Goal: Task Accomplishment & Management: Use online tool/utility

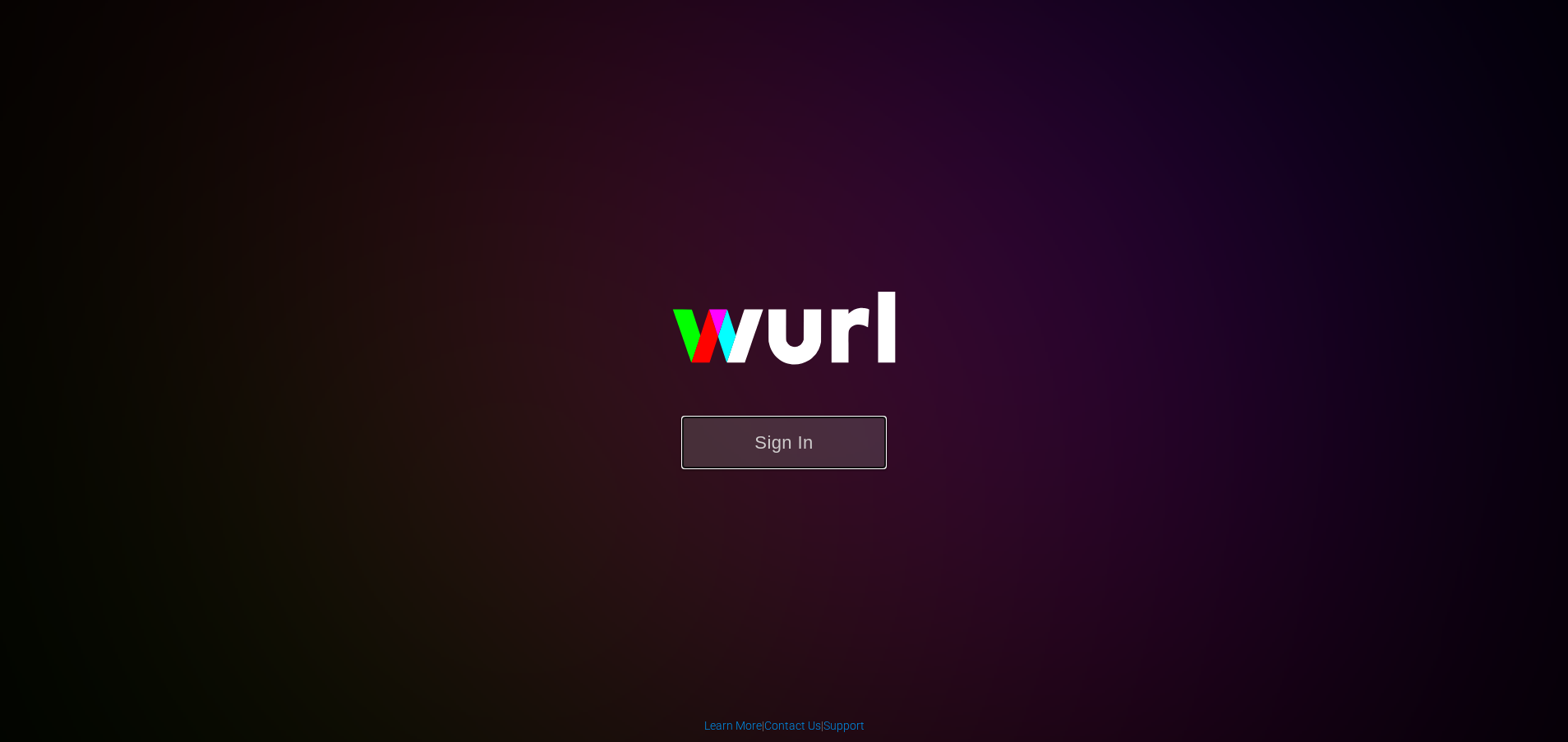
click at [782, 448] on button "Sign In" at bounding box center [784, 442] width 206 height 53
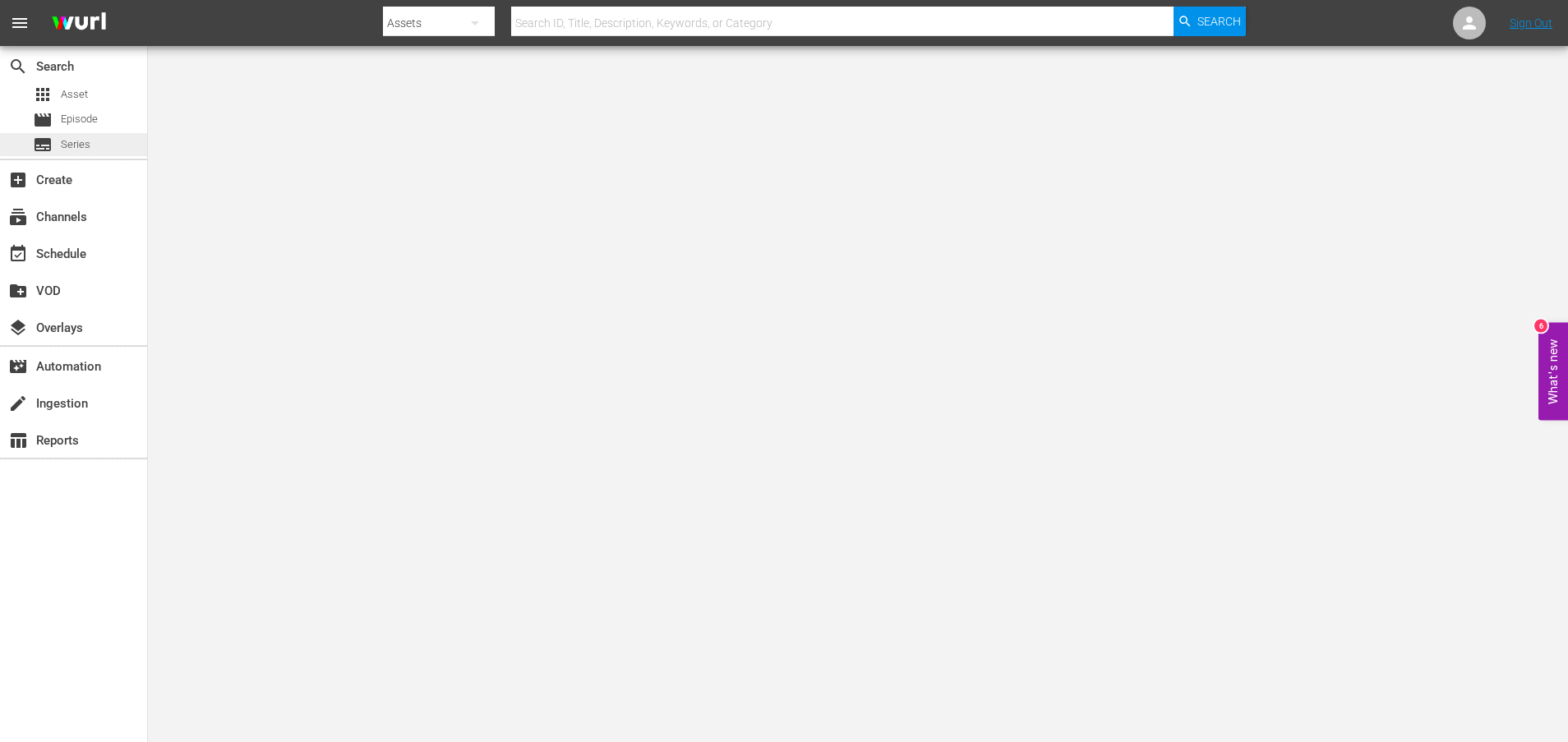
click at [81, 145] on span "Series" at bounding box center [75, 144] width 30 height 16
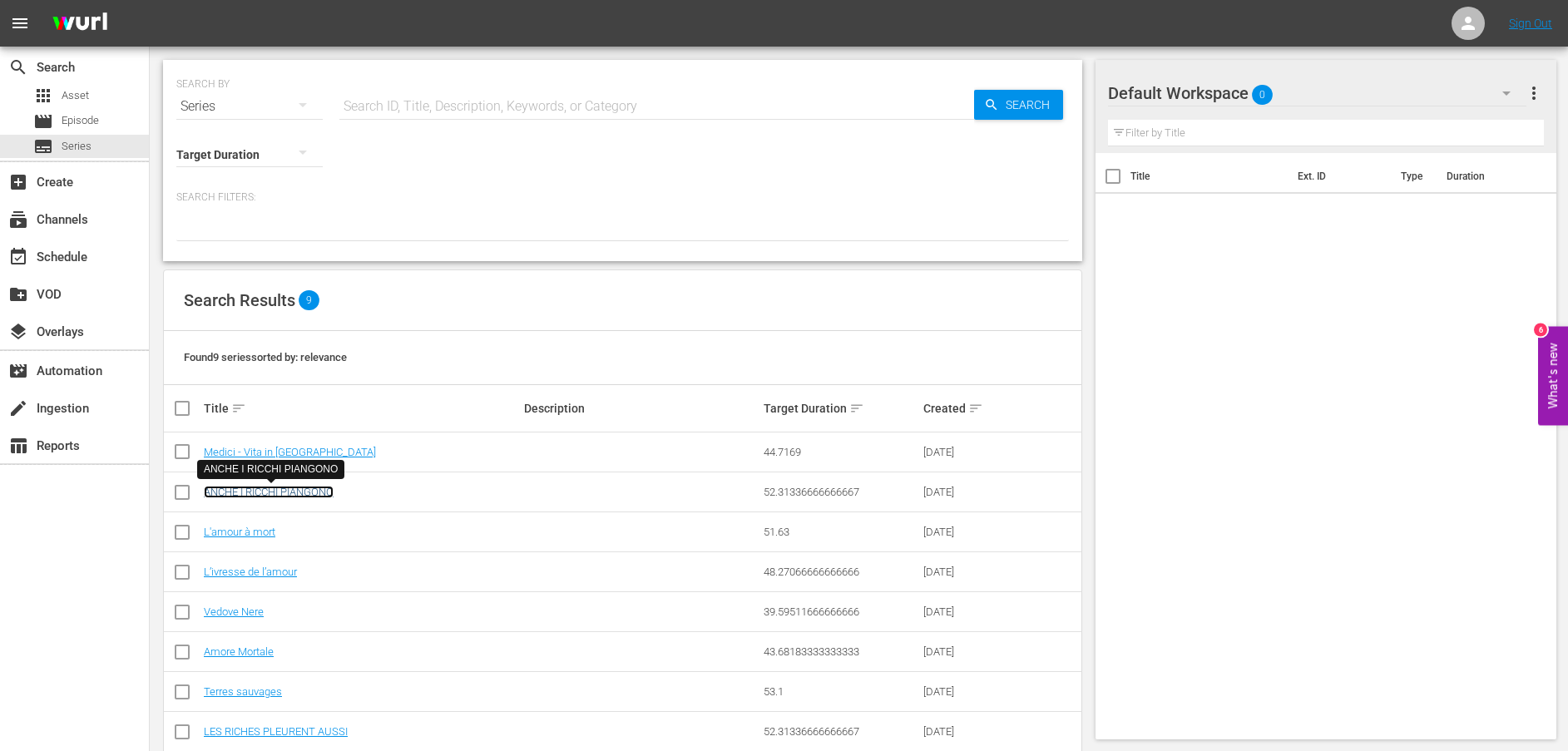
click at [280, 492] on link "ANCHE I RICCHI PIANGONO" at bounding box center [269, 492] width 130 height 13
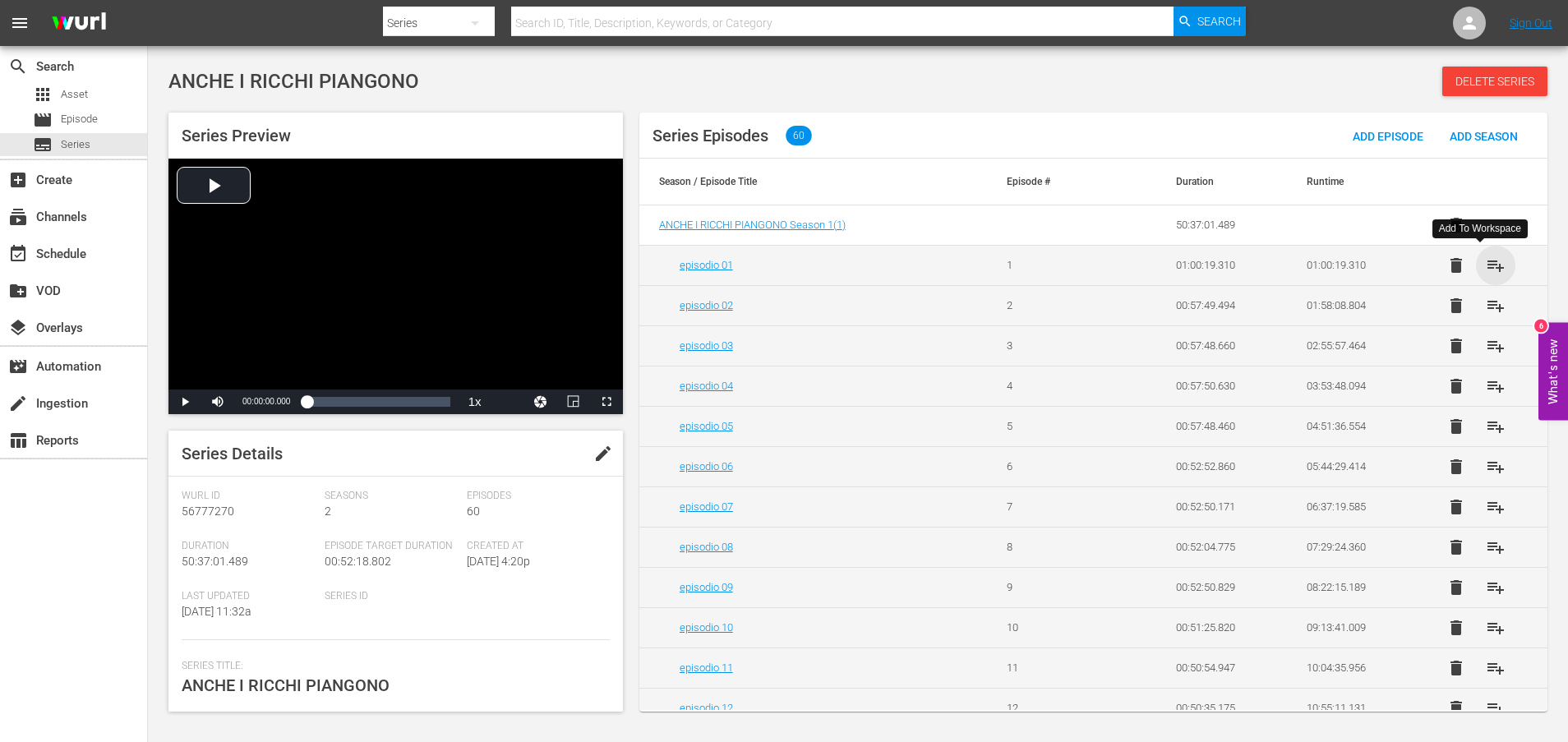
click at [1486, 267] on span "playlist_add" at bounding box center [1496, 265] width 20 height 20
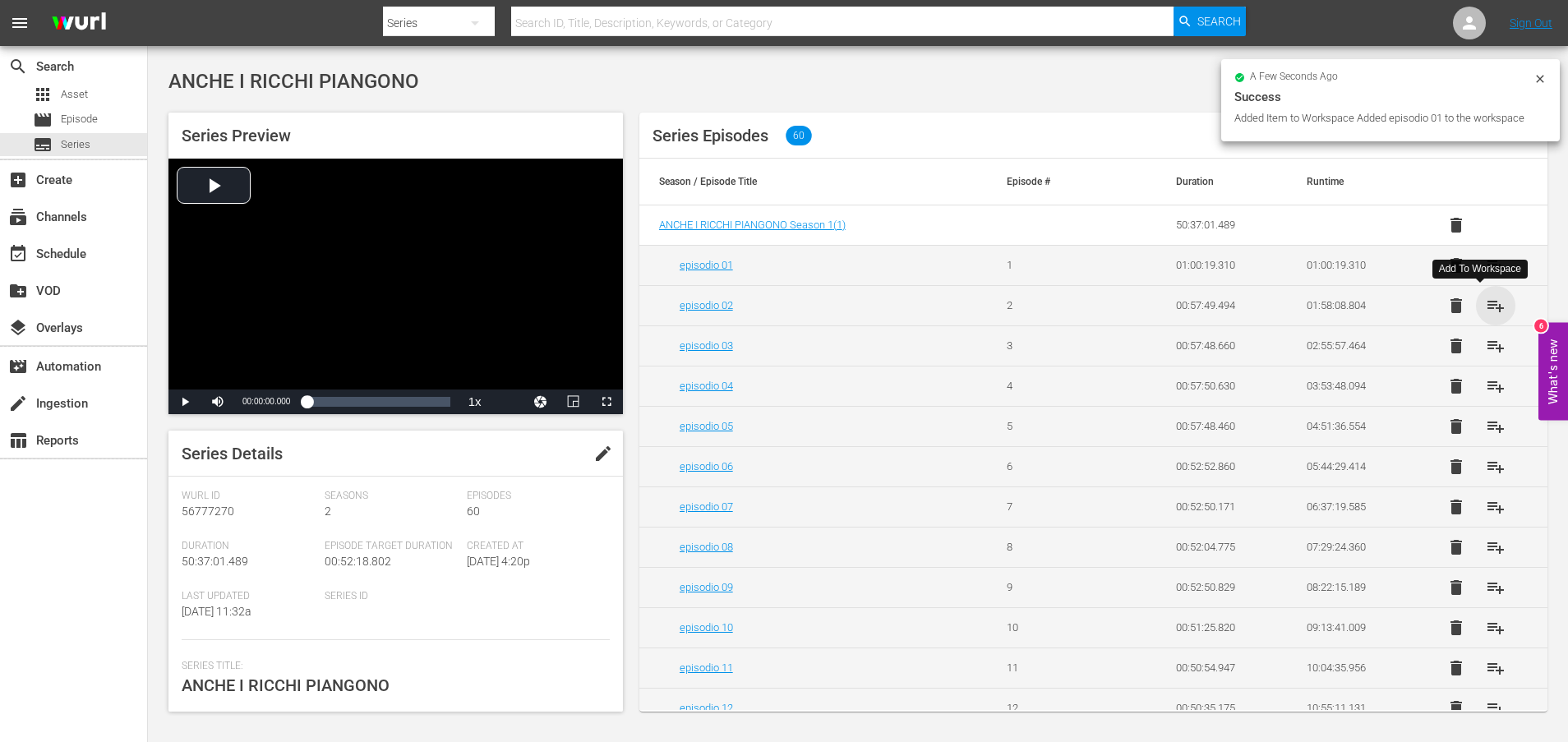
click at [1486, 306] on span "playlist_add" at bounding box center [1496, 306] width 20 height 20
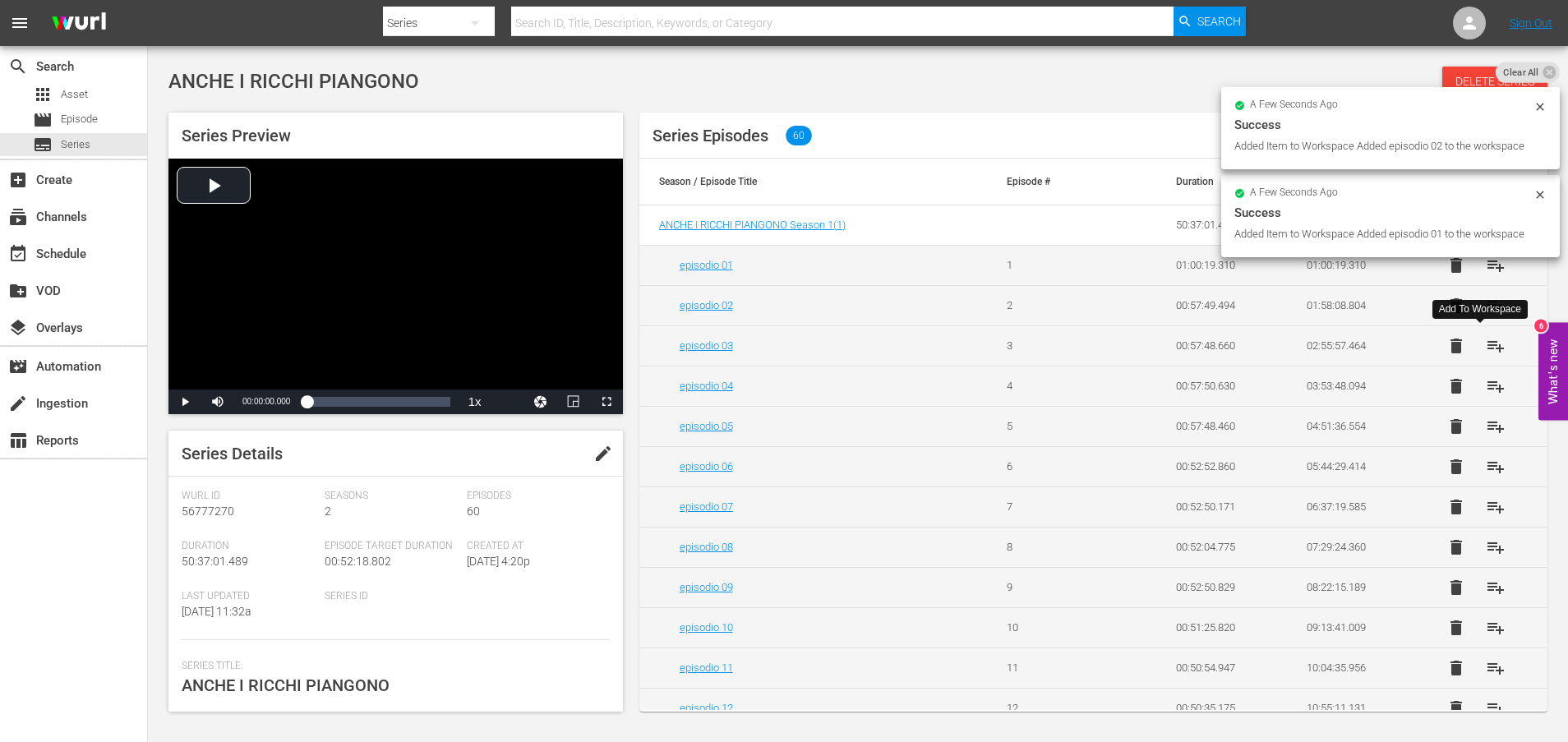
click at [1486, 349] on span "playlist_add" at bounding box center [1496, 346] width 20 height 20
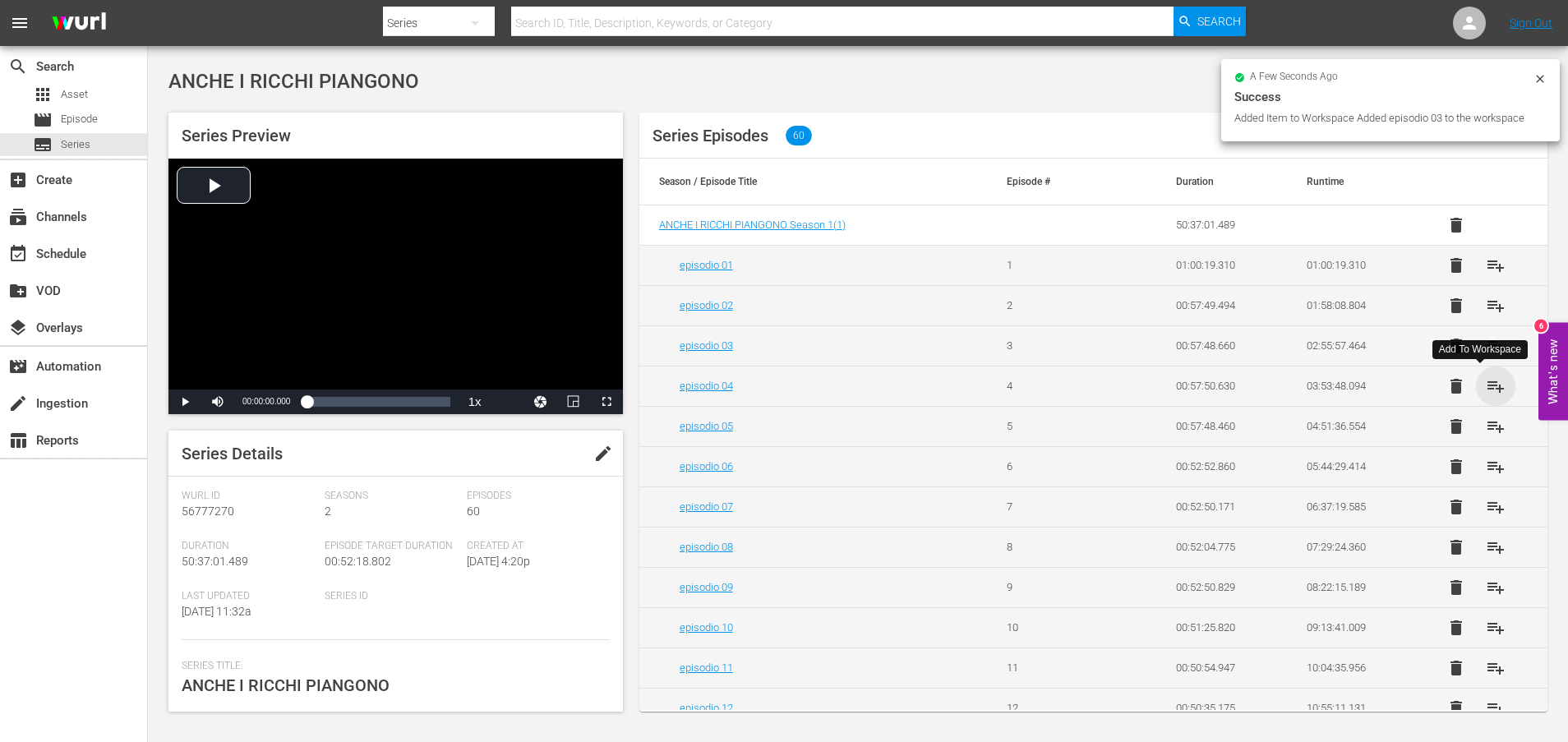
click at [1486, 385] on span "playlist_add" at bounding box center [1496, 386] width 20 height 20
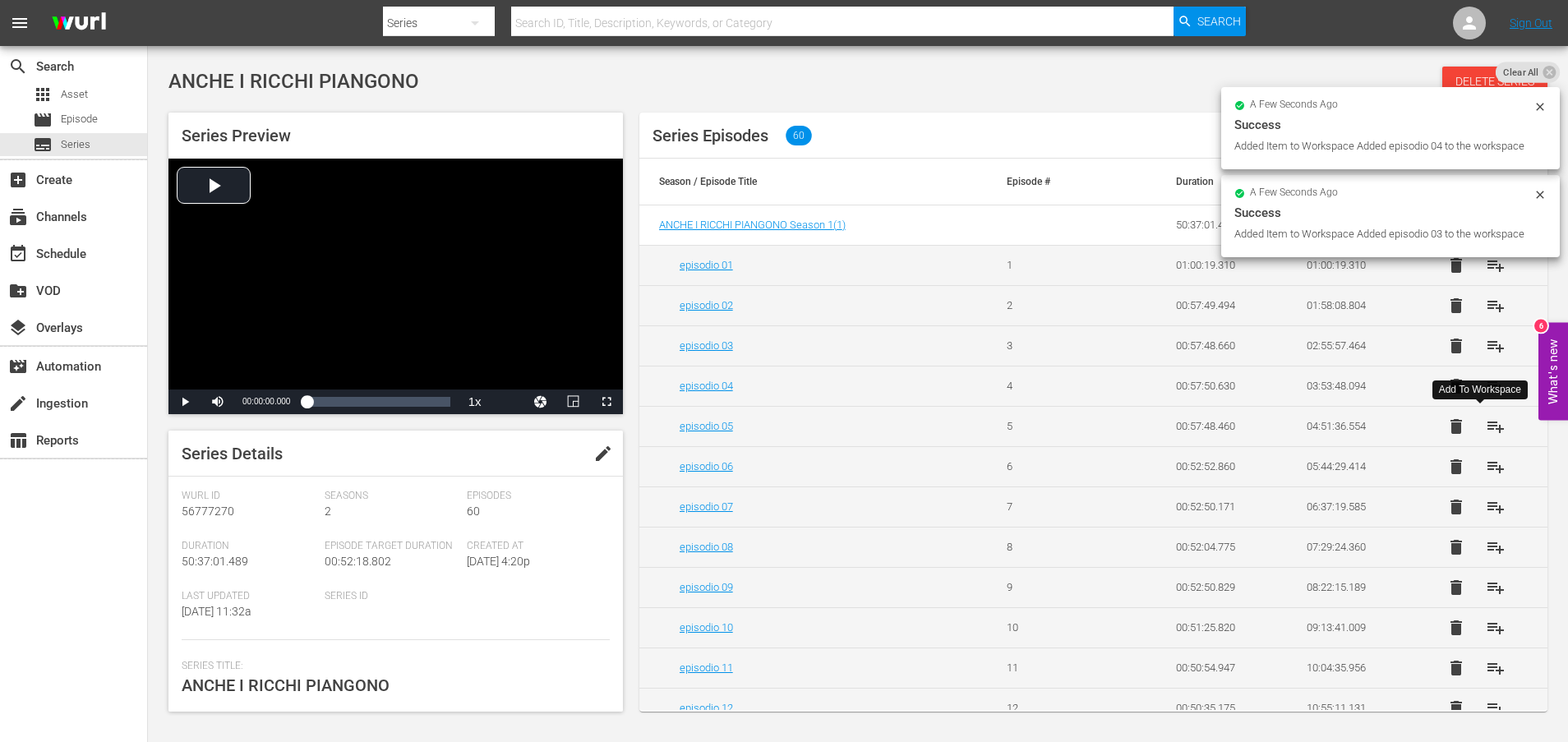
click at [1488, 425] on span "playlist_add" at bounding box center [1496, 426] width 20 height 20
click at [1486, 465] on span "playlist_add" at bounding box center [1496, 467] width 20 height 20
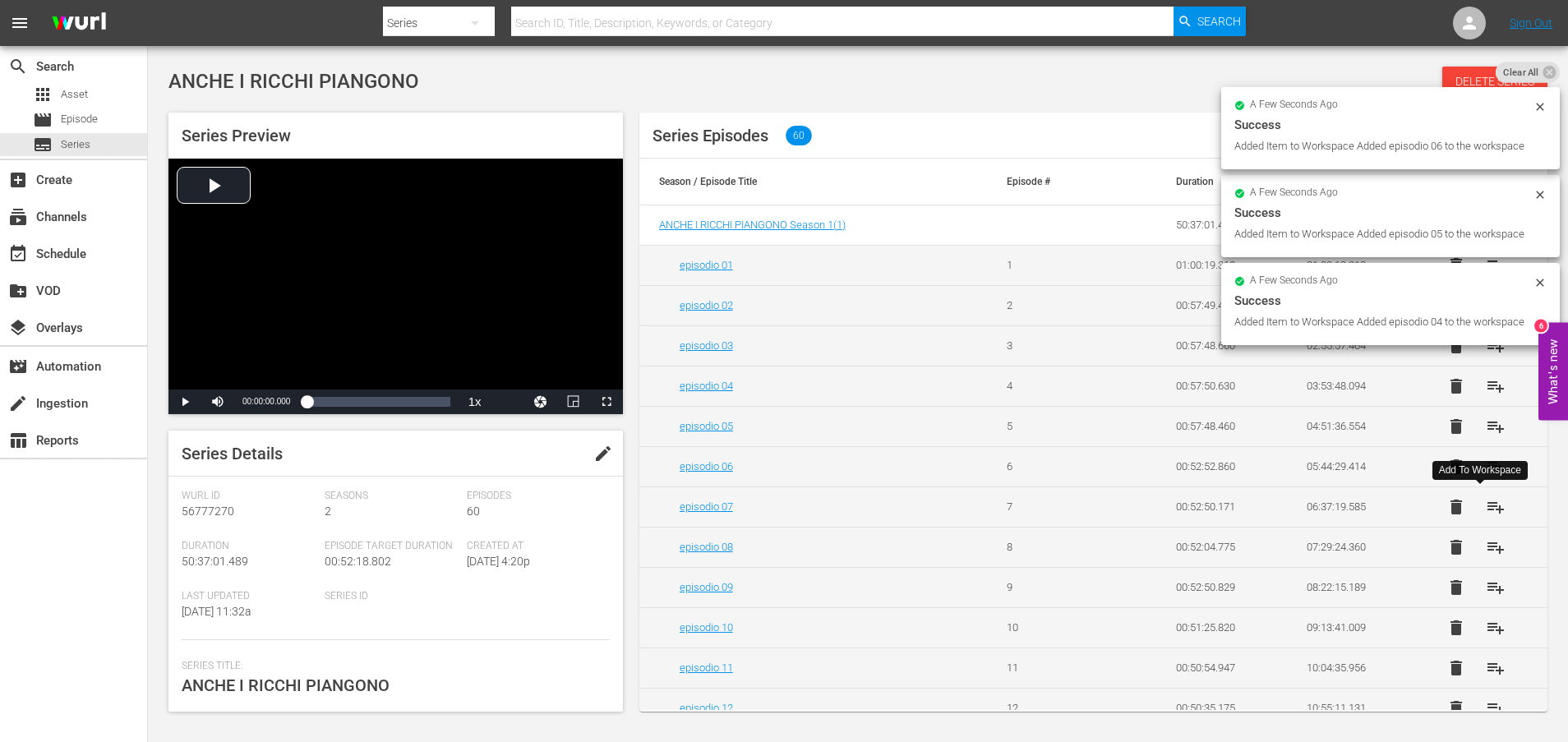
click at [1486, 508] on span "playlist_add" at bounding box center [1496, 507] width 20 height 20
click at [1486, 547] on span "playlist_add" at bounding box center [1496, 547] width 20 height 20
click at [1486, 589] on span "playlist_add" at bounding box center [1496, 588] width 20 height 20
click at [1487, 628] on span "playlist_add" at bounding box center [1496, 627] width 20 height 20
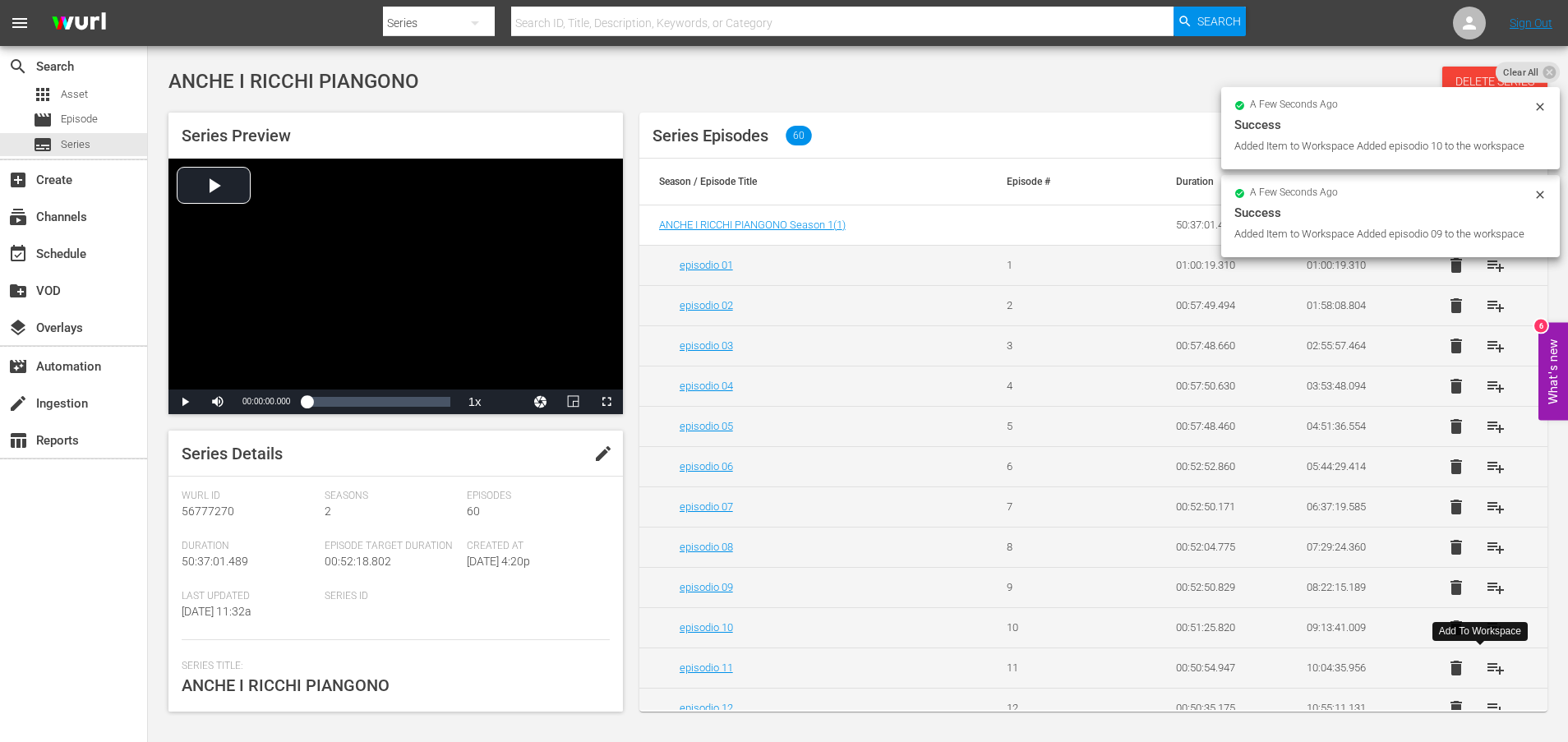
click at [1487, 668] on span "playlist_add" at bounding box center [1496, 668] width 20 height 20
click at [75, 144] on span "Series" at bounding box center [75, 144] width 30 height 16
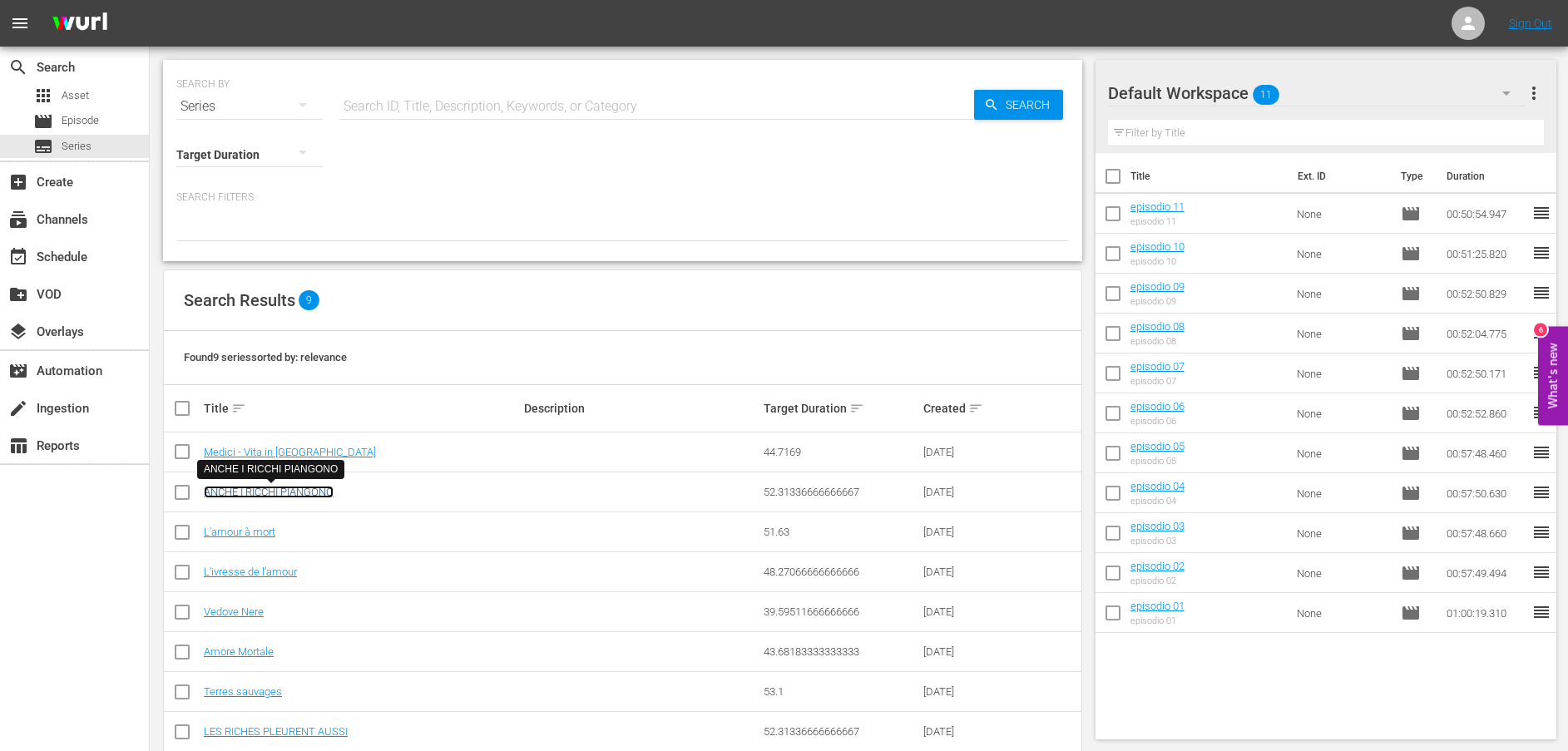
click at [291, 492] on link "ANCHE I RICCHI PIANGONO" at bounding box center [269, 492] width 130 height 13
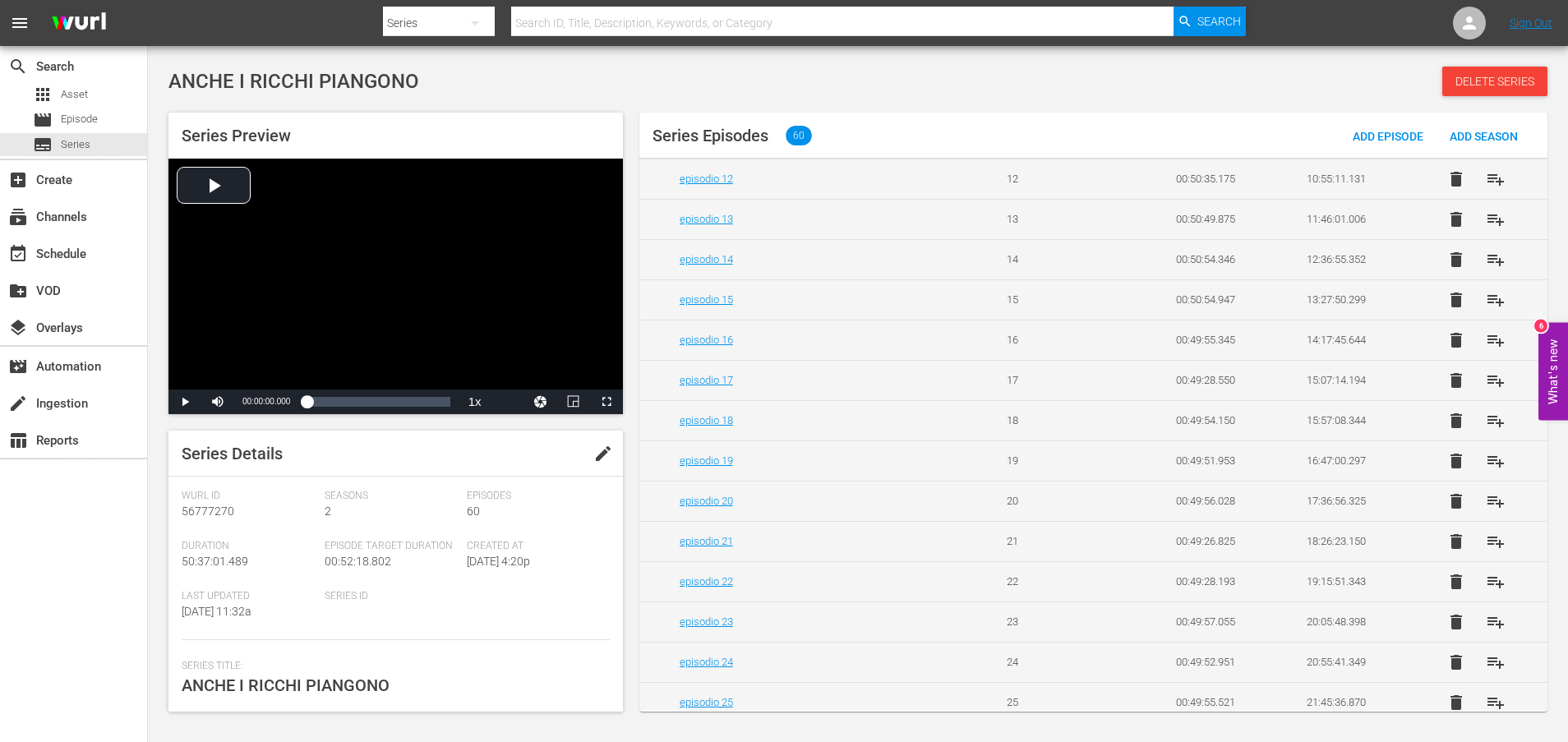
scroll to position [493, 0]
click at [1486, 218] on span "playlist_add" at bounding box center [1496, 216] width 20 height 20
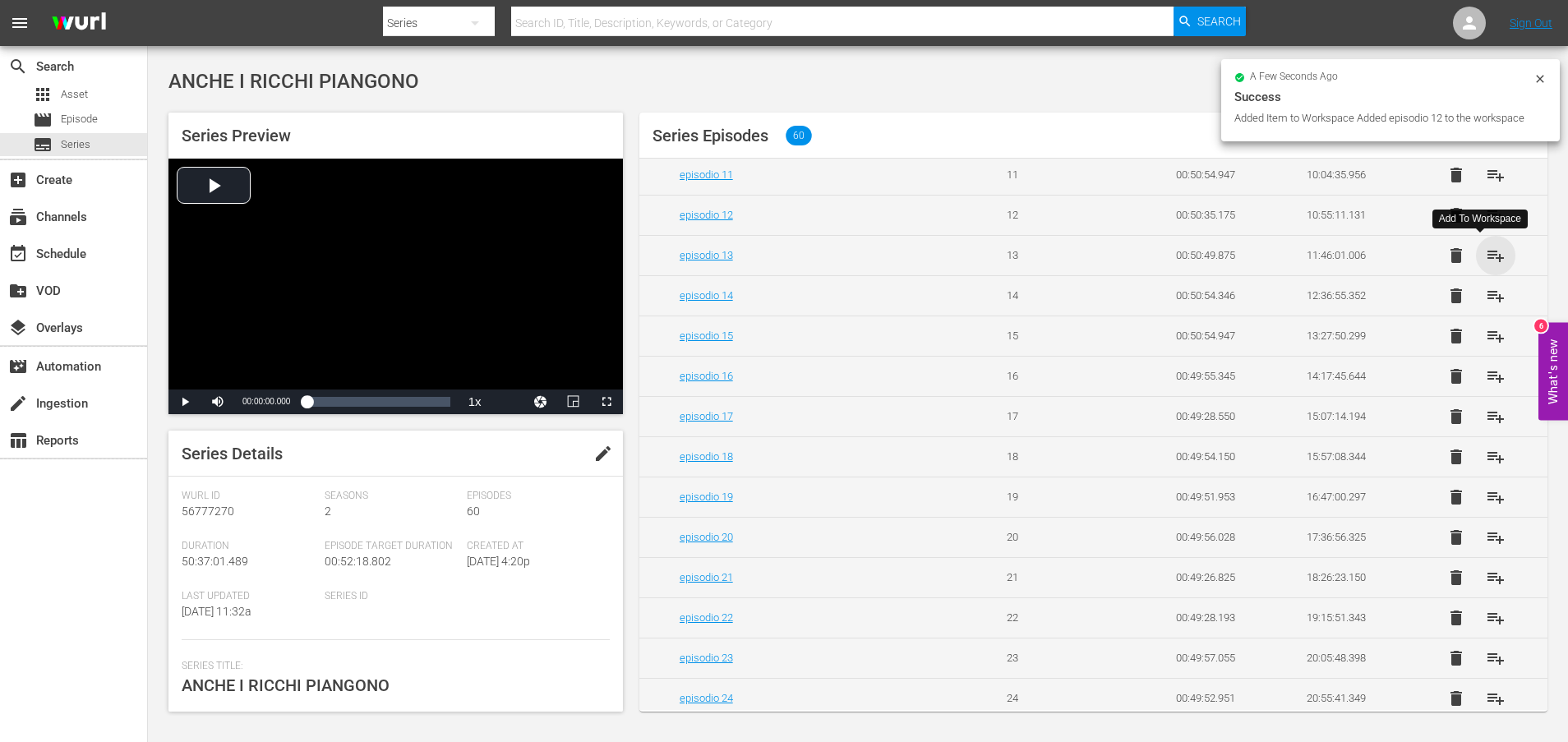
click at [1486, 255] on span "playlist_add" at bounding box center [1496, 255] width 20 height 20
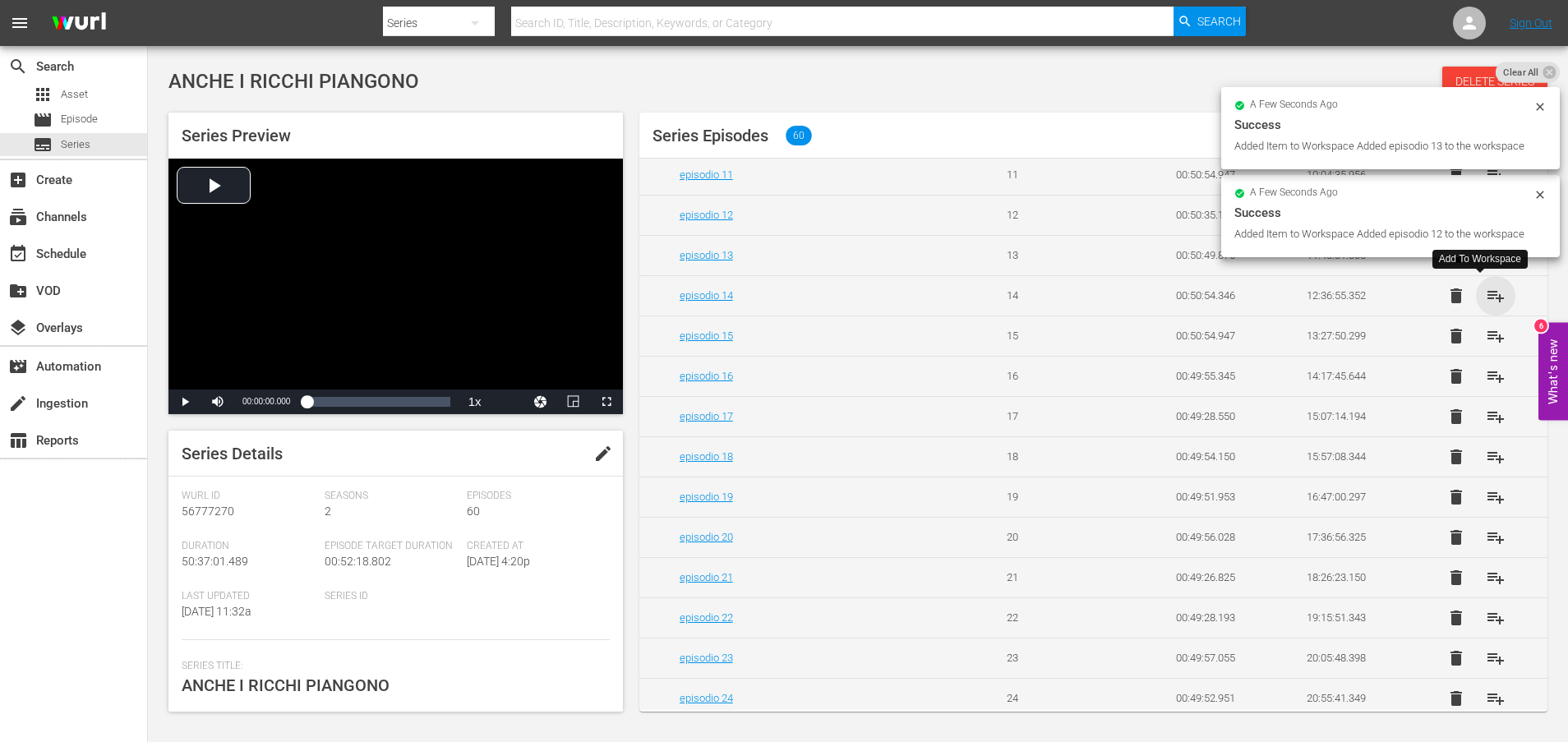
click at [1486, 296] on span "playlist_add" at bounding box center [1496, 296] width 20 height 20
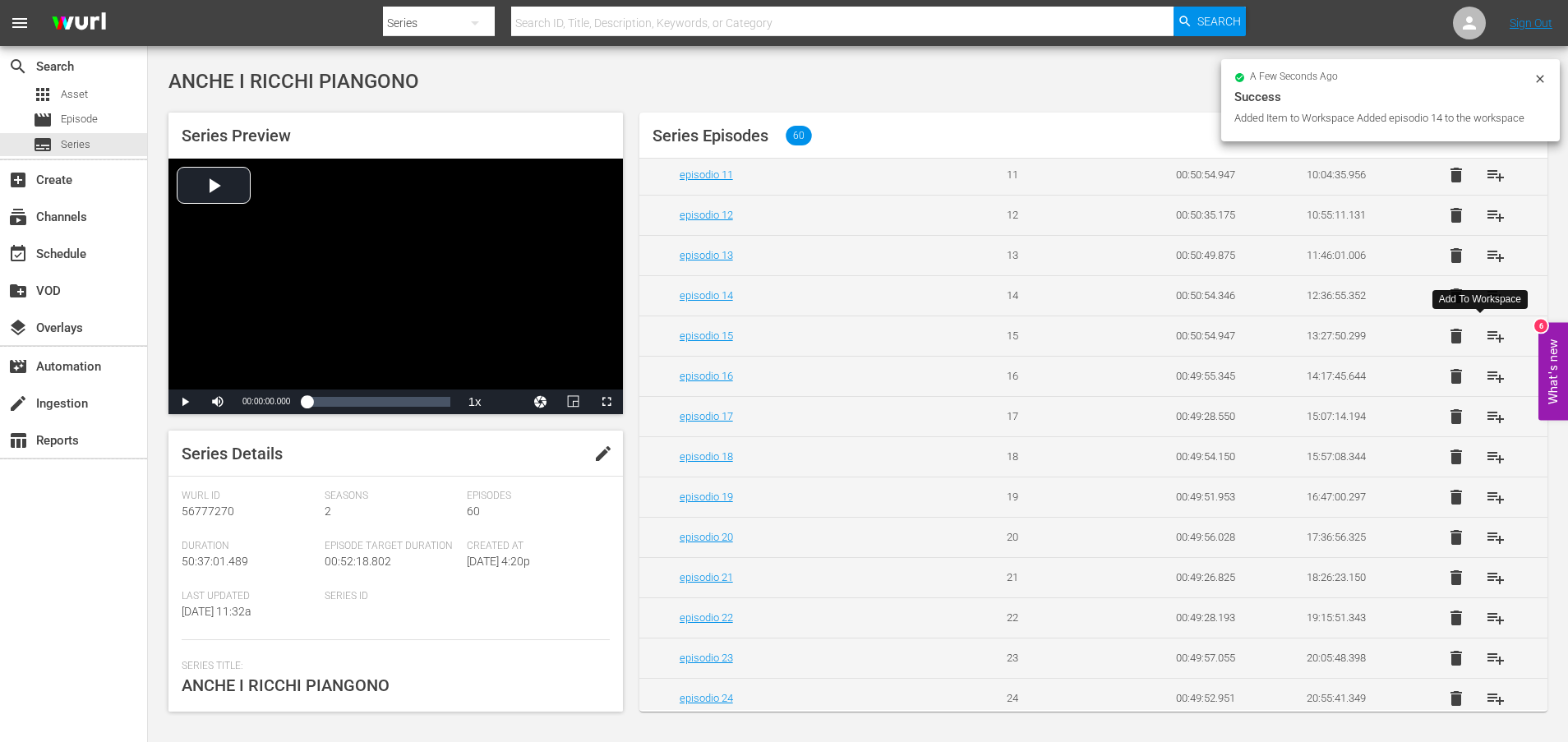
click at [1486, 336] on span "playlist_add" at bounding box center [1496, 336] width 20 height 20
click at [1486, 376] on span "playlist_add" at bounding box center [1496, 376] width 20 height 20
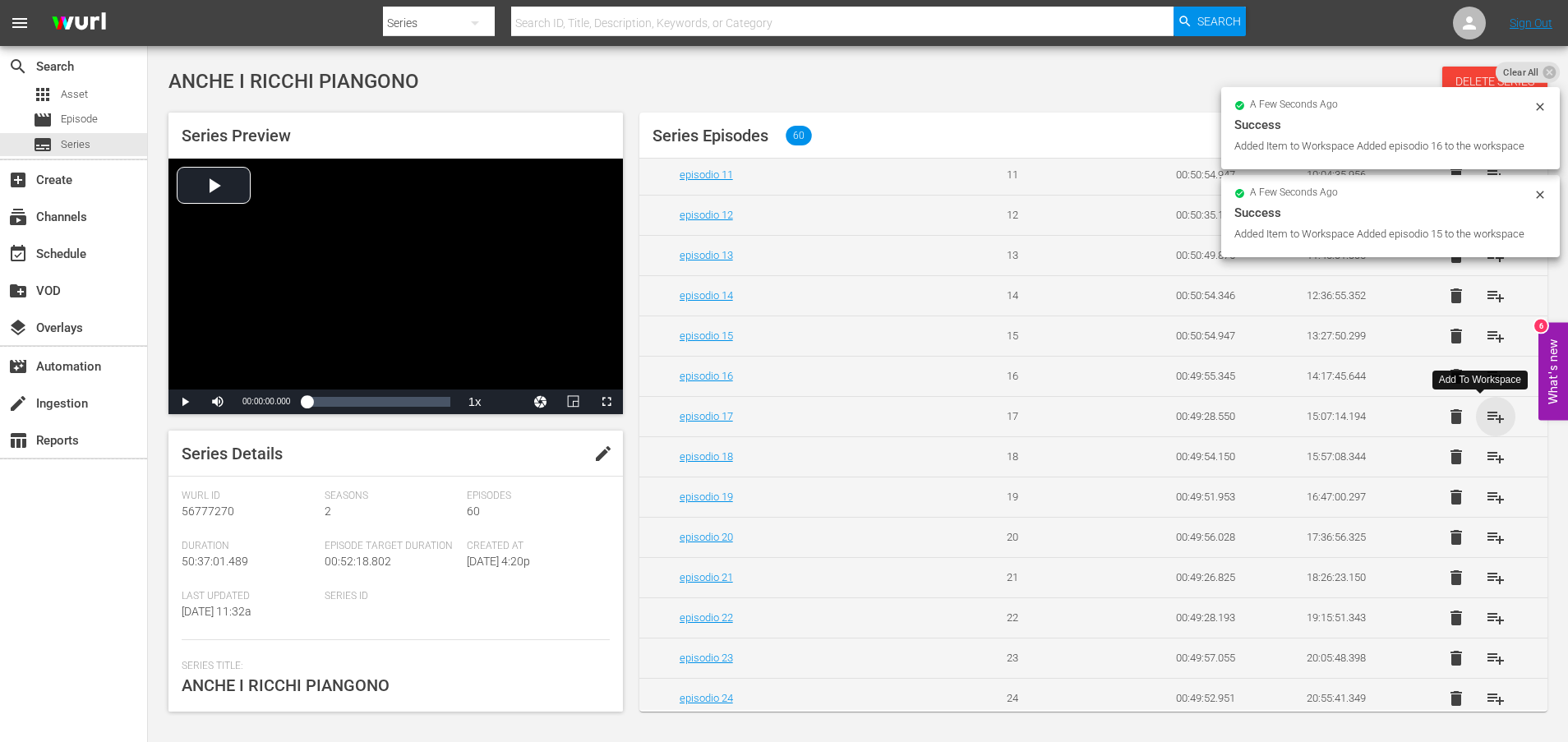
click at [1486, 419] on span "playlist_add" at bounding box center [1496, 417] width 20 height 20
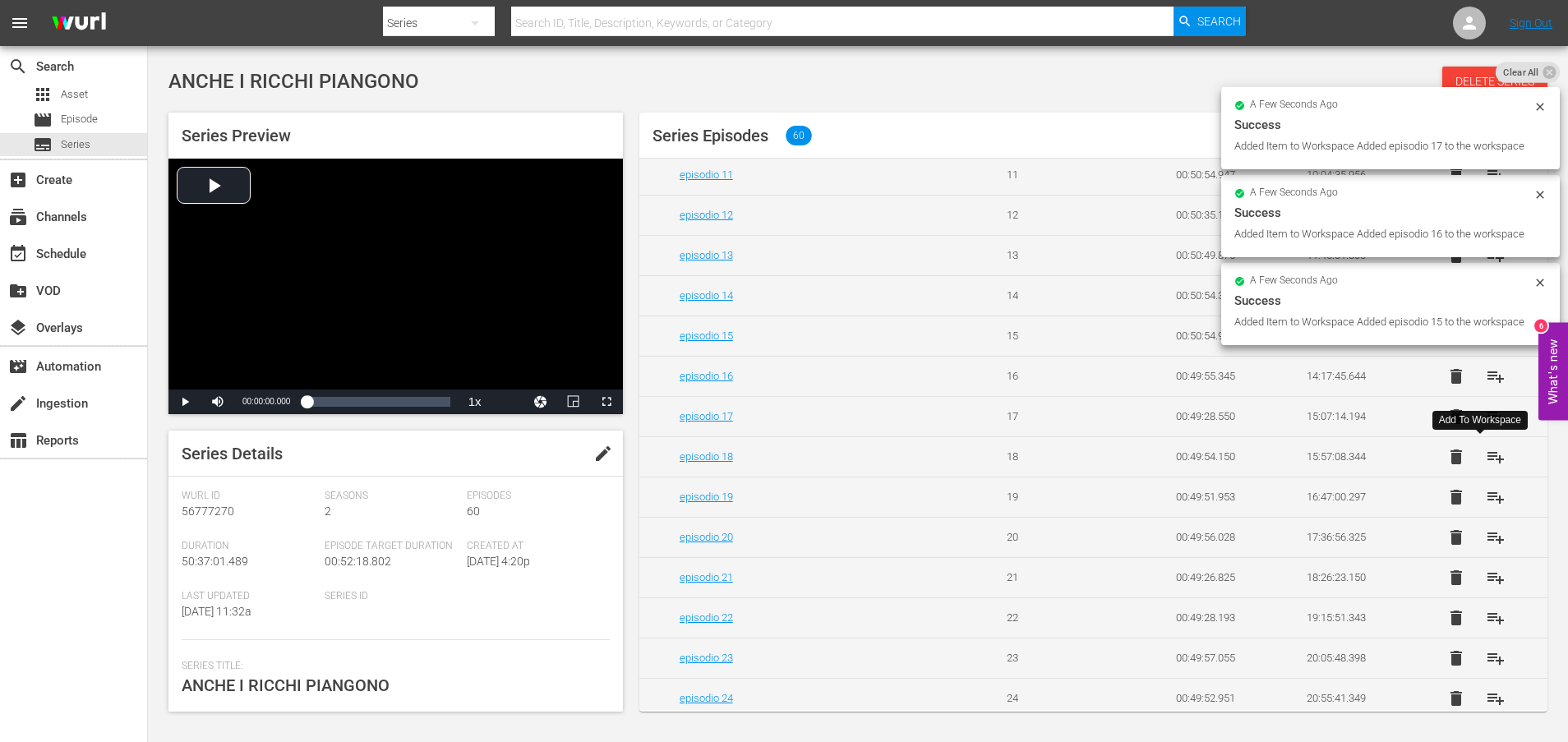
click at [1486, 461] on span "playlist_add" at bounding box center [1496, 457] width 20 height 20
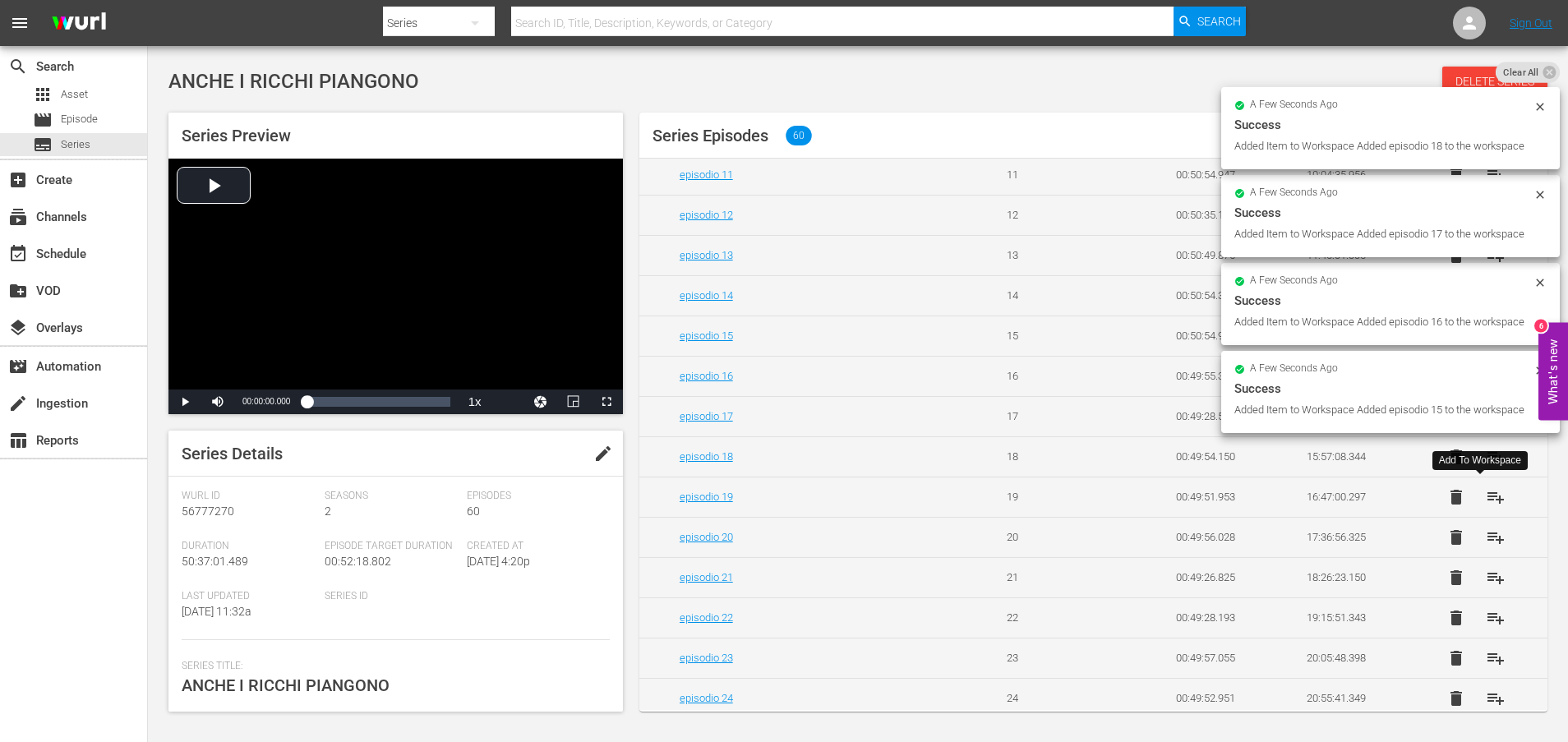
click at [1488, 498] on span "playlist_add" at bounding box center [1496, 497] width 20 height 20
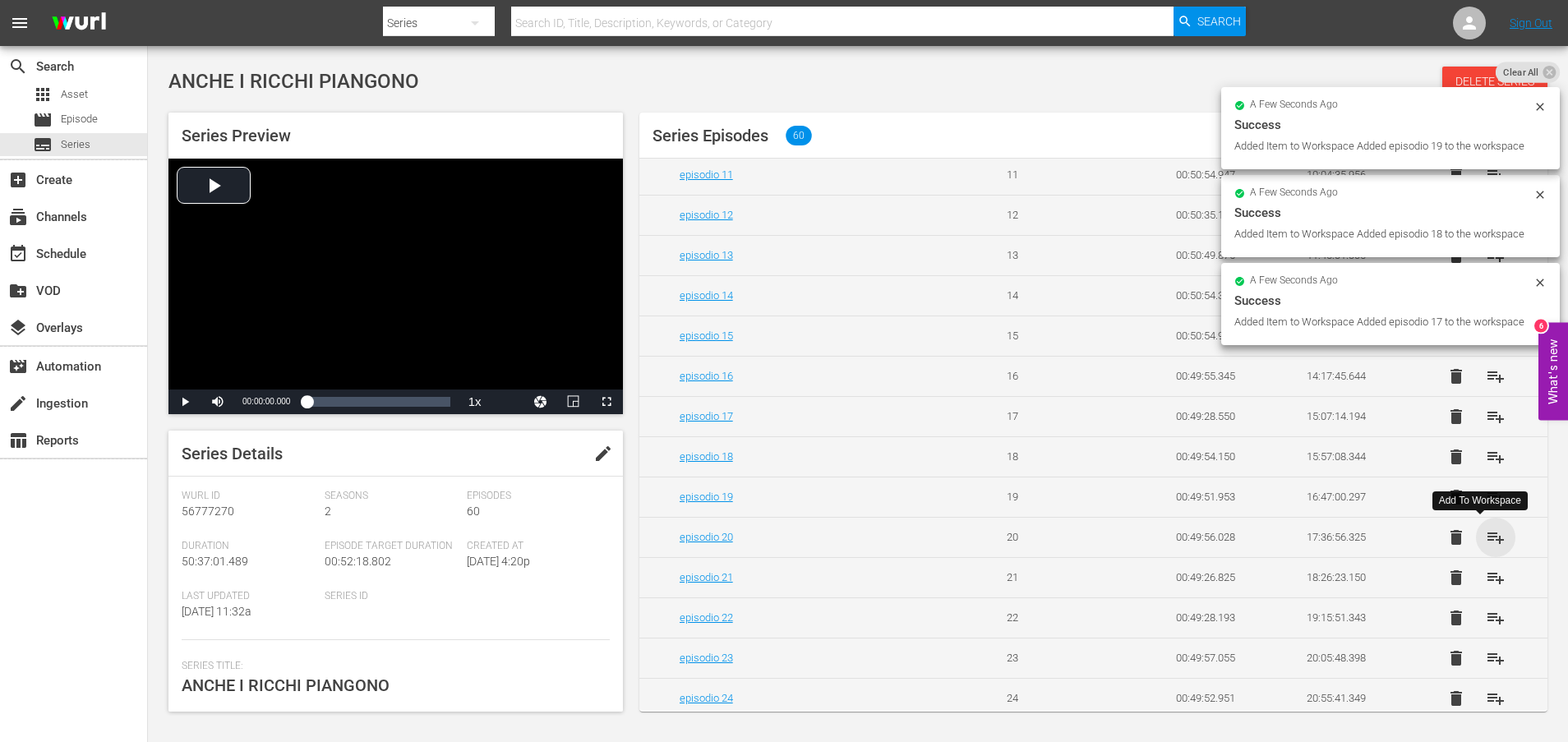
click at [1486, 538] on span "playlist_add" at bounding box center [1496, 537] width 20 height 20
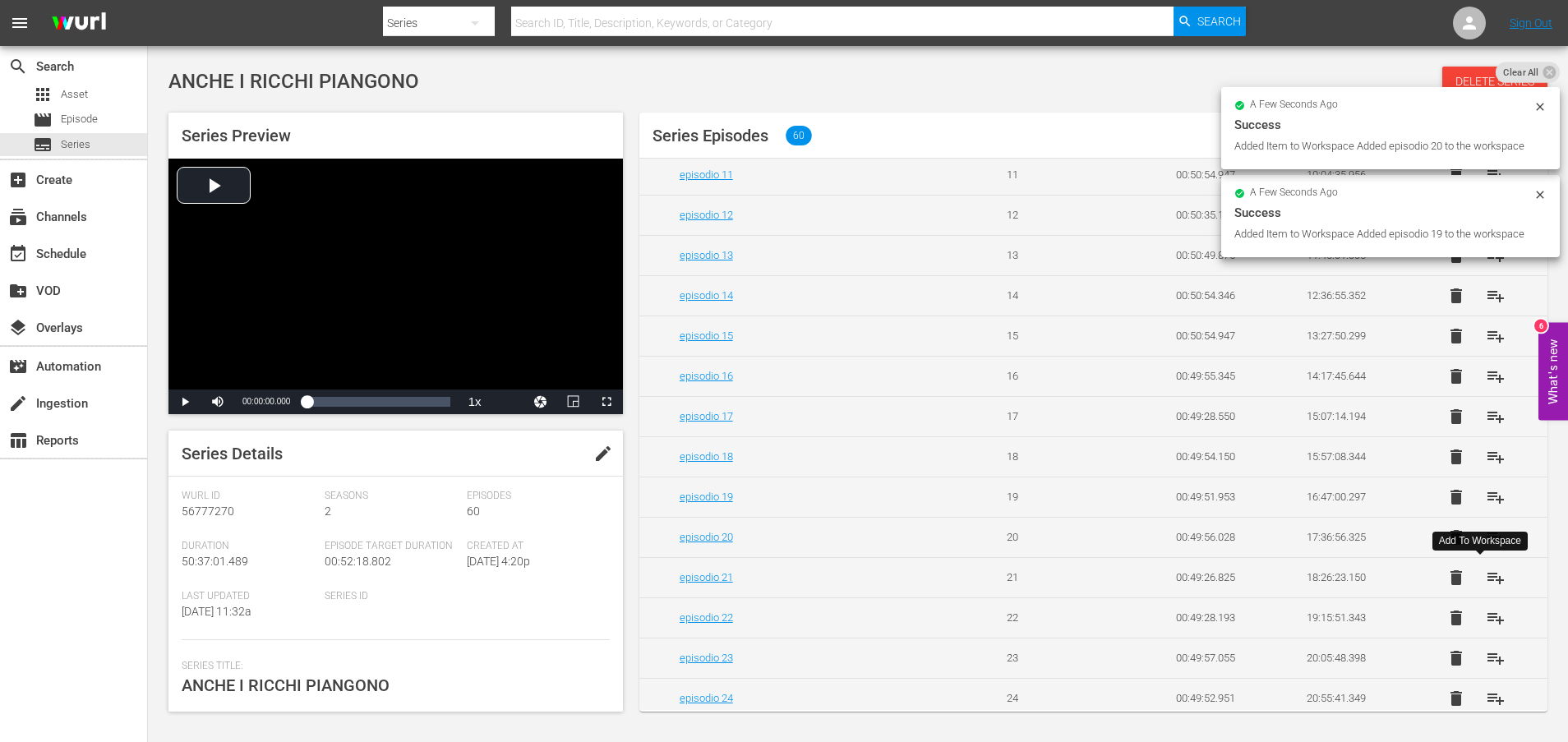
click at [1486, 576] on span "playlist_add" at bounding box center [1496, 578] width 20 height 20
click at [1486, 617] on span "playlist_add" at bounding box center [1496, 617] width 20 height 20
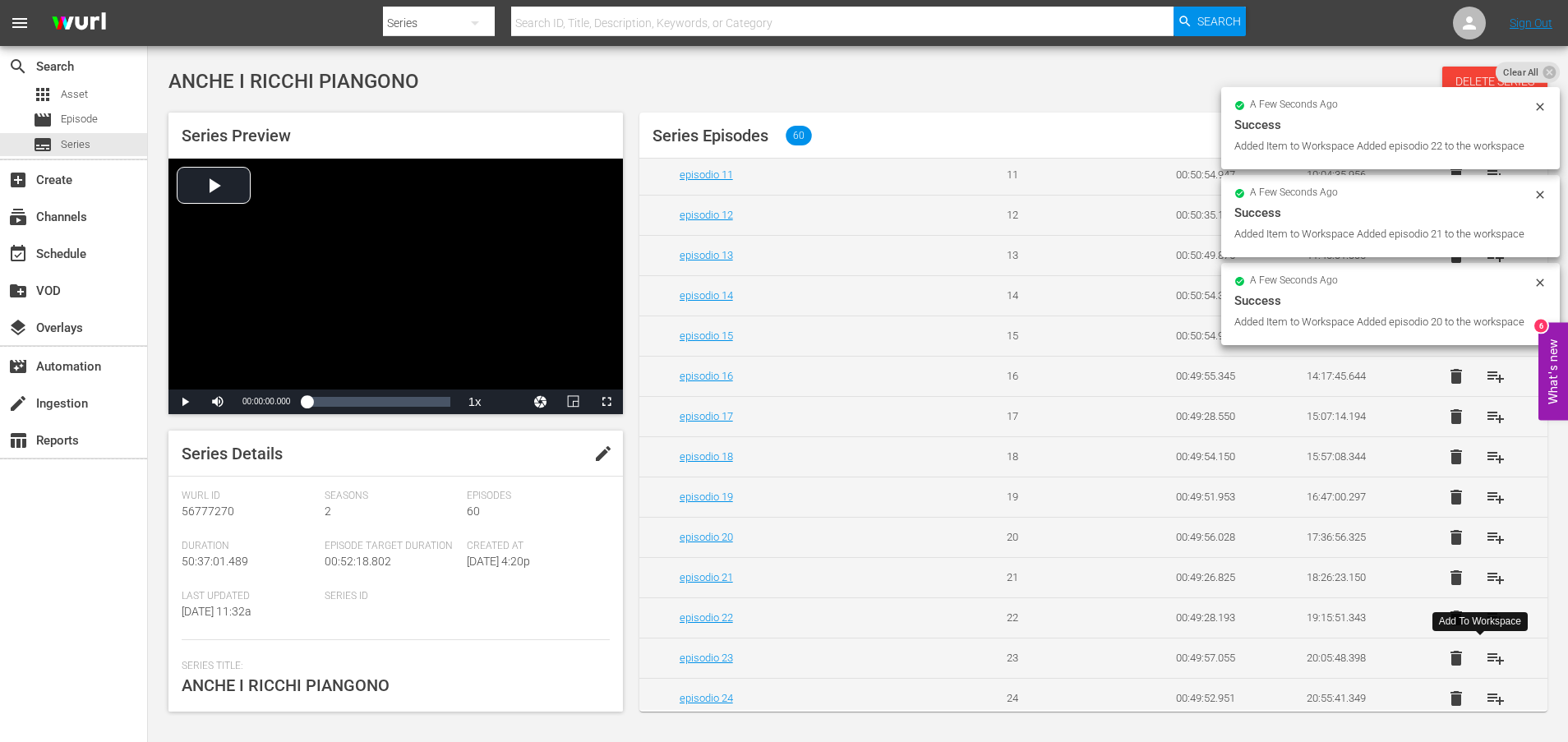
click at [1486, 657] on span "playlist_add" at bounding box center [1496, 658] width 20 height 20
click at [1486, 700] on span "playlist_add" at bounding box center [1496, 699] width 20 height 20
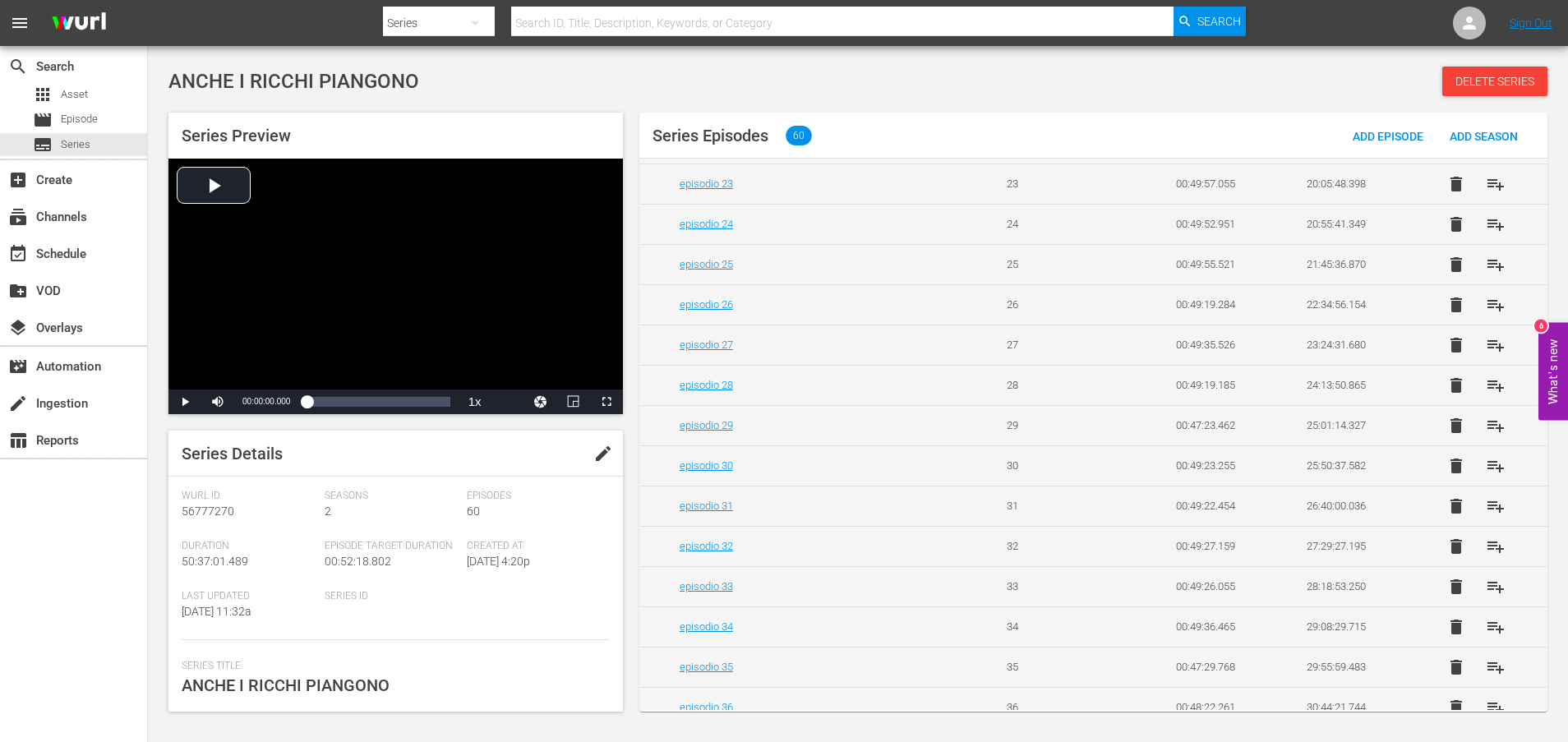
scroll to position [986, 0]
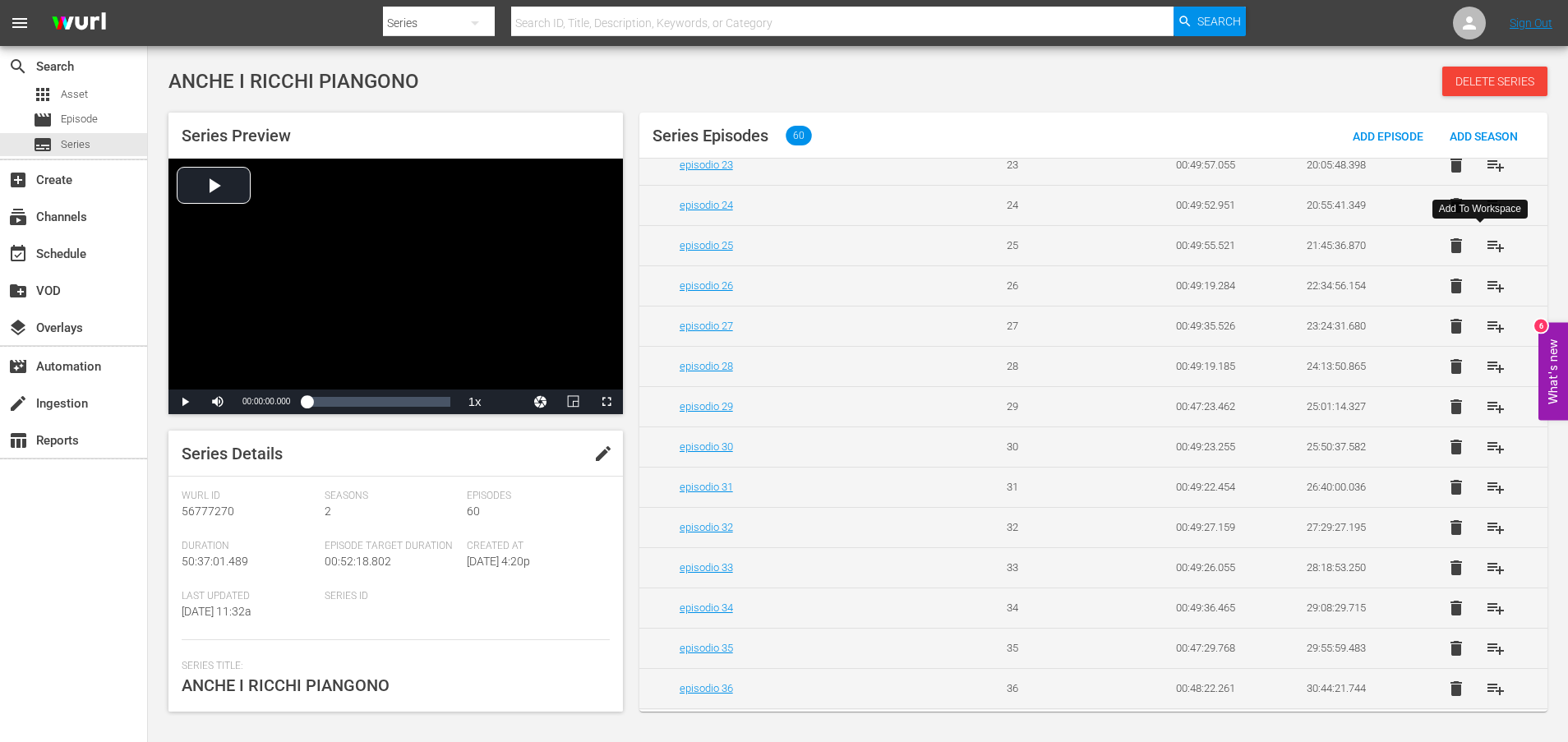
click at [1487, 248] on span "playlist_add" at bounding box center [1496, 246] width 20 height 20
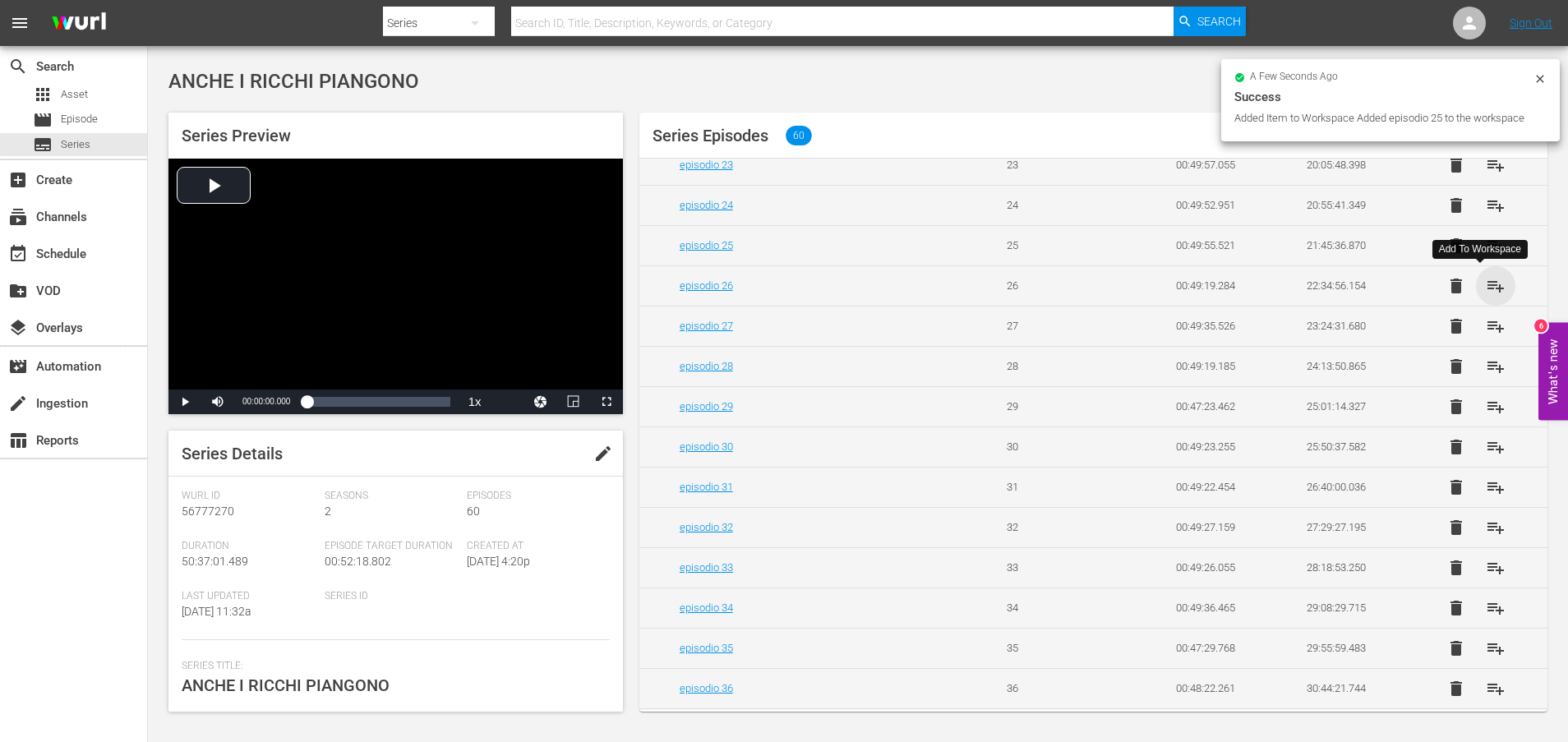
click at [1487, 284] on span "playlist_add" at bounding box center [1496, 286] width 20 height 20
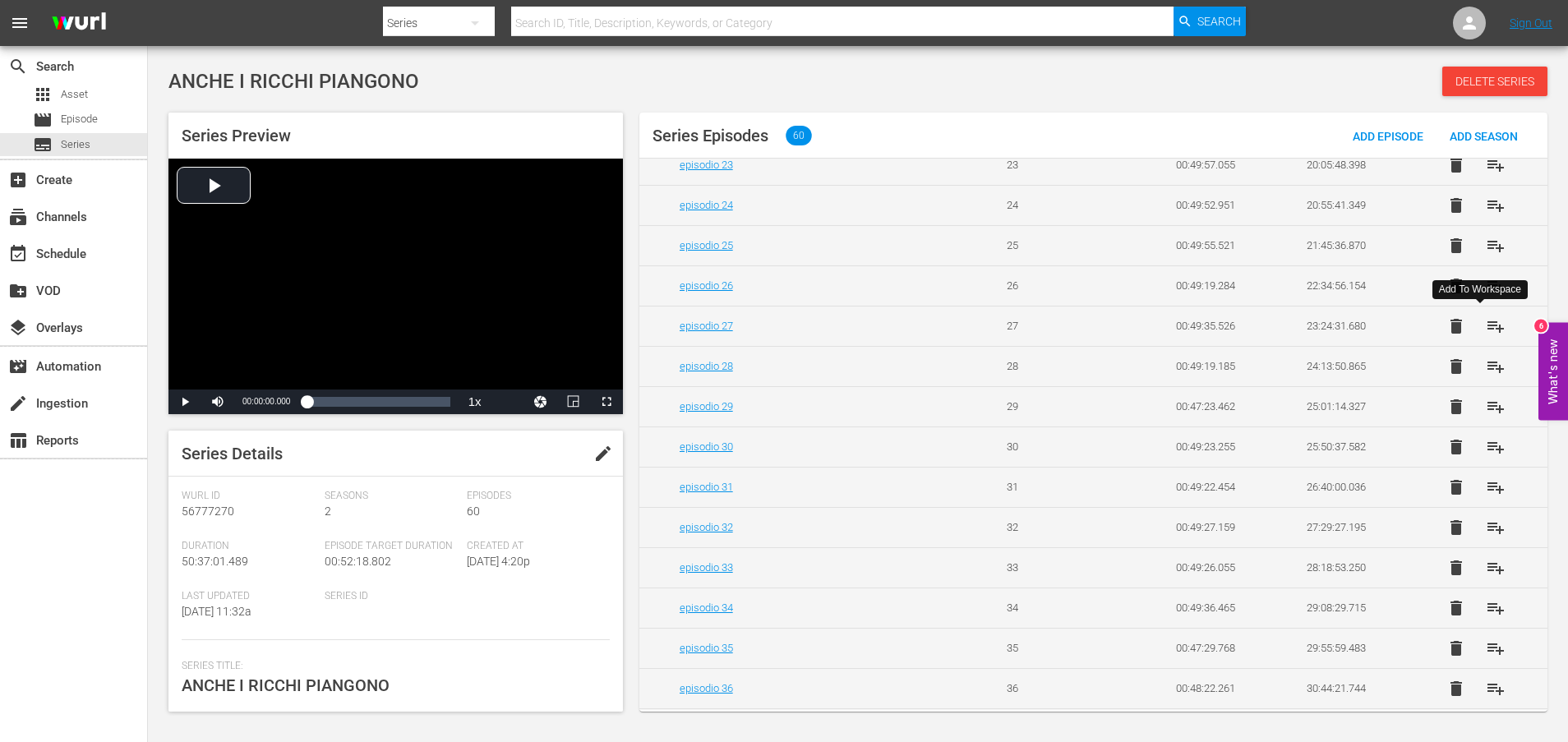
click at [1486, 326] on span "playlist_add" at bounding box center [1496, 326] width 20 height 20
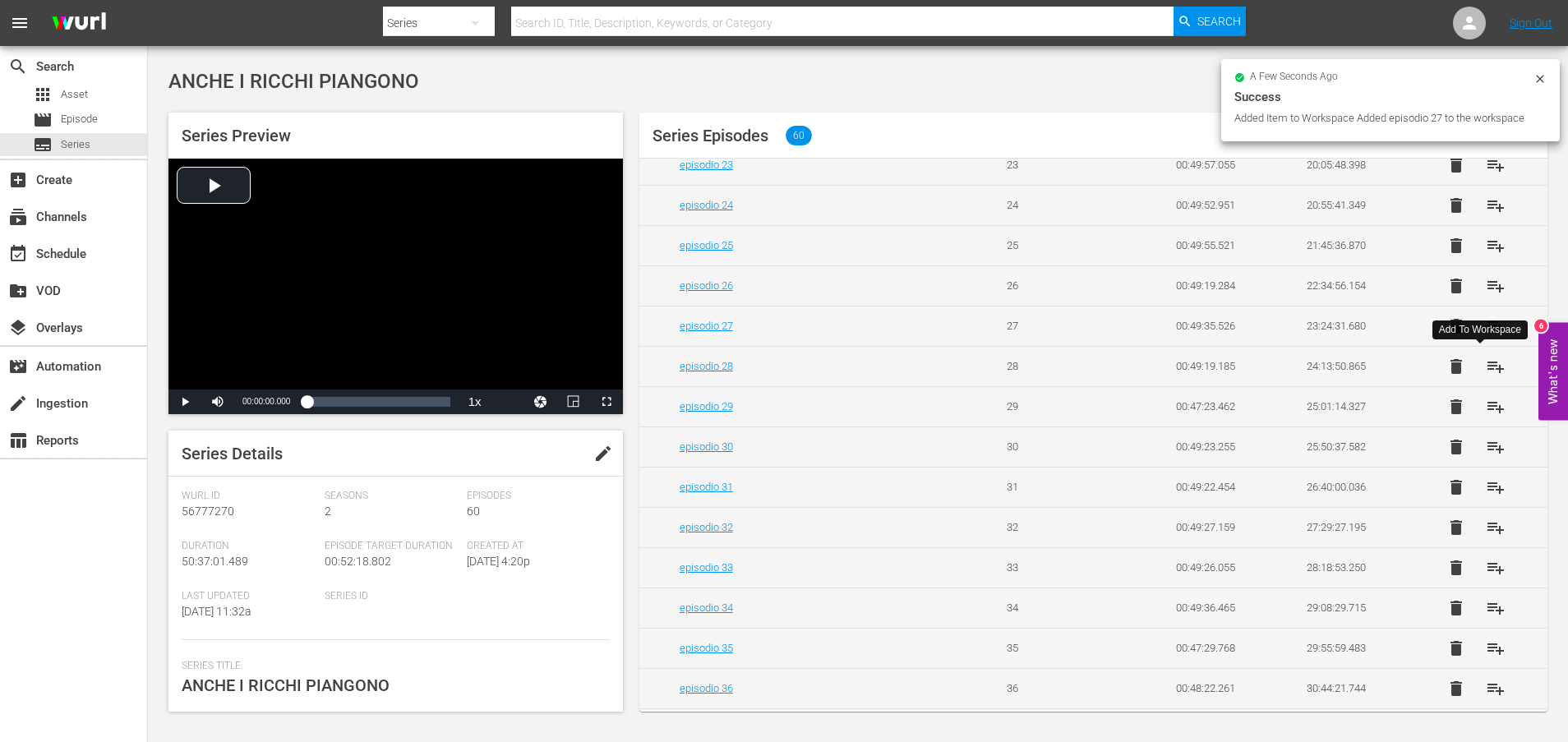
click at [1486, 365] on span "playlist_add" at bounding box center [1496, 366] width 20 height 20
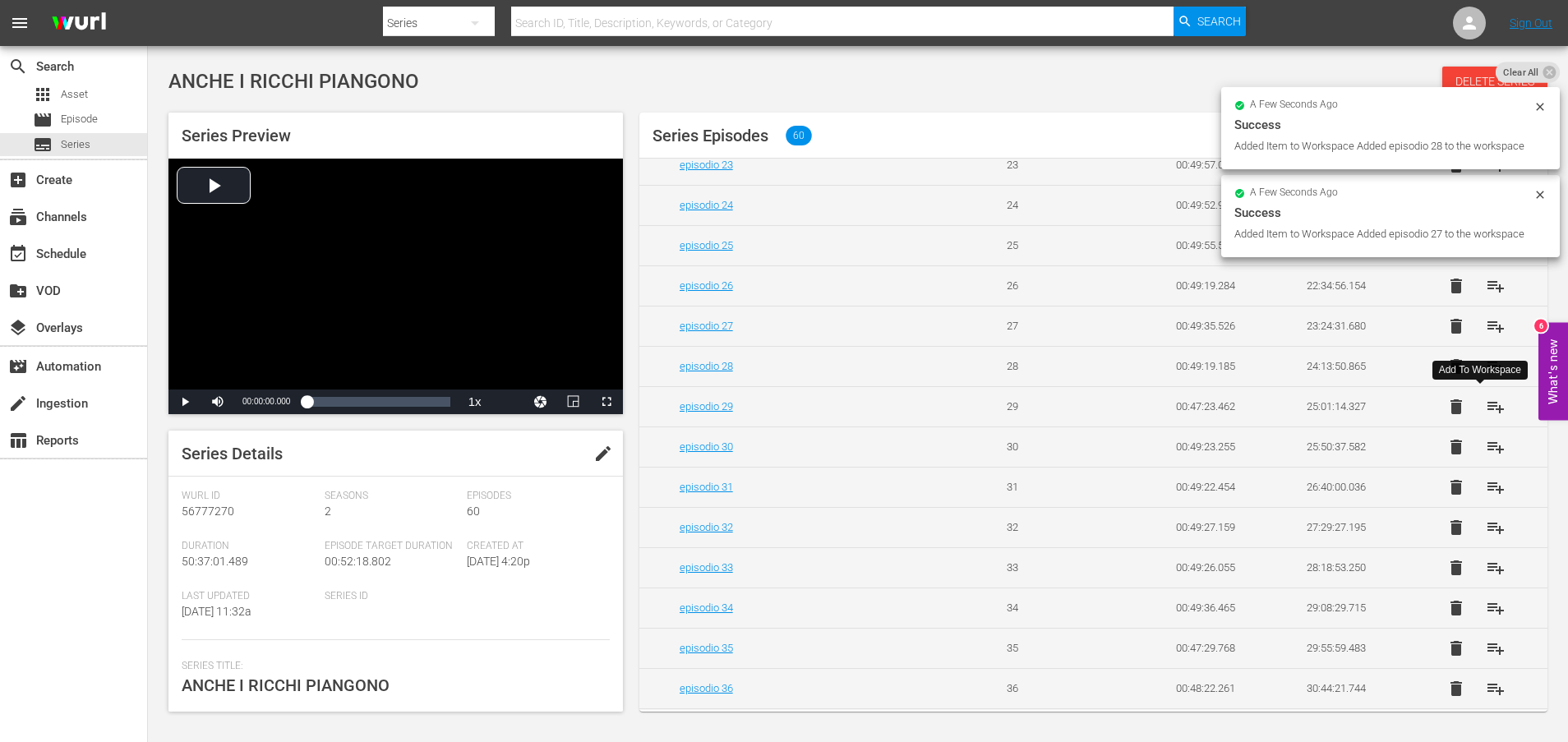
click at [1486, 403] on span "playlist_add" at bounding box center [1496, 407] width 20 height 20
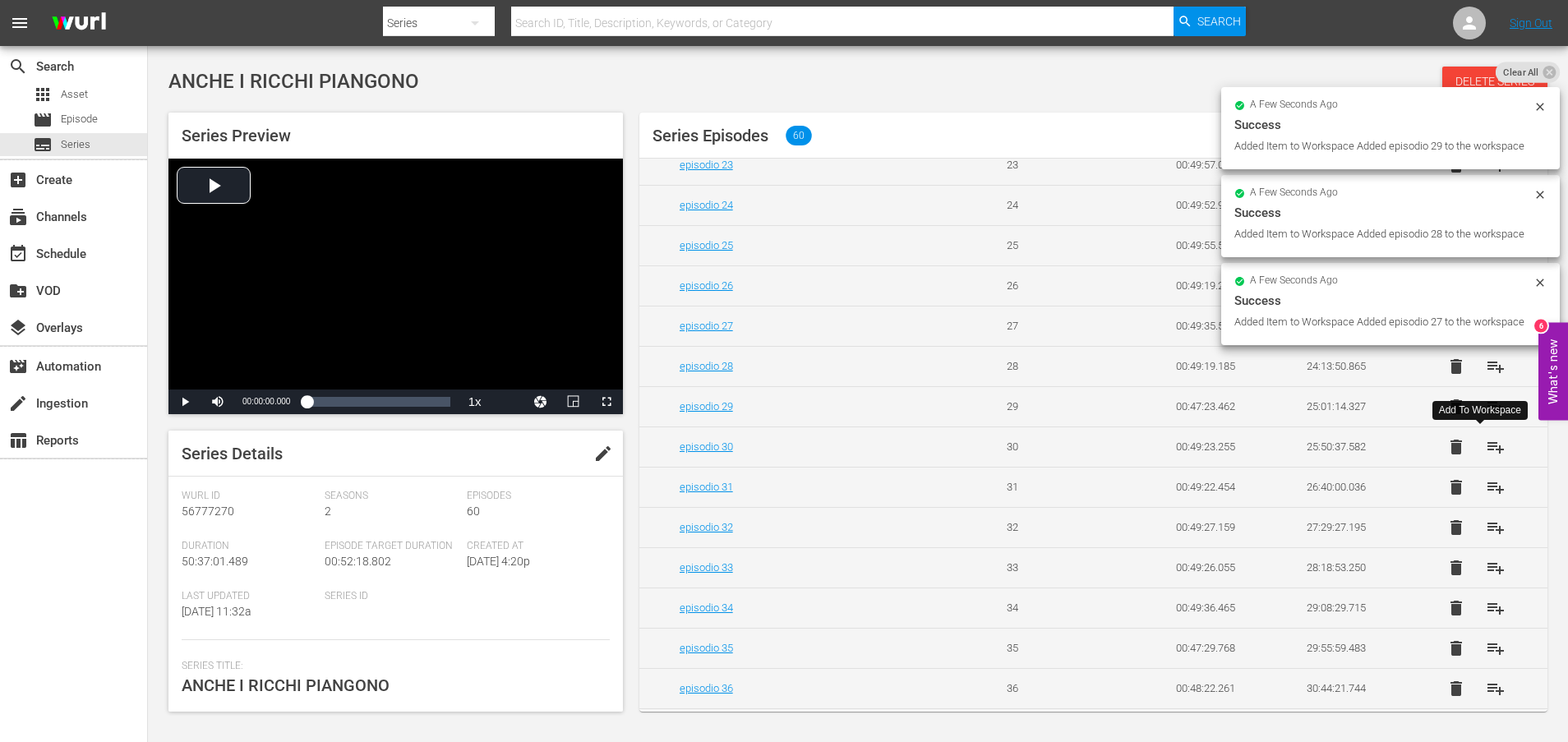
click at [1486, 445] on span "playlist_add" at bounding box center [1496, 447] width 20 height 20
click at [1486, 486] on span "playlist_add" at bounding box center [1496, 487] width 20 height 20
click at [1488, 529] on span "playlist_add" at bounding box center [1496, 527] width 20 height 20
click at [1488, 567] on span "playlist_add" at bounding box center [1496, 568] width 20 height 20
click at [1488, 610] on span "playlist_add" at bounding box center [1496, 608] width 20 height 20
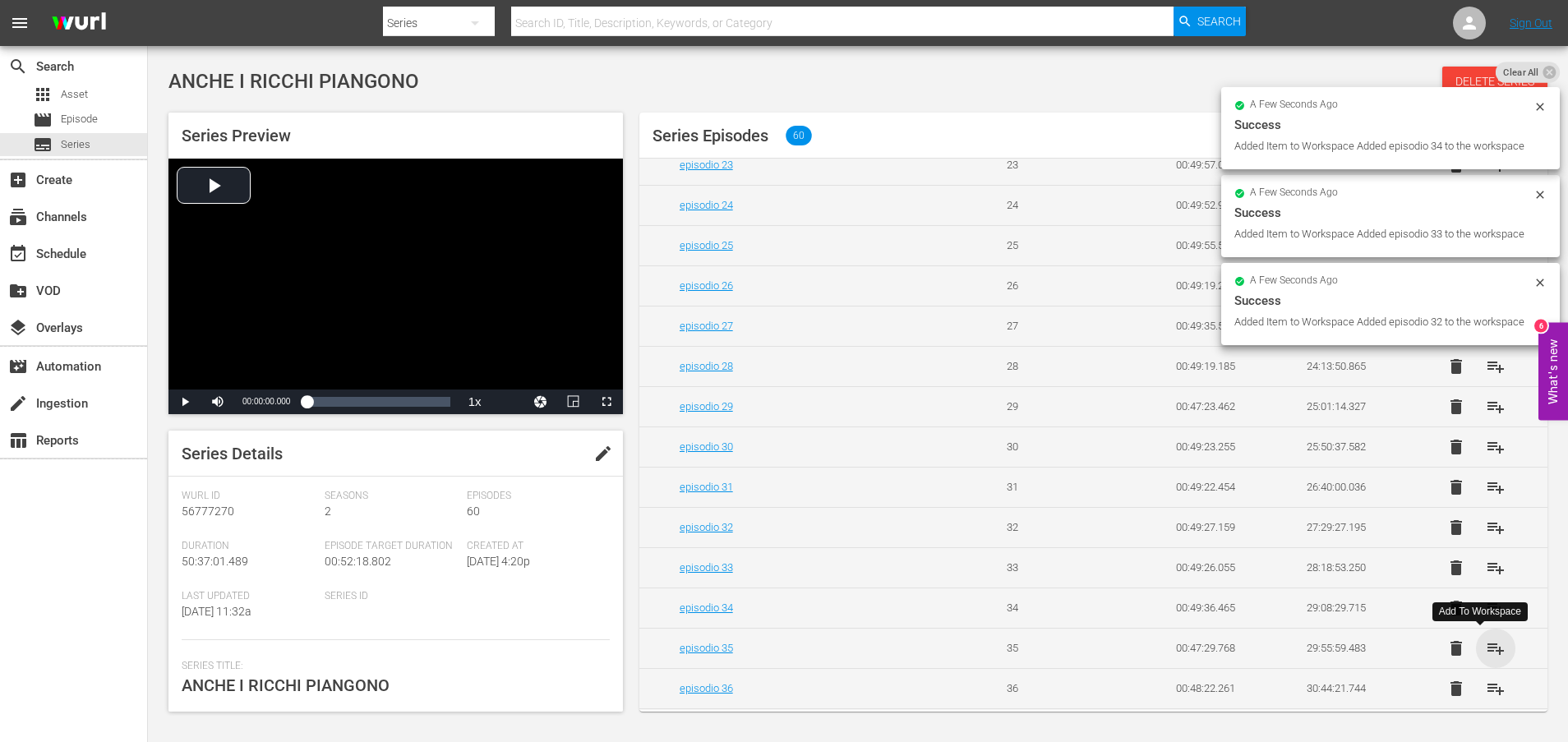
click at [1488, 651] on span "playlist_add" at bounding box center [1496, 648] width 20 height 20
click at [1486, 691] on span "playlist_add" at bounding box center [1496, 689] width 20 height 20
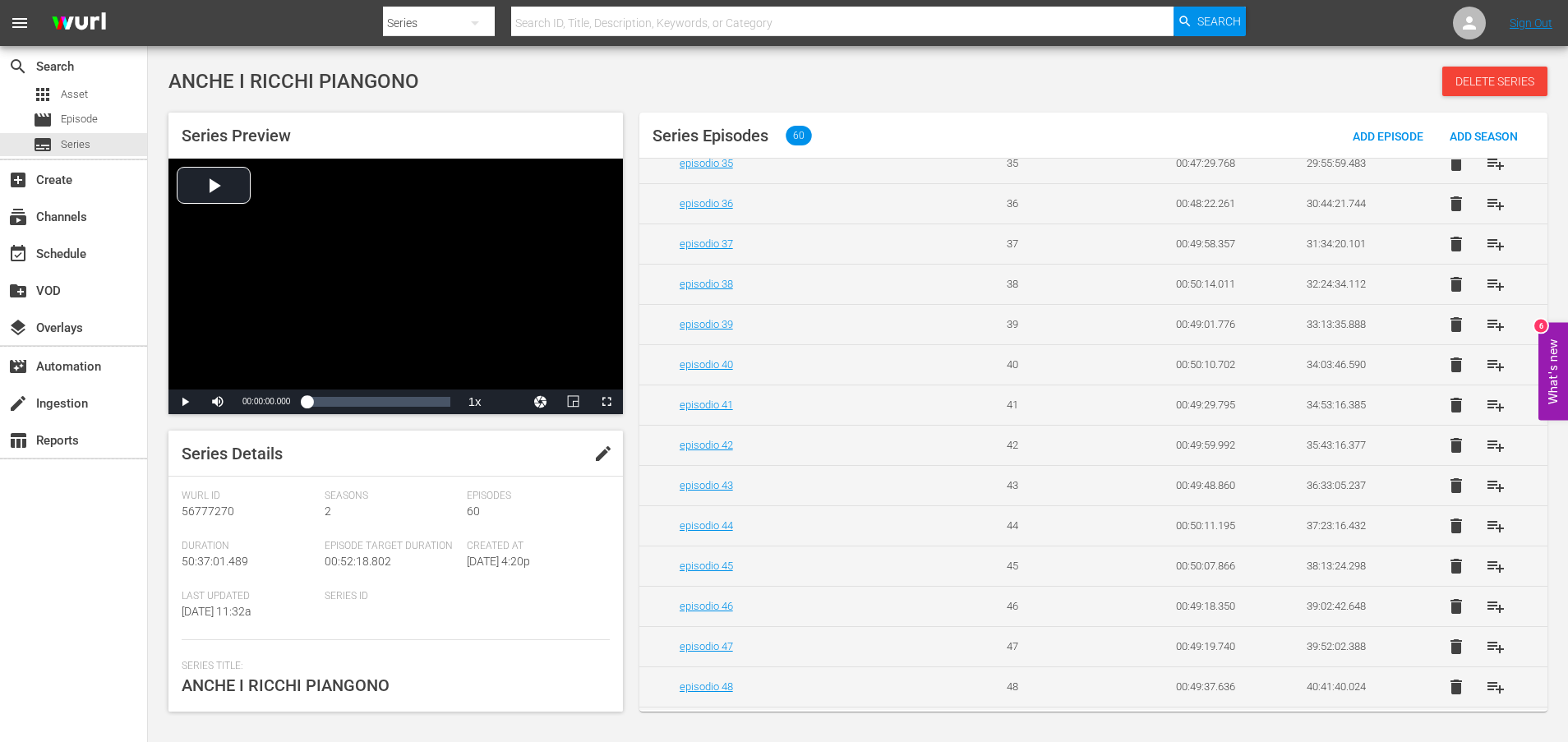
scroll to position [1433, 0]
click at [1486, 280] on span "playlist_add" at bounding box center [1496, 281] width 20 height 20
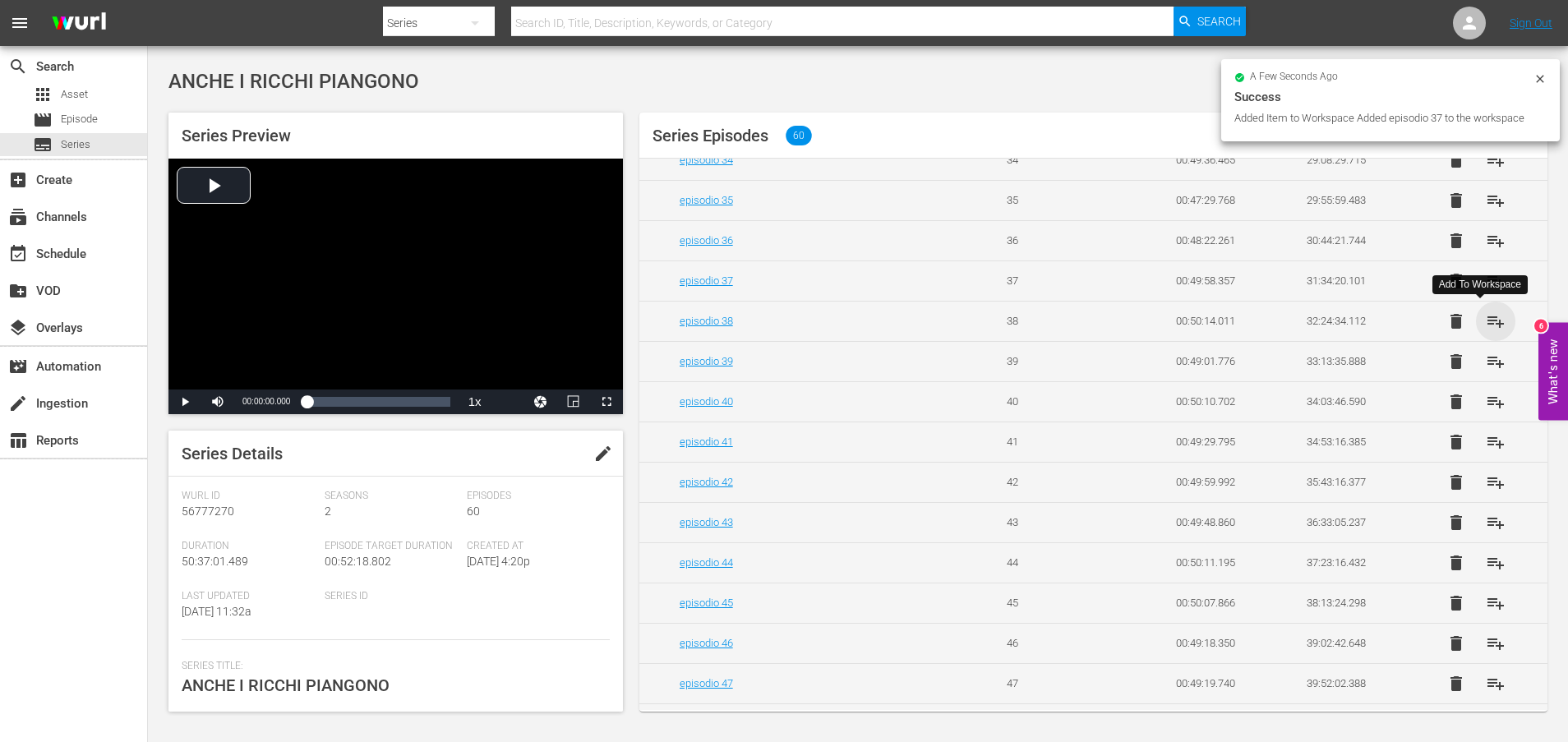
click at [1486, 322] on span "playlist_add" at bounding box center [1496, 321] width 20 height 20
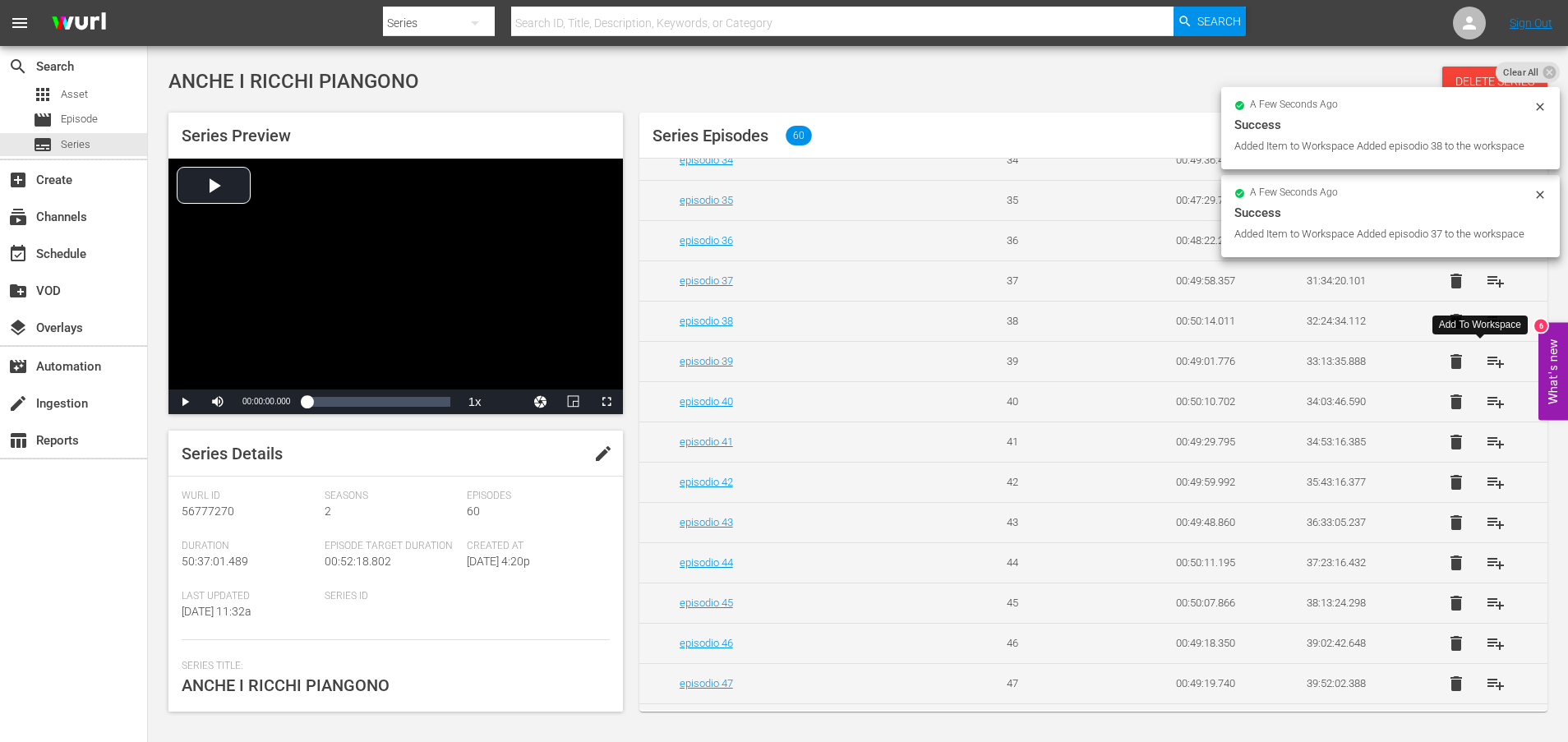
click at [1486, 361] on span "playlist_add" at bounding box center [1496, 362] width 20 height 20
click at [1486, 403] on span "playlist_add" at bounding box center [1496, 402] width 20 height 20
click at [1486, 443] on span "playlist_add" at bounding box center [1496, 442] width 20 height 20
click at [1486, 482] on span "playlist_add" at bounding box center [1496, 482] width 20 height 20
click at [1487, 524] on span "playlist_add" at bounding box center [1496, 523] width 20 height 20
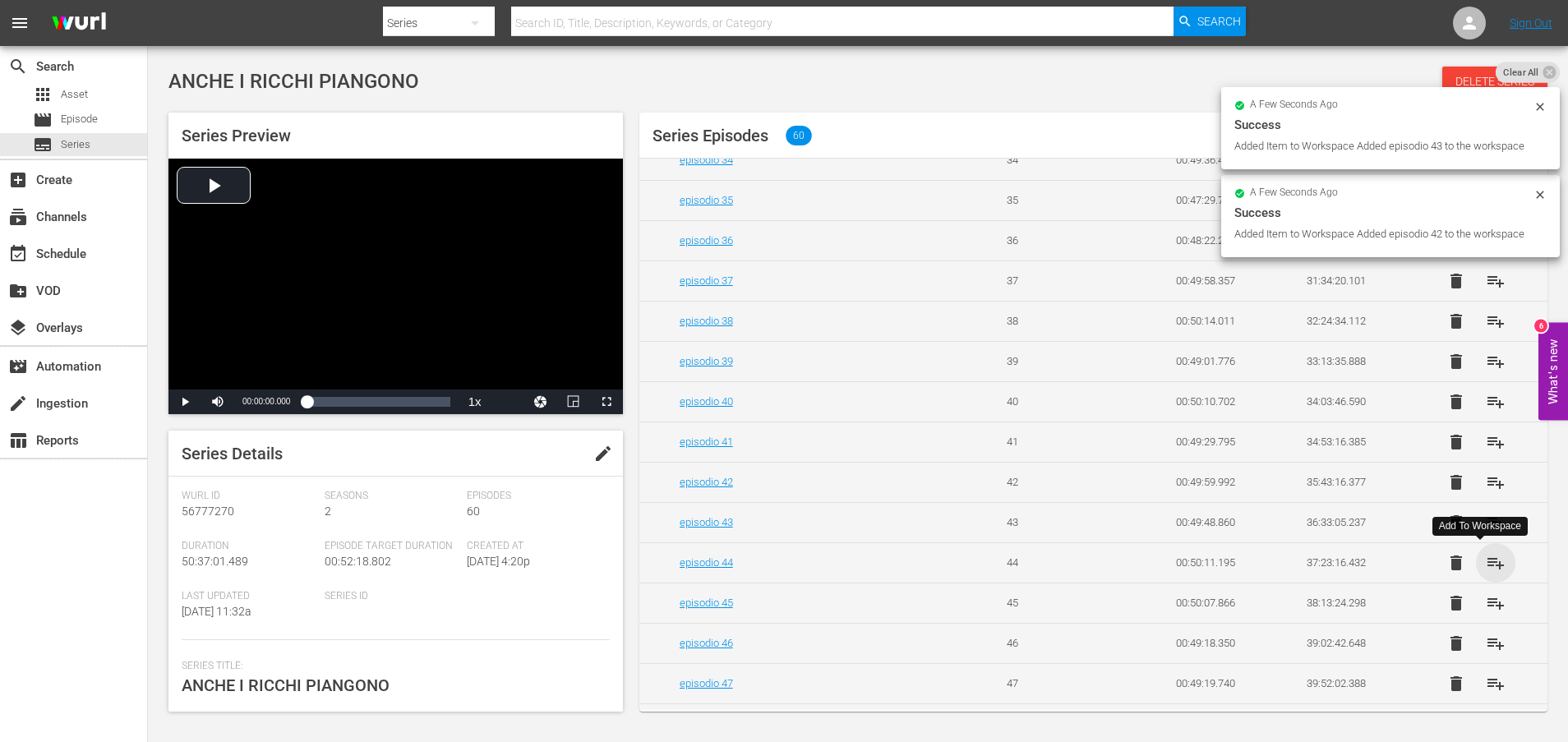
click at [1486, 564] on span "playlist_add" at bounding box center [1496, 563] width 20 height 20
click at [1487, 602] on span "playlist_add" at bounding box center [1496, 603] width 20 height 20
click at [1486, 645] on span "playlist_add" at bounding box center [1496, 644] width 20 height 20
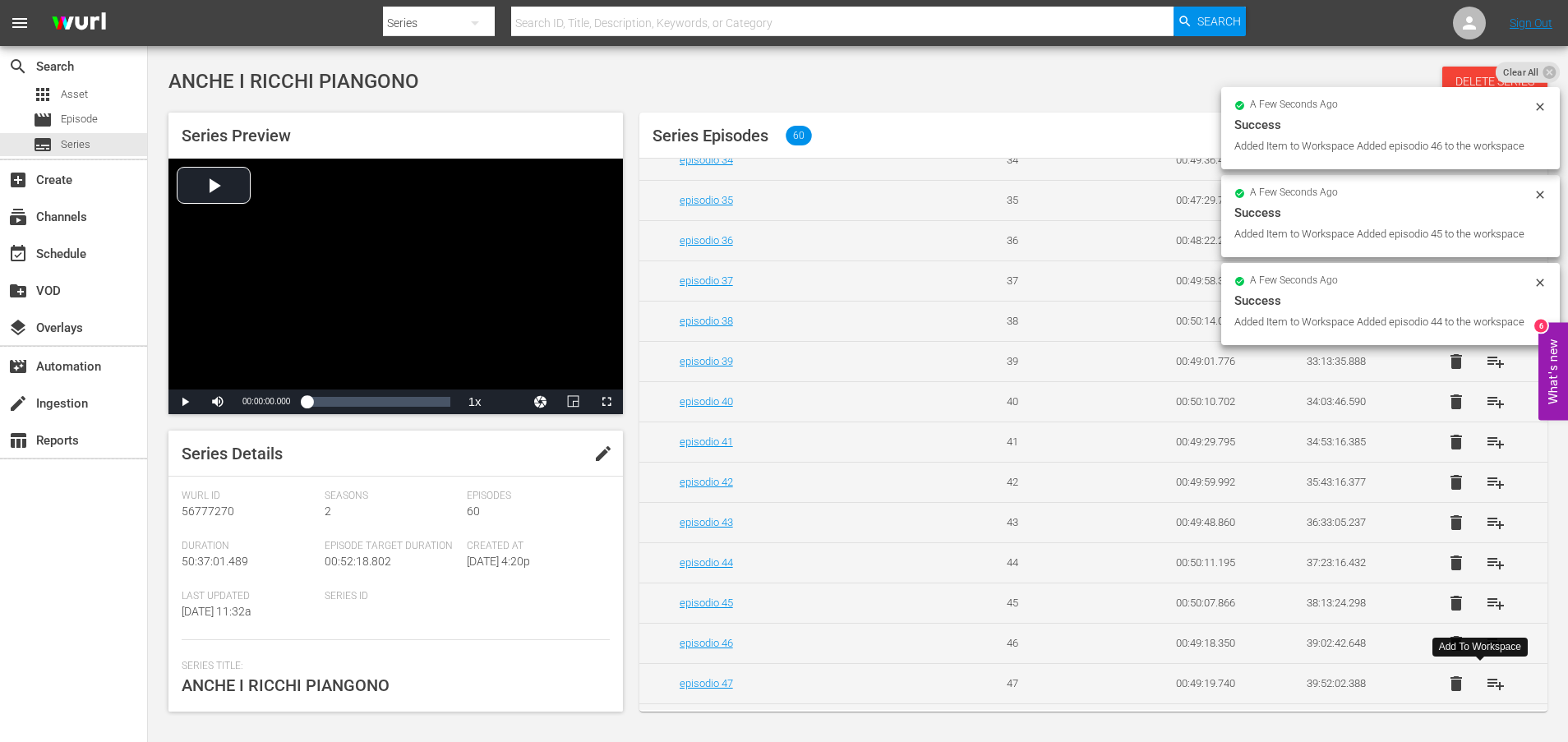
click at [1486, 683] on span "playlist_add" at bounding box center [1496, 683] width 20 height 20
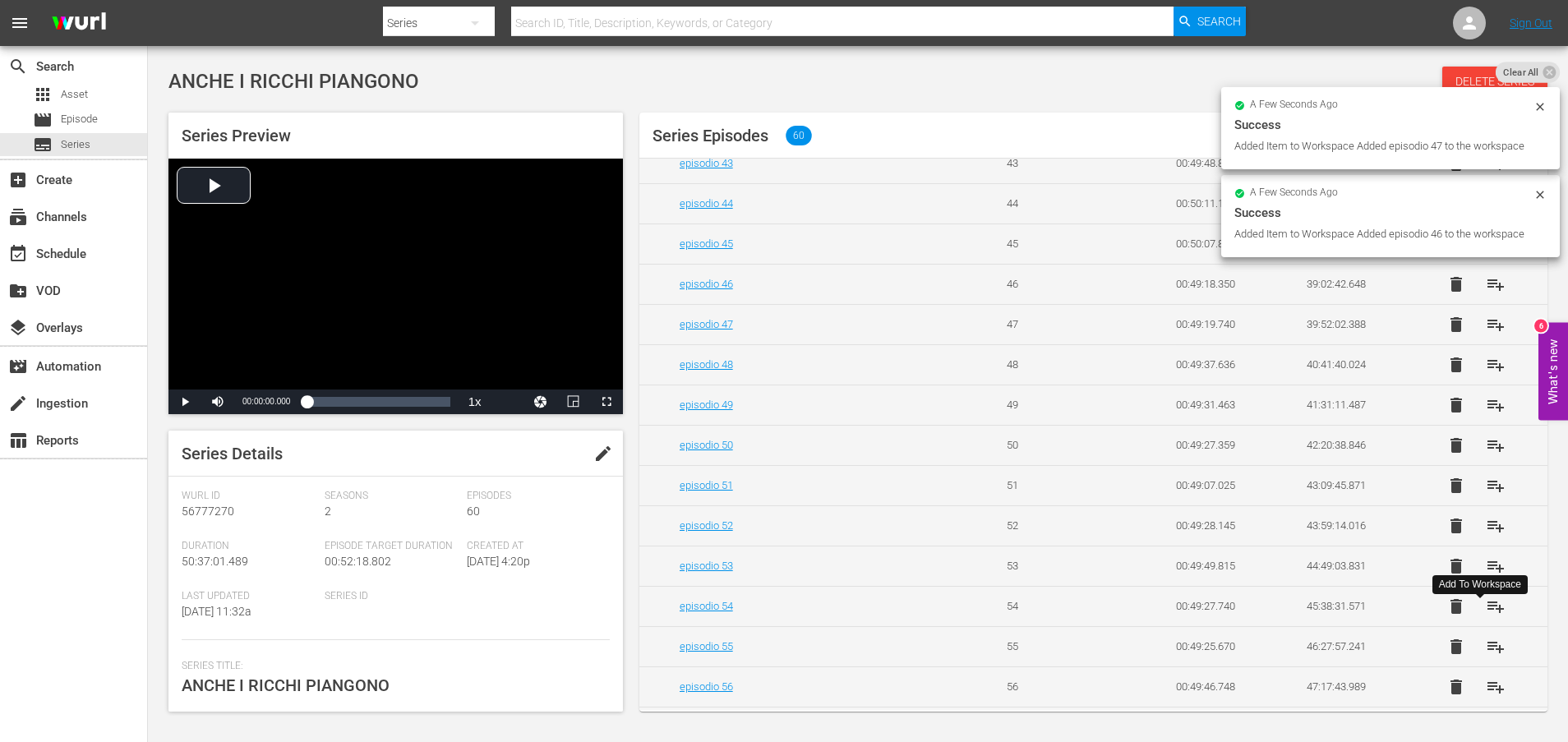
scroll to position [1804, 0]
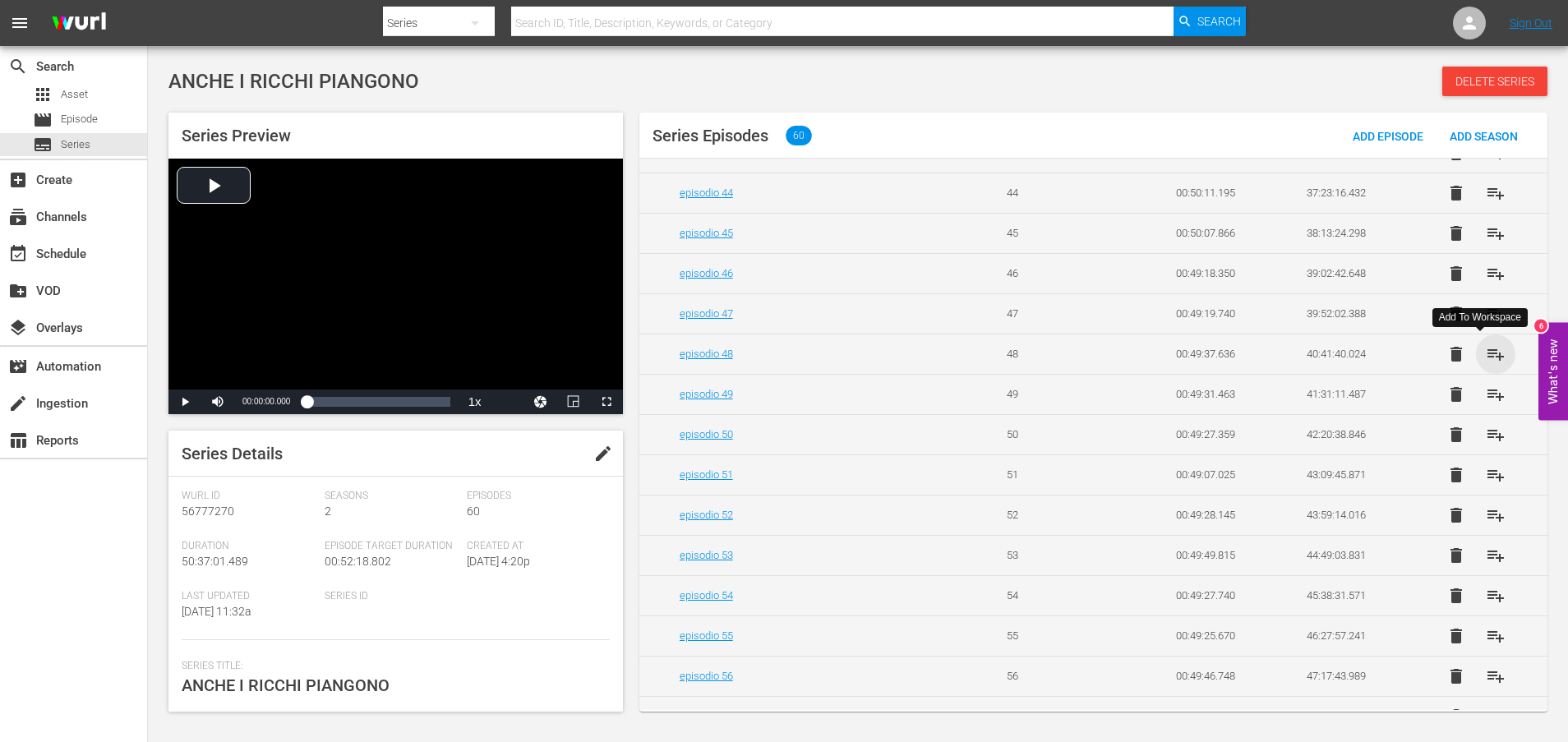
click at [1487, 355] on span "playlist_add" at bounding box center [1496, 354] width 20 height 20
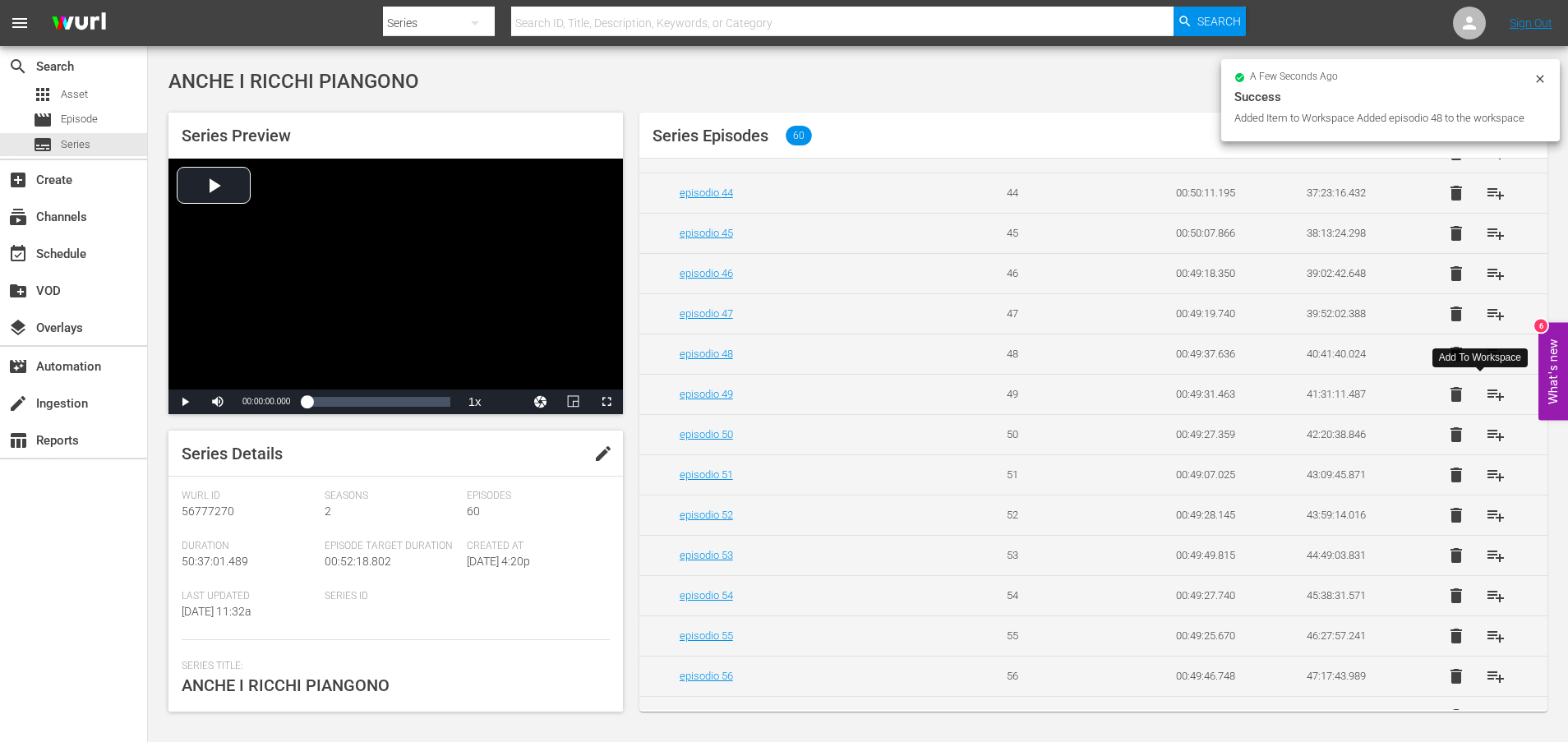
click at [1486, 394] on span "playlist_add" at bounding box center [1496, 394] width 20 height 20
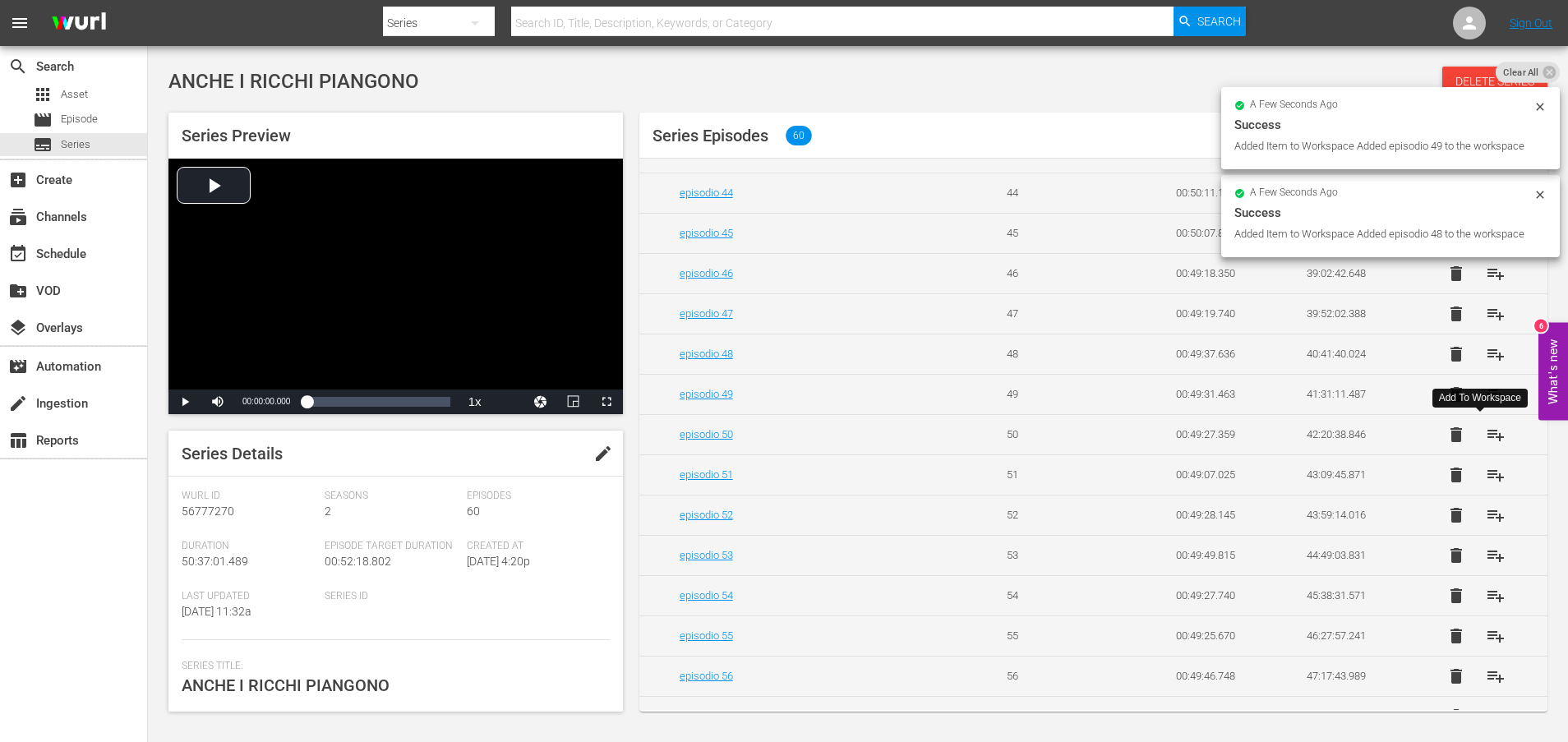
click at [1486, 434] on span "playlist_add" at bounding box center [1496, 435] width 20 height 20
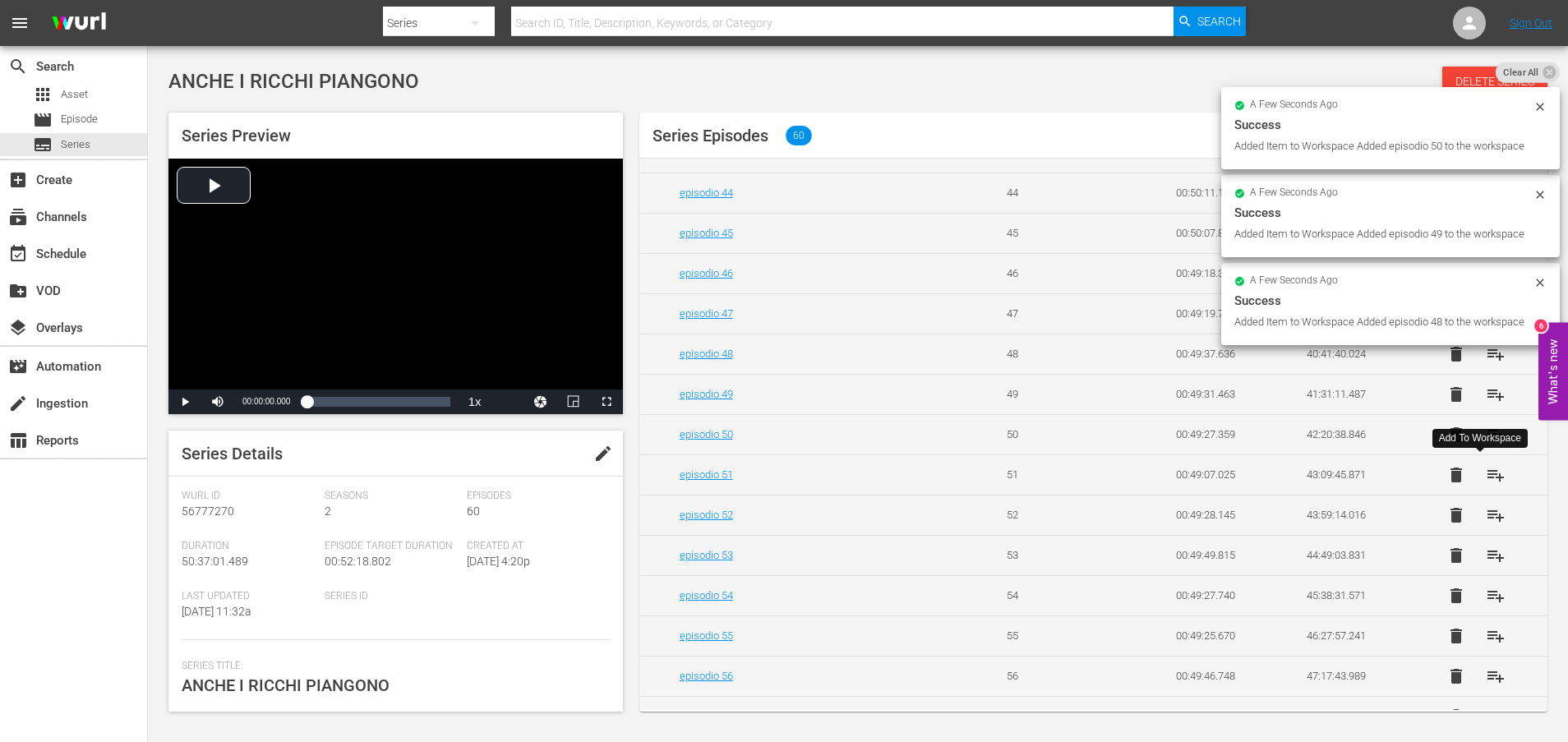
click at [1486, 478] on span "playlist_add" at bounding box center [1496, 475] width 20 height 20
click at [1486, 515] on span "playlist_add" at bounding box center [1496, 515] width 20 height 20
click at [1486, 552] on span "playlist_add" at bounding box center [1496, 555] width 20 height 20
click at [1486, 595] on span "playlist_add" at bounding box center [1496, 596] width 20 height 20
click at [1486, 637] on span "playlist_add" at bounding box center [1496, 636] width 20 height 20
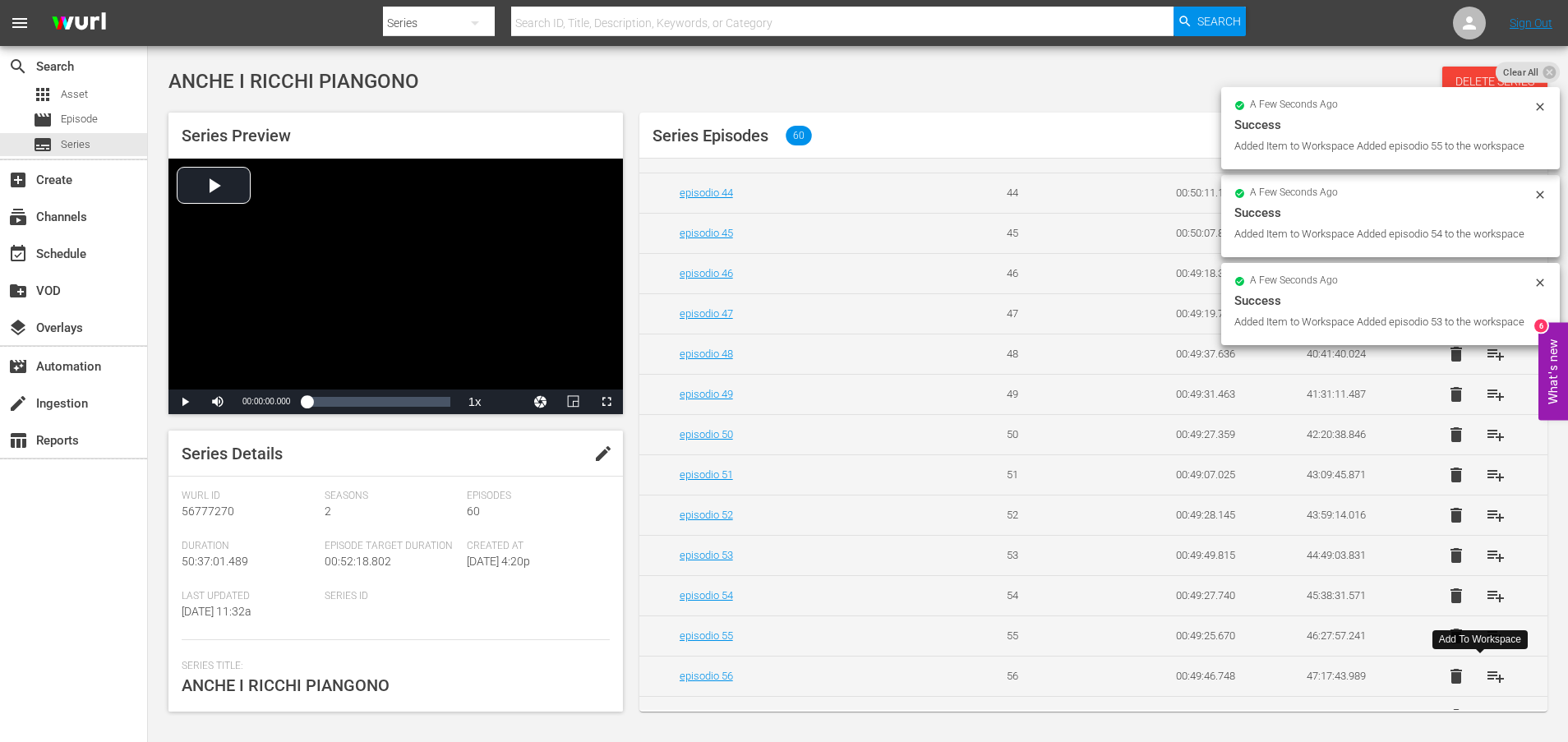
click at [1487, 677] on span "playlist_add" at bounding box center [1496, 676] width 20 height 20
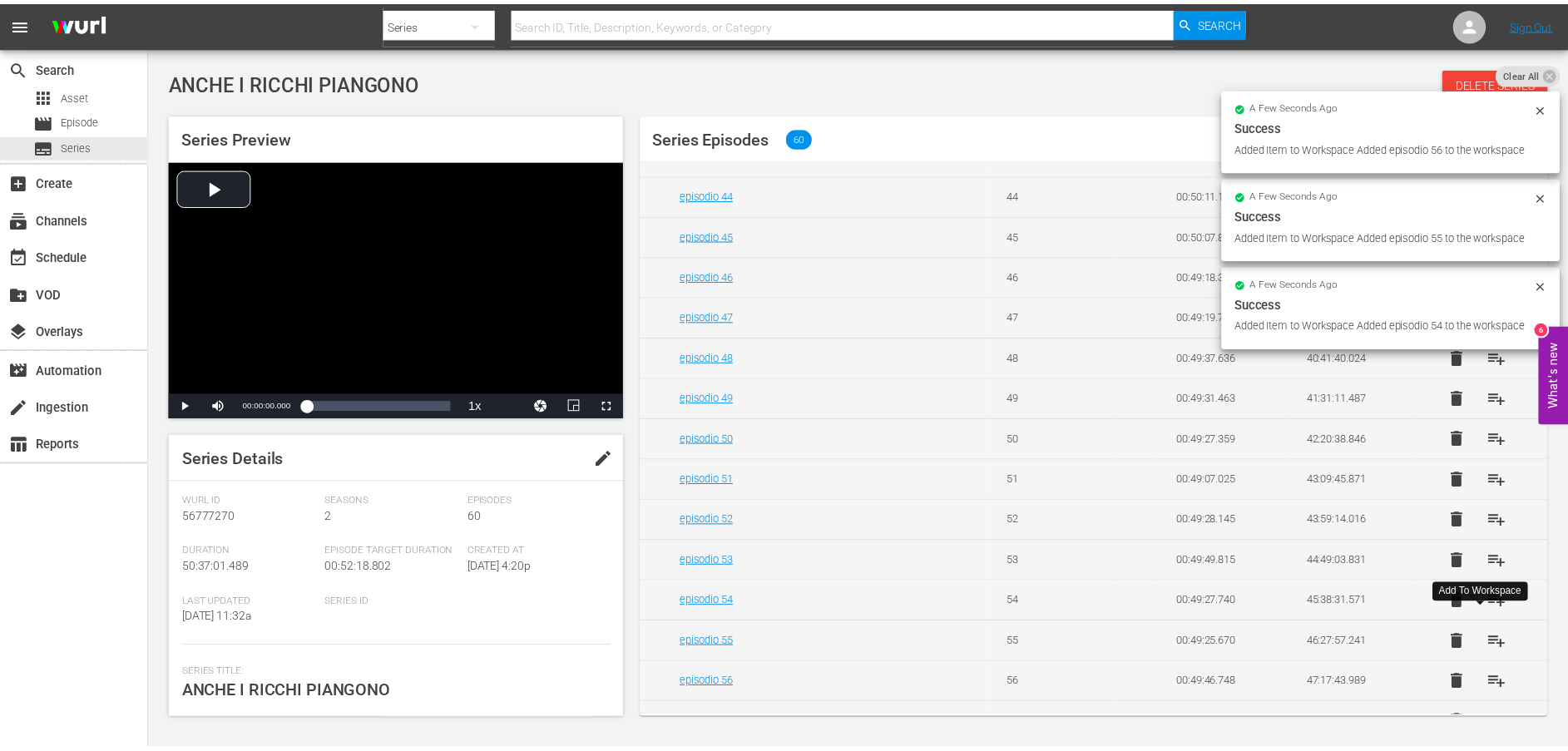
scroll to position [2015, 0]
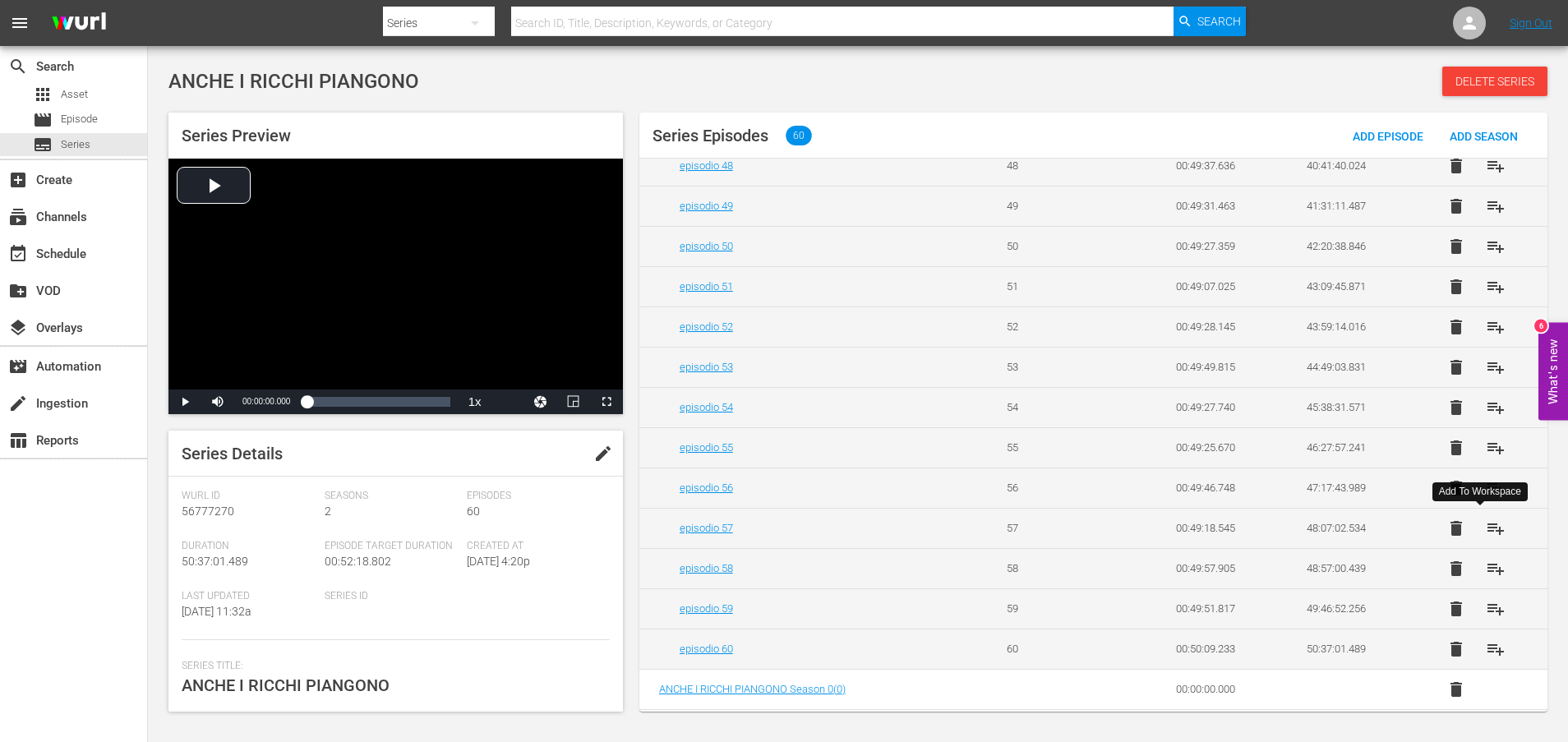
click at [1488, 529] on span "playlist_add" at bounding box center [1496, 528] width 20 height 20
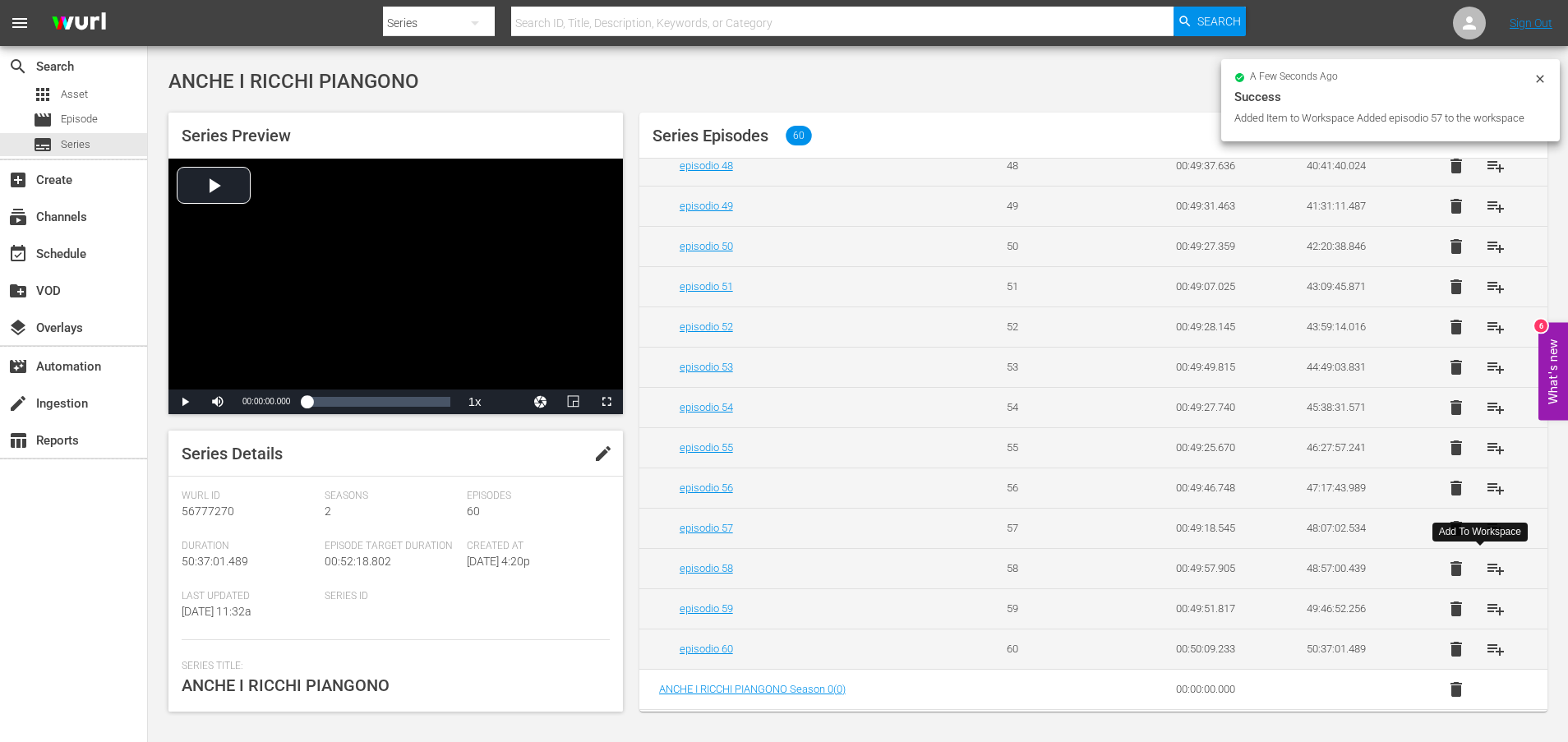
click at [1486, 568] on span "playlist_add" at bounding box center [1496, 569] width 20 height 20
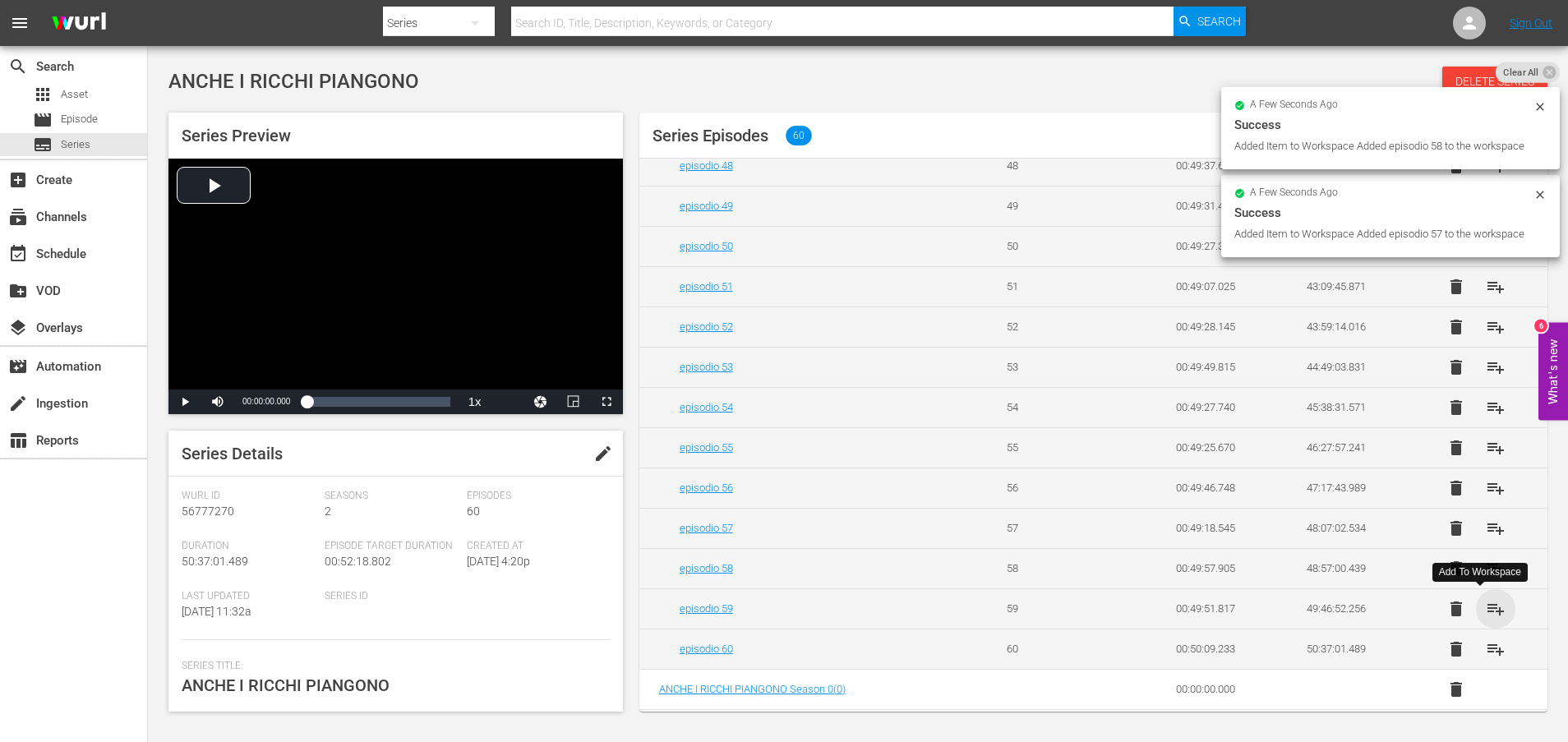
click at [1489, 610] on span "playlist_add" at bounding box center [1496, 608] width 20 height 20
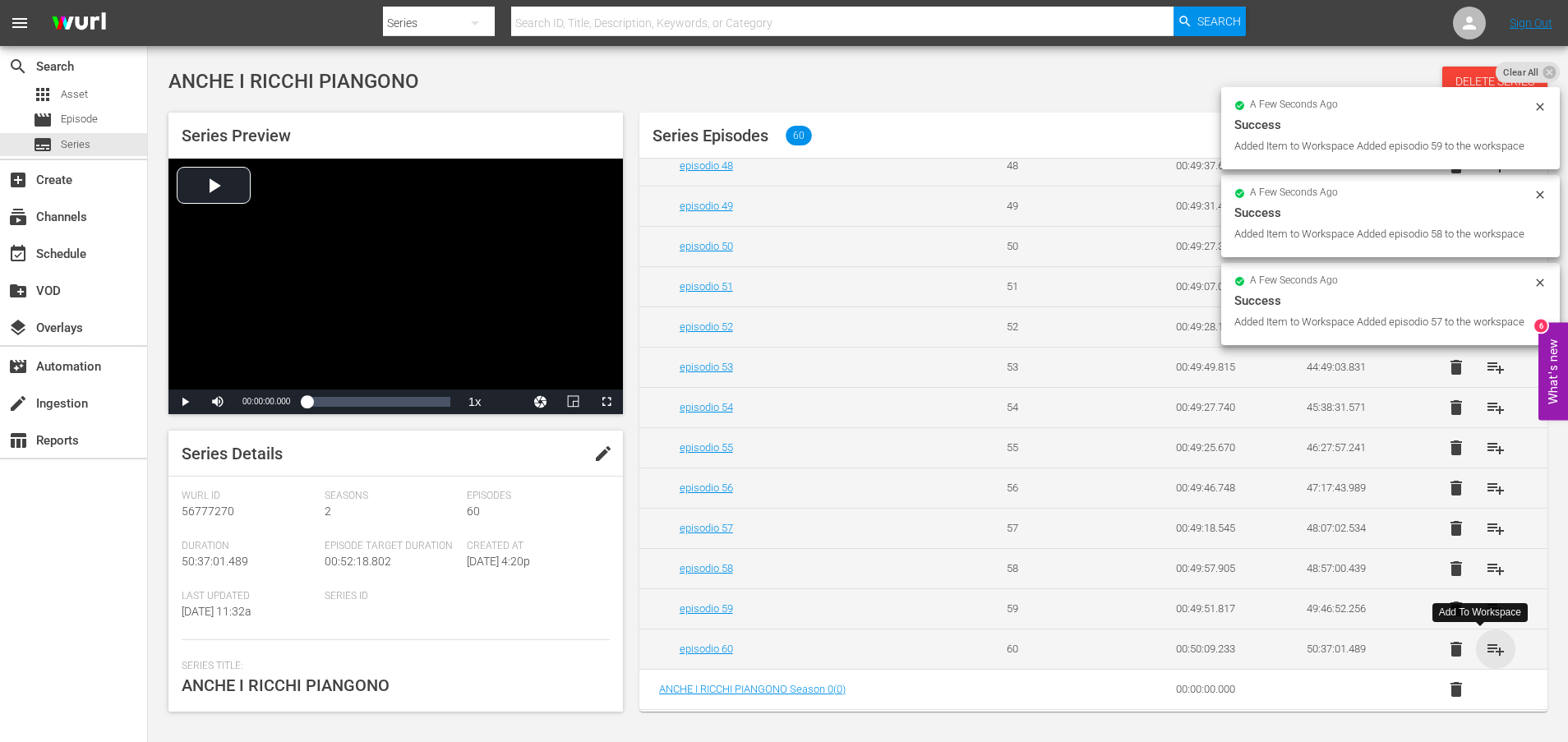
click at [1487, 651] on span "playlist_add" at bounding box center [1496, 649] width 20 height 20
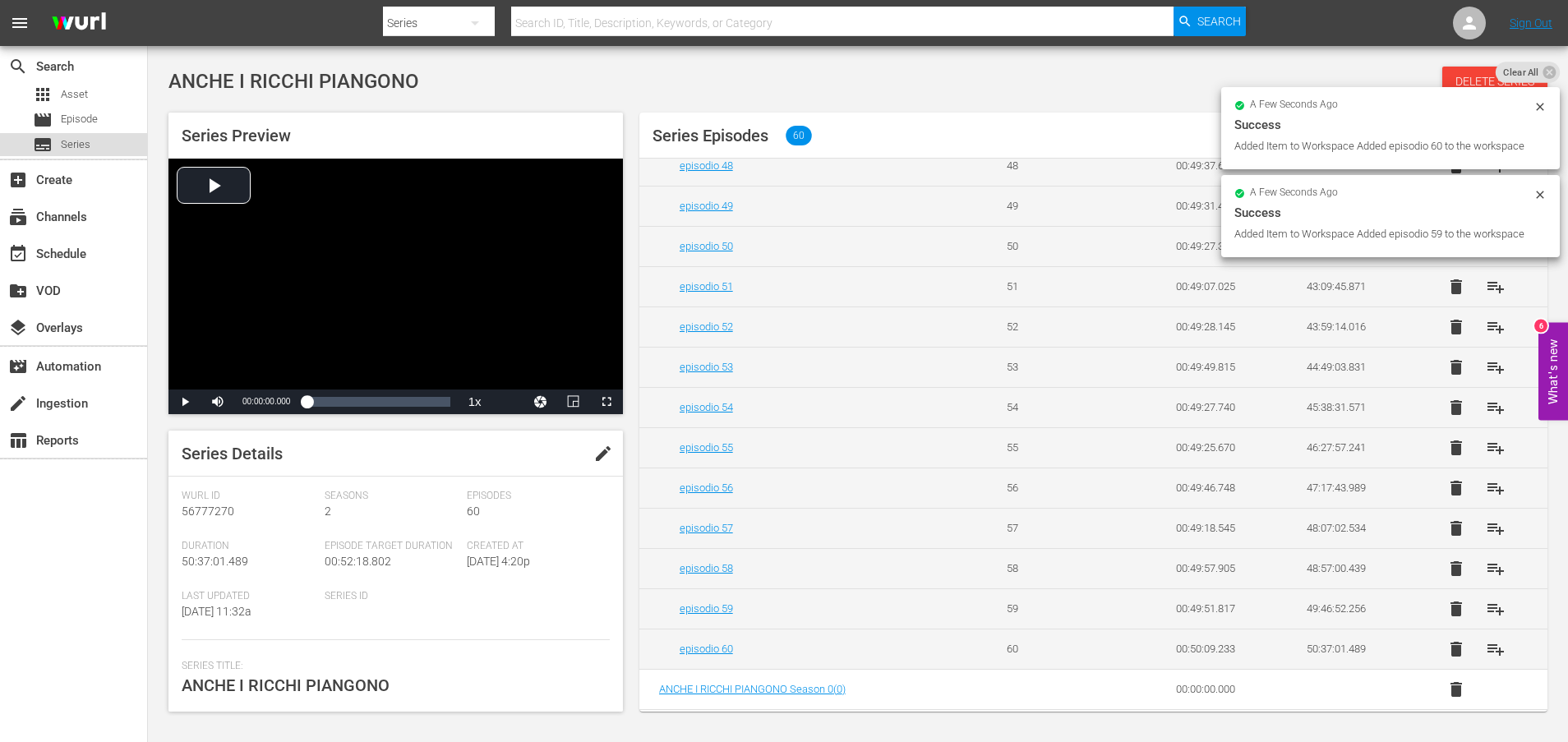
click at [88, 144] on span "Series" at bounding box center [75, 144] width 30 height 16
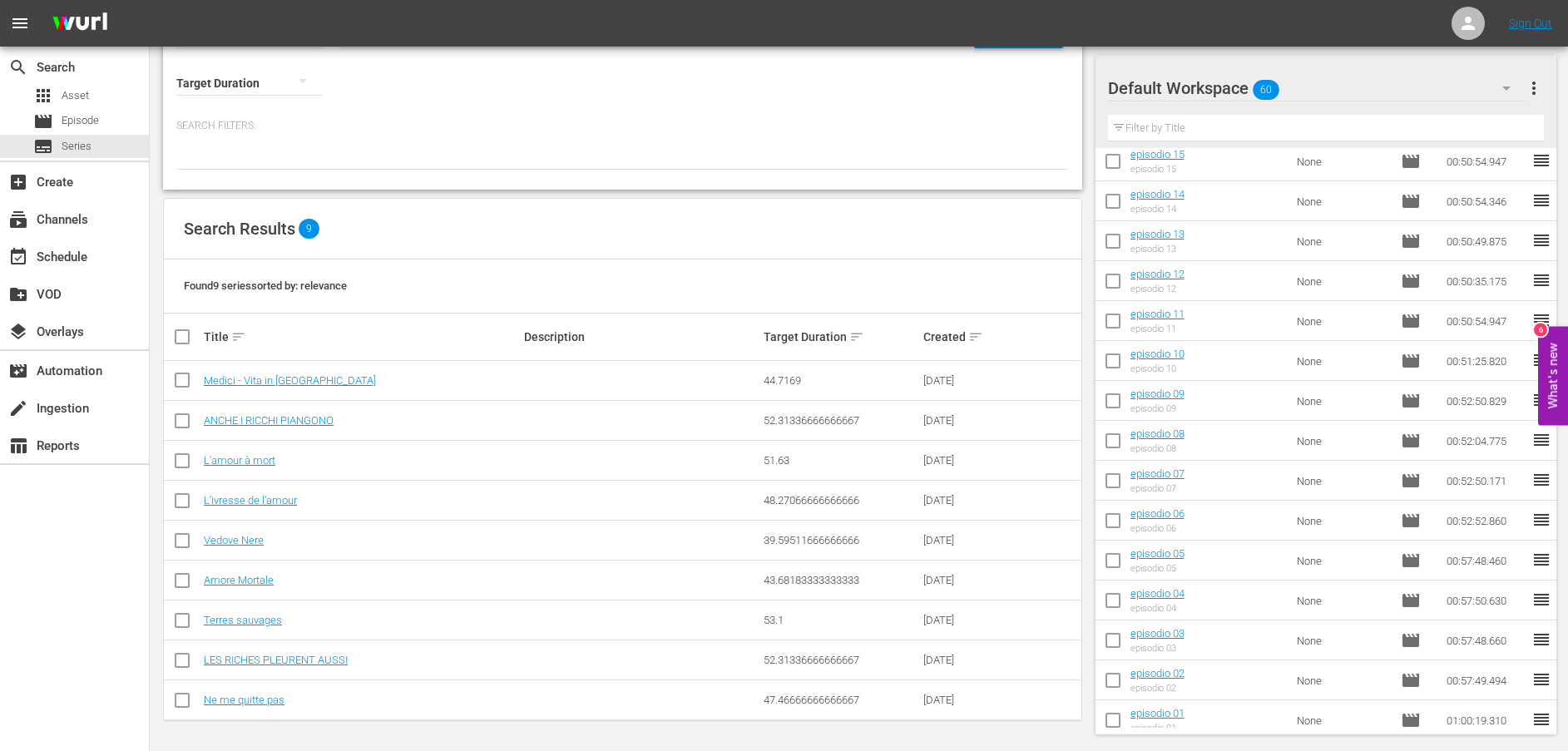
scroll to position [1856, 0]
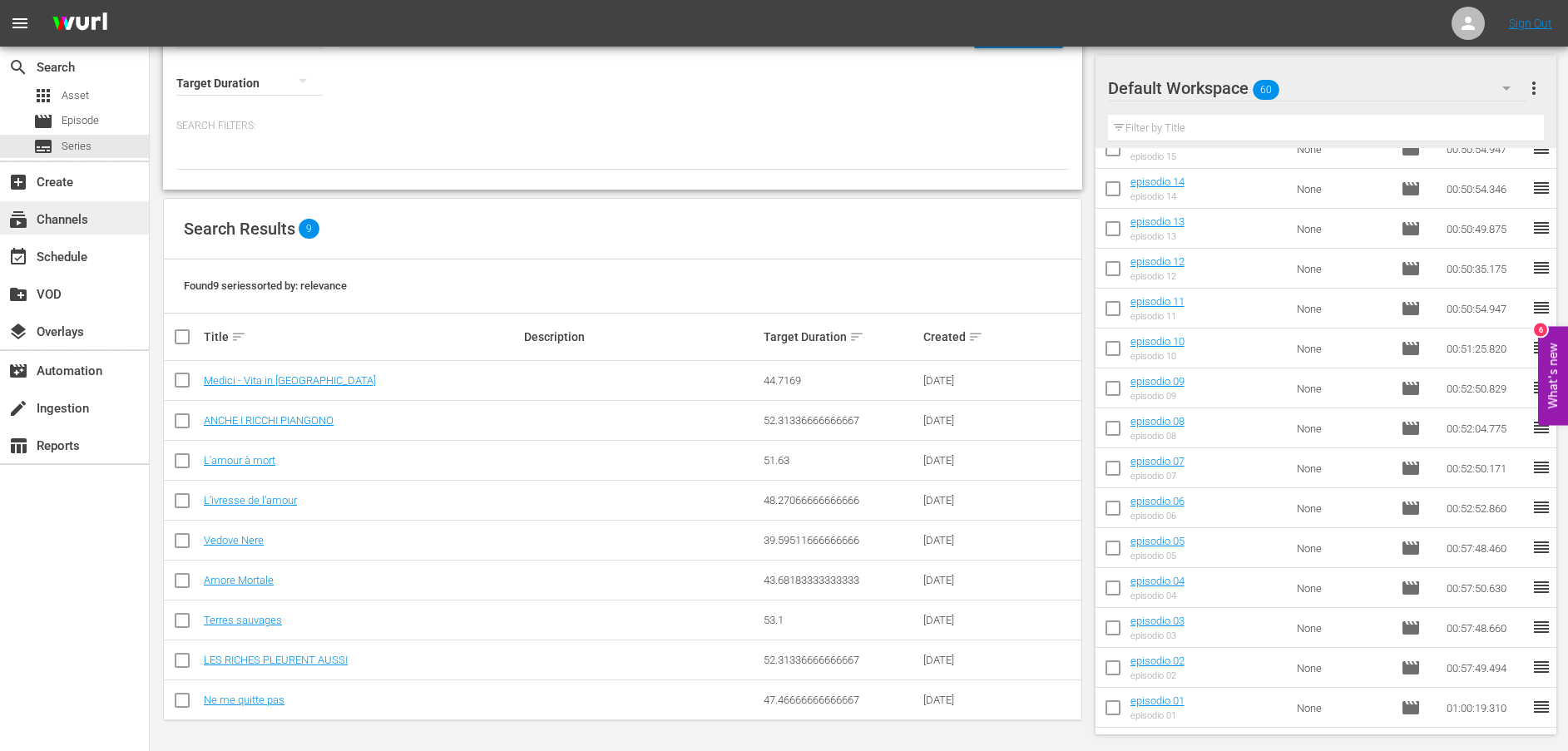
click at [74, 225] on div "subscriptions Channels" at bounding box center [47, 217] width 93 height 15
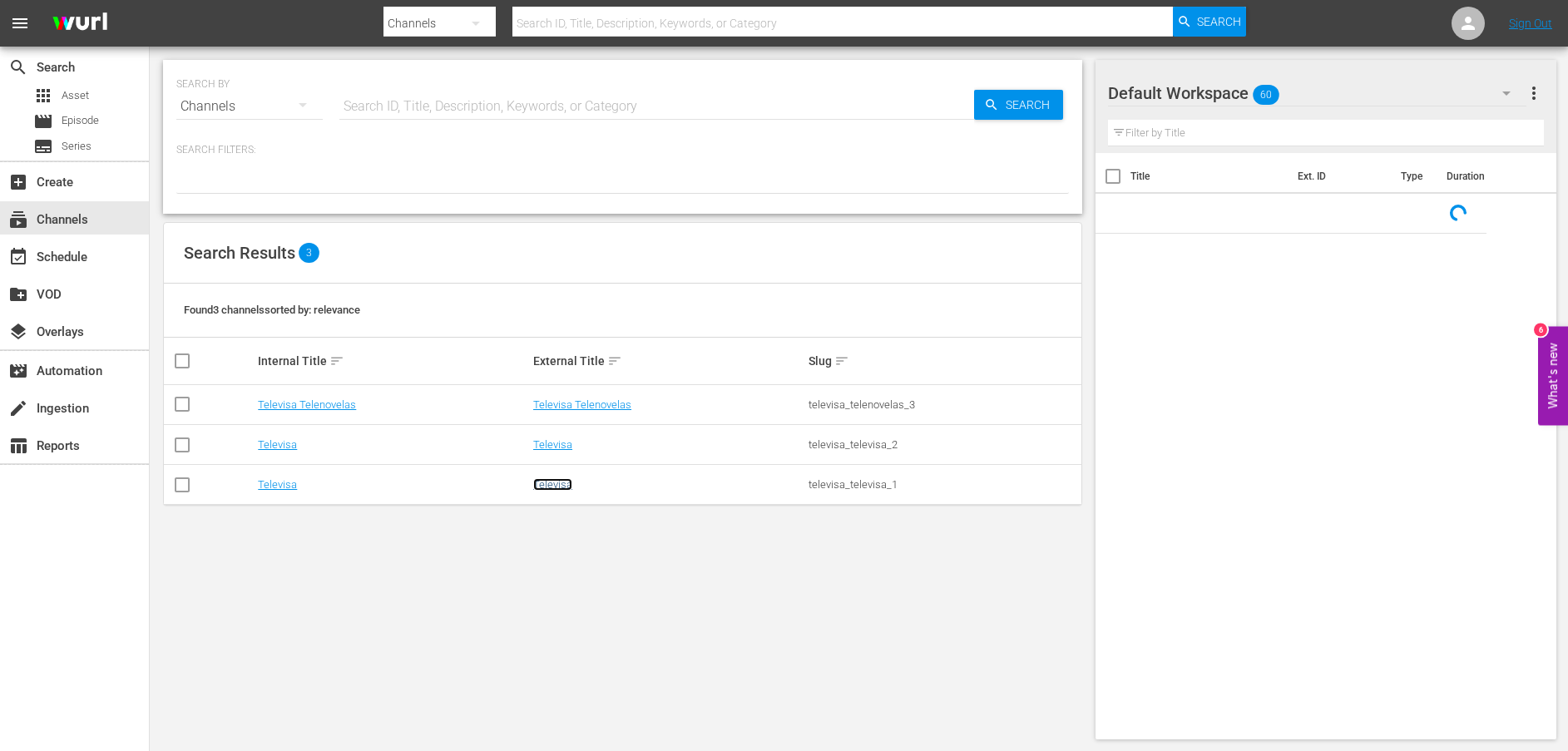
click at [568, 482] on link "Televisa" at bounding box center [552, 484] width 39 height 13
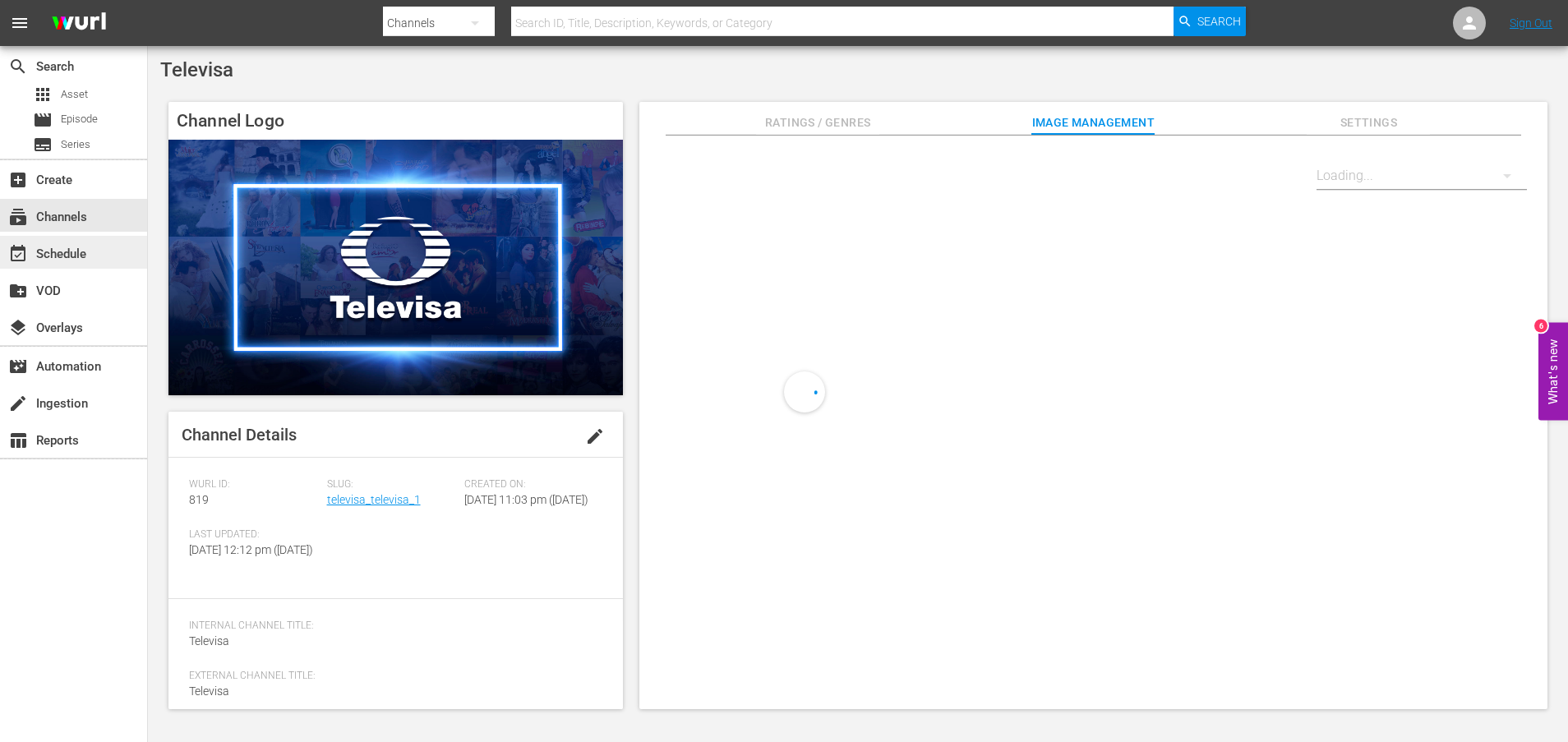
click at [55, 259] on div "event_available Schedule" at bounding box center [46, 251] width 92 height 14
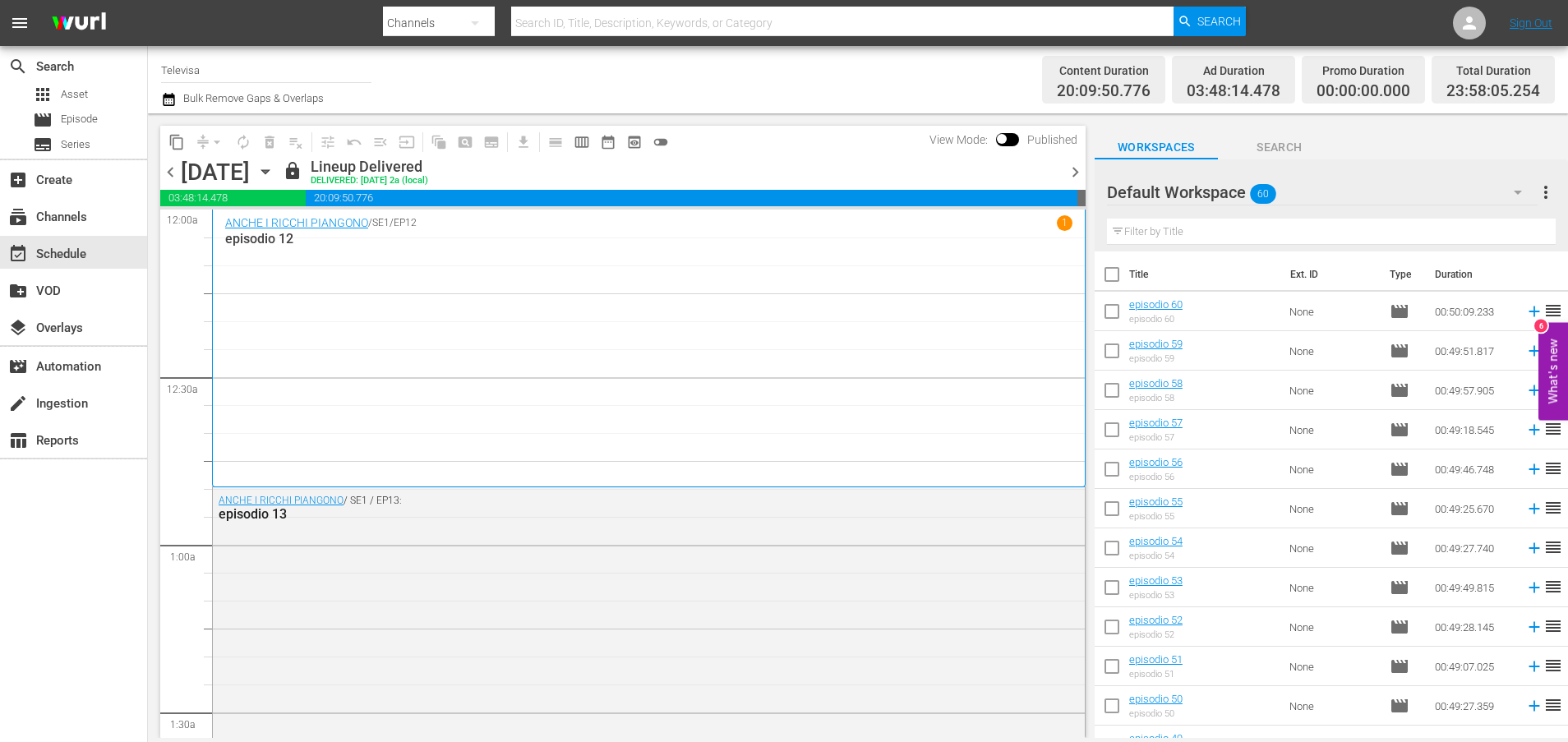
click at [269, 172] on icon "button" at bounding box center [264, 172] width 7 height 5
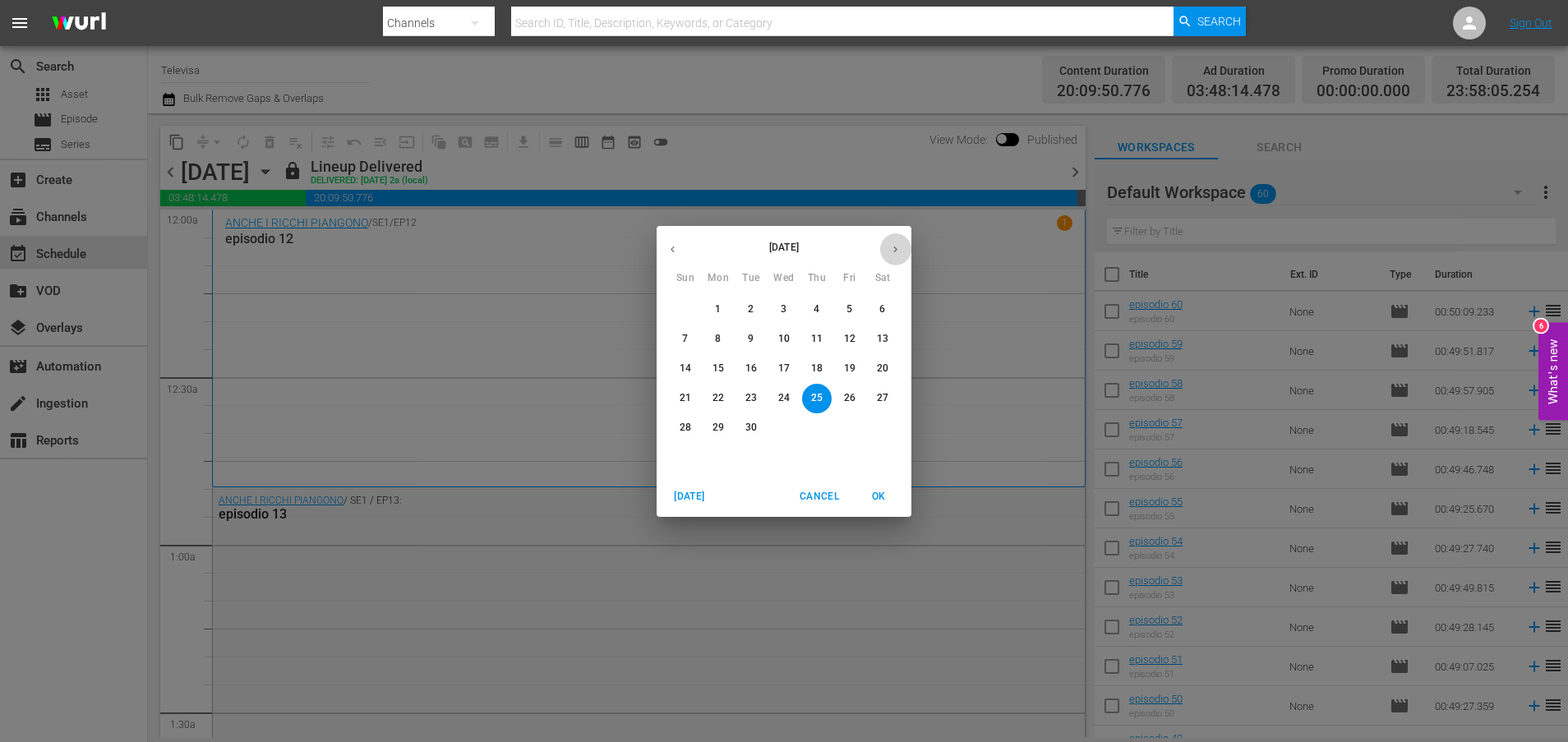
click at [895, 252] on icon "button" at bounding box center [895, 249] width 13 height 13
click at [722, 341] on span "6" at bounding box center [718, 339] width 30 height 14
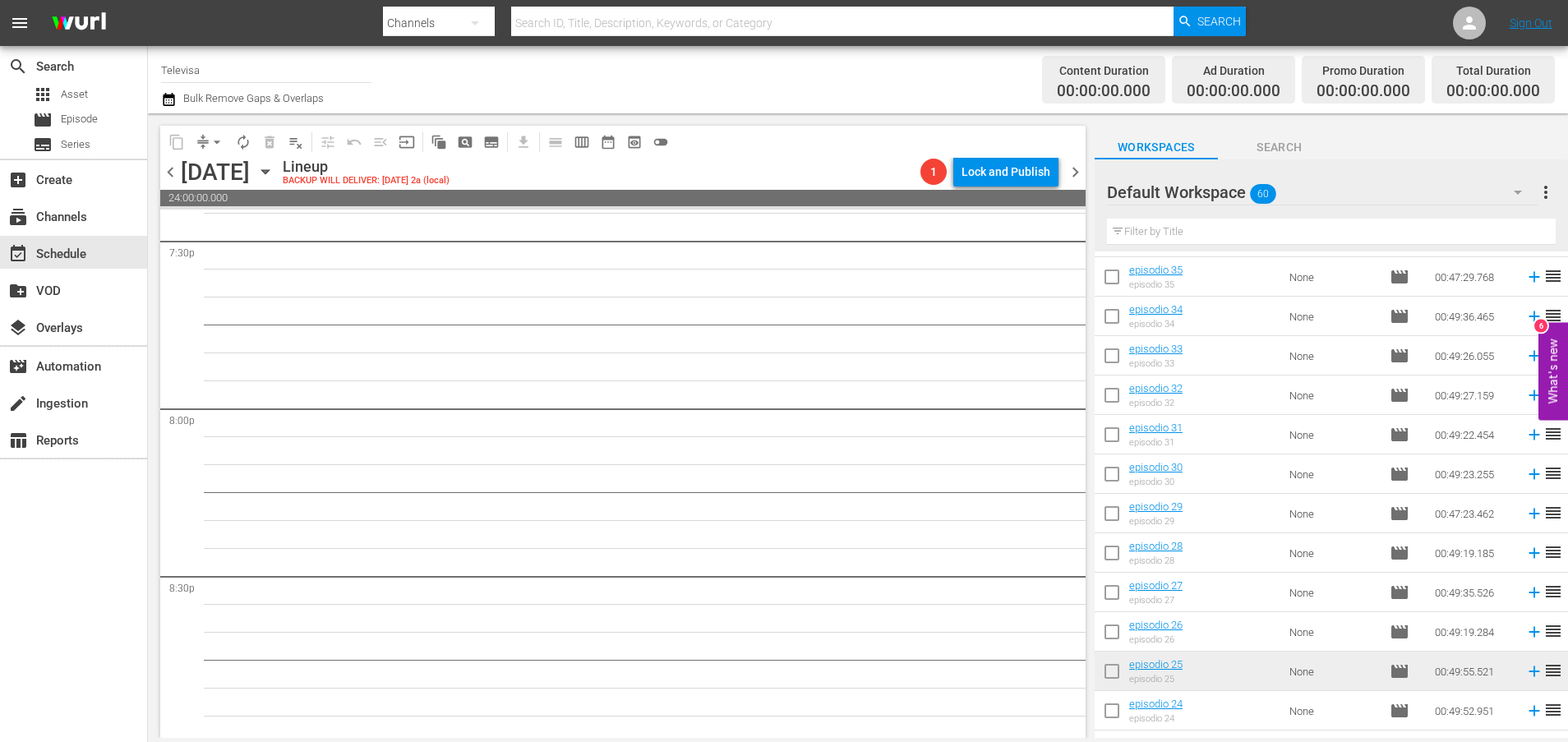
scroll to position [7517, 0]
click at [1528, 633] on icon at bounding box center [1534, 632] width 11 height 11
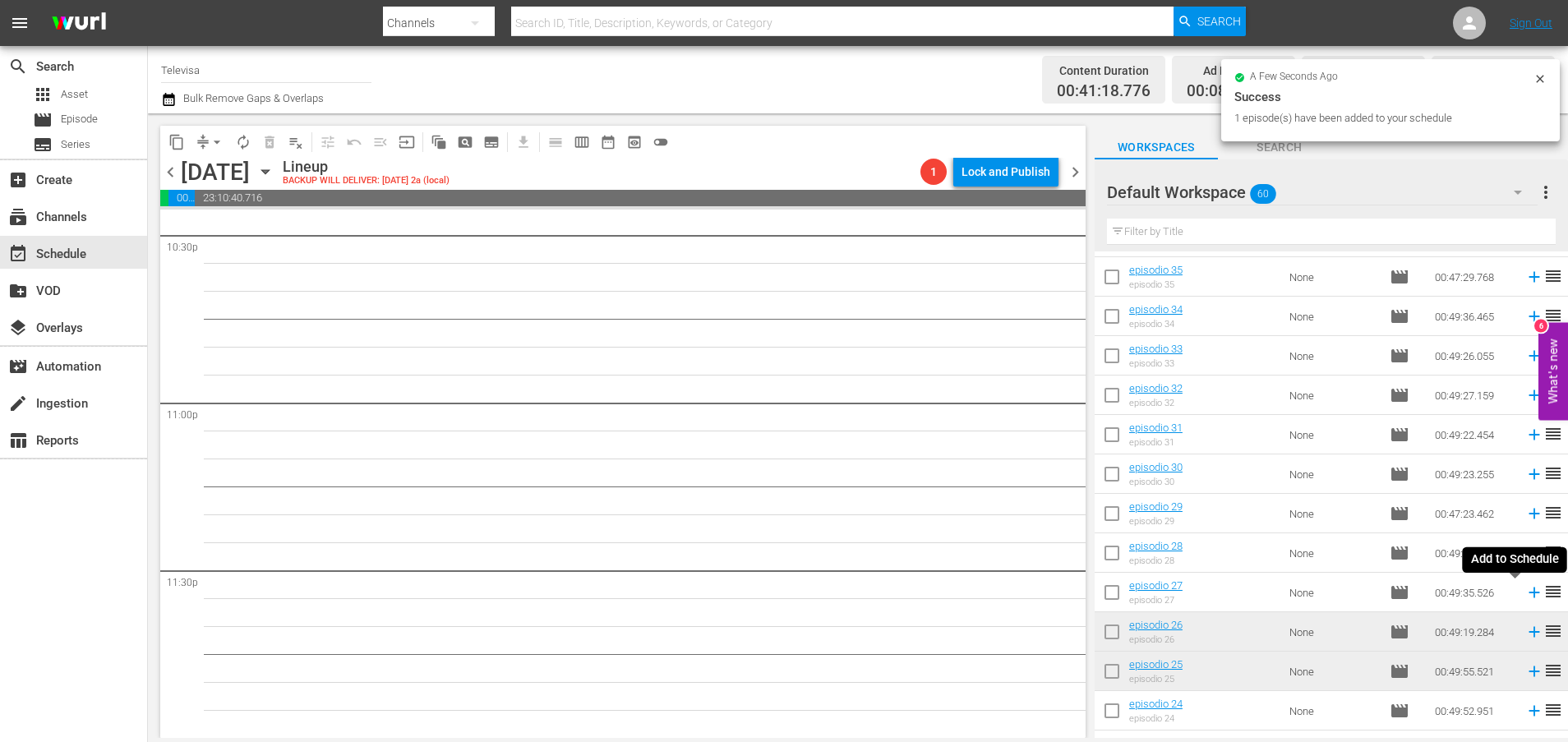
click at [1528, 594] on icon at bounding box center [1534, 593] width 11 height 11
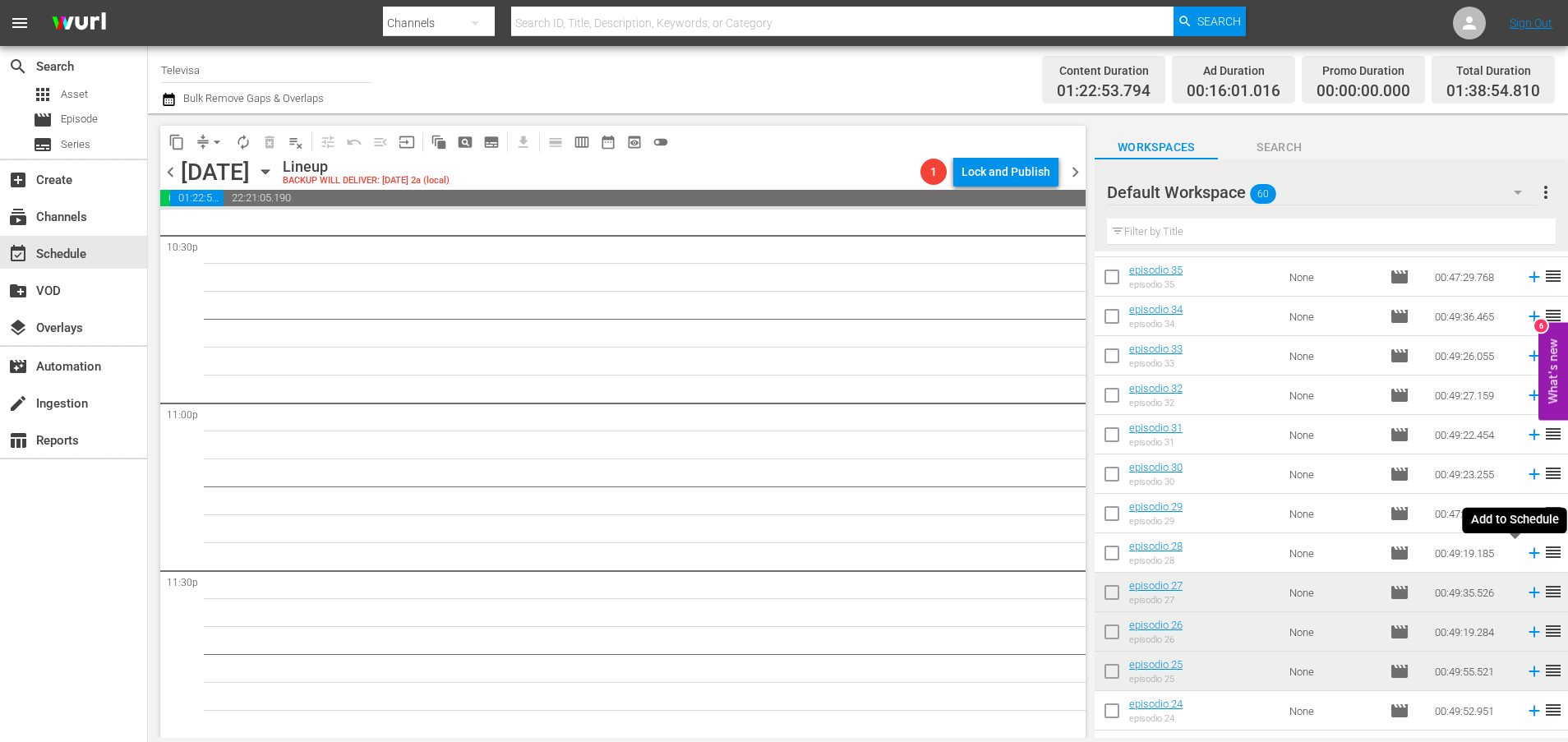
click at [1528, 554] on icon at bounding box center [1534, 553] width 11 height 11
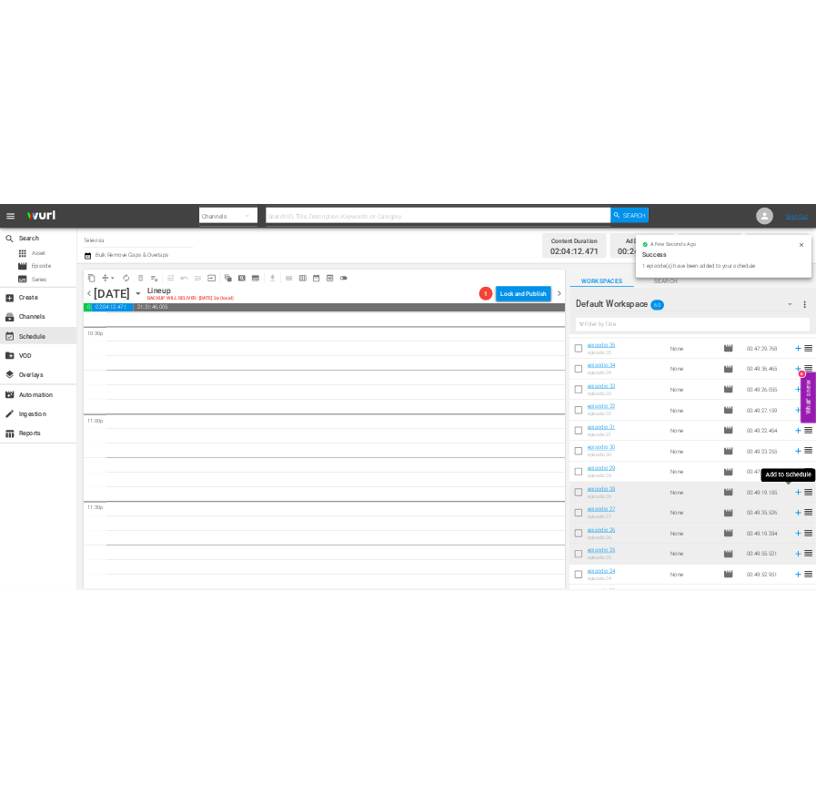
scroll to position [8296, 0]
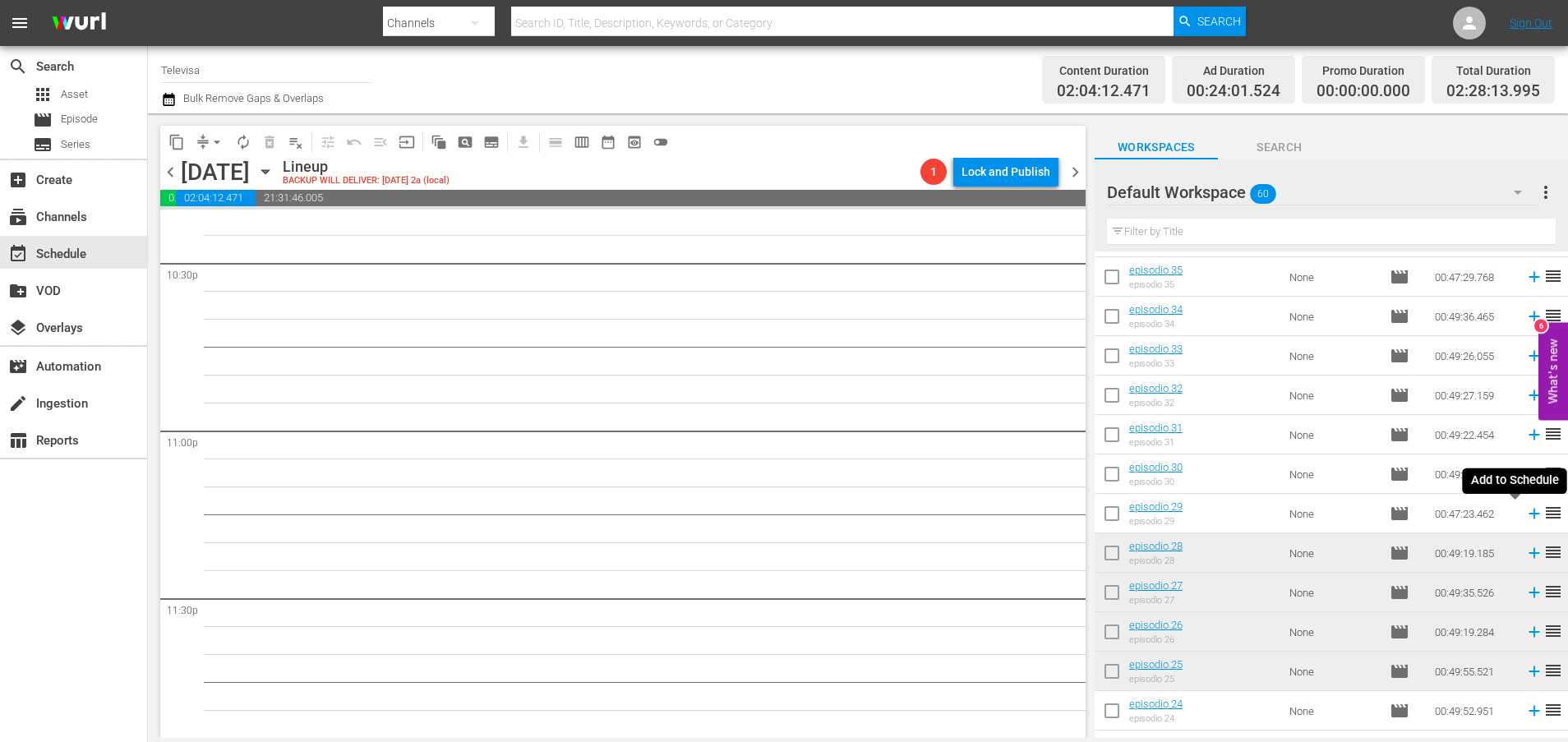
click at [1528, 515] on icon at bounding box center [1534, 514] width 11 height 11
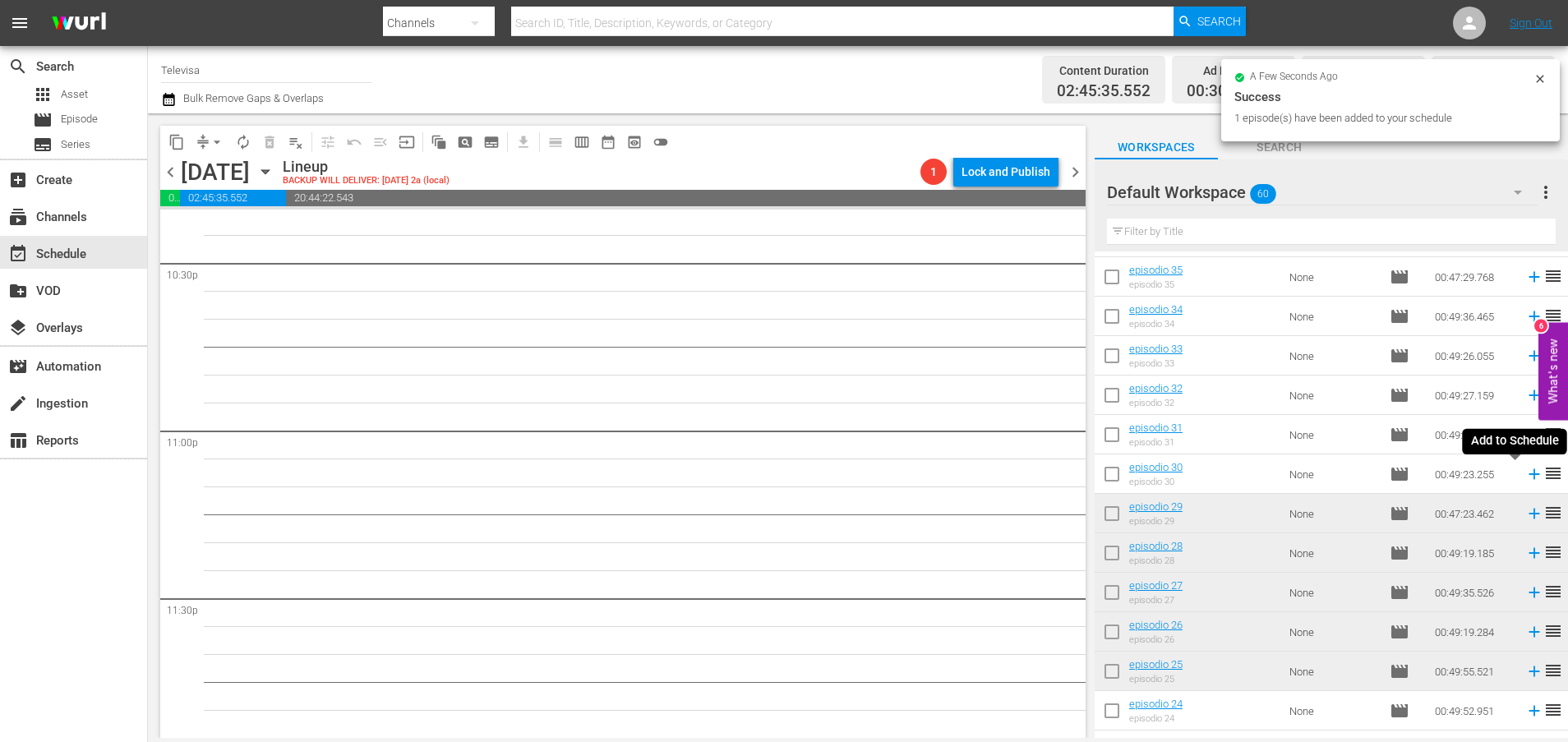
click at [1528, 472] on icon at bounding box center [1534, 475] width 11 height 11
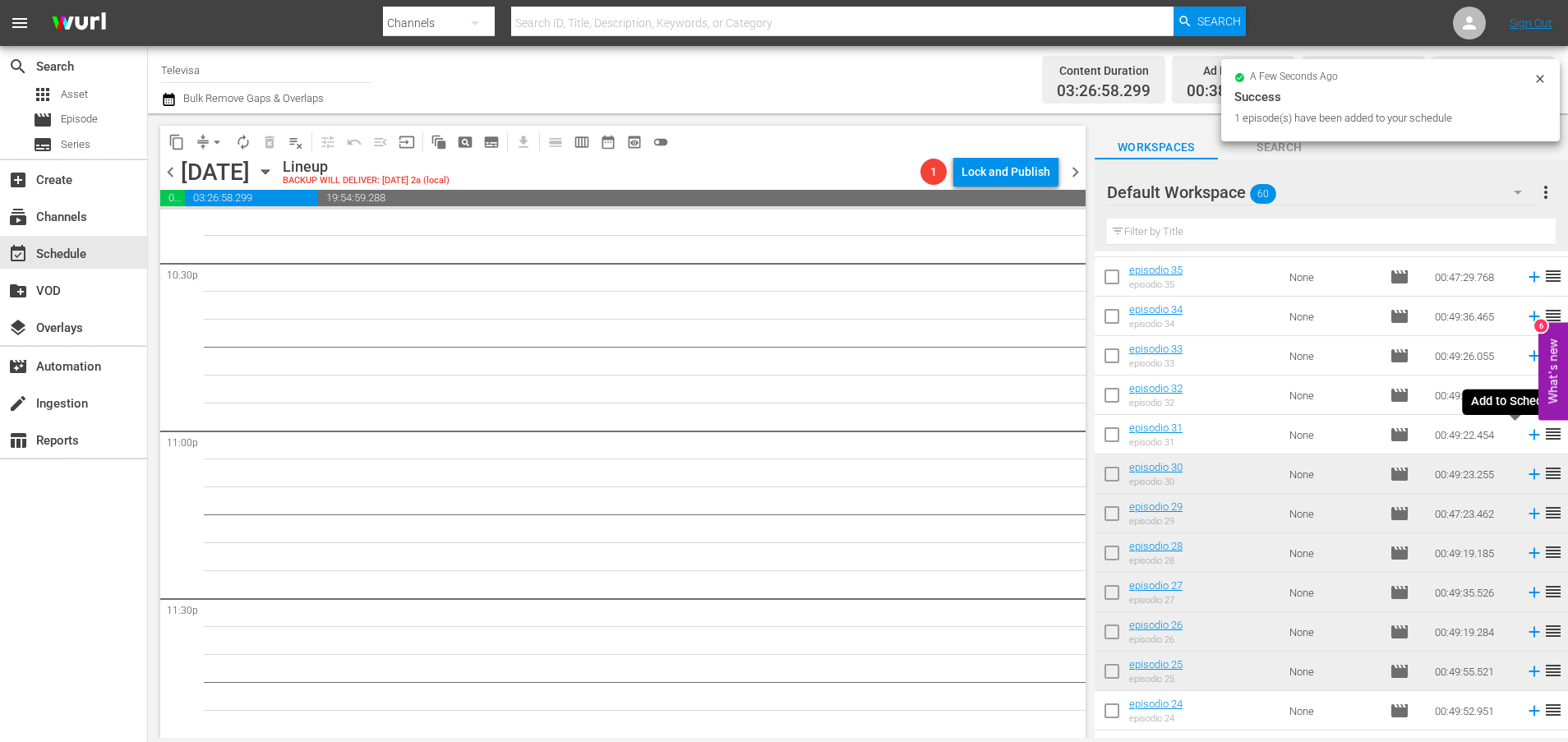
click at [1528, 434] on icon at bounding box center [1534, 435] width 11 height 11
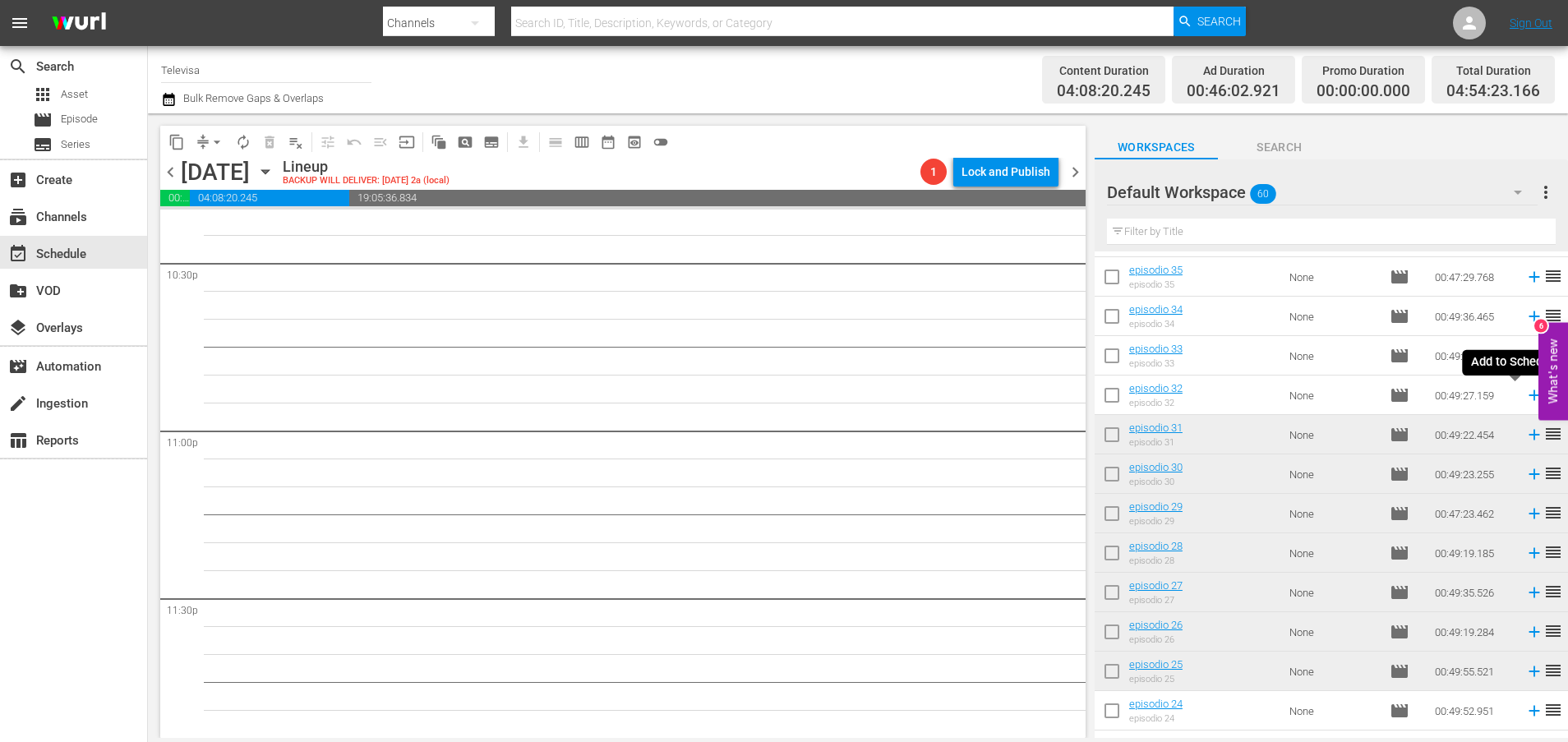
click at [1525, 398] on icon at bounding box center [1534, 395] width 18 height 18
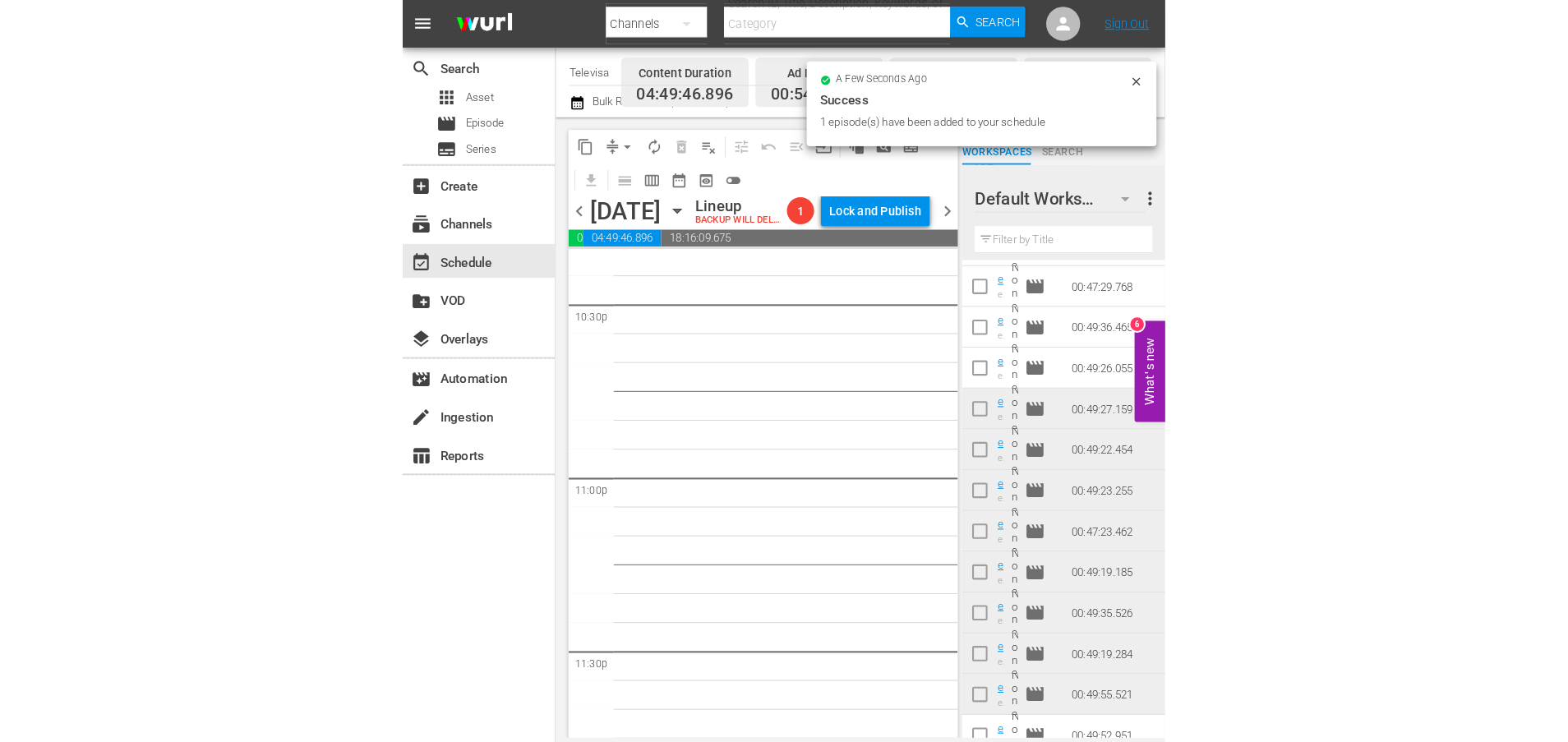
scroll to position [1020, 0]
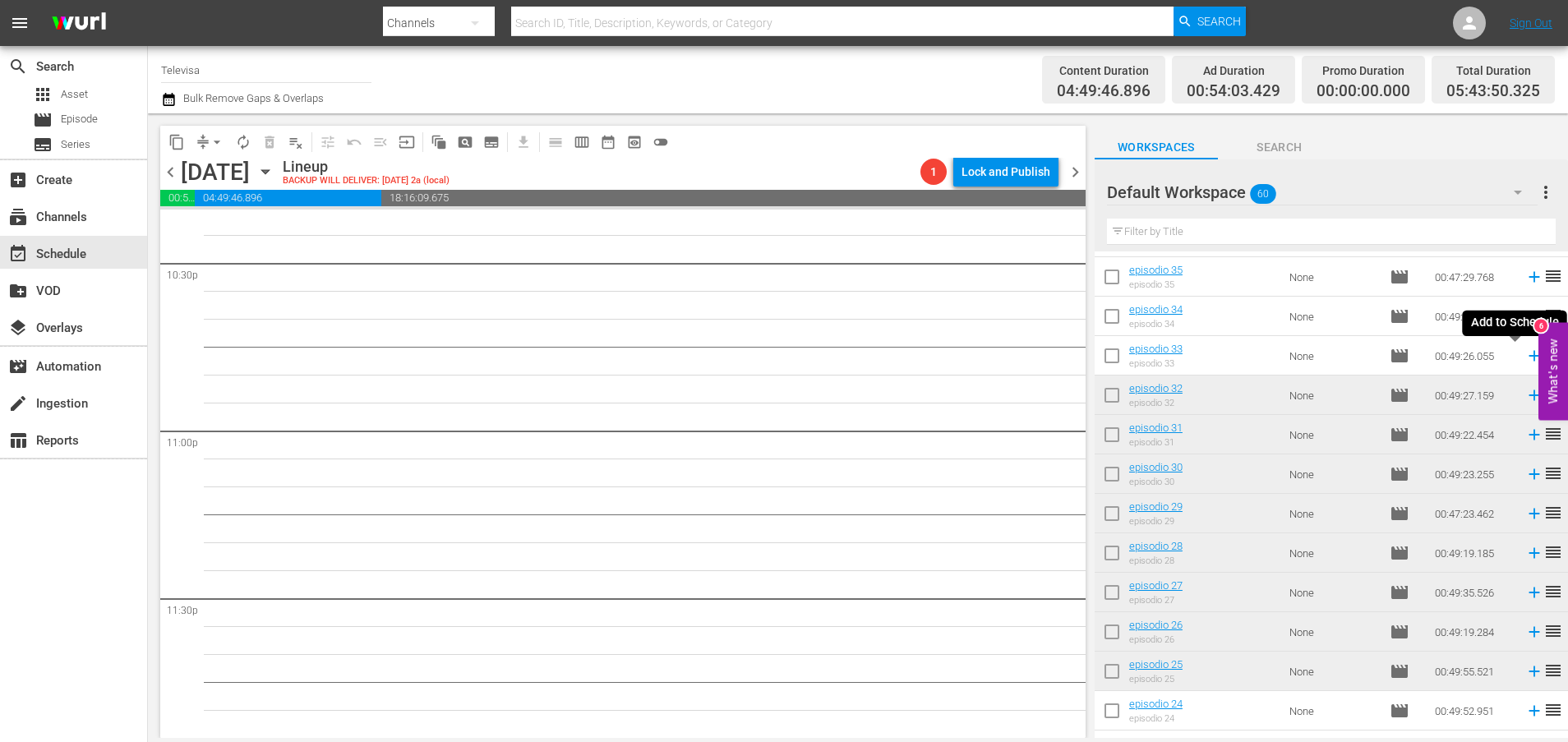
click at [1528, 357] on icon at bounding box center [1534, 357] width 11 height 11
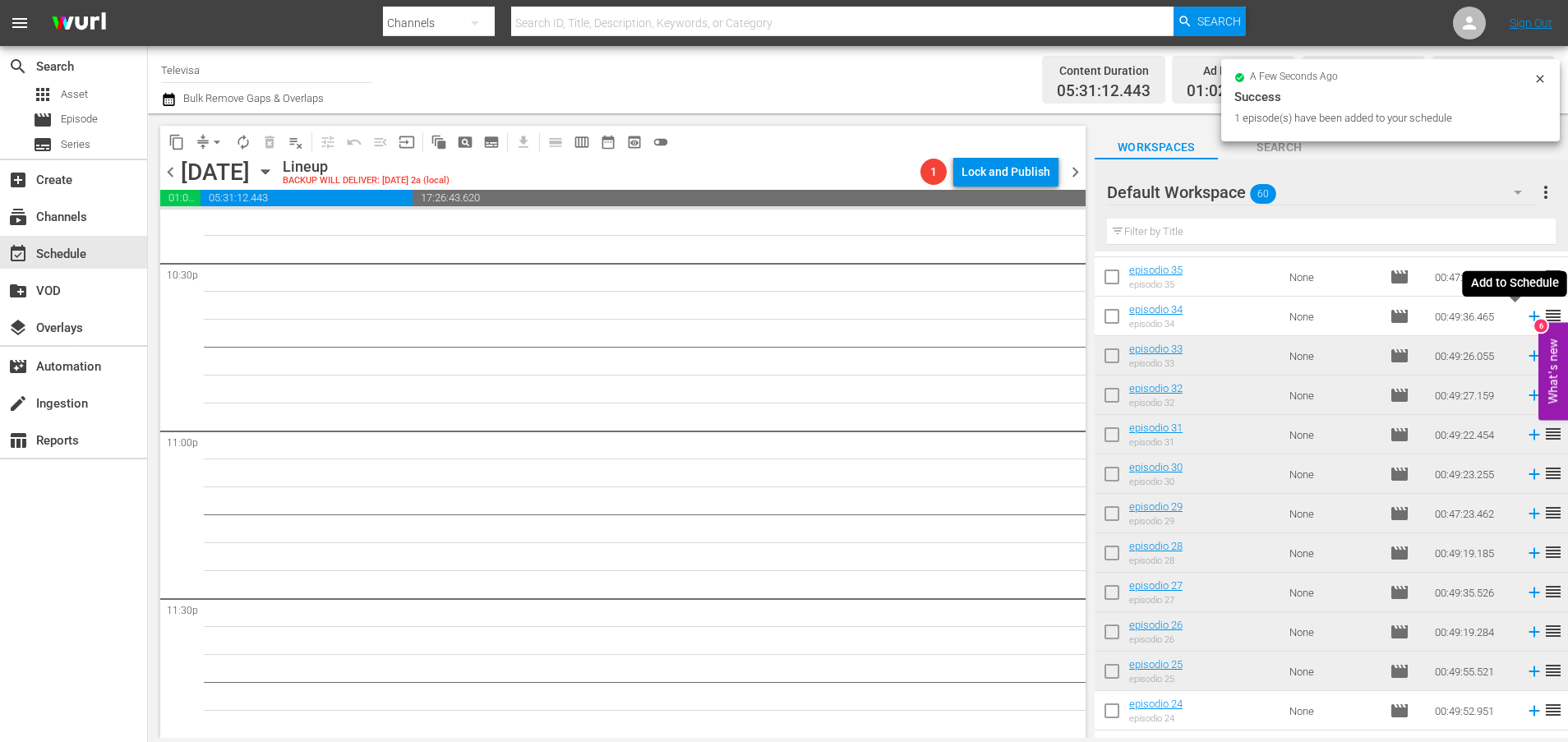
scroll to position [7461, 0]
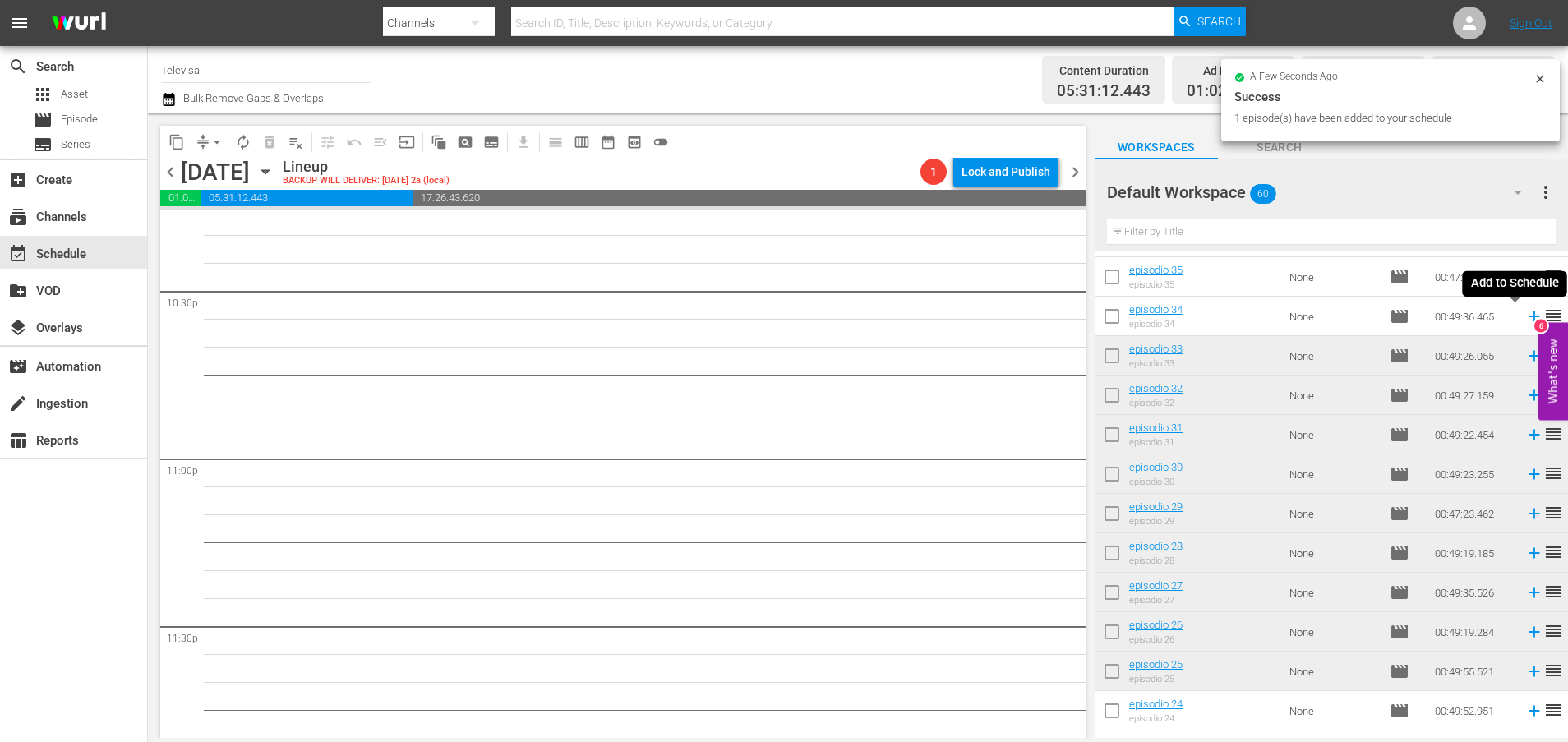
click at [1528, 318] on icon at bounding box center [1534, 317] width 11 height 11
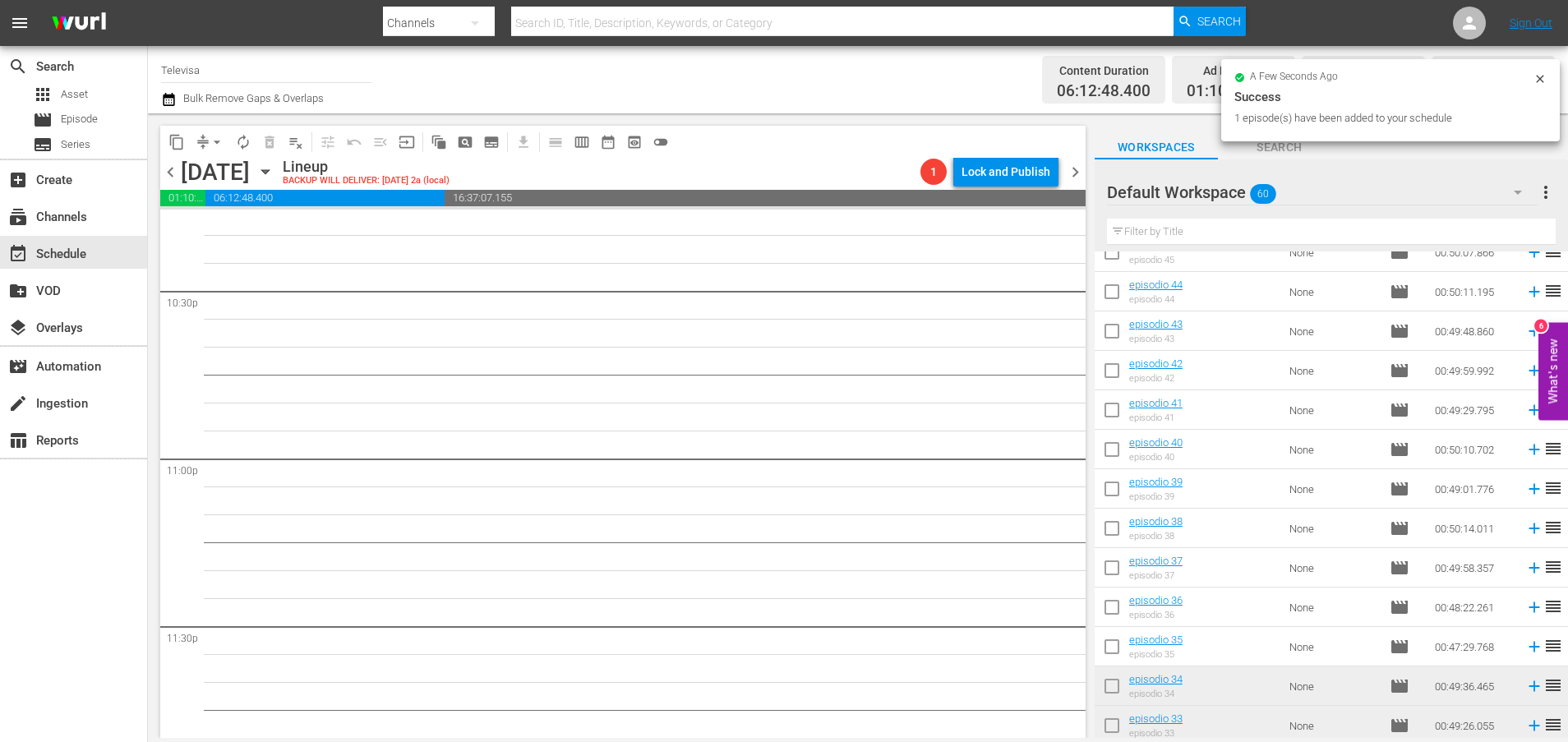
scroll to position [7434, 0]
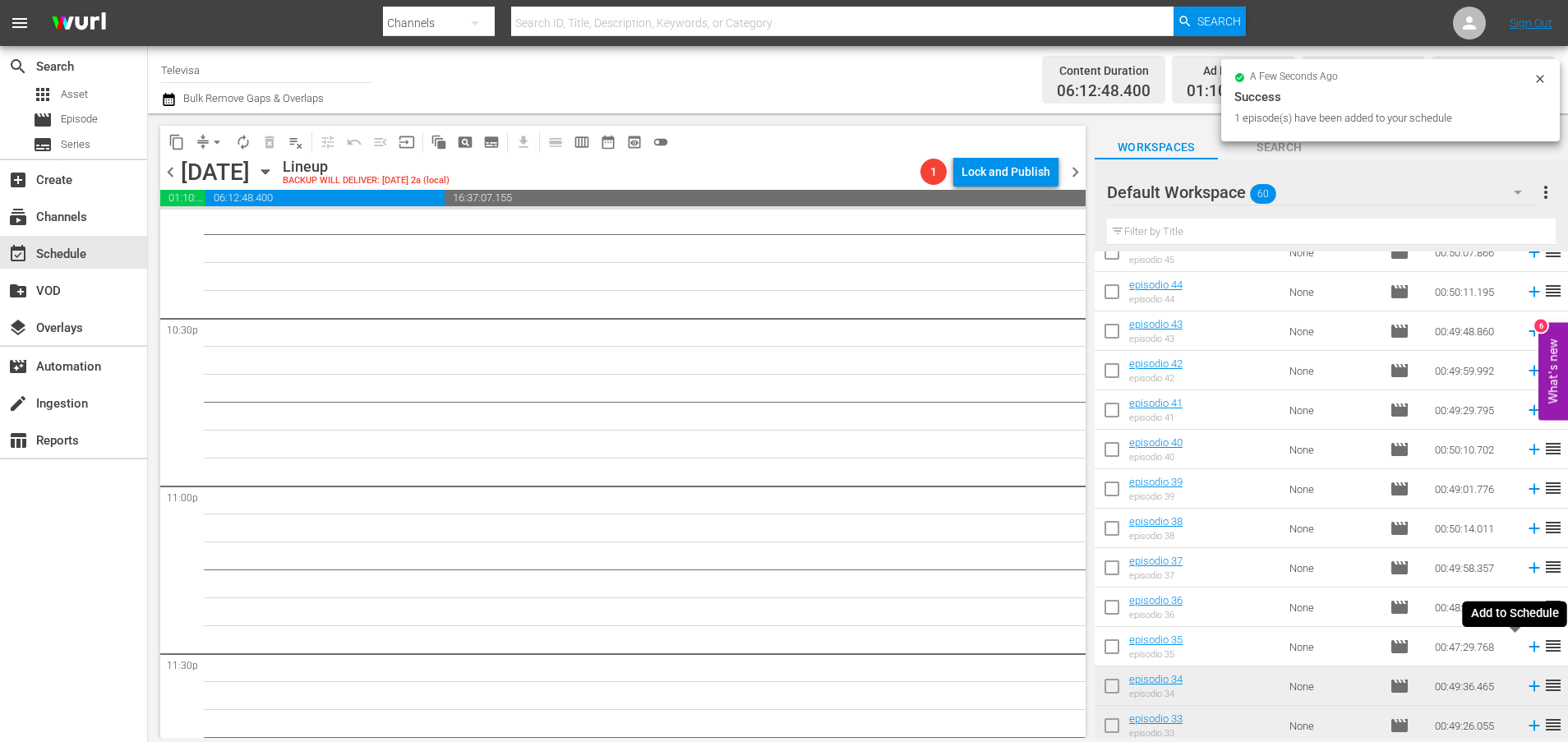
click at [1525, 648] on icon at bounding box center [1534, 646] width 18 height 18
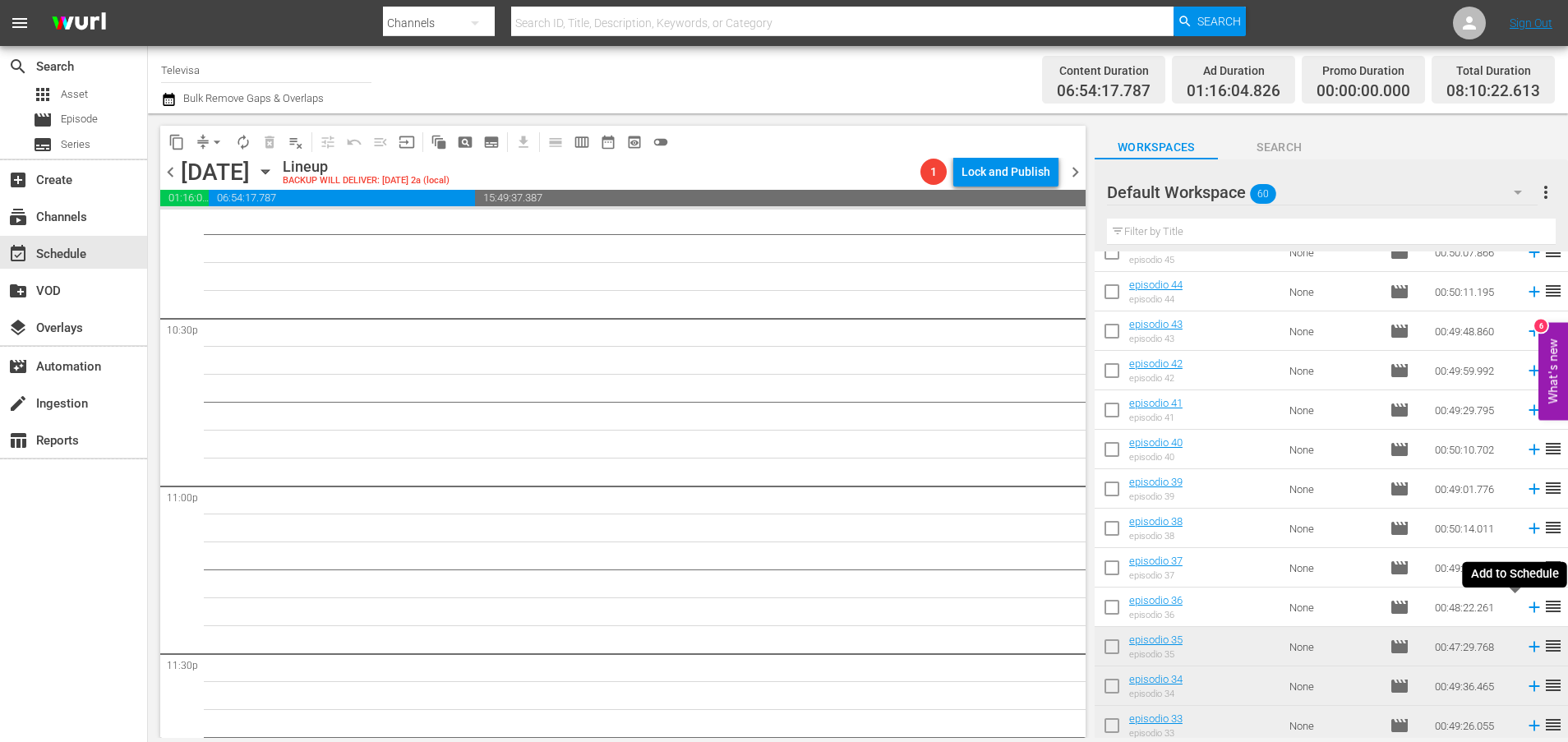
click at [1525, 605] on icon at bounding box center [1534, 608] width 18 height 18
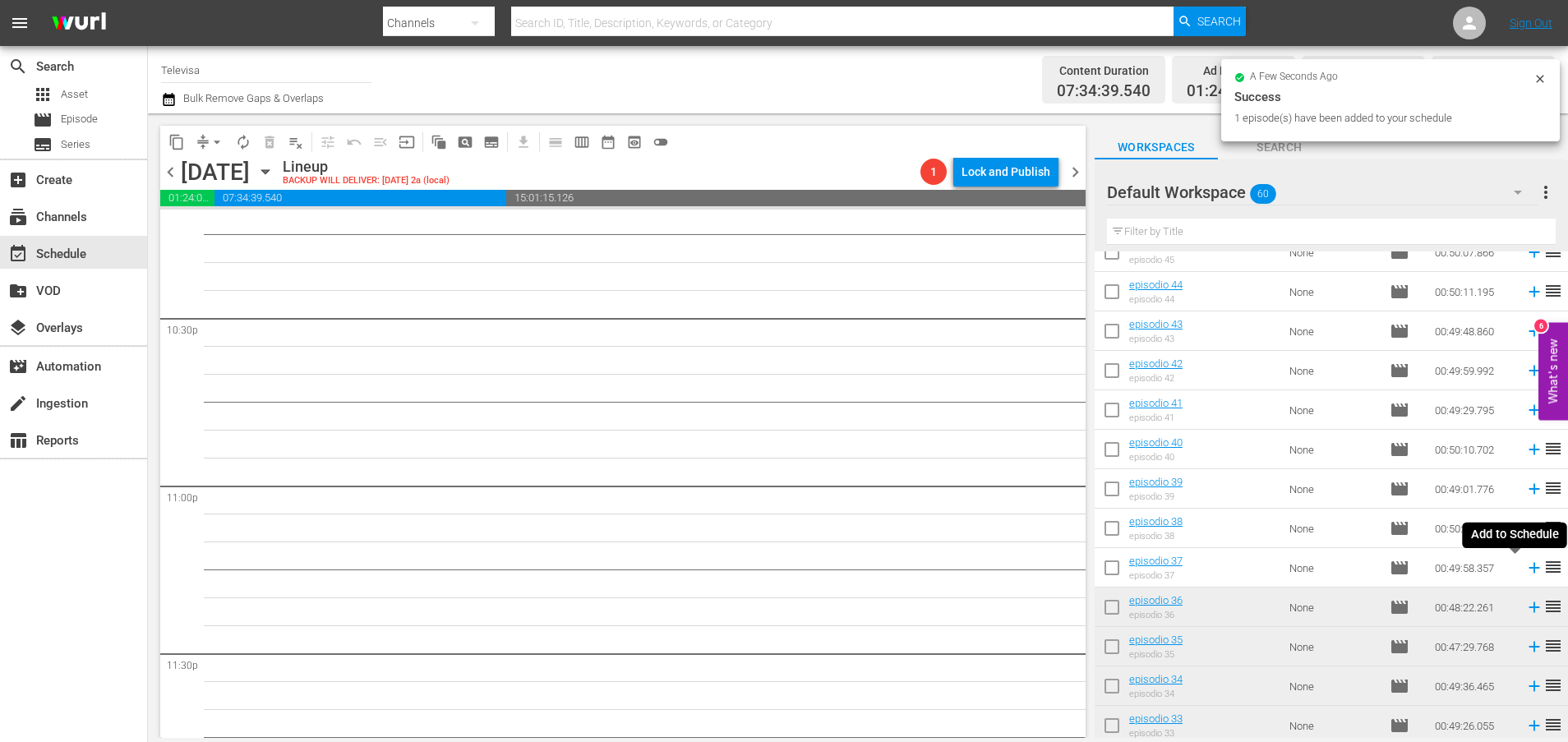
click at [1528, 568] on icon at bounding box center [1534, 568] width 11 height 11
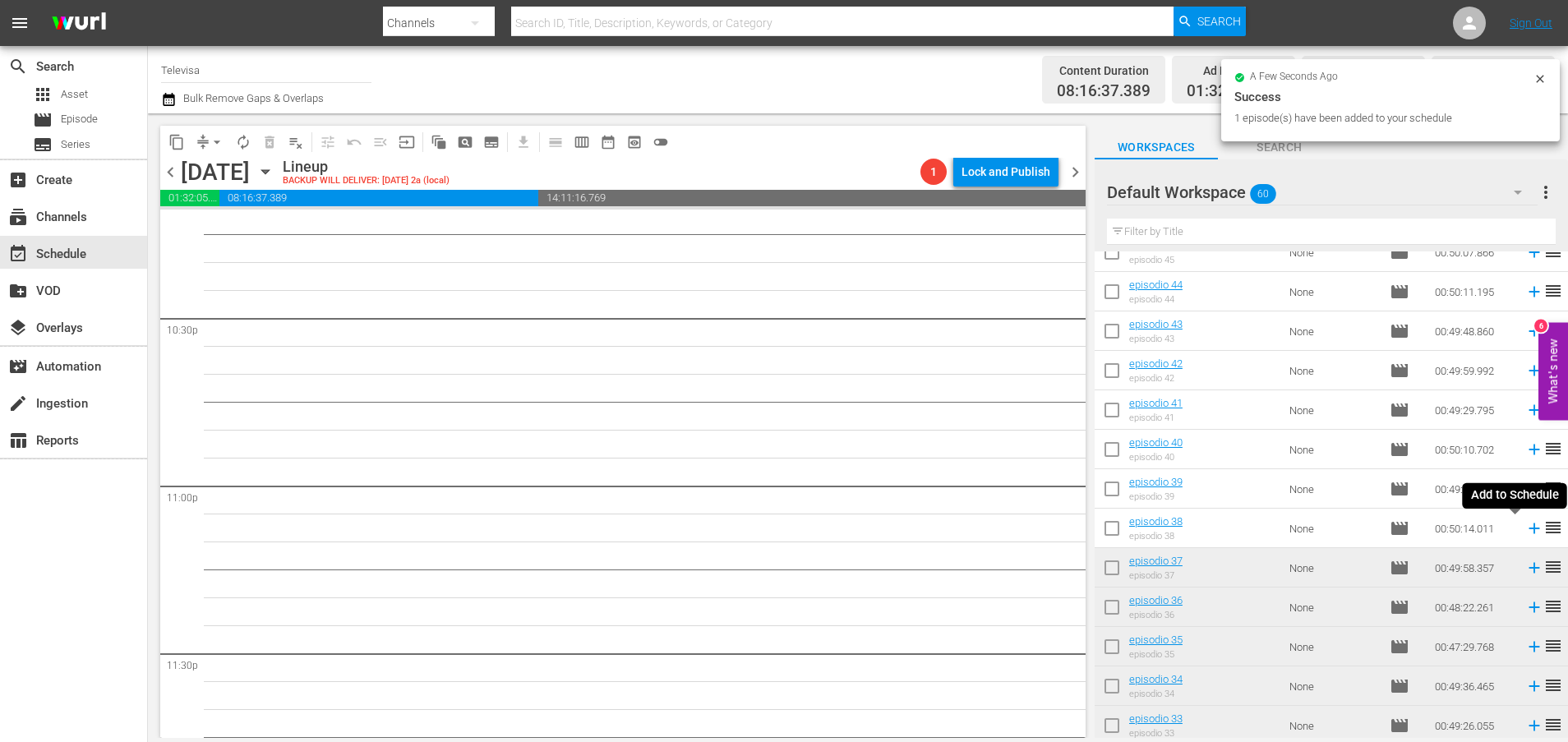
scroll to position [7405, 0]
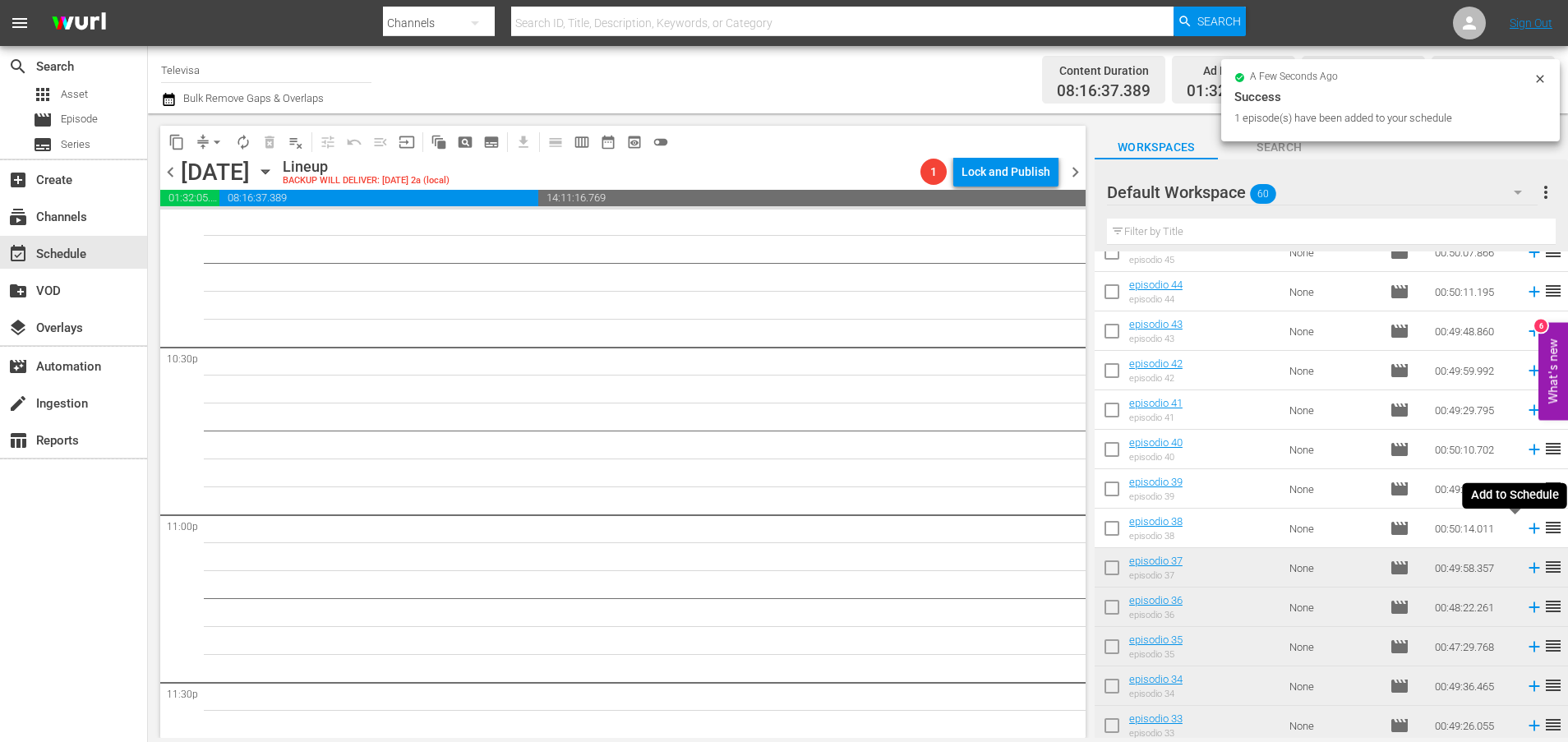
click at [1528, 528] on icon at bounding box center [1534, 529] width 11 height 11
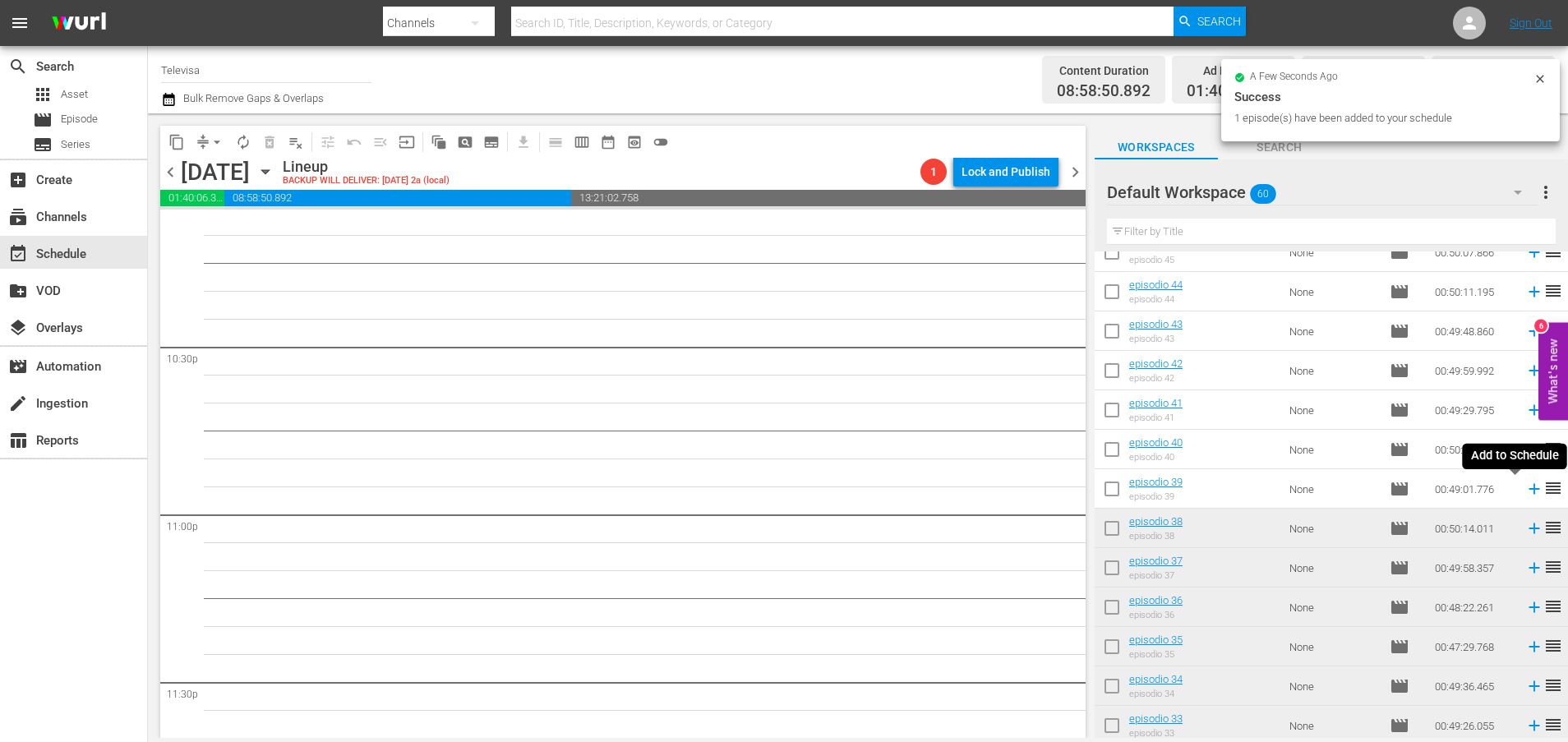
click at [1528, 488] on icon at bounding box center [1534, 489] width 11 height 11
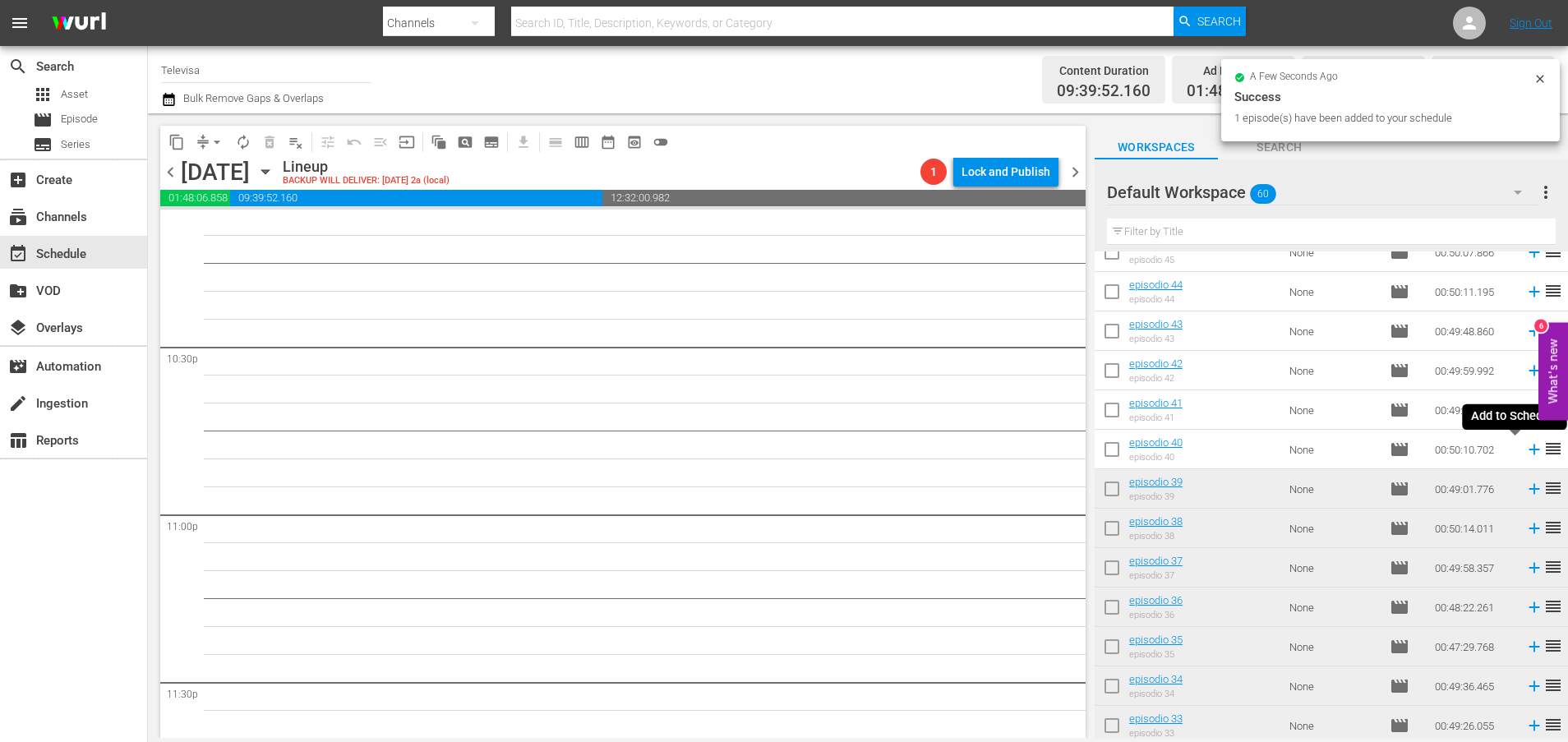
scroll to position [7377, 0]
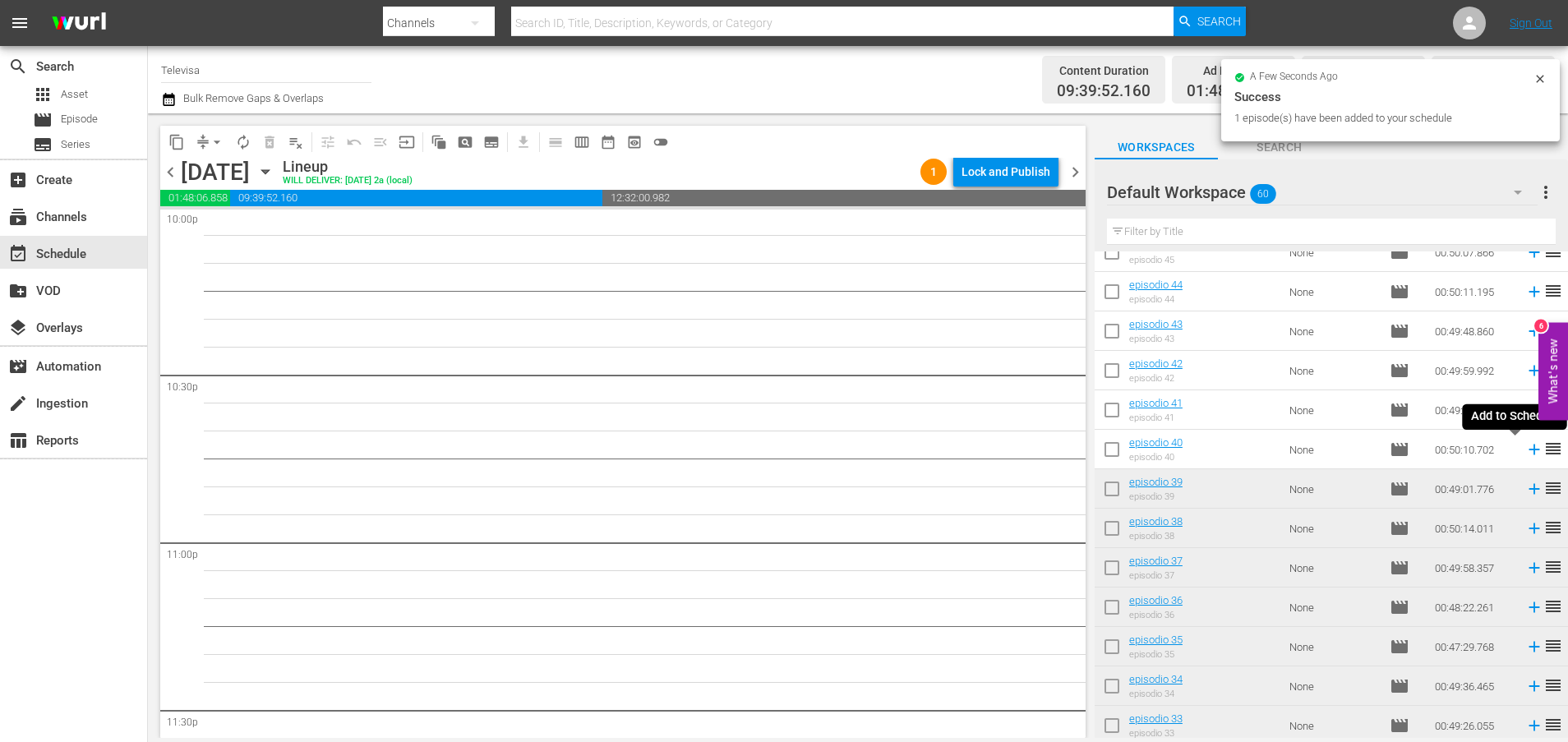
click at [1528, 446] on icon at bounding box center [1534, 450] width 11 height 11
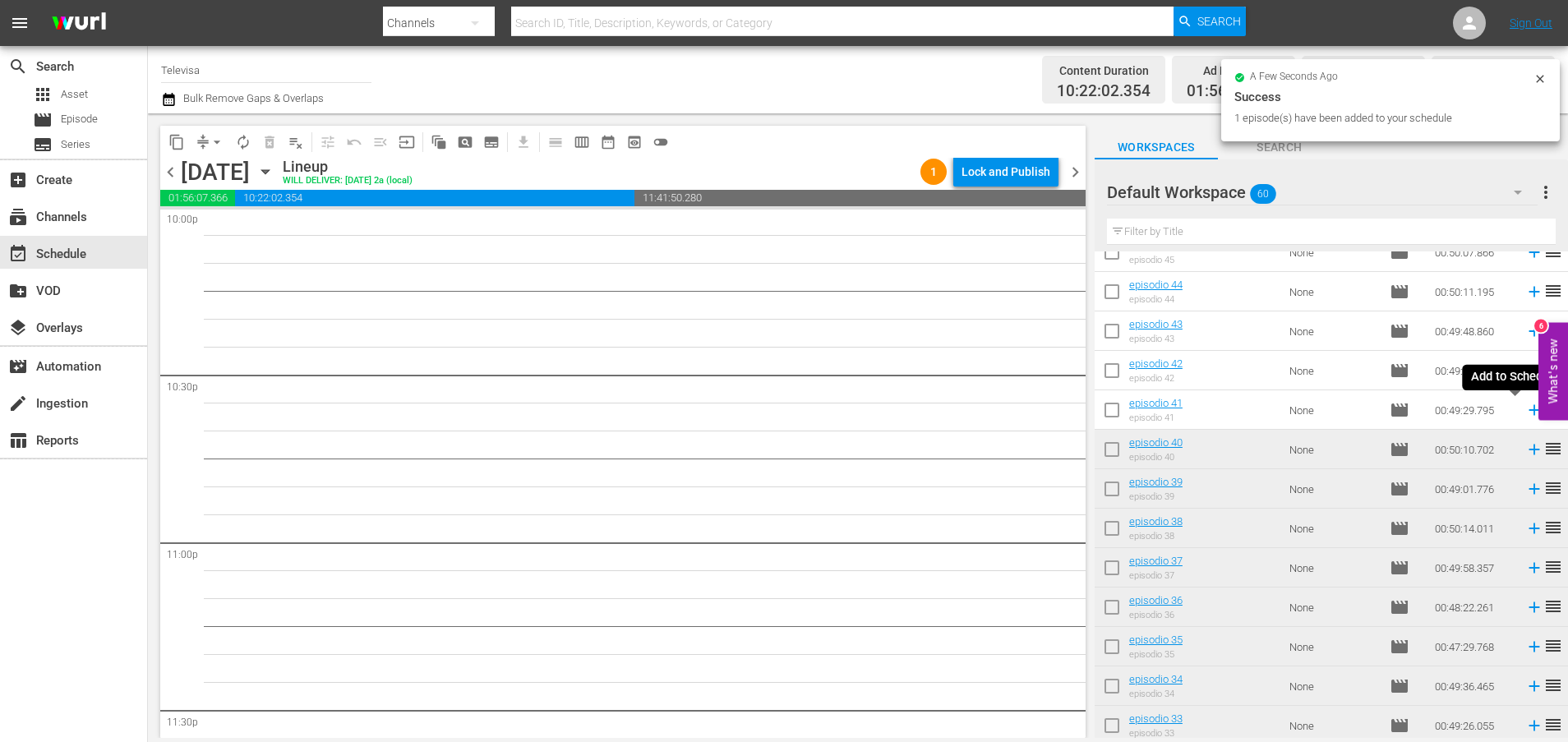
scroll to position [7350, 0]
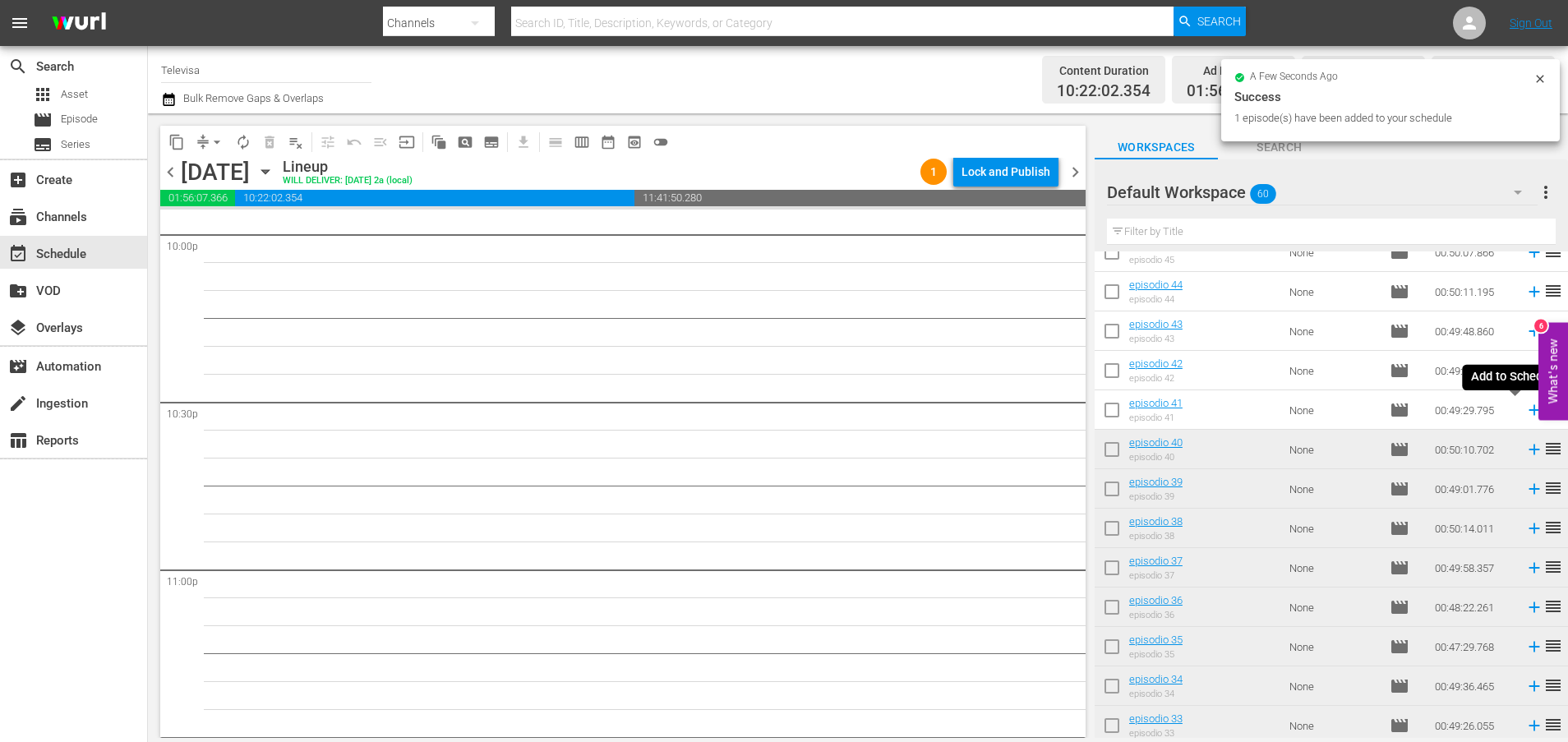
click at [1525, 413] on icon at bounding box center [1534, 410] width 18 height 18
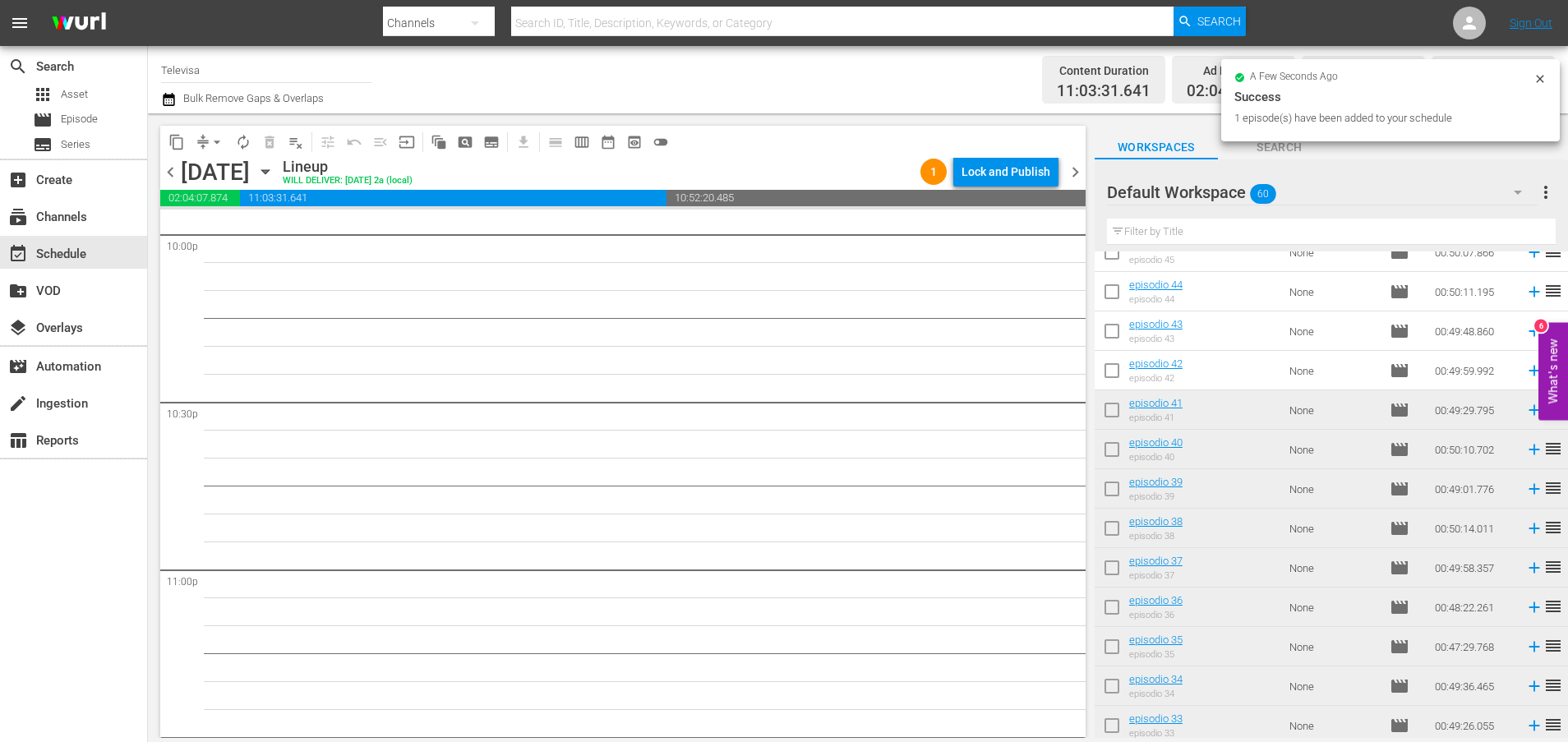
scroll to position [7321, 0]
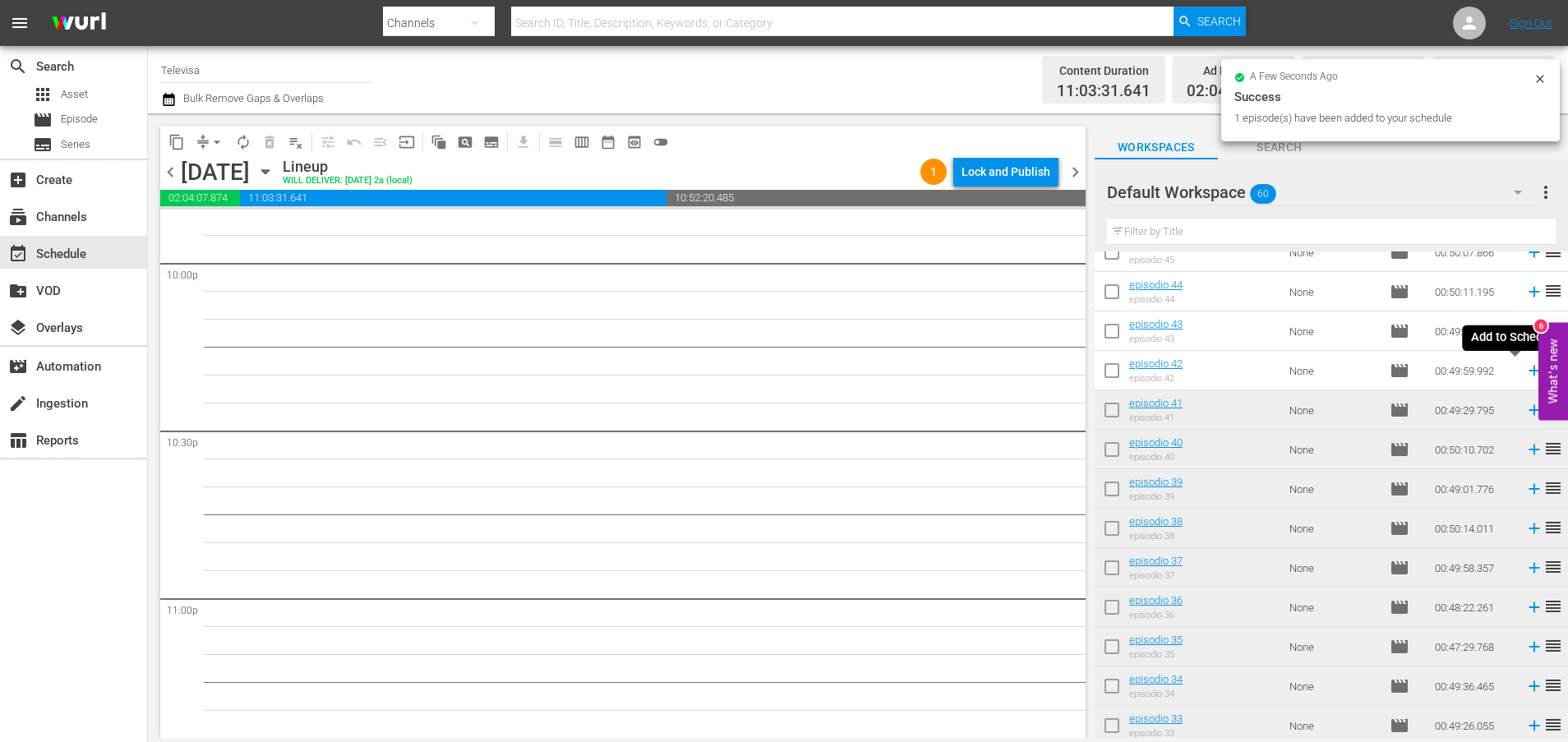
click at [1525, 370] on icon at bounding box center [1534, 370] width 18 height 18
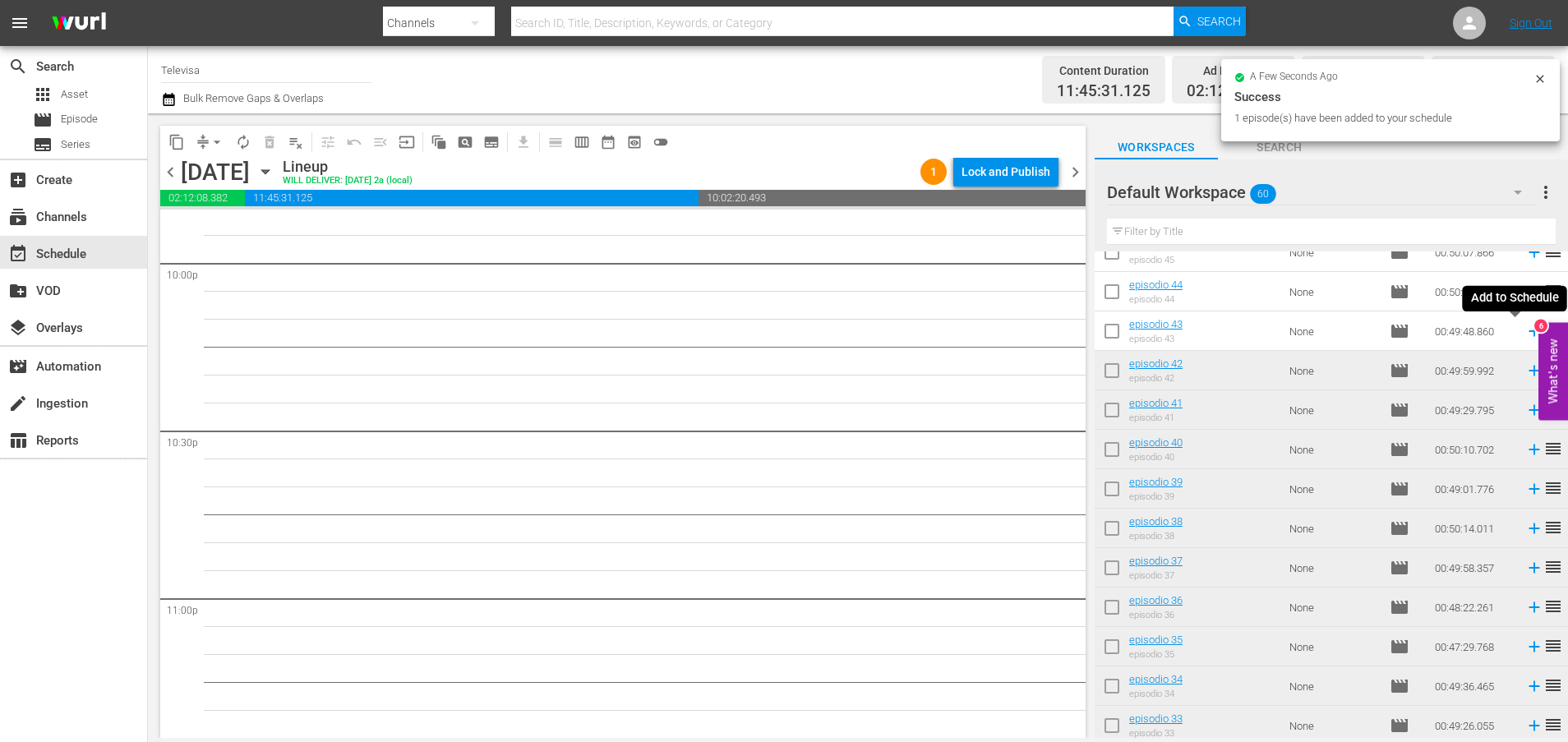
scroll to position [7293, 0]
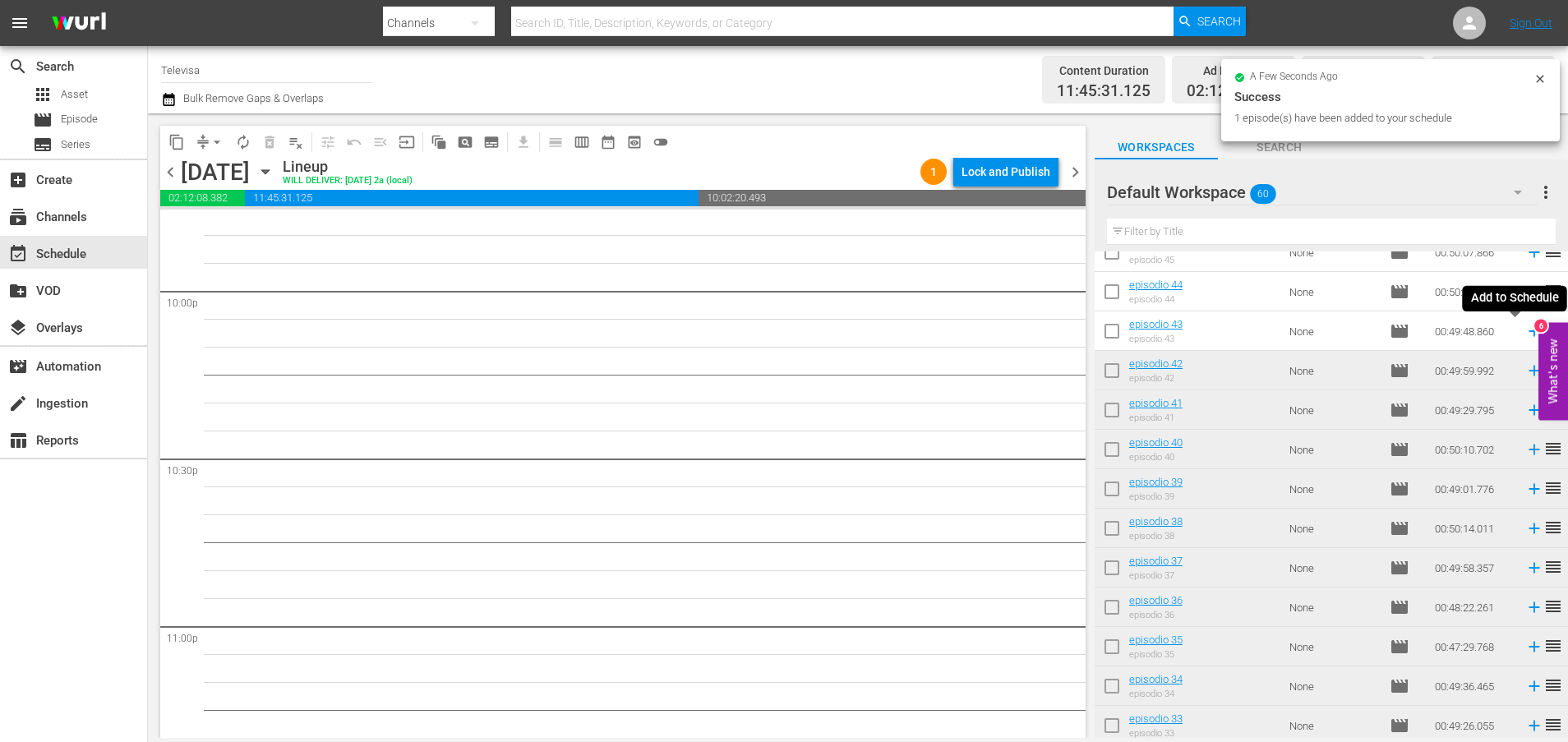
click at [1525, 333] on icon at bounding box center [1534, 331] width 18 height 18
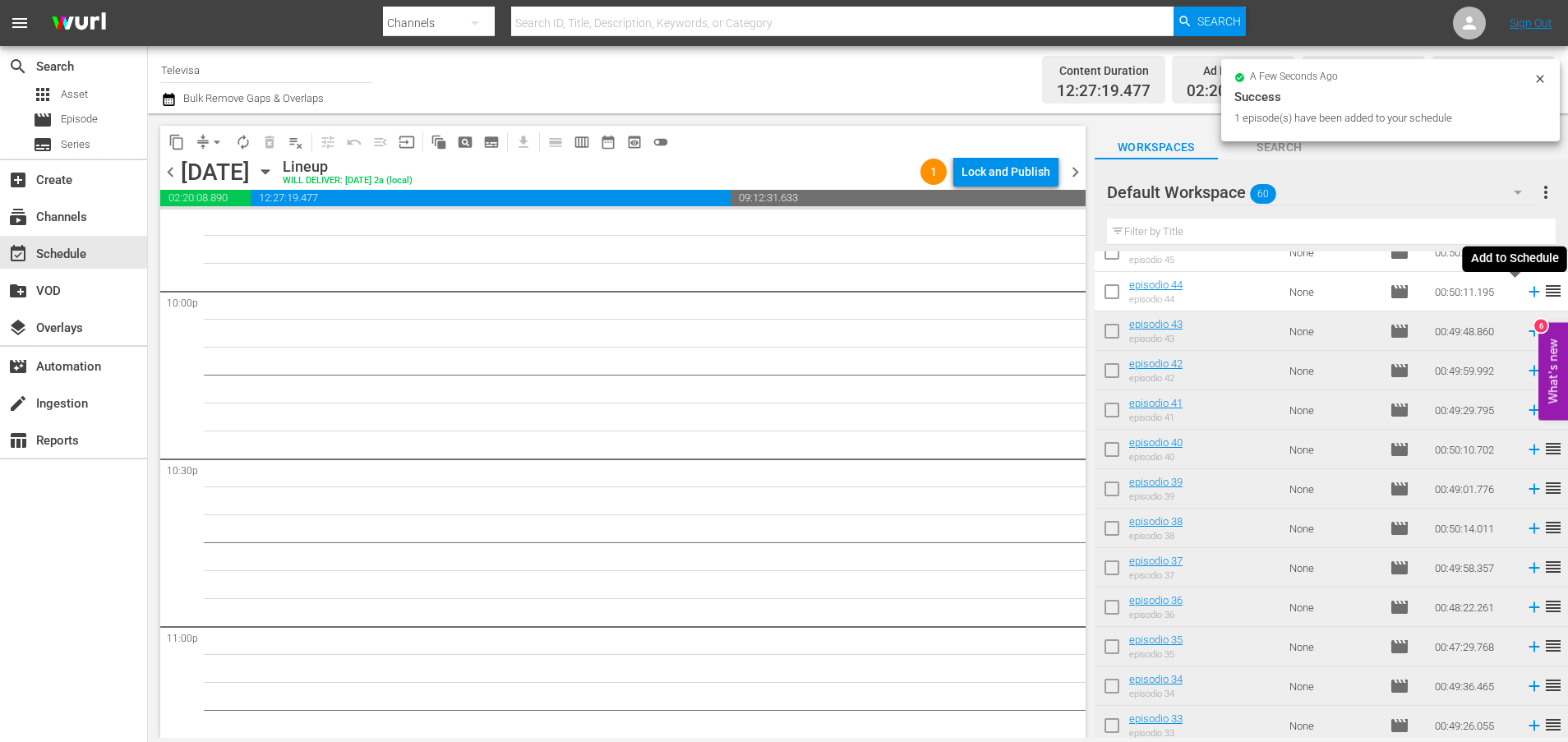
scroll to position [7266, 0]
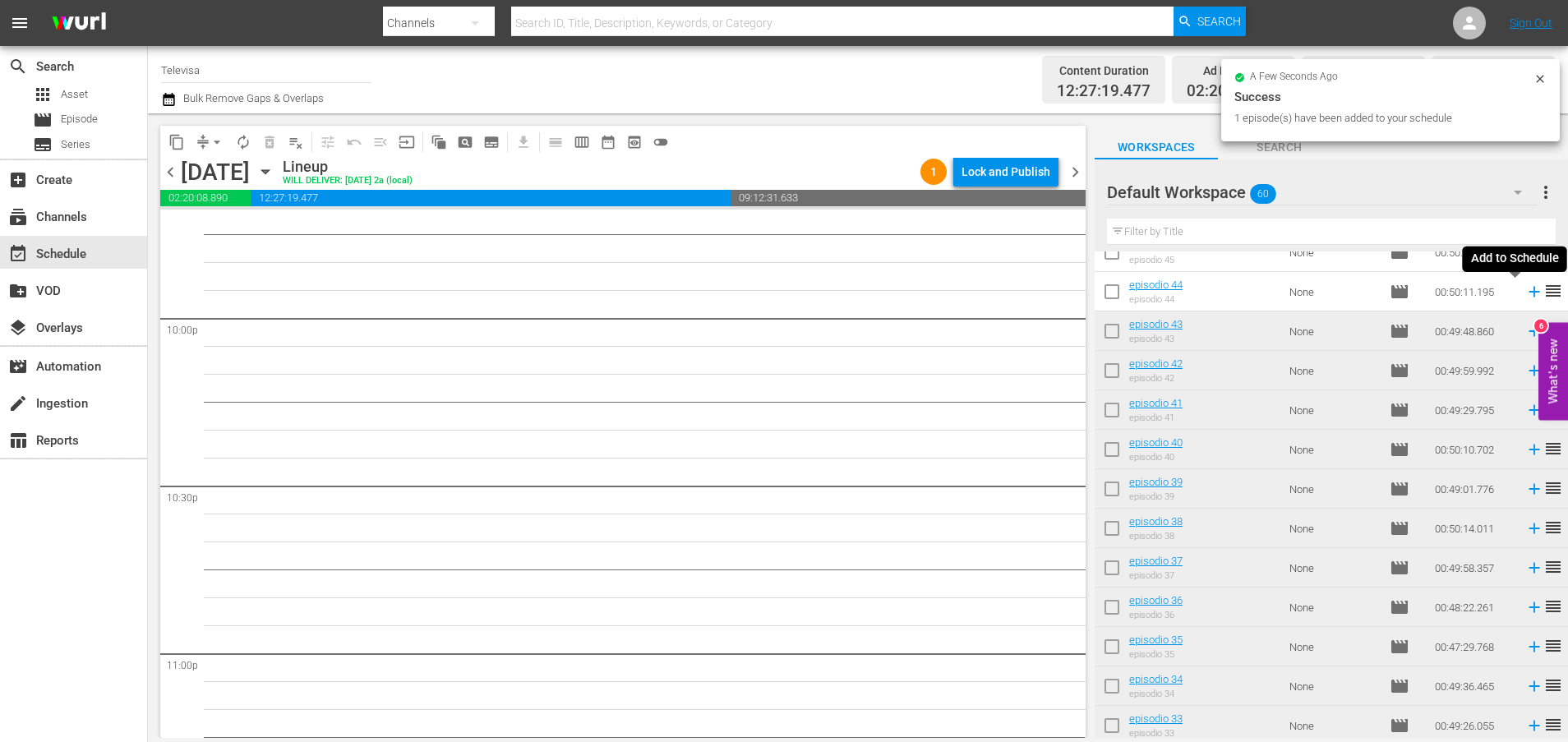
click at [1525, 293] on icon at bounding box center [1534, 292] width 18 height 18
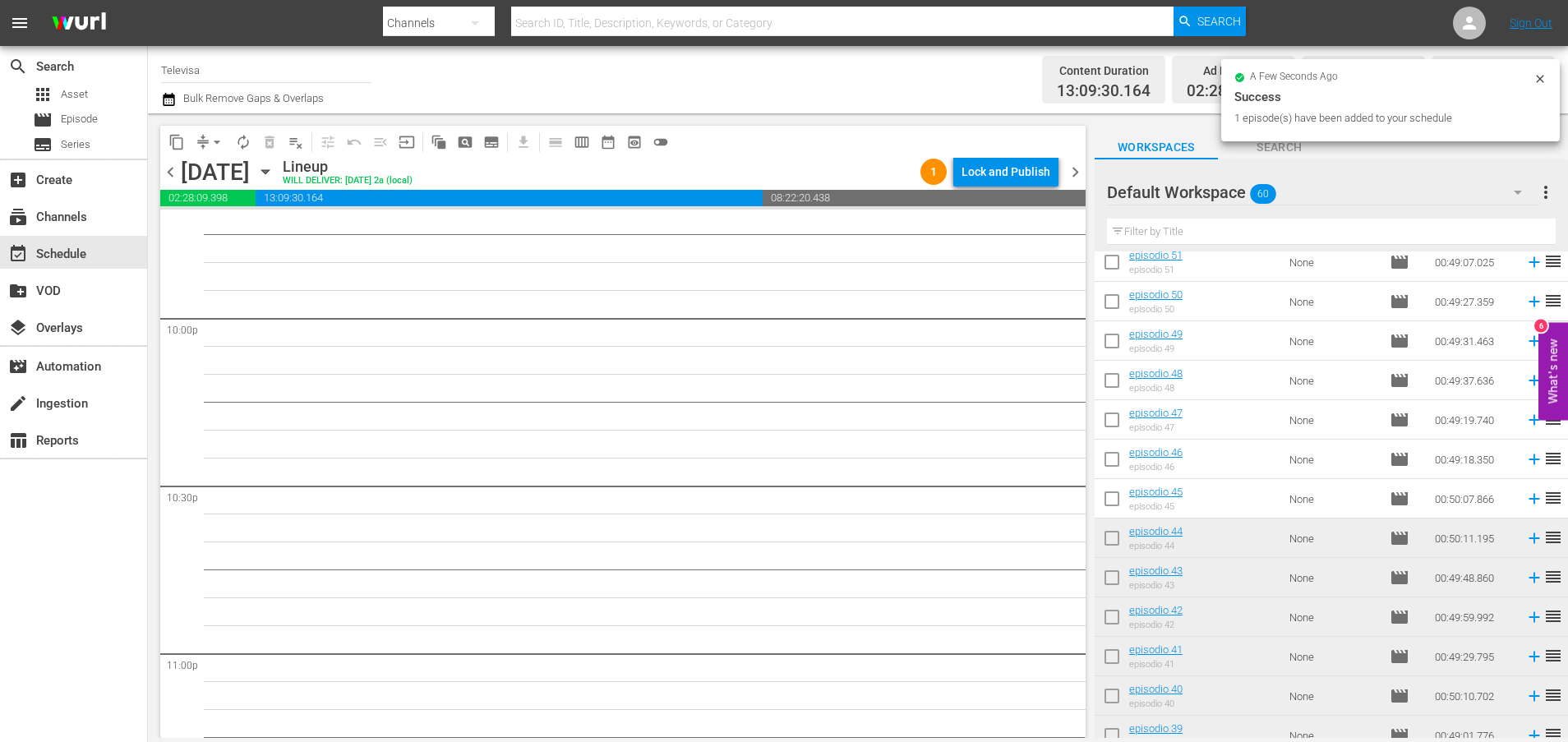
scroll to position [7237, 0]
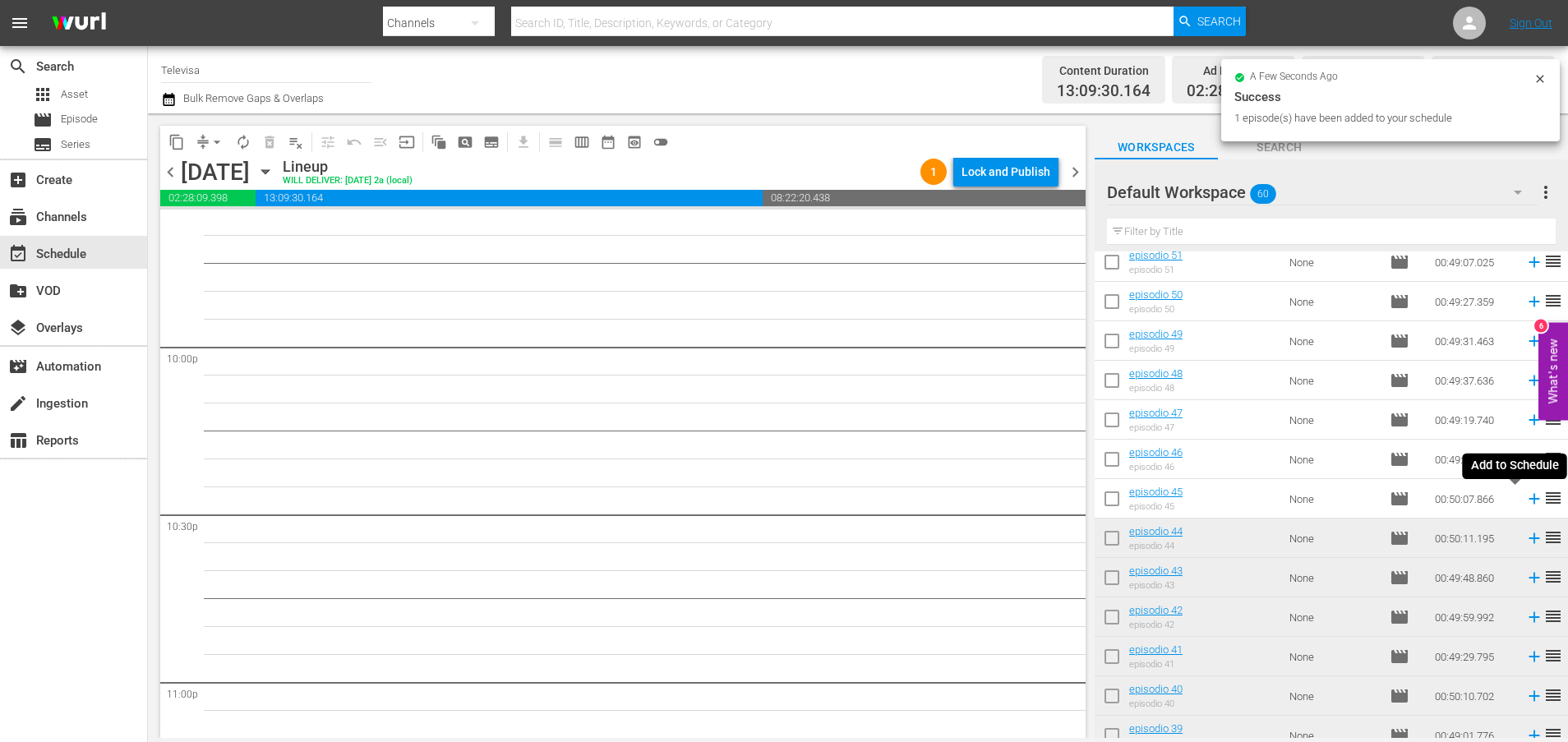
click at [1525, 503] on icon at bounding box center [1534, 498] width 18 height 18
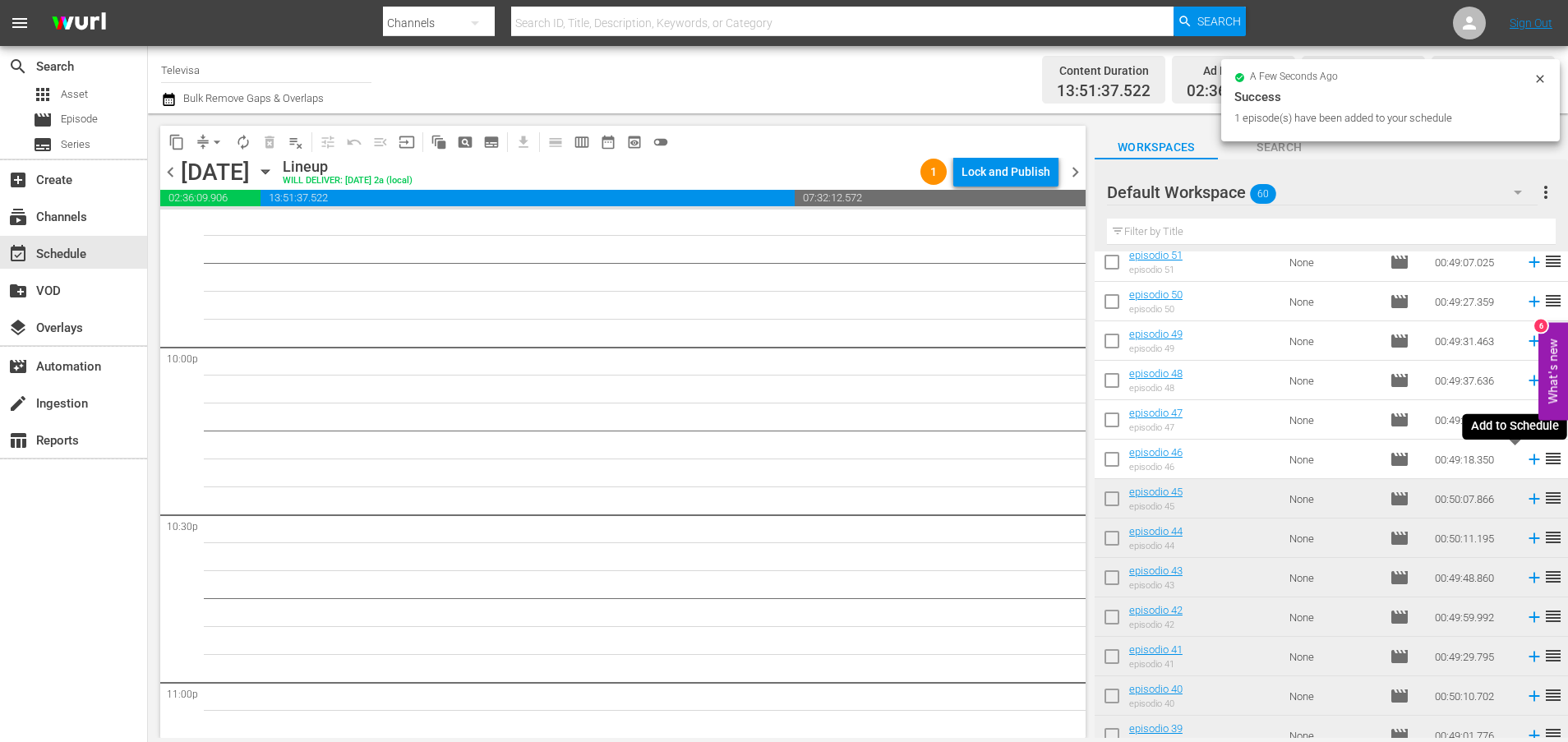
scroll to position [7209, 0]
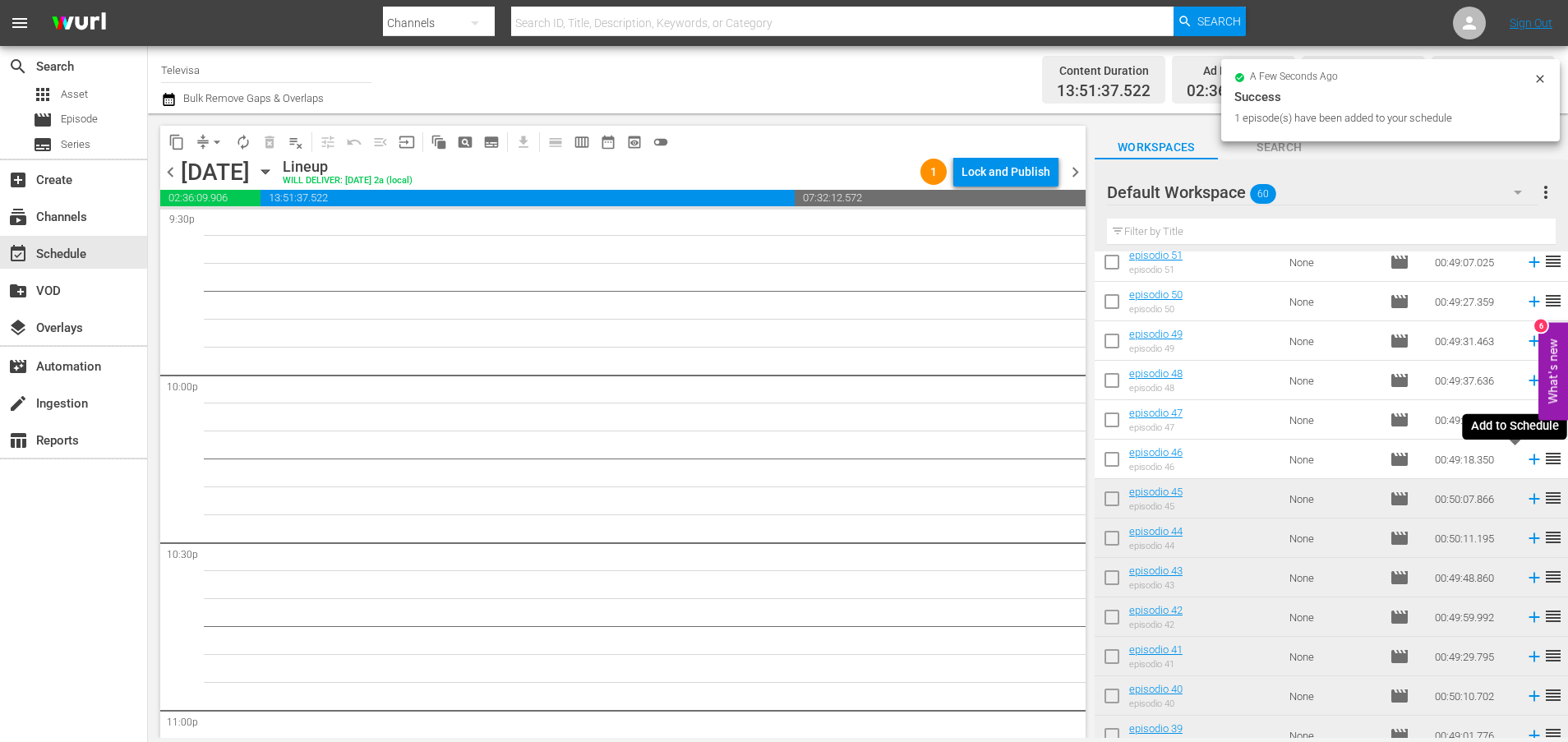
click at [1525, 461] on icon at bounding box center [1534, 459] width 18 height 18
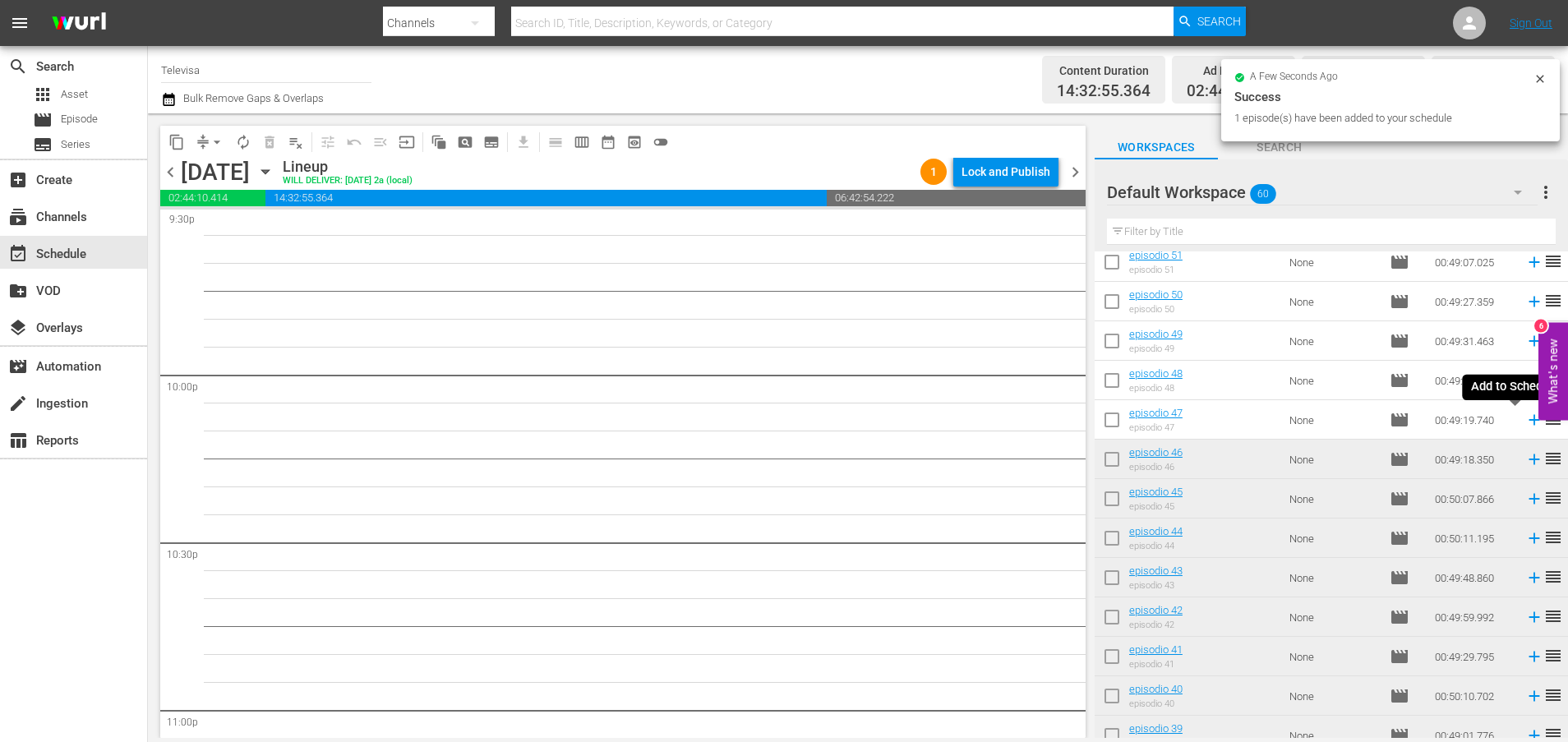
scroll to position [7182, 0]
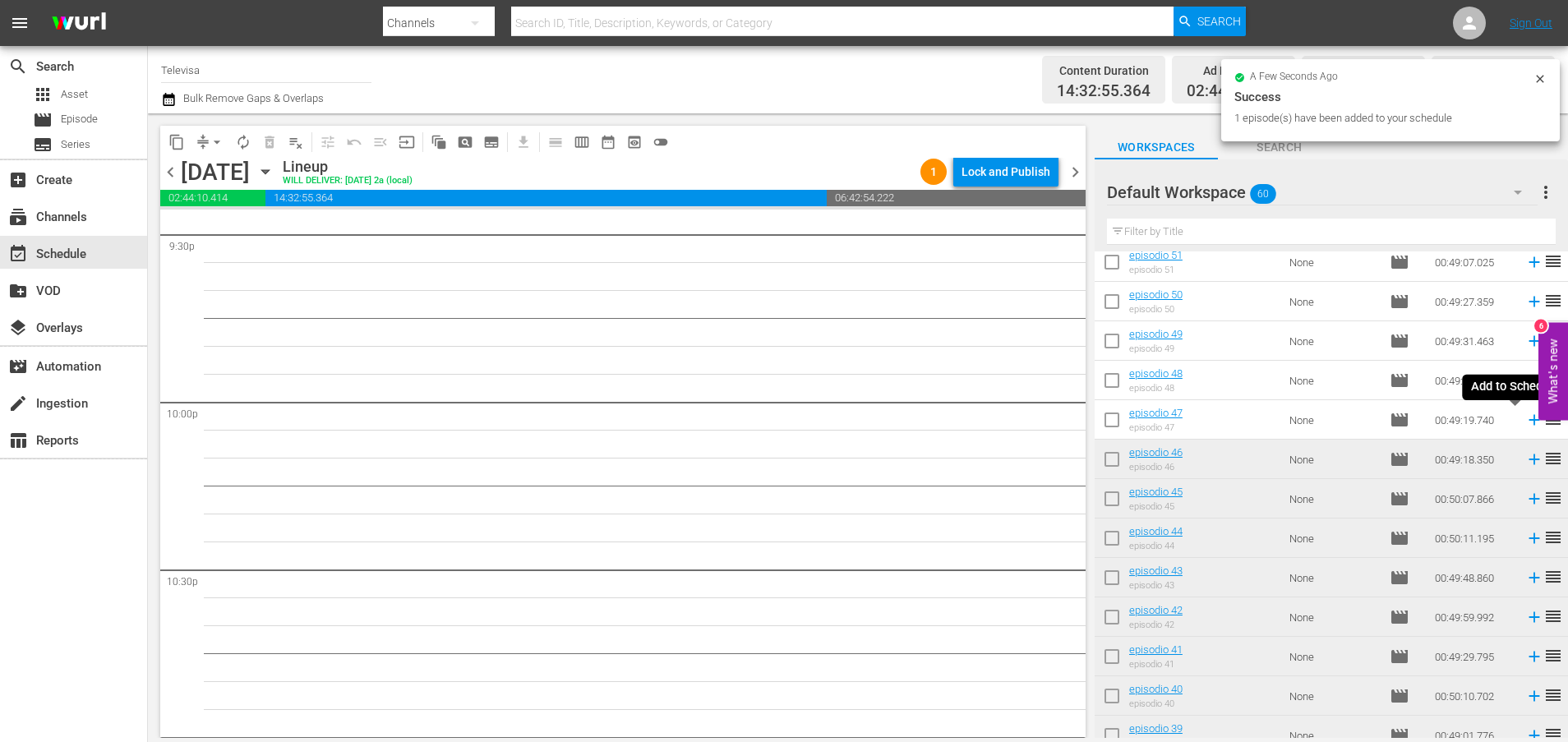
click at [1528, 422] on icon at bounding box center [1534, 421] width 11 height 11
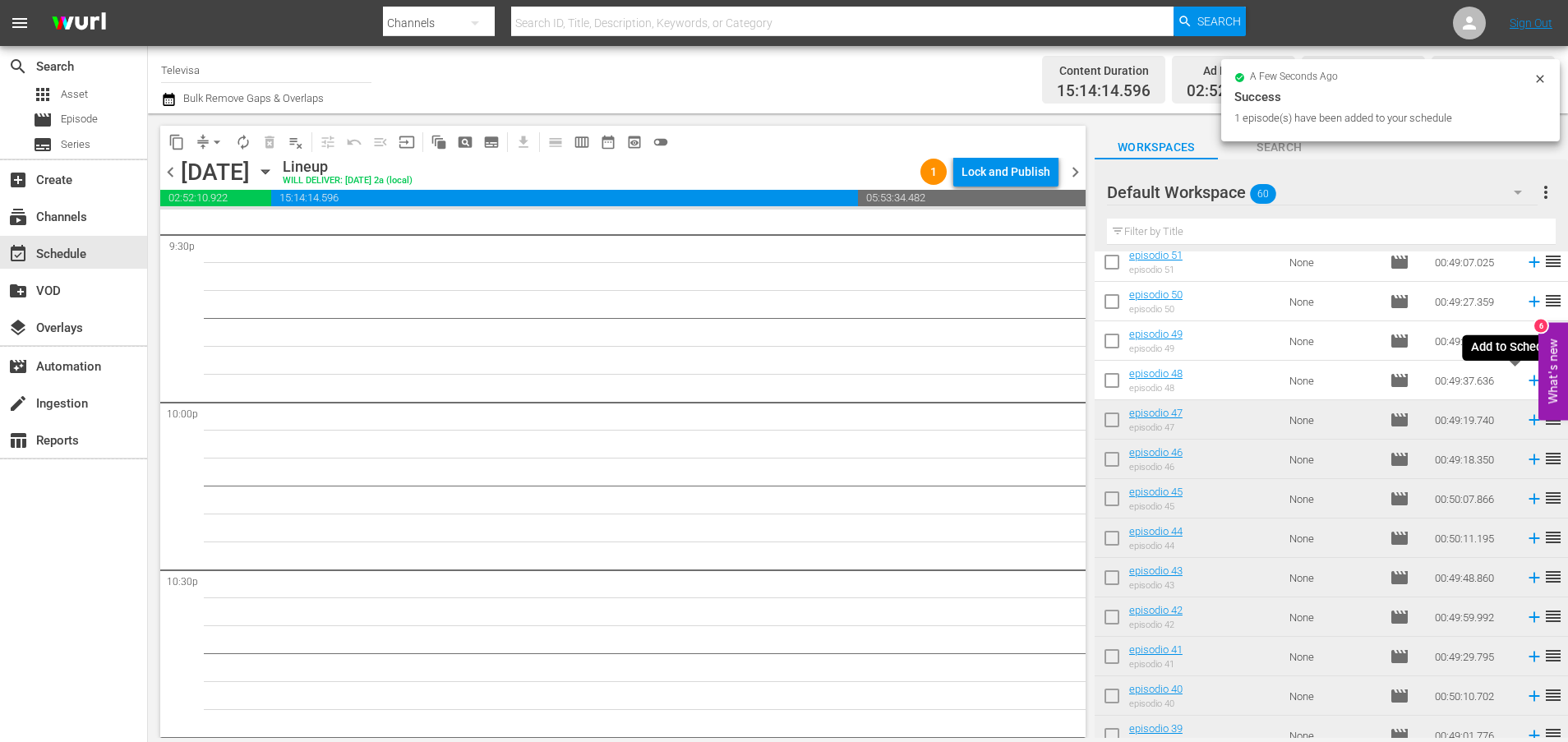
scroll to position [7153, 0]
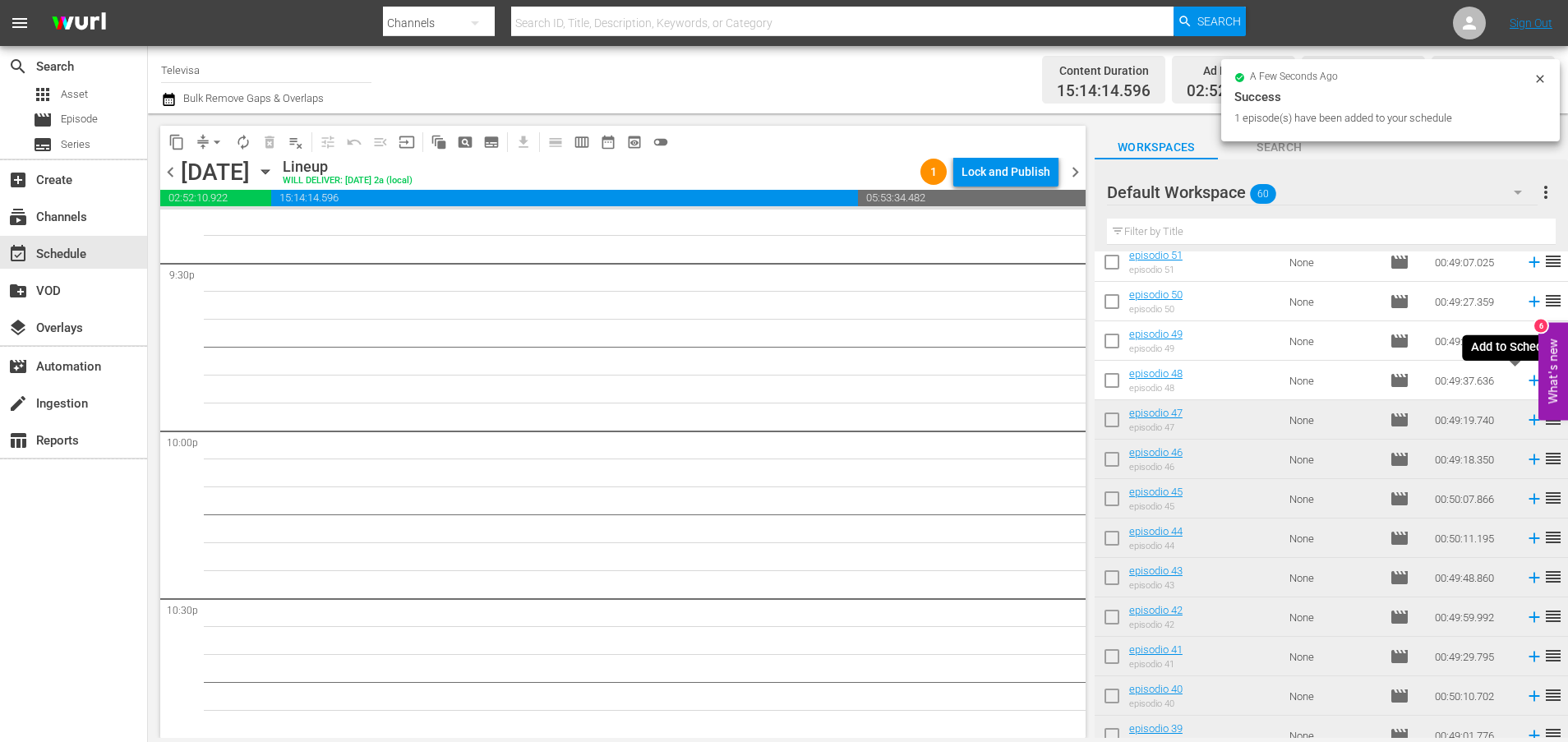
click at [1528, 378] on icon at bounding box center [1534, 381] width 11 height 11
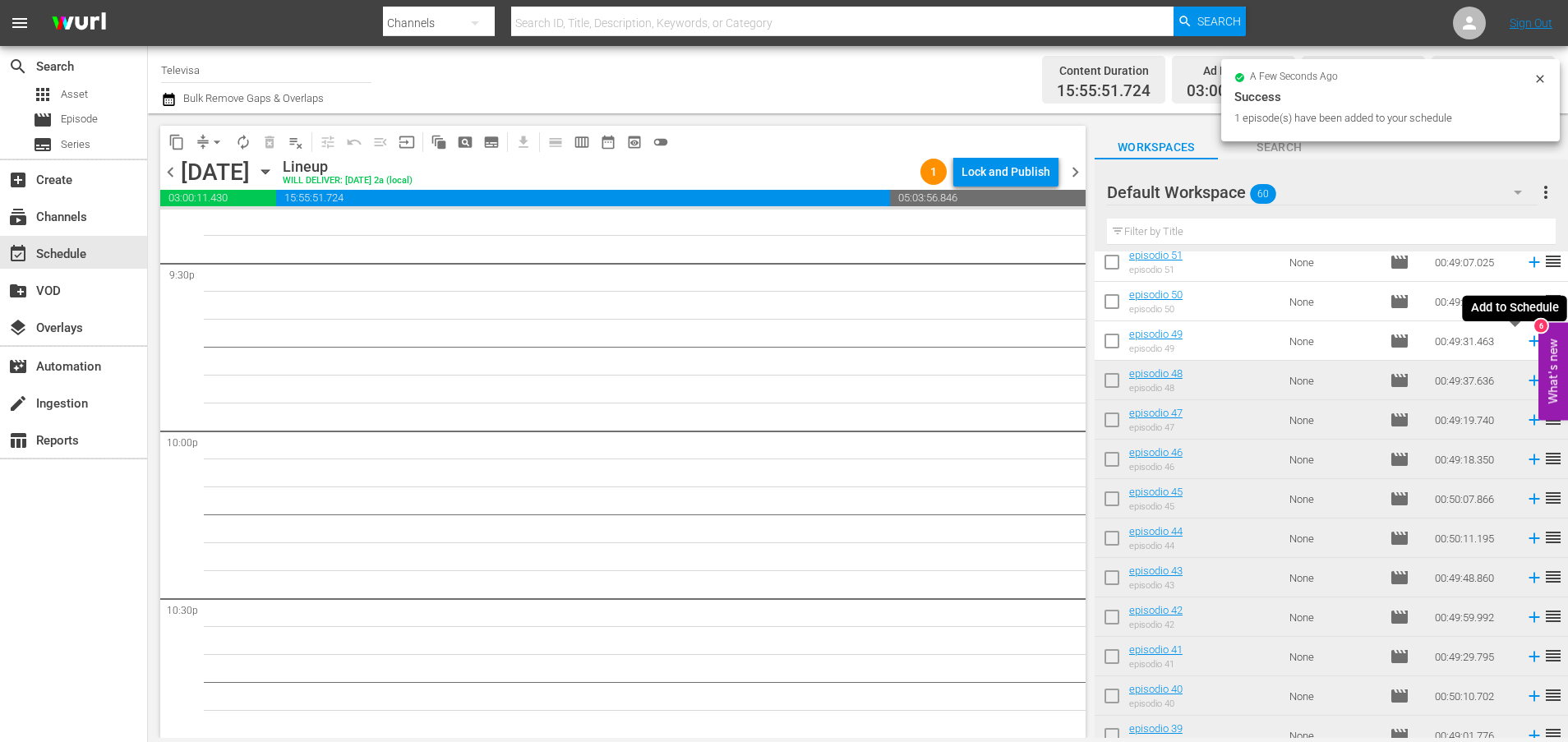
scroll to position [7126, 0]
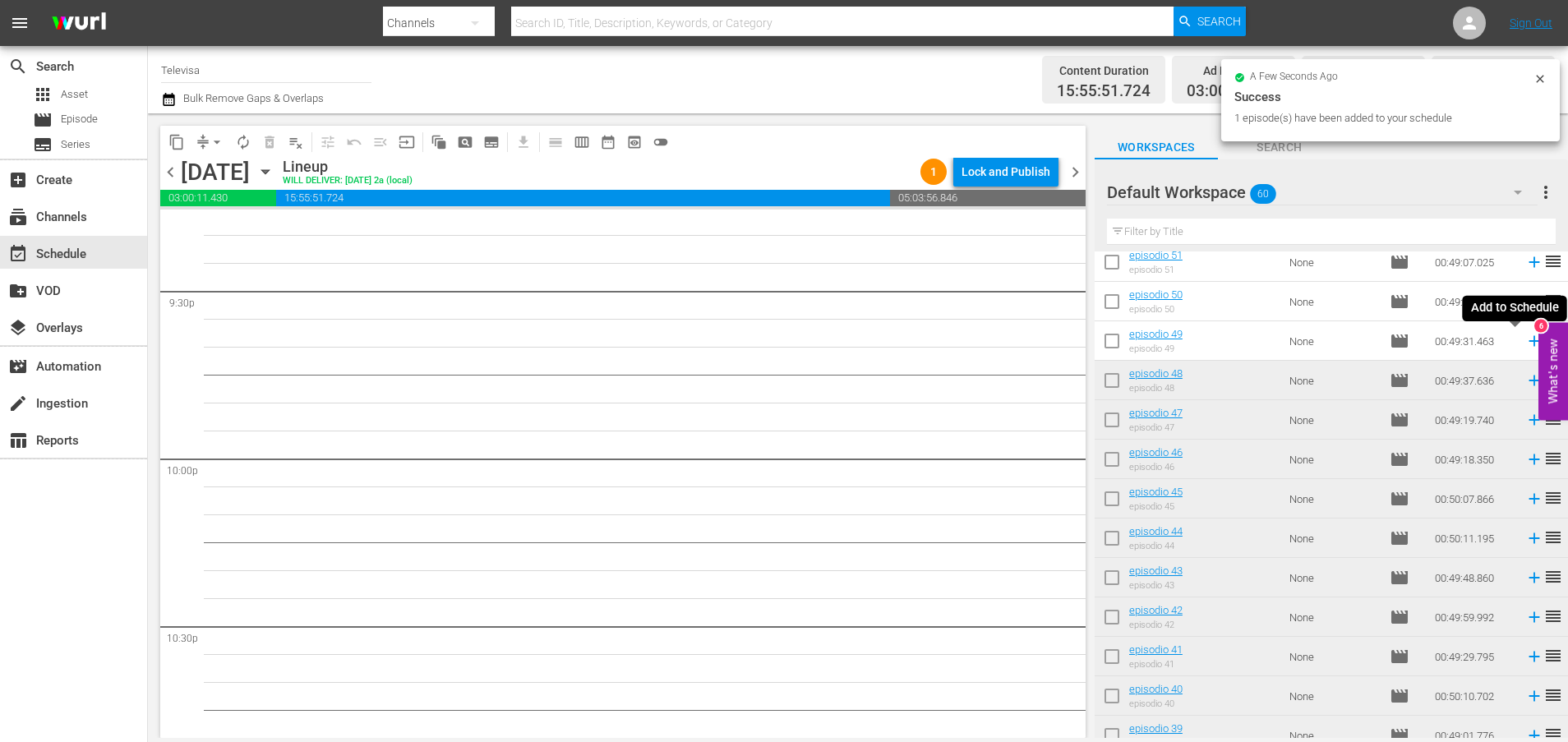
click at [1525, 338] on icon at bounding box center [1534, 341] width 18 height 18
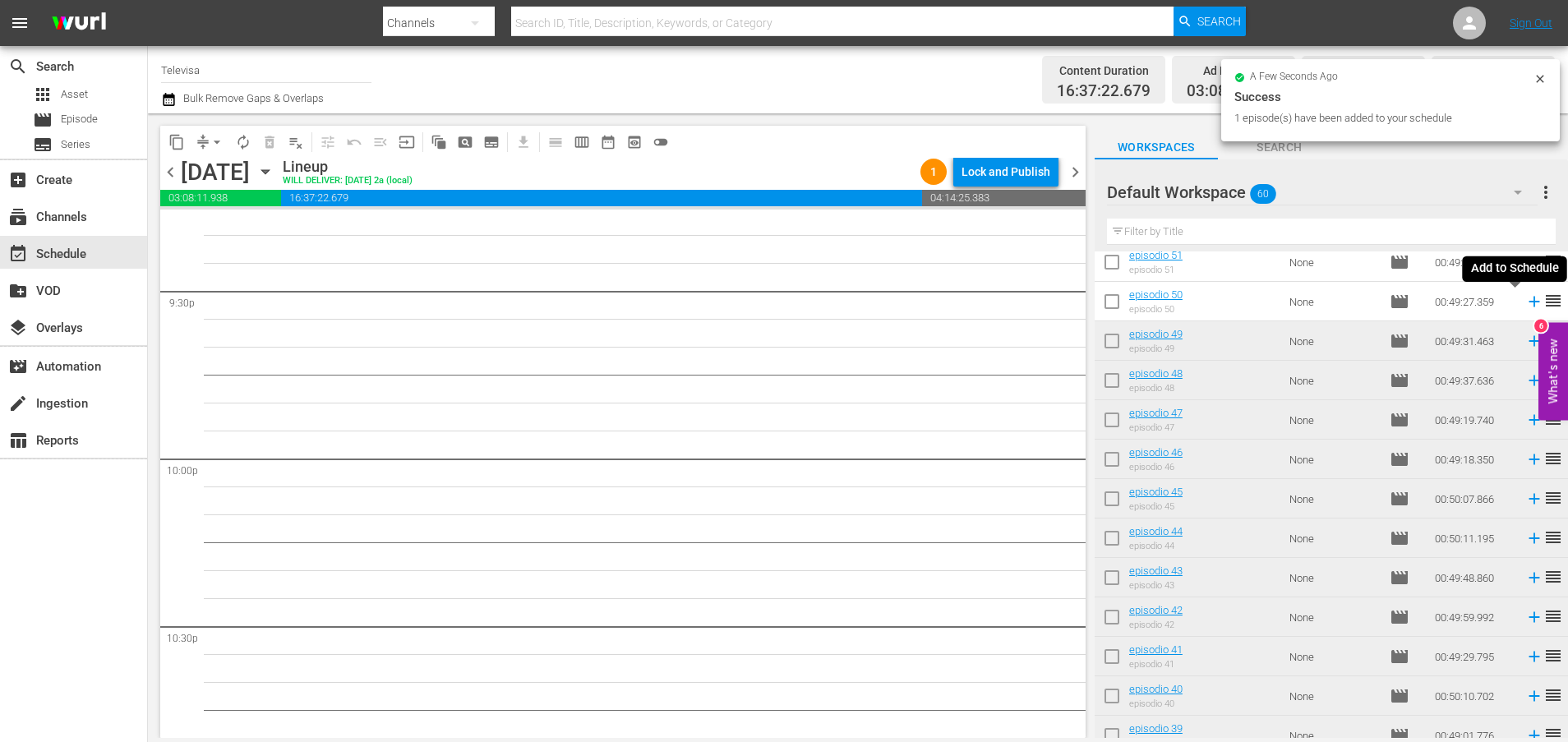
click at [1525, 303] on icon at bounding box center [1534, 301] width 18 height 18
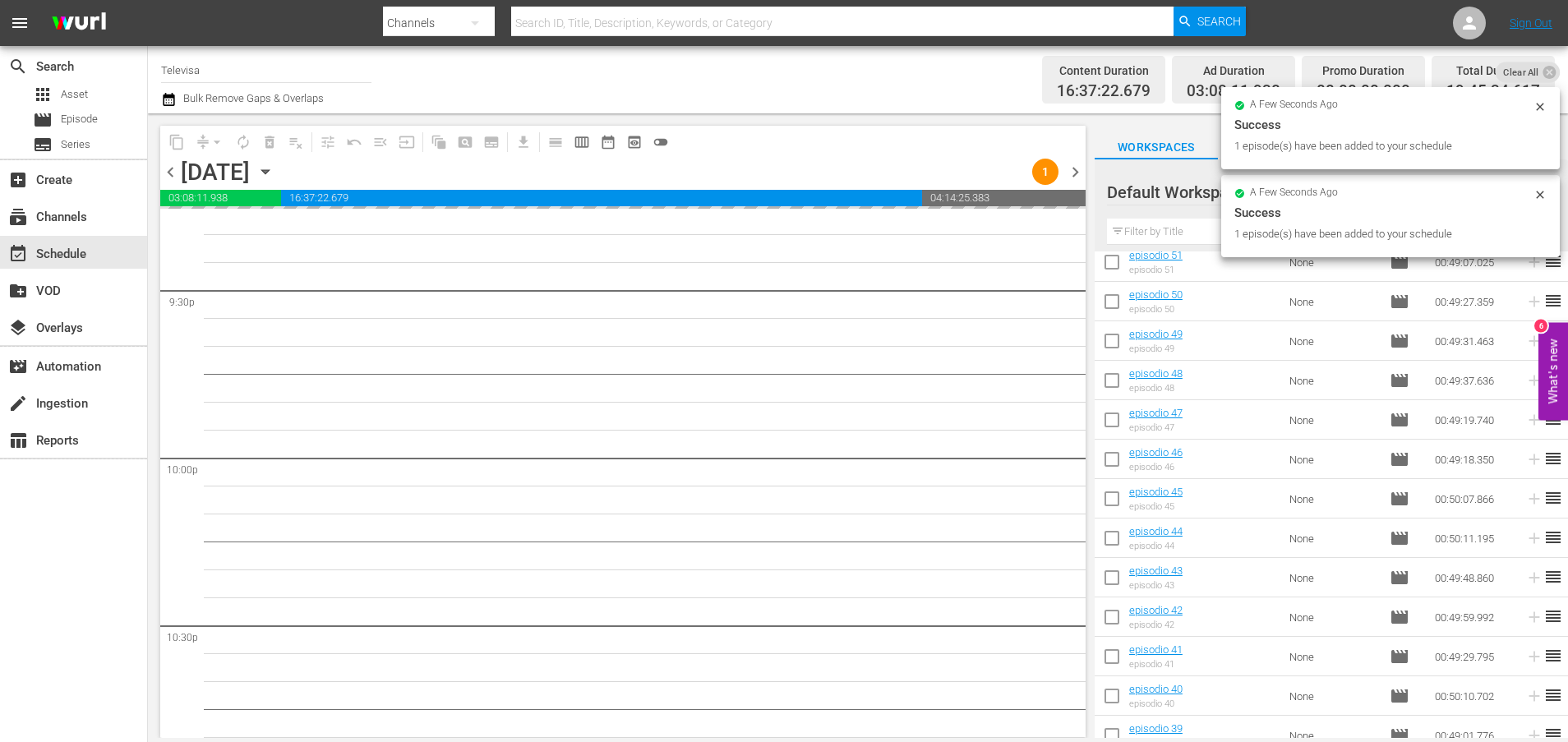
scroll to position [158, 0]
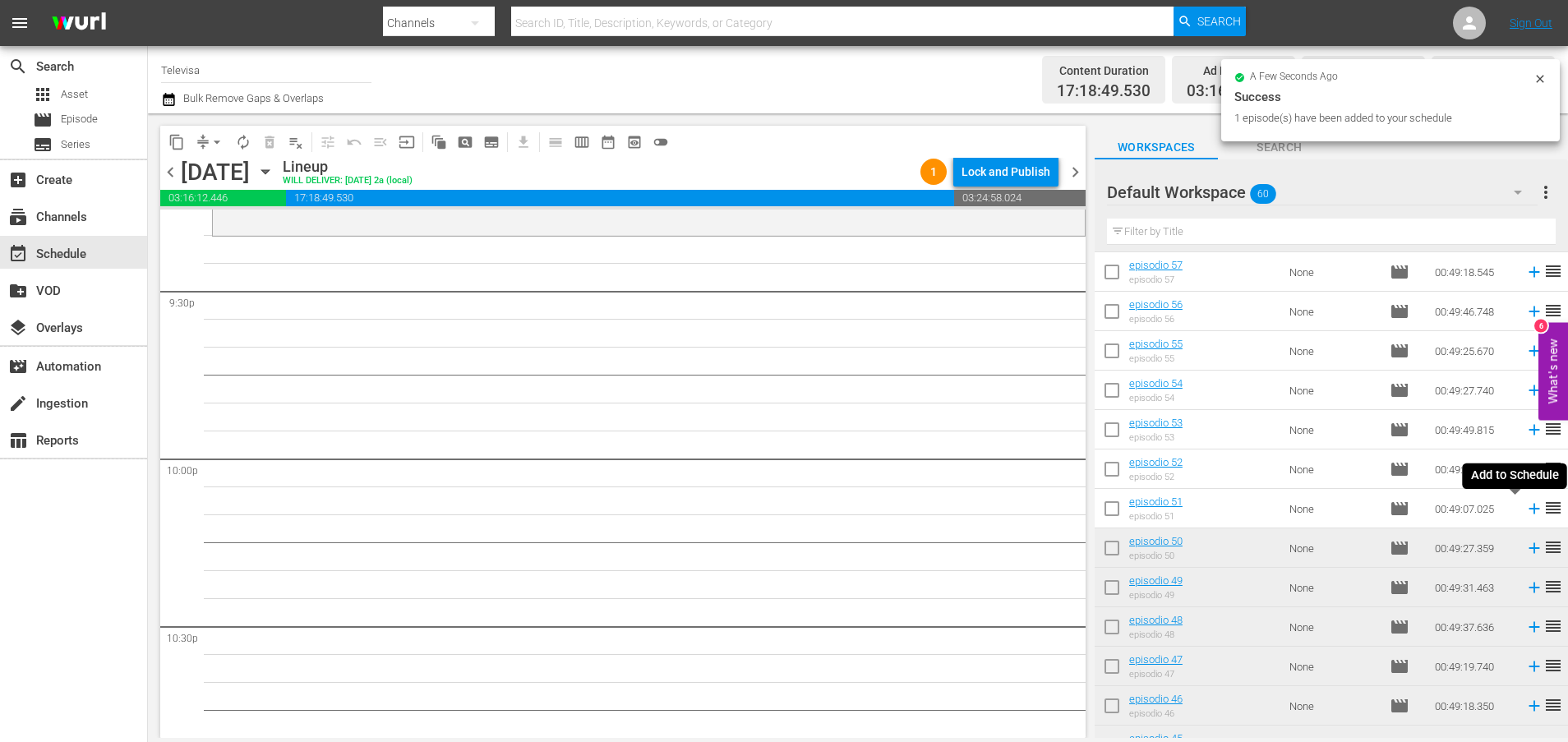
click at [1528, 505] on icon at bounding box center [1534, 509] width 11 height 11
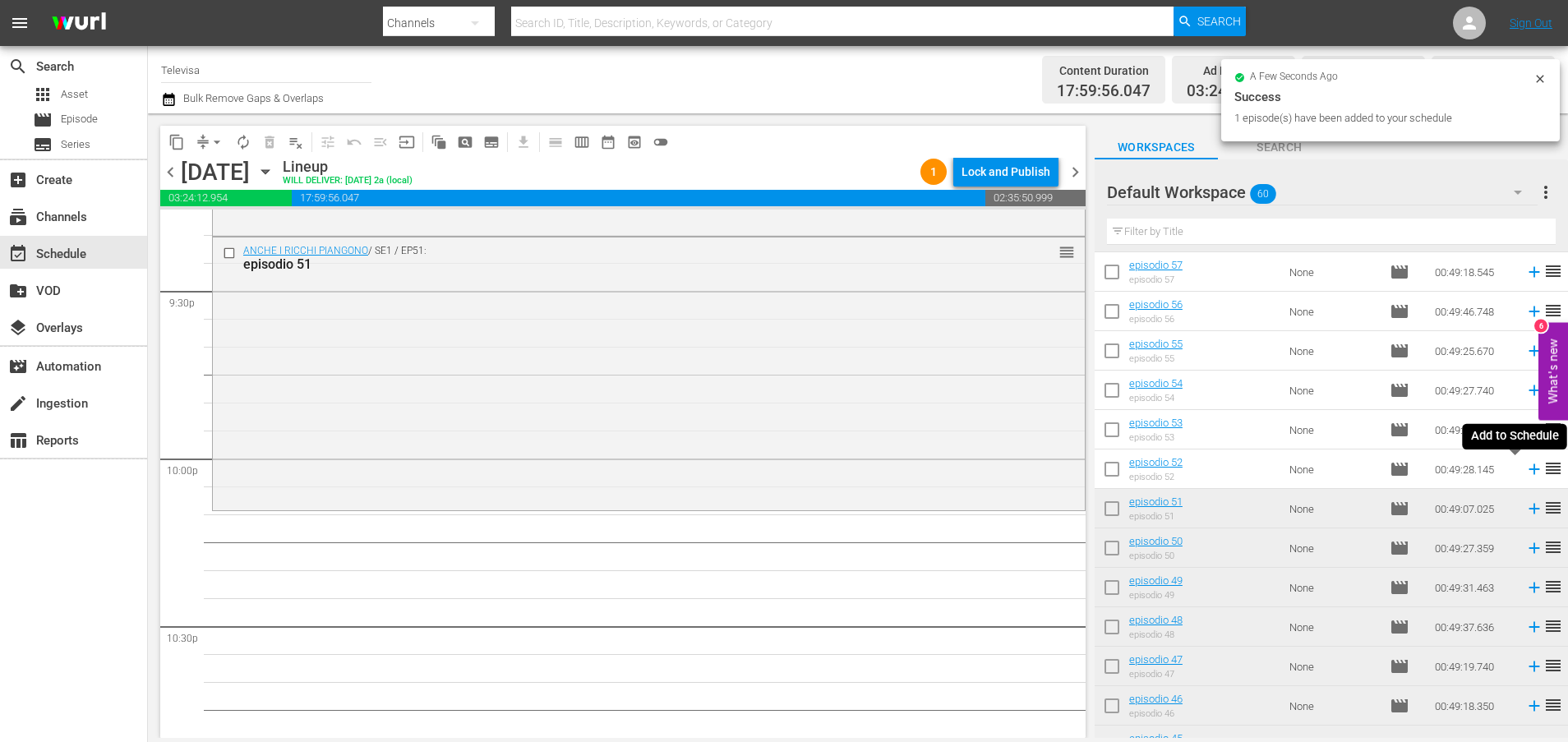
click at [1525, 471] on icon at bounding box center [1534, 469] width 18 height 18
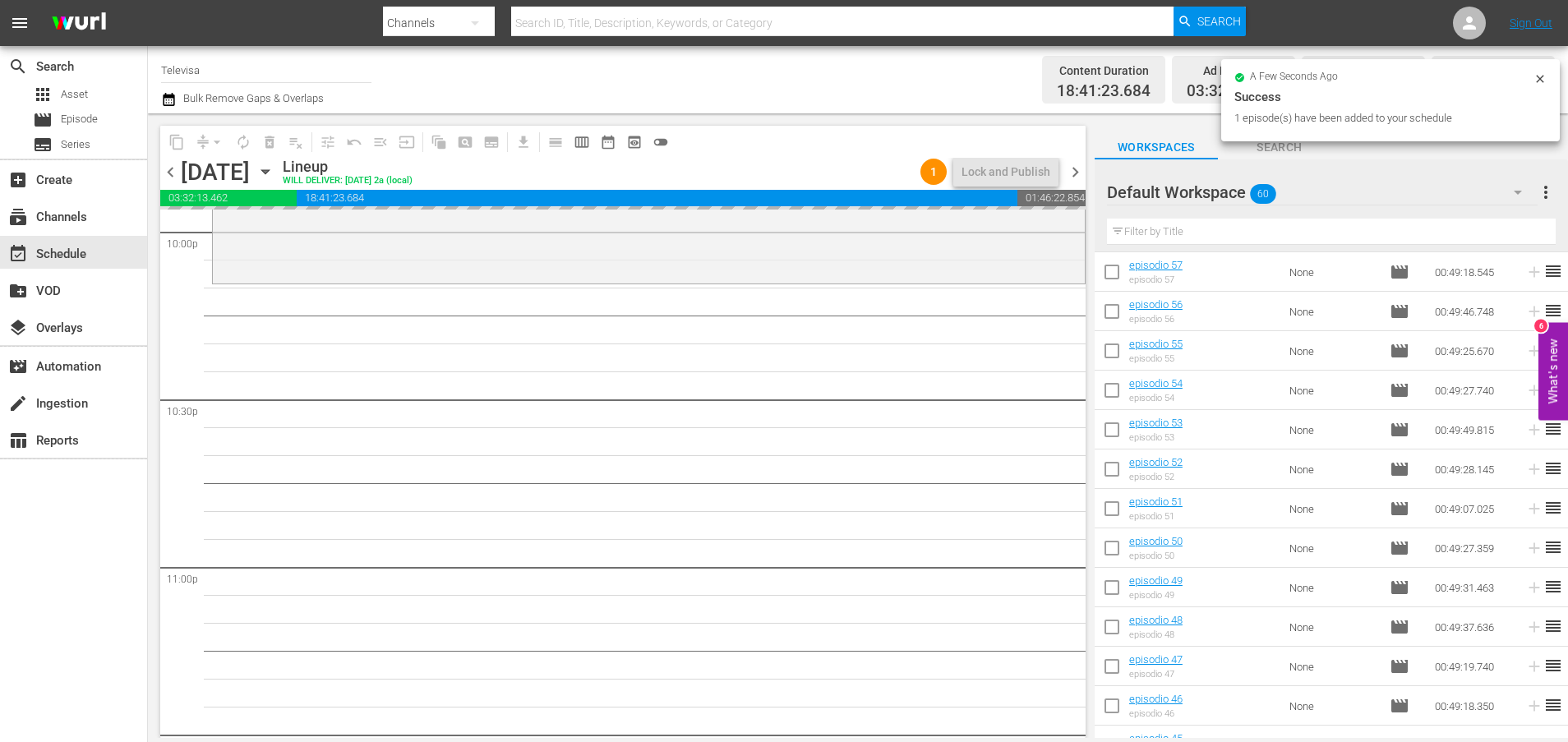
scroll to position [7495, 0]
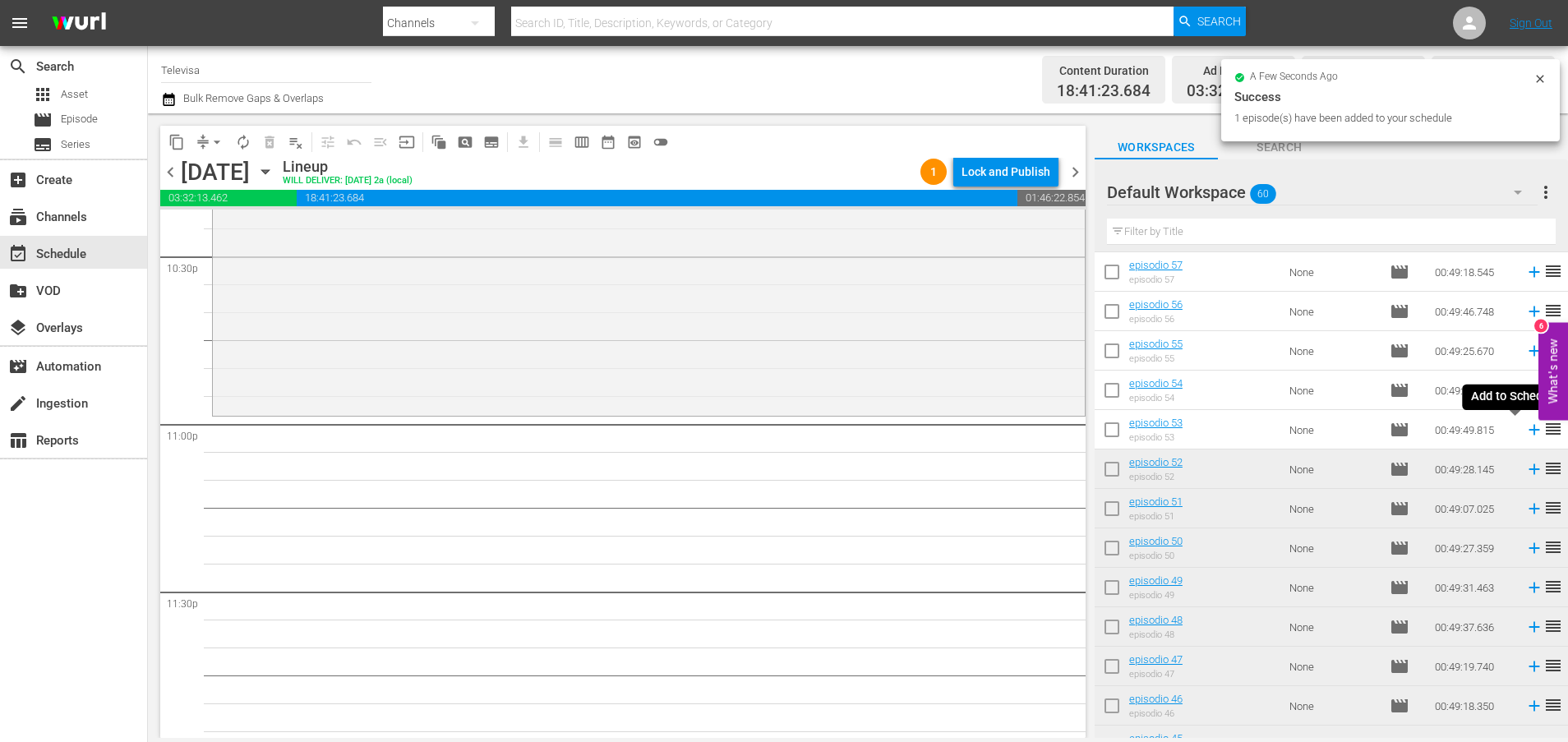
click at [1525, 429] on icon at bounding box center [1534, 430] width 18 height 18
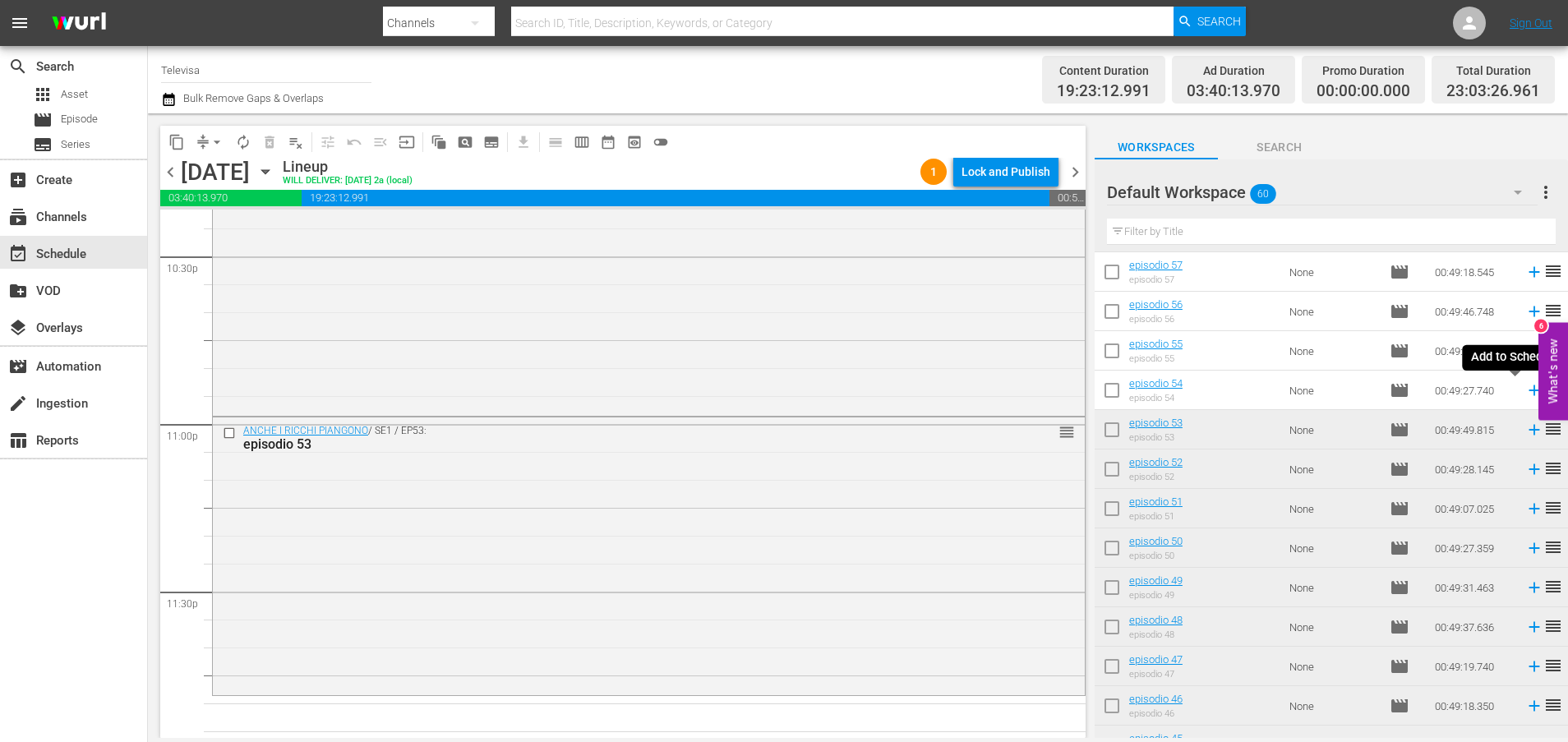
click at [1528, 390] on icon at bounding box center [1534, 391] width 11 height 11
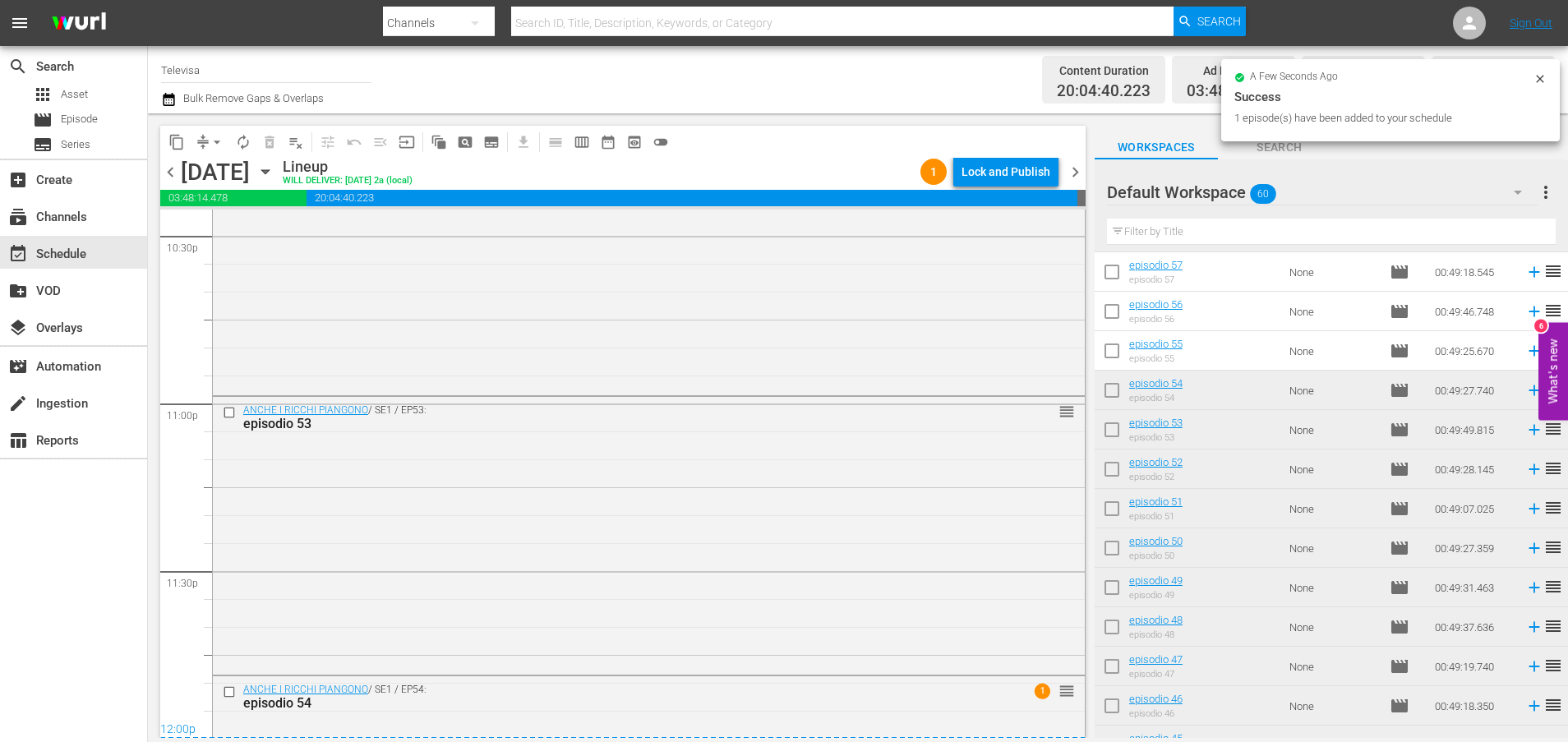
scroll to position [7729, 0]
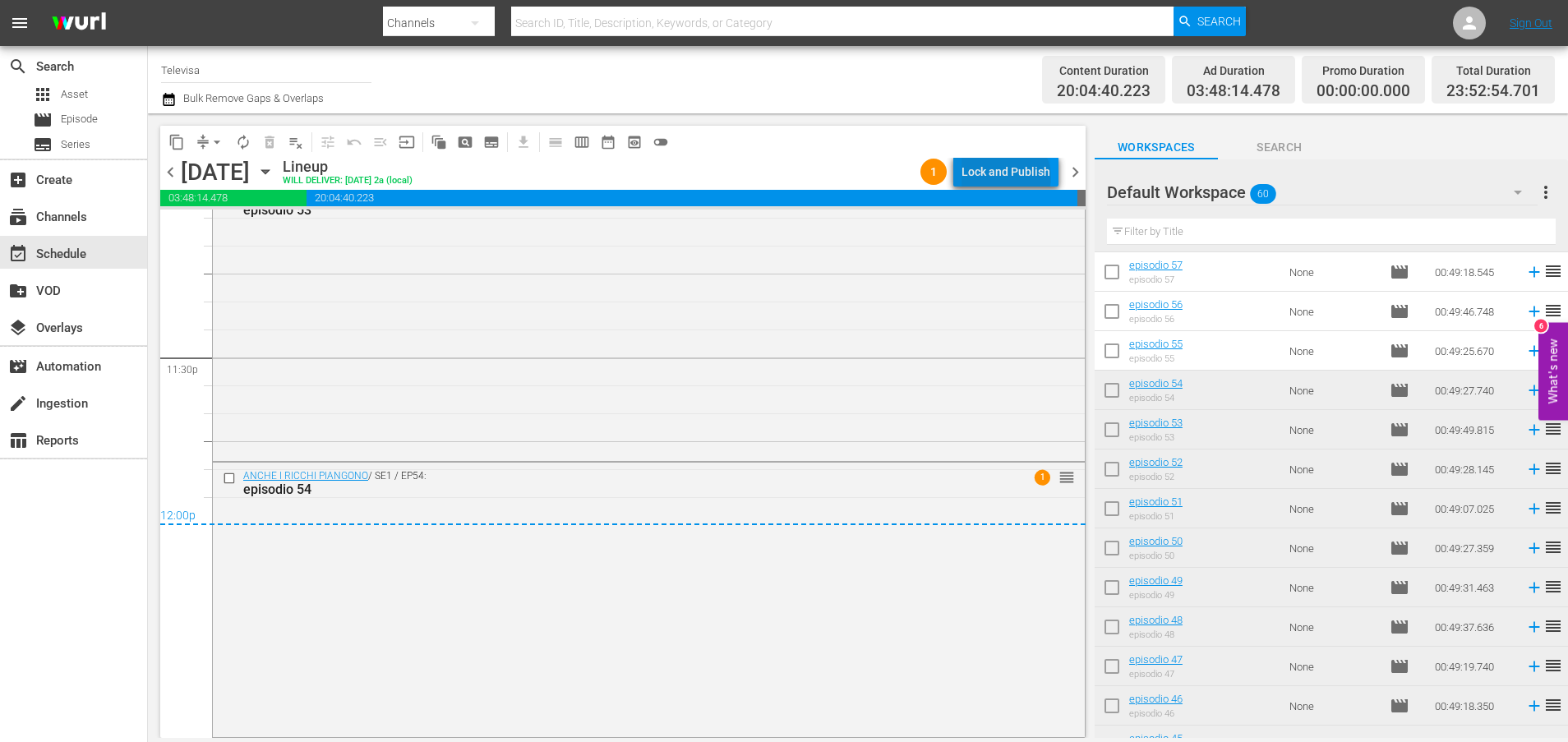
click at [1009, 178] on div "Lock and Publish" at bounding box center [1006, 172] width 88 height 30
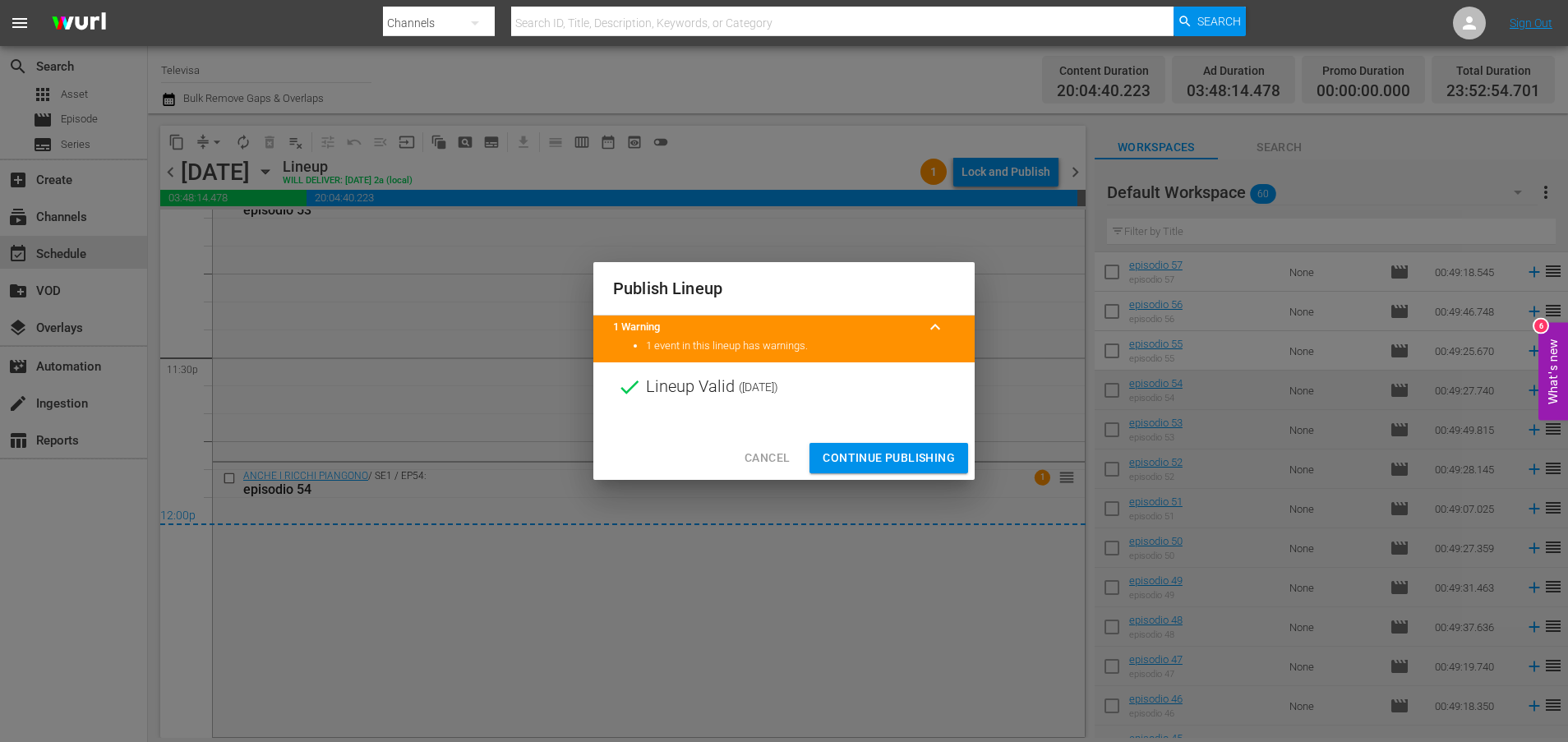
click at [875, 459] on span "Continue Publishing" at bounding box center [888, 458] width 133 height 21
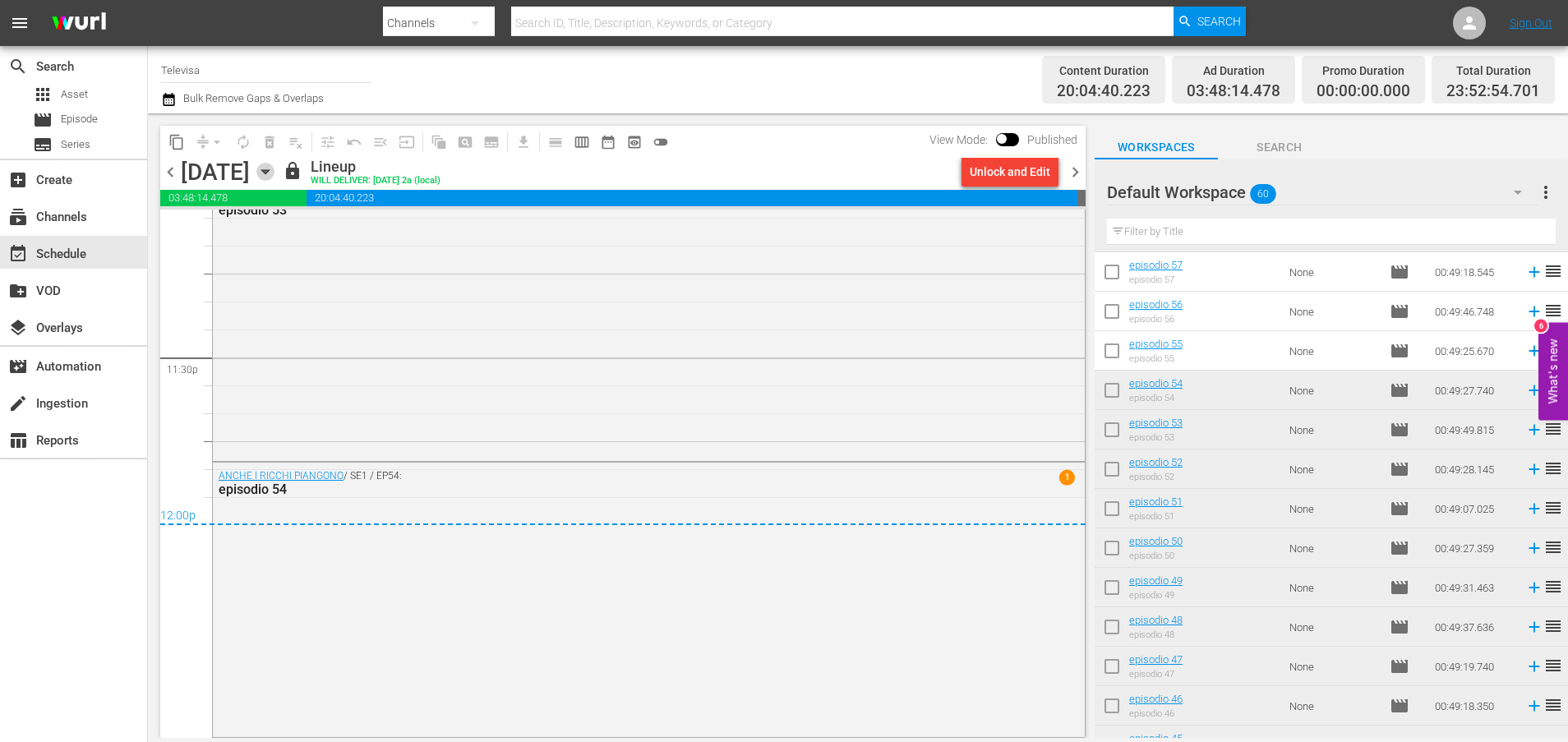
click at [269, 173] on icon "button" at bounding box center [264, 172] width 7 height 5
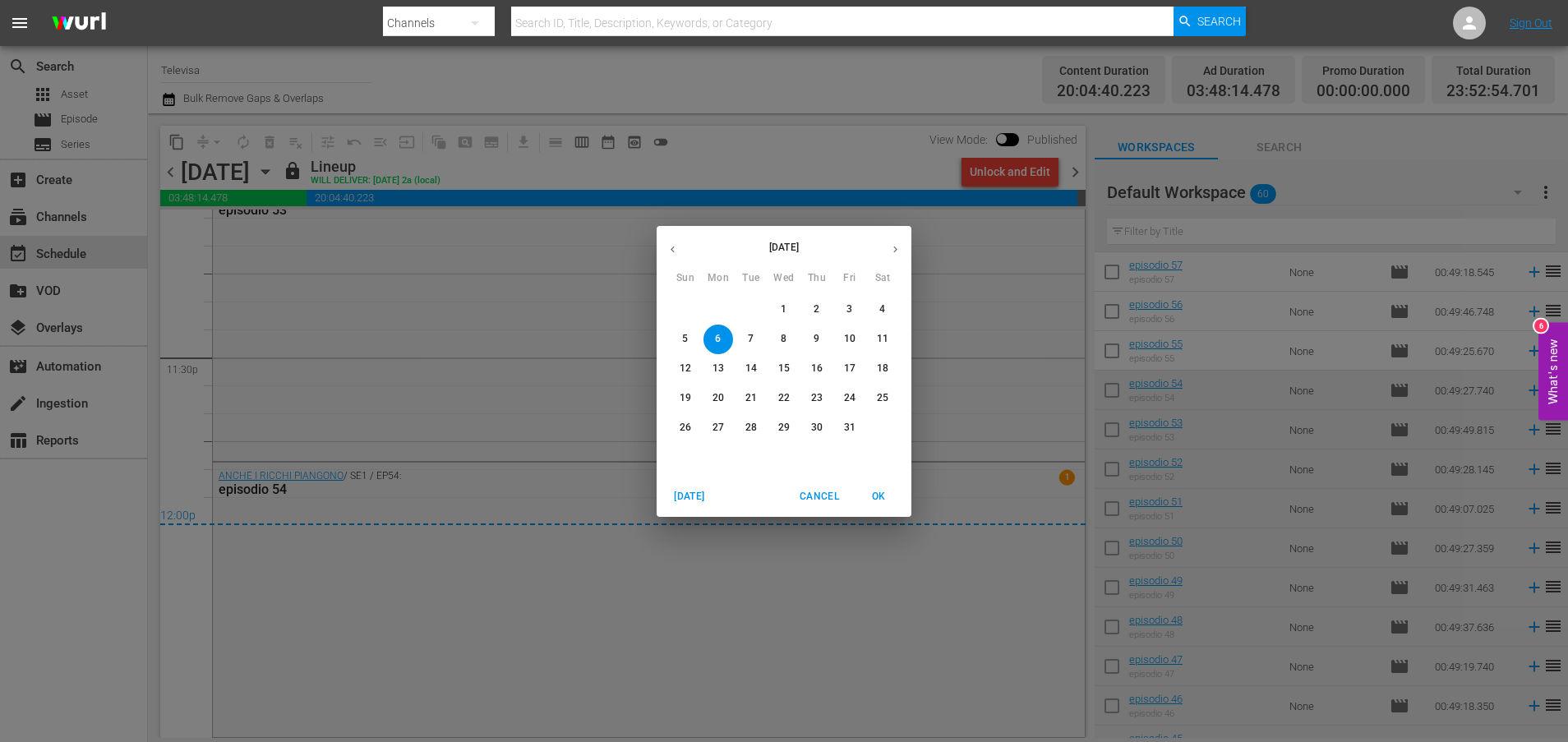
click at [745, 333] on span "7" at bounding box center [750, 339] width 30 height 14
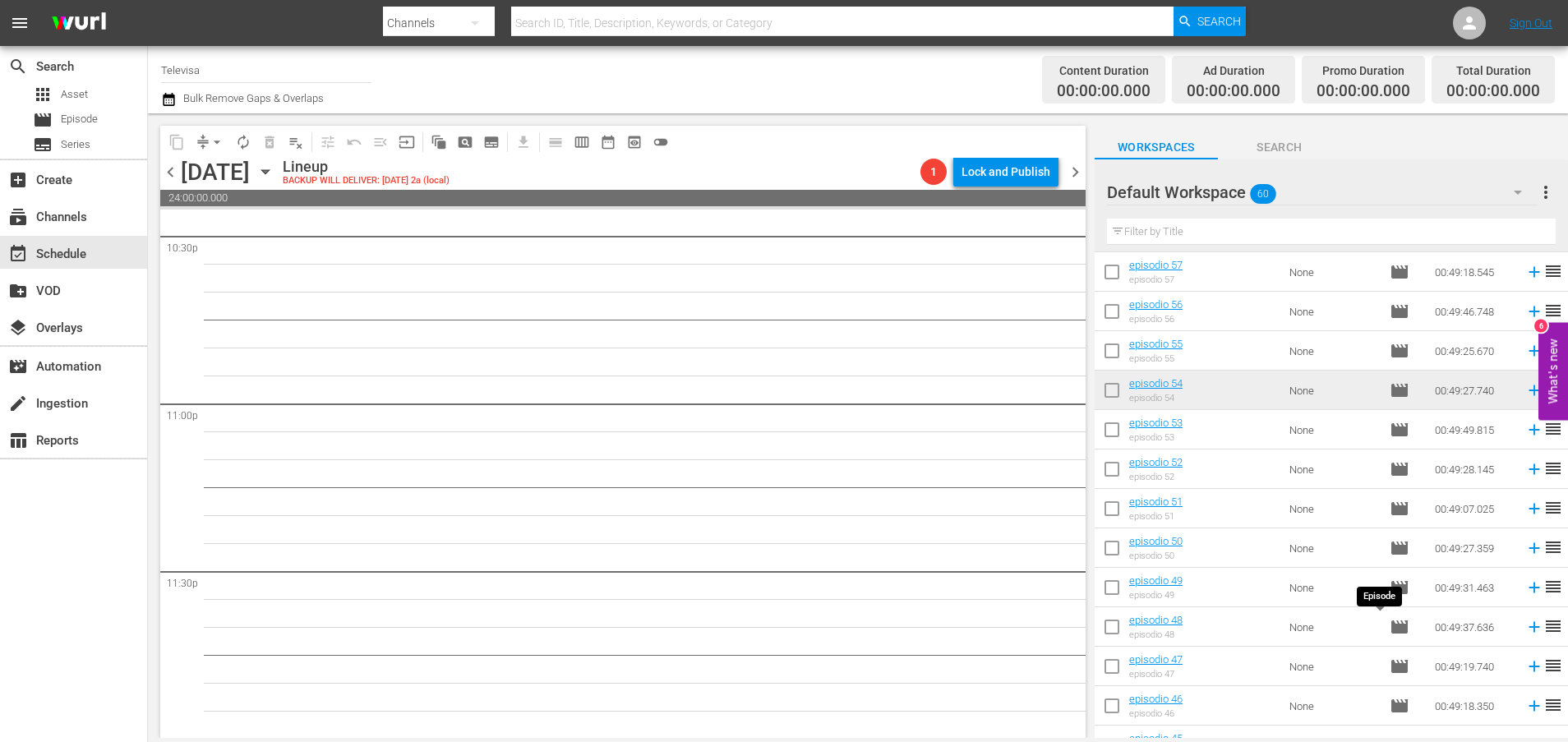
scroll to position [34, 0]
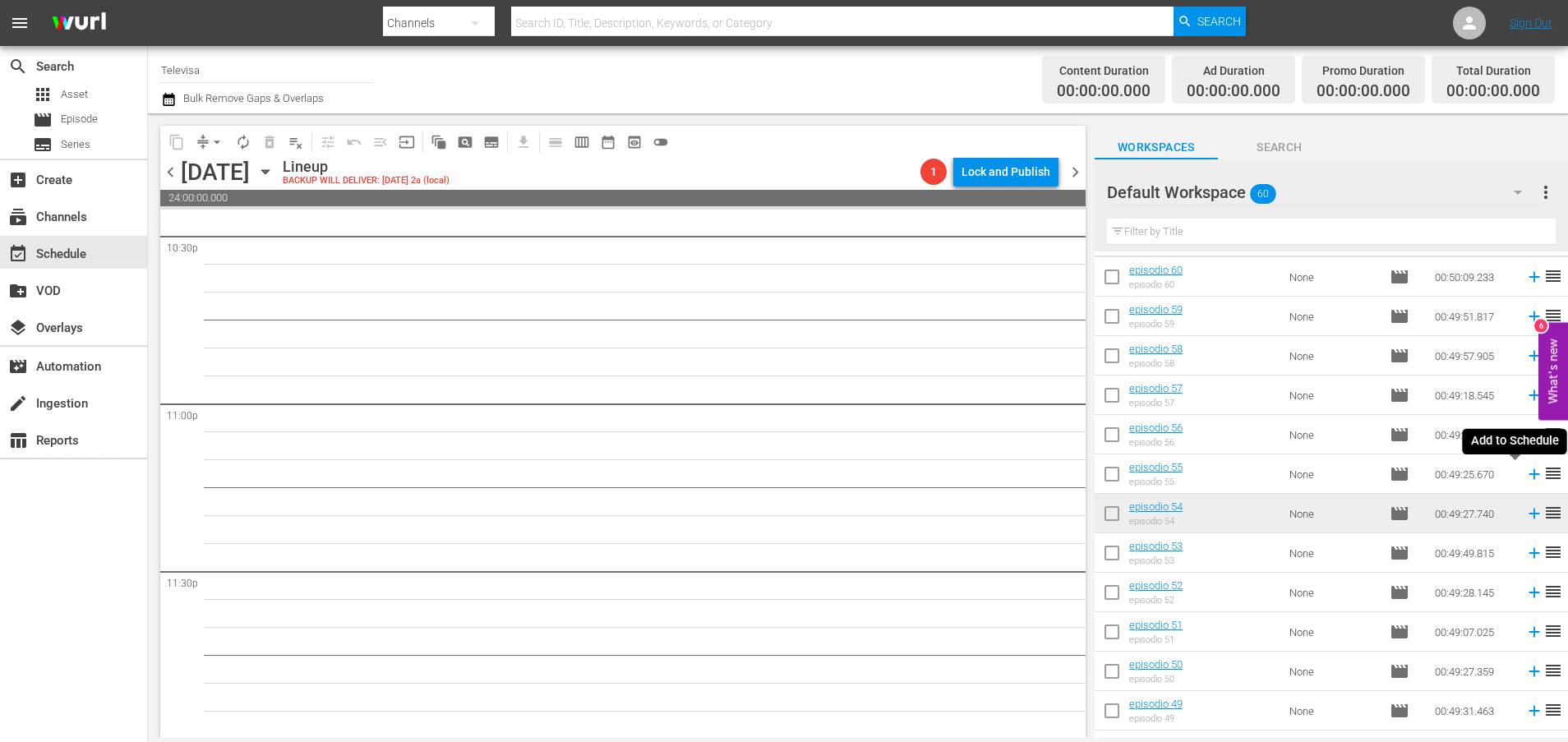
click at [1525, 478] on icon at bounding box center [1534, 474] width 18 height 18
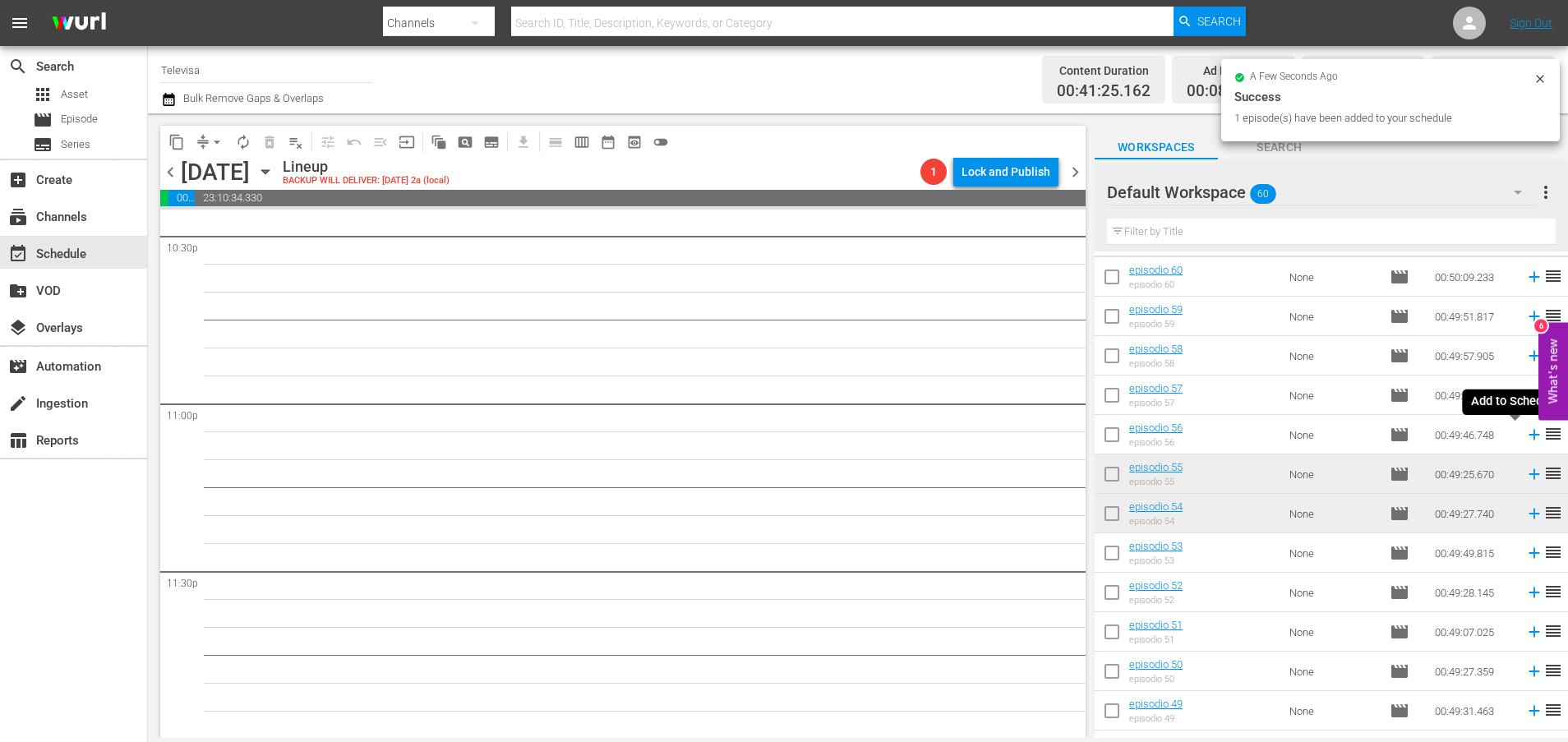
click at [1525, 432] on icon at bounding box center [1534, 434] width 18 height 18
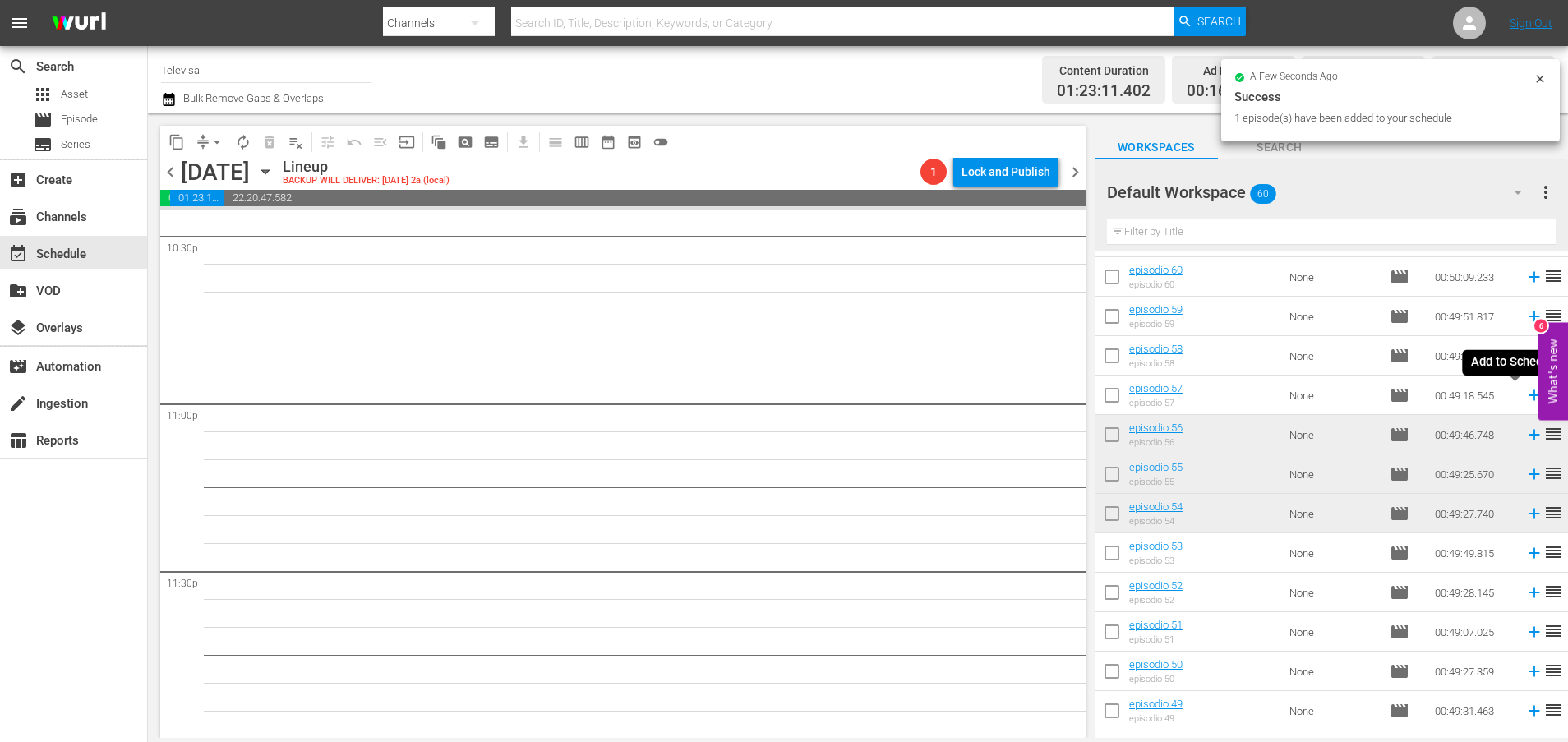
click at [1528, 395] on icon at bounding box center [1534, 395] width 11 height 11
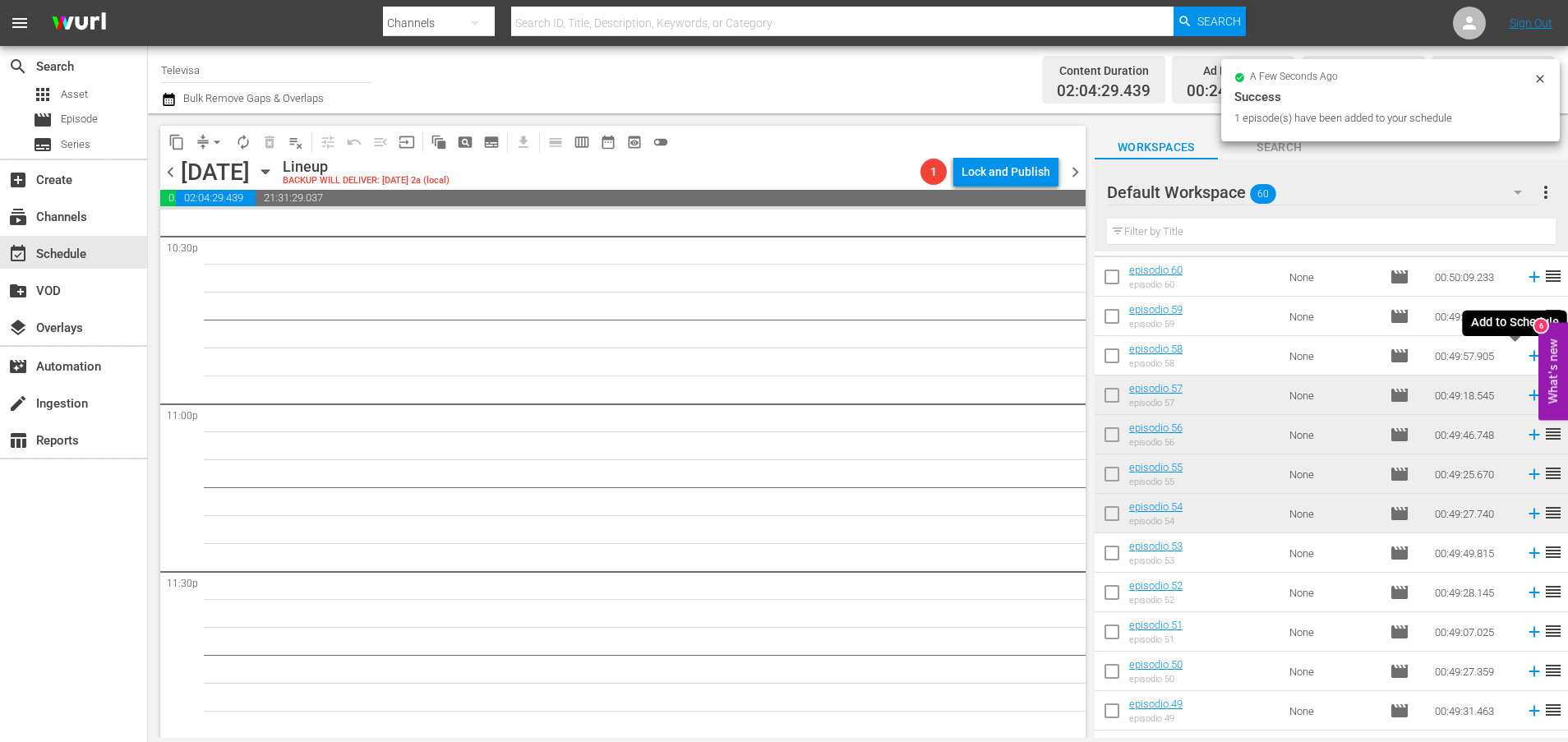
click at [1525, 357] on icon at bounding box center [1534, 356] width 18 height 18
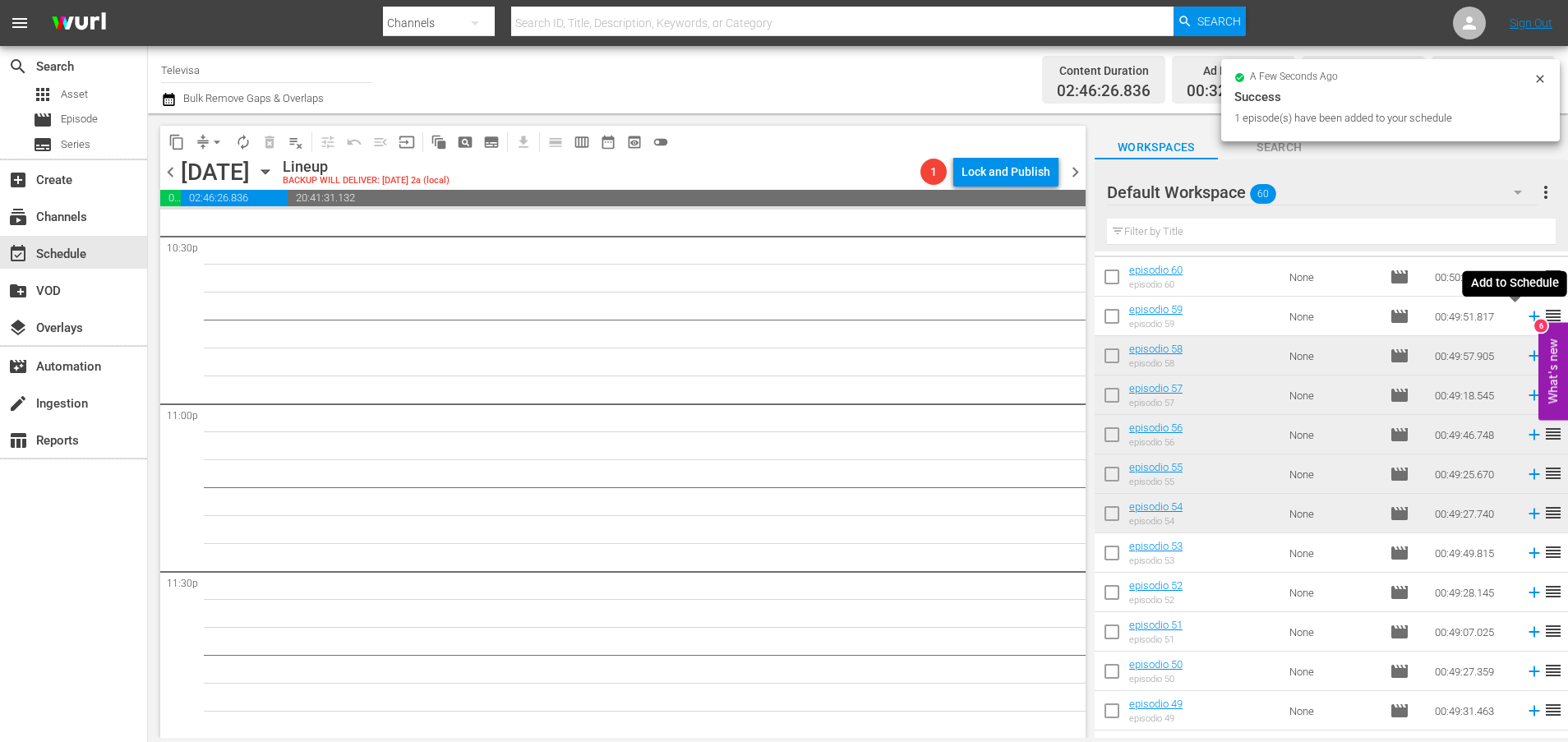
click at [1525, 314] on icon at bounding box center [1534, 316] width 18 height 18
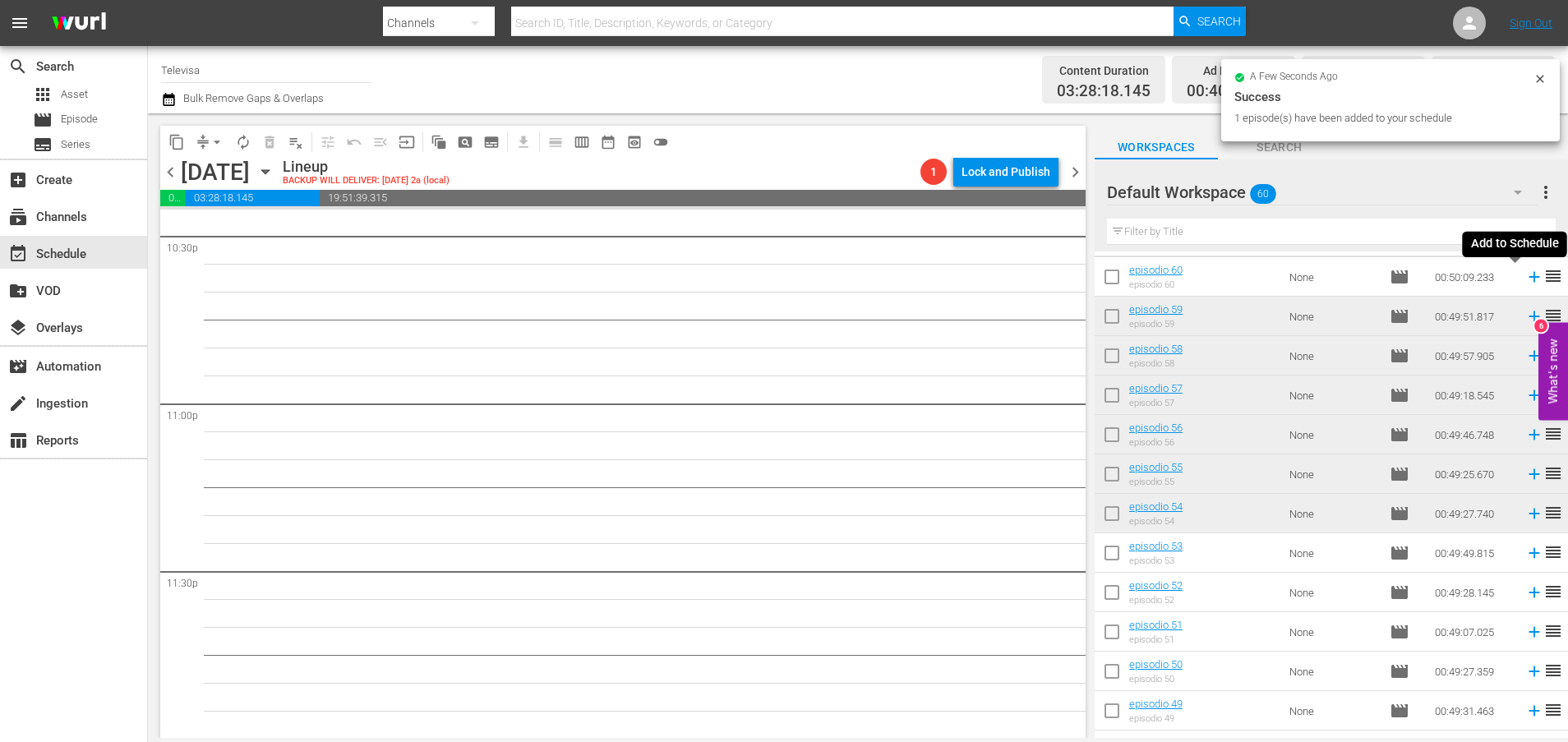
click at [1528, 276] on icon at bounding box center [1534, 277] width 11 height 11
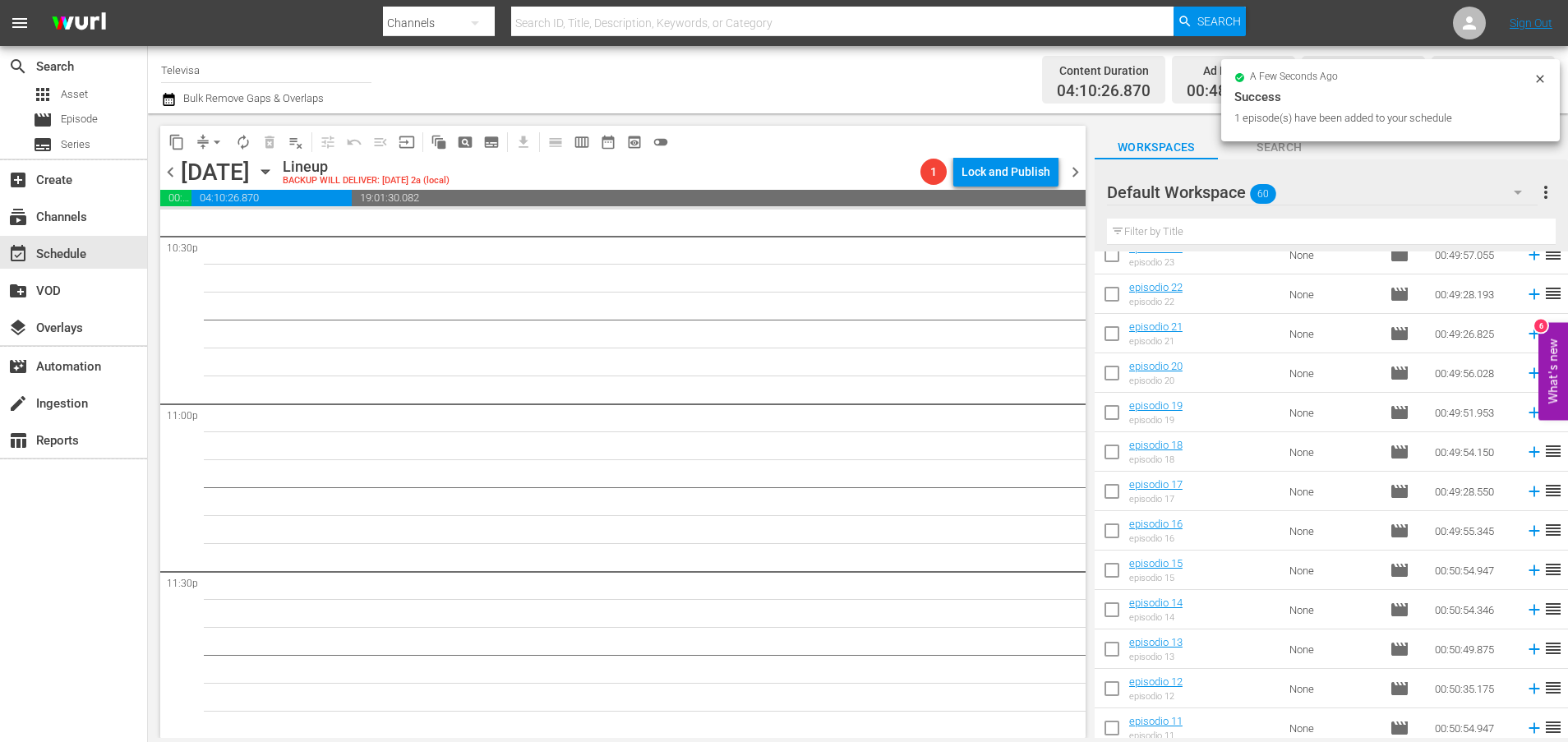
scroll to position [1917, 0]
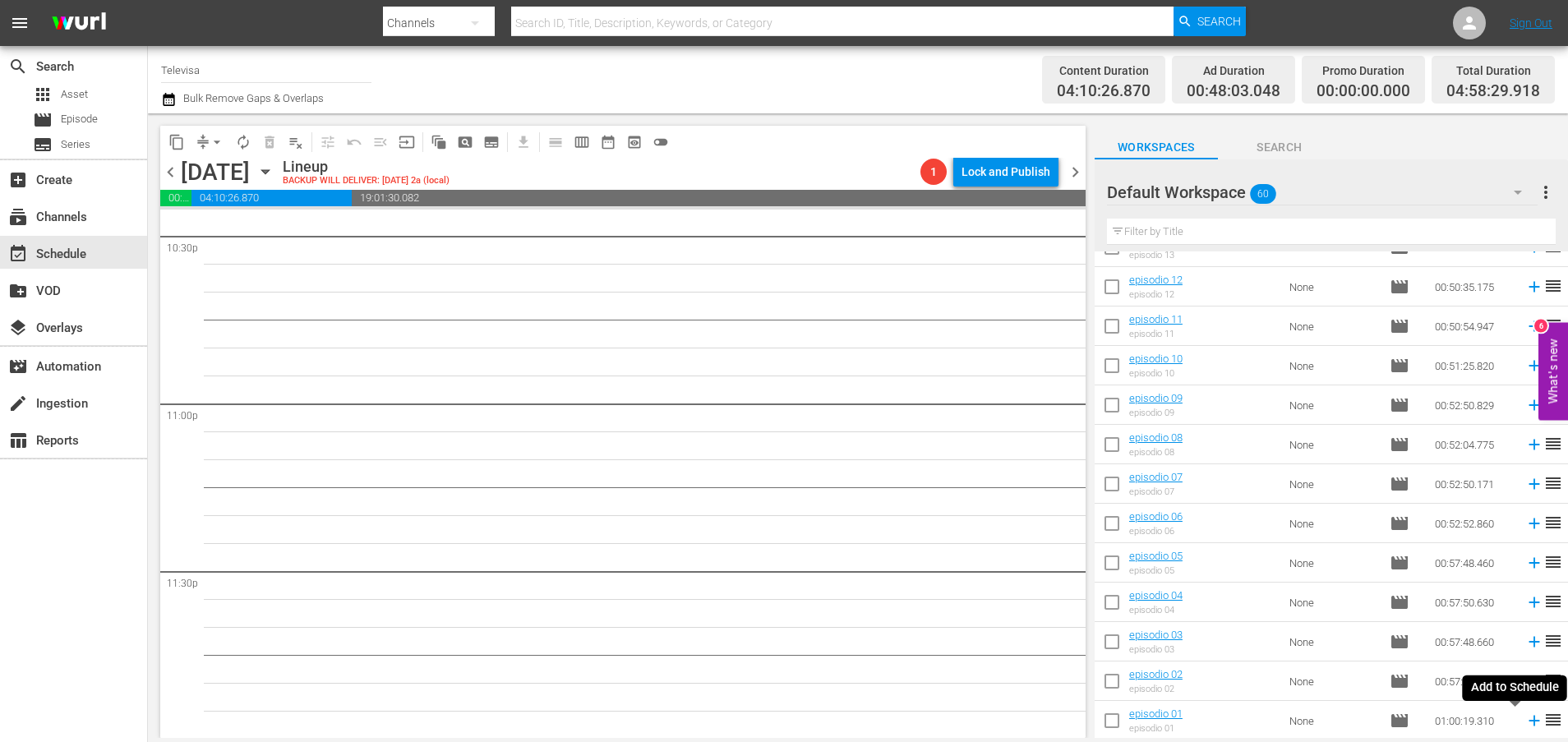
click at [1525, 723] on icon at bounding box center [1534, 720] width 18 height 18
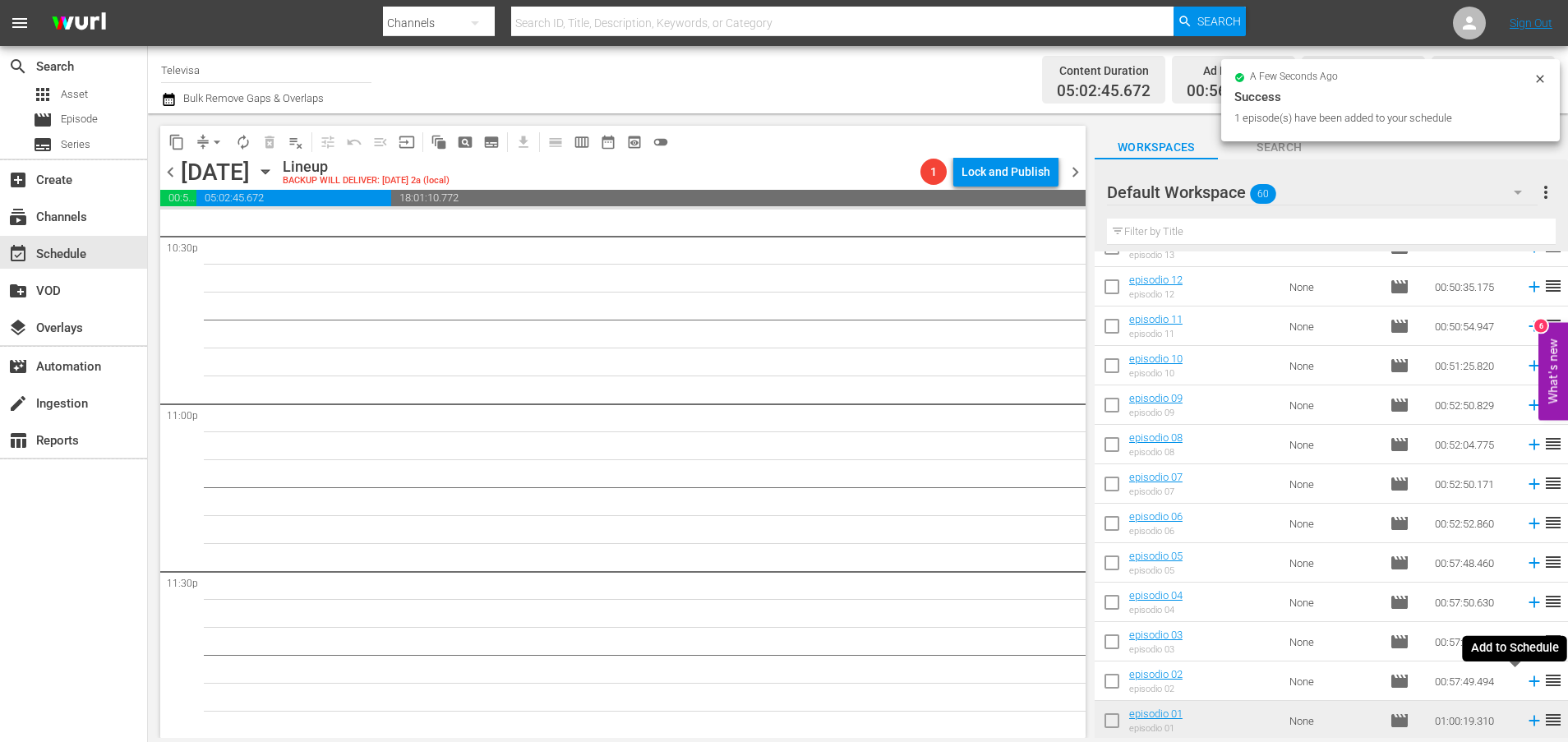
click at [1525, 681] on icon at bounding box center [1534, 681] width 18 height 18
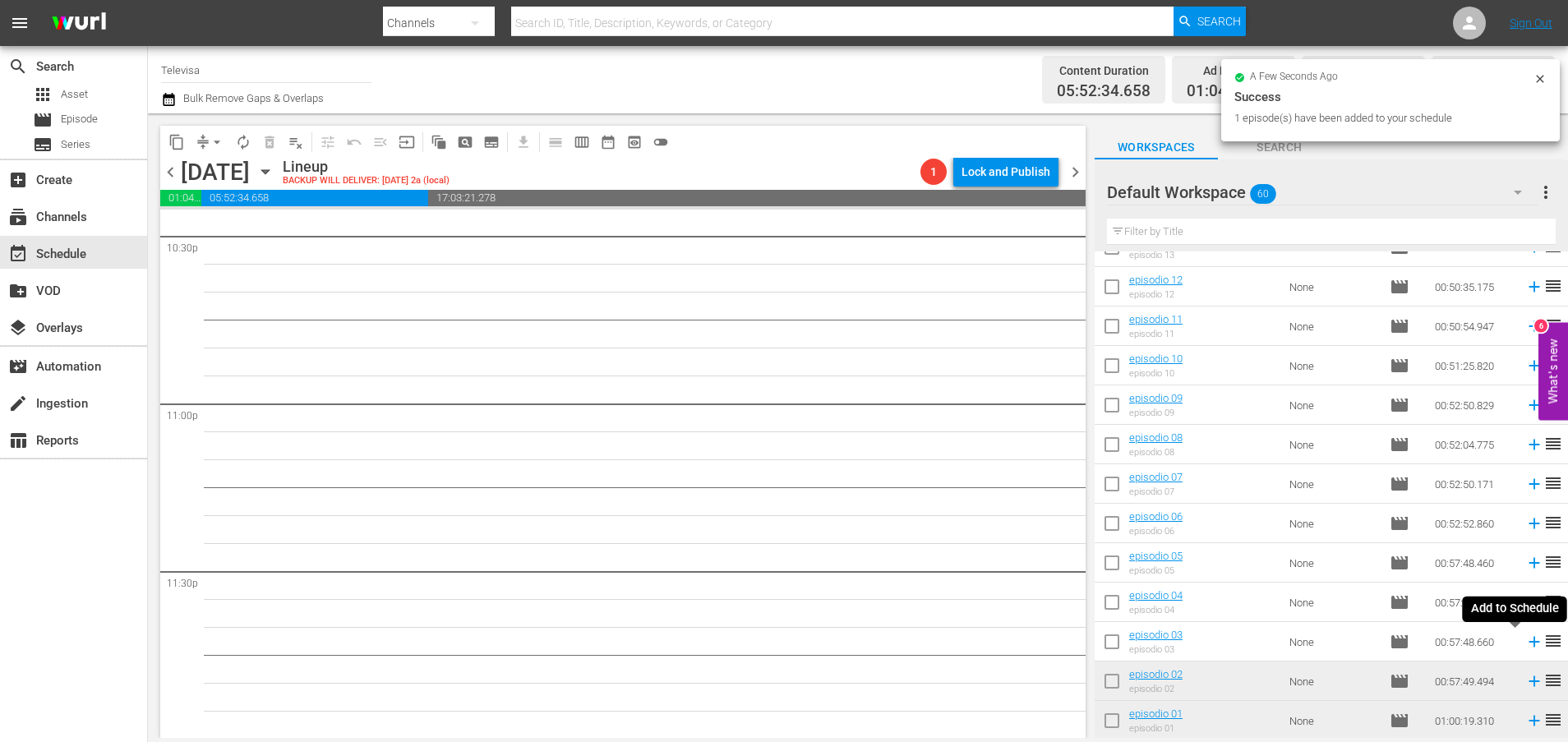
click at [1525, 644] on icon at bounding box center [1534, 642] width 18 height 18
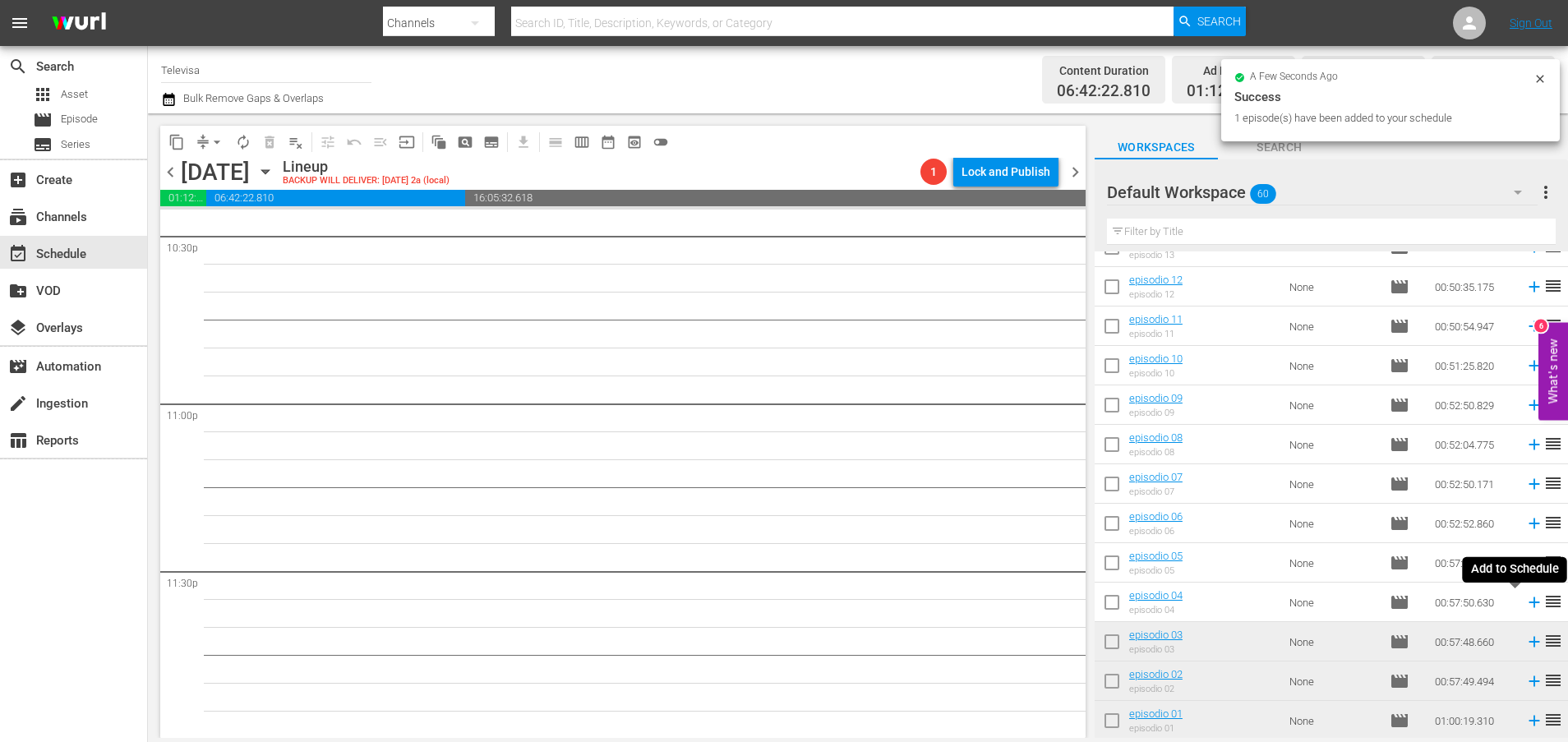
click at [1528, 599] on icon at bounding box center [1534, 603] width 11 height 11
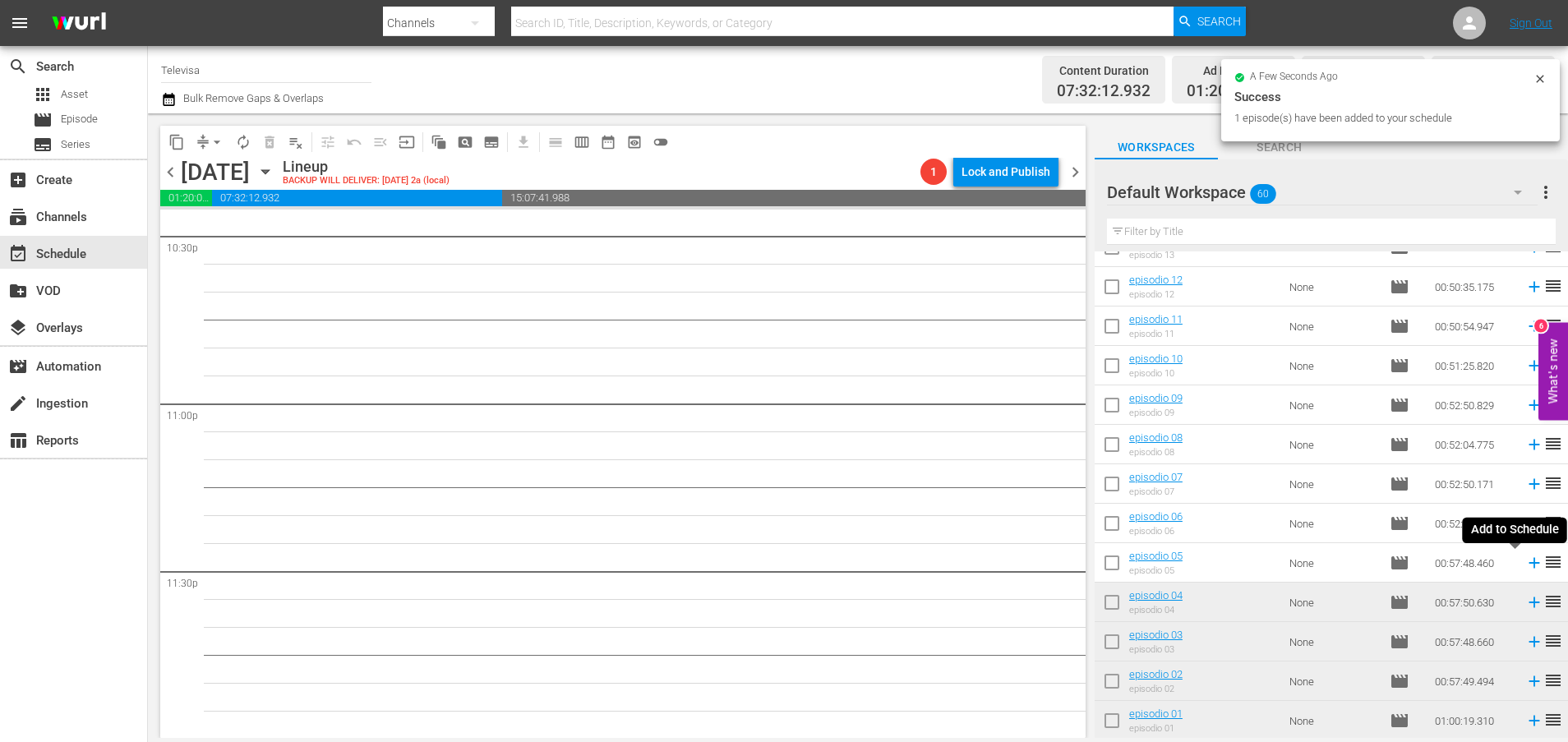
click at [1525, 564] on icon at bounding box center [1534, 562] width 18 height 18
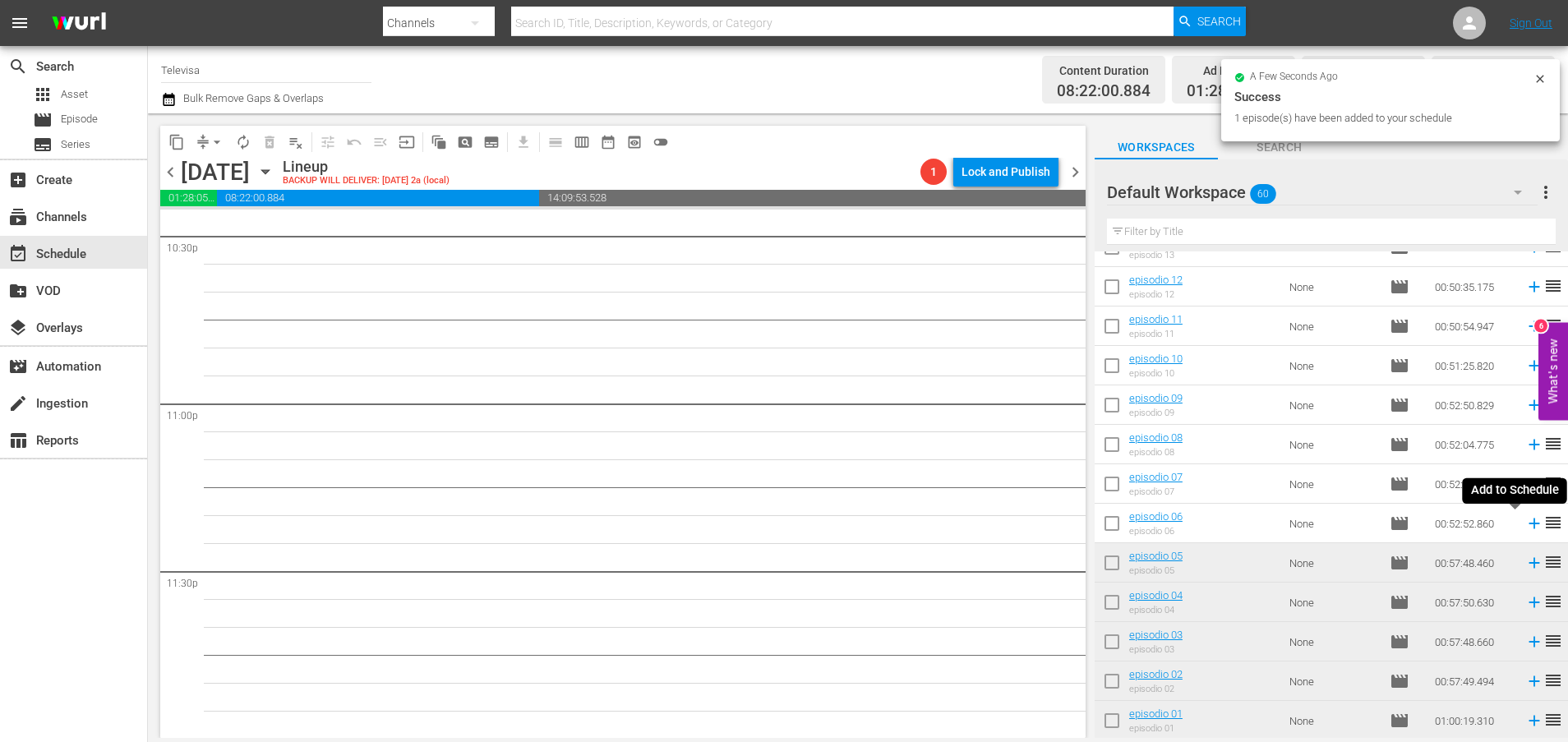
click at [1528, 525] on icon at bounding box center [1534, 524] width 11 height 11
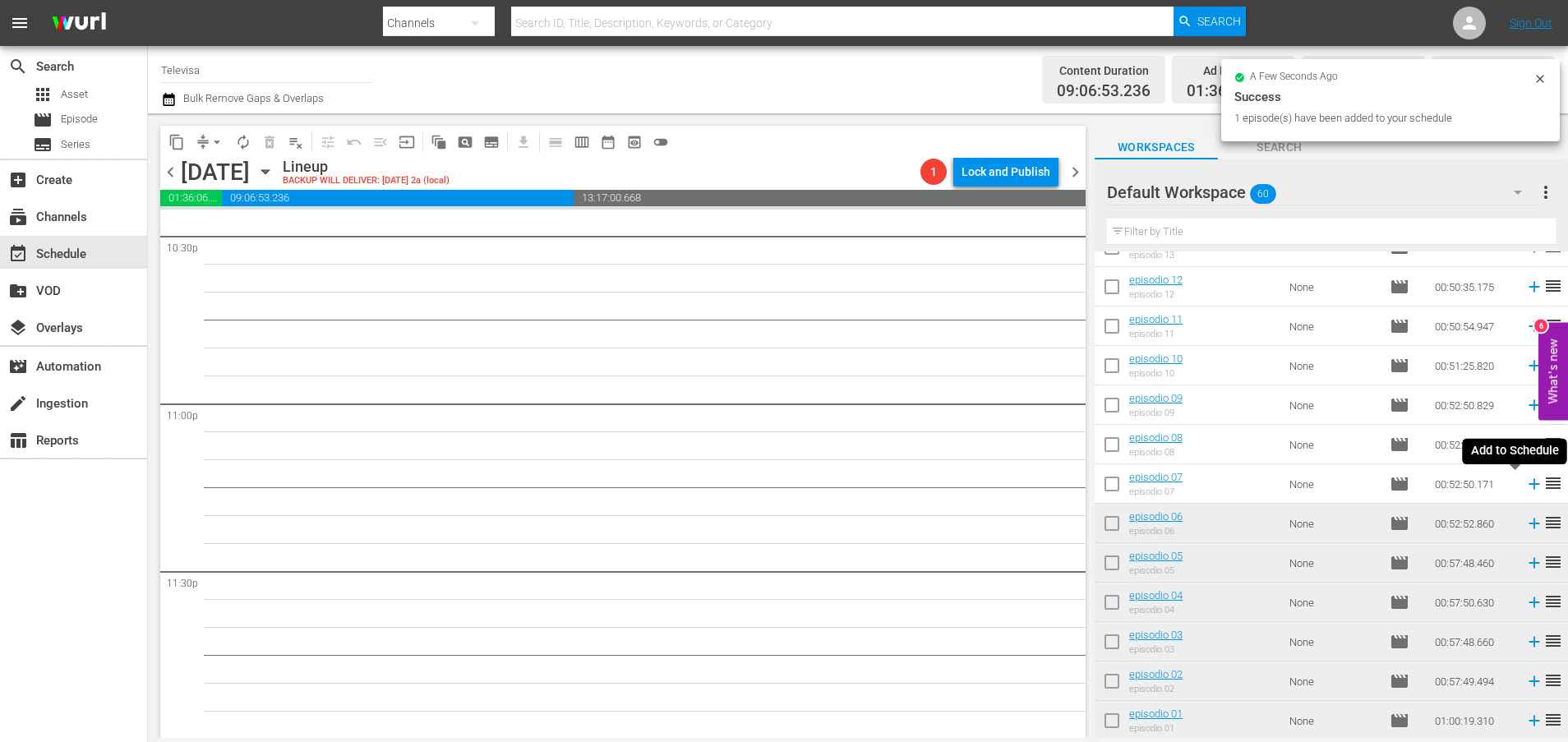
click at [1525, 486] on icon at bounding box center [1534, 484] width 18 height 18
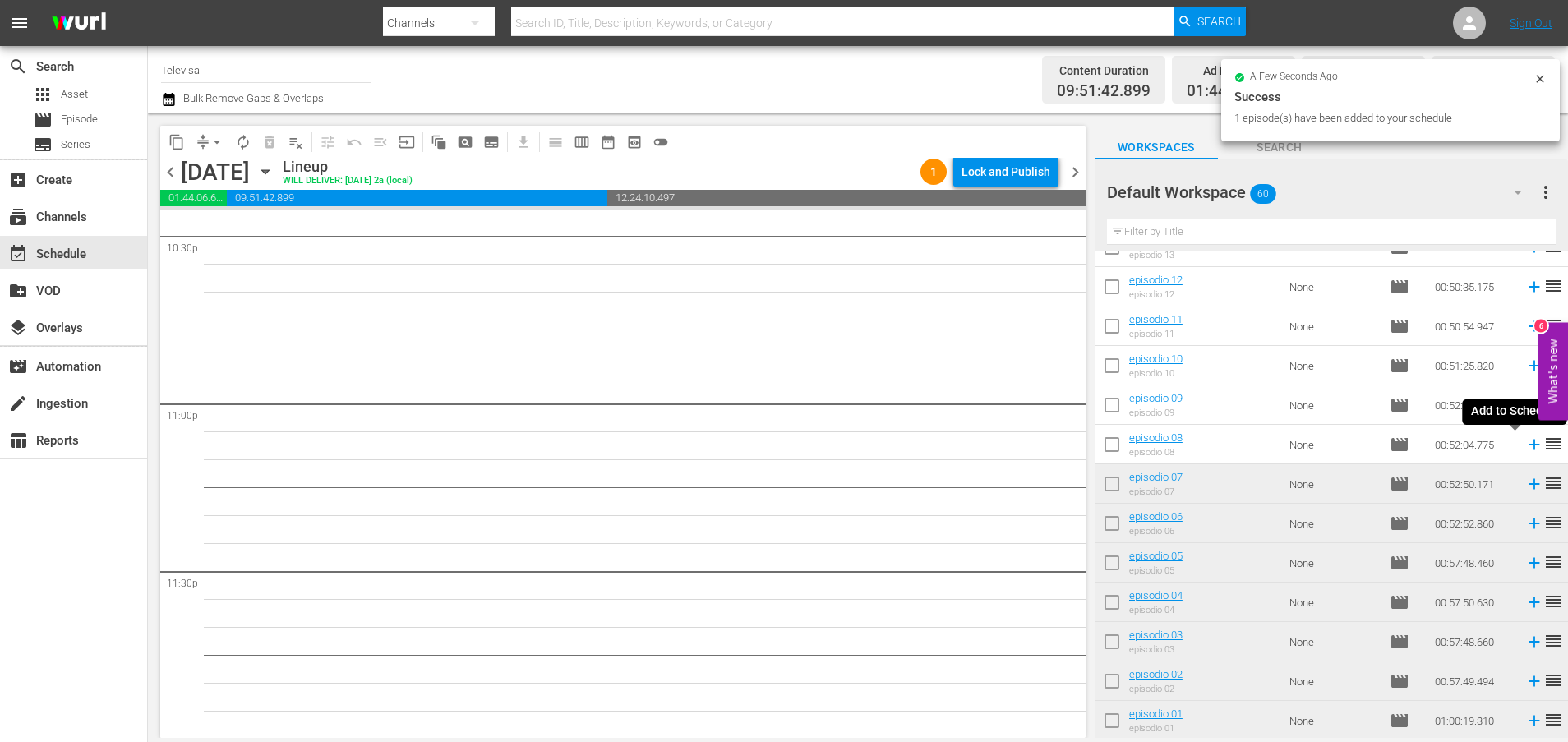
click at [1528, 446] on icon at bounding box center [1534, 445] width 11 height 11
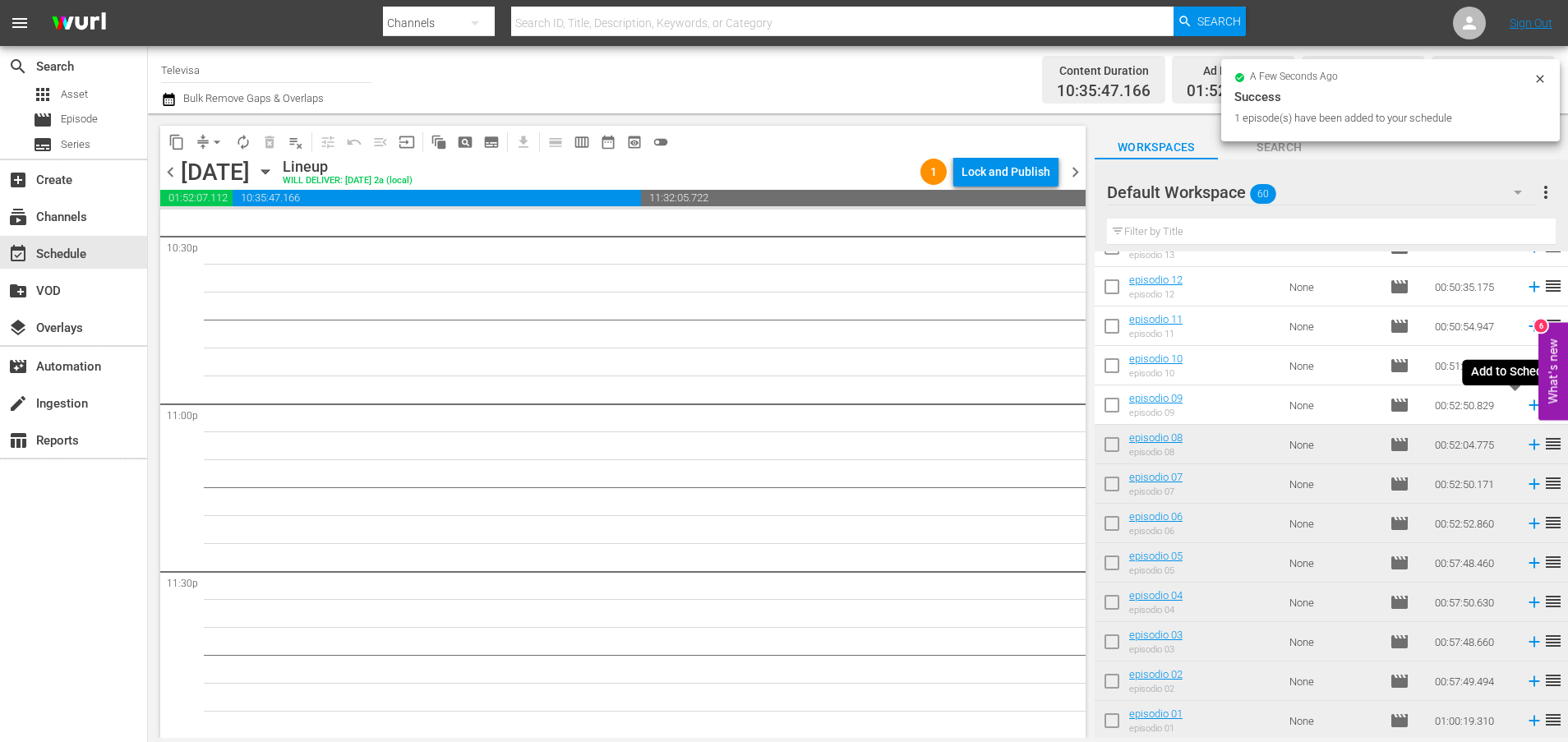
click at [1528, 407] on icon at bounding box center [1534, 405] width 11 height 11
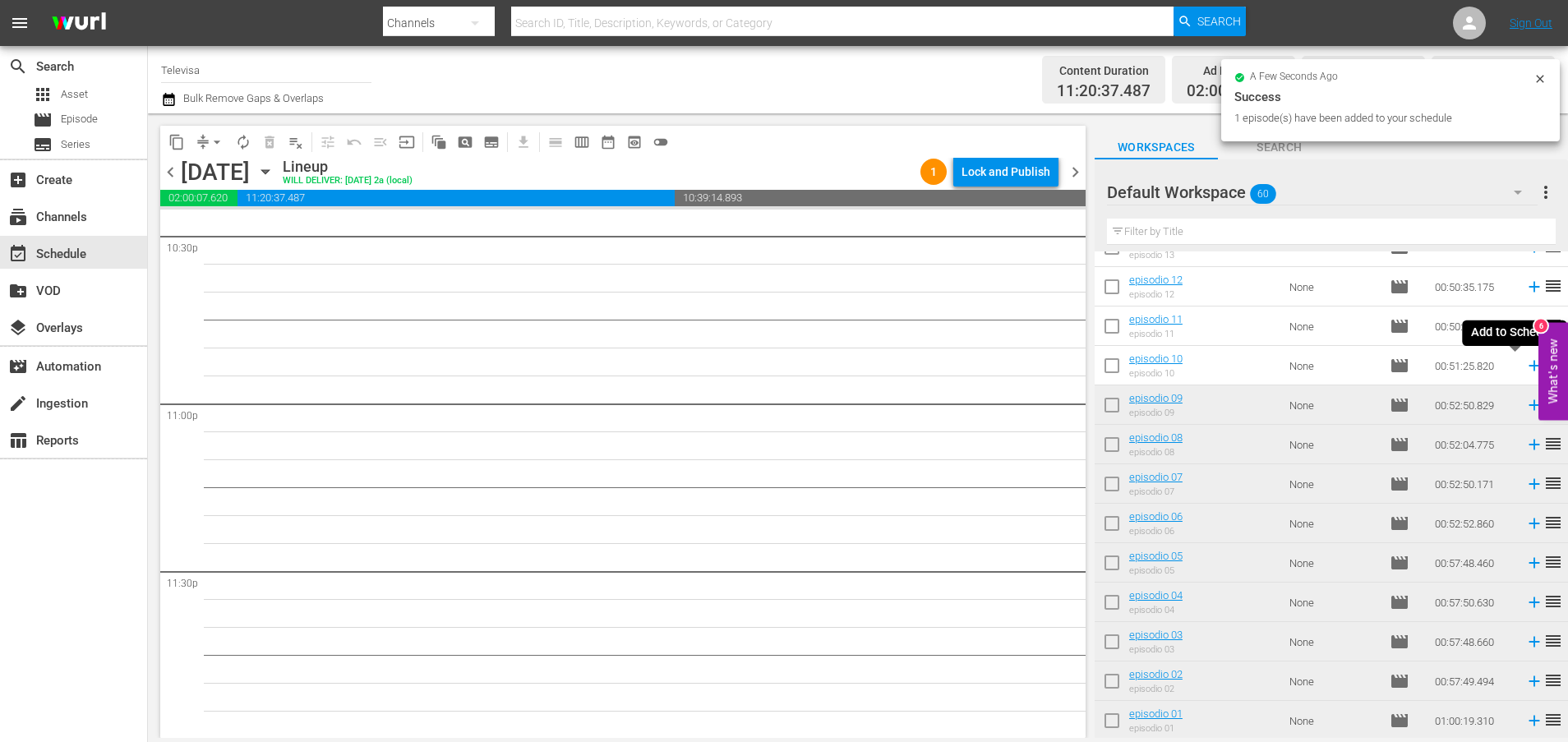
click at [1525, 368] on icon at bounding box center [1534, 366] width 18 height 18
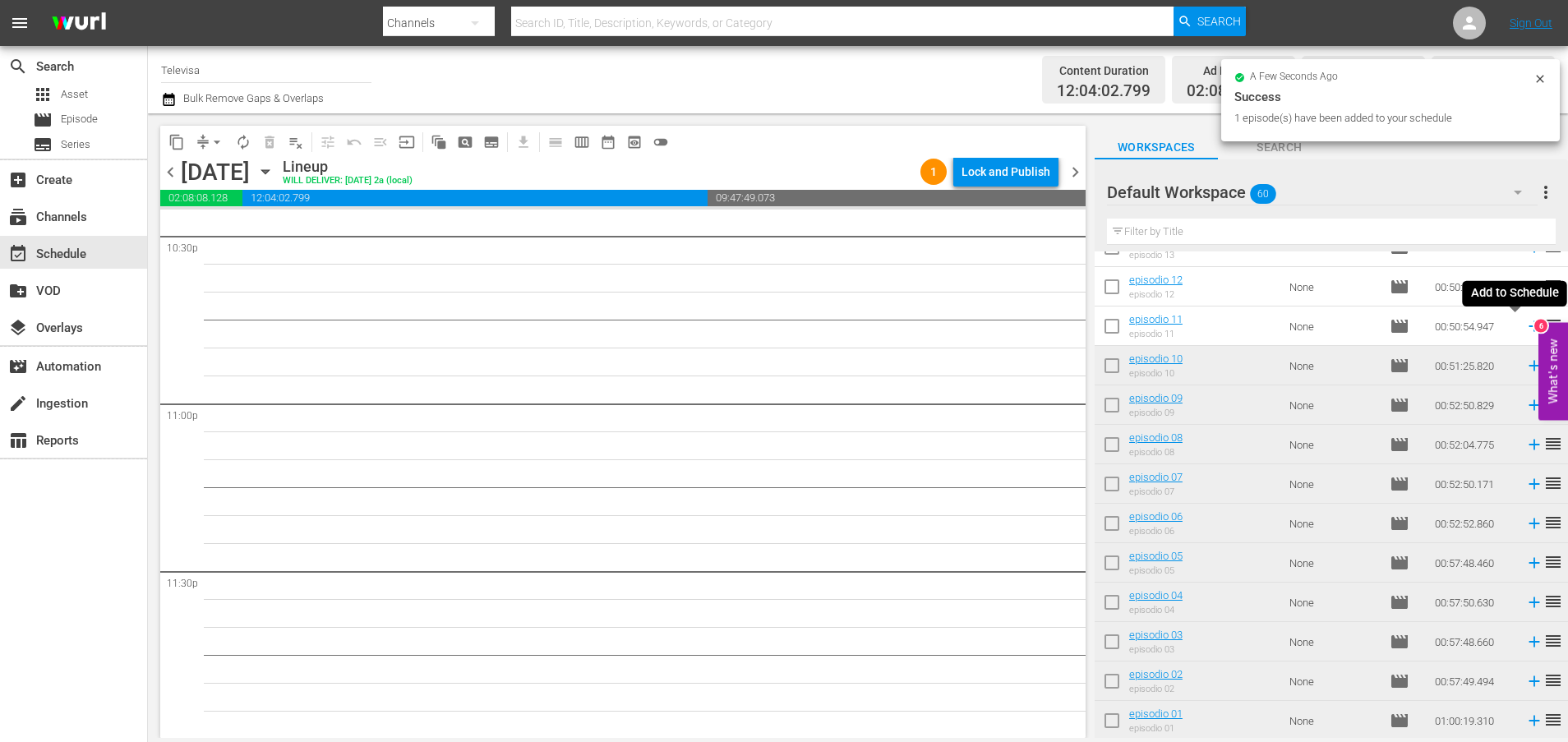
click at [1528, 328] on icon at bounding box center [1534, 327] width 11 height 11
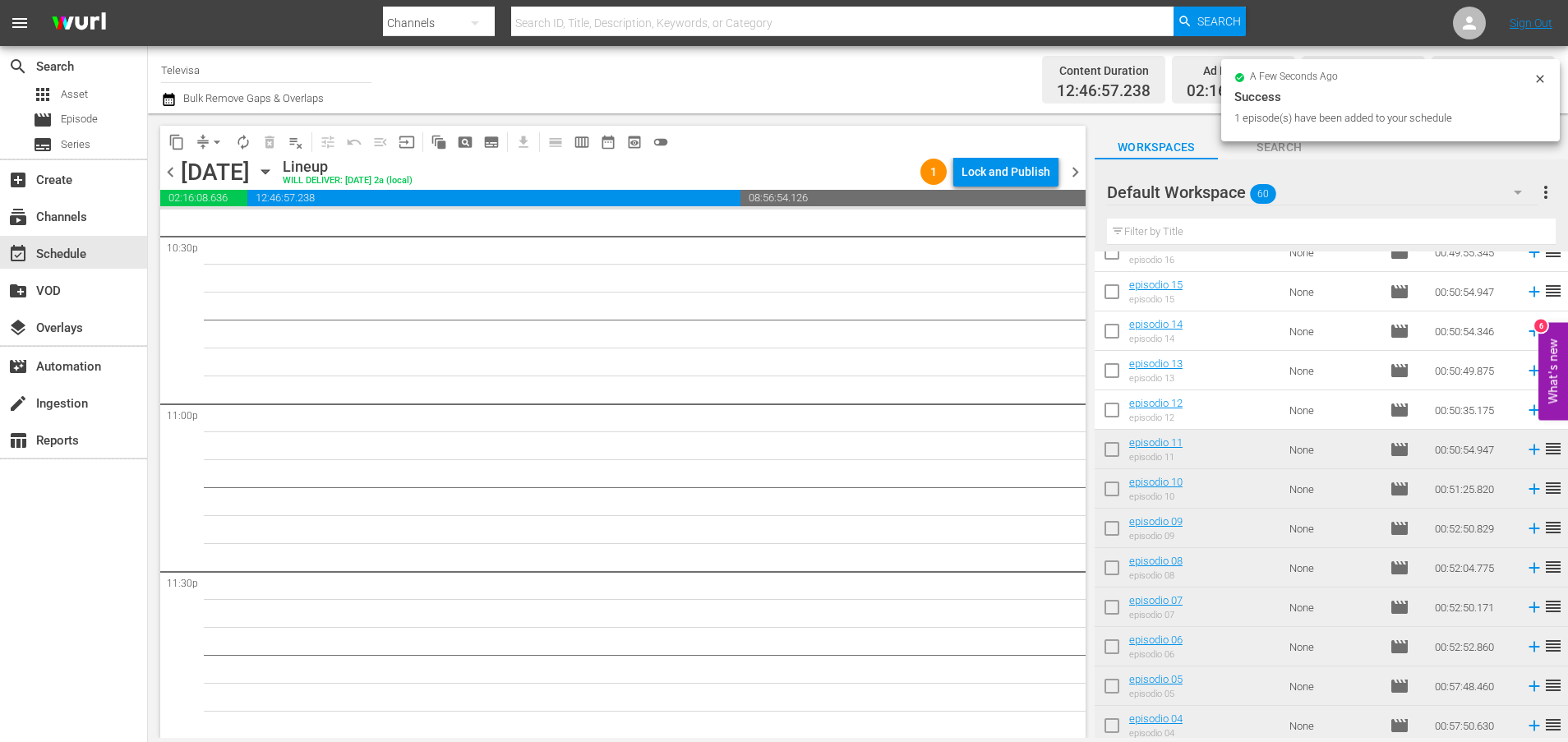
scroll to position [1671, 0]
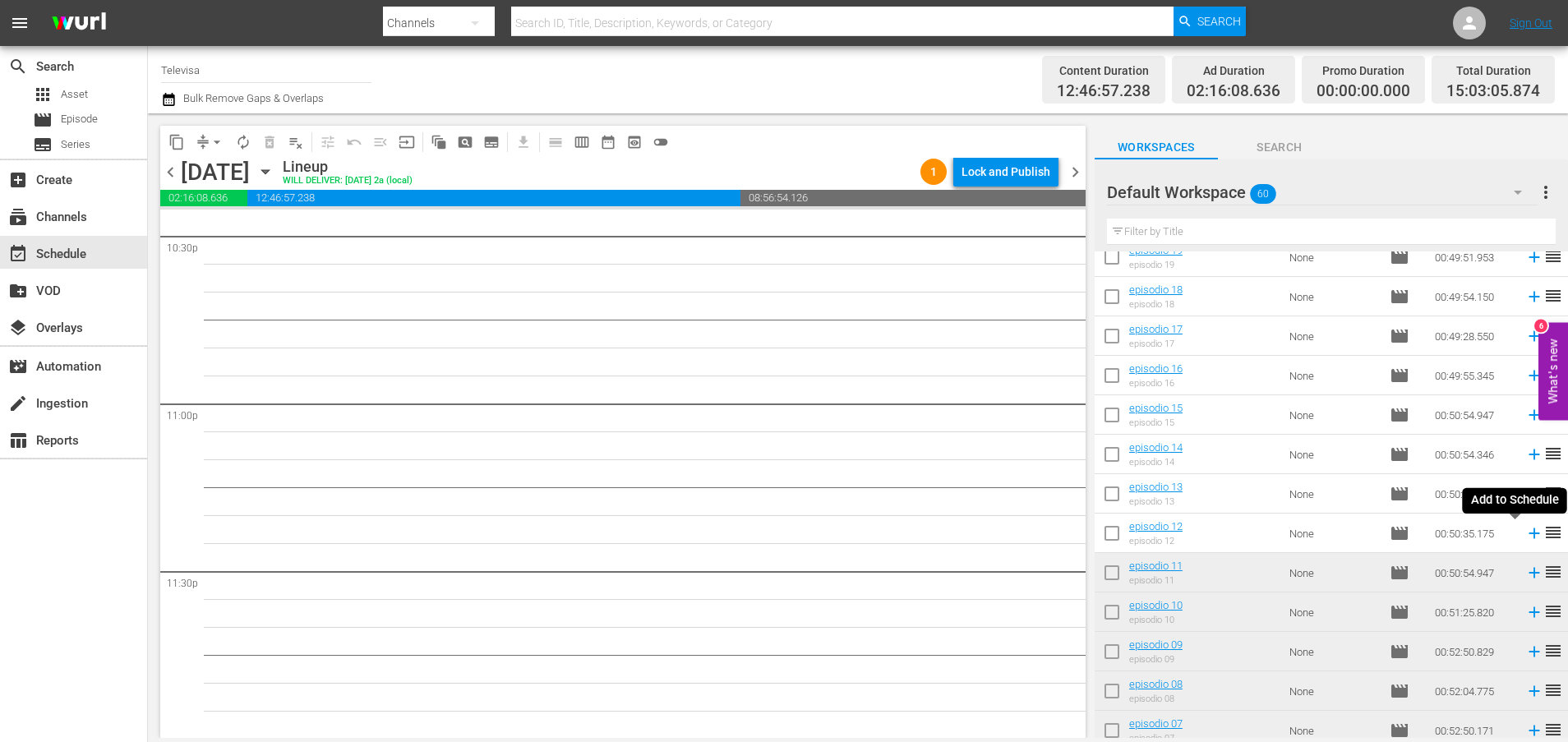
click at [1525, 535] on icon at bounding box center [1534, 533] width 18 height 18
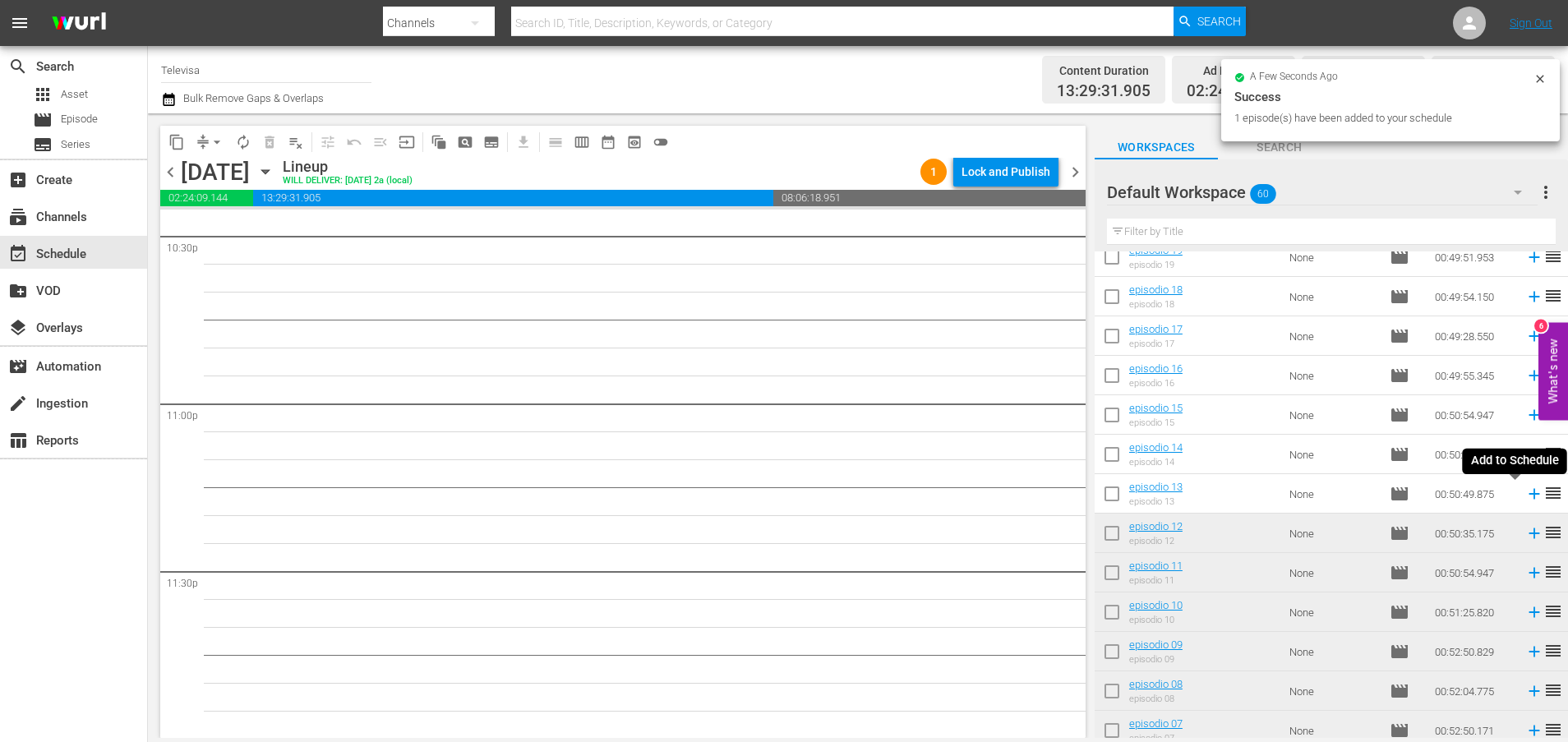
click at [1525, 498] on icon at bounding box center [1534, 494] width 18 height 18
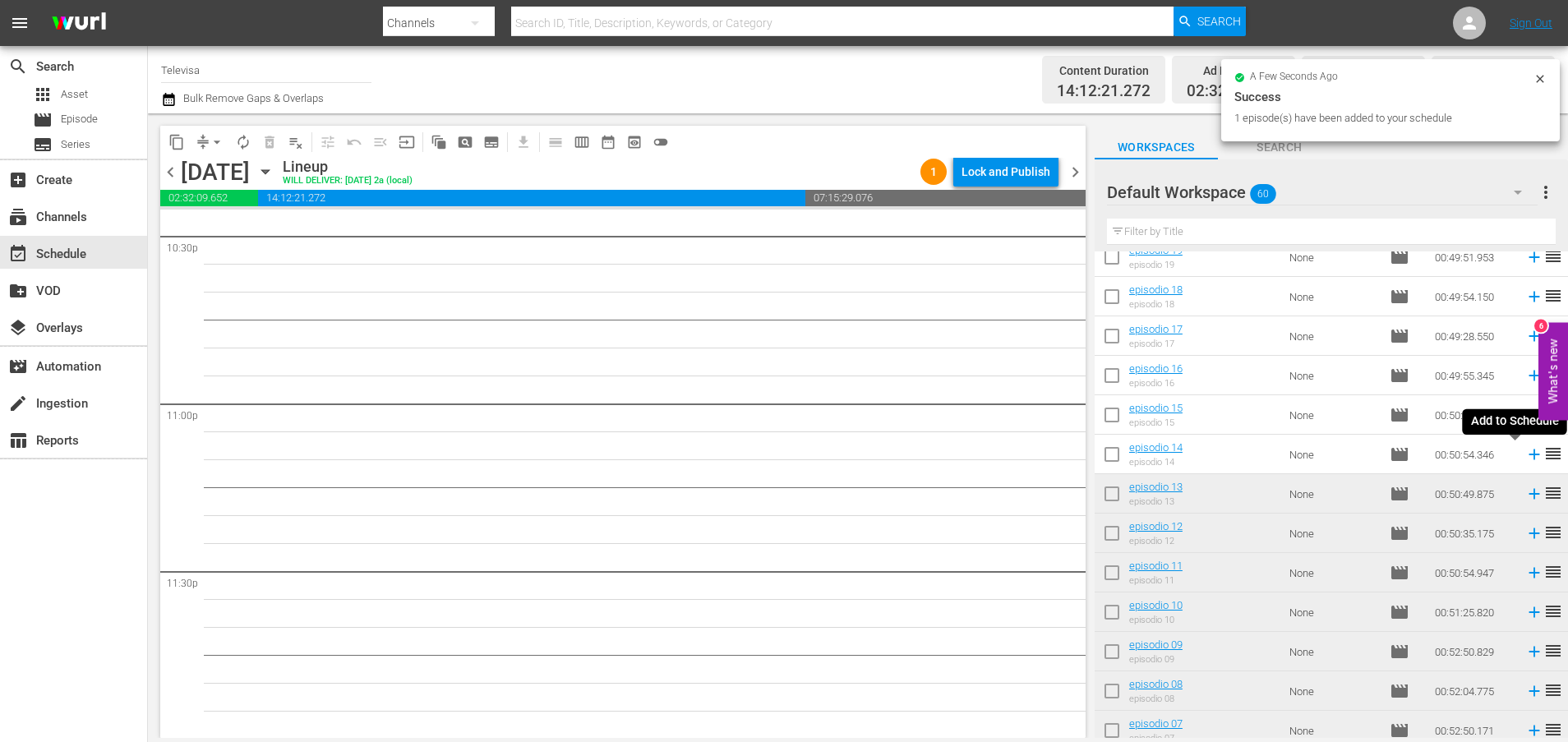
click at [1525, 456] on icon at bounding box center [1534, 454] width 18 height 18
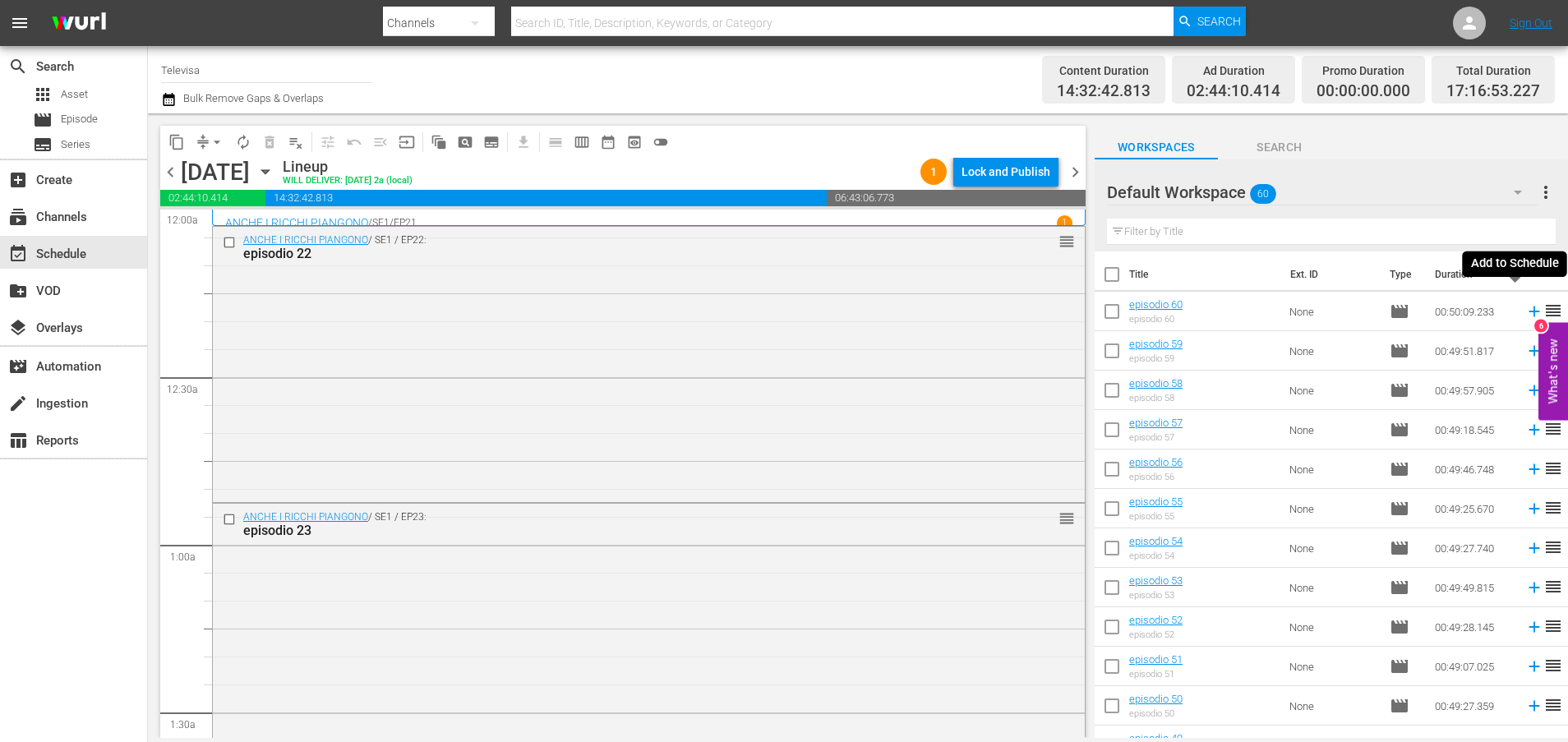
scroll to position [685, 0]
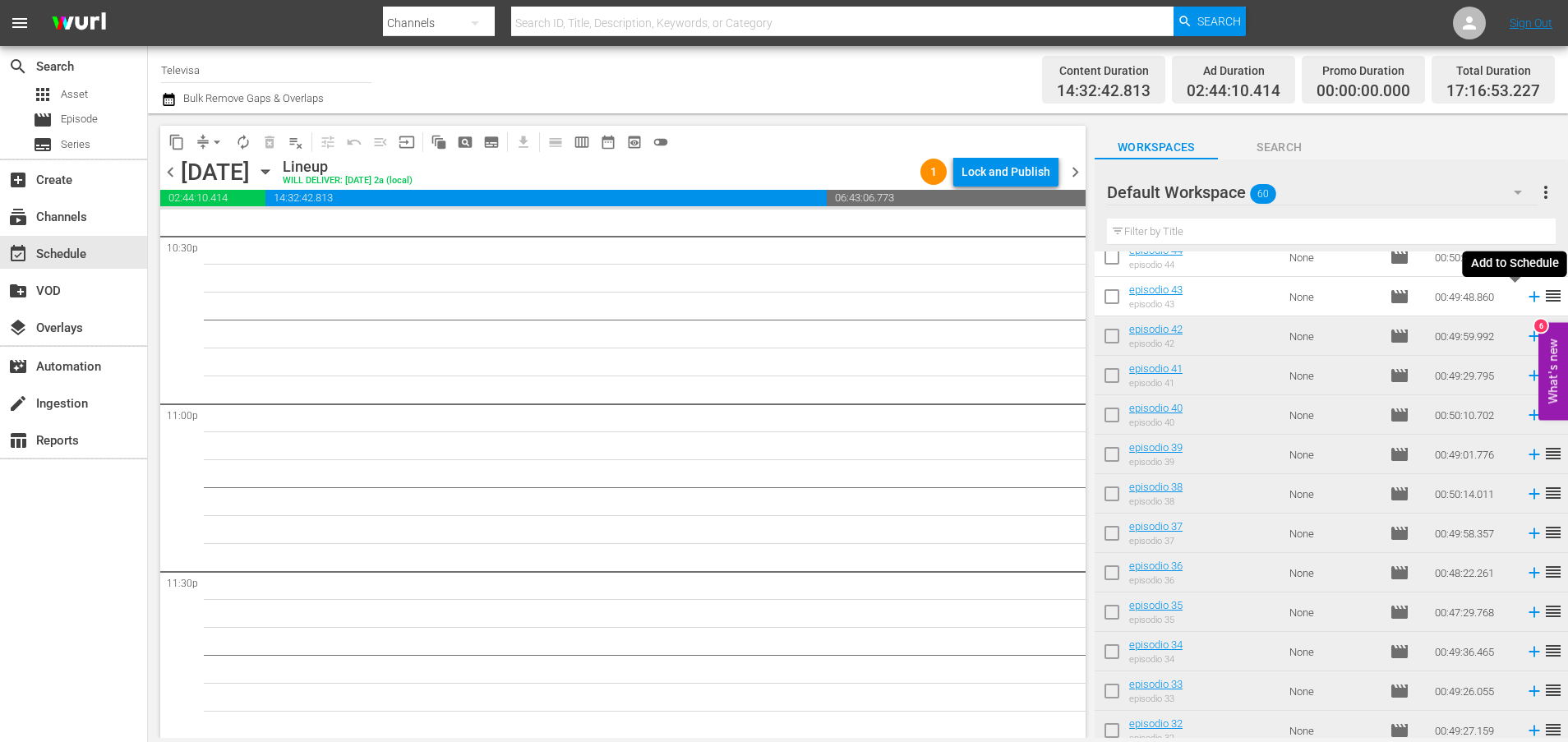
click at [1525, 301] on icon at bounding box center [1534, 297] width 18 height 18
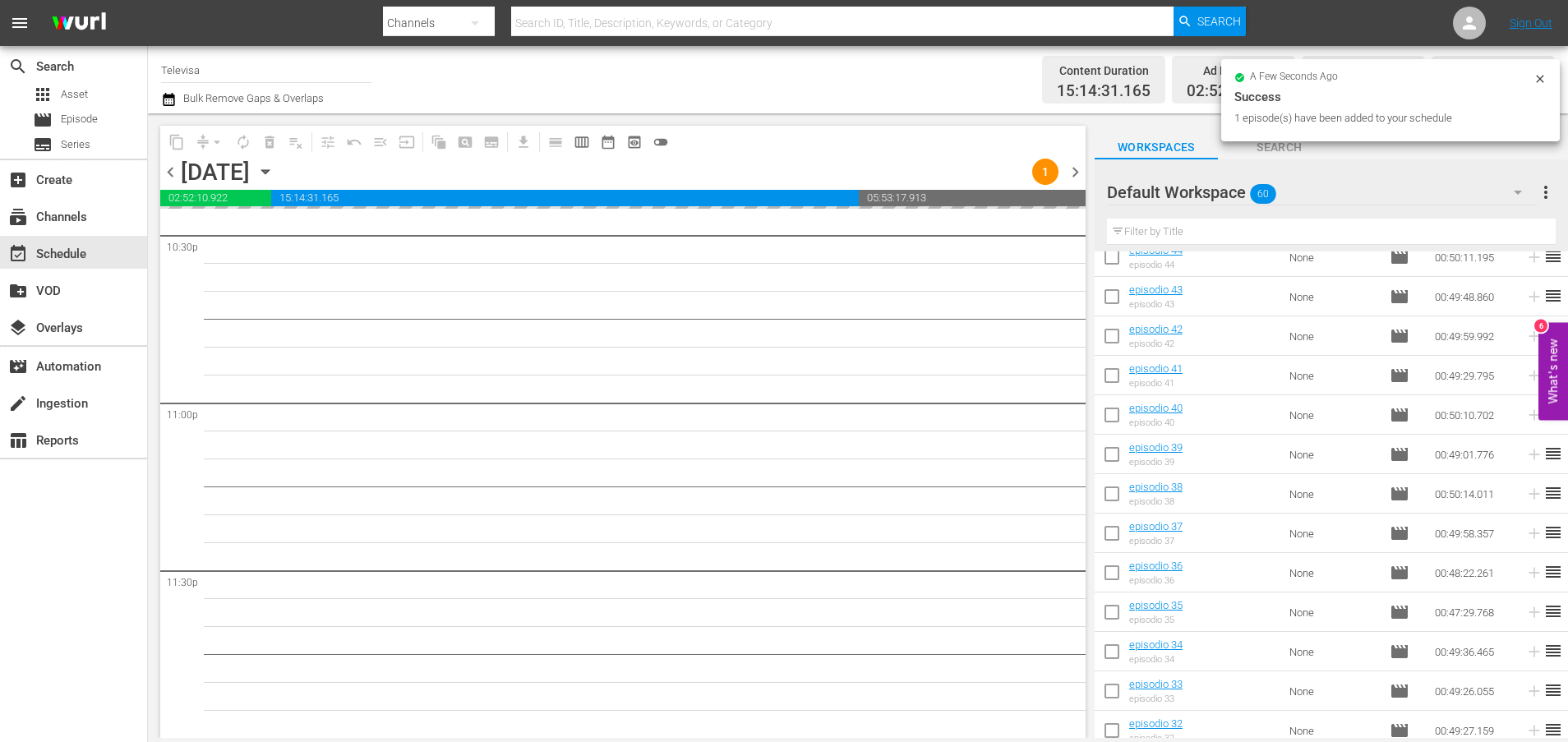
scroll to position [439, 0]
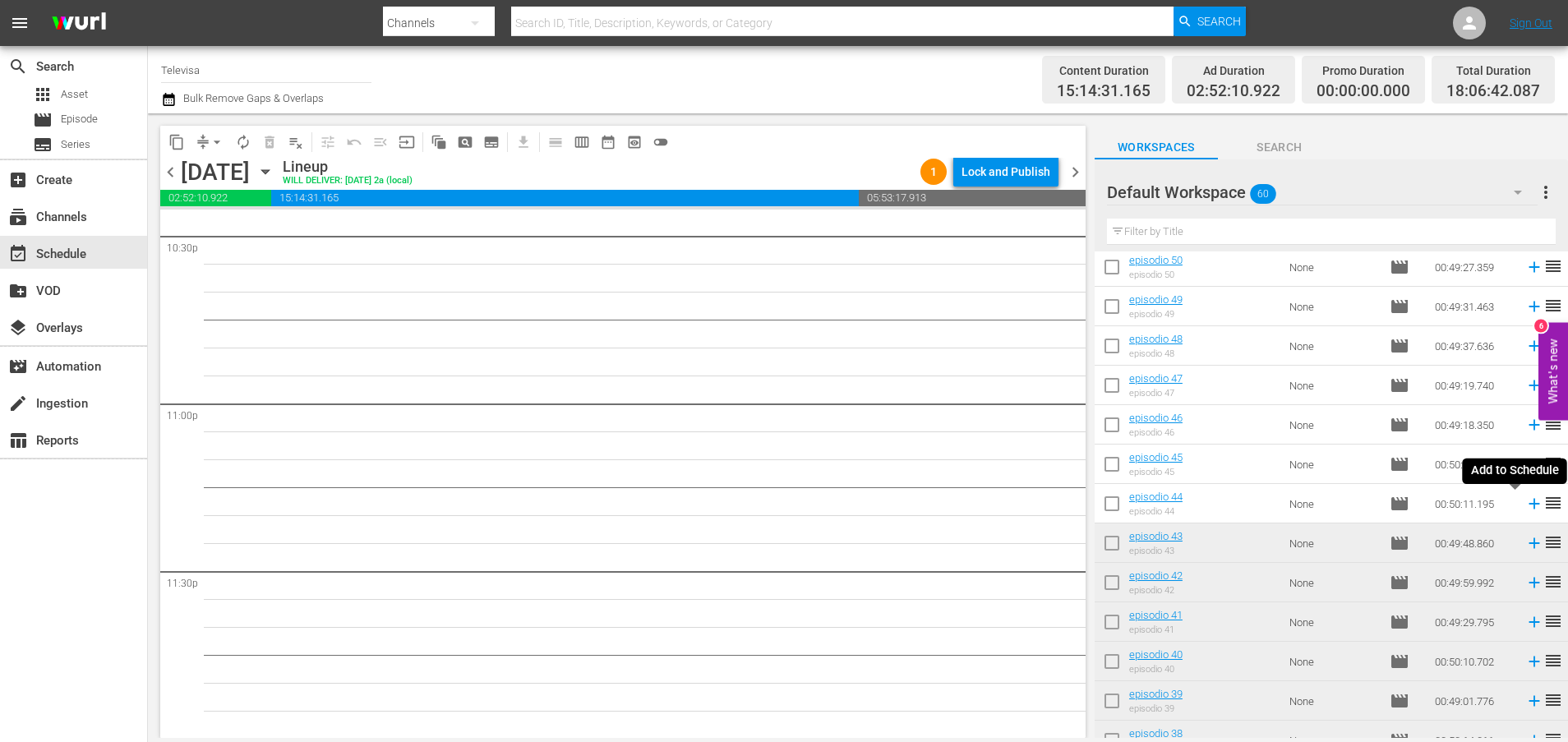
click at [1525, 505] on icon at bounding box center [1534, 504] width 18 height 18
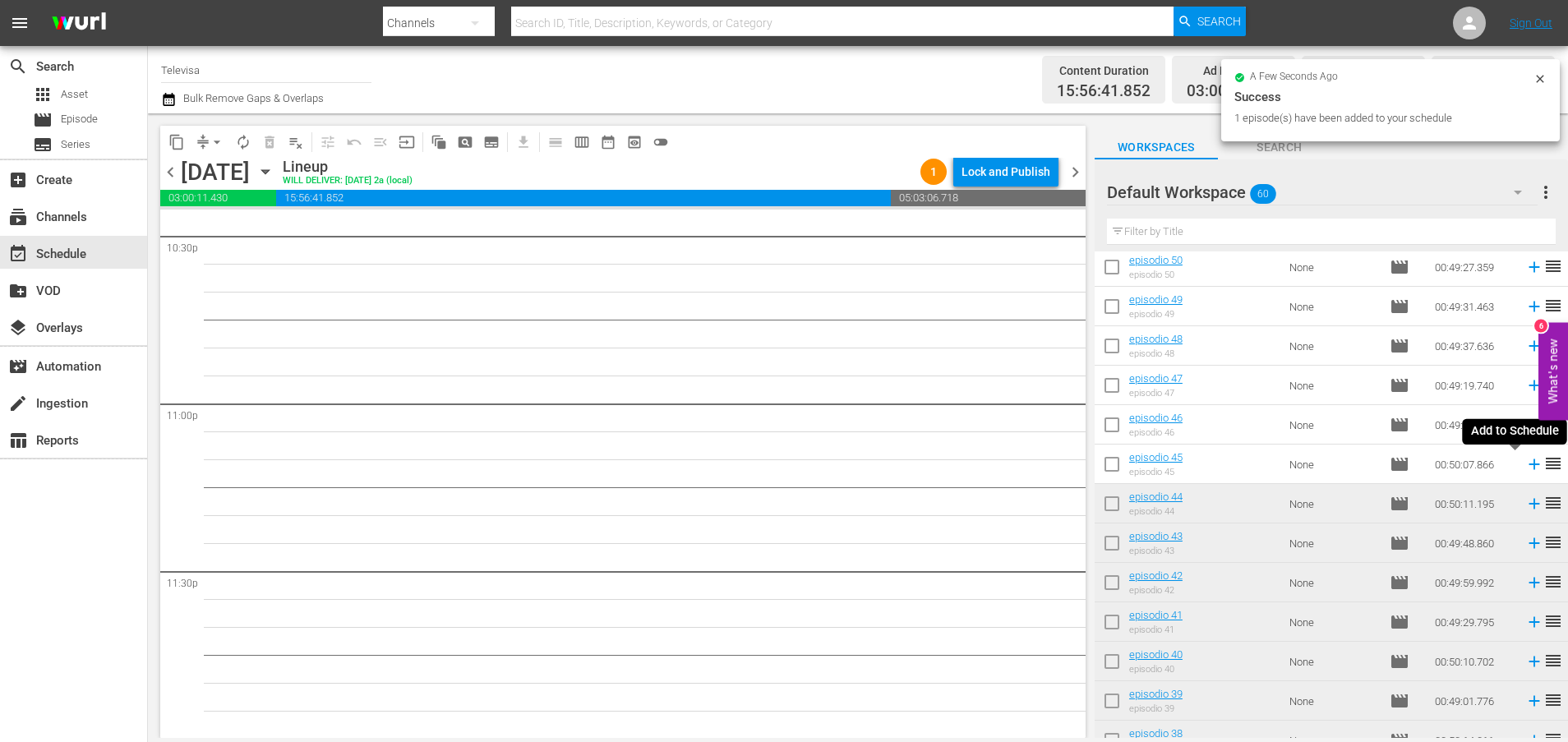
click at [1525, 469] on icon at bounding box center [1534, 464] width 18 height 18
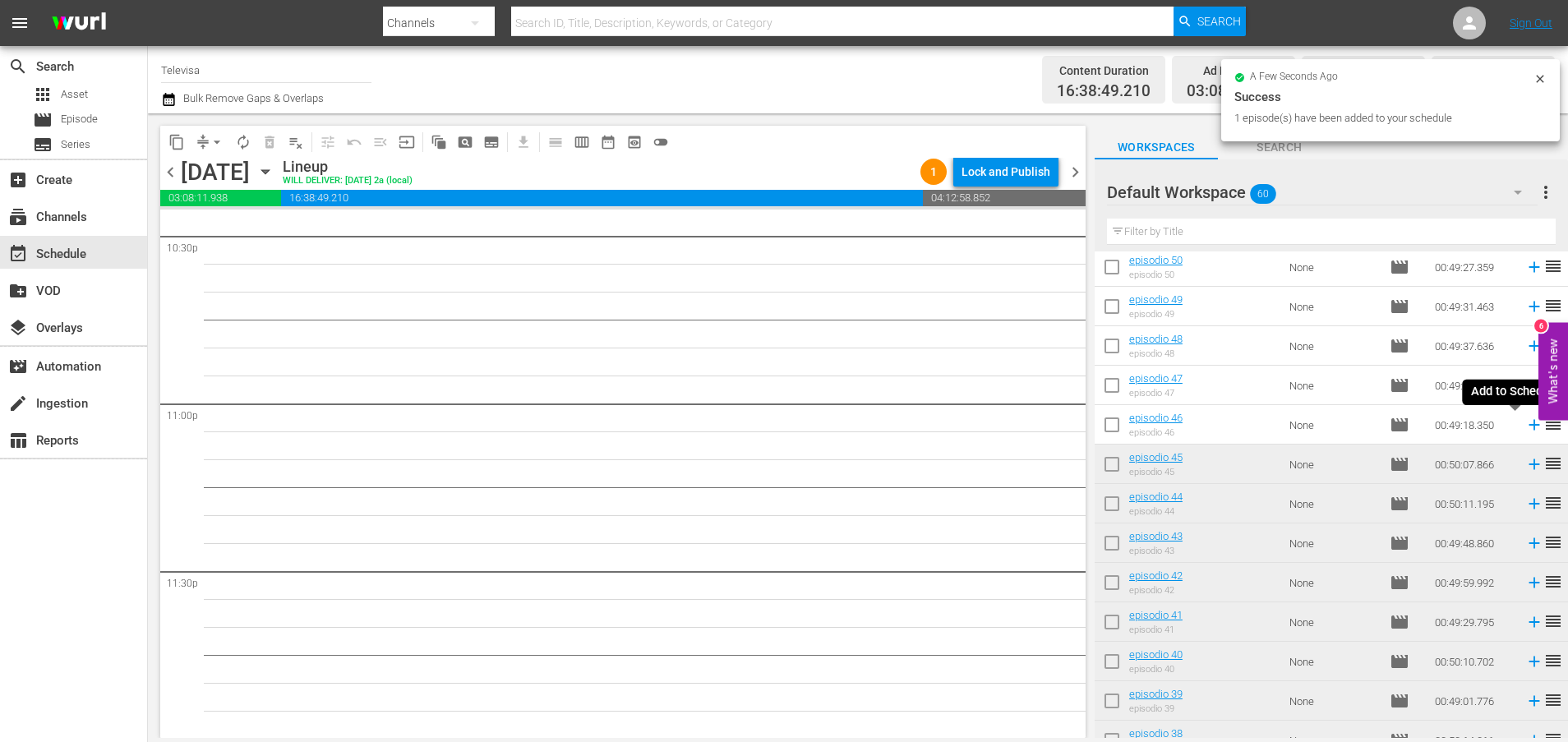
click at [1528, 426] on icon at bounding box center [1534, 425] width 11 height 11
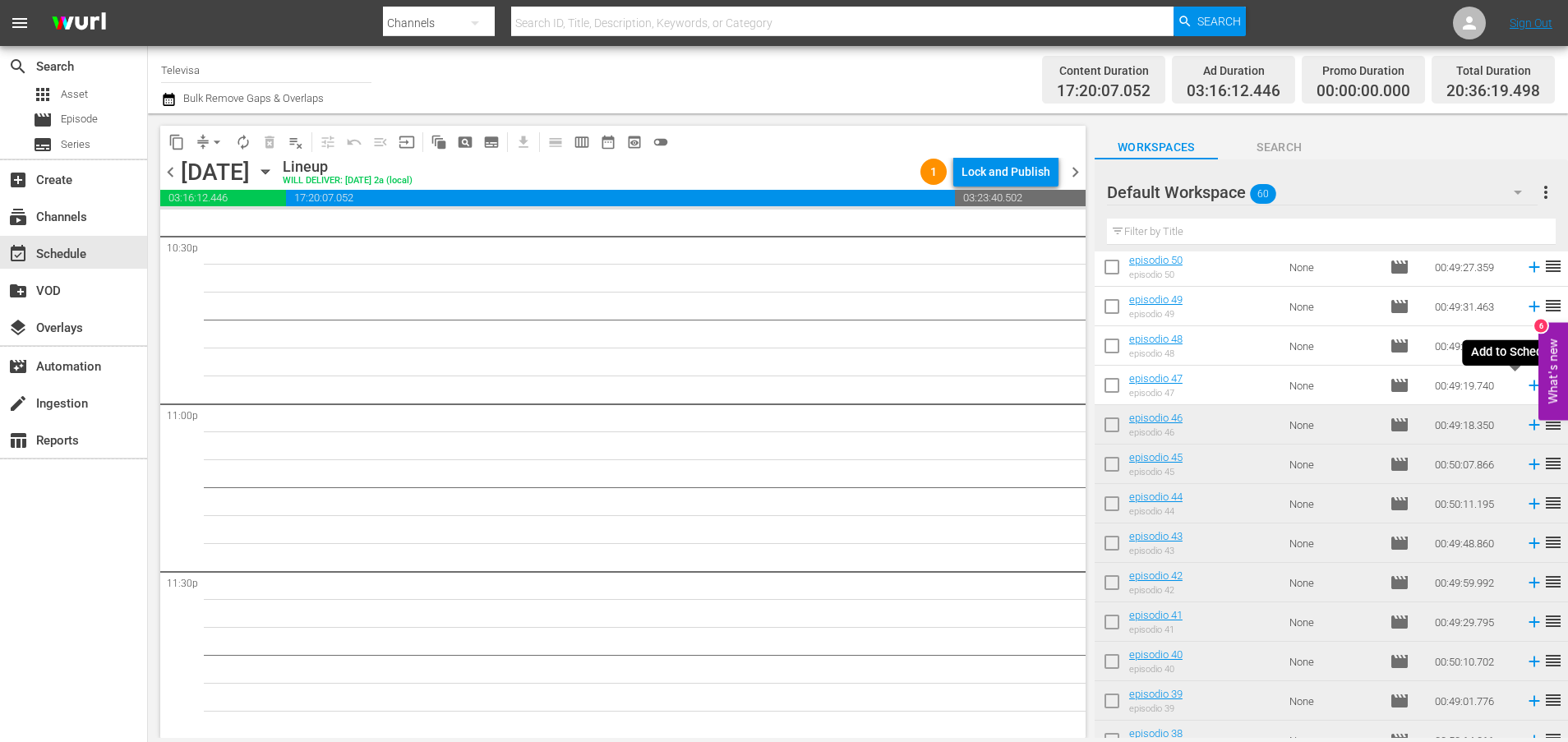
click at [1525, 383] on icon at bounding box center [1534, 385] width 18 height 18
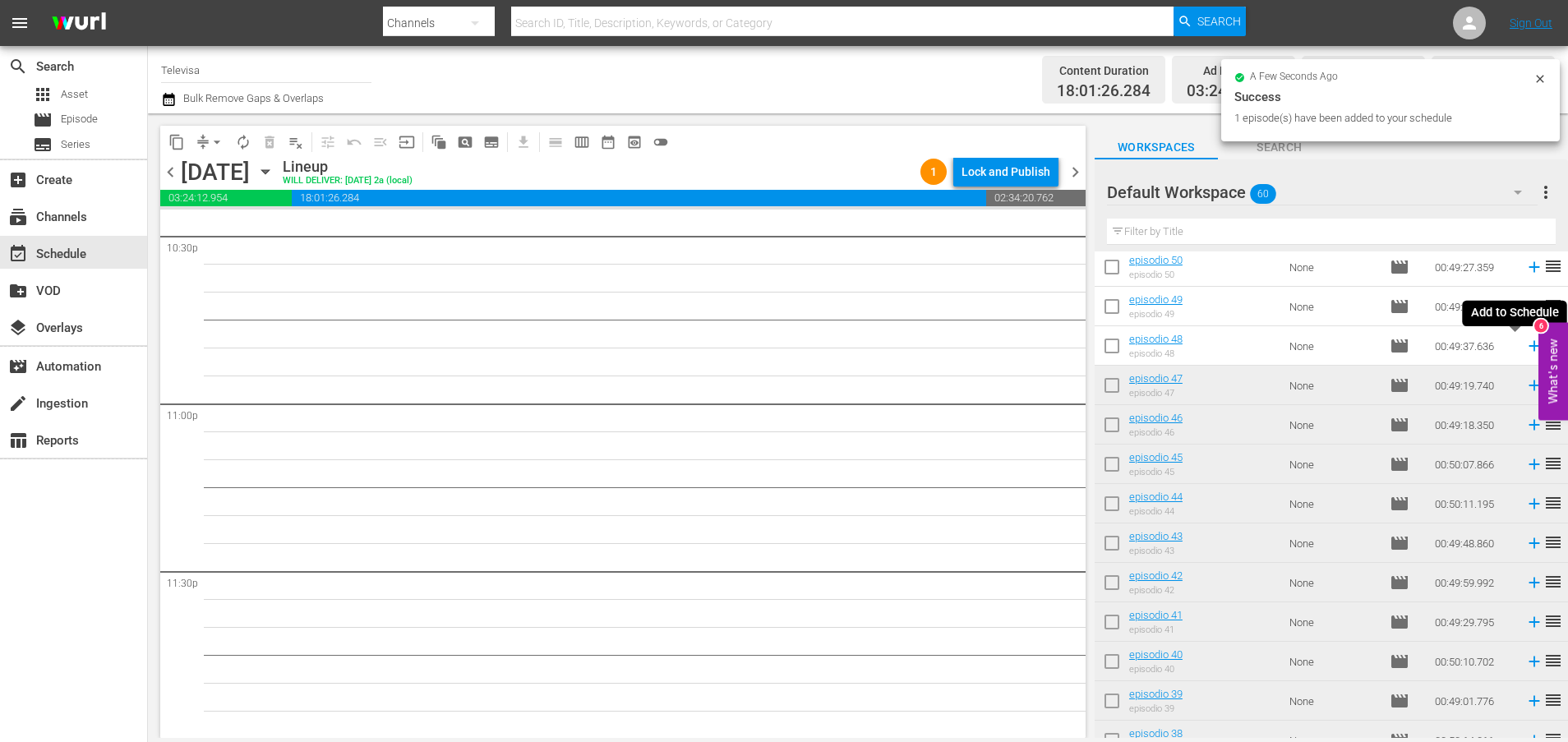
click at [1525, 345] on icon at bounding box center [1534, 346] width 18 height 18
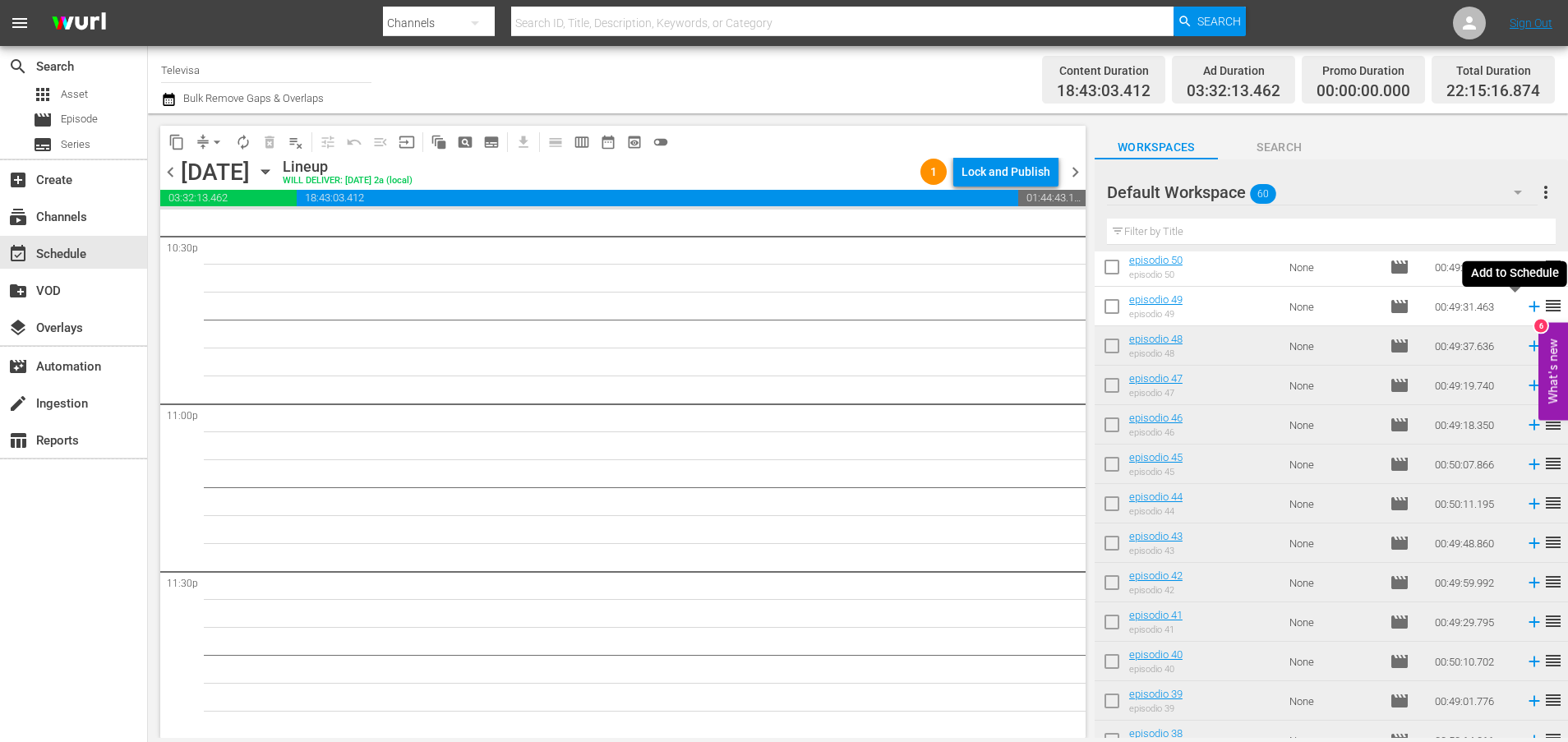
click at [1528, 308] on icon at bounding box center [1534, 307] width 11 height 11
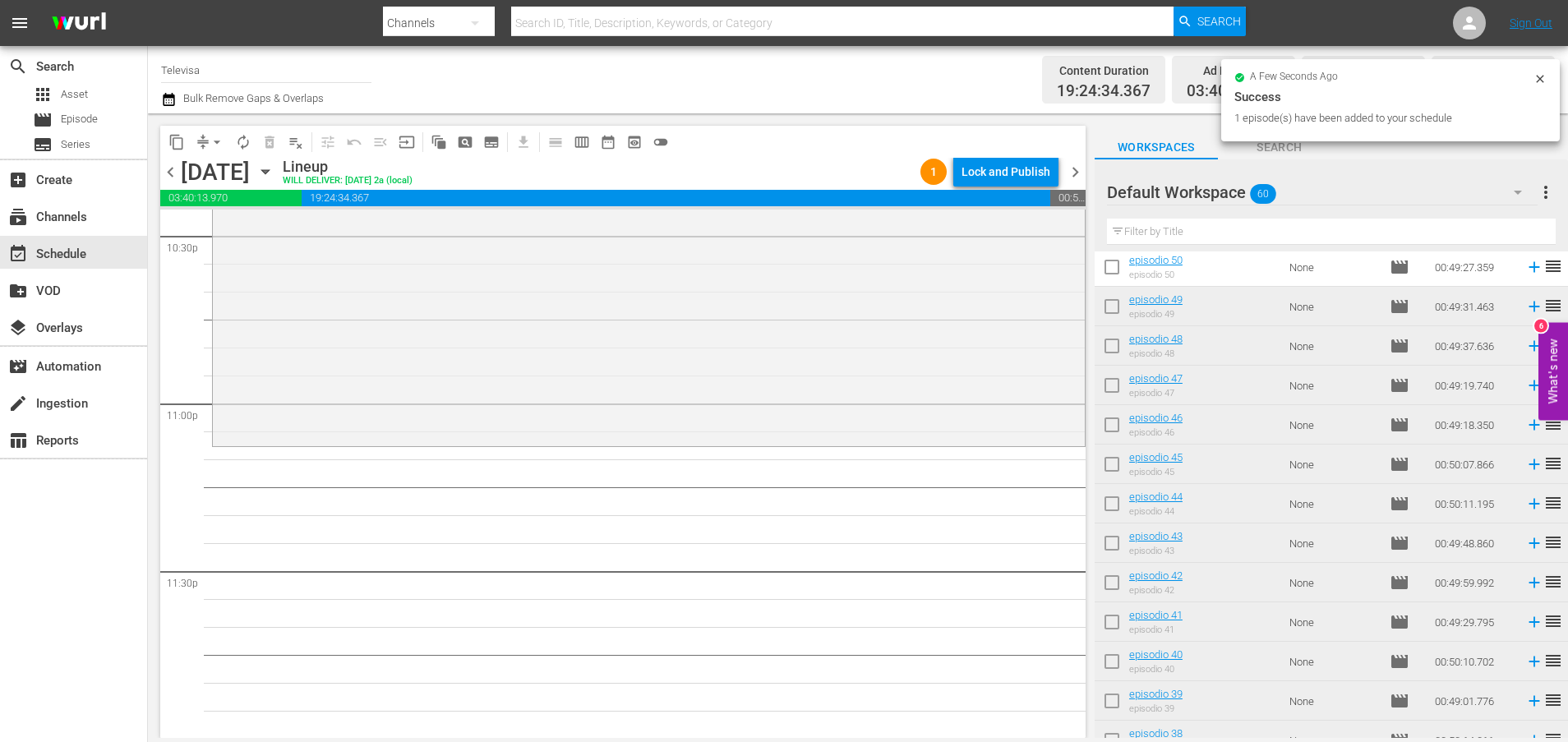
scroll to position [315, 0]
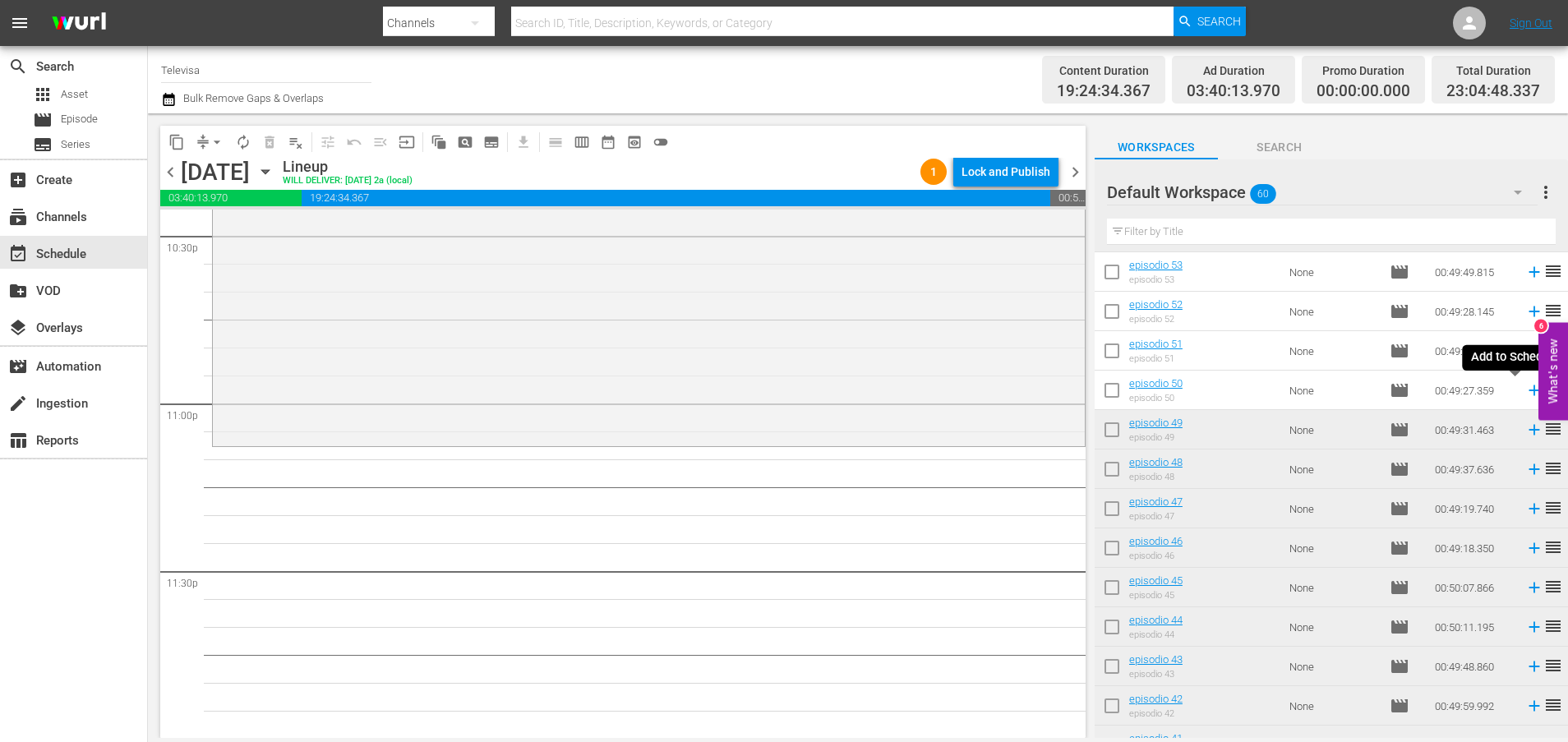
click at [1528, 387] on icon at bounding box center [1534, 391] width 11 height 11
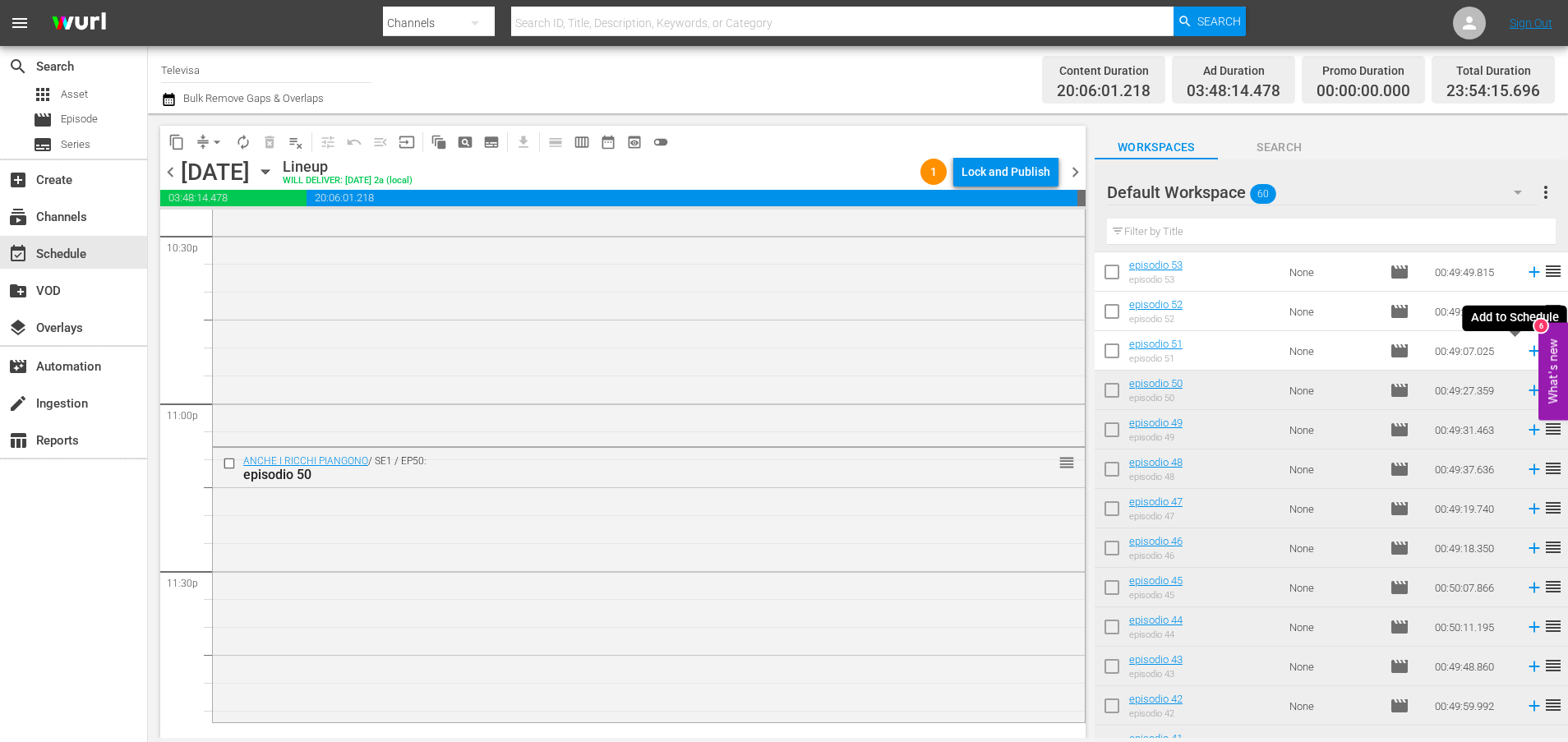
click at [1525, 352] on icon at bounding box center [1534, 351] width 18 height 18
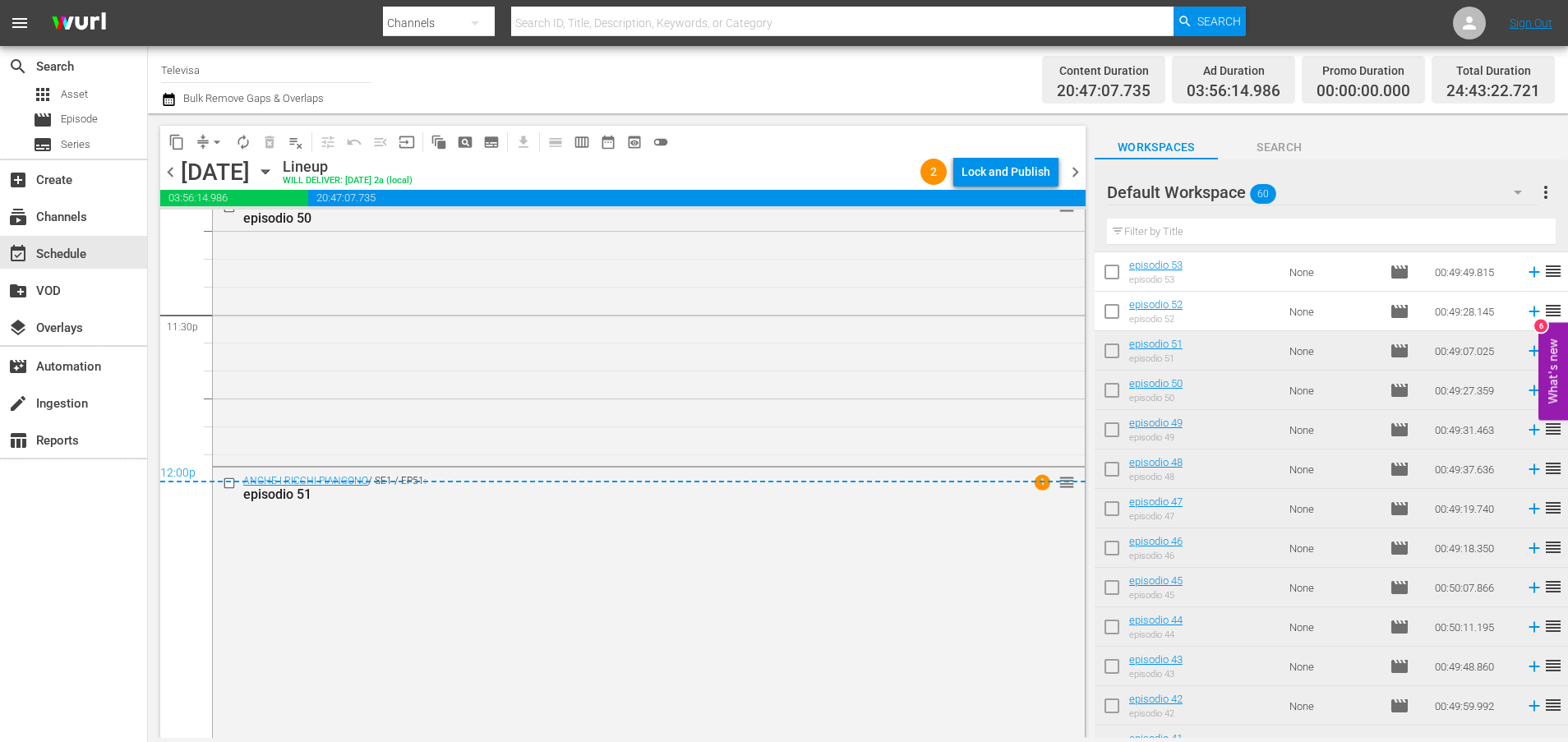
scroll to position [7775, 0]
click at [997, 175] on div "Lock and Publish" at bounding box center [1006, 172] width 88 height 30
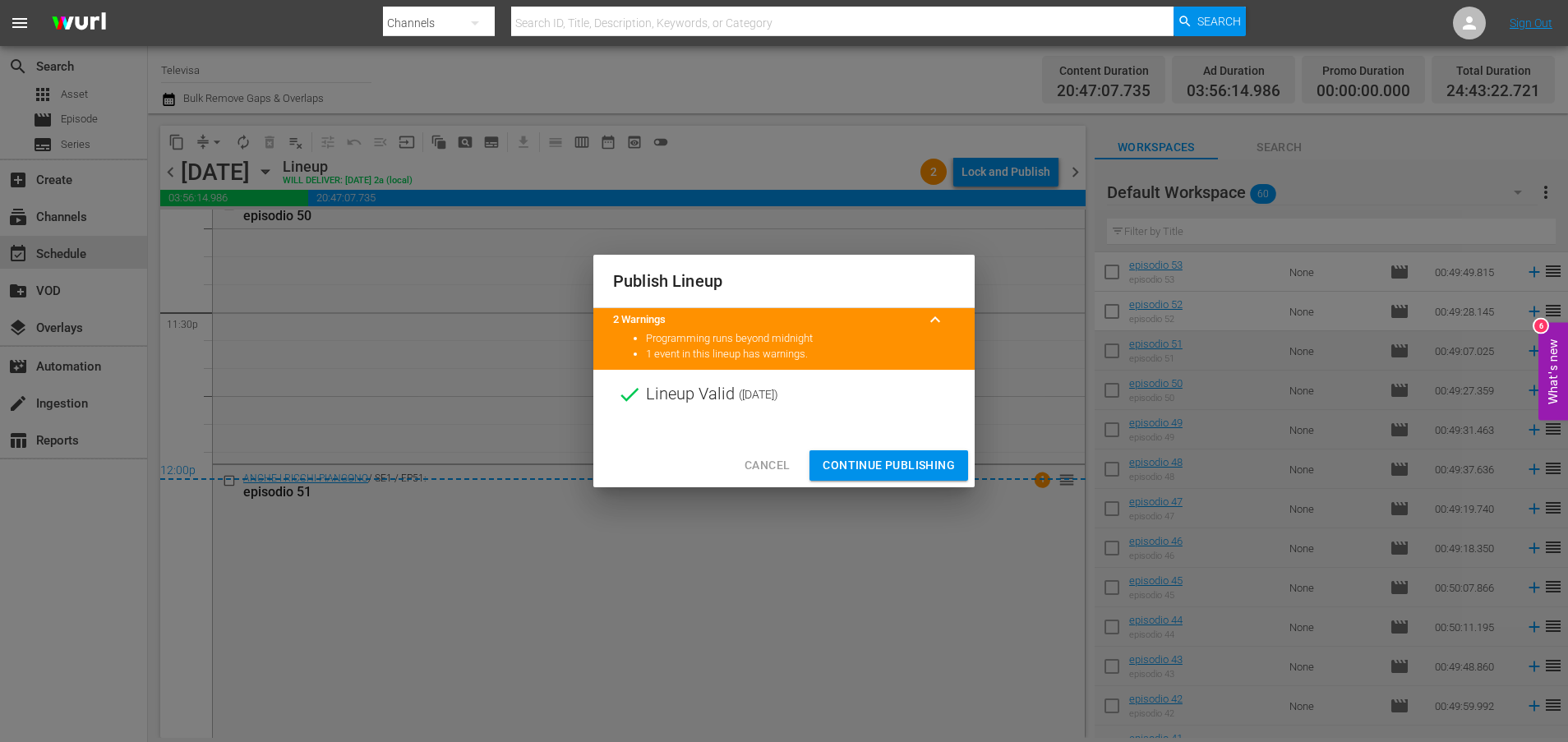
click at [927, 471] on span "Continue Publishing" at bounding box center [888, 465] width 133 height 21
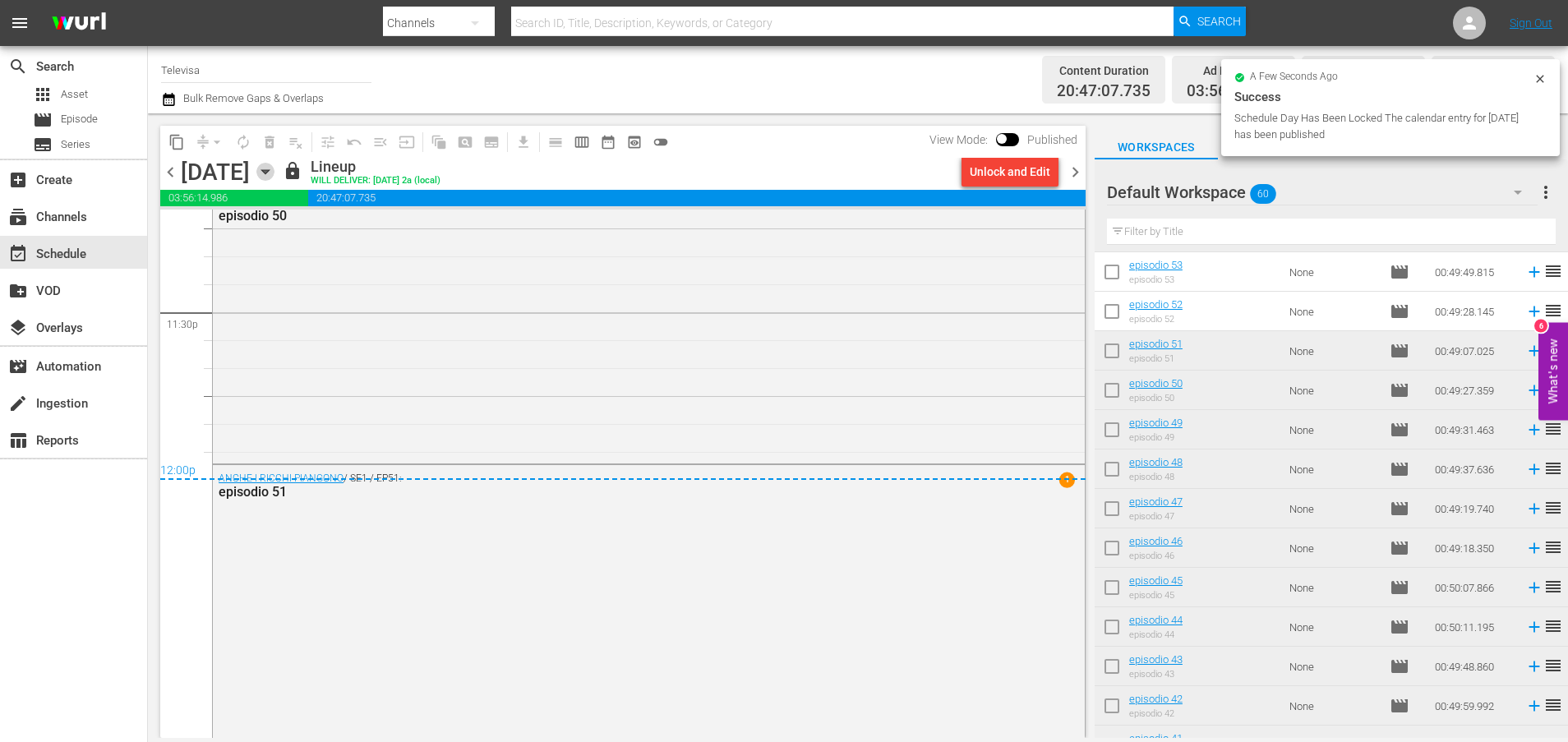
click at [269, 171] on icon "button" at bounding box center [264, 172] width 7 height 5
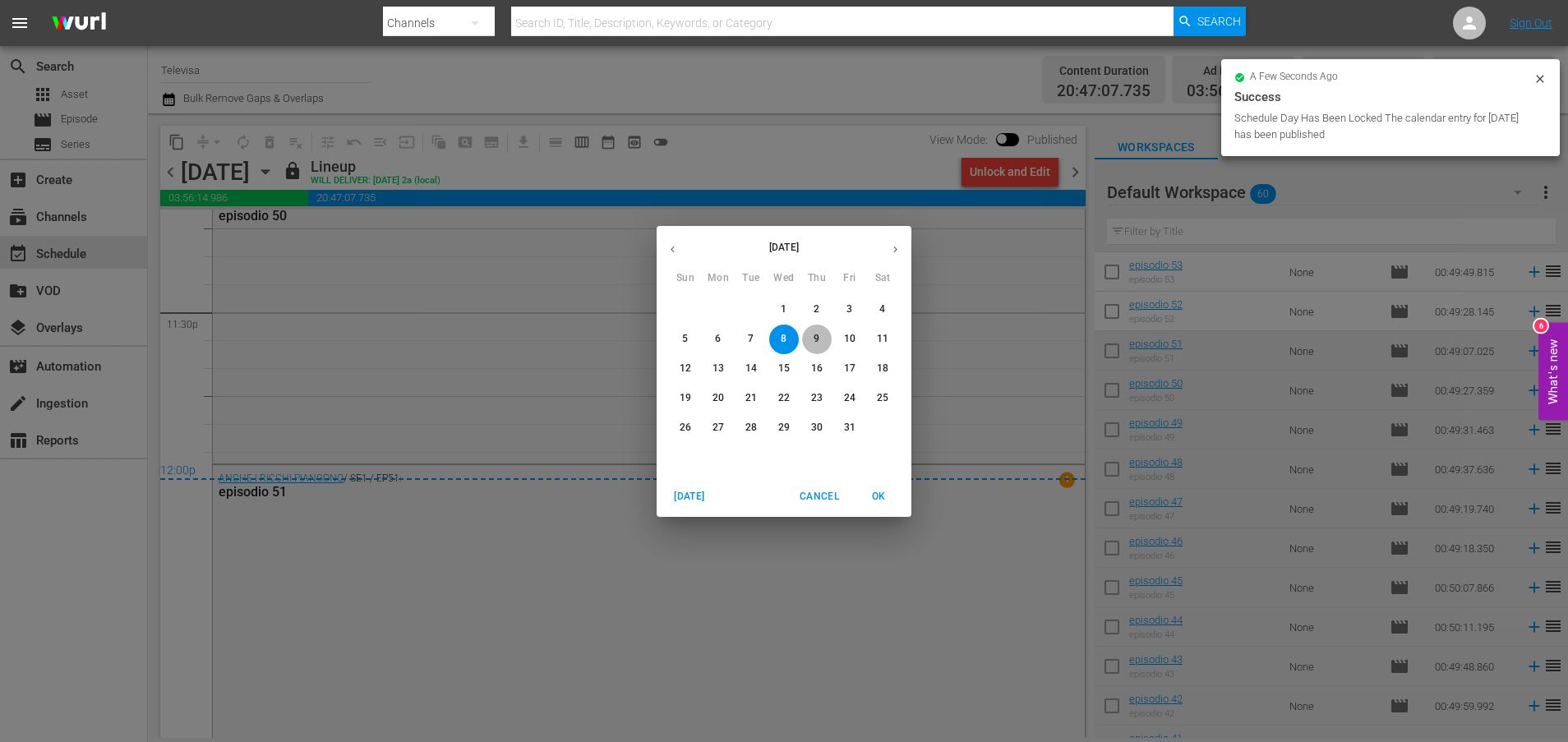
click at [824, 336] on span "9" at bounding box center [816, 339] width 30 height 14
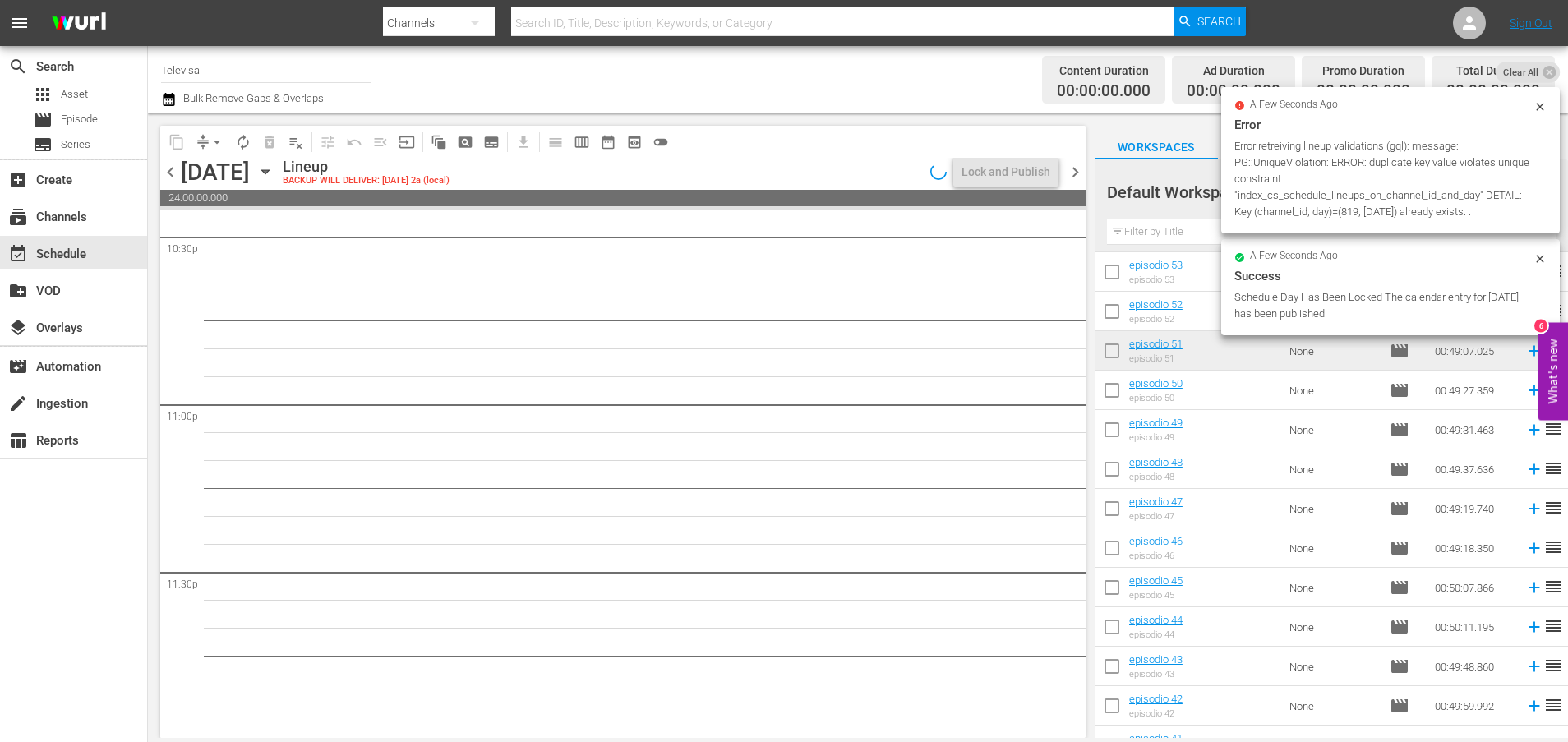
scroll to position [7516, 0]
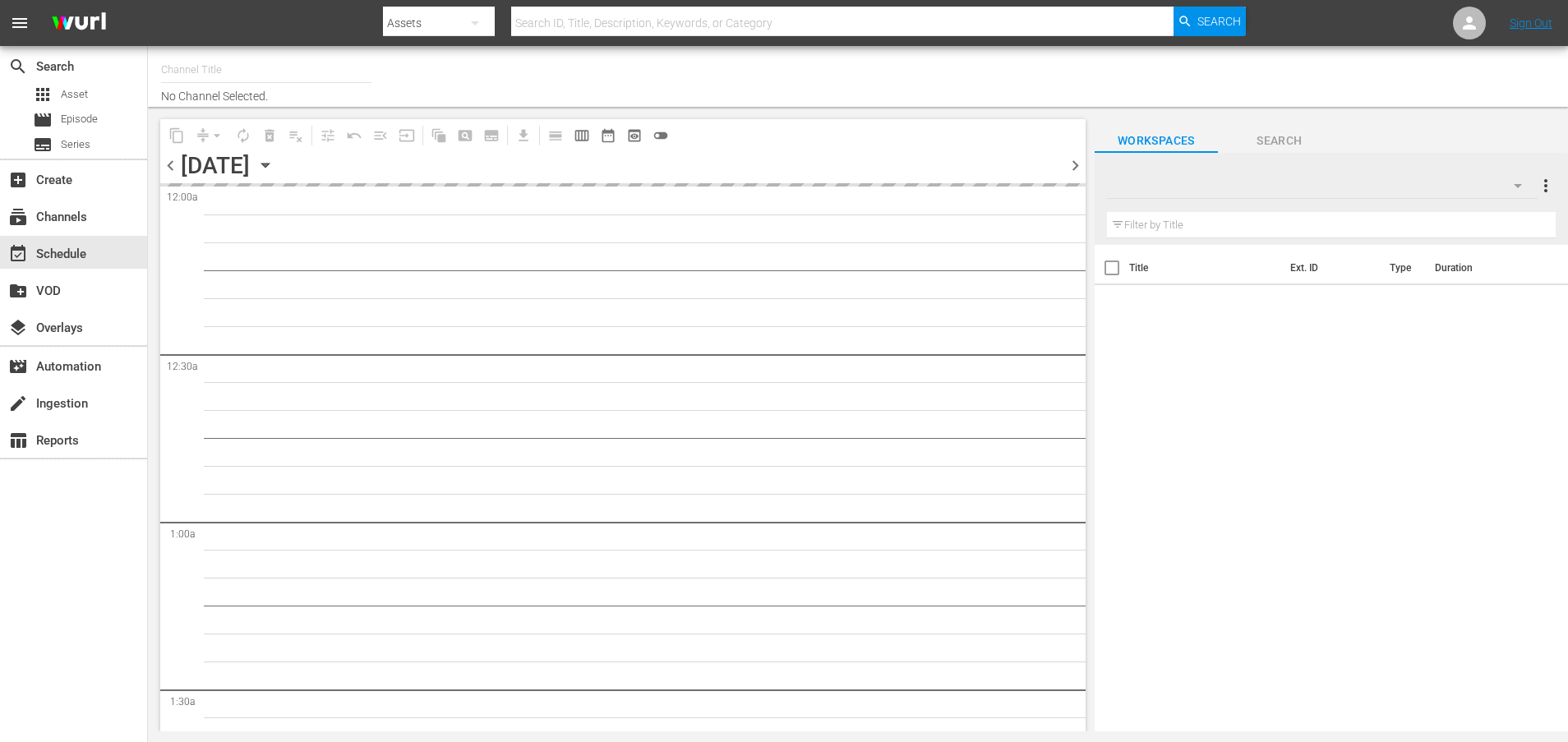
type input "Televisa (819)"
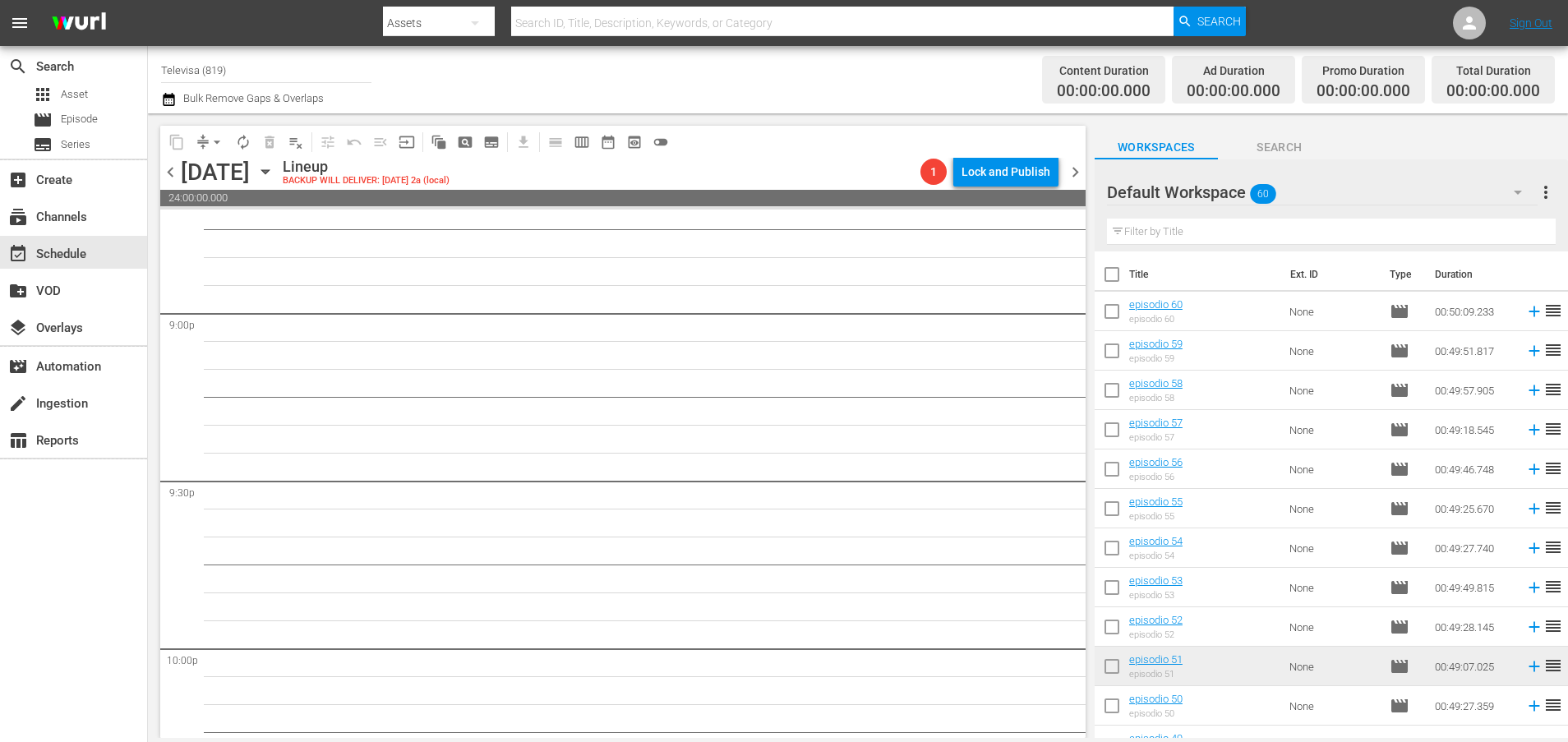
scroll to position [7516, 0]
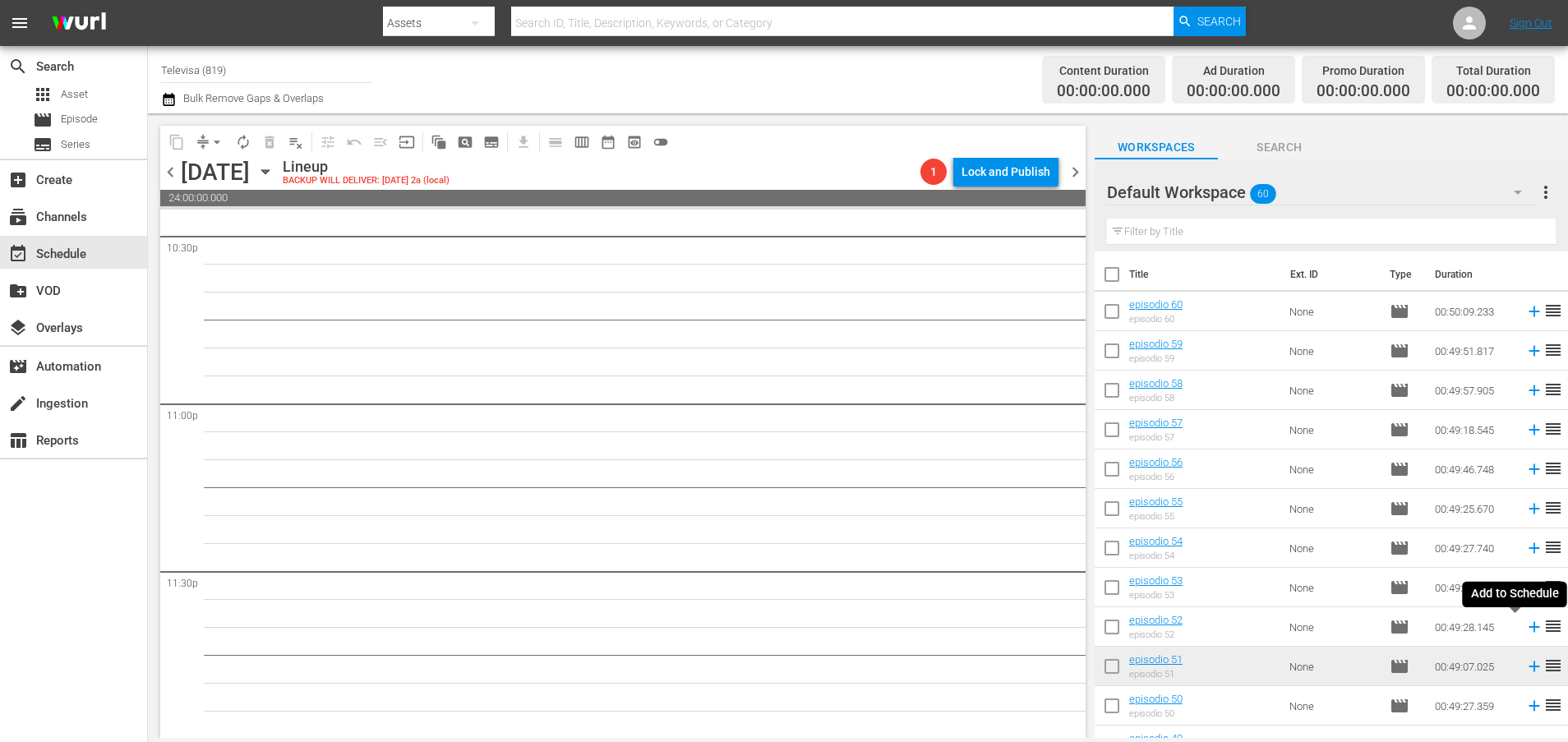
click at [1525, 625] on icon at bounding box center [1534, 626] width 18 height 18
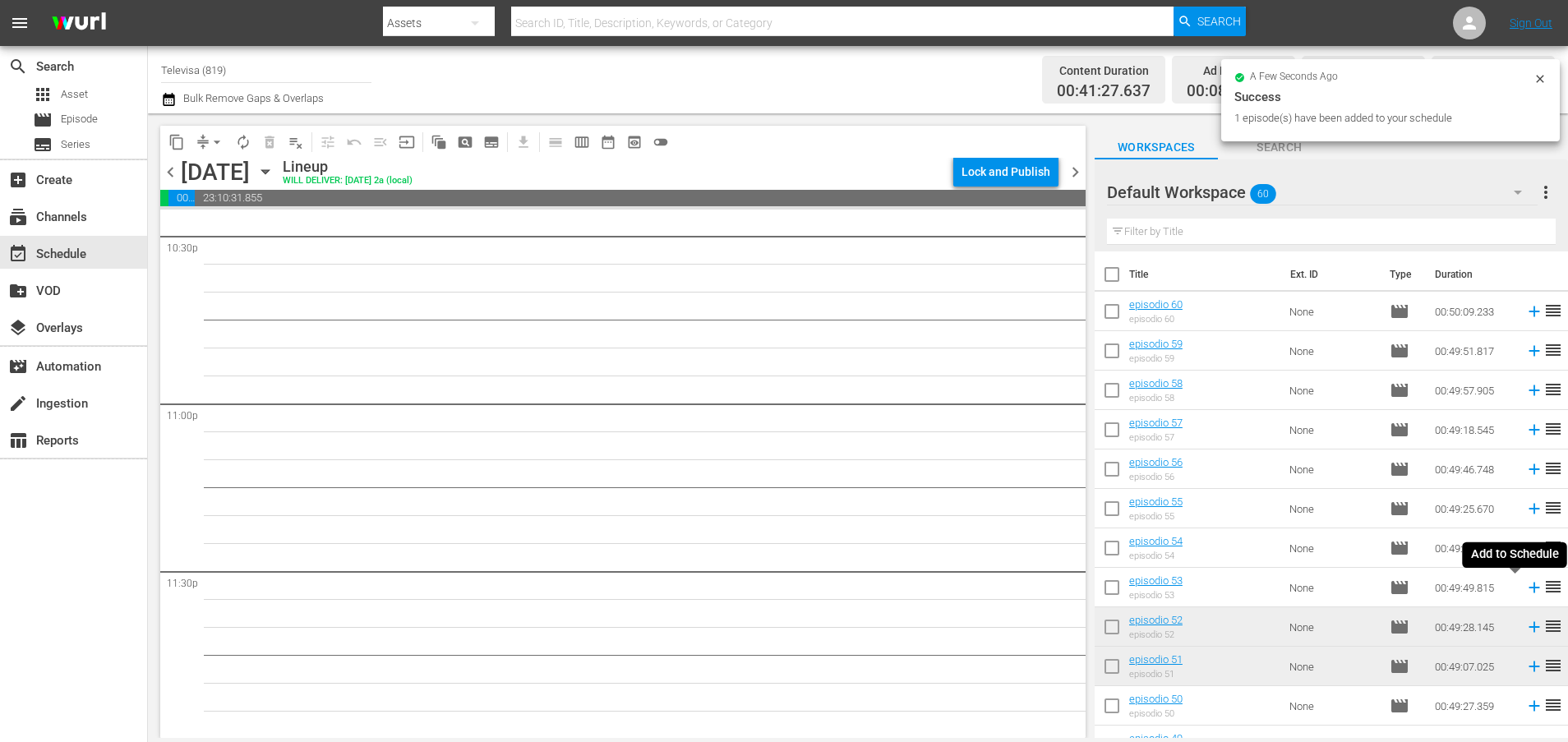
click at [1525, 589] on icon at bounding box center [1534, 588] width 18 height 18
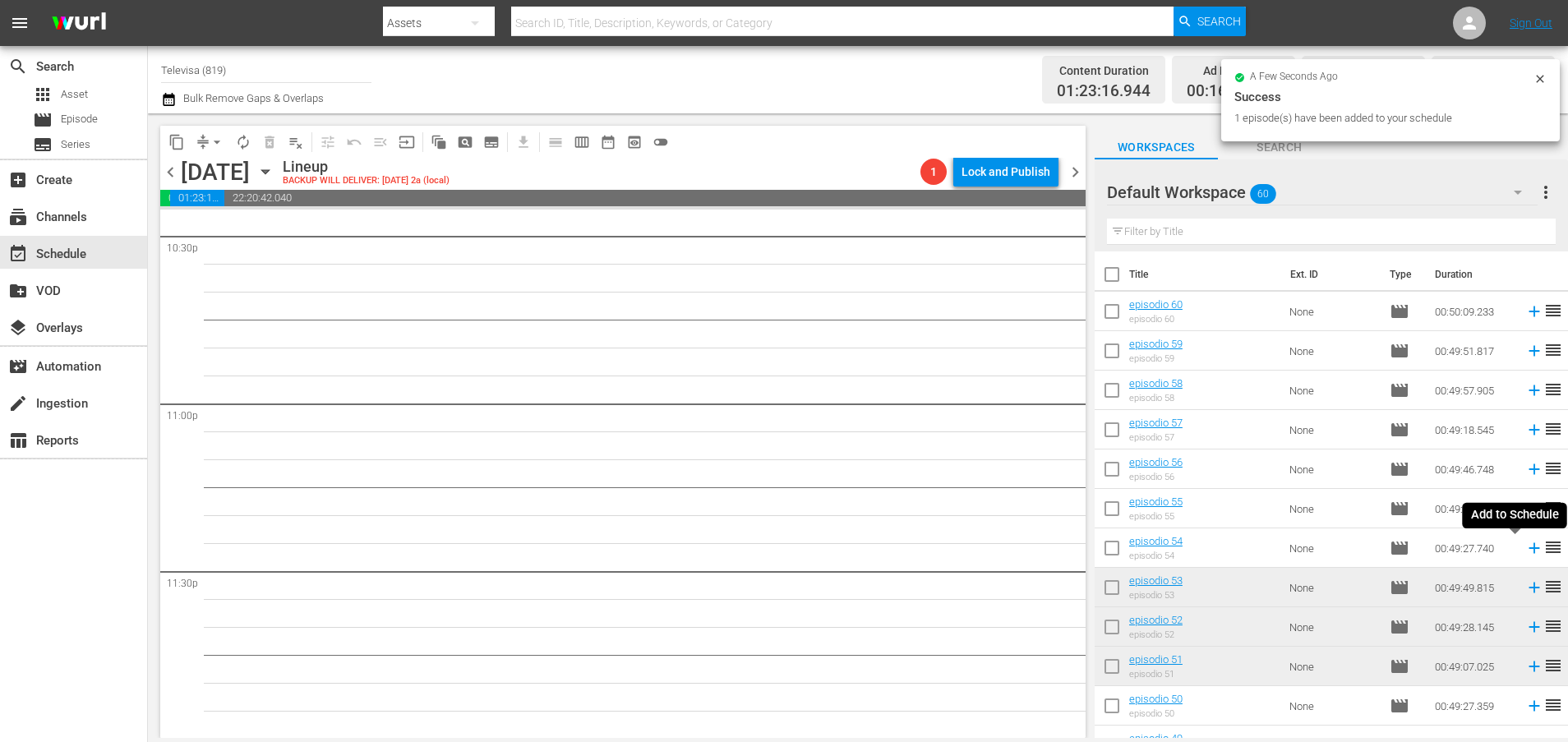
click at [1528, 553] on icon at bounding box center [1534, 549] width 11 height 11
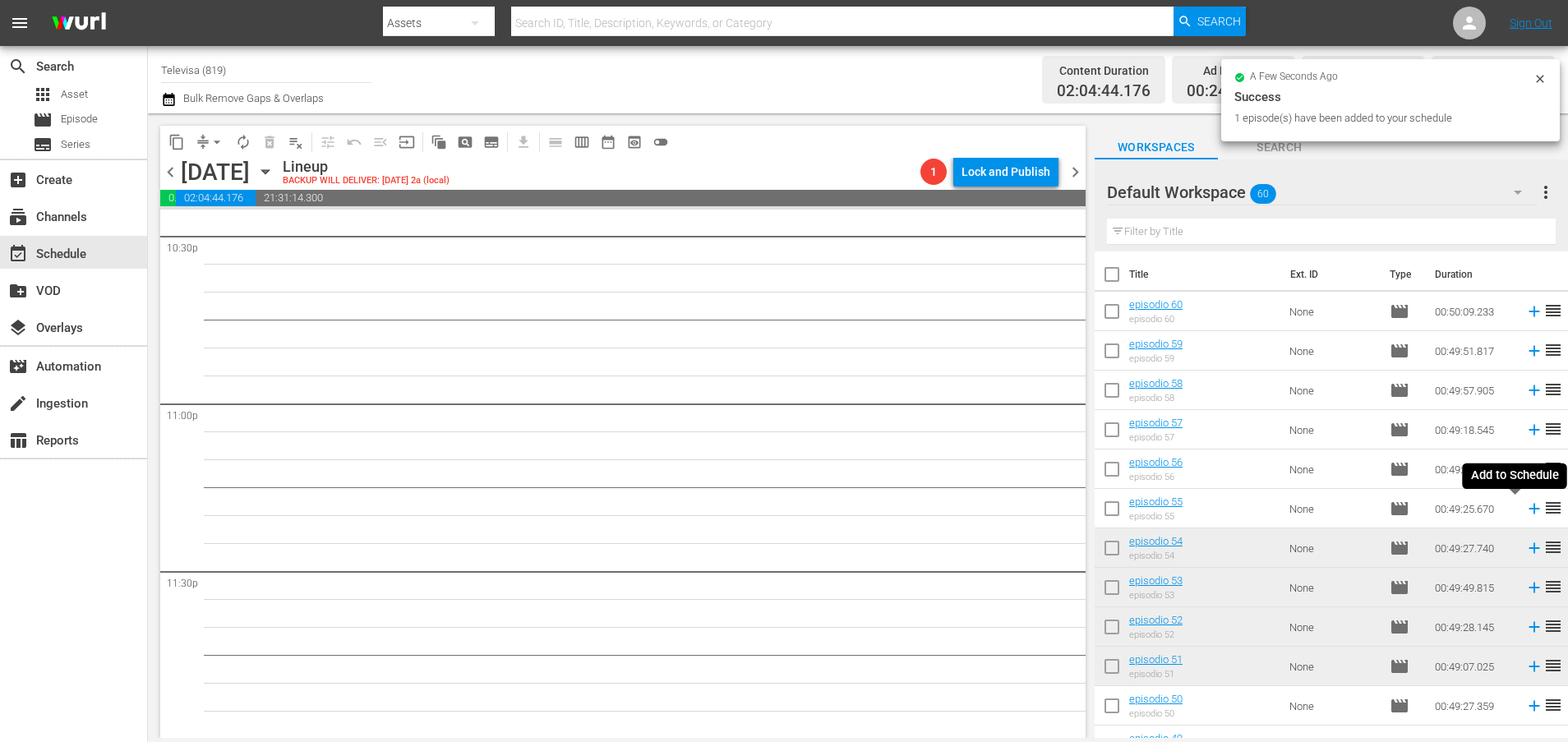
click at [1525, 513] on icon at bounding box center [1534, 508] width 18 height 18
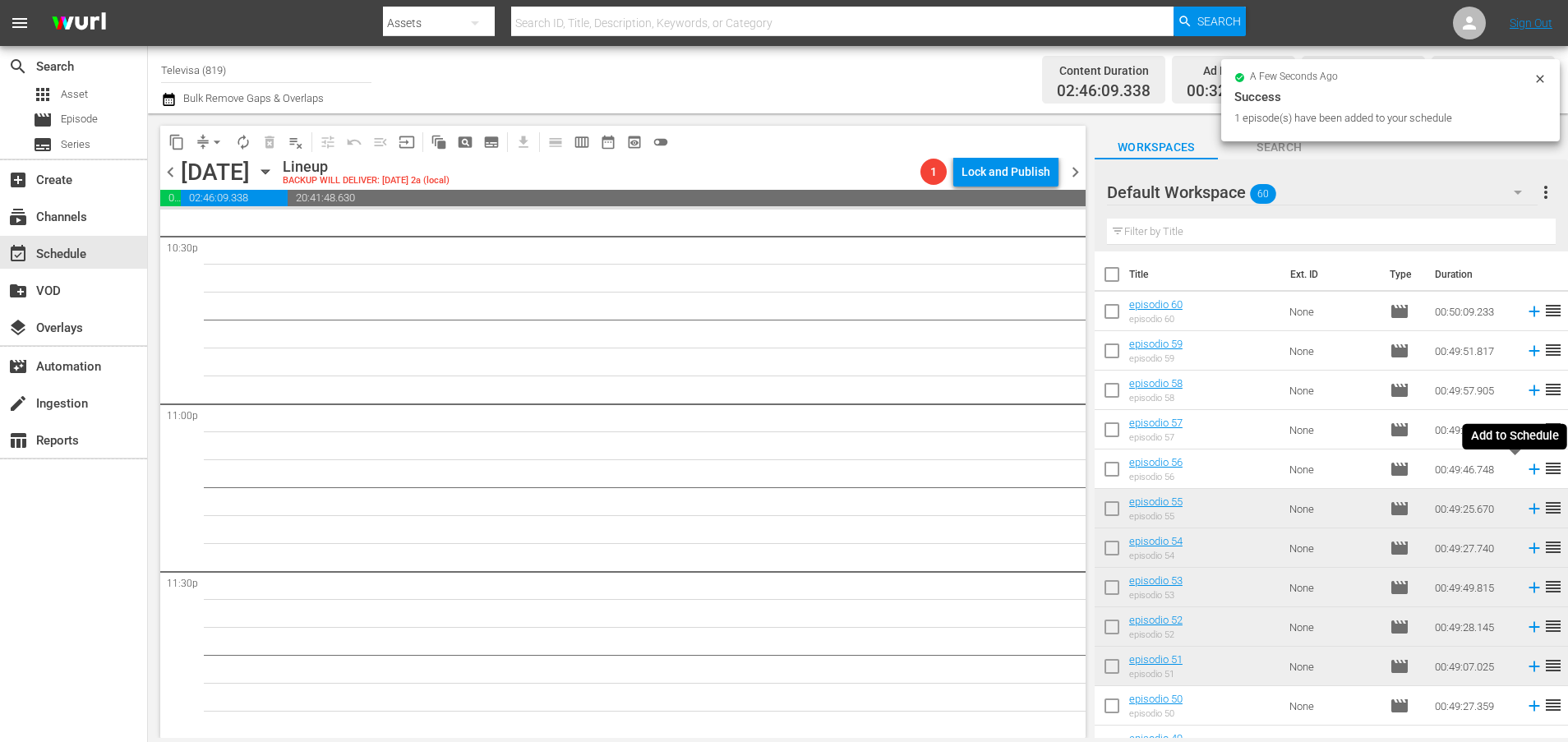
click at [1528, 469] on icon at bounding box center [1534, 469] width 11 height 11
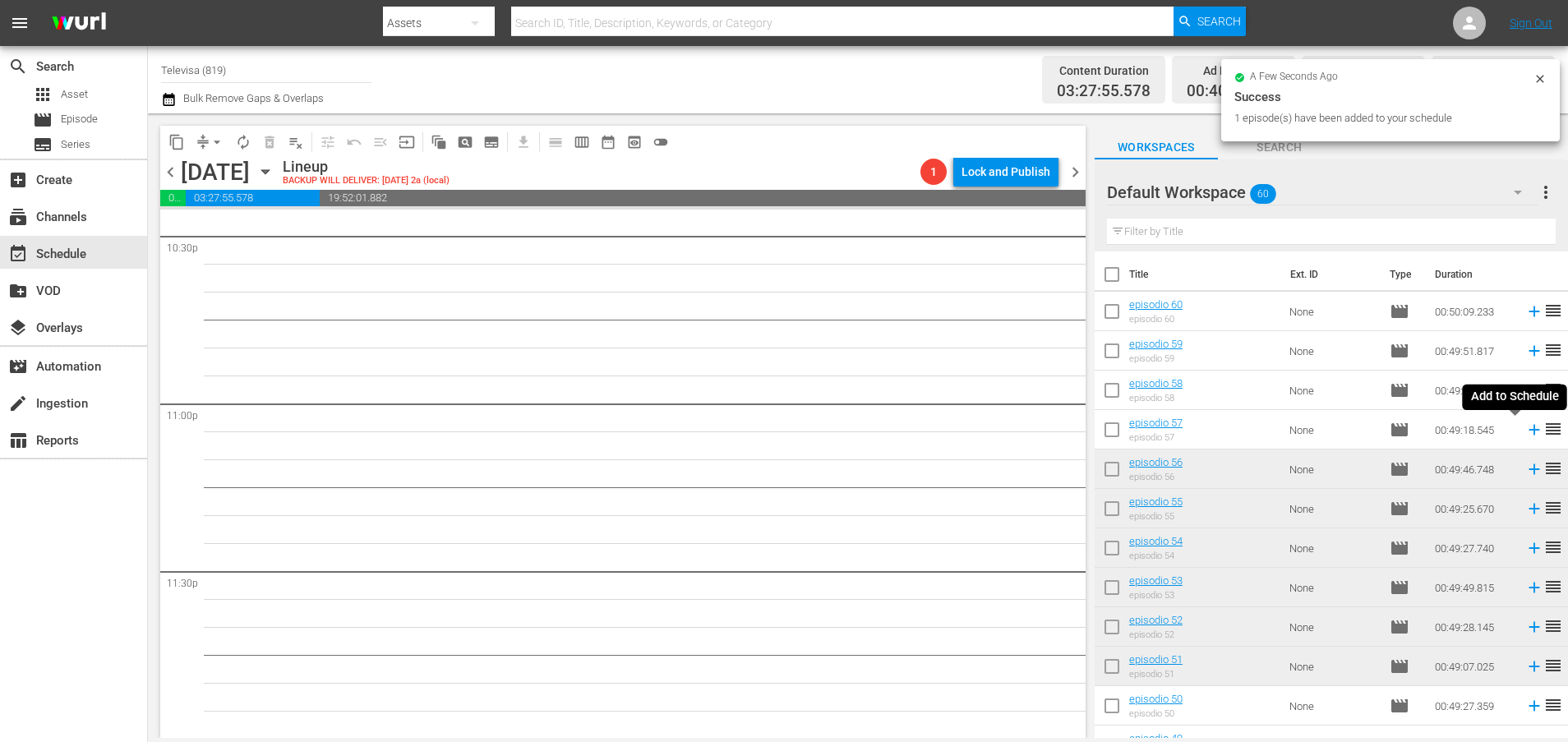
click at [1525, 431] on icon at bounding box center [1534, 430] width 18 height 18
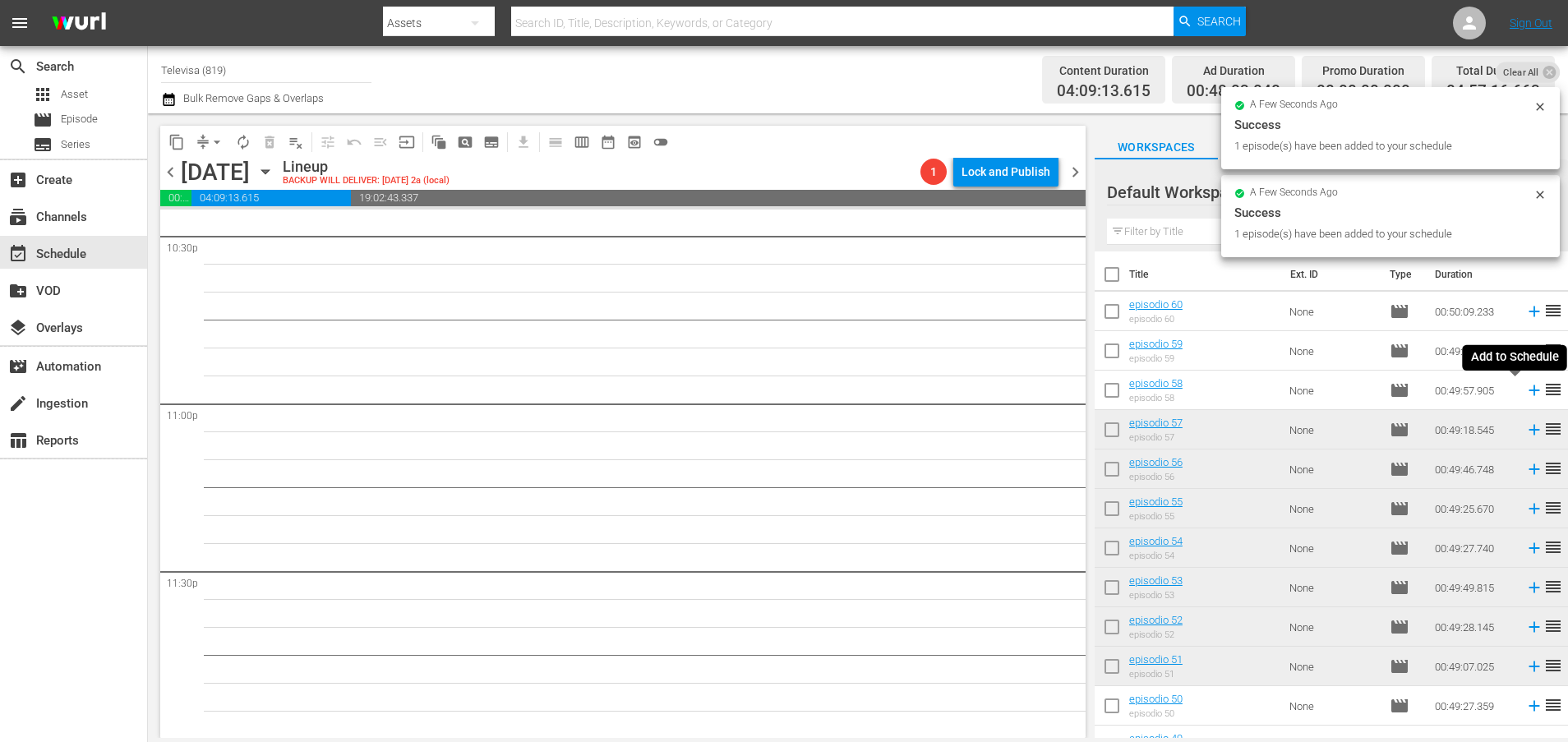
scroll to position [7488, 0]
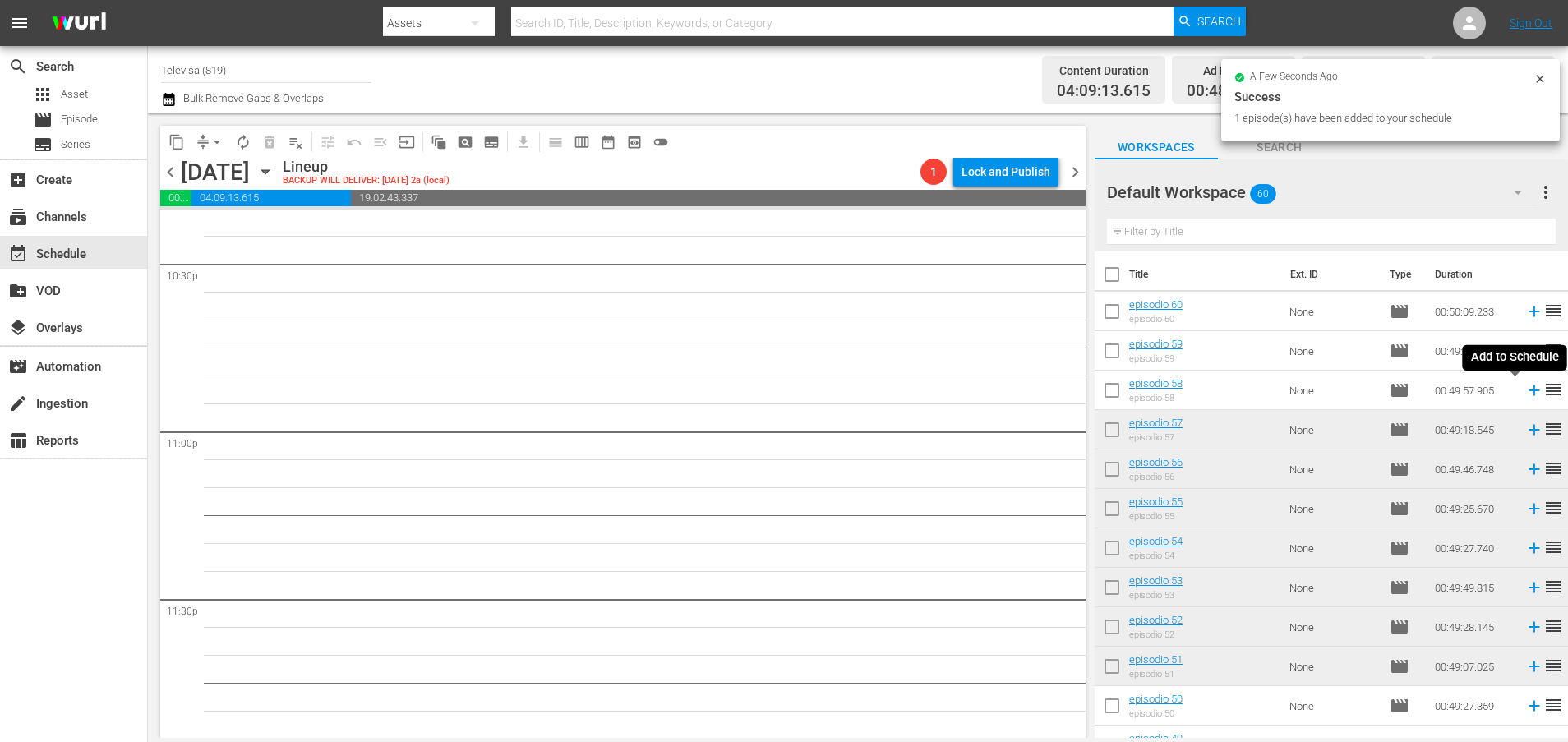
click at [1525, 393] on icon at bounding box center [1534, 390] width 18 height 18
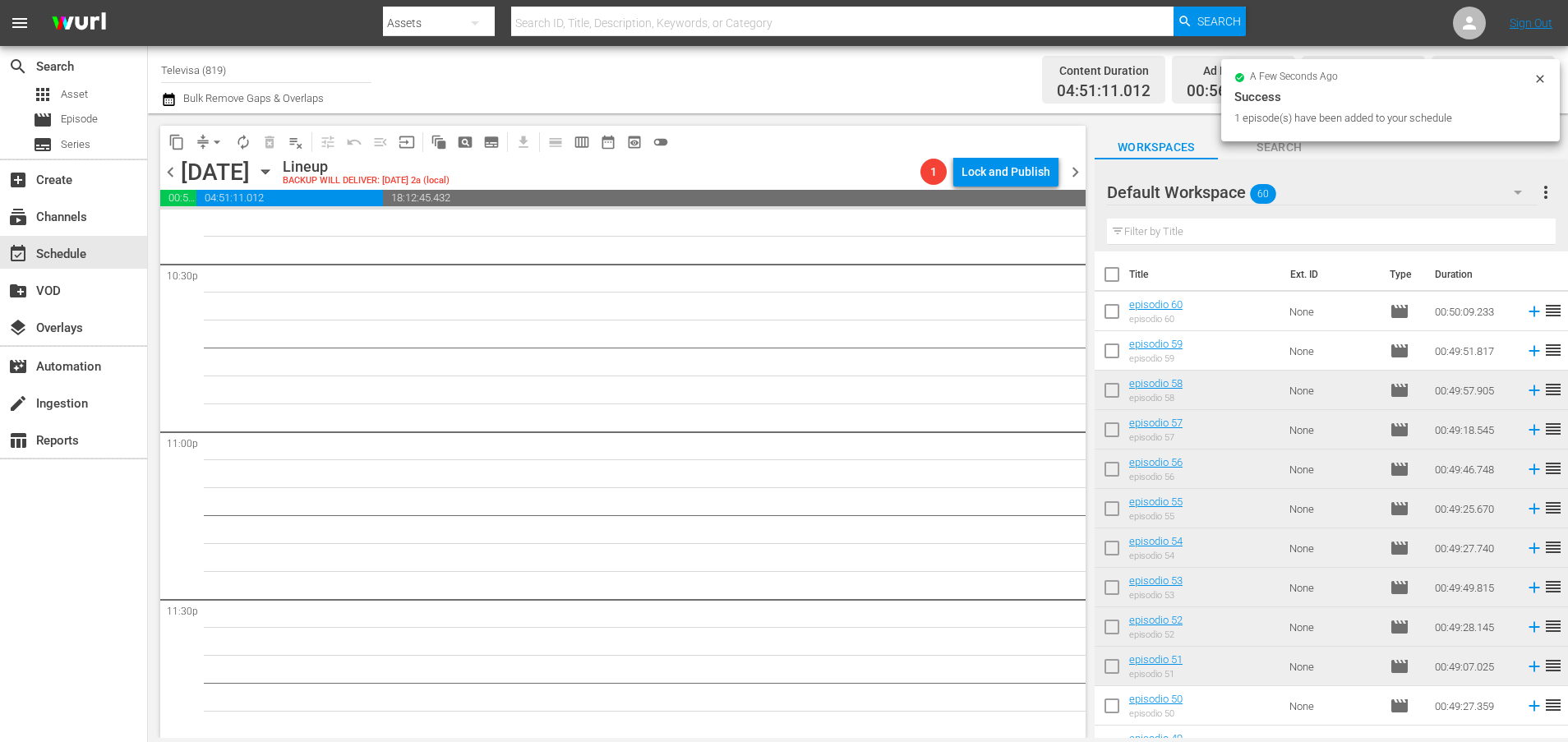
scroll to position [7459, 0]
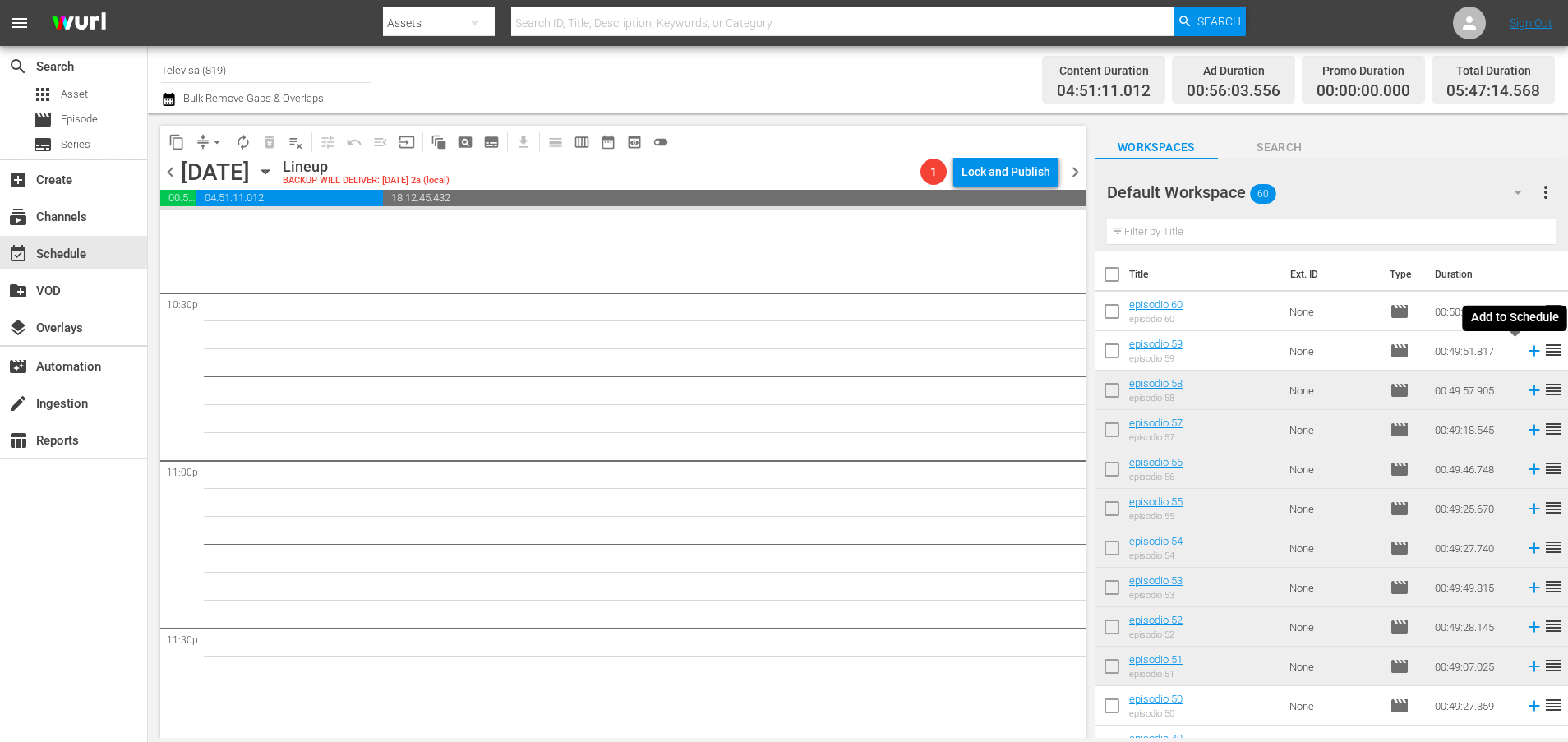
click at [1528, 351] on icon at bounding box center [1534, 351] width 11 height 11
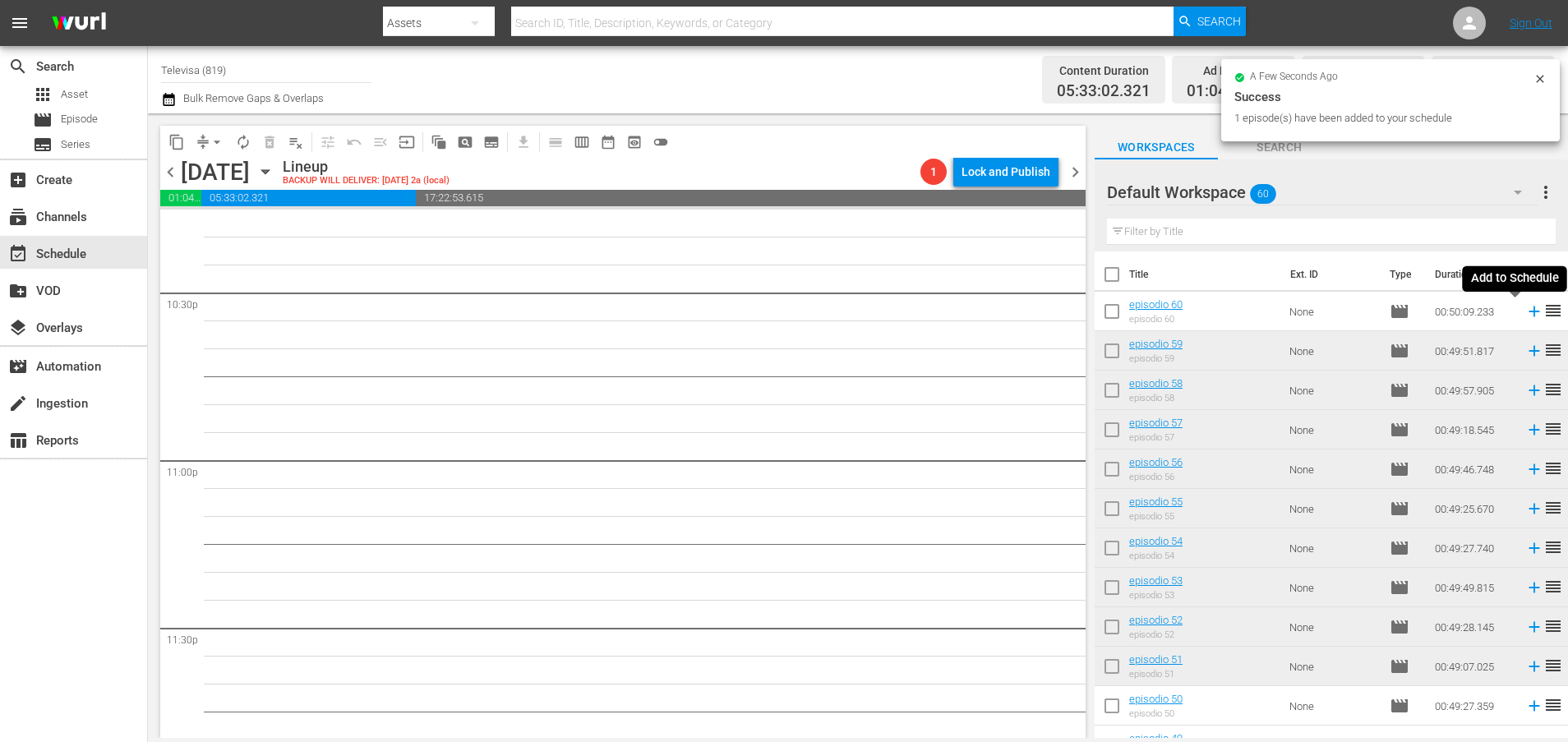
scroll to position [7432, 0]
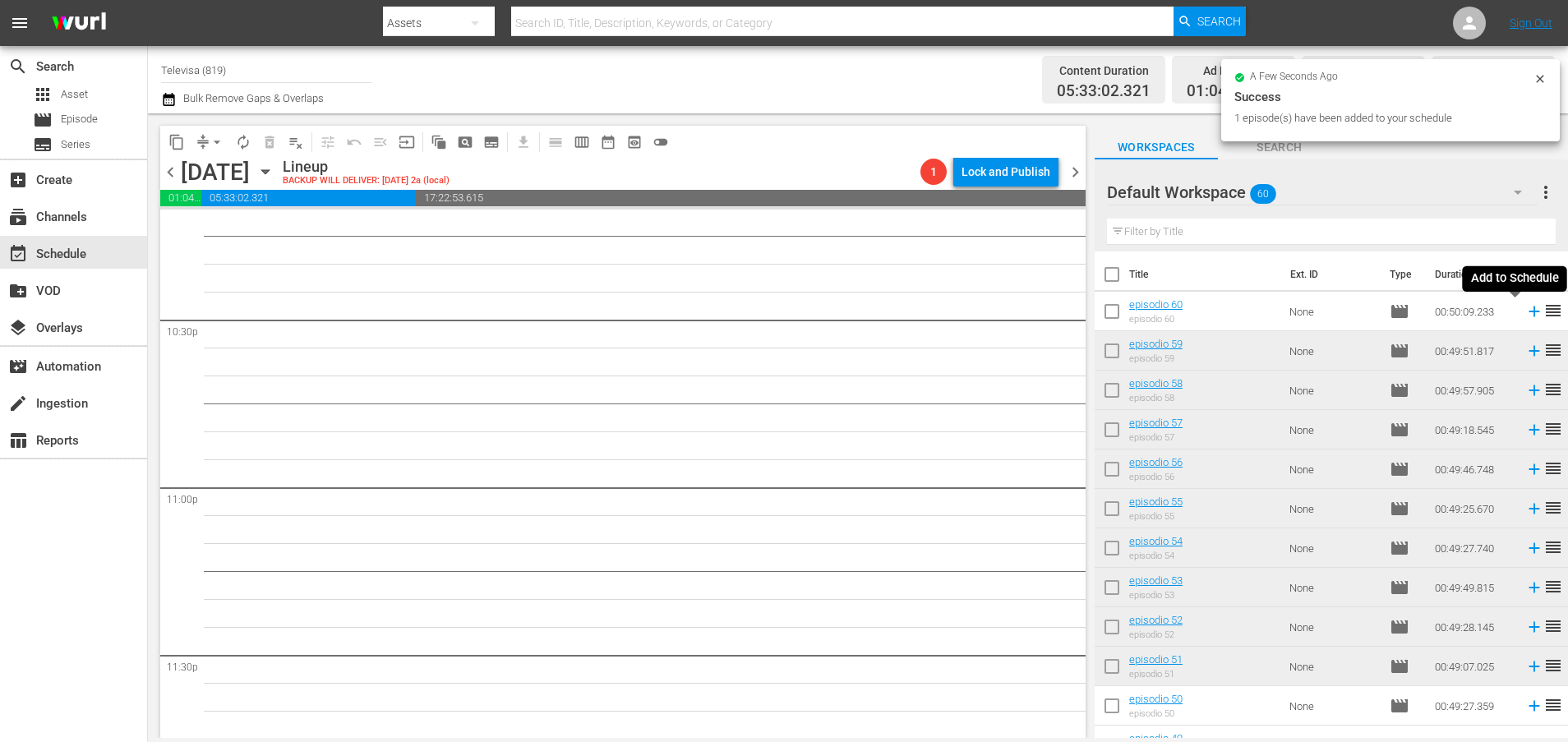
click at [1525, 311] on icon at bounding box center [1534, 311] width 18 height 18
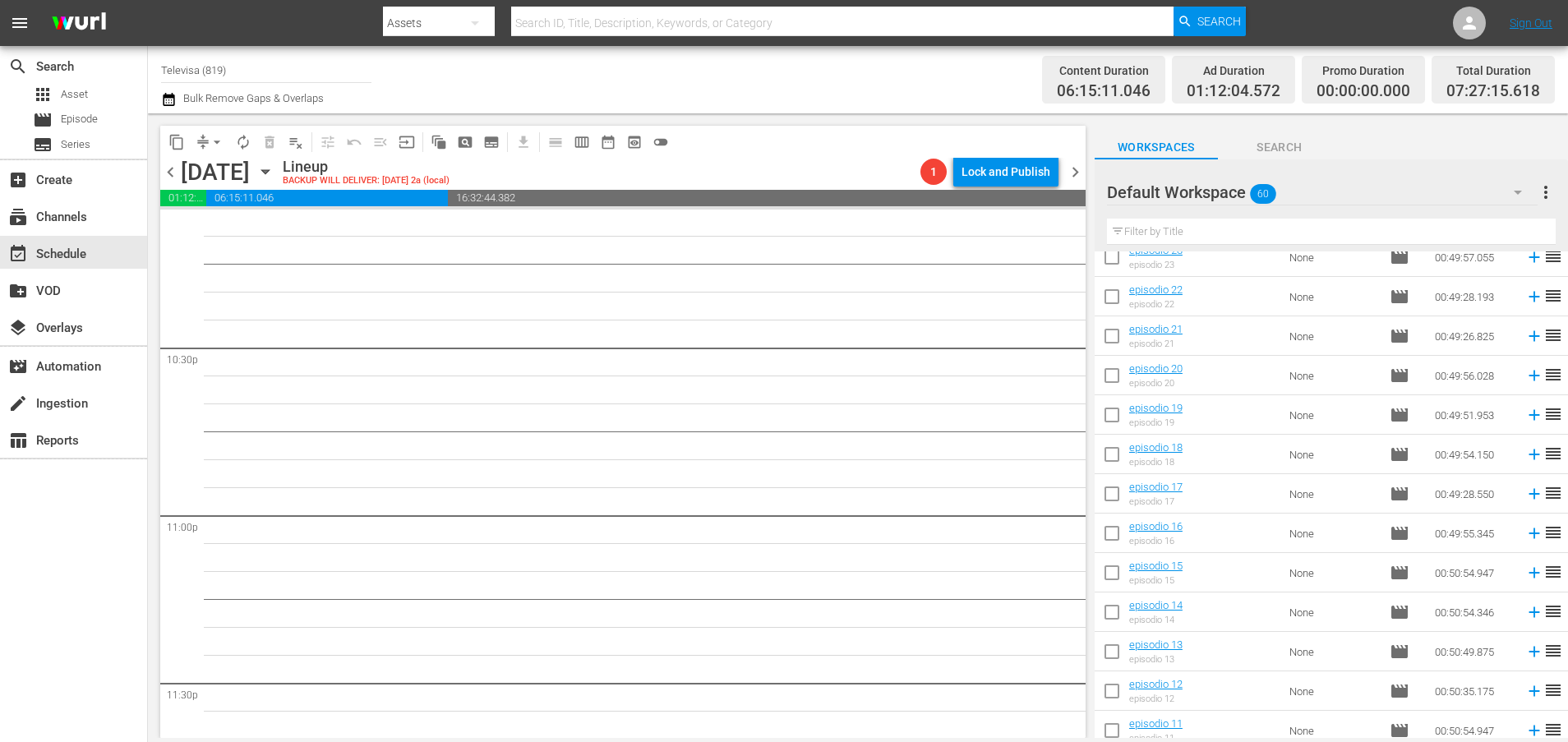
scroll to position [1917, 0]
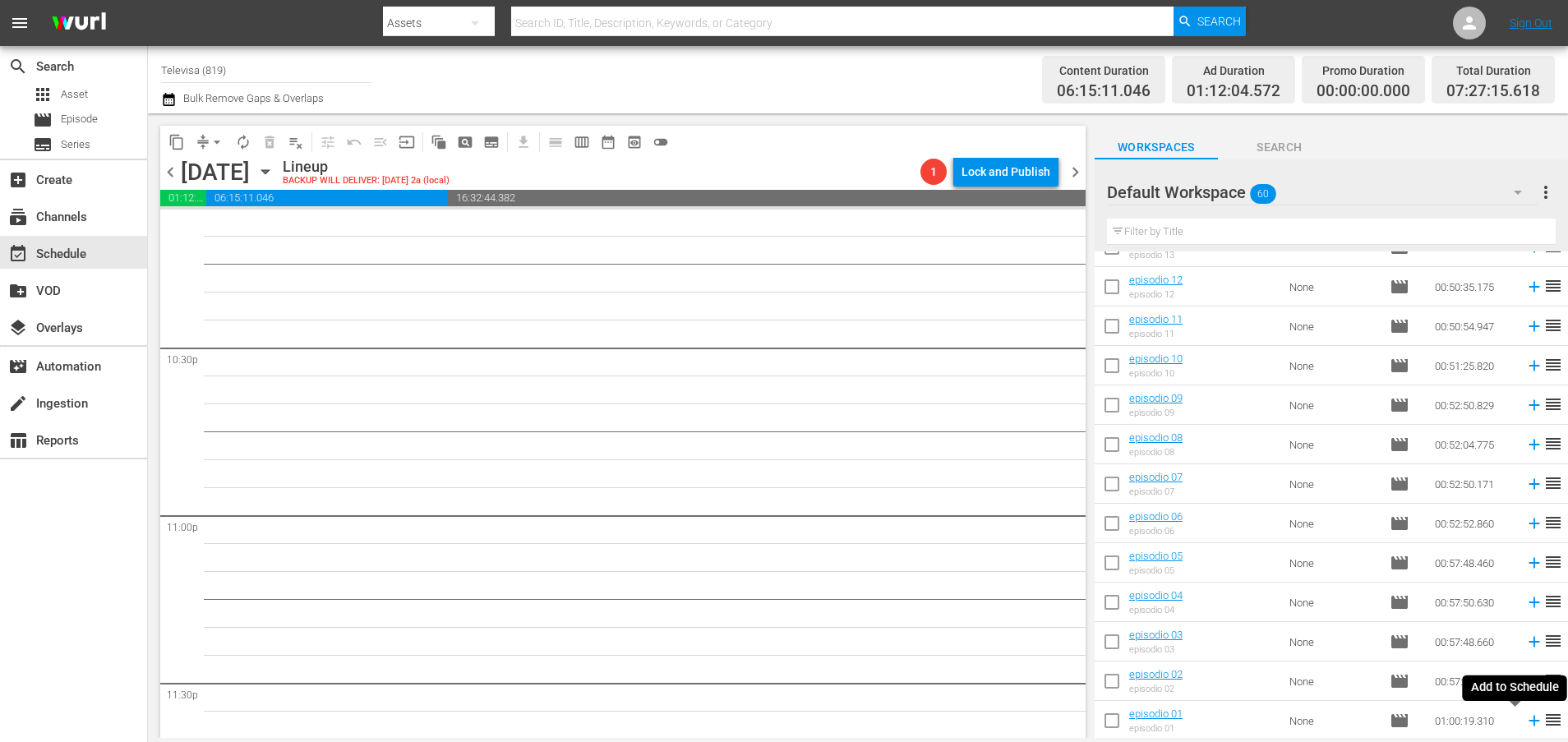
click at [1528, 719] on icon at bounding box center [1534, 721] width 11 height 11
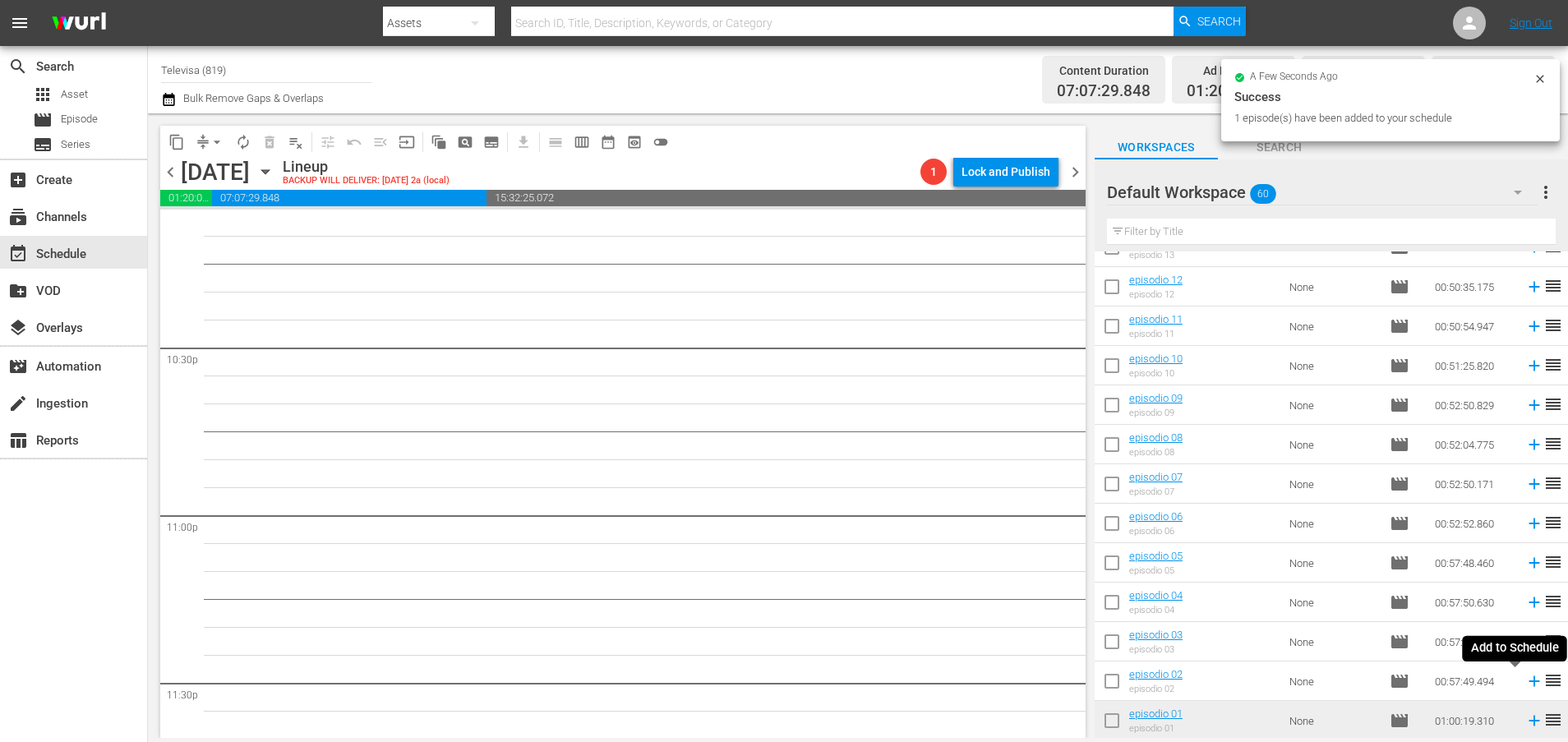
click at [1525, 685] on icon at bounding box center [1534, 681] width 18 height 18
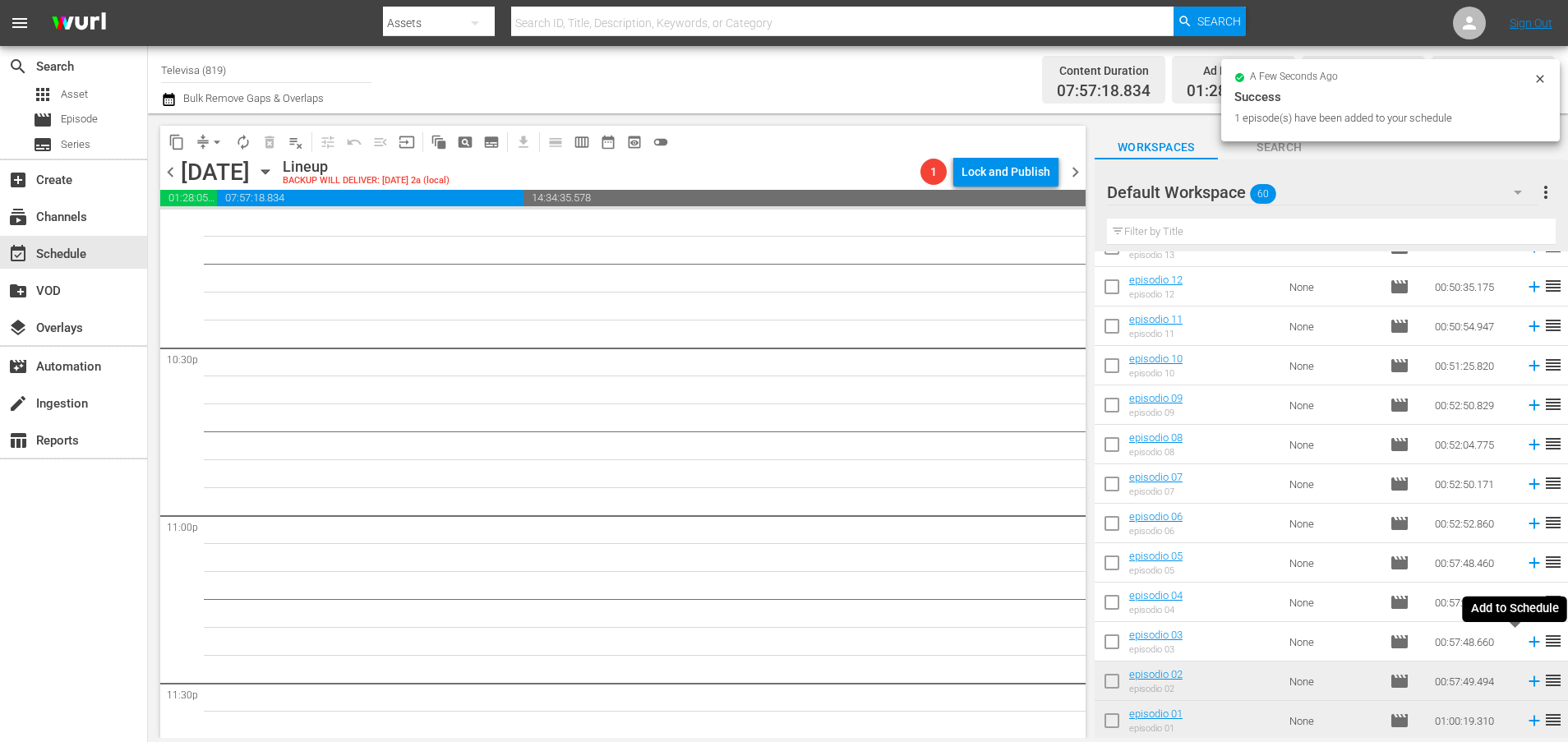
scroll to position [7375, 0]
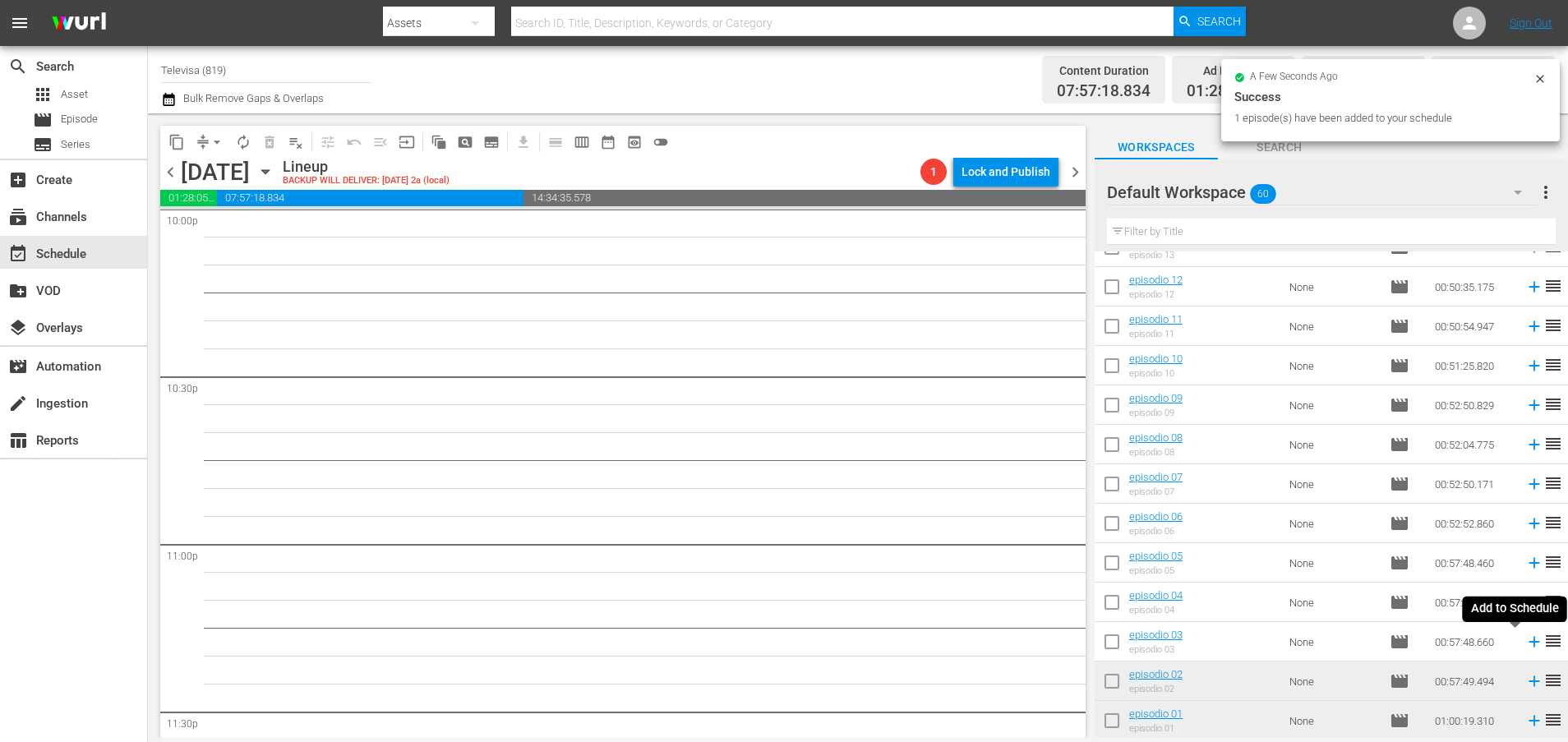
click at [1528, 644] on icon at bounding box center [1534, 642] width 11 height 11
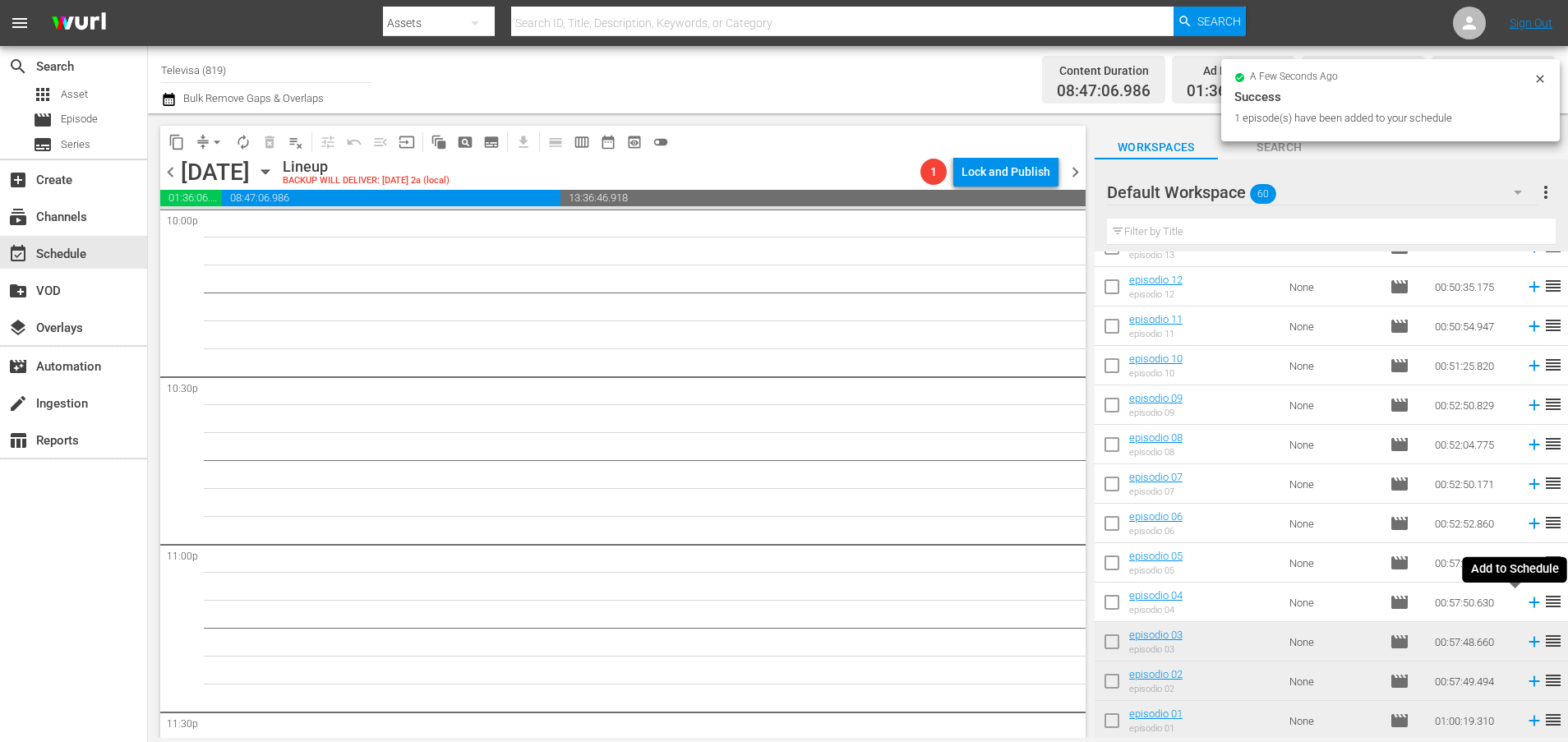
click at [1528, 605] on icon at bounding box center [1534, 603] width 11 height 11
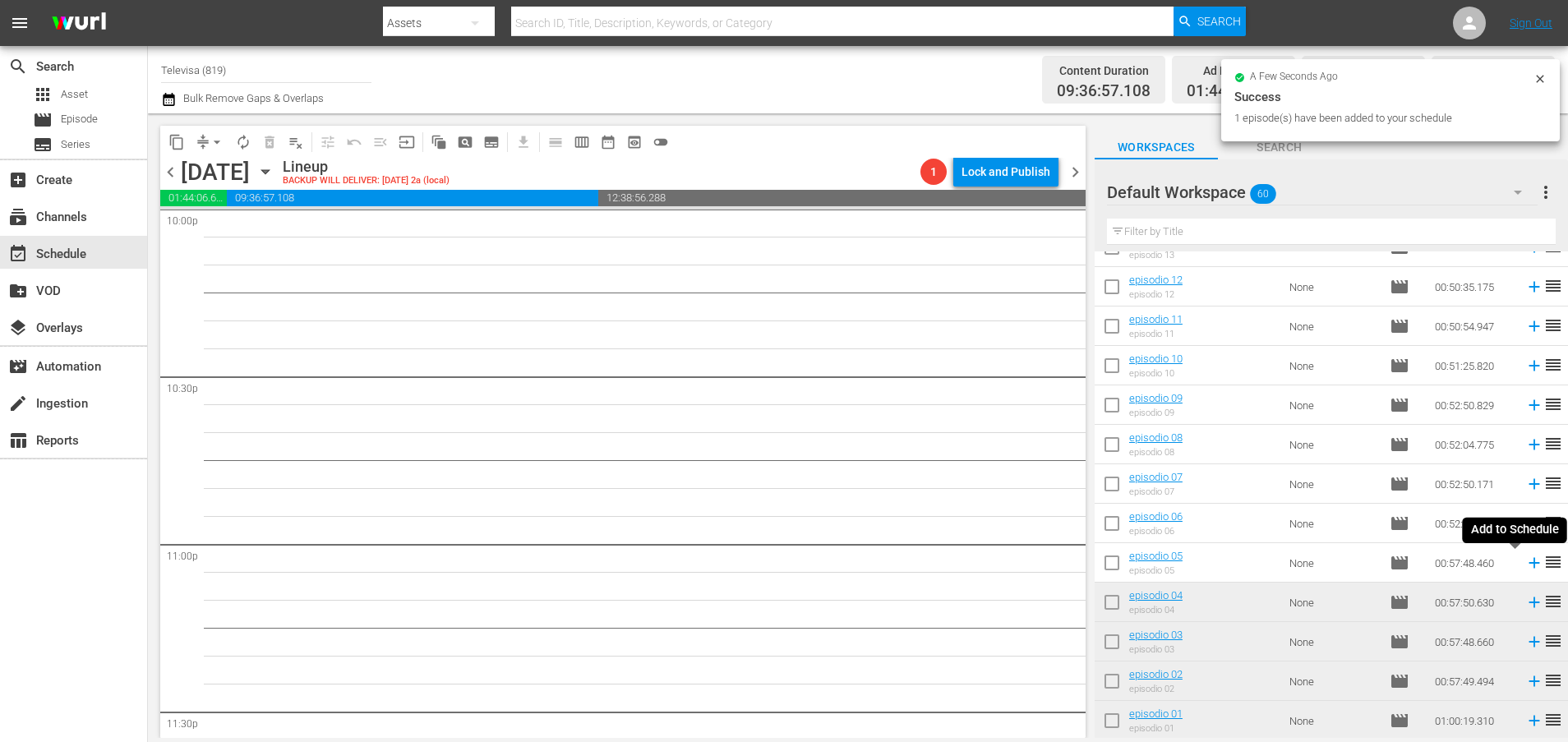
scroll to position [7348, 0]
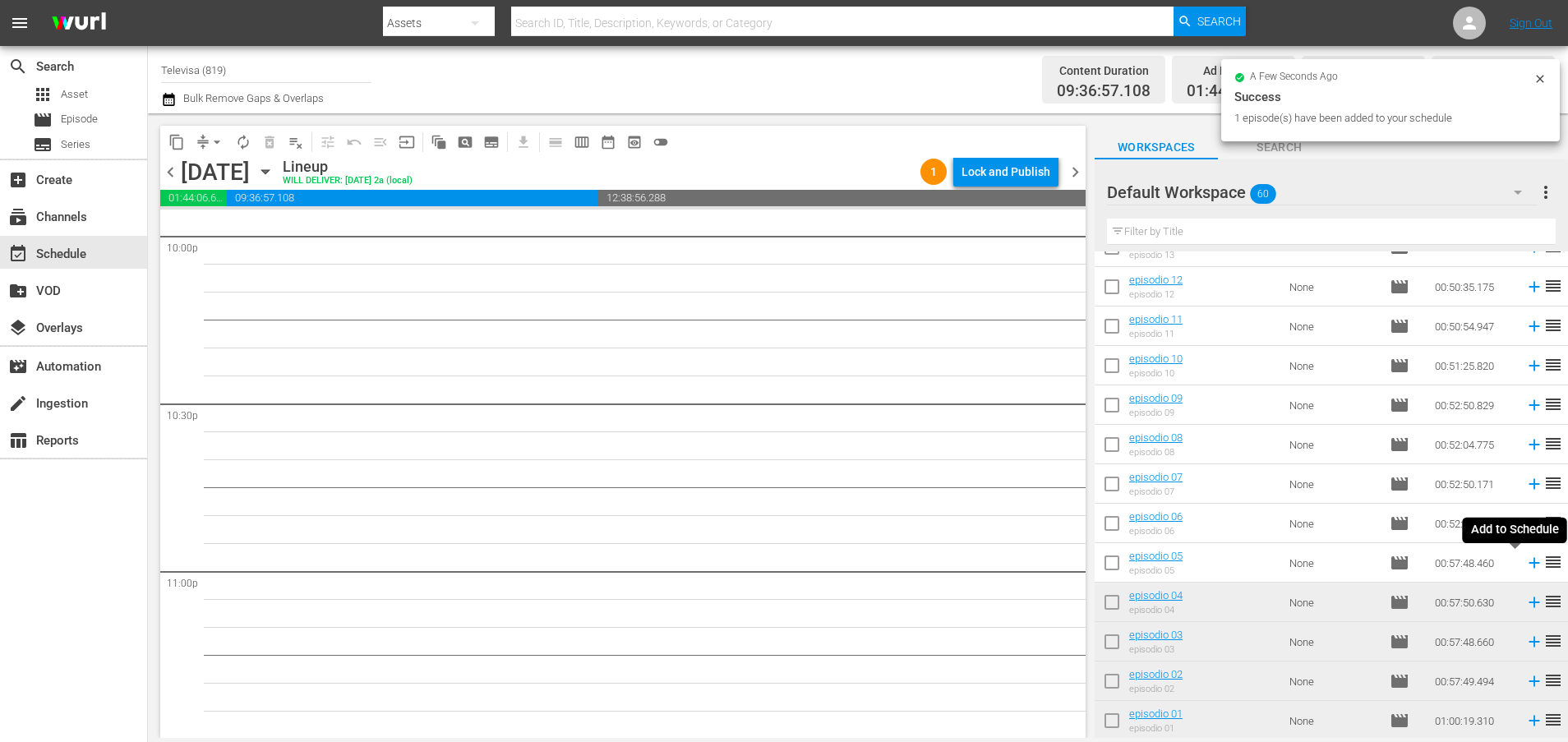
click at [1528, 562] on icon at bounding box center [1534, 563] width 11 height 11
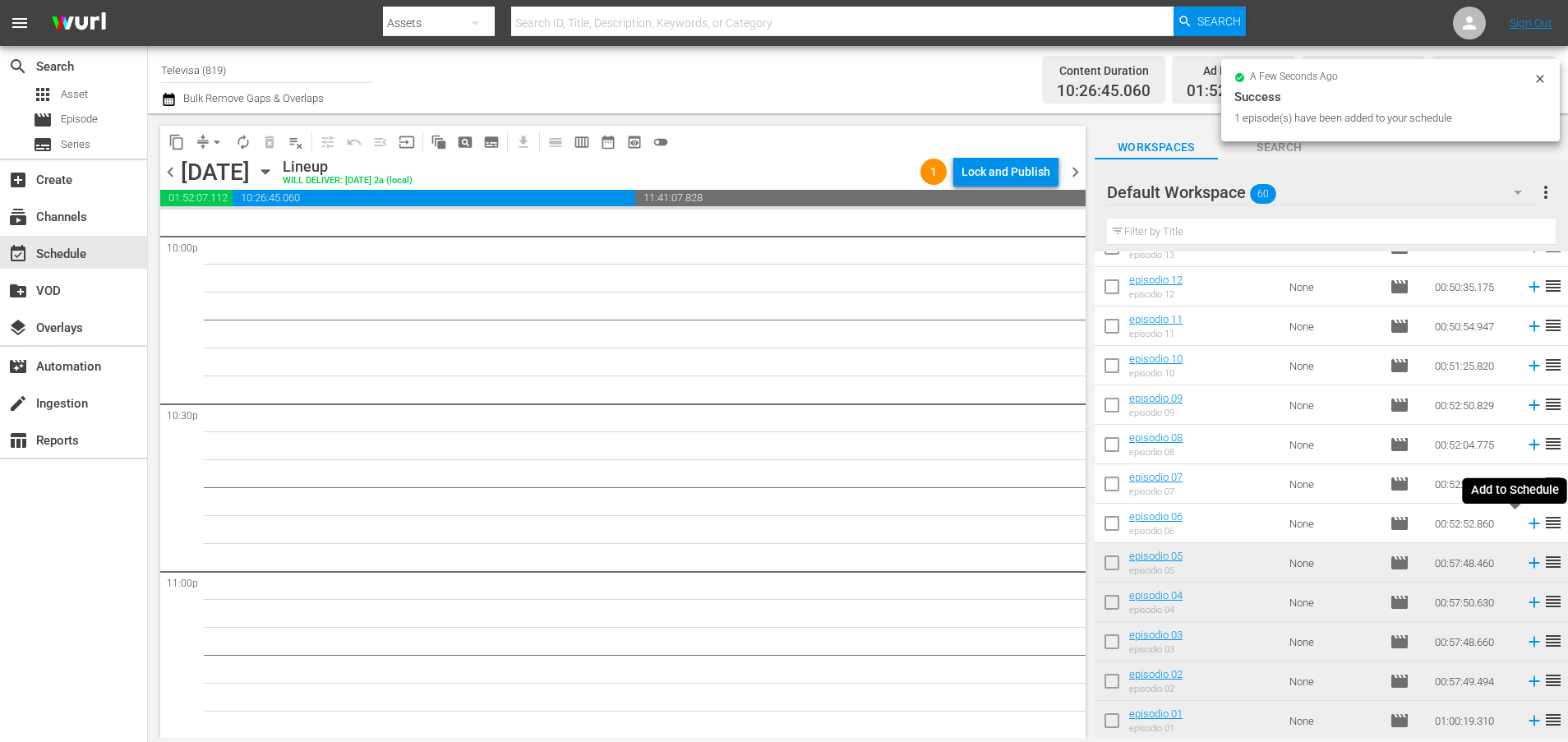
click at [1528, 527] on icon at bounding box center [1534, 524] width 11 height 11
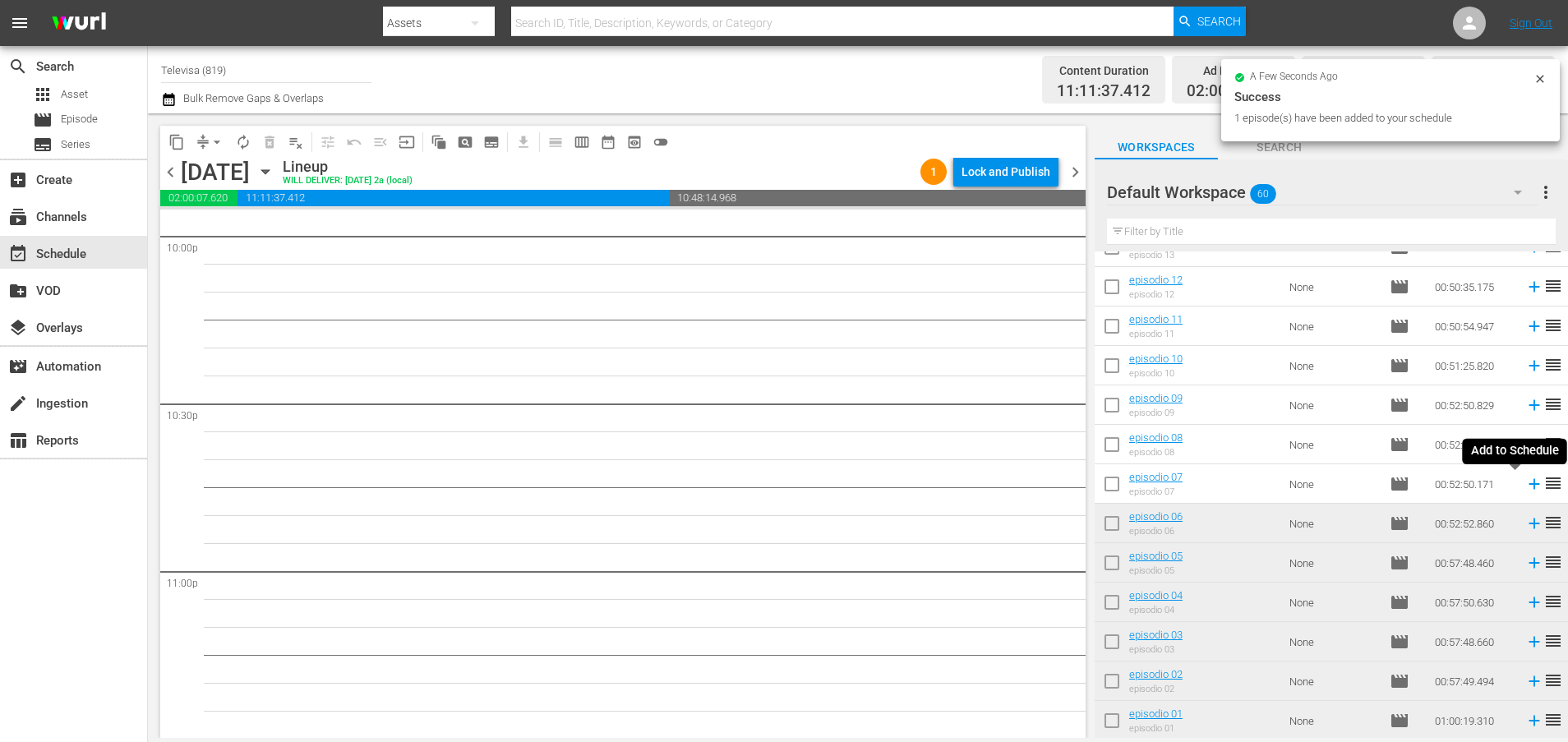
scroll to position [7320, 0]
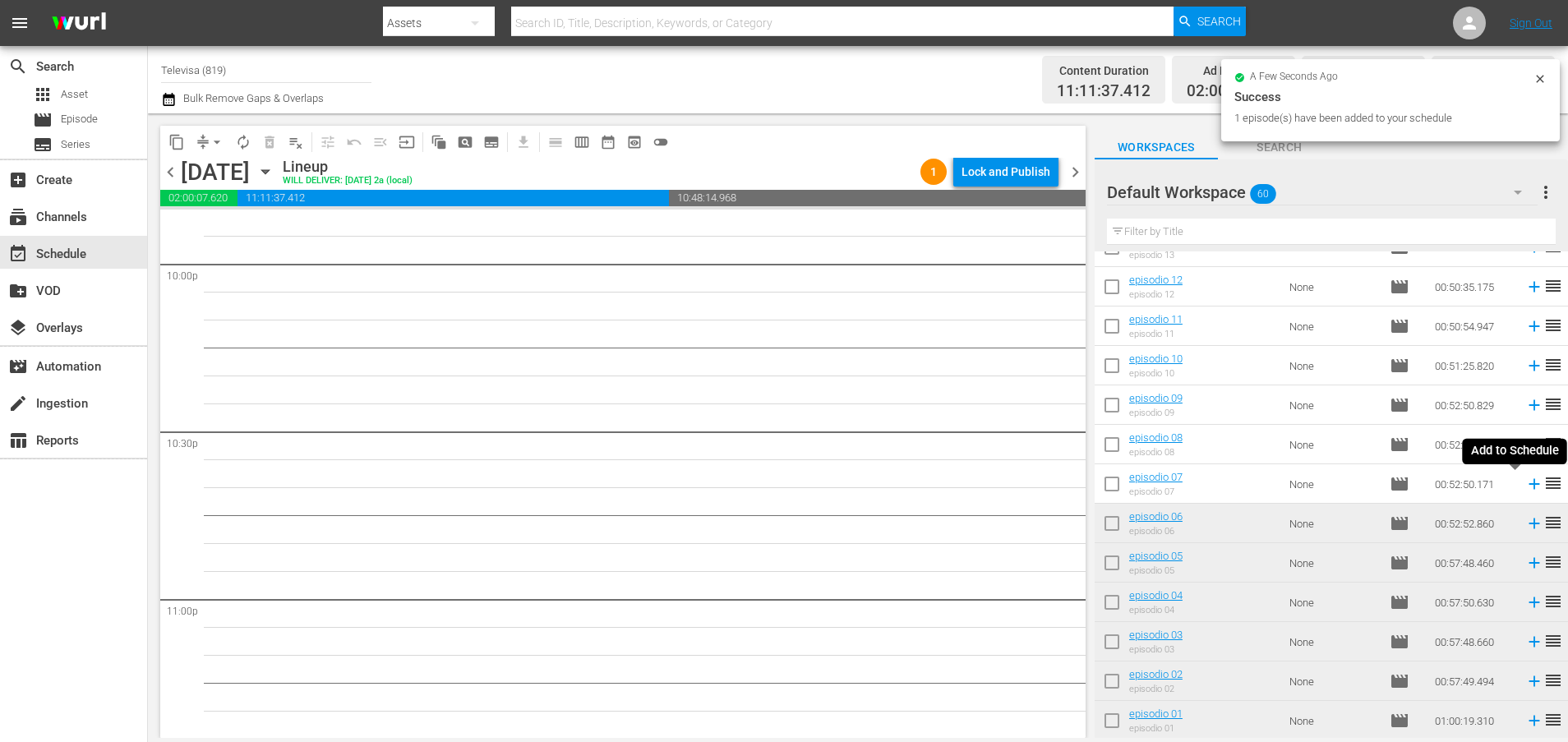
click at [1528, 486] on icon at bounding box center [1534, 485] width 11 height 11
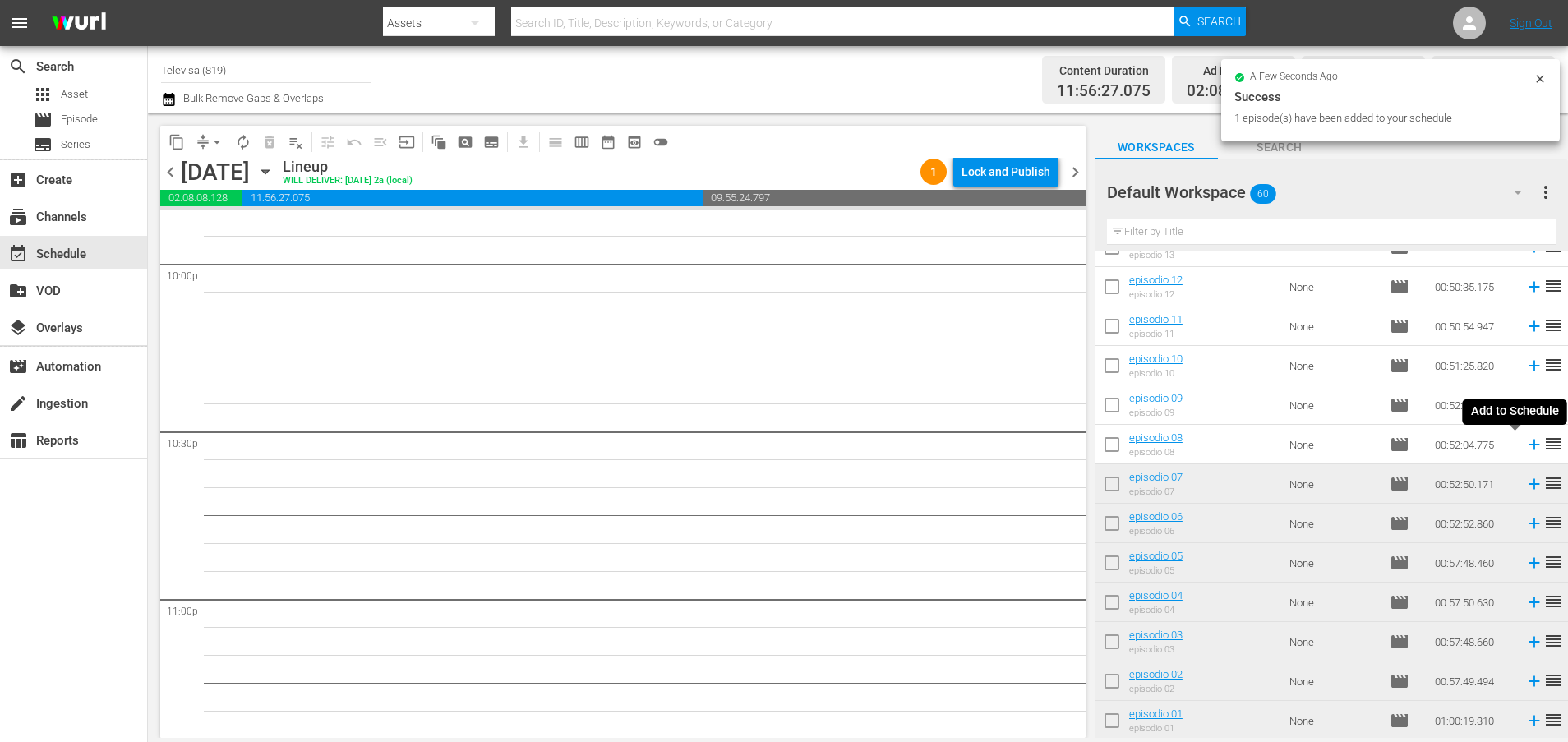
scroll to position [7291, 0]
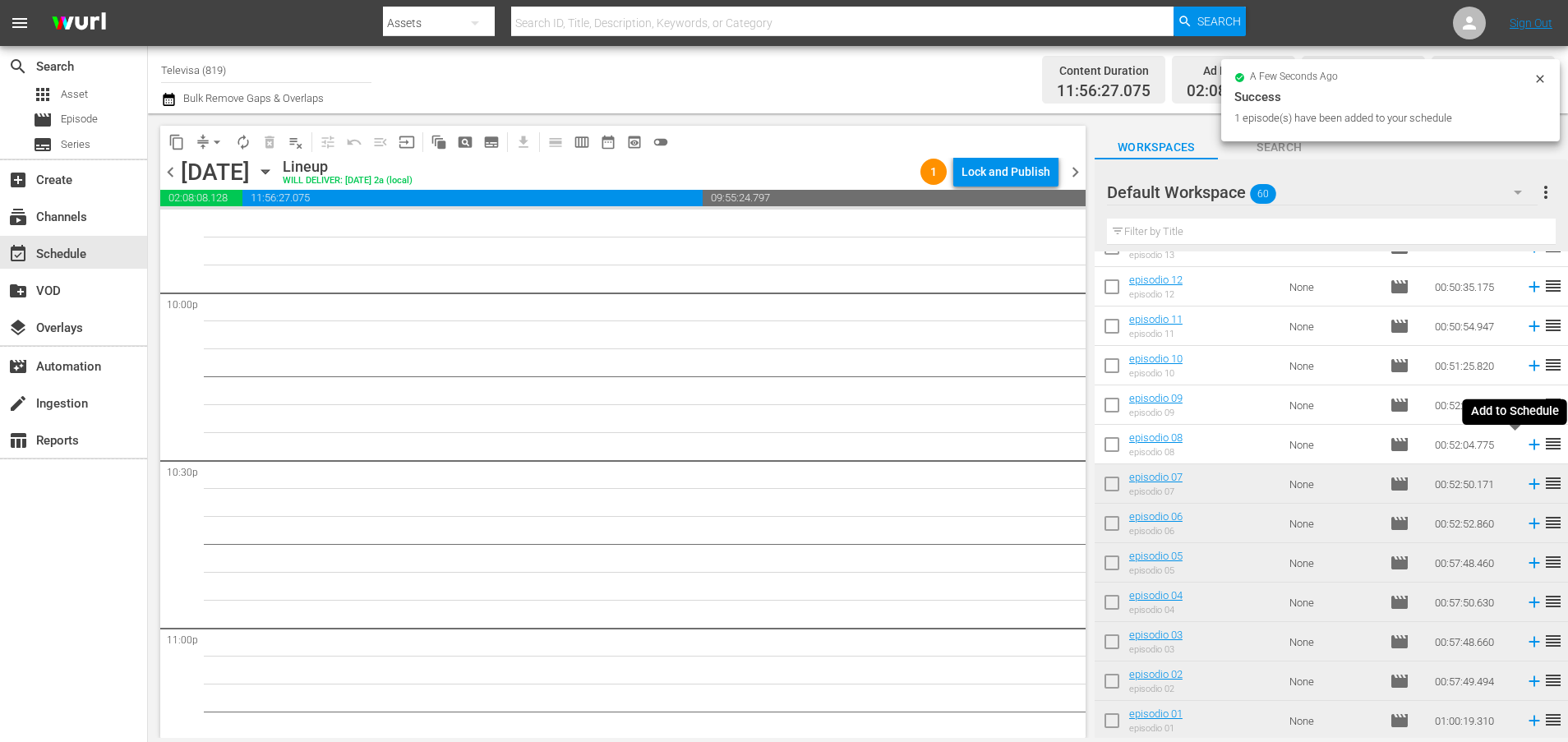
click at [1528, 444] on icon at bounding box center [1534, 445] width 11 height 11
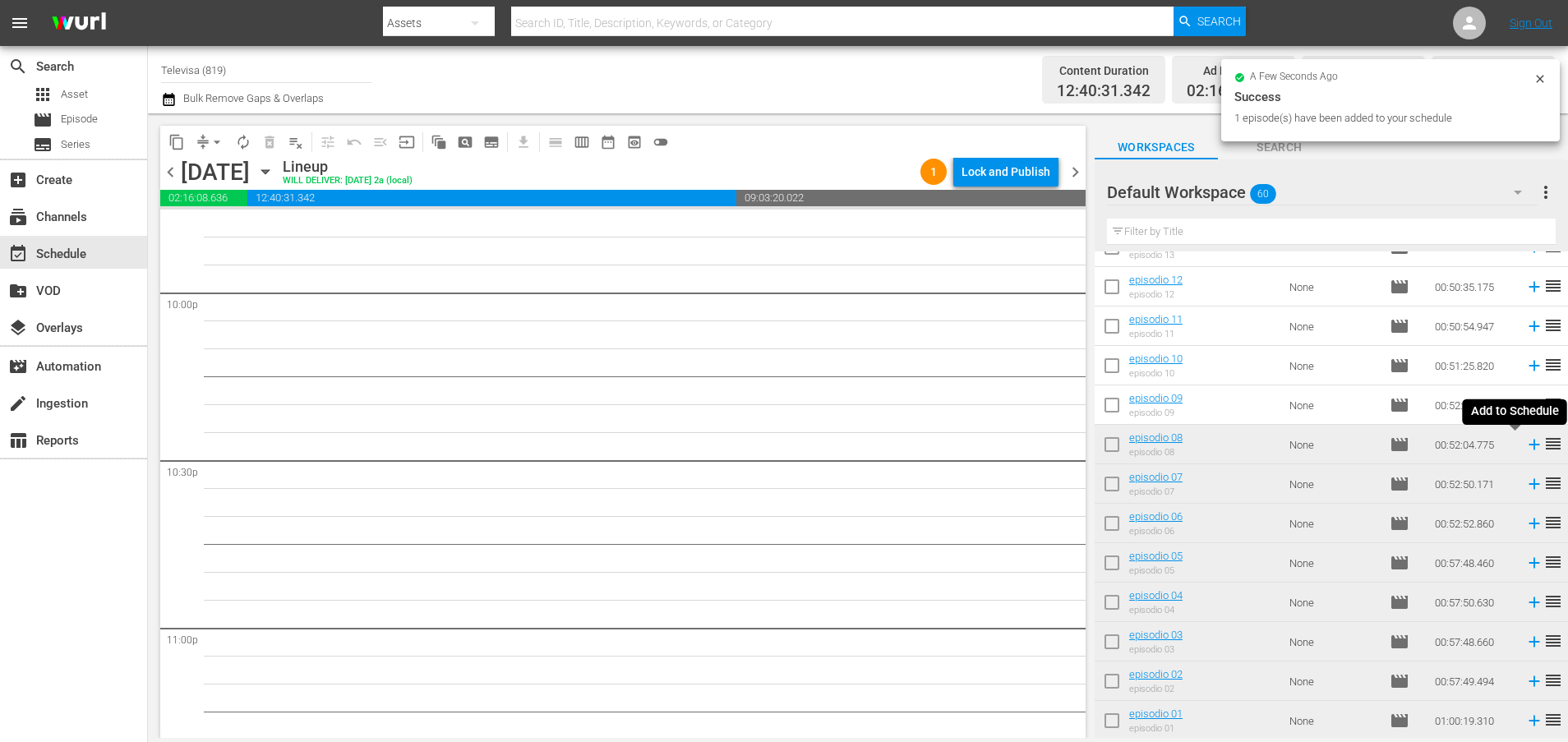
scroll to position [7264, 0]
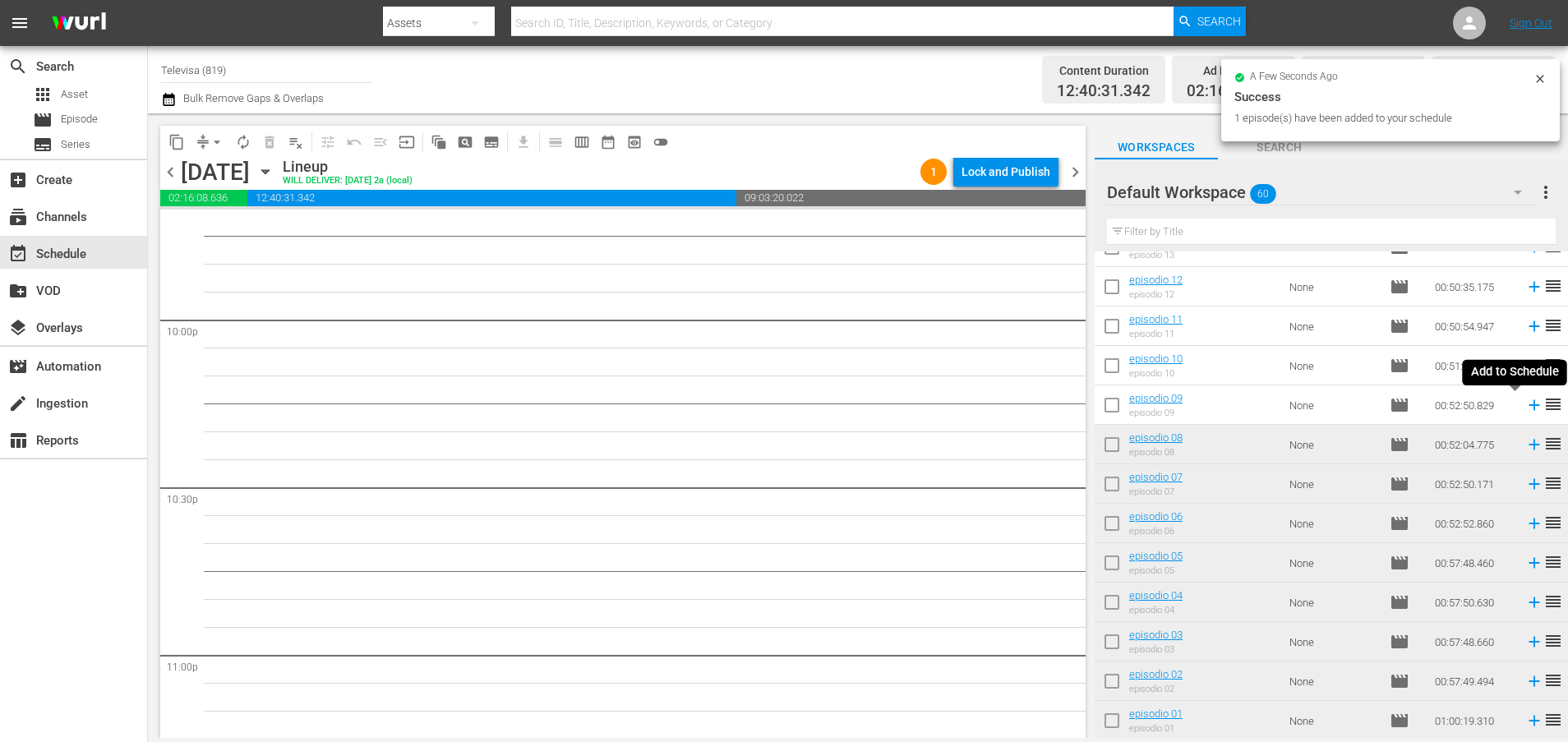
click at [1525, 403] on icon at bounding box center [1534, 405] width 18 height 18
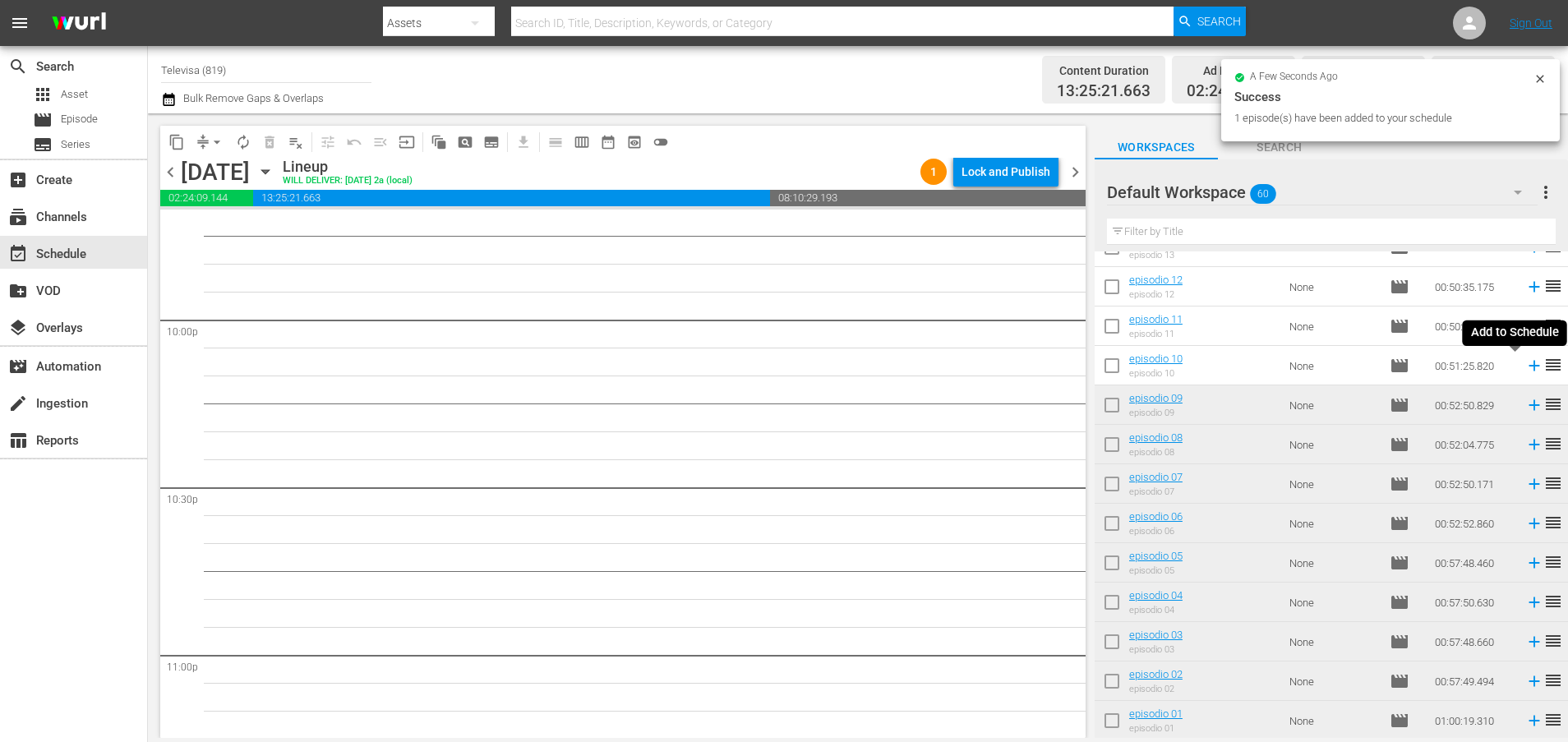
click at [1525, 370] on icon at bounding box center [1534, 366] width 18 height 18
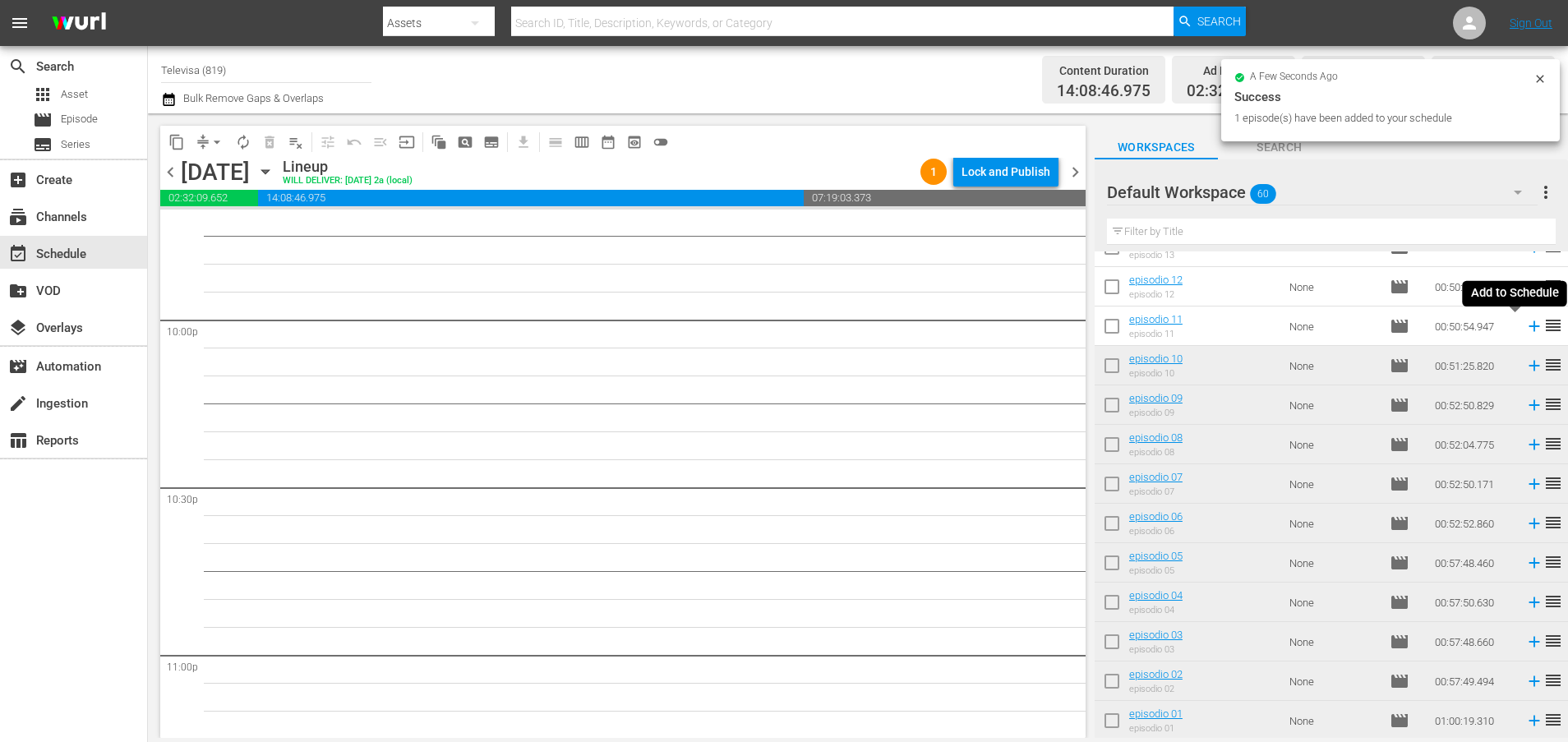
scroll to position [7236, 0]
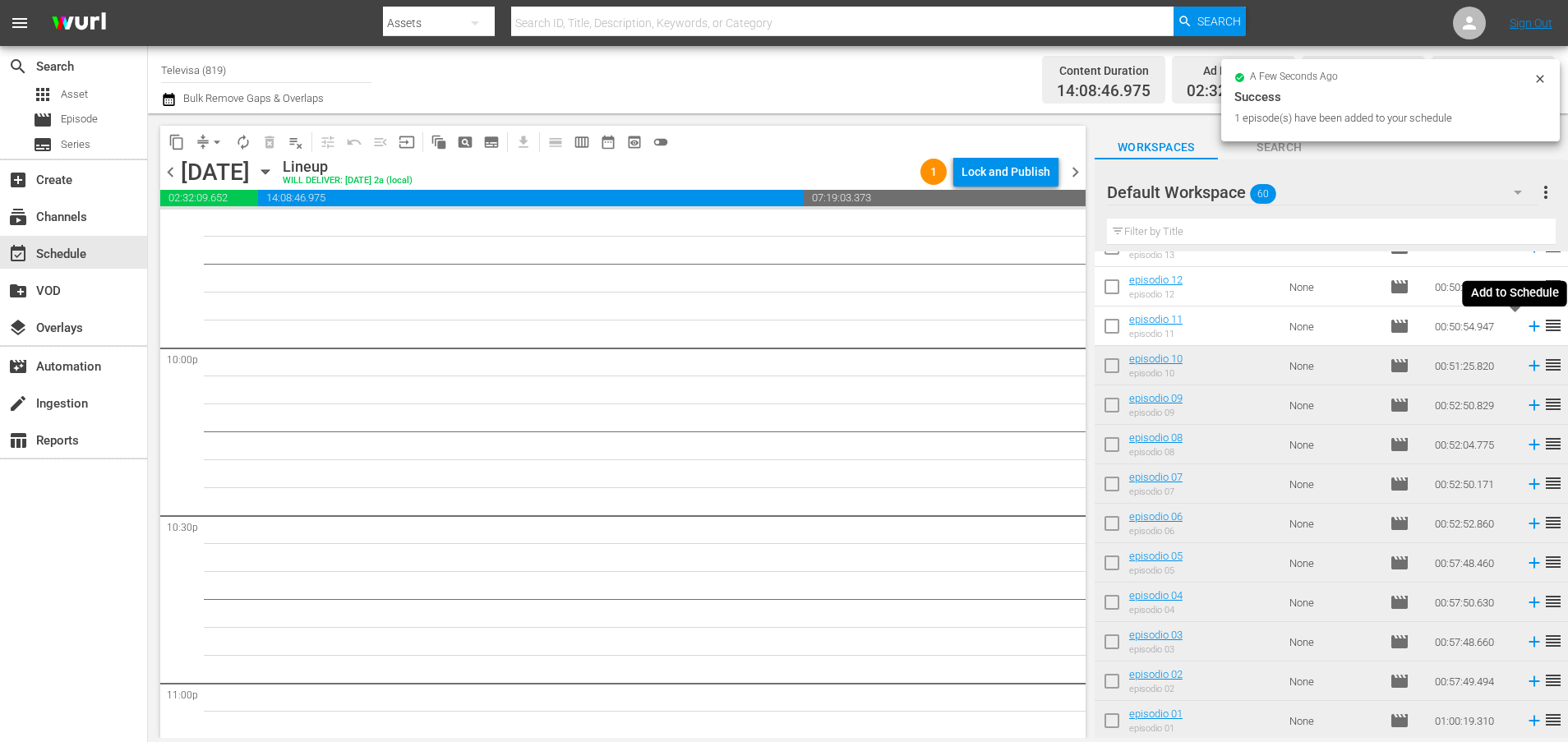
click at [1528, 328] on icon at bounding box center [1534, 327] width 11 height 11
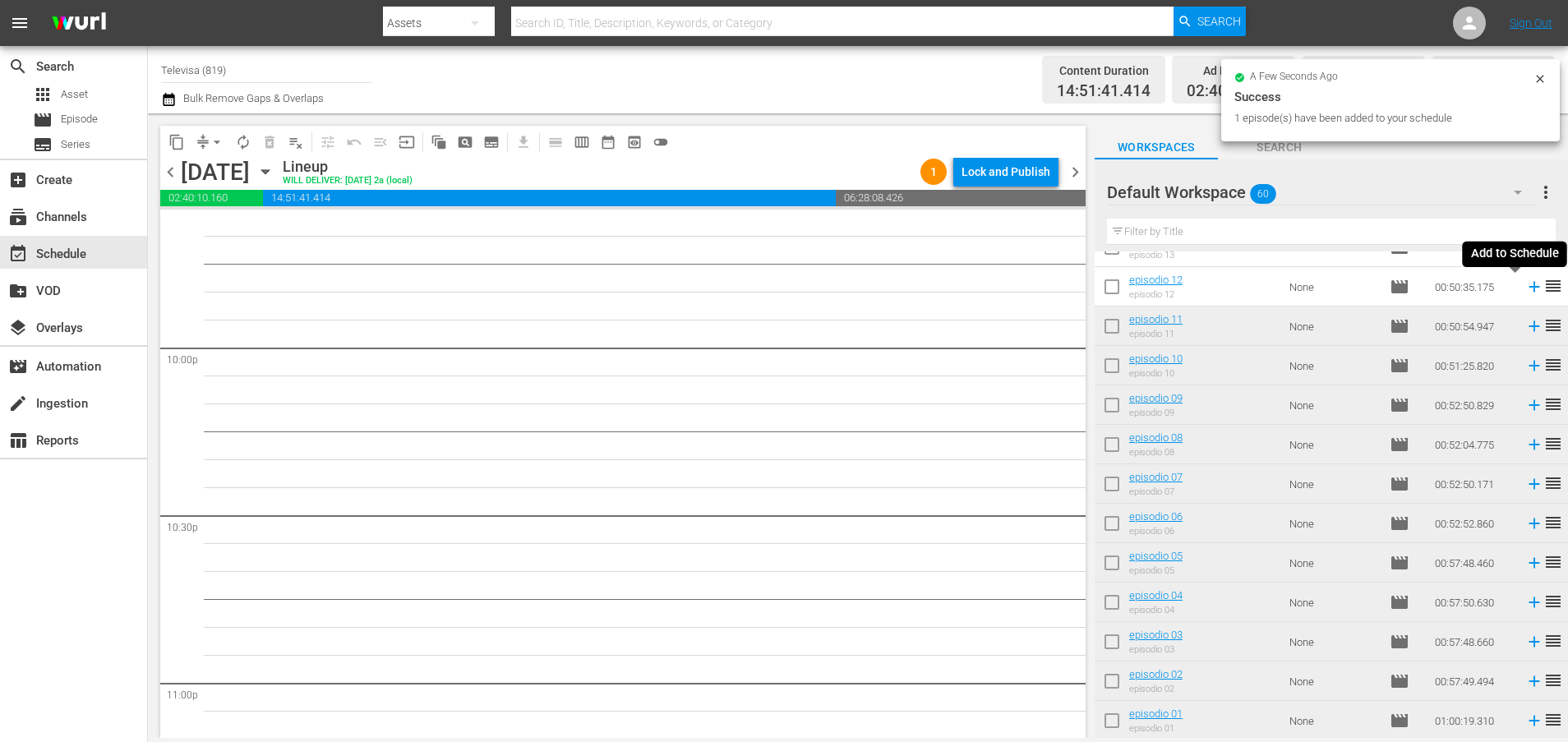
scroll to position [7208, 0]
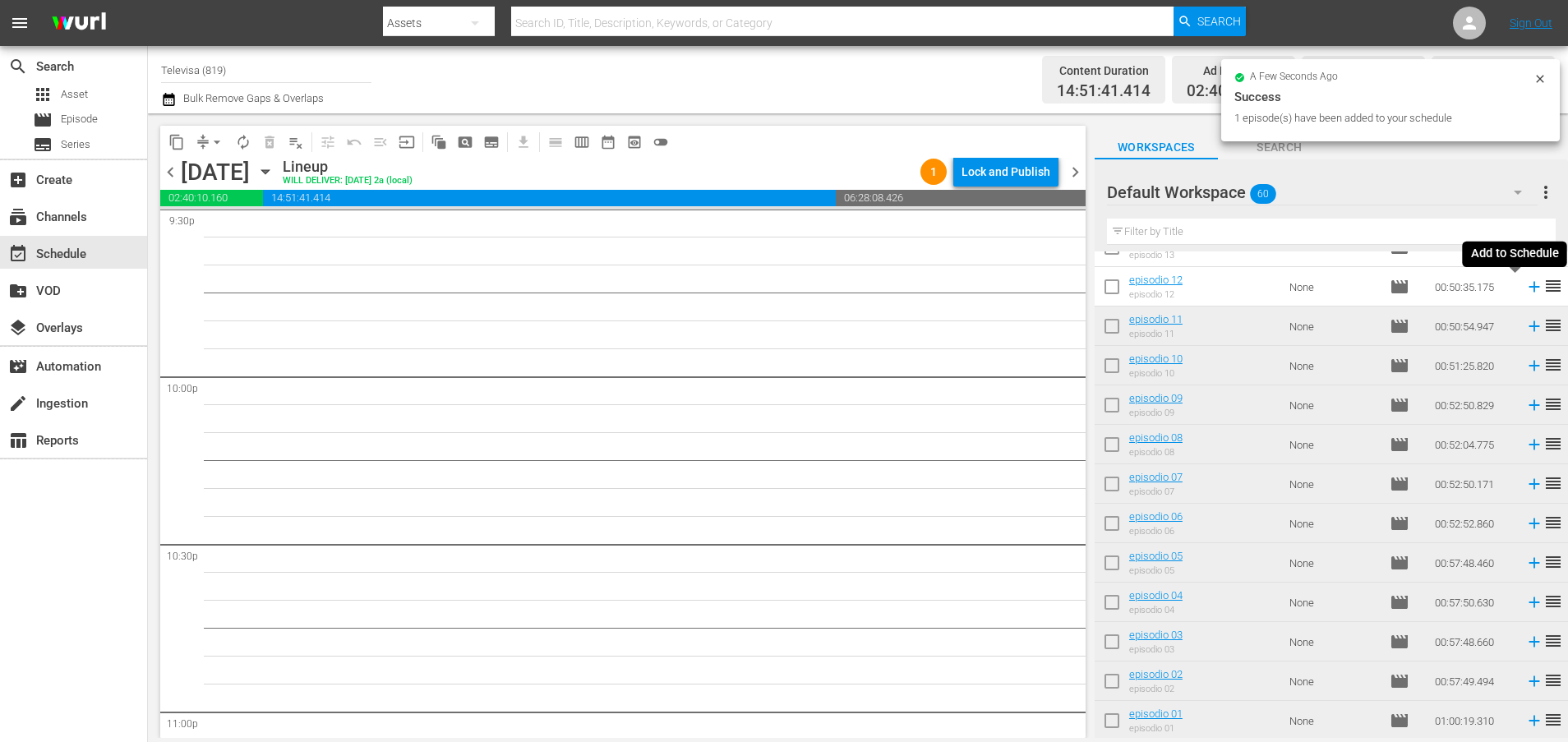
click at [1528, 287] on icon at bounding box center [1534, 287] width 11 height 11
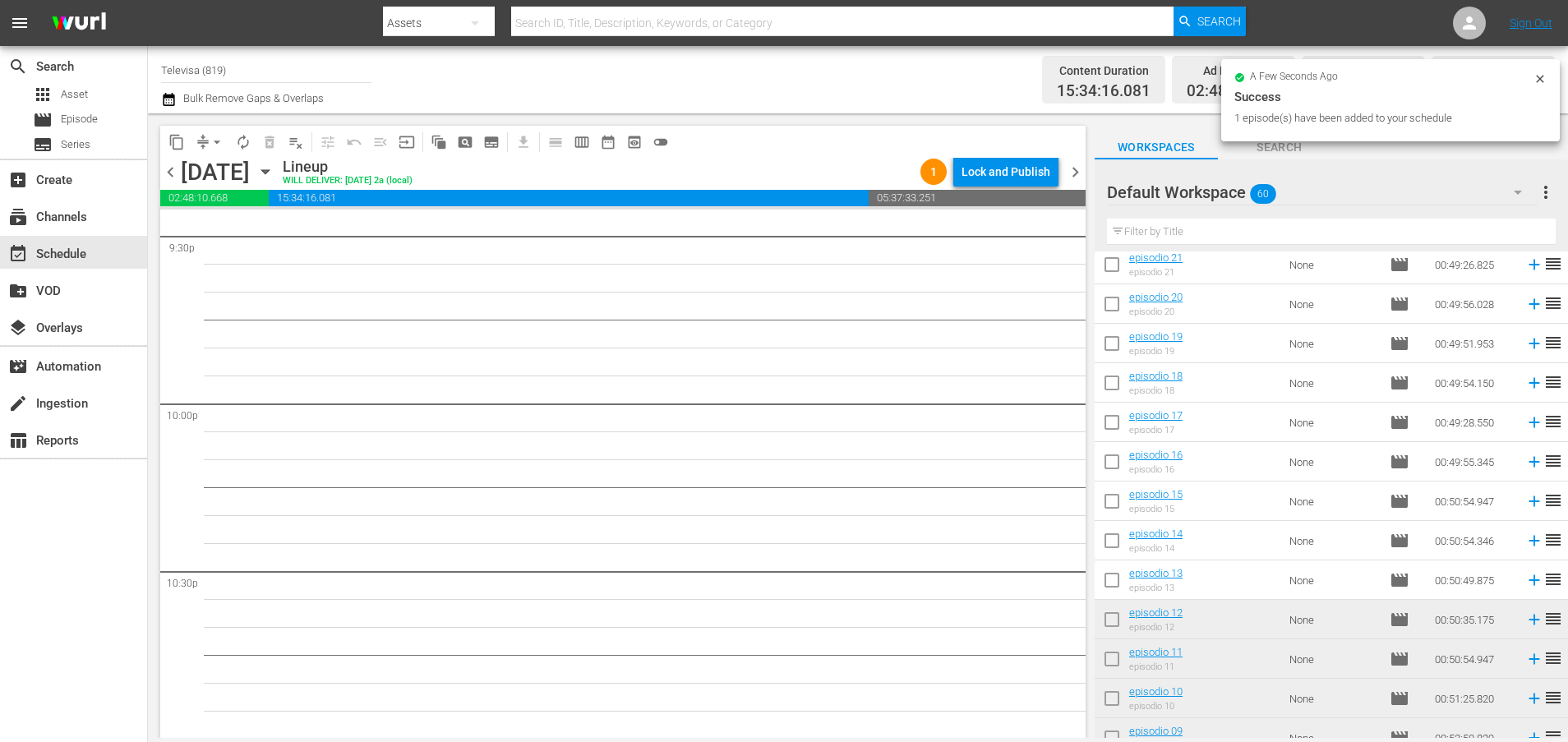
scroll to position [1548, 0]
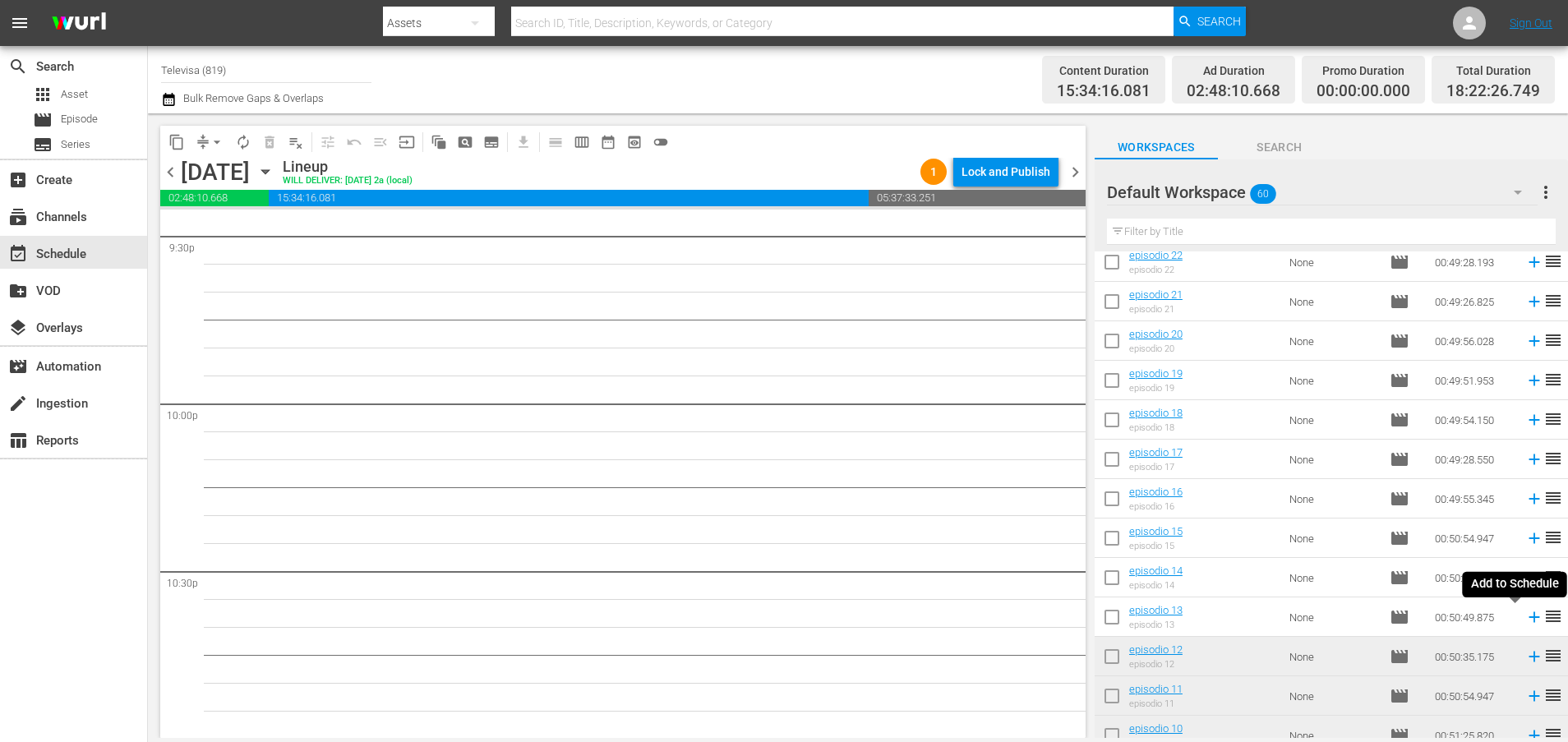
click at [1525, 619] on icon at bounding box center [1534, 617] width 18 height 18
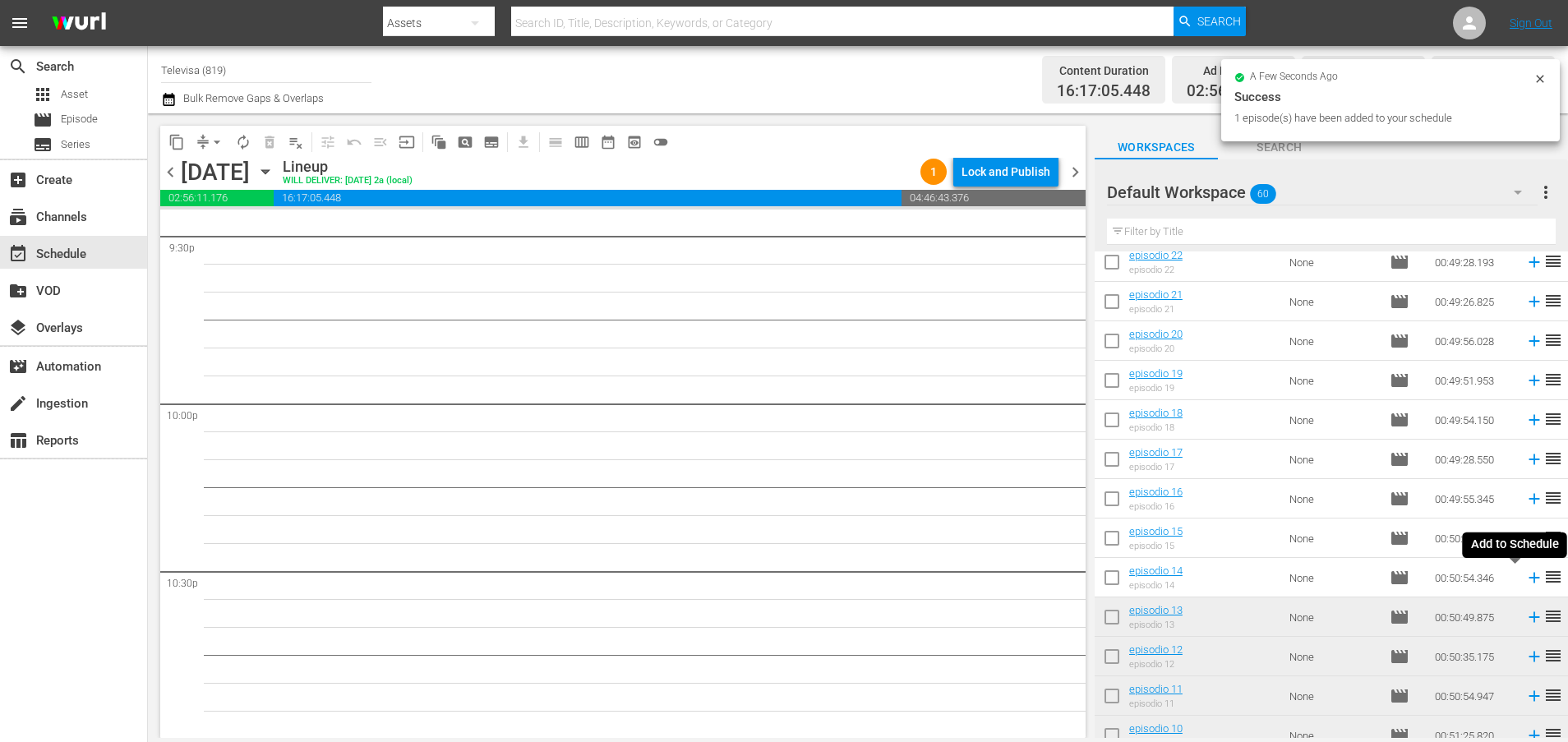
click at [1528, 574] on icon at bounding box center [1534, 578] width 11 height 11
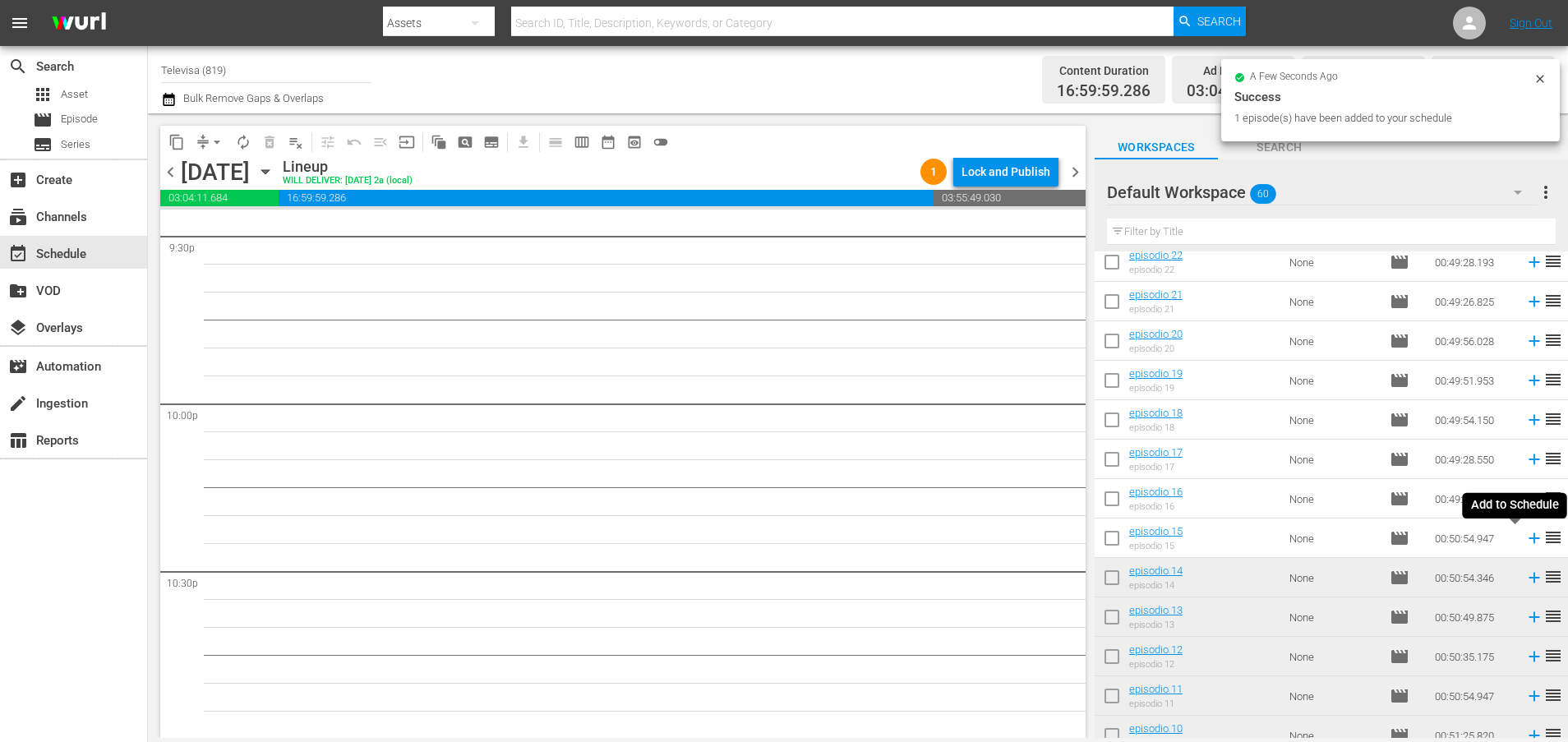
click at [1528, 535] on icon at bounding box center [1534, 539] width 11 height 11
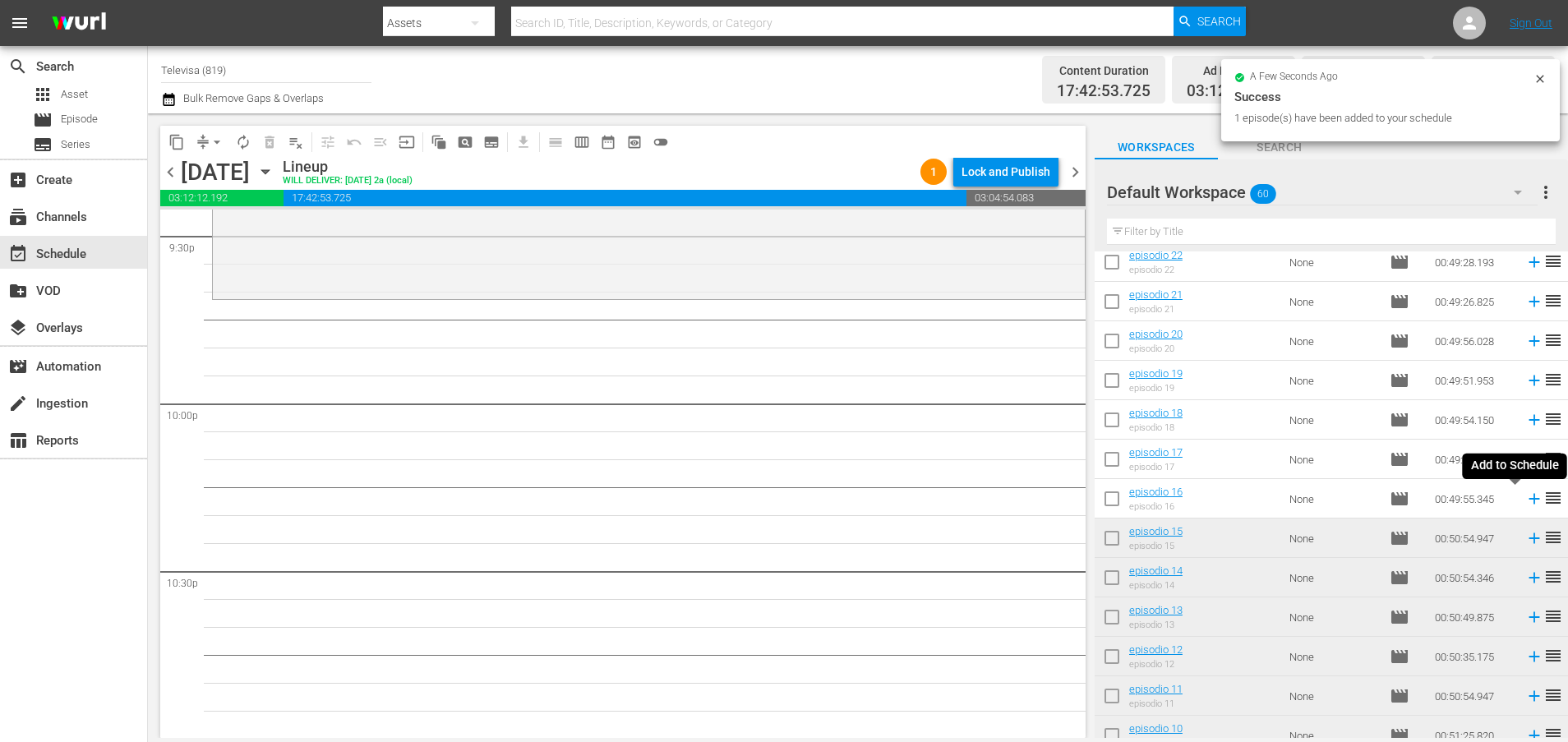
click at [1525, 498] on icon at bounding box center [1534, 498] width 18 height 18
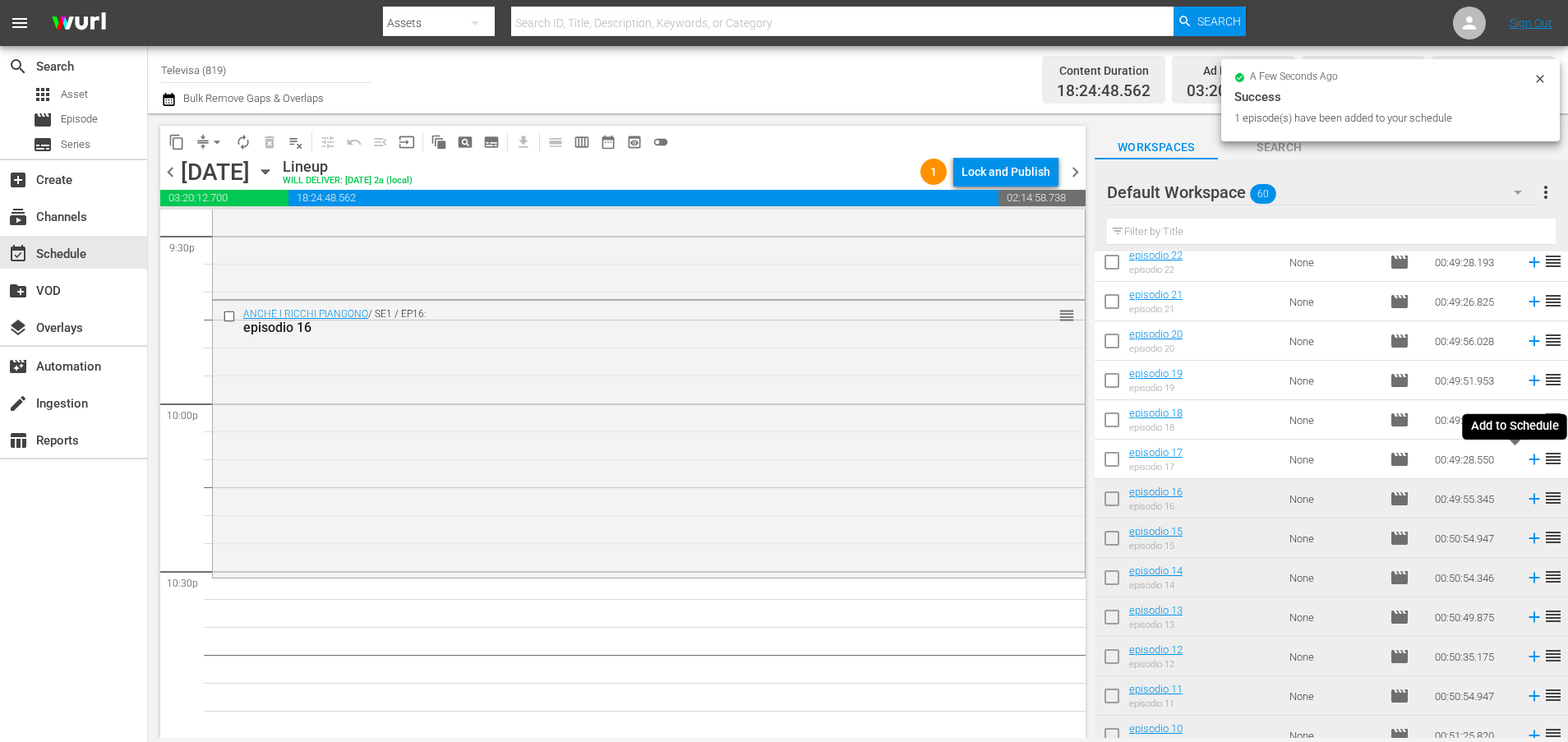
click at [1525, 459] on icon at bounding box center [1534, 459] width 18 height 18
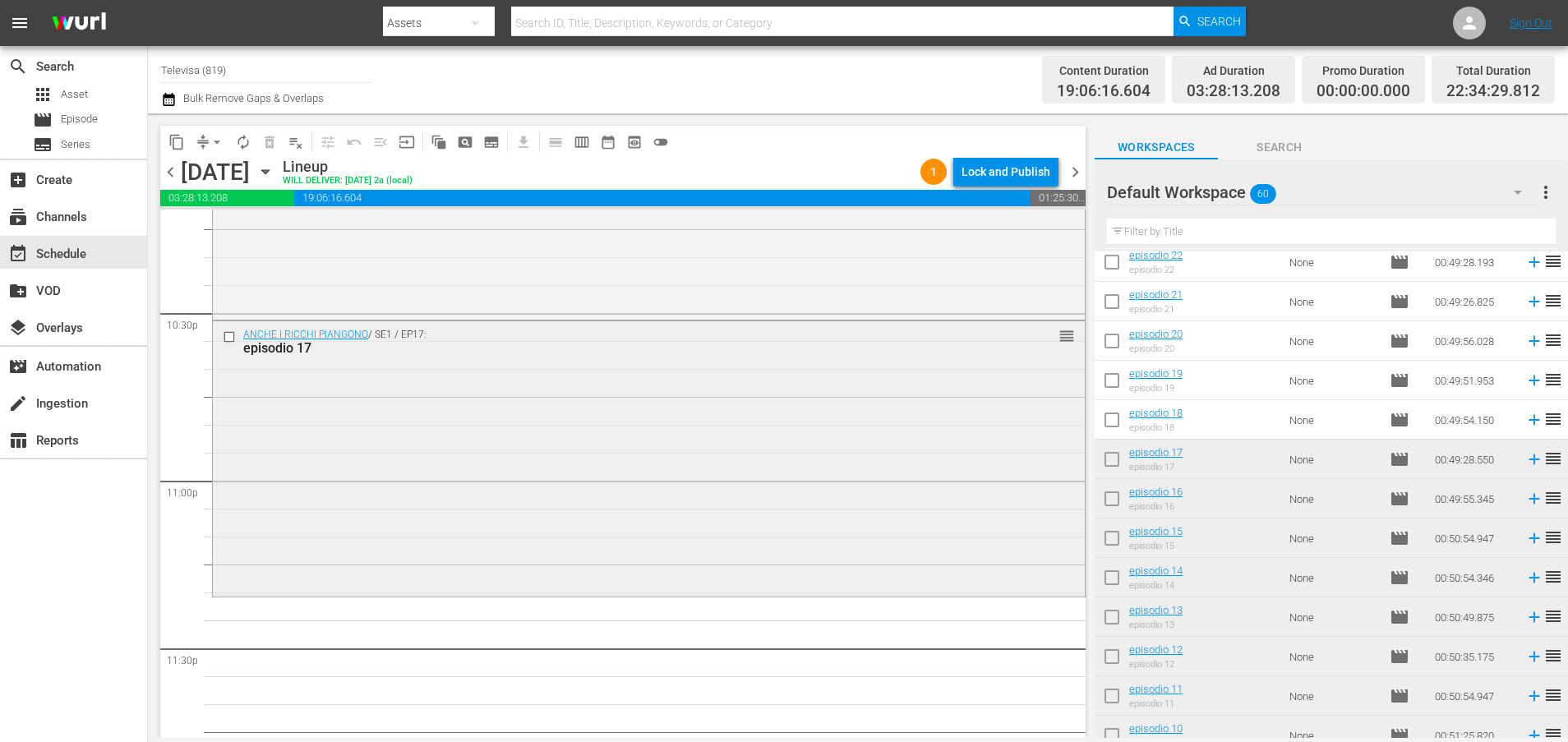
scroll to position [7516, 0]
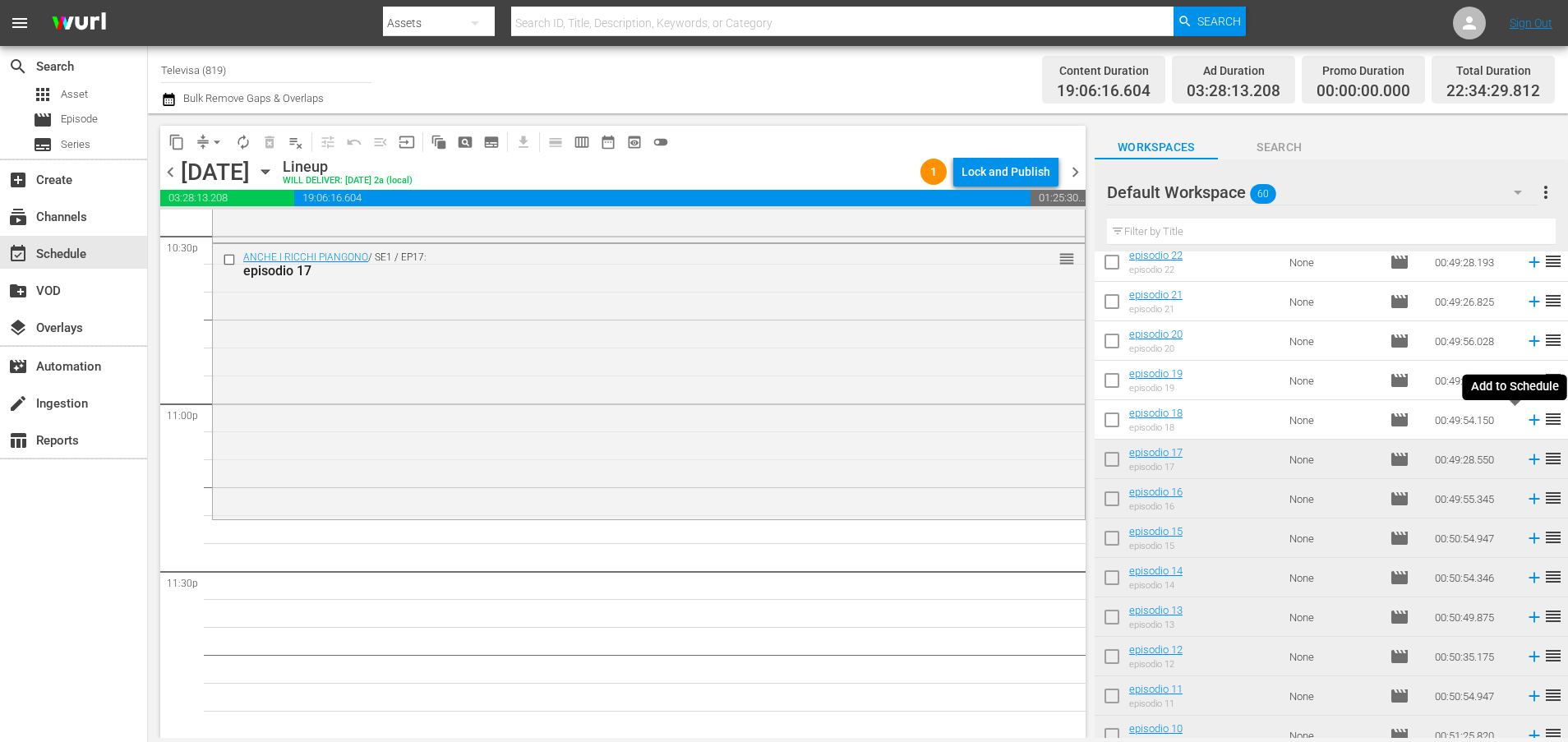
click at [1528, 420] on icon at bounding box center [1534, 421] width 11 height 11
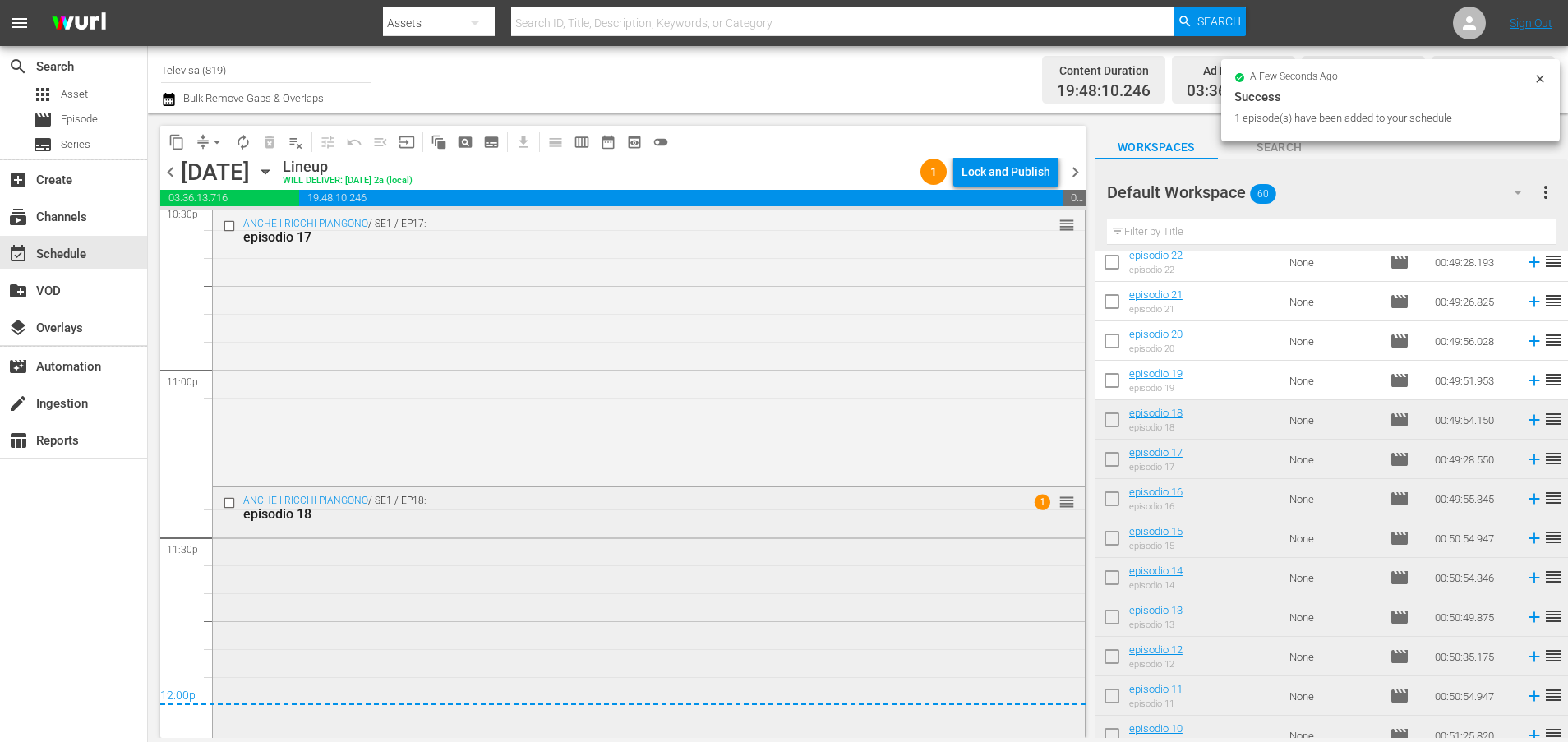
scroll to position [7576, 0]
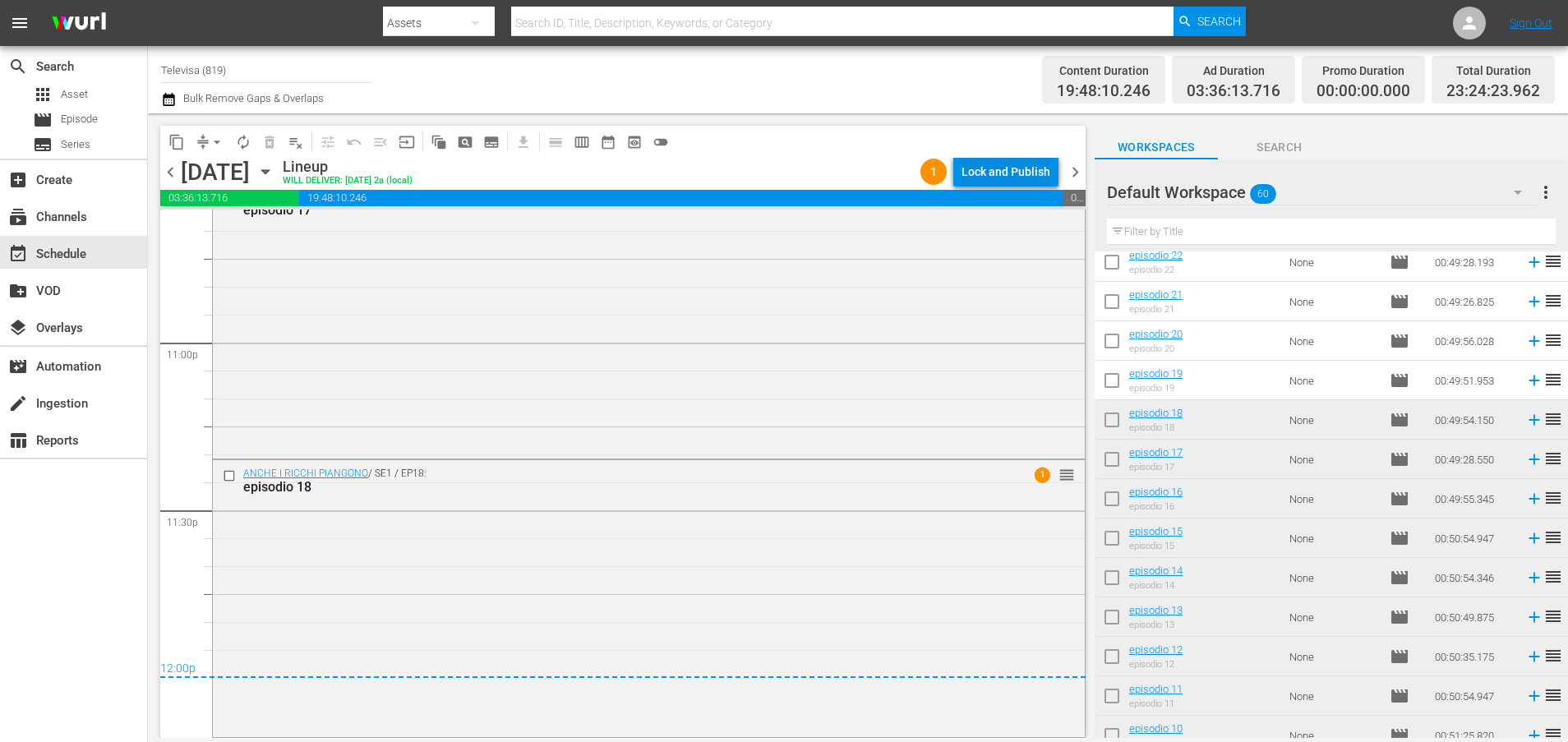
click at [993, 170] on div "Lock and Publish" at bounding box center [1006, 172] width 88 height 30
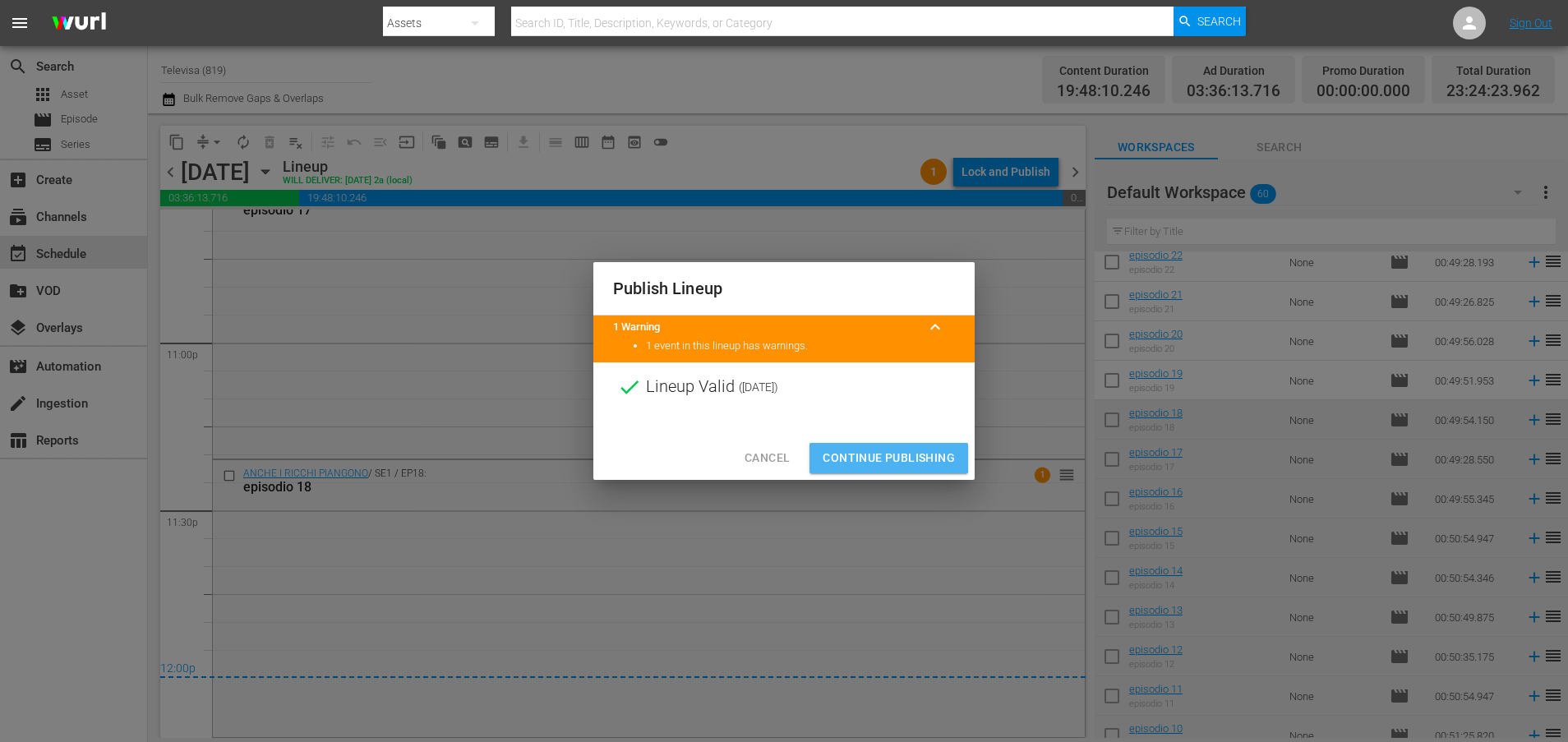
click at [866, 456] on span "Continue Publishing" at bounding box center [888, 458] width 133 height 21
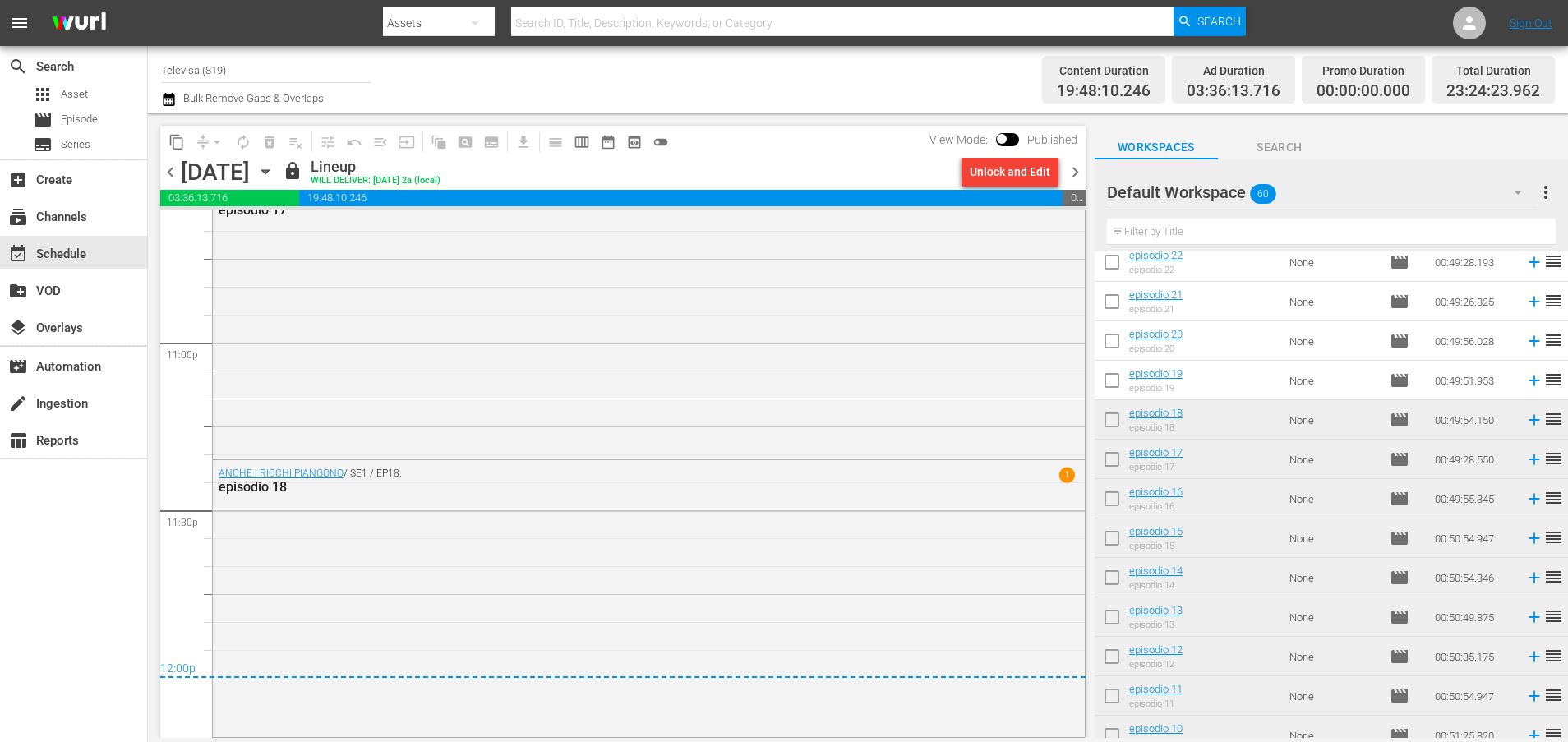
click at [274, 173] on icon "button" at bounding box center [265, 172] width 18 height 18
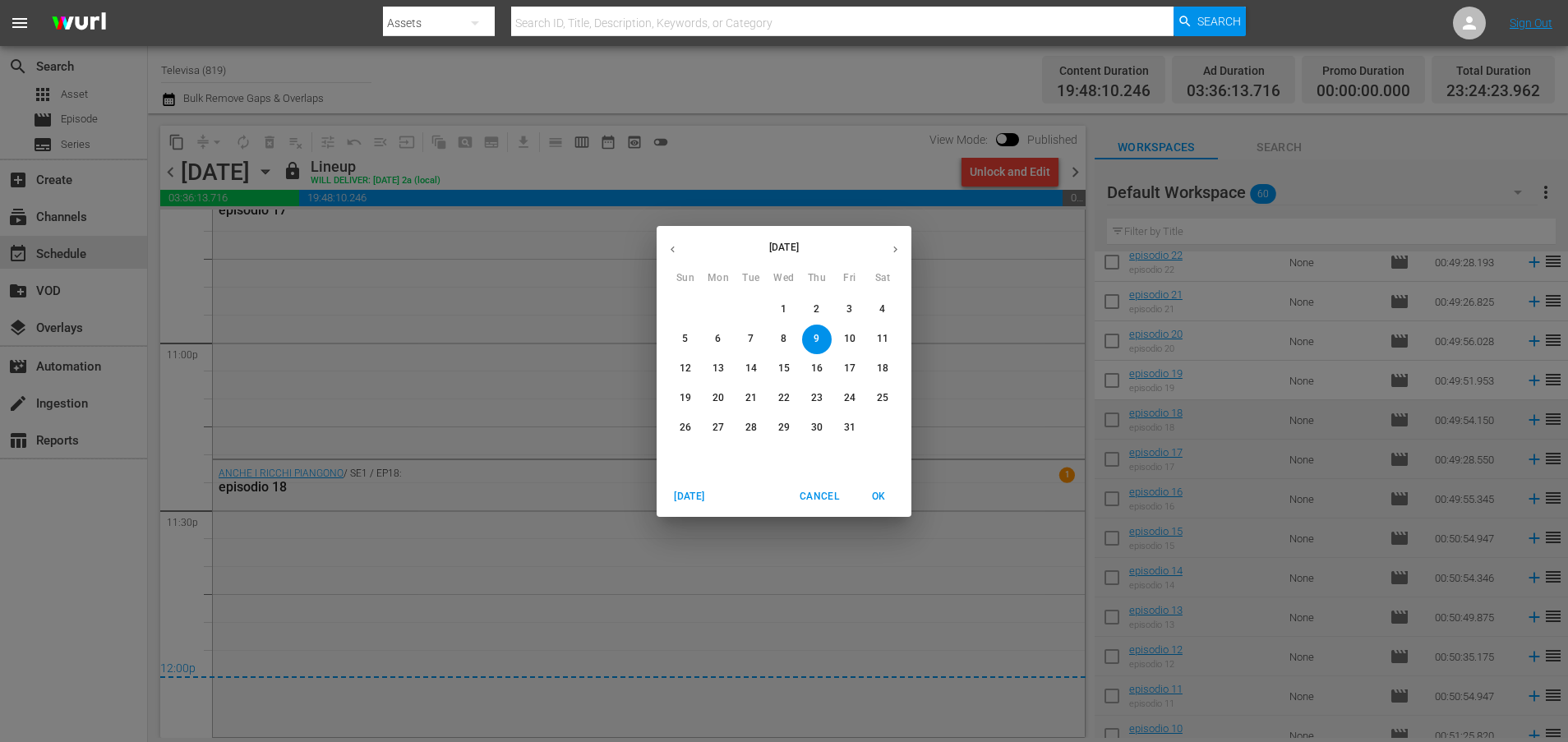
click at [850, 336] on p "10" at bounding box center [849, 339] width 12 height 14
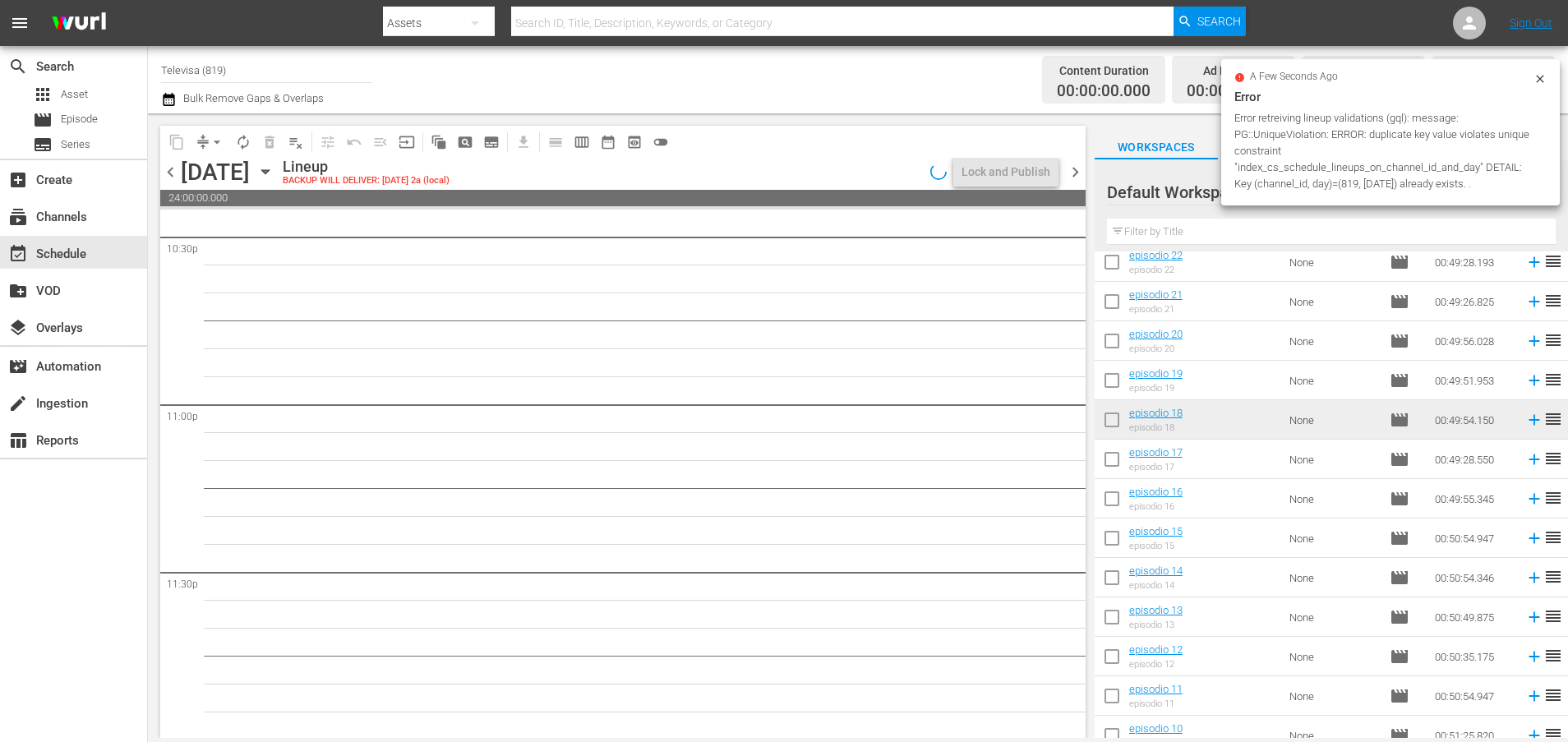
scroll to position [7516, 0]
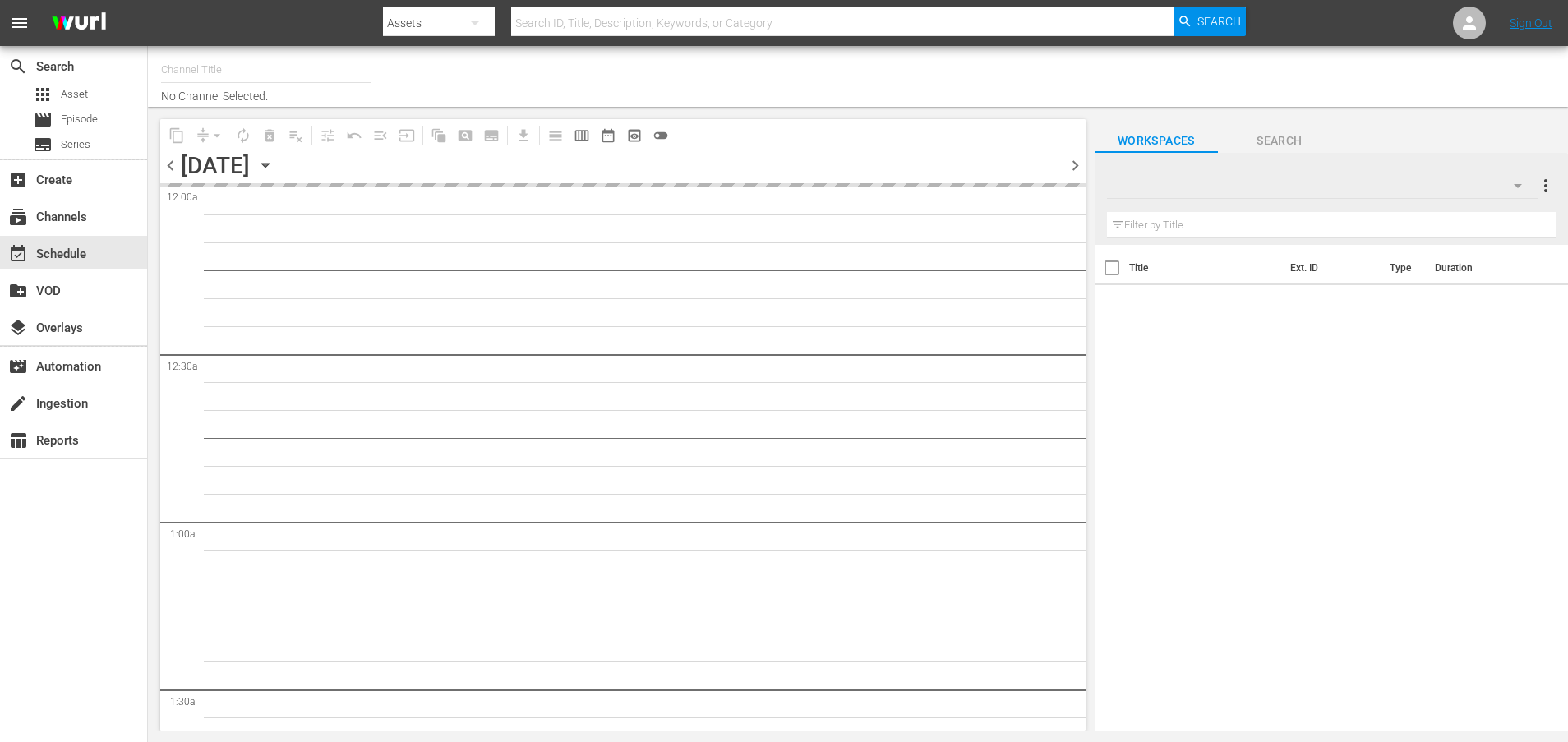
type input "Televisa (819)"
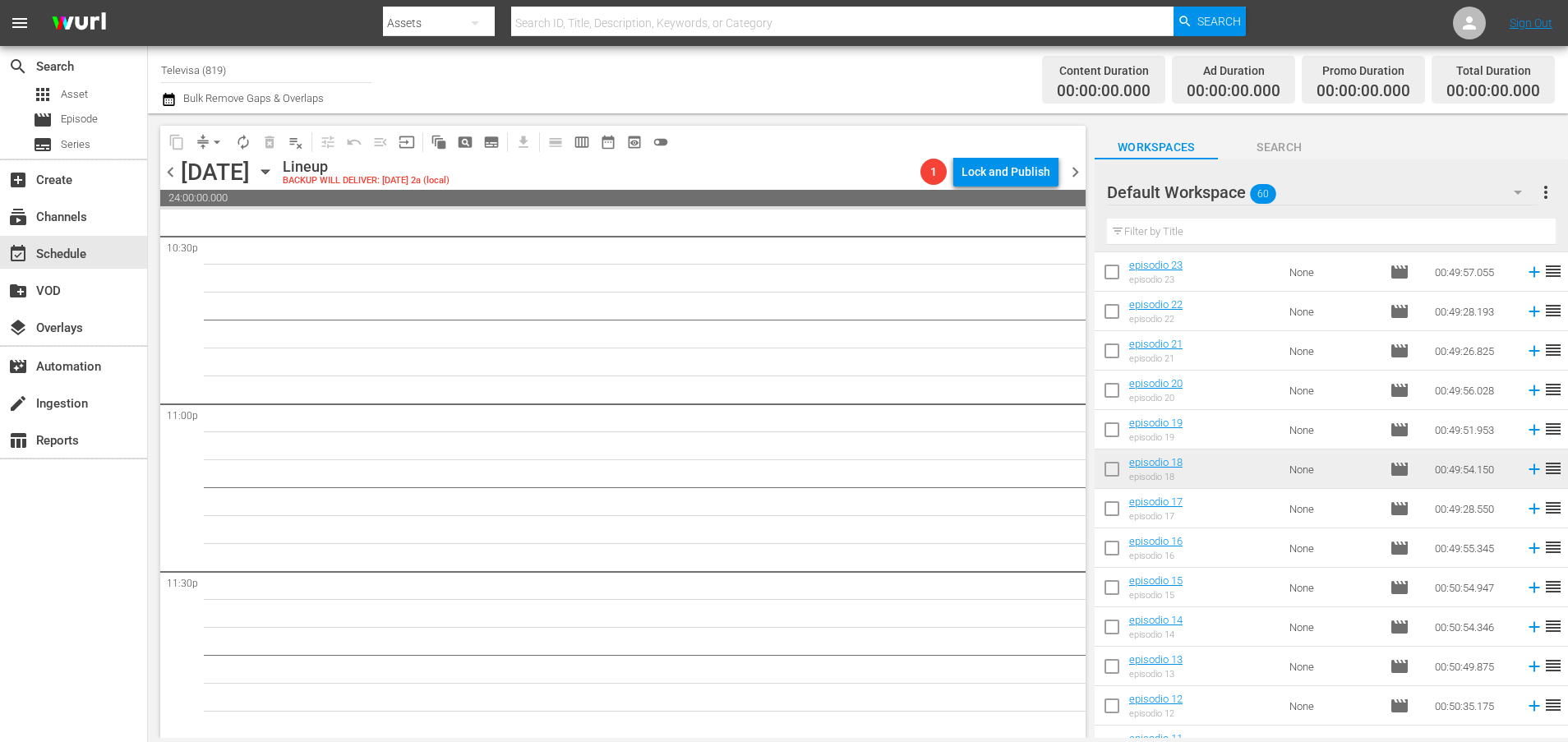
scroll to position [1513, 0]
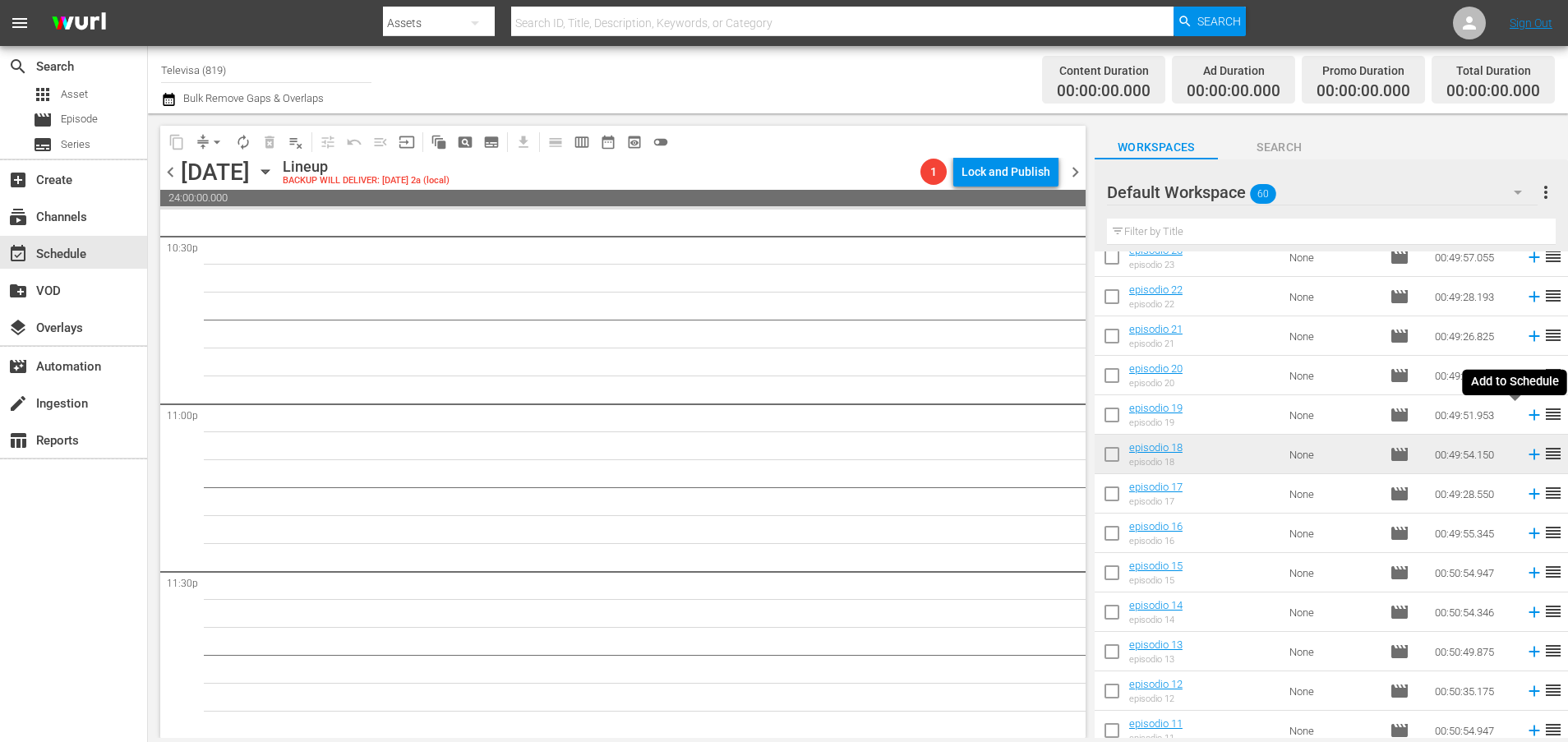
click at [1525, 414] on icon at bounding box center [1534, 415] width 18 height 18
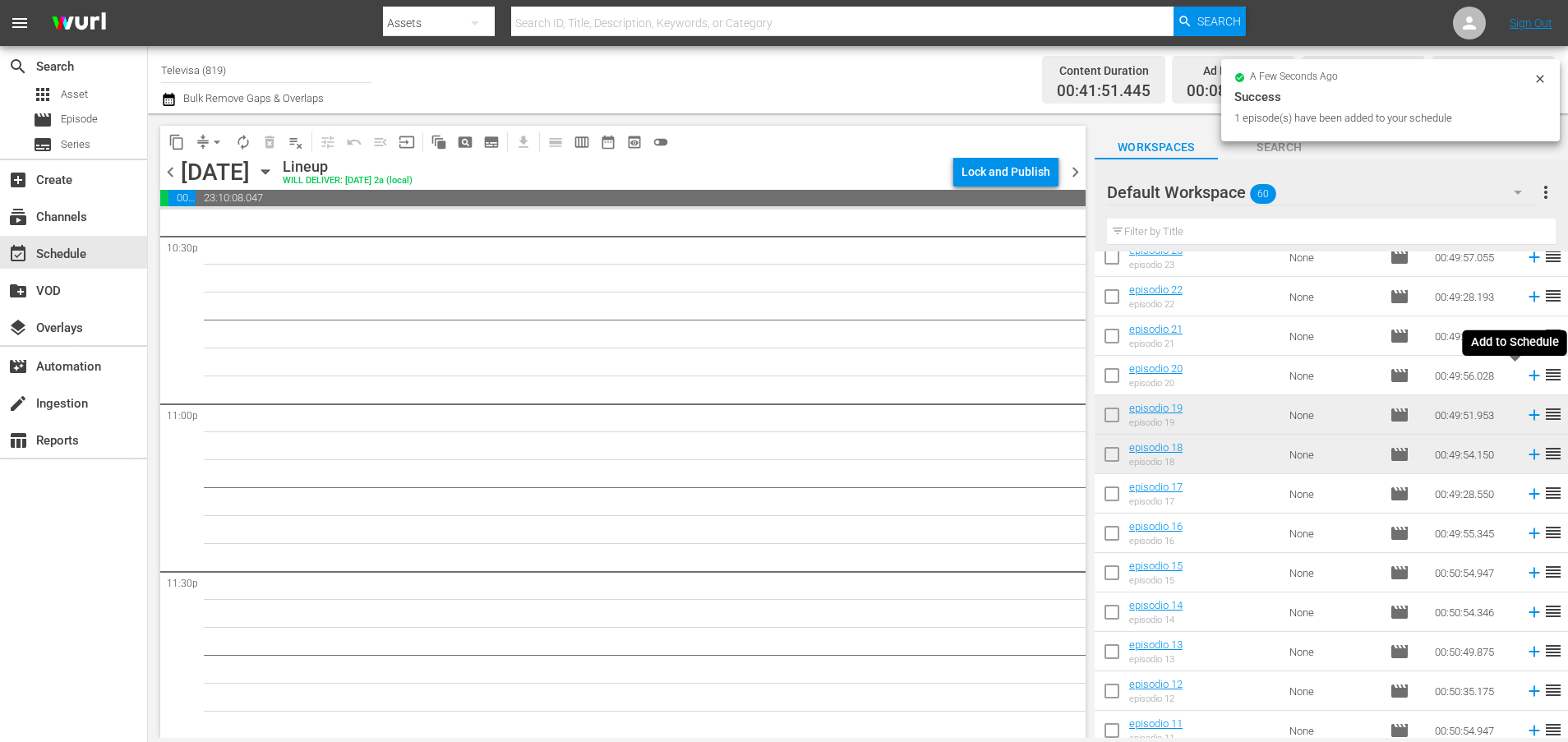
click at [1528, 376] on icon at bounding box center [1534, 376] width 11 height 11
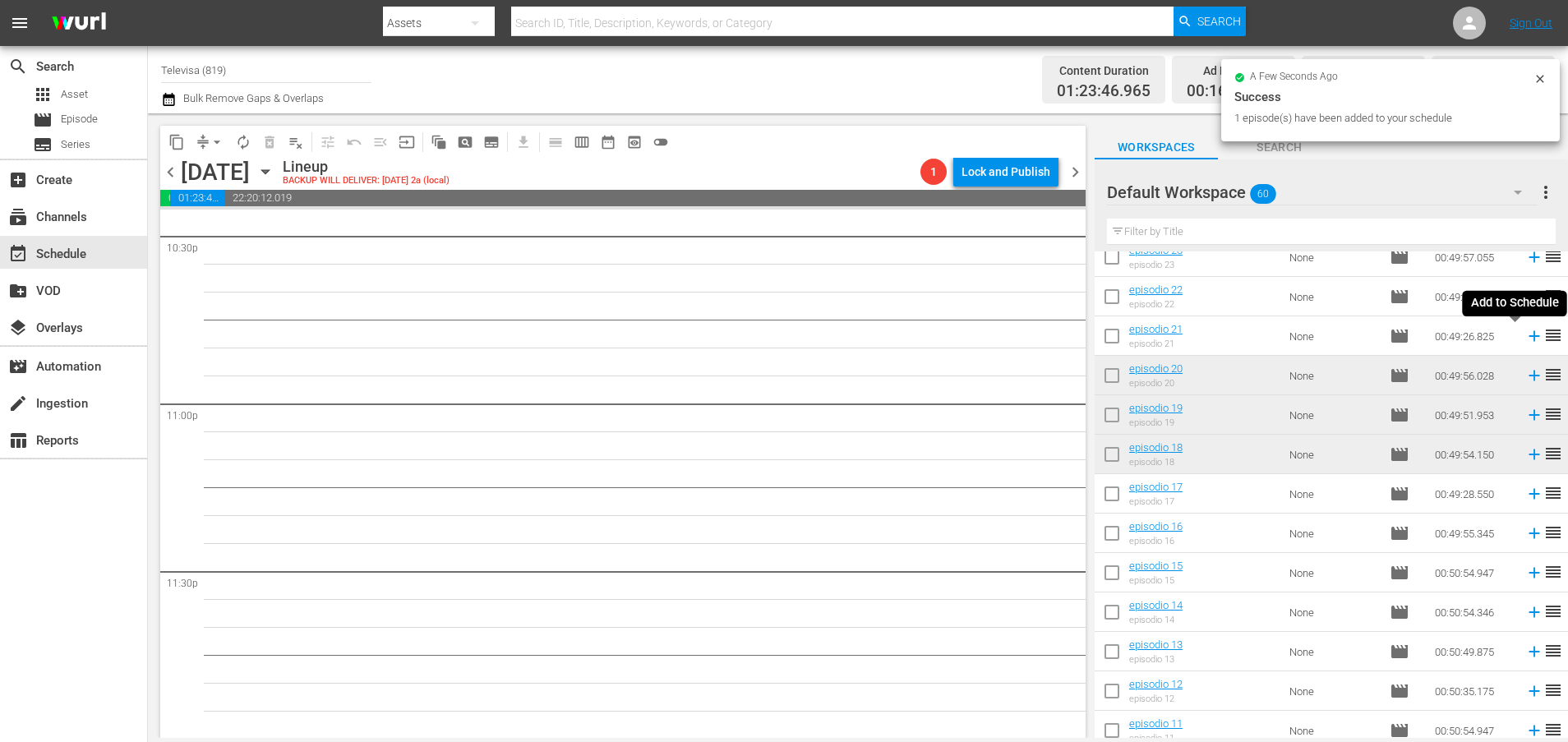
click at [1528, 336] on icon at bounding box center [1534, 337] width 11 height 11
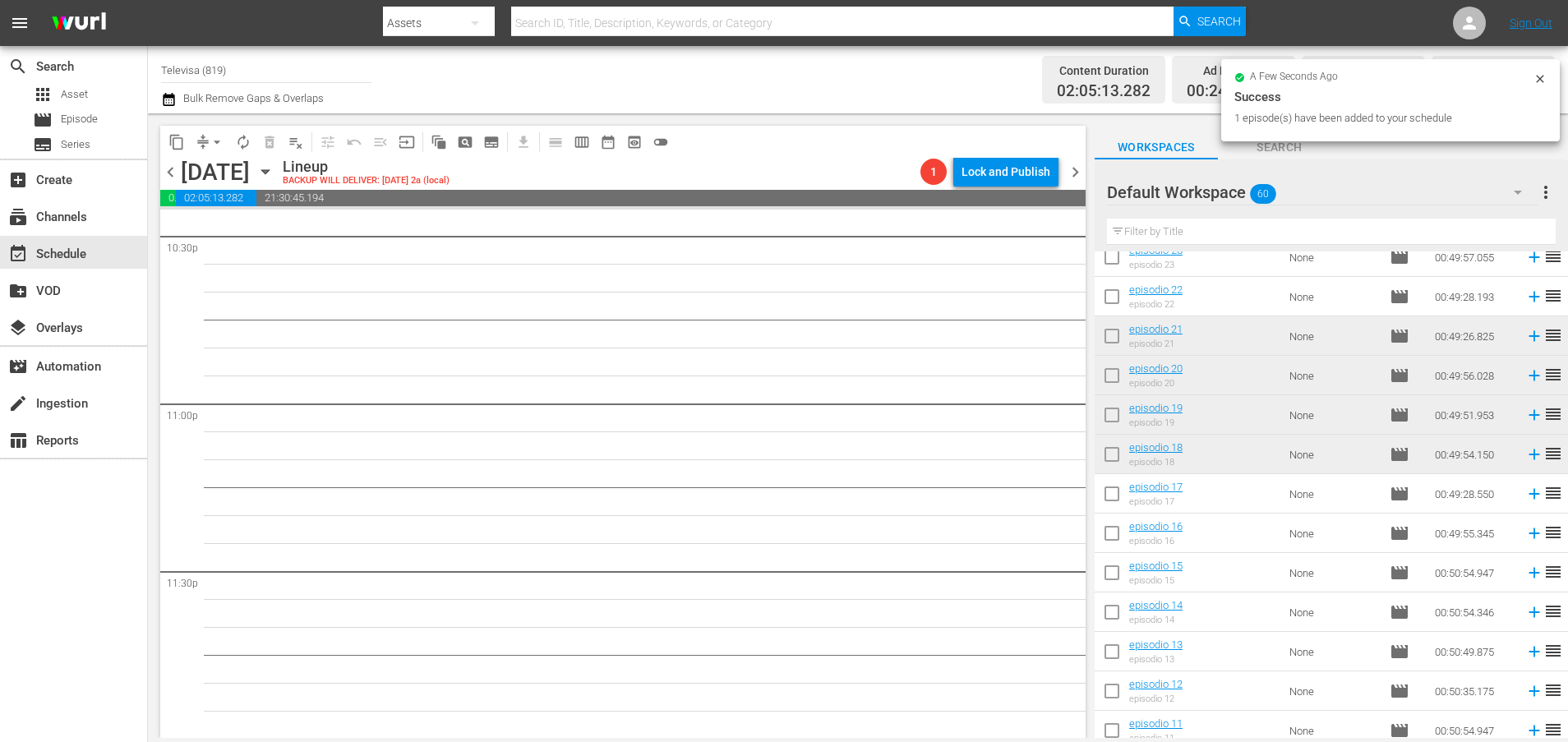
scroll to position [1390, 0]
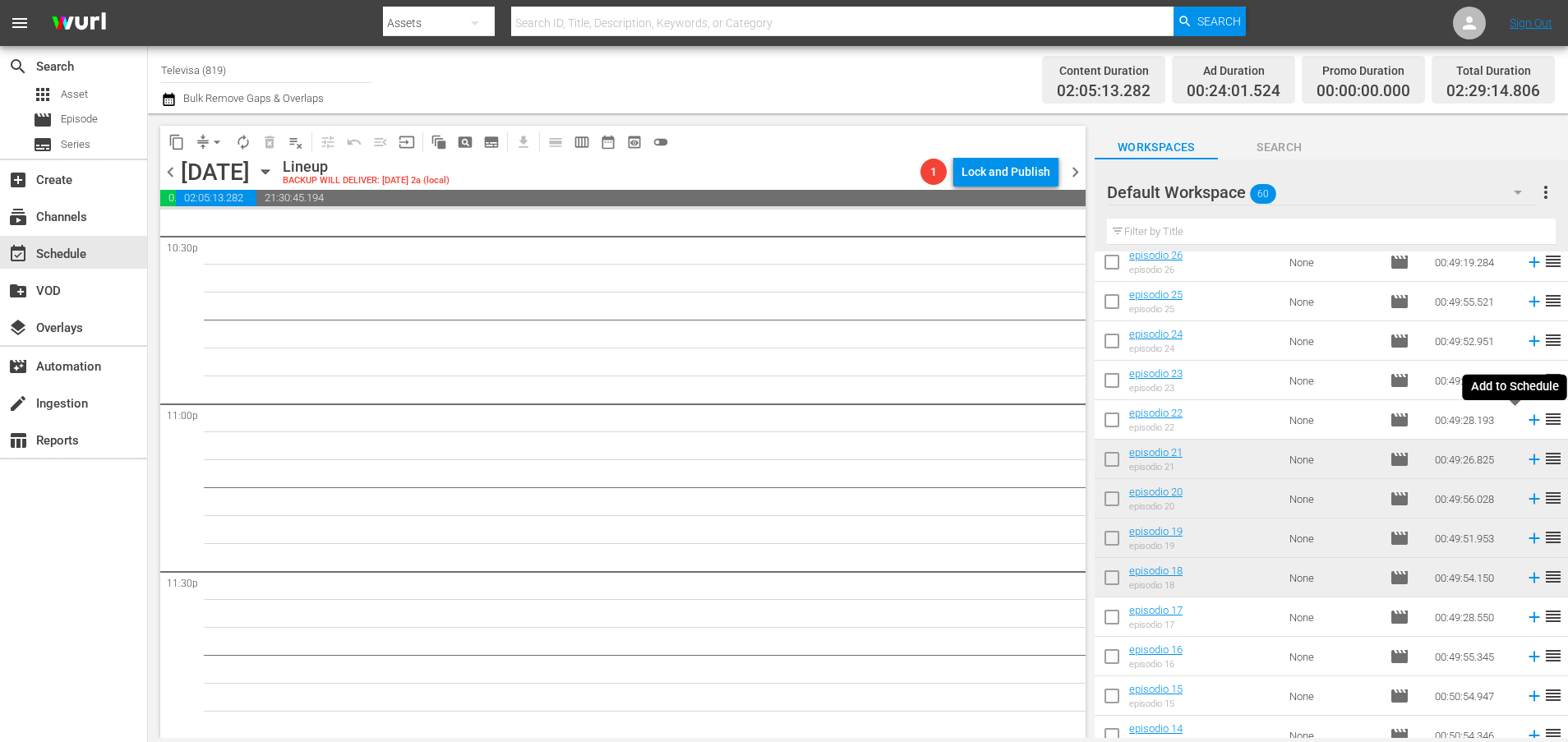
click at [1525, 422] on icon at bounding box center [1534, 420] width 18 height 18
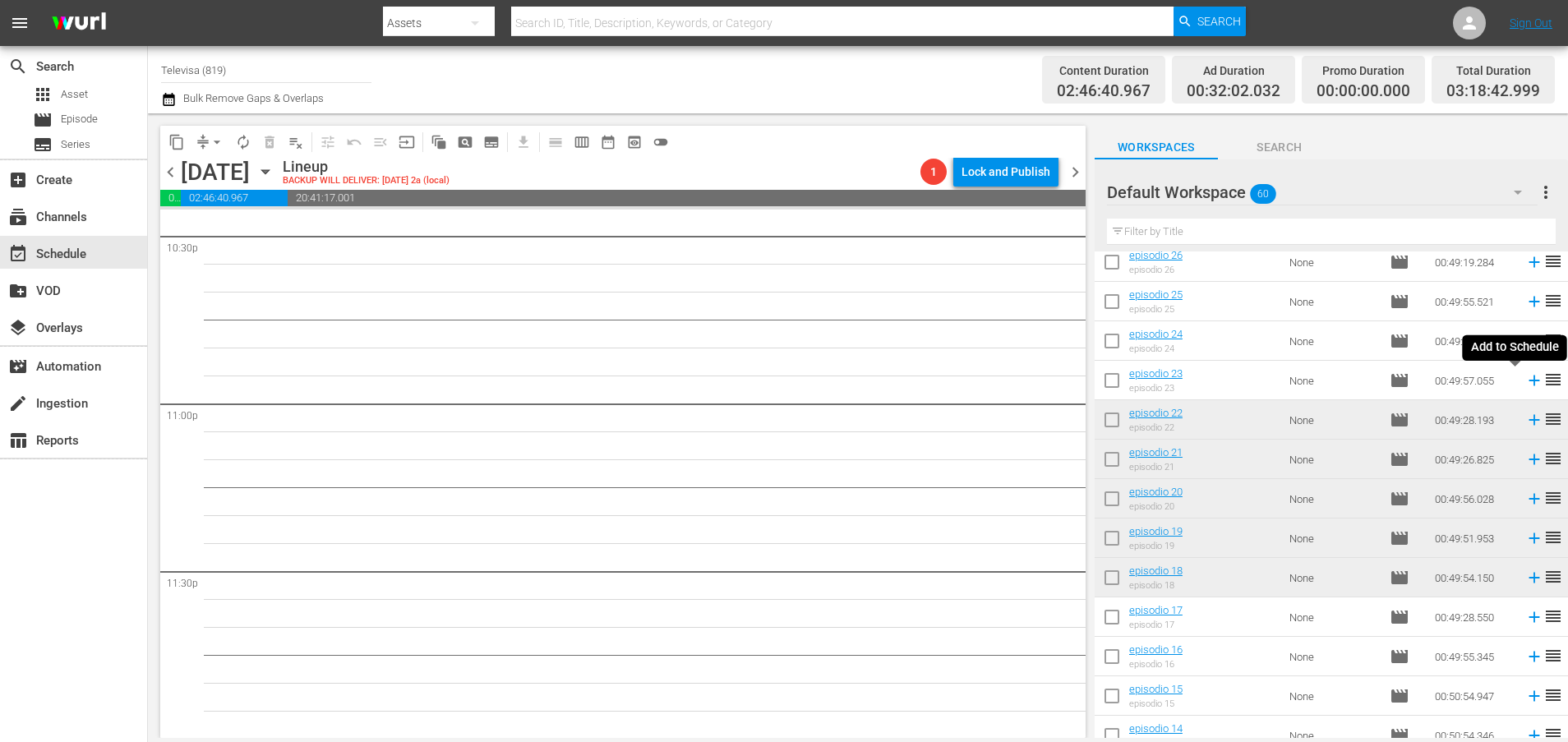
click at [1525, 382] on icon at bounding box center [1534, 380] width 18 height 18
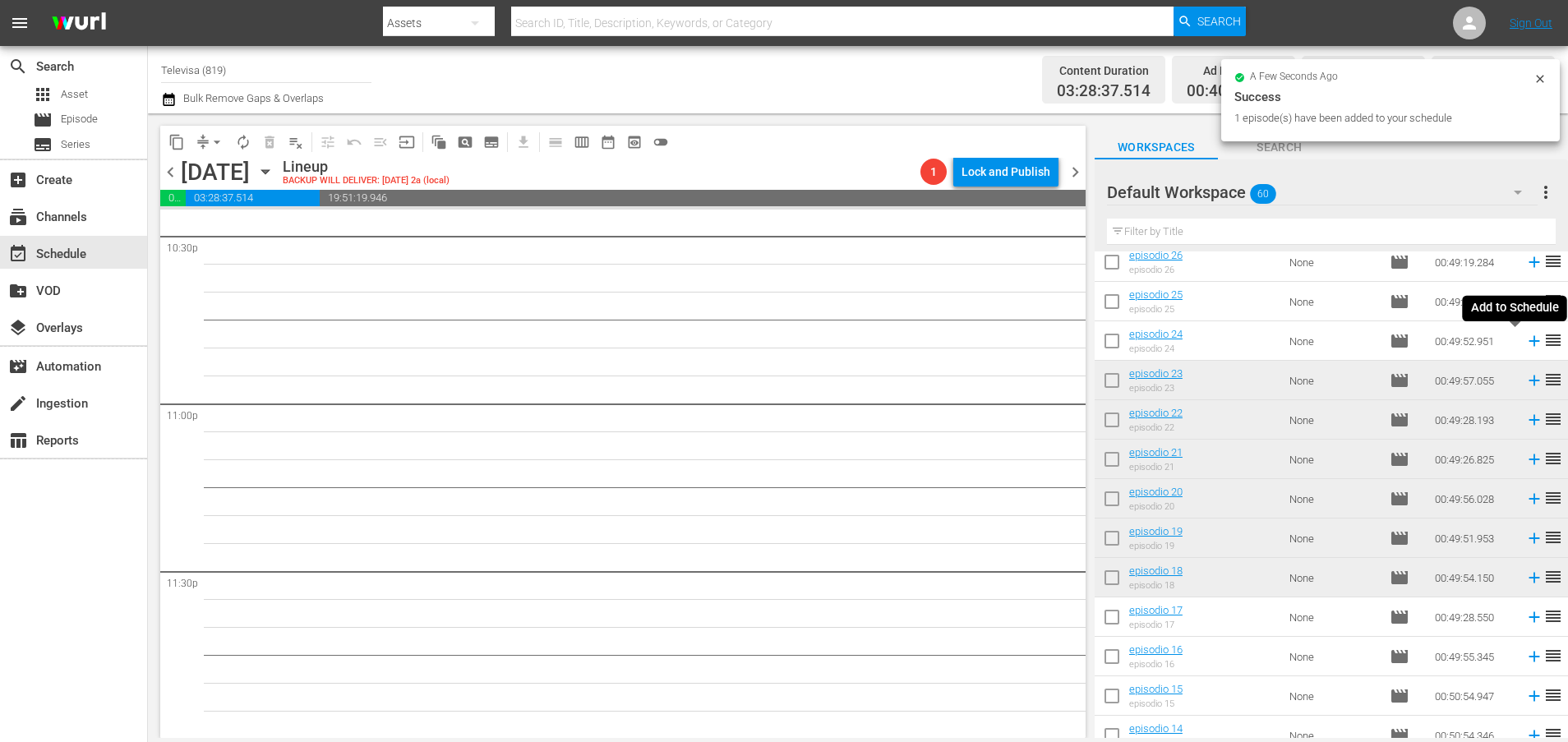
click at [1528, 345] on icon at bounding box center [1534, 341] width 11 height 11
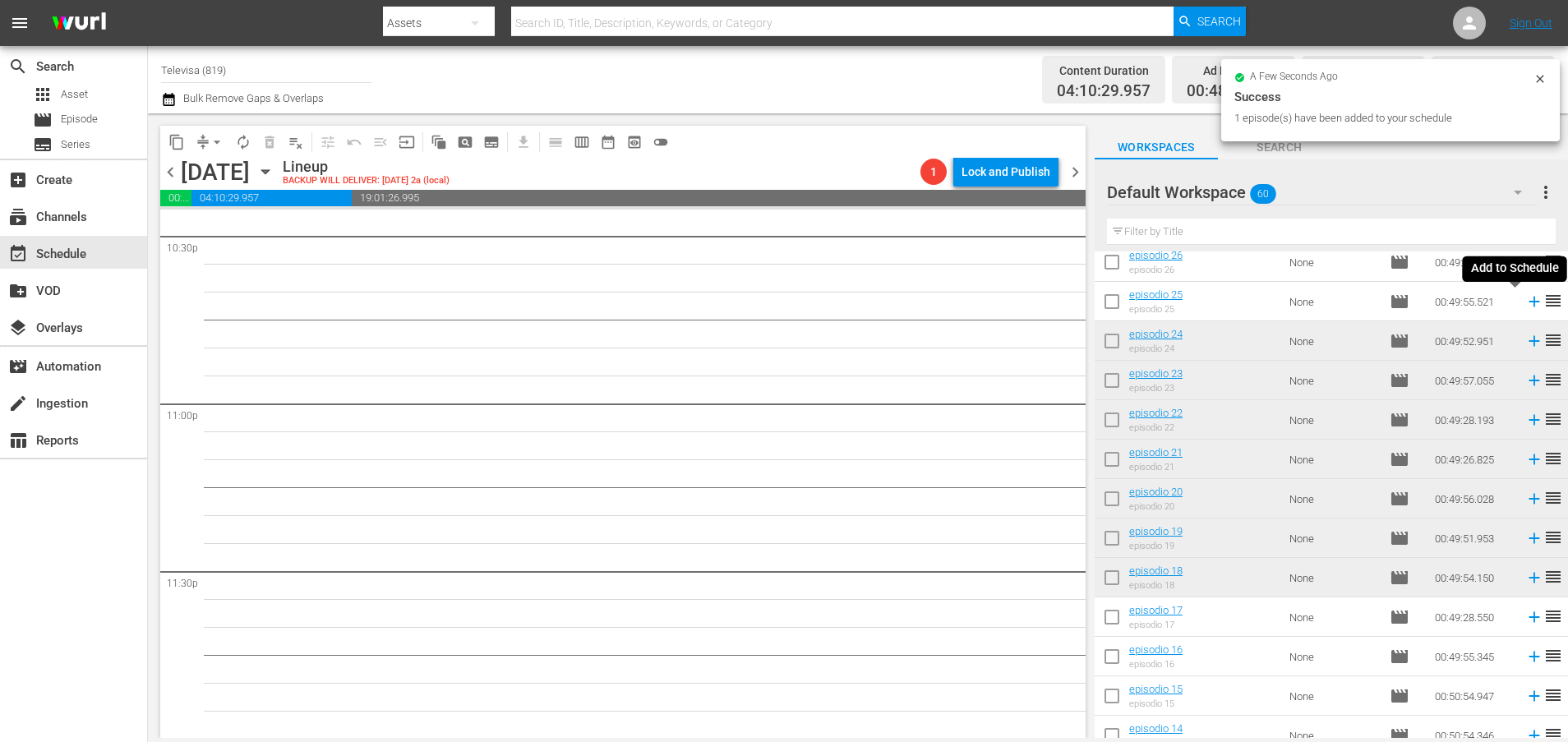
click at [1528, 301] on icon at bounding box center [1534, 302] width 11 height 11
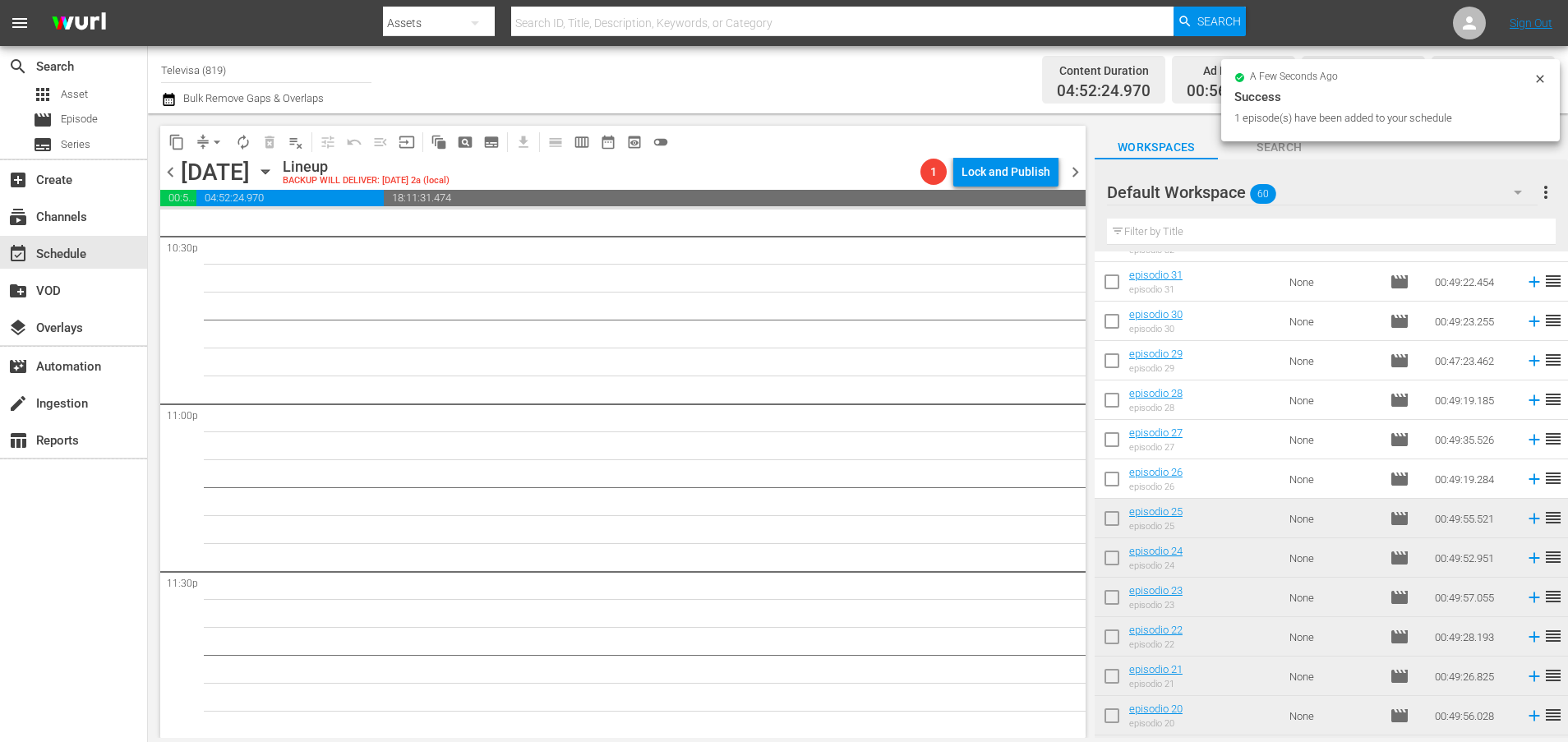
scroll to position [1144, 0]
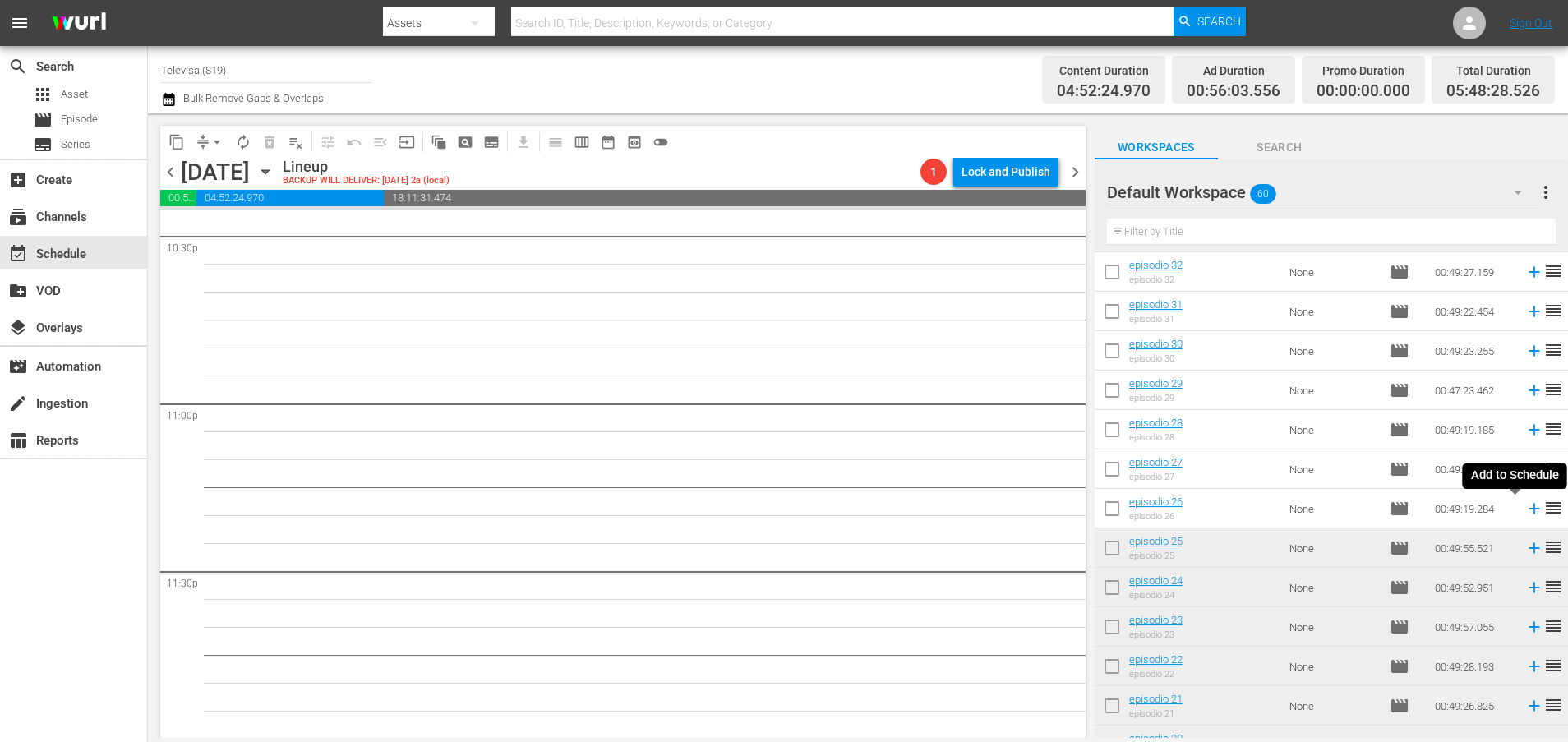
click at [1528, 510] on icon at bounding box center [1534, 509] width 11 height 11
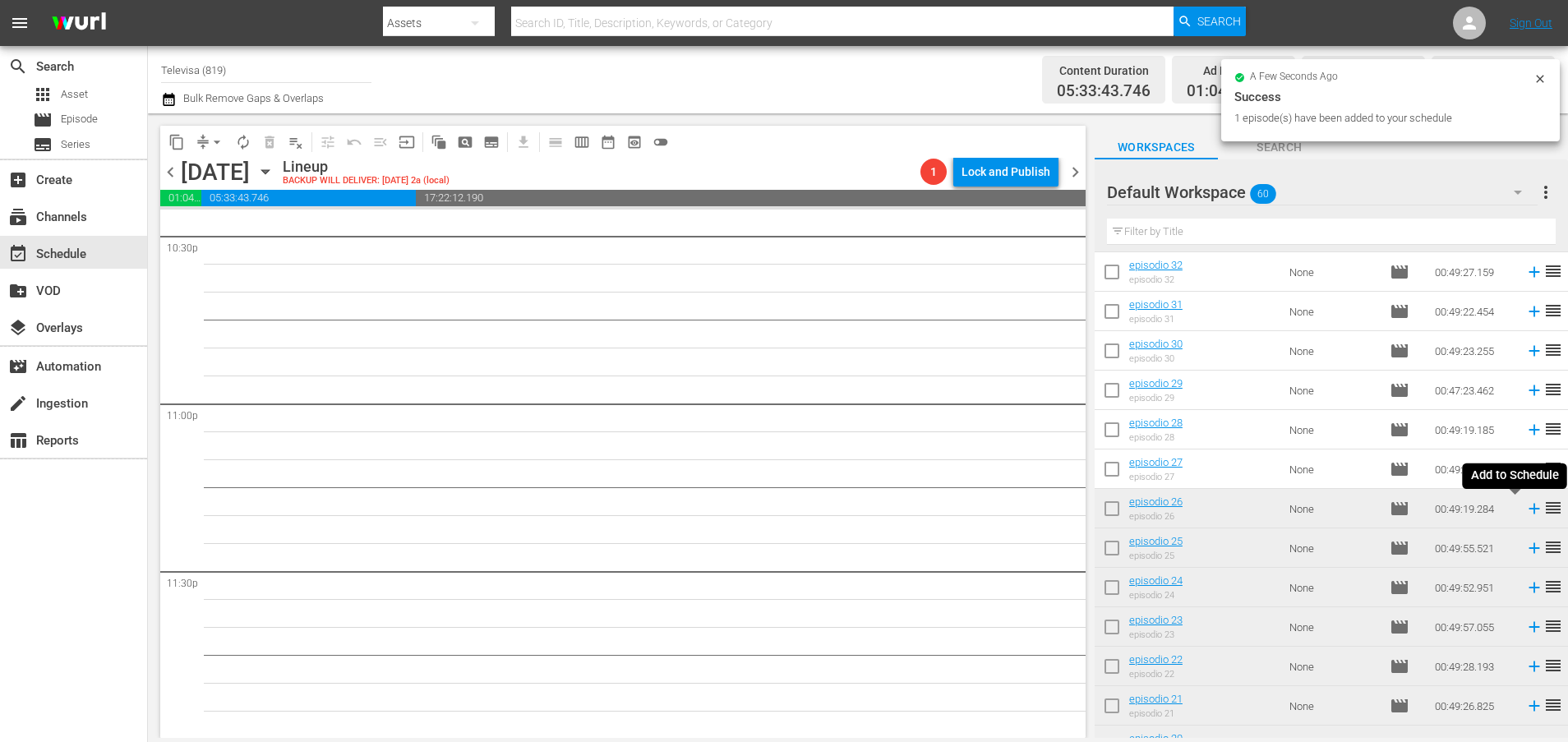
scroll to position [7488, 0]
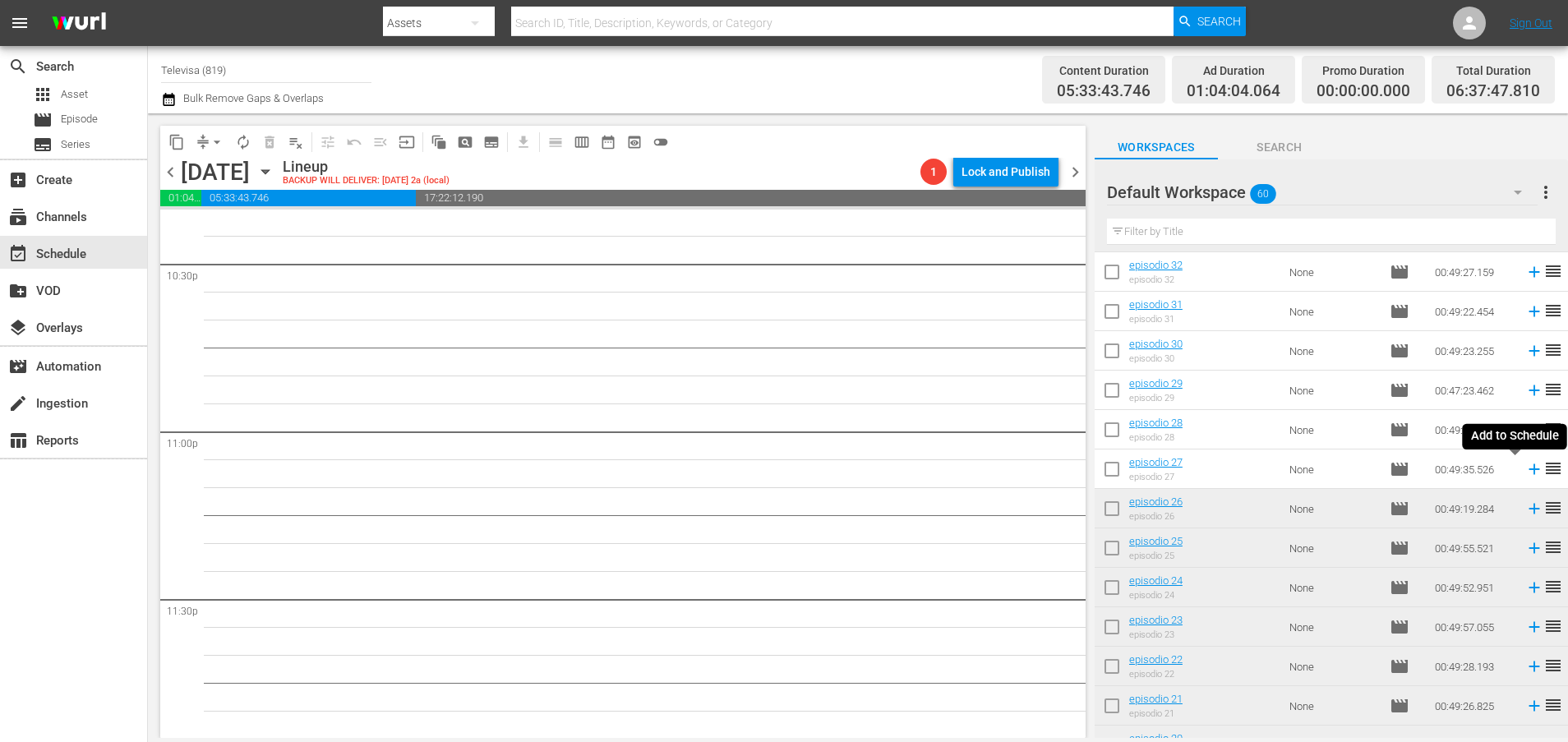
click at [1528, 469] on icon at bounding box center [1534, 469] width 11 height 11
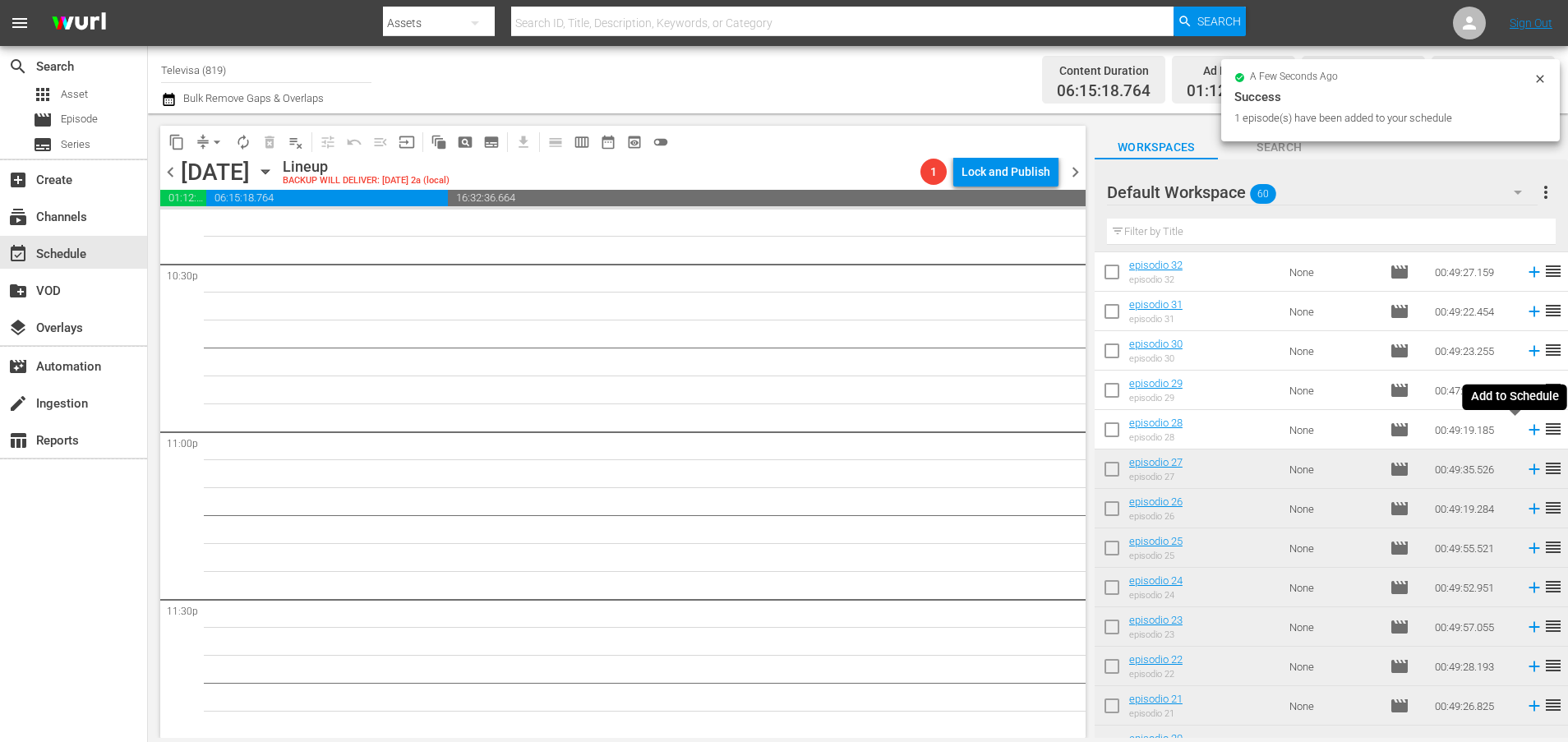
scroll to position [7459, 0]
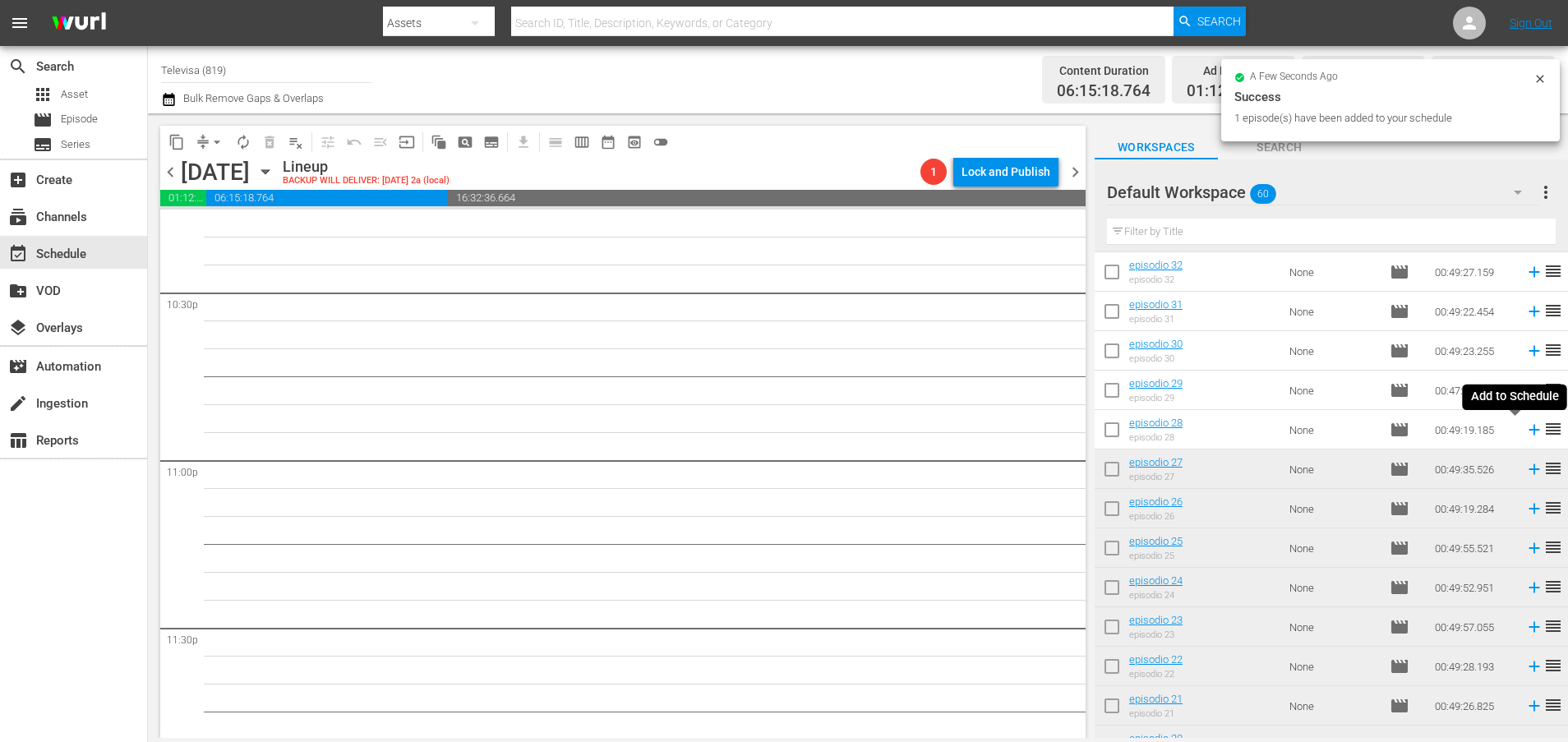
click at [1528, 430] on icon at bounding box center [1534, 431] width 11 height 11
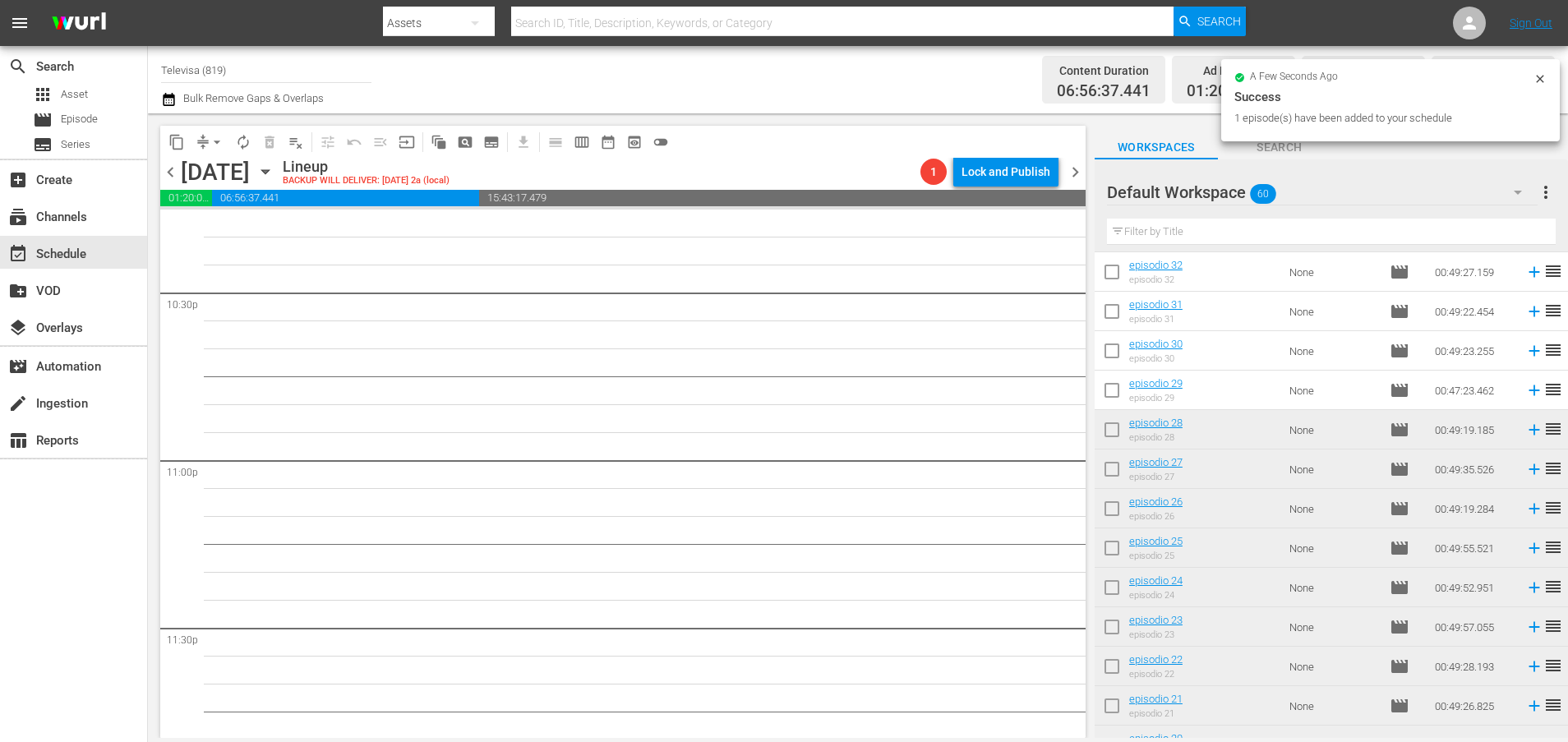
scroll to position [7432, 0]
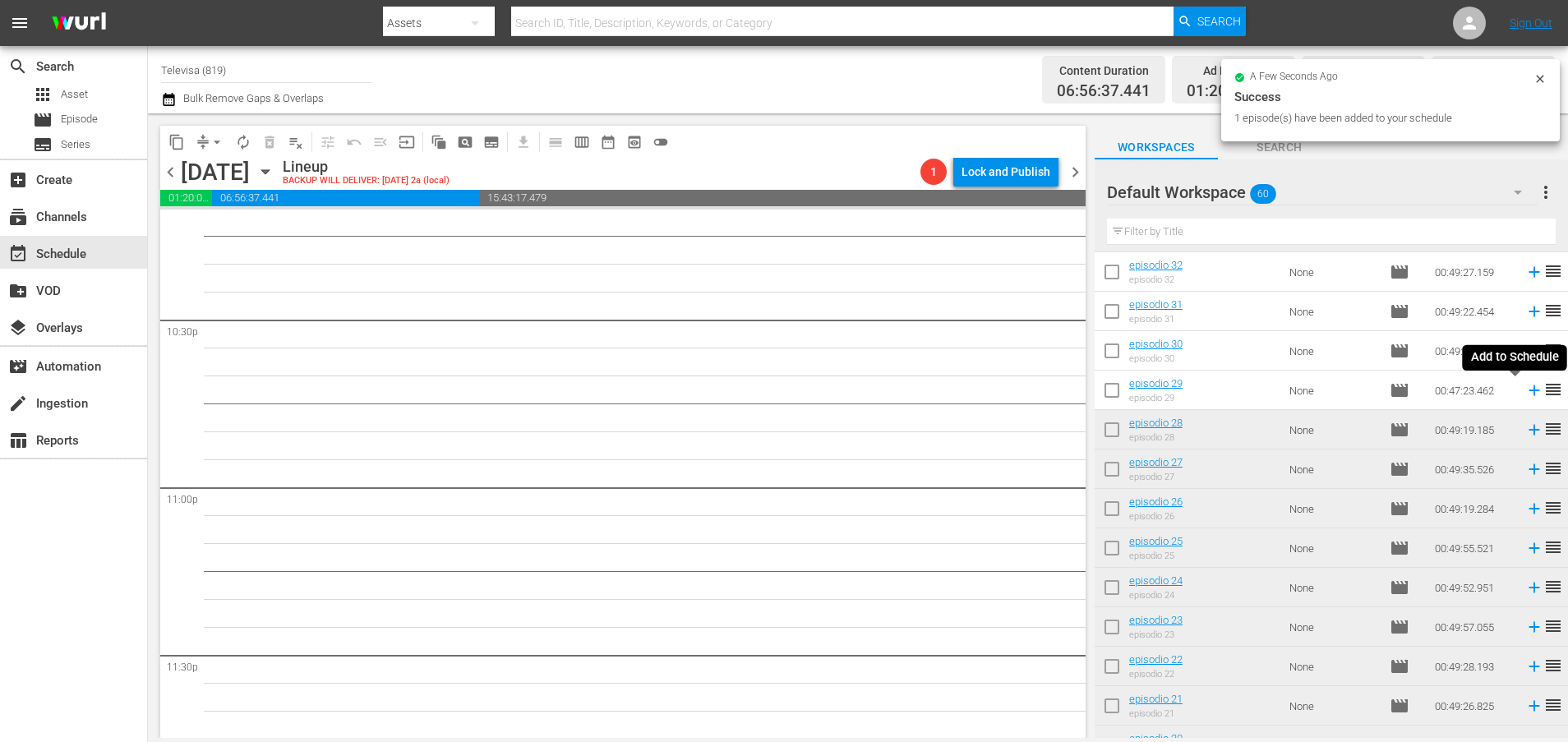
click at [1525, 395] on icon at bounding box center [1534, 390] width 18 height 18
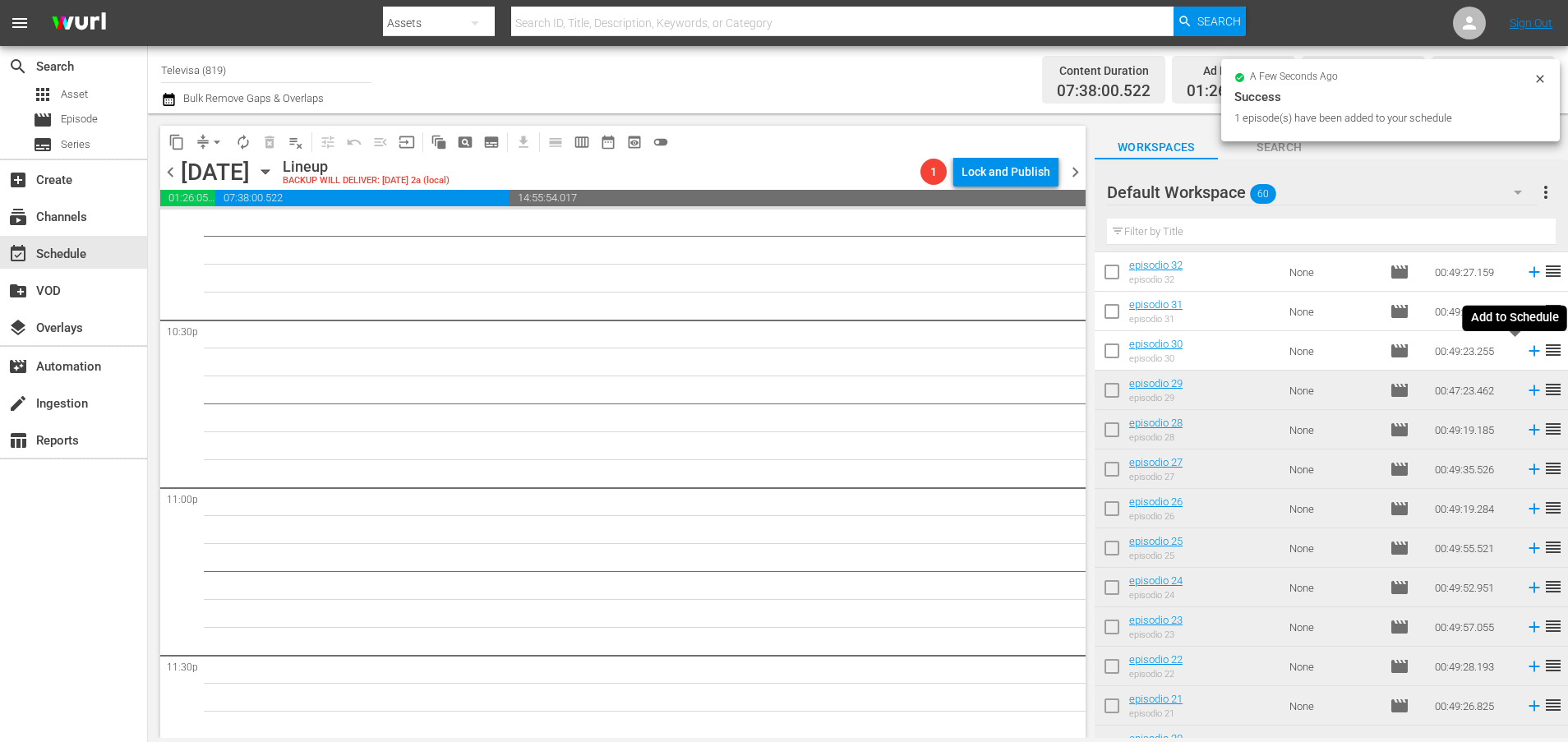
click at [1525, 352] on icon at bounding box center [1534, 351] width 18 height 18
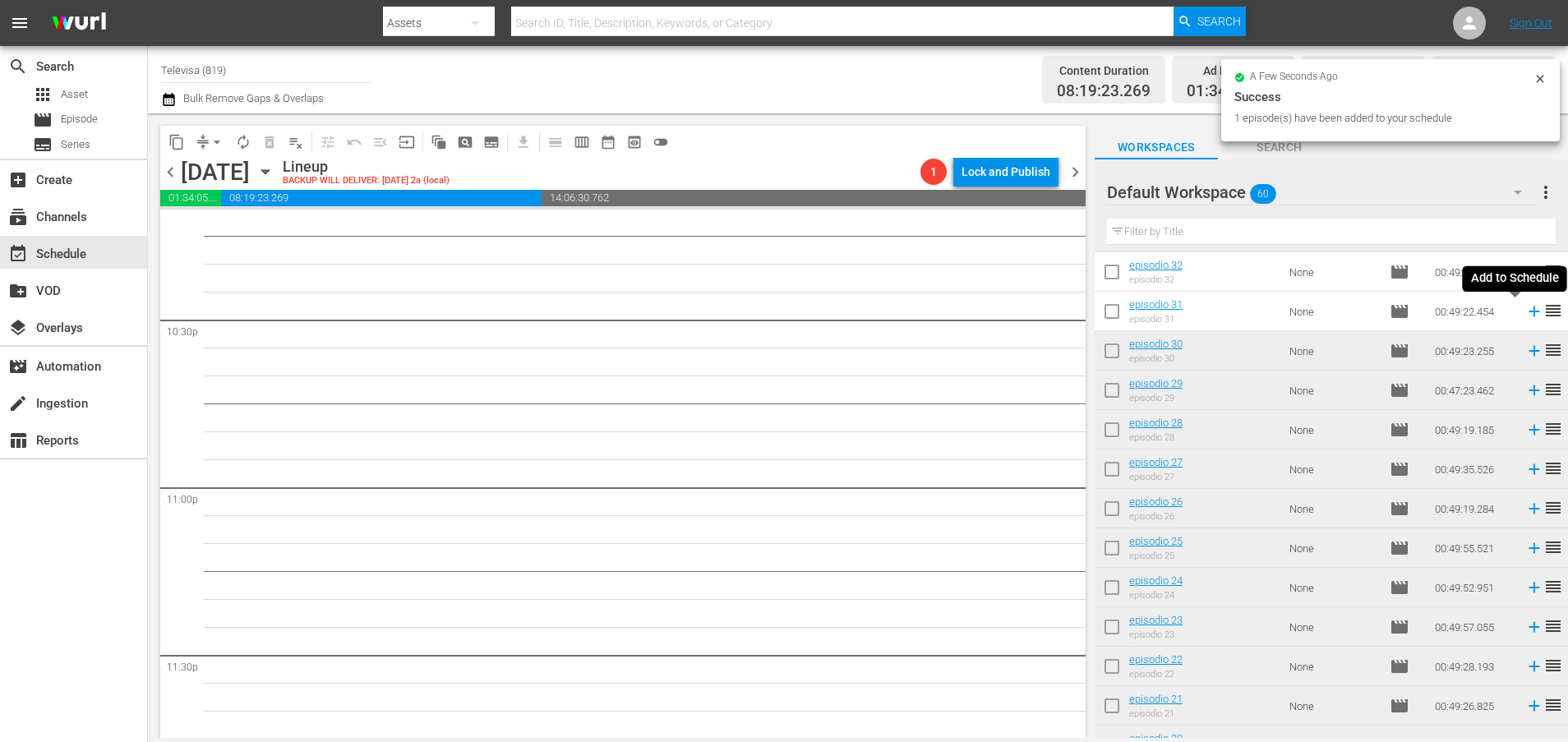
click at [1525, 311] on icon at bounding box center [1534, 311] width 18 height 18
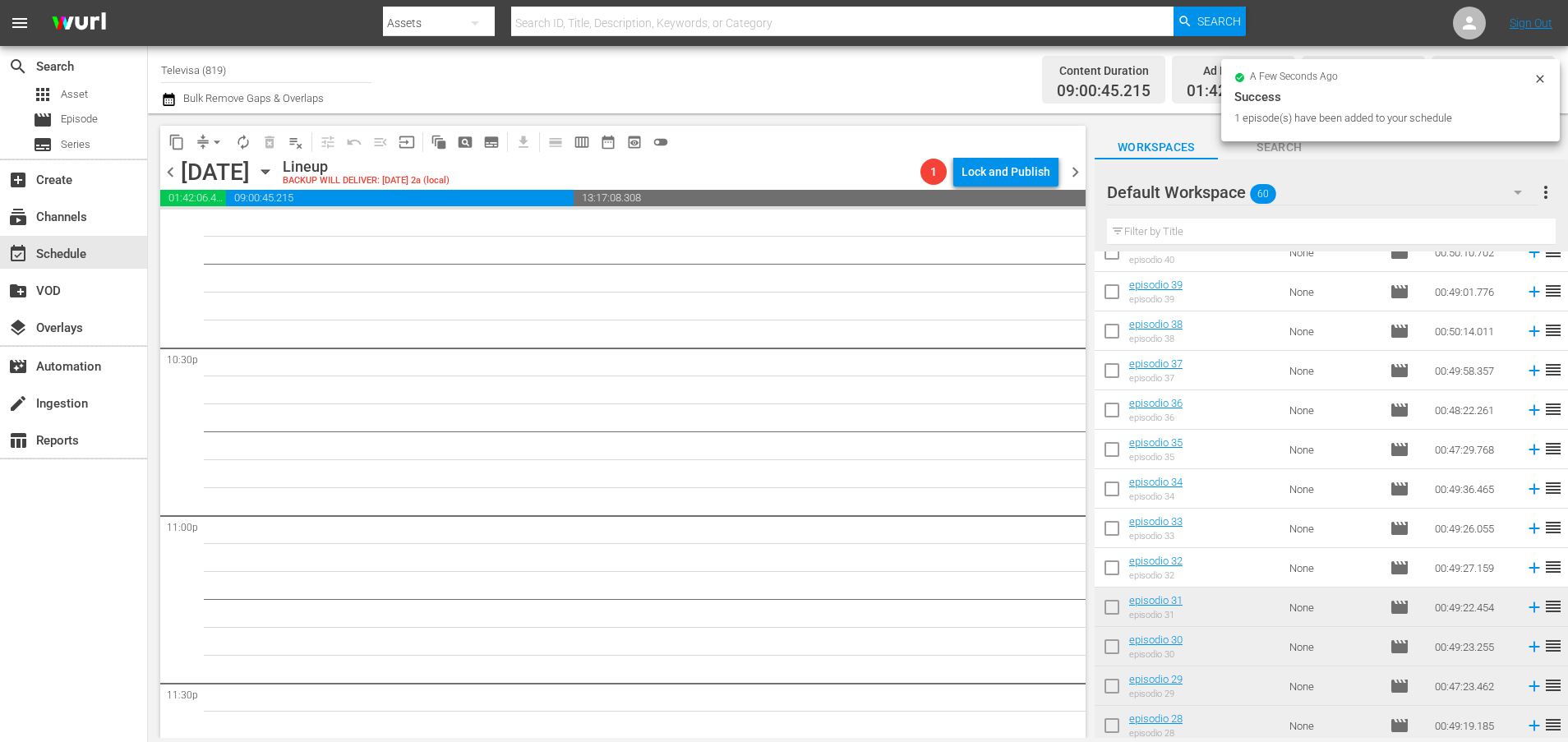
scroll to position [774, 0]
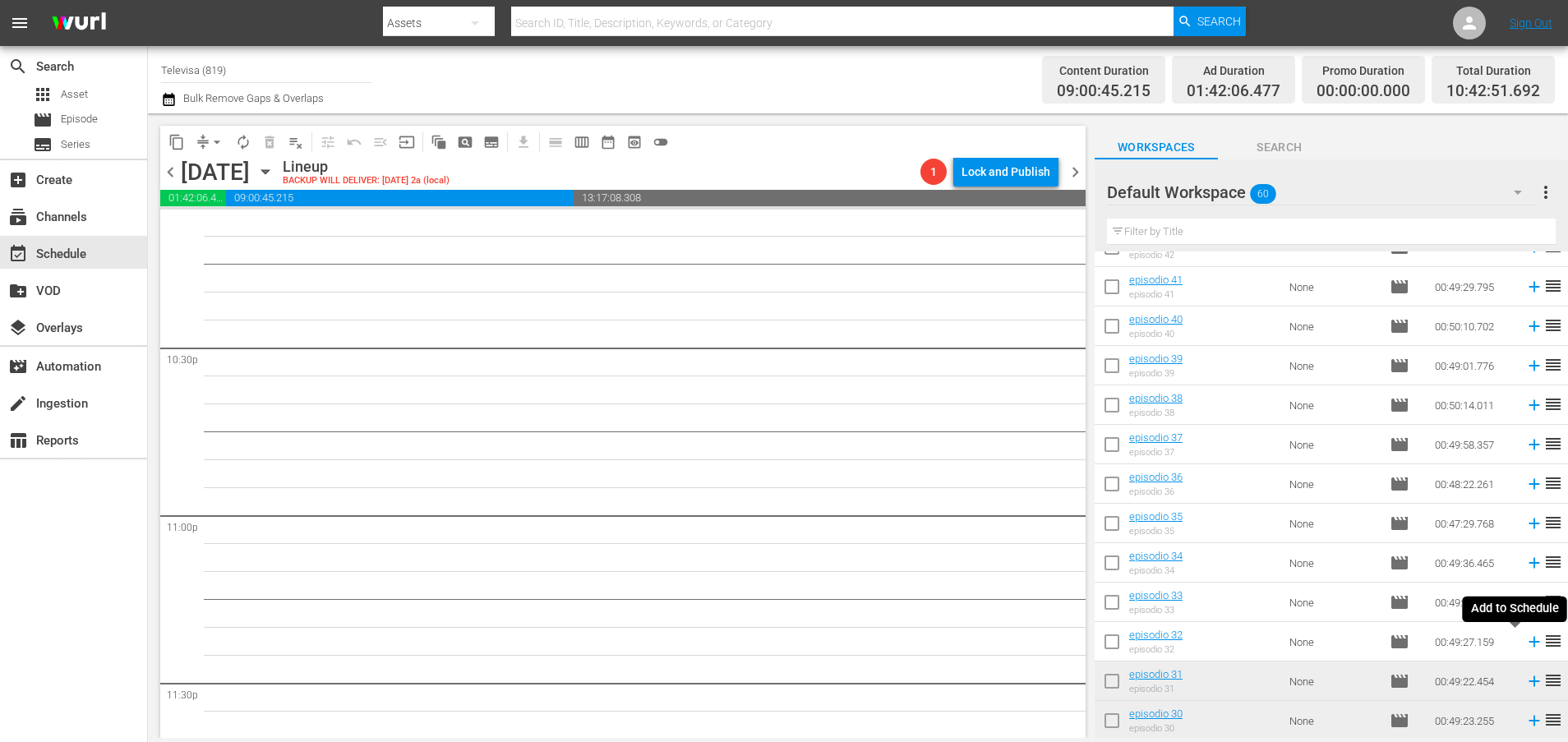
click at [1525, 641] on icon at bounding box center [1534, 642] width 18 height 18
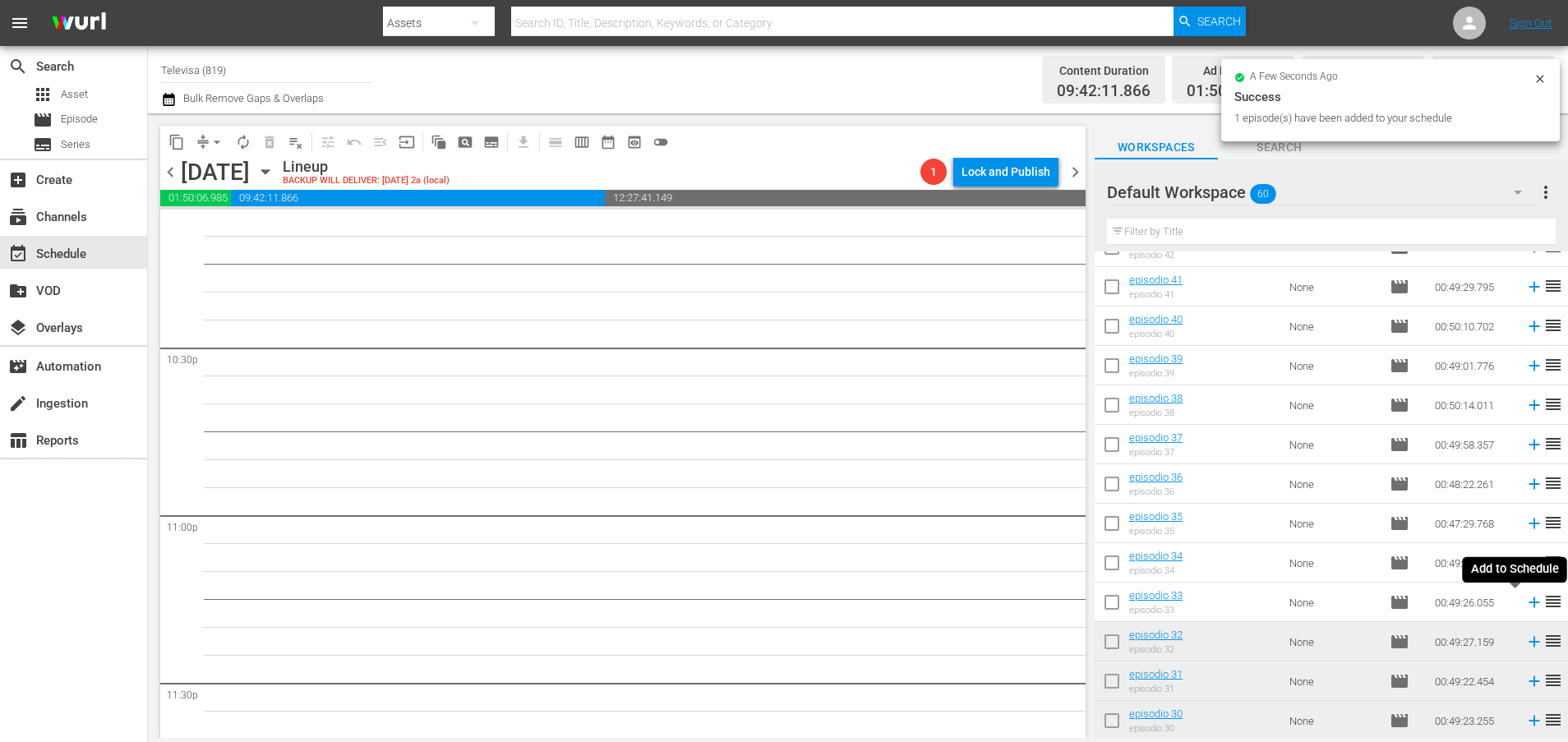
scroll to position [7375, 0]
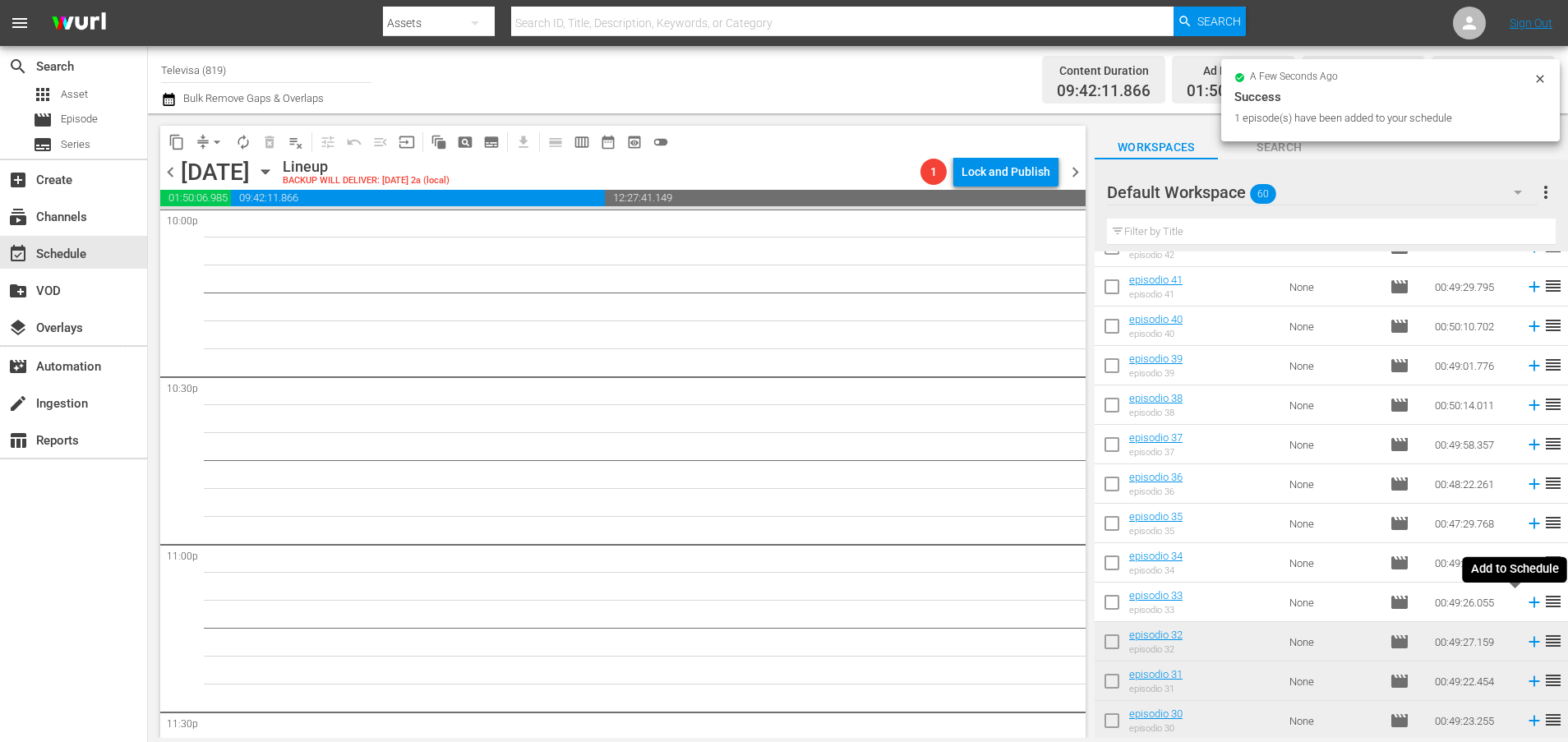
click at [1525, 601] on icon at bounding box center [1534, 602] width 18 height 18
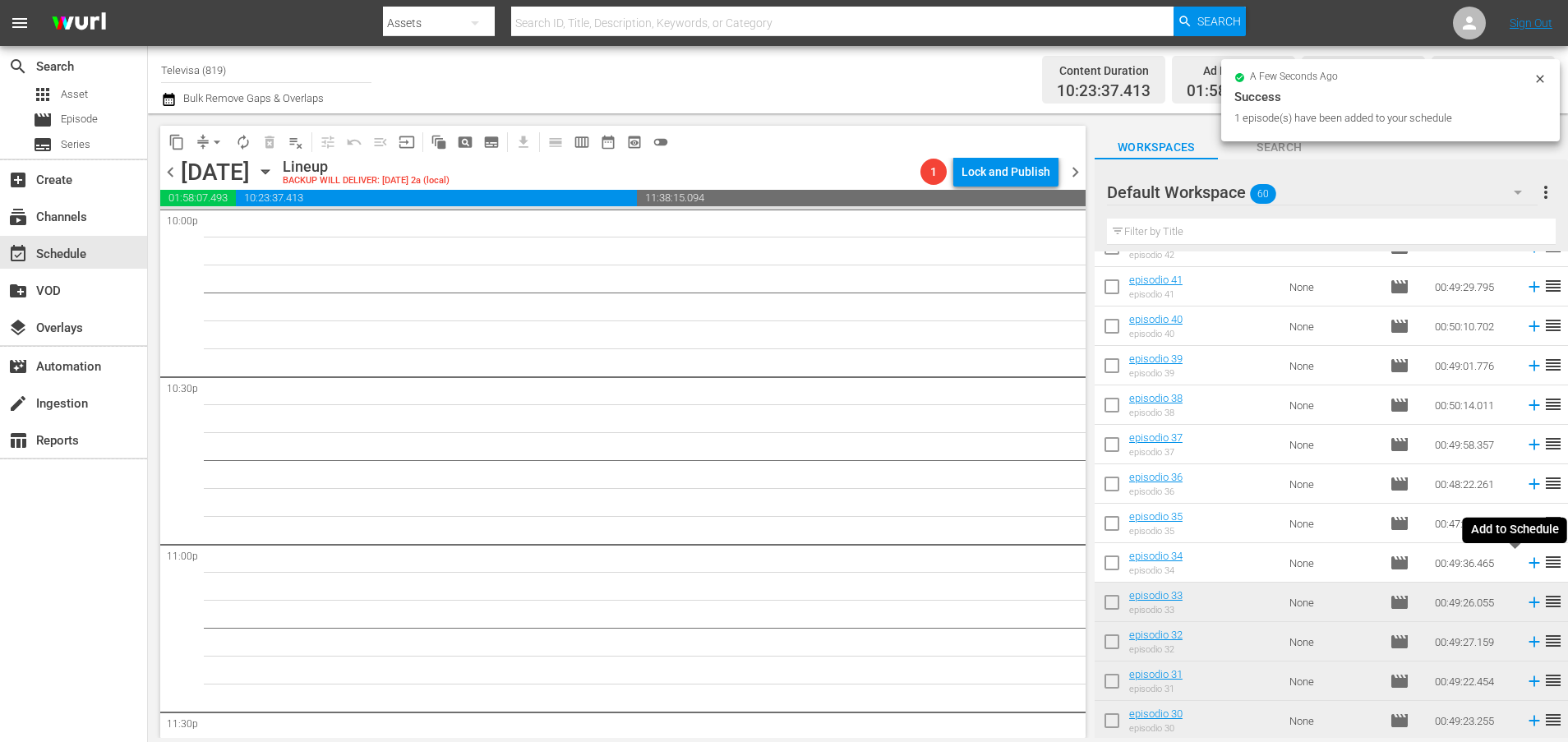
scroll to position [7348, 0]
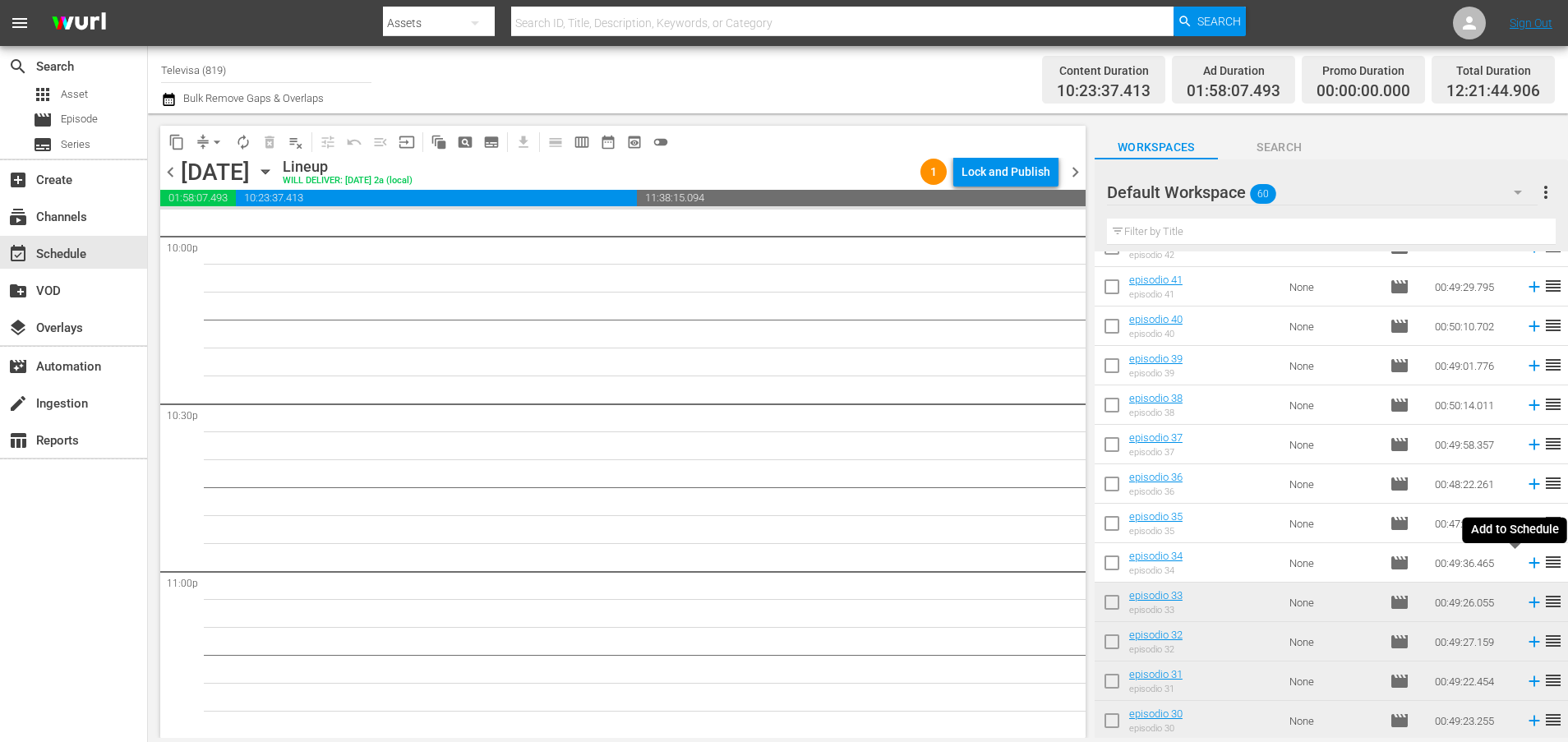
click at [1525, 565] on icon at bounding box center [1534, 562] width 18 height 18
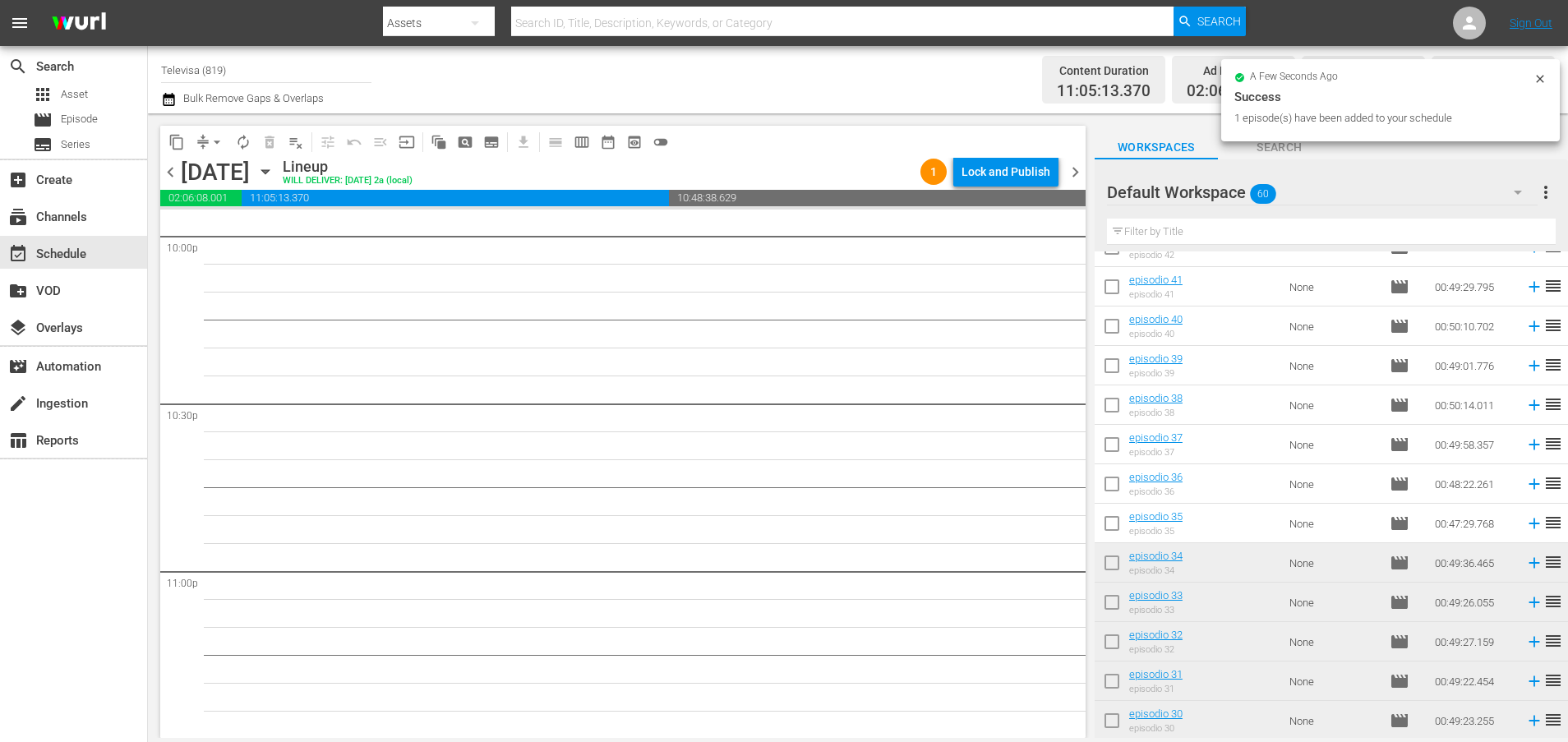
scroll to position [7320, 0]
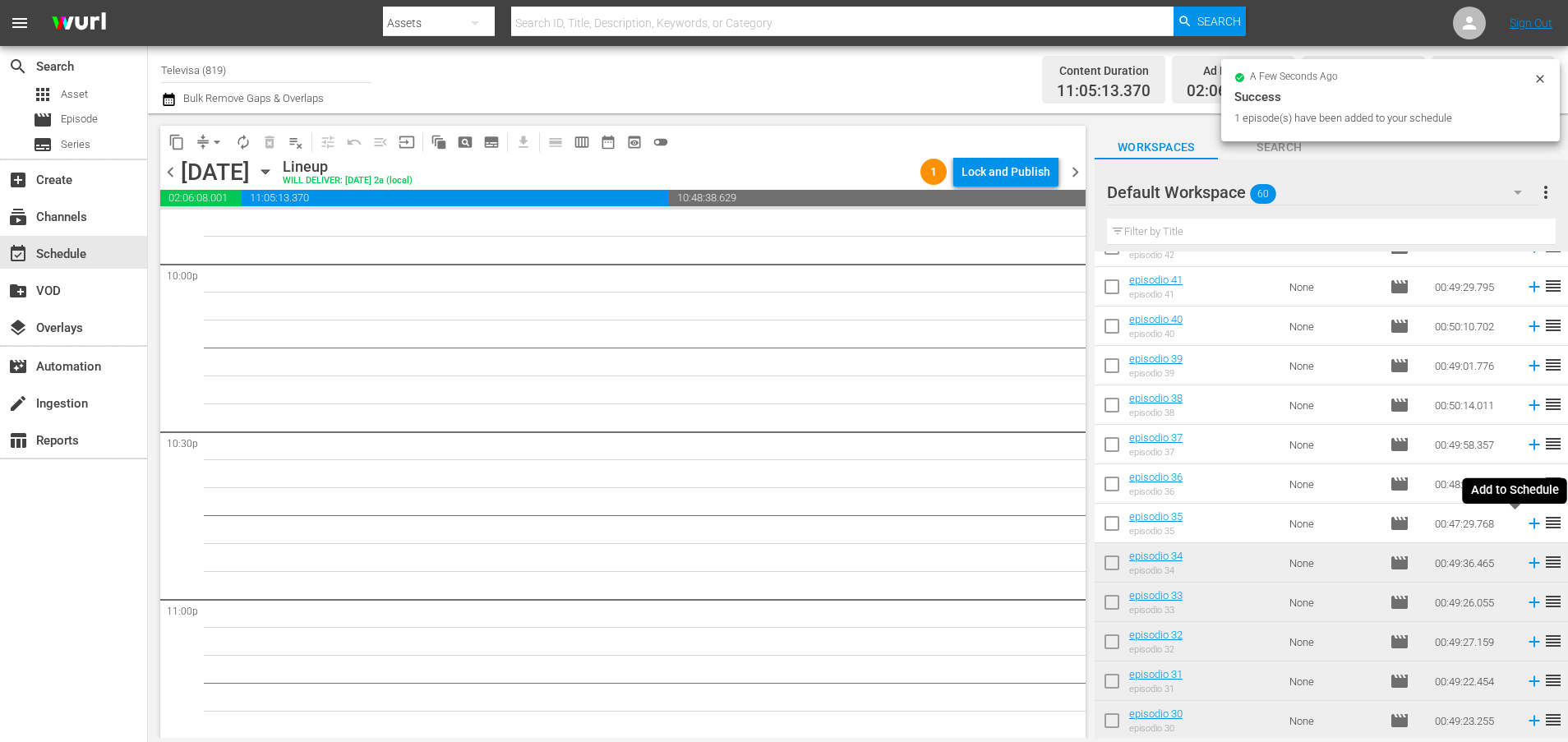
click at [1525, 525] on icon at bounding box center [1534, 524] width 18 height 18
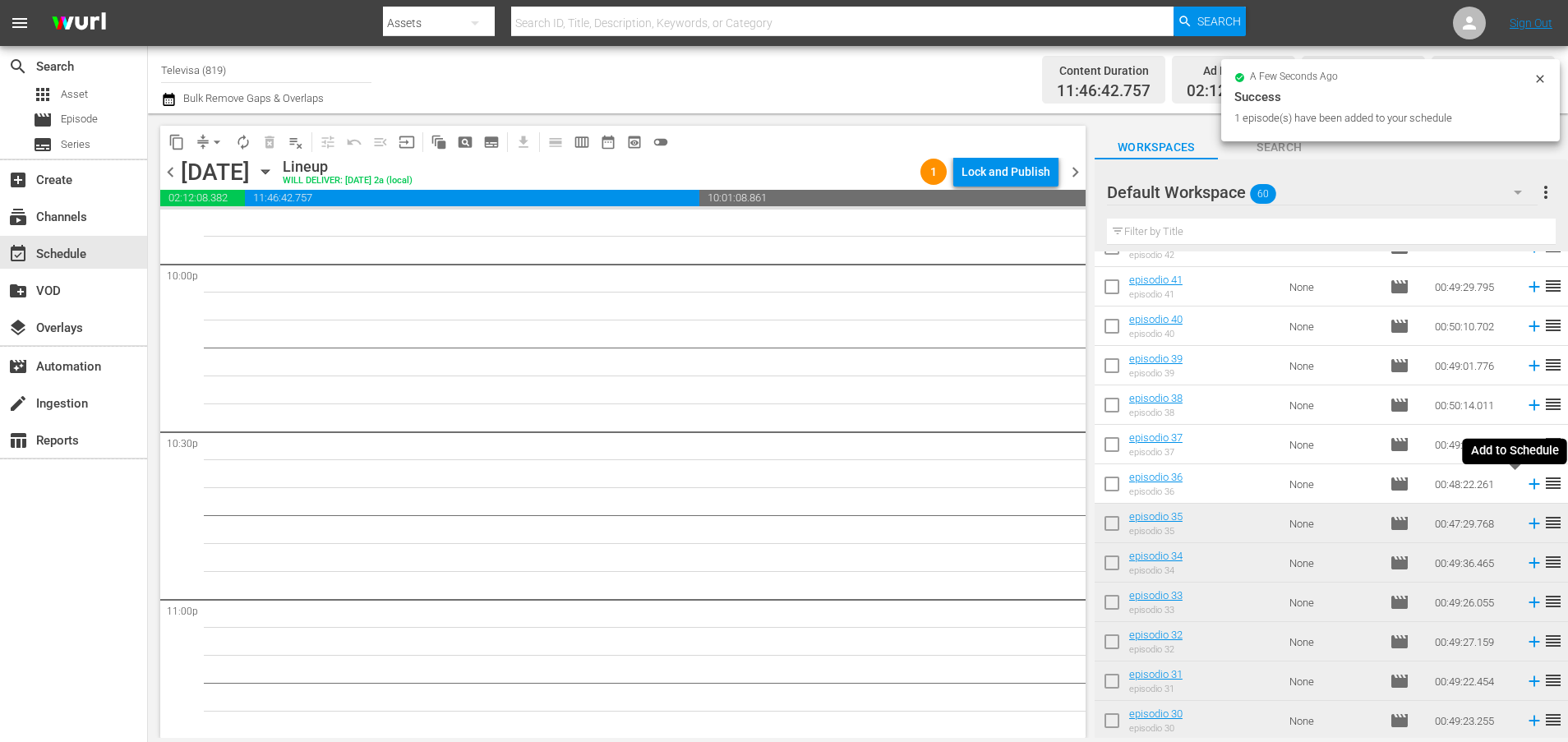
click at [1525, 486] on icon at bounding box center [1534, 484] width 18 height 18
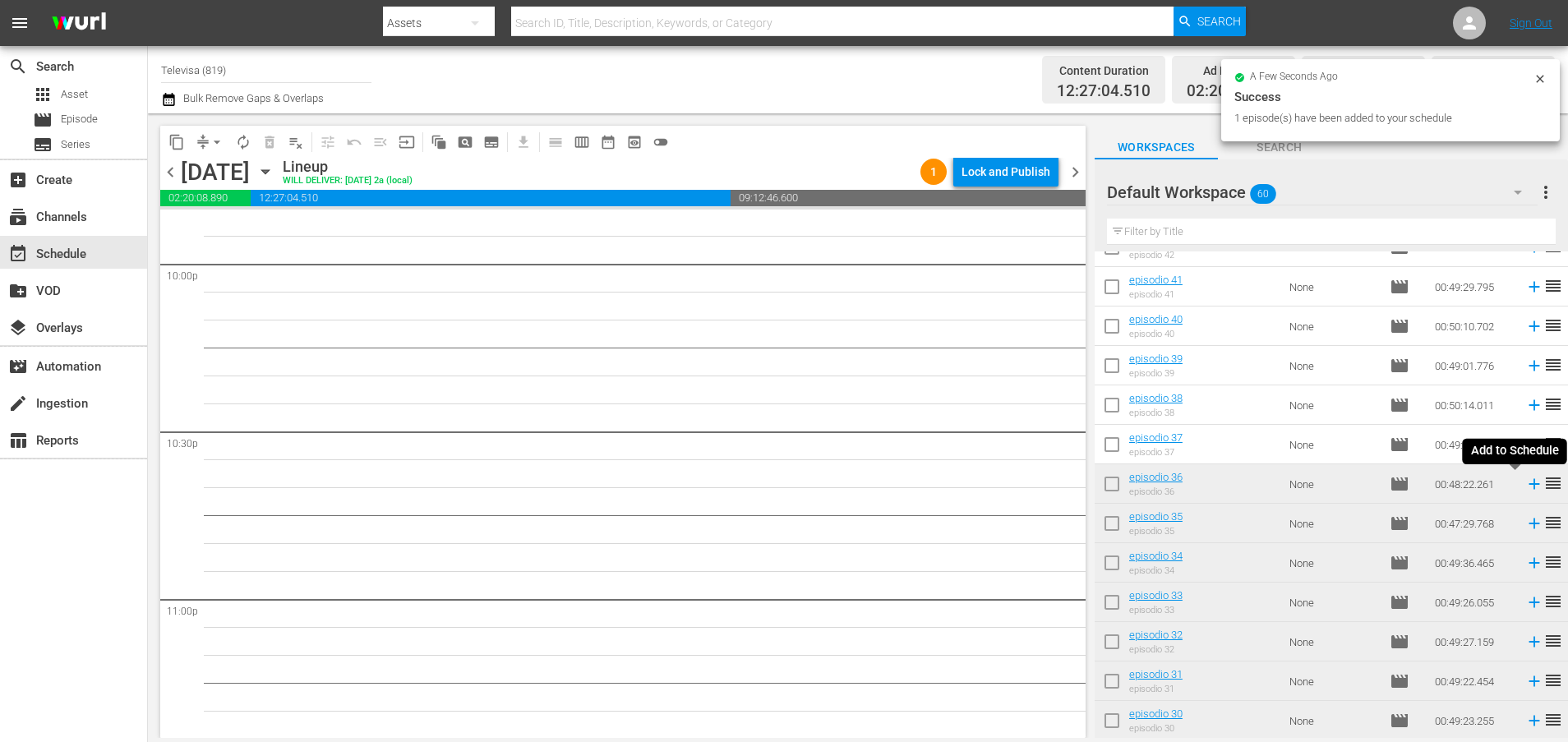
scroll to position [7291, 0]
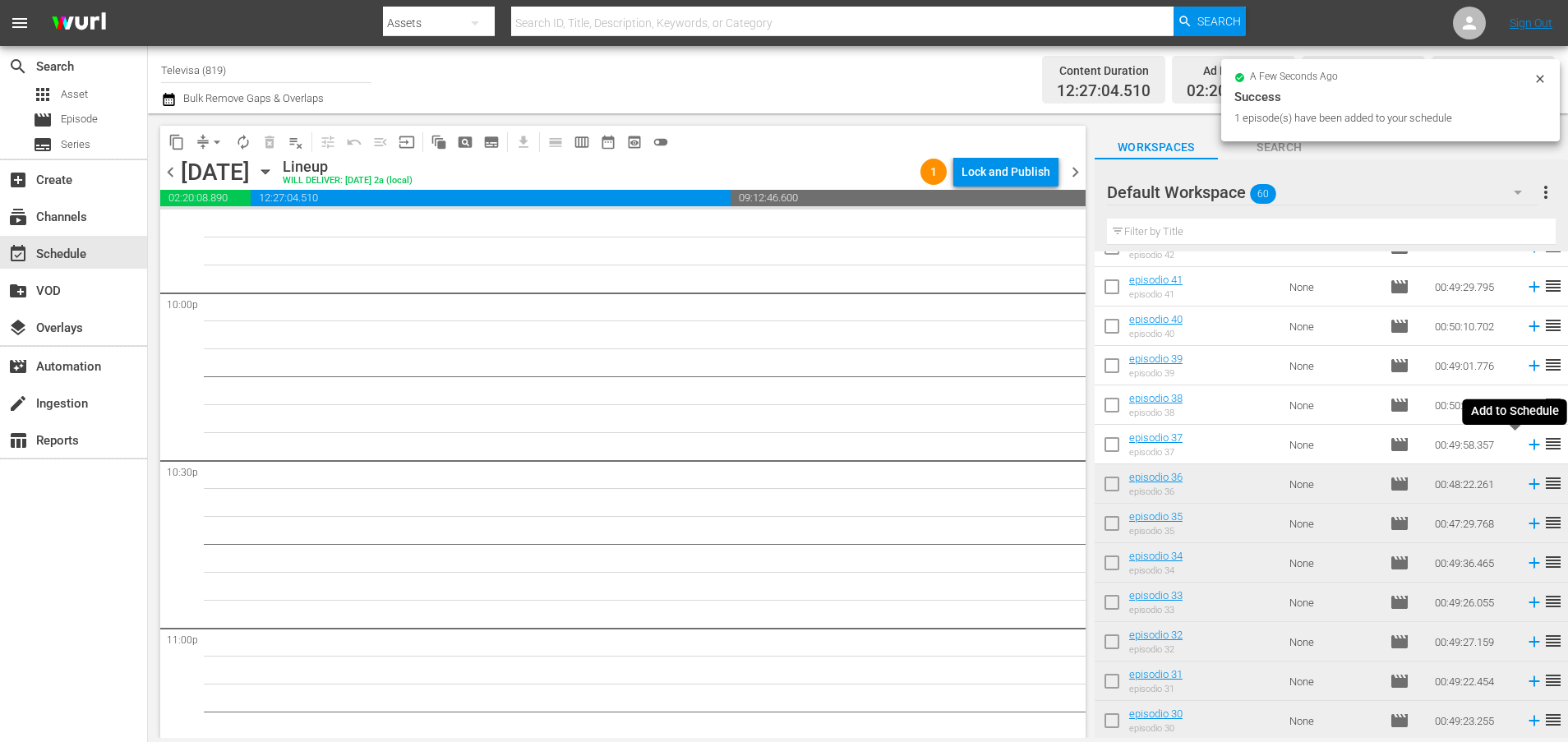
click at [1525, 446] on icon at bounding box center [1534, 444] width 18 height 18
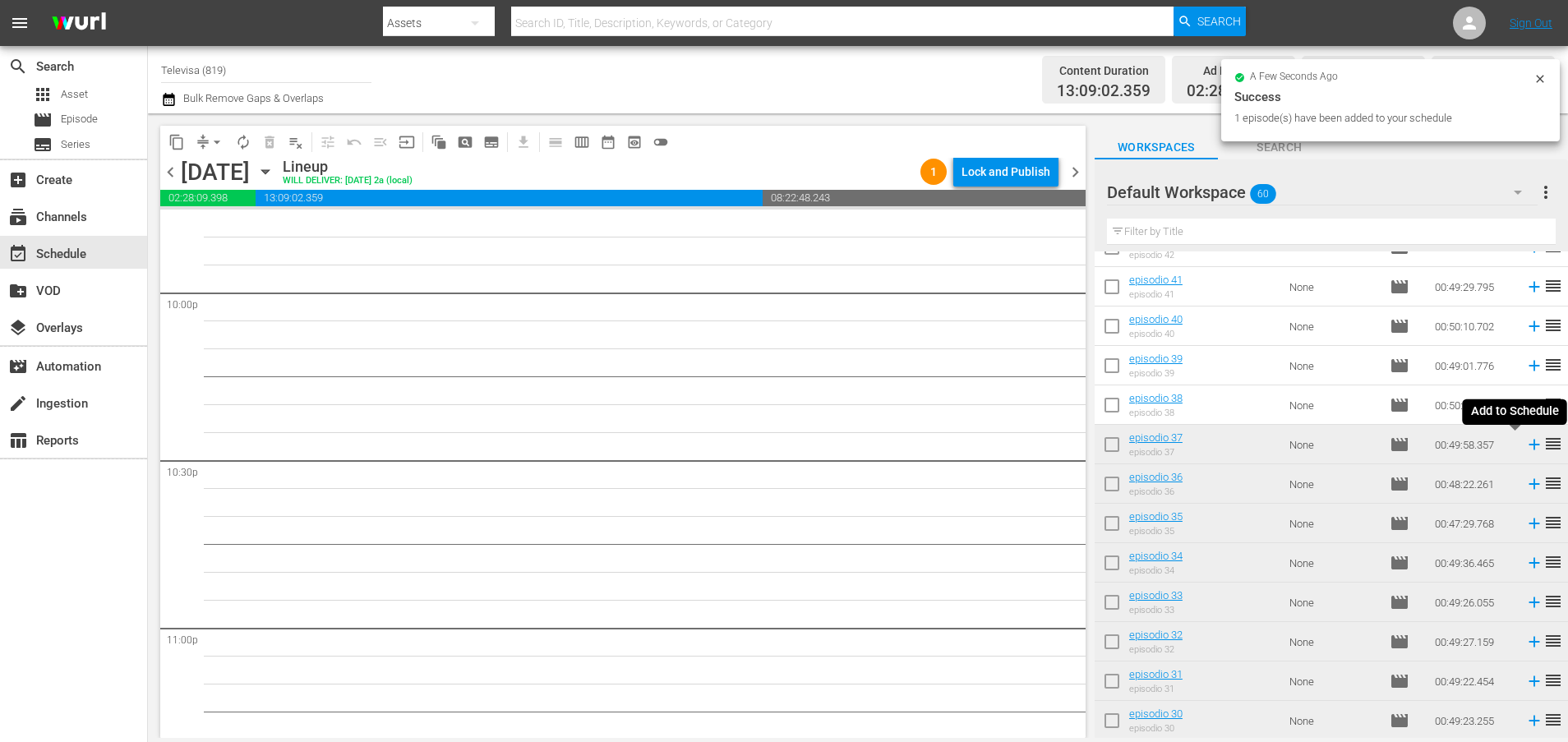
scroll to position [7264, 0]
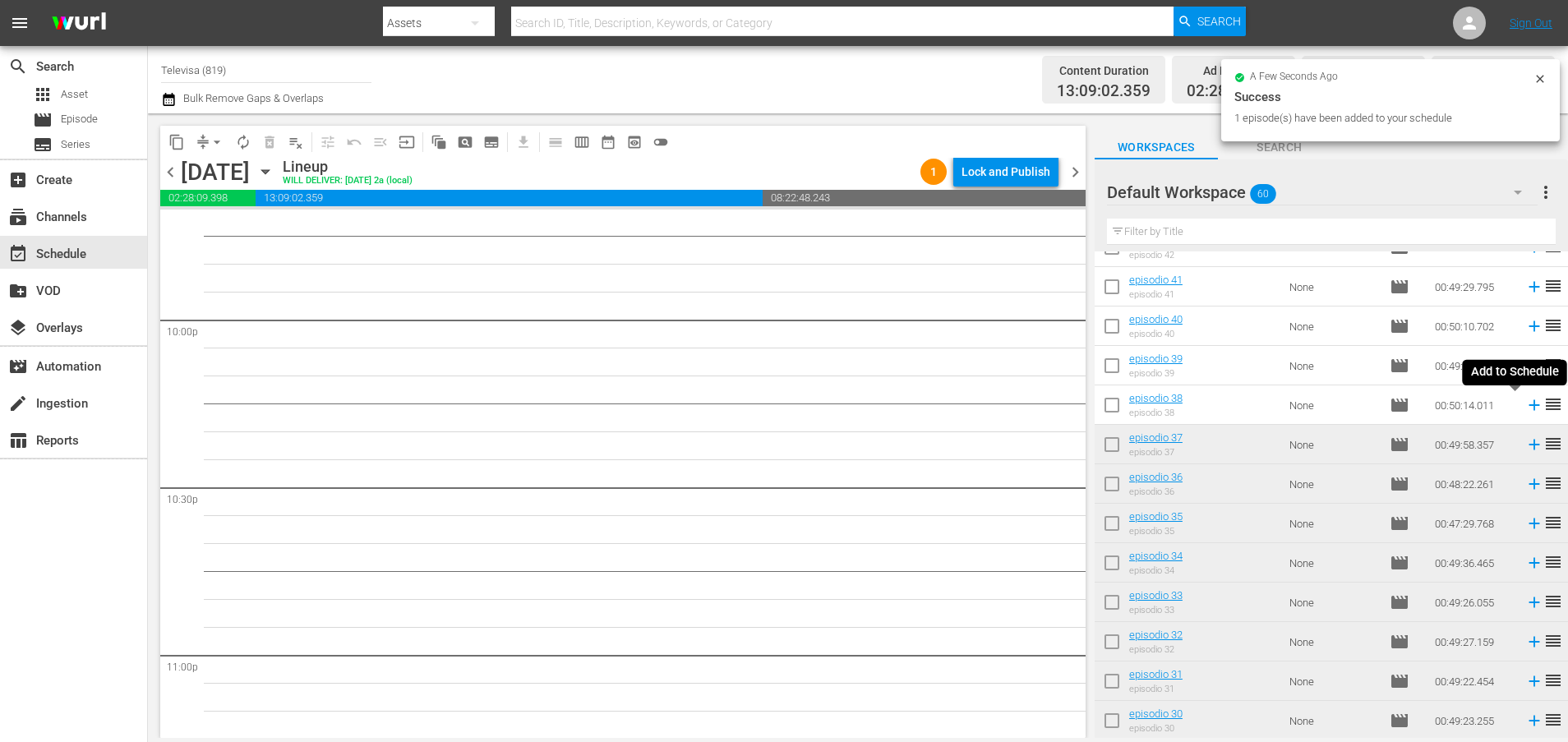
click at [1528, 405] on icon at bounding box center [1534, 405] width 11 height 11
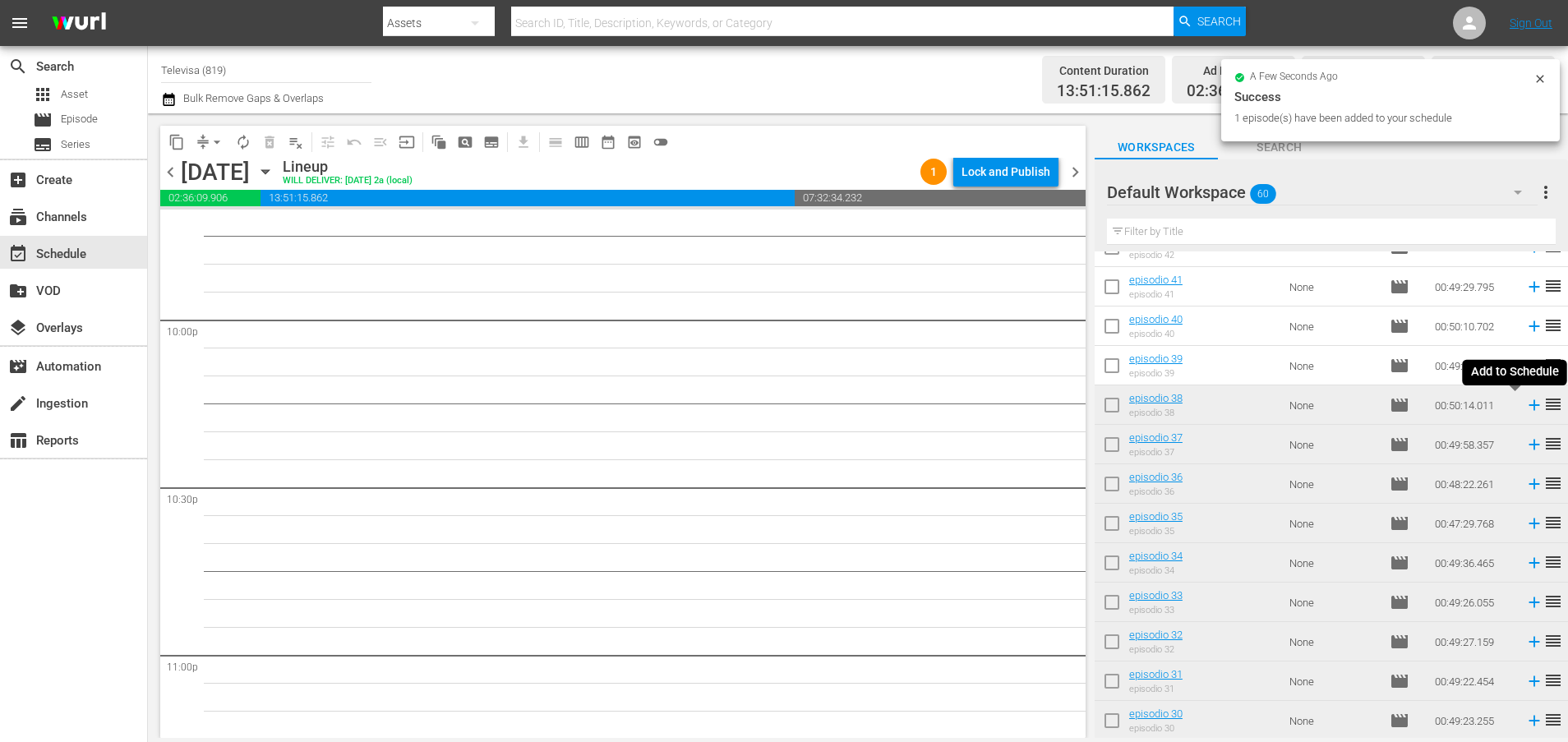
scroll to position [7236, 0]
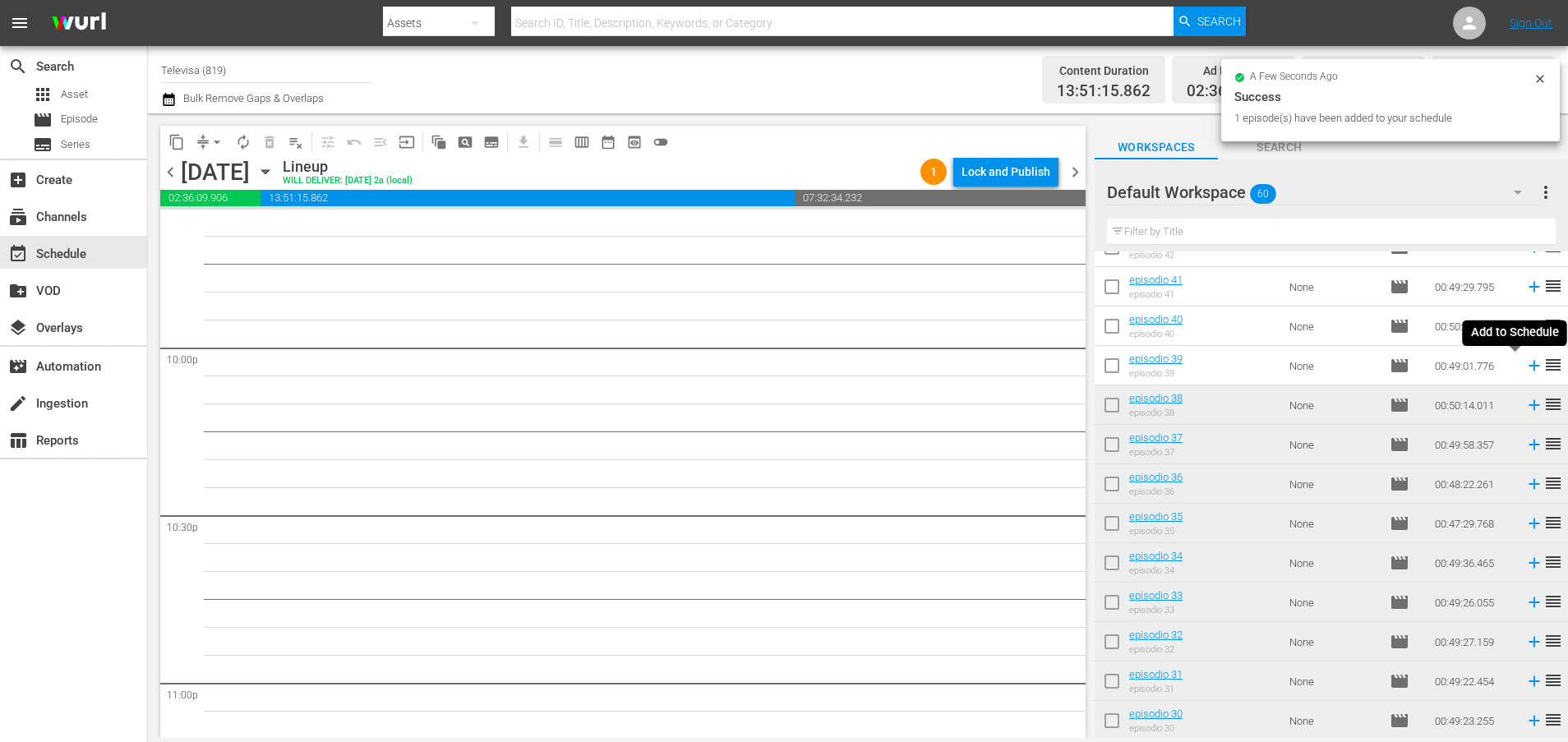
click at [1528, 365] on icon at bounding box center [1534, 366] width 11 height 11
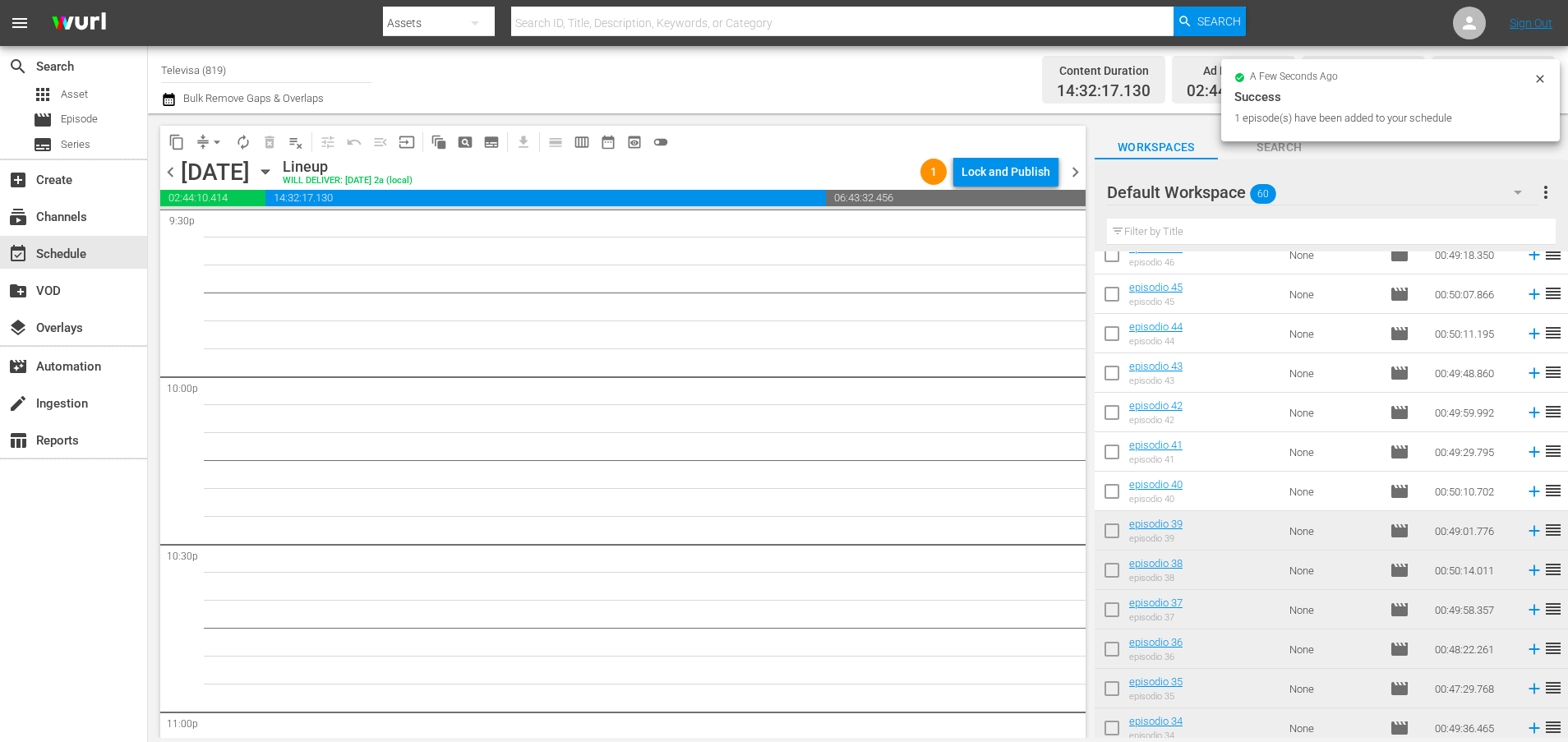
scroll to position [527, 0]
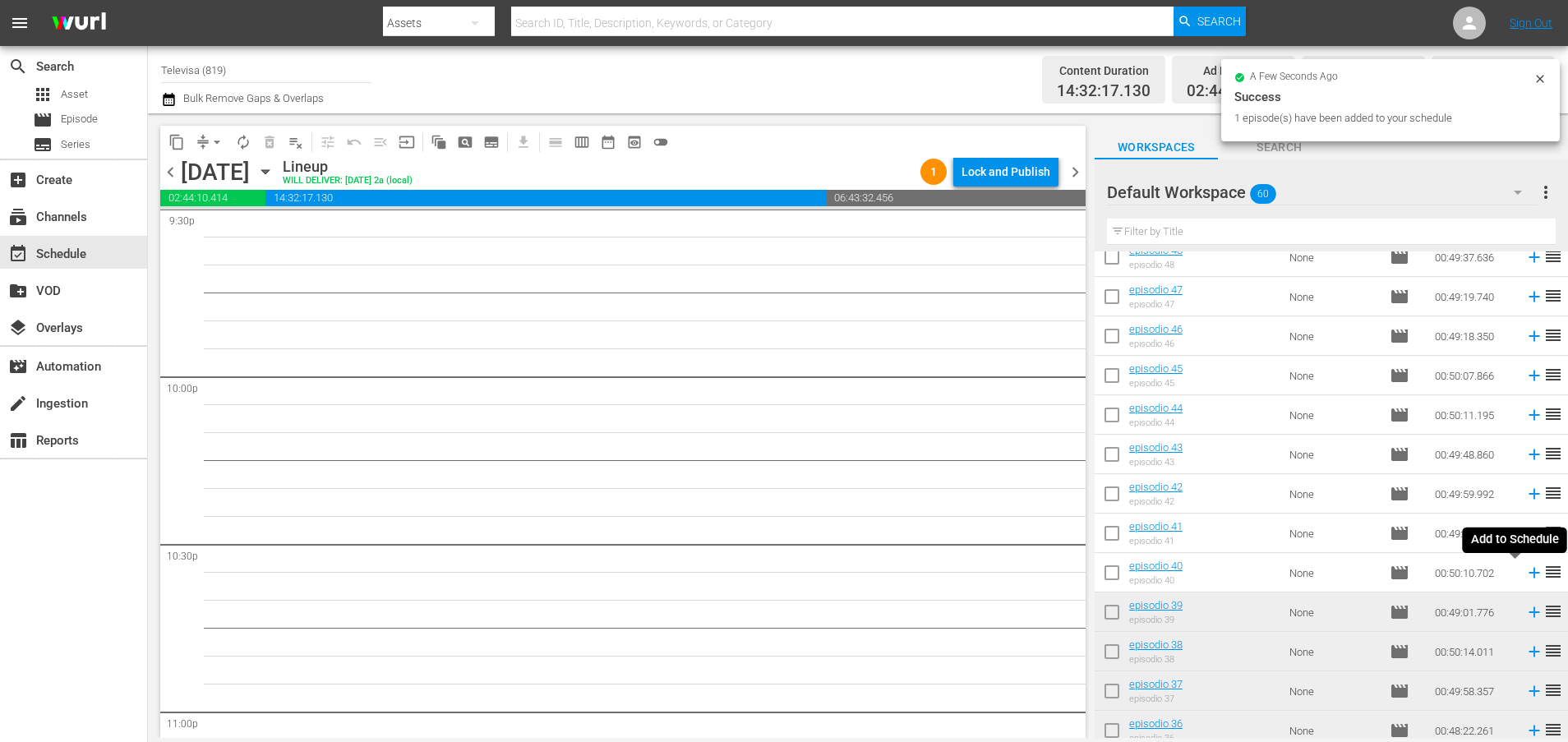
click at [1528, 571] on icon at bounding box center [1534, 573] width 11 height 11
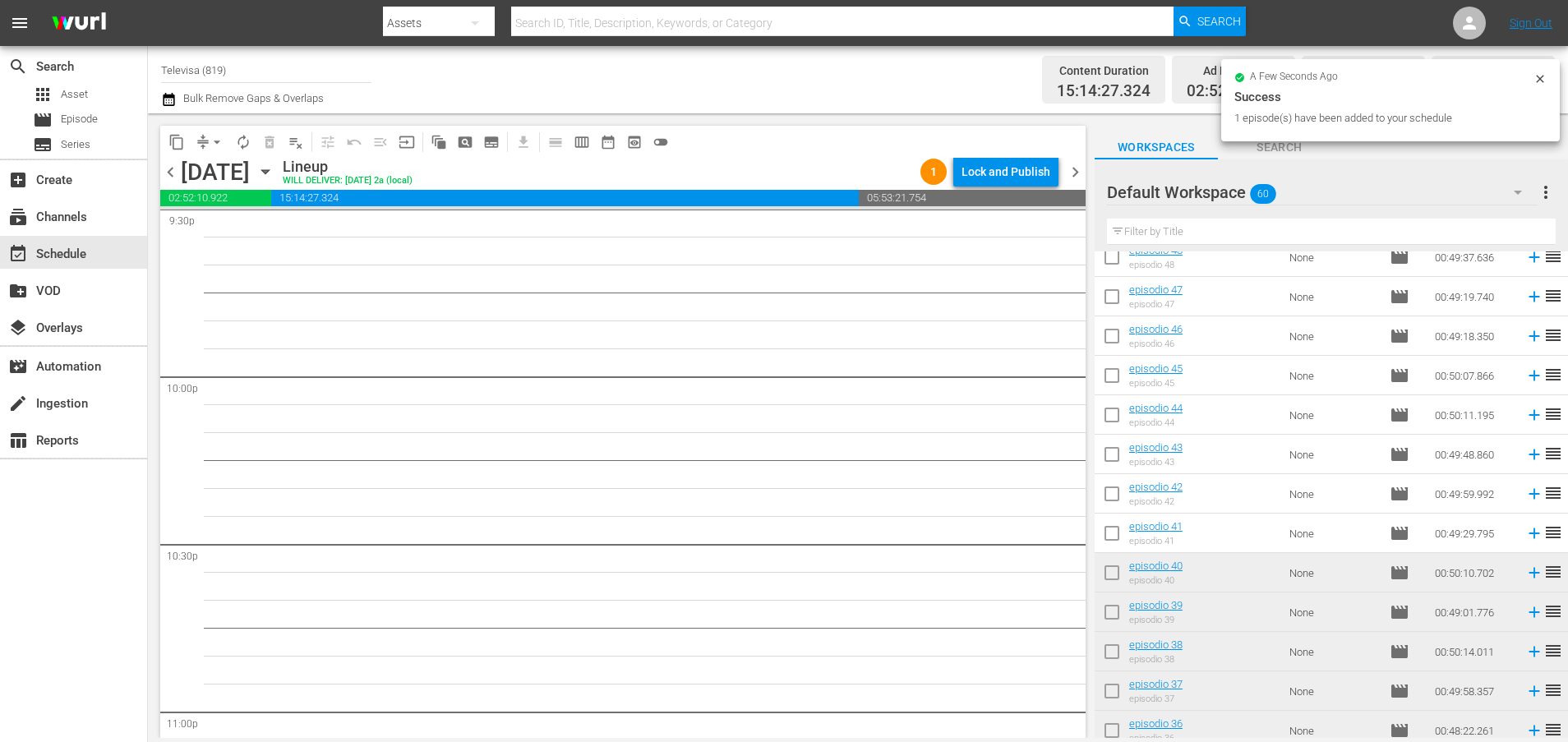
scroll to position [7181, 0]
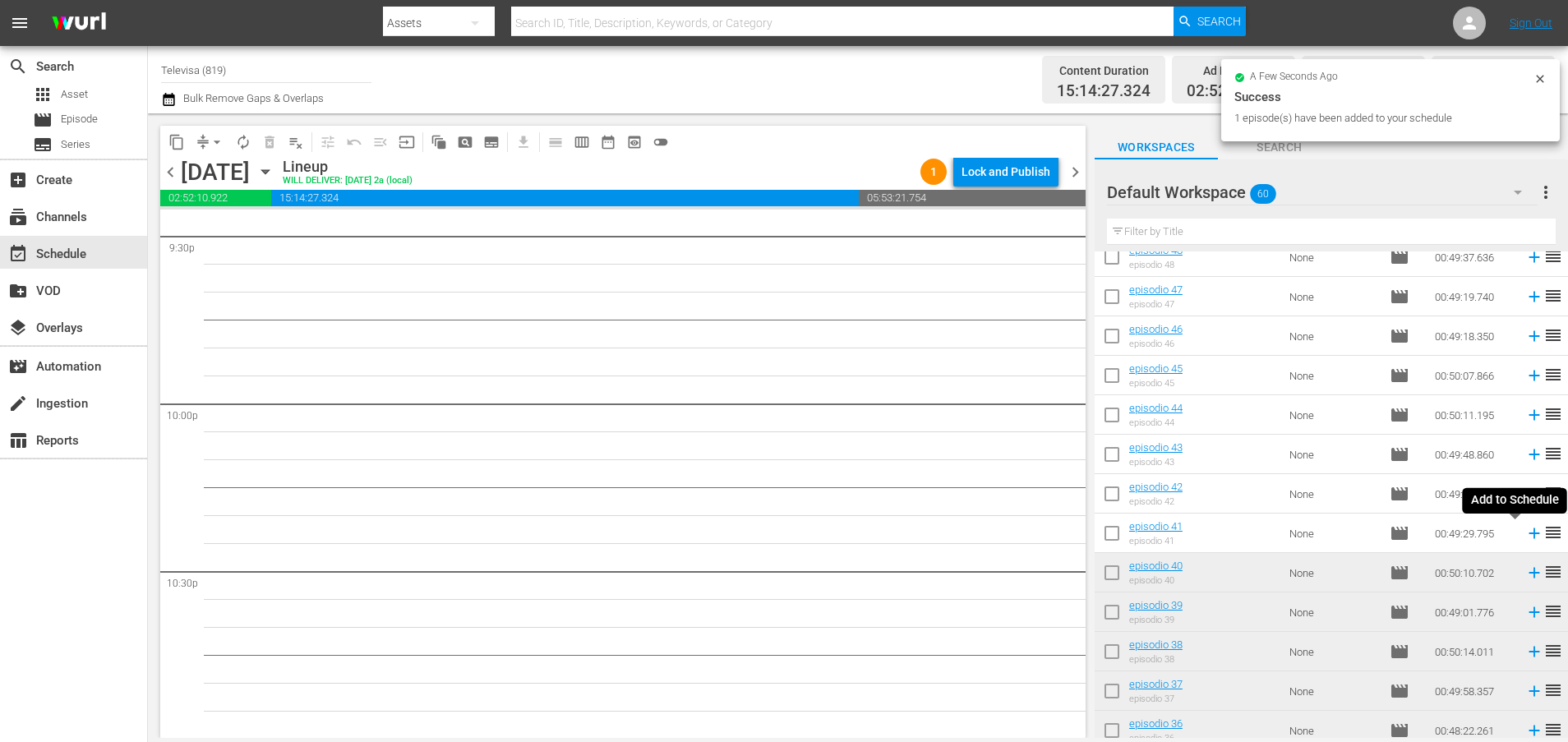
click at [1525, 534] on icon at bounding box center [1534, 533] width 18 height 18
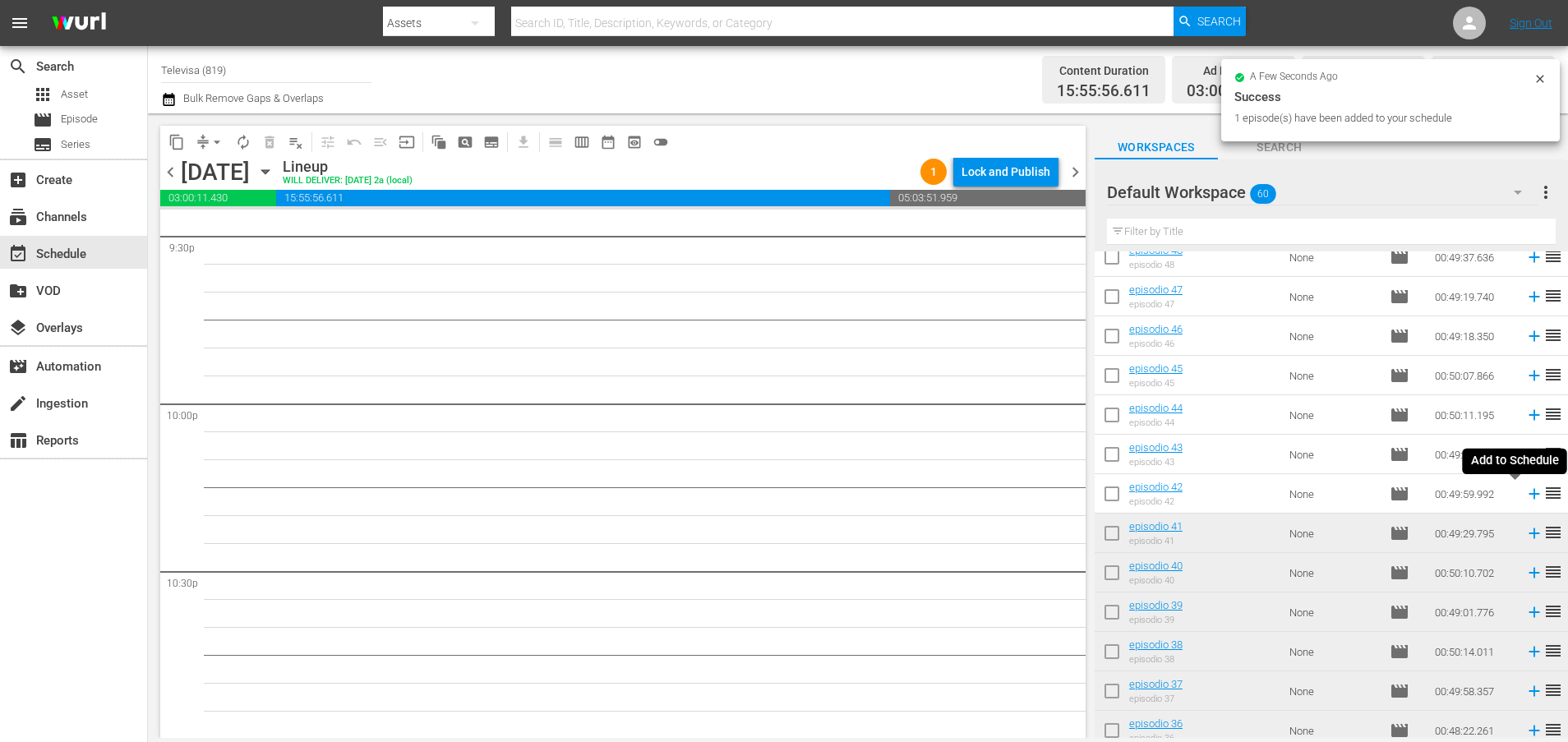
scroll to position [7153, 0]
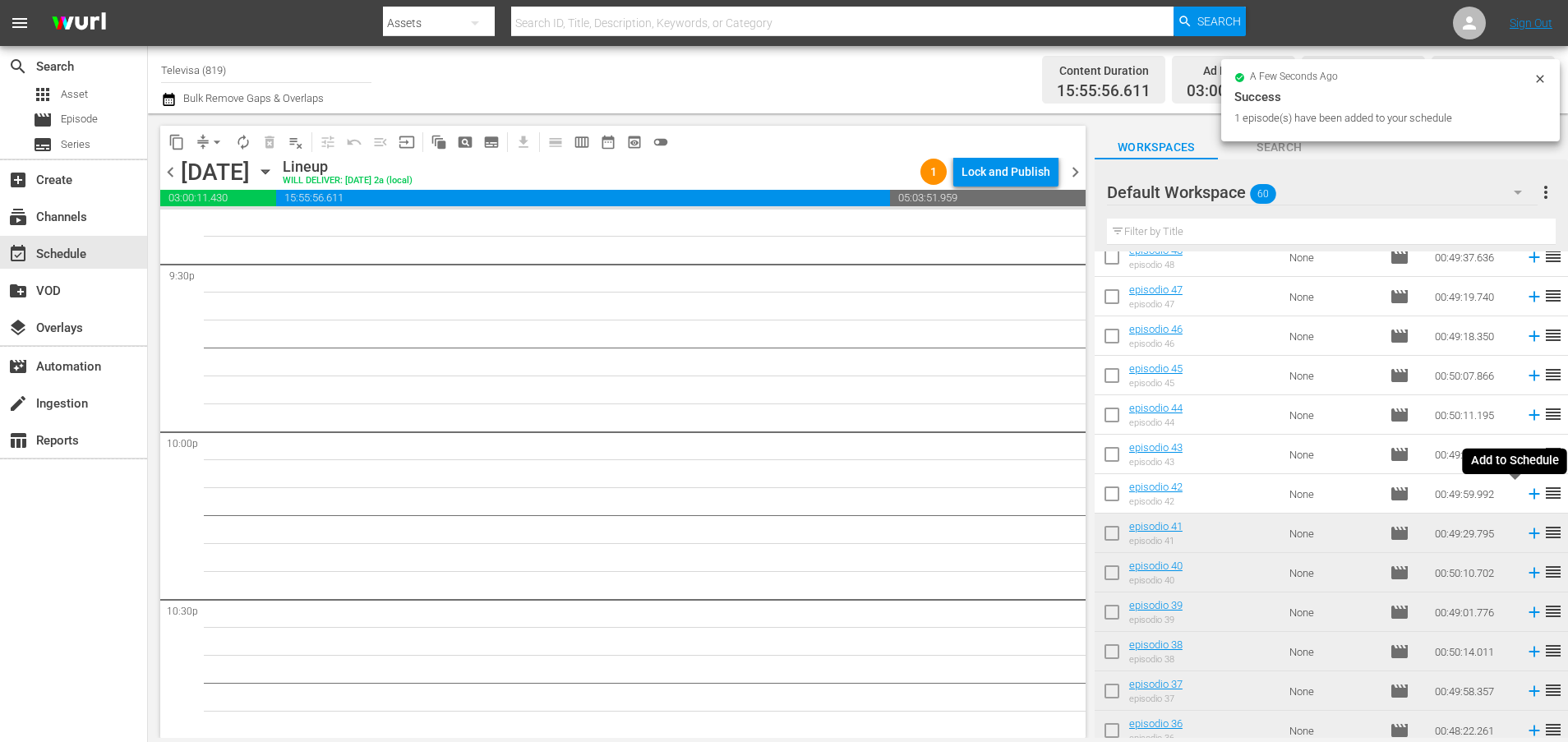
click at [1525, 493] on icon at bounding box center [1534, 494] width 18 height 18
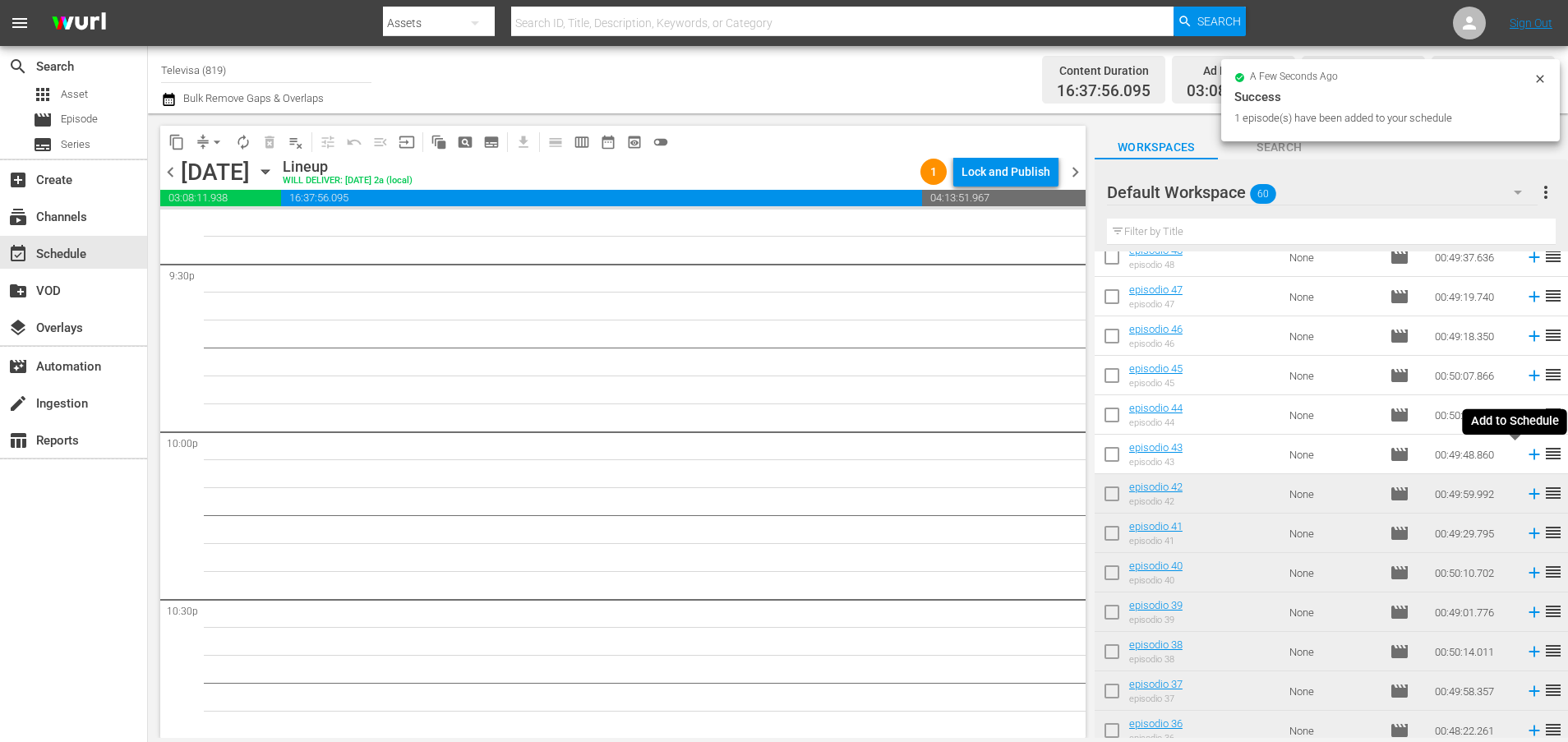
scroll to position [7124, 0]
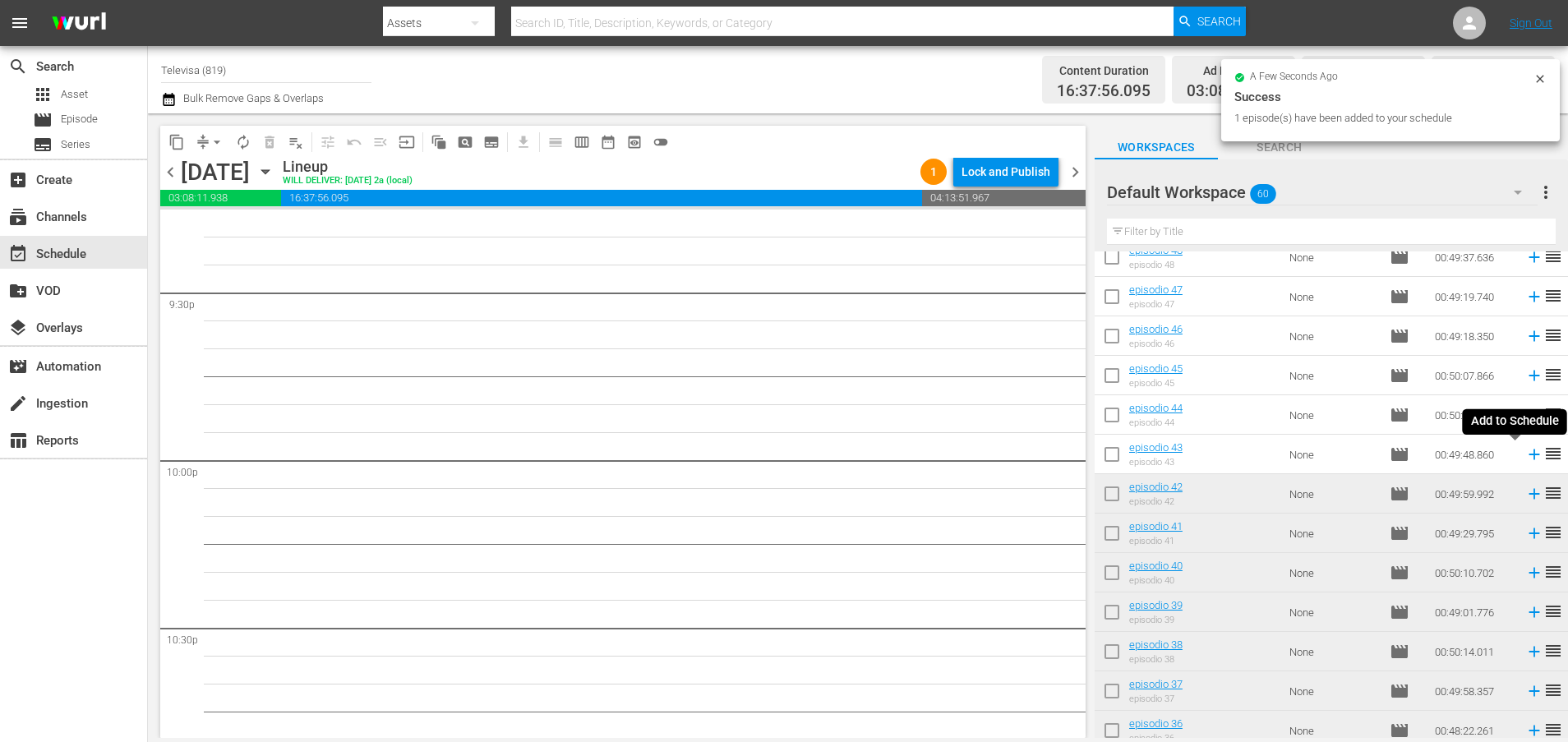
click at [1525, 461] on icon at bounding box center [1534, 454] width 18 height 18
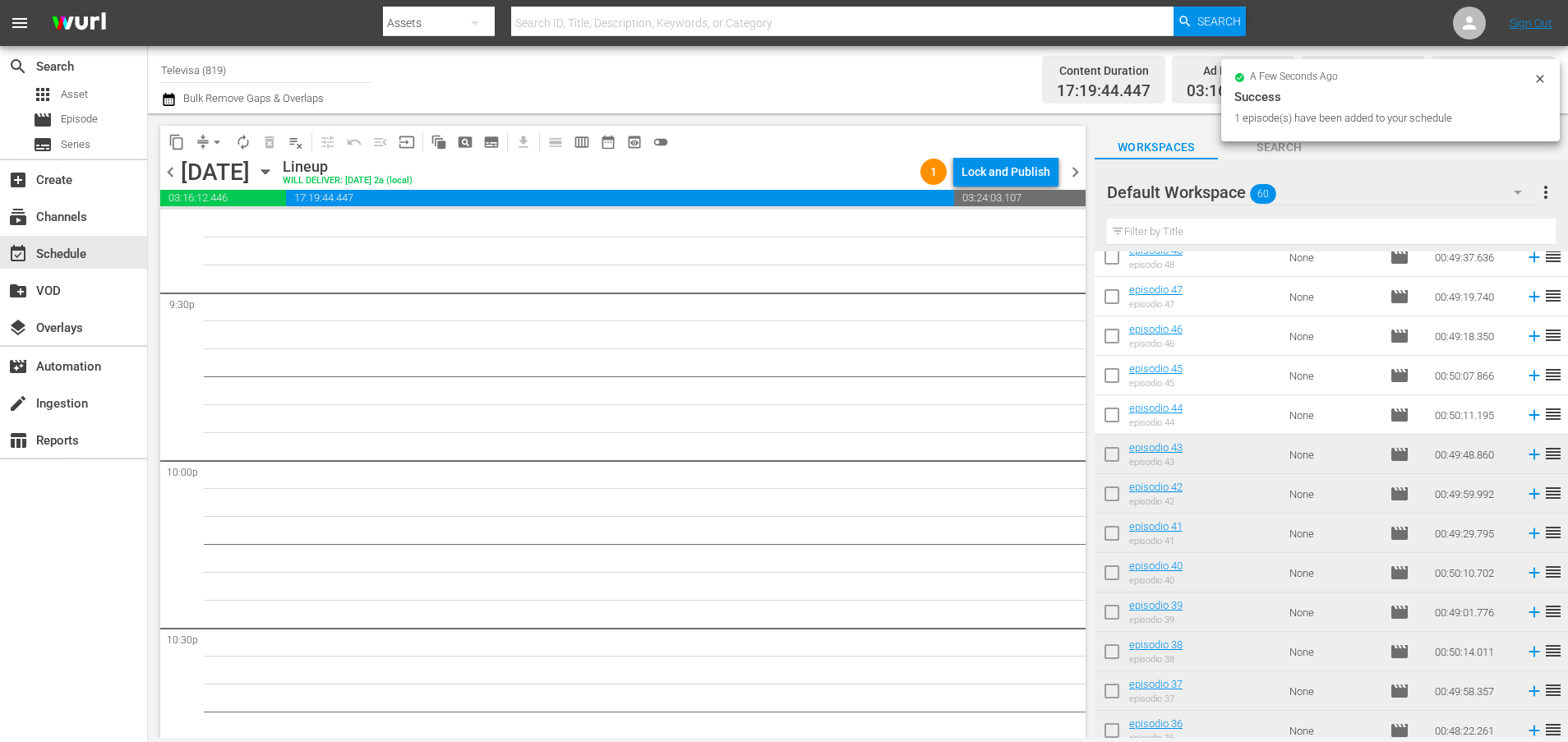
scroll to position [7097, 0]
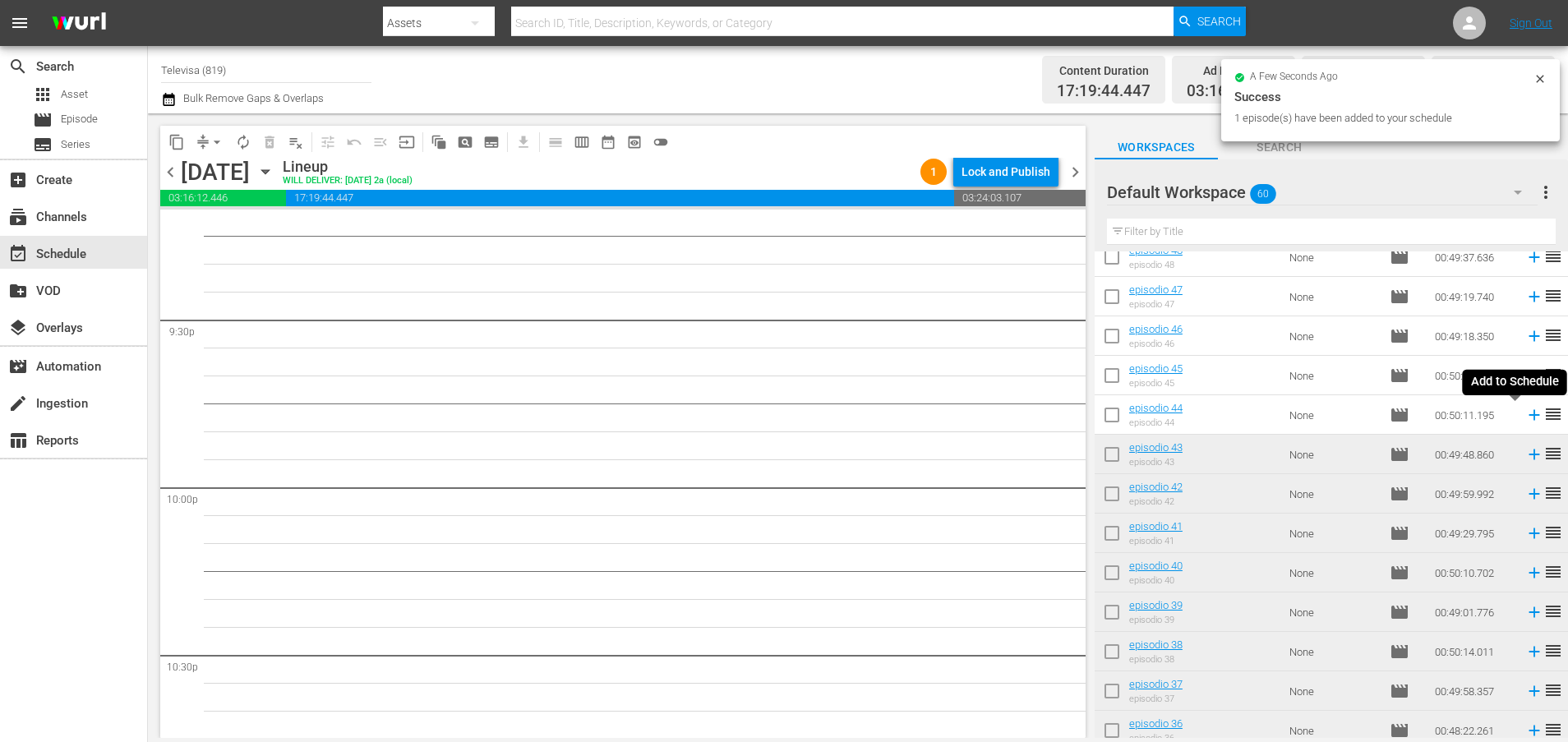
click at [1525, 416] on icon at bounding box center [1534, 415] width 18 height 18
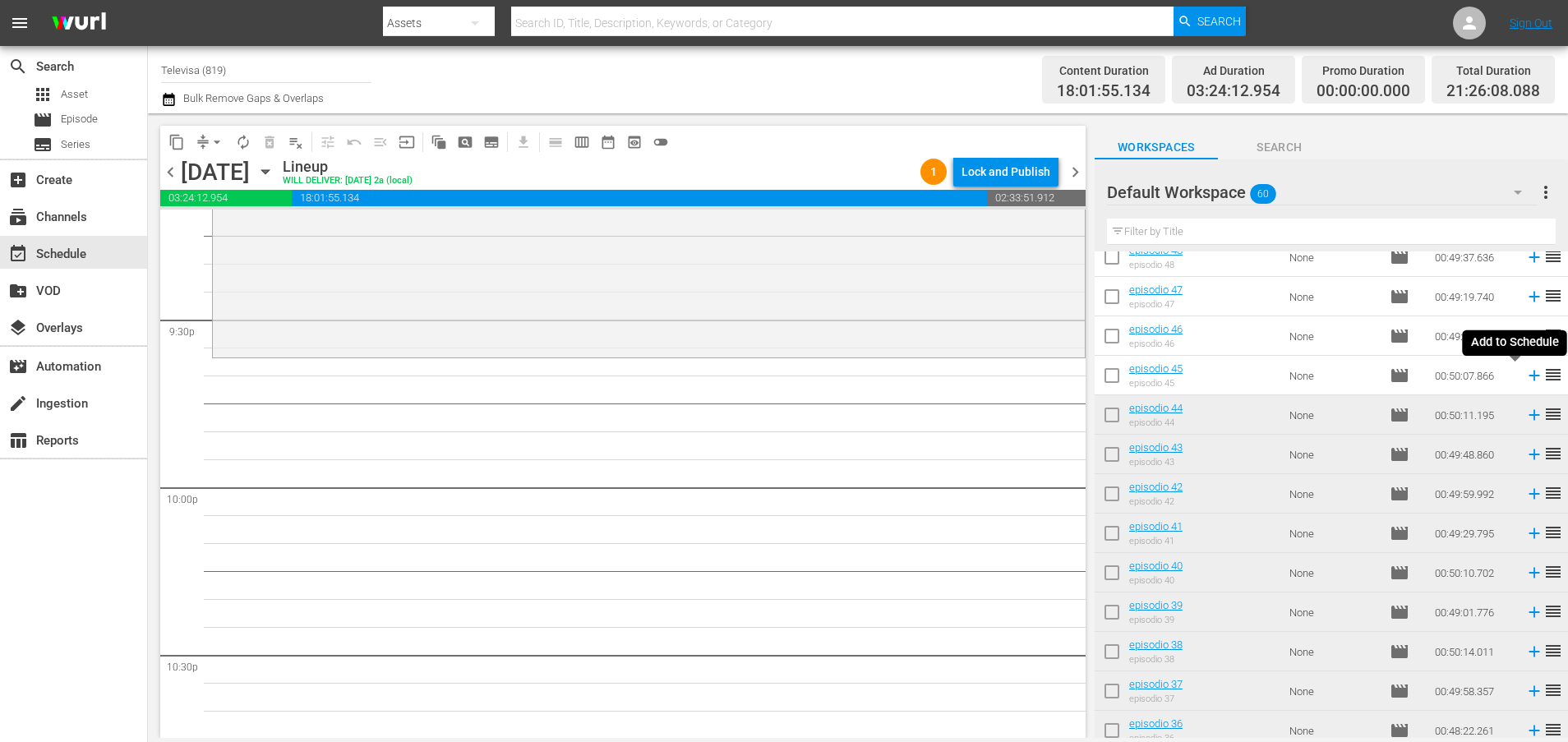
click at [1528, 379] on icon at bounding box center [1534, 376] width 11 height 11
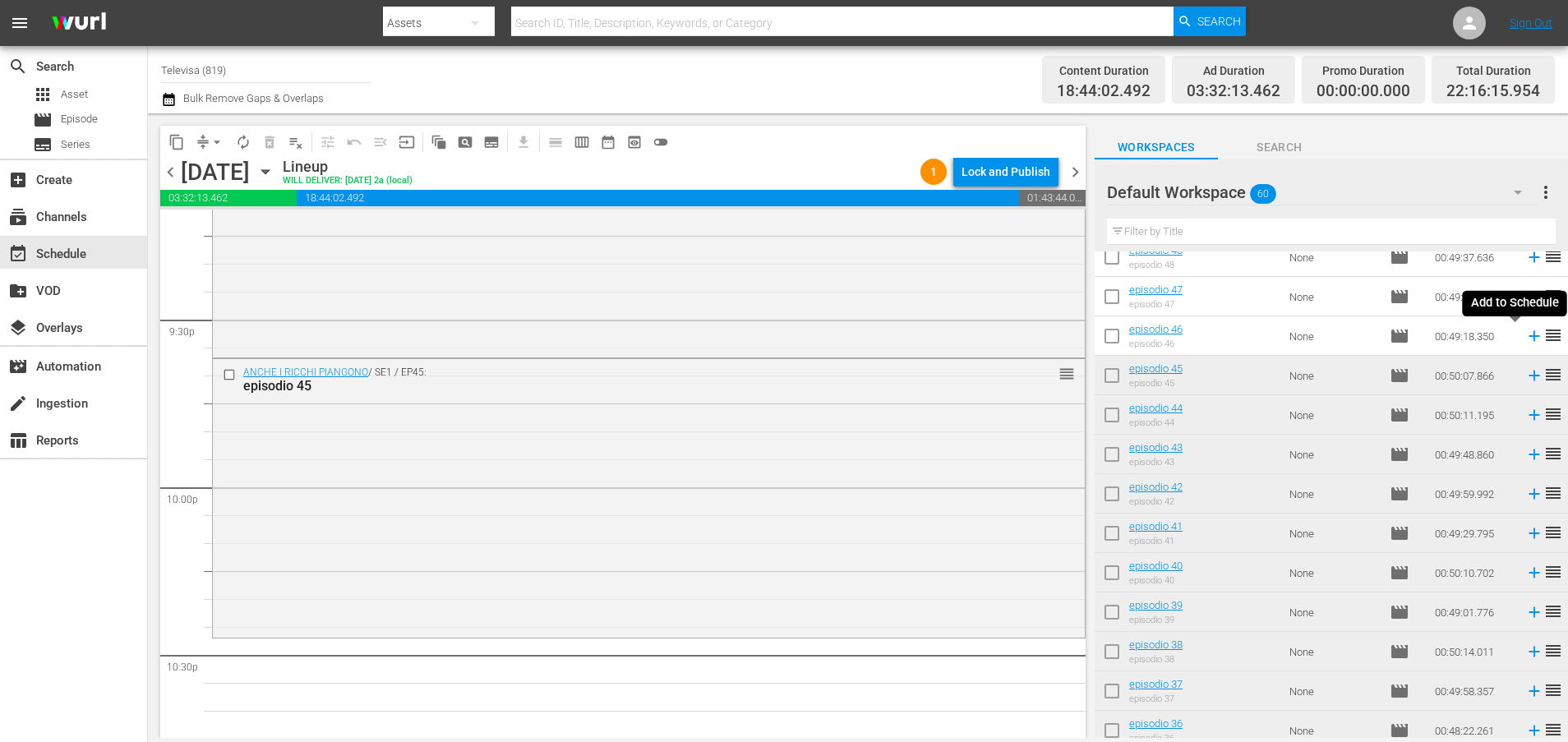
click at [1525, 340] on icon at bounding box center [1534, 336] width 18 height 18
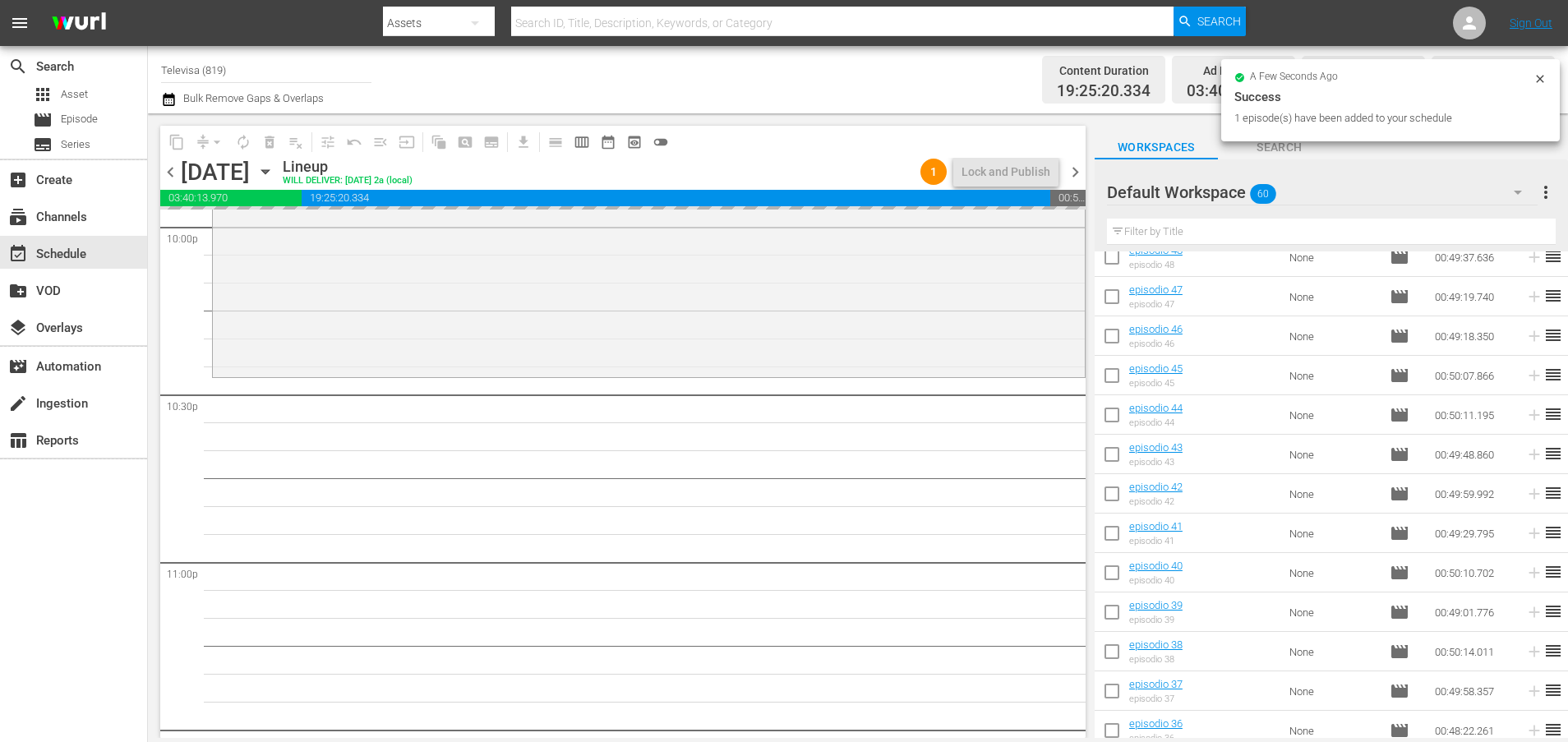
scroll to position [7516, 0]
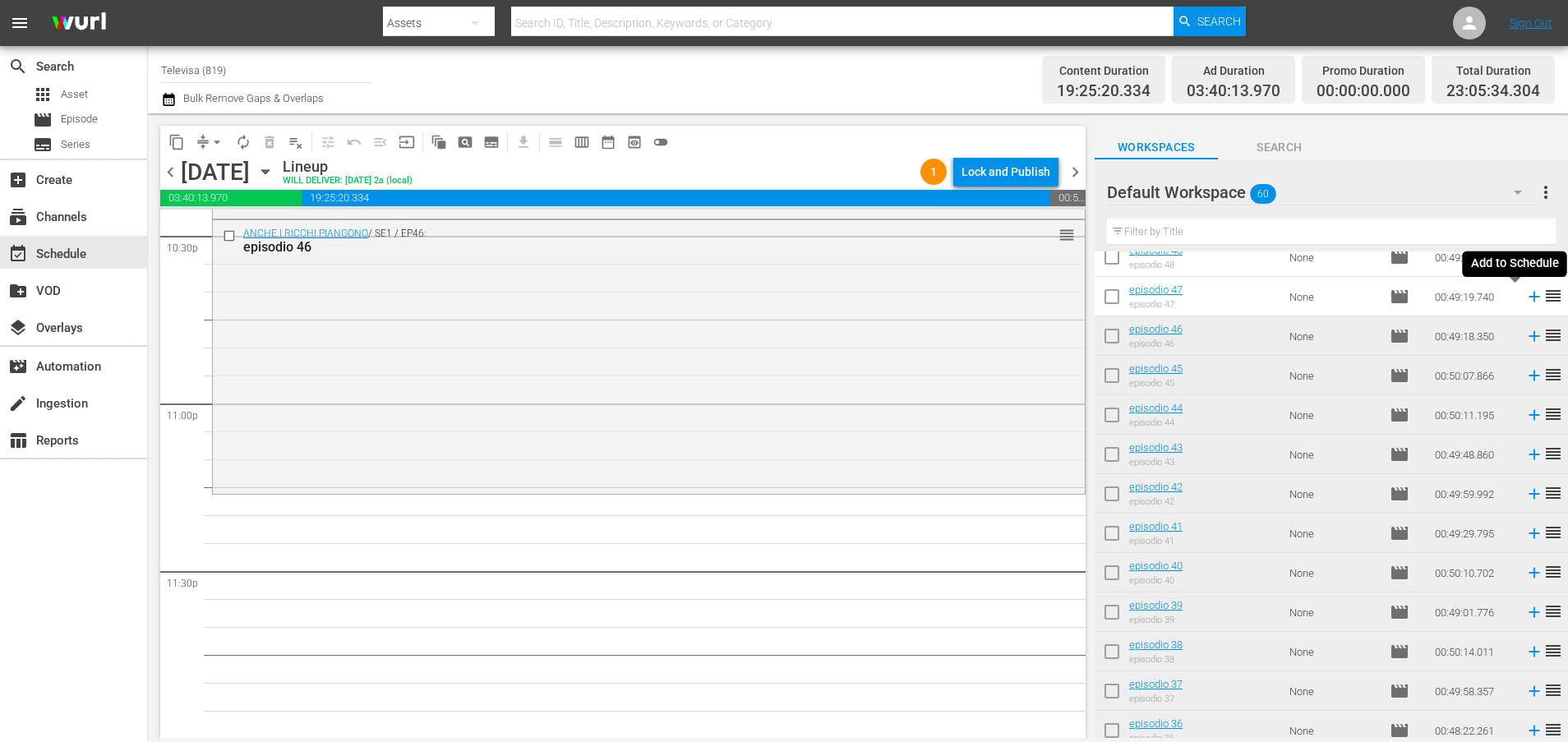
click at [1528, 298] on icon at bounding box center [1534, 297] width 11 height 11
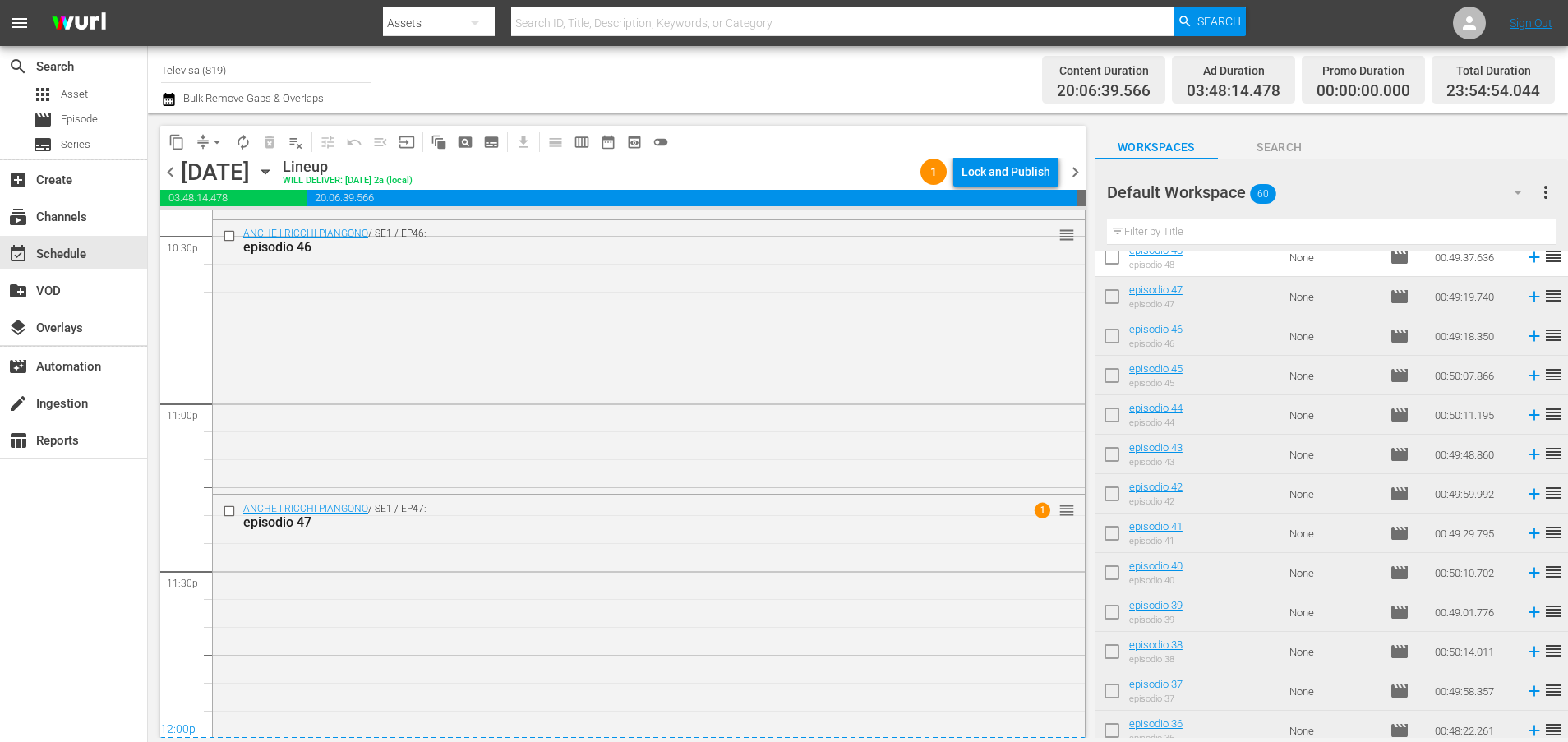
scroll to position [7547, 0]
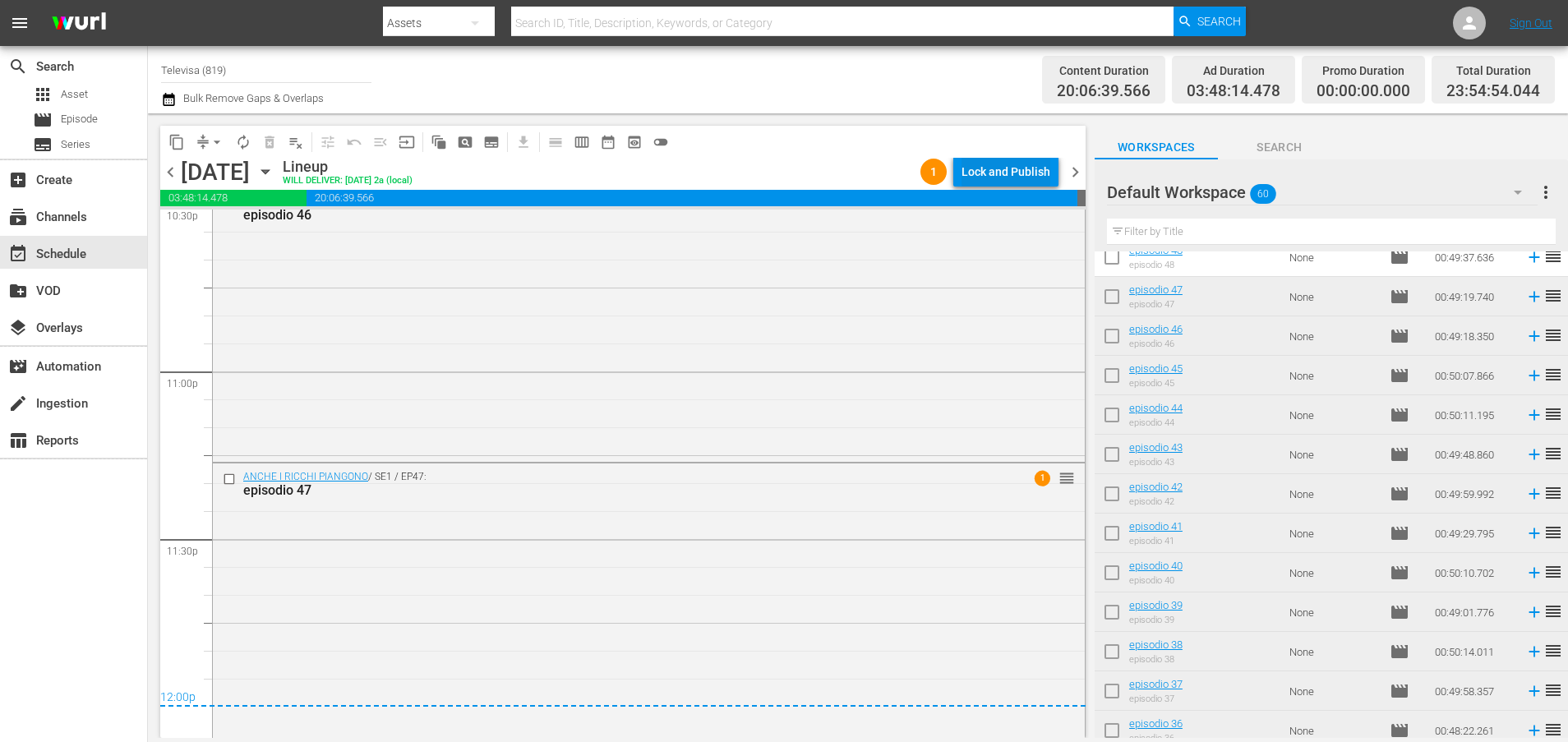
click at [1008, 171] on div "Lock and Publish" at bounding box center [1006, 172] width 88 height 30
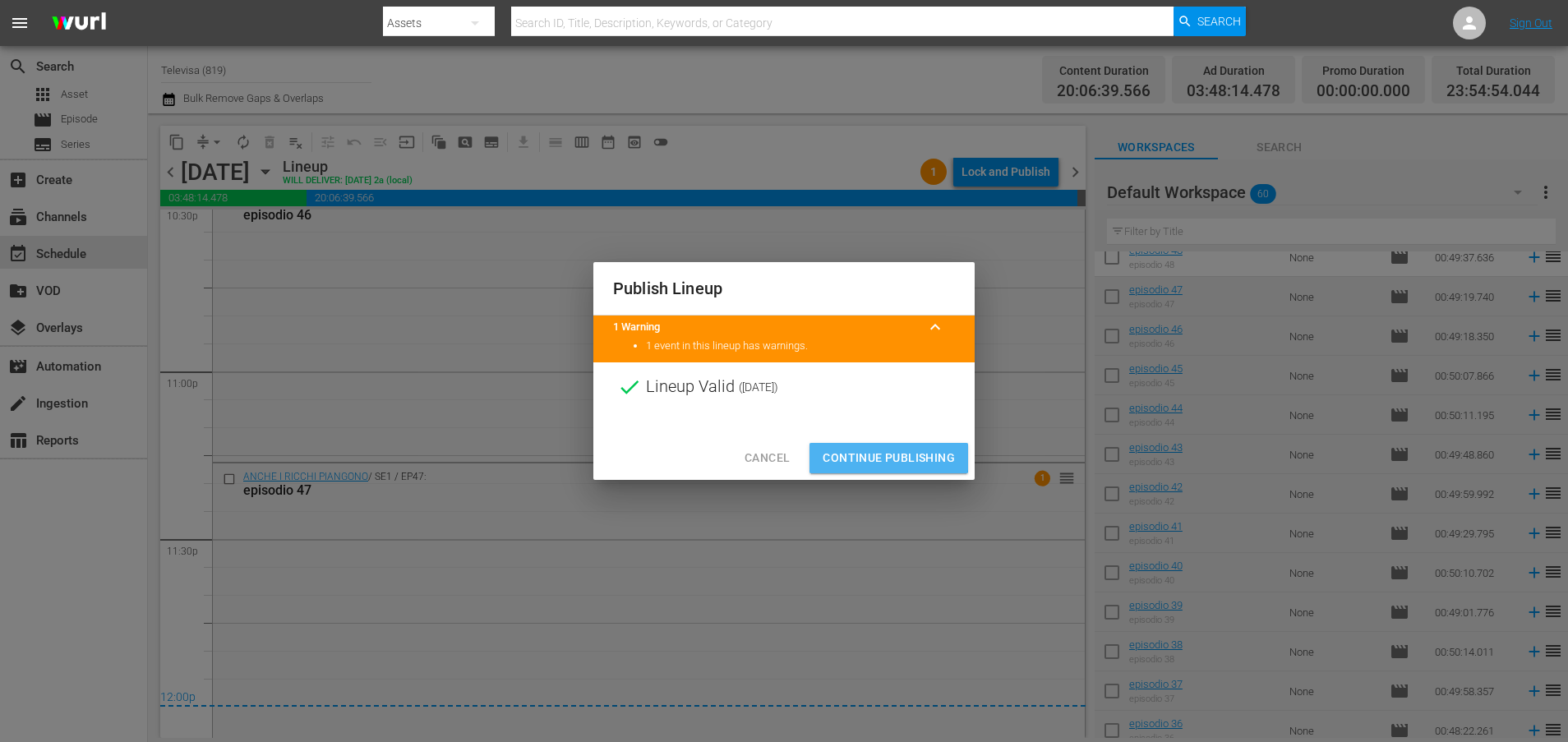
click at [861, 456] on span "Continue Publishing" at bounding box center [888, 458] width 133 height 21
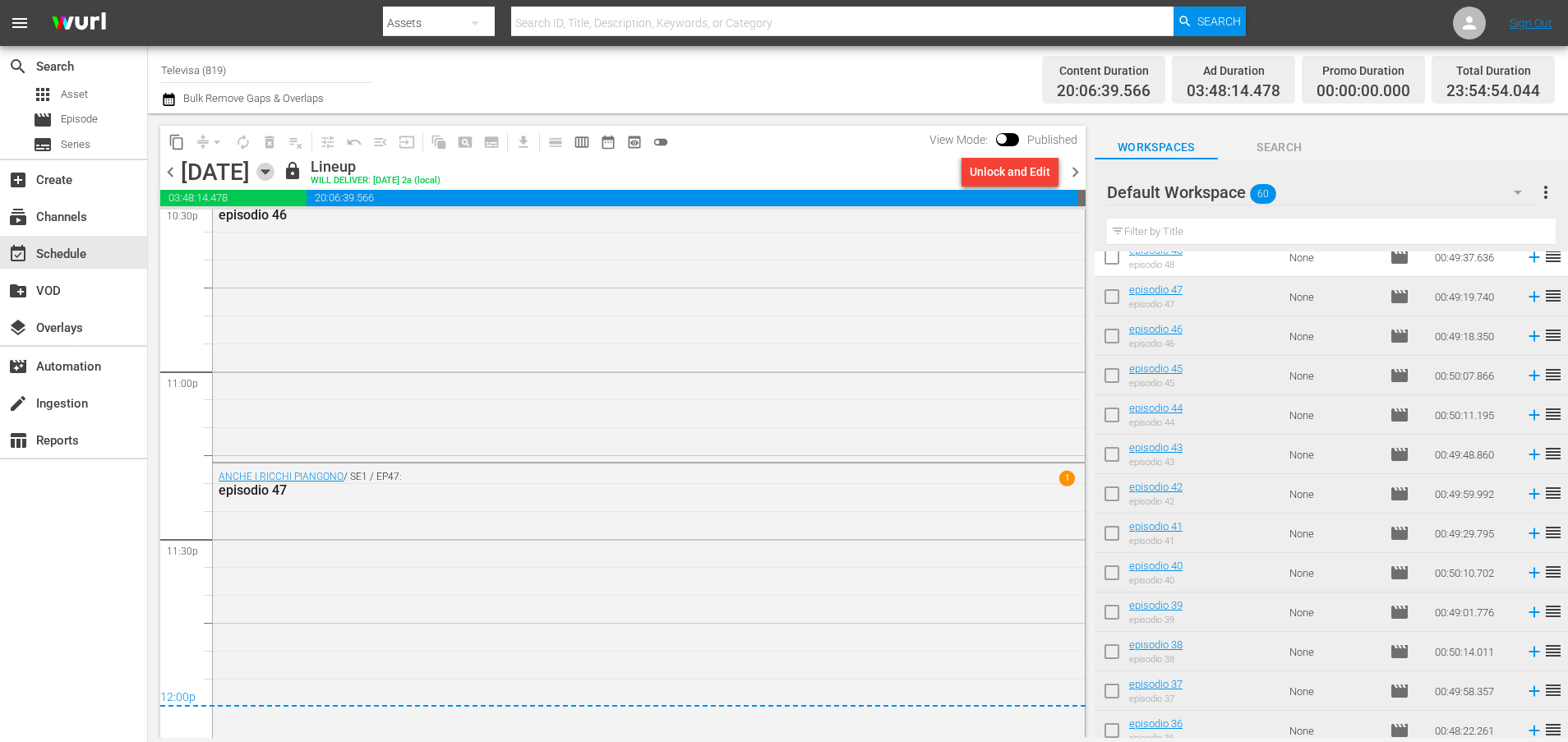
click at [269, 170] on icon "button" at bounding box center [264, 172] width 7 height 5
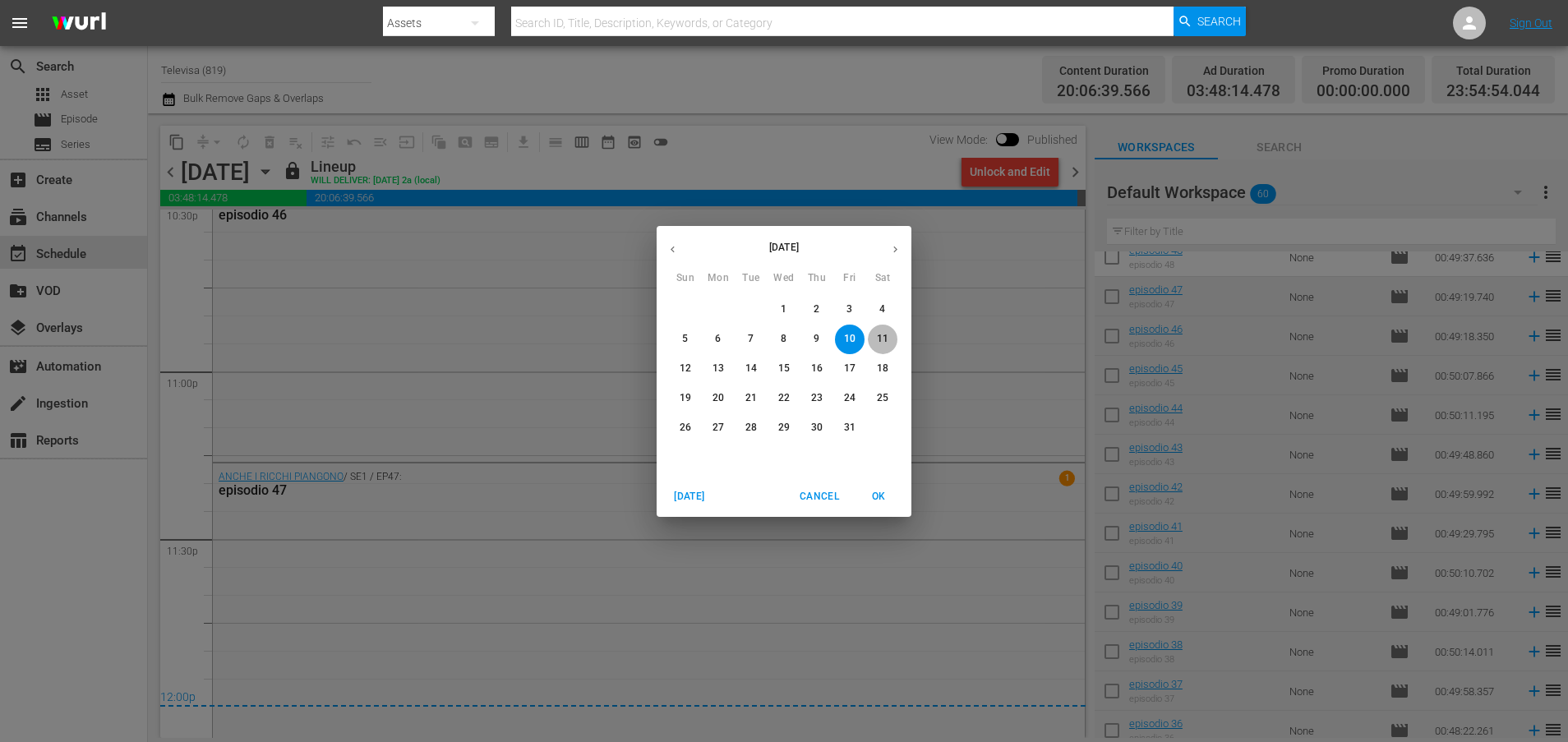
click at [878, 343] on p "11" at bounding box center [882, 339] width 12 height 14
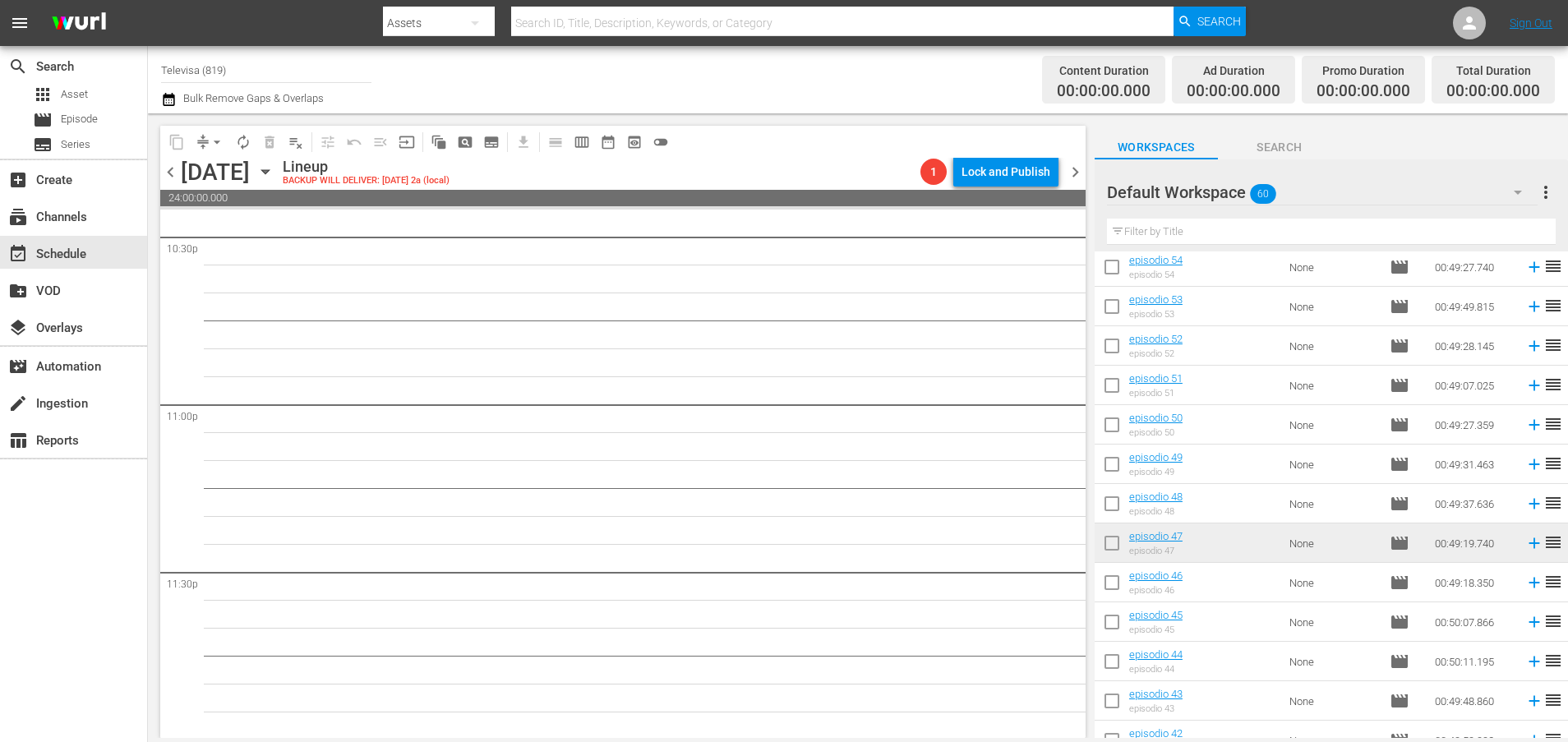
scroll to position [158, 0]
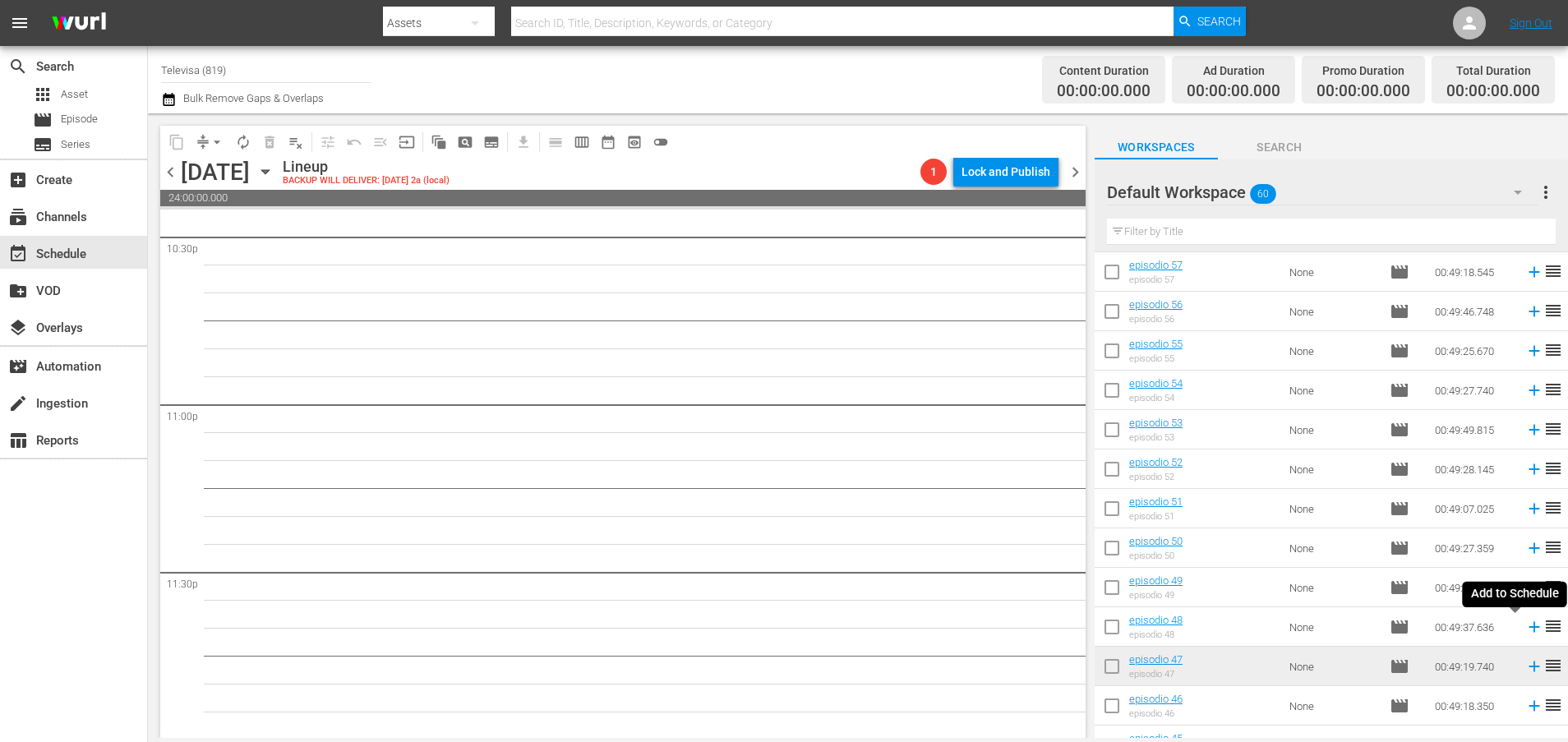
click at [1525, 628] on icon at bounding box center [1534, 626] width 18 height 18
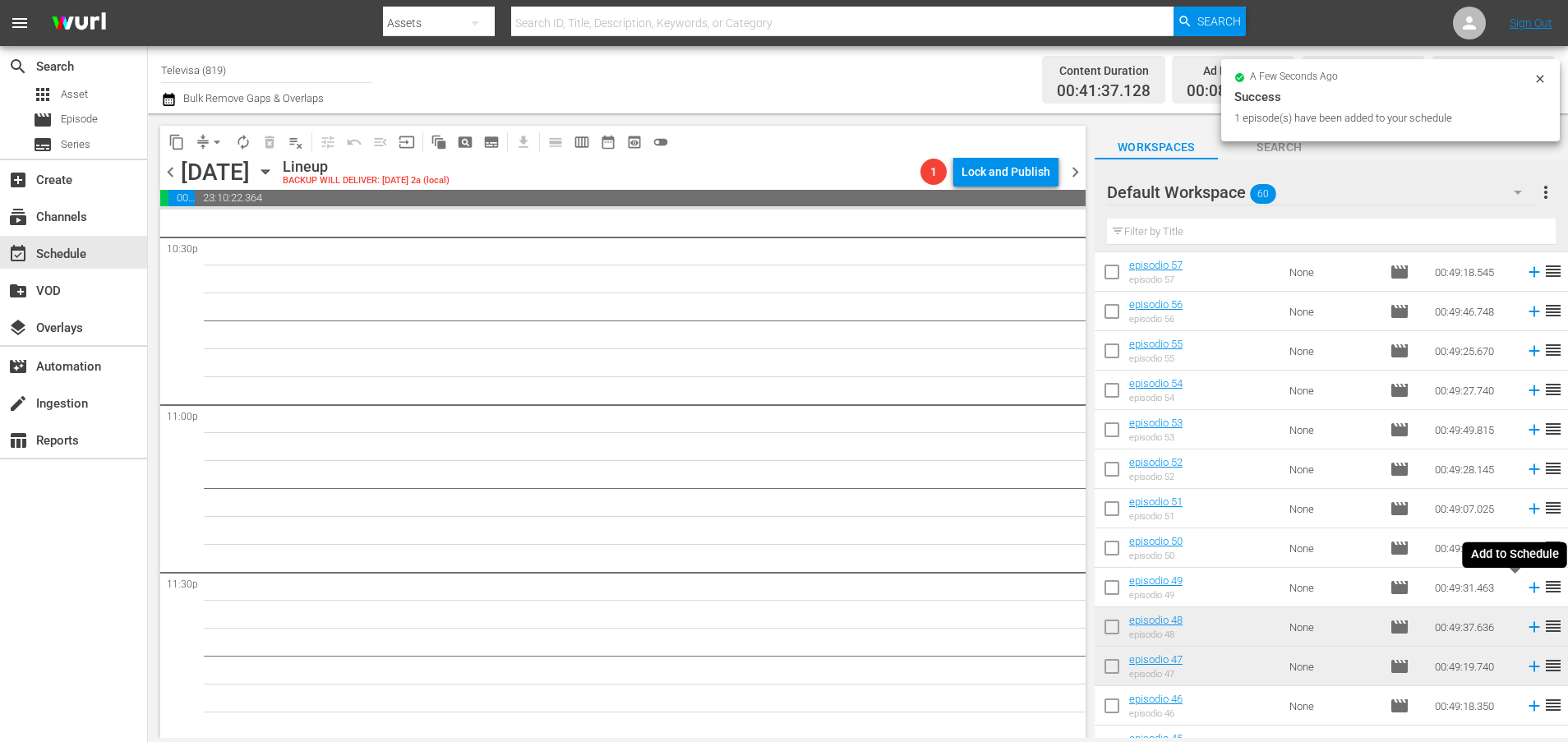
click at [1528, 588] on icon at bounding box center [1534, 588] width 11 height 11
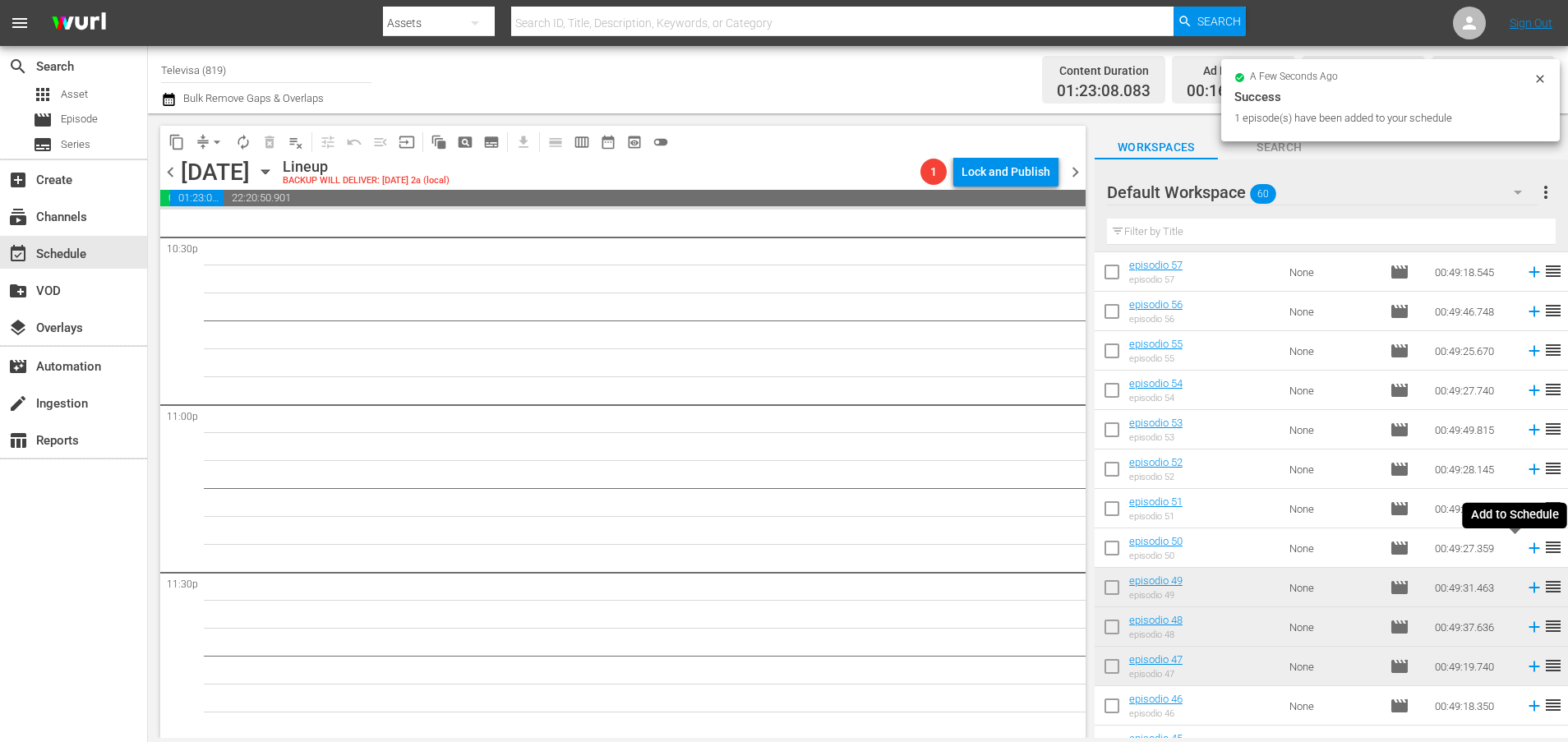
click at [1525, 551] on icon at bounding box center [1534, 548] width 18 height 18
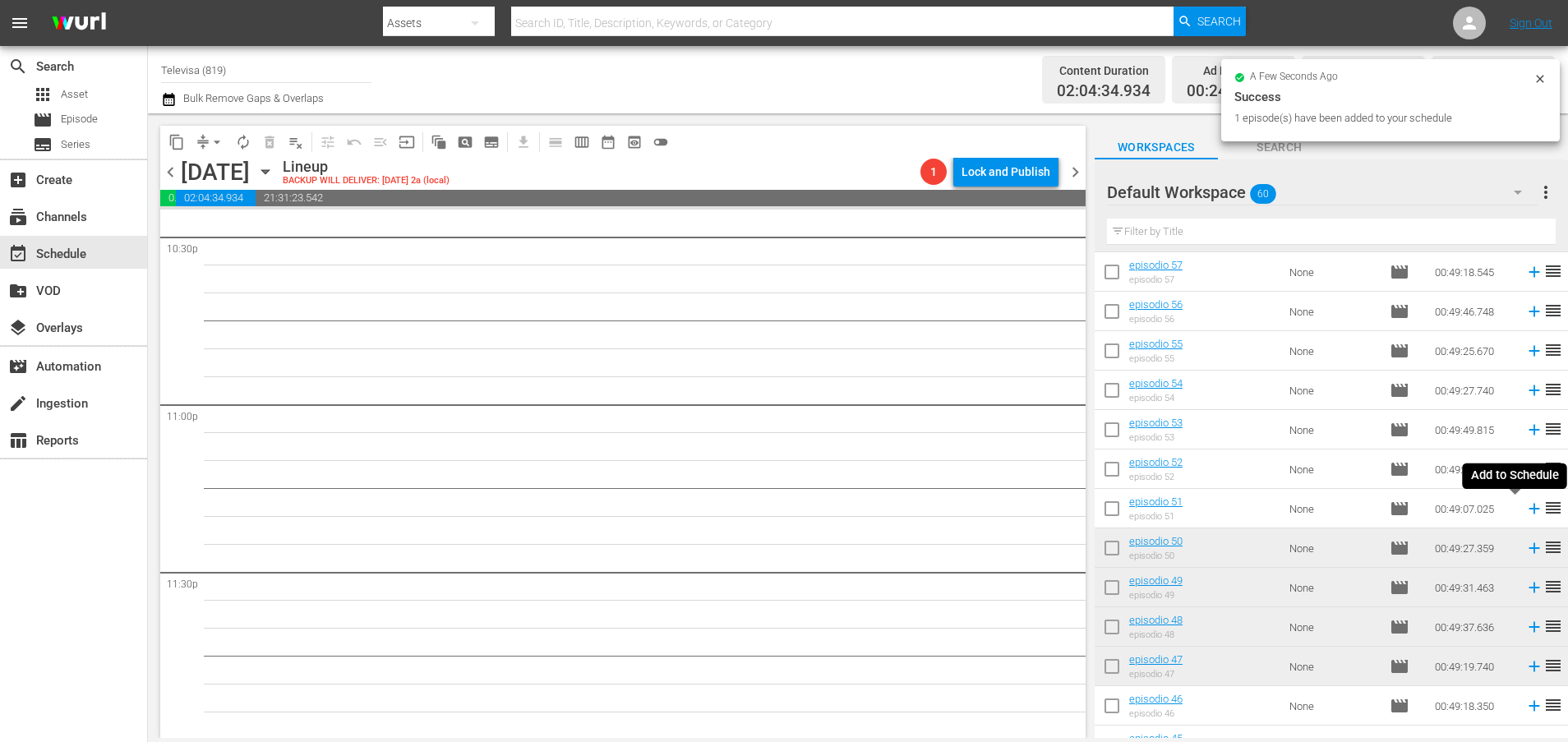
click at [1525, 510] on icon at bounding box center [1534, 508] width 18 height 18
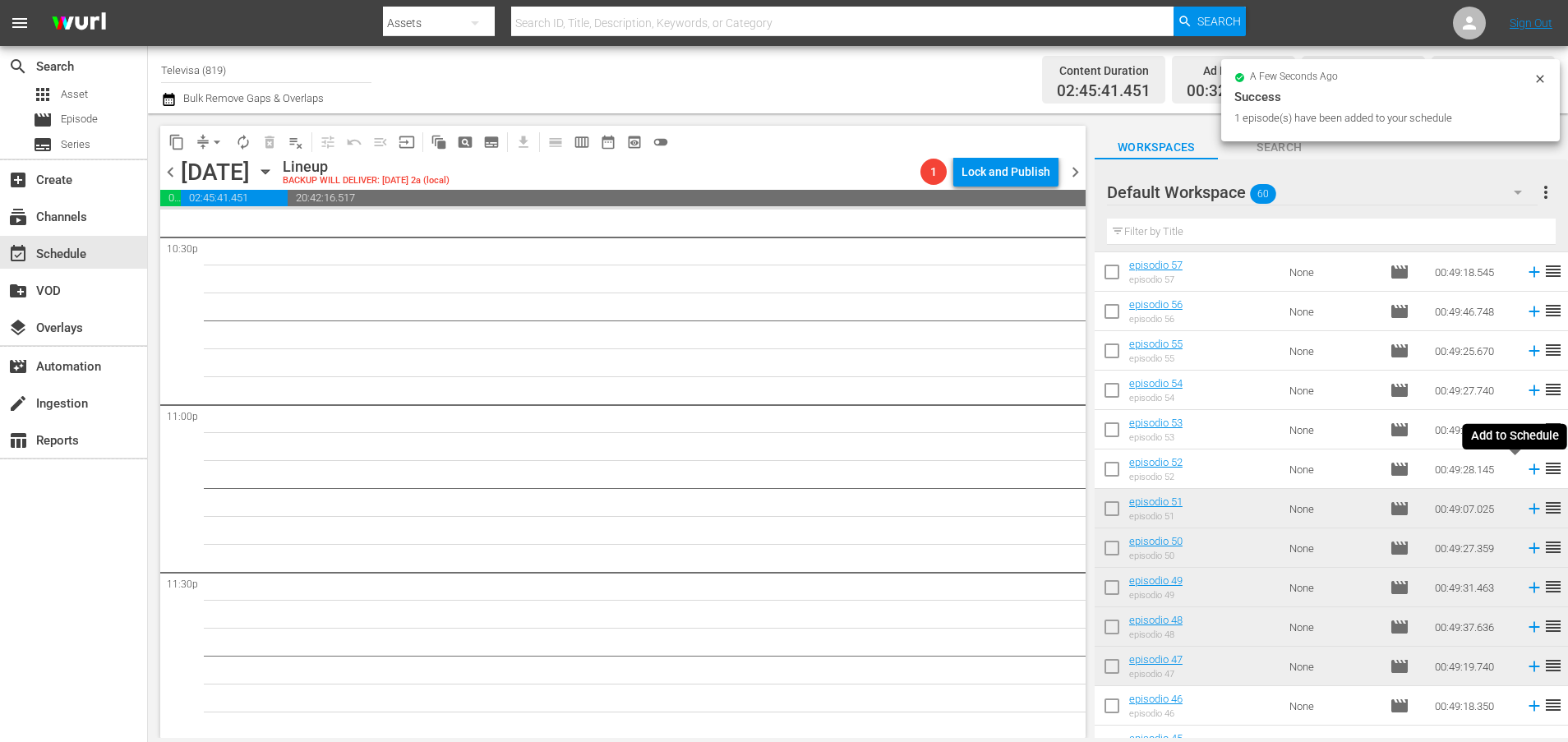
scroll to position [7486, 0]
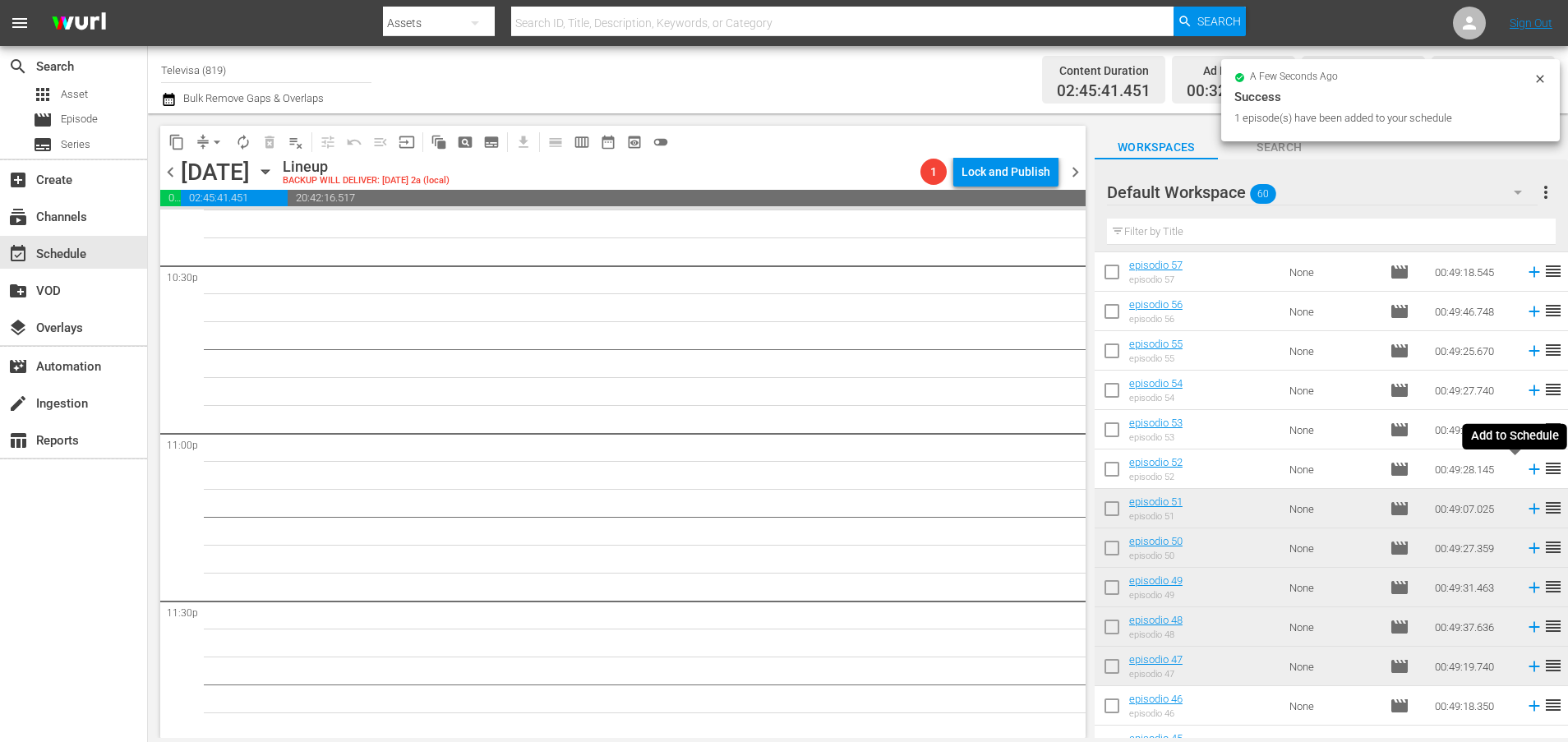
click at [1525, 471] on icon at bounding box center [1534, 469] width 18 height 18
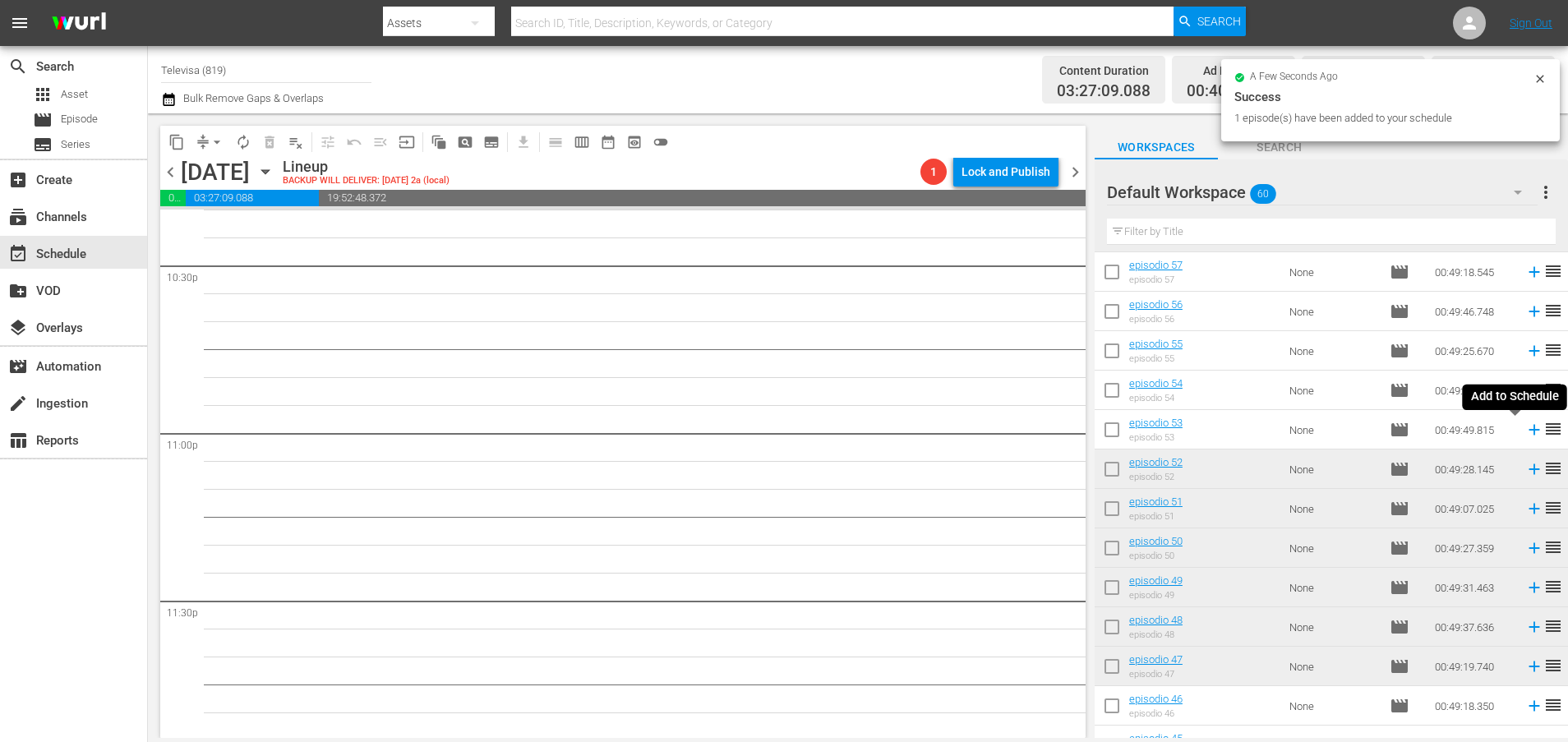
scroll to position [7458, 0]
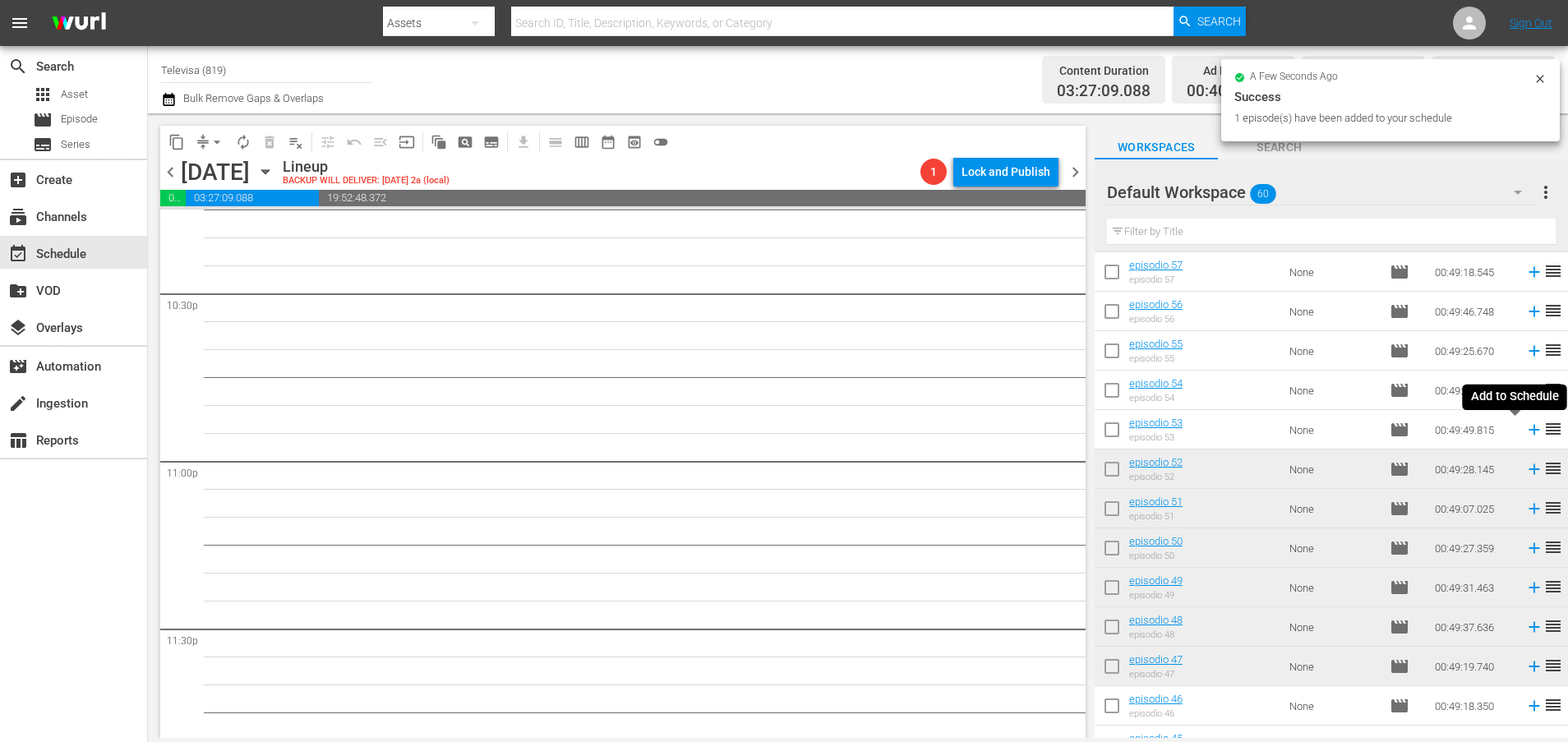
click at [1525, 431] on icon at bounding box center [1534, 430] width 18 height 18
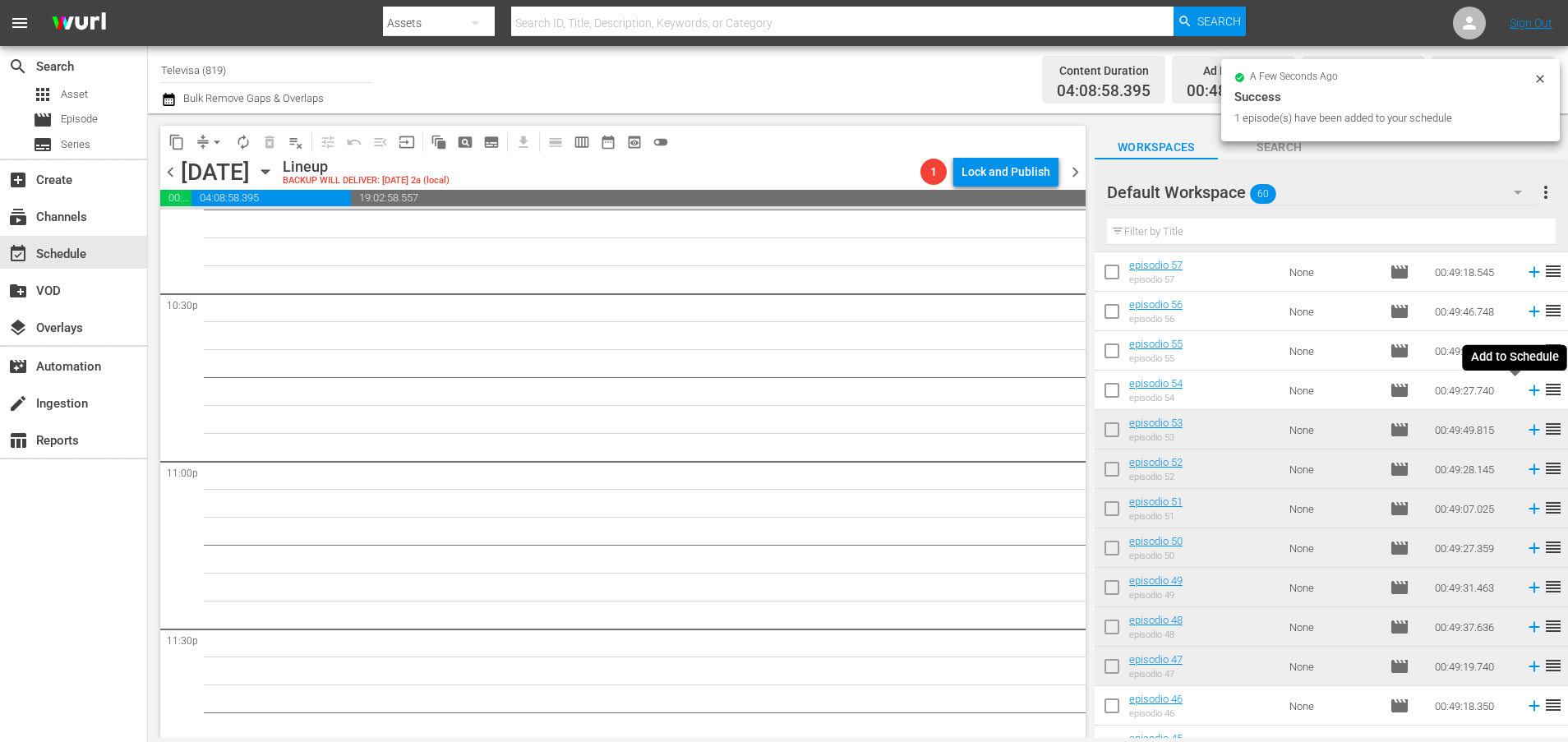
scroll to position [7431, 0]
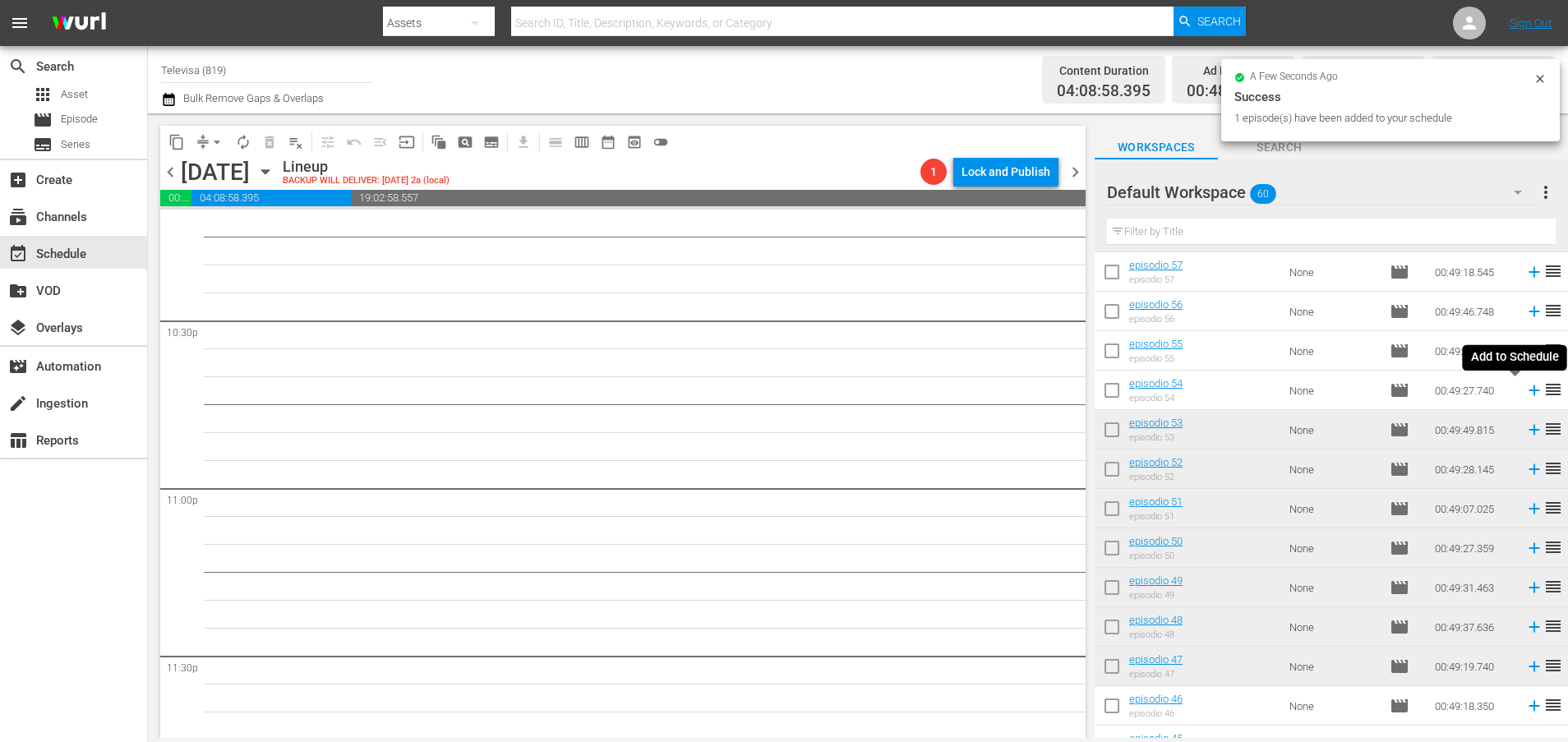
click at [1528, 394] on icon at bounding box center [1534, 391] width 11 height 11
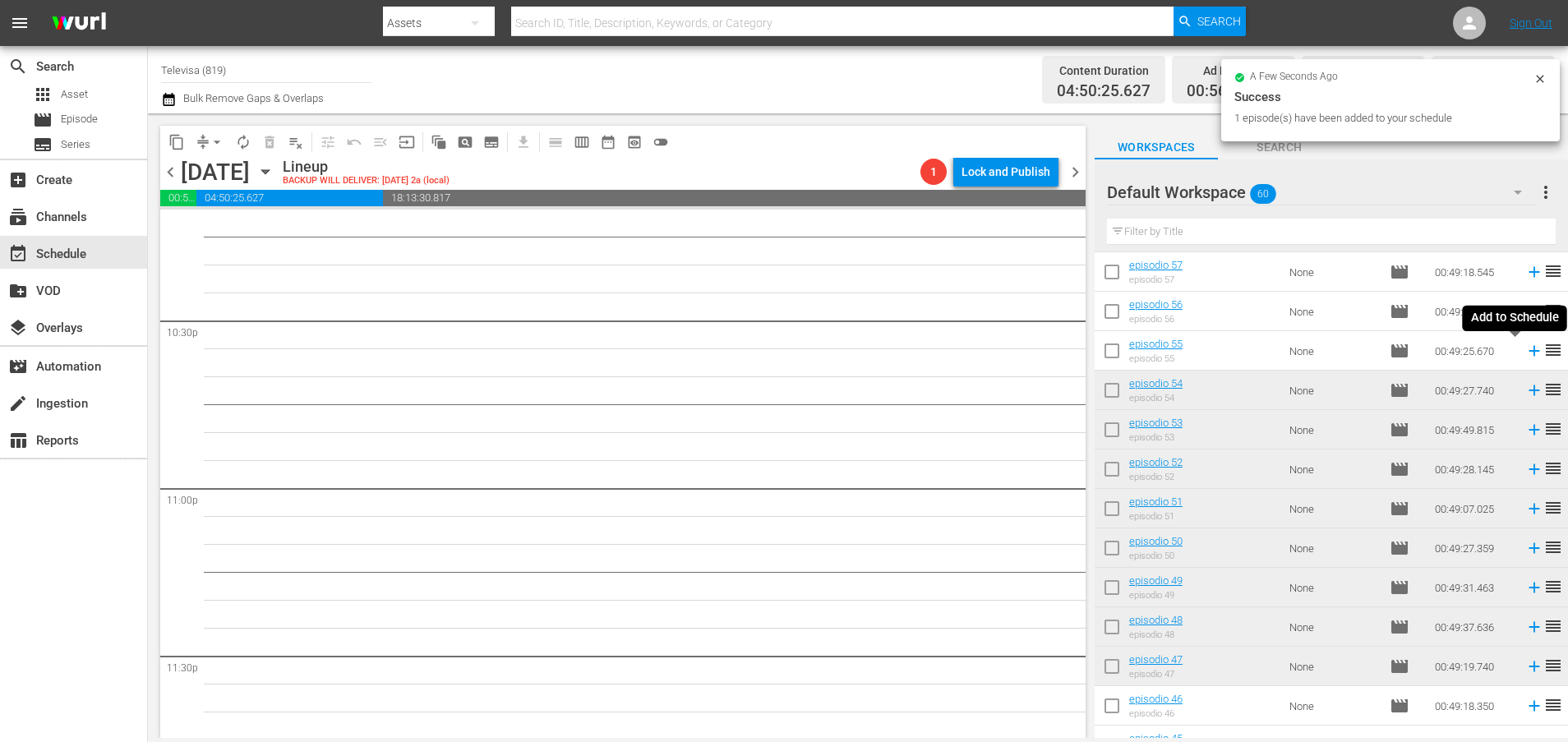
scroll to position [7402, 0]
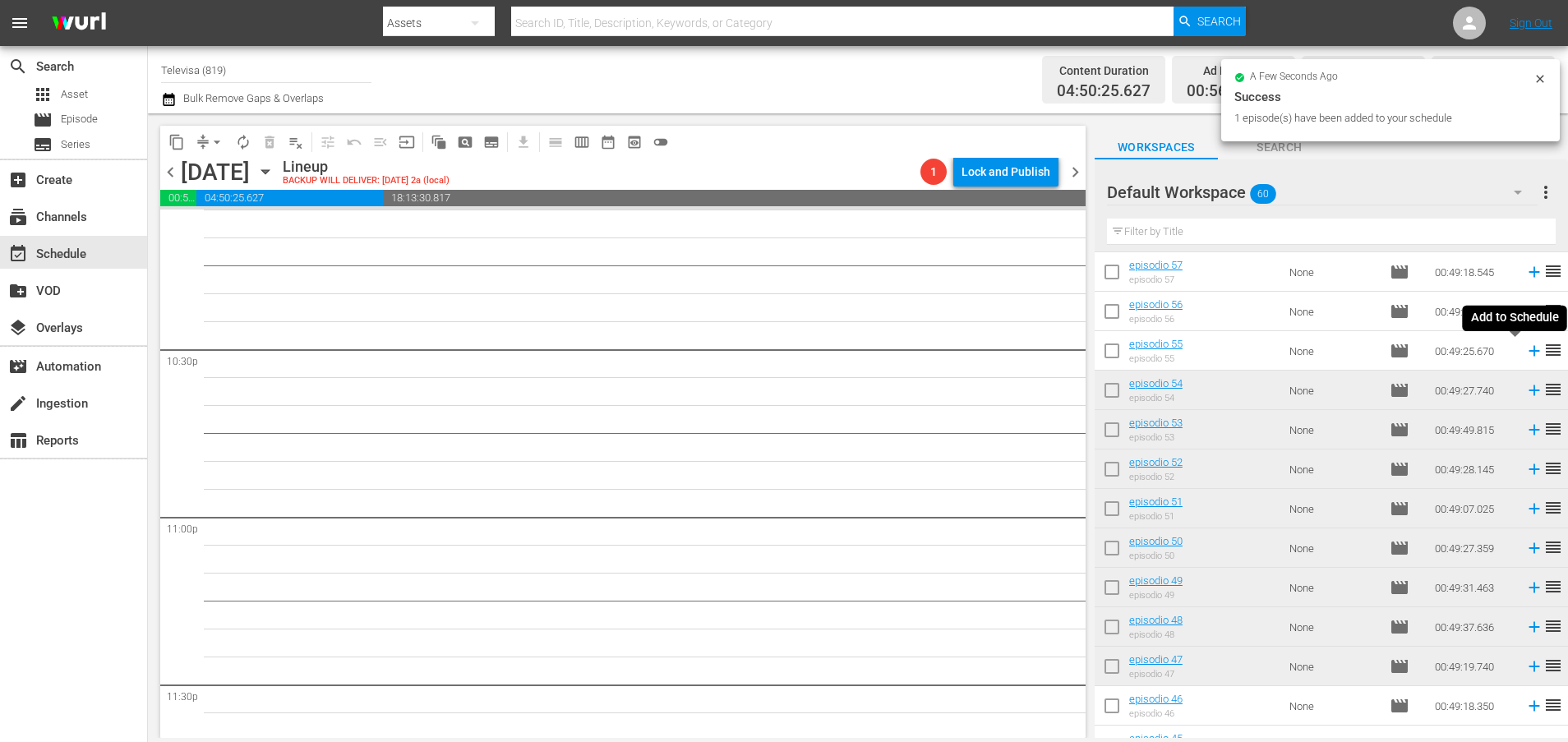
click at [1525, 352] on icon at bounding box center [1534, 351] width 18 height 18
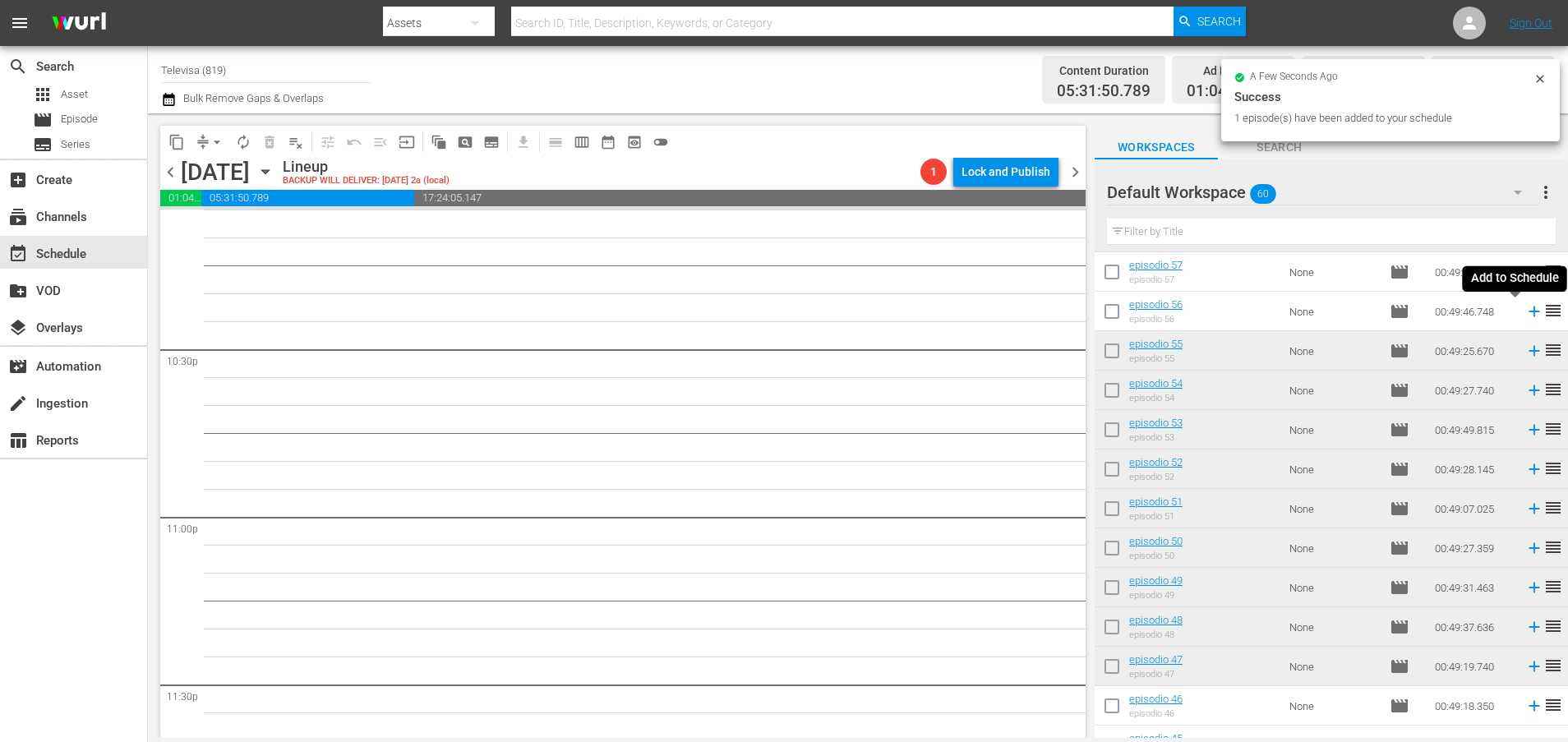
scroll to position [7374, 0]
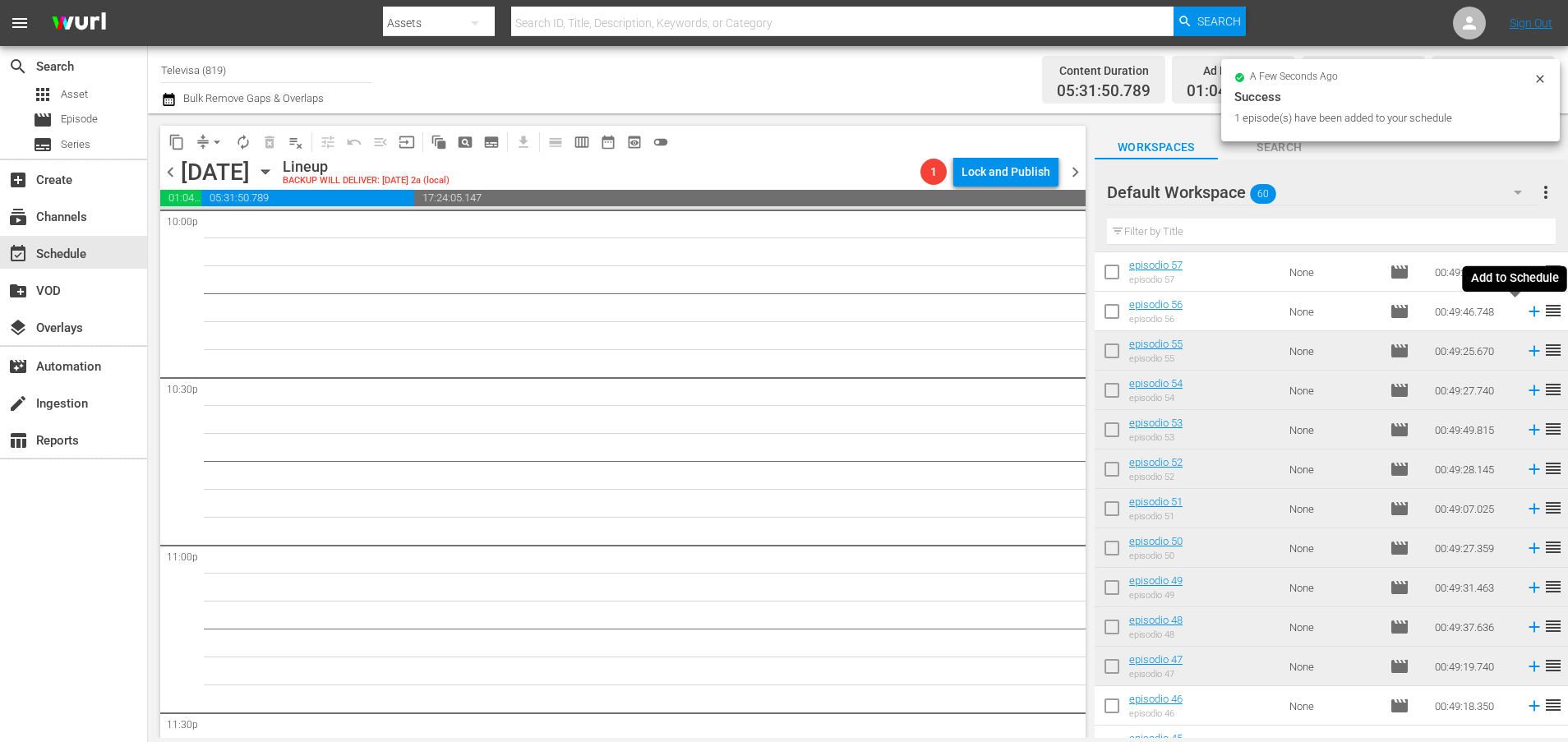
click at [1525, 314] on icon at bounding box center [1534, 311] width 18 height 18
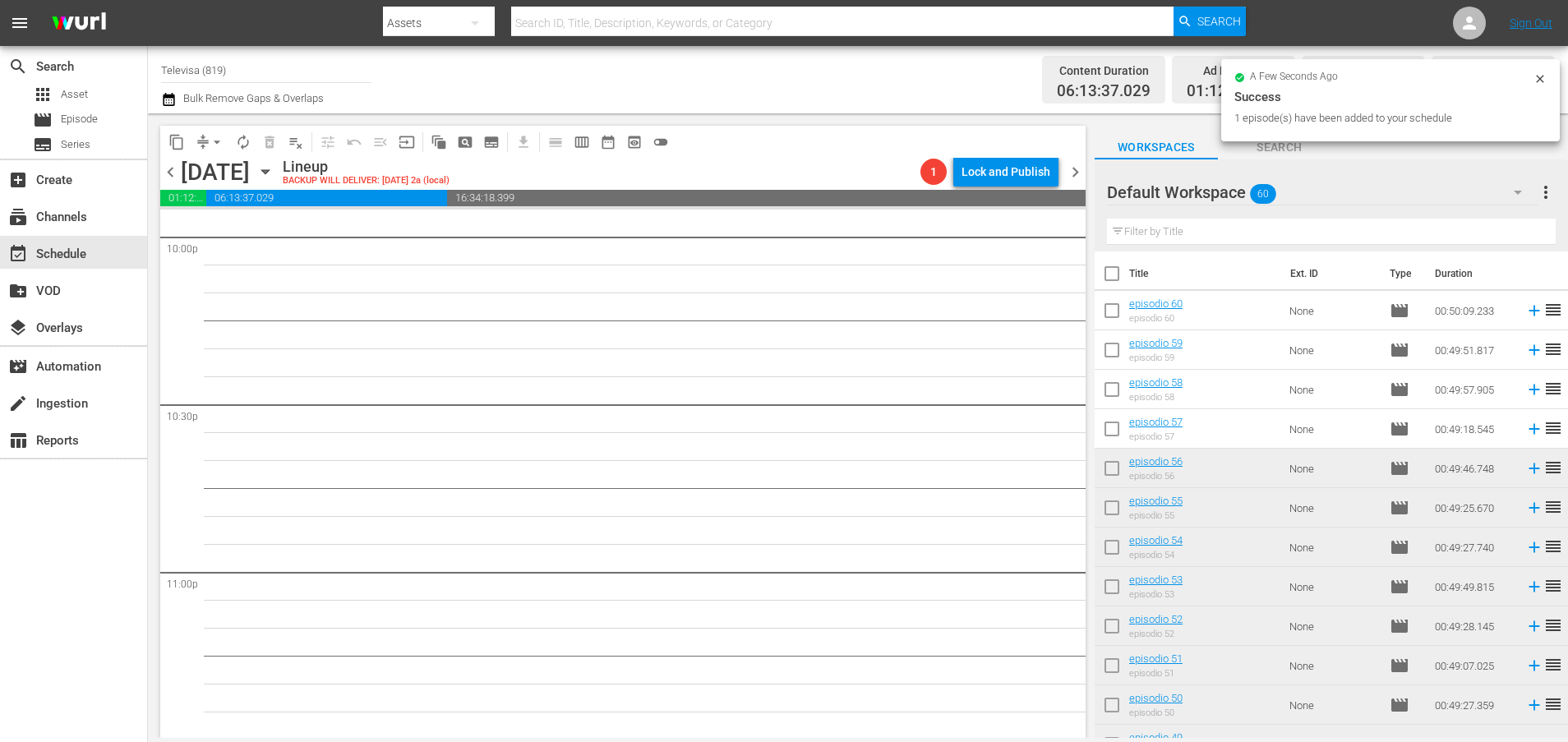
scroll to position [0, 0]
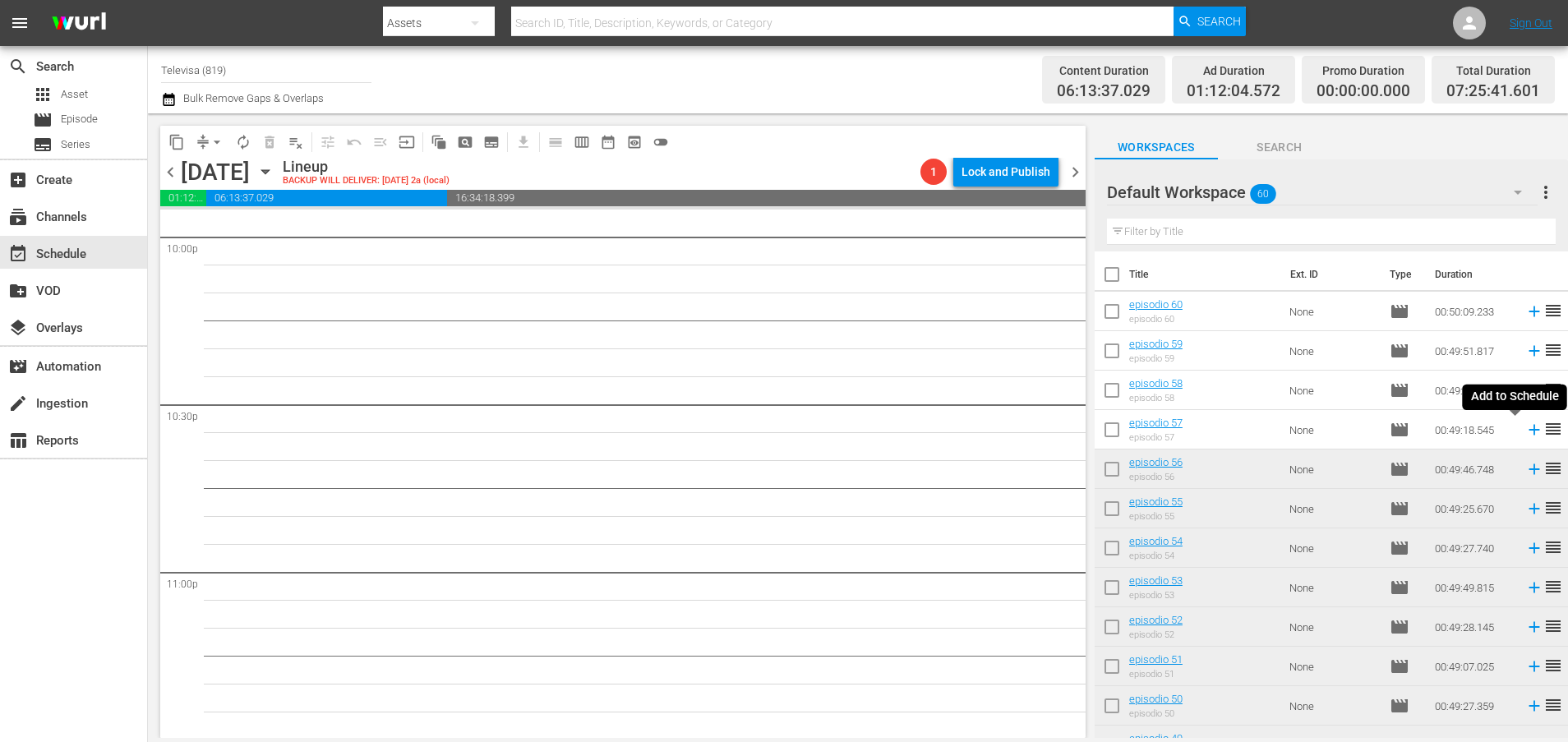
click at [1525, 431] on icon at bounding box center [1534, 430] width 18 height 18
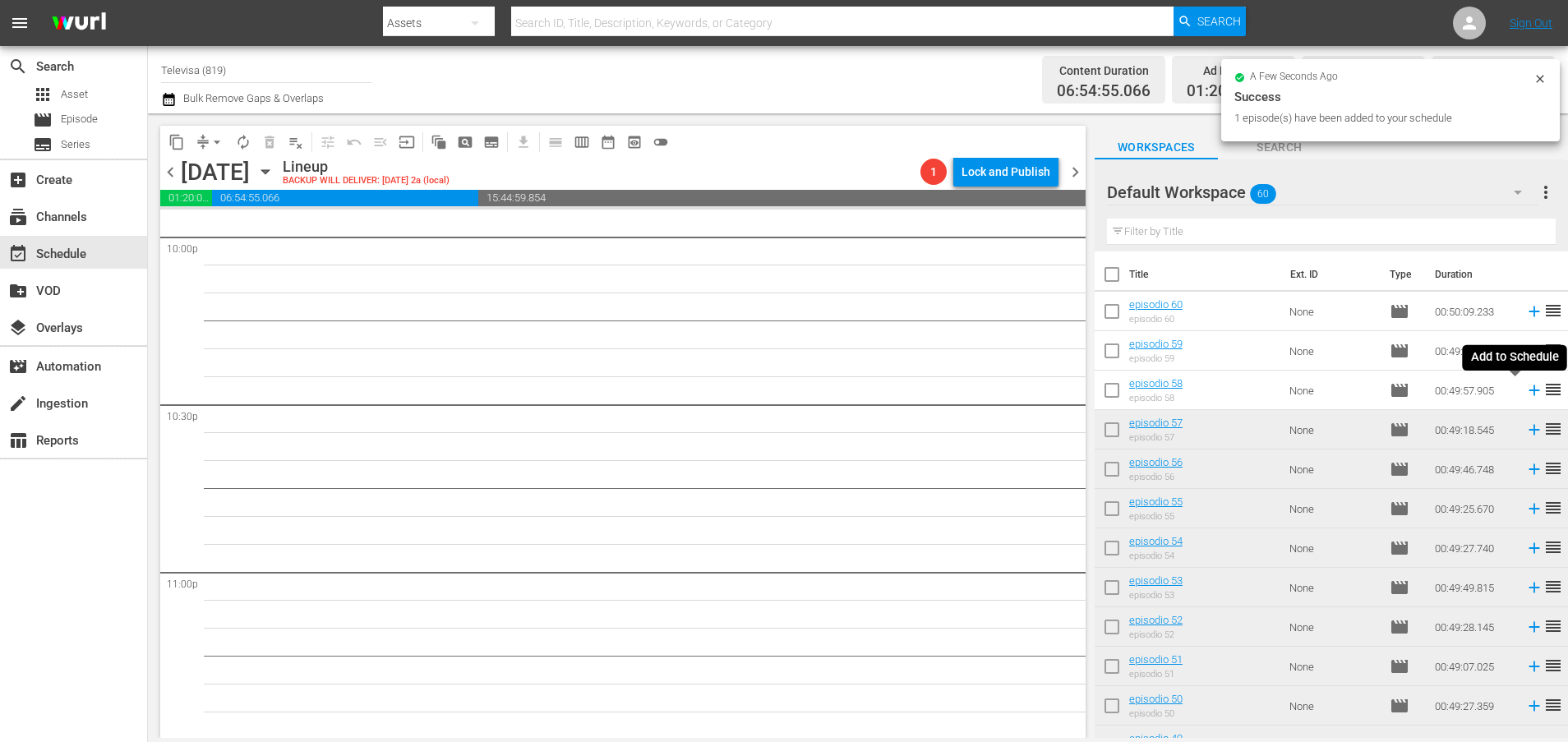
click at [1528, 388] on icon at bounding box center [1534, 391] width 11 height 11
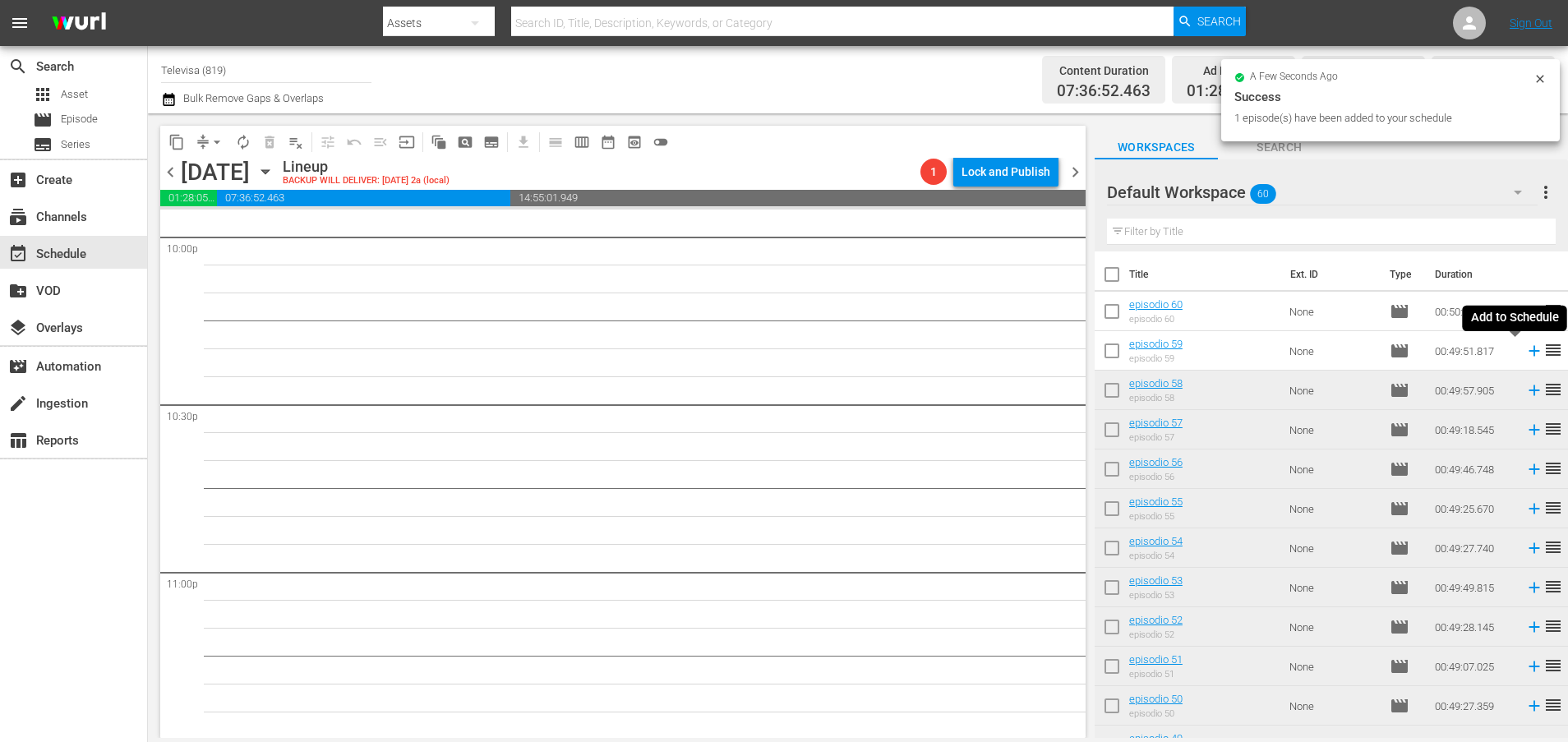
click at [1525, 350] on icon at bounding box center [1534, 351] width 18 height 18
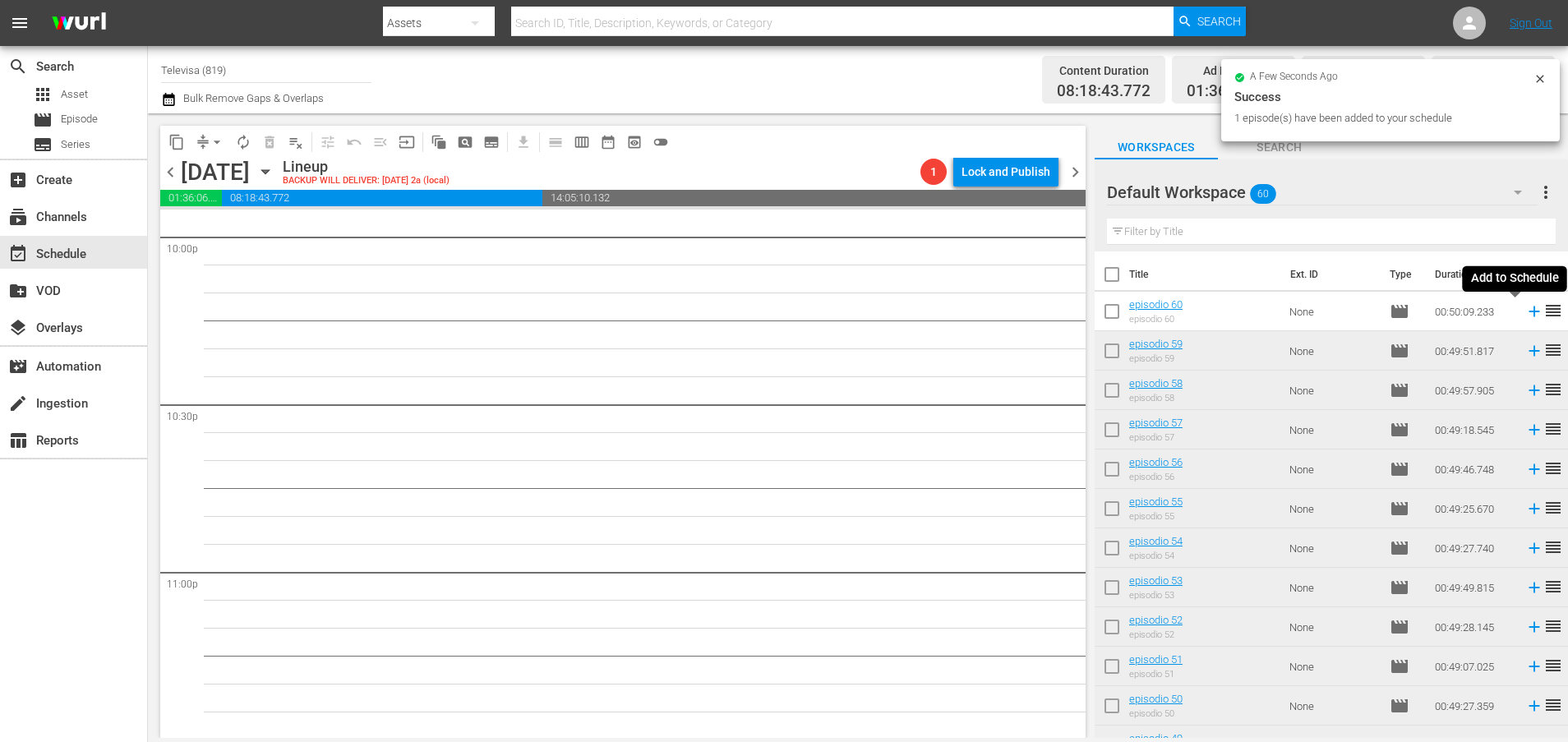
click at [1525, 313] on icon at bounding box center [1534, 311] width 18 height 18
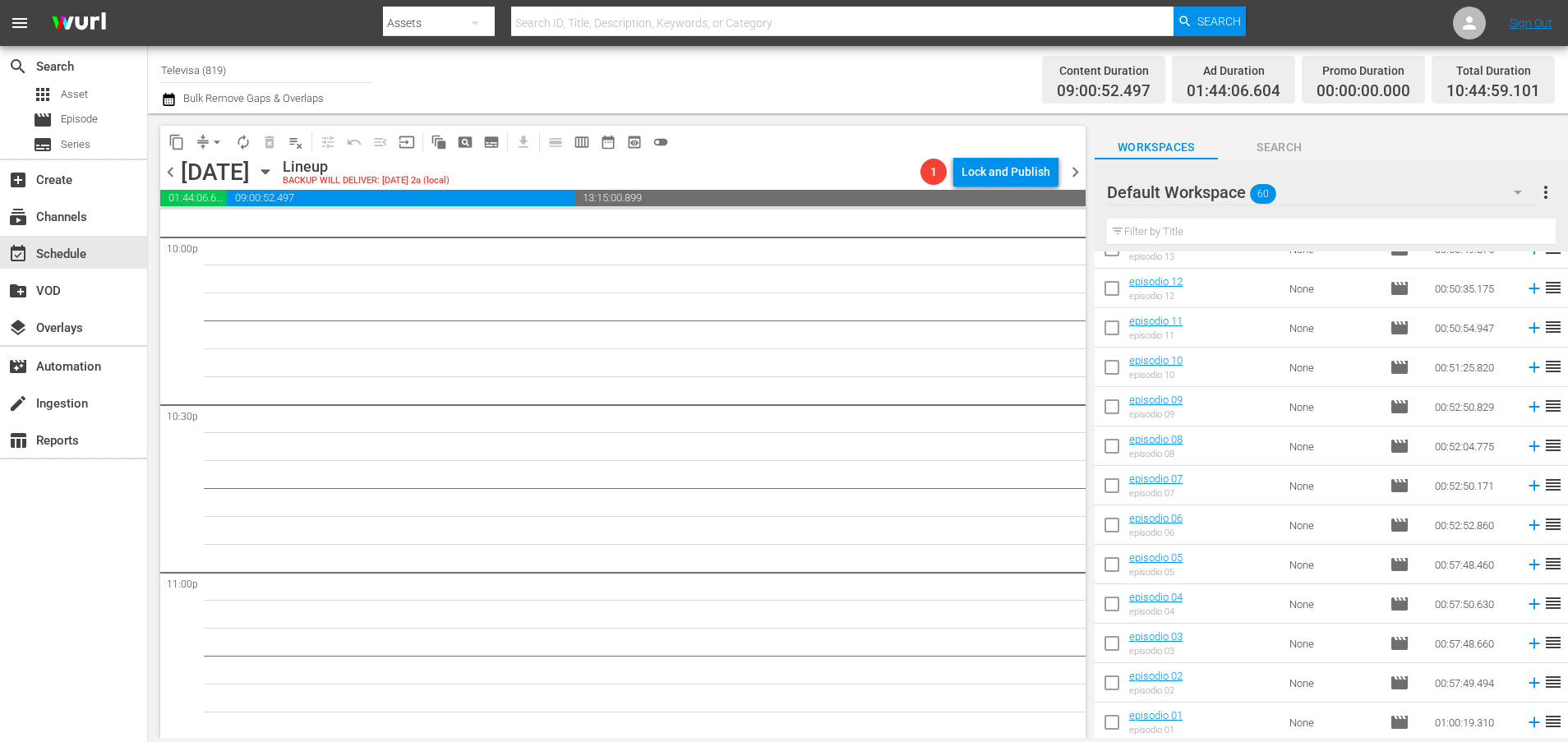
scroll to position [1917, 0]
click at [1528, 722] on icon at bounding box center [1534, 721] width 11 height 11
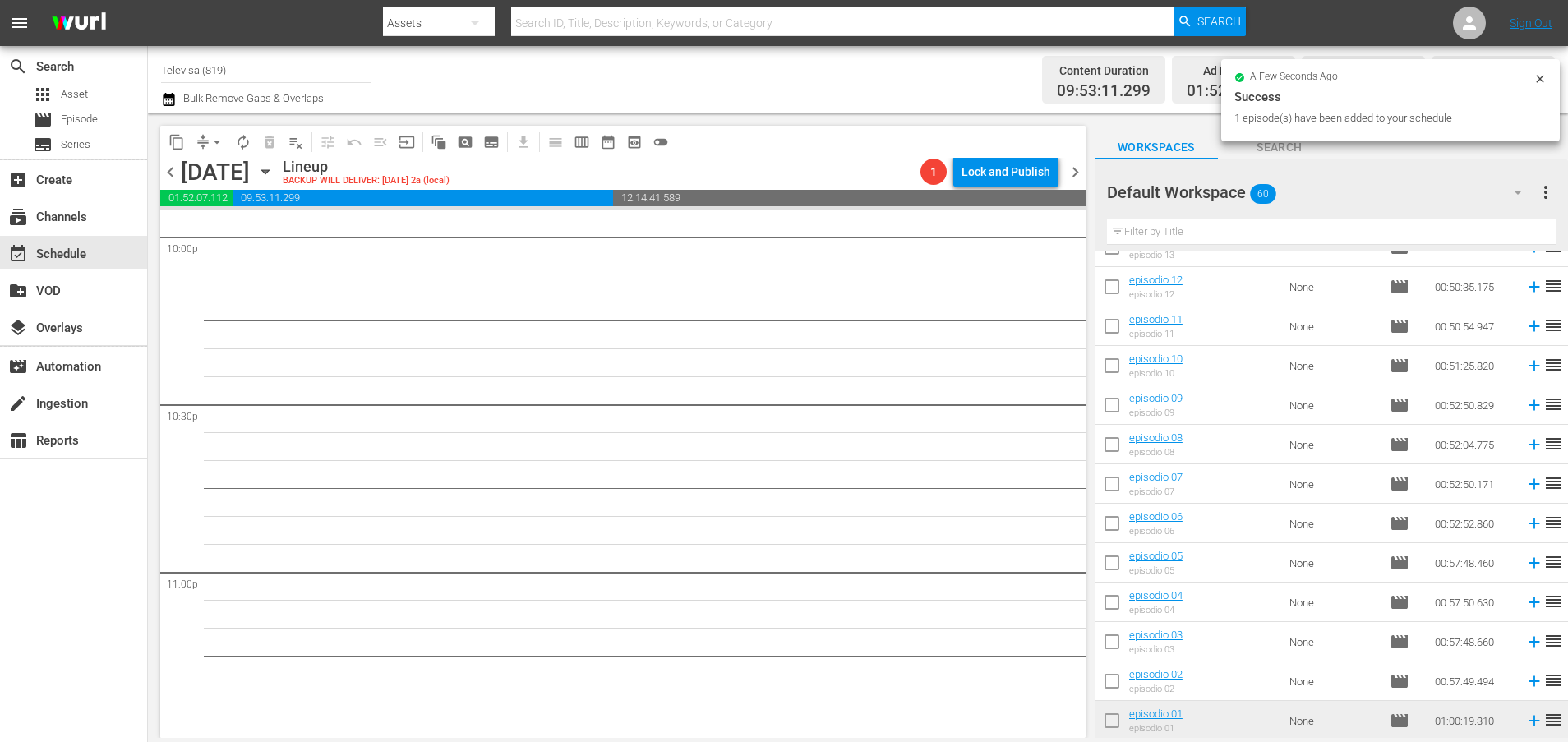
scroll to position [7318, 0]
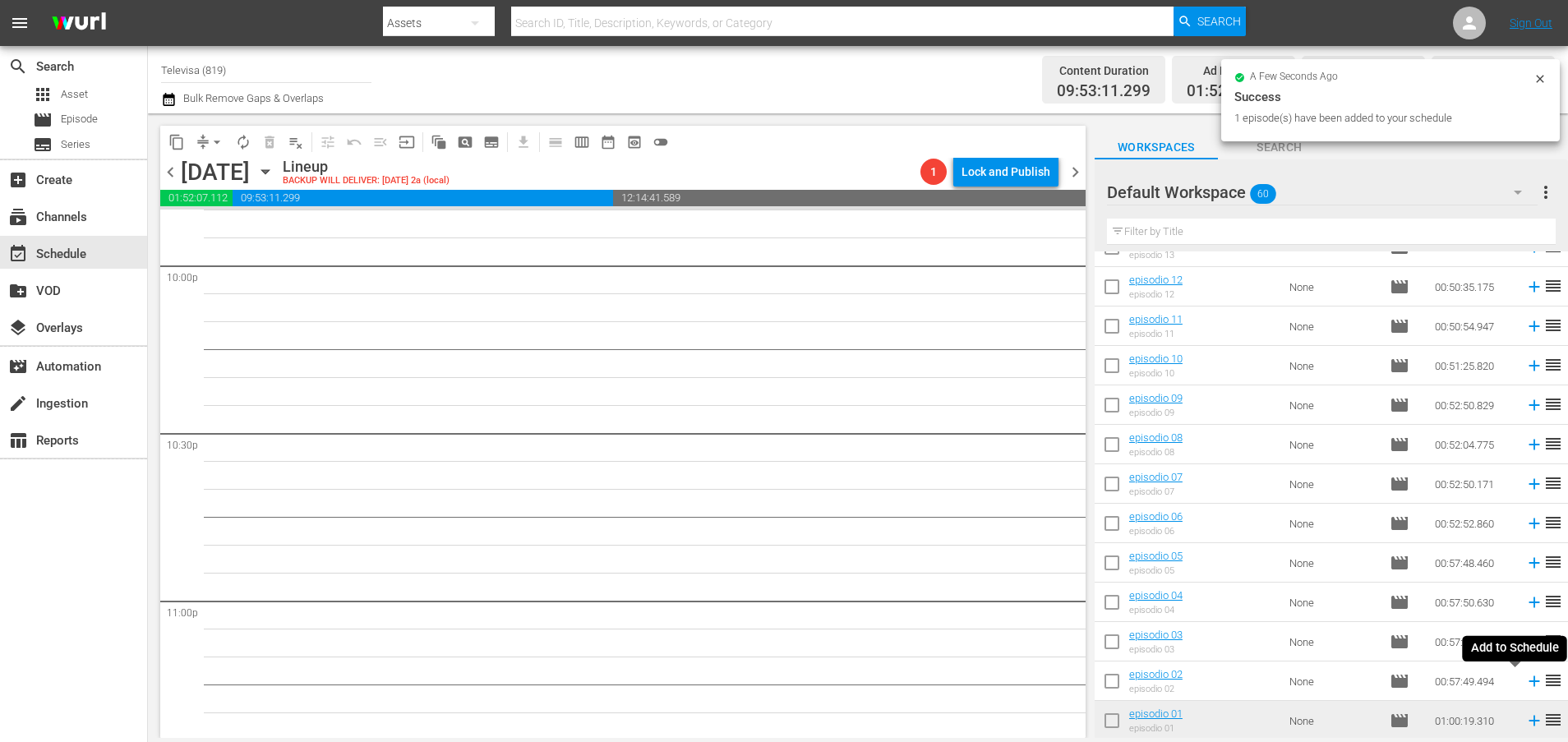
click at [1525, 689] on icon at bounding box center [1534, 681] width 18 height 18
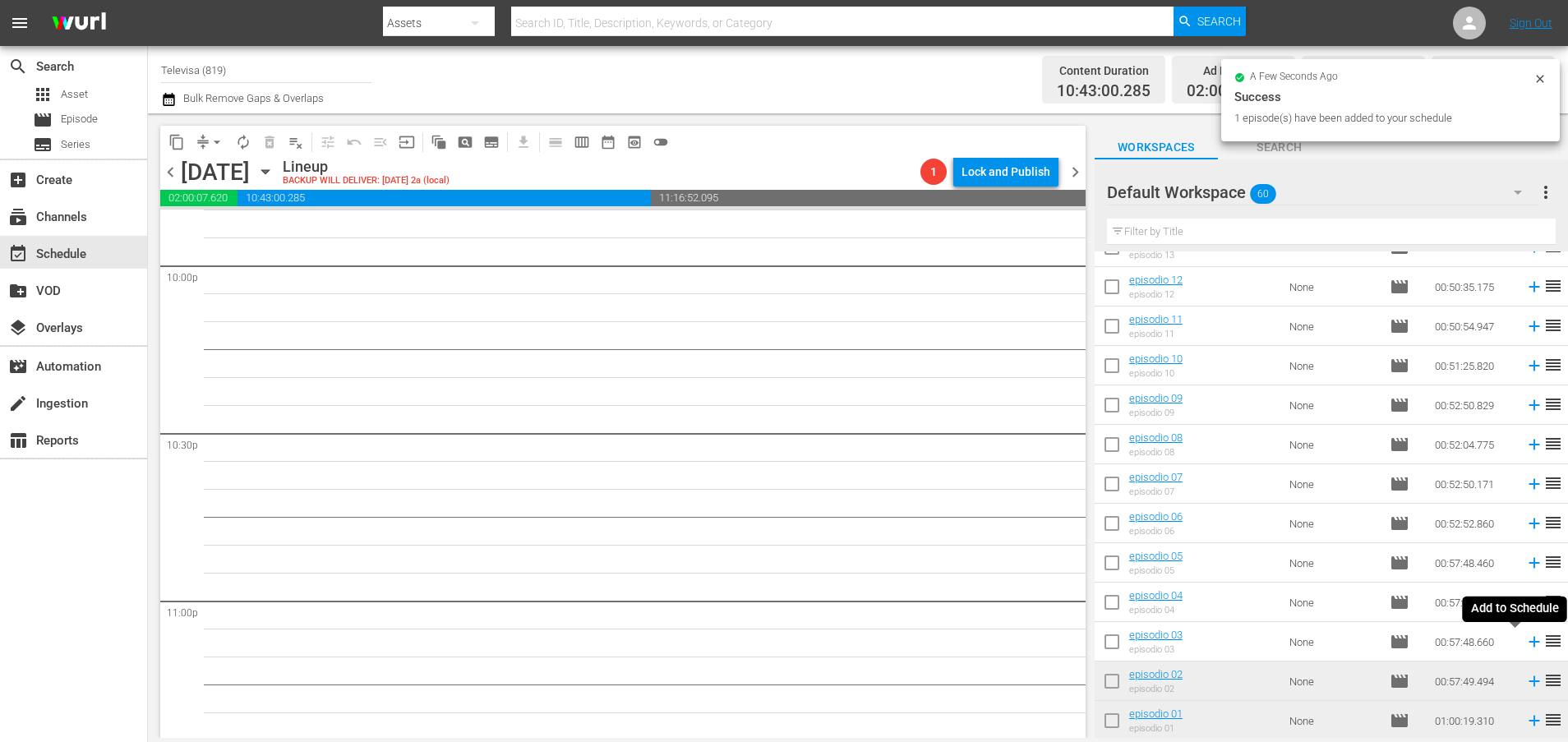
scroll to position [7290, 0]
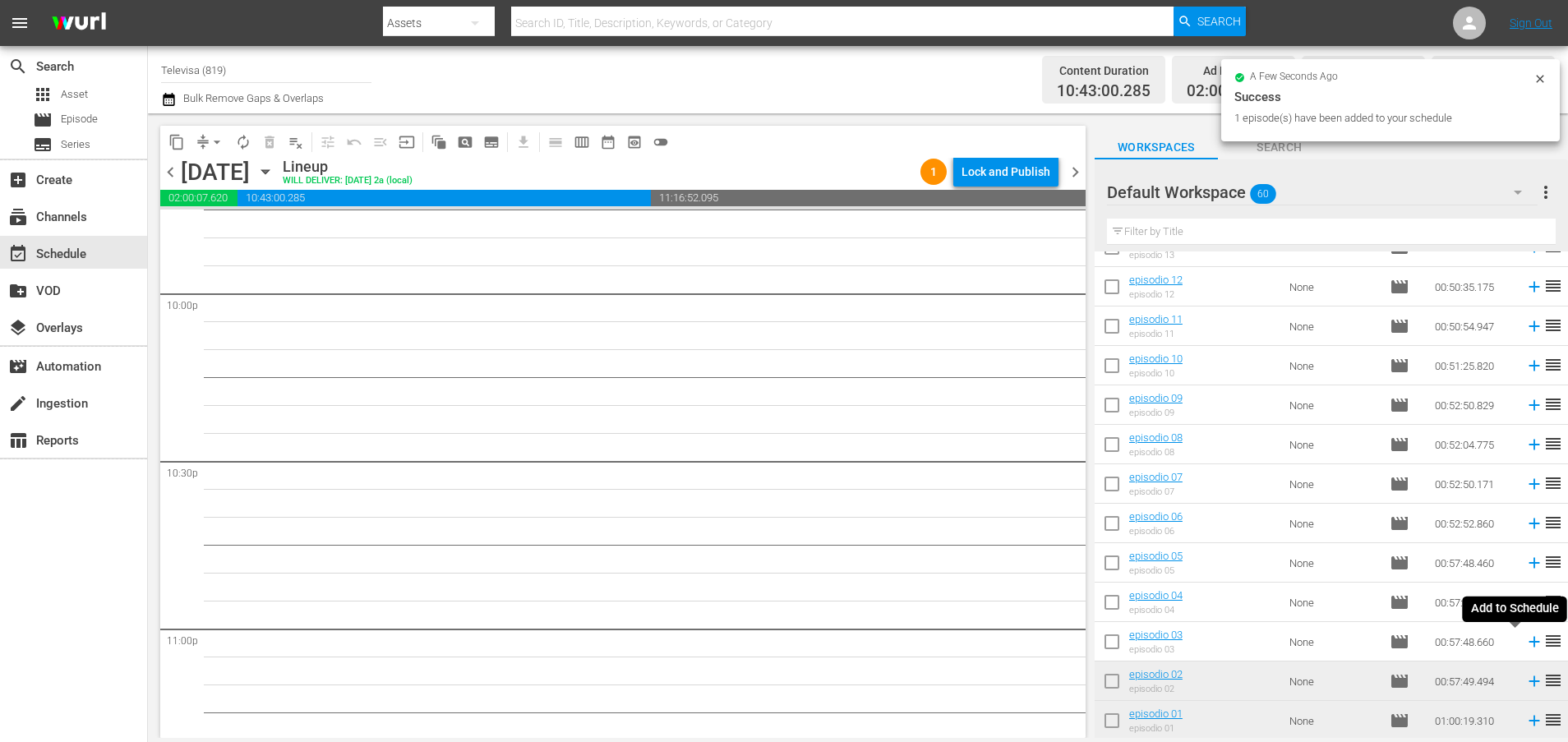
click at [1525, 641] on icon at bounding box center [1534, 642] width 18 height 18
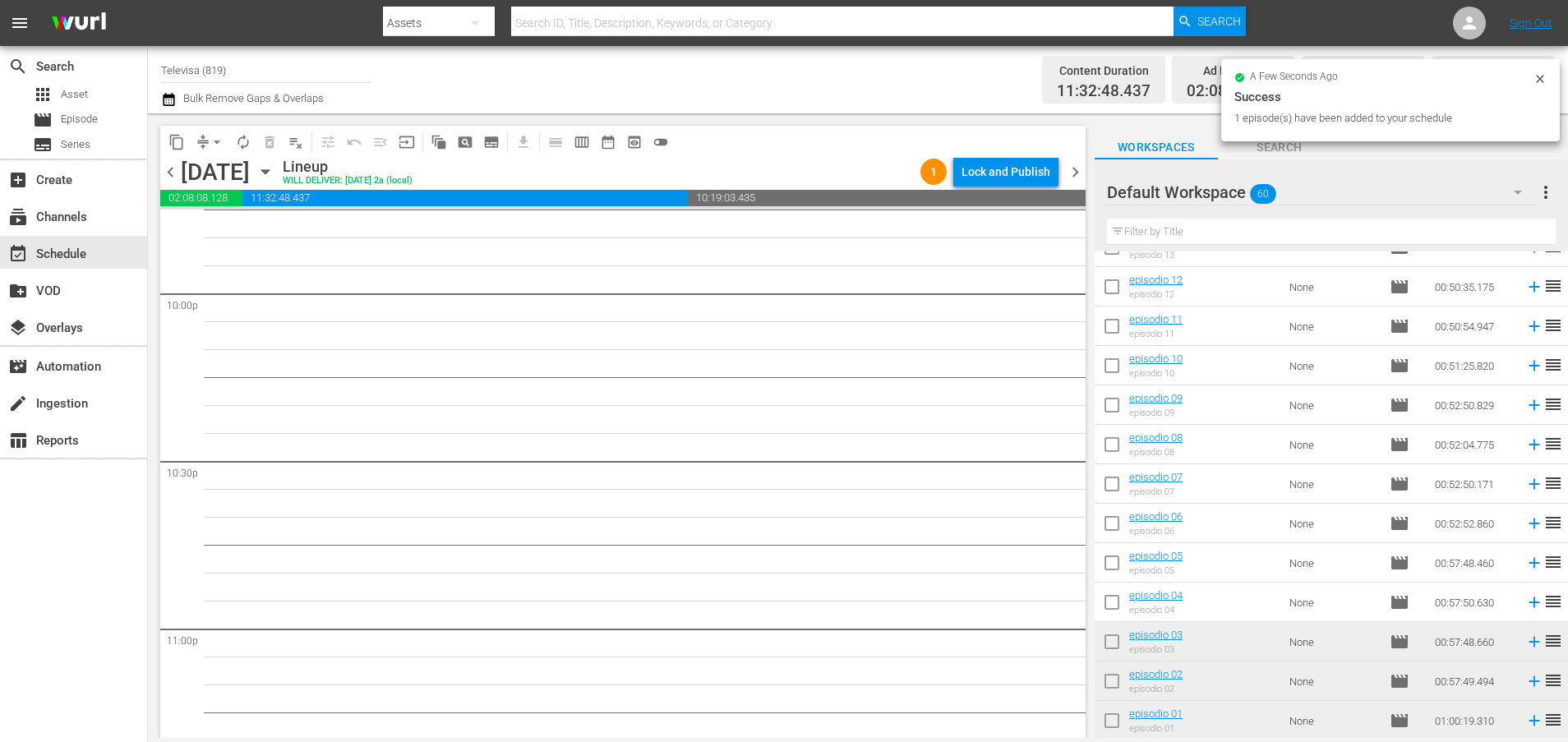
scroll to position [7263, 0]
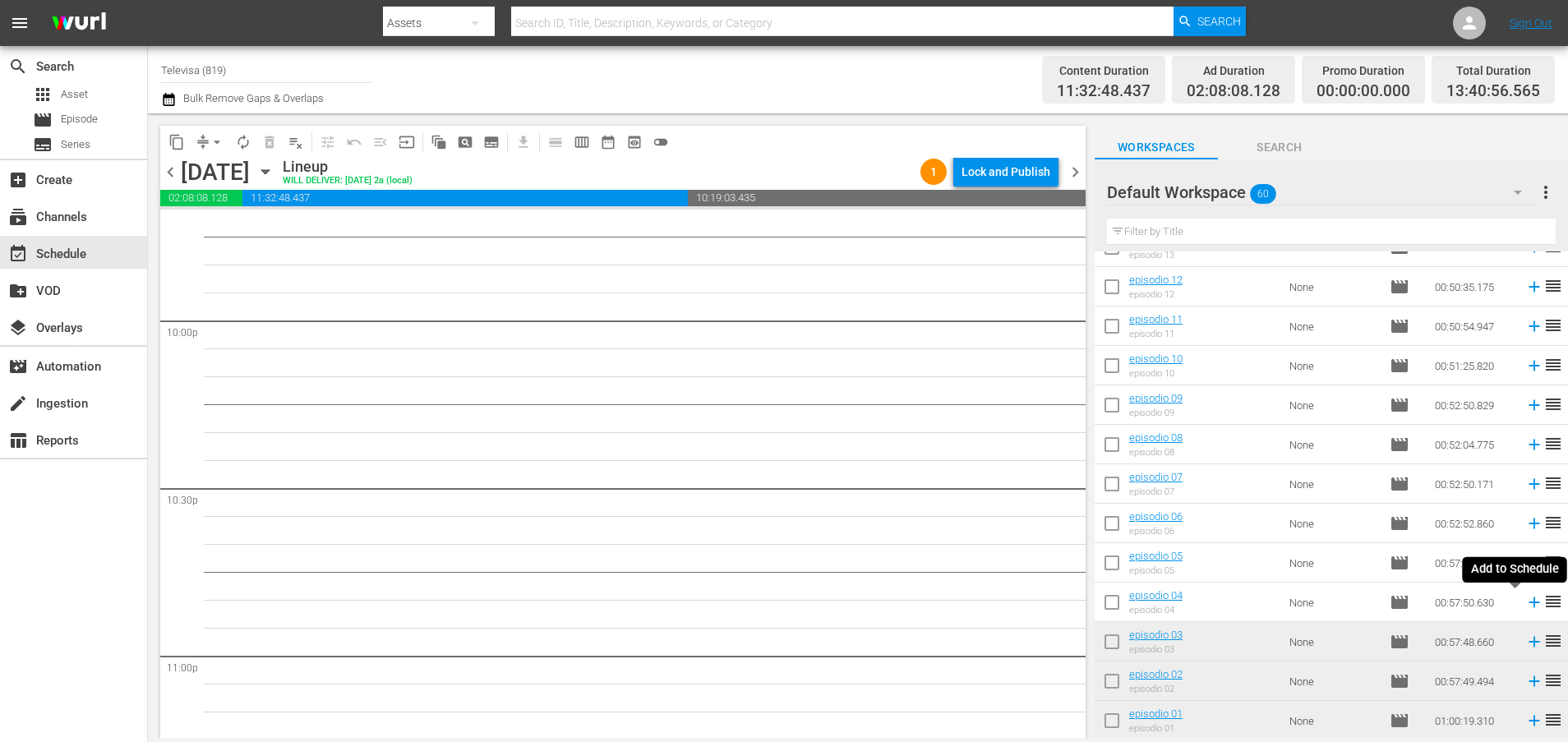
click at [1525, 601] on icon at bounding box center [1534, 602] width 18 height 18
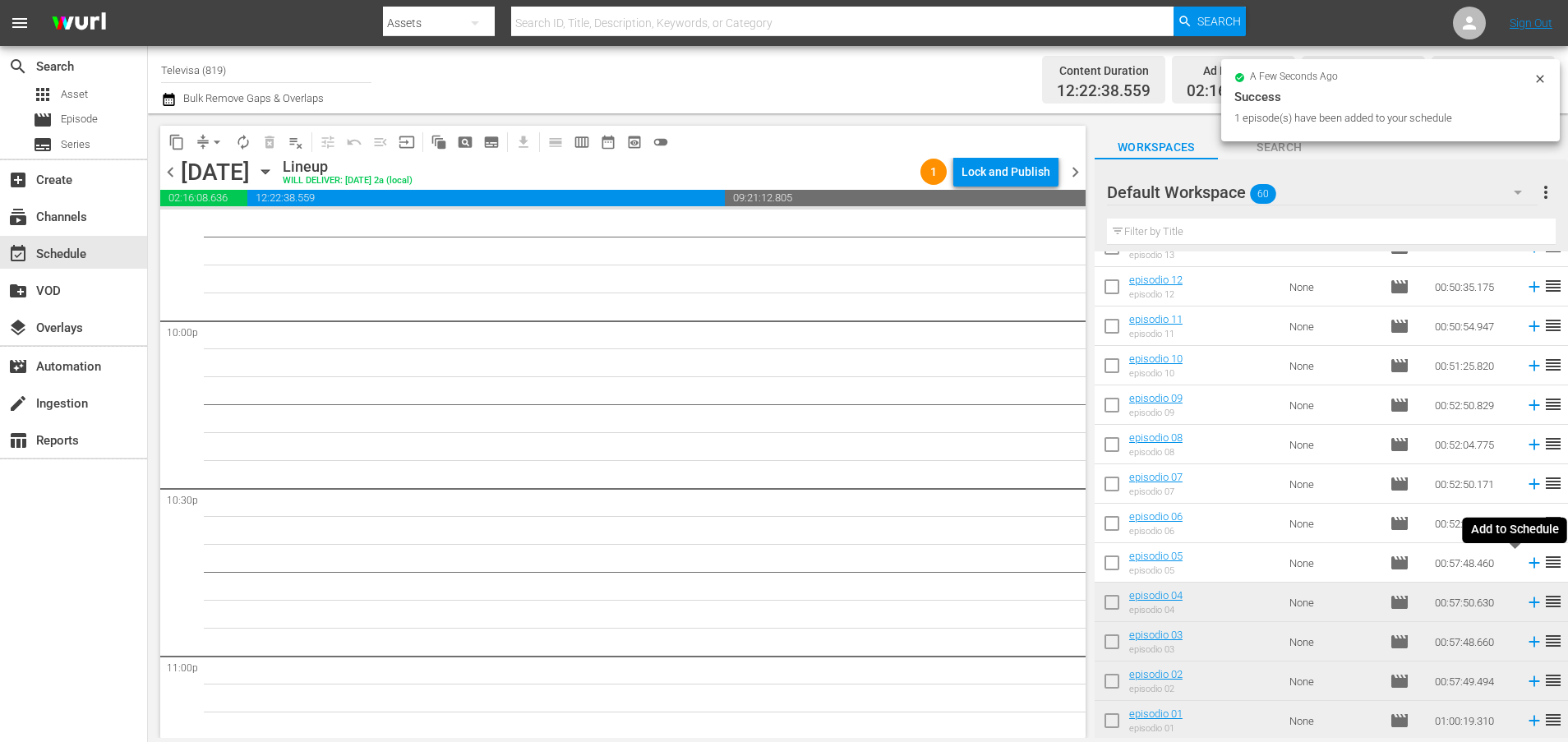
click at [1525, 562] on icon at bounding box center [1534, 562] width 18 height 18
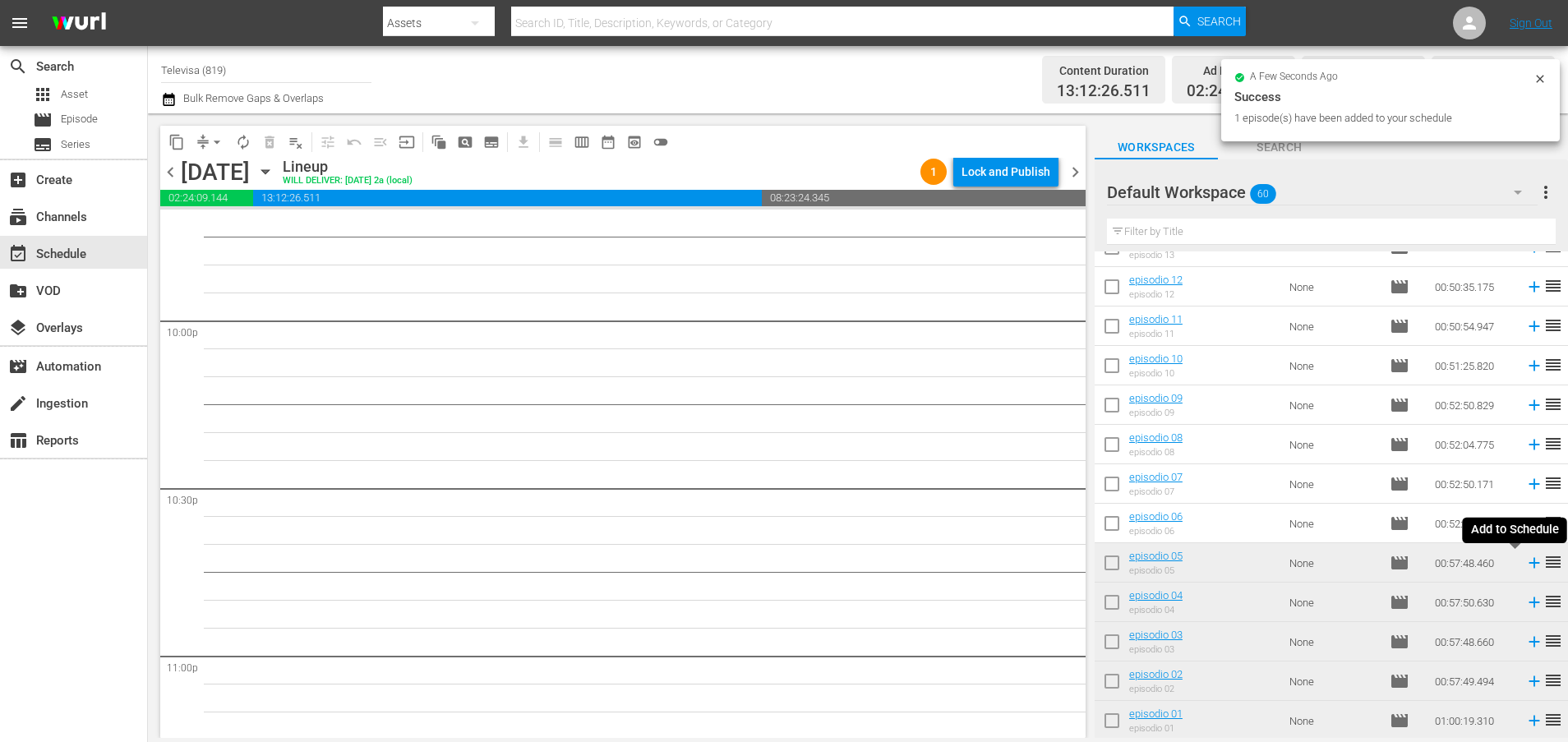
scroll to position [7235, 0]
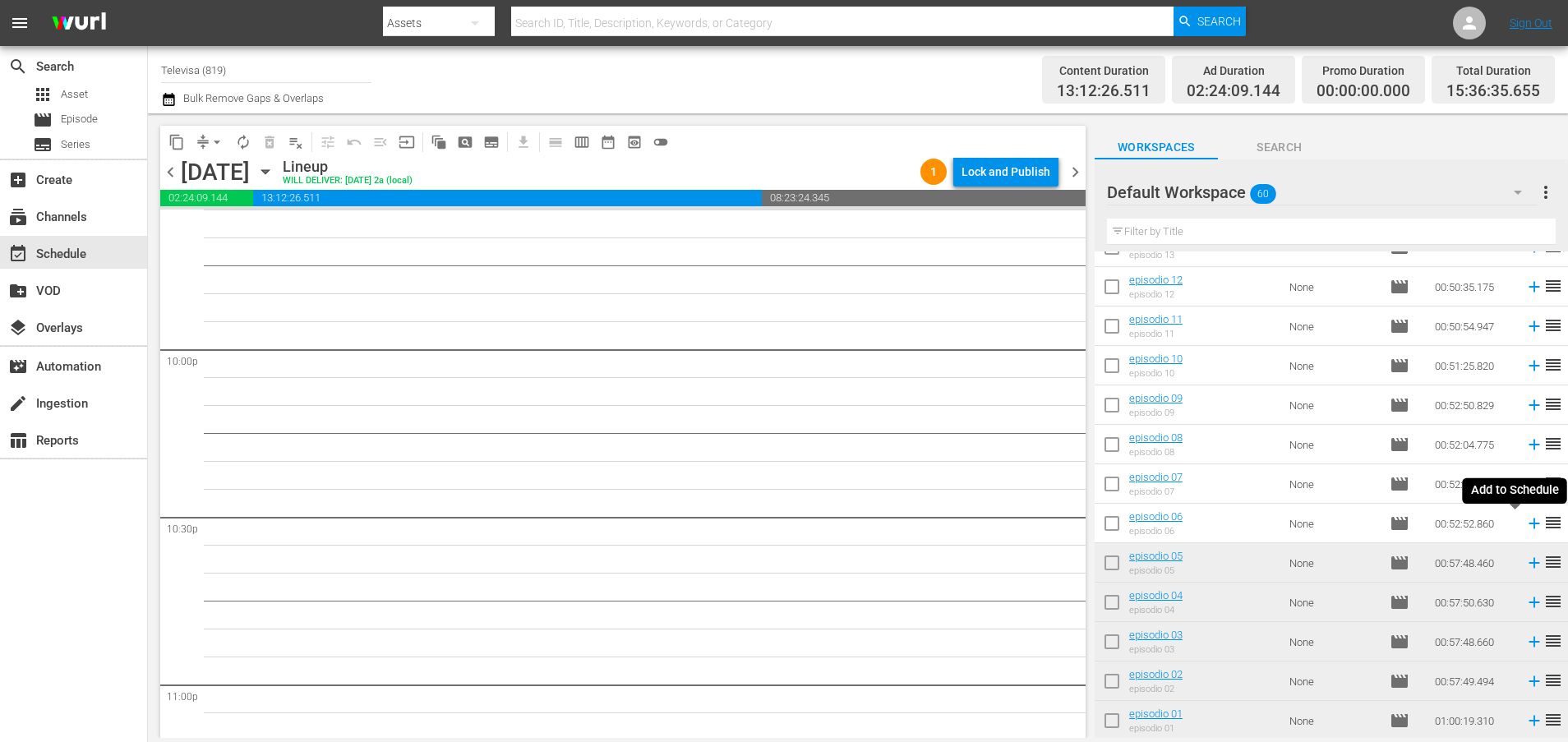
click at [1525, 525] on icon at bounding box center [1534, 524] width 18 height 18
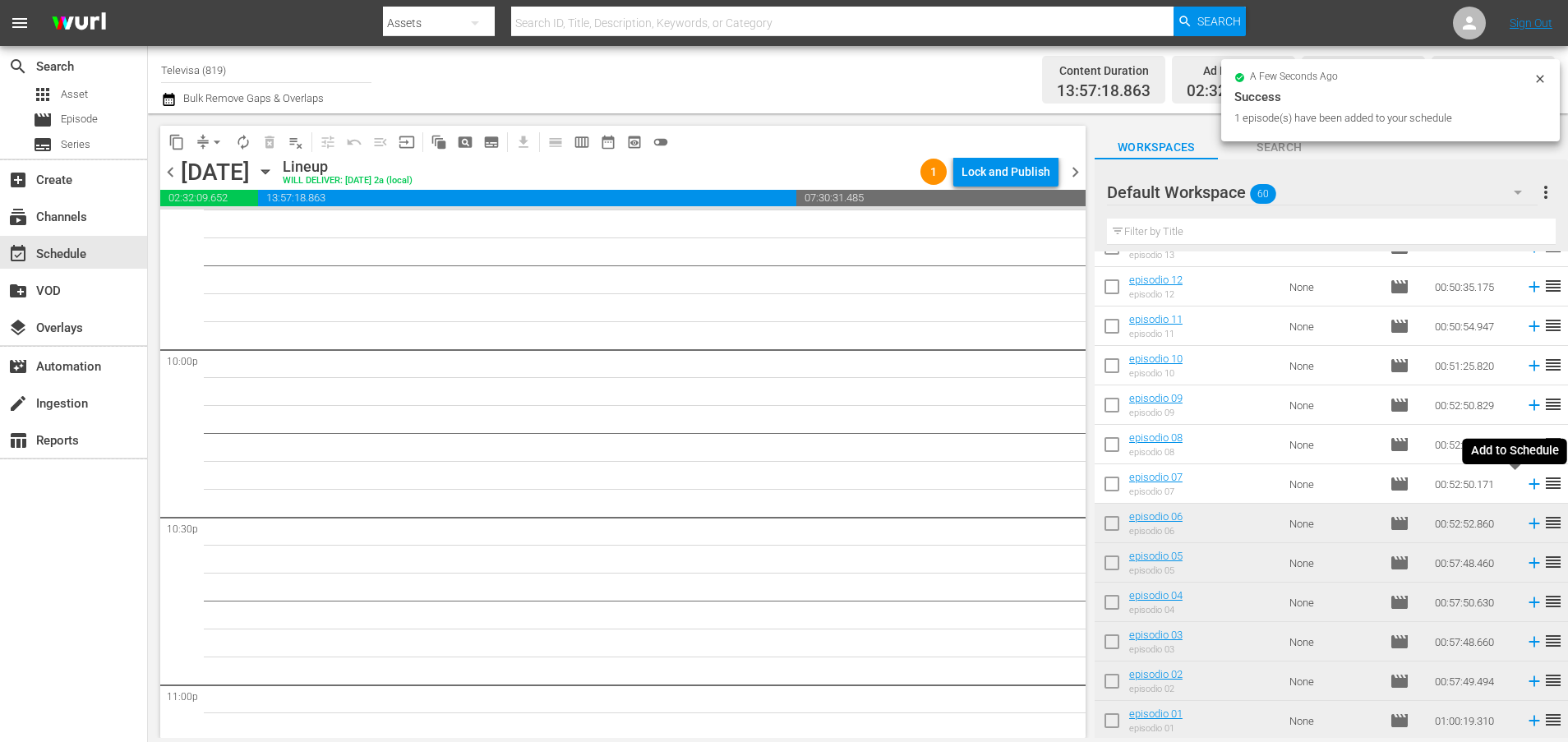
click at [1528, 483] on icon at bounding box center [1534, 485] width 11 height 11
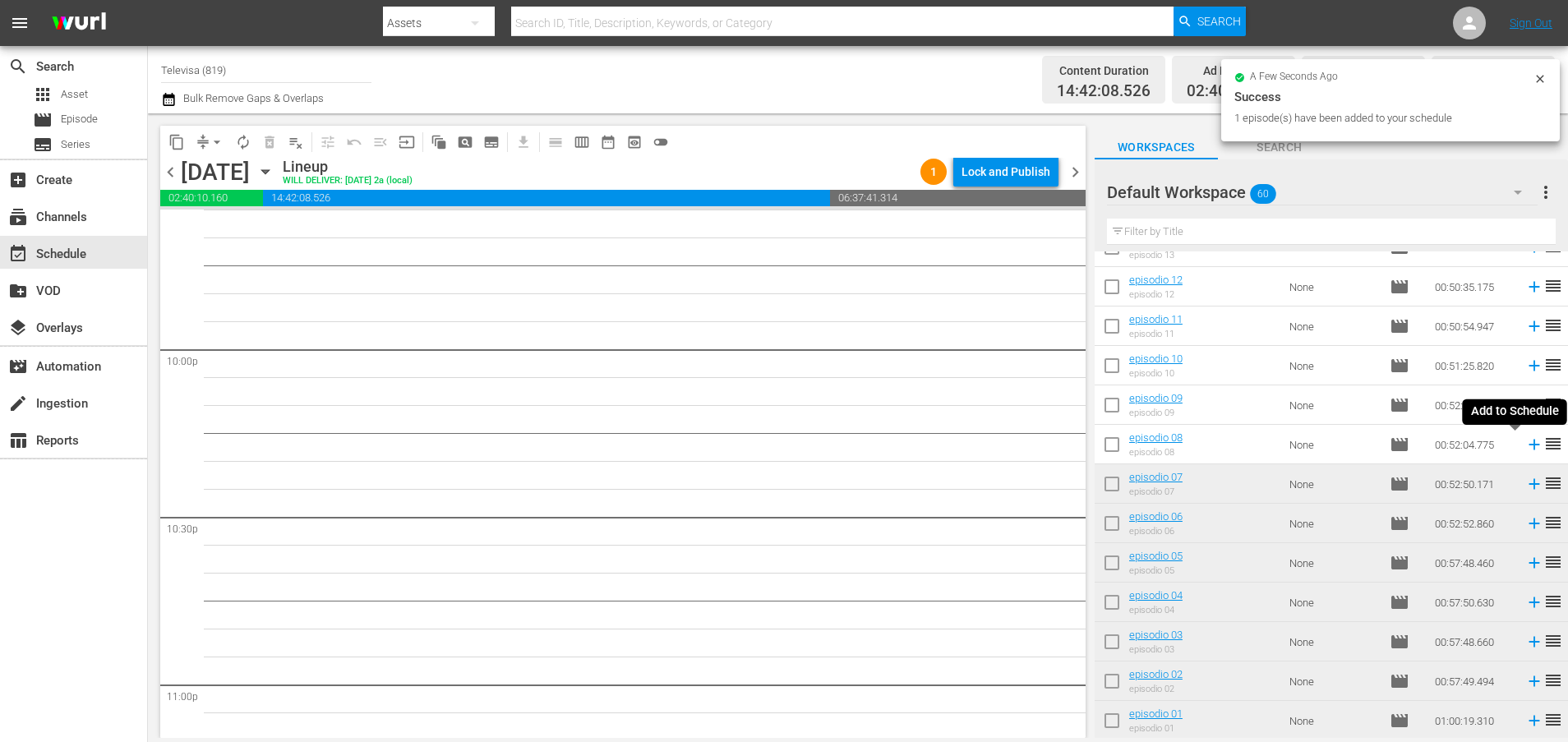
scroll to position [7207, 0]
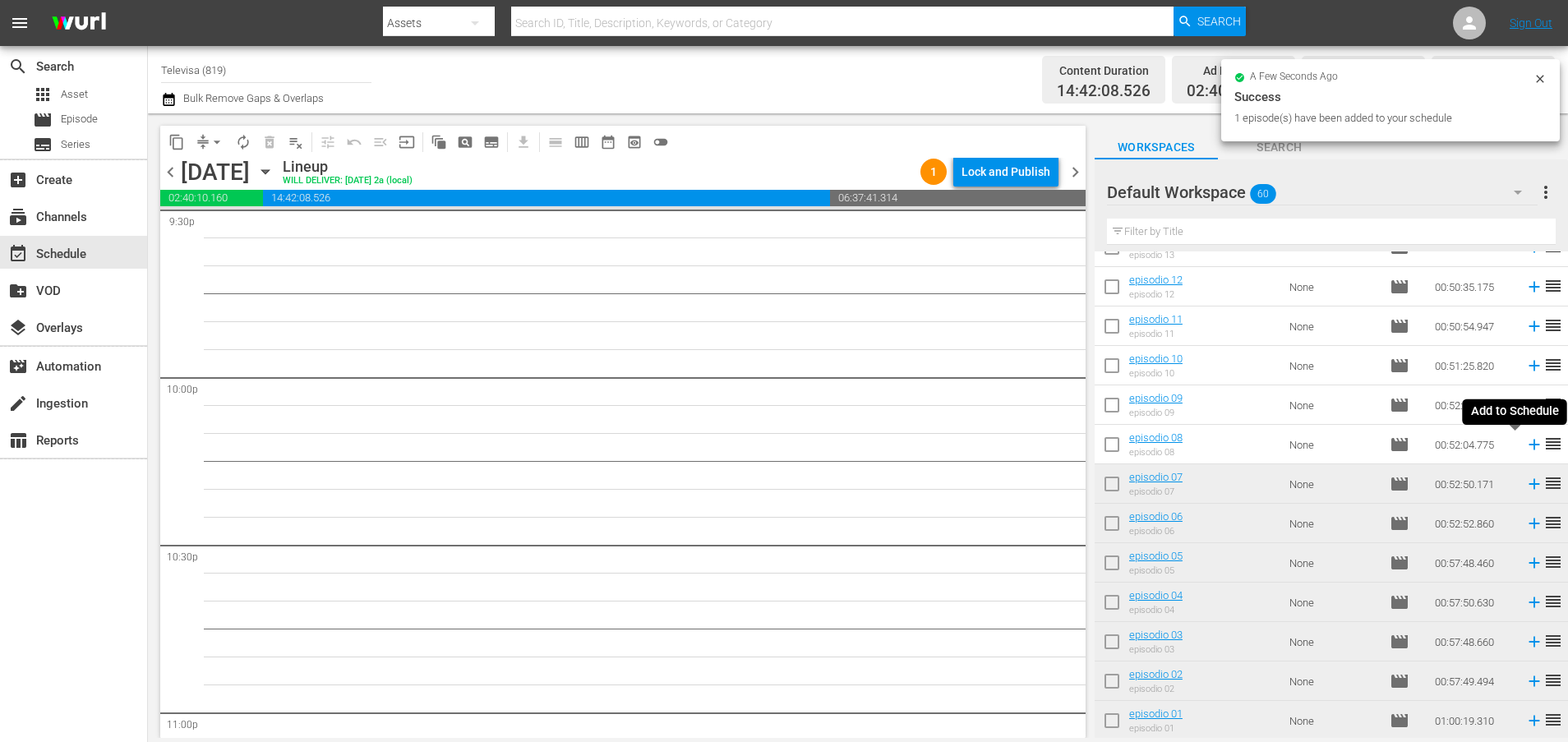
click at [1525, 443] on icon at bounding box center [1534, 444] width 18 height 18
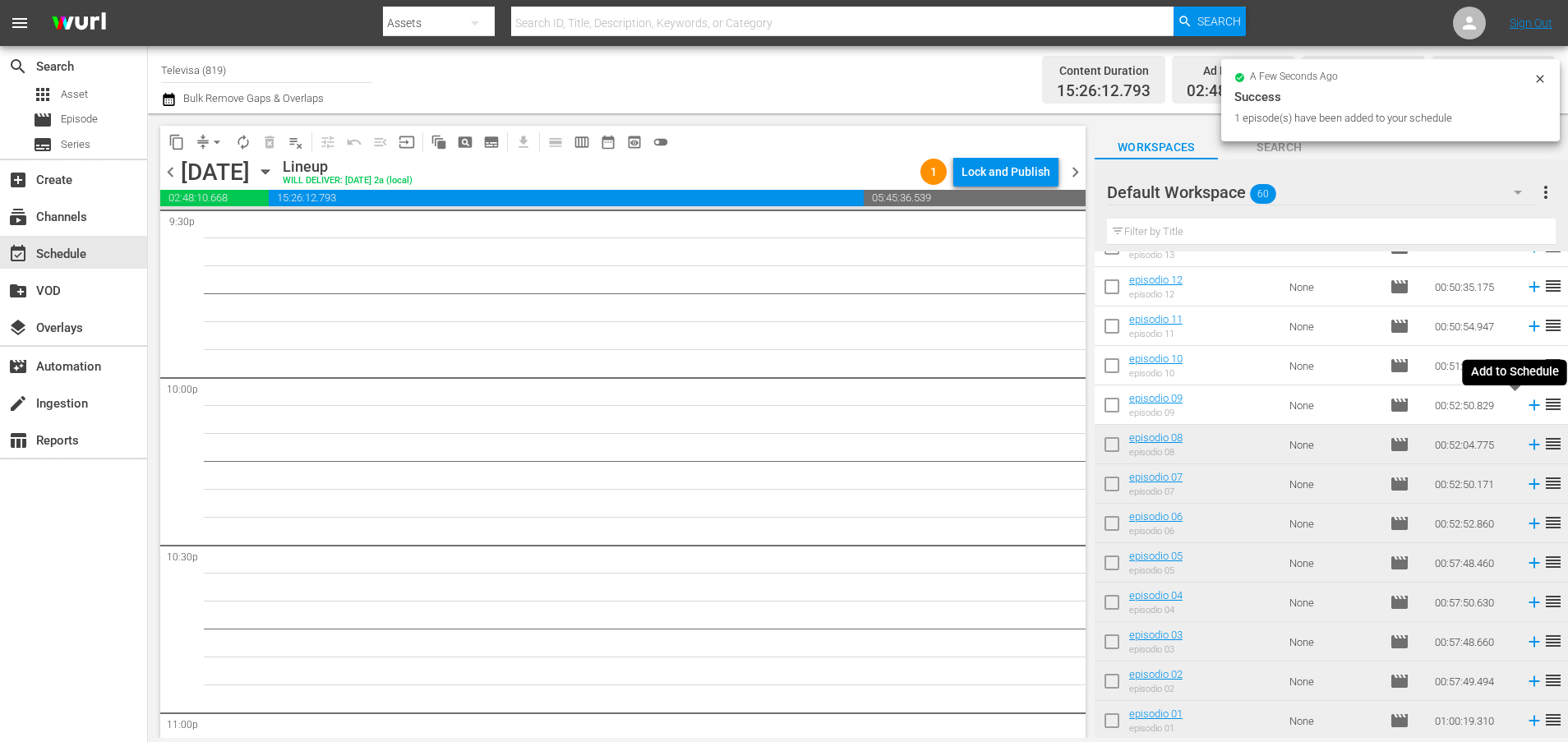
click at [1525, 407] on icon at bounding box center [1534, 405] width 18 height 18
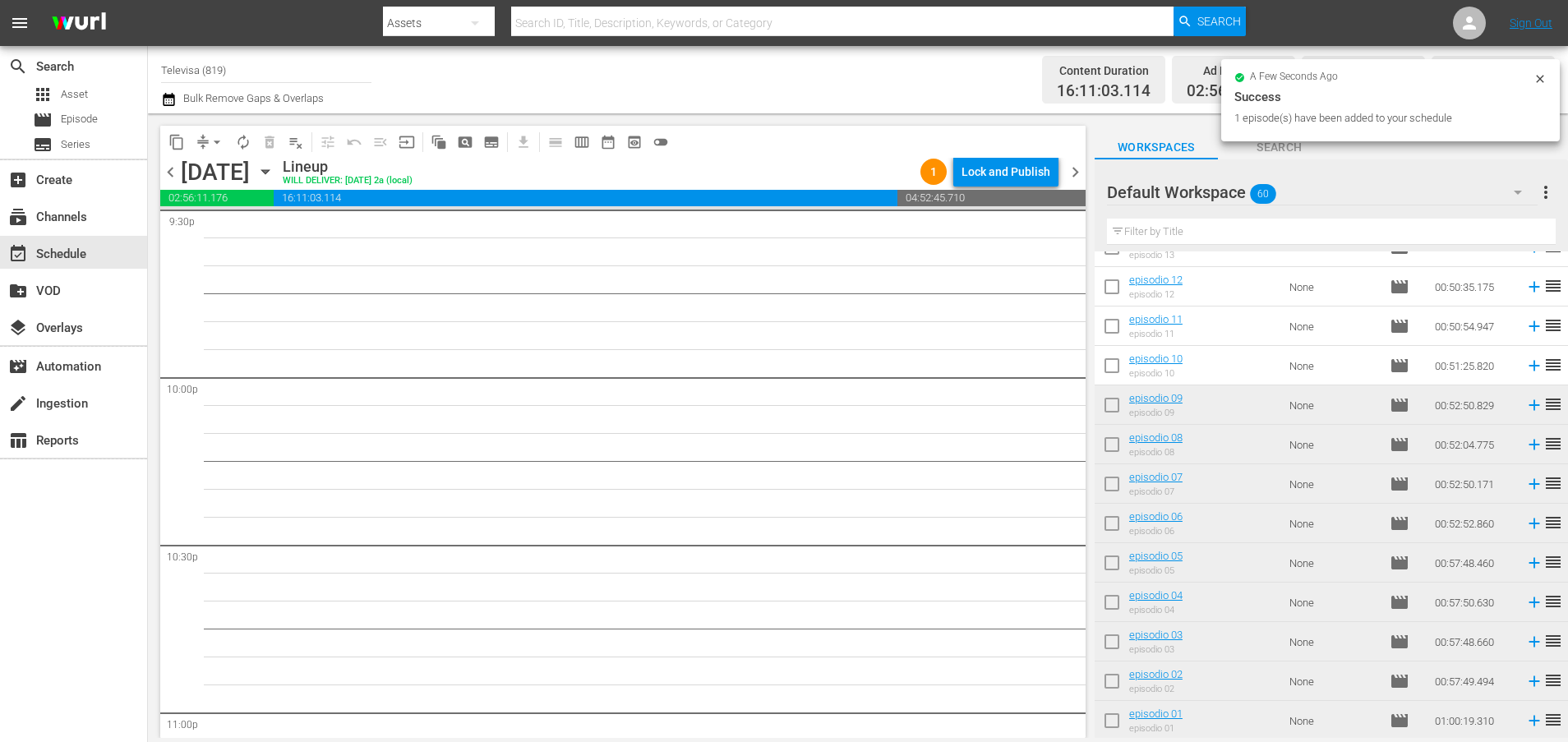
scroll to position [7180, 0]
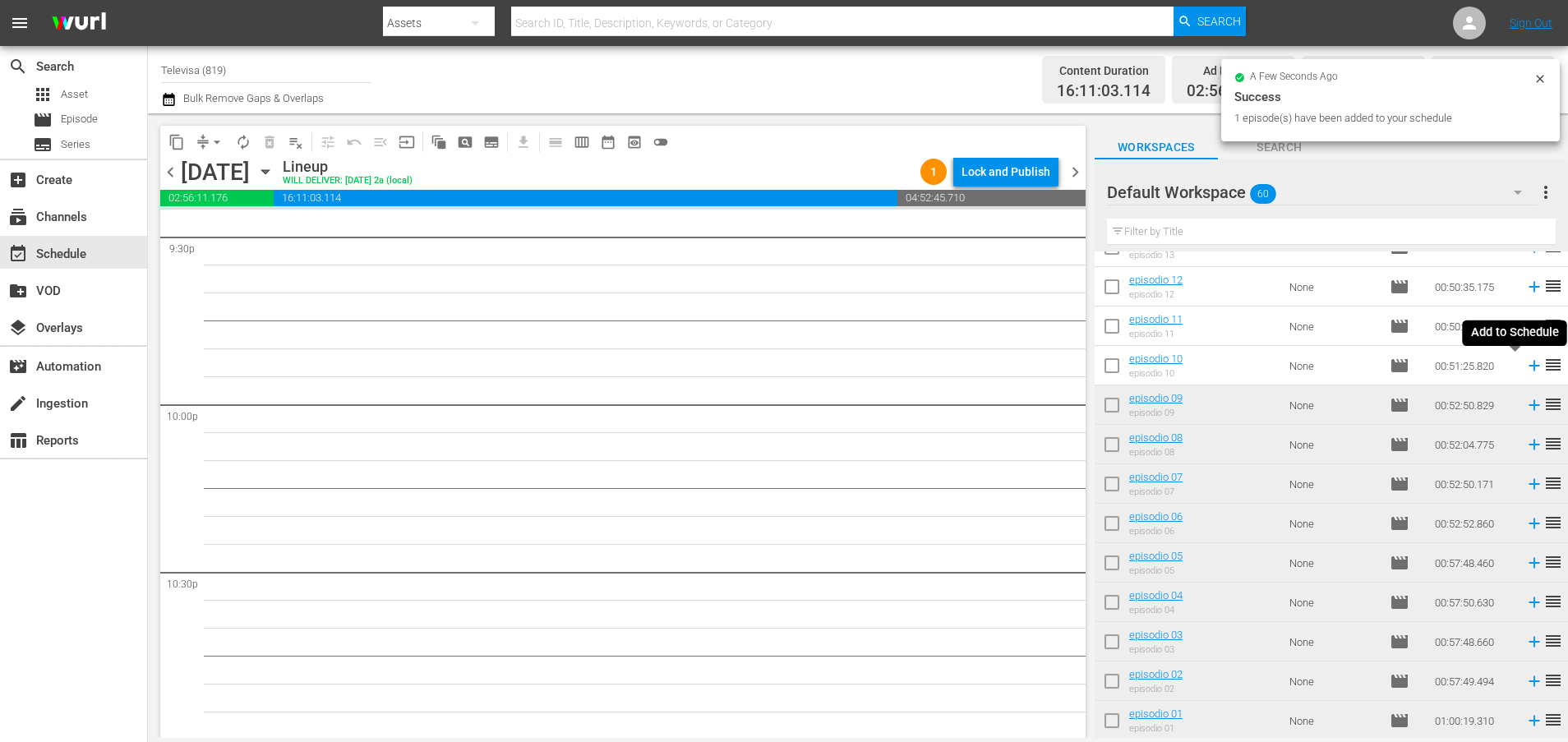
click at [1528, 366] on icon at bounding box center [1534, 366] width 11 height 11
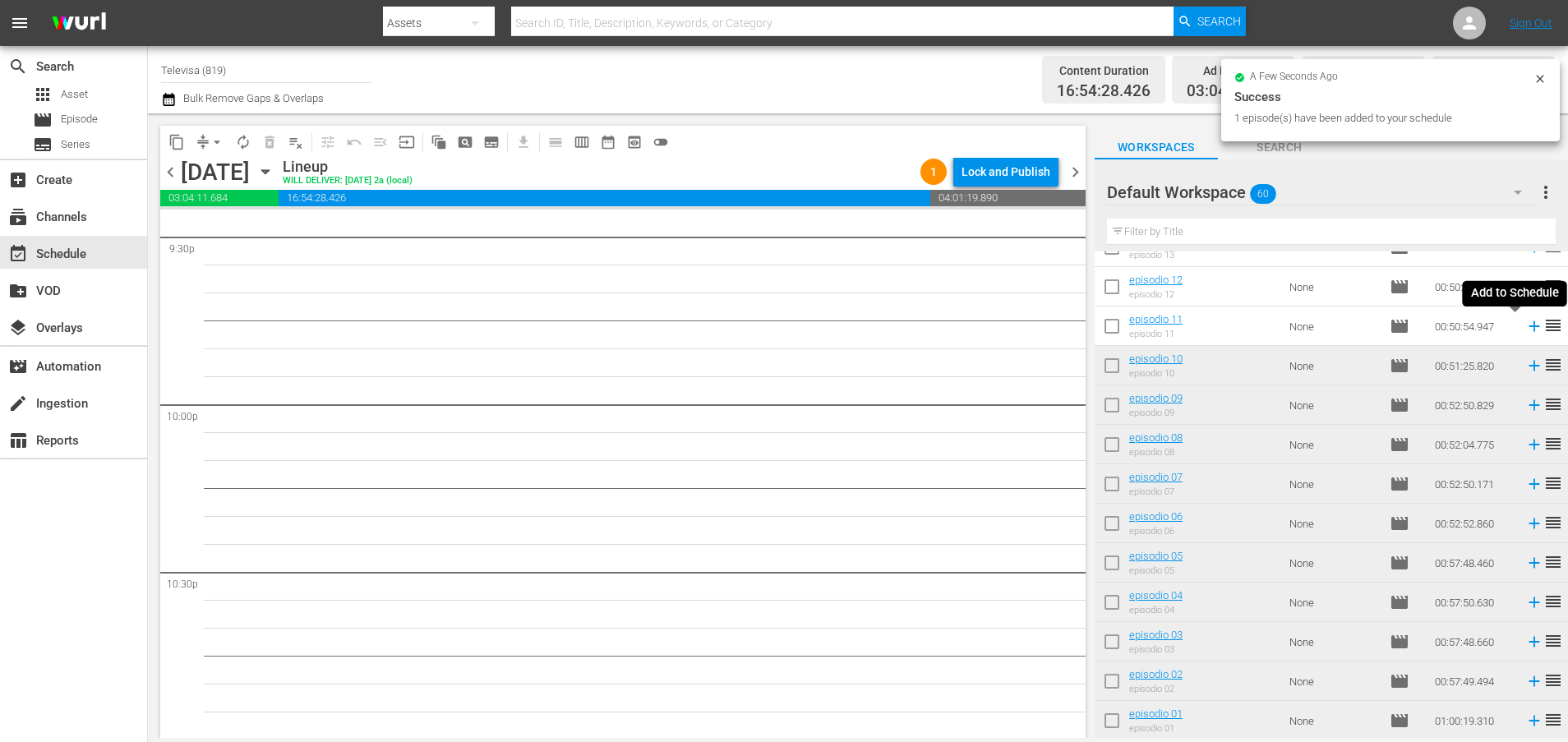
click at [1525, 324] on icon at bounding box center [1534, 326] width 18 height 18
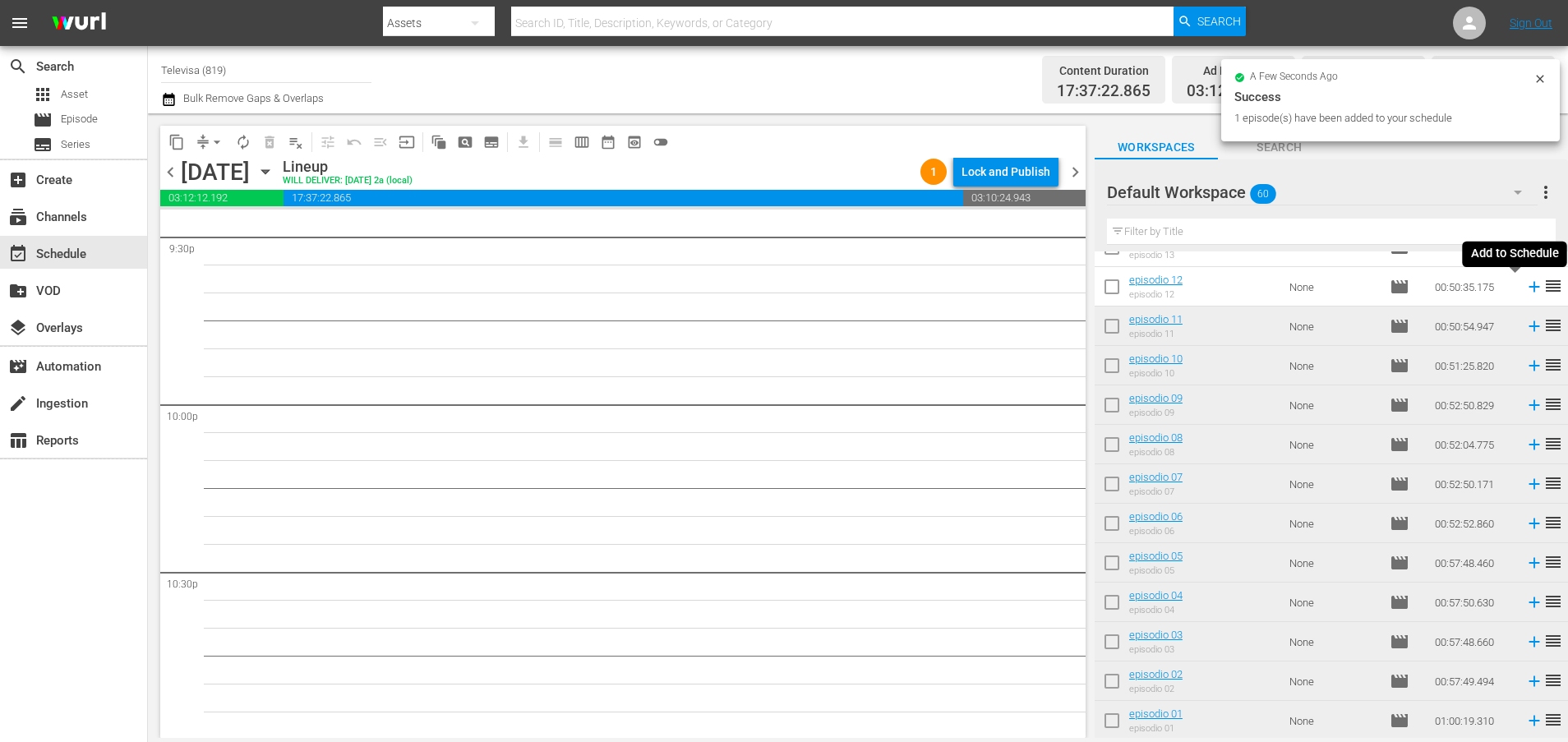
click at [1528, 286] on icon at bounding box center [1534, 287] width 11 height 11
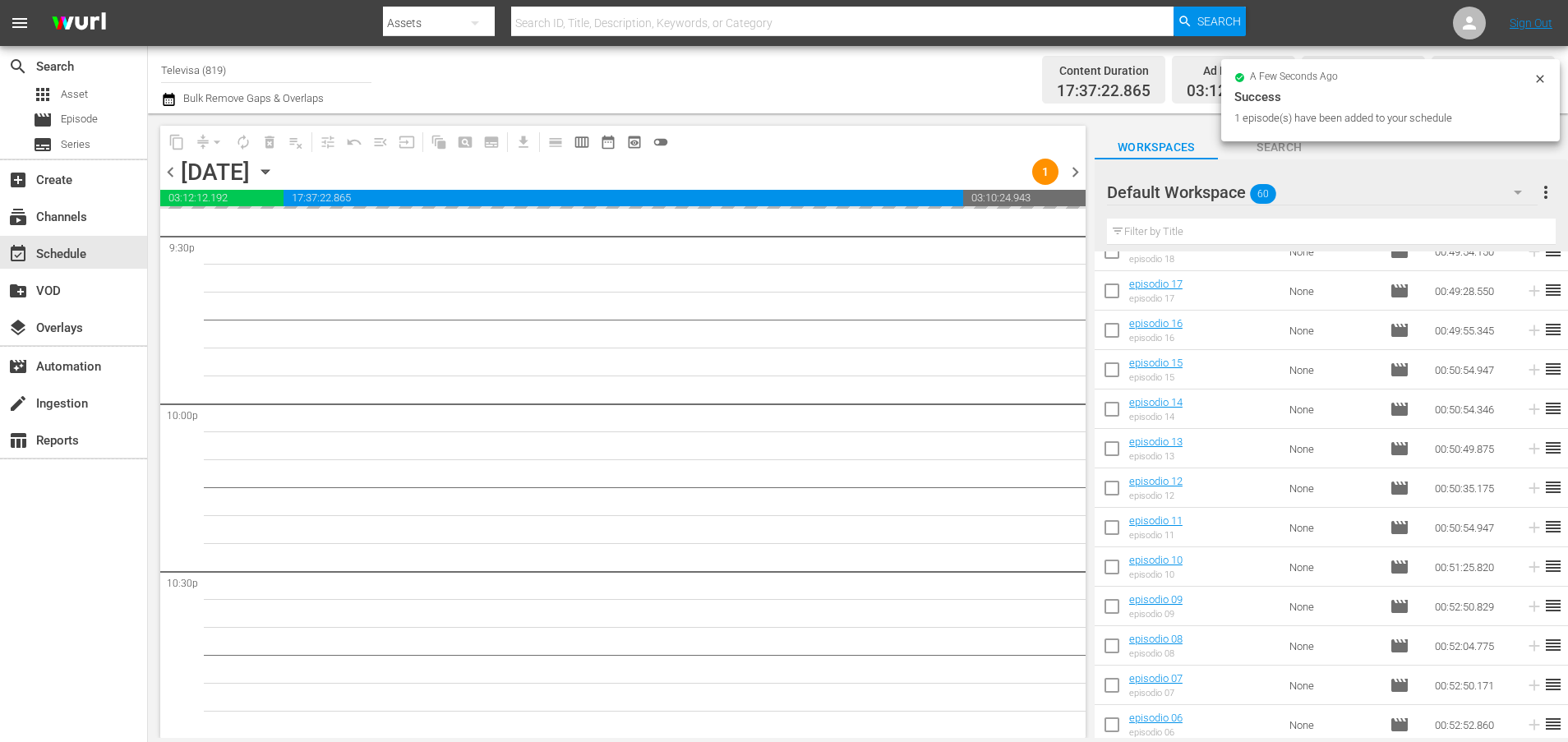
scroll to position [1671, 0]
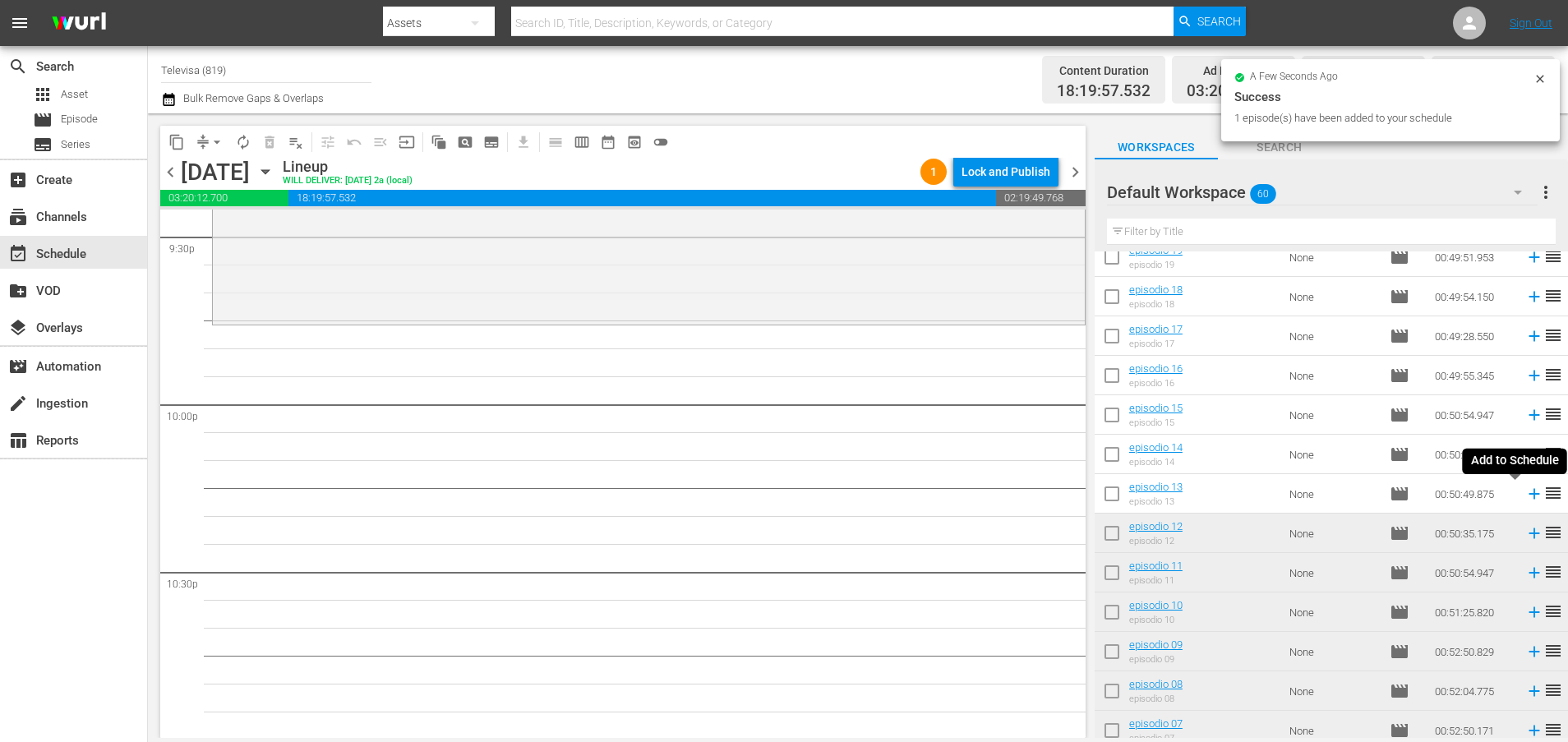
click at [1528, 496] on icon at bounding box center [1534, 495] width 11 height 11
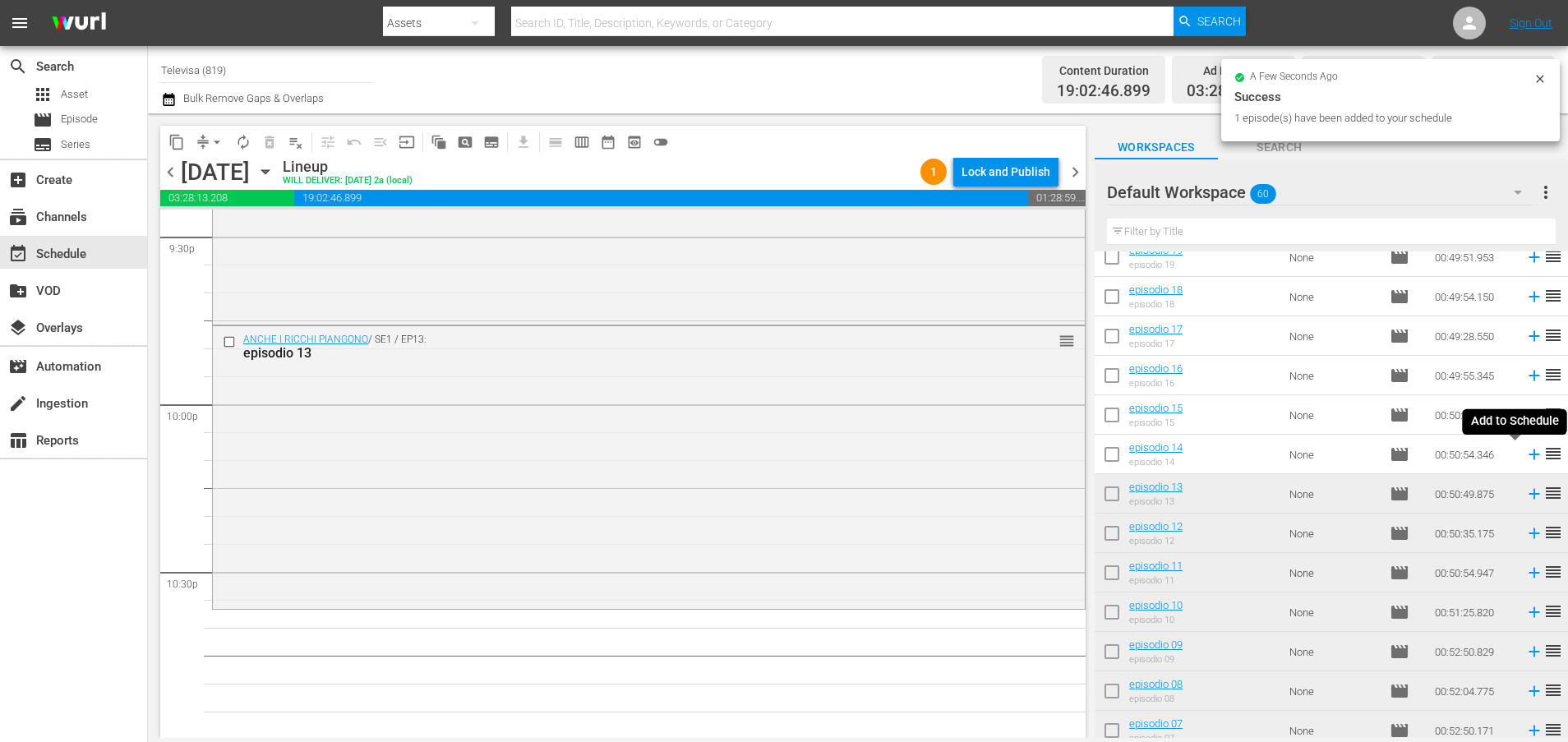
click at [1525, 452] on icon at bounding box center [1534, 454] width 18 height 18
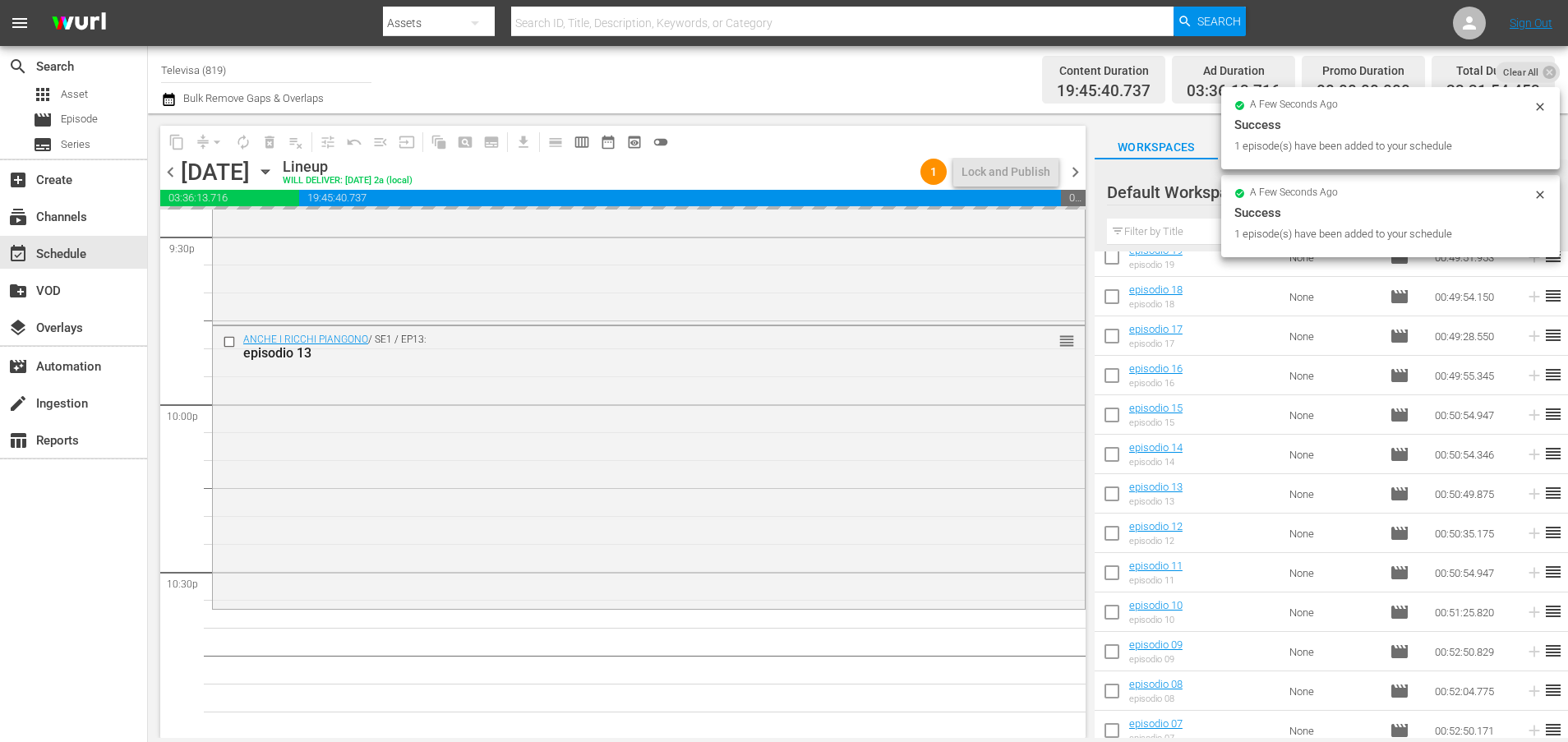
scroll to position [7516, 0]
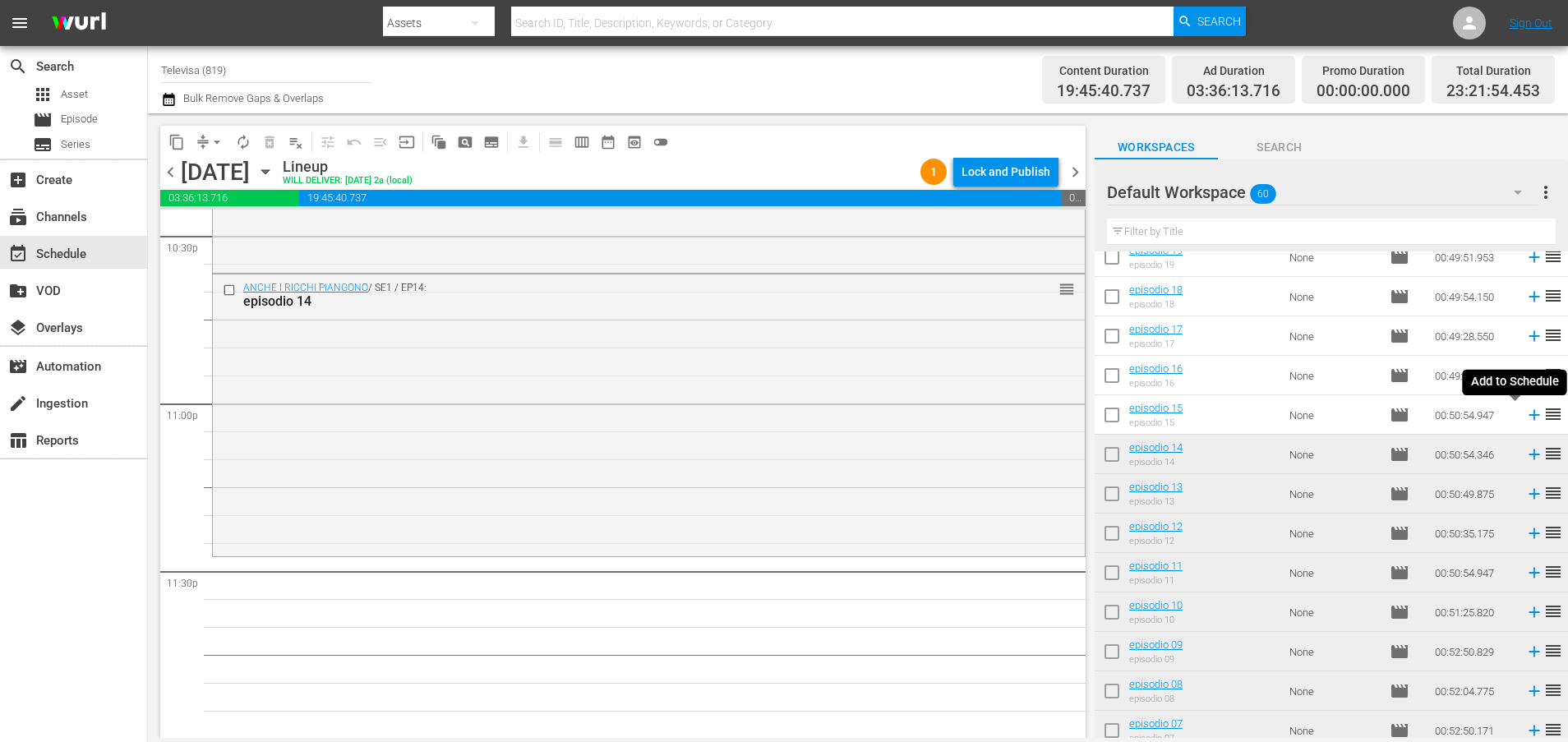
click at [1525, 417] on icon at bounding box center [1534, 415] width 18 height 18
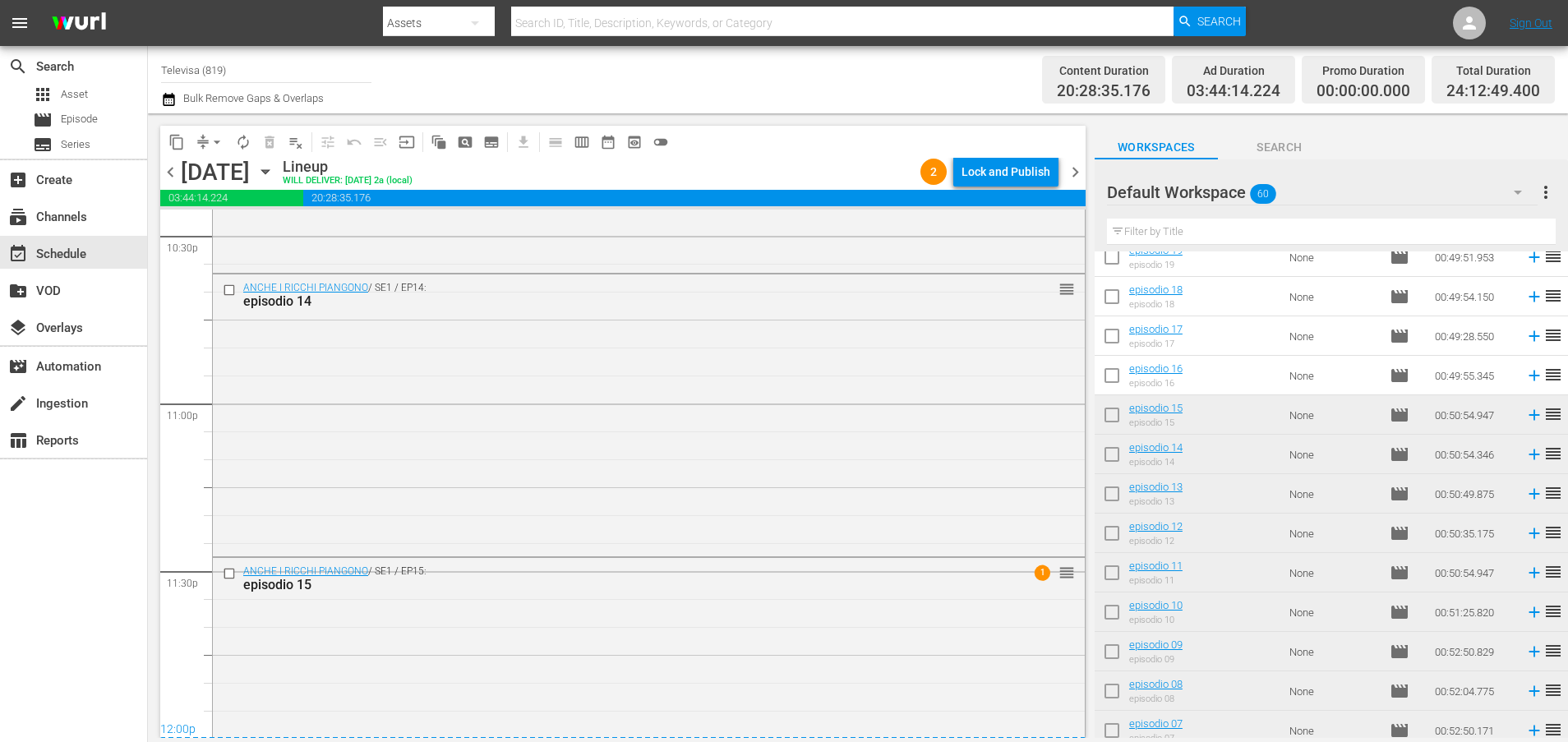
scroll to position [7619, 0]
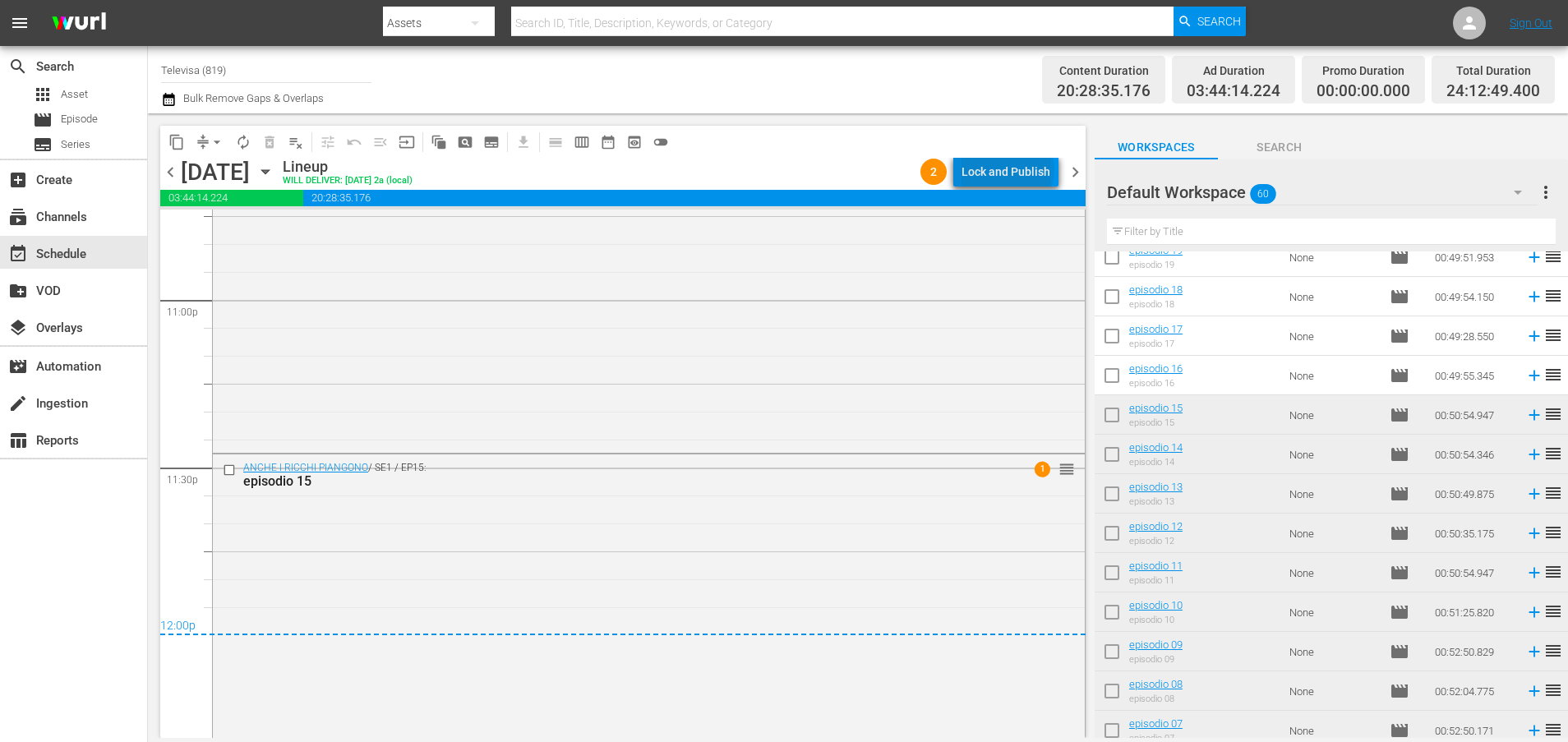
click at [1011, 170] on div "Lock and Publish" at bounding box center [1006, 172] width 88 height 30
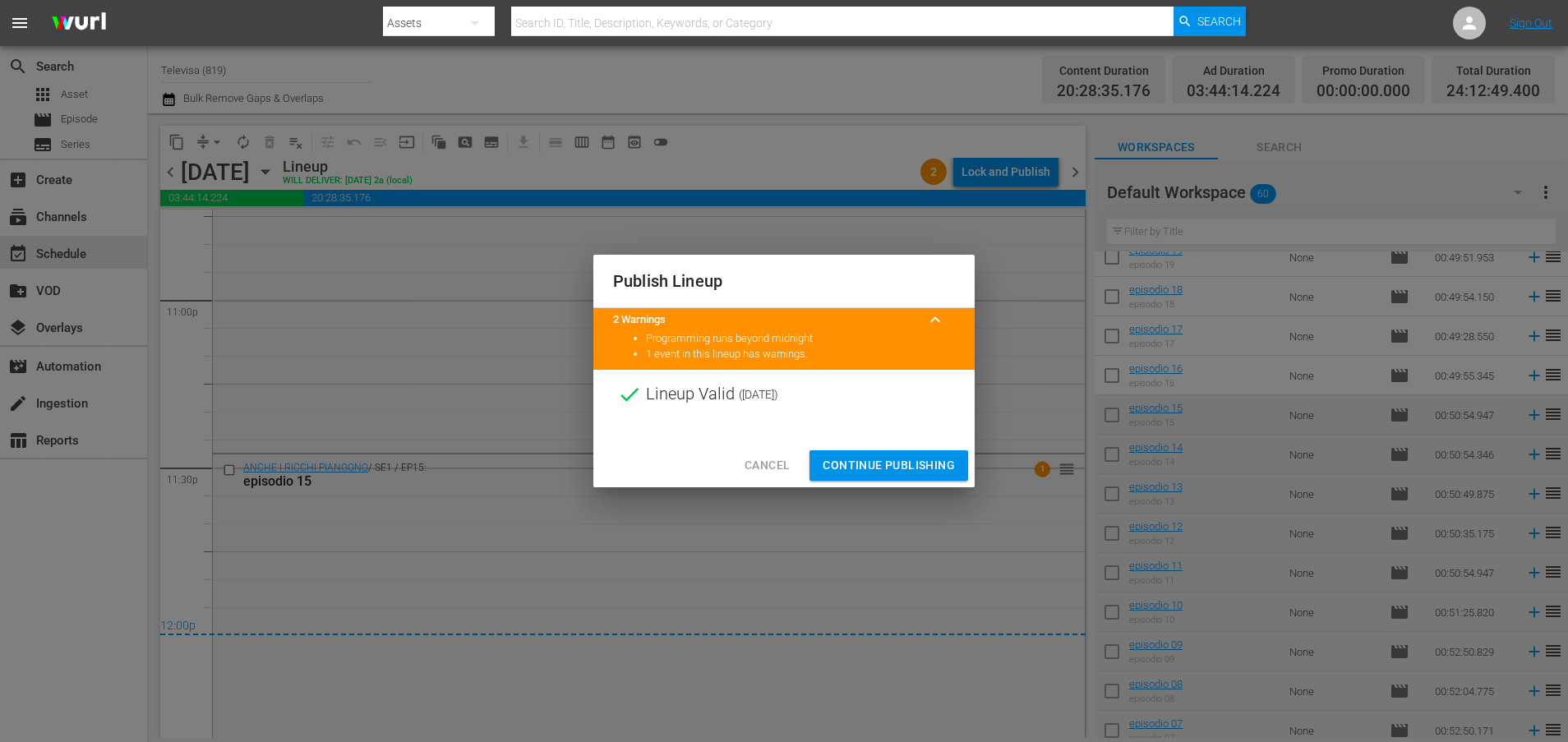
click at [883, 459] on span "Continue Publishing" at bounding box center [888, 465] width 133 height 21
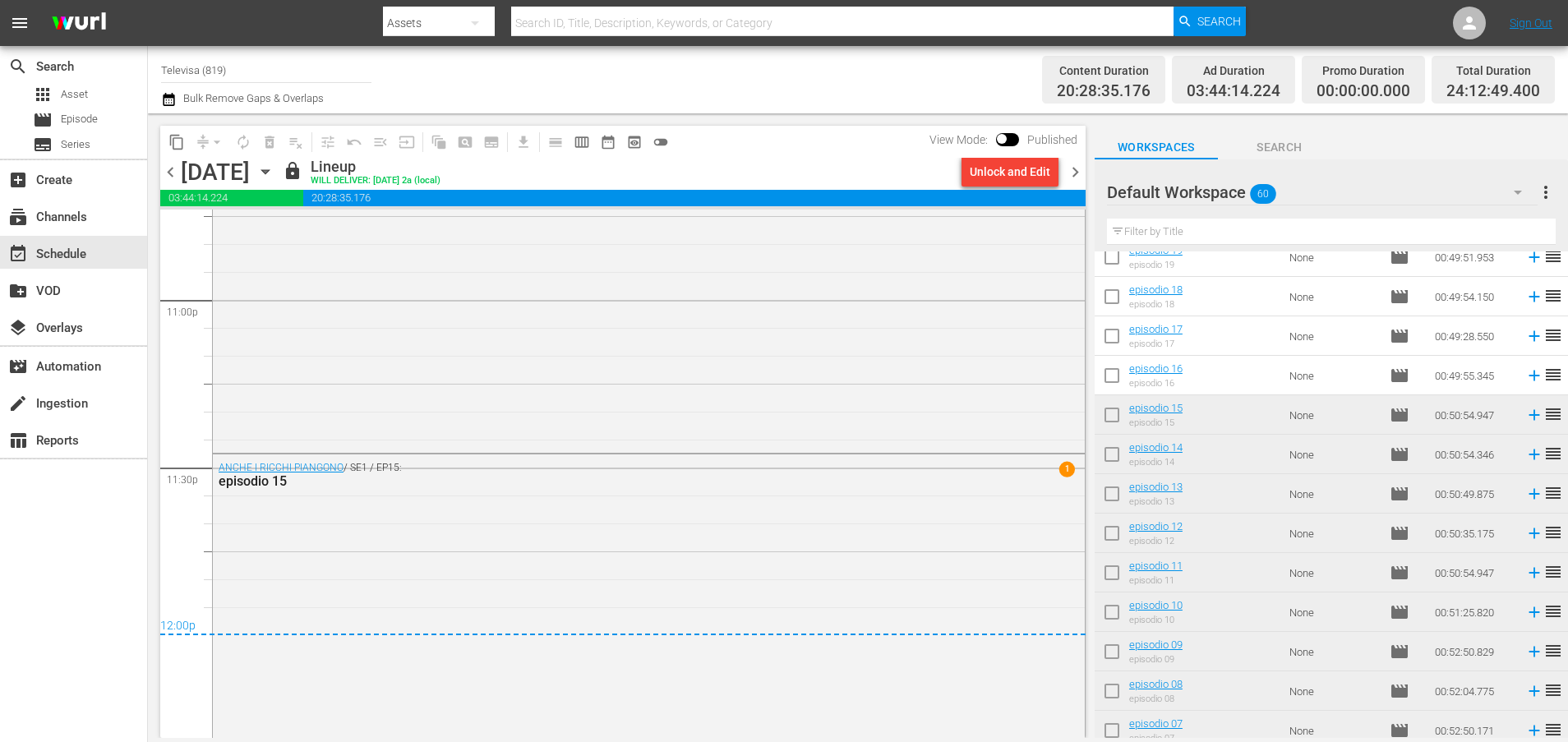
click at [274, 173] on icon "button" at bounding box center [265, 172] width 18 height 18
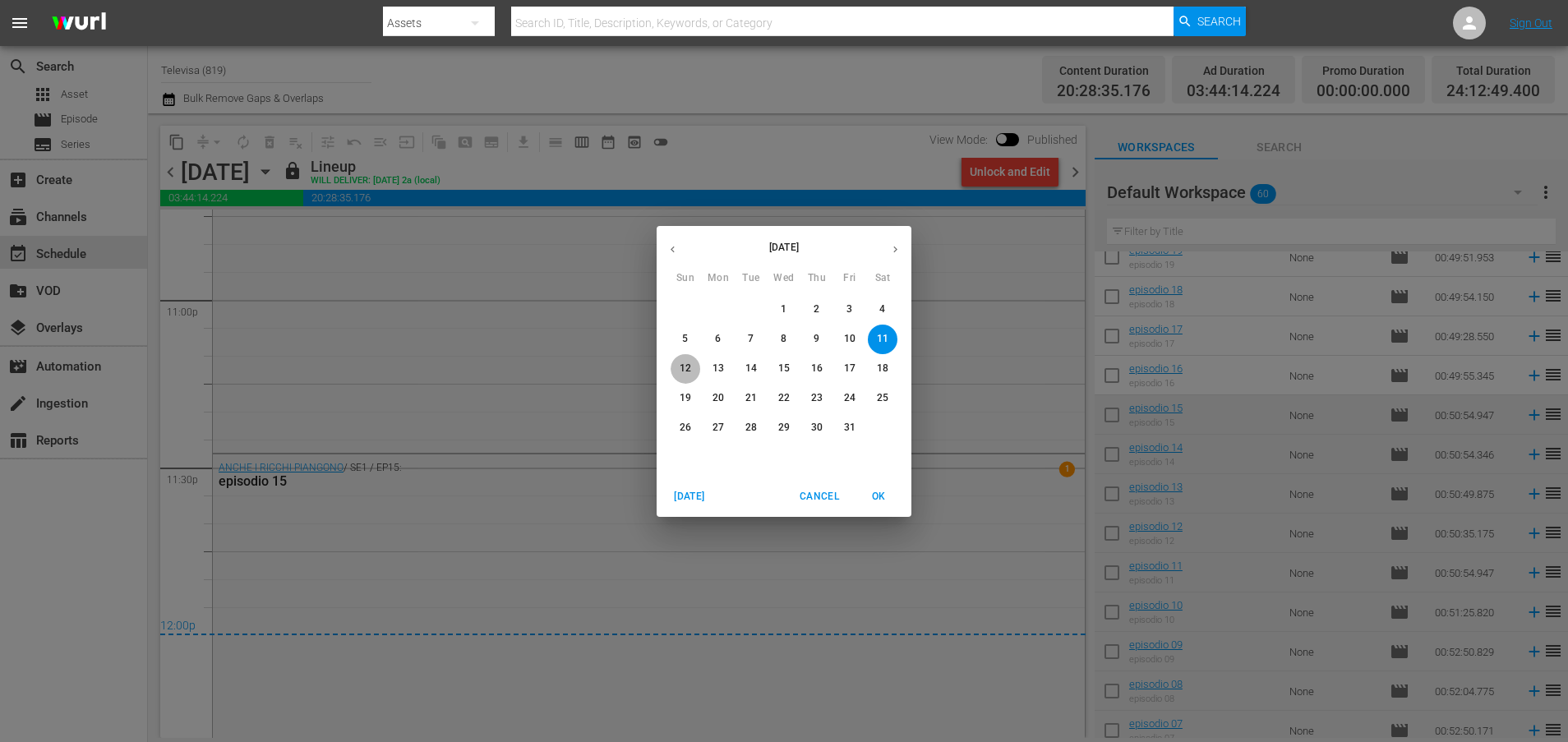
click at [688, 363] on p "12" at bounding box center [685, 367] width 12 height 14
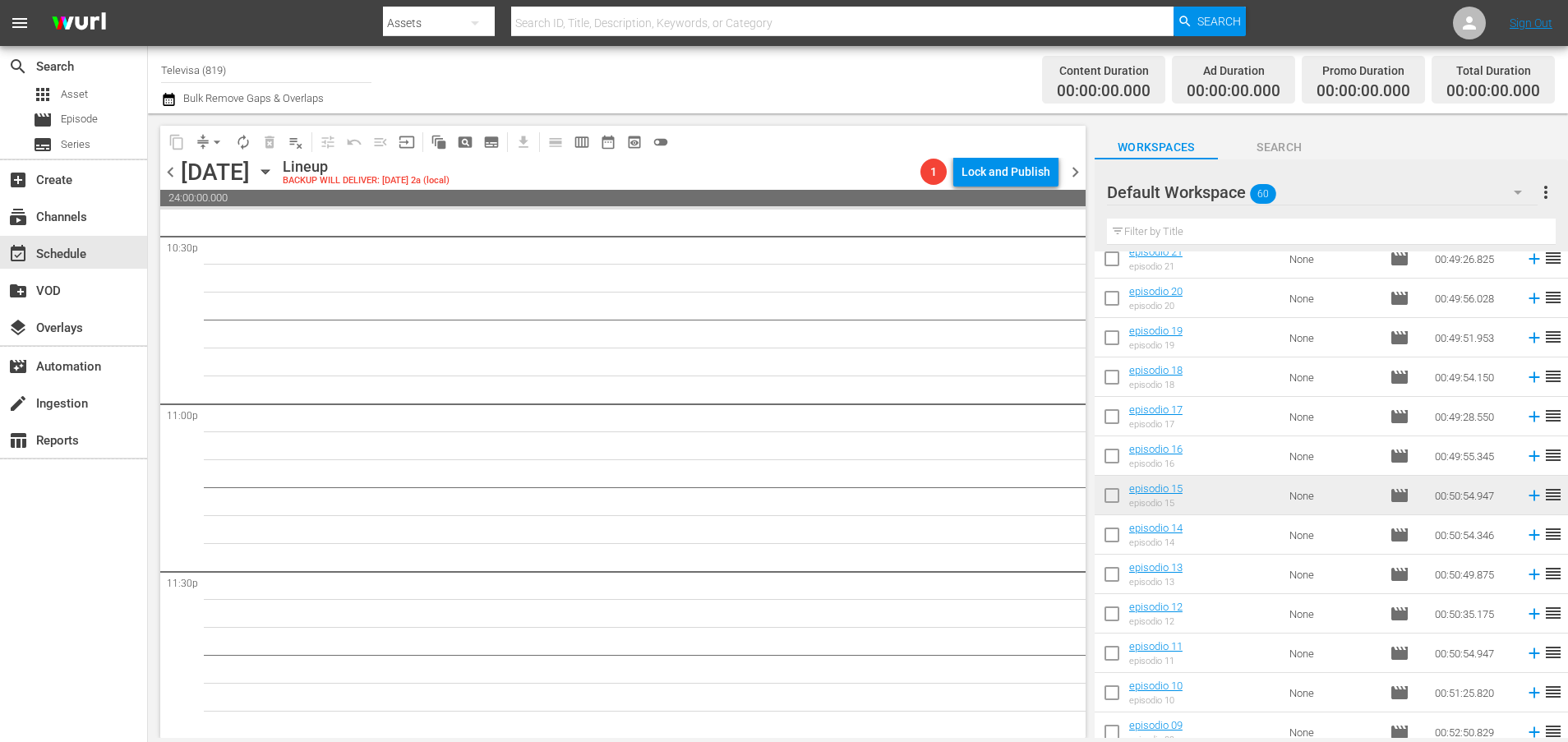
scroll to position [1548, 0]
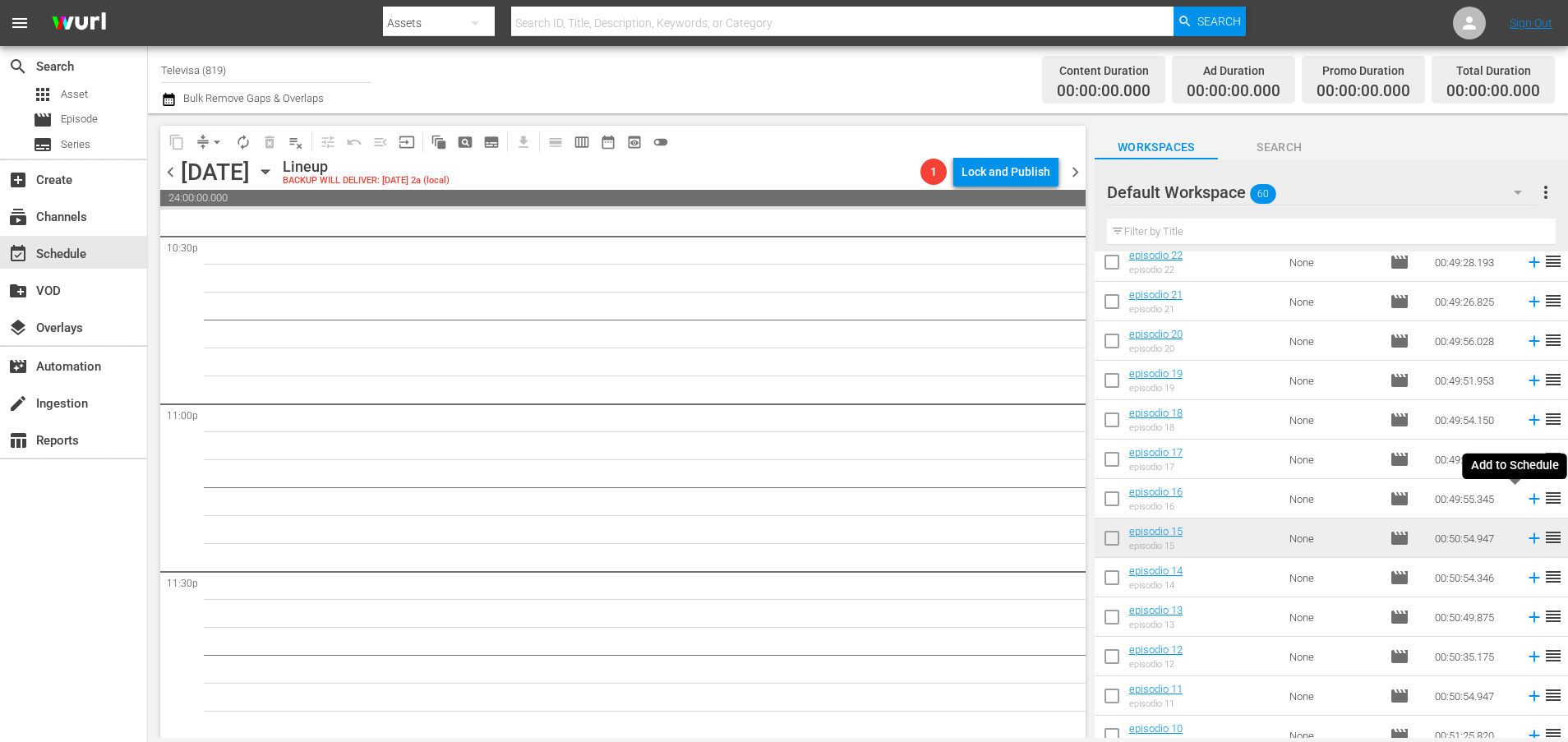
click at [1528, 500] on icon at bounding box center [1534, 499] width 11 height 11
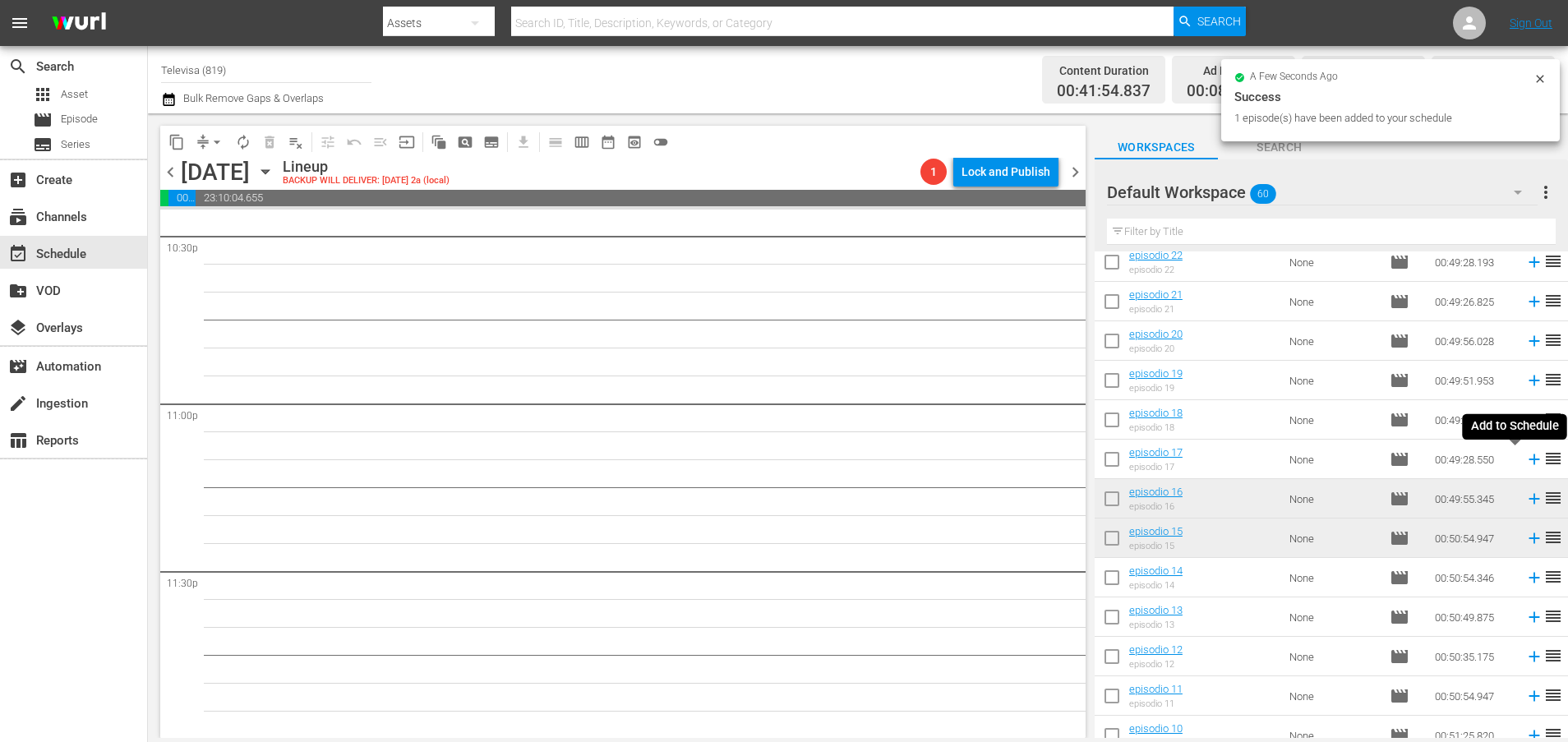
click at [1528, 461] on icon at bounding box center [1534, 459] width 11 height 11
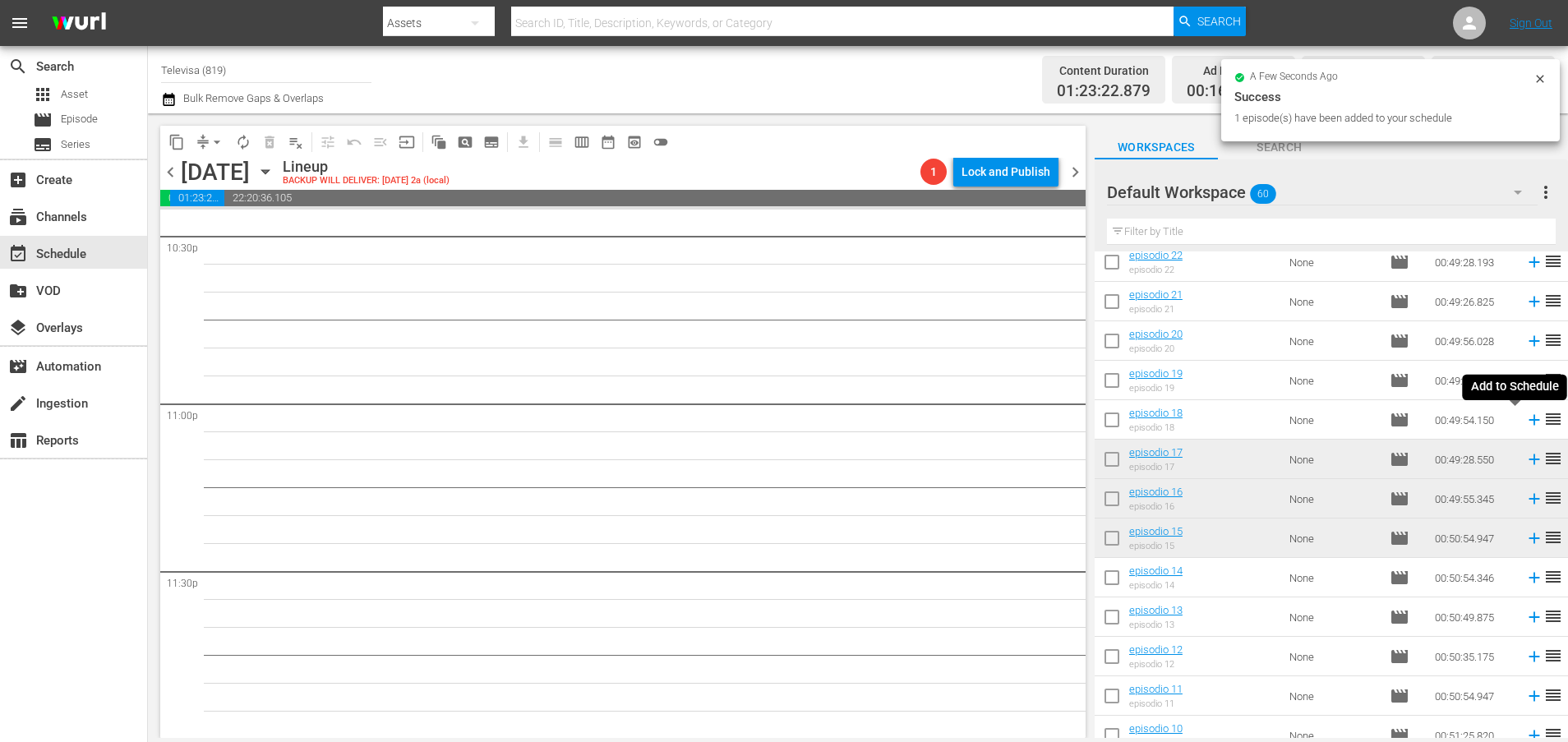
click at [1525, 417] on icon at bounding box center [1534, 420] width 18 height 18
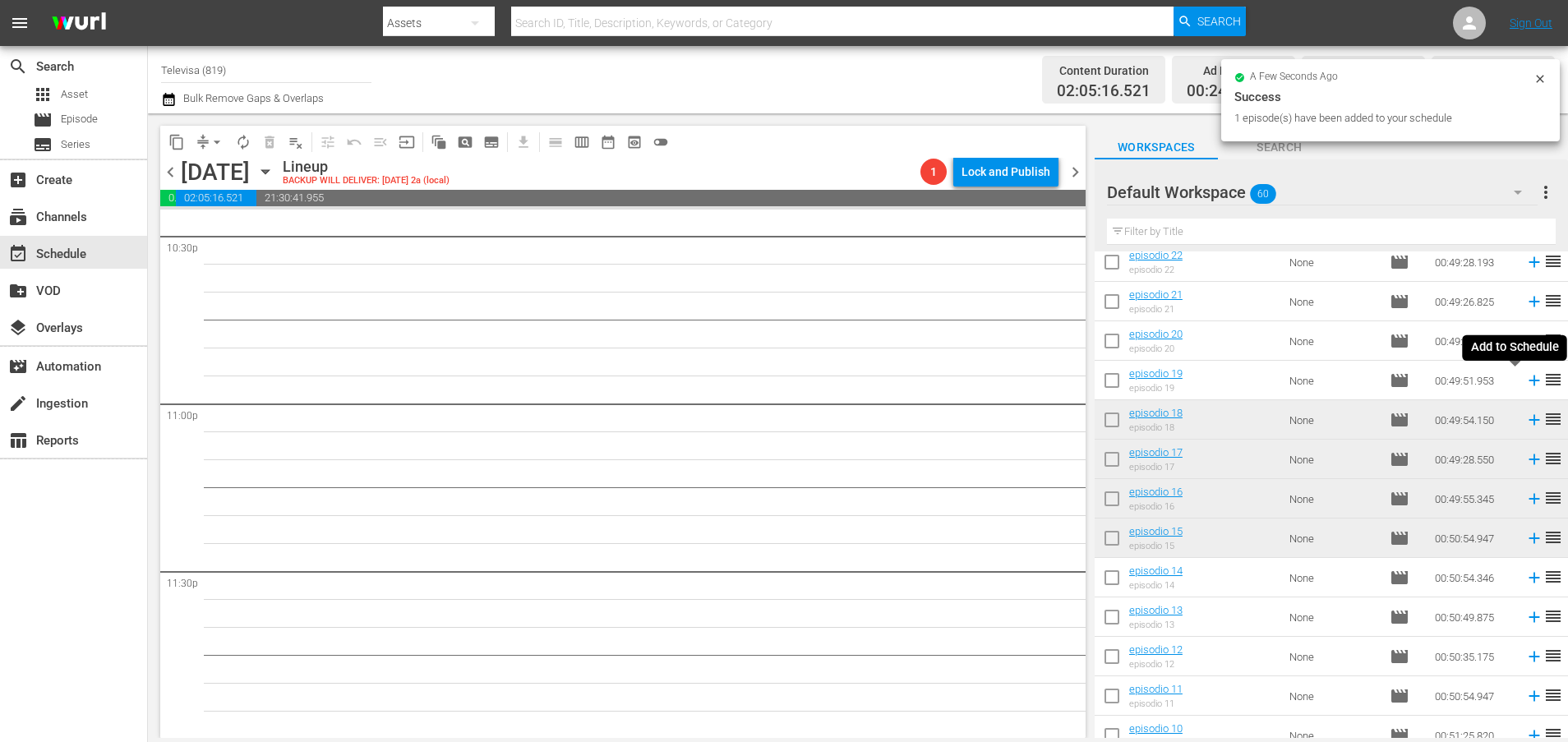
click at [1528, 380] on icon at bounding box center [1534, 381] width 11 height 11
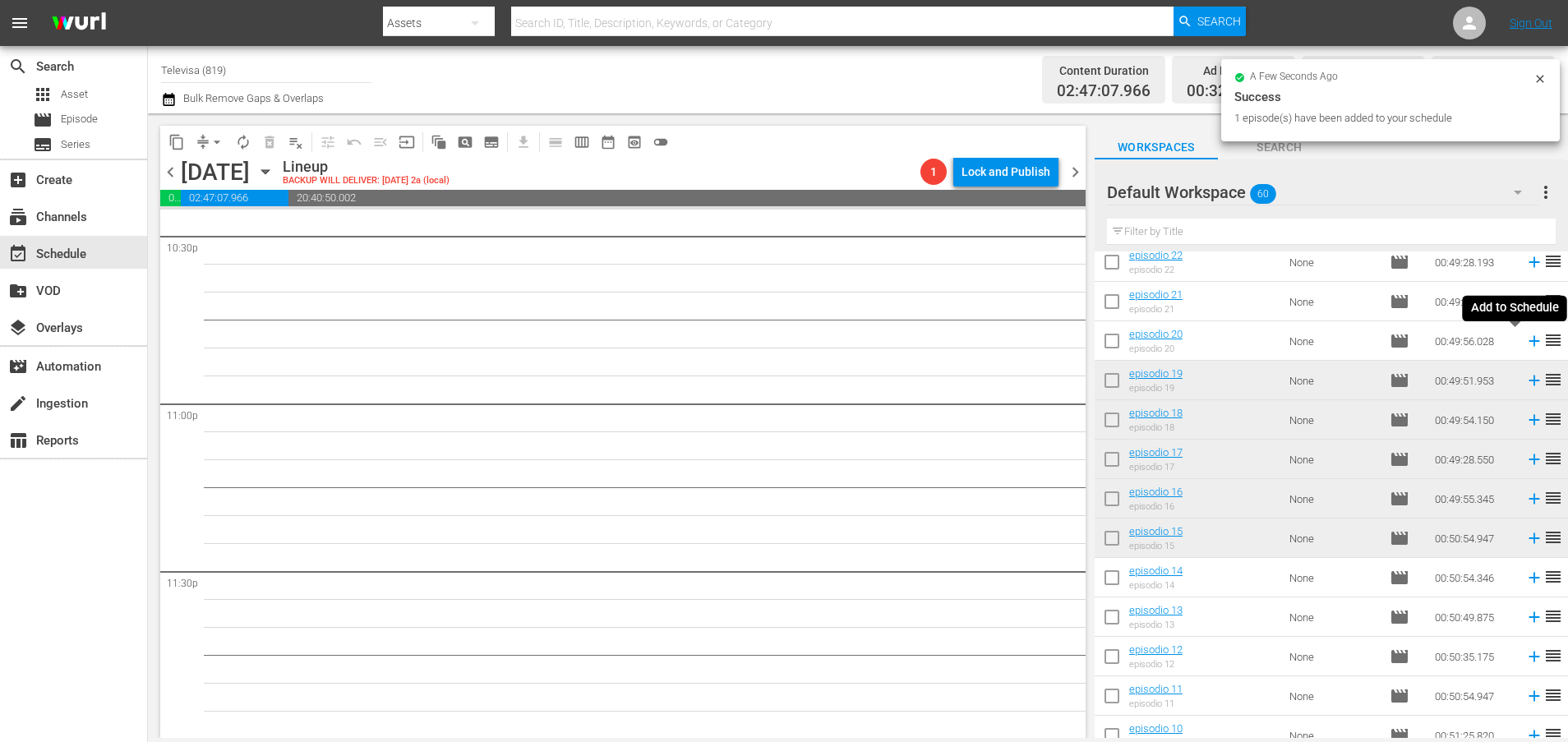
click at [1528, 343] on icon at bounding box center [1534, 341] width 11 height 11
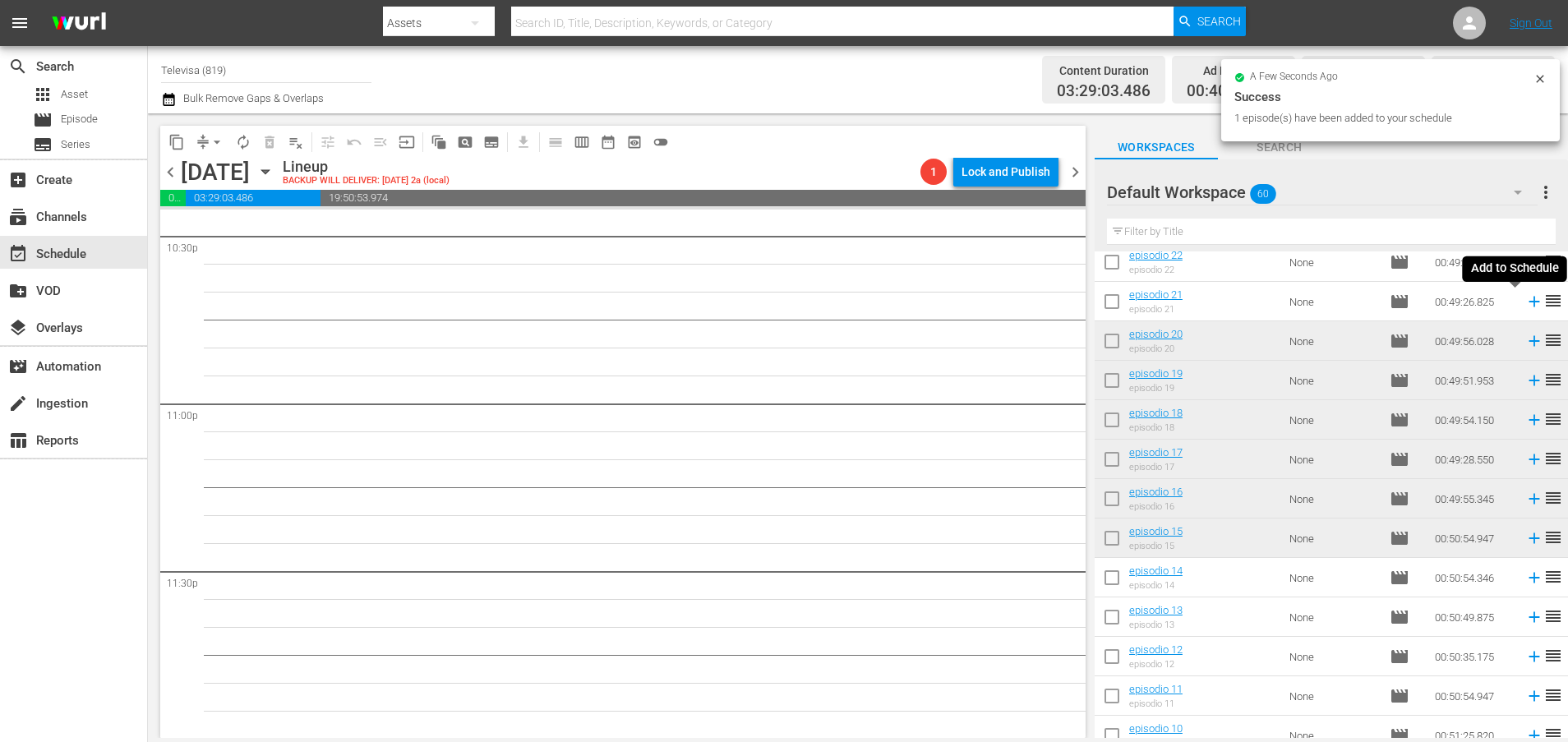
click at [1528, 303] on icon at bounding box center [1534, 302] width 11 height 11
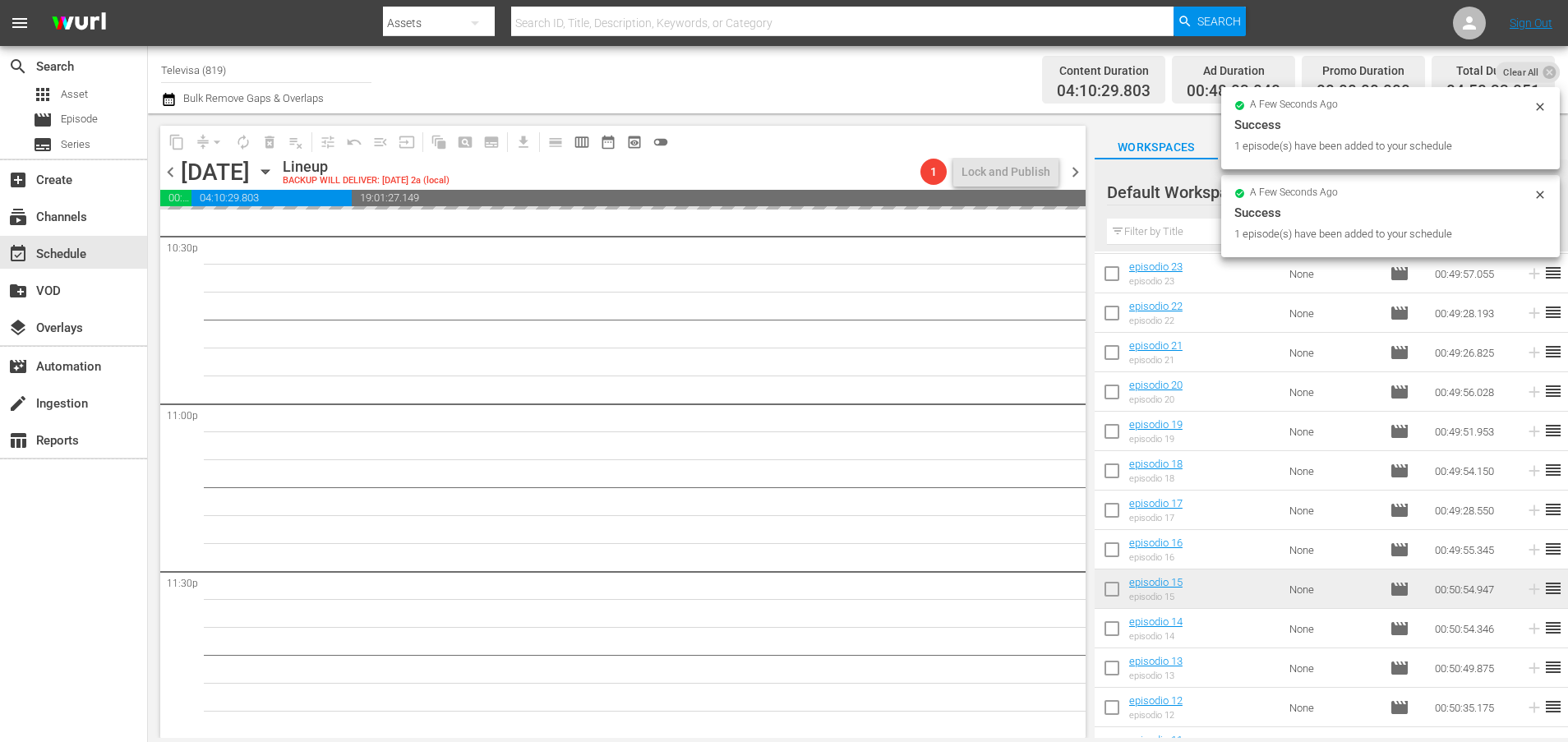
scroll to position [1302, 0]
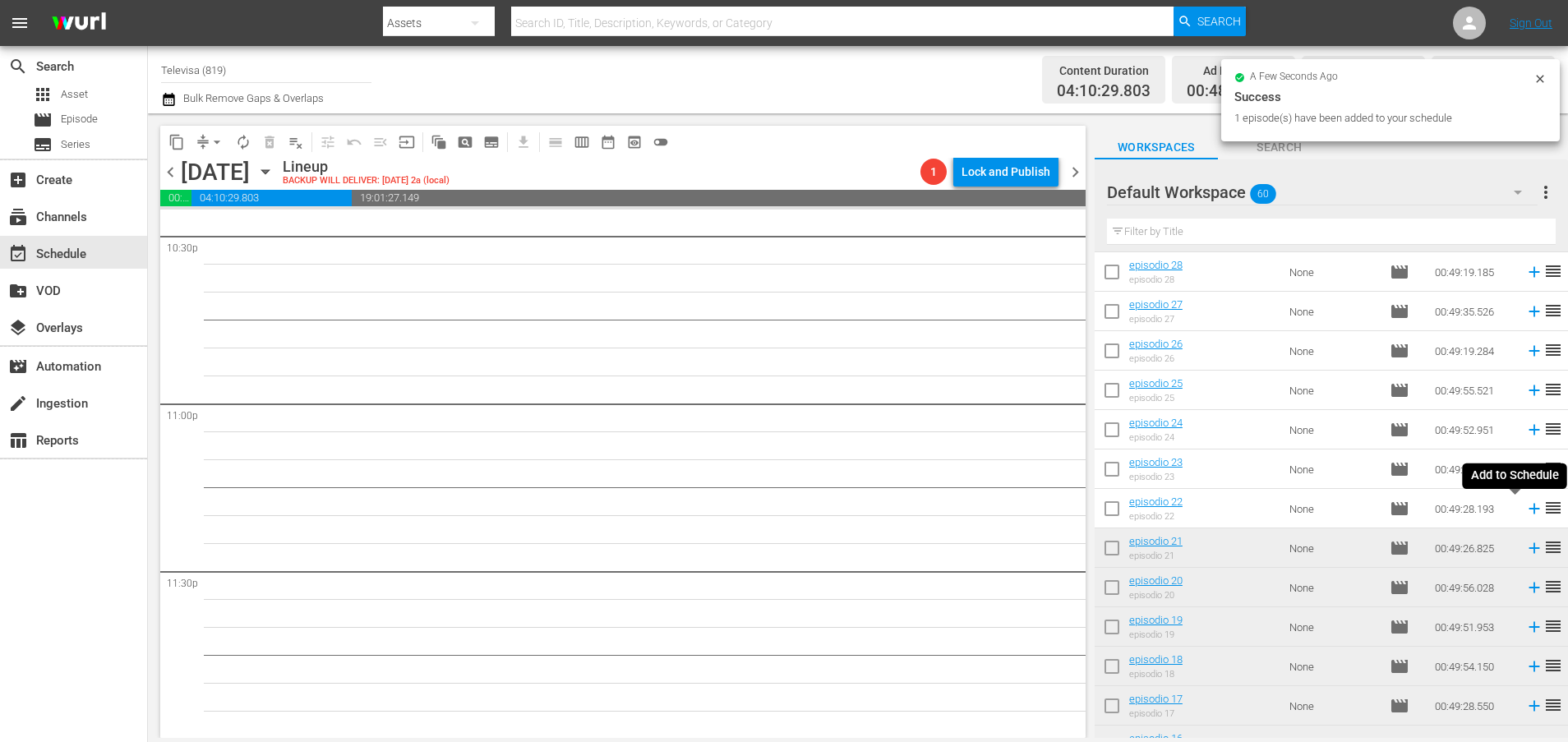
click at [1525, 510] on icon at bounding box center [1534, 508] width 18 height 18
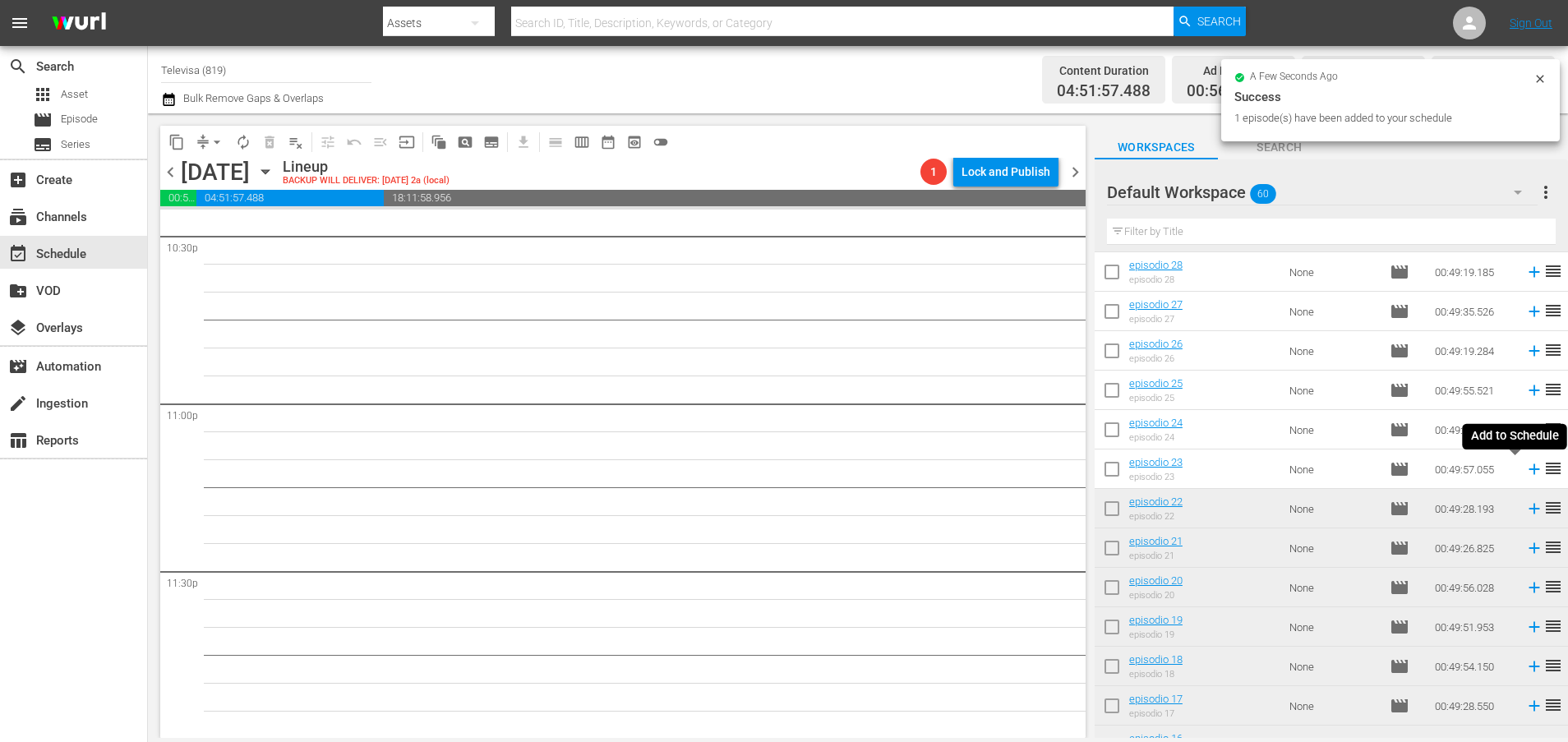
click at [1525, 471] on icon at bounding box center [1534, 469] width 18 height 18
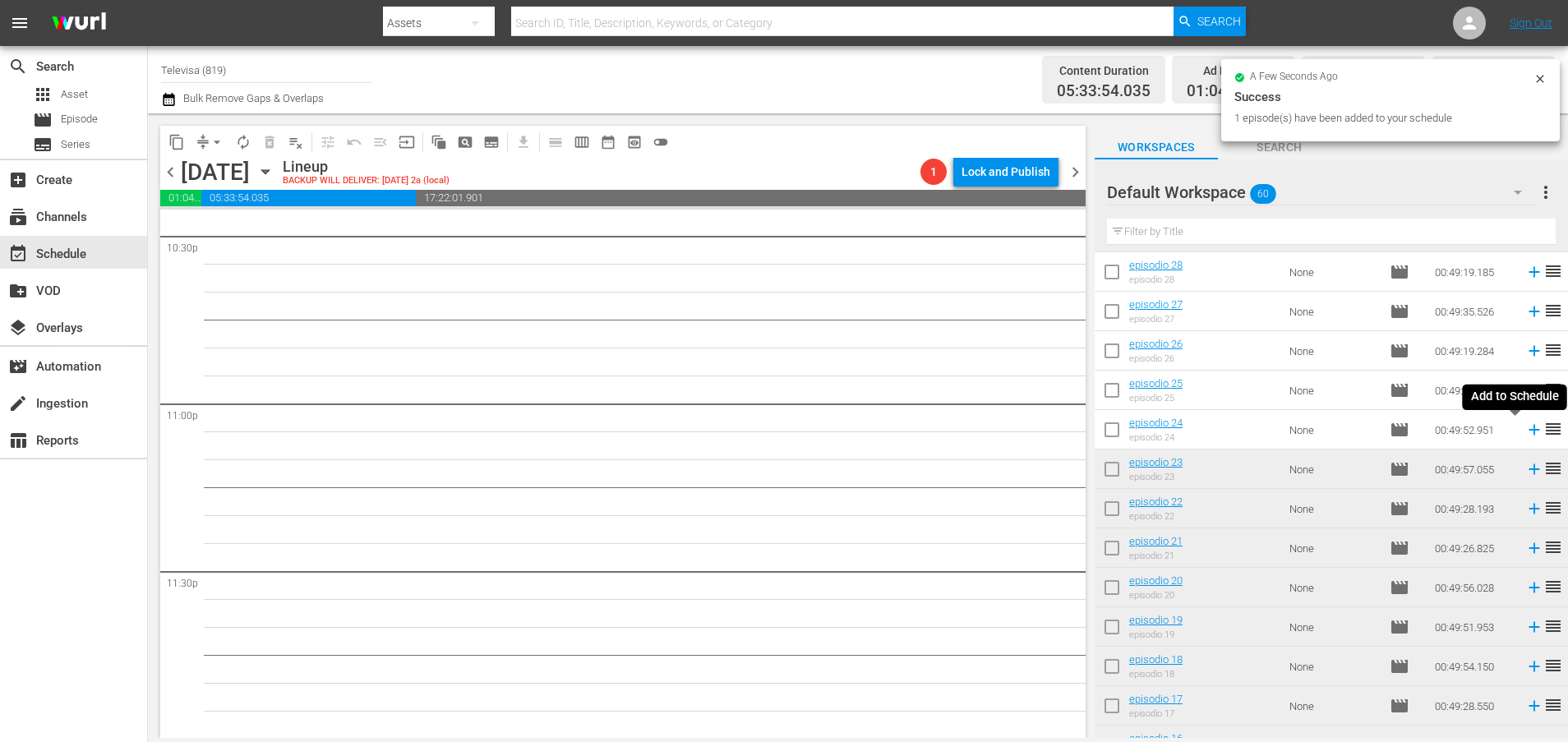
click at [1528, 434] on icon at bounding box center [1534, 431] width 11 height 11
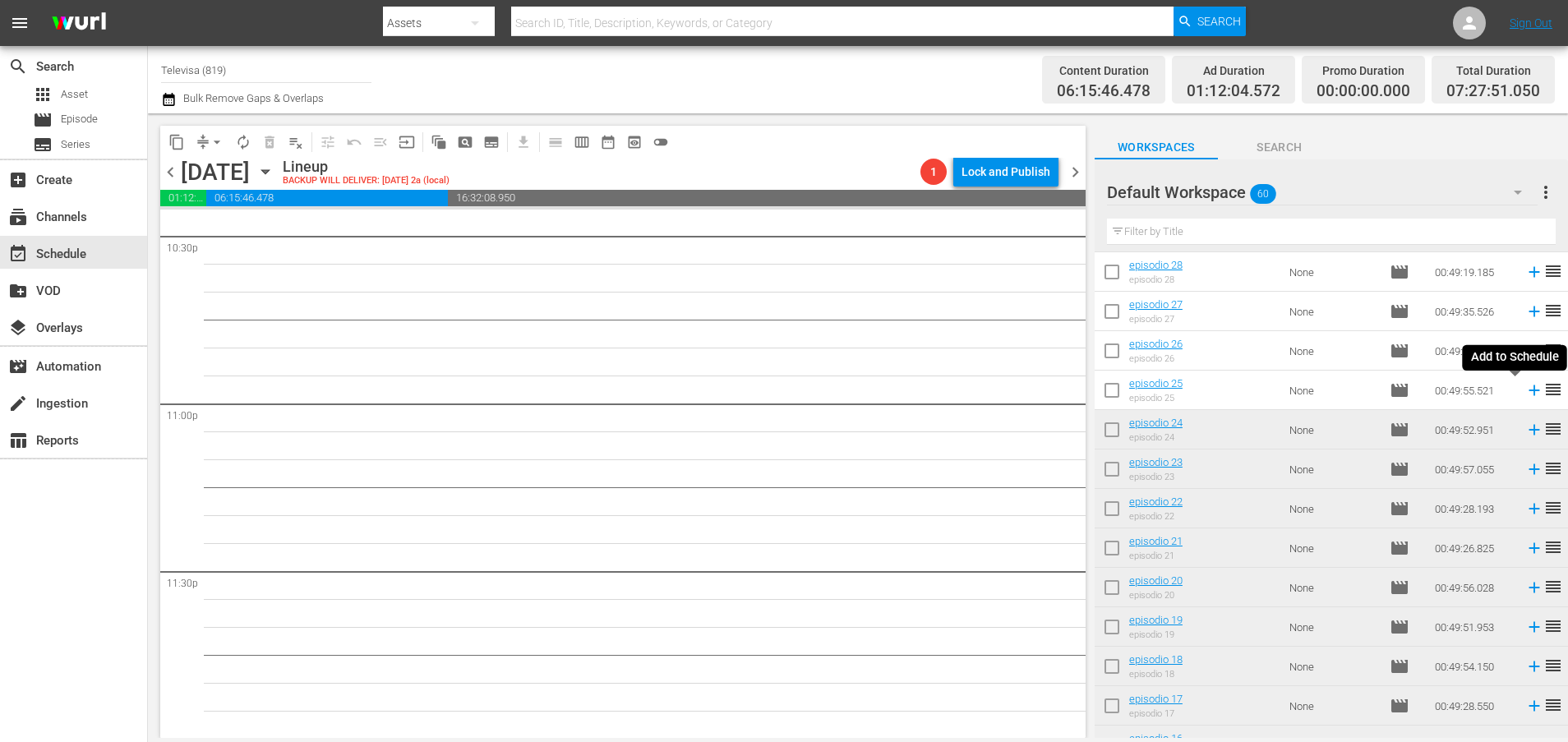
click at [1528, 390] on icon at bounding box center [1534, 391] width 11 height 11
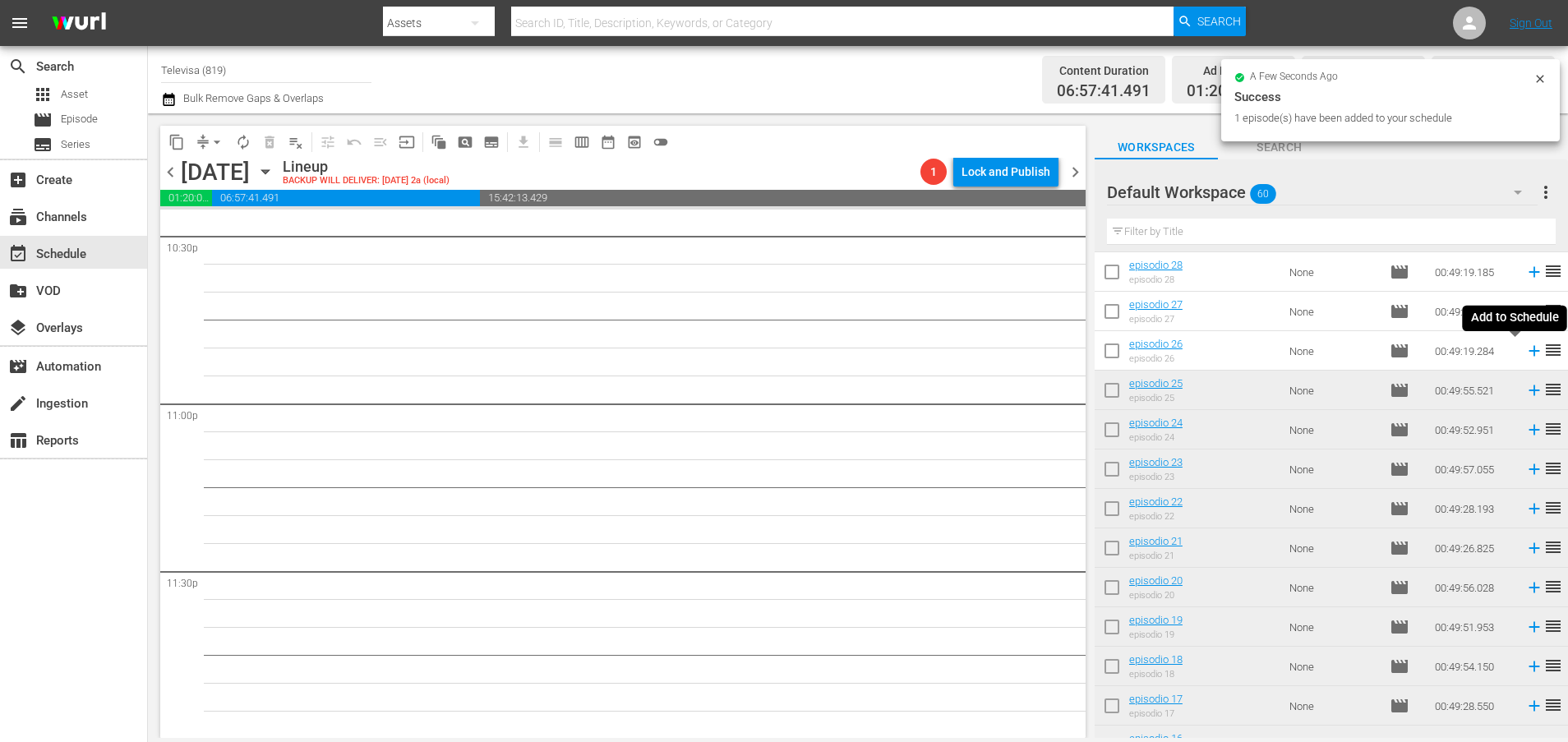
click at [1528, 350] on icon at bounding box center [1534, 351] width 11 height 11
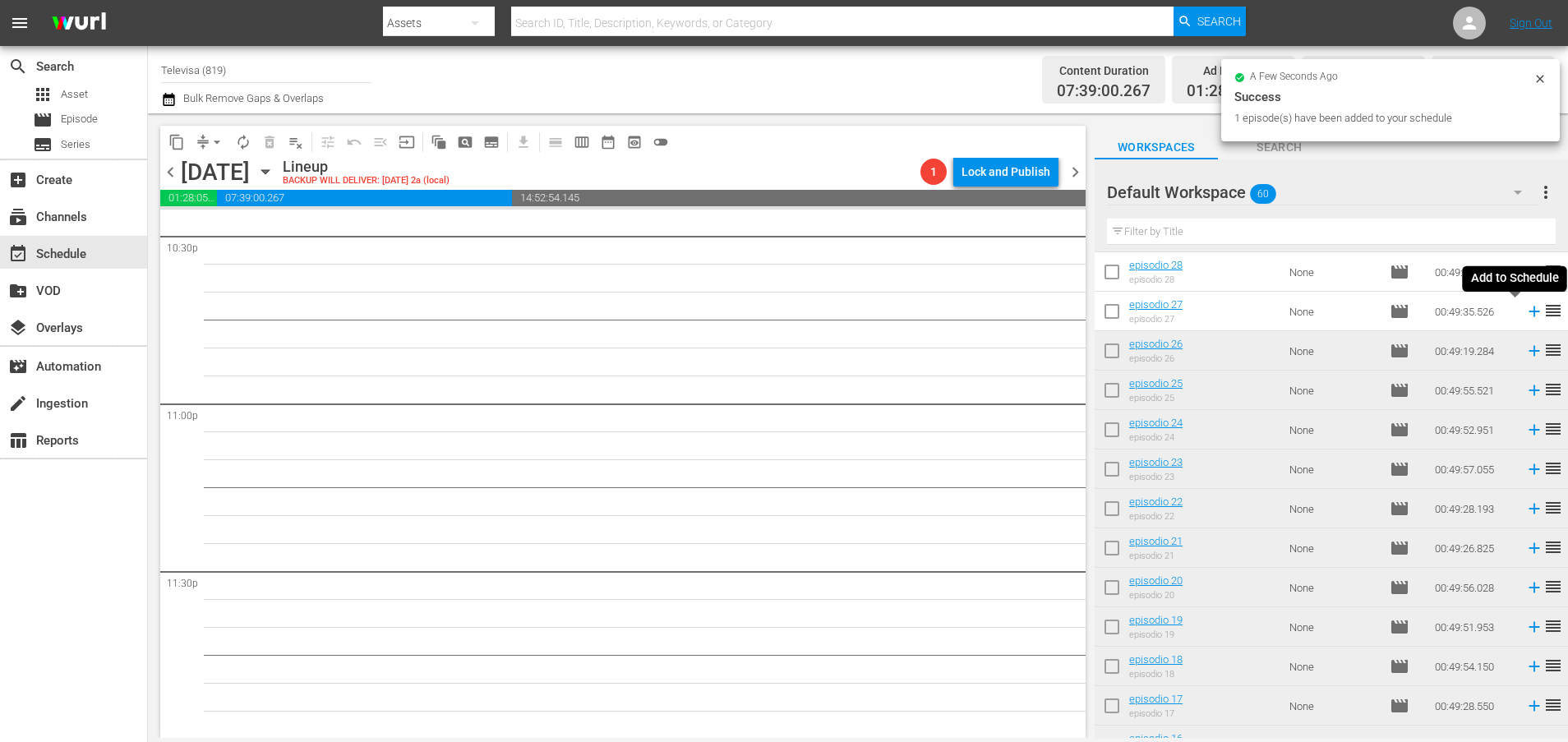
click at [1528, 314] on icon at bounding box center [1534, 311] width 11 height 11
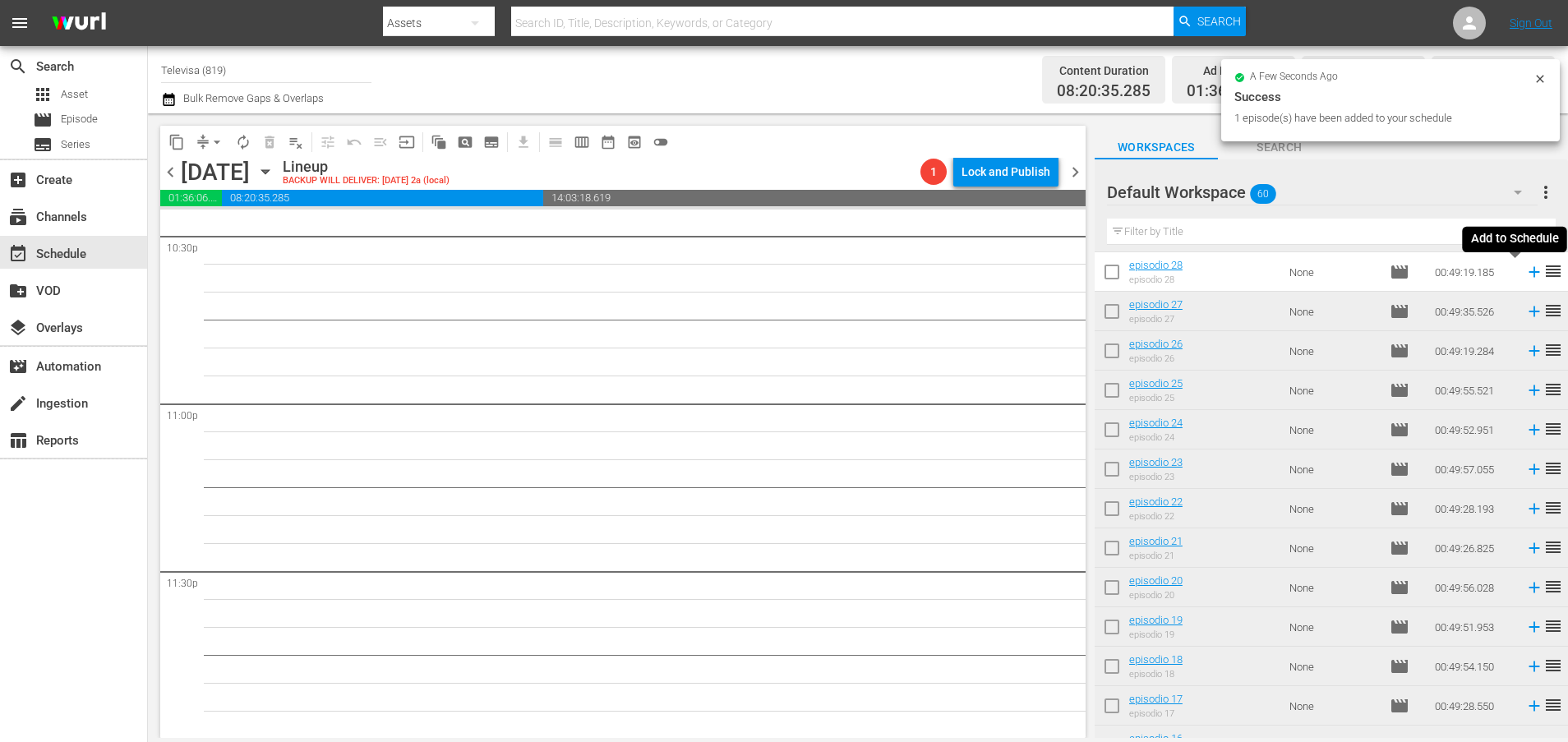
click at [1525, 270] on icon at bounding box center [1534, 272] width 18 height 18
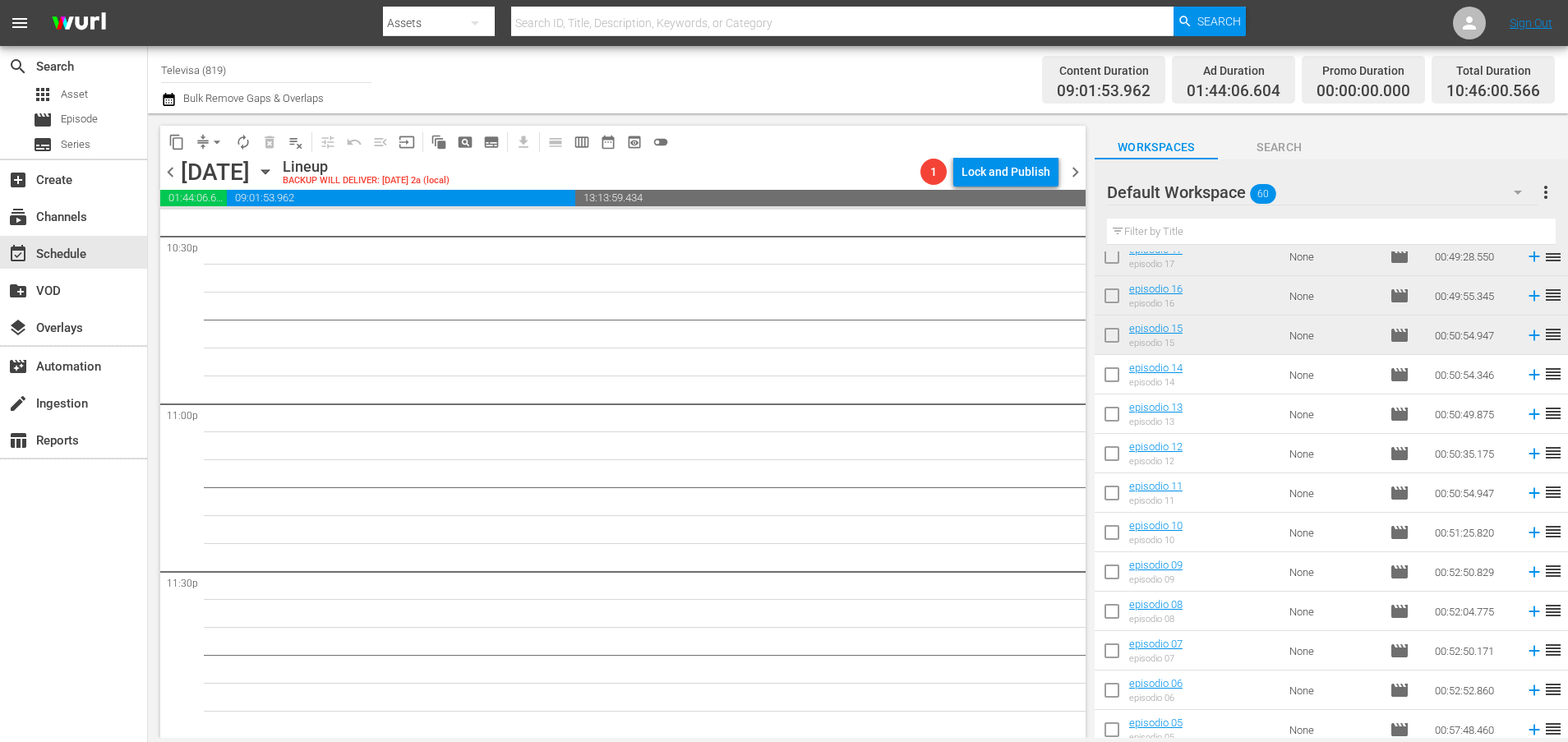
scroll to position [1917, 0]
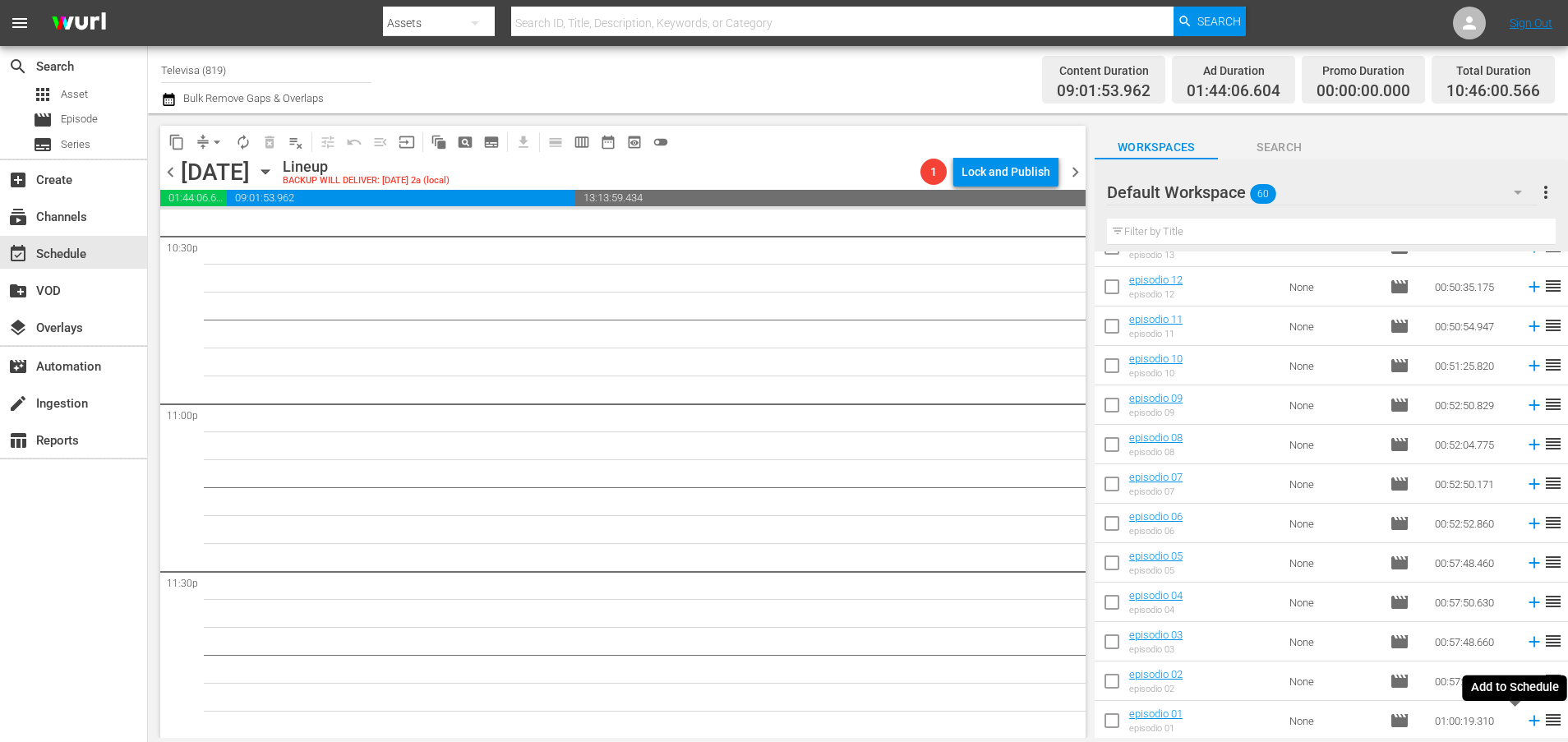
click at [1525, 722] on icon at bounding box center [1534, 720] width 18 height 18
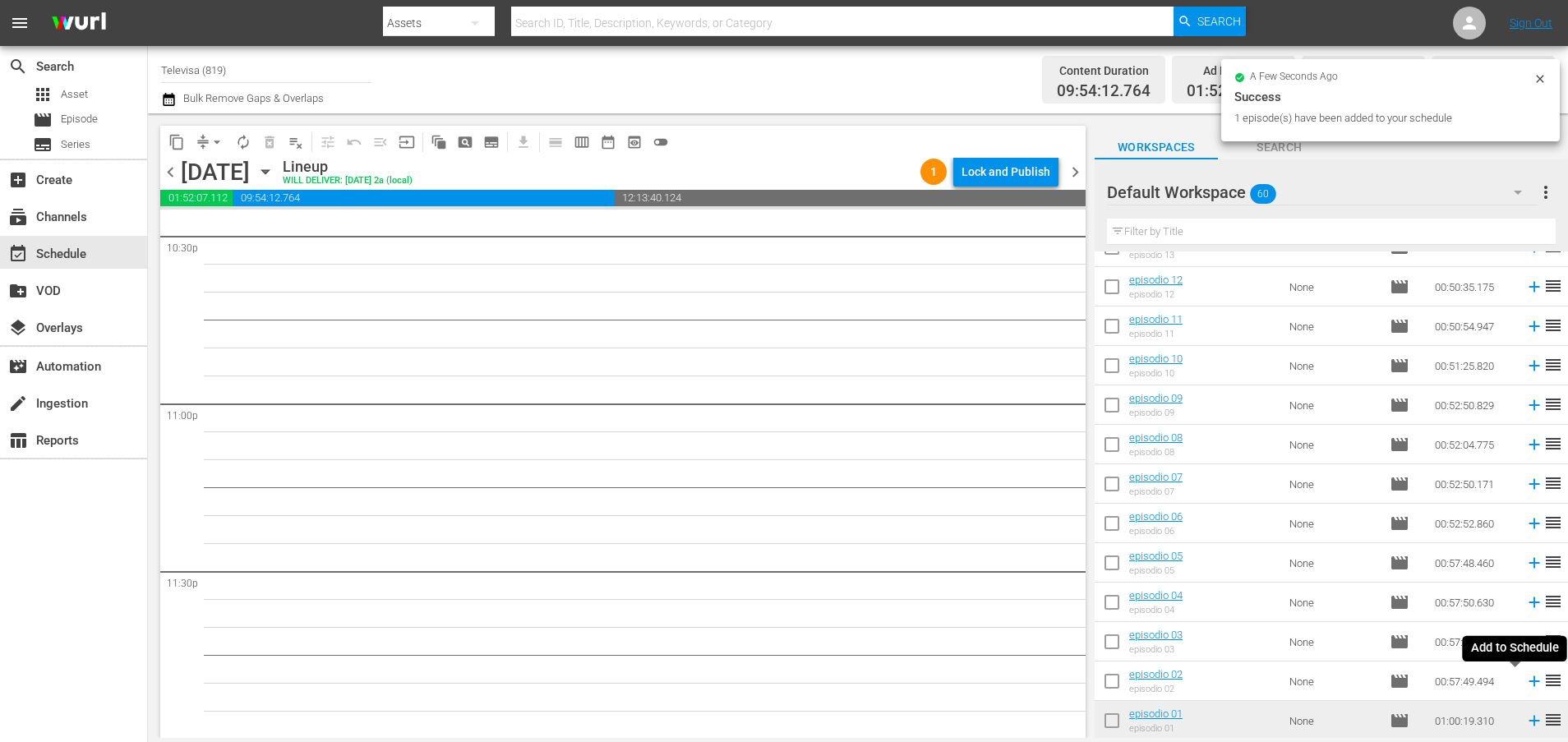
click at [1528, 681] on icon at bounding box center [1534, 682] width 11 height 11
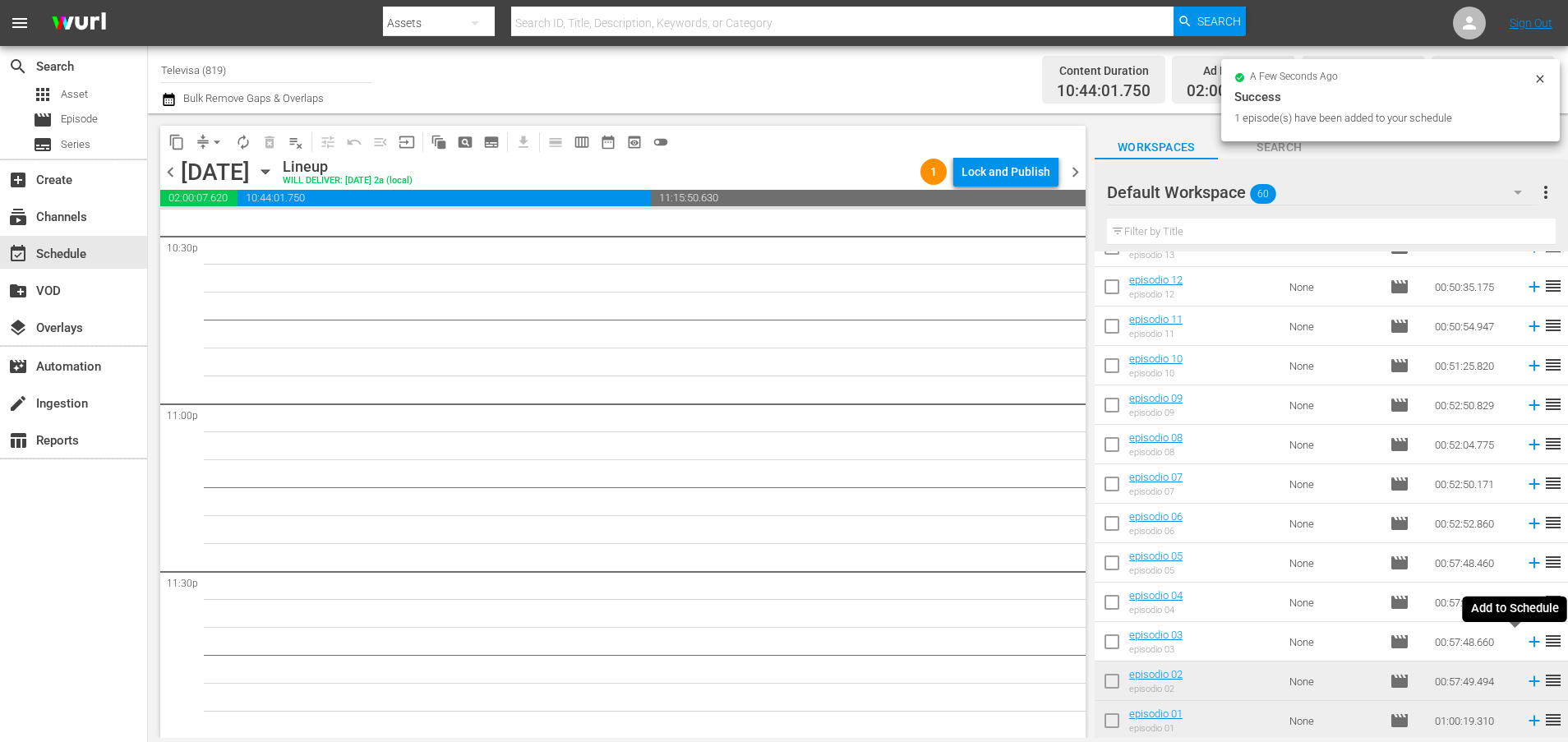
click at [1525, 639] on icon at bounding box center [1534, 642] width 18 height 18
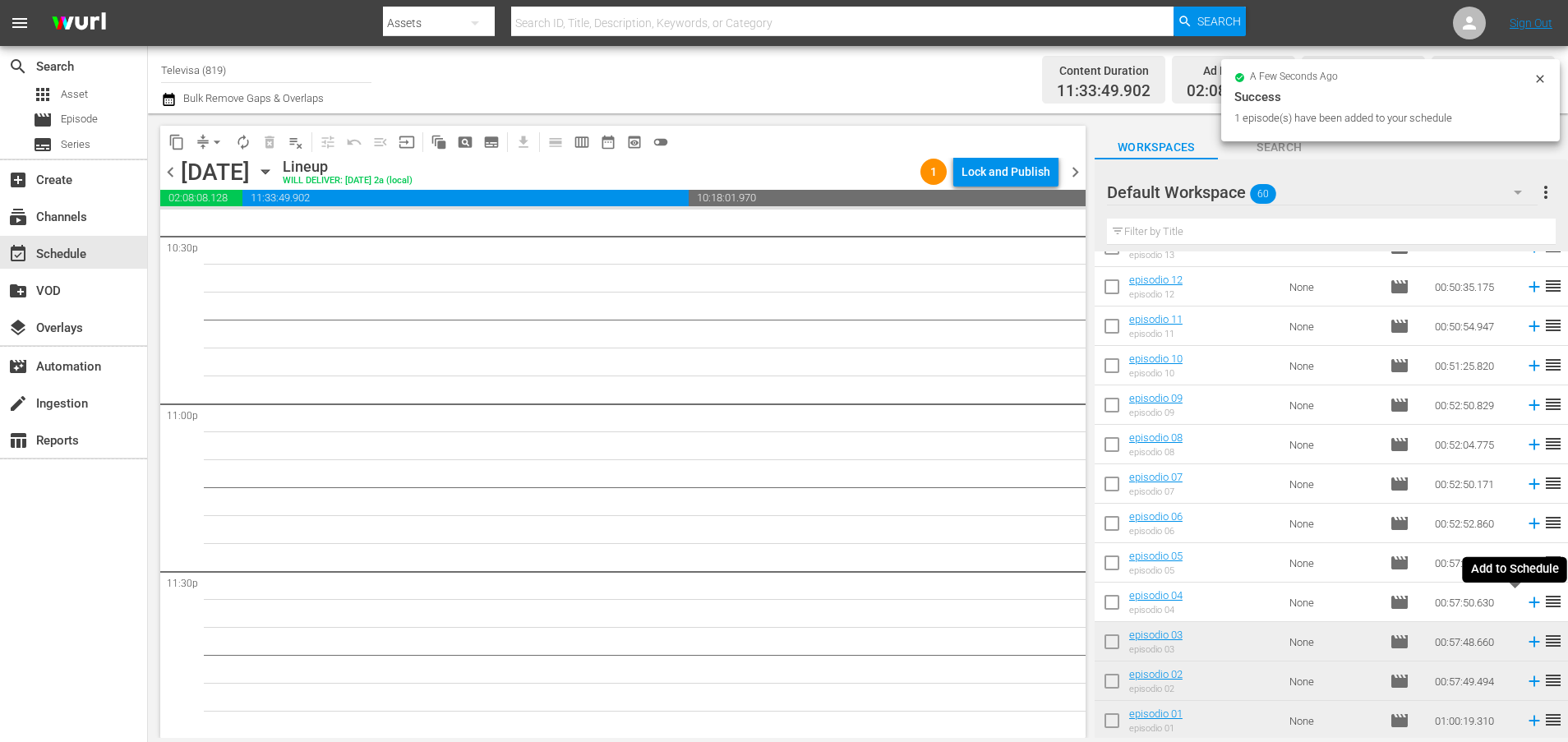
click at [1528, 602] on icon at bounding box center [1534, 603] width 11 height 11
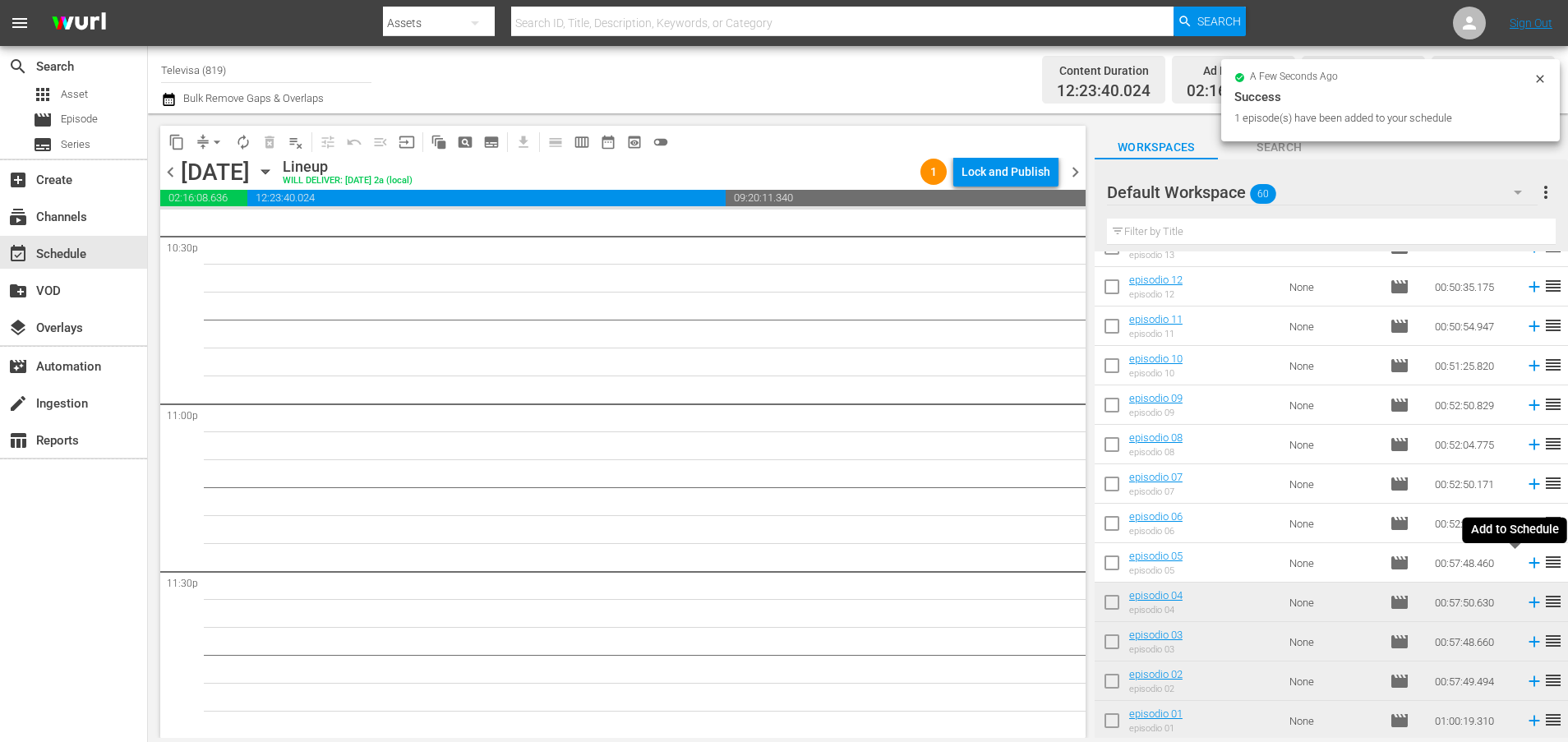
click at [1528, 562] on icon at bounding box center [1534, 563] width 11 height 11
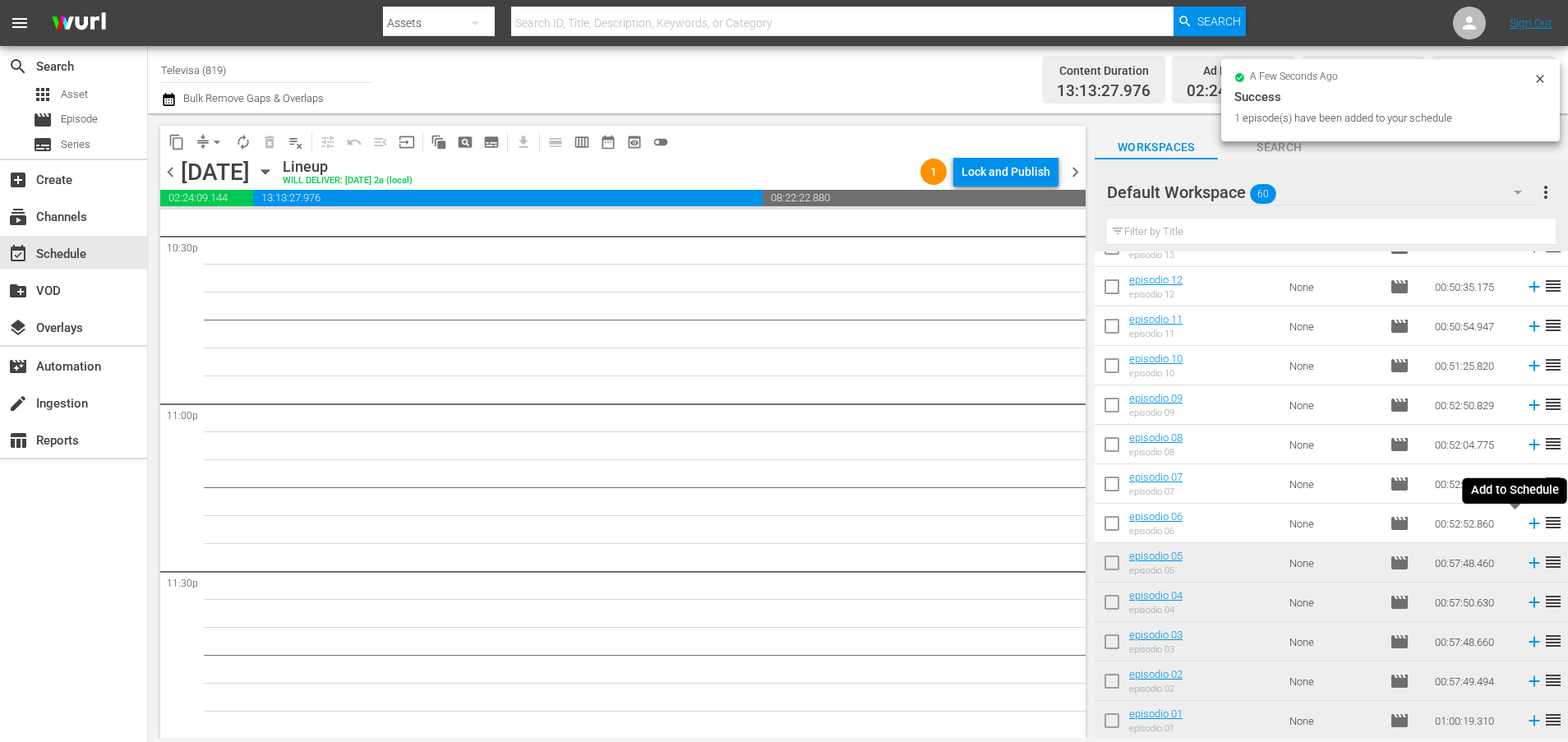
click at [1528, 524] on icon at bounding box center [1534, 524] width 11 height 11
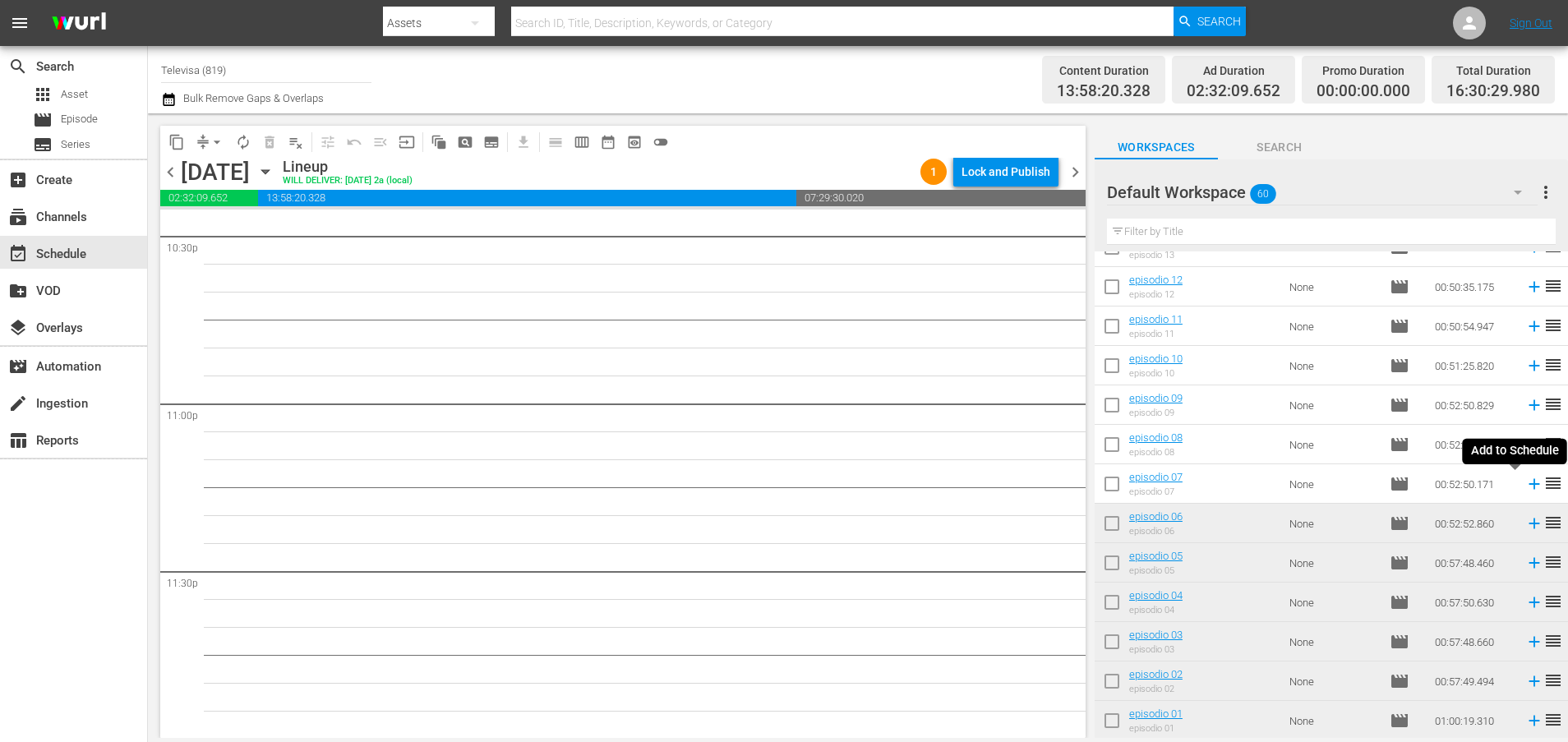
click at [1528, 487] on icon at bounding box center [1534, 485] width 11 height 11
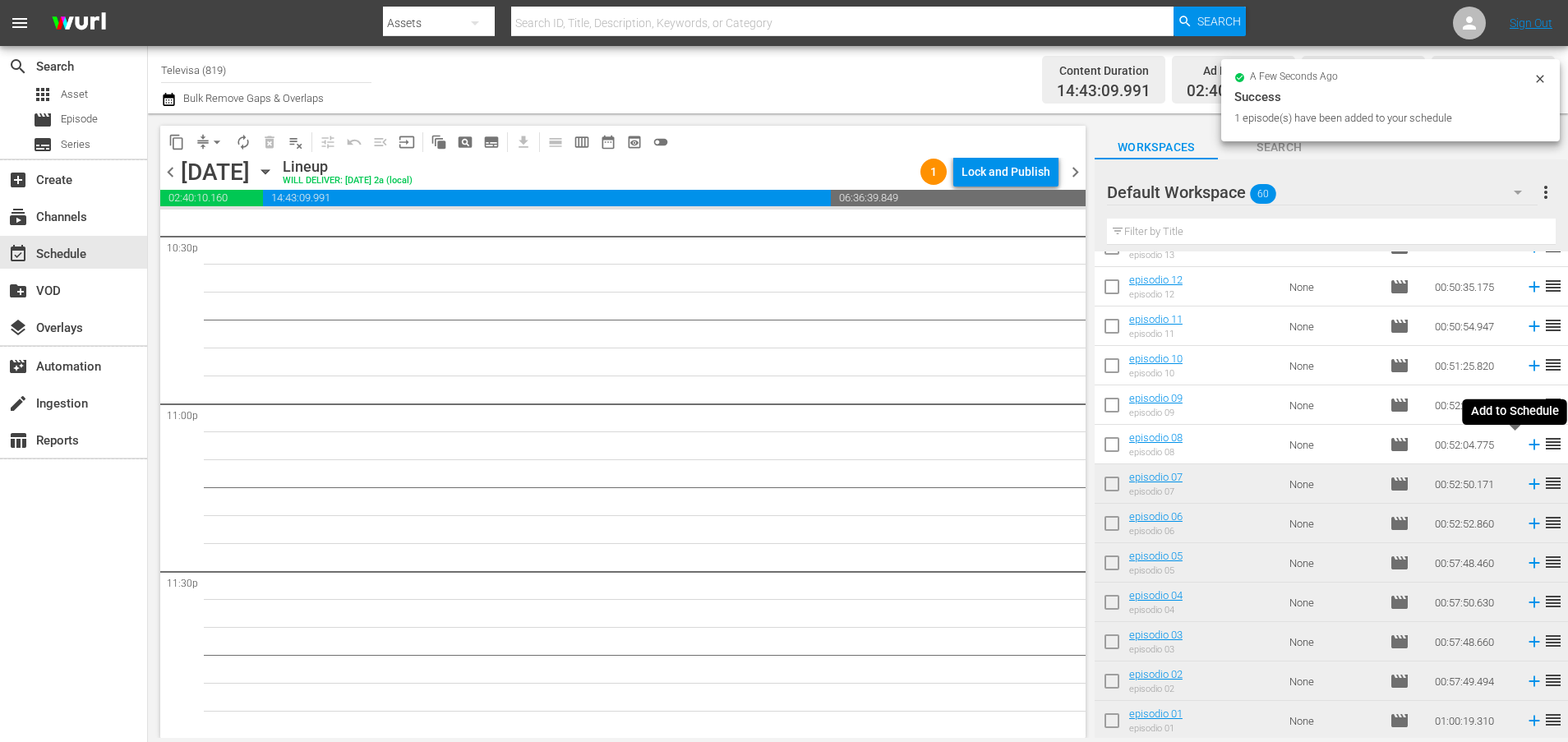
click at [1525, 446] on icon at bounding box center [1534, 444] width 18 height 18
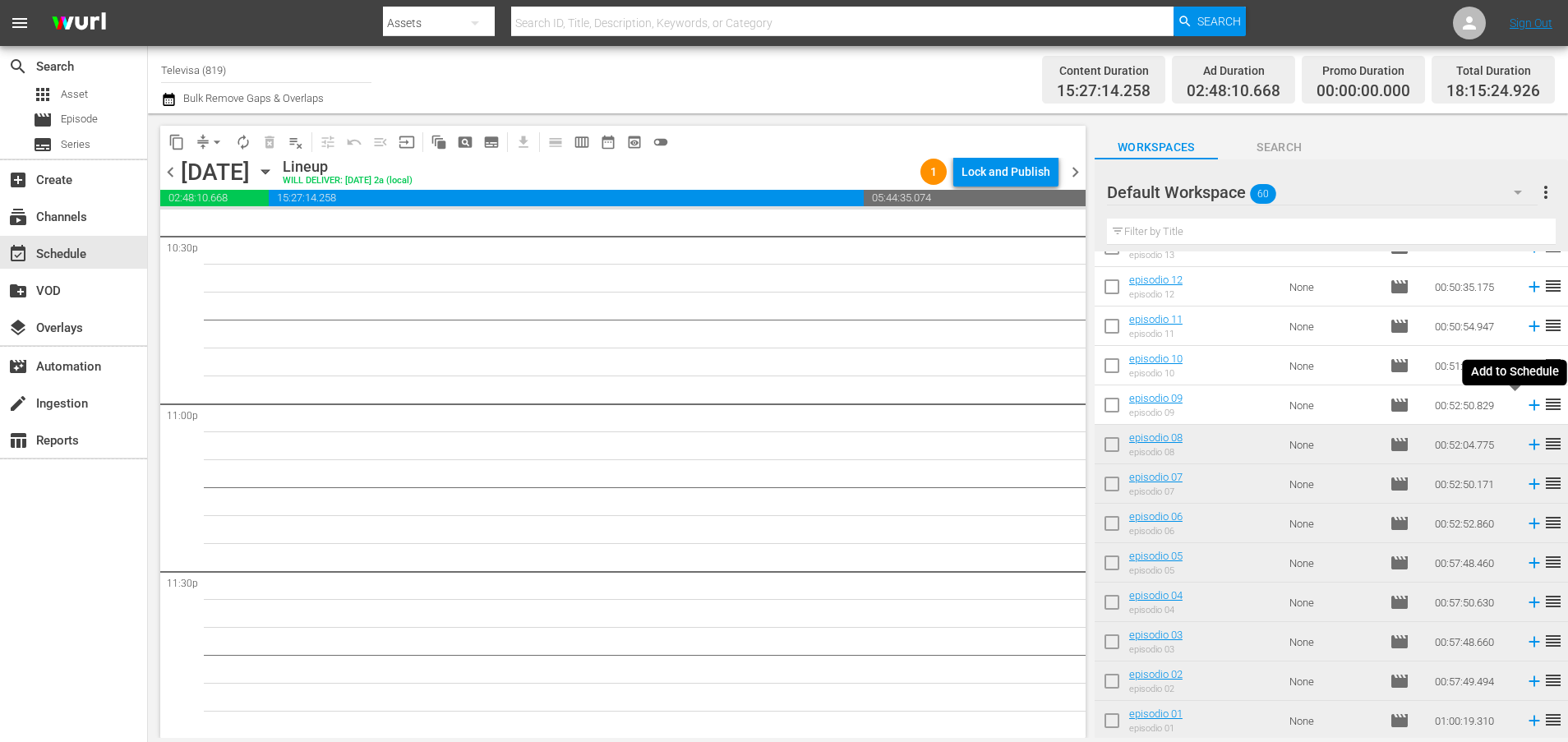
click at [1525, 407] on icon at bounding box center [1534, 405] width 18 height 18
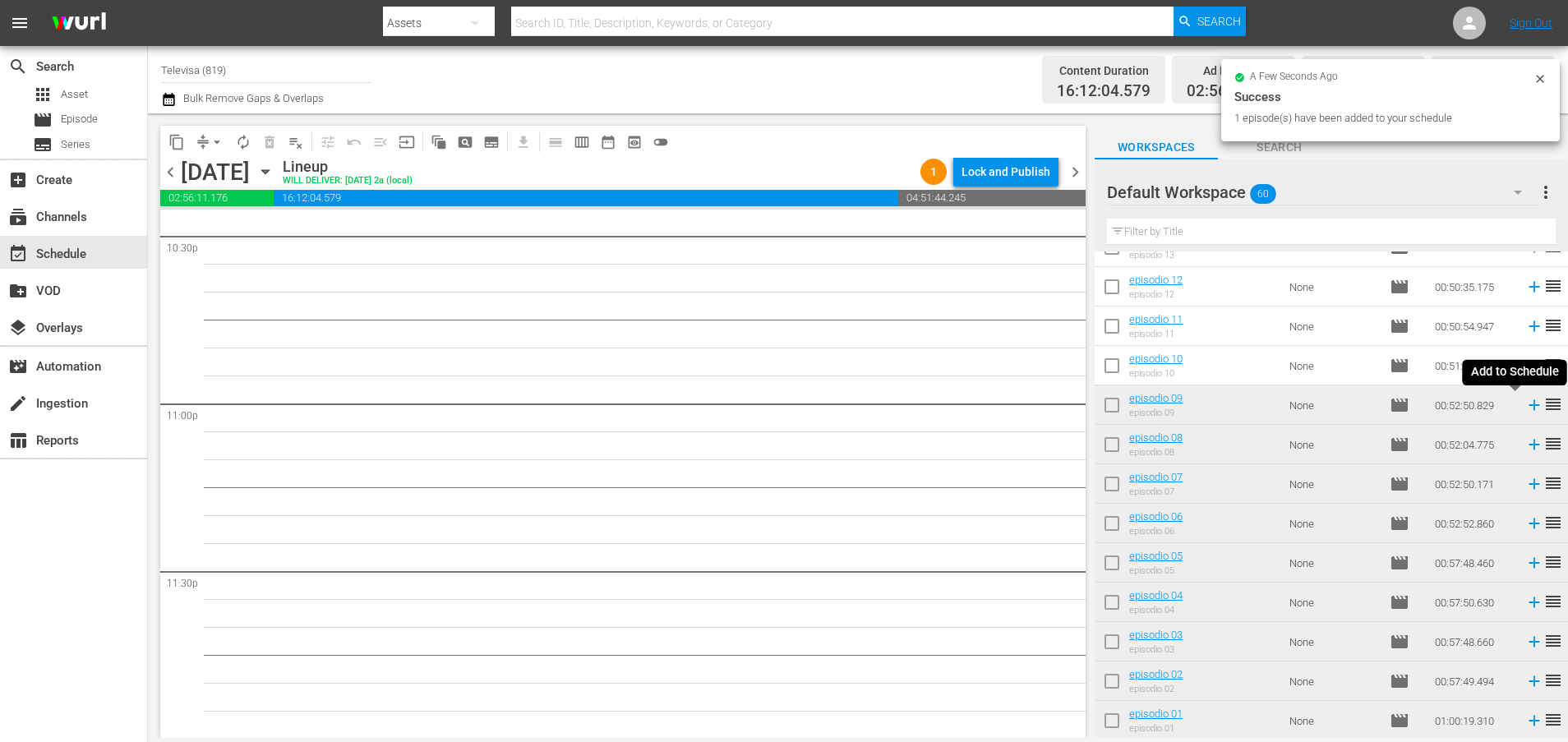
scroll to position [7508, 0]
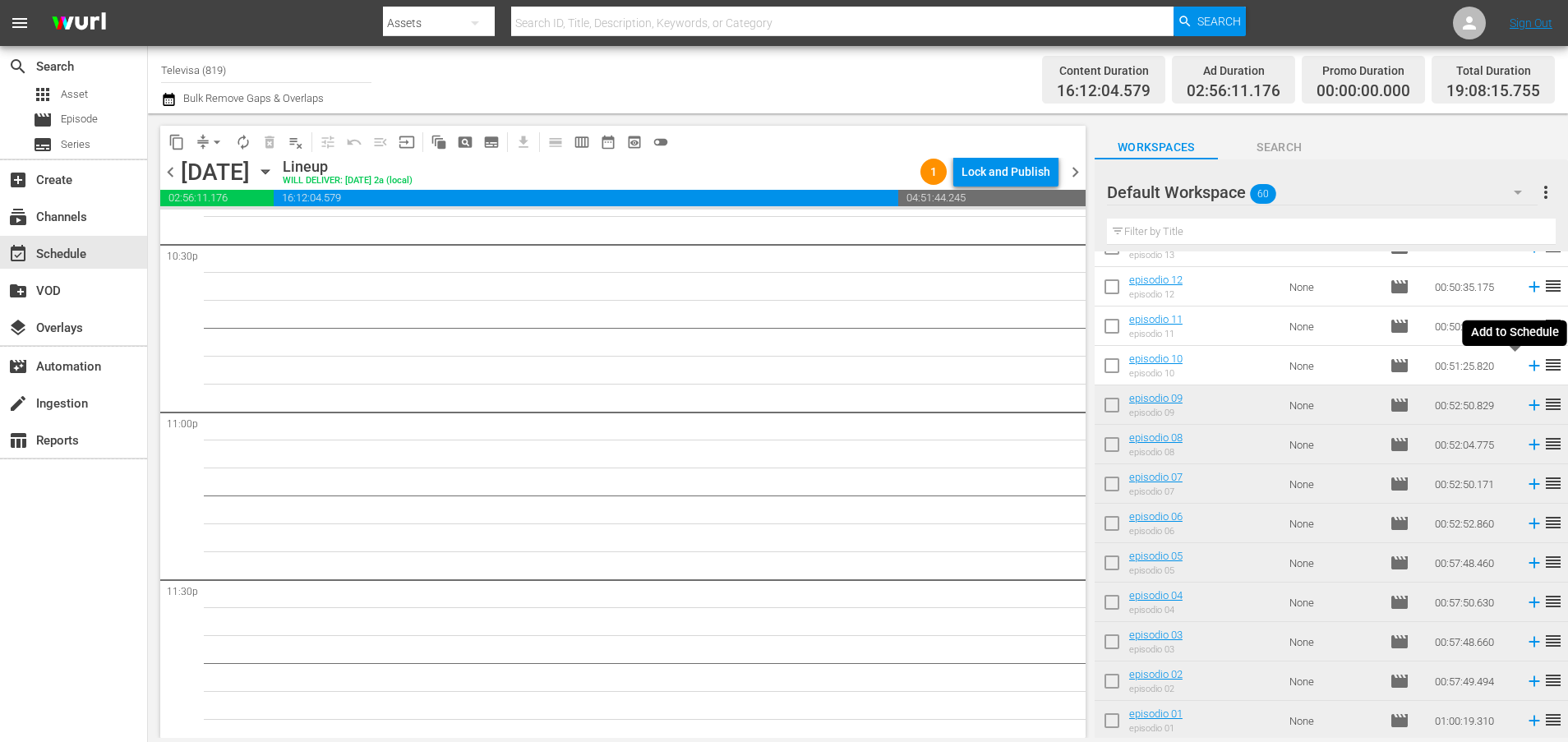
click at [1528, 368] on icon at bounding box center [1534, 366] width 11 height 11
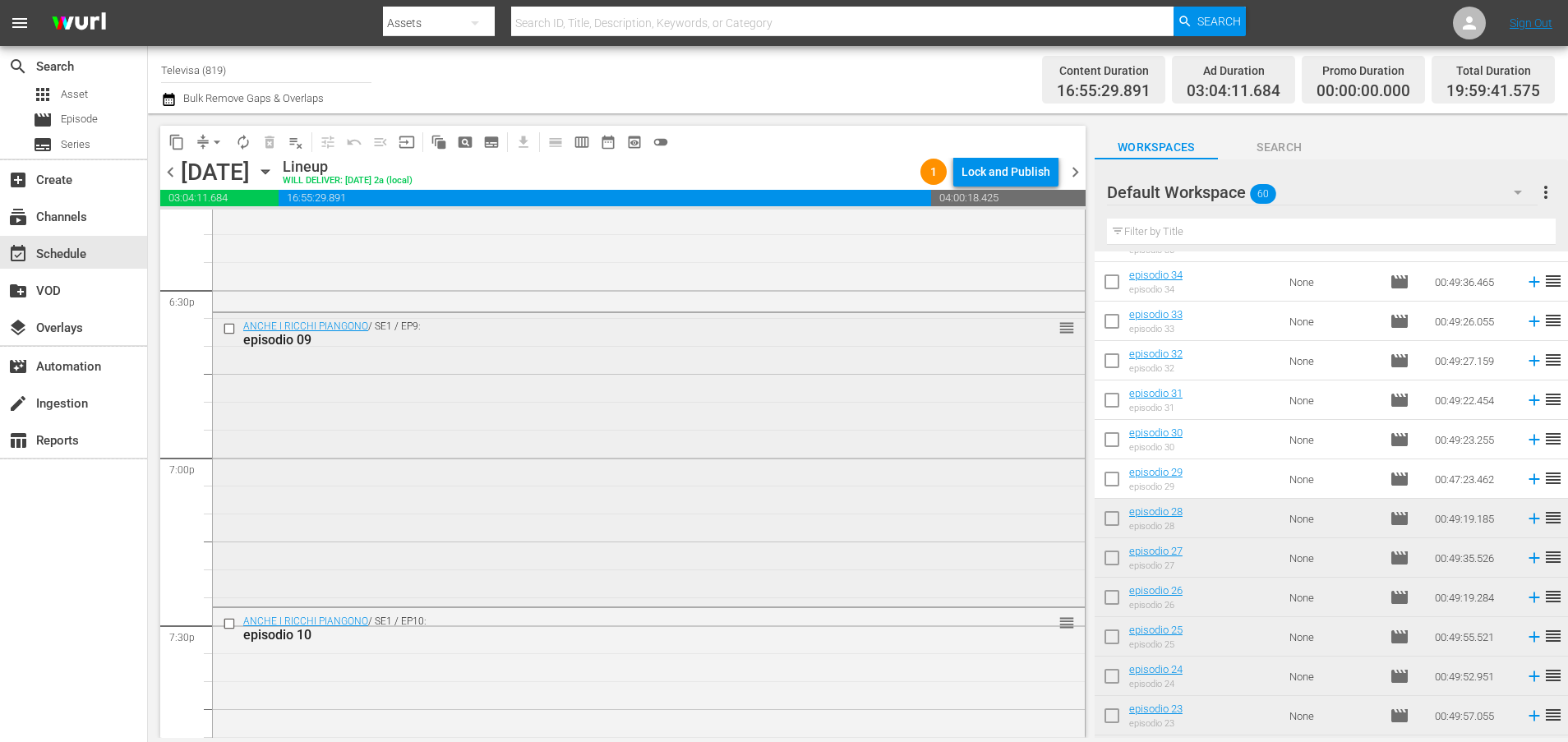
scroll to position [6123, 0]
click at [234, 617] on input "checkbox" at bounding box center [231, 621] width 17 height 14
click at [233, 333] on input "checkbox" at bounding box center [231, 325] width 17 height 14
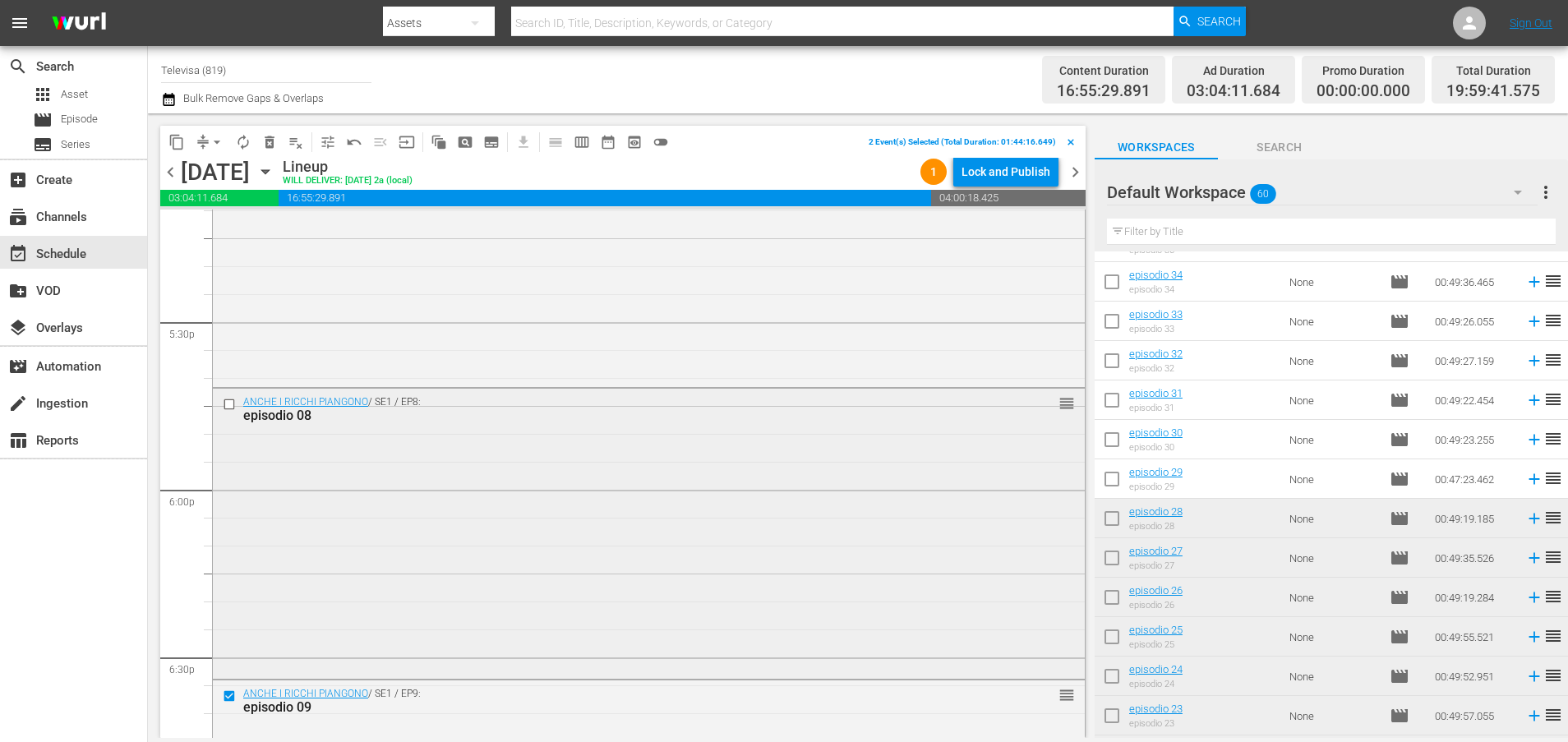
click at [229, 405] on input "checkbox" at bounding box center [231, 404] width 17 height 14
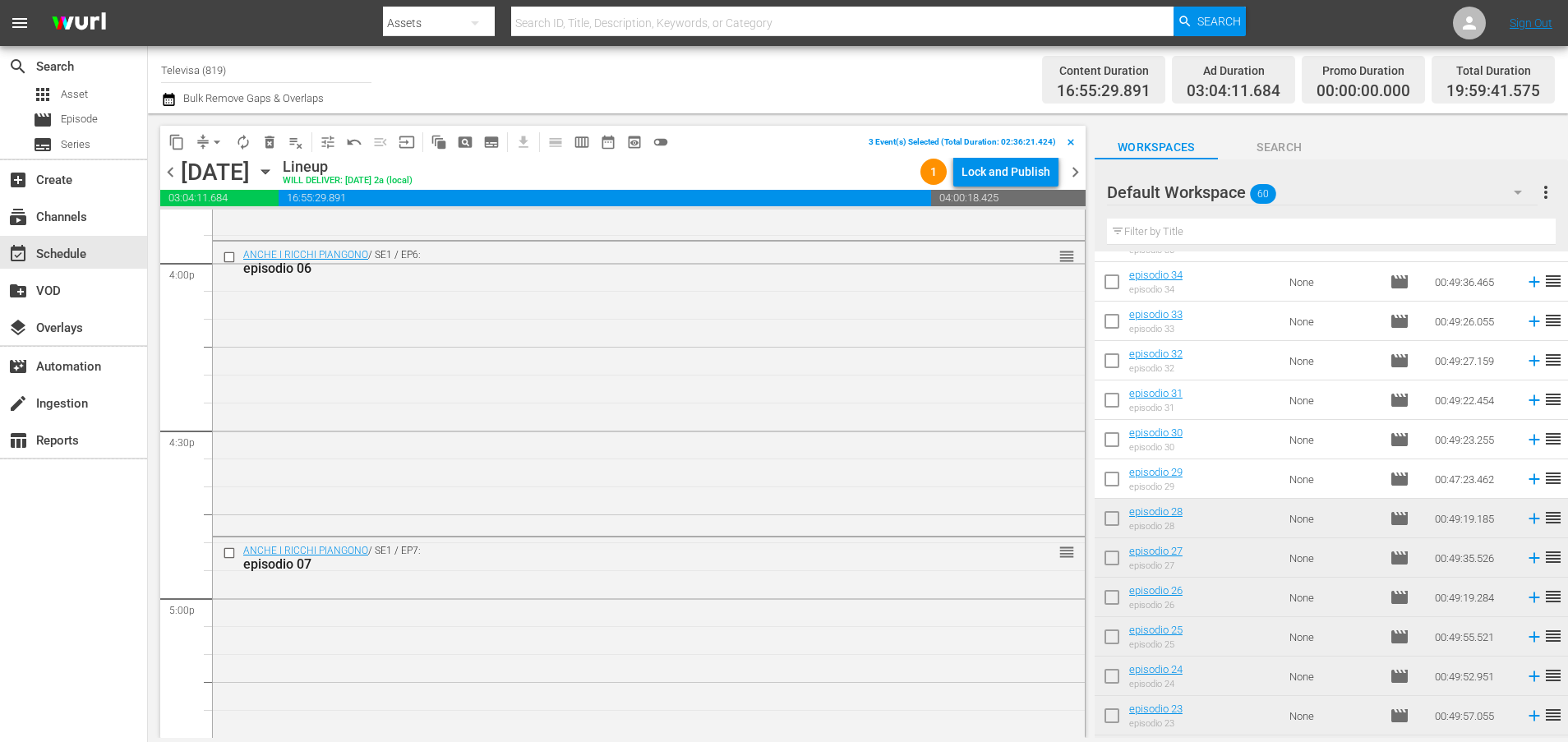
scroll to position [5261, 0]
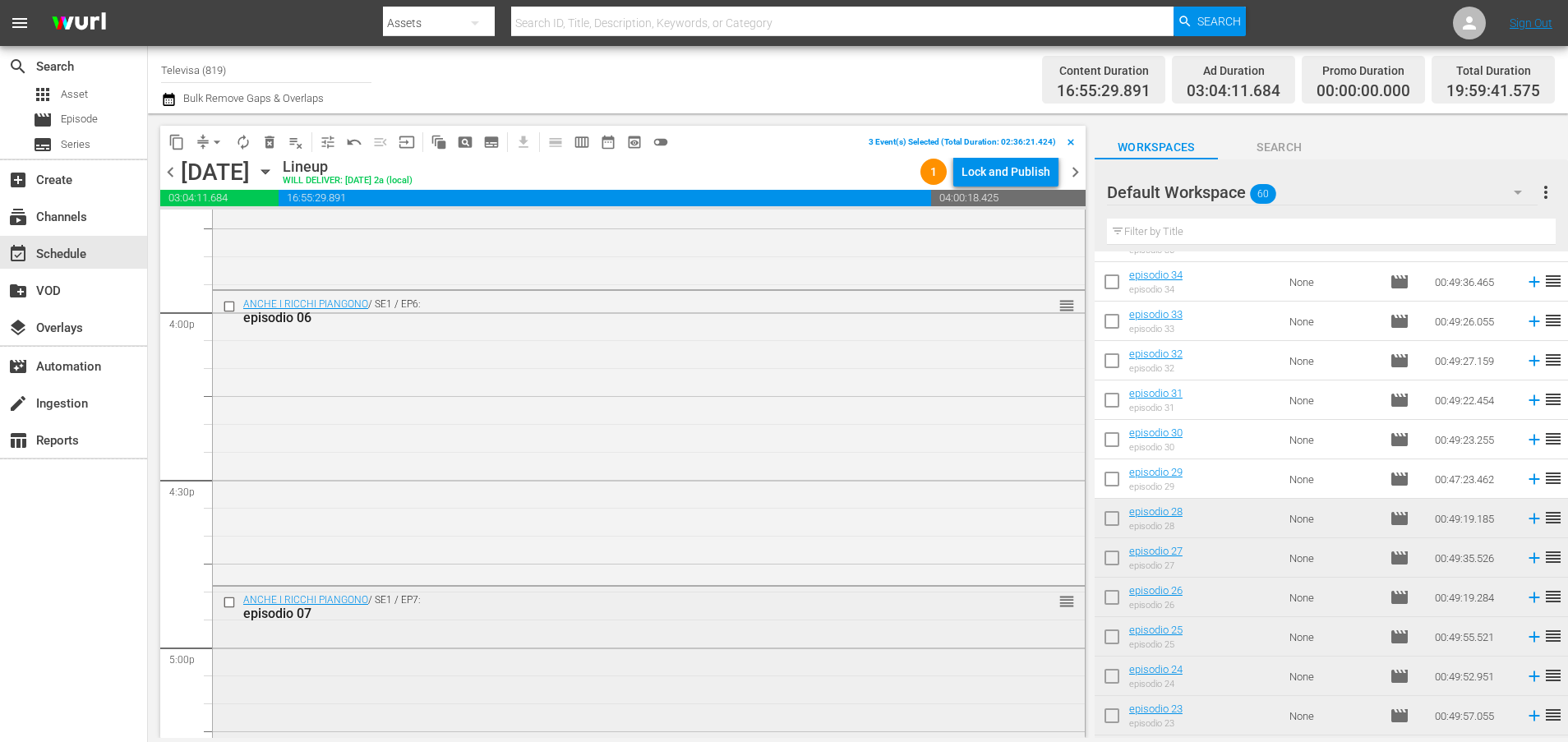
click at [234, 598] on input "checkbox" at bounding box center [231, 601] width 17 height 14
click at [229, 309] on input "checkbox" at bounding box center [231, 306] width 17 height 14
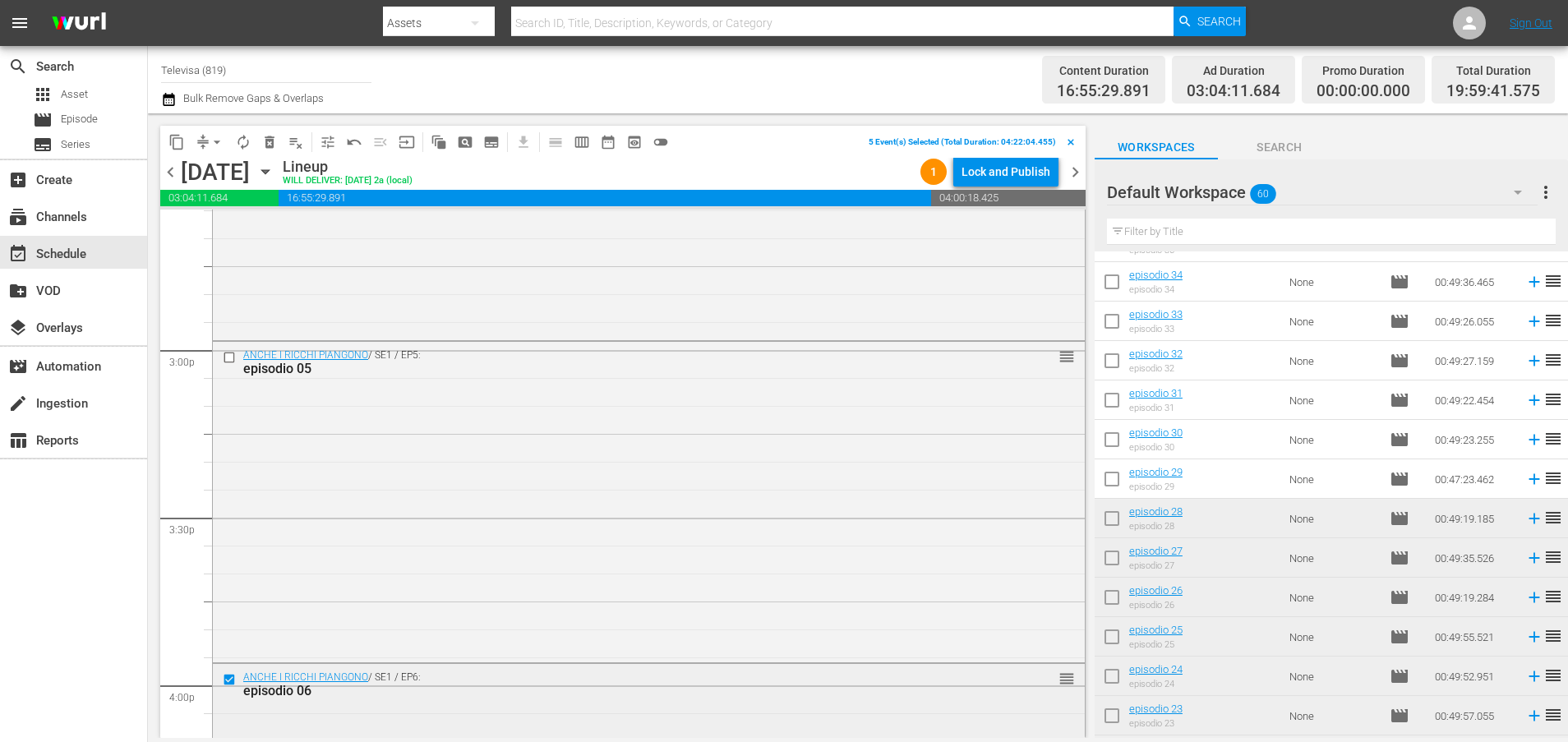
scroll to position [4767, 0]
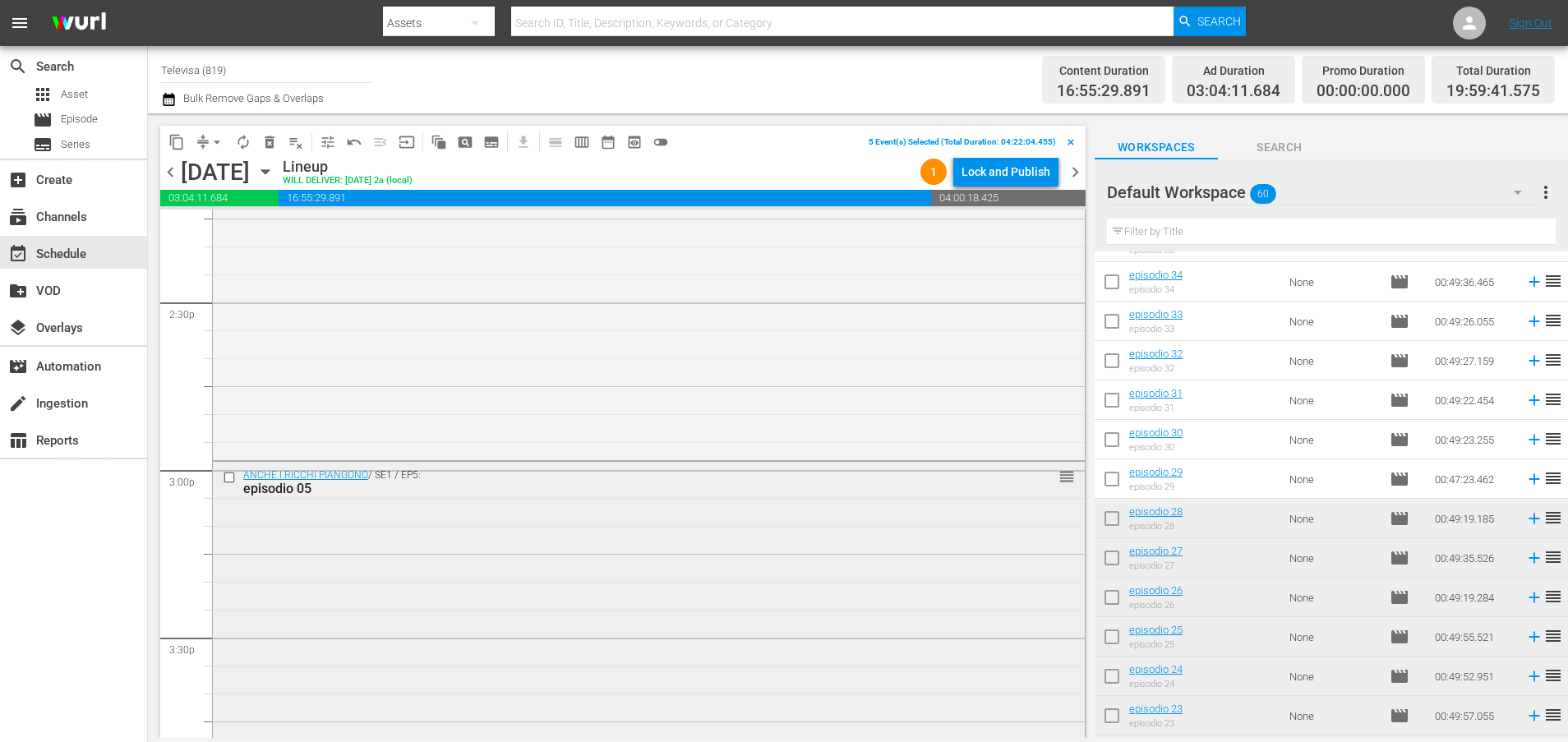
click at [227, 476] on input "checkbox" at bounding box center [231, 477] width 17 height 14
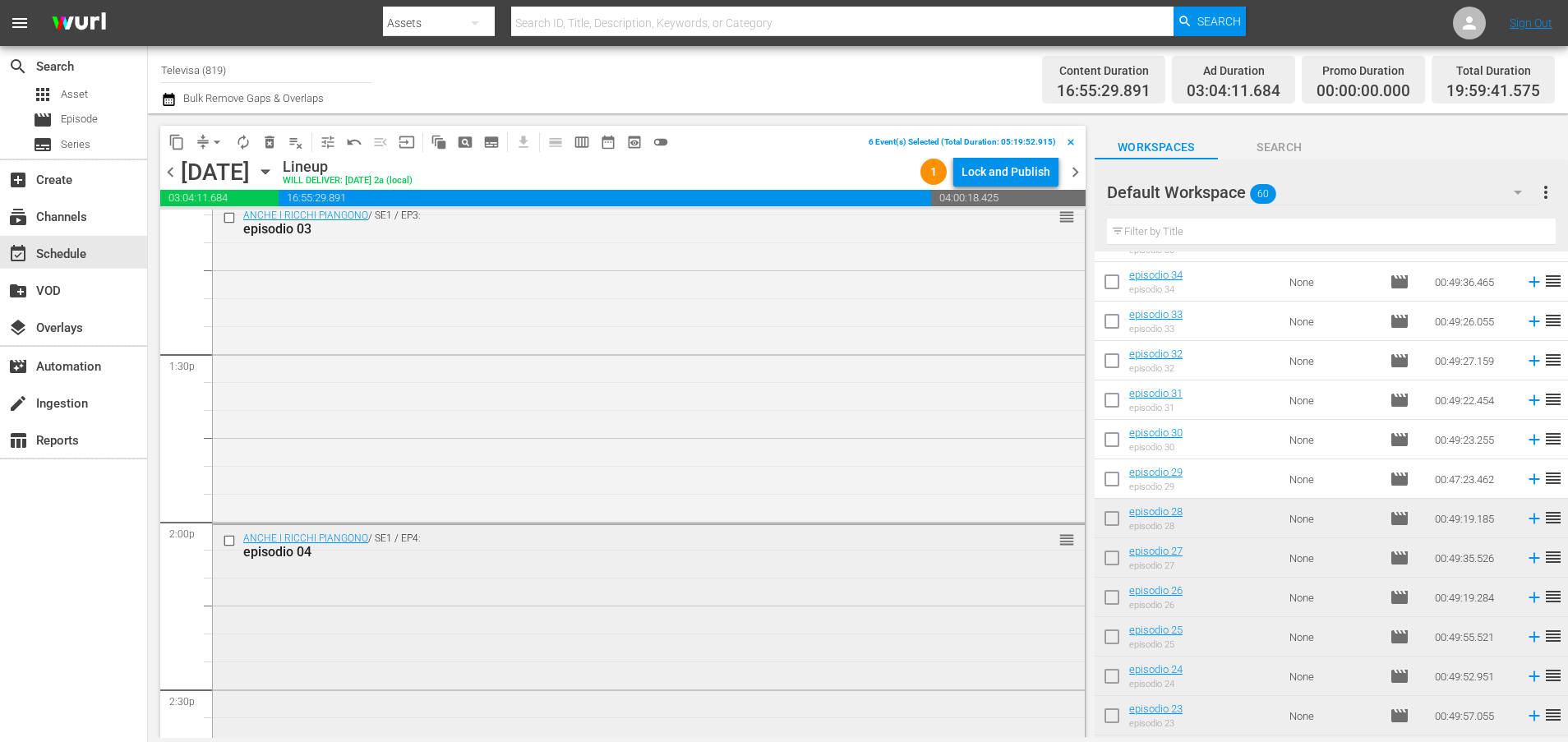
scroll to position [4398, 0]
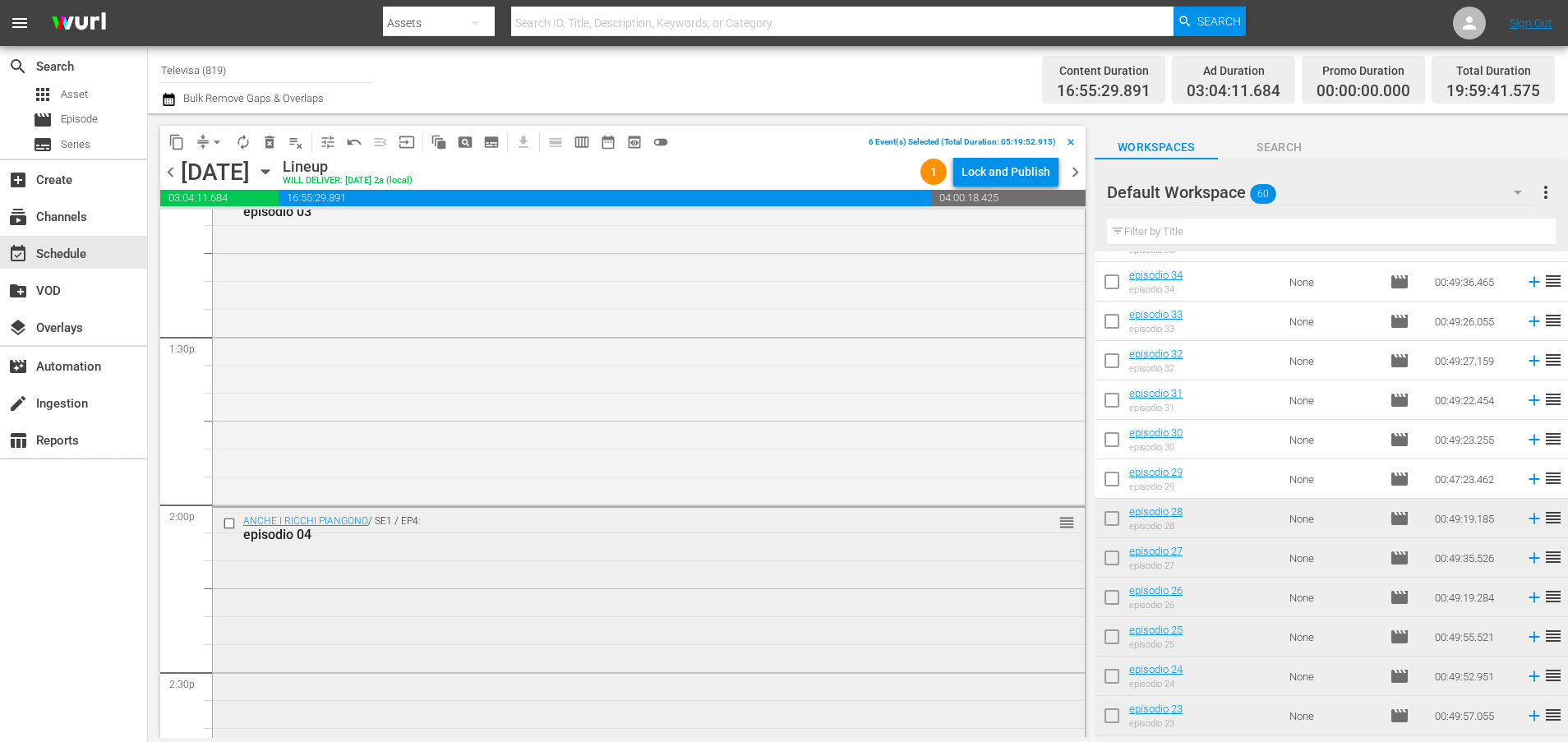
click at [224, 525] on input "checkbox" at bounding box center [231, 523] width 17 height 14
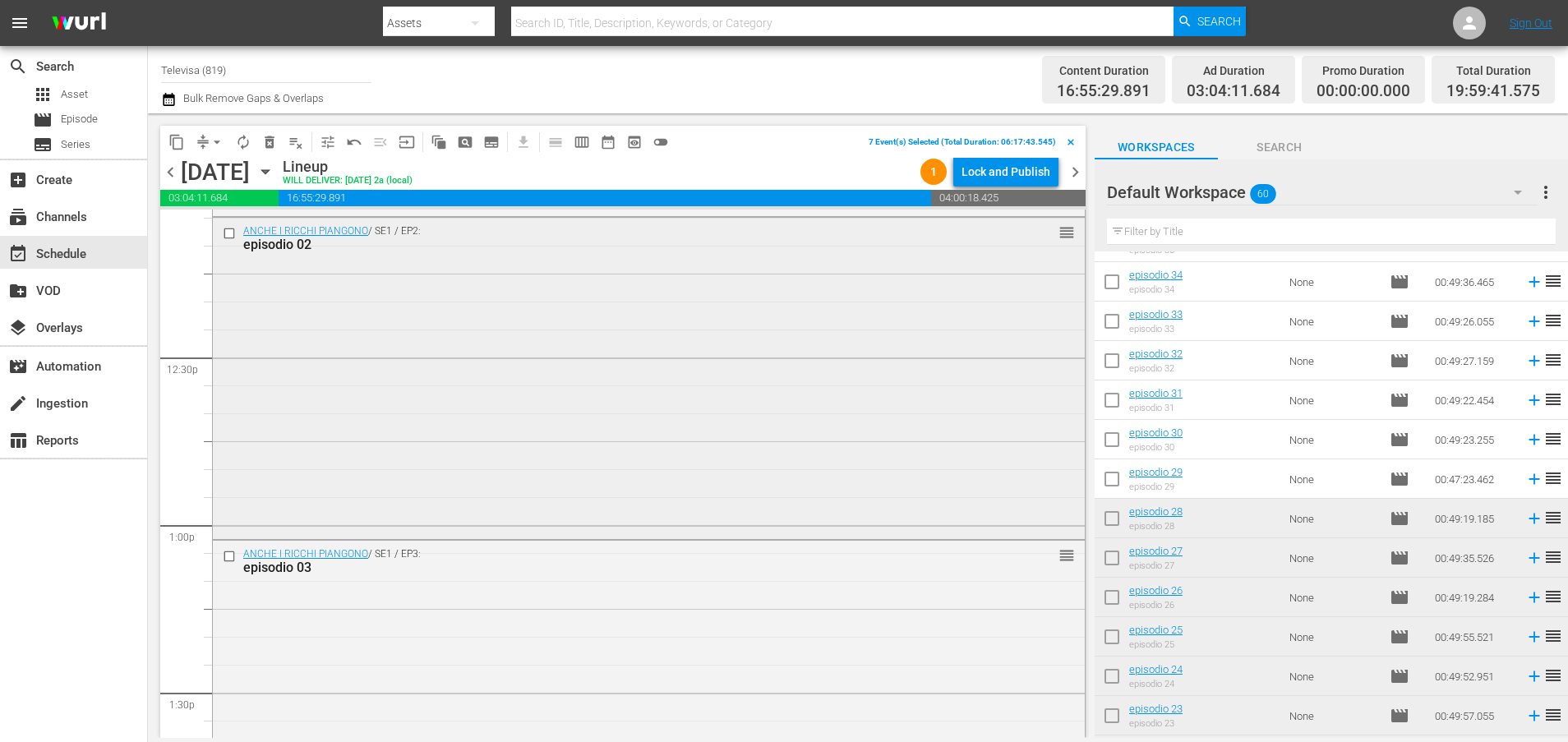
scroll to position [4028, 0]
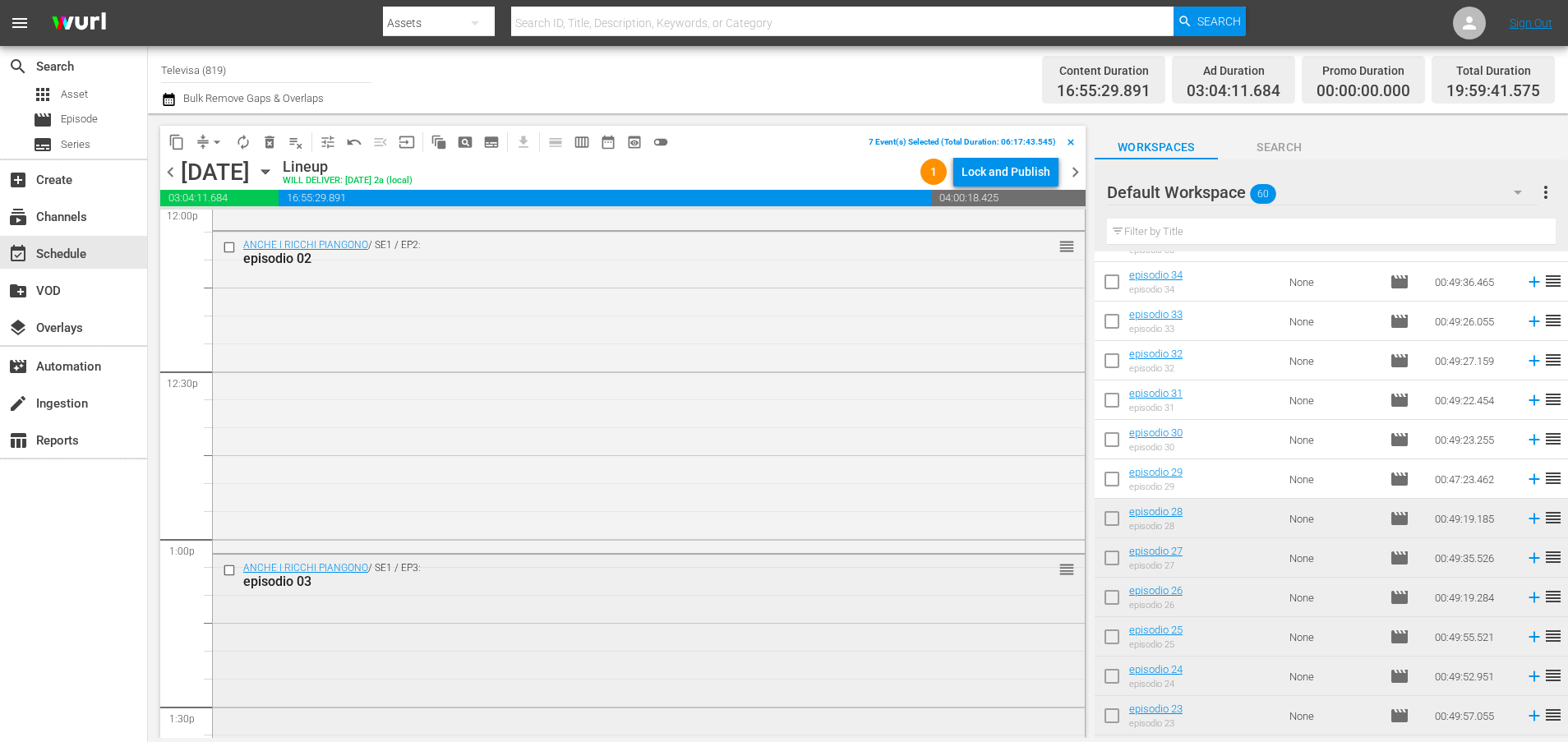
click at [229, 565] on input "checkbox" at bounding box center [231, 569] width 17 height 14
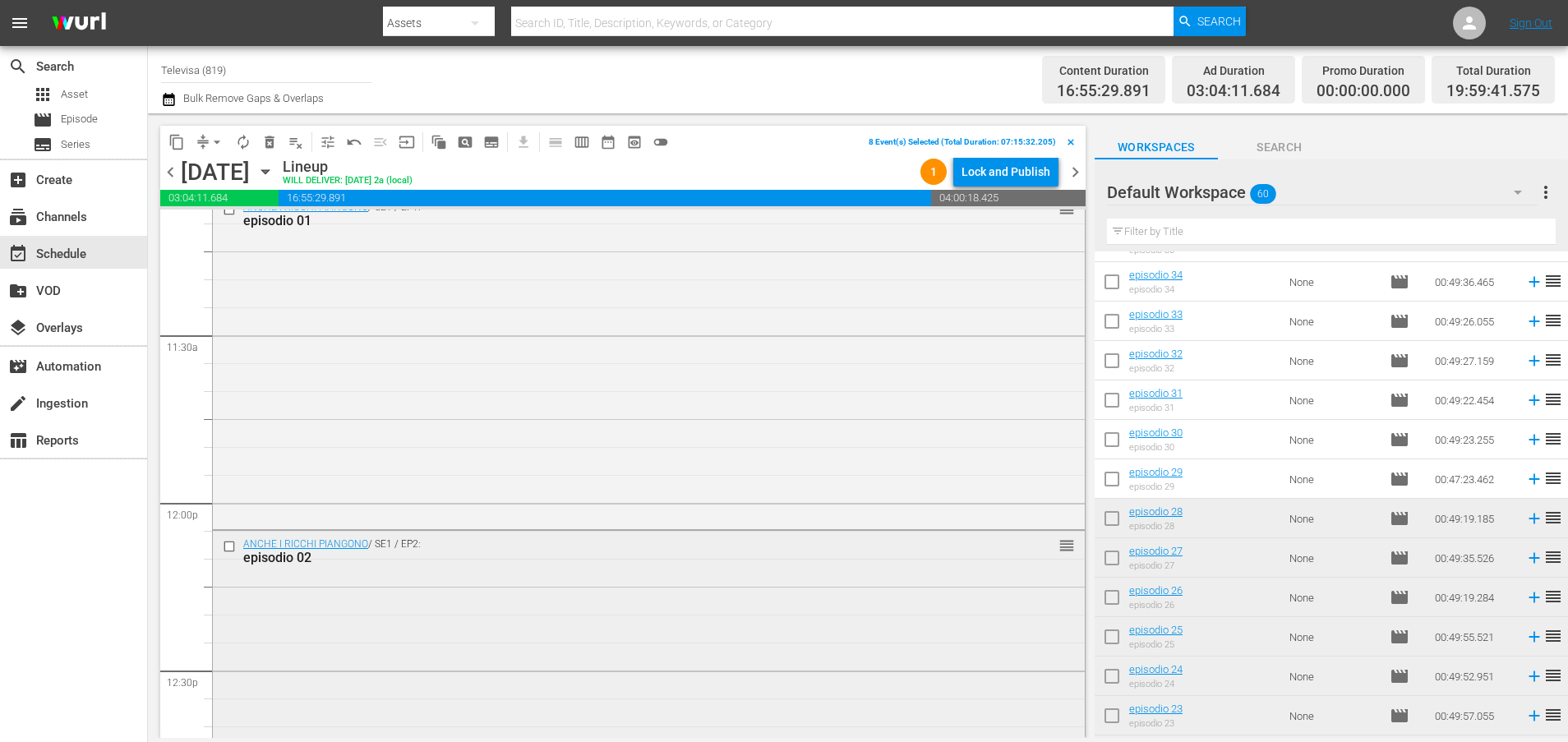
scroll to position [3659, 0]
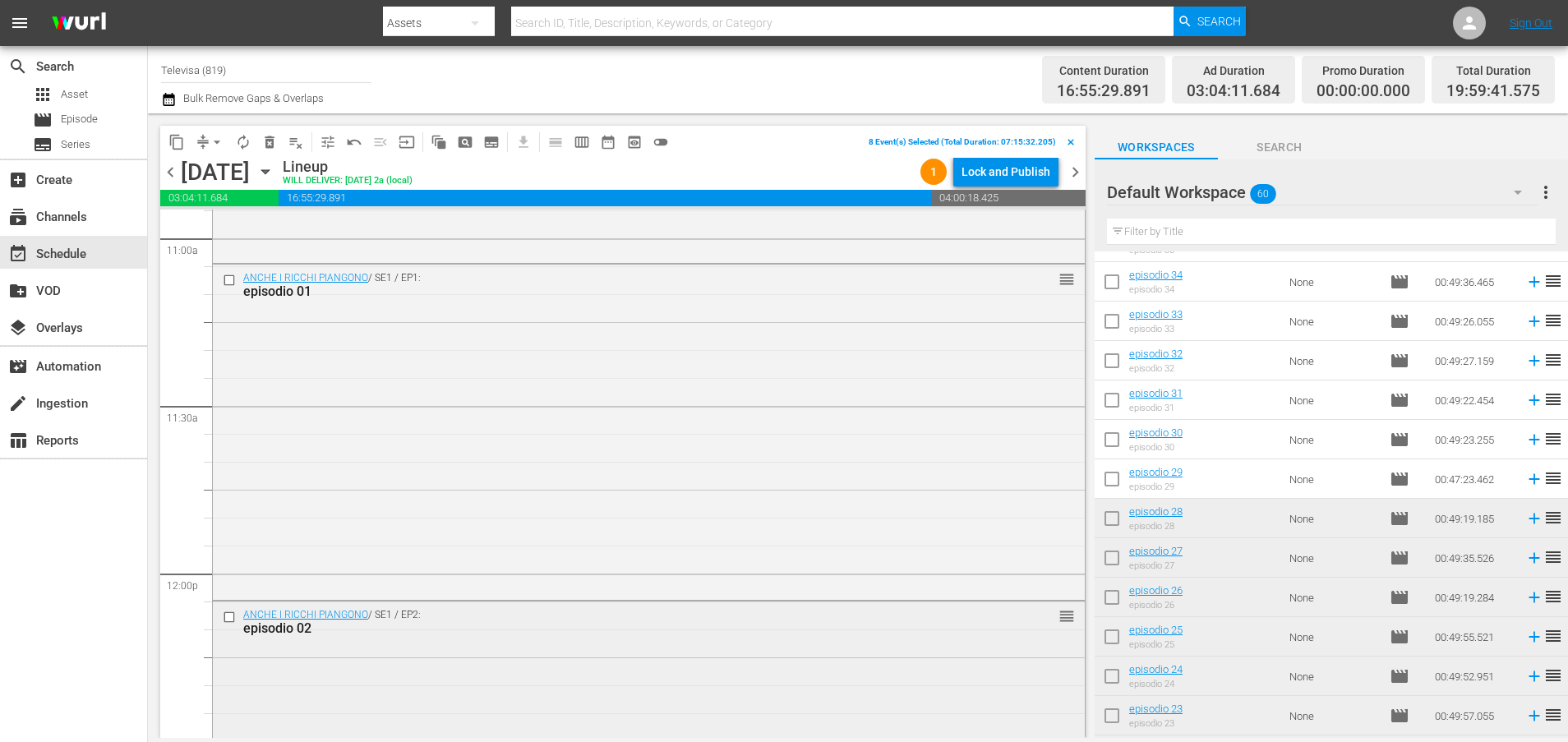
click at [227, 619] on input "checkbox" at bounding box center [231, 616] width 17 height 14
click at [232, 283] on input "checkbox" at bounding box center [231, 279] width 17 height 14
click at [267, 135] on span "delete_forever_outlined" at bounding box center [269, 142] width 16 height 16
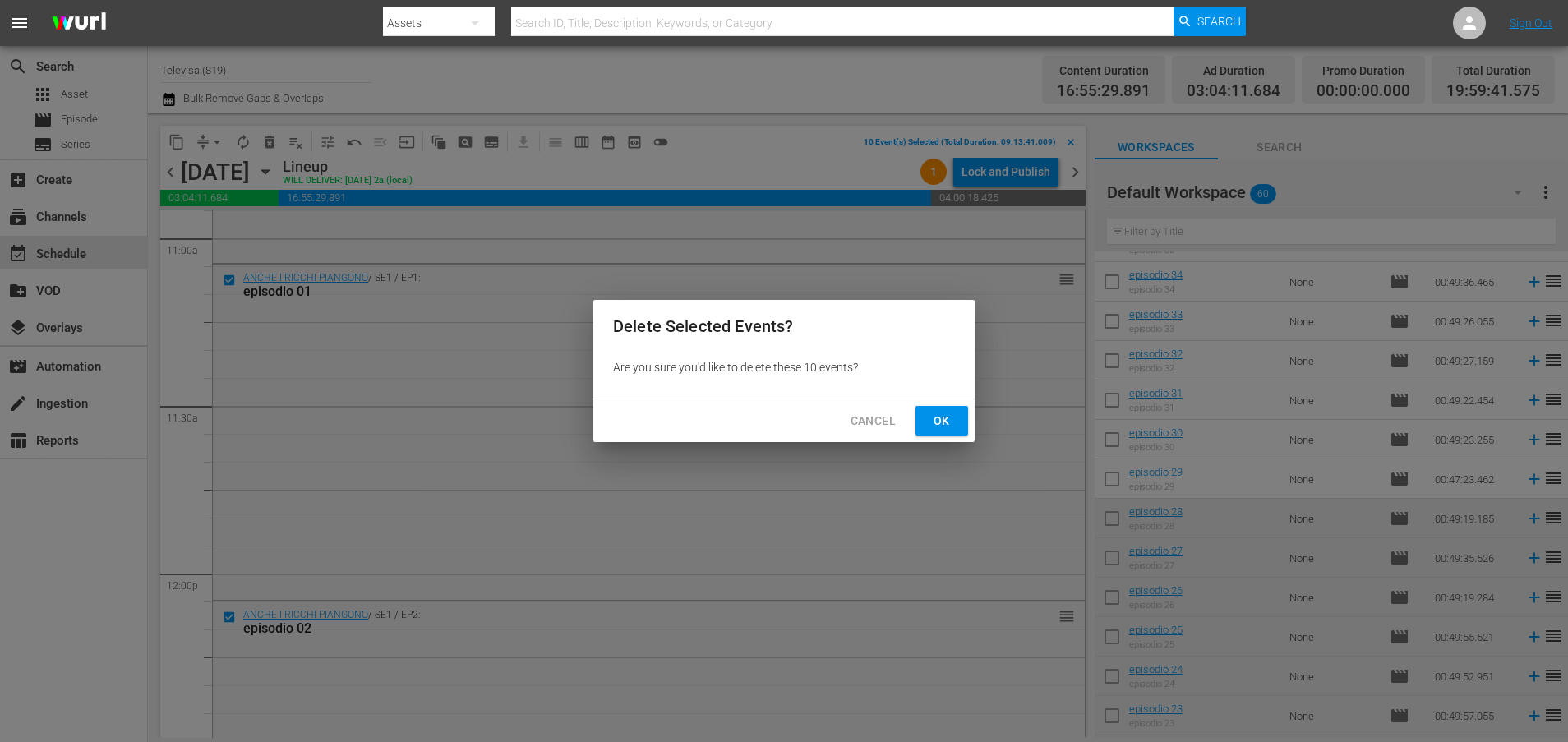
click at [930, 413] on span "Ok" at bounding box center [941, 421] width 26 height 21
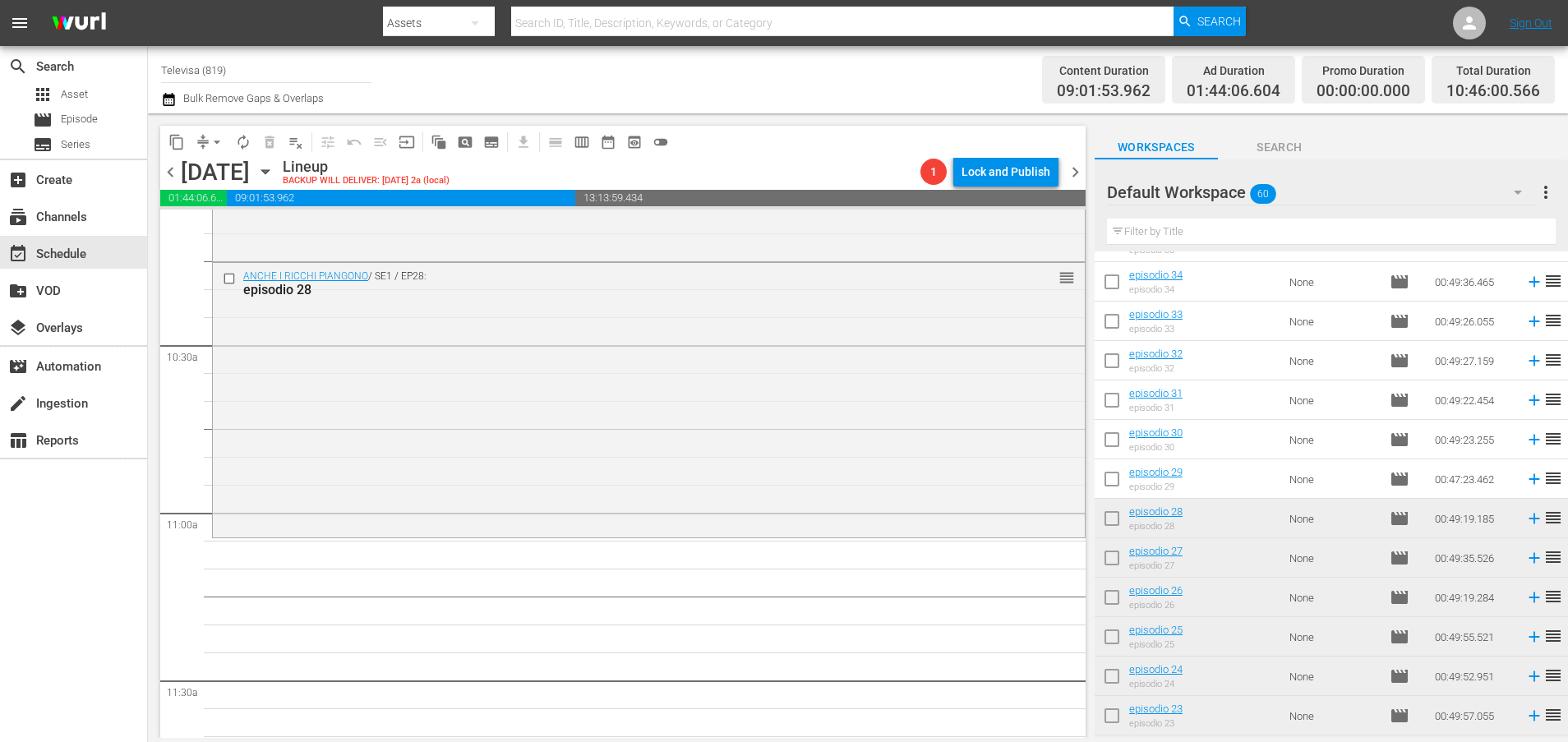
scroll to position [3288, 0]
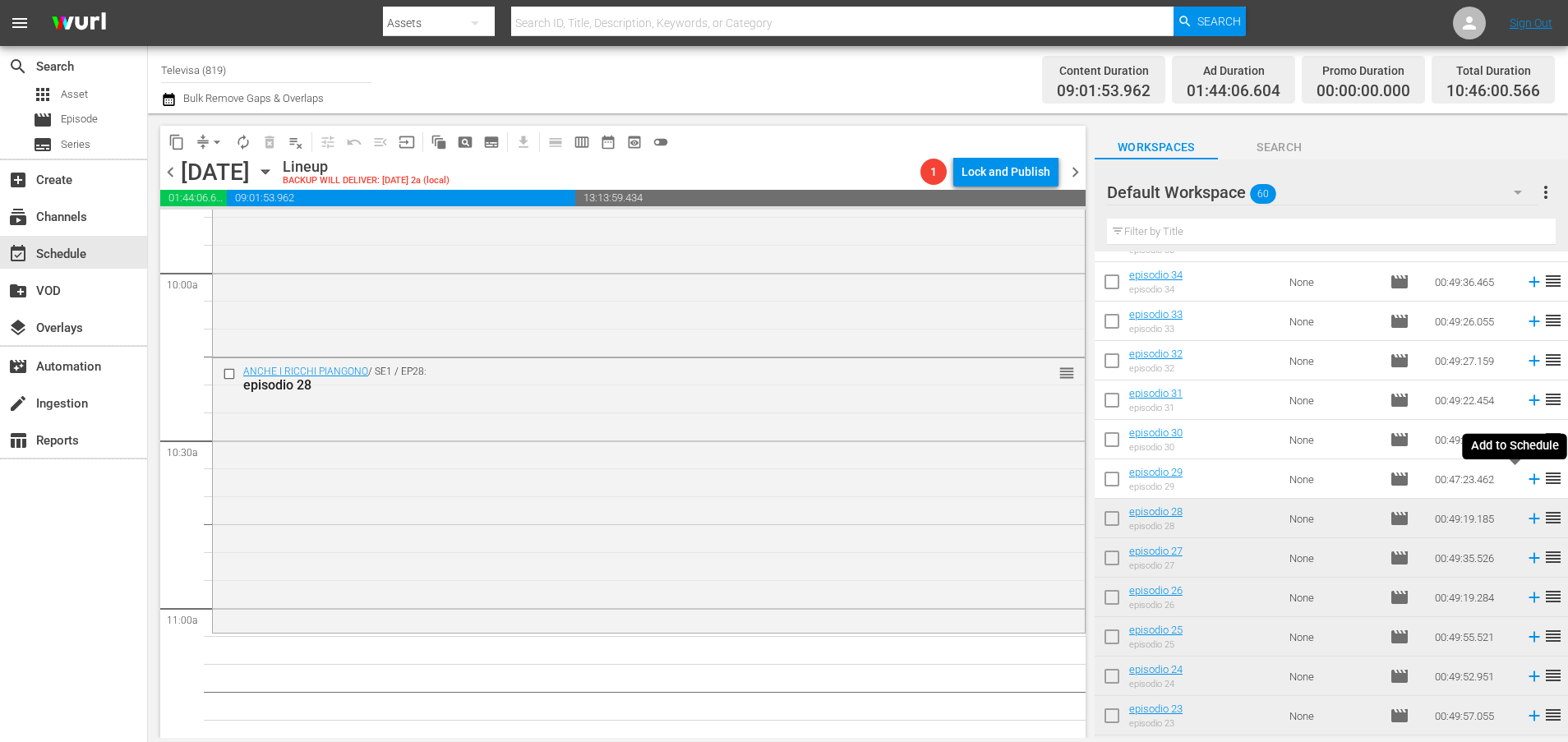
click at [1525, 477] on icon at bounding box center [1534, 479] width 18 height 18
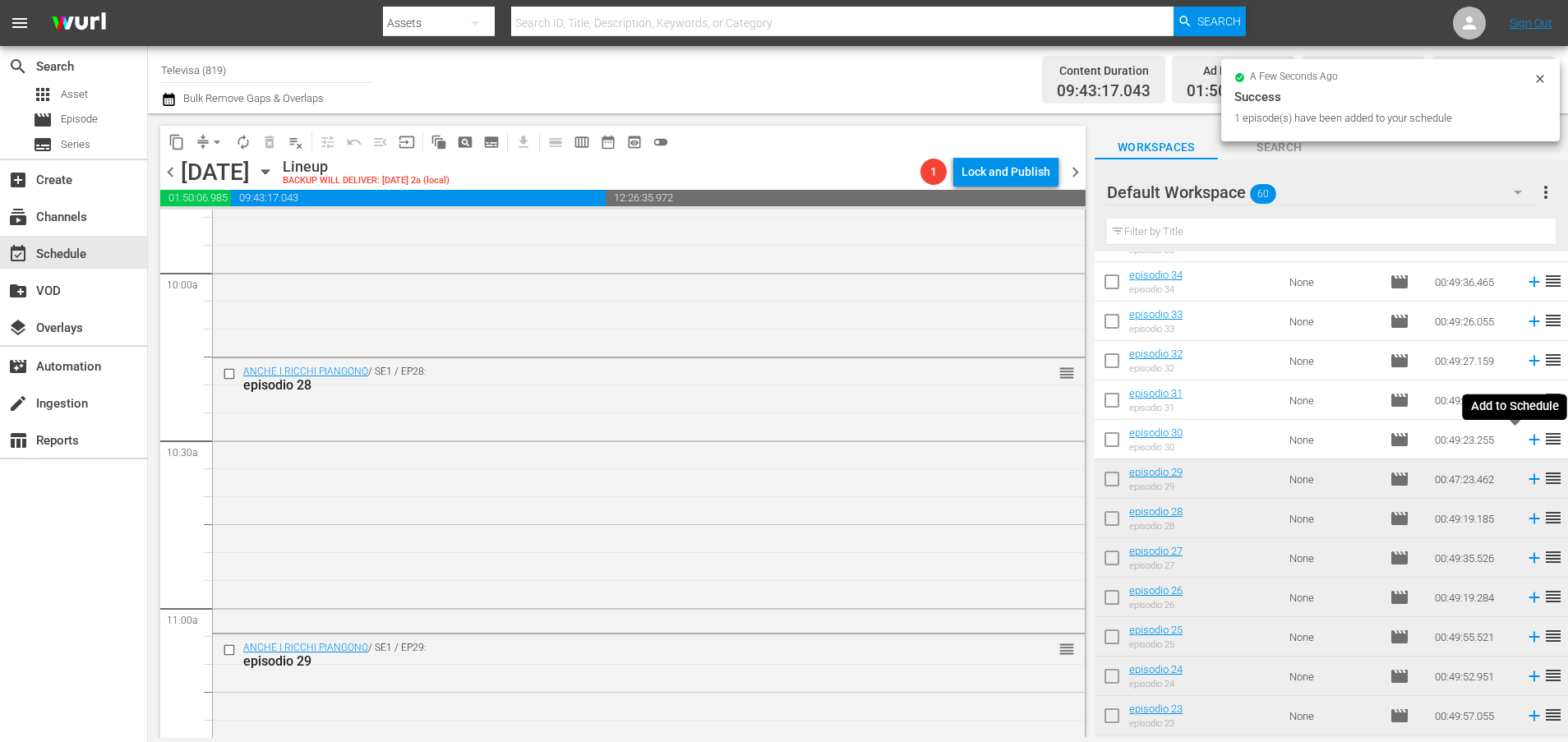
click at [1528, 439] on icon at bounding box center [1534, 440] width 11 height 11
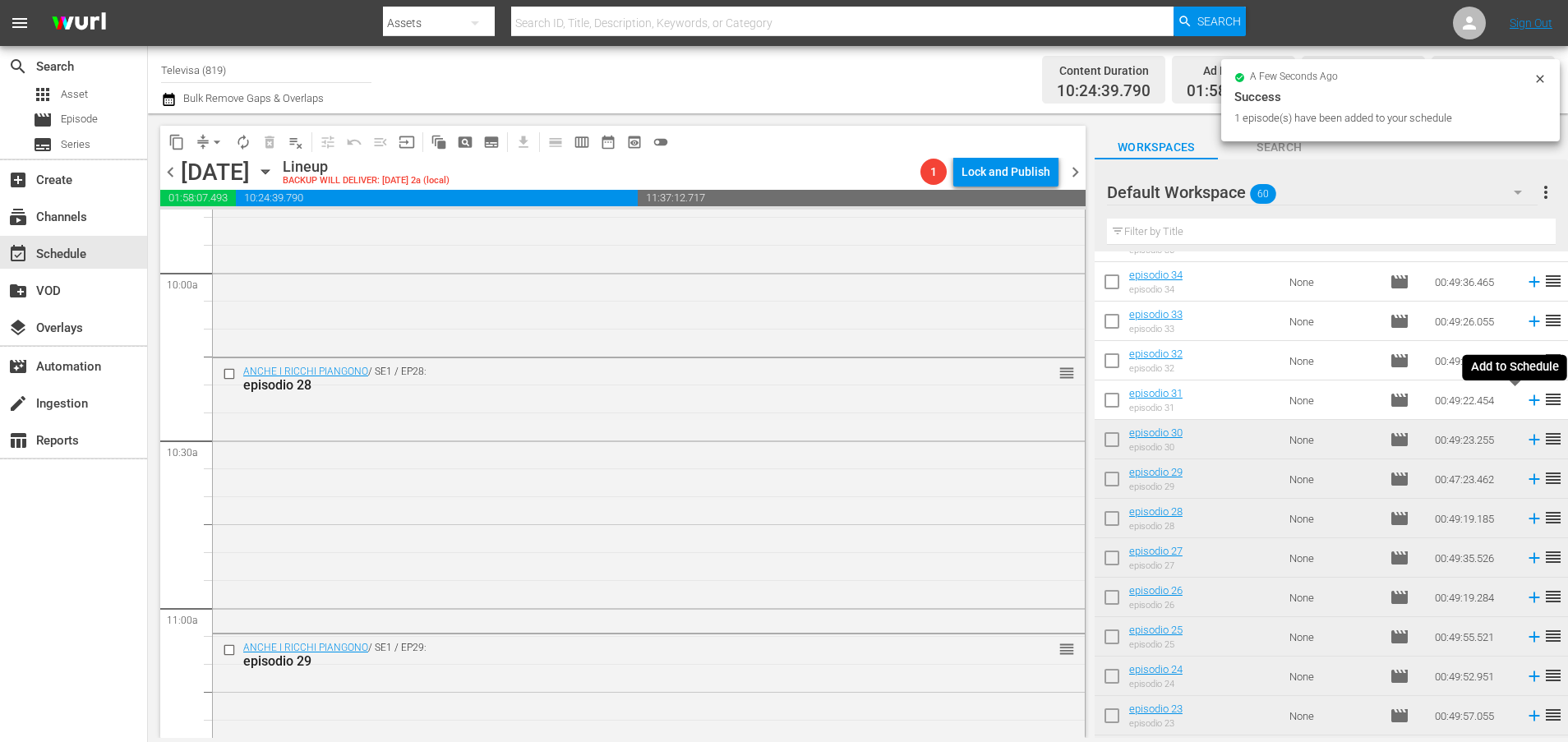
click at [1528, 399] on icon at bounding box center [1534, 401] width 11 height 11
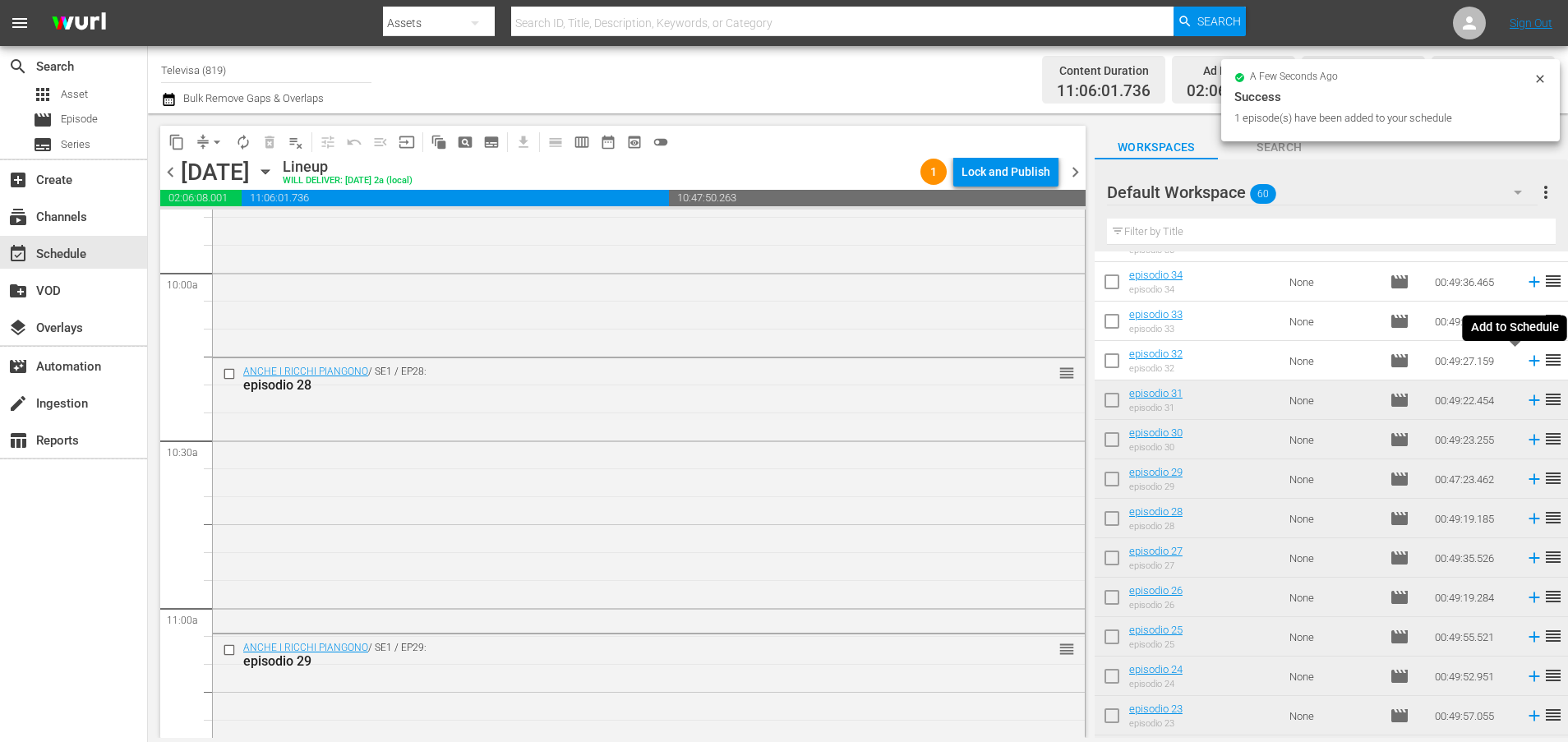
click at [1528, 361] on icon at bounding box center [1534, 361] width 11 height 11
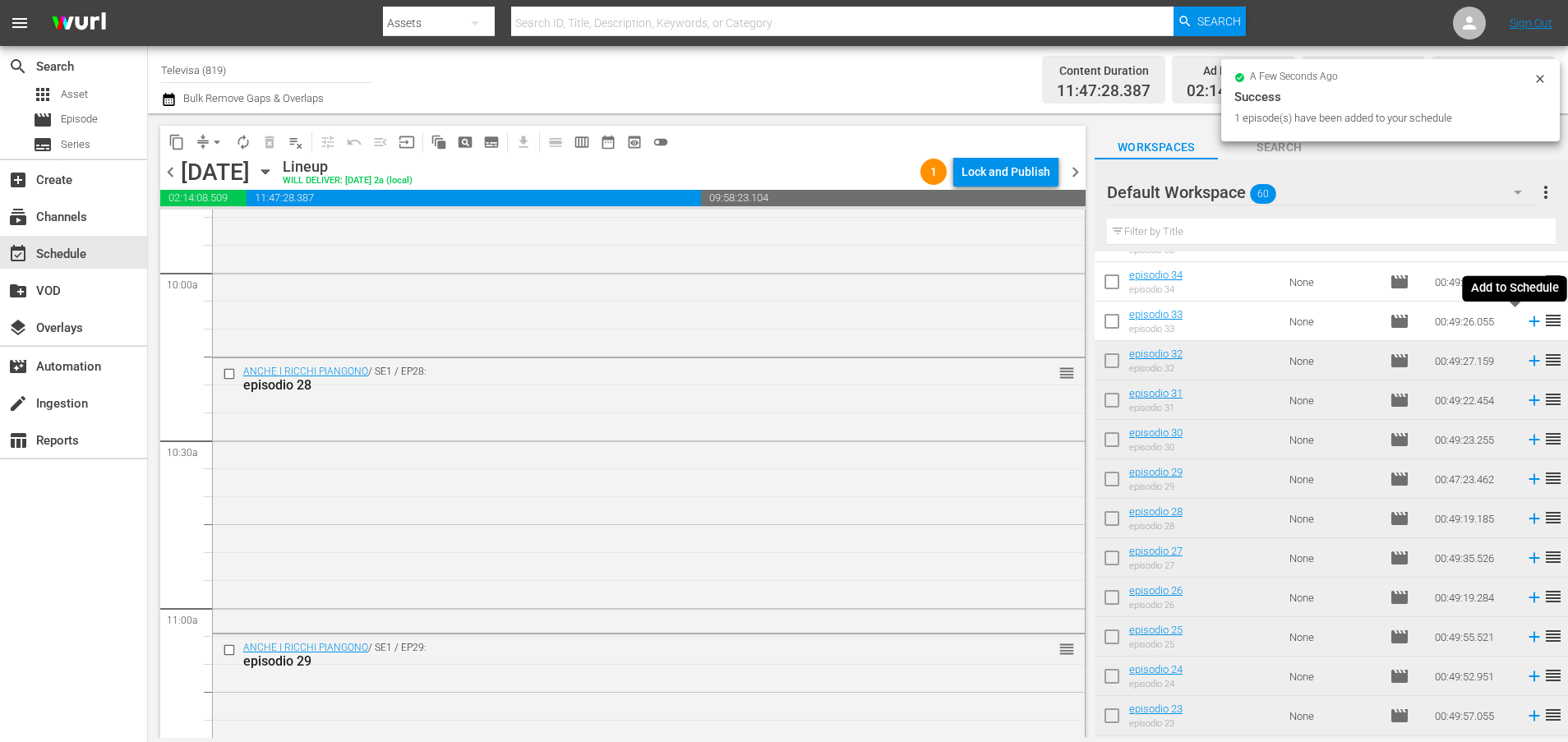
click at [1525, 319] on icon at bounding box center [1534, 321] width 18 height 18
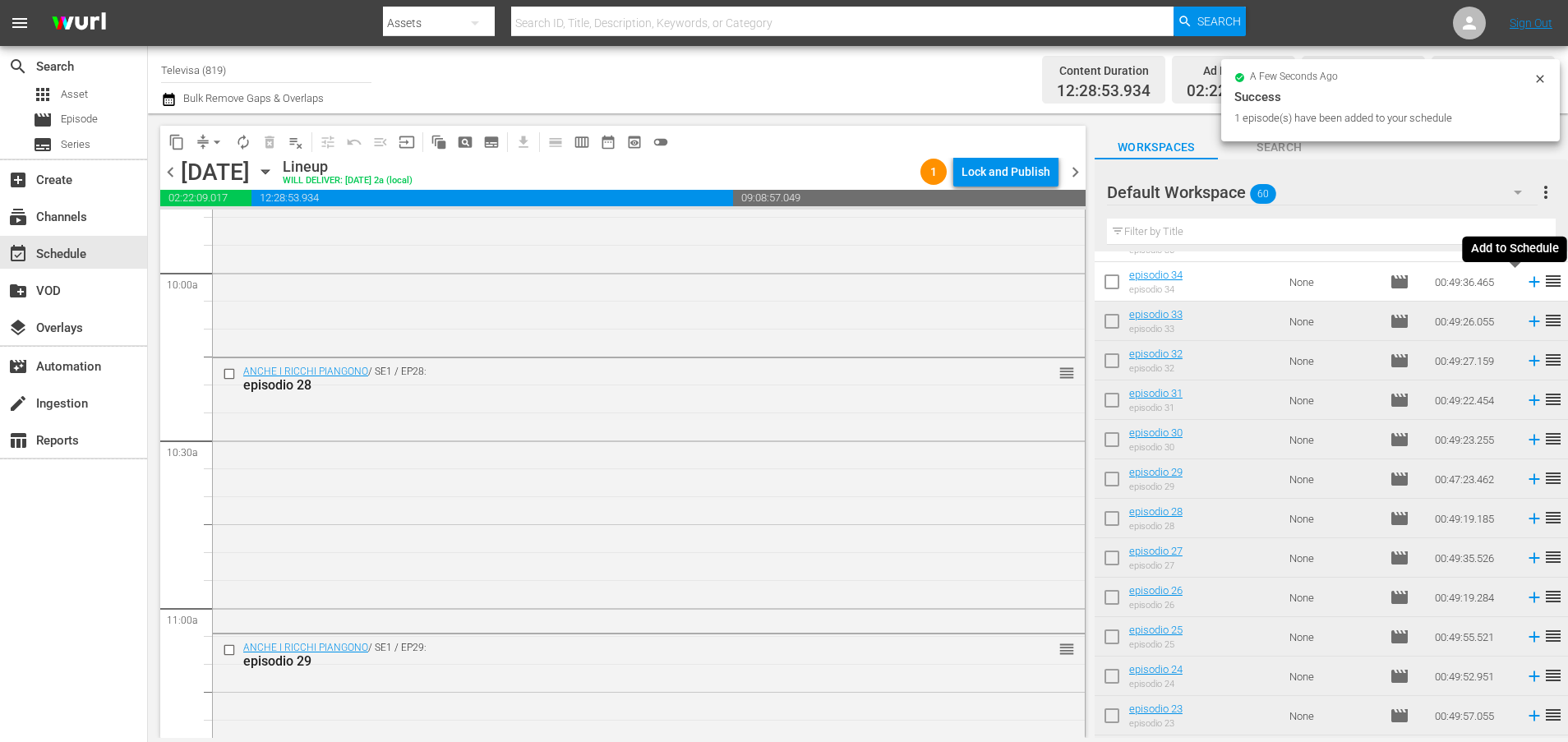
click at [1525, 284] on icon at bounding box center [1534, 282] width 18 height 18
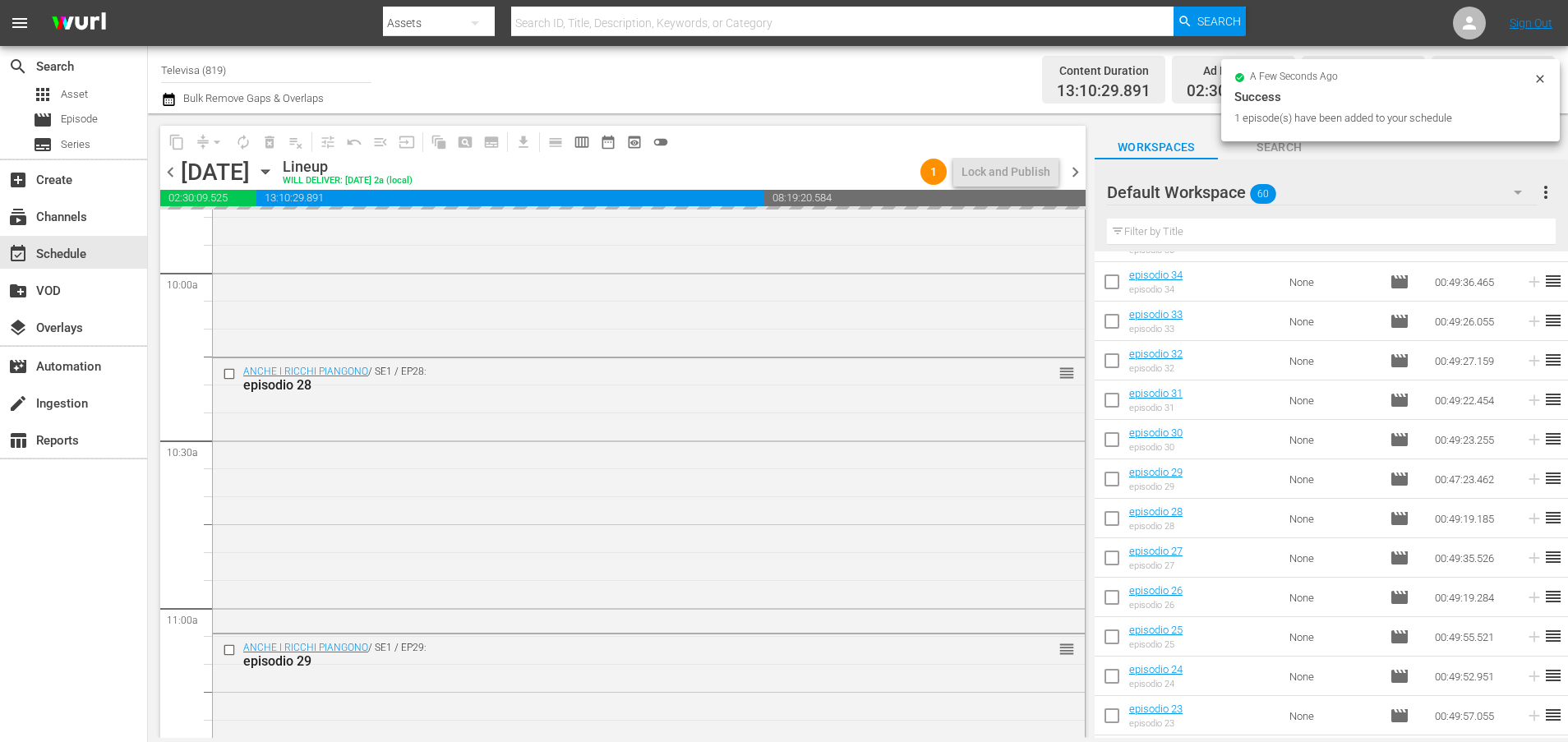
scroll to position [809, 0]
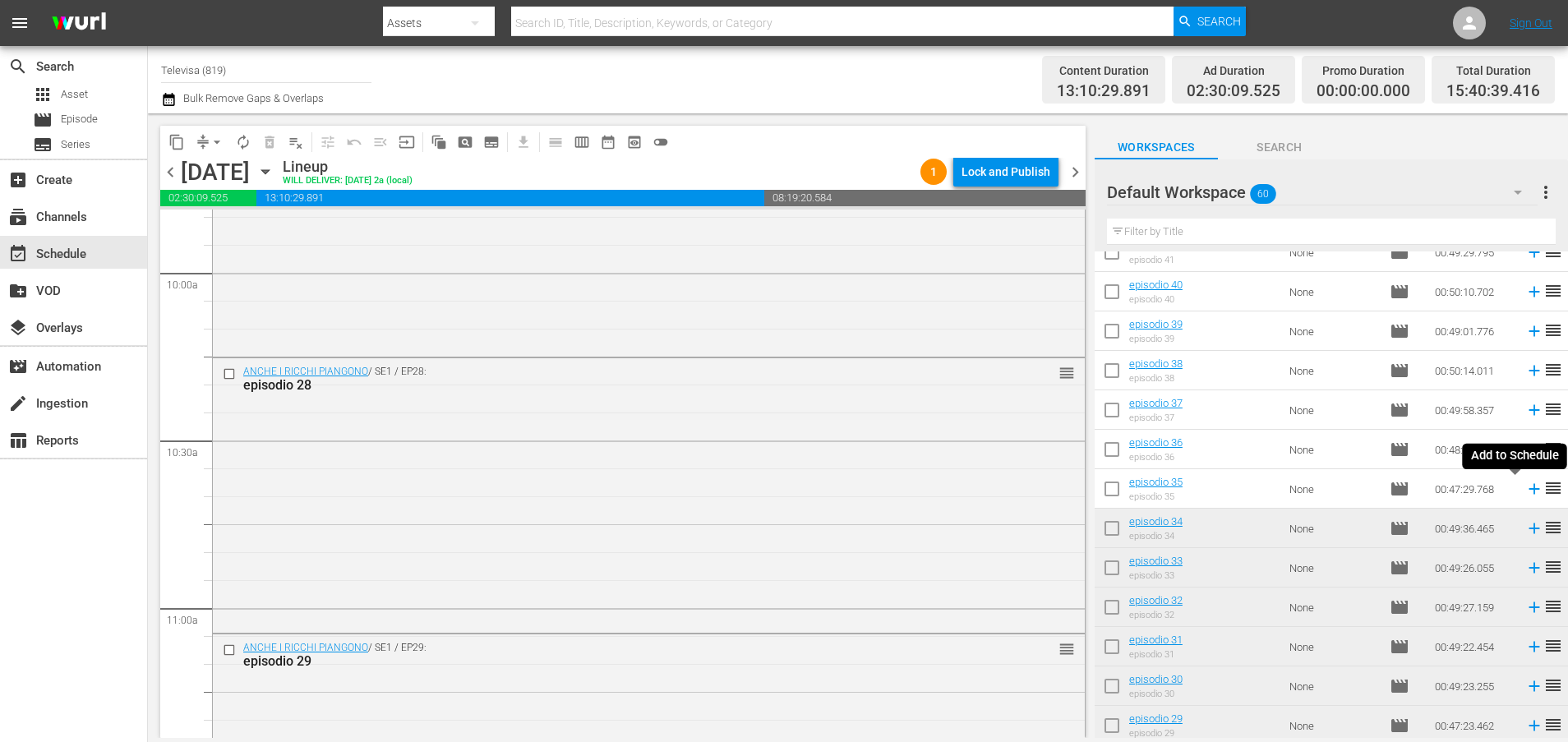
click at [1525, 490] on icon at bounding box center [1534, 489] width 18 height 18
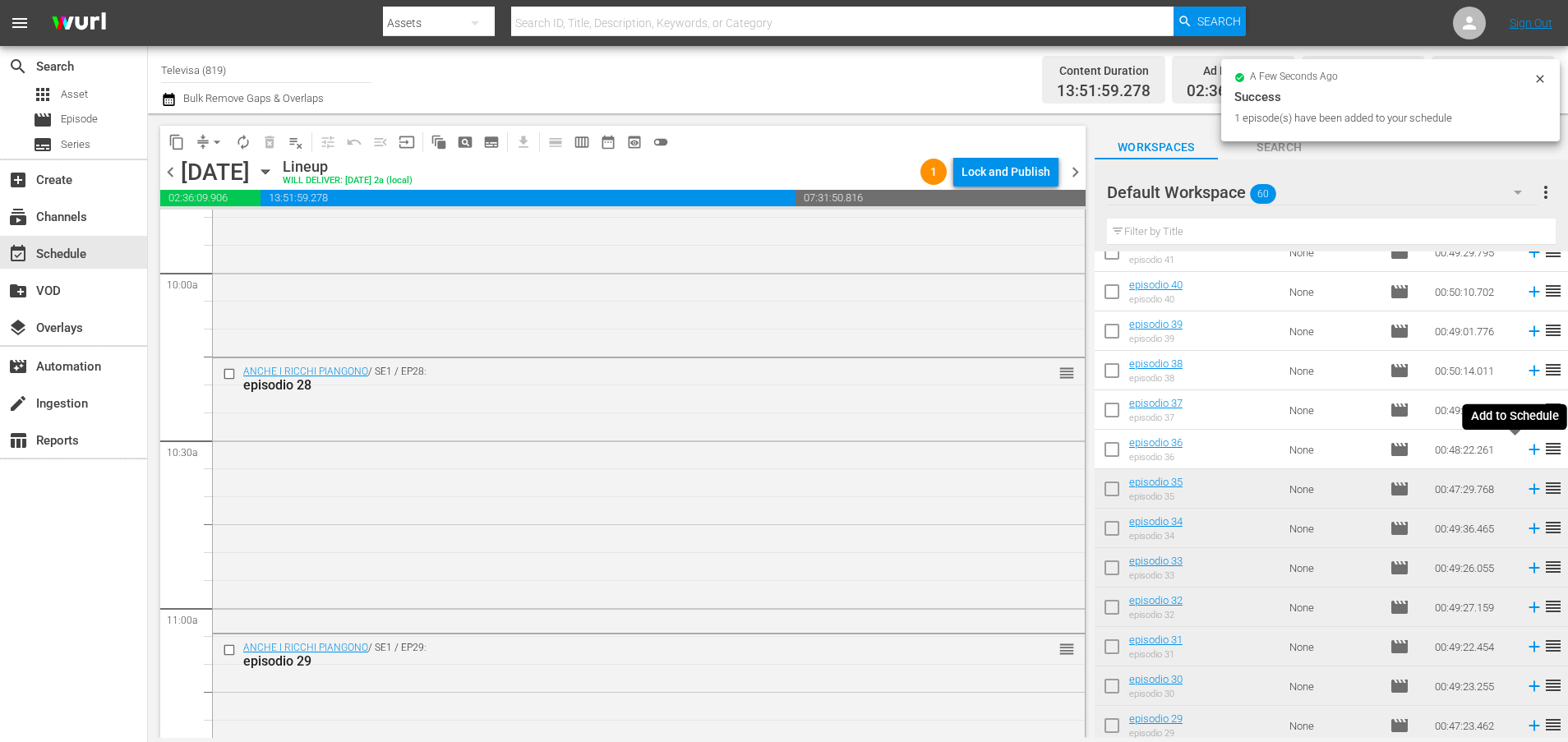
click at [1525, 449] on icon at bounding box center [1534, 450] width 18 height 18
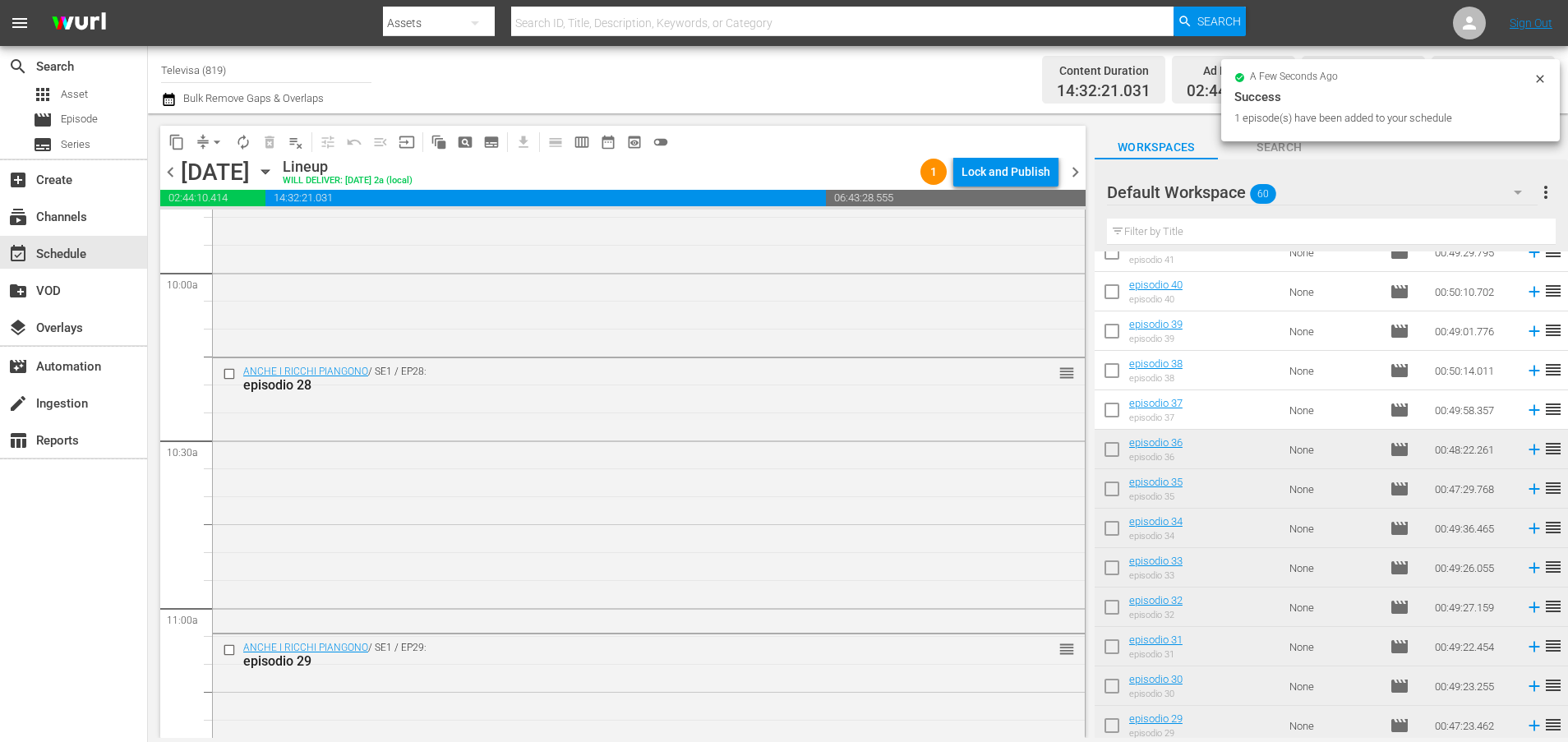
scroll to position [7516, 0]
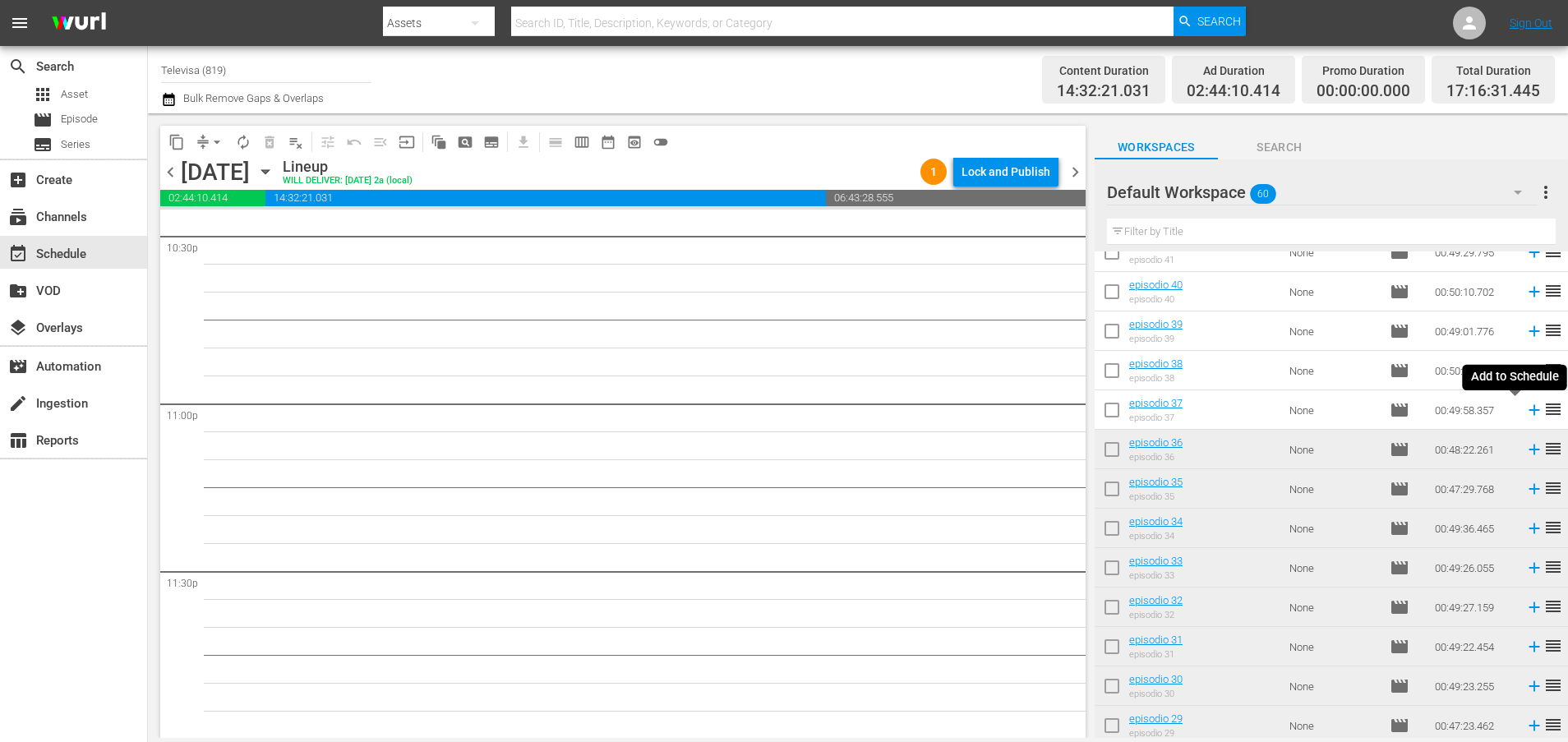
click at [1528, 410] on icon at bounding box center [1534, 411] width 11 height 11
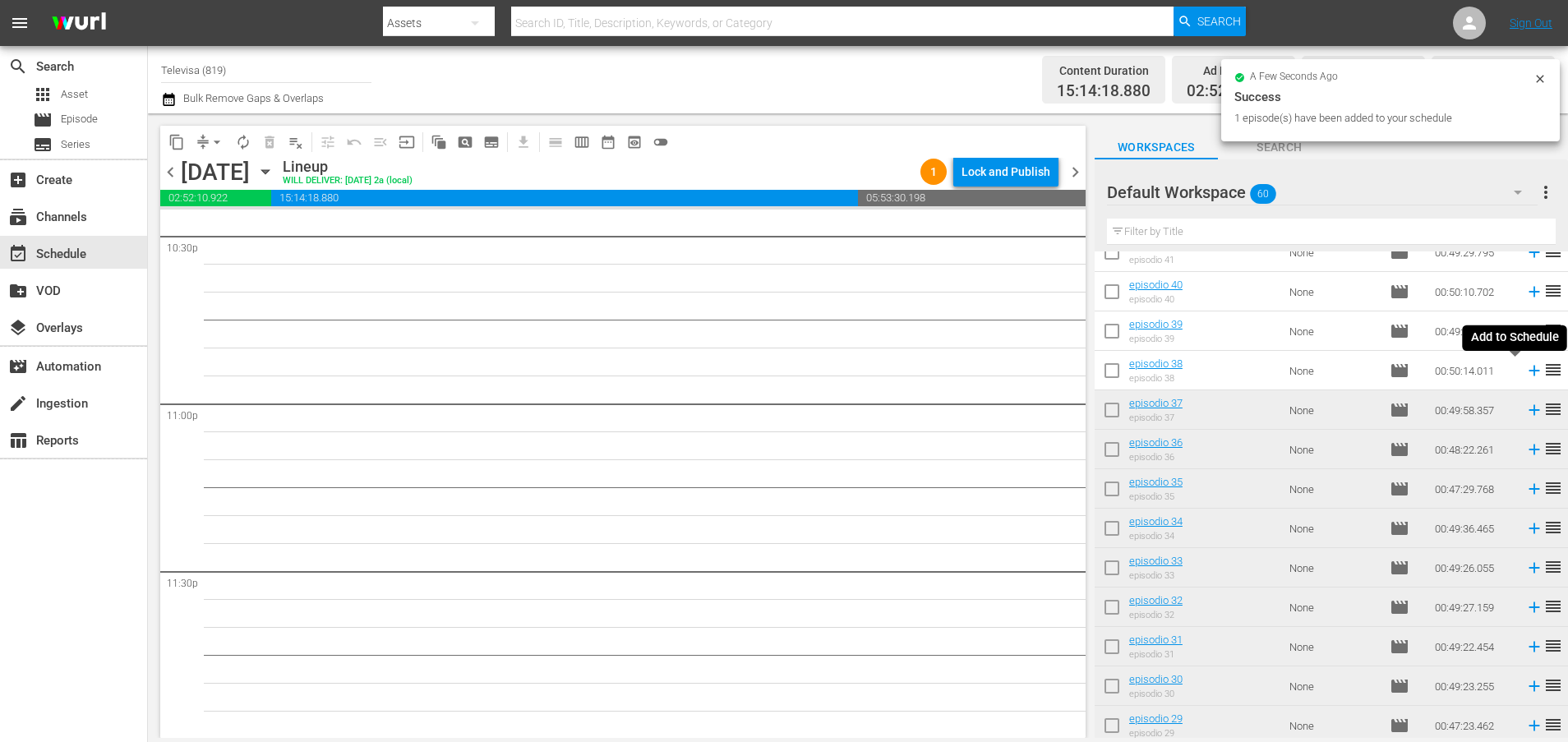
click at [1525, 370] on icon at bounding box center [1534, 370] width 18 height 18
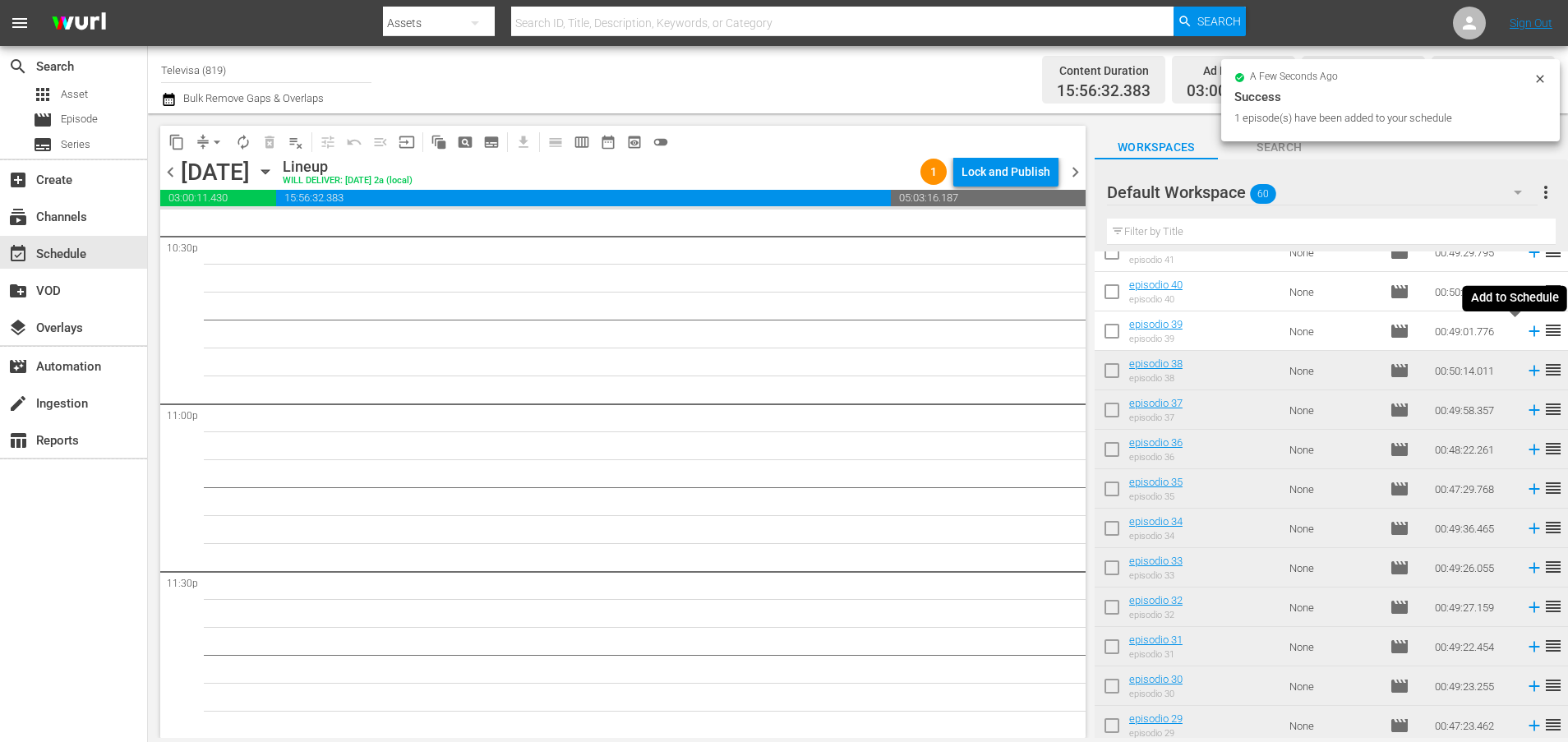
click at [1528, 333] on icon at bounding box center [1534, 331] width 11 height 11
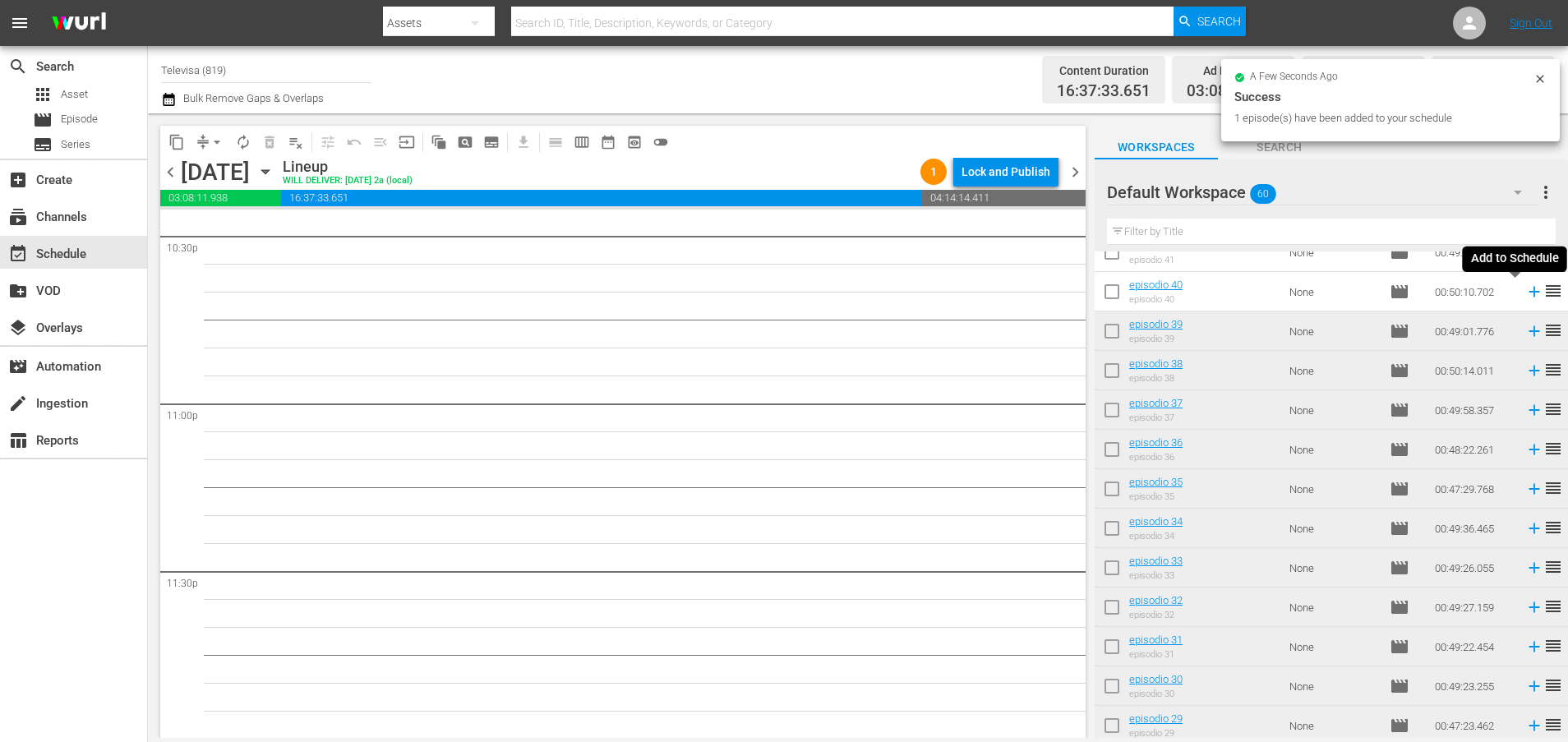
click at [1525, 292] on icon at bounding box center [1534, 292] width 18 height 18
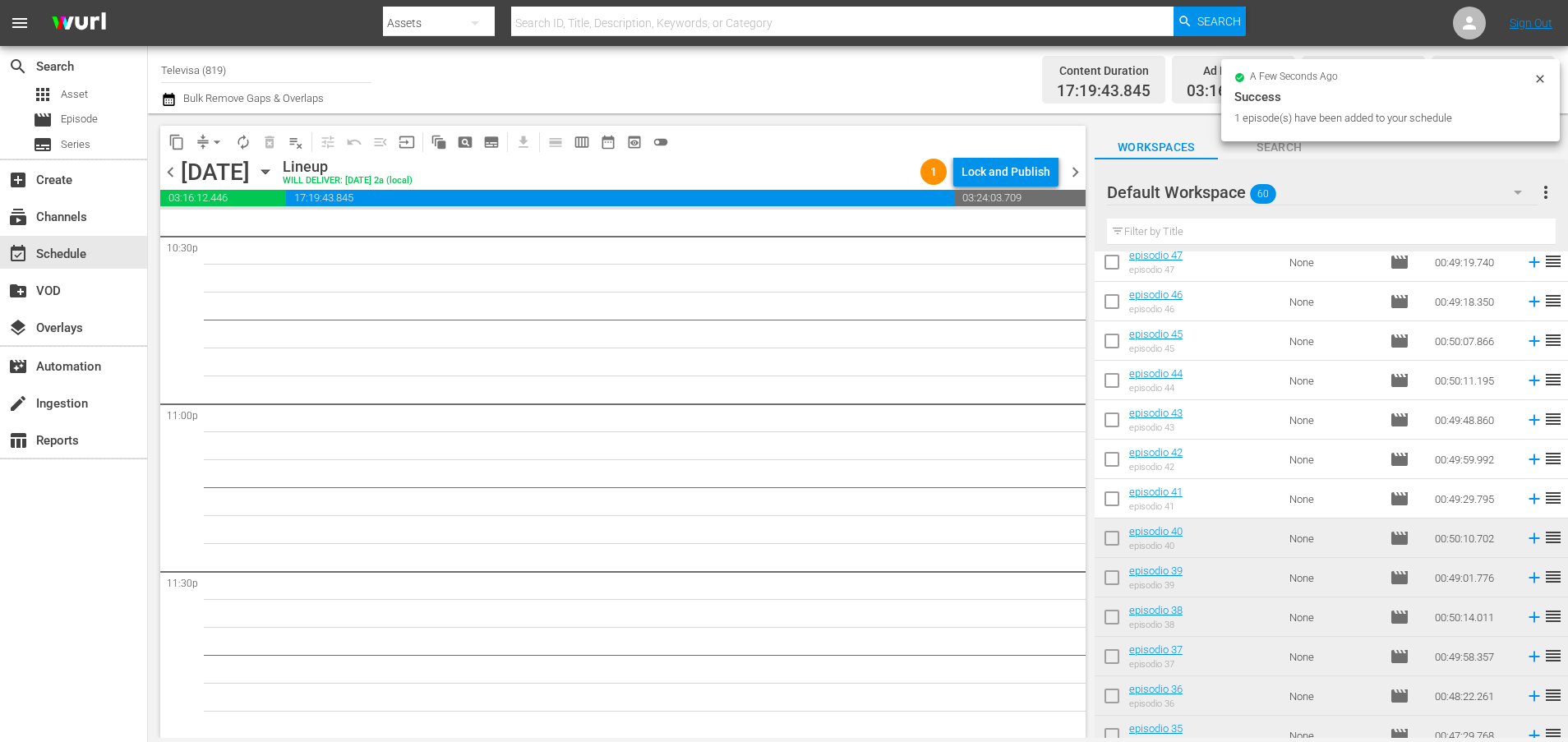
scroll to position [439, 0]
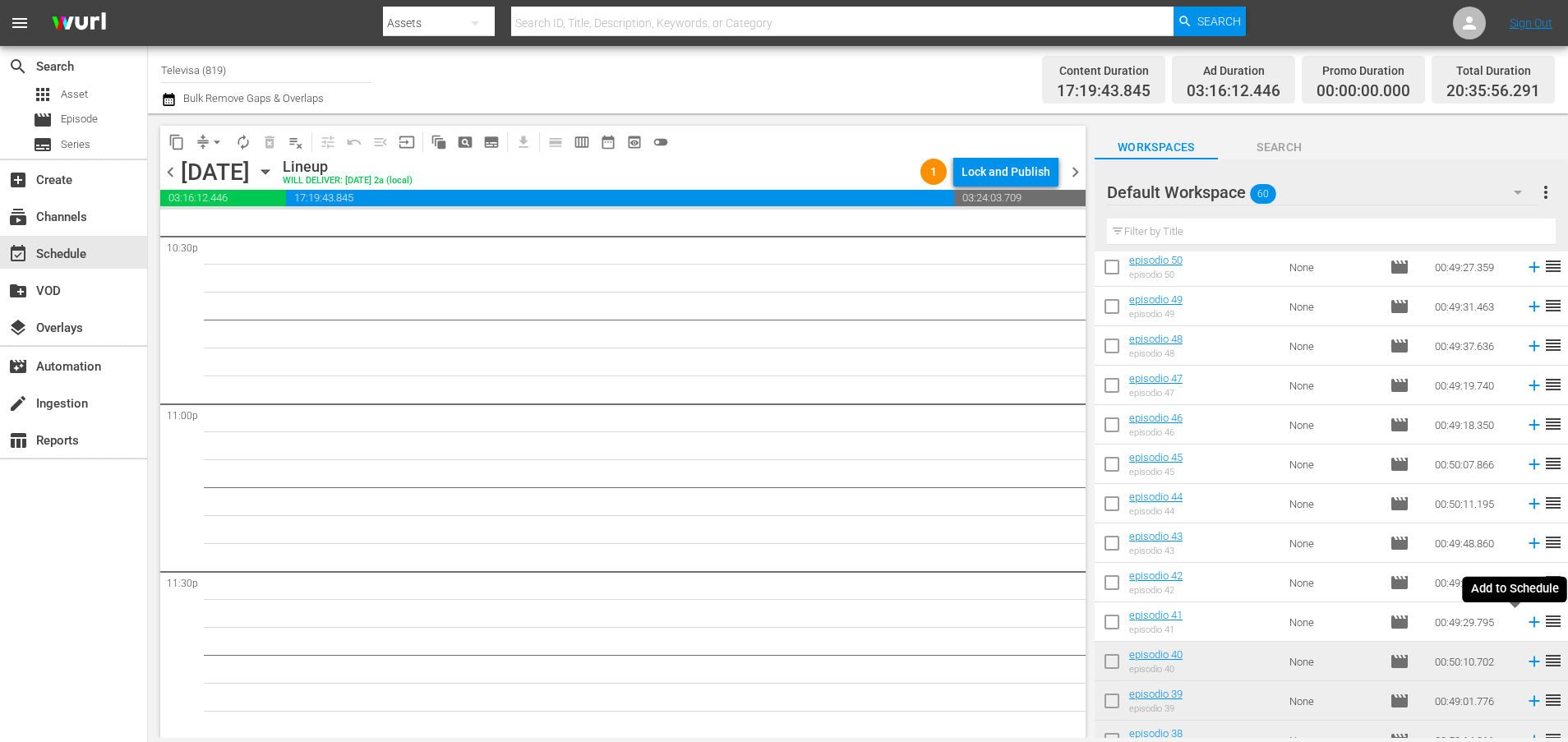
click at [1525, 624] on icon at bounding box center [1534, 622] width 18 height 18
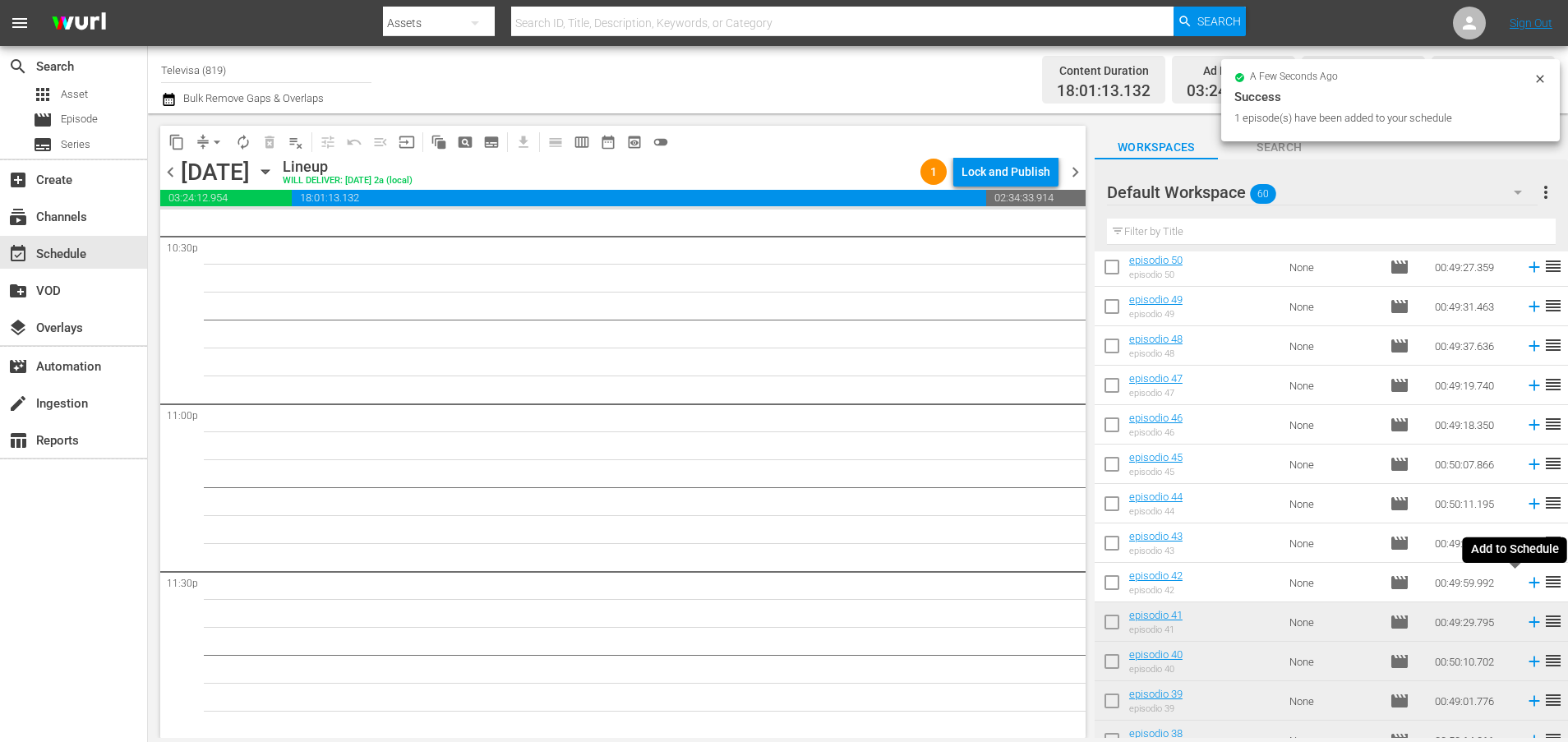
scroll to position [7488, 0]
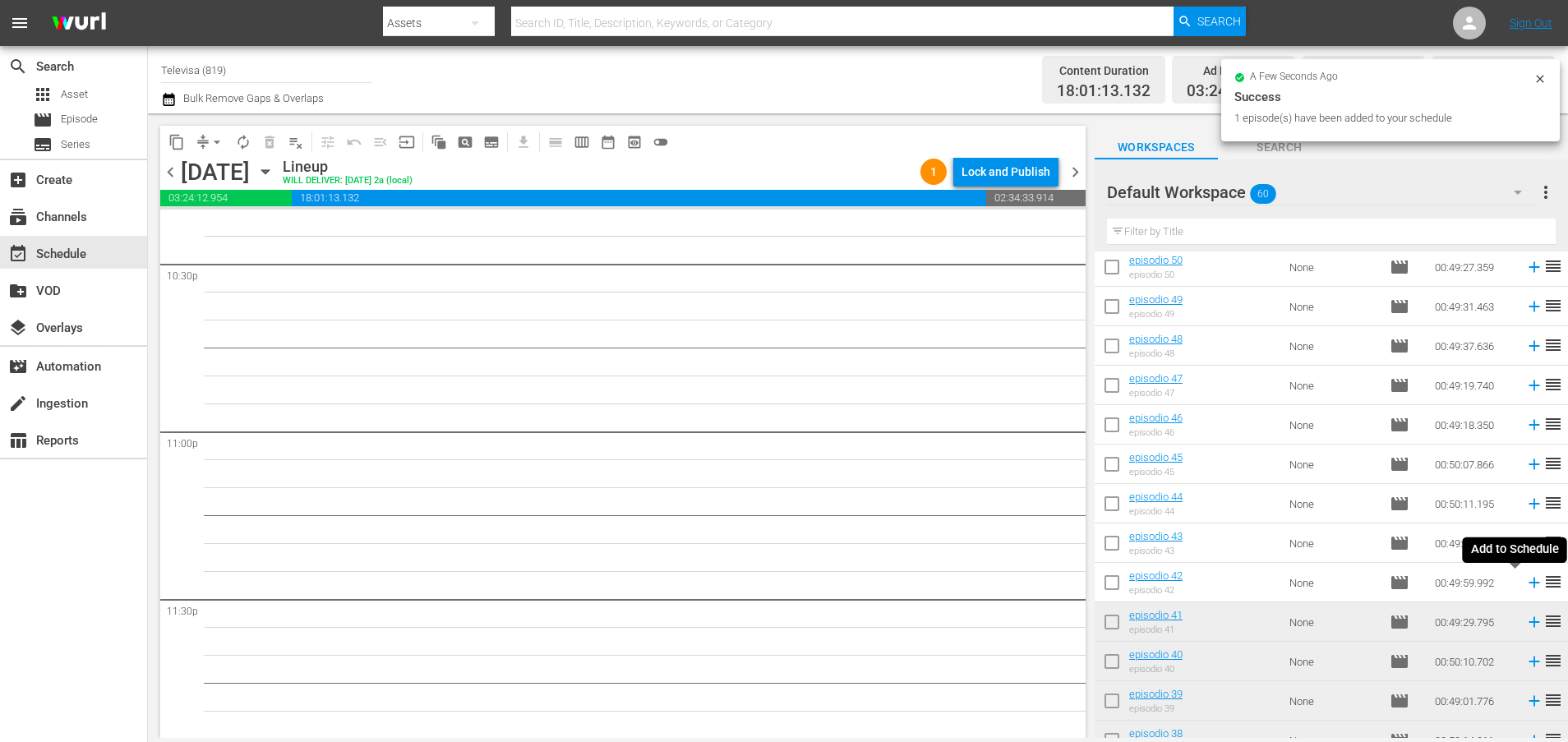
click at [1525, 581] on icon at bounding box center [1534, 582] width 18 height 18
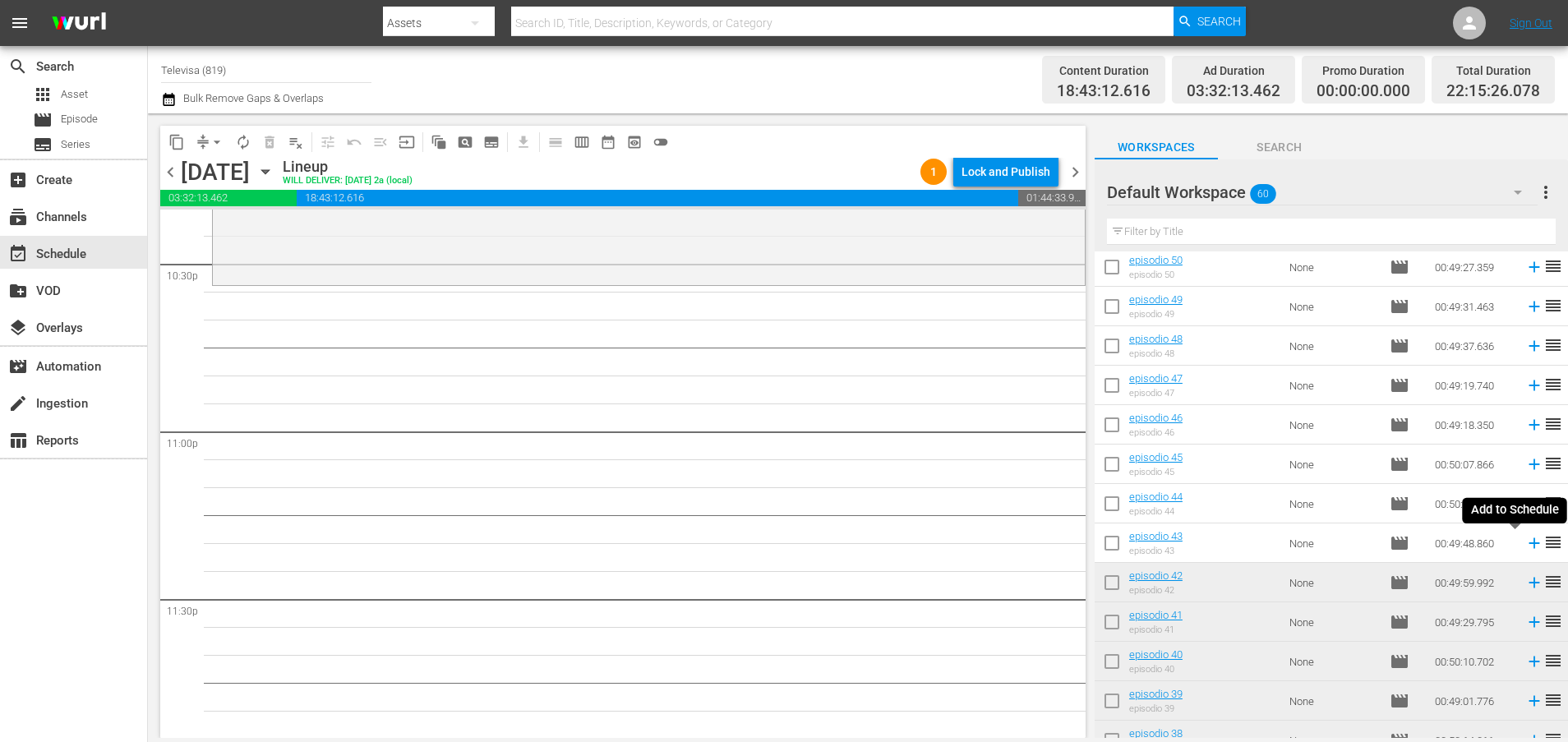
click at [1525, 544] on icon at bounding box center [1534, 543] width 18 height 18
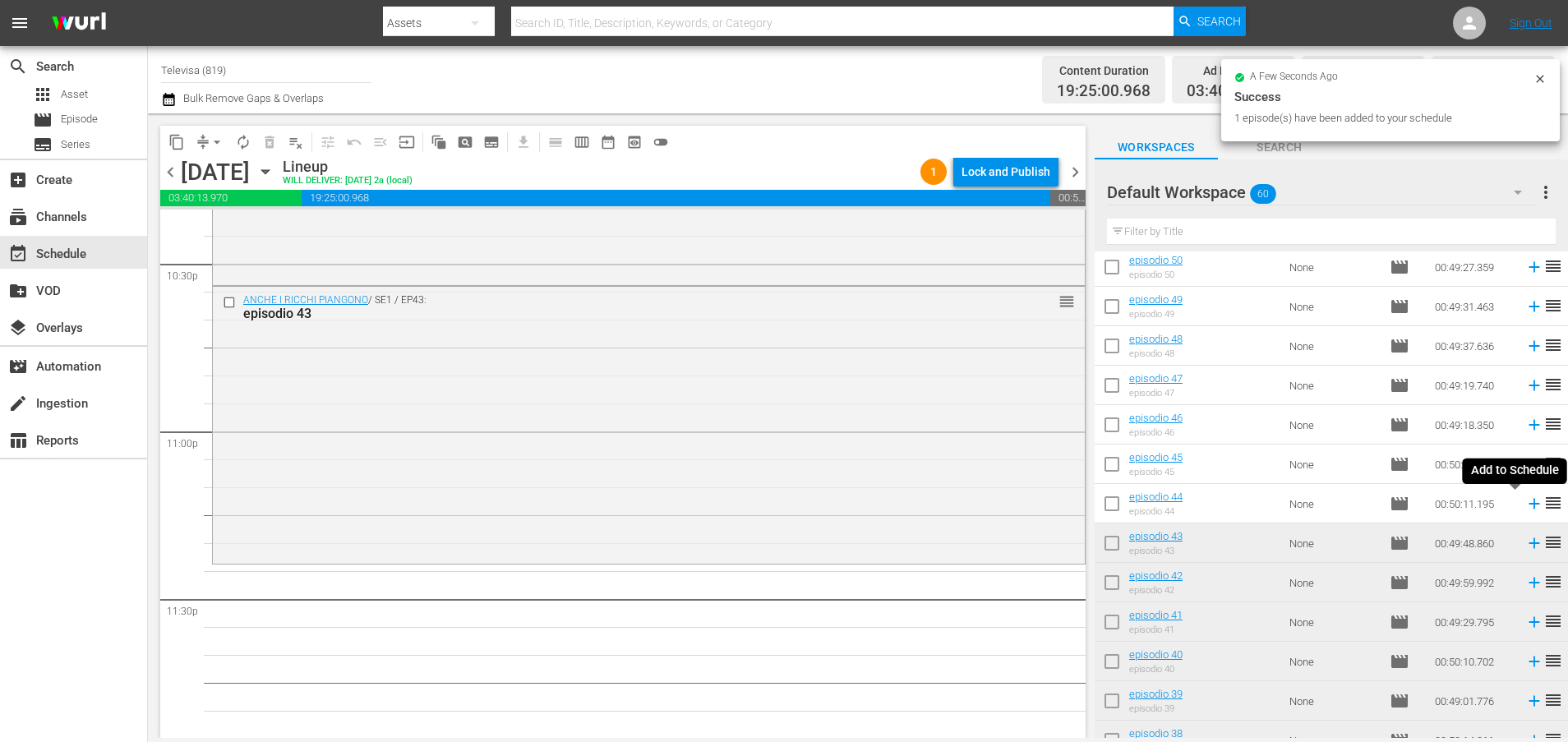
click at [1528, 500] on icon at bounding box center [1534, 504] width 11 height 11
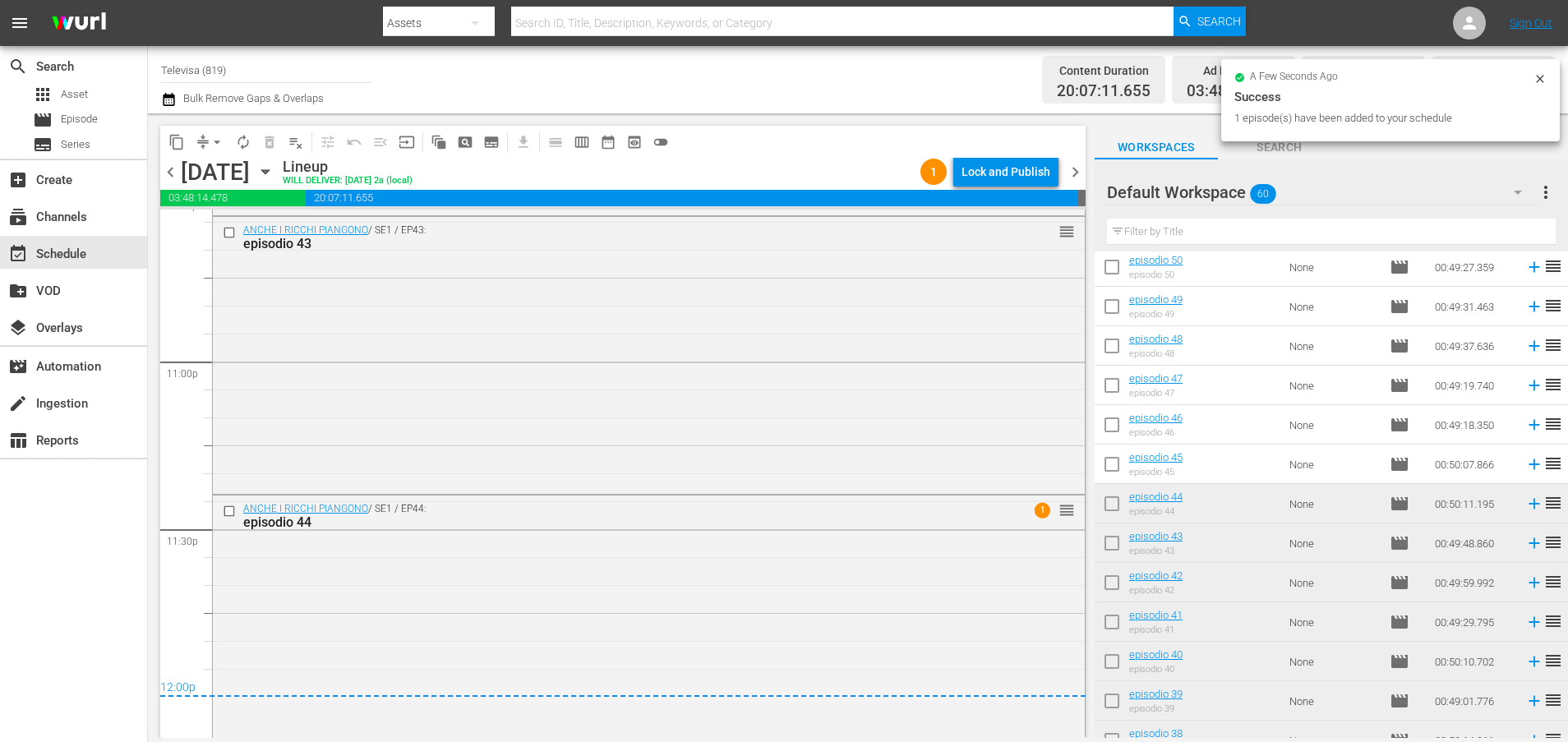
scroll to position [7593, 0]
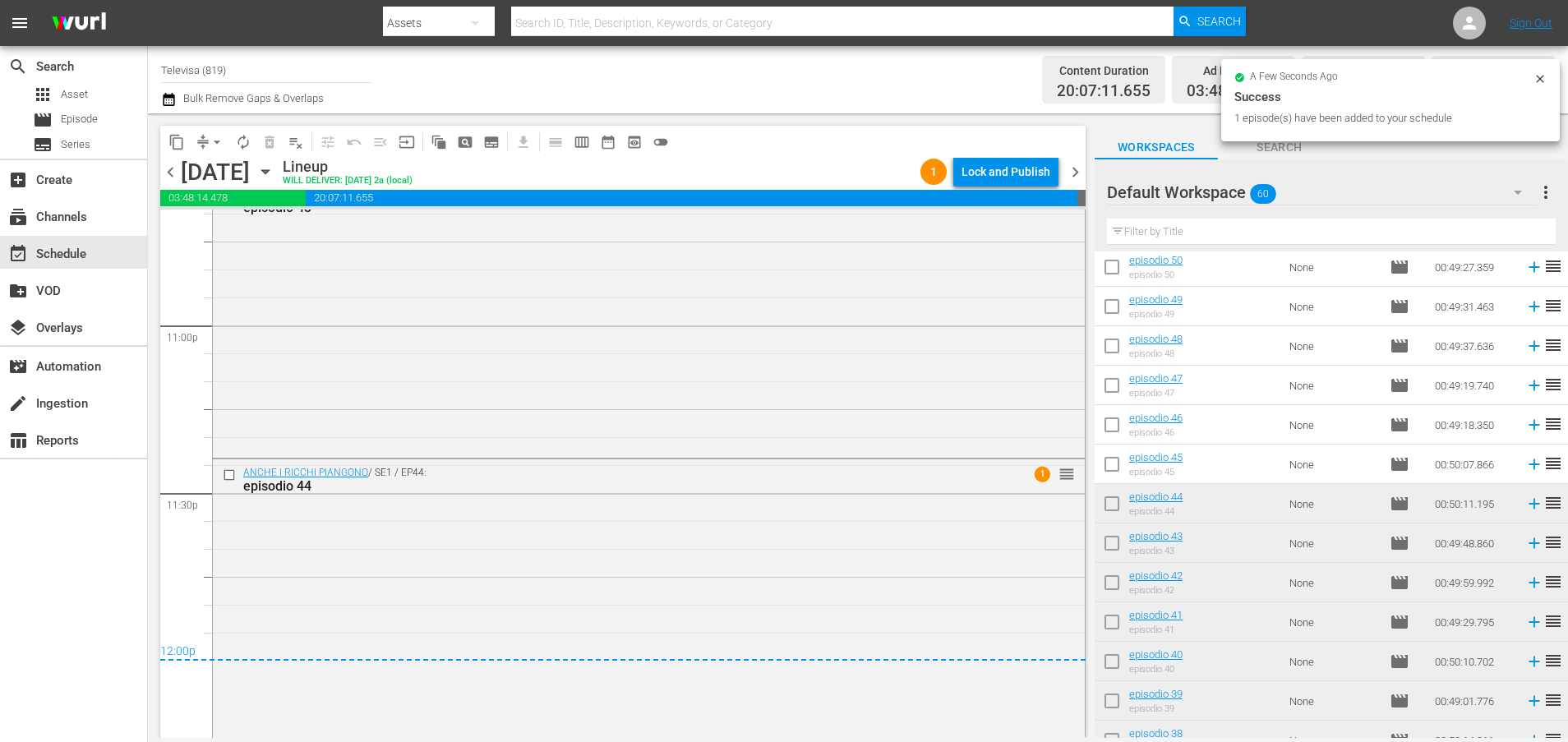
click at [1011, 175] on div "Lock and Publish" at bounding box center [1006, 172] width 88 height 30
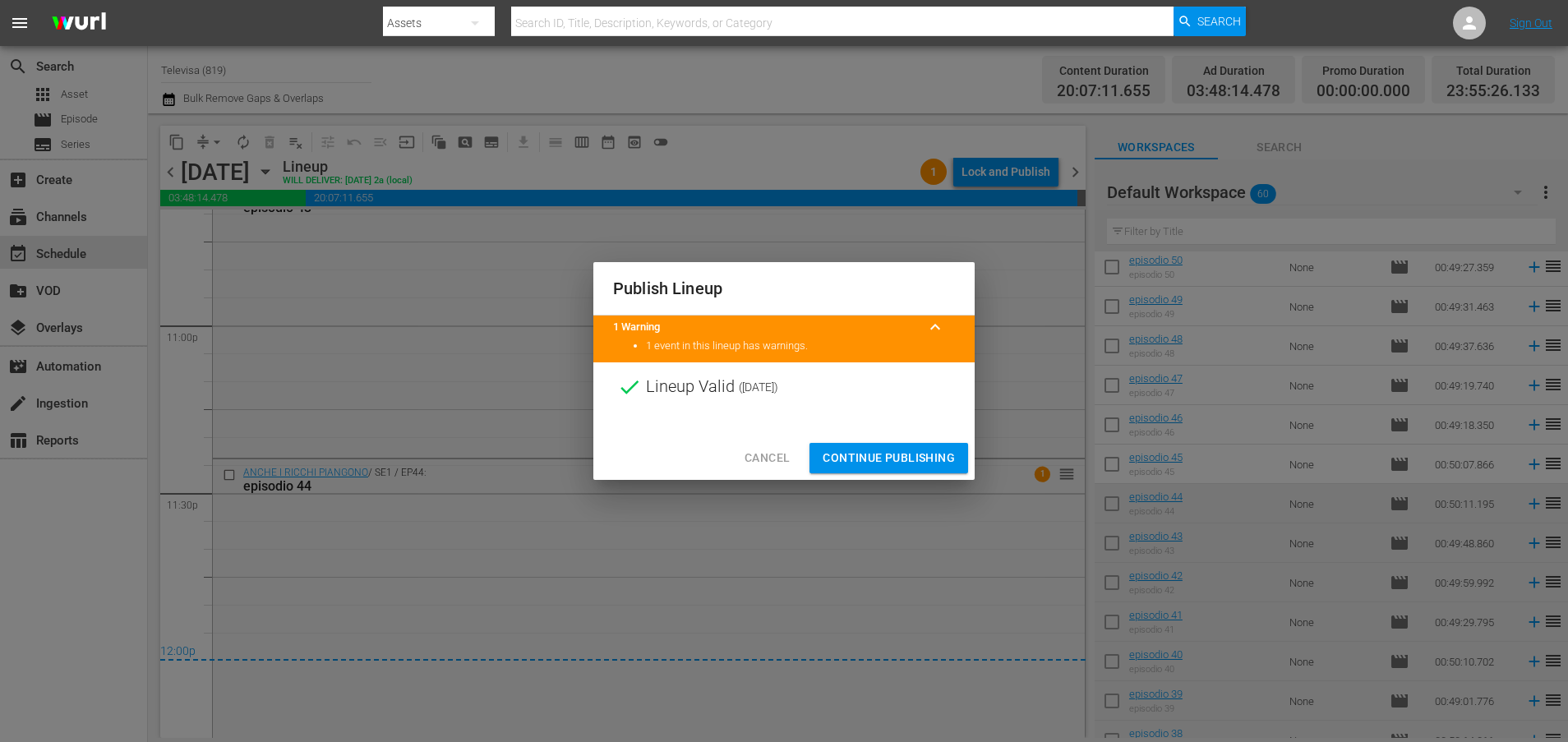
click at [912, 451] on span "Continue Publishing" at bounding box center [888, 458] width 133 height 21
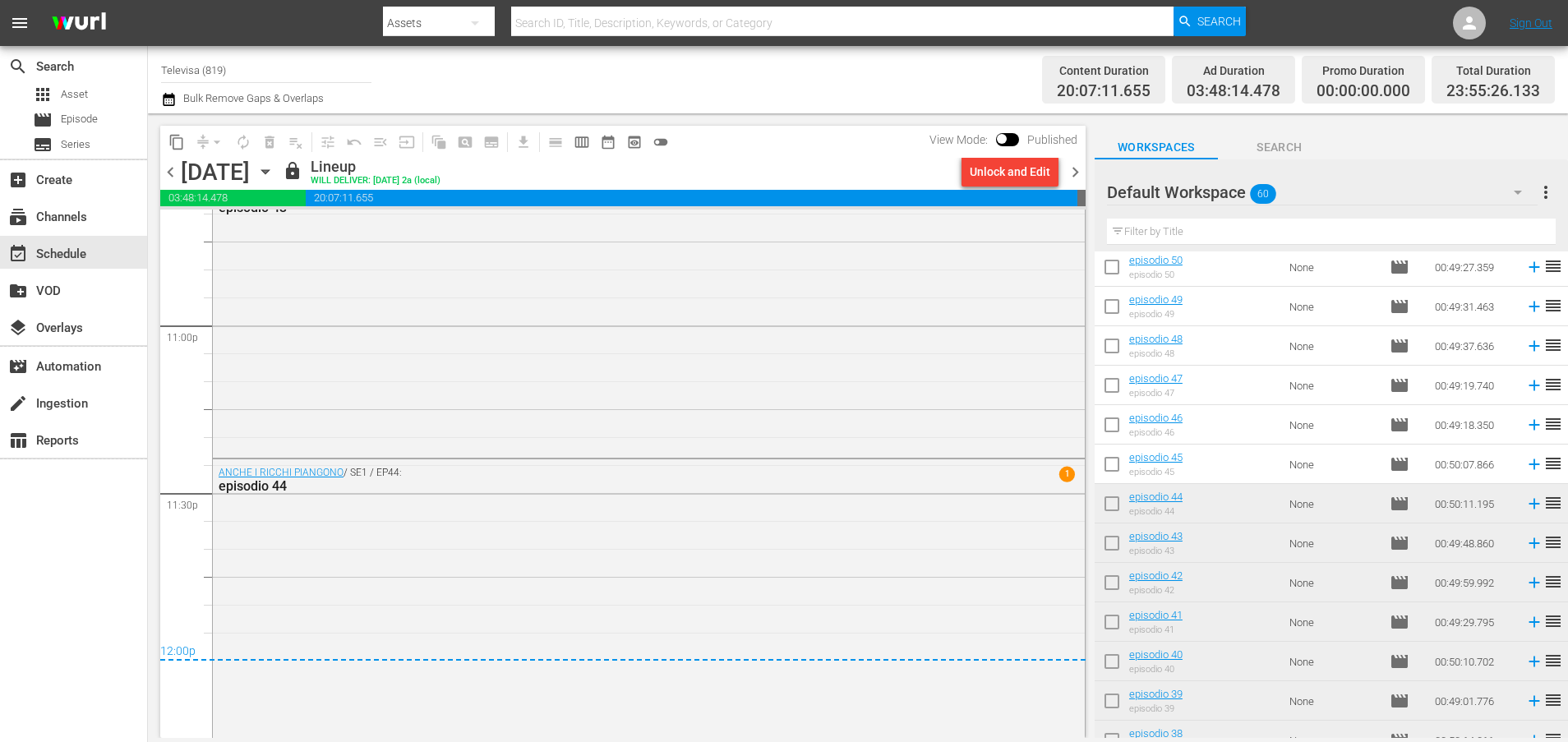
click at [1518, 192] on icon "button" at bounding box center [1517, 192] width 8 height 5
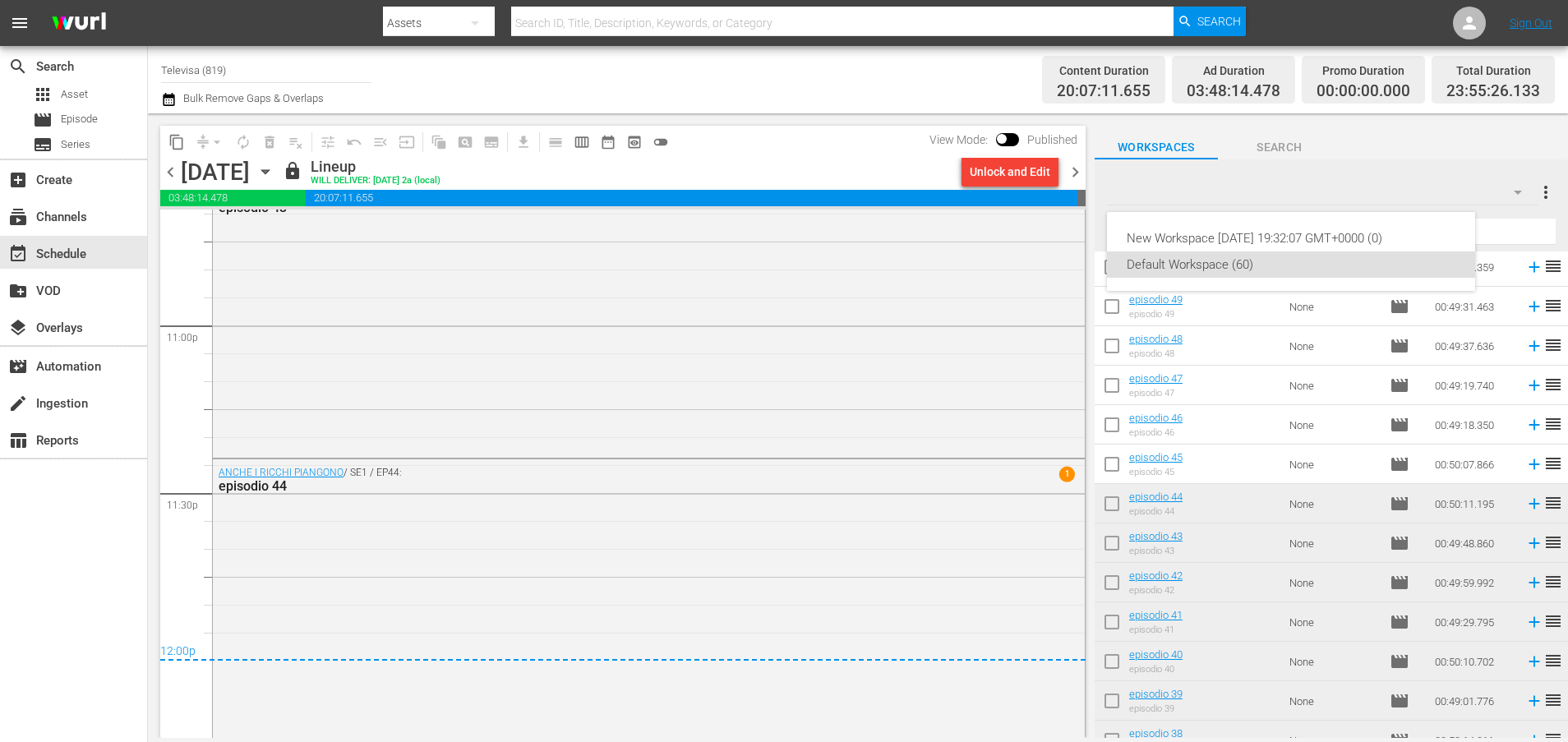
click at [1452, 161] on div "New Workspace Wed May 21 2025 19:32:07 GMT+0000 (0) Default Workspace (60)" at bounding box center [784, 371] width 1568 height 742
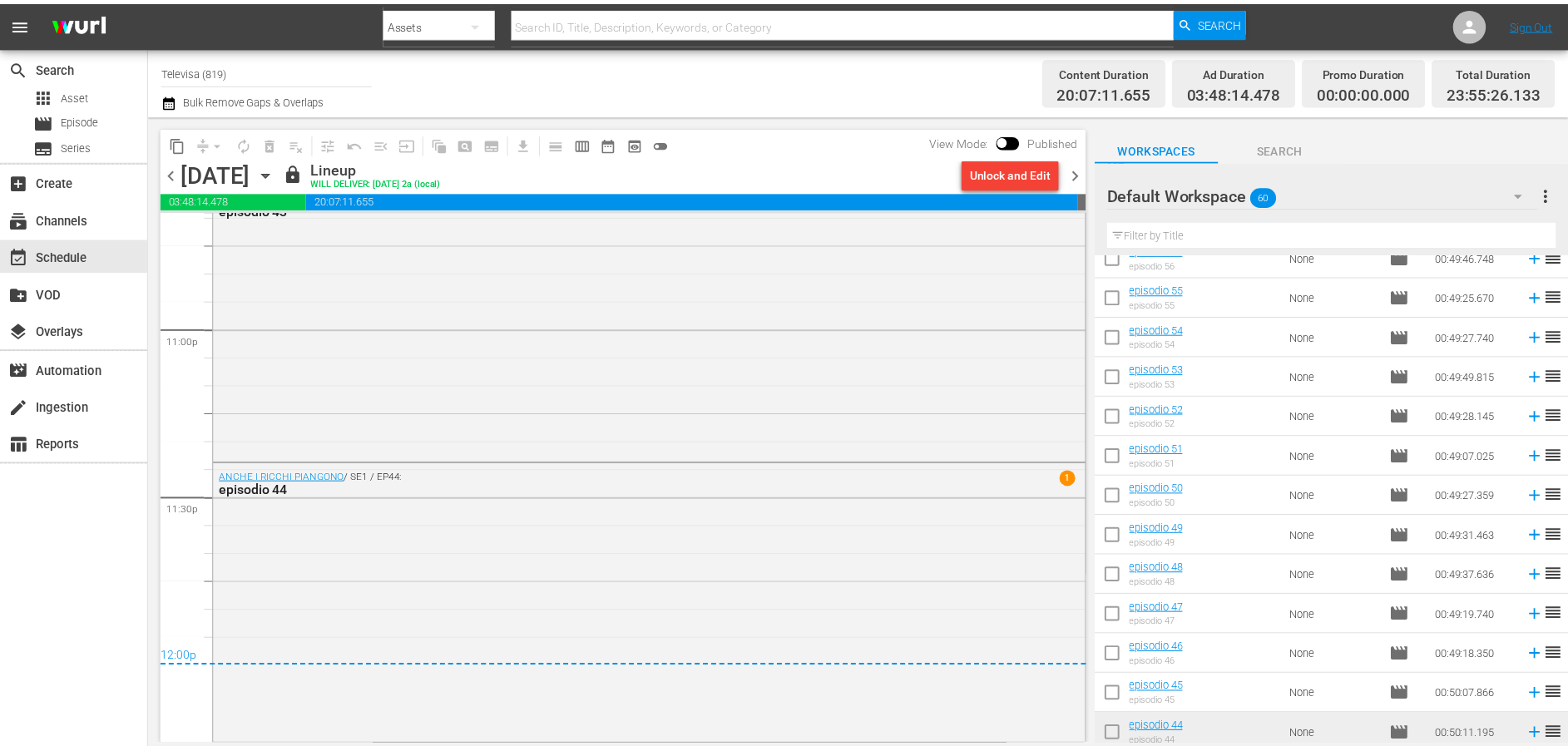
scroll to position [0, 0]
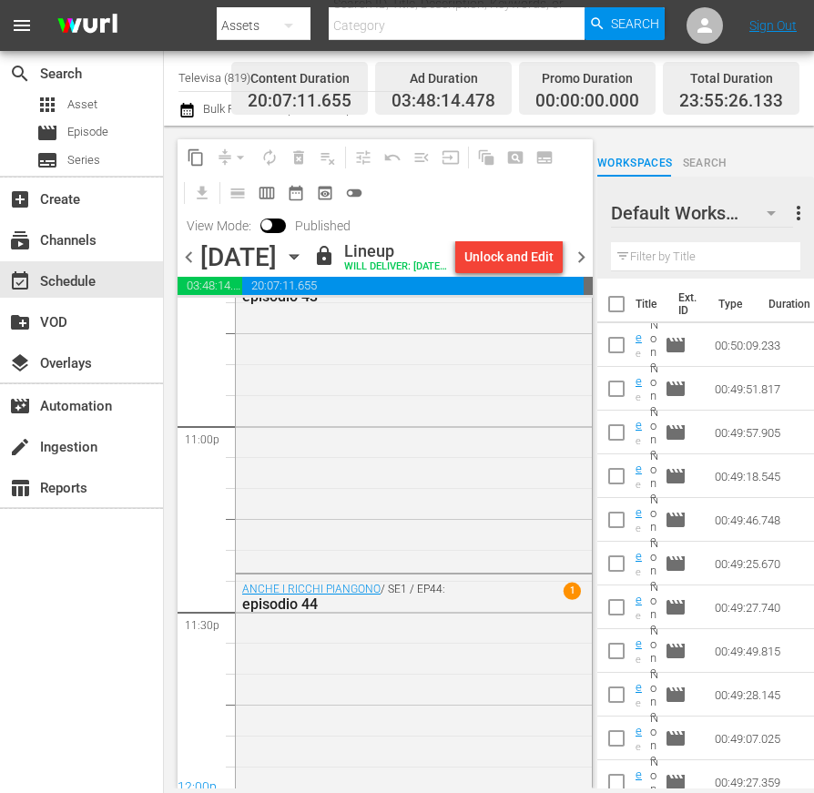
click at [803, 211] on span "more_vert" at bounding box center [798, 213] width 22 height 22
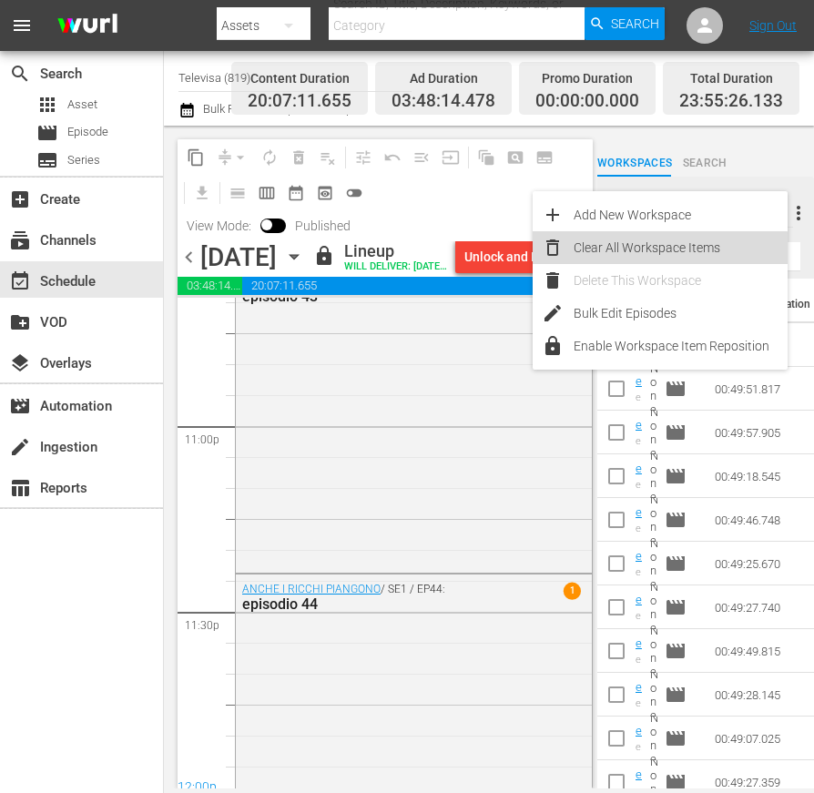
click at [653, 249] on div "Clear All Workspace Items" at bounding box center [680, 247] width 214 height 33
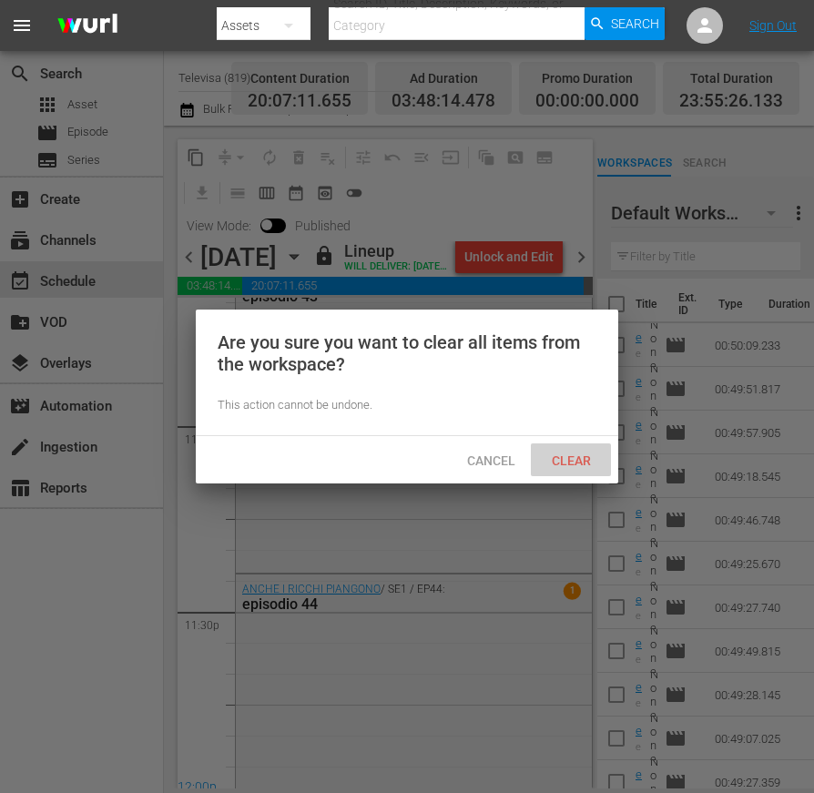
click at [563, 465] on span "Clear" at bounding box center [571, 460] width 68 height 15
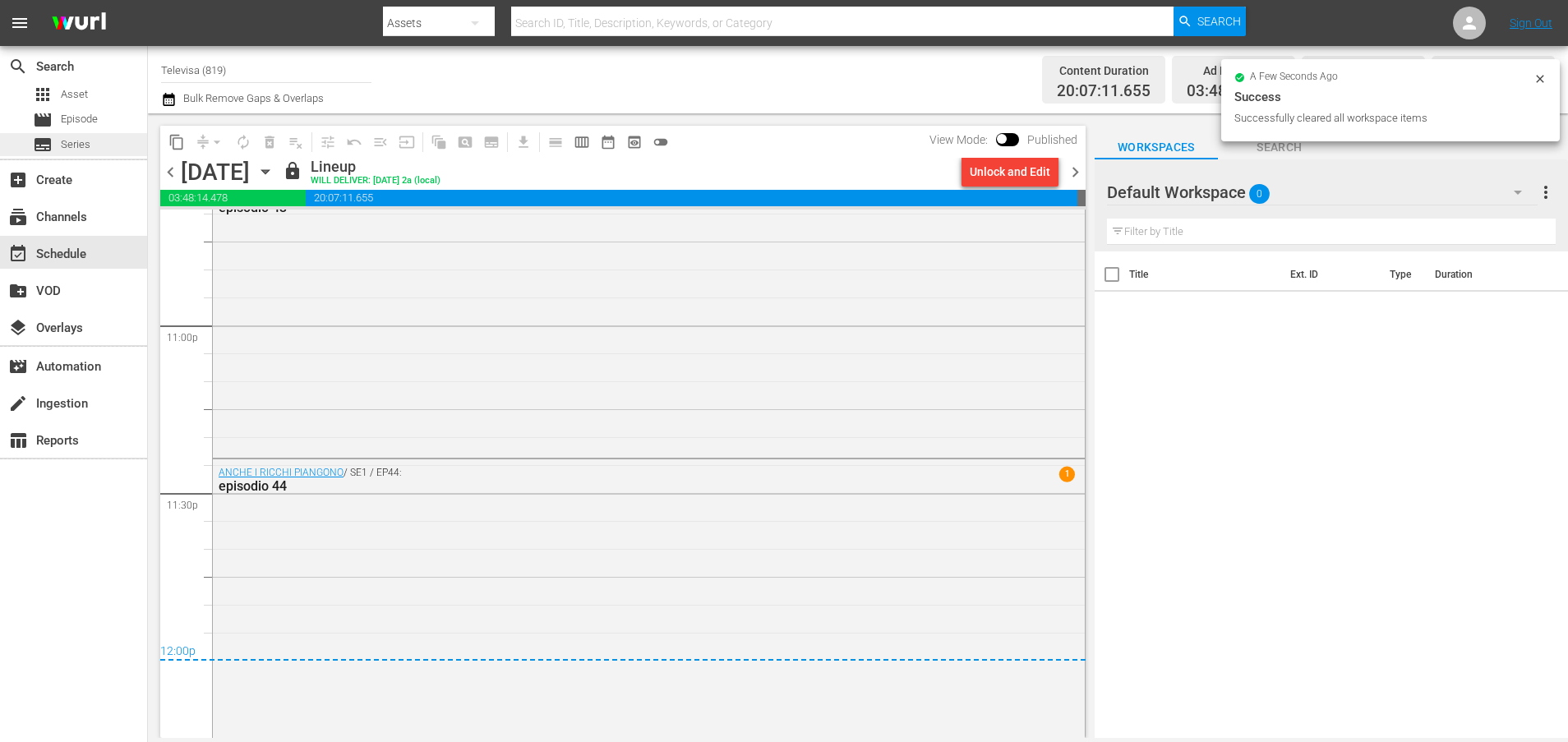
click at [79, 142] on span "Series" at bounding box center [75, 144] width 30 height 16
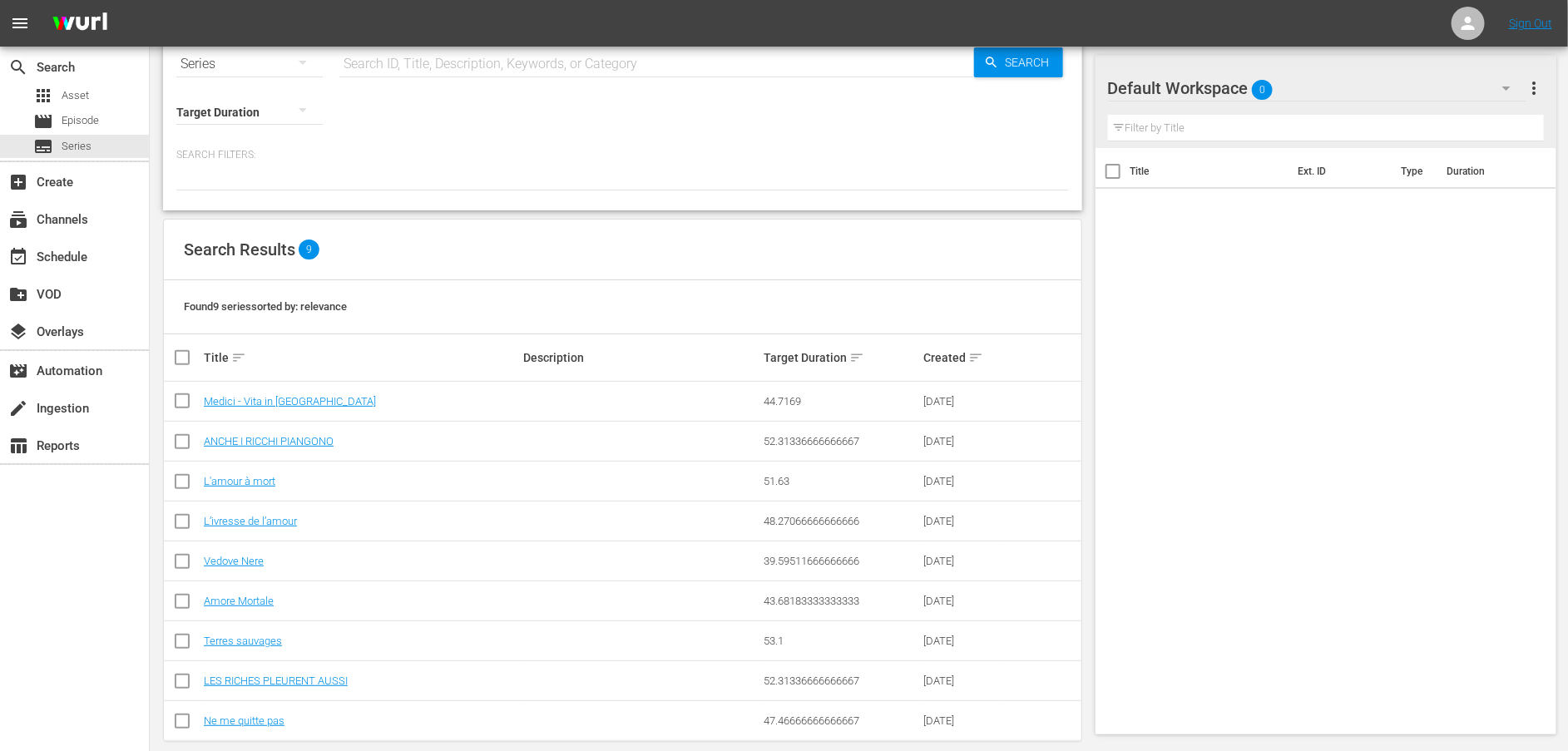
scroll to position [65, 0]
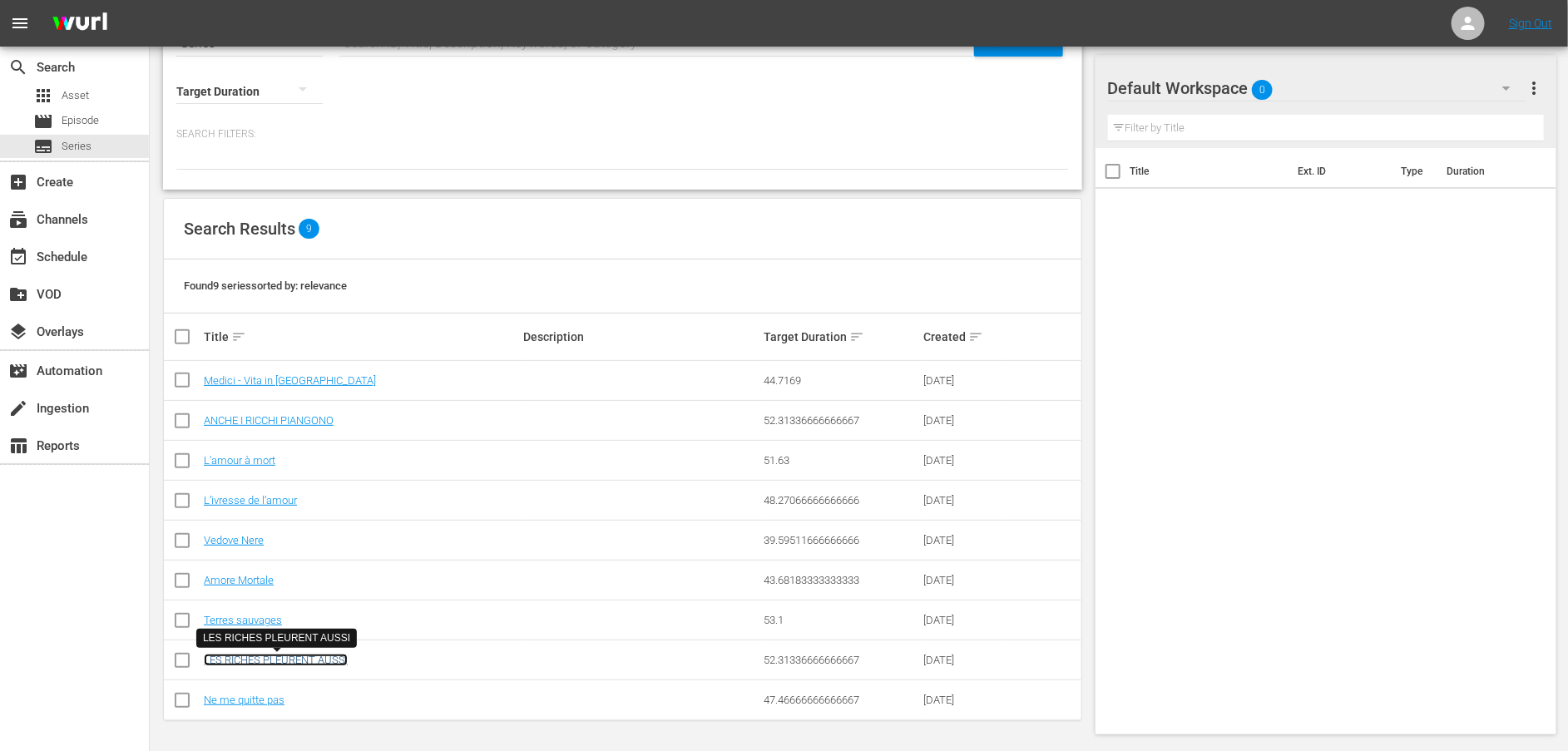
click at [287, 659] on link "LES RICHES PLEURENT AUSSI" at bounding box center [275, 660] width 143 height 13
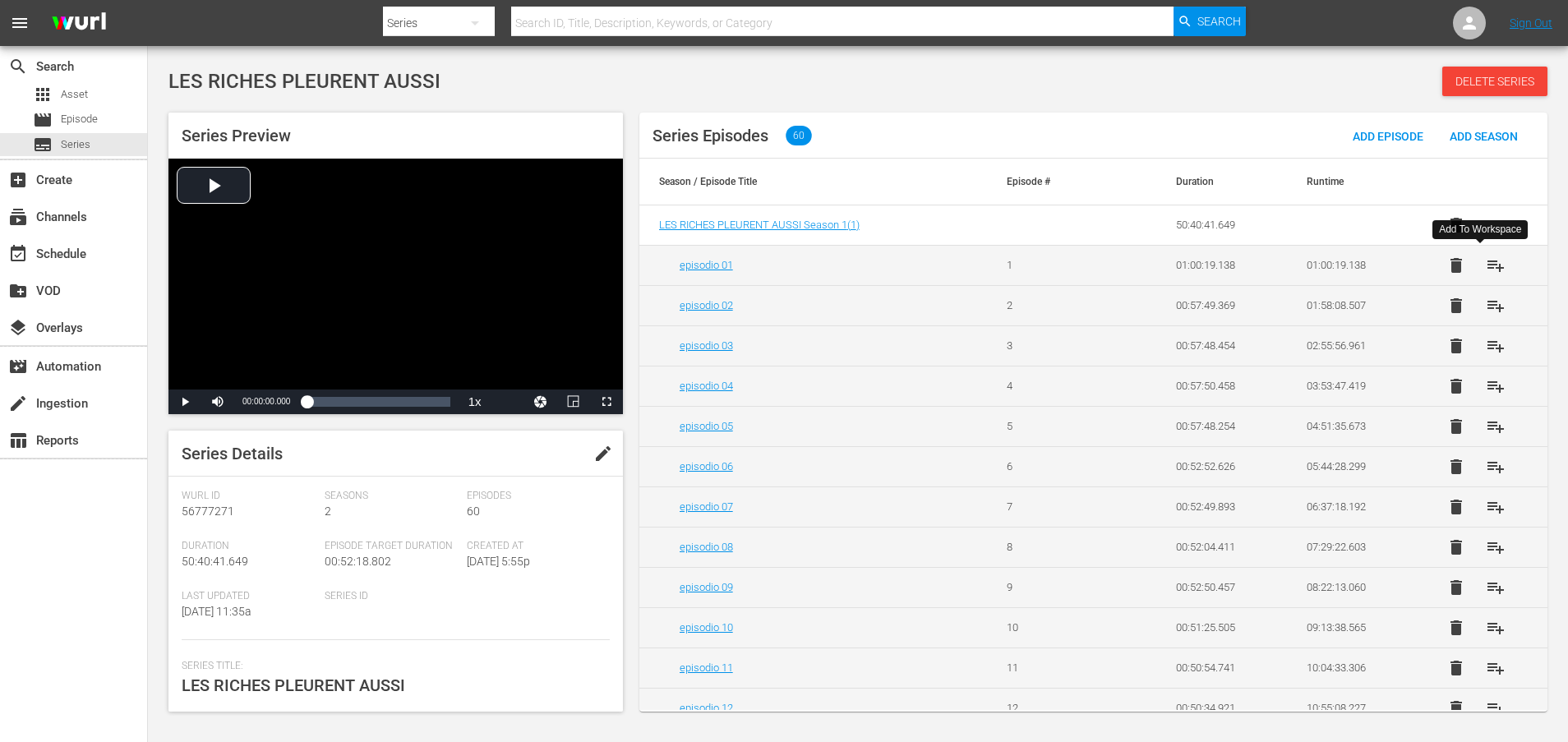
click at [1486, 266] on span "playlist_add" at bounding box center [1496, 265] width 20 height 20
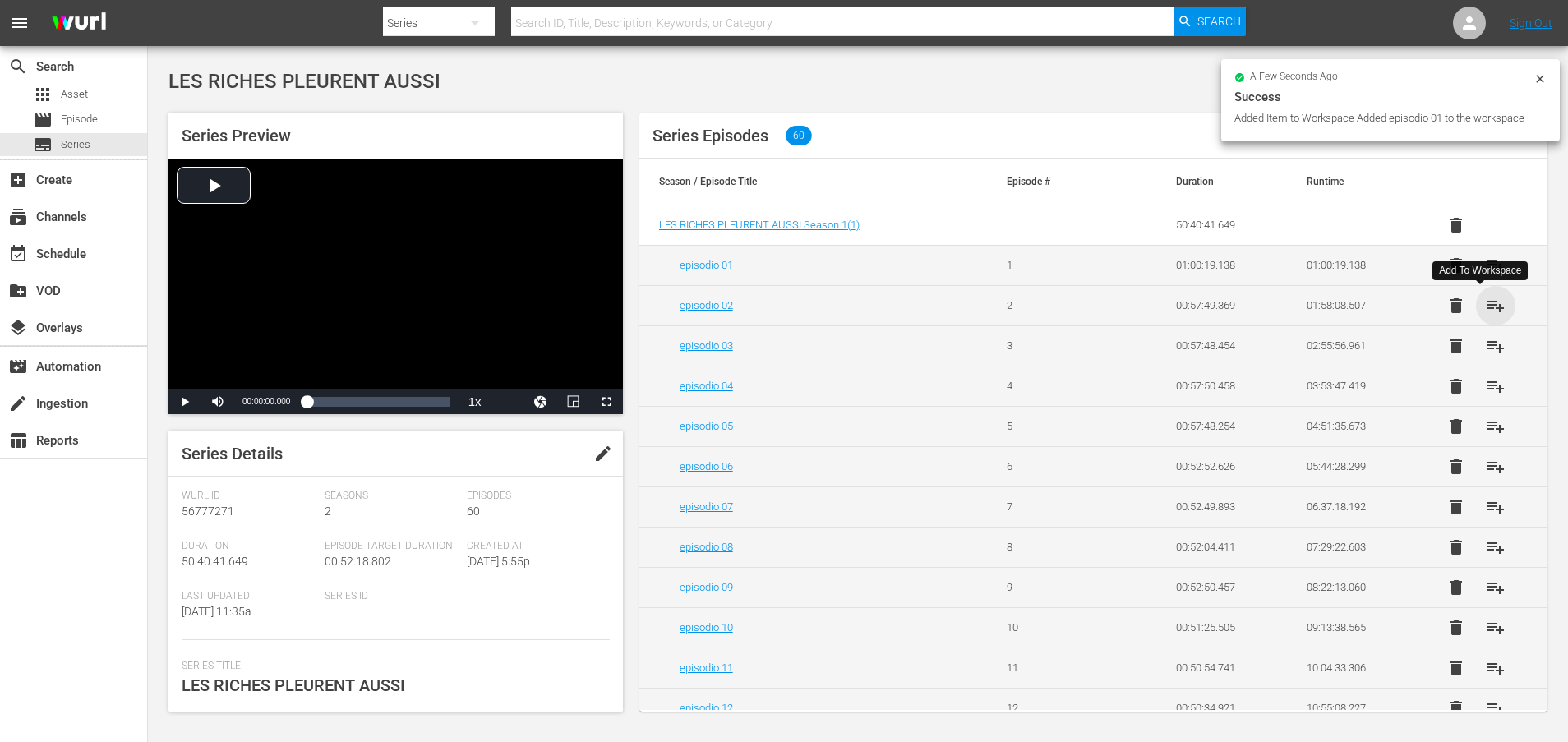
click at [1486, 311] on span "playlist_add" at bounding box center [1496, 306] width 20 height 20
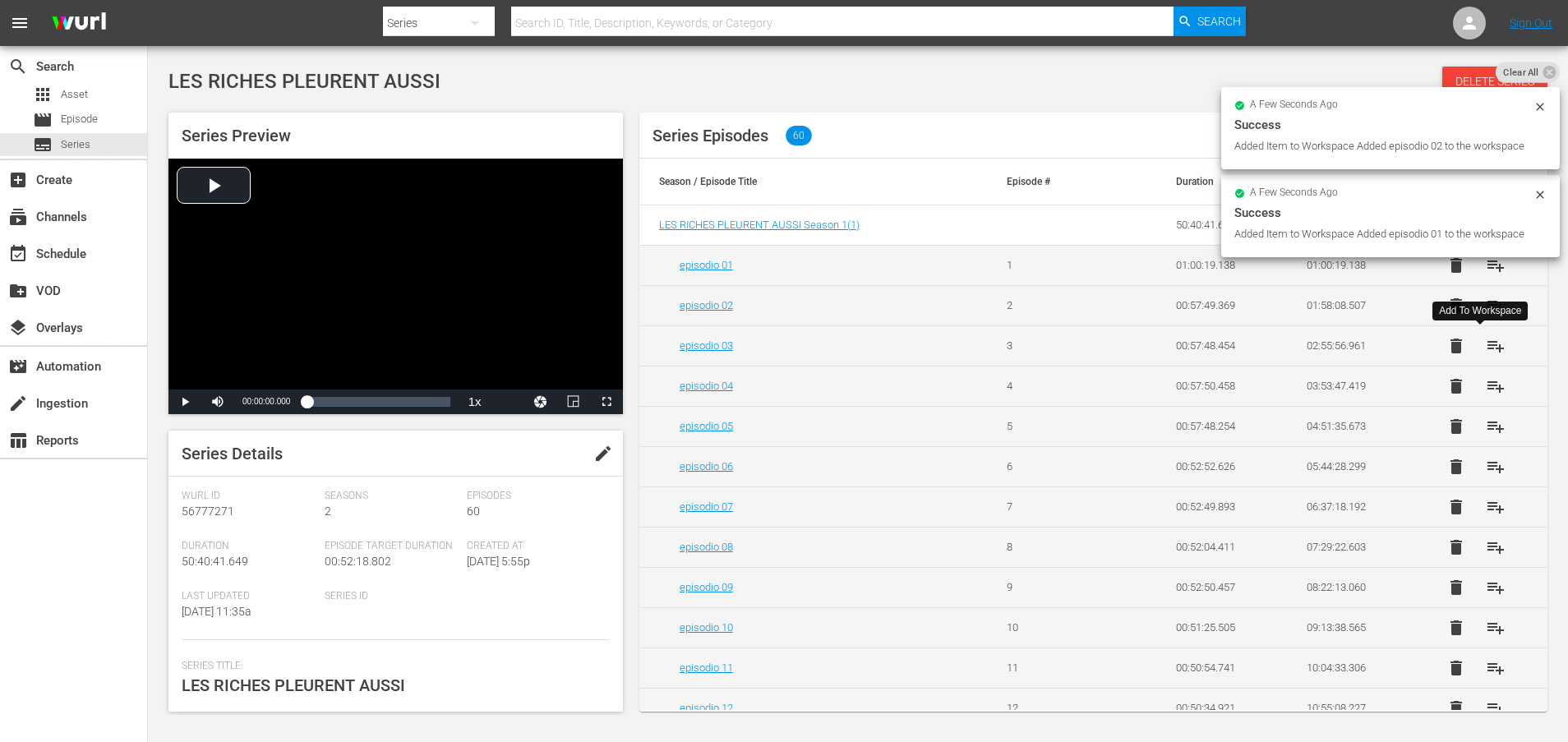
click at [1486, 350] on span "playlist_add" at bounding box center [1496, 346] width 20 height 20
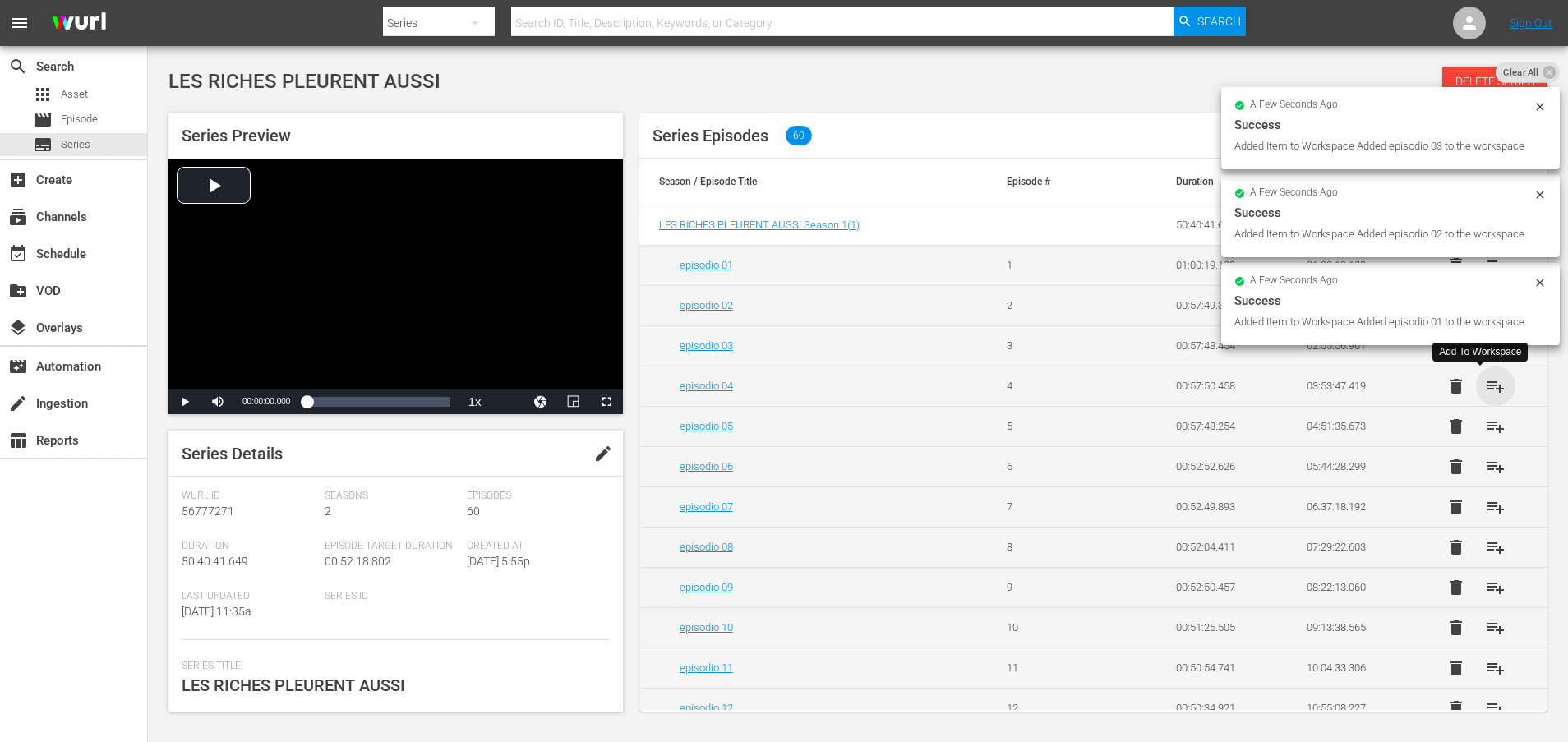
click at [1486, 389] on span "playlist_add" at bounding box center [1496, 386] width 20 height 20
click at [1486, 427] on span "playlist_add" at bounding box center [1496, 426] width 20 height 20
click at [1486, 469] on span "playlist_add" at bounding box center [1496, 467] width 20 height 20
click at [1486, 510] on span "playlist_add" at bounding box center [1496, 507] width 20 height 20
click at [1486, 551] on span "playlist_add" at bounding box center [1496, 547] width 20 height 20
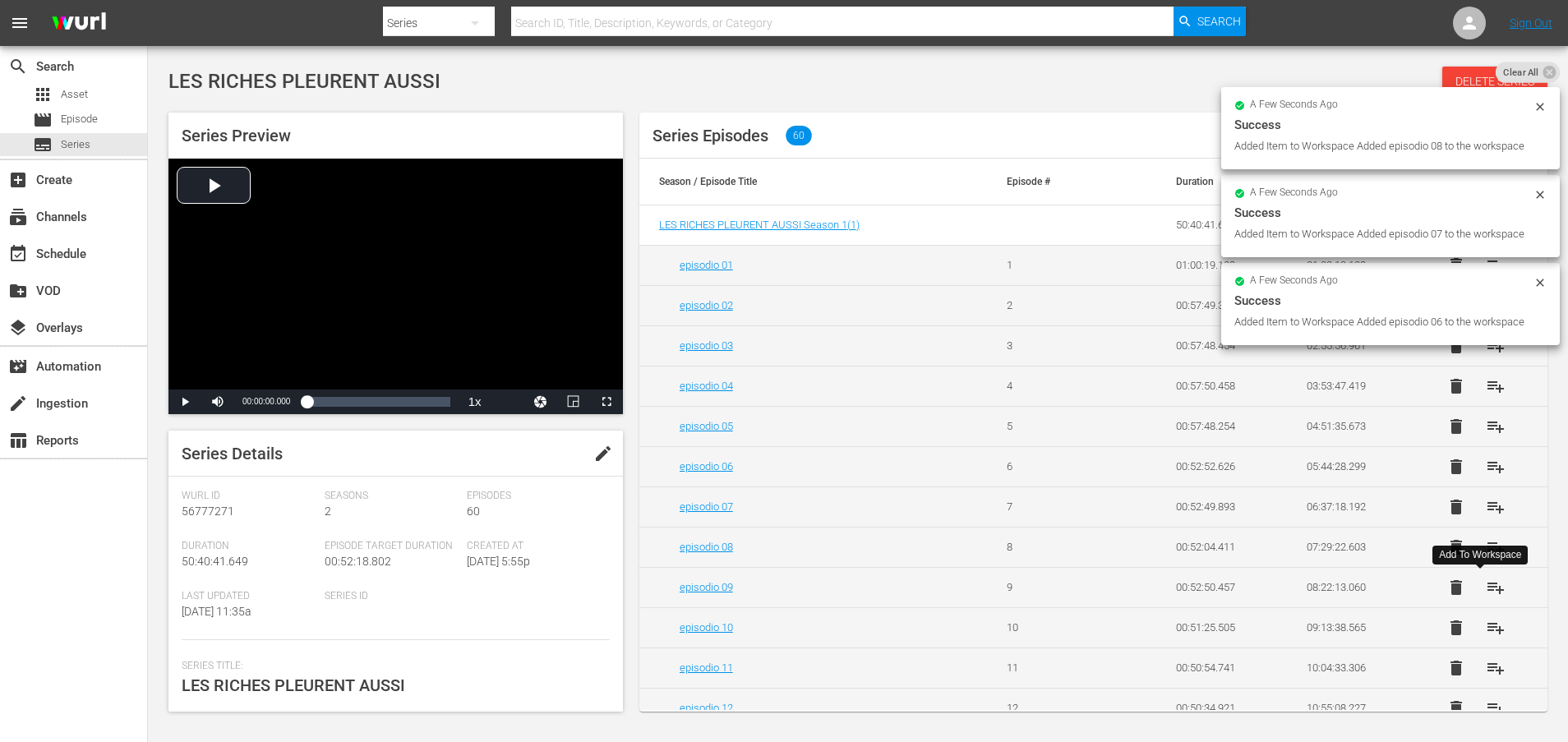
click at [1486, 591] on span "playlist_add" at bounding box center [1496, 588] width 20 height 20
click at [1486, 631] on span "playlist_add" at bounding box center [1496, 627] width 20 height 20
click at [1486, 673] on span "playlist_add" at bounding box center [1496, 668] width 20 height 20
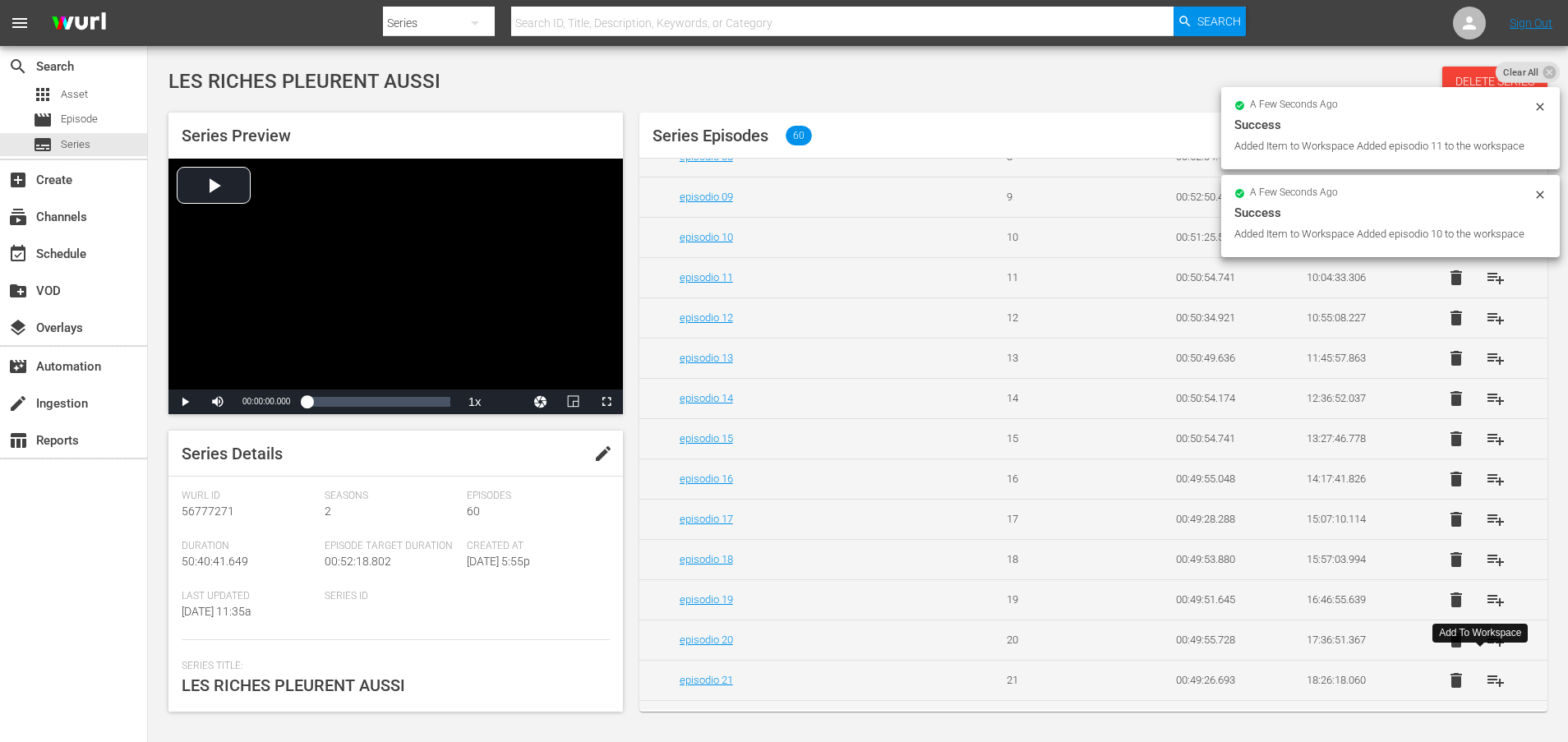
scroll to position [514, 0]
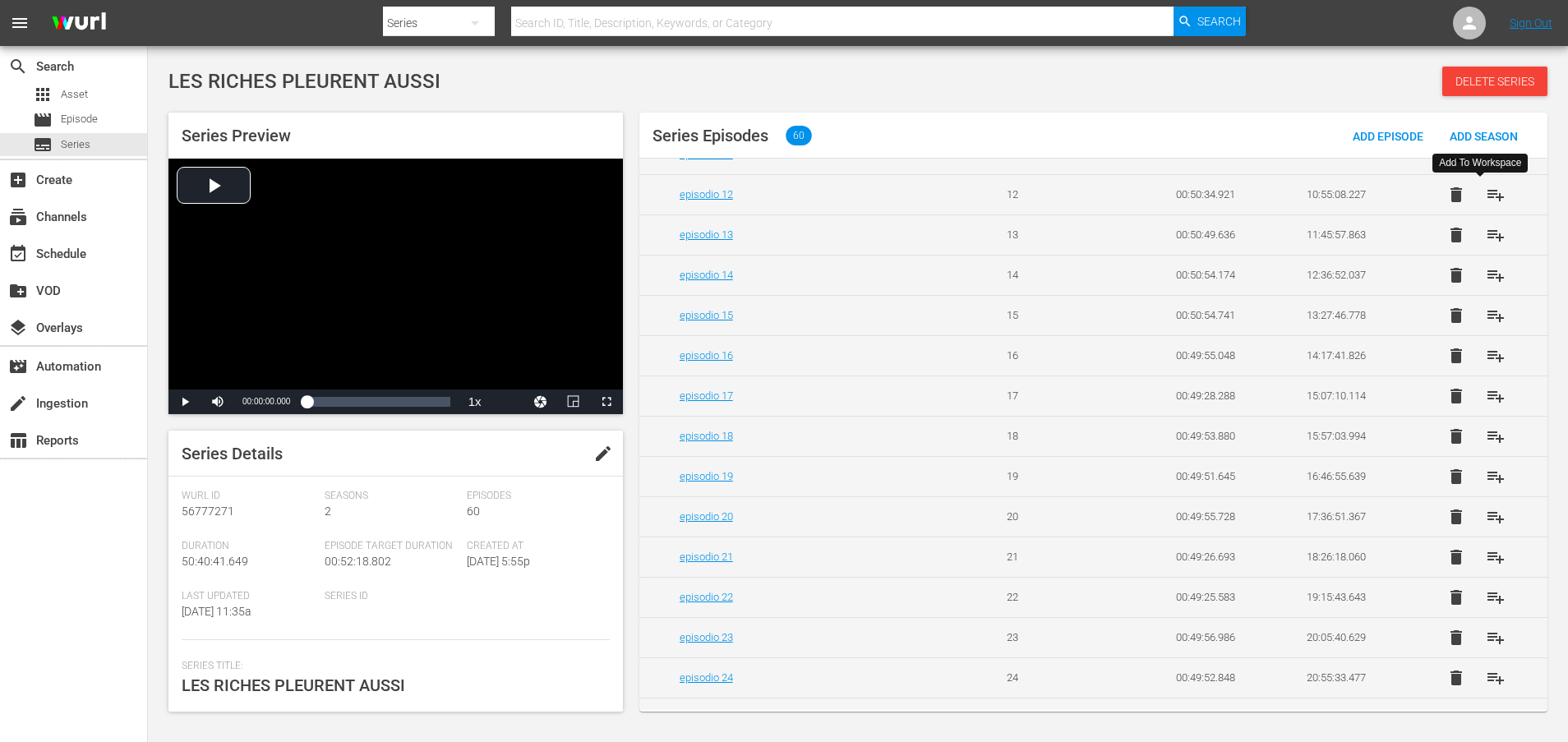
click at [1486, 199] on span "playlist_add" at bounding box center [1496, 195] width 20 height 20
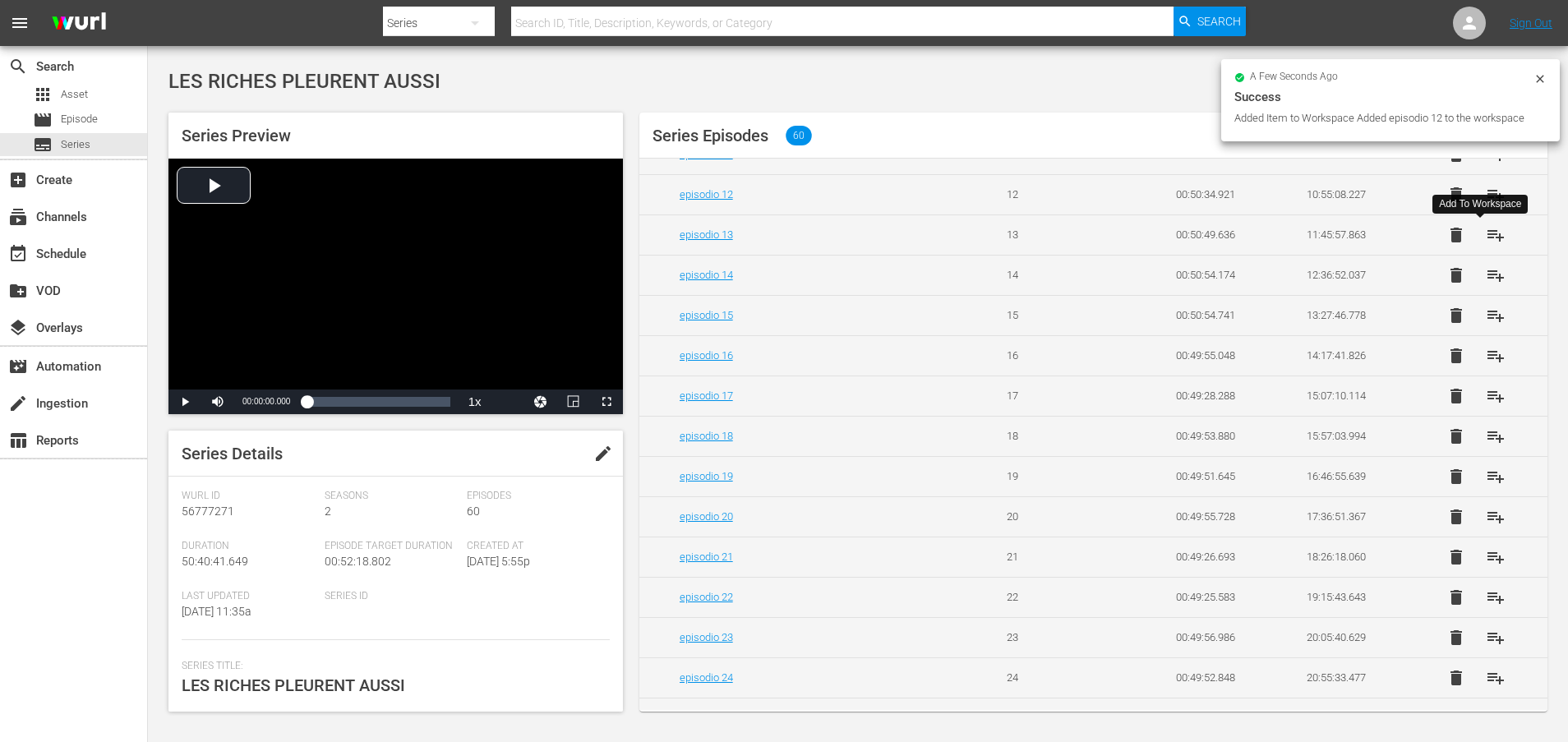
click at [1487, 240] on span "playlist_add" at bounding box center [1496, 235] width 20 height 20
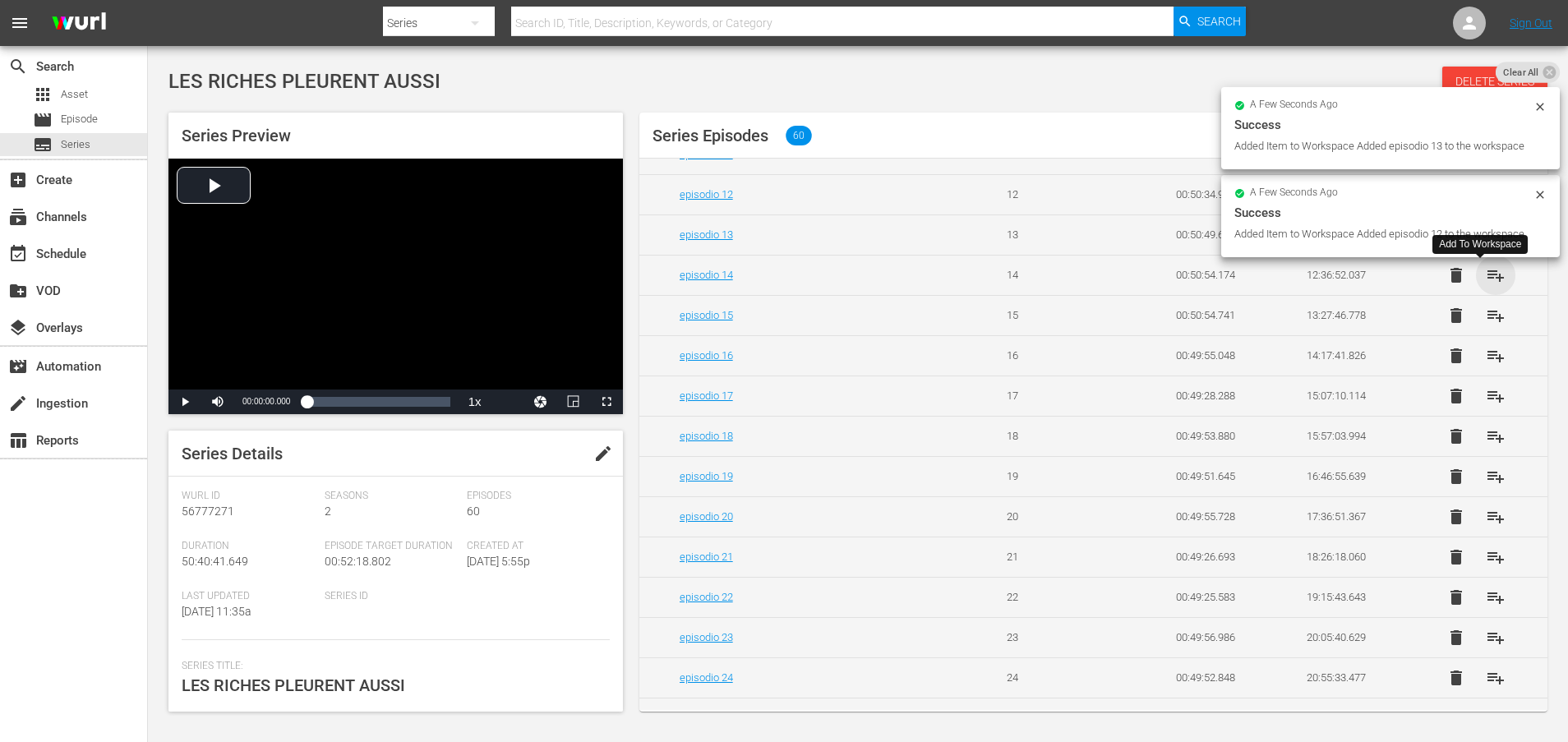
click at [1486, 282] on span "playlist_add" at bounding box center [1496, 275] width 20 height 20
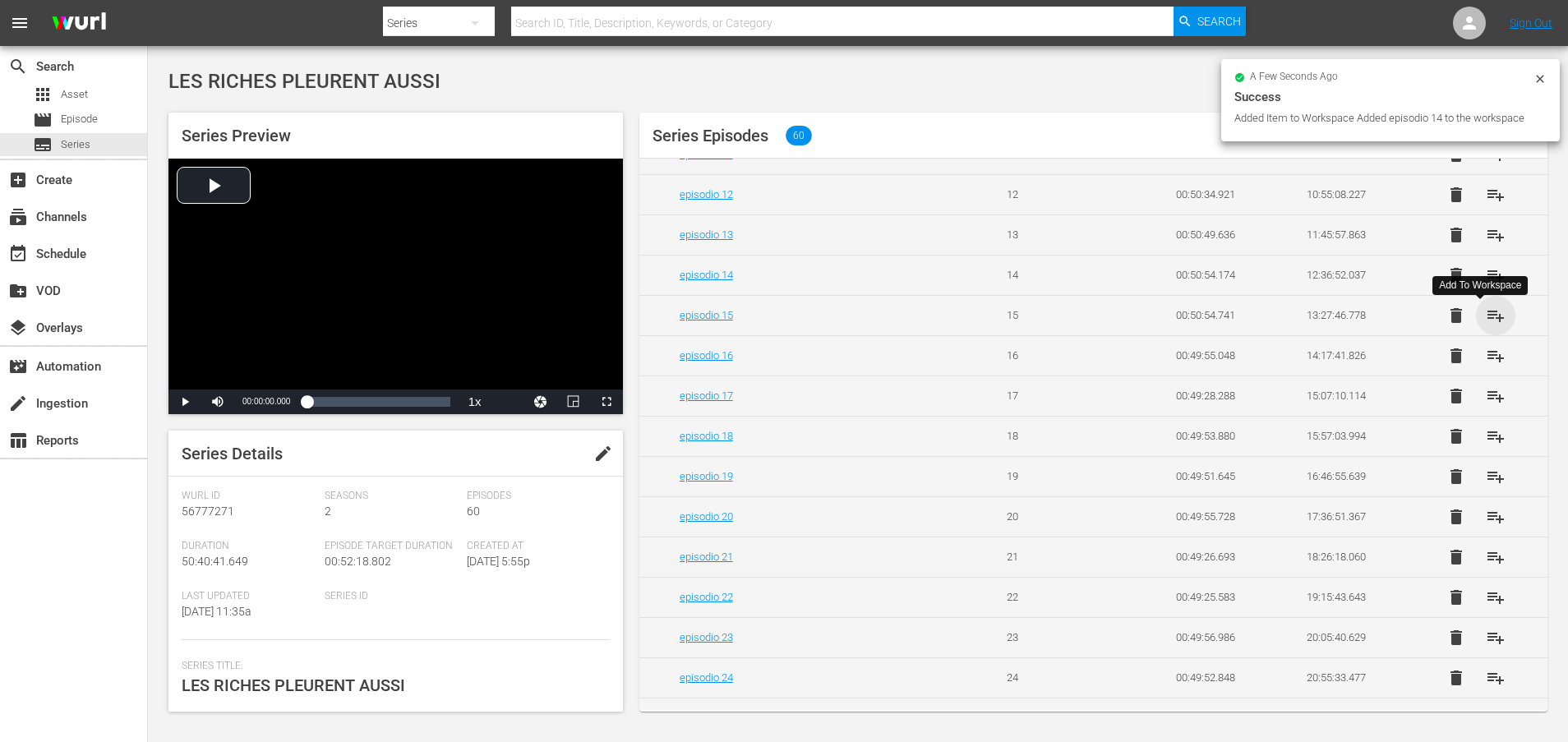
click at [1486, 320] on span "playlist_add" at bounding box center [1496, 316] width 20 height 20
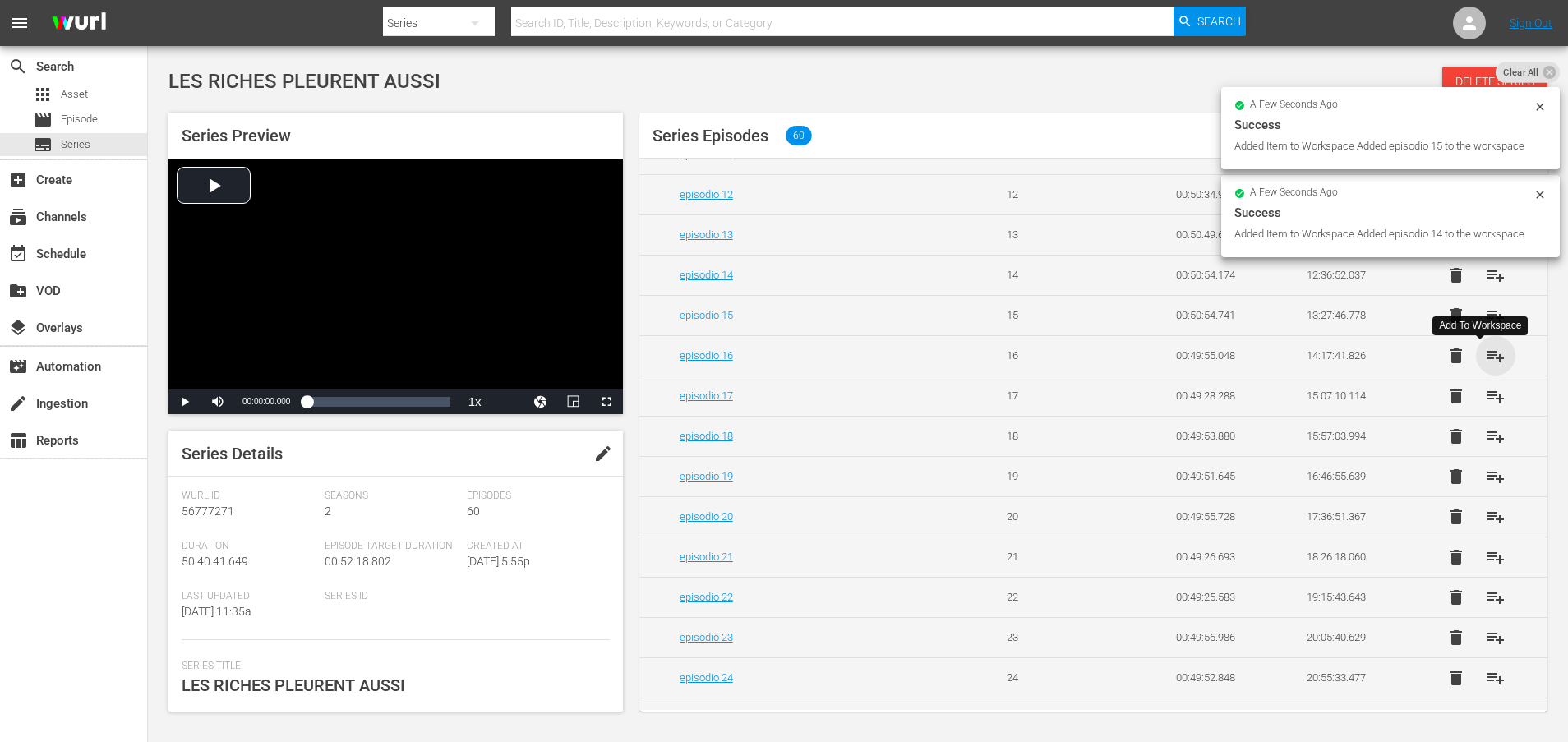
click at [1486, 362] on span "playlist_add" at bounding box center [1496, 356] width 20 height 20
click at [1486, 403] on span "playlist_add" at bounding box center [1496, 396] width 20 height 20
click at [1486, 446] on span "playlist_add" at bounding box center [1496, 436] width 20 height 20
click at [1486, 487] on span "playlist_add" at bounding box center [1496, 477] width 20 height 20
click at [1486, 523] on span "playlist_add" at bounding box center [1496, 517] width 20 height 20
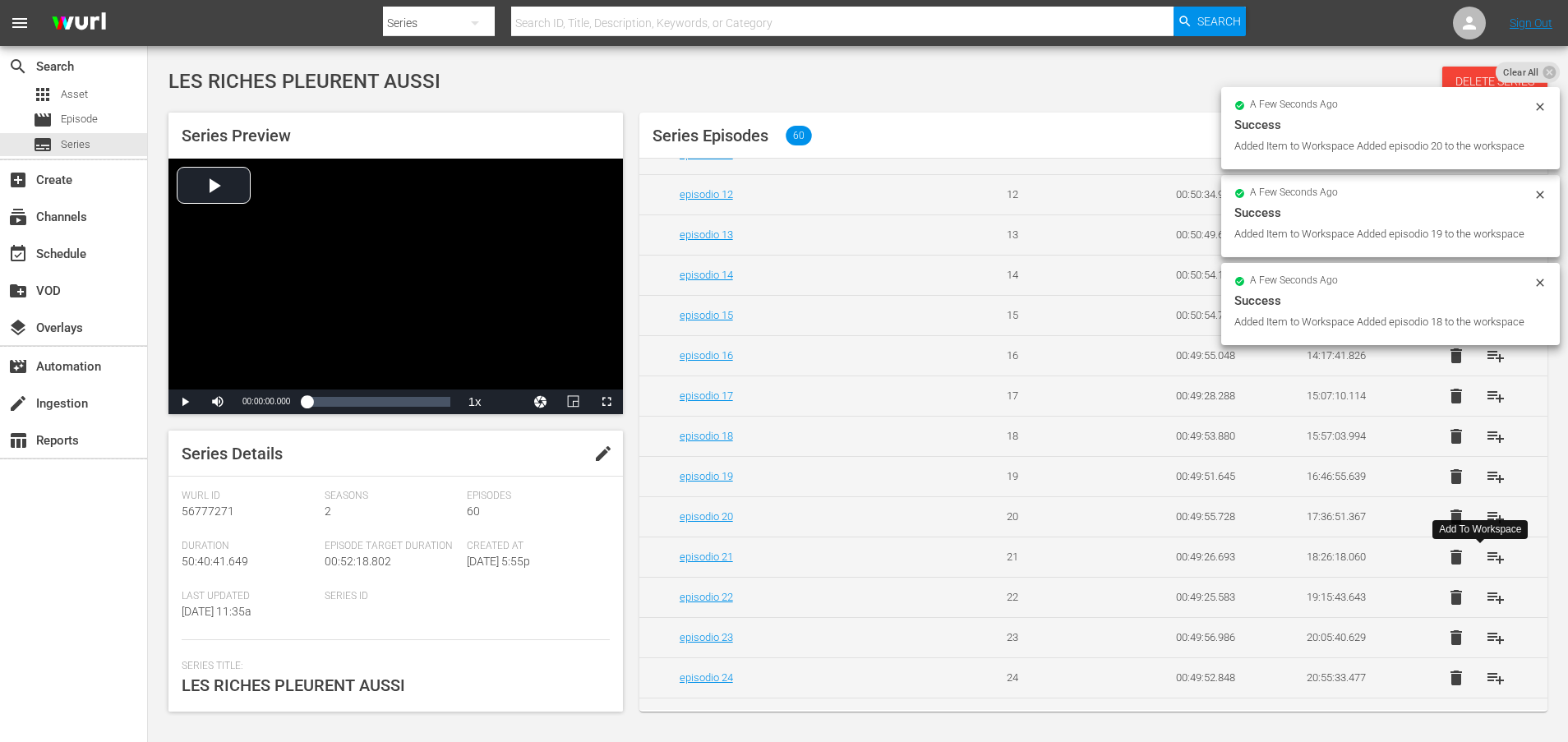
click at [1486, 562] on span "playlist_add" at bounding box center [1496, 557] width 20 height 20
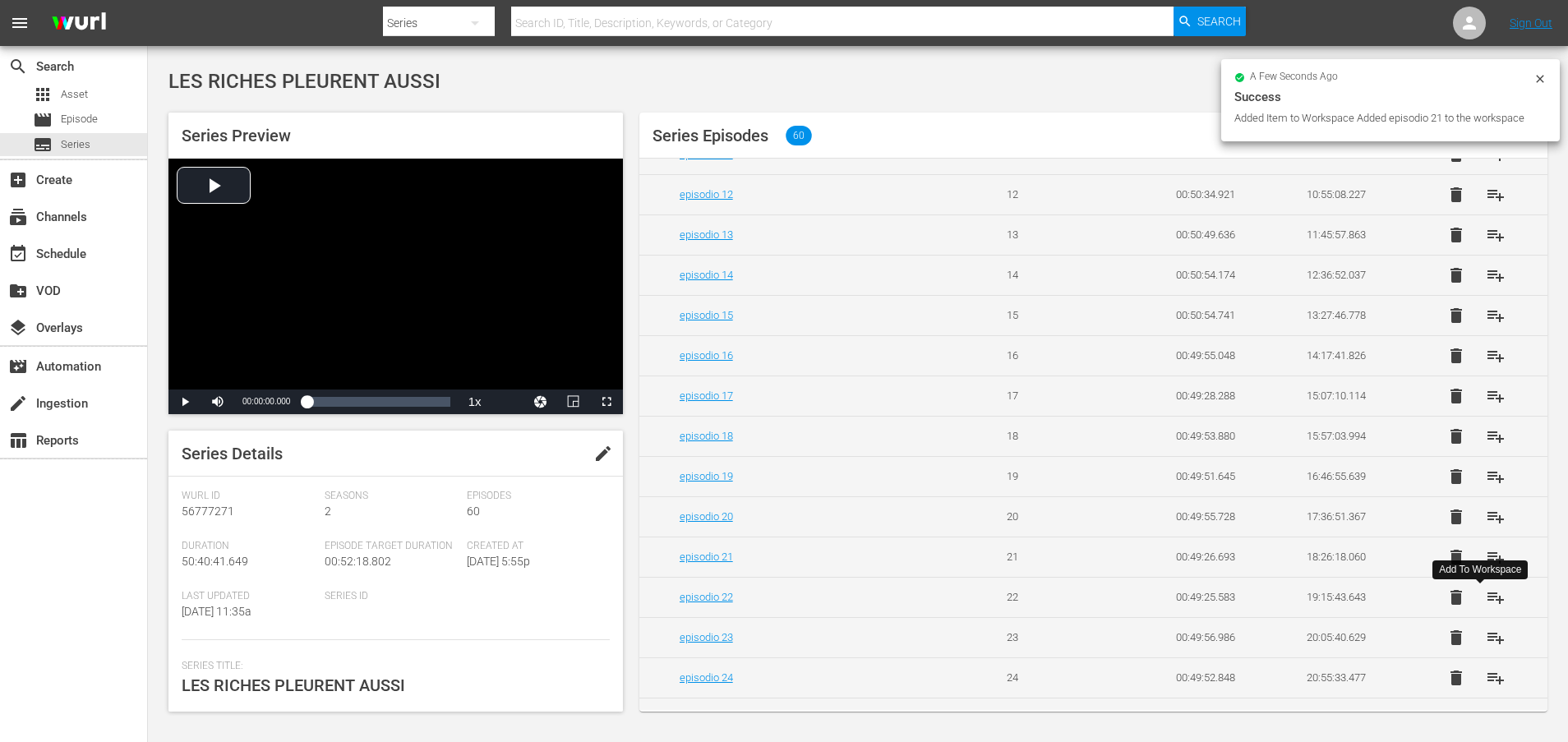
click at [1486, 608] on span "playlist_add" at bounding box center [1496, 598] width 20 height 20
click at [1486, 647] on span "playlist_add" at bounding box center [1496, 637] width 20 height 20
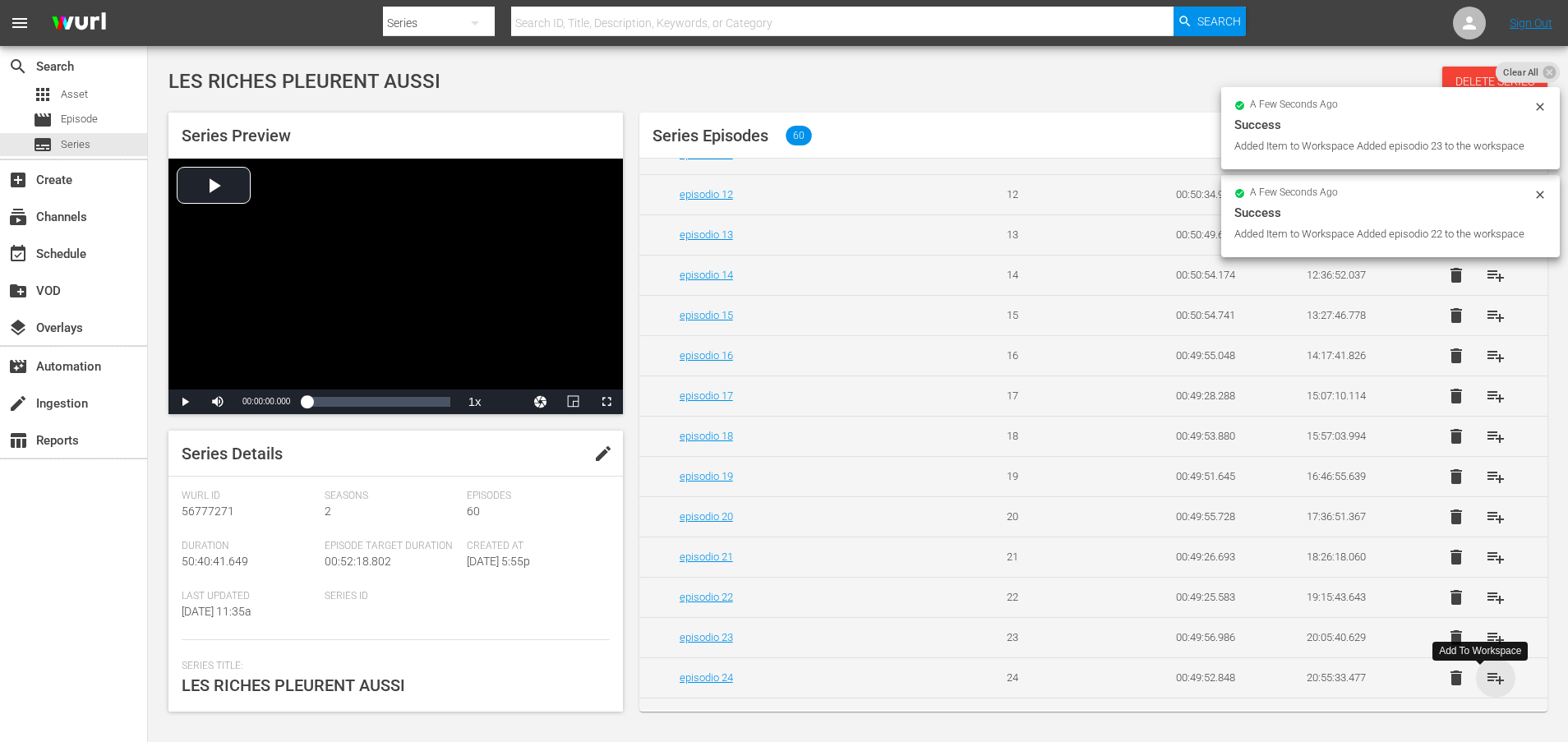
click at [1486, 688] on span "playlist_add" at bounding box center [1496, 678] width 20 height 20
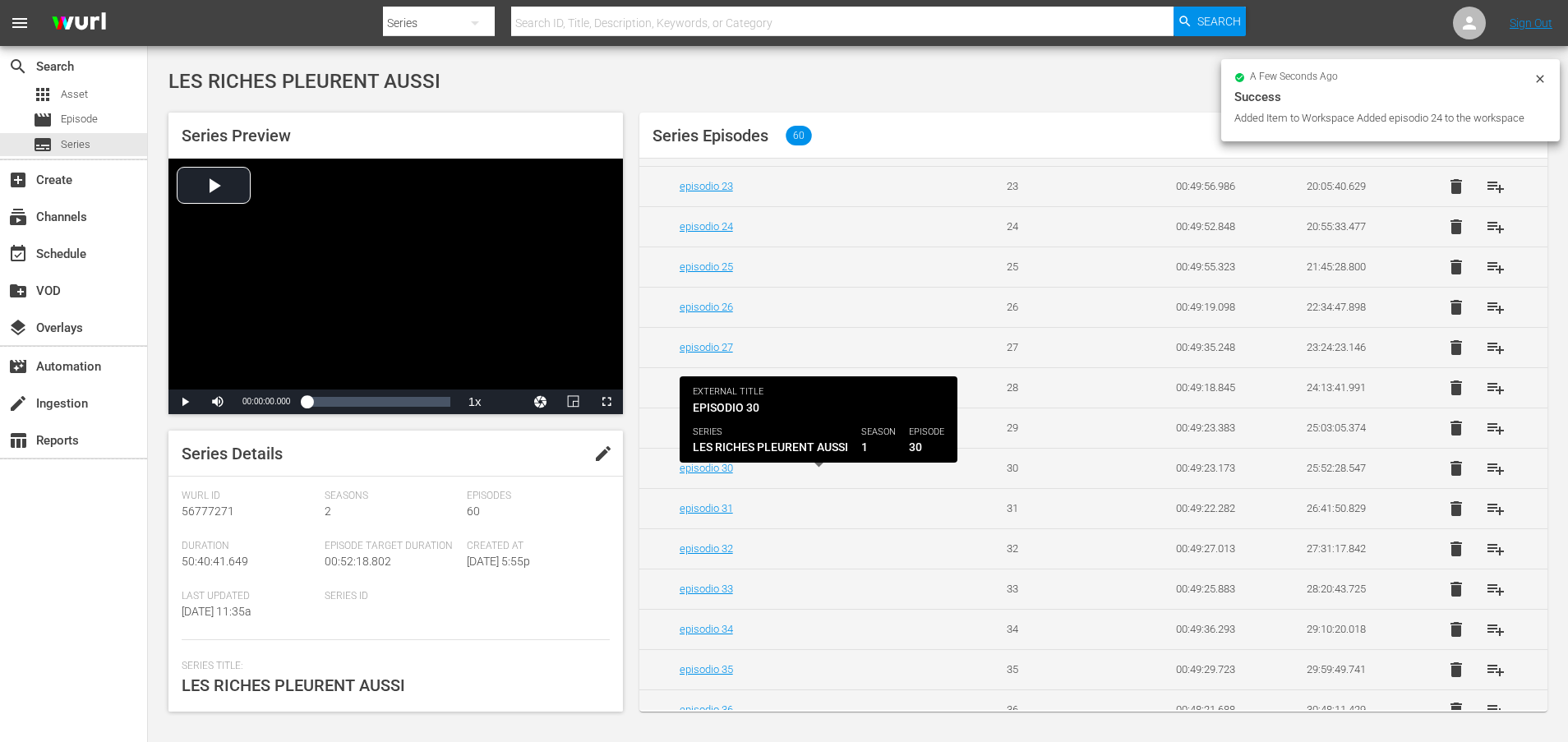
scroll to position [1006, 0]
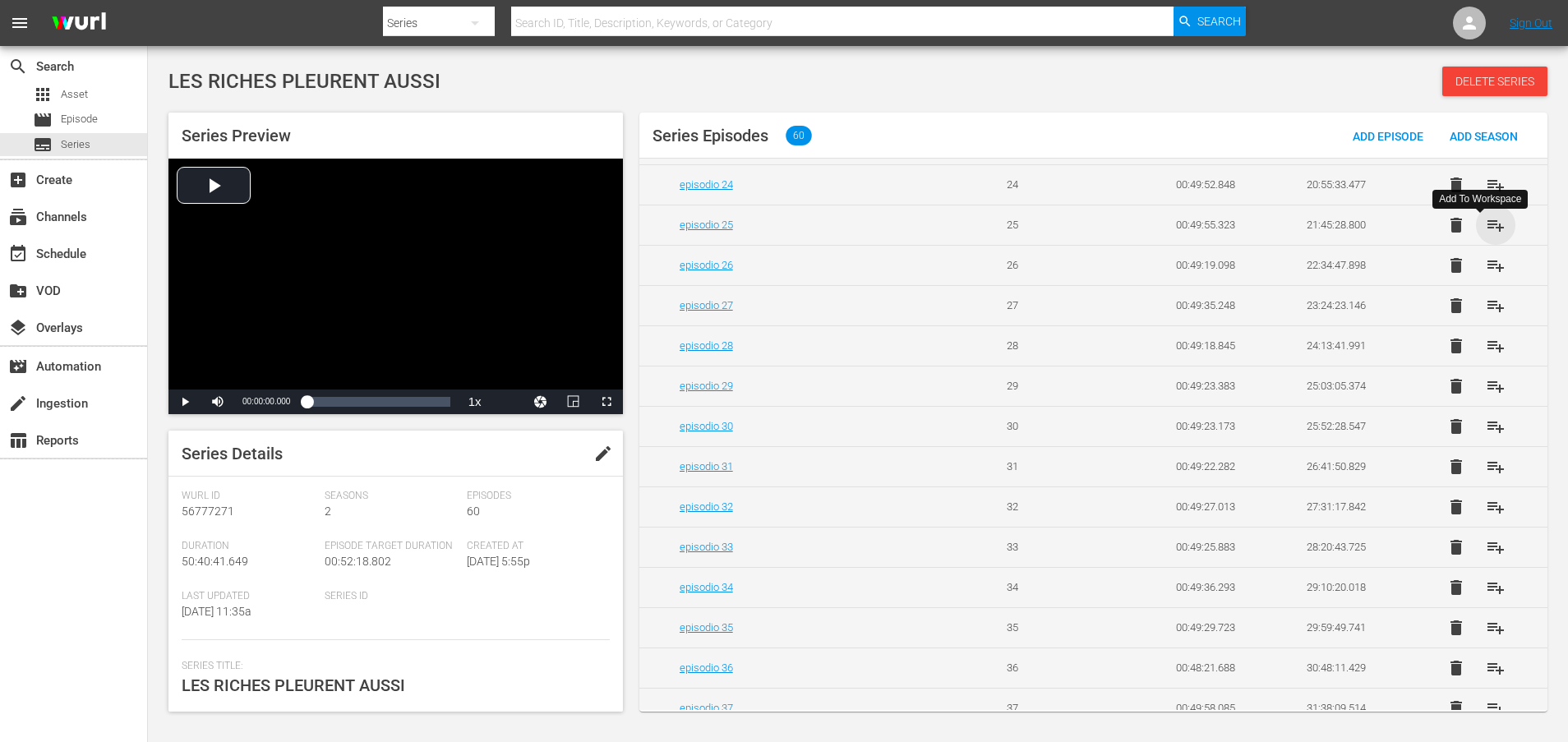
click at [1486, 233] on span "playlist_add" at bounding box center [1496, 225] width 20 height 20
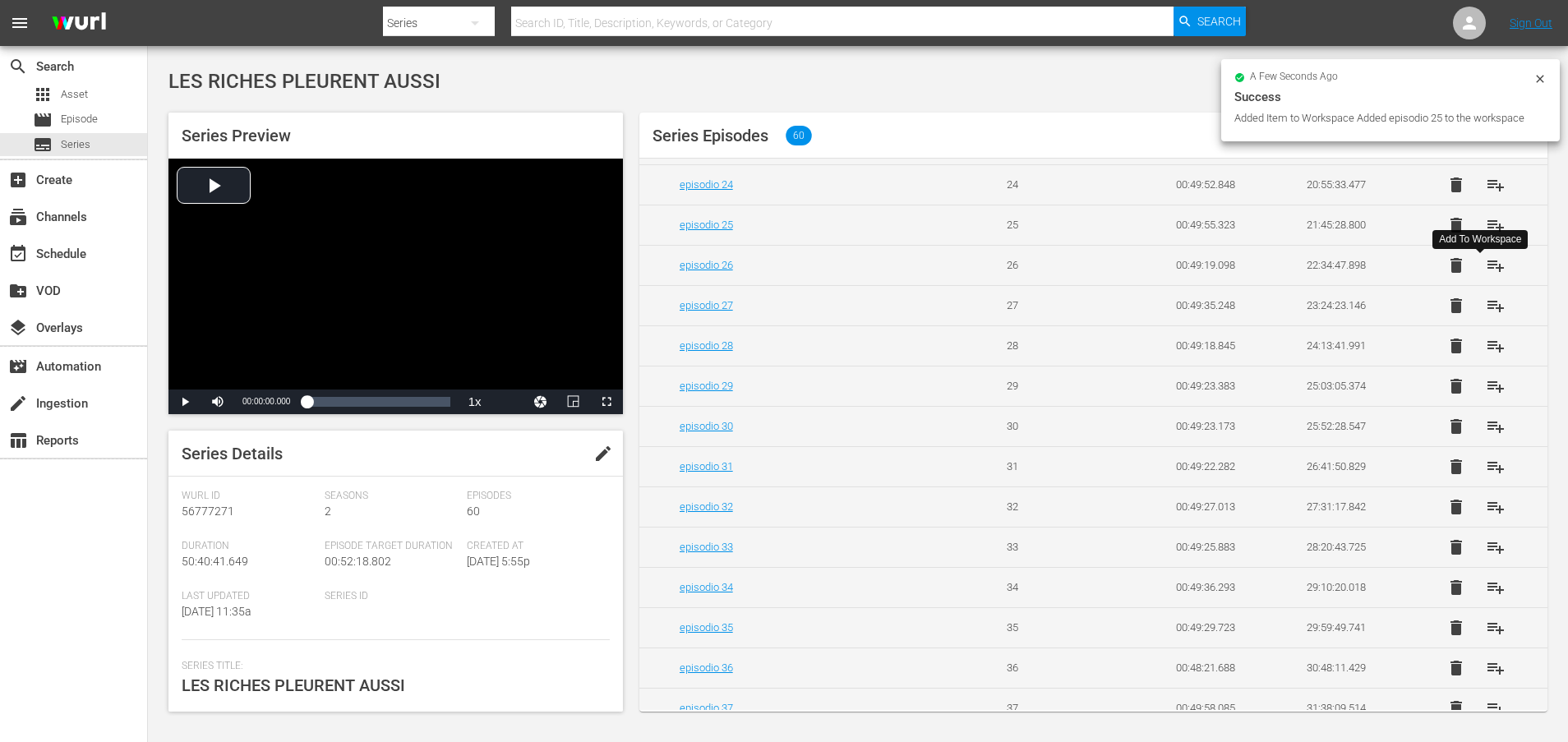
click at [1486, 275] on span "playlist_add" at bounding box center [1496, 265] width 20 height 20
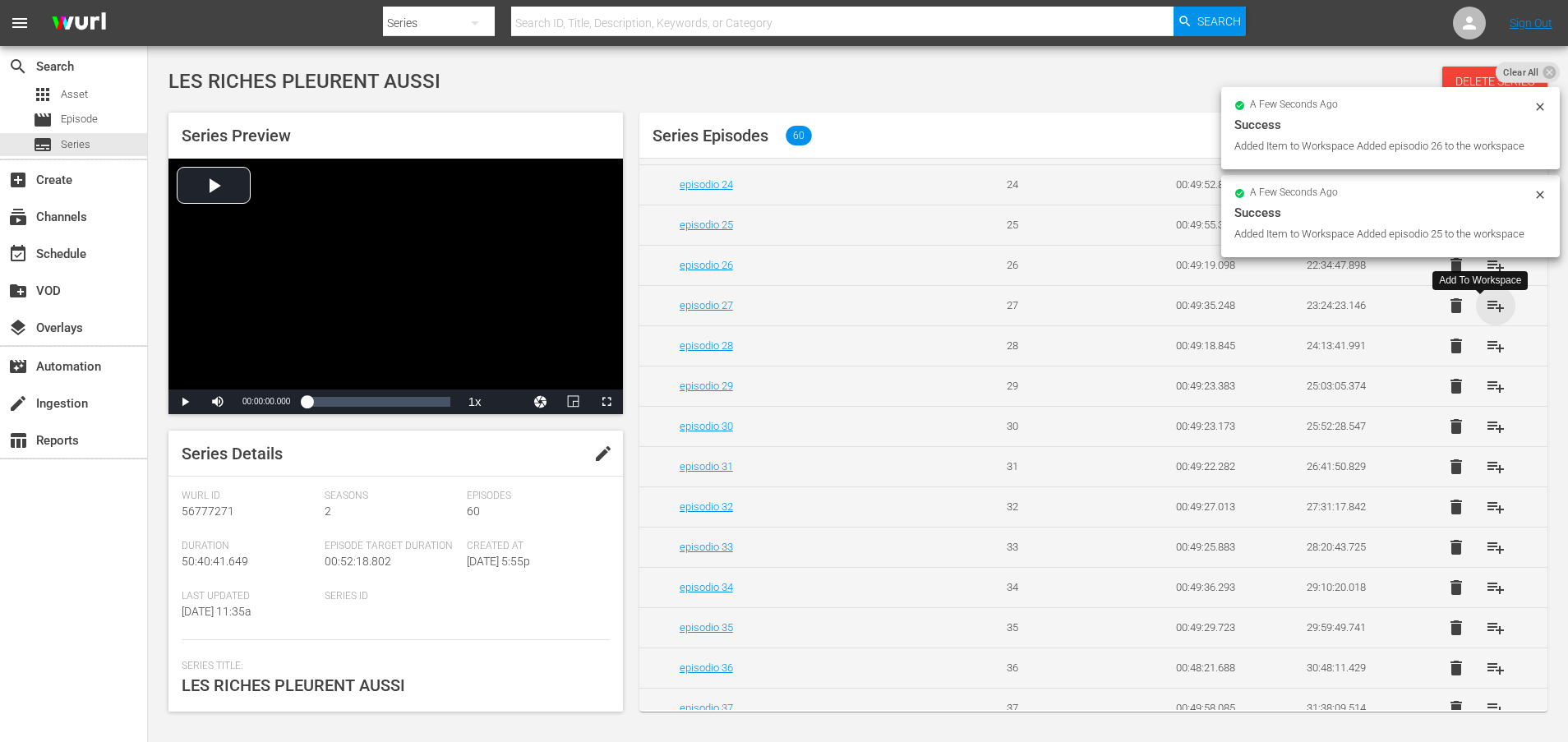
click at [1486, 315] on span "playlist_add" at bounding box center [1496, 306] width 20 height 20
click at [1486, 356] on span "playlist_add" at bounding box center [1496, 346] width 20 height 20
click at [1486, 396] on span "playlist_add" at bounding box center [1496, 386] width 20 height 20
click at [1486, 436] on span "playlist_add" at bounding box center [1496, 426] width 20 height 20
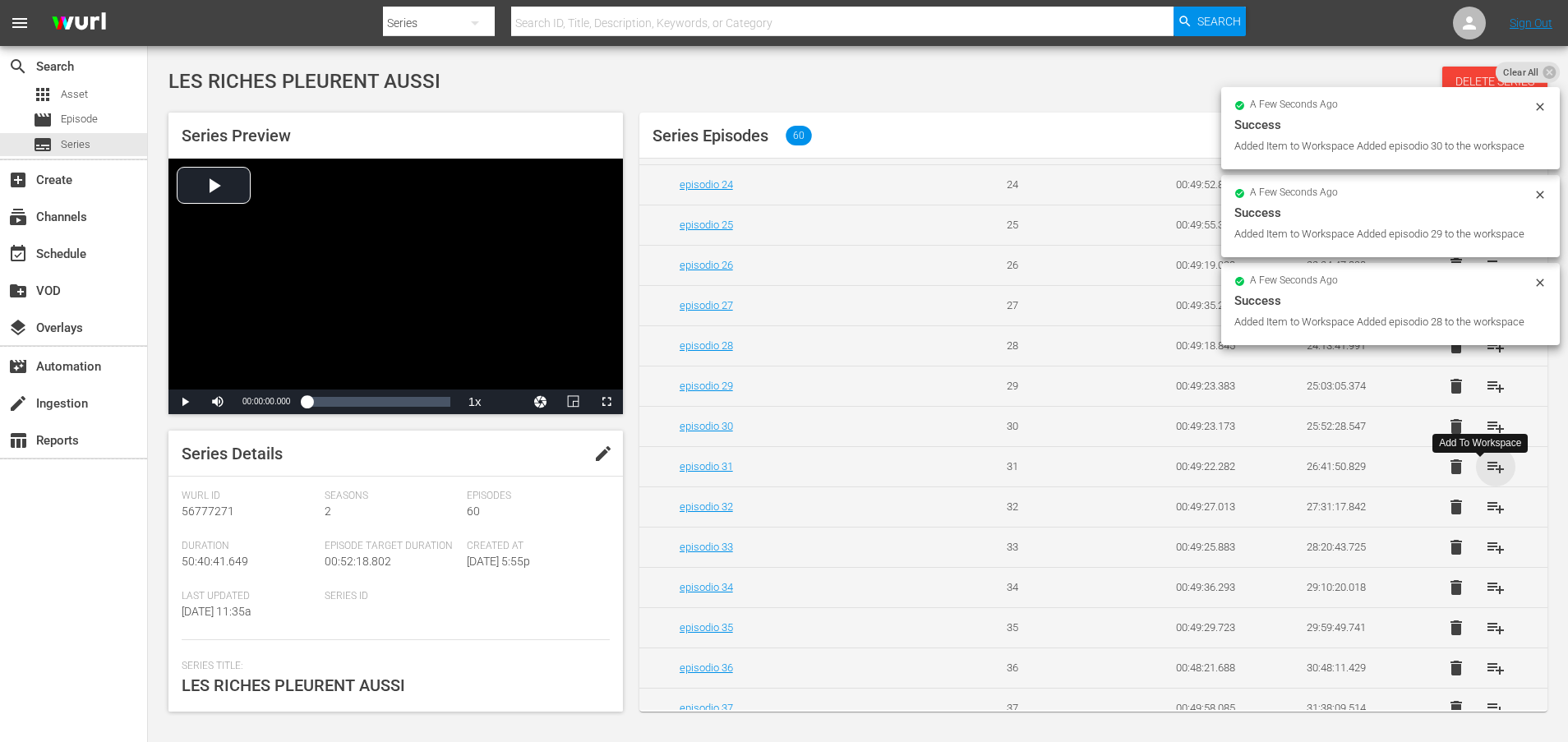
click at [1487, 477] on span "playlist_add" at bounding box center [1496, 467] width 20 height 20
click at [1486, 516] on span "playlist_add" at bounding box center [1496, 507] width 20 height 20
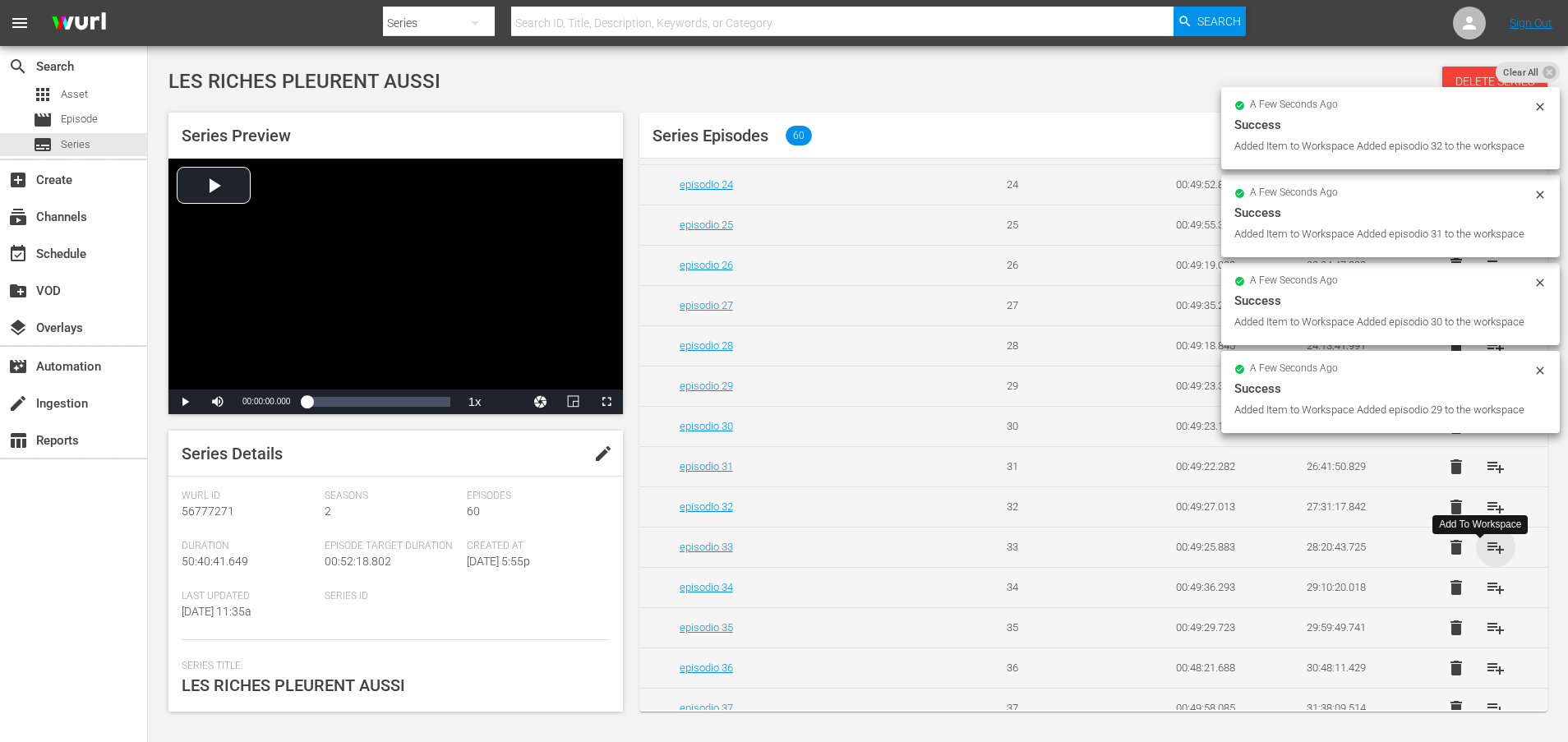
click at [1486, 557] on span "playlist_add" at bounding box center [1496, 547] width 20 height 20
click at [1486, 598] on span "playlist_add" at bounding box center [1496, 588] width 20 height 20
click at [1486, 637] on span "playlist_add" at bounding box center [1496, 627] width 20 height 20
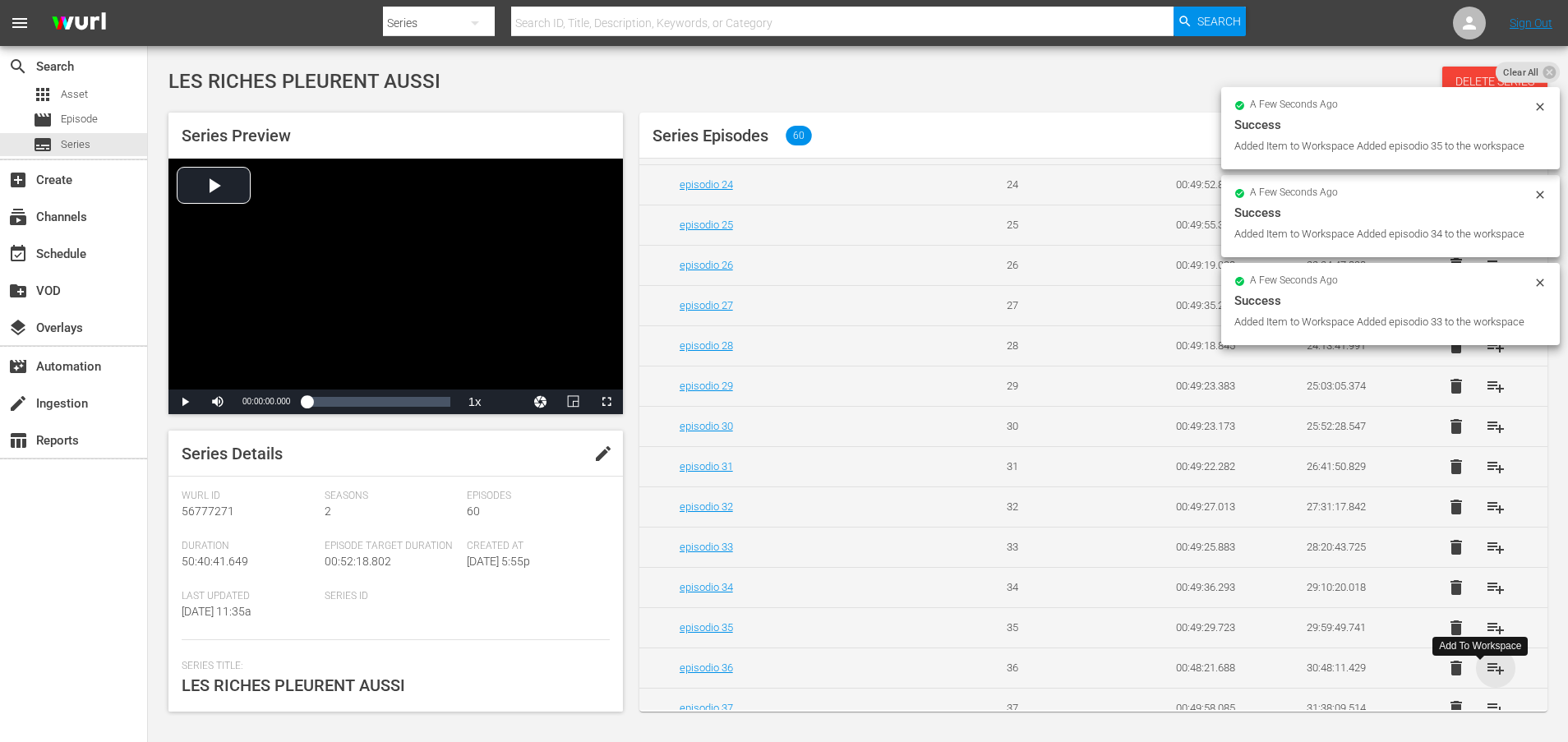
click at [1486, 678] on span "playlist_add" at bounding box center [1496, 668] width 20 height 20
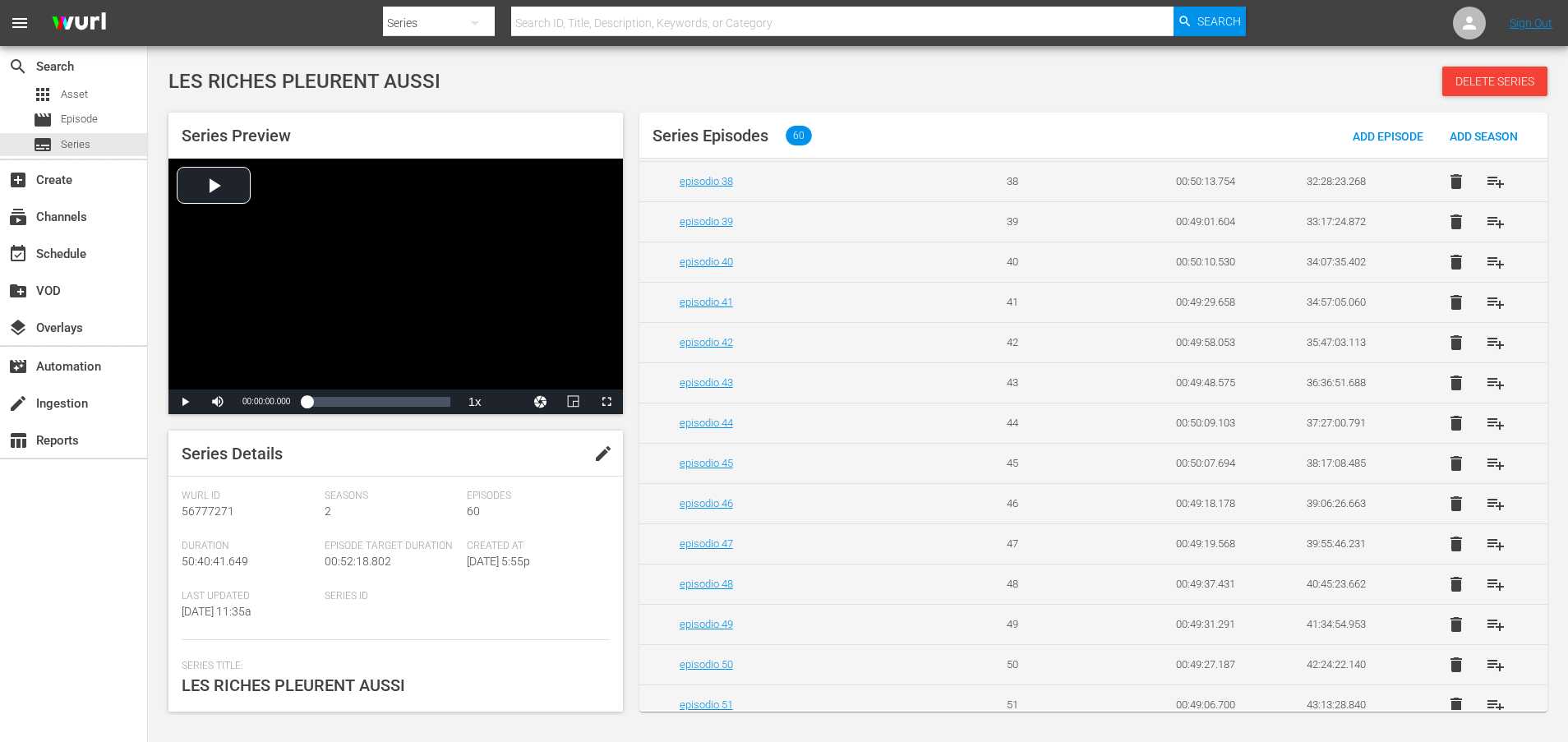
scroll to position [1450, 0]
click at [1486, 274] on span "playlist_add" at bounding box center [1496, 264] width 20 height 20
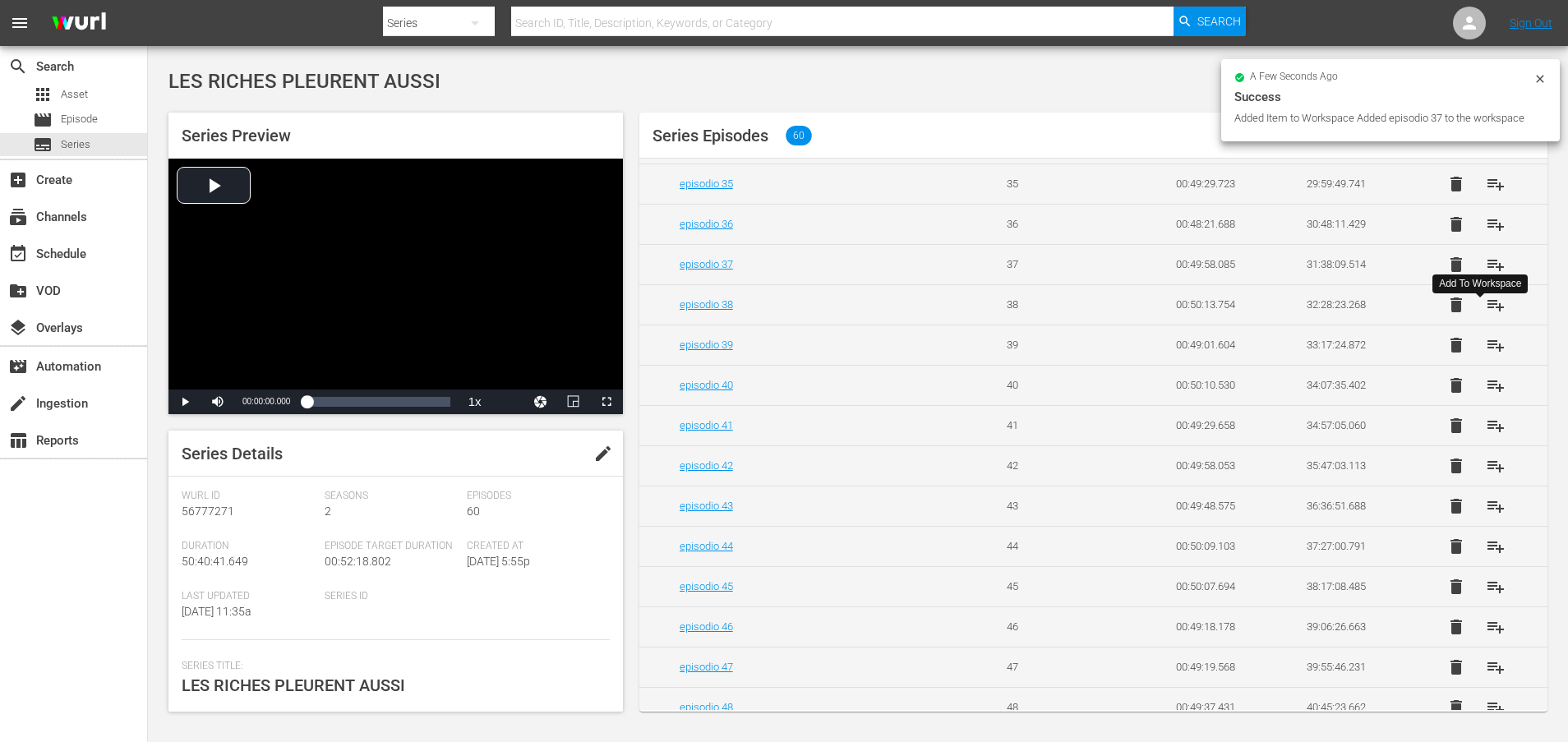
click at [1486, 315] on span "playlist_add" at bounding box center [1496, 305] width 20 height 20
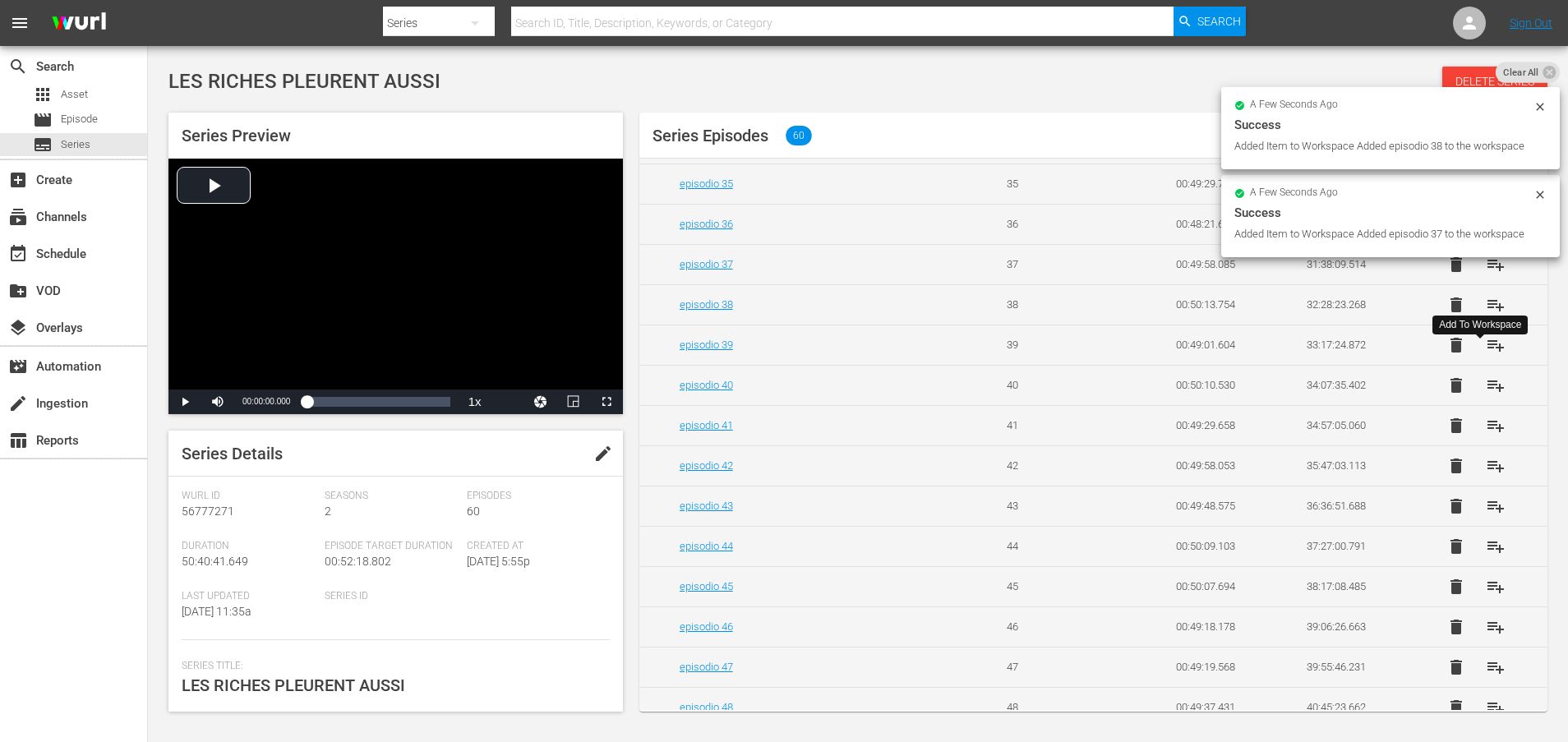
click at [1486, 355] on span "playlist_add" at bounding box center [1496, 345] width 20 height 20
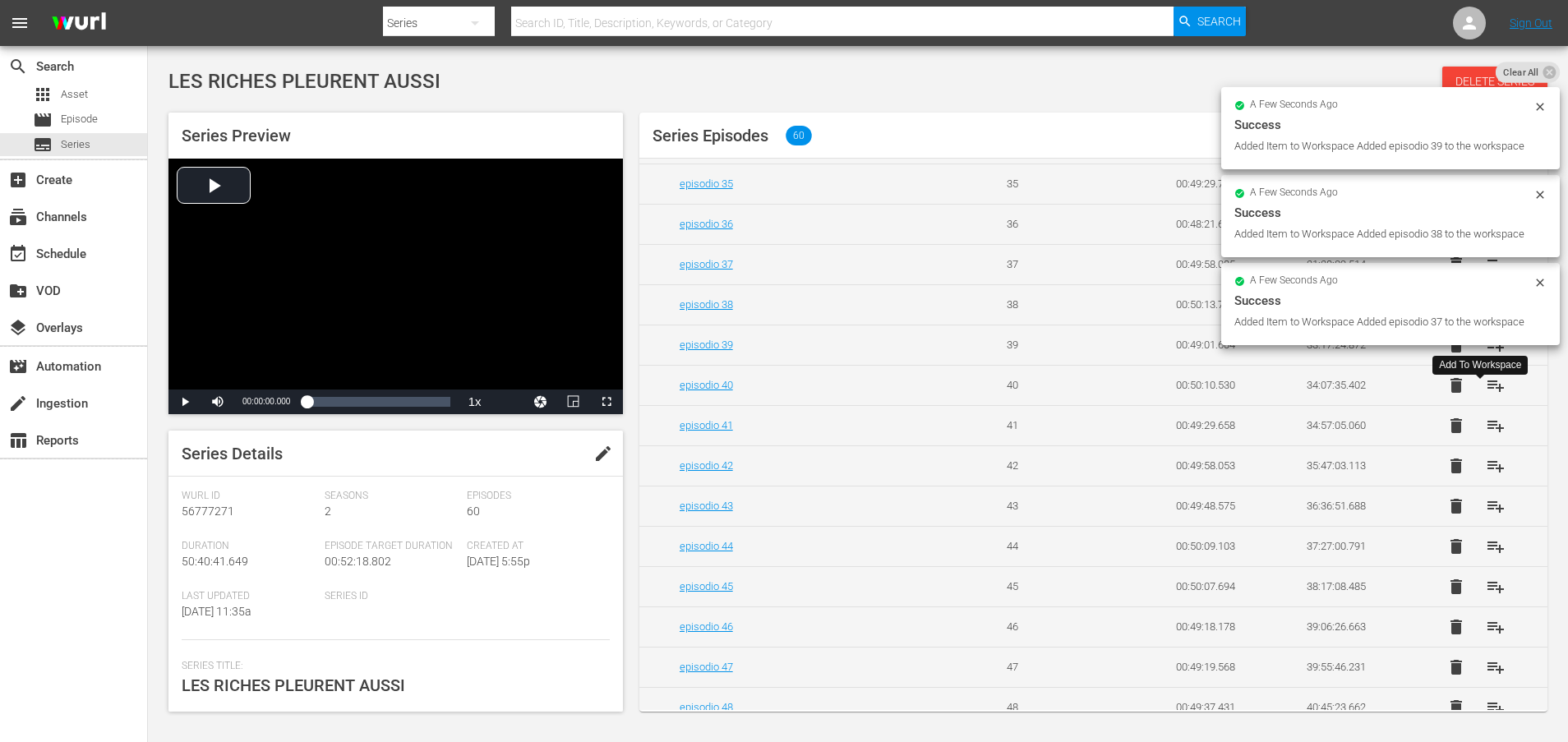
click at [1486, 395] on span "playlist_add" at bounding box center [1496, 385] width 20 height 20
click at [1486, 435] on span "playlist_add" at bounding box center [1496, 426] width 20 height 20
click at [1486, 476] on span "playlist_add" at bounding box center [1496, 466] width 20 height 20
click at [1487, 516] on span "playlist_add" at bounding box center [1496, 506] width 20 height 20
click at [1486, 556] on span "playlist_add" at bounding box center [1496, 546] width 20 height 20
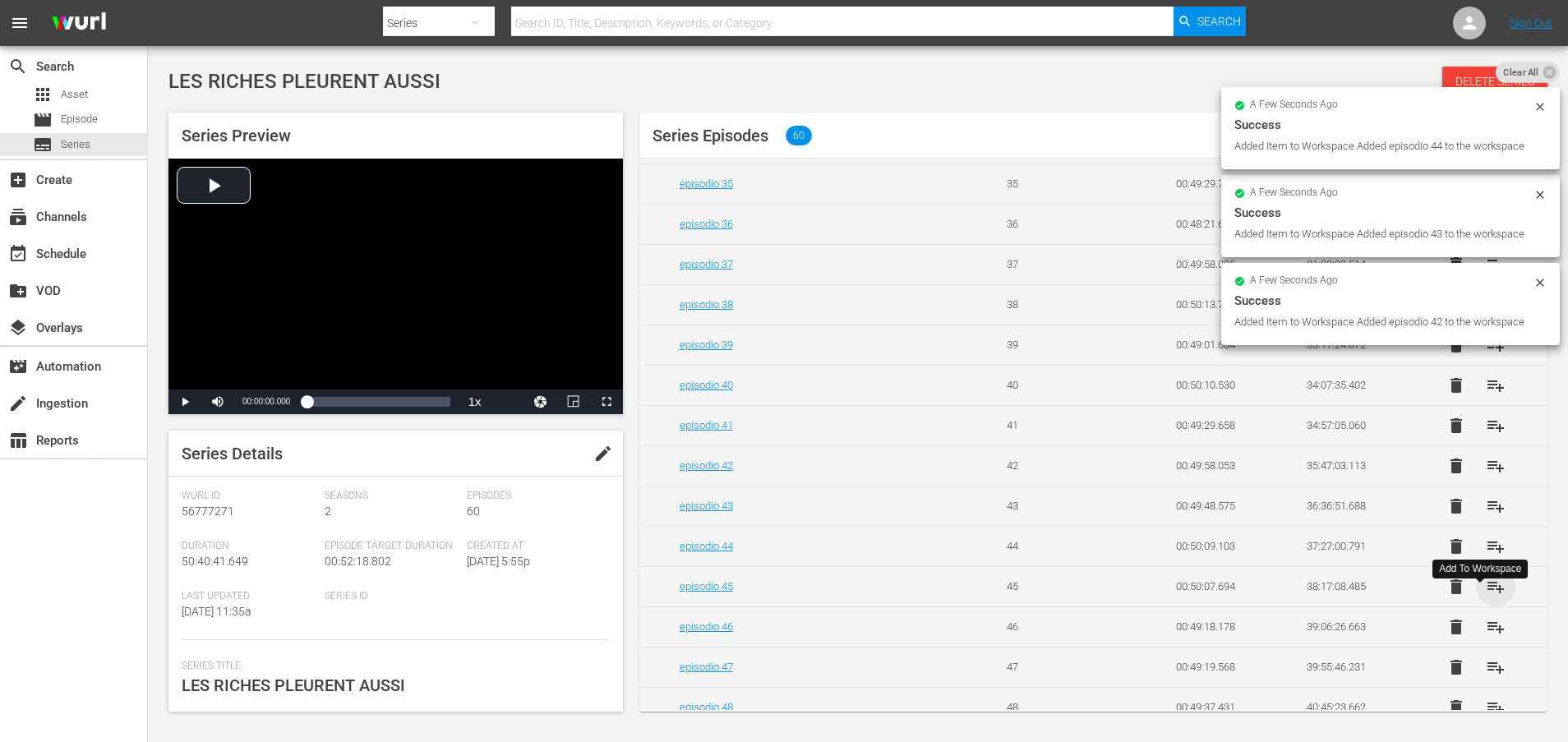
click at [1486, 597] on span "playlist_add" at bounding box center [1496, 587] width 20 height 20
click at [1486, 636] on span "playlist_add" at bounding box center [1496, 627] width 20 height 20
click at [1486, 677] on span "playlist_add" at bounding box center [1496, 667] width 20 height 20
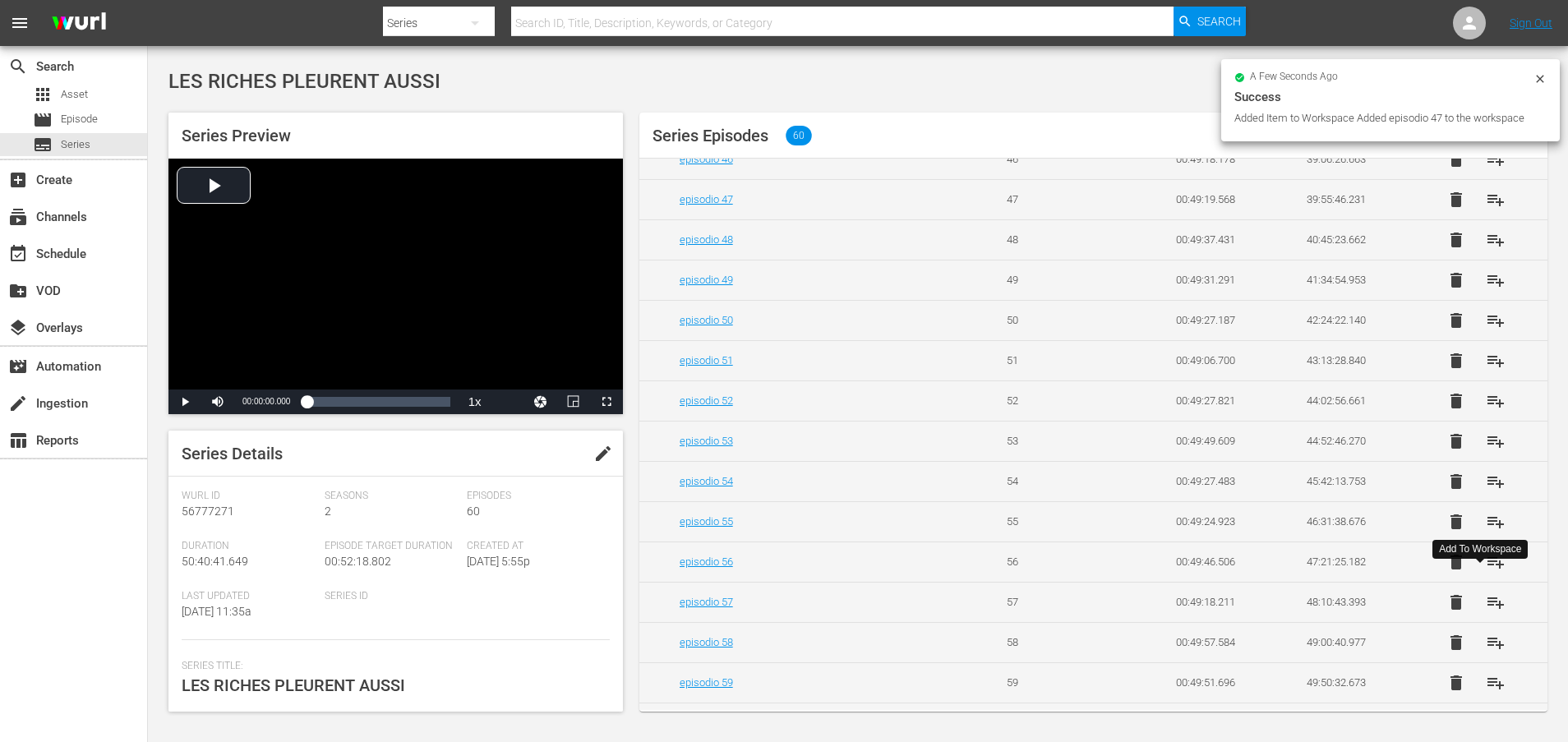
scroll to position [1943, 0]
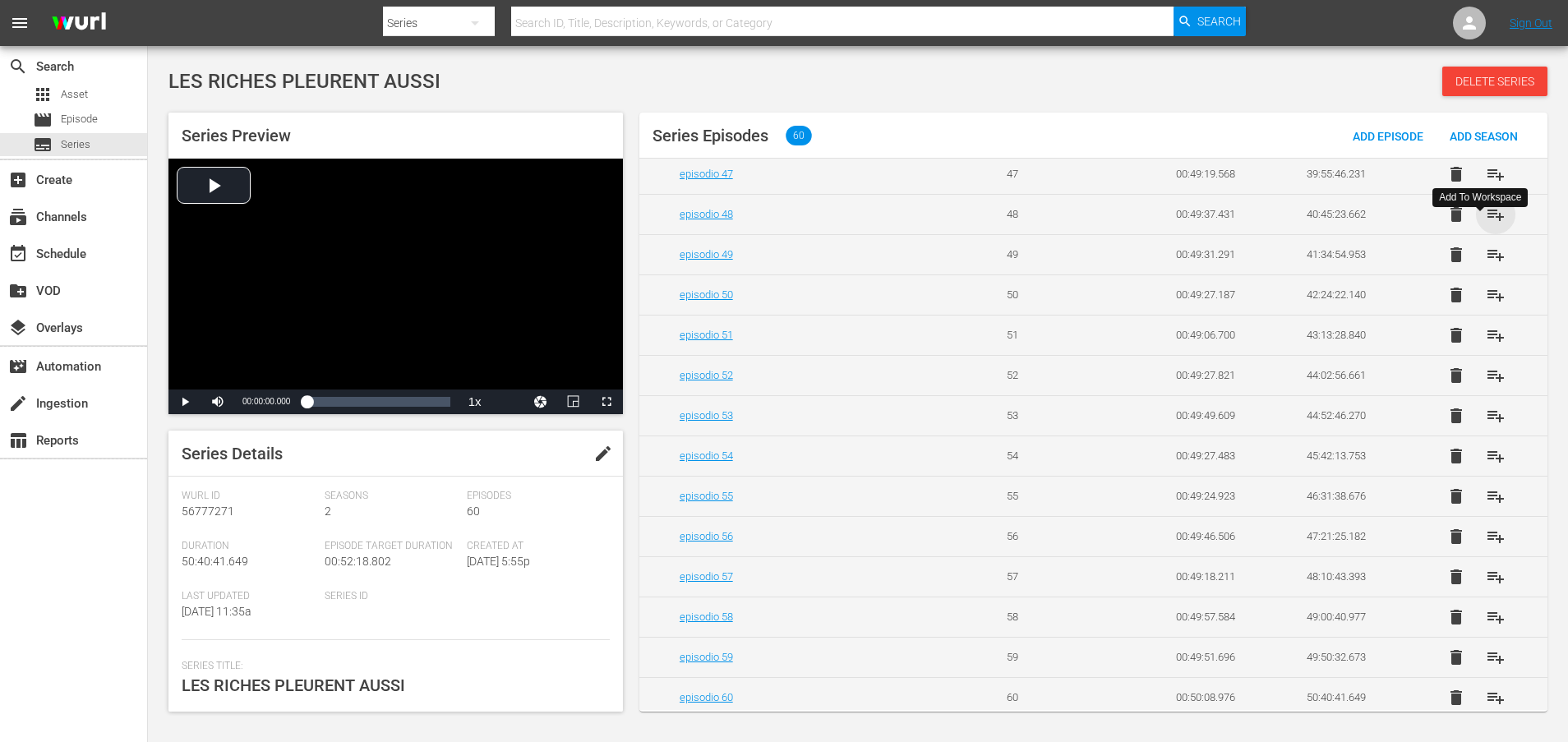
click at [1486, 224] on span "playlist_add" at bounding box center [1496, 215] width 20 height 20
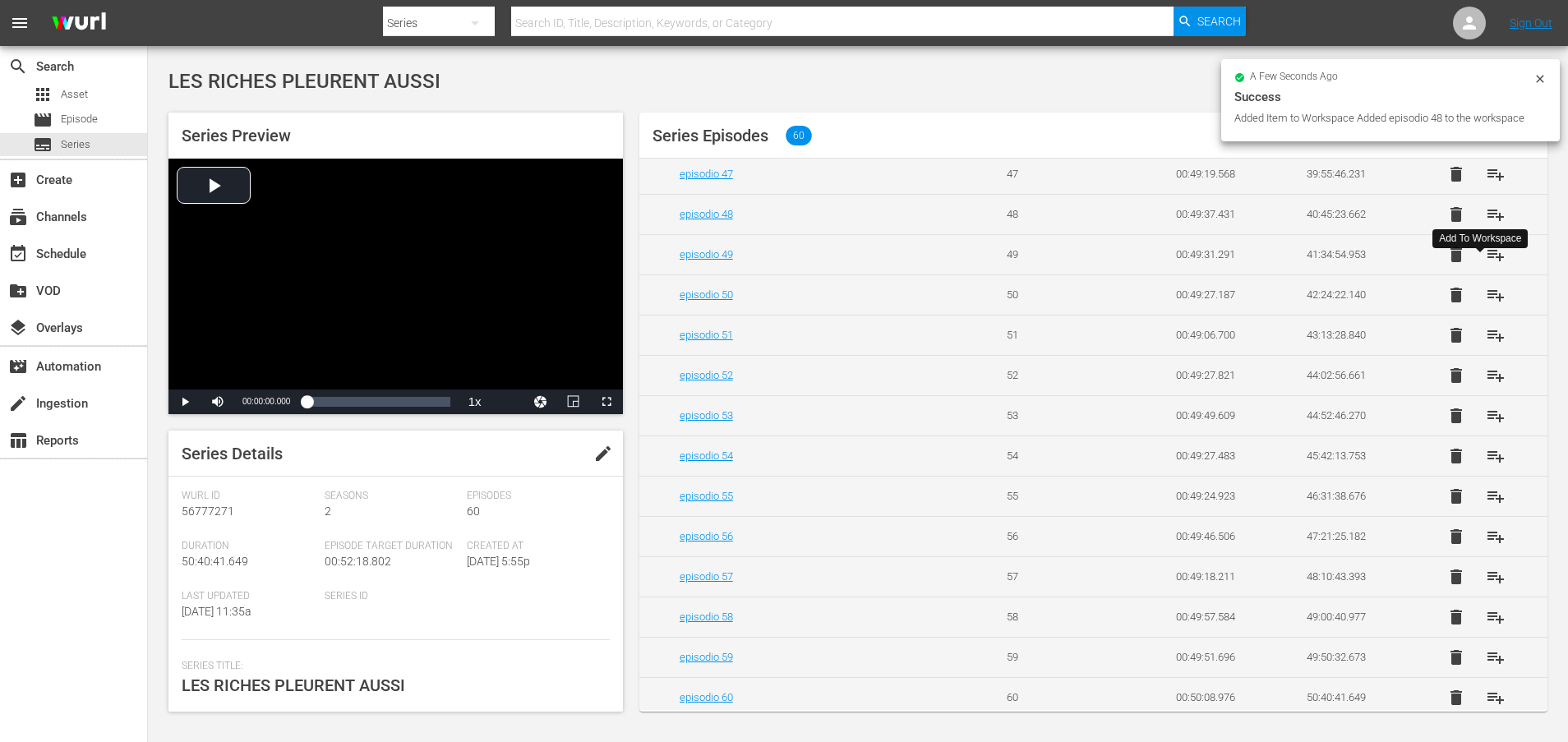
click at [1486, 264] on span "playlist_add" at bounding box center [1496, 255] width 20 height 20
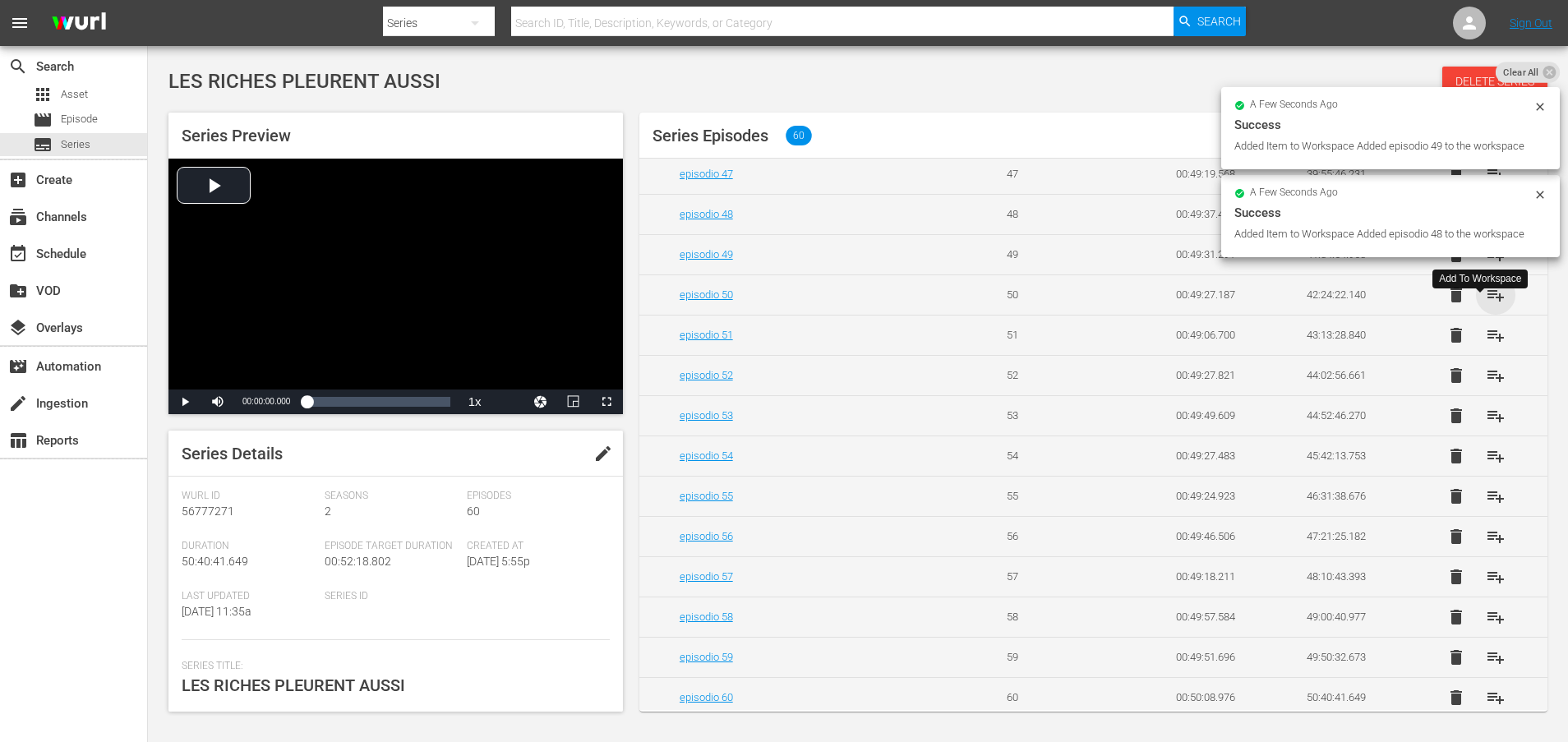
click at [1486, 305] on span "playlist_add" at bounding box center [1496, 295] width 20 height 20
click at [1486, 345] on span "playlist_add" at bounding box center [1496, 335] width 20 height 20
click at [1487, 385] on span "playlist_add" at bounding box center [1496, 376] width 20 height 20
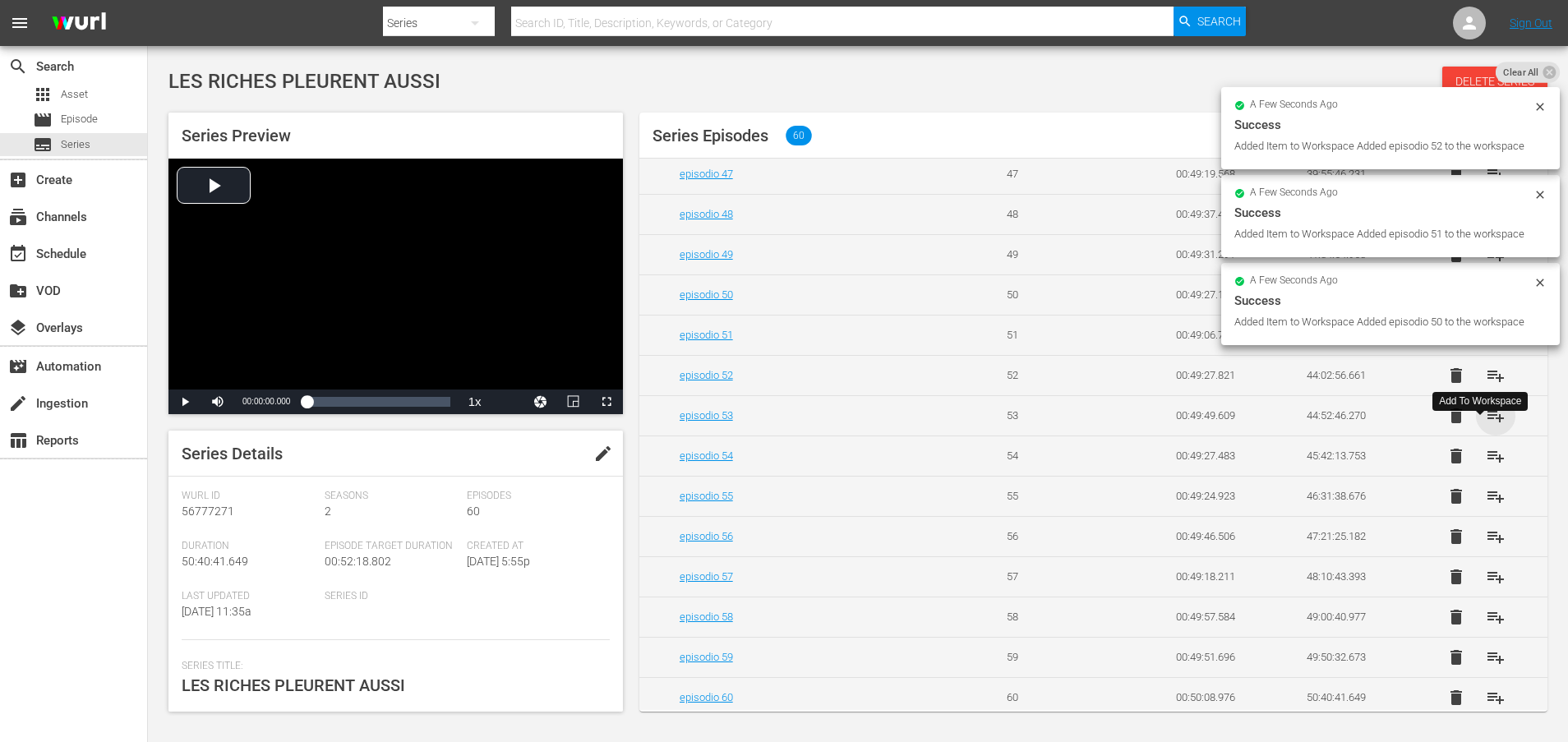
click at [1486, 425] on span "playlist_add" at bounding box center [1496, 416] width 20 height 20
click at [1486, 466] on span "playlist_add" at bounding box center [1496, 456] width 20 height 20
click at [1487, 506] on span "playlist_add" at bounding box center [1496, 496] width 20 height 20
click at [1486, 546] on span "playlist_add" at bounding box center [1496, 536] width 20 height 20
click at [1486, 587] on span "playlist_add" at bounding box center [1496, 577] width 20 height 20
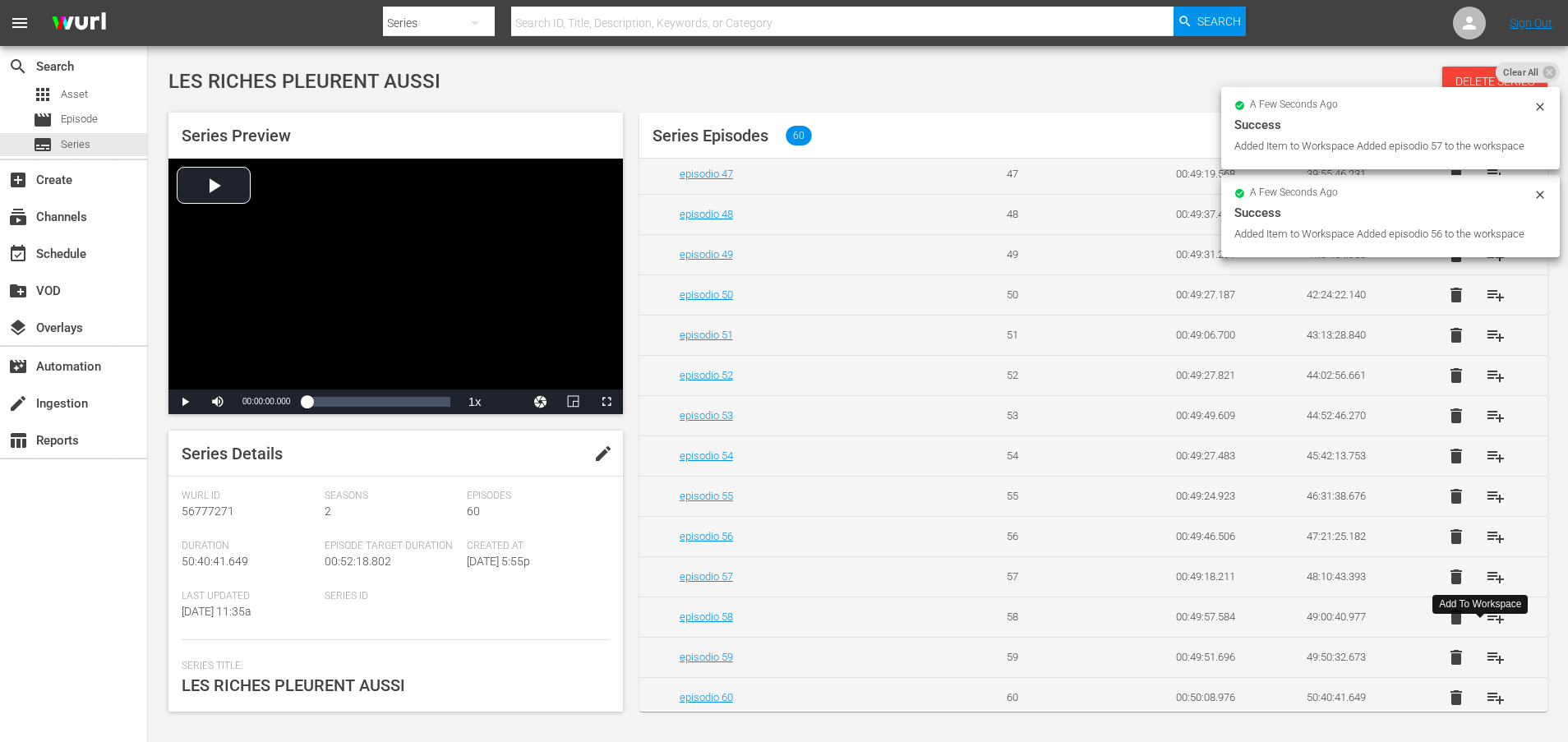
click at [1486, 626] on span "playlist_add" at bounding box center [1496, 617] width 20 height 20
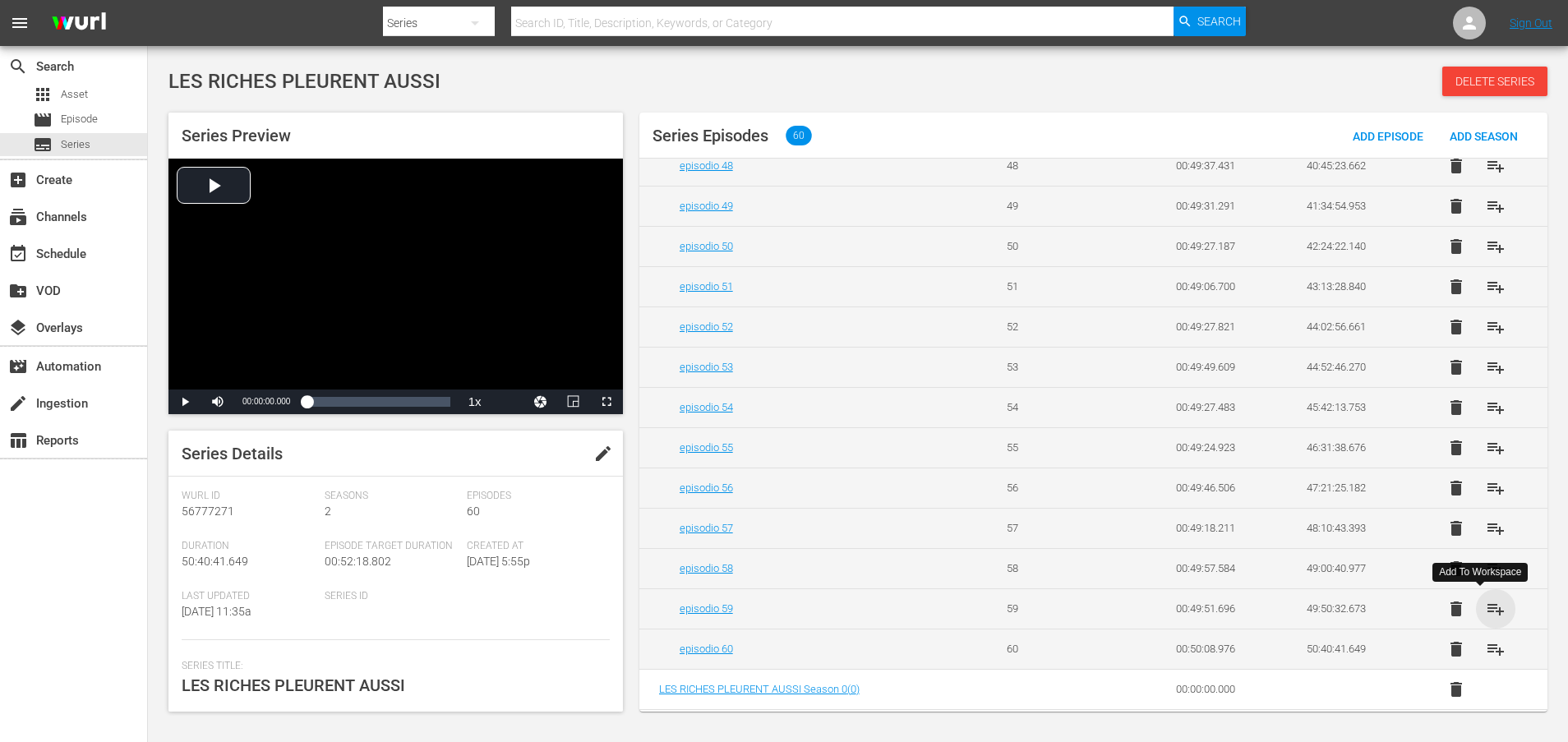
click at [1486, 608] on span "playlist_add" at bounding box center [1496, 608] width 20 height 20
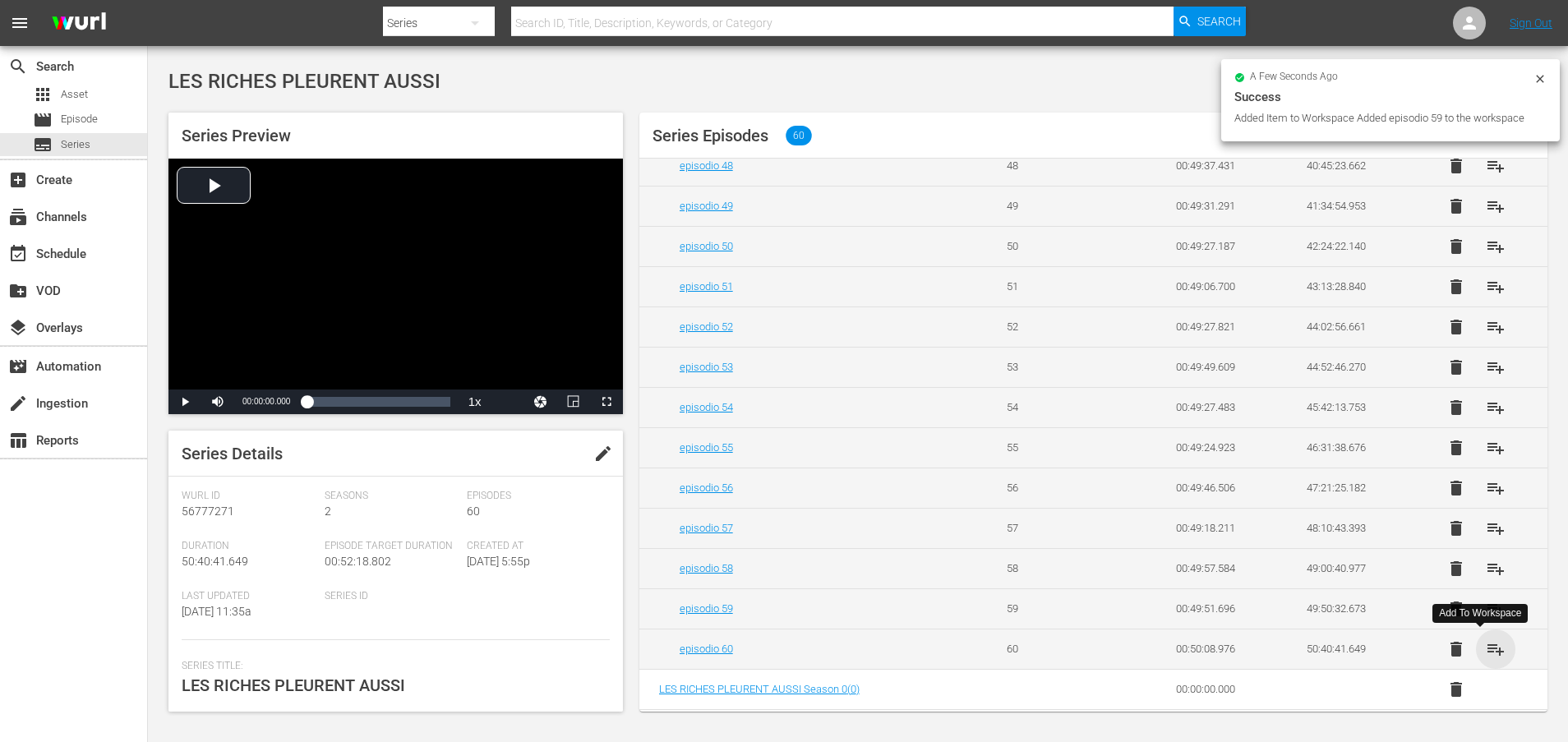
click at [1486, 651] on span "playlist_add" at bounding box center [1496, 649] width 20 height 20
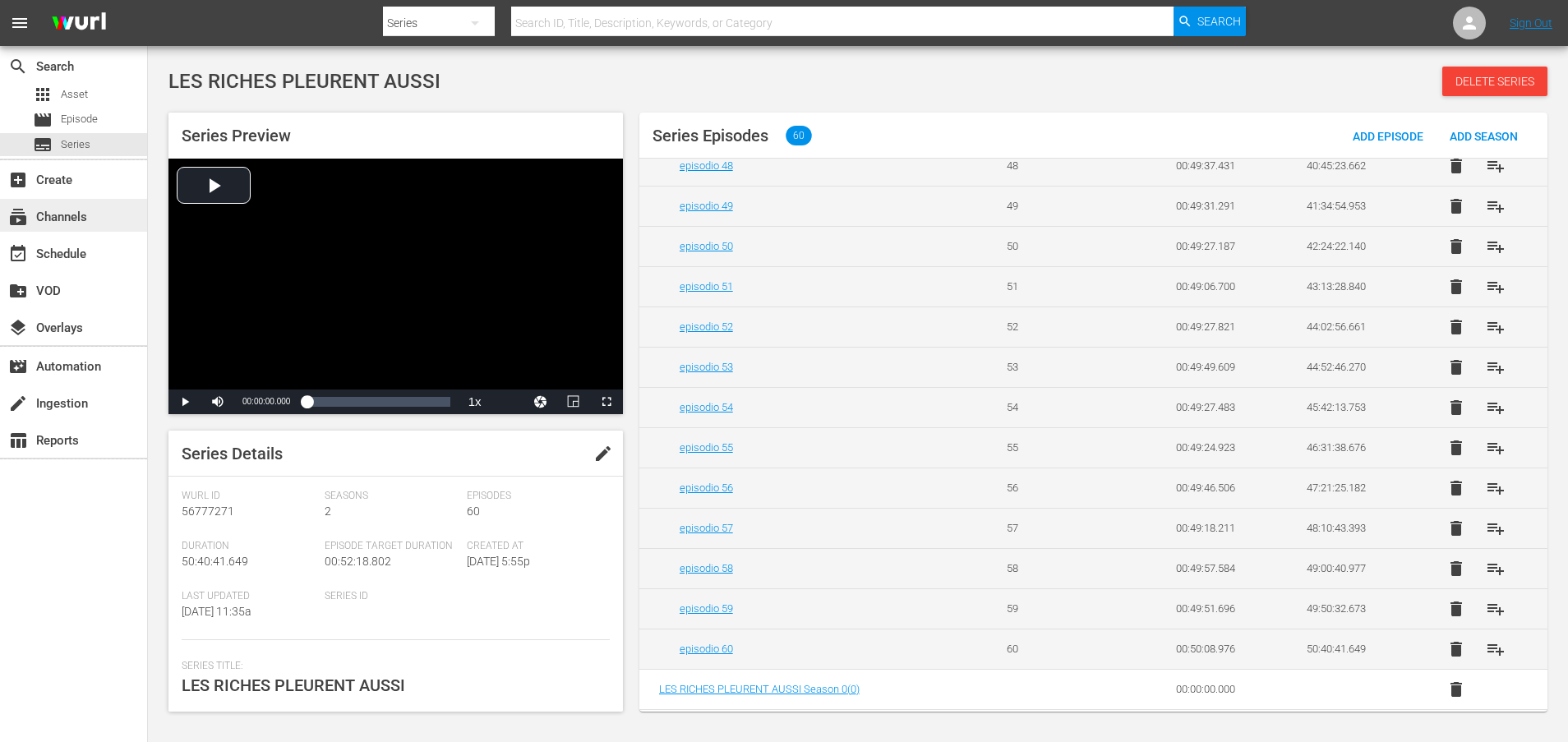
click at [84, 217] on div "subscriptions Channels" at bounding box center [46, 214] width 92 height 14
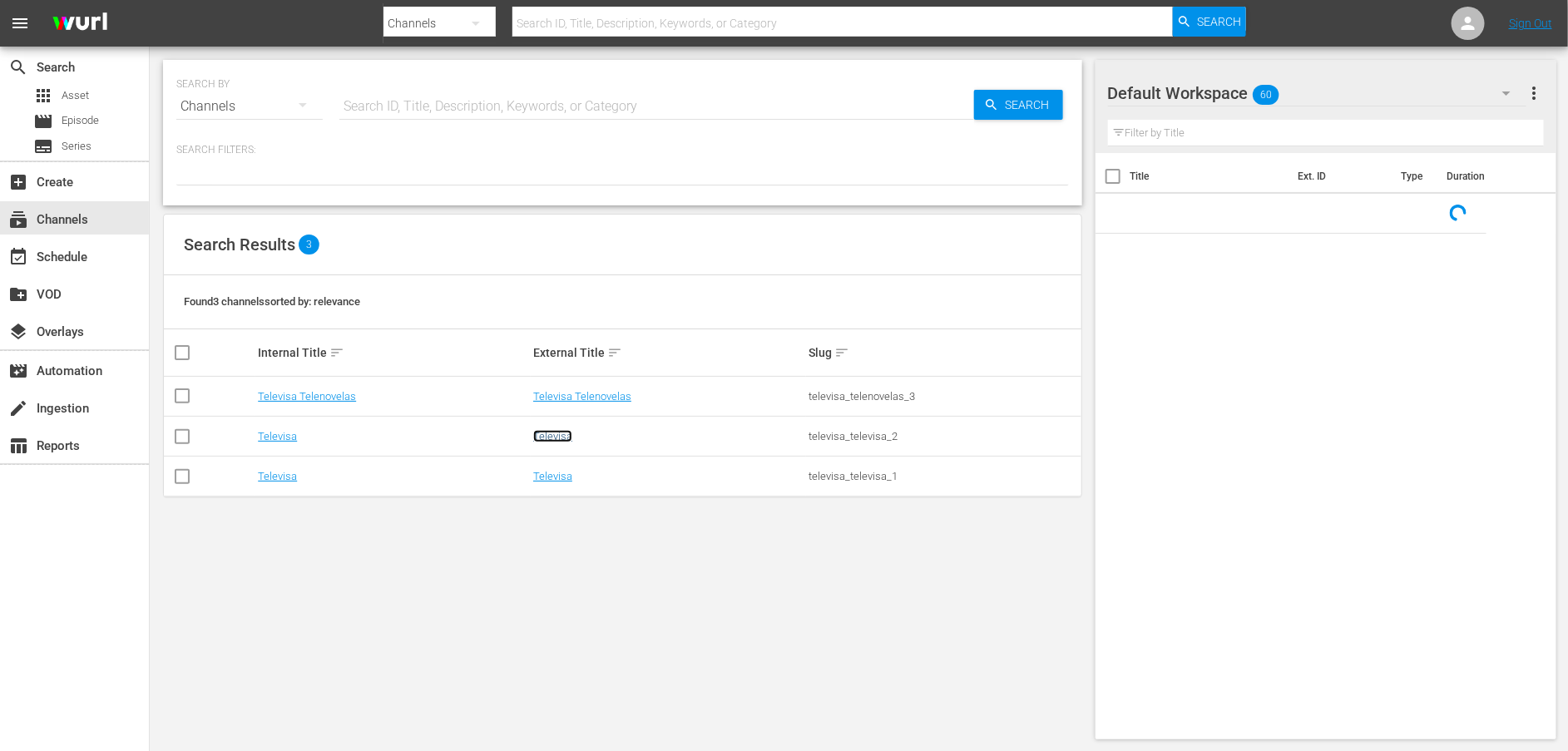
click at [556, 439] on link "Televisa" at bounding box center [552, 437] width 39 height 13
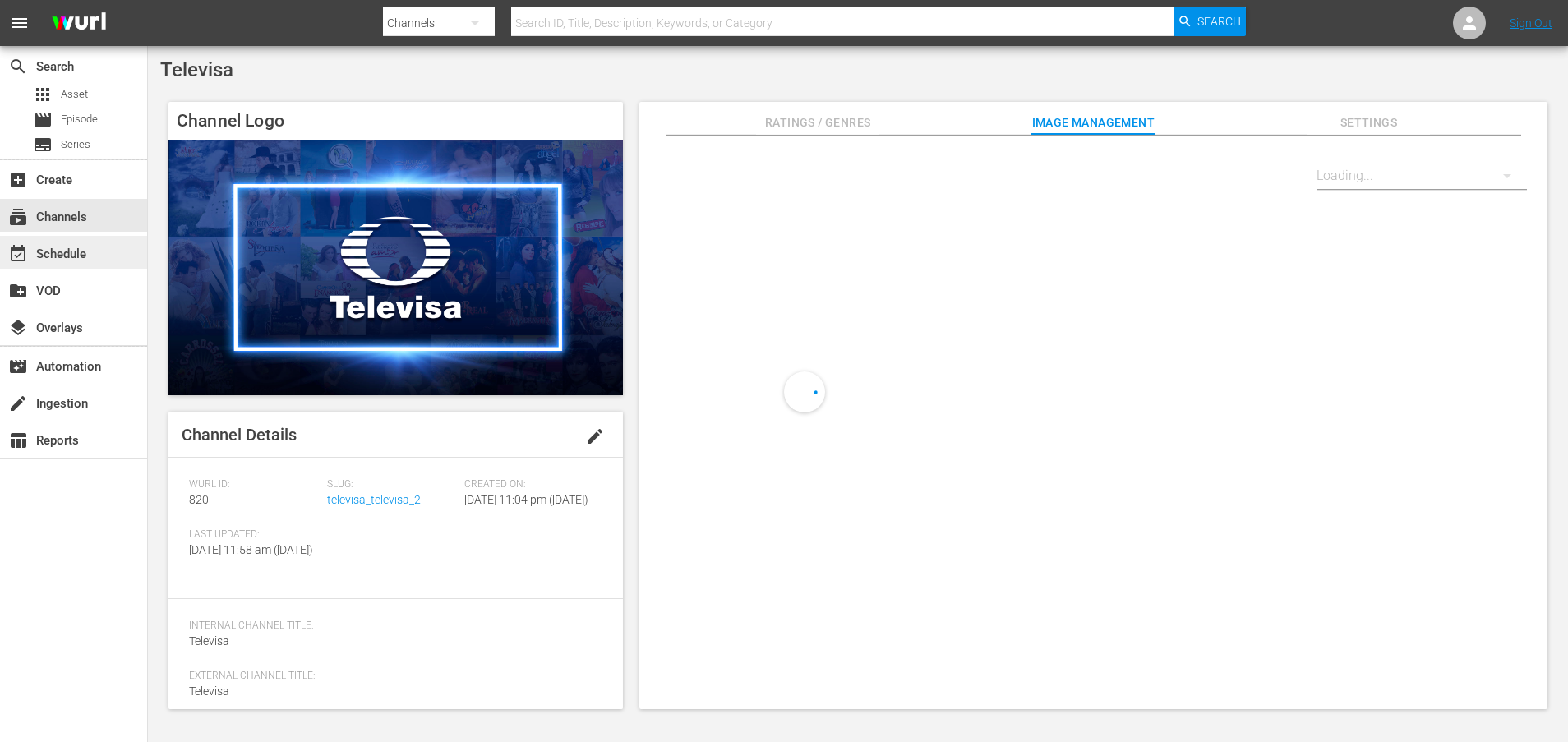
click at [82, 249] on div "event_available Schedule" at bounding box center [46, 251] width 92 height 14
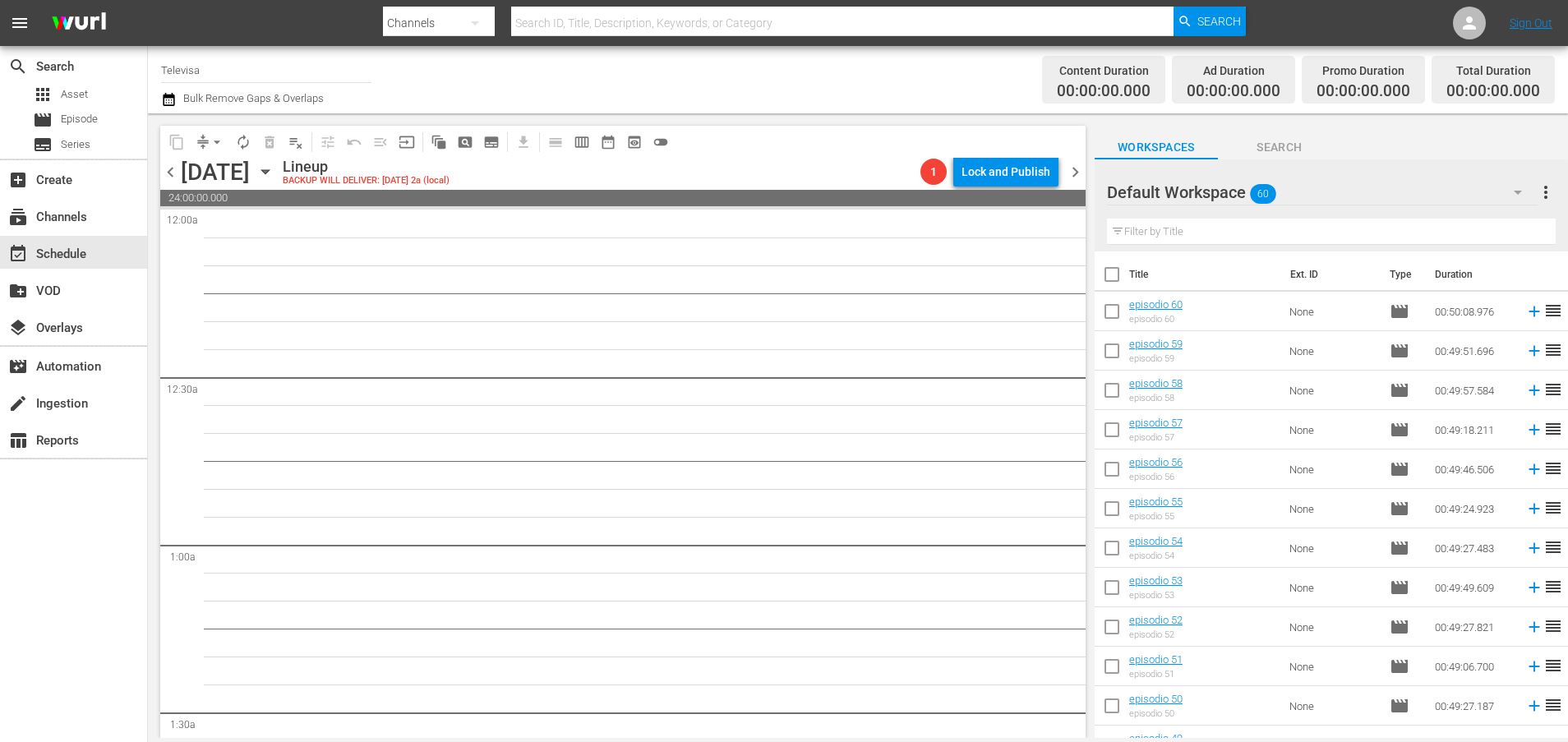
click at [274, 169] on icon "button" at bounding box center [265, 172] width 18 height 18
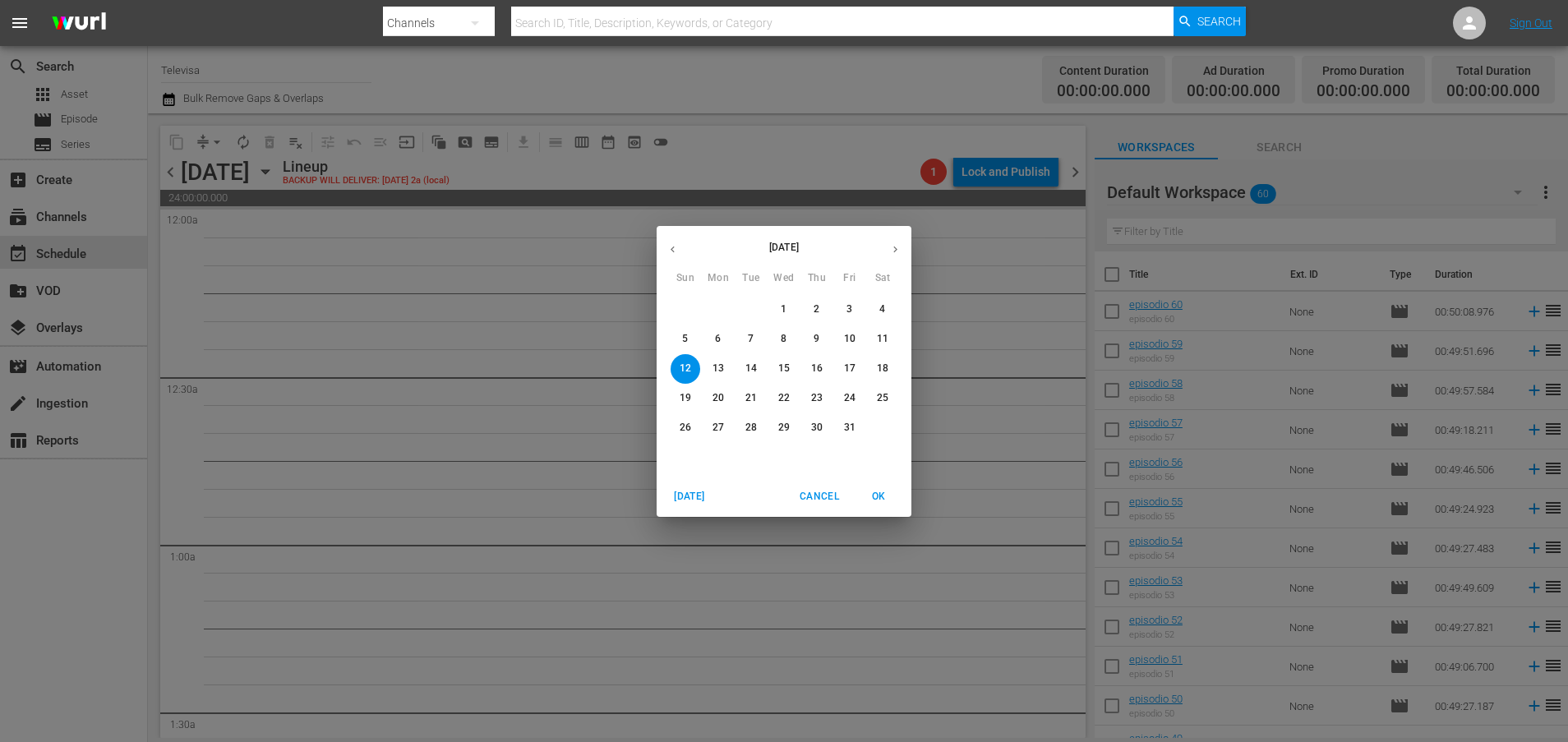
click at [718, 335] on p "6" at bounding box center [718, 339] width 5 height 14
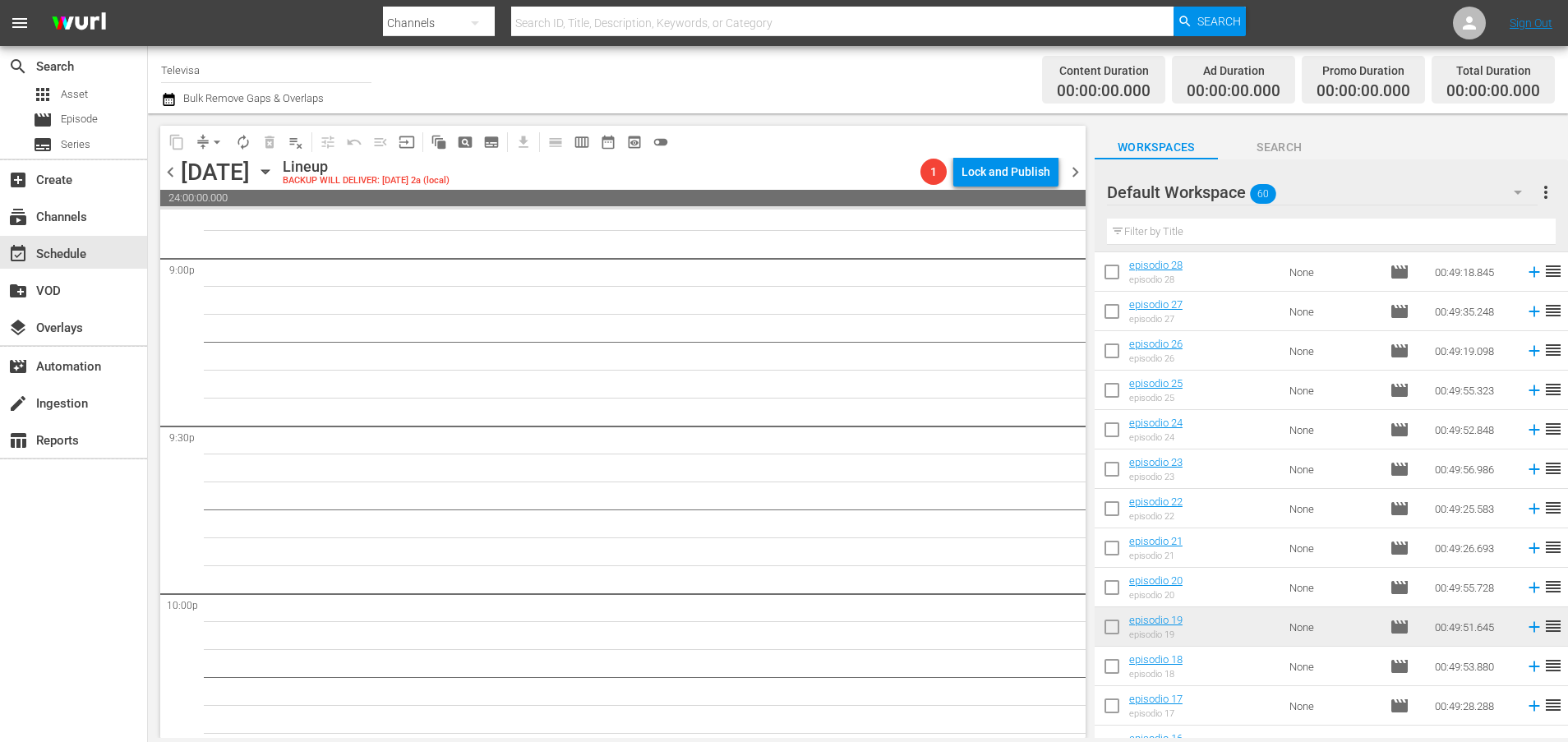
scroll to position [7516, 0]
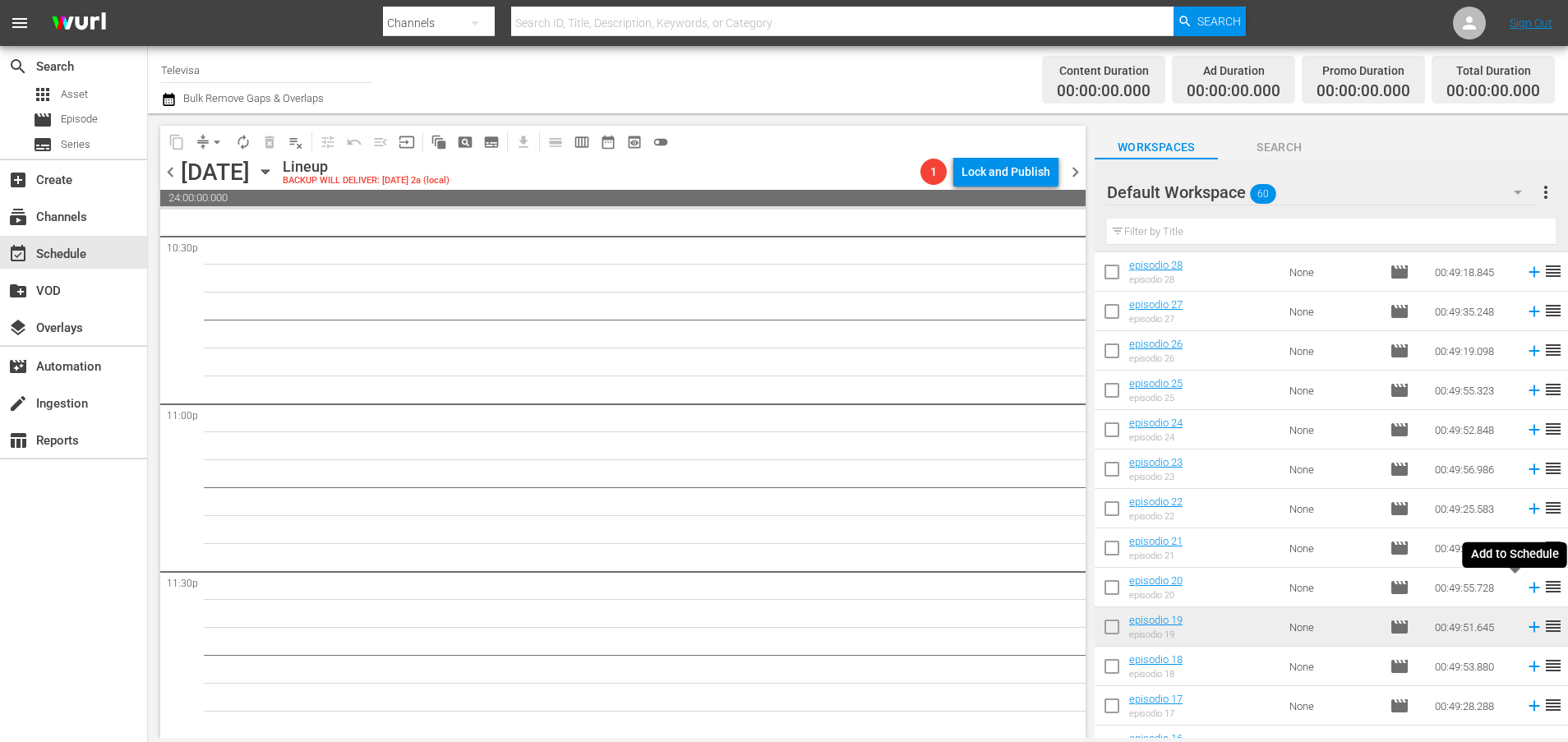
click at [1525, 589] on icon at bounding box center [1534, 588] width 18 height 18
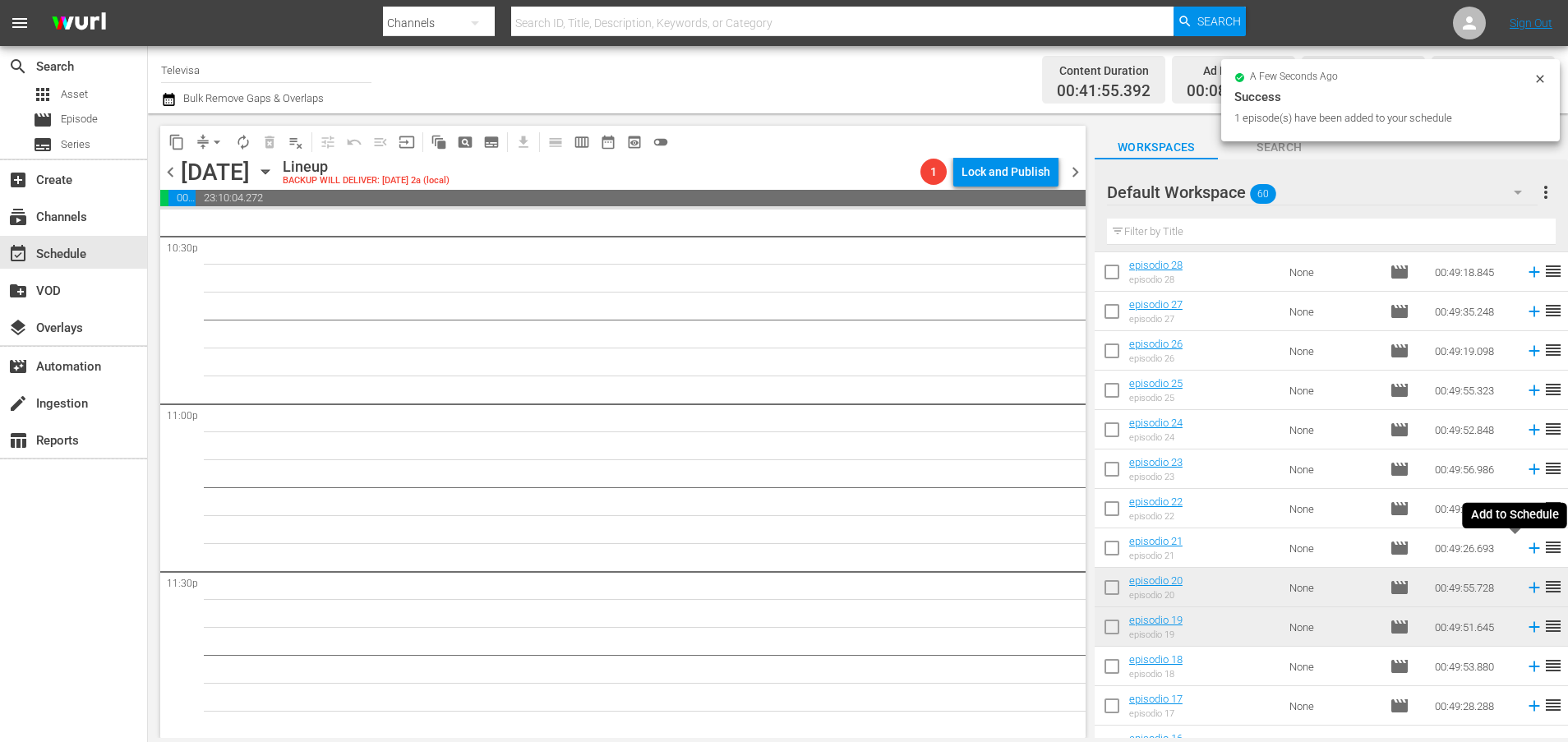
scroll to position [7488, 0]
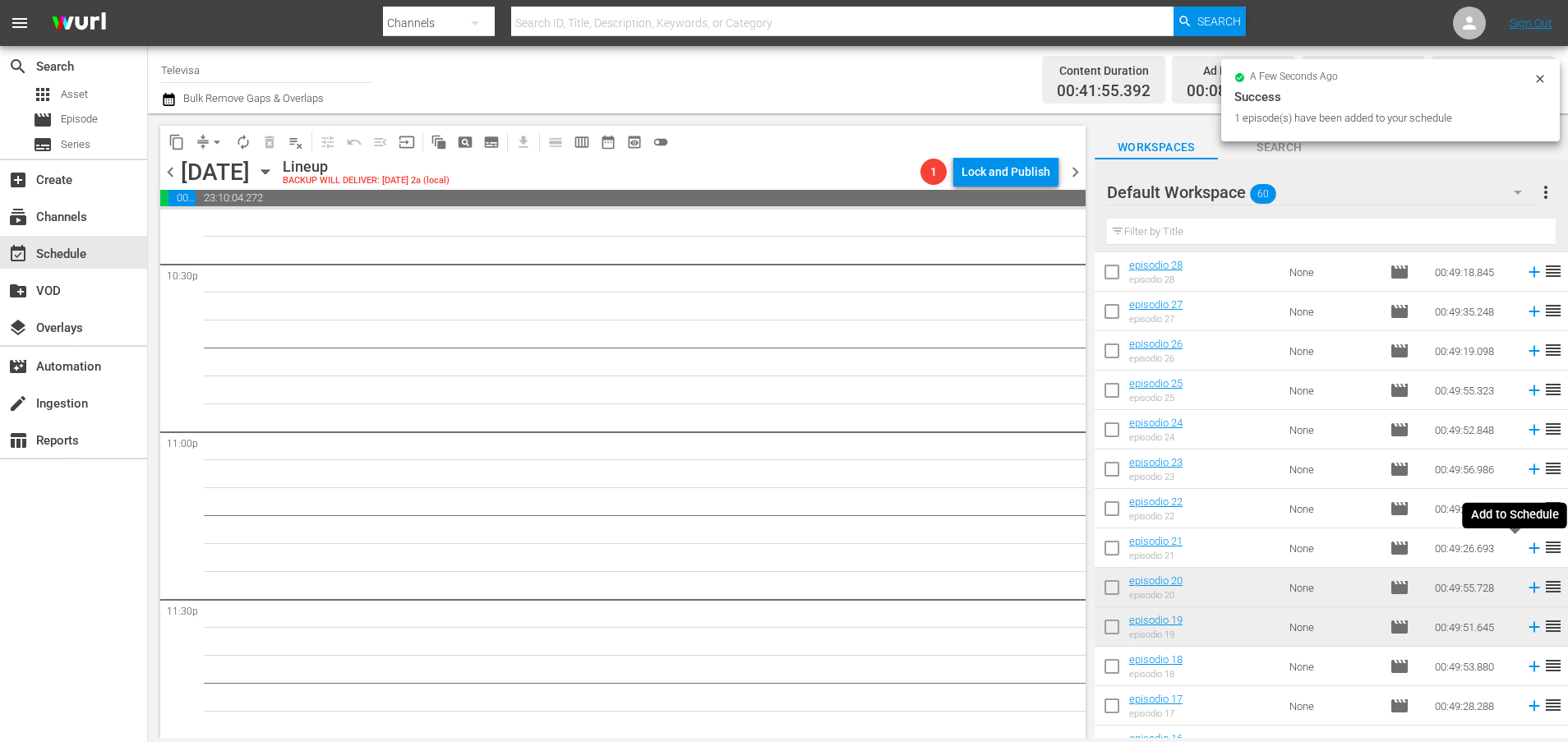
click at [1528, 547] on icon at bounding box center [1534, 549] width 11 height 11
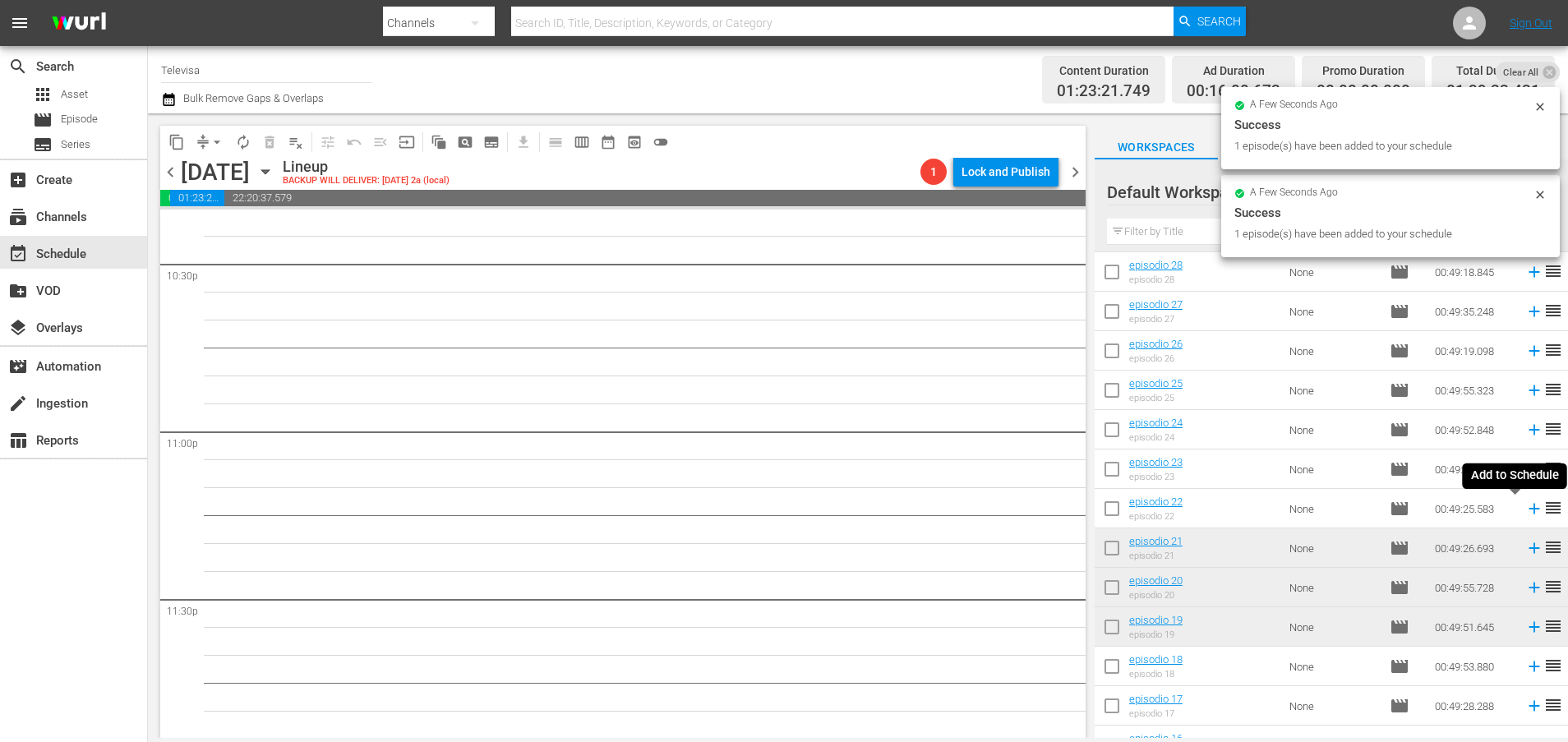
scroll to position [7459, 0]
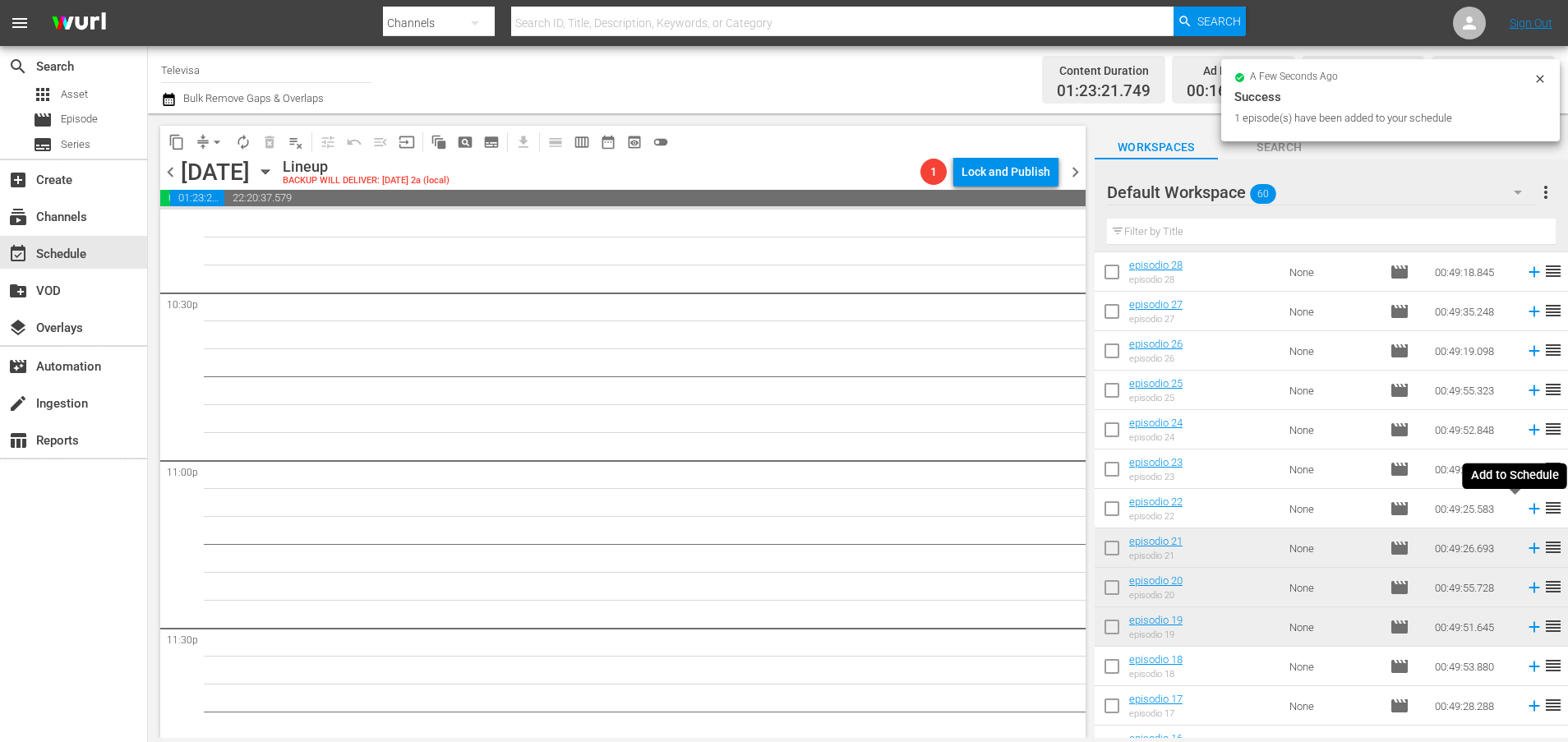
click at [1525, 510] on icon at bounding box center [1534, 508] width 18 height 18
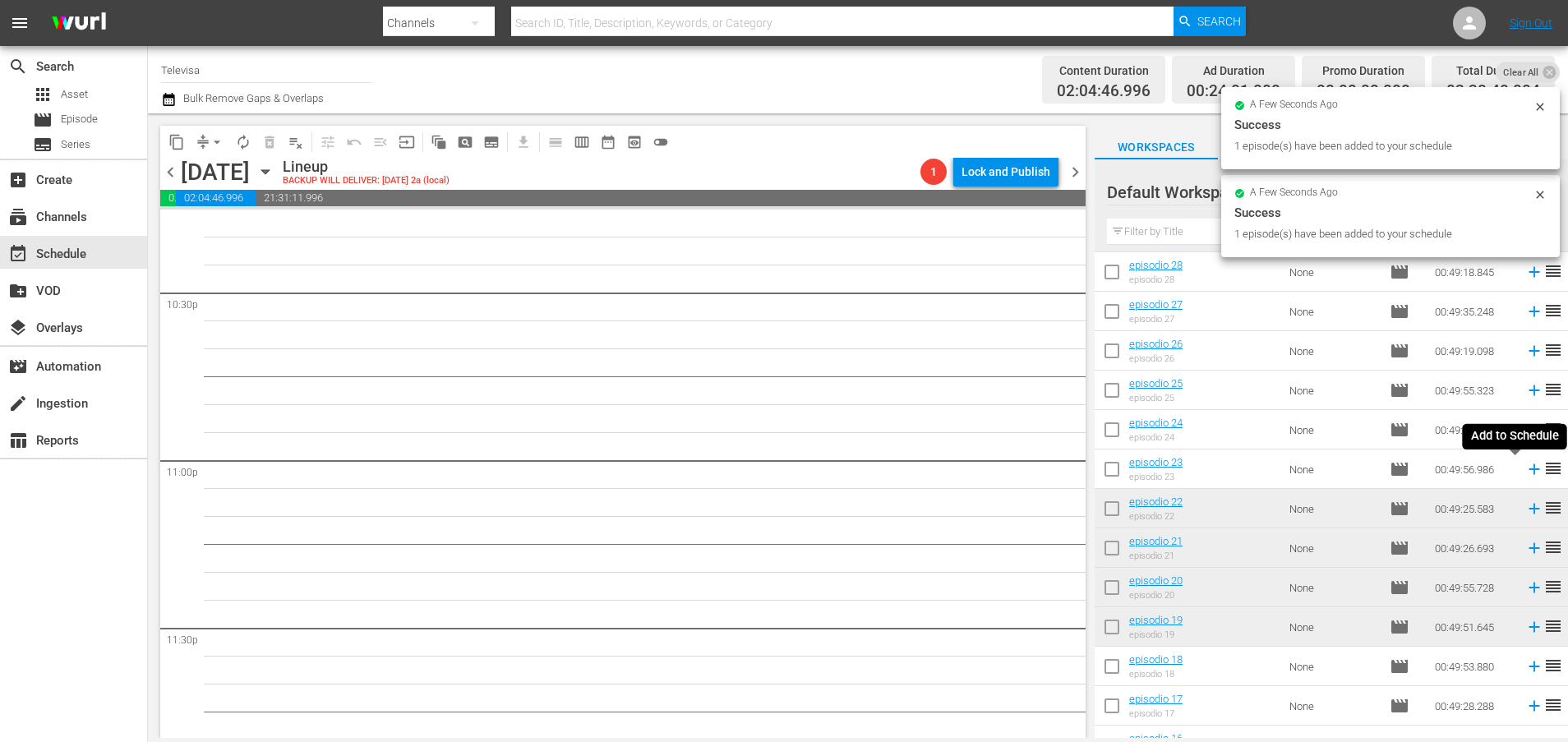
click at [1528, 469] on icon at bounding box center [1534, 469] width 11 height 11
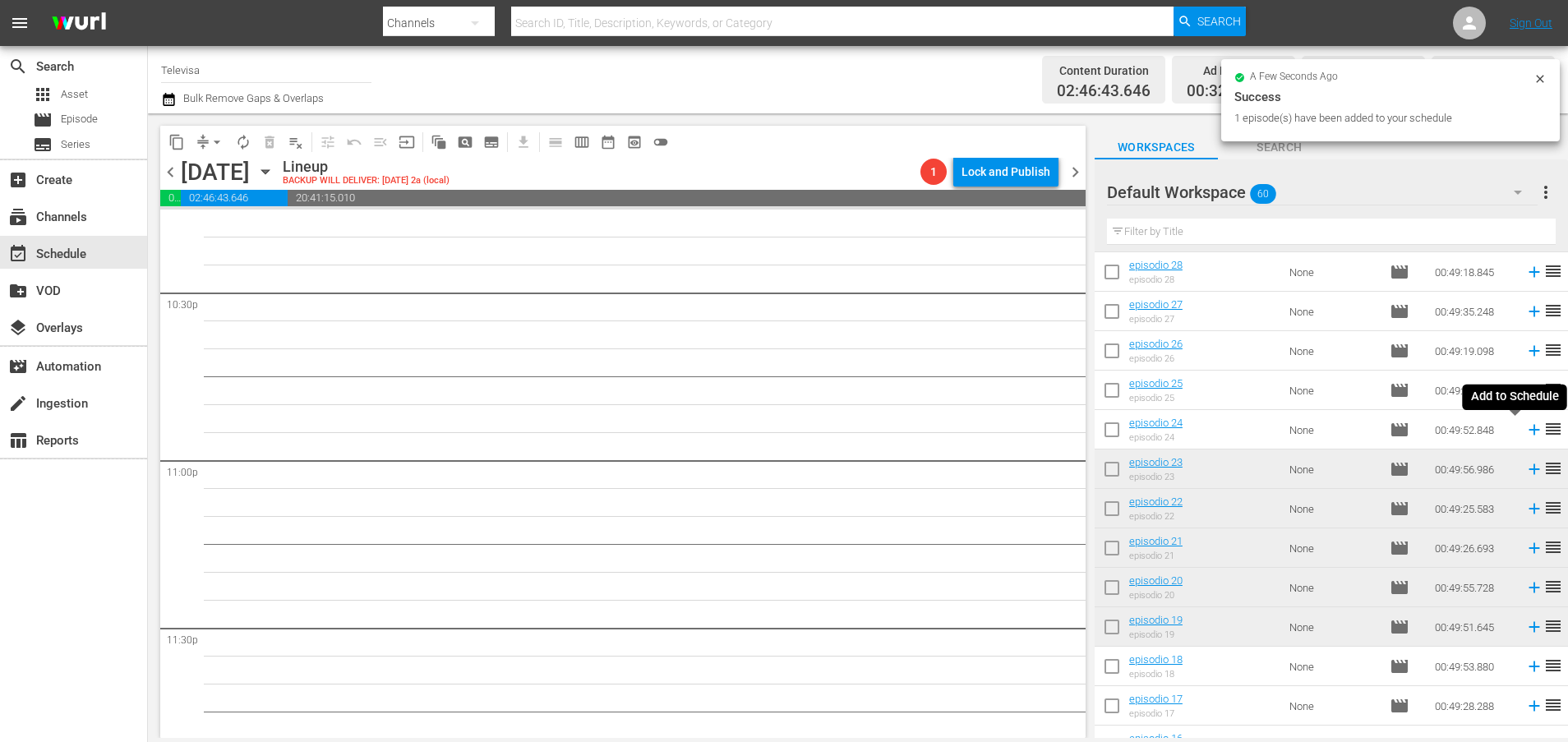
click at [1528, 431] on icon at bounding box center [1534, 431] width 11 height 11
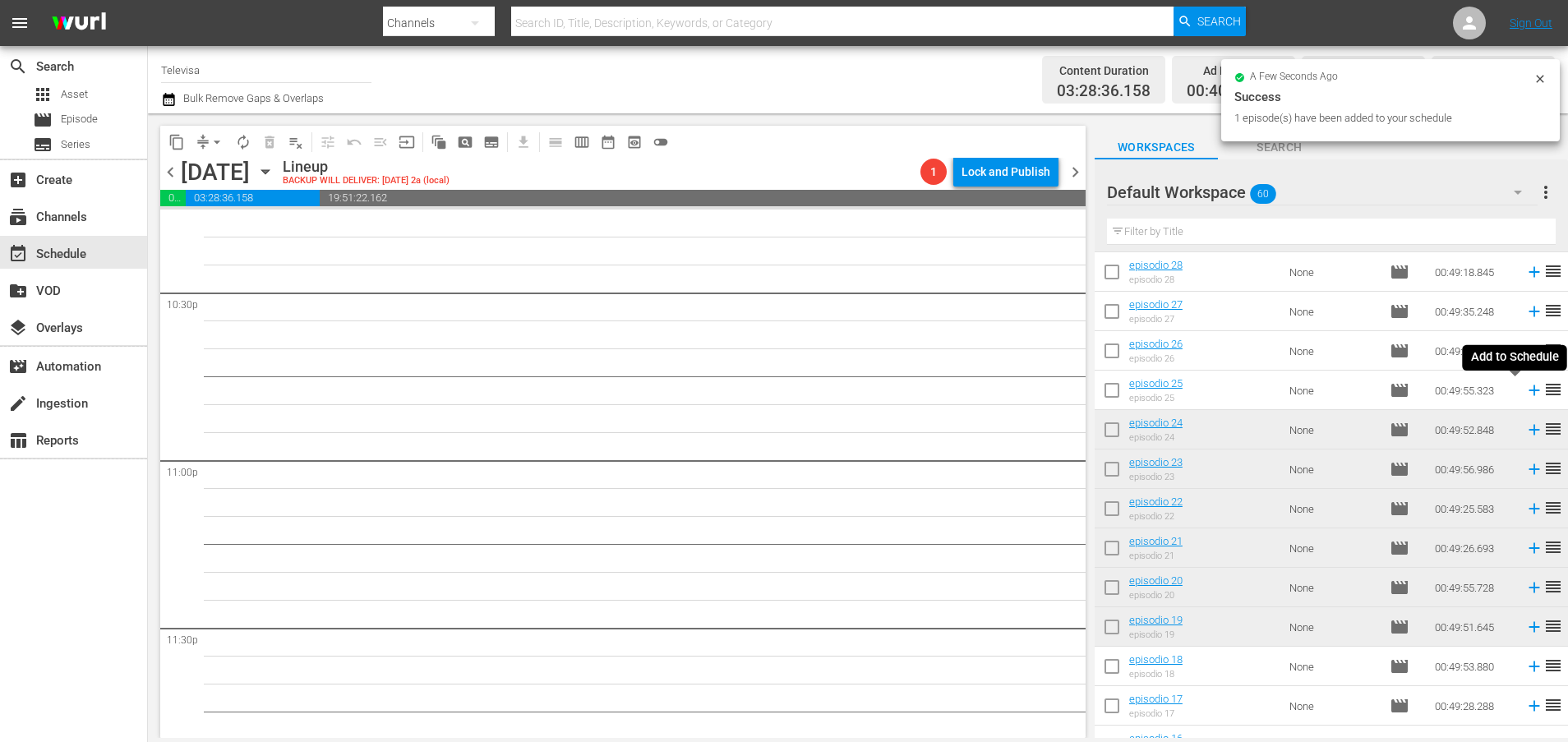
click at [1528, 390] on icon at bounding box center [1534, 391] width 11 height 11
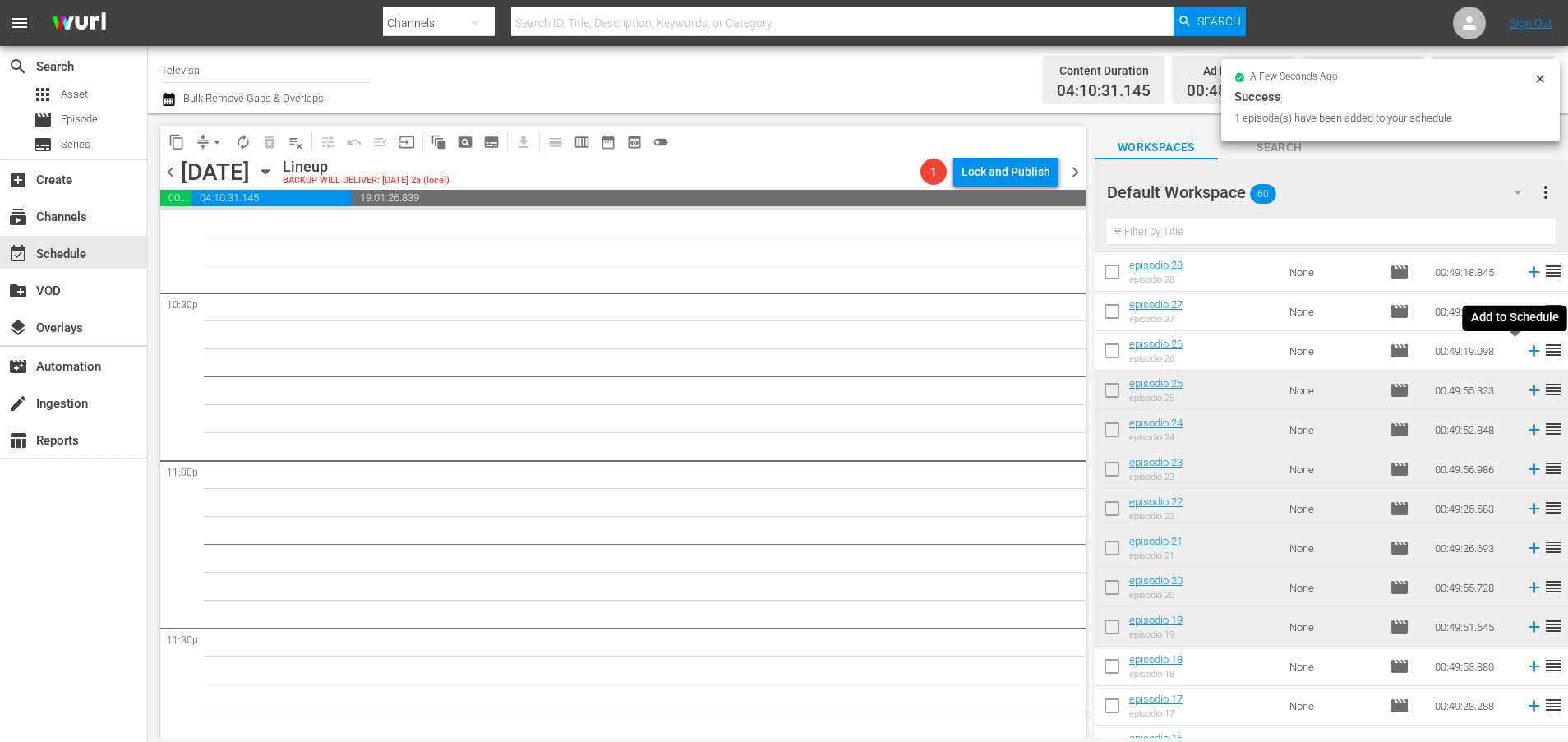
click at [1528, 352] on icon at bounding box center [1534, 351] width 11 height 11
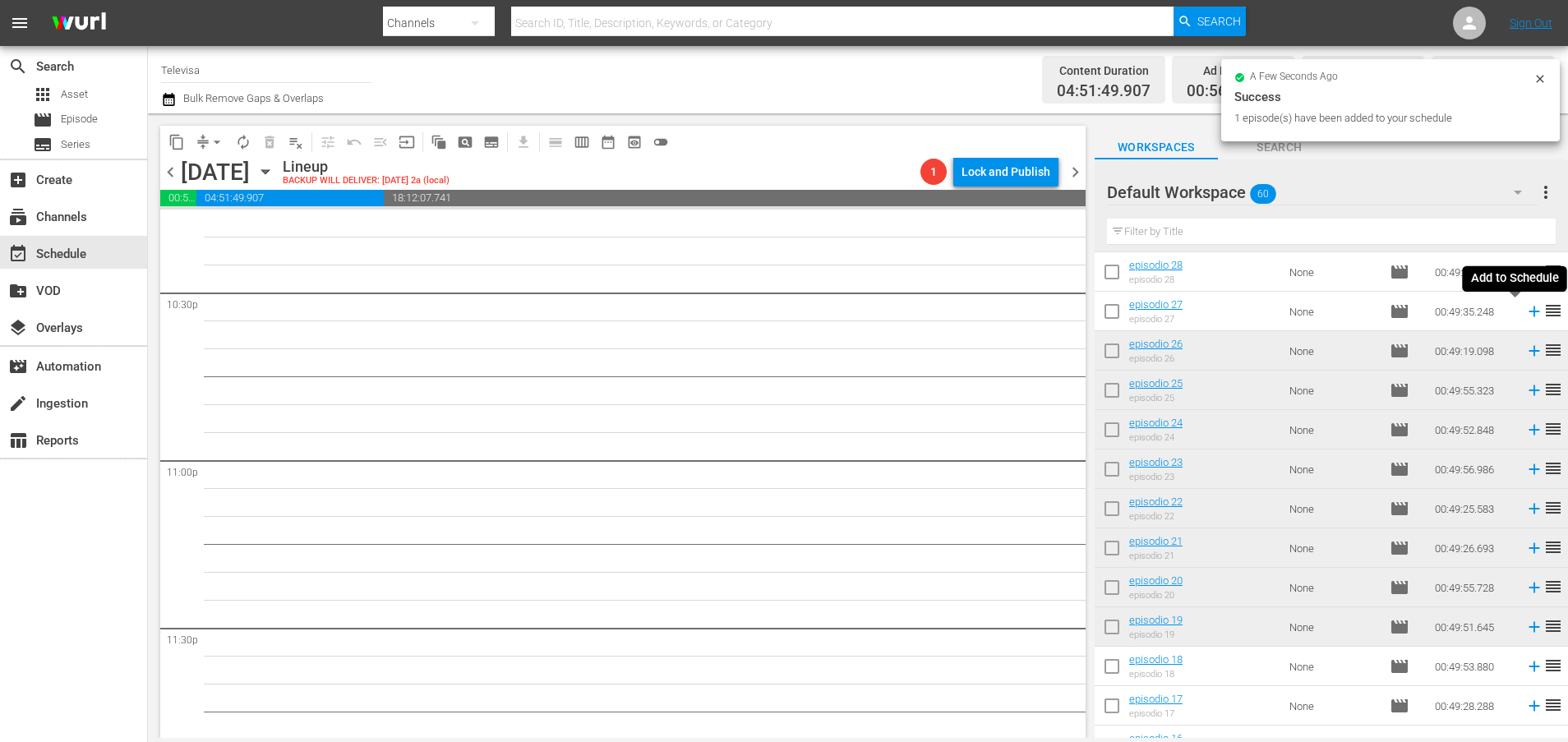
click at [1528, 314] on icon at bounding box center [1534, 311] width 11 height 11
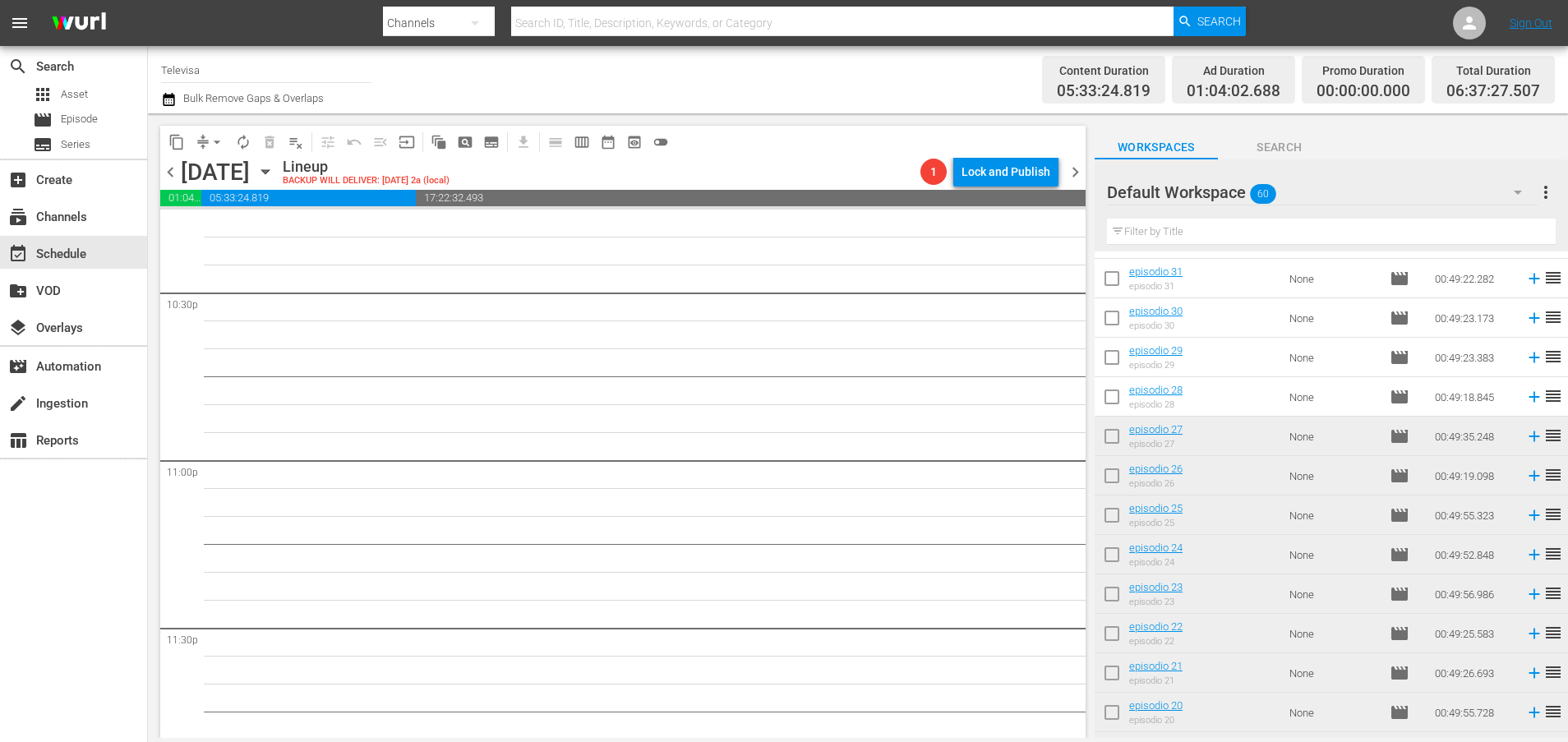
scroll to position [1055, 0]
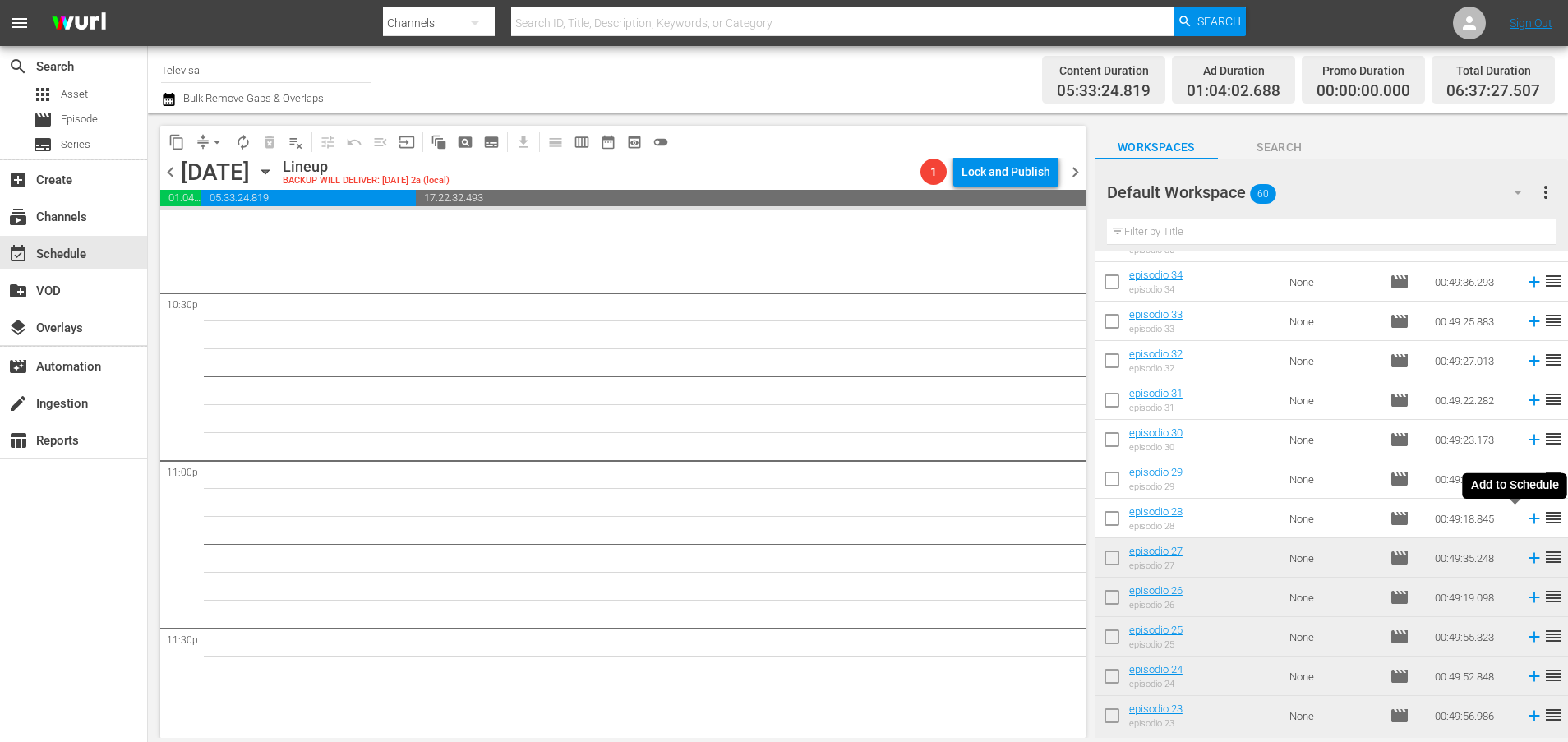
click at [1525, 517] on icon at bounding box center [1534, 518] width 18 height 18
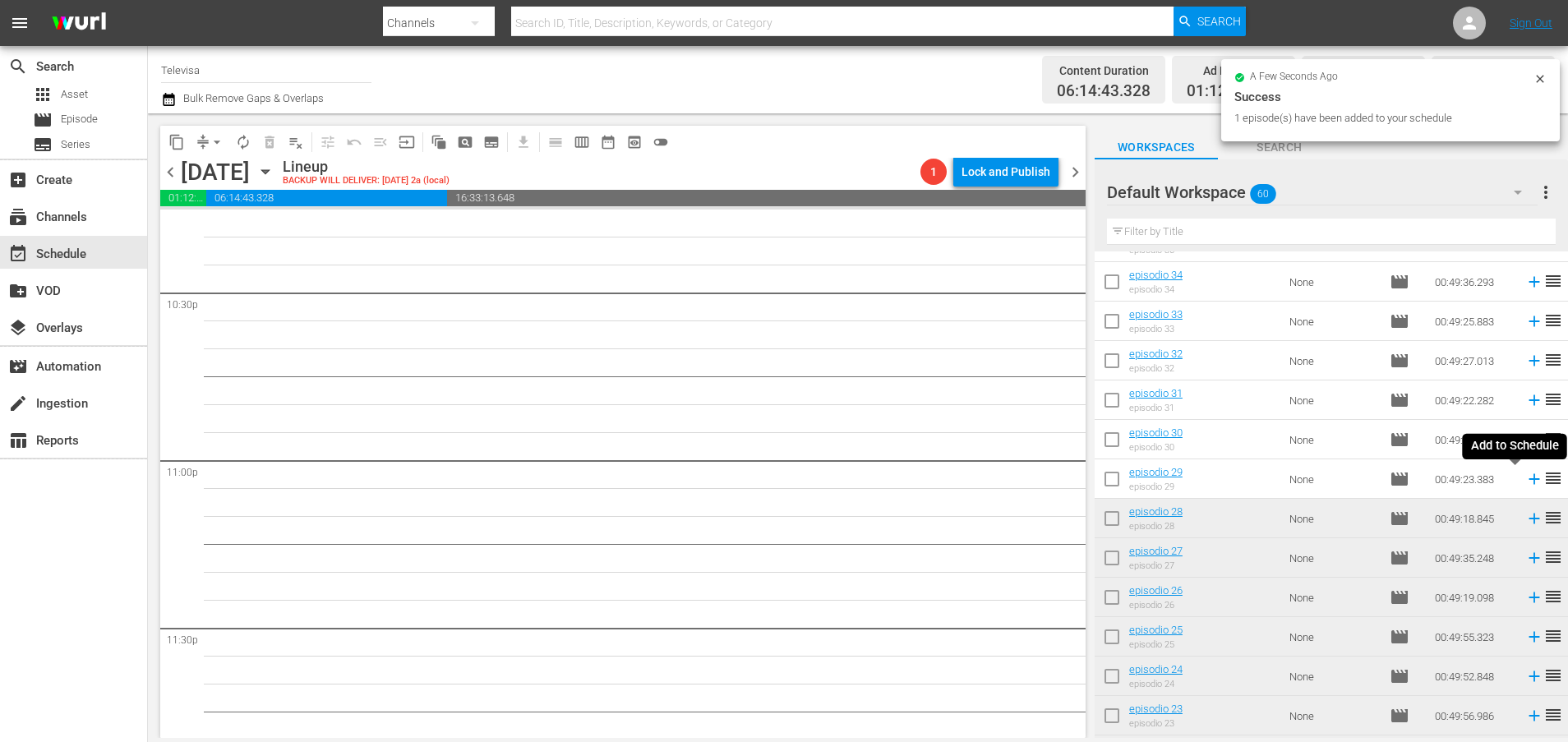
scroll to position [7432, 0]
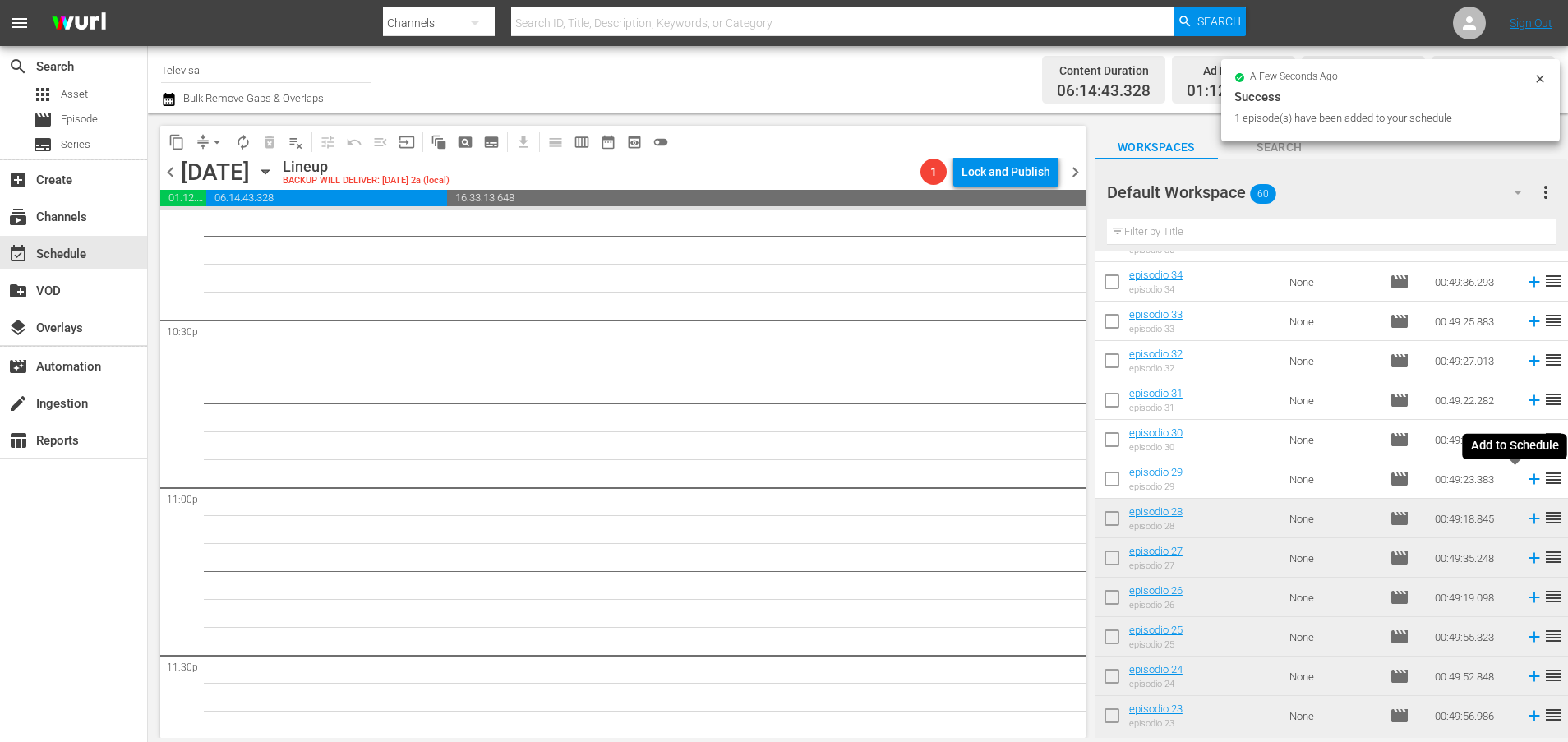
click at [1528, 479] on icon at bounding box center [1534, 479] width 11 height 11
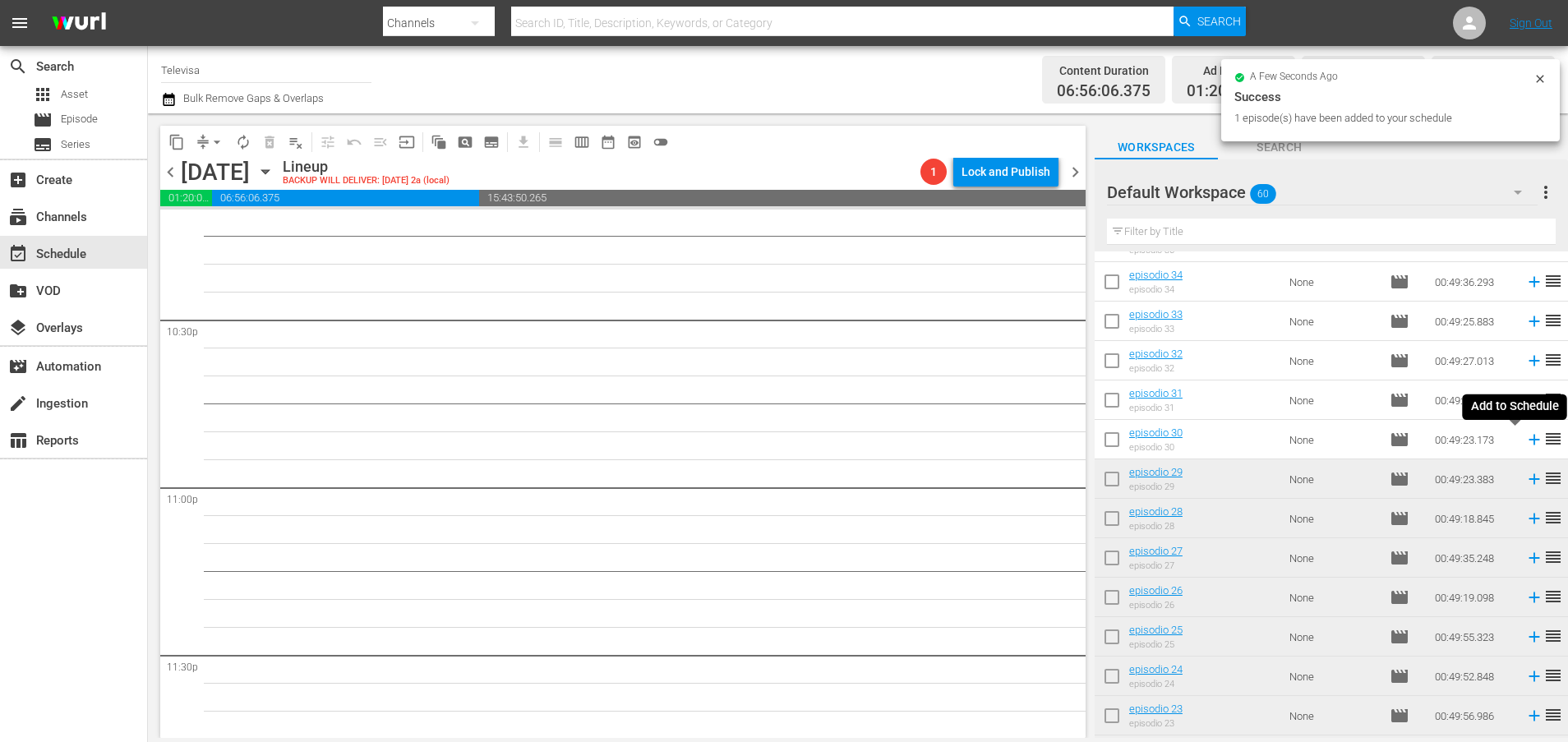
scroll to position [7404, 0]
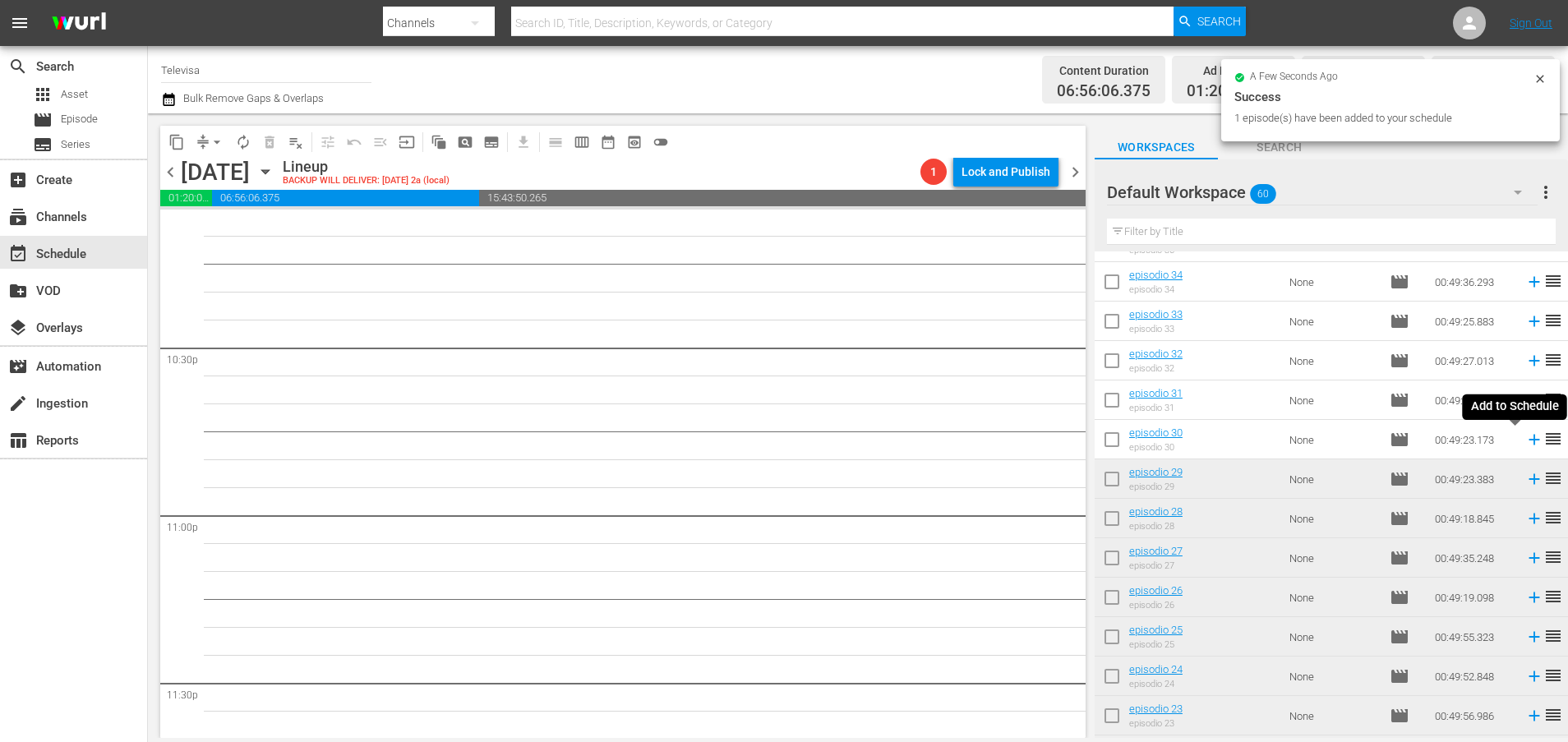
click at [1528, 436] on icon at bounding box center [1534, 440] width 11 height 11
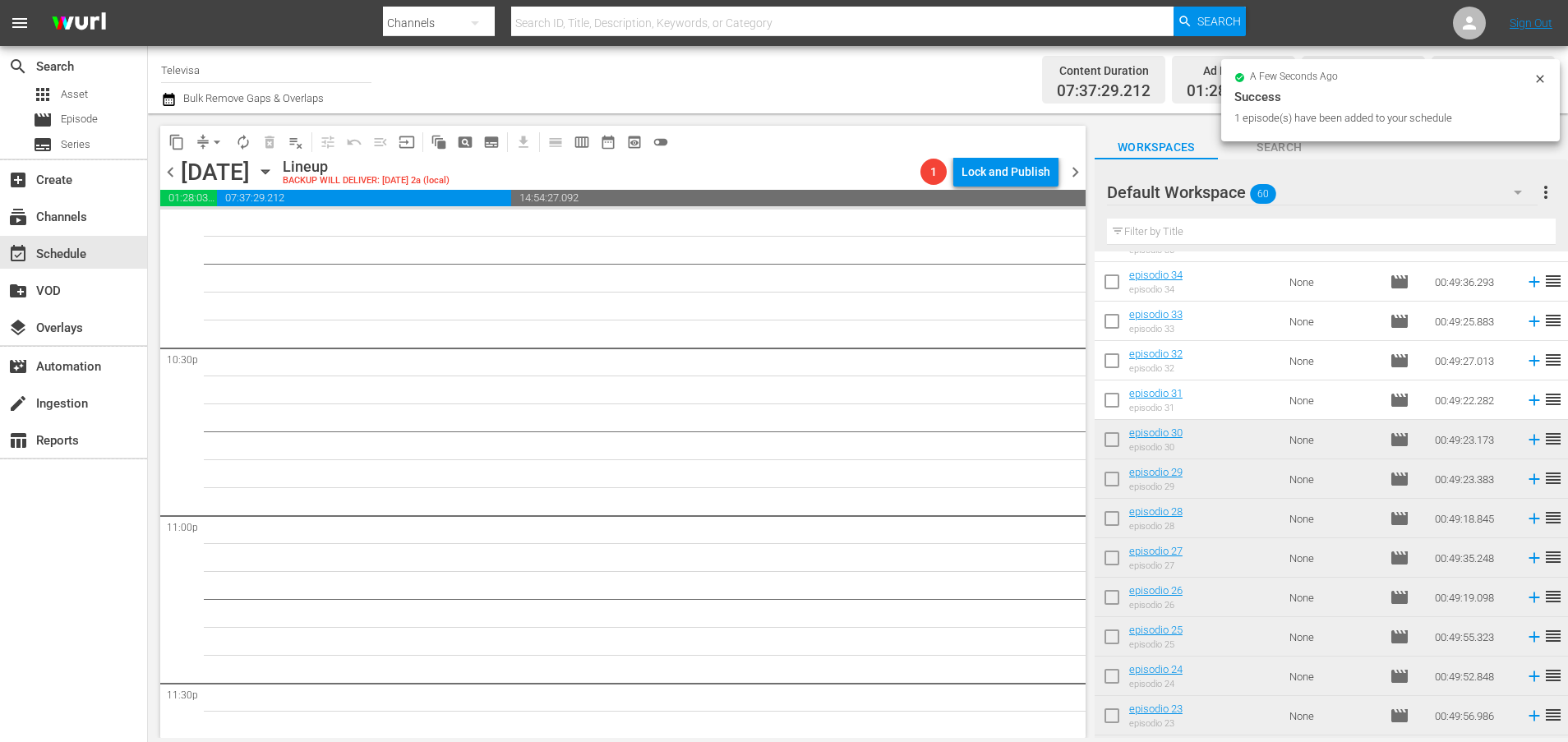
scroll to position [7375, 0]
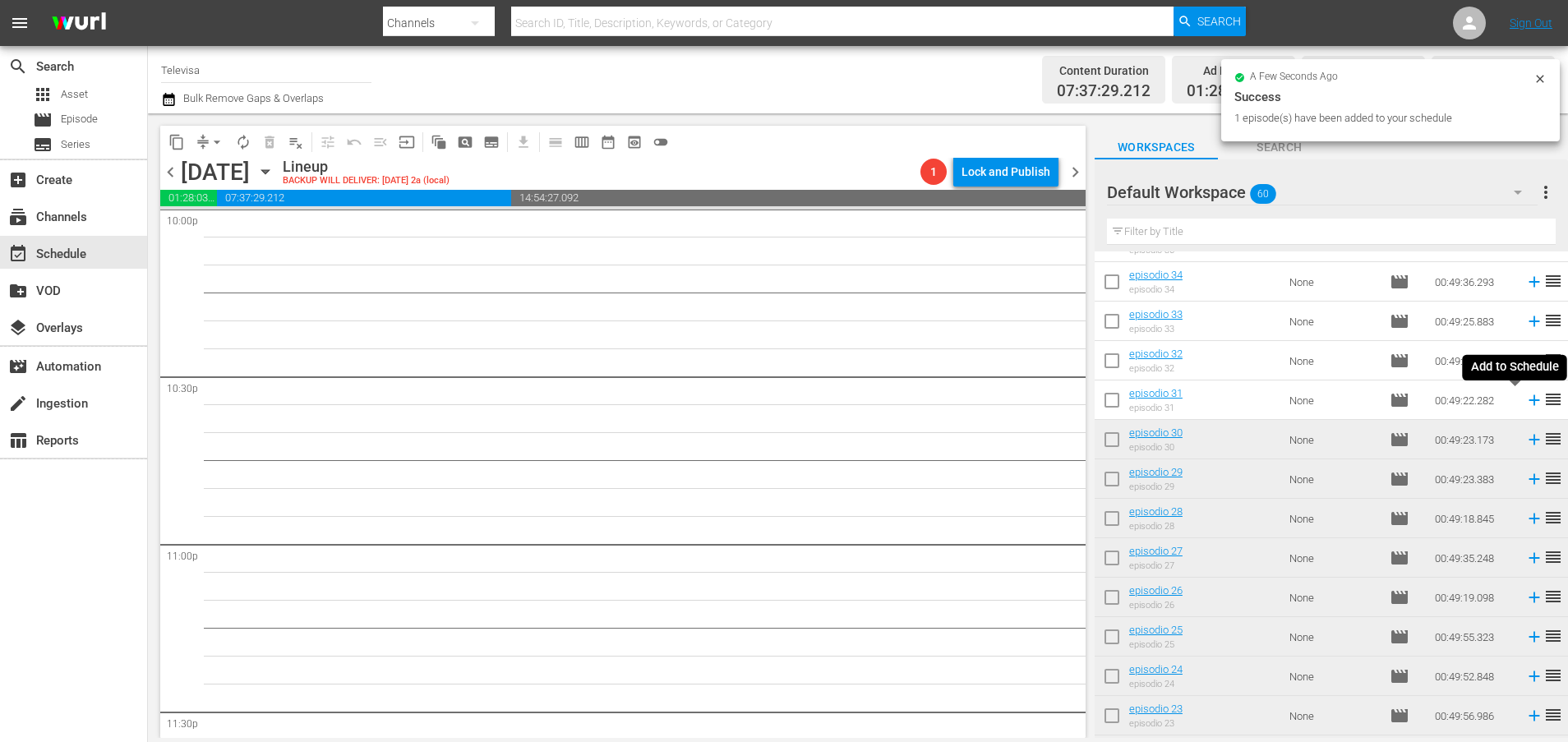
click at [1528, 402] on icon at bounding box center [1534, 401] width 11 height 11
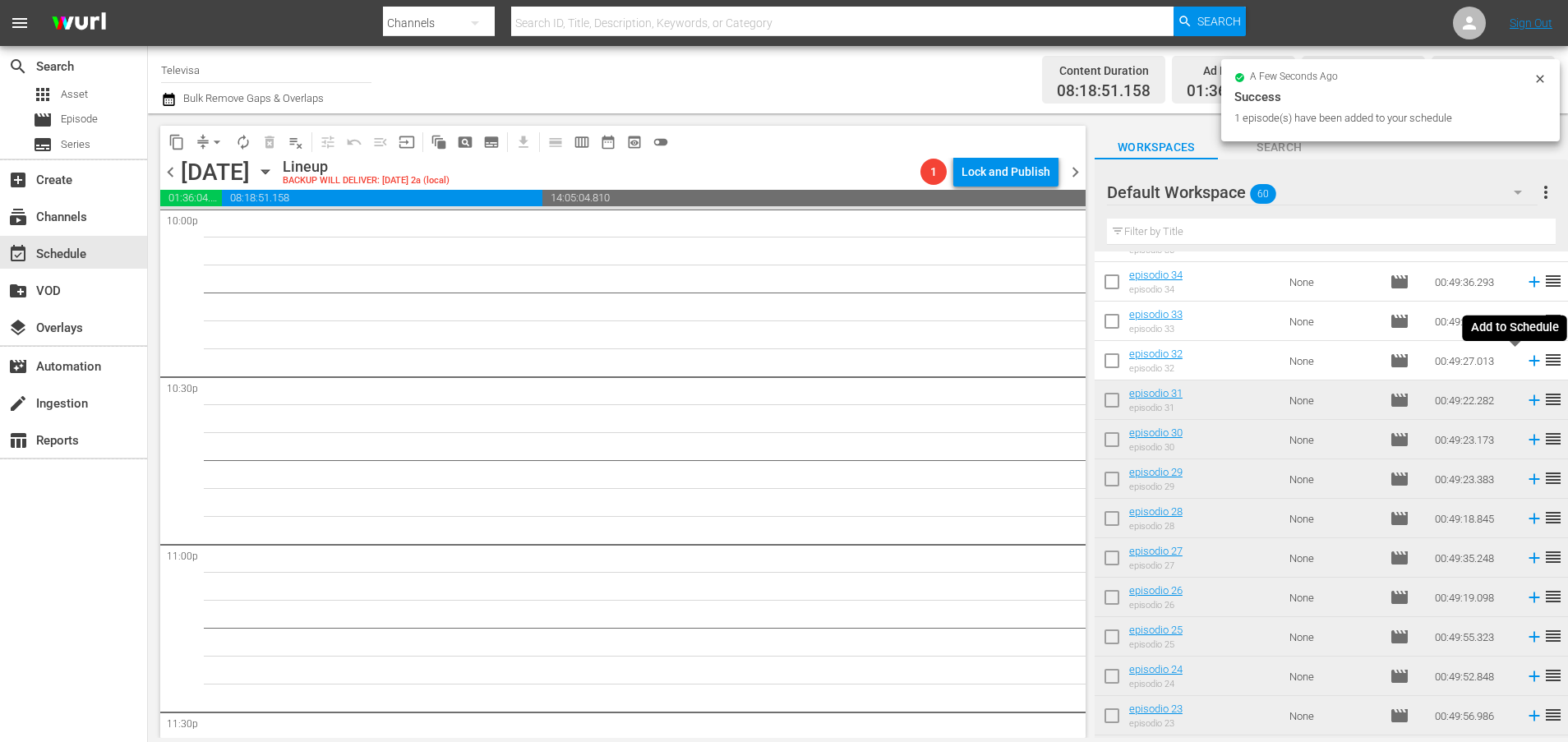
scroll to position [7348, 0]
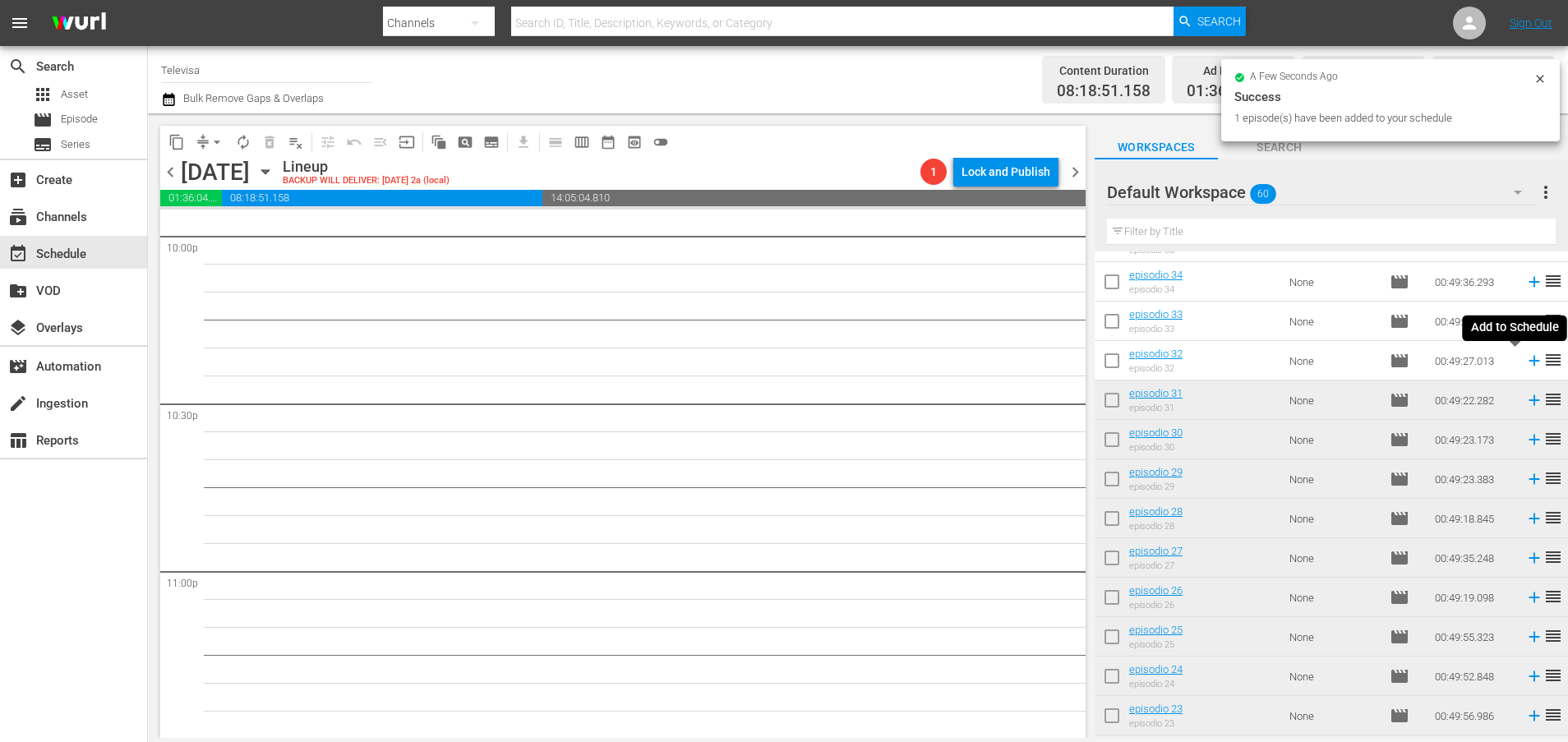
click at [1528, 361] on icon at bounding box center [1534, 361] width 11 height 11
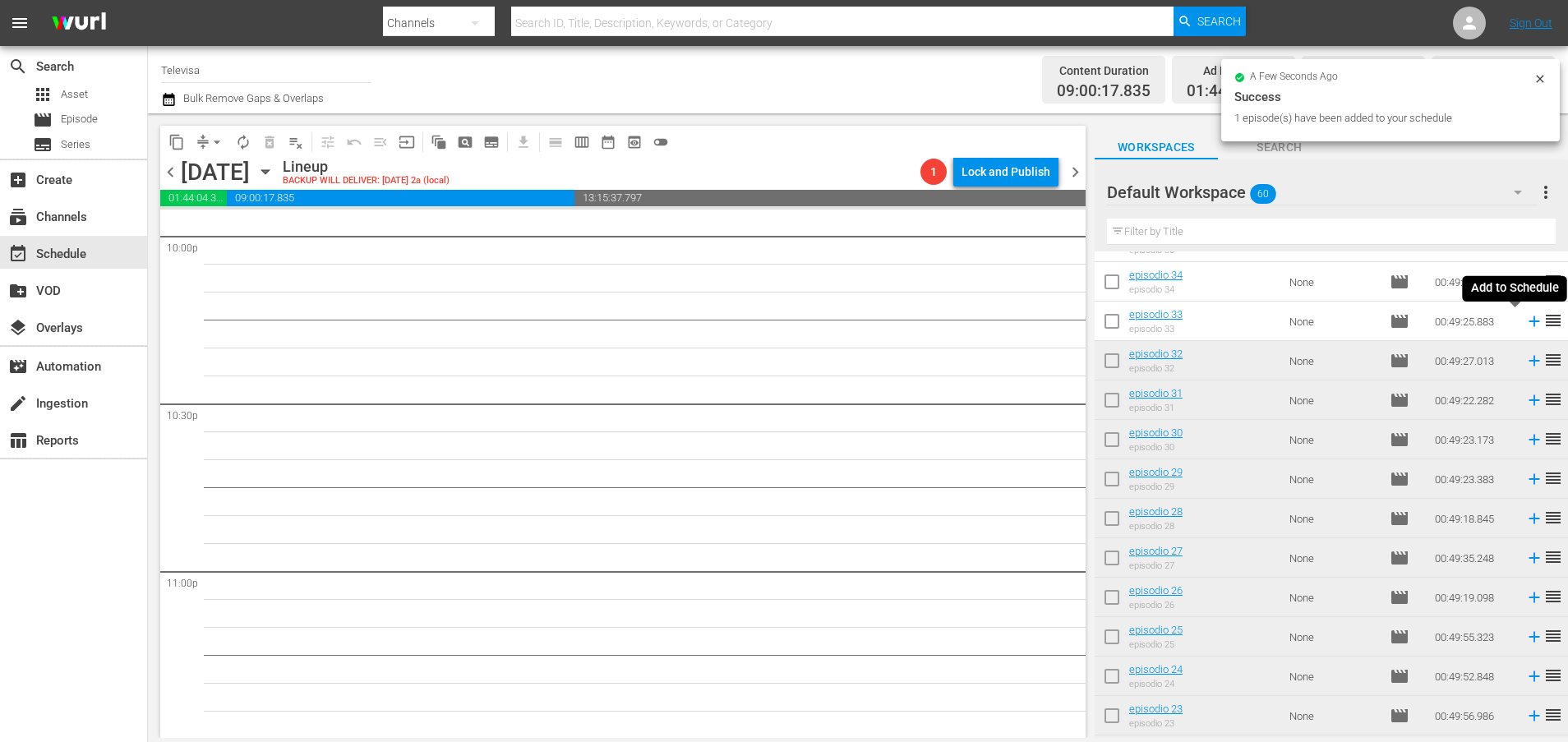
scroll to position [7320, 0]
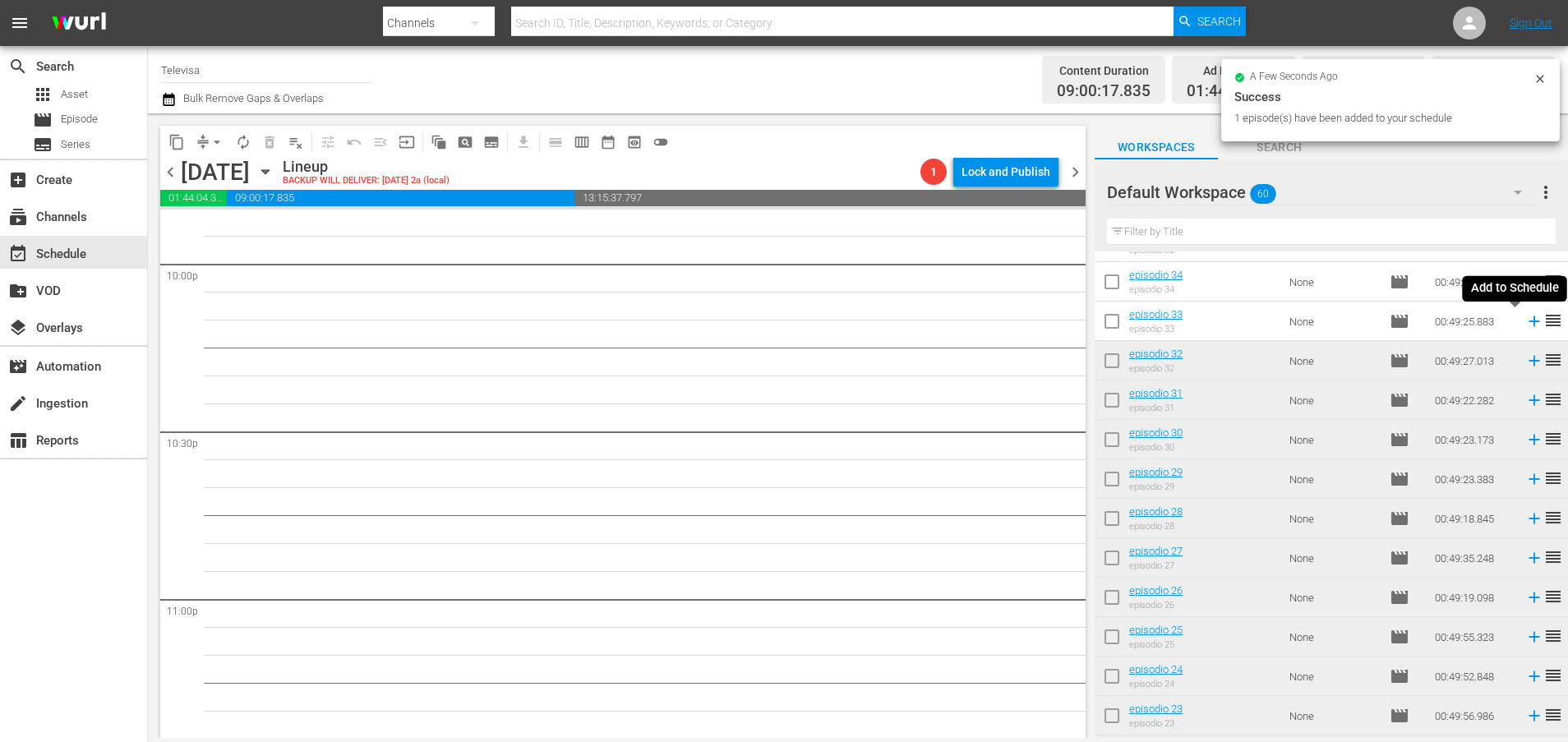
click at [1528, 321] on icon at bounding box center [1534, 321] width 11 height 11
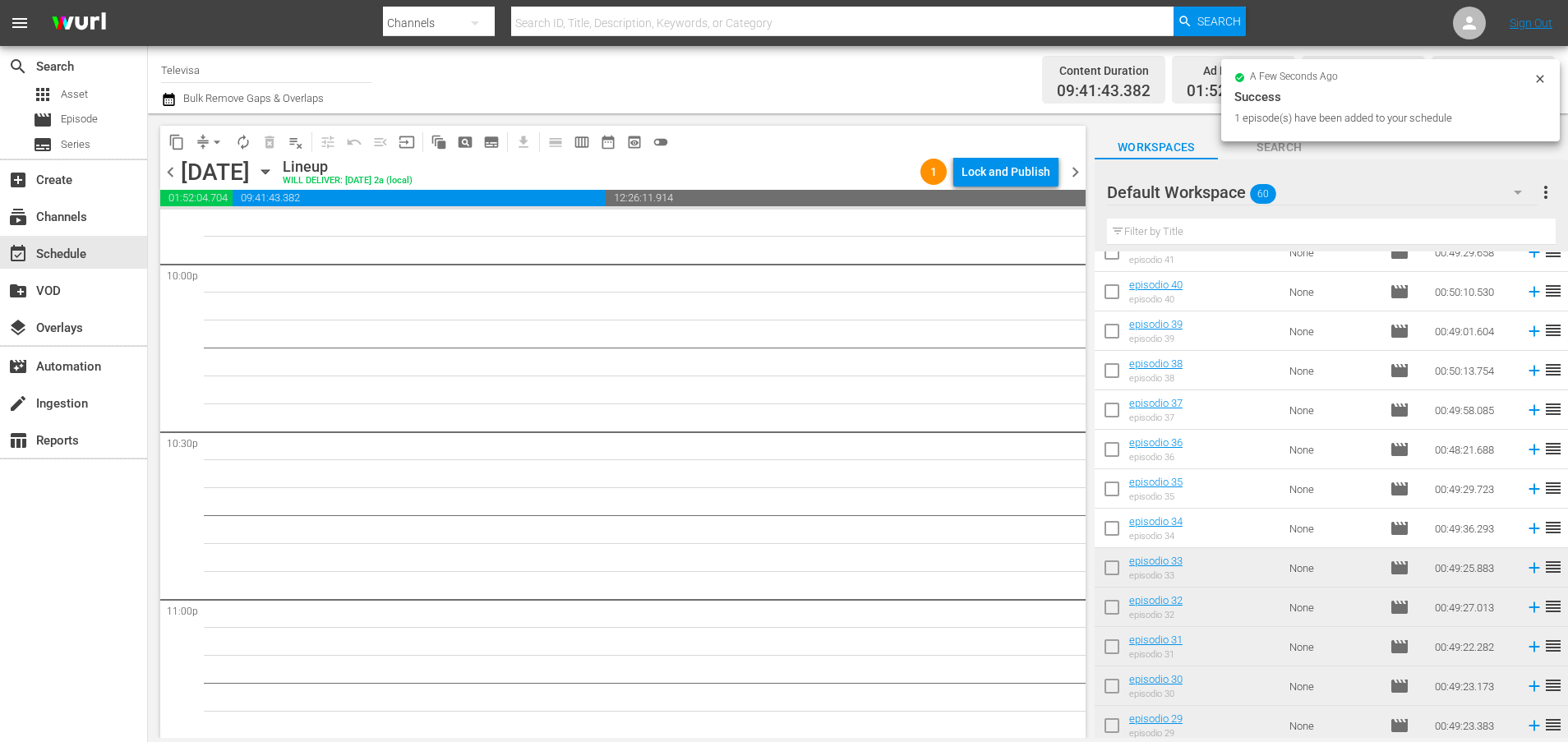
scroll to position [685, 0]
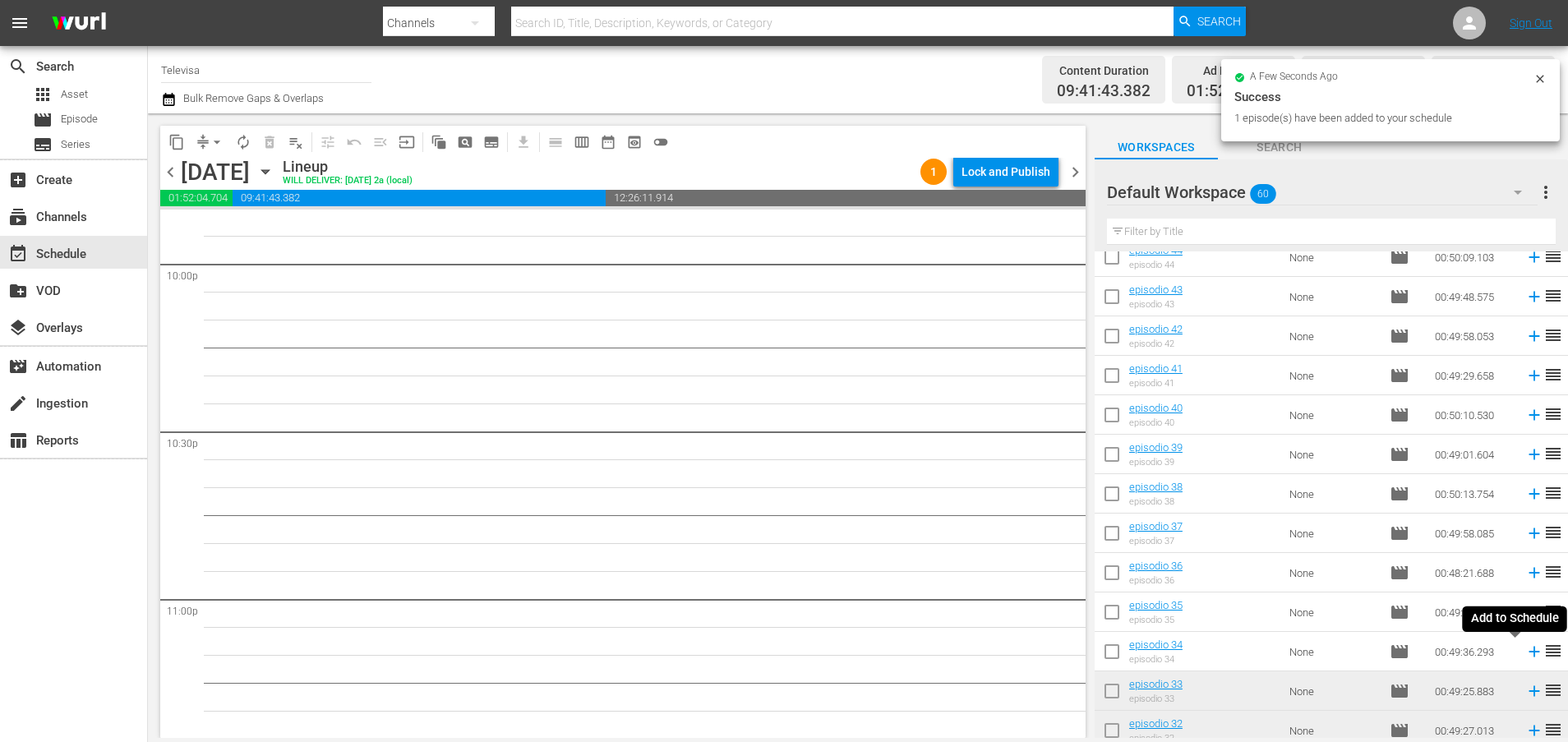
click at [1528, 654] on icon at bounding box center [1534, 652] width 11 height 11
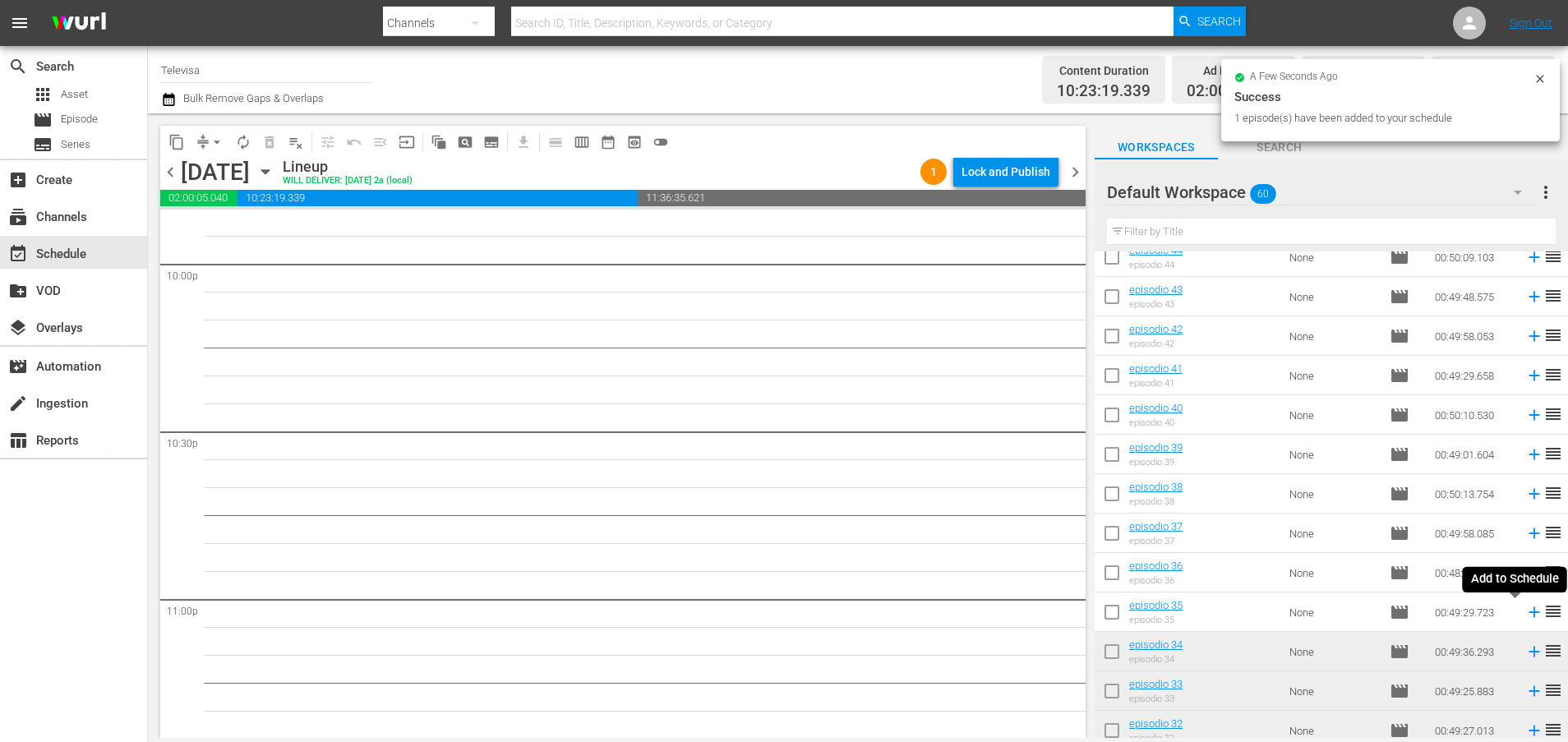
click at [1525, 614] on icon at bounding box center [1534, 612] width 18 height 18
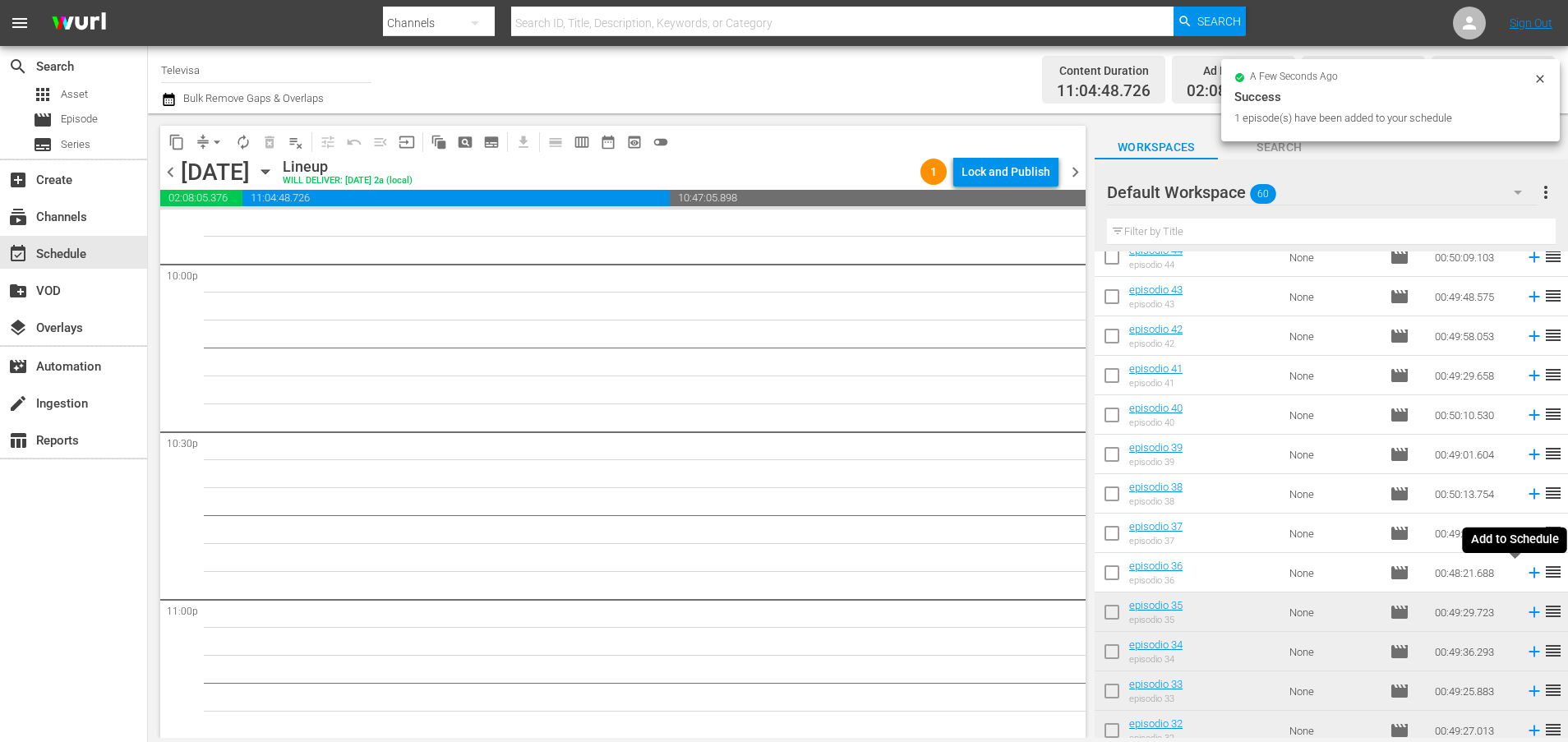
click at [1528, 574] on icon at bounding box center [1534, 573] width 11 height 11
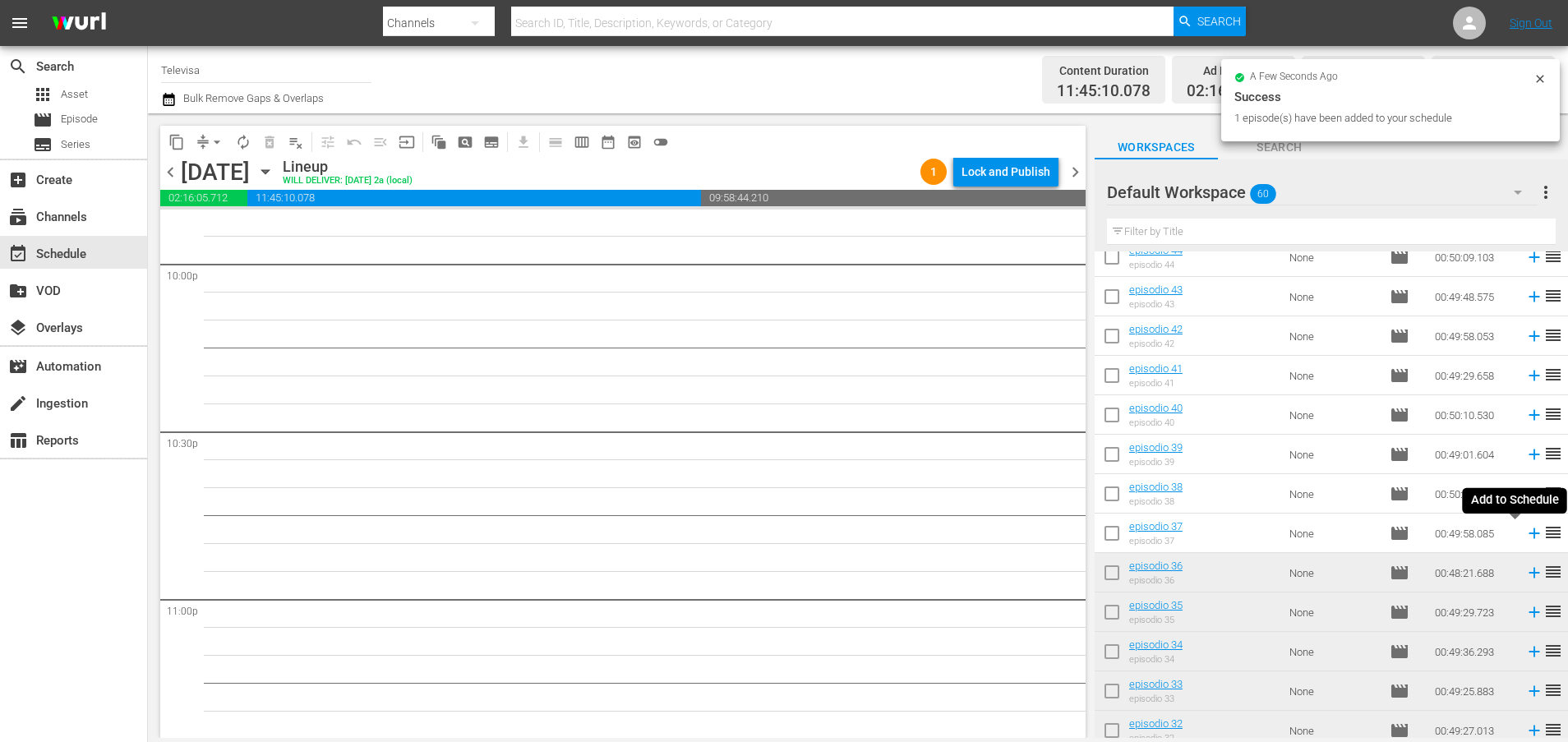
scroll to position [7291, 0]
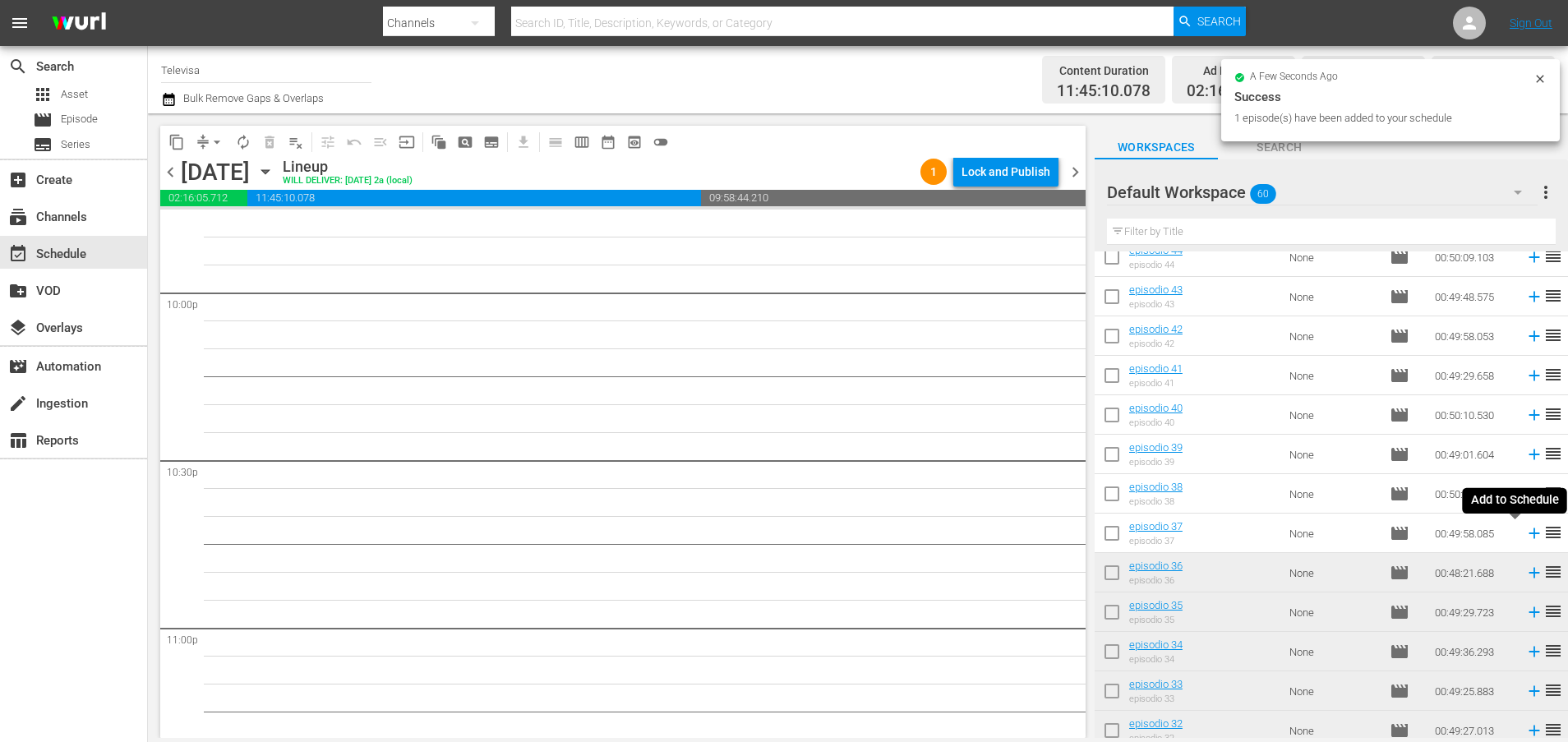
click at [1528, 534] on icon at bounding box center [1534, 533] width 11 height 11
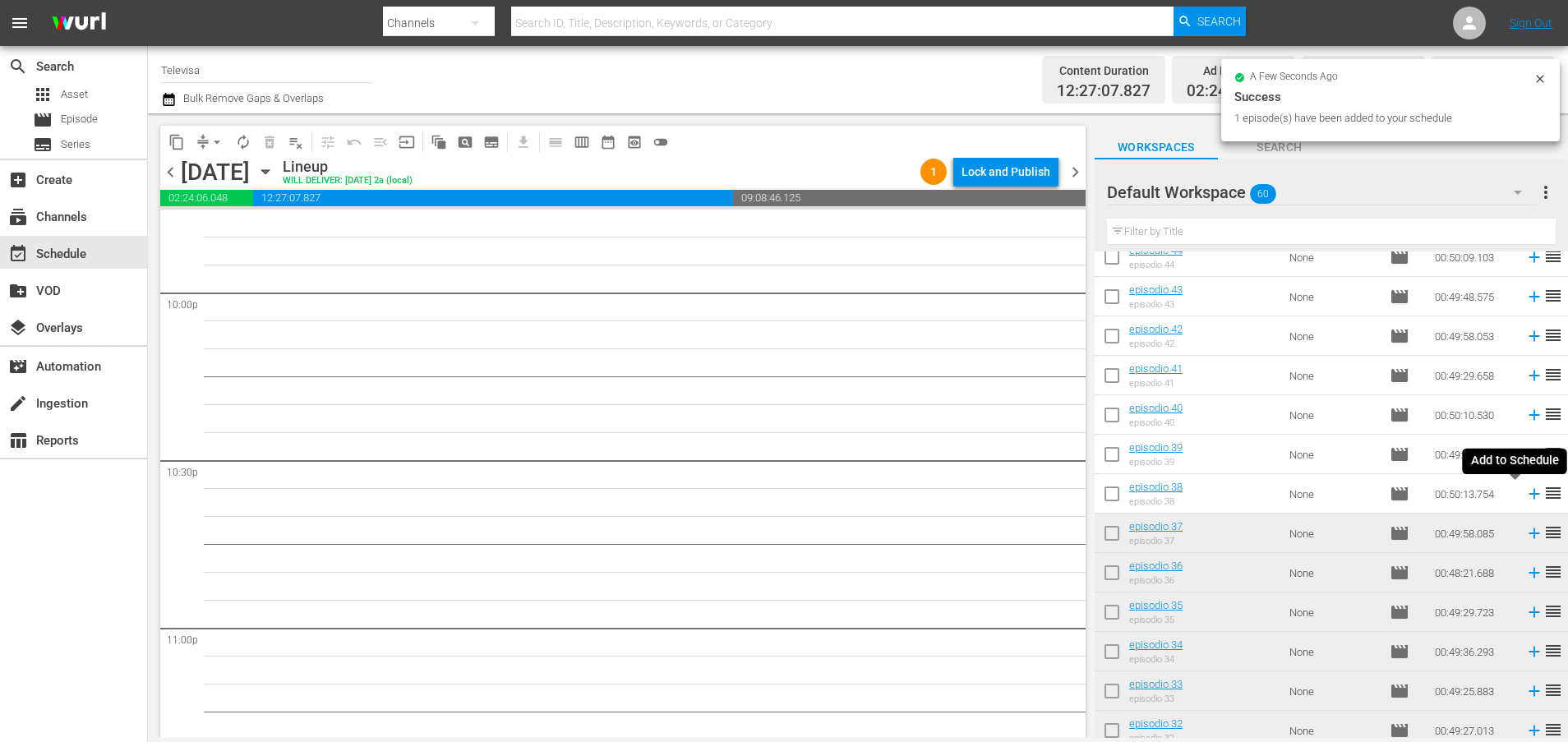
scroll to position [7264, 0]
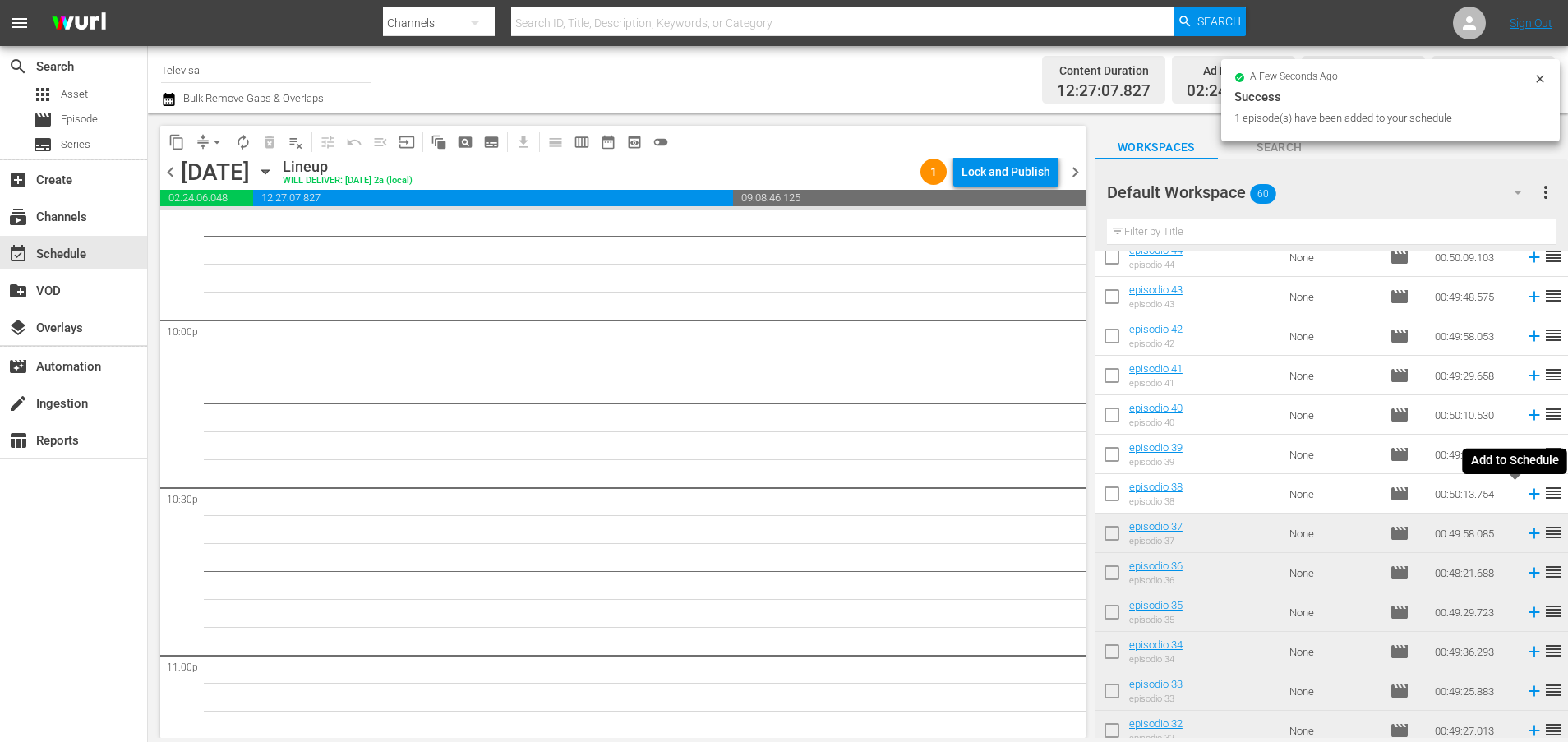
click at [1528, 496] on icon at bounding box center [1534, 495] width 11 height 11
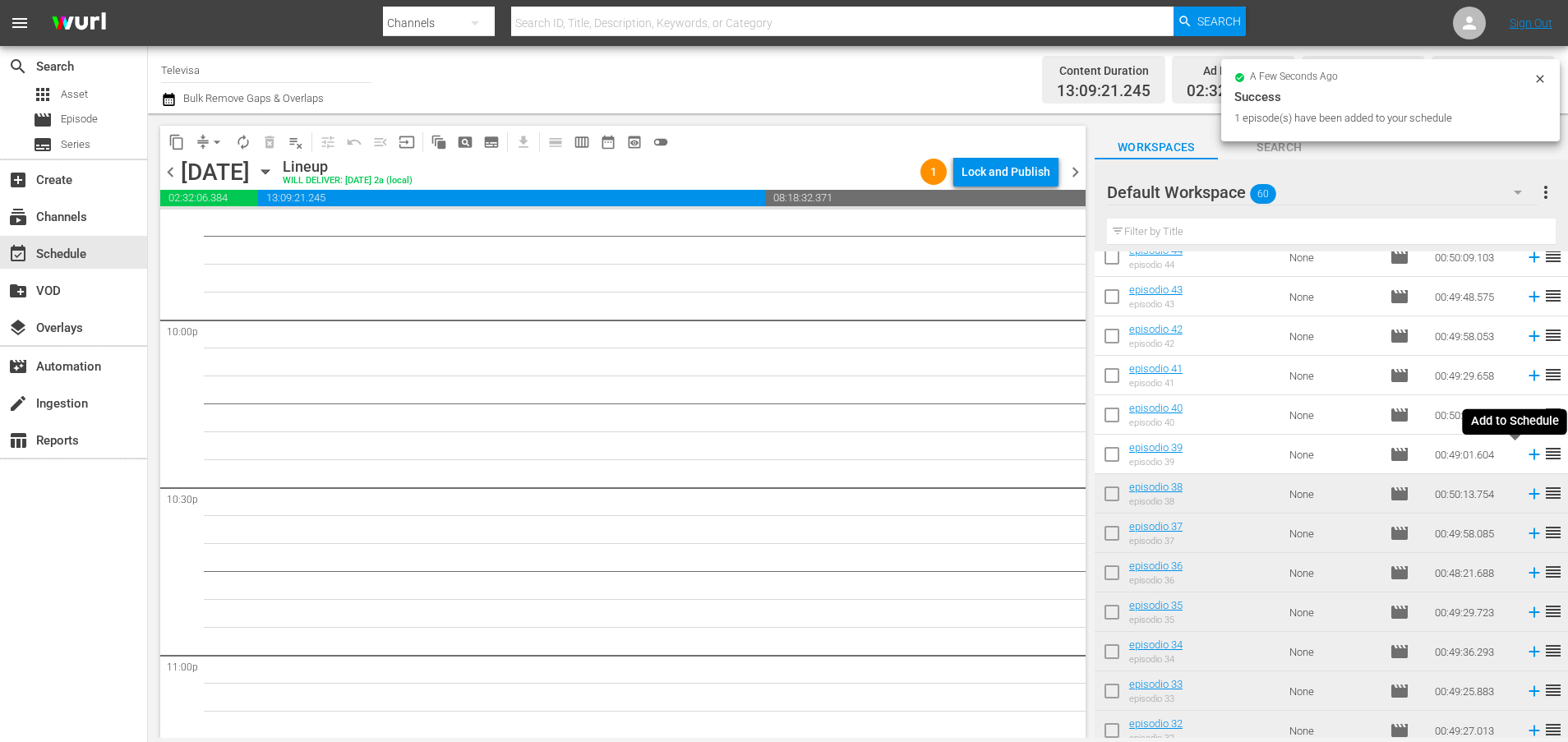
scroll to position [7236, 0]
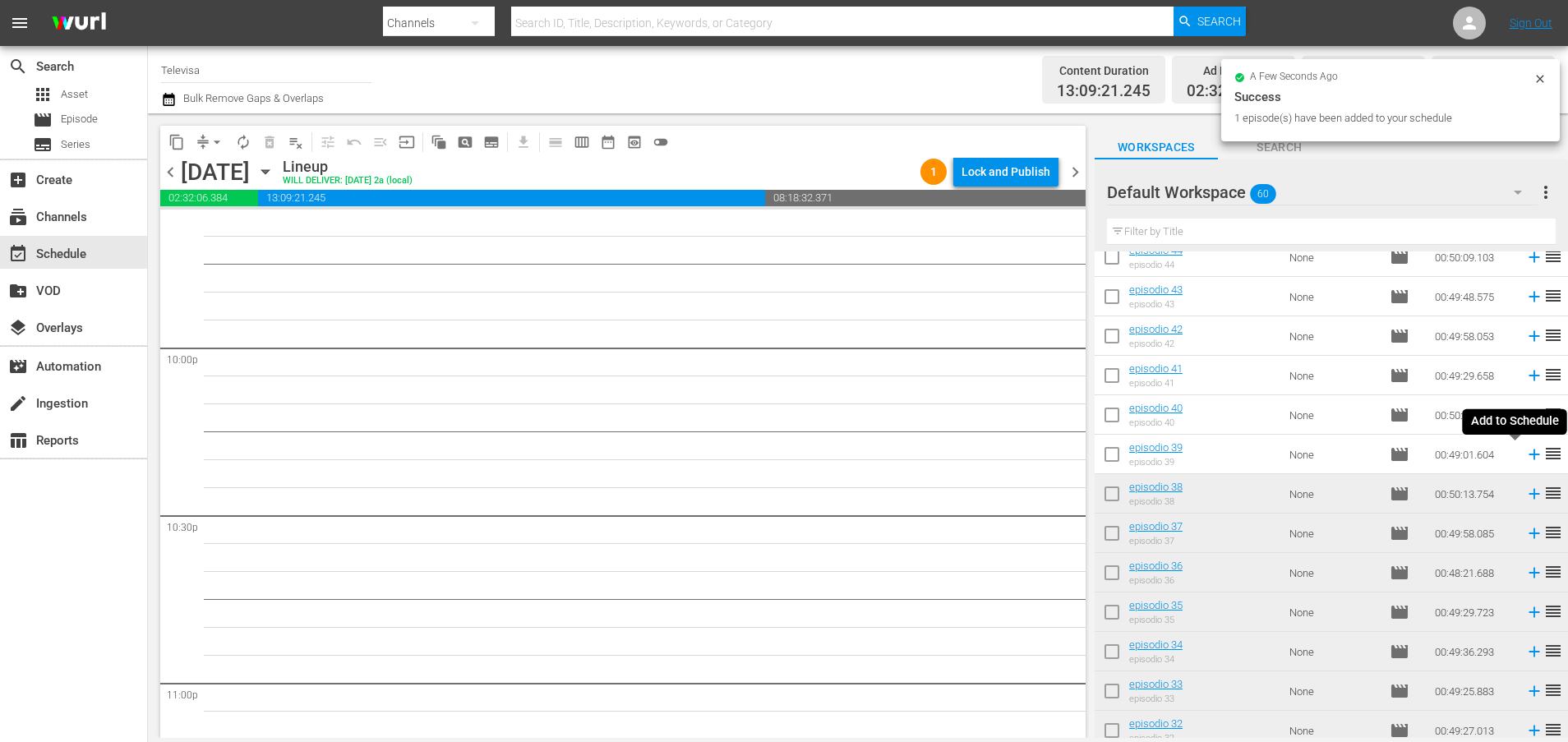
click at [1525, 456] on icon at bounding box center [1534, 454] width 18 height 18
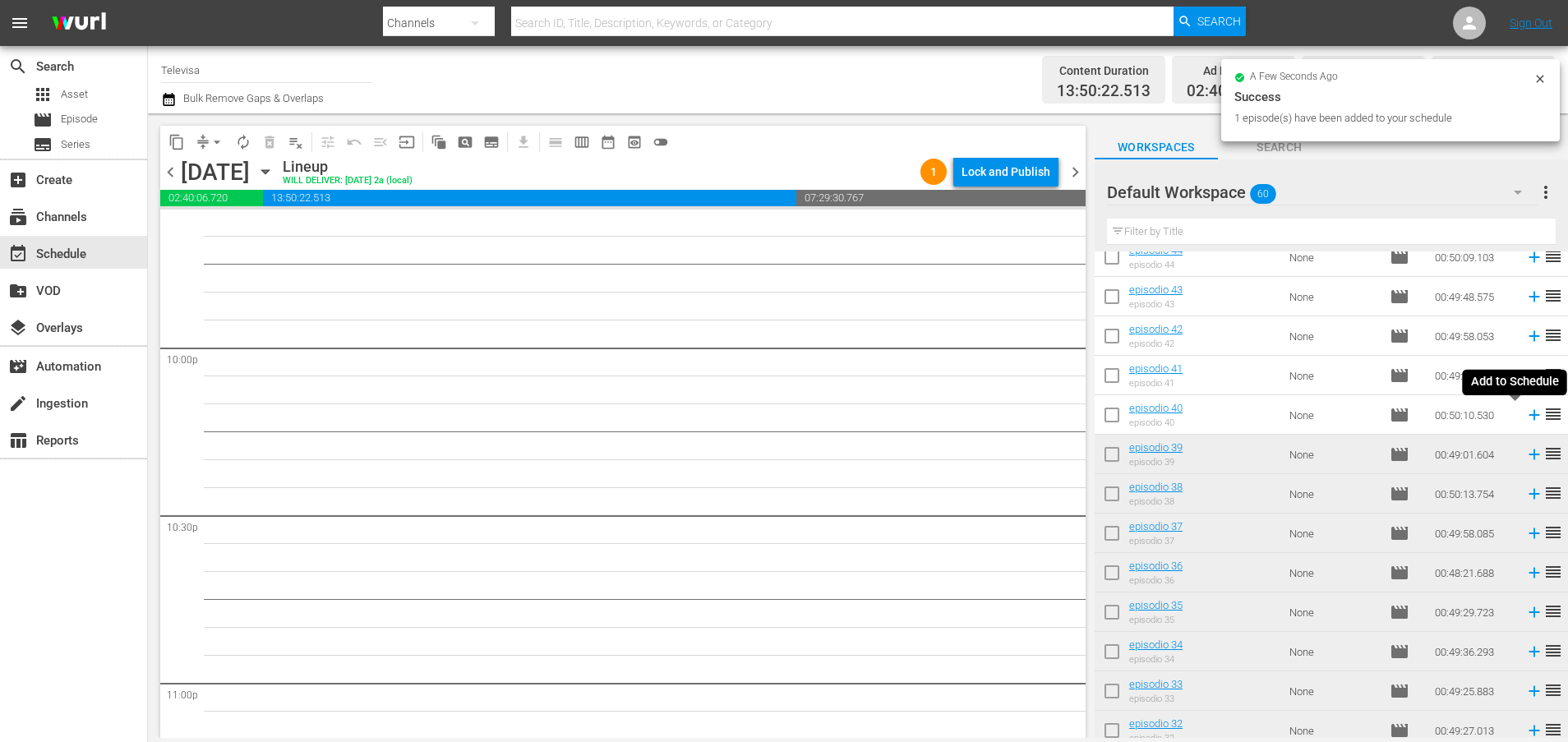
scroll to position [7208, 0]
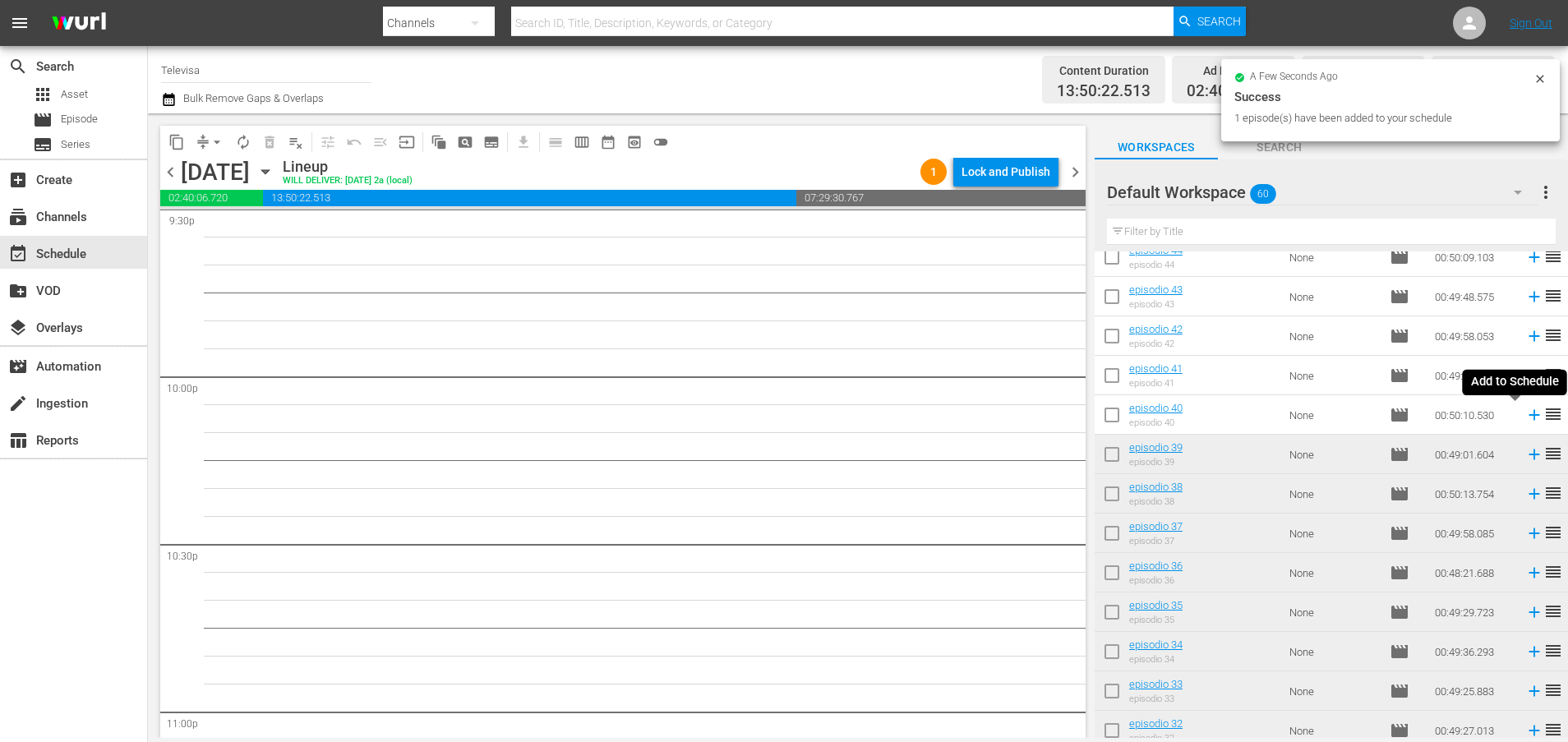
click at [1528, 417] on icon at bounding box center [1534, 415] width 11 height 11
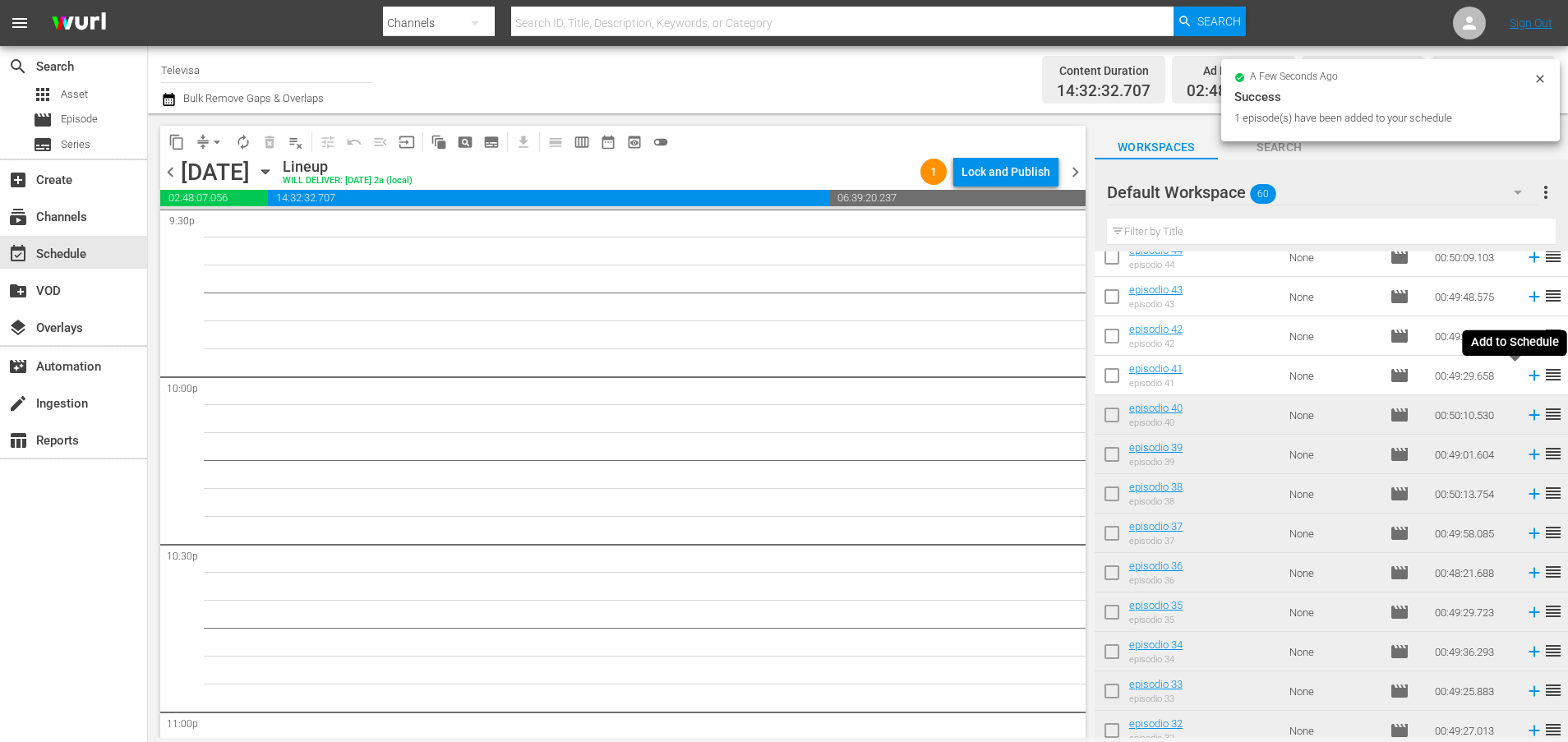
scroll to position [7181, 0]
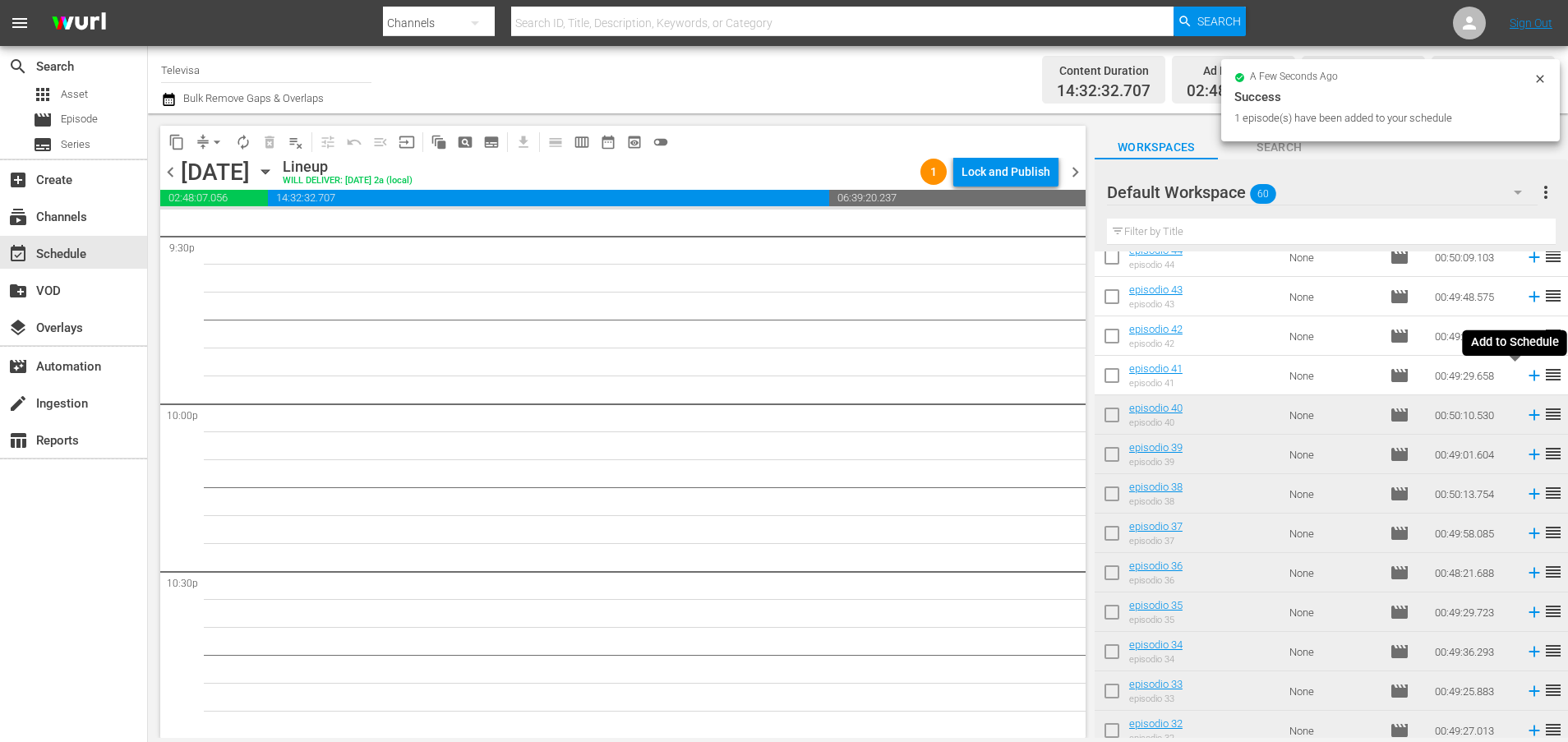
click at [1525, 380] on icon at bounding box center [1534, 376] width 18 height 18
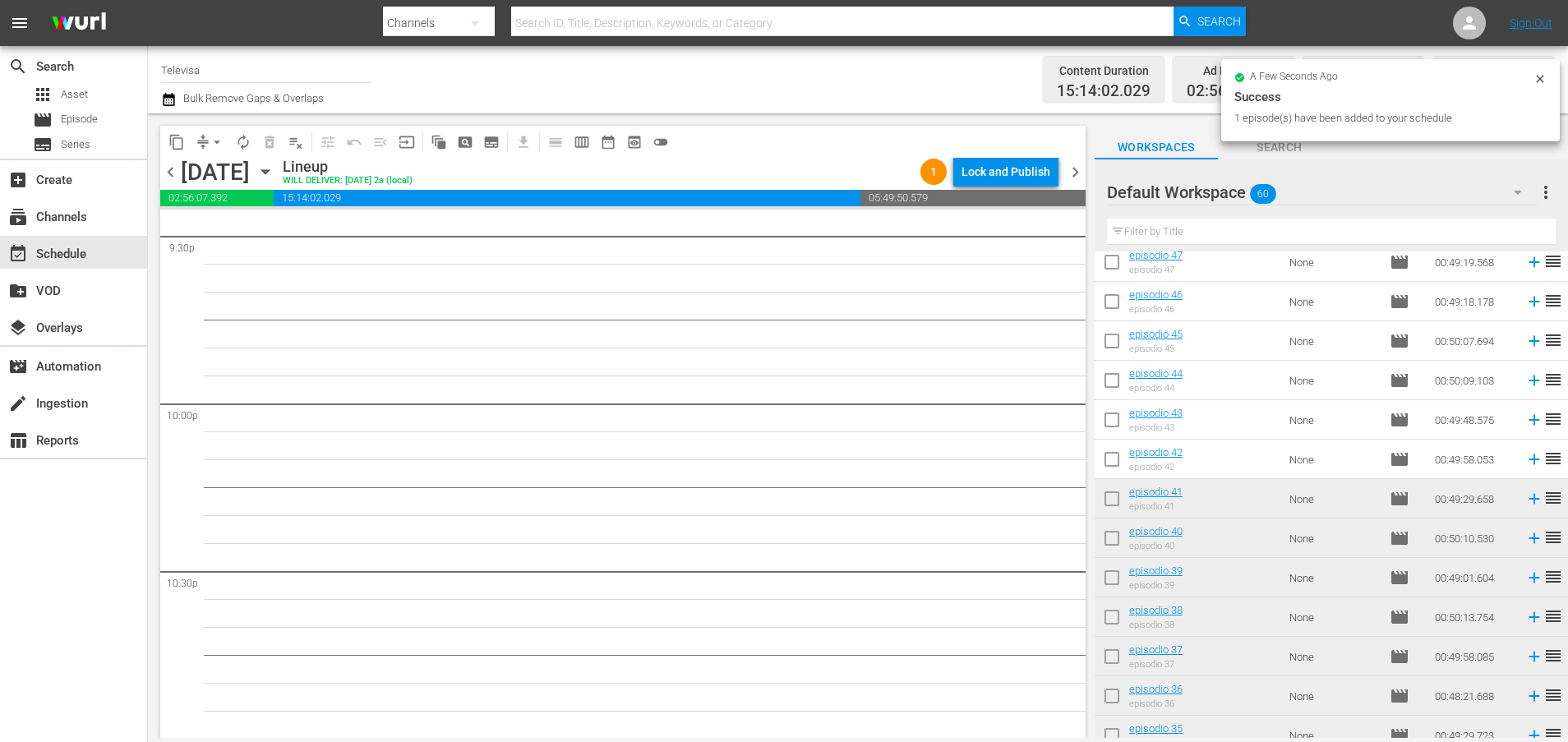
scroll to position [7153, 0]
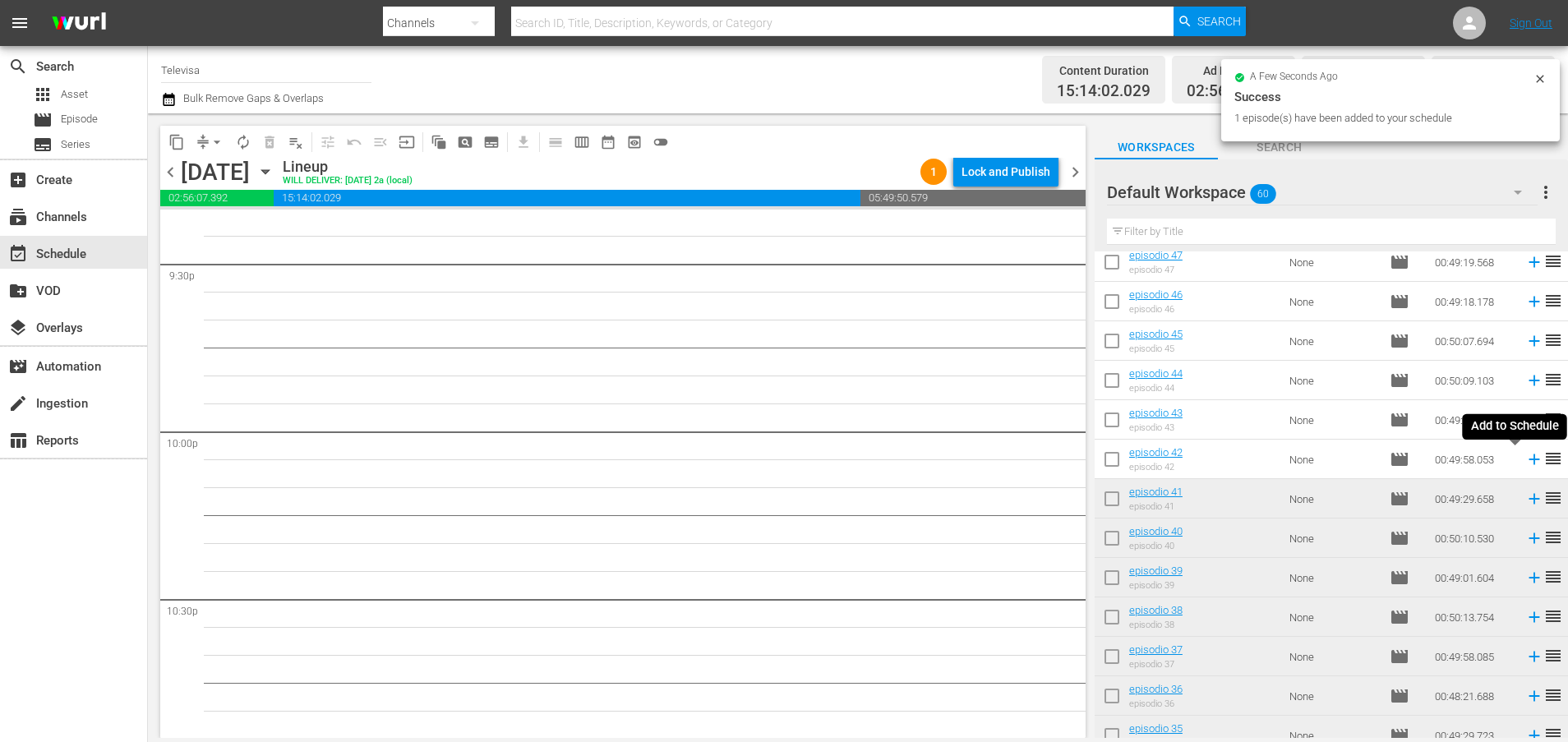
click at [1525, 461] on icon at bounding box center [1534, 459] width 18 height 18
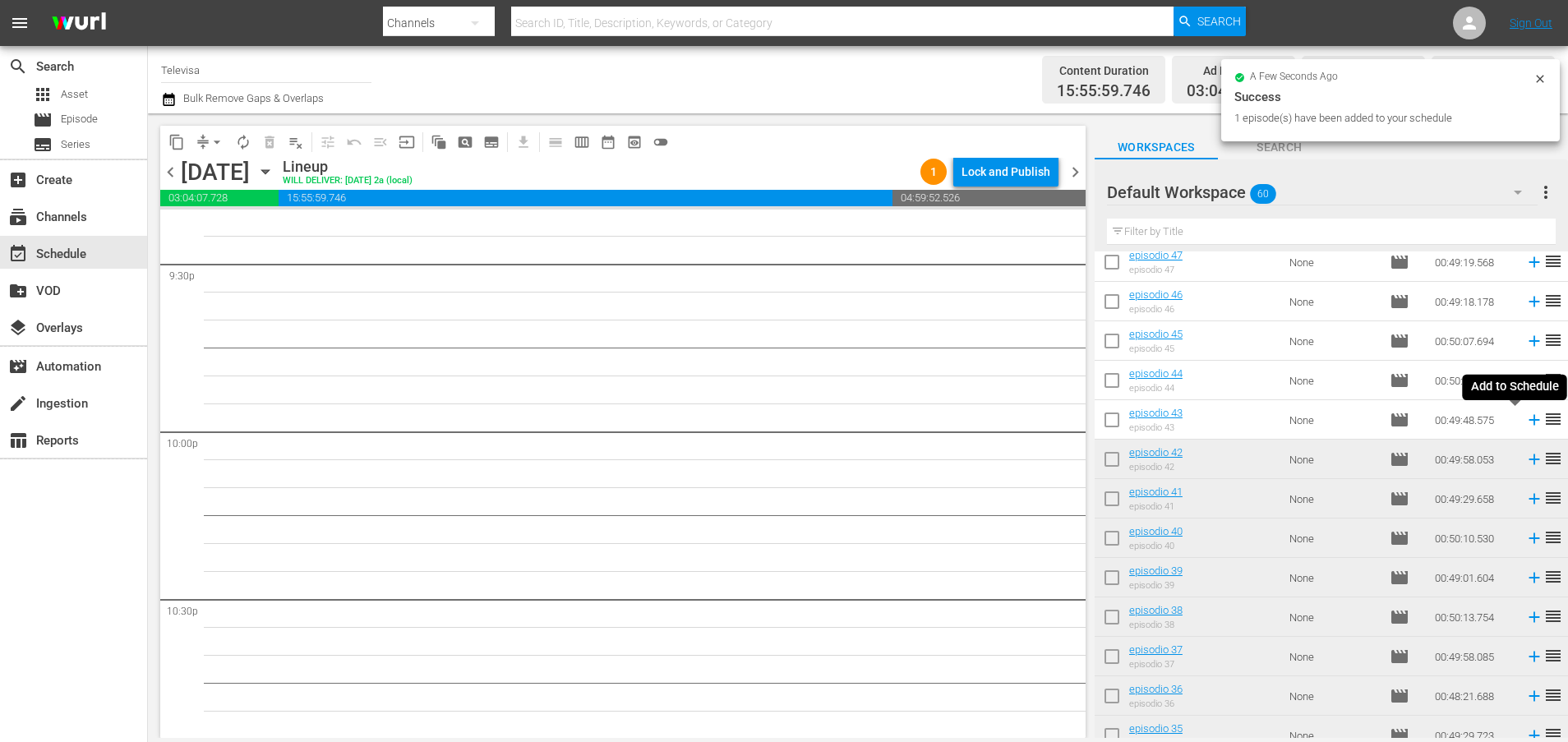
scroll to position [7124, 0]
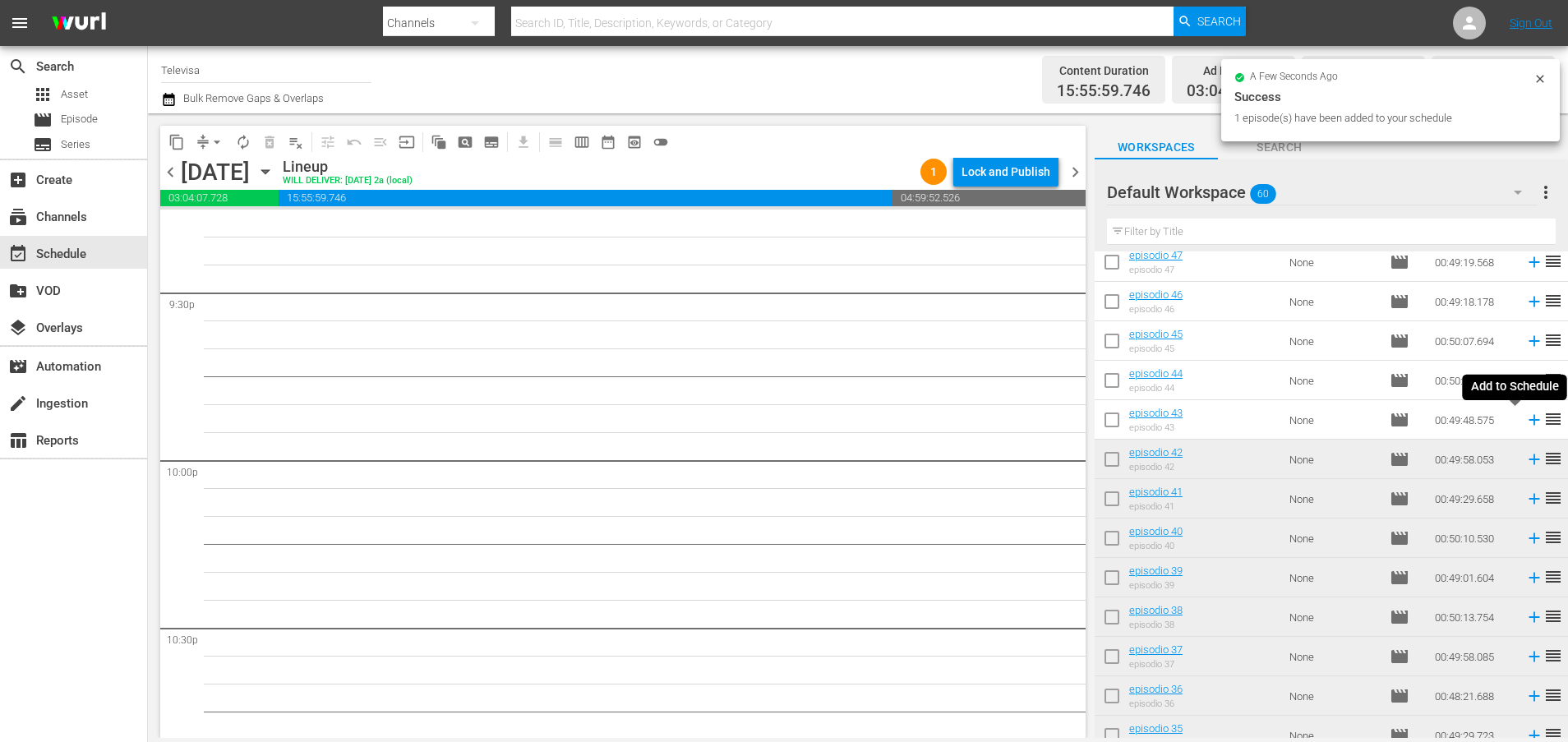
click at [1528, 420] on icon at bounding box center [1534, 421] width 11 height 11
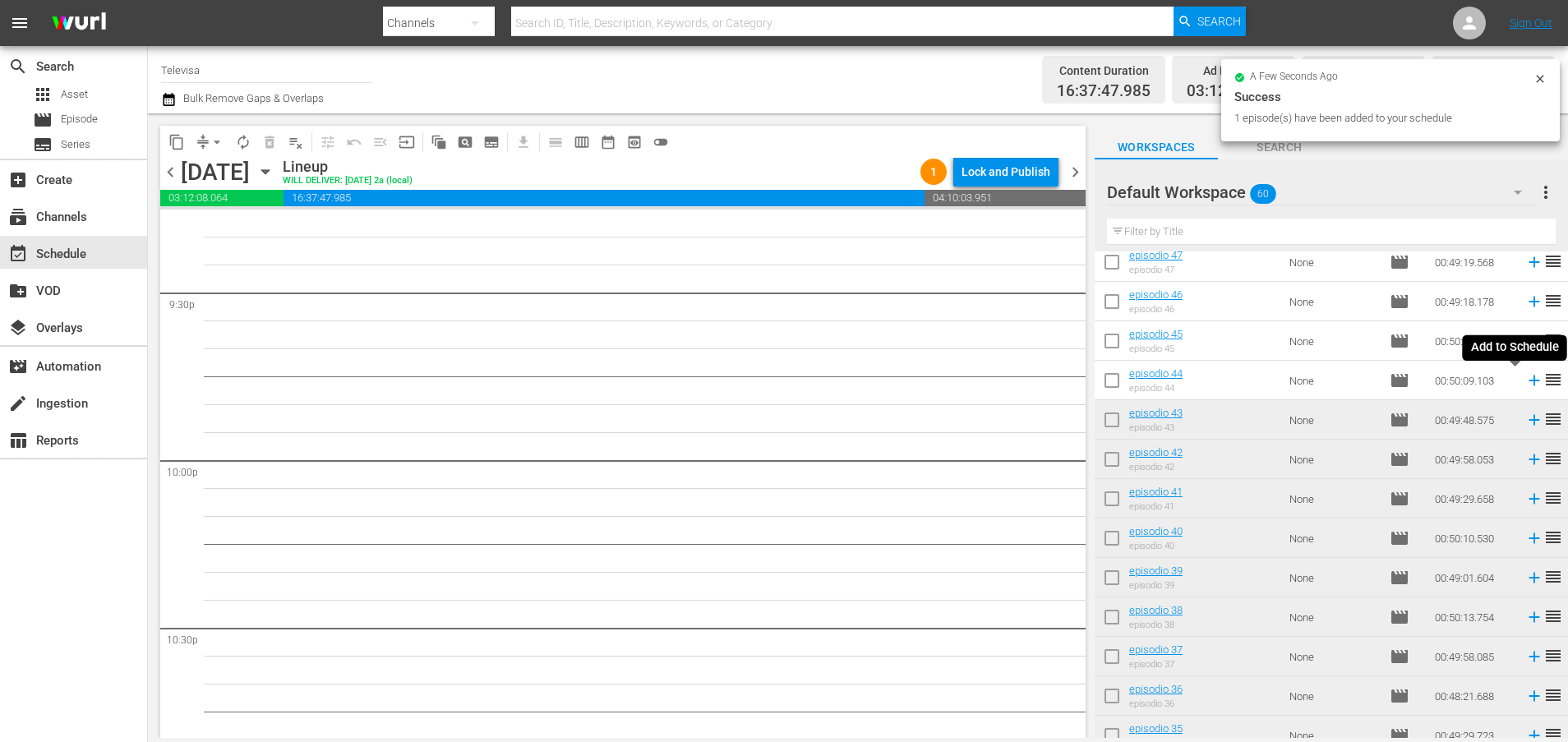
scroll to position [7097, 0]
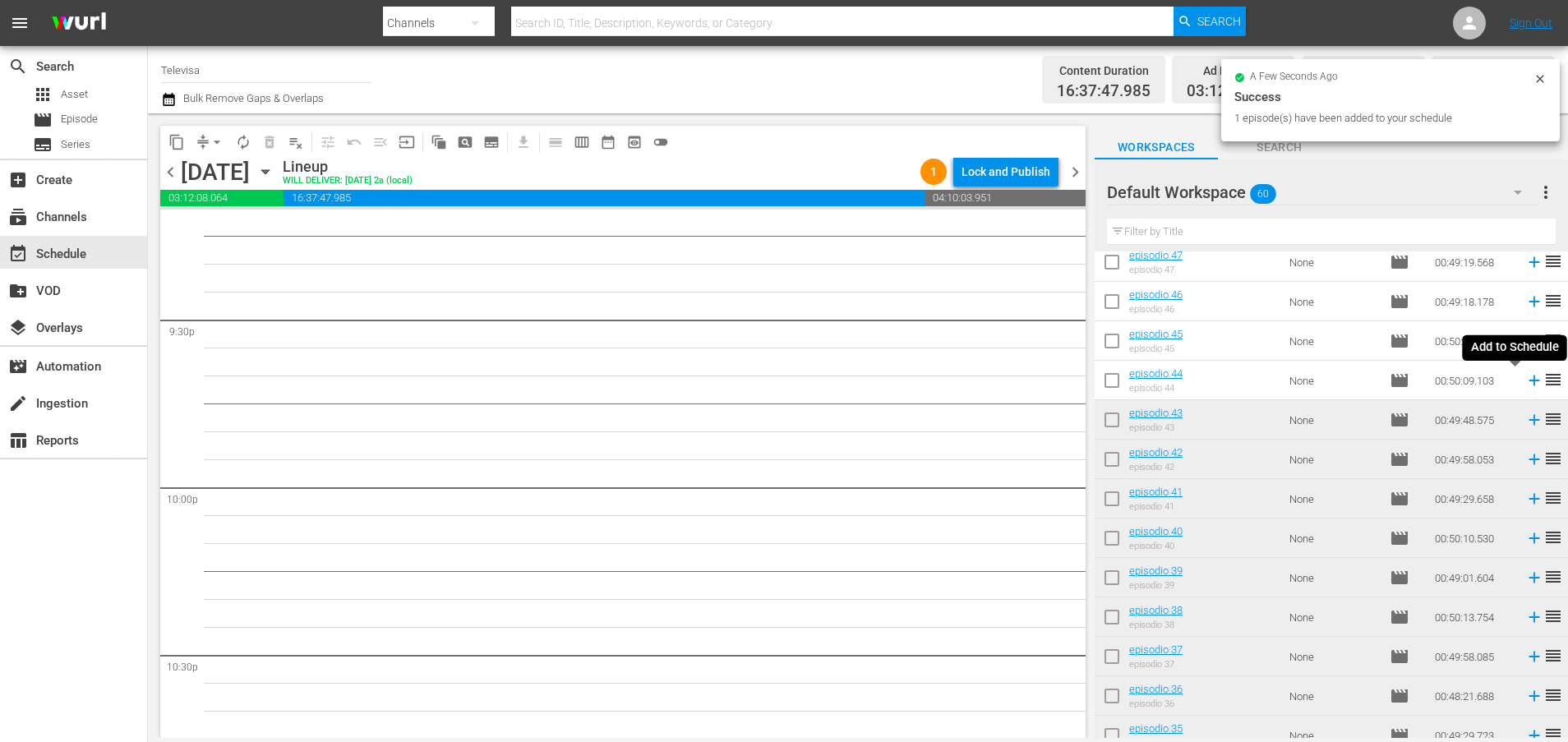
click at [1528, 382] on icon at bounding box center [1534, 381] width 11 height 11
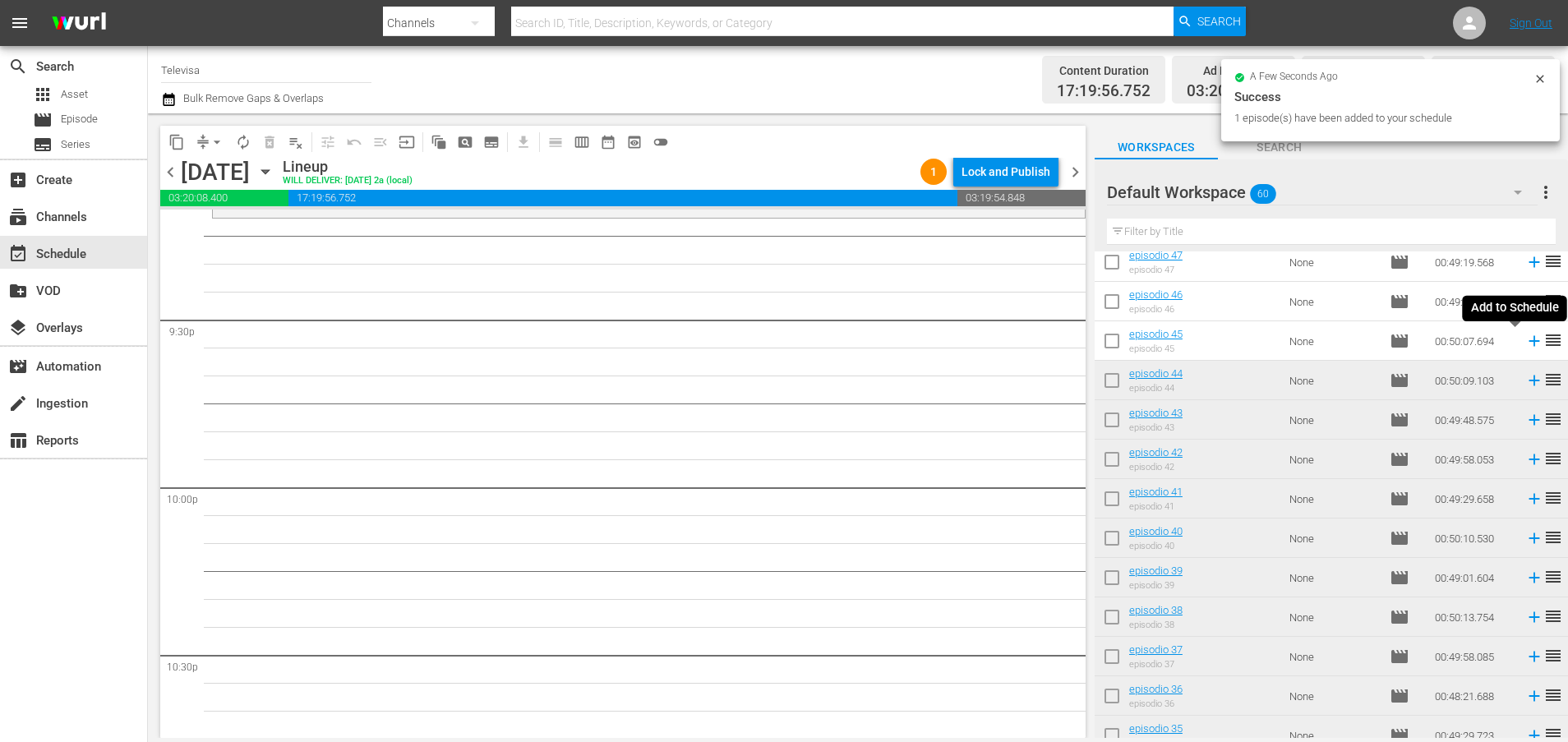
click at [1525, 343] on icon at bounding box center [1534, 341] width 18 height 18
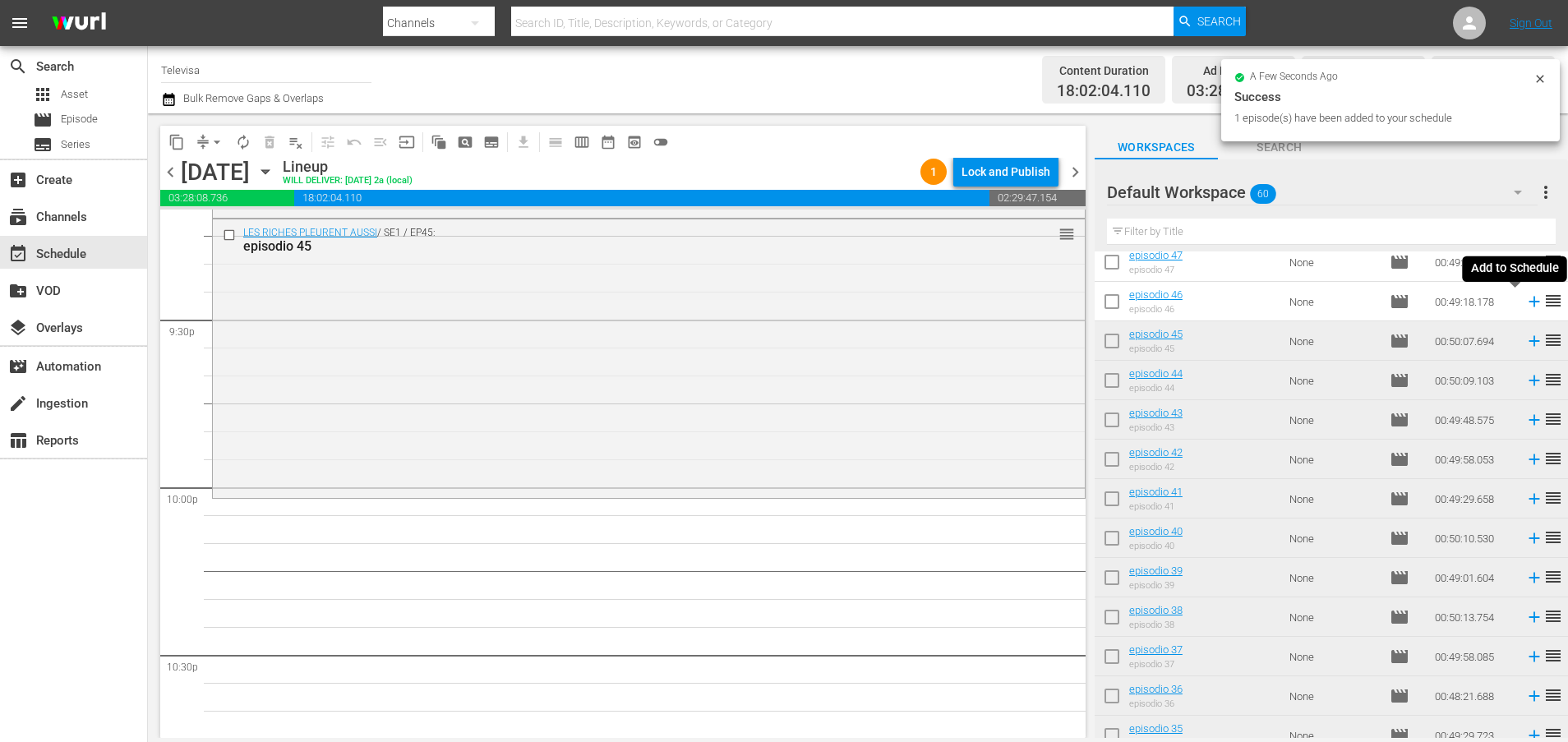
click at [1528, 301] on icon at bounding box center [1534, 302] width 11 height 11
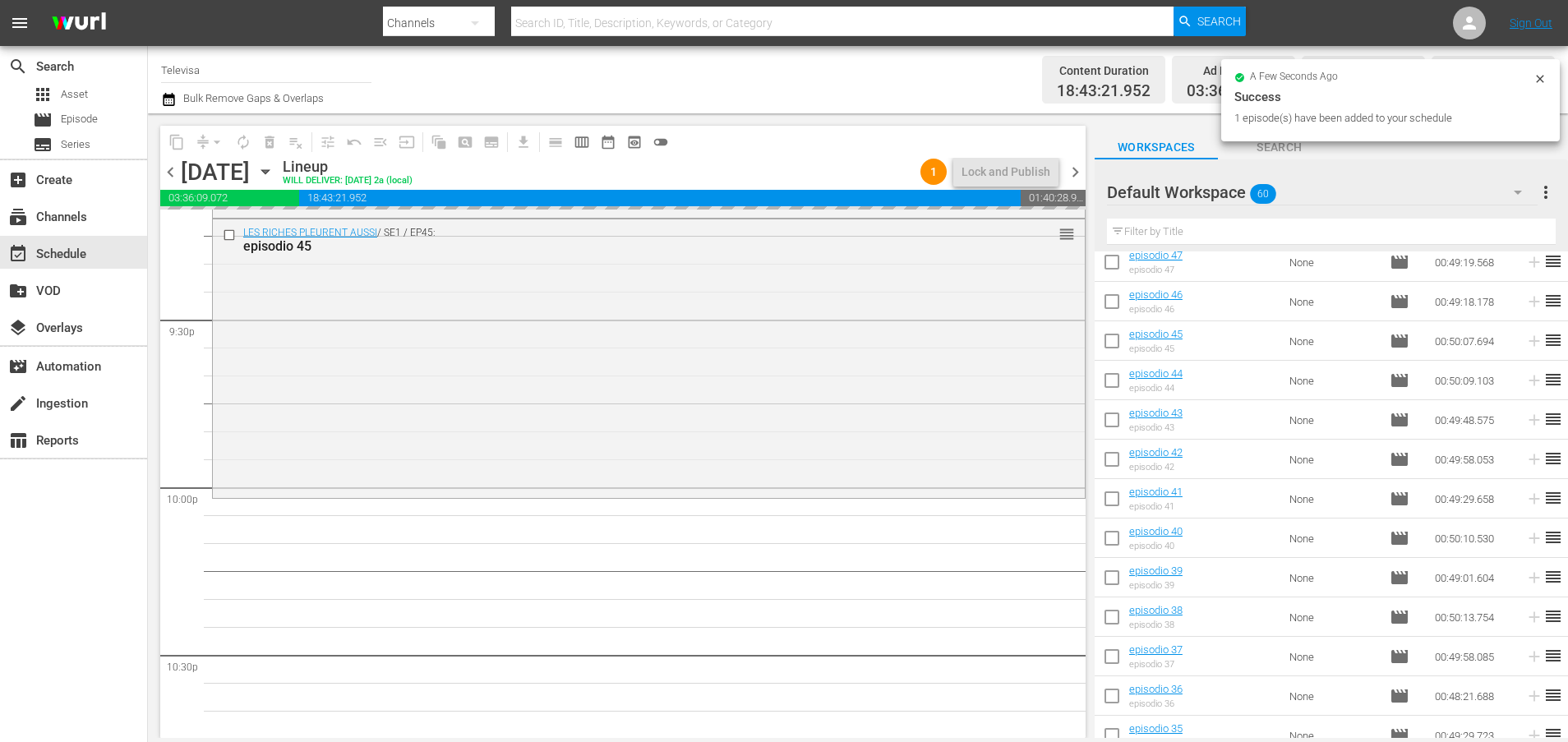
scroll to position [7516, 0]
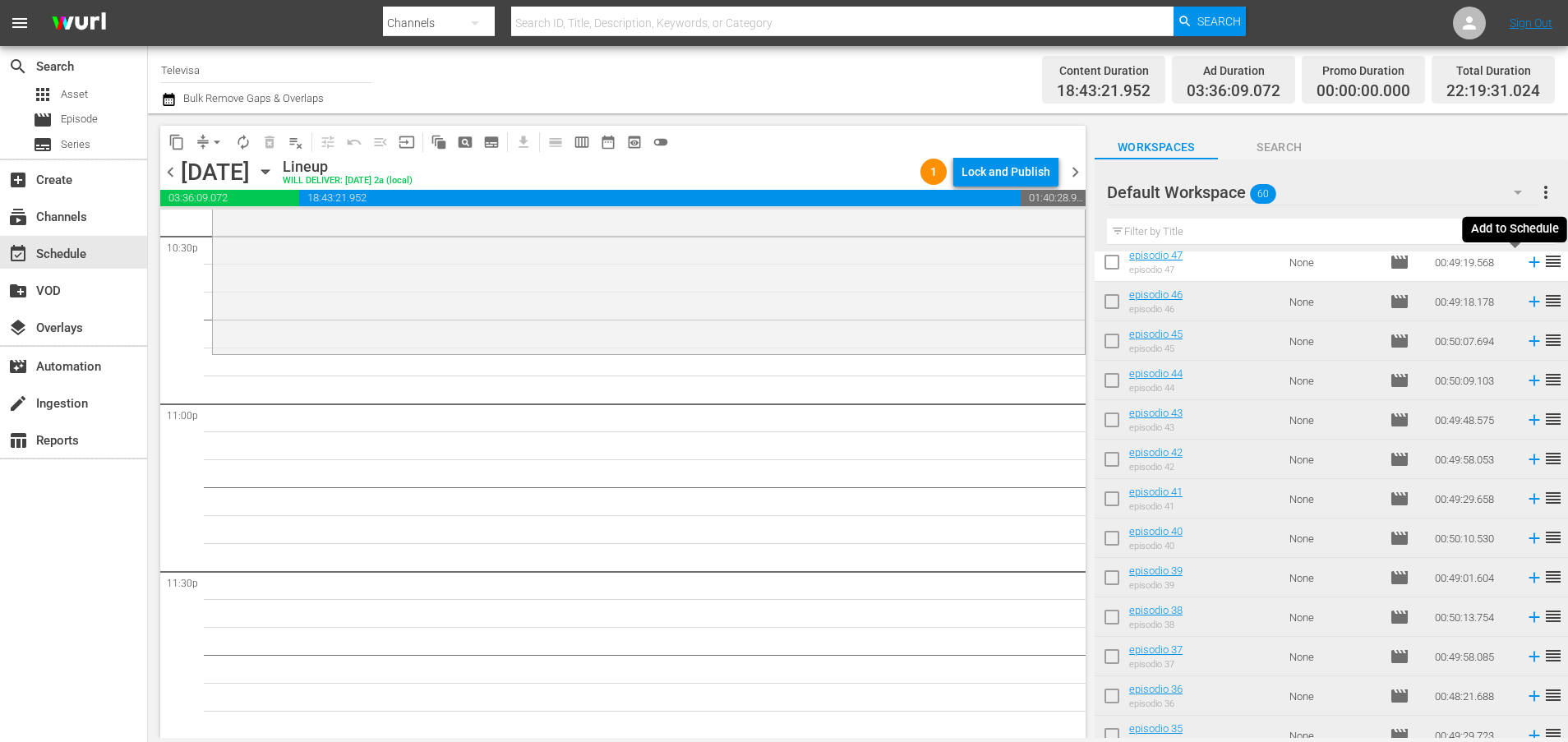
drag, startPoint x: 1512, startPoint y: 262, endPoint x: 1507, endPoint y: 282, distance: 20.6
click at [1528, 262] on icon at bounding box center [1534, 263] width 11 height 11
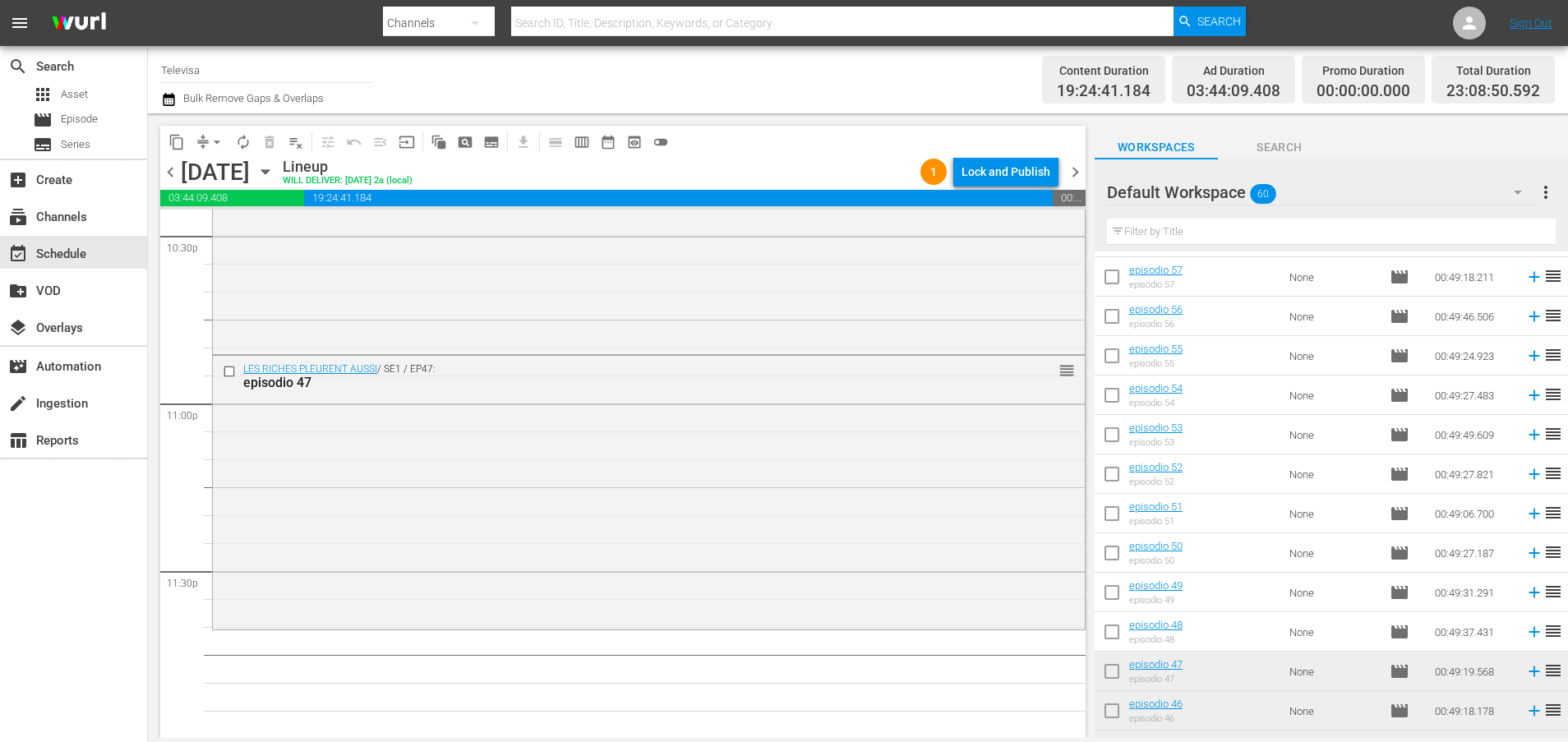
scroll to position [192, 0]
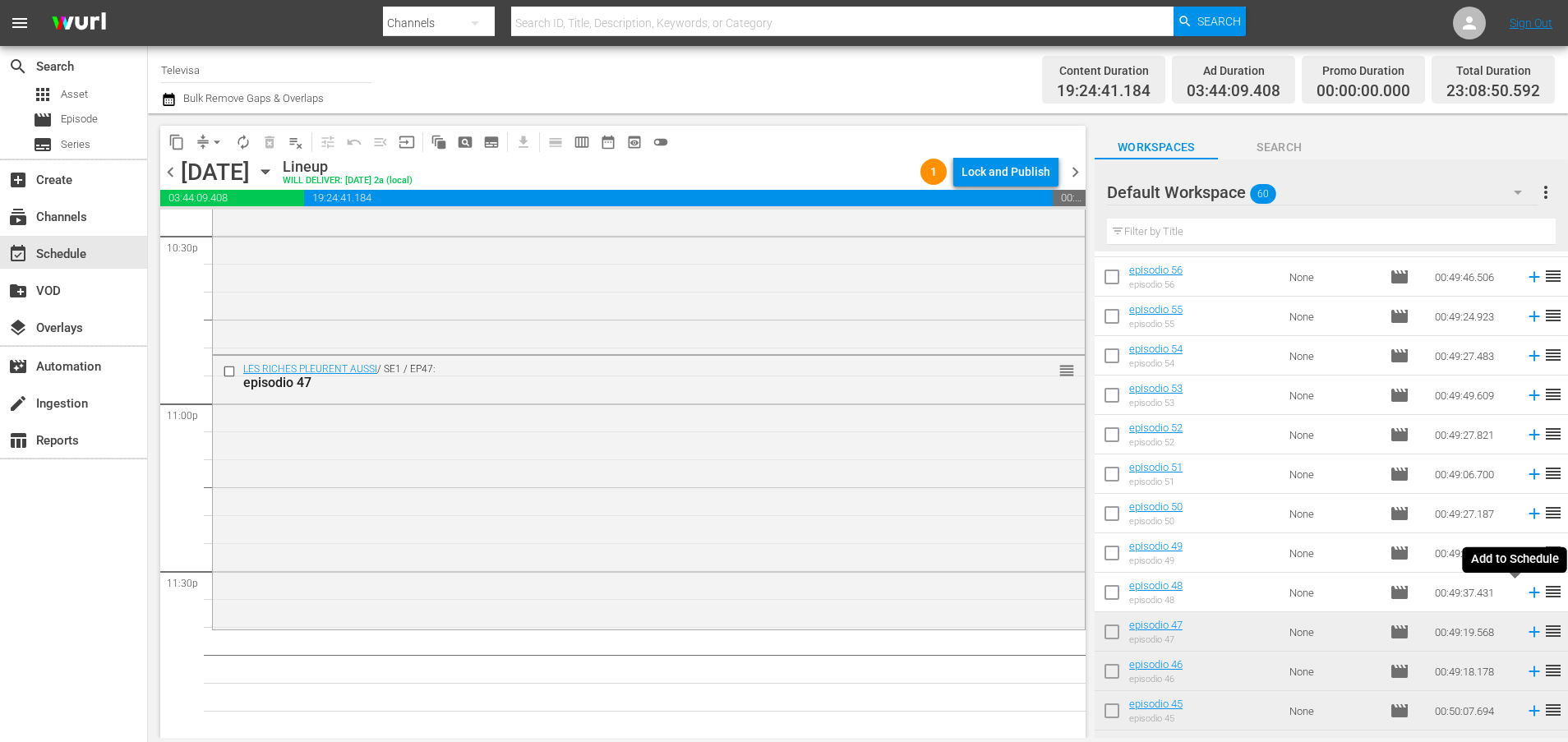
click at [1528, 592] on icon at bounding box center [1534, 593] width 11 height 11
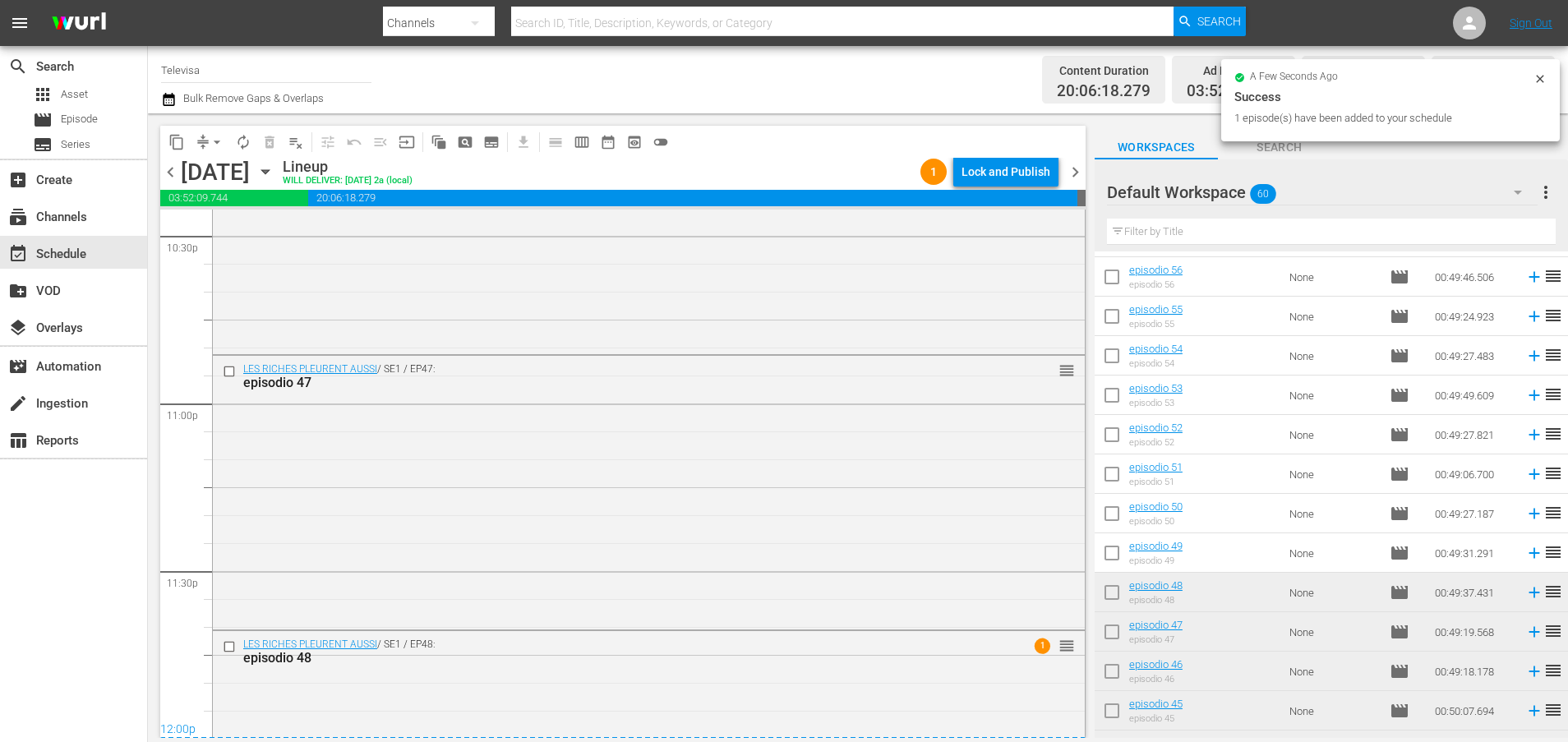
scroll to position [7685, 0]
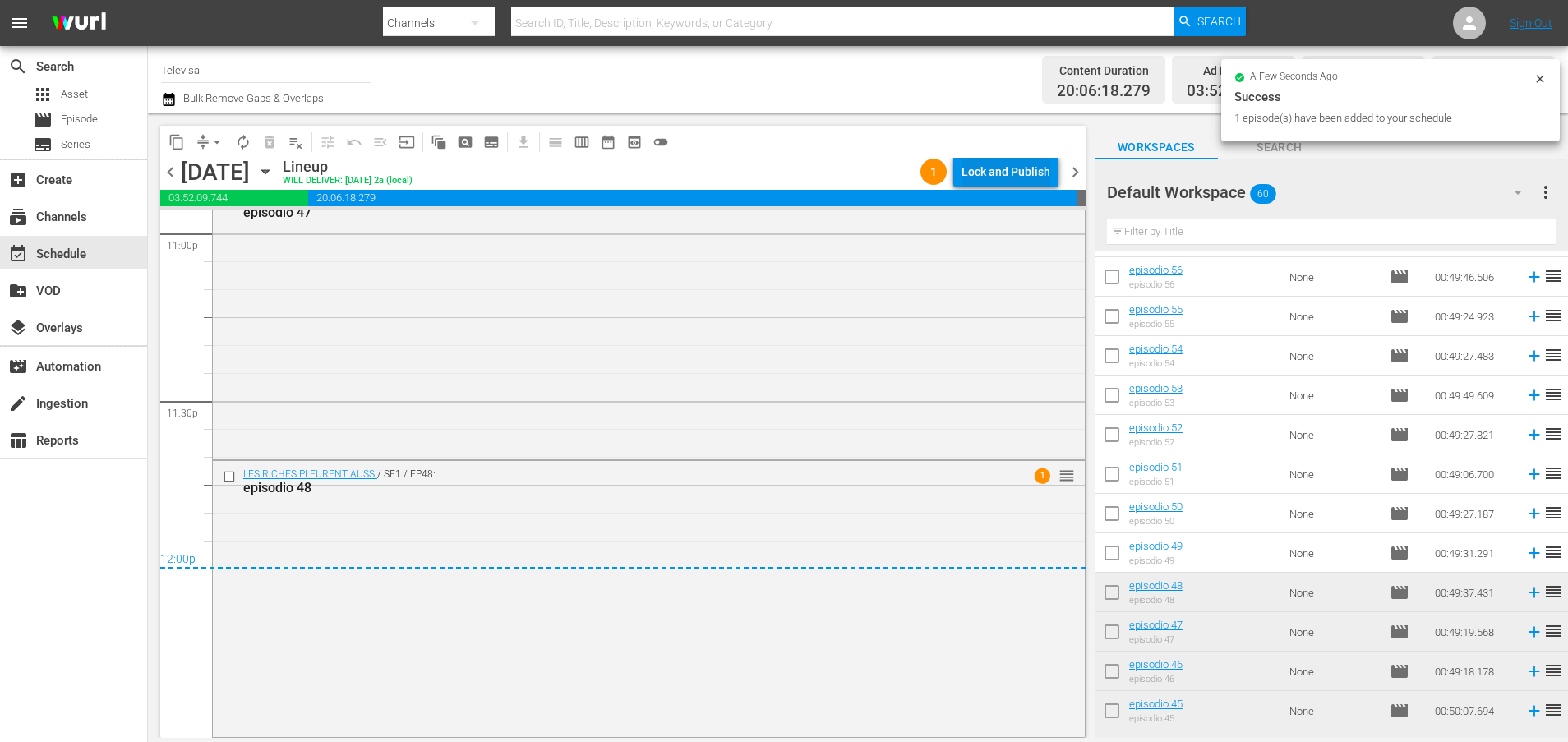
click at [1006, 175] on div "Lock and Publish" at bounding box center [1006, 172] width 88 height 30
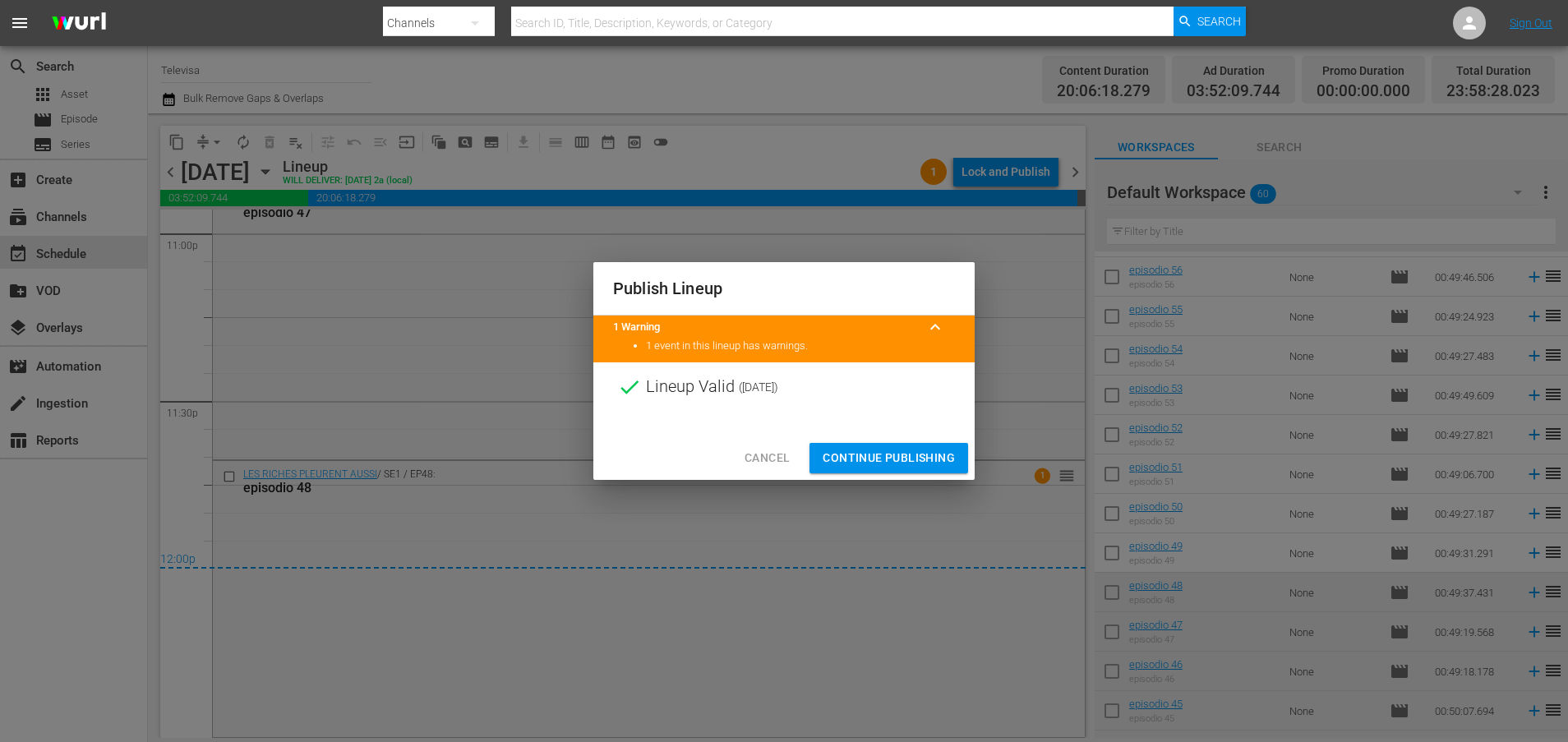
click at [925, 448] on span "Continue Publishing" at bounding box center [888, 458] width 133 height 21
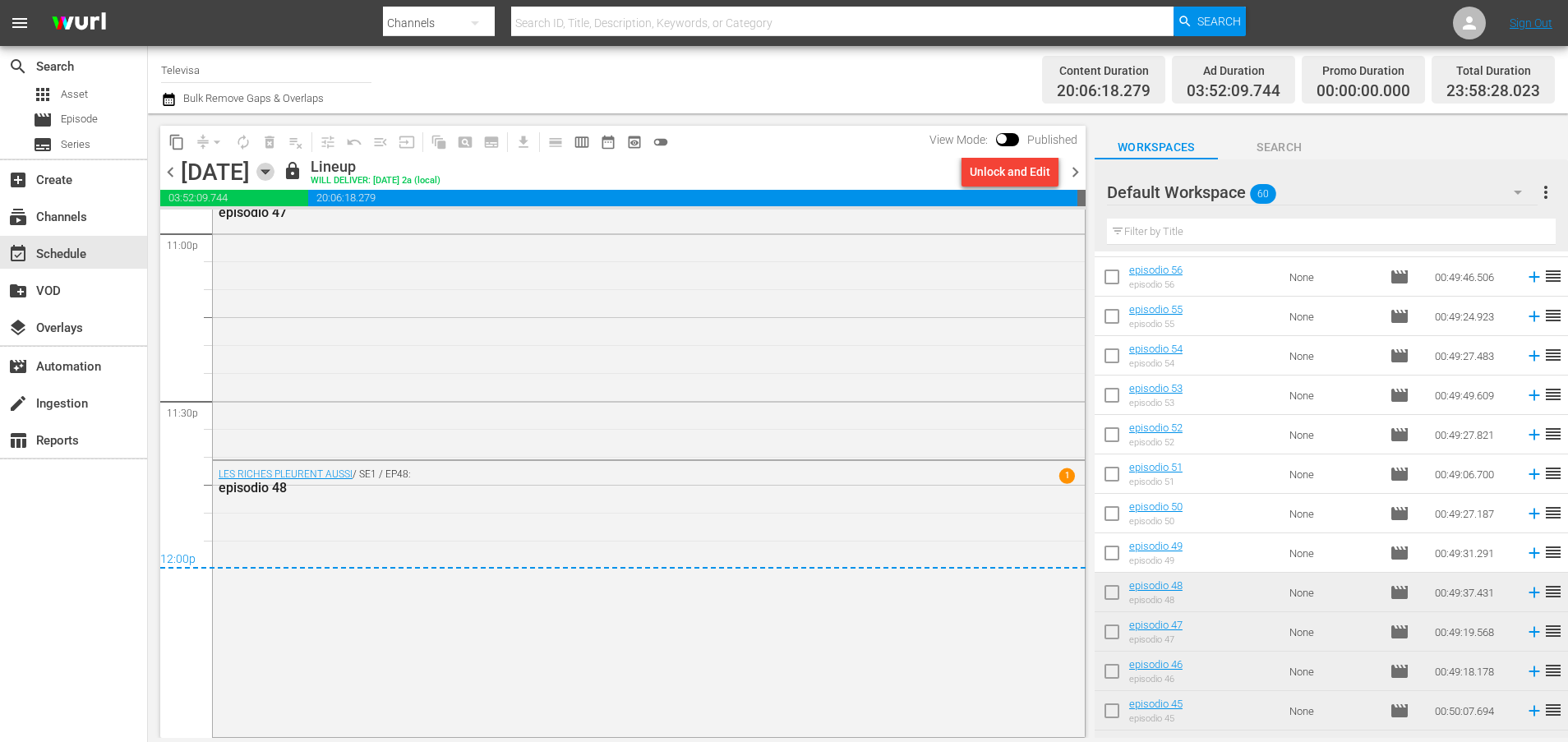
click at [269, 170] on icon "button" at bounding box center [264, 172] width 7 height 5
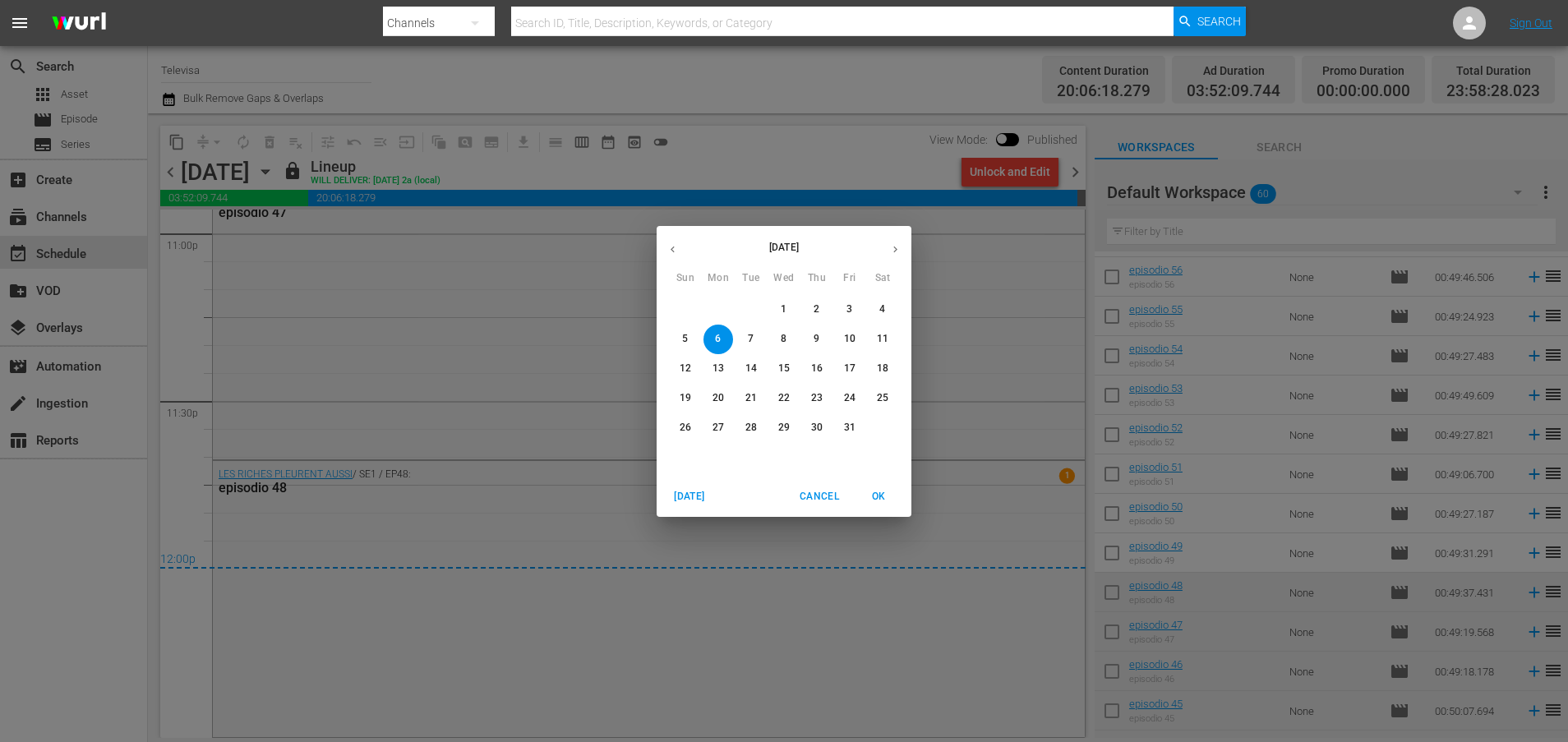
click at [749, 334] on p "7" at bounding box center [750, 339] width 5 height 14
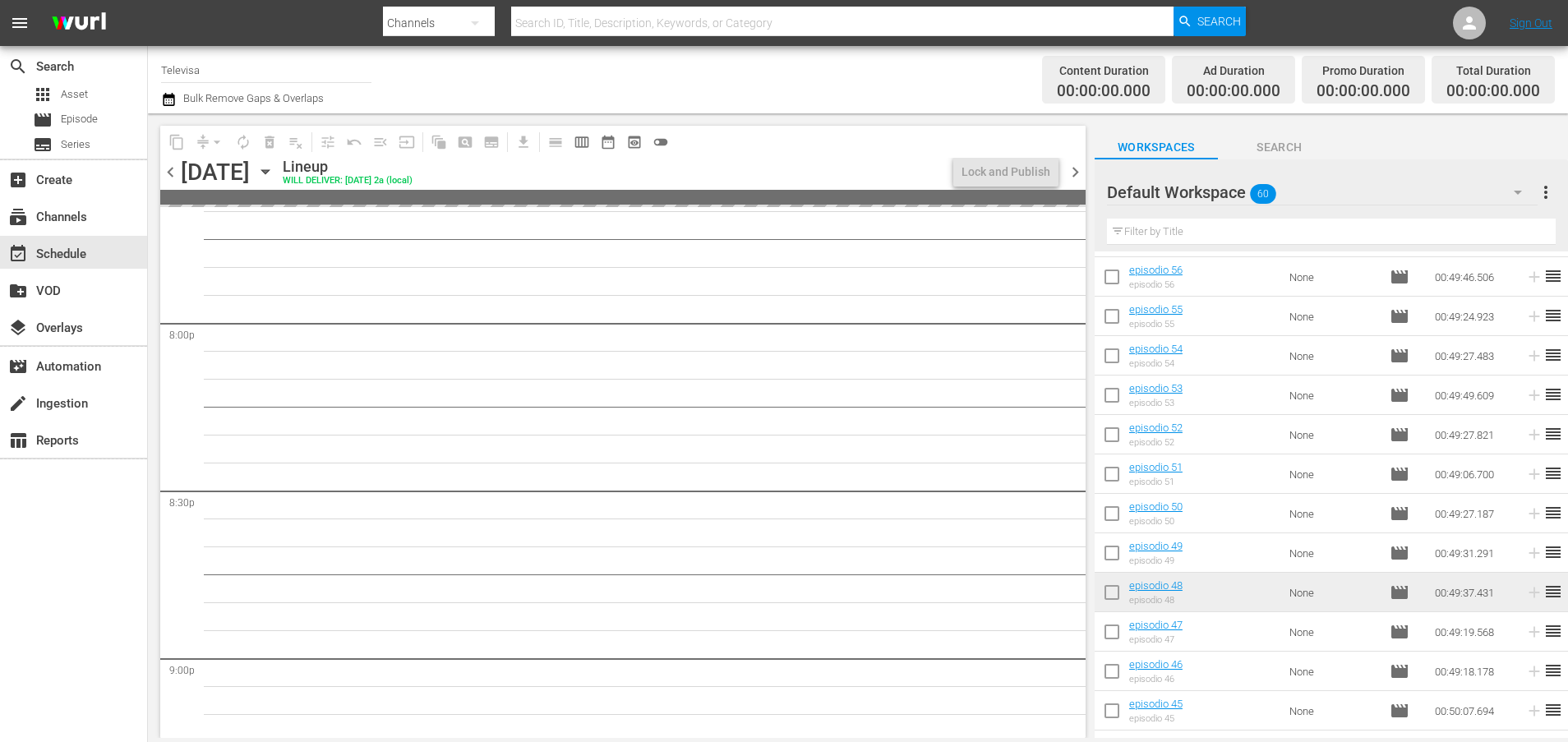
scroll to position [6529, 0]
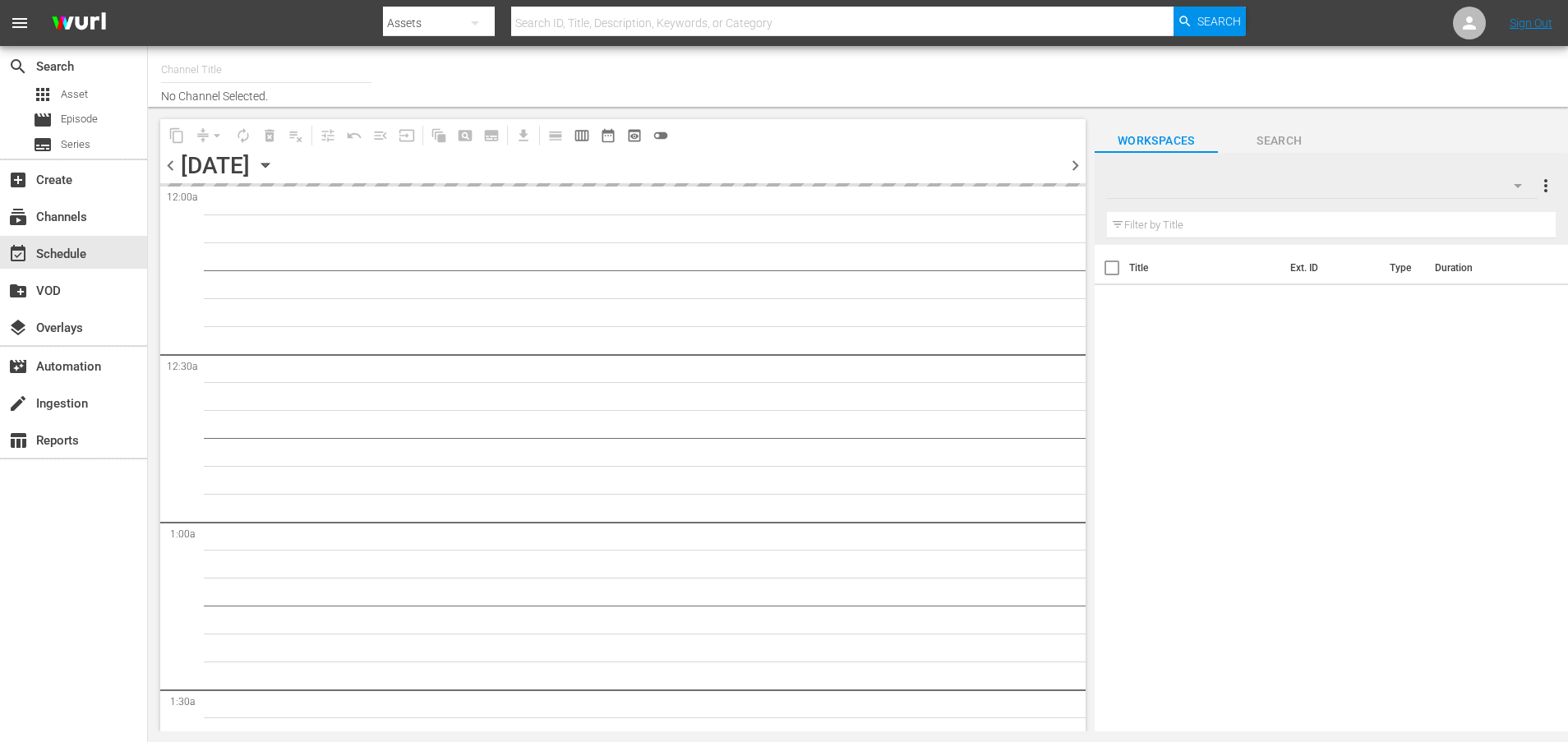
type input "Televisa (820)"
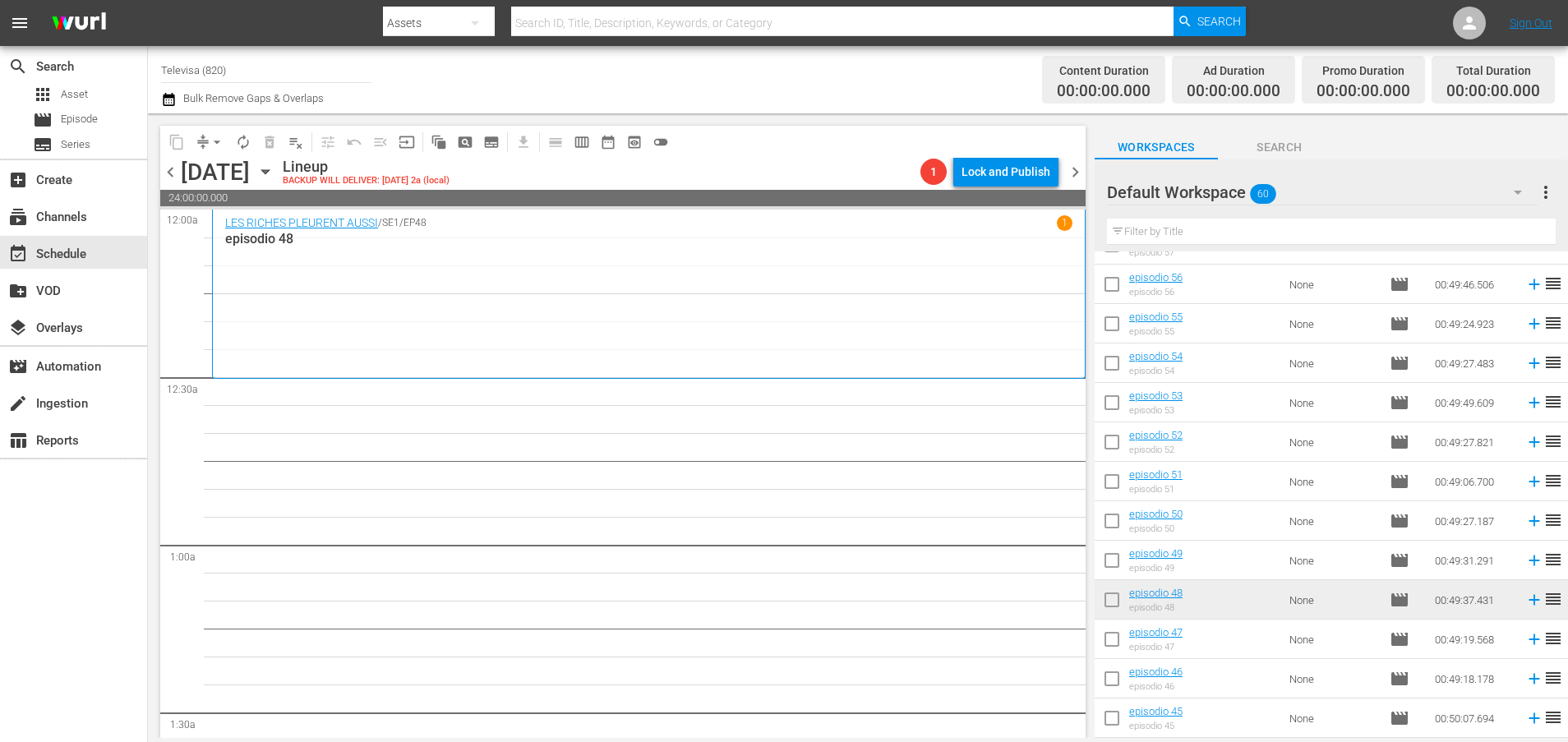
scroll to position [124, 0]
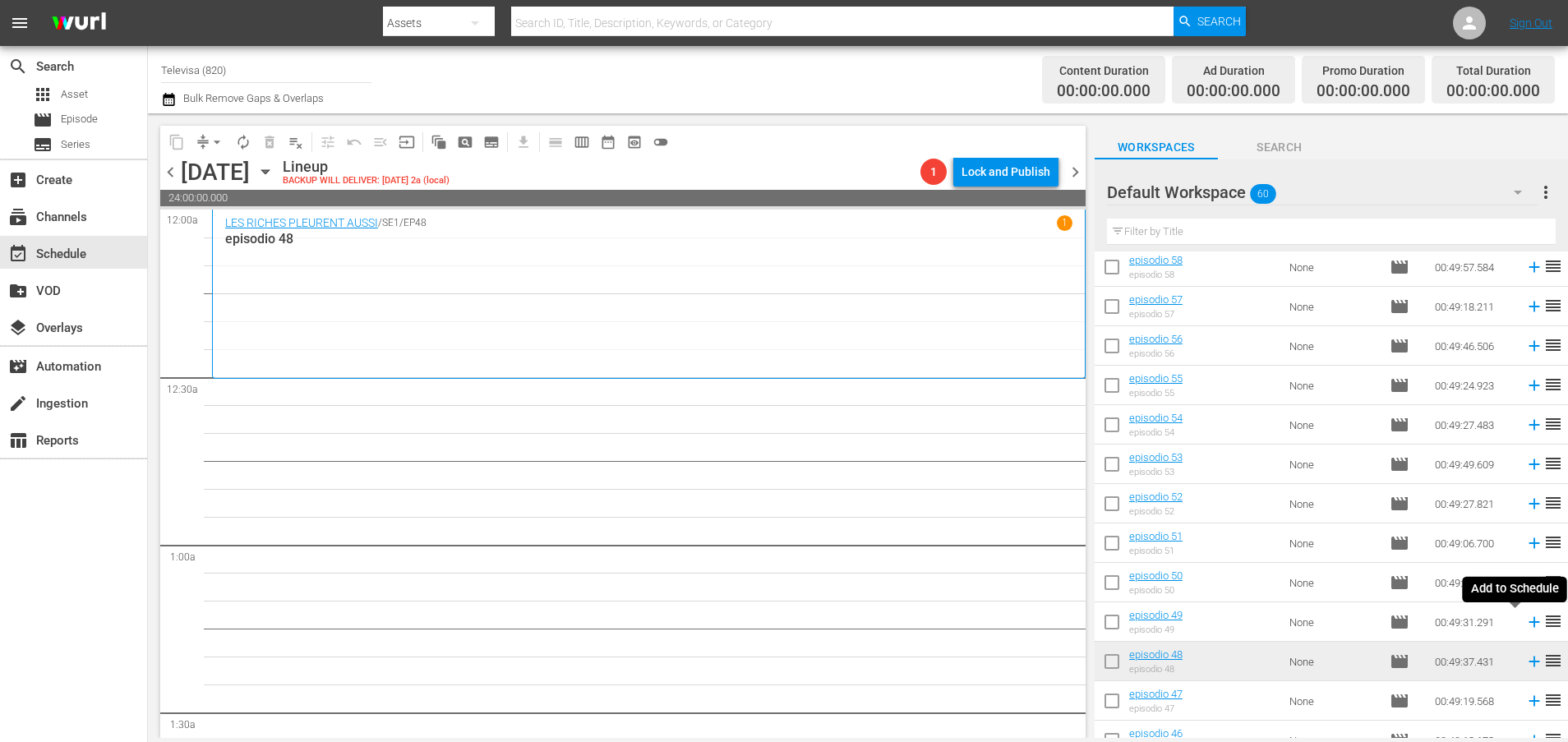
click at [1528, 622] on icon at bounding box center [1534, 623] width 11 height 11
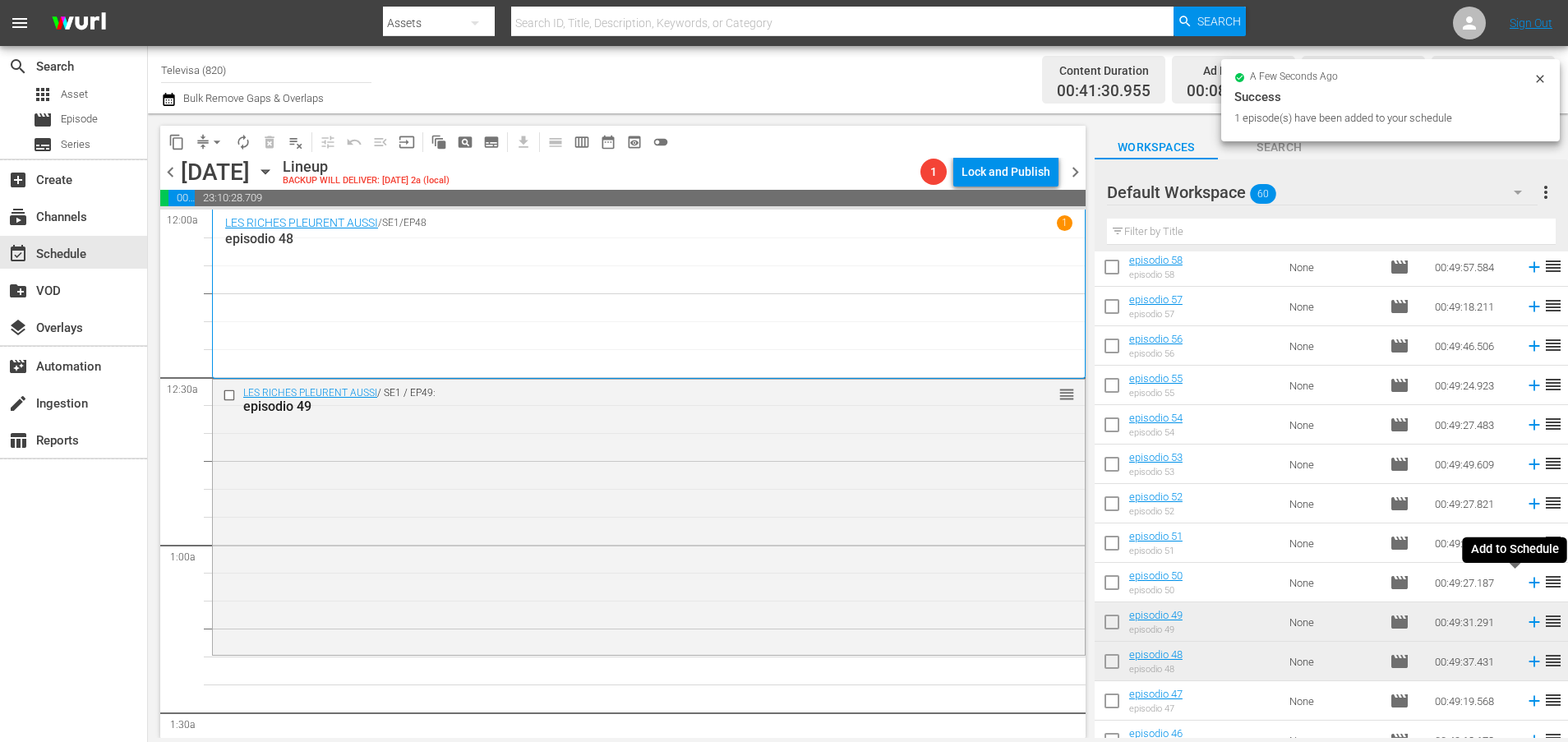
click at [1528, 585] on icon at bounding box center [1534, 583] width 11 height 11
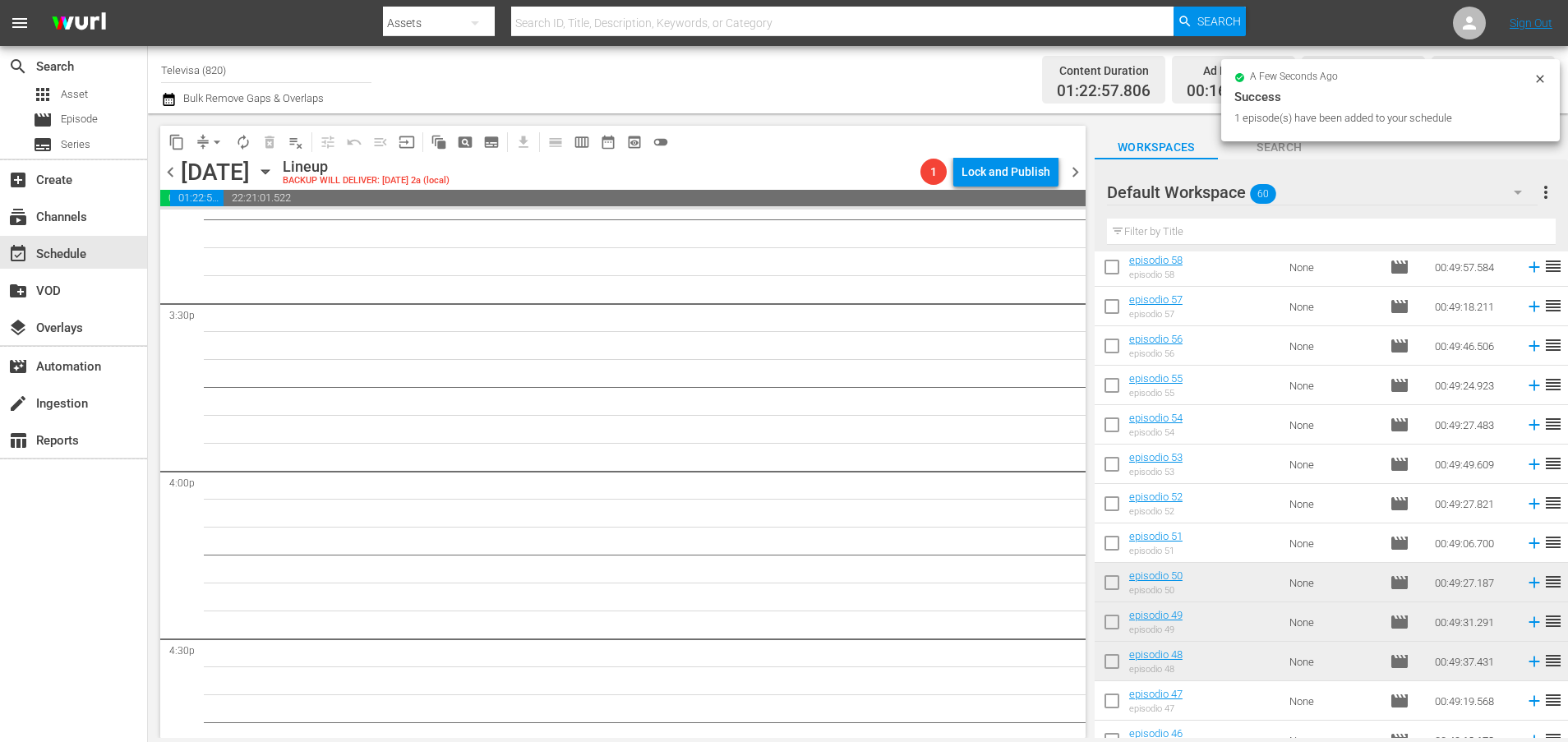
scroll to position [7516, 0]
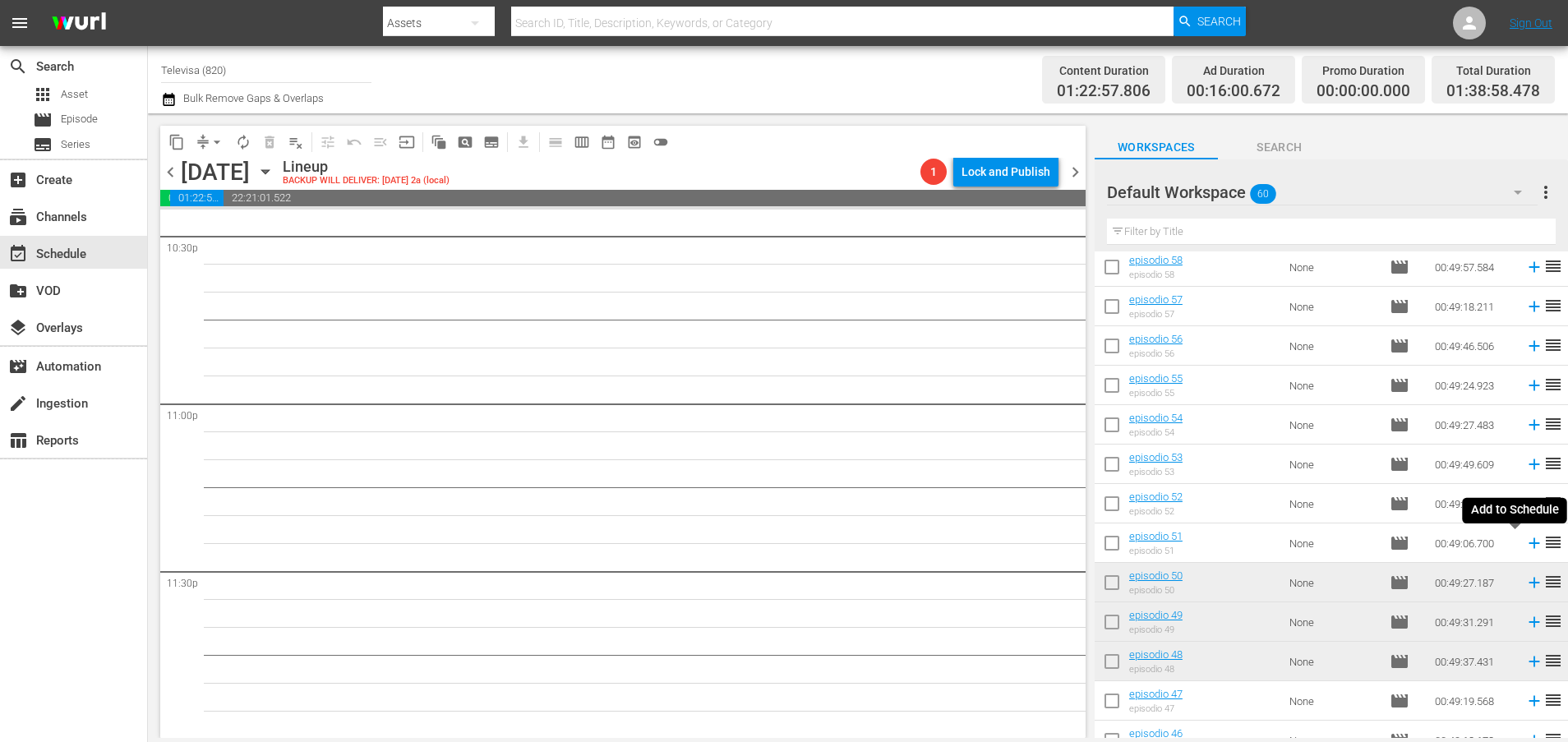
click at [1525, 544] on icon at bounding box center [1534, 543] width 18 height 18
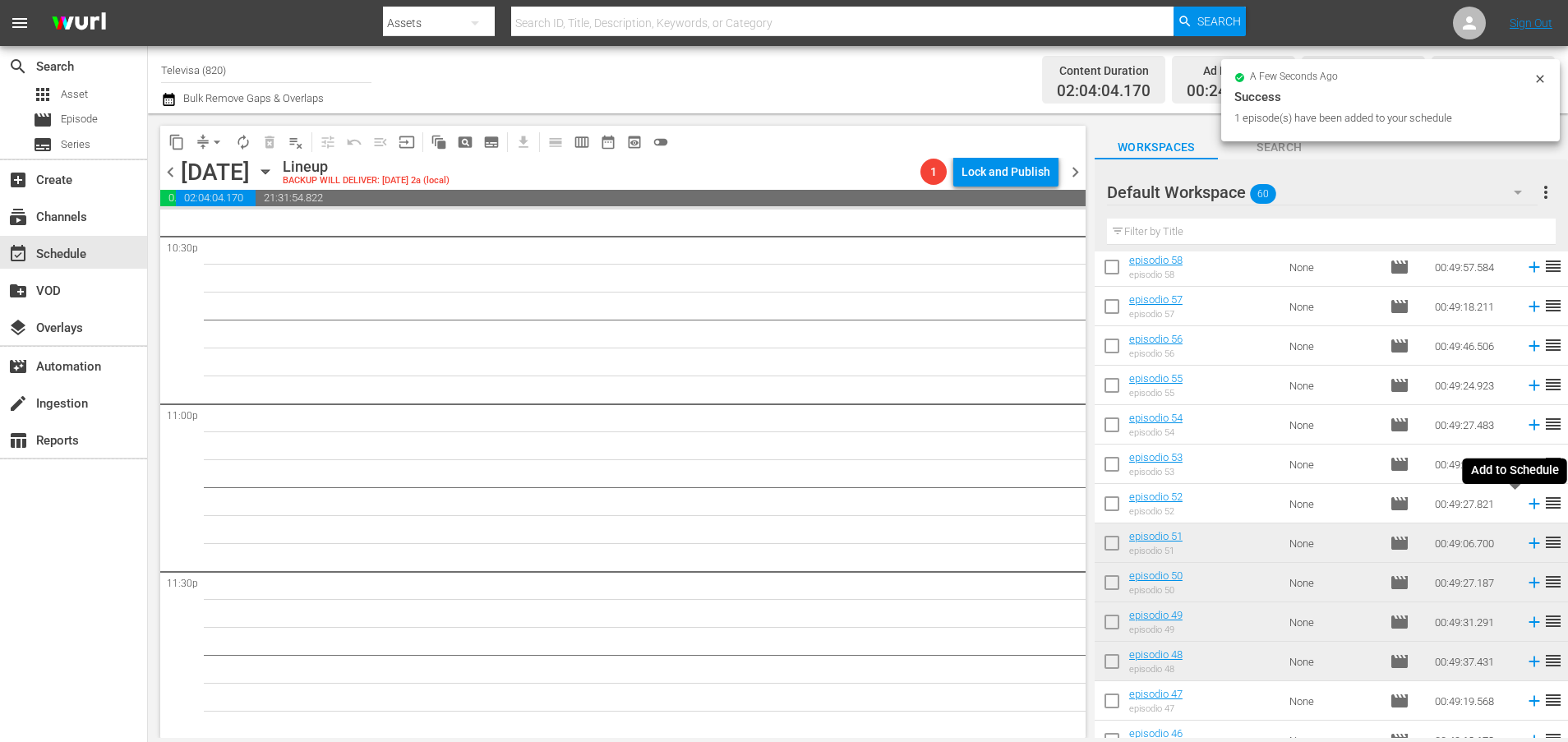
scroll to position [7488, 0]
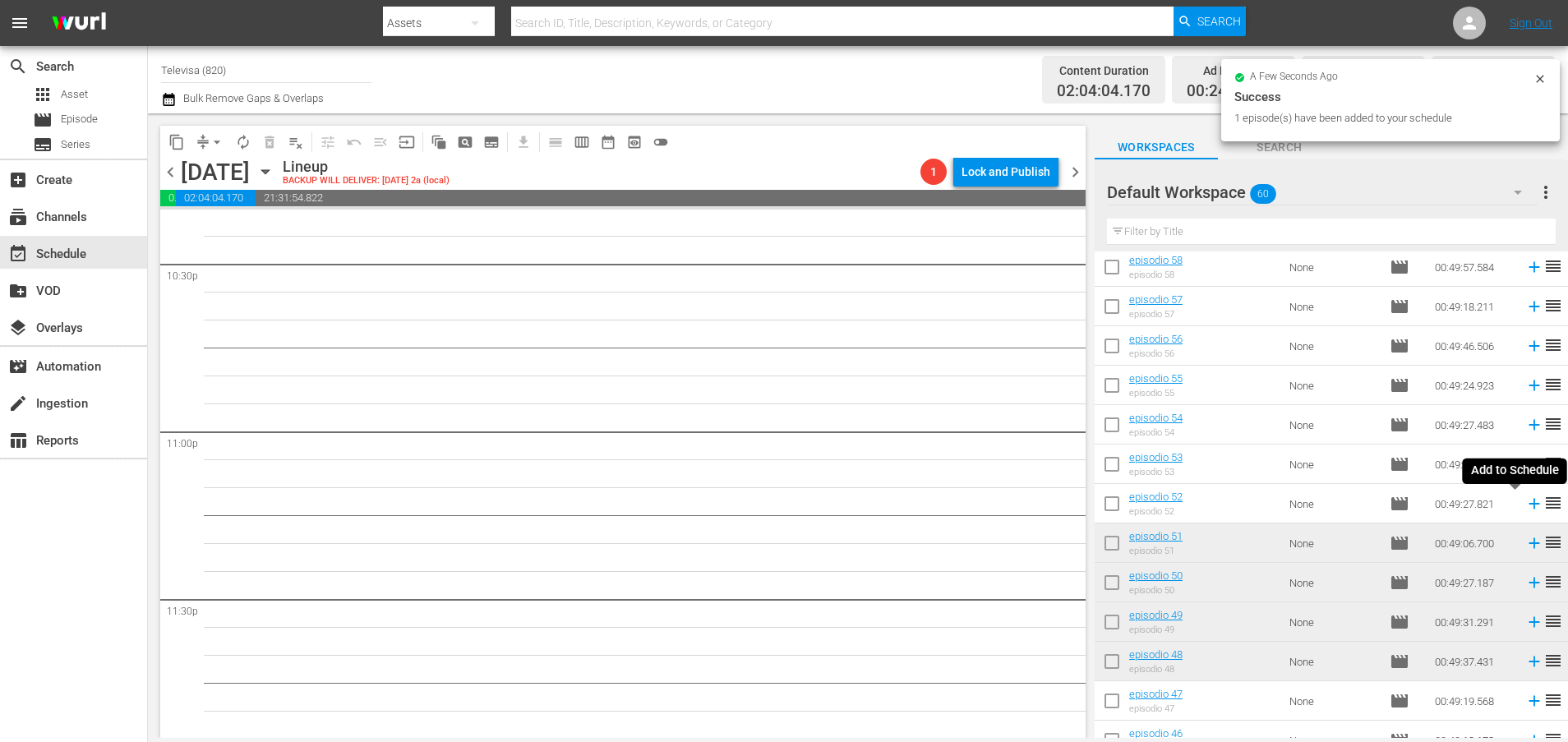
click at [1525, 506] on icon at bounding box center [1534, 504] width 18 height 18
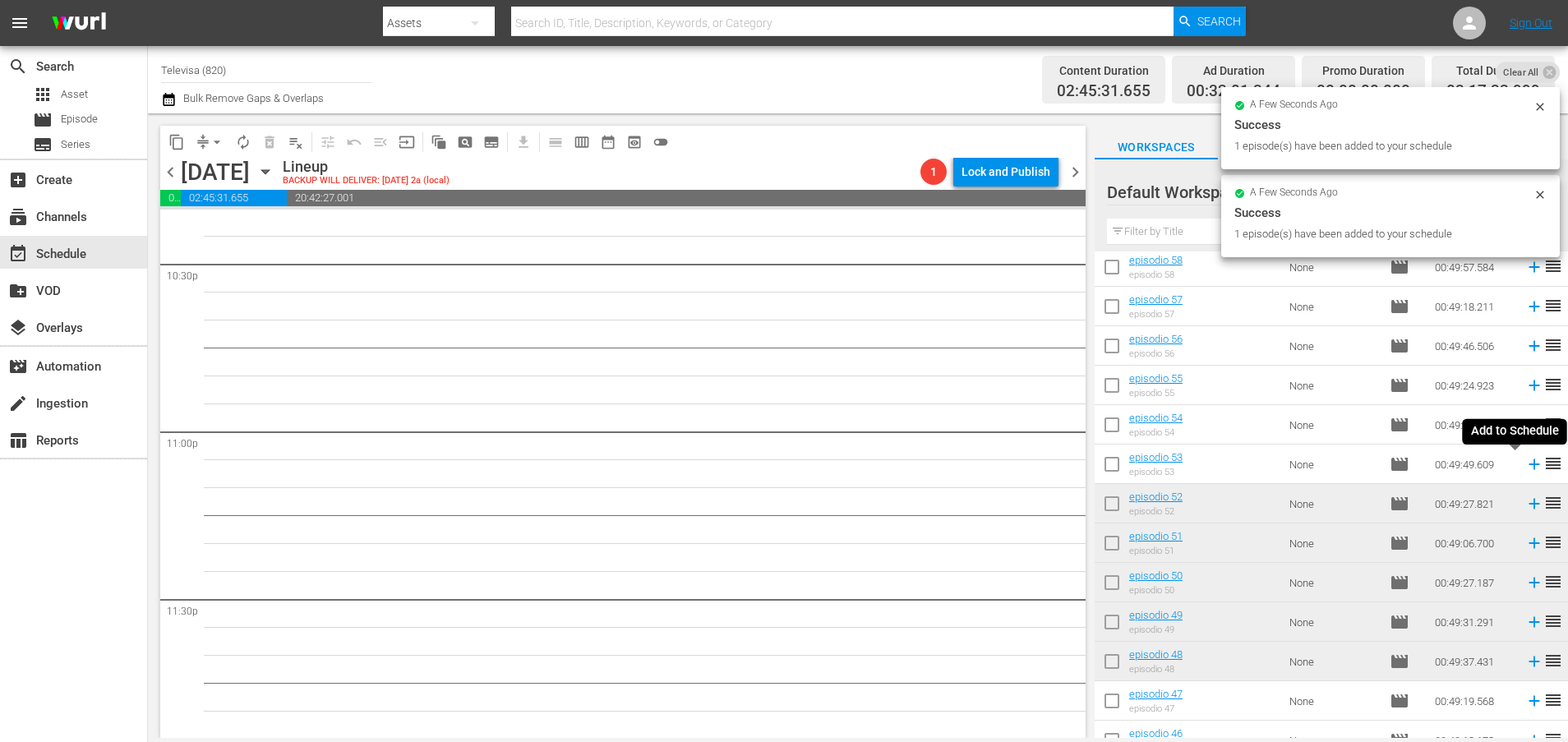
scroll to position [7459, 0]
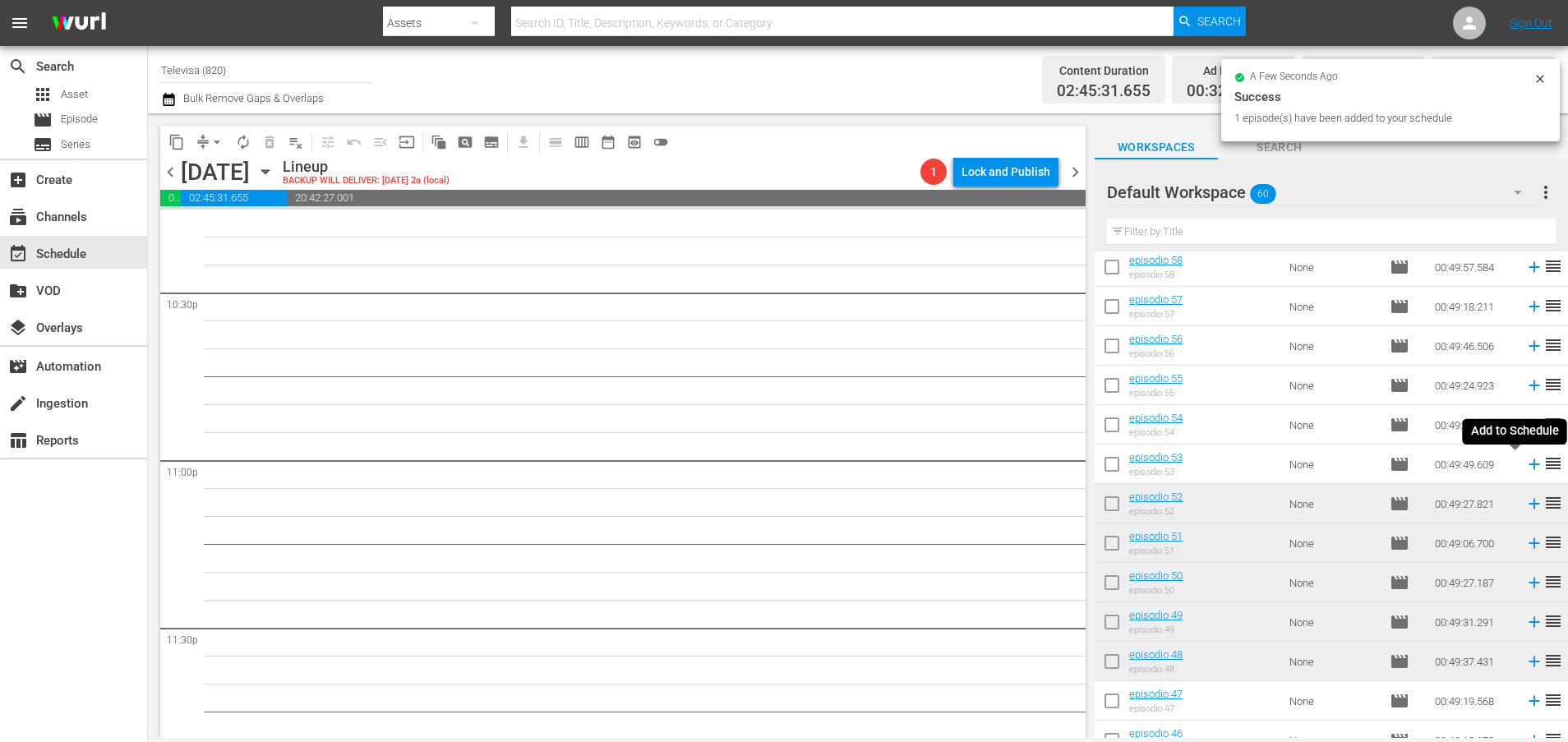
click at [1528, 463] on icon at bounding box center [1534, 465] width 11 height 11
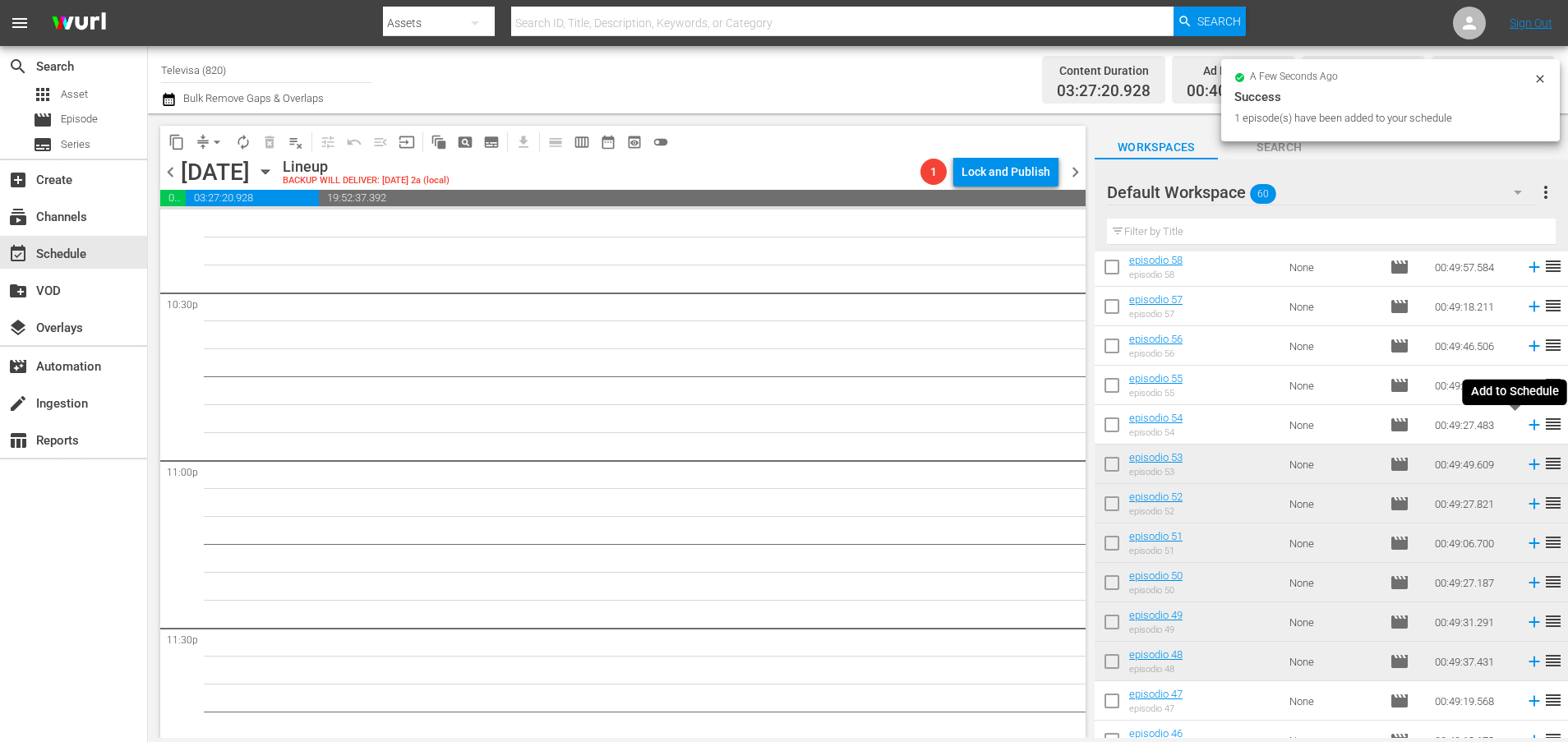
scroll to position [7432, 0]
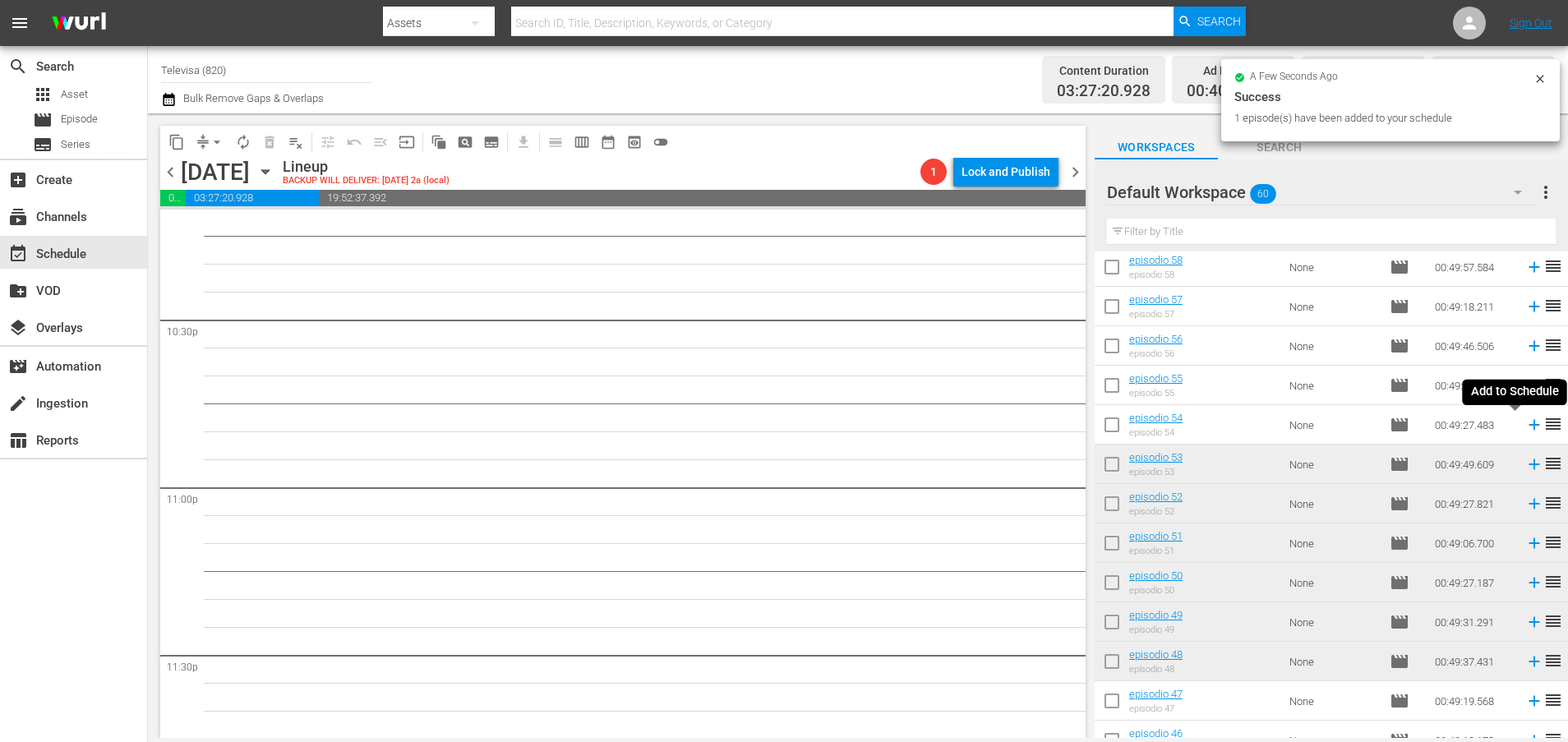
click at [1528, 425] on icon at bounding box center [1534, 425] width 11 height 11
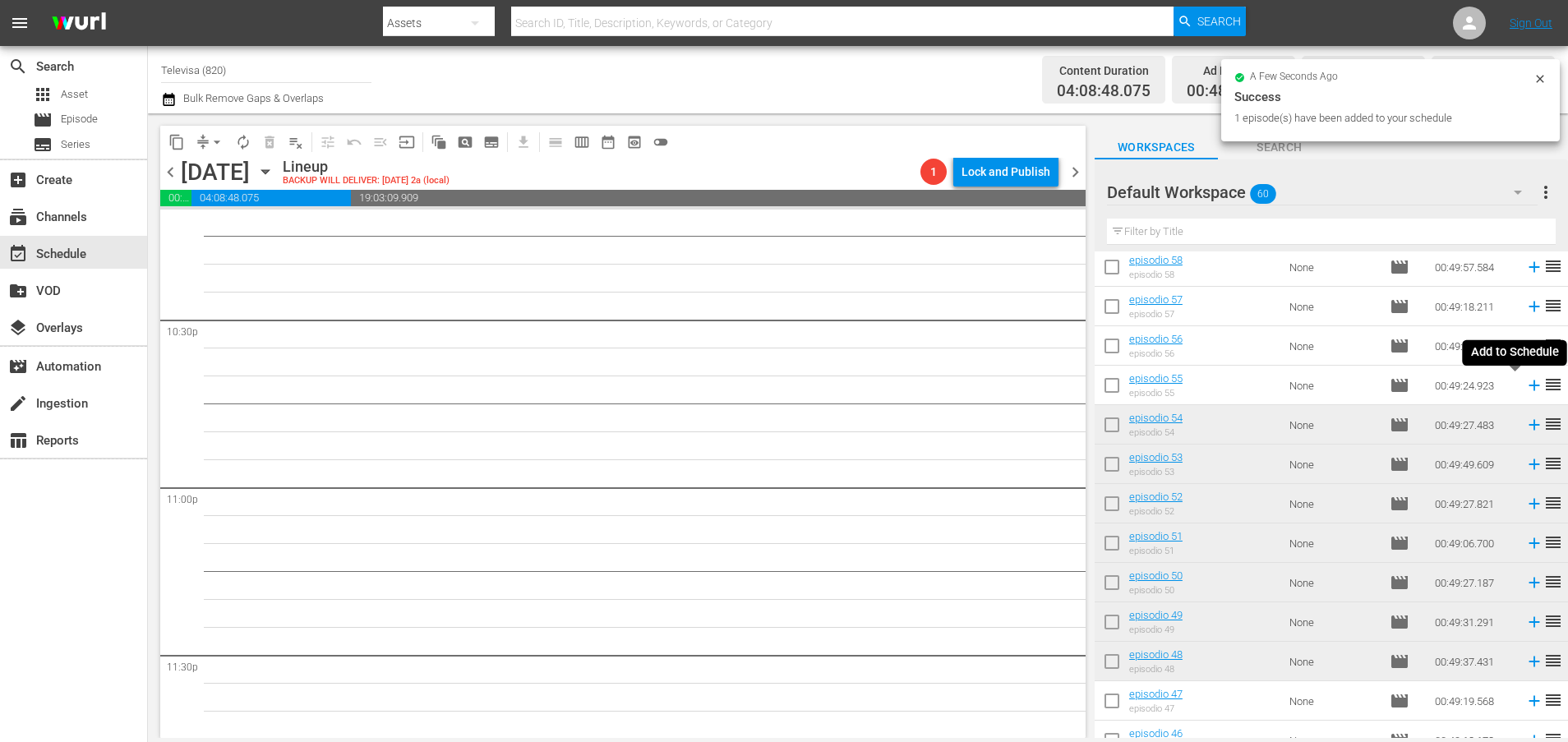
scroll to position [7404, 0]
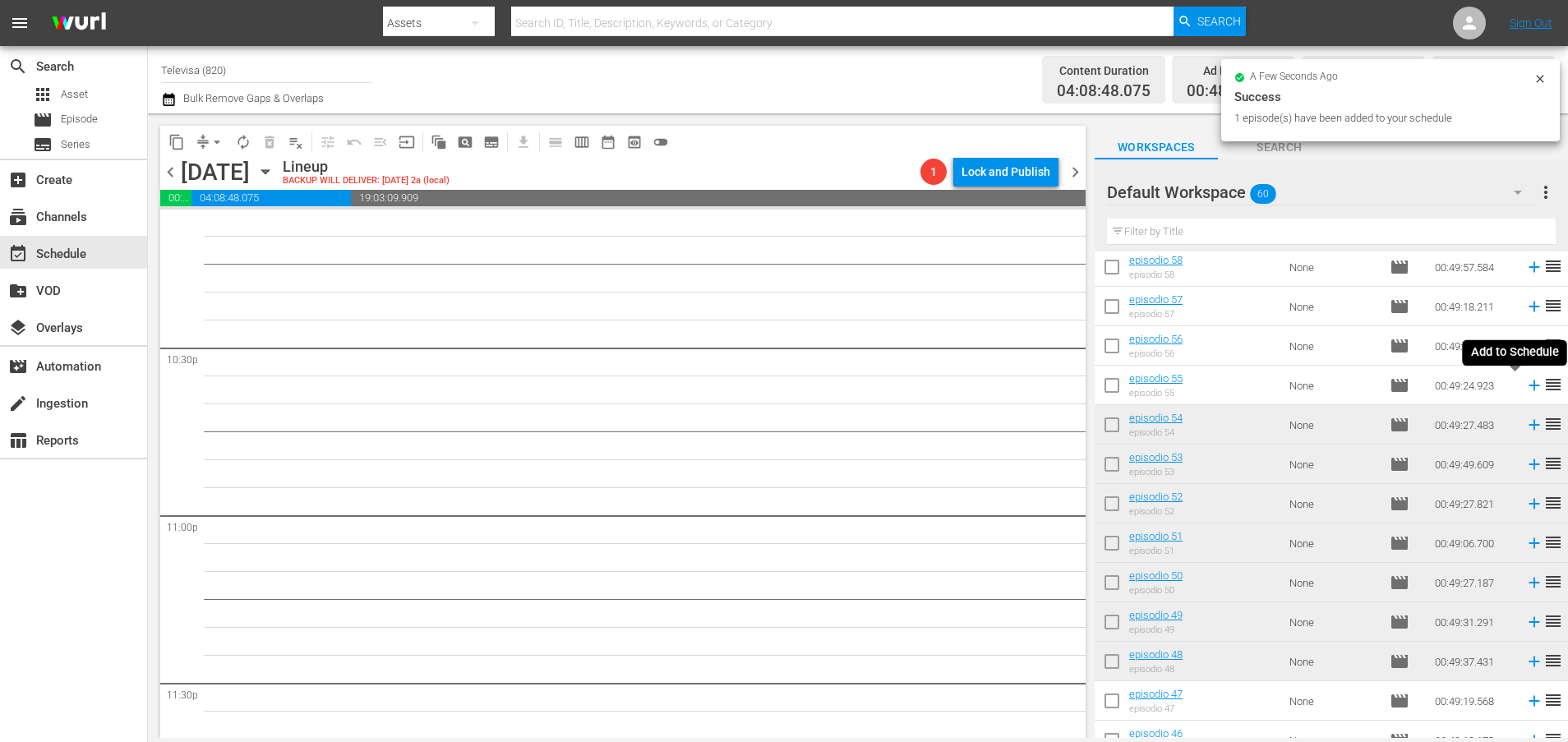
click at [1528, 385] on icon at bounding box center [1534, 385] width 11 height 11
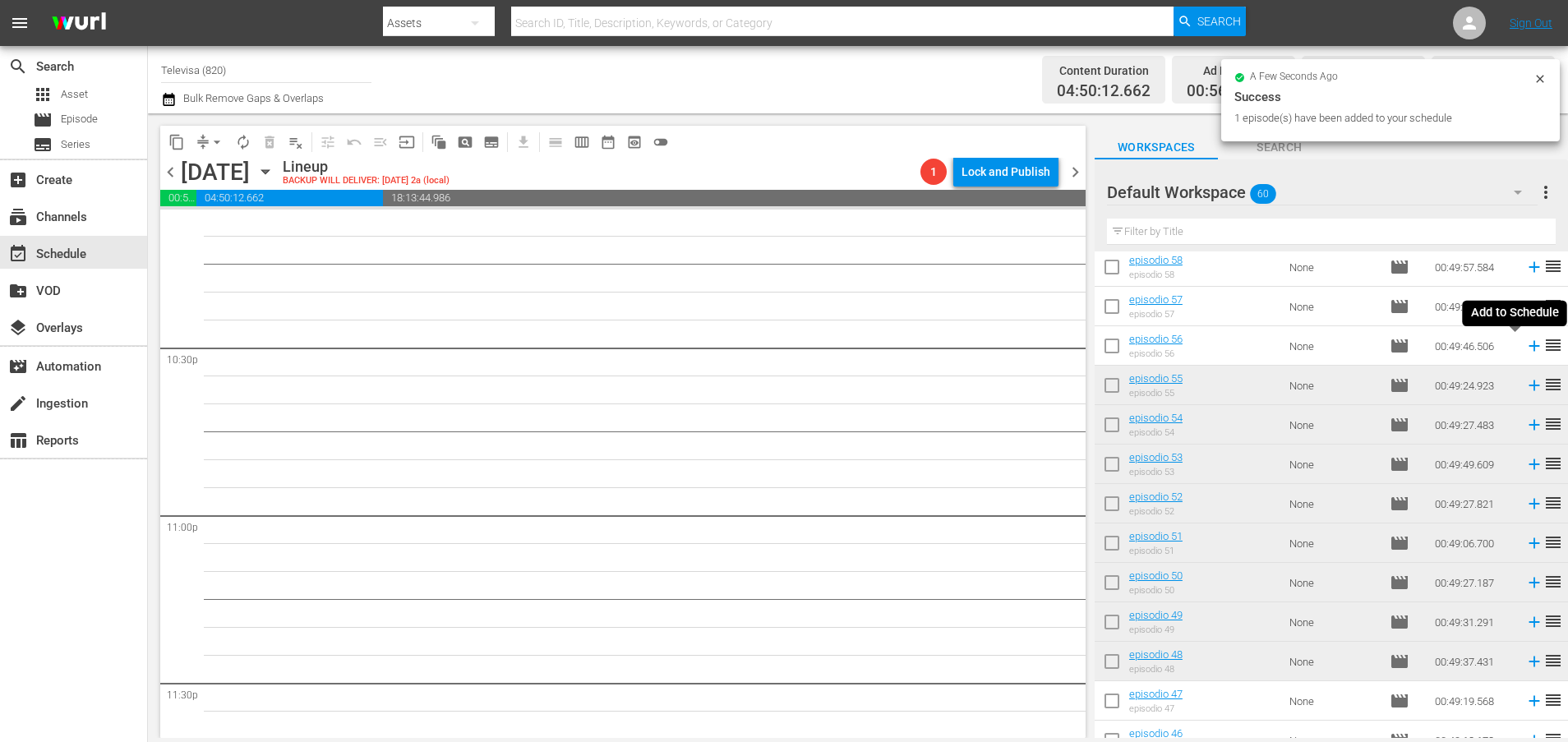
scroll to position [7375, 0]
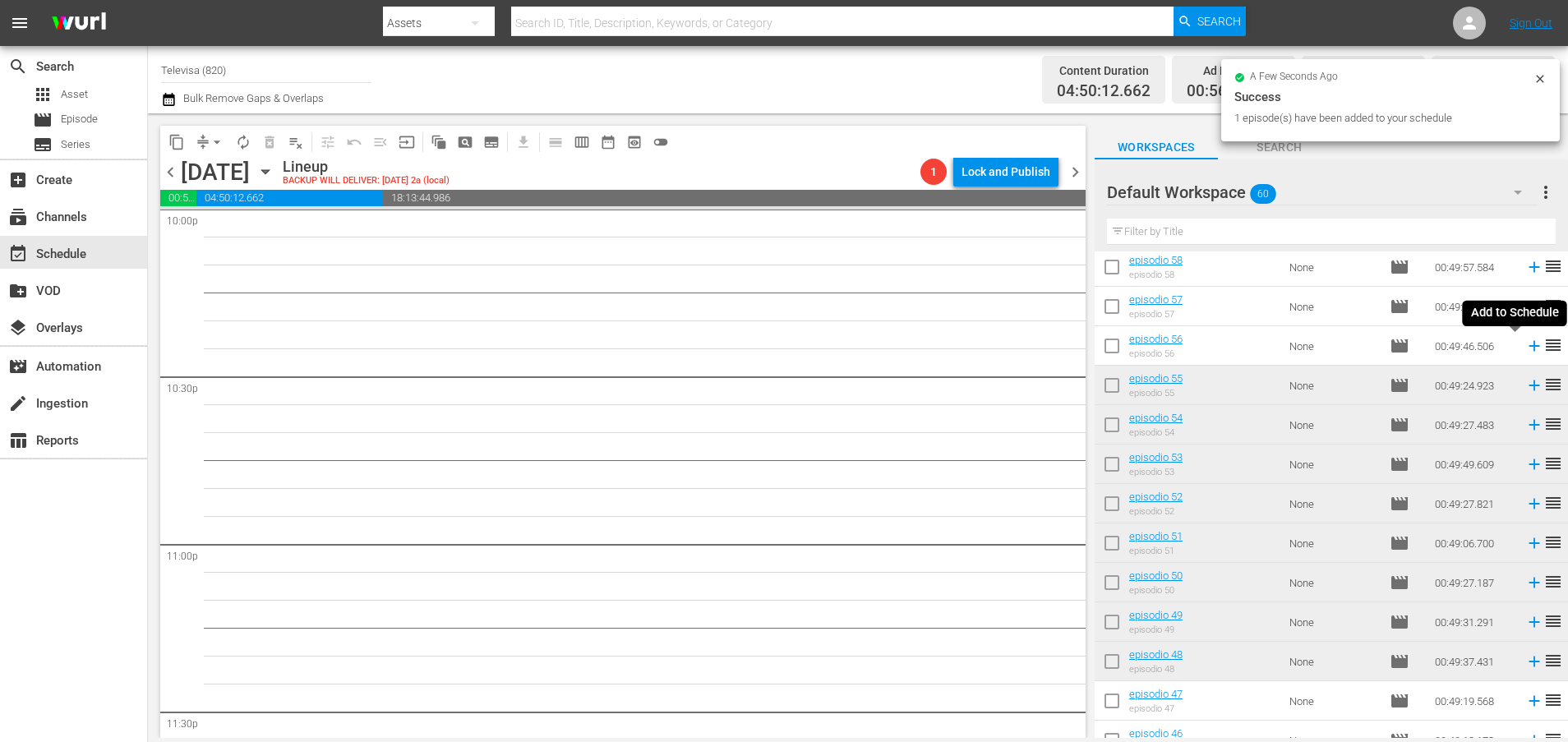
click at [1525, 348] on icon at bounding box center [1534, 346] width 18 height 18
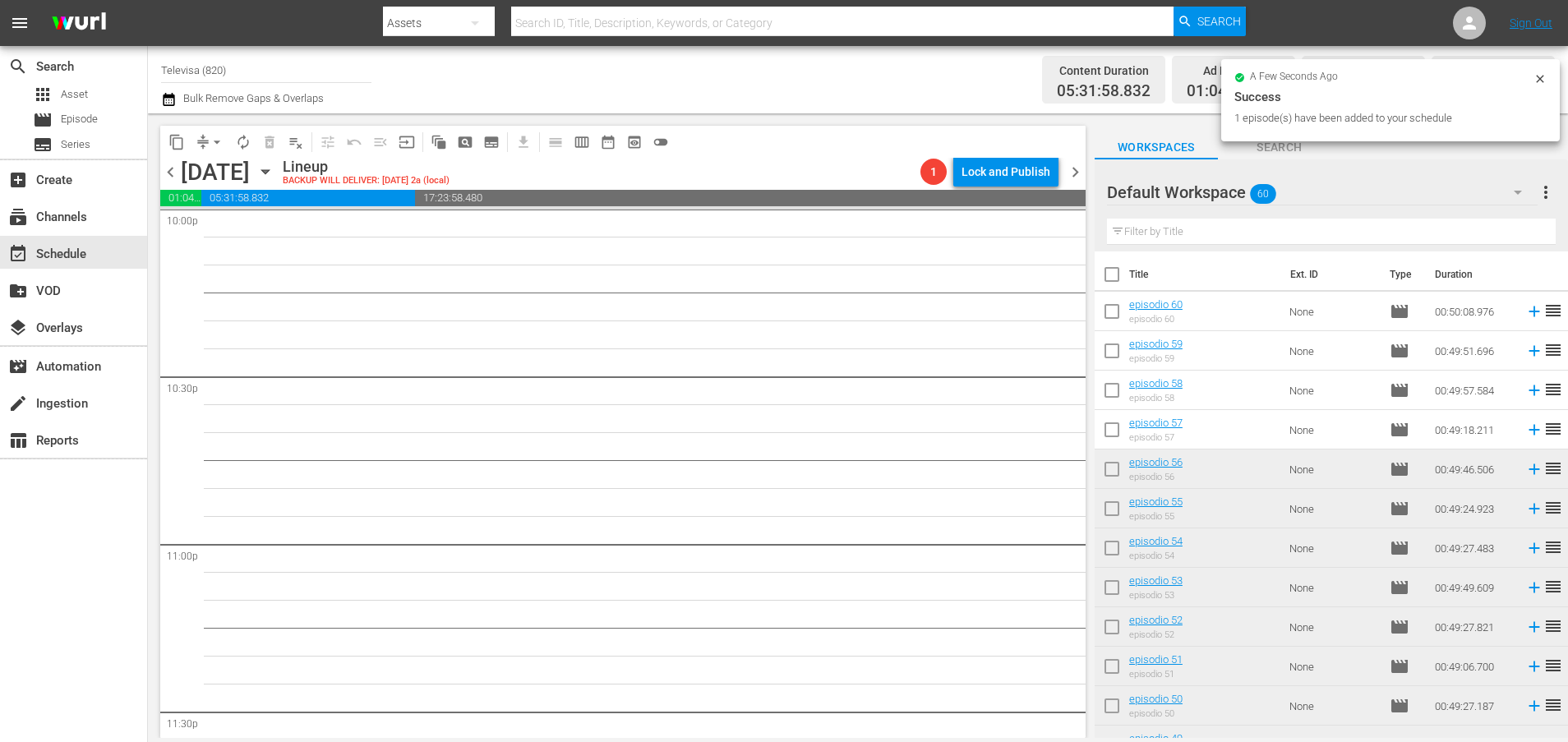
scroll to position [7348, 0]
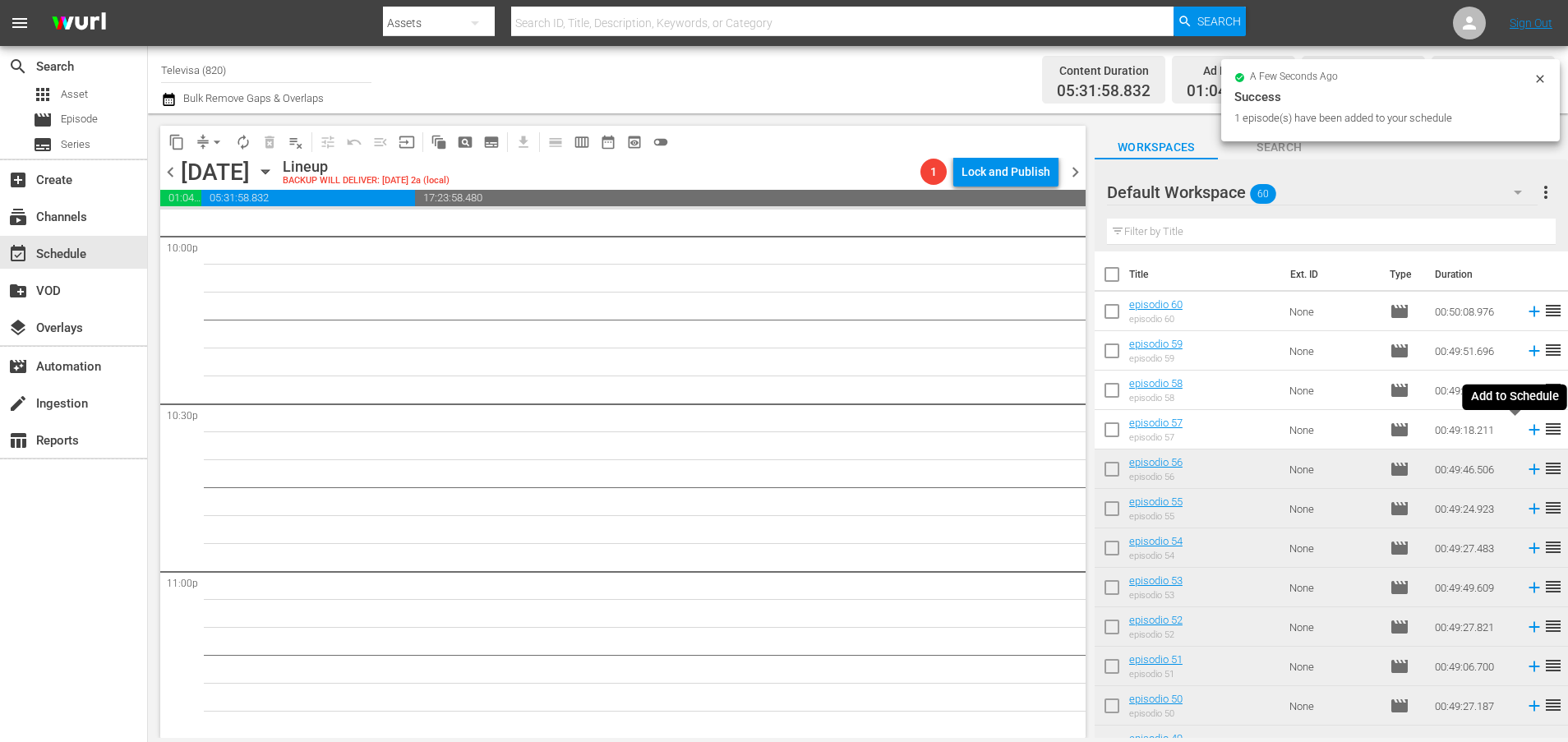
click at [1525, 431] on icon at bounding box center [1534, 430] width 18 height 18
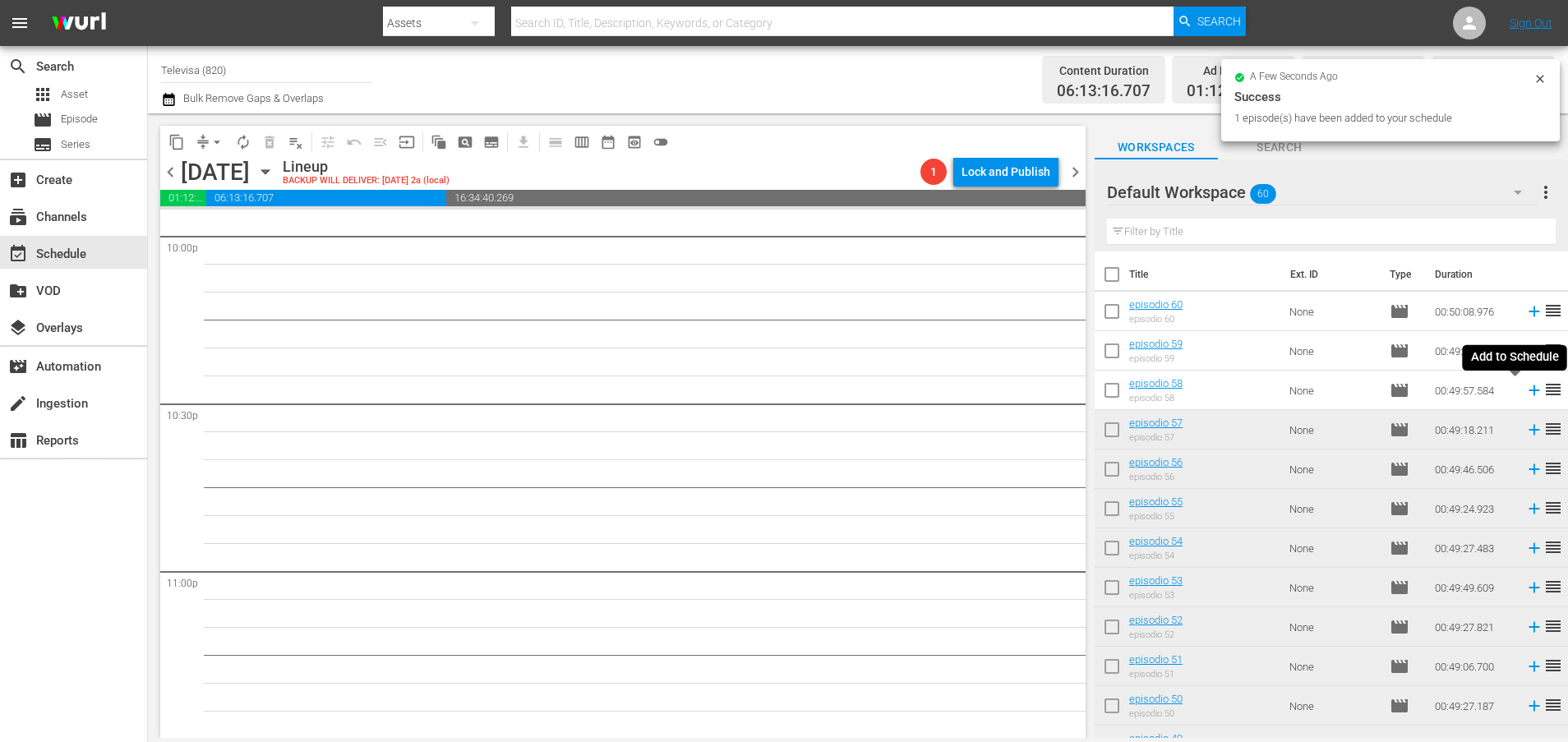
click at [1528, 390] on icon at bounding box center [1534, 391] width 11 height 11
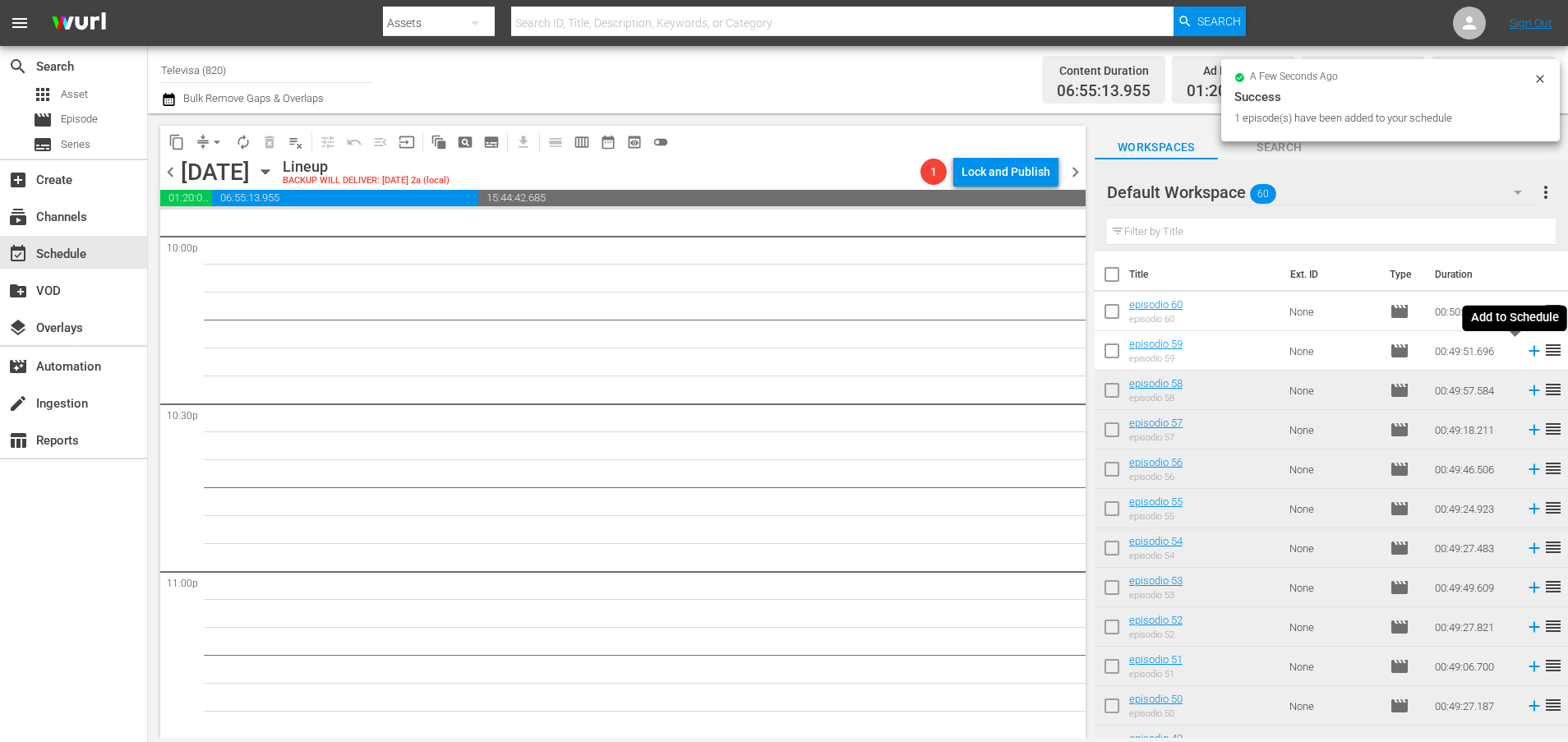
click at [1528, 351] on icon at bounding box center [1534, 351] width 11 height 11
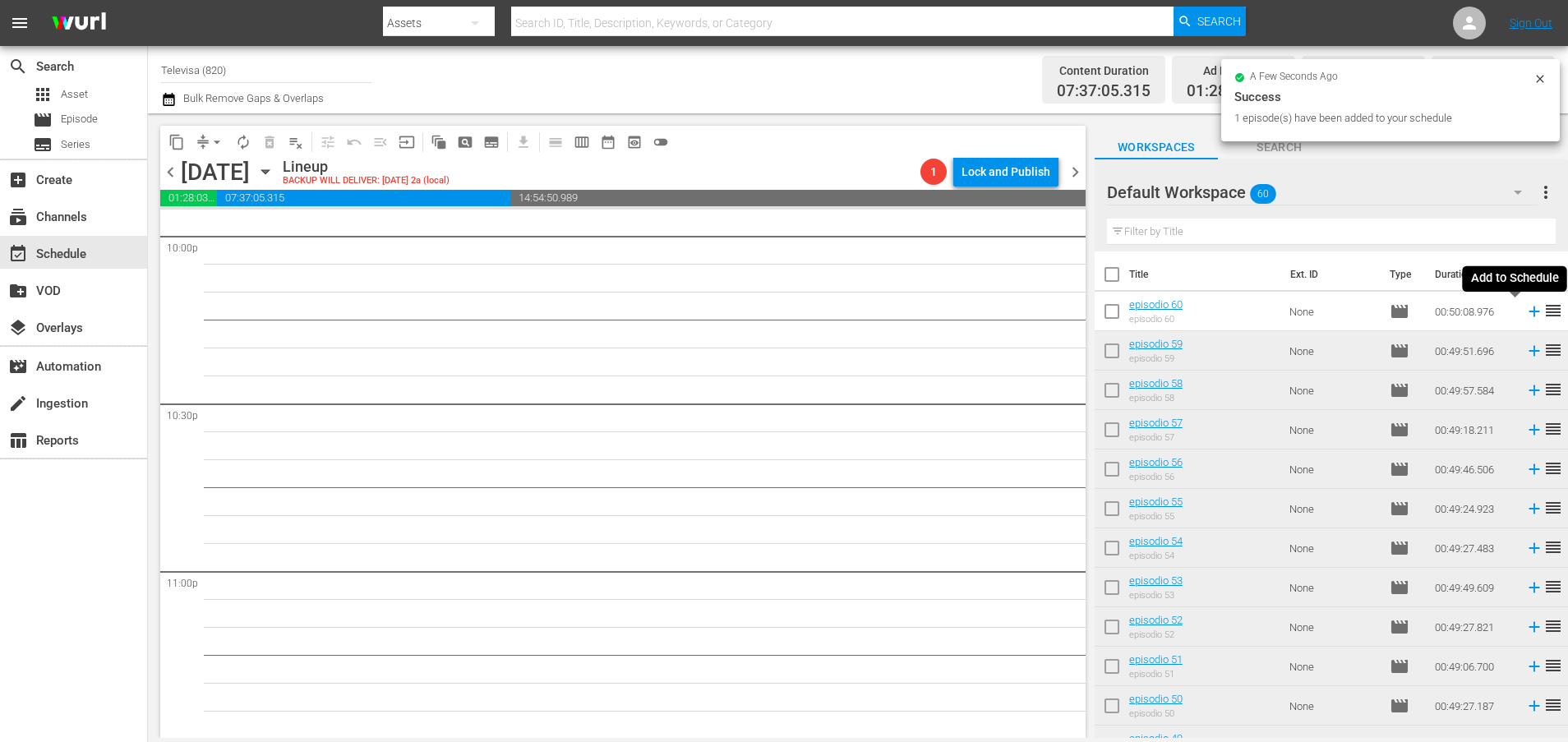
click at [1528, 311] on icon at bounding box center [1534, 311] width 11 height 11
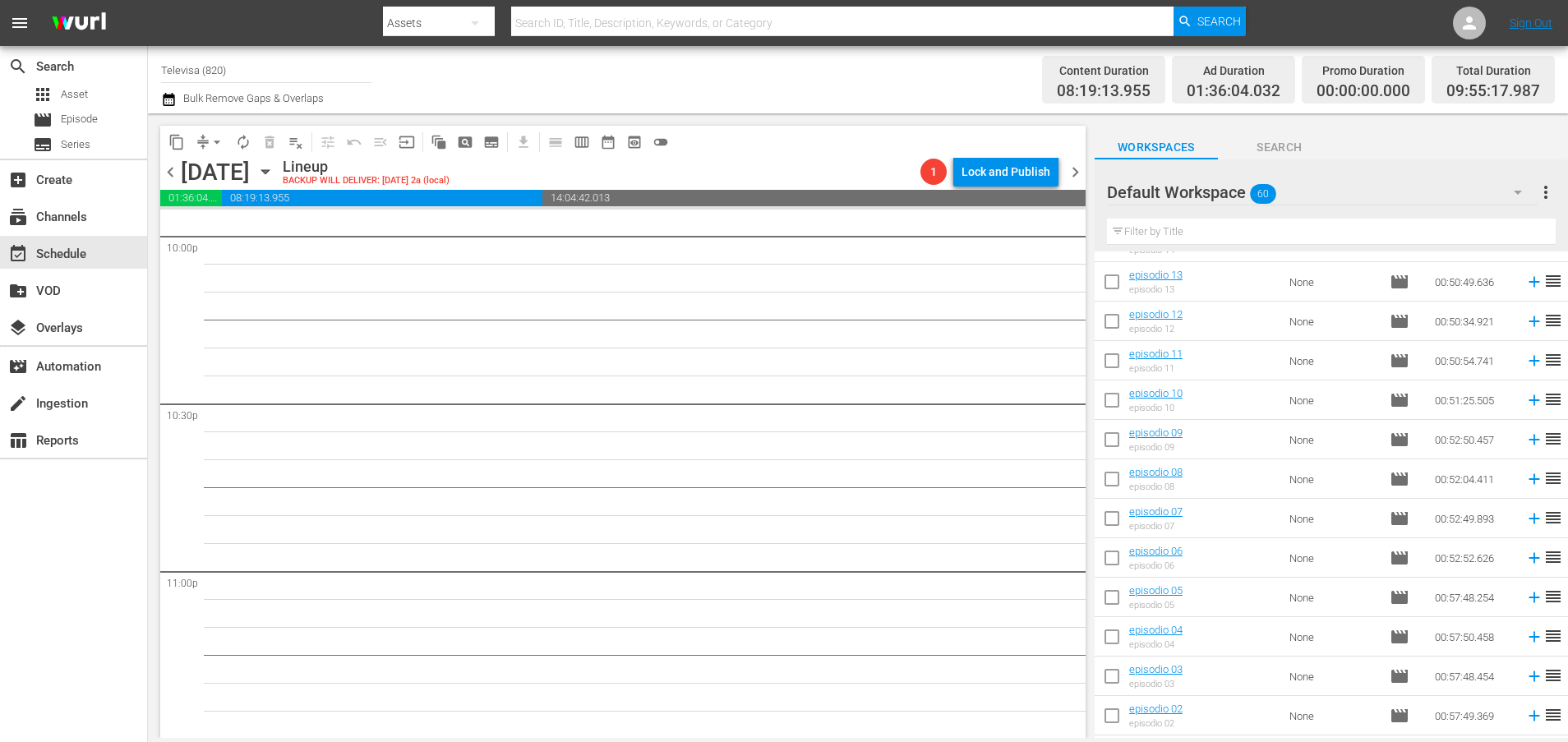
scroll to position [1917, 0]
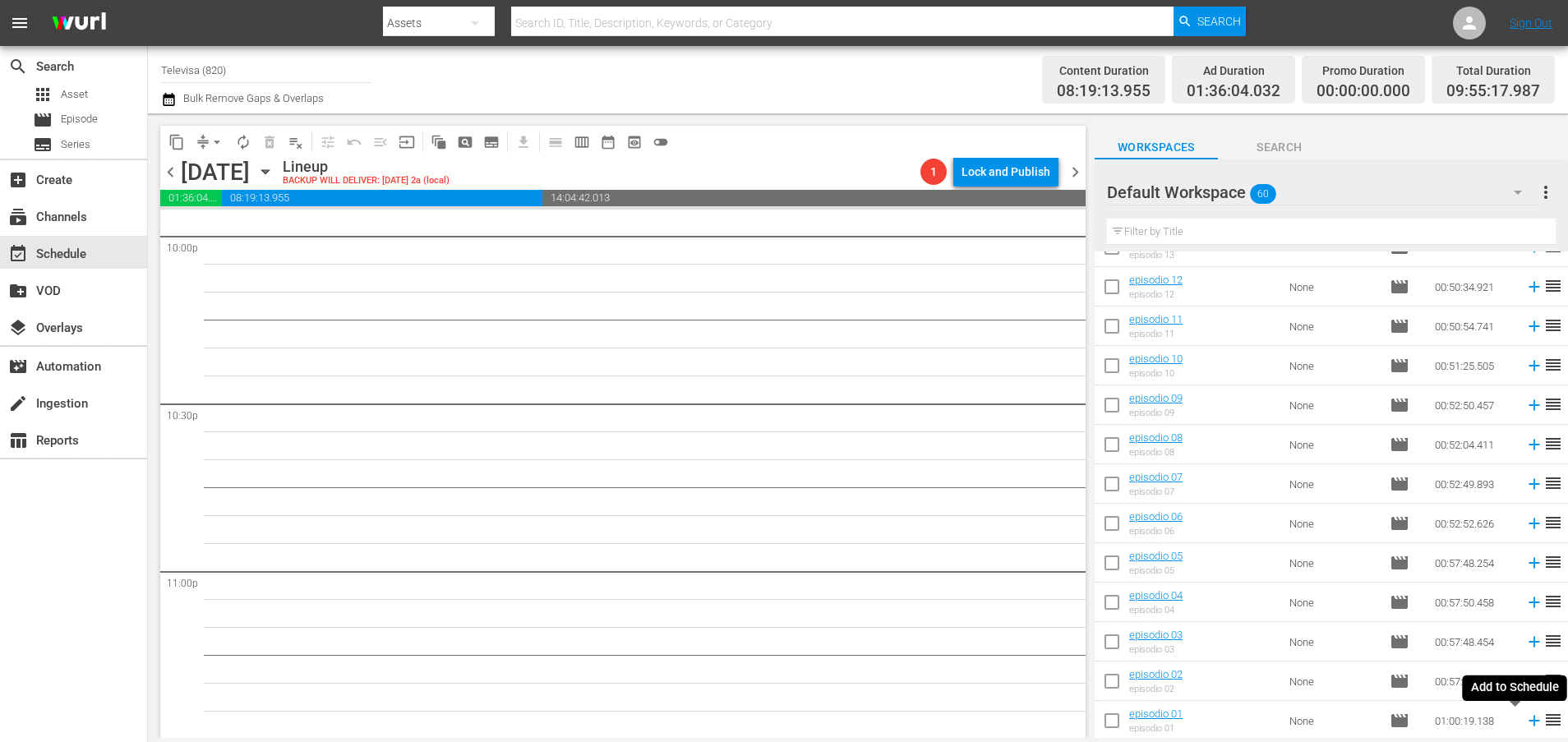
click at [1528, 720] on icon at bounding box center [1534, 721] width 11 height 11
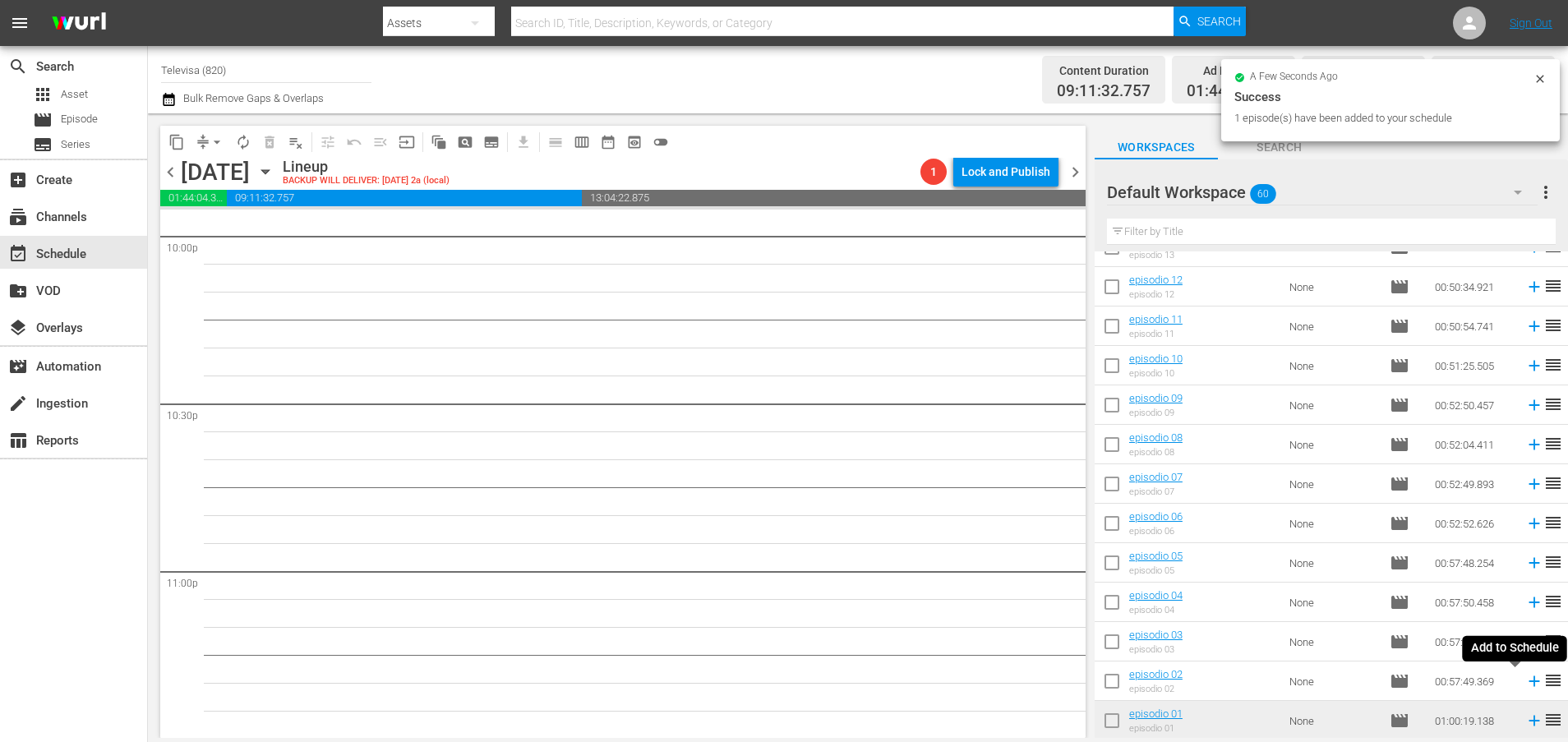
click at [1525, 683] on icon at bounding box center [1534, 681] width 18 height 18
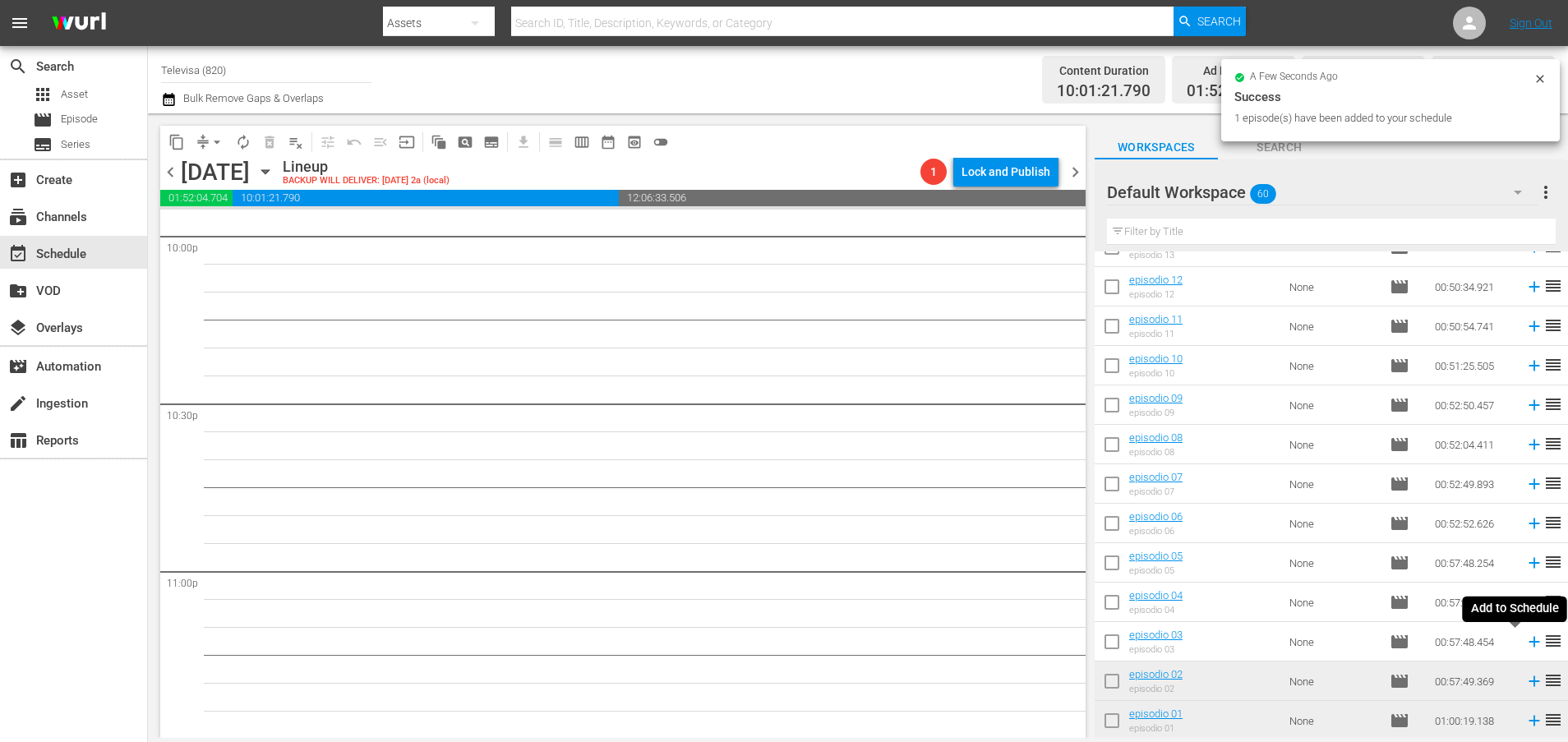
scroll to position [7320, 0]
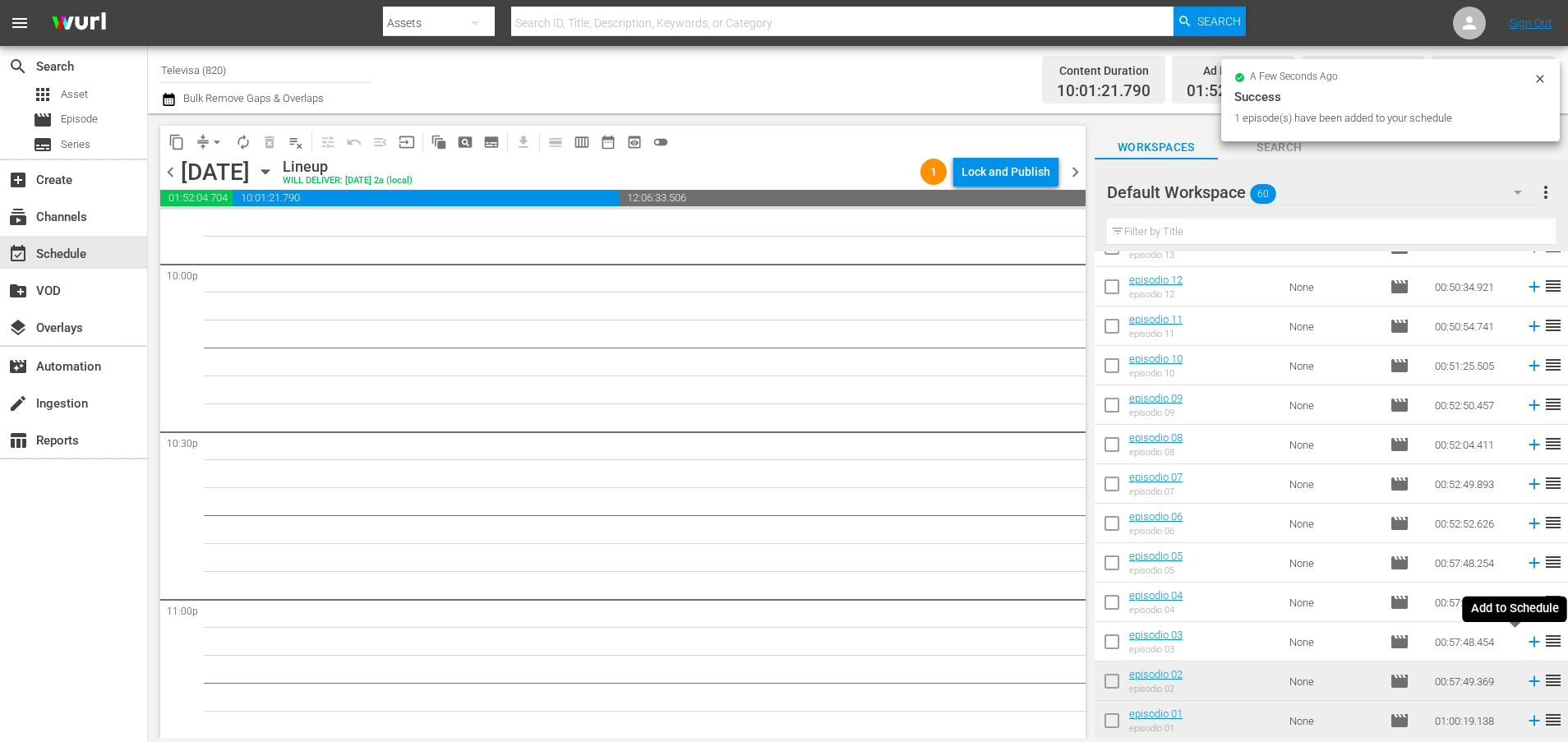
click at [1525, 645] on icon at bounding box center [1534, 642] width 18 height 18
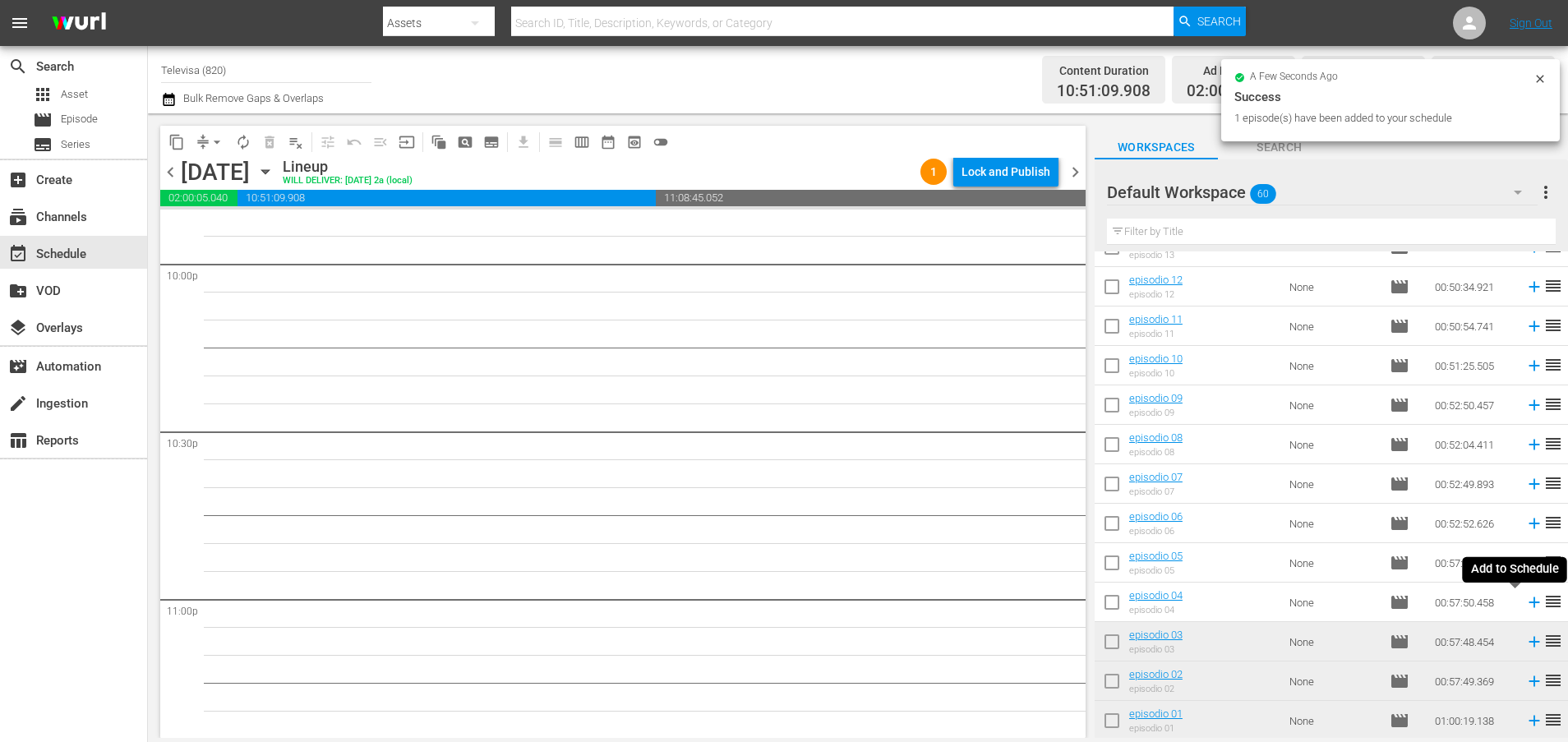
scroll to position [7291, 0]
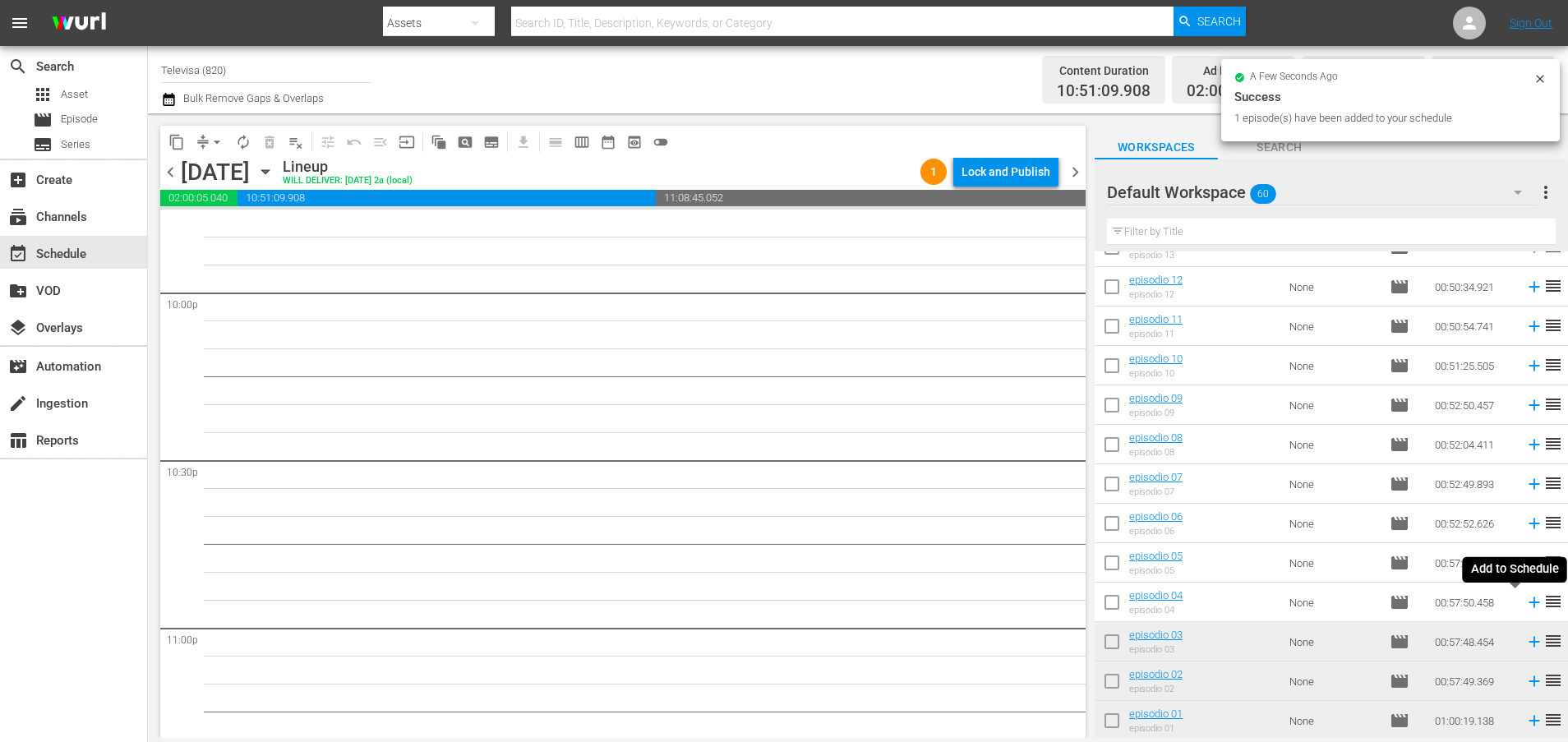
click at [1528, 602] on icon at bounding box center [1534, 603] width 11 height 11
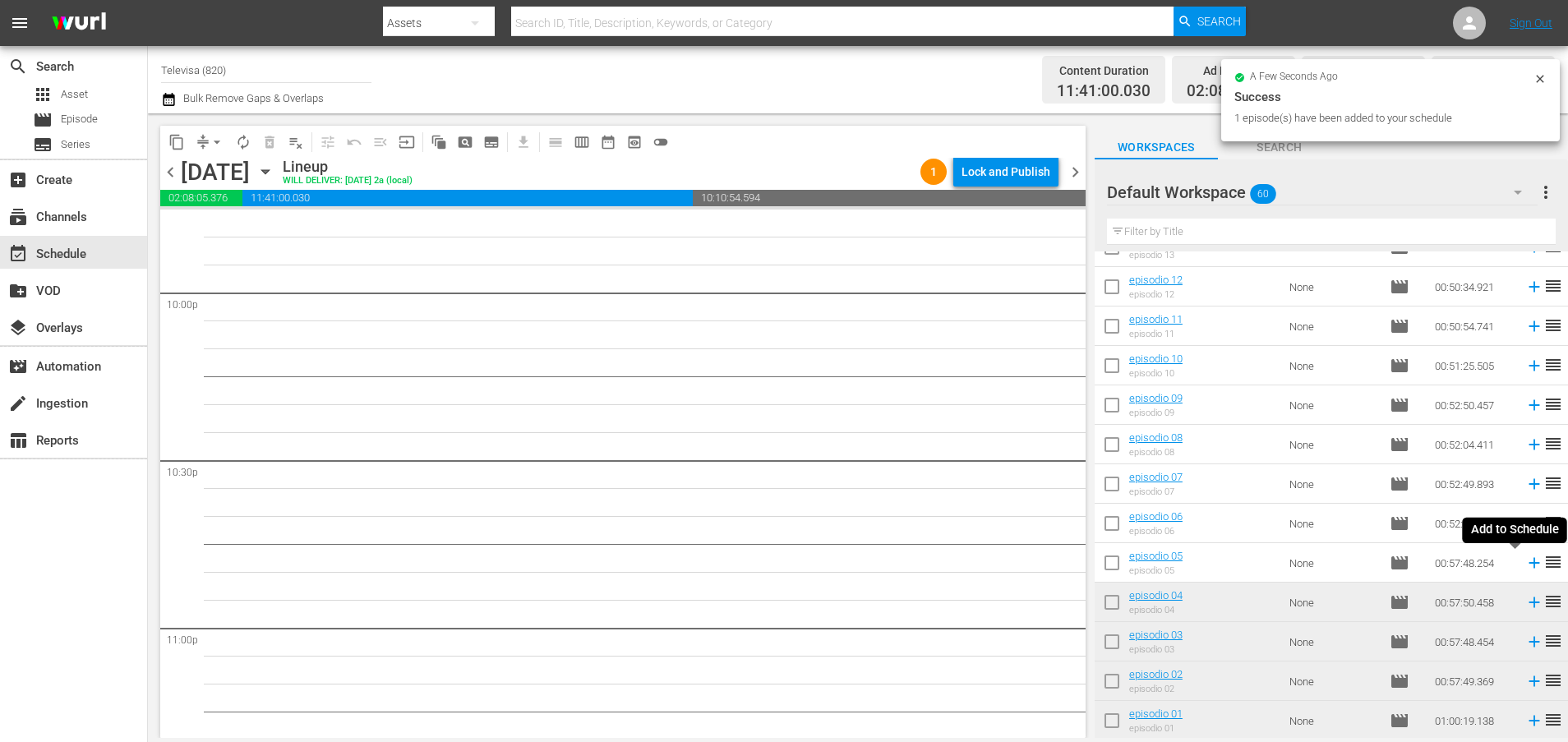
click at [1528, 564] on icon at bounding box center [1534, 563] width 11 height 11
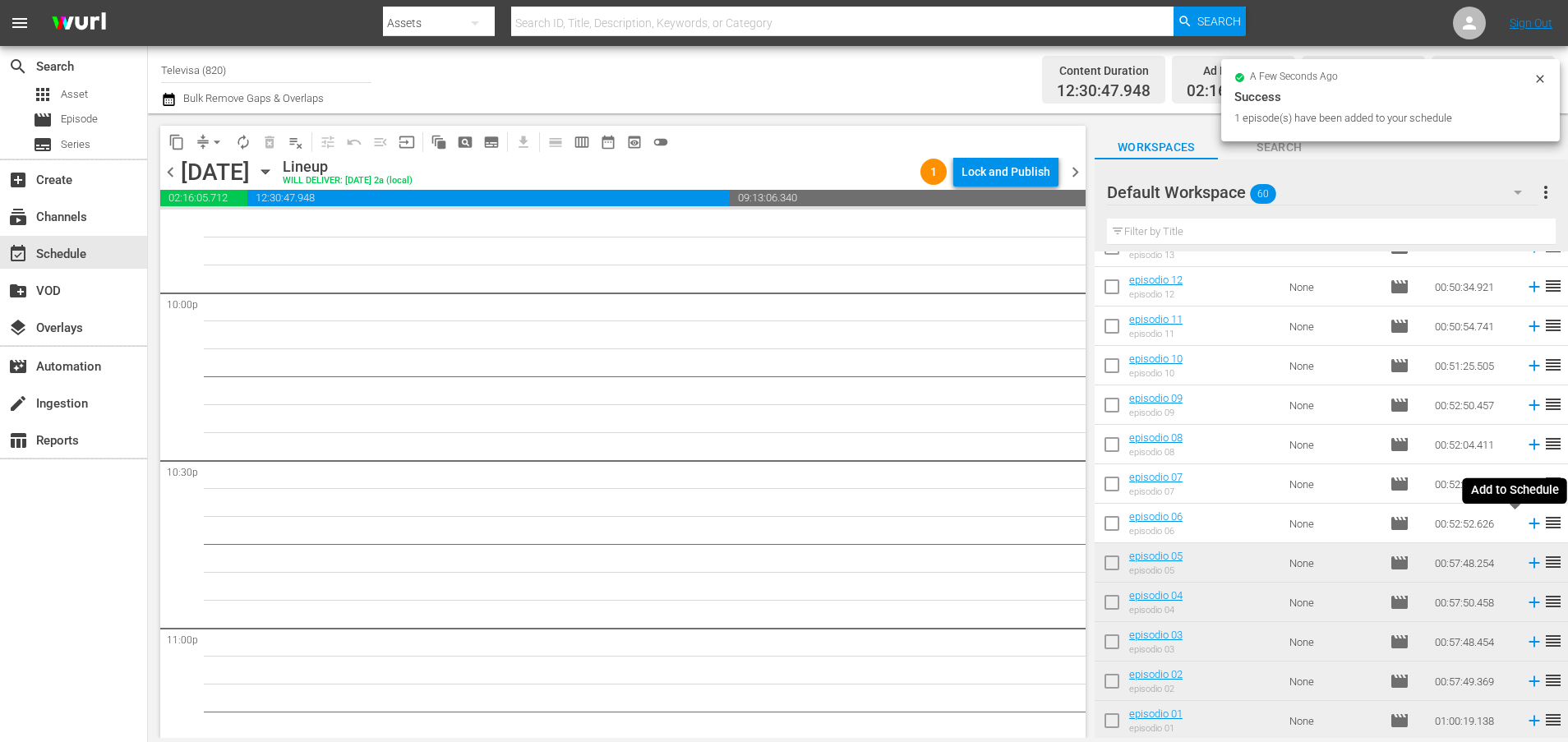
scroll to position [7264, 0]
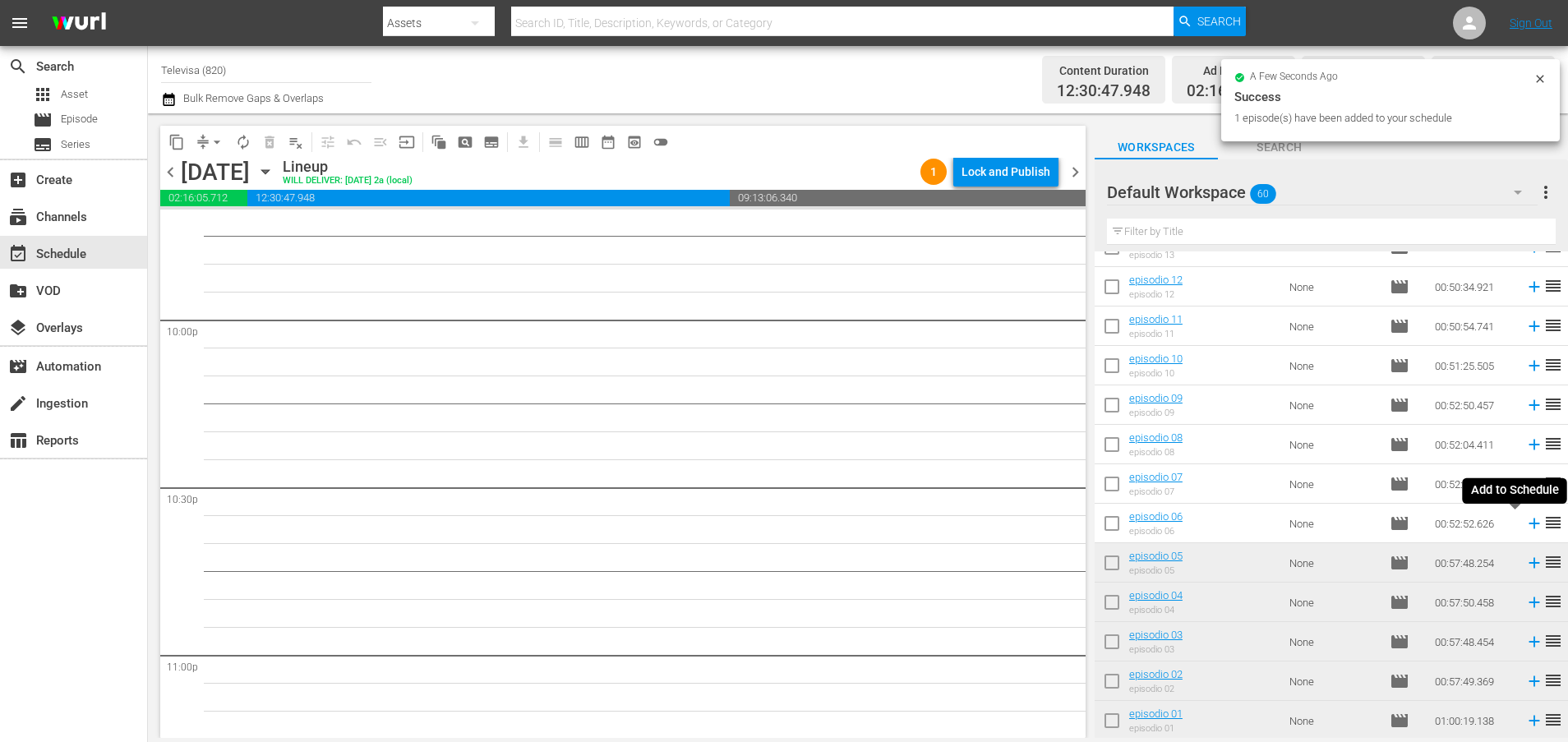
click at [1528, 525] on icon at bounding box center [1534, 524] width 11 height 11
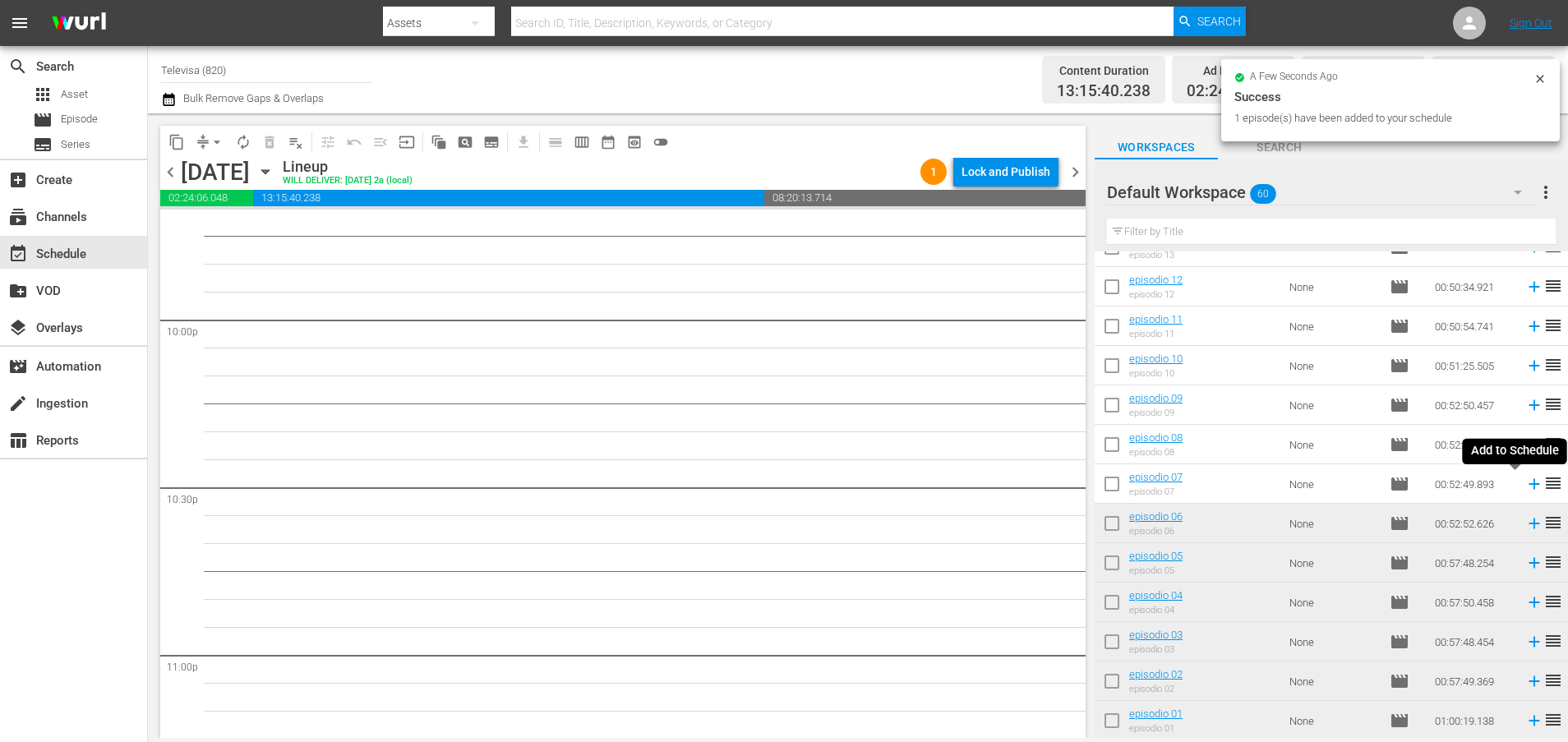
click at [1525, 481] on icon at bounding box center [1534, 484] width 18 height 18
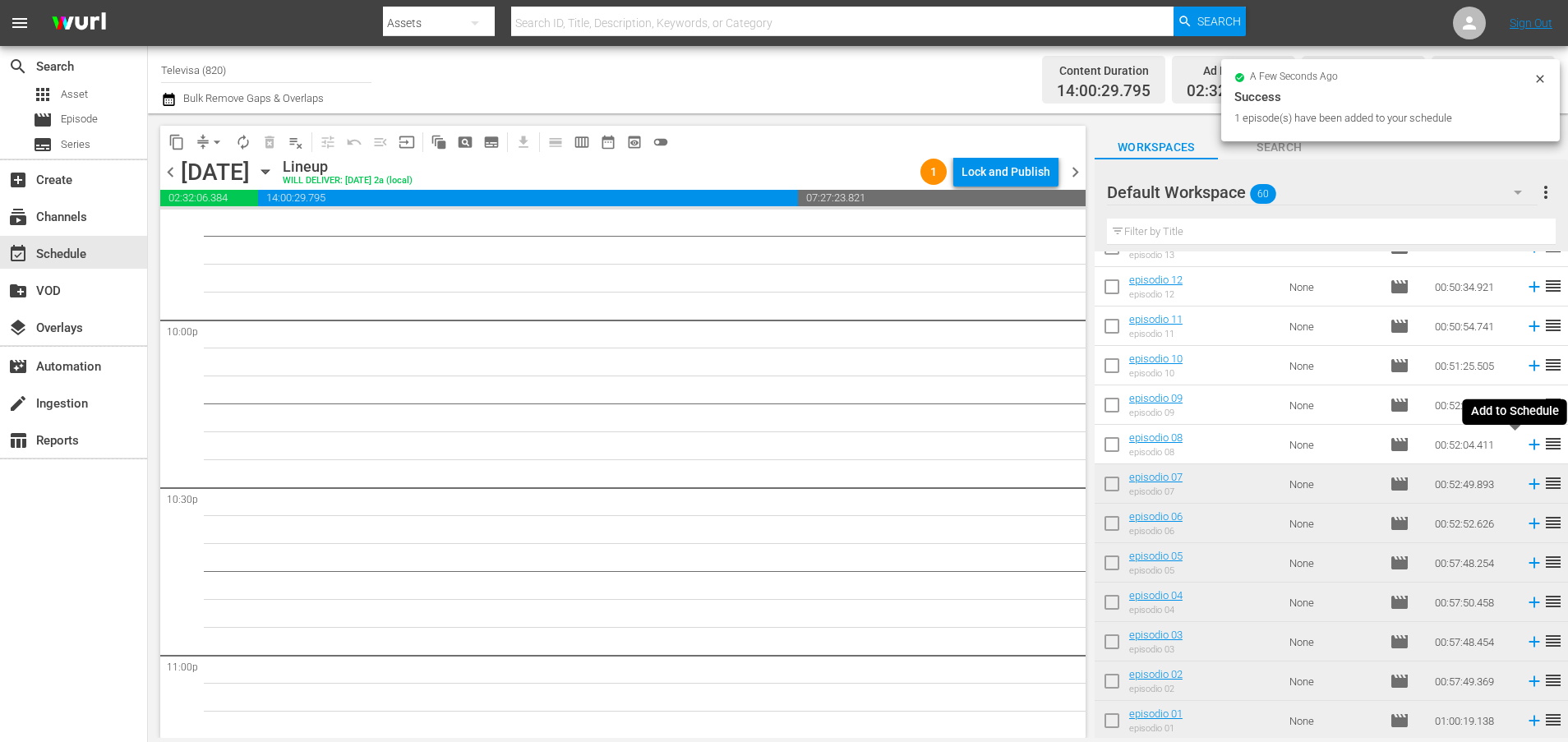
scroll to position [7236, 0]
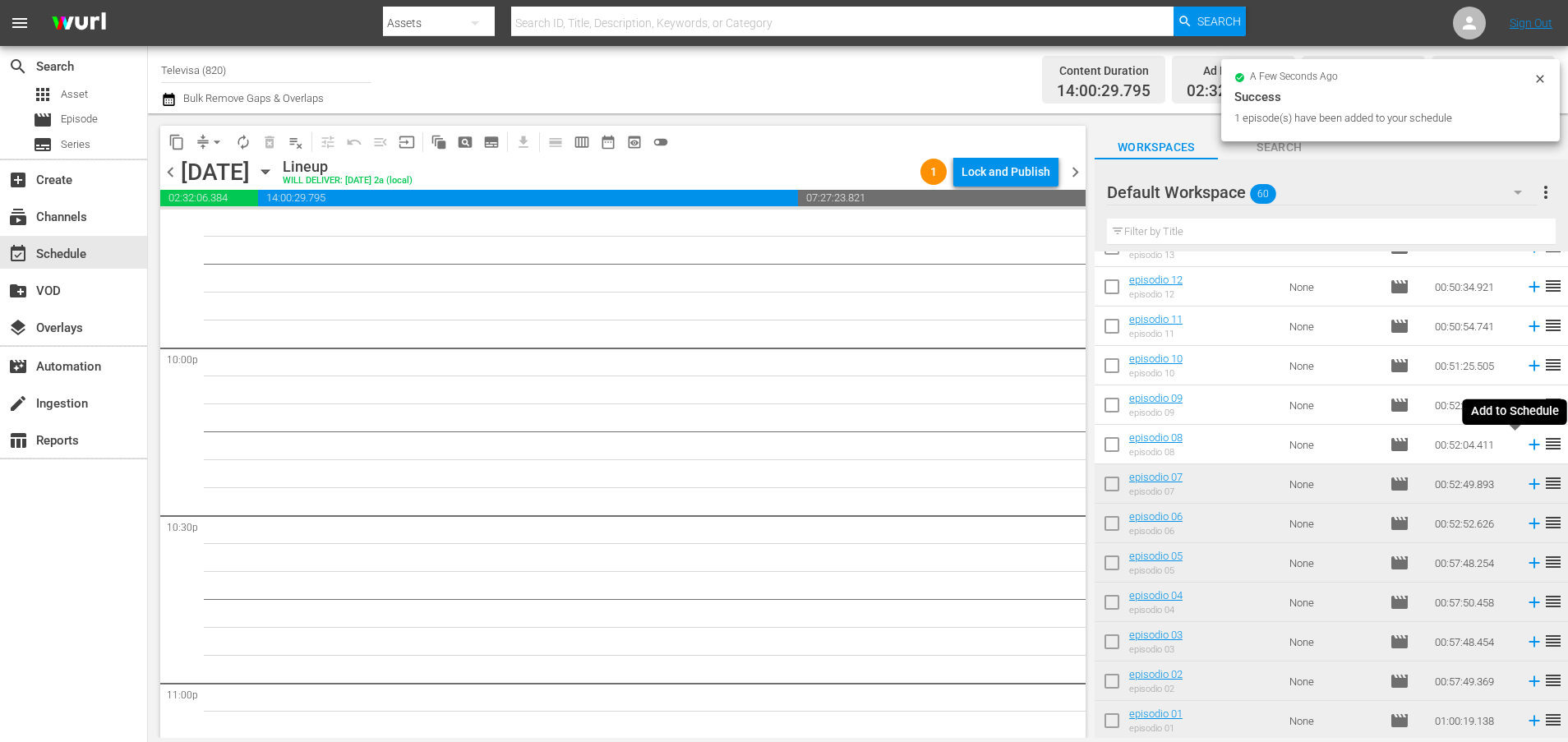
click at [1525, 446] on icon at bounding box center [1534, 444] width 18 height 18
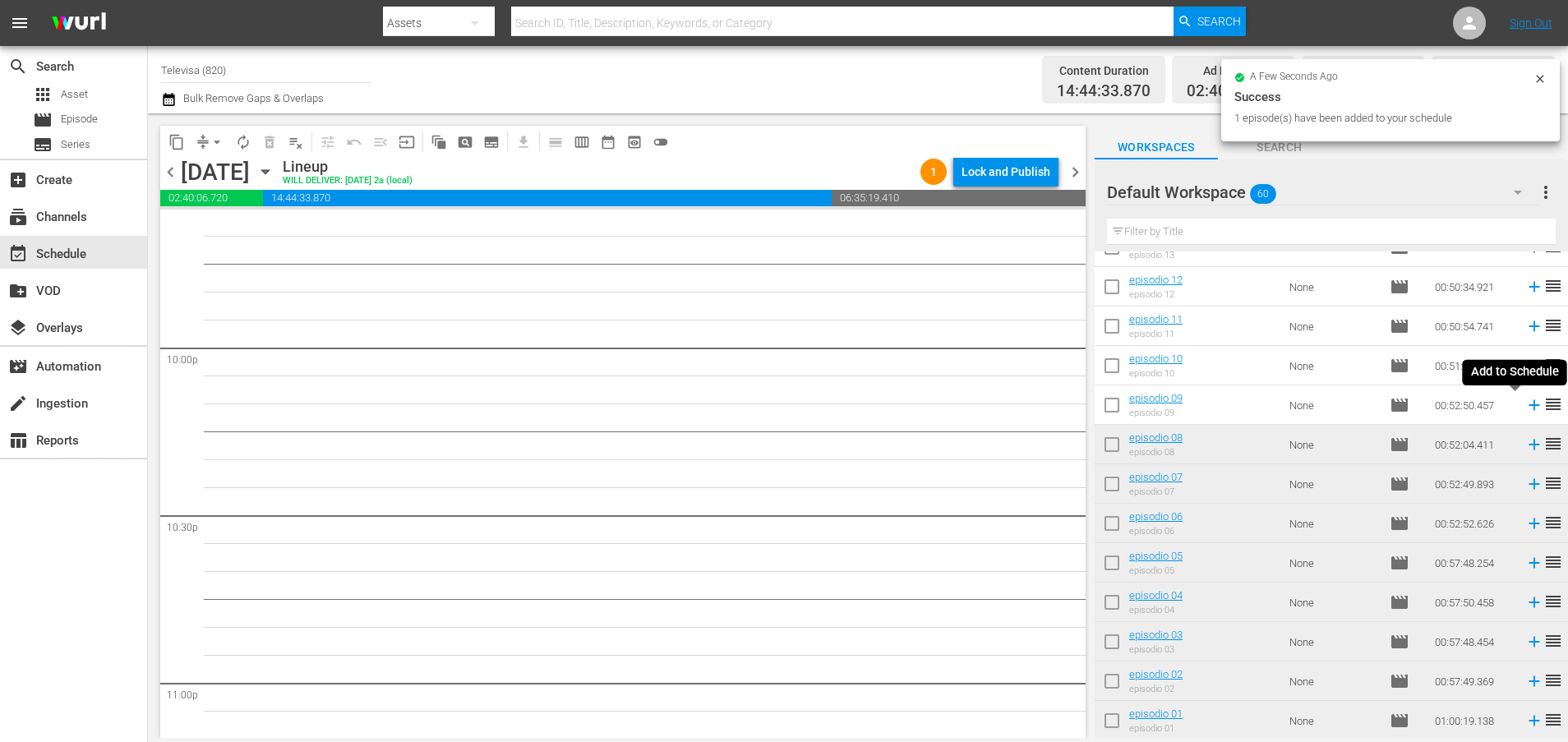
click at [1525, 407] on icon at bounding box center [1534, 405] width 18 height 18
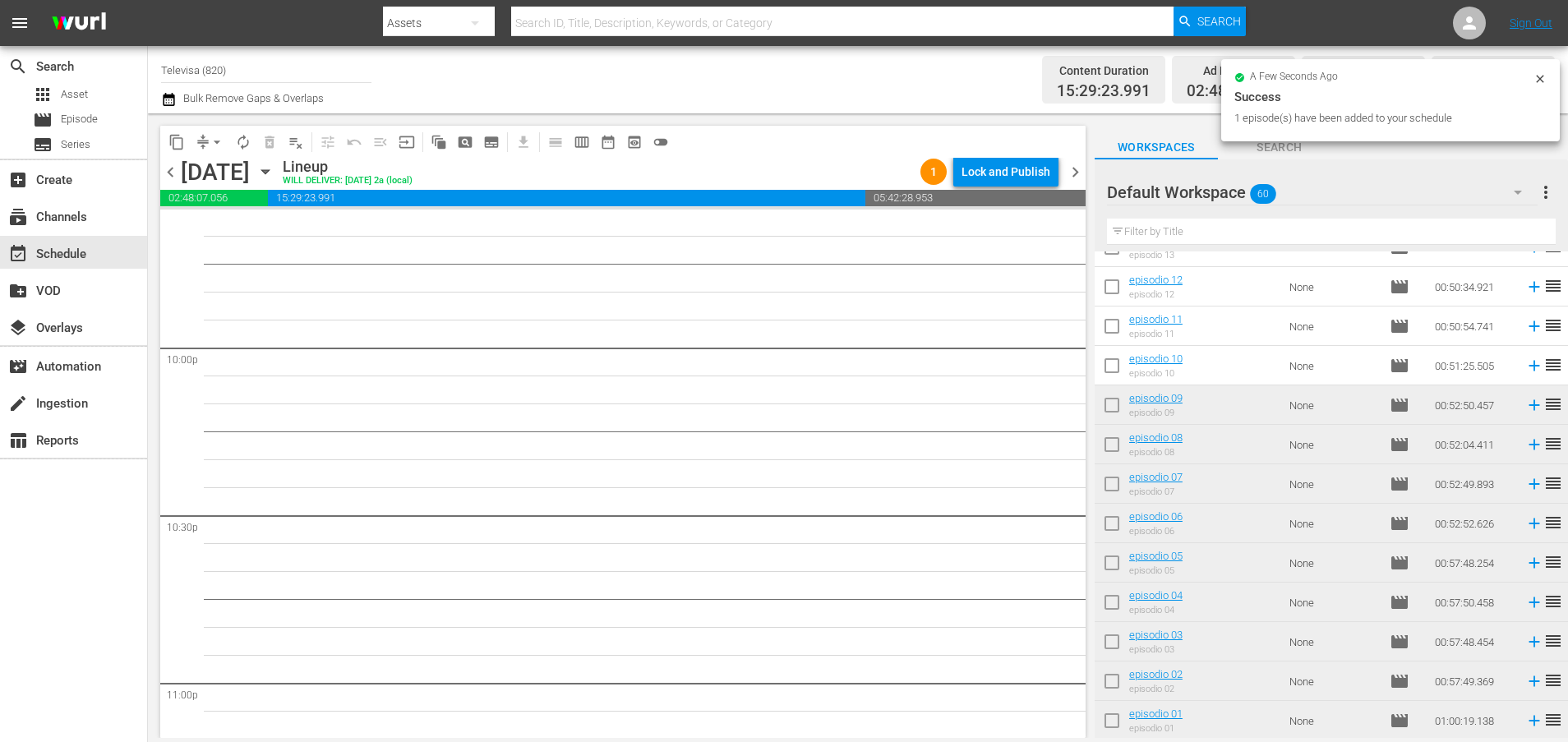
scroll to position [7208, 0]
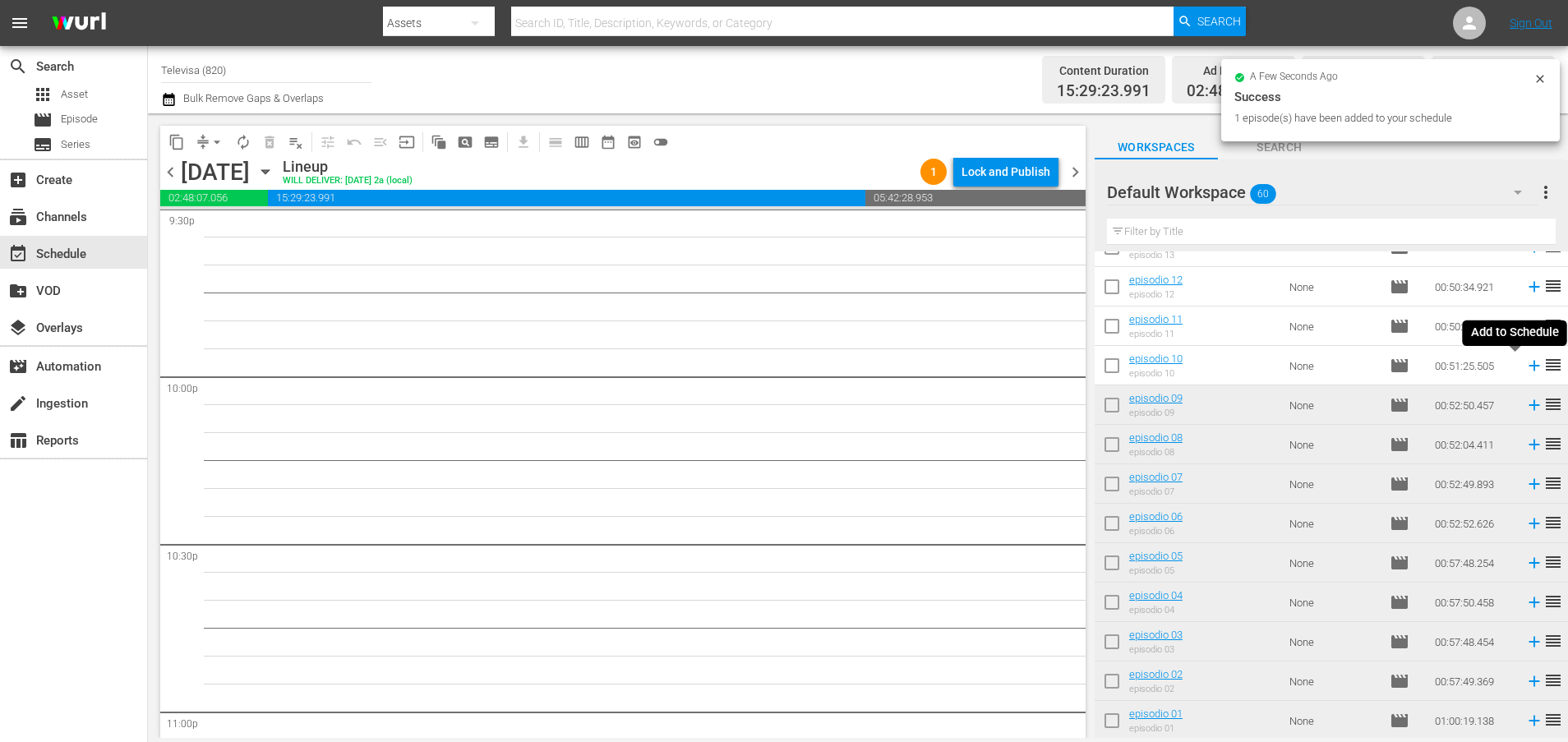
click at [1528, 366] on icon at bounding box center [1534, 366] width 11 height 11
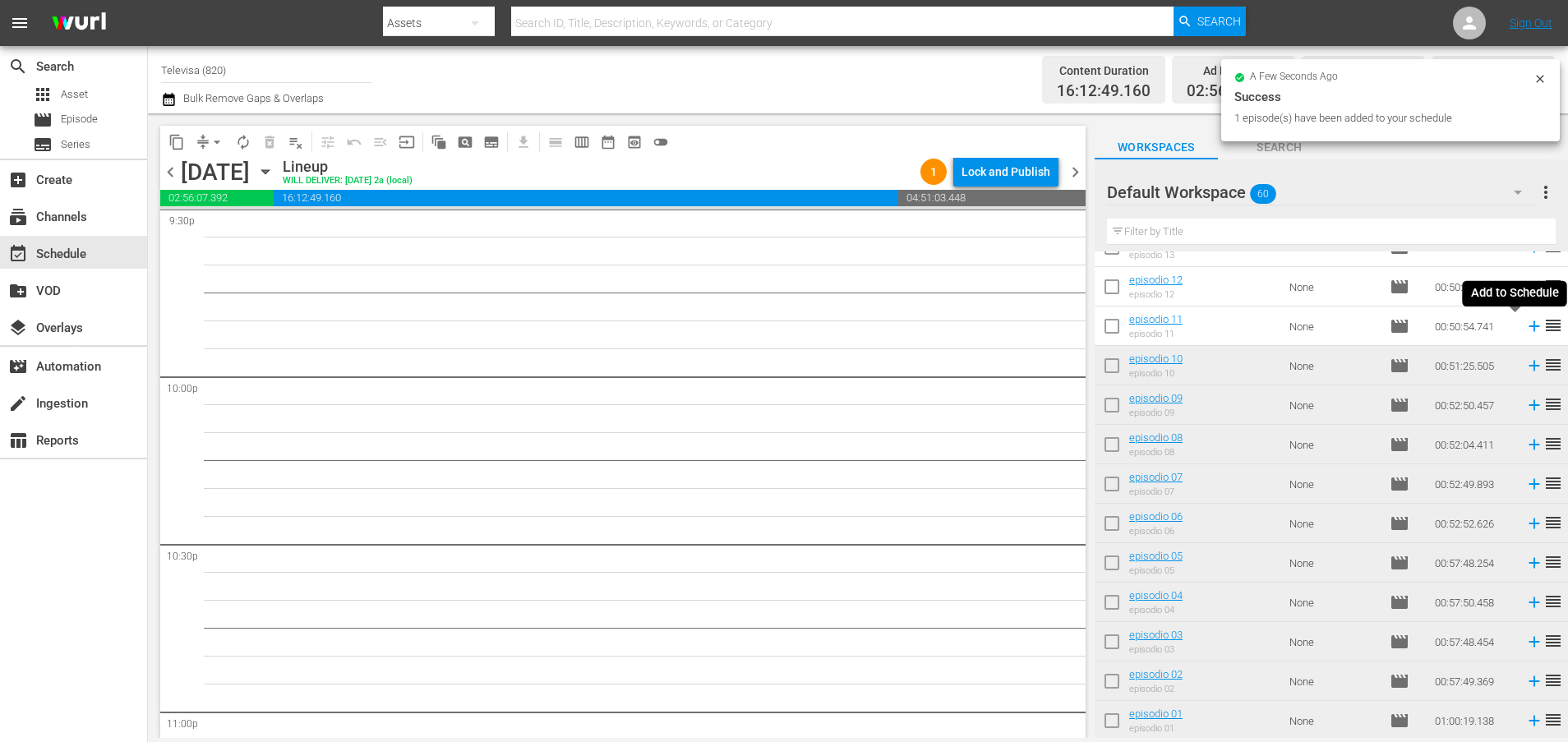
click at [1528, 324] on icon at bounding box center [1534, 327] width 11 height 11
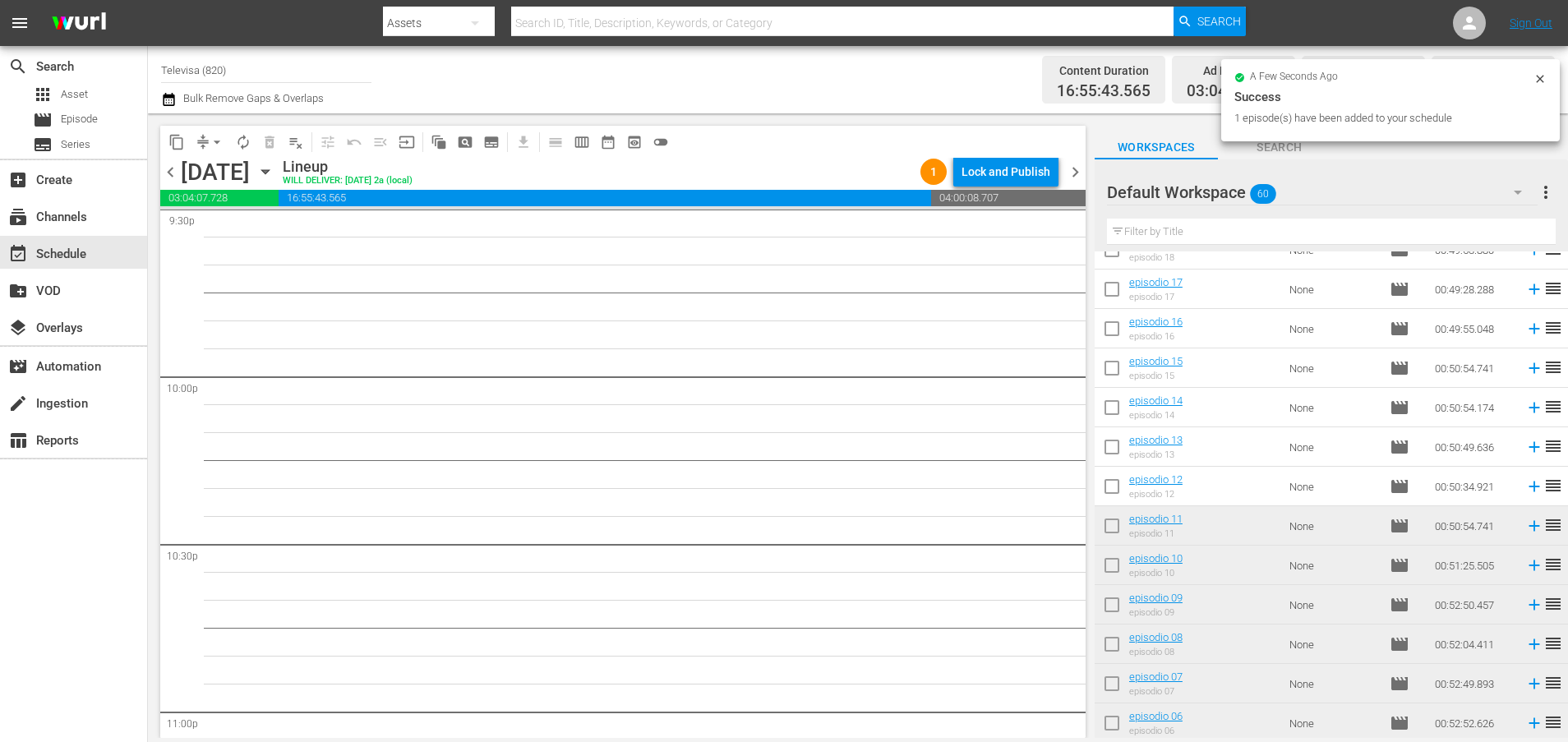
scroll to position [1671, 0]
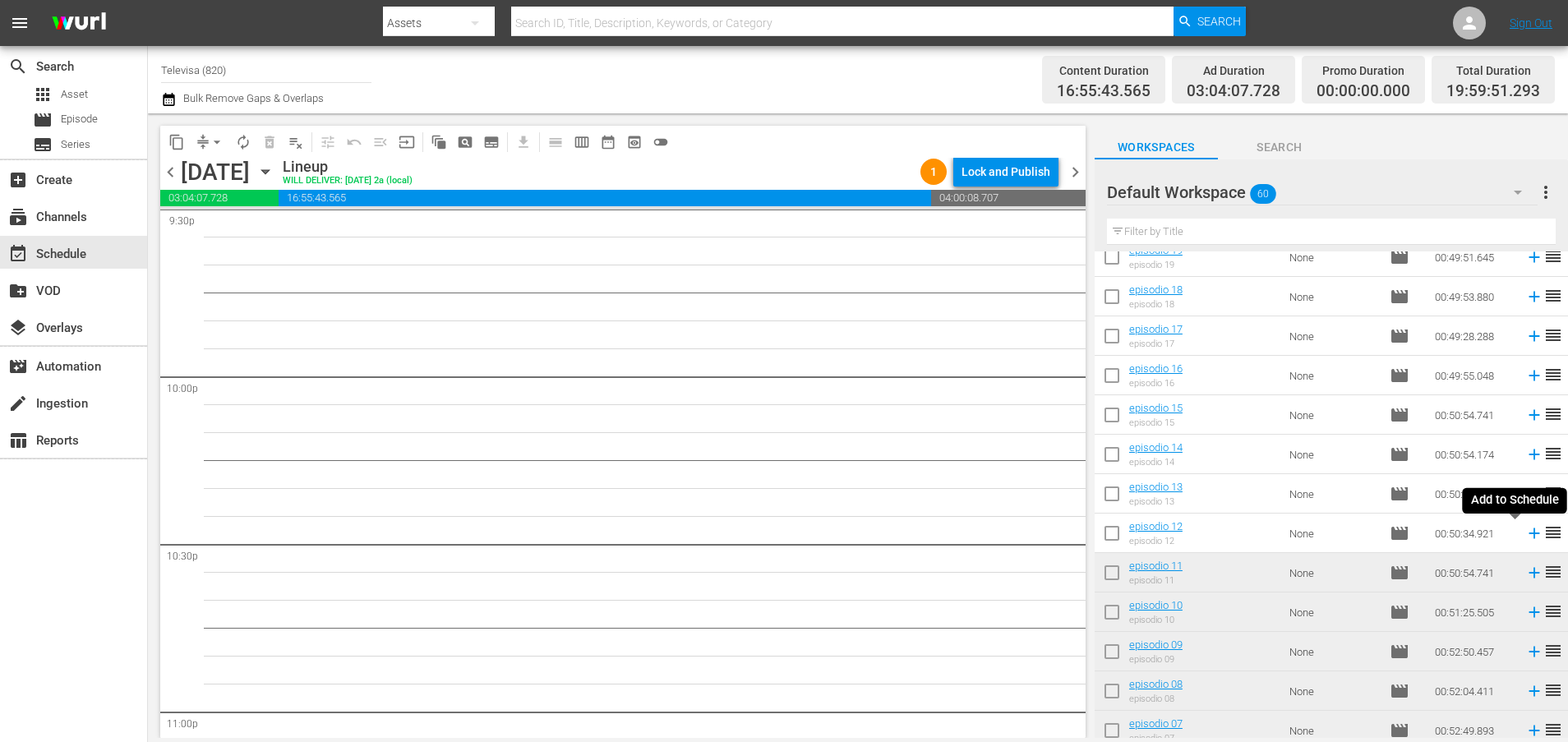
click at [1525, 535] on icon at bounding box center [1534, 533] width 18 height 18
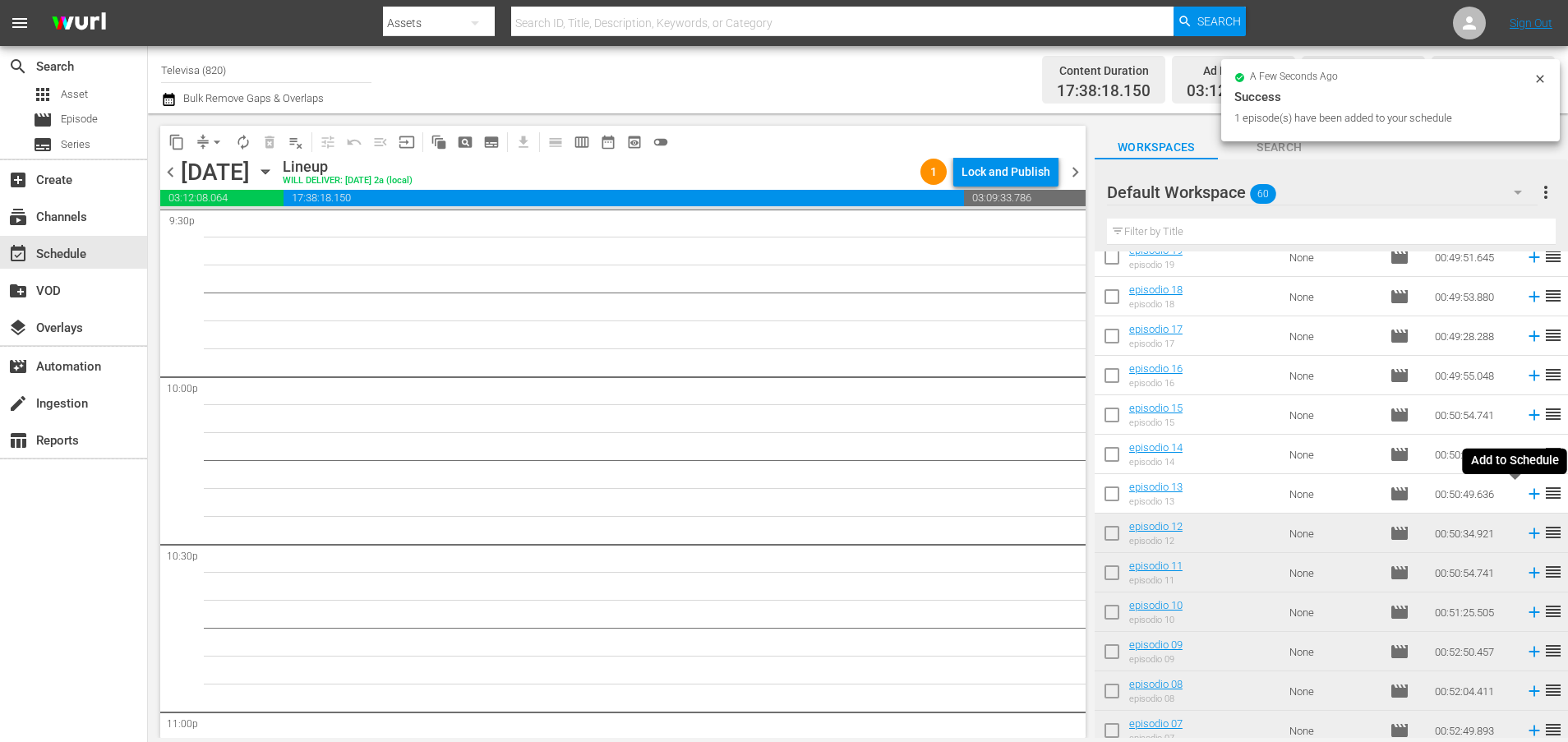
click at [1528, 493] on icon at bounding box center [1534, 495] width 11 height 11
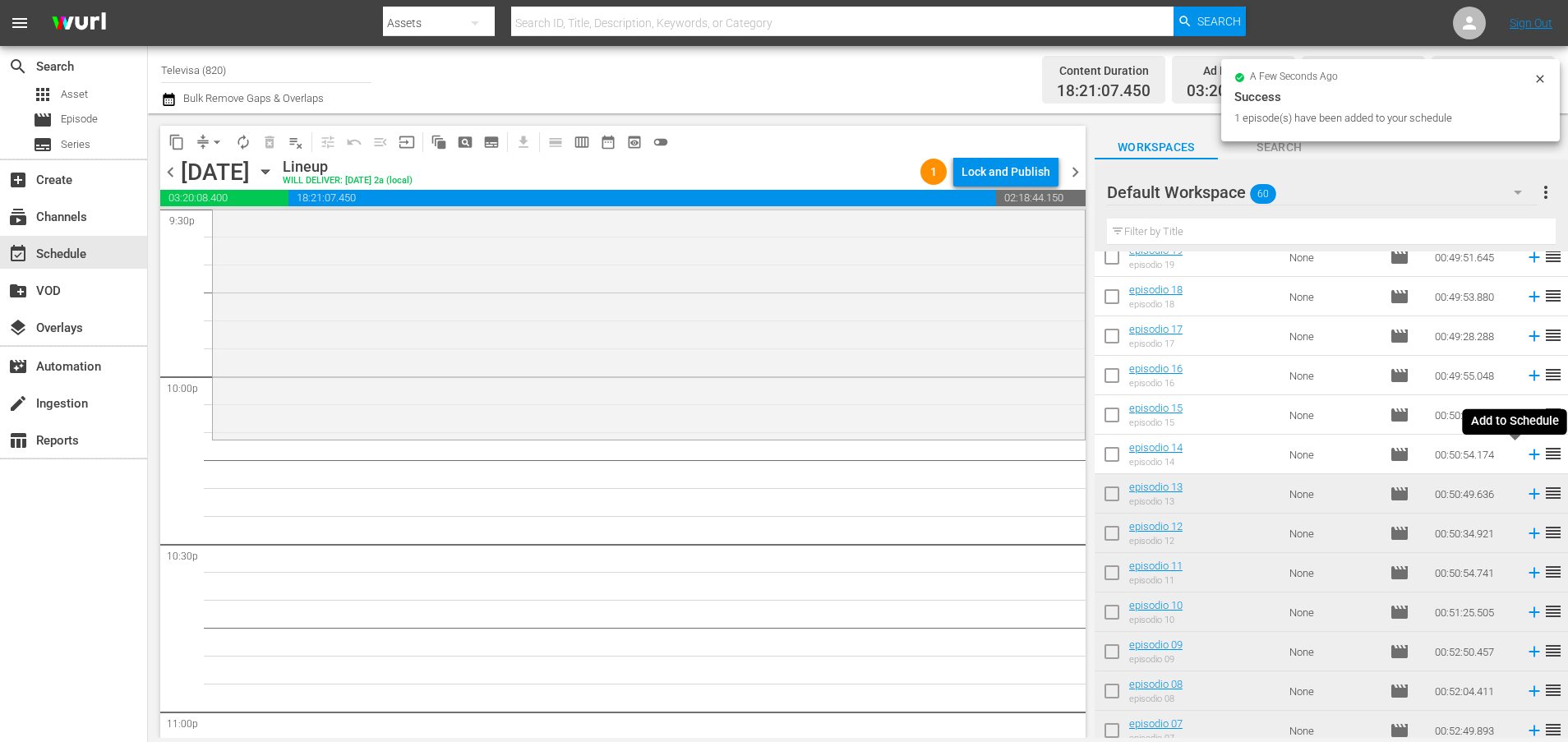
click at [1528, 456] on icon at bounding box center [1534, 455] width 11 height 11
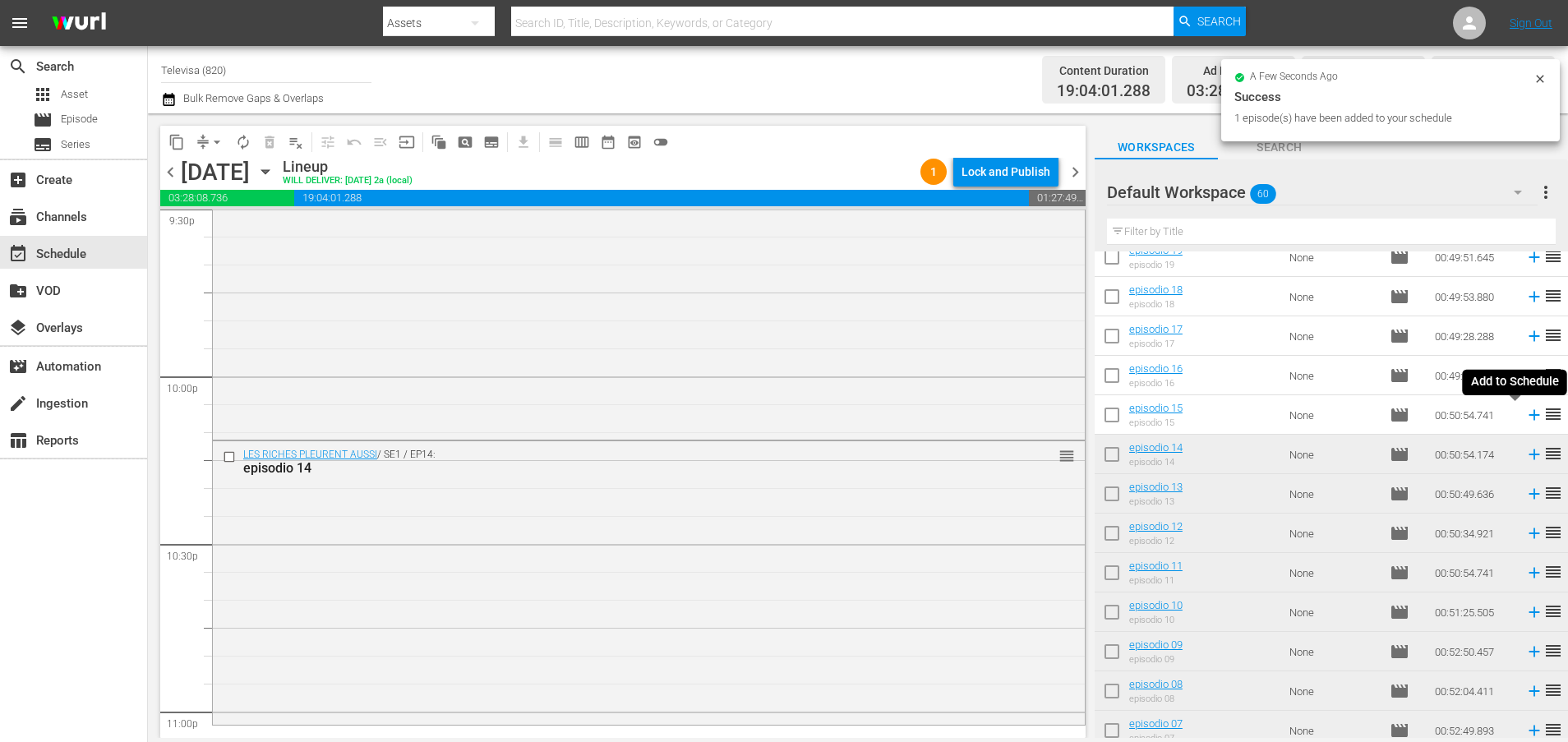
click at [1528, 417] on icon at bounding box center [1534, 415] width 11 height 11
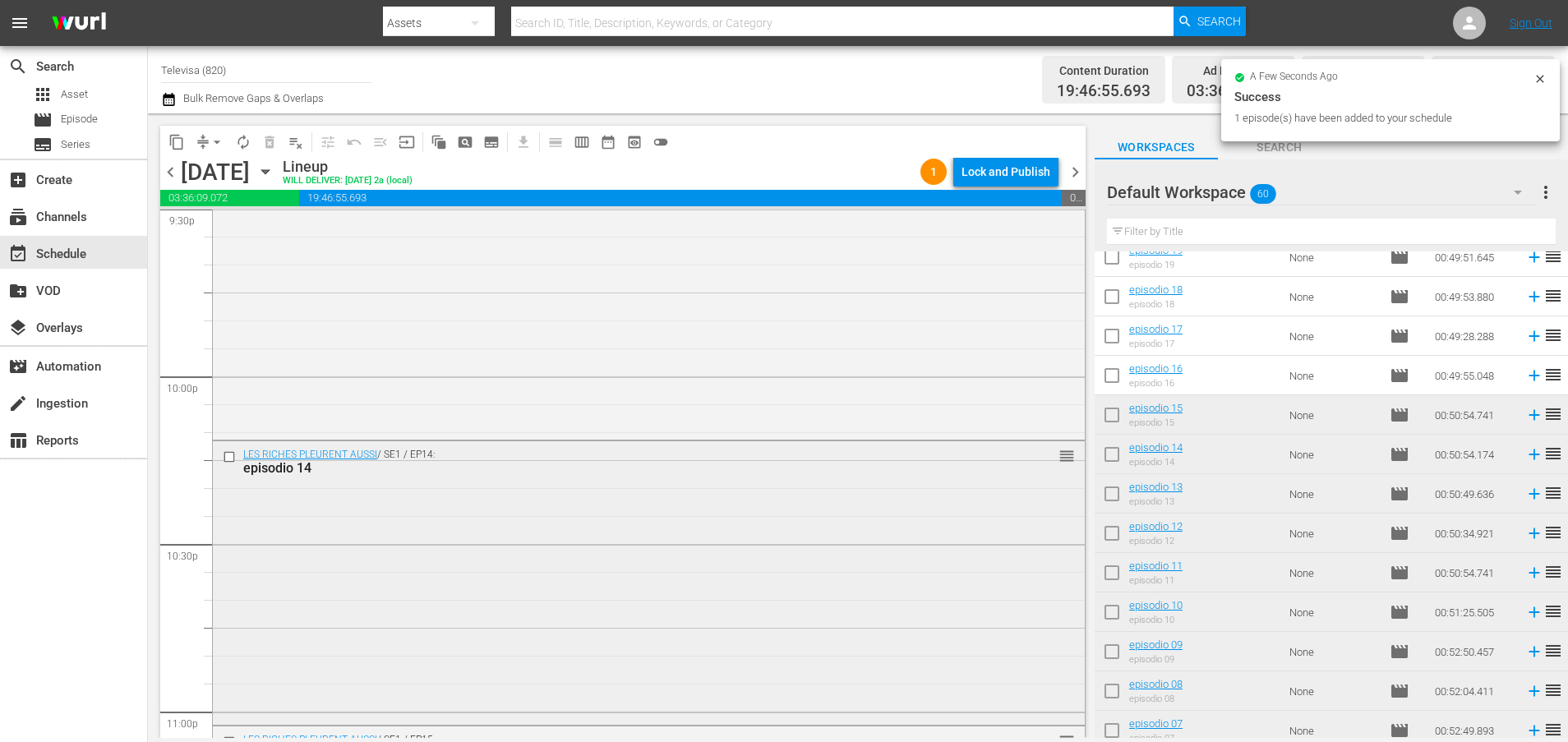
scroll to position [7516, 0]
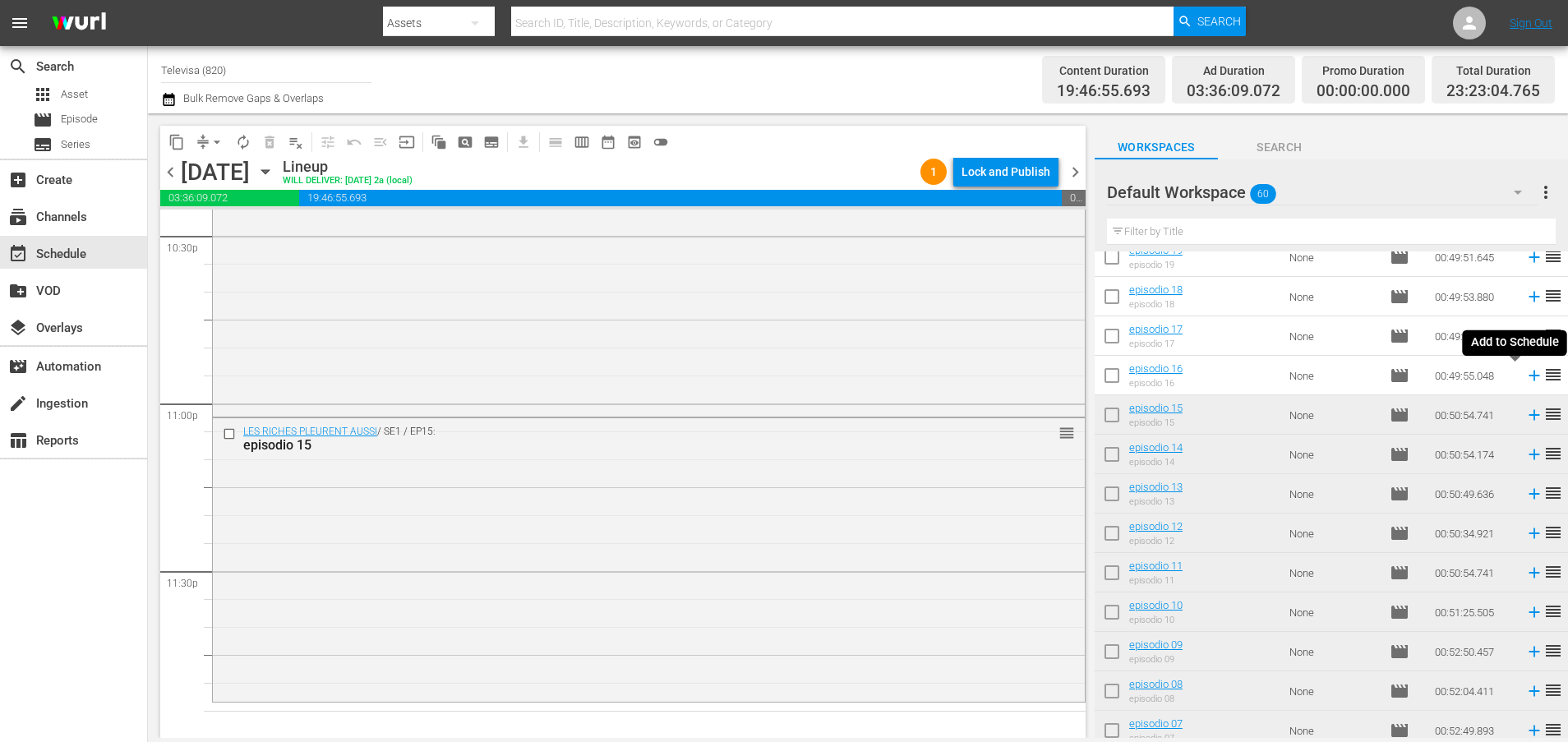
click at [1528, 373] on icon at bounding box center [1534, 376] width 11 height 11
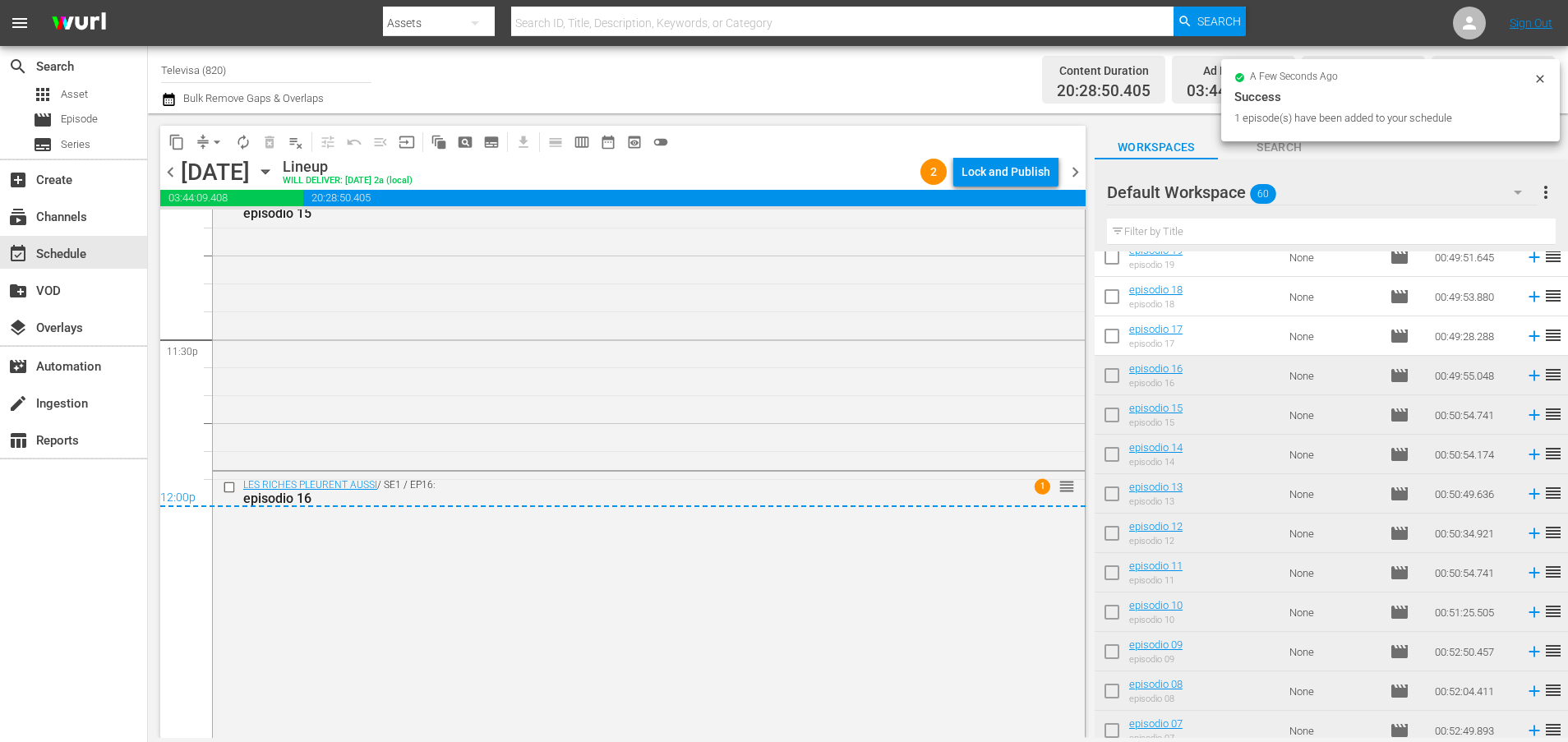
scroll to position [7757, 0]
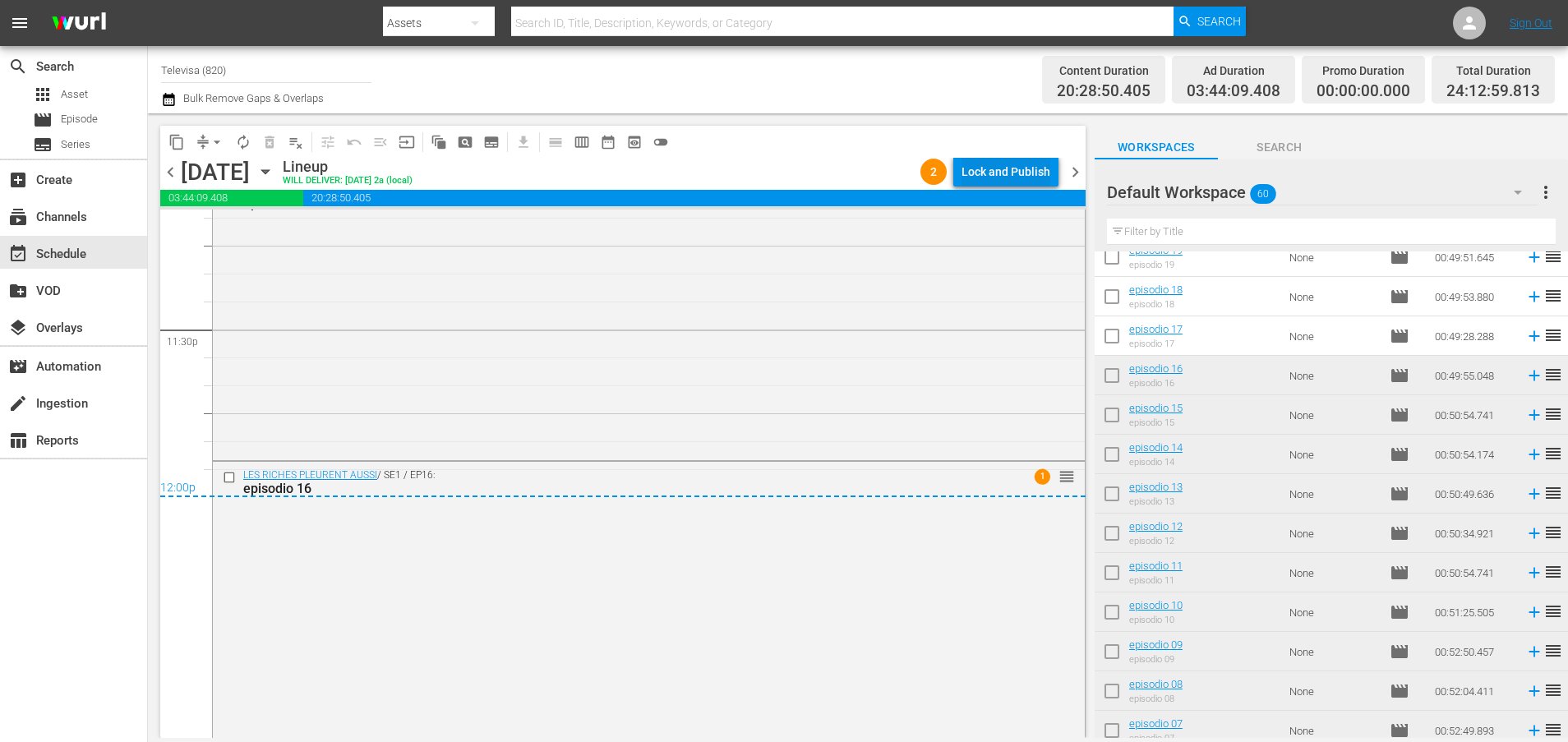
click at [994, 171] on div "Lock and Publish" at bounding box center [1006, 172] width 88 height 30
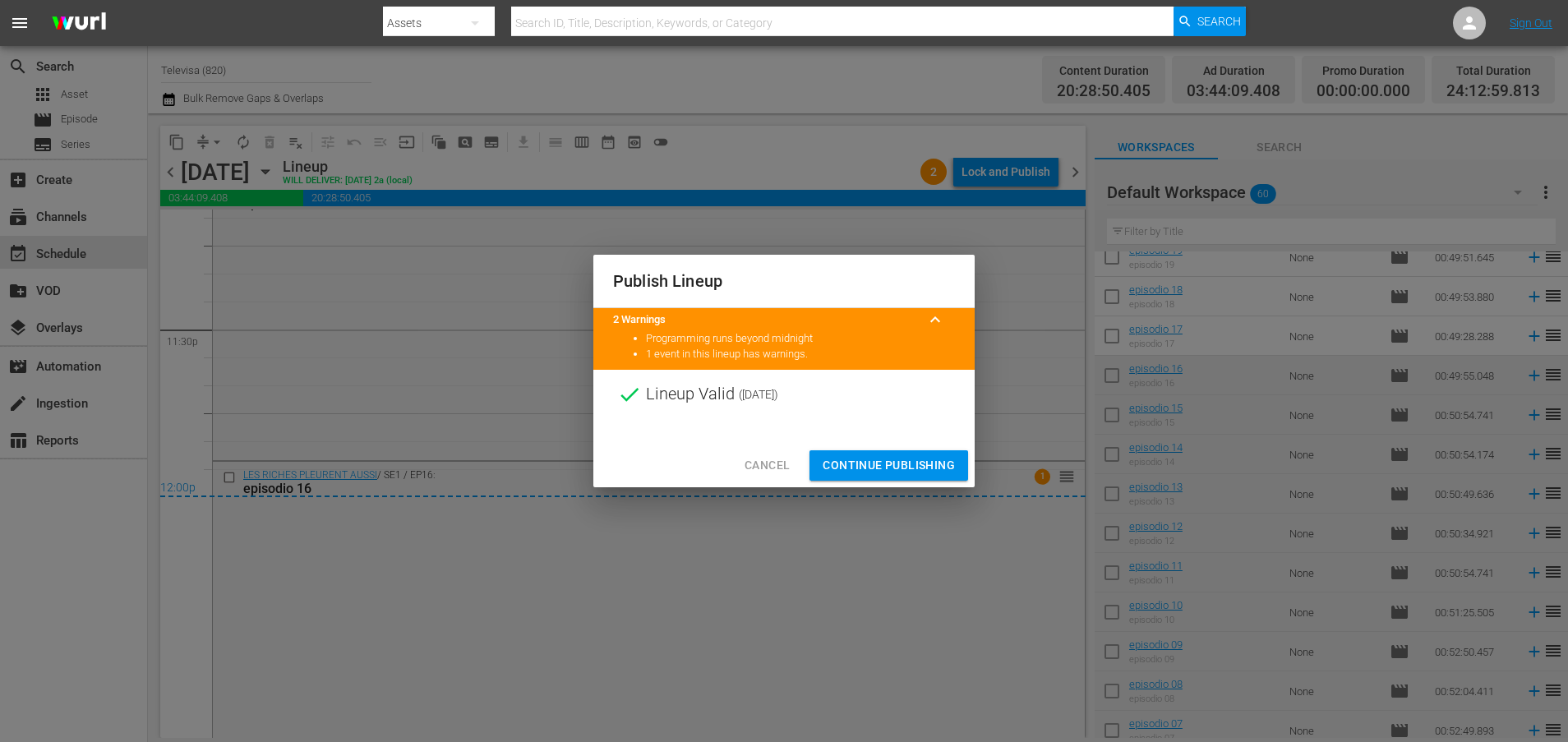
click at [892, 466] on span "Continue Publishing" at bounding box center [888, 465] width 133 height 21
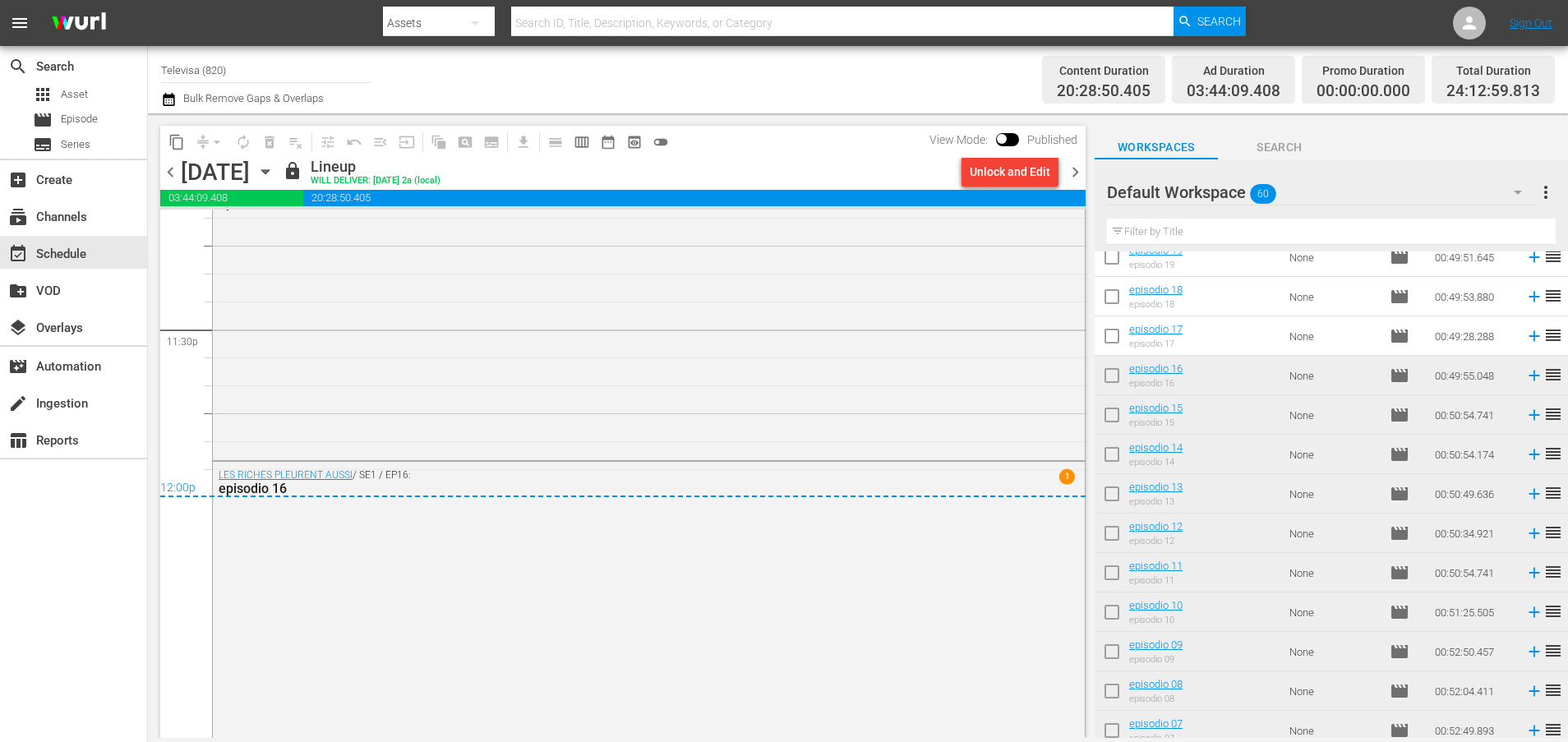
click at [274, 175] on icon "button" at bounding box center [265, 172] width 18 height 18
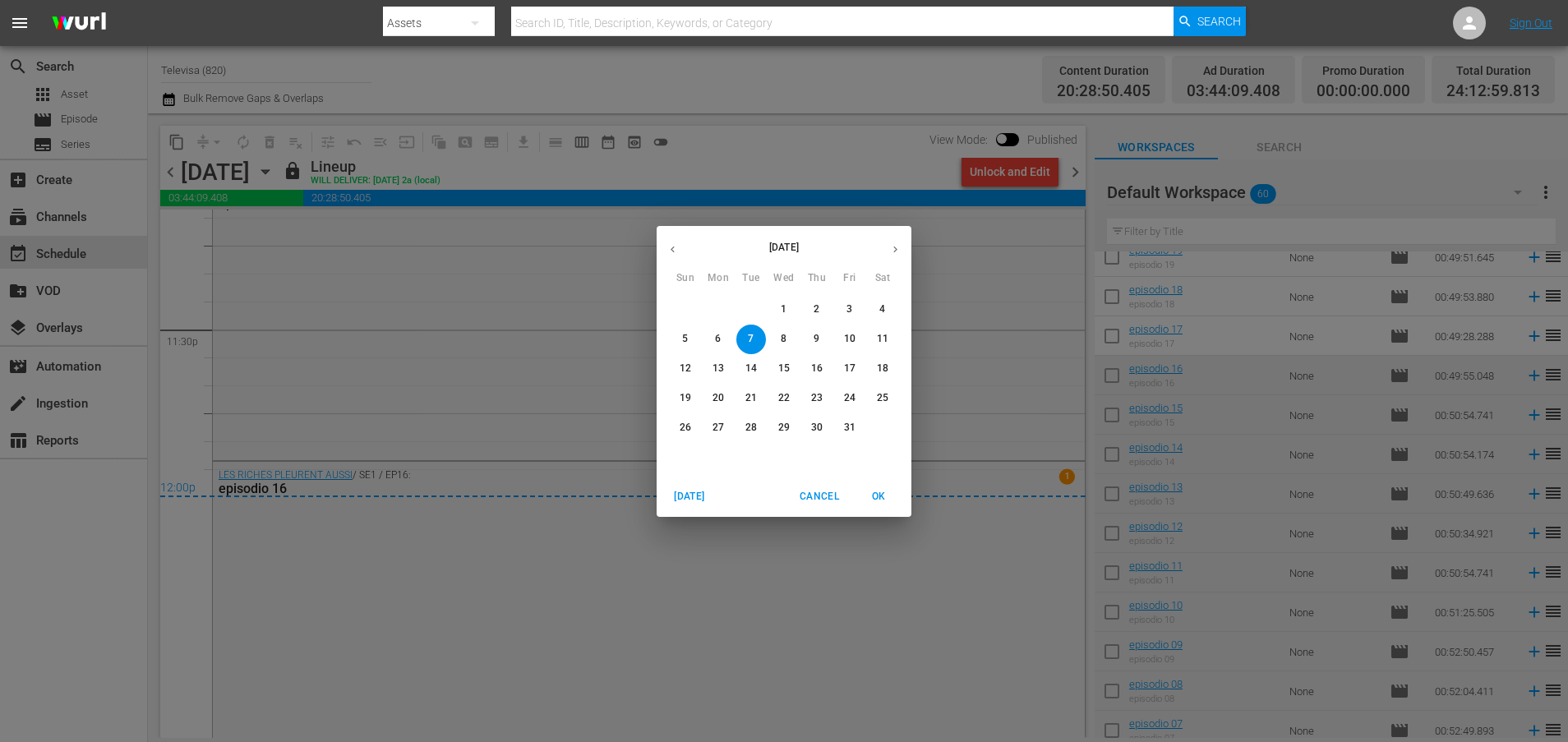
click at [784, 332] on p "8" at bounding box center [784, 339] width 5 height 14
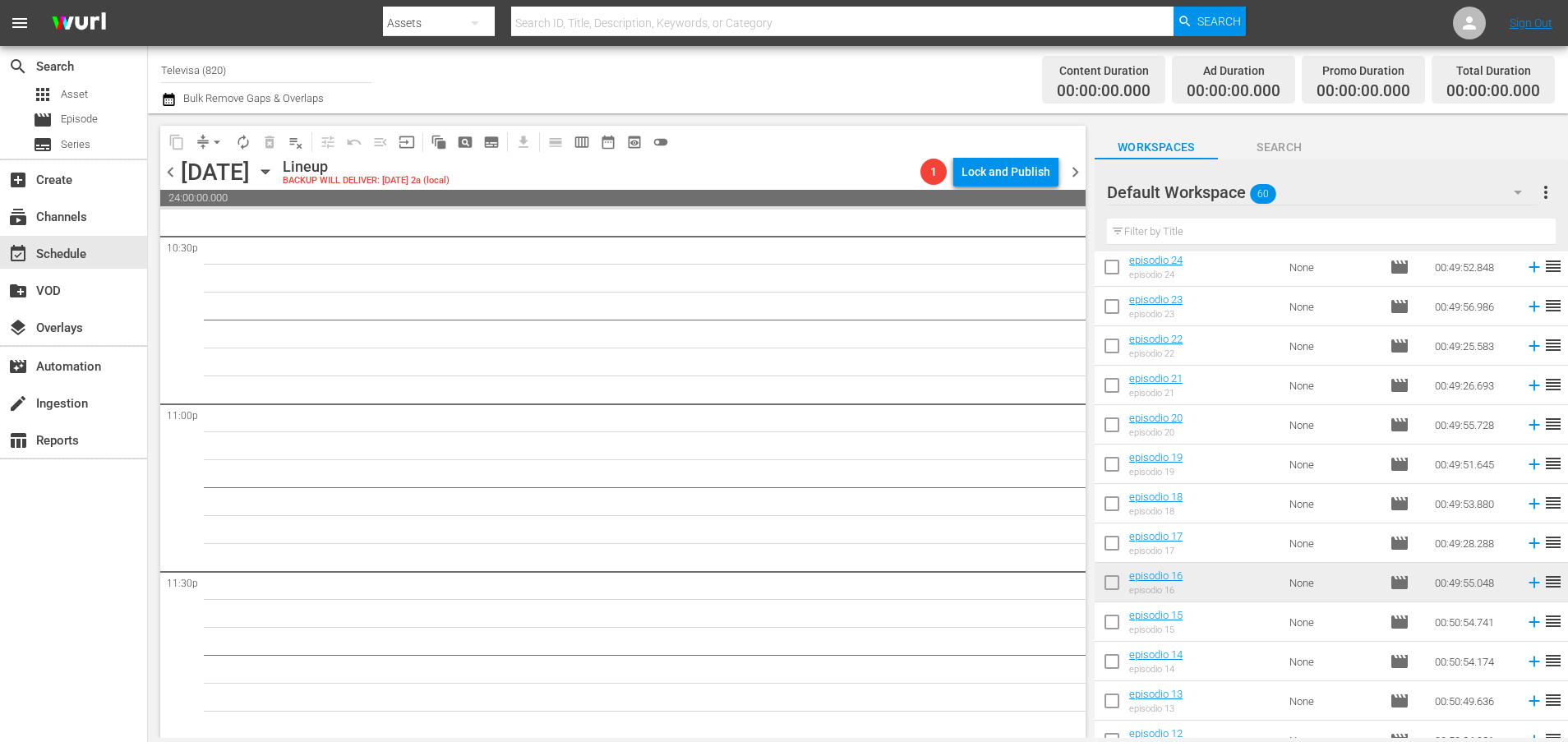
scroll to position [1424, 0]
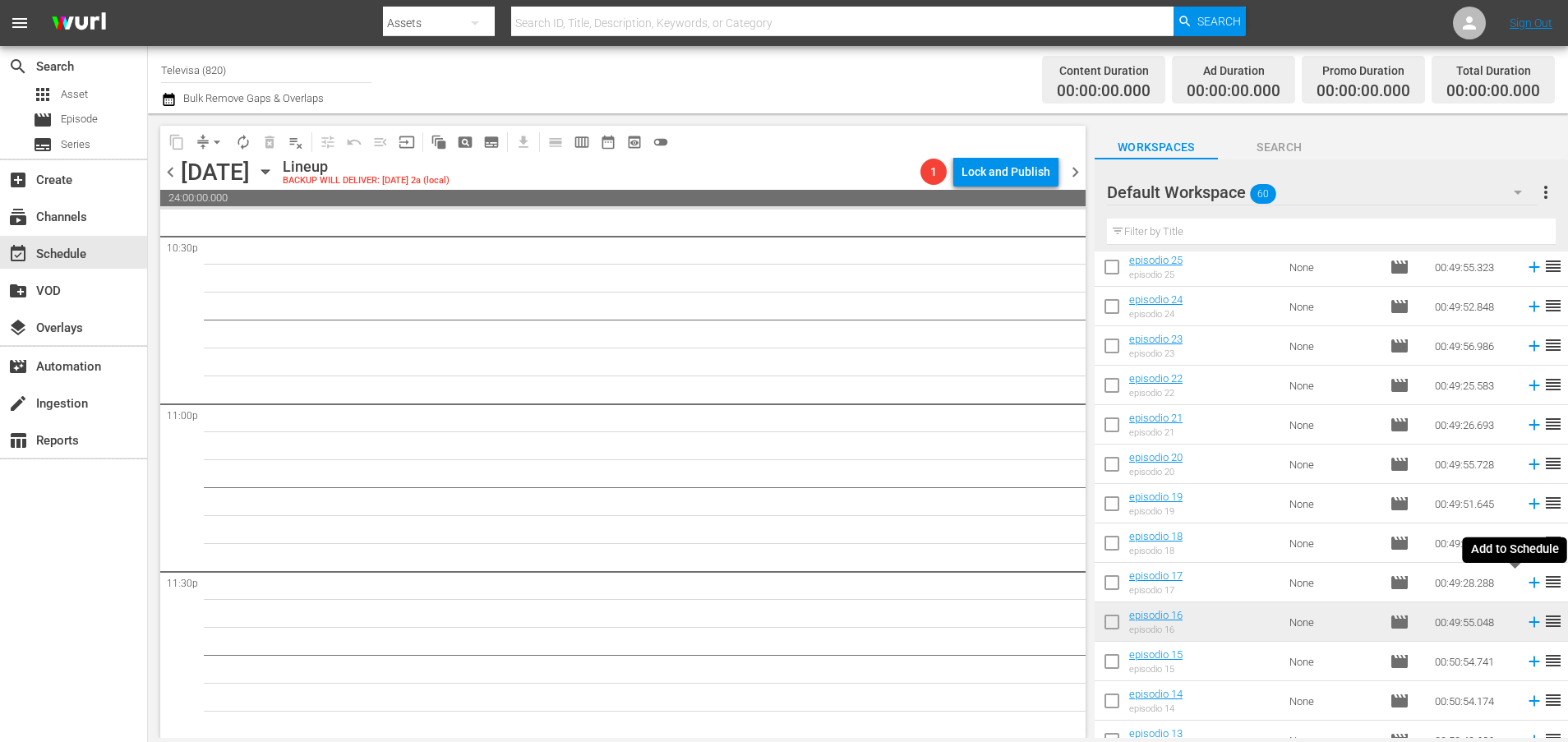
click at [1525, 584] on icon at bounding box center [1534, 582] width 18 height 18
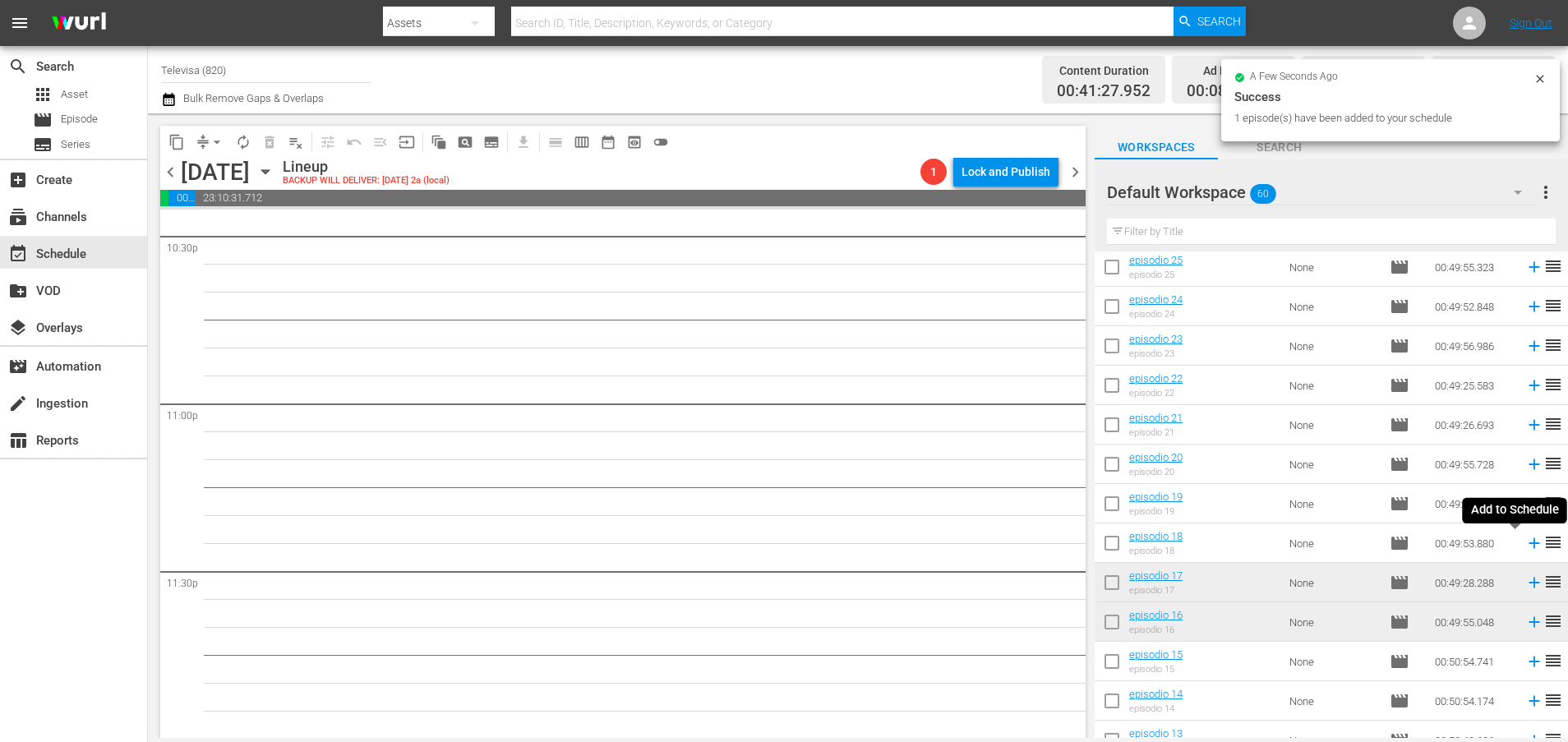
click at [1525, 543] on icon at bounding box center [1534, 543] width 18 height 18
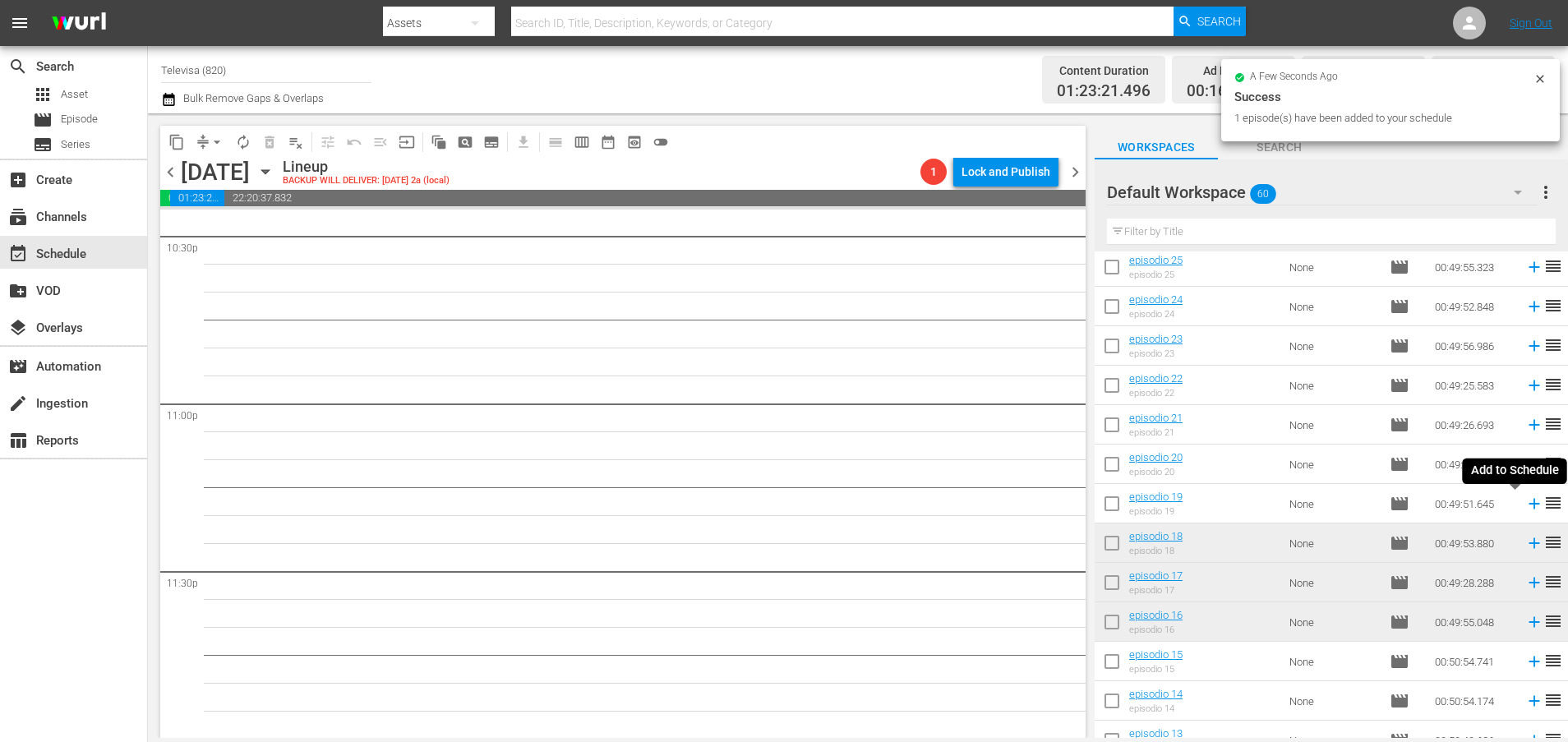
click at [1525, 501] on icon at bounding box center [1534, 504] width 18 height 18
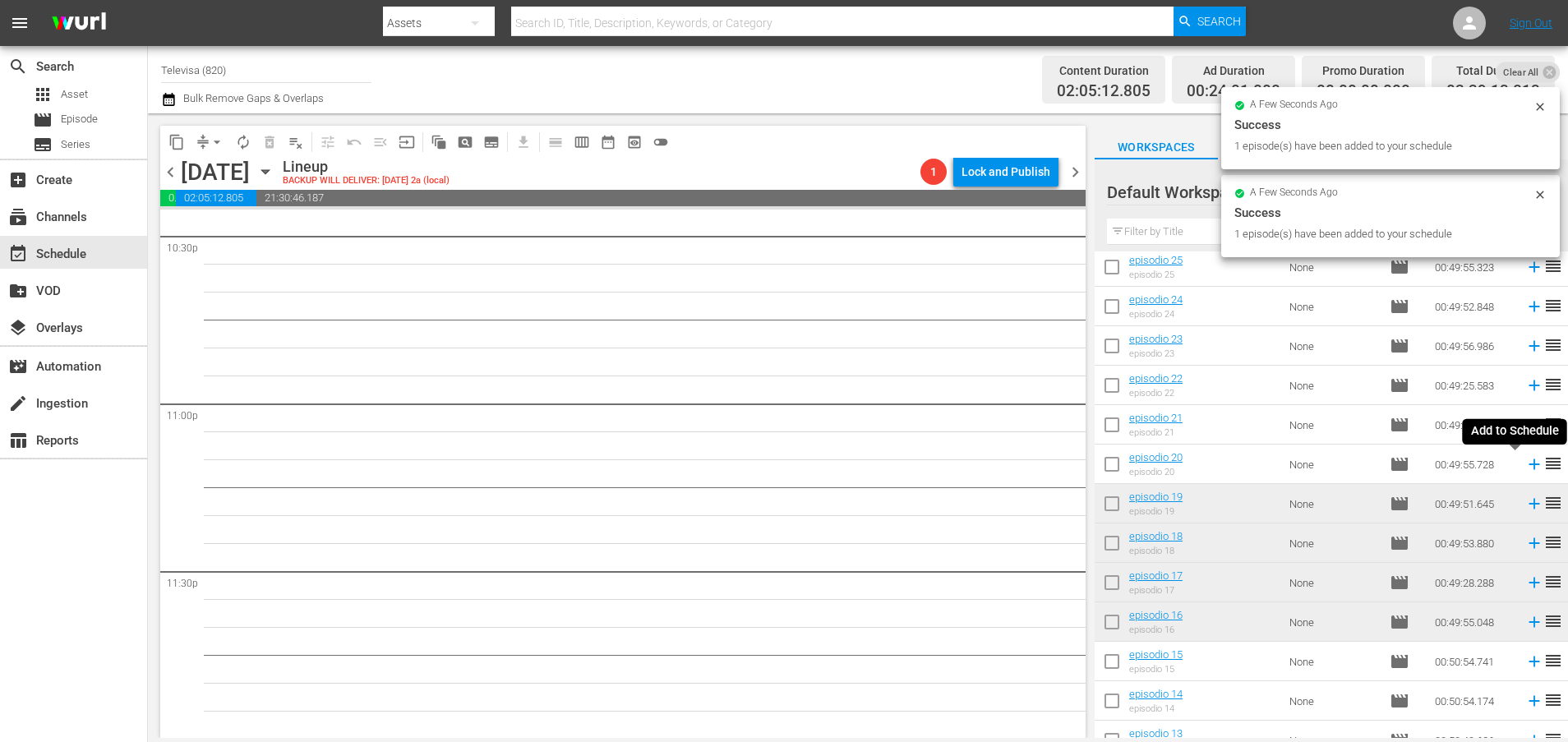
click at [1528, 466] on icon at bounding box center [1534, 465] width 11 height 11
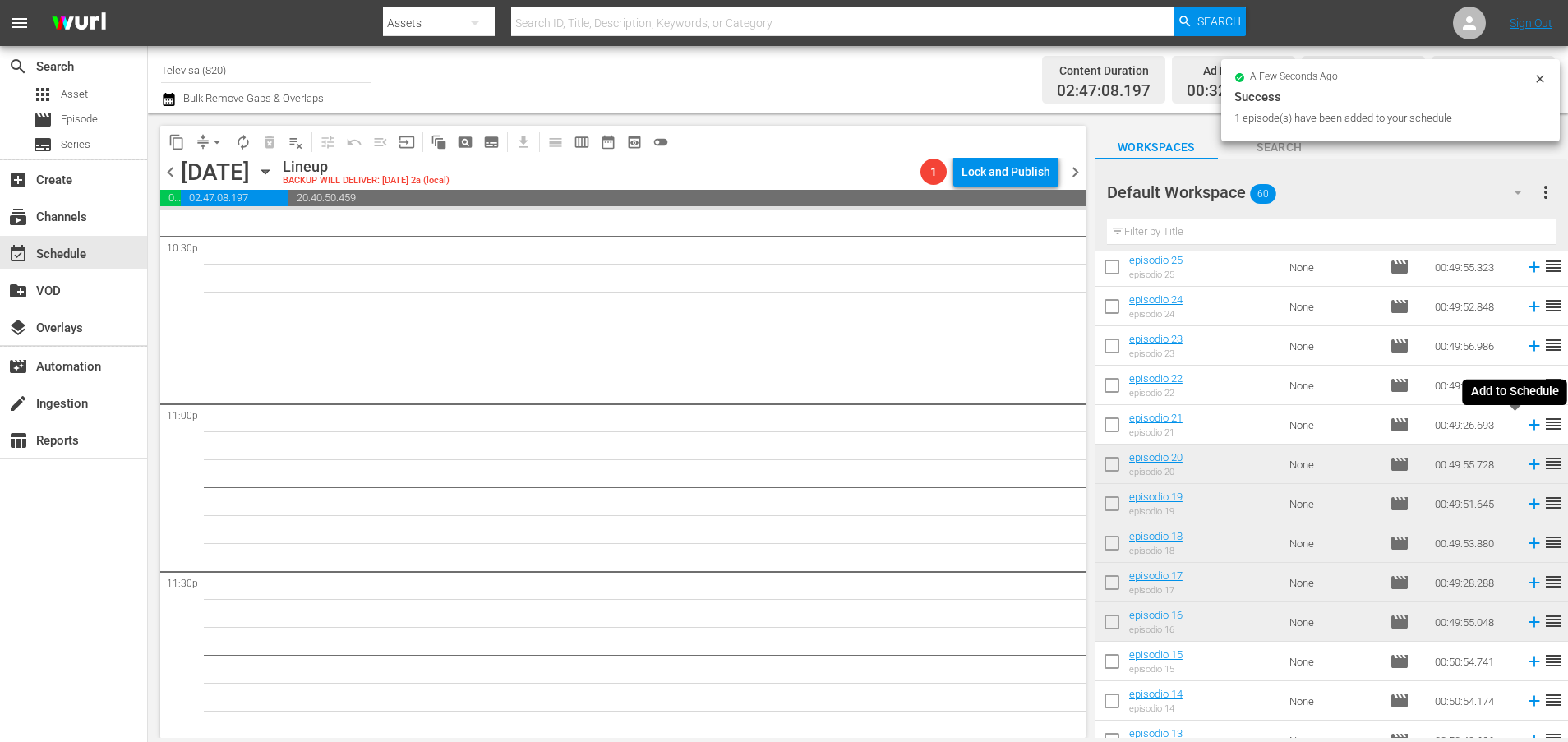
click at [1528, 429] on icon at bounding box center [1534, 425] width 11 height 11
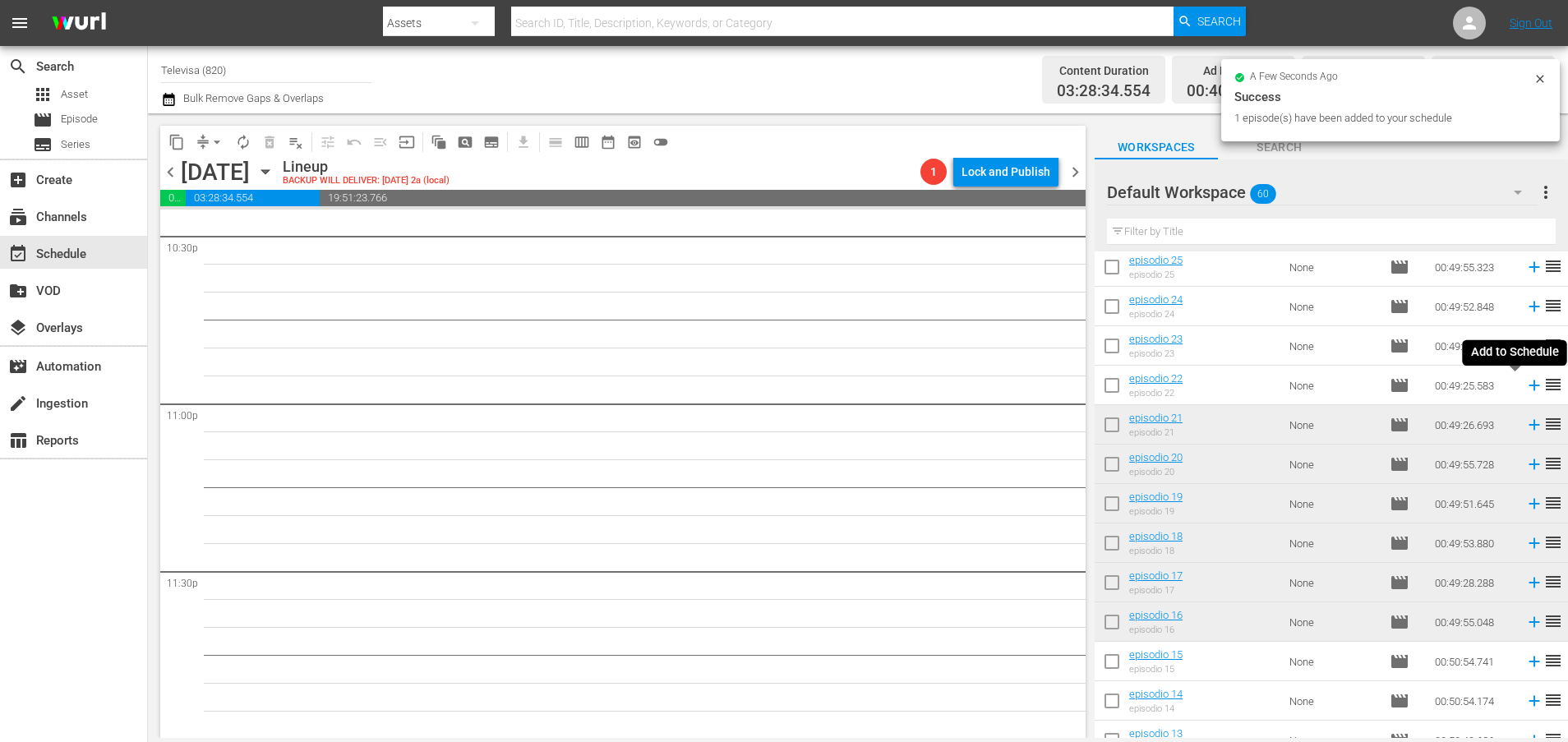
click at [1525, 387] on icon at bounding box center [1534, 385] width 18 height 18
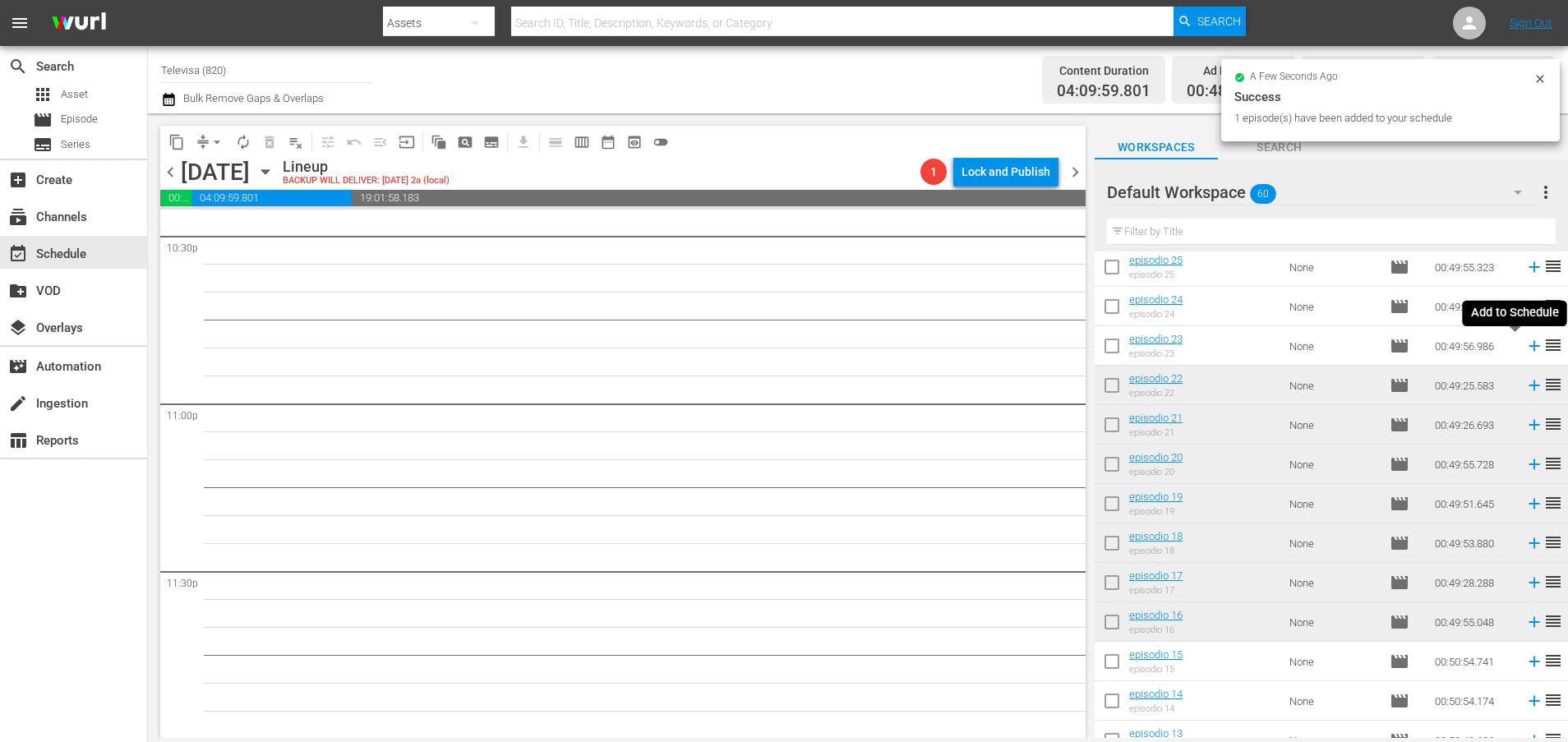
click at [1525, 348] on icon at bounding box center [1534, 346] width 18 height 18
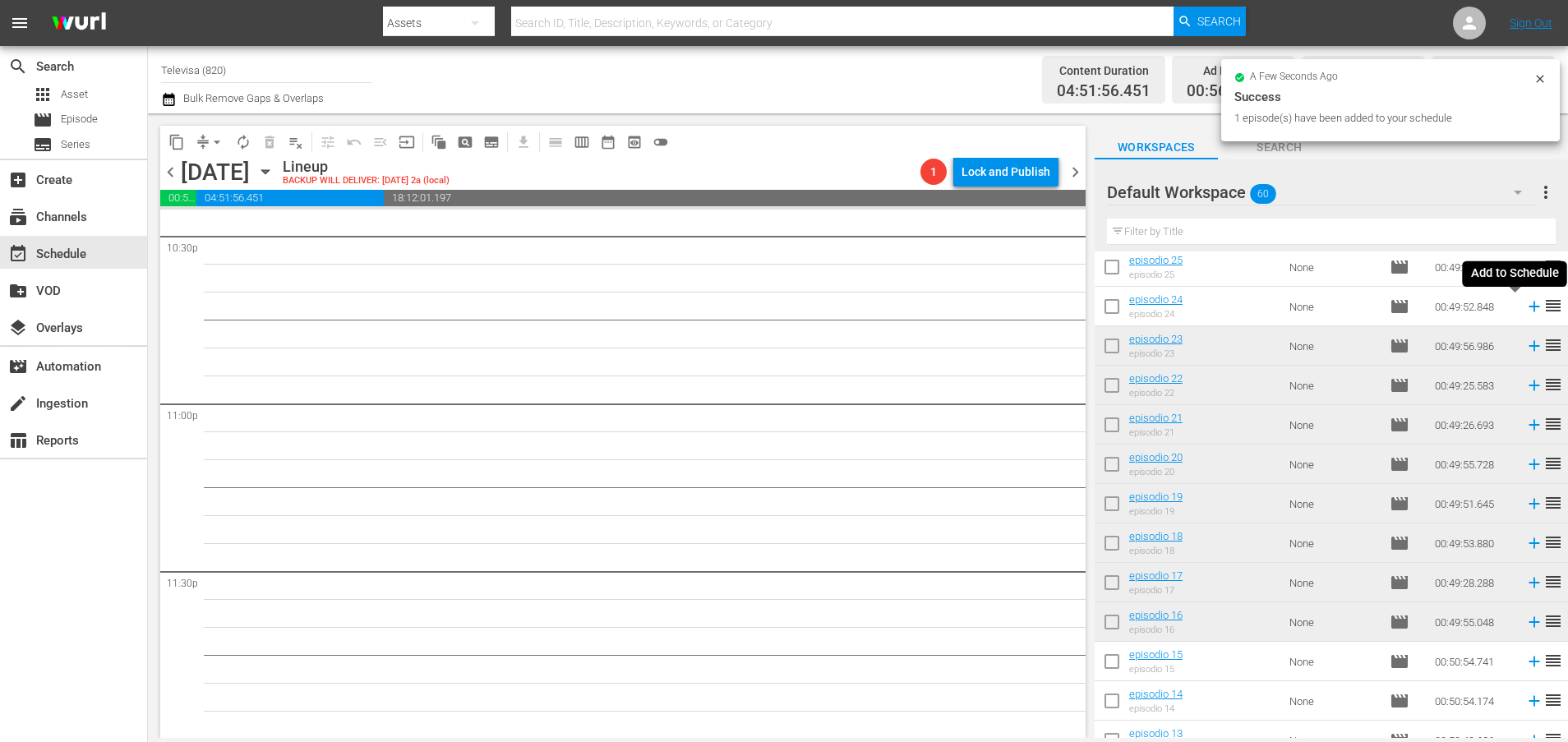
click at [1525, 308] on icon at bounding box center [1534, 306] width 18 height 18
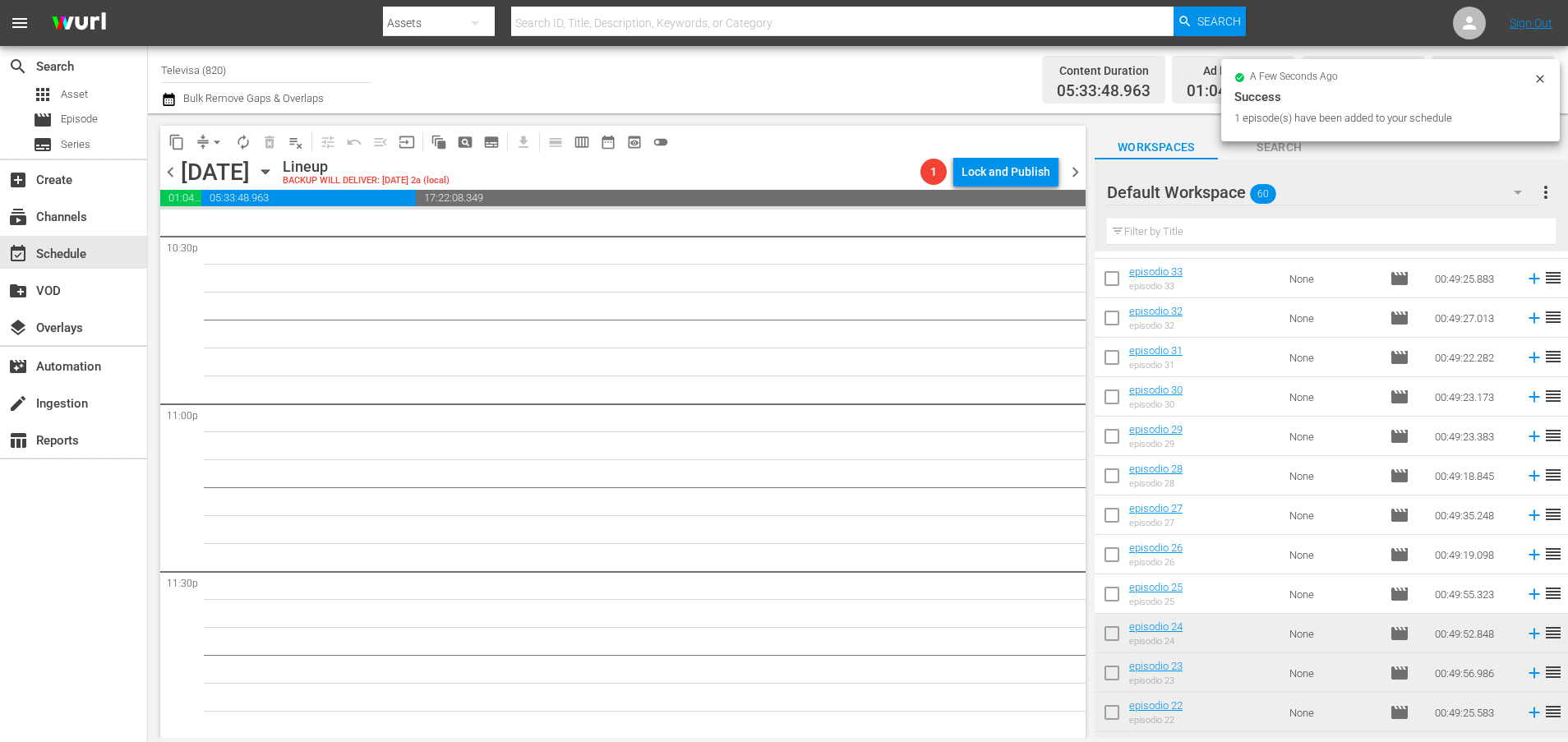
scroll to position [1055, 0]
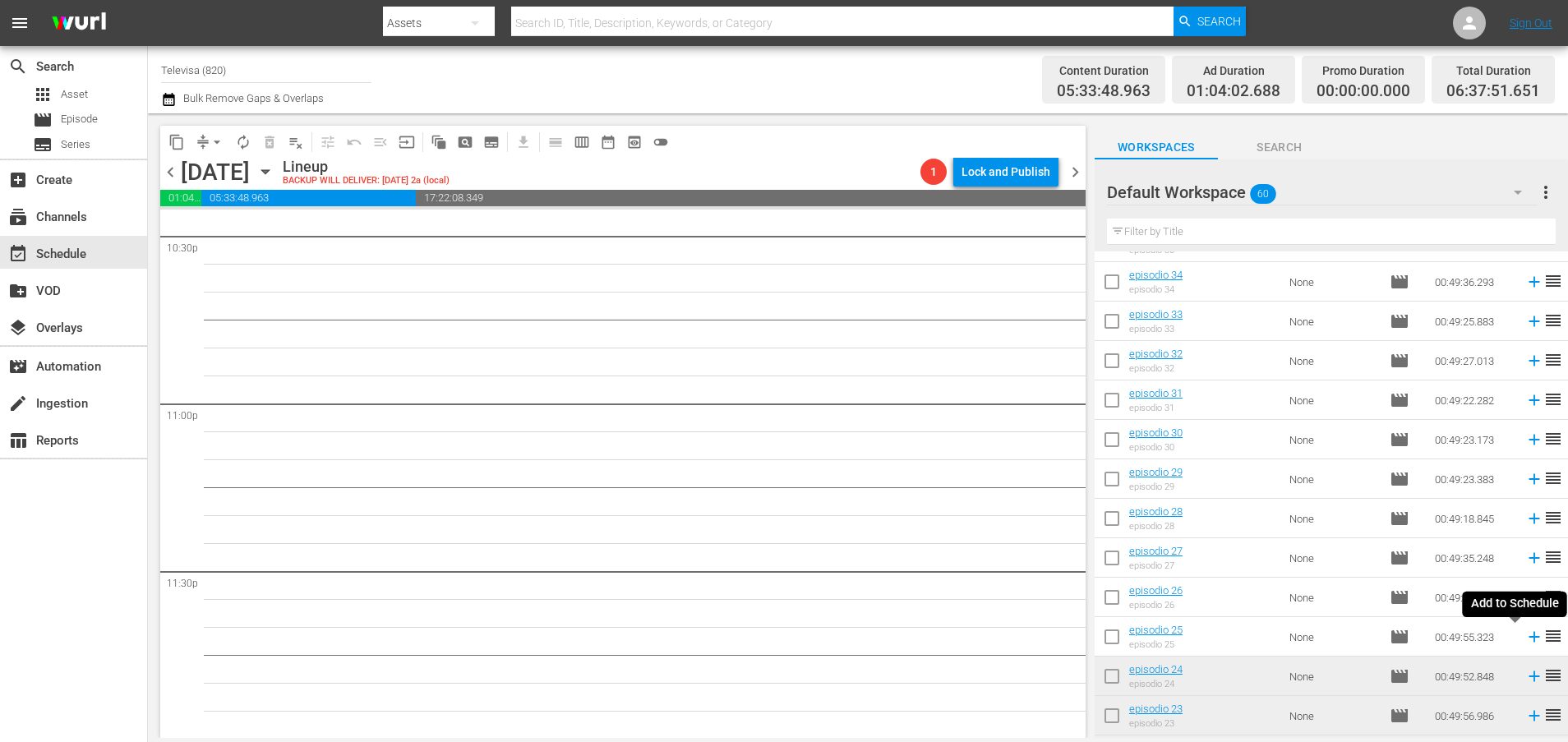
click at [1525, 639] on icon at bounding box center [1534, 636] width 18 height 18
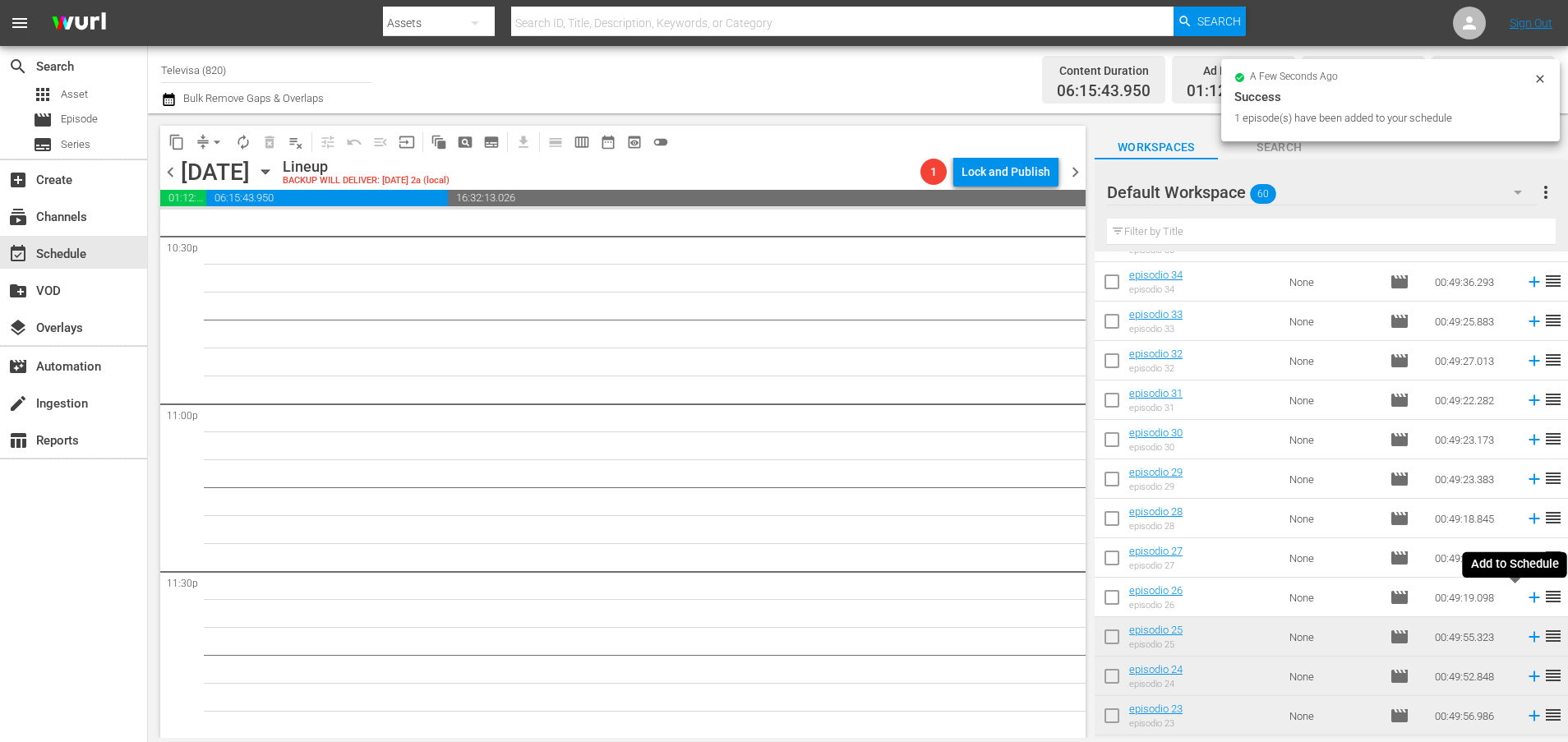
click at [1528, 598] on icon at bounding box center [1534, 598] width 11 height 11
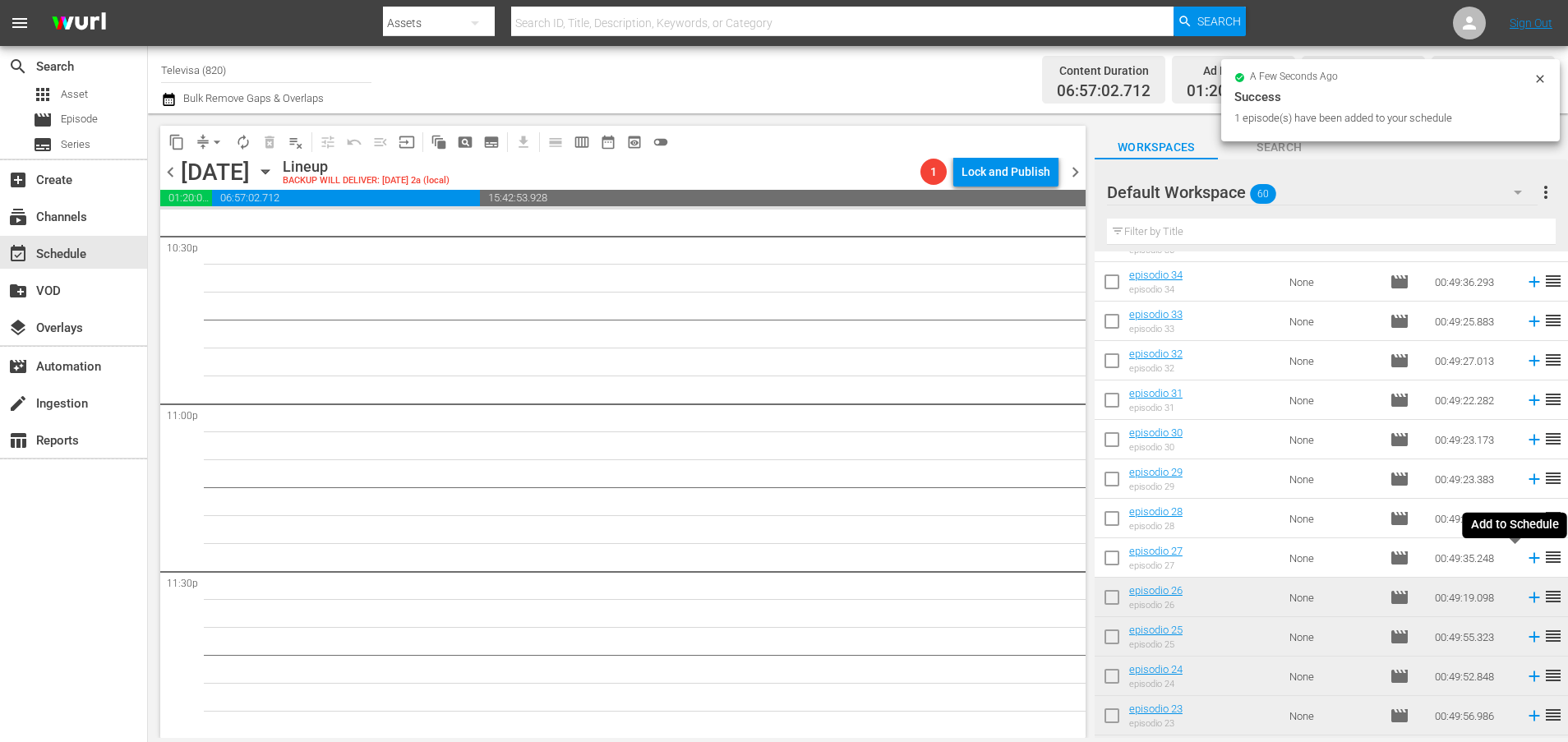
click at [1528, 557] on icon at bounding box center [1534, 559] width 11 height 11
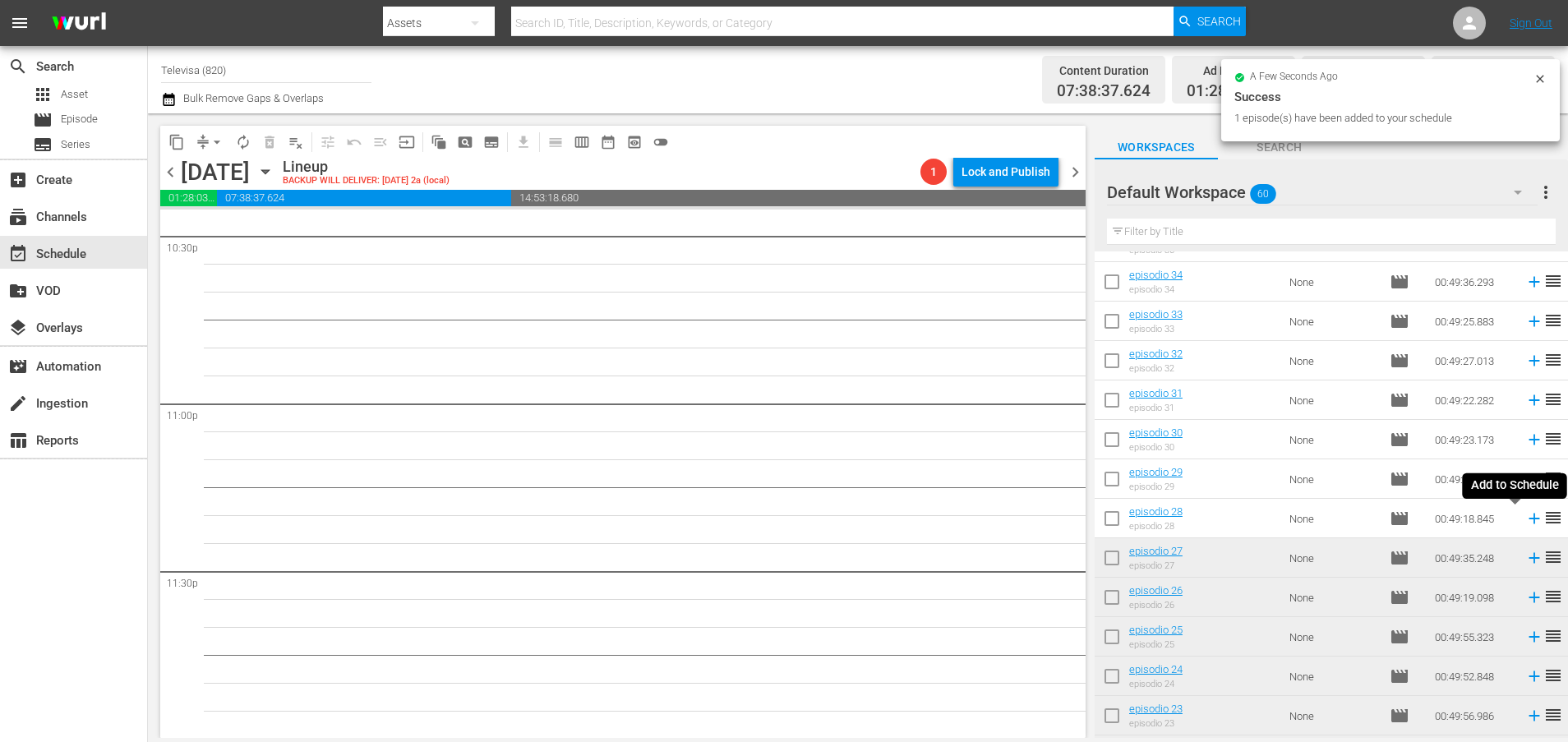
click at [1525, 517] on icon at bounding box center [1534, 518] width 18 height 18
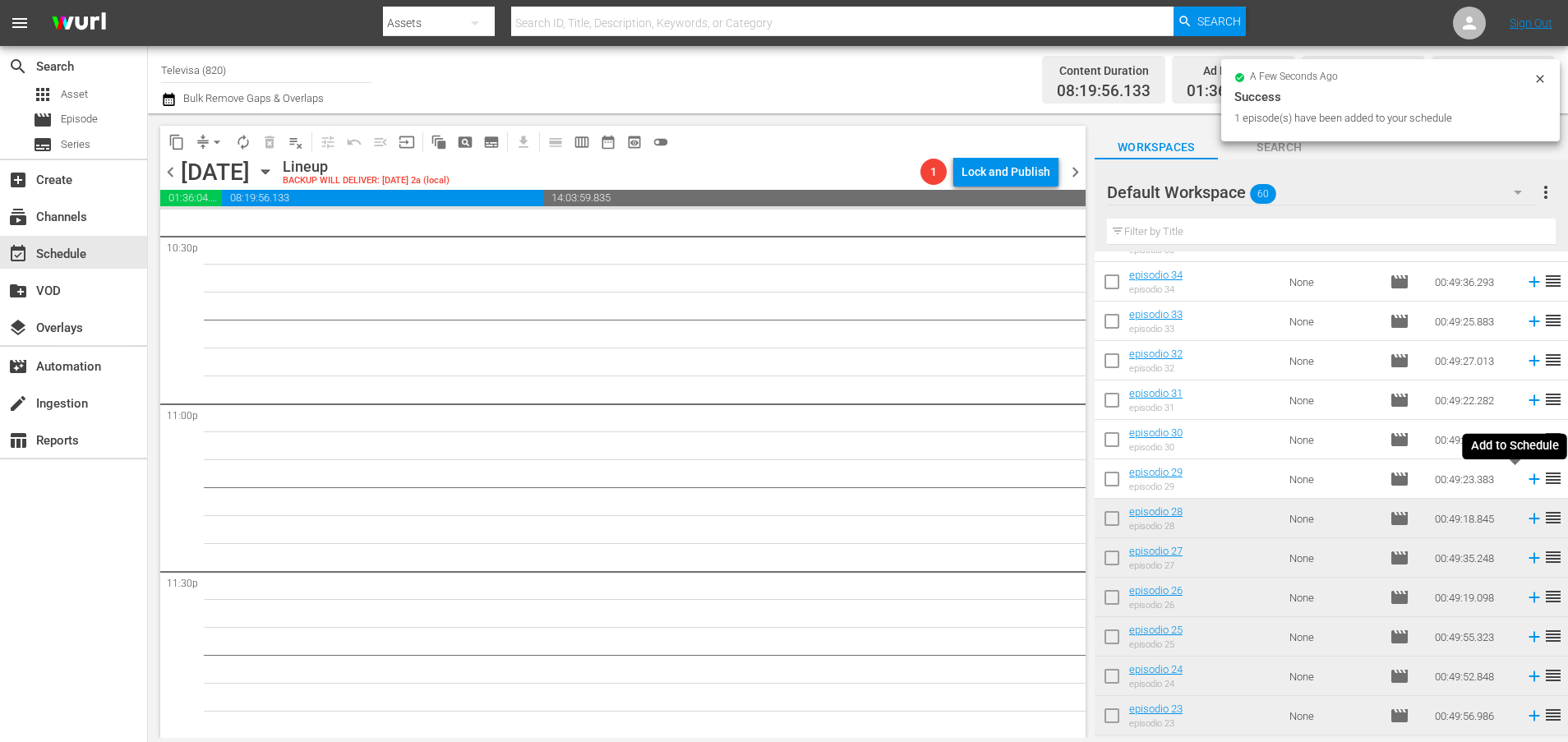
click at [1528, 479] on icon at bounding box center [1534, 479] width 11 height 11
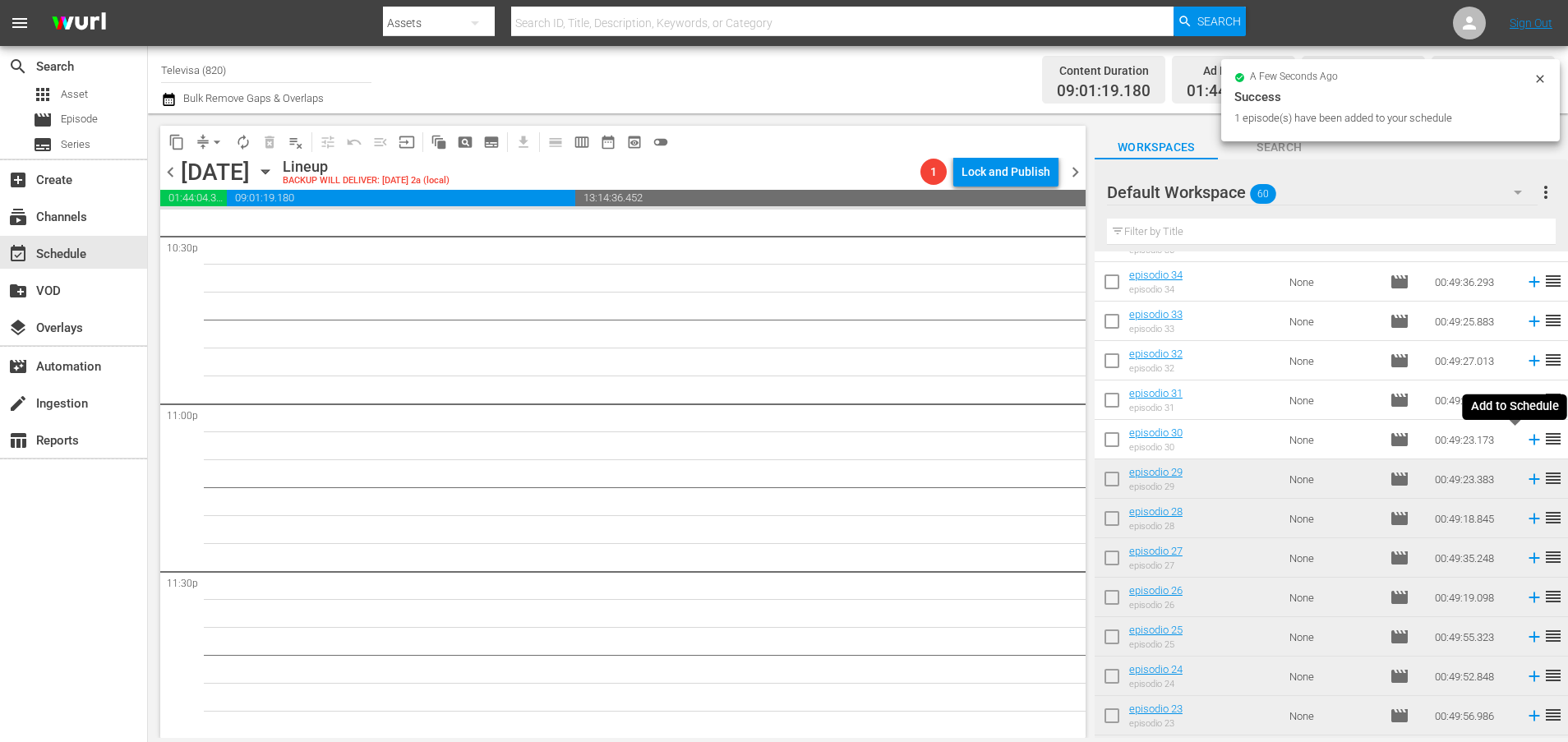
click at [1528, 441] on icon at bounding box center [1534, 440] width 11 height 11
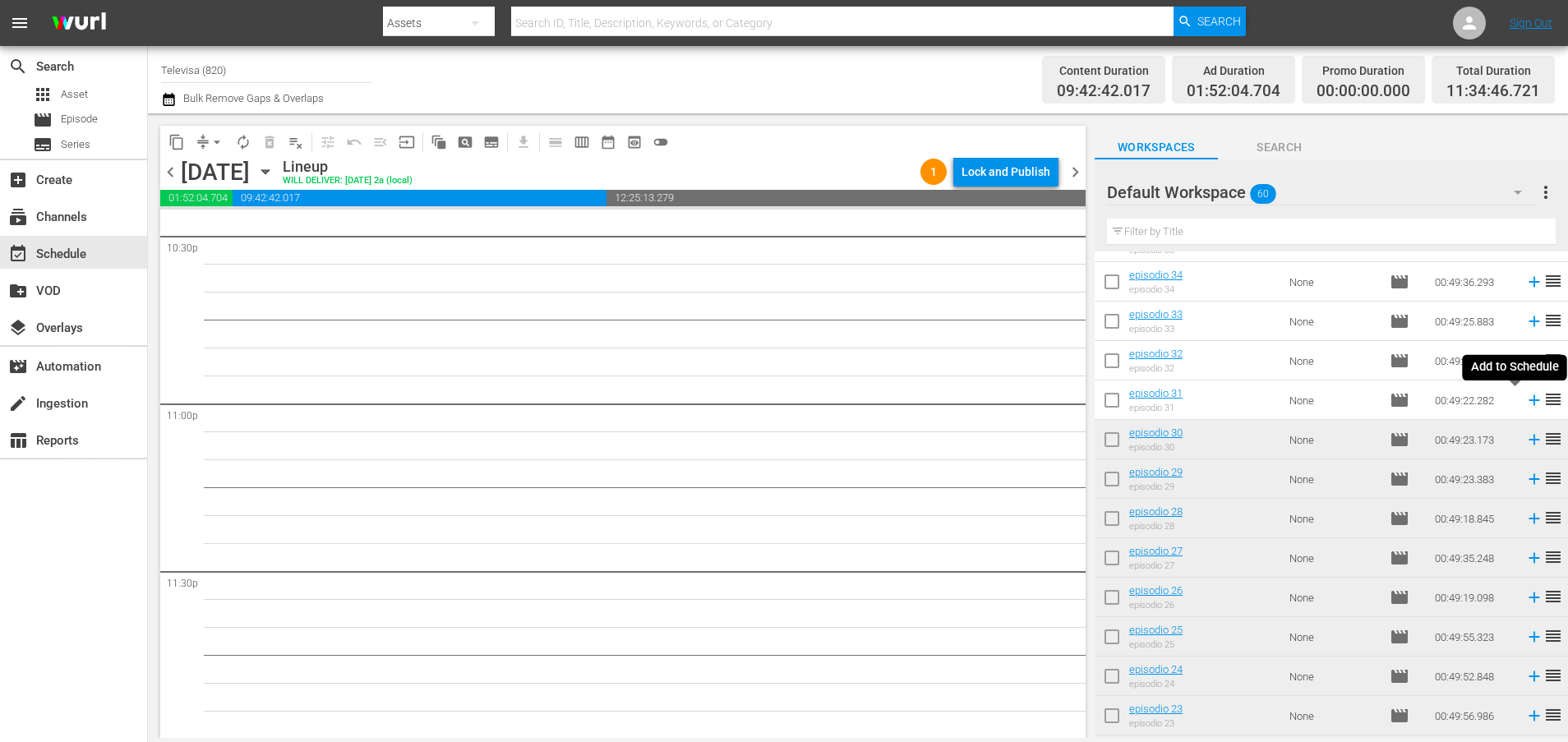
click at [1528, 400] on icon at bounding box center [1534, 401] width 11 height 11
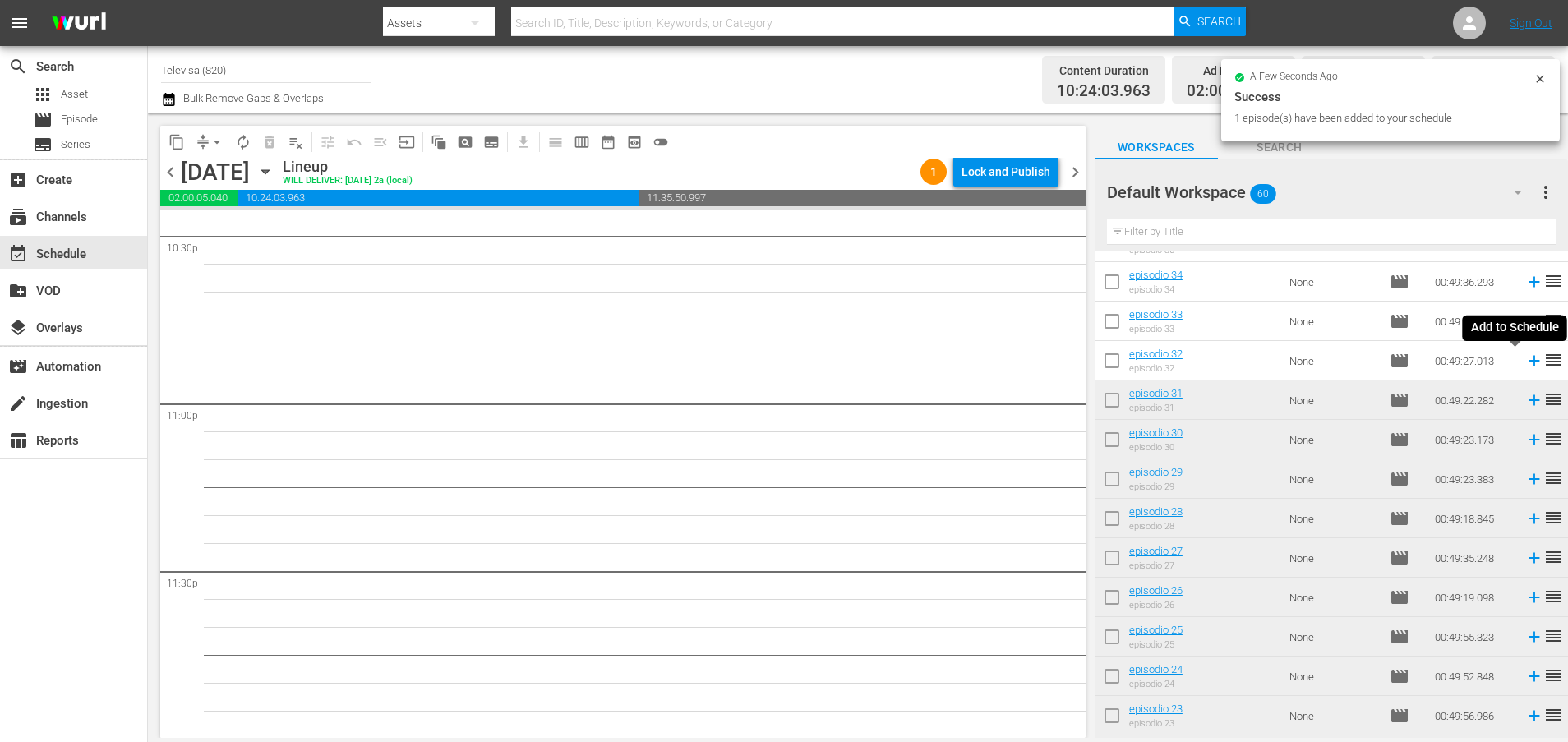
click at [1525, 360] on icon at bounding box center [1534, 361] width 18 height 18
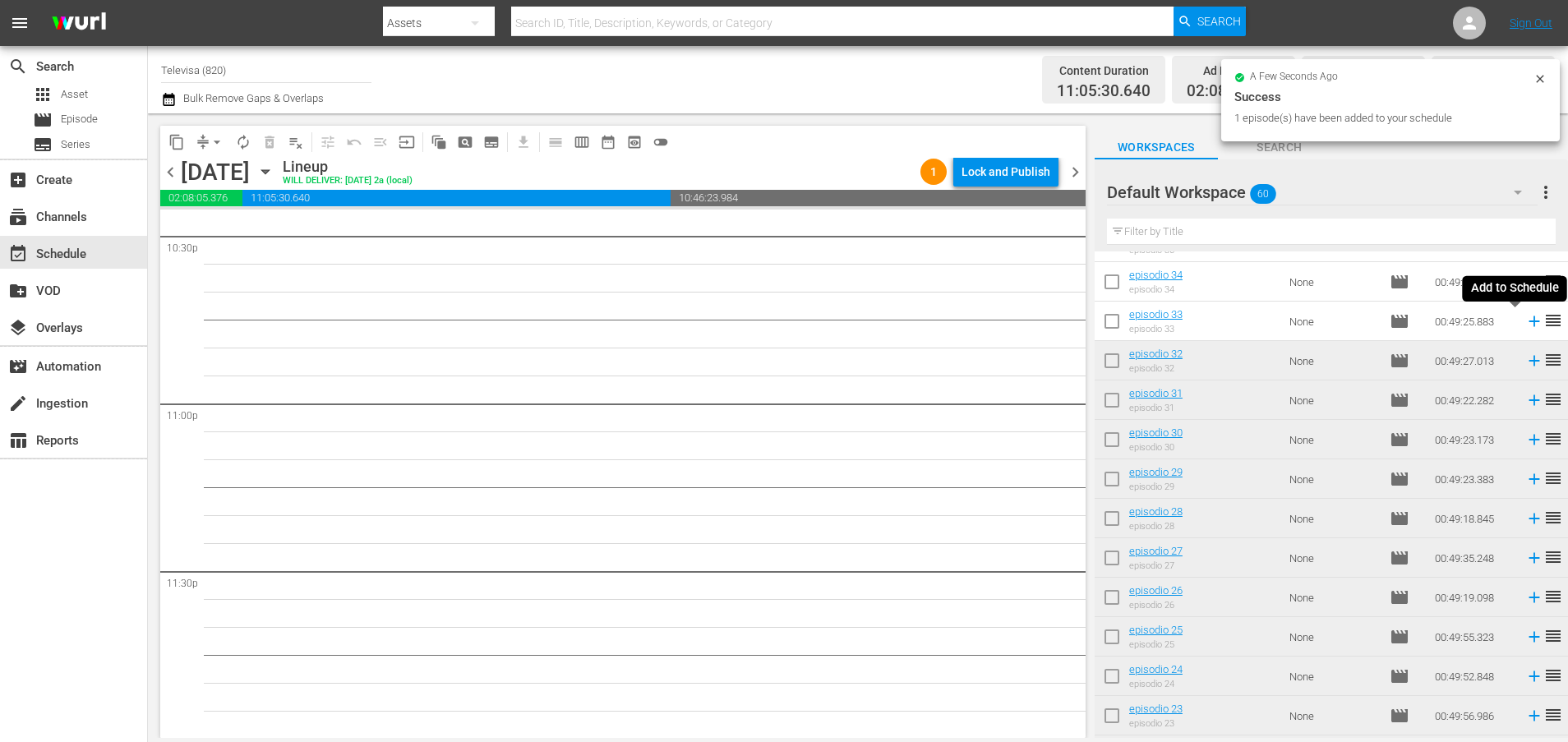
click at [1525, 323] on icon at bounding box center [1534, 321] width 18 height 18
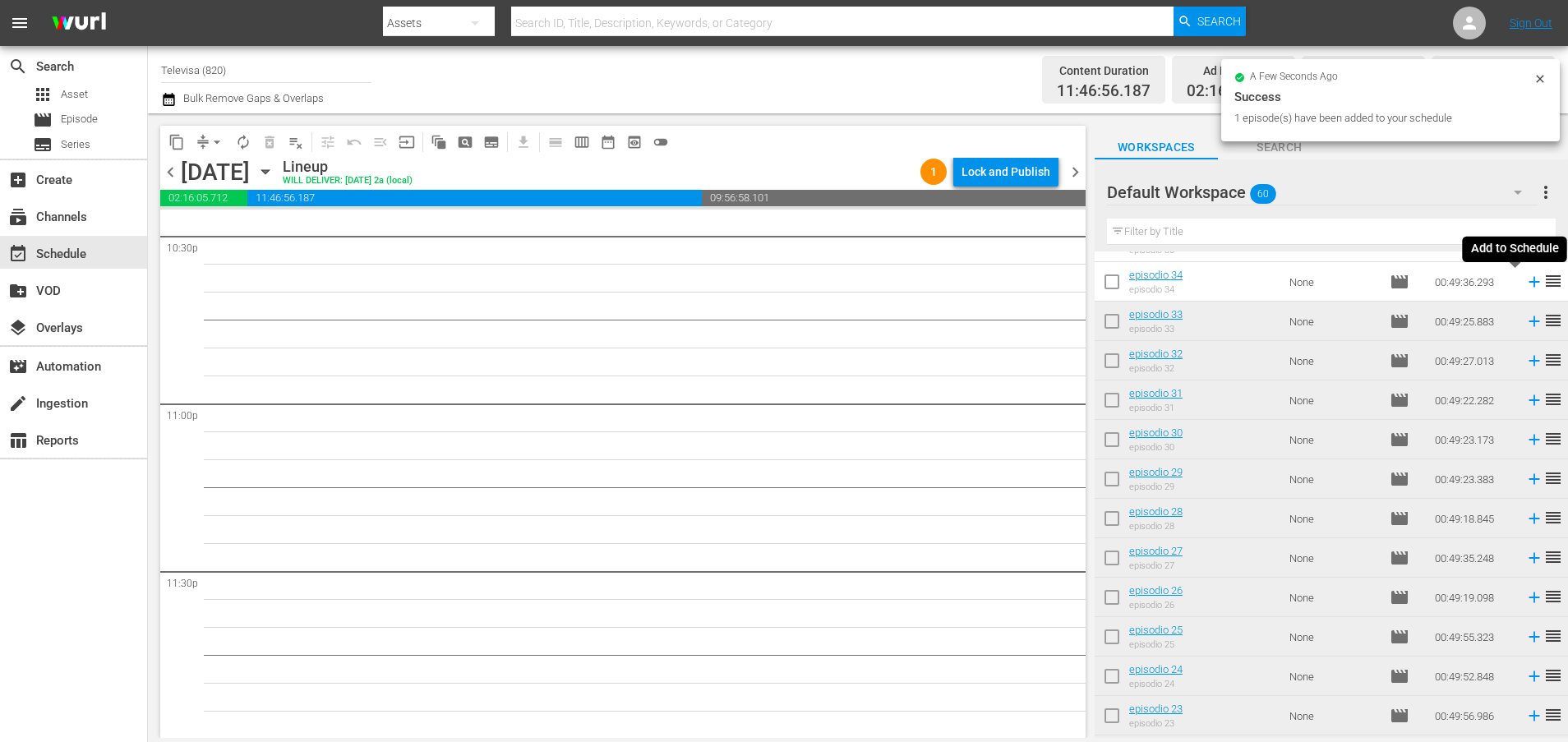
click at [1525, 284] on icon at bounding box center [1534, 282] width 18 height 18
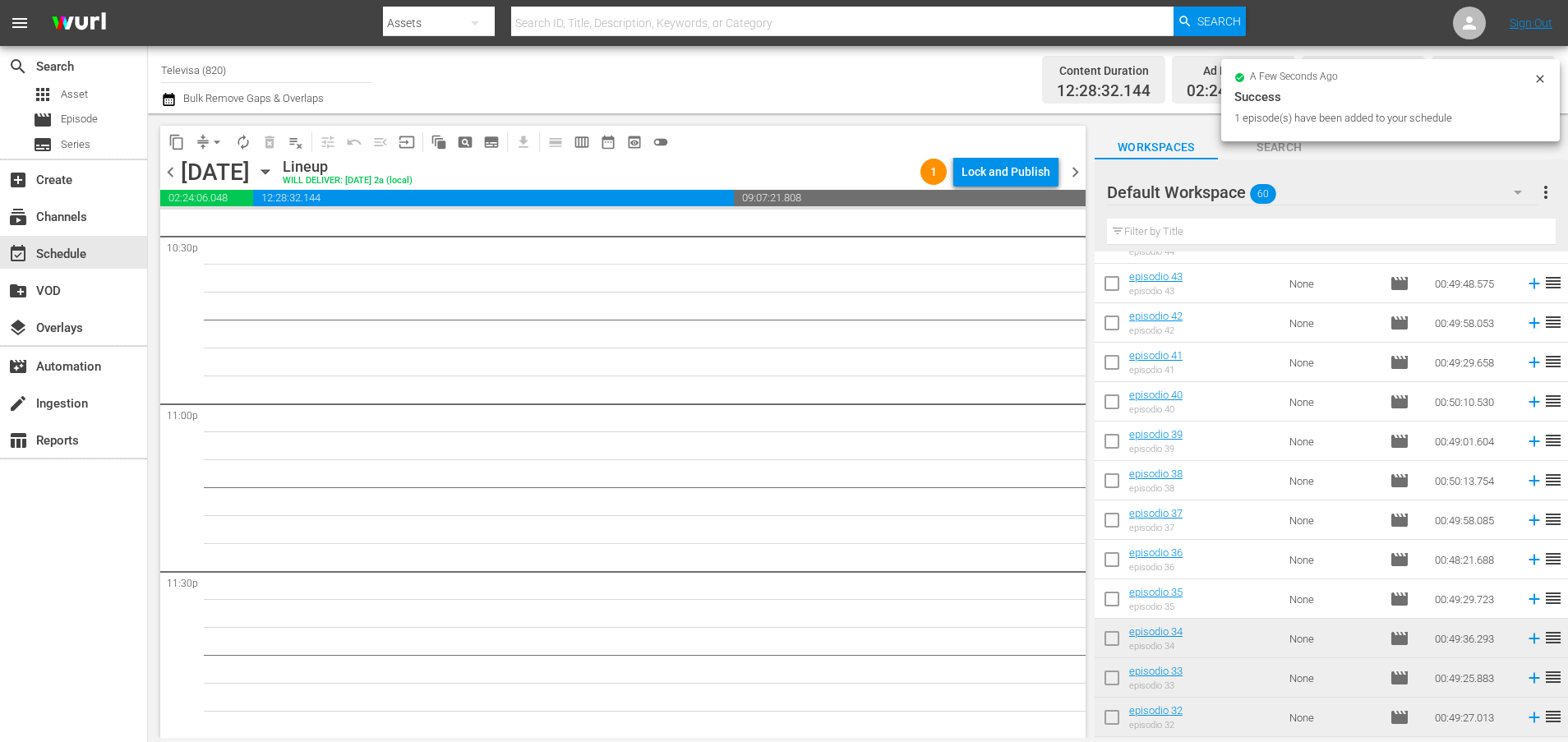
scroll to position [685, 0]
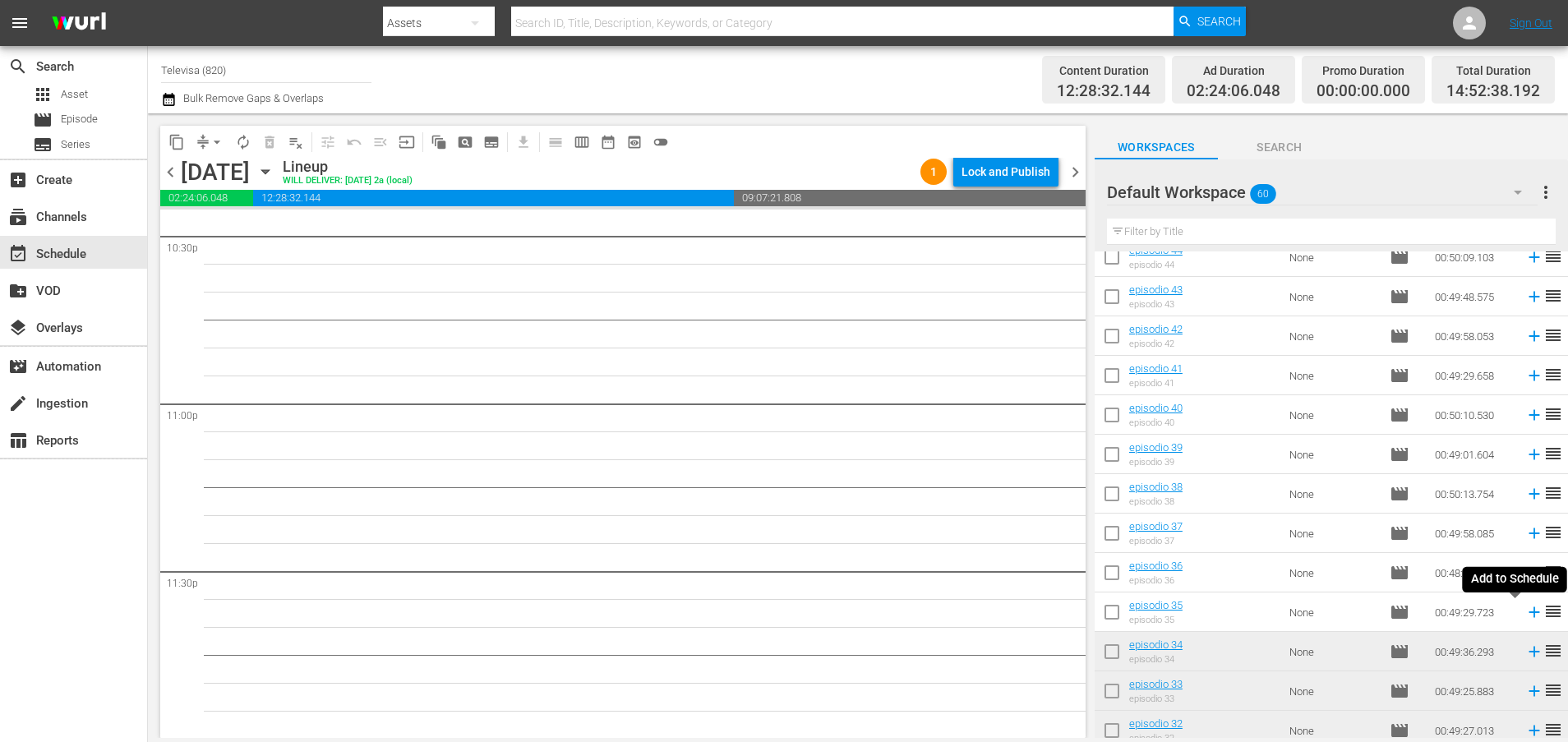
click at [1525, 614] on icon at bounding box center [1534, 612] width 18 height 18
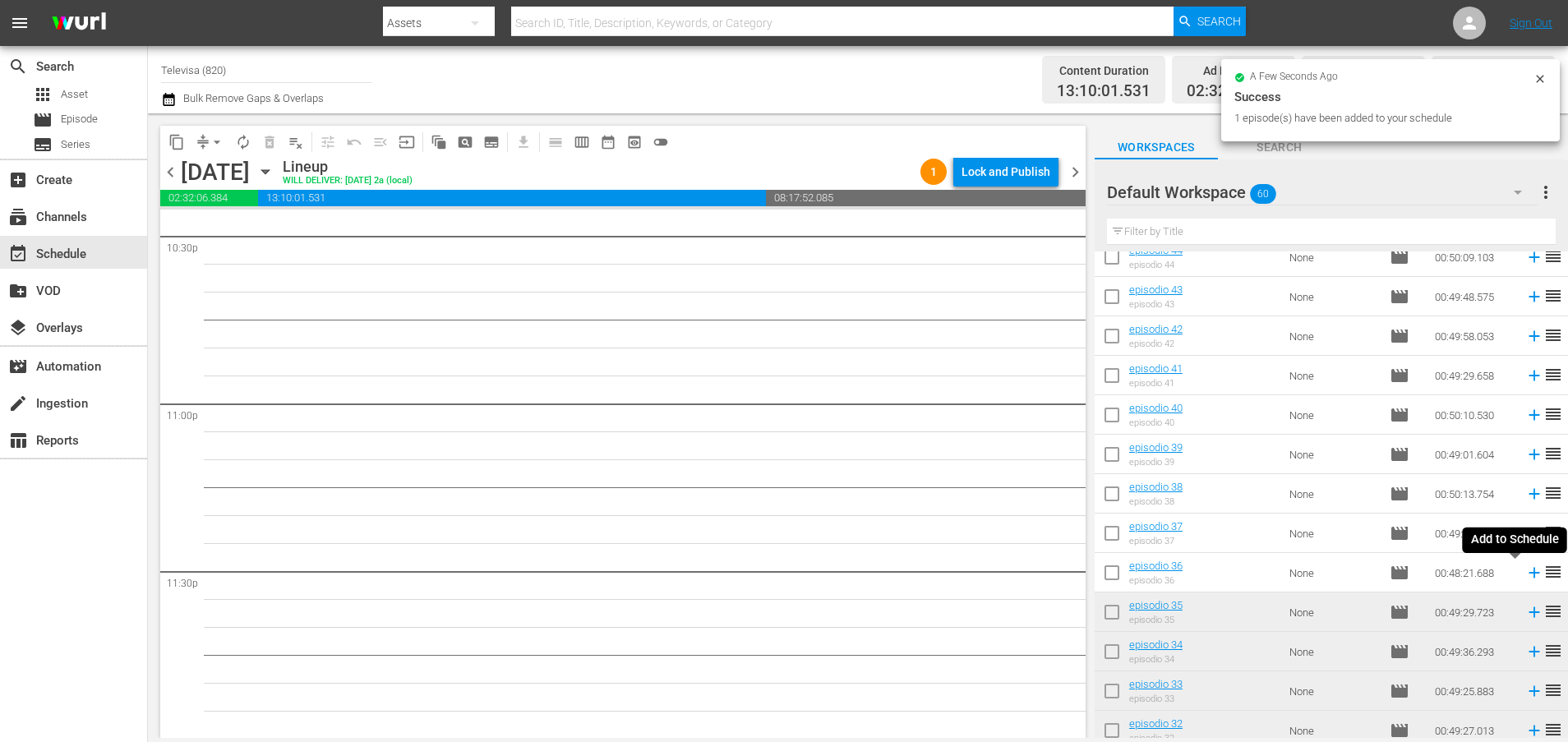
click at [1525, 574] on icon at bounding box center [1534, 572] width 18 height 18
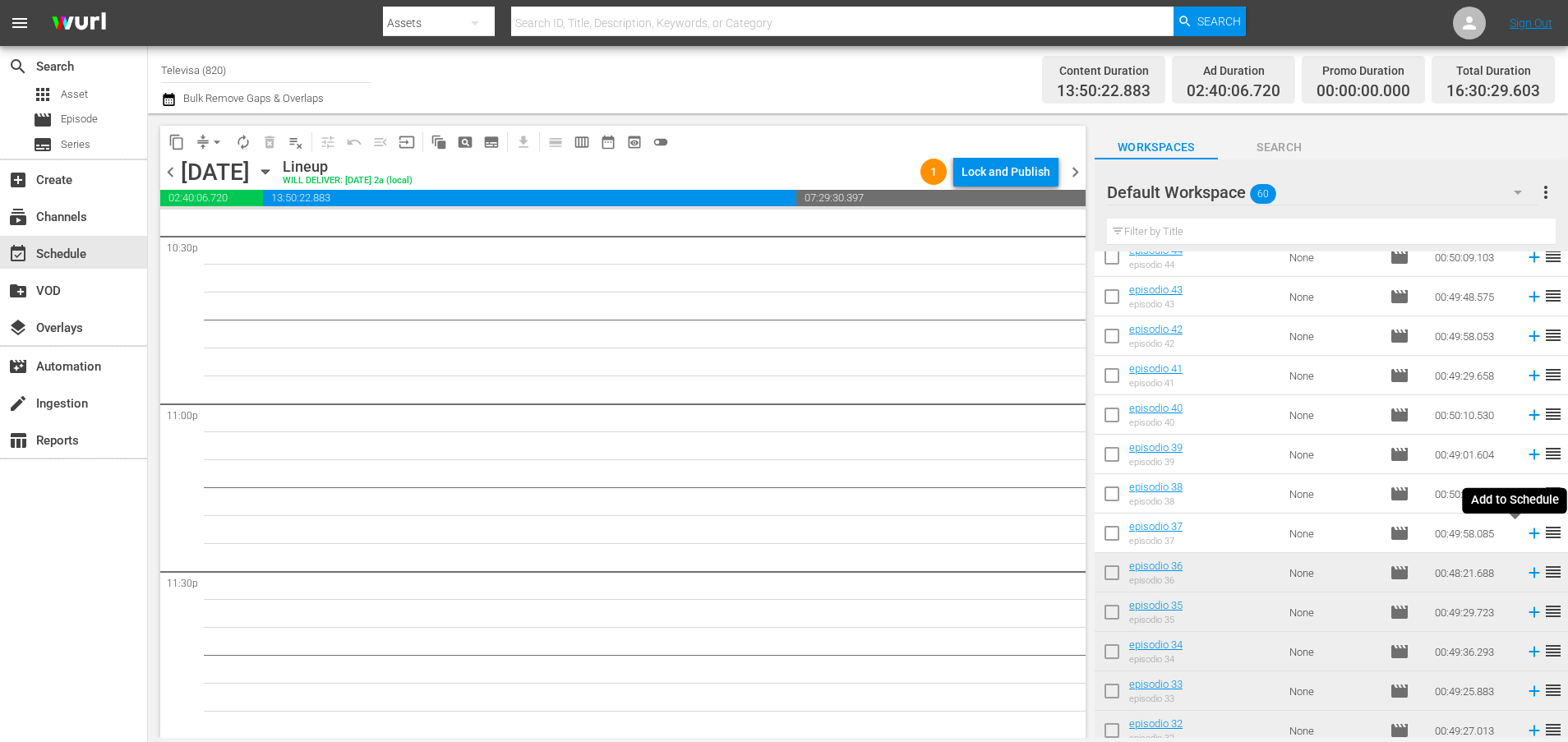
click at [1525, 533] on icon at bounding box center [1534, 533] width 18 height 18
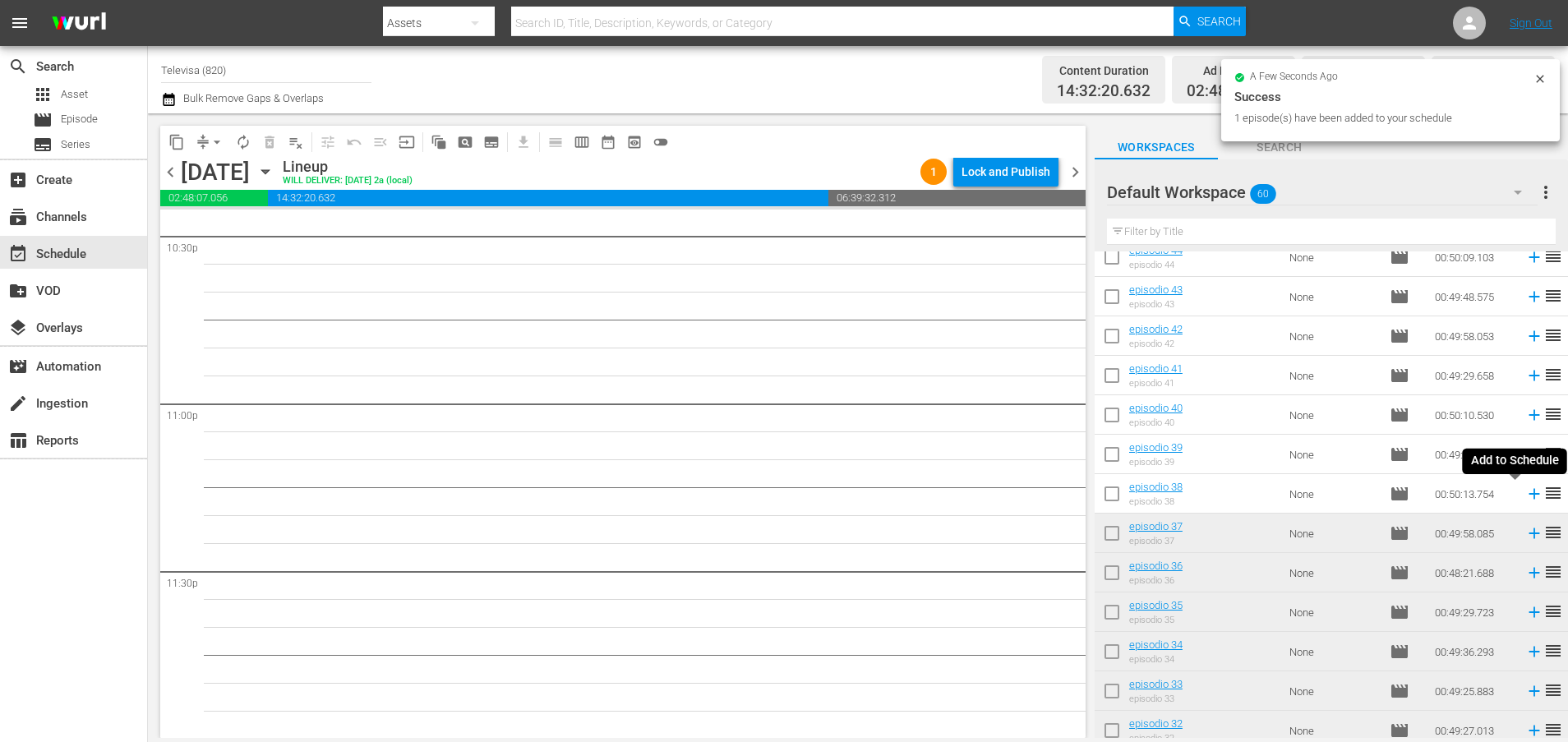
click at [1528, 494] on icon at bounding box center [1534, 495] width 11 height 11
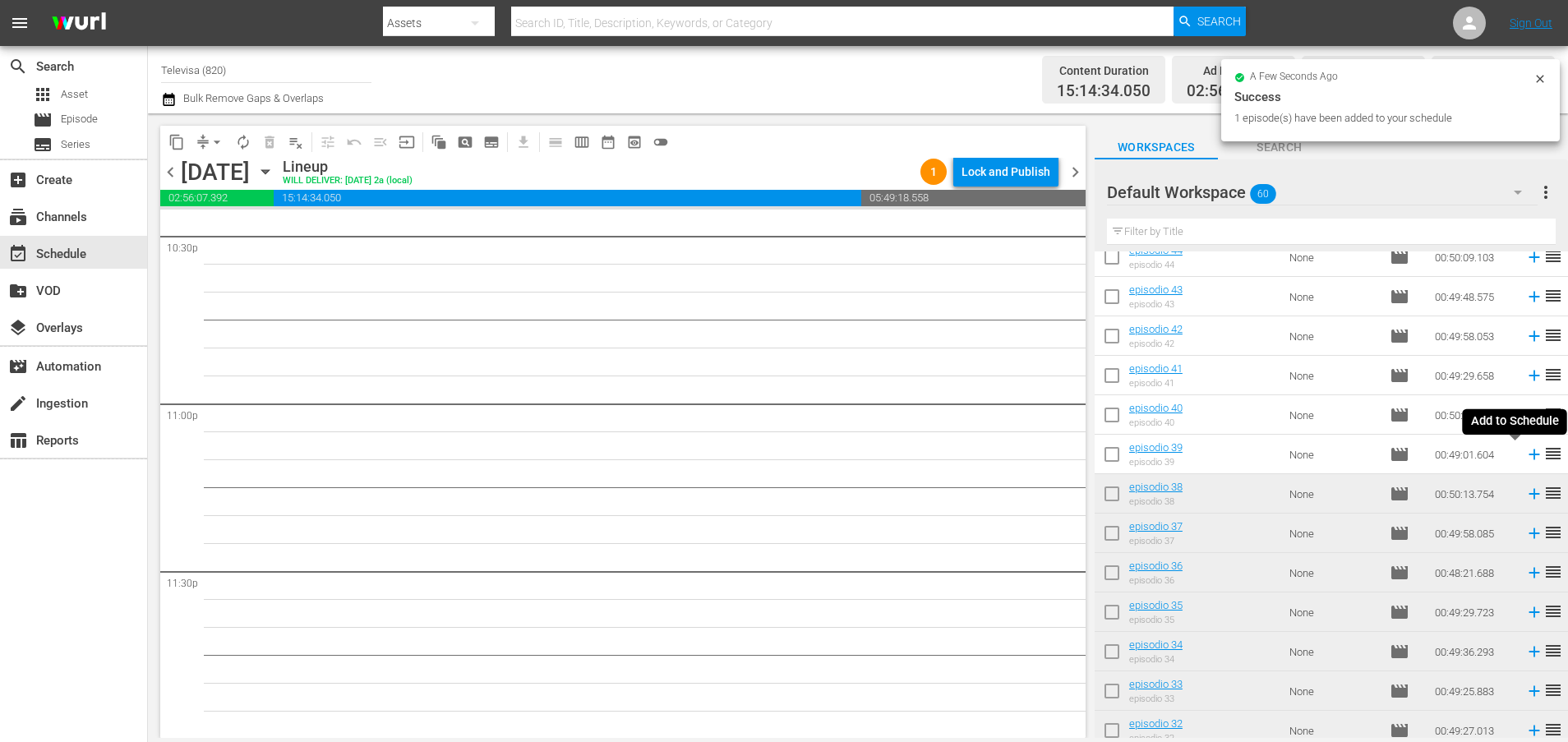
click at [1528, 457] on icon at bounding box center [1534, 455] width 11 height 11
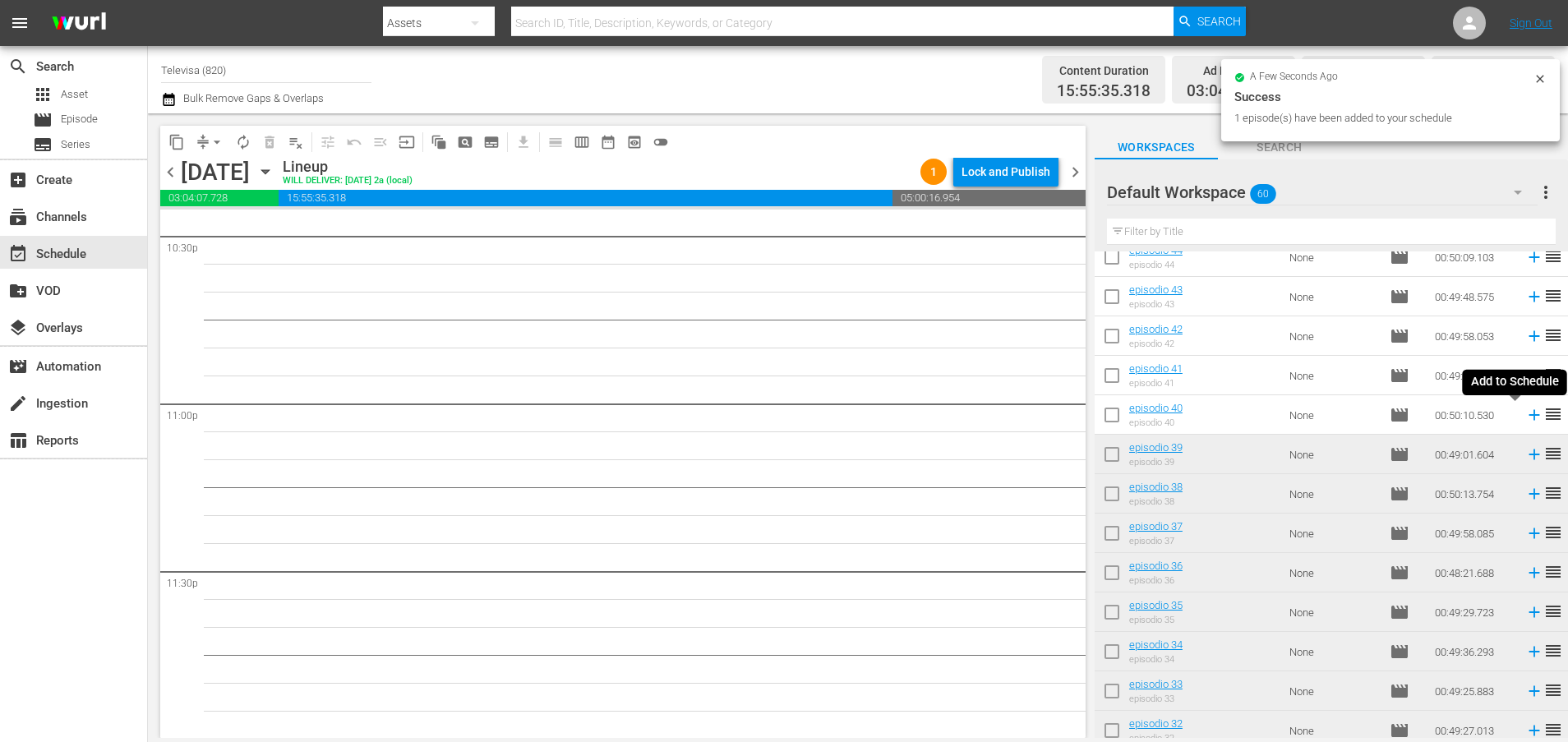
click at [1525, 416] on icon at bounding box center [1534, 415] width 18 height 18
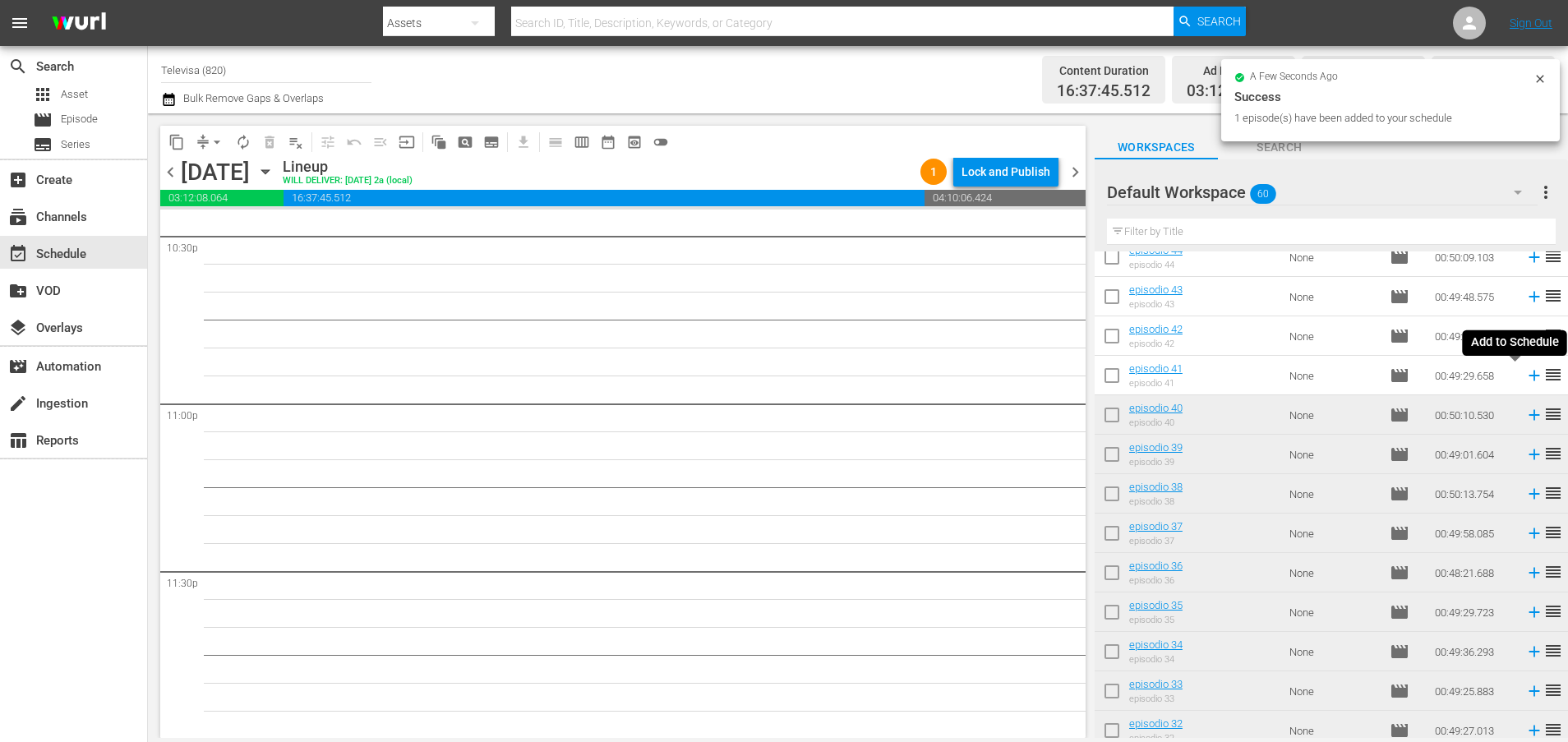
click at [1525, 378] on icon at bounding box center [1534, 376] width 18 height 18
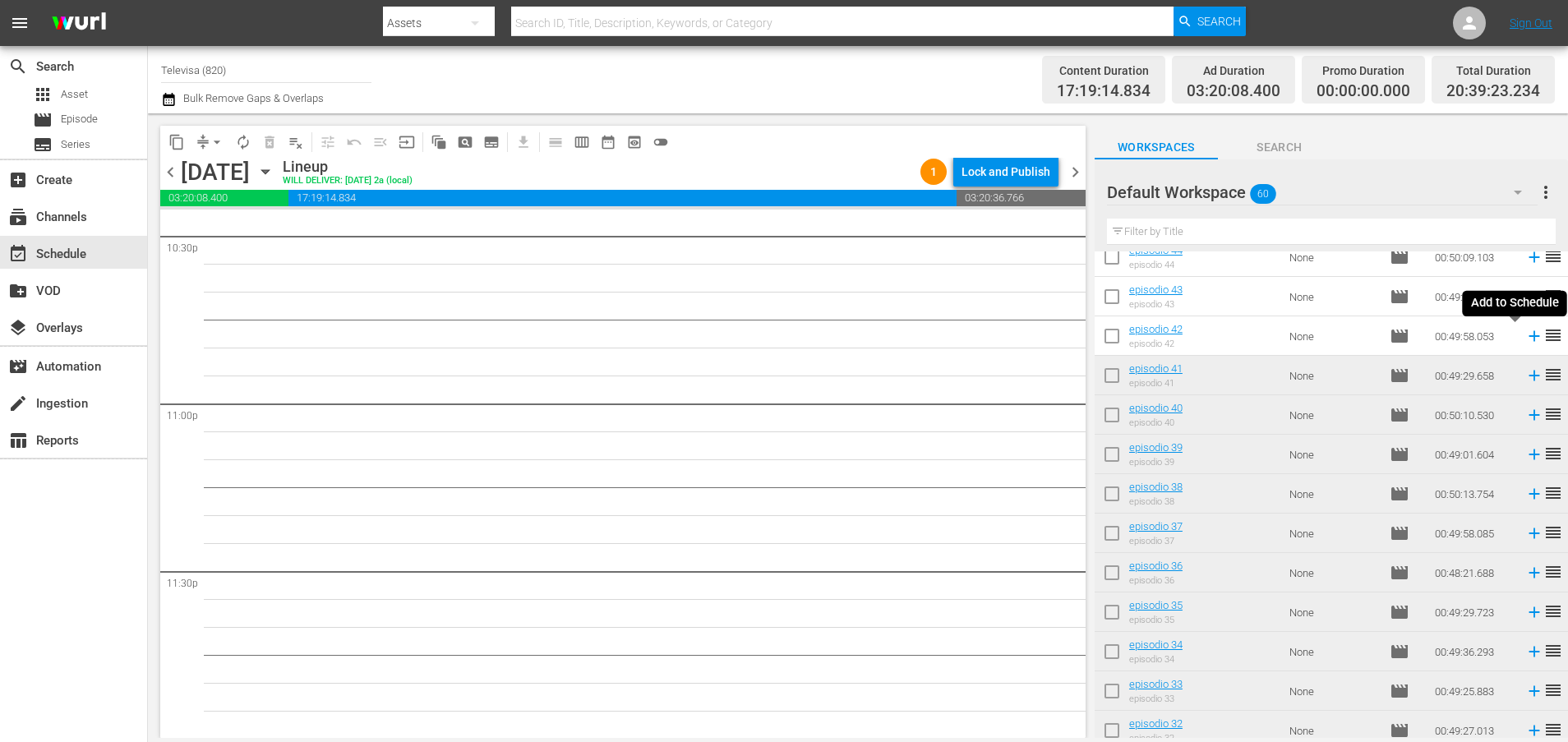
click at [1528, 338] on icon at bounding box center [1534, 337] width 11 height 11
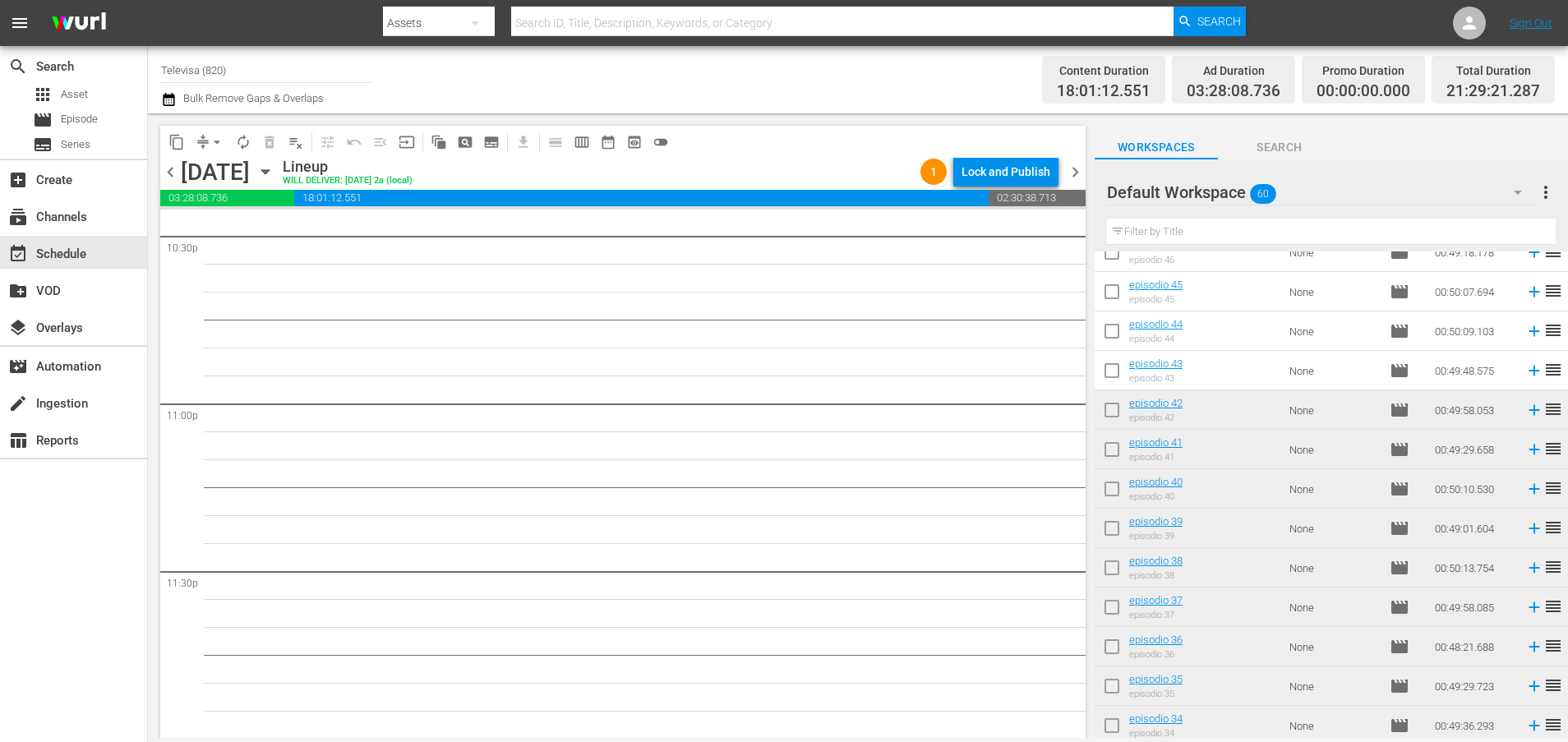
scroll to position [562, 0]
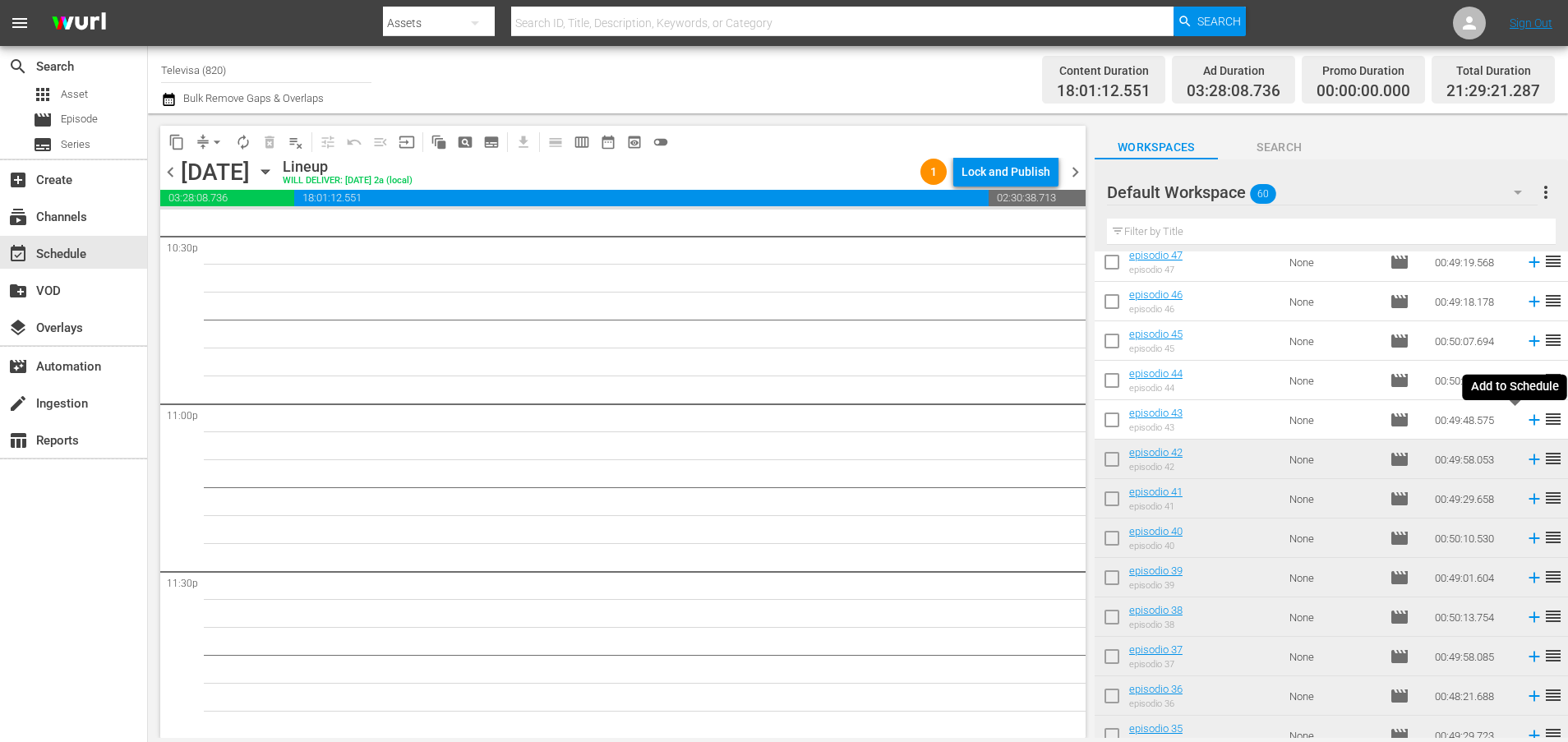
click at [1528, 420] on icon at bounding box center [1534, 421] width 11 height 11
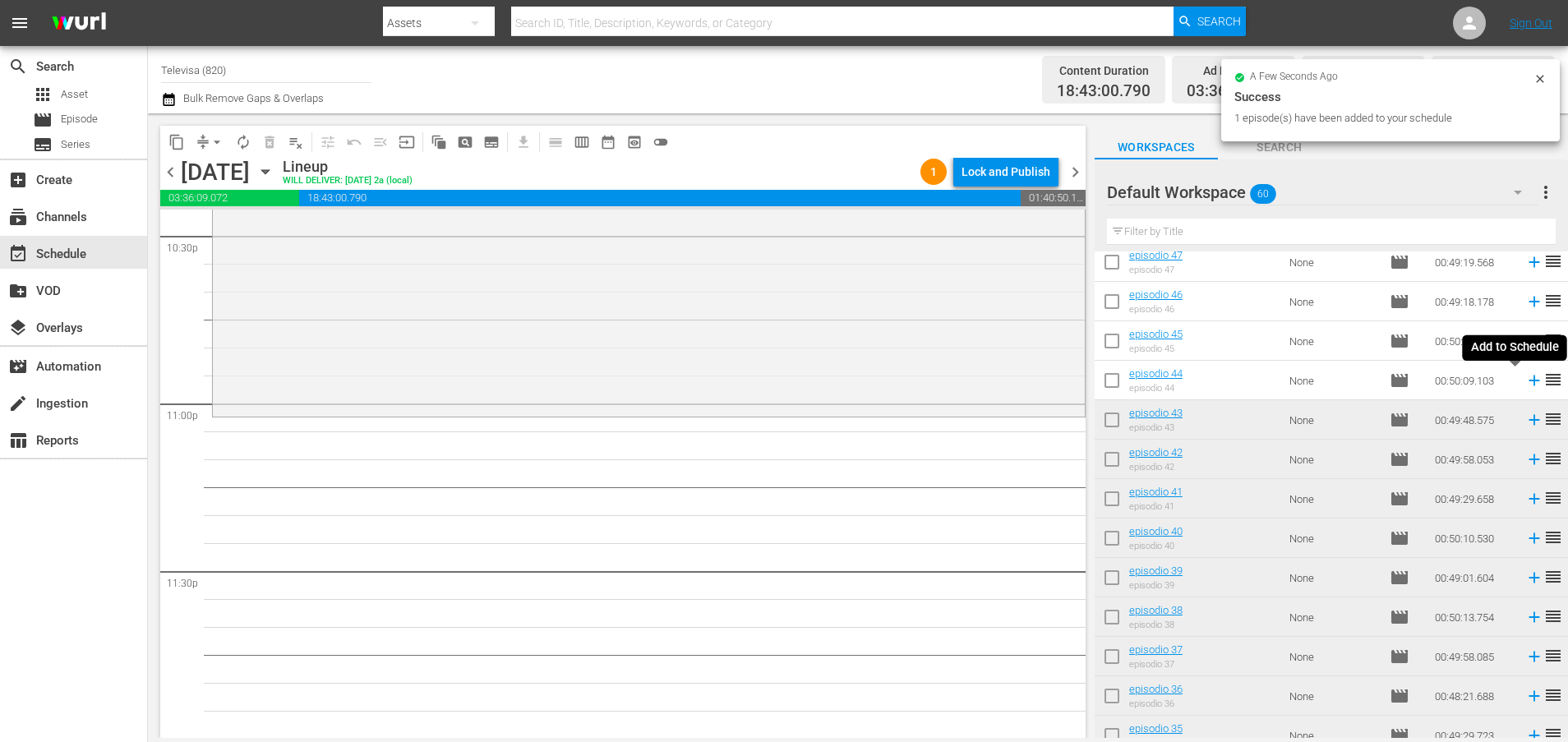
click at [1528, 380] on icon at bounding box center [1534, 381] width 11 height 11
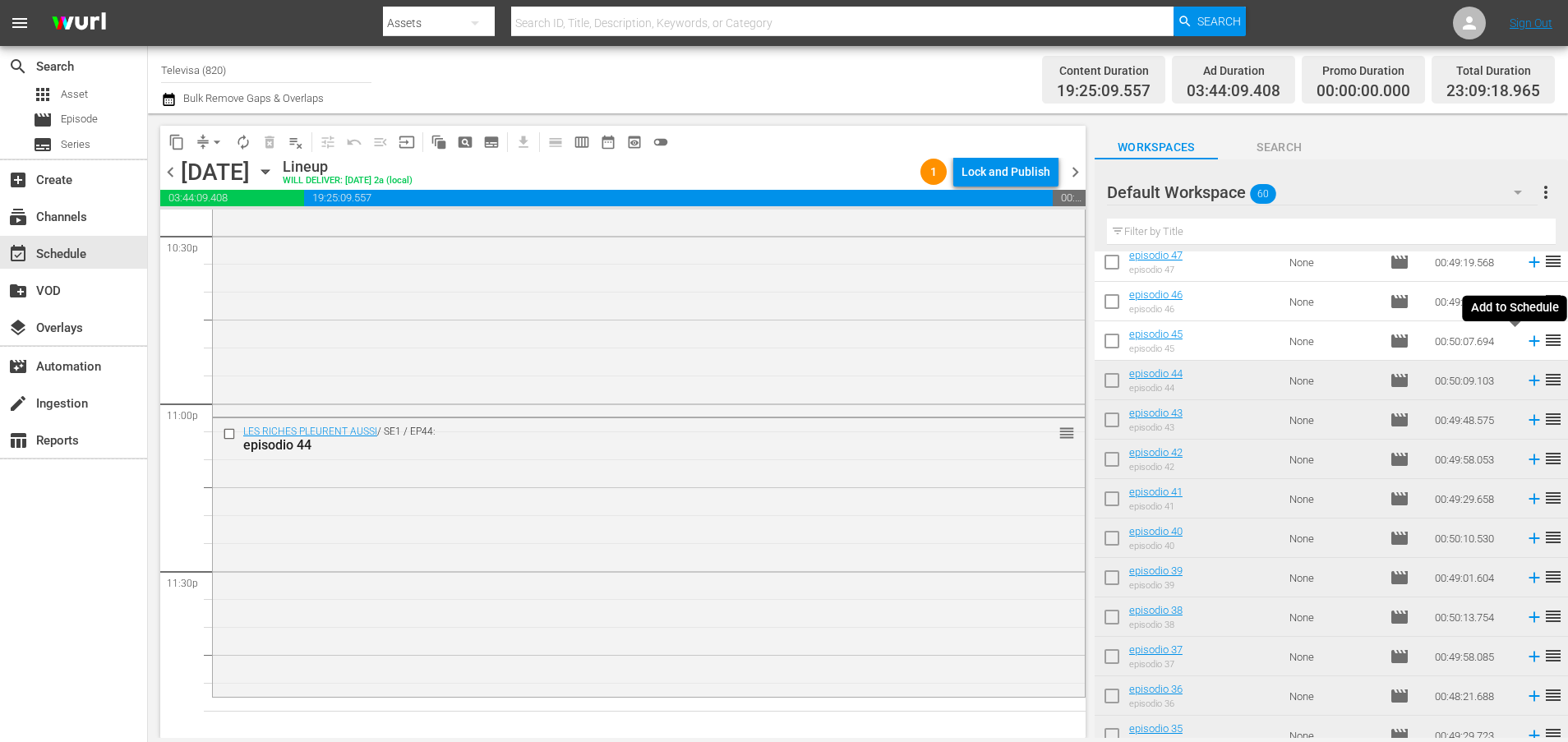
click at [1525, 343] on icon at bounding box center [1534, 341] width 18 height 18
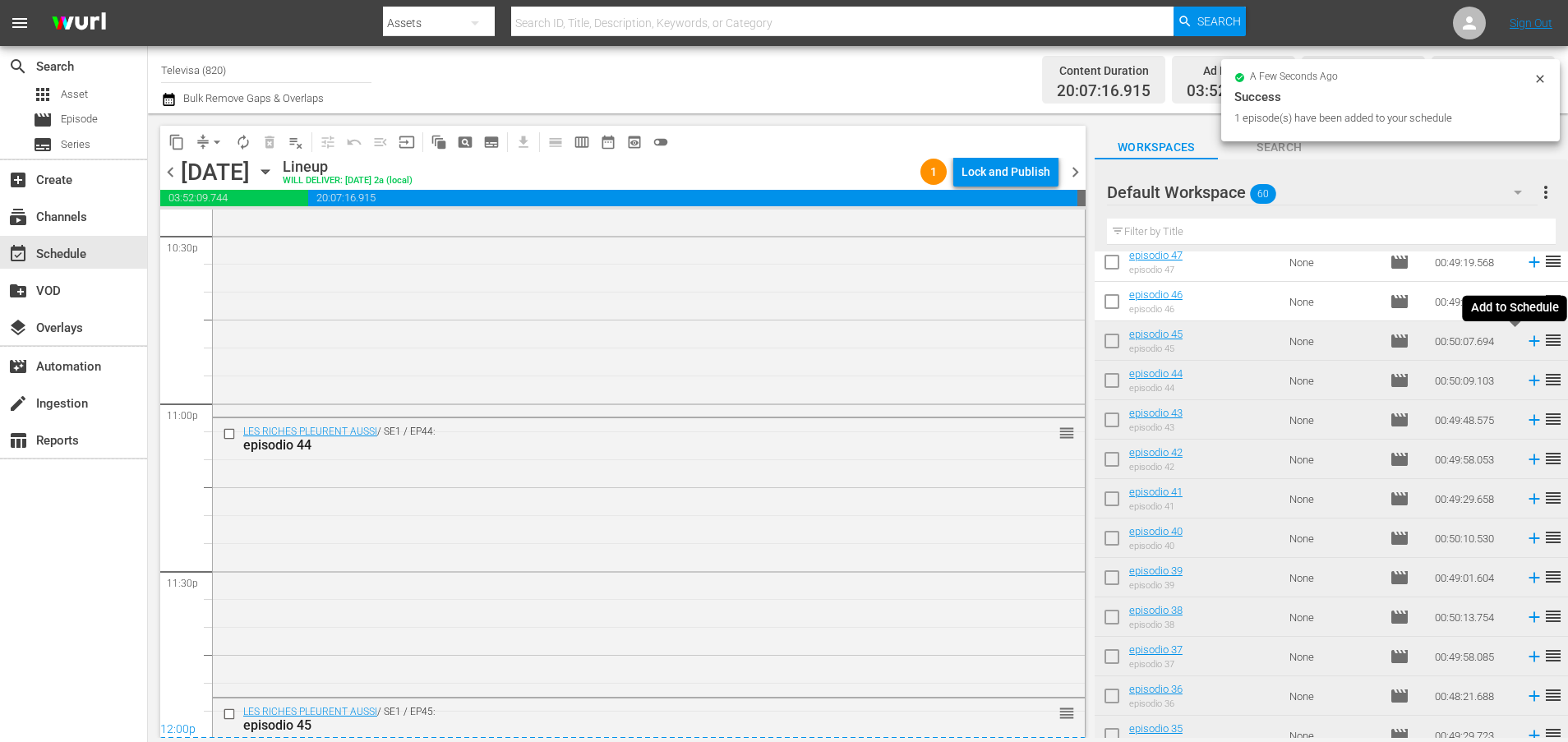
scroll to position [7755, 0]
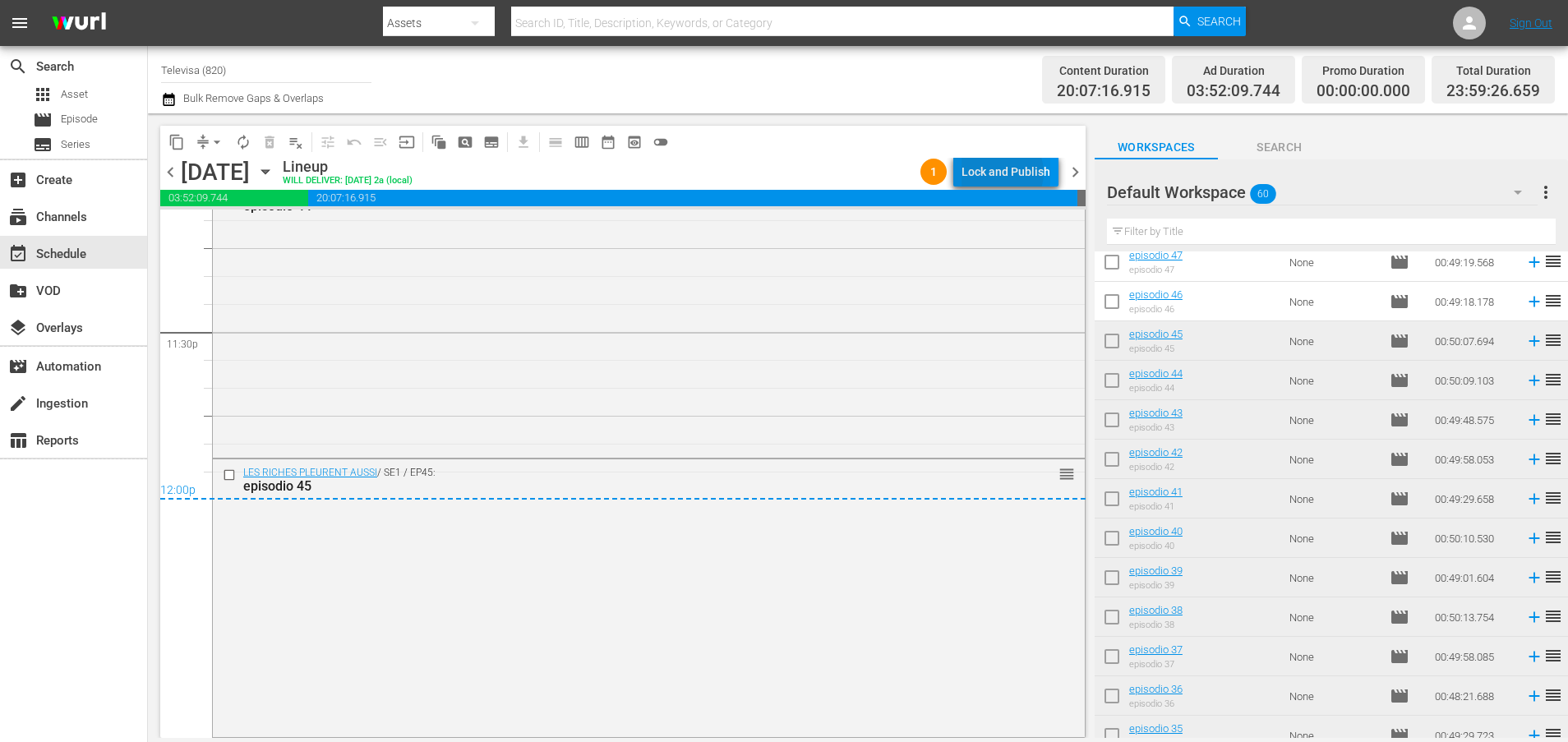
click at [1004, 172] on div "Lock and Publish" at bounding box center [1006, 172] width 88 height 30
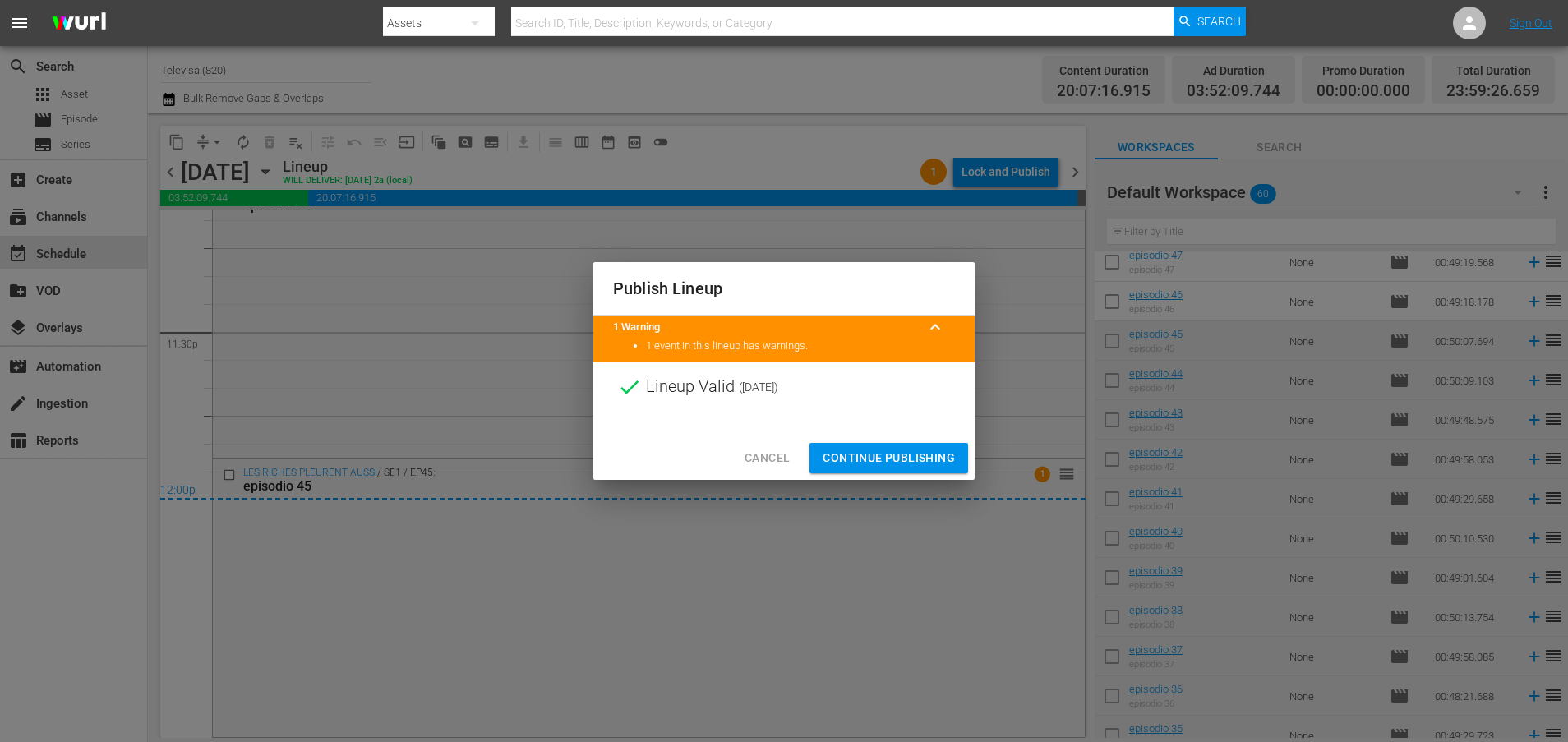
click at [863, 461] on span "Continue Publishing" at bounding box center [888, 458] width 133 height 21
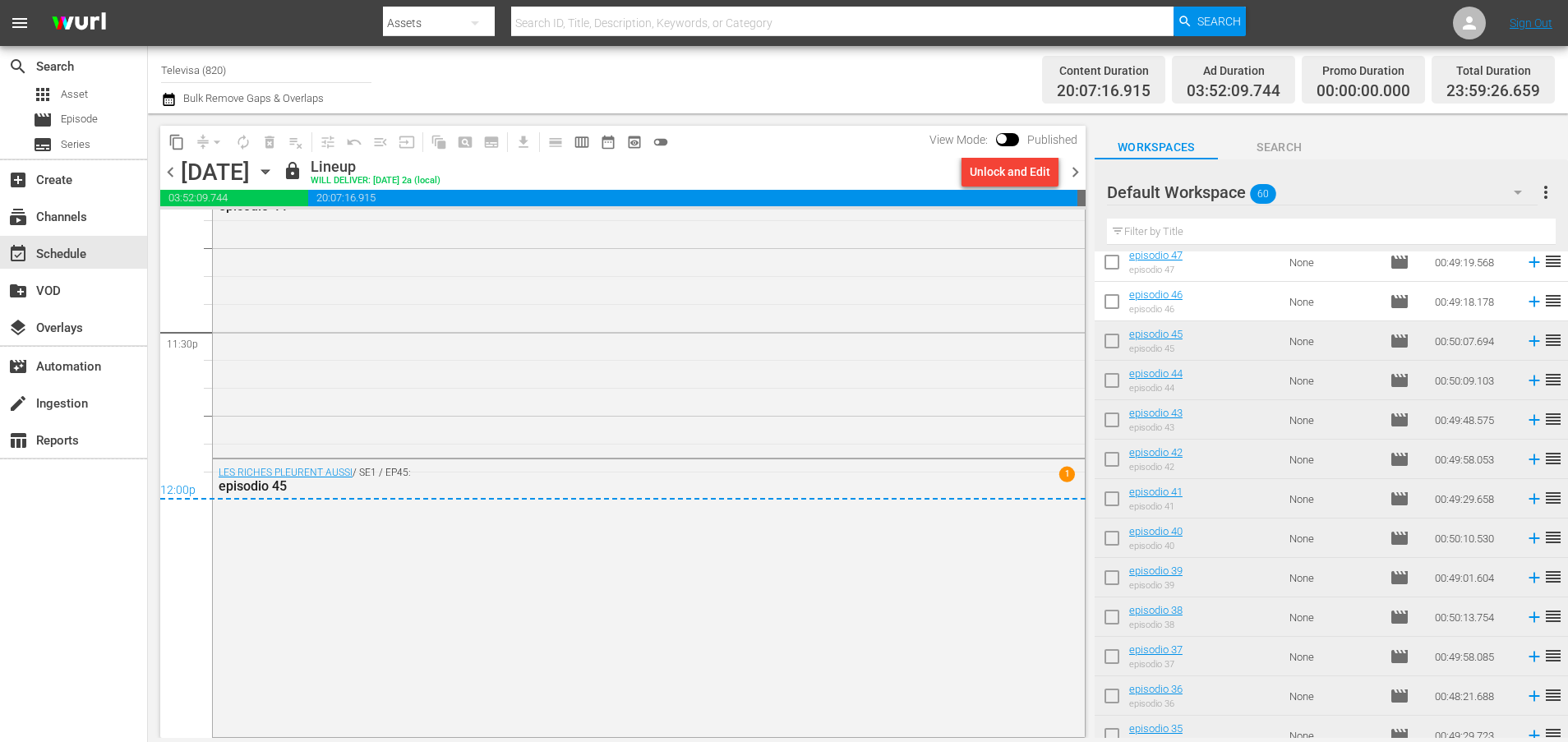
click at [269, 170] on icon "button" at bounding box center [264, 172] width 7 height 5
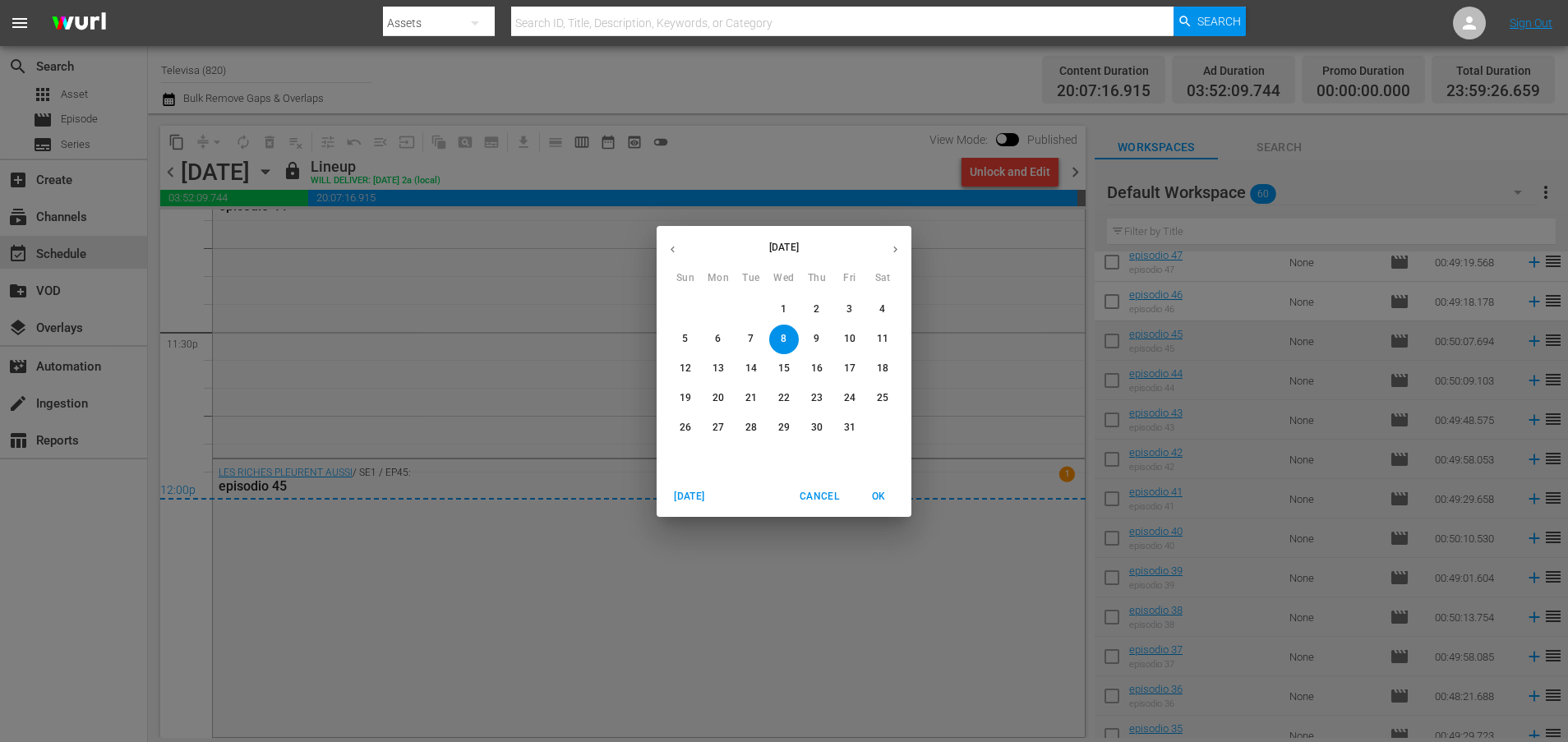
click at [823, 336] on span "9" at bounding box center [816, 339] width 30 height 14
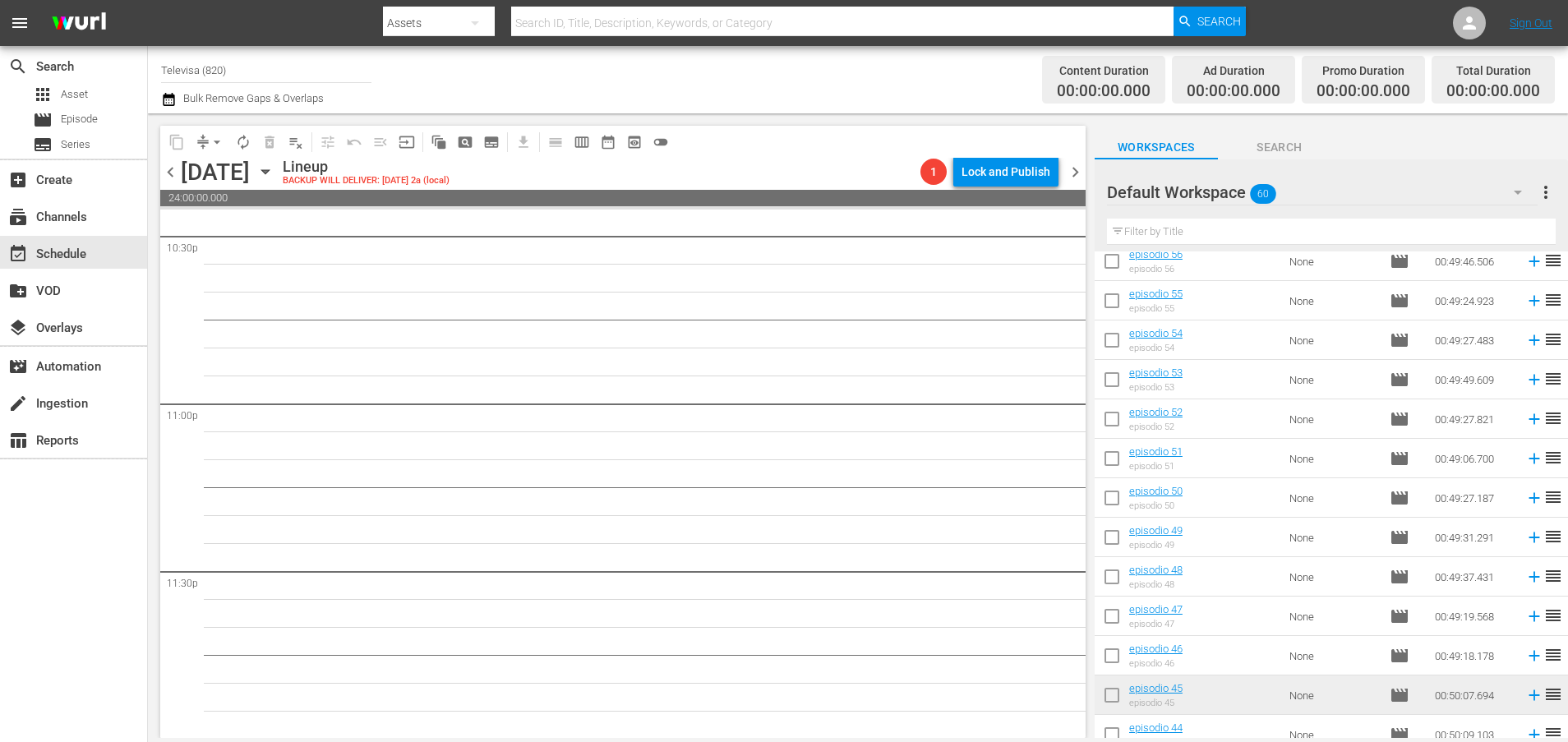
scroll to position [192, 0]
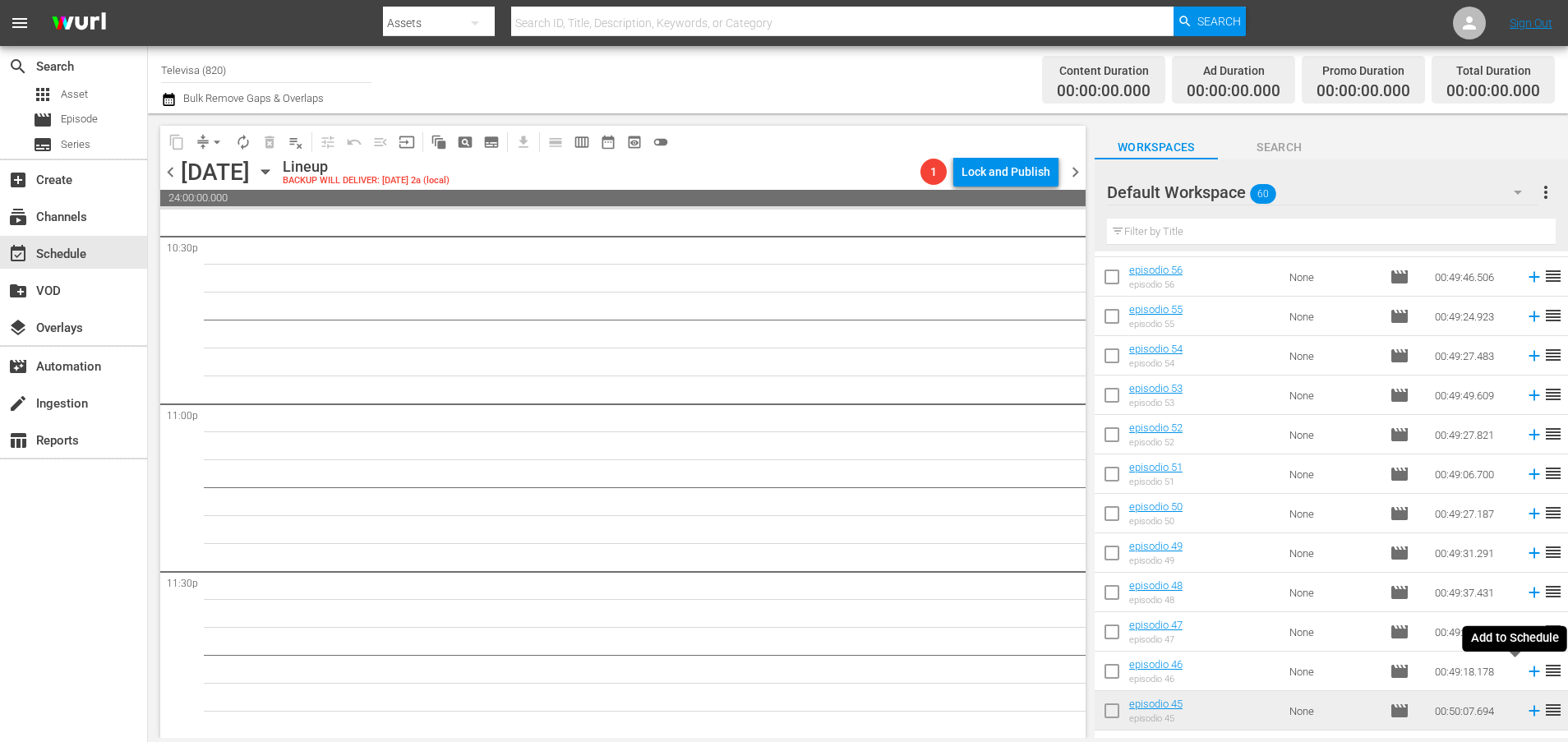
click at [1528, 672] on icon at bounding box center [1534, 672] width 11 height 11
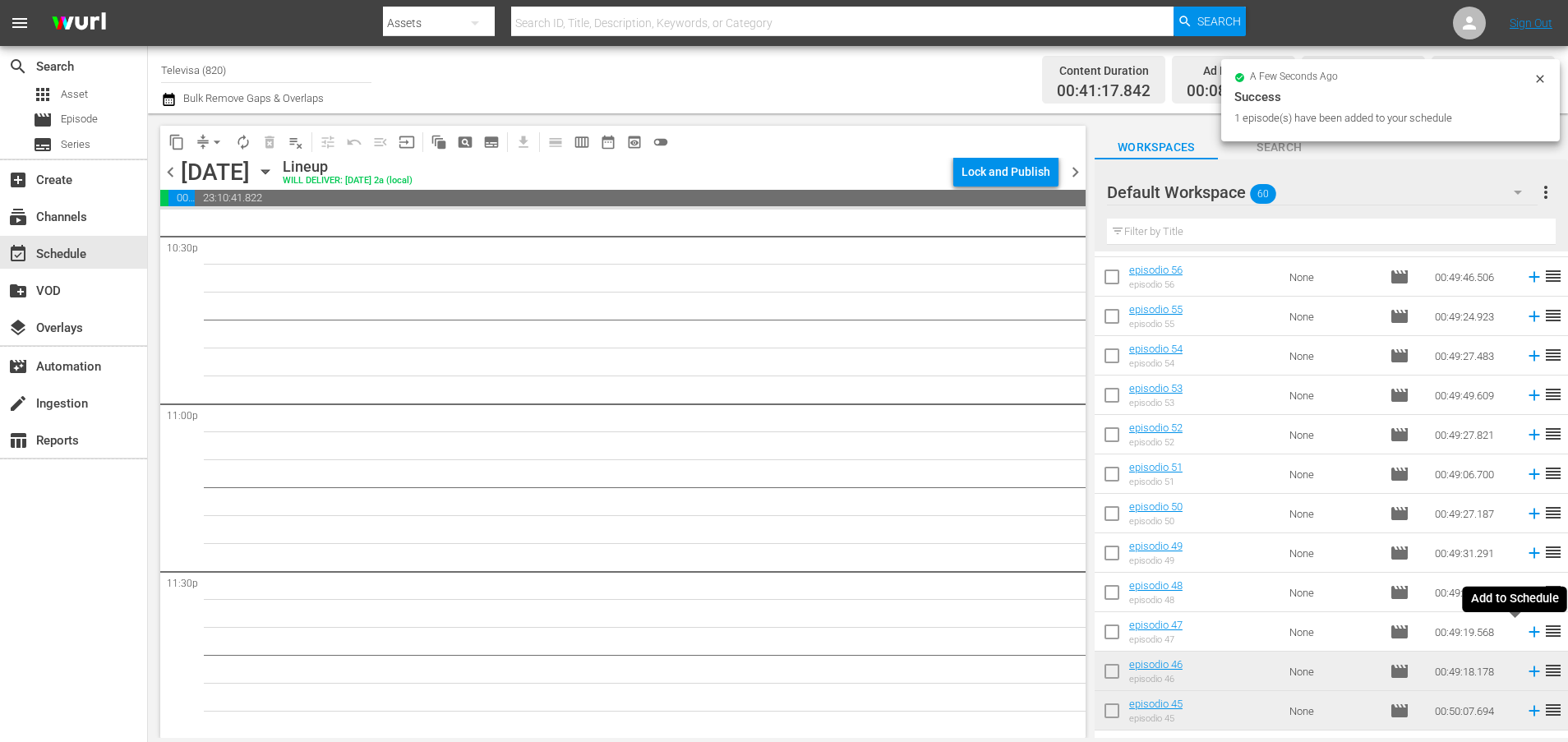
scroll to position [7488, 0]
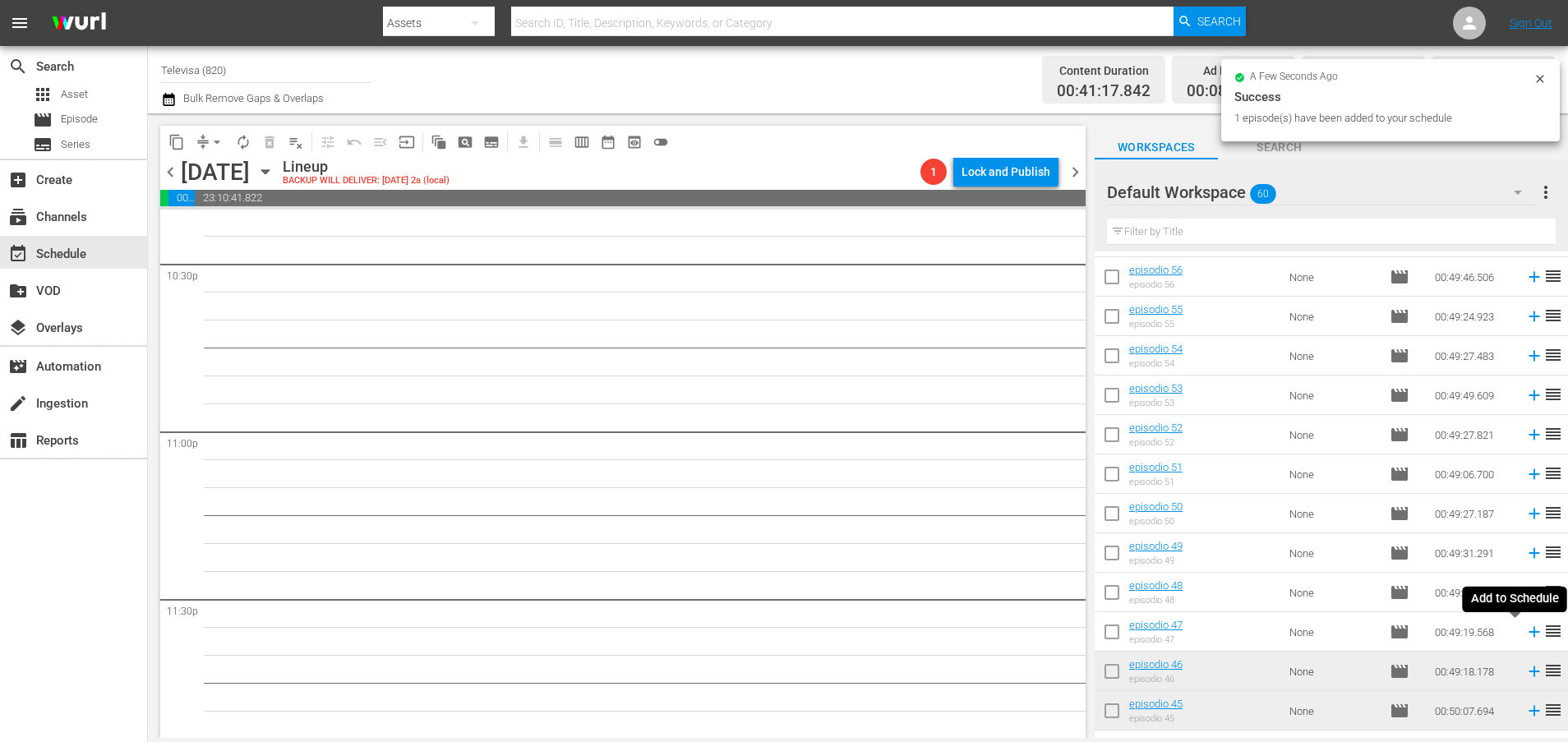
click at [1528, 635] on icon at bounding box center [1534, 632] width 11 height 11
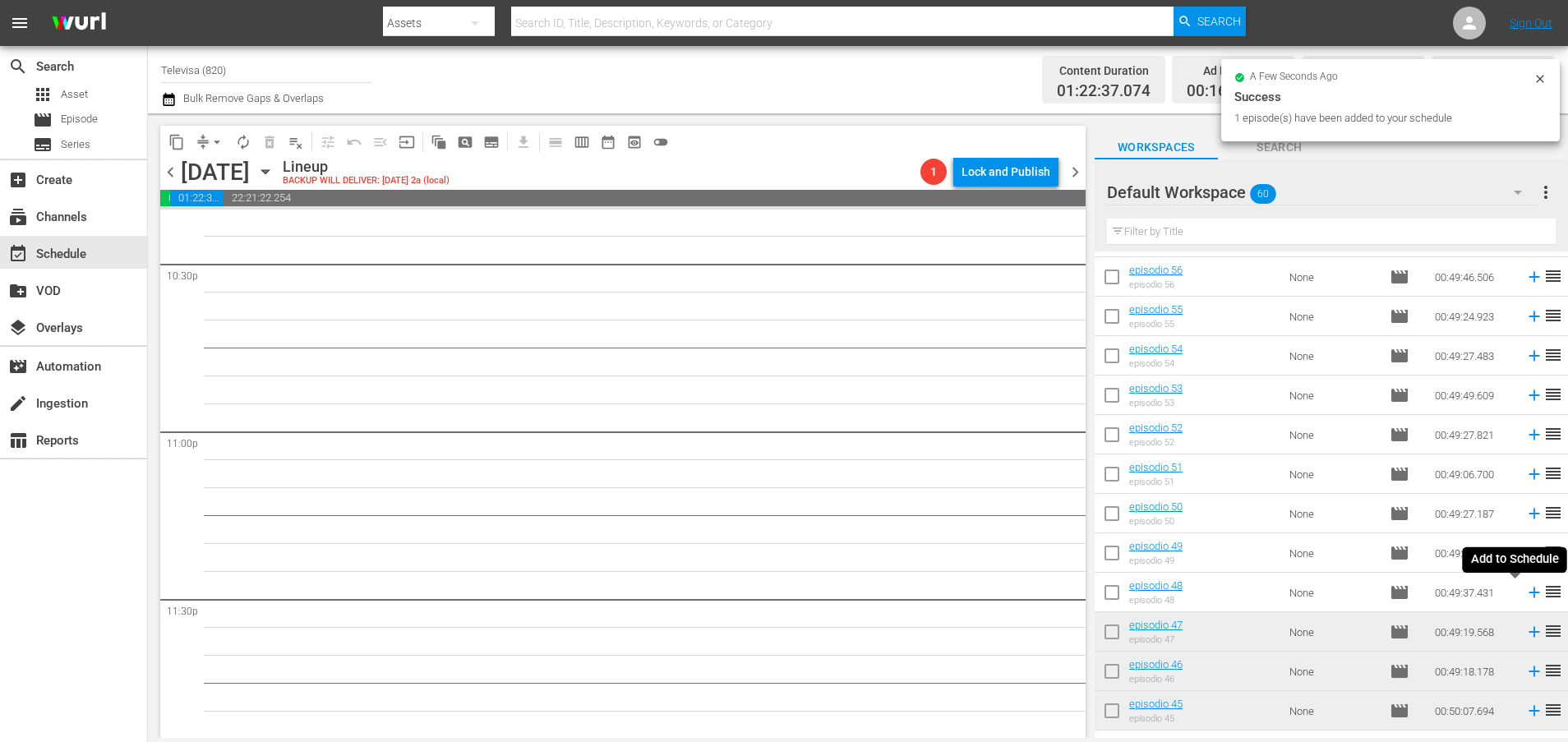
scroll to position [7459, 0]
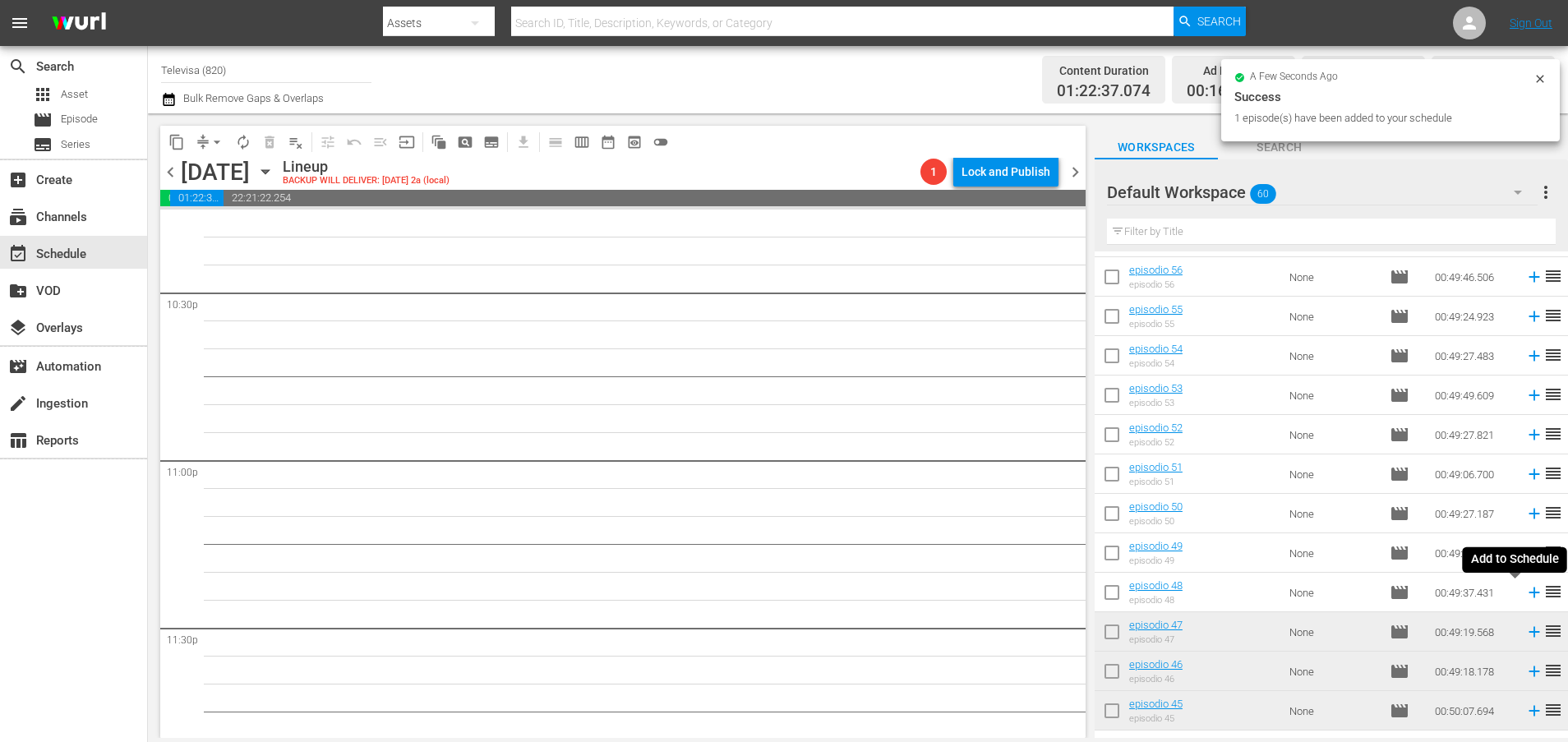
click at [1528, 595] on icon at bounding box center [1534, 593] width 11 height 11
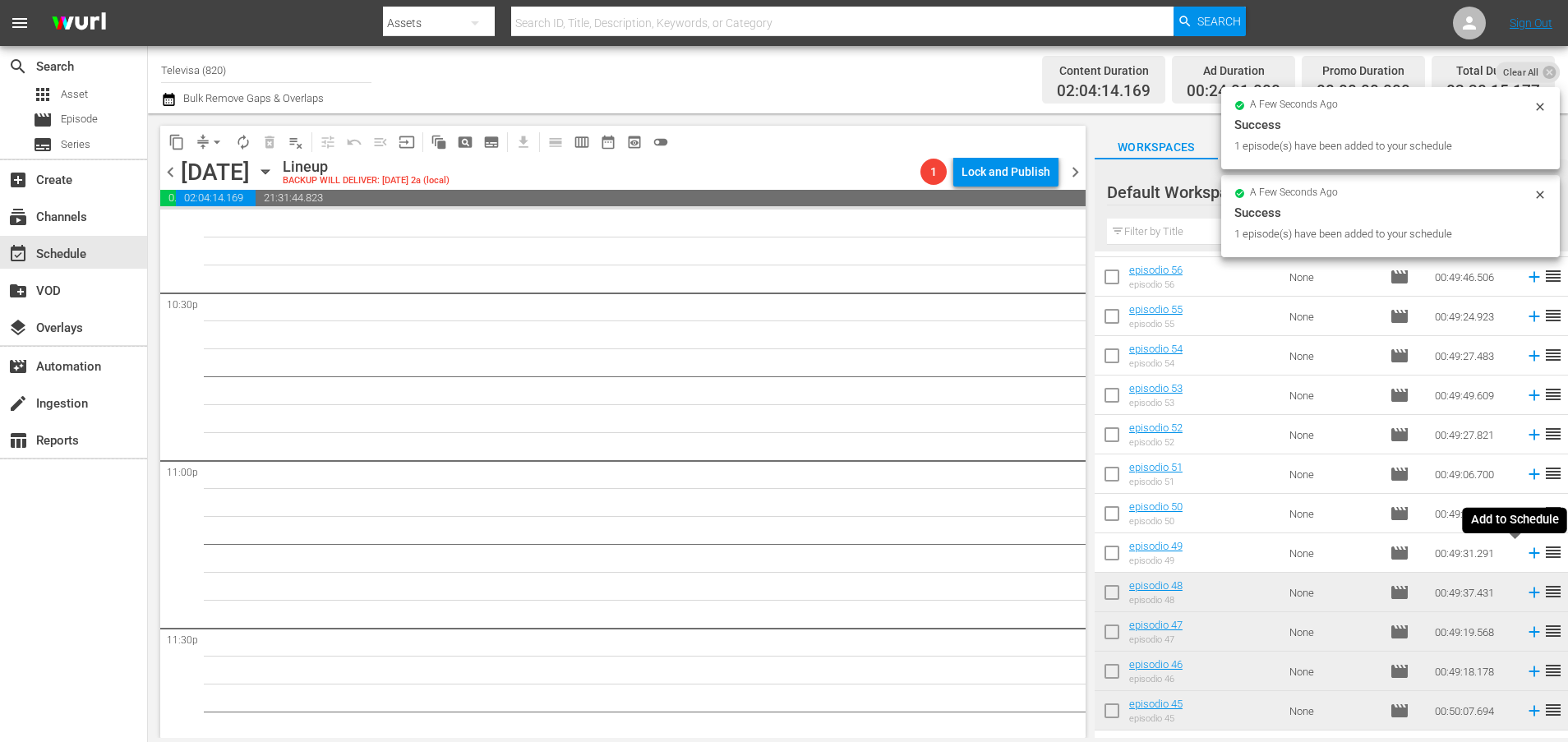
scroll to position [7432, 0]
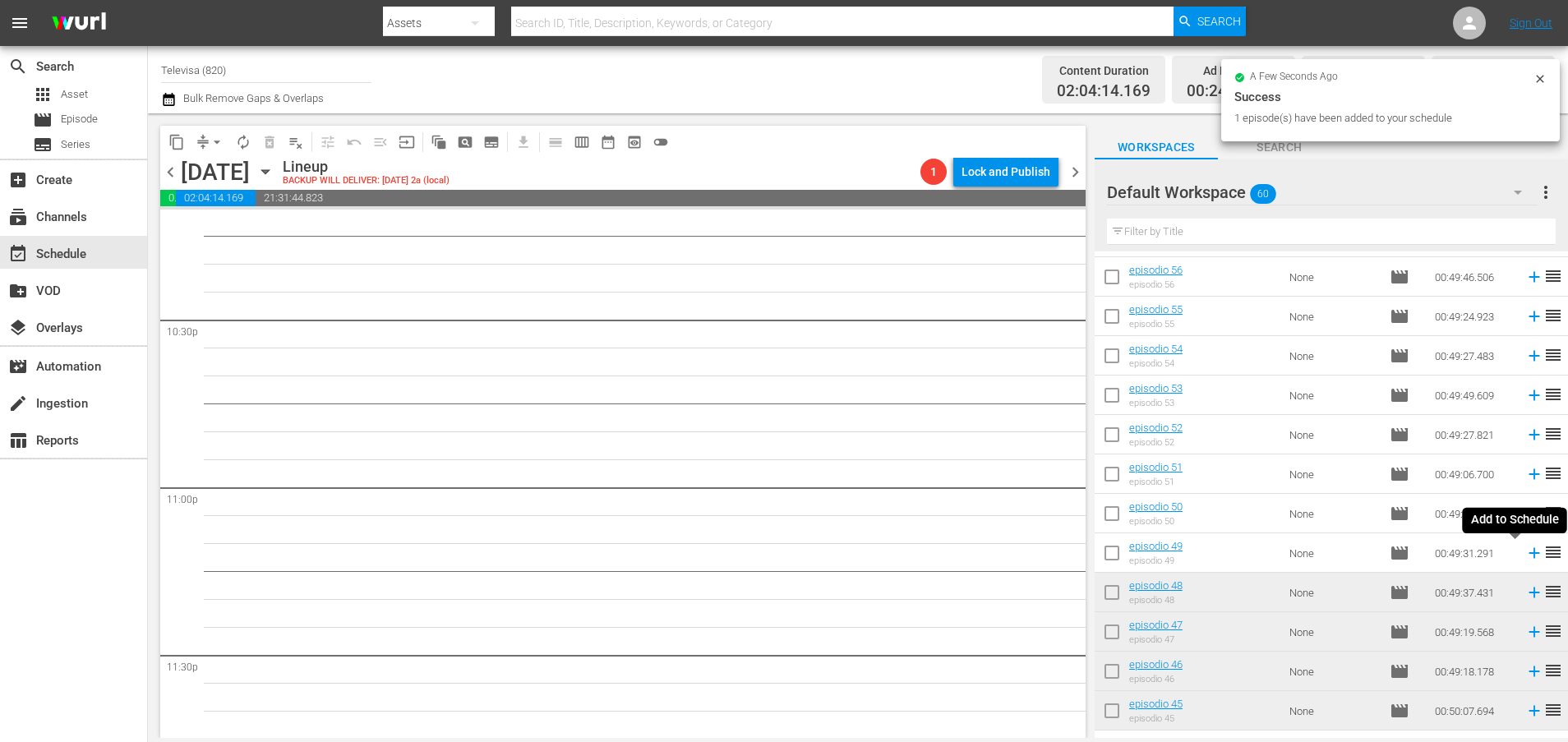
click at [1525, 555] on icon at bounding box center [1534, 553] width 18 height 18
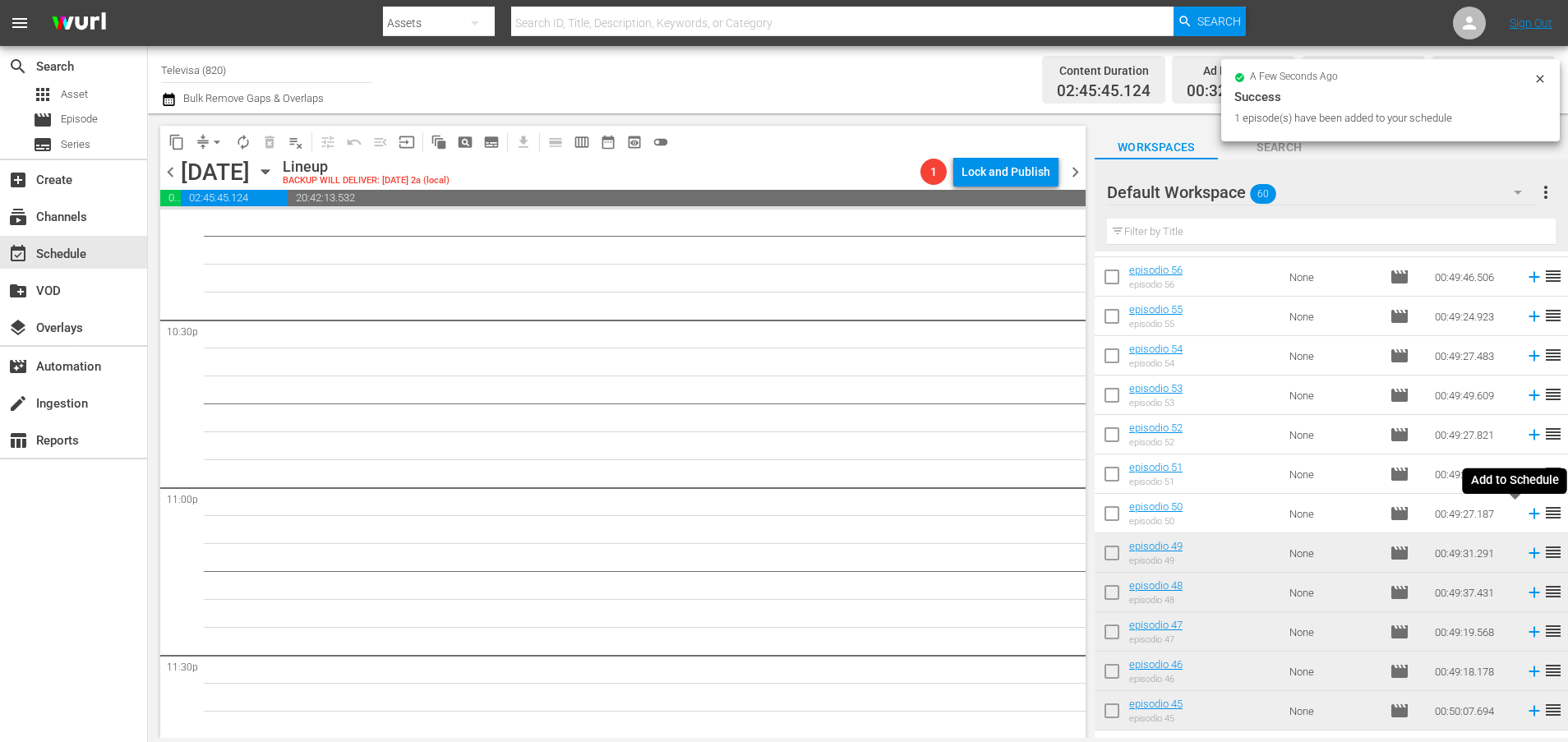
click at [1525, 517] on icon at bounding box center [1534, 514] width 18 height 18
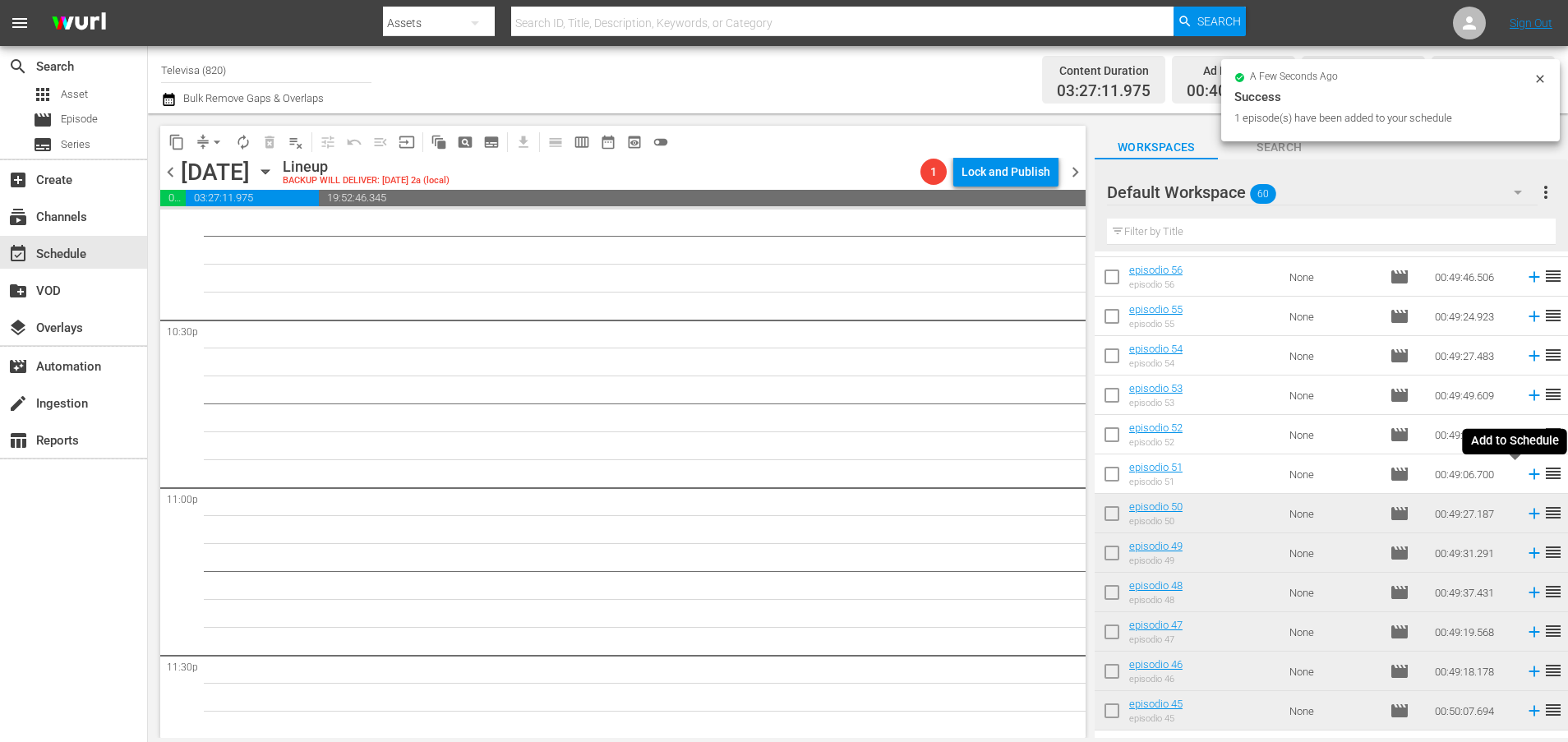
click at [1525, 476] on icon at bounding box center [1534, 474] width 18 height 18
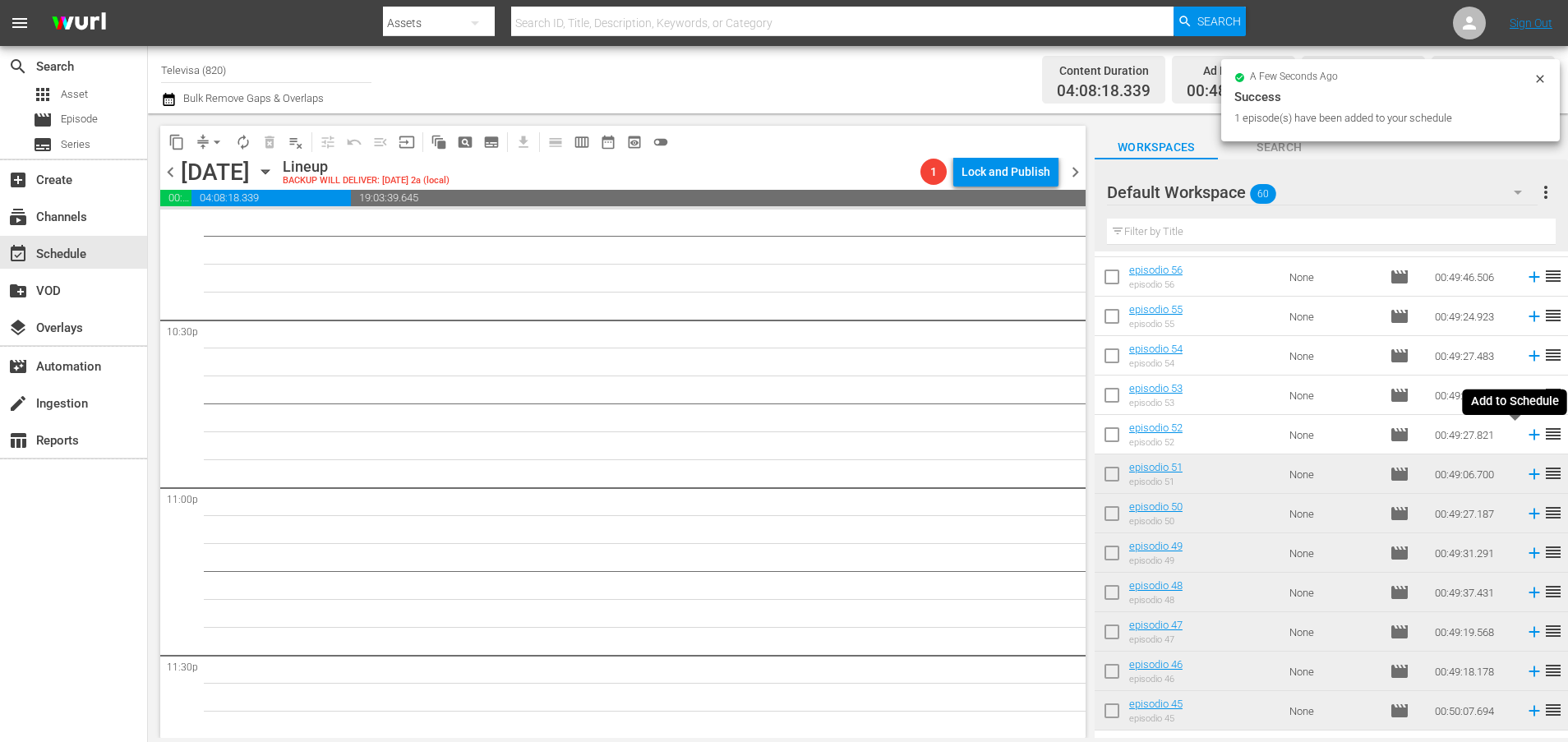
click at [1528, 437] on icon at bounding box center [1534, 435] width 11 height 11
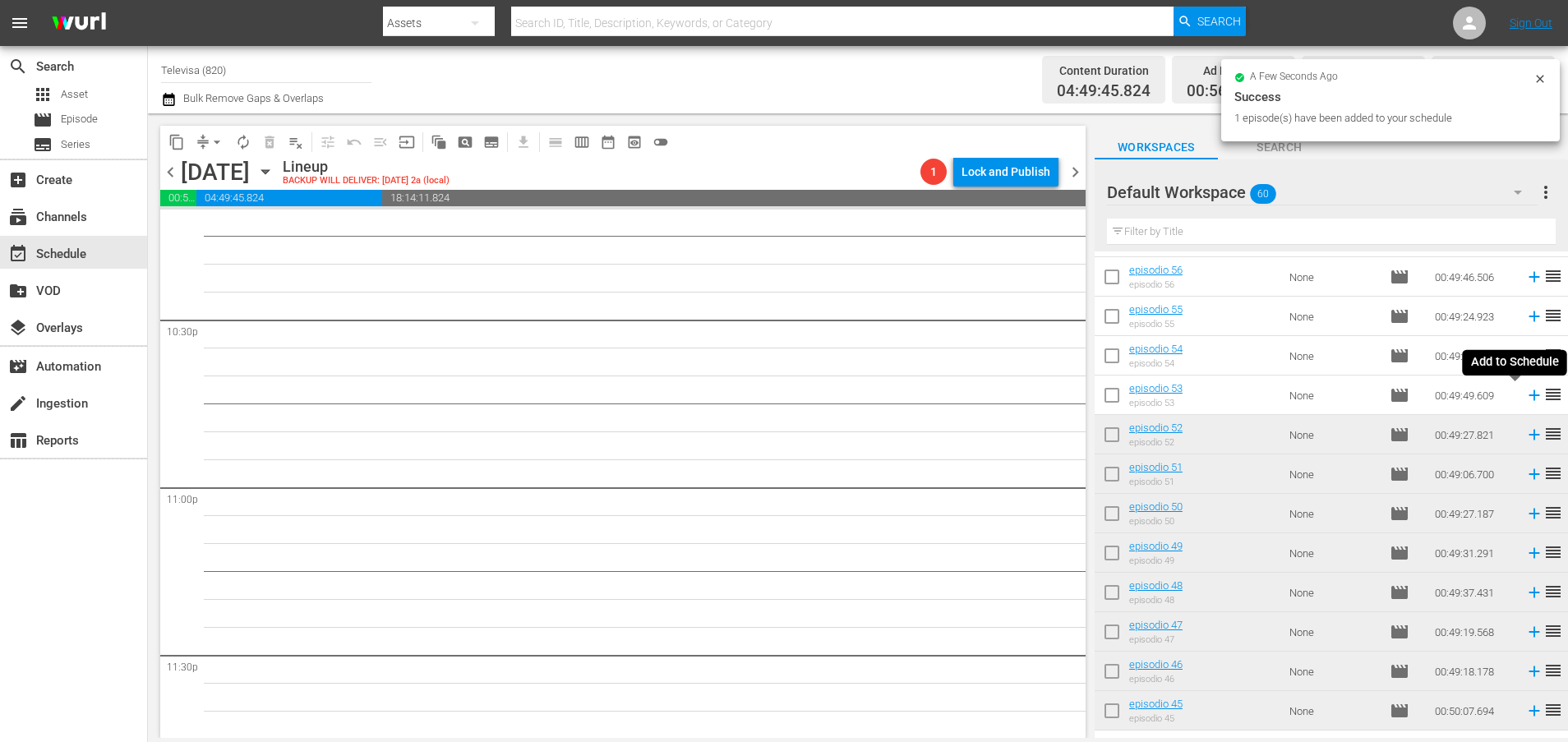
scroll to position [7404, 0]
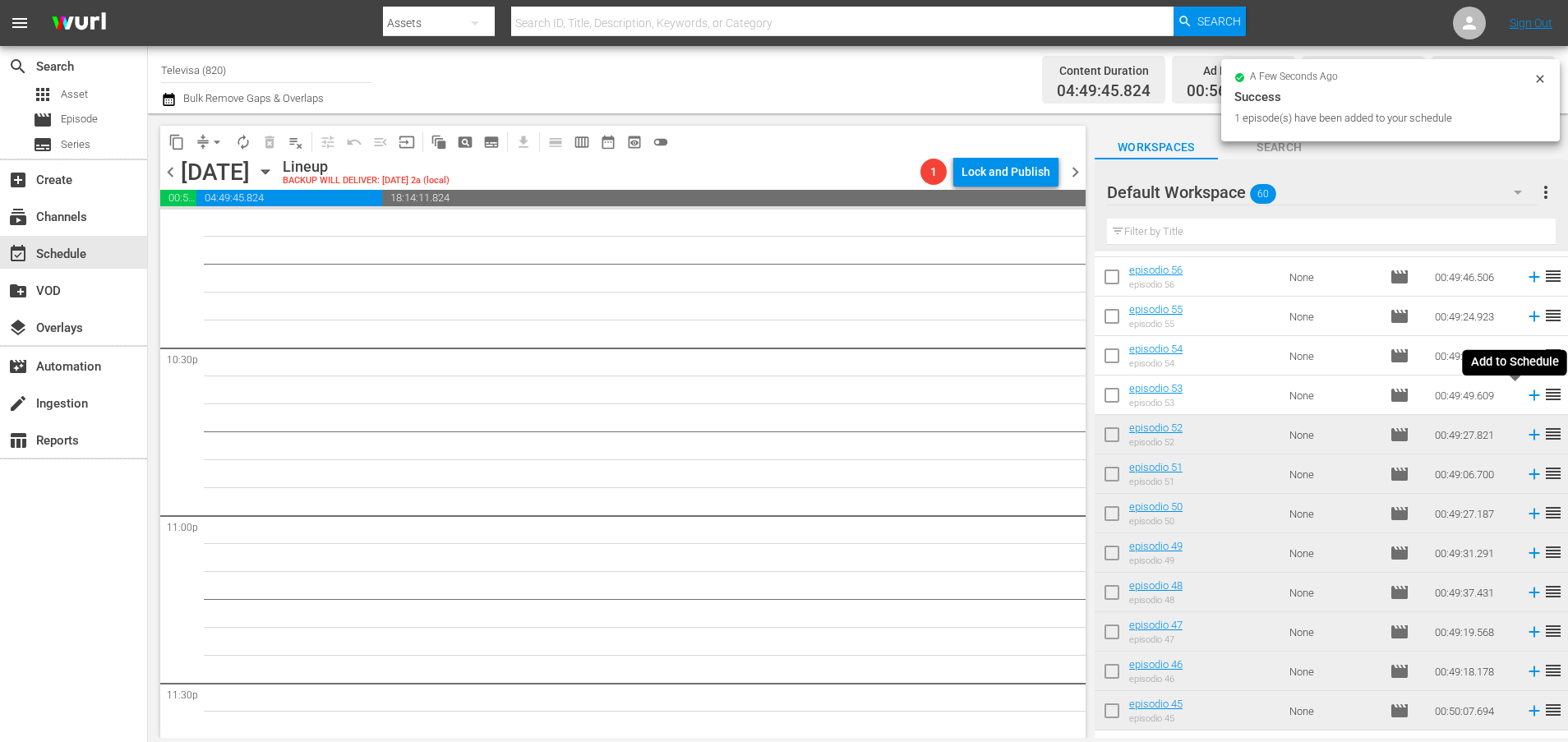
click at [1528, 398] on icon at bounding box center [1534, 395] width 11 height 11
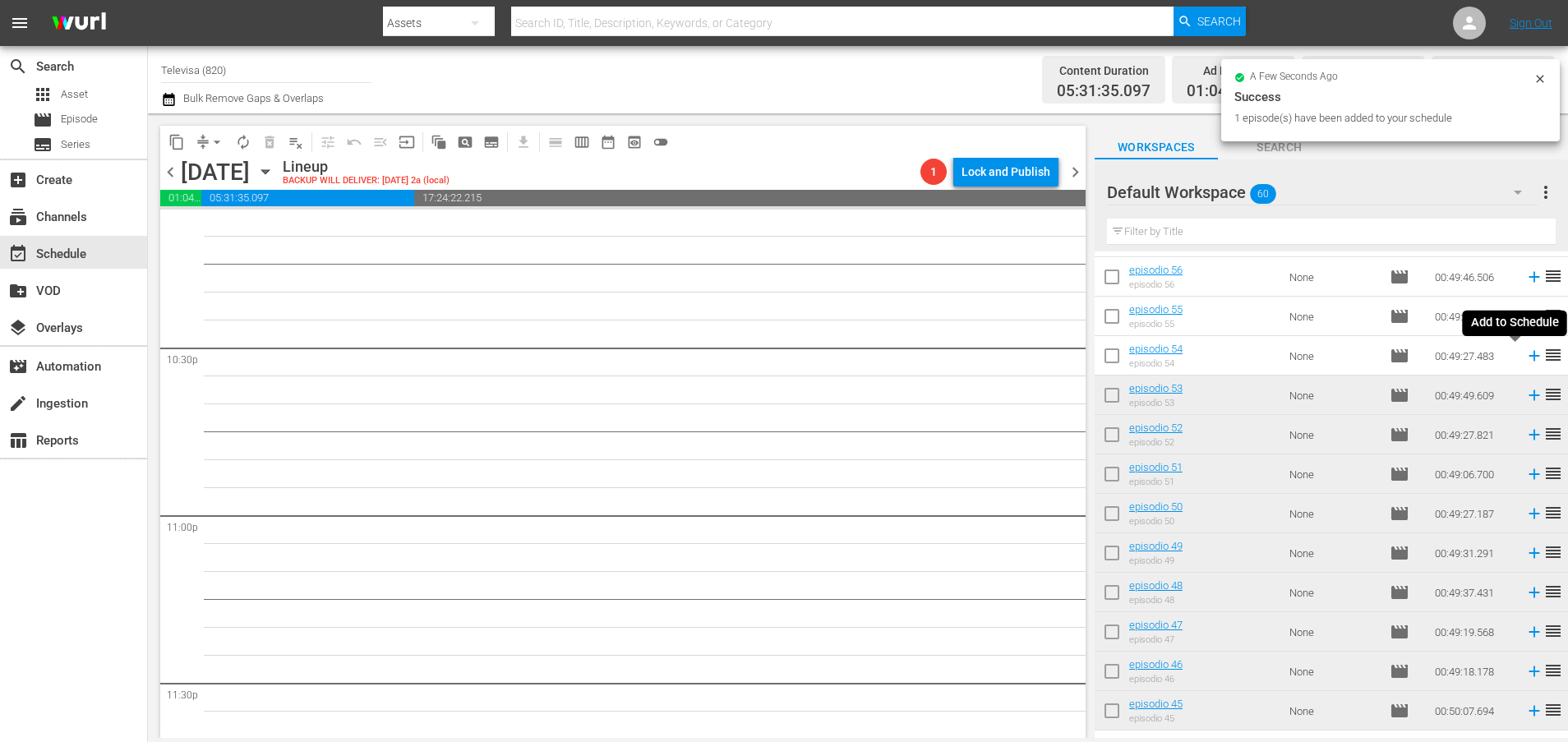
scroll to position [7375, 0]
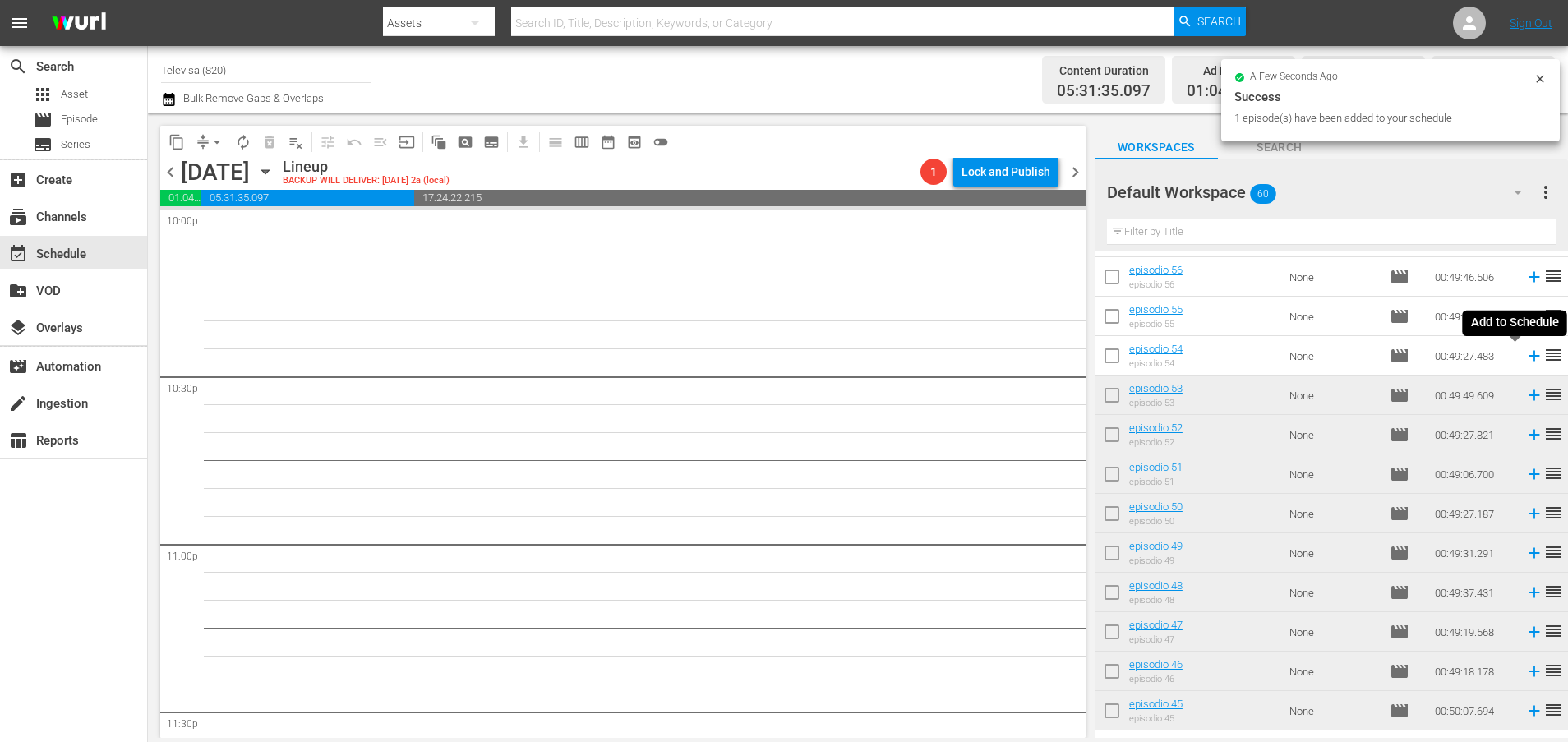
click at [1525, 358] on icon at bounding box center [1534, 356] width 18 height 18
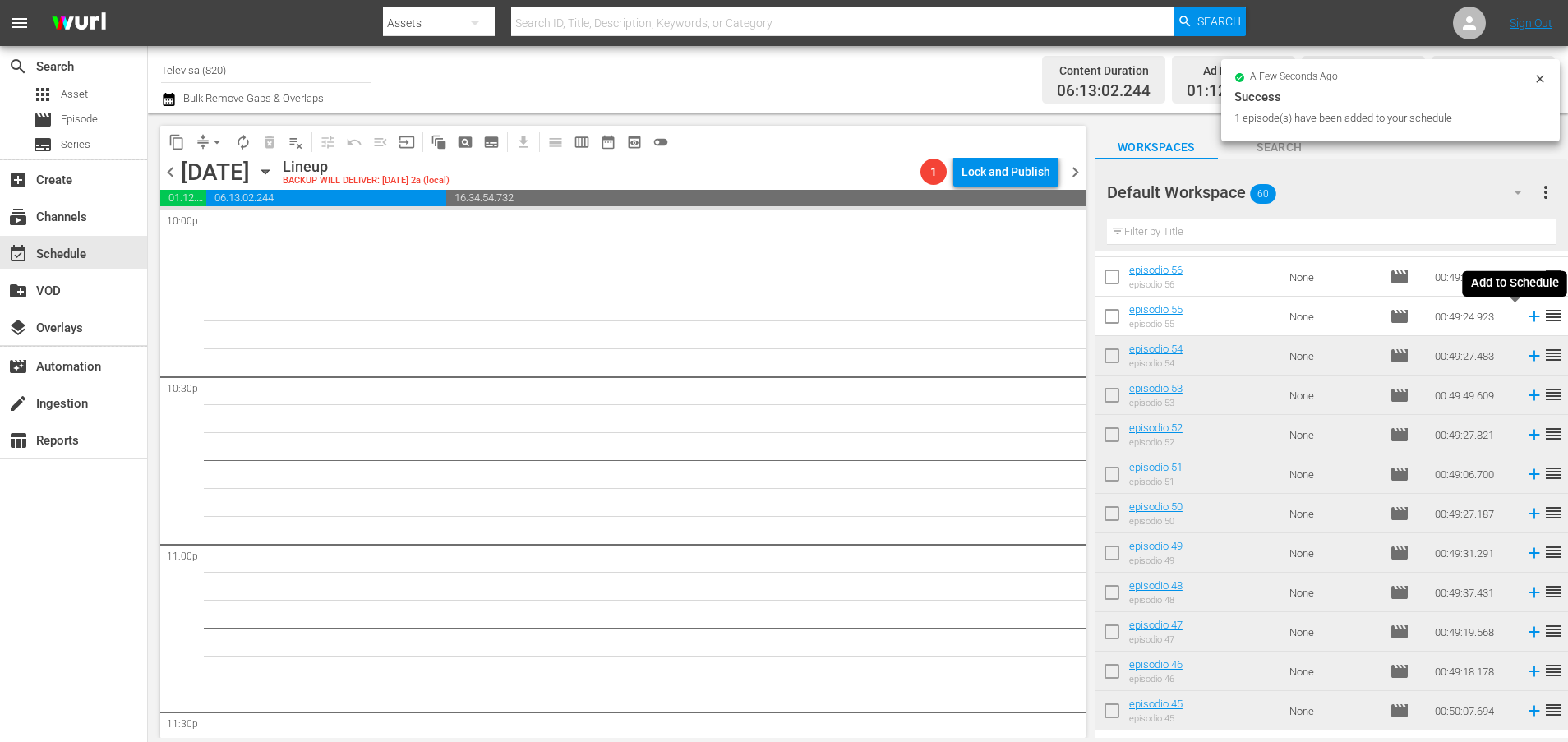
scroll to position [7348, 0]
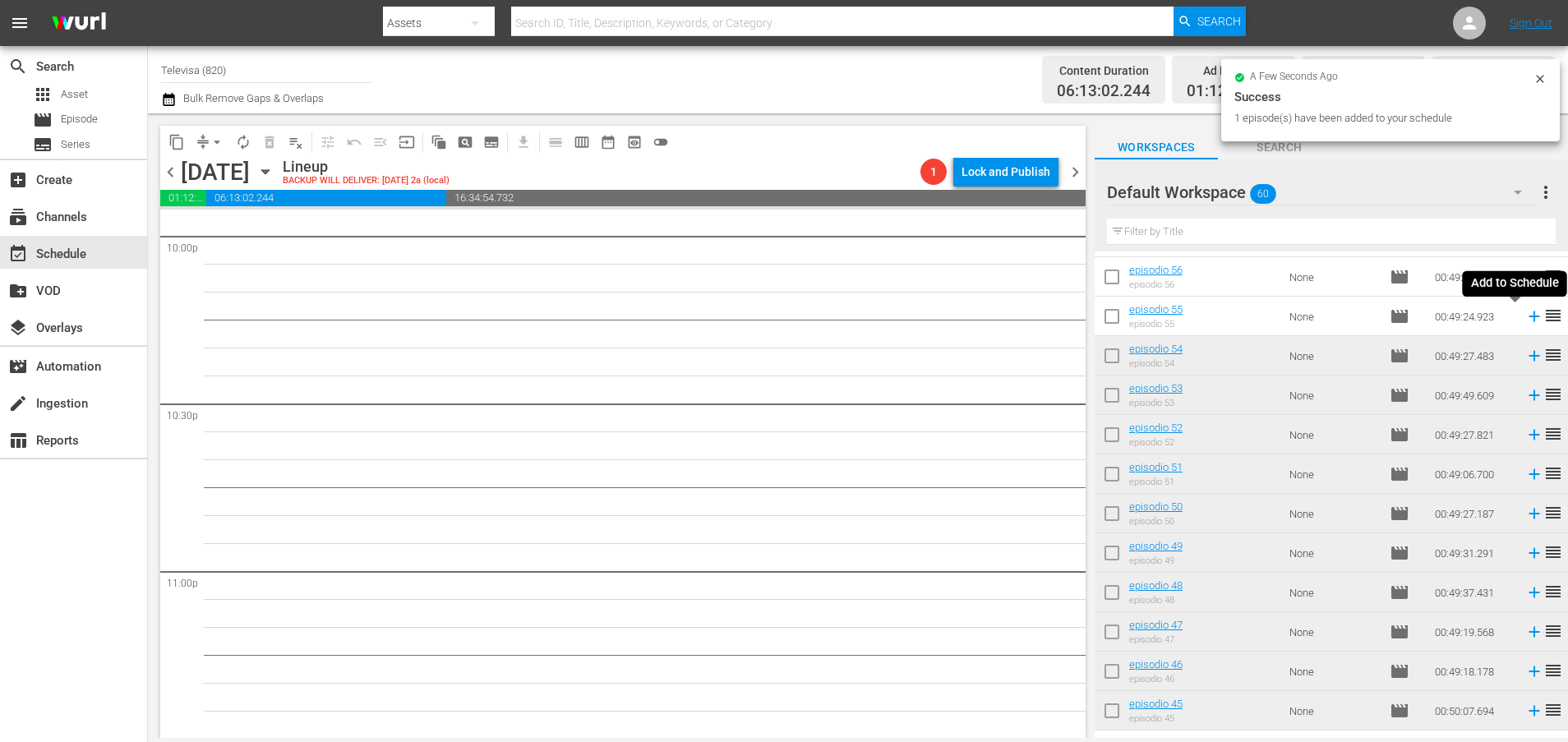
click at [1525, 319] on icon at bounding box center [1534, 316] width 18 height 18
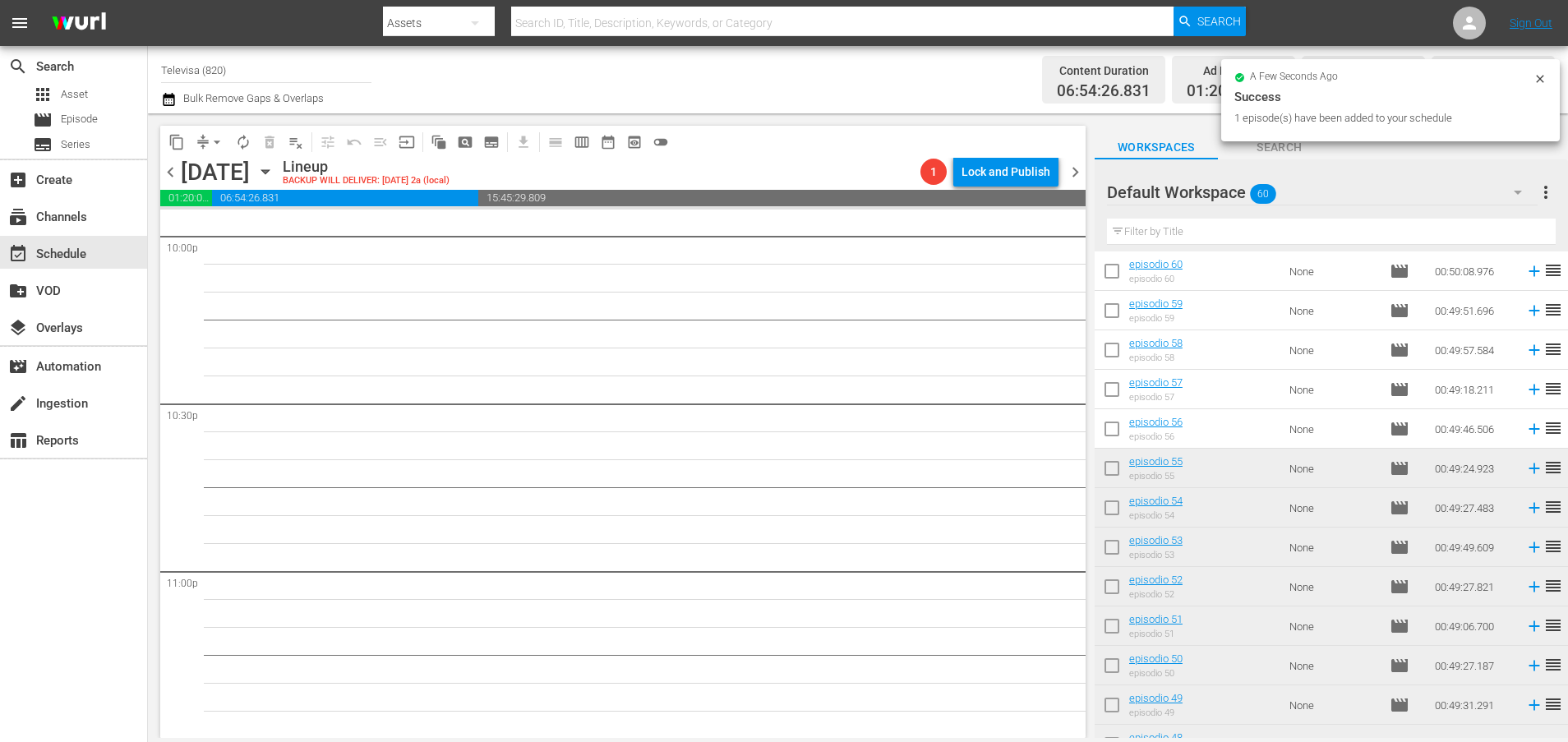
scroll to position [7320, 0]
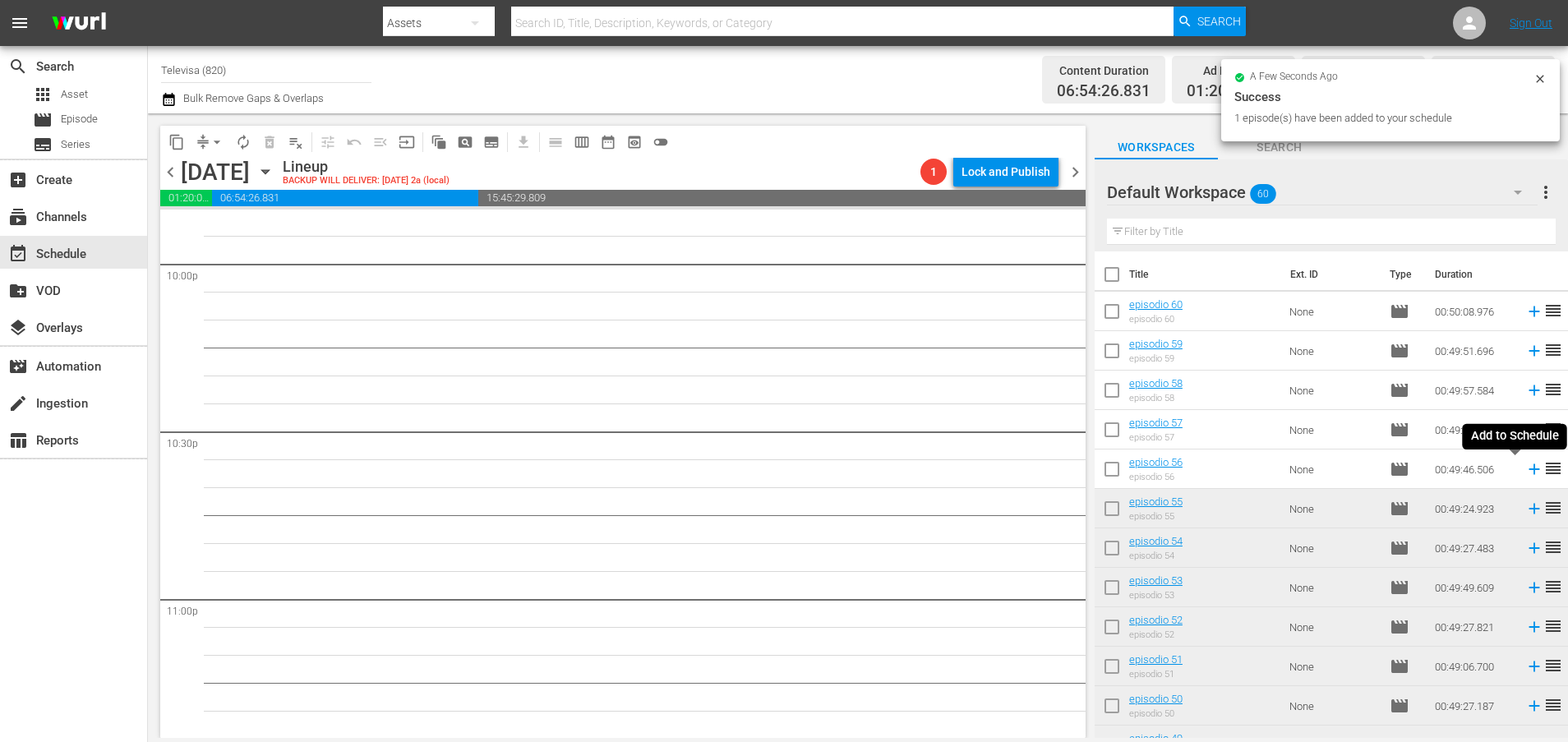
click at [1528, 471] on icon at bounding box center [1534, 469] width 11 height 11
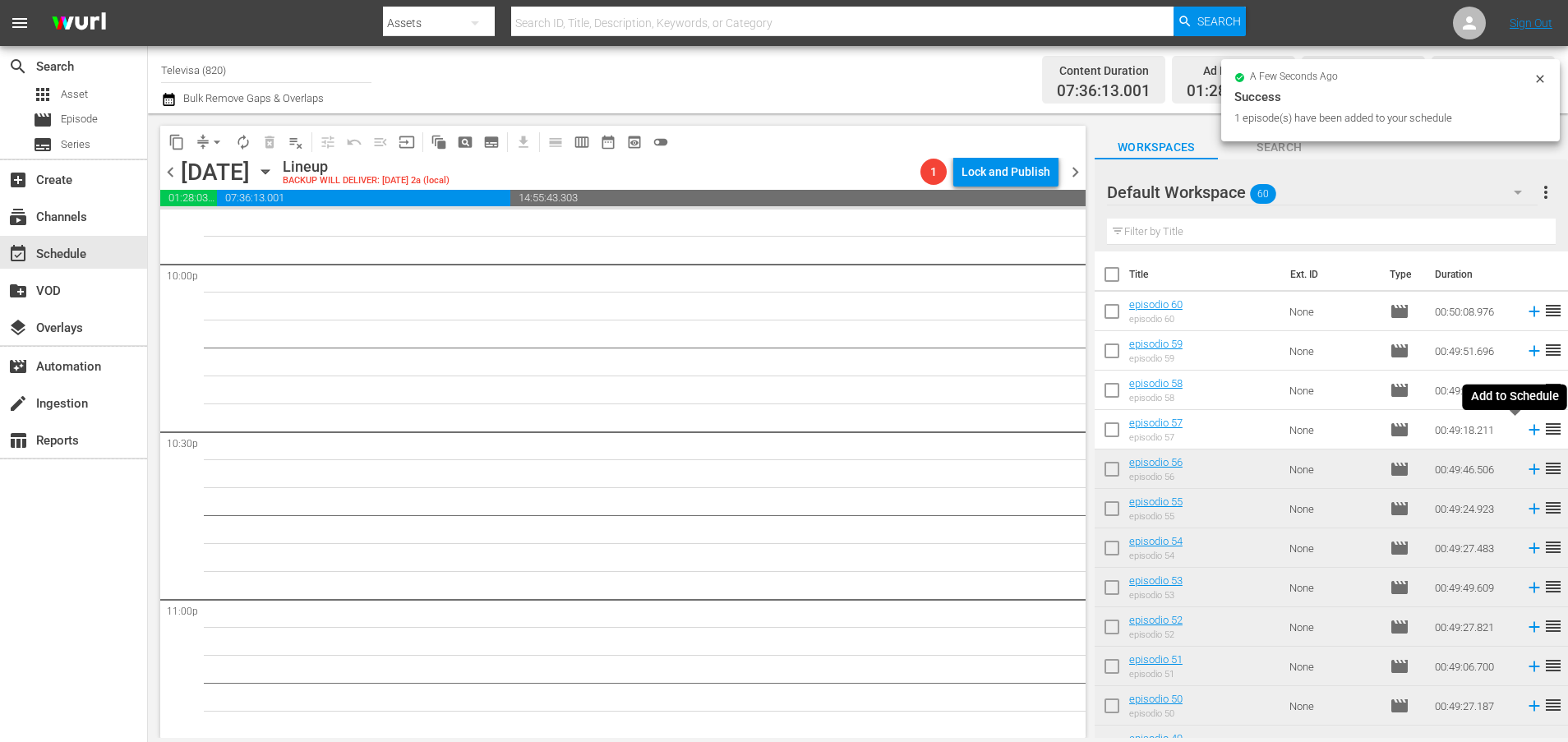
scroll to position [7291, 0]
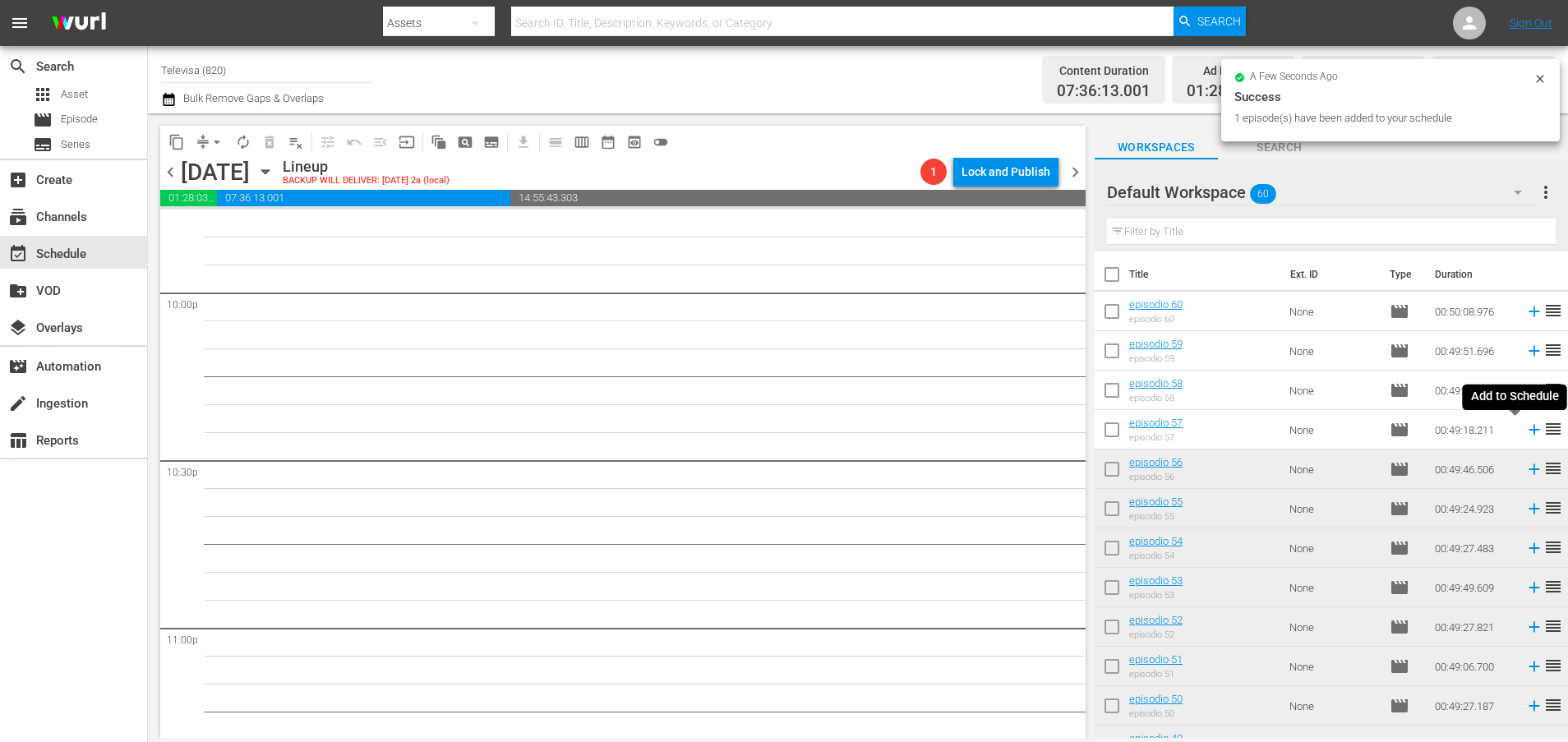
click at [1525, 431] on icon at bounding box center [1534, 430] width 18 height 18
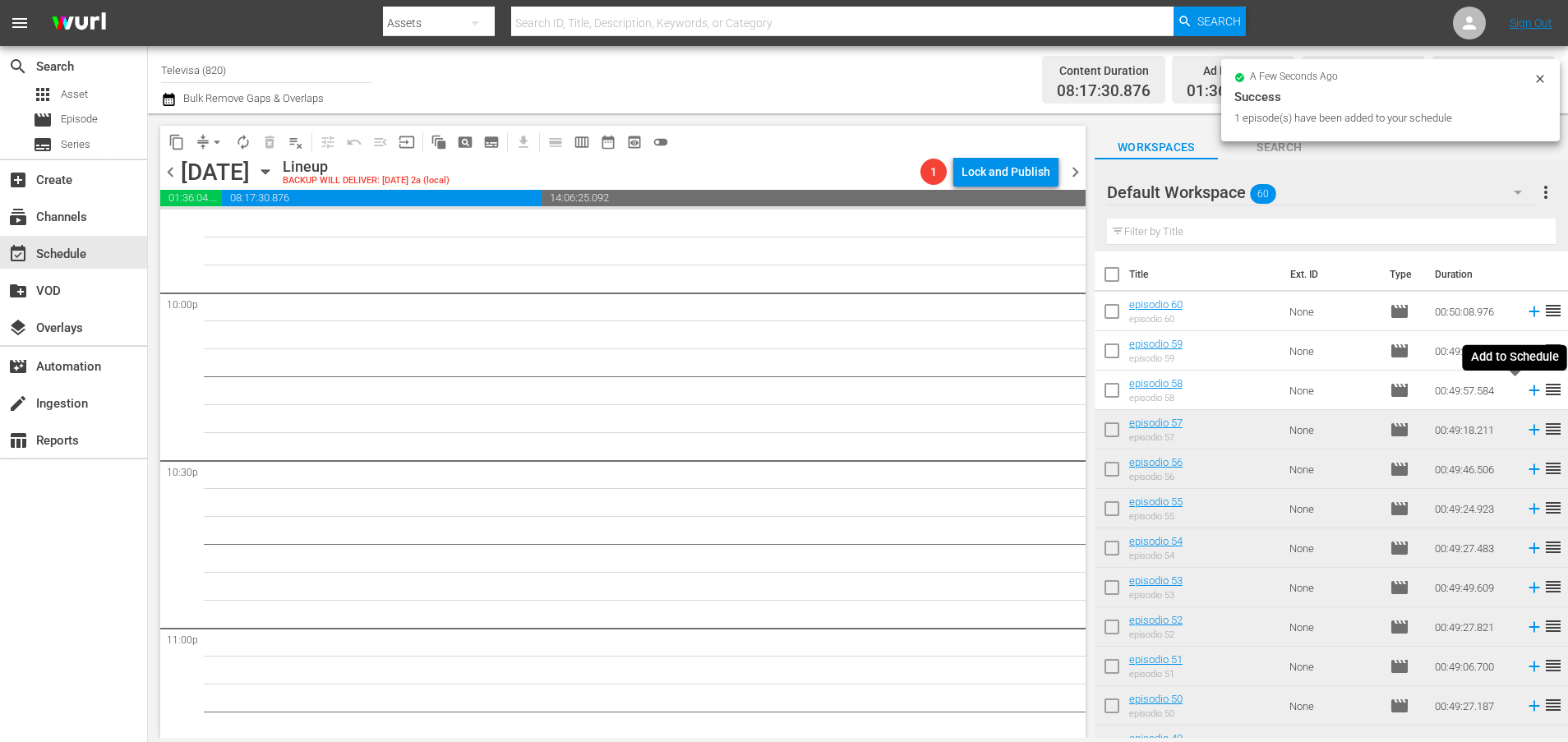
scroll to position [7264, 0]
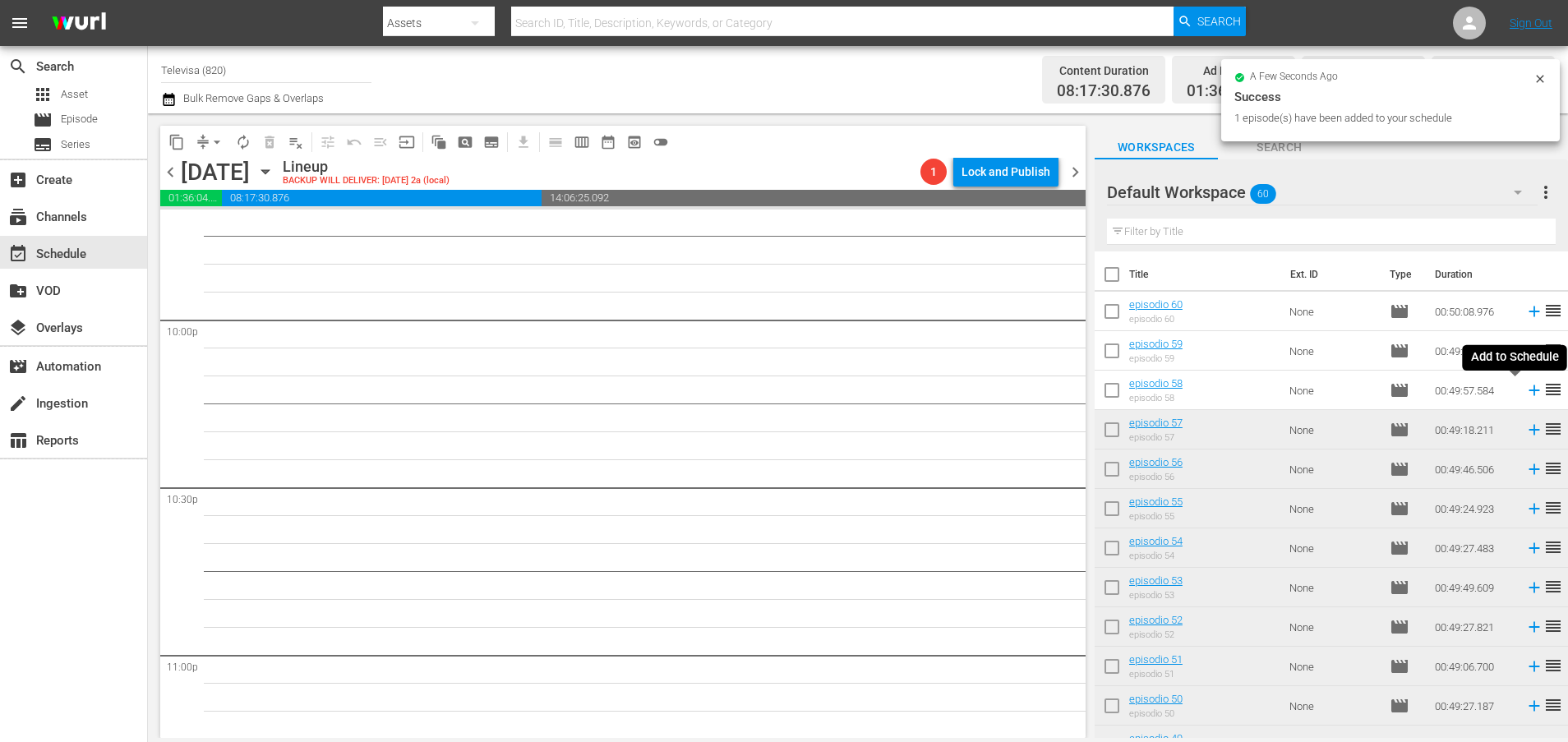
click at [1528, 392] on icon at bounding box center [1534, 391] width 11 height 11
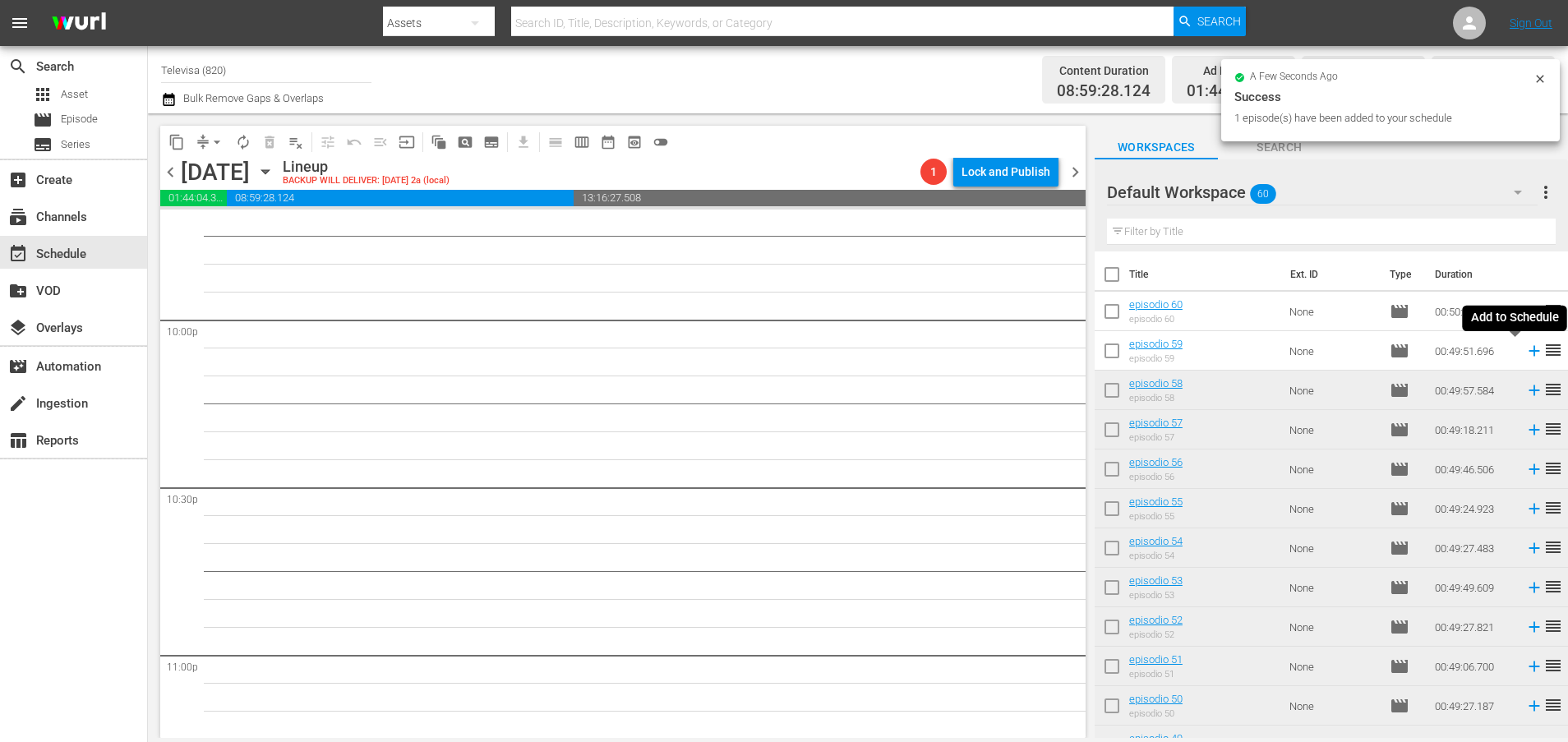
scroll to position [7236, 0]
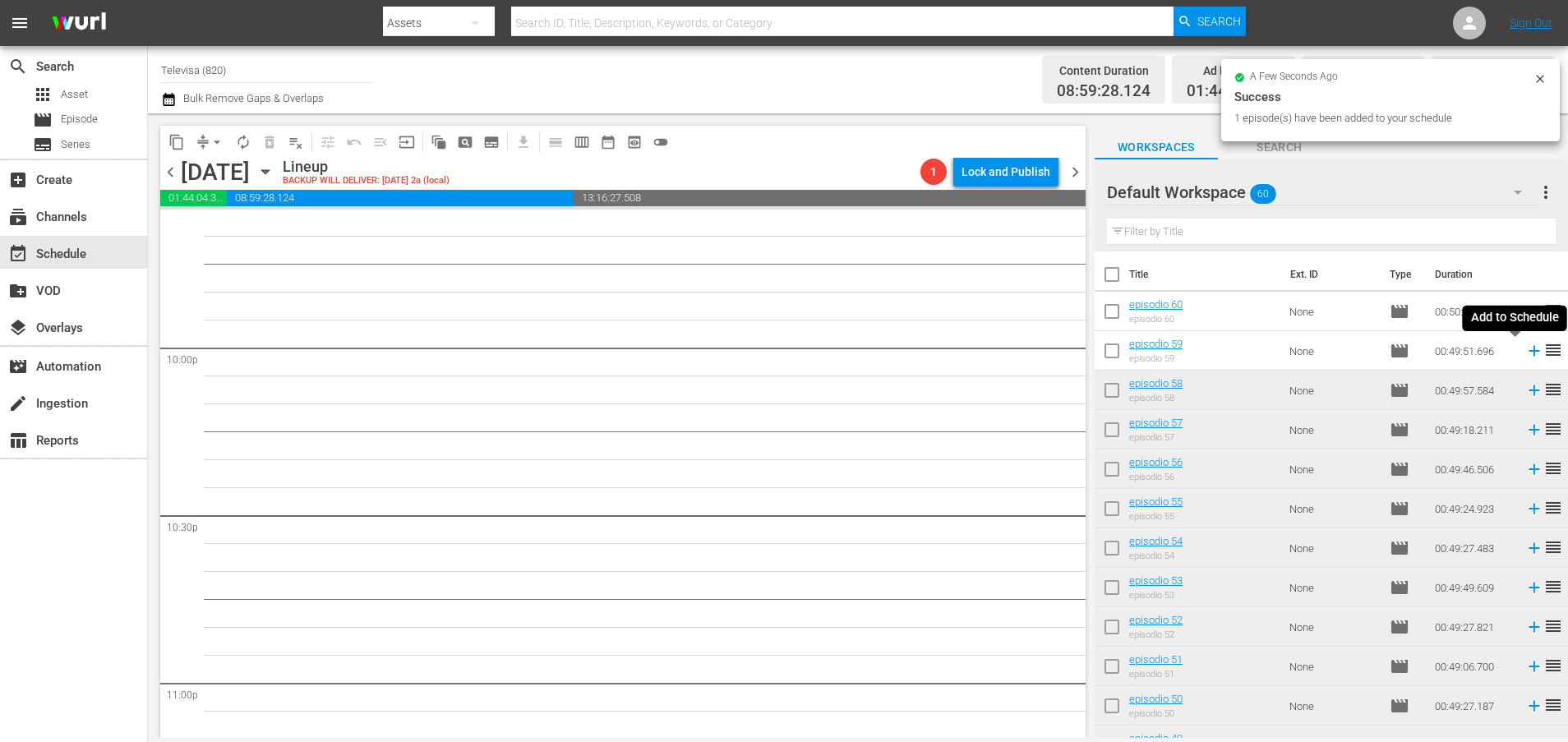
click at [1525, 353] on icon at bounding box center [1534, 351] width 18 height 18
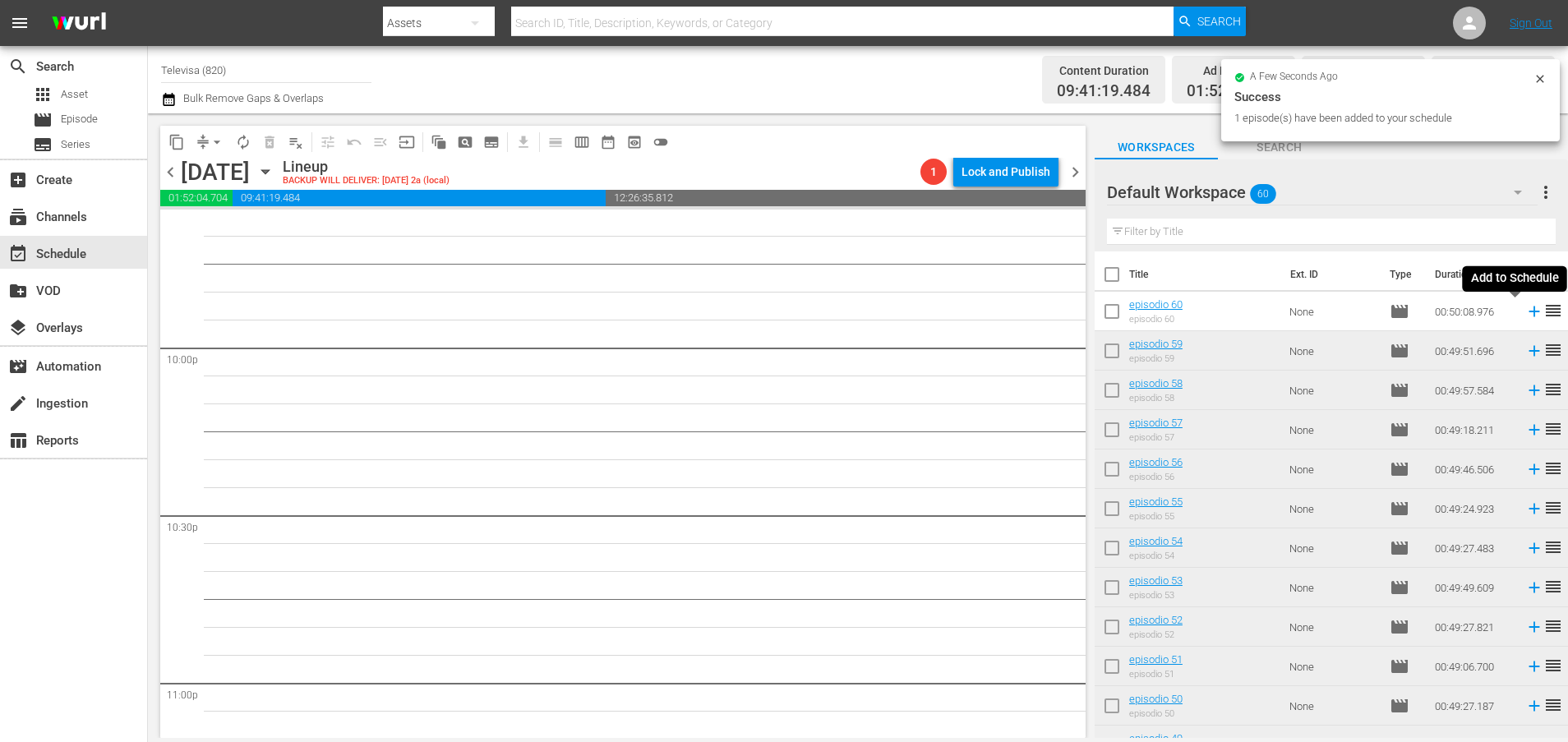
scroll to position [7208, 0]
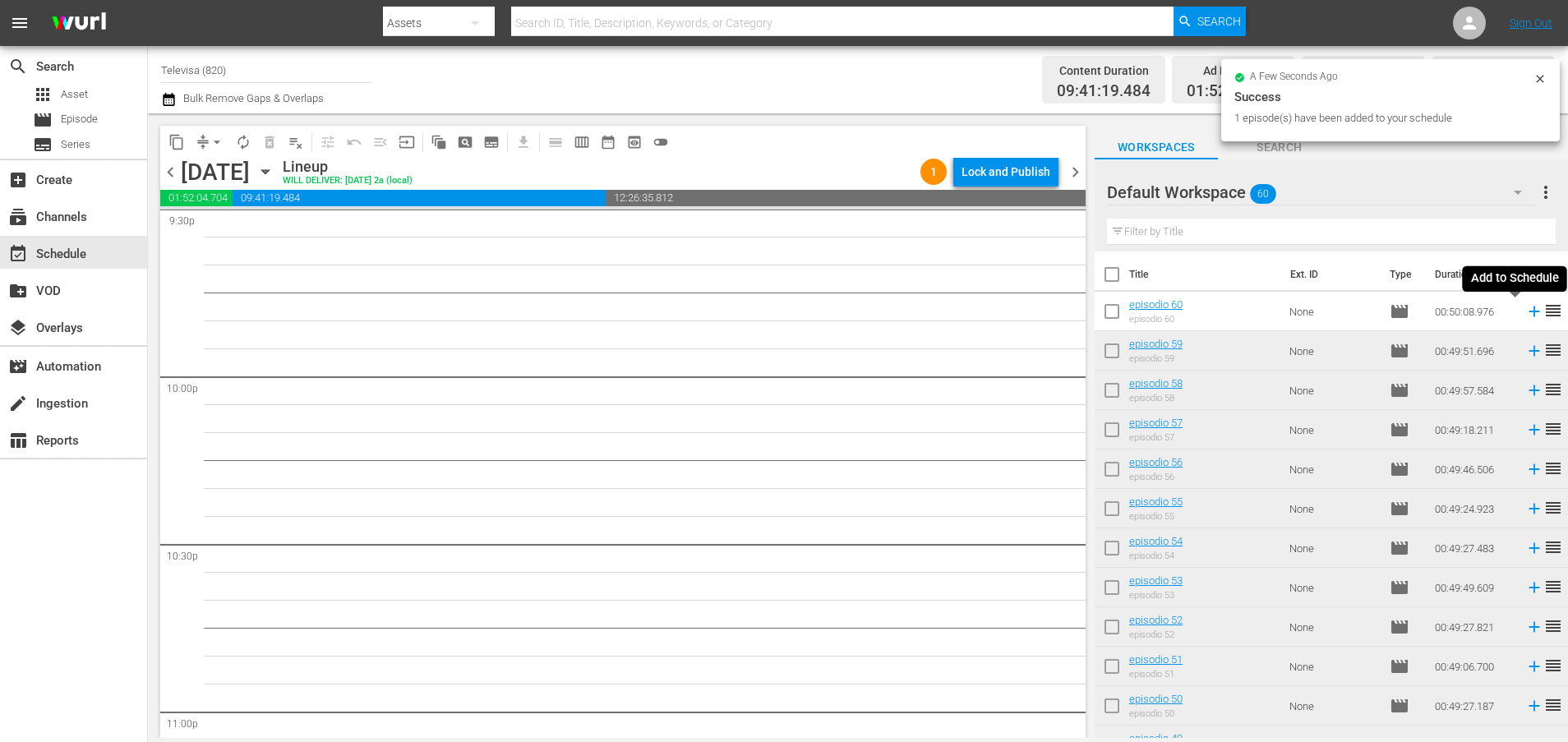
click at [1525, 313] on icon at bounding box center [1534, 311] width 18 height 18
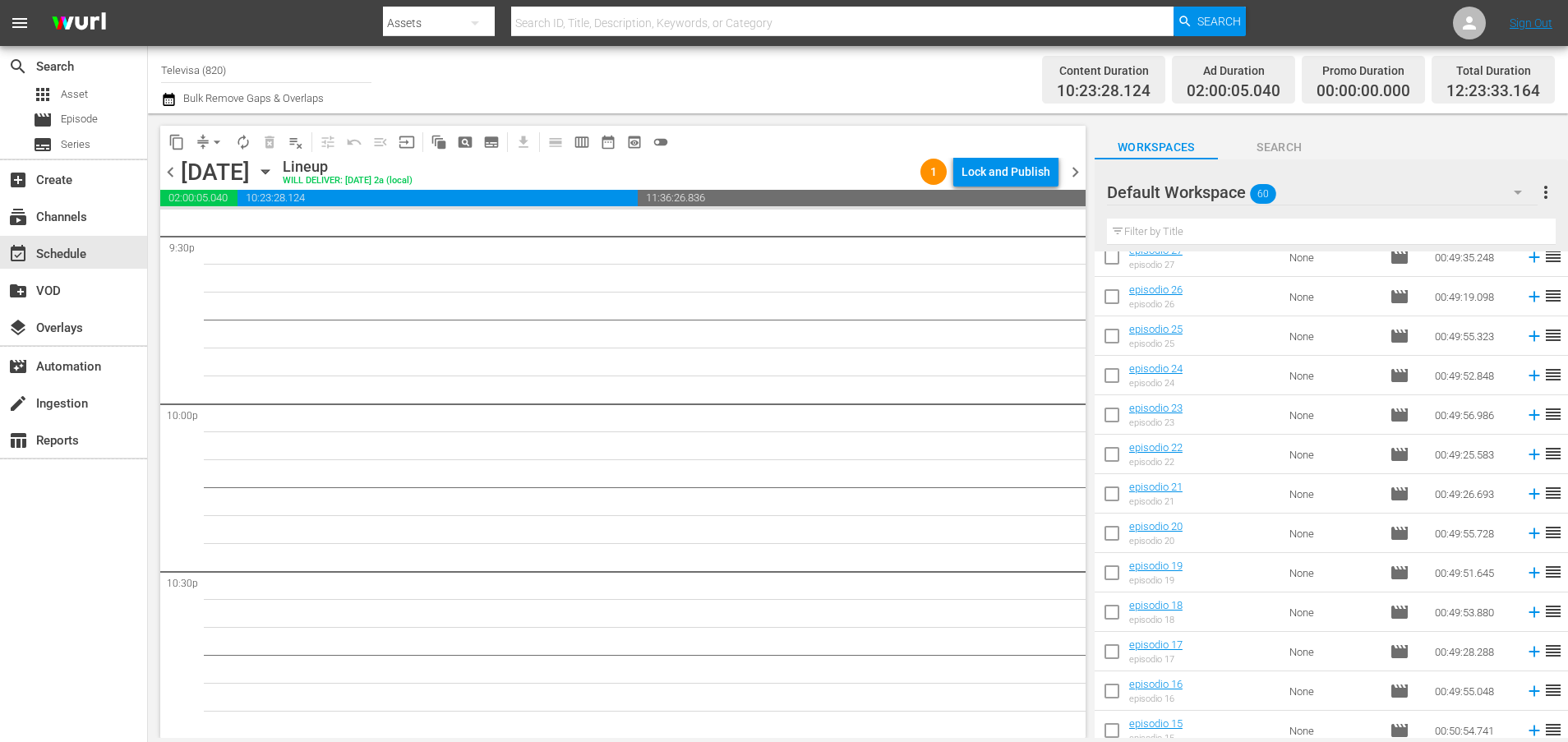
scroll to position [1917, 0]
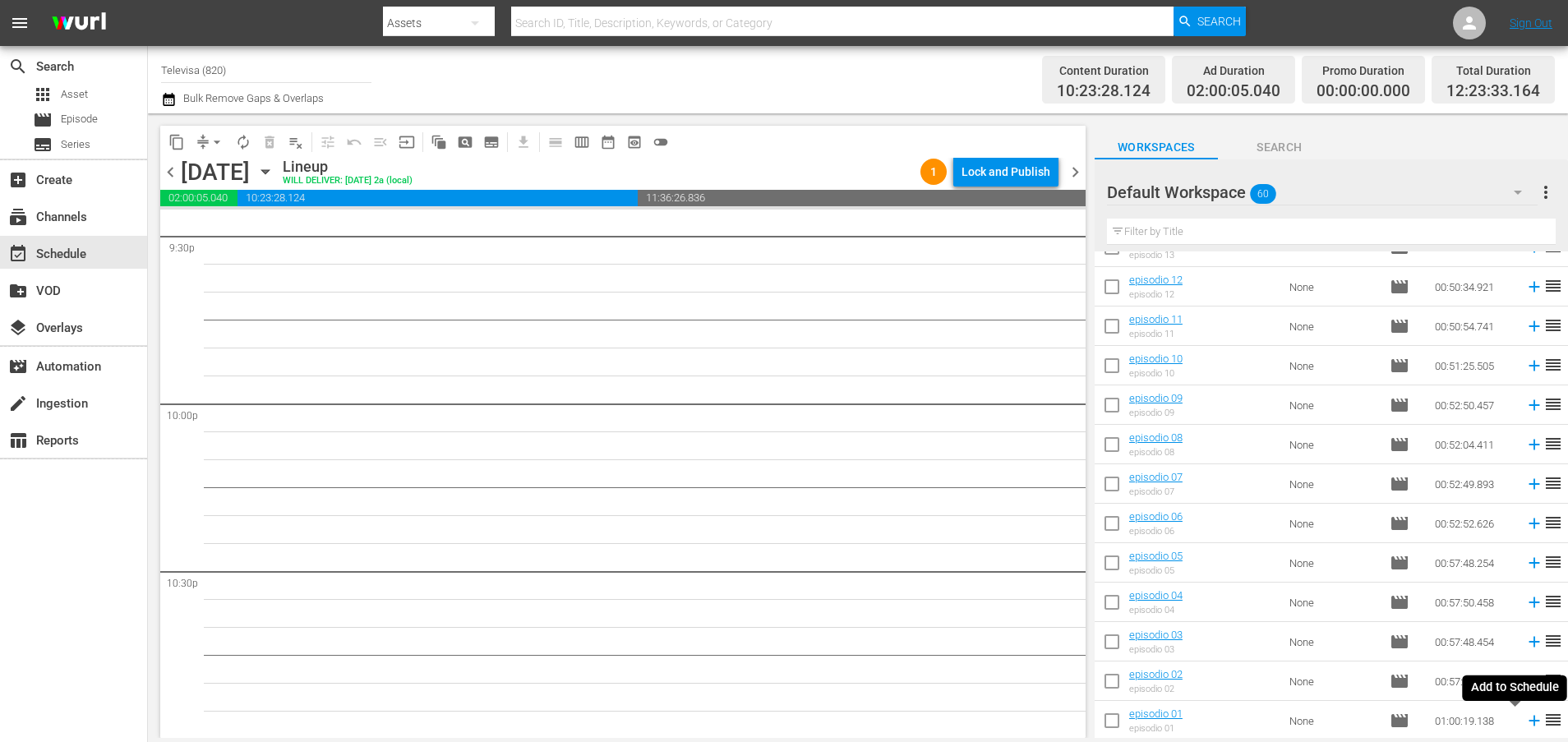
click at [1525, 725] on icon at bounding box center [1534, 720] width 18 height 18
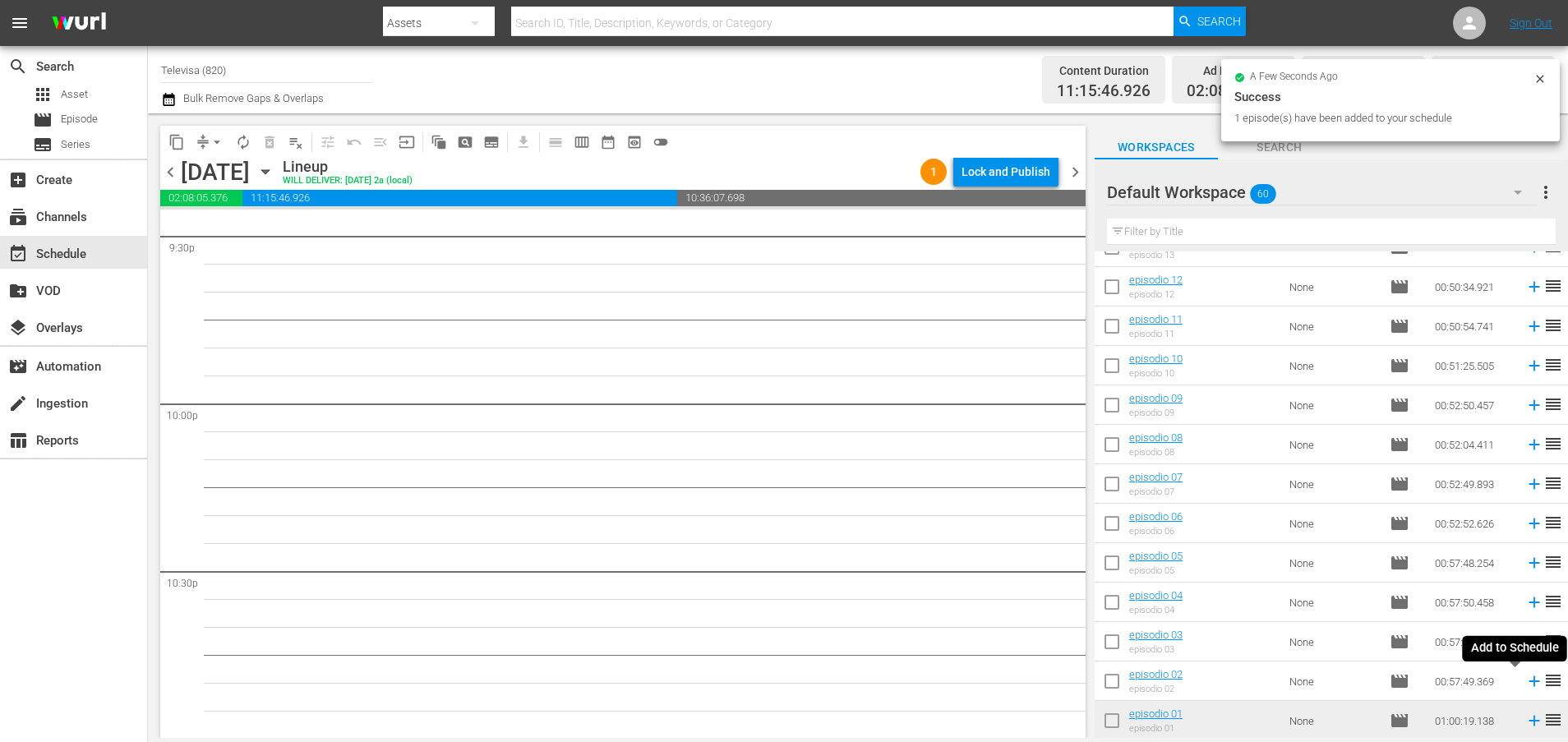
scroll to position [7153, 0]
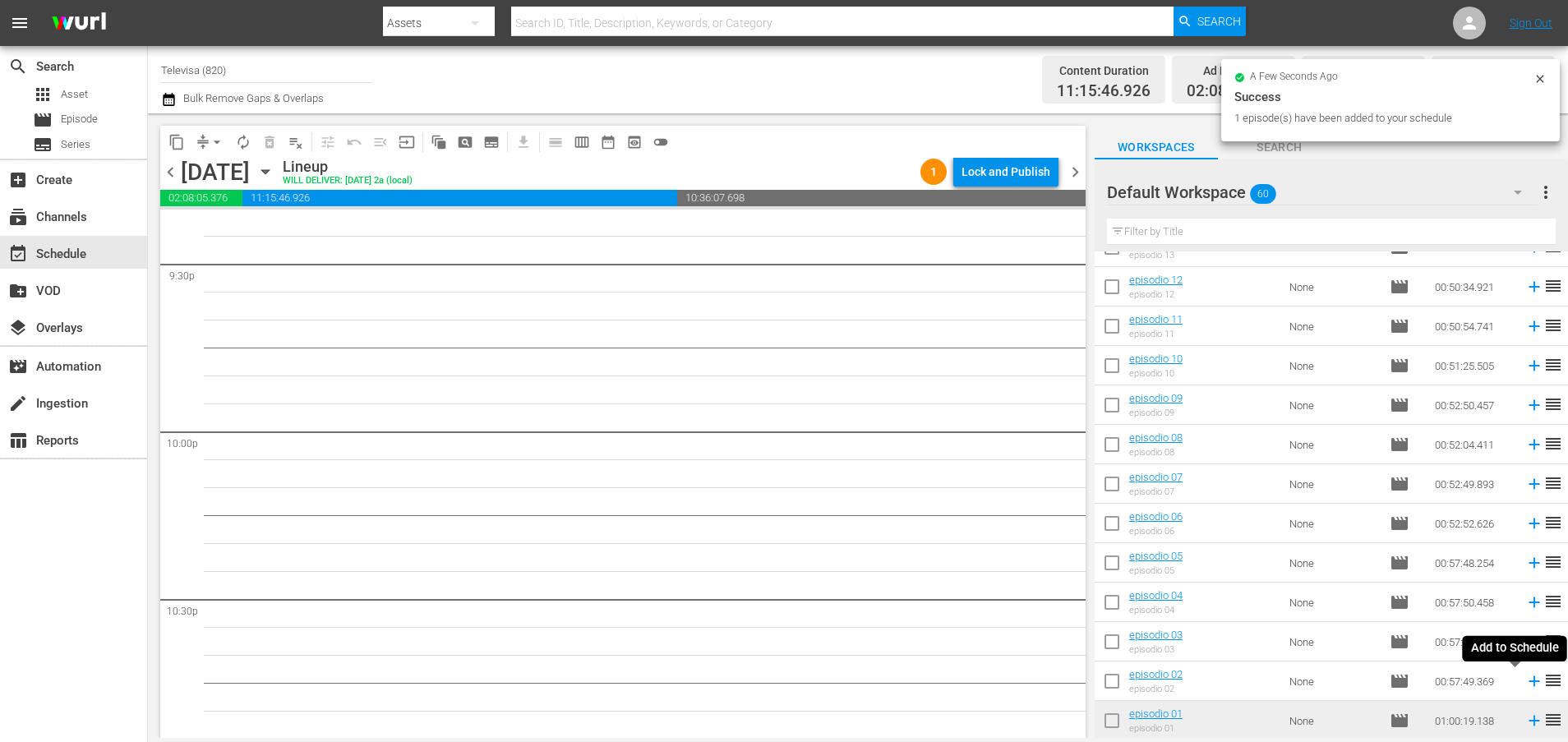
click at [1525, 686] on icon at bounding box center [1534, 681] width 18 height 18
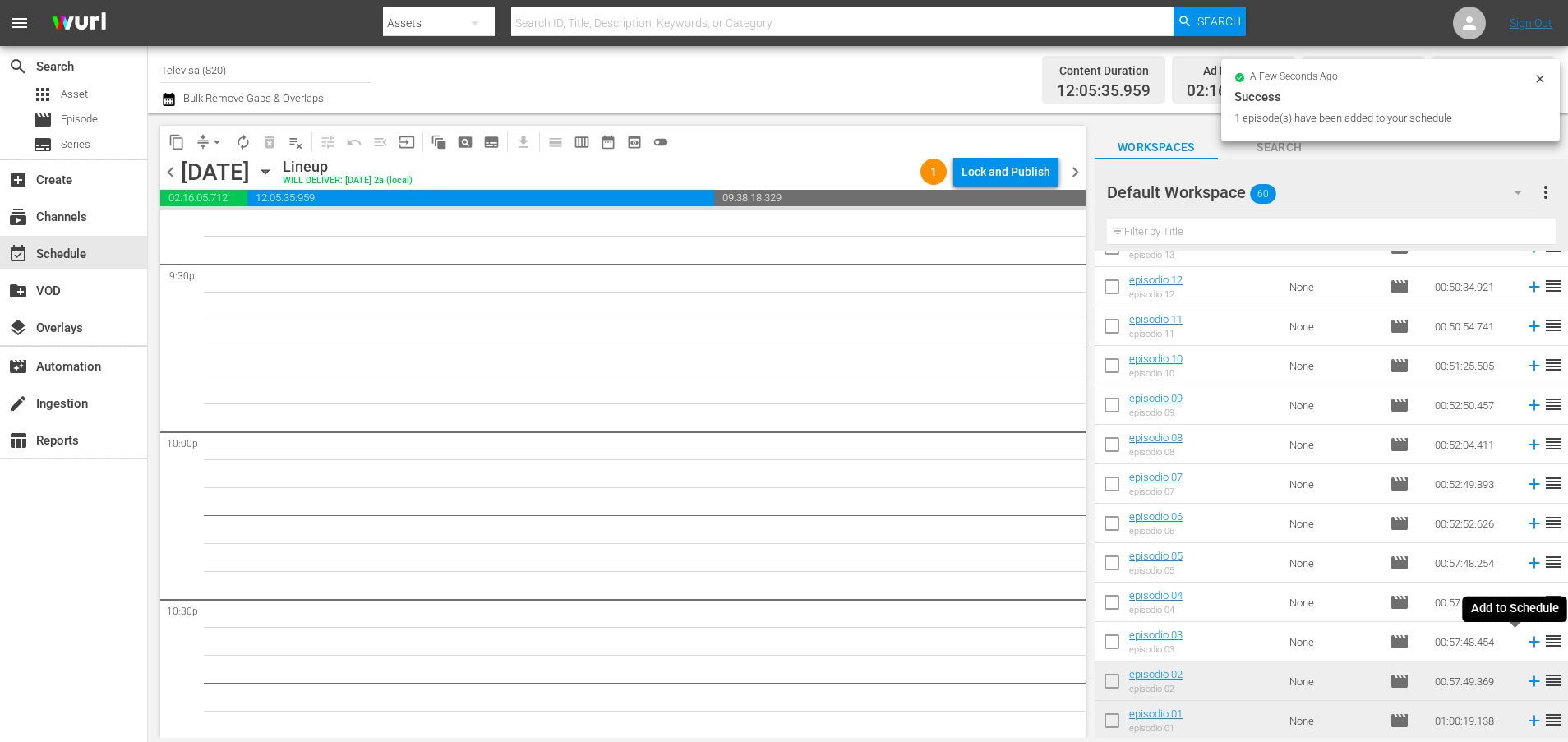
click at [1528, 645] on icon at bounding box center [1534, 642] width 11 height 11
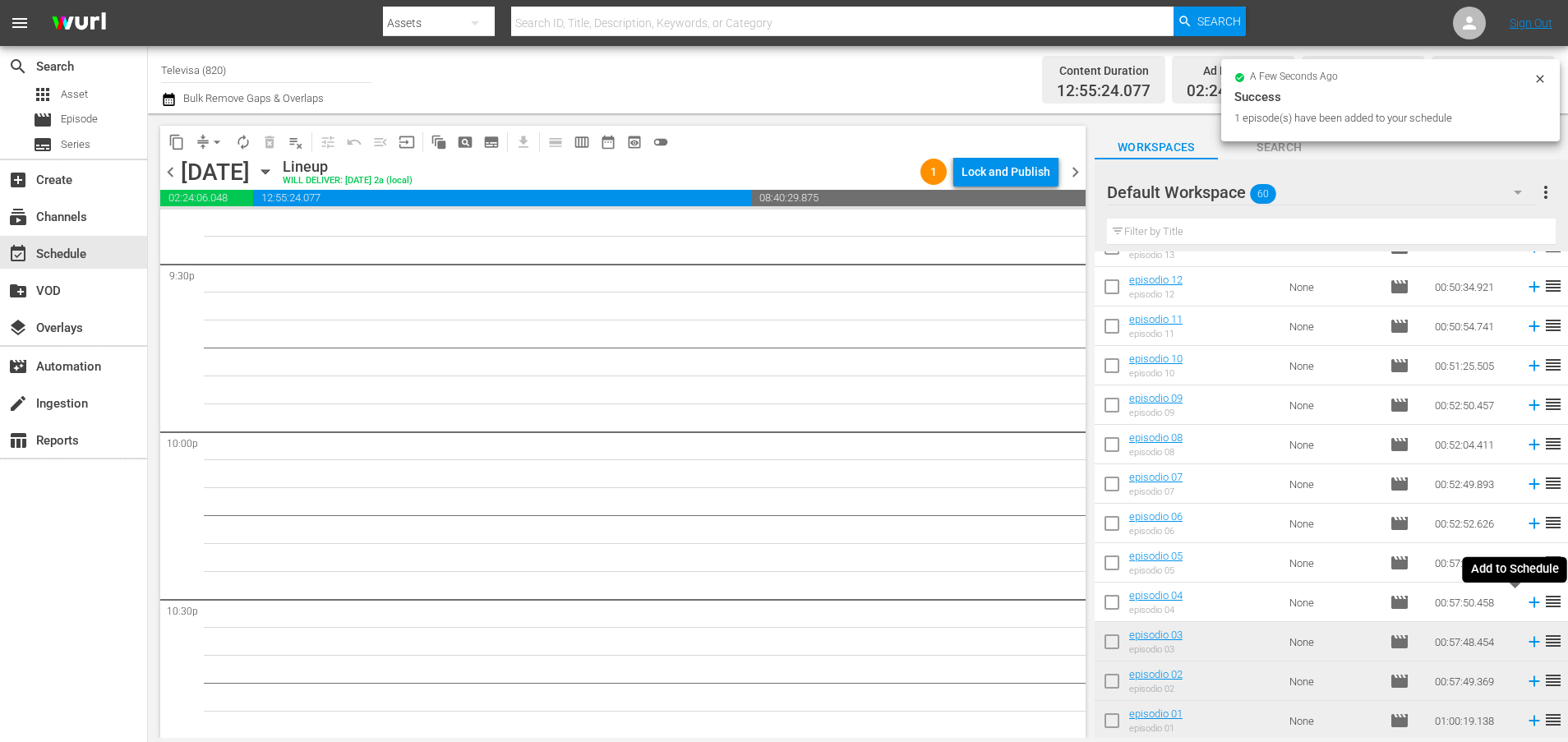
scroll to position [7124, 0]
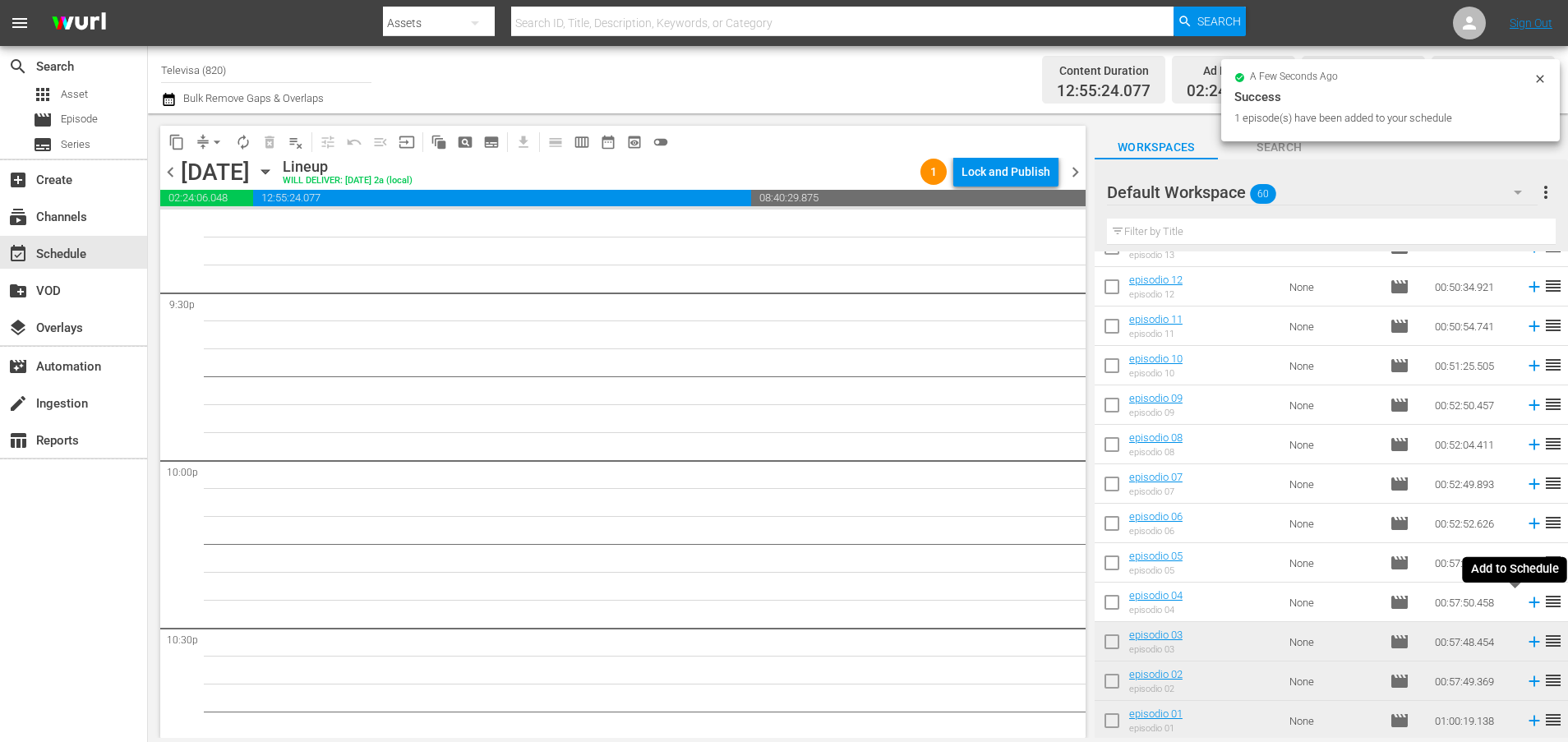
click at [1528, 604] on icon at bounding box center [1534, 603] width 11 height 11
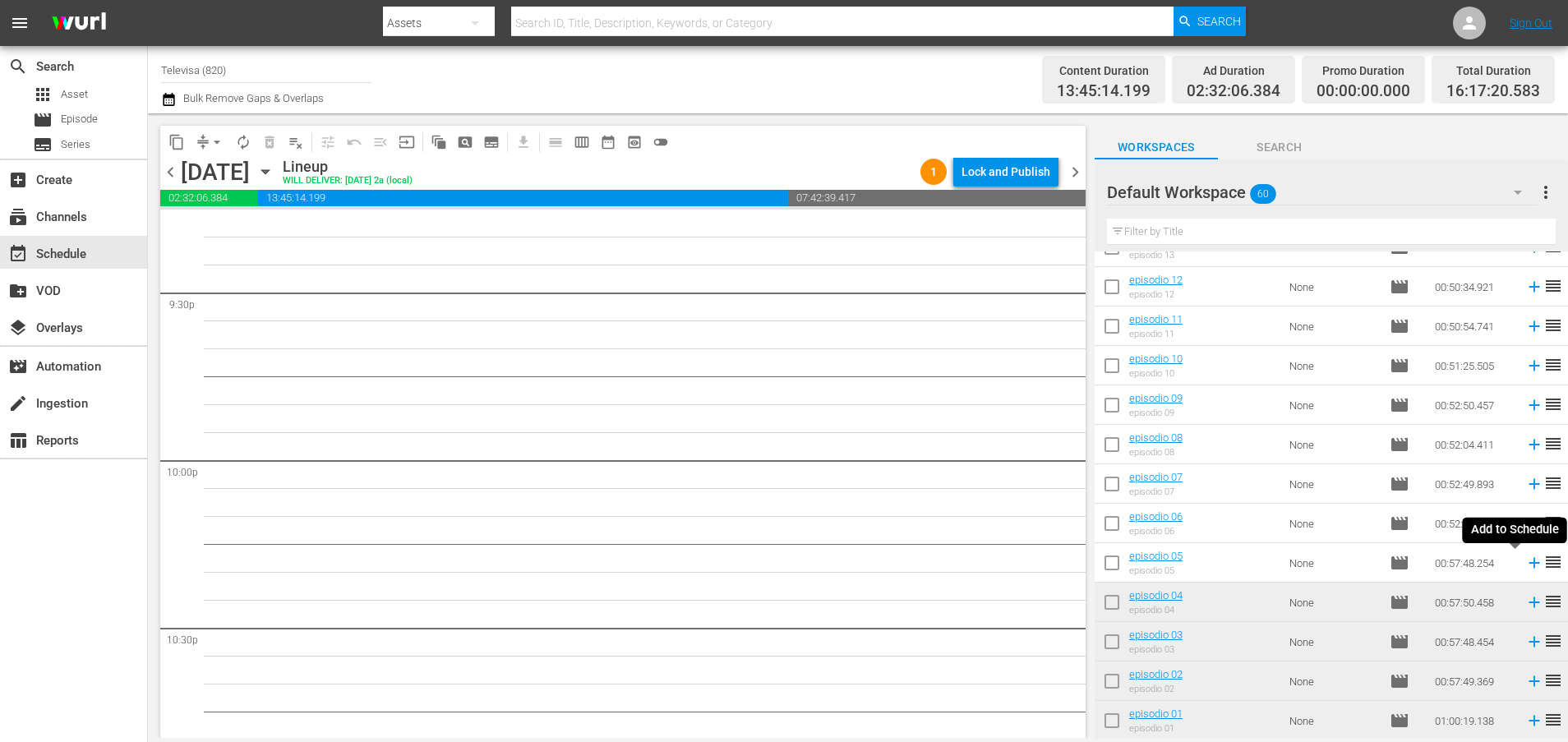
click at [1525, 564] on icon at bounding box center [1534, 562] width 18 height 18
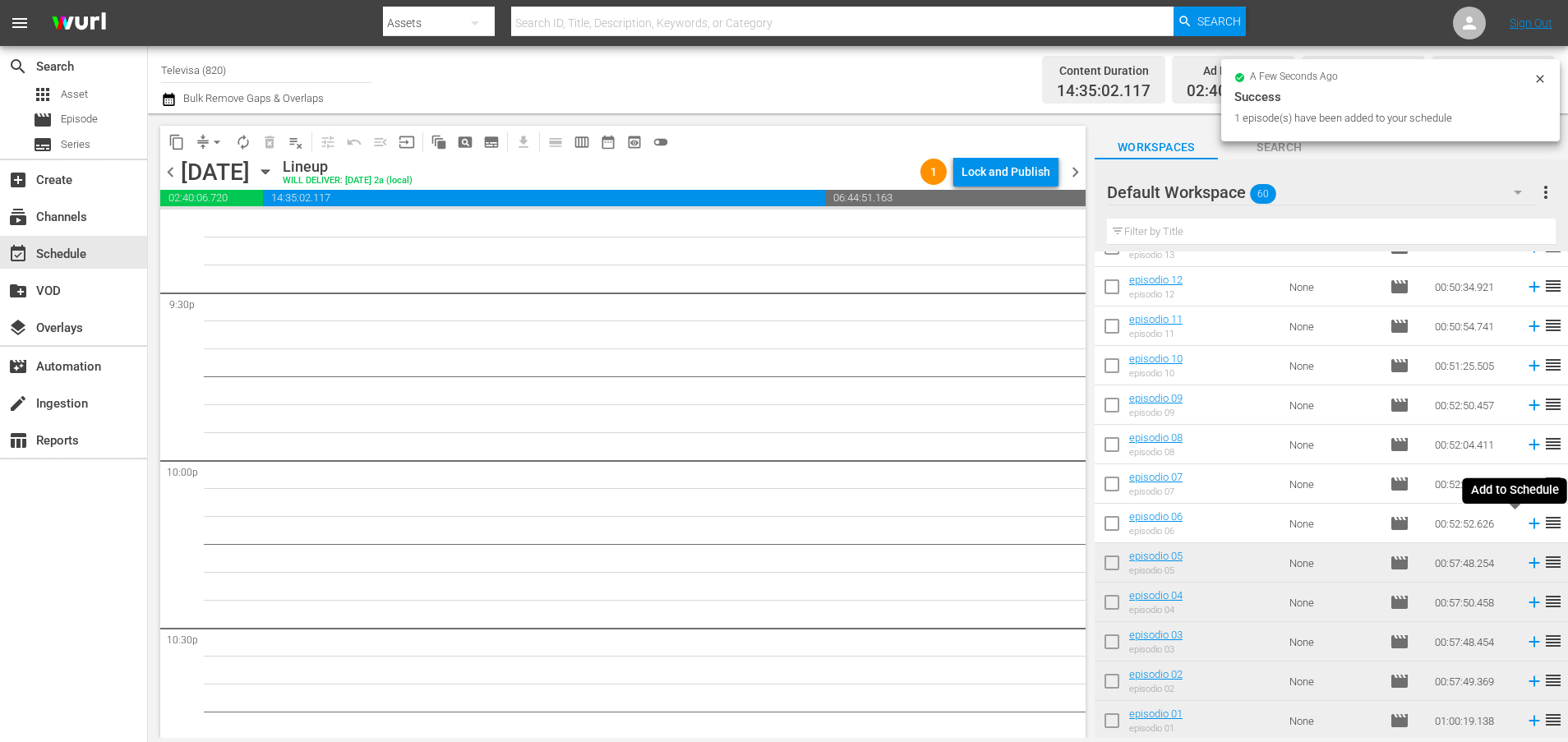
scroll to position [7097, 0]
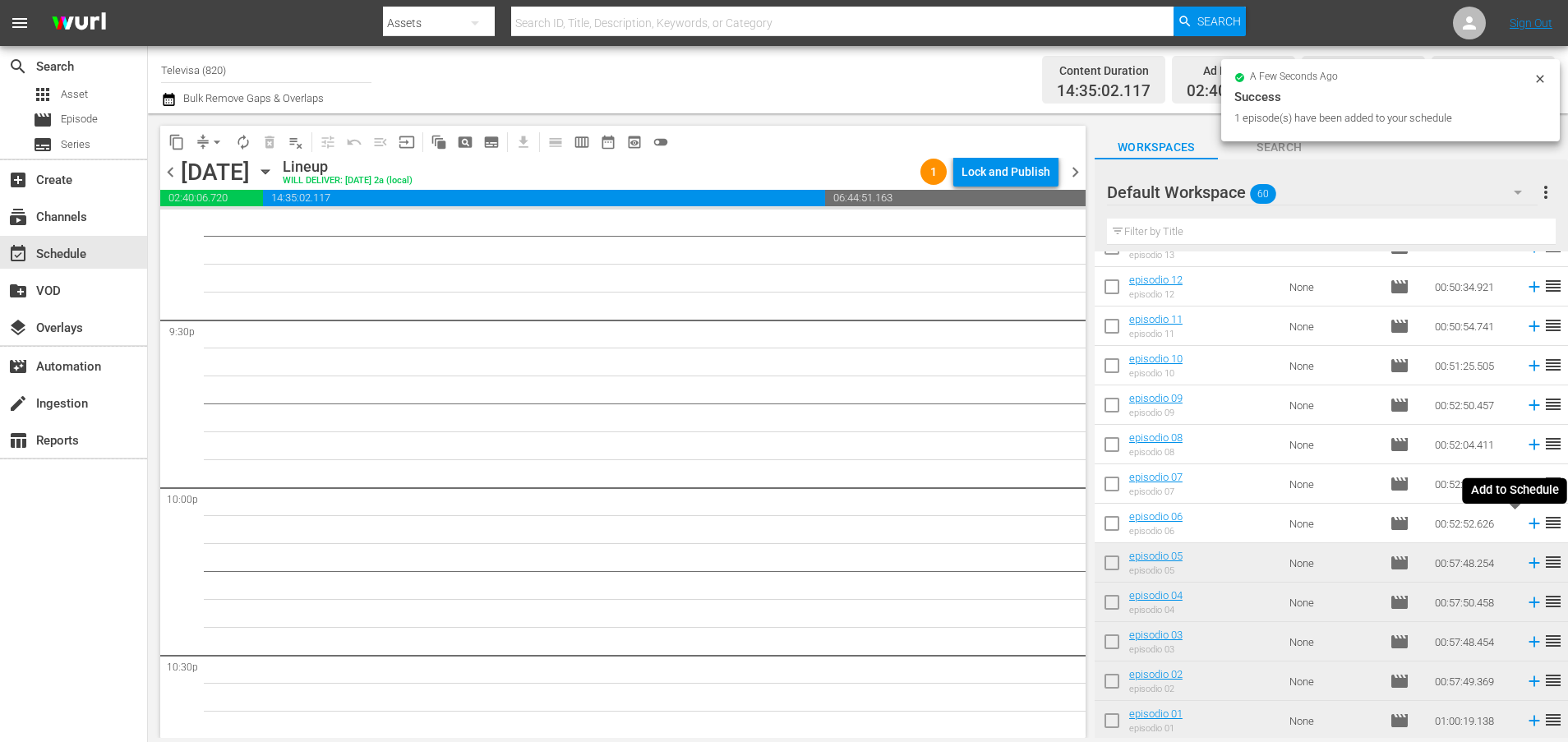
click at [1525, 523] on icon at bounding box center [1534, 524] width 18 height 18
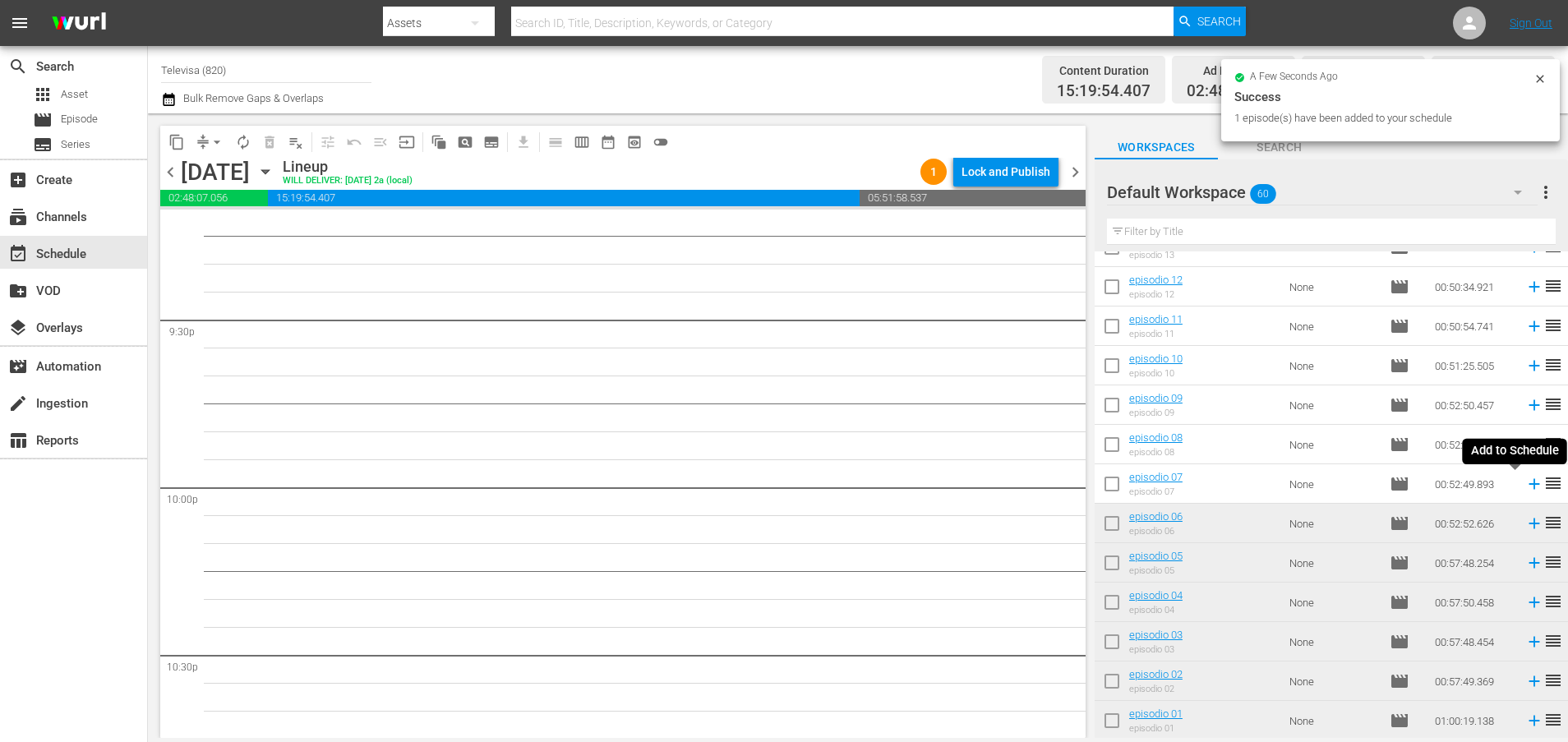
click at [1528, 484] on icon at bounding box center [1534, 485] width 11 height 11
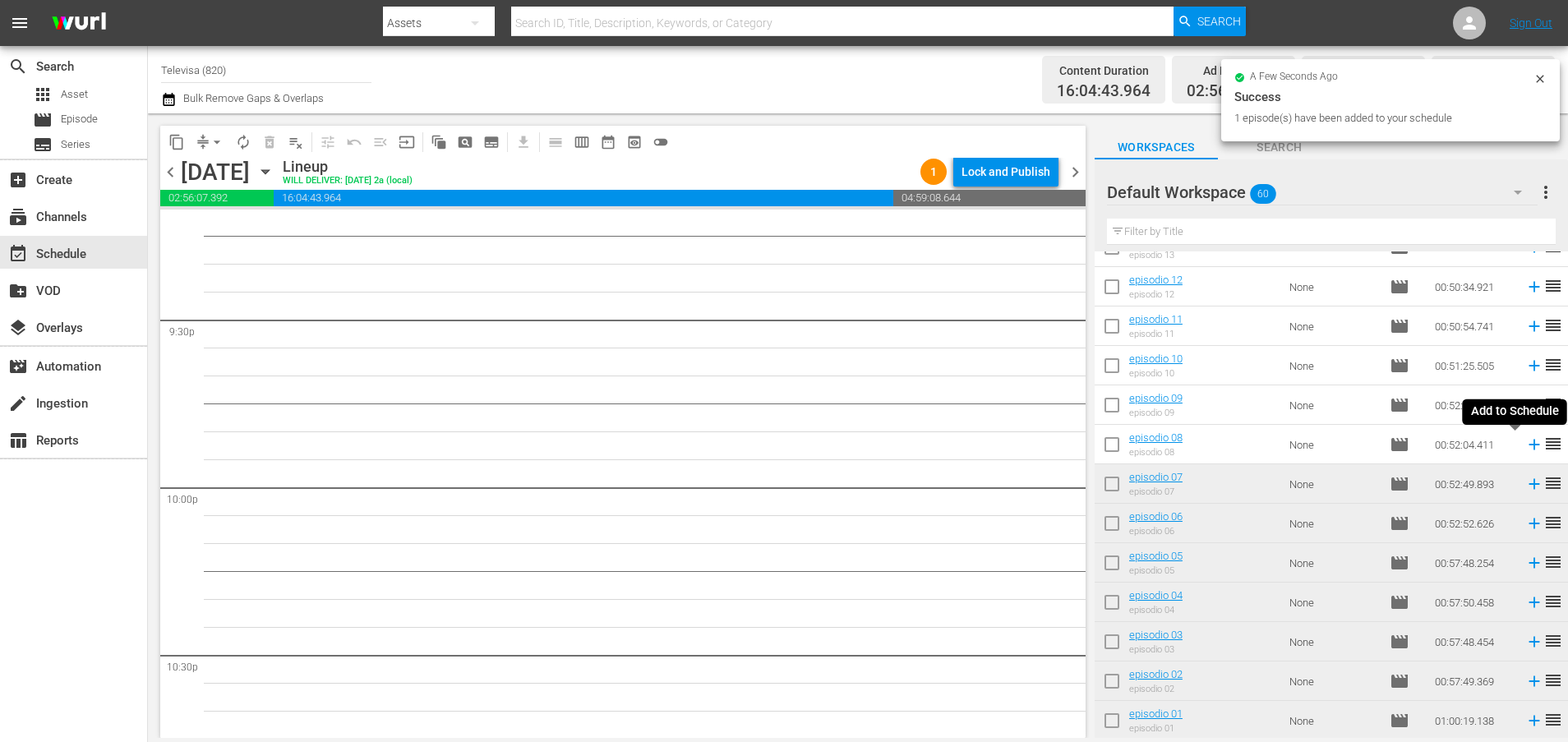
scroll to position [7069, 0]
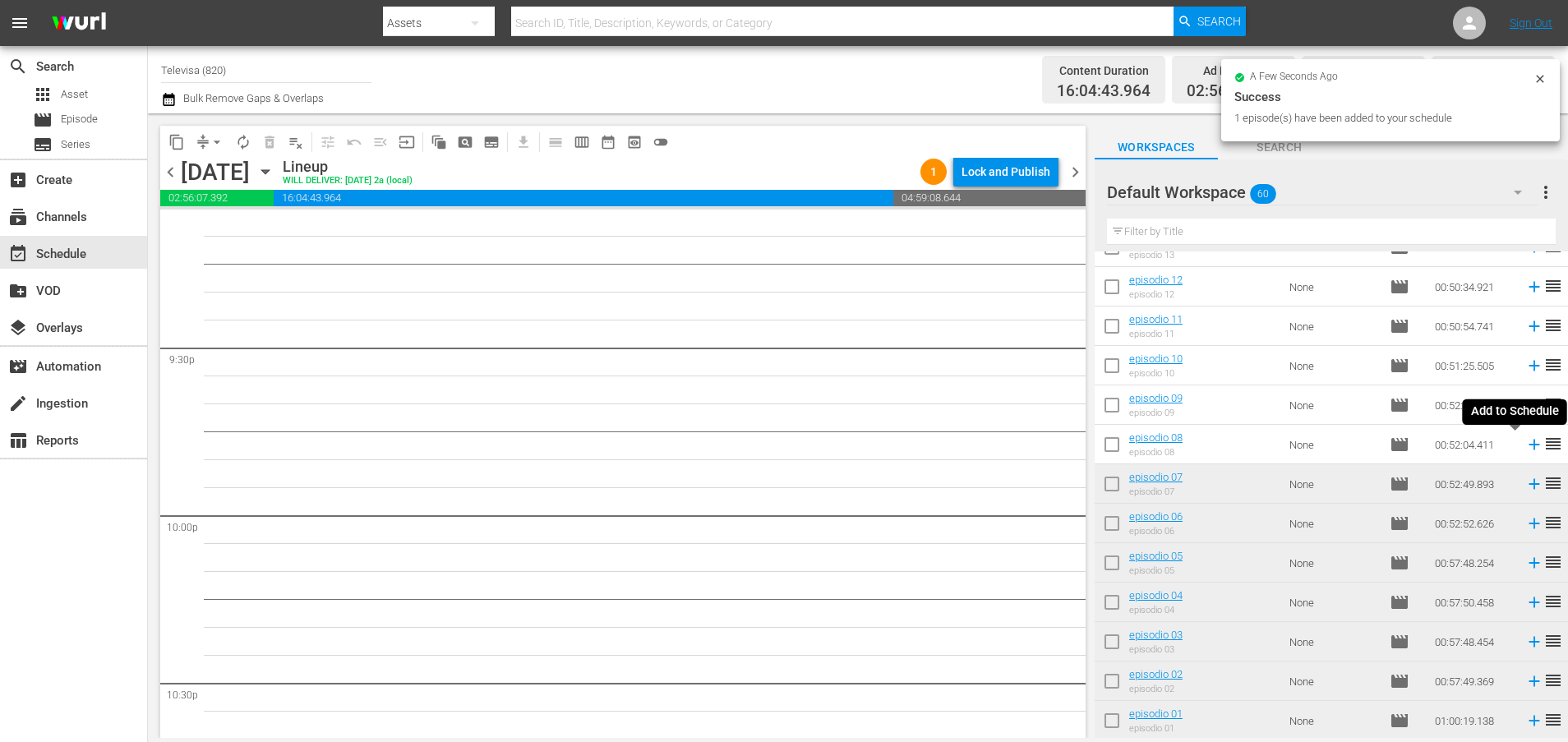
click at [1525, 447] on icon at bounding box center [1534, 444] width 18 height 18
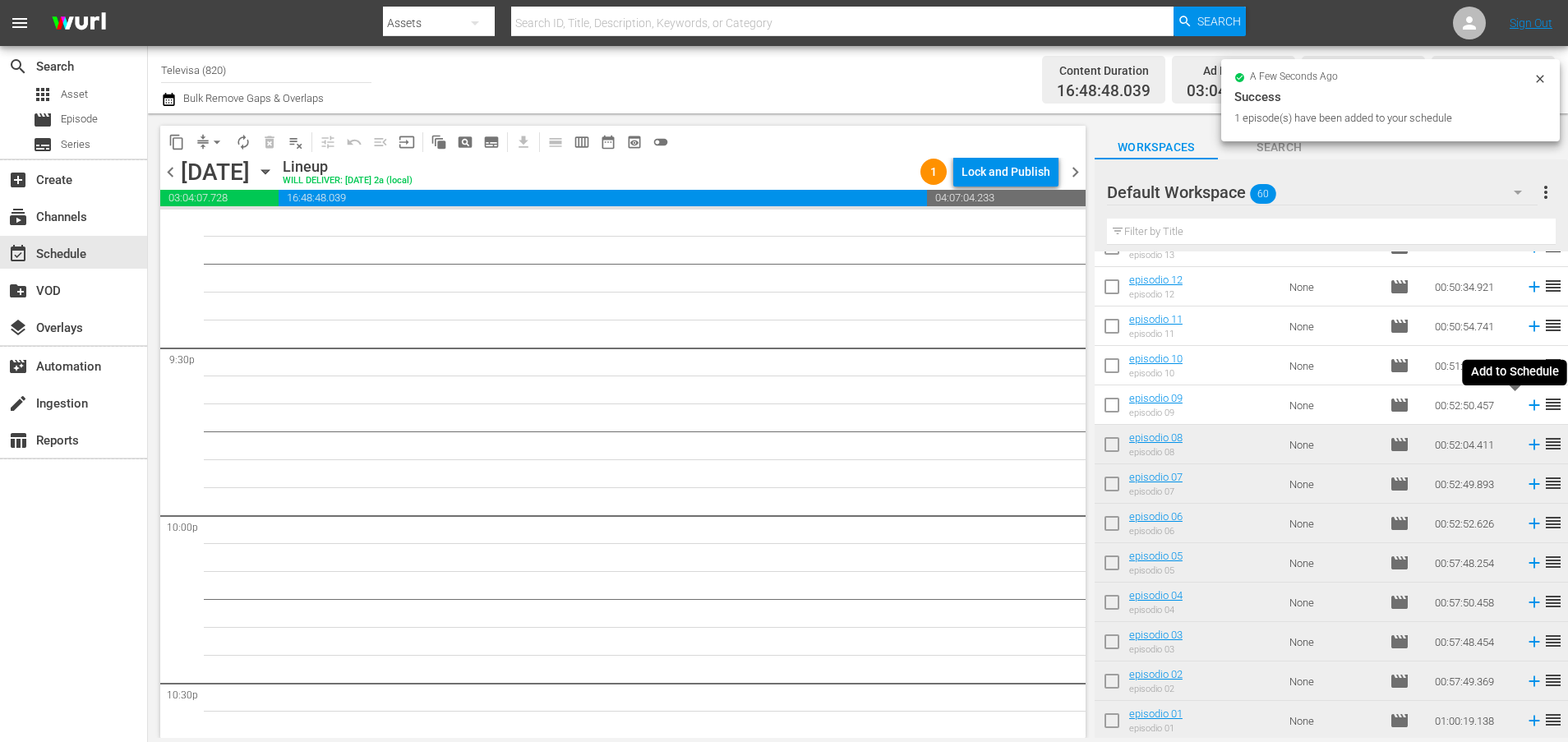
click at [1528, 407] on icon at bounding box center [1534, 405] width 11 height 11
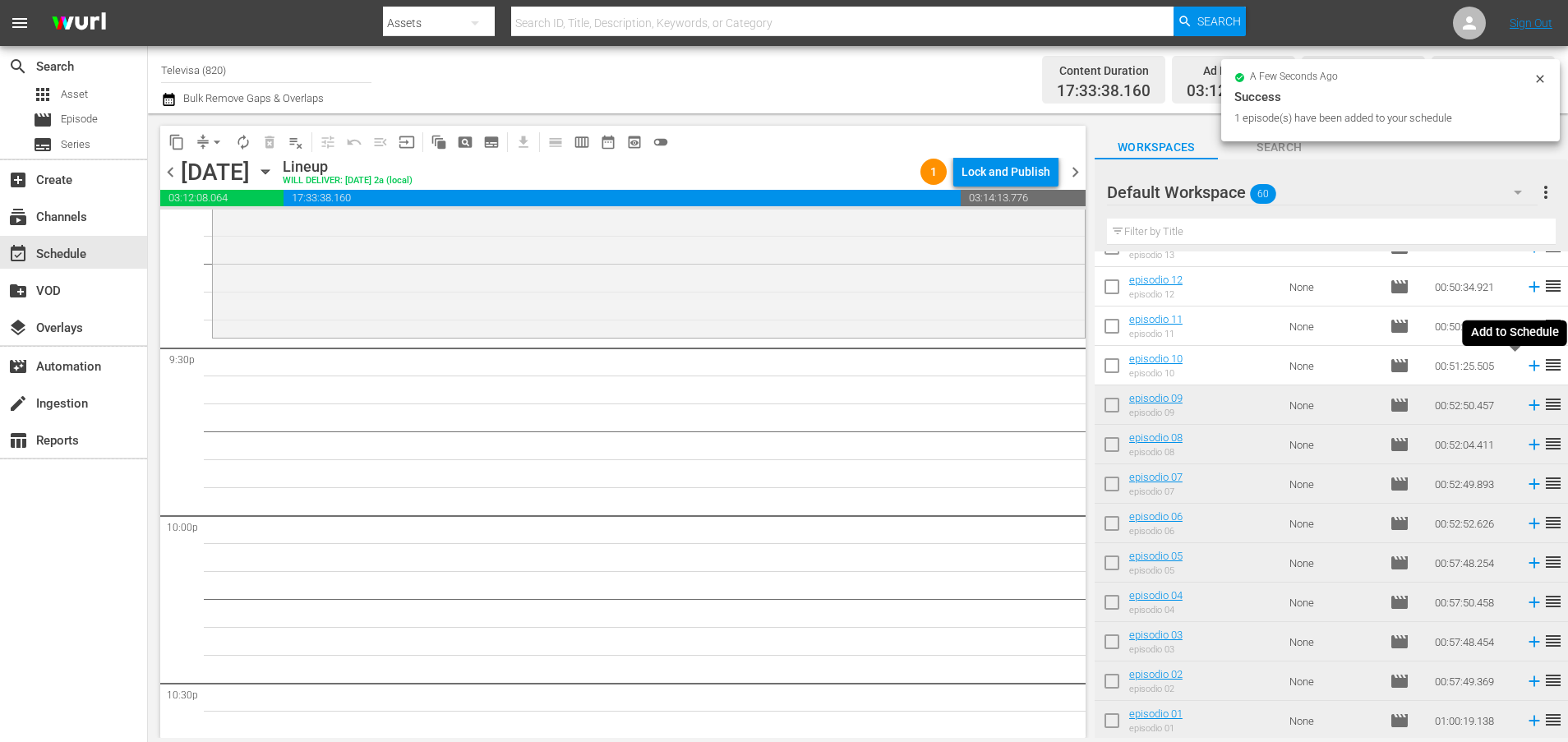
click at [1528, 366] on icon at bounding box center [1534, 366] width 11 height 11
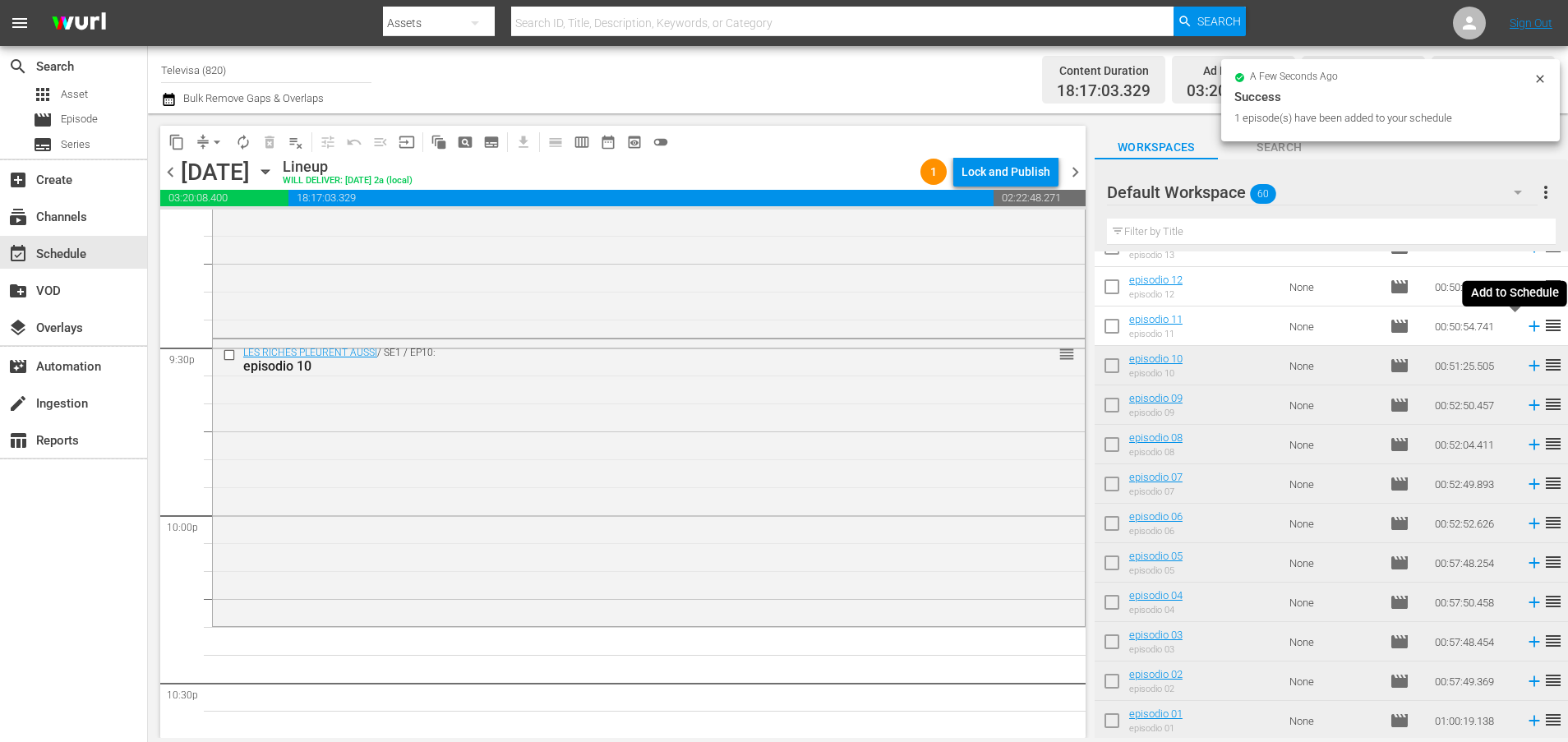
click at [1528, 326] on icon at bounding box center [1534, 327] width 11 height 11
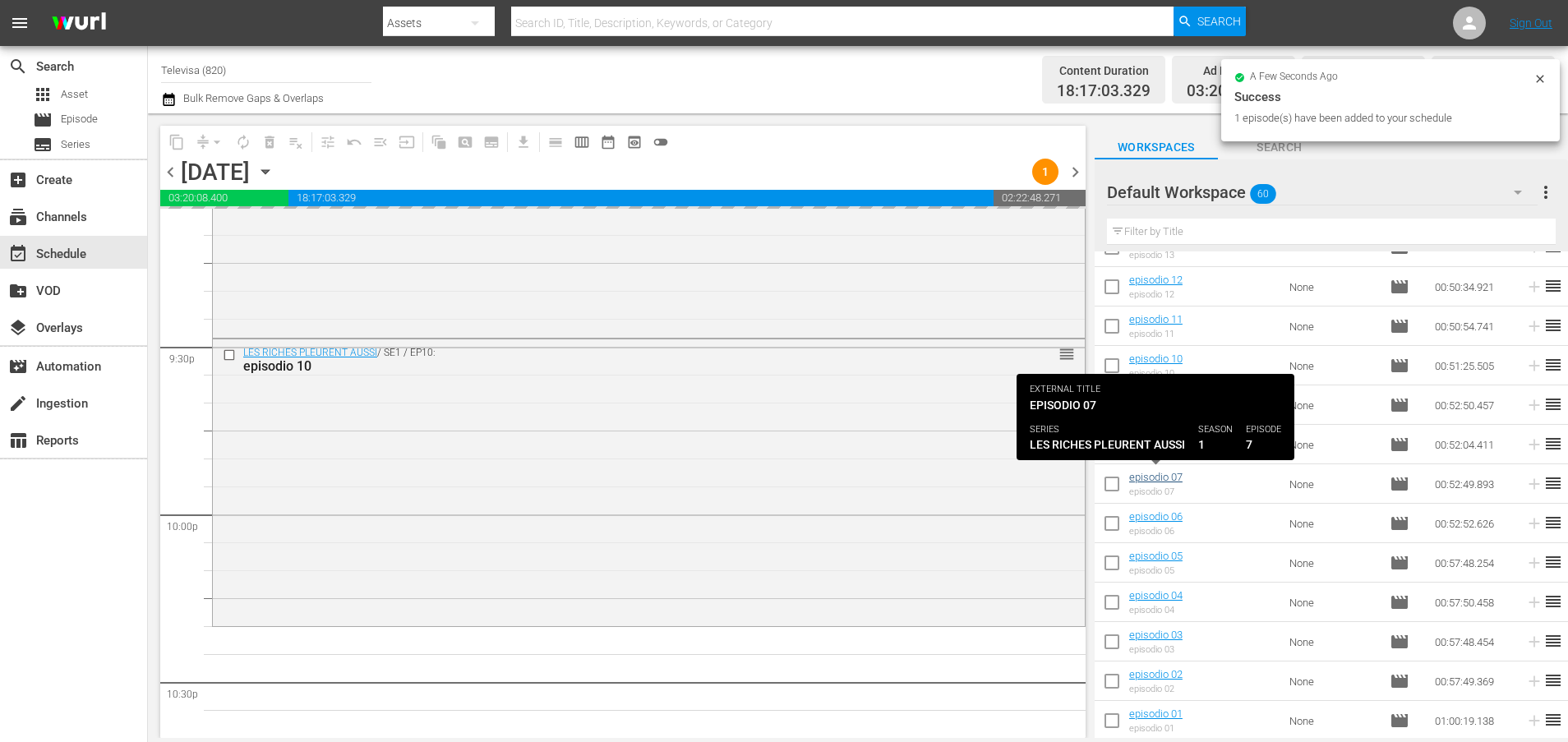
scroll to position [7516, 0]
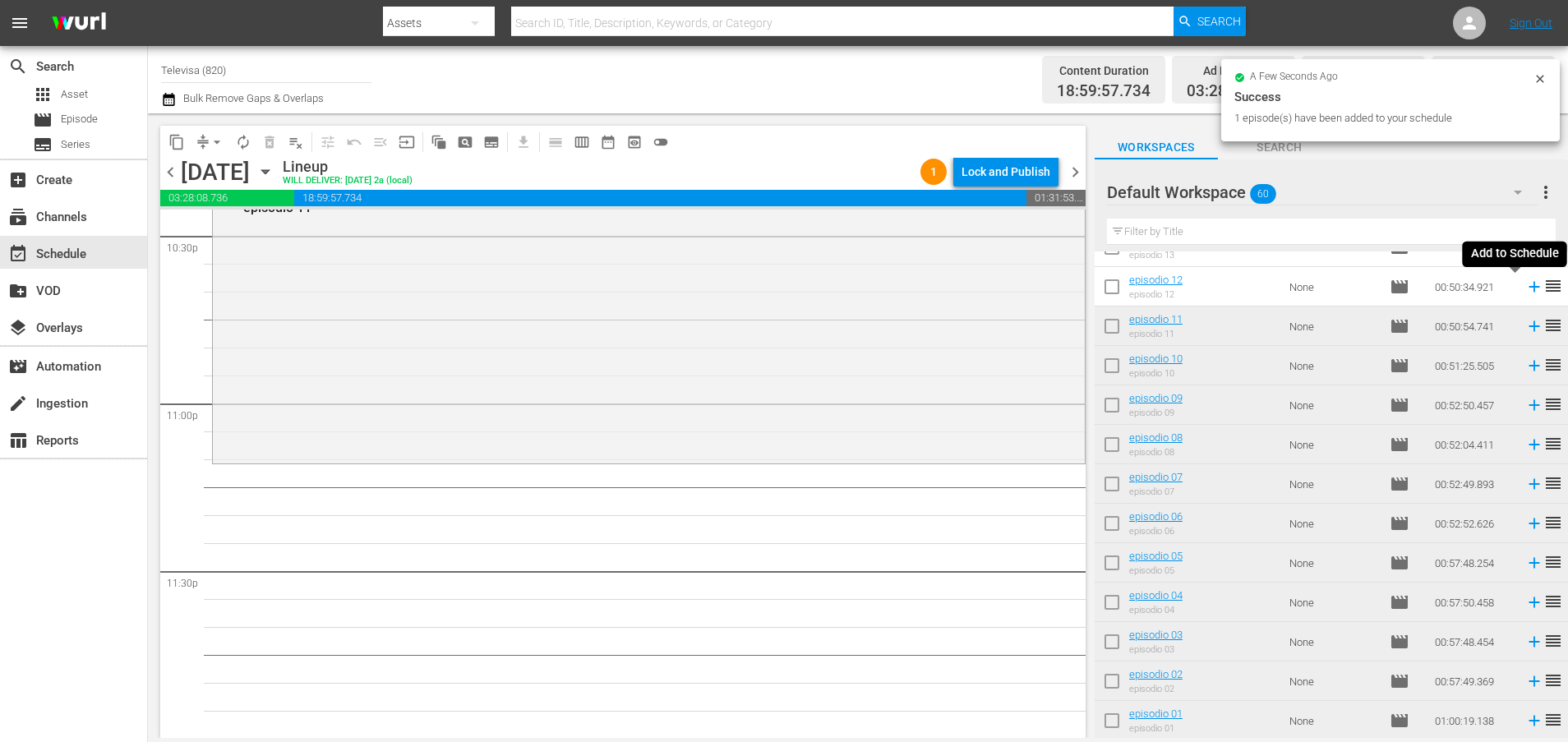
click at [1528, 287] on icon at bounding box center [1534, 287] width 11 height 11
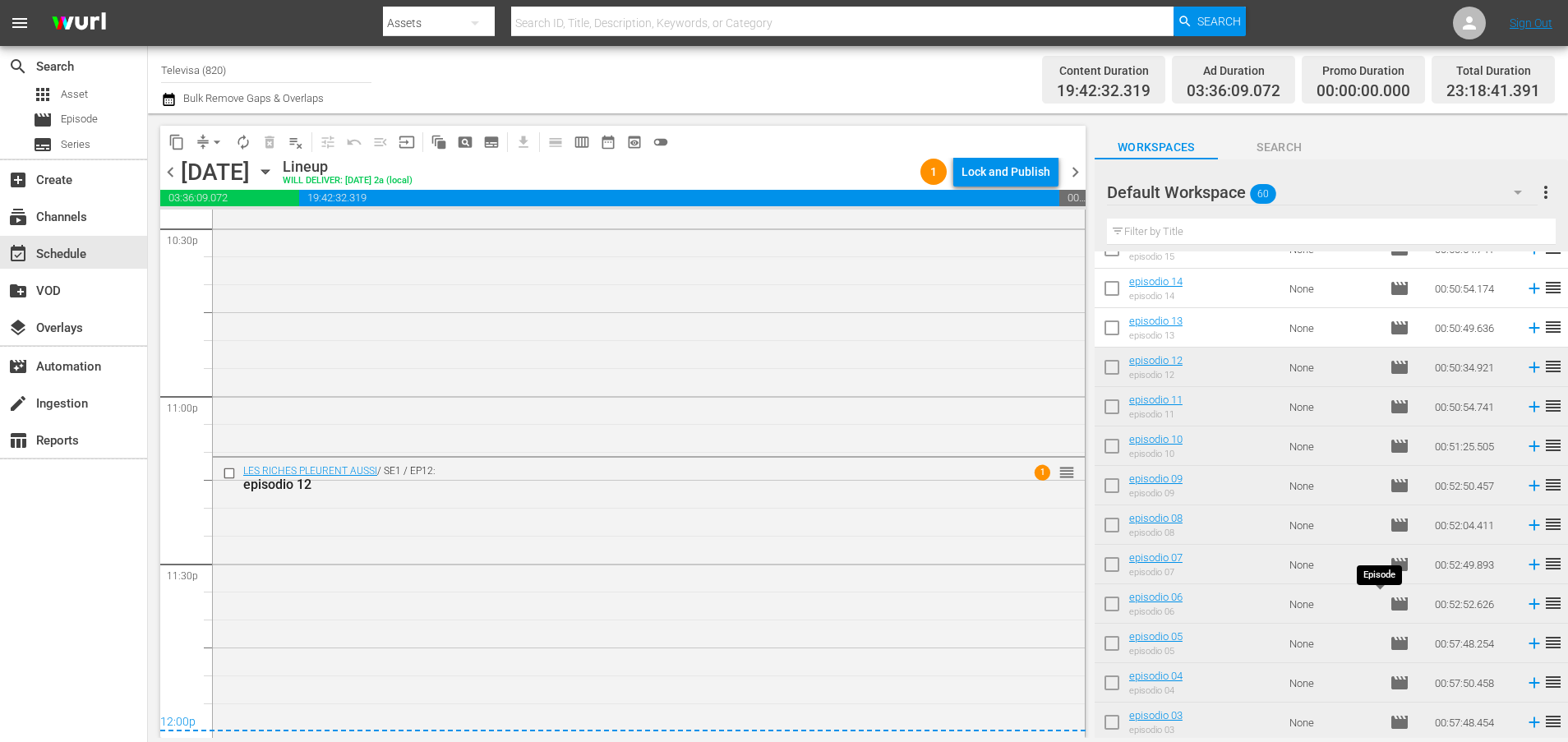
scroll to position [1795, 0]
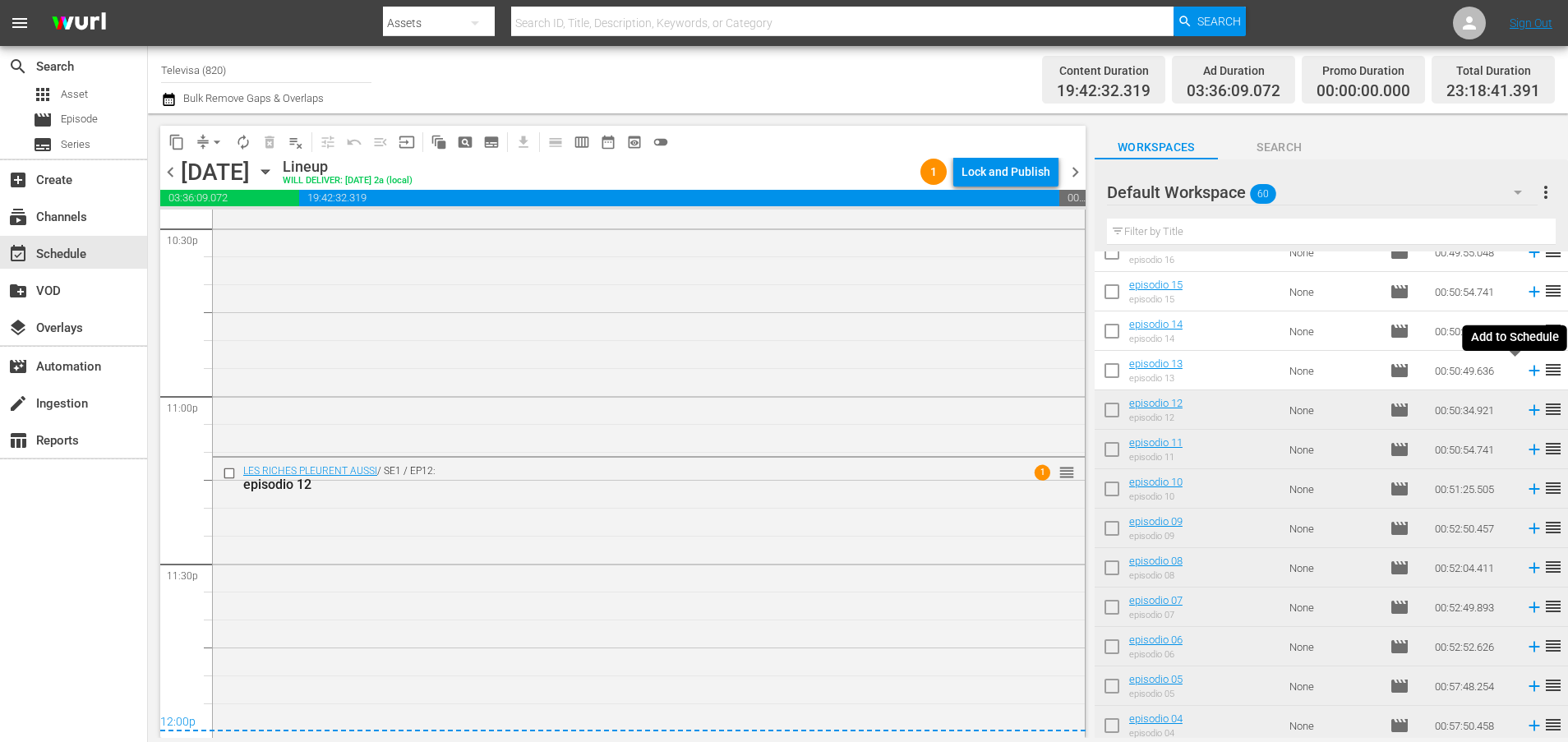
click at [1525, 368] on icon at bounding box center [1534, 370] width 18 height 18
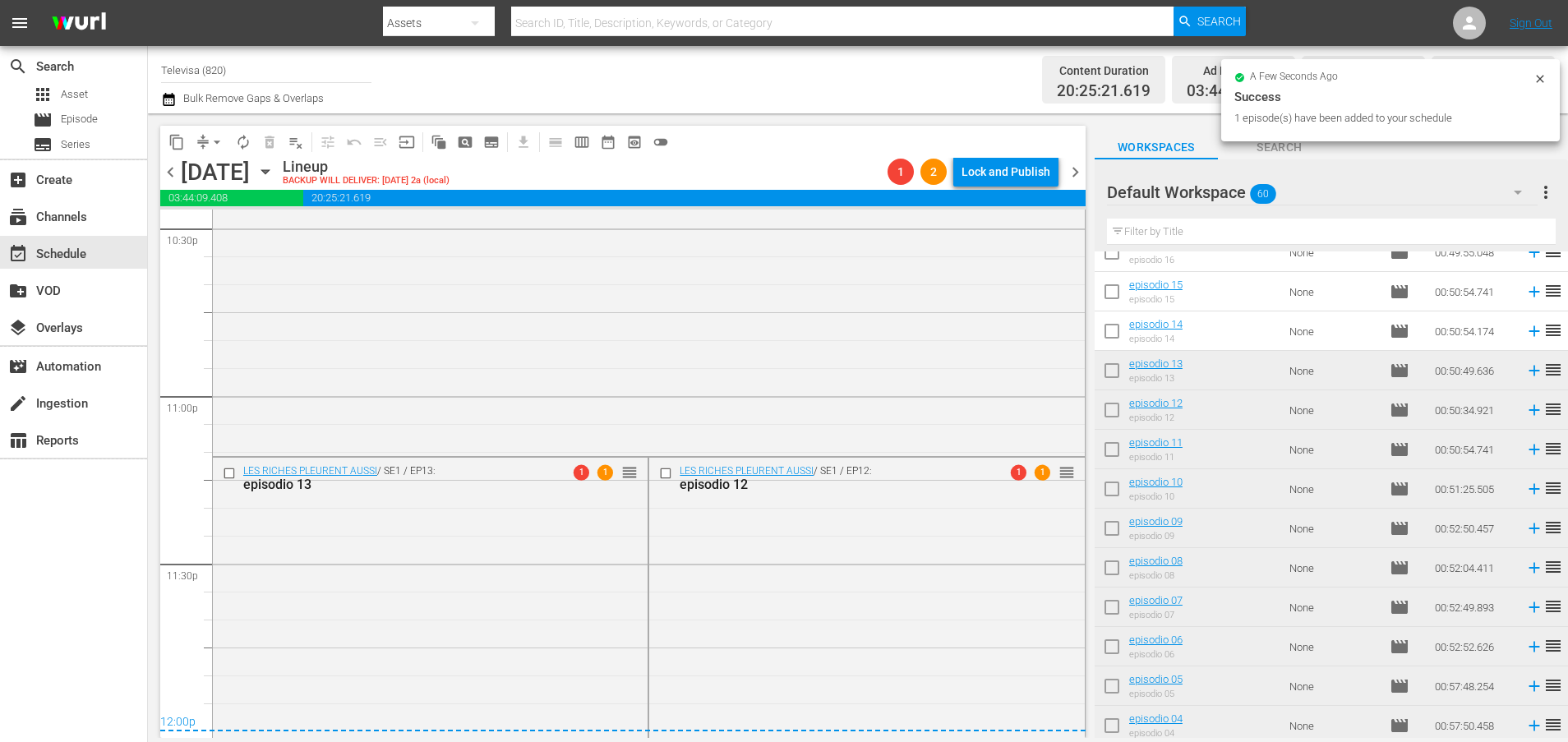
scroll to position [7526, 0]
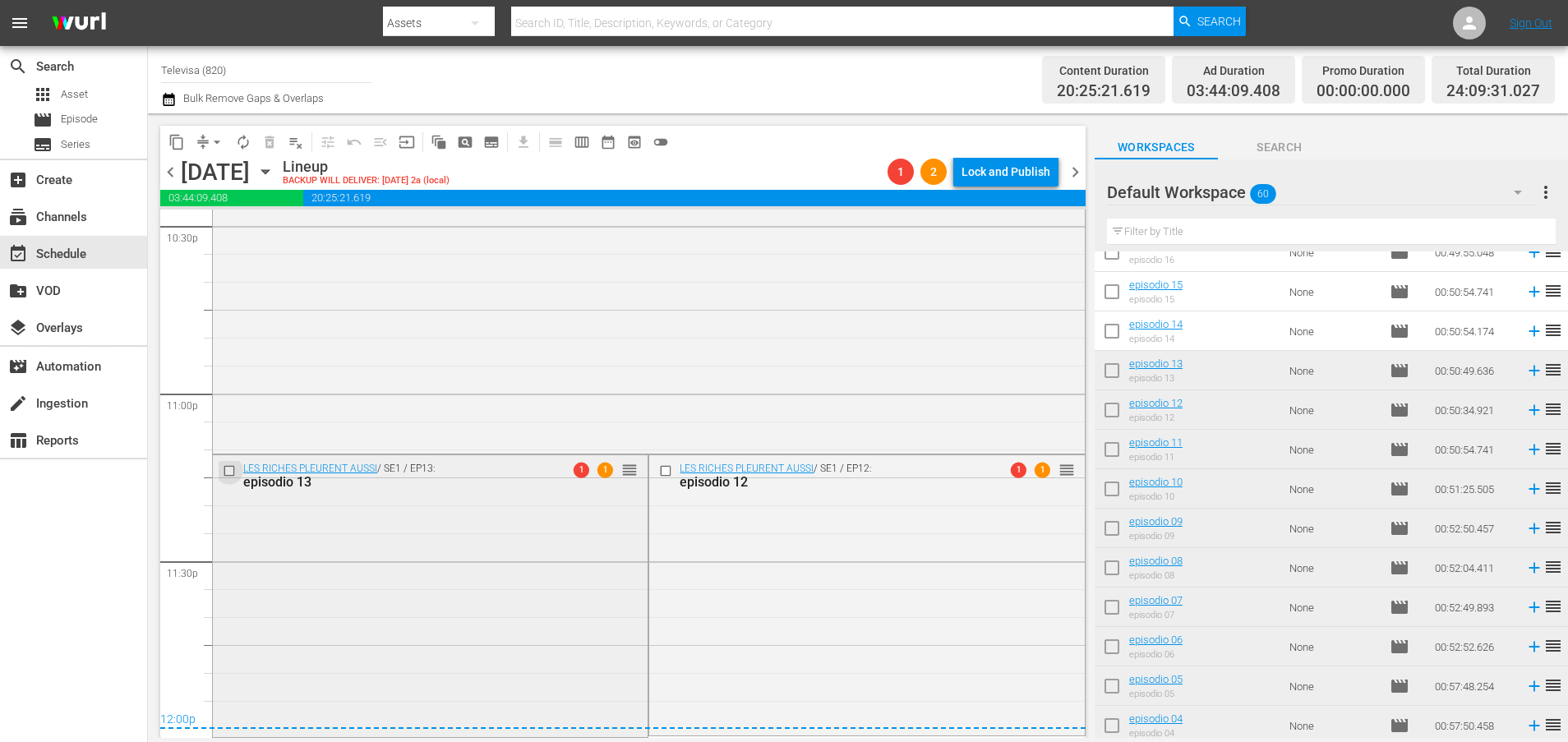
click at [229, 466] on input "checkbox" at bounding box center [231, 469] width 17 height 14
click at [270, 142] on span "delete_forever_outlined" at bounding box center [269, 142] width 16 height 16
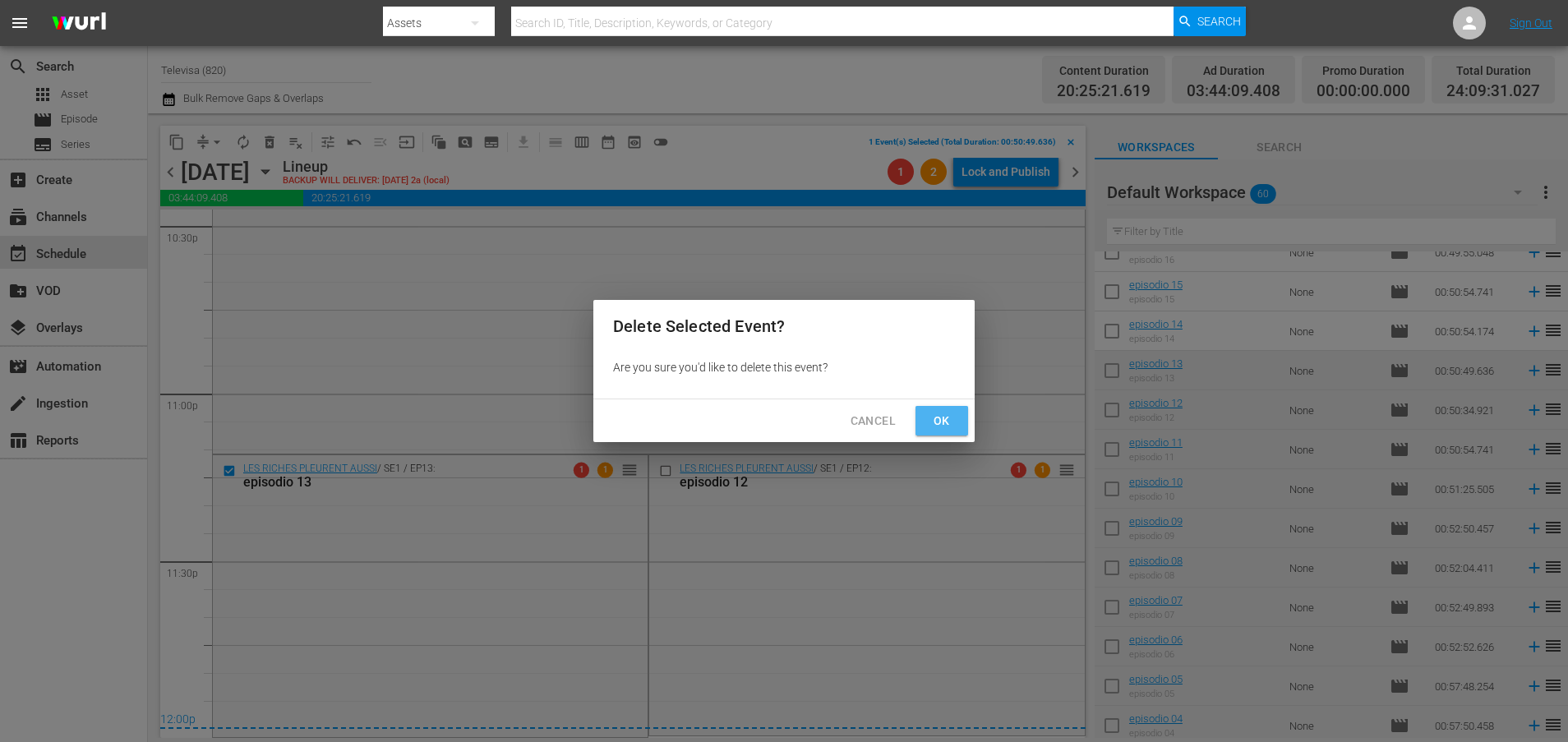
click at [934, 424] on span "Ok" at bounding box center [941, 421] width 26 height 21
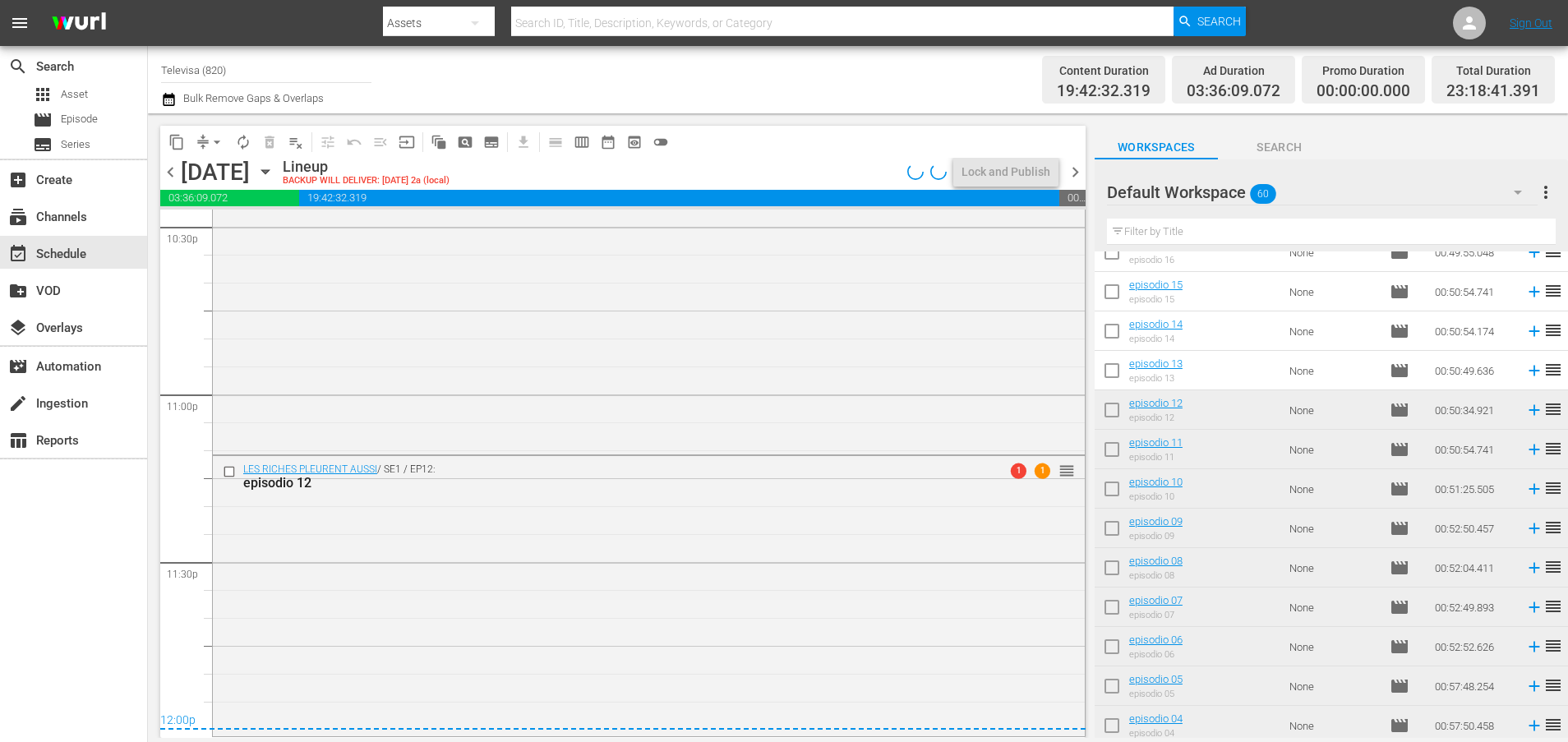
scroll to position [7525, 0]
click at [1004, 171] on div "Lock and Publish" at bounding box center [1006, 172] width 88 height 30
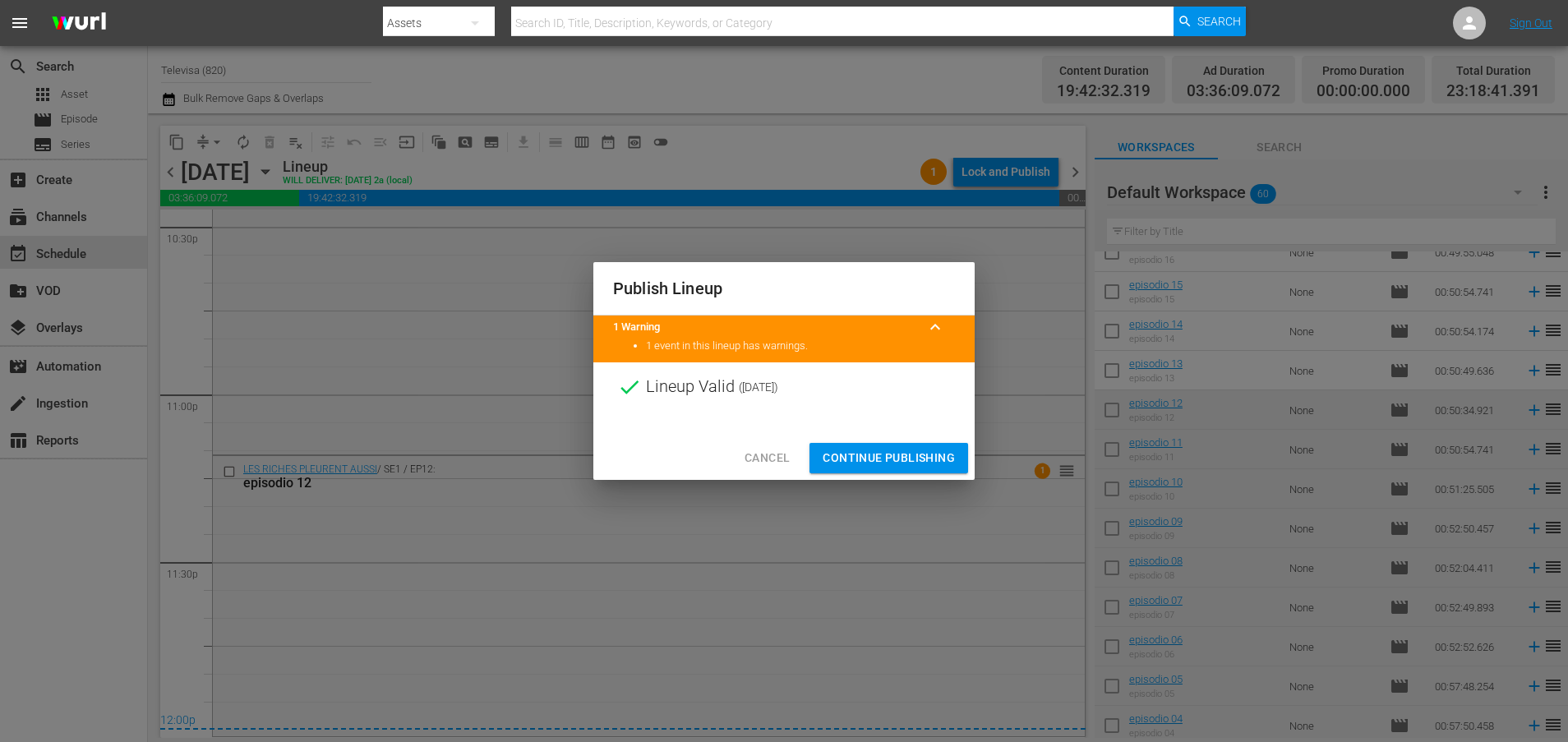
click at [895, 457] on span "Continue Publishing" at bounding box center [888, 458] width 133 height 21
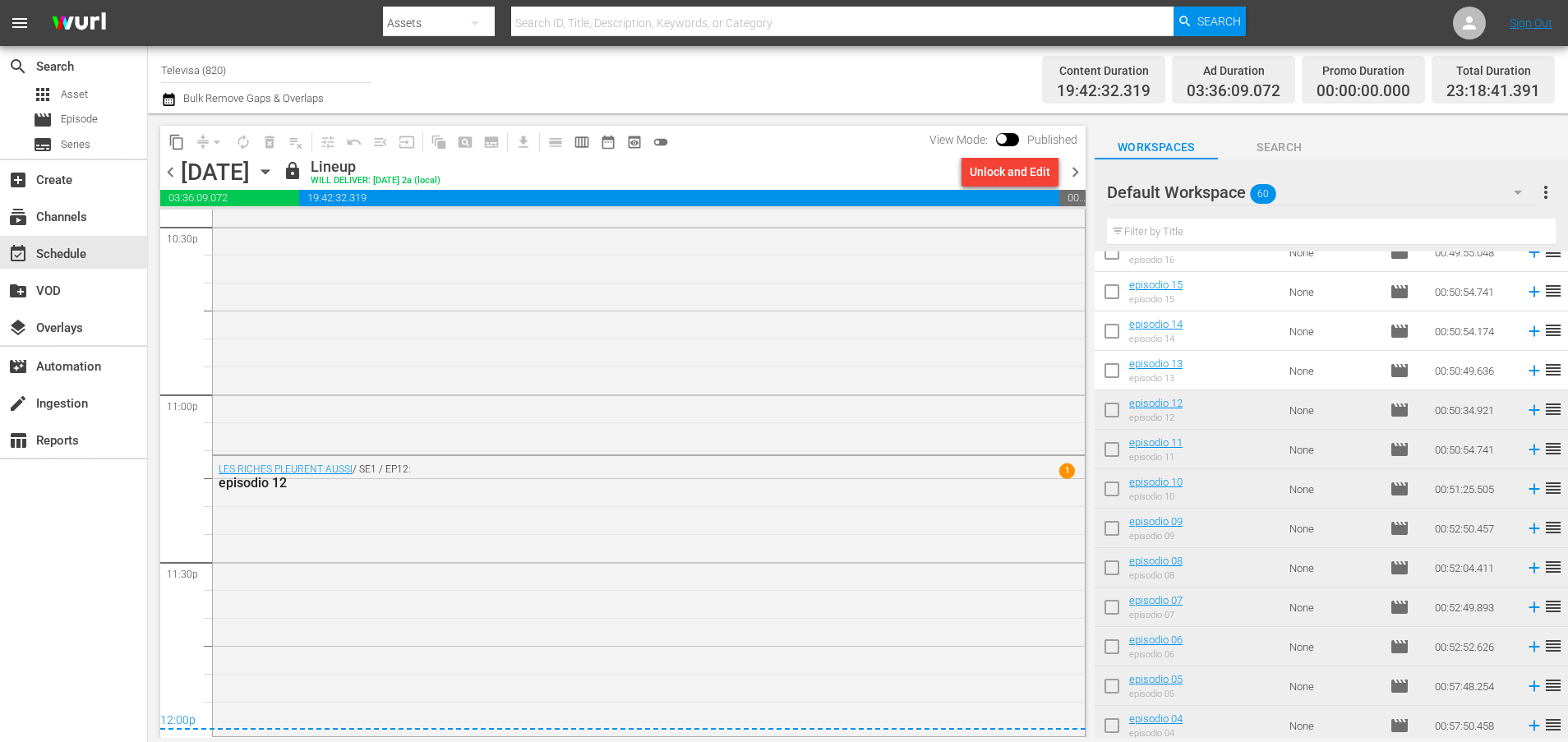
click at [274, 173] on icon "button" at bounding box center [265, 172] width 18 height 18
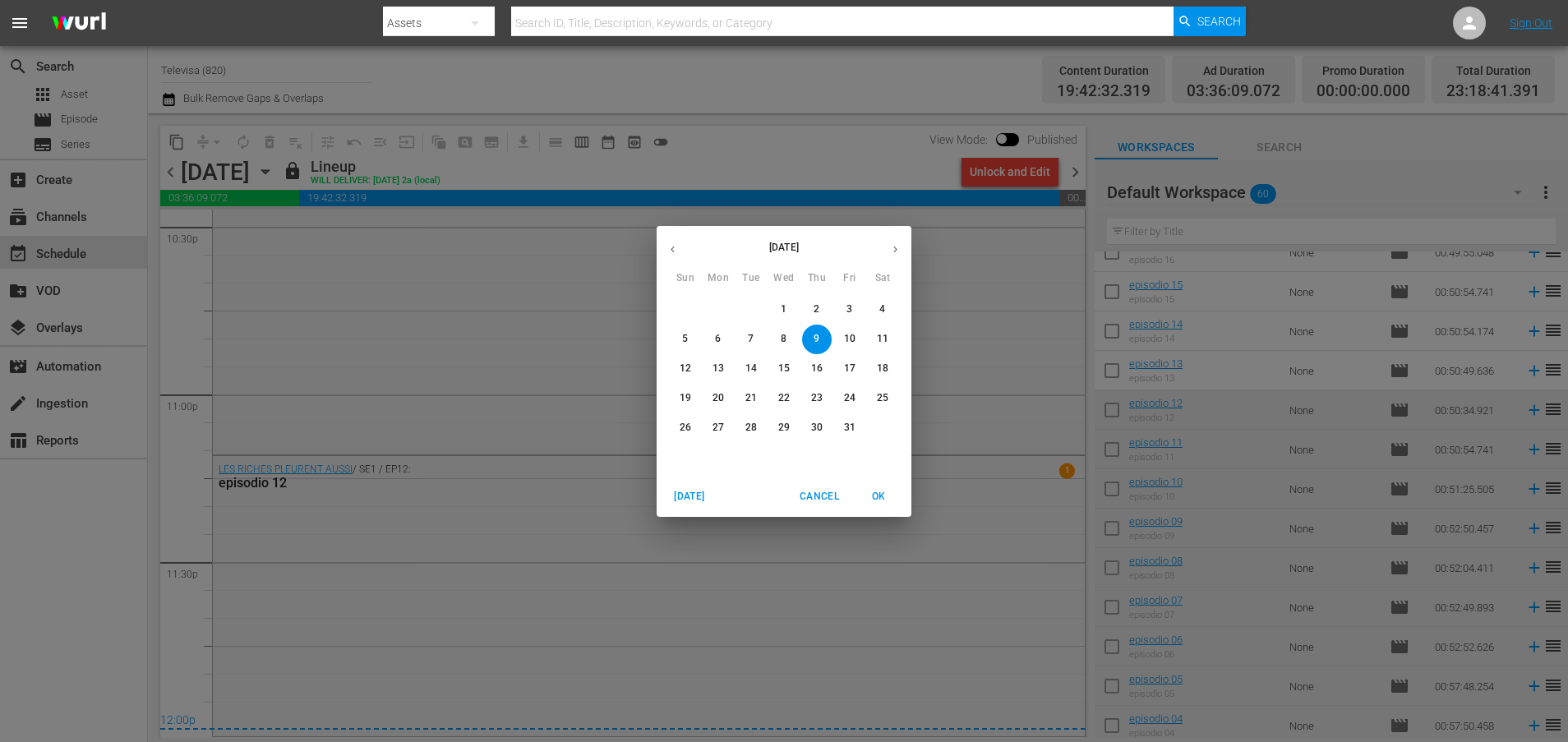
click at [848, 341] on p "10" at bounding box center [849, 339] width 12 height 14
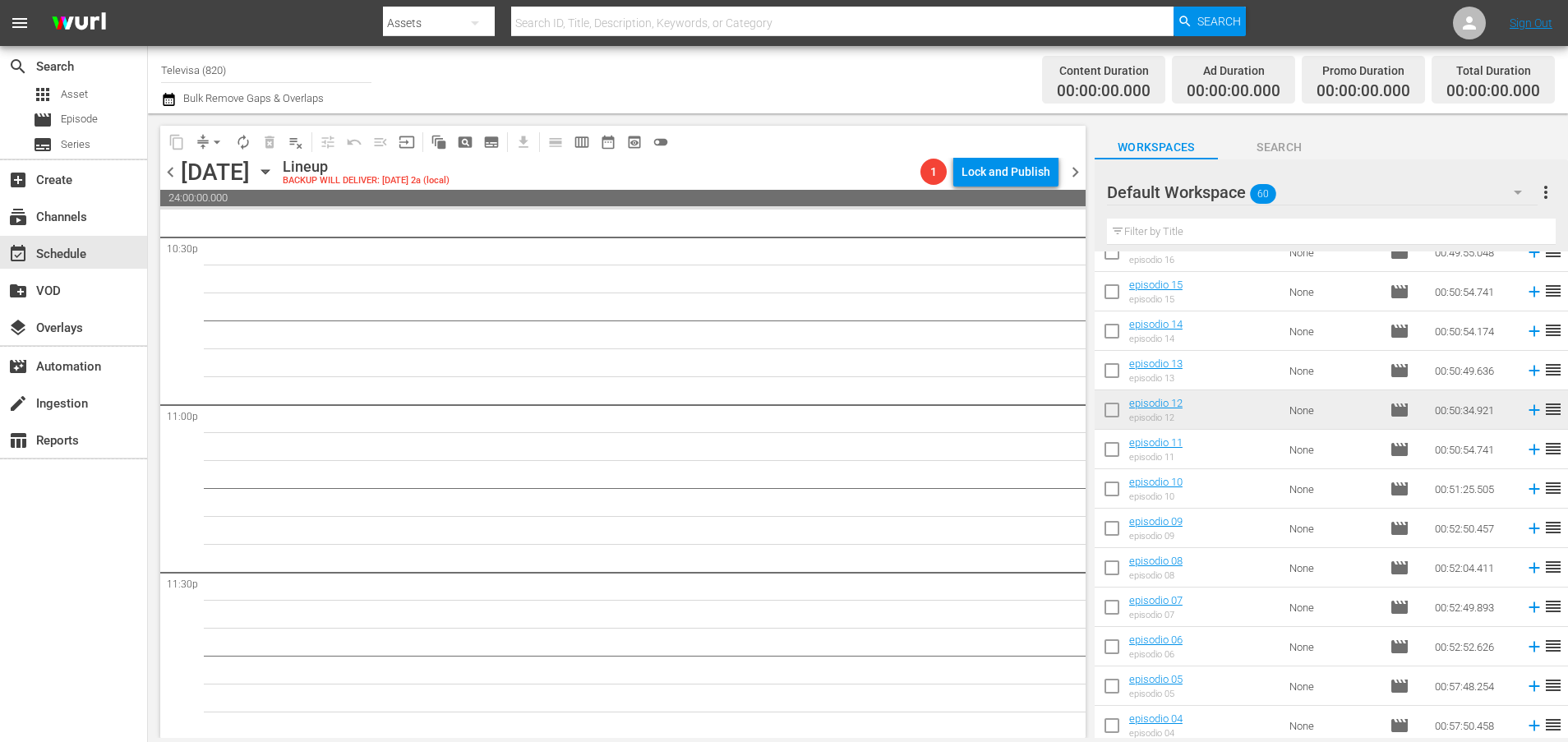
scroll to position [7486, 0]
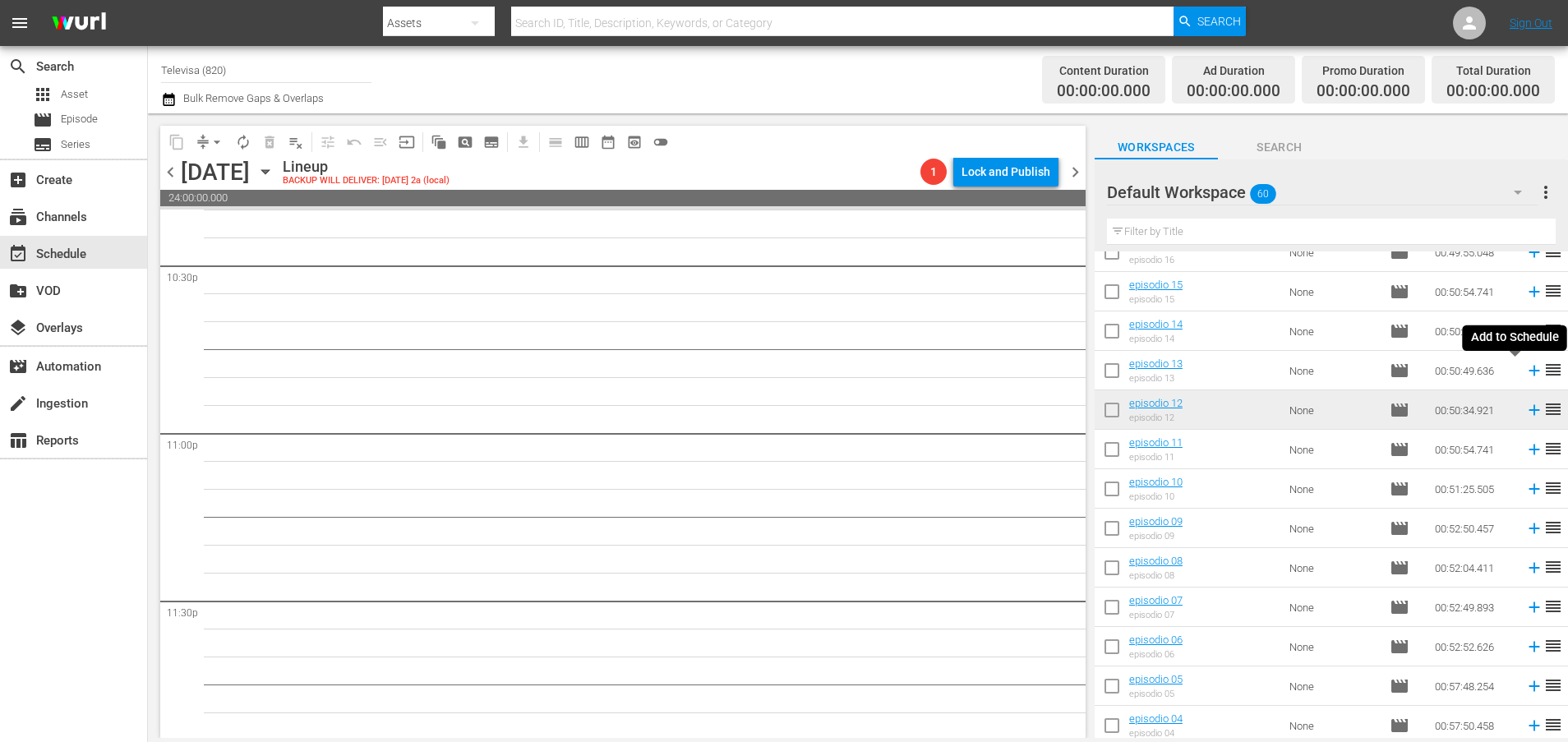
click at [1528, 375] on icon at bounding box center [1534, 371] width 11 height 11
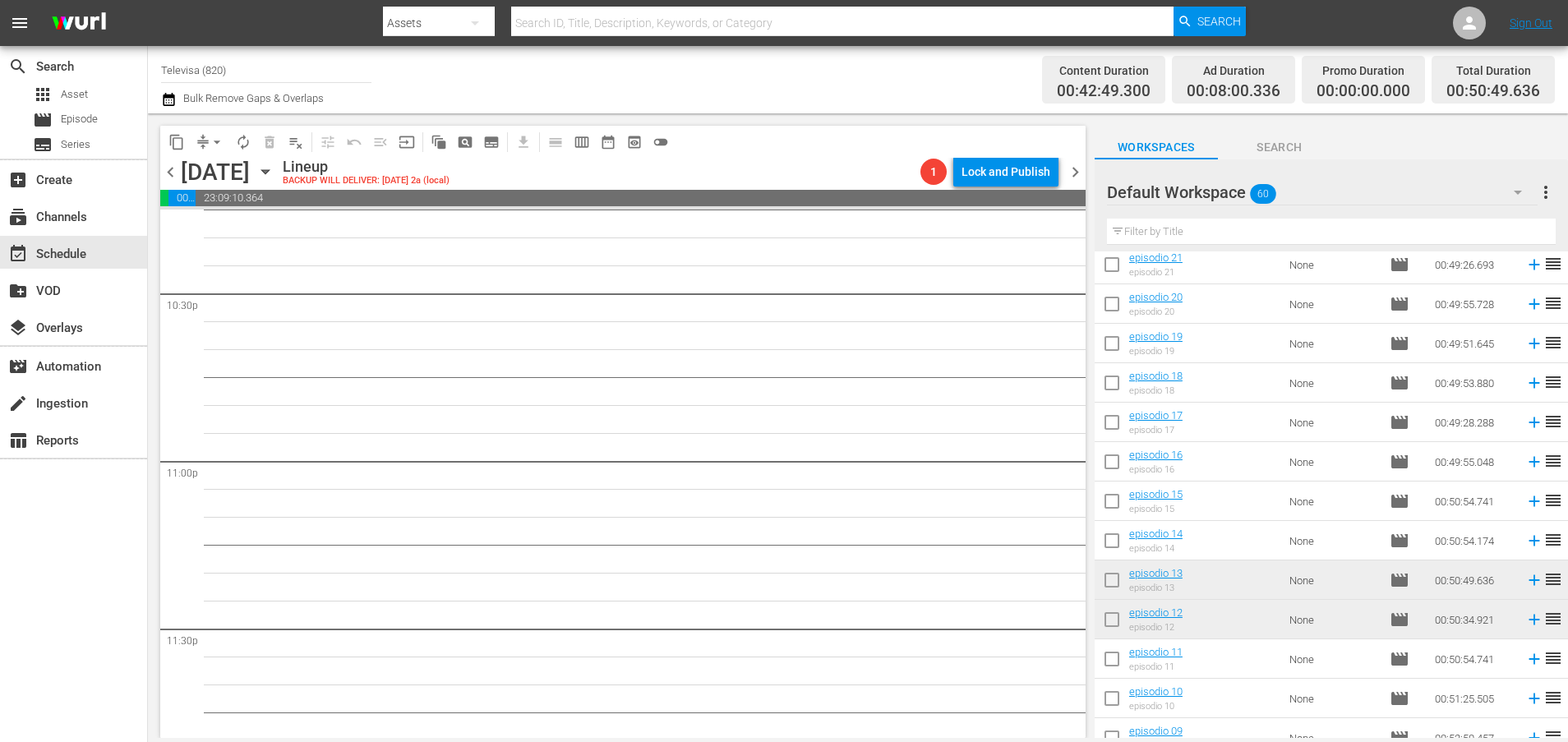
scroll to position [1548, 0]
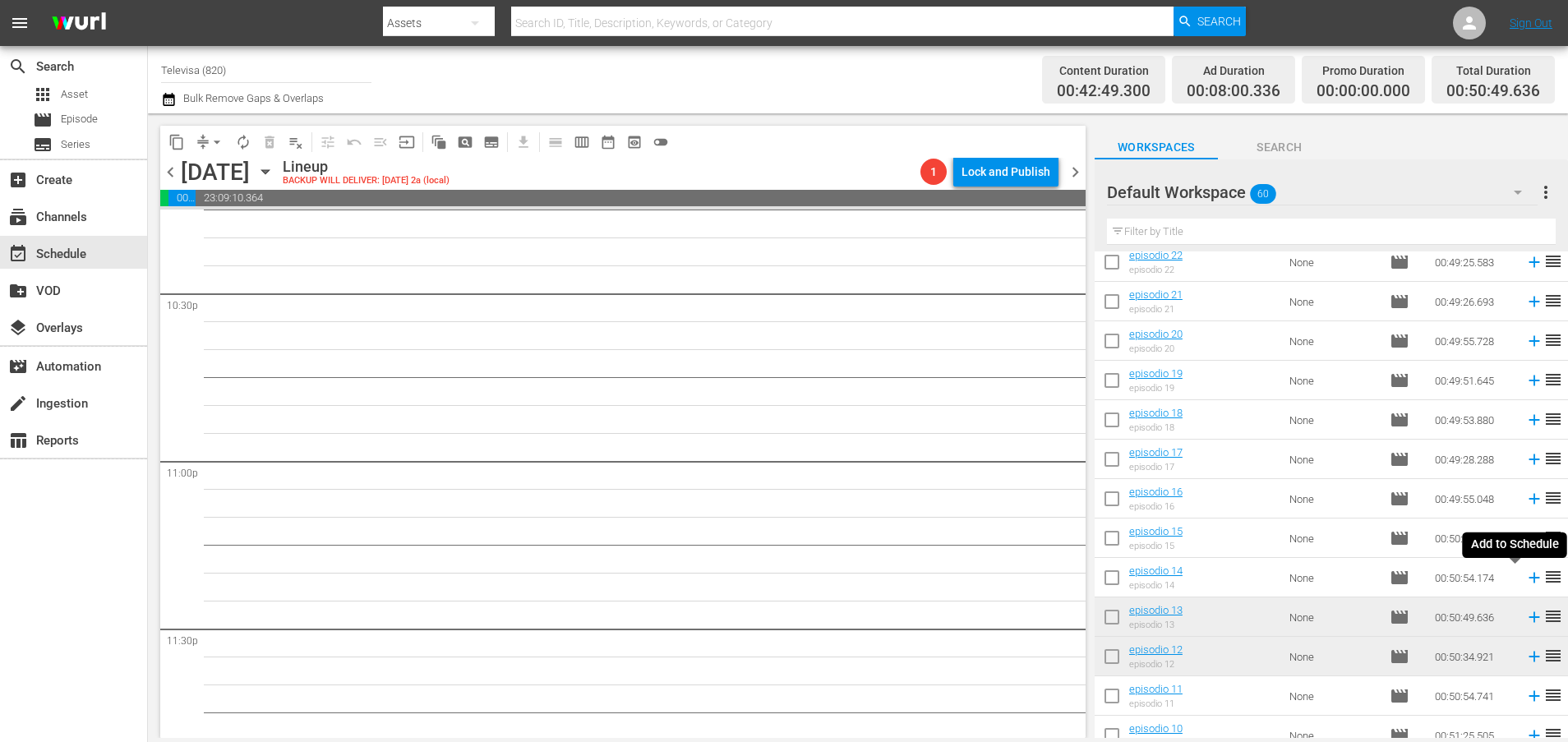
click at [1528, 575] on icon at bounding box center [1534, 578] width 11 height 11
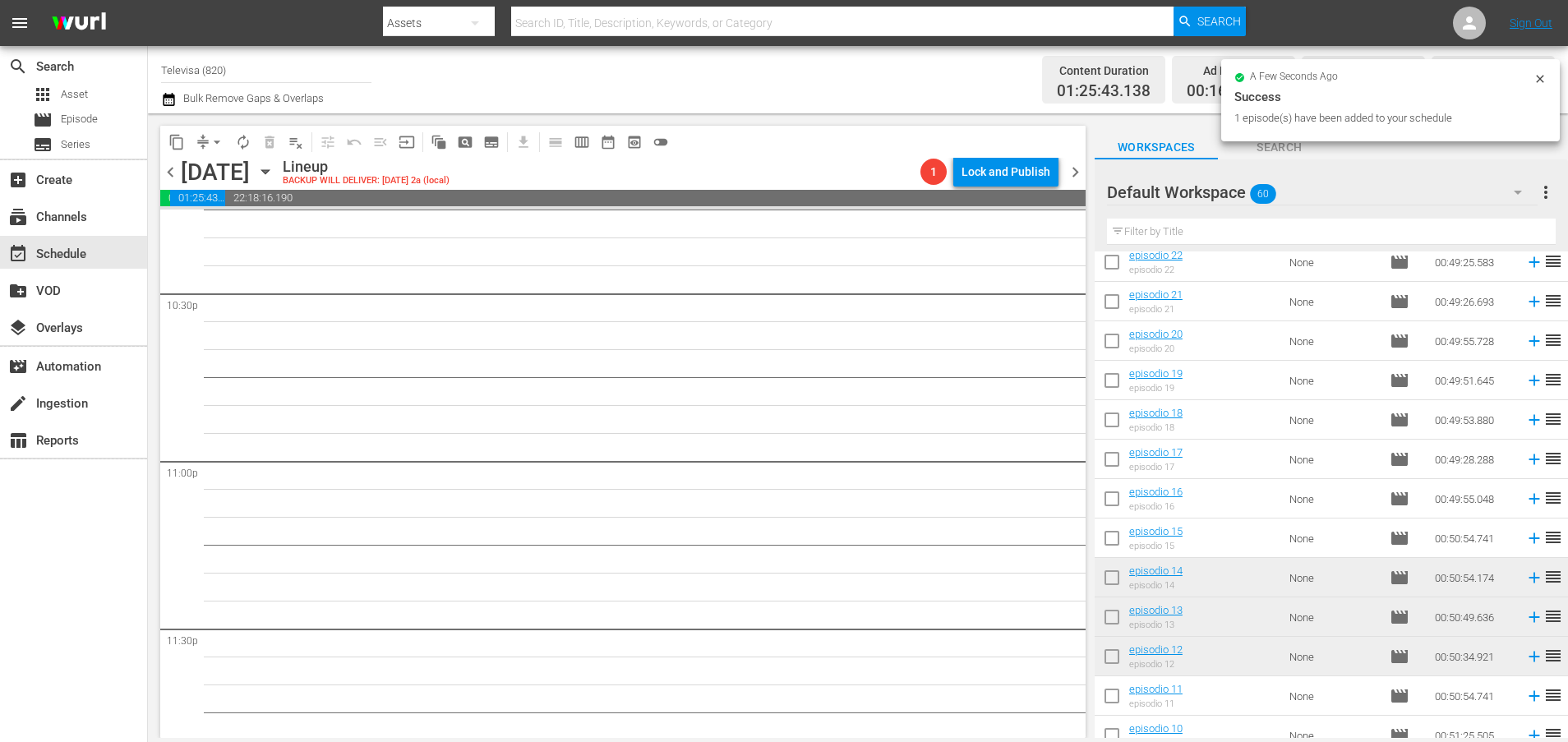
scroll to position [7431, 0]
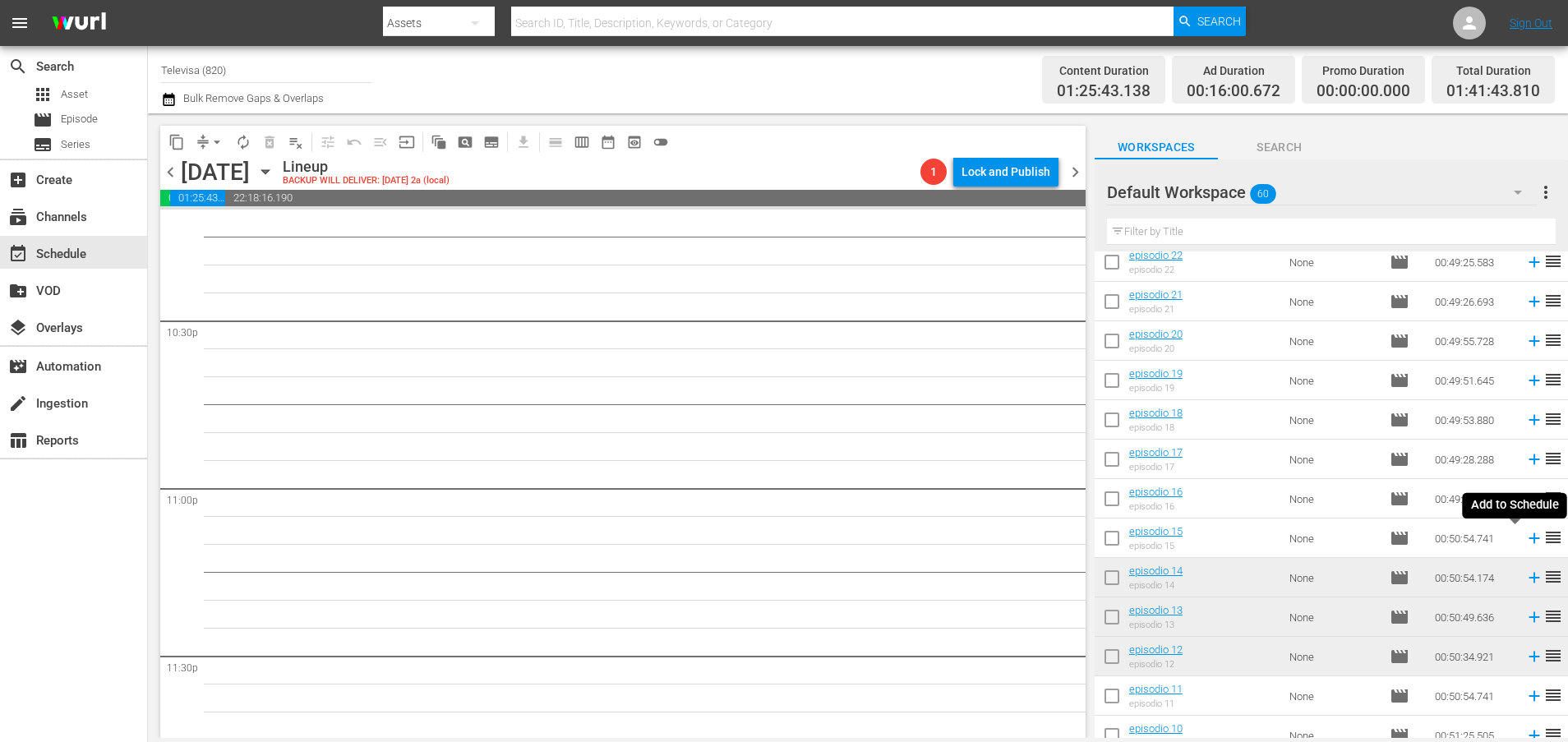
click at [1528, 538] on icon at bounding box center [1534, 539] width 11 height 11
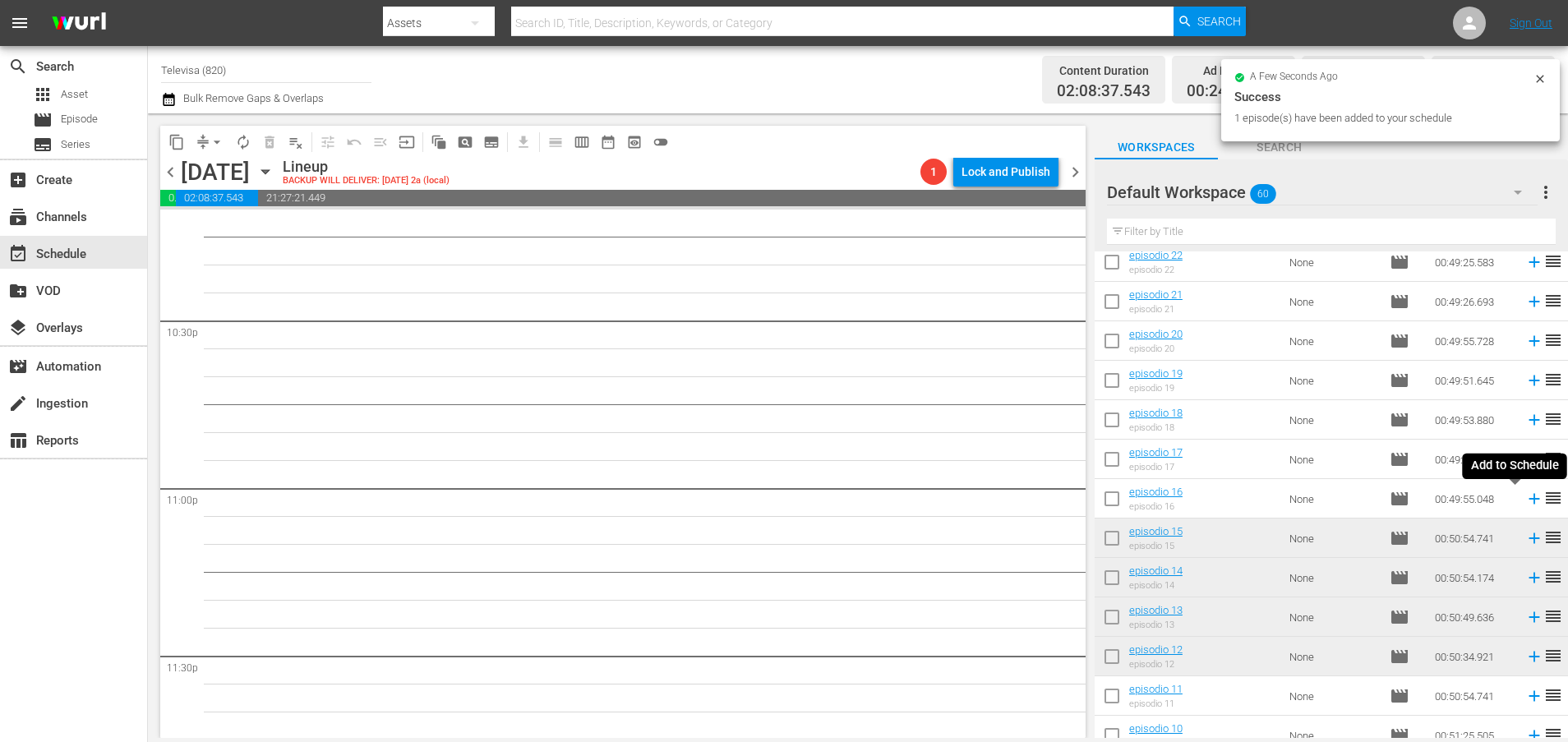
click at [1528, 498] on icon at bounding box center [1534, 499] width 11 height 11
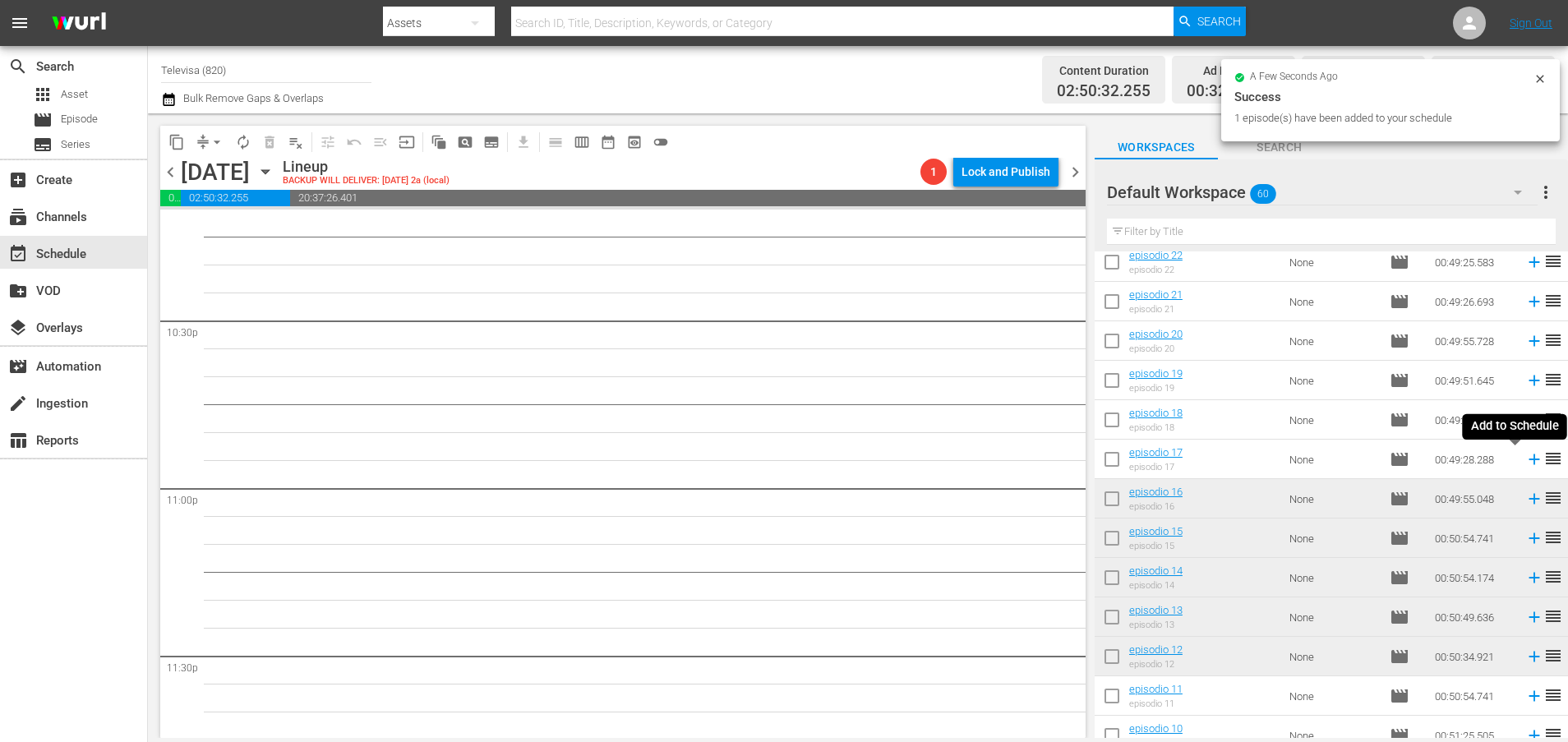
click at [1525, 461] on icon at bounding box center [1534, 459] width 18 height 18
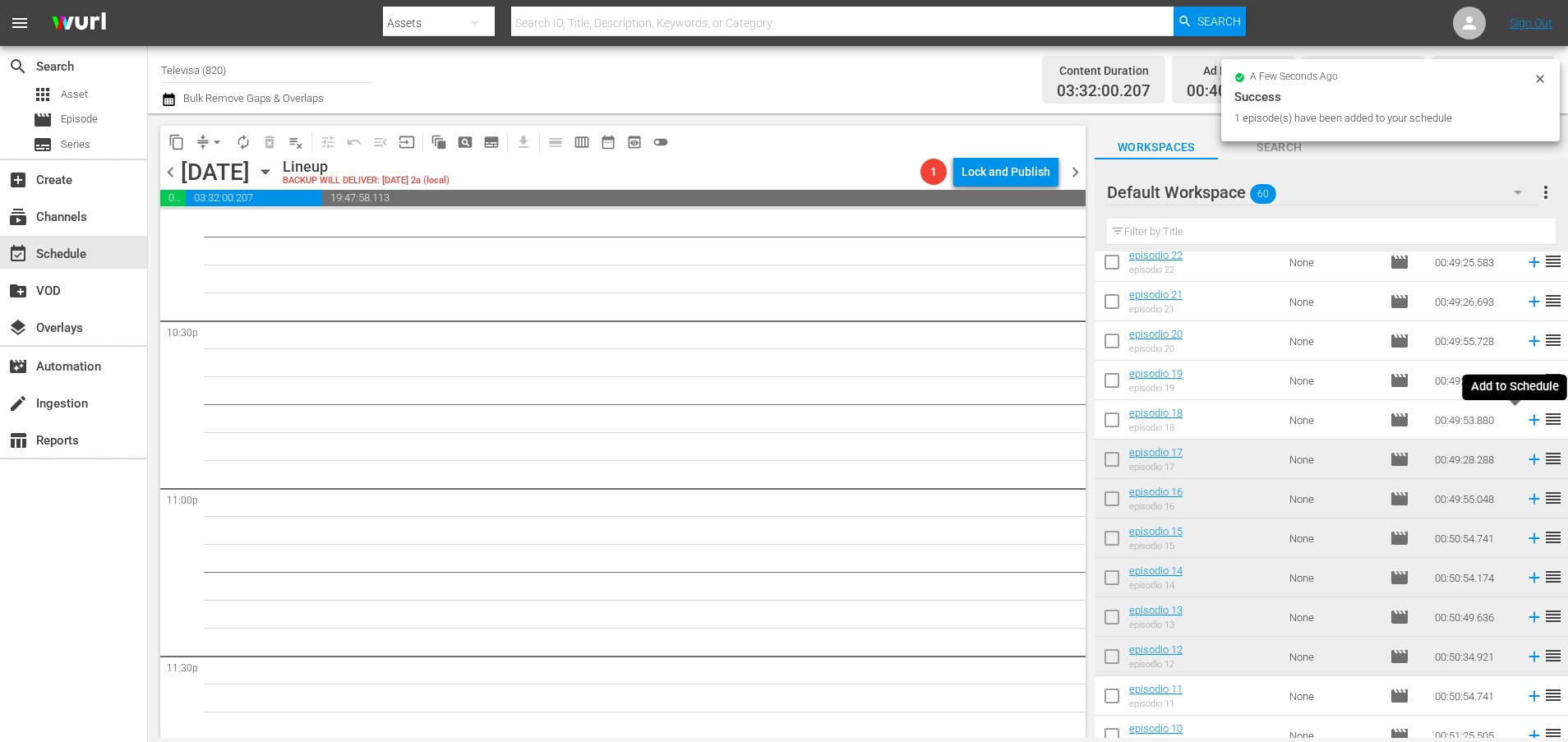
scroll to position [7402, 0]
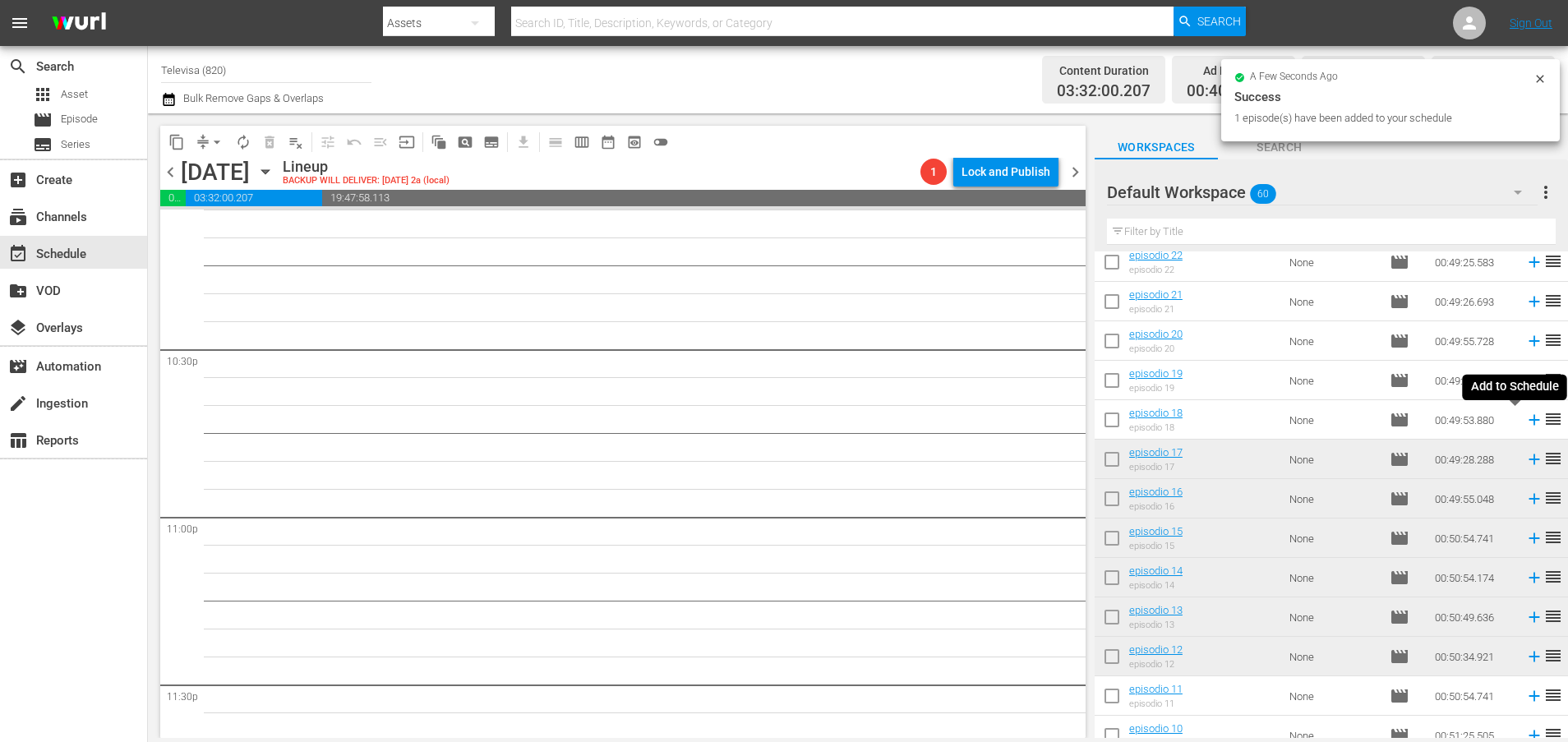
click at [1525, 422] on icon at bounding box center [1534, 420] width 18 height 18
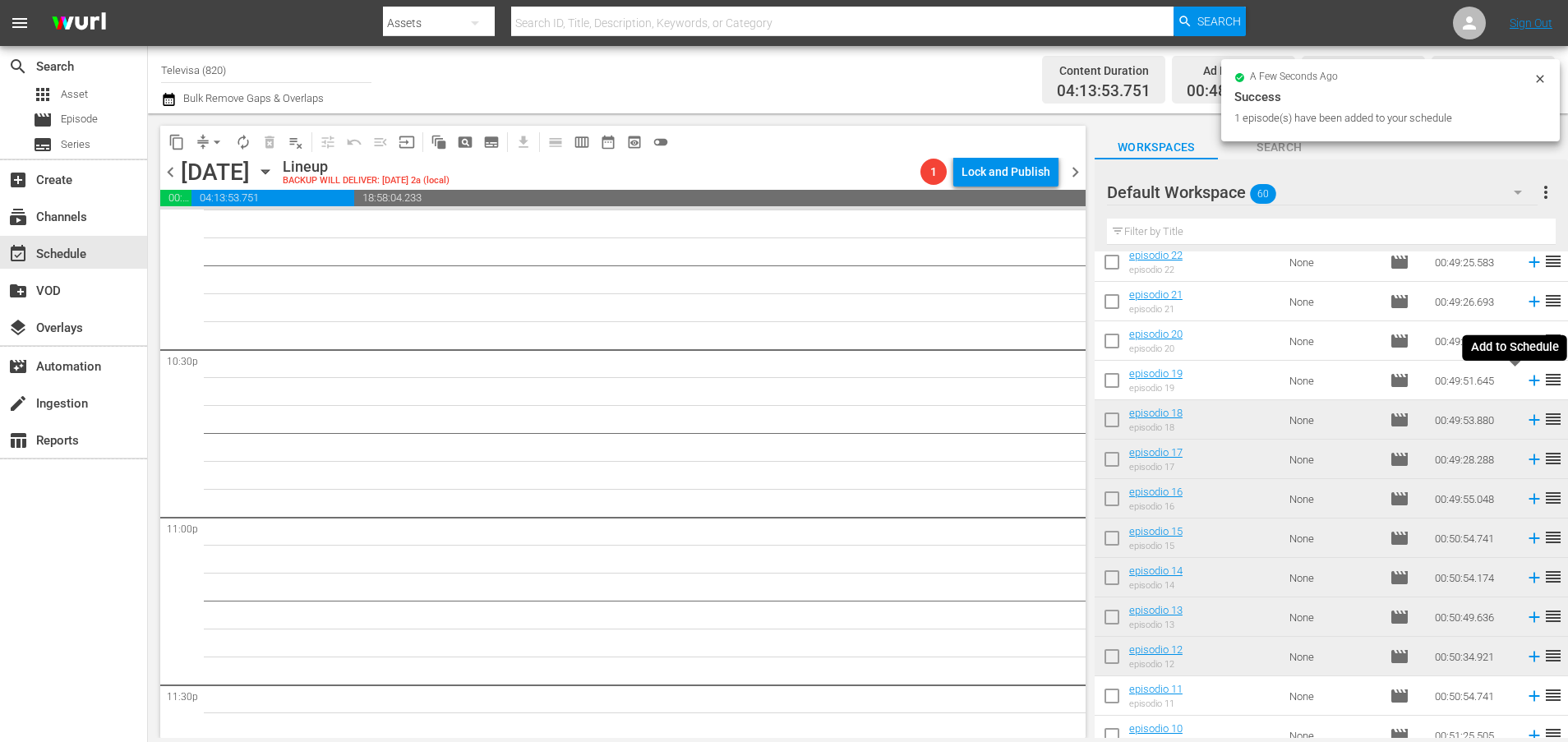
scroll to position [7374, 0]
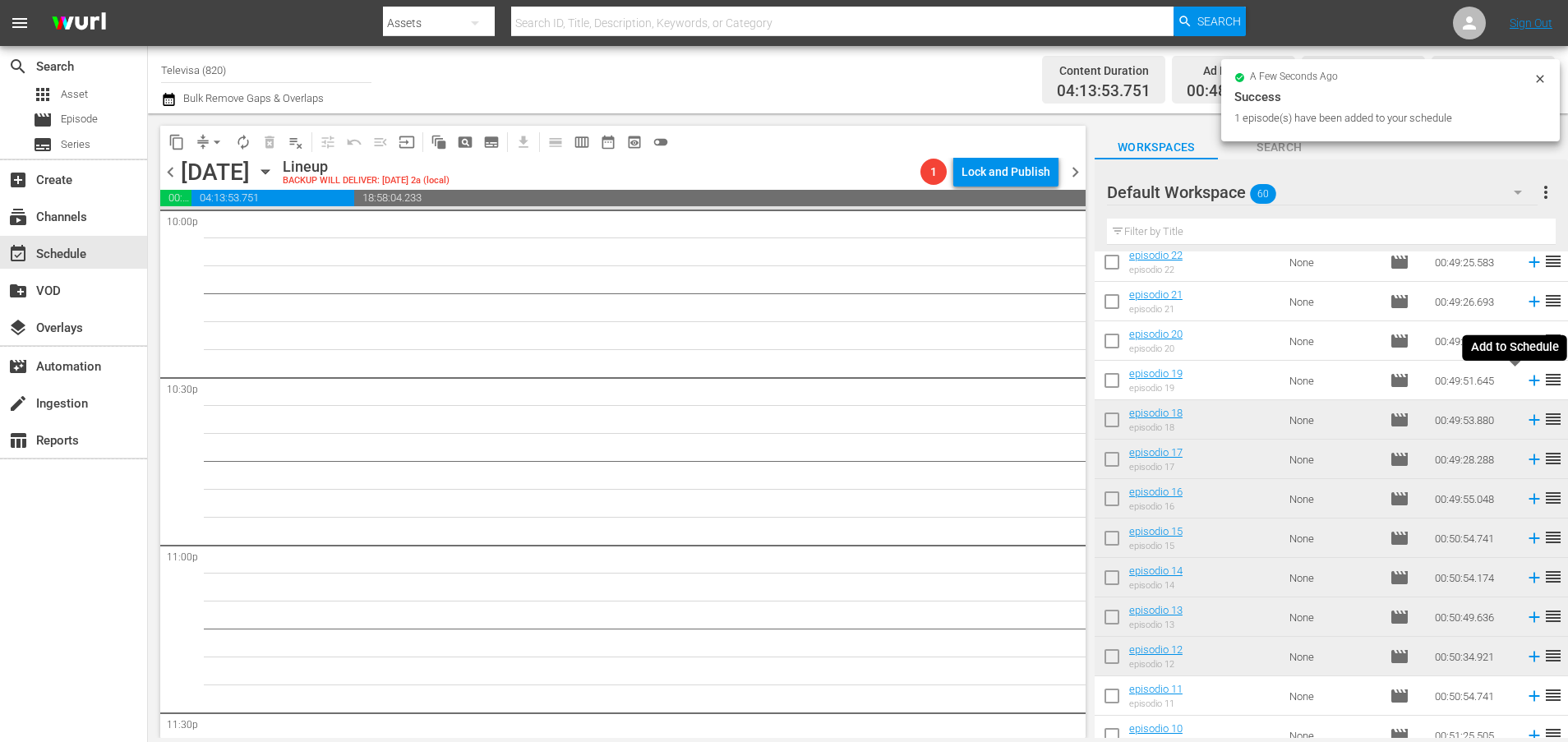
click at [1528, 382] on icon at bounding box center [1534, 381] width 11 height 11
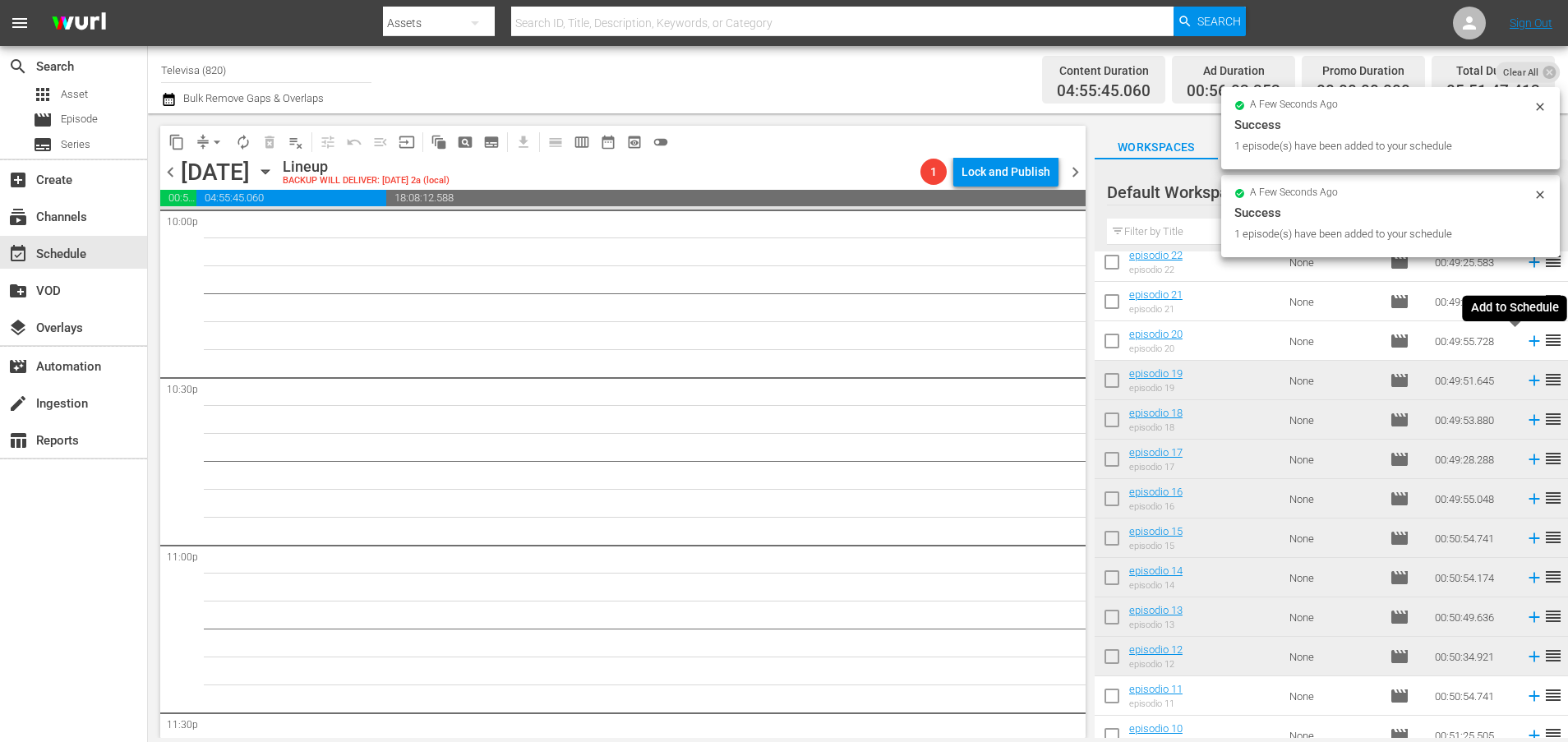
scroll to position [7347, 0]
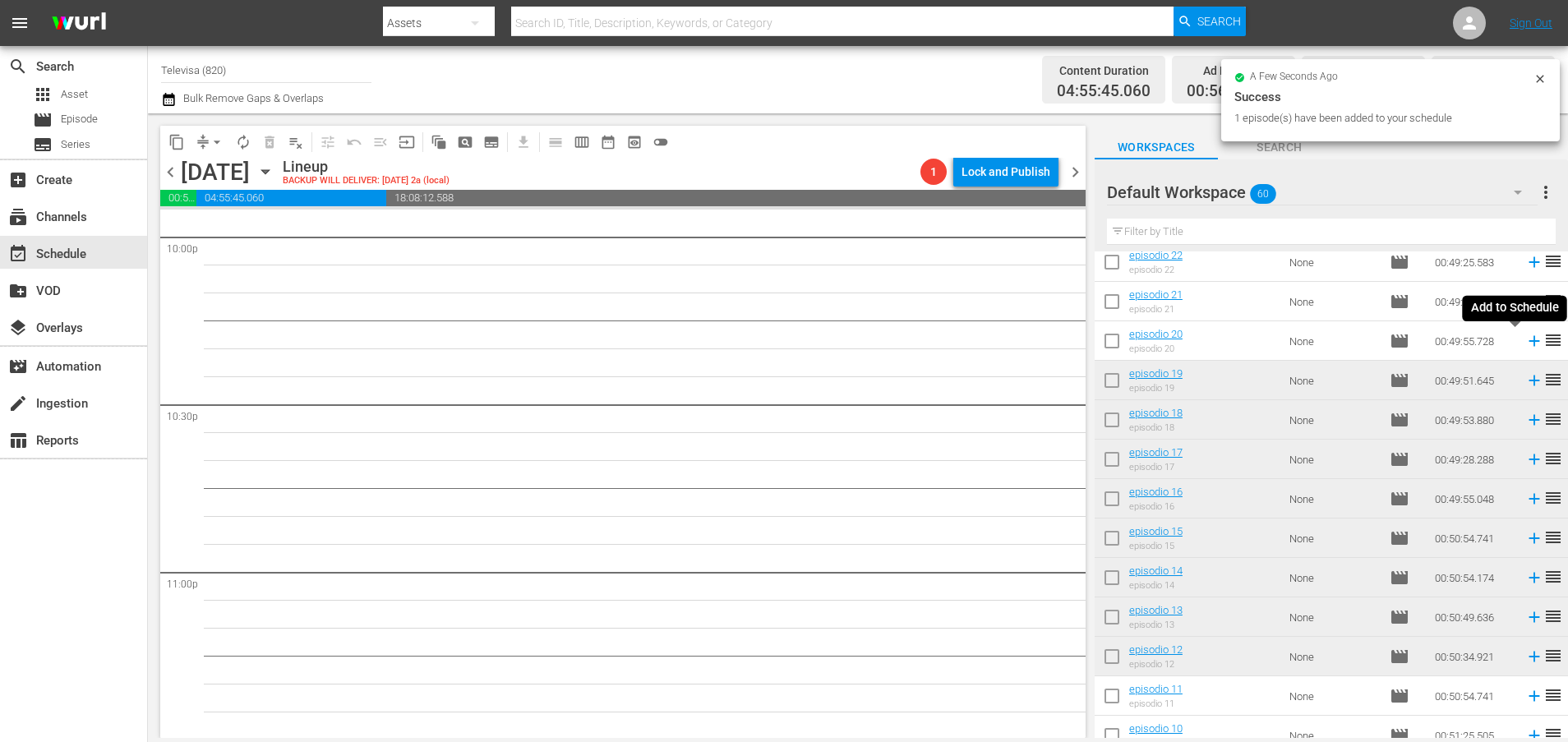
click at [1528, 341] on icon at bounding box center [1534, 341] width 11 height 11
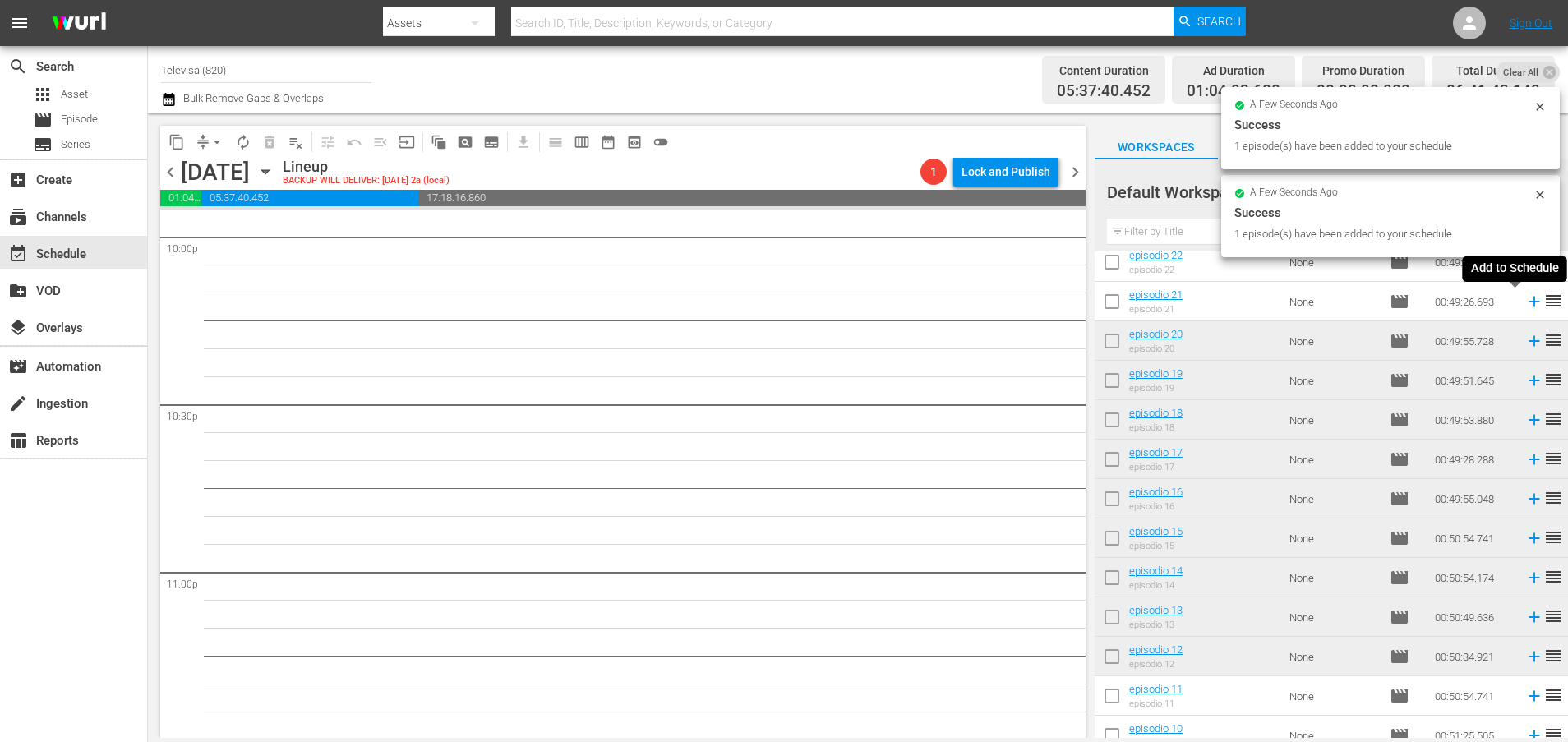
scroll to position [7318, 0]
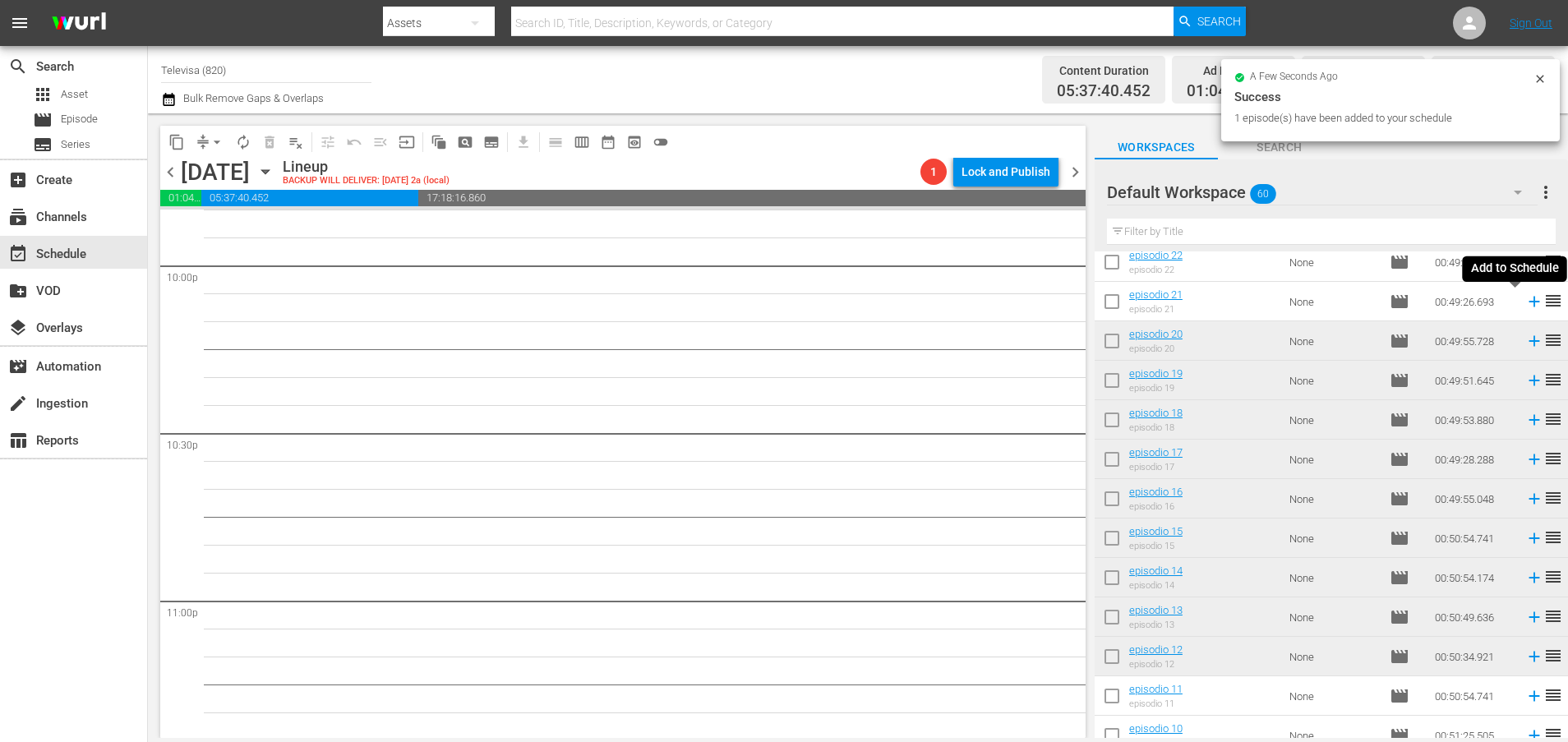
click at [1528, 306] on icon at bounding box center [1534, 302] width 11 height 11
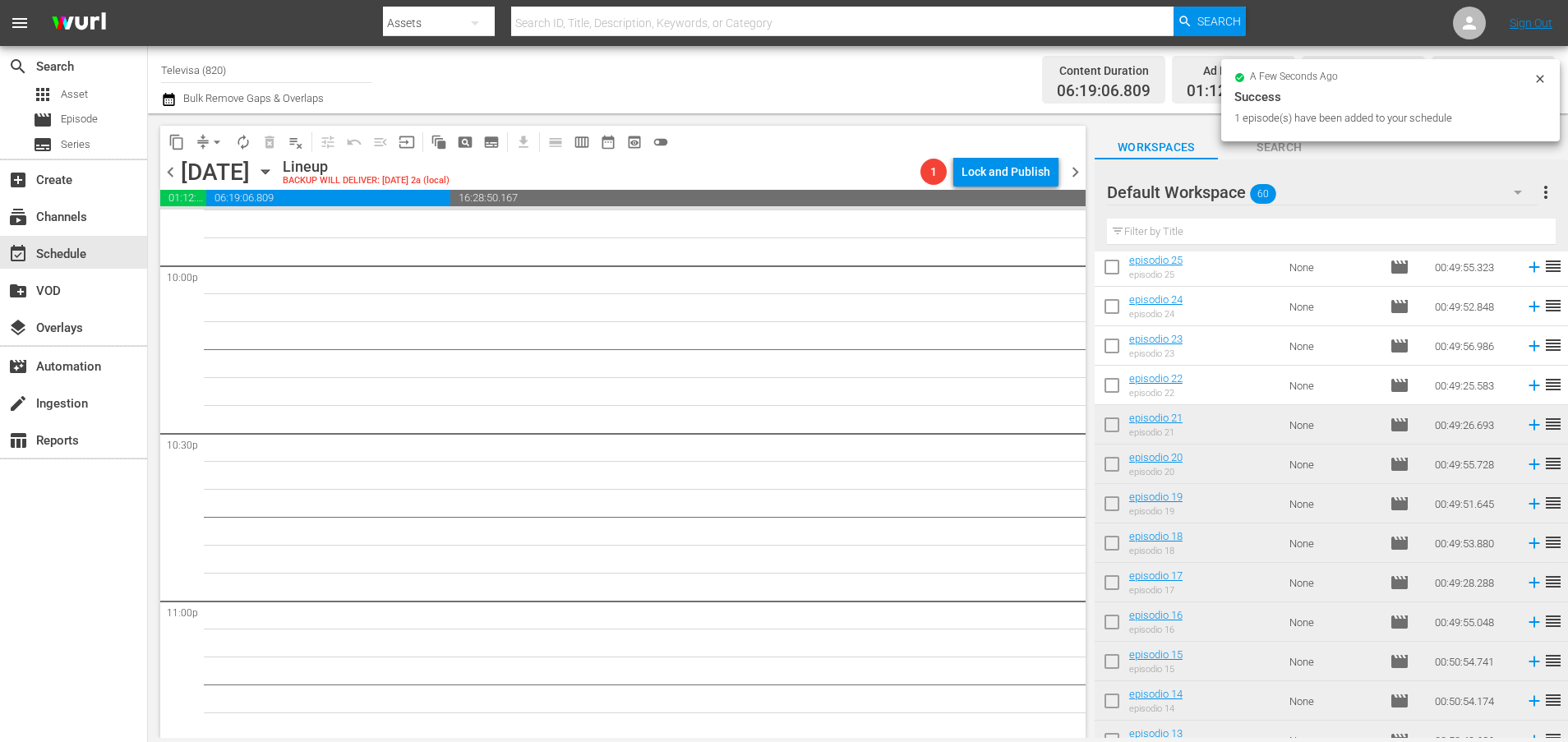
scroll to position [1302, 0]
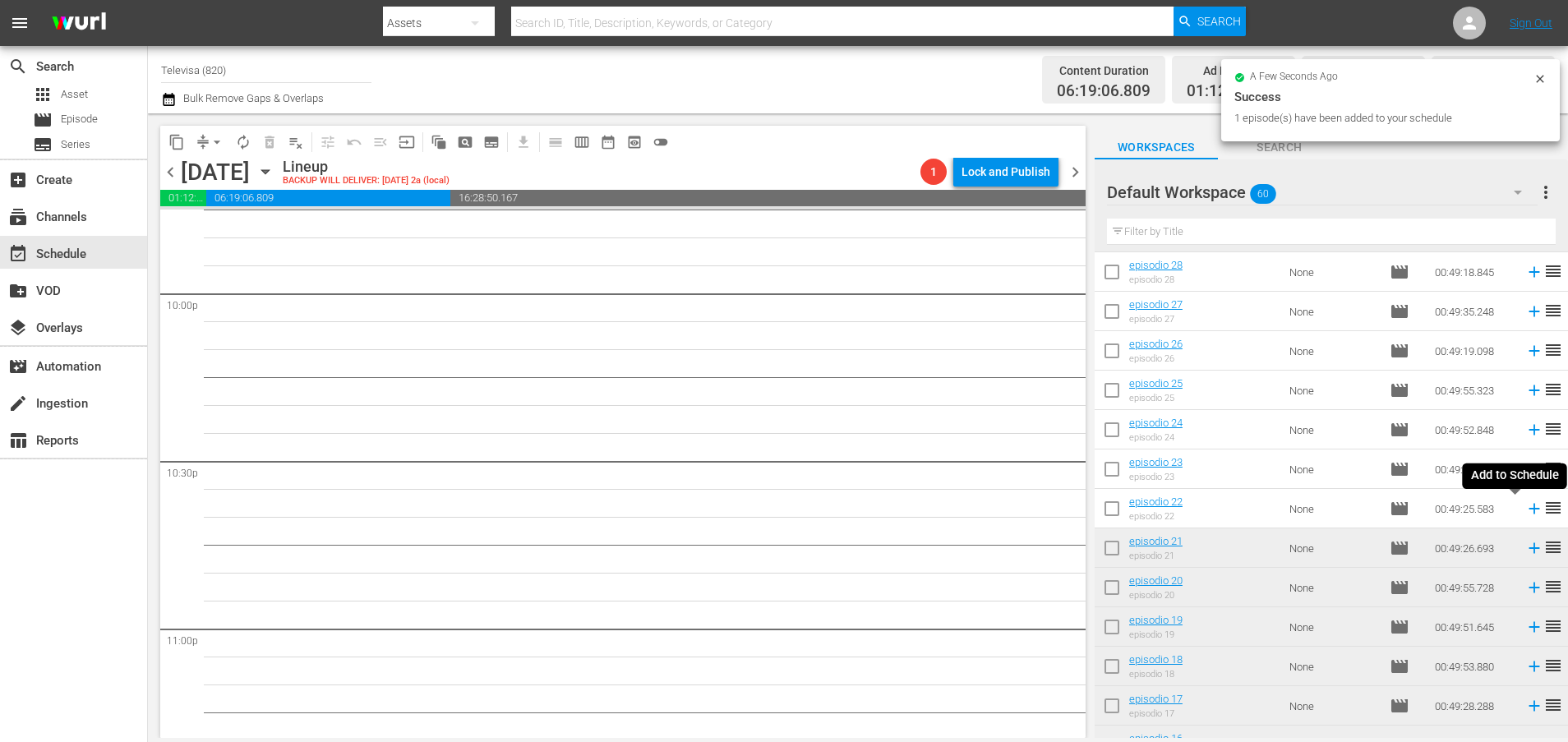
click at [1525, 510] on icon at bounding box center [1534, 508] width 18 height 18
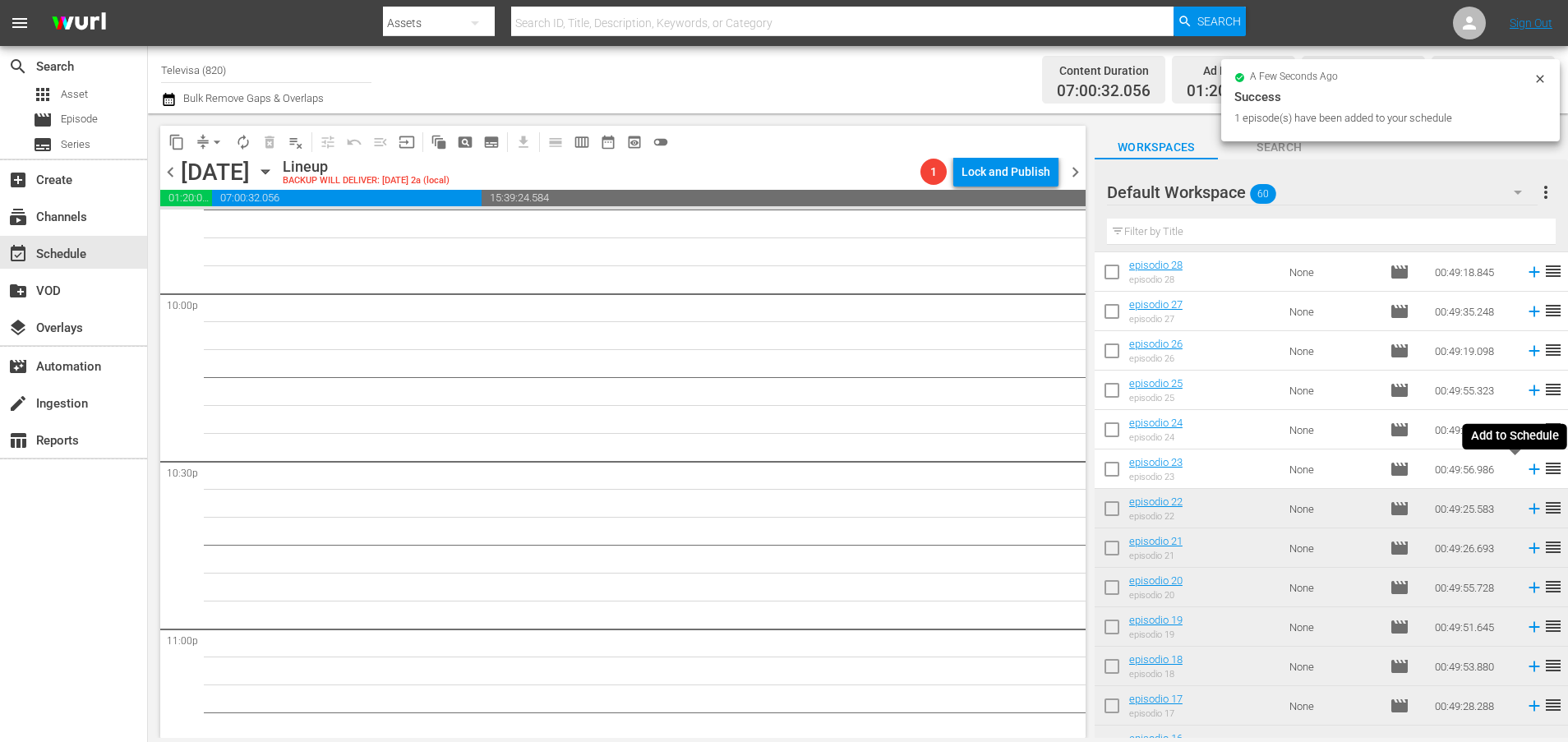
scroll to position [7263, 0]
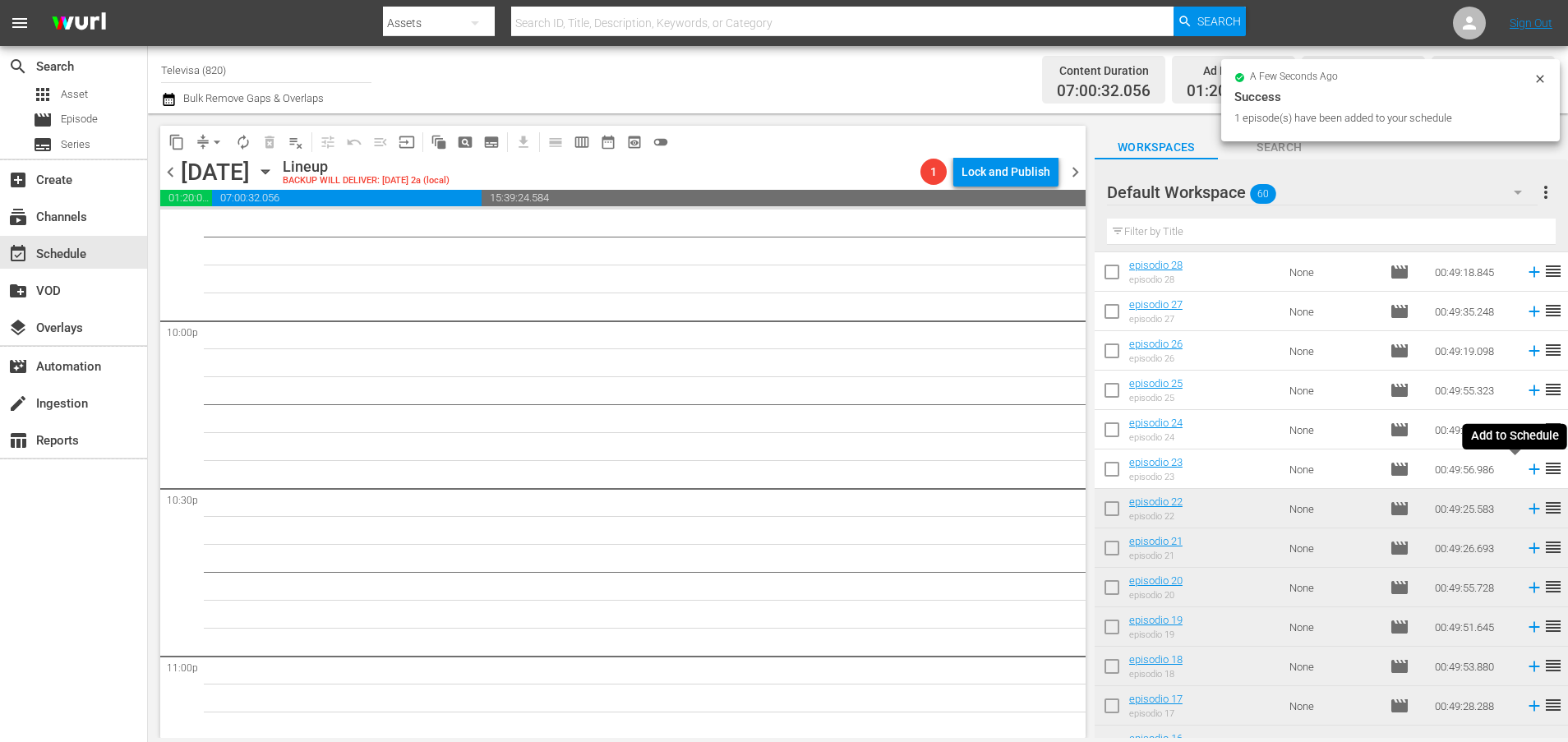
click at [1525, 471] on icon at bounding box center [1534, 469] width 18 height 18
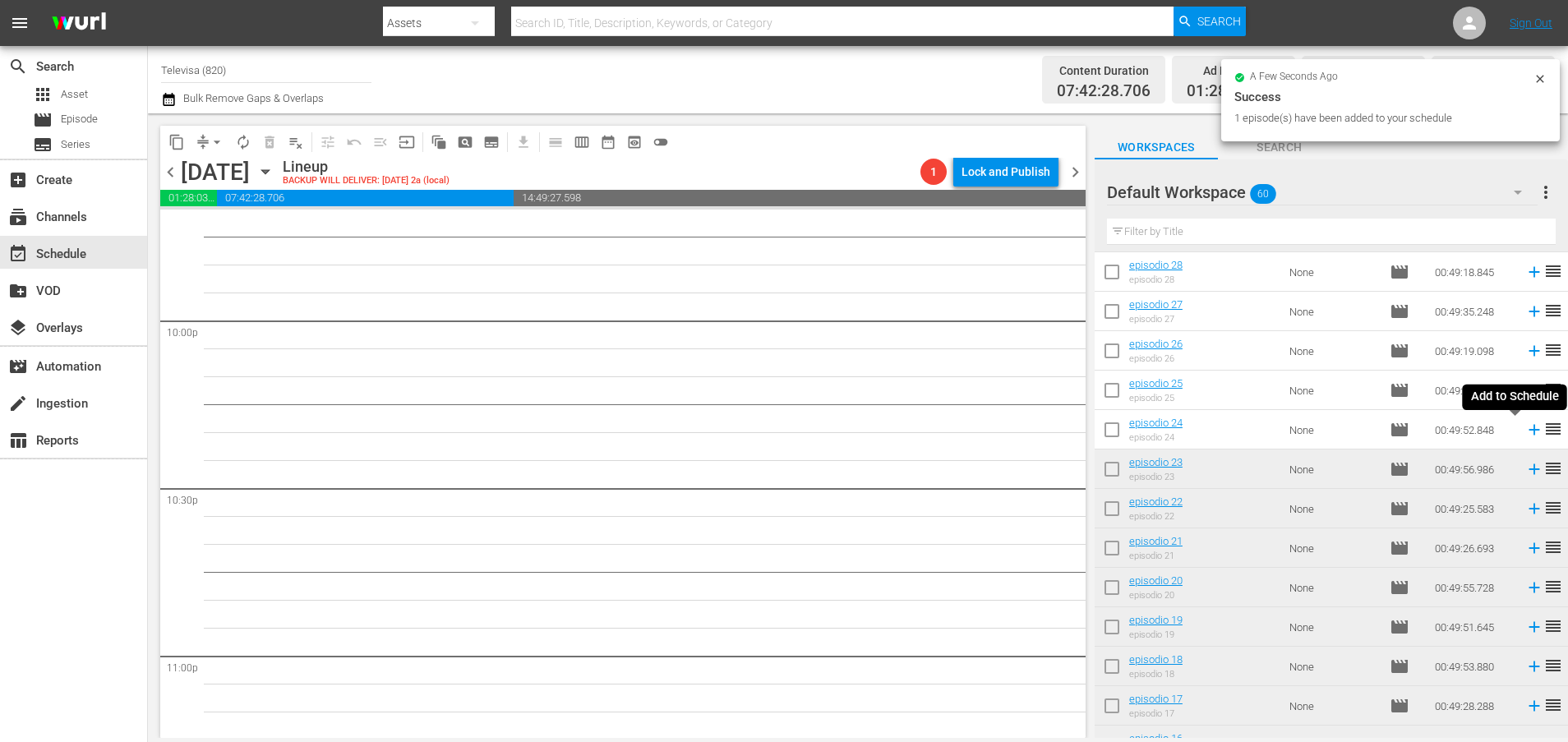
scroll to position [7235, 0]
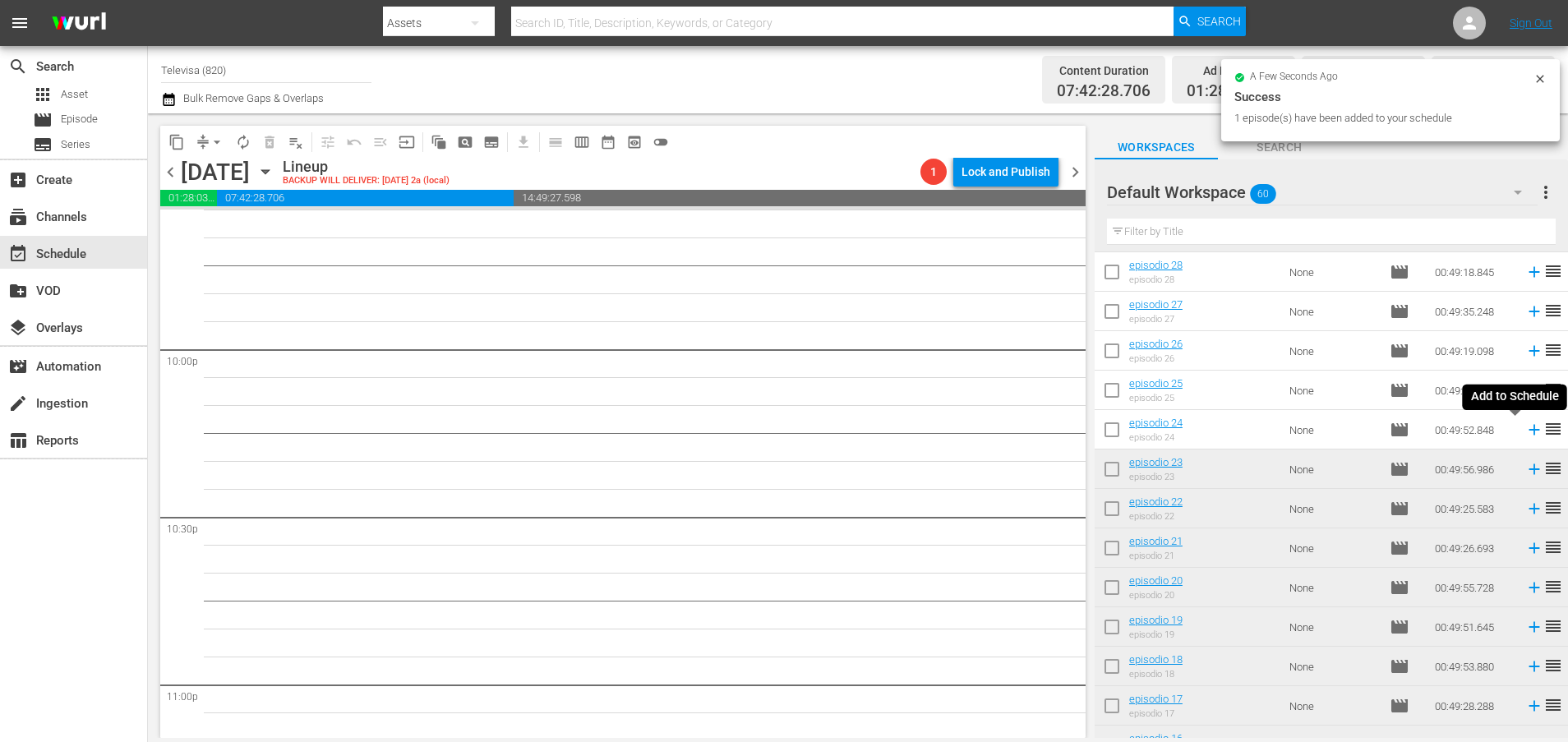
click at [1528, 434] on icon at bounding box center [1534, 431] width 11 height 11
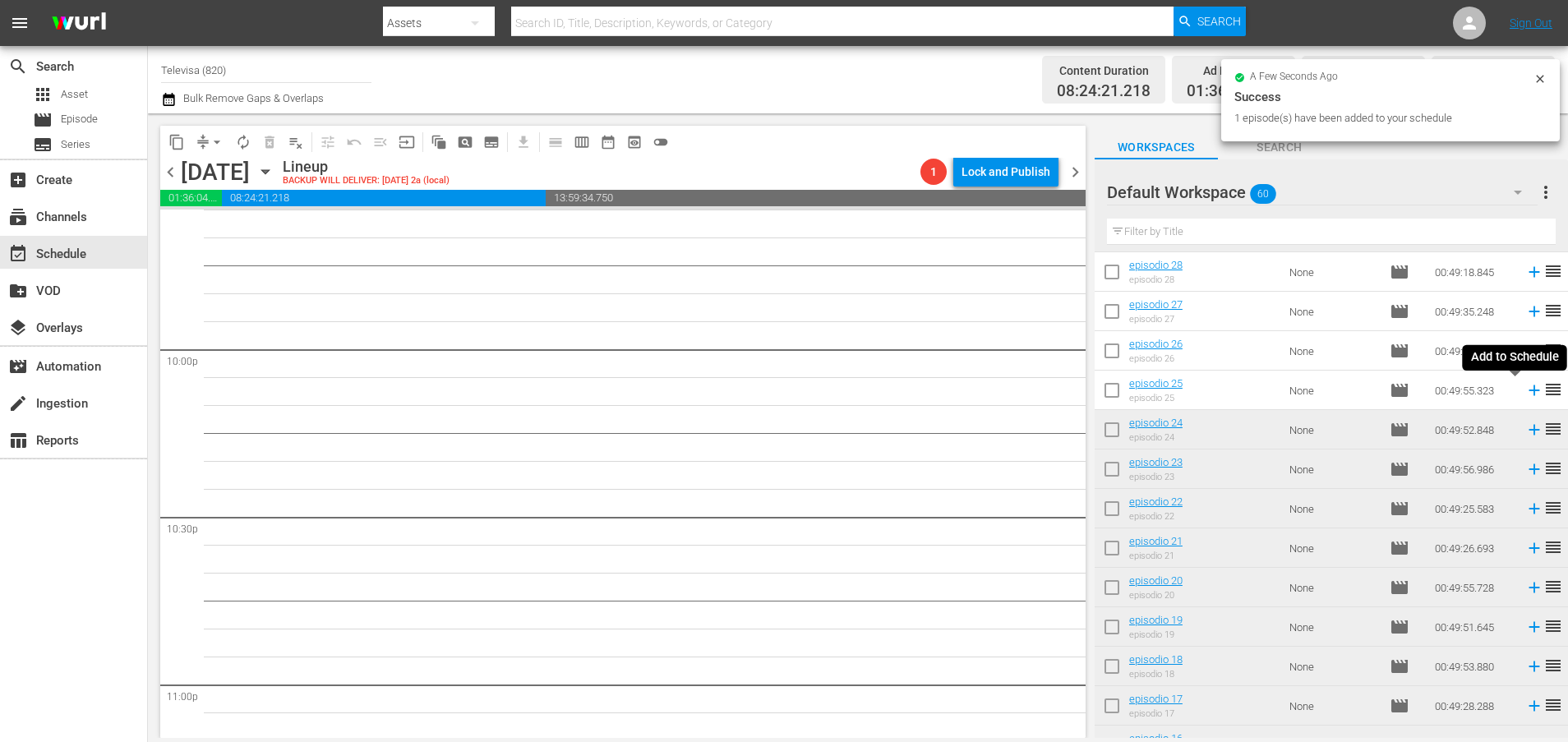
scroll to position [7207, 0]
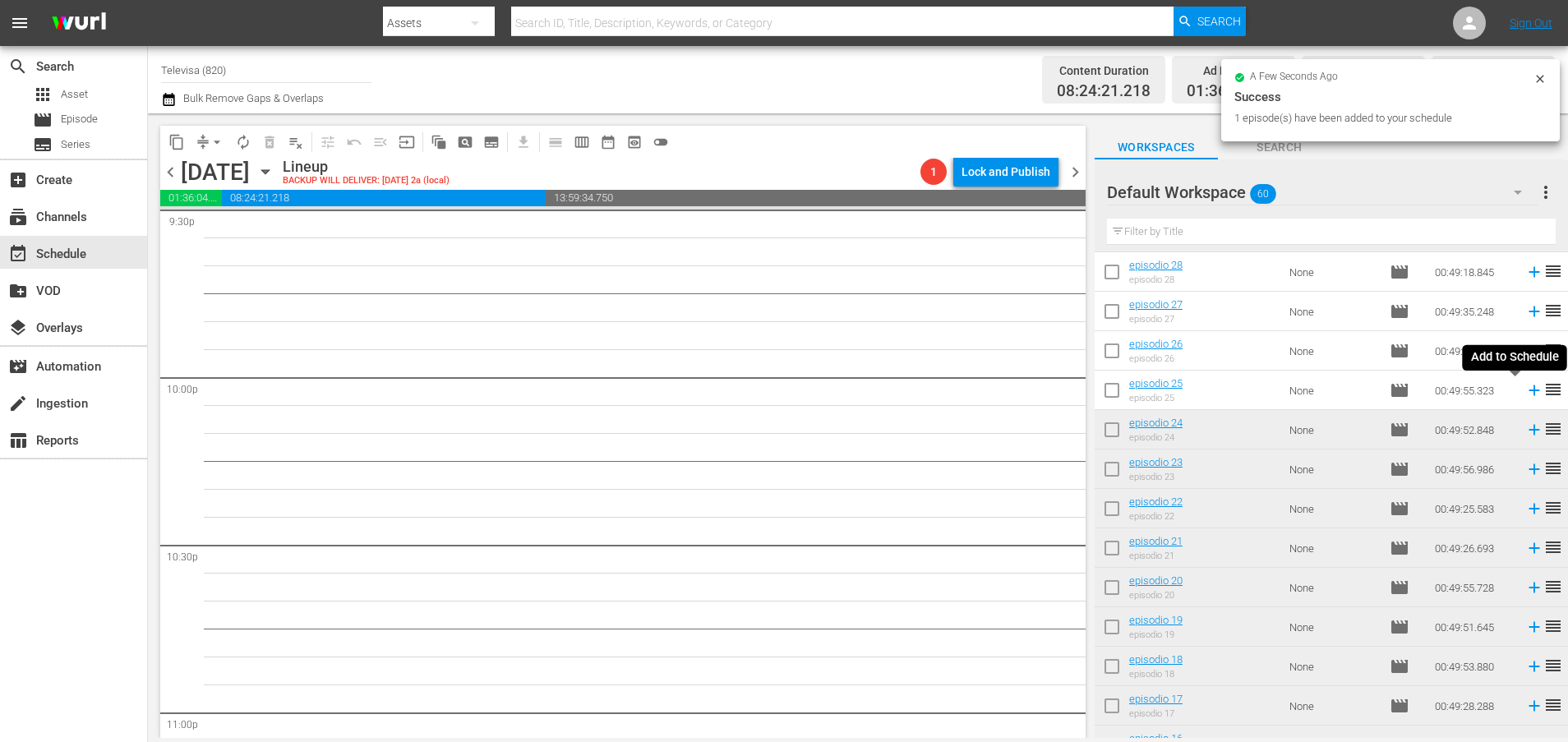
click at [1528, 390] on icon at bounding box center [1534, 391] width 11 height 11
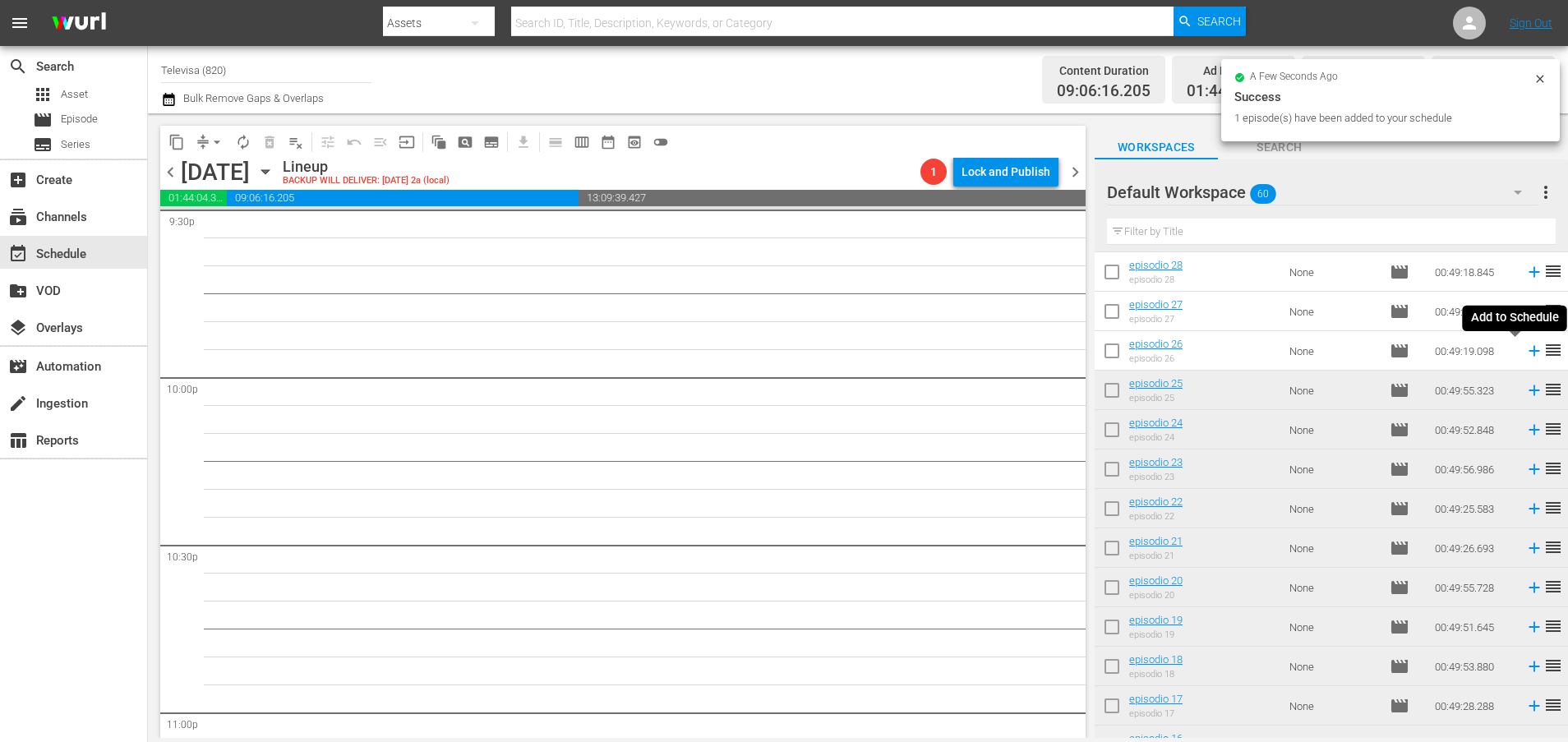
scroll to position [7180, 0]
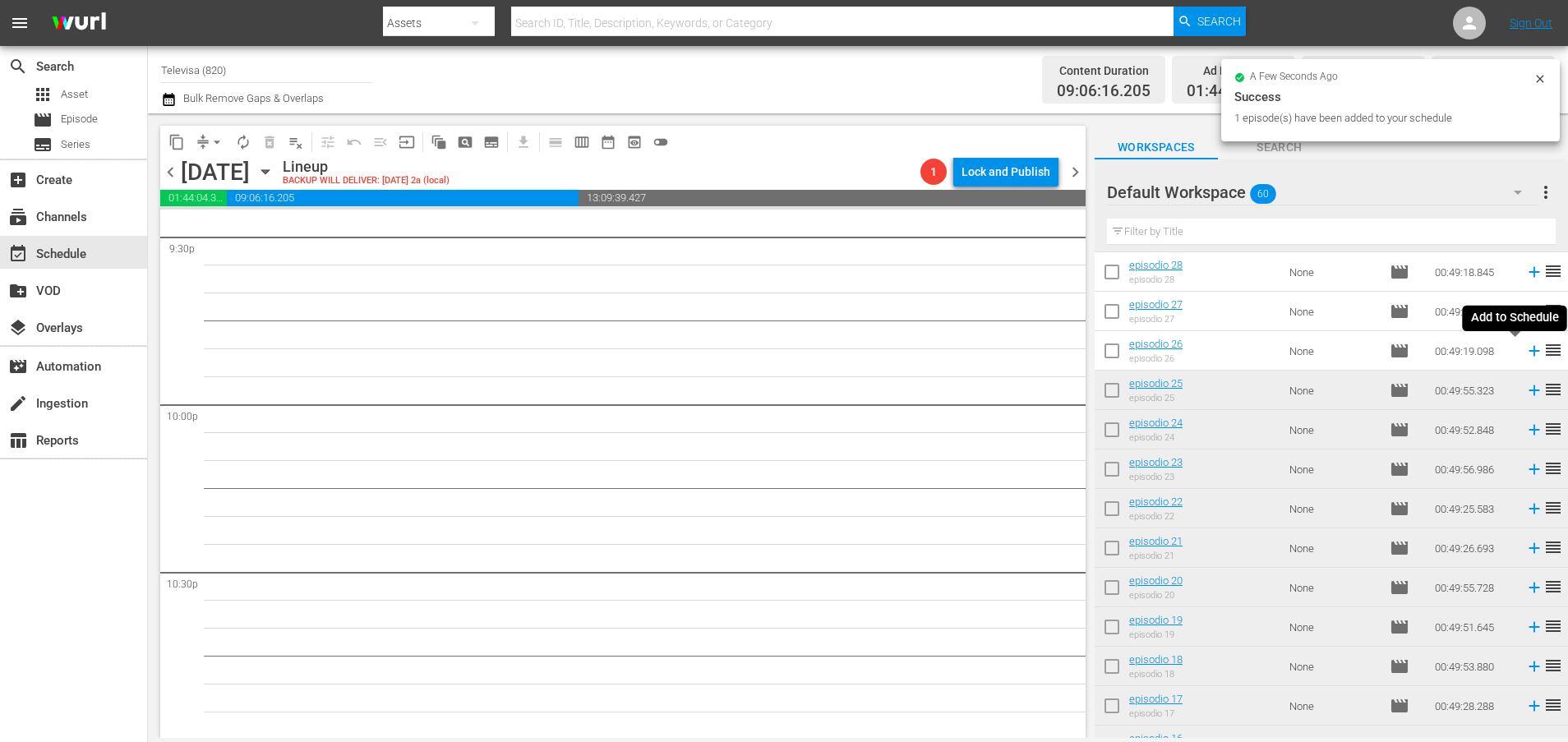
click at [1528, 351] on icon at bounding box center [1534, 351] width 11 height 11
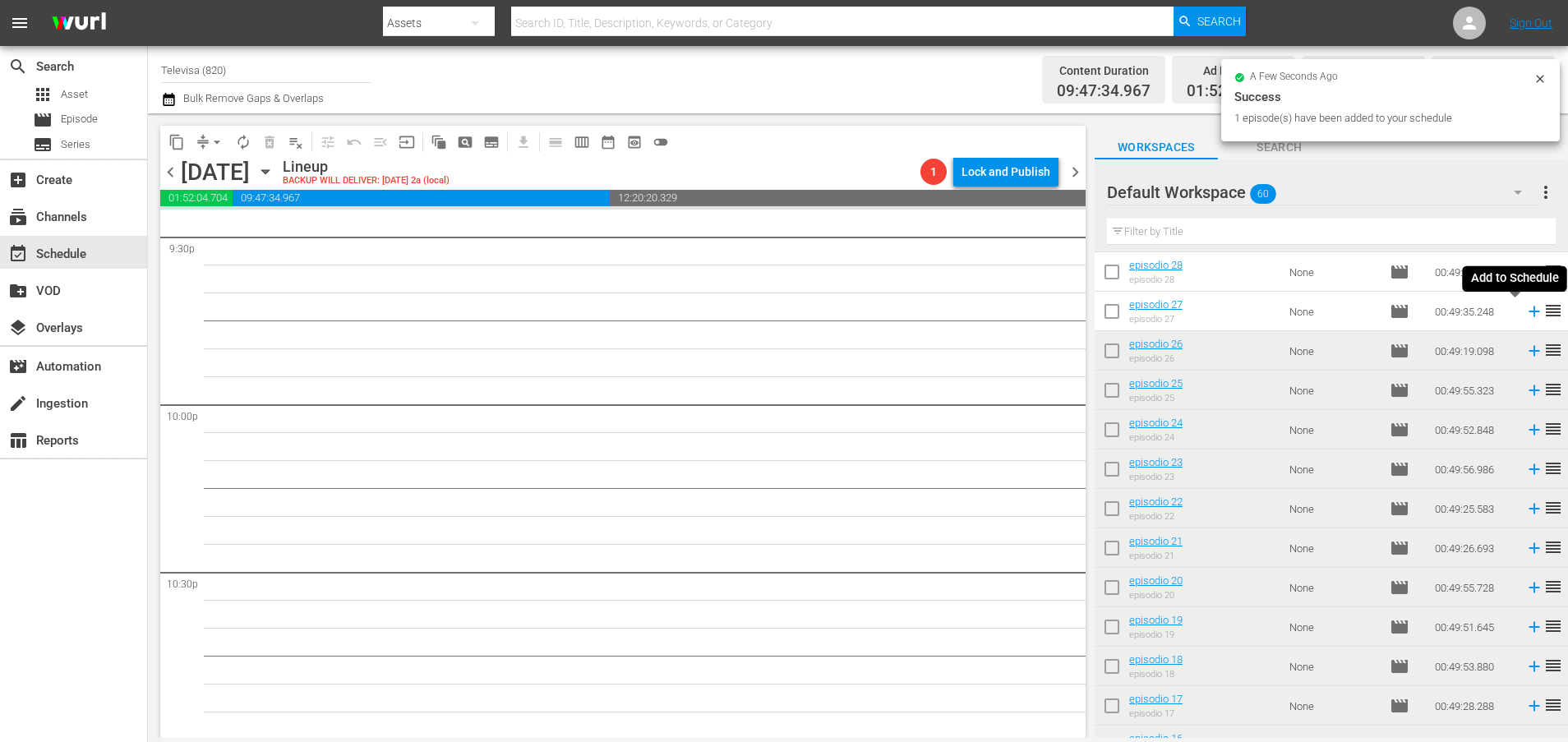
scroll to position [7151, 0]
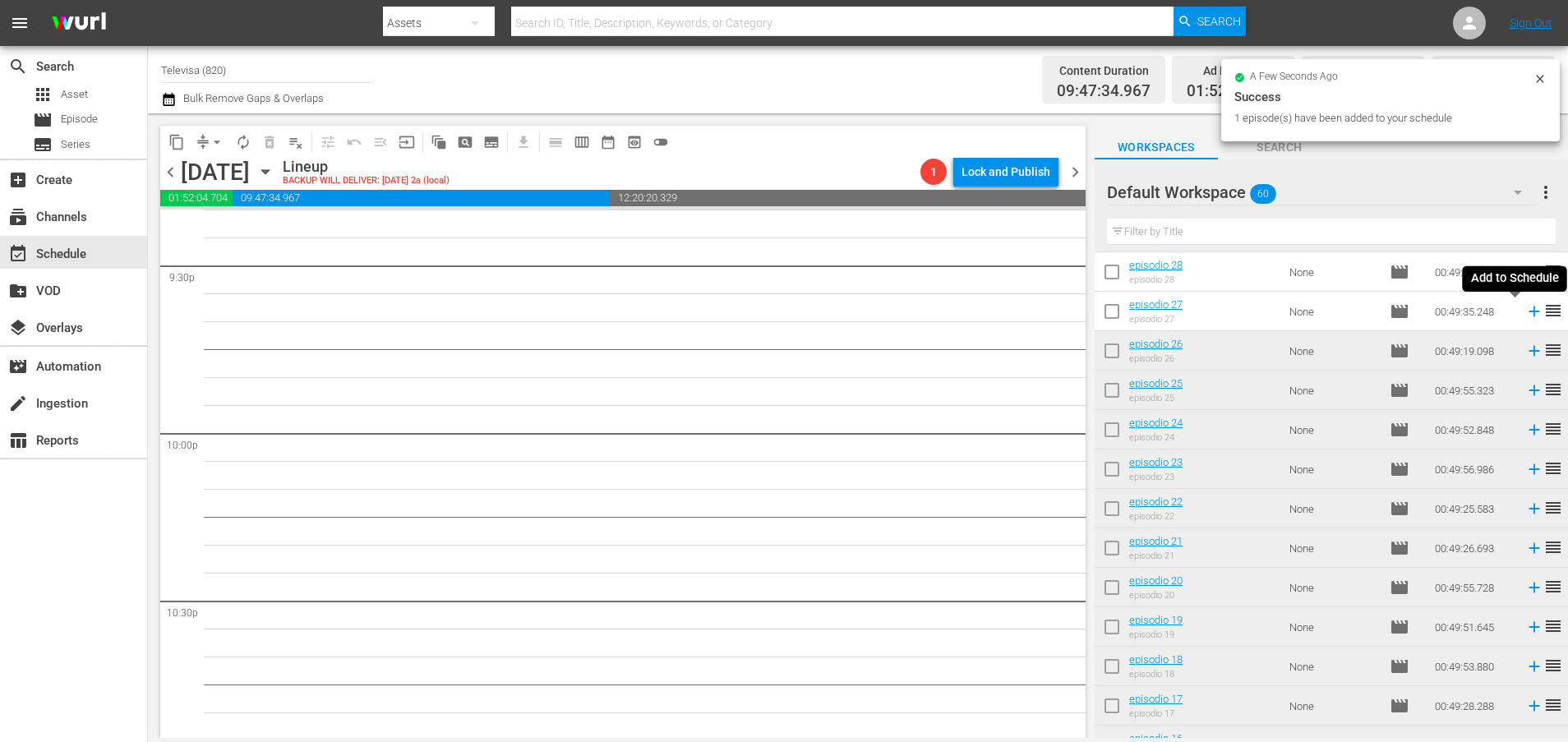
click at [1525, 314] on icon at bounding box center [1534, 311] width 18 height 18
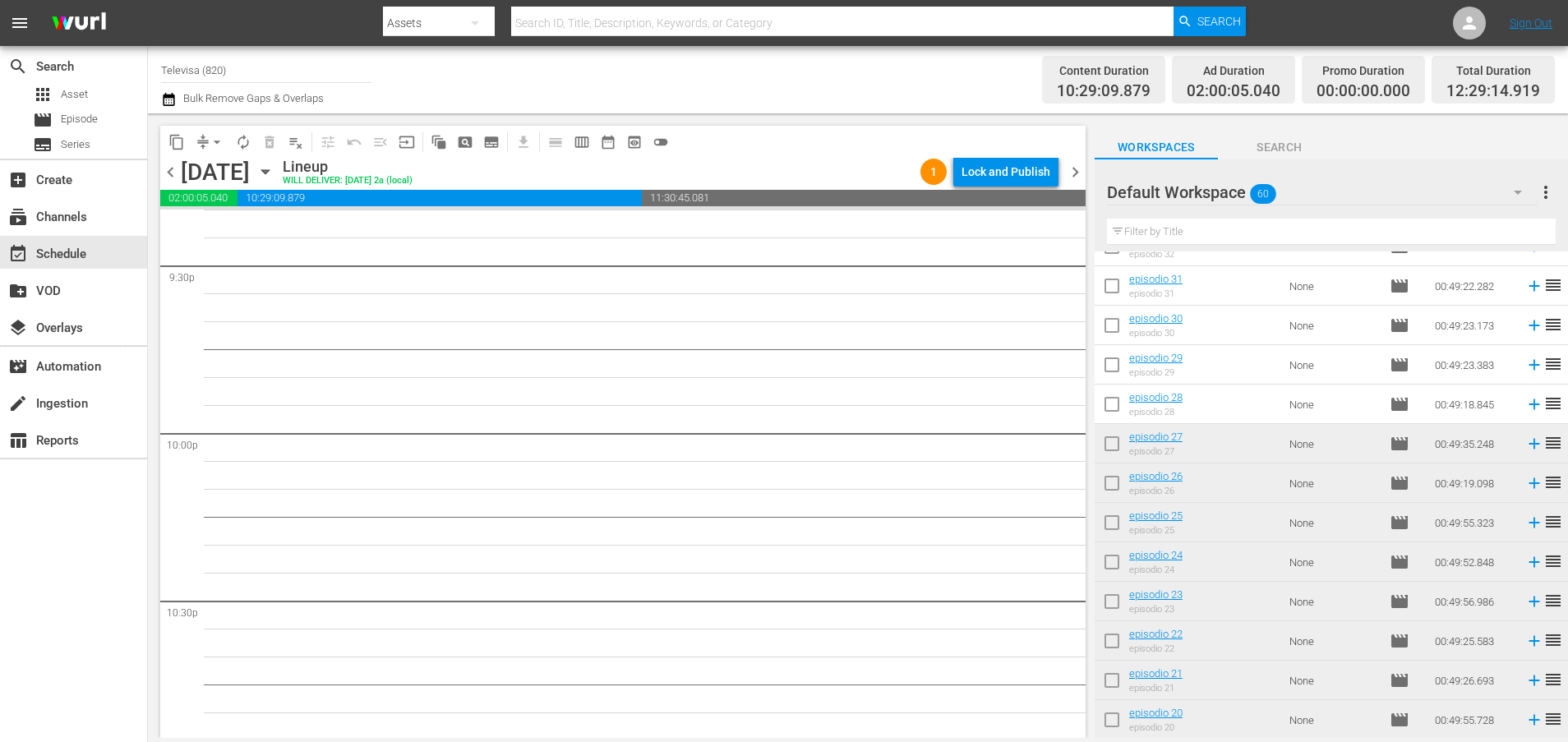
scroll to position [1178, 0]
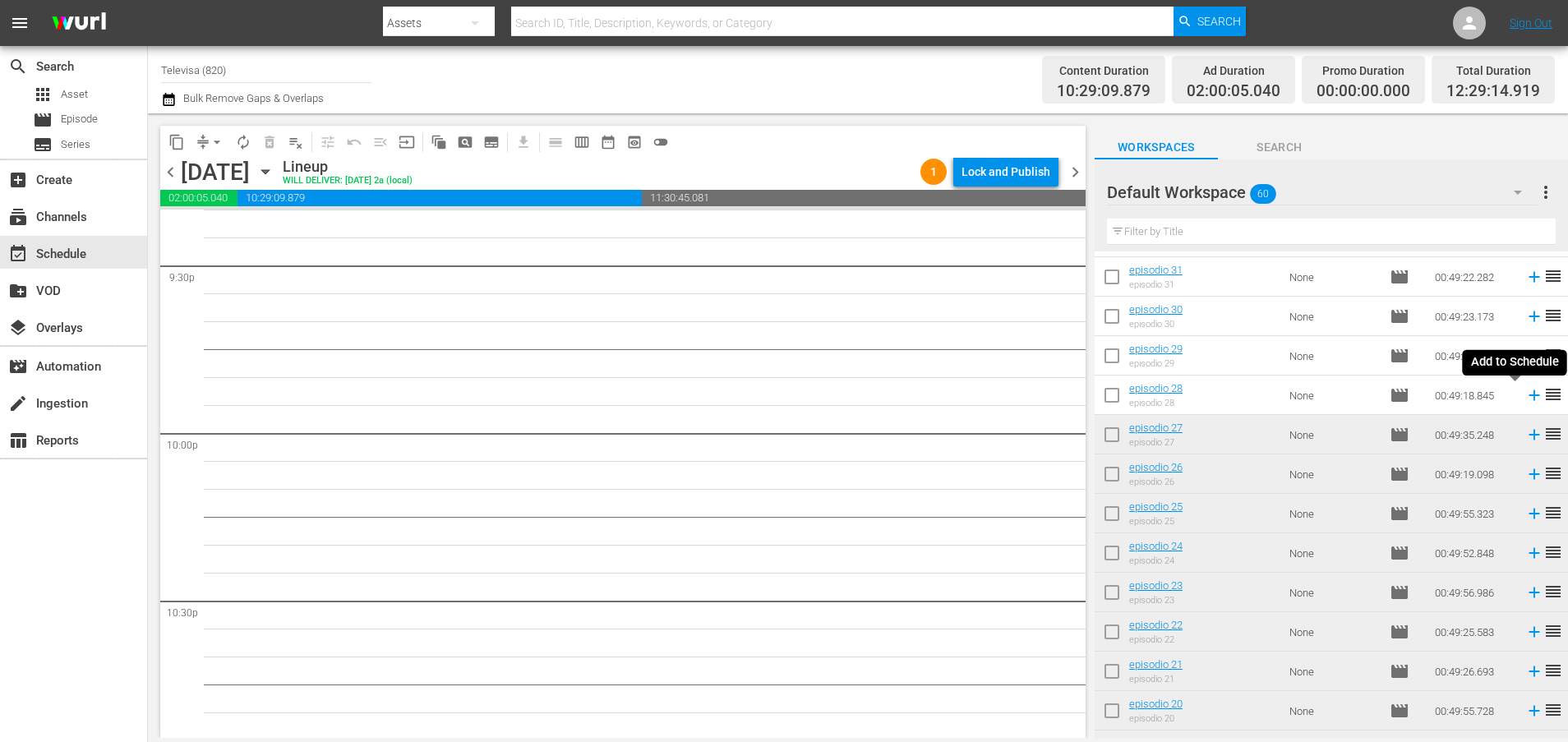
click at [1525, 399] on icon at bounding box center [1534, 395] width 18 height 18
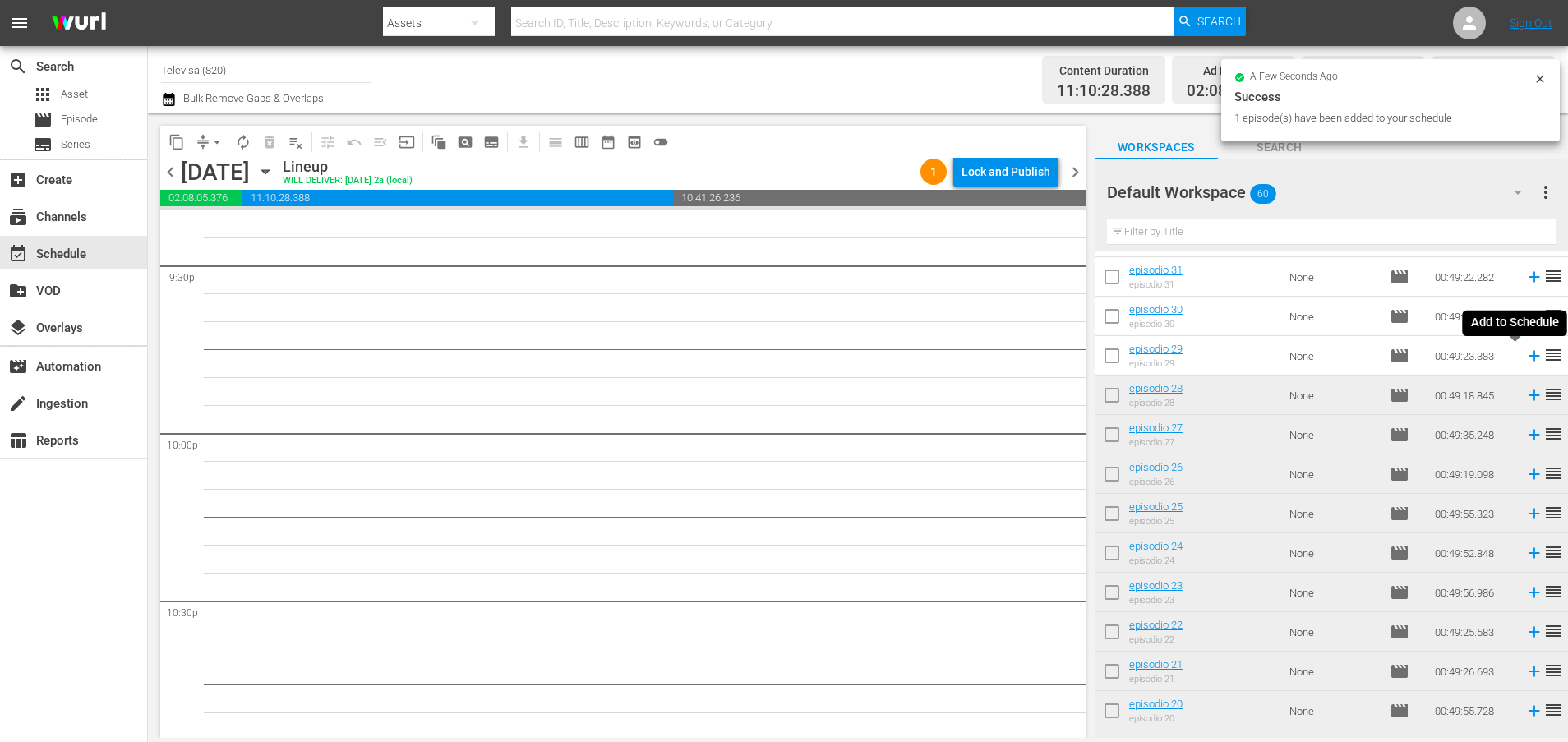
click at [1528, 360] on icon at bounding box center [1534, 357] width 11 height 11
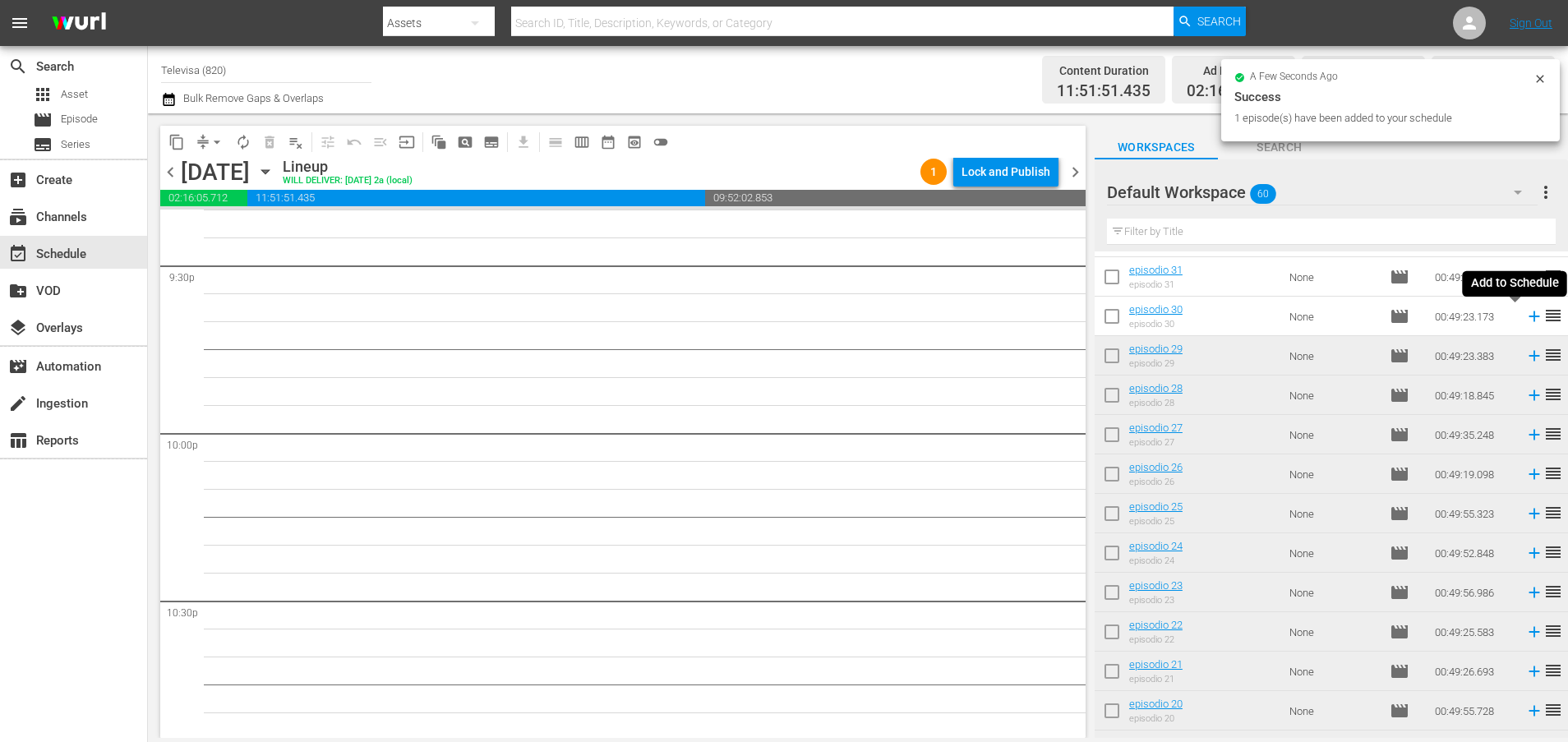
click at [1528, 316] on icon at bounding box center [1534, 317] width 11 height 11
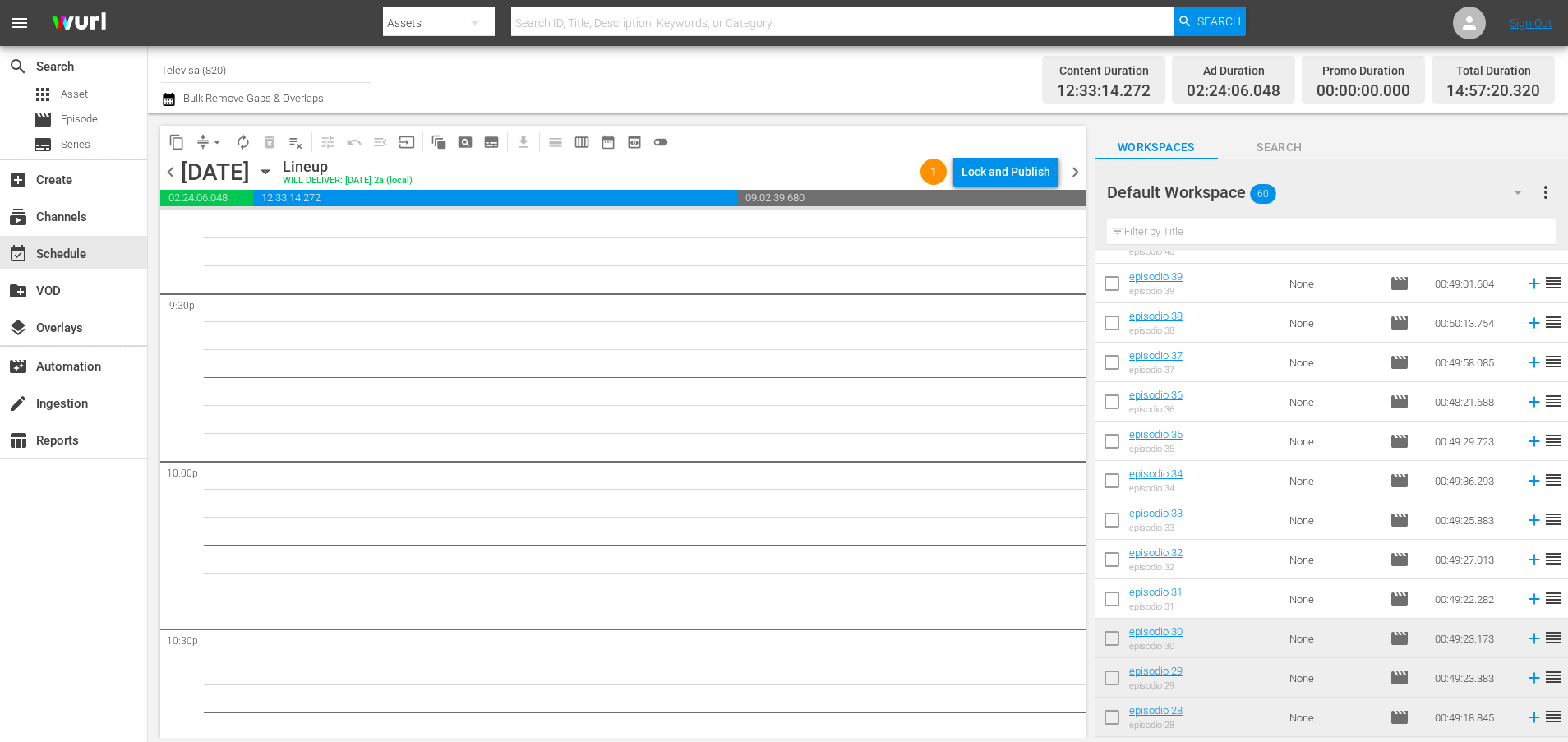
scroll to position [809, 0]
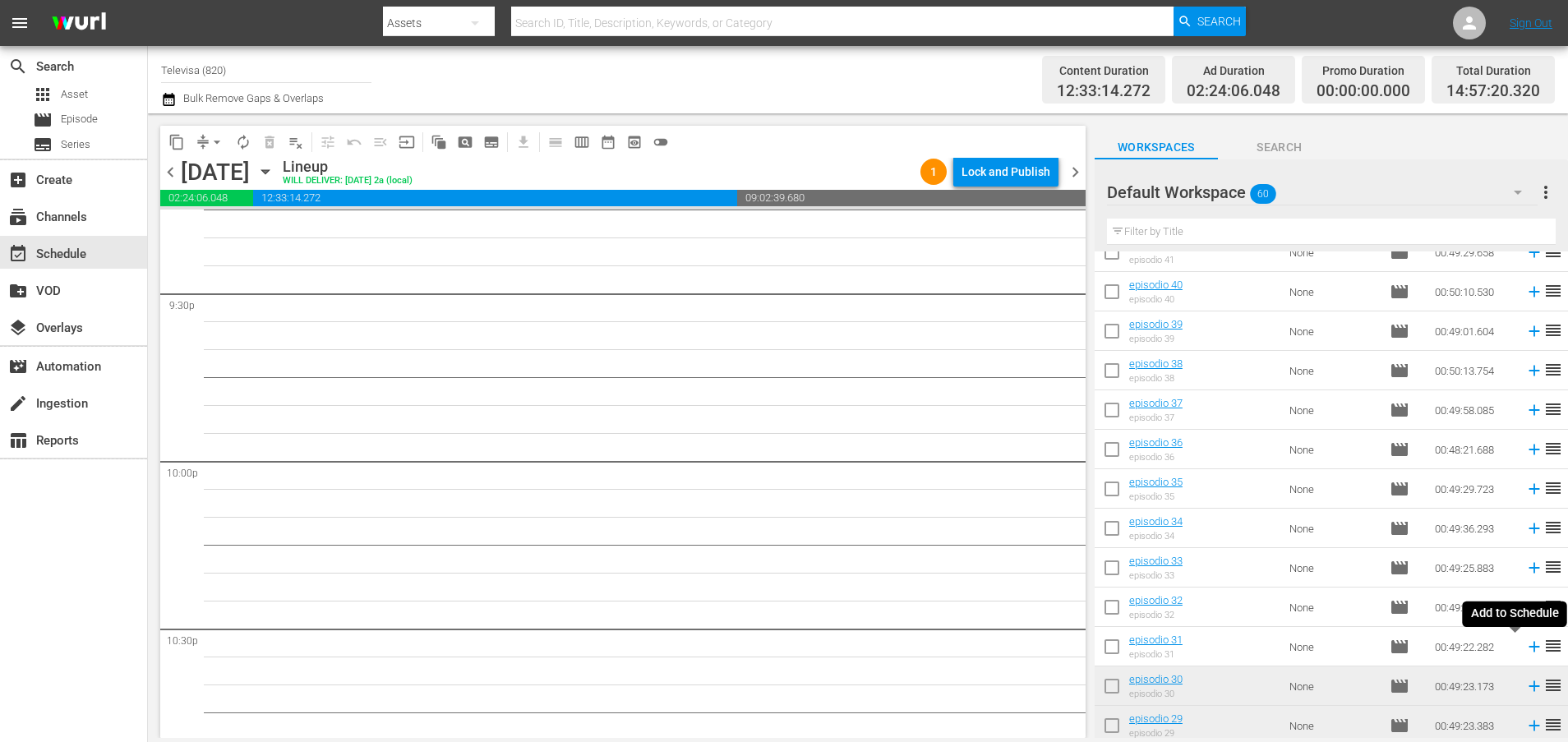
click at [1525, 651] on icon at bounding box center [1534, 646] width 18 height 18
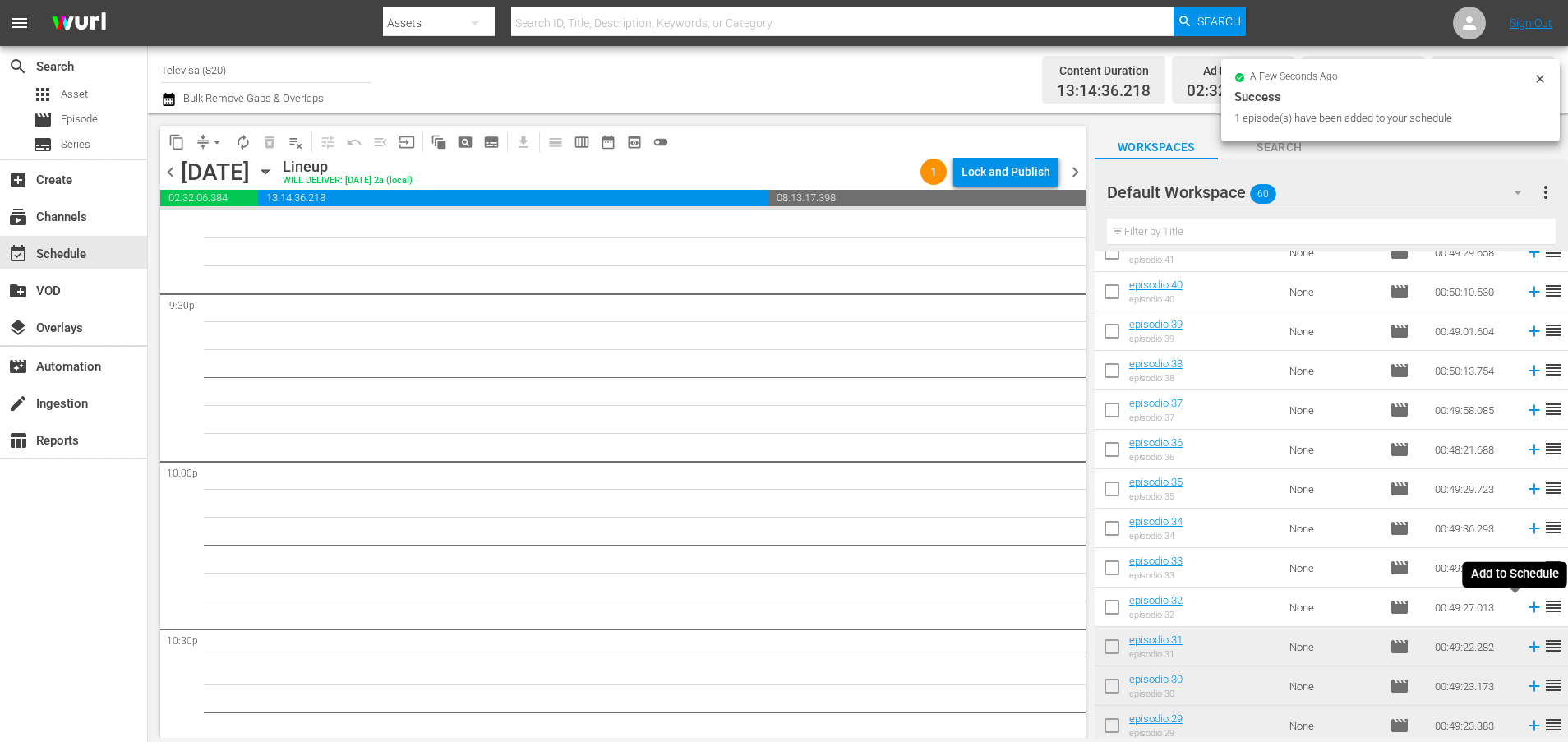
scroll to position [7096, 0]
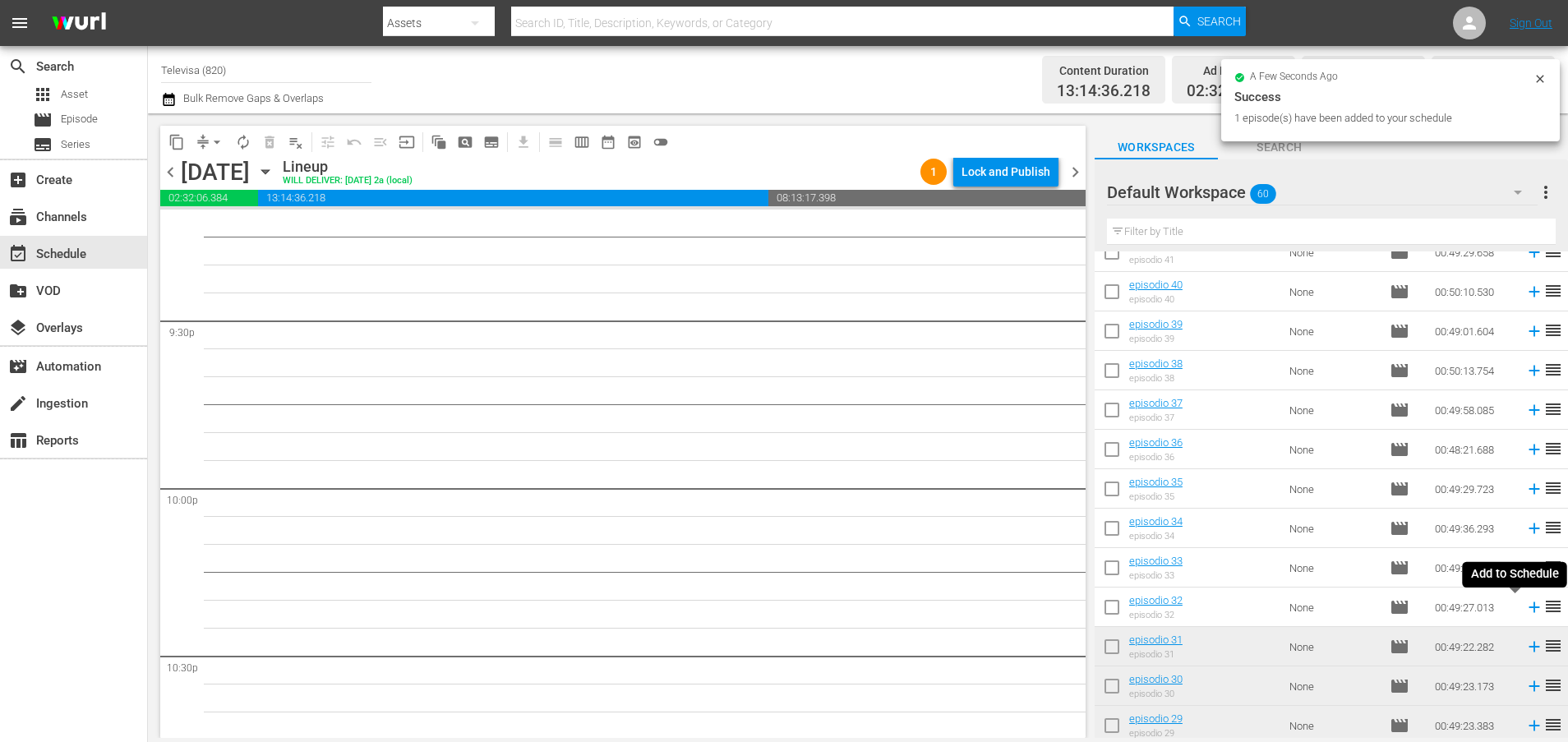
click at [1525, 607] on icon at bounding box center [1534, 608] width 18 height 18
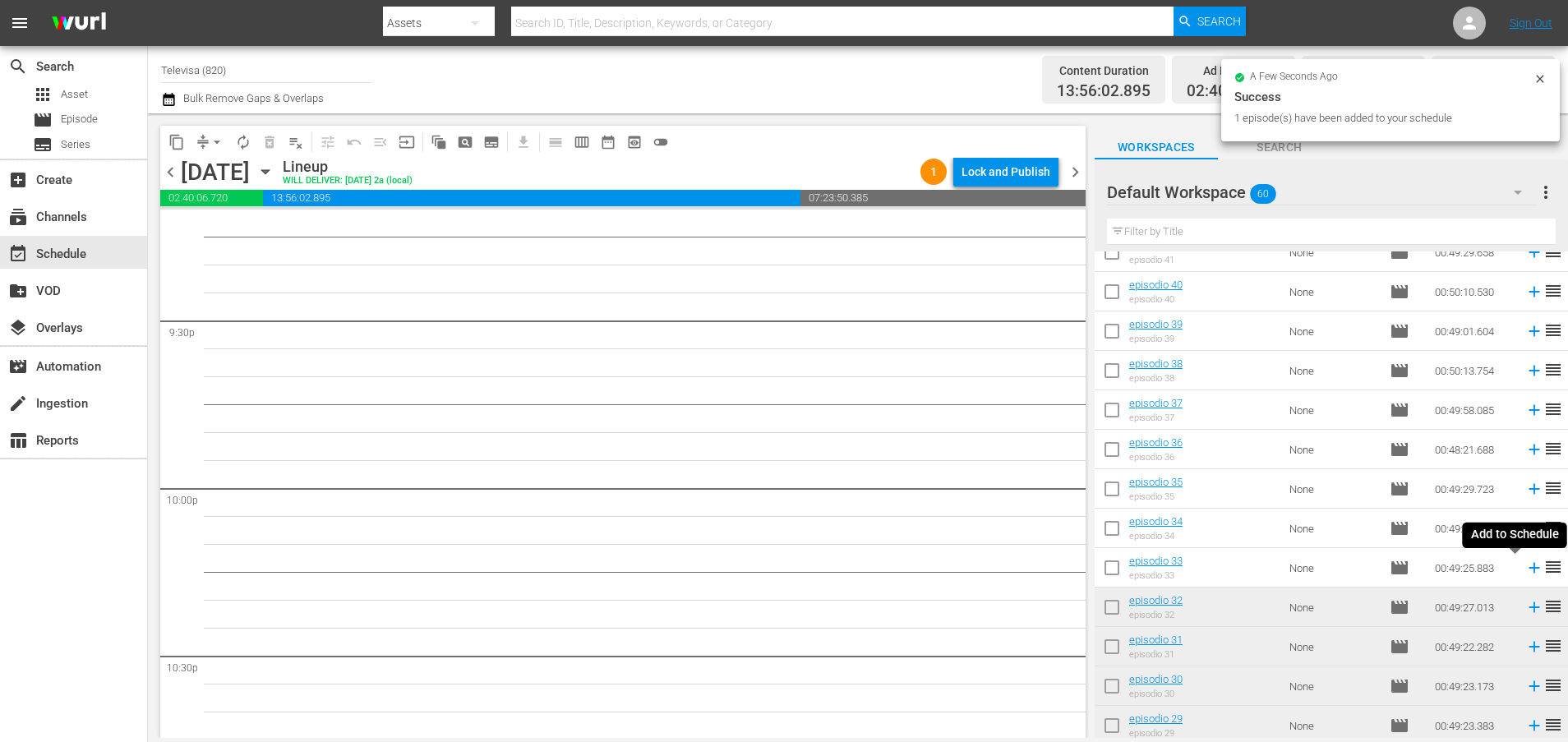
scroll to position [7067, 0]
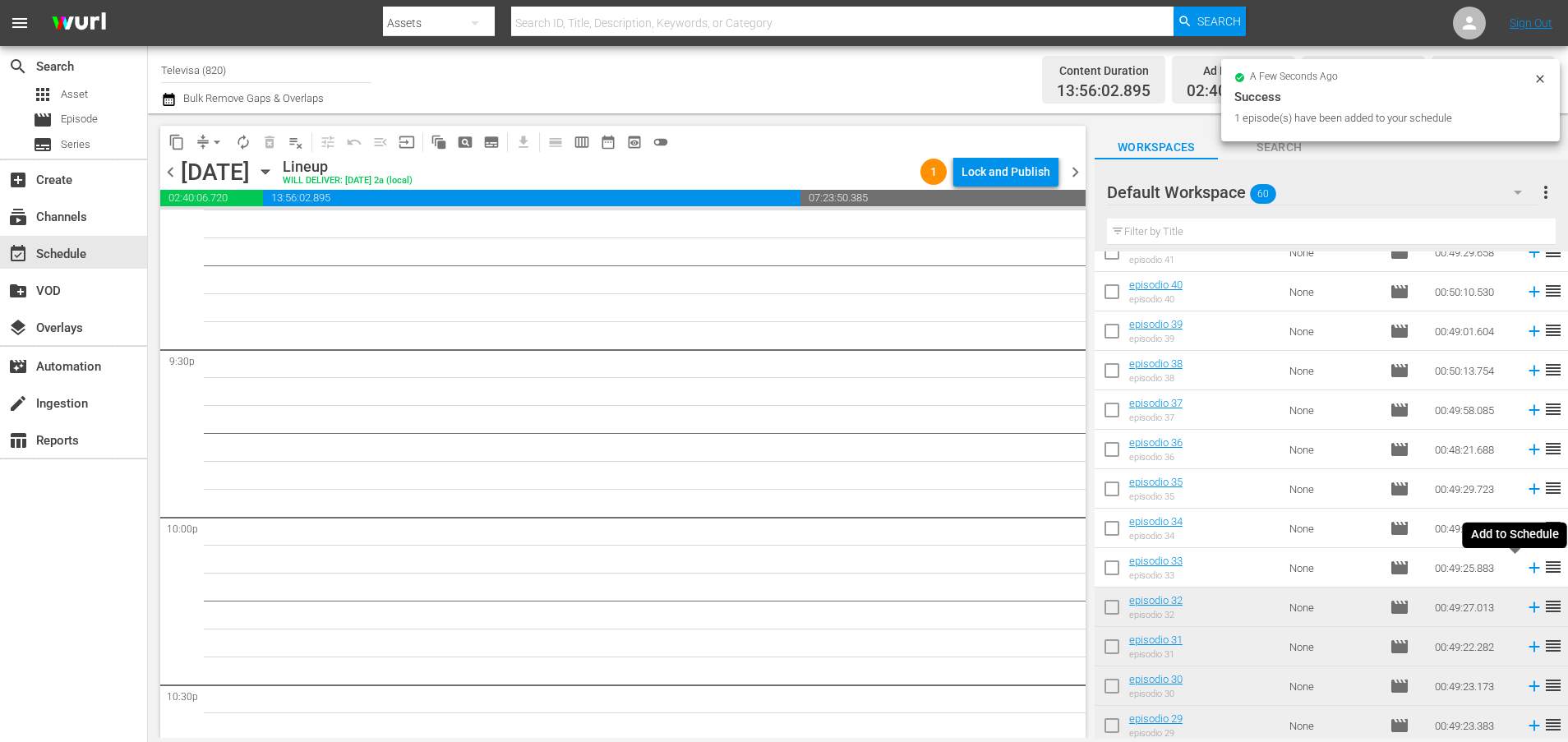
click at [1525, 565] on icon at bounding box center [1534, 568] width 18 height 18
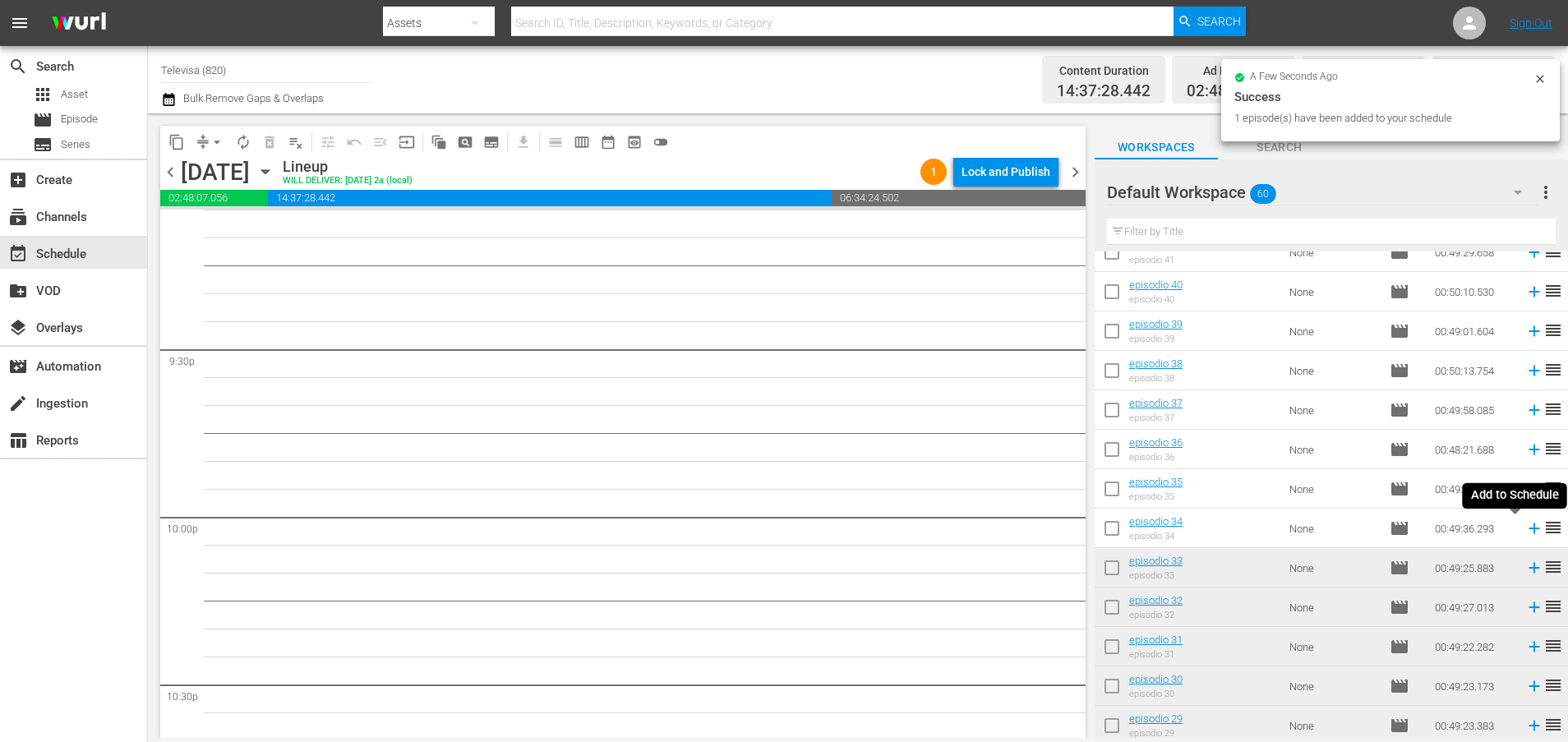
scroll to position [7039, 0]
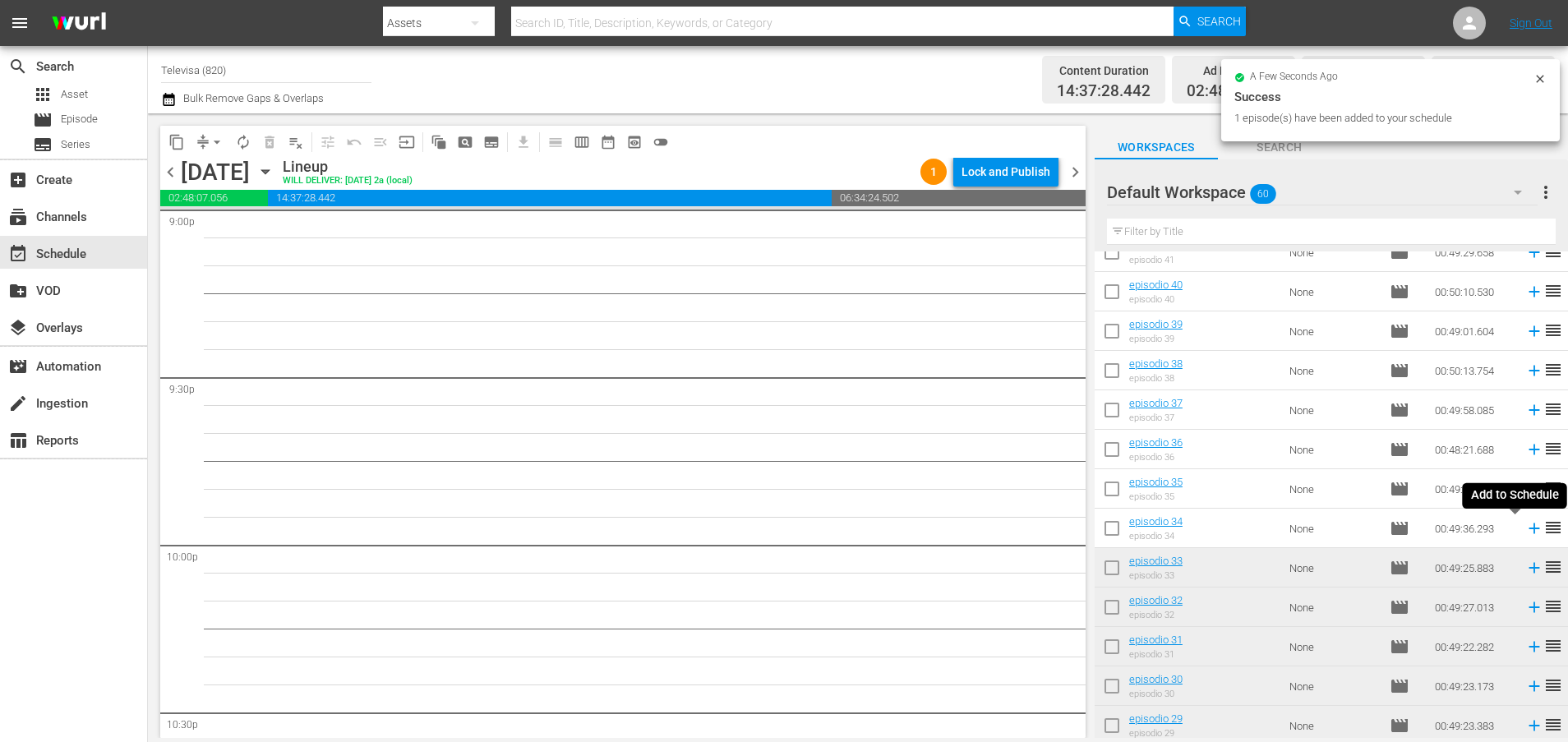
click at [1528, 531] on icon at bounding box center [1534, 529] width 11 height 11
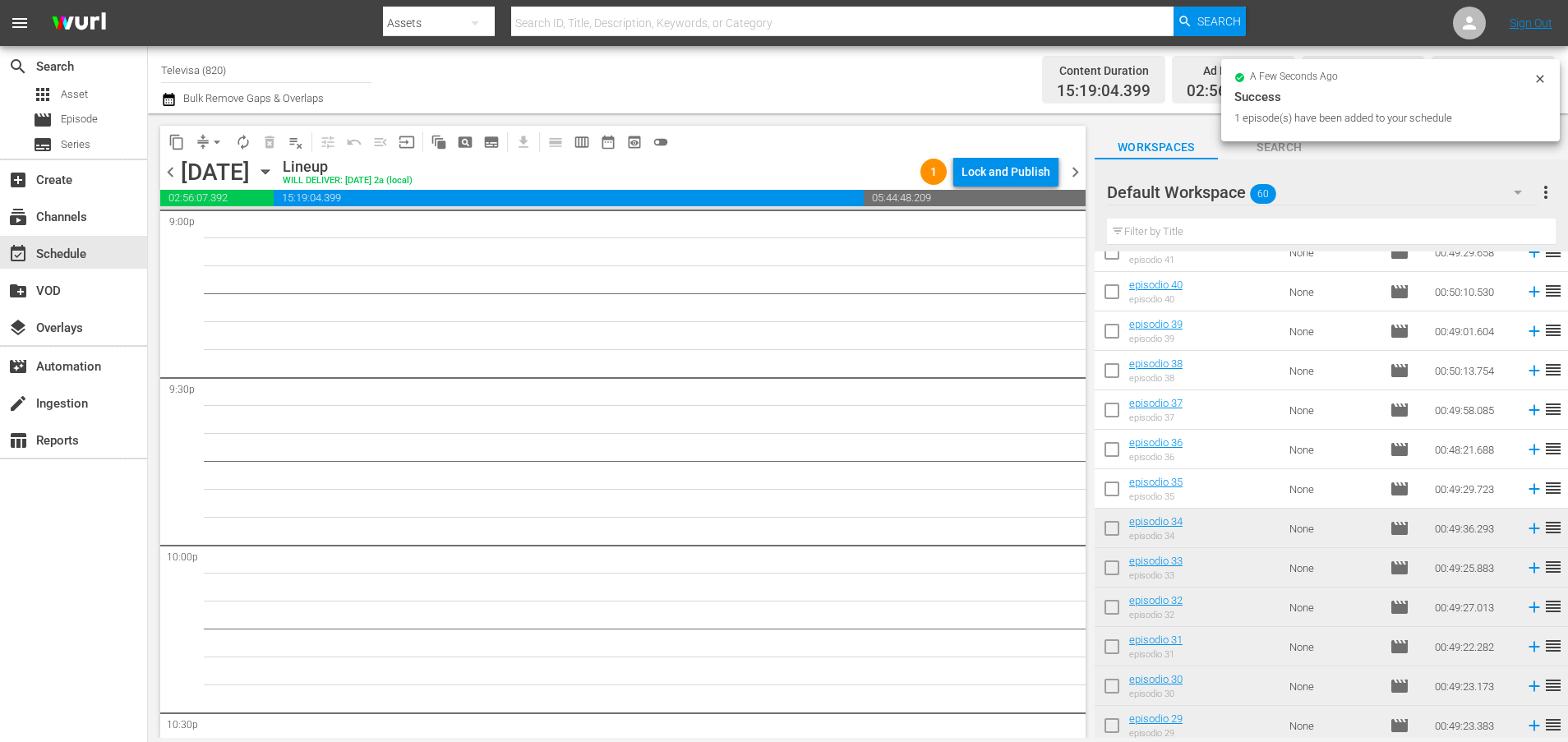
scroll to position [7012, 0]
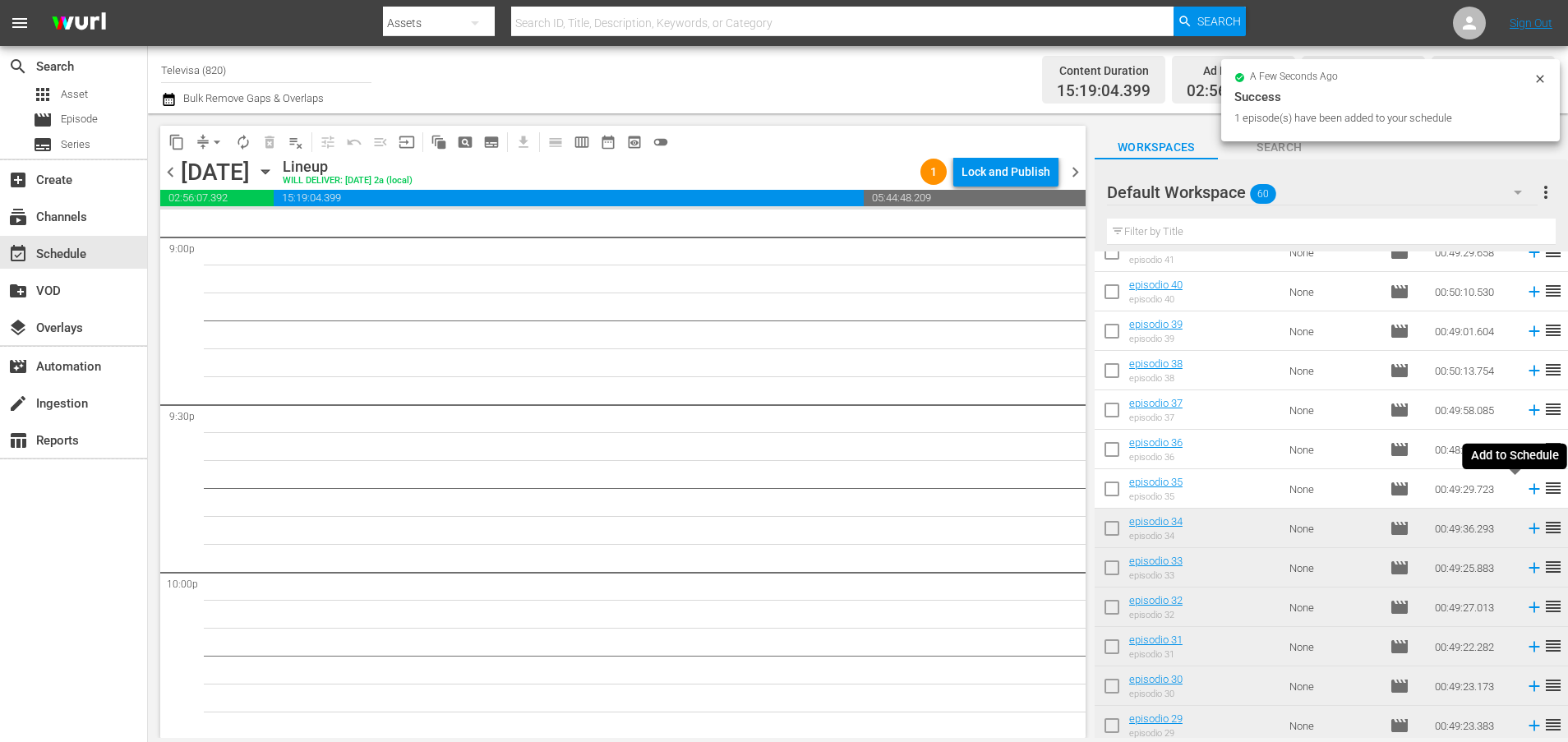
click at [1525, 493] on icon at bounding box center [1534, 489] width 18 height 18
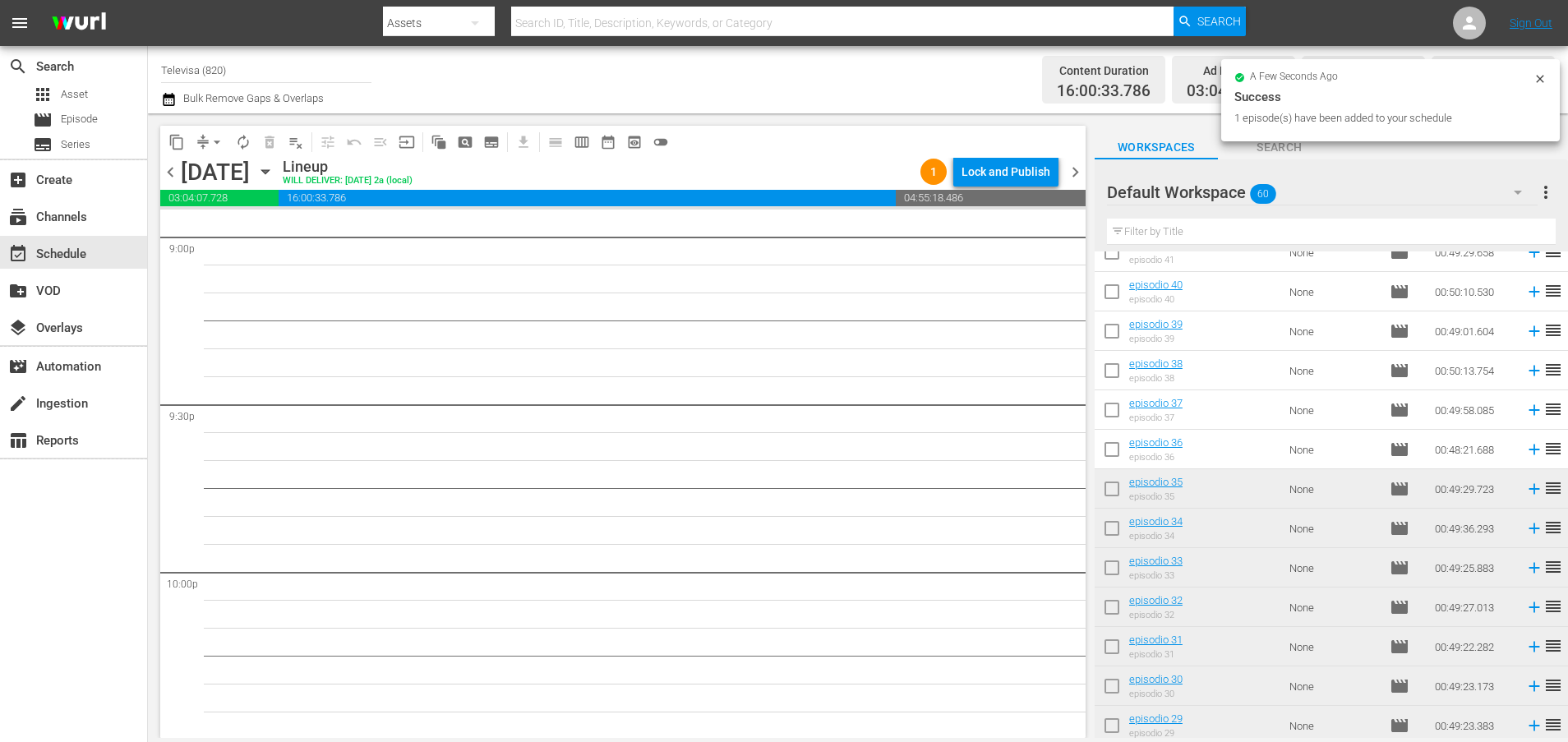
scroll to position [6983, 0]
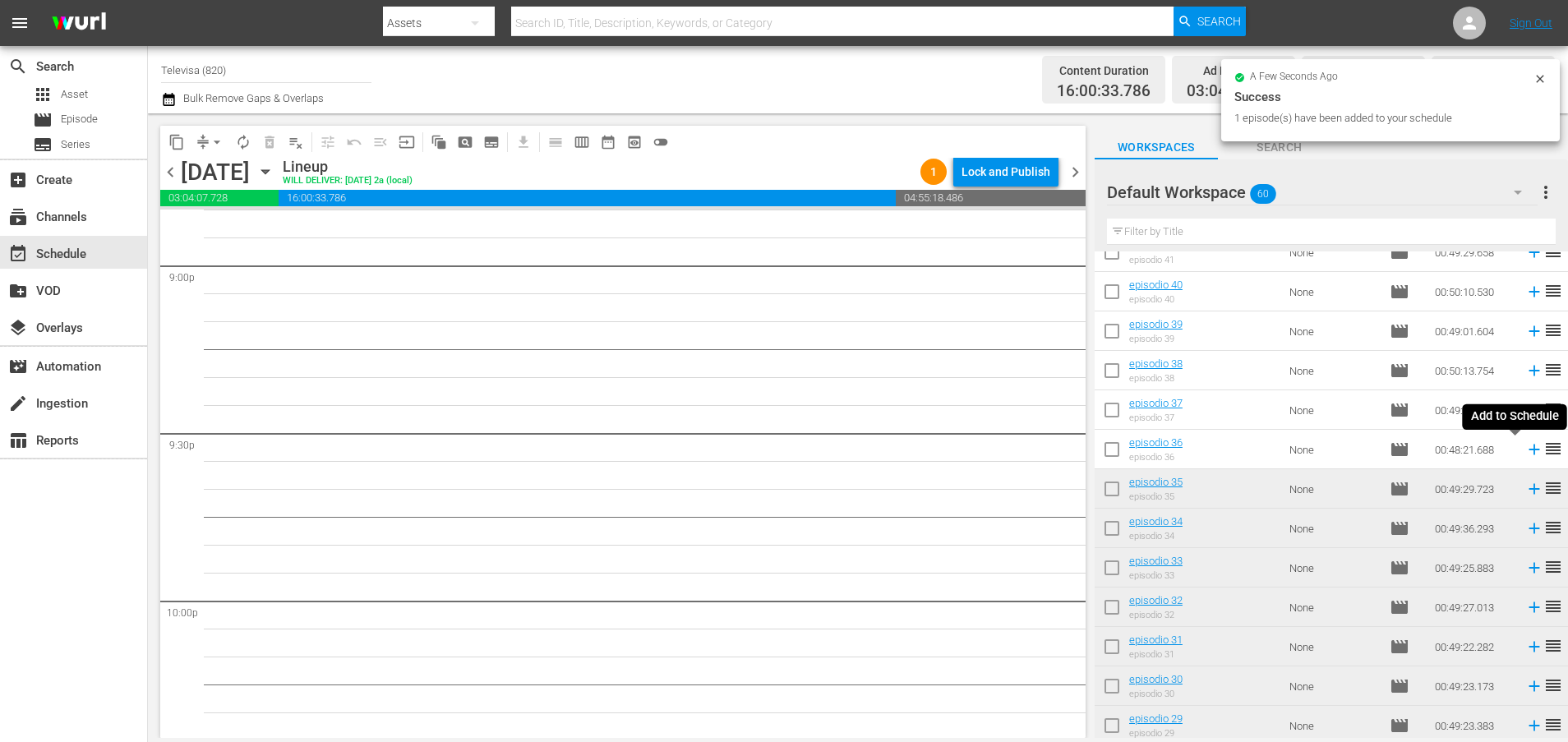
click at [1528, 450] on icon at bounding box center [1534, 450] width 11 height 11
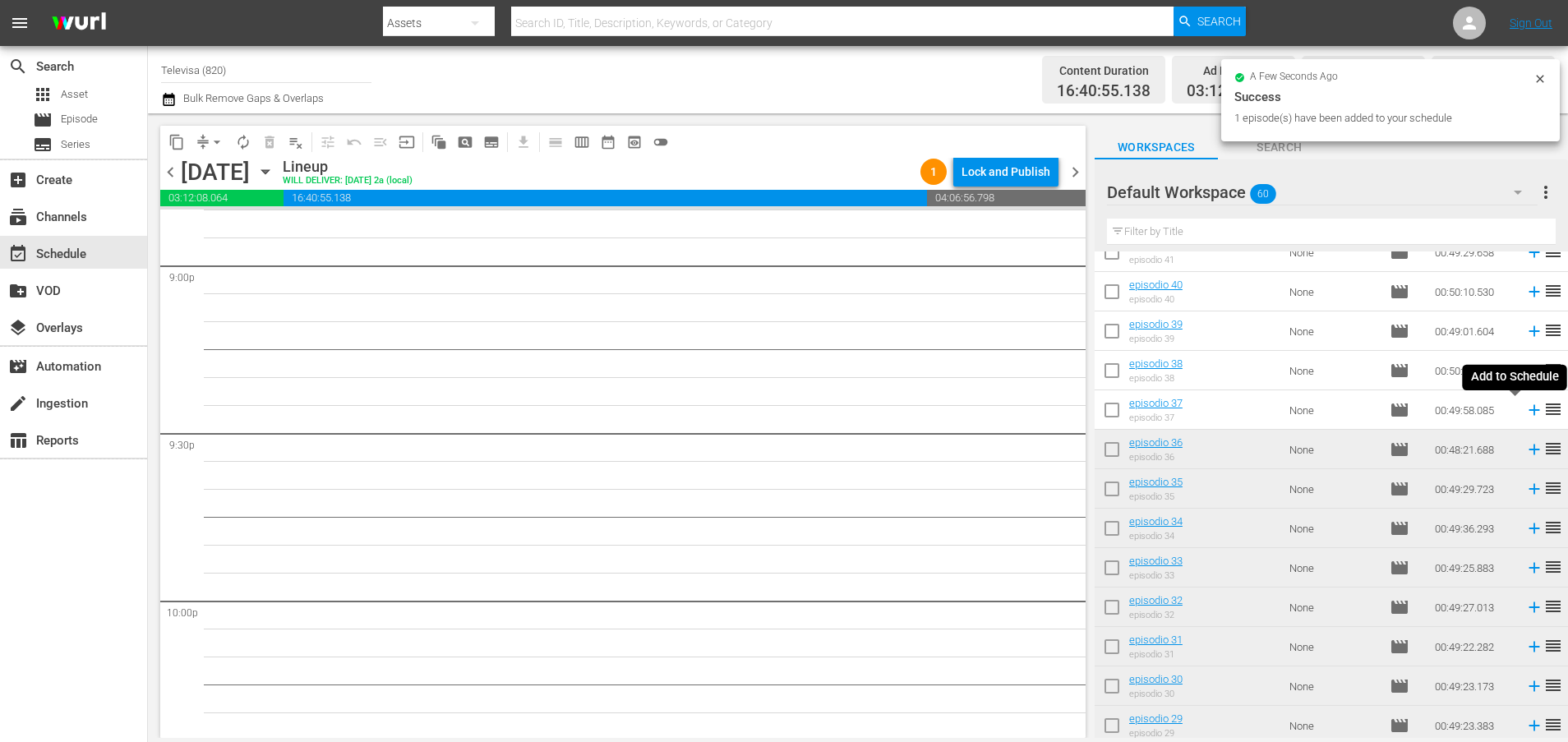
click at [1525, 413] on icon at bounding box center [1534, 410] width 18 height 18
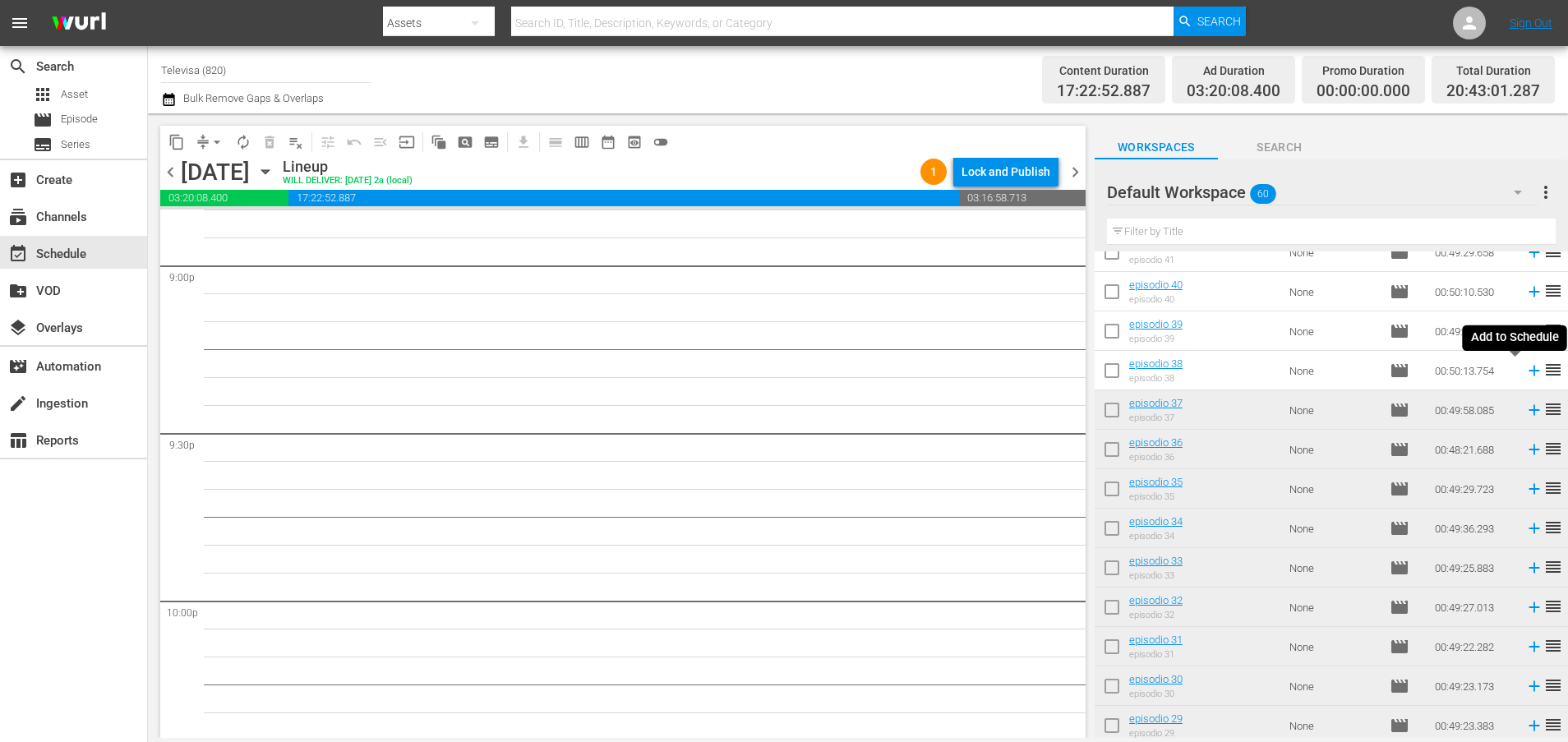
click at [1525, 373] on icon at bounding box center [1534, 370] width 18 height 18
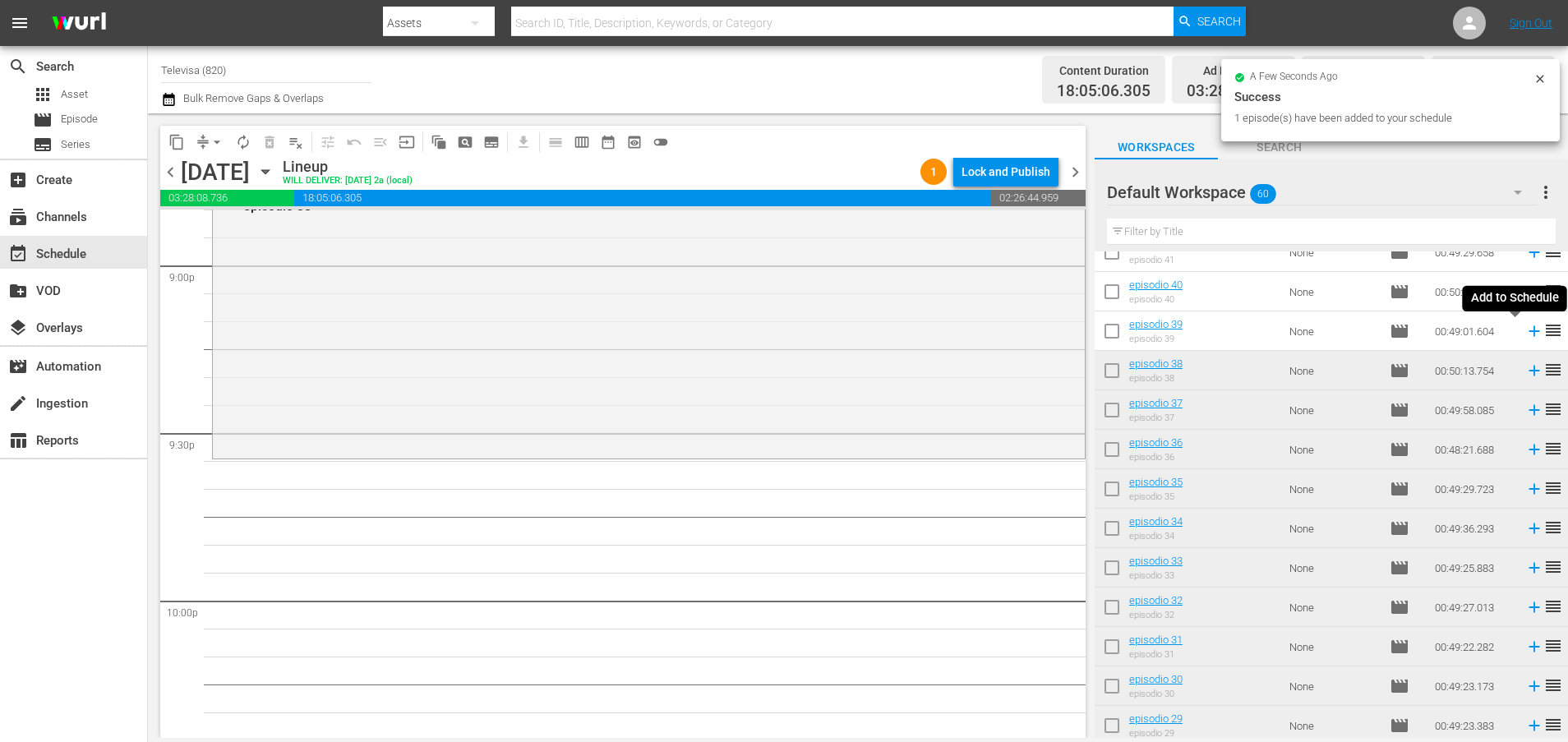
click at [1528, 331] on icon at bounding box center [1534, 331] width 11 height 11
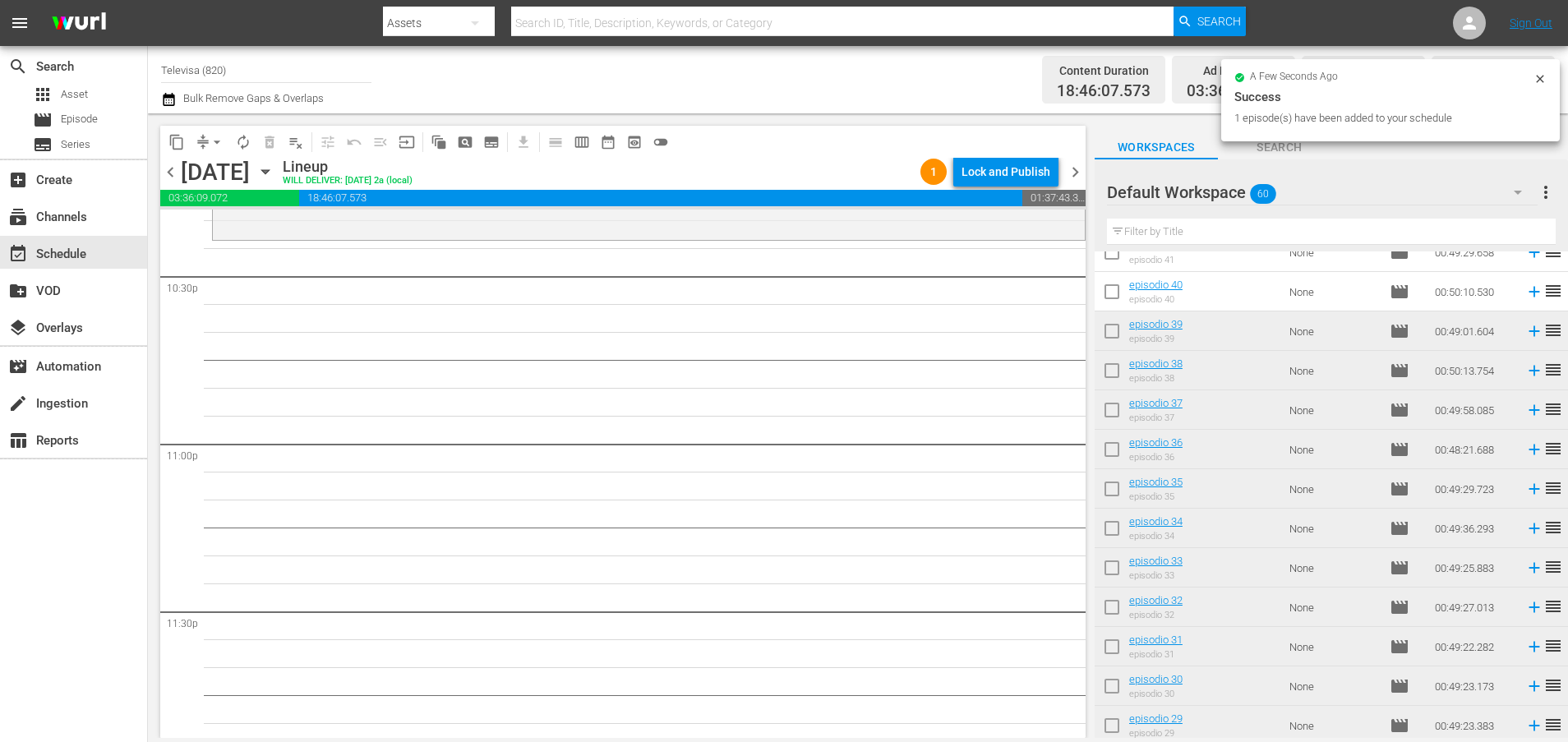
scroll to position [7516, 0]
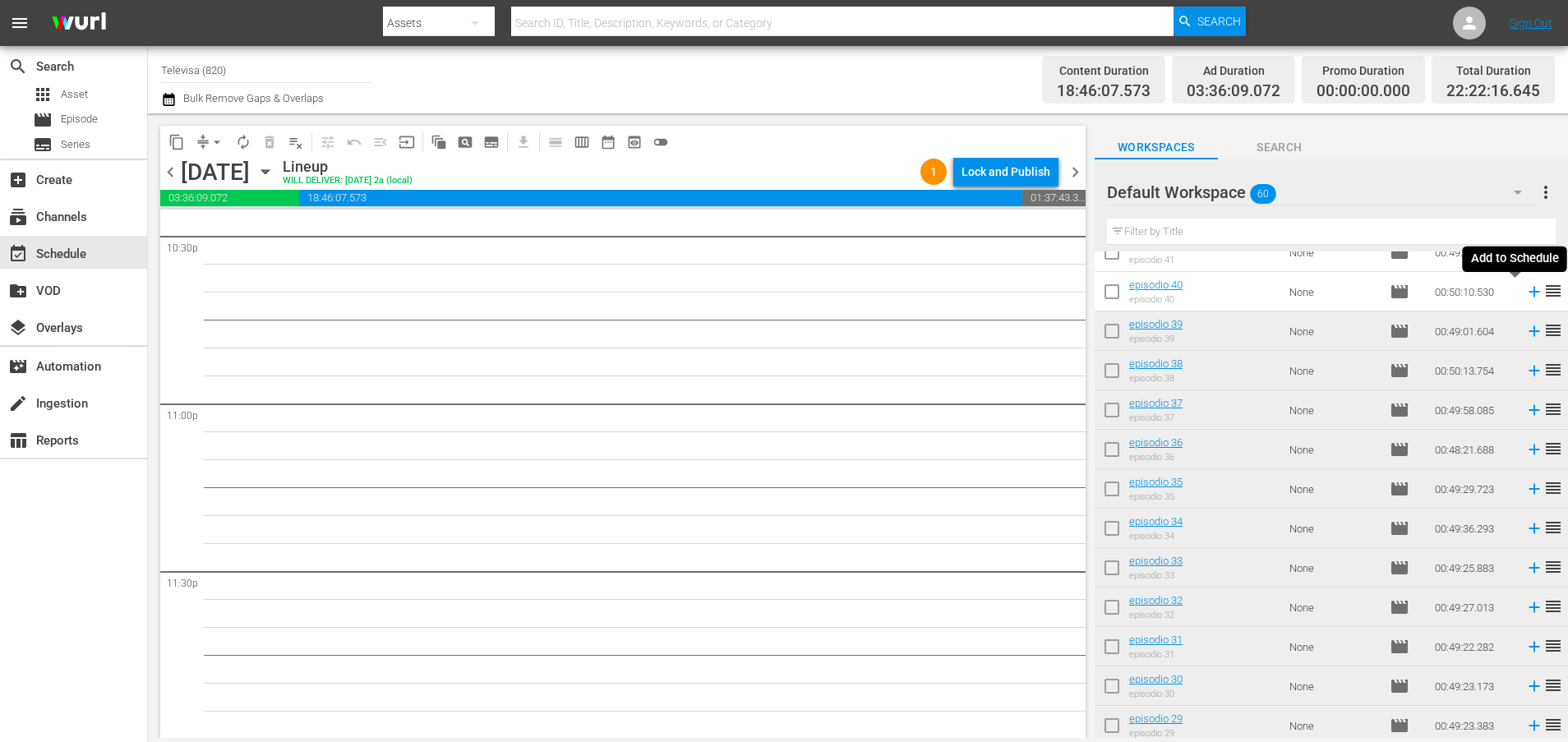
click at [1525, 294] on icon at bounding box center [1534, 292] width 18 height 18
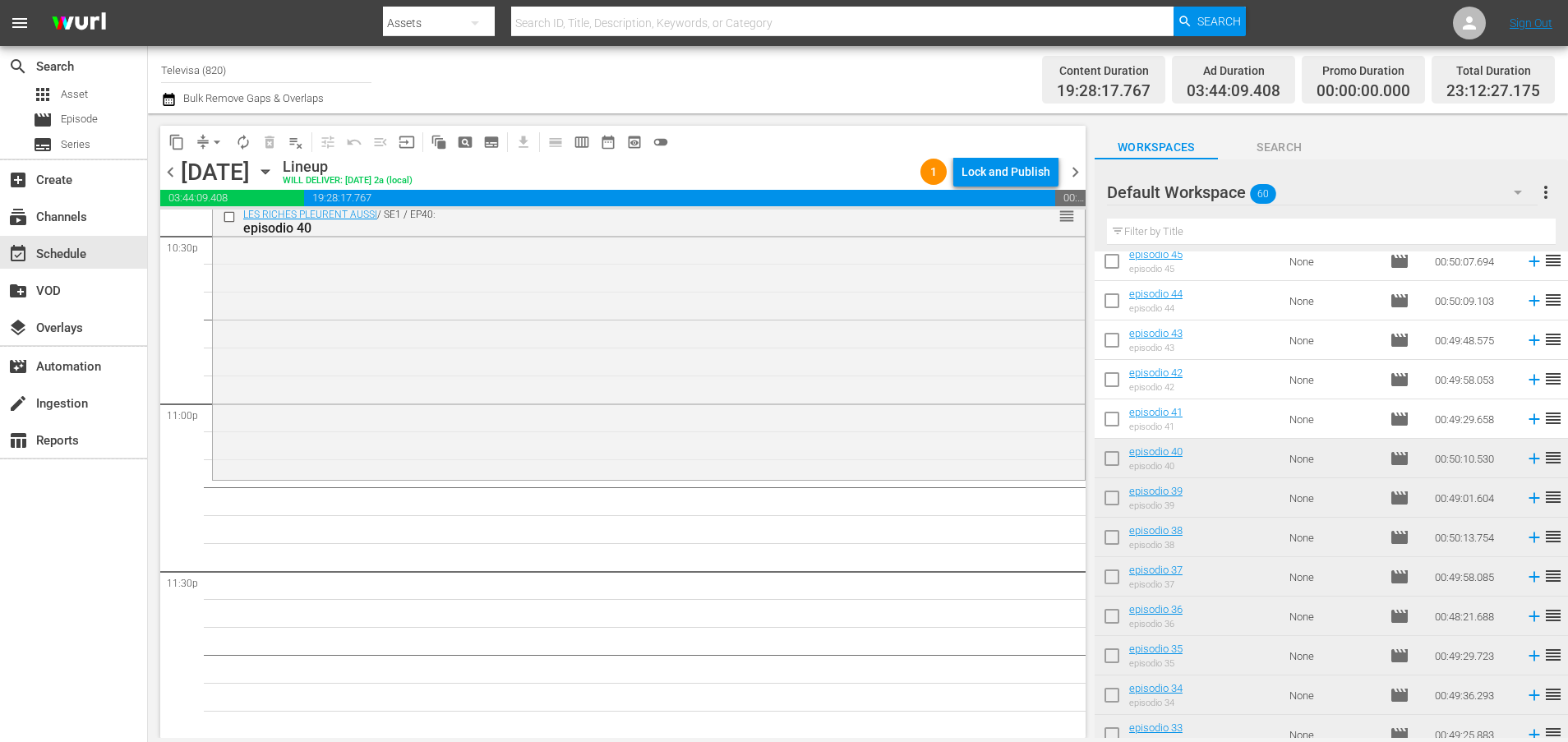
scroll to position [562, 0]
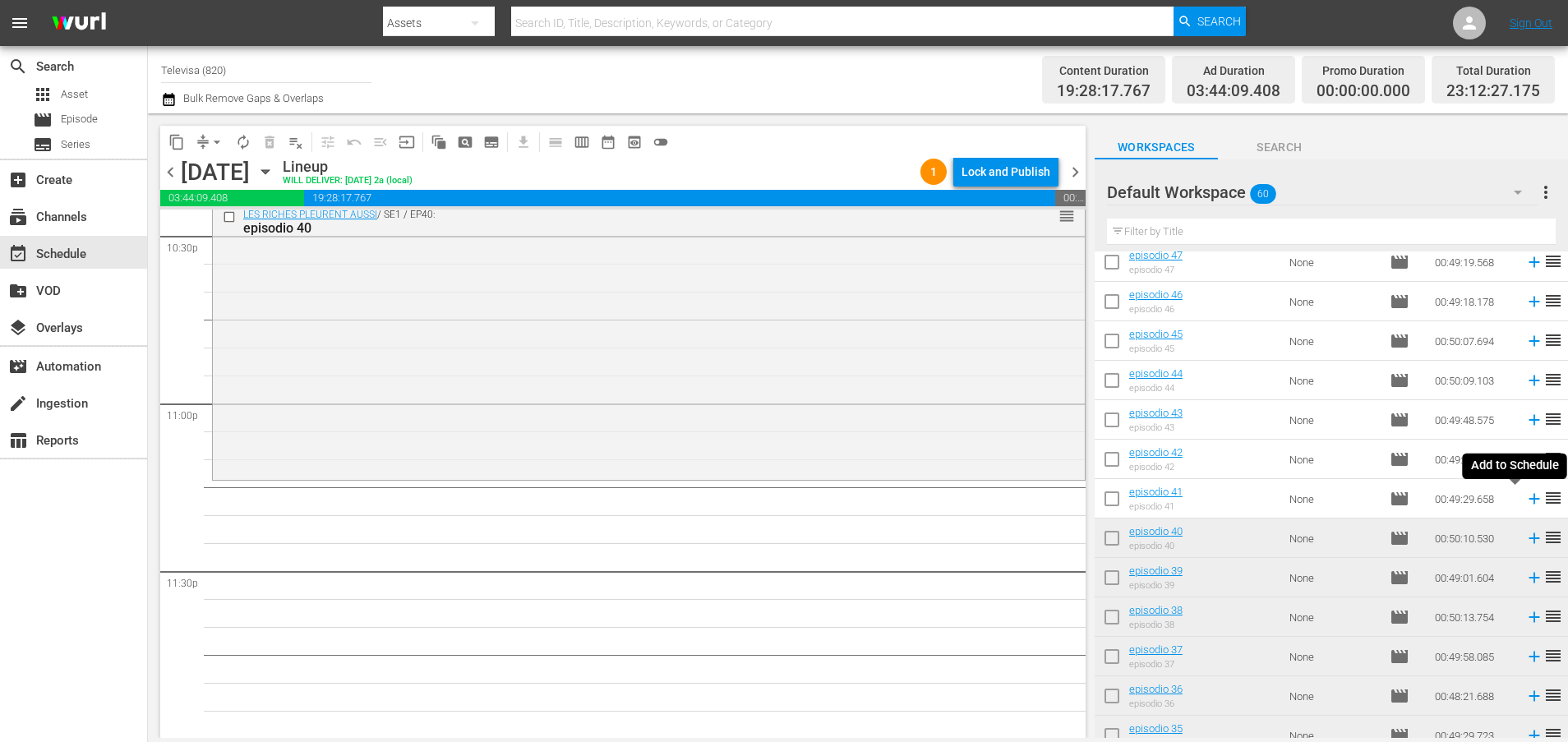
click at [1525, 501] on icon at bounding box center [1534, 498] width 18 height 18
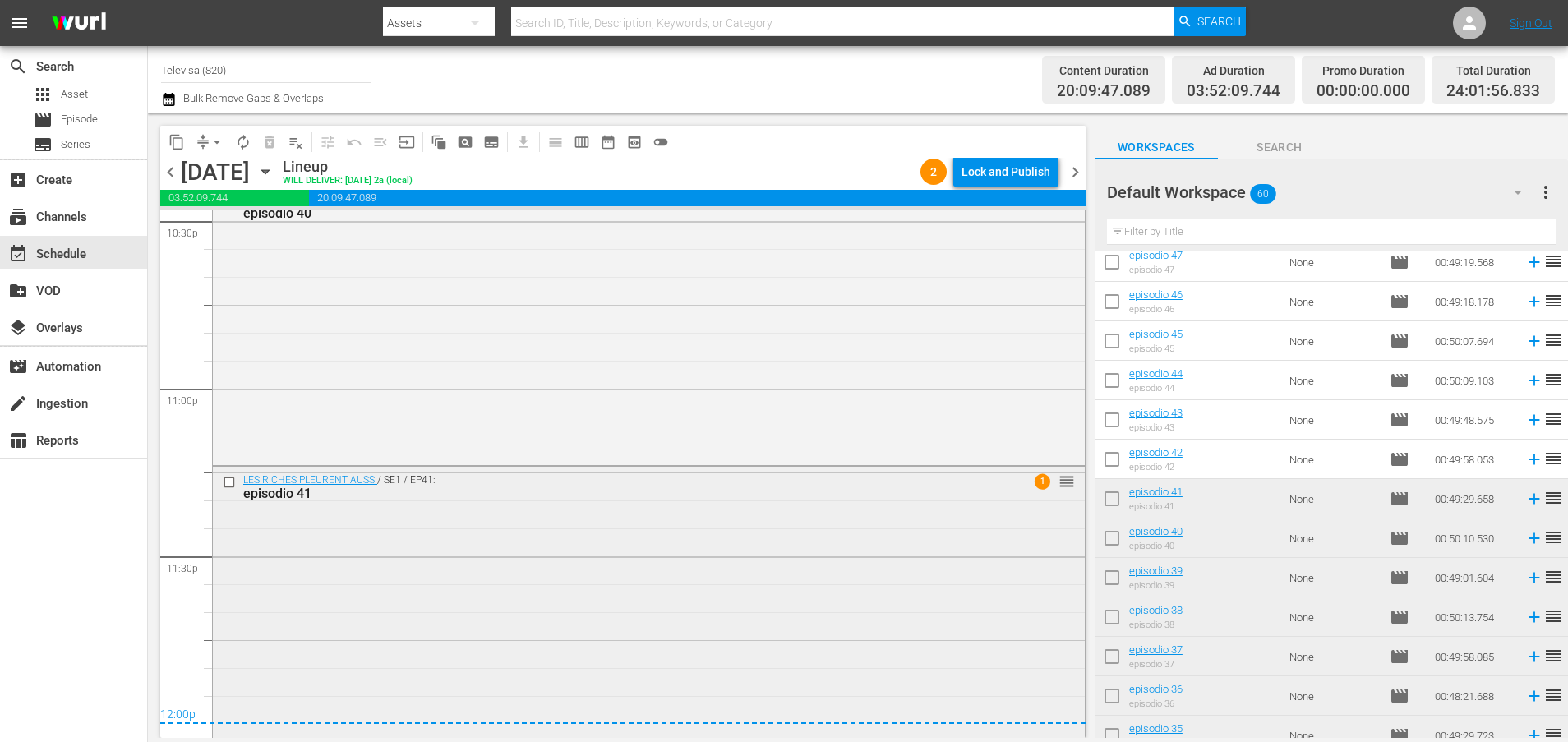
scroll to position [7536, 0]
click at [994, 171] on div "Lock and Publish" at bounding box center [1006, 172] width 88 height 30
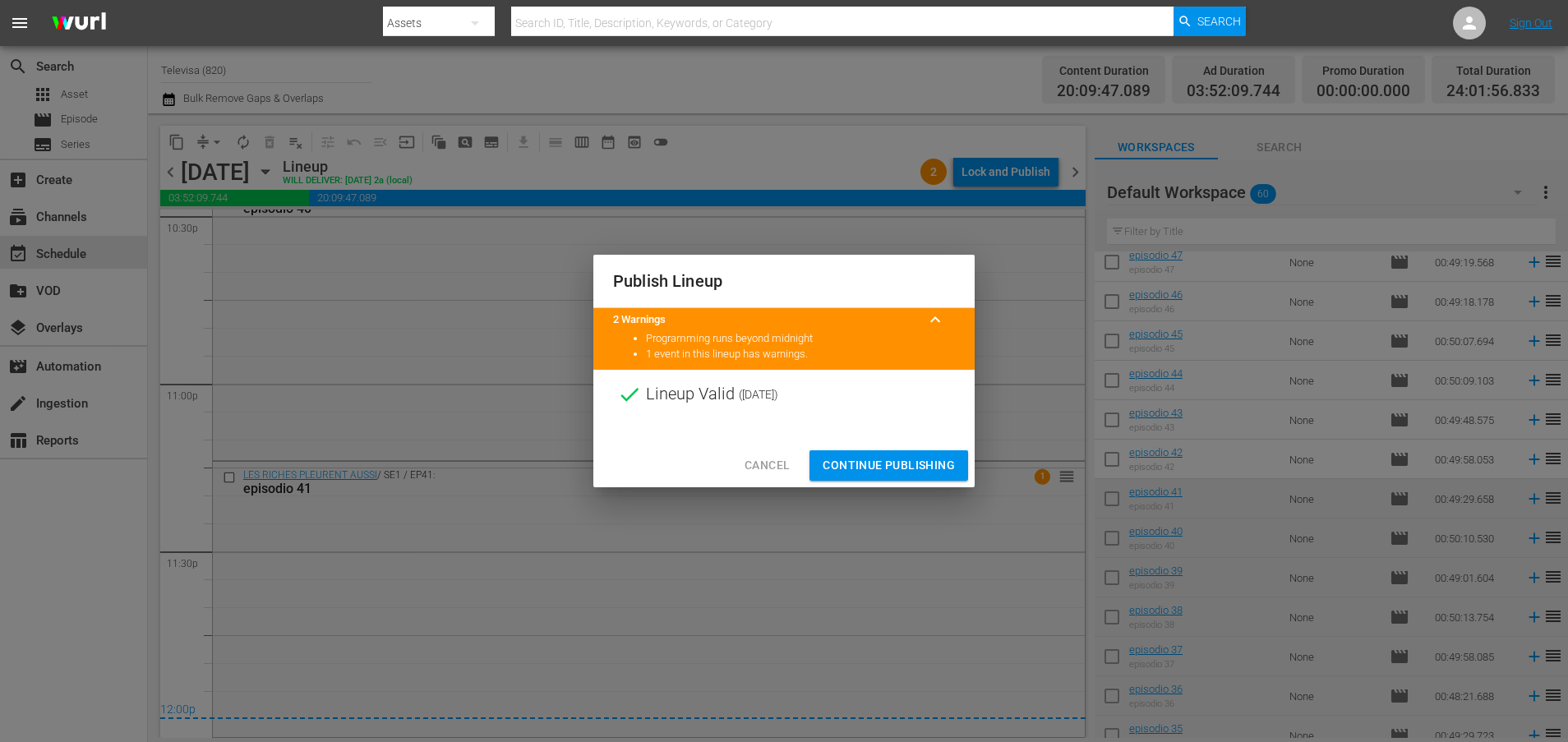
click at [903, 466] on span "Continue Publishing" at bounding box center [888, 465] width 133 height 21
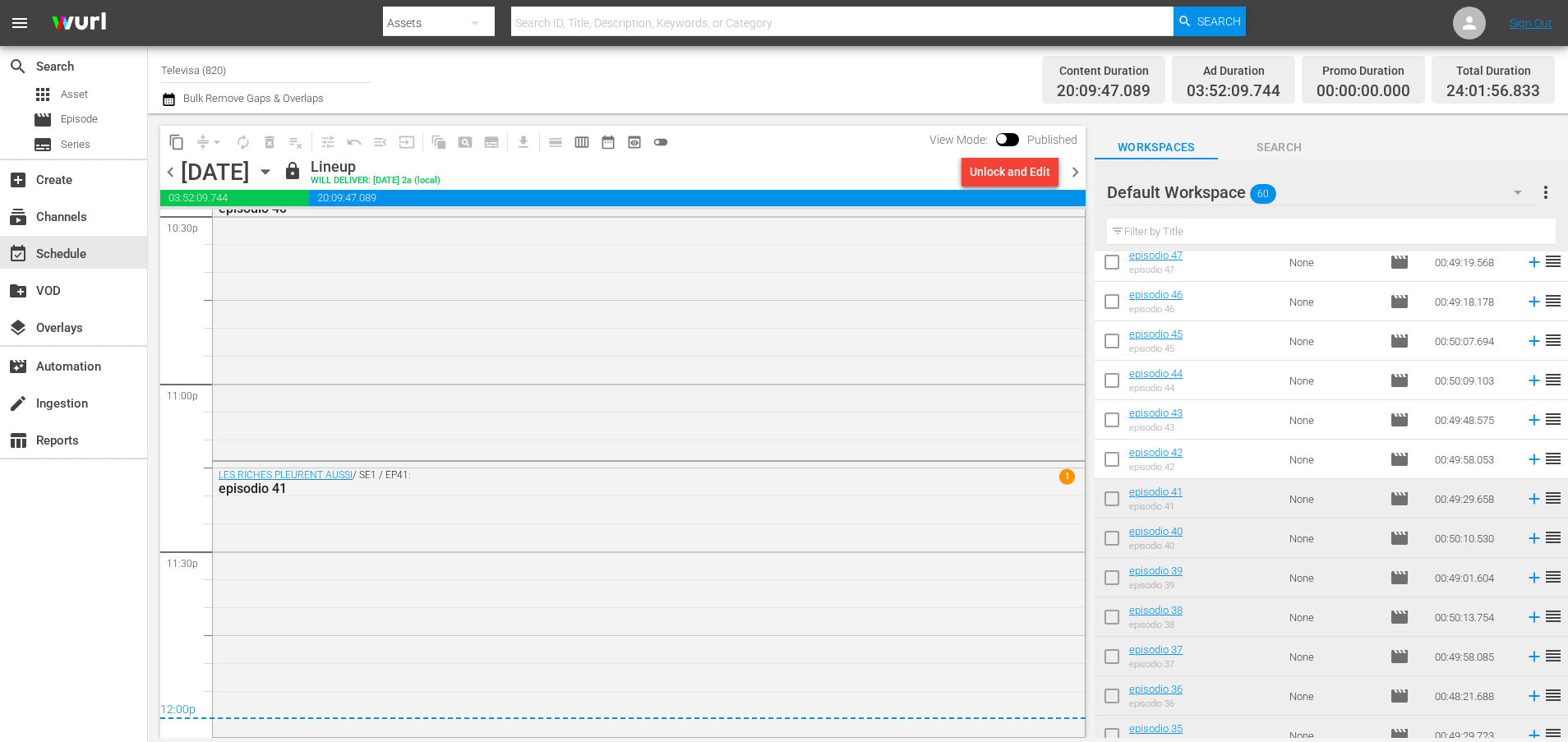
click at [274, 165] on icon "button" at bounding box center [265, 172] width 18 height 18
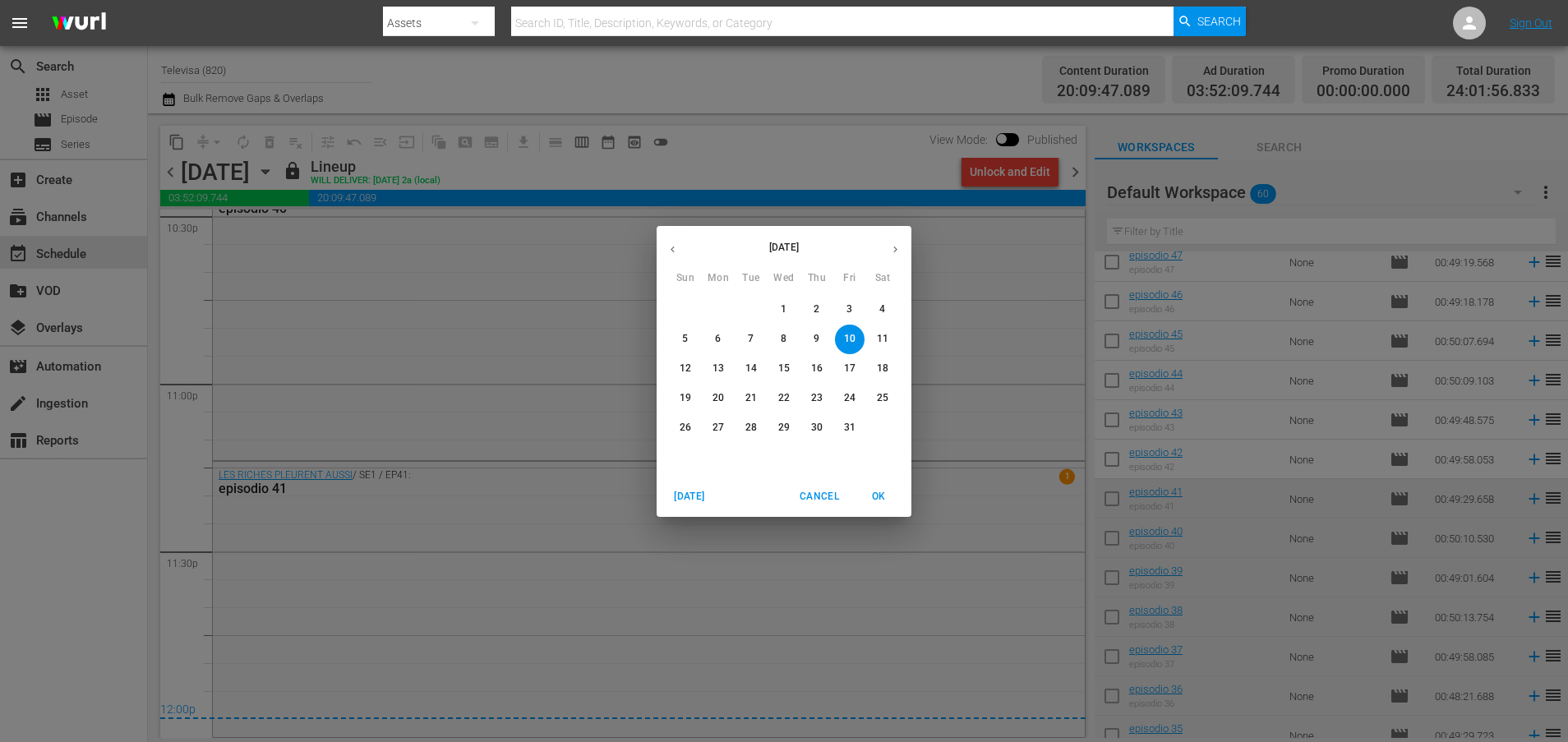
click at [882, 338] on p "11" at bounding box center [882, 339] width 12 height 14
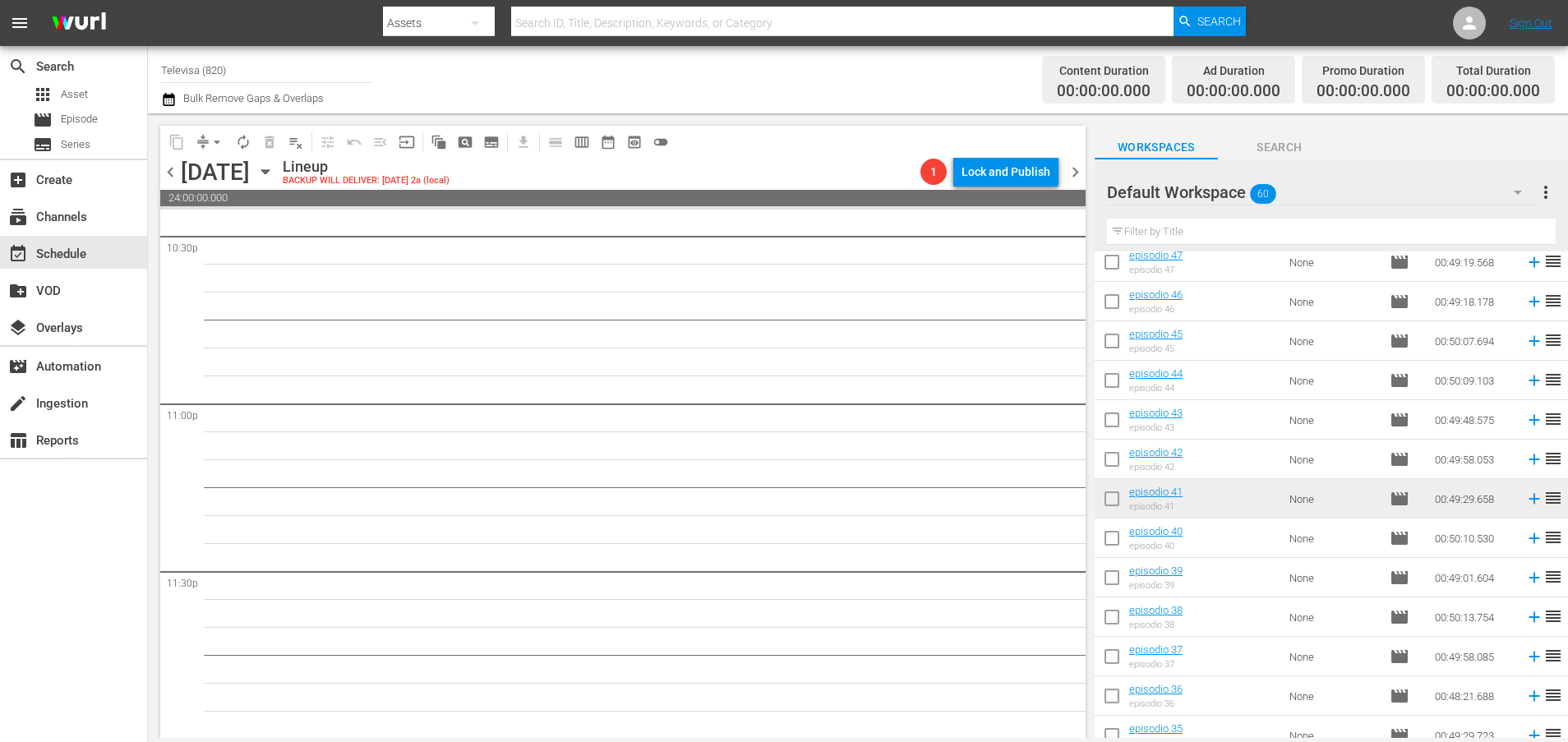
scroll to position [439, 0]
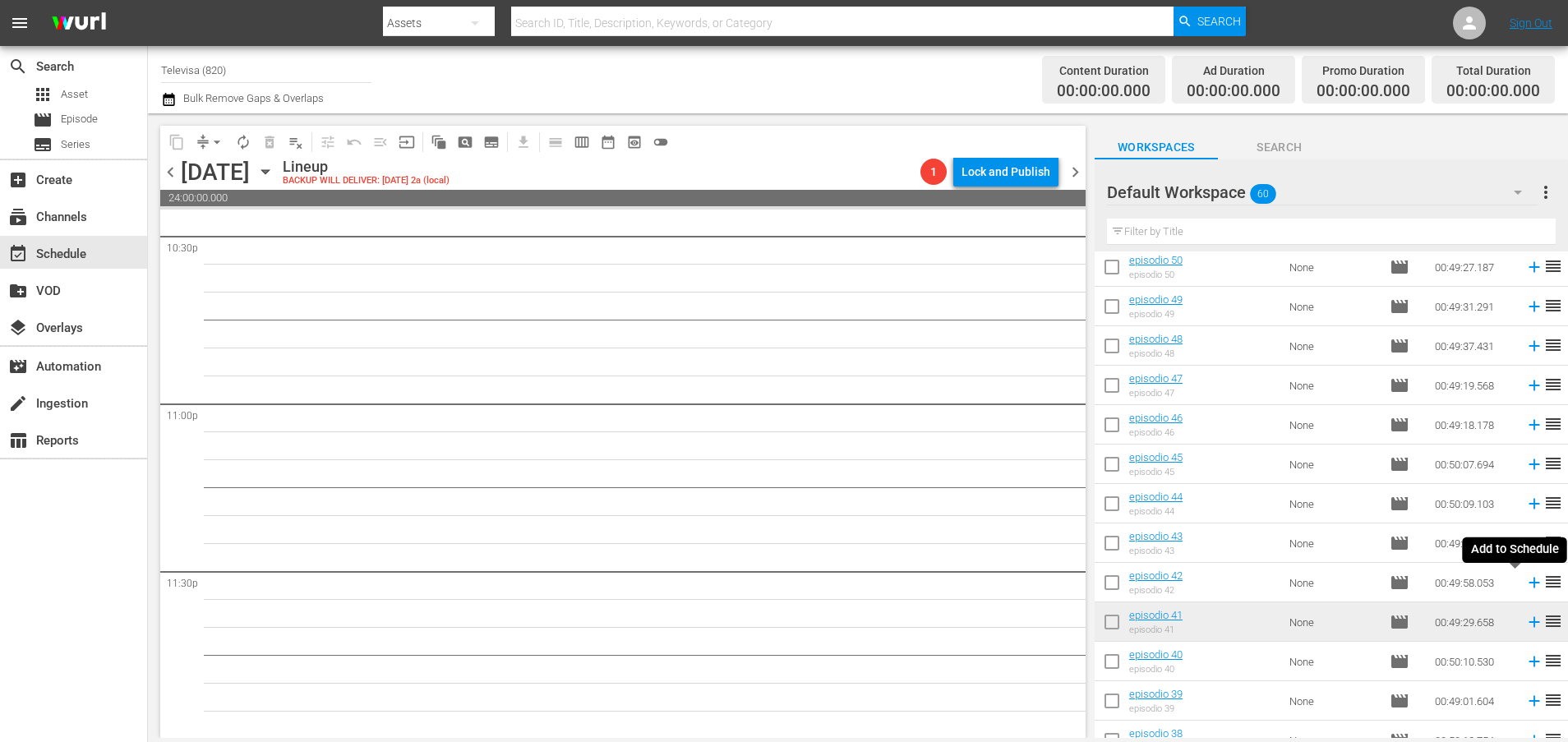
click at [1525, 587] on icon at bounding box center [1534, 582] width 18 height 18
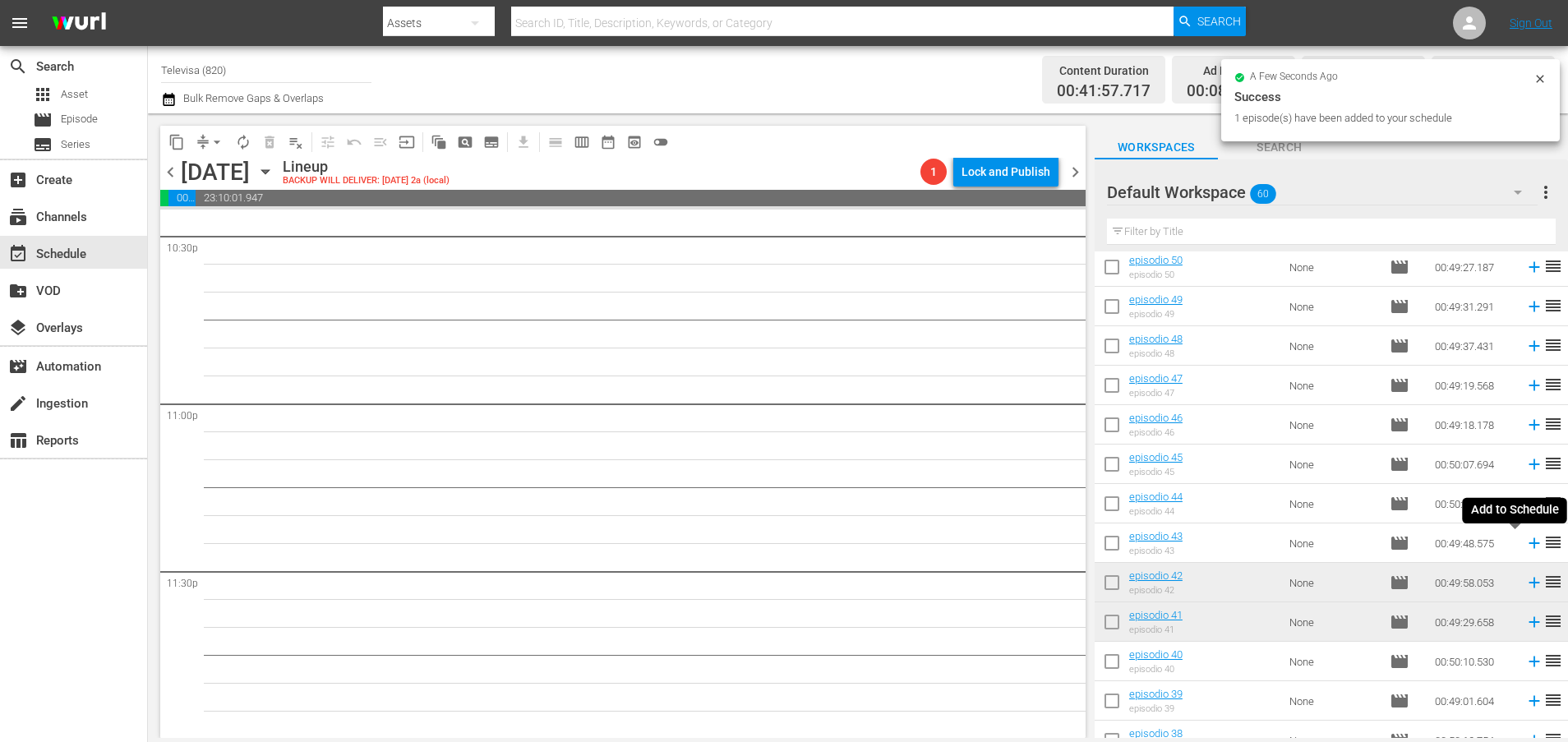
click at [1525, 545] on icon at bounding box center [1534, 543] width 18 height 18
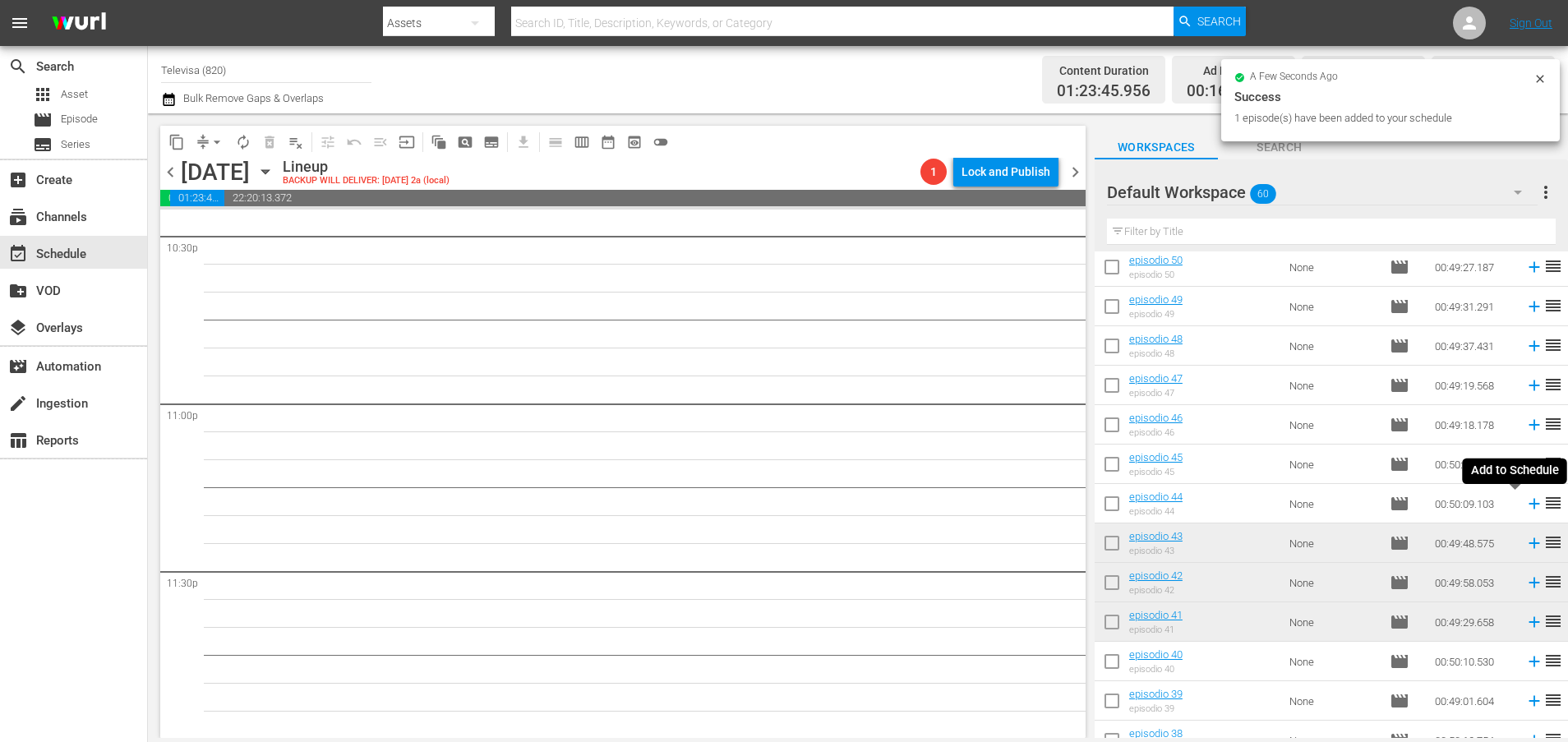
click at [1528, 506] on icon at bounding box center [1534, 504] width 11 height 11
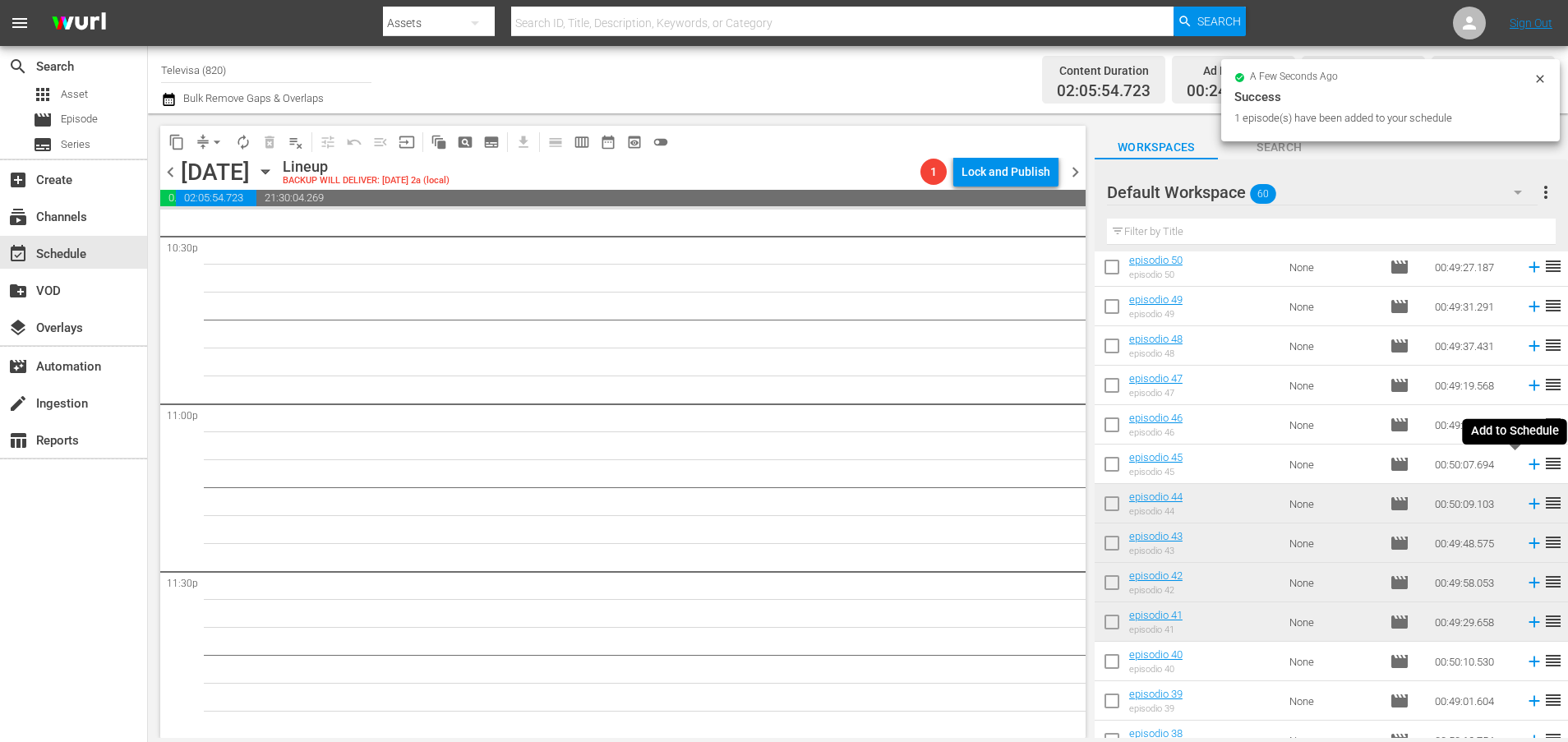
click at [1525, 467] on icon at bounding box center [1534, 464] width 18 height 18
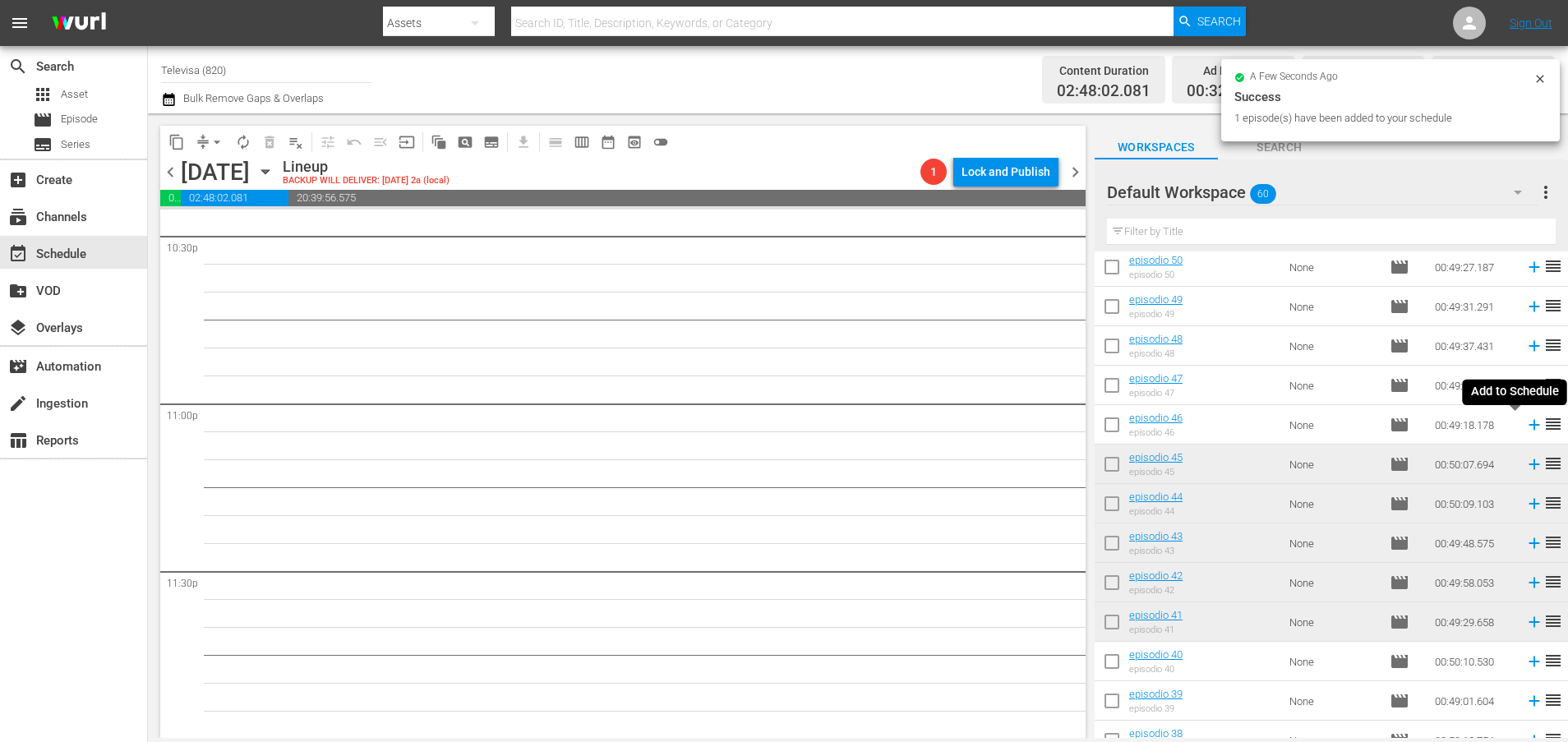
click at [1528, 425] on icon at bounding box center [1534, 425] width 11 height 11
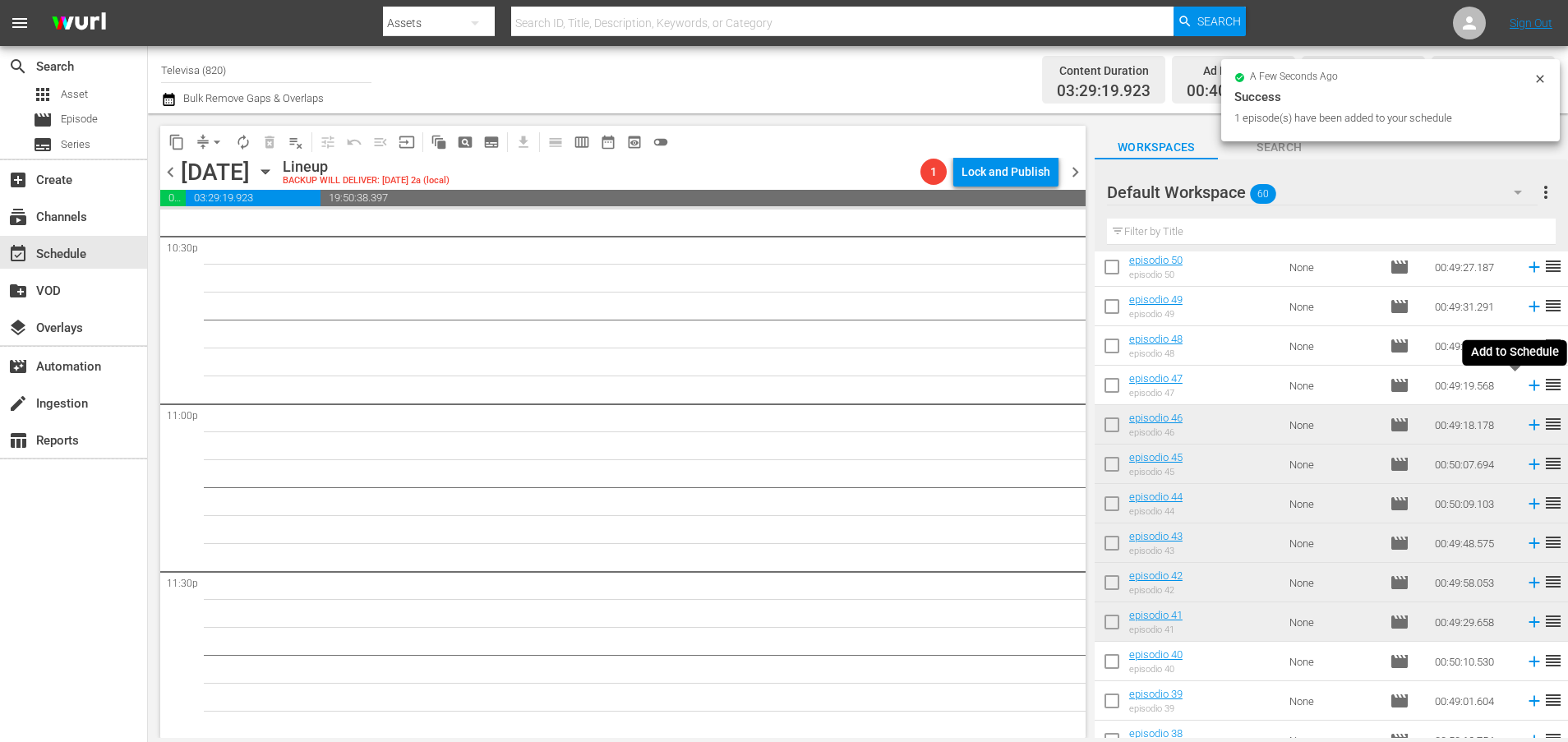
click at [1528, 385] on icon at bounding box center [1534, 385] width 11 height 11
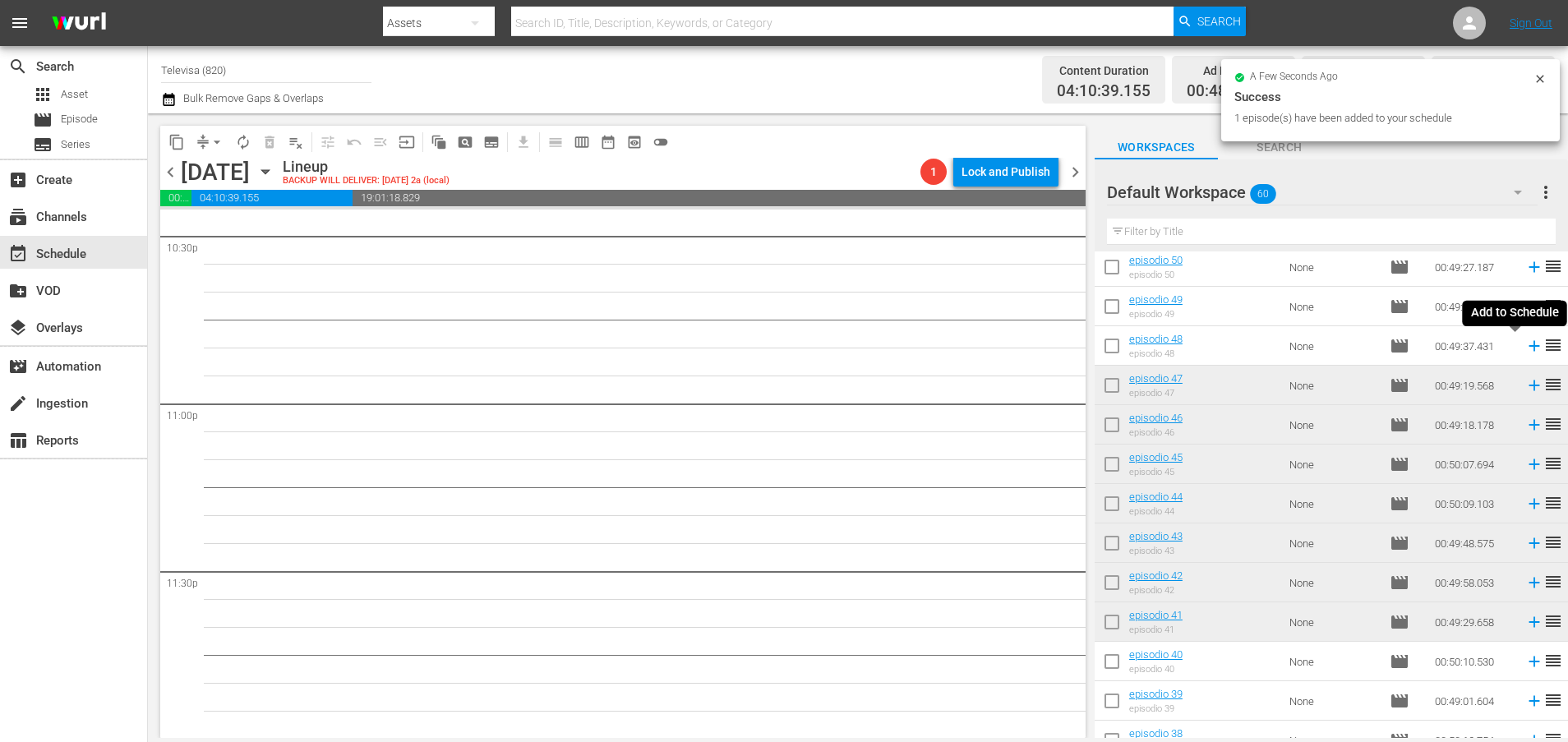
click at [1525, 348] on icon at bounding box center [1534, 346] width 18 height 18
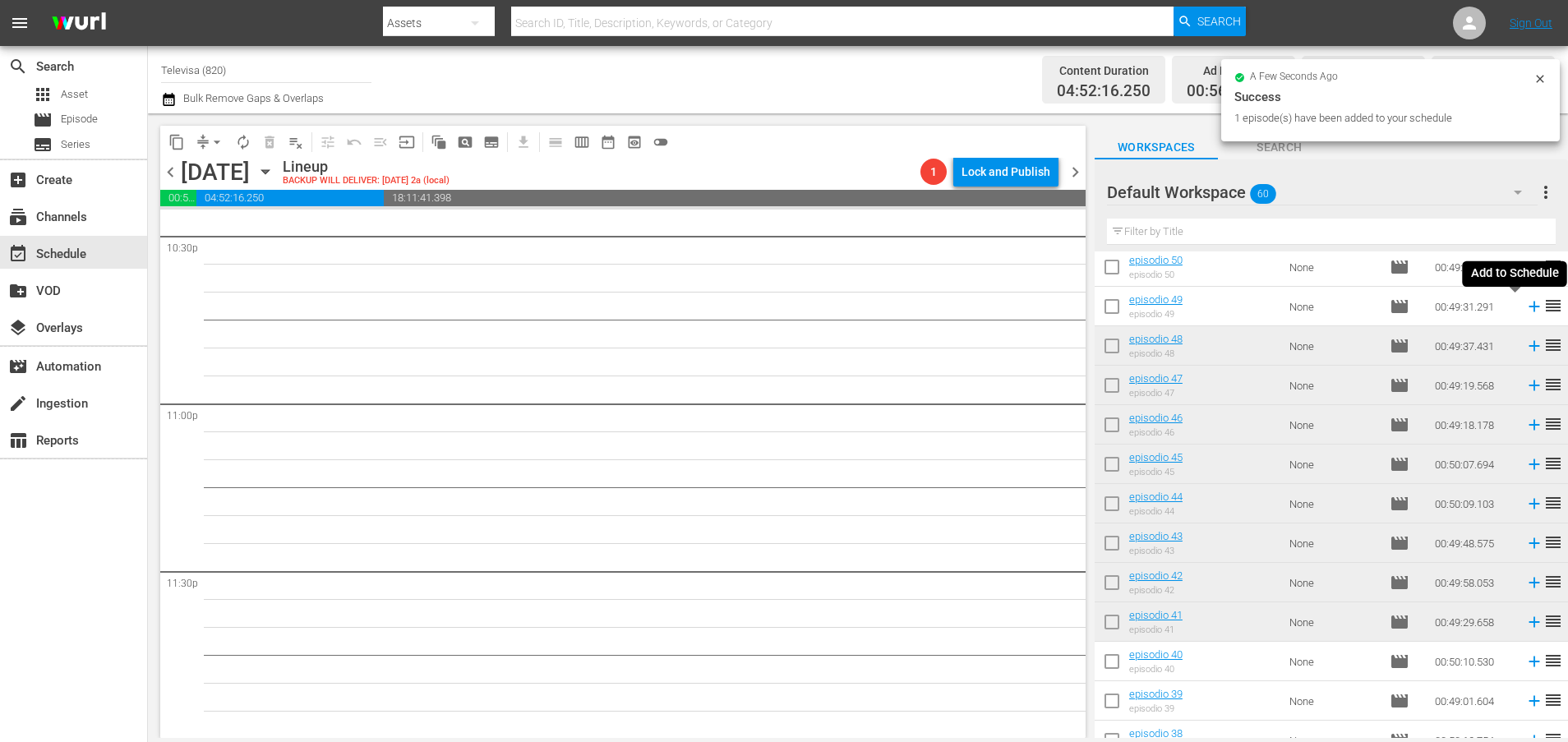
click at [1525, 308] on icon at bounding box center [1534, 306] width 18 height 18
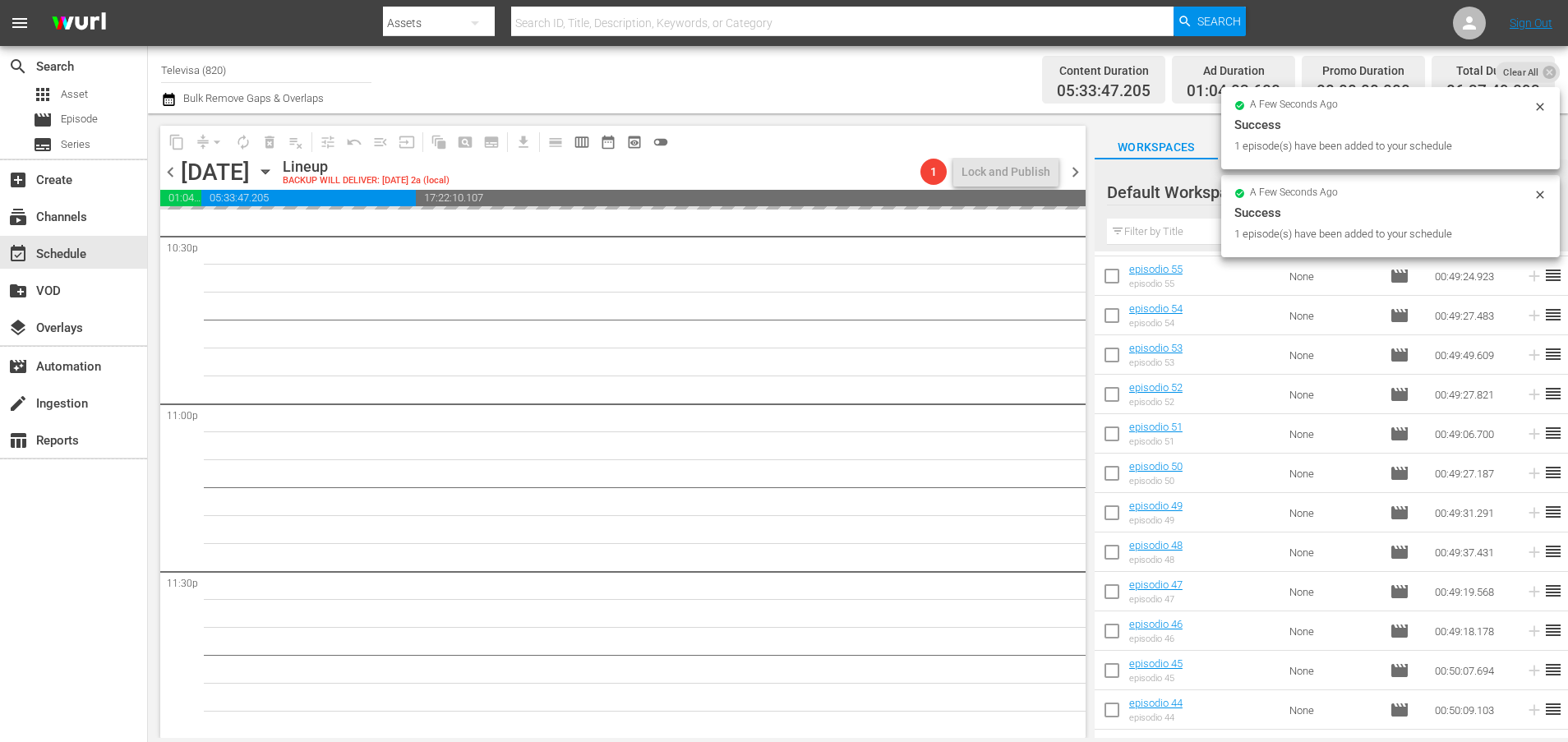
scroll to position [192, 0]
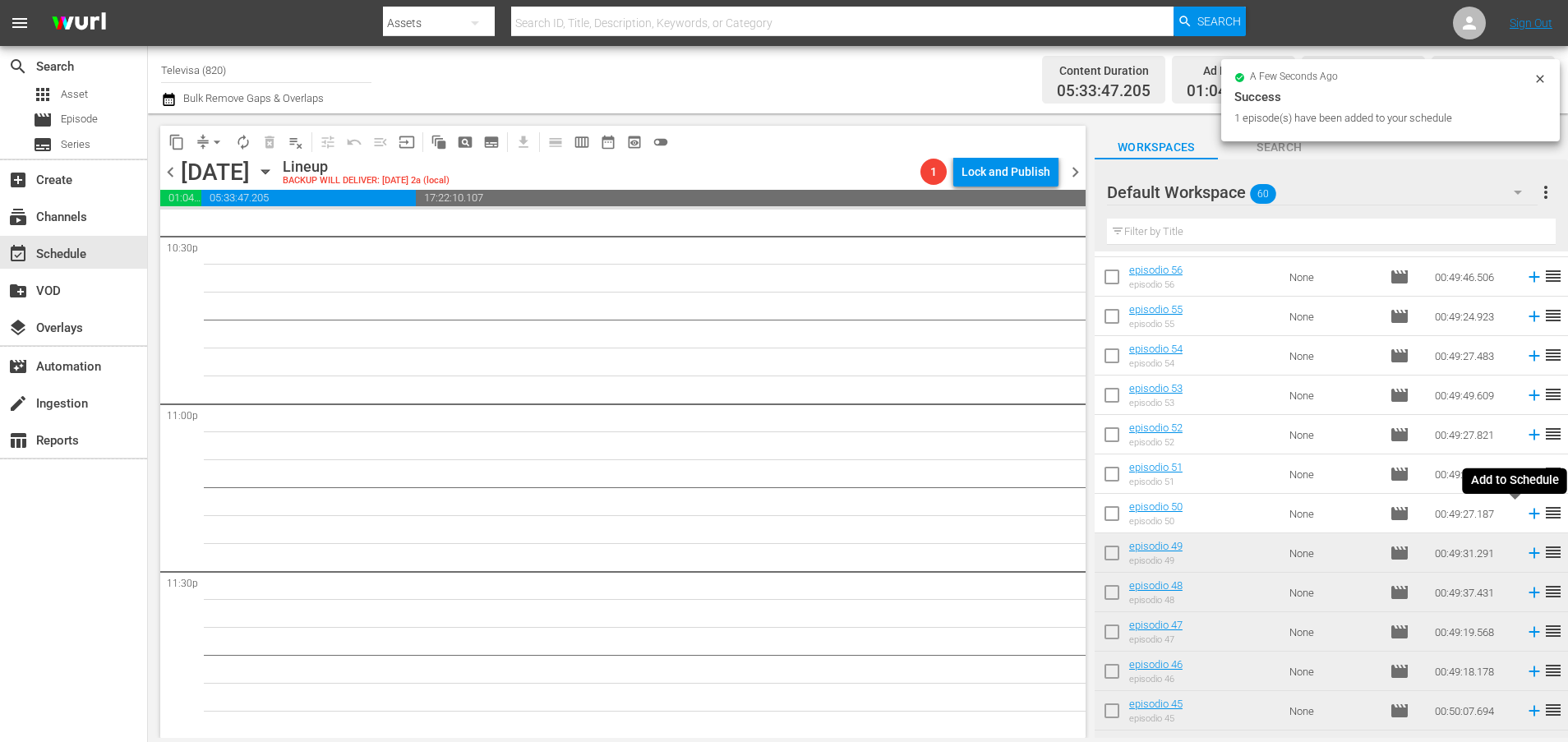
click at [1525, 515] on icon at bounding box center [1534, 514] width 18 height 18
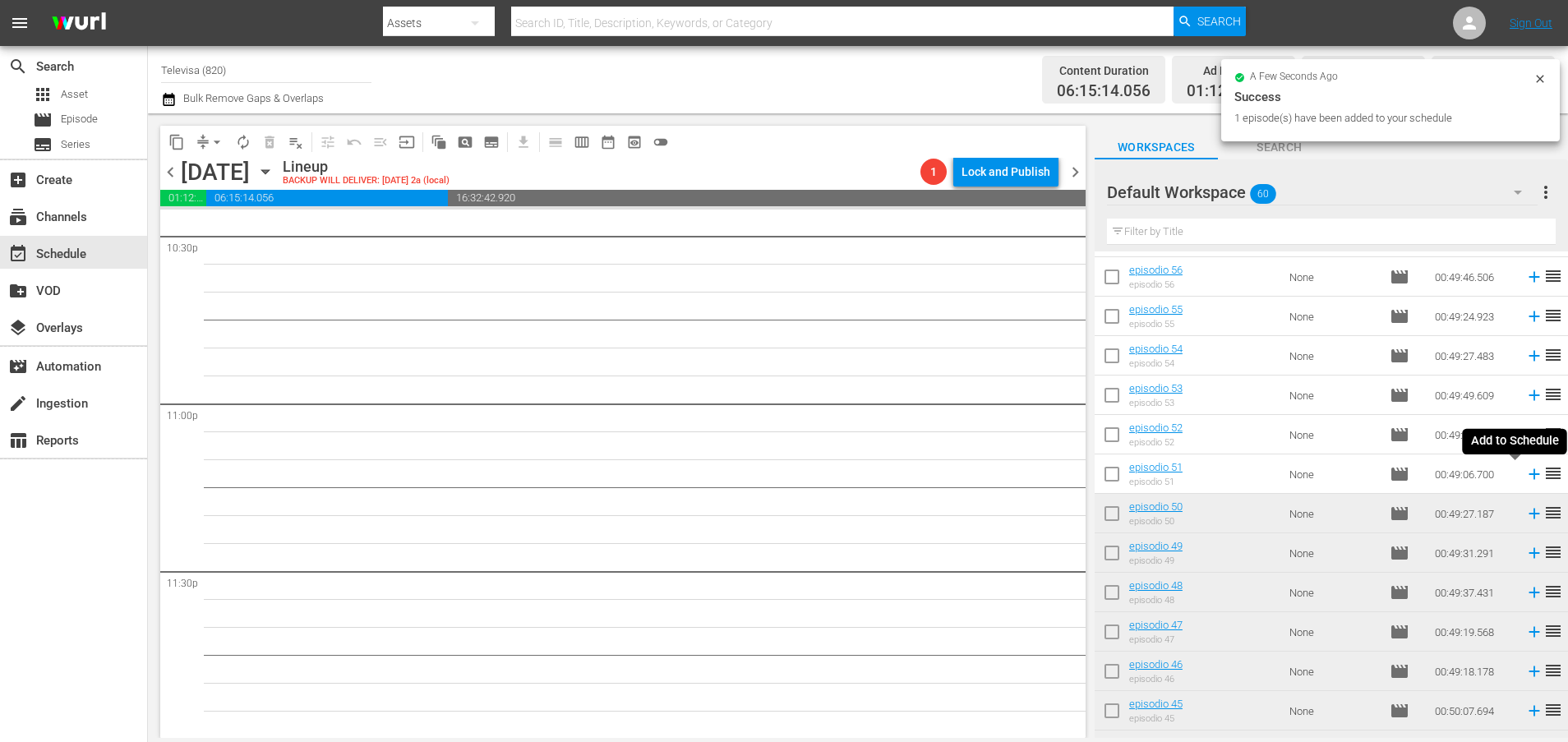
click at [1525, 476] on icon at bounding box center [1534, 474] width 18 height 18
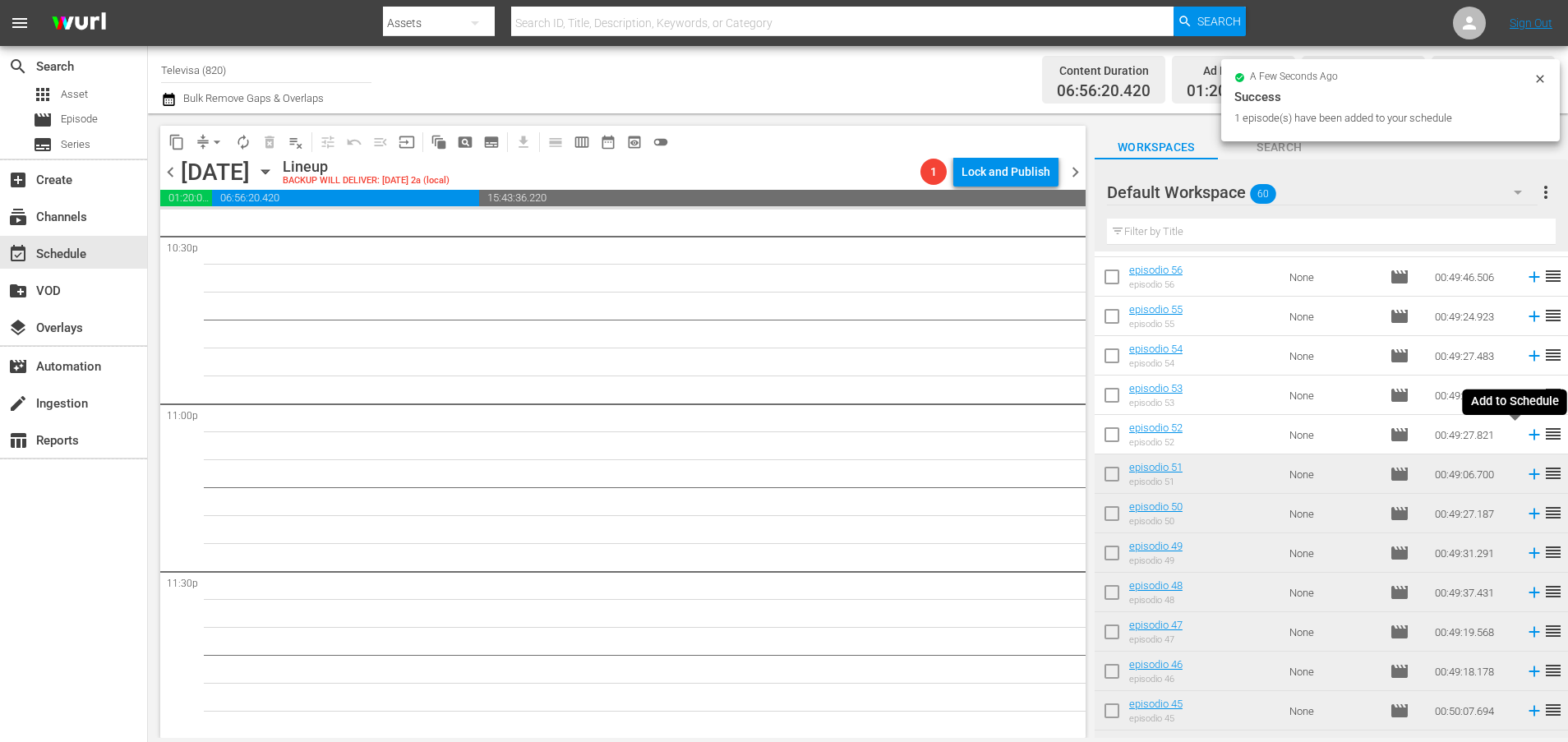
click at [1525, 436] on icon at bounding box center [1534, 434] width 18 height 18
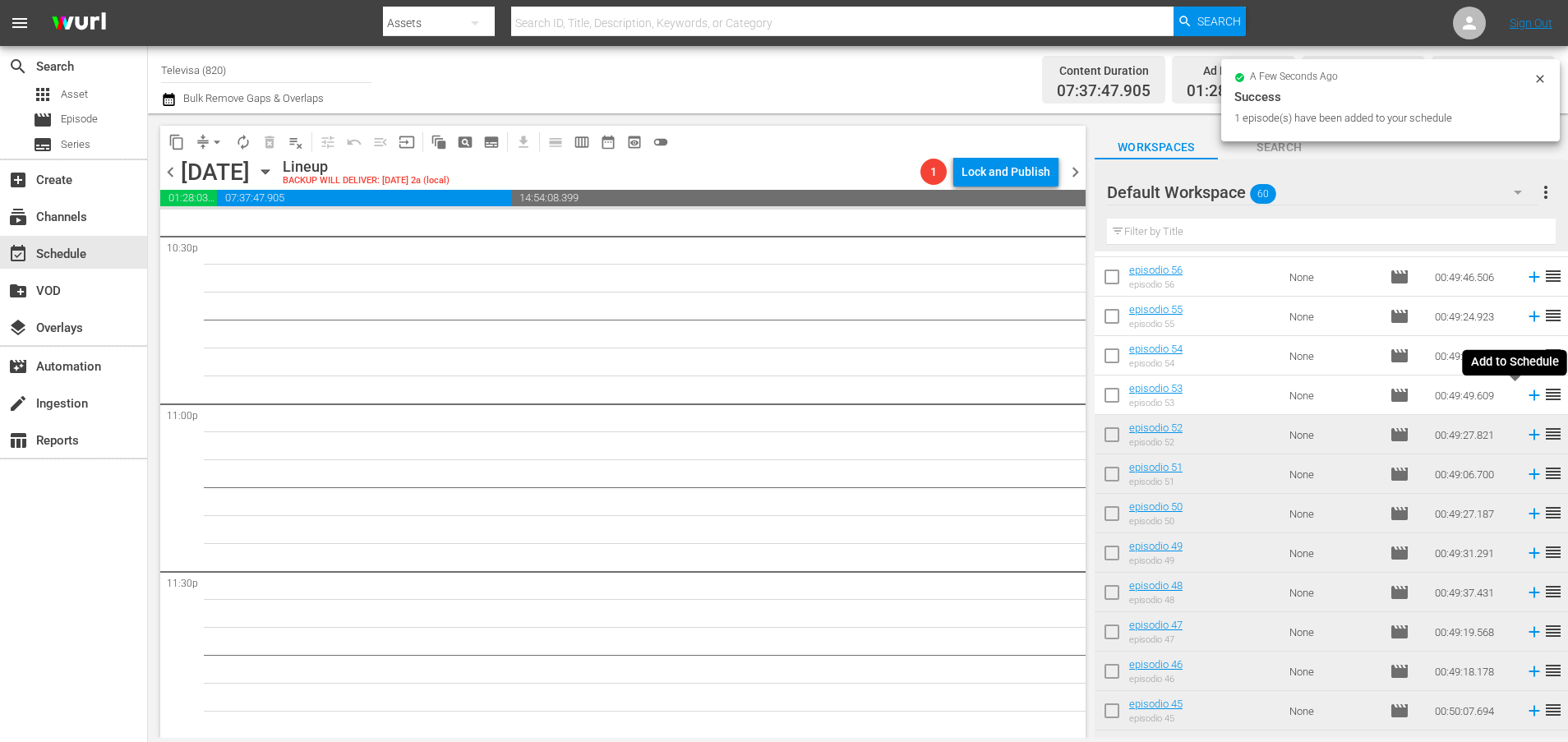
click at [1525, 398] on icon at bounding box center [1534, 395] width 18 height 18
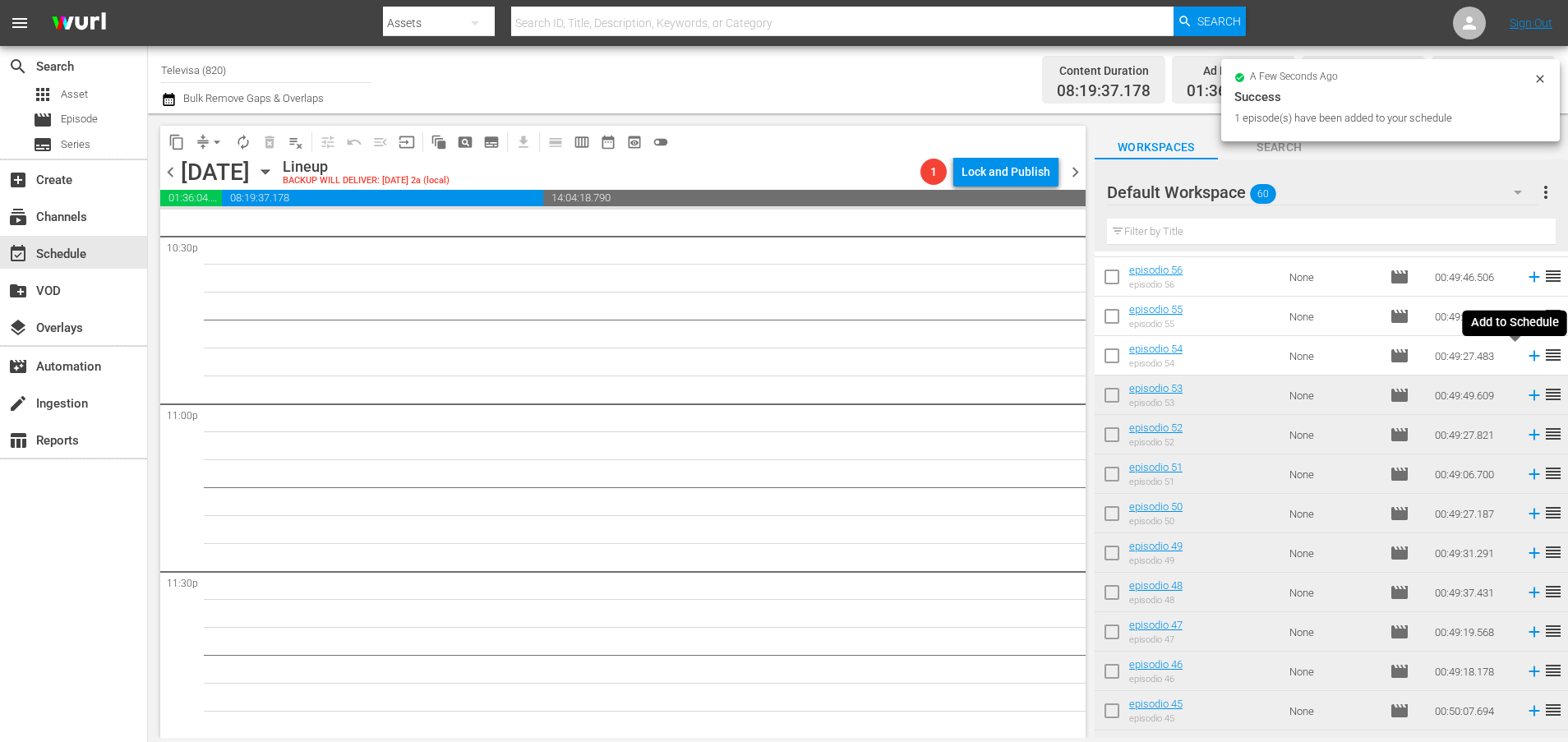
click at [1525, 360] on icon at bounding box center [1534, 356] width 18 height 18
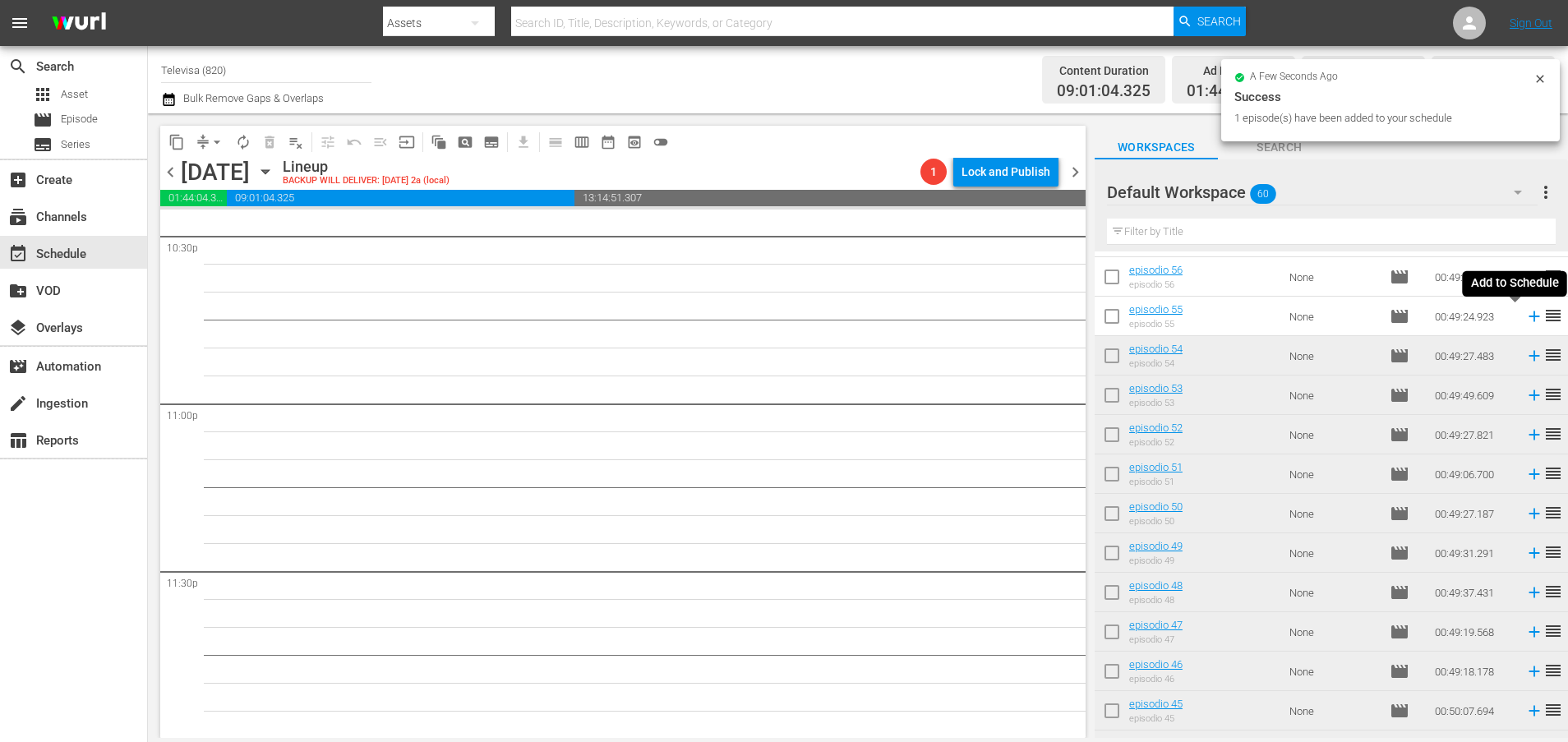
click at [1528, 314] on icon at bounding box center [1534, 317] width 11 height 11
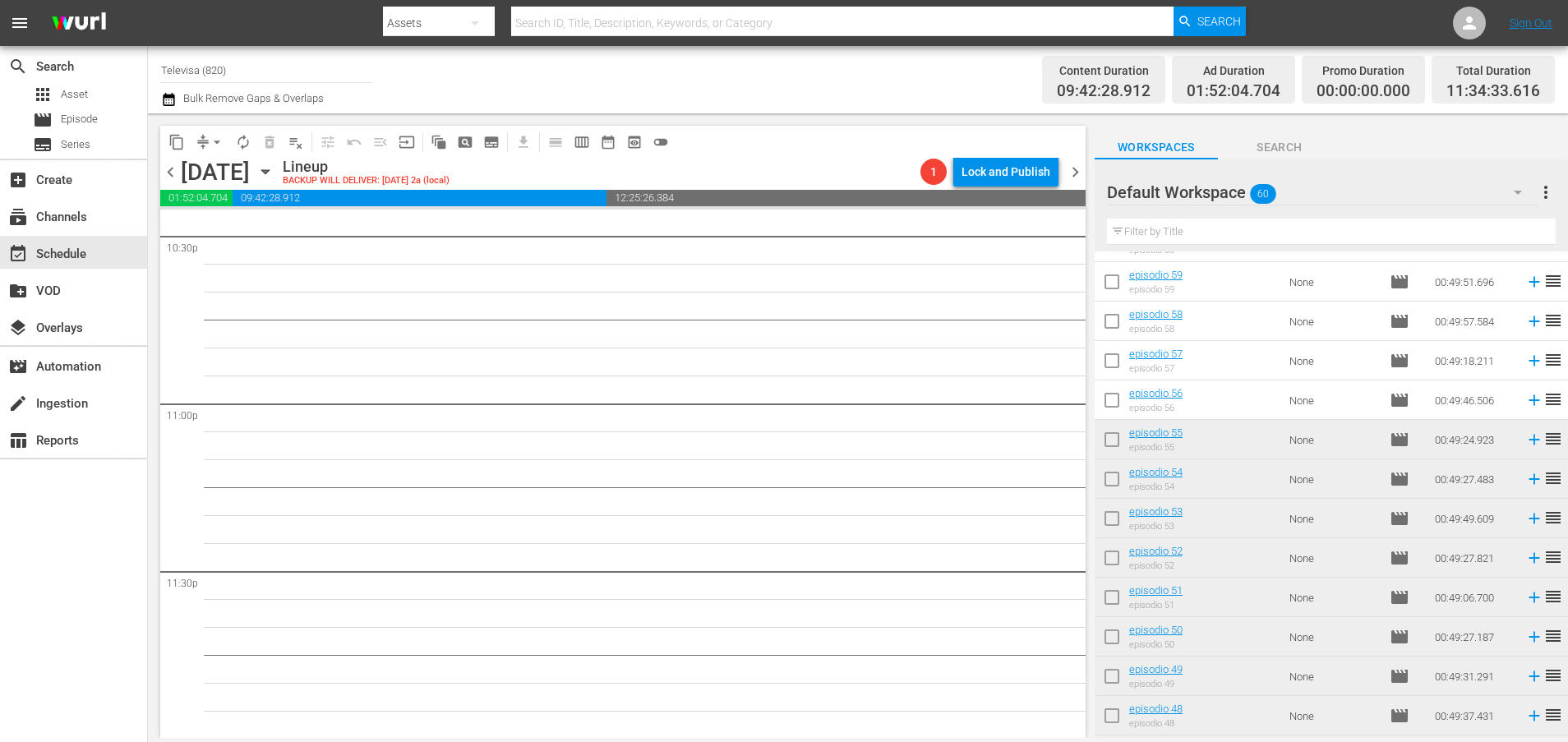
scroll to position [0, 0]
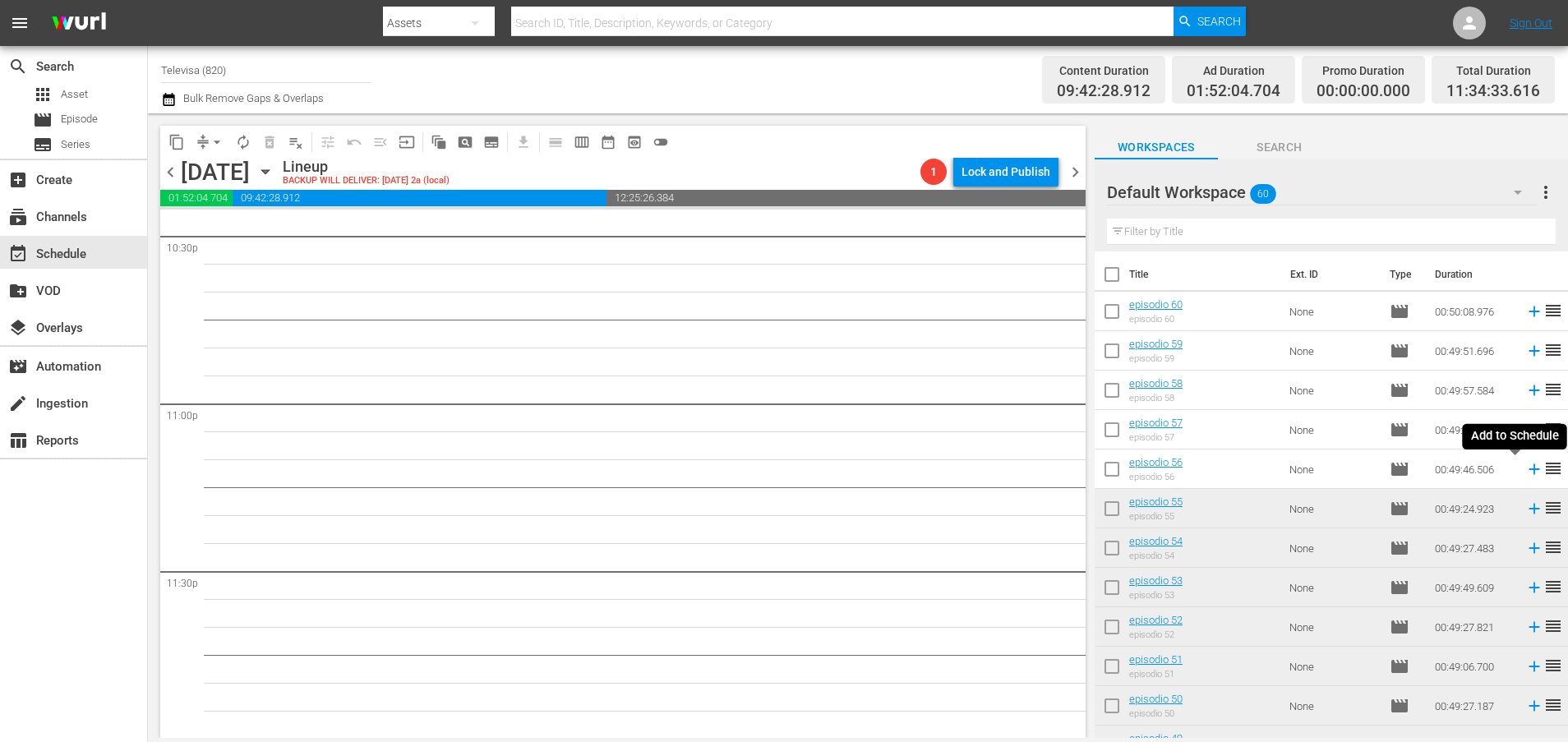
click at [1528, 468] on icon at bounding box center [1534, 469] width 11 height 11
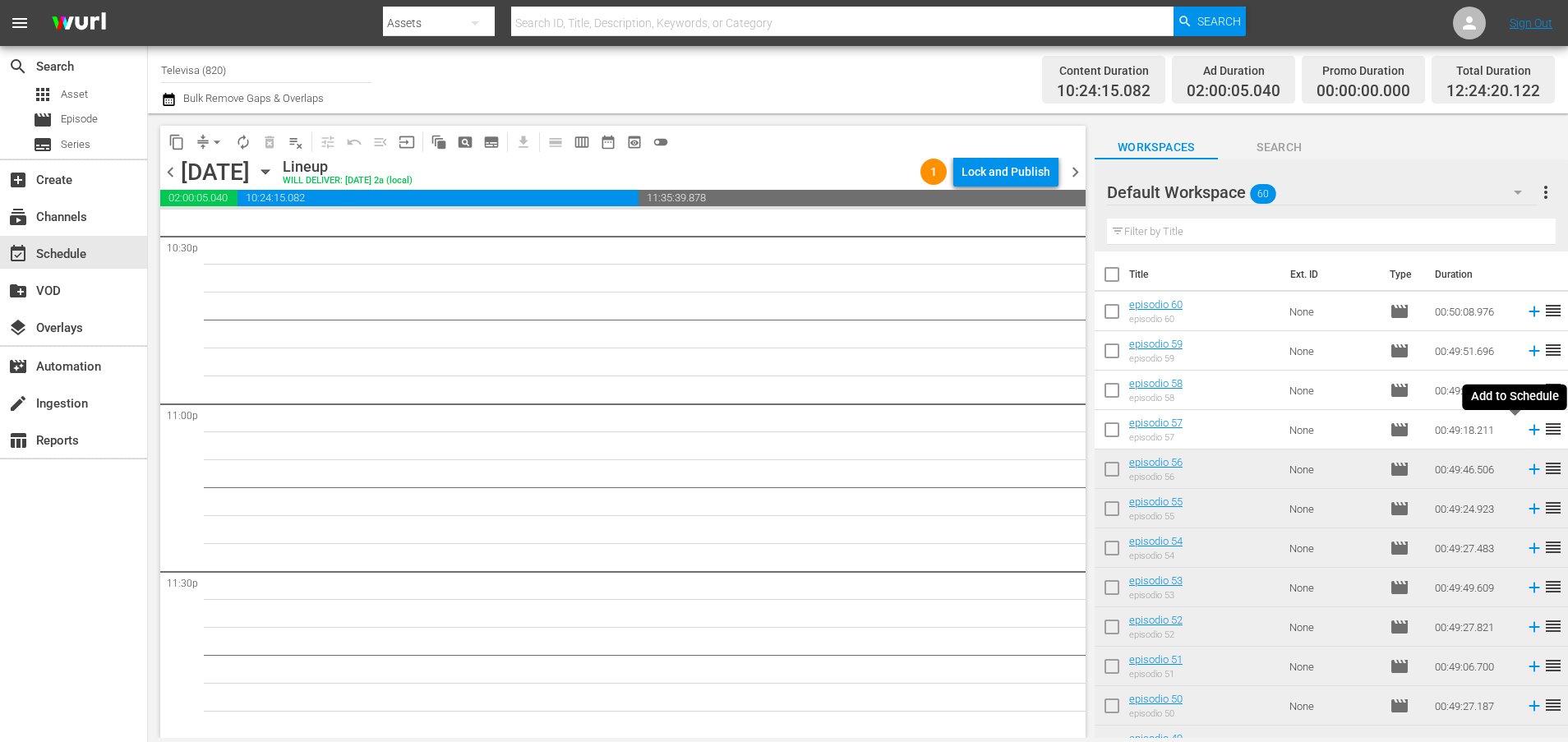
click at [1525, 431] on icon at bounding box center [1534, 430] width 18 height 18
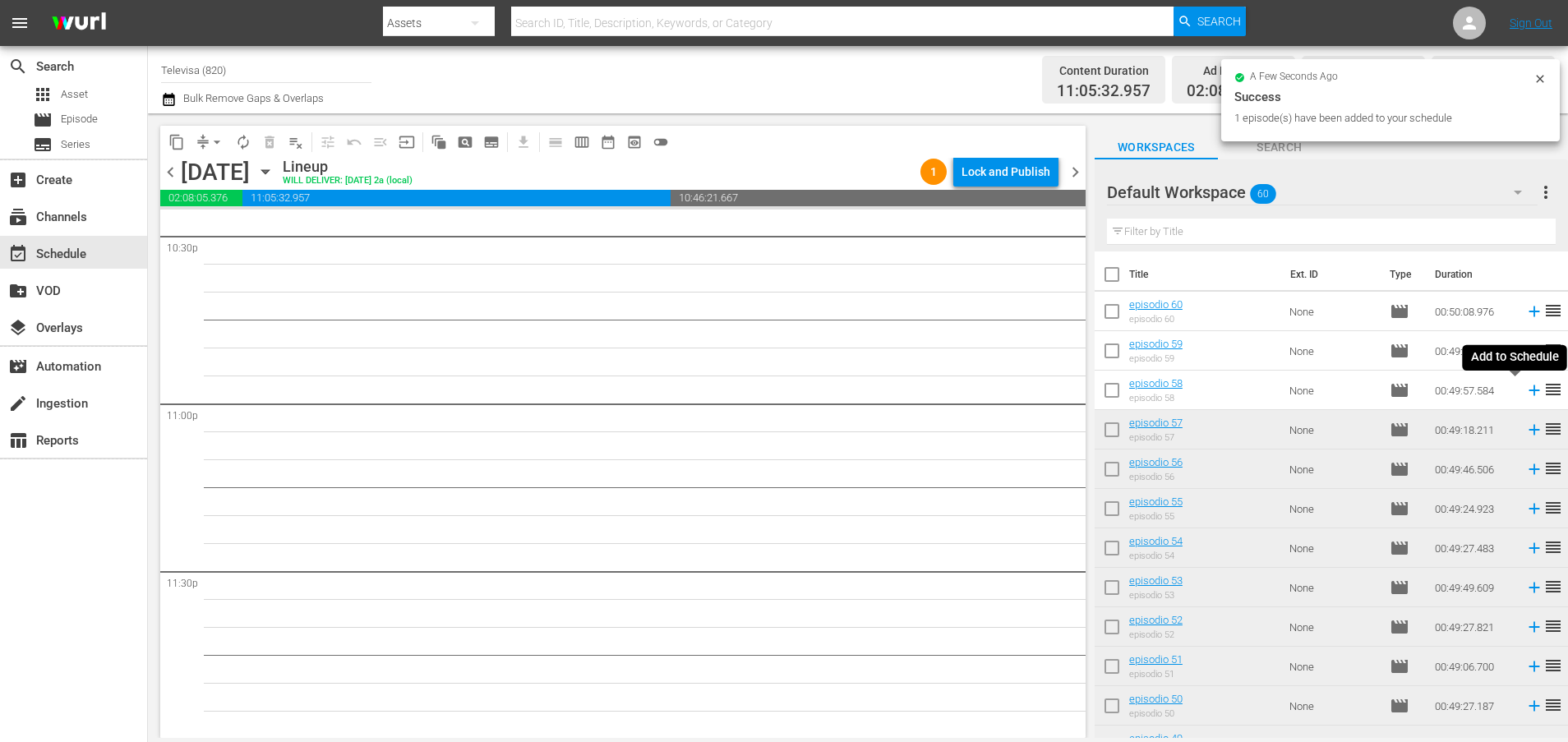
click at [1525, 393] on icon at bounding box center [1534, 390] width 18 height 18
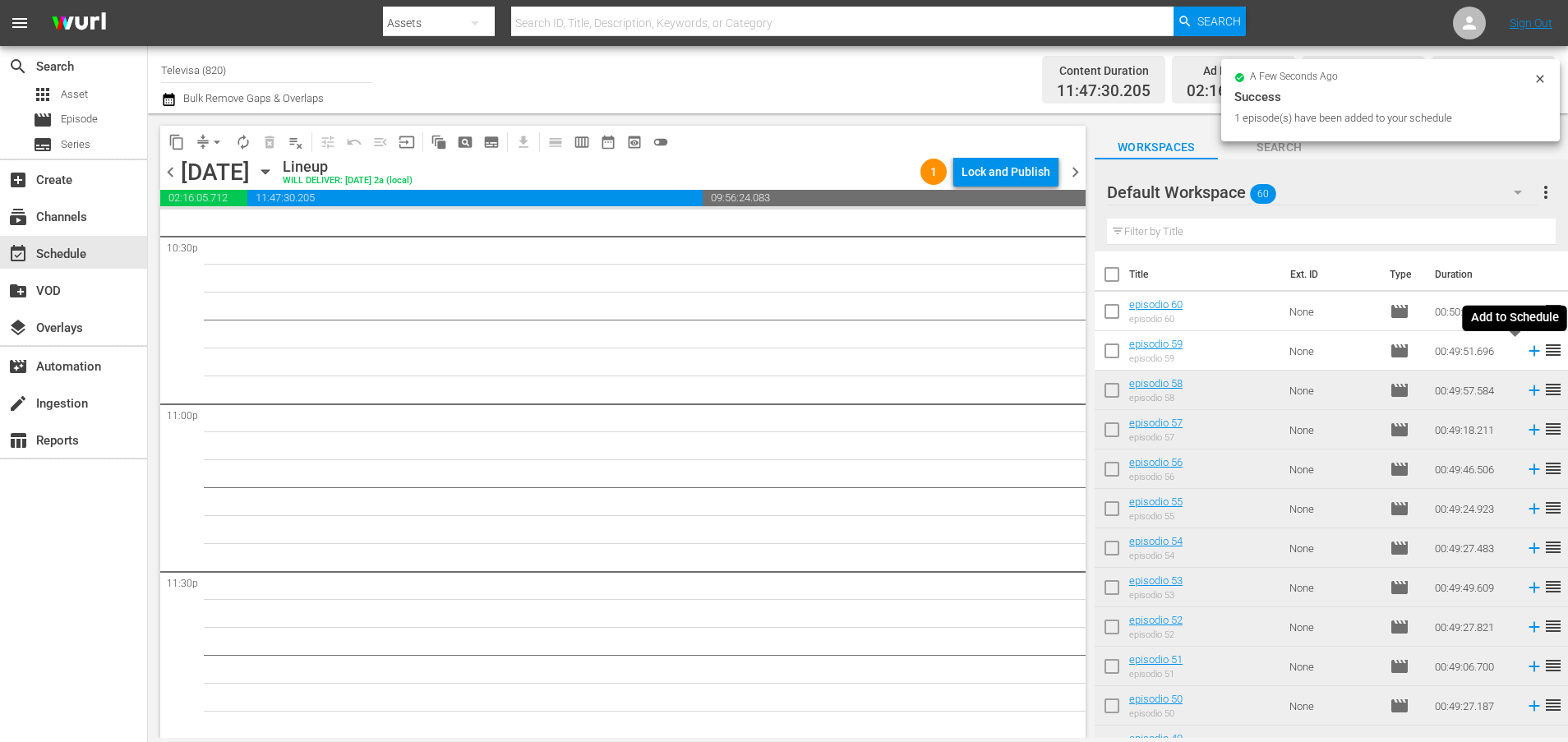
click at [1528, 353] on icon at bounding box center [1534, 351] width 11 height 11
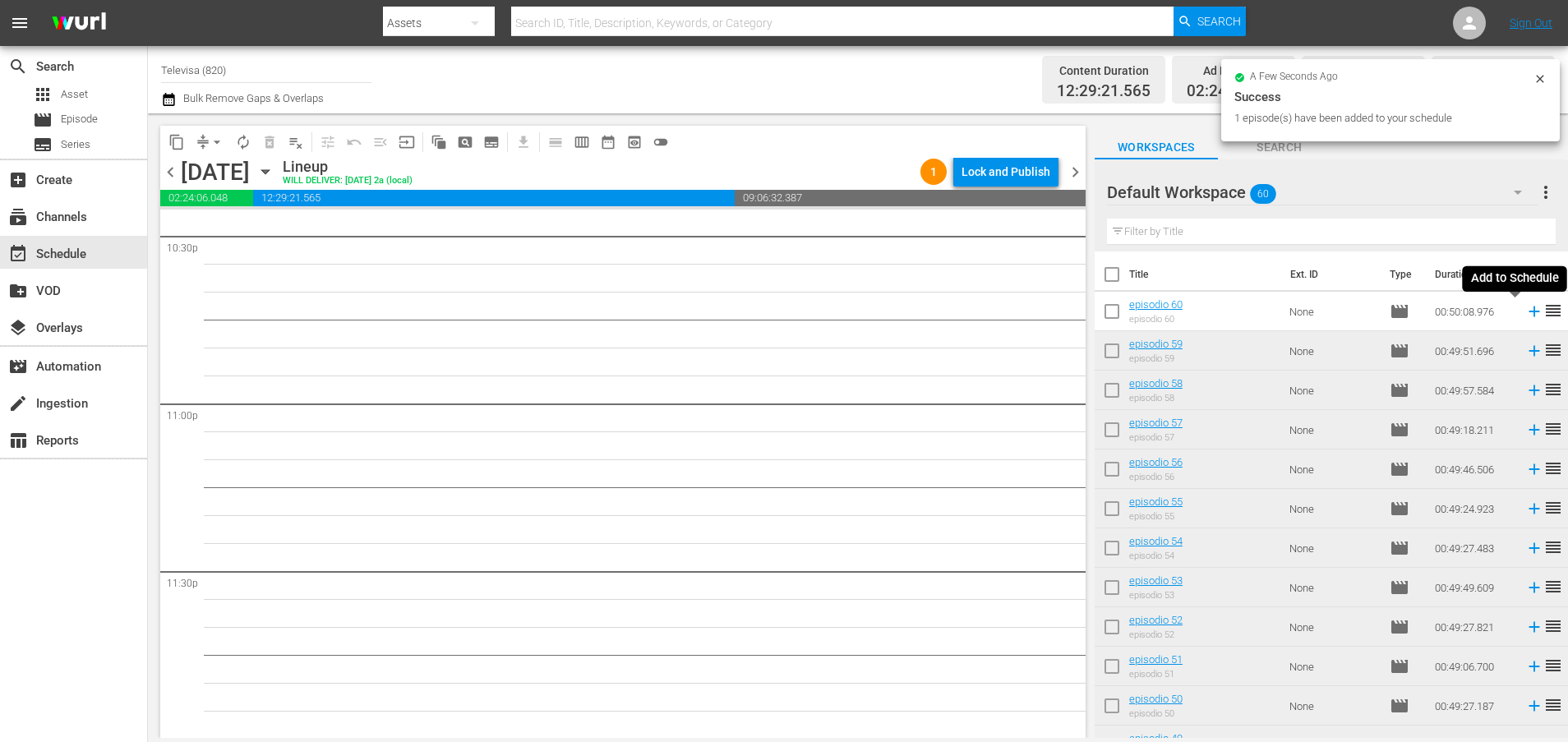
click at [1528, 313] on icon at bounding box center [1534, 311] width 11 height 11
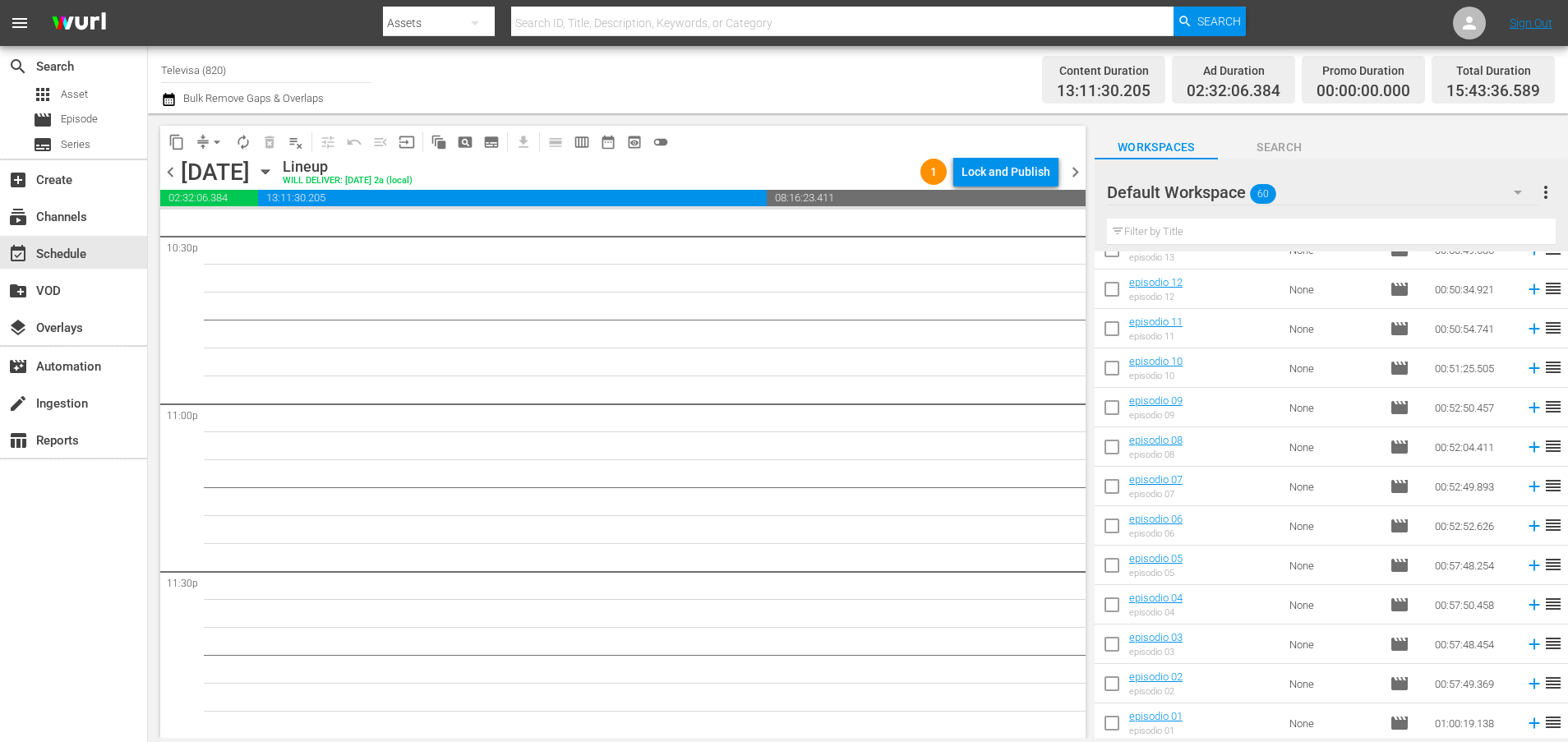
scroll to position [1917, 0]
click at [1525, 723] on icon at bounding box center [1534, 720] width 18 height 18
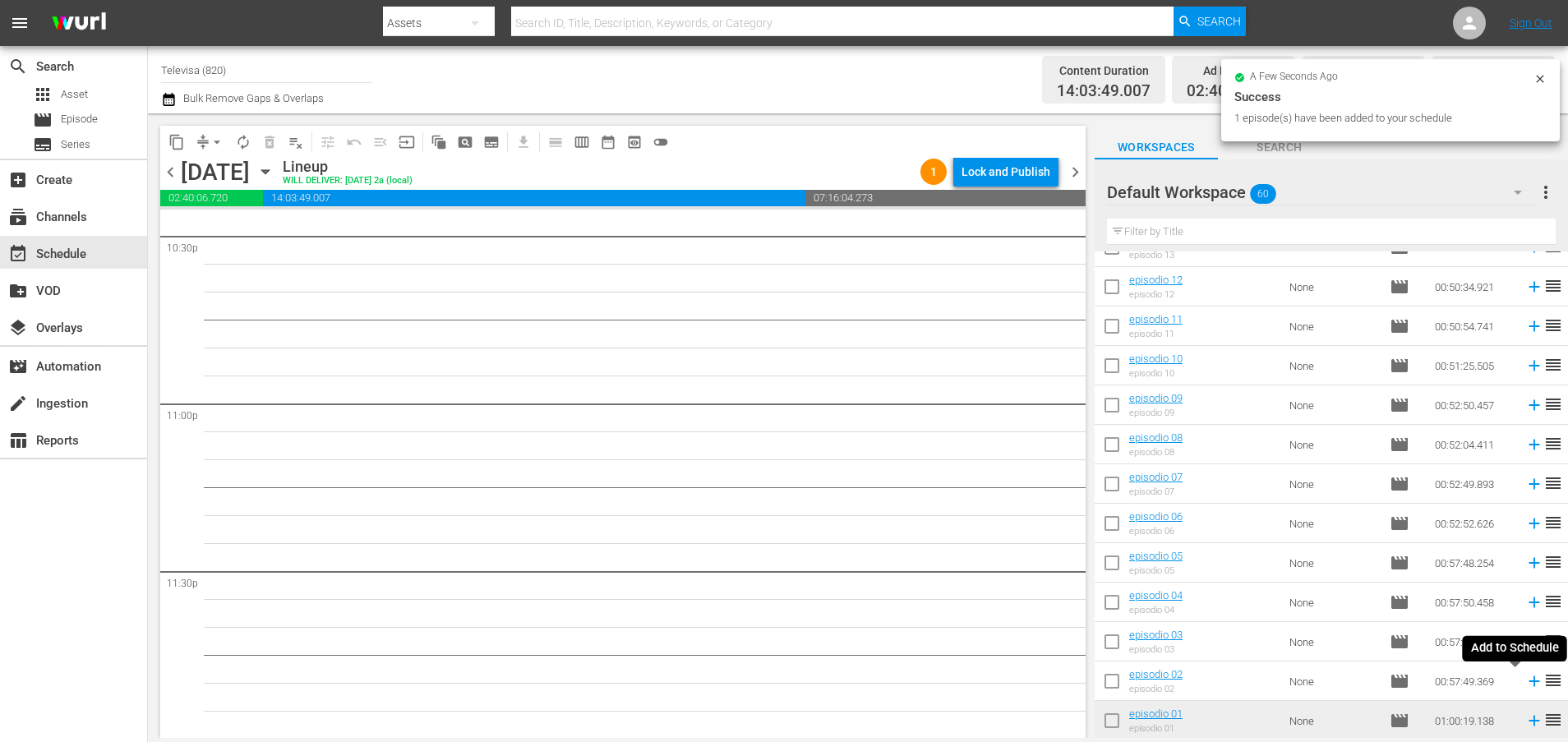
click at [1528, 681] on icon at bounding box center [1534, 682] width 11 height 11
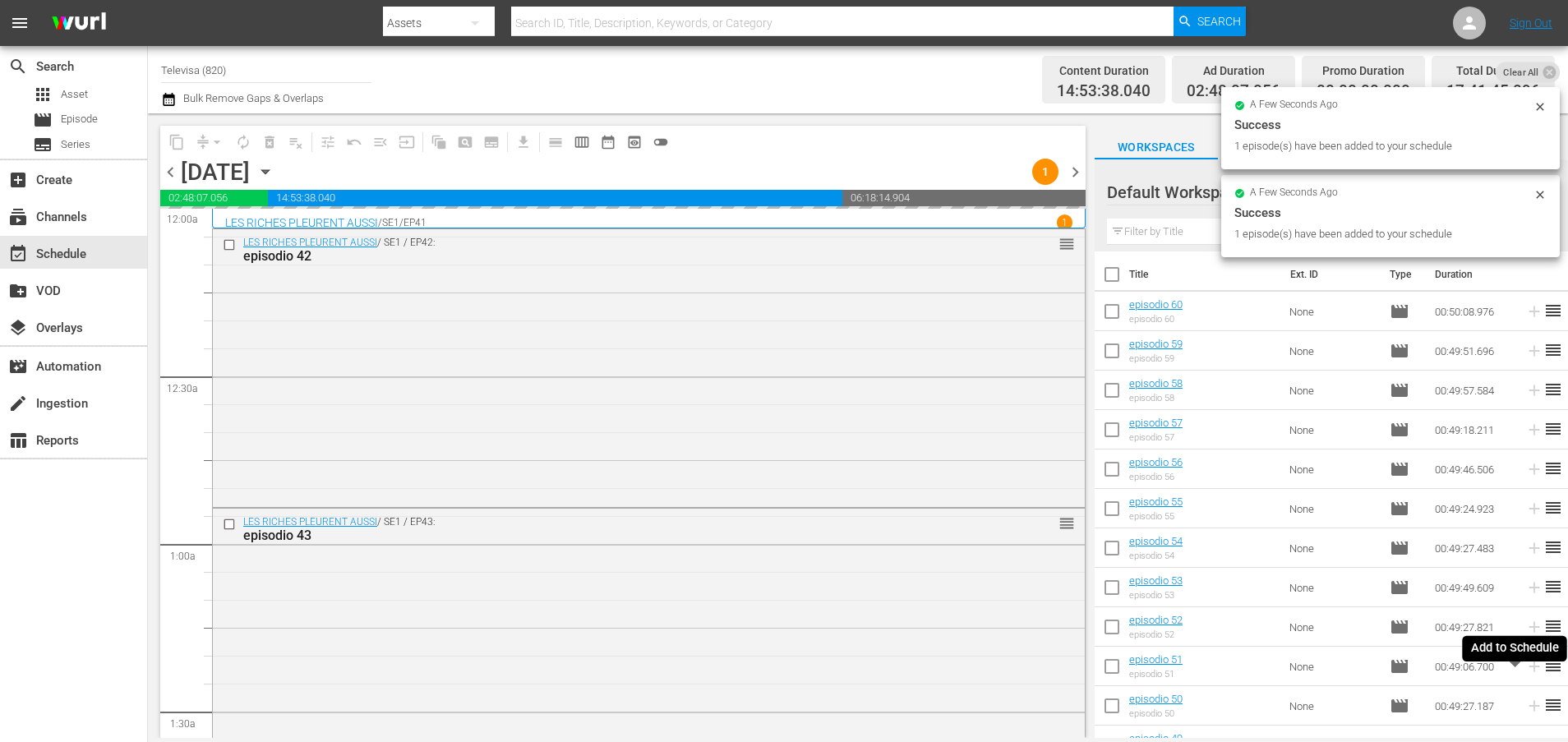
scroll to position [1917, 0]
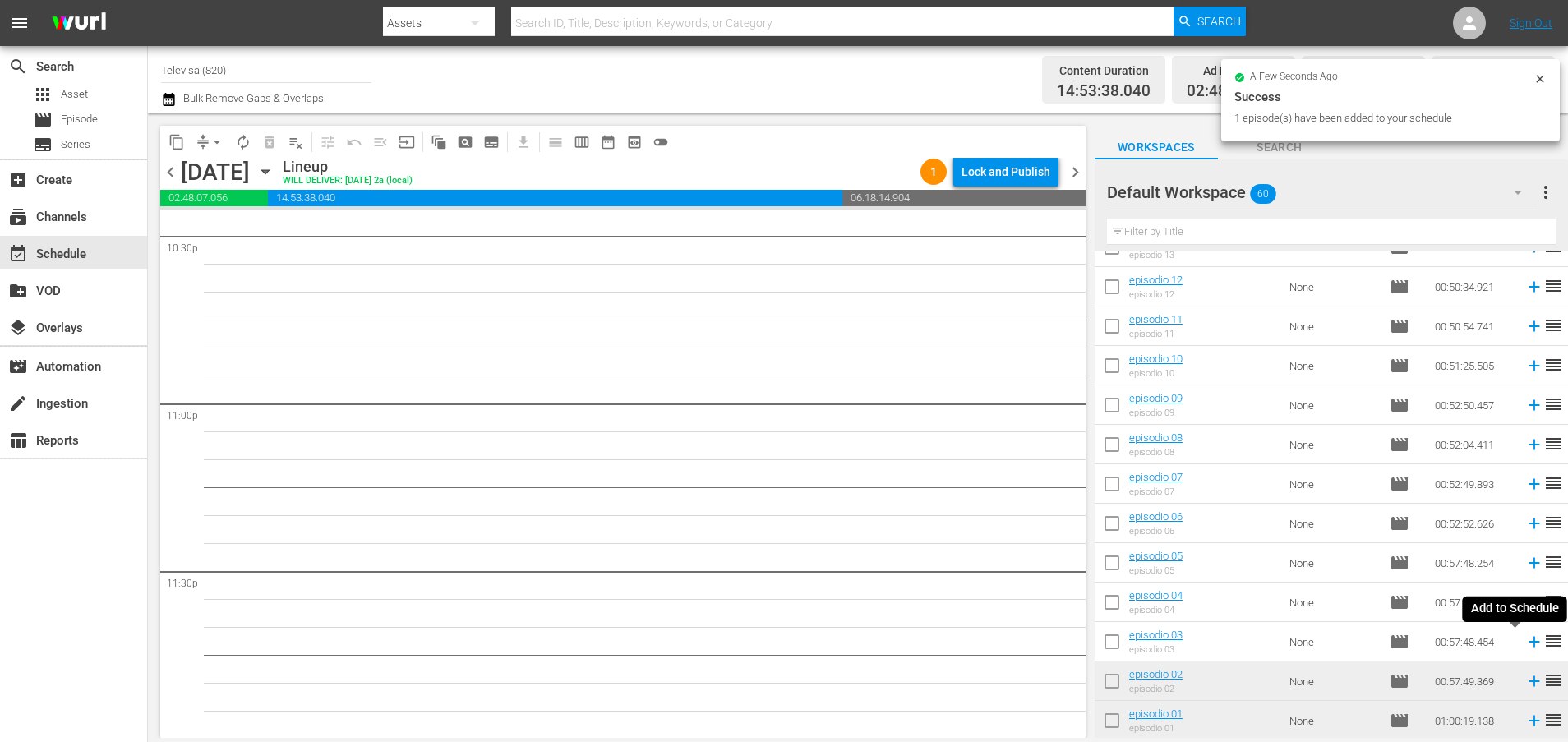
click at [1528, 645] on icon at bounding box center [1534, 642] width 11 height 11
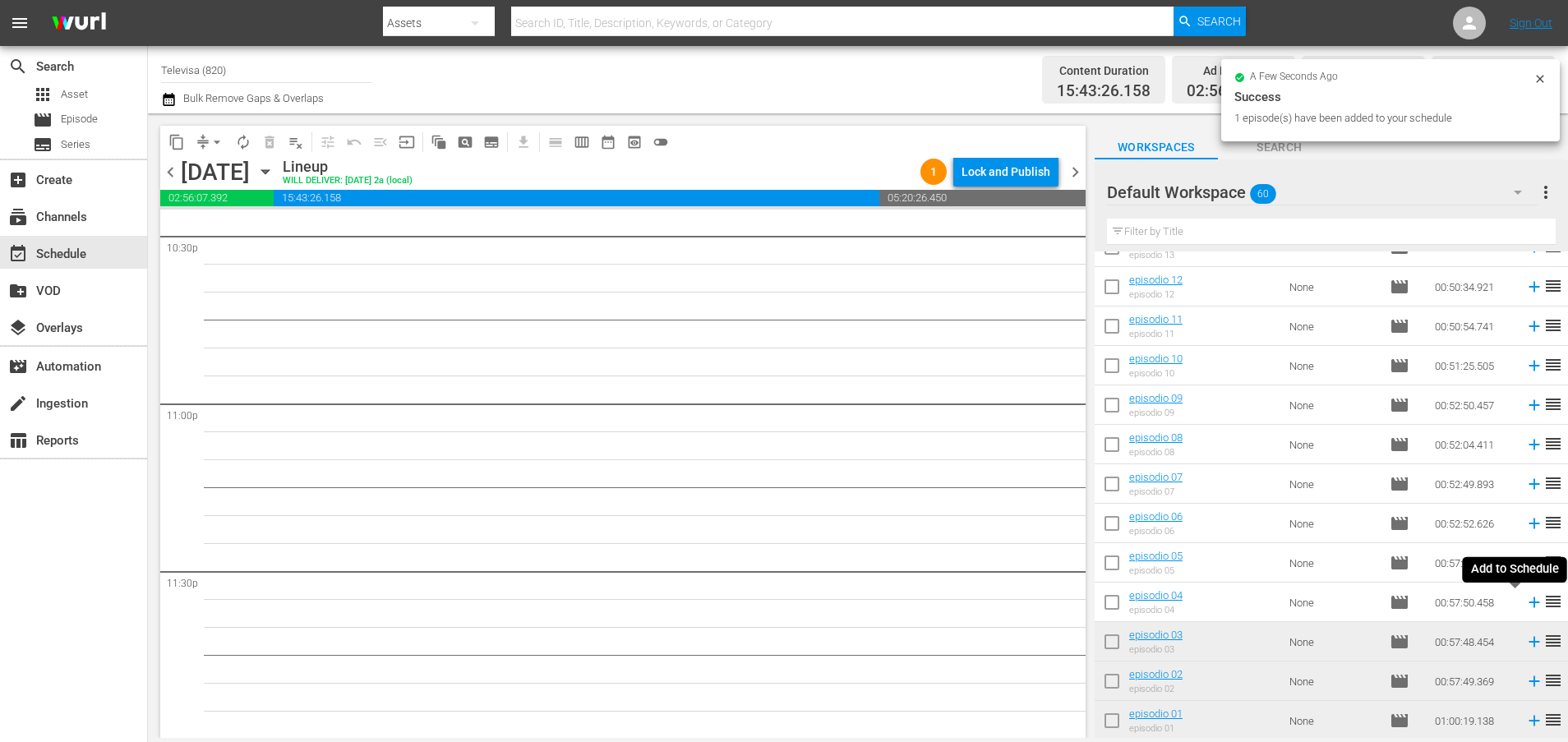
click at [1528, 607] on icon at bounding box center [1534, 603] width 11 height 11
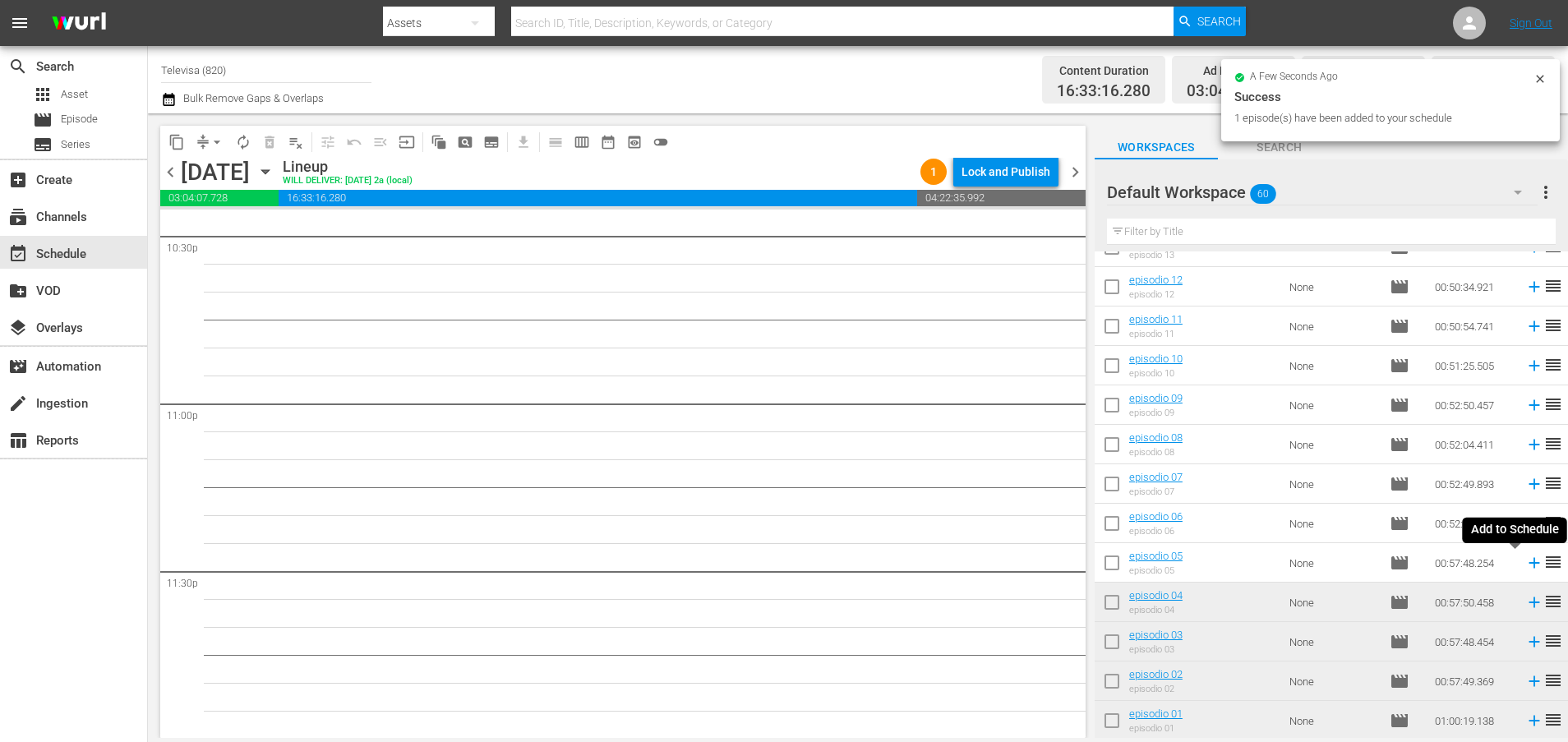
click at [1525, 562] on icon at bounding box center [1534, 562] width 18 height 18
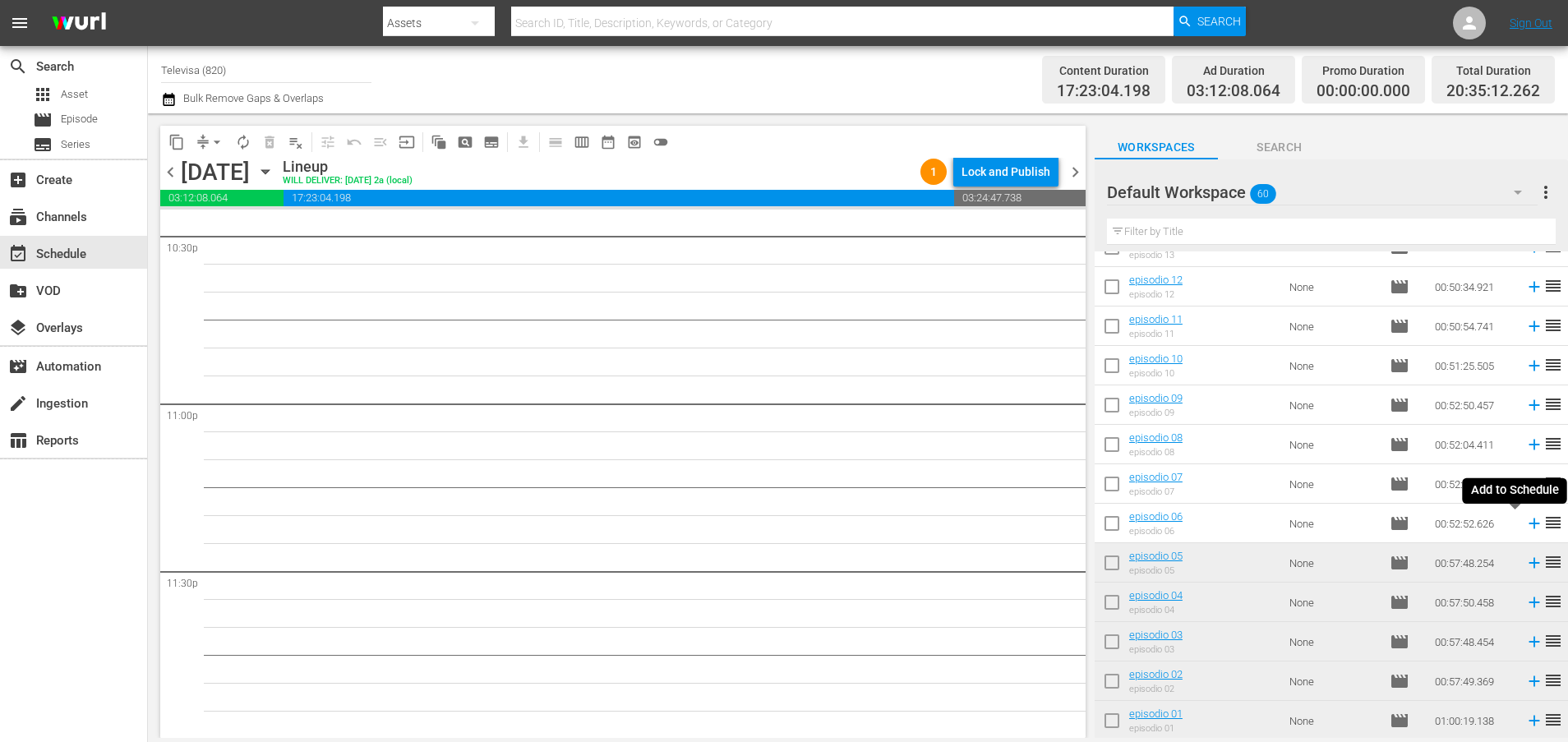
click at [1525, 525] on icon at bounding box center [1534, 524] width 18 height 18
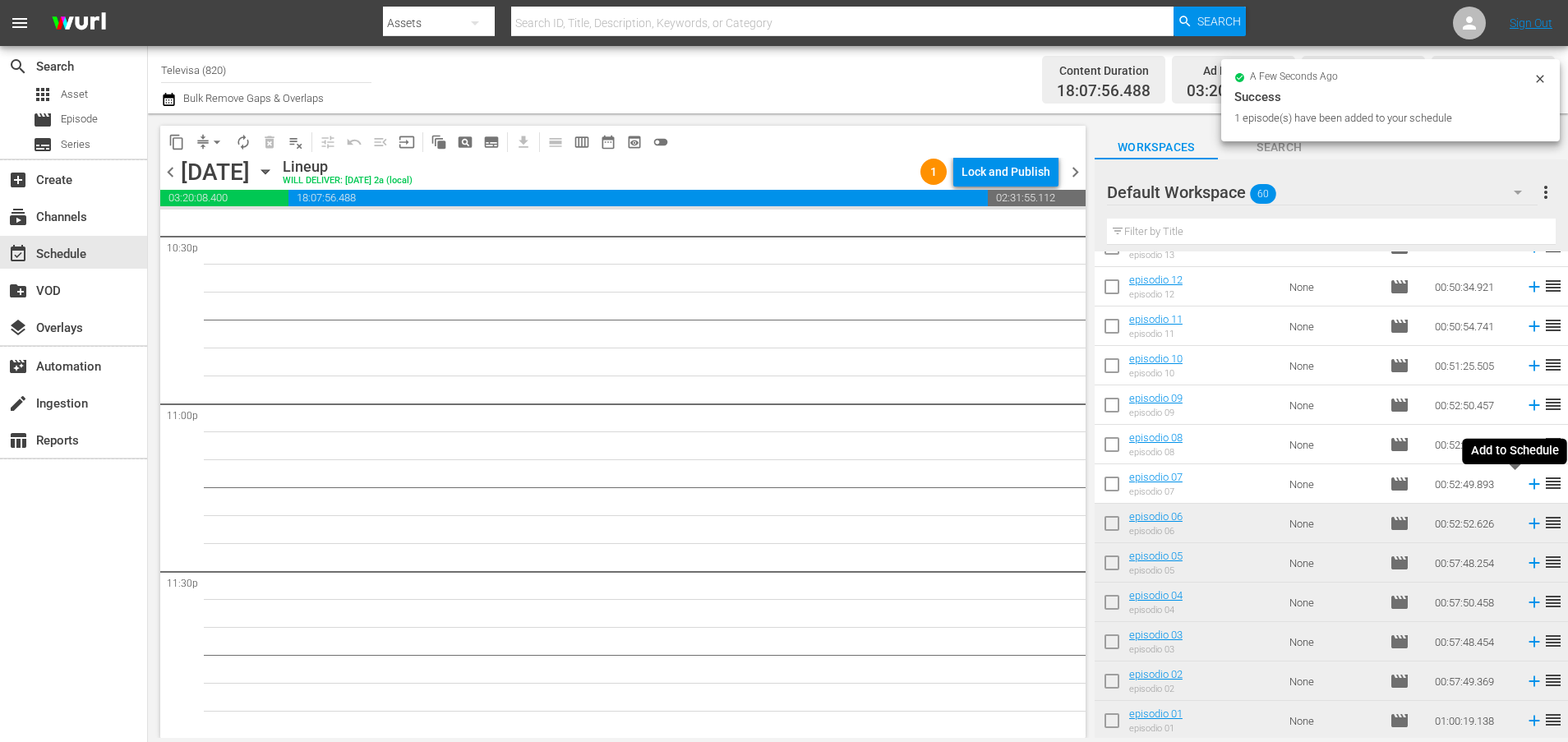
click at [1525, 487] on icon at bounding box center [1534, 484] width 18 height 18
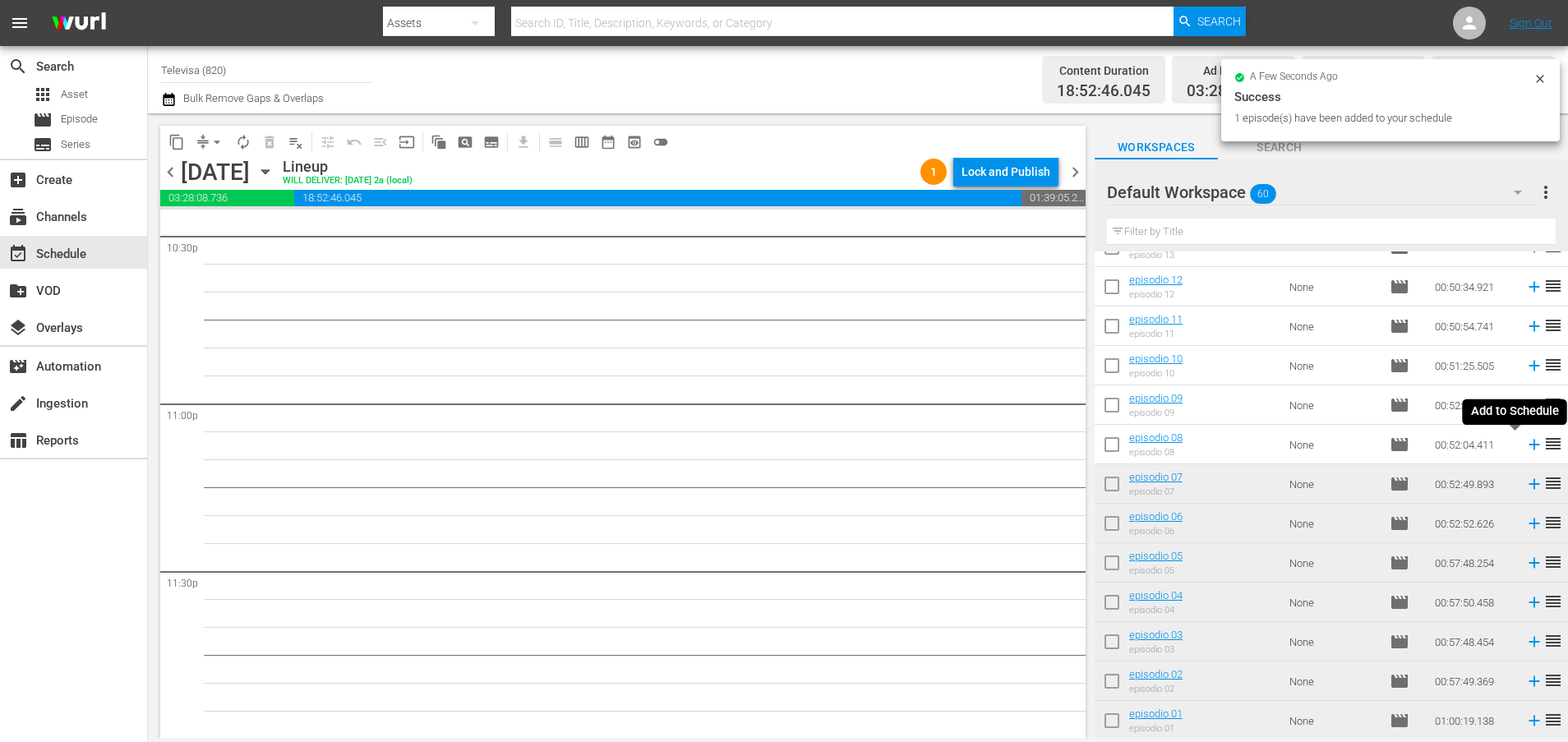
click at [1528, 446] on icon at bounding box center [1534, 445] width 11 height 11
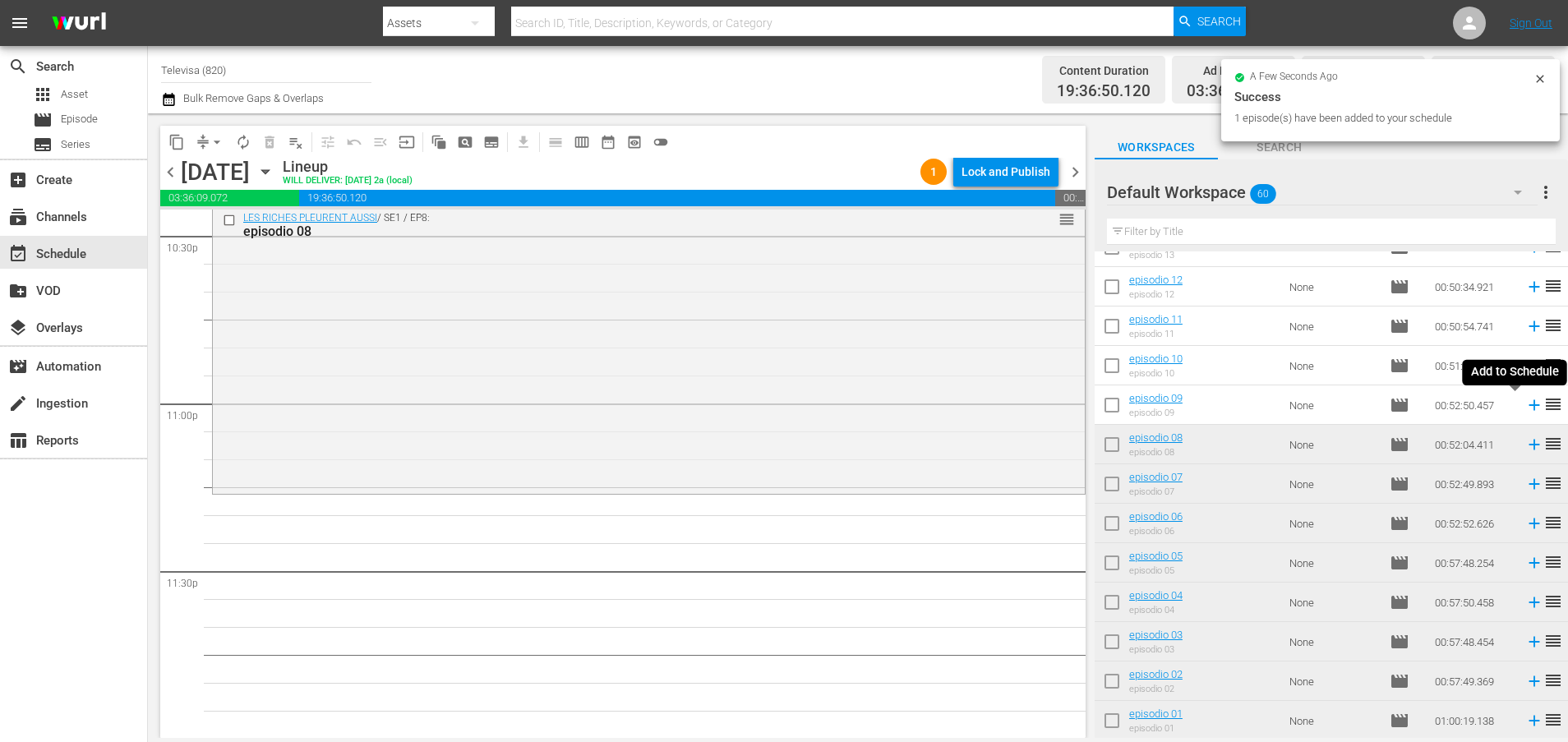
click at [1525, 409] on icon at bounding box center [1534, 405] width 18 height 18
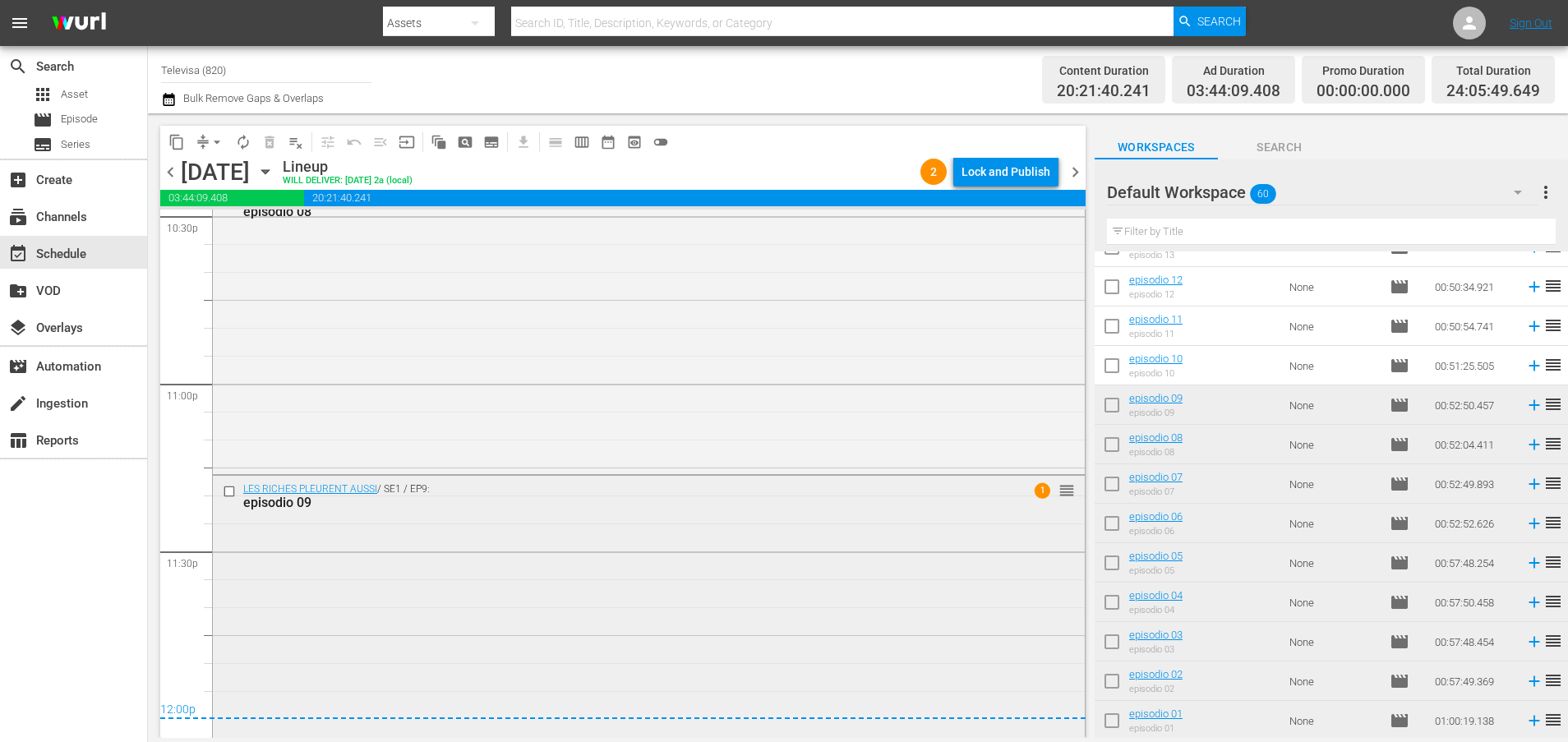
scroll to position [7567, 0]
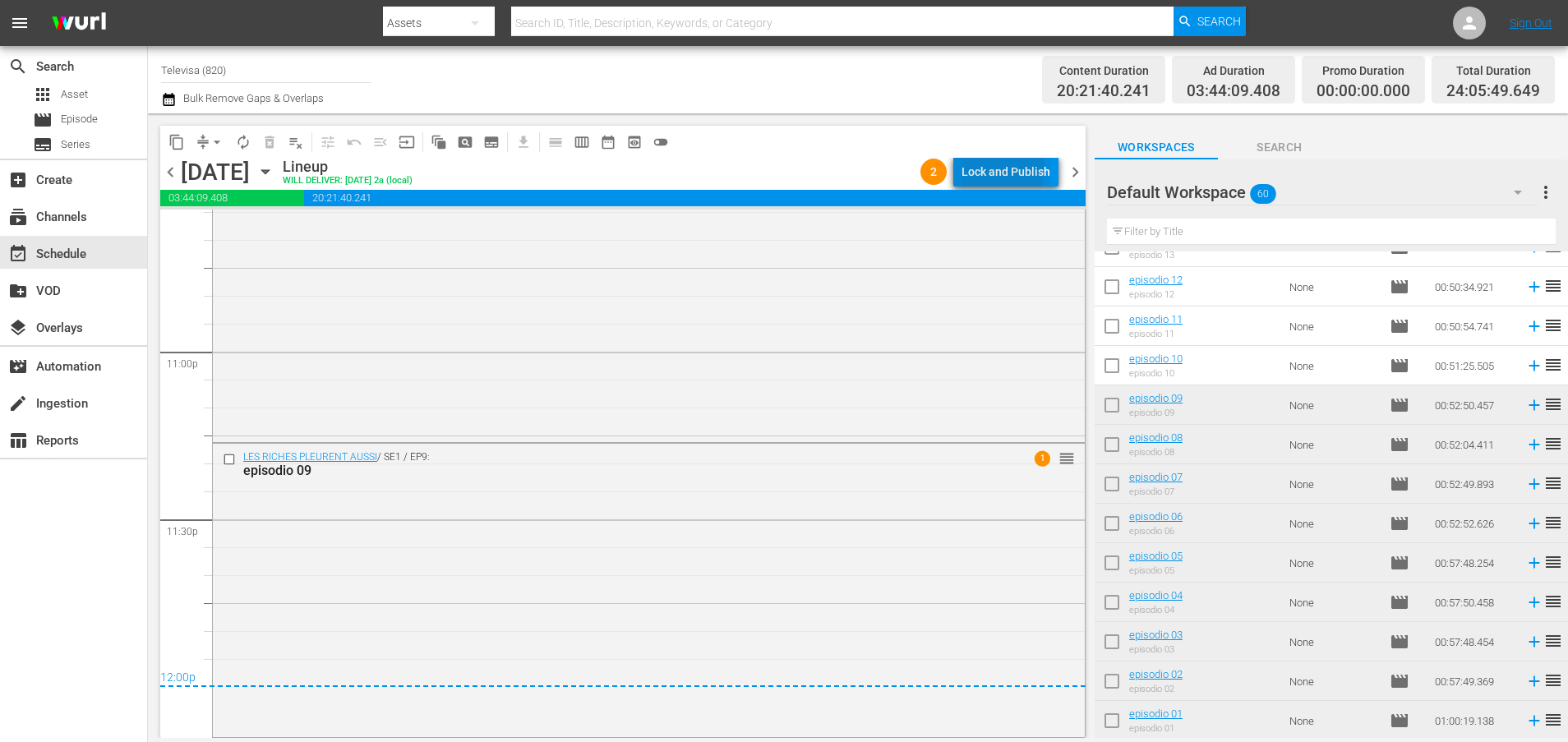
click at [992, 168] on div "Lock and Publish" at bounding box center [1006, 172] width 88 height 30
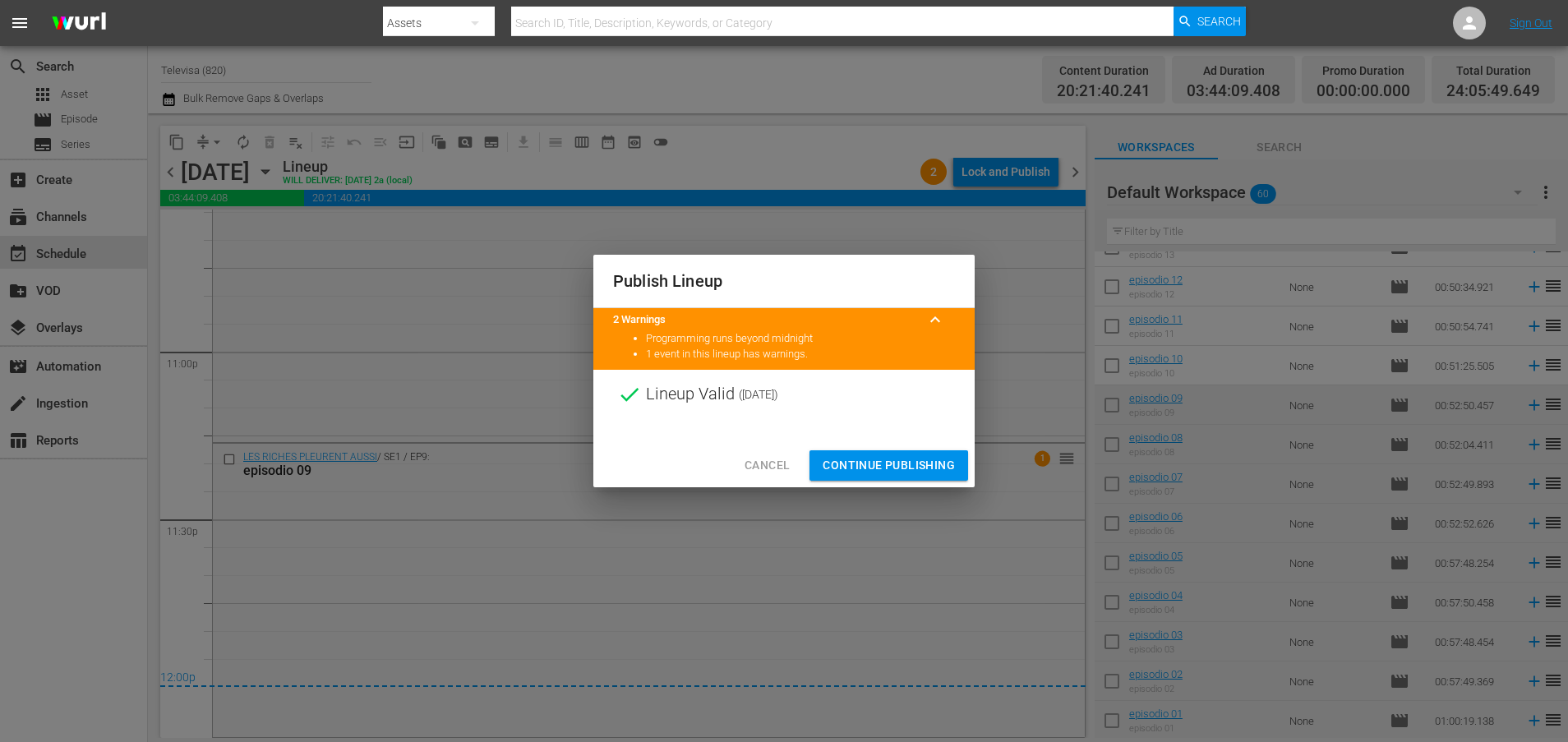
click at [853, 461] on span "Continue Publishing" at bounding box center [888, 465] width 133 height 21
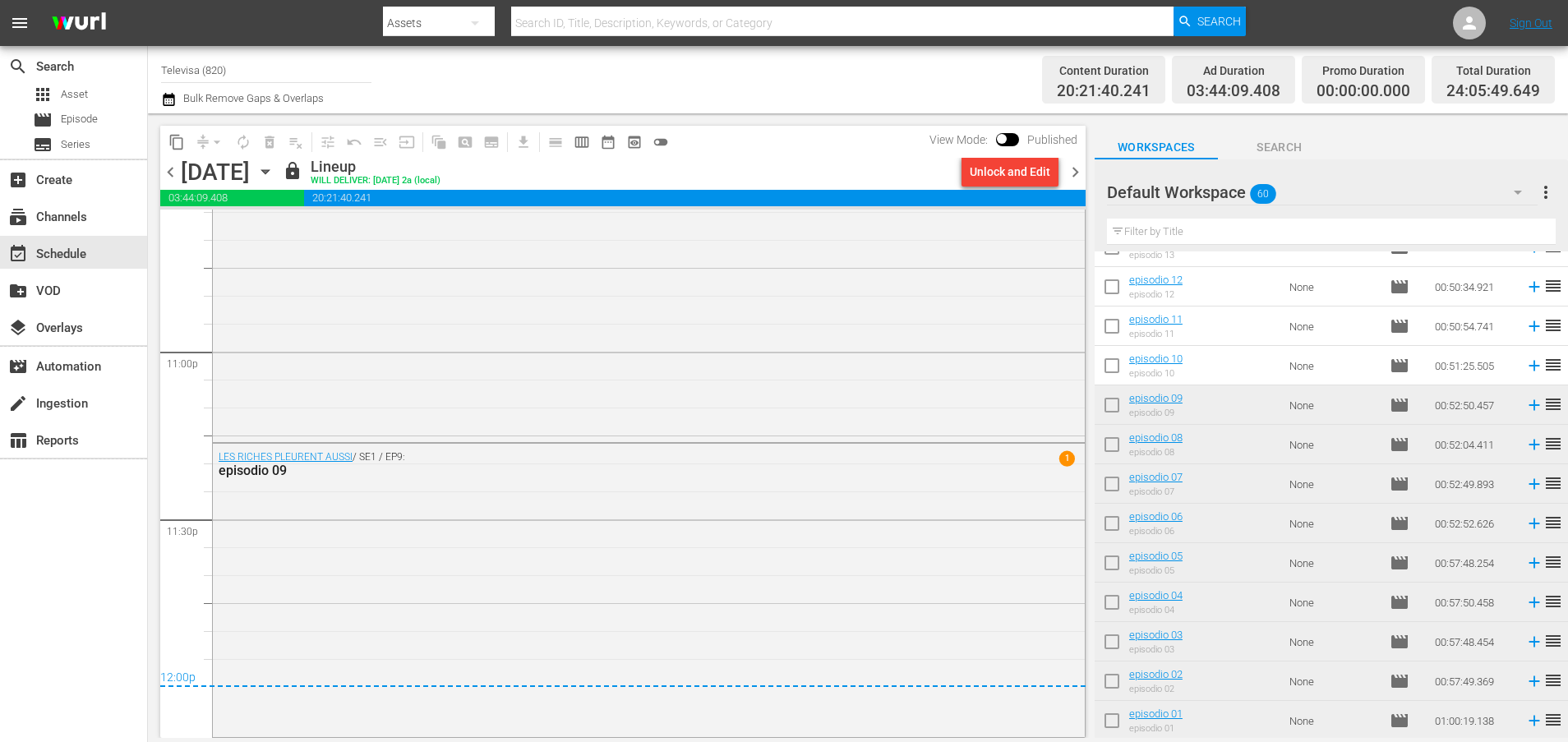
click at [269, 170] on icon "button" at bounding box center [264, 172] width 7 height 5
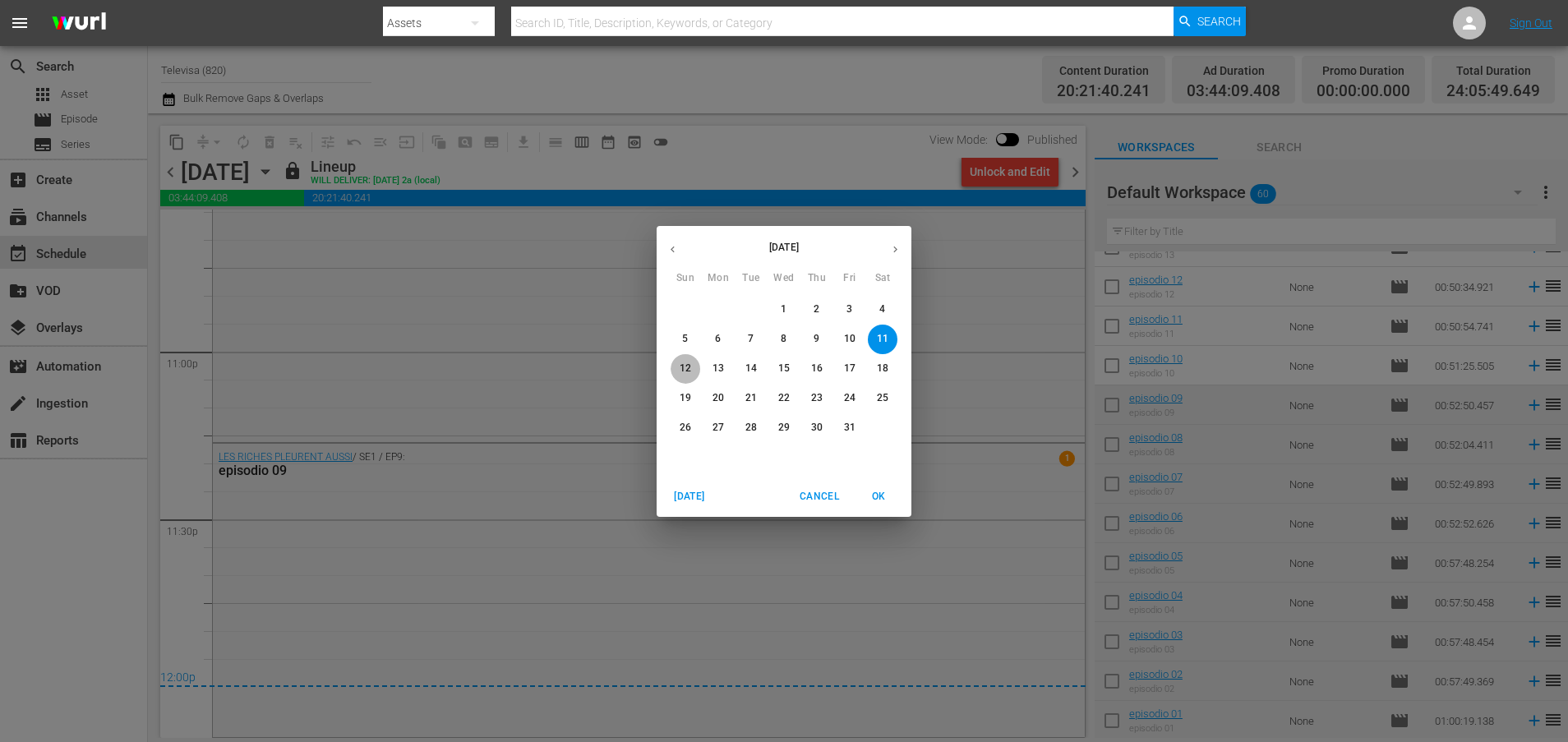
click at [683, 367] on p "12" at bounding box center [685, 367] width 12 height 14
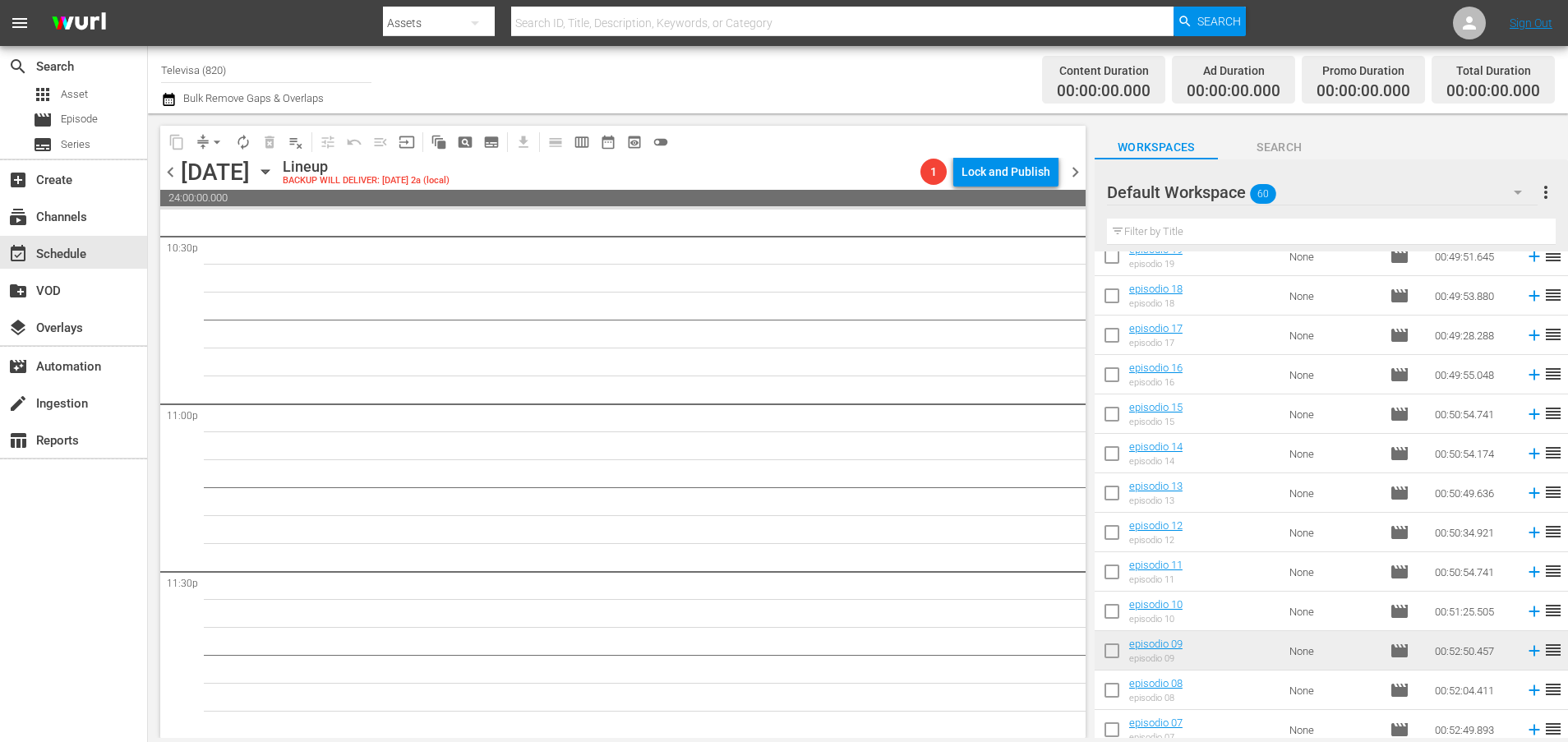
scroll to position [1671, 0]
click at [1525, 614] on icon at bounding box center [1534, 612] width 18 height 18
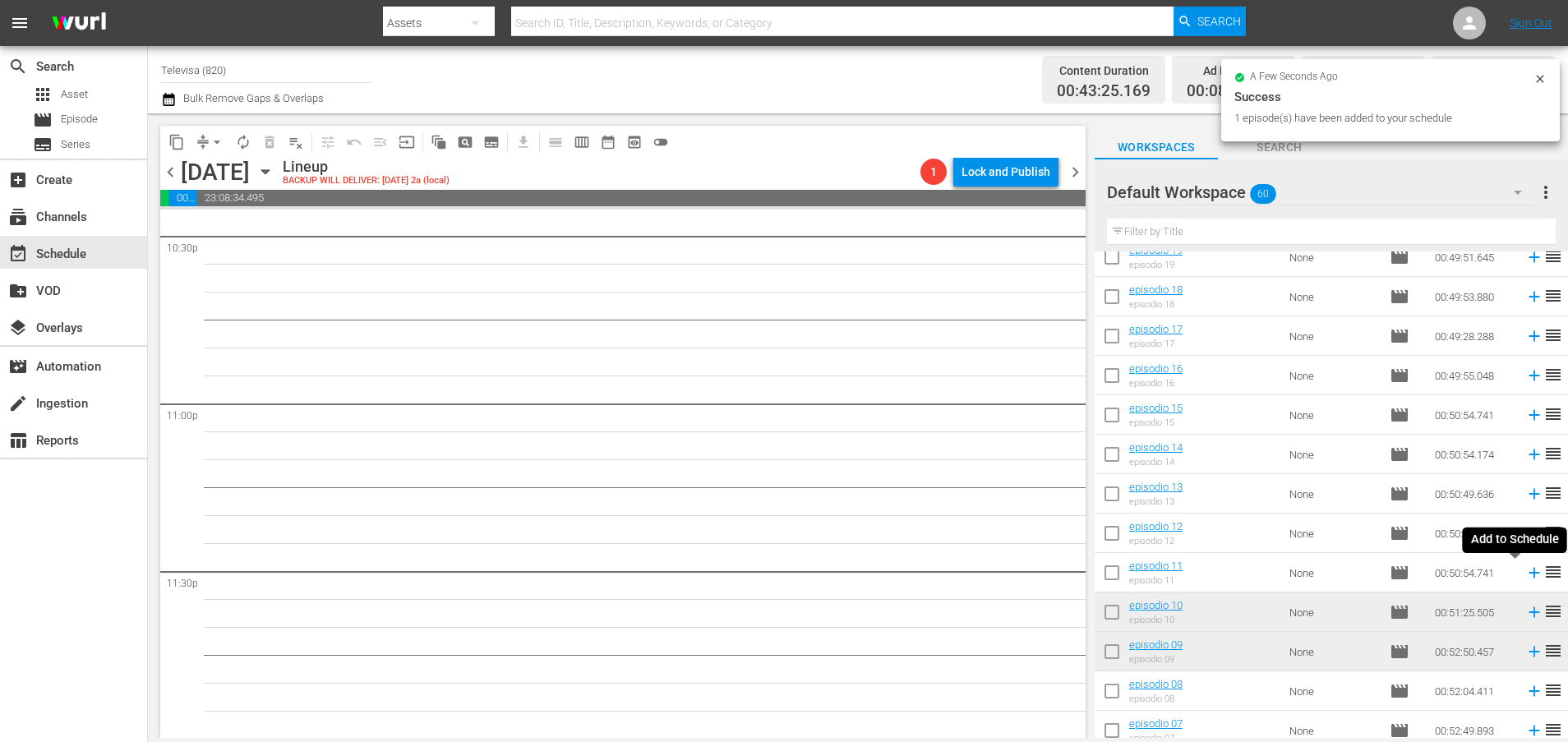
click at [1525, 574] on icon at bounding box center [1534, 572] width 18 height 18
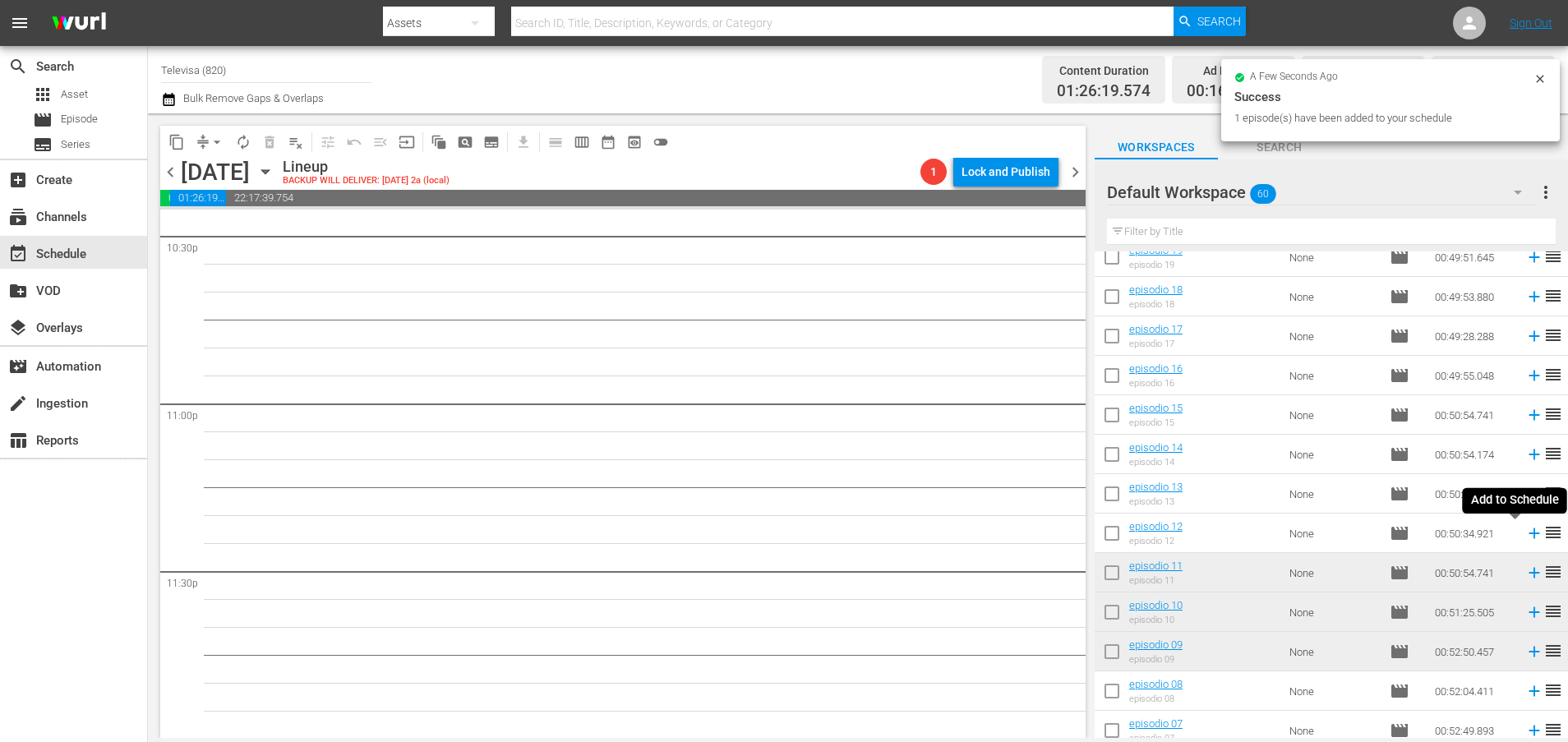
click at [1528, 533] on icon at bounding box center [1534, 533] width 11 height 11
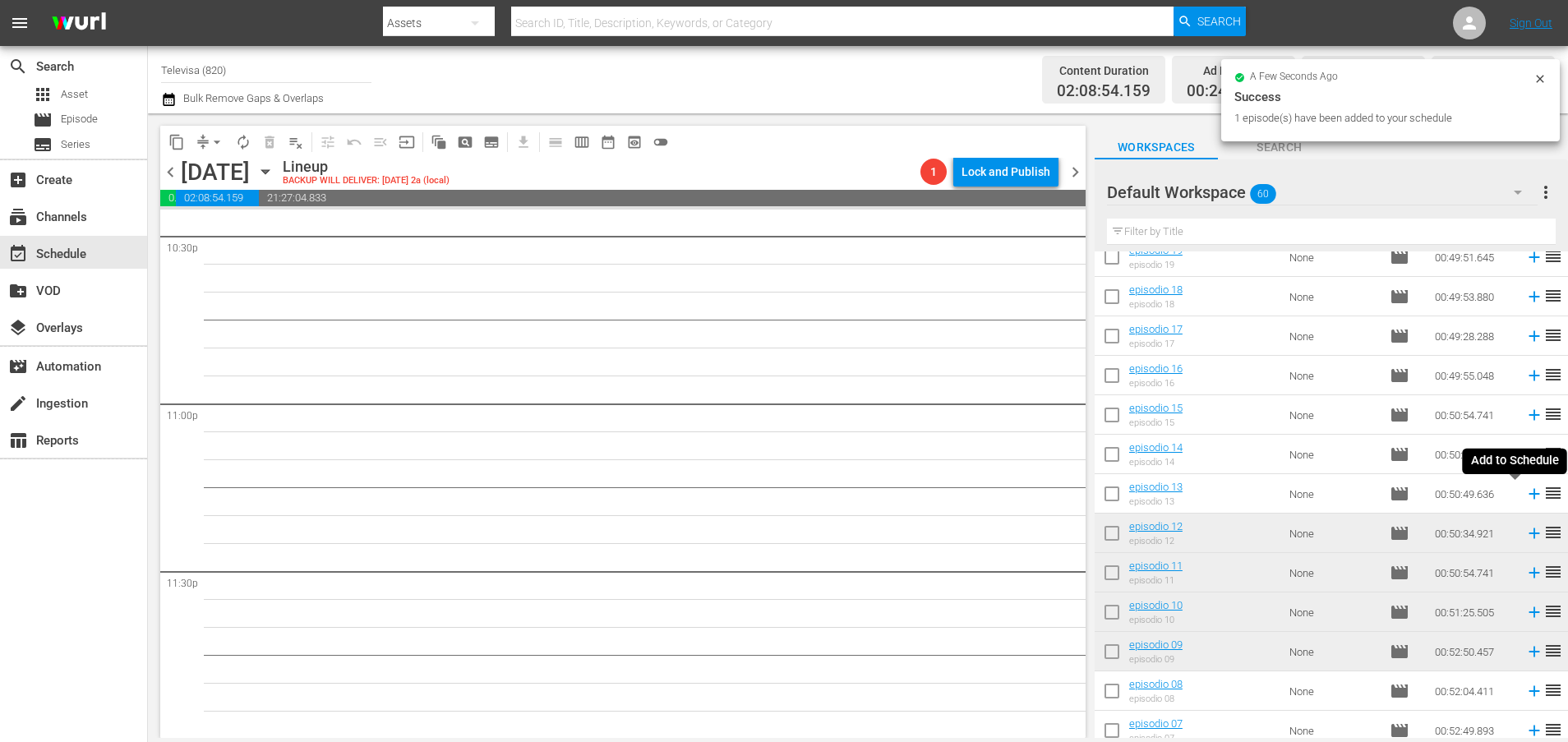
click at [1528, 494] on icon at bounding box center [1534, 495] width 11 height 11
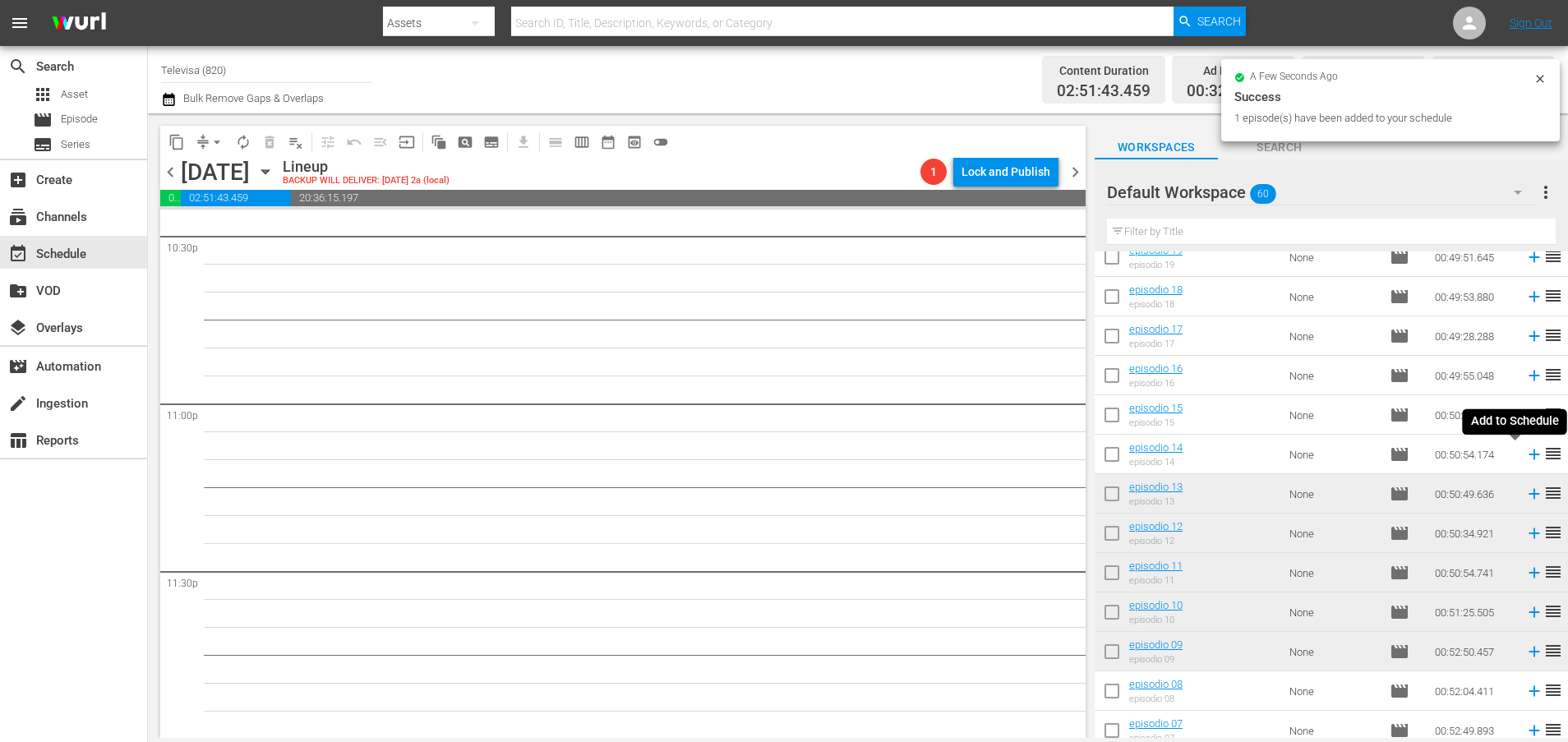
click at [1528, 454] on icon at bounding box center [1534, 455] width 11 height 11
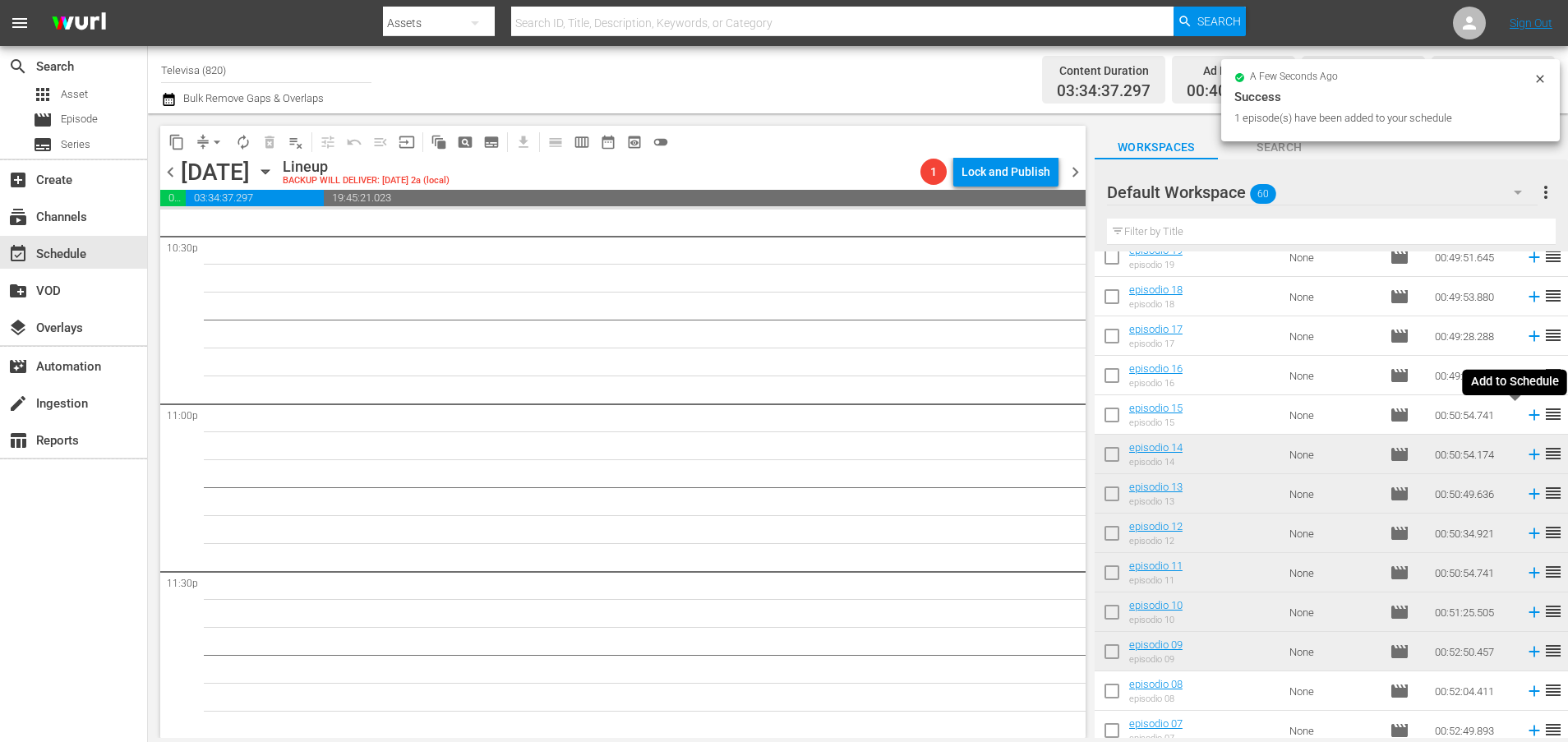
click at [1525, 419] on icon at bounding box center [1534, 415] width 18 height 18
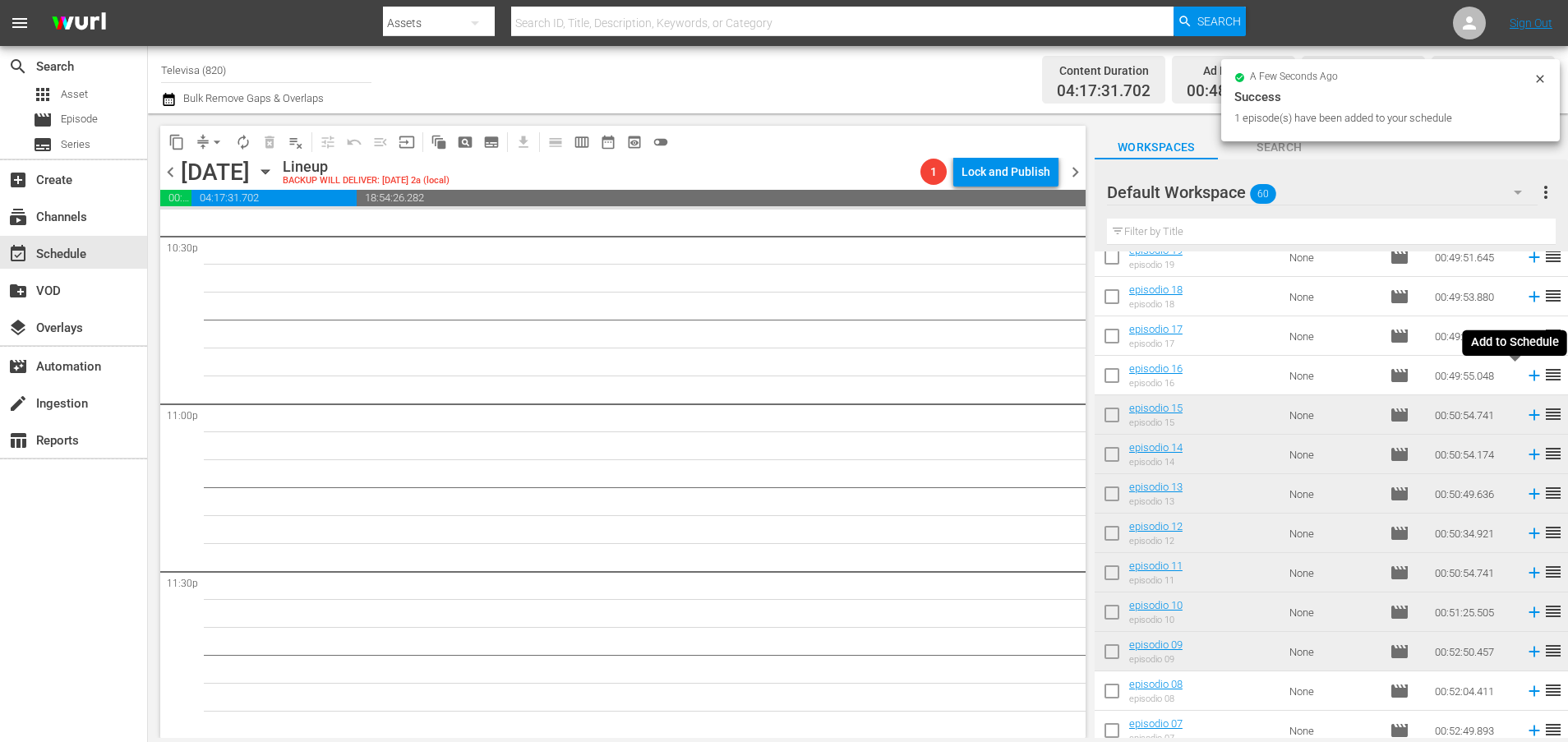
click at [1525, 377] on icon at bounding box center [1534, 376] width 18 height 18
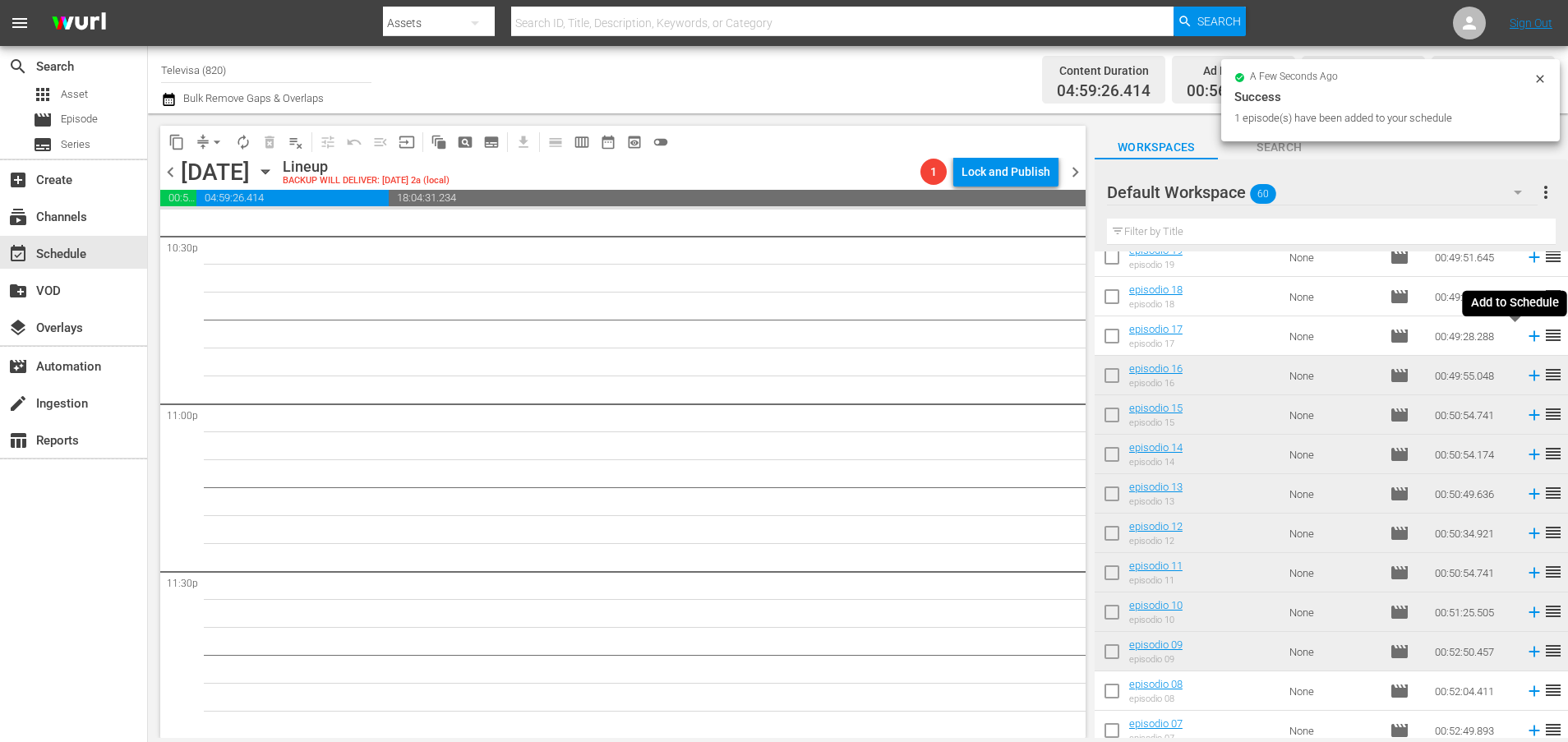
click at [1528, 338] on icon at bounding box center [1534, 337] width 11 height 11
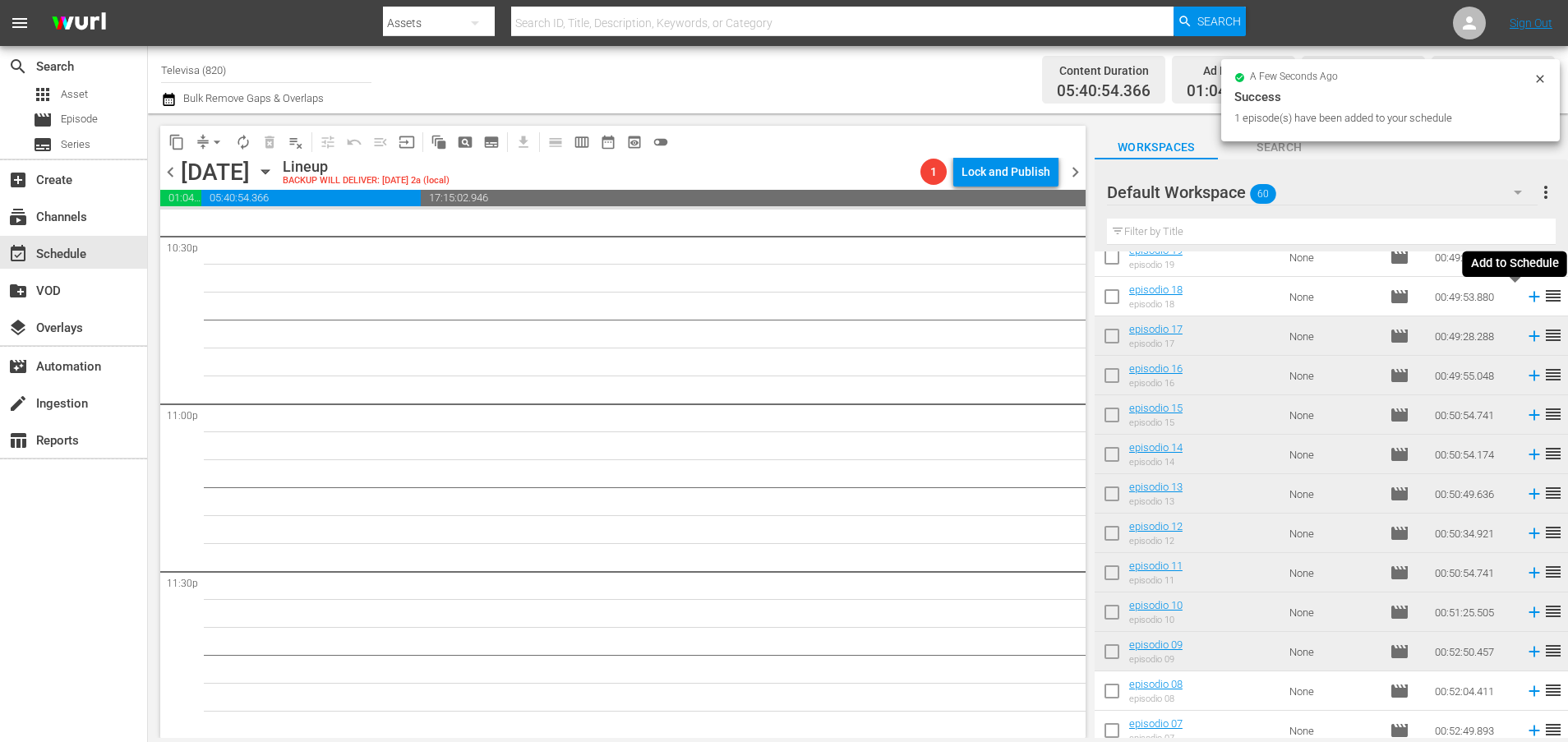
click at [1525, 298] on icon at bounding box center [1534, 297] width 18 height 18
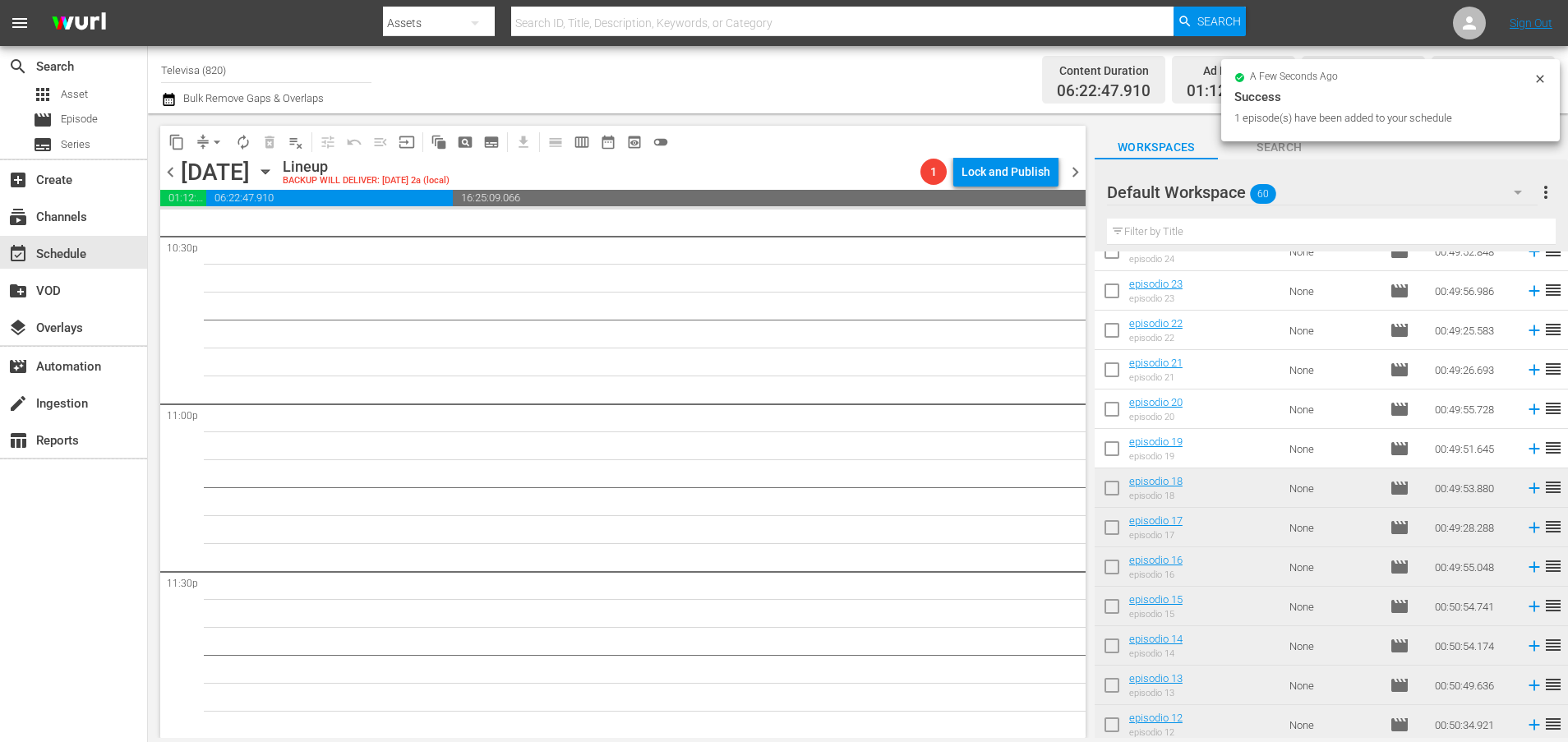
scroll to position [1424, 0]
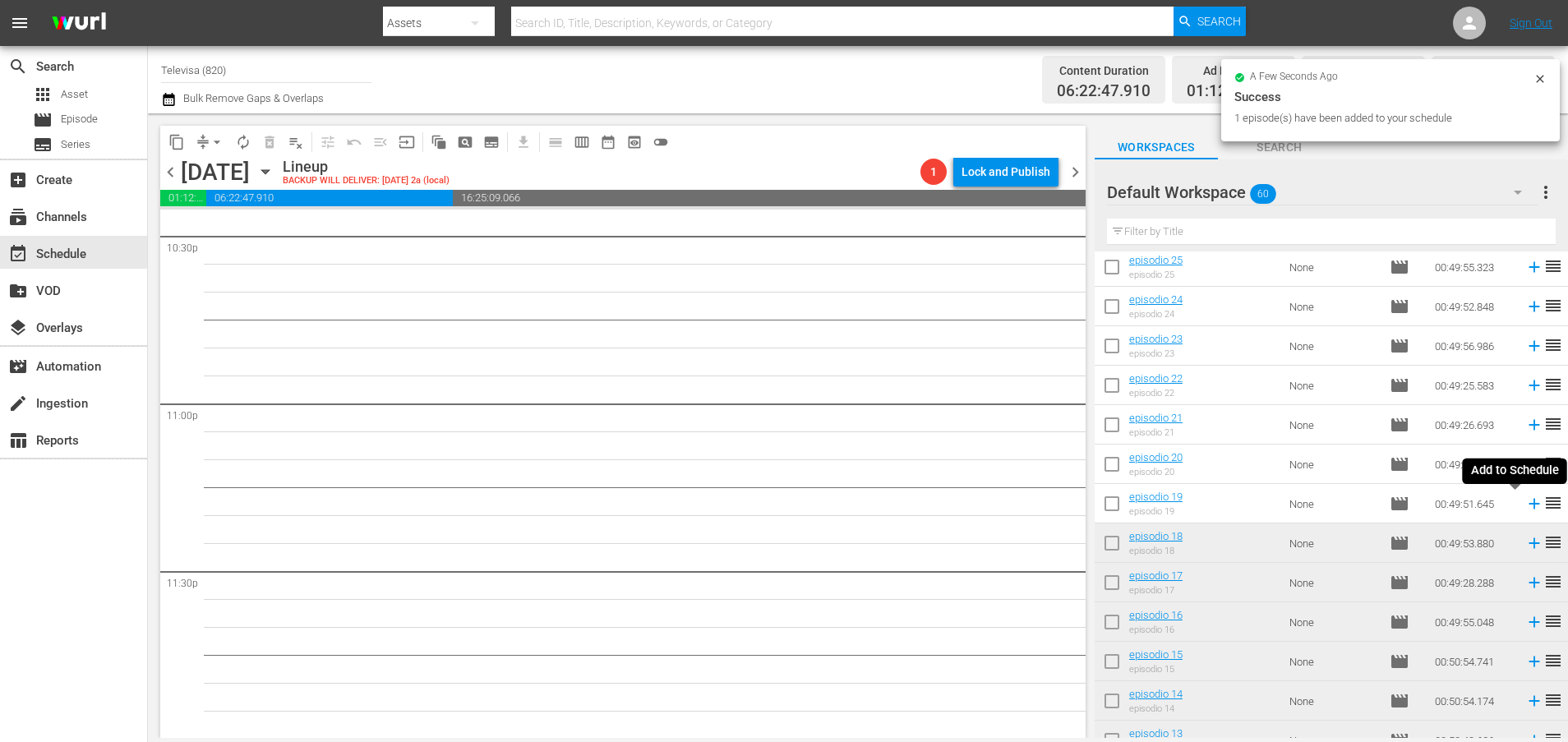
click at [1525, 507] on icon at bounding box center [1534, 504] width 18 height 18
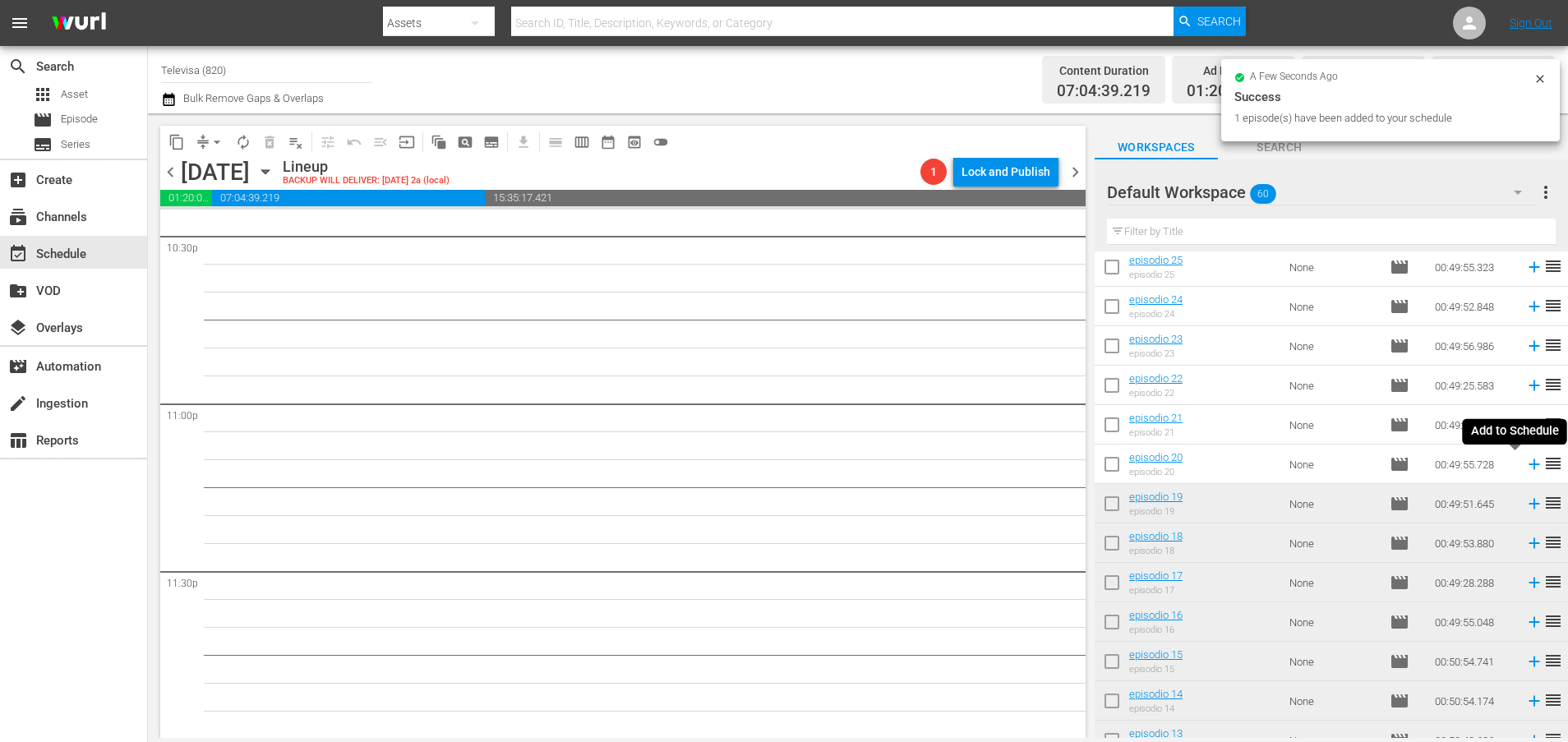
click at [1528, 467] on icon at bounding box center [1534, 465] width 11 height 11
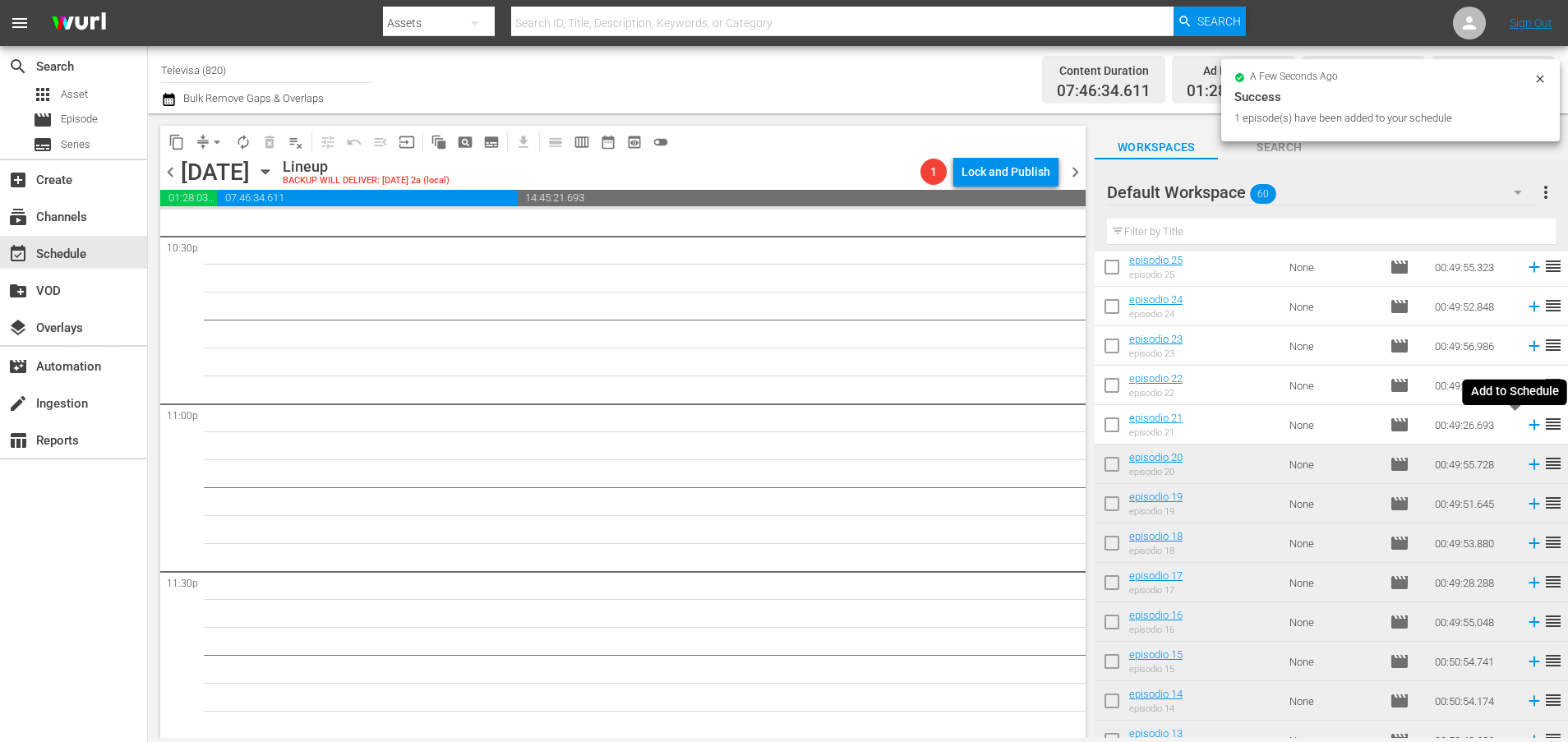
click at [1528, 422] on icon at bounding box center [1534, 425] width 11 height 11
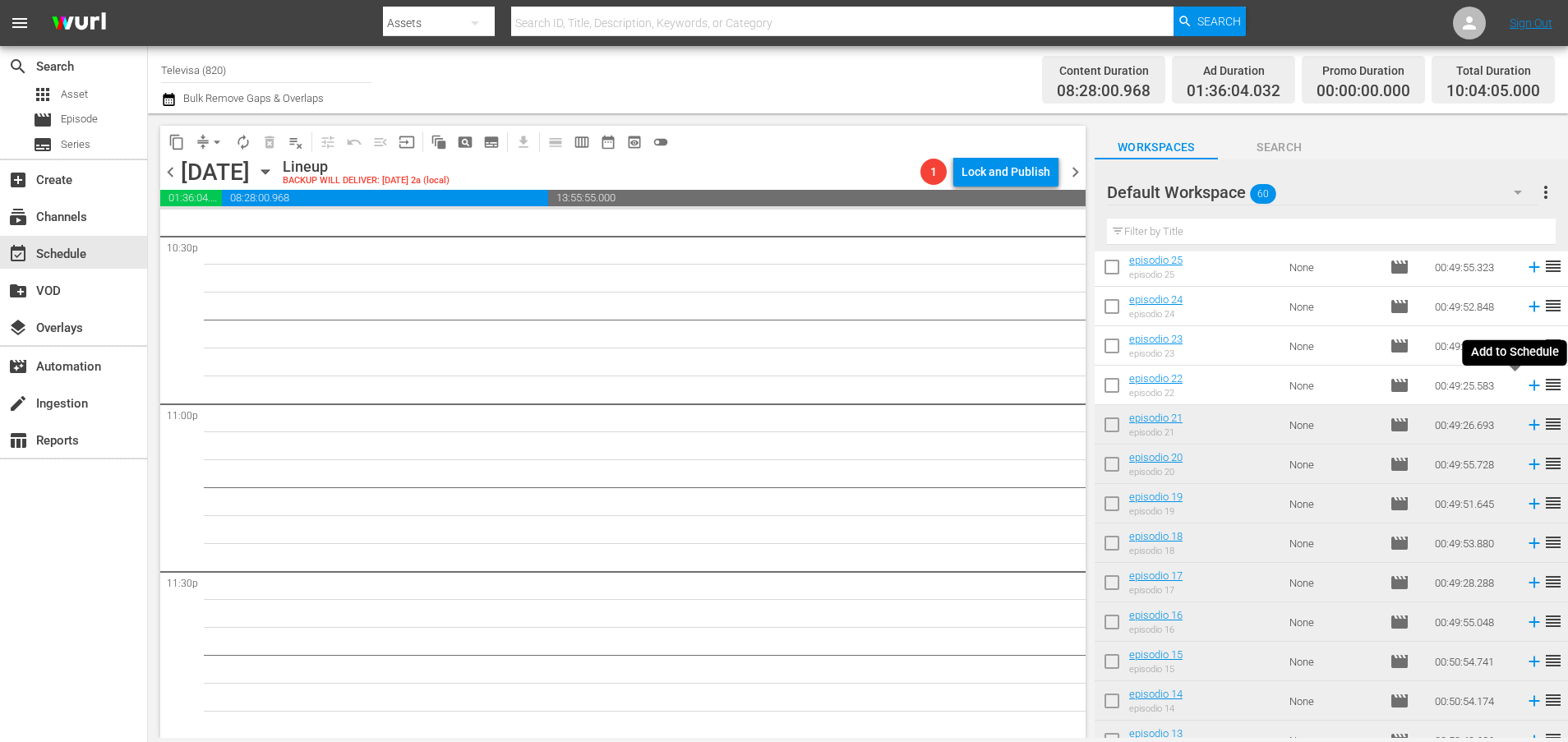
click at [1525, 388] on icon at bounding box center [1534, 385] width 18 height 18
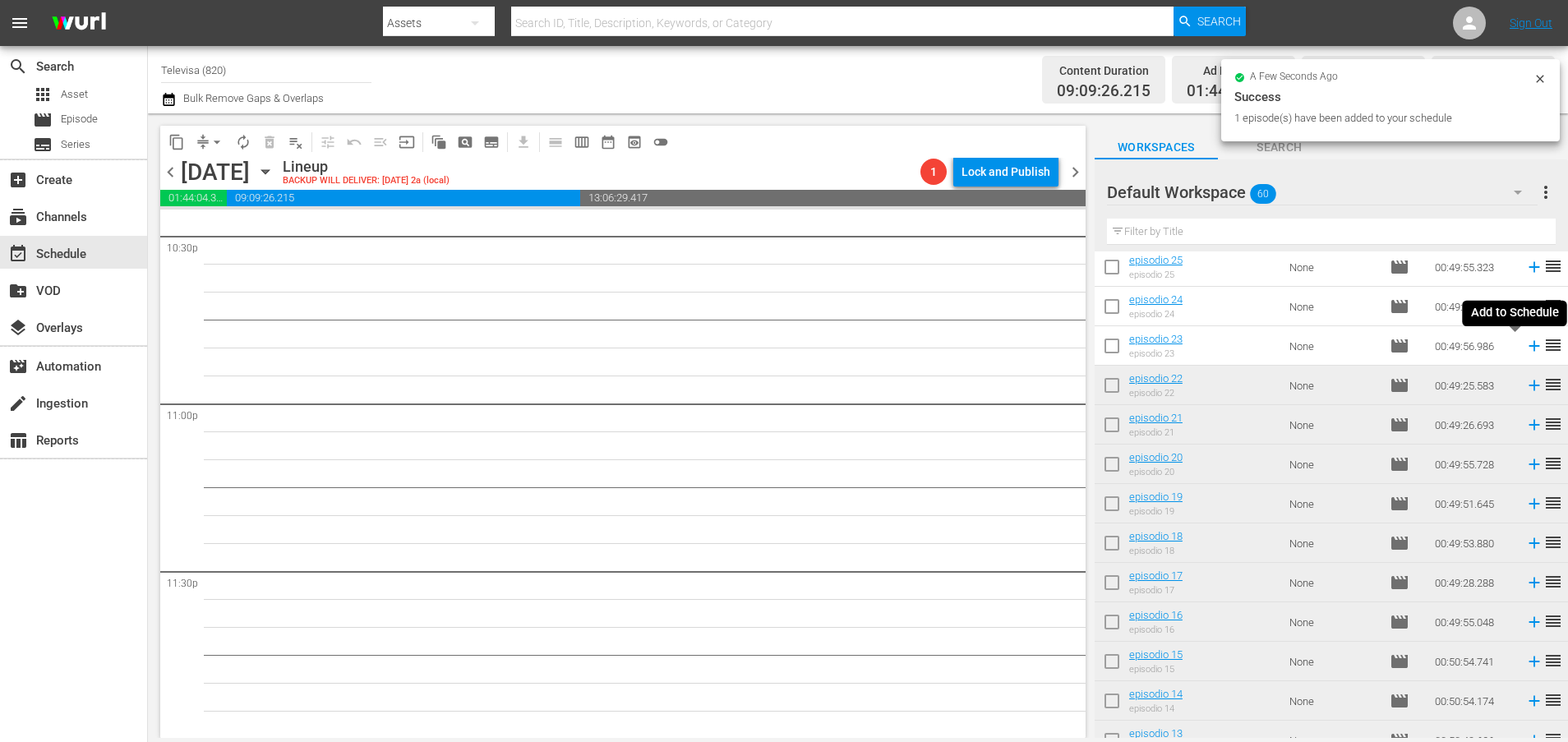
click at [1525, 348] on icon at bounding box center [1534, 346] width 18 height 18
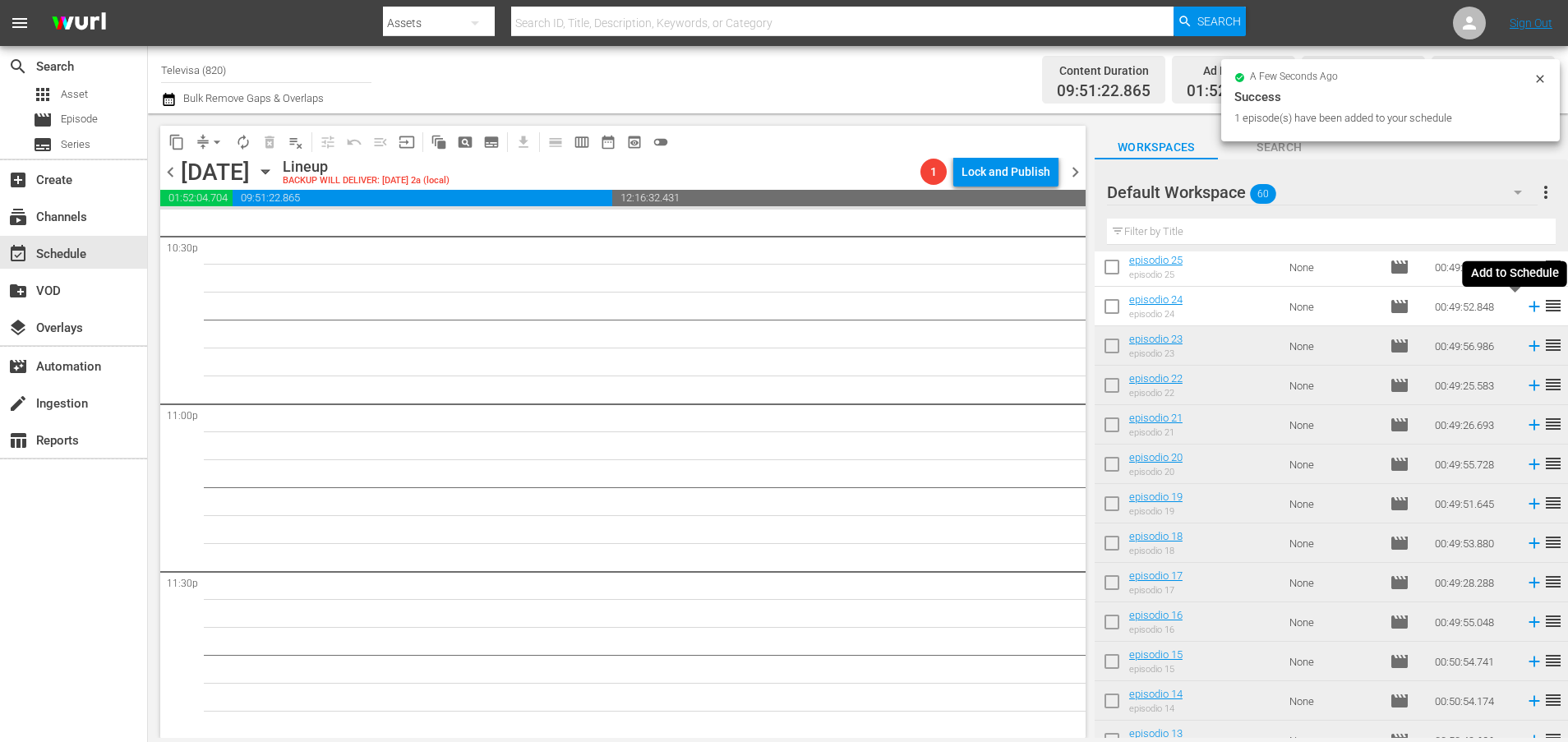
click at [1525, 309] on icon at bounding box center [1534, 306] width 18 height 18
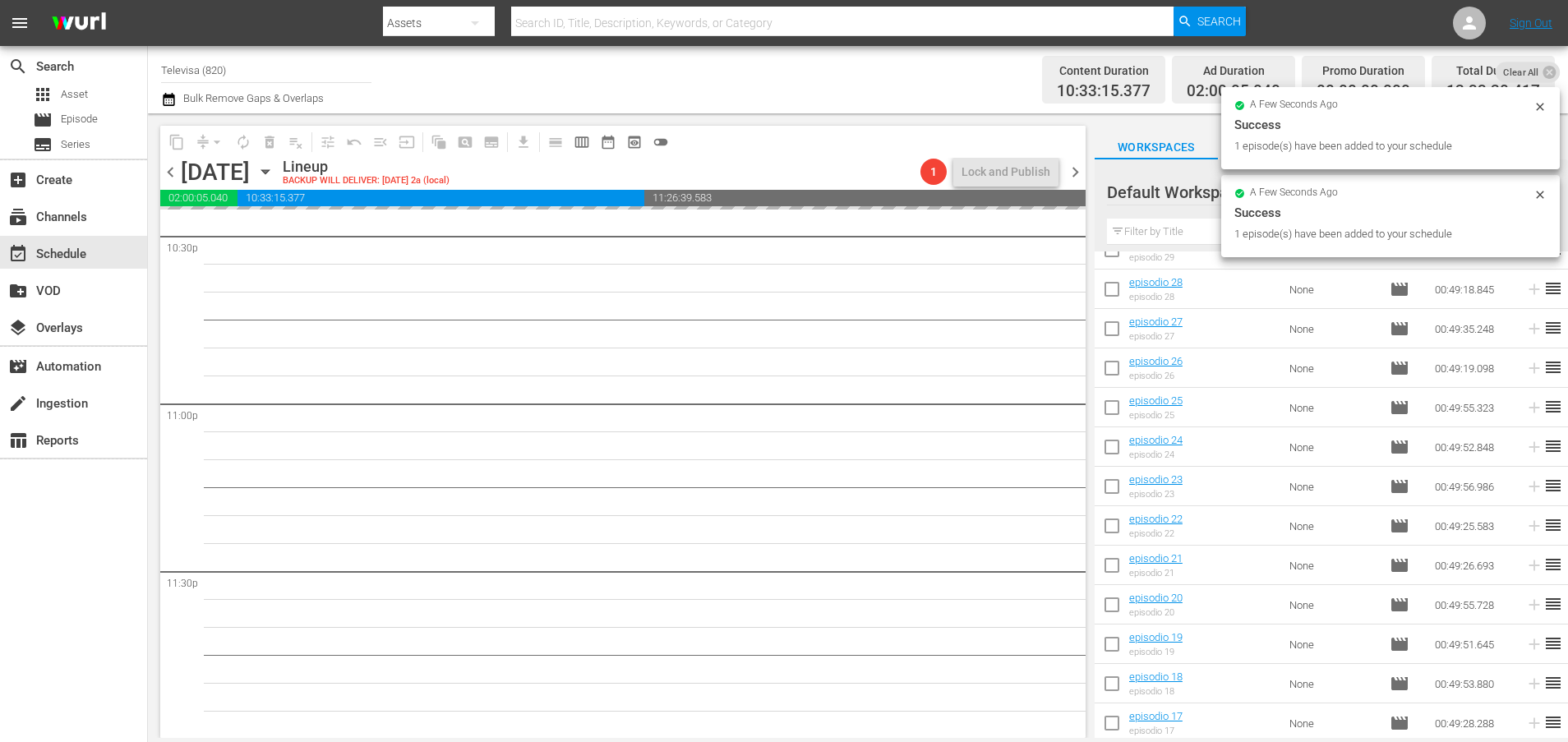
scroll to position [1178, 0]
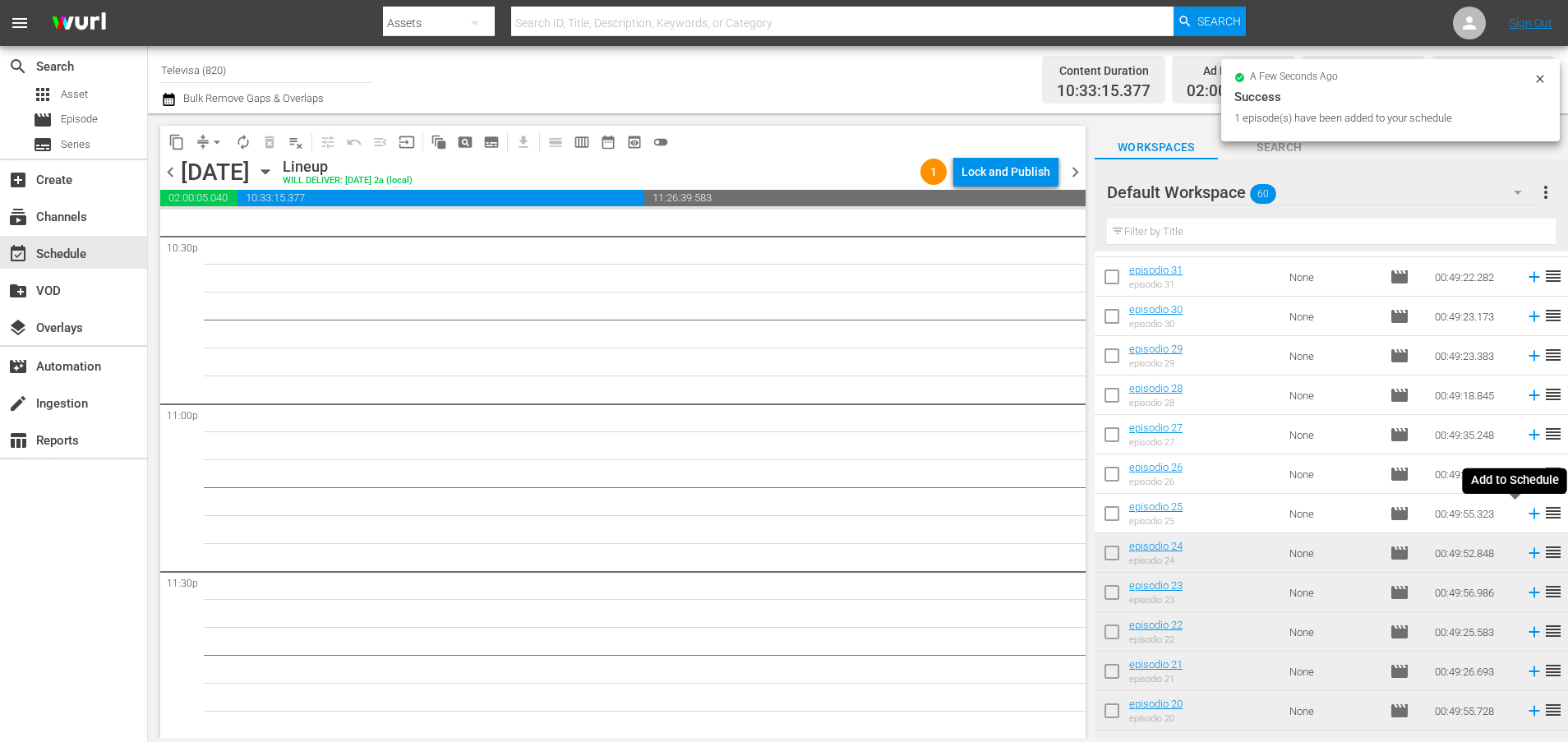
click at [1528, 514] on icon at bounding box center [1534, 514] width 11 height 11
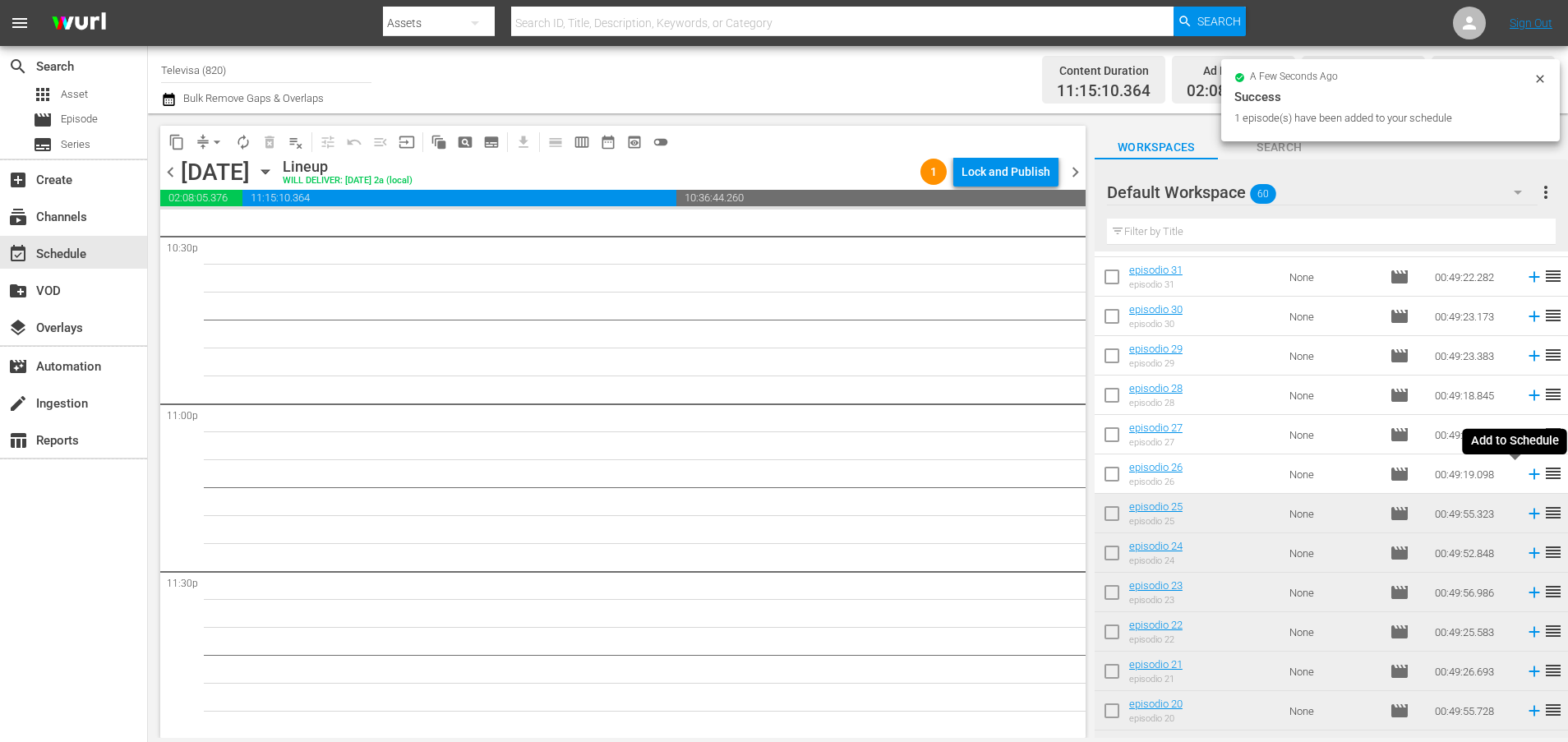
click at [1528, 479] on icon at bounding box center [1534, 475] width 11 height 11
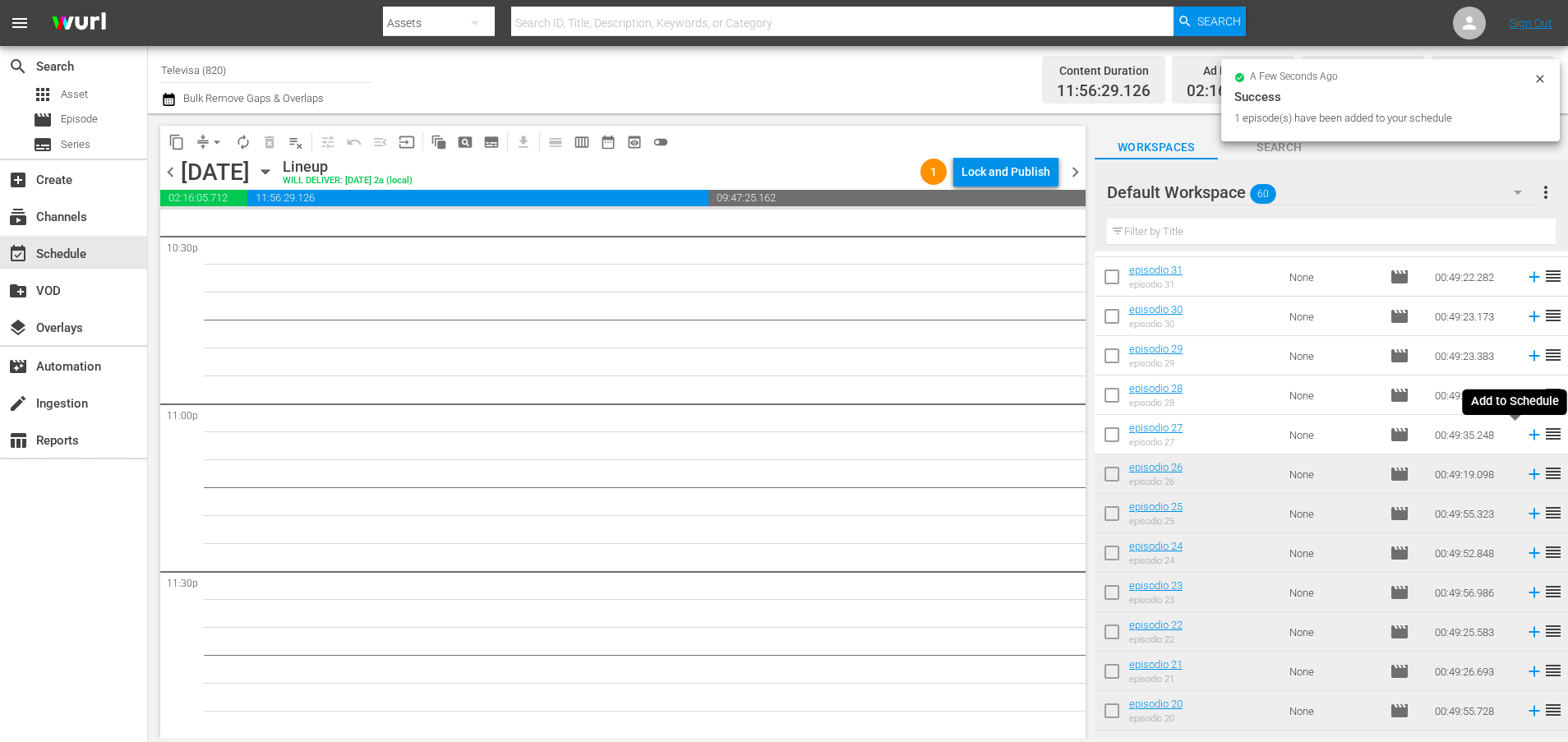
click at [1528, 434] on icon at bounding box center [1534, 435] width 11 height 11
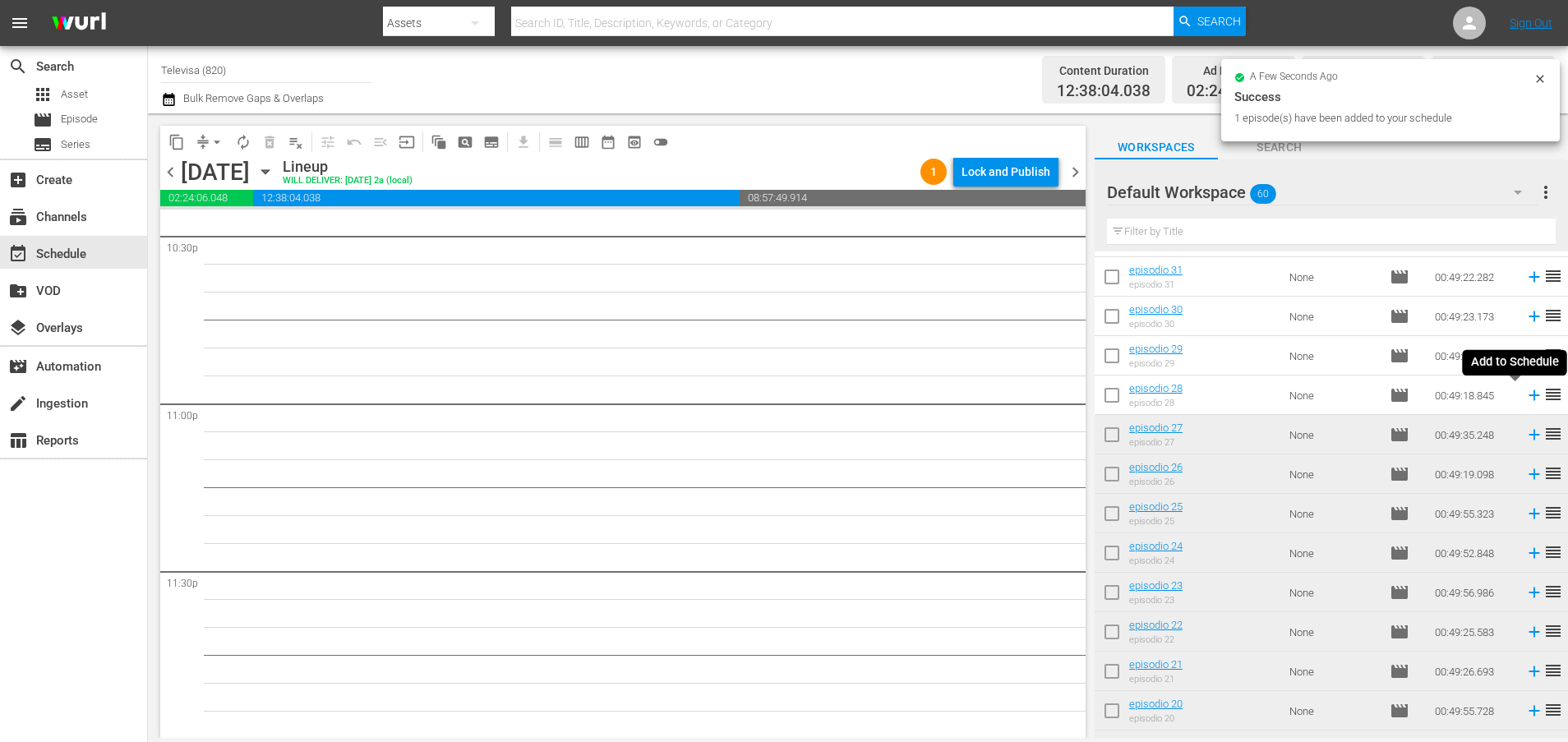
click at [1528, 399] on icon at bounding box center [1534, 395] width 11 height 11
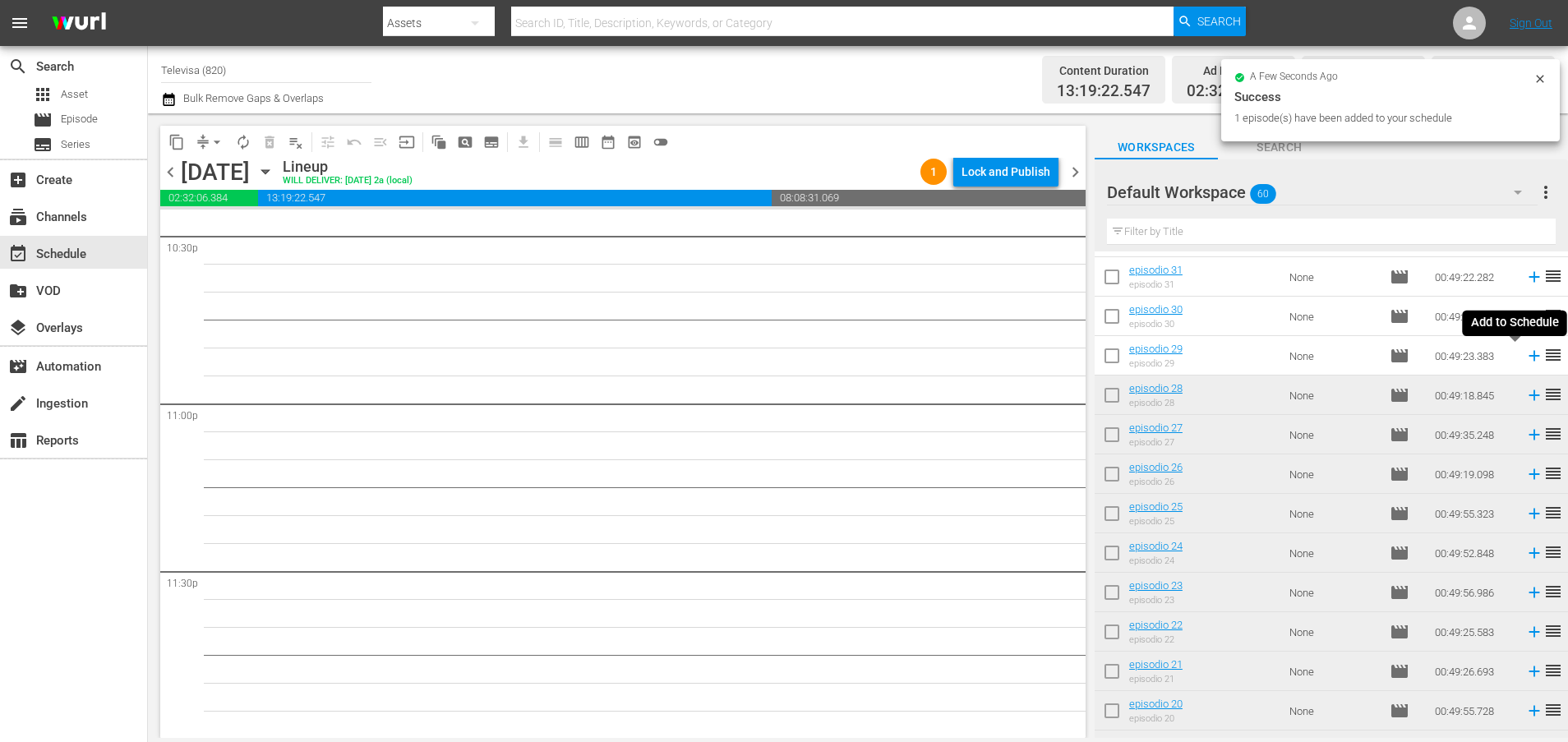
click at [1528, 356] on icon at bounding box center [1534, 357] width 11 height 11
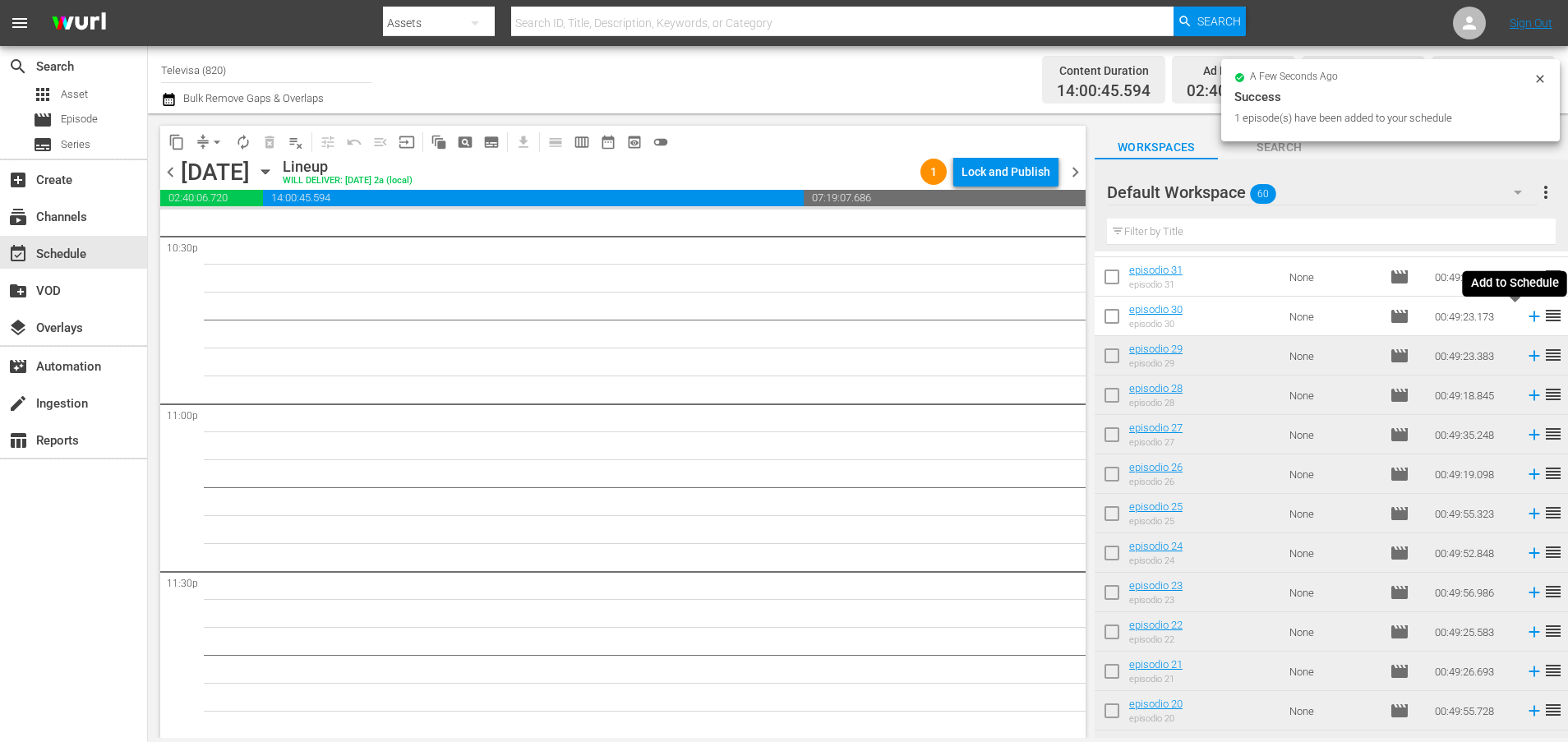
click at [1525, 321] on icon at bounding box center [1534, 316] width 18 height 18
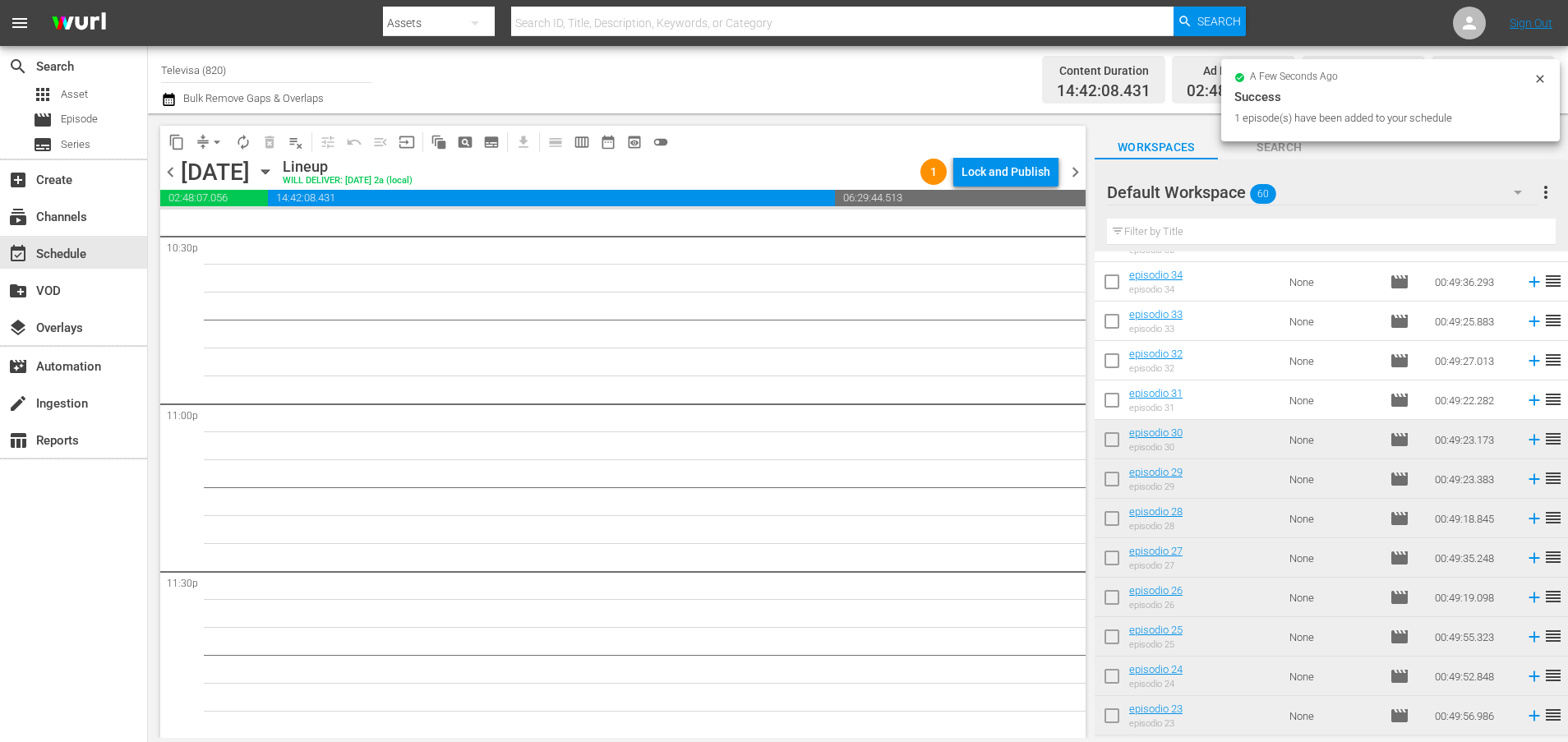
scroll to position [932, 0]
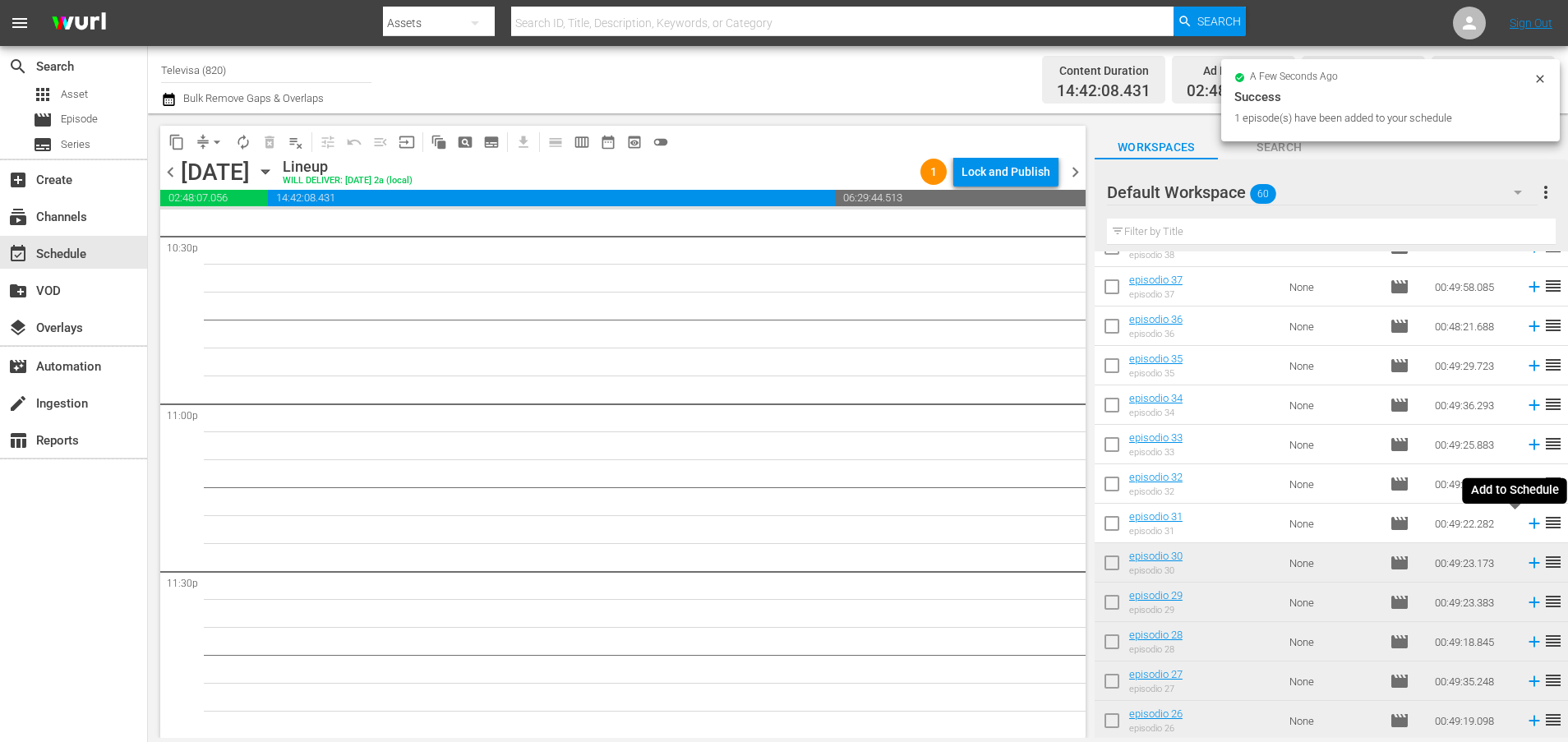
click at [1525, 527] on icon at bounding box center [1534, 524] width 18 height 18
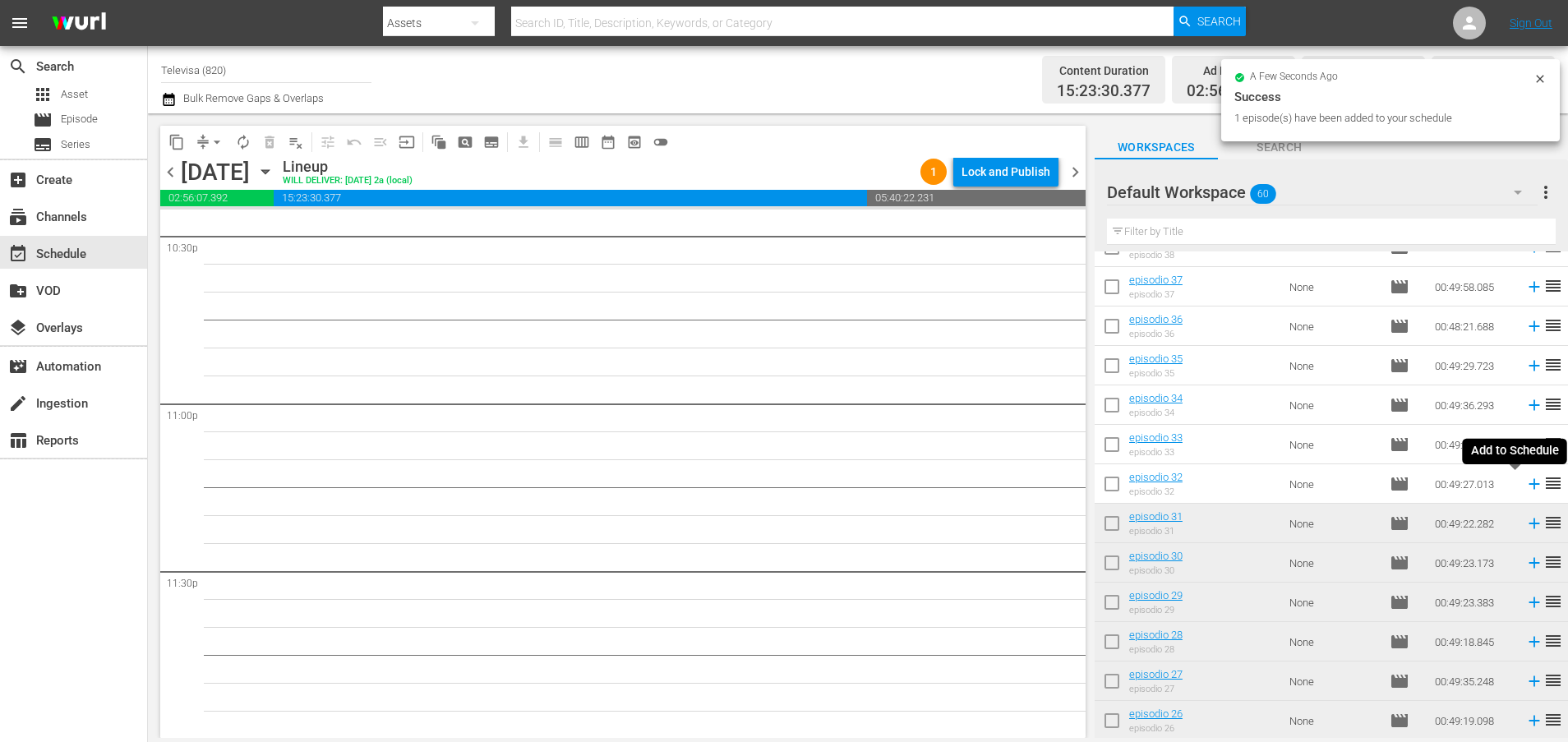
click at [1528, 487] on icon at bounding box center [1534, 485] width 11 height 11
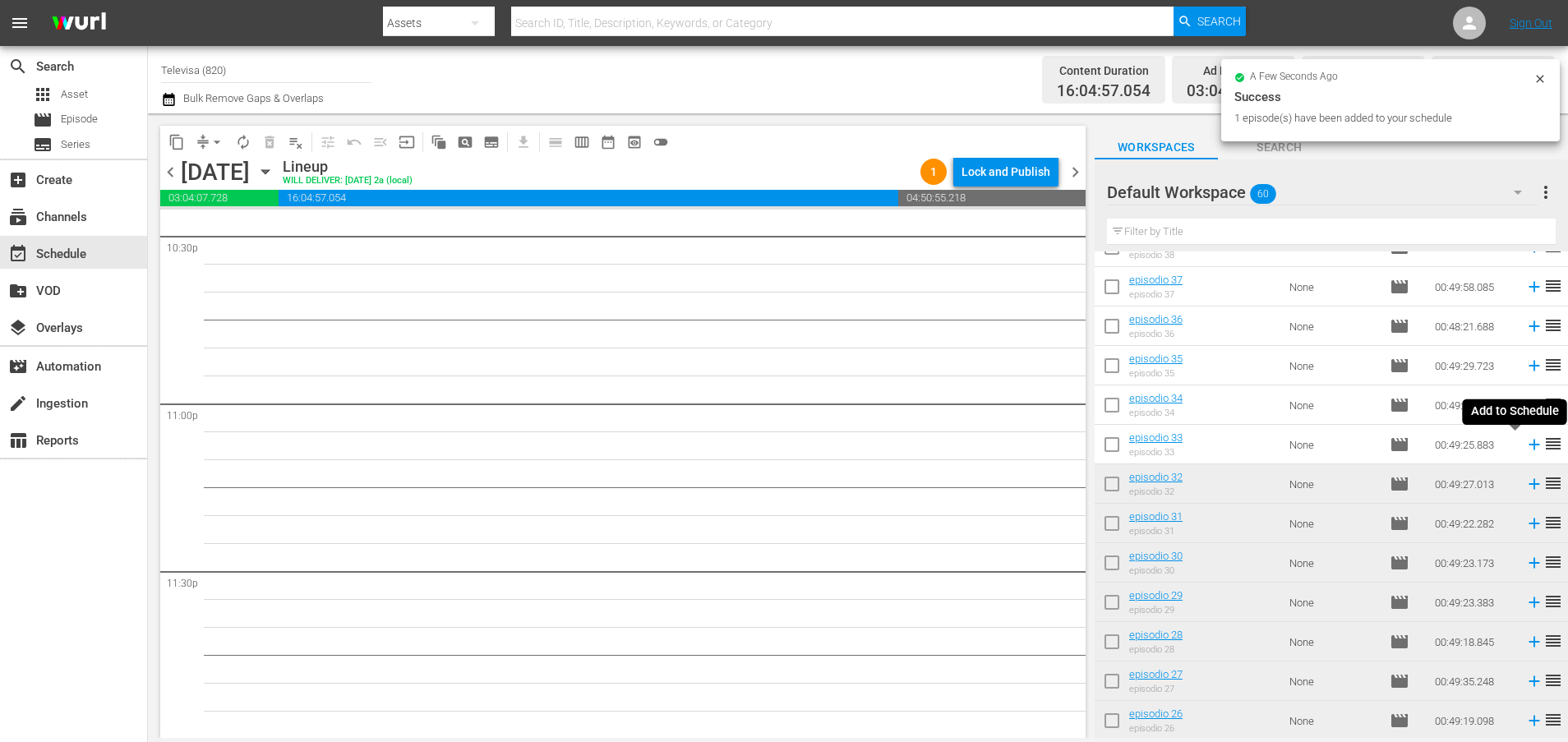
click at [1528, 447] on icon at bounding box center [1534, 445] width 11 height 11
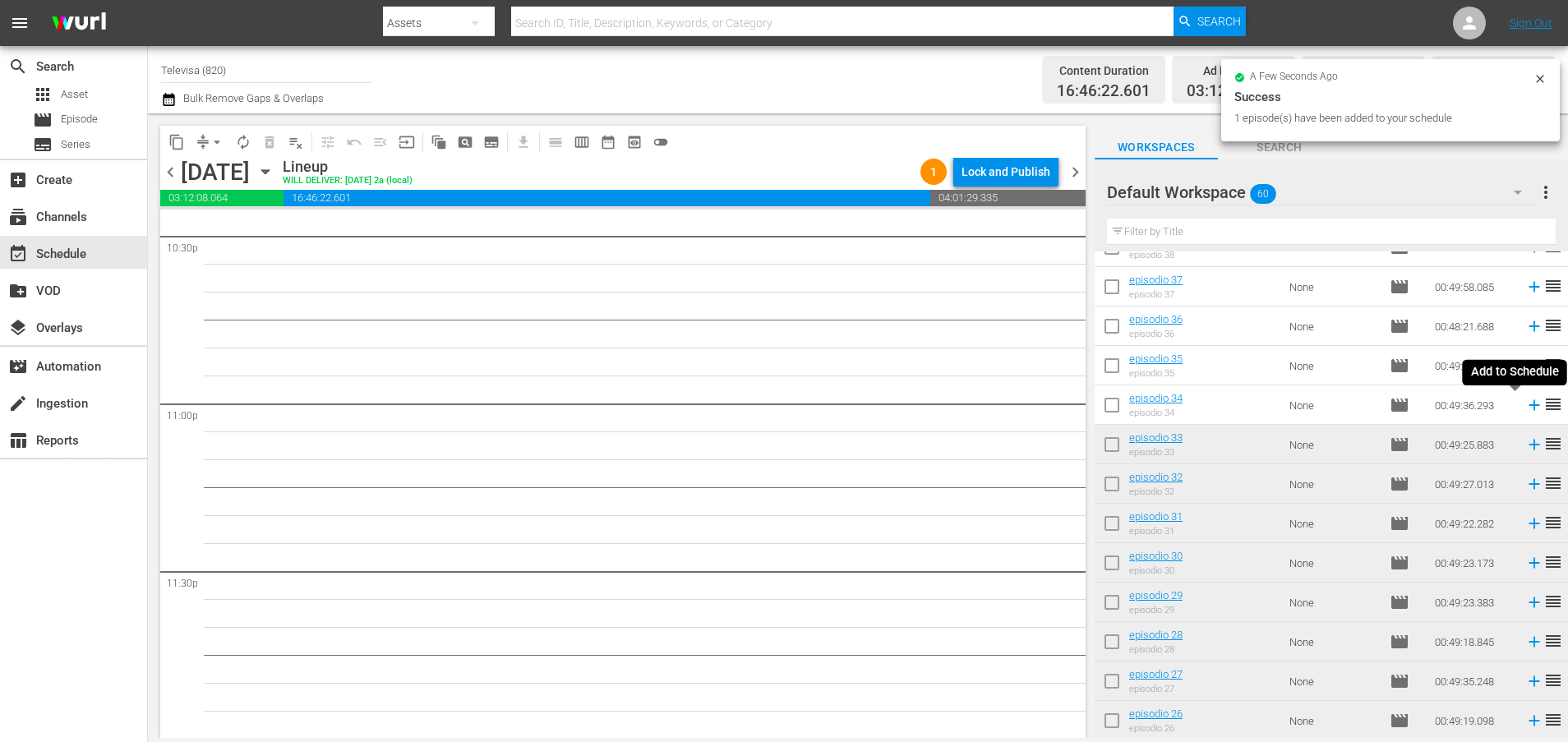
click at [1528, 407] on icon at bounding box center [1534, 405] width 11 height 11
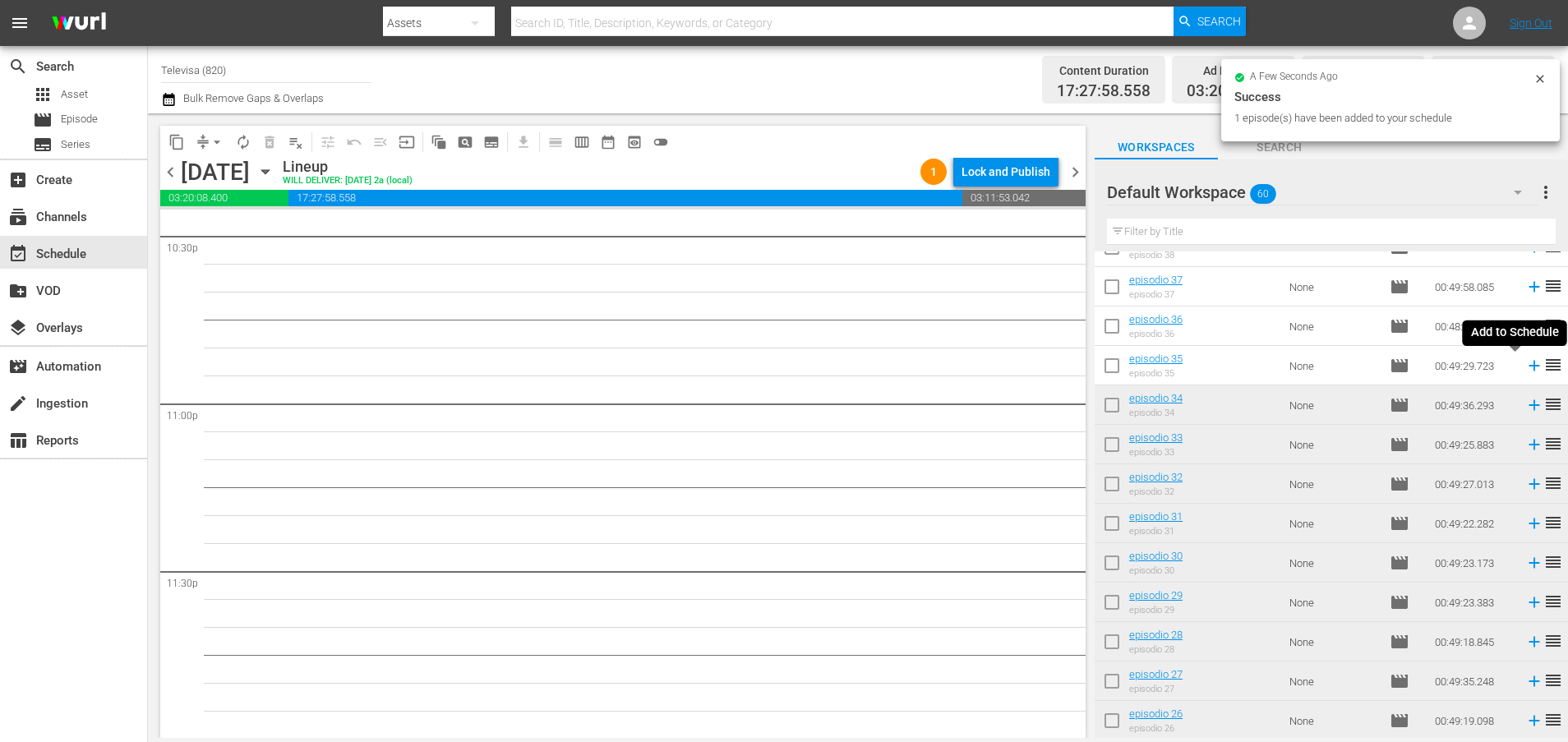
click at [1525, 368] on icon at bounding box center [1534, 366] width 18 height 18
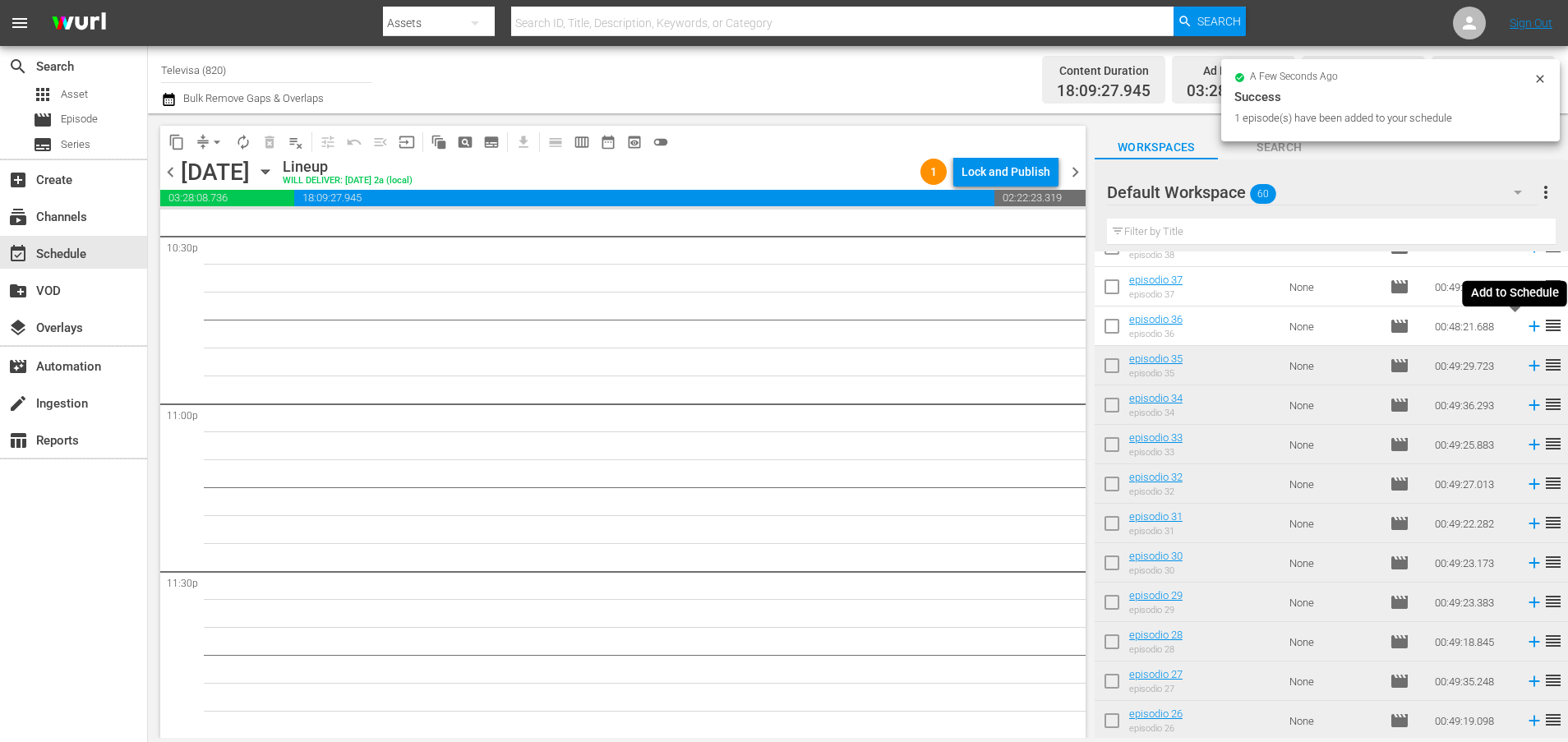
click at [1525, 328] on icon at bounding box center [1534, 326] width 18 height 18
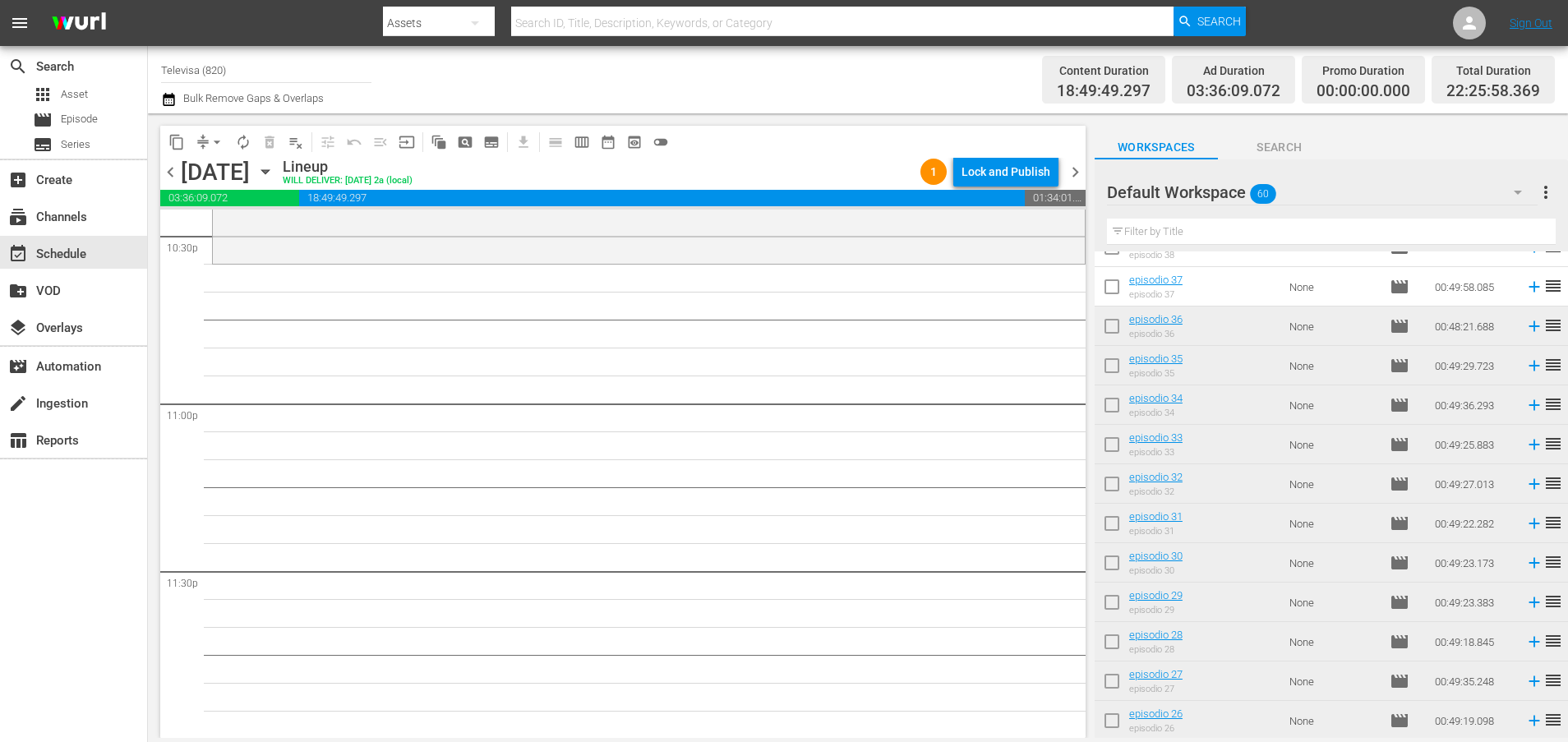
scroll to position [809, 0]
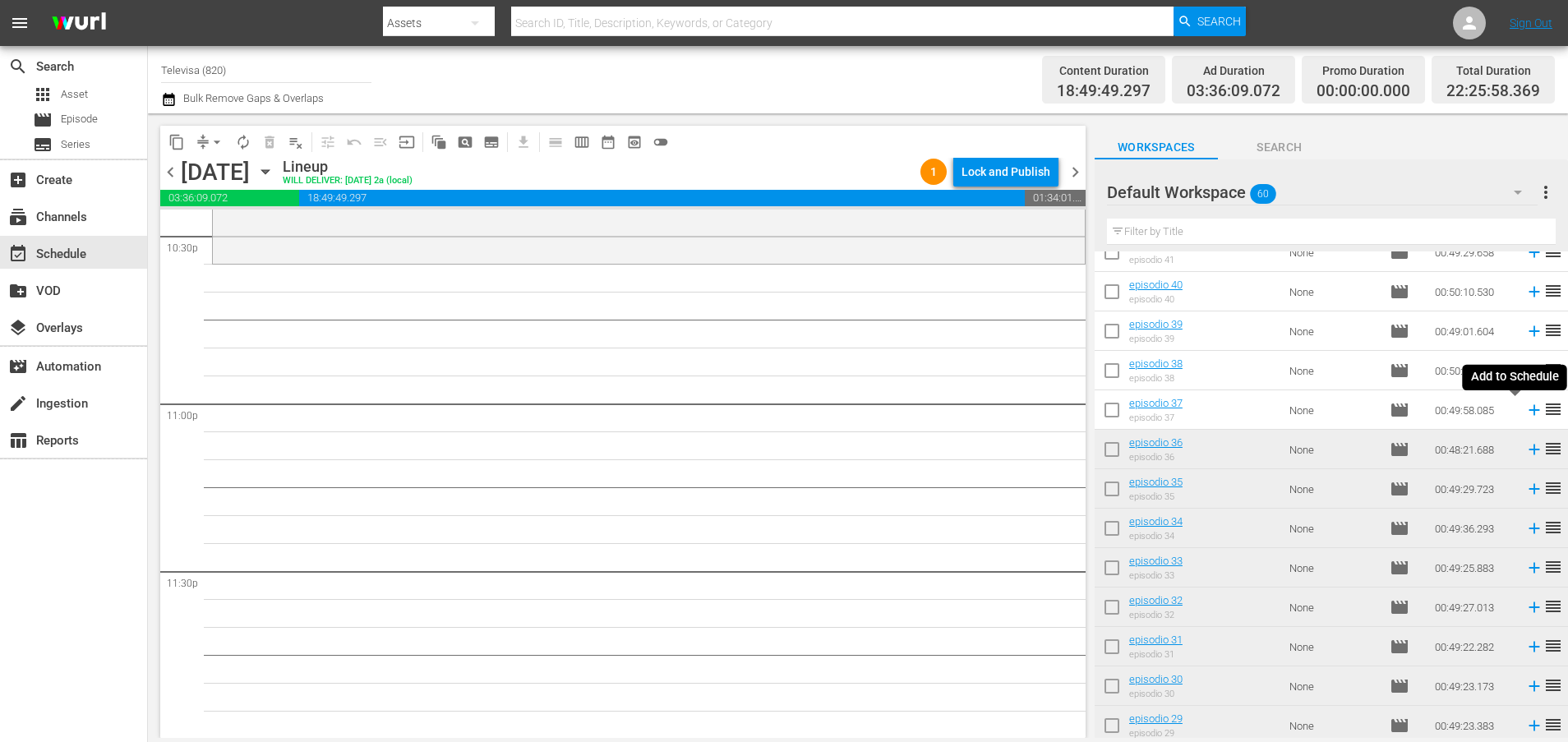
click at [1525, 414] on icon at bounding box center [1534, 410] width 18 height 18
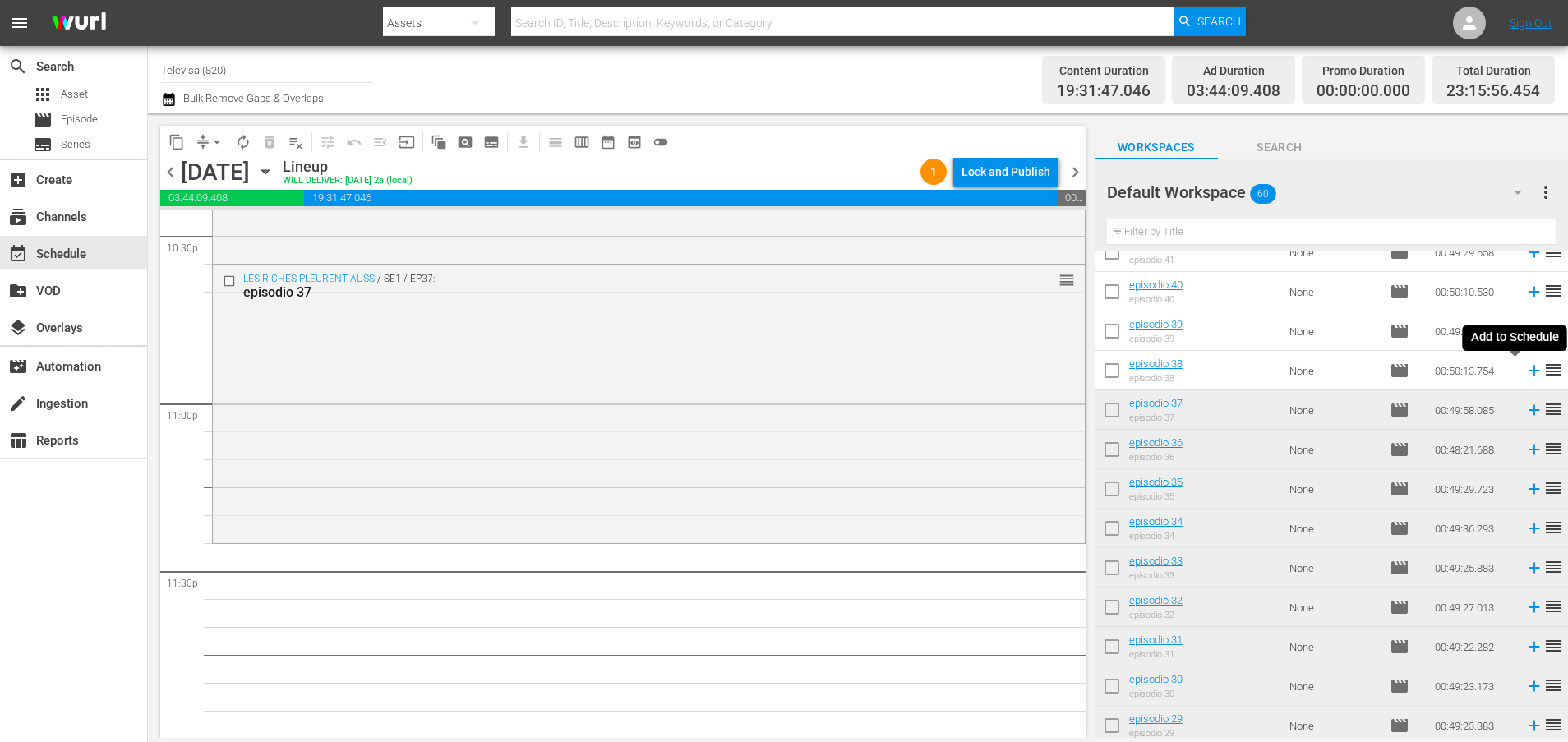
click at [1528, 370] on icon at bounding box center [1534, 371] width 11 height 11
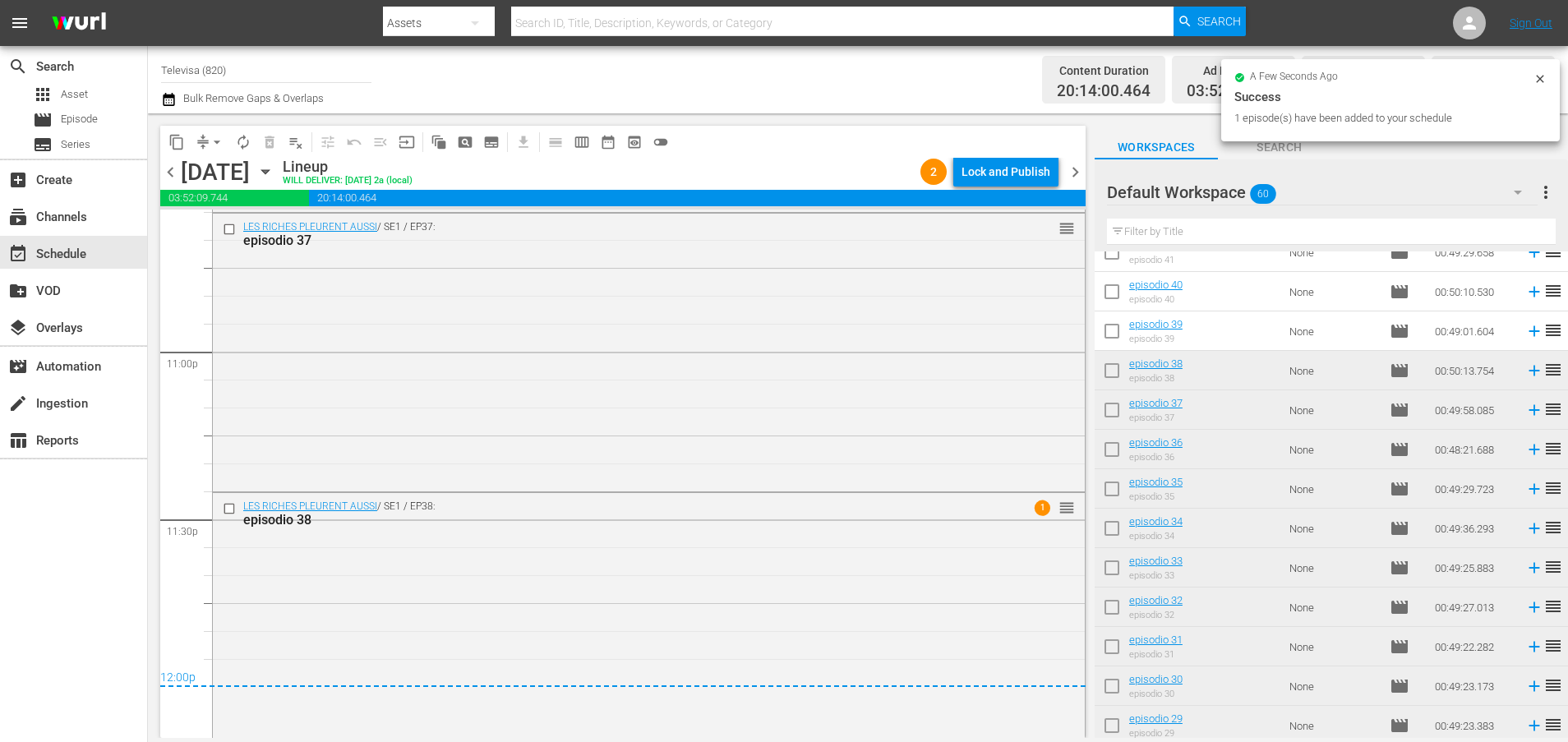
scroll to position [7601, 0]
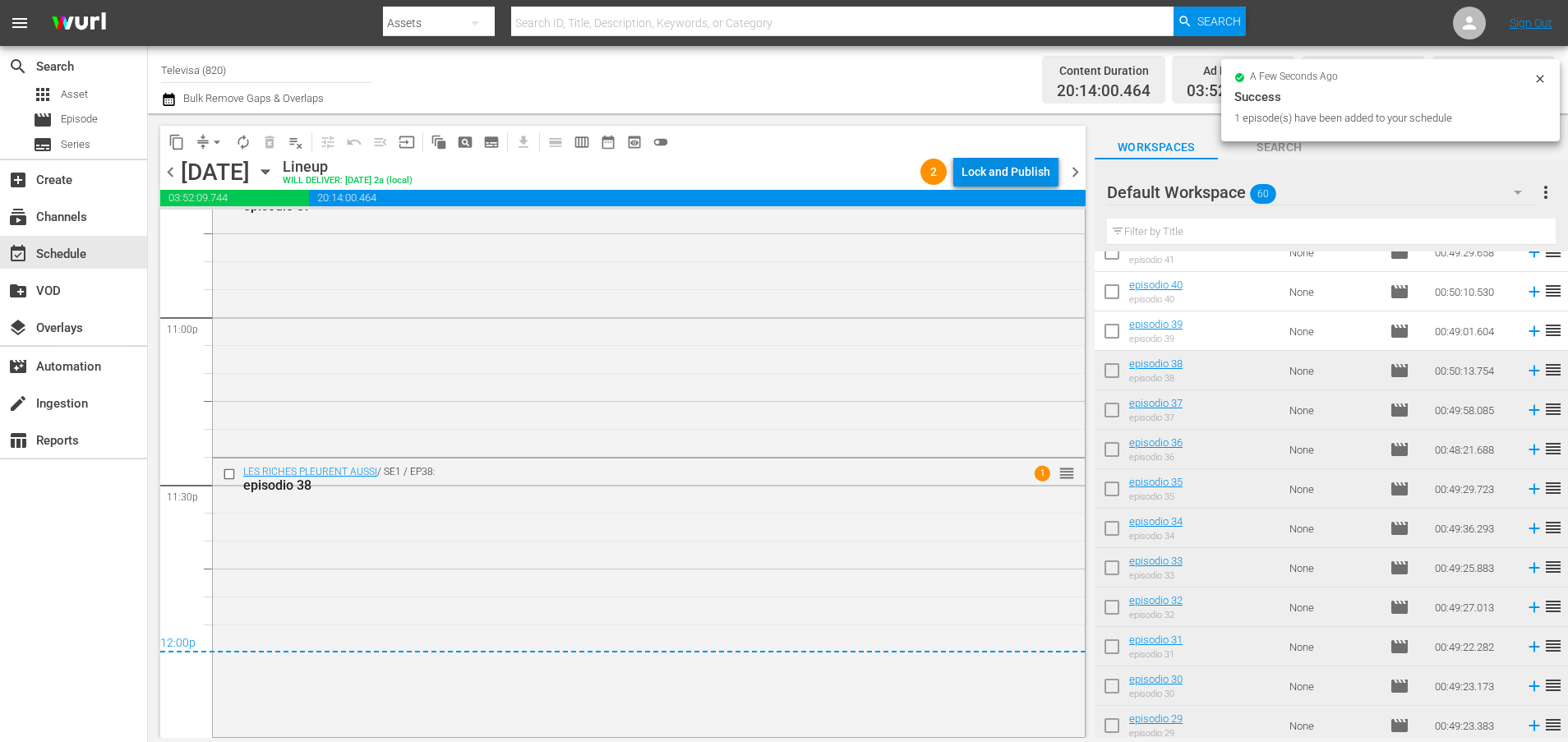
click at [1018, 169] on div "Lock and Publish" at bounding box center [1006, 172] width 88 height 30
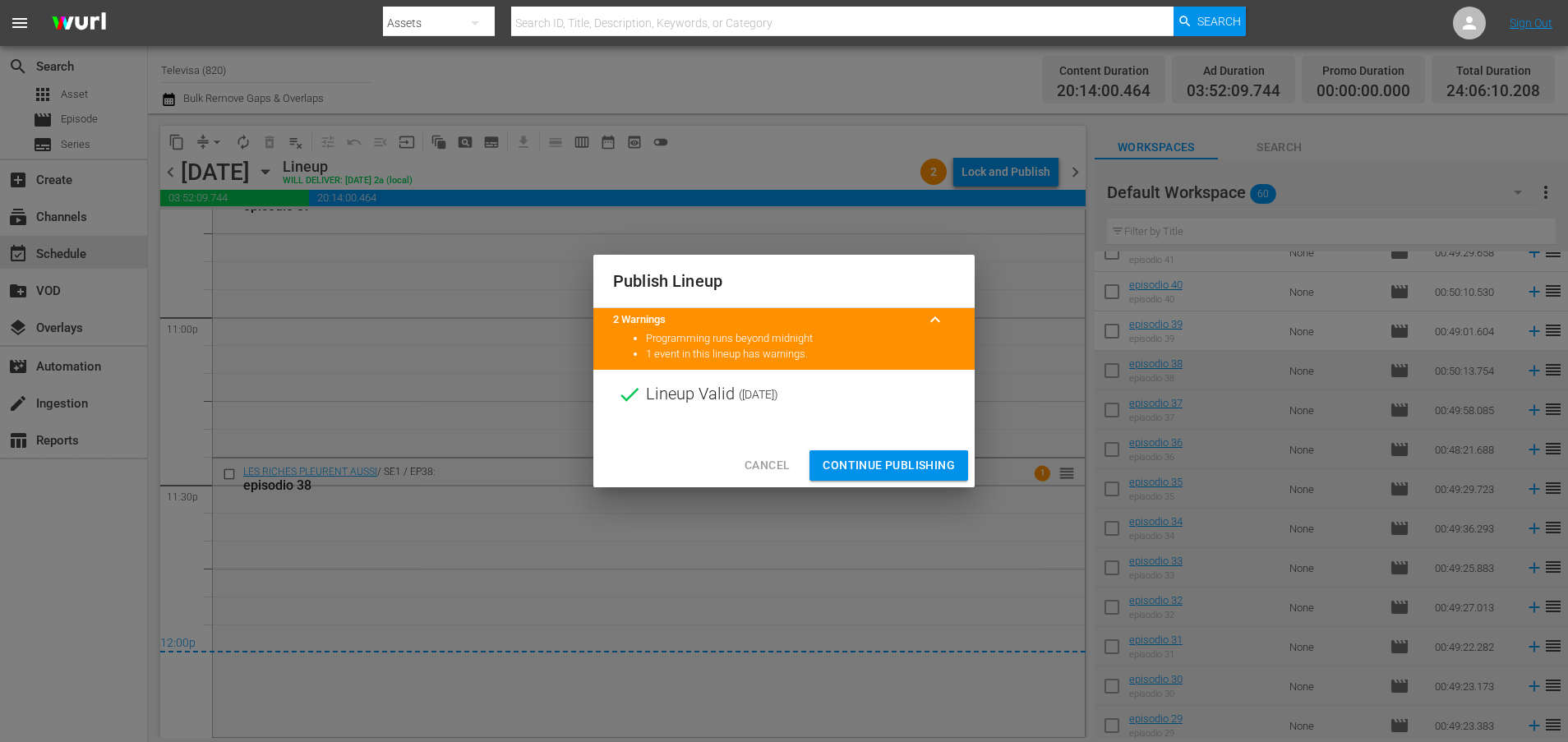
click at [905, 463] on span "Continue Publishing" at bounding box center [888, 465] width 133 height 21
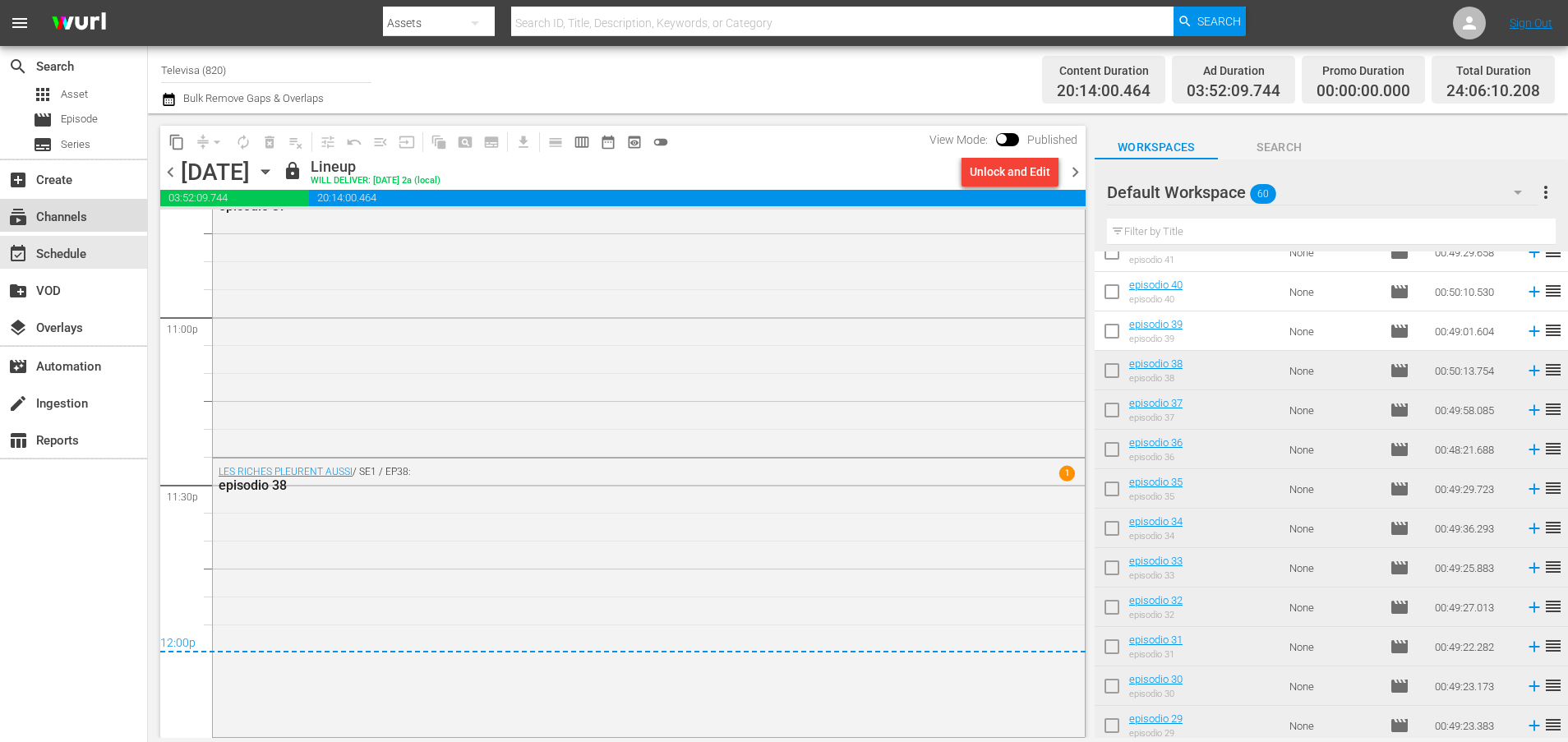
click at [37, 207] on div "subscriptions Channels" at bounding box center [46, 214] width 92 height 14
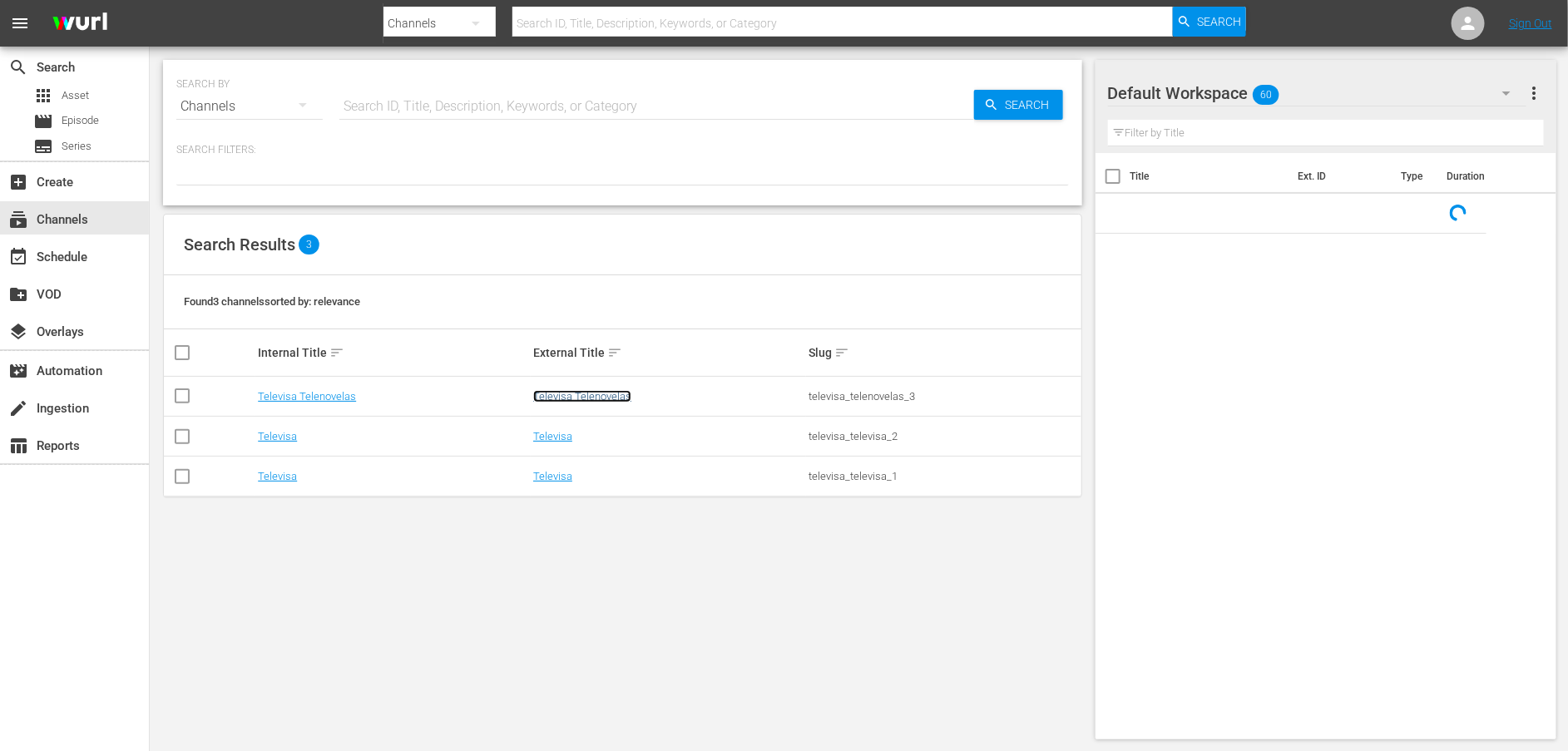
click at [597, 397] on link "Televisa Telenovelas" at bounding box center [581, 397] width 98 height 13
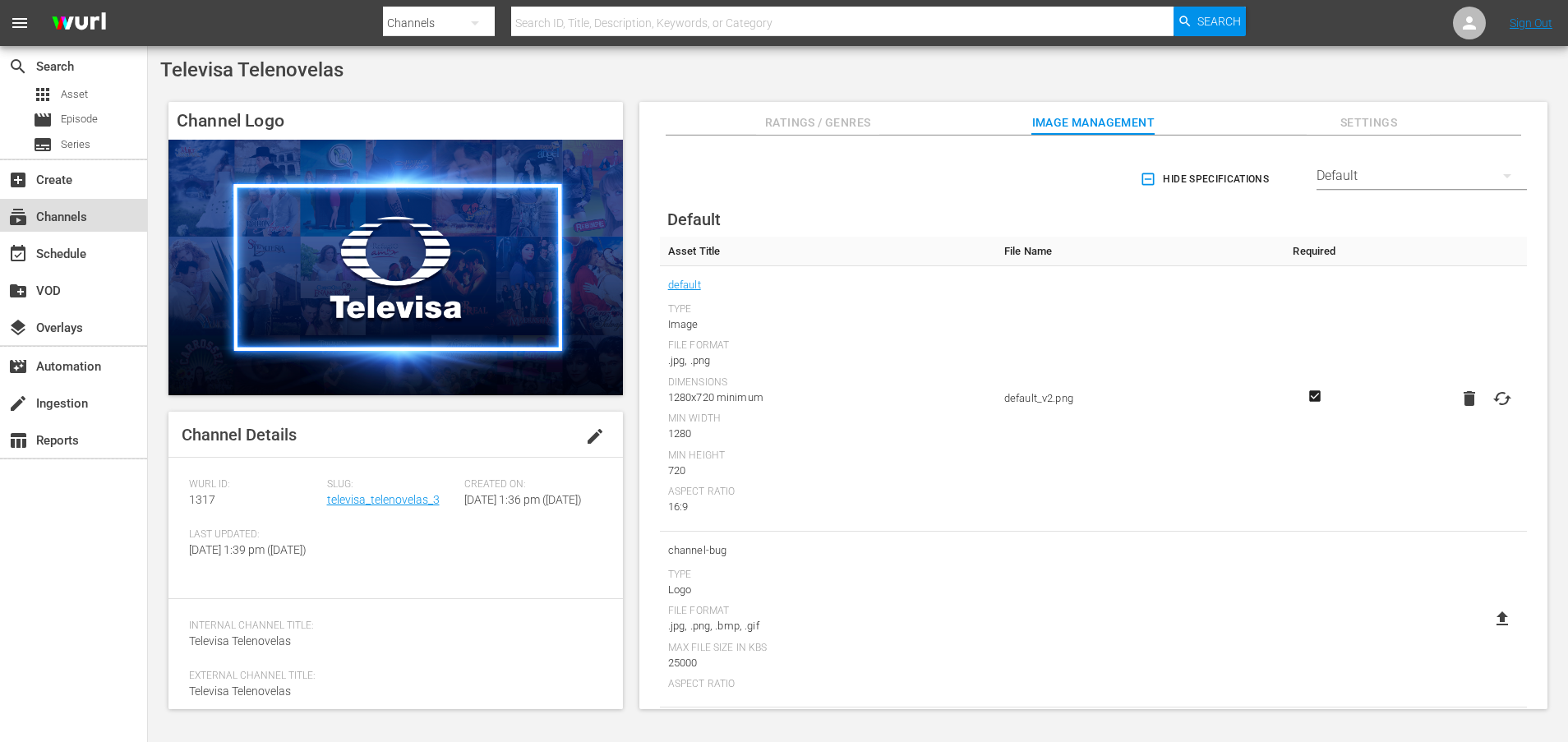
click at [84, 217] on div "subscriptions Channels" at bounding box center [46, 214] width 92 height 14
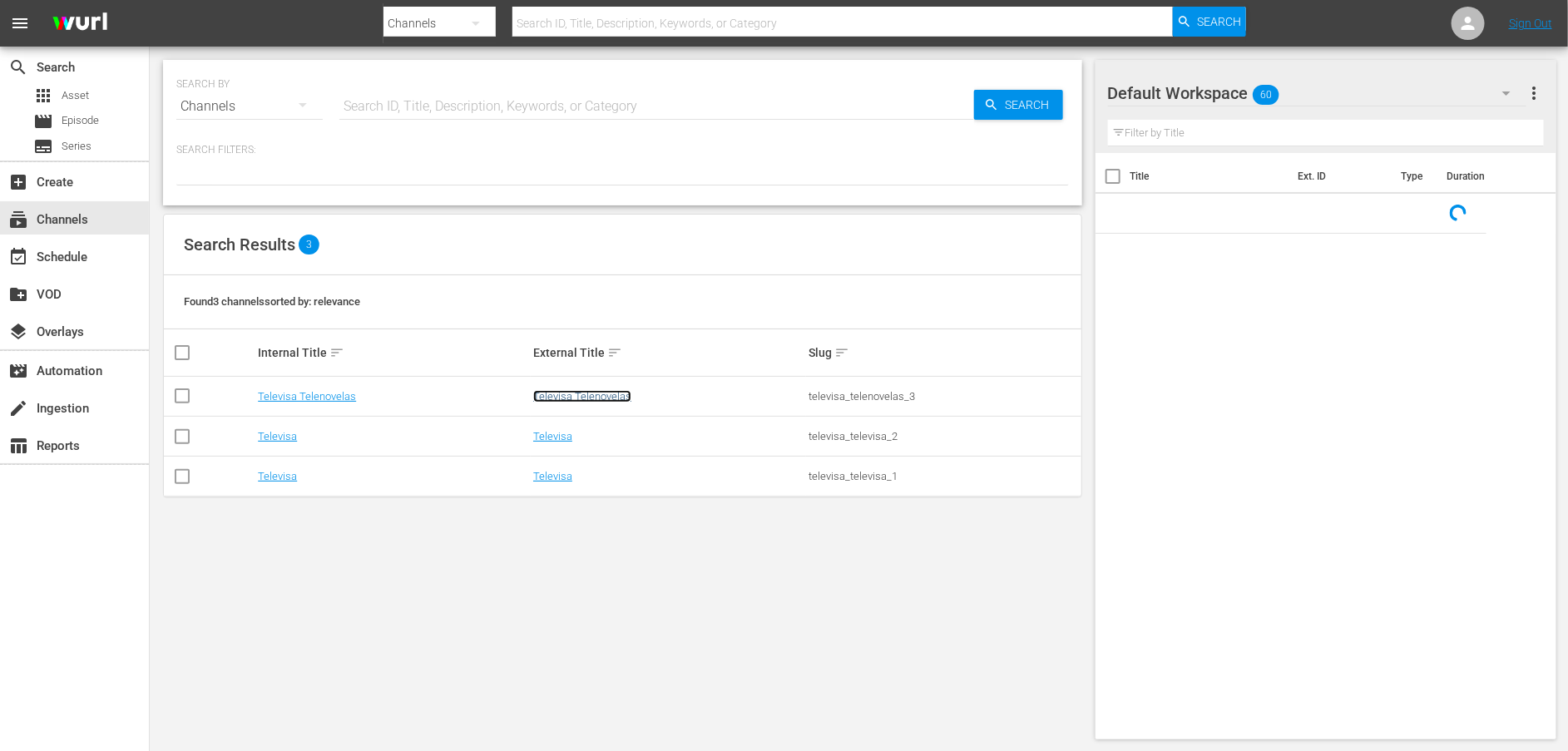
click at [556, 399] on link "Televisa Telenovelas" at bounding box center [581, 397] width 98 height 13
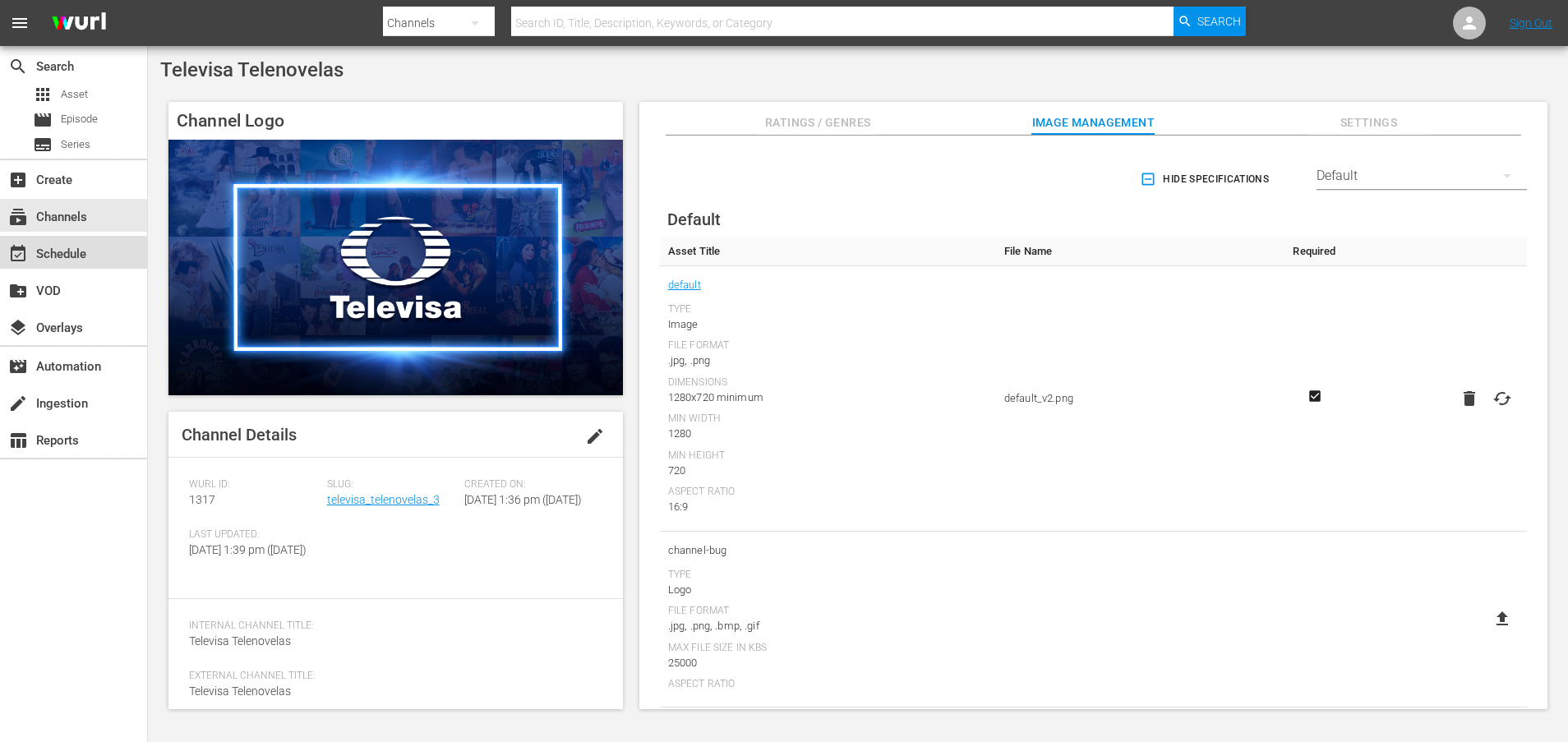
click at [77, 255] on div "event_available Schedule" at bounding box center [46, 251] width 92 height 14
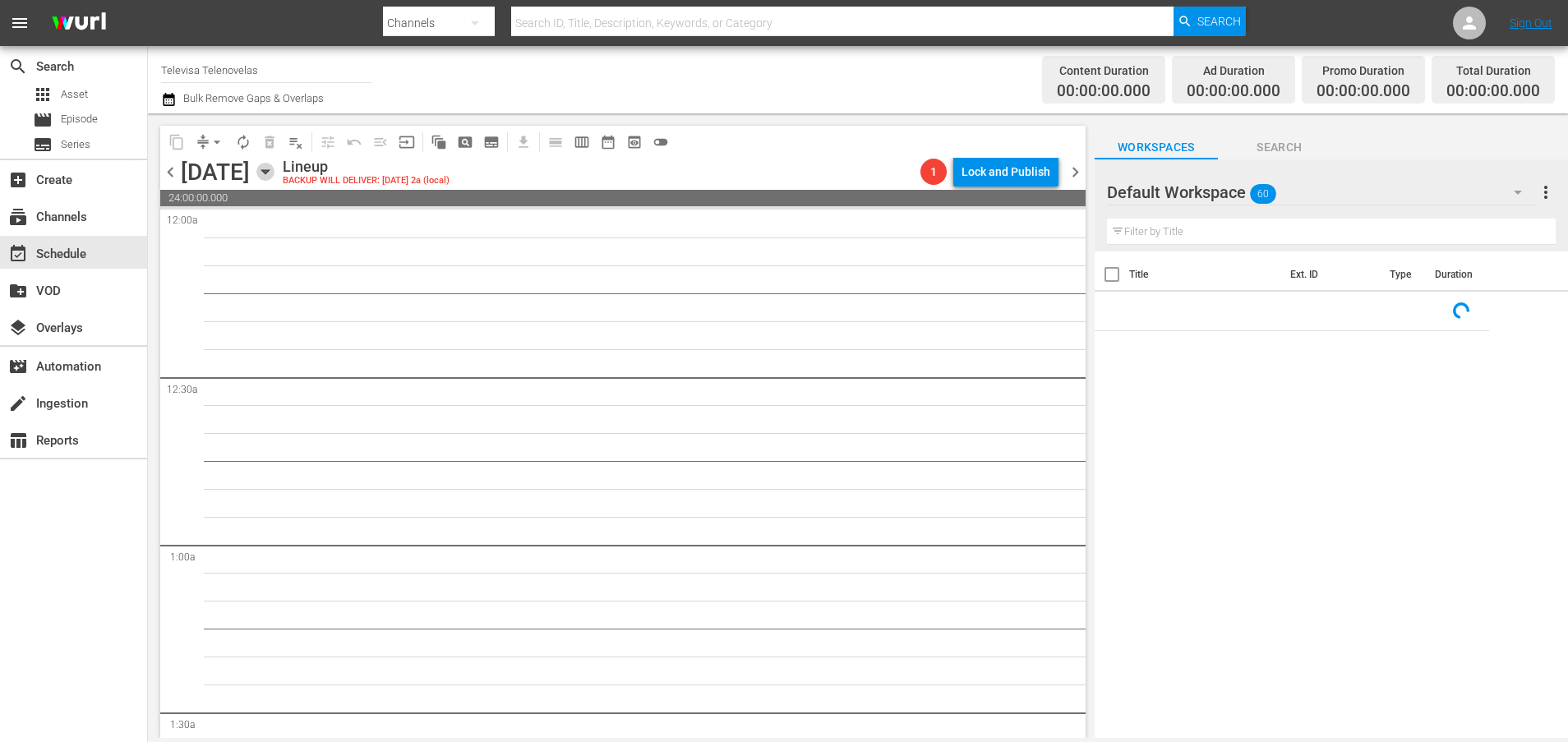
click at [269, 171] on icon "button" at bounding box center [264, 172] width 7 height 5
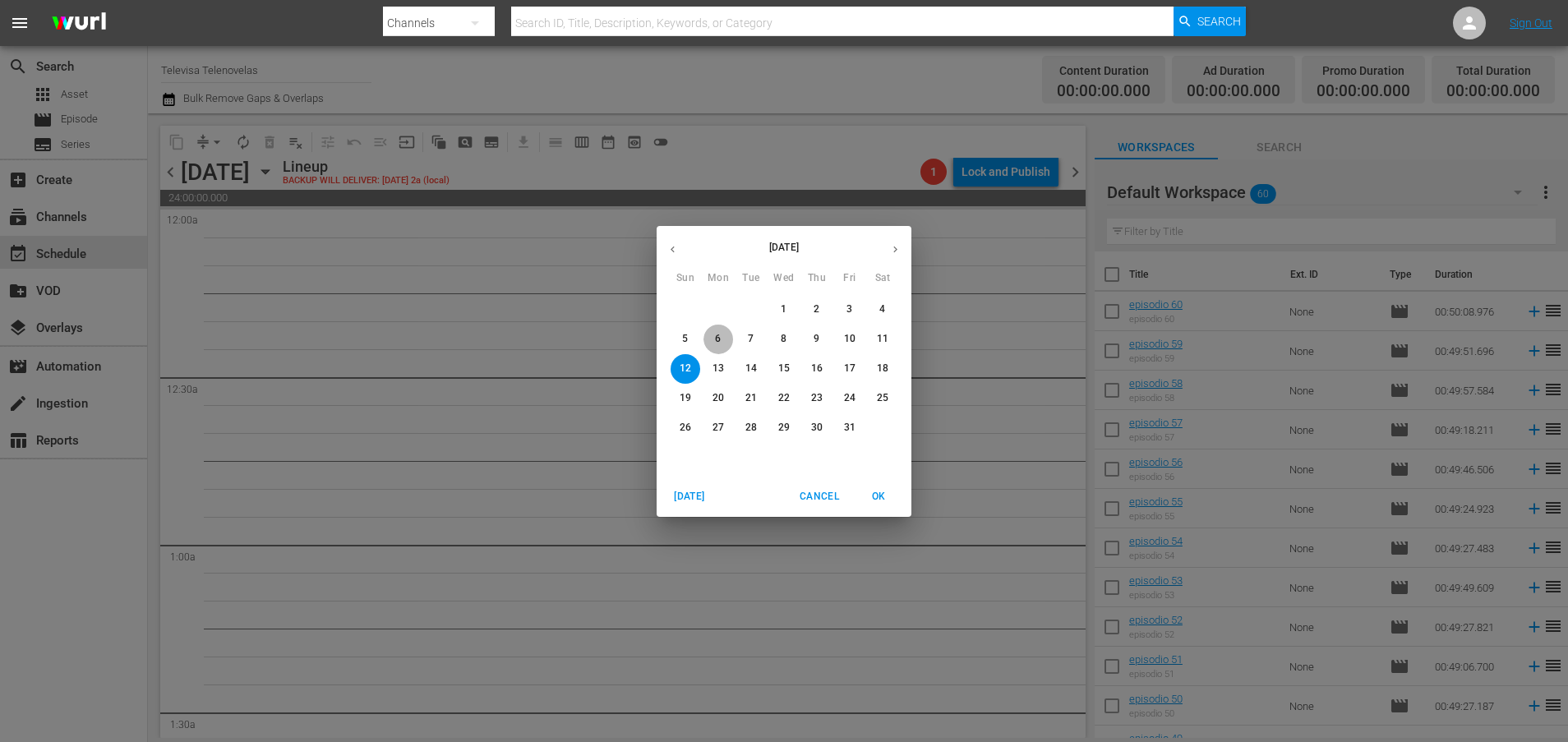
click at [718, 338] on p "6" at bounding box center [718, 339] width 5 height 14
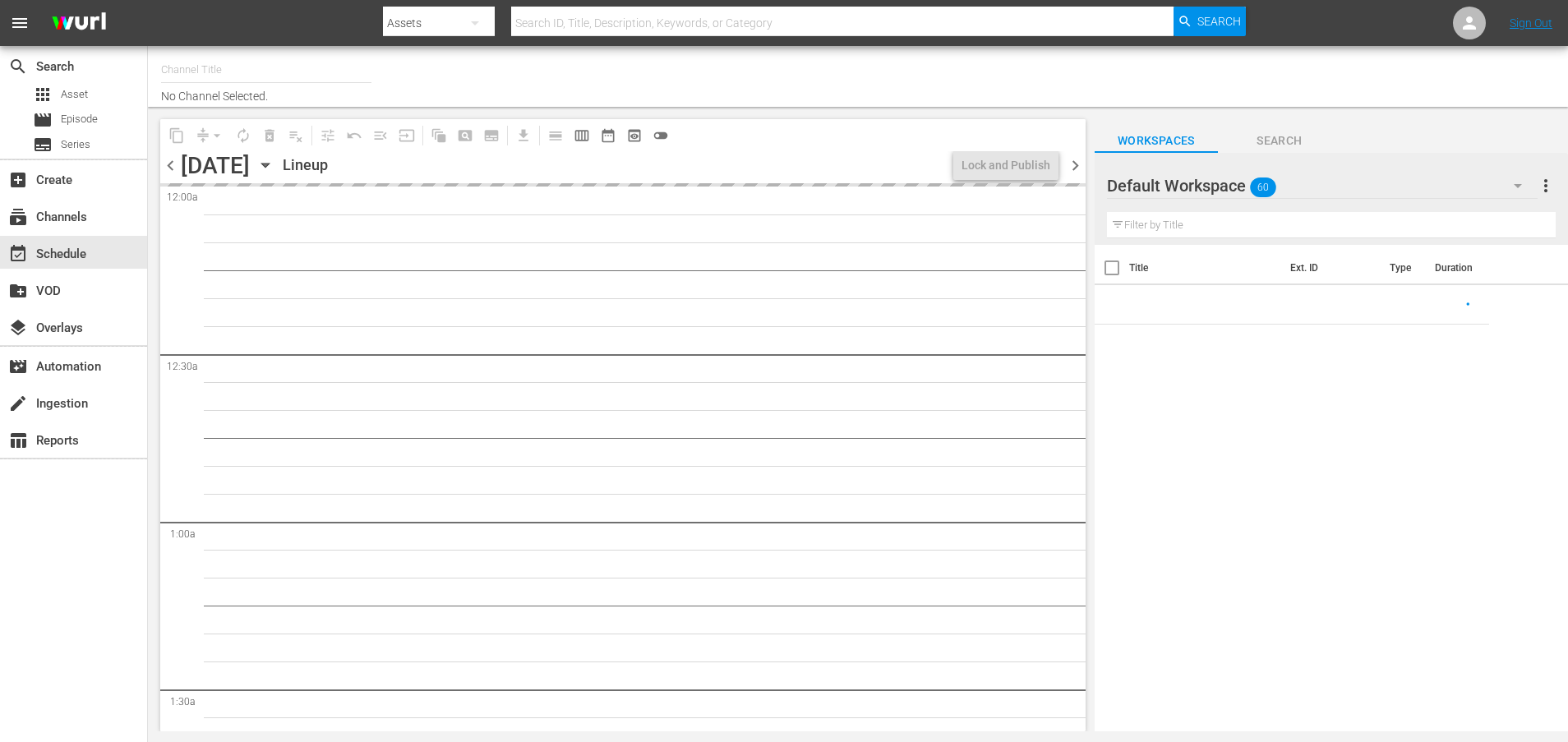
type input "Televisa Telenovelas (1317)"
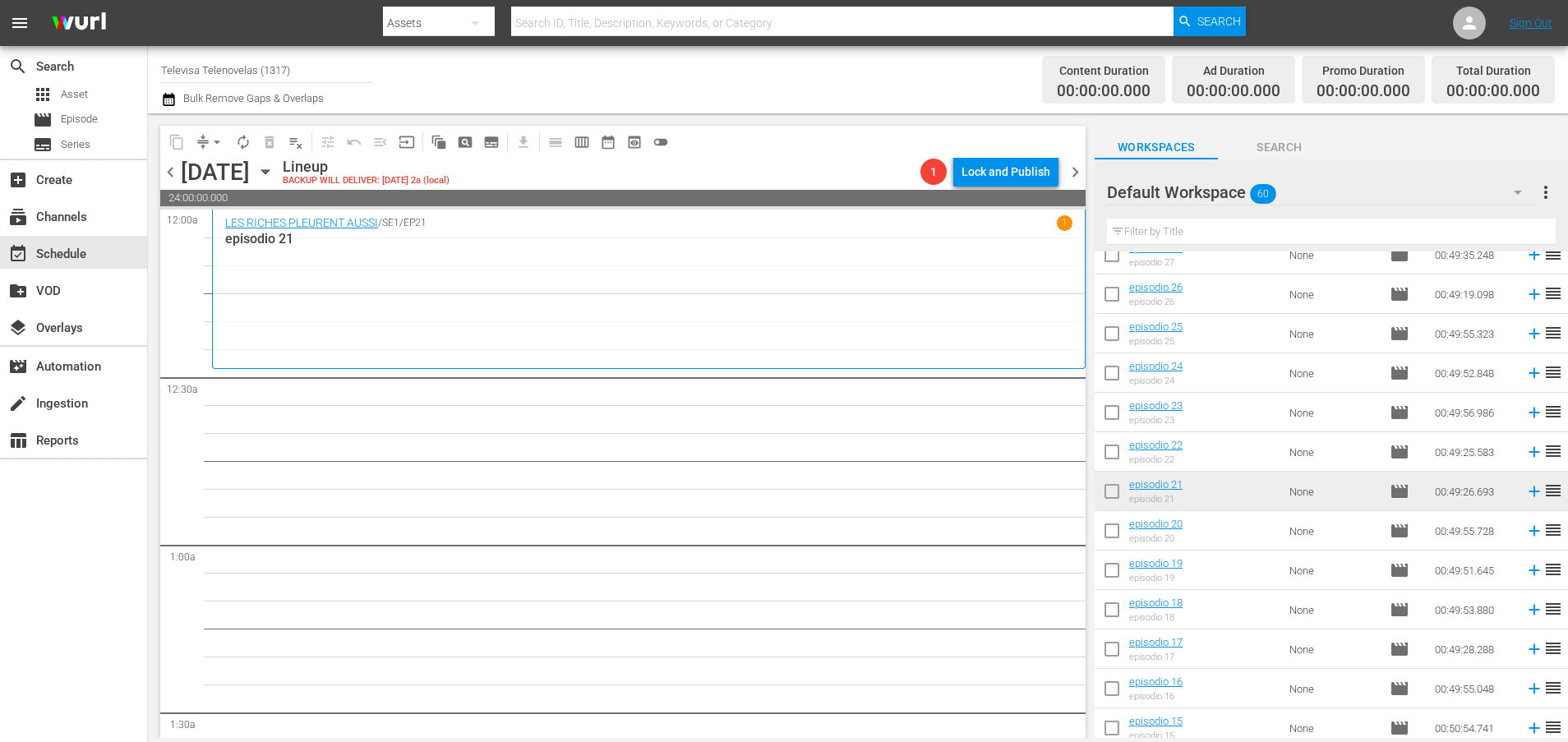
scroll to position [1302, 0]
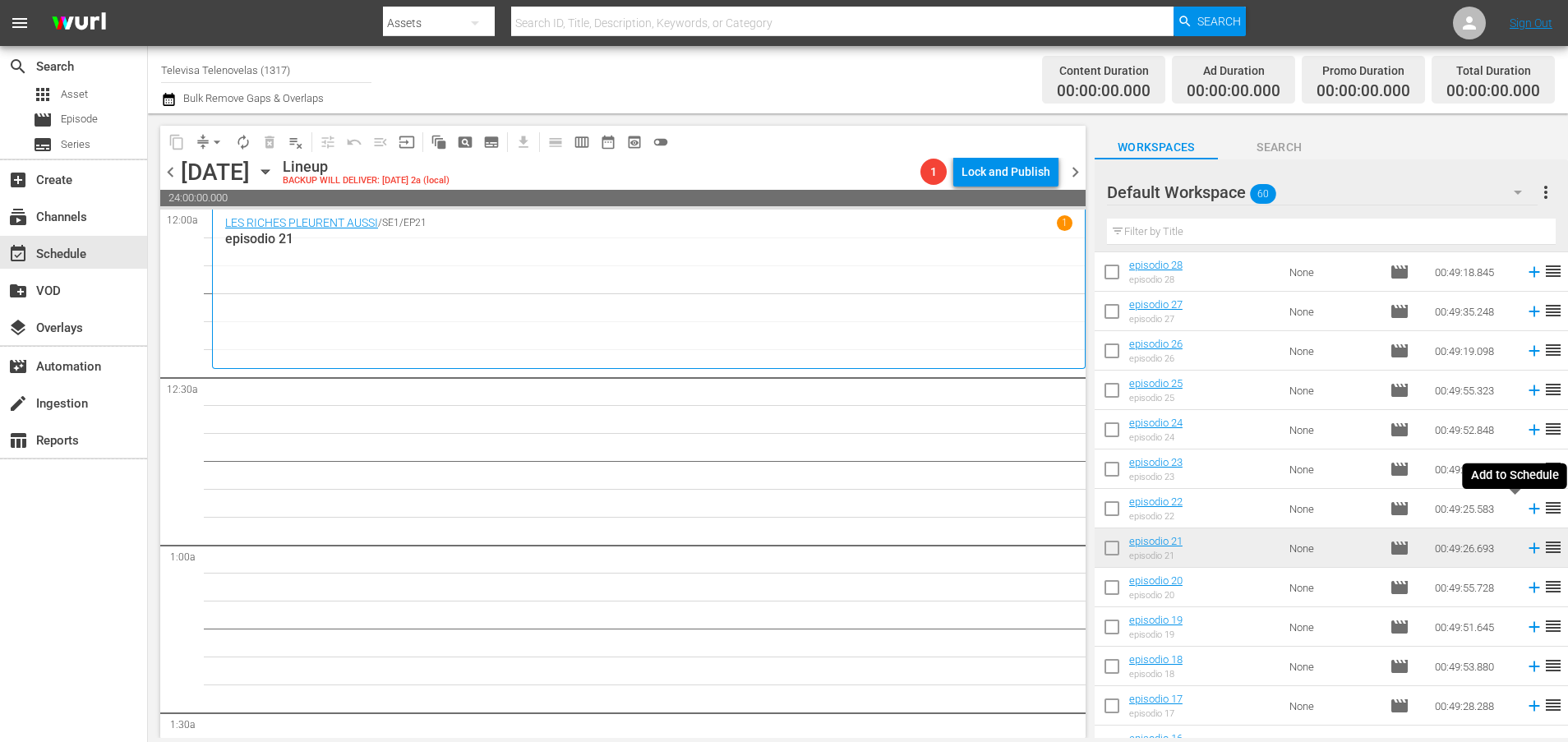
click at [1525, 510] on icon at bounding box center [1534, 508] width 18 height 18
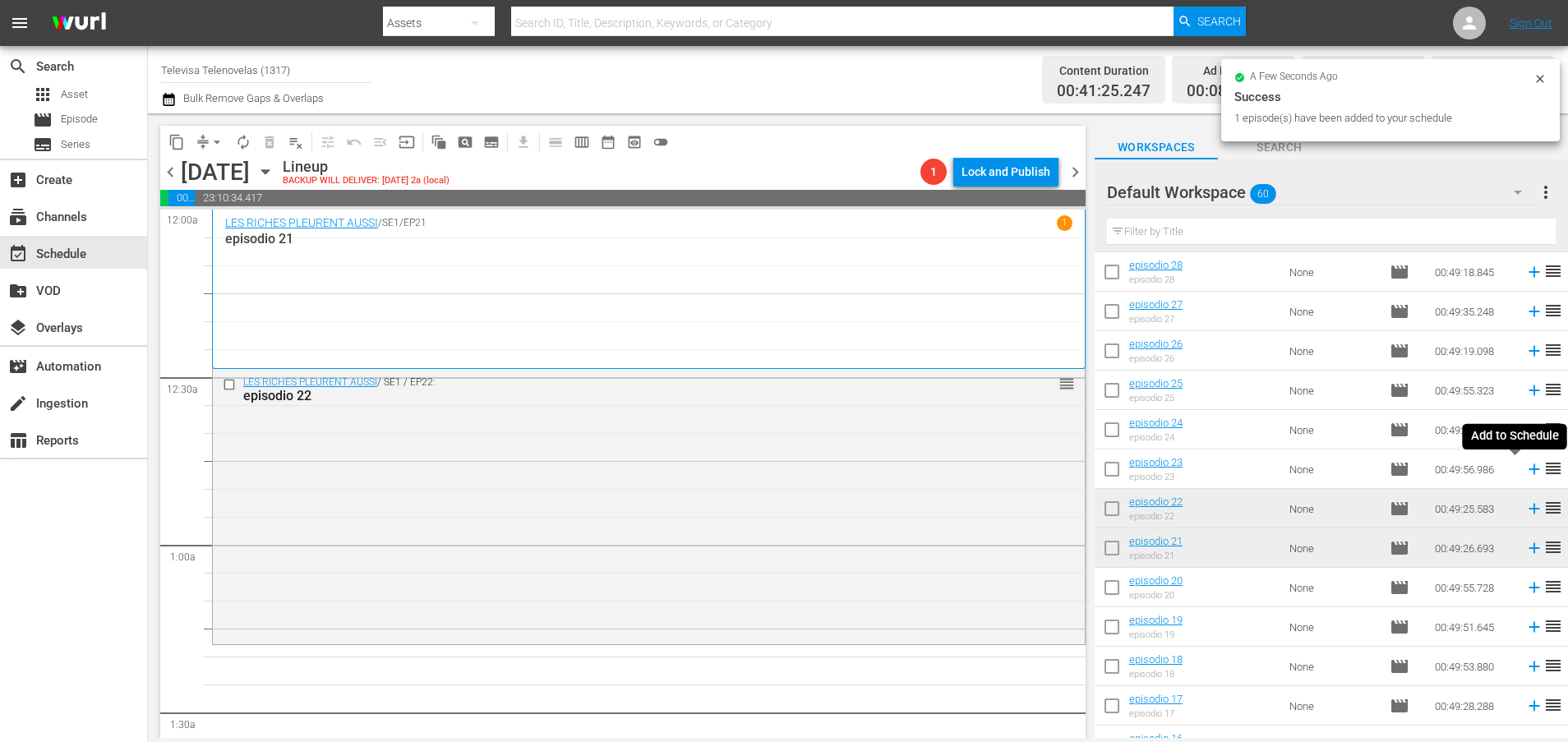
click at [1528, 471] on icon at bounding box center [1534, 469] width 11 height 11
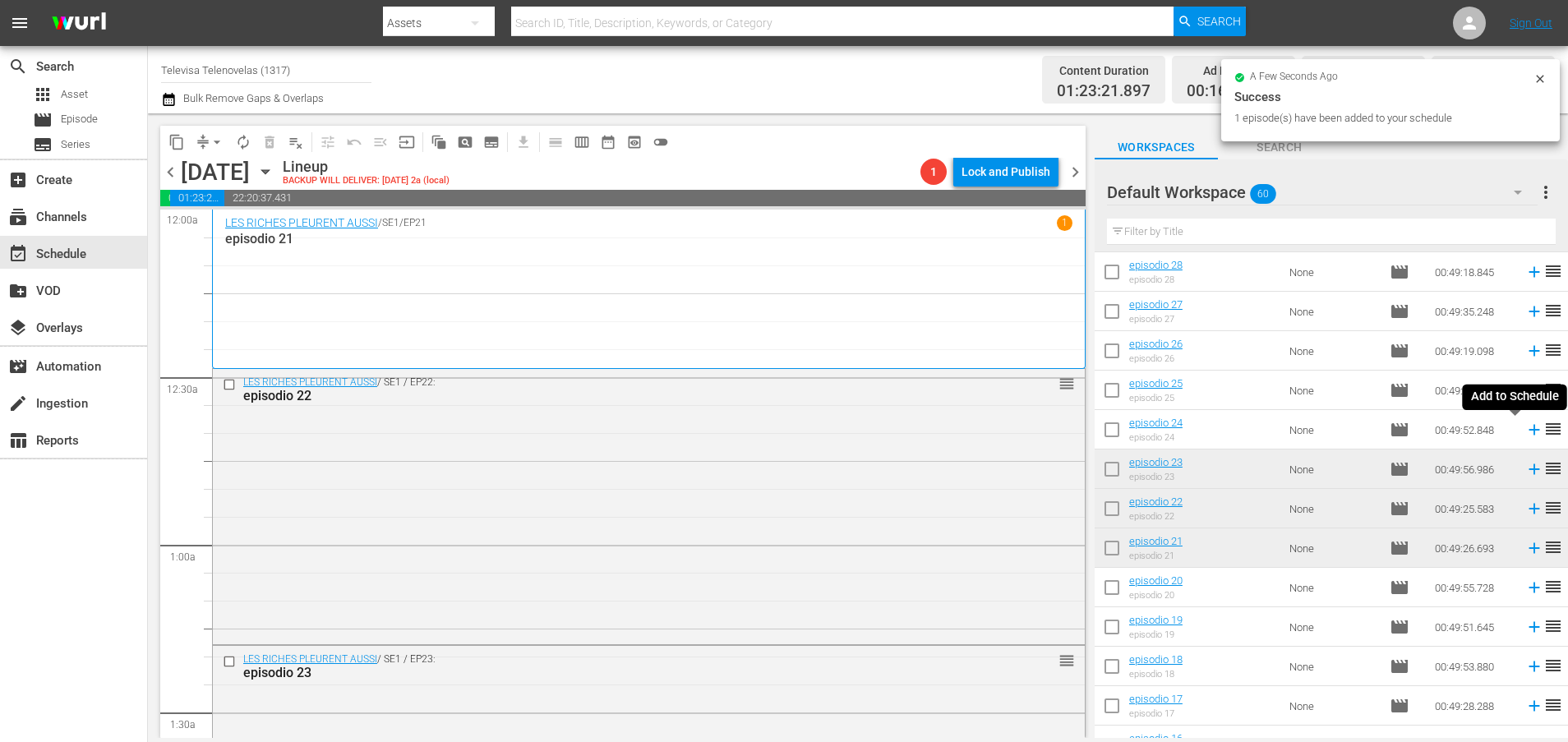
click at [1525, 429] on icon at bounding box center [1534, 430] width 18 height 18
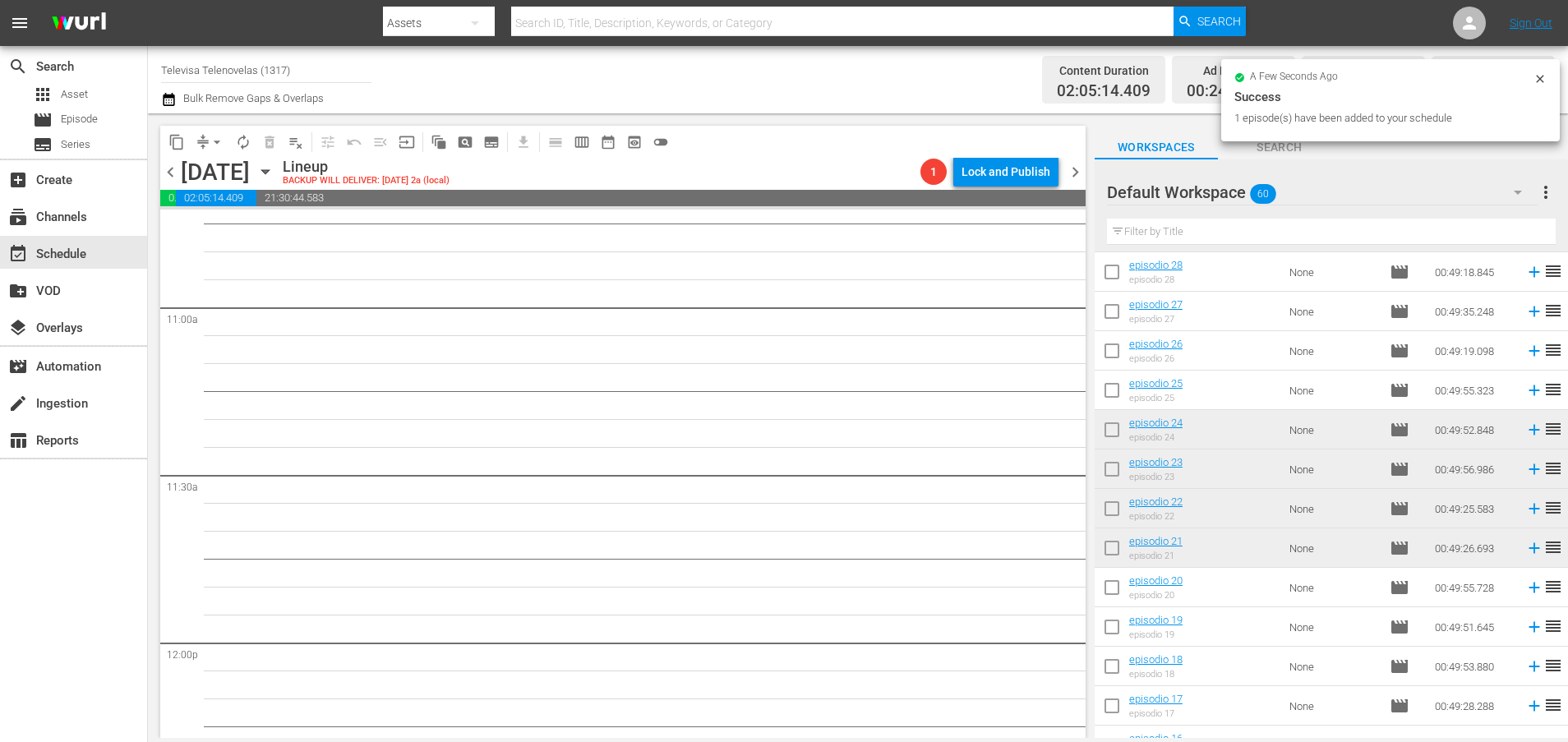
scroll to position [7516, 0]
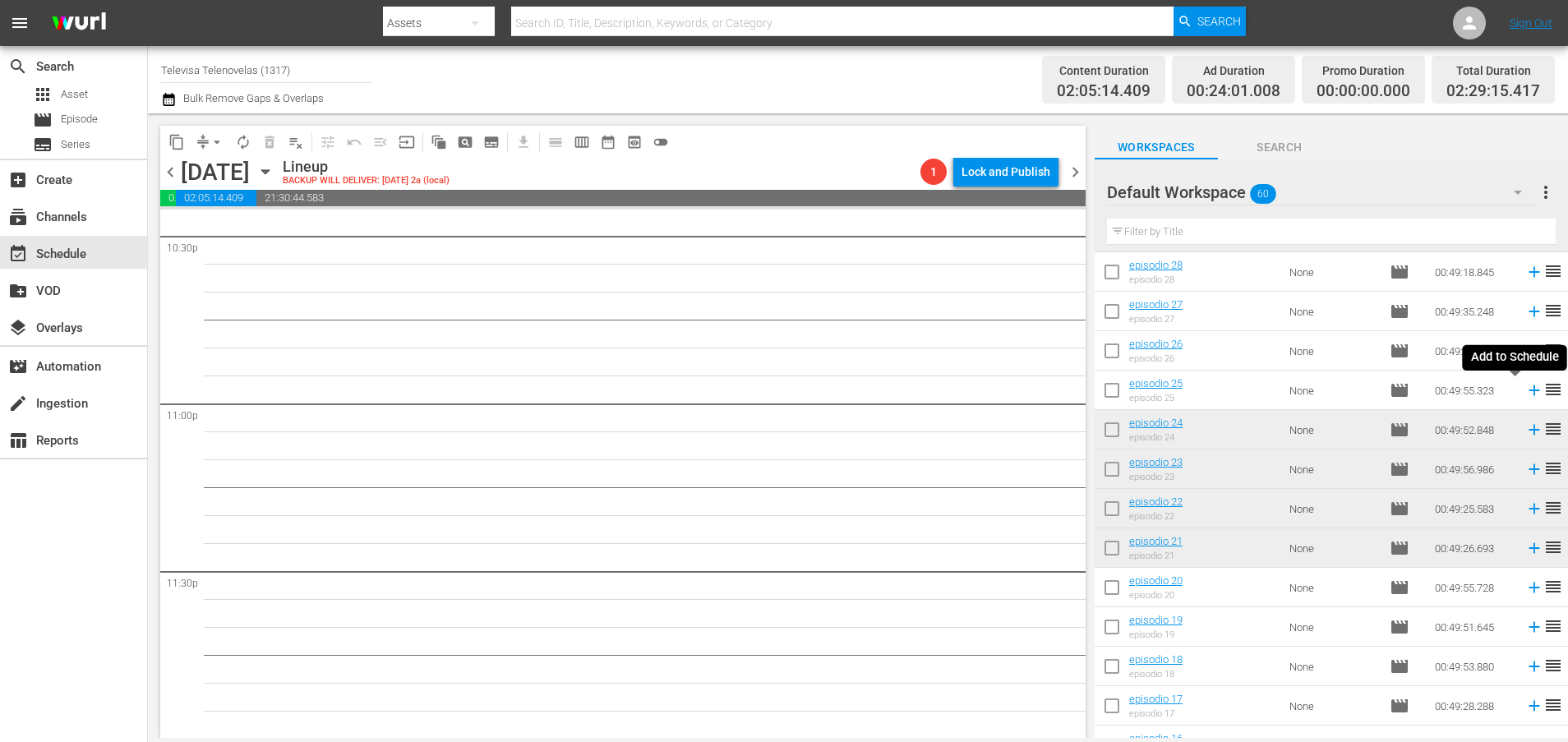
click at [1528, 389] on icon at bounding box center [1534, 391] width 11 height 11
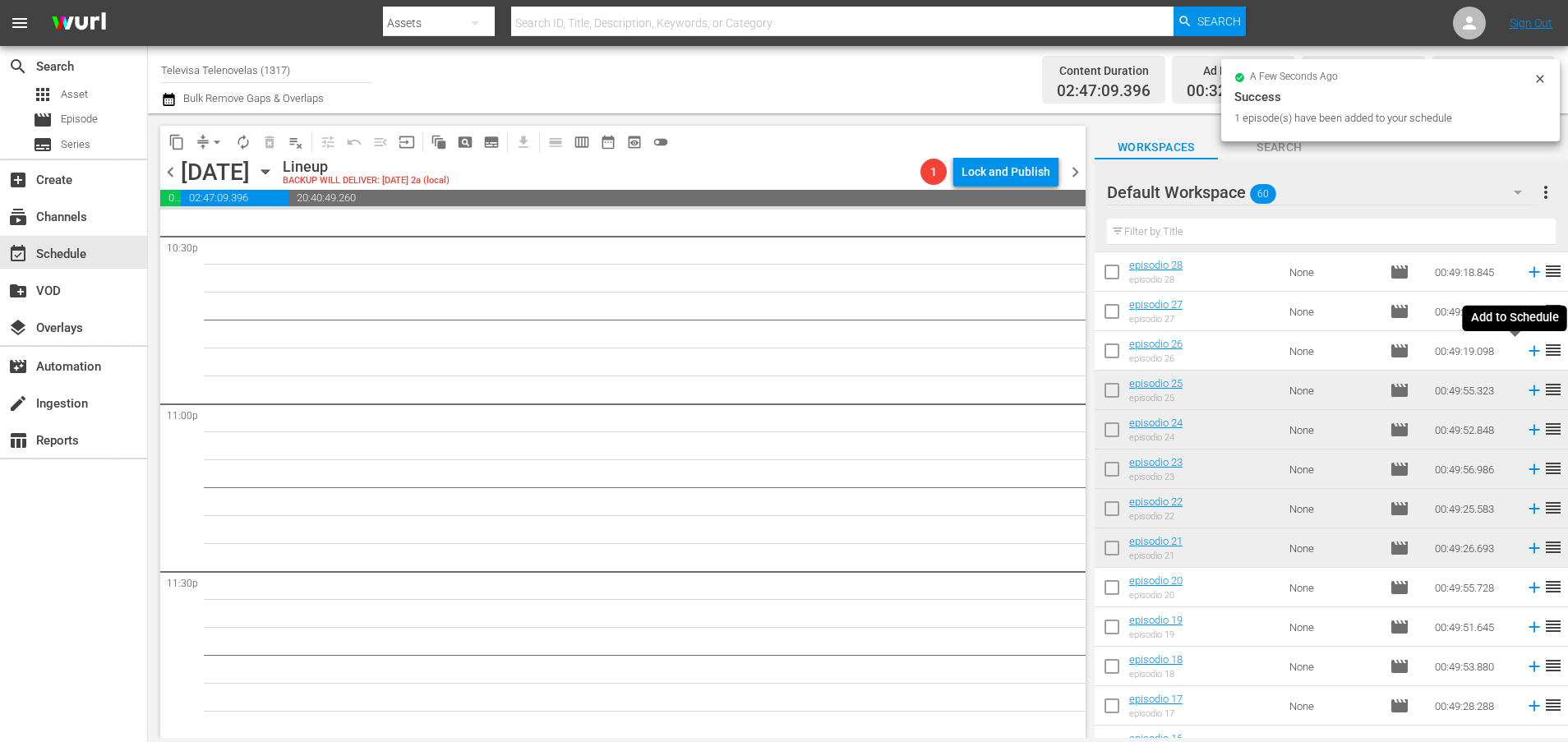
scroll to position [7488, 0]
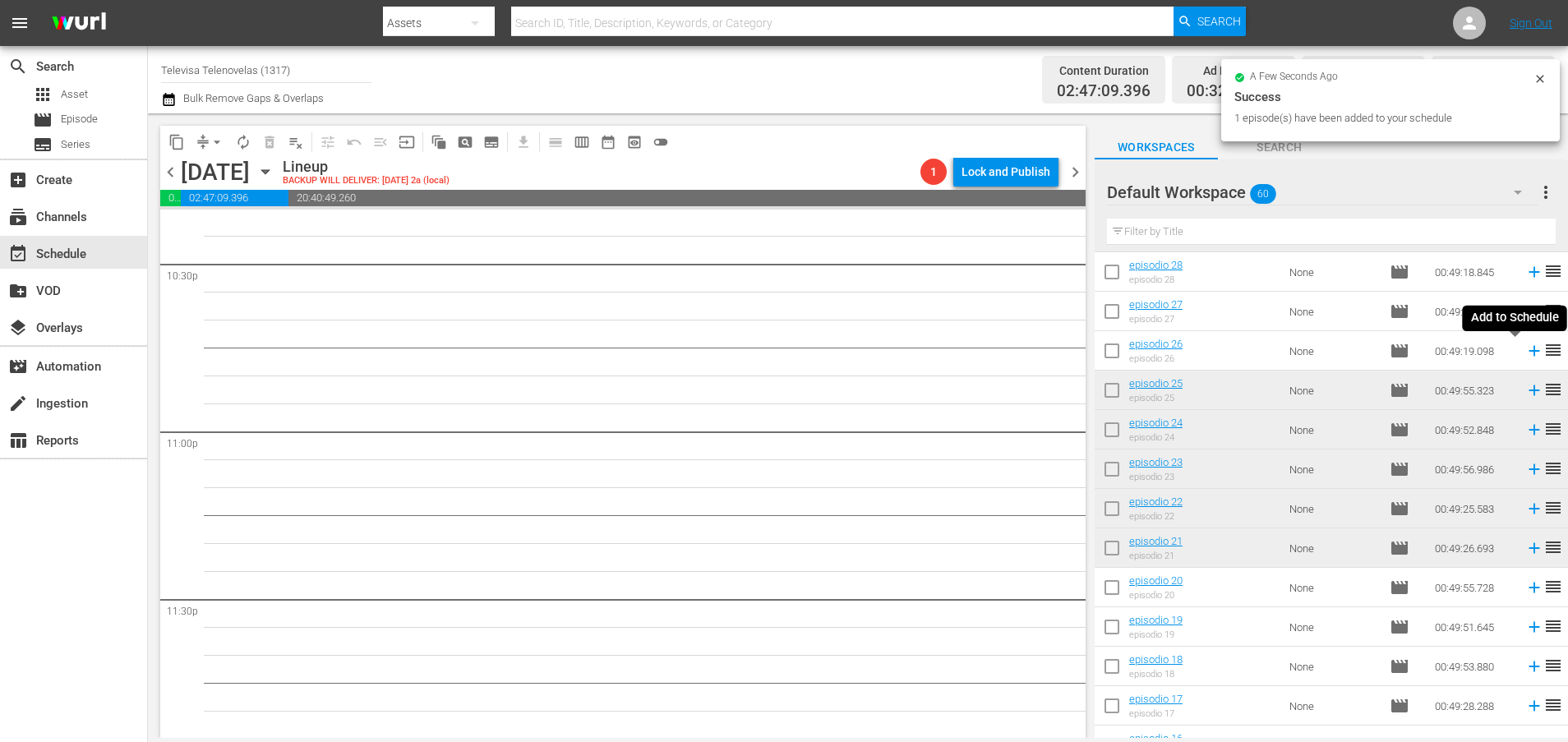
click at [1525, 352] on icon at bounding box center [1534, 351] width 18 height 18
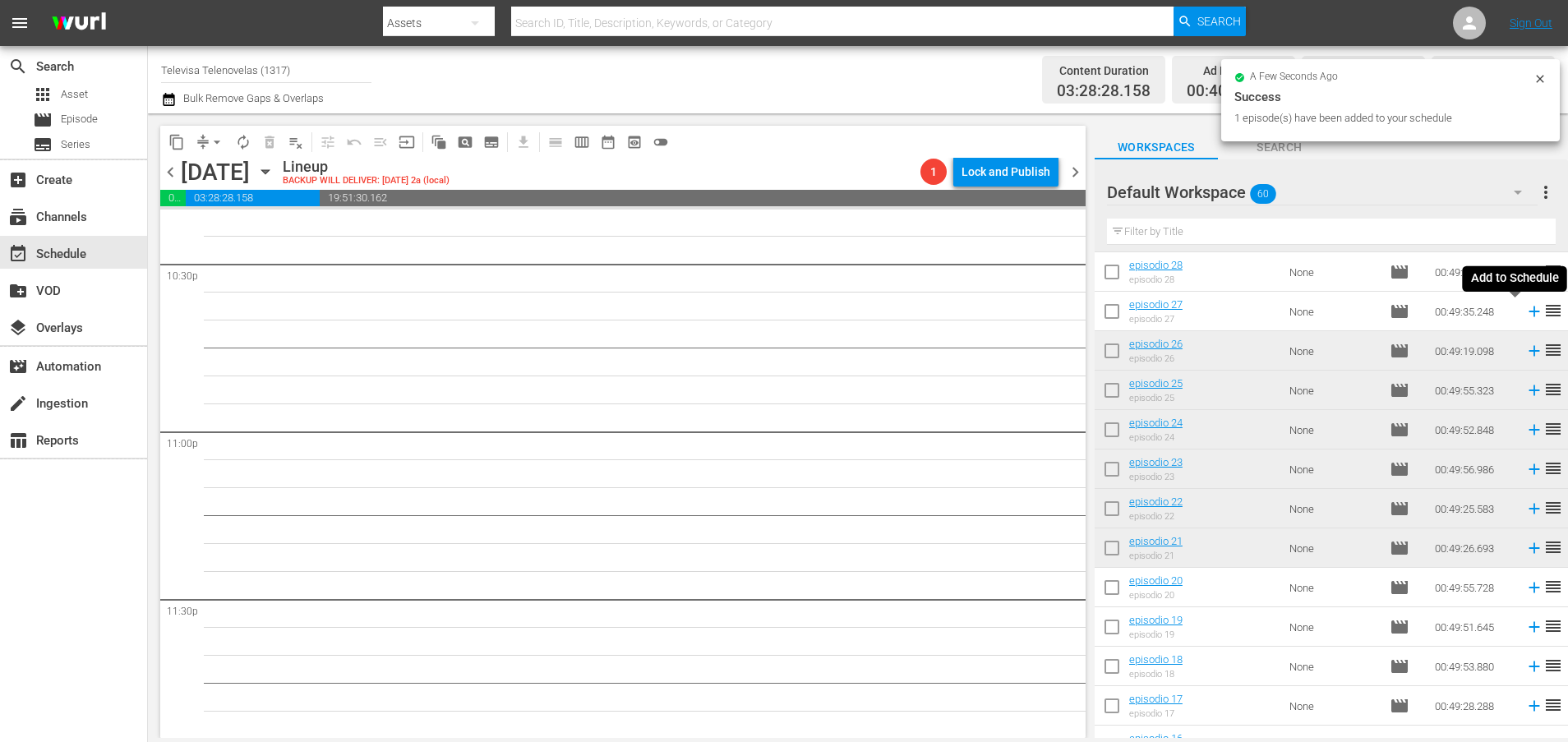
scroll to position [7459, 0]
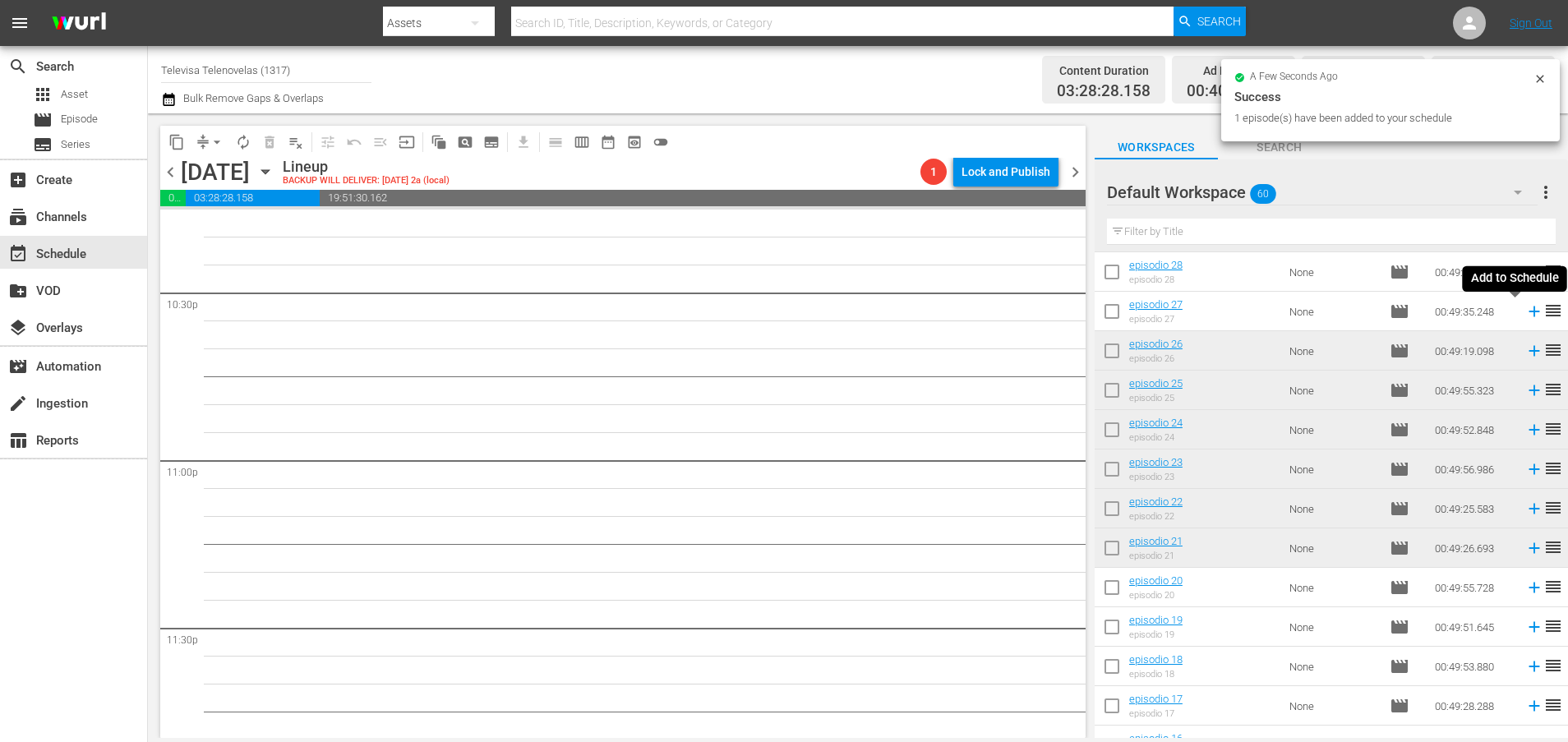
click at [1528, 311] on icon at bounding box center [1534, 311] width 11 height 11
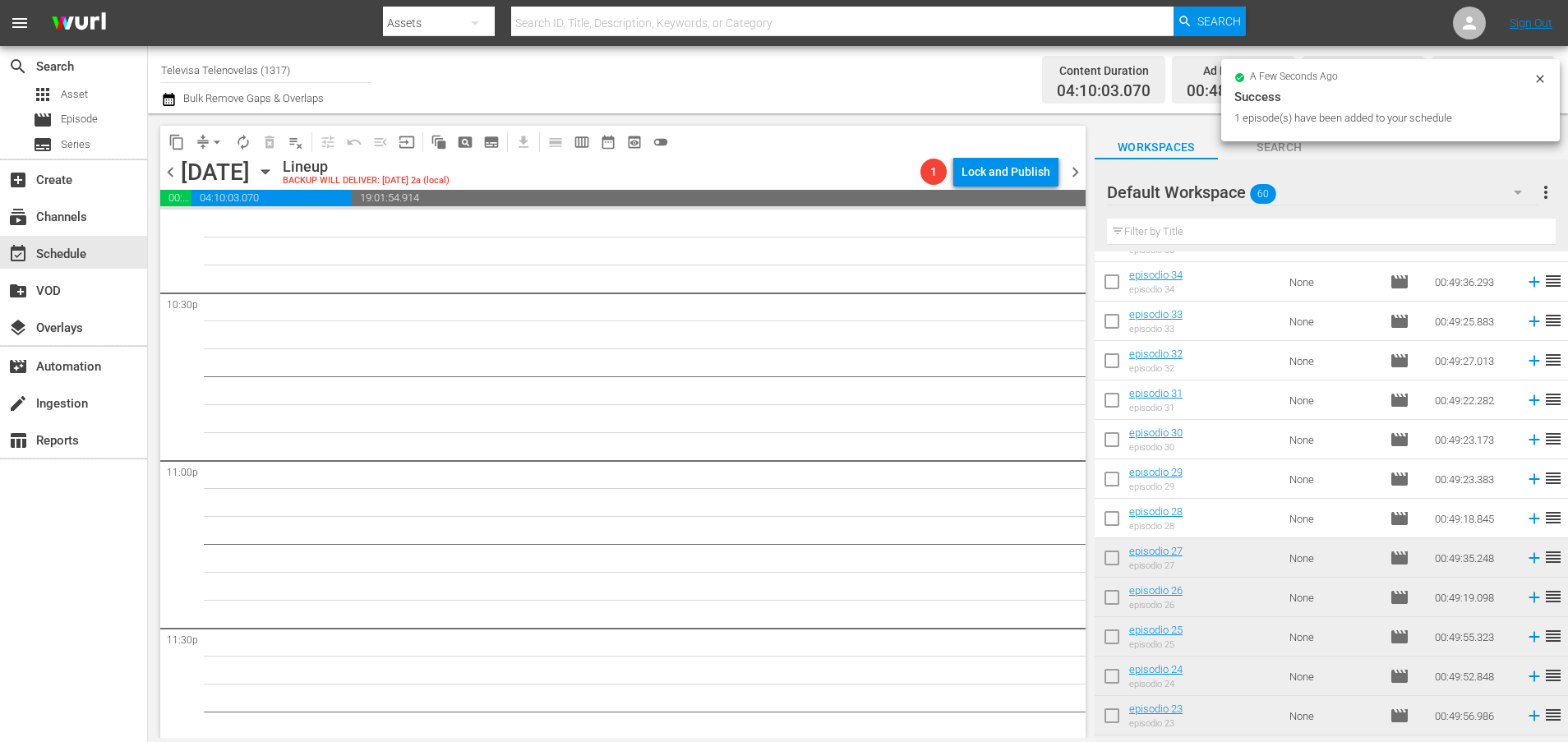
scroll to position [7432, 0]
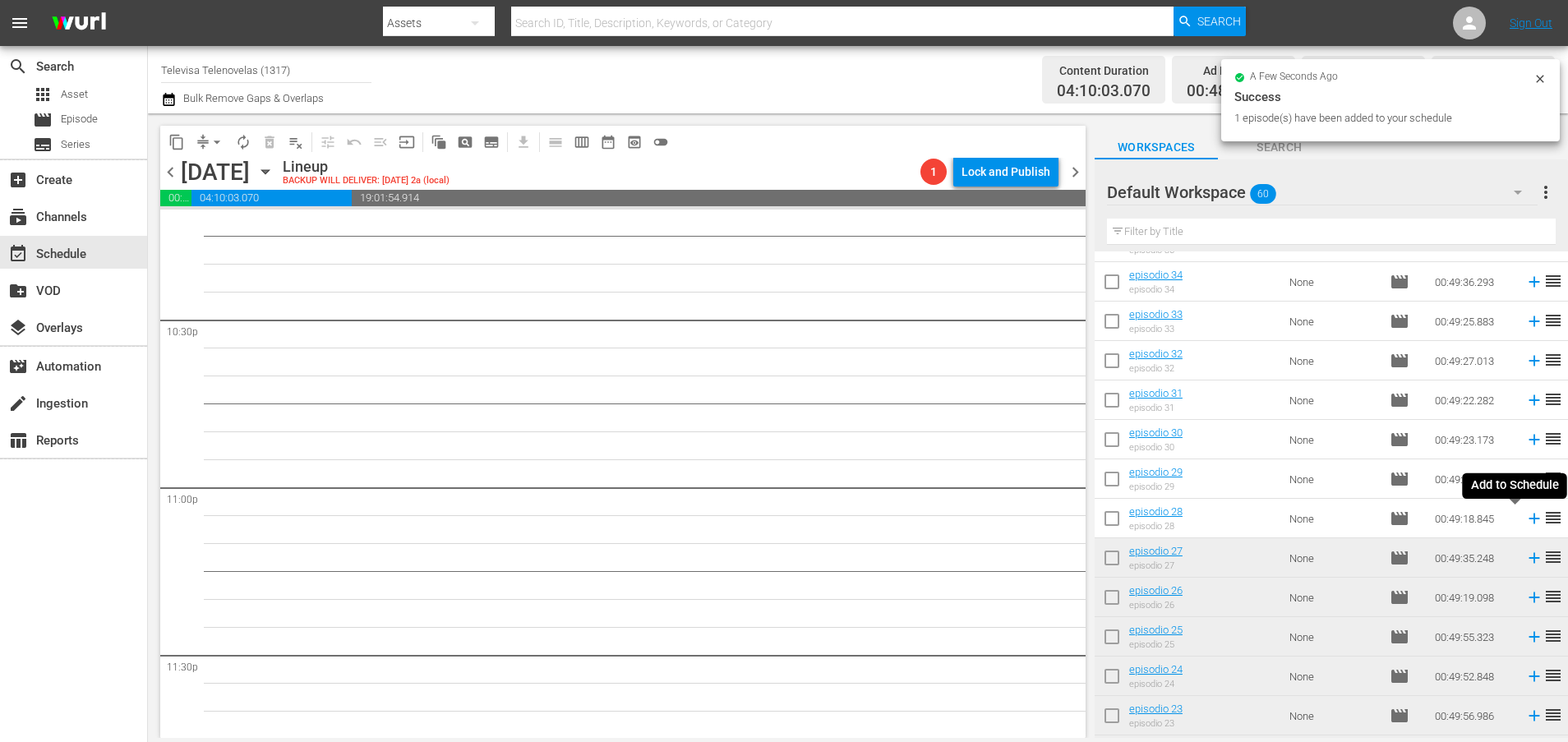
click at [1528, 516] on icon at bounding box center [1534, 519] width 11 height 11
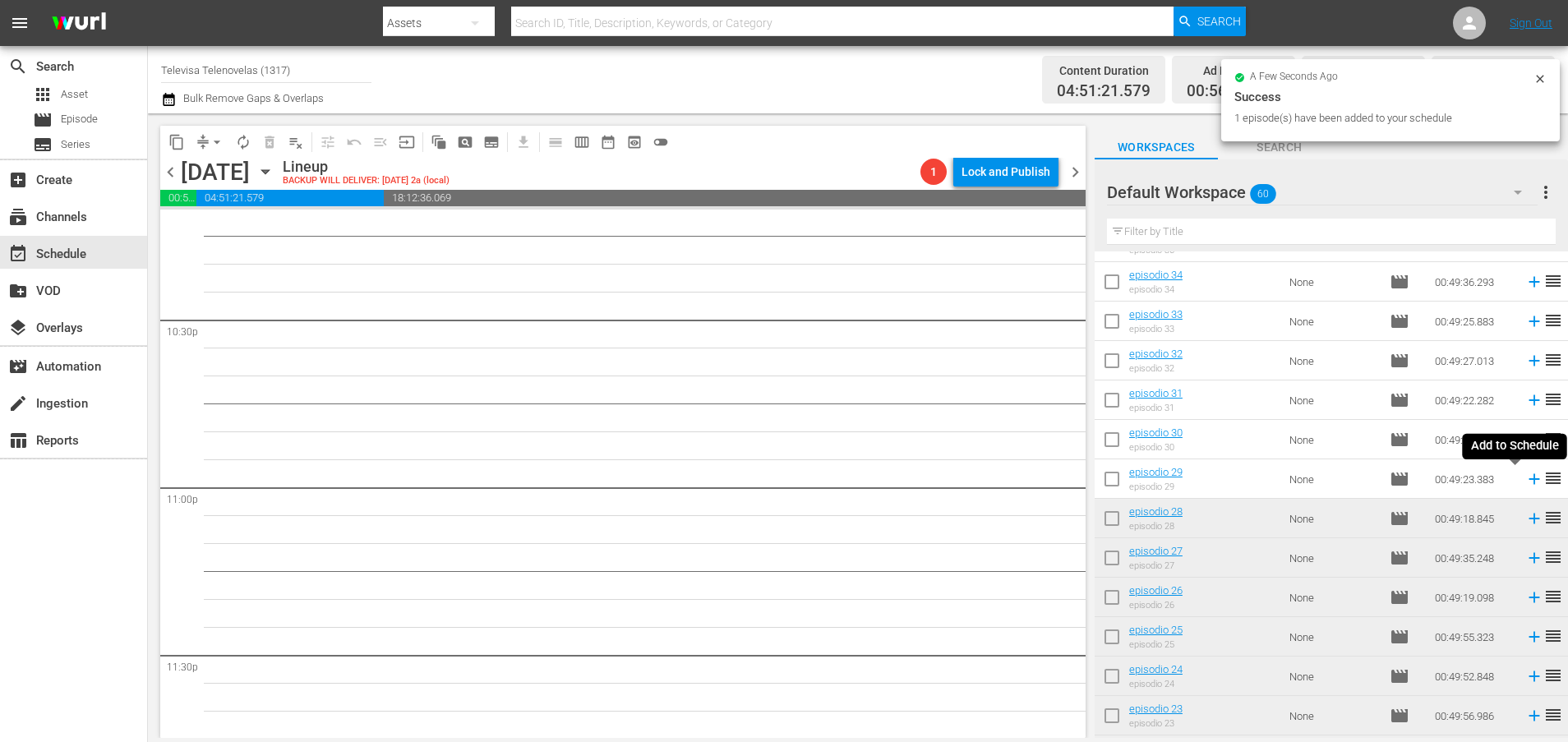
click at [1528, 479] on icon at bounding box center [1534, 479] width 11 height 11
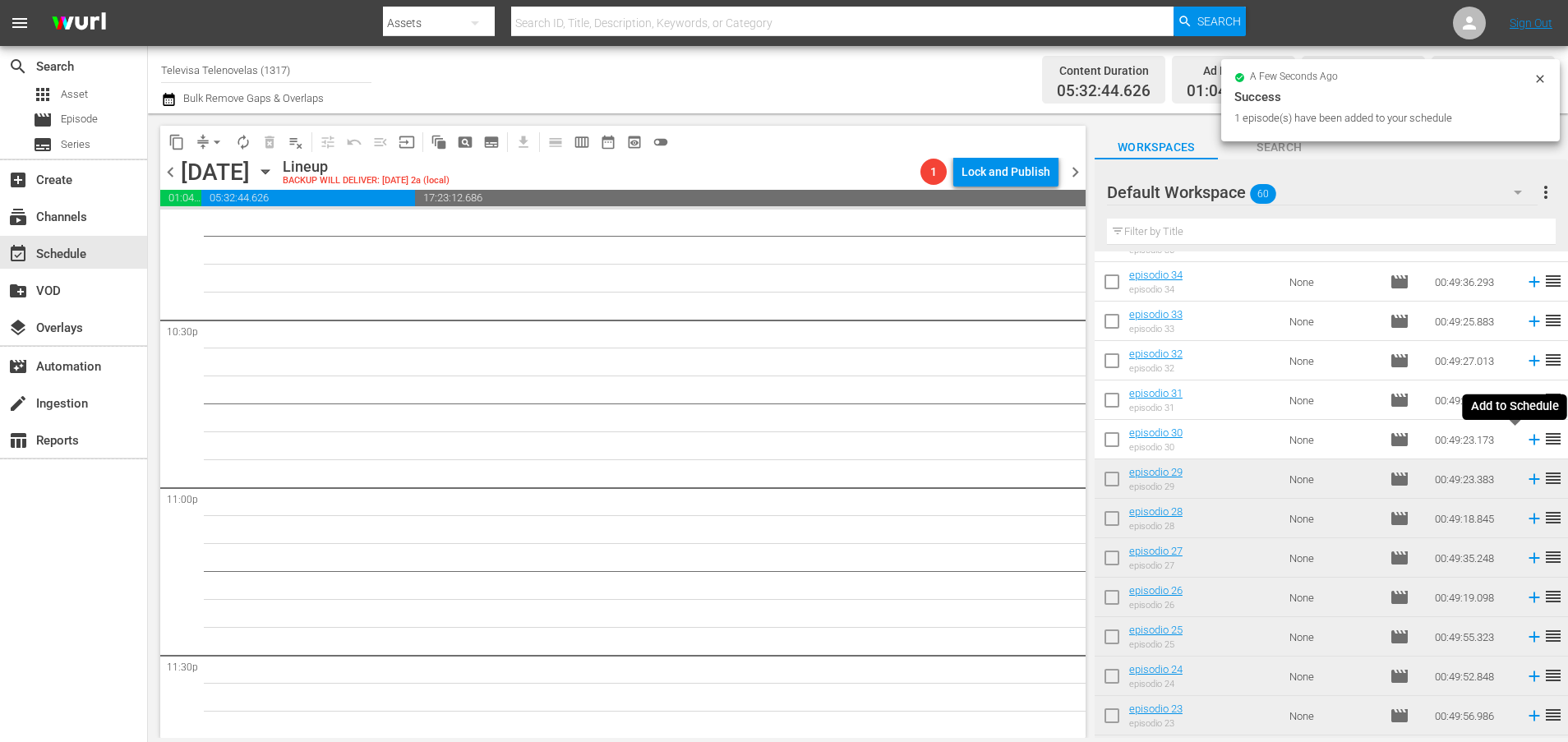
click at [1528, 441] on icon at bounding box center [1534, 440] width 11 height 11
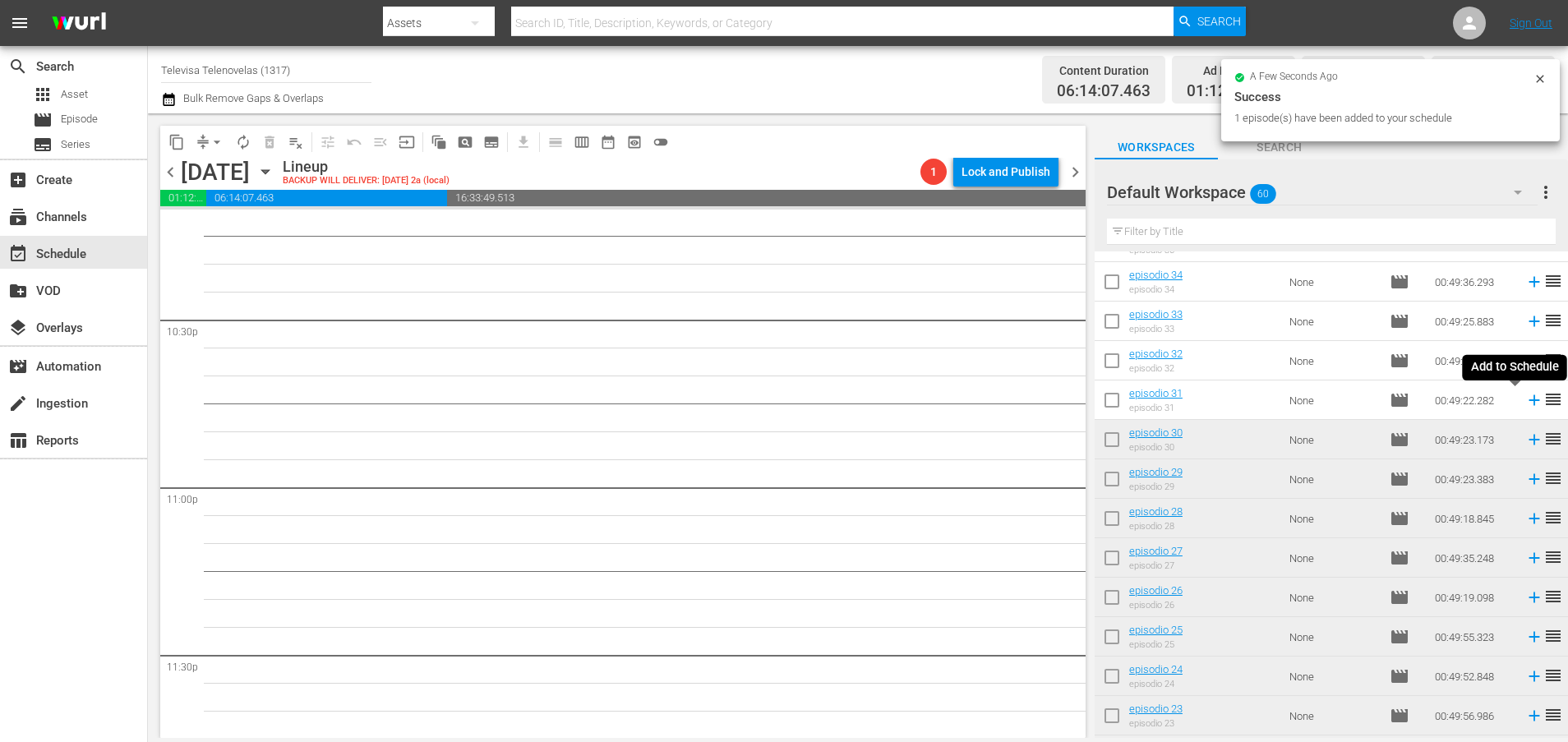
click at [1525, 404] on icon at bounding box center [1534, 400] width 18 height 18
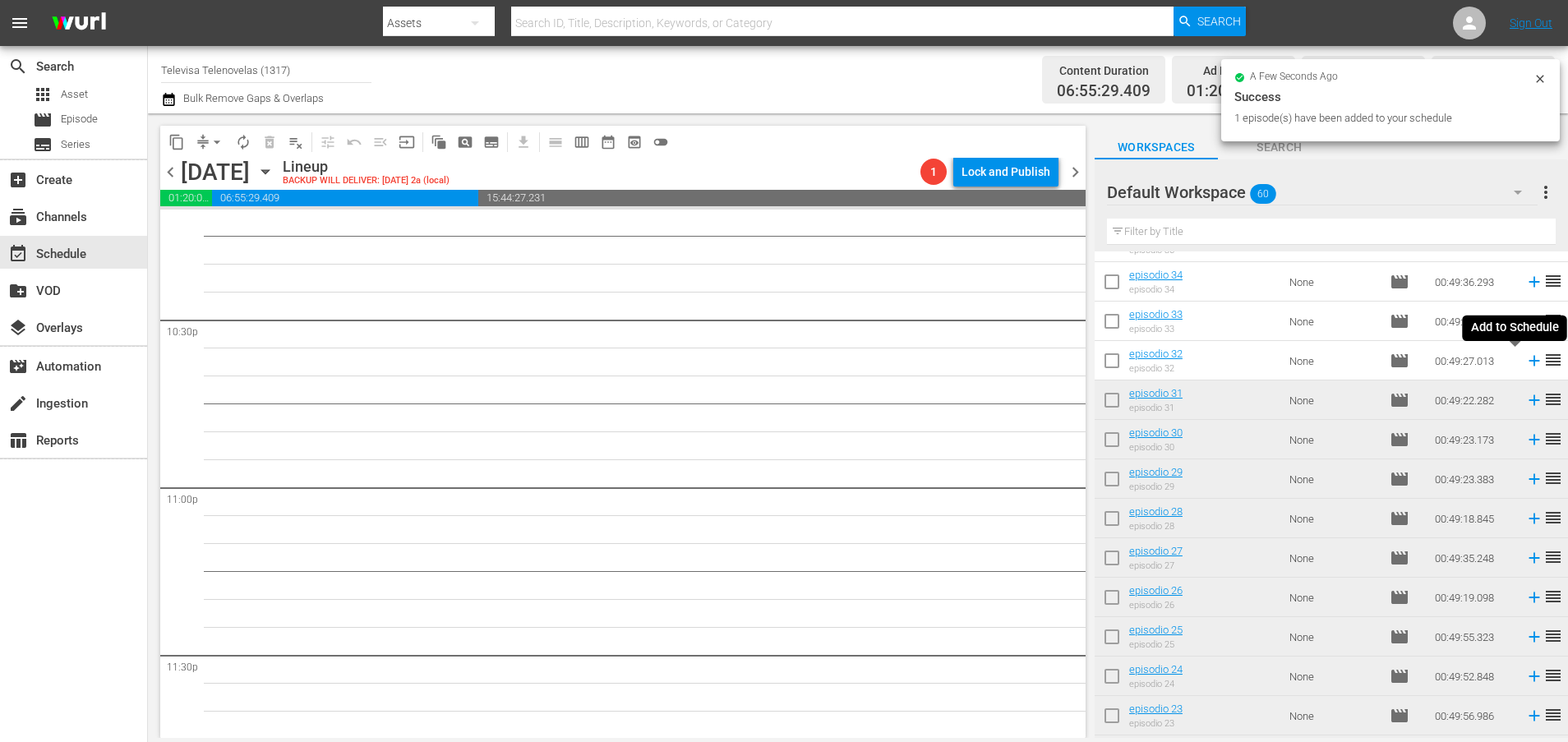
click at [1525, 363] on icon at bounding box center [1534, 361] width 18 height 18
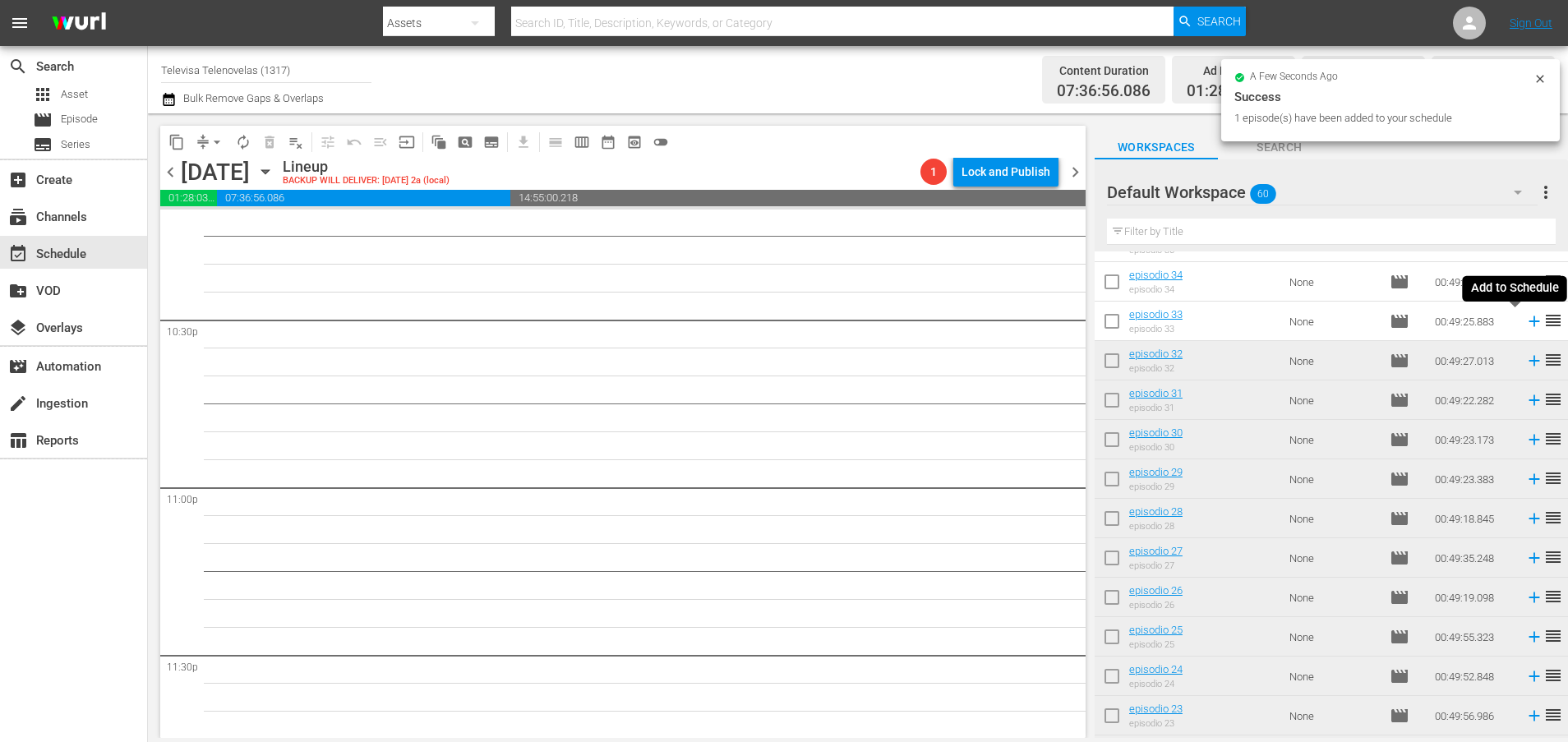
scroll to position [7404, 0]
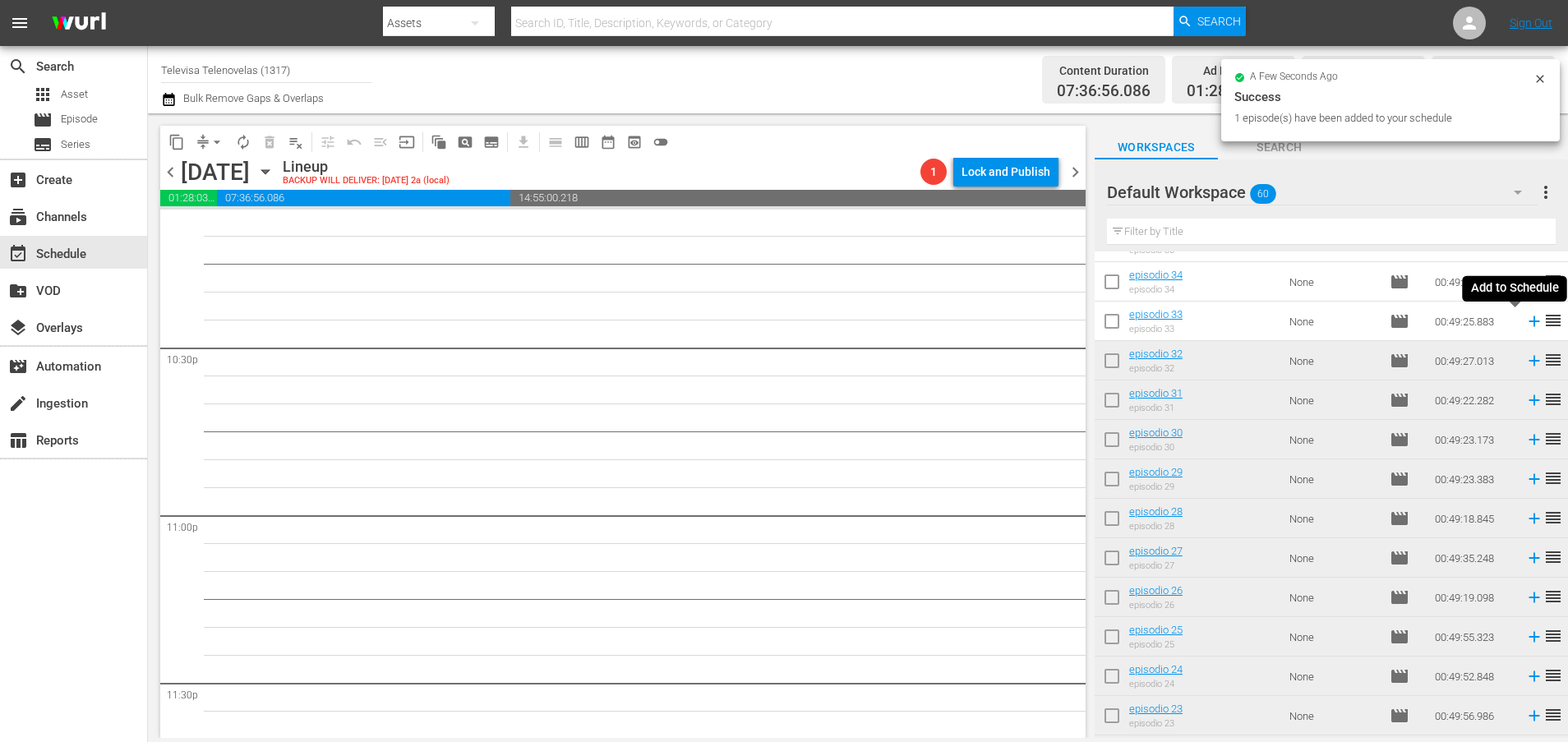
click at [1528, 321] on icon at bounding box center [1534, 321] width 11 height 11
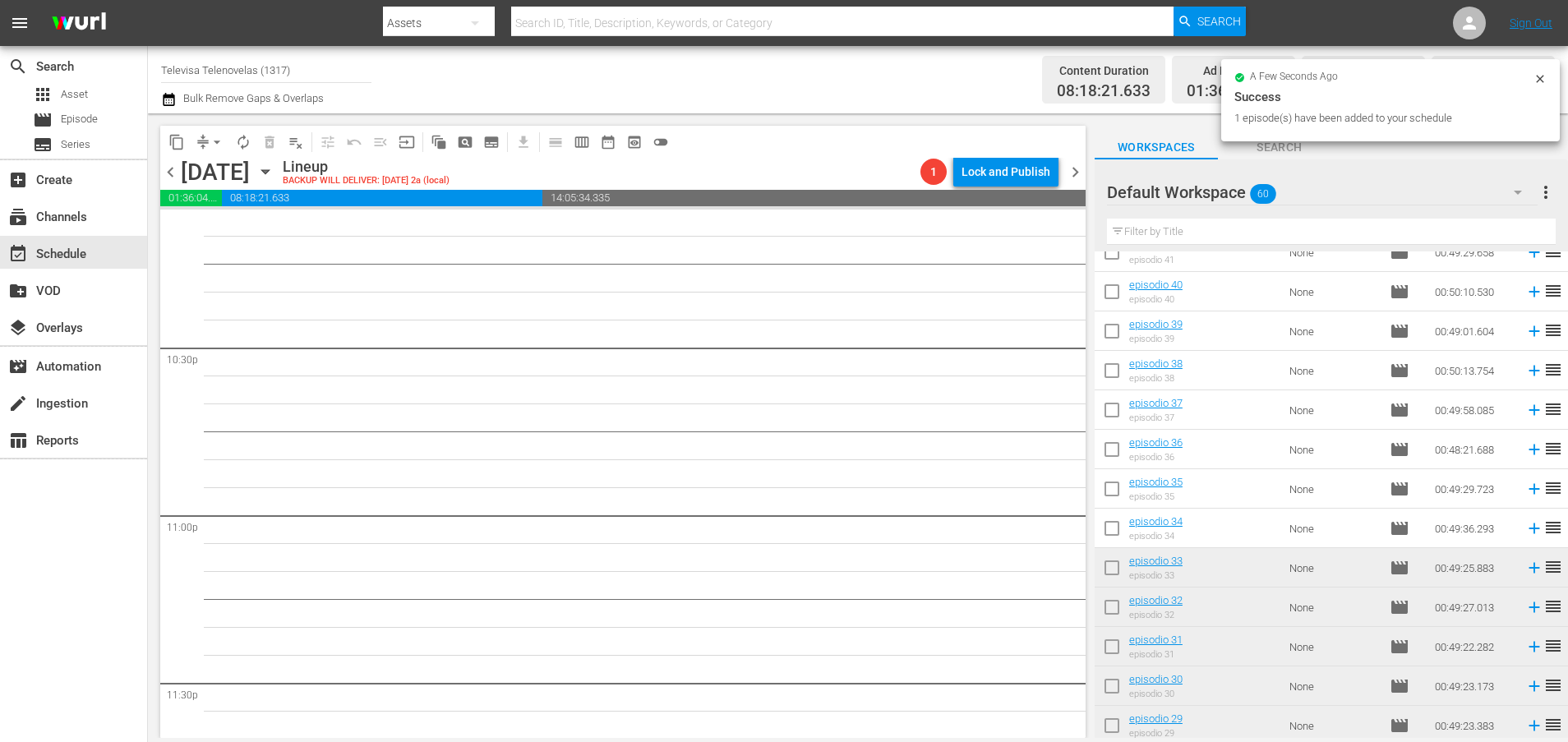
scroll to position [7375, 0]
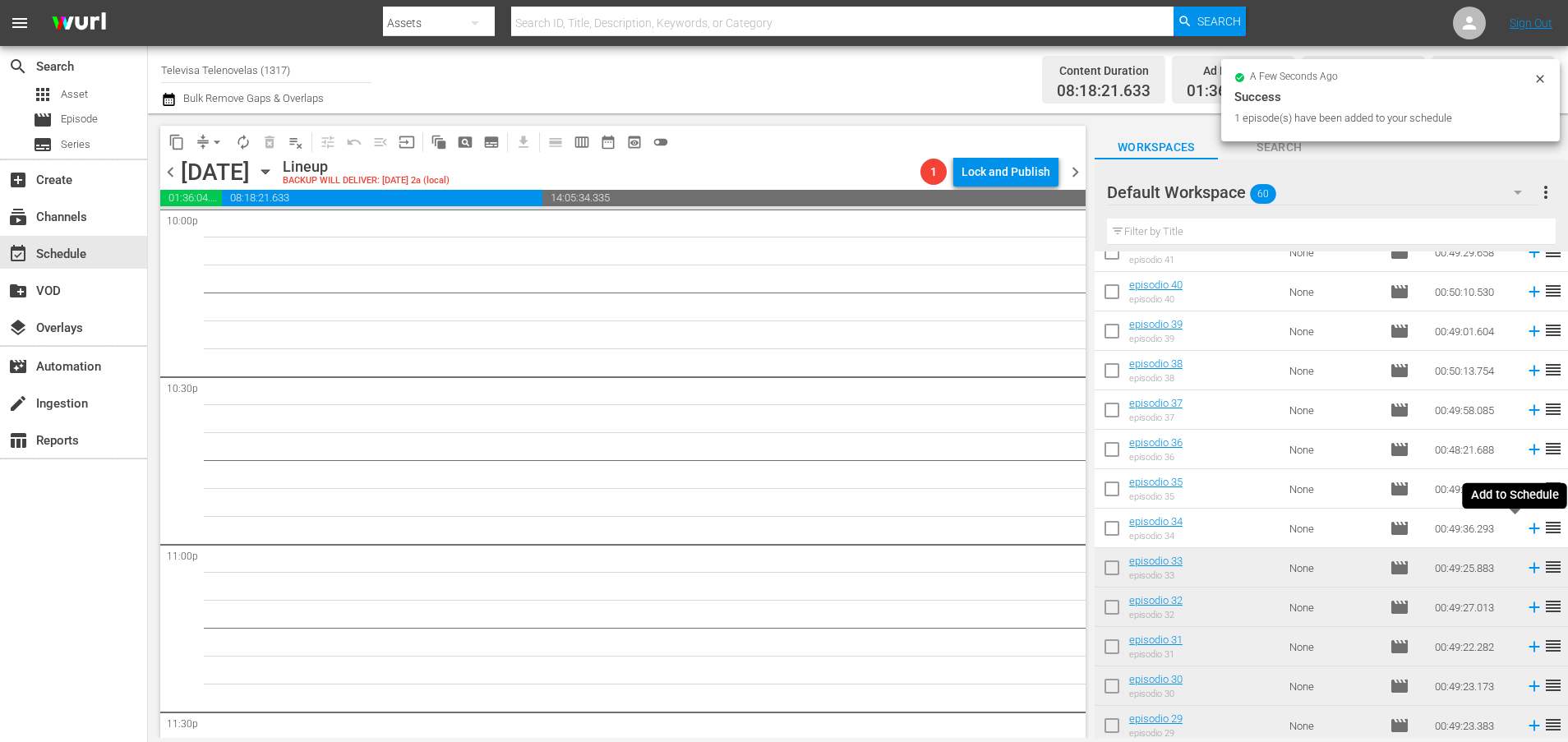
click at [1525, 530] on icon at bounding box center [1534, 528] width 18 height 18
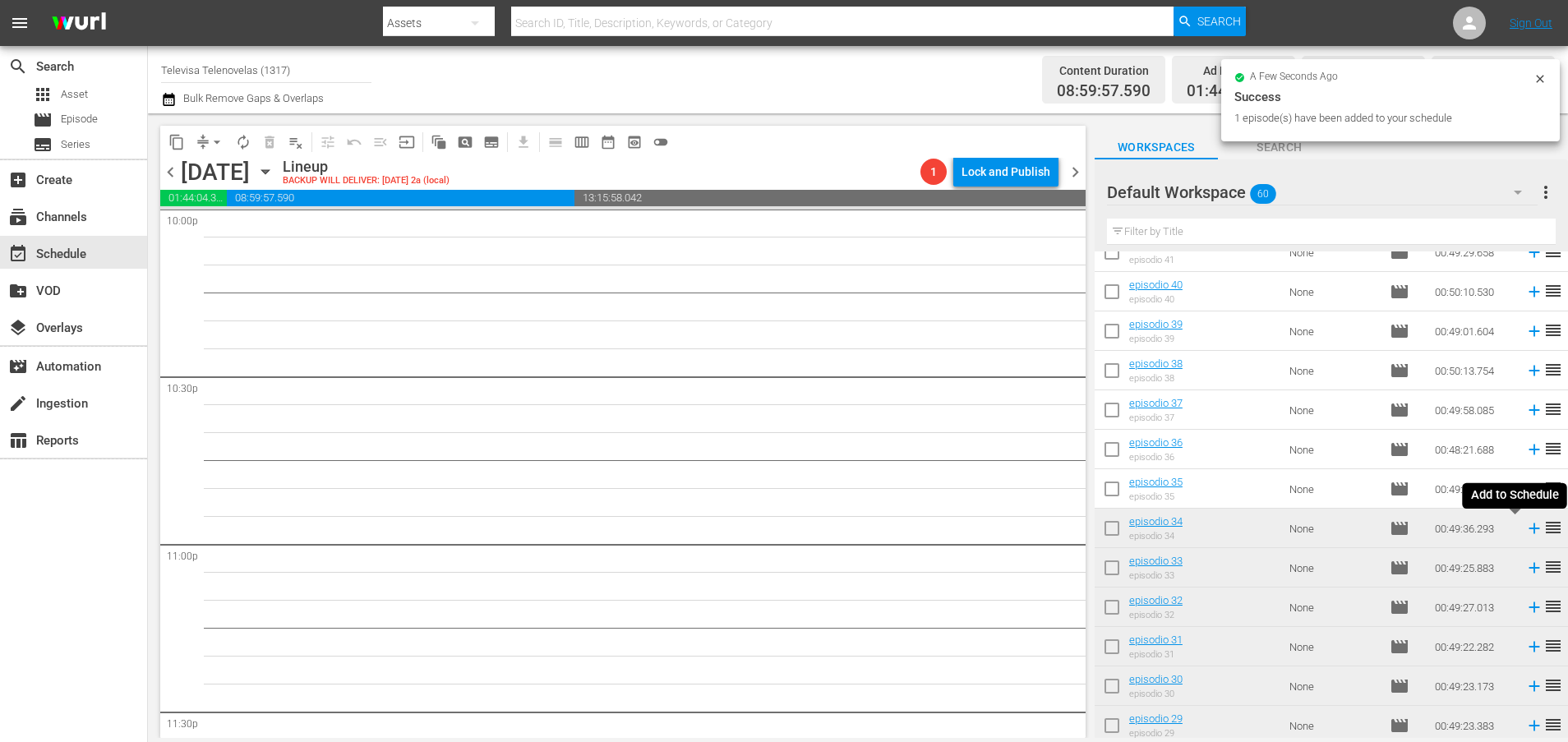
scroll to position [7348, 0]
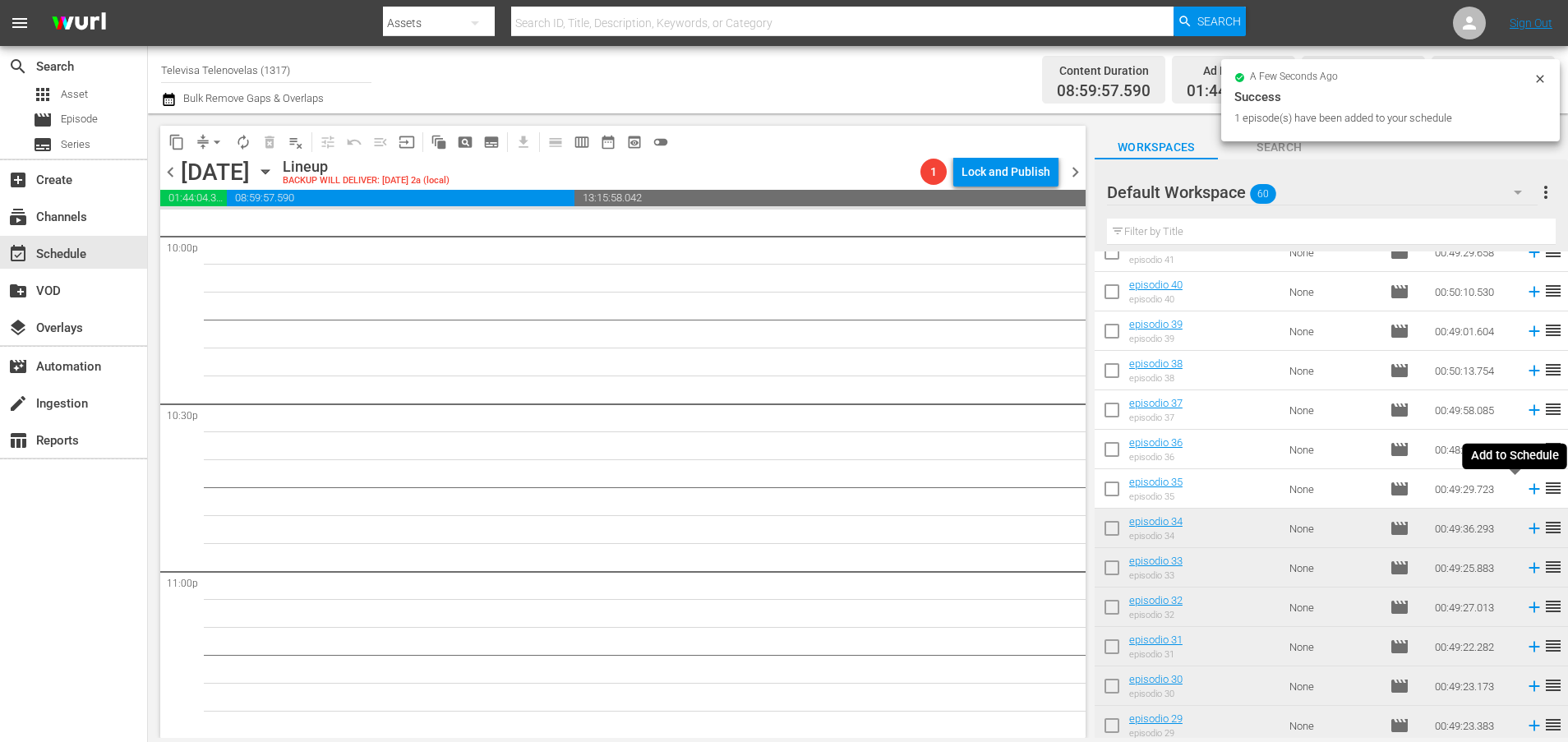
click at [1525, 491] on icon at bounding box center [1534, 489] width 18 height 18
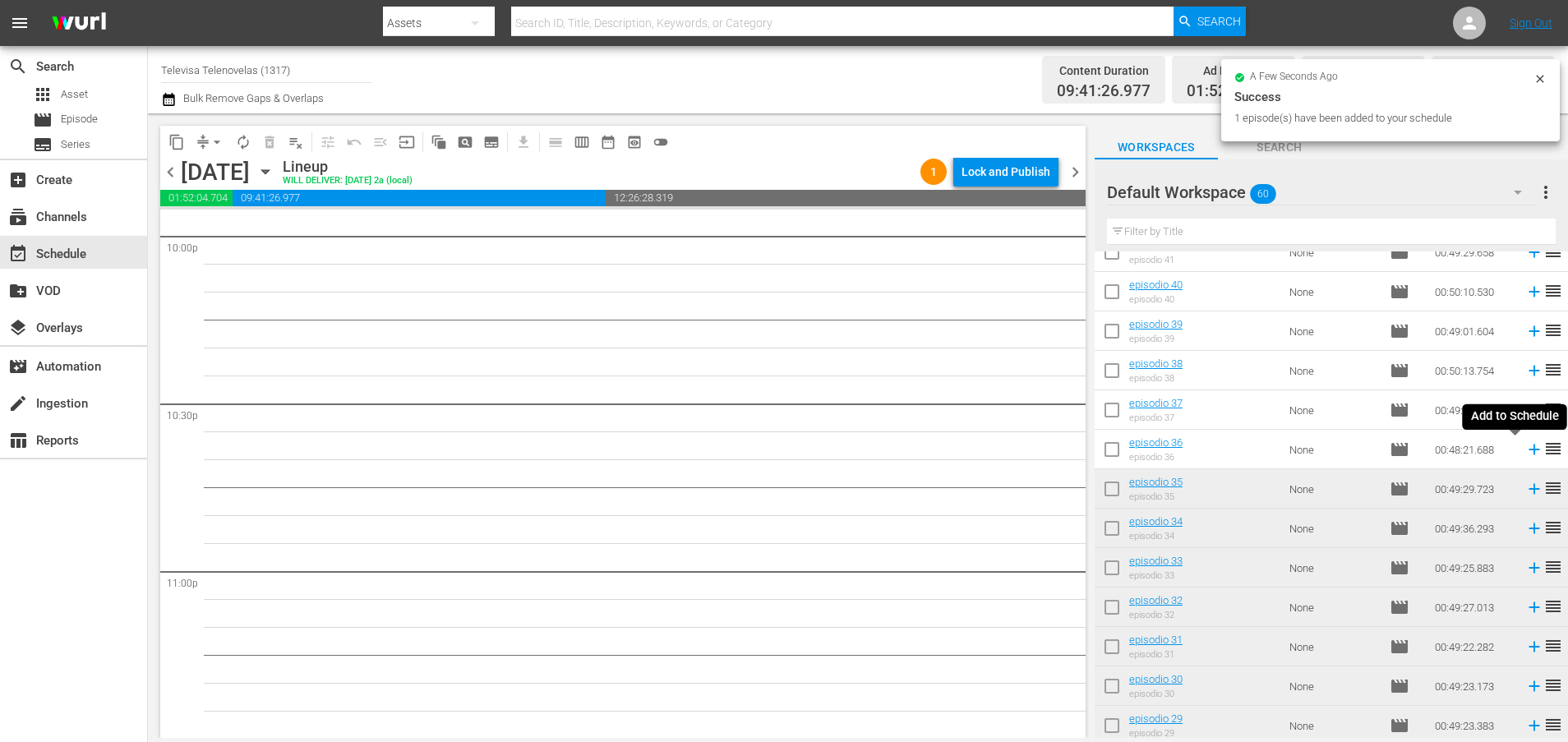
scroll to position [7320, 0]
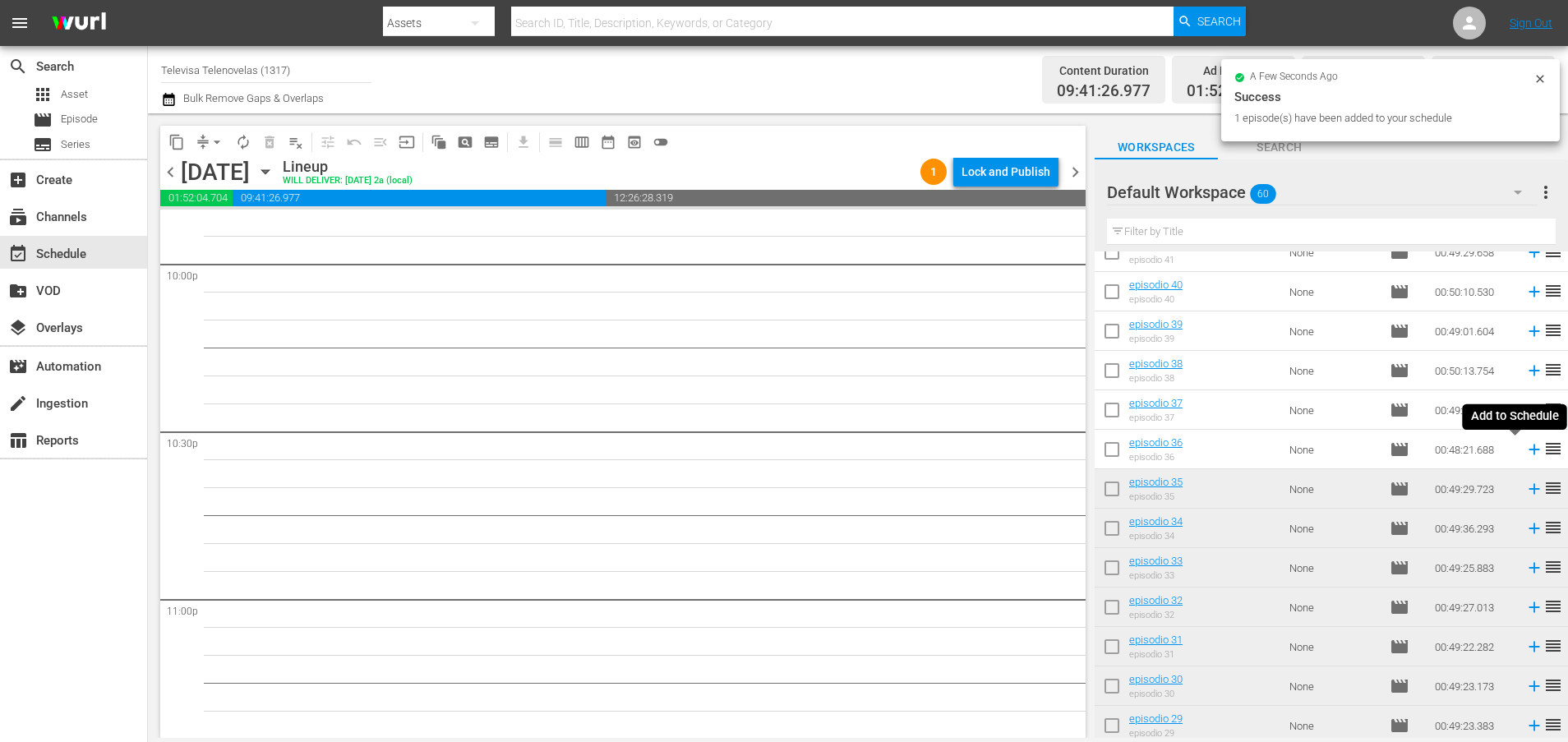
click at [1528, 450] on icon at bounding box center [1534, 450] width 11 height 11
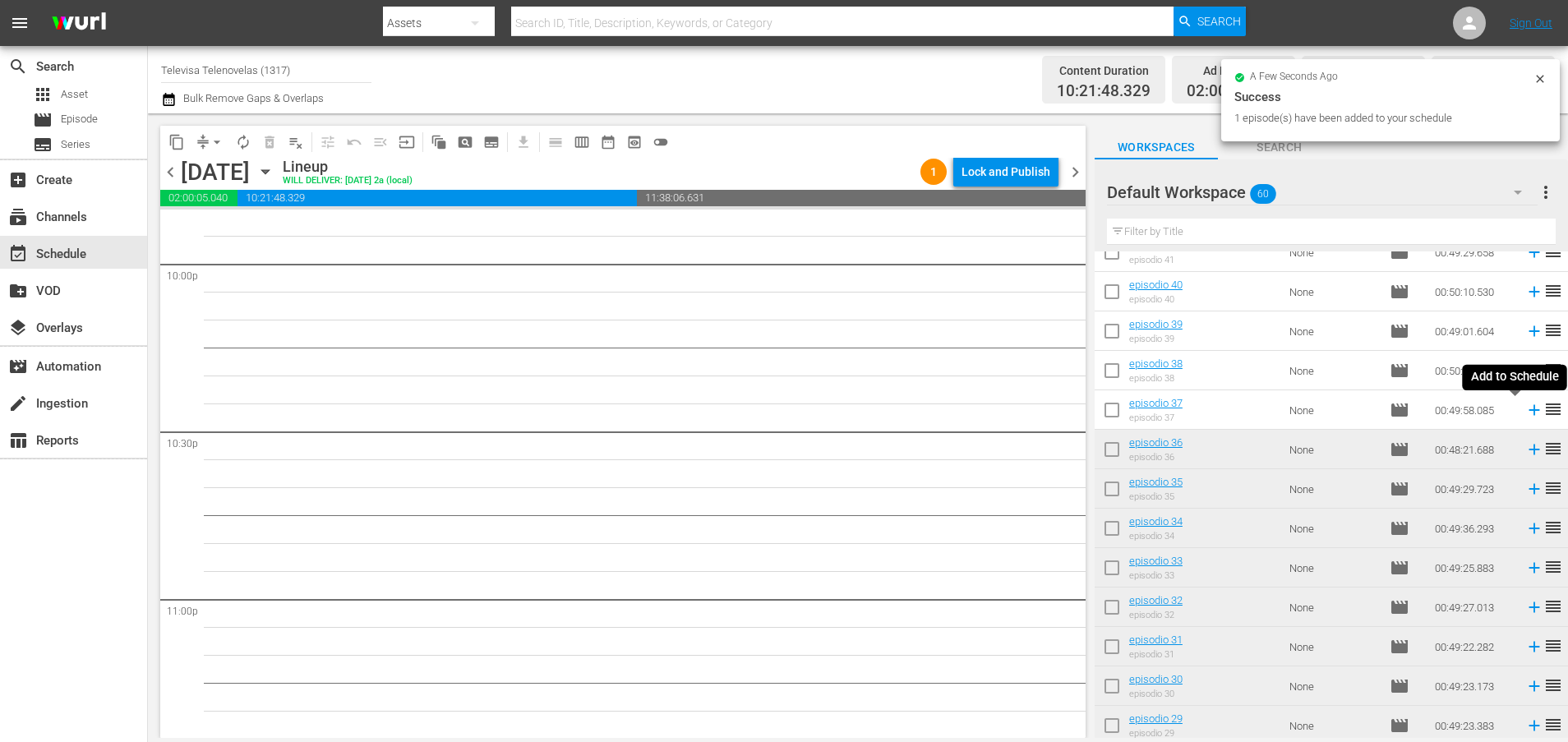
click at [1525, 413] on icon at bounding box center [1534, 410] width 18 height 18
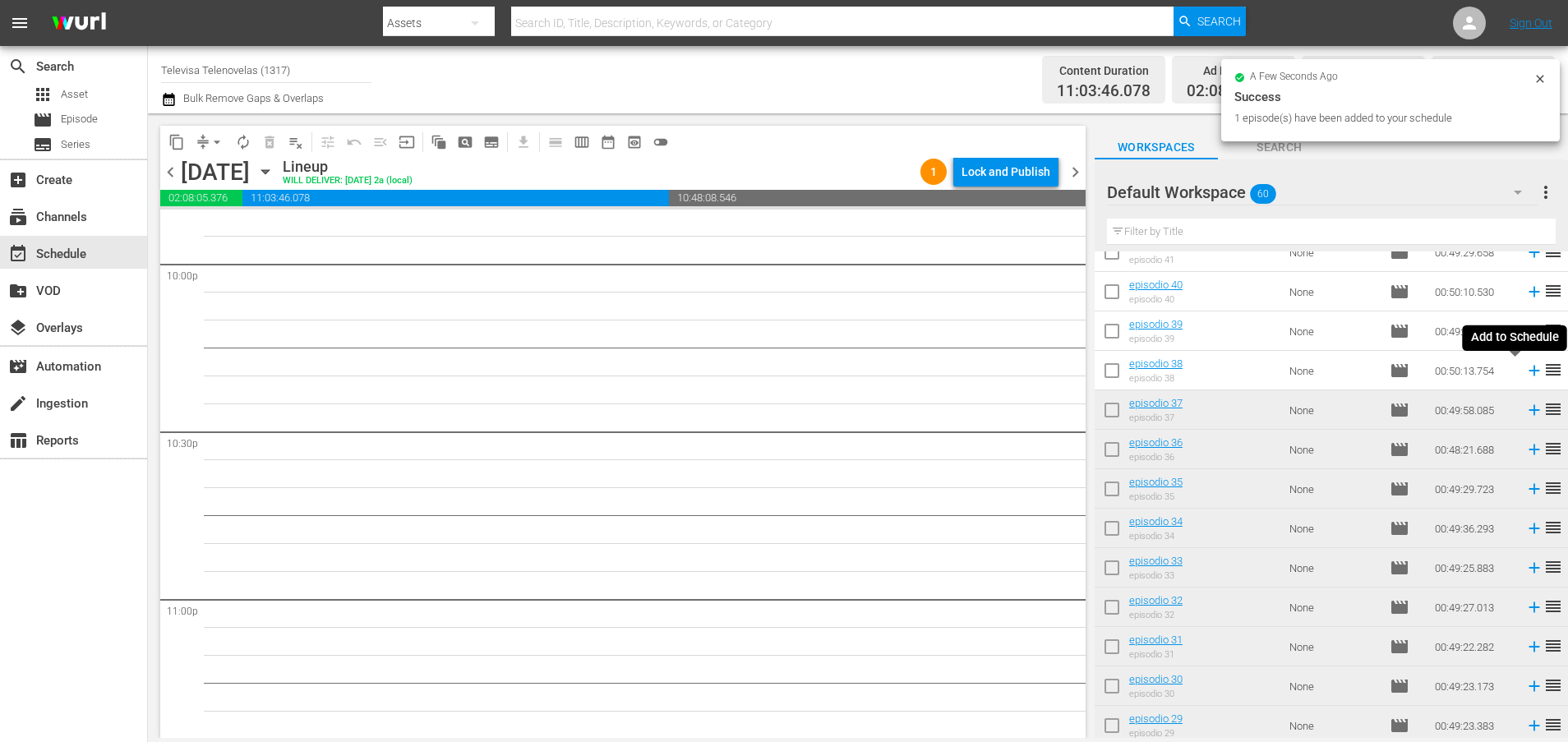
click at [1525, 372] on icon at bounding box center [1534, 370] width 18 height 18
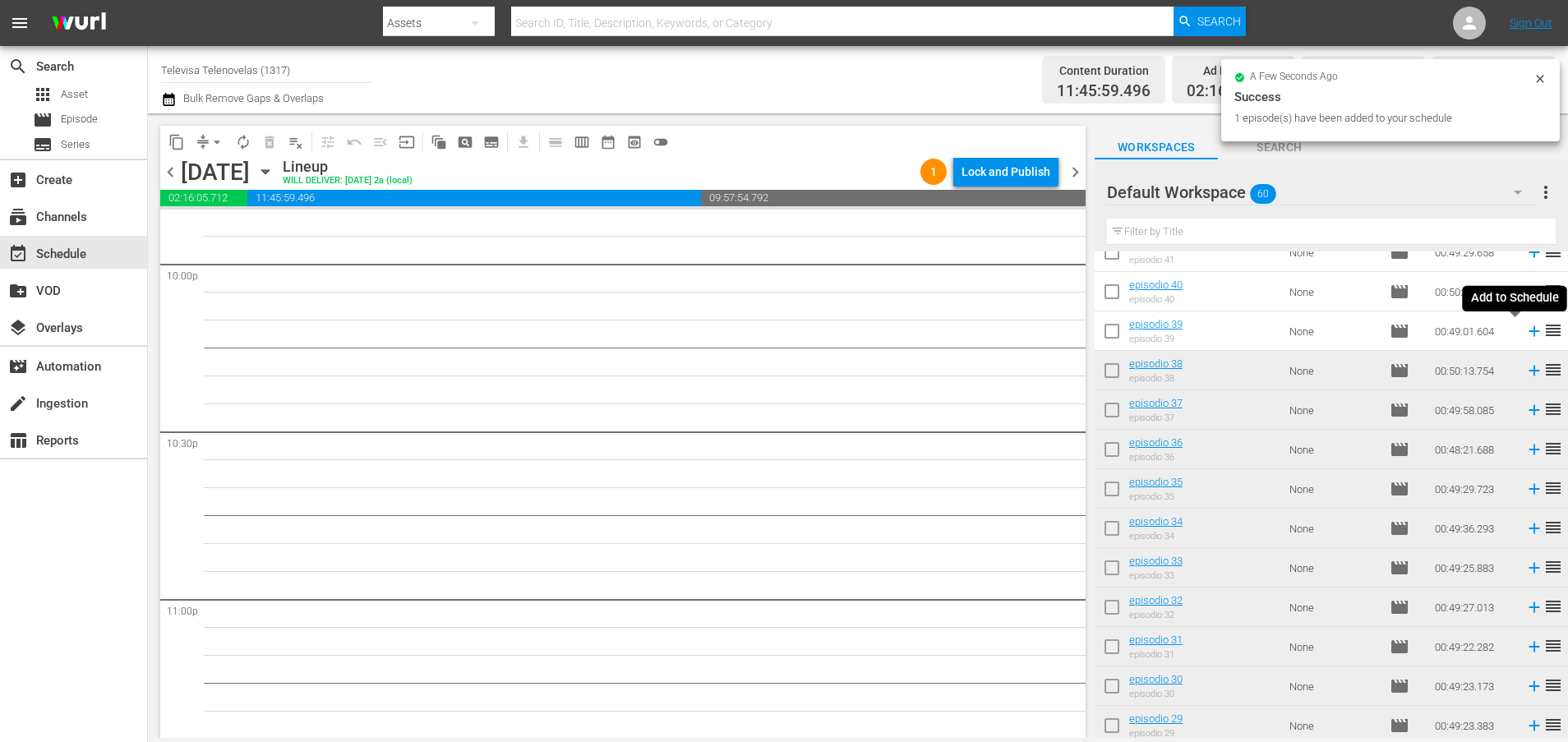
click at [1528, 331] on icon at bounding box center [1534, 331] width 11 height 11
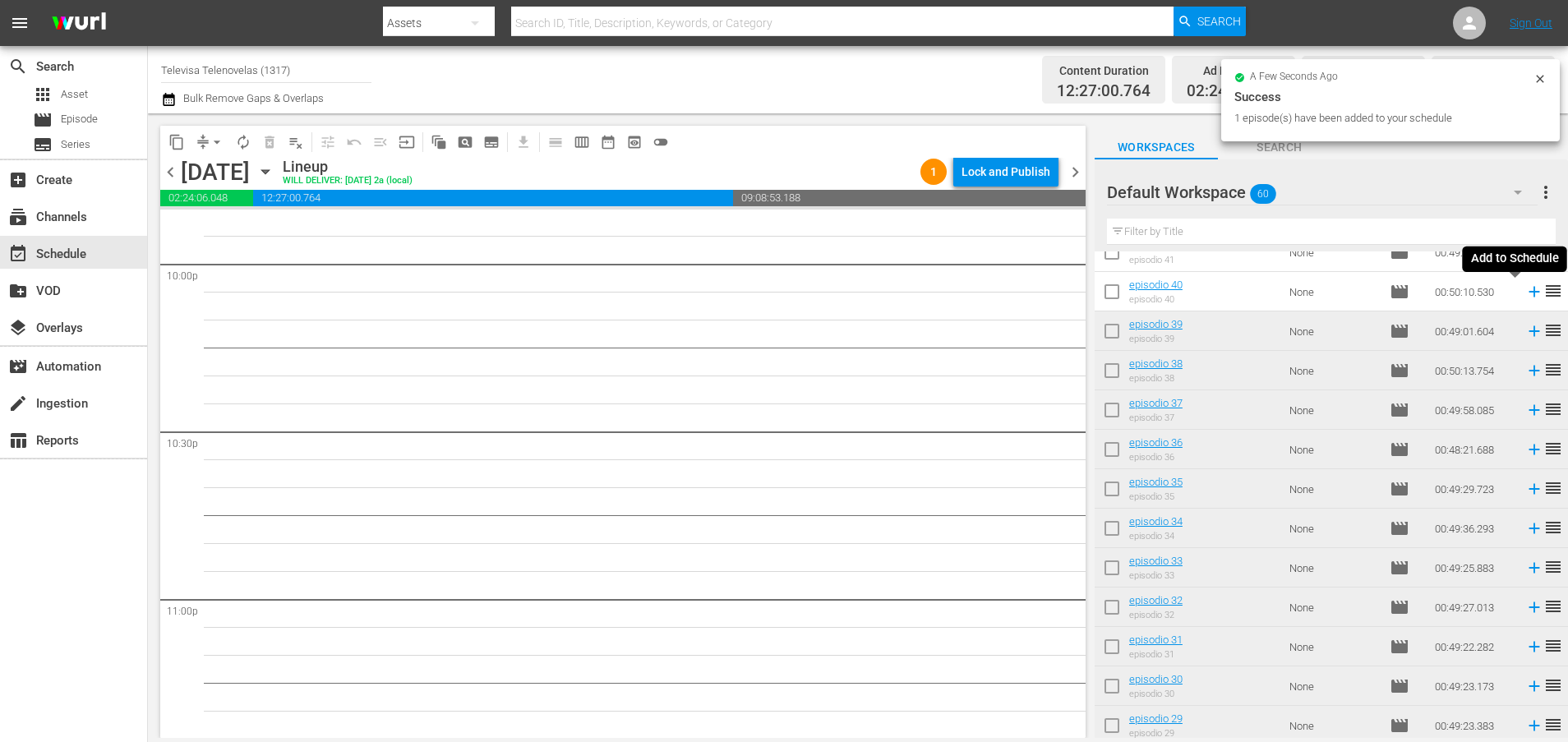
click at [1528, 293] on icon at bounding box center [1534, 292] width 11 height 11
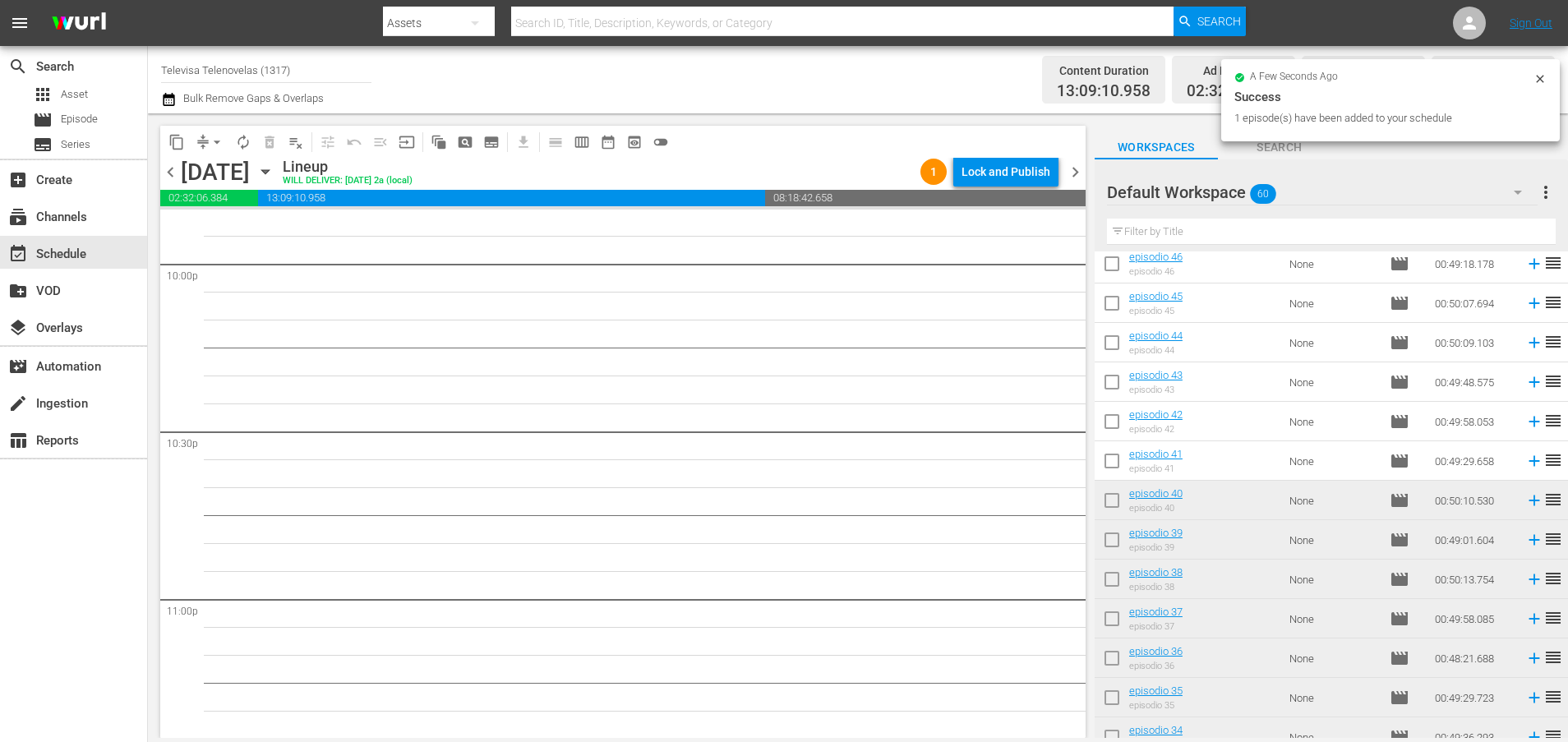
scroll to position [562, 0]
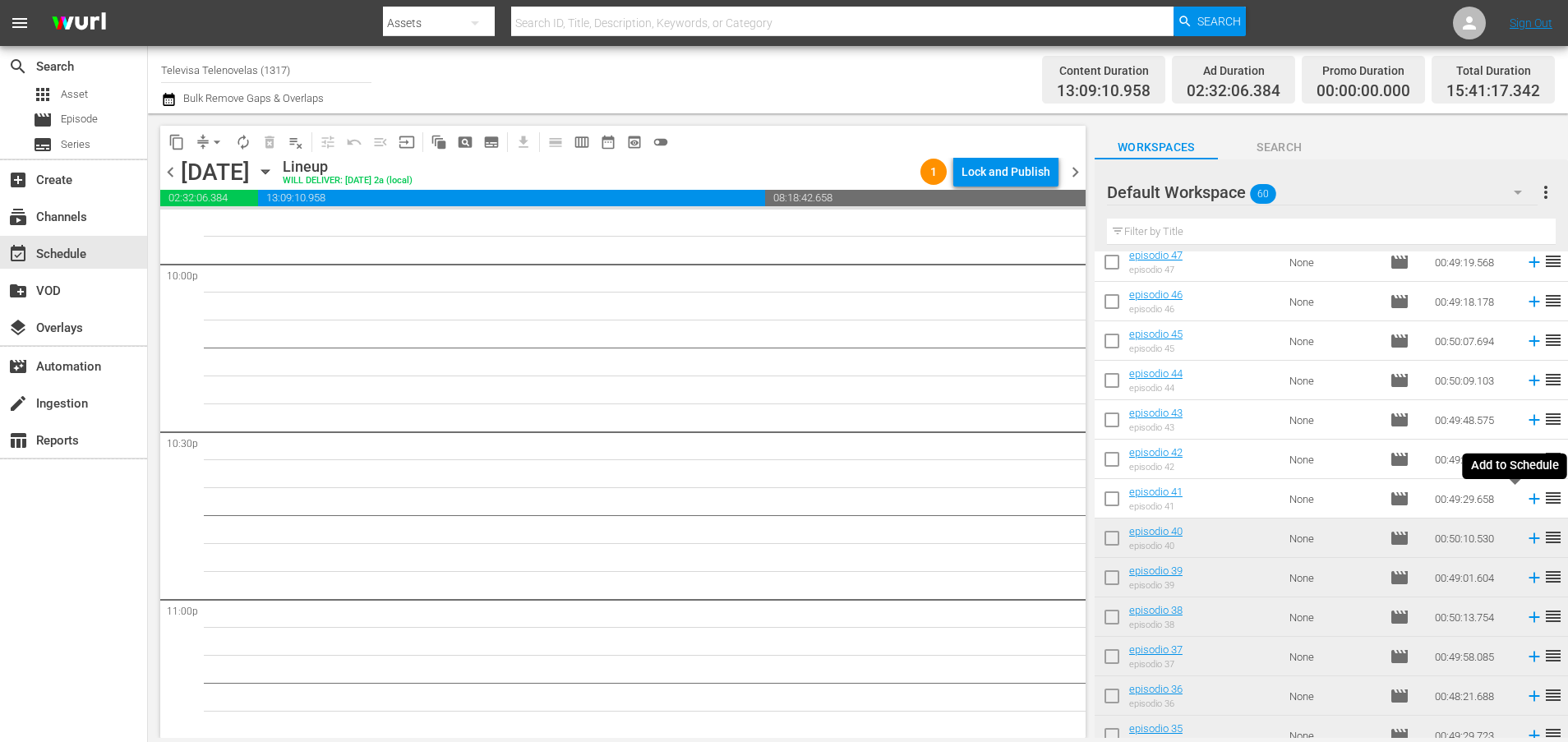
click at [1528, 498] on icon at bounding box center [1534, 499] width 11 height 11
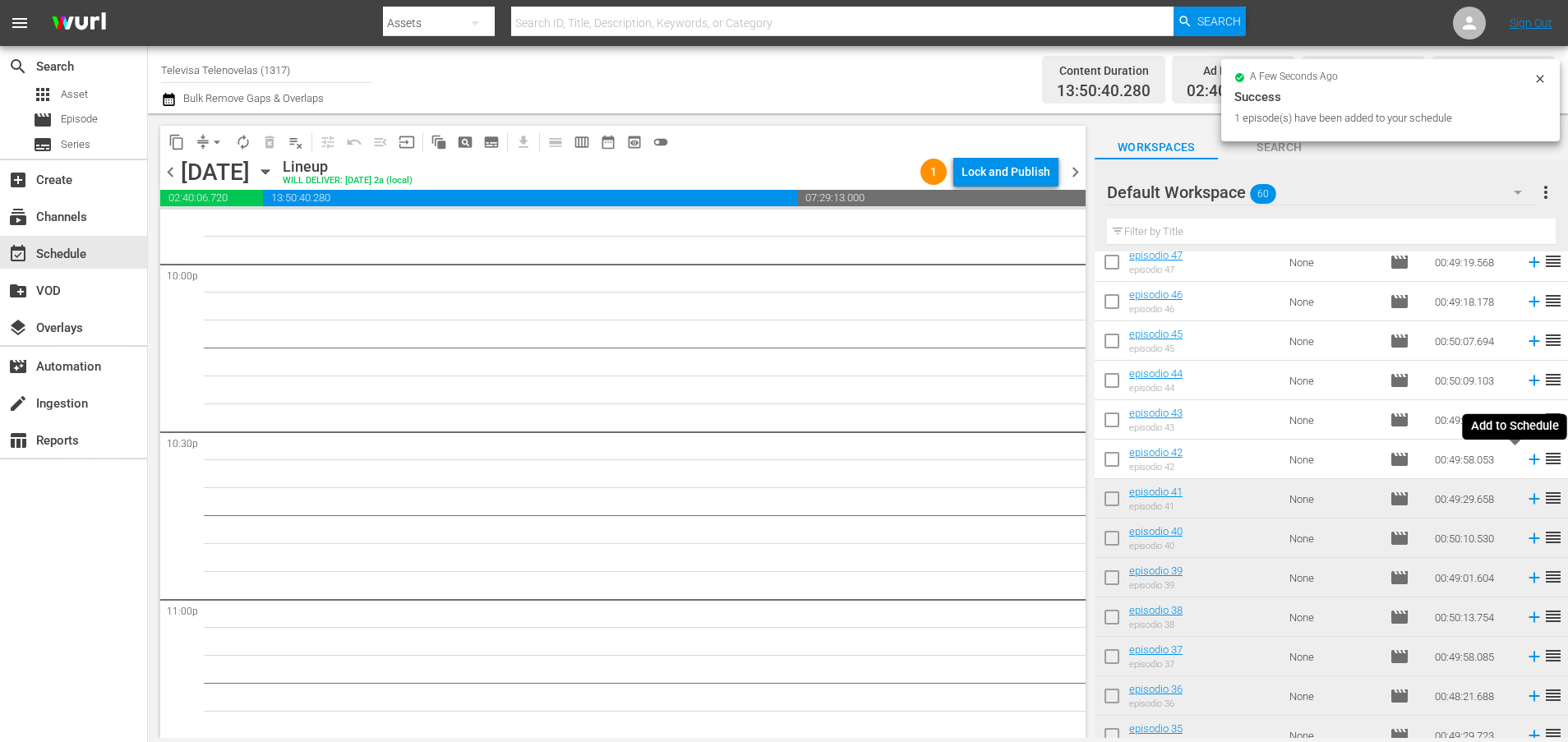
click at [1528, 461] on icon at bounding box center [1534, 459] width 11 height 11
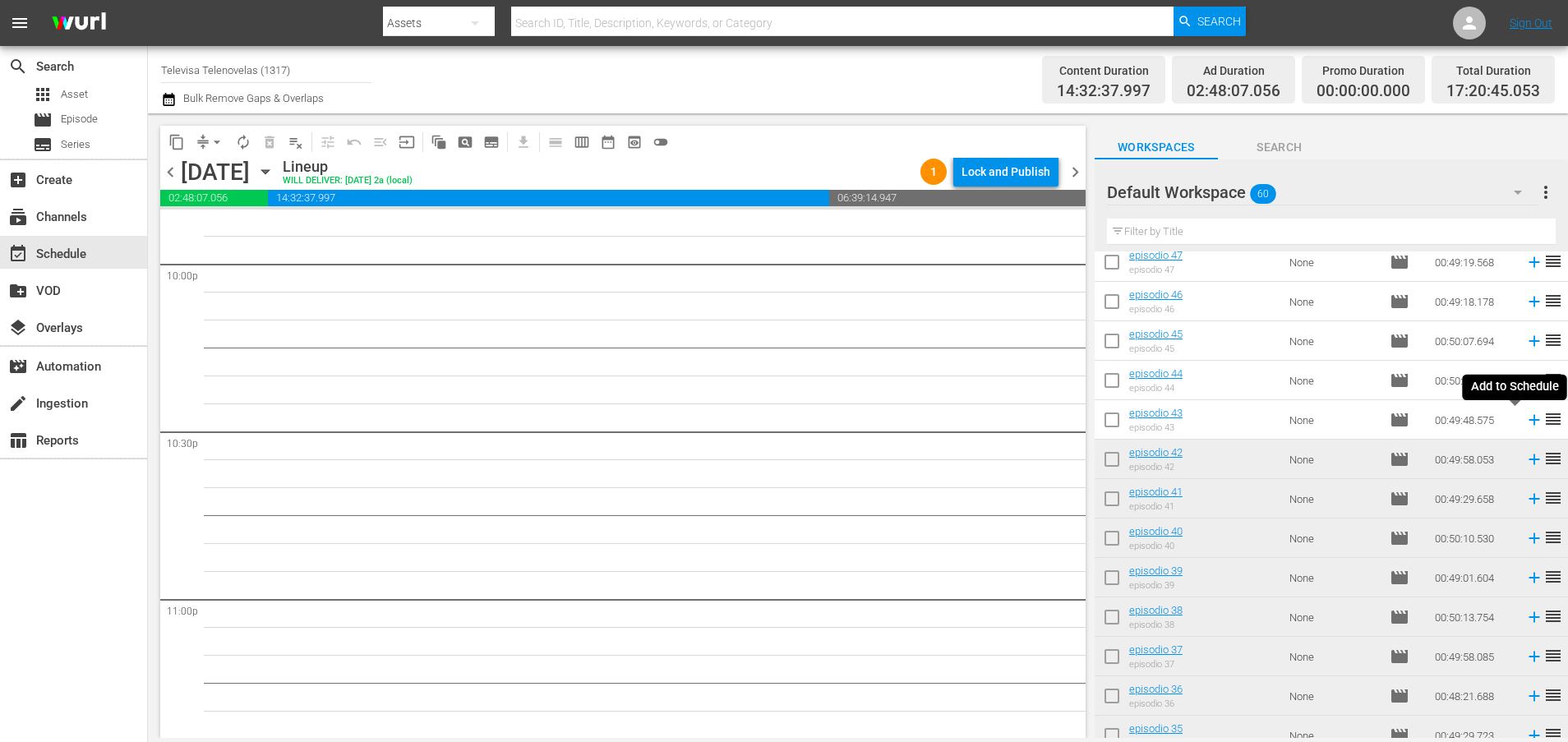
click at [1528, 422] on icon at bounding box center [1534, 421] width 11 height 11
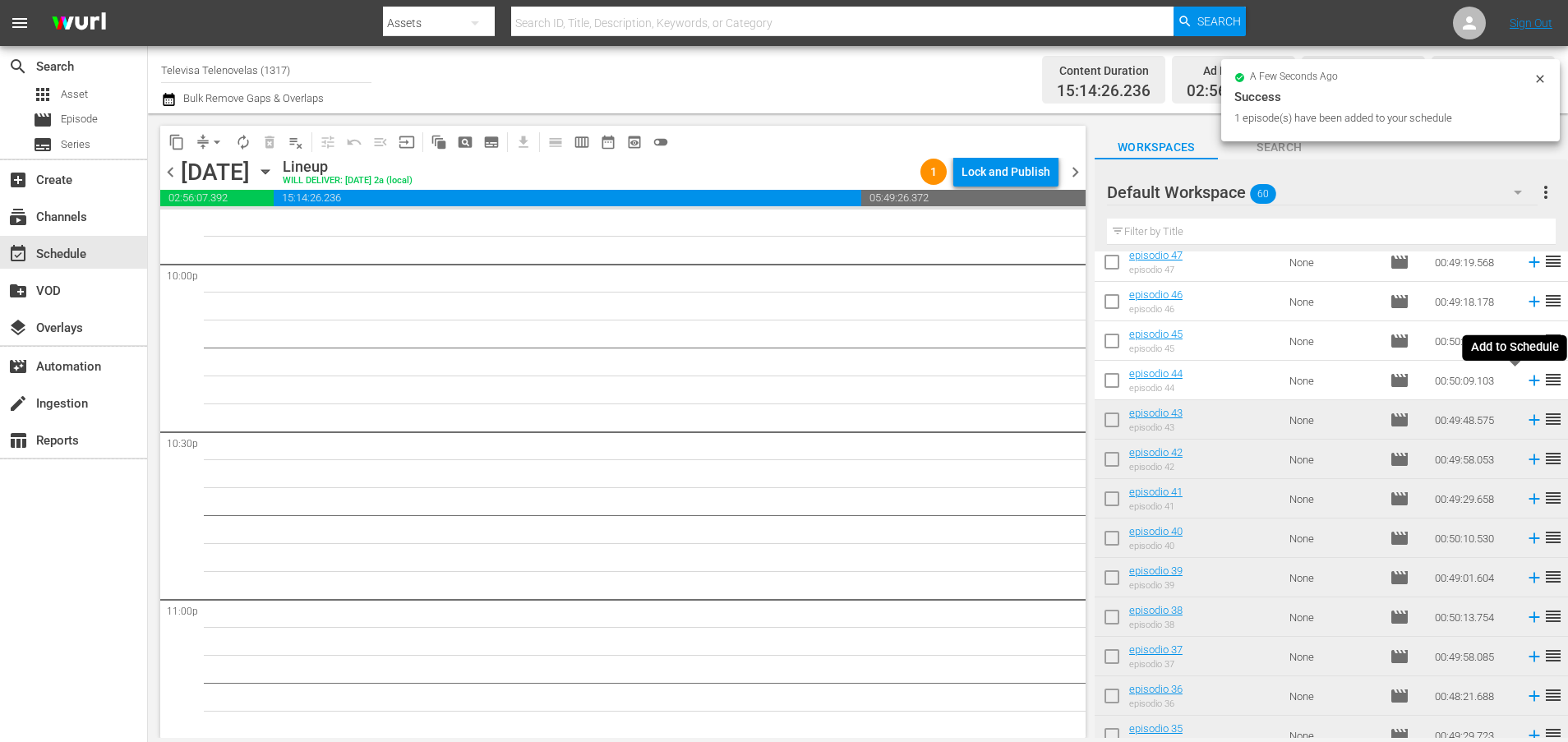
click at [1525, 382] on icon at bounding box center [1534, 380] width 18 height 18
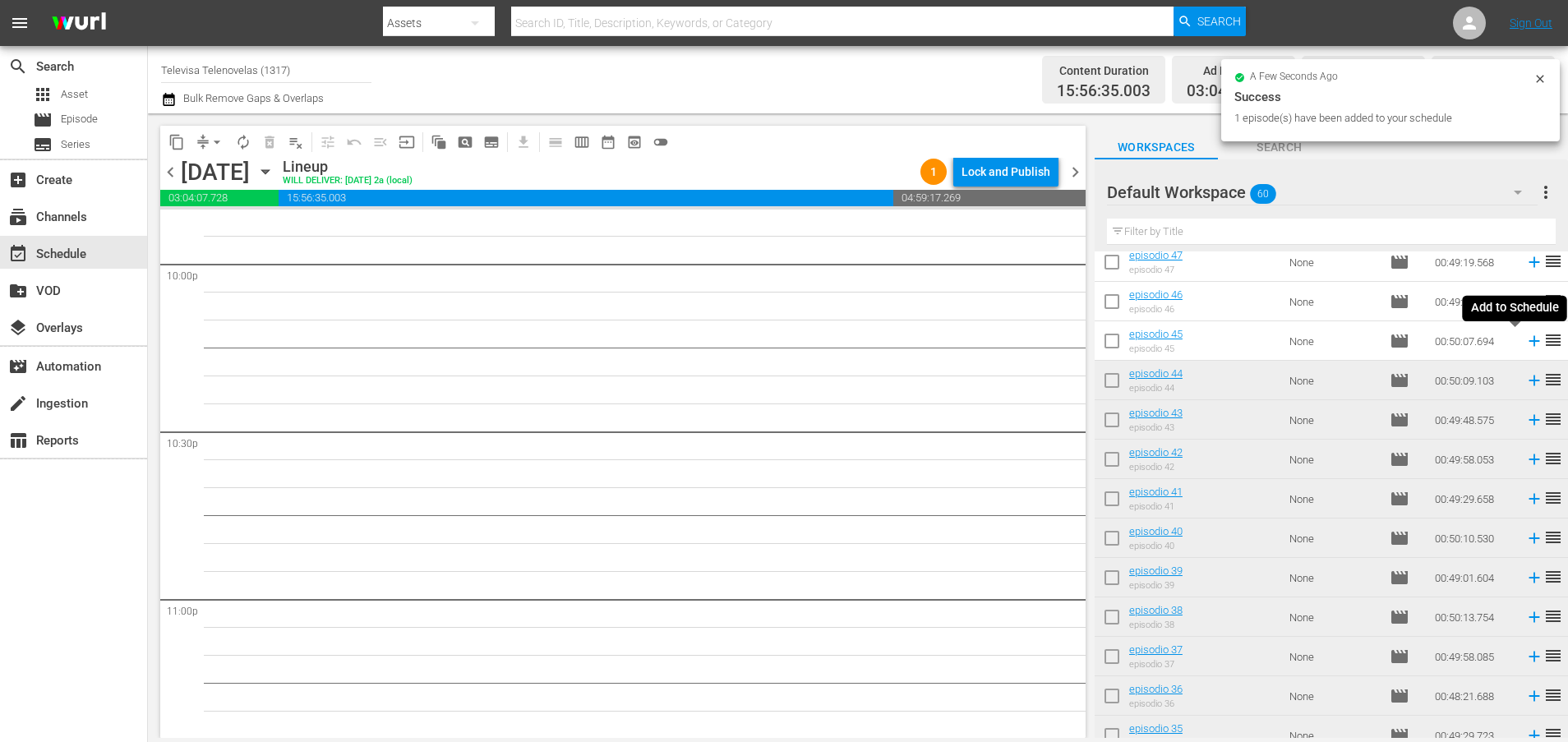
click at [1528, 345] on icon at bounding box center [1534, 341] width 11 height 11
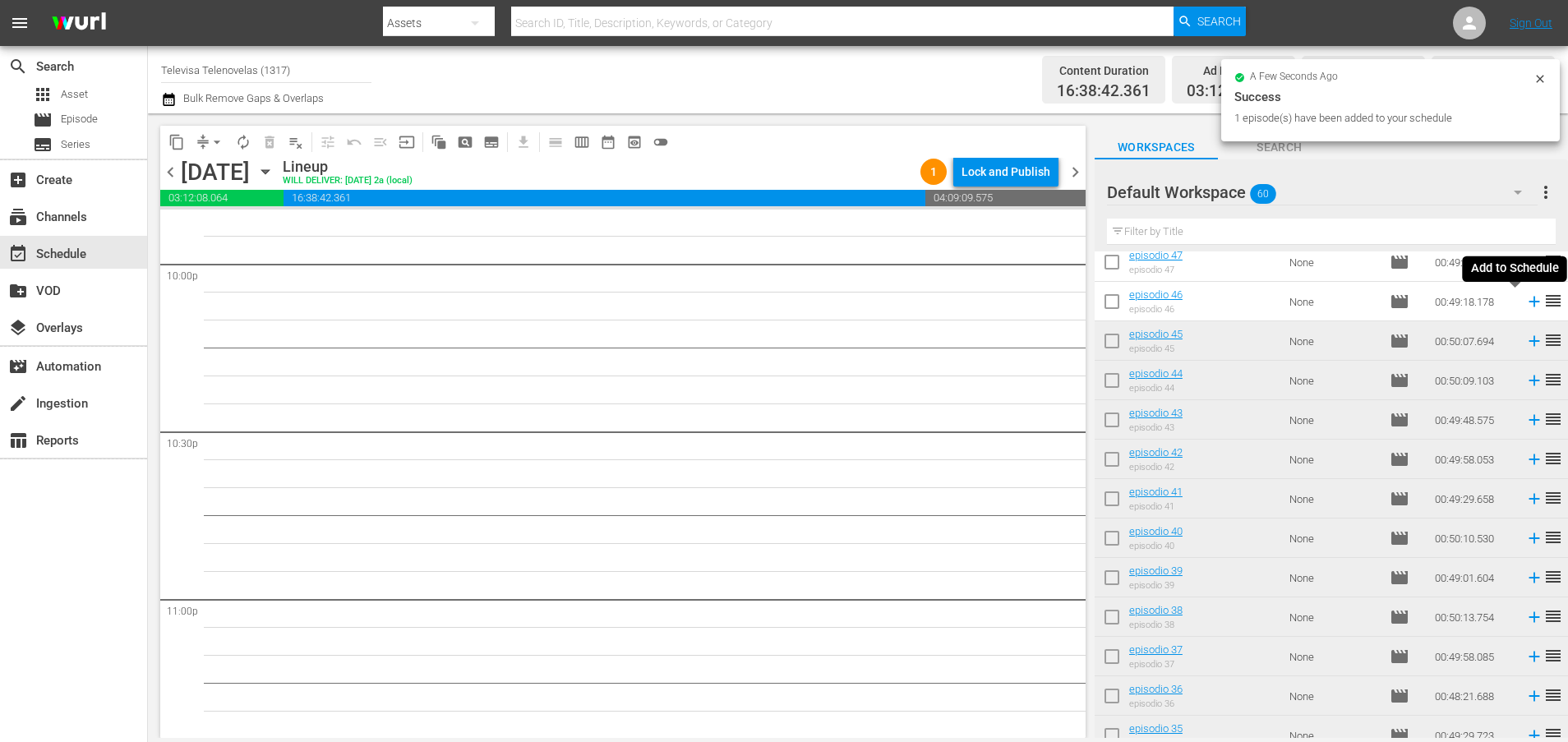
click at [1528, 304] on icon at bounding box center [1534, 302] width 11 height 11
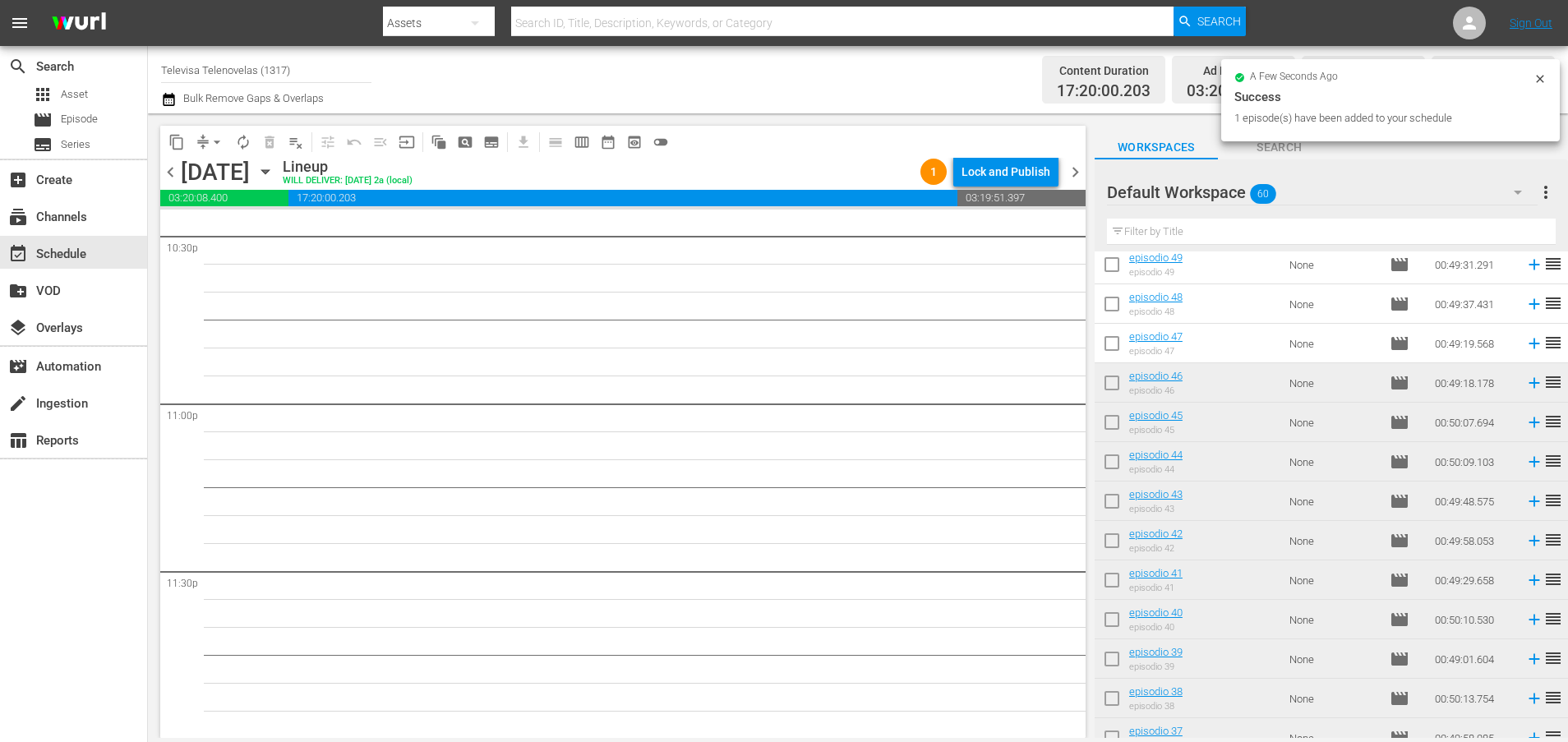
scroll to position [439, 0]
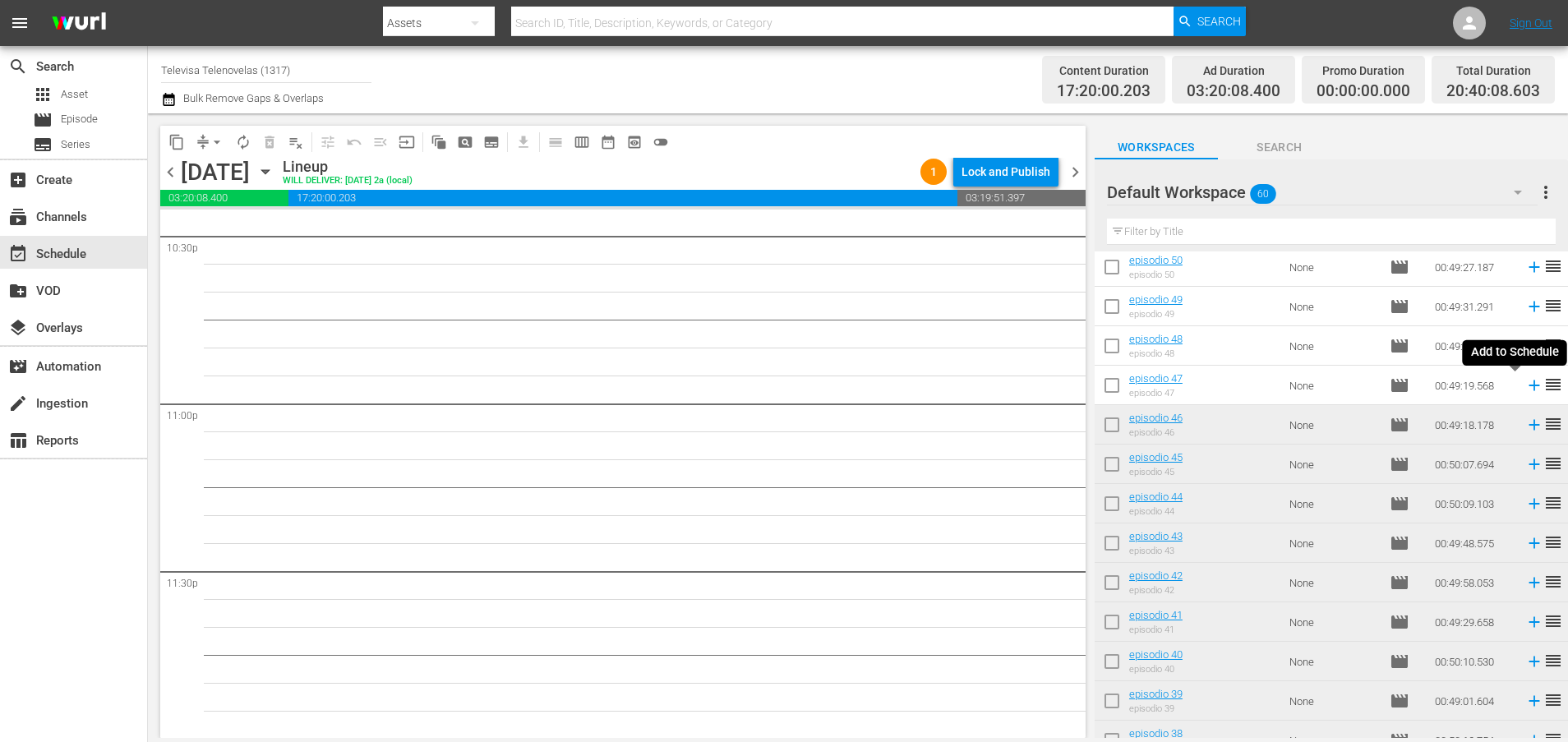
click at [1528, 385] on icon at bounding box center [1534, 385] width 11 height 11
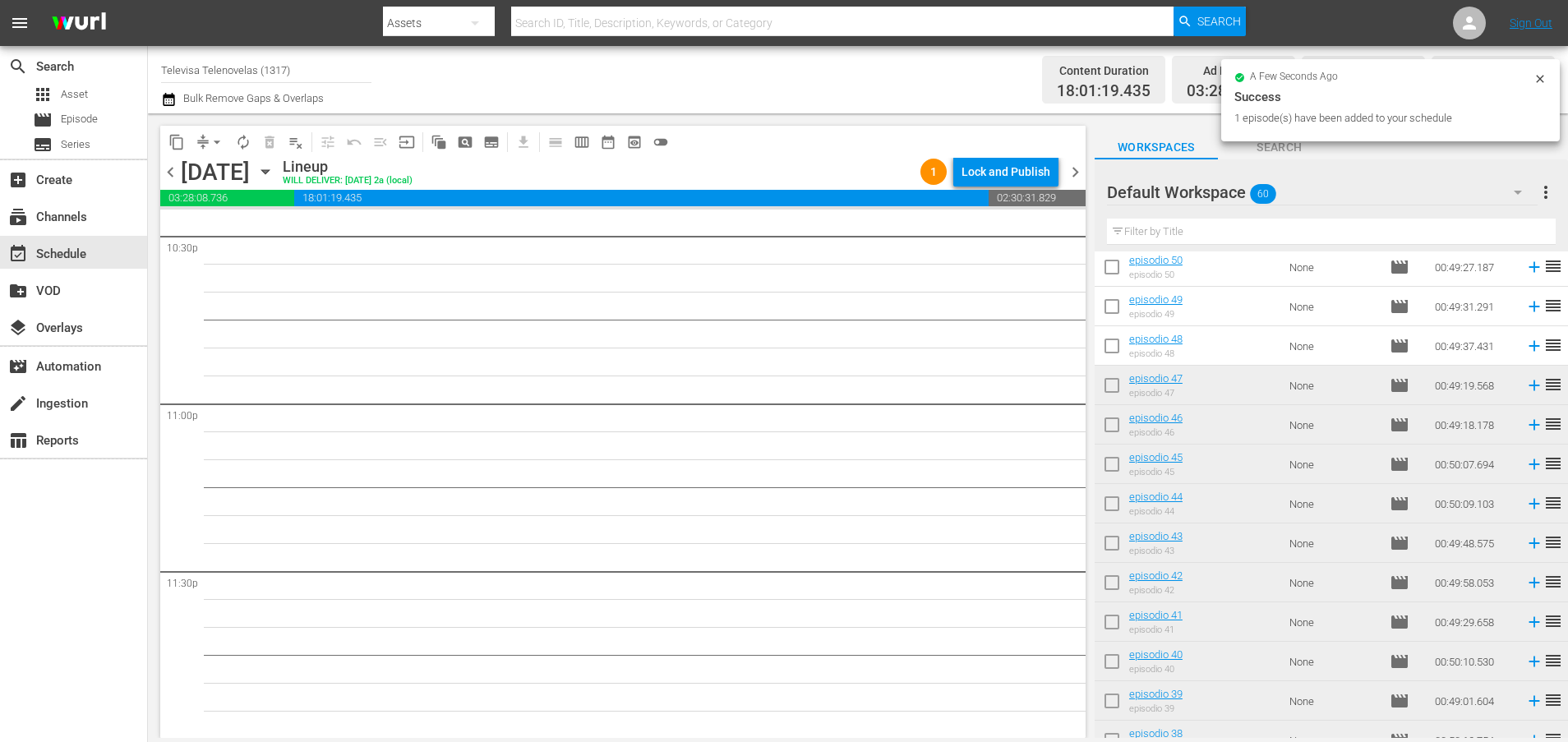
scroll to position [7488, 0]
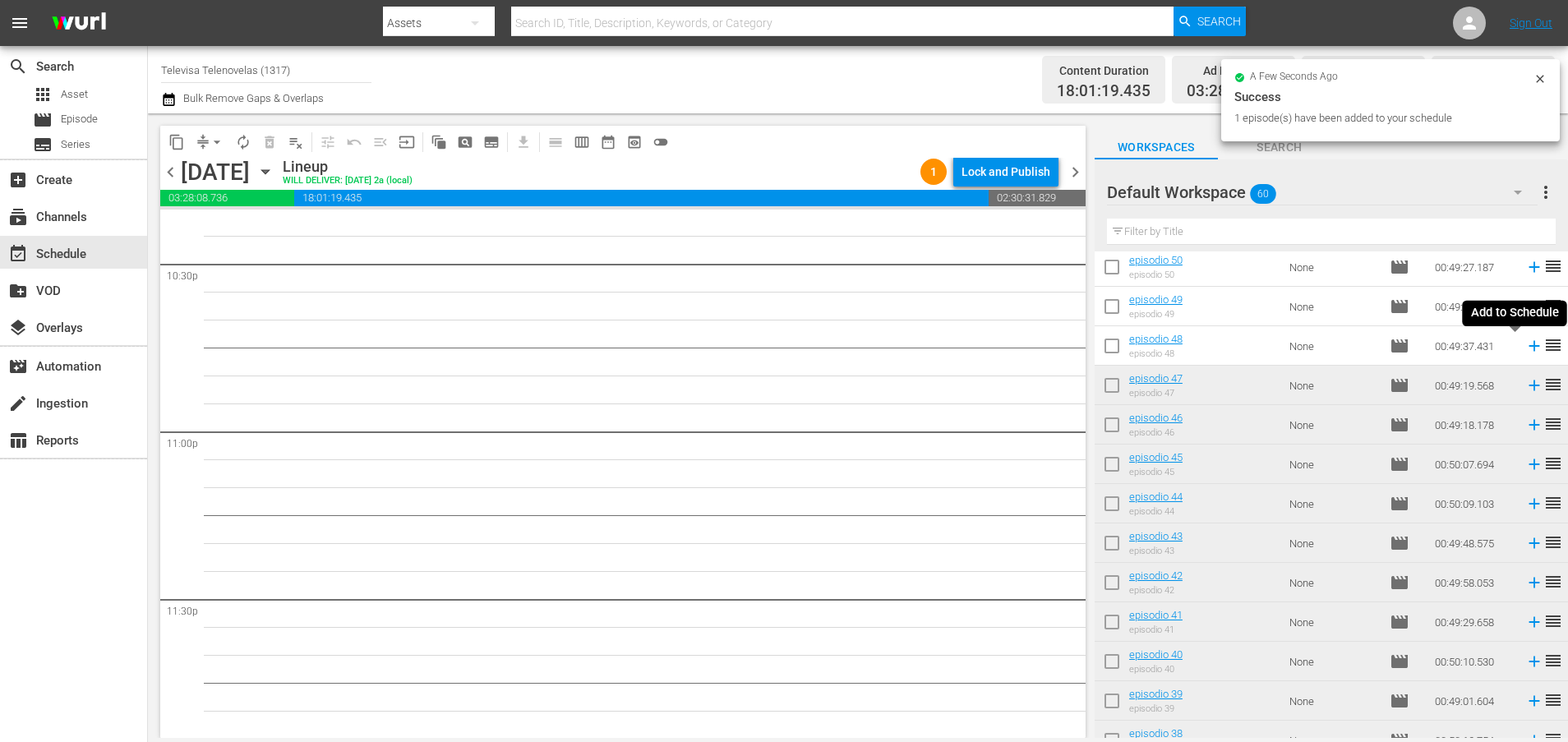
click at [1525, 348] on icon at bounding box center [1534, 346] width 18 height 18
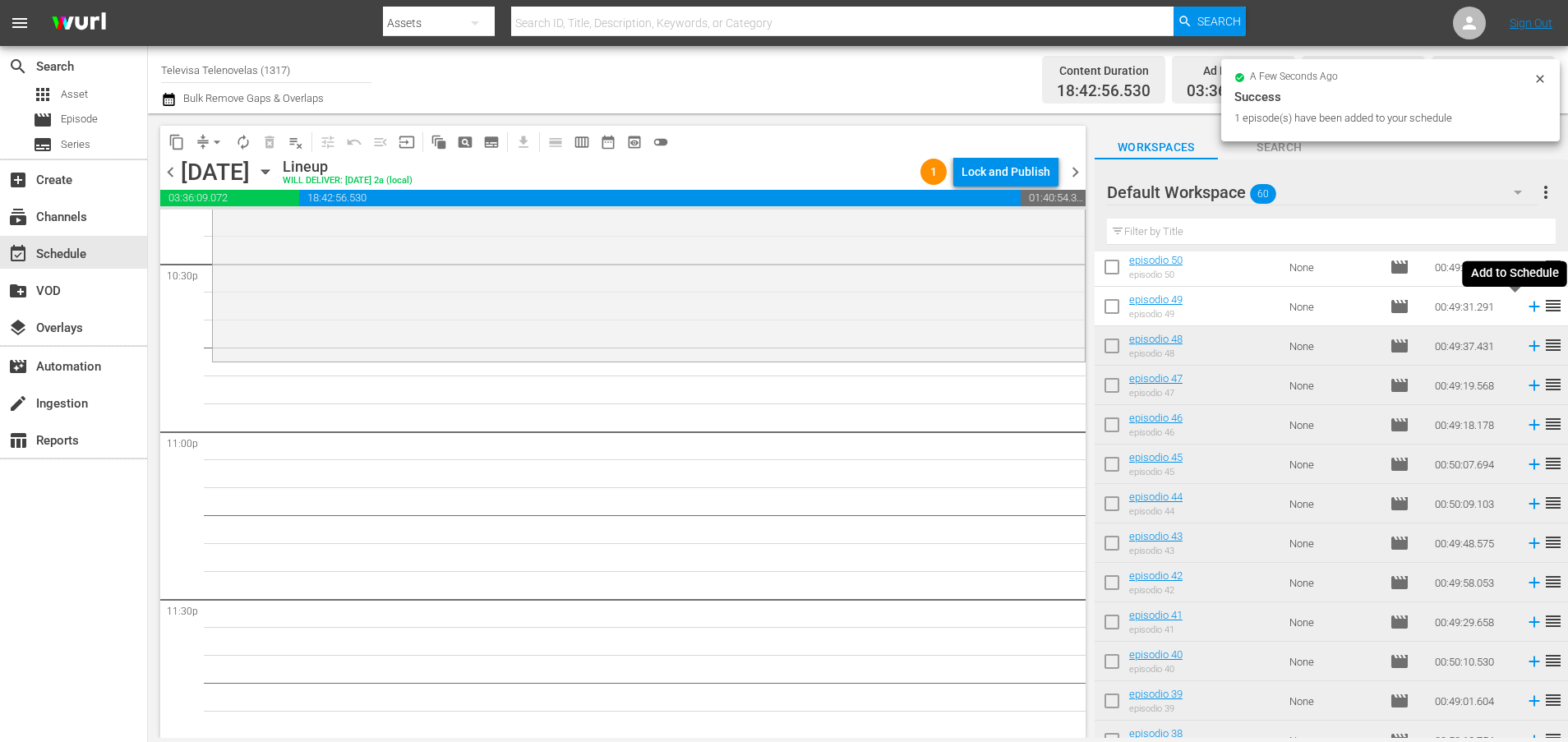
click at [1528, 306] on icon at bounding box center [1534, 307] width 11 height 11
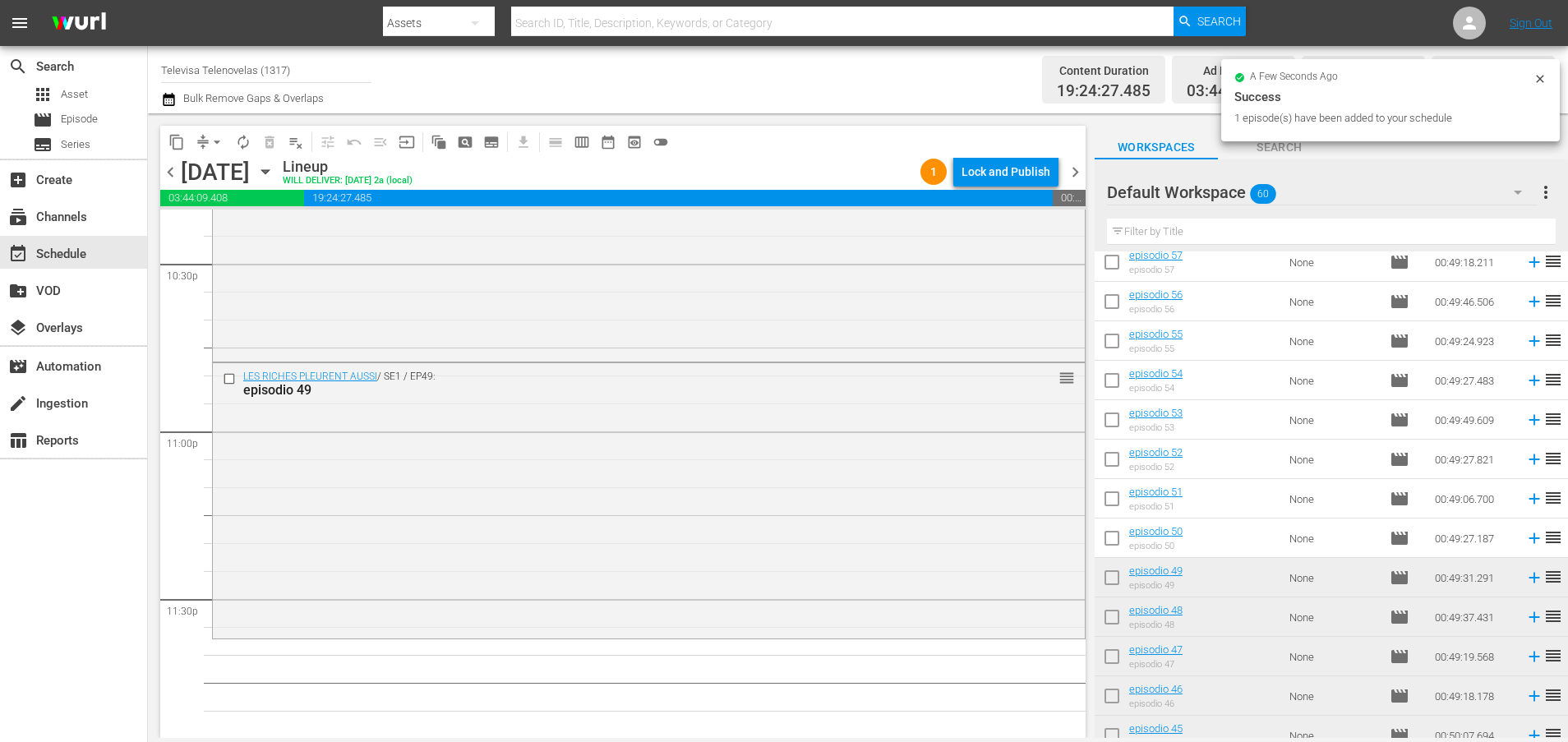
scroll to position [246, 0]
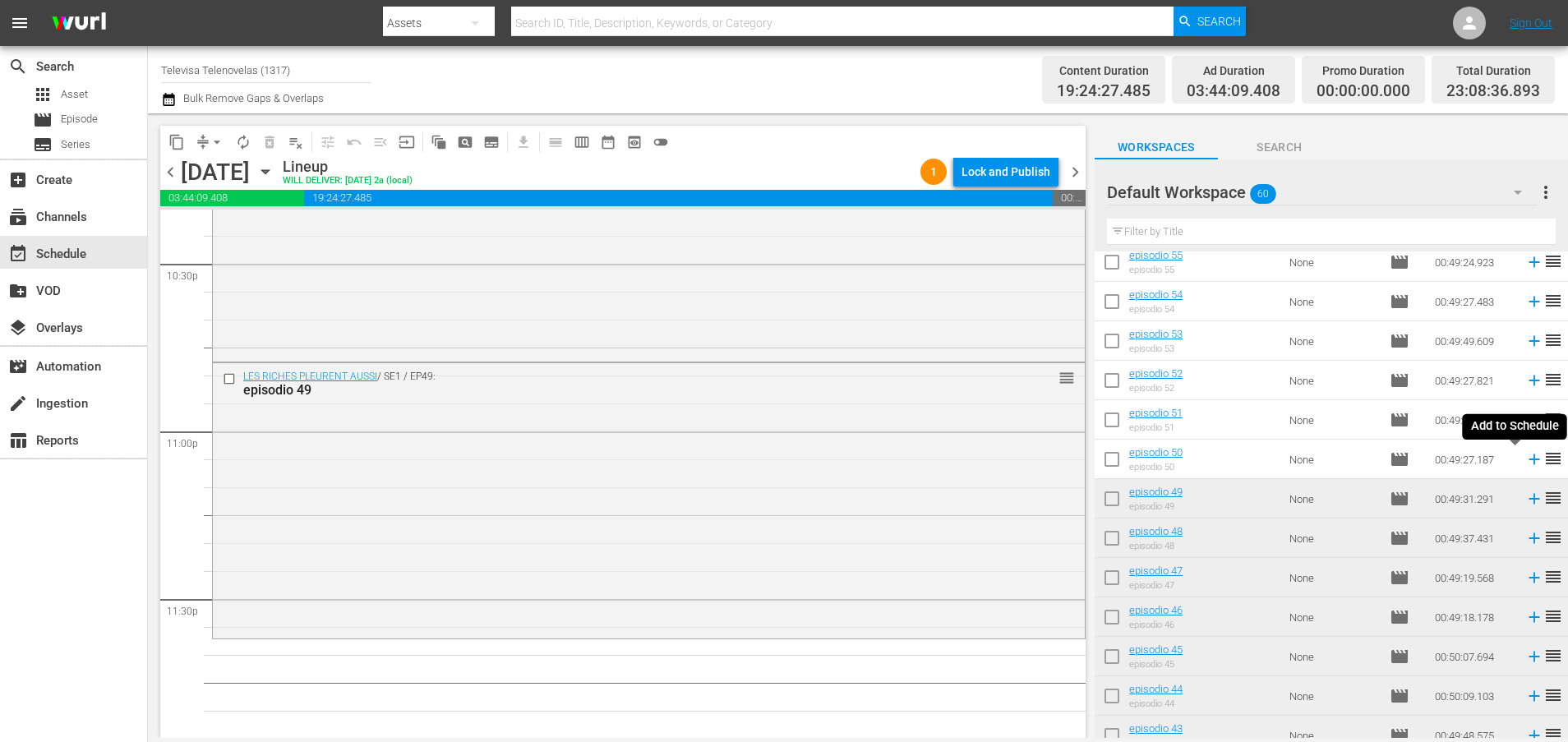
click at [1528, 461] on icon at bounding box center [1534, 459] width 11 height 11
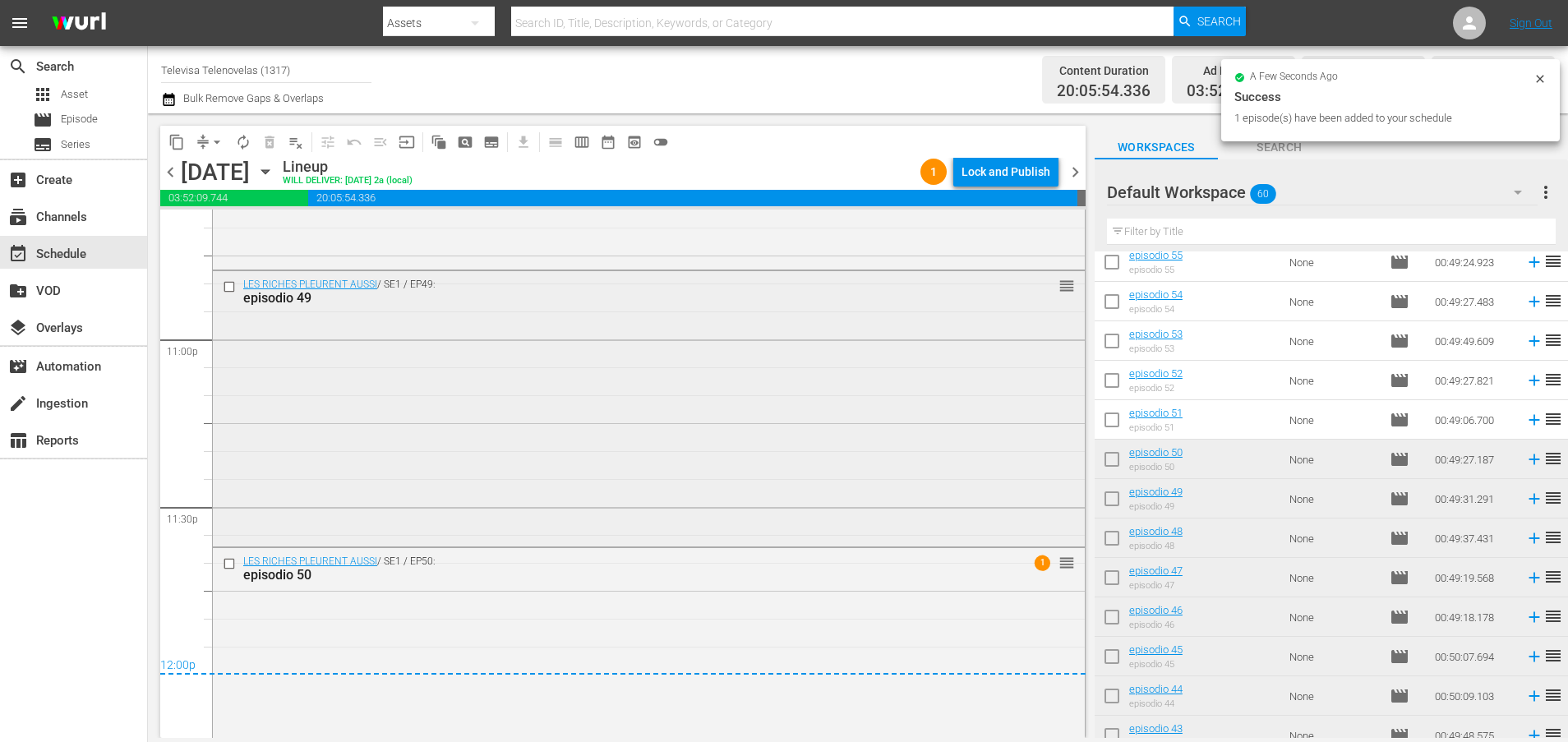
scroll to position [7666, 0]
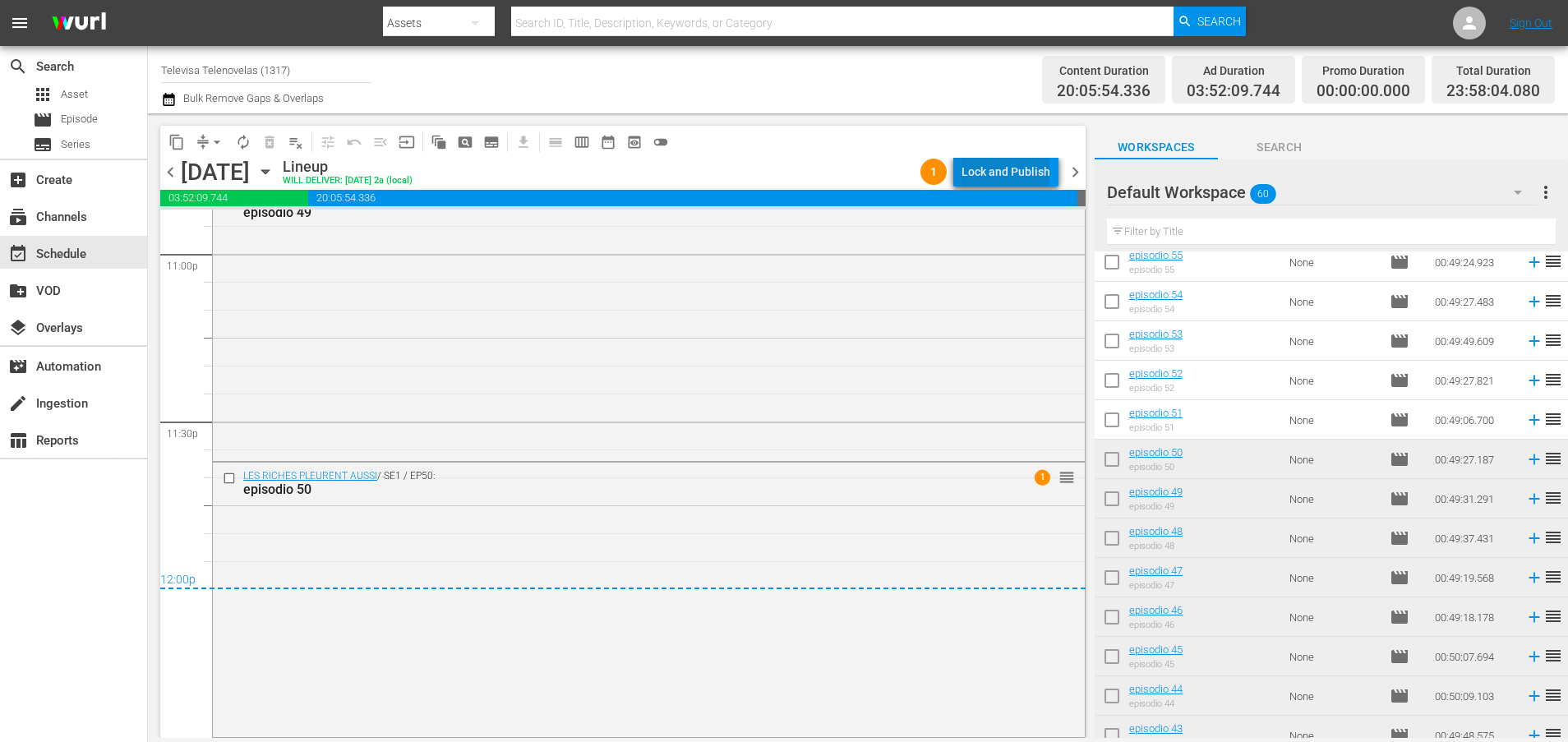
click at [1009, 171] on div "Lock and Publish" at bounding box center [1006, 172] width 88 height 30
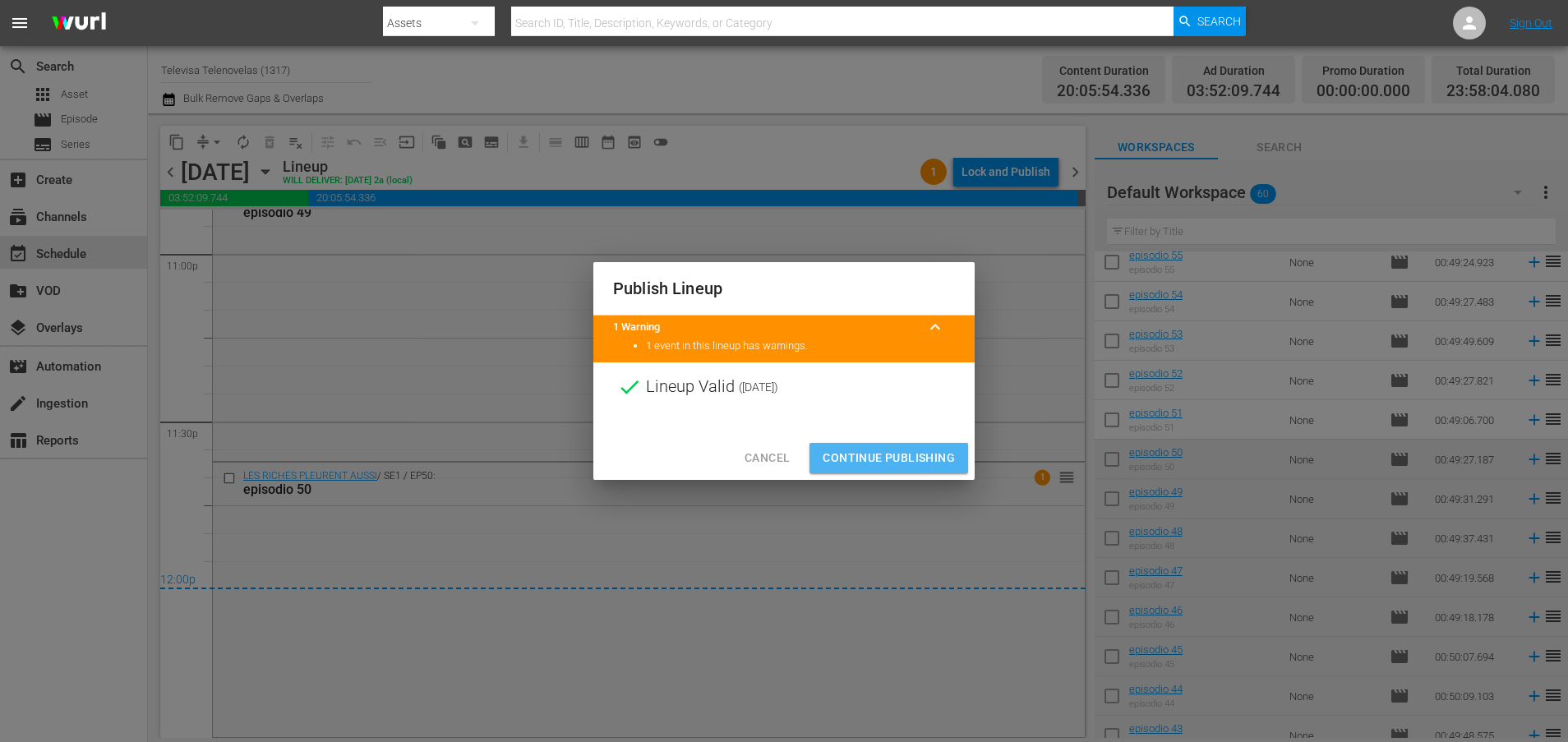
click at [890, 461] on span "Continue Publishing" at bounding box center [888, 458] width 133 height 21
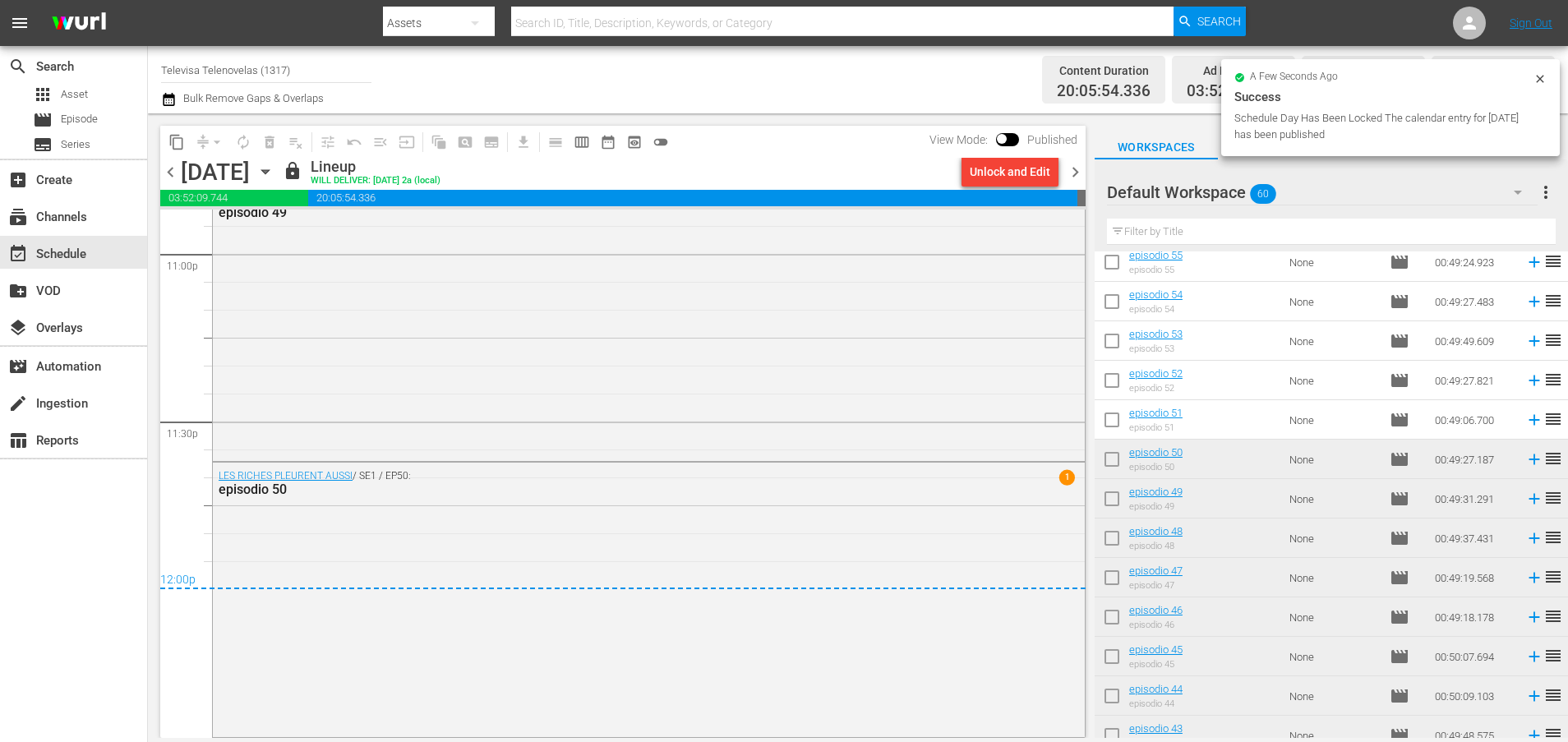
click at [269, 170] on icon "button" at bounding box center [264, 172] width 7 height 5
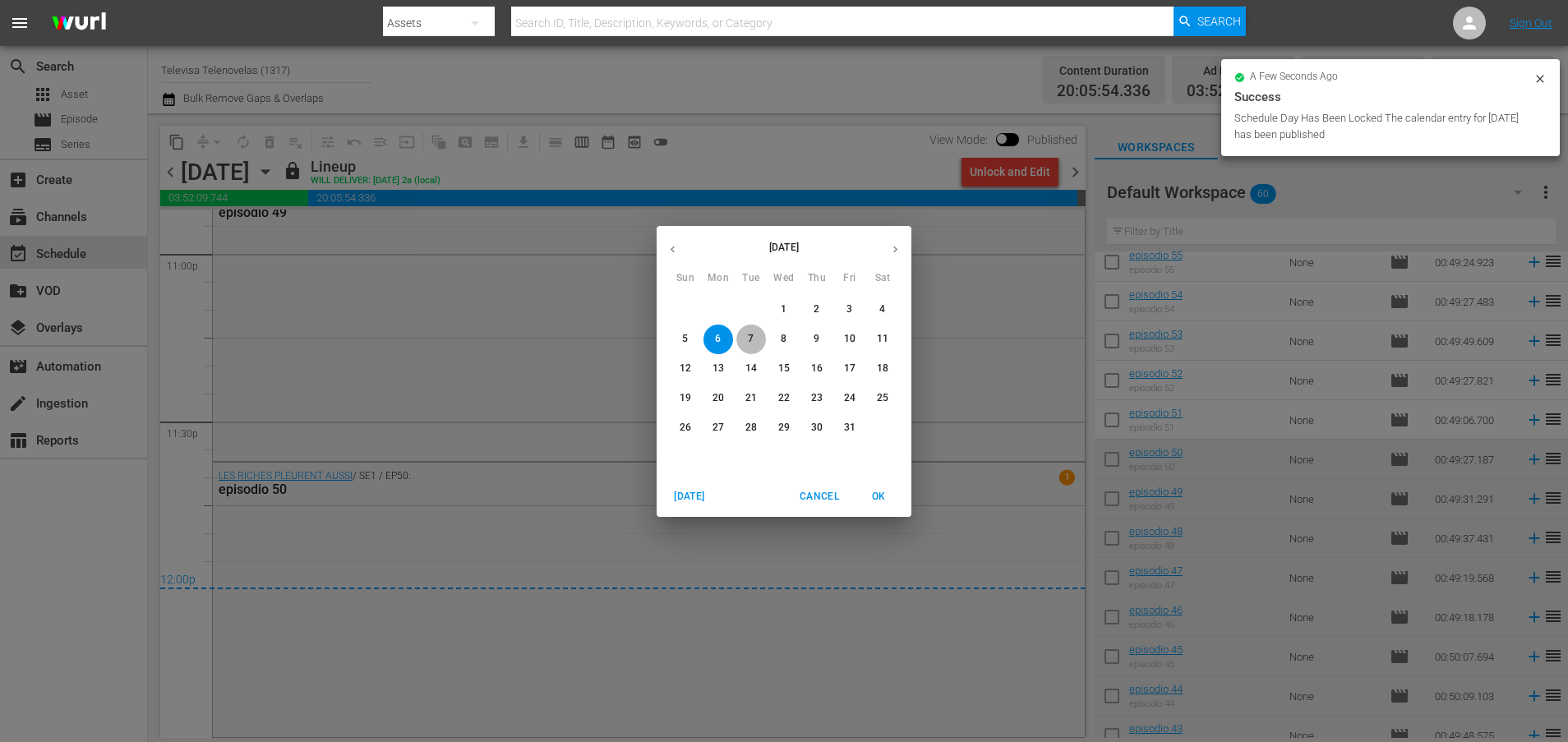
click at [753, 335] on p "7" at bounding box center [750, 339] width 5 height 14
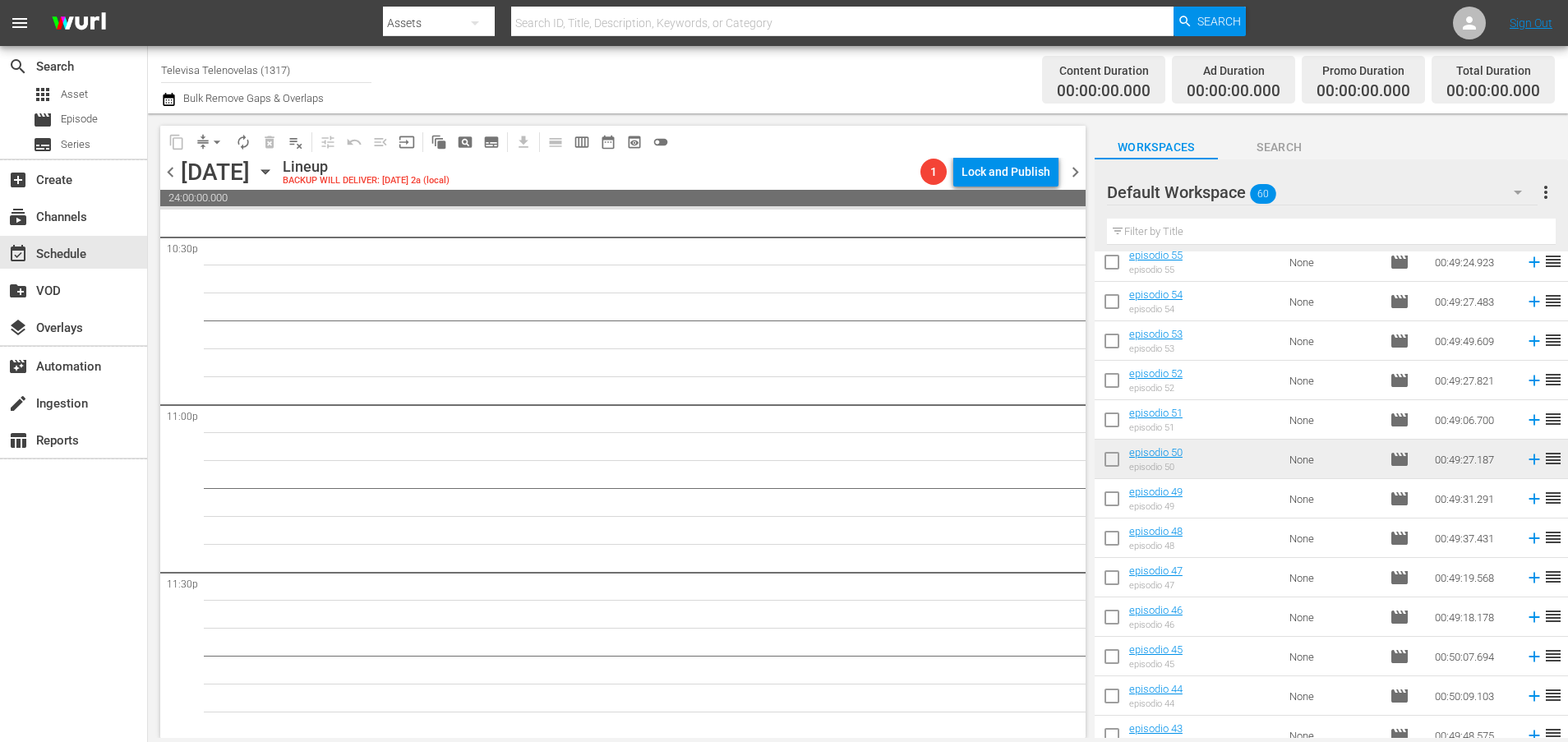
scroll to position [7516, 0]
click at [1528, 422] on icon at bounding box center [1534, 421] width 11 height 11
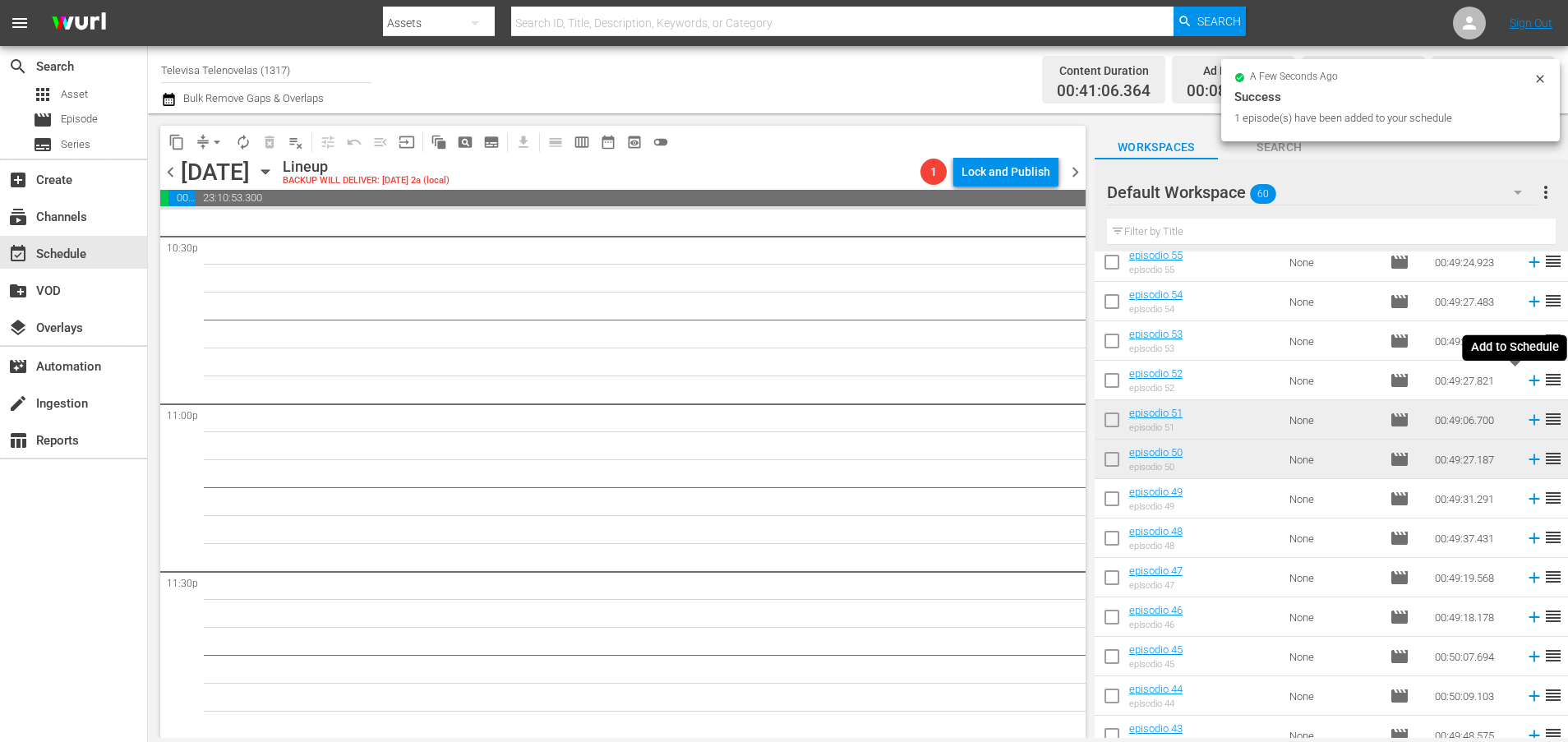
click at [1528, 383] on icon at bounding box center [1534, 381] width 11 height 11
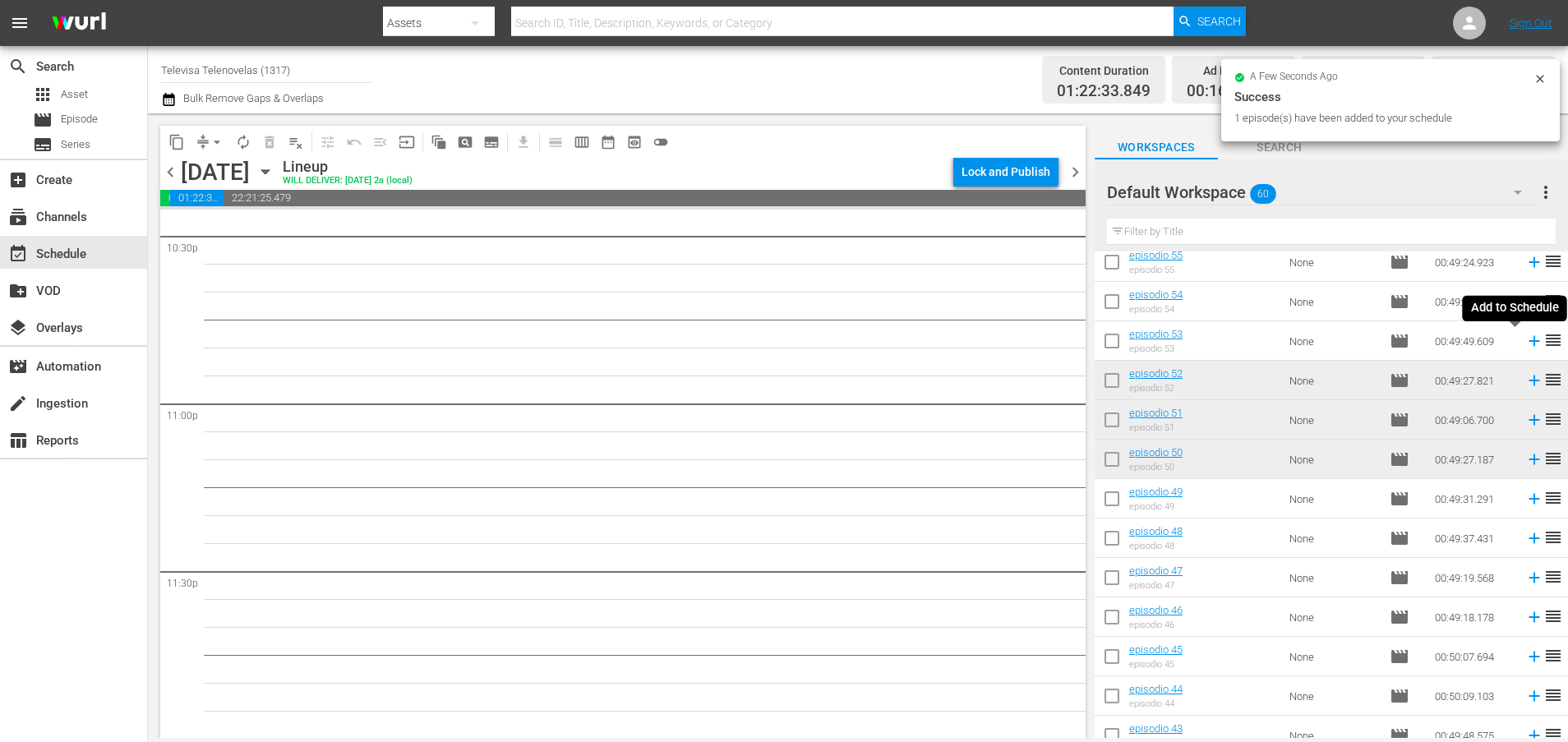
click at [1525, 343] on icon at bounding box center [1534, 341] width 18 height 18
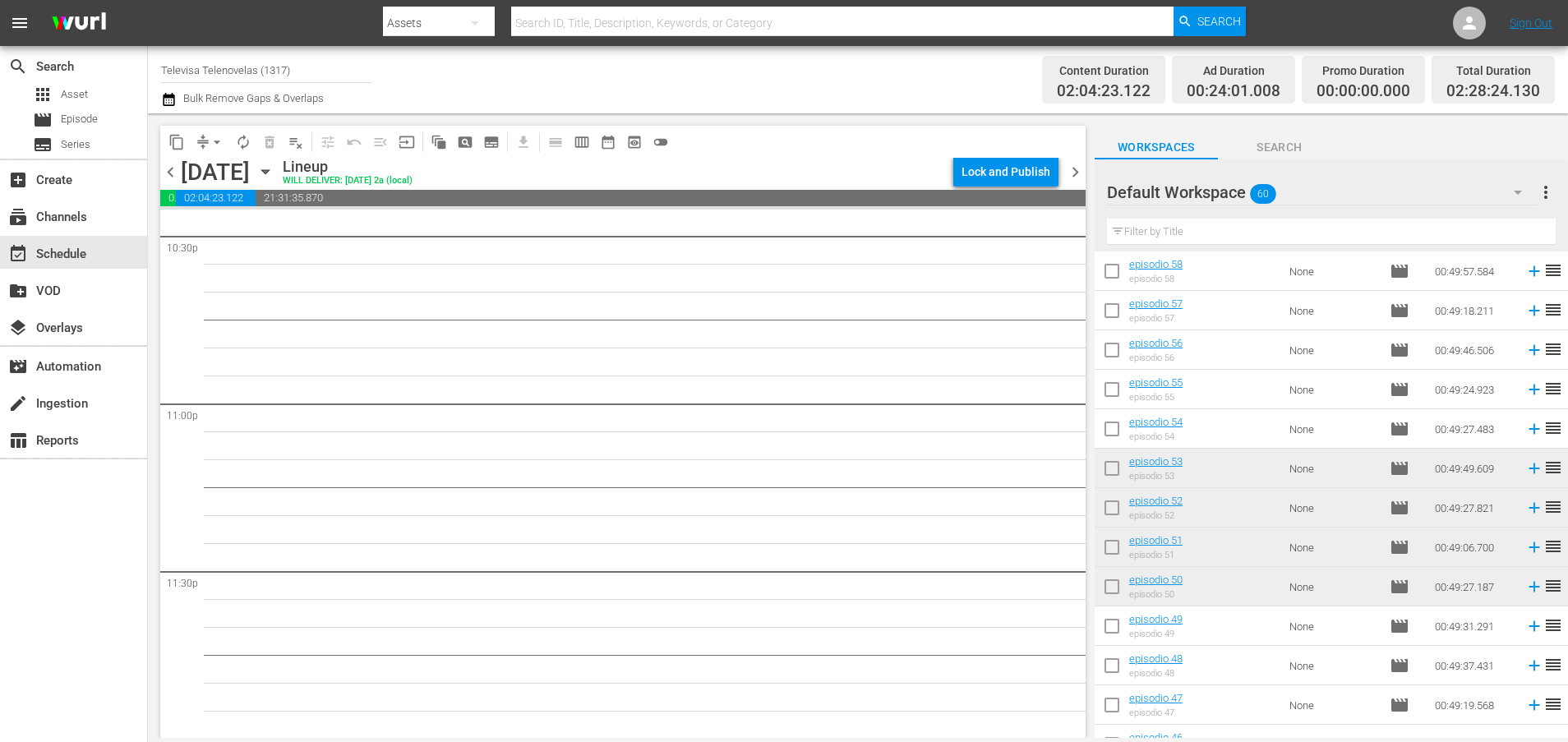
scroll to position [0, 0]
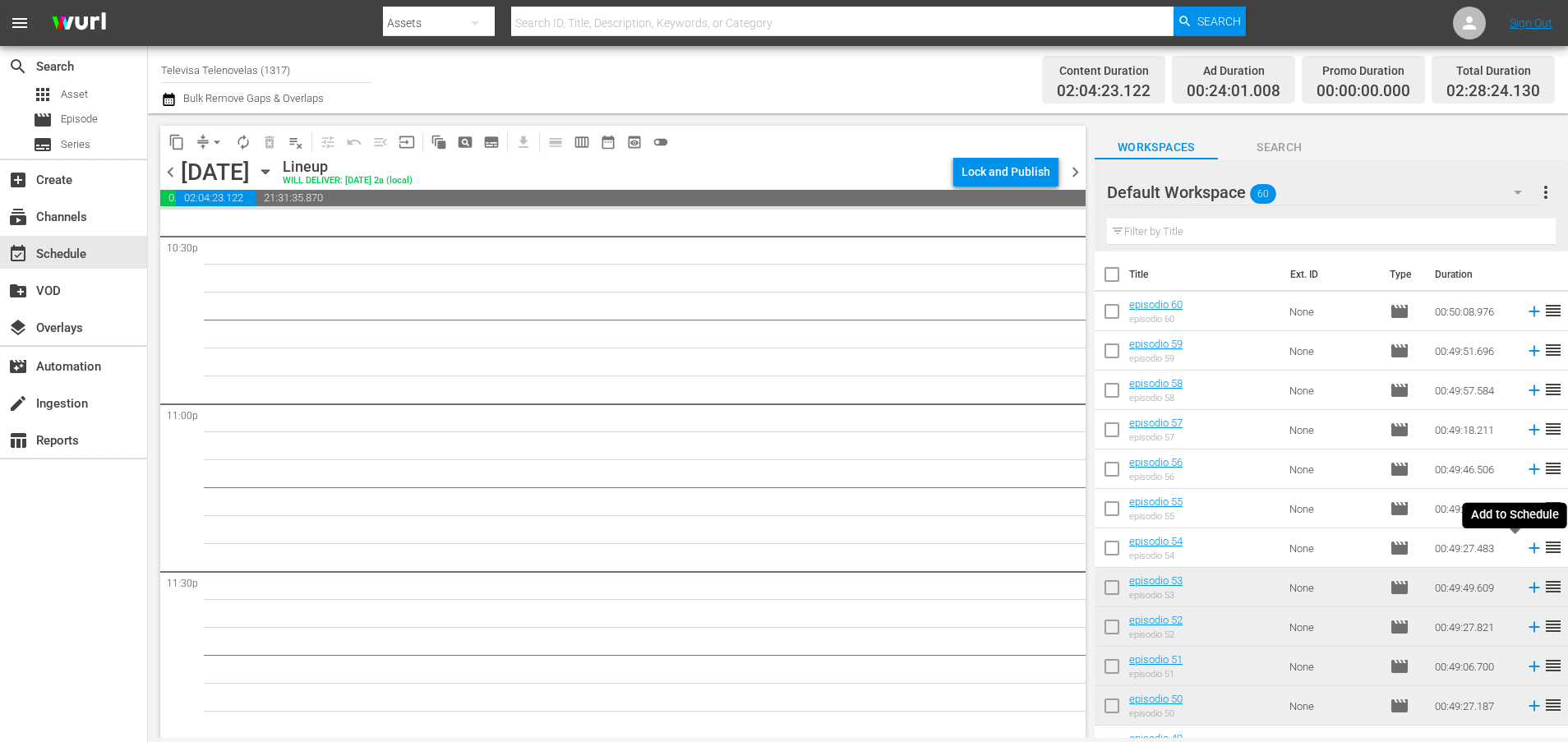
click at [1525, 551] on icon at bounding box center [1534, 548] width 18 height 18
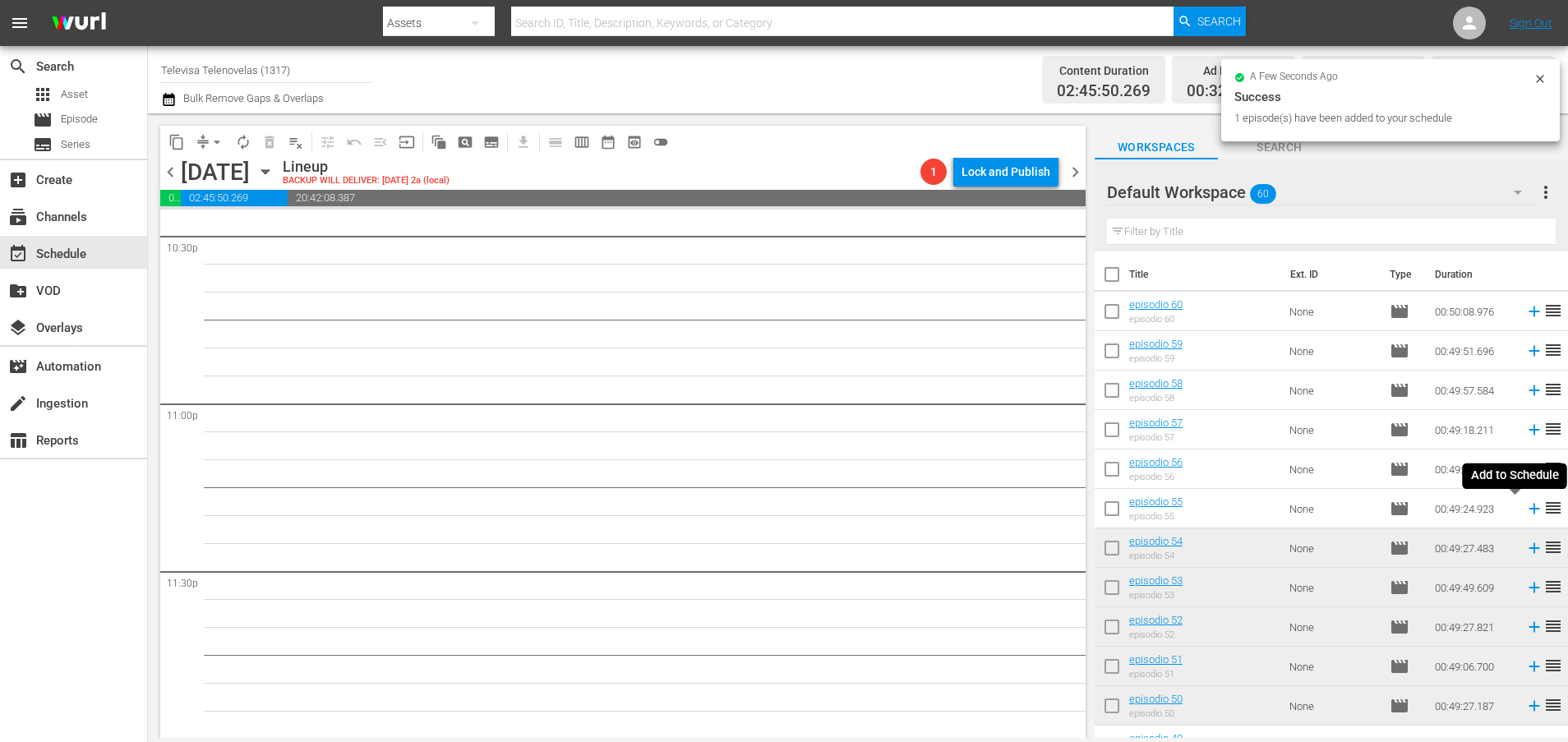
click at [1528, 510] on icon at bounding box center [1534, 509] width 11 height 11
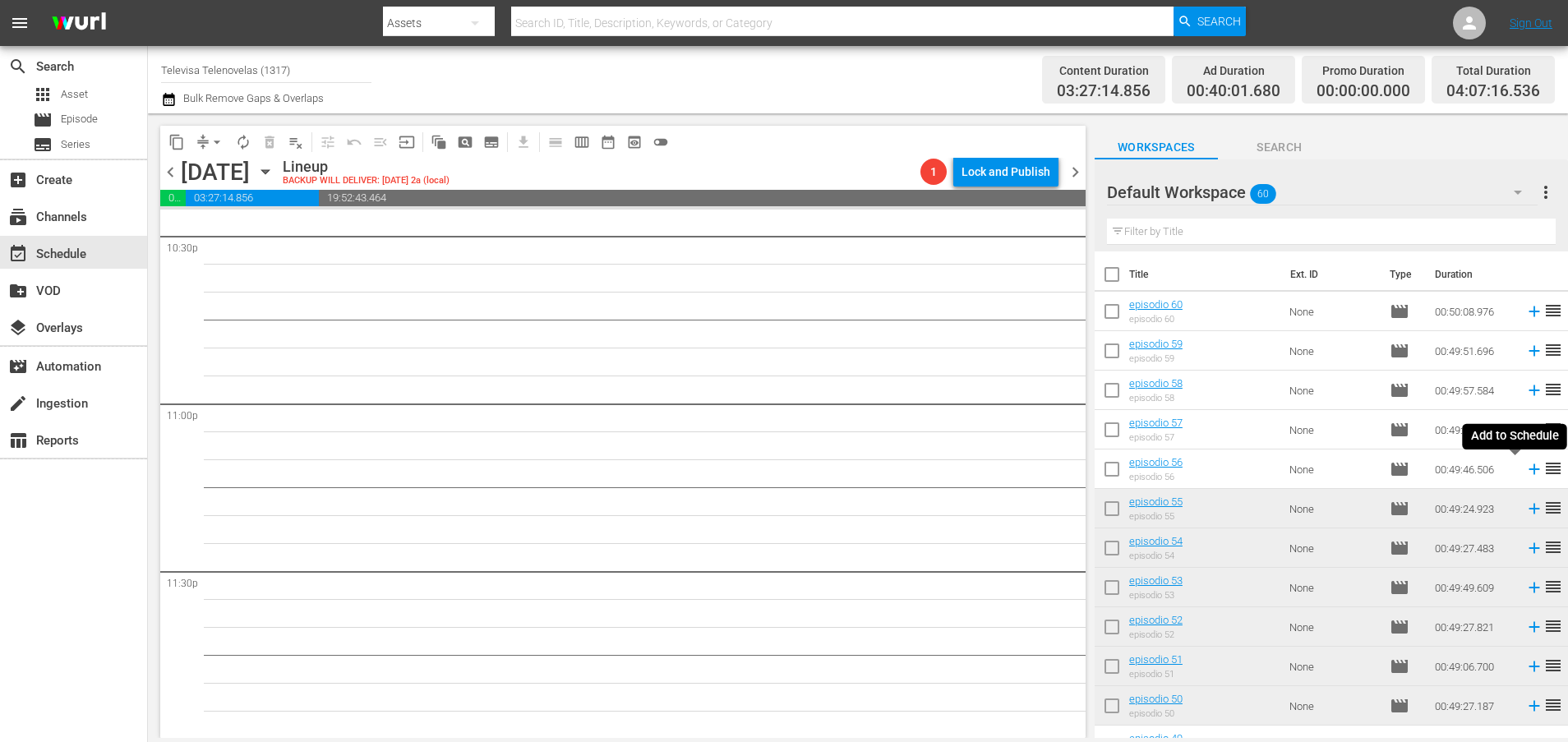
click at [1528, 471] on icon at bounding box center [1534, 469] width 11 height 11
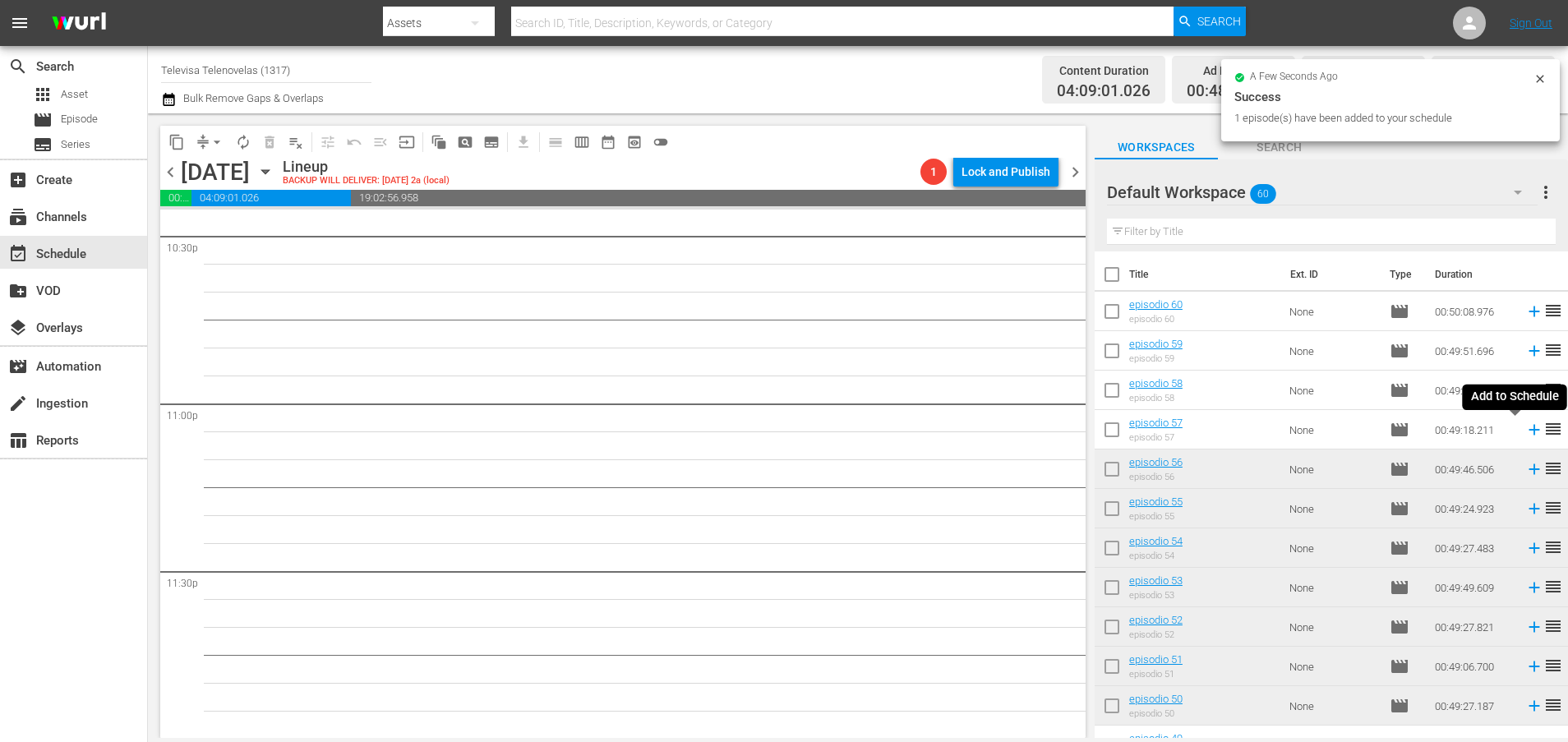
click at [1528, 430] on icon at bounding box center [1534, 431] width 11 height 11
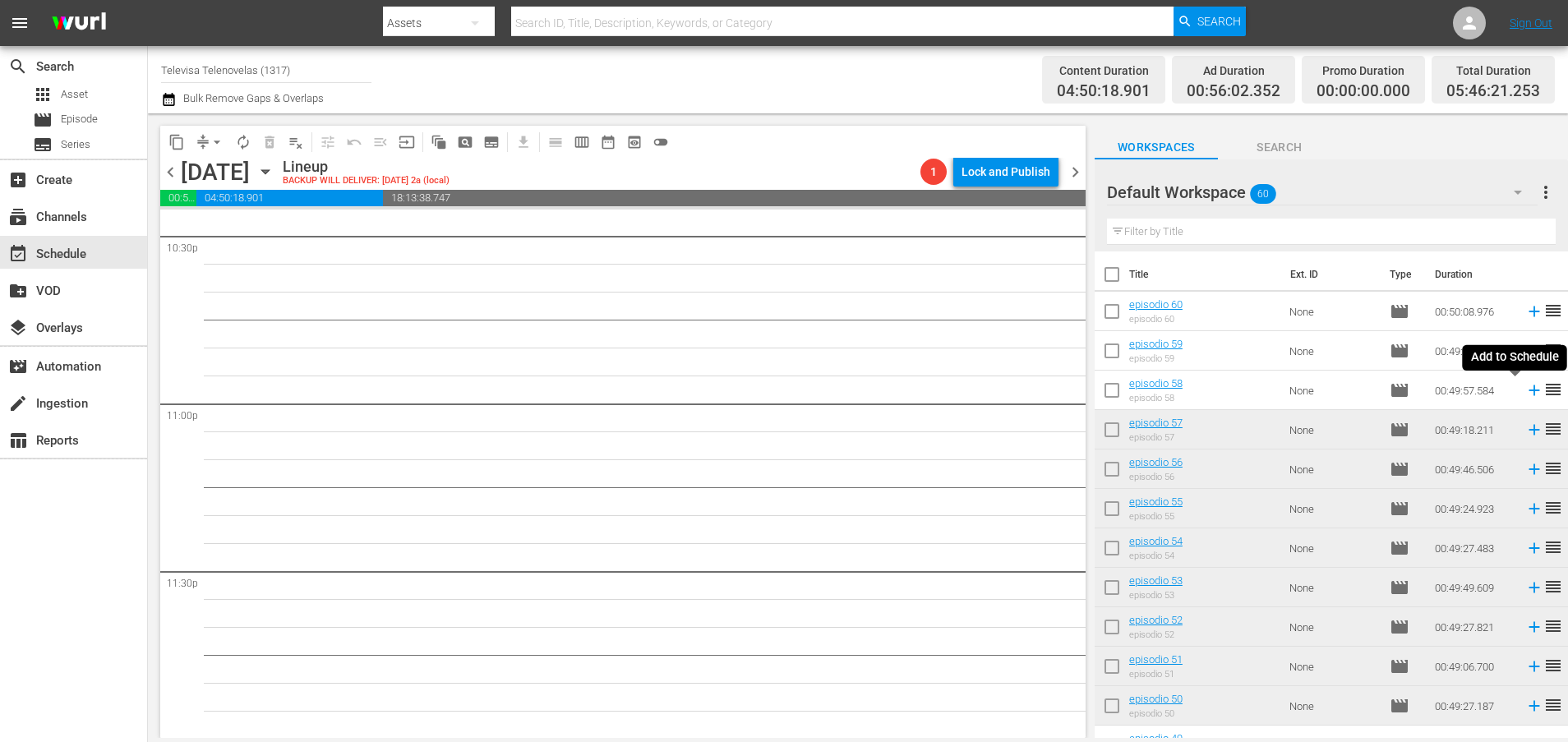
click at [1525, 392] on icon at bounding box center [1534, 390] width 18 height 18
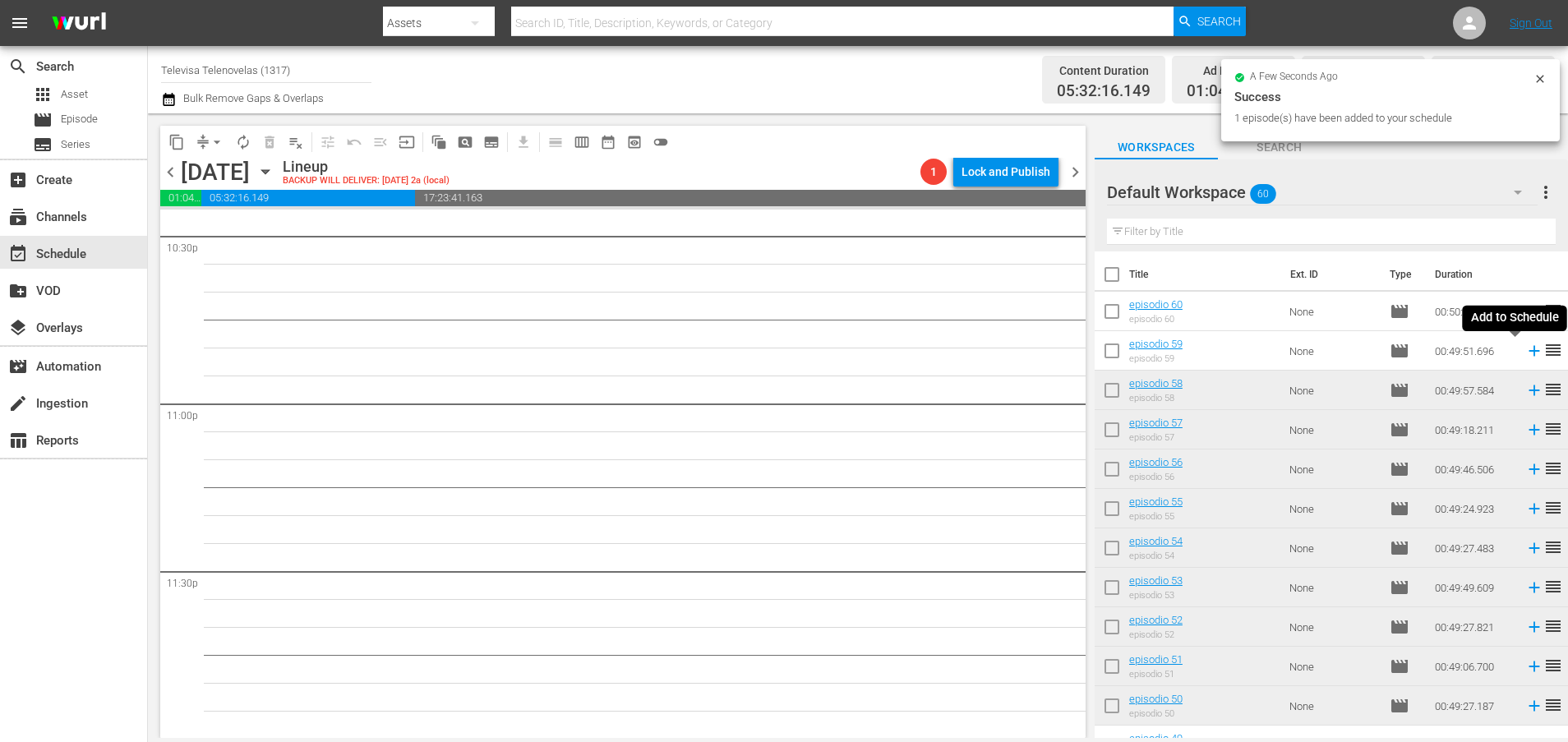
click at [1528, 351] on icon at bounding box center [1534, 351] width 11 height 11
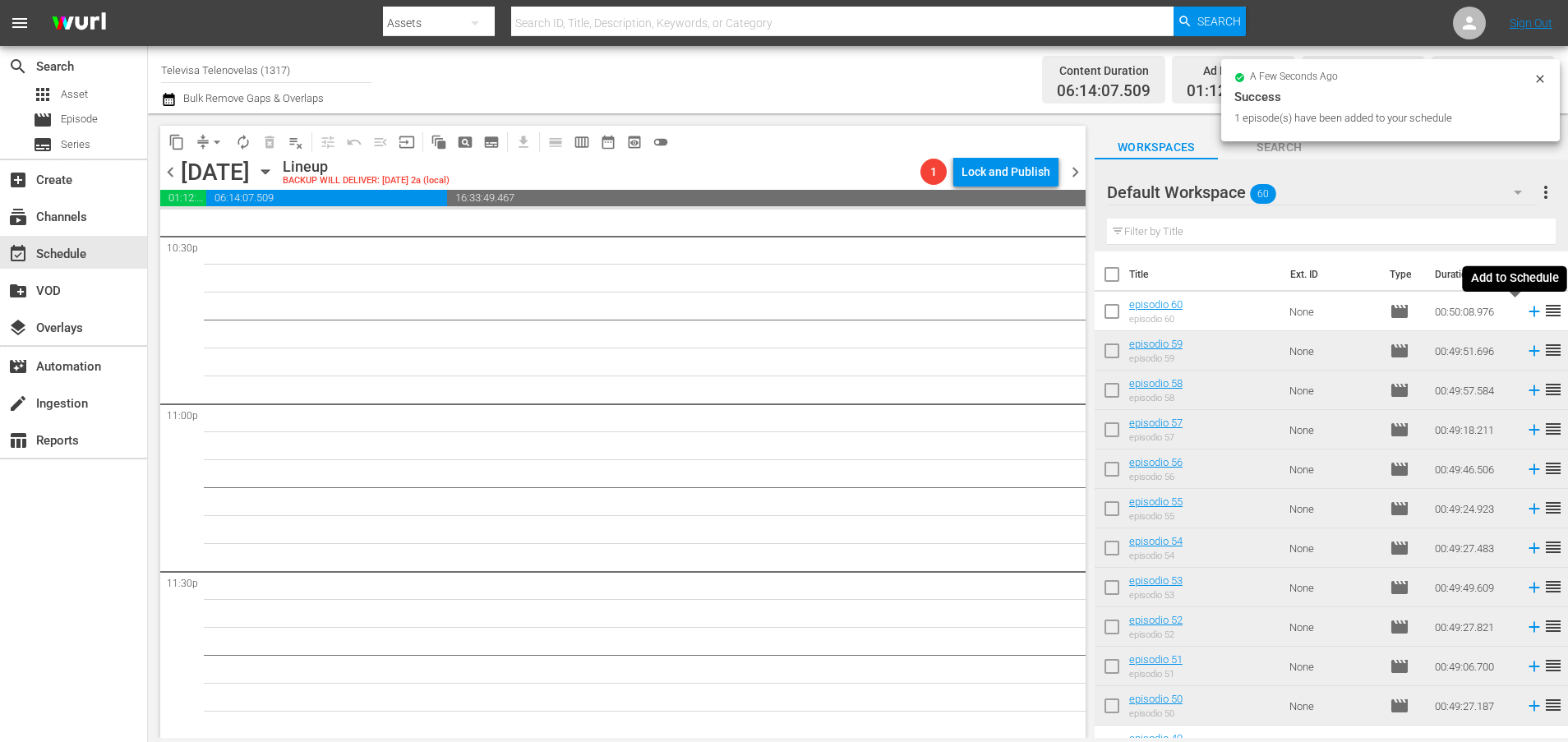
click at [1528, 311] on icon at bounding box center [1534, 311] width 11 height 11
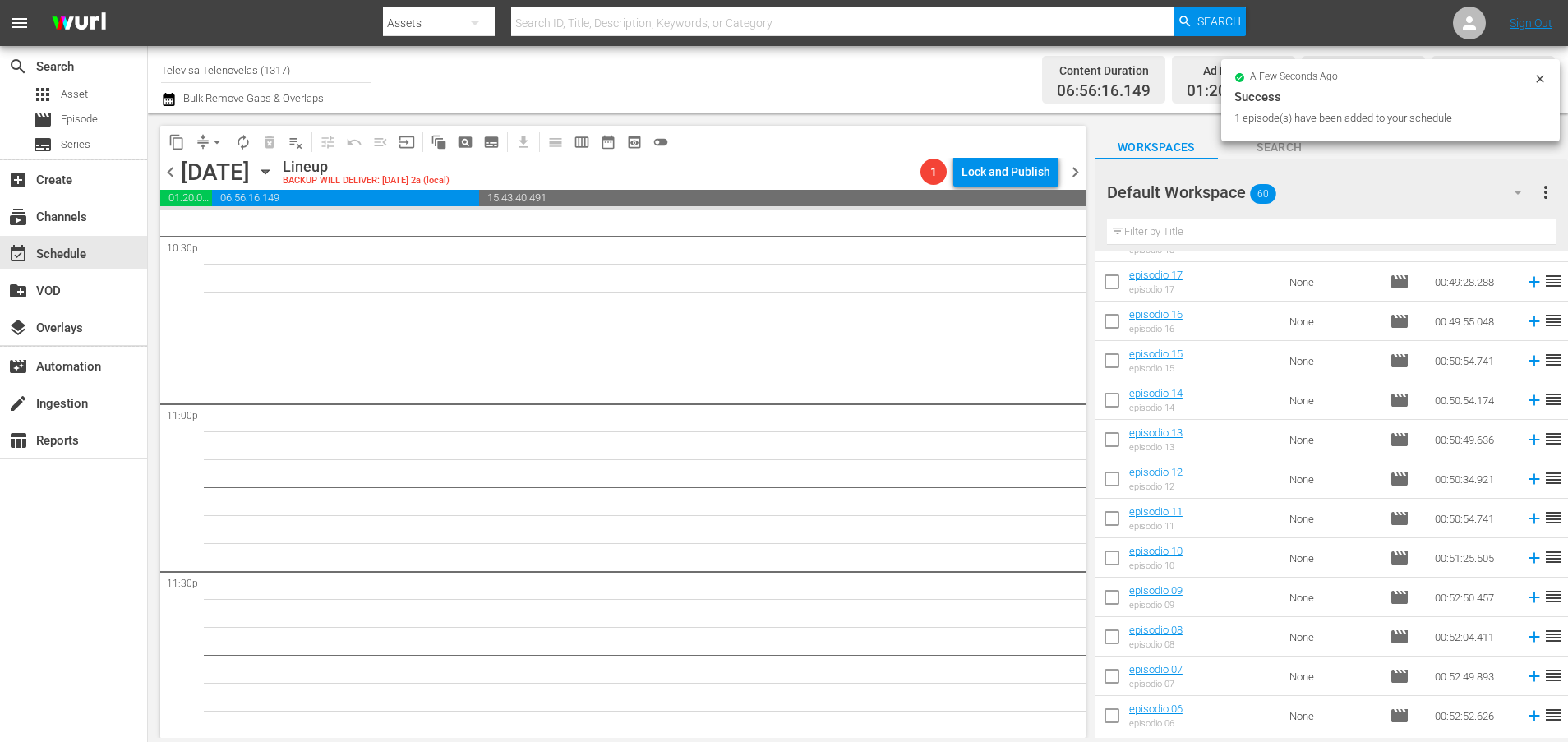
scroll to position [1917, 0]
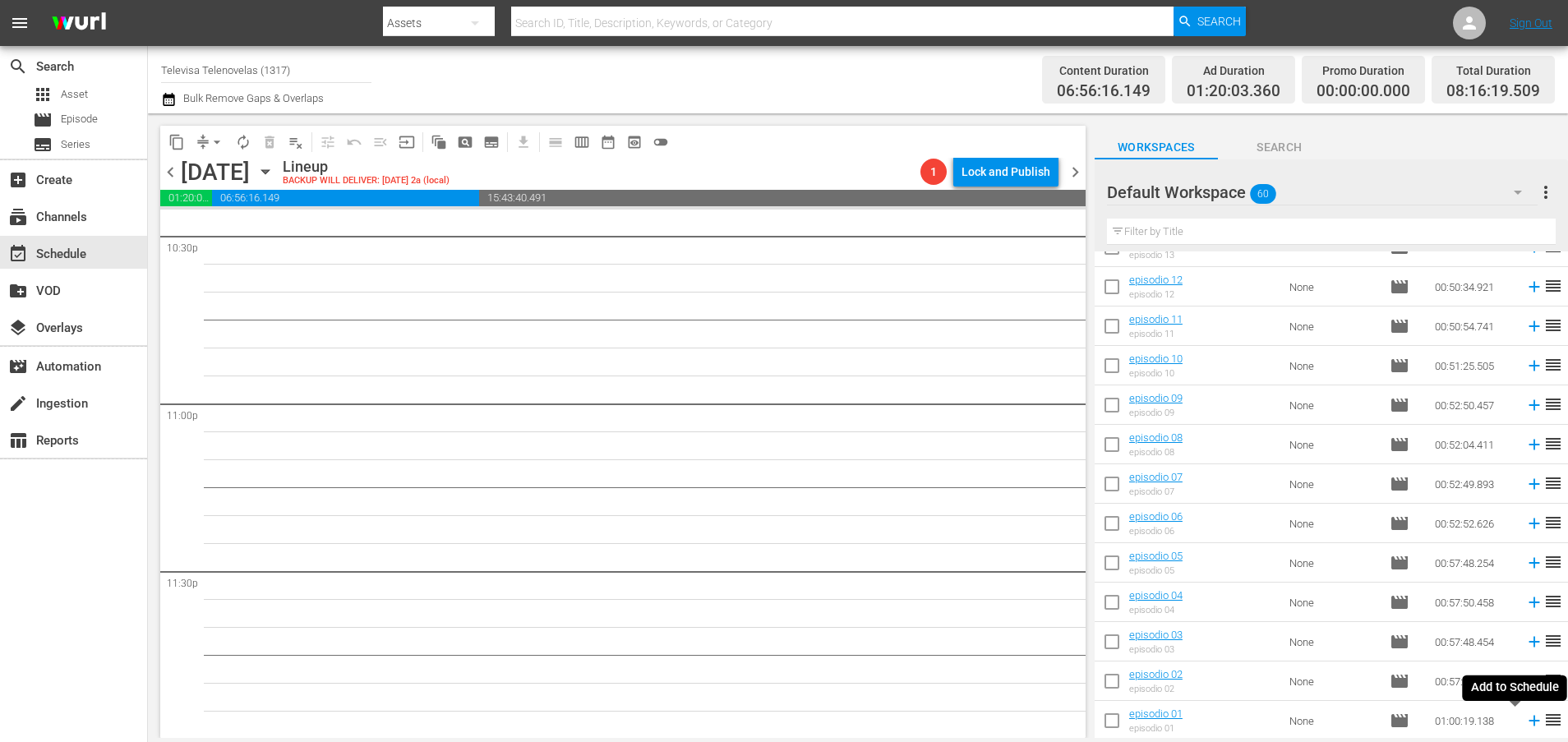
click at [1528, 722] on icon at bounding box center [1534, 721] width 11 height 11
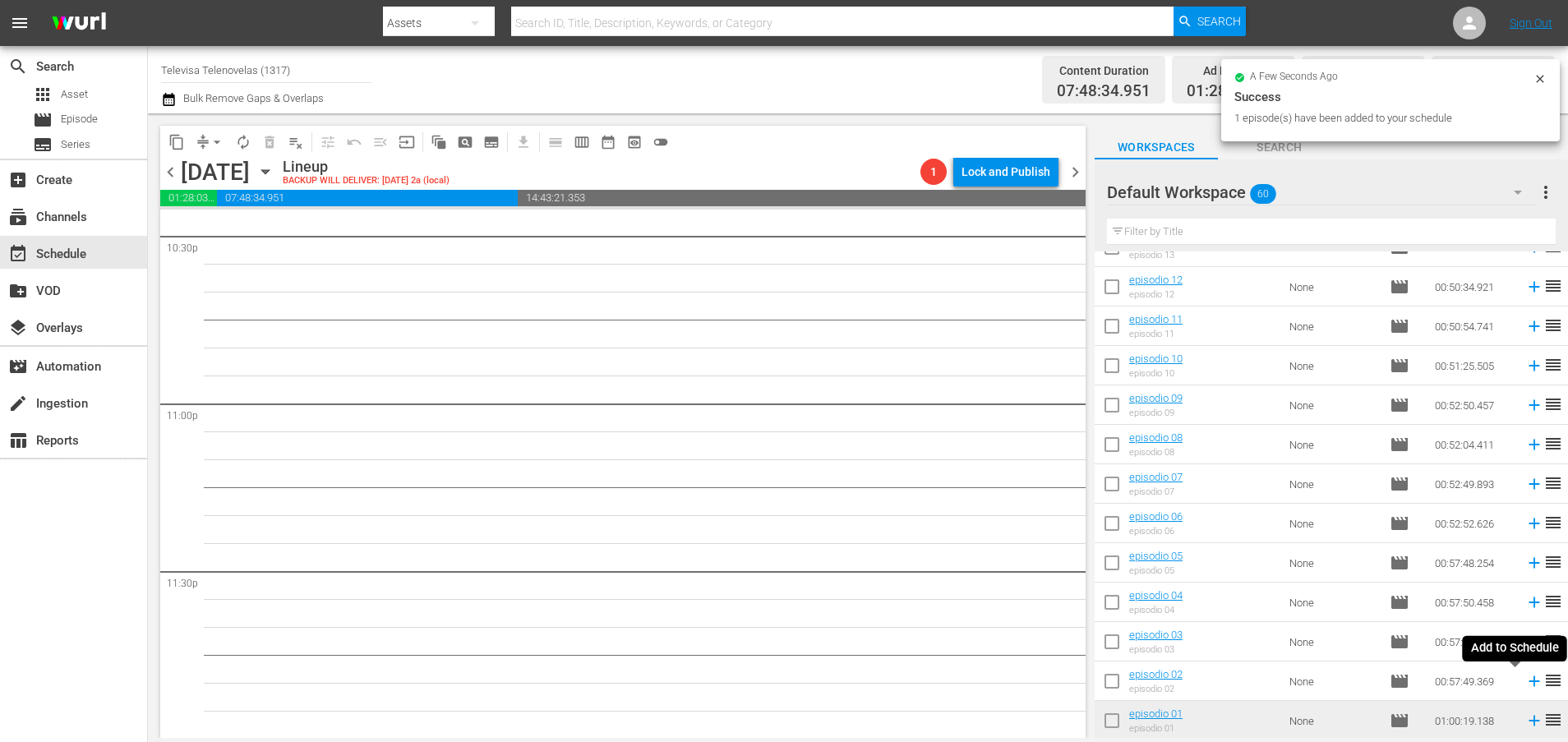
click at [1528, 678] on icon at bounding box center [1534, 682] width 11 height 11
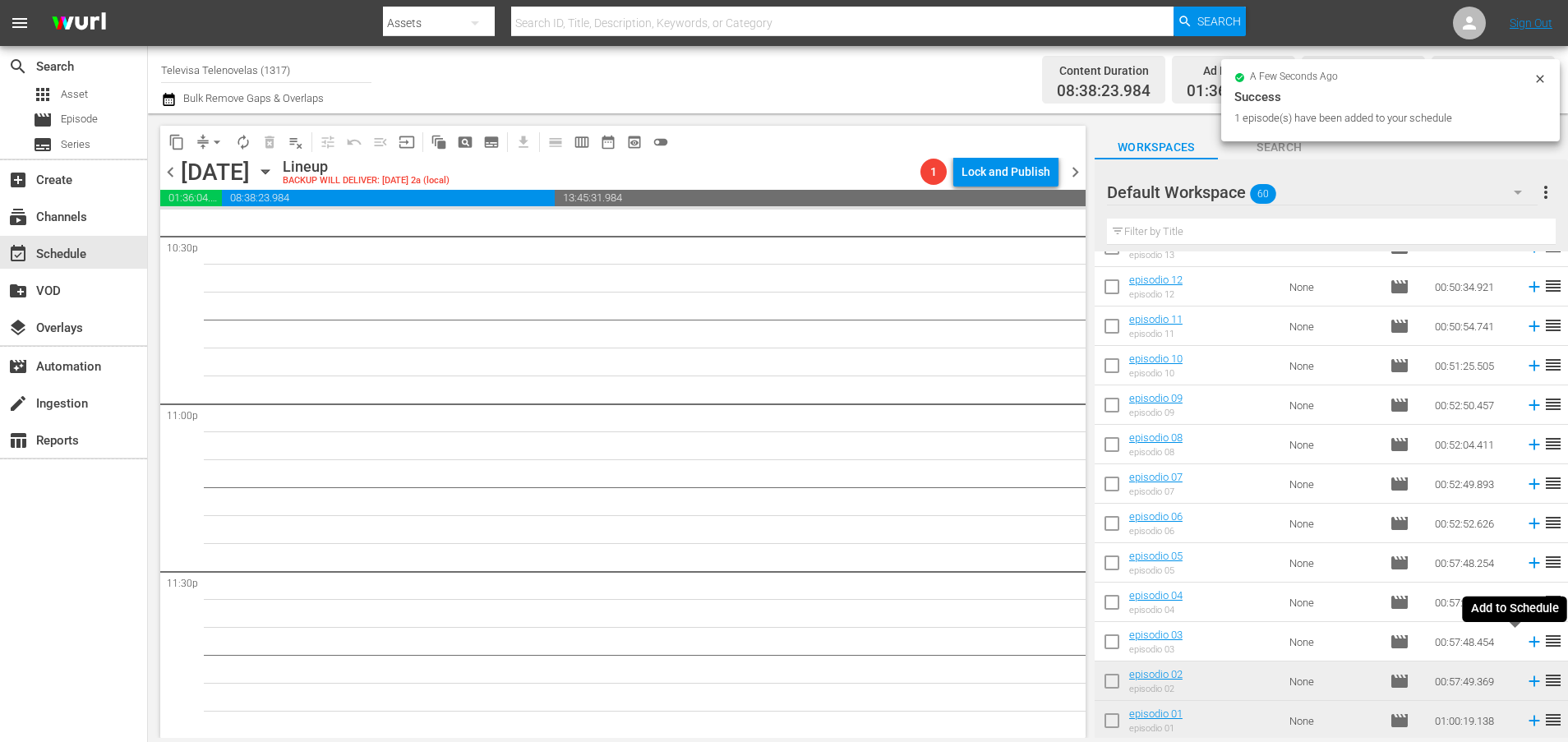
click at [1525, 645] on icon at bounding box center [1534, 642] width 18 height 18
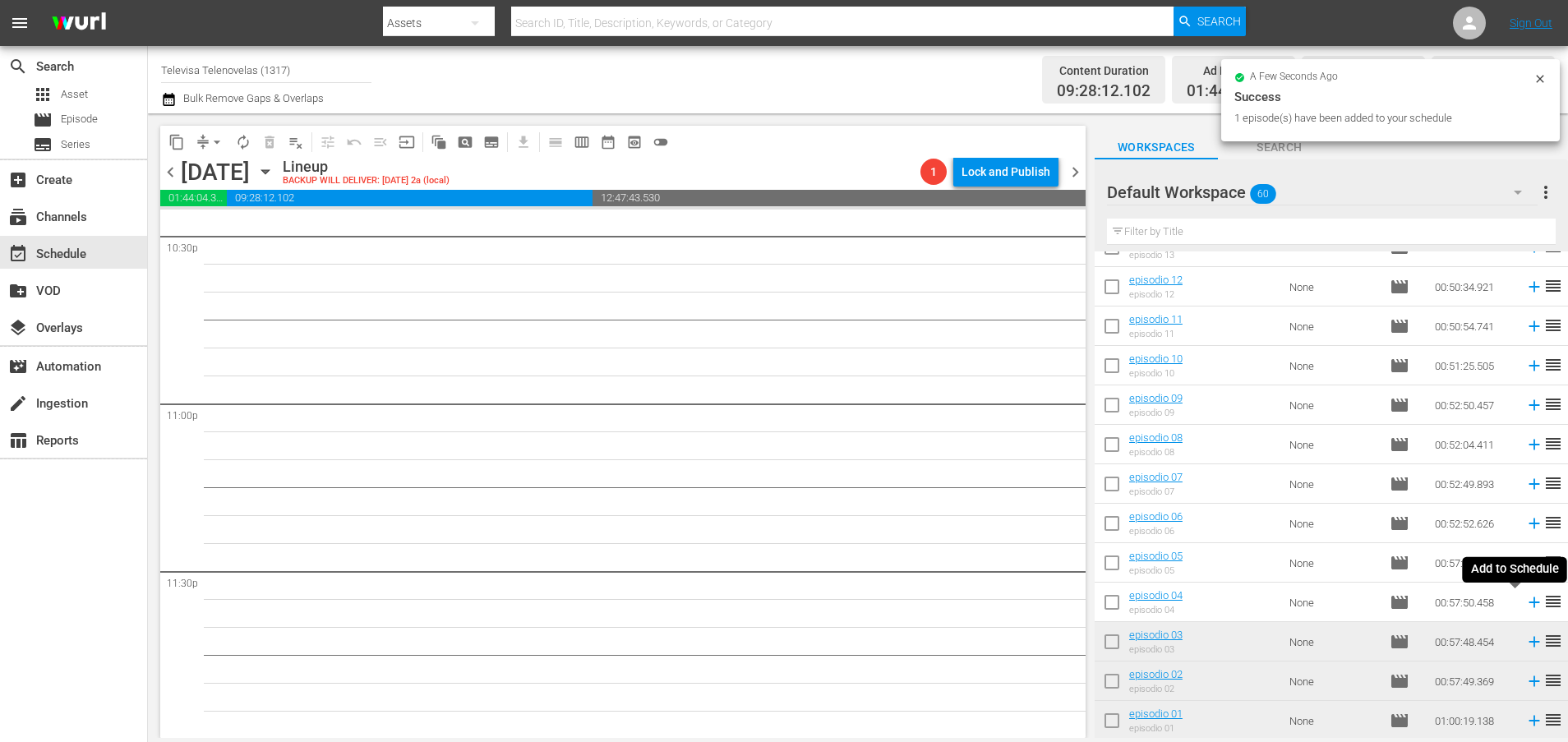
click at [1525, 601] on icon at bounding box center [1534, 602] width 18 height 18
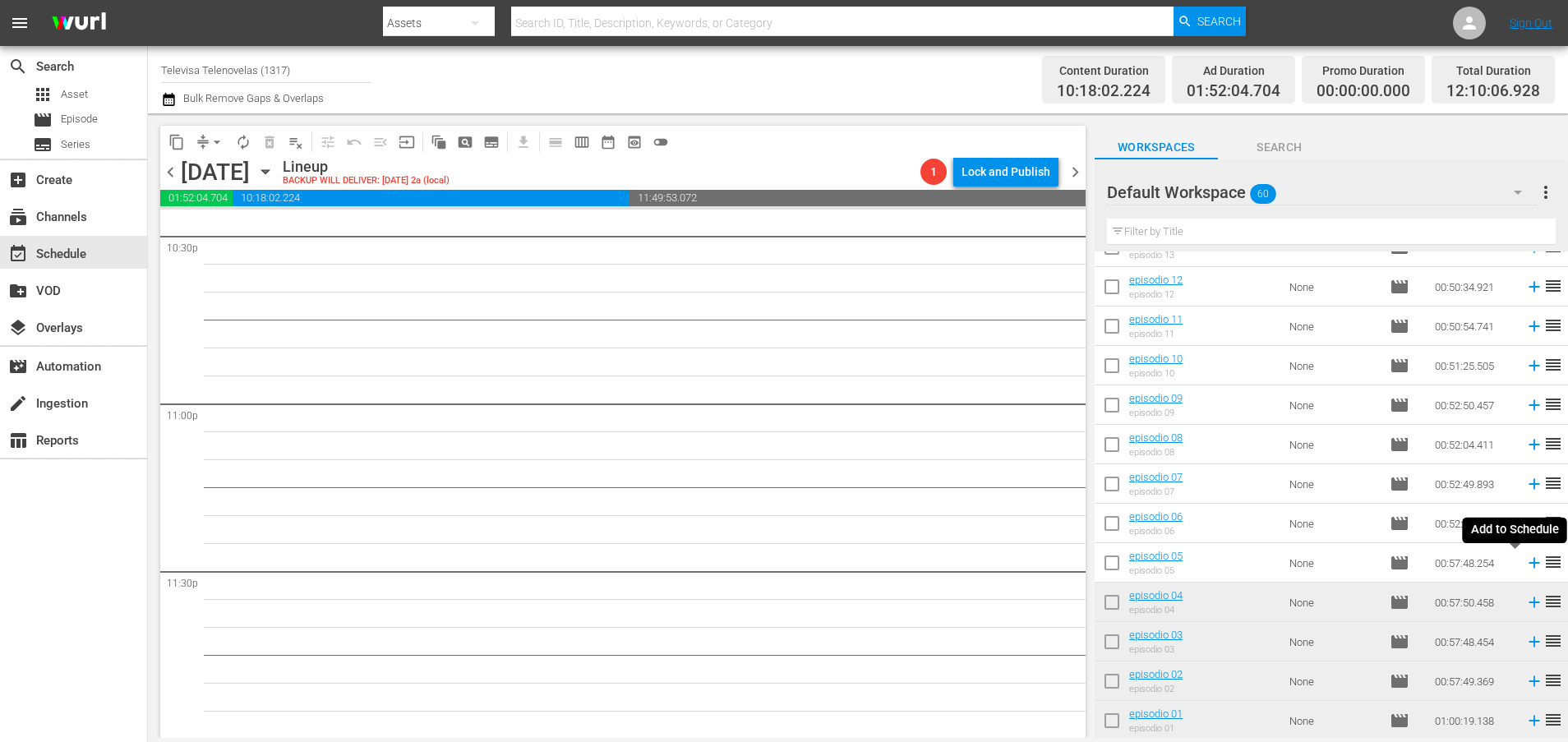
click at [1525, 565] on icon at bounding box center [1534, 562] width 18 height 18
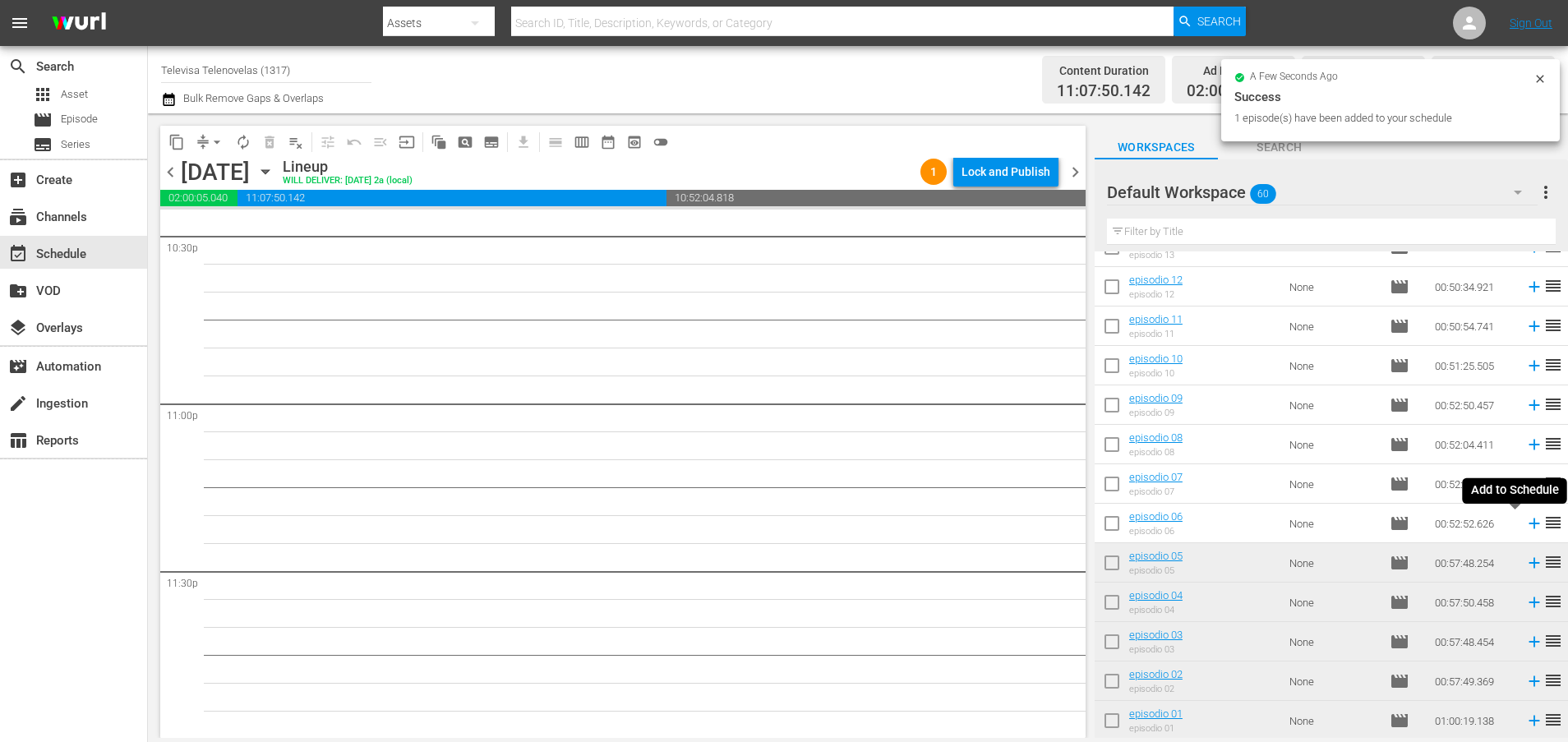
click at [1528, 525] on icon at bounding box center [1534, 524] width 11 height 11
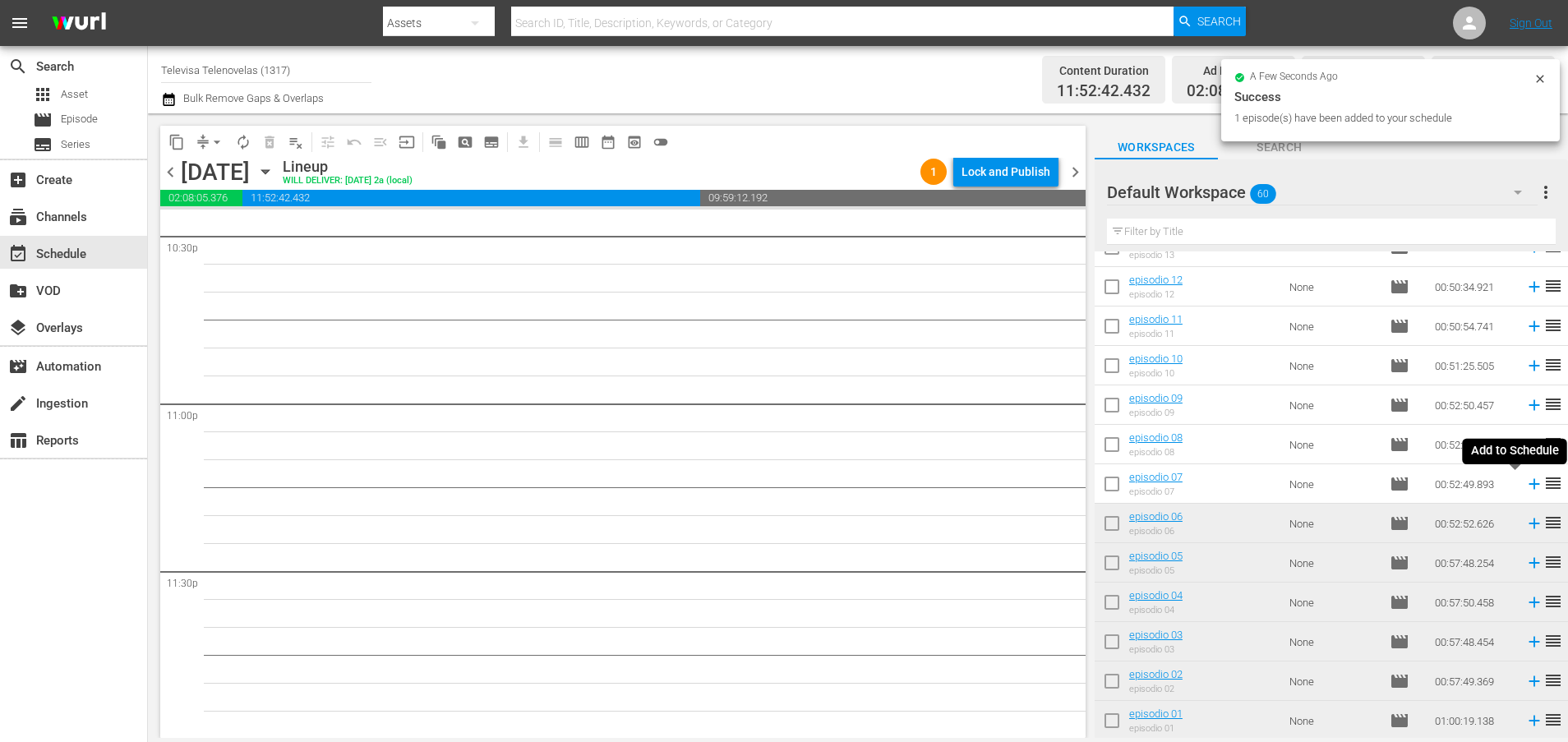
click at [1525, 486] on icon at bounding box center [1534, 484] width 18 height 18
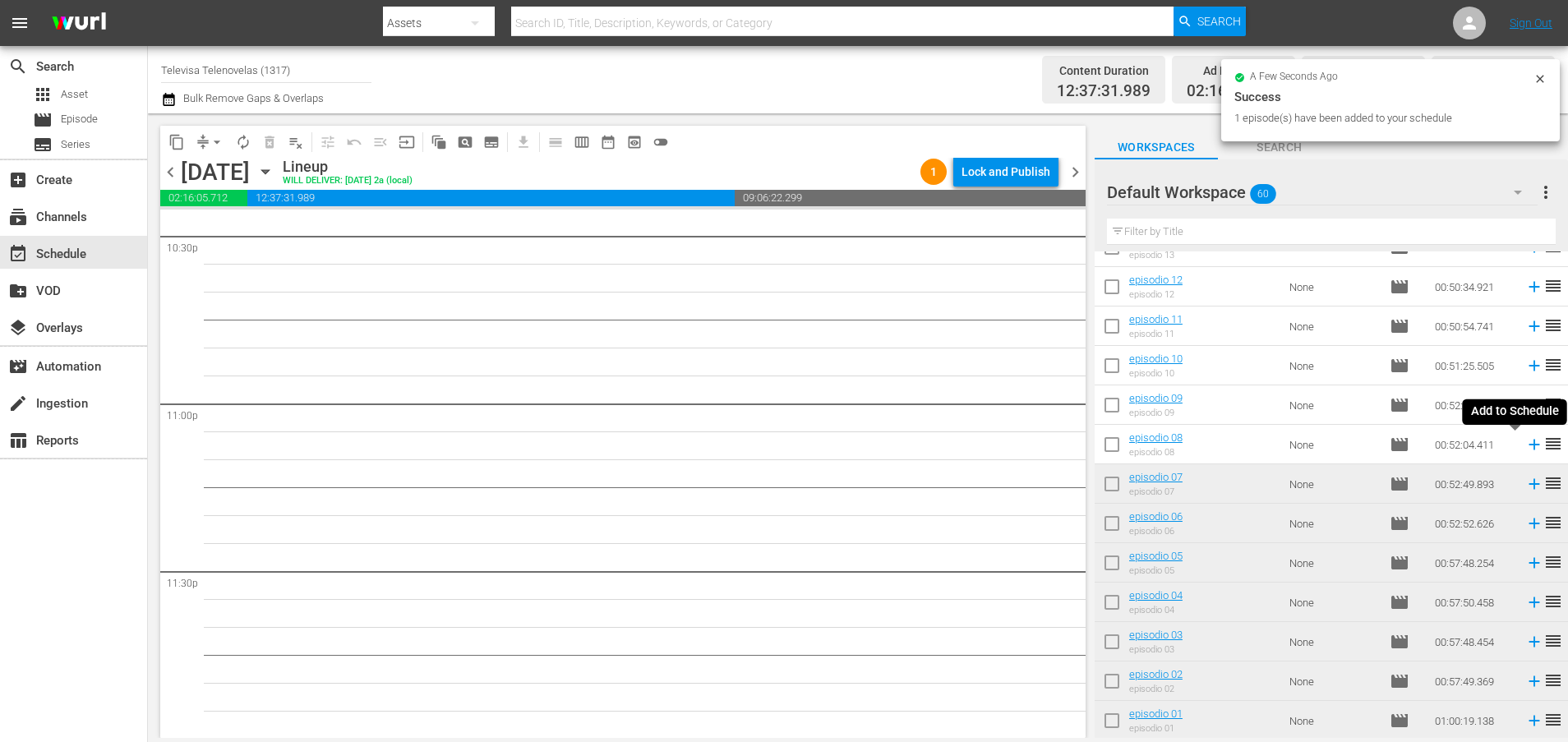
click at [1528, 447] on icon at bounding box center [1534, 445] width 11 height 11
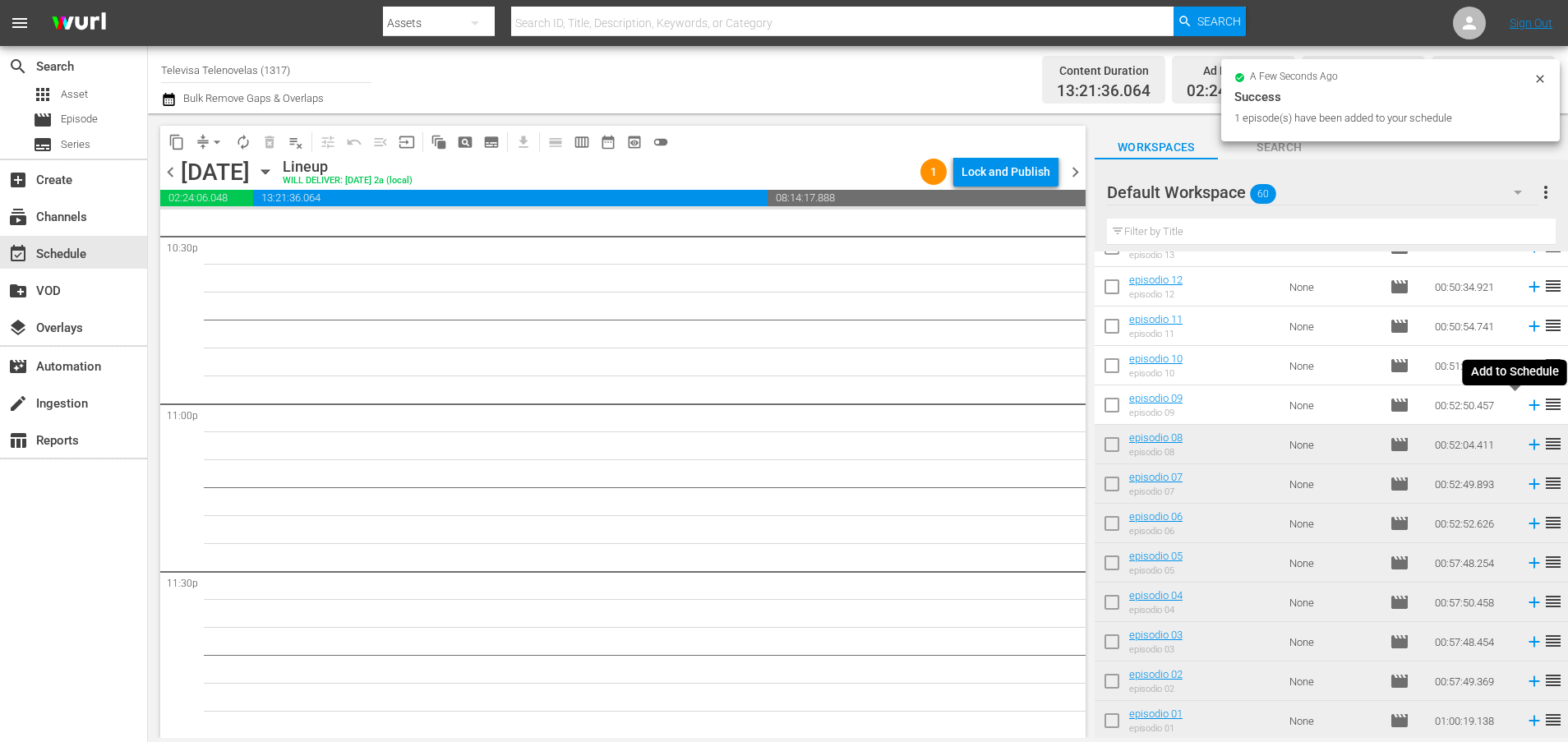
click at [1525, 407] on icon at bounding box center [1534, 405] width 18 height 18
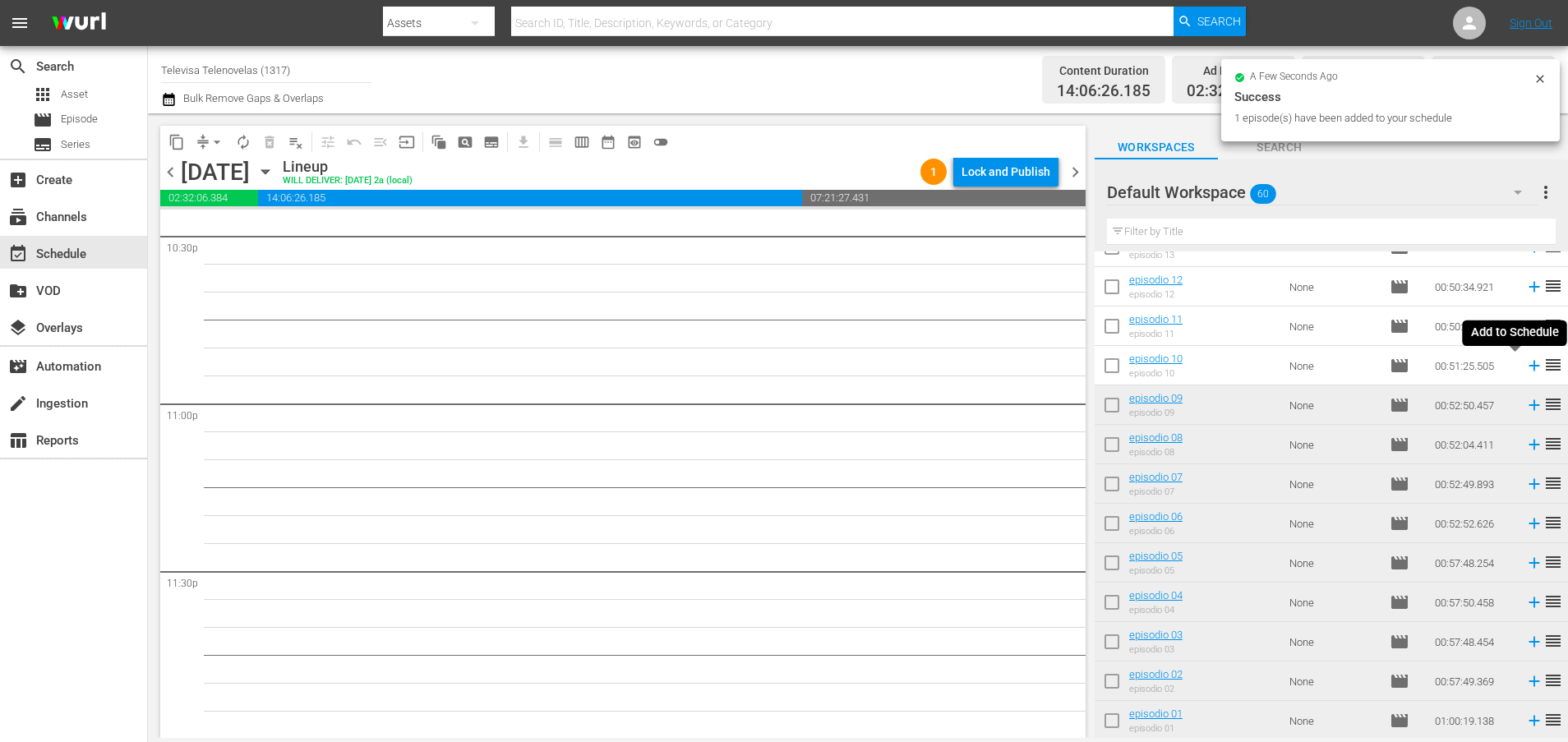
click at [1528, 366] on icon at bounding box center [1534, 366] width 11 height 11
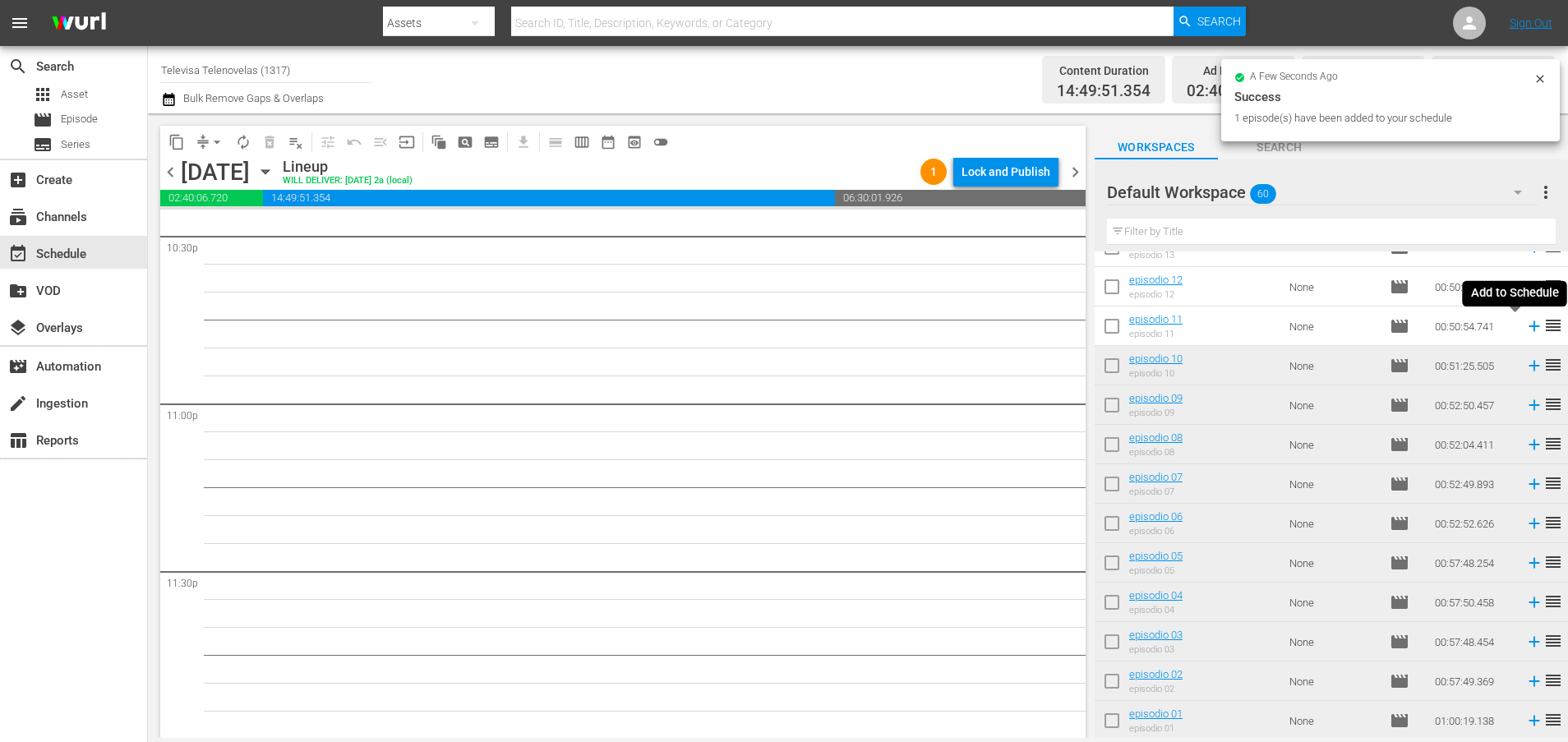
click at [1528, 326] on icon at bounding box center [1534, 327] width 11 height 11
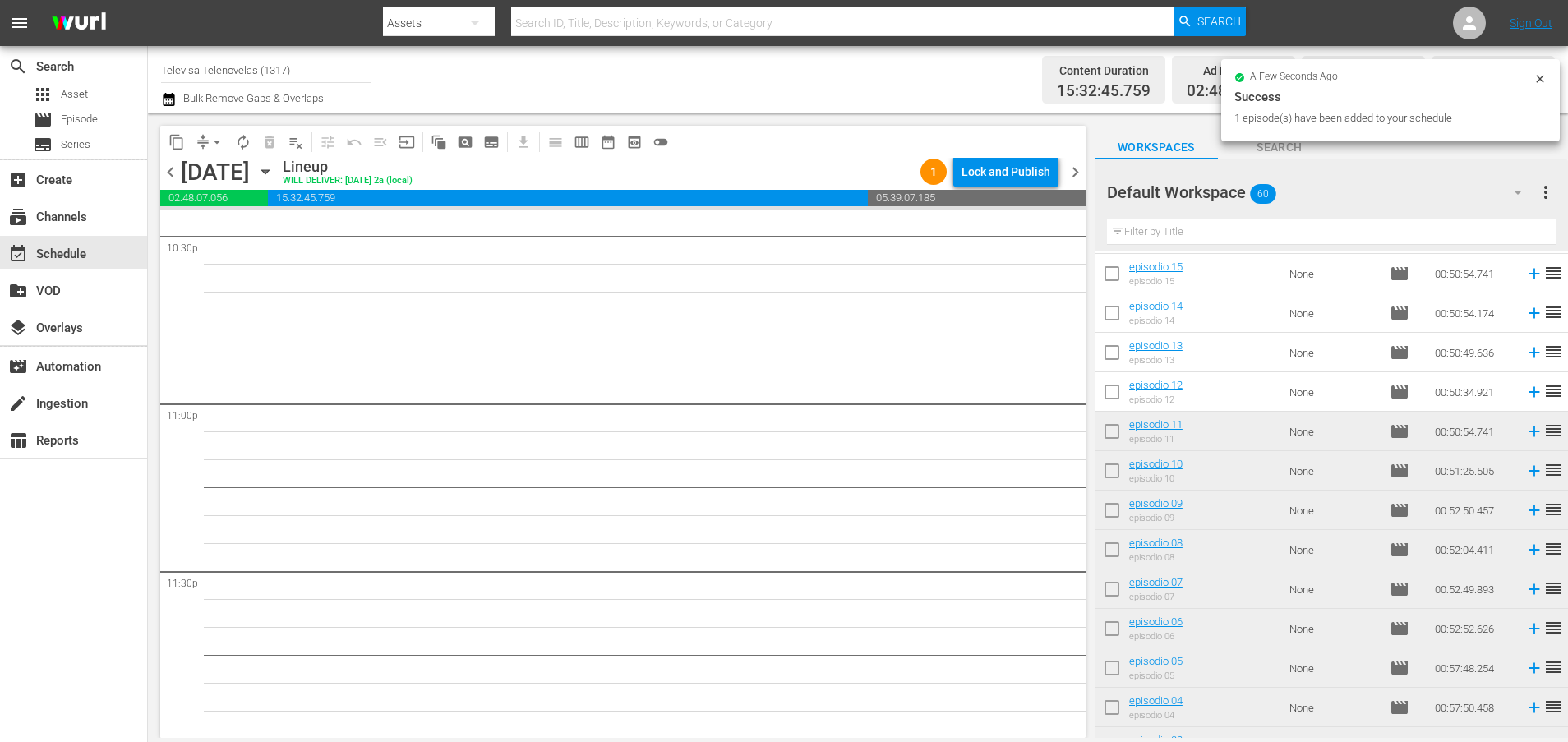
scroll to position [1671, 0]
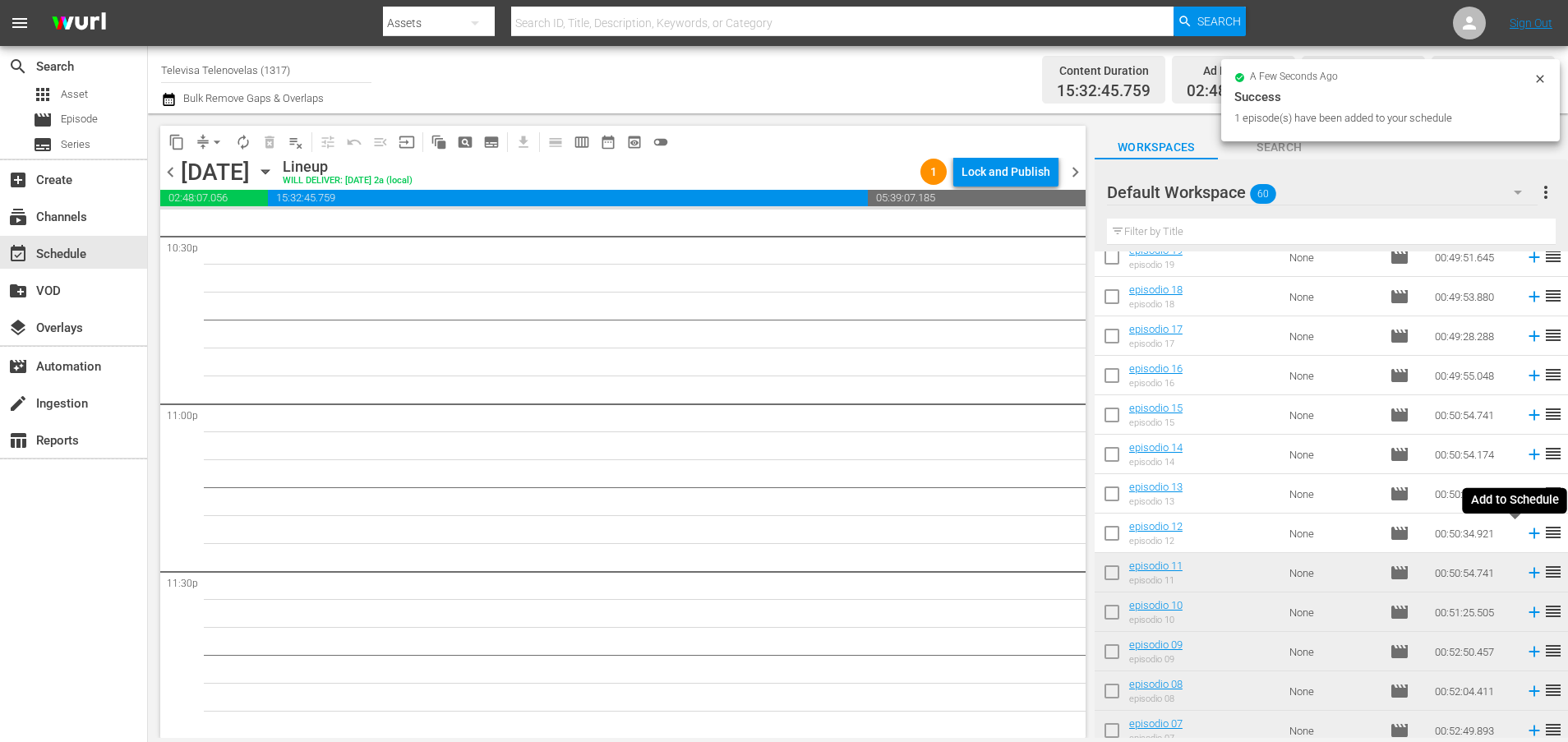
click at [1528, 537] on icon at bounding box center [1534, 533] width 11 height 11
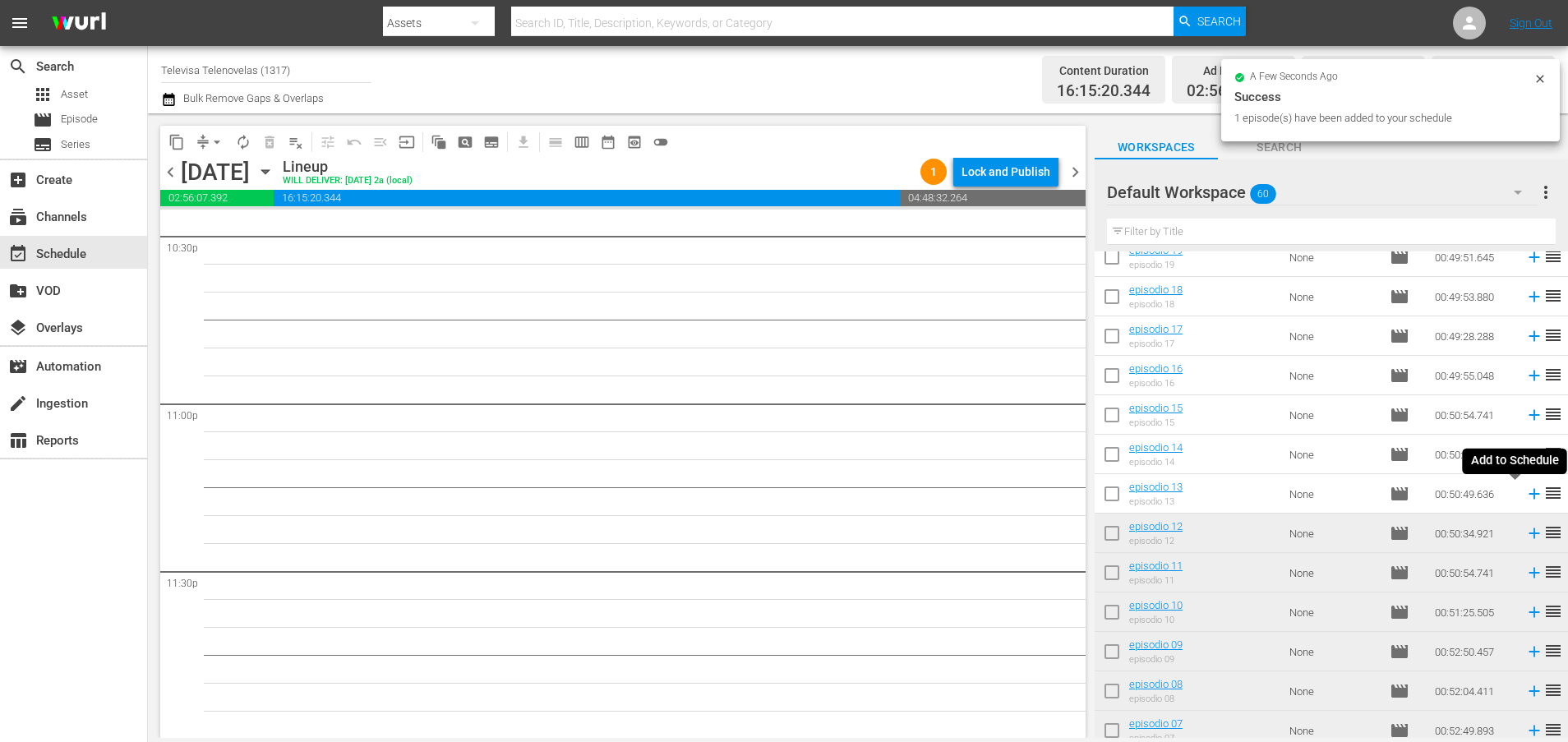
click at [1528, 496] on icon at bounding box center [1534, 495] width 11 height 11
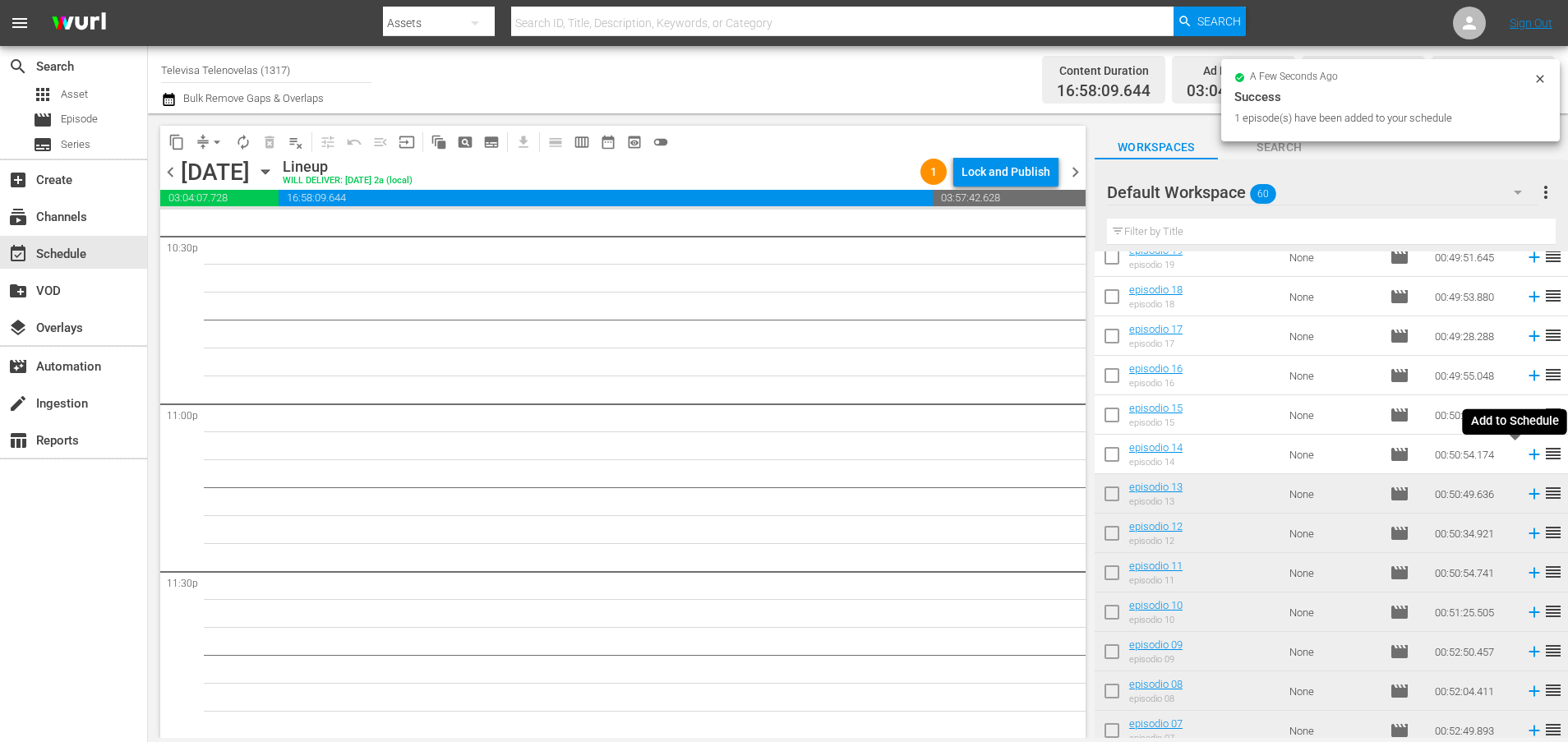
click at [1525, 456] on icon at bounding box center [1534, 454] width 18 height 18
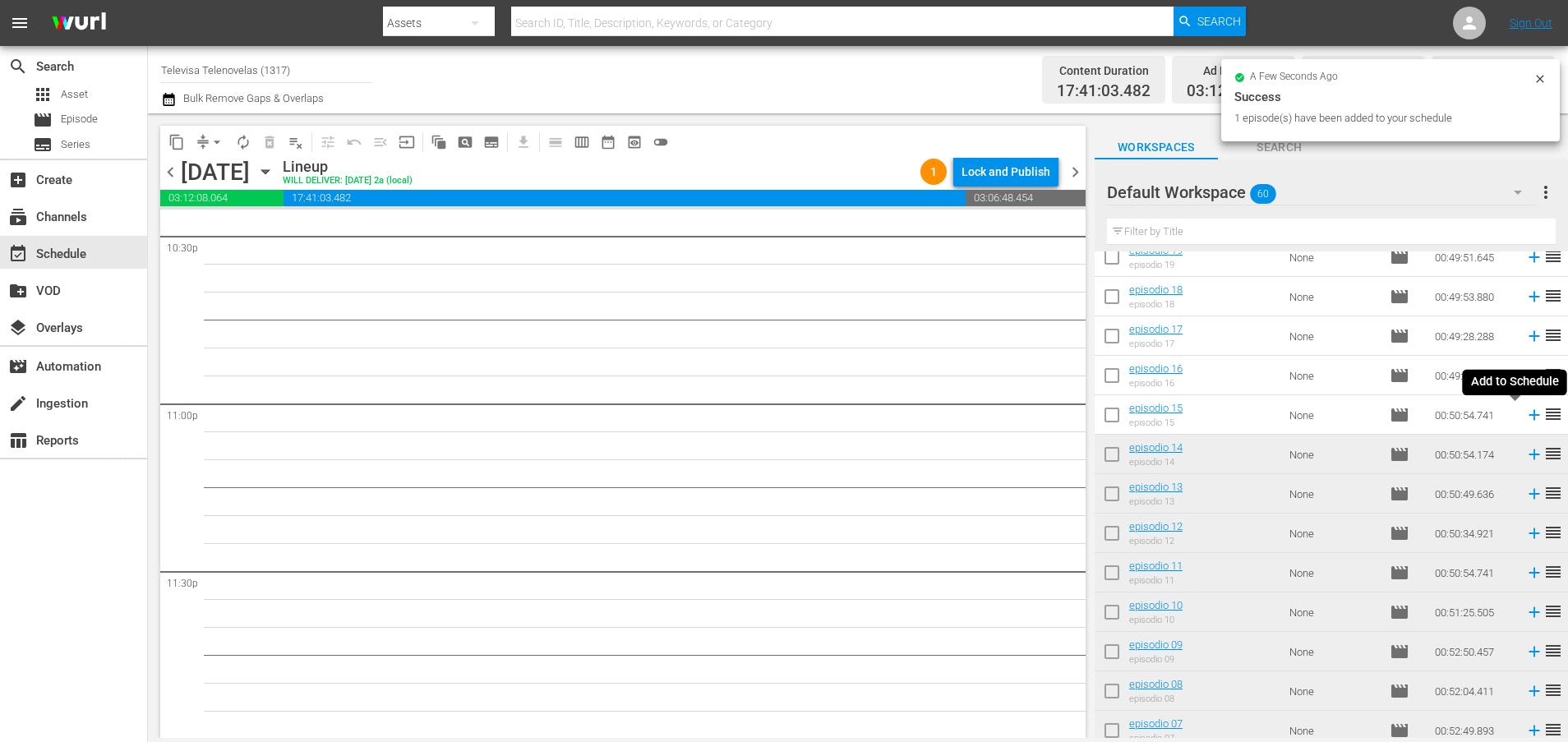
click at [1525, 417] on icon at bounding box center [1534, 415] width 18 height 18
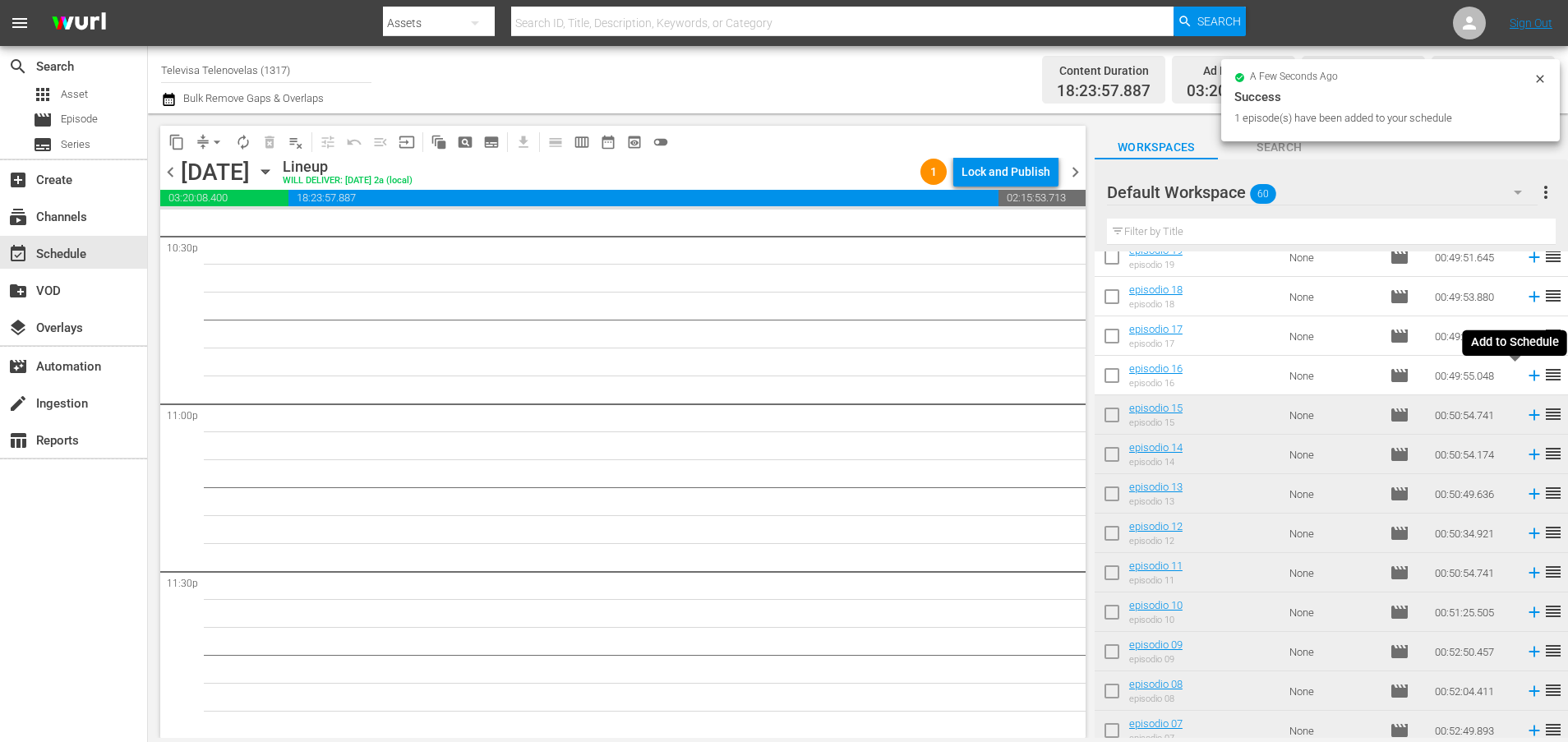
click at [1528, 376] on icon at bounding box center [1534, 376] width 11 height 11
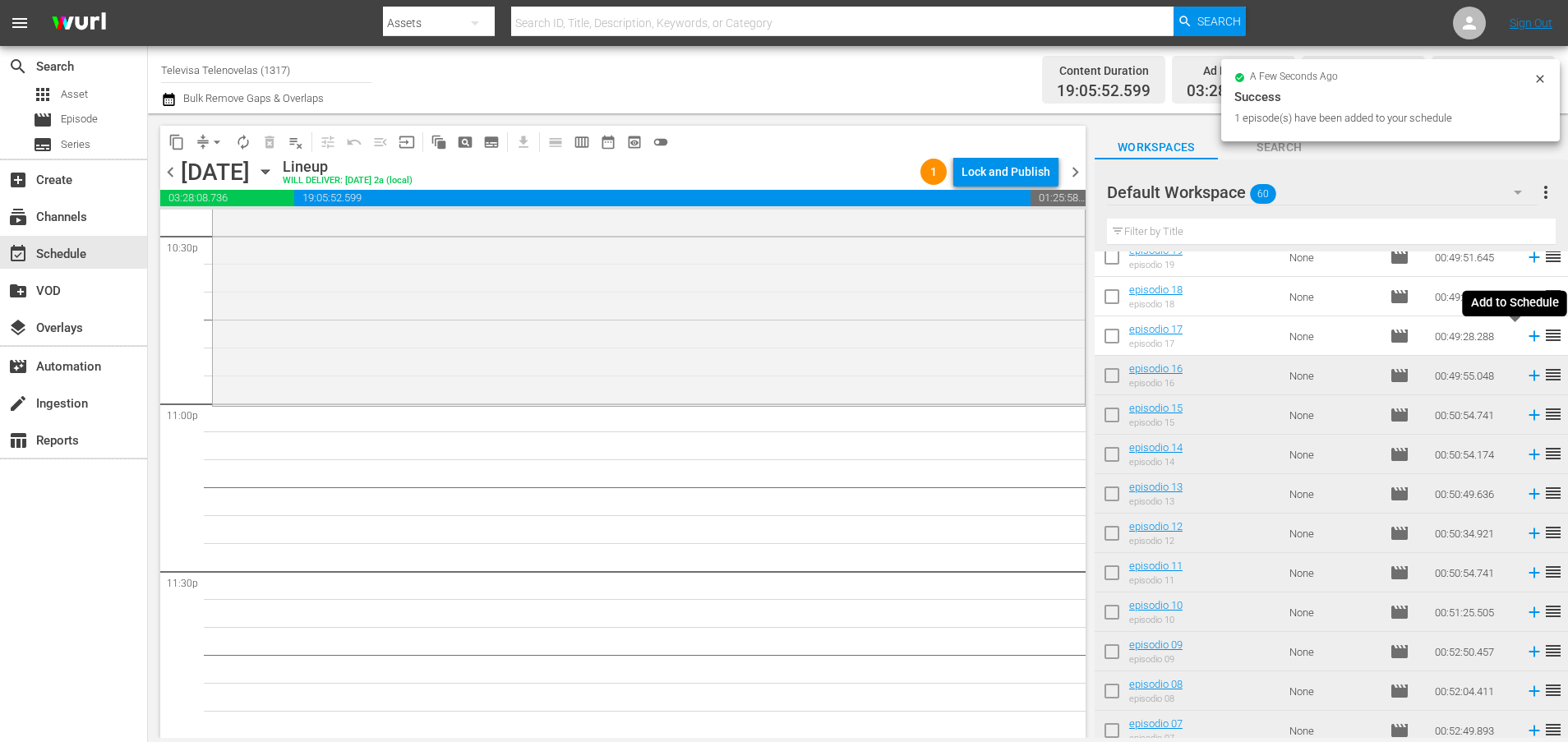
click at [1528, 338] on icon at bounding box center [1534, 337] width 11 height 11
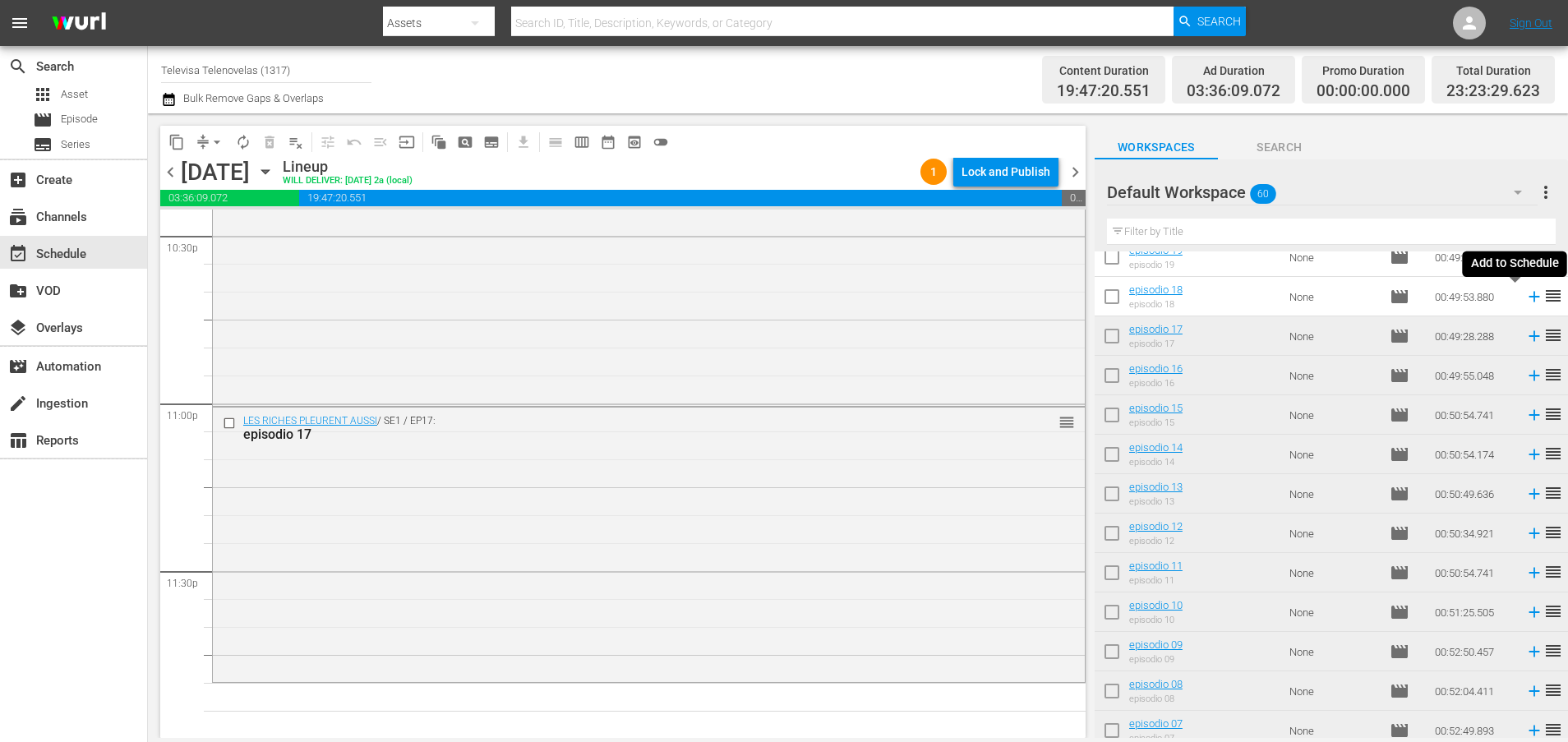
click at [1528, 297] on icon at bounding box center [1534, 297] width 11 height 11
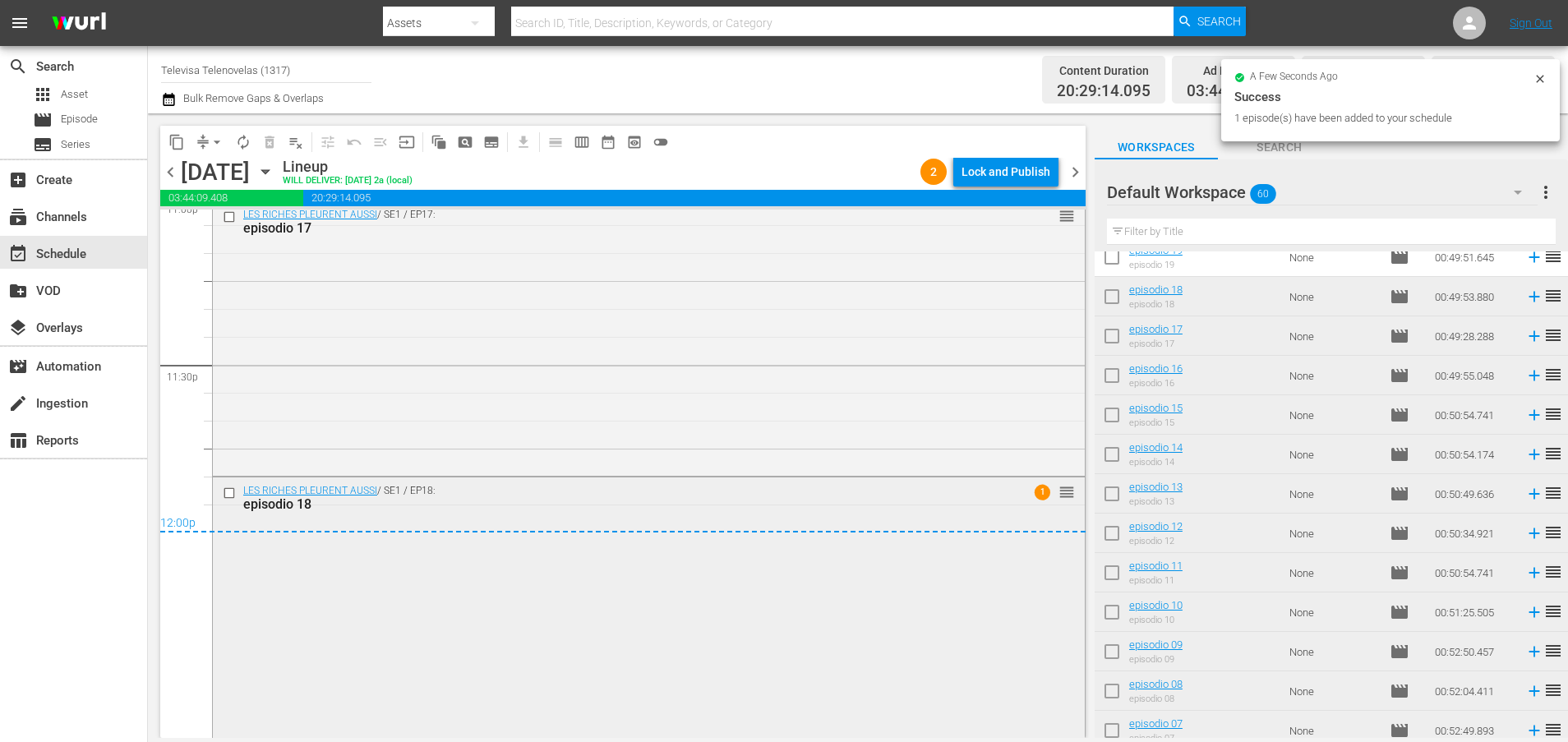
scroll to position [7739, 0]
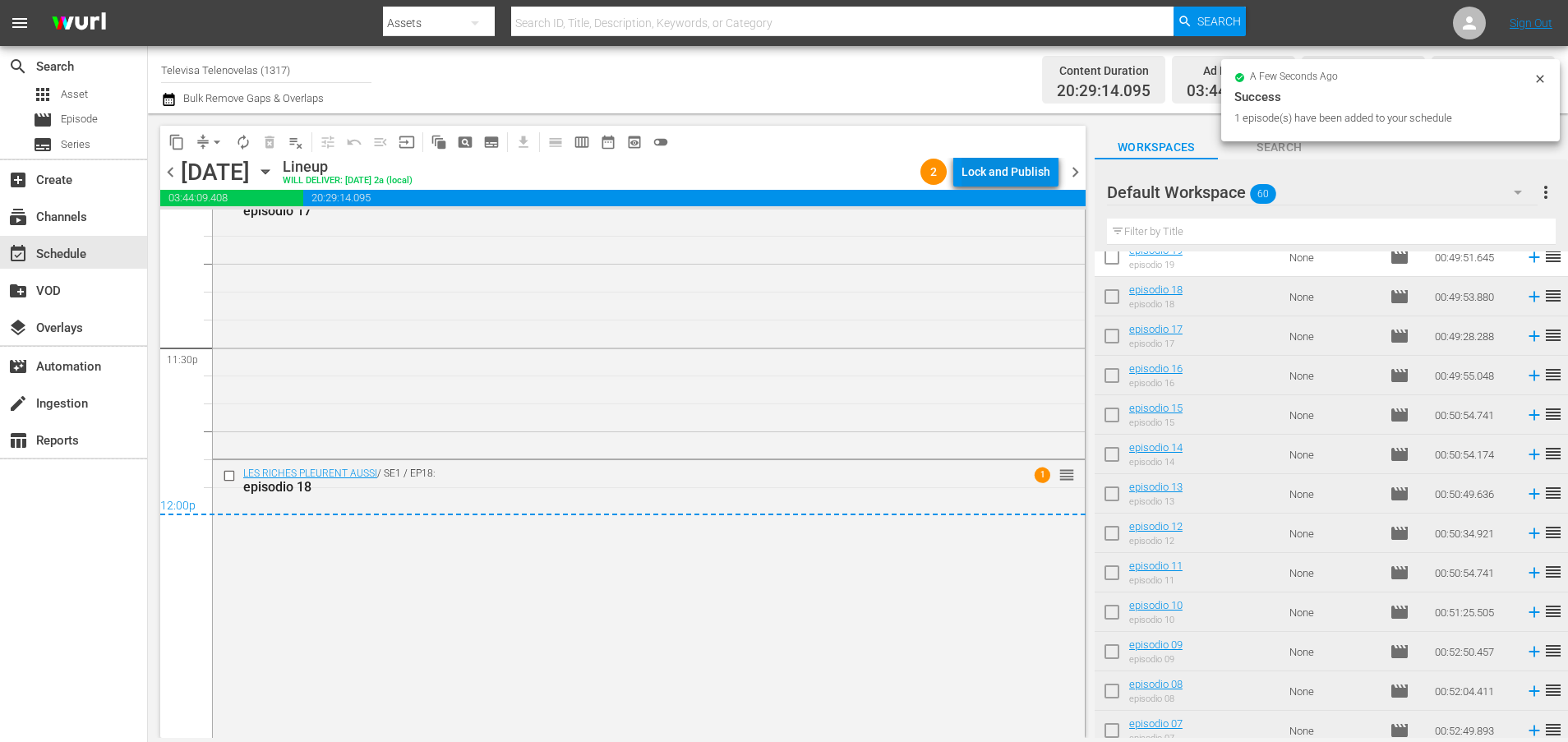
click at [987, 171] on div "Lock and Publish" at bounding box center [1006, 172] width 88 height 30
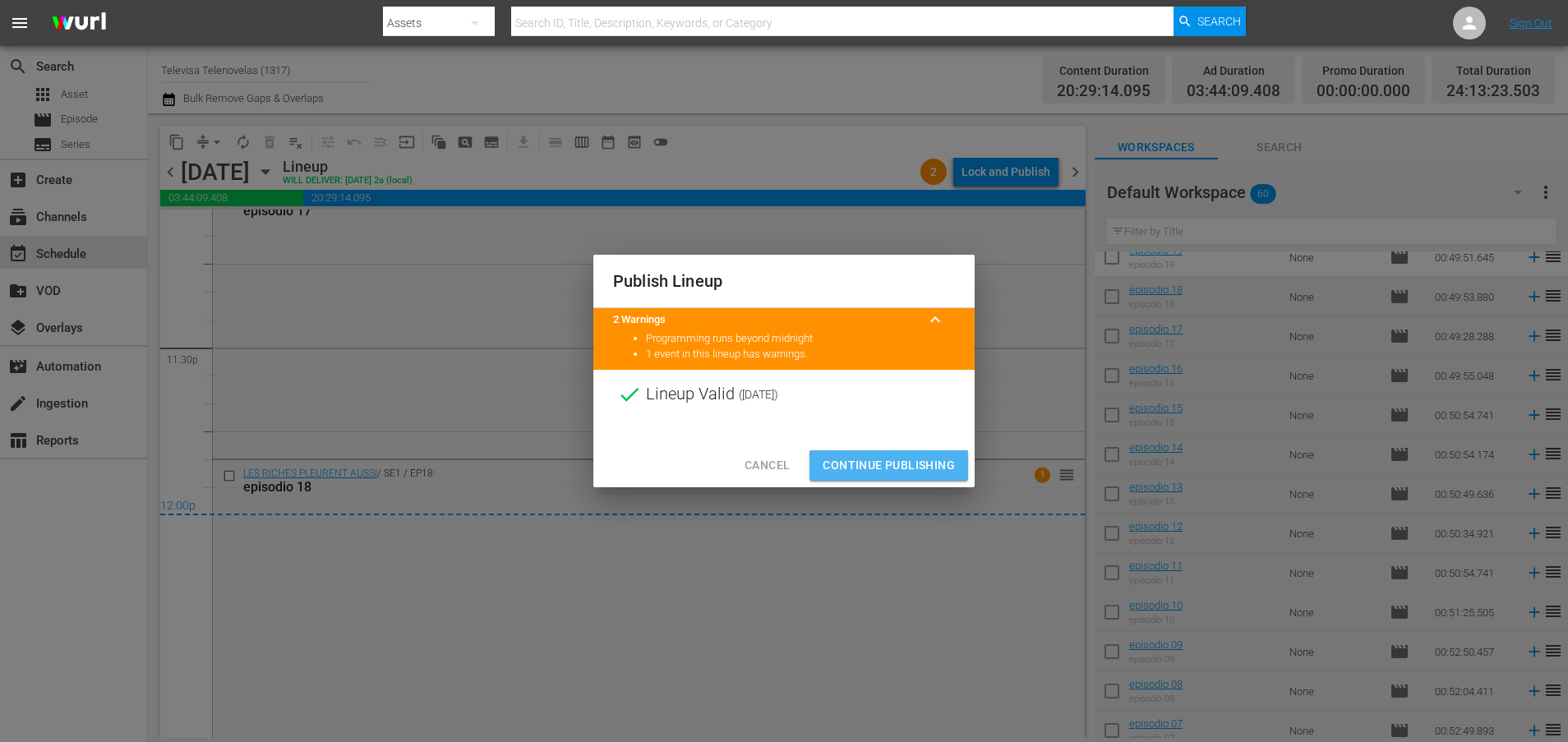
click at [895, 466] on span "Continue Publishing" at bounding box center [888, 465] width 133 height 21
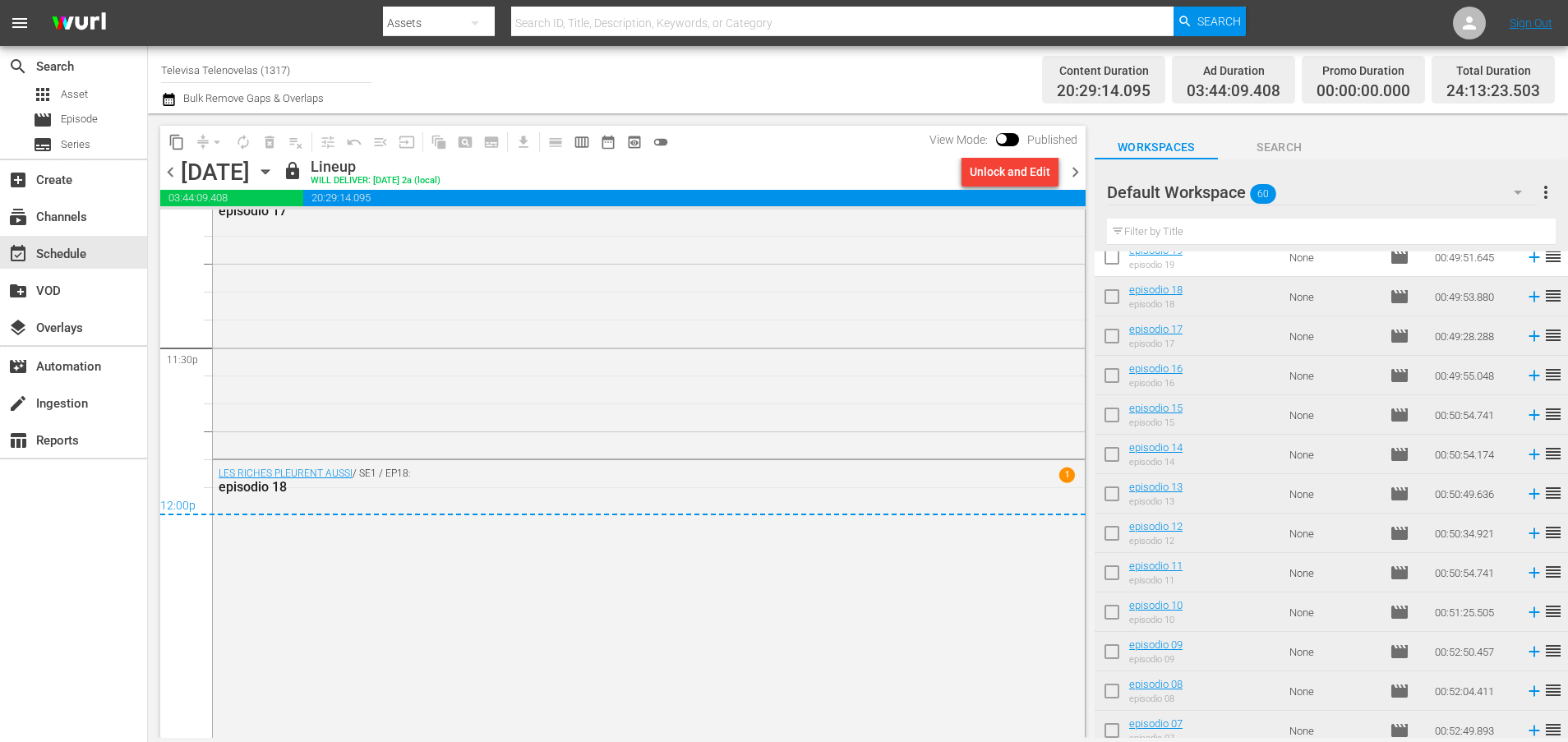
click at [269, 172] on icon "button" at bounding box center [264, 172] width 7 height 5
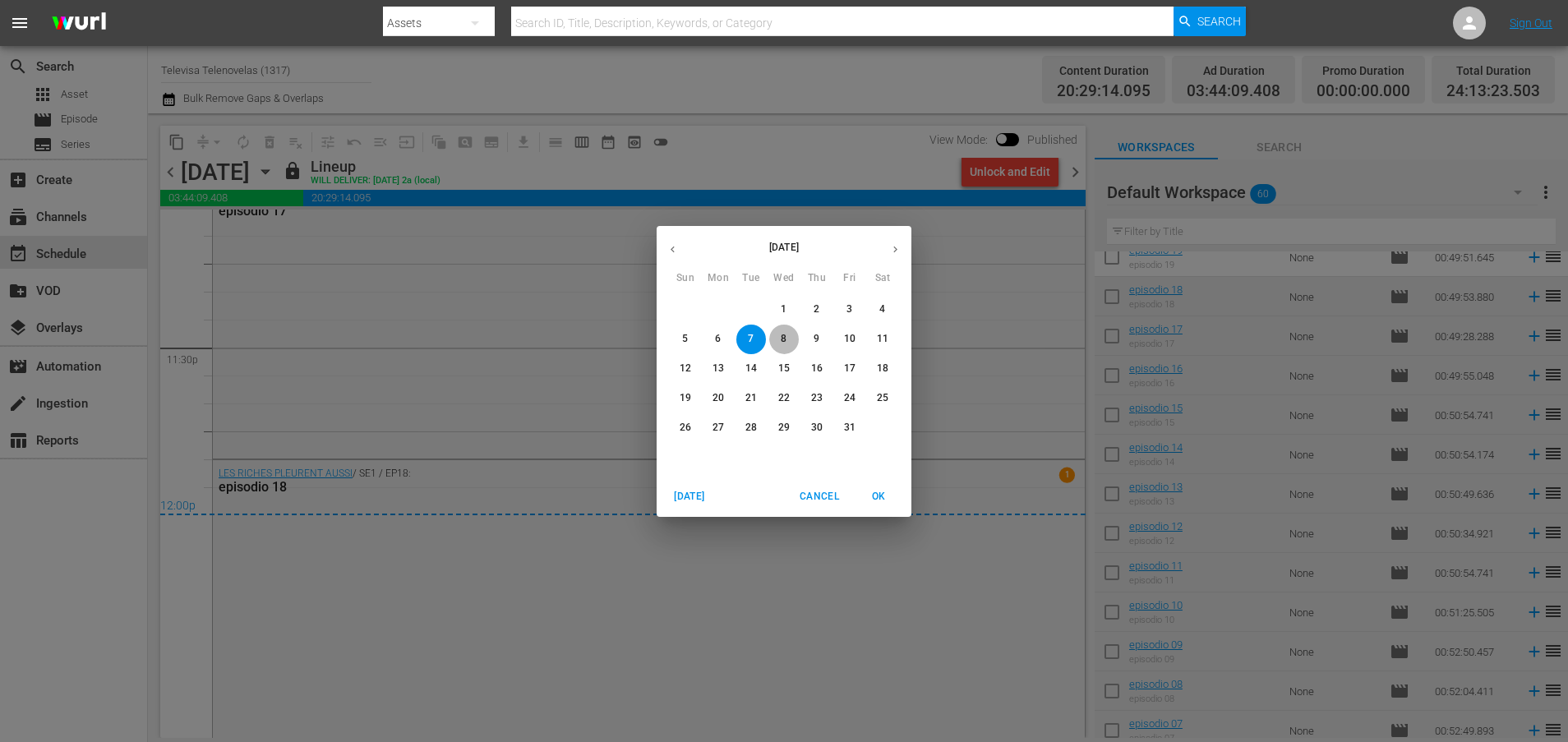
click at [782, 336] on p "8" at bounding box center [784, 339] width 5 height 14
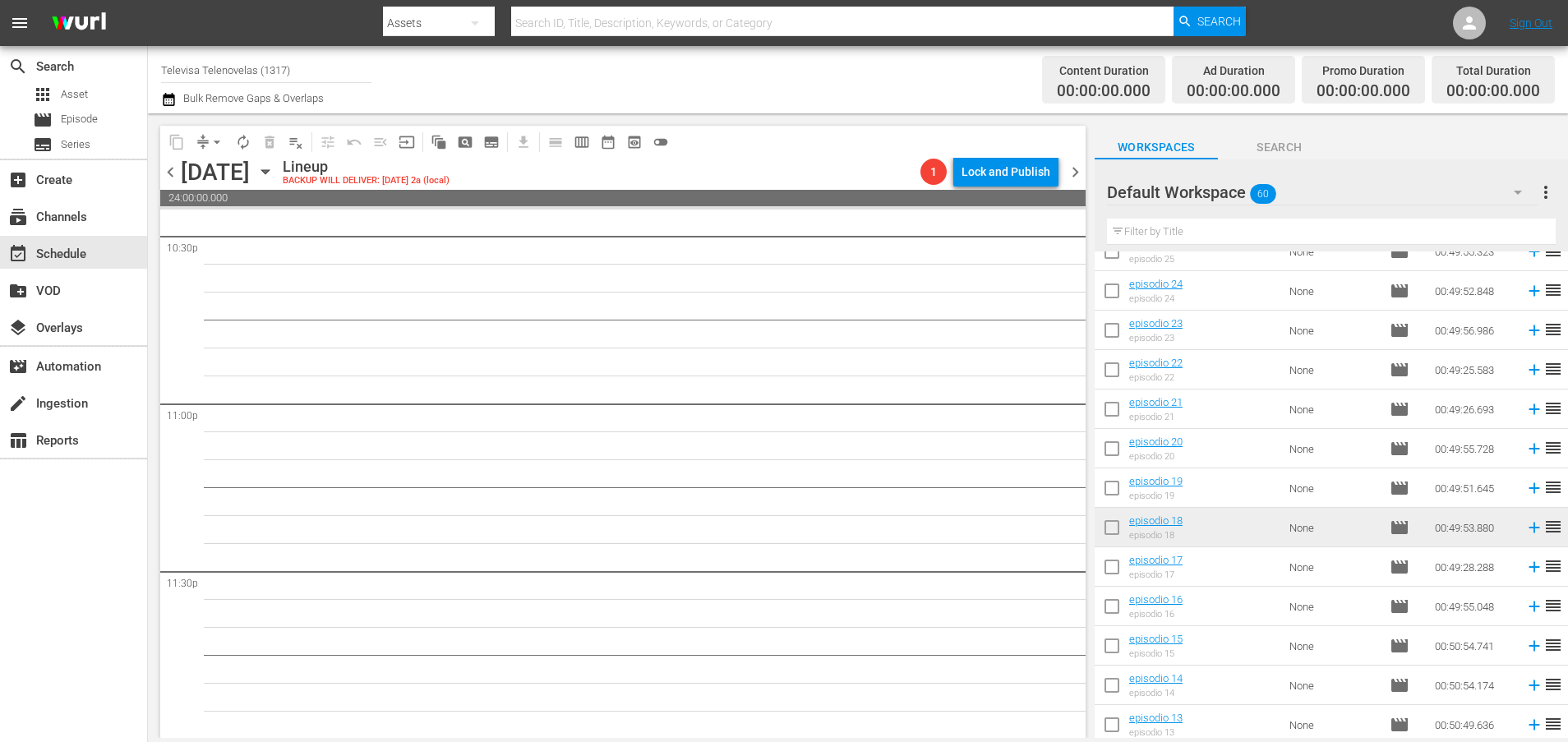
scroll to position [1424, 0]
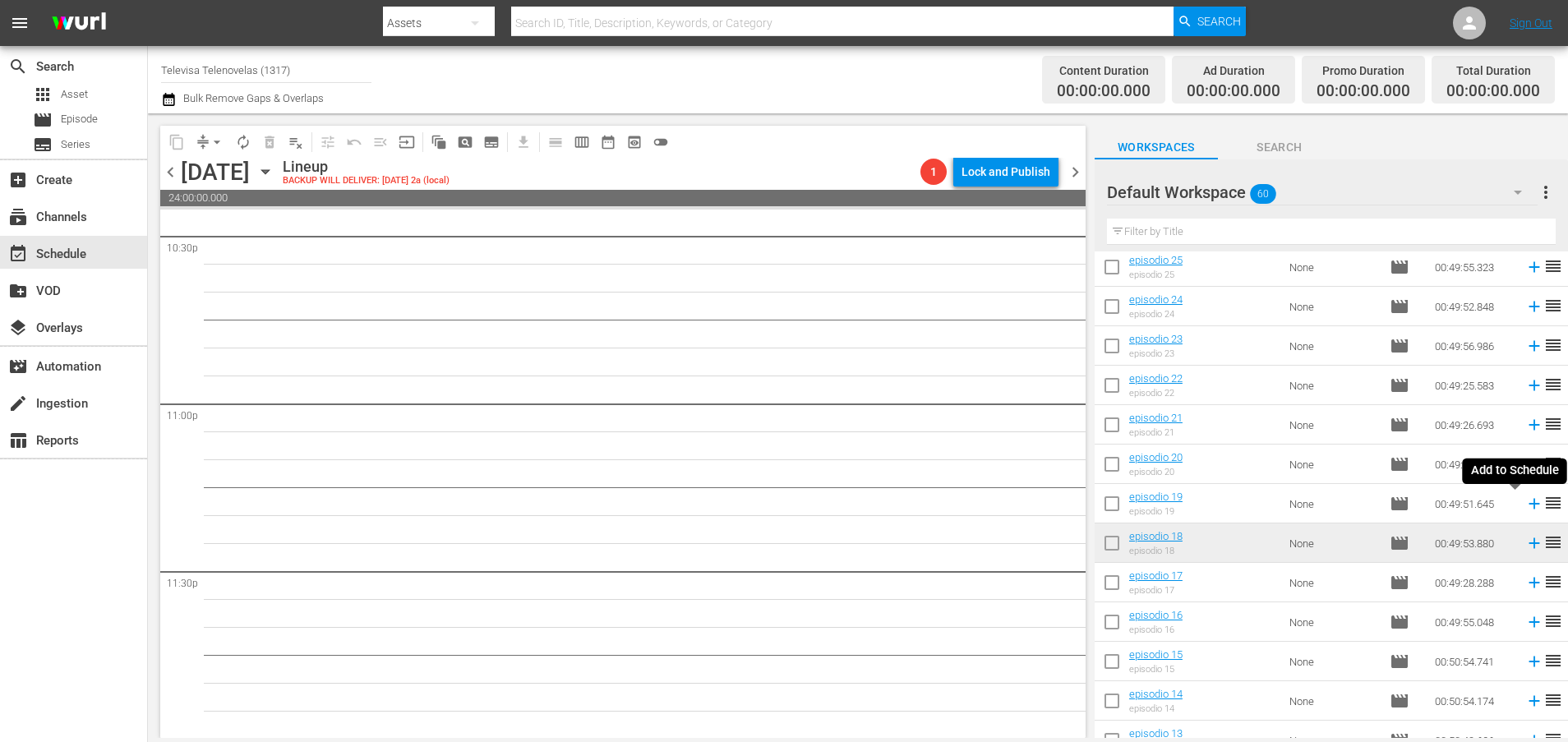
click at [1528, 506] on icon at bounding box center [1534, 504] width 11 height 11
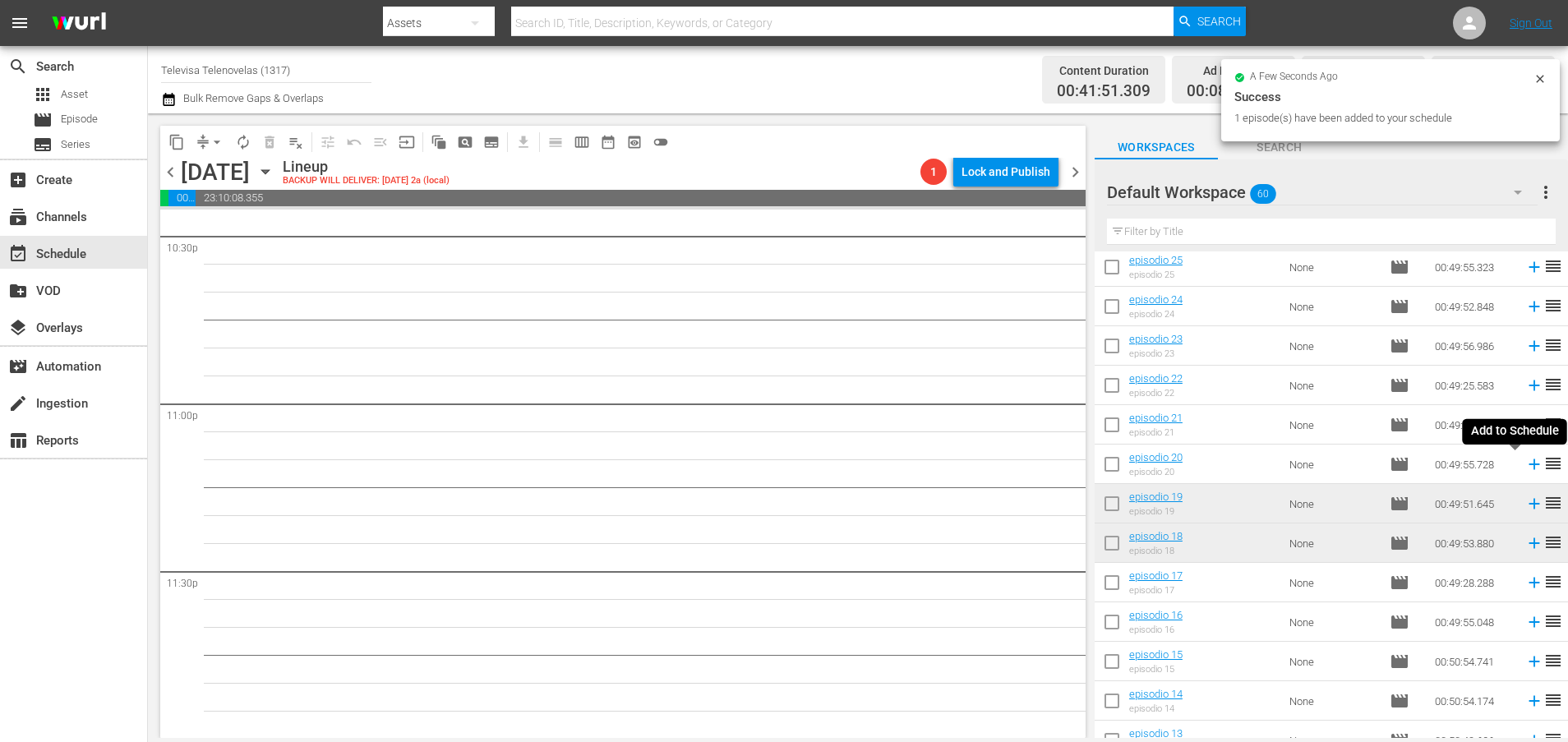
click at [1528, 464] on icon at bounding box center [1534, 465] width 11 height 11
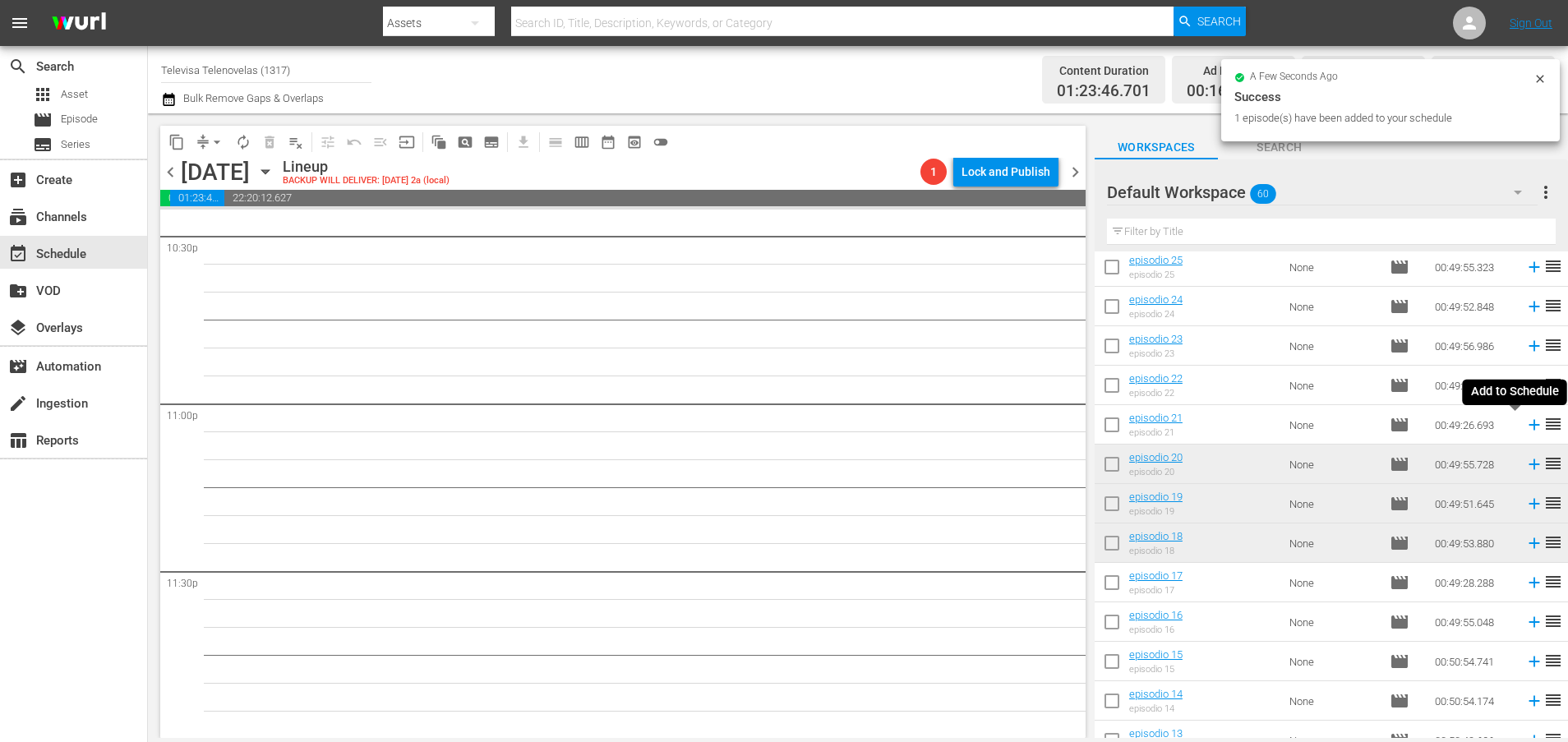
click at [1525, 426] on icon at bounding box center [1534, 425] width 18 height 18
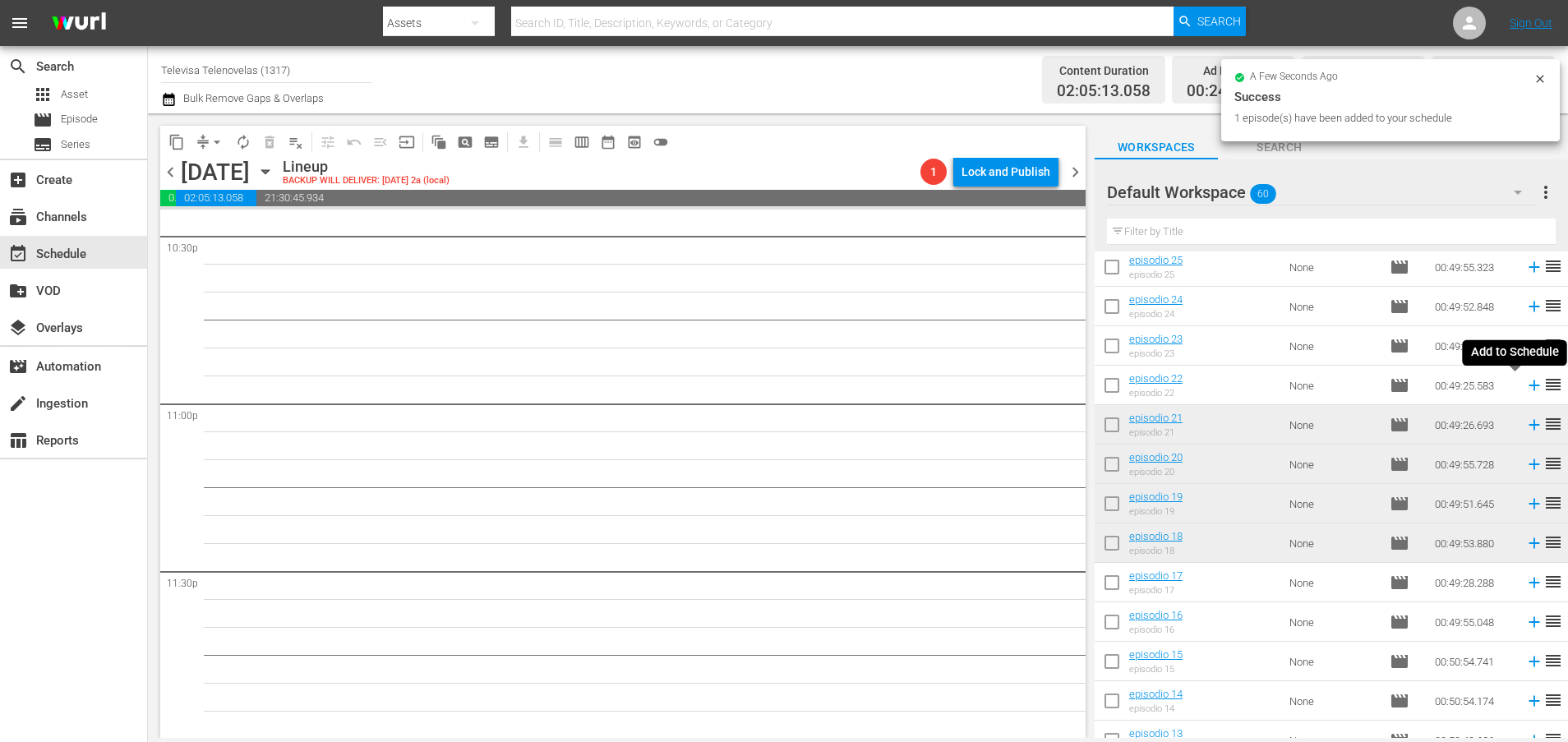
click at [1528, 388] on icon at bounding box center [1534, 385] width 11 height 11
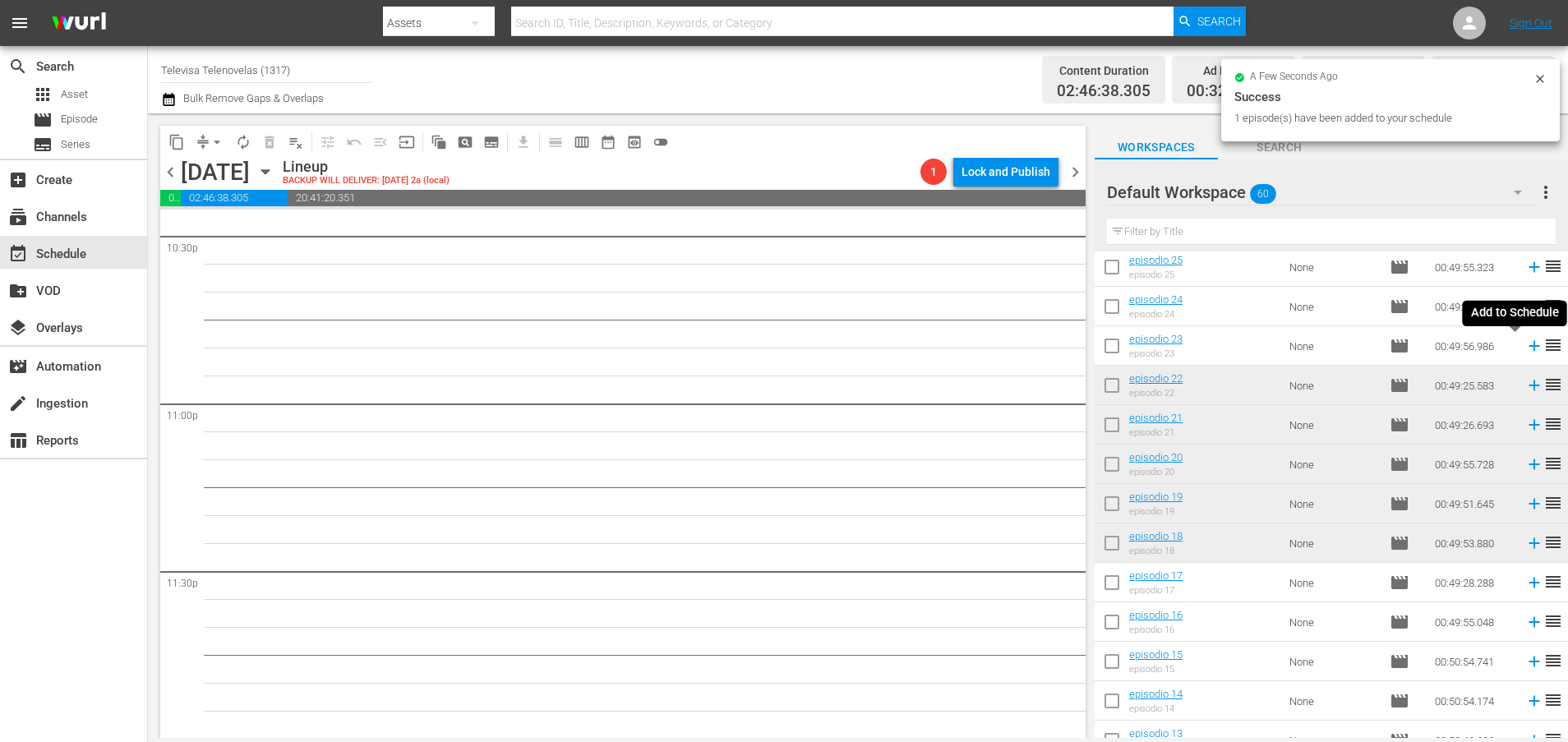
click at [1525, 348] on icon at bounding box center [1534, 346] width 18 height 18
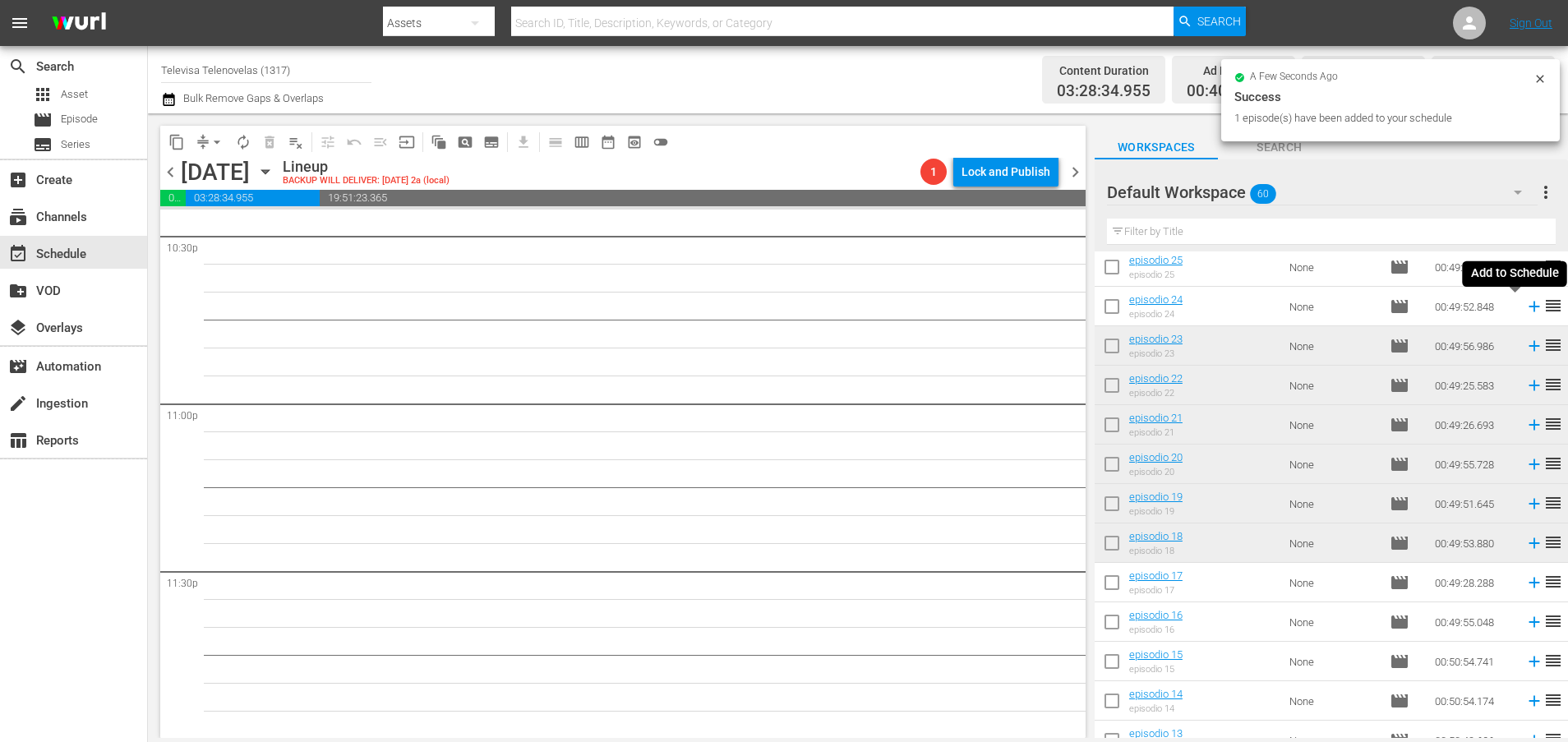
click at [1525, 308] on icon at bounding box center [1534, 306] width 18 height 18
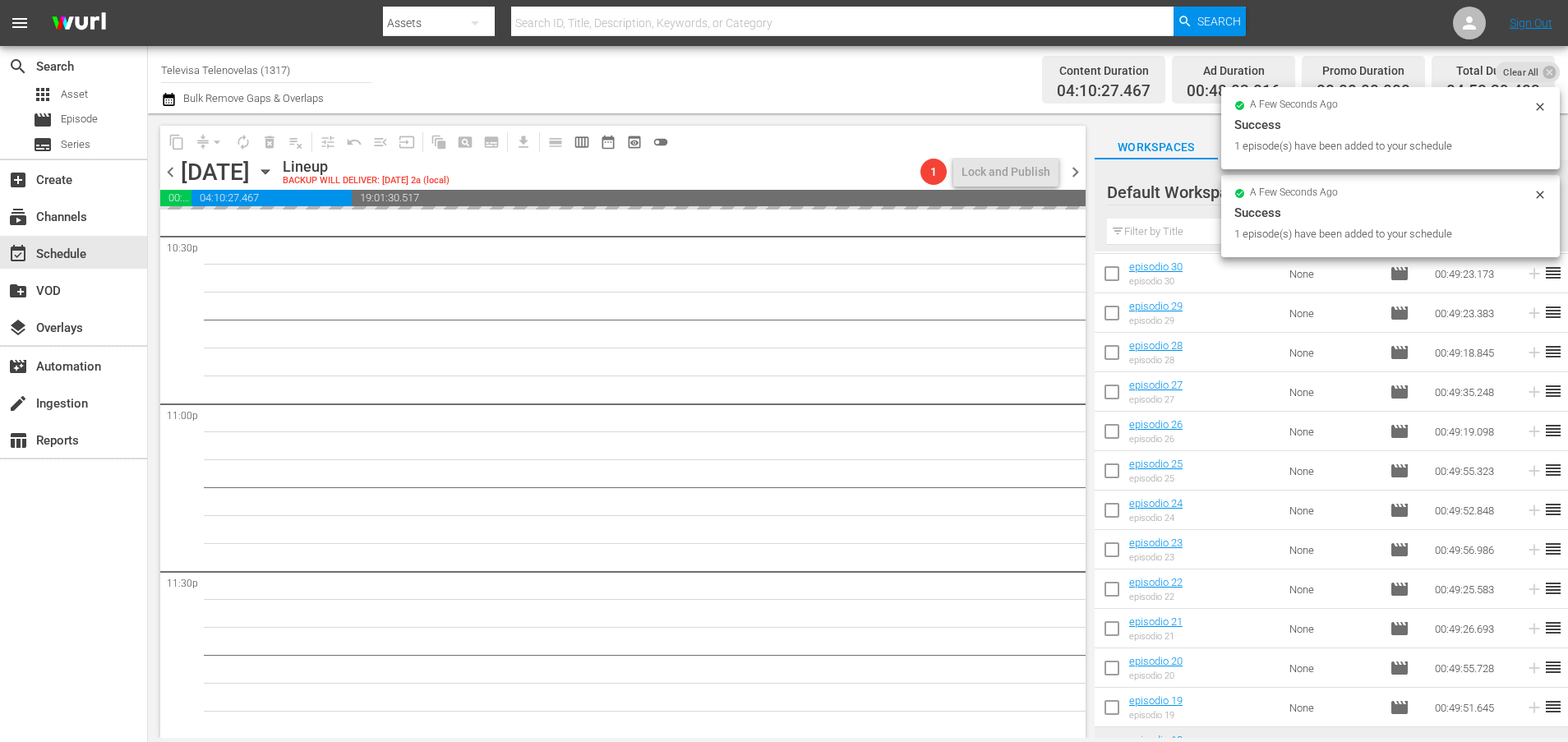
scroll to position [1178, 0]
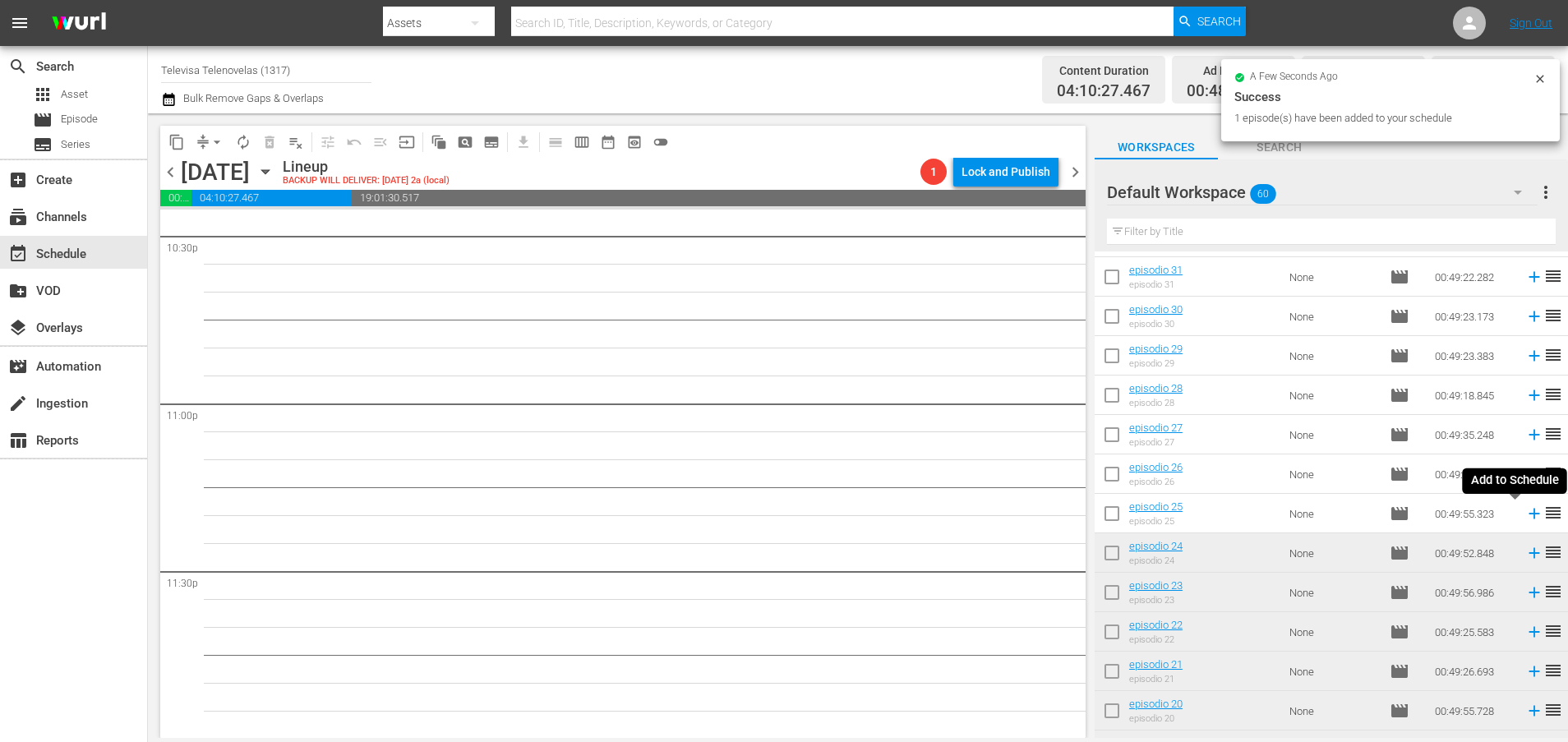
click at [1528, 514] on icon at bounding box center [1534, 514] width 11 height 11
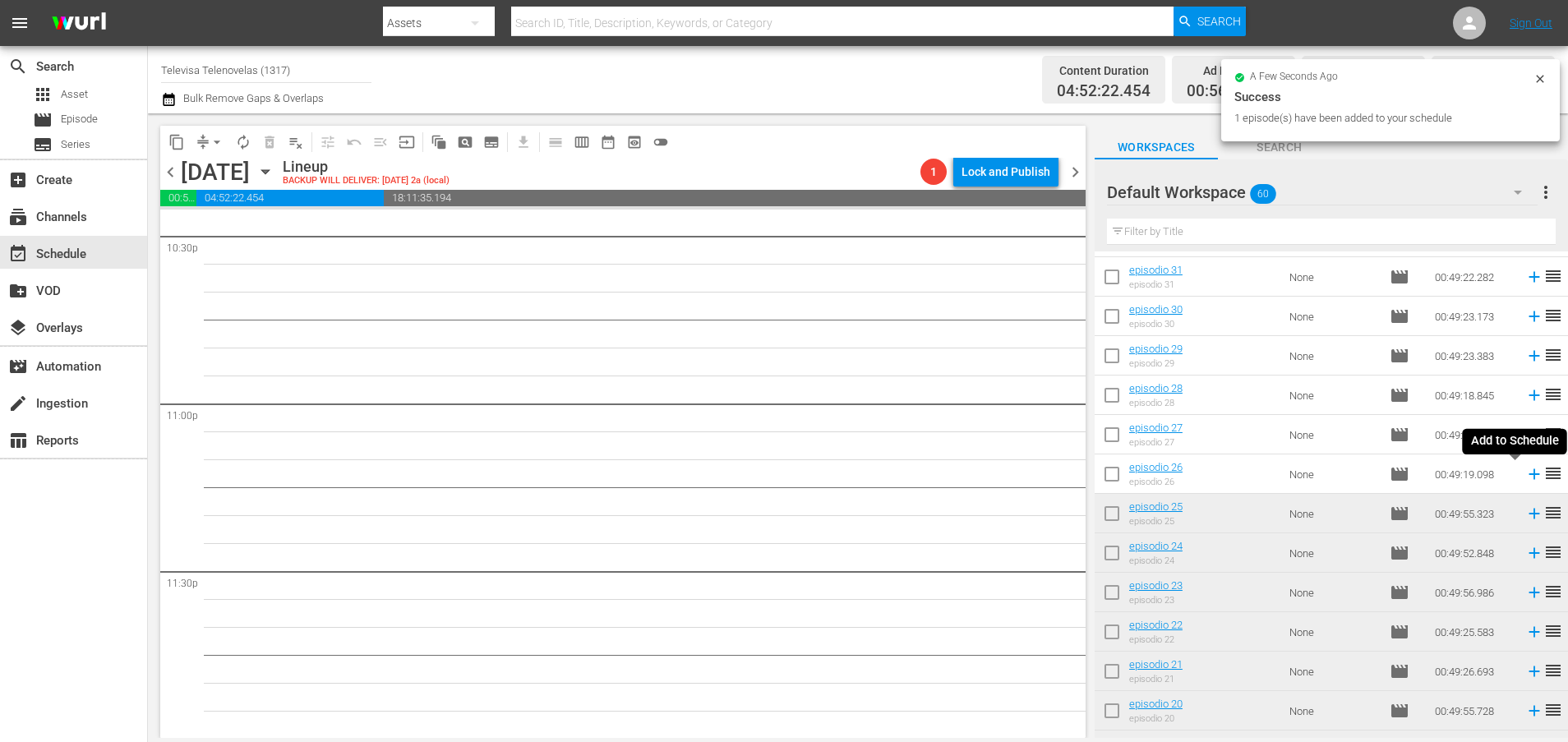
click at [1528, 477] on icon at bounding box center [1534, 475] width 11 height 11
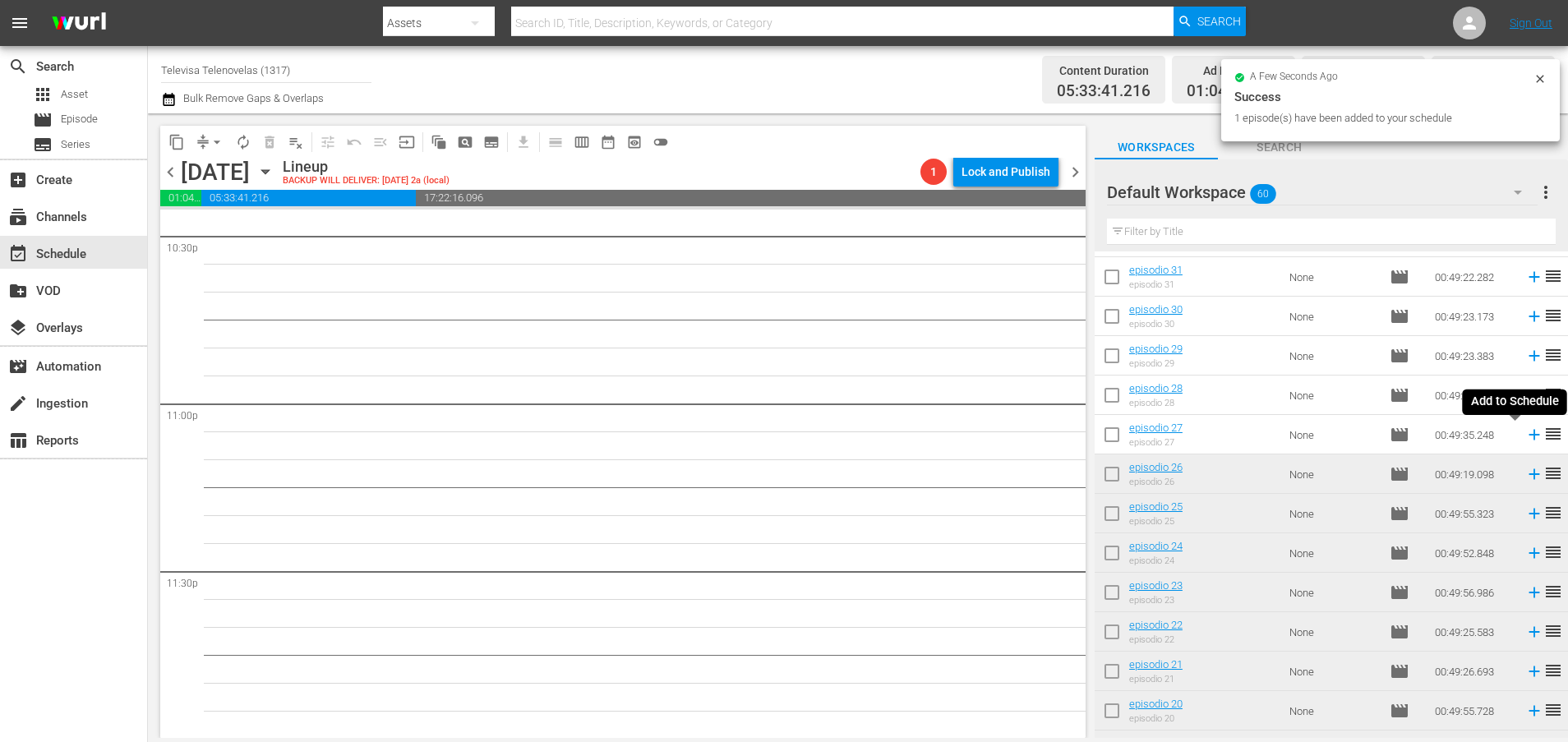
click at [1528, 434] on icon at bounding box center [1534, 435] width 11 height 11
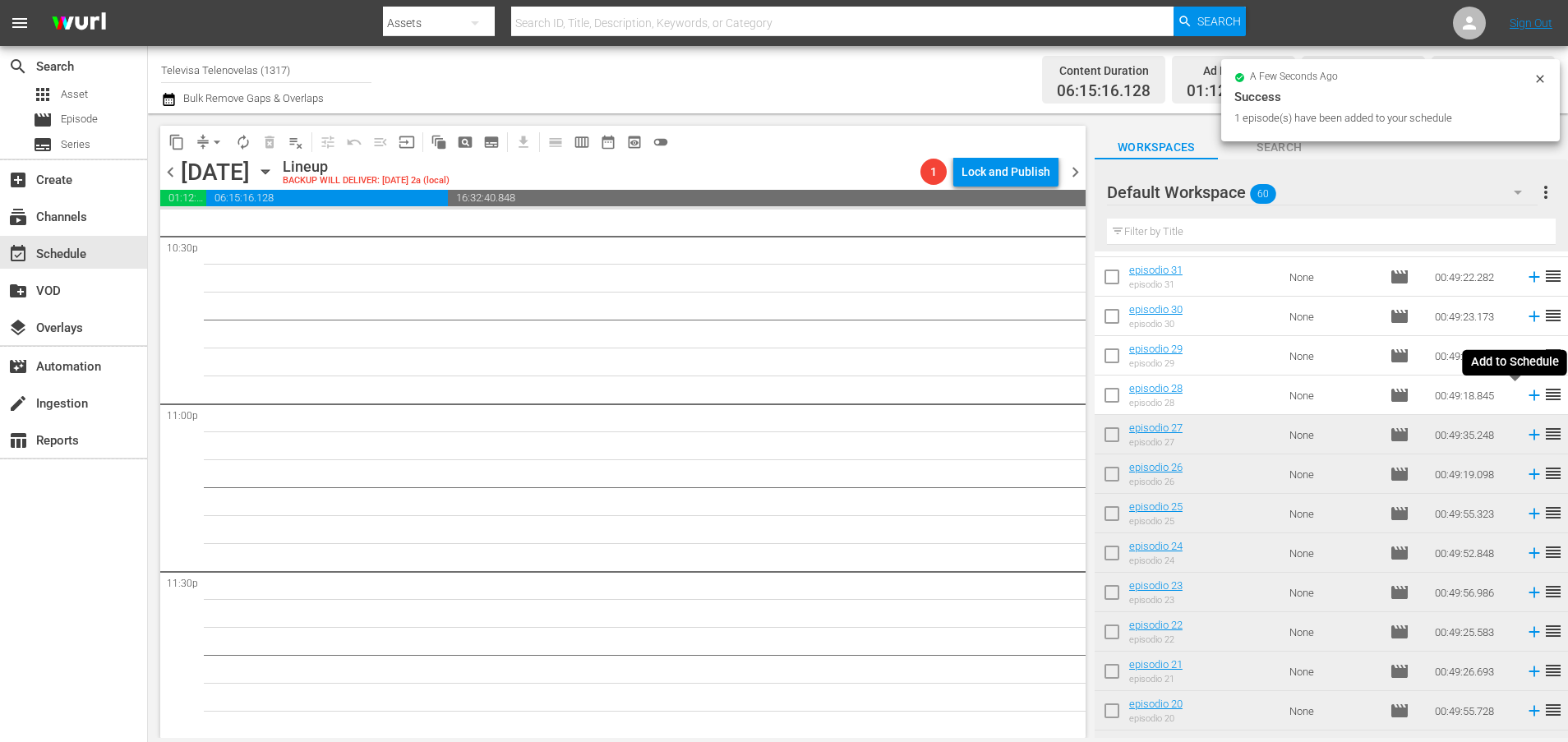
click at [1528, 395] on icon at bounding box center [1534, 395] width 11 height 11
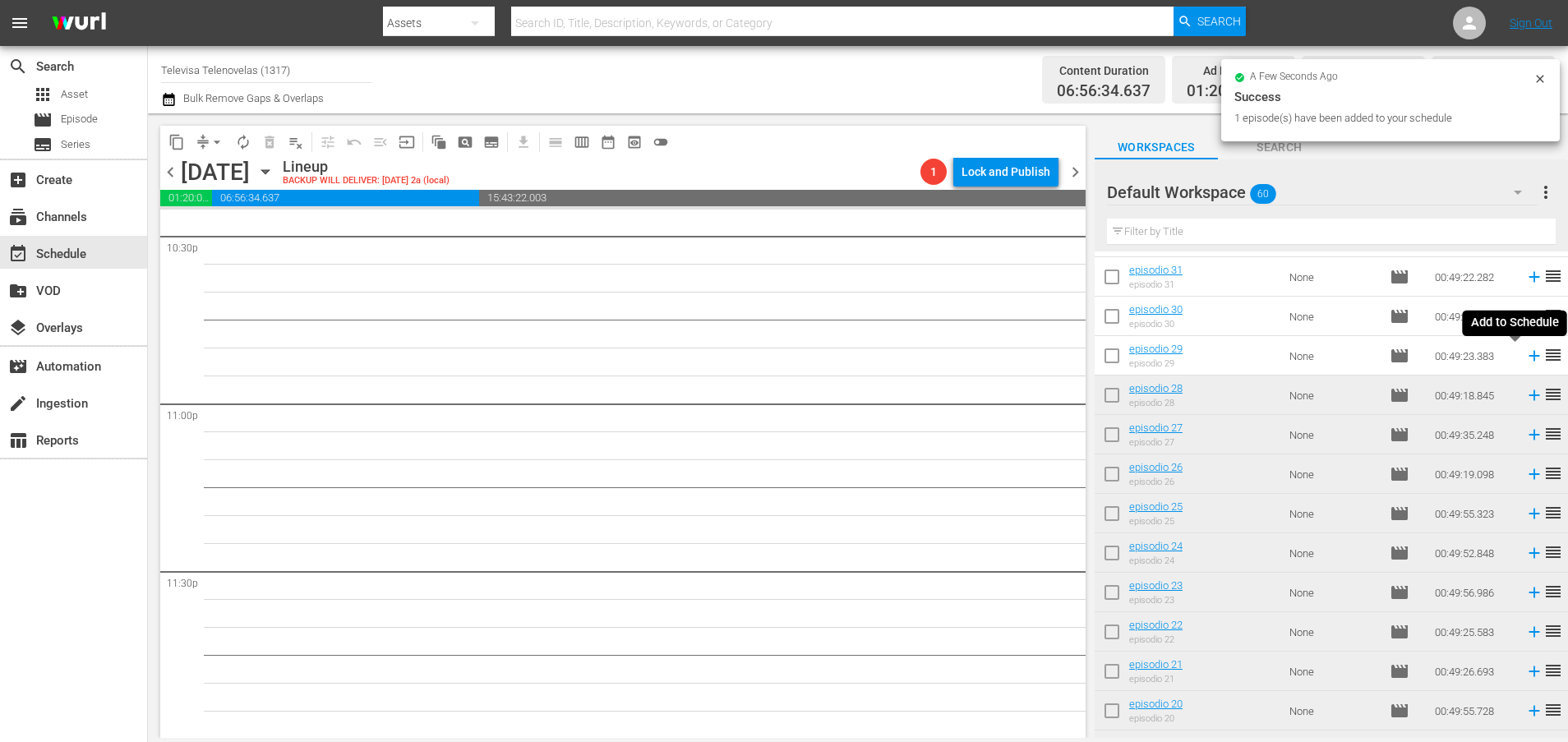
click at [1525, 360] on icon at bounding box center [1534, 356] width 18 height 18
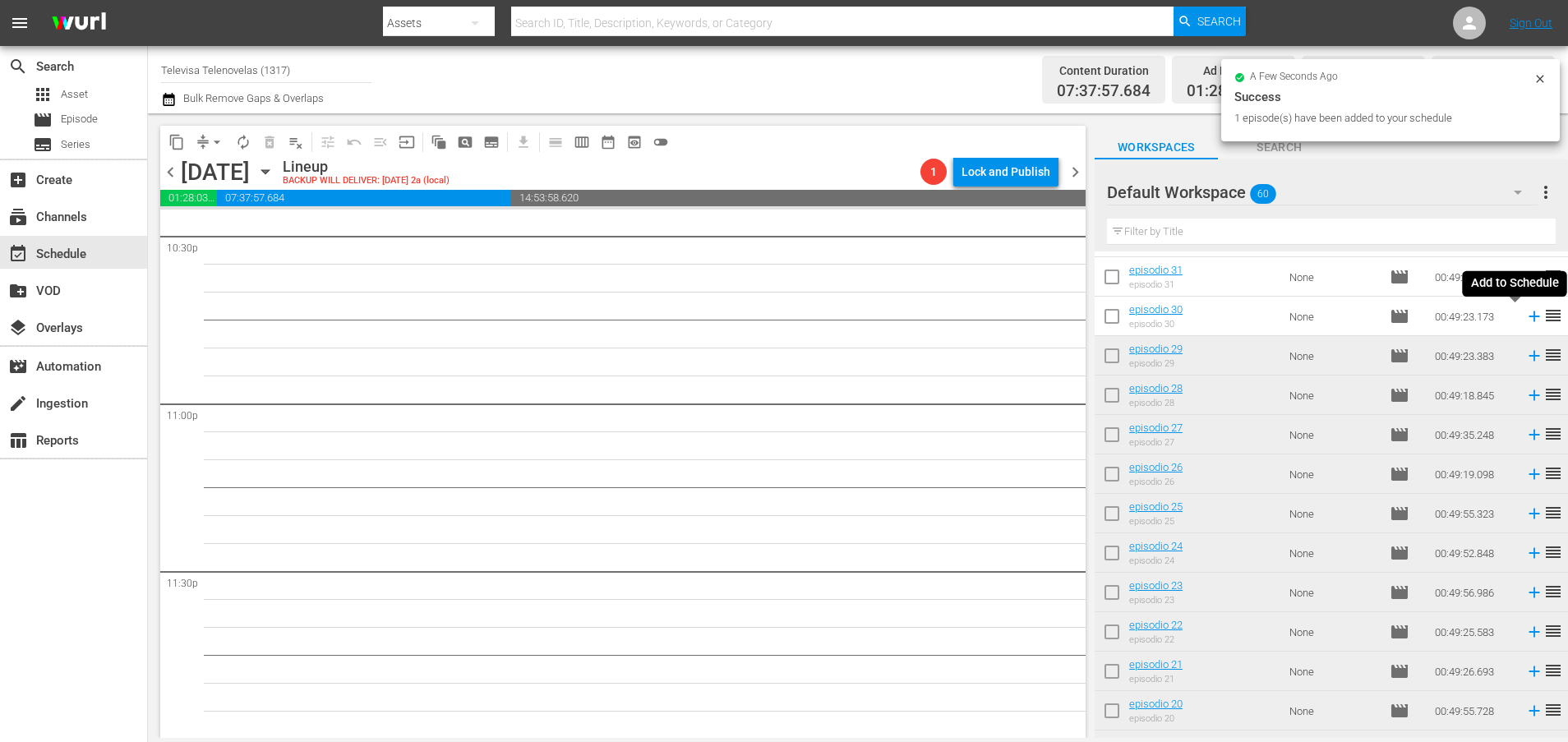
click at [1525, 319] on icon at bounding box center [1534, 316] width 18 height 18
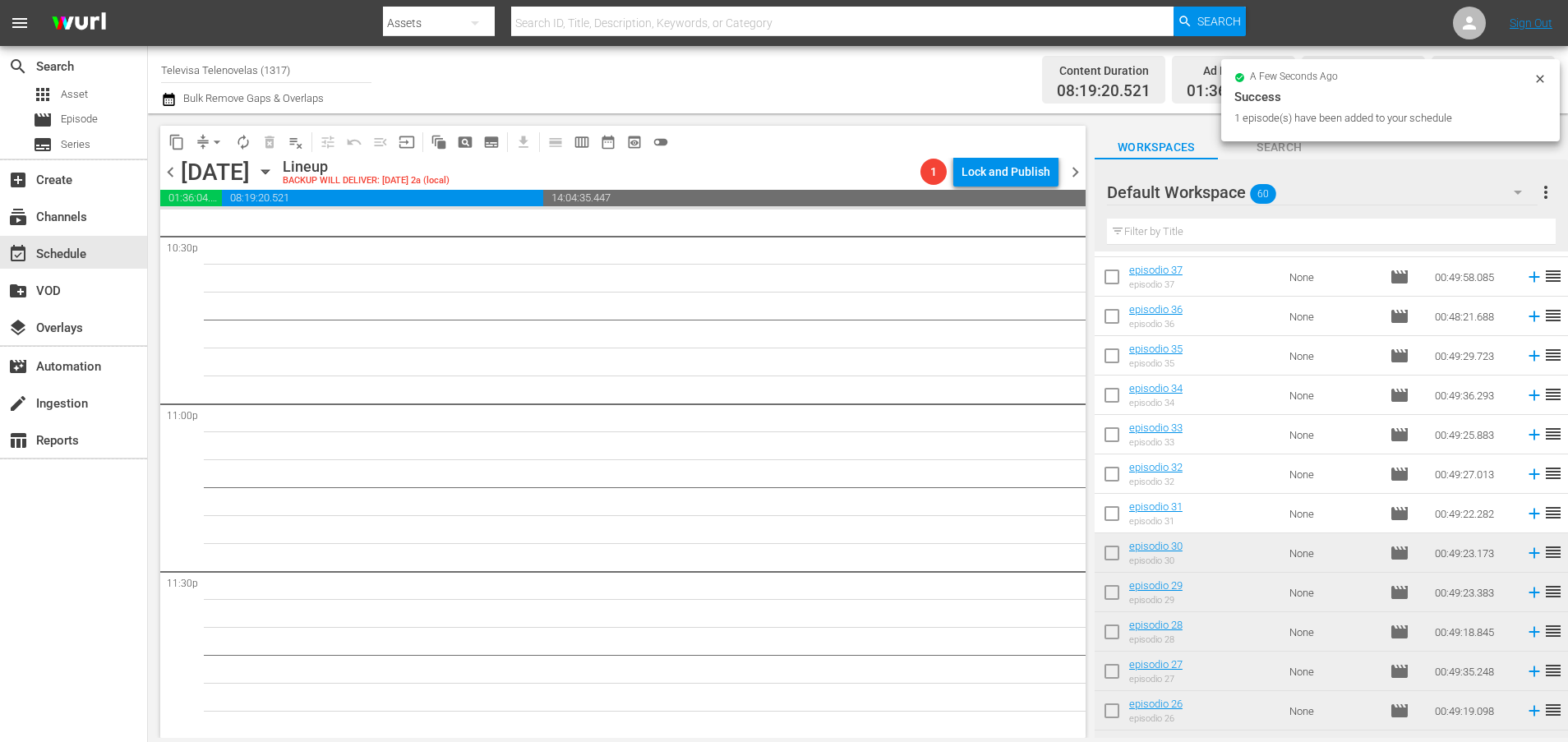
scroll to position [932, 0]
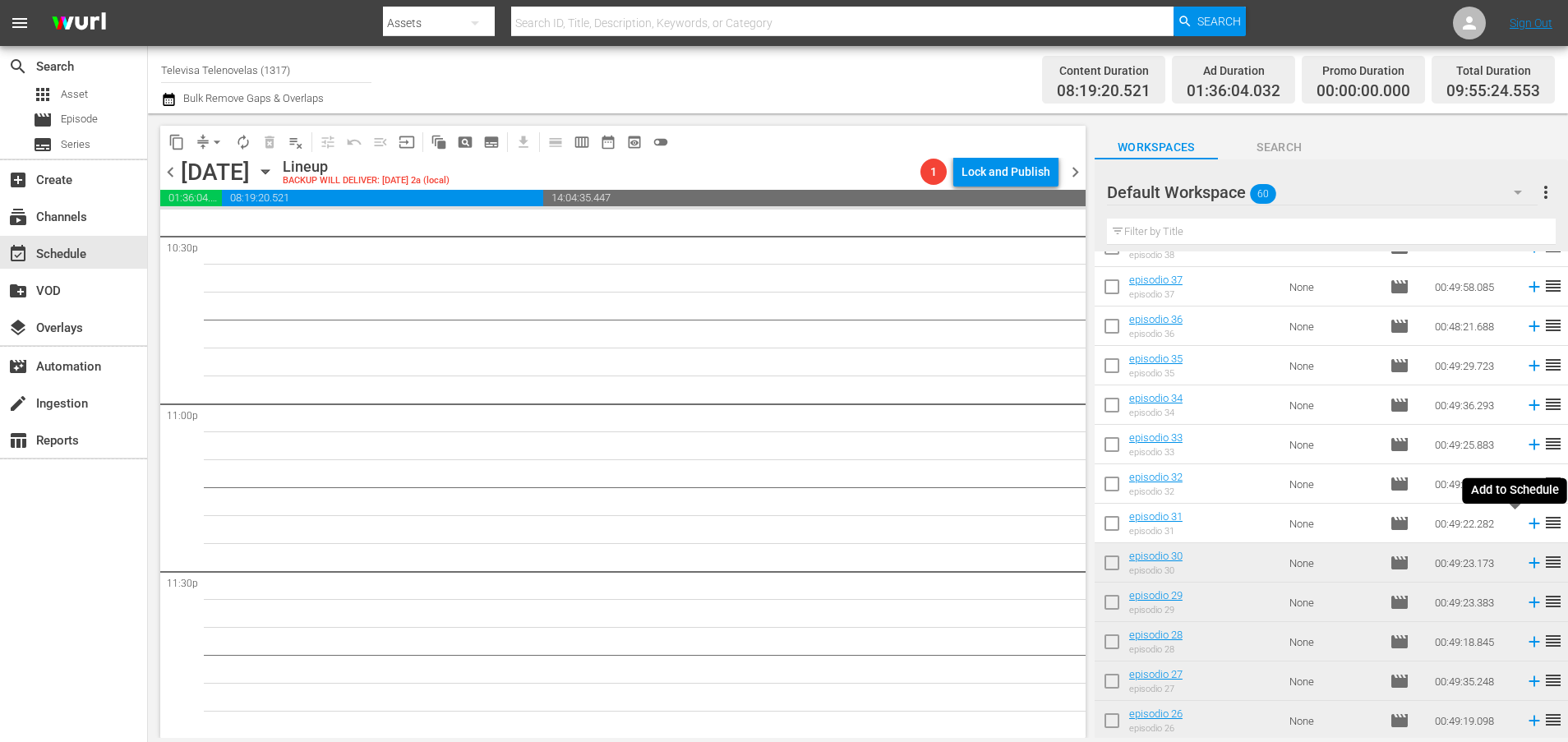
click at [1528, 524] on icon at bounding box center [1534, 524] width 11 height 11
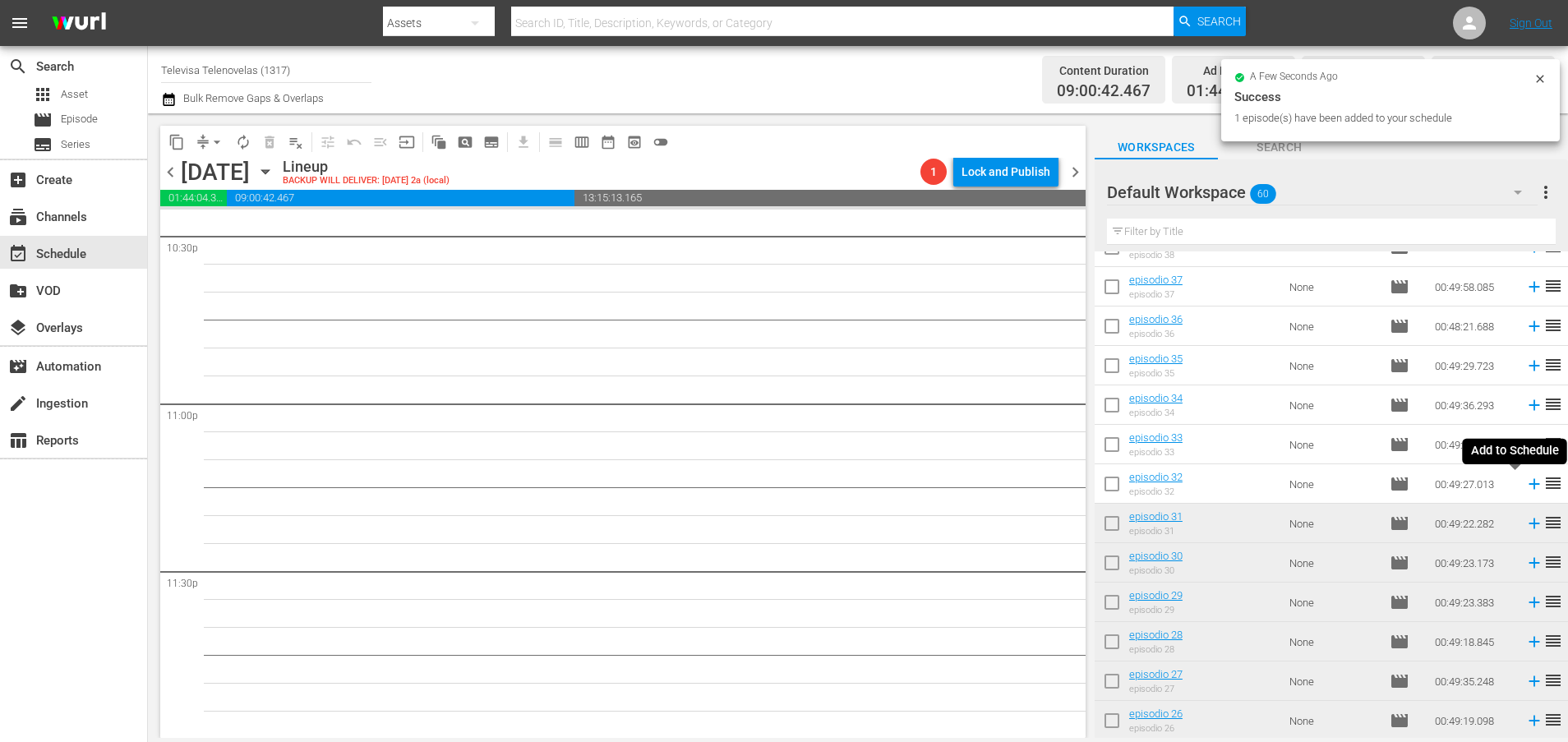
click at [1528, 486] on icon at bounding box center [1534, 485] width 11 height 11
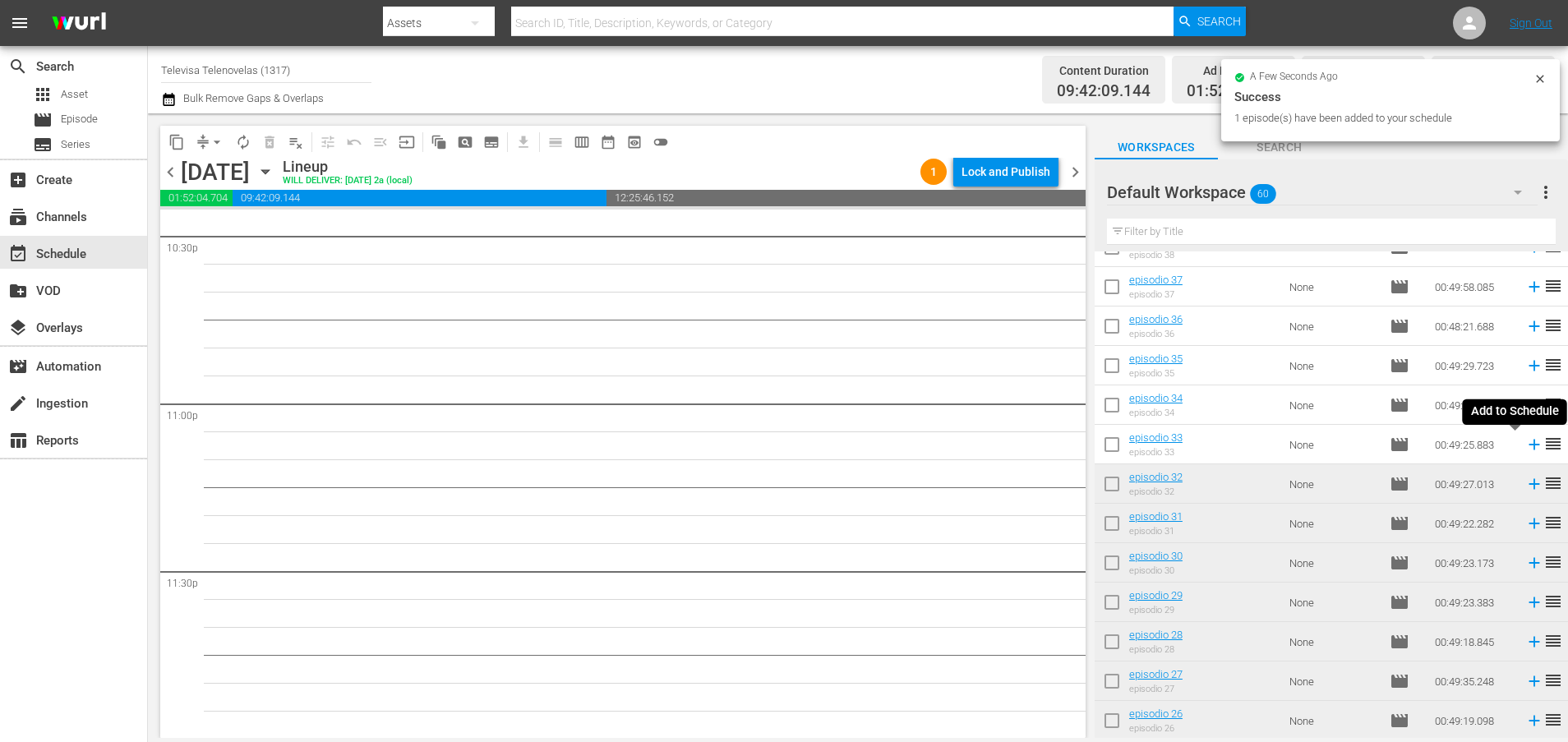
click at [1525, 446] on icon at bounding box center [1534, 444] width 18 height 18
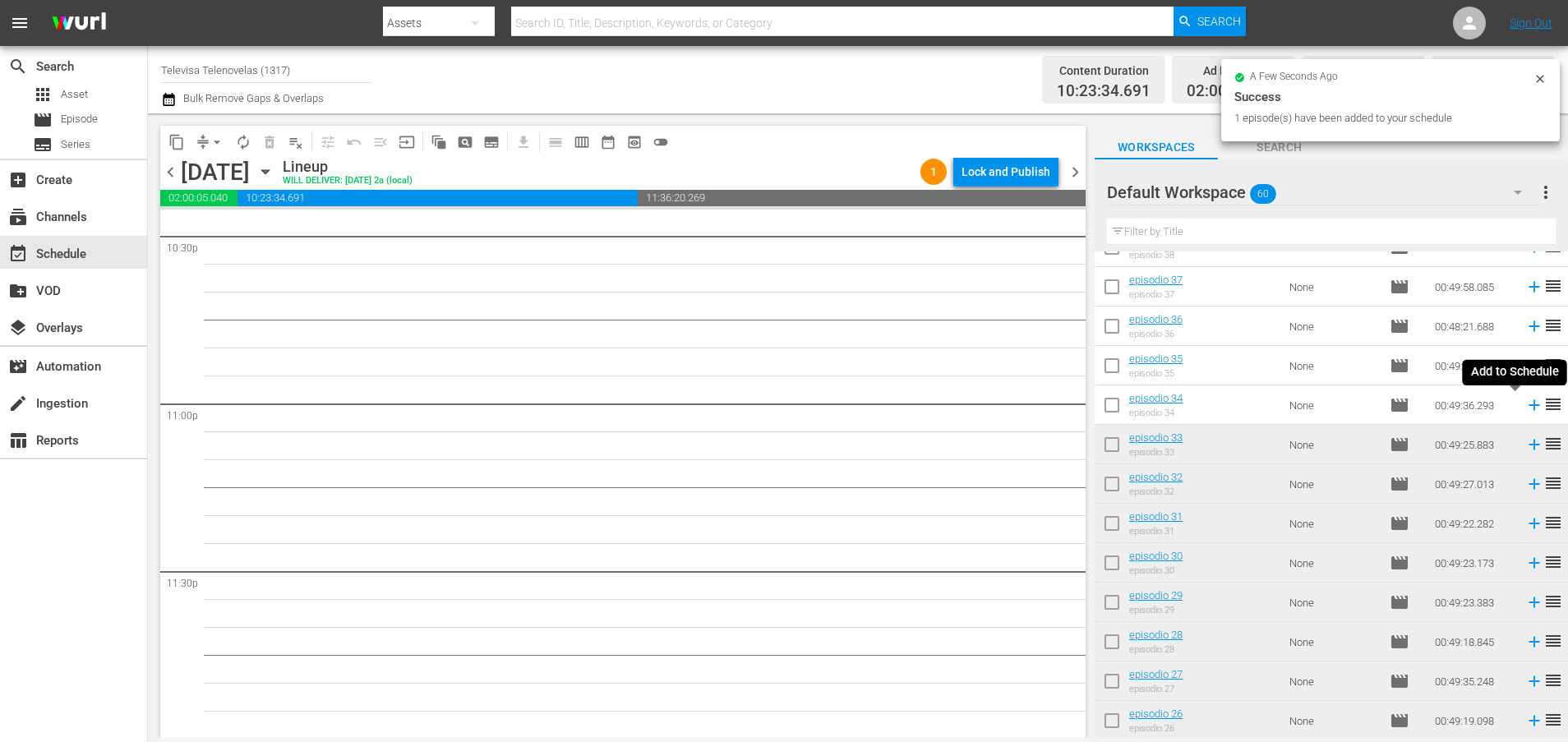
click at [1528, 407] on icon at bounding box center [1534, 405] width 11 height 11
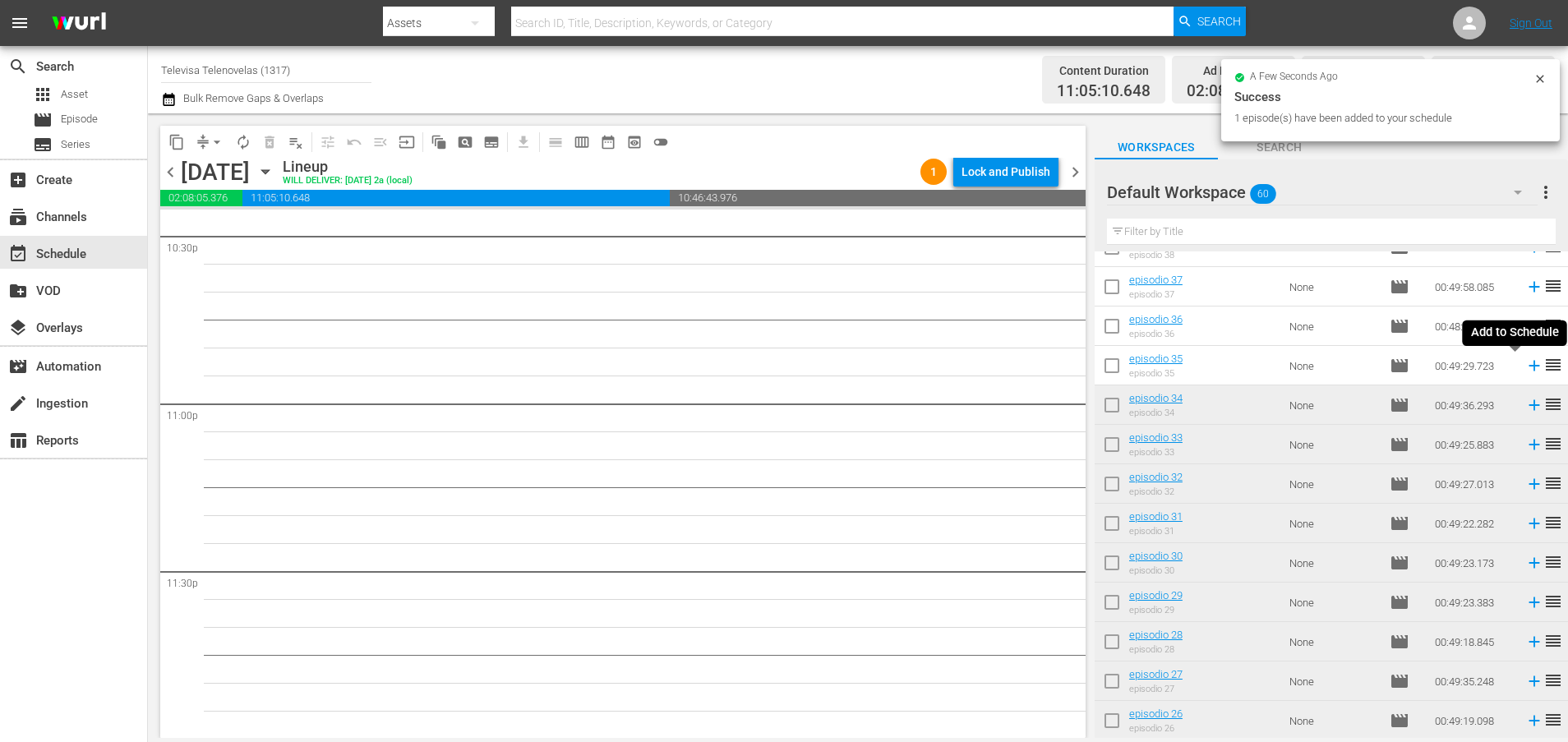
click at [1525, 367] on icon at bounding box center [1534, 366] width 18 height 18
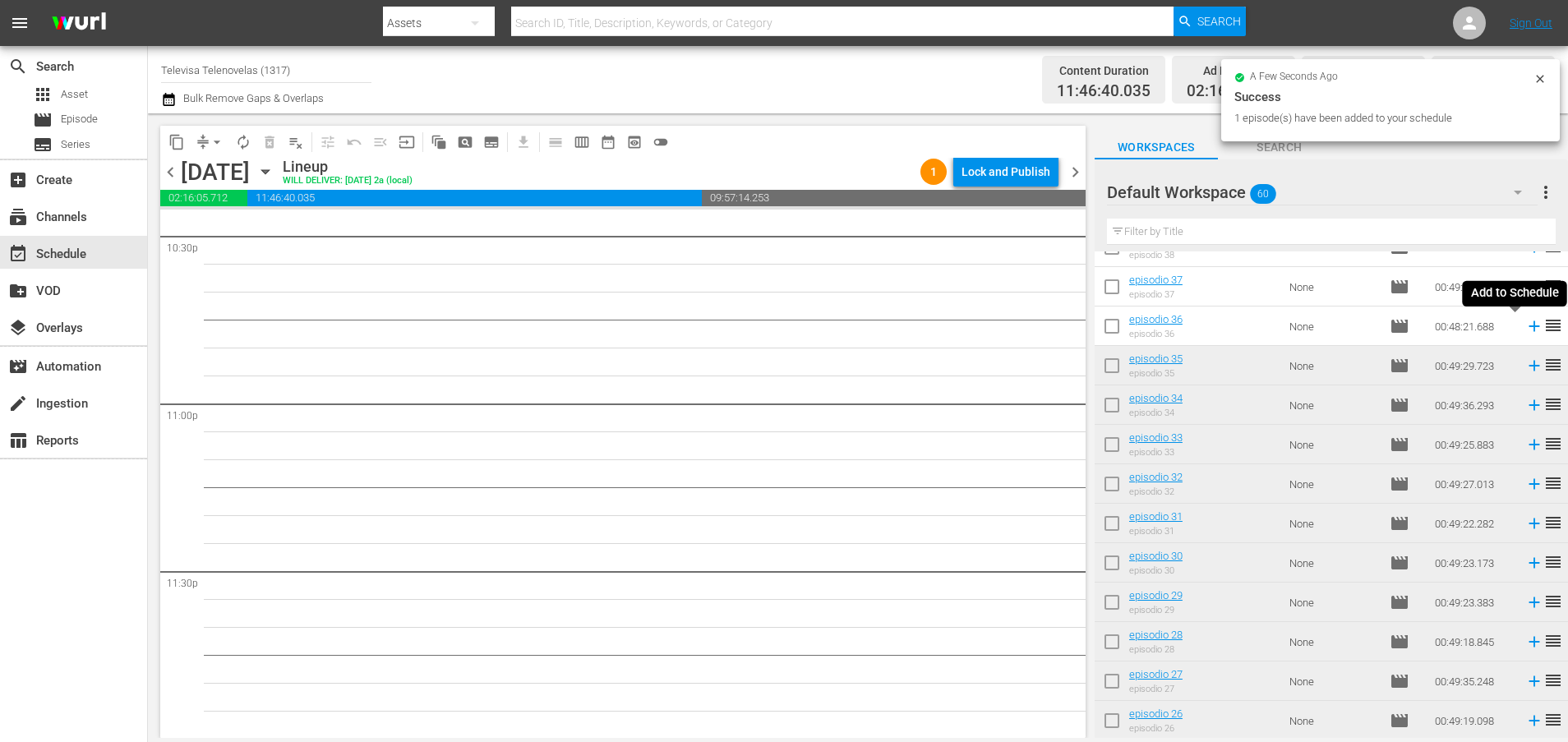
click at [1528, 326] on icon at bounding box center [1534, 327] width 11 height 11
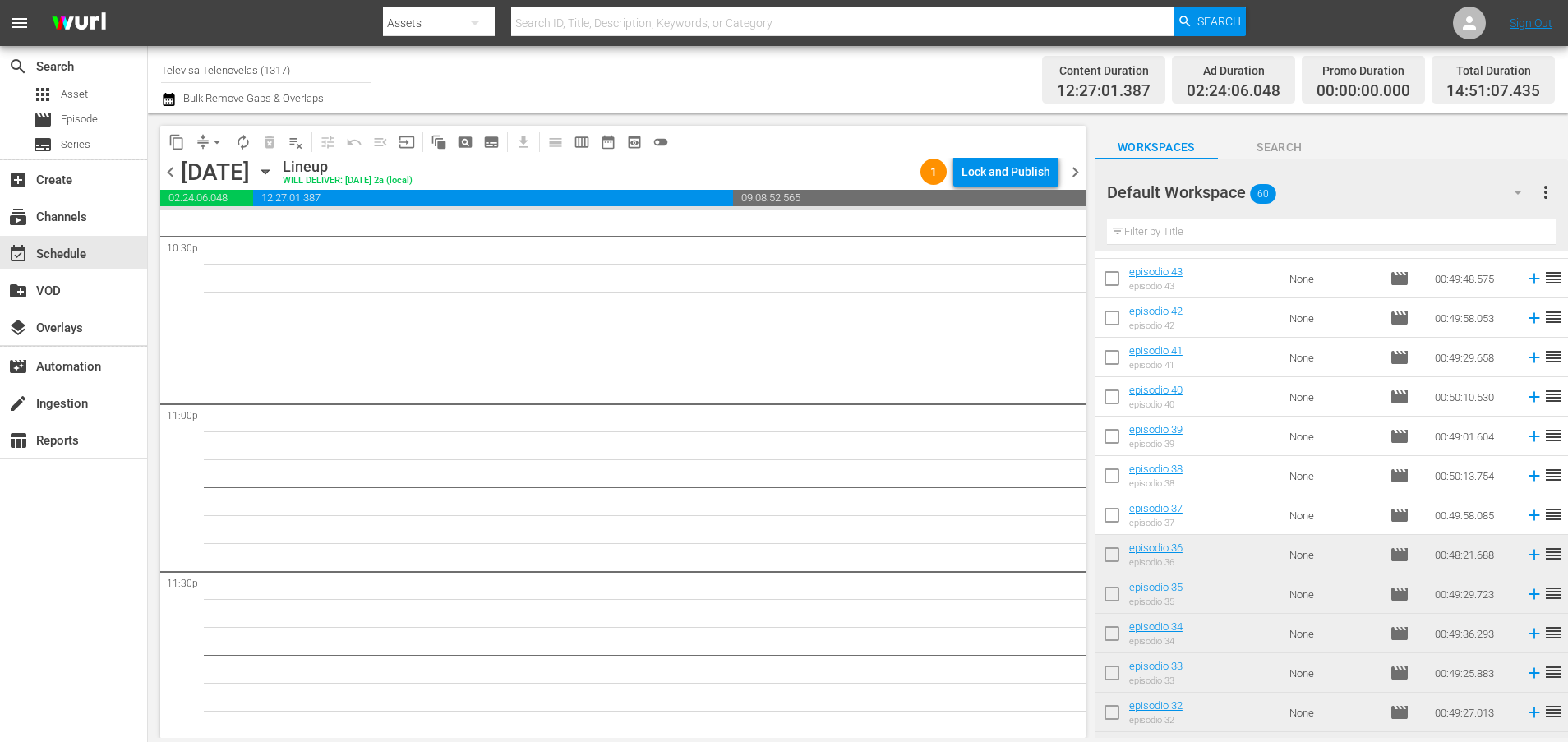
scroll to position [685, 0]
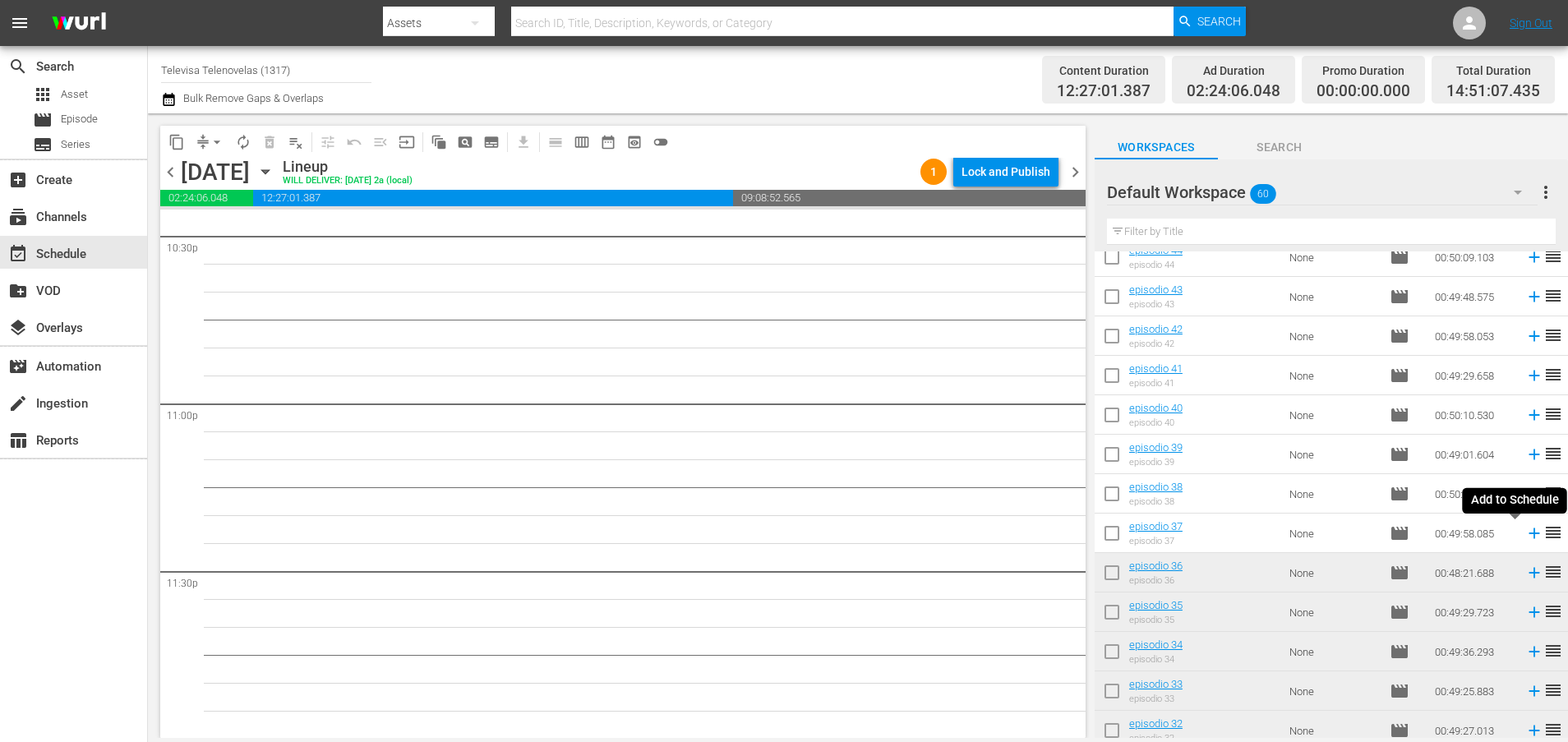
click at [1525, 534] on icon at bounding box center [1534, 533] width 18 height 18
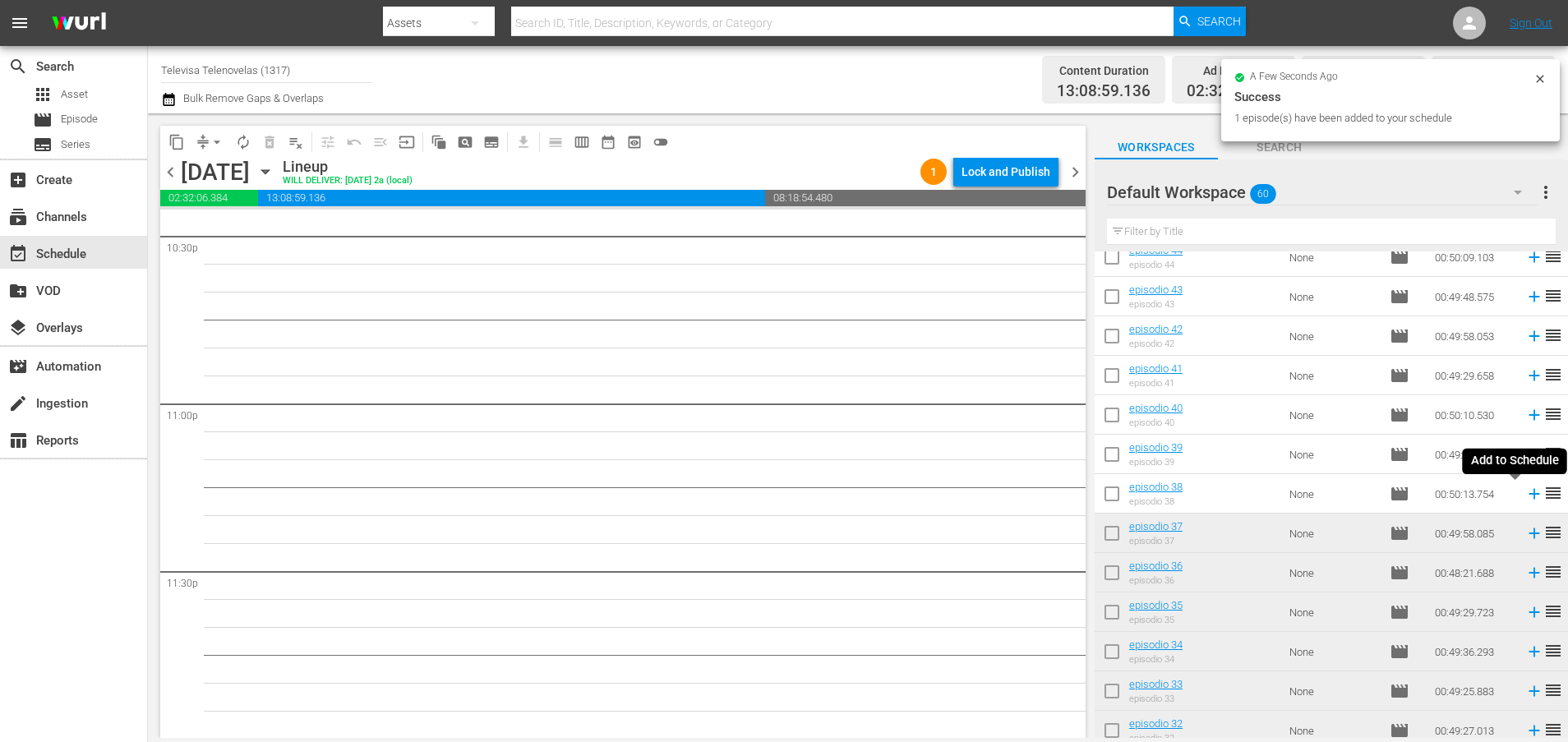
click at [1528, 496] on icon at bounding box center [1534, 495] width 11 height 11
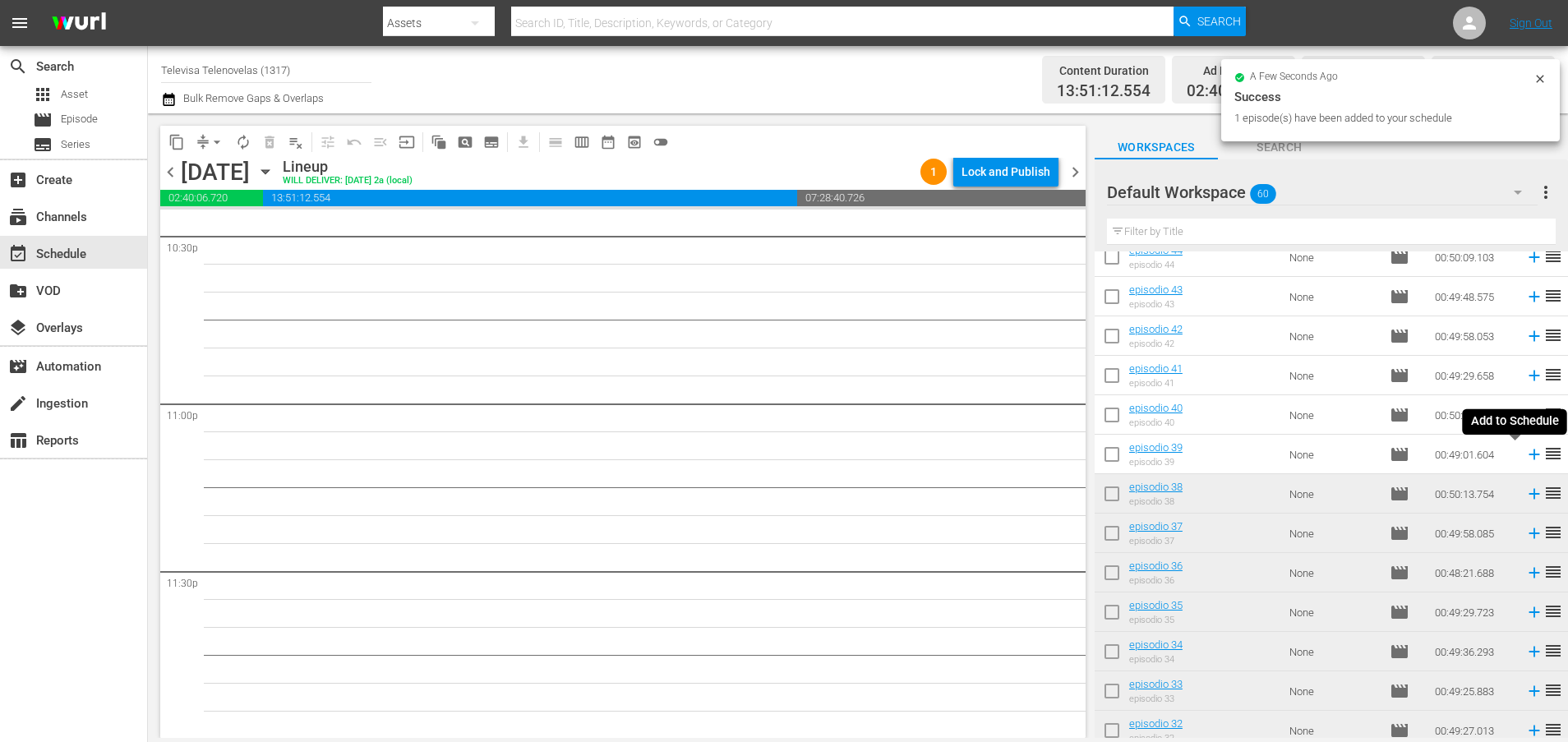
click at [1528, 459] on icon at bounding box center [1534, 455] width 11 height 11
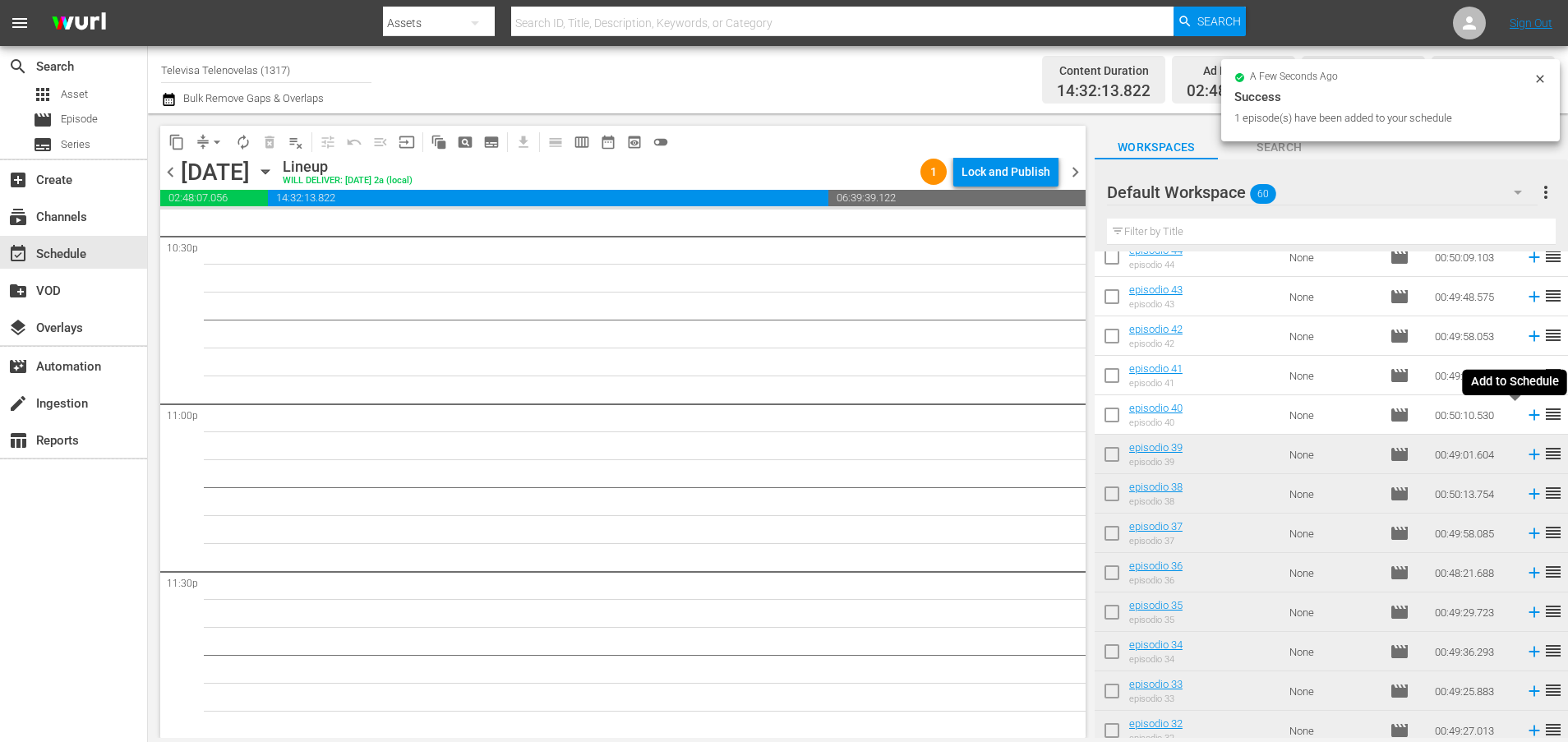
click at [1525, 419] on icon at bounding box center [1534, 415] width 18 height 18
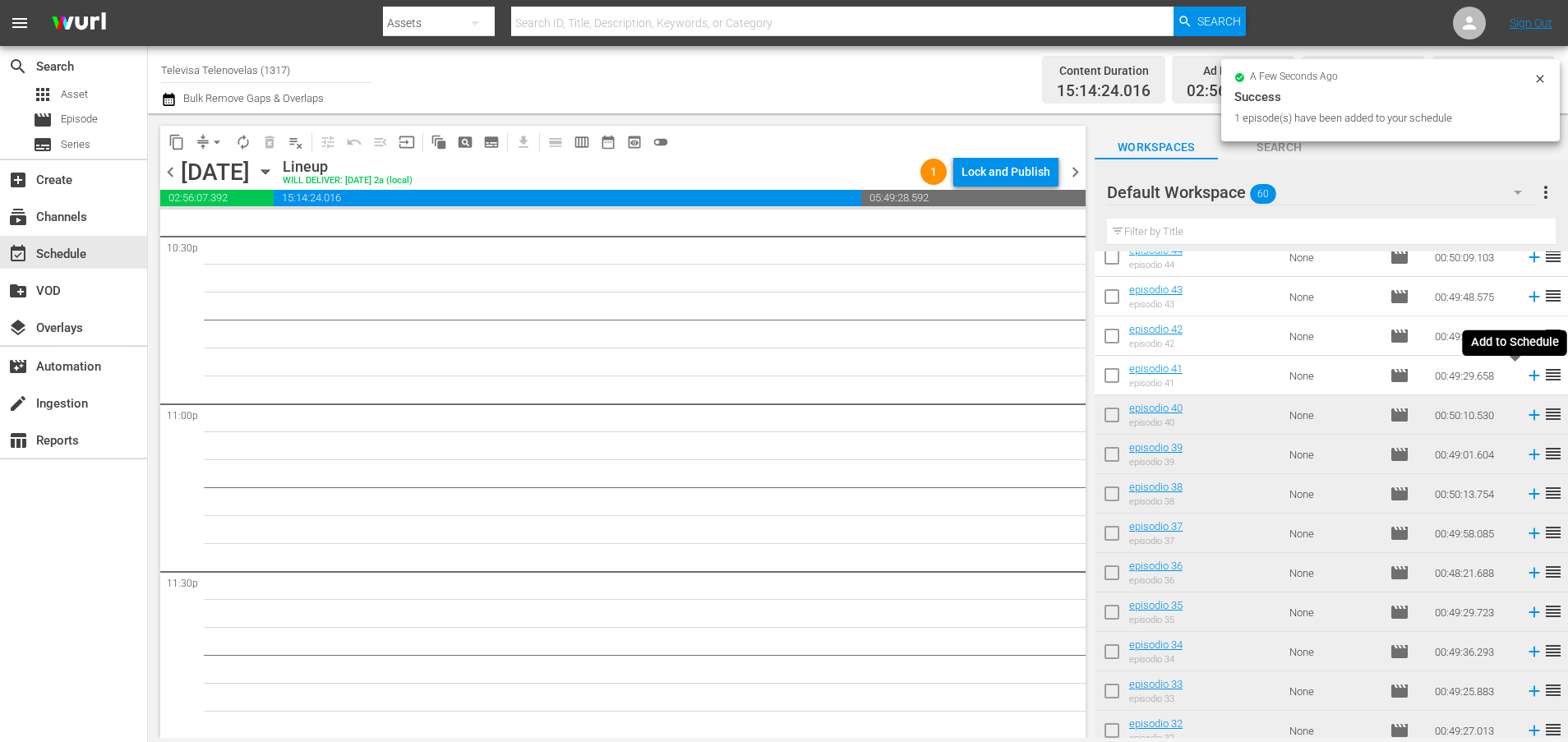
click at [1528, 376] on icon at bounding box center [1534, 376] width 11 height 11
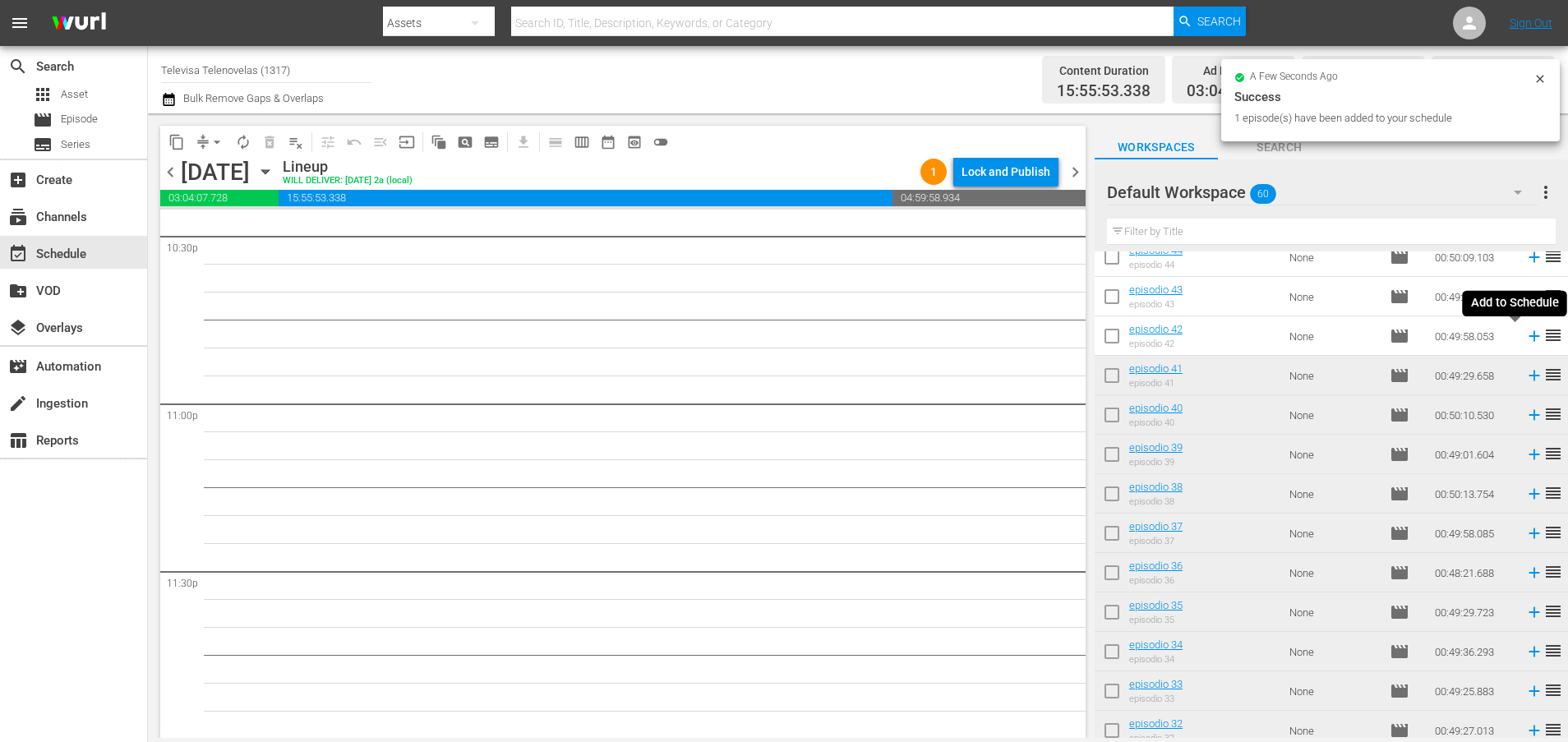
click at [1528, 340] on icon at bounding box center [1534, 337] width 11 height 11
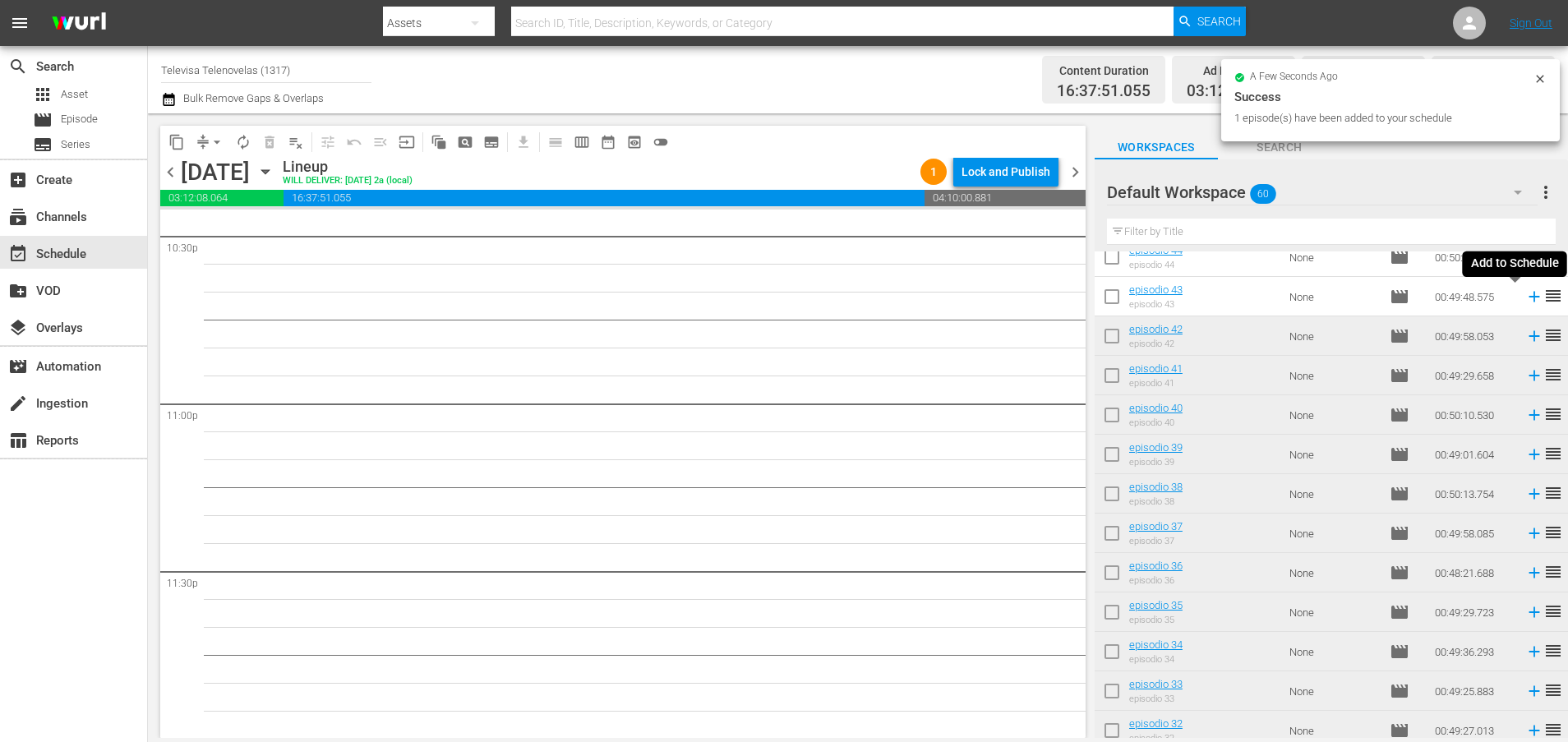
click at [1528, 297] on icon at bounding box center [1534, 297] width 11 height 11
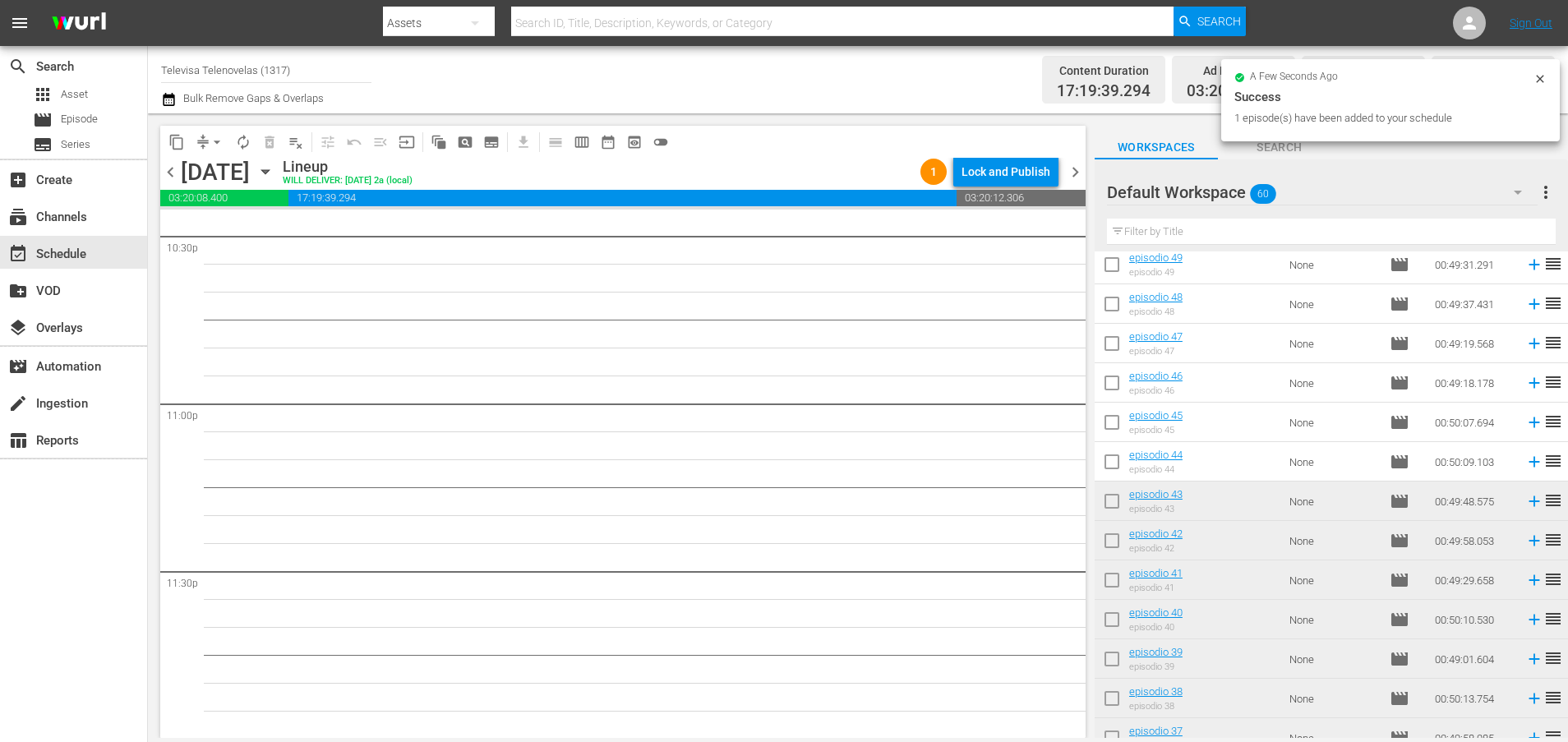
scroll to position [439, 0]
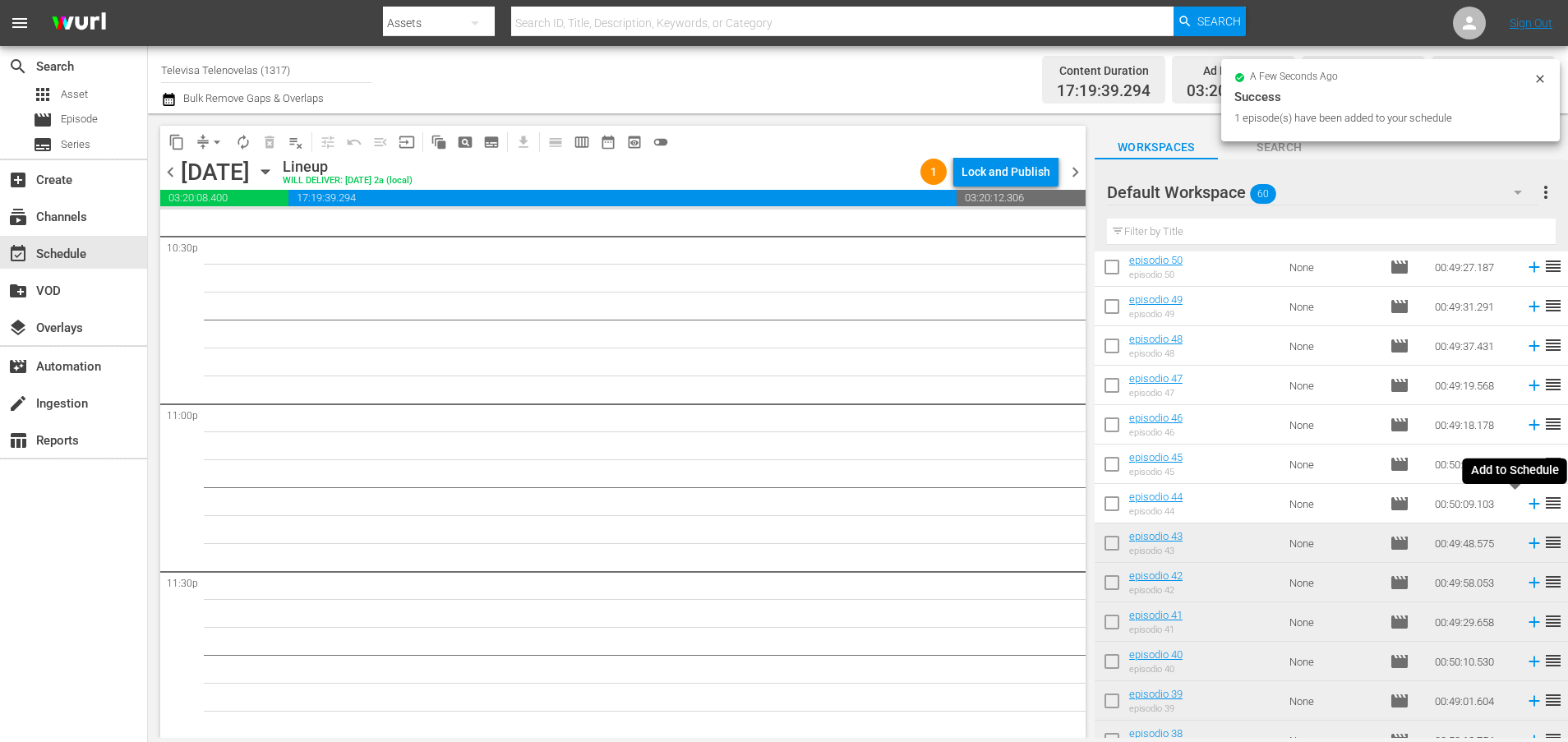
click at [1528, 505] on icon at bounding box center [1534, 504] width 11 height 11
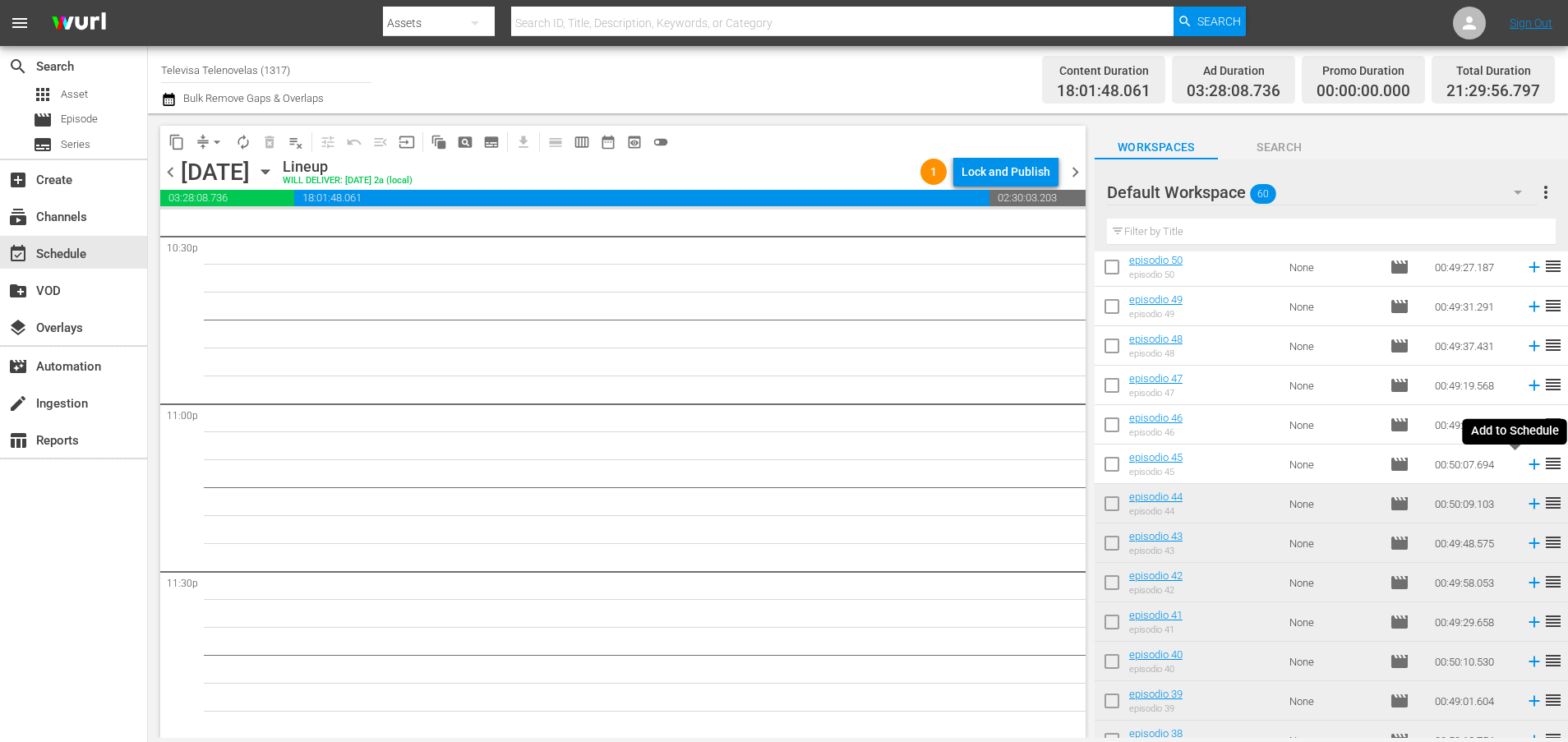
click at [1525, 466] on icon at bounding box center [1534, 464] width 18 height 18
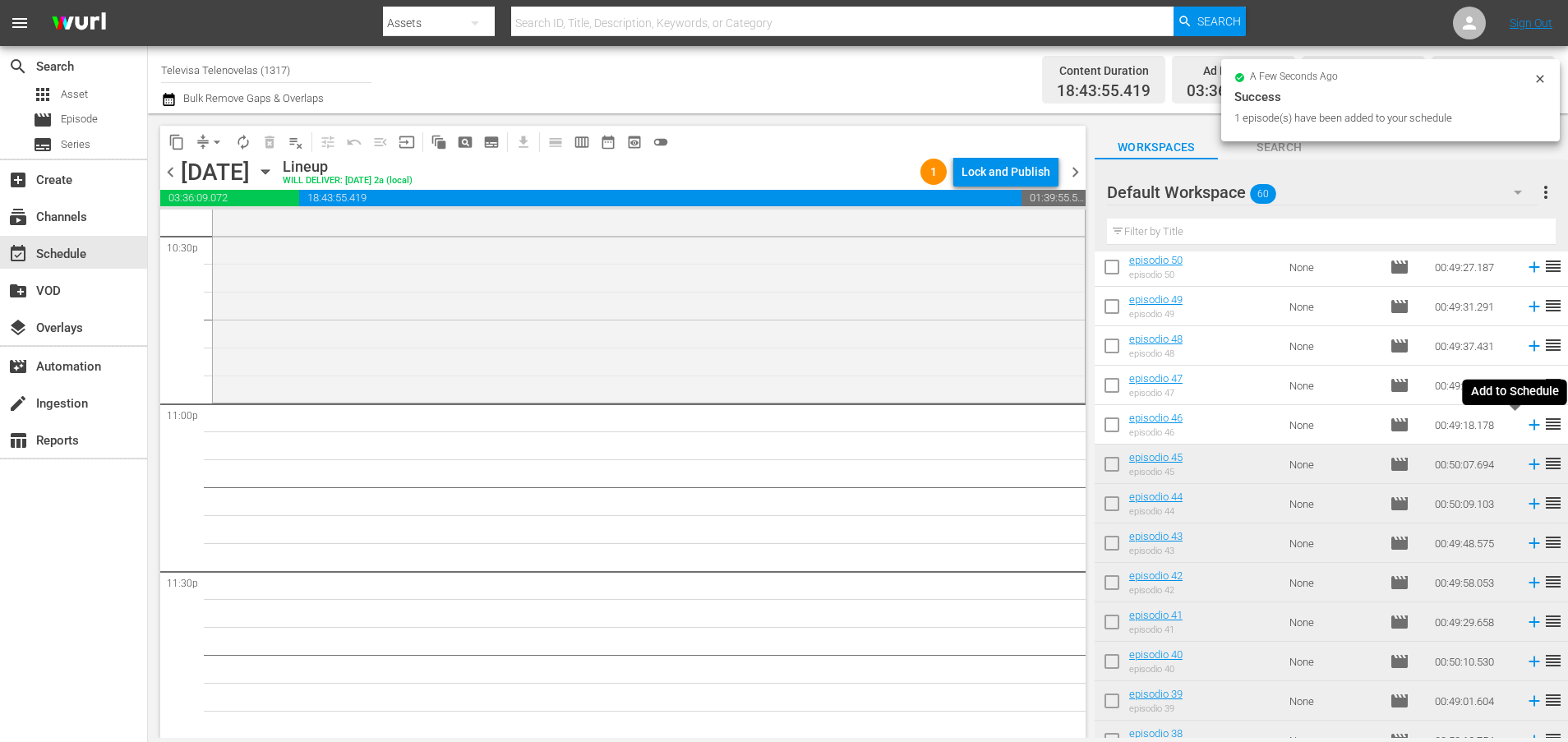
click at [1528, 425] on icon at bounding box center [1534, 425] width 11 height 11
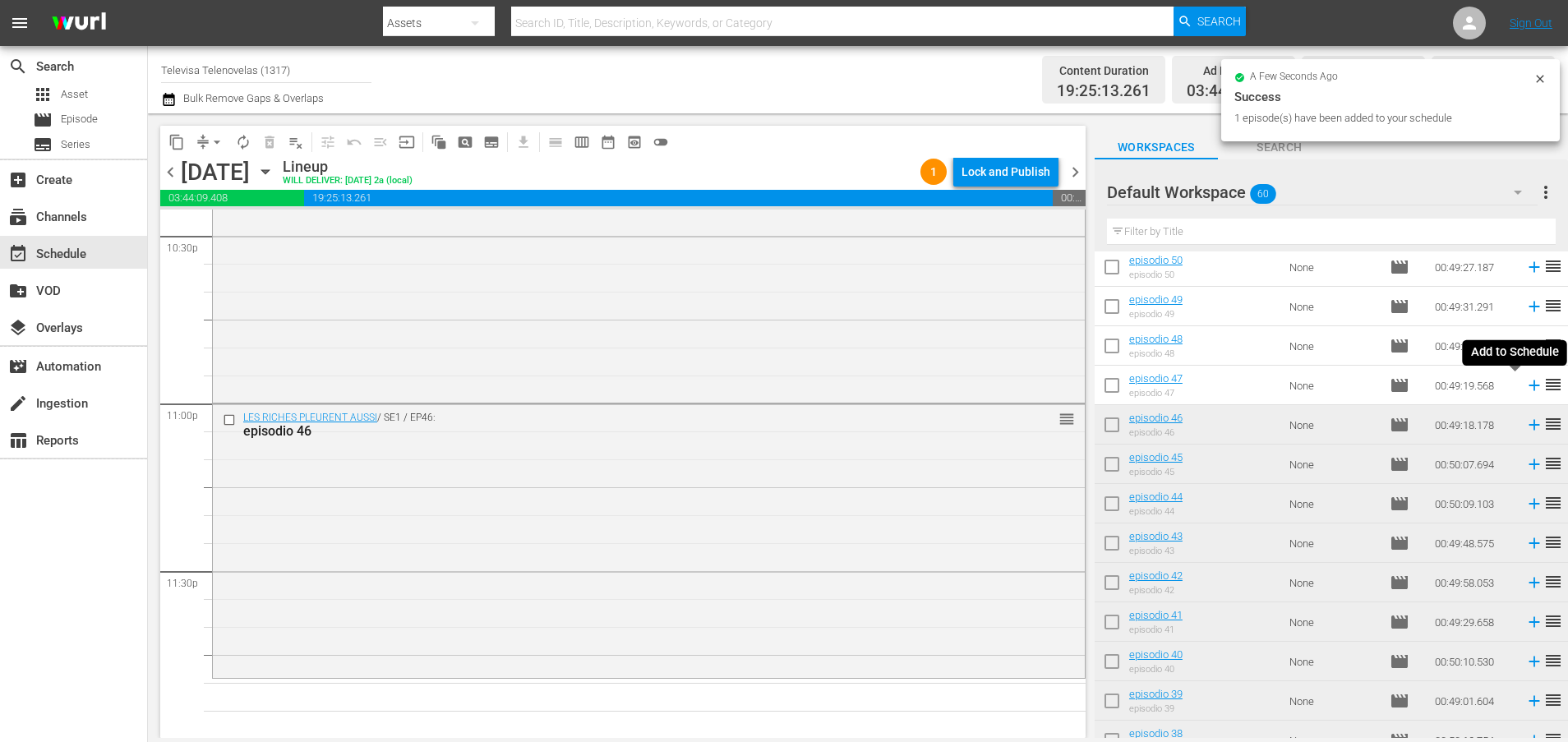
click at [1528, 387] on icon at bounding box center [1534, 385] width 11 height 11
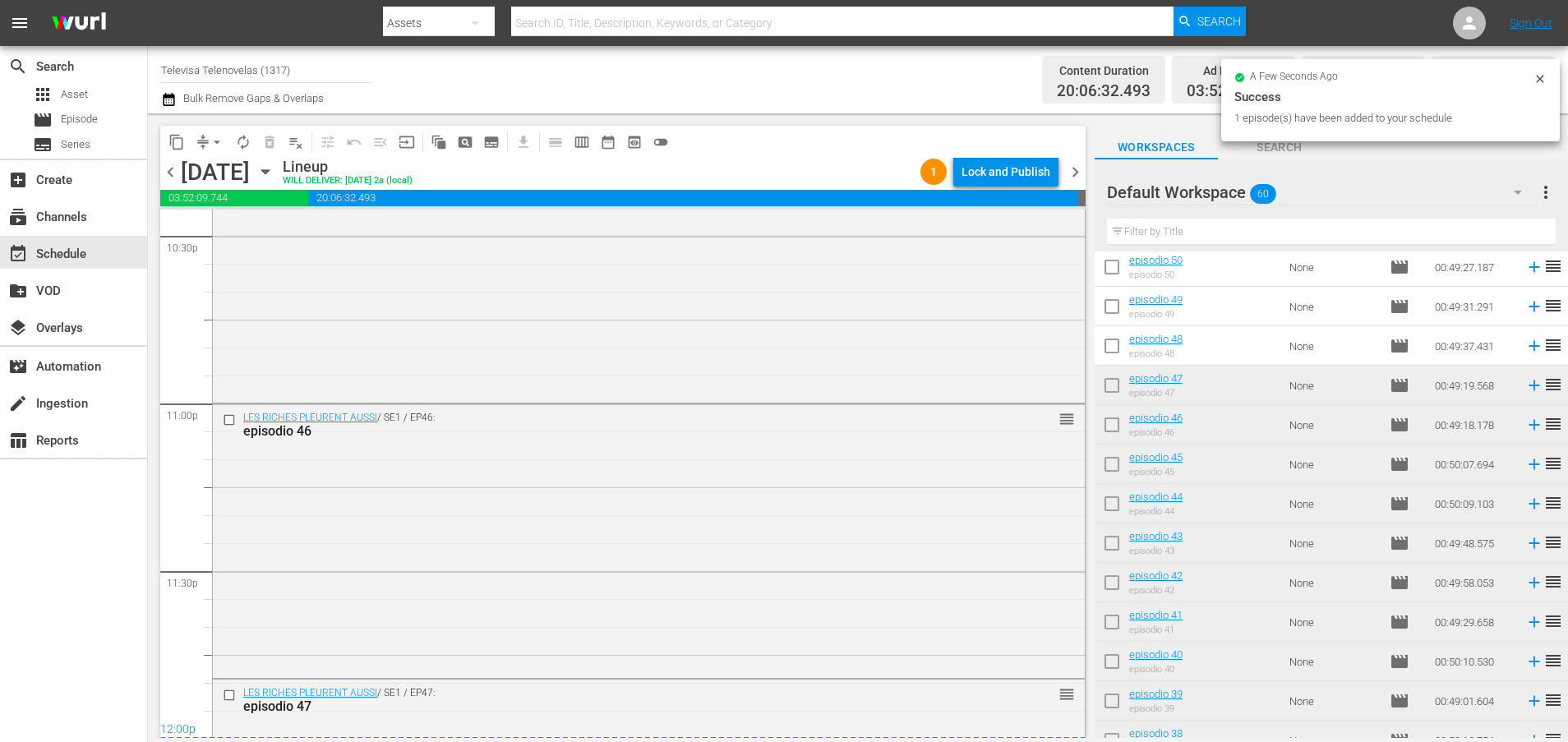
scroll to position [7732, 0]
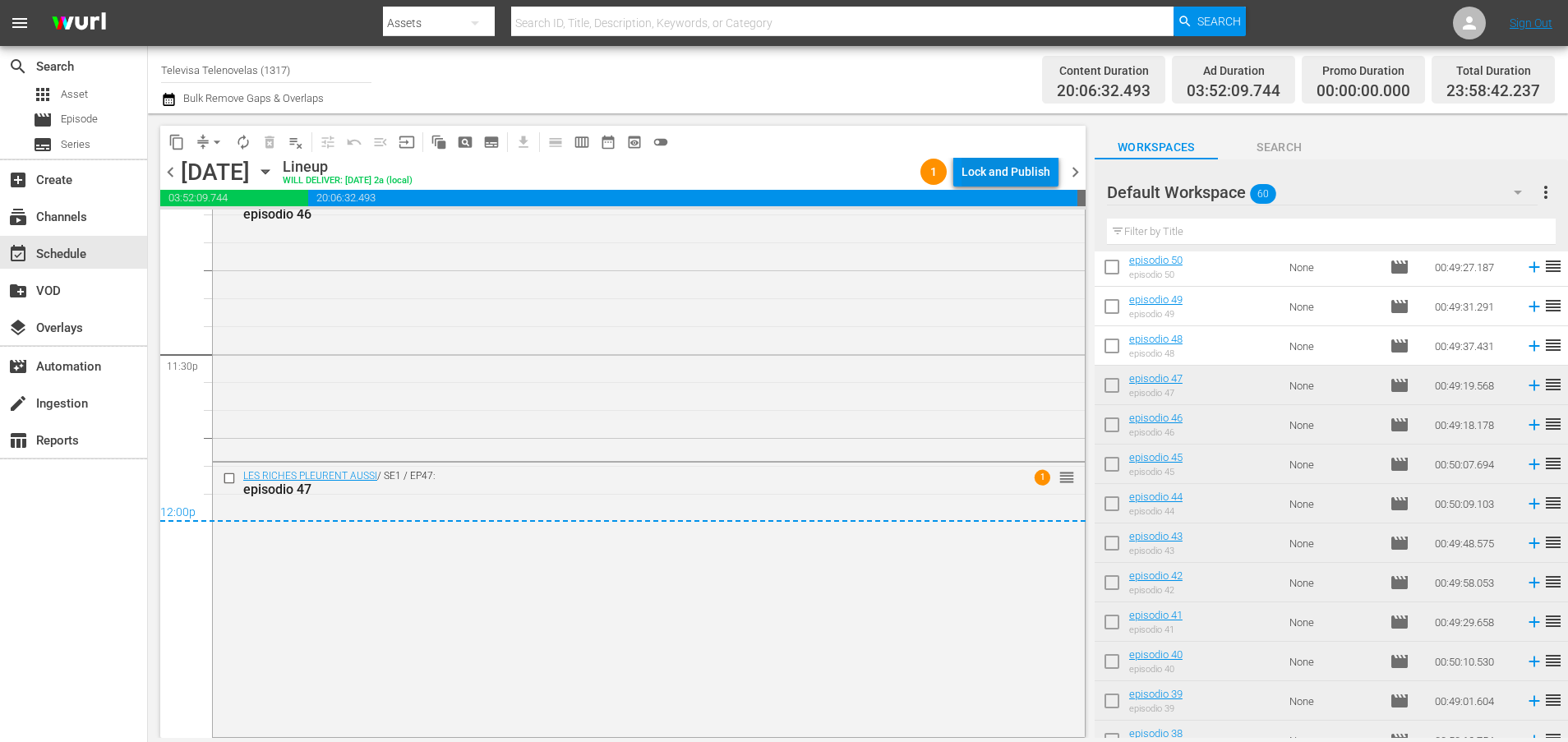
click at [993, 175] on div "Lock and Publish" at bounding box center [1006, 172] width 88 height 30
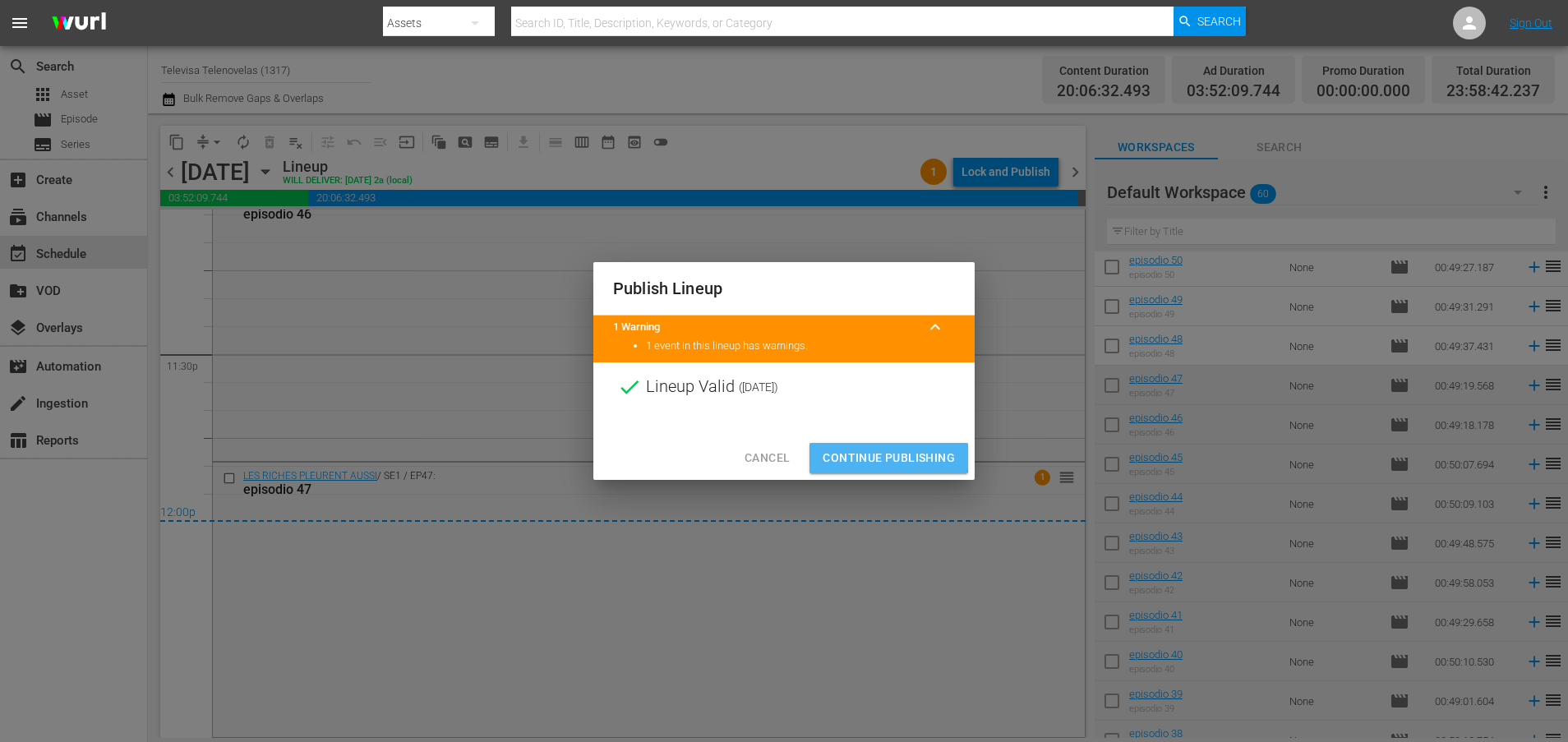
click at [885, 457] on span "Continue Publishing" at bounding box center [888, 458] width 133 height 21
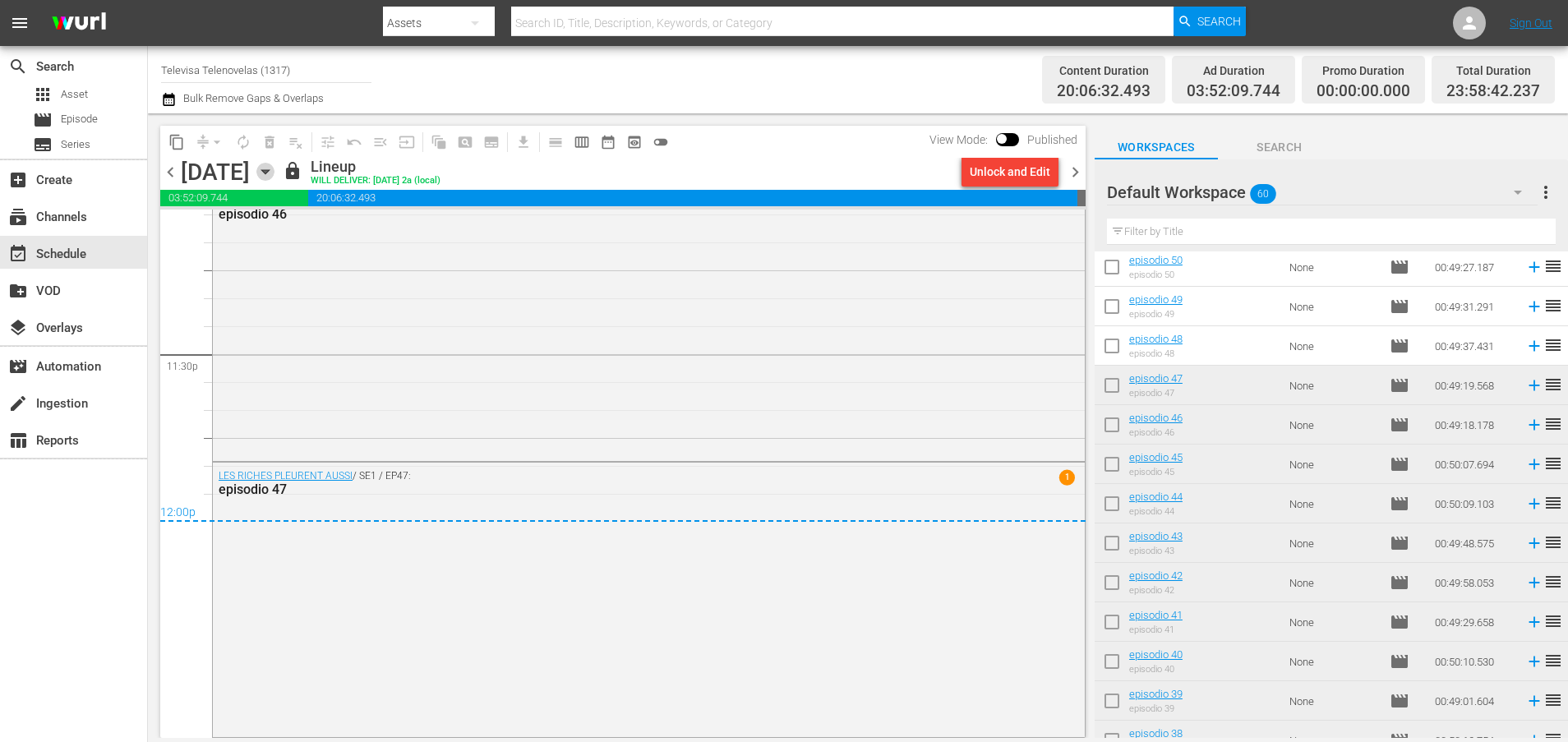
click at [269, 171] on icon "button" at bounding box center [264, 172] width 7 height 5
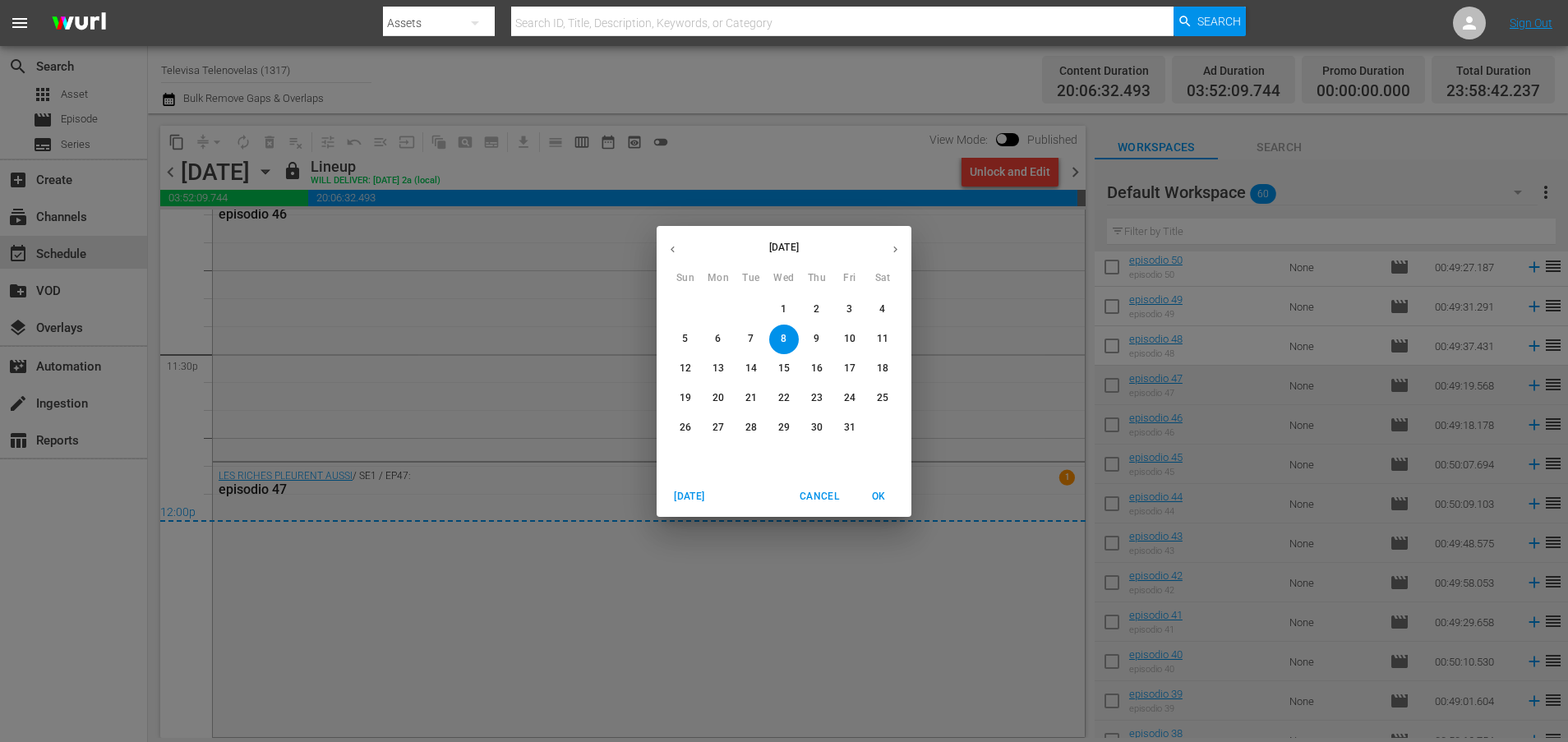
click at [812, 336] on span "9" at bounding box center [816, 339] width 30 height 14
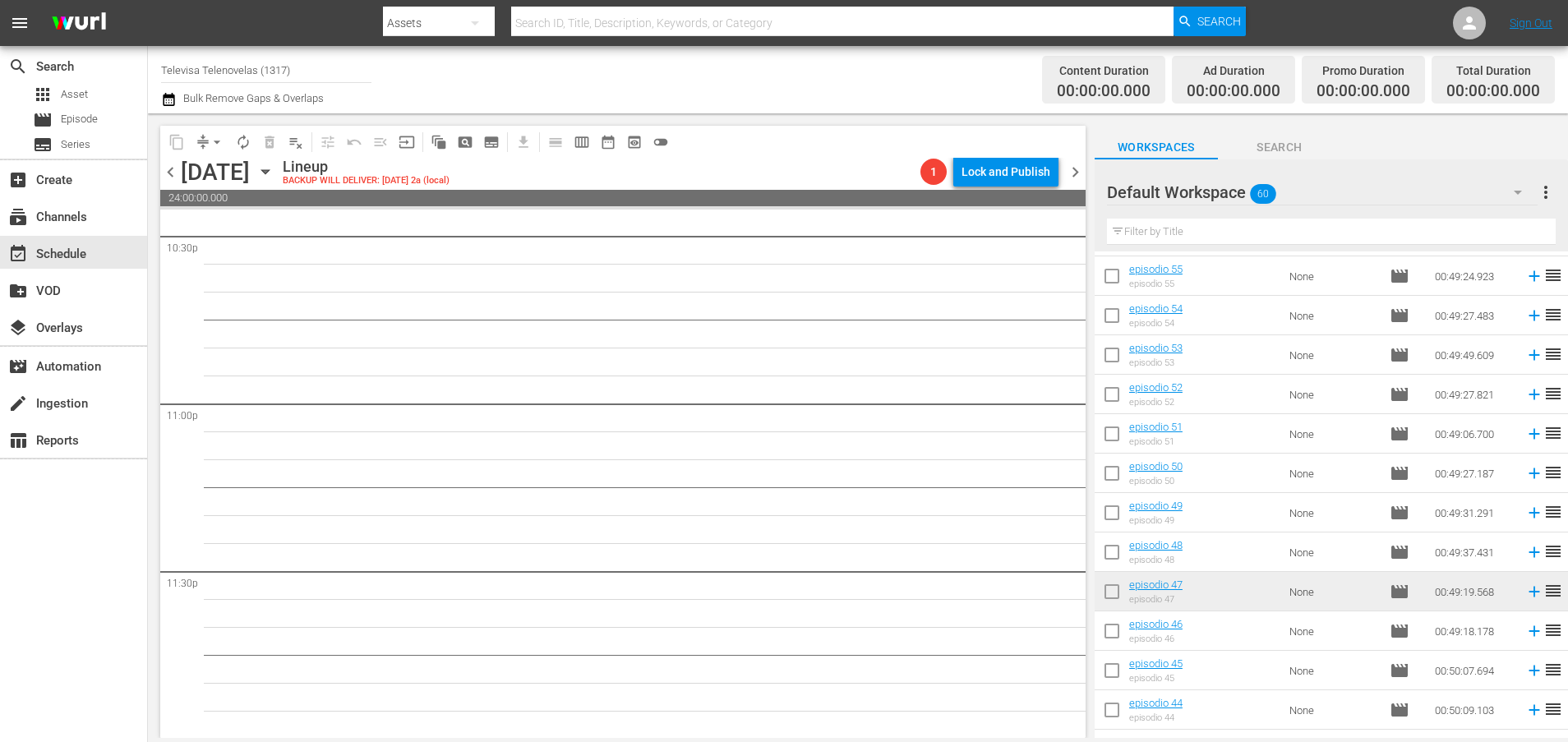
scroll to position [315, 0]
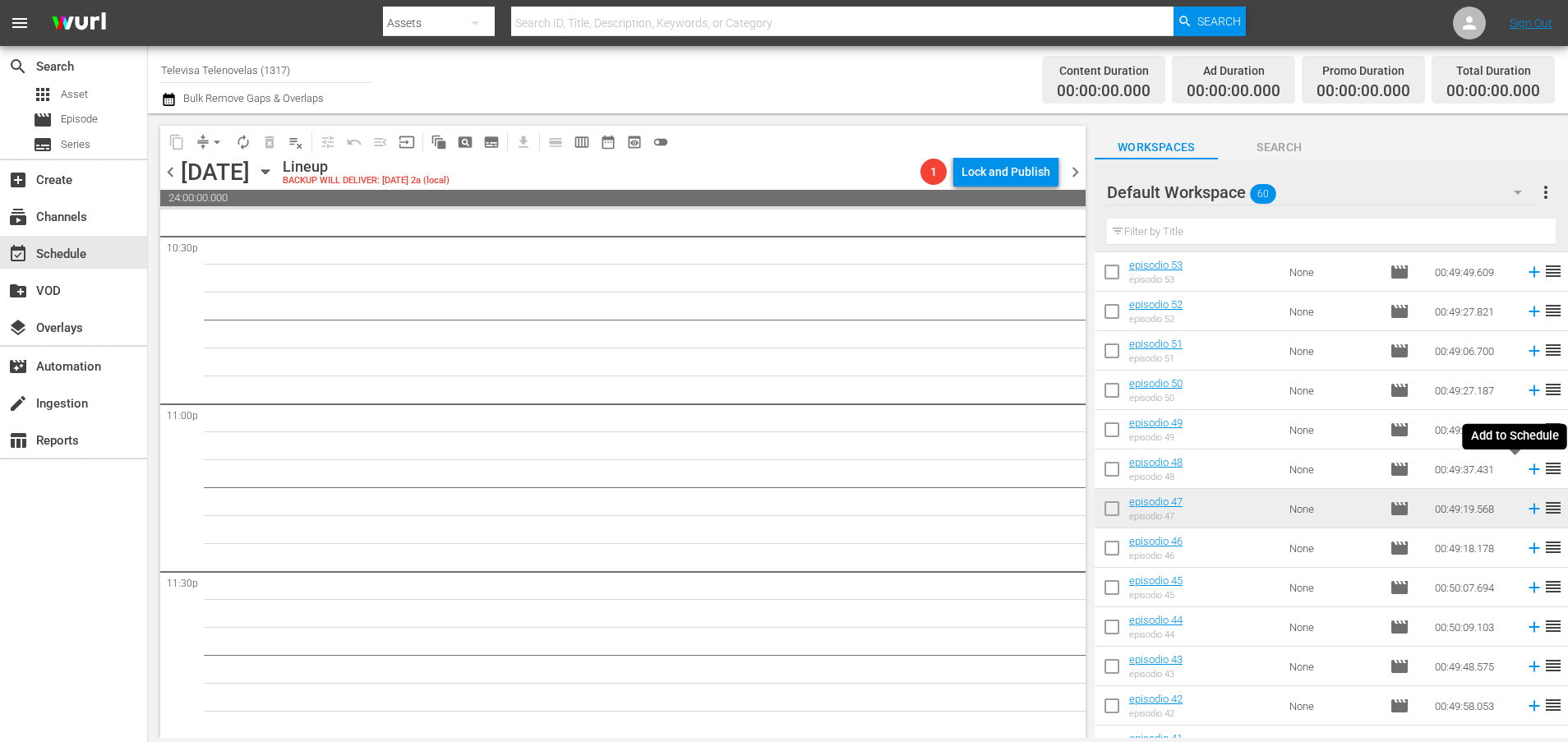
click at [1525, 471] on icon at bounding box center [1534, 469] width 18 height 18
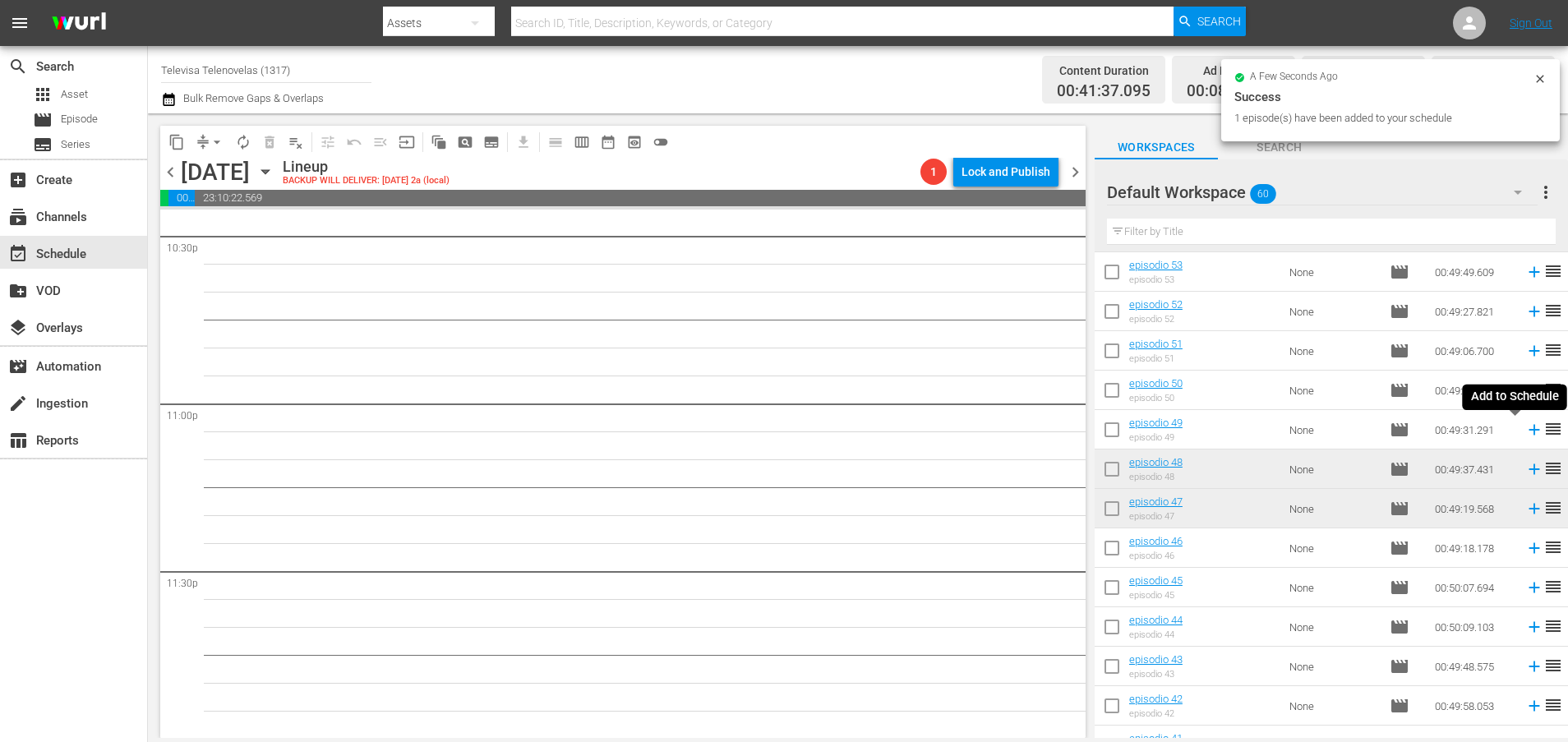
click at [1525, 432] on icon at bounding box center [1534, 430] width 18 height 18
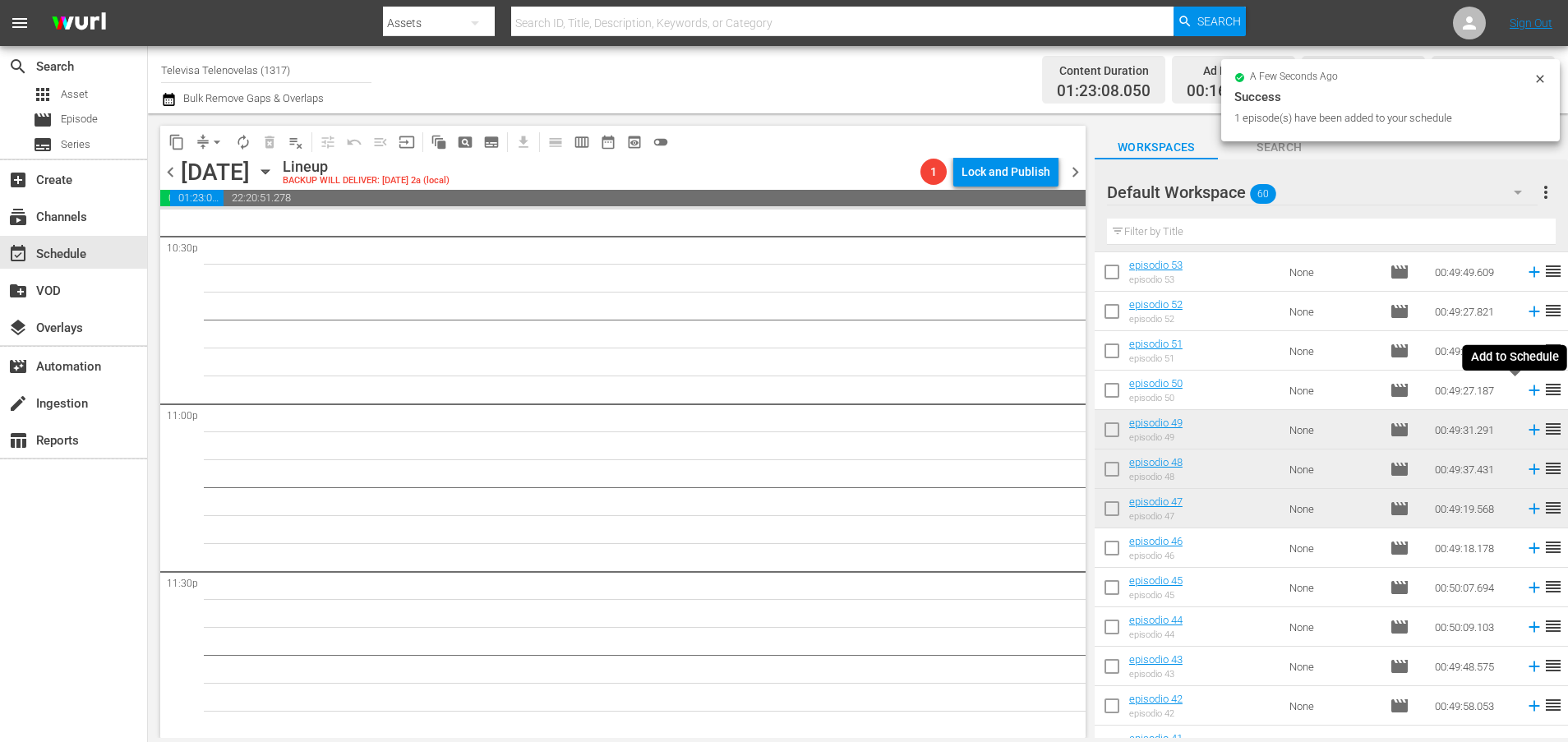
click at [1528, 390] on icon at bounding box center [1534, 391] width 11 height 11
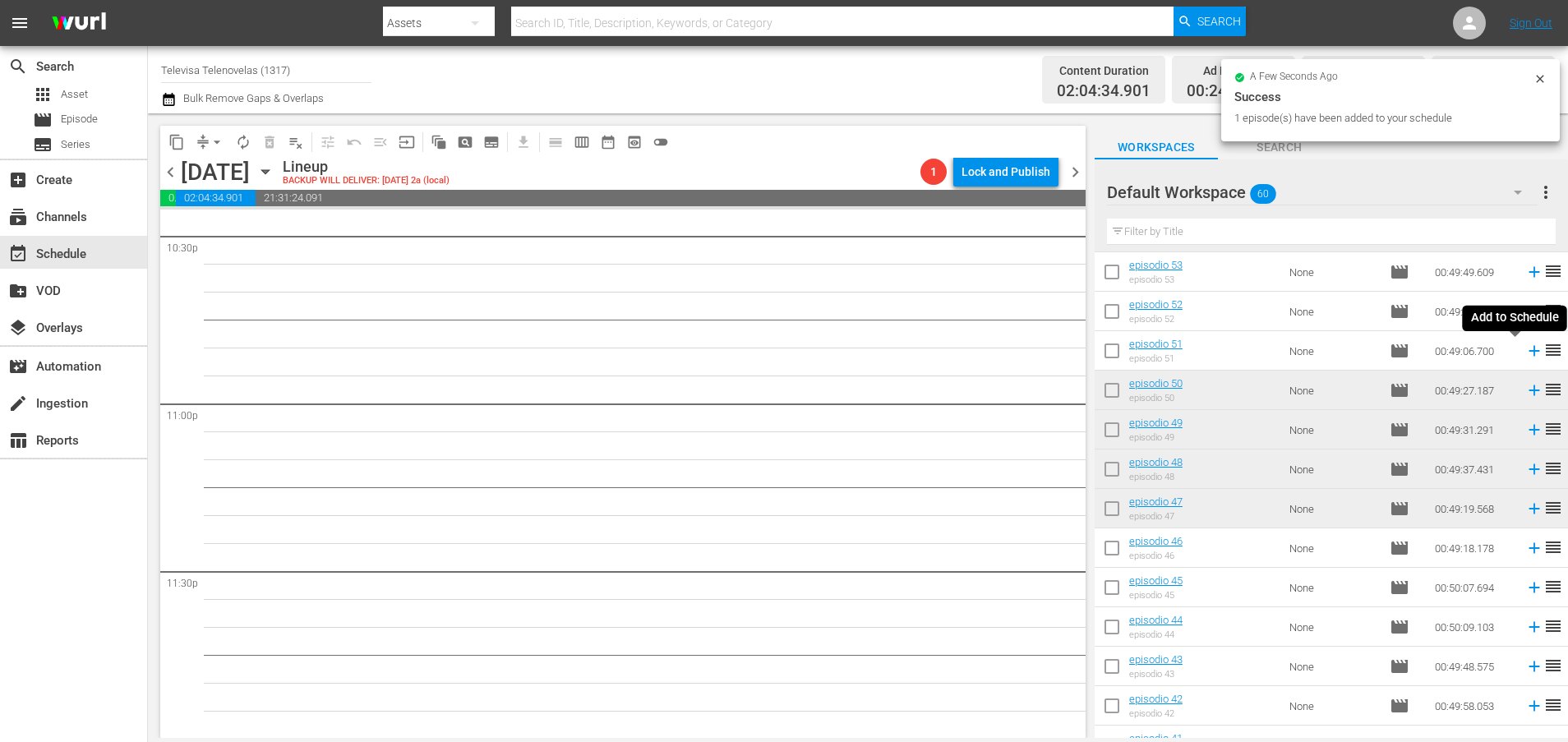
click at [1528, 351] on icon at bounding box center [1534, 351] width 11 height 11
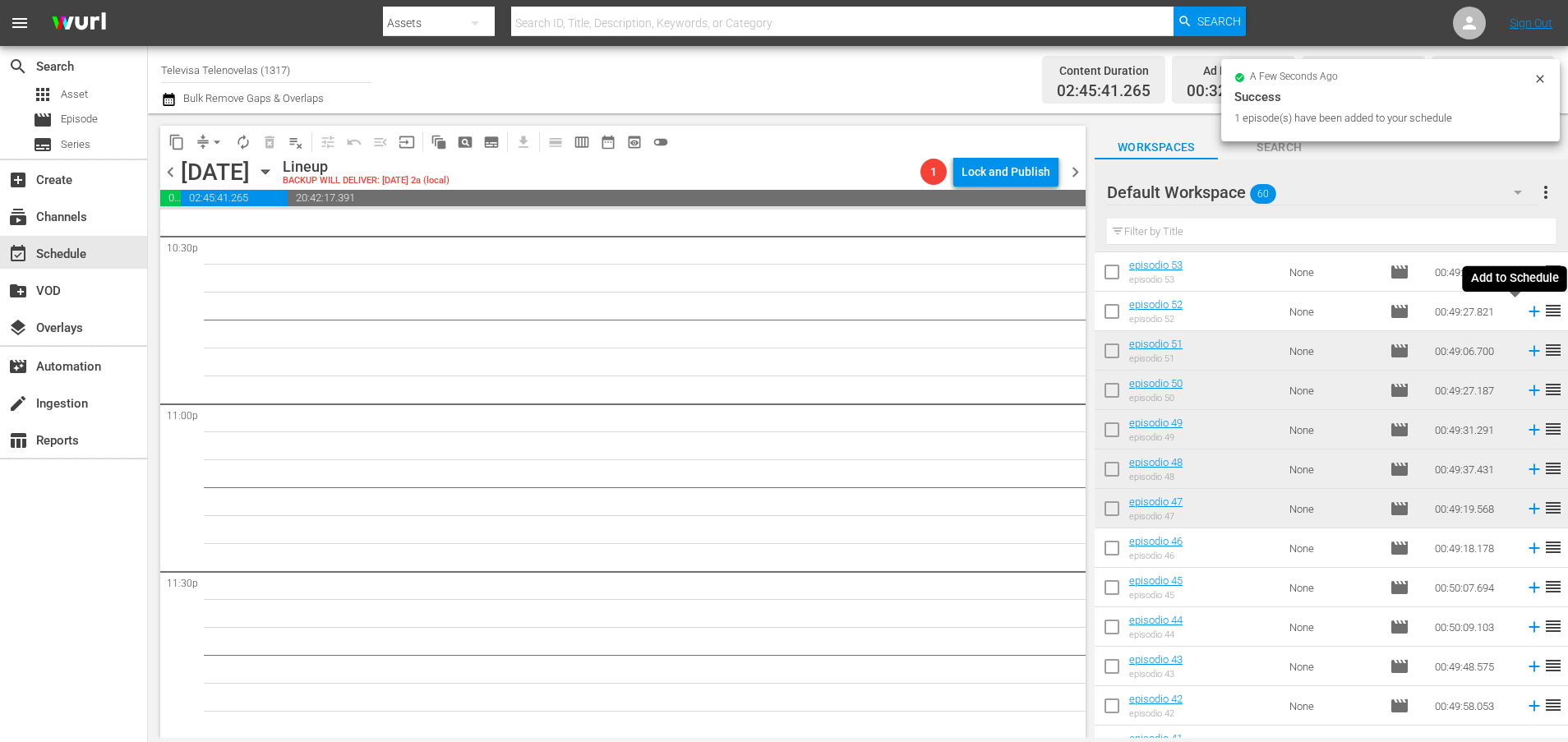
click at [1528, 315] on icon at bounding box center [1534, 311] width 11 height 11
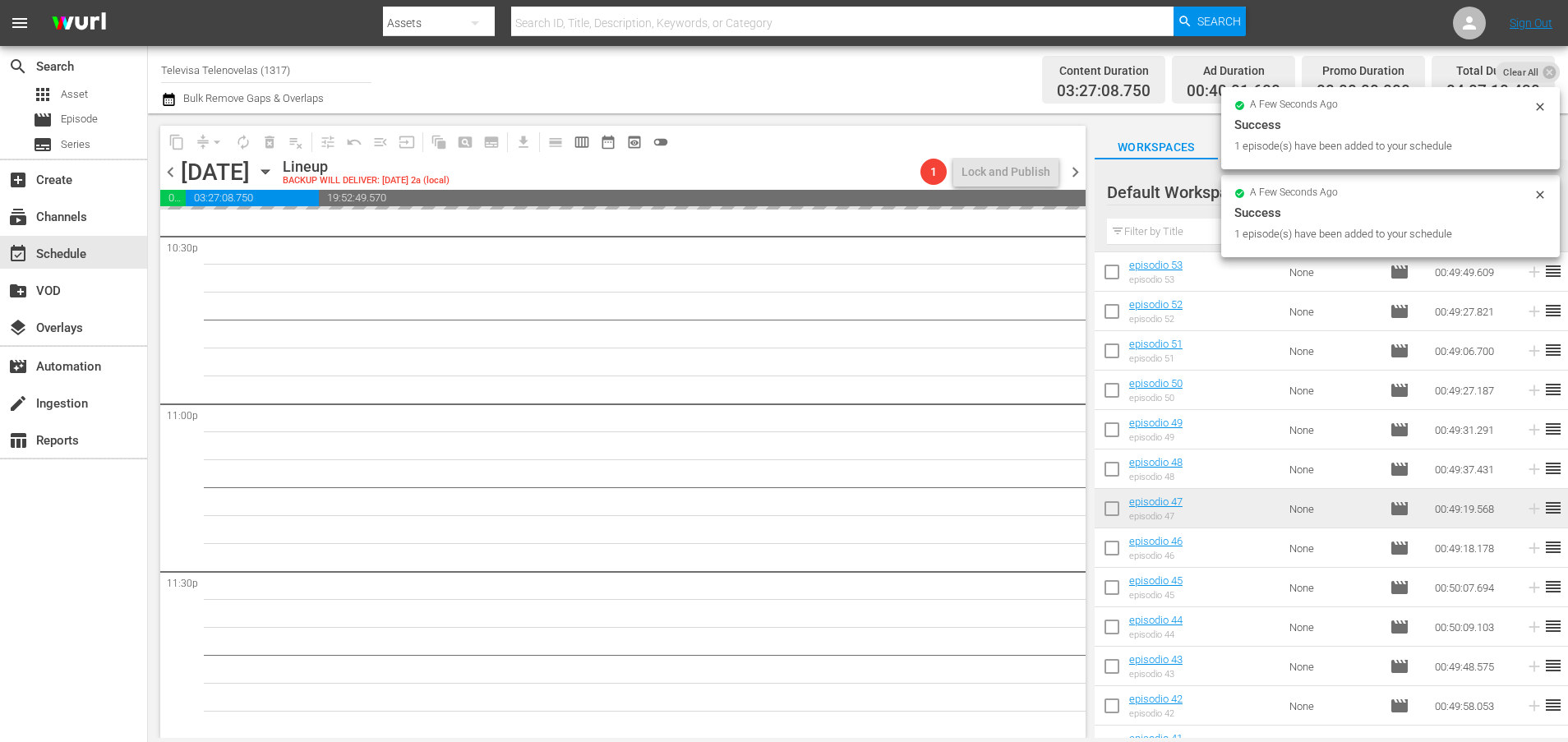
scroll to position [69, 0]
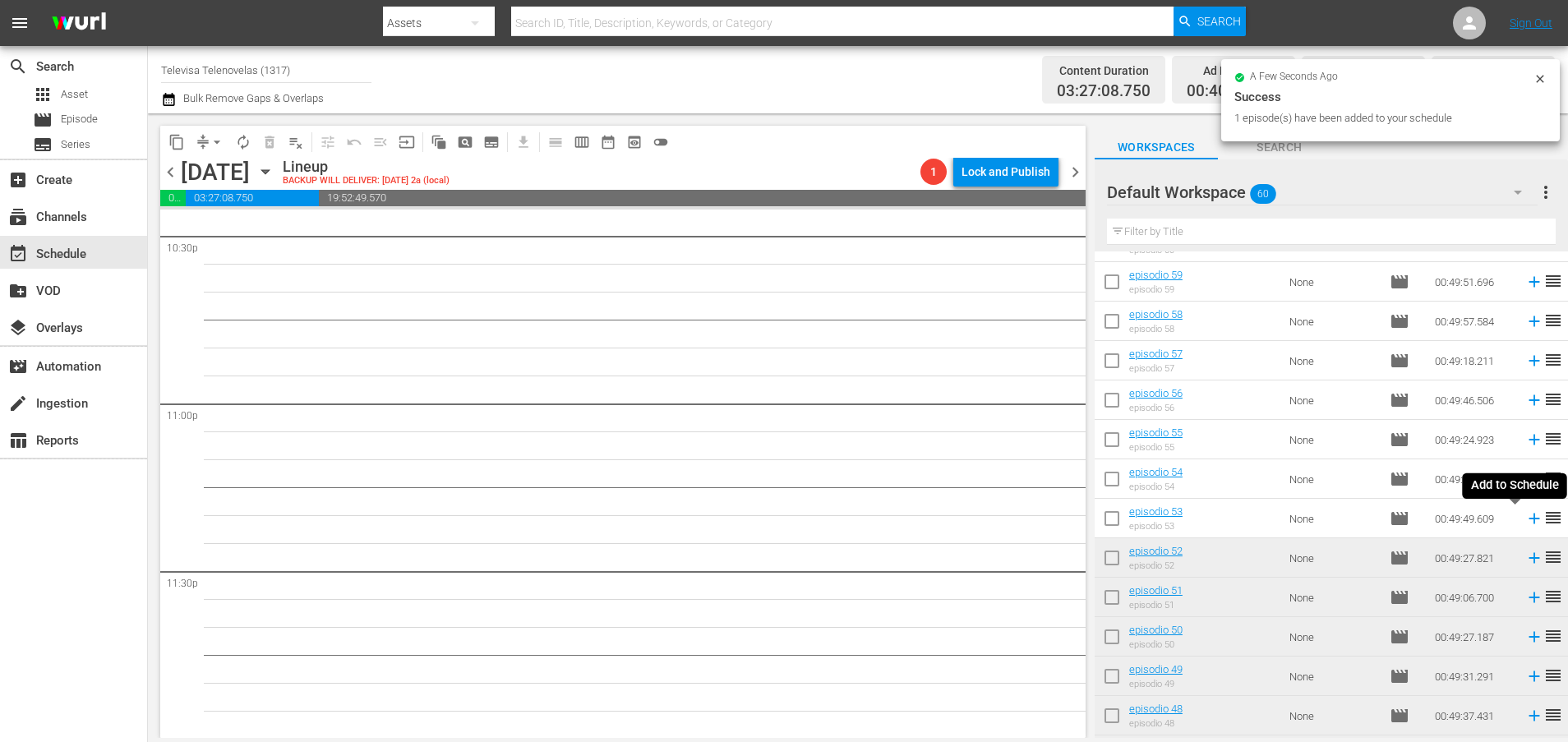
click at [1525, 520] on icon at bounding box center [1534, 518] width 18 height 18
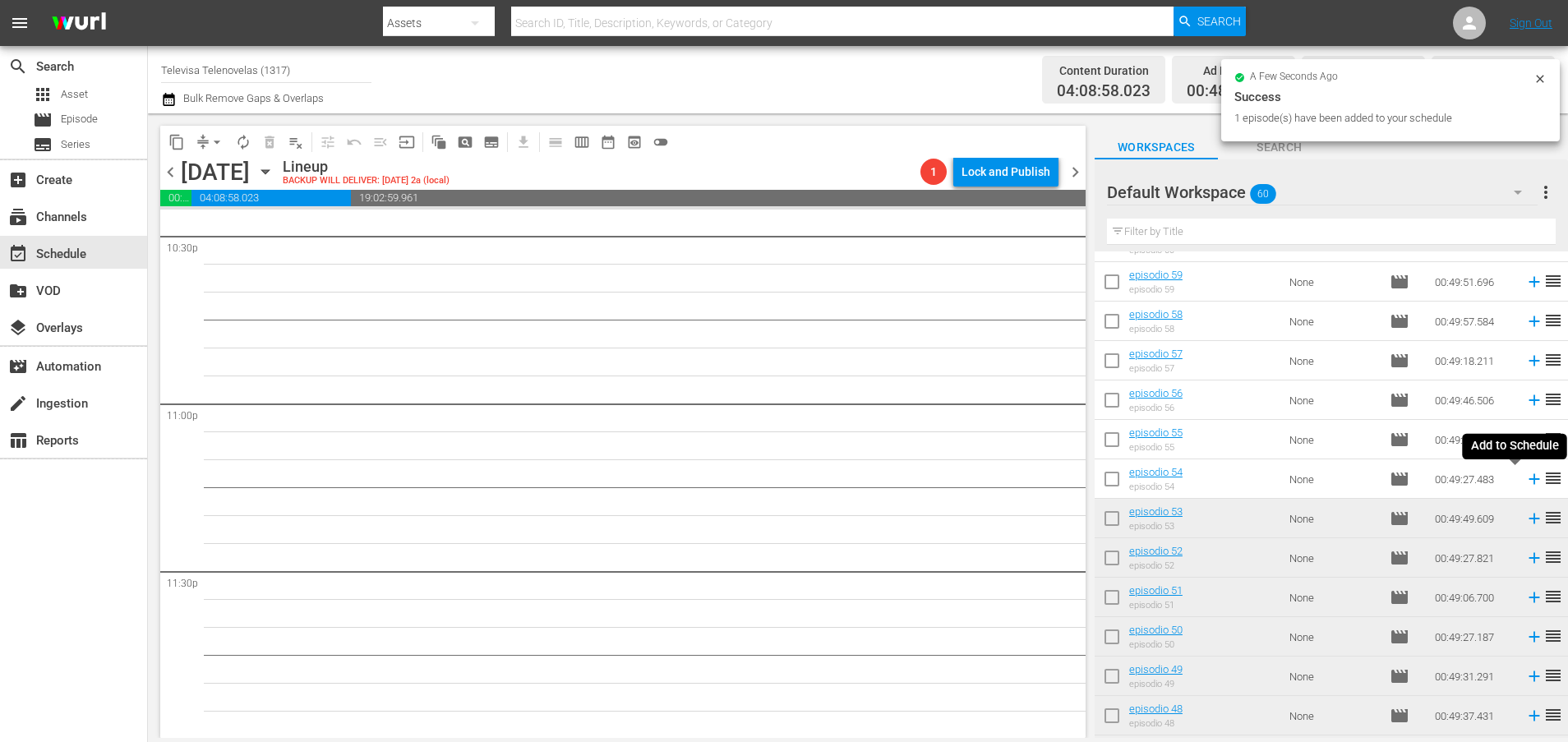
click at [1528, 483] on icon at bounding box center [1534, 479] width 11 height 11
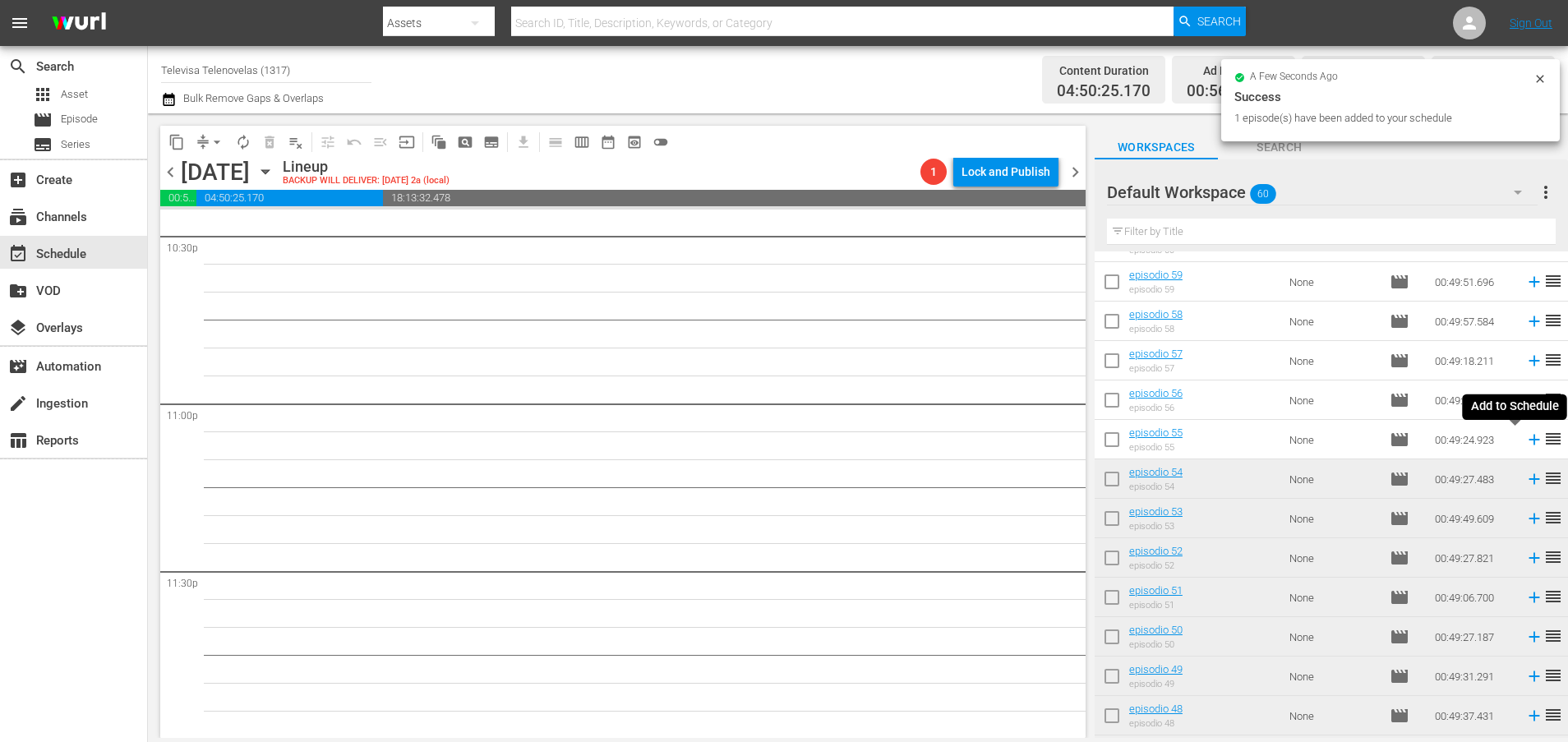
click at [1525, 444] on icon at bounding box center [1534, 440] width 18 height 18
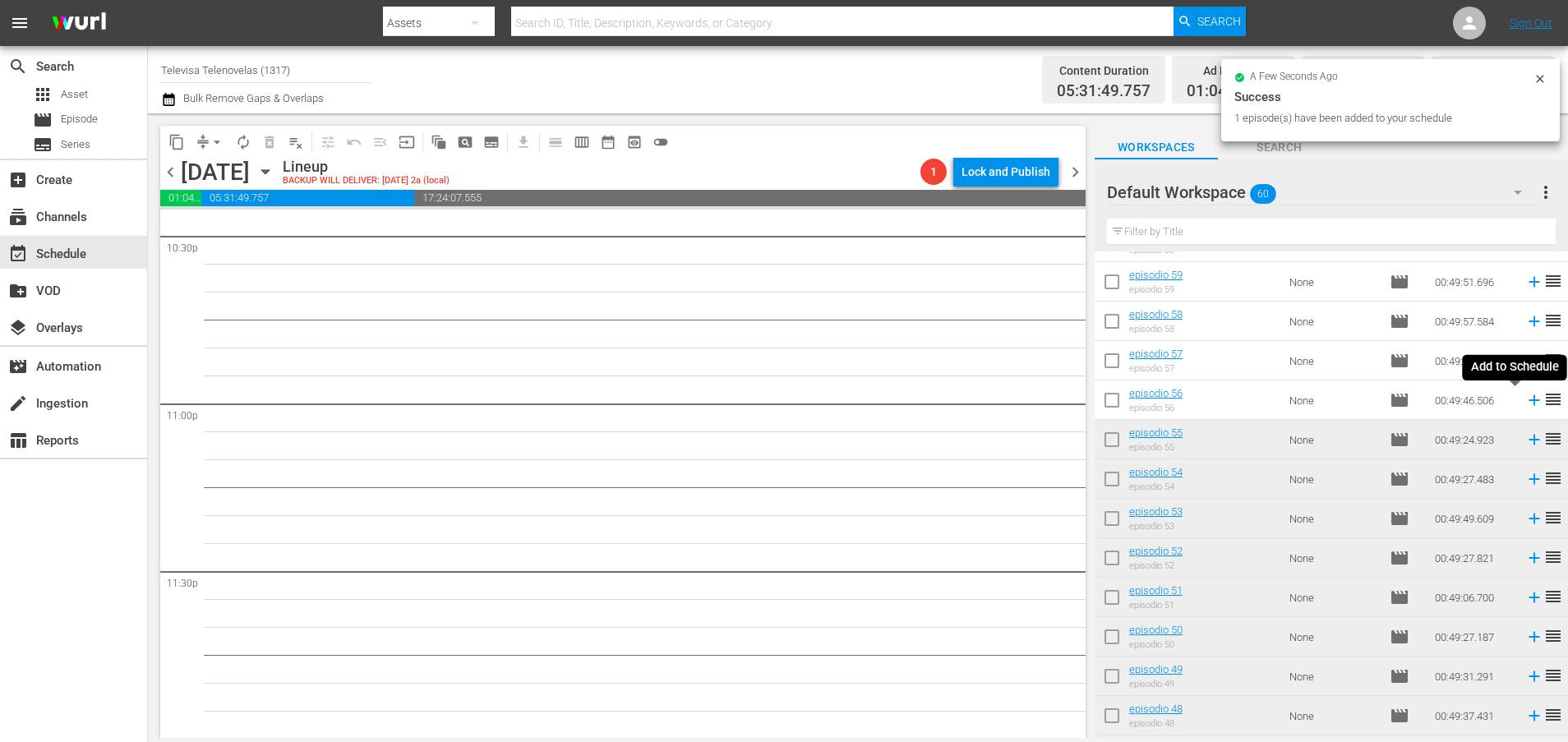
click at [1525, 402] on icon at bounding box center [1534, 400] width 18 height 18
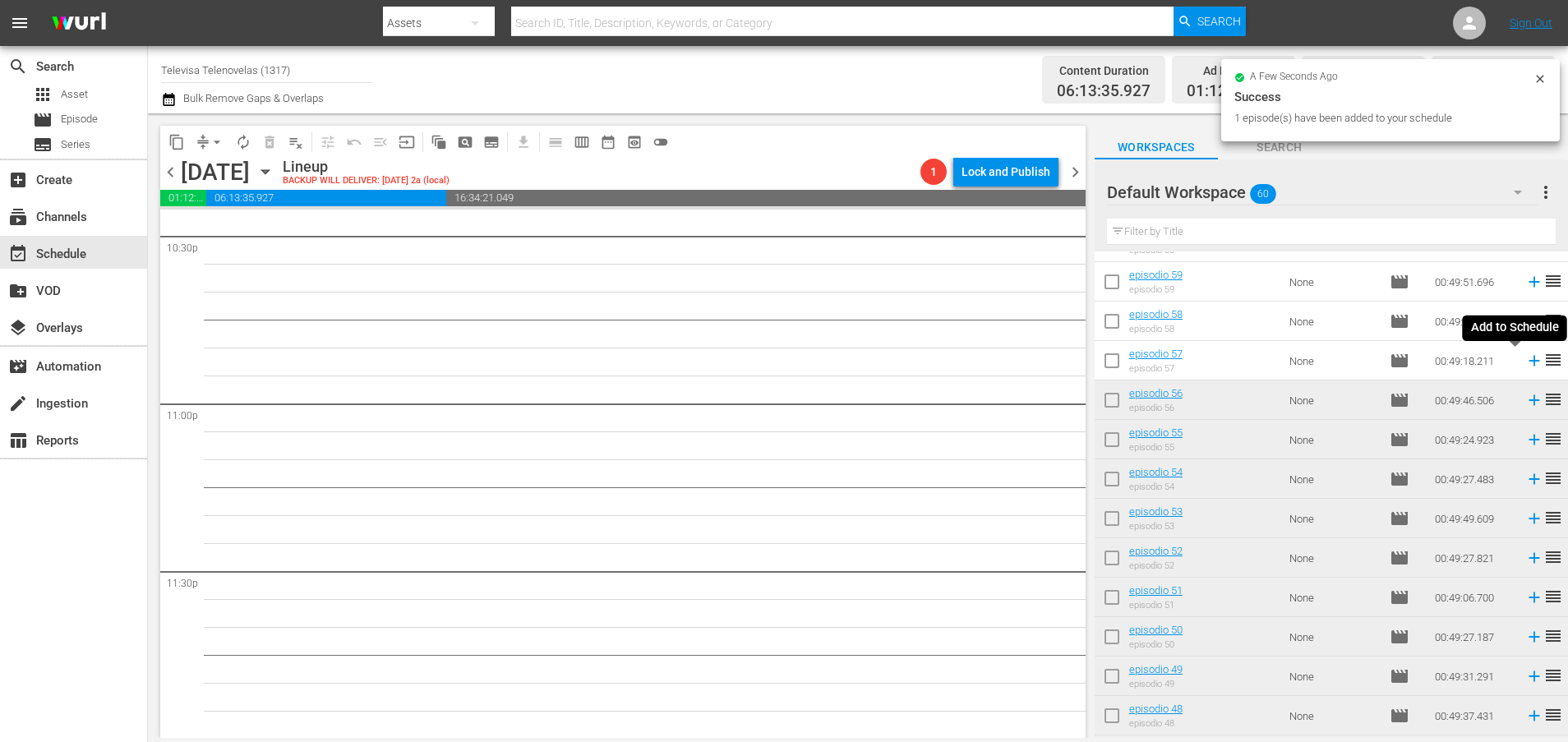
click at [1528, 363] on icon at bounding box center [1534, 361] width 11 height 11
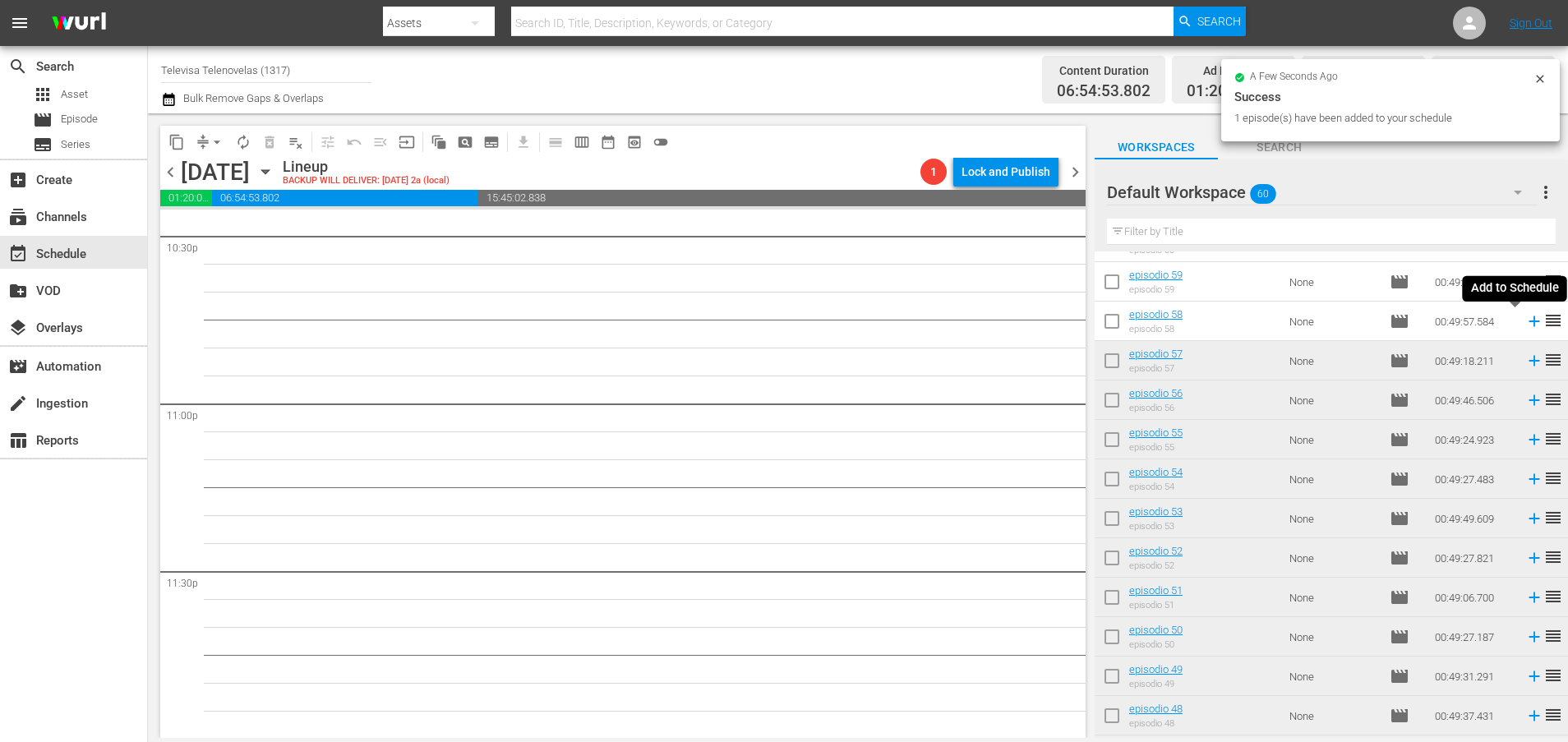
click at [1528, 323] on icon at bounding box center [1534, 321] width 11 height 11
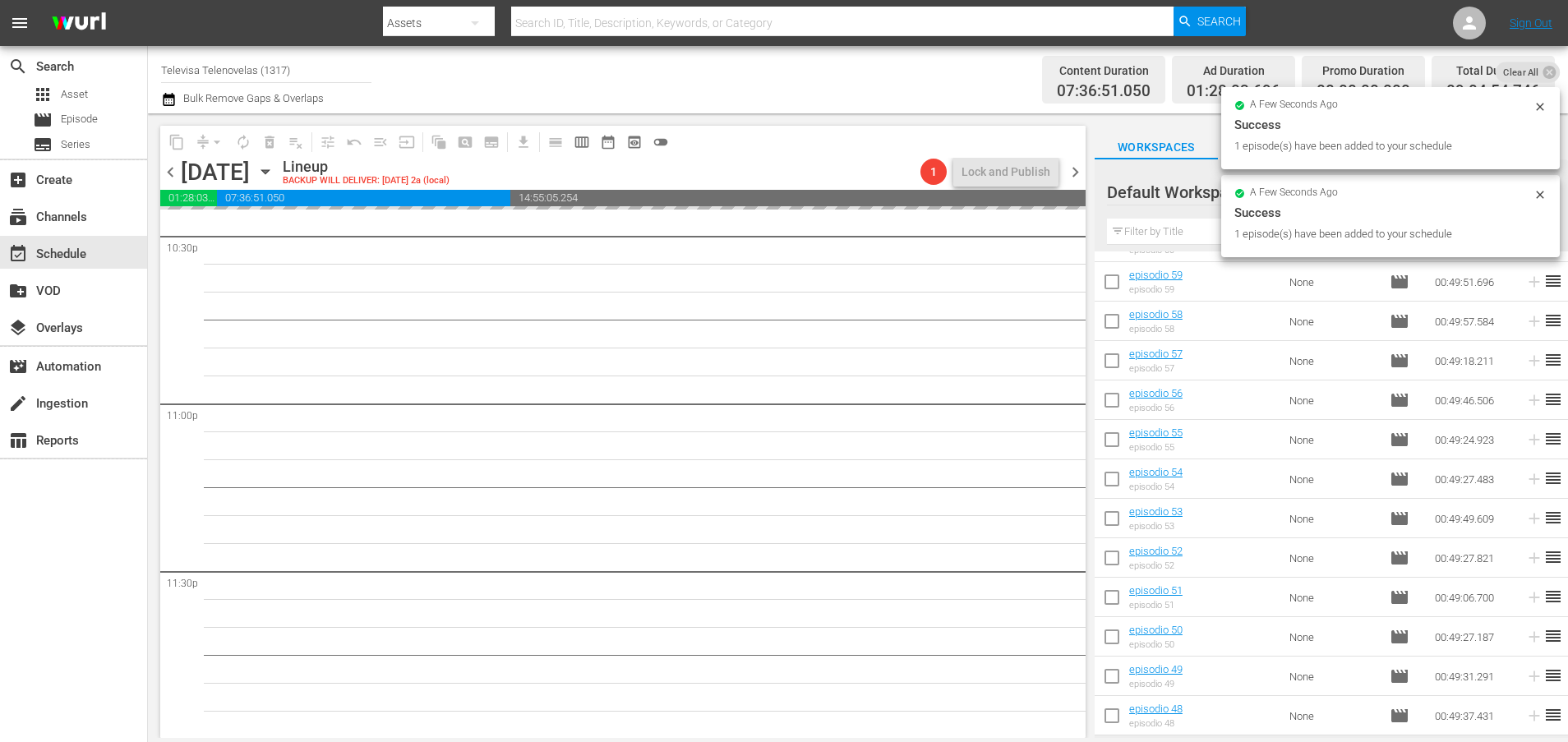
scroll to position [0, 0]
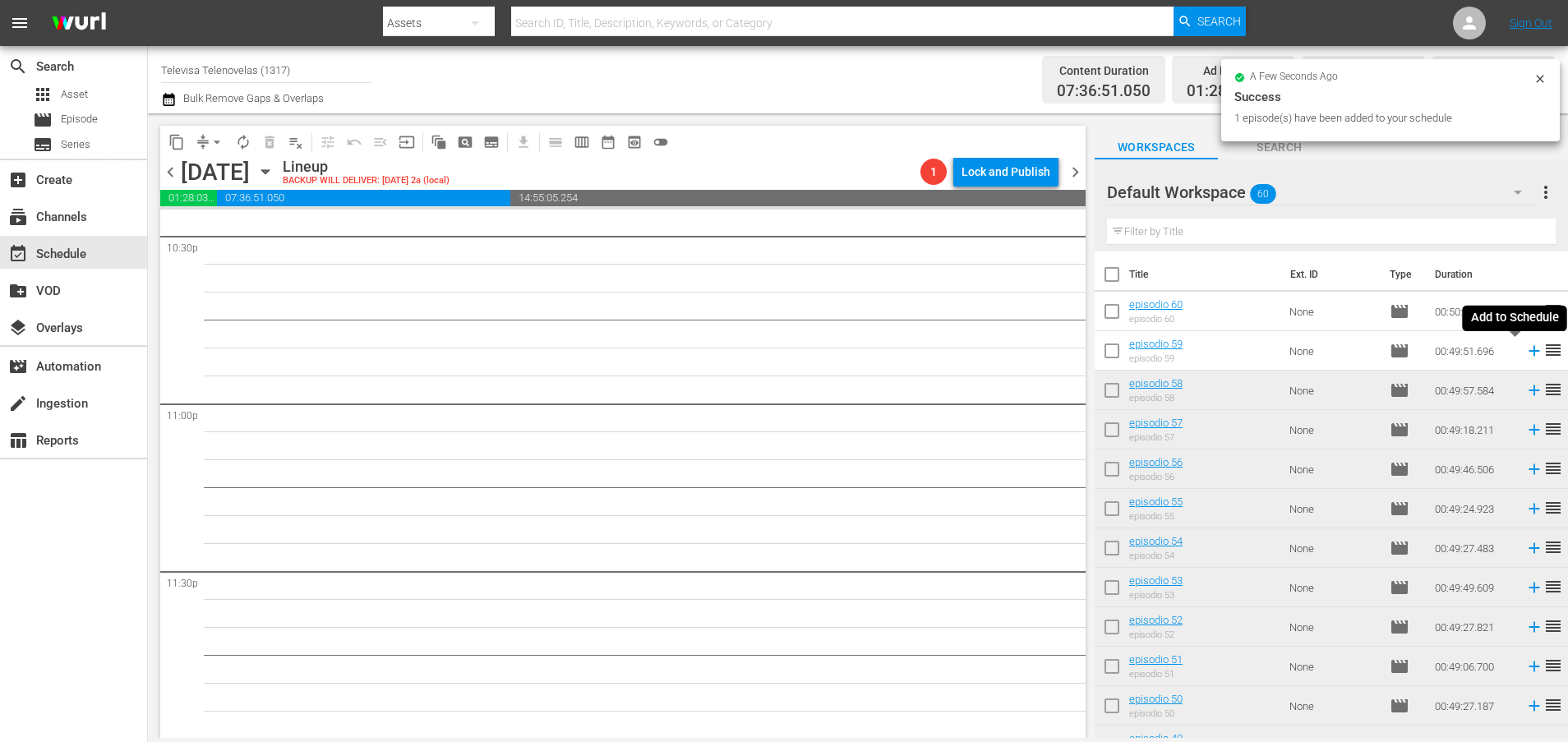
click at [1528, 356] on icon at bounding box center [1534, 351] width 11 height 11
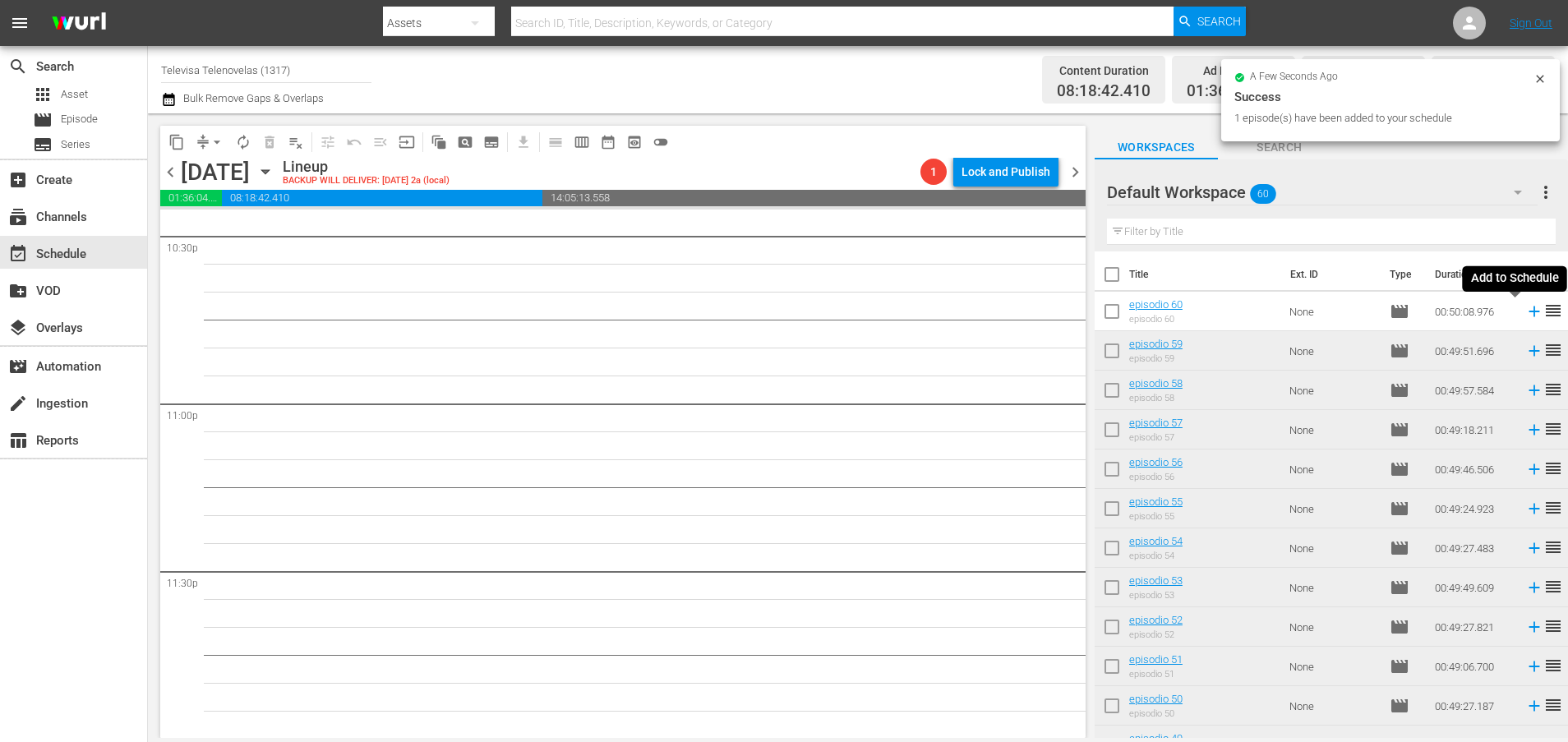
click at [1525, 314] on icon at bounding box center [1534, 311] width 18 height 18
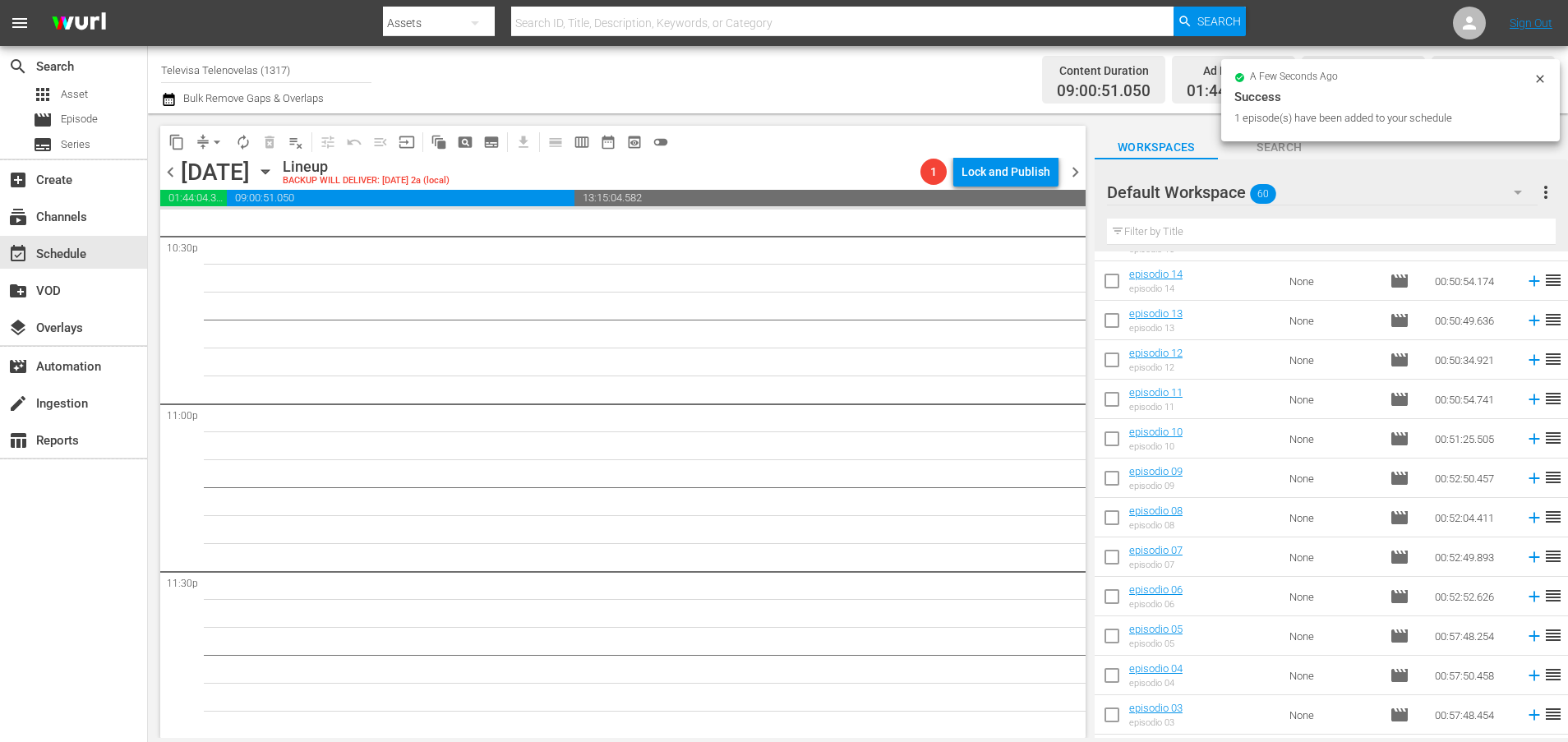
scroll to position [1917, 0]
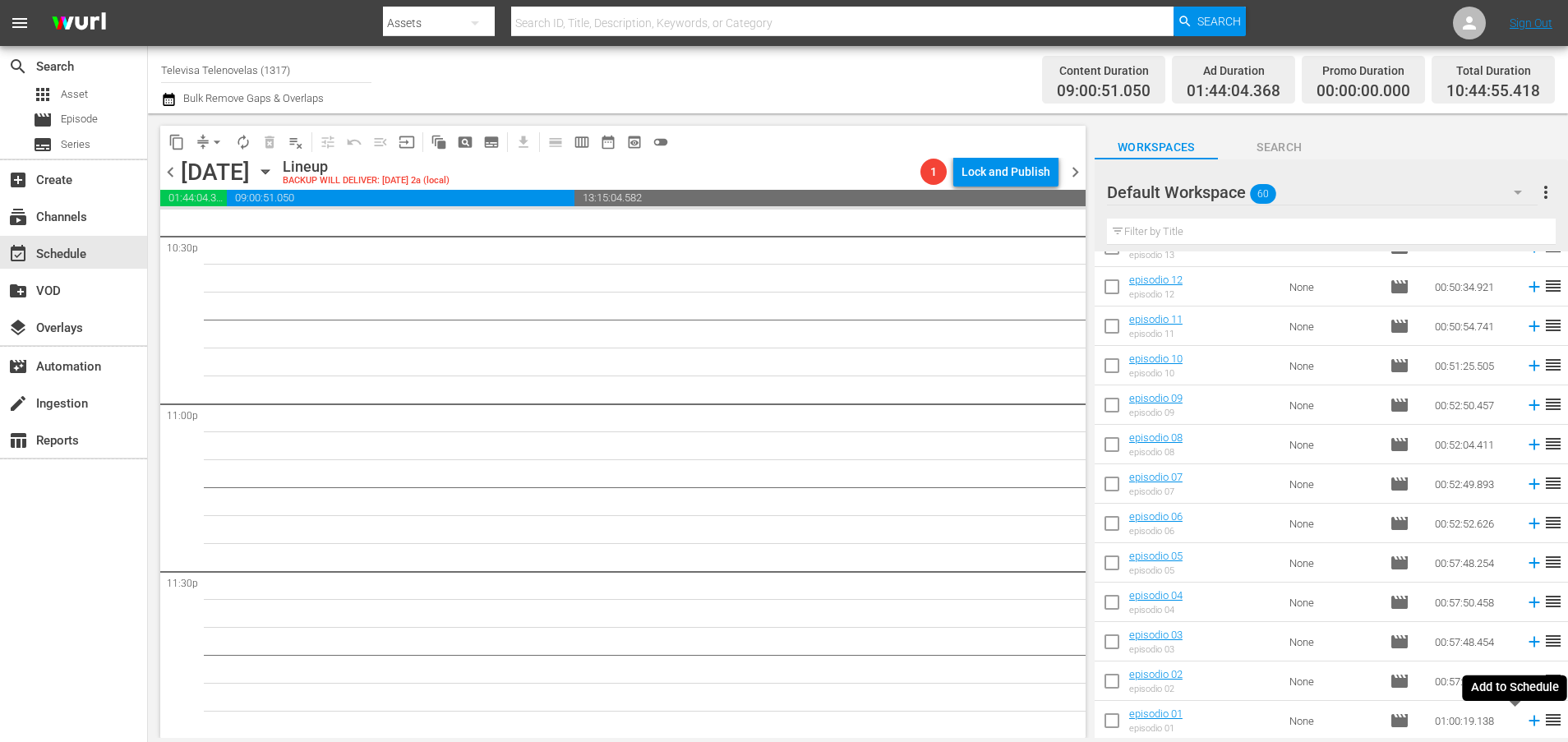
click at [1525, 723] on icon at bounding box center [1534, 720] width 18 height 18
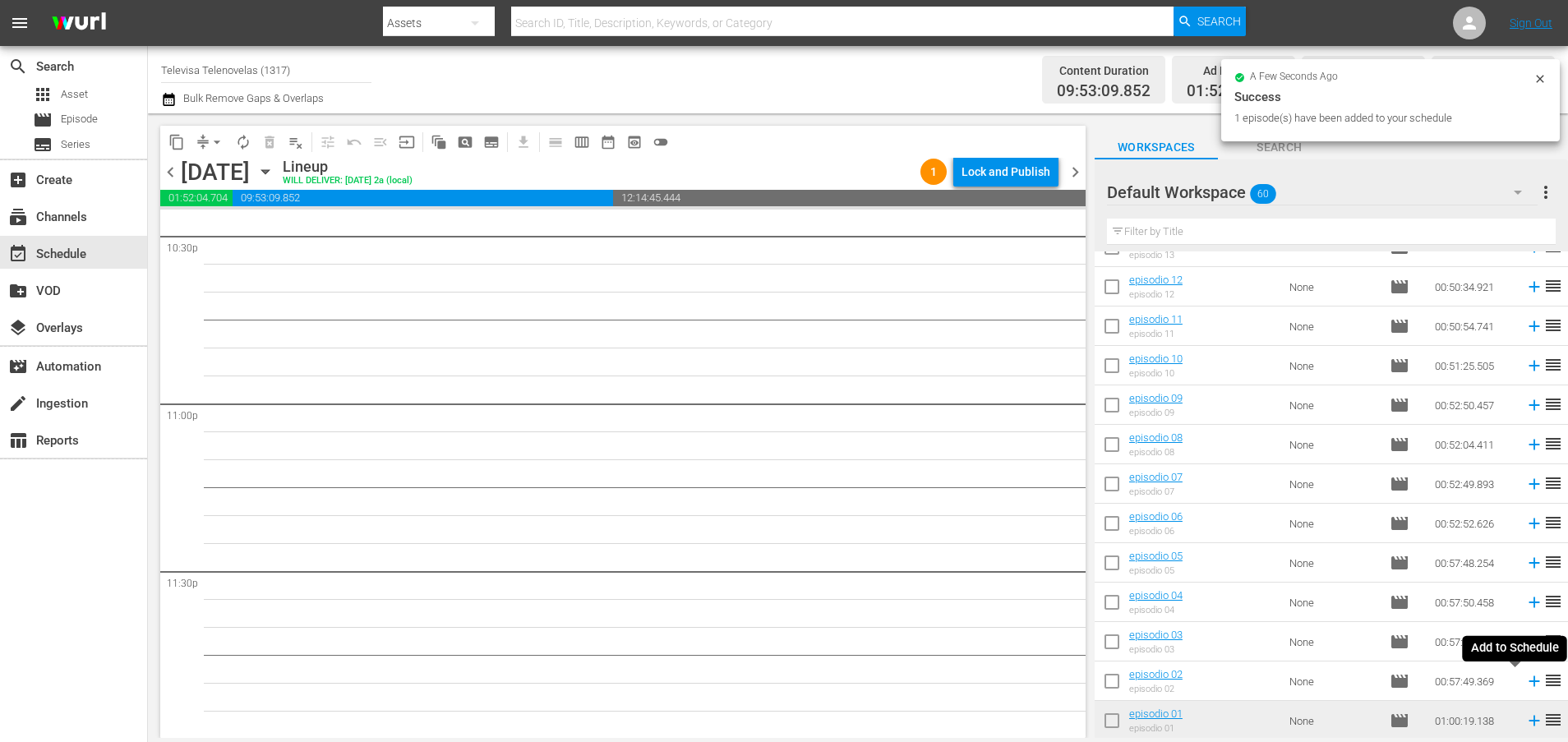
click at [1525, 678] on icon at bounding box center [1534, 681] width 18 height 18
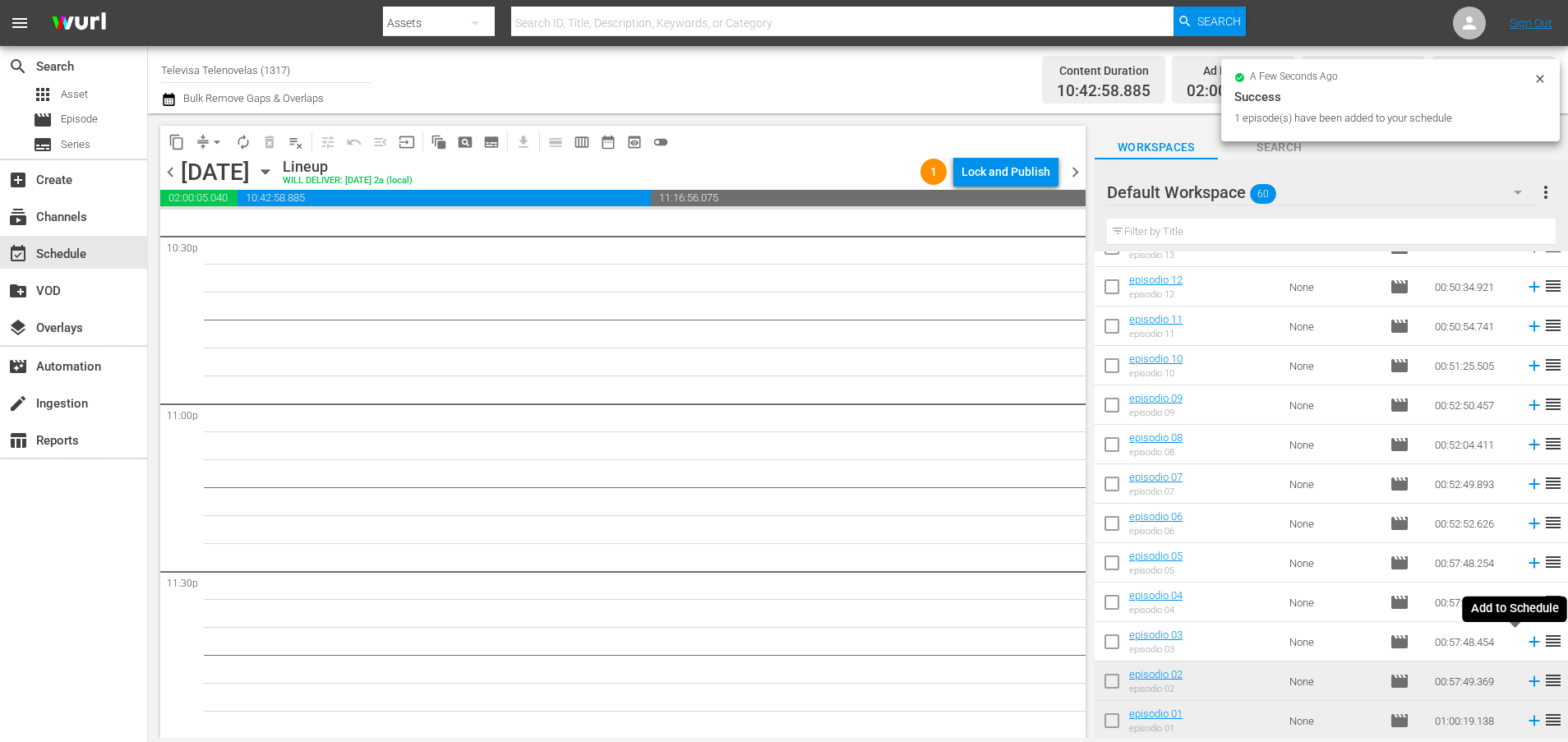
click at [1525, 644] on icon at bounding box center [1534, 642] width 18 height 18
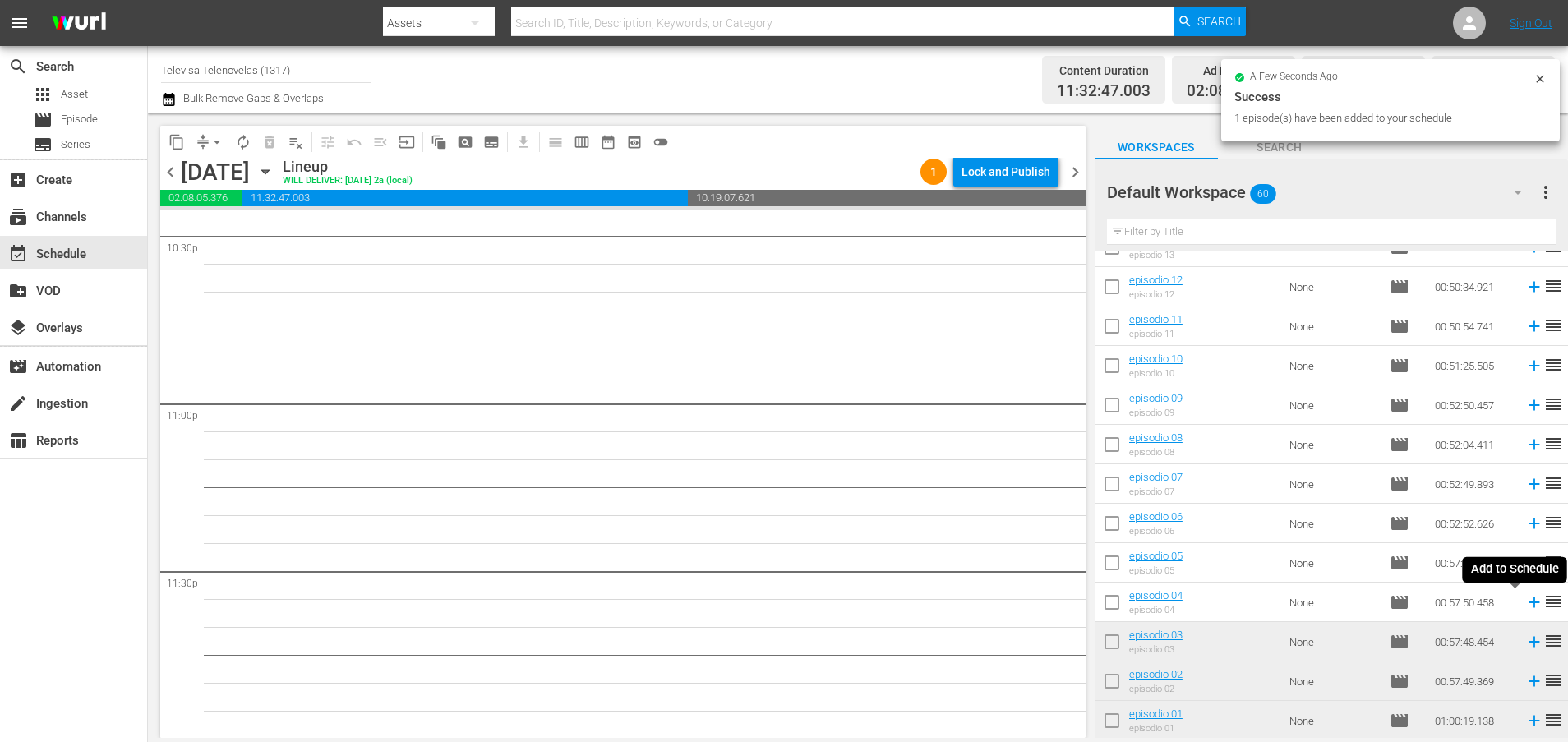
click at [1525, 605] on icon at bounding box center [1534, 602] width 18 height 18
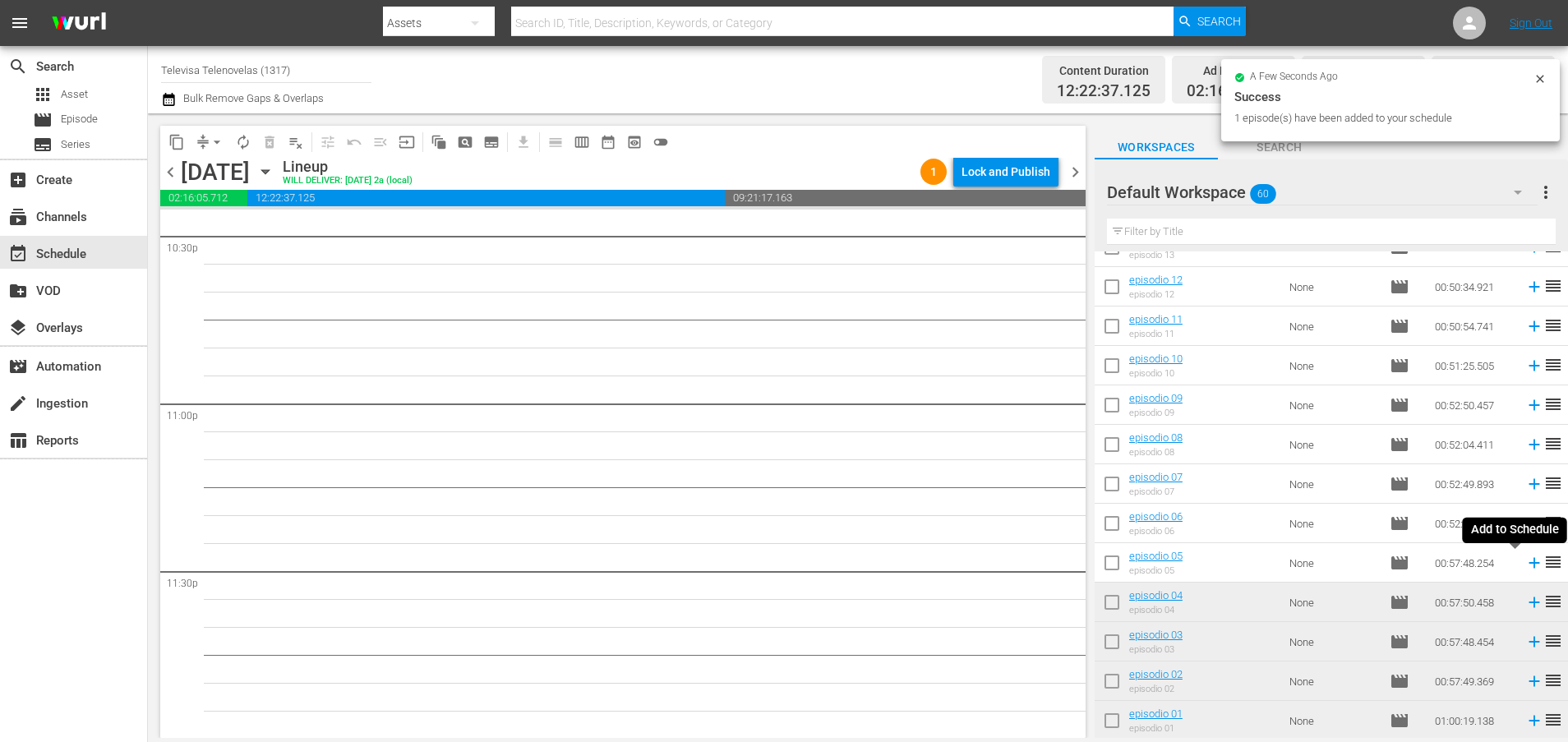
click at [1528, 565] on icon at bounding box center [1534, 563] width 11 height 11
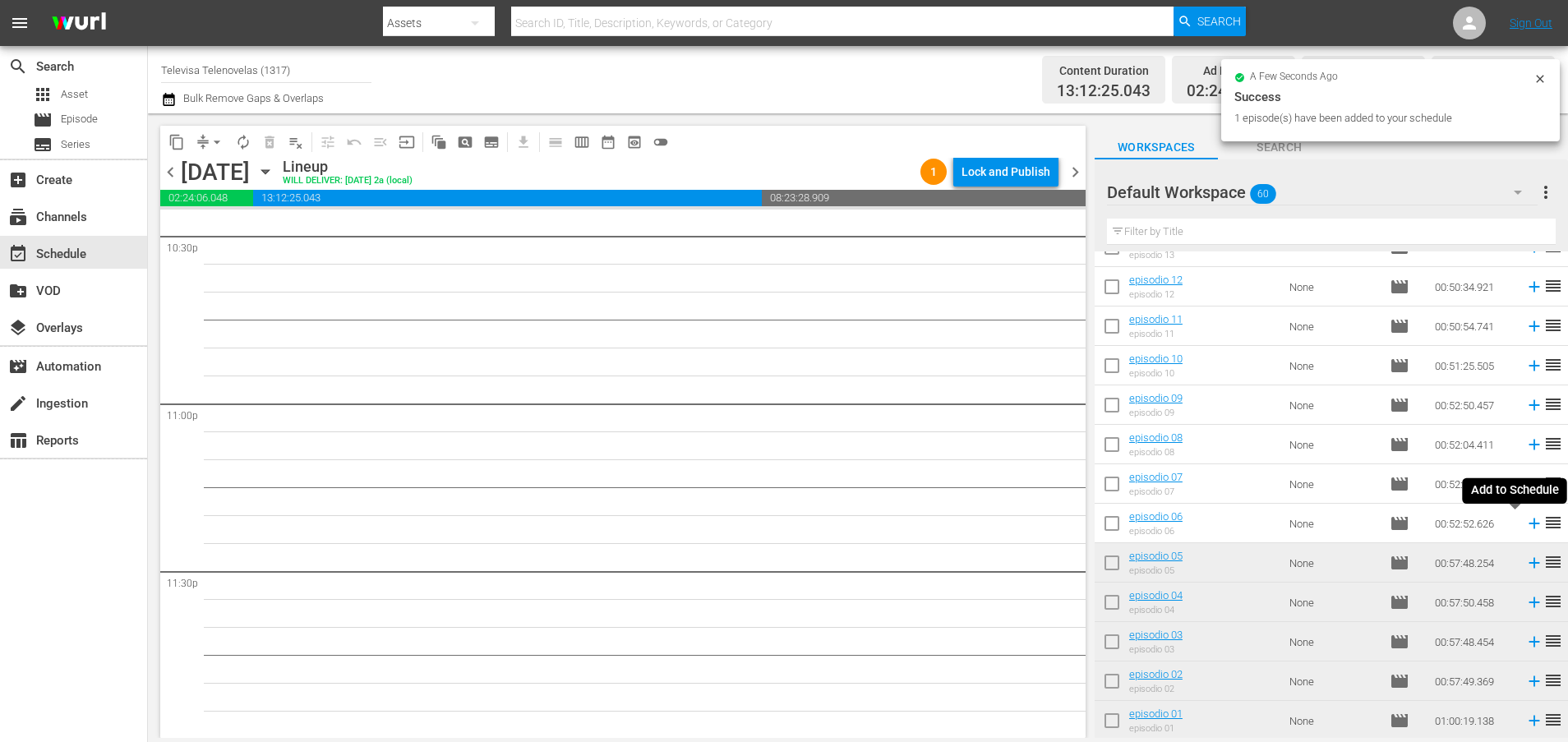
click at [1528, 525] on icon at bounding box center [1534, 524] width 11 height 11
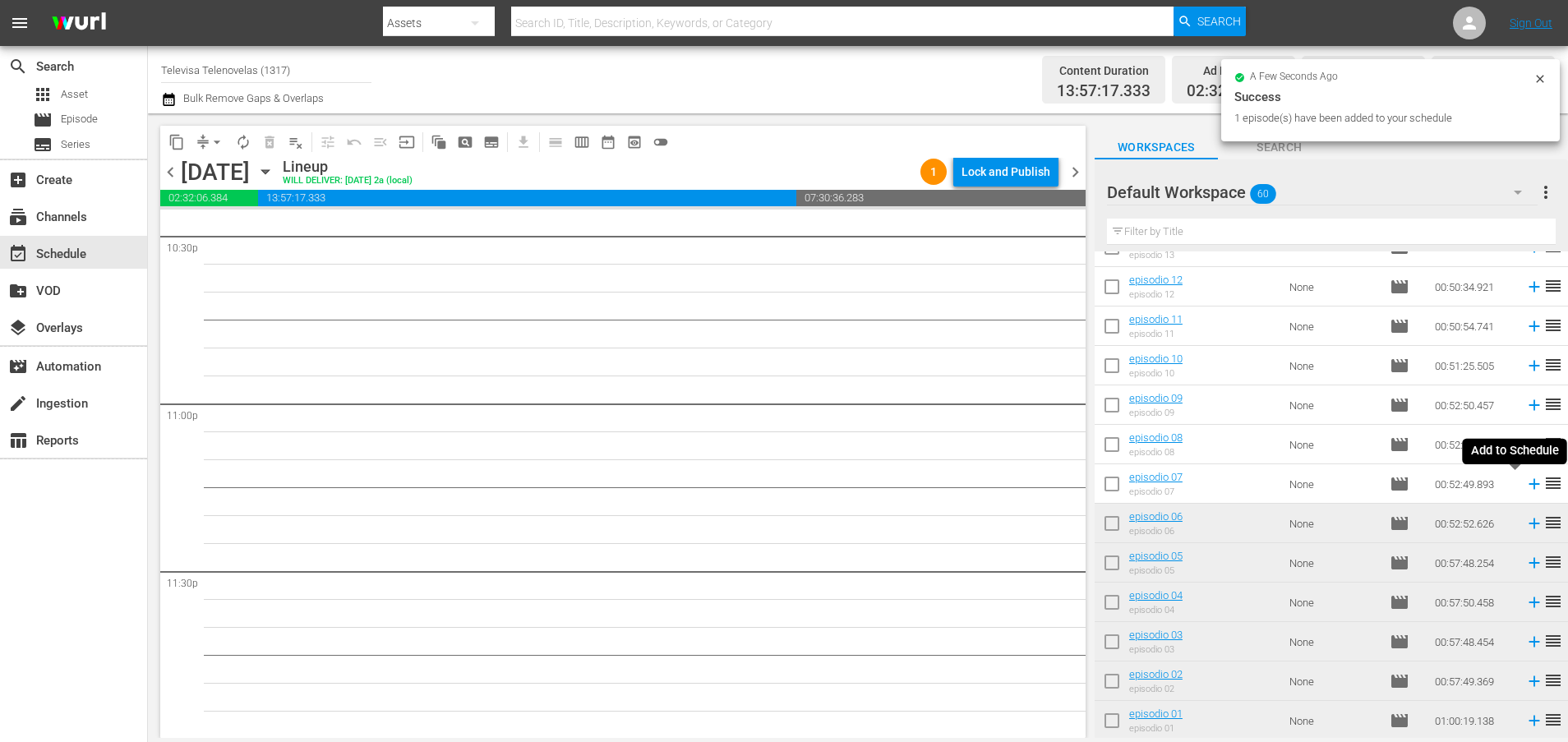
click at [1528, 484] on icon at bounding box center [1534, 485] width 11 height 11
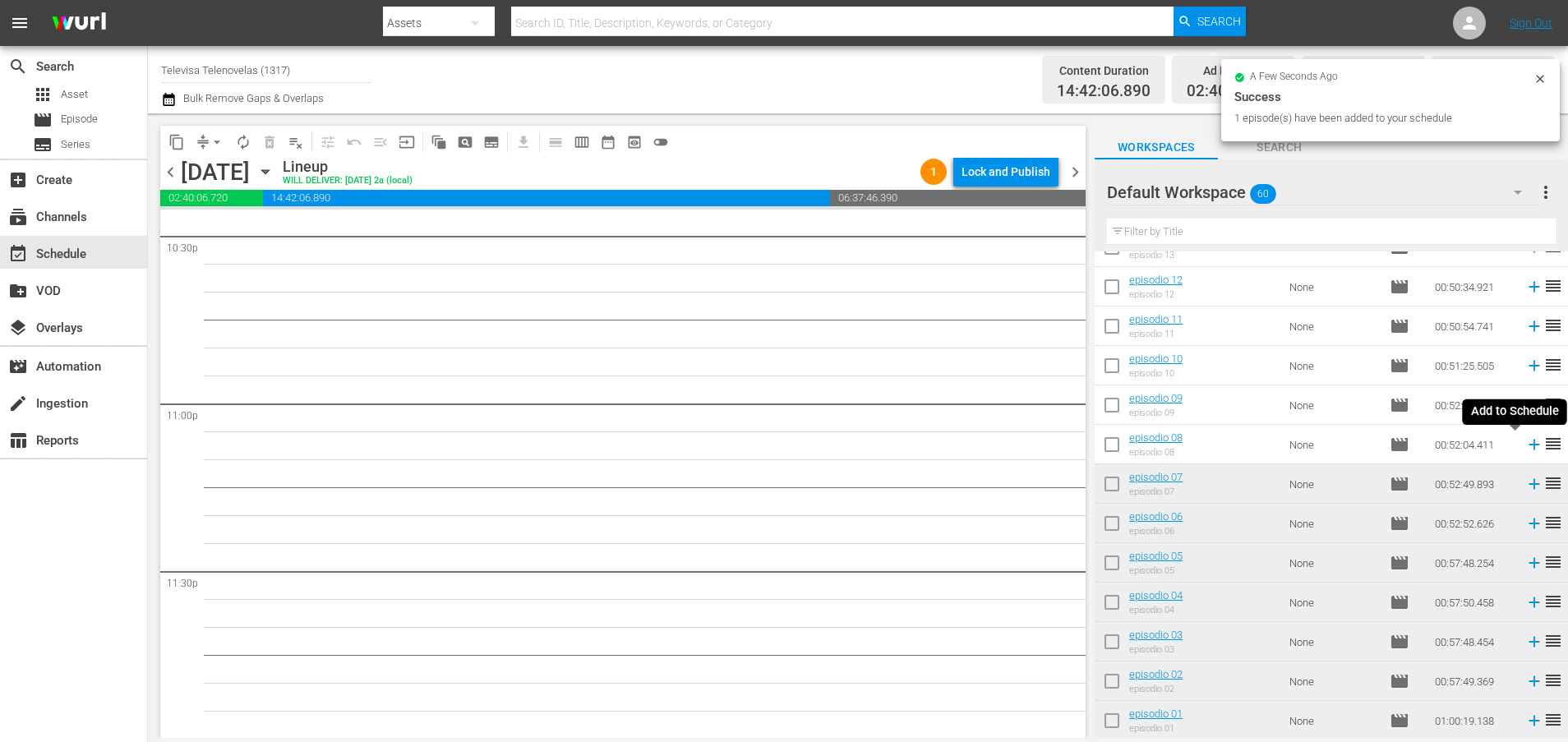
click at [1525, 446] on icon at bounding box center [1534, 444] width 18 height 18
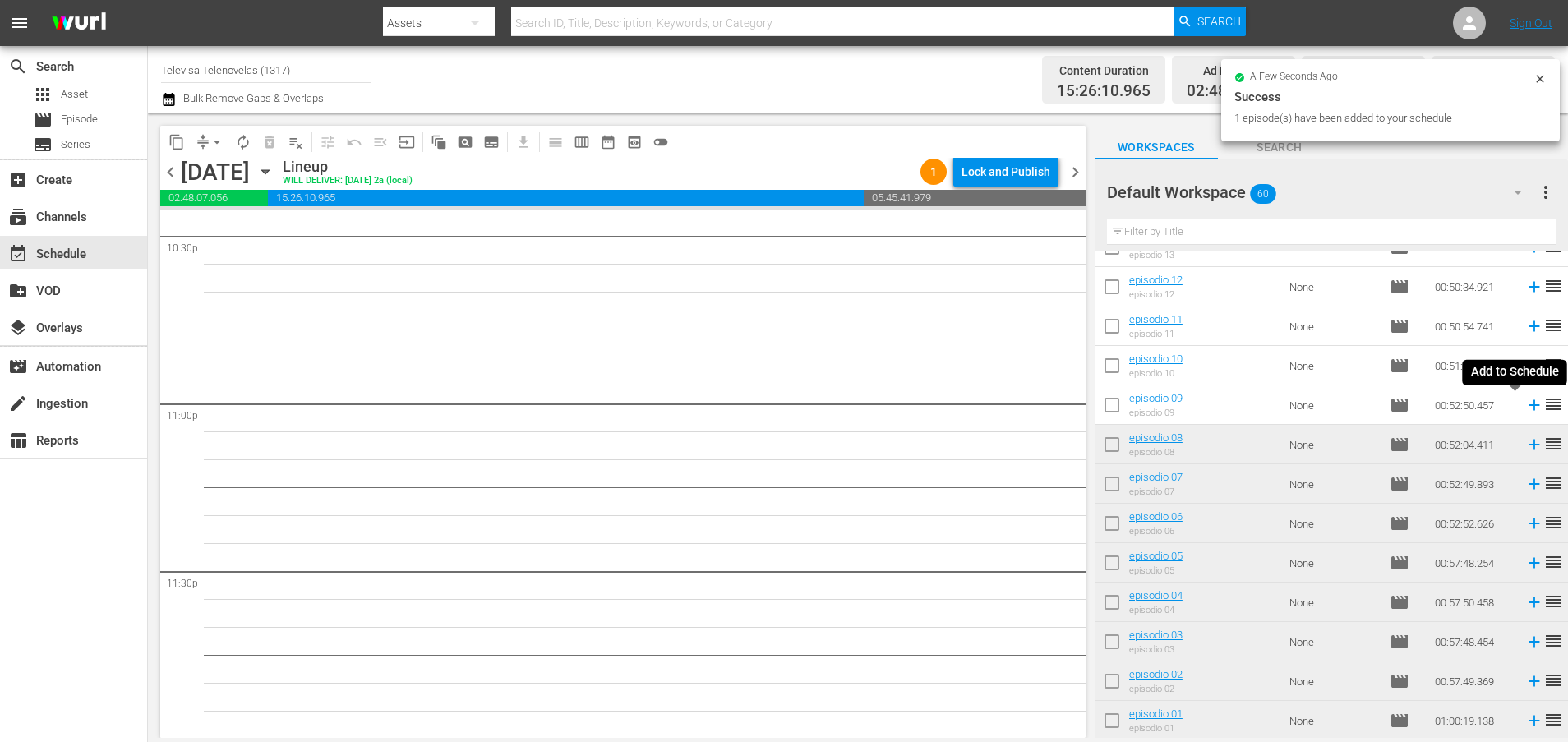
click at [1528, 407] on icon at bounding box center [1534, 405] width 11 height 11
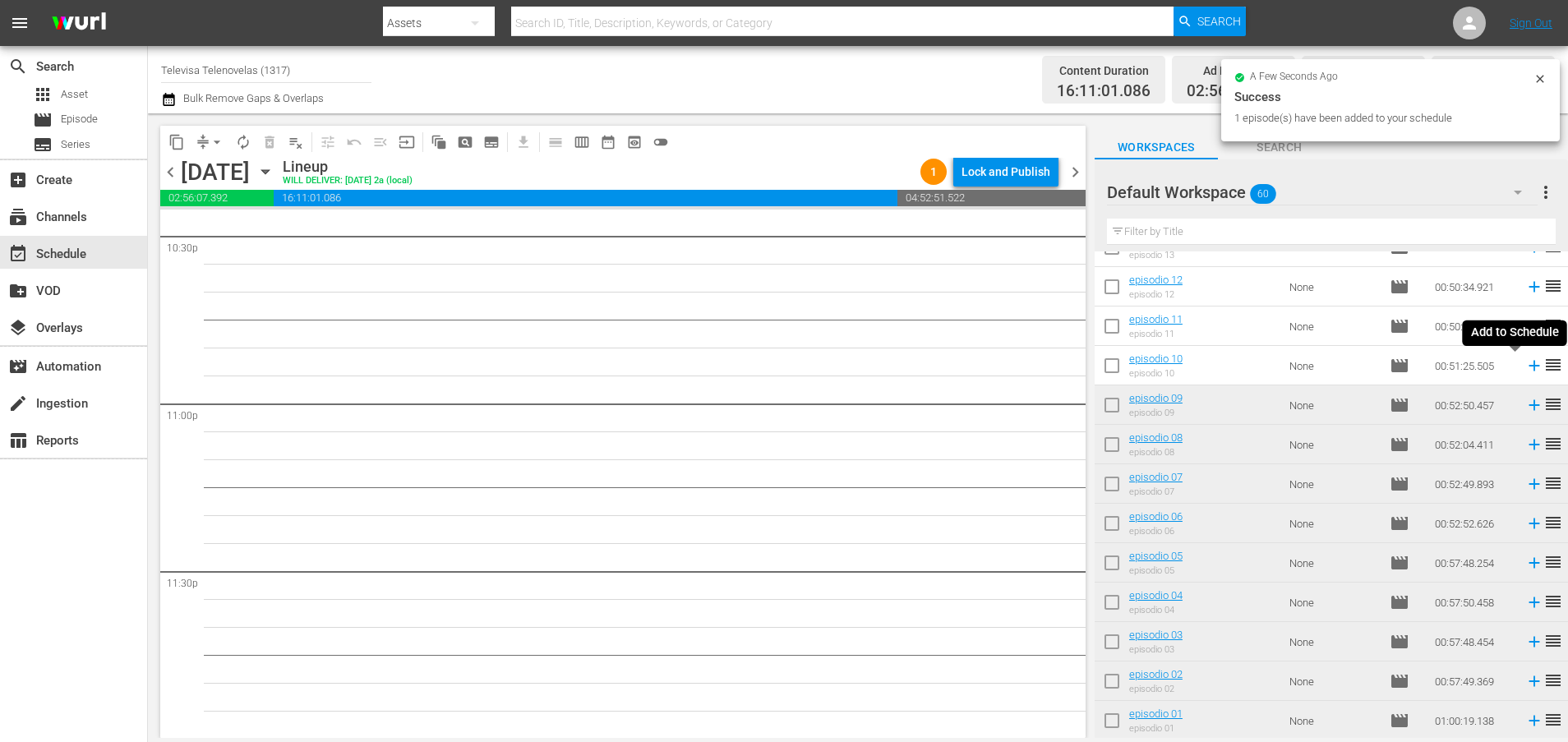
click at [1528, 367] on icon at bounding box center [1534, 366] width 11 height 11
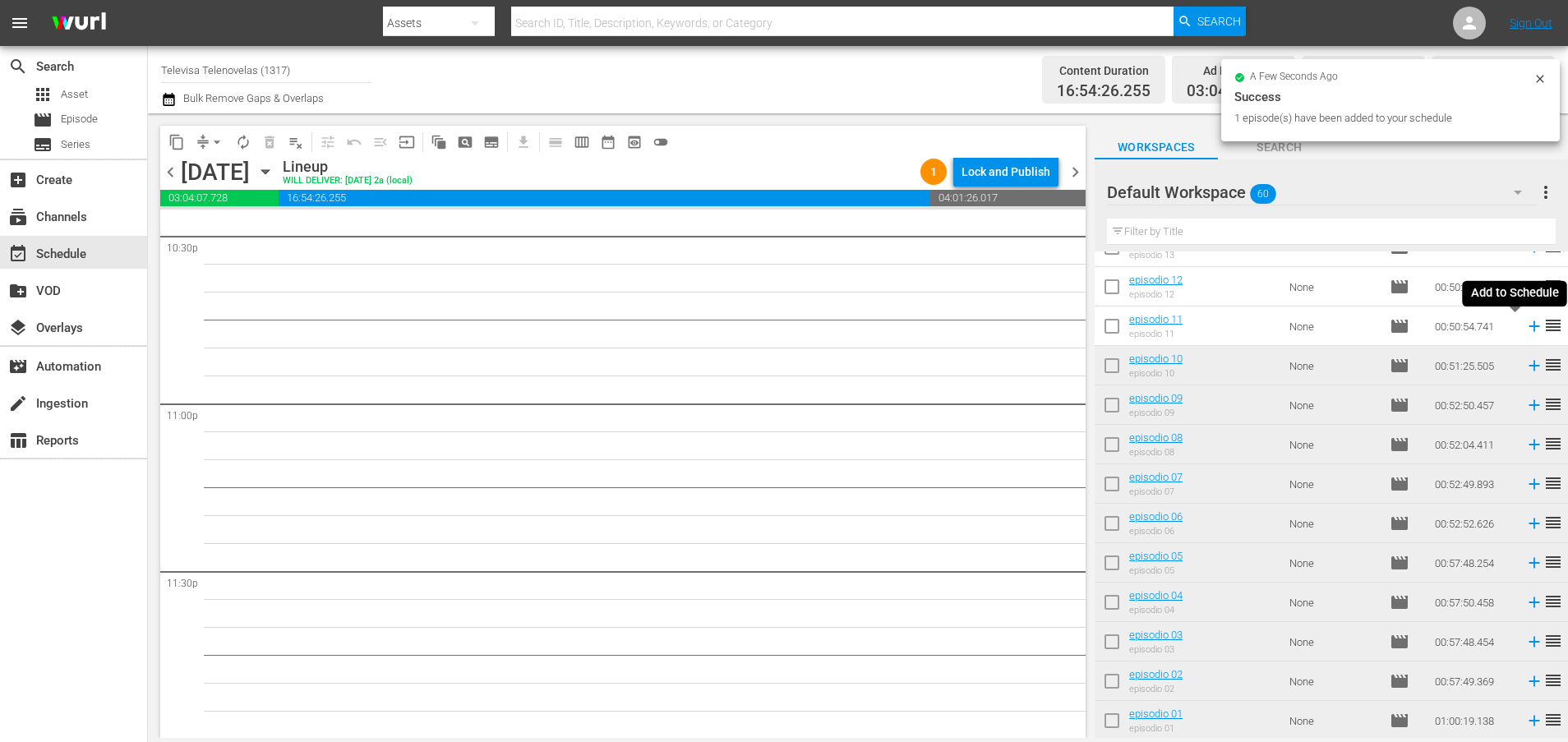
click at [1525, 329] on icon at bounding box center [1534, 326] width 18 height 18
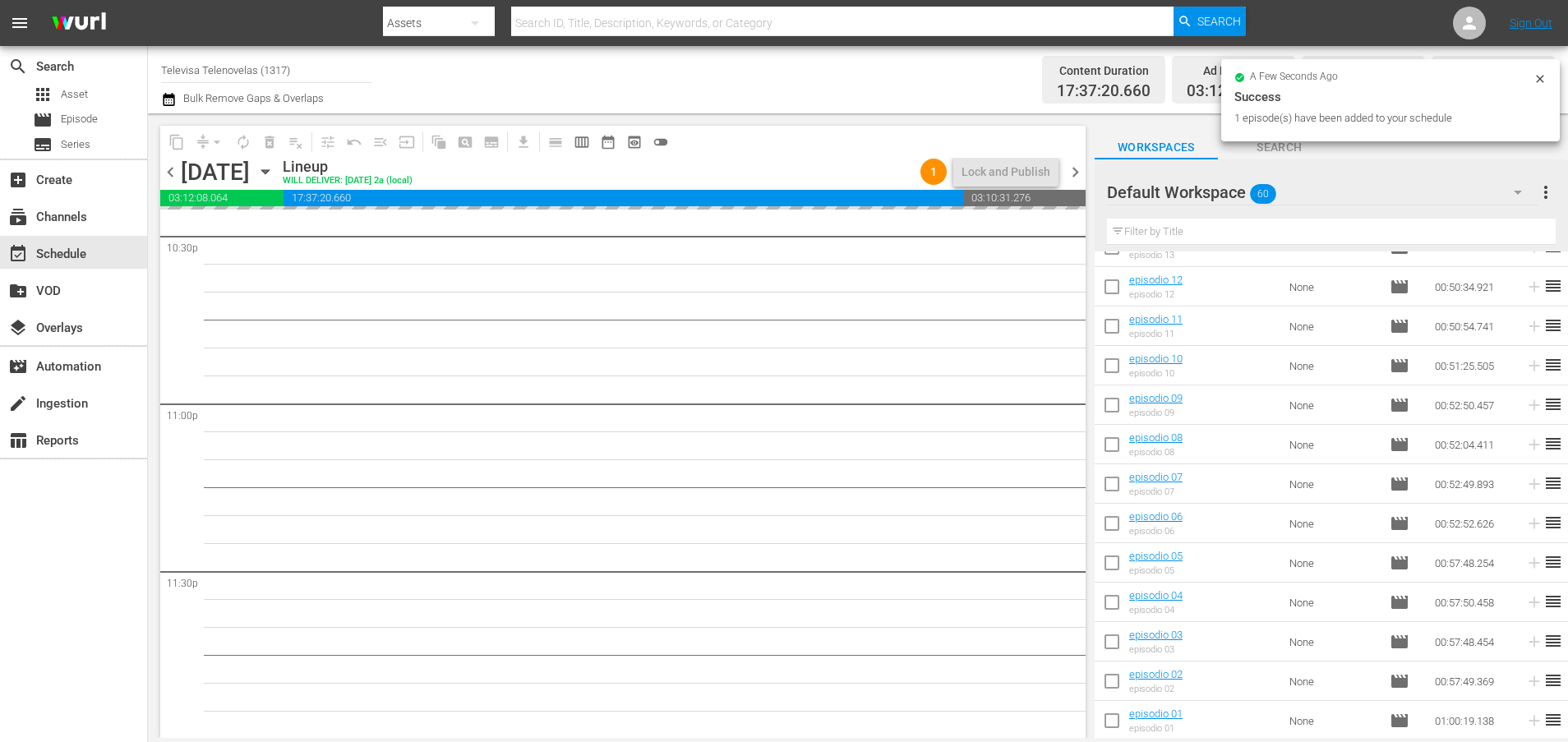
scroll to position [1671, 0]
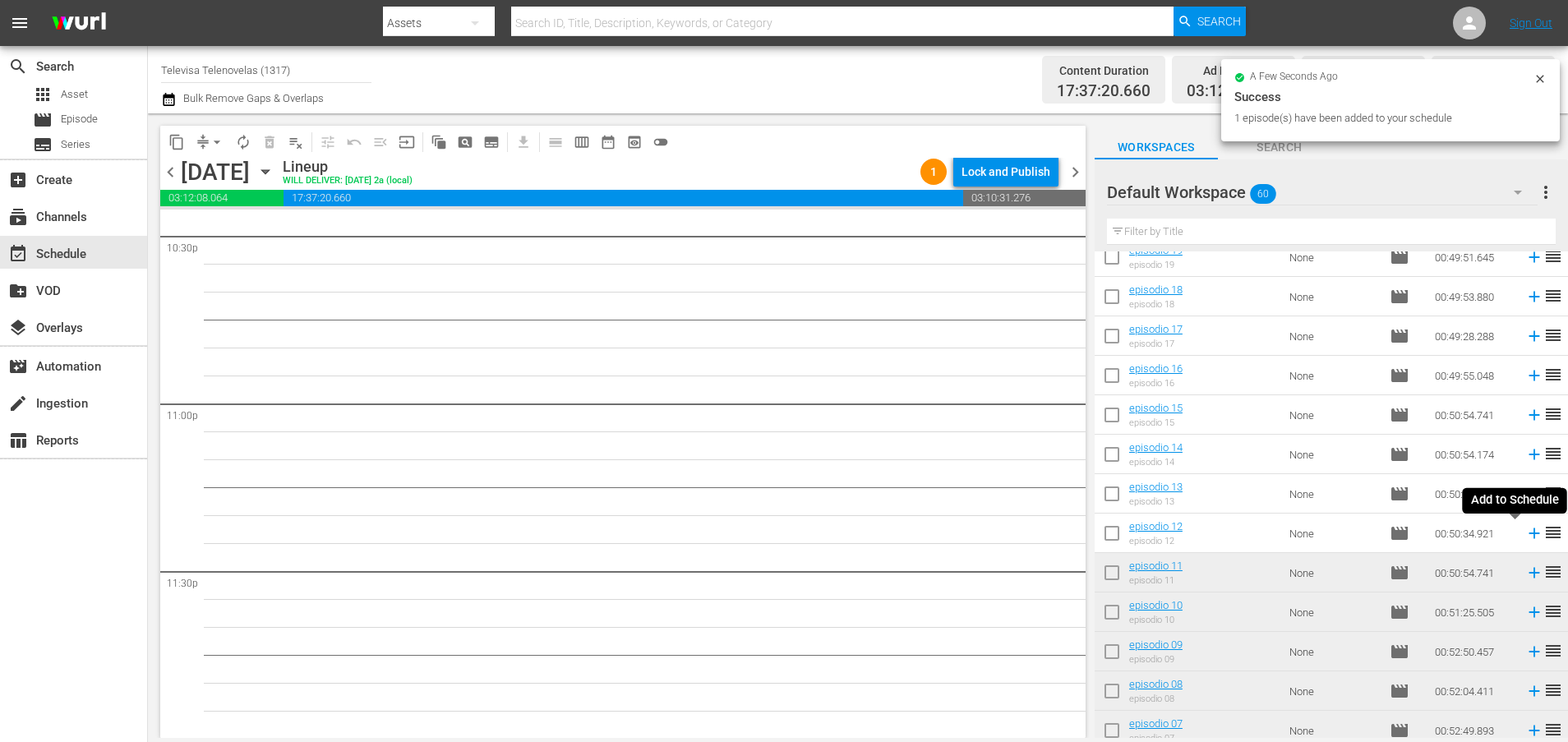
click at [1528, 533] on icon at bounding box center [1534, 533] width 11 height 11
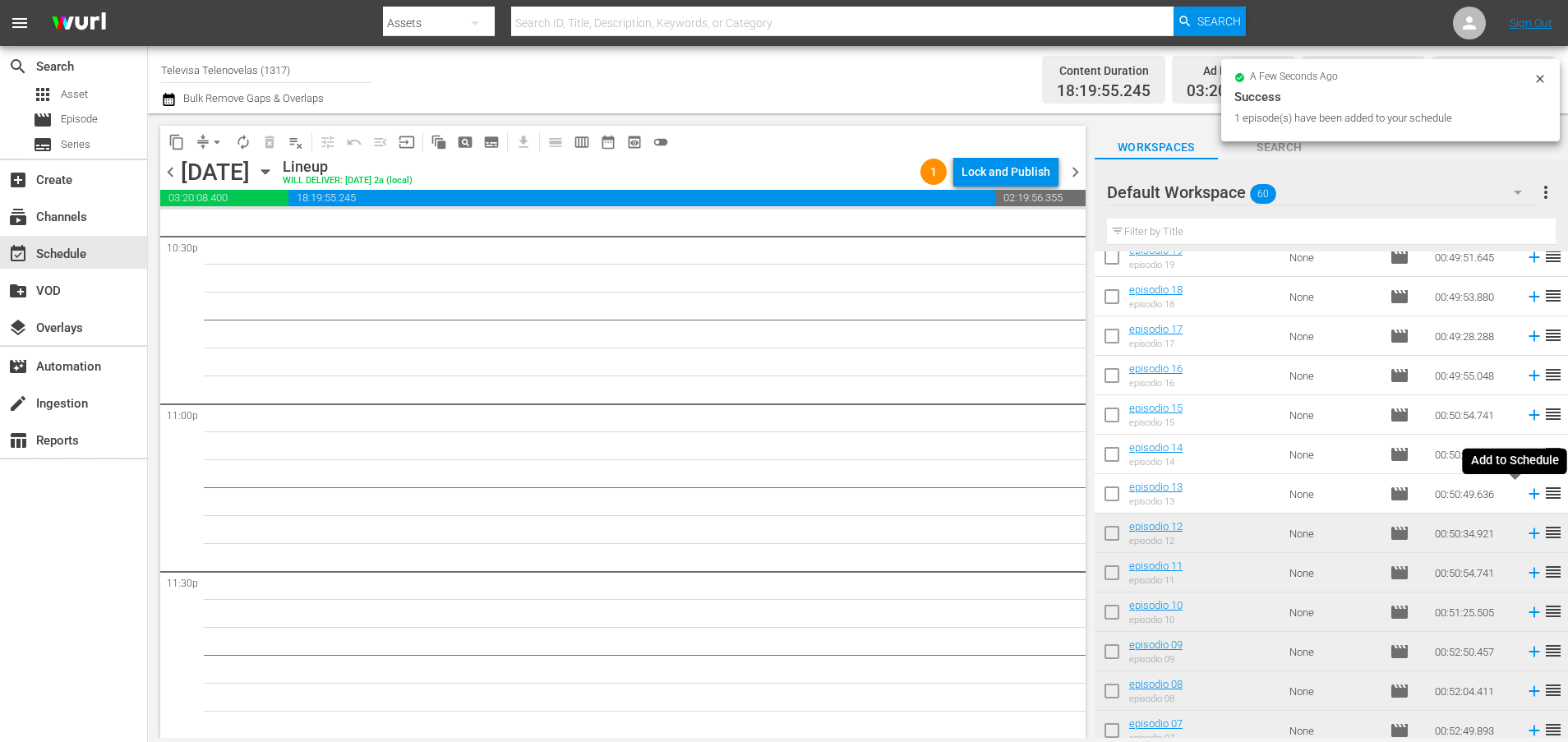
click at [1528, 496] on icon at bounding box center [1534, 495] width 11 height 11
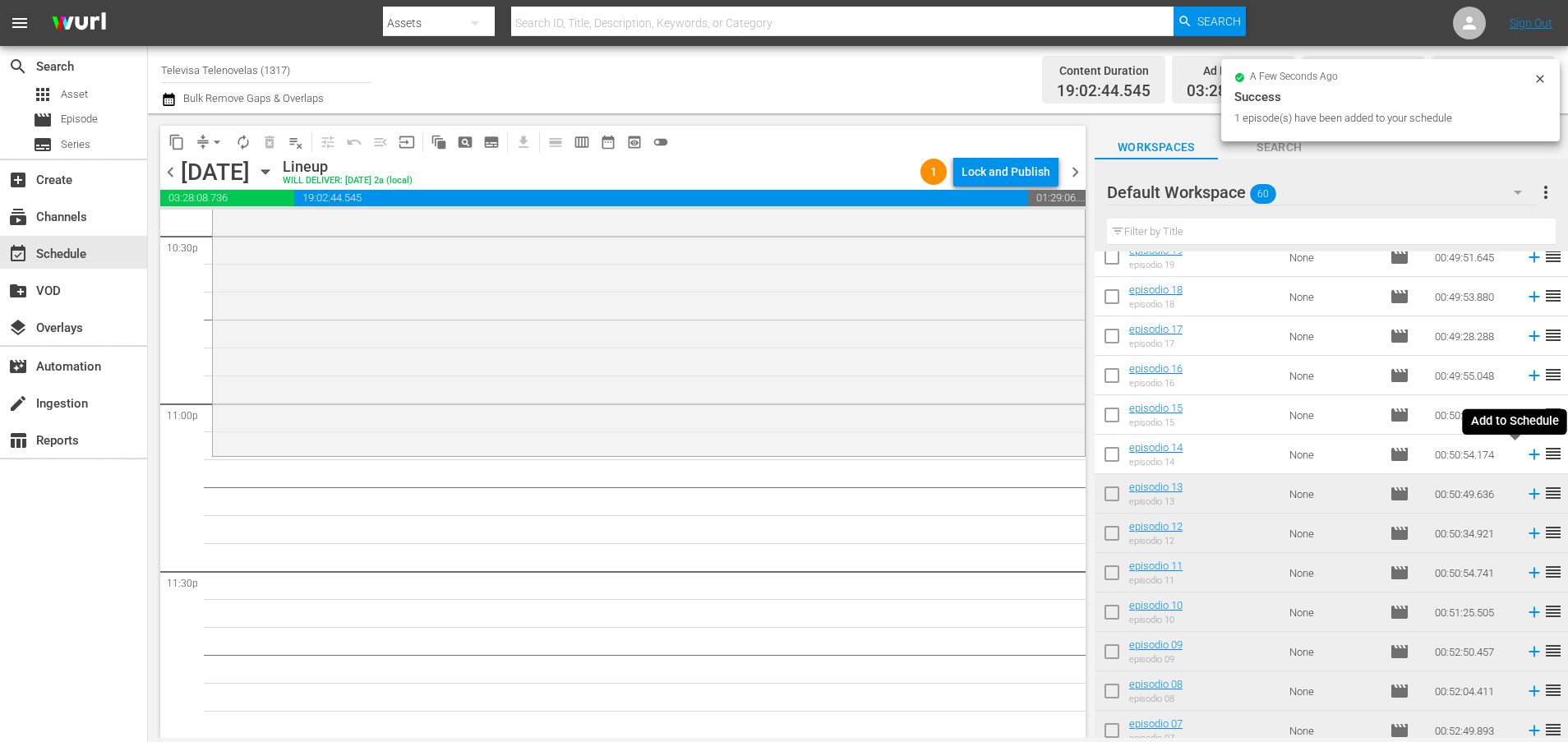
click at [1528, 459] on icon at bounding box center [1534, 455] width 11 height 11
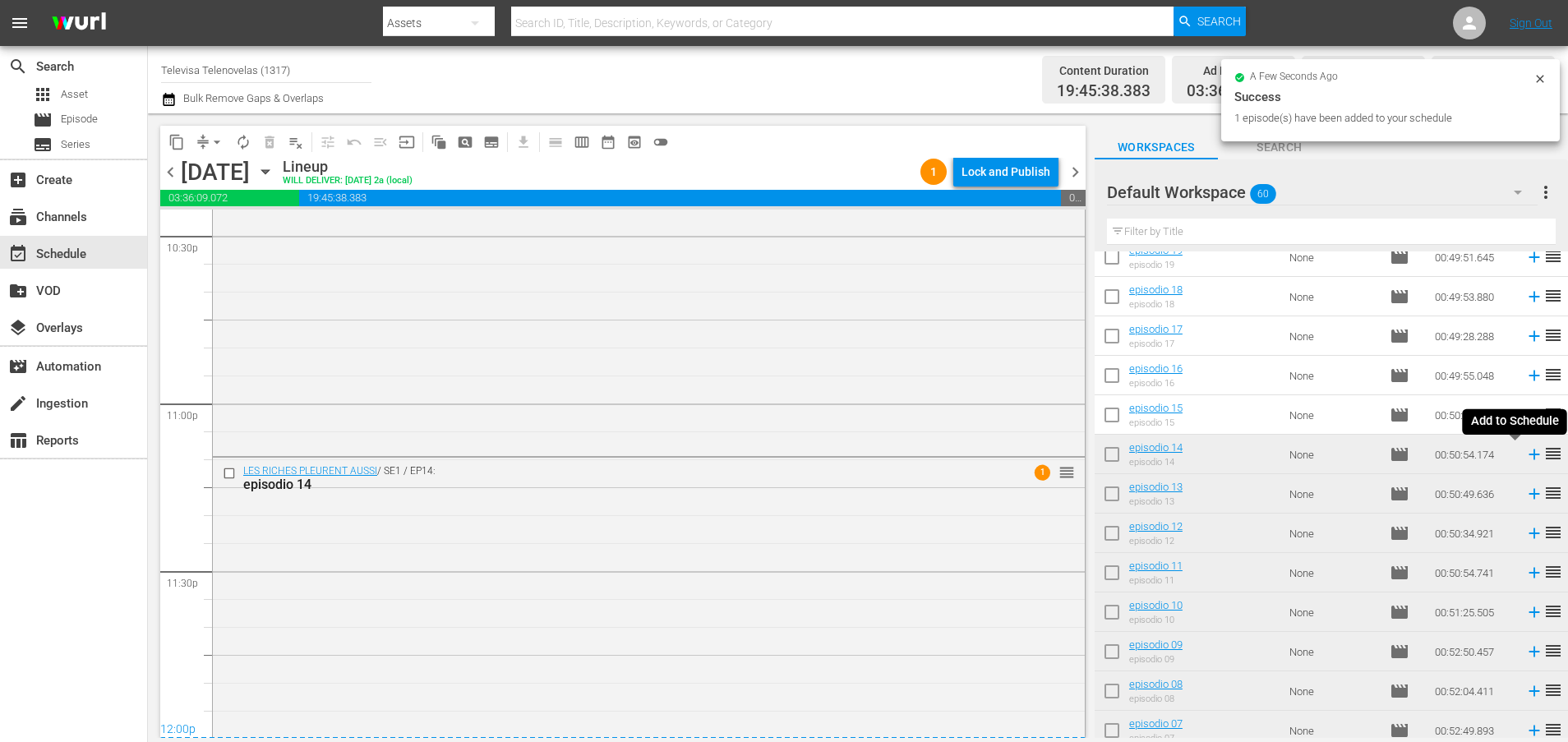
scroll to position [7519, 0]
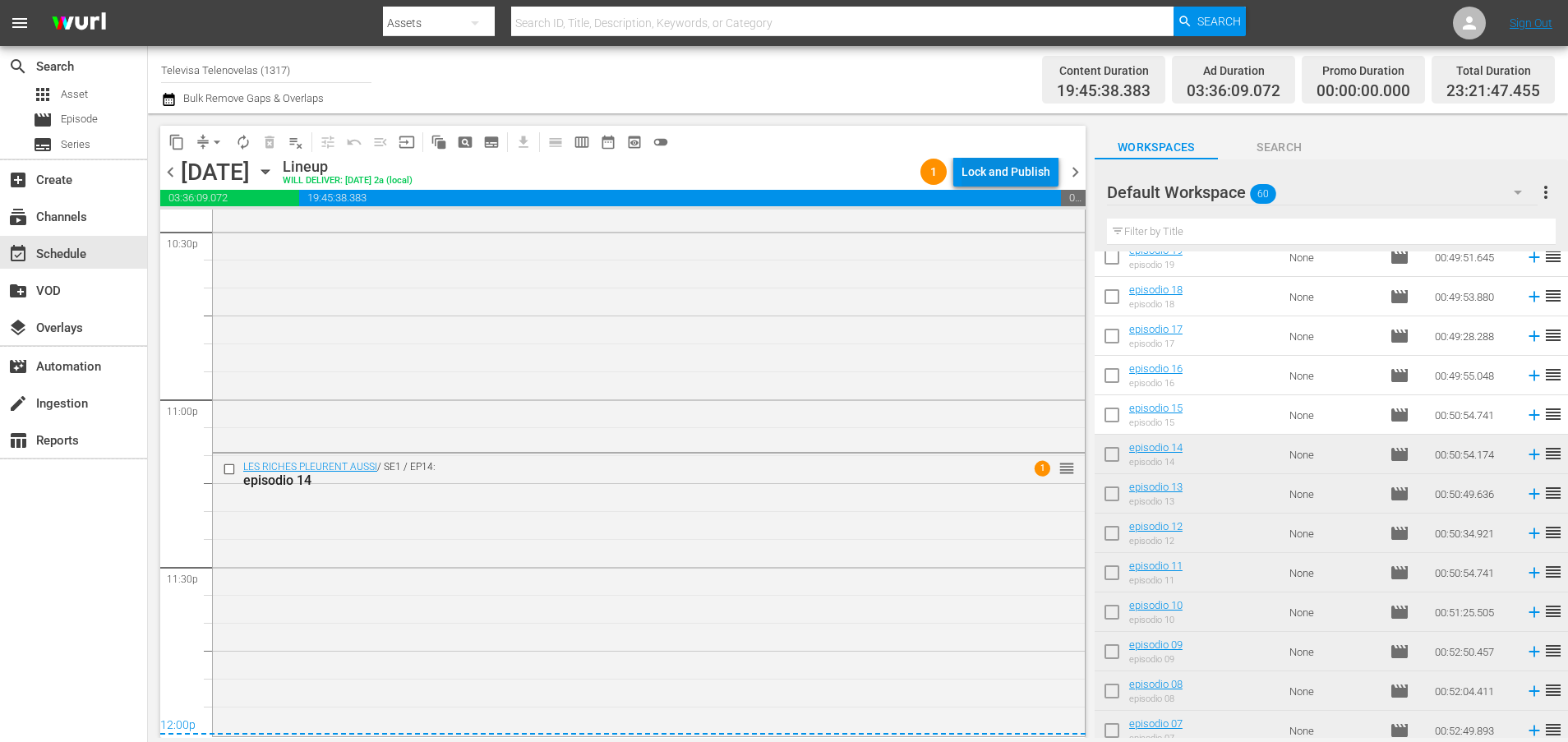
click at [994, 175] on div "Lock and Publish" at bounding box center [1006, 172] width 88 height 30
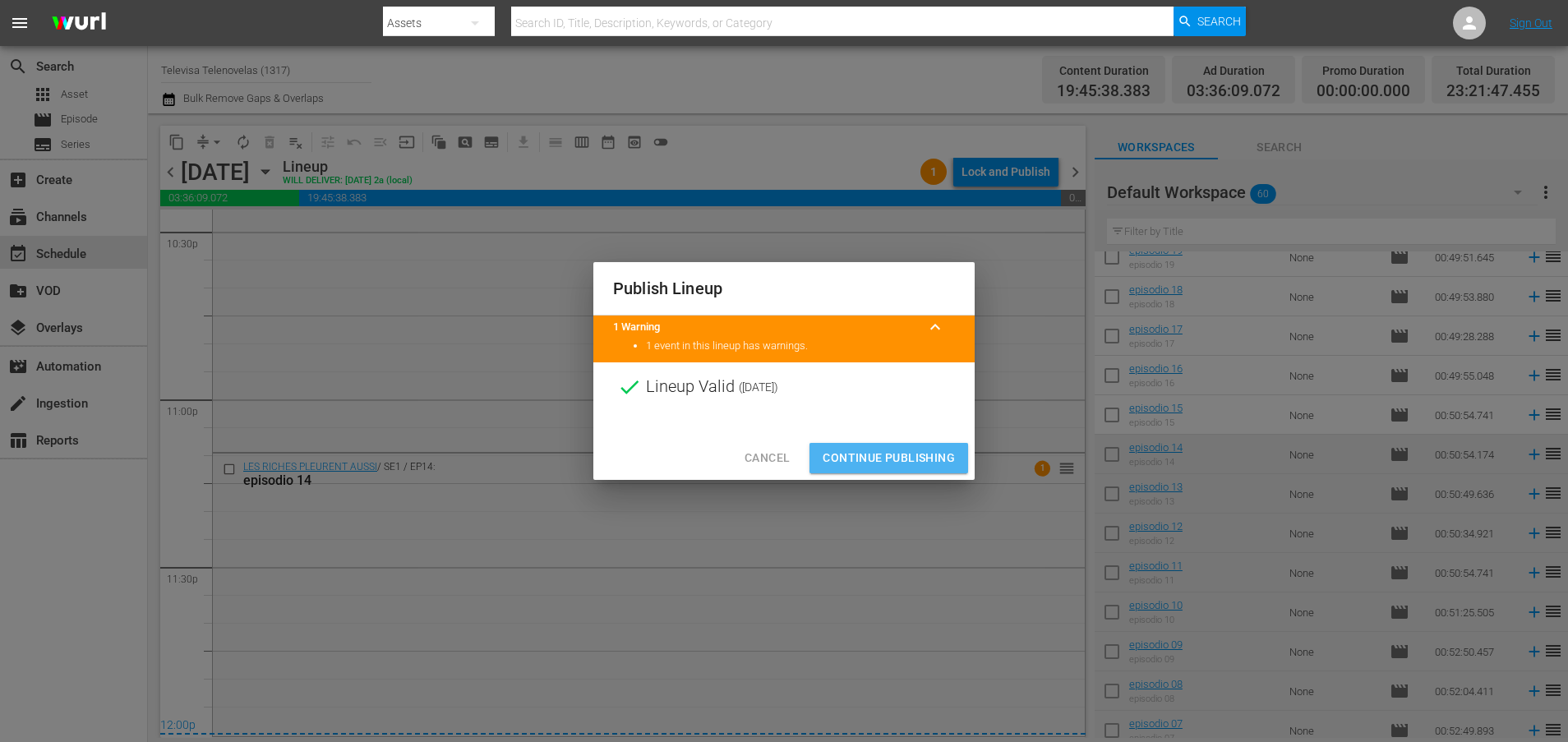
click at [947, 454] on span "Continue Publishing" at bounding box center [888, 458] width 133 height 21
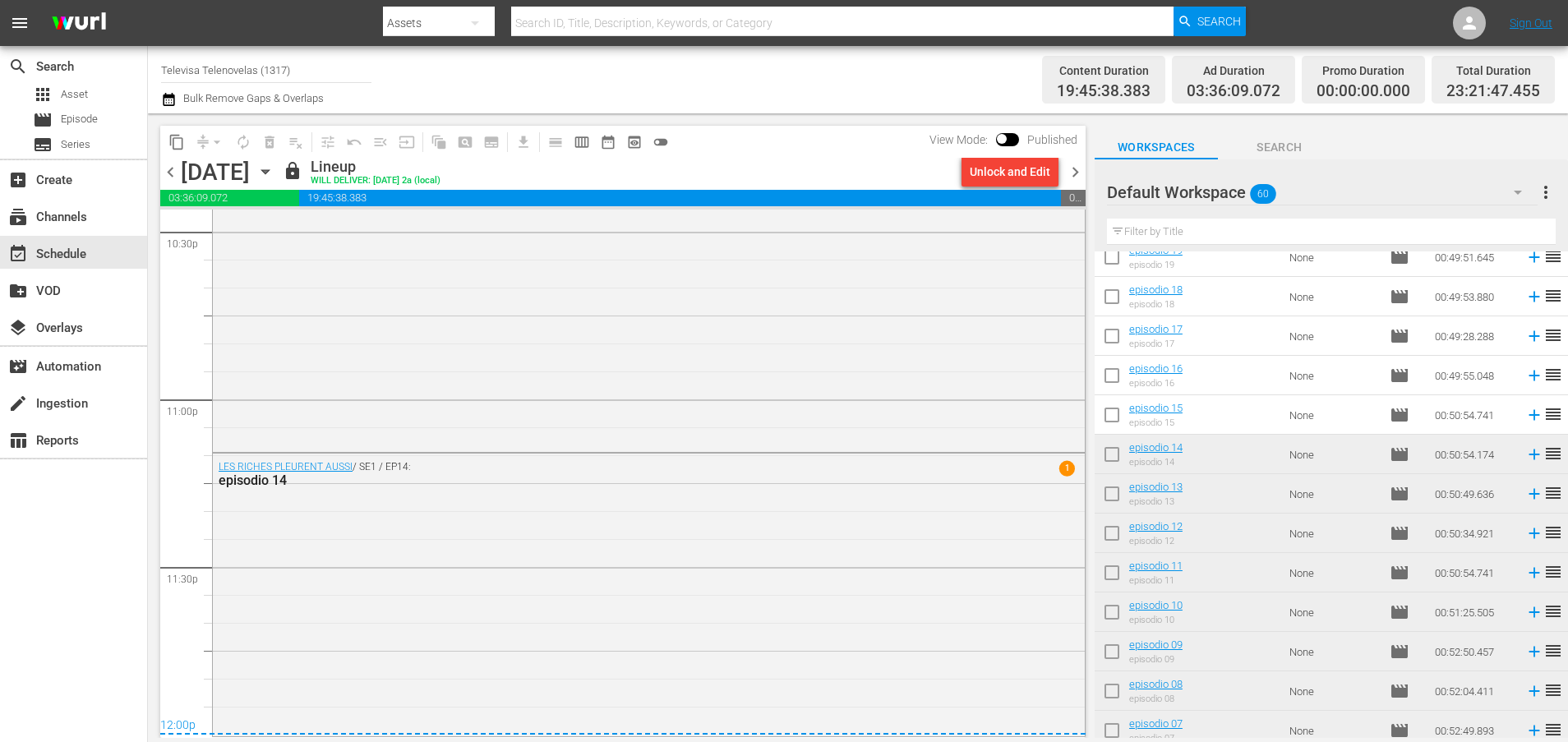
click at [269, 172] on icon "button" at bounding box center [264, 172] width 7 height 5
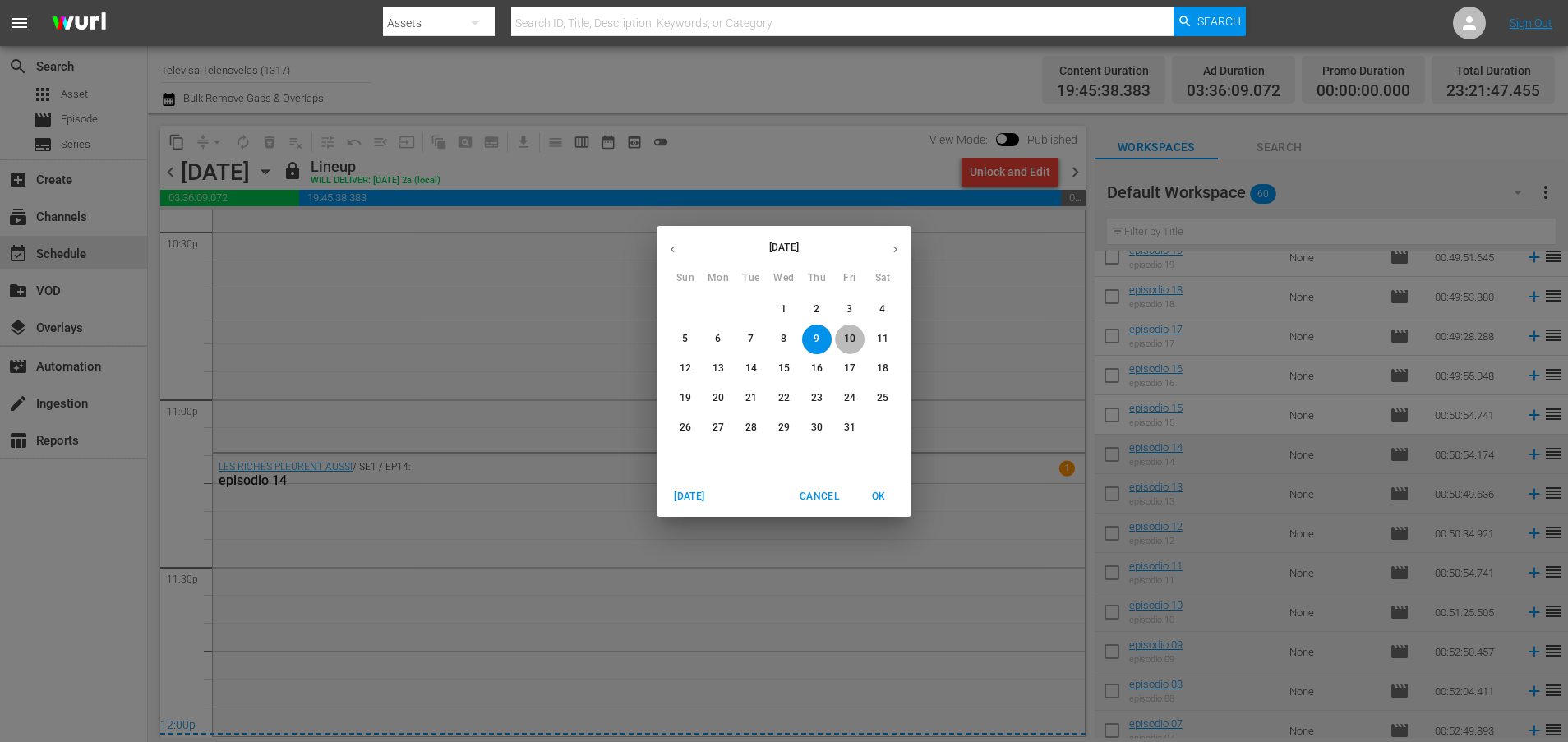
click at [848, 336] on p "10" at bounding box center [849, 339] width 12 height 14
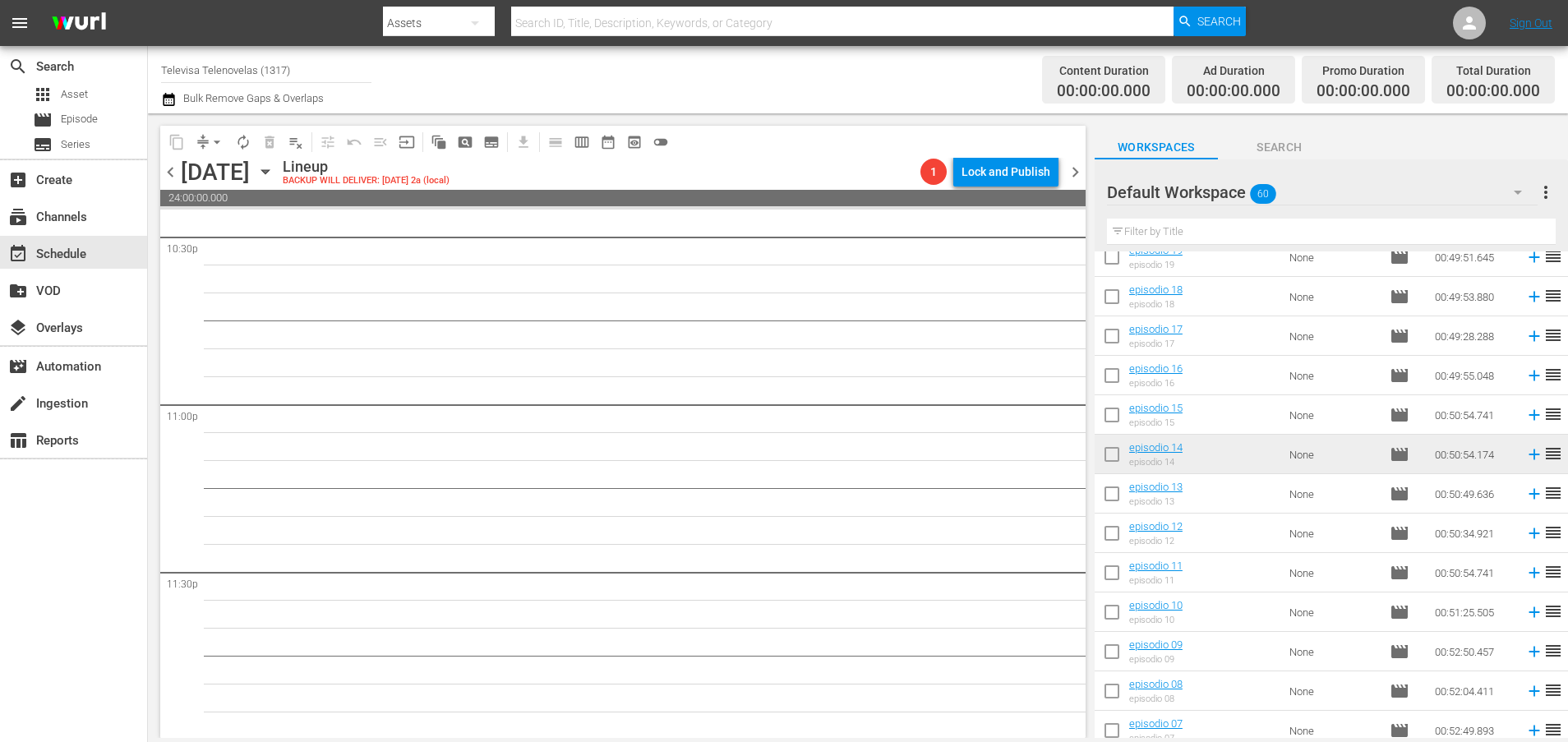
scroll to position [7516, 0]
click at [1525, 417] on icon at bounding box center [1534, 415] width 18 height 18
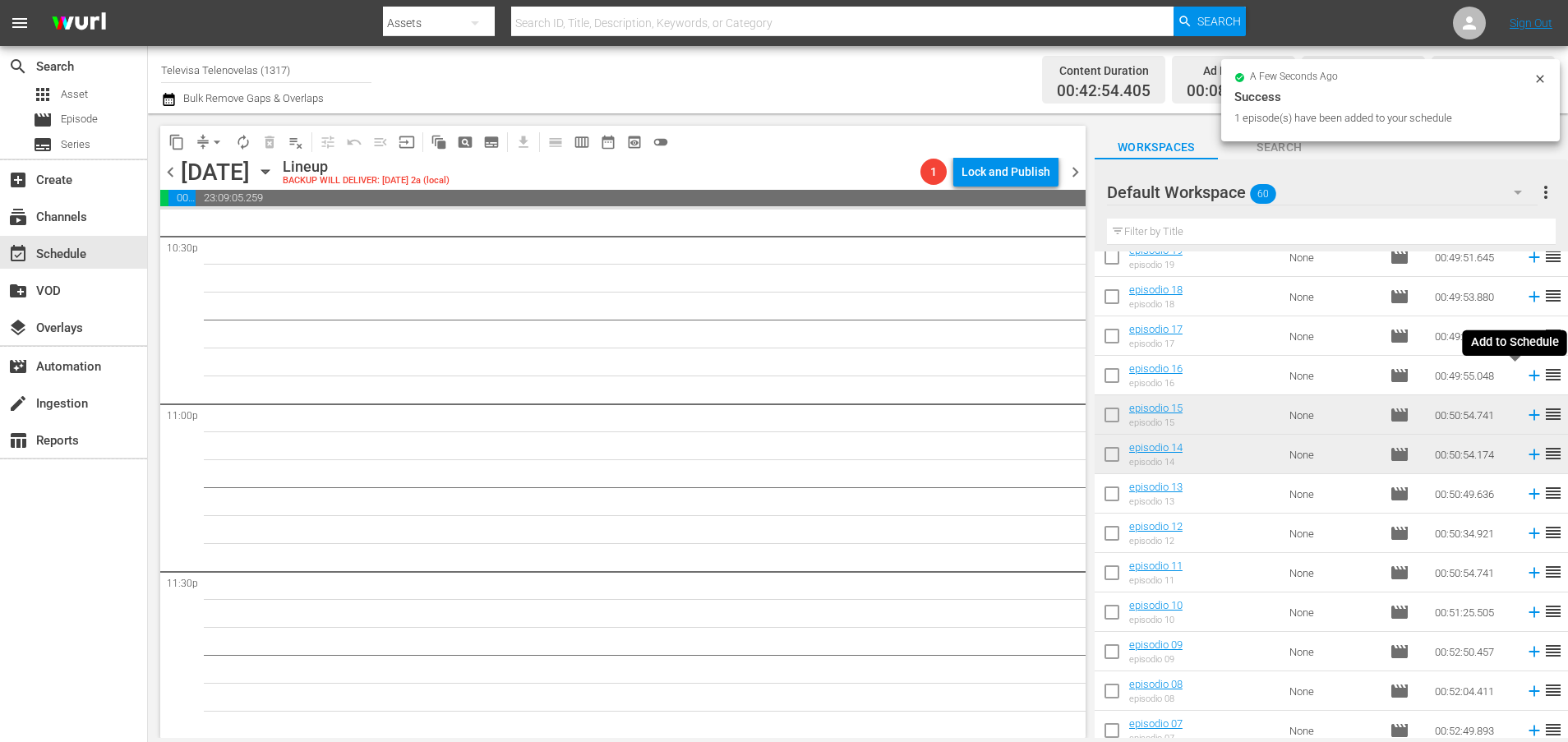
click at [1528, 377] on icon at bounding box center [1534, 376] width 11 height 11
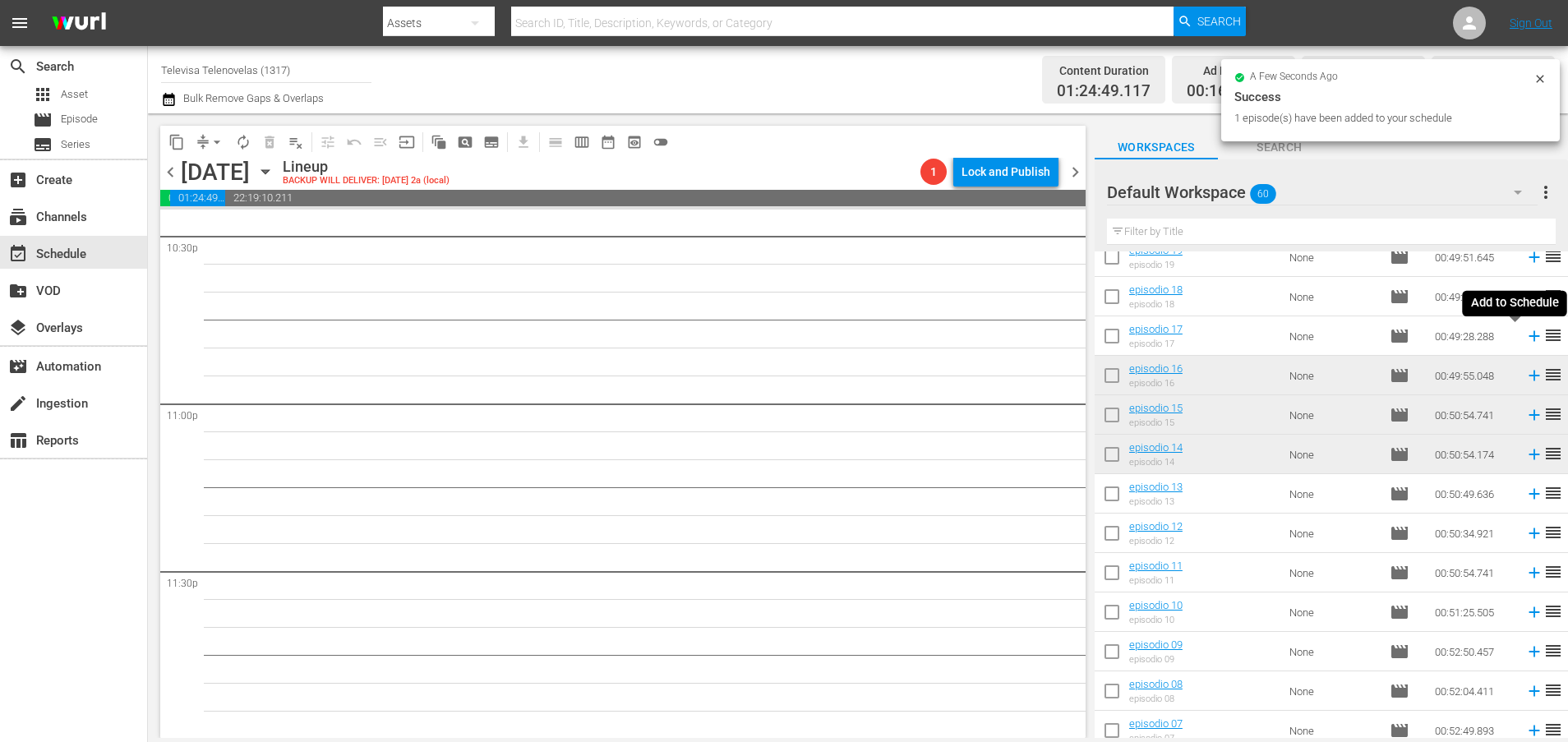
click at [1525, 338] on icon at bounding box center [1534, 336] width 18 height 18
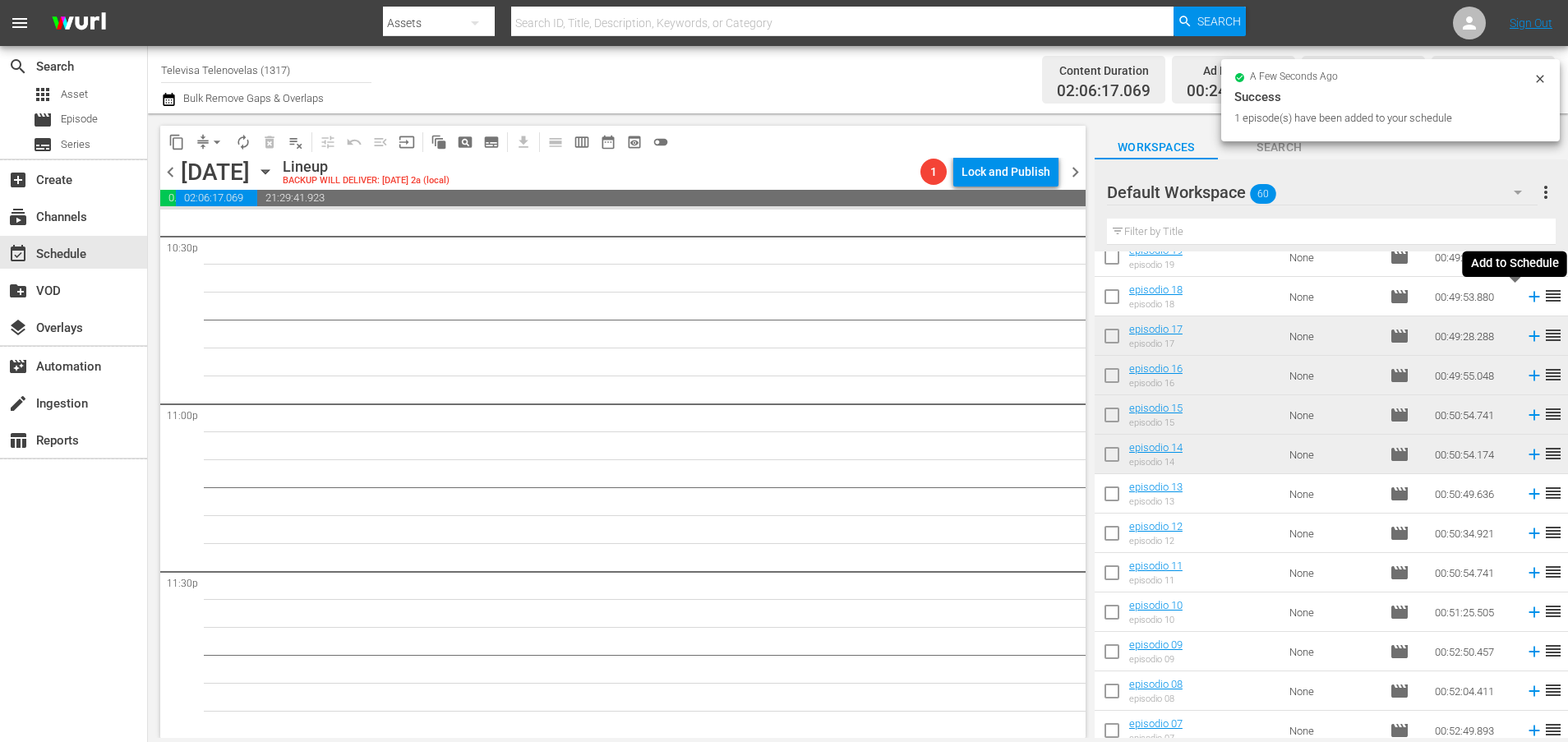
click at [1528, 297] on icon at bounding box center [1534, 297] width 11 height 11
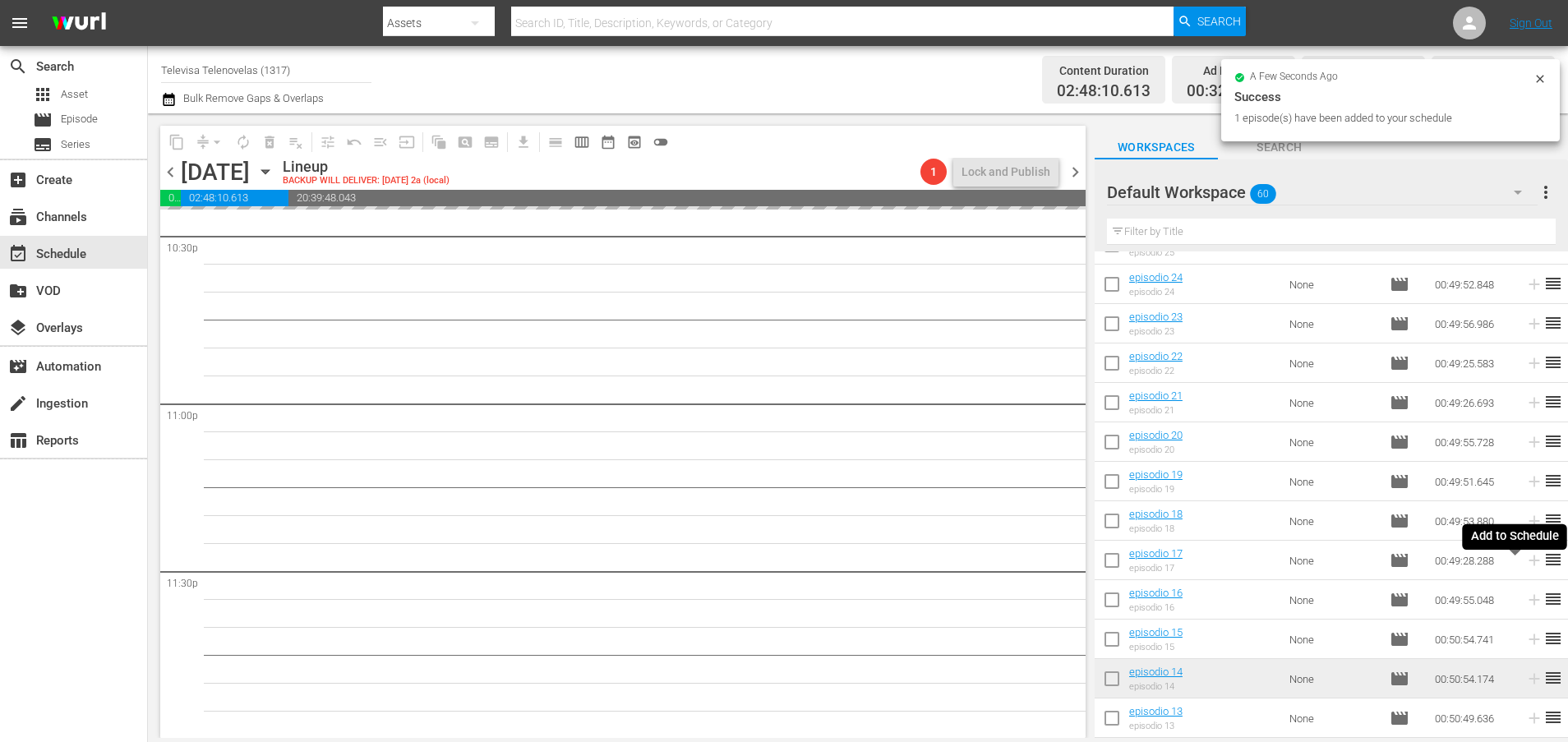
scroll to position [1424, 0]
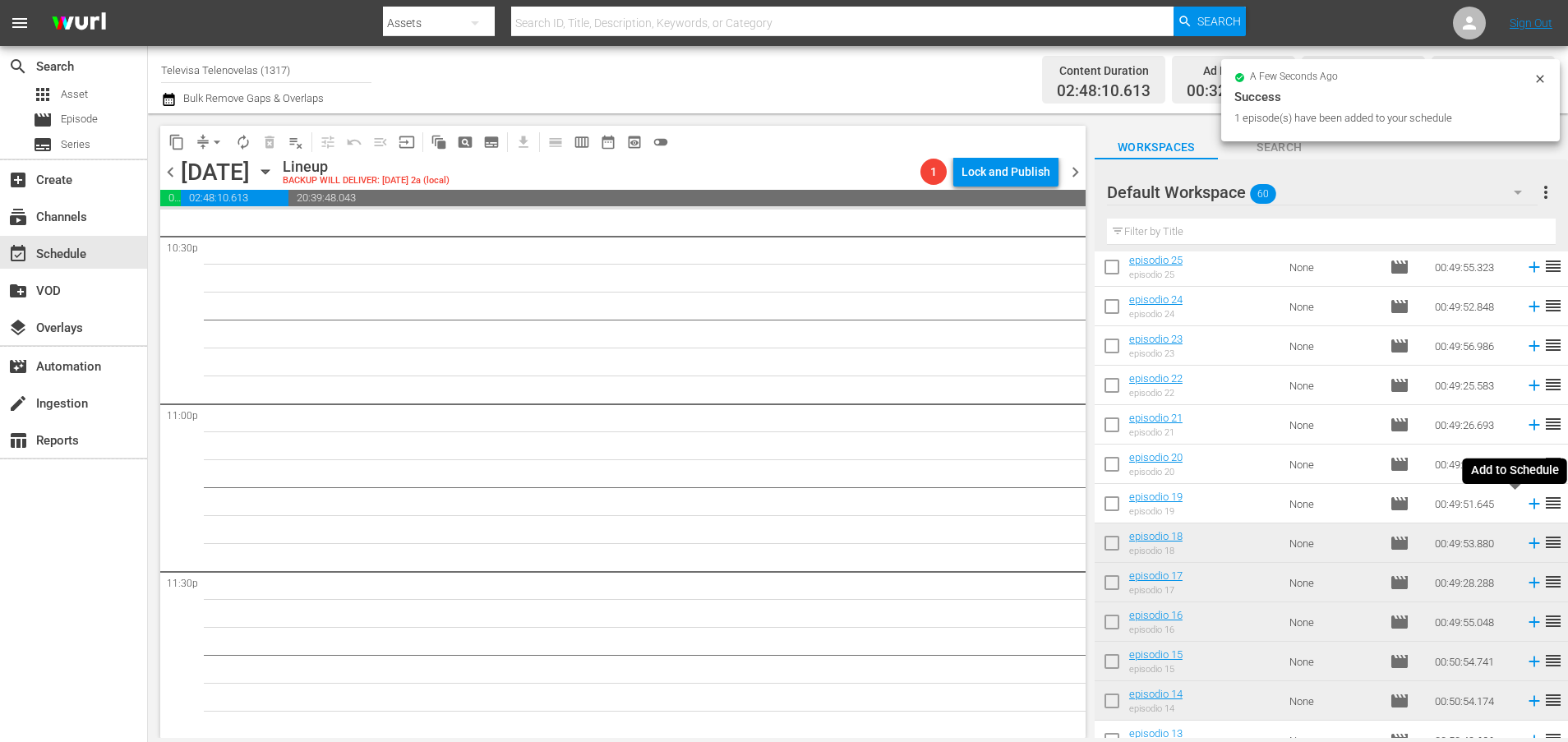
click at [1525, 506] on icon at bounding box center [1534, 504] width 18 height 18
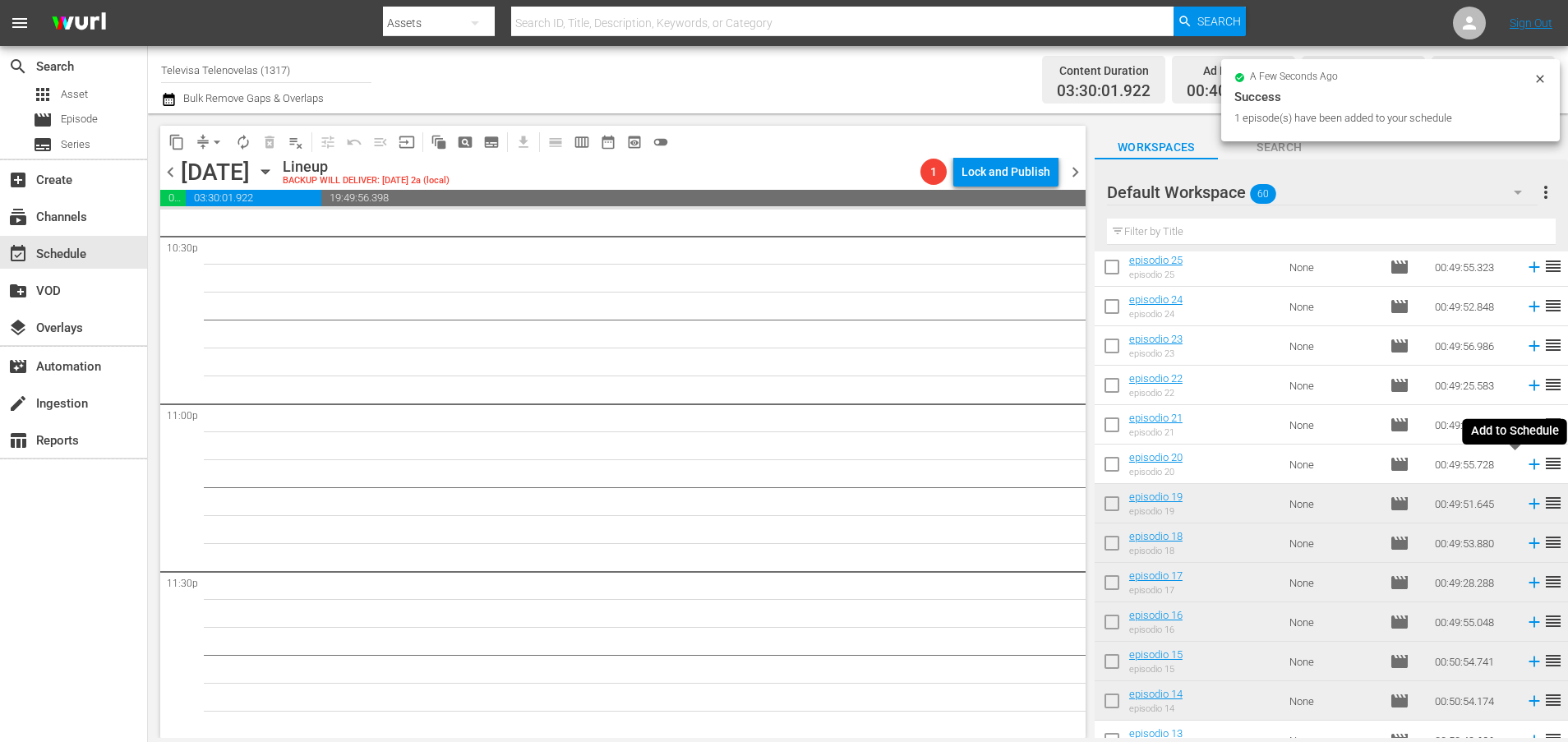
click at [1528, 464] on icon at bounding box center [1534, 465] width 11 height 11
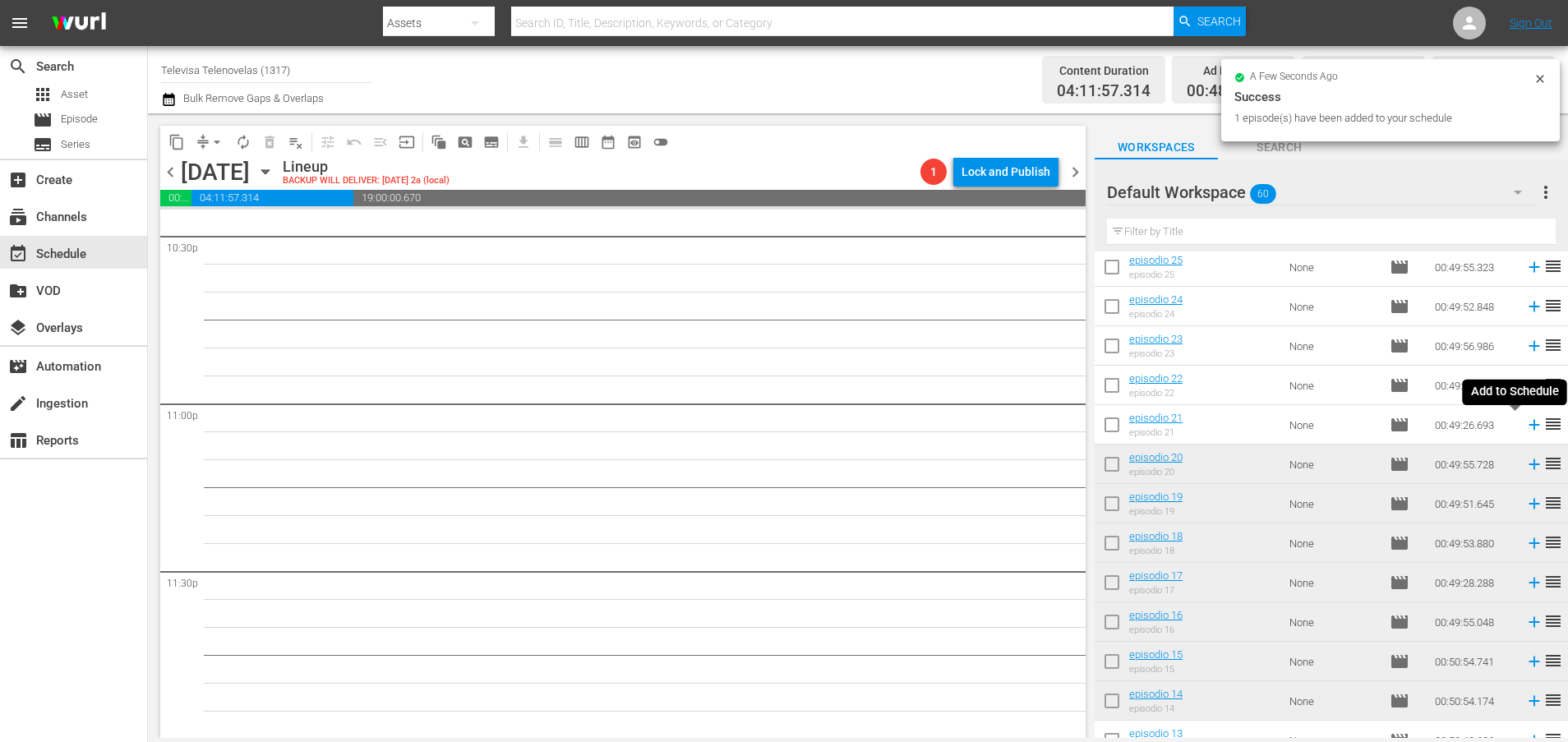
click at [1528, 426] on icon at bounding box center [1534, 425] width 11 height 11
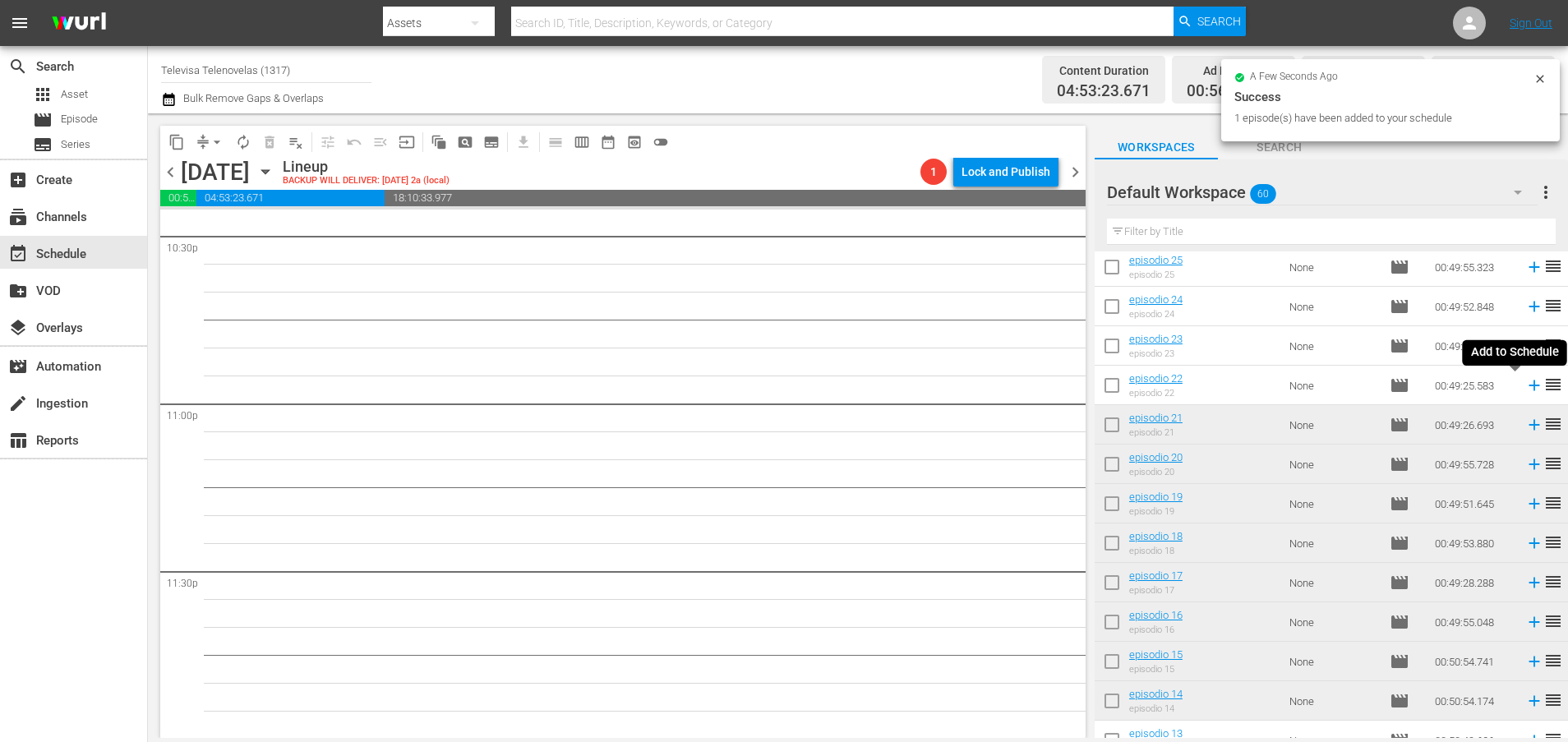
click at [1528, 388] on icon at bounding box center [1534, 385] width 11 height 11
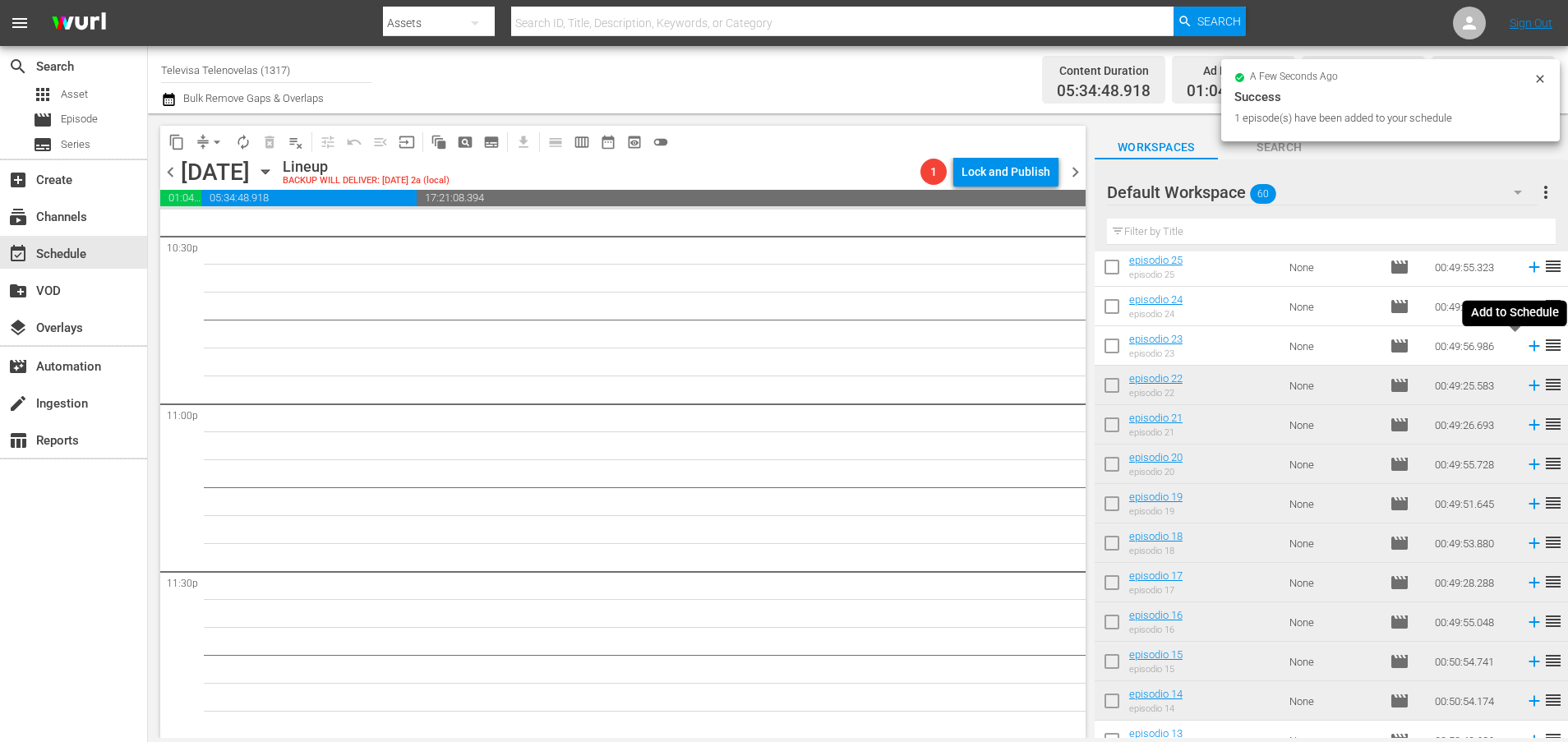
click at [1528, 346] on icon at bounding box center [1534, 347] width 11 height 11
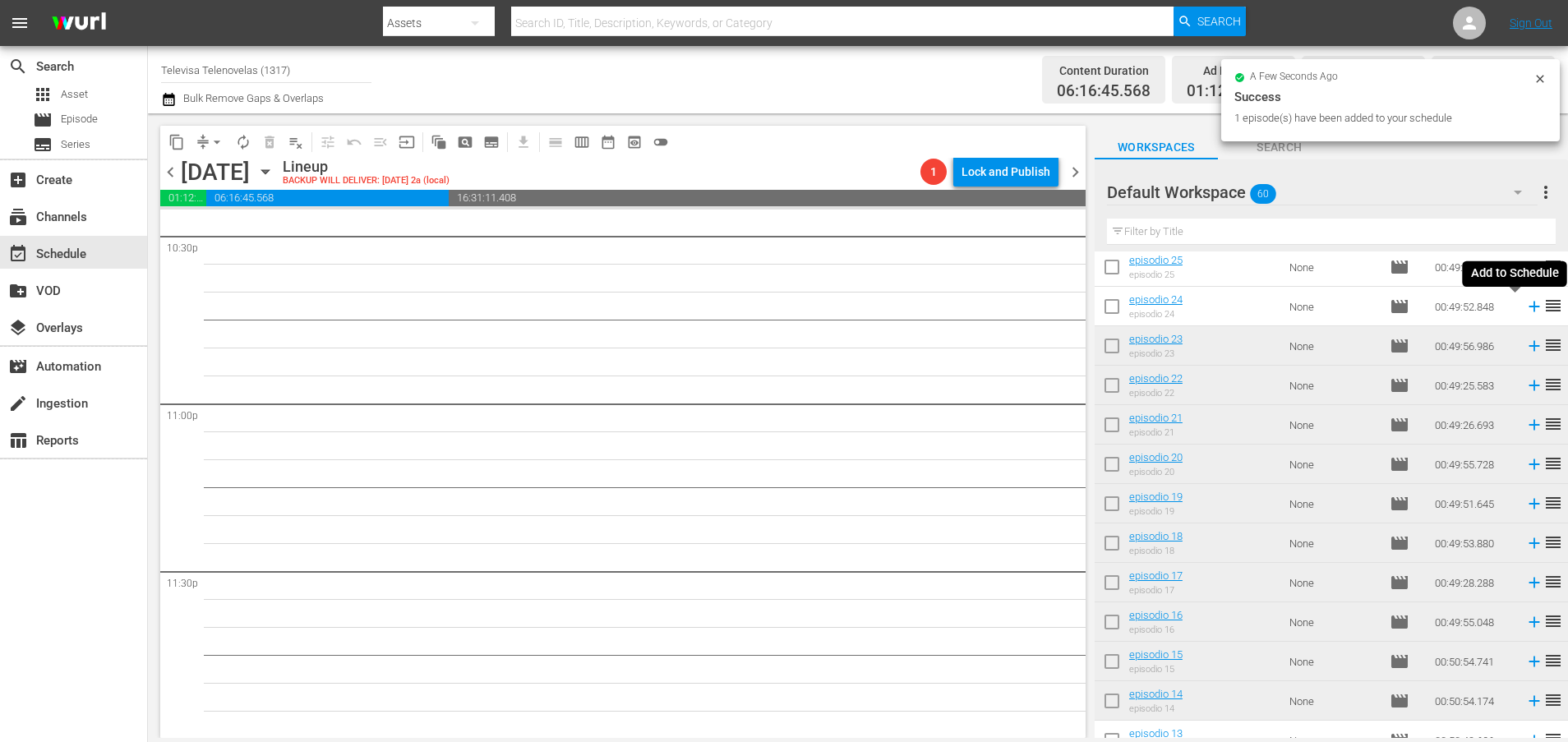
click at [1528, 308] on icon at bounding box center [1534, 307] width 11 height 11
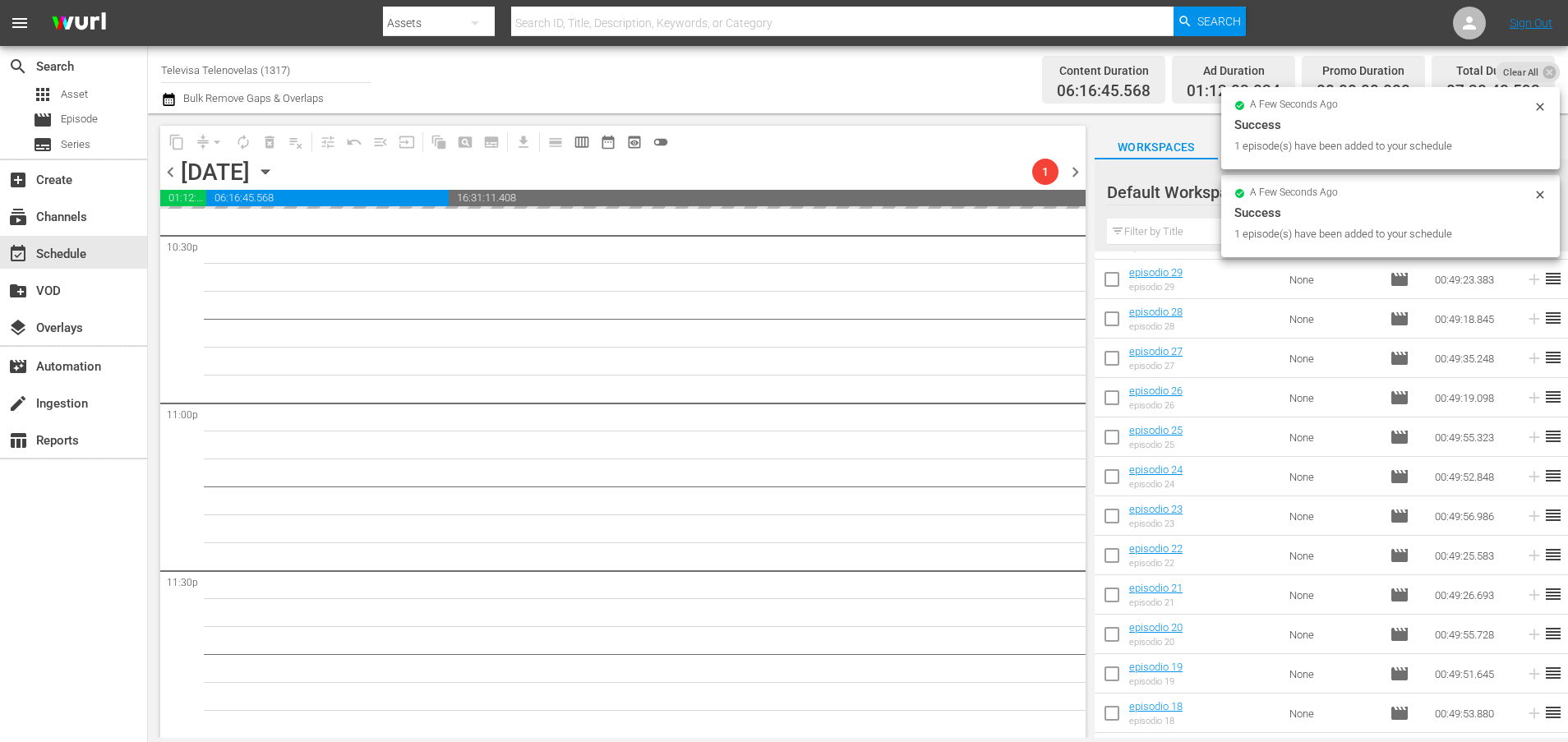
scroll to position [1178, 0]
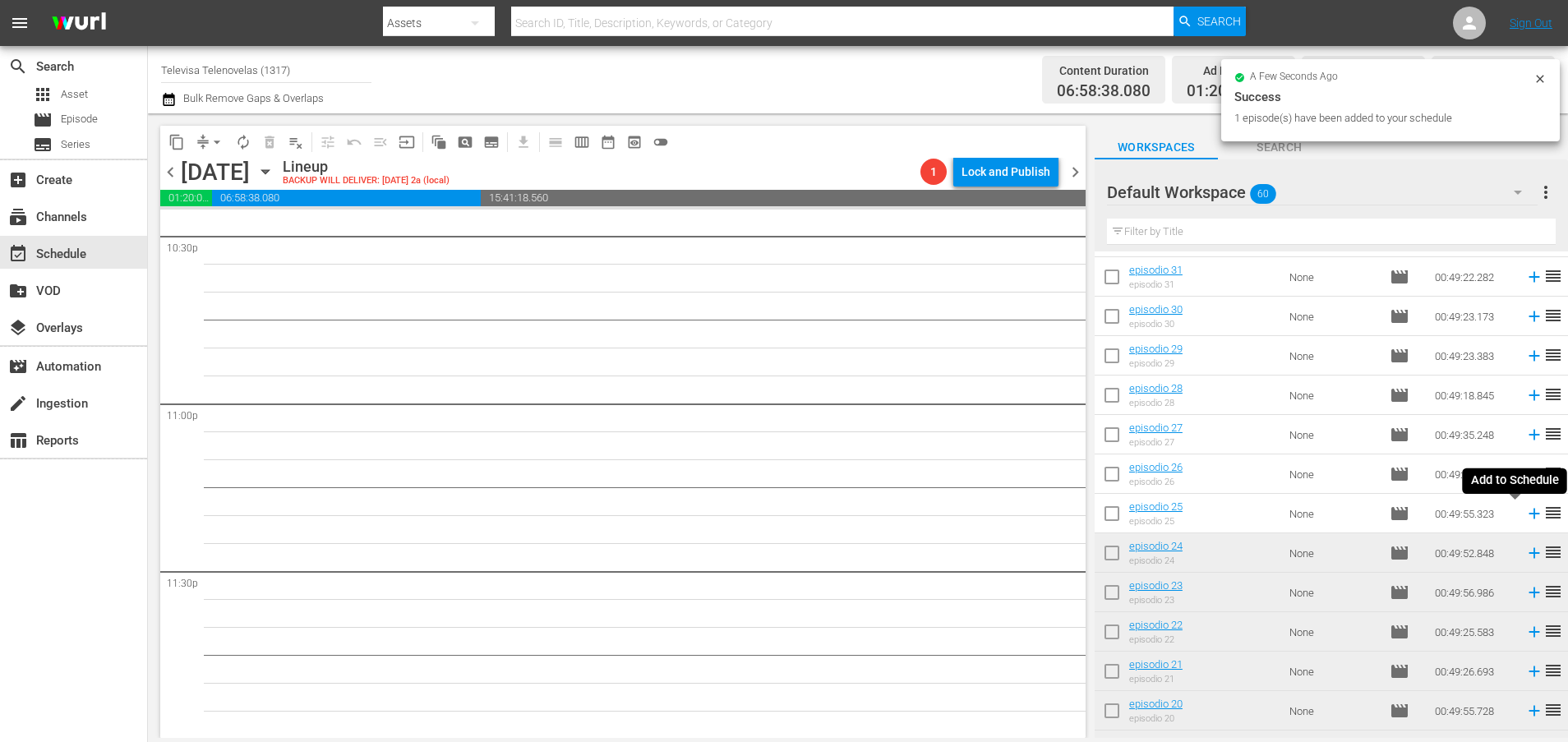
click at [1525, 515] on icon at bounding box center [1534, 514] width 18 height 18
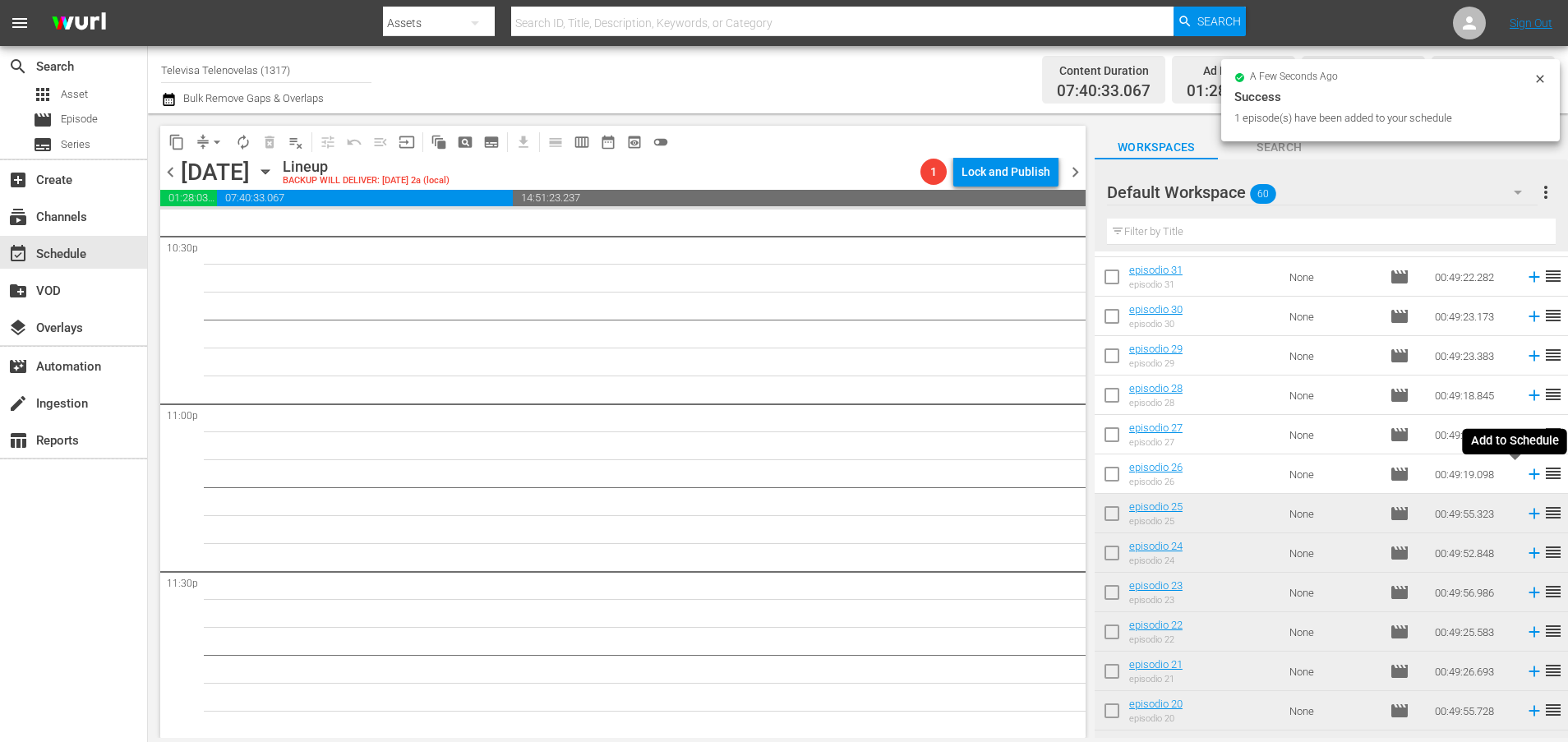
click at [1525, 476] on icon at bounding box center [1534, 474] width 18 height 18
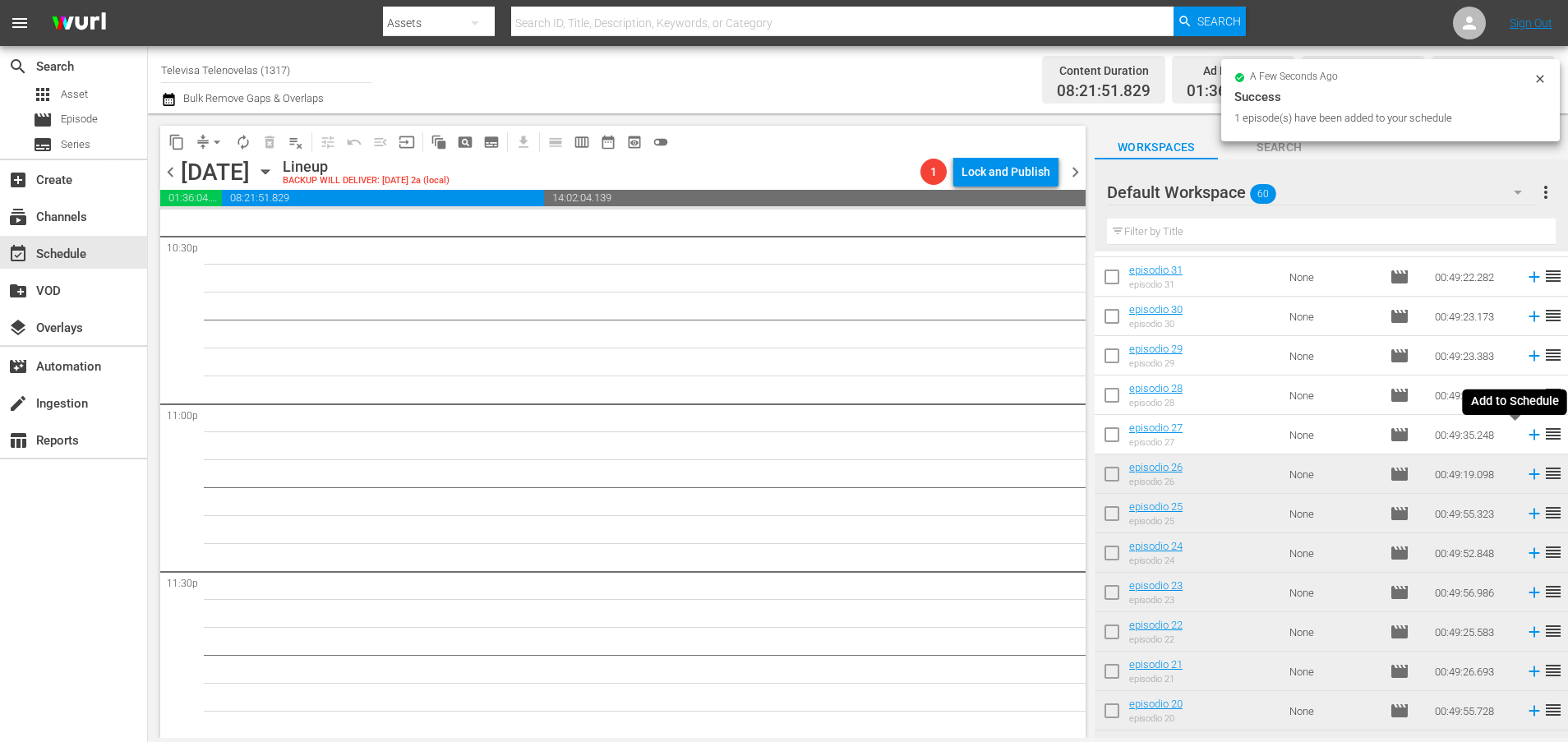
click at [1525, 437] on icon at bounding box center [1534, 434] width 18 height 18
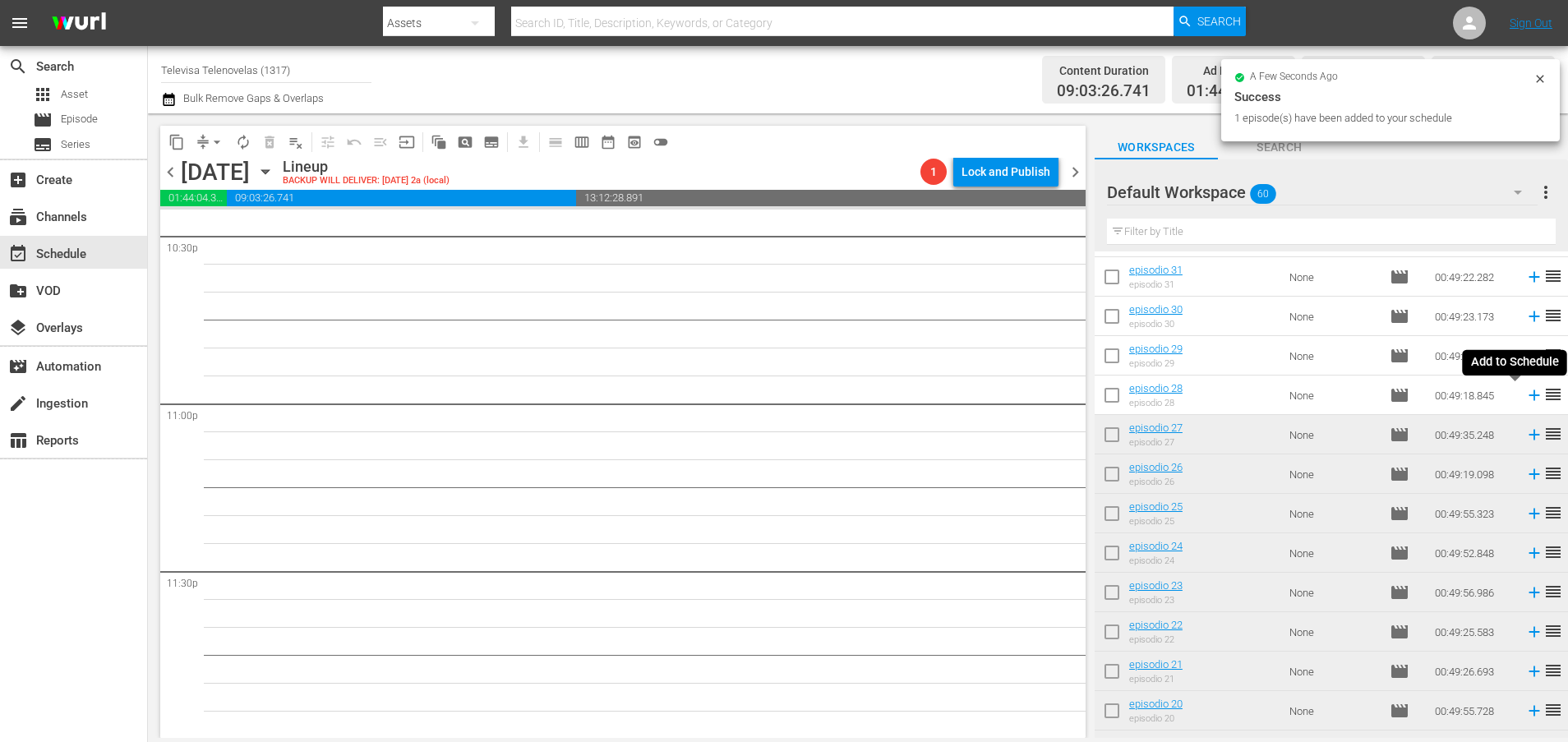
click at [1528, 397] on icon at bounding box center [1534, 395] width 11 height 11
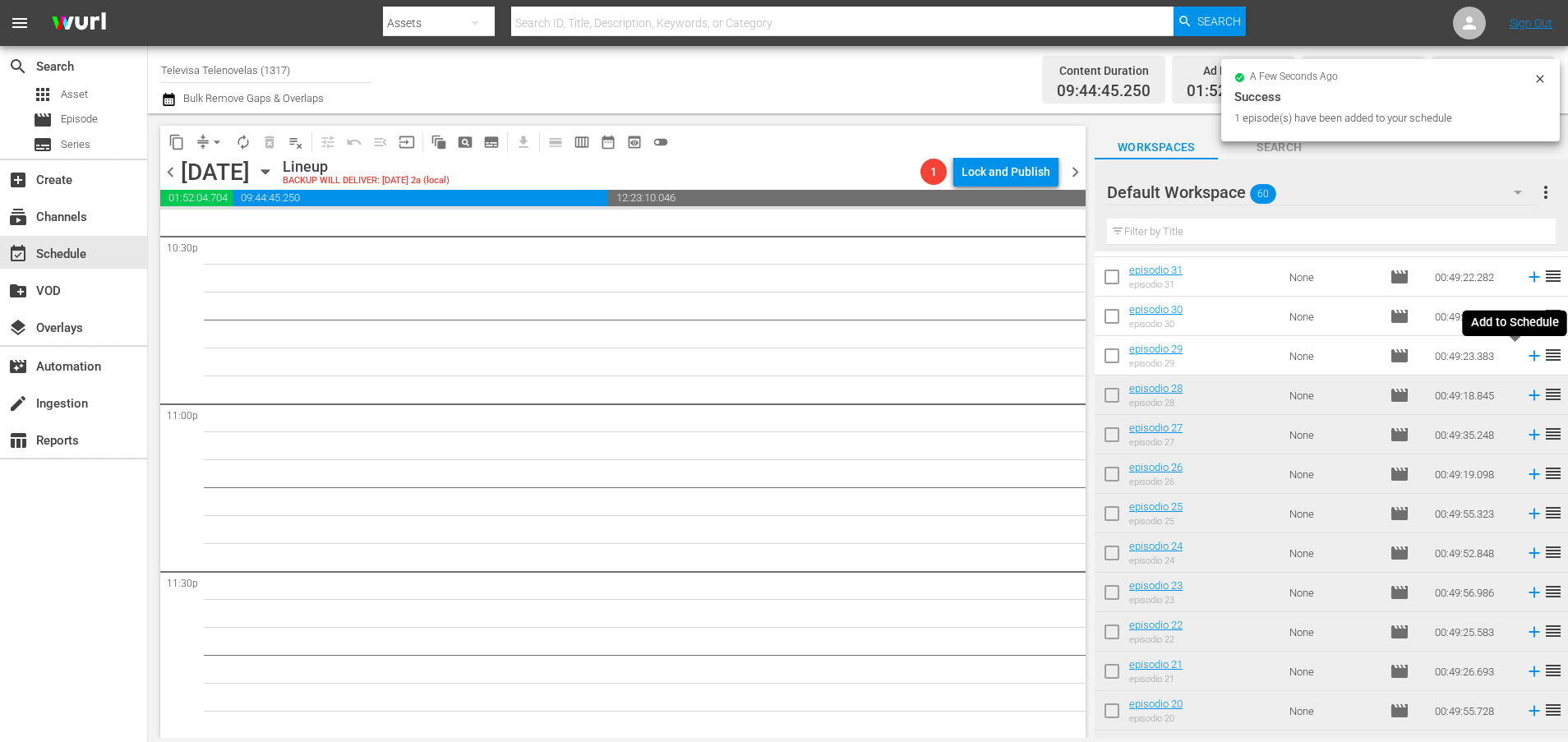
click at [1528, 356] on icon at bounding box center [1534, 357] width 11 height 11
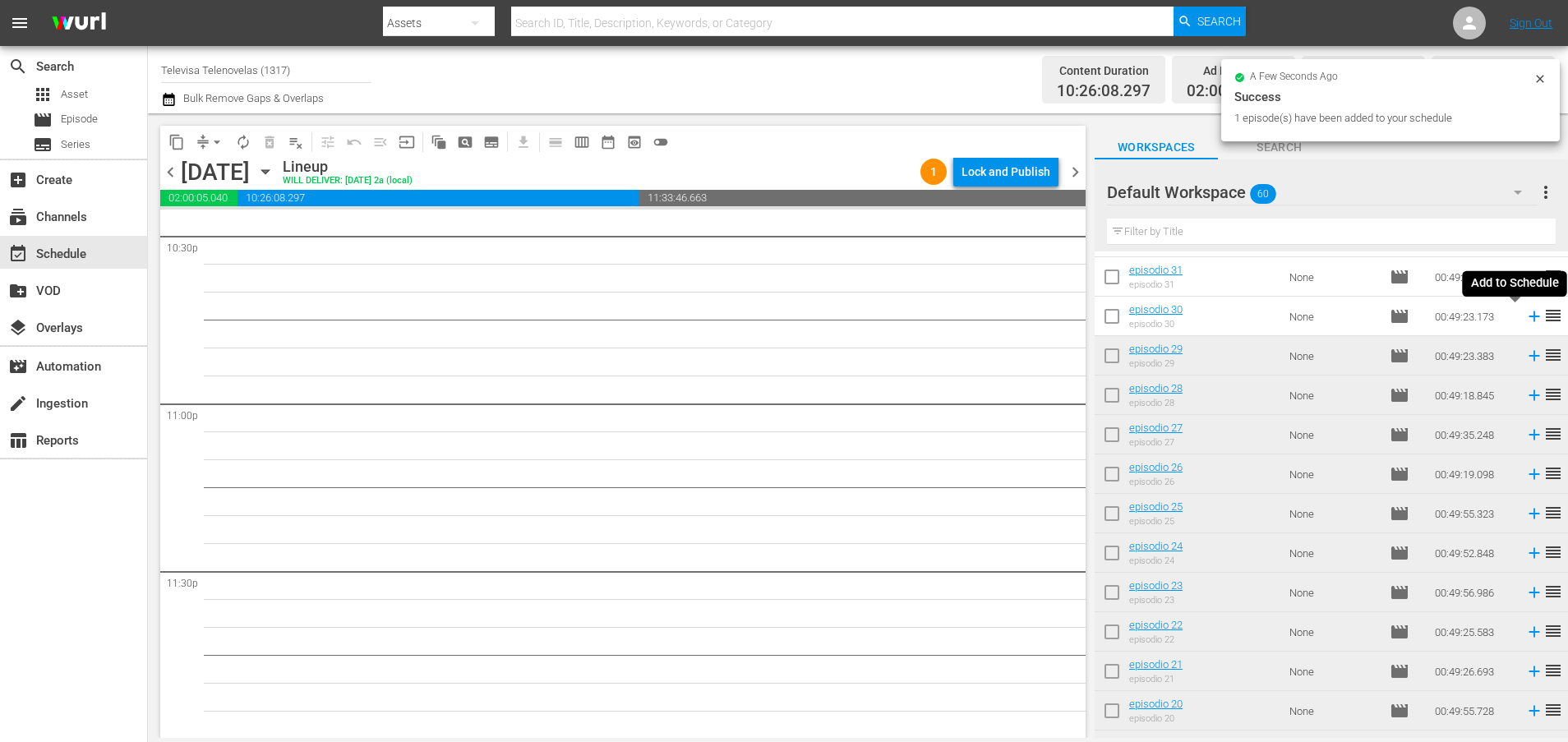
click at [1525, 319] on icon at bounding box center [1534, 316] width 18 height 18
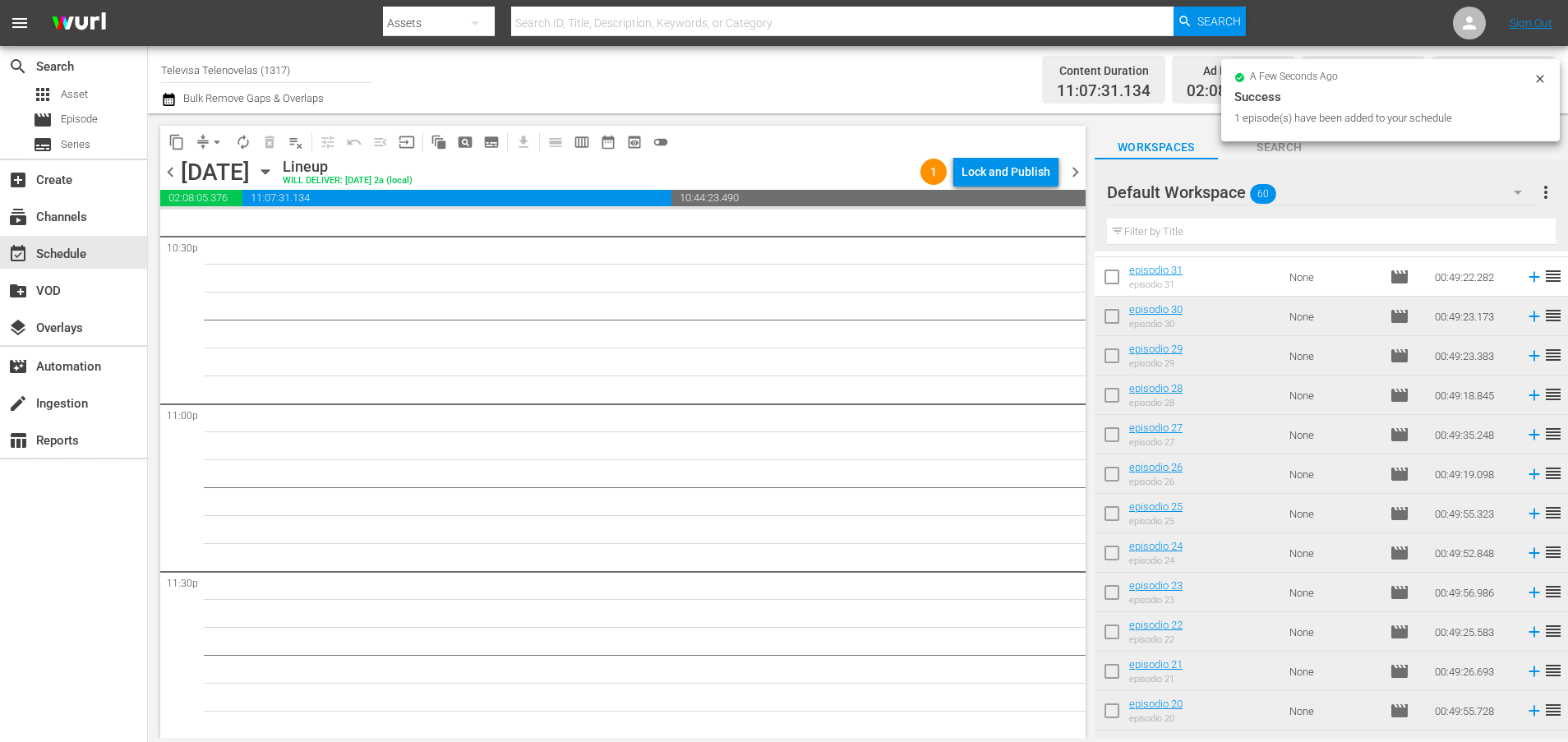
scroll to position [1055, 0]
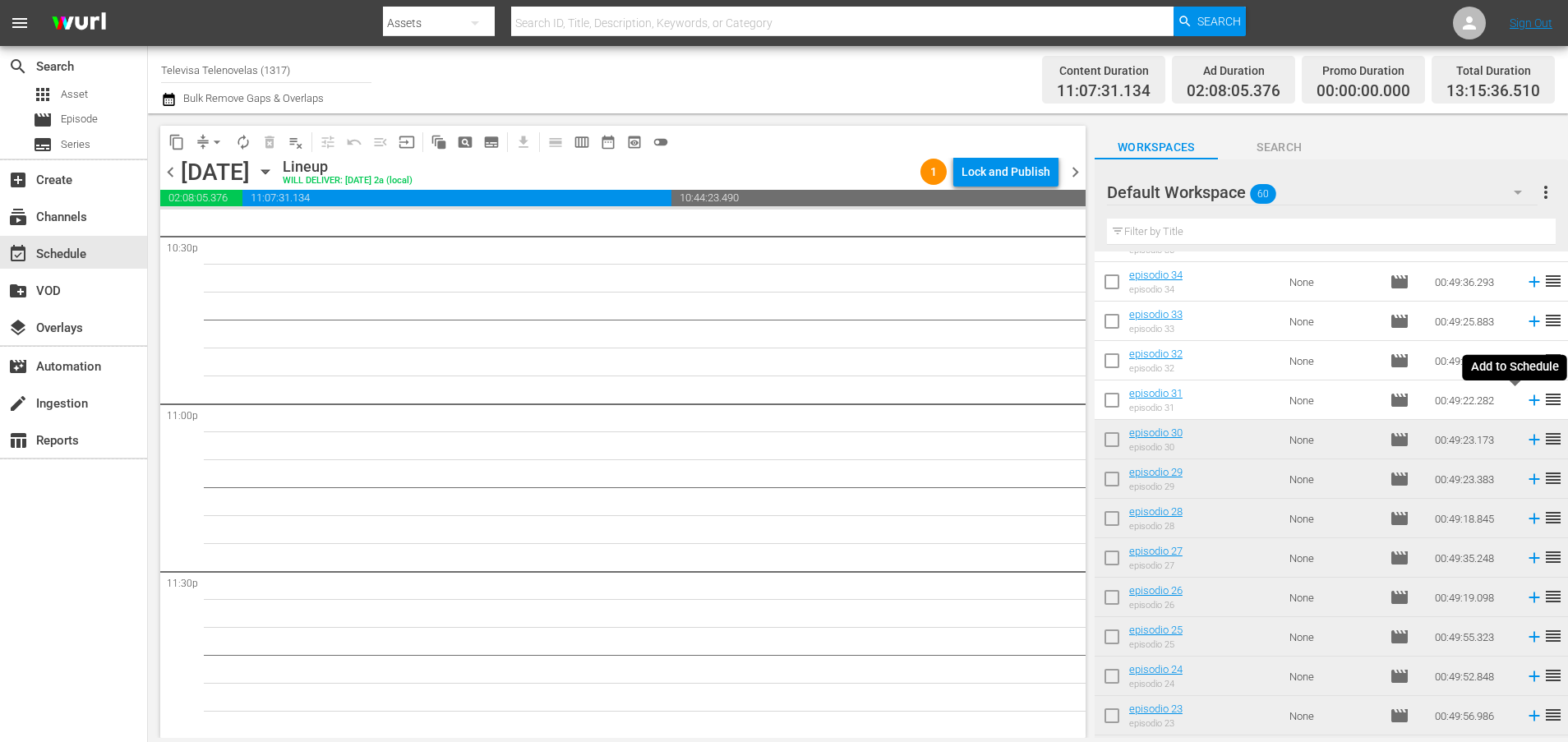
click at [1528, 404] on icon at bounding box center [1534, 401] width 11 height 11
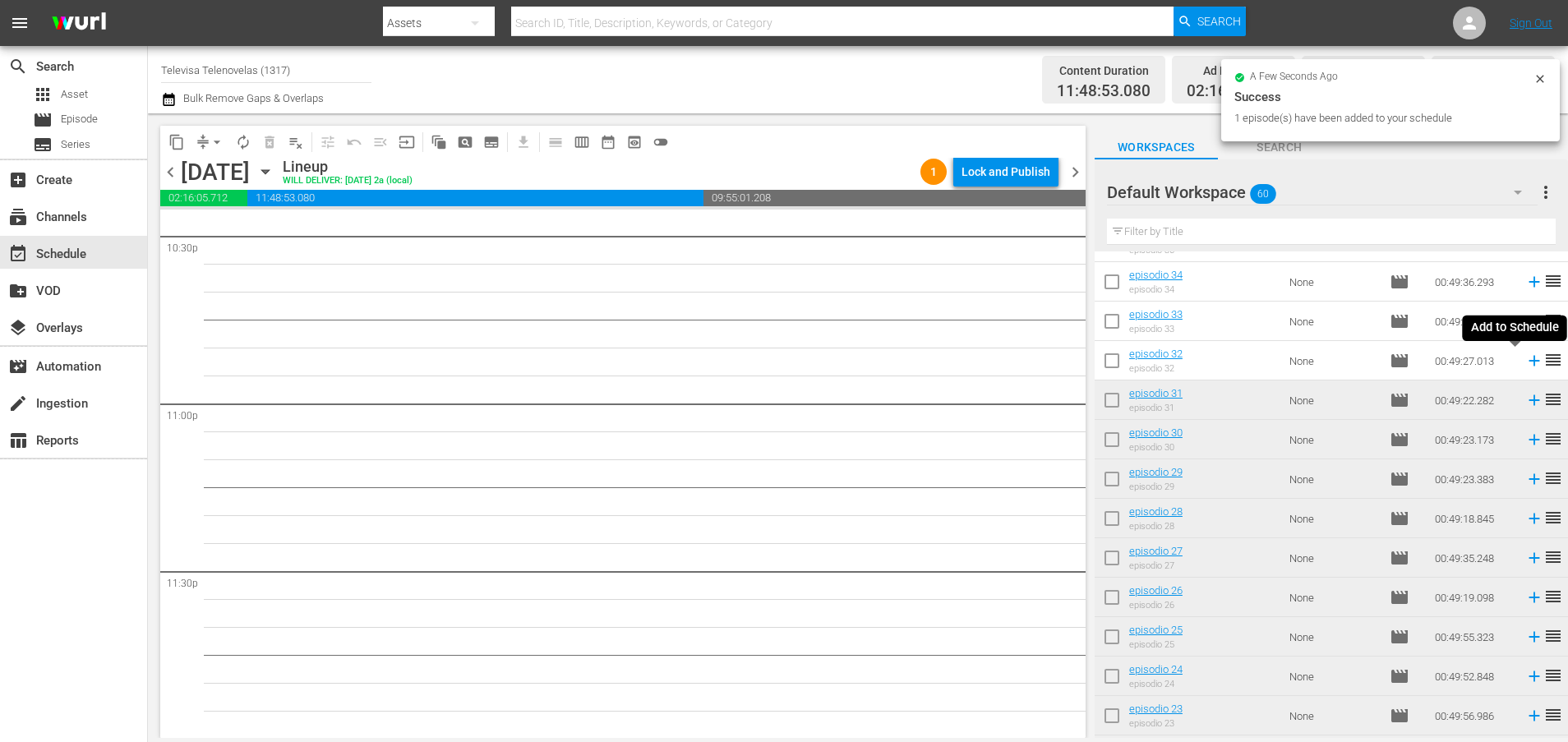
click at [1528, 363] on icon at bounding box center [1534, 361] width 11 height 11
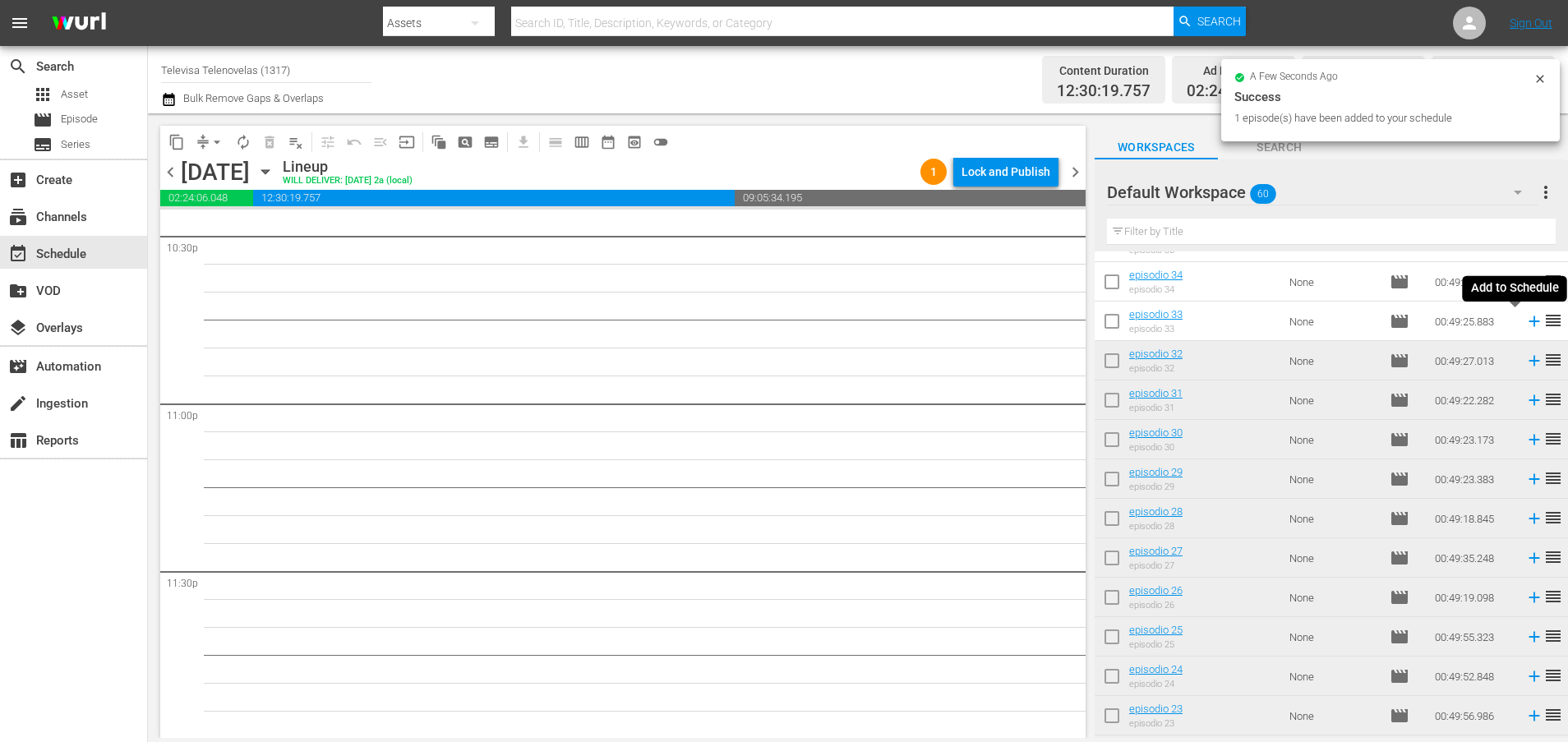
click at [1528, 320] on icon at bounding box center [1534, 321] width 11 height 11
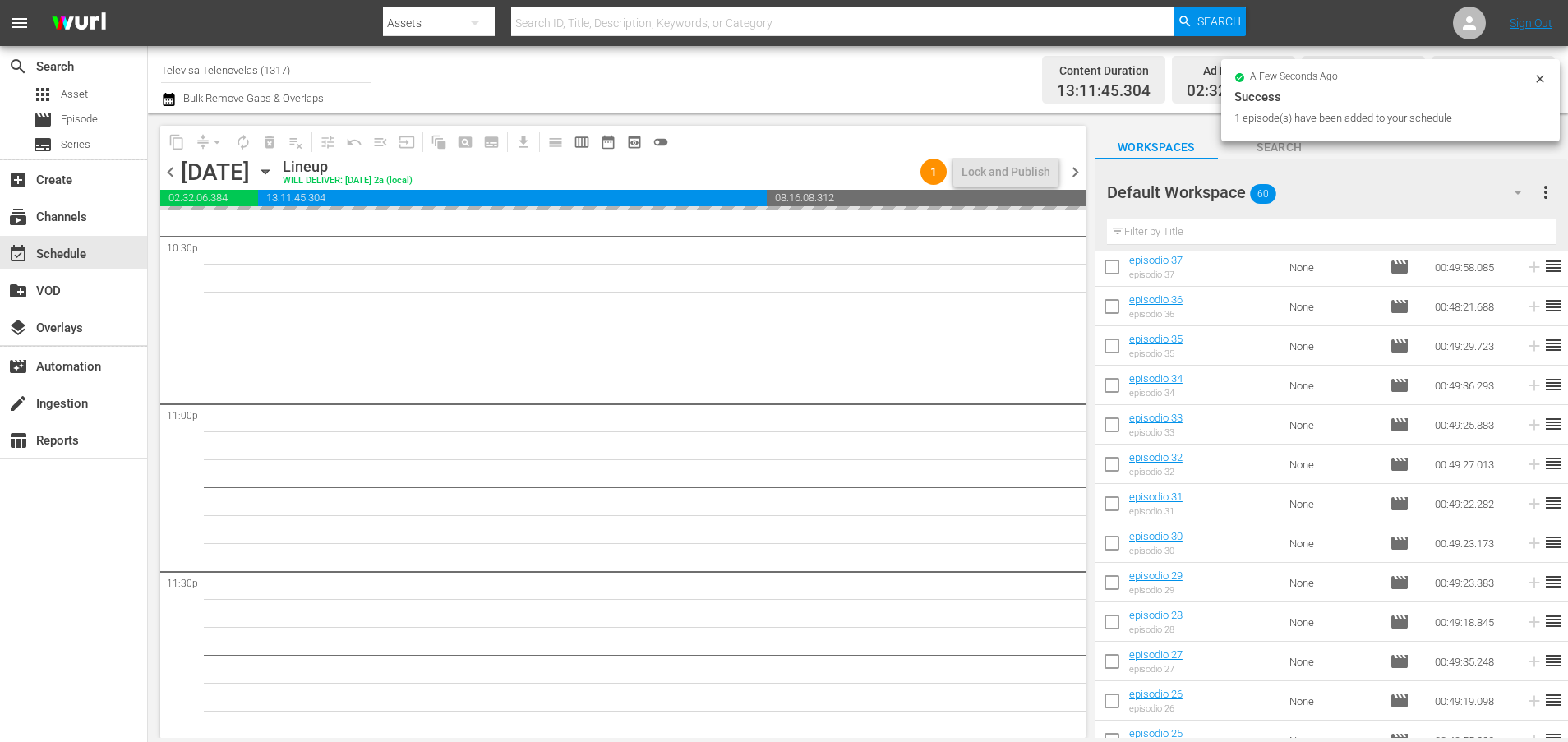
scroll to position [809, 0]
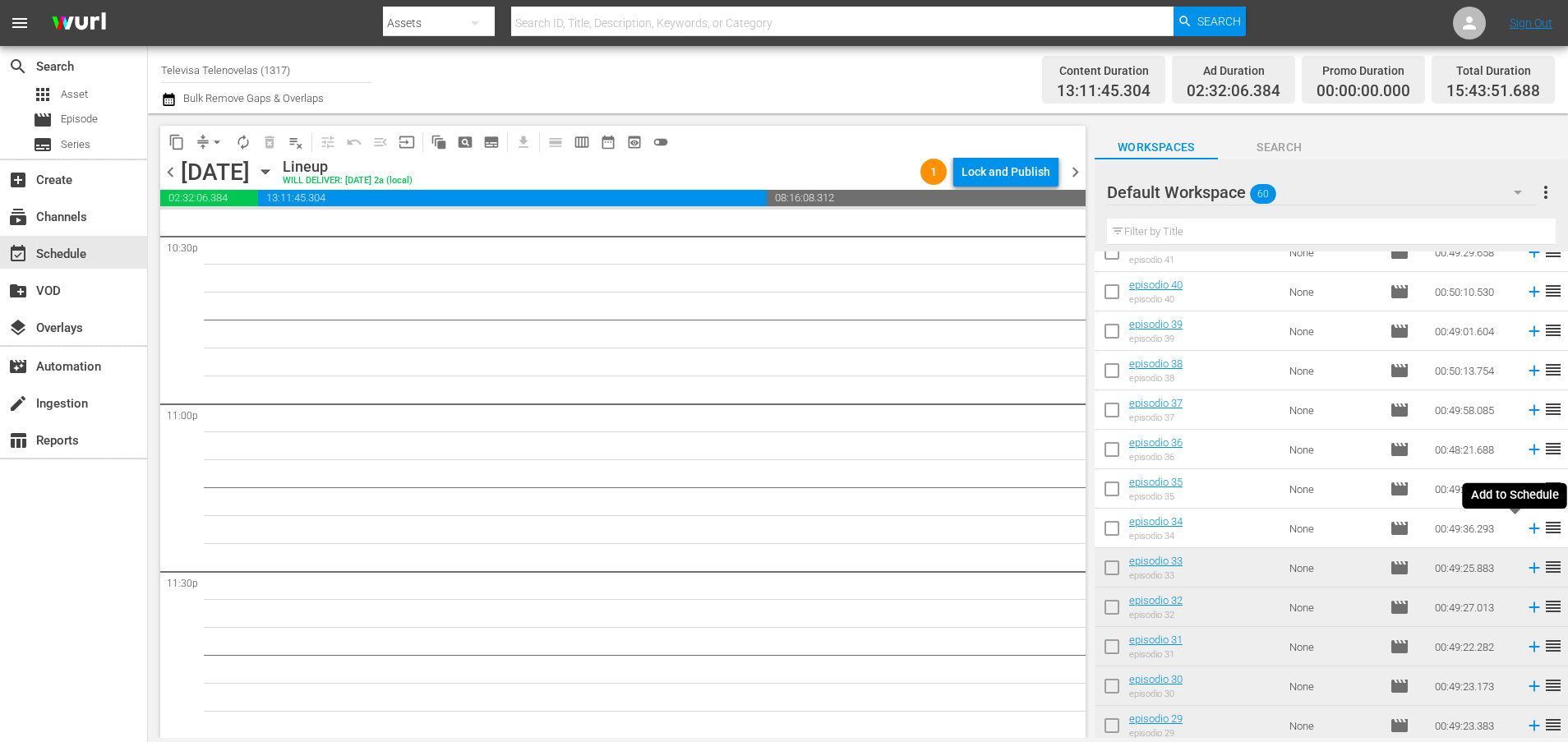
click at [1528, 528] on icon at bounding box center [1534, 529] width 11 height 11
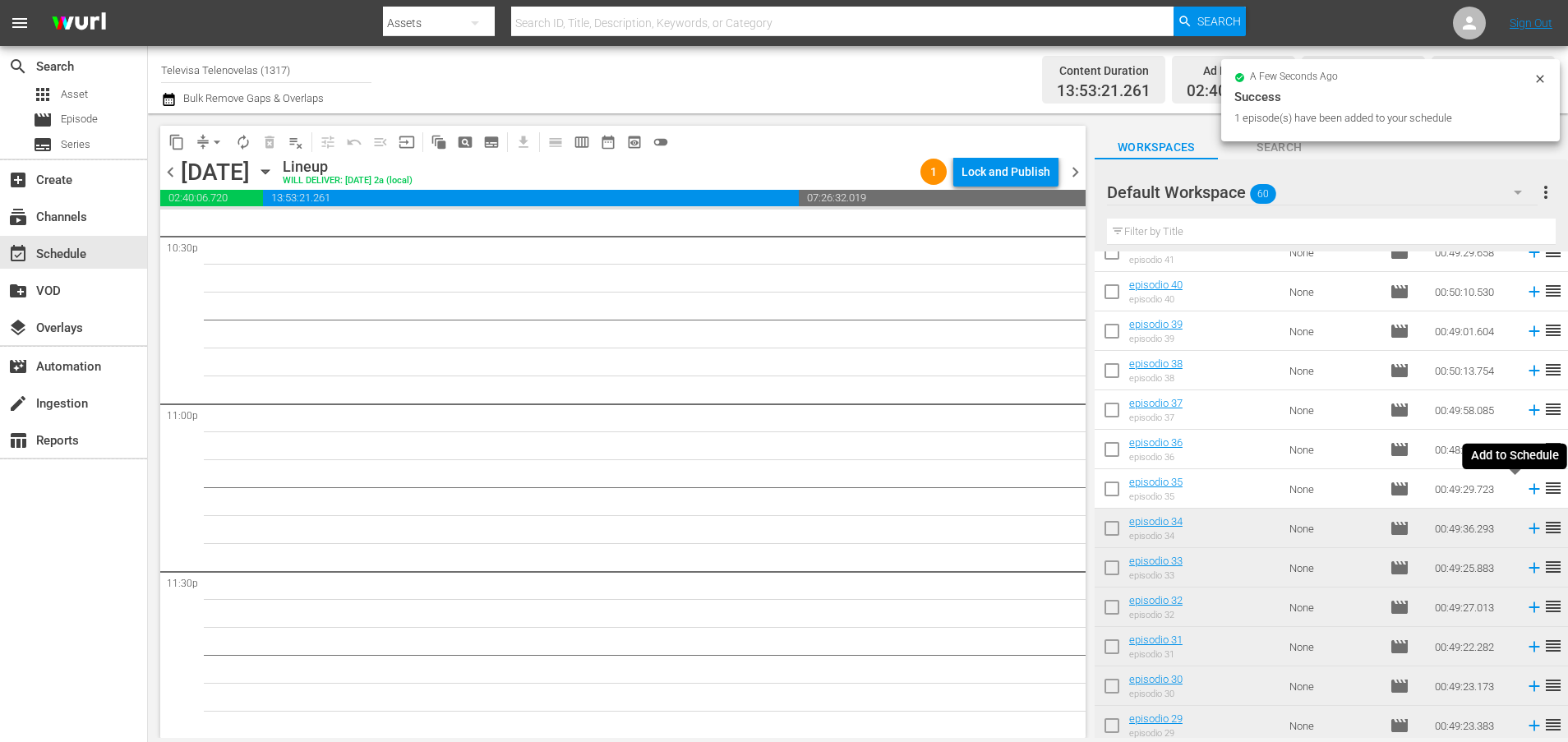
click at [1525, 490] on icon at bounding box center [1534, 489] width 18 height 18
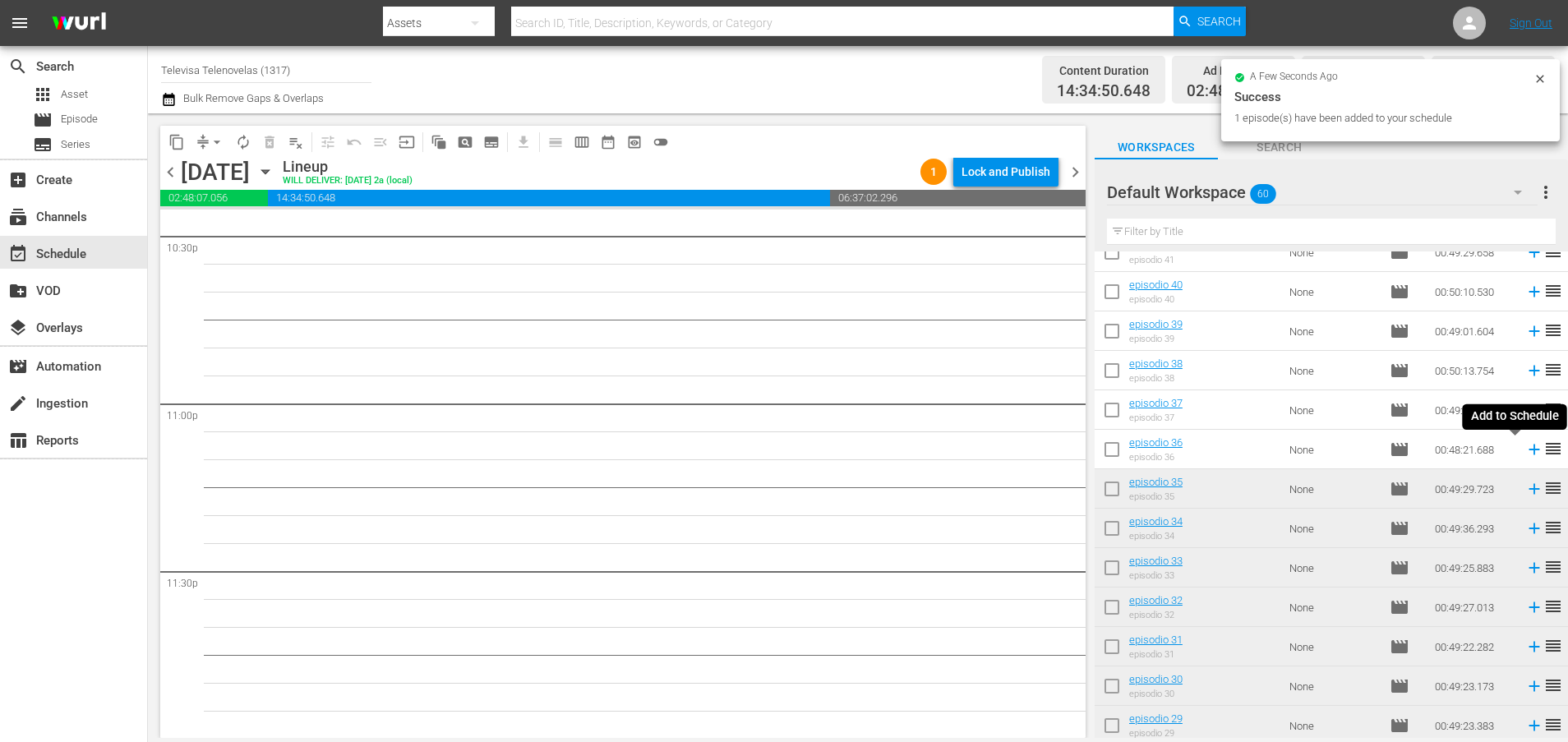
click at [1528, 452] on icon at bounding box center [1534, 450] width 11 height 11
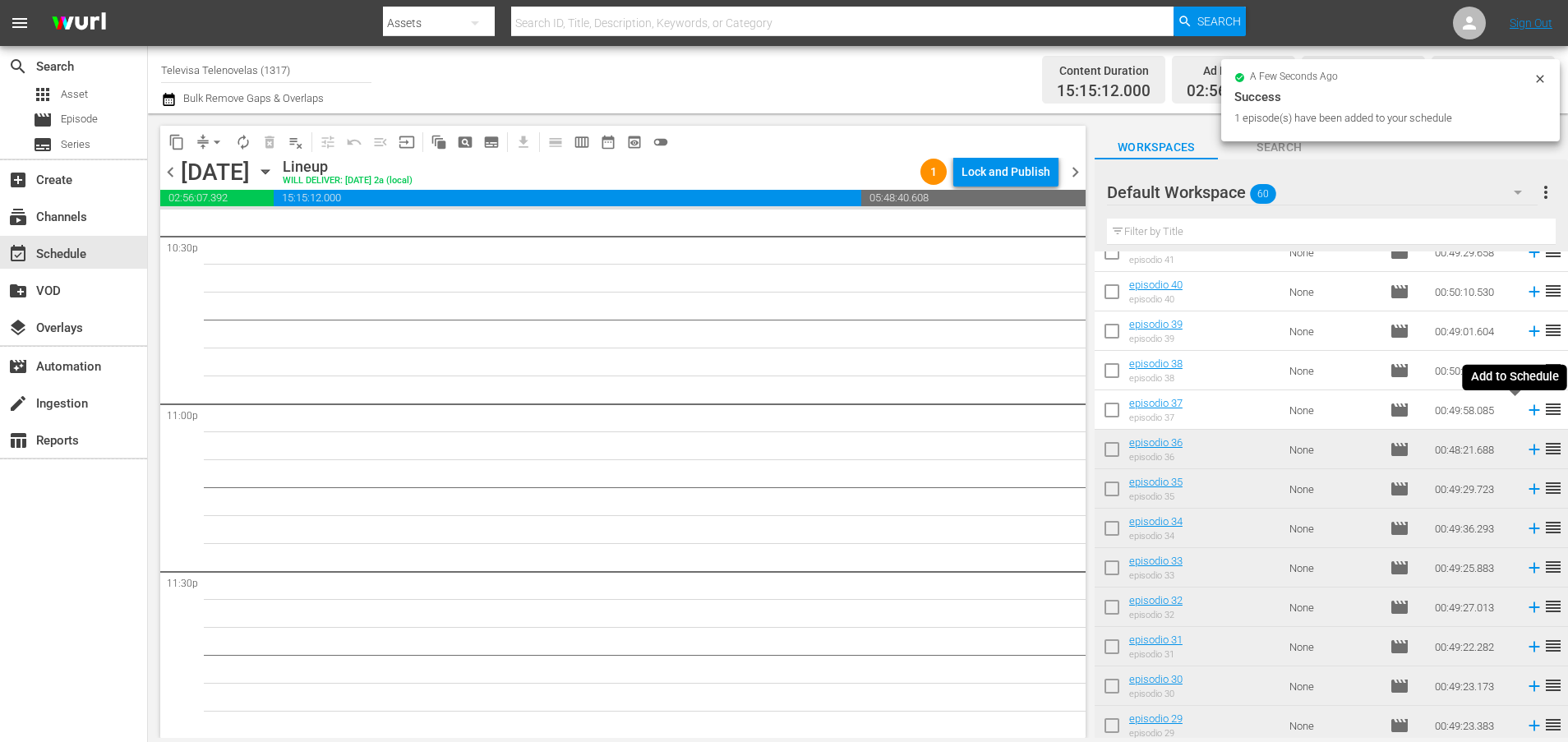
click at [1528, 412] on icon at bounding box center [1534, 411] width 11 height 11
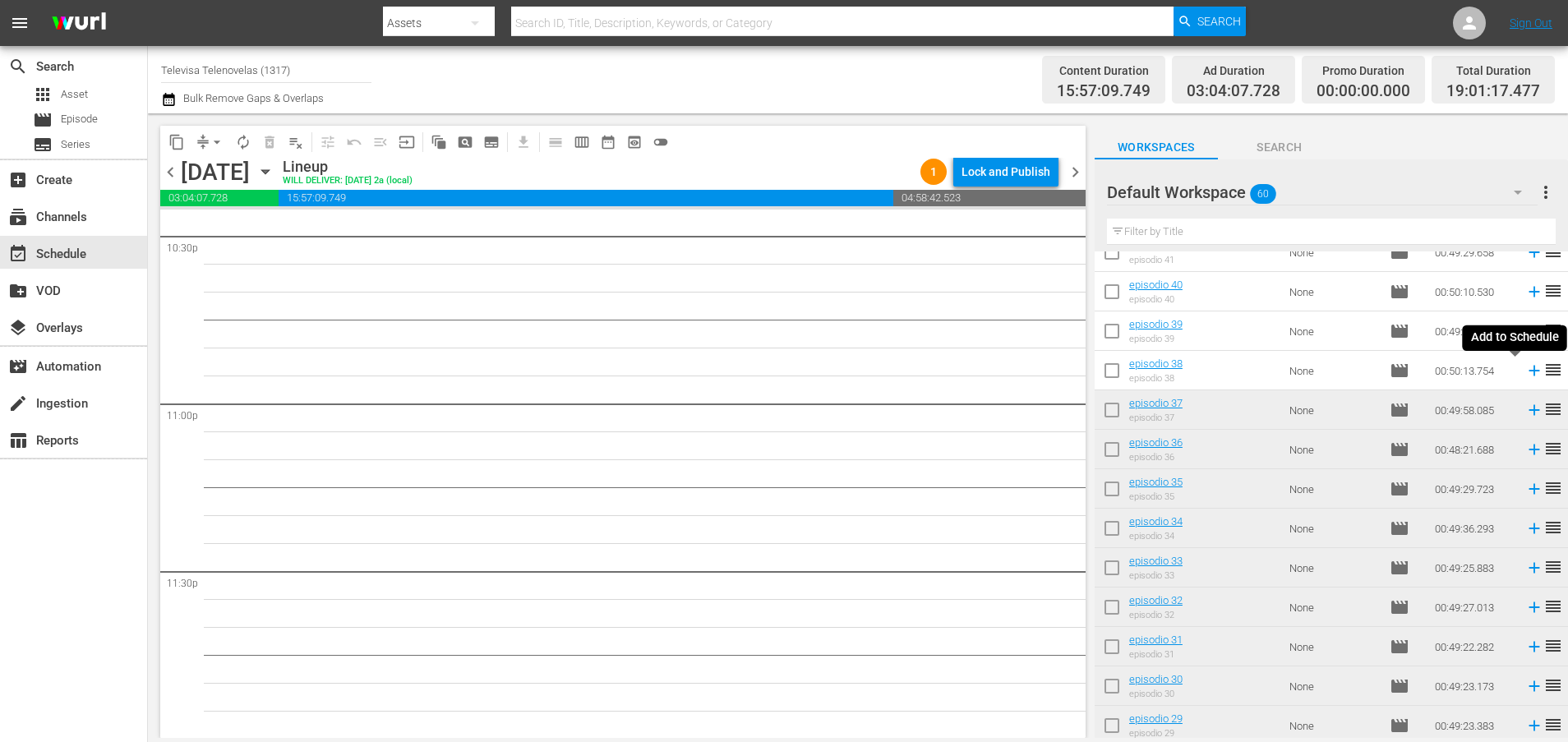
click at [1528, 370] on icon at bounding box center [1534, 371] width 11 height 11
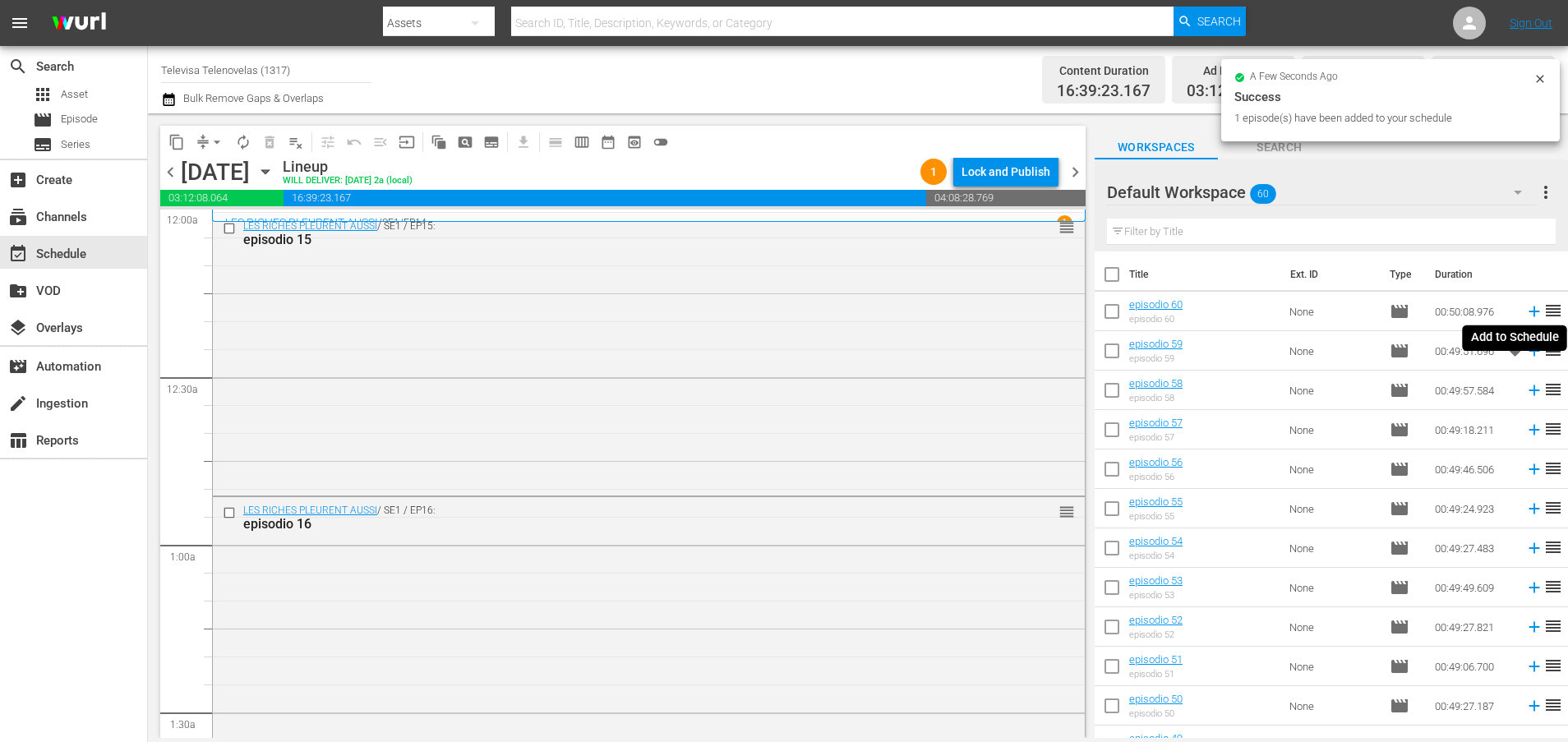
scroll to position [809, 0]
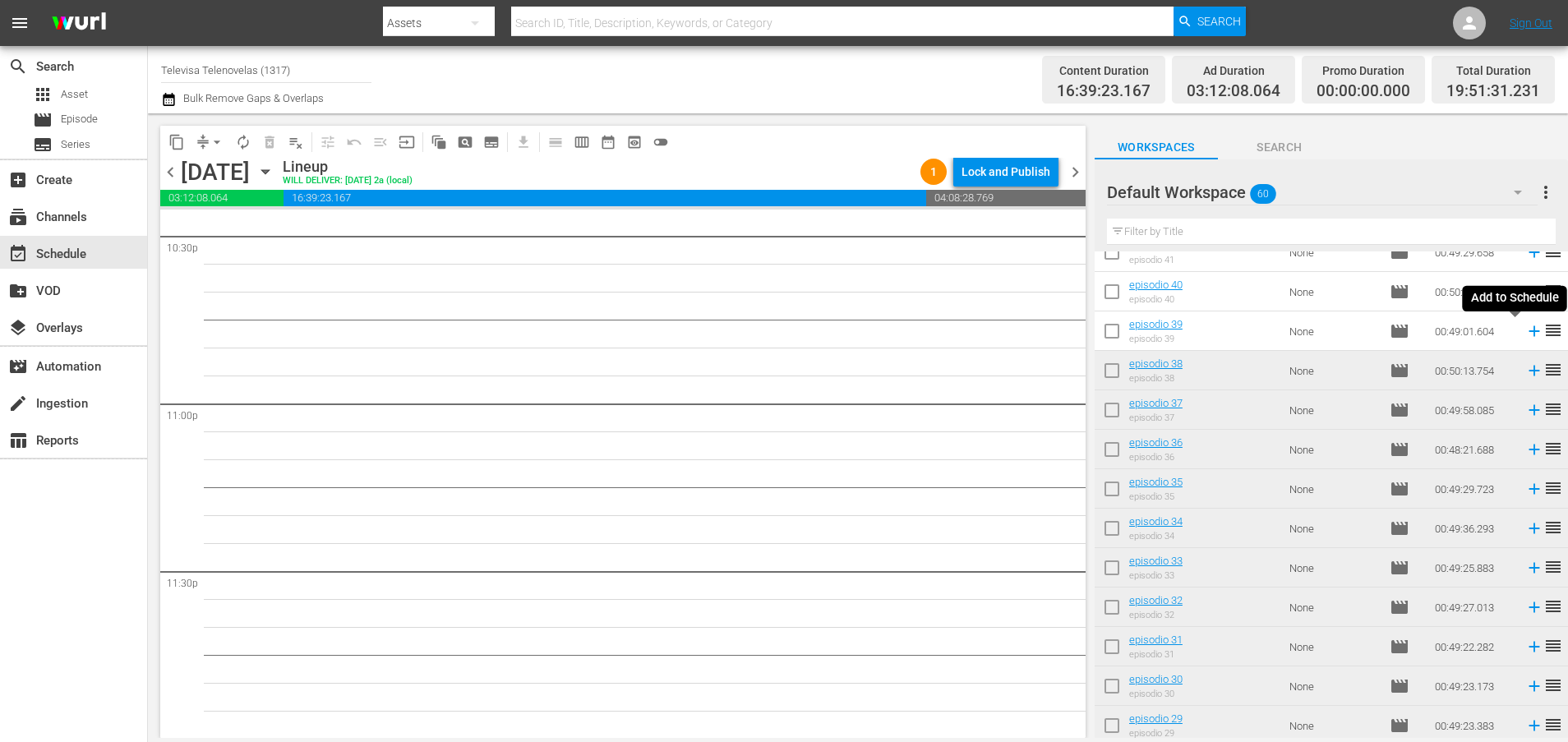
click at [1528, 331] on icon at bounding box center [1534, 331] width 11 height 11
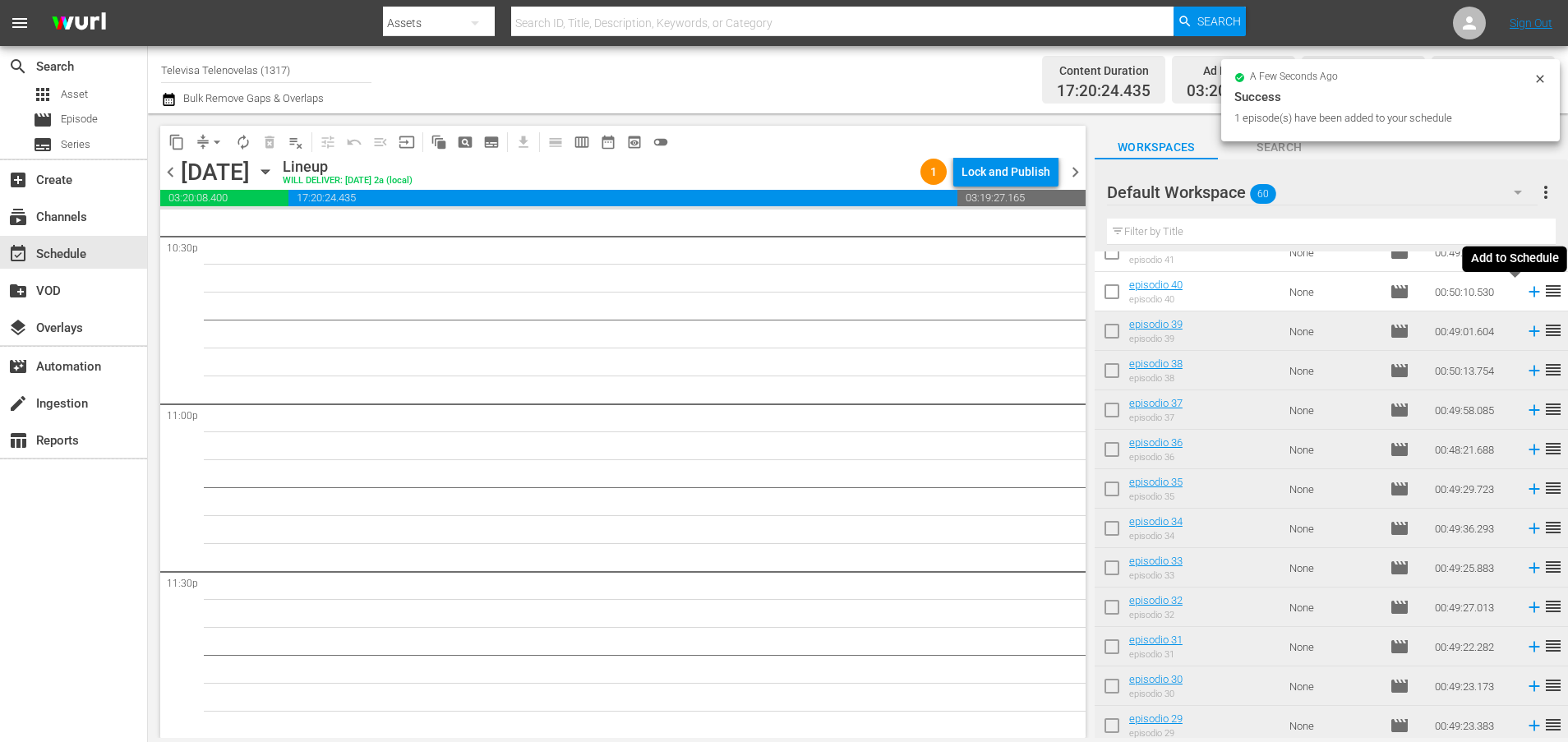
click at [1528, 292] on icon at bounding box center [1534, 292] width 11 height 11
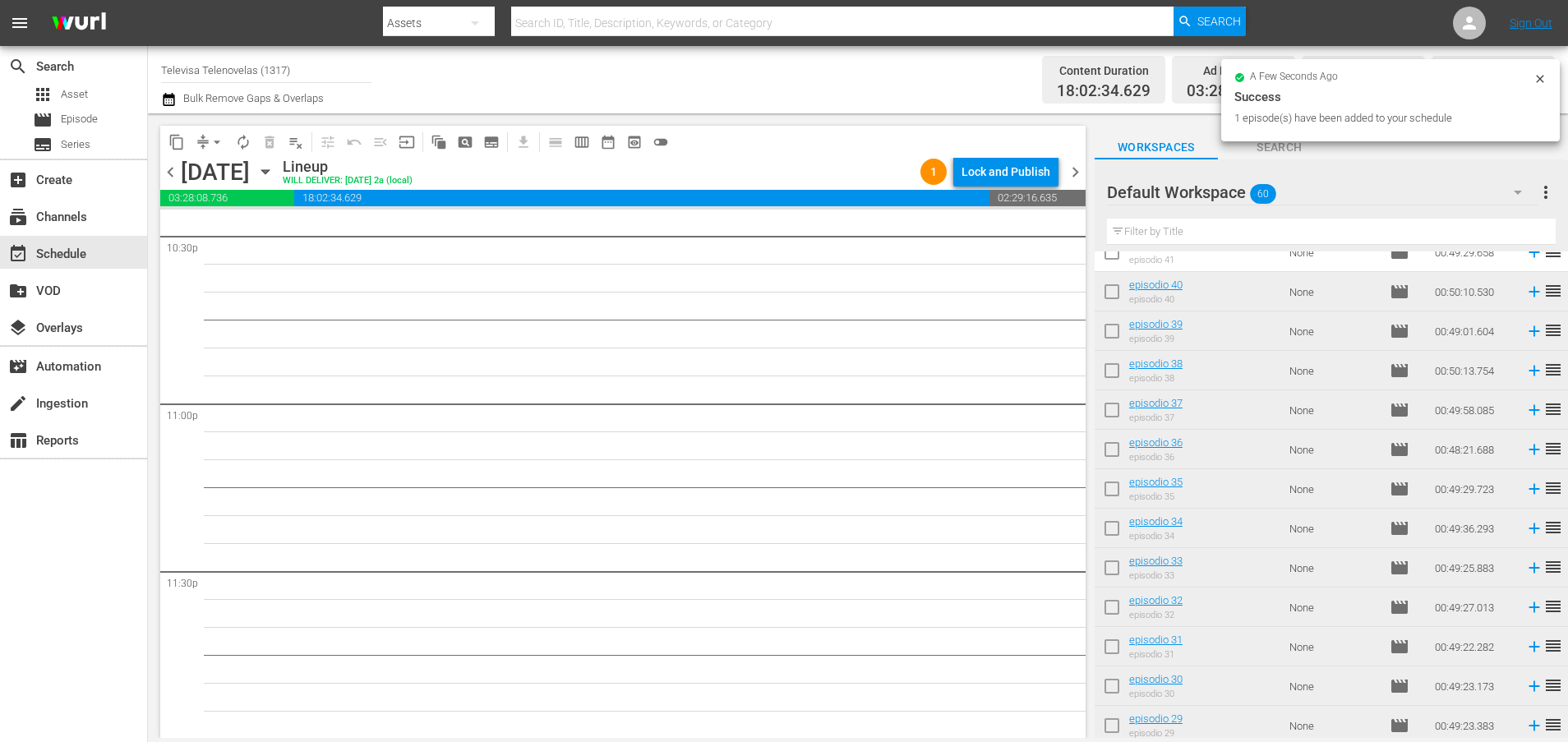
scroll to position [685, 0]
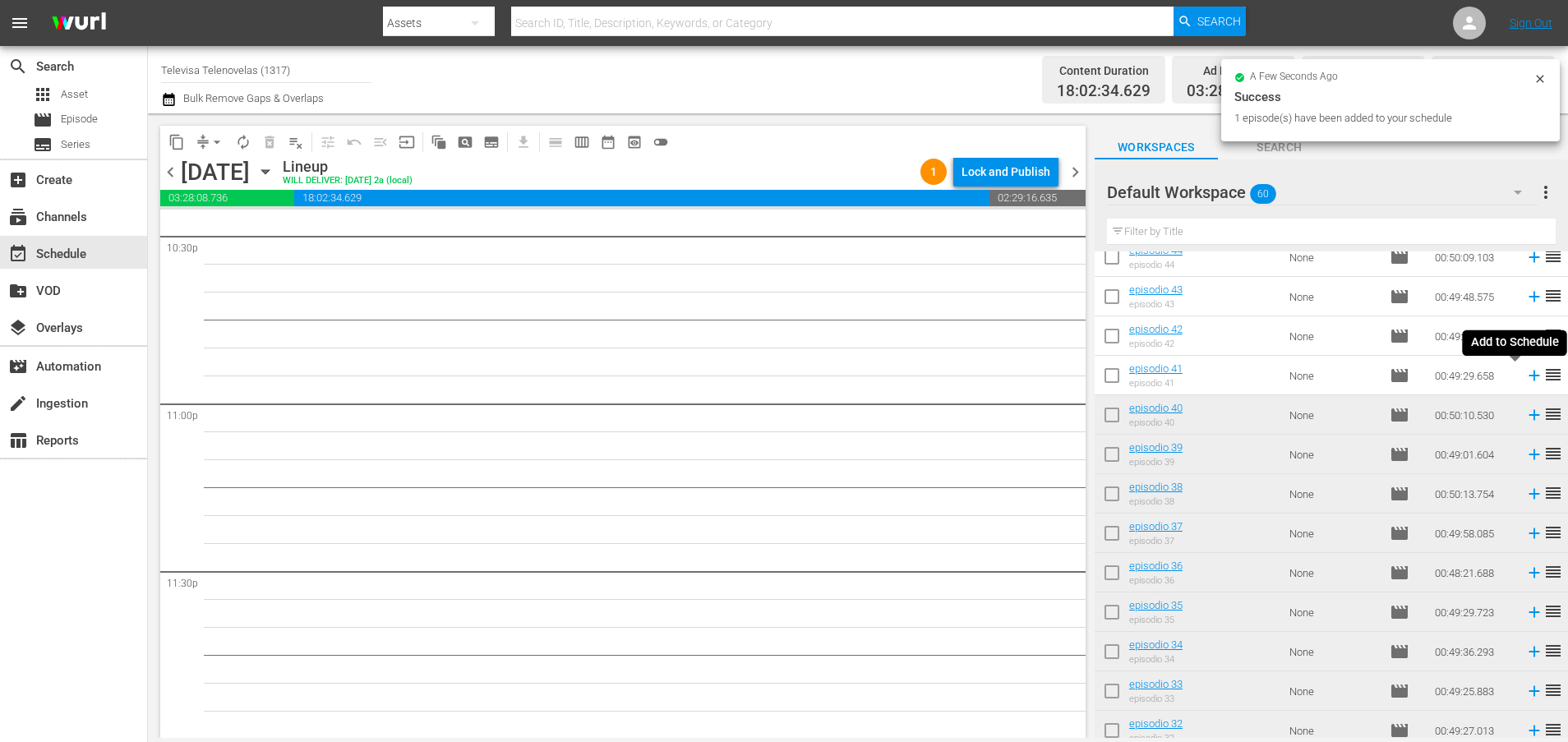
click at [1528, 377] on icon at bounding box center [1534, 376] width 11 height 11
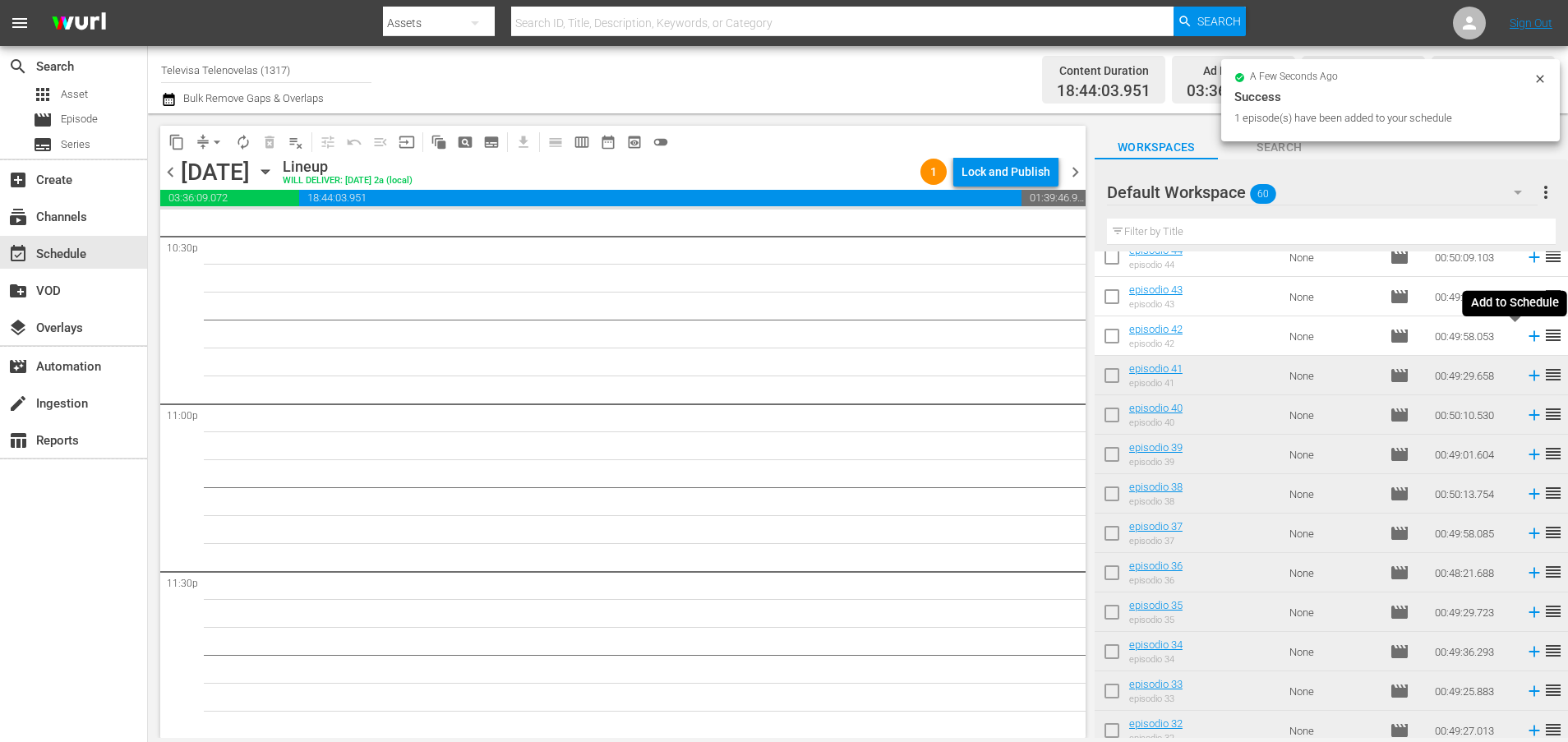
click at [1528, 336] on icon at bounding box center [1534, 337] width 11 height 11
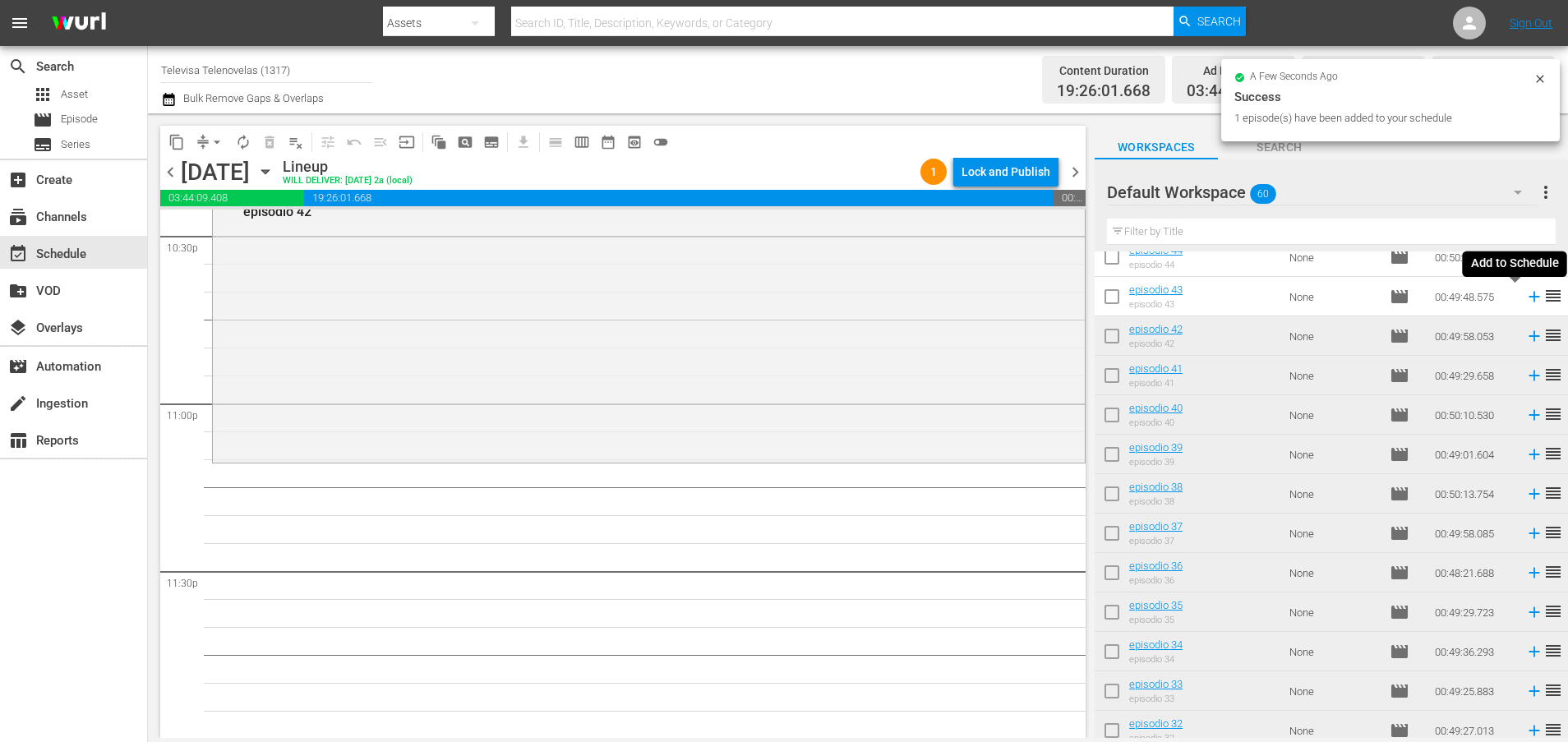
click at [1528, 298] on icon at bounding box center [1534, 297] width 11 height 11
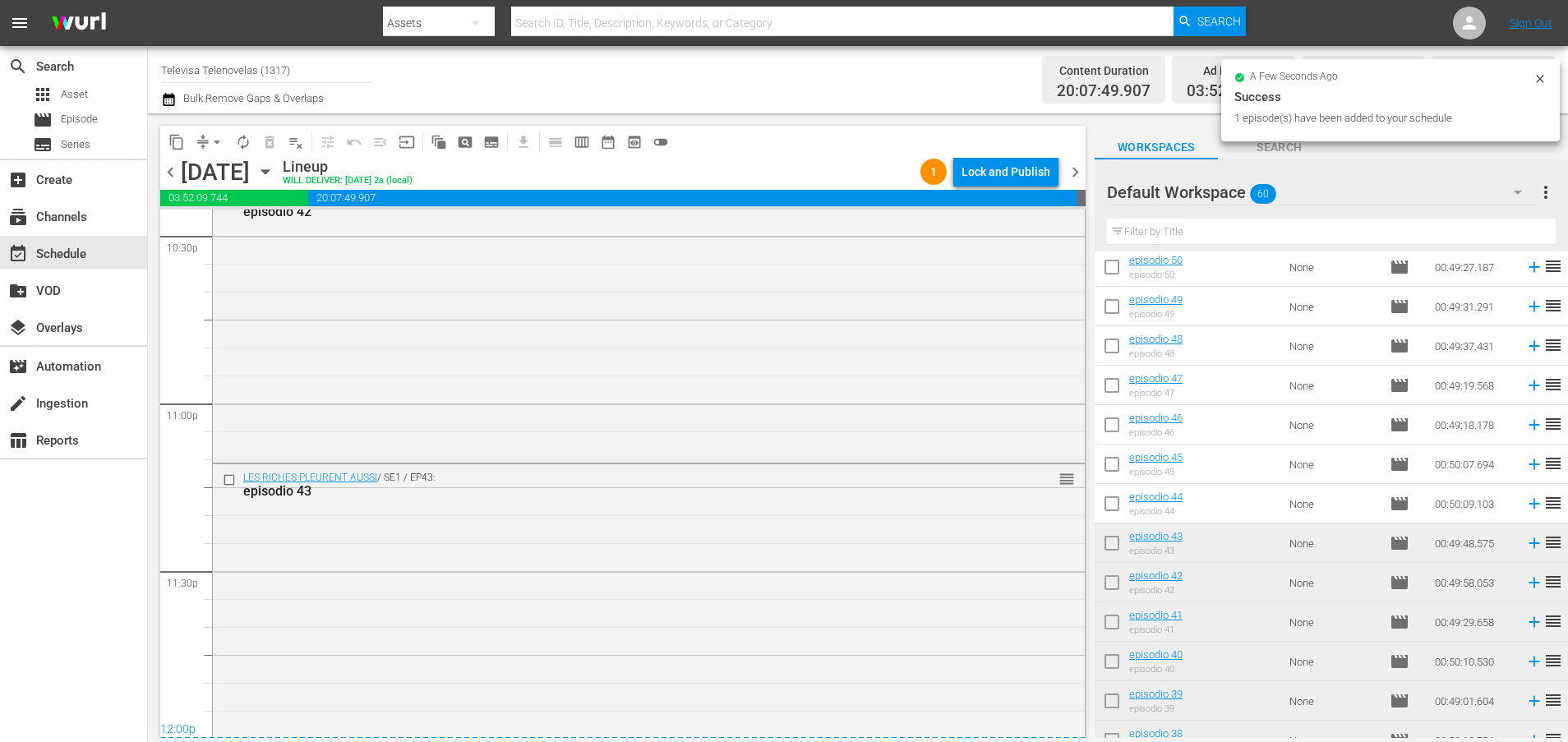
scroll to position [7519, 0]
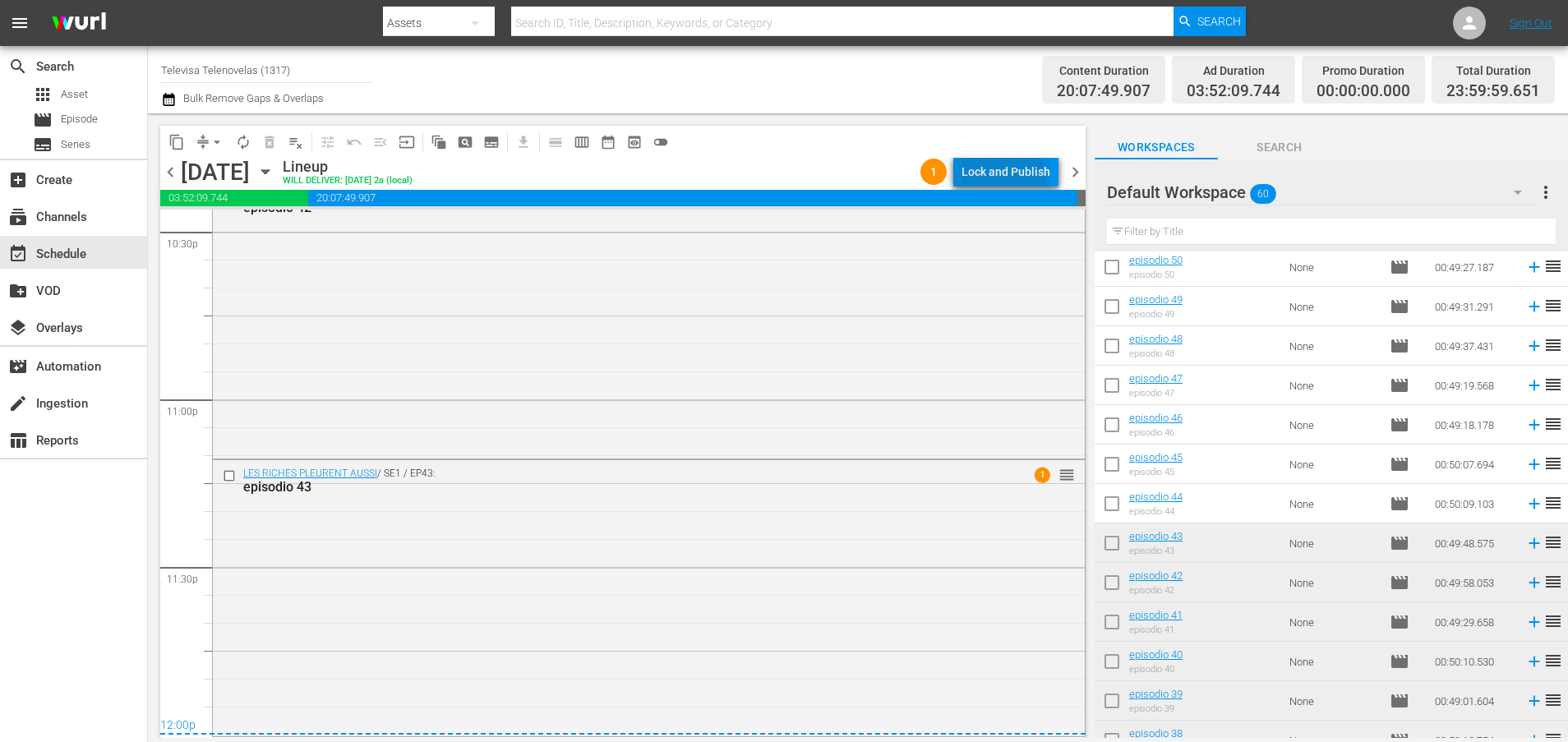
click at [1001, 178] on div "Lock and Publish" at bounding box center [1006, 172] width 88 height 30
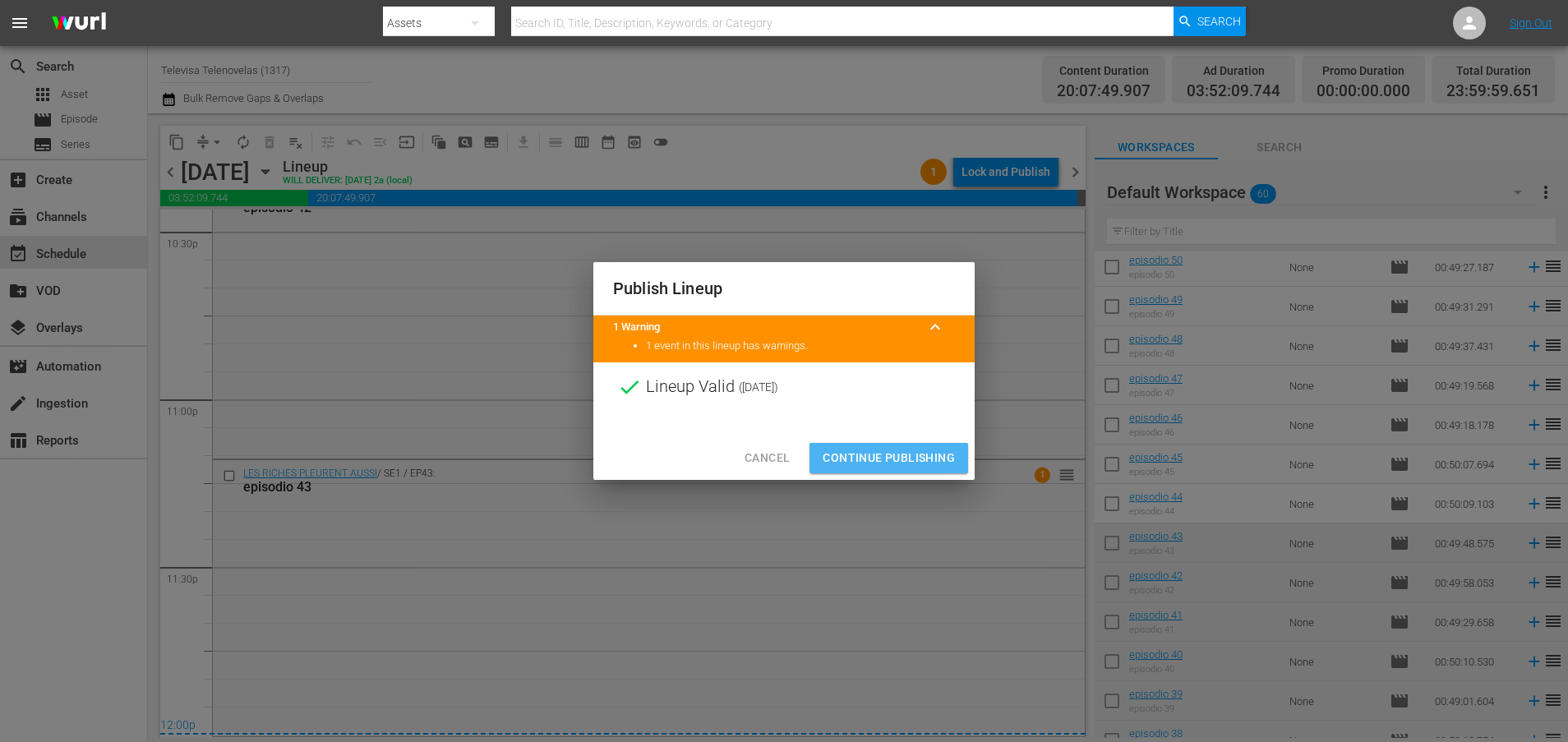
click at [897, 454] on span "Continue Publishing" at bounding box center [888, 458] width 133 height 21
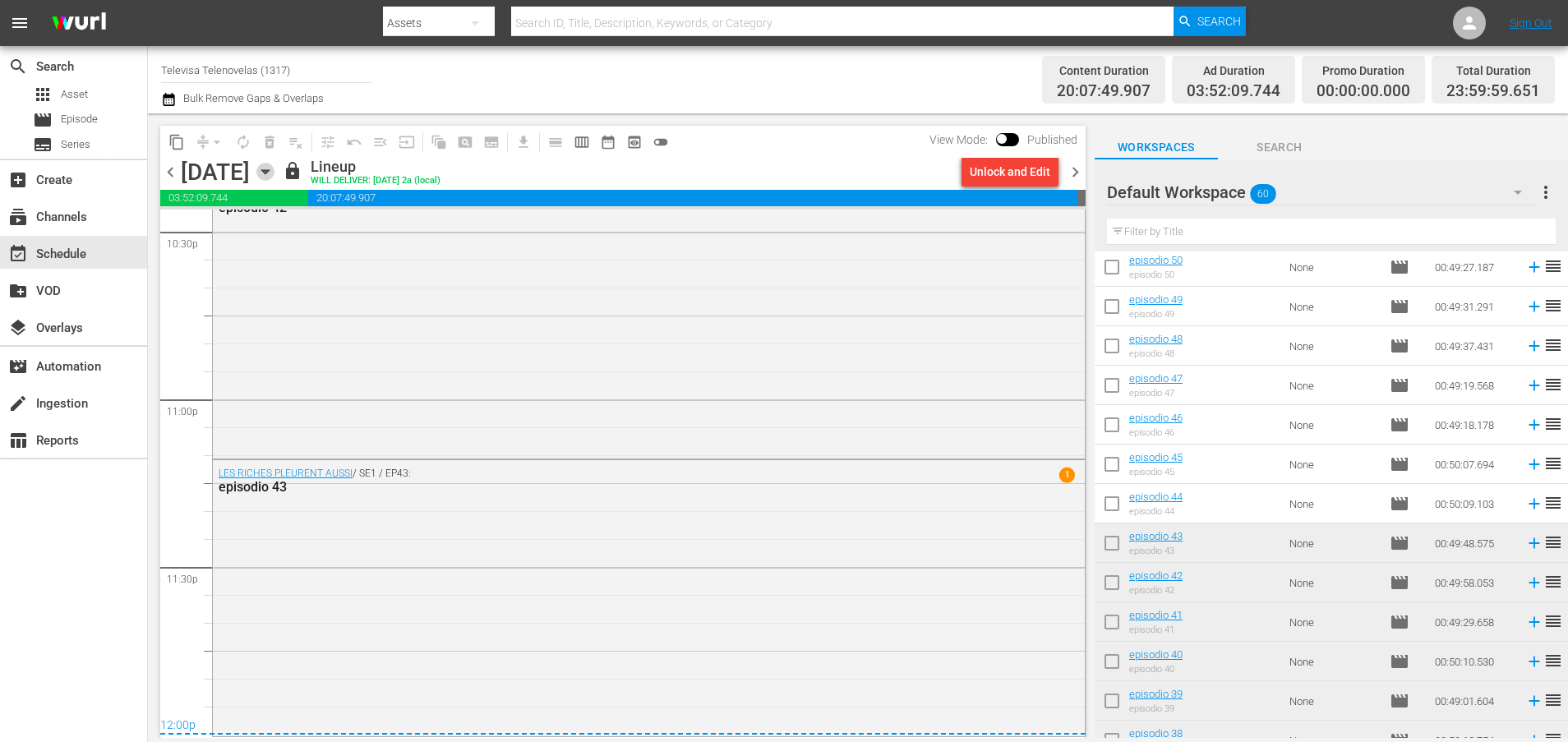
click at [269, 170] on icon "button" at bounding box center [264, 172] width 7 height 5
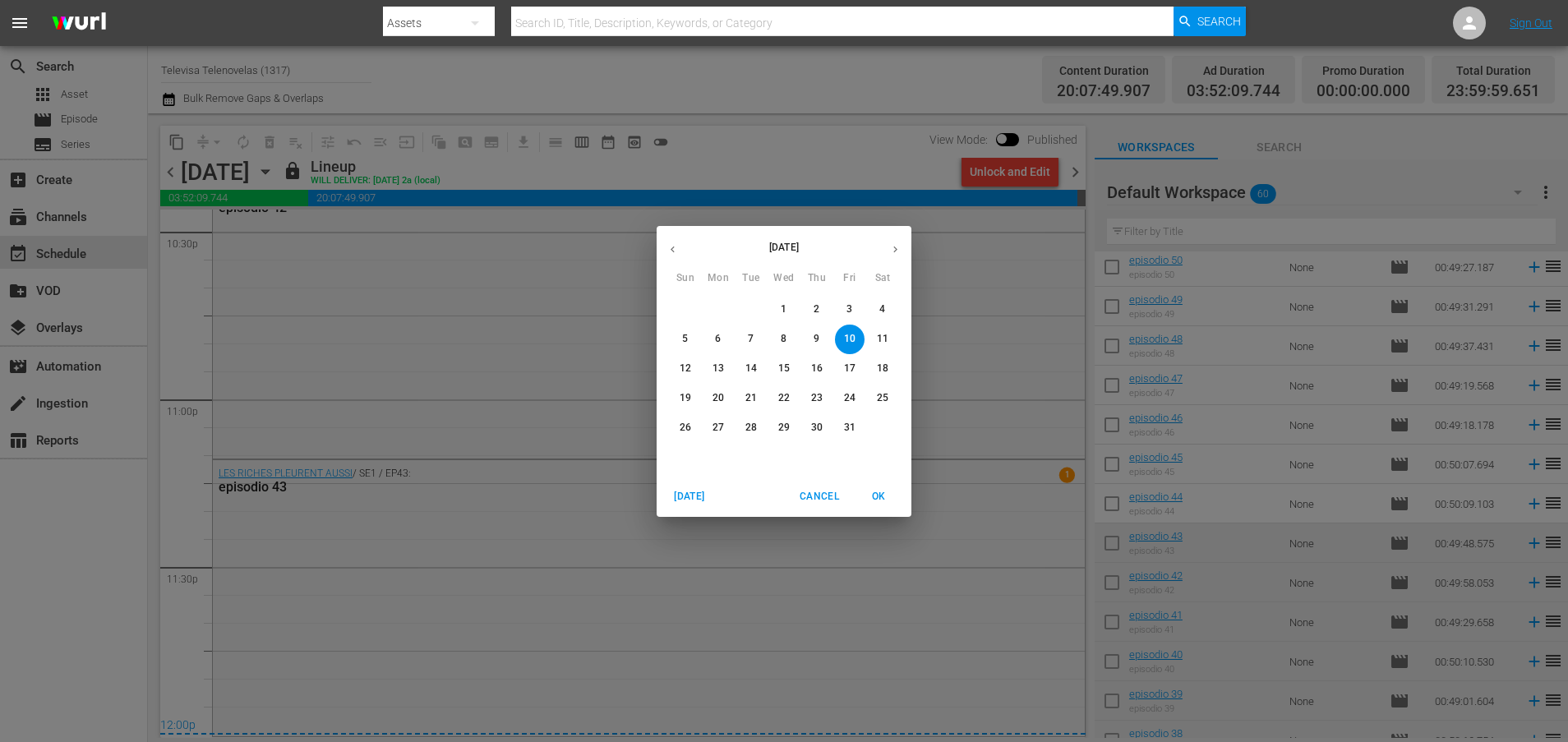
click at [885, 340] on p "11" at bounding box center [882, 339] width 12 height 14
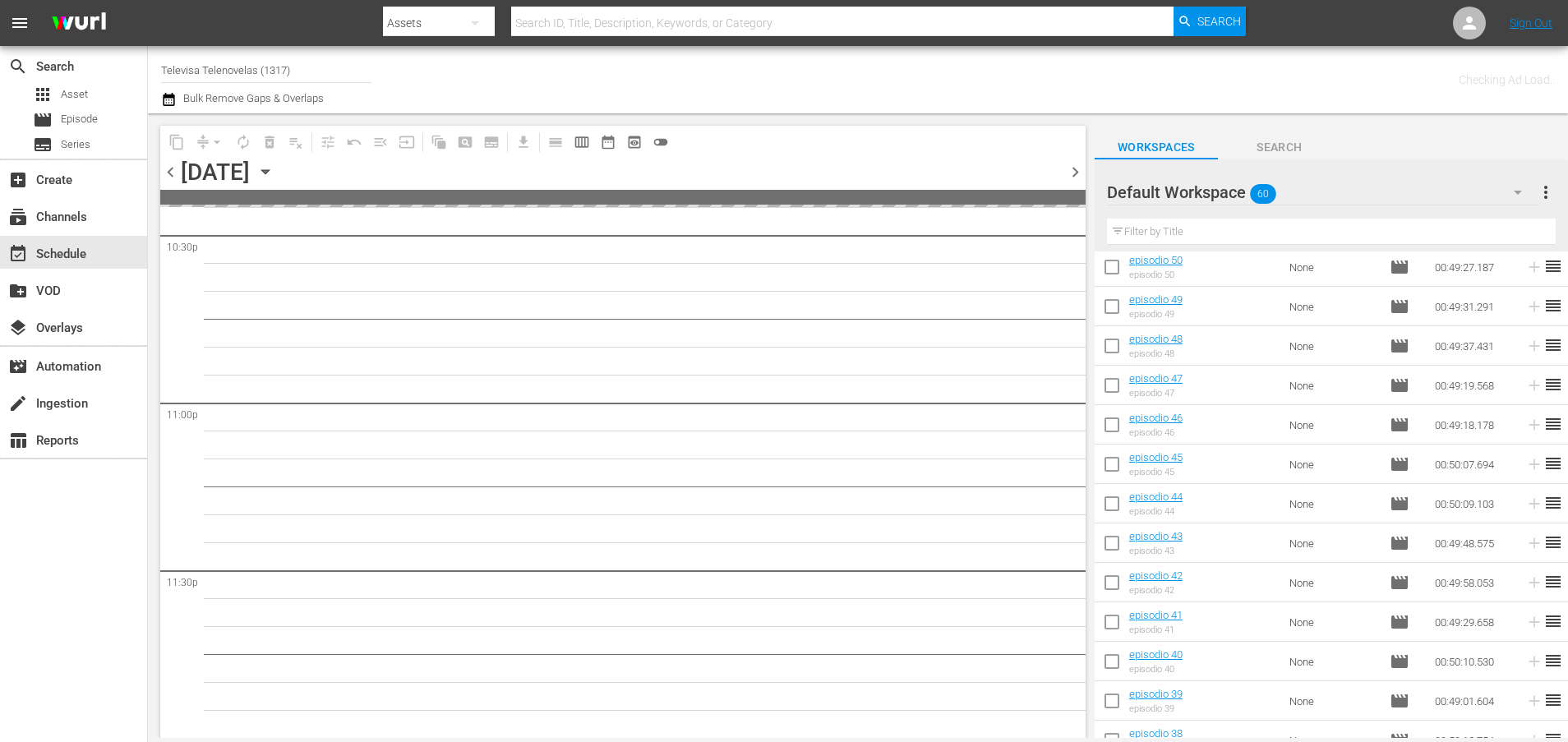
scroll to position [7515, 0]
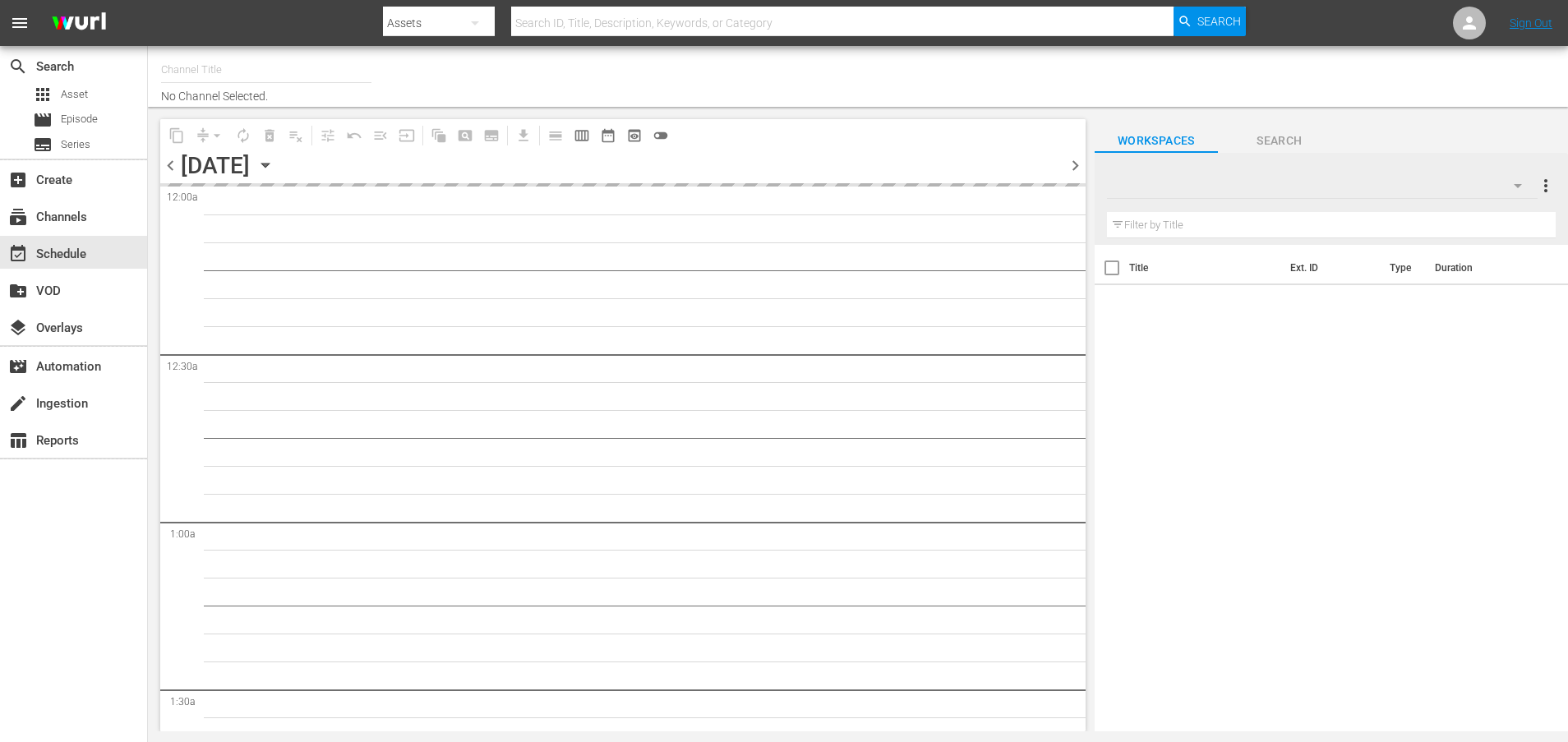
type input "Televisa Telenovelas (1317)"
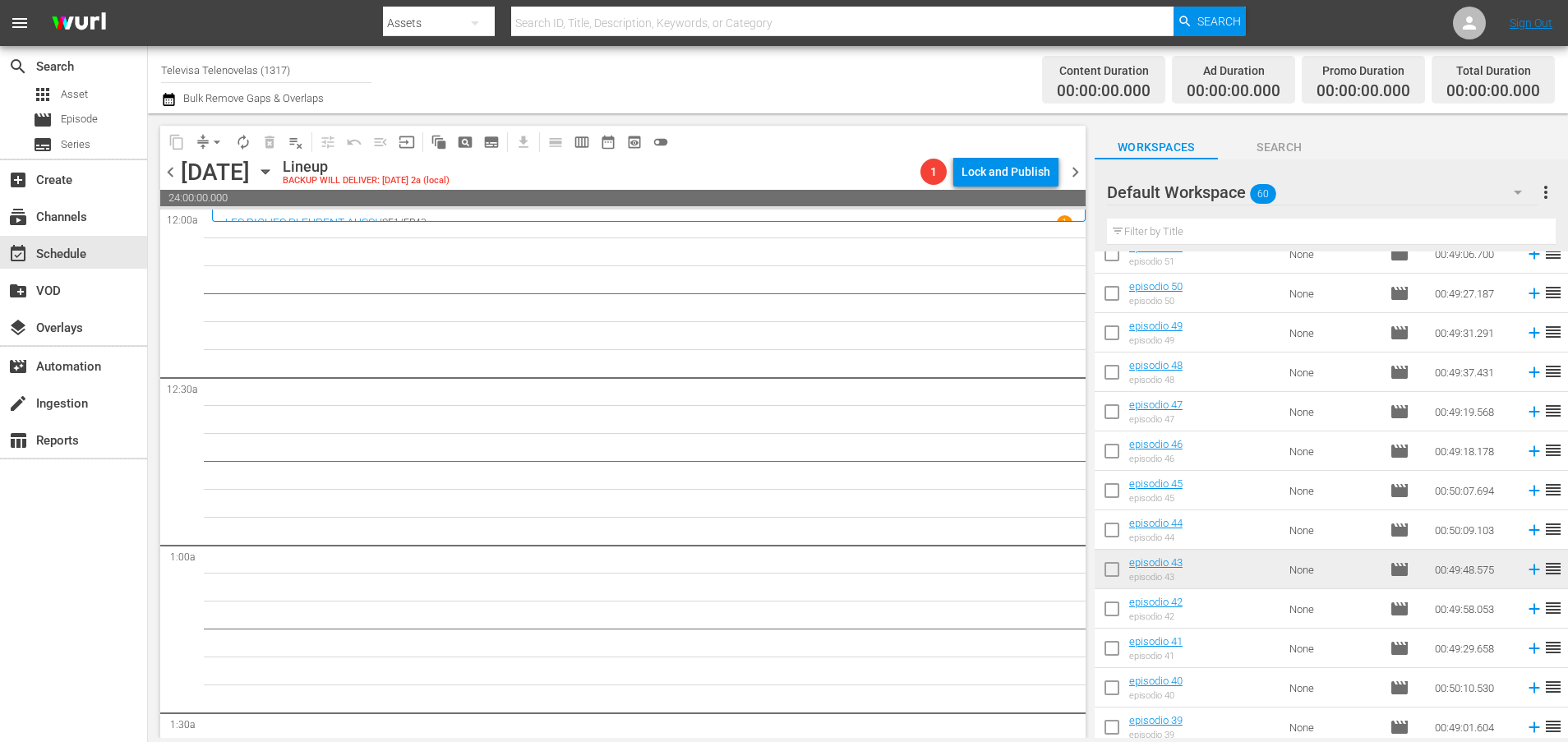
scroll to position [404, 0]
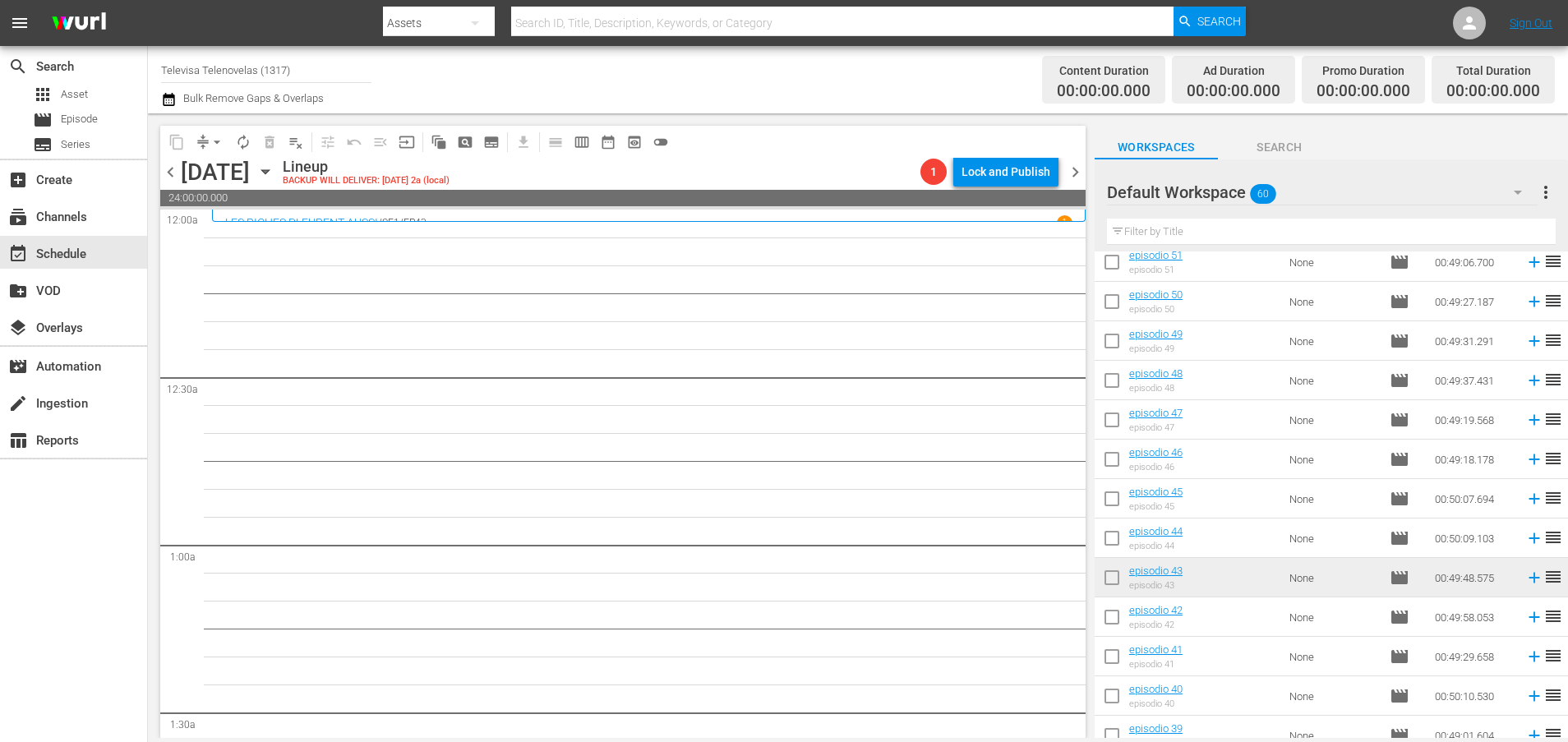
click at [1525, 543] on icon at bounding box center [1534, 538] width 18 height 18
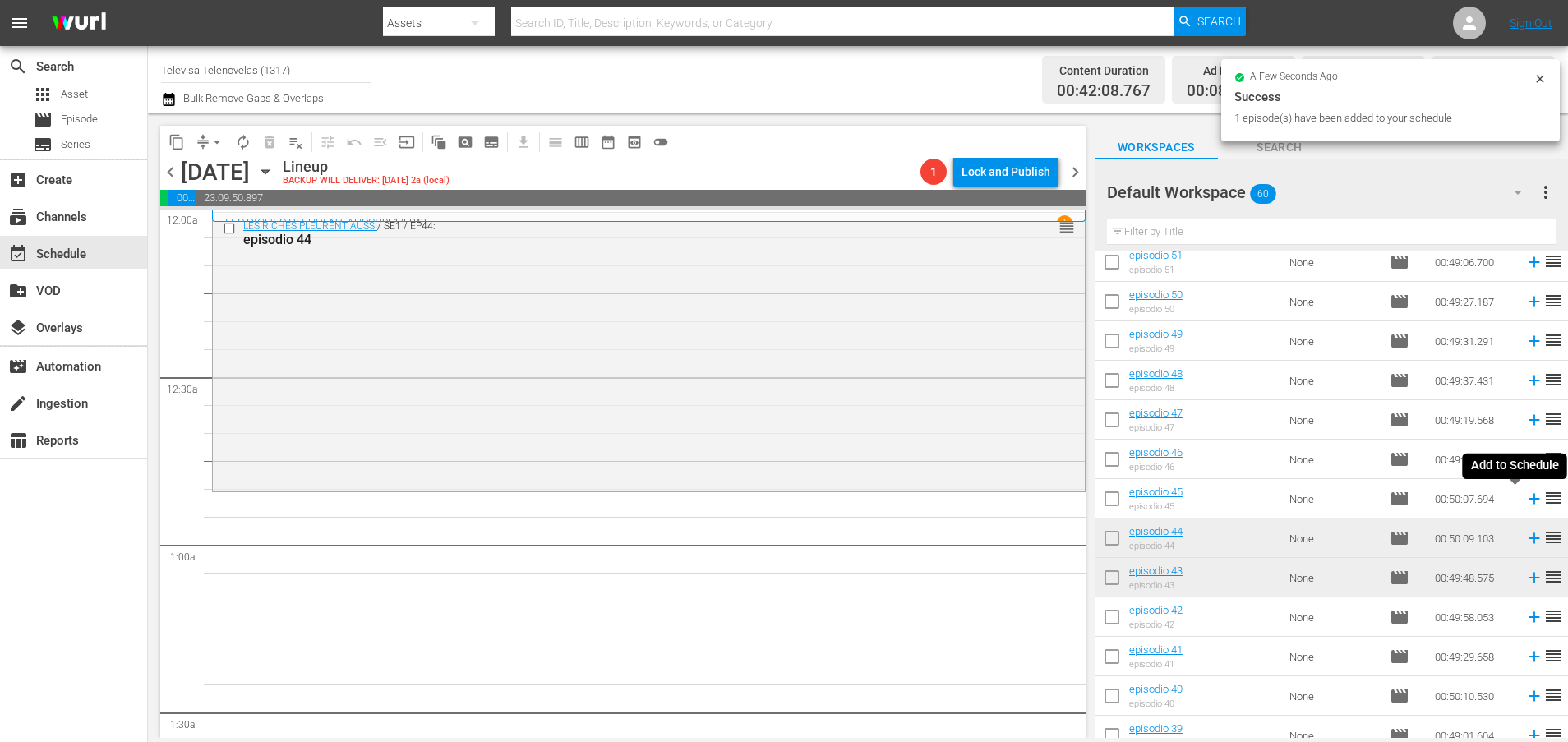
click at [1525, 500] on icon at bounding box center [1534, 498] width 18 height 18
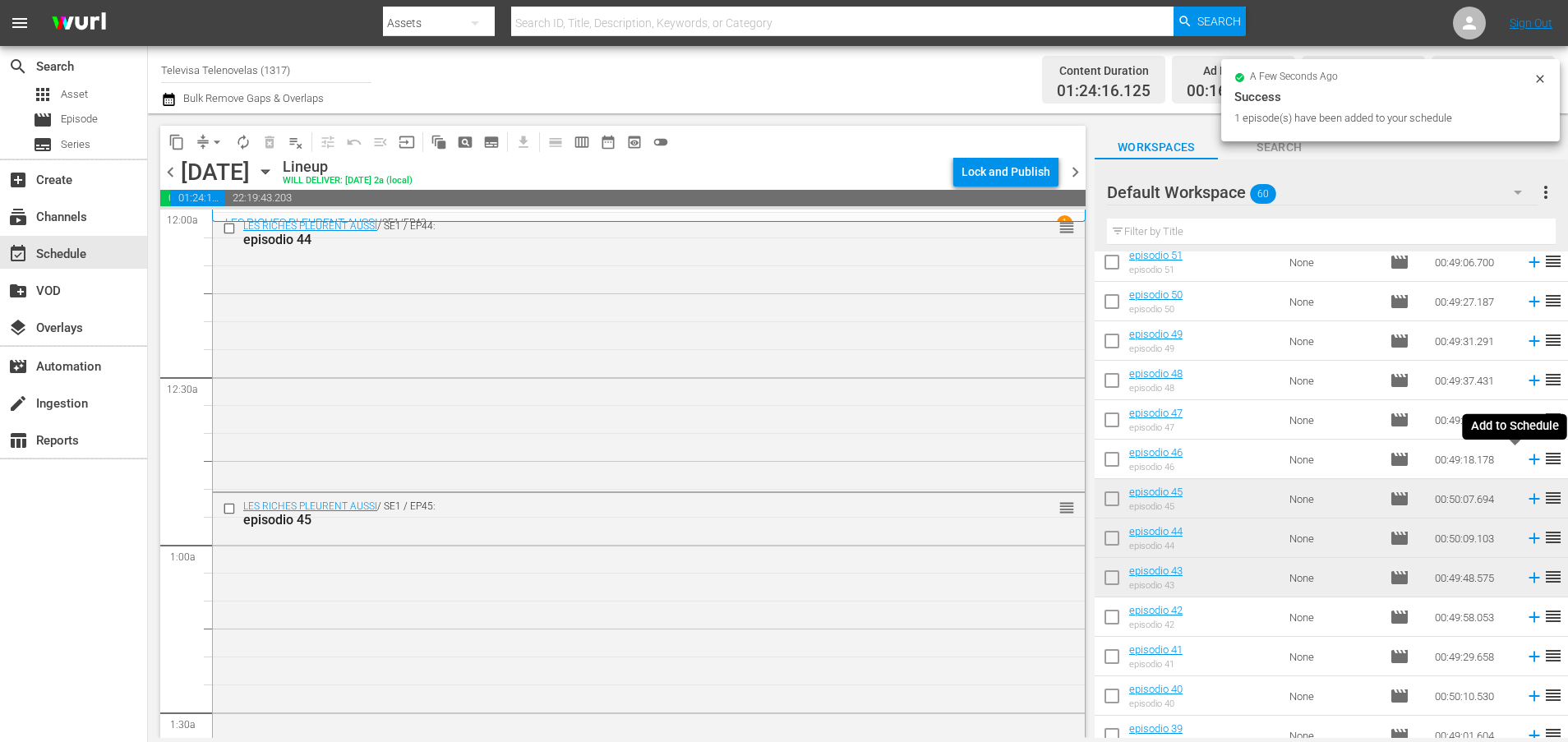
click at [1528, 463] on icon at bounding box center [1534, 459] width 11 height 11
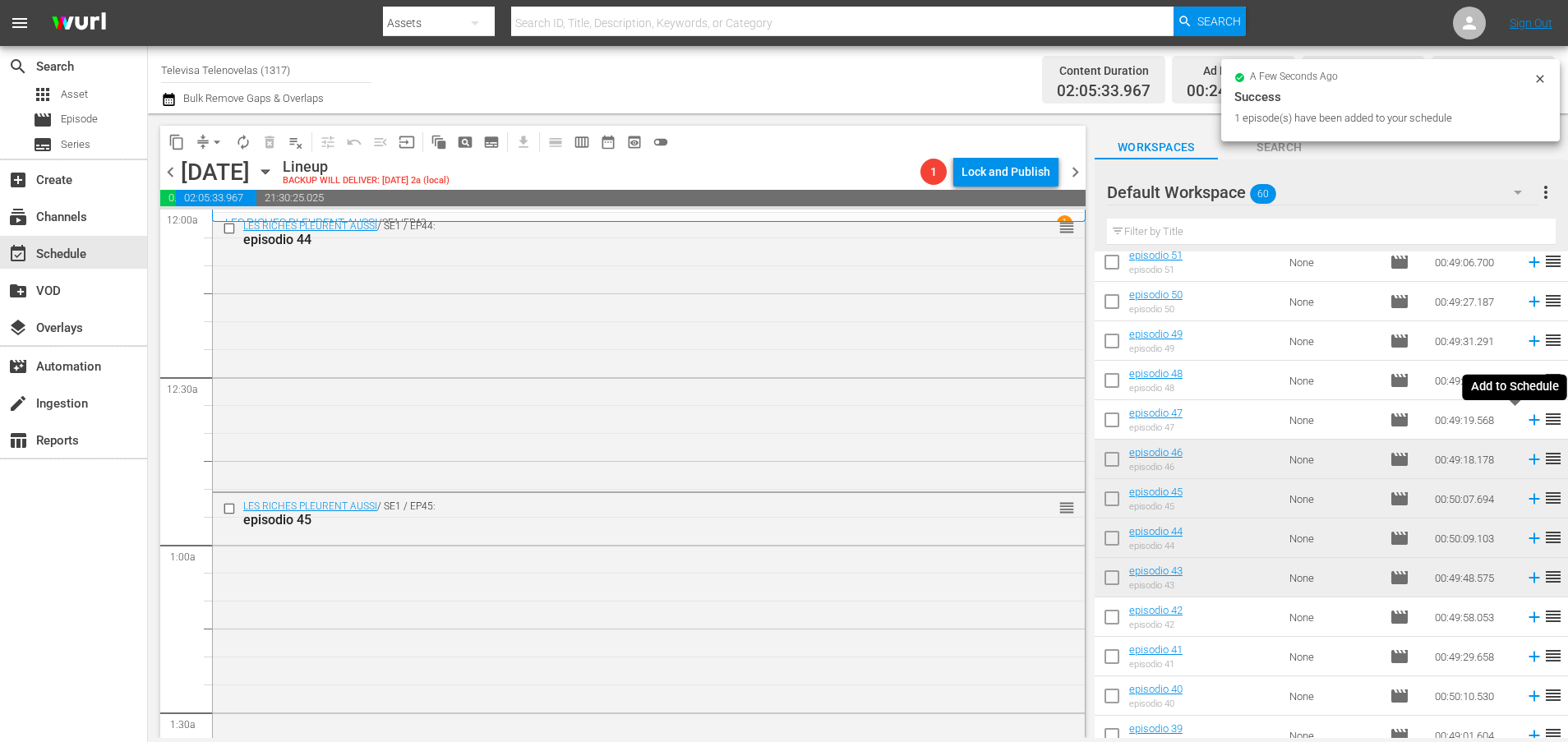
click at [1528, 422] on icon at bounding box center [1534, 421] width 11 height 11
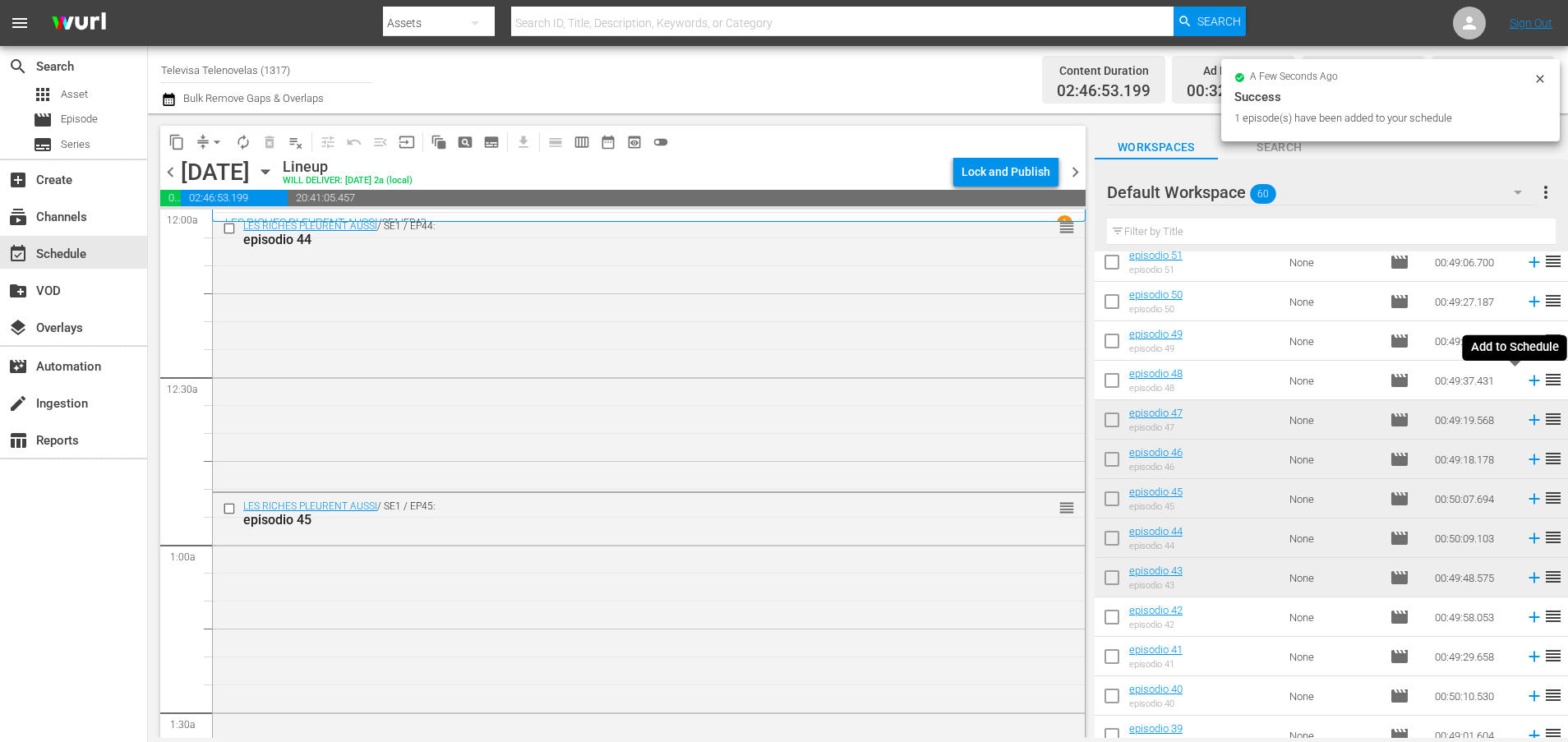
click at [1528, 383] on icon at bounding box center [1534, 381] width 11 height 11
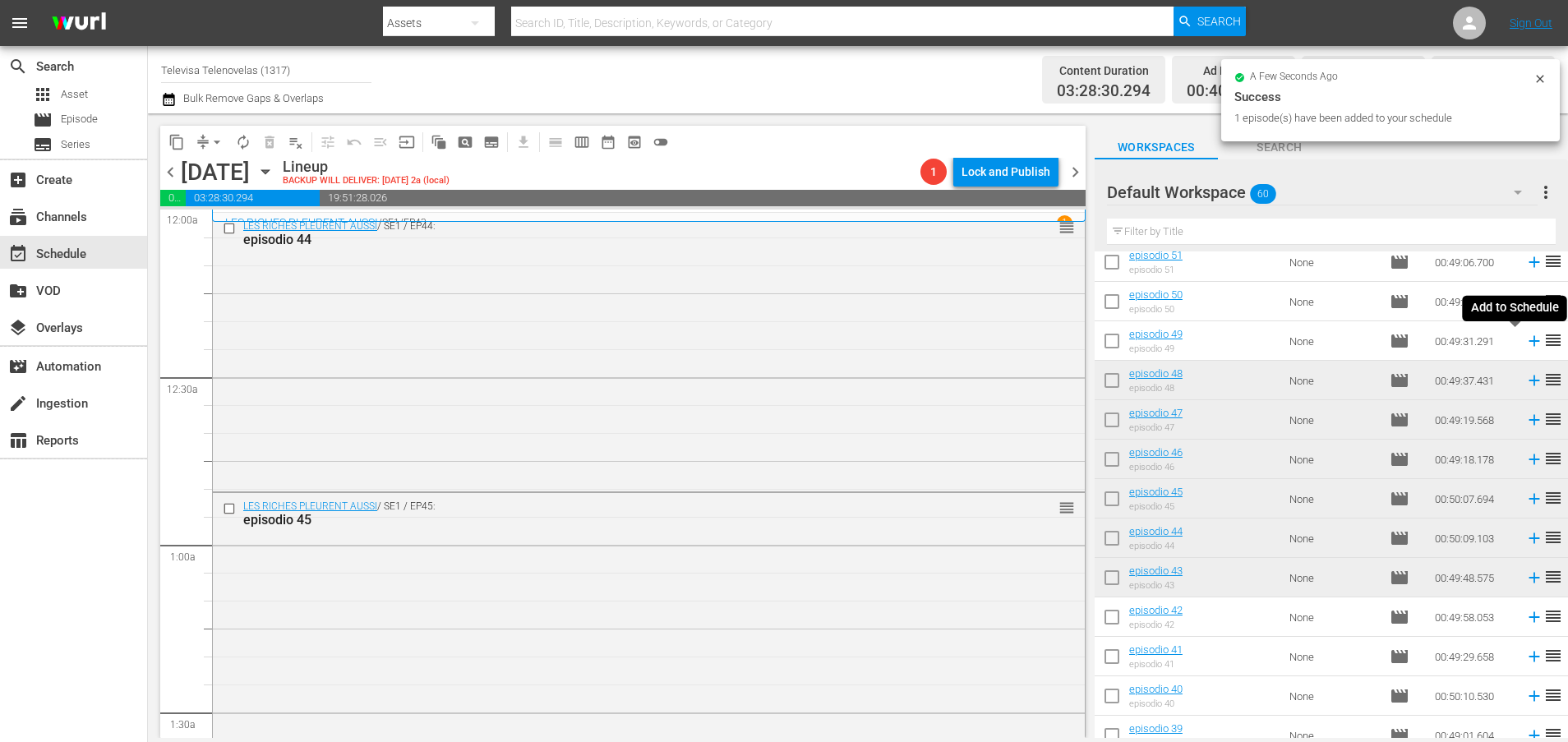
click at [1525, 343] on icon at bounding box center [1534, 341] width 18 height 18
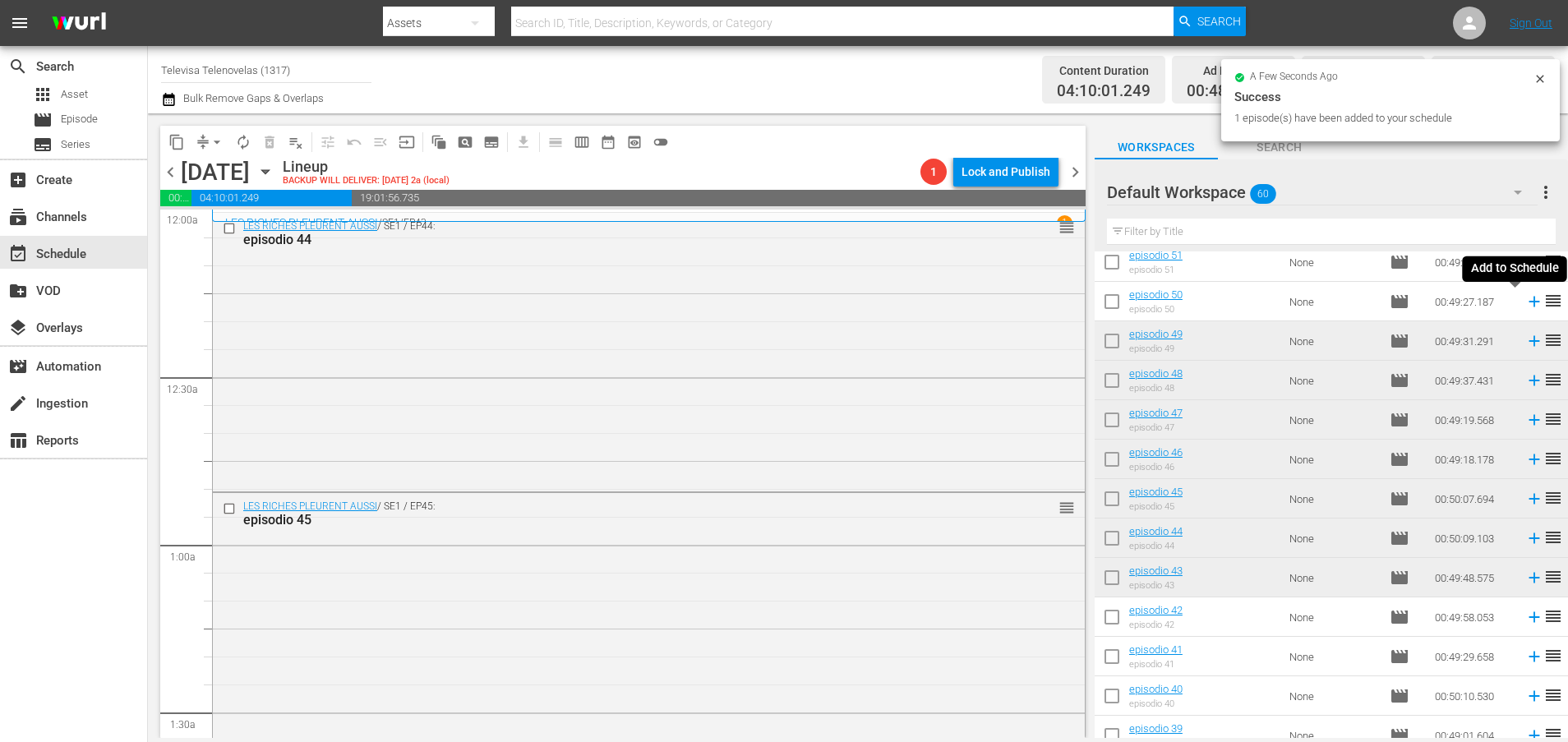
click at [1528, 304] on icon at bounding box center [1534, 302] width 11 height 11
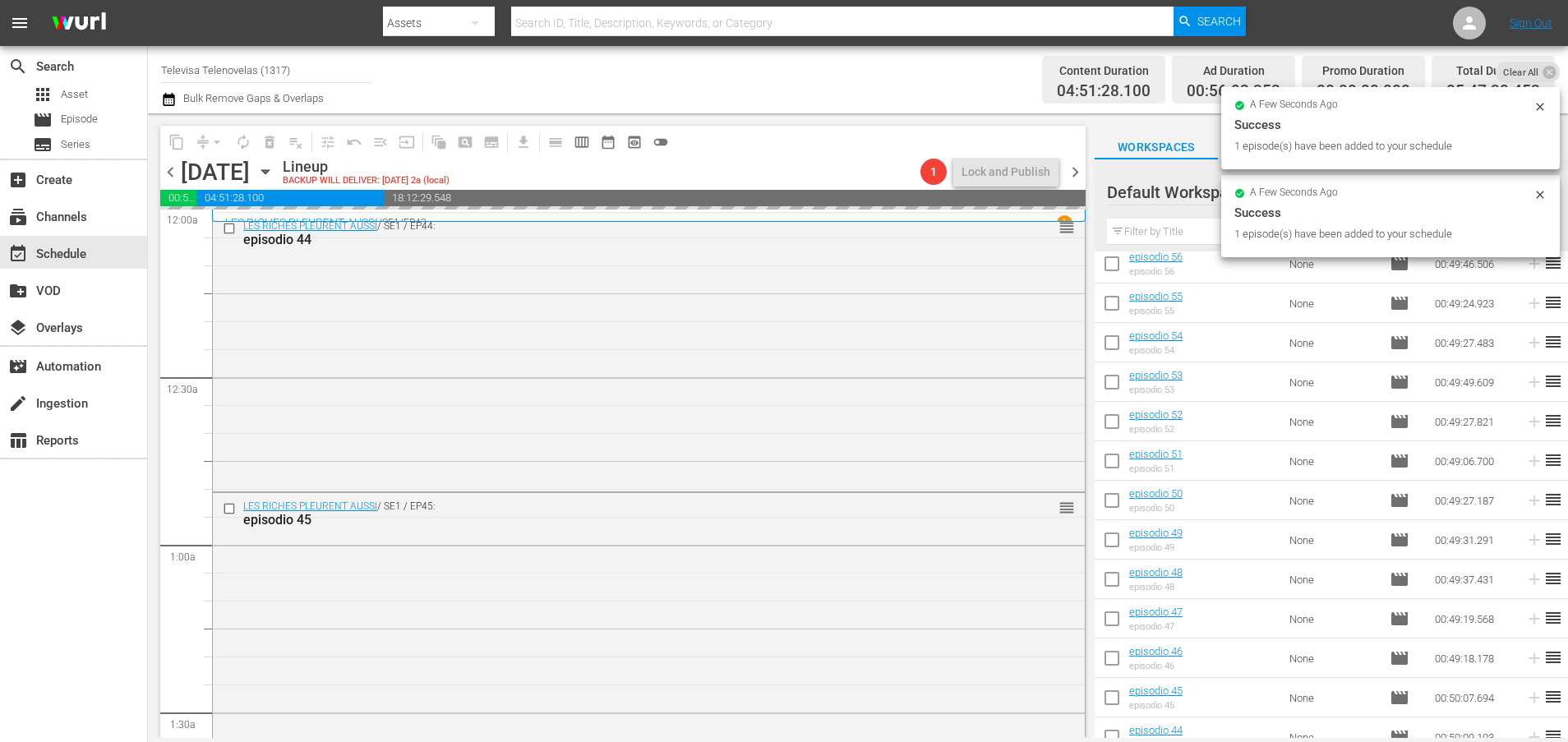
scroll to position [158, 0]
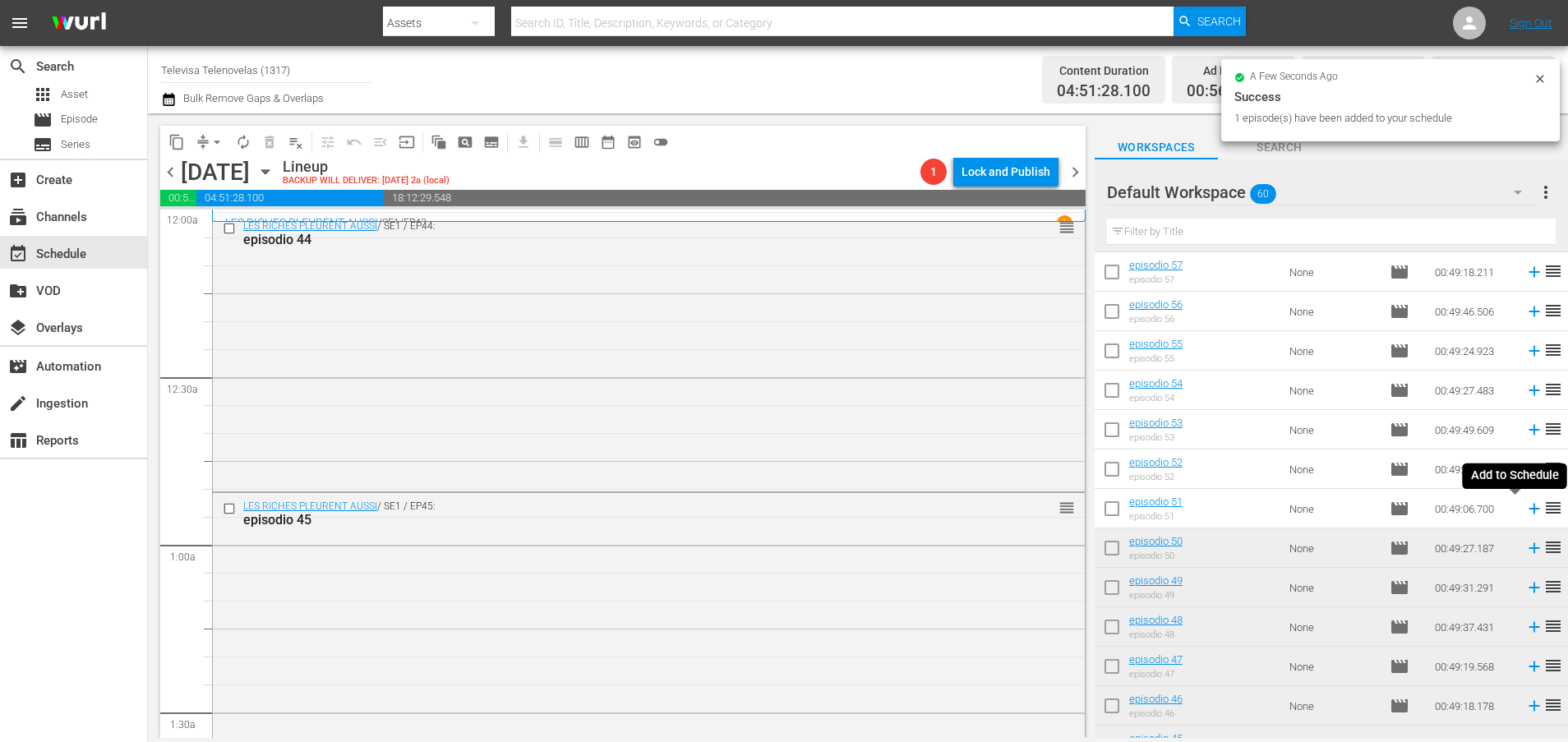
click at [1525, 511] on icon at bounding box center [1534, 508] width 18 height 18
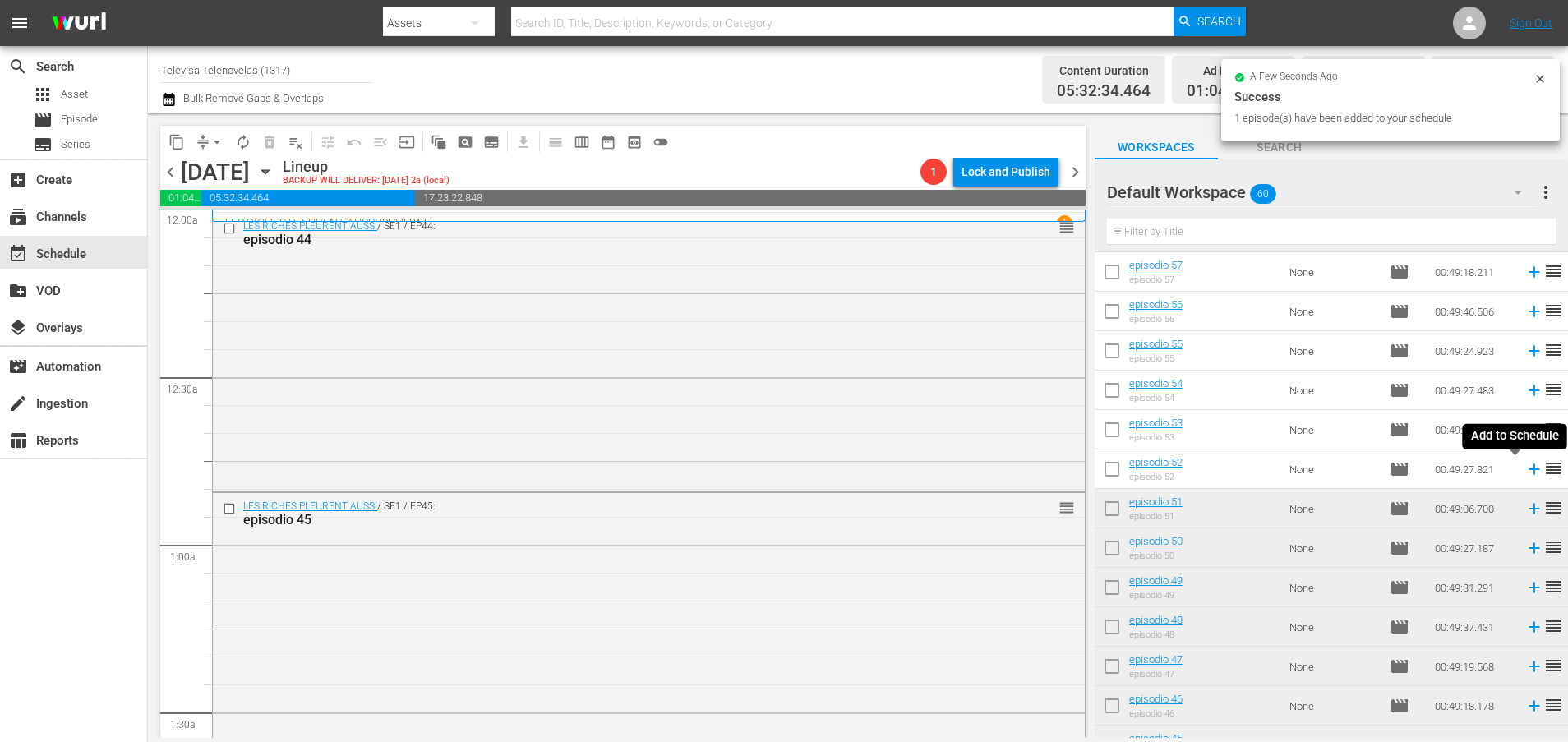
click at [1528, 474] on icon at bounding box center [1534, 469] width 11 height 11
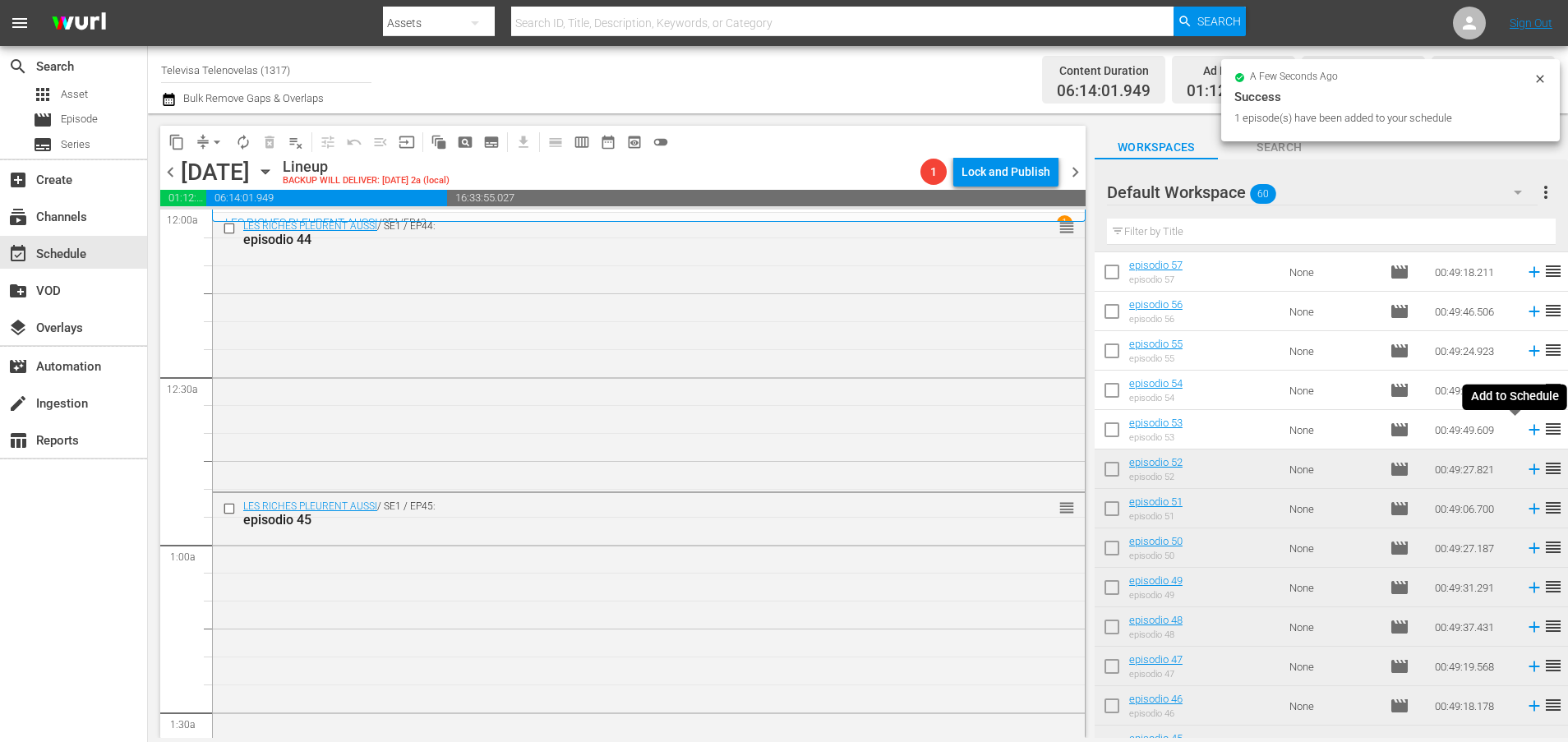
click at [1528, 432] on icon at bounding box center [1534, 431] width 11 height 11
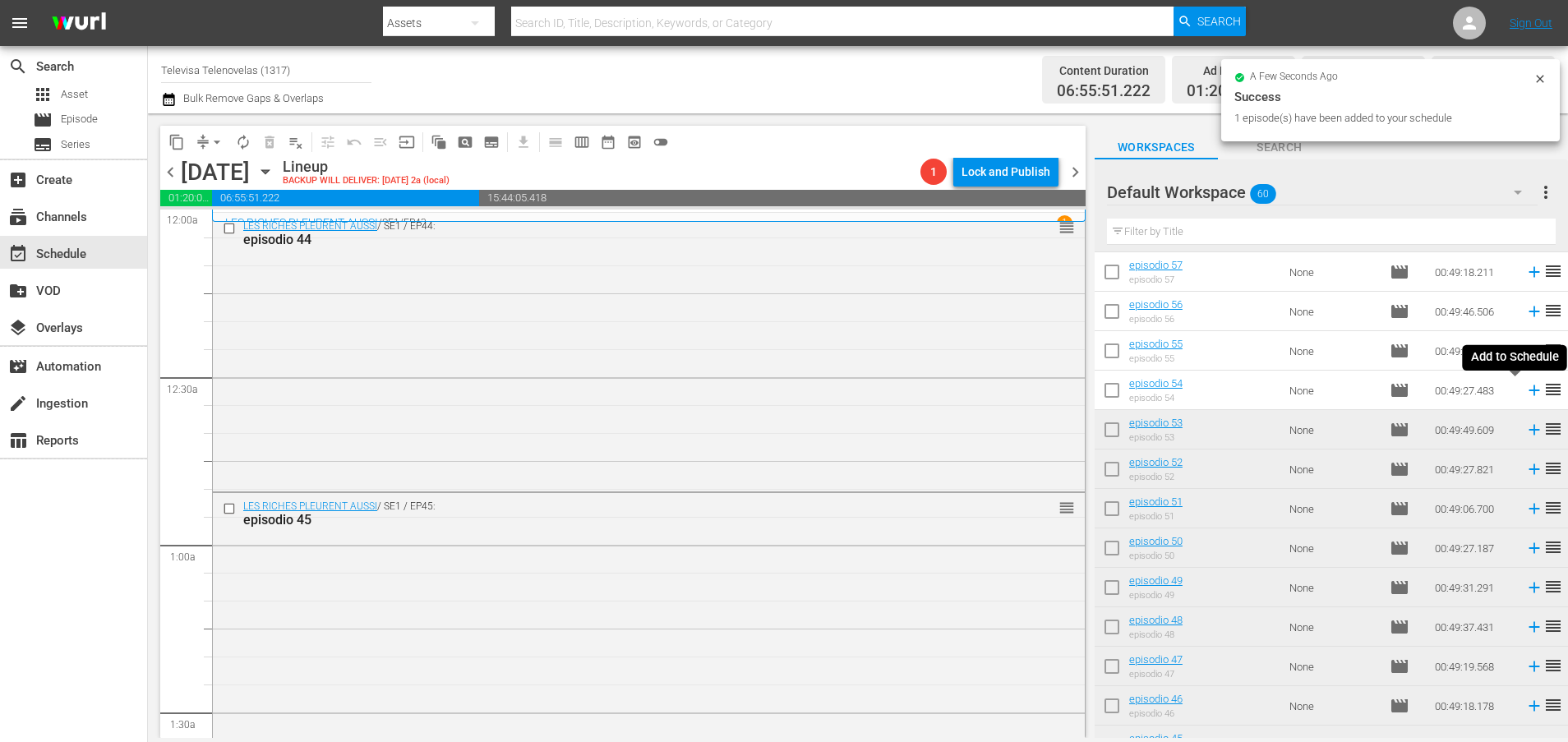
click at [1528, 392] on icon at bounding box center [1534, 391] width 11 height 11
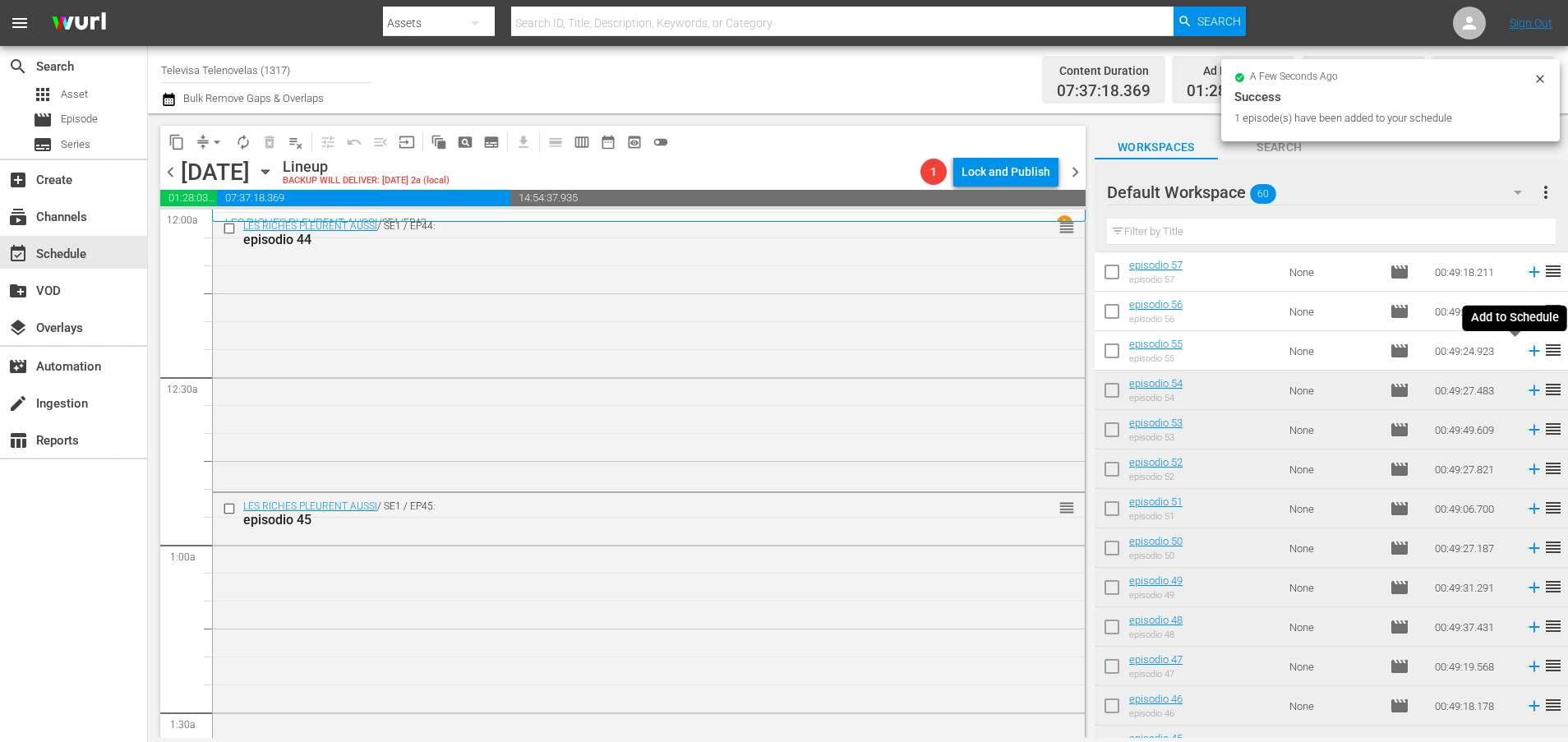
click at [1528, 352] on icon at bounding box center [1534, 351] width 11 height 11
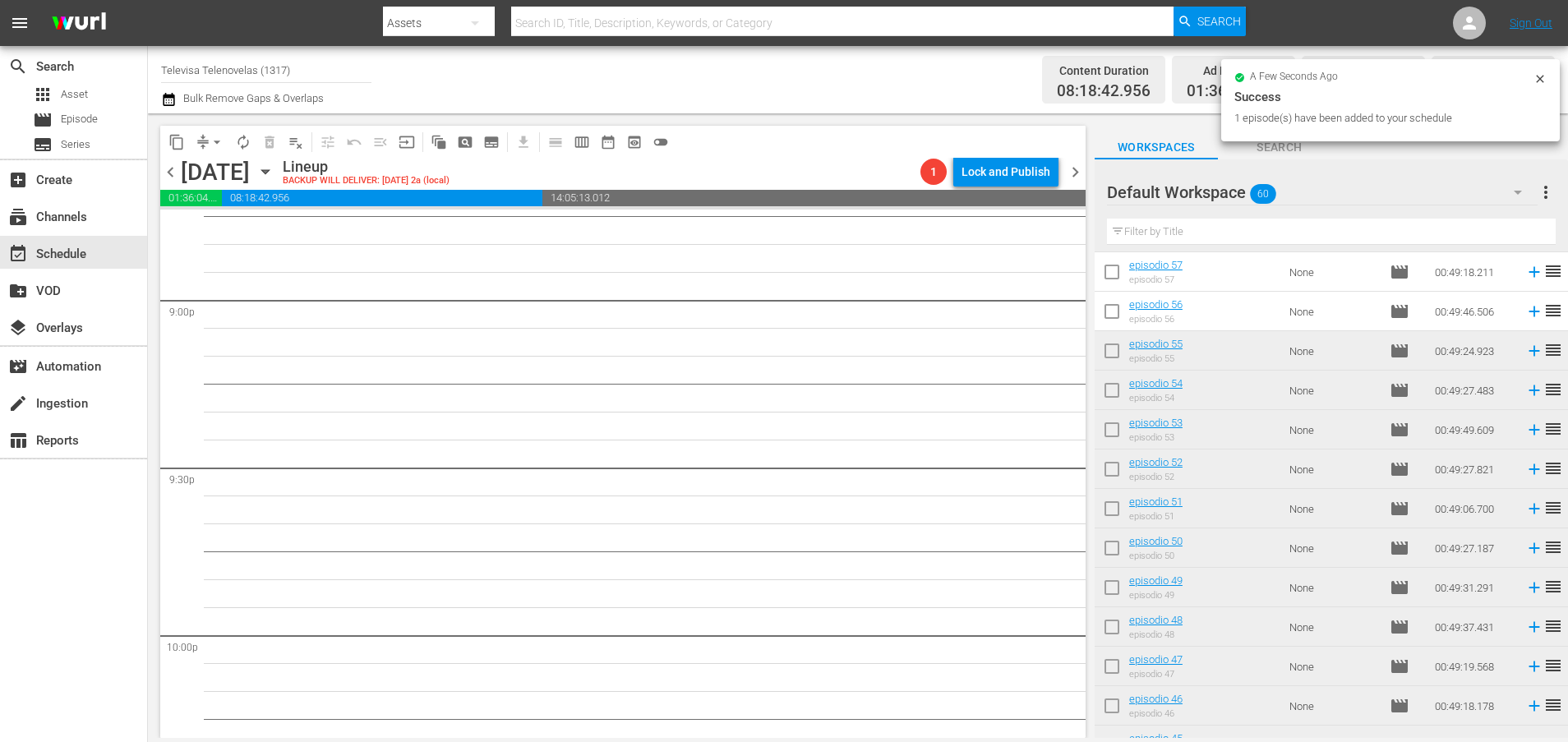
scroll to position [7516, 0]
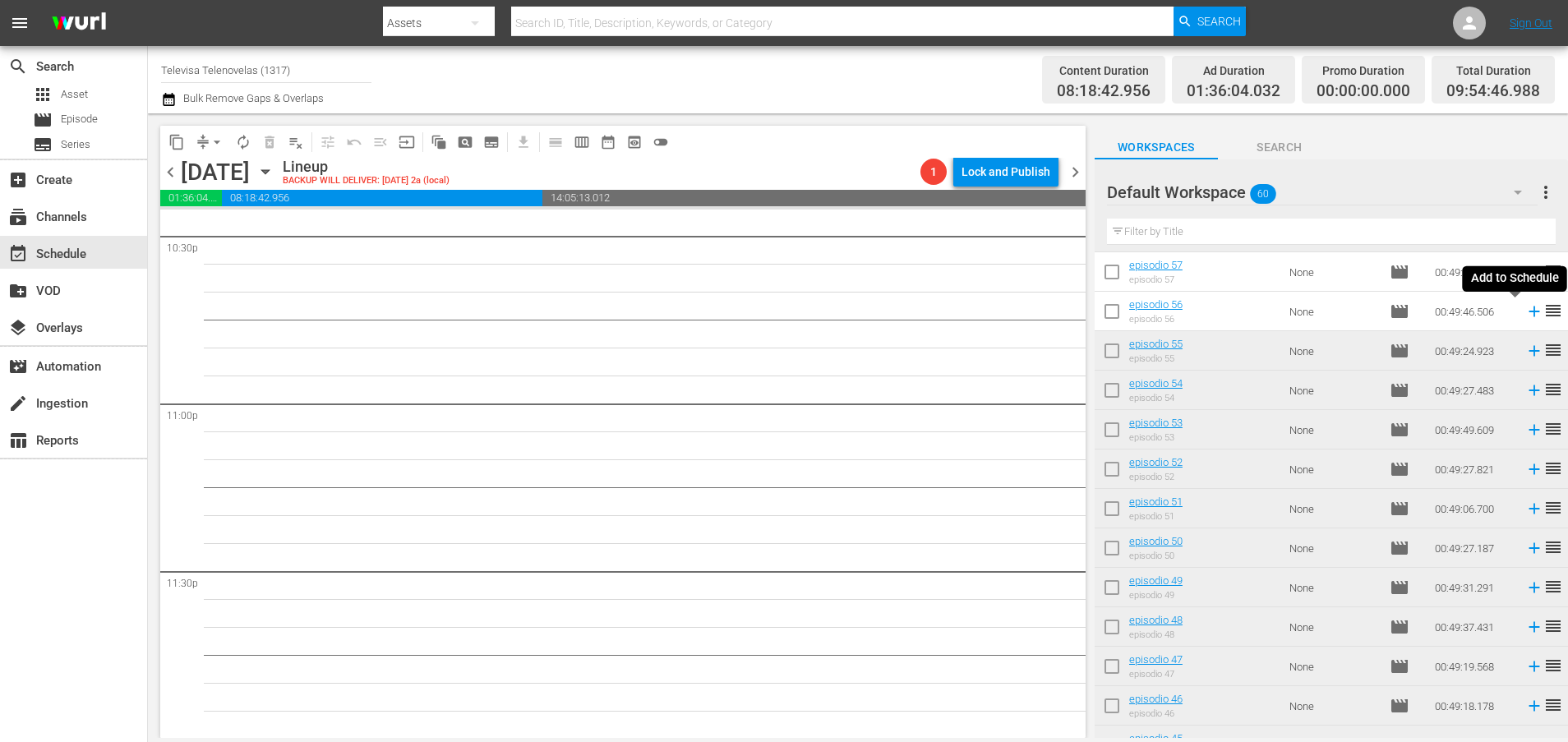
drag, startPoint x: 1512, startPoint y: 311, endPoint x: 1522, endPoint y: 346, distance: 36.4
click at [1525, 311] on icon at bounding box center [1534, 311] width 18 height 18
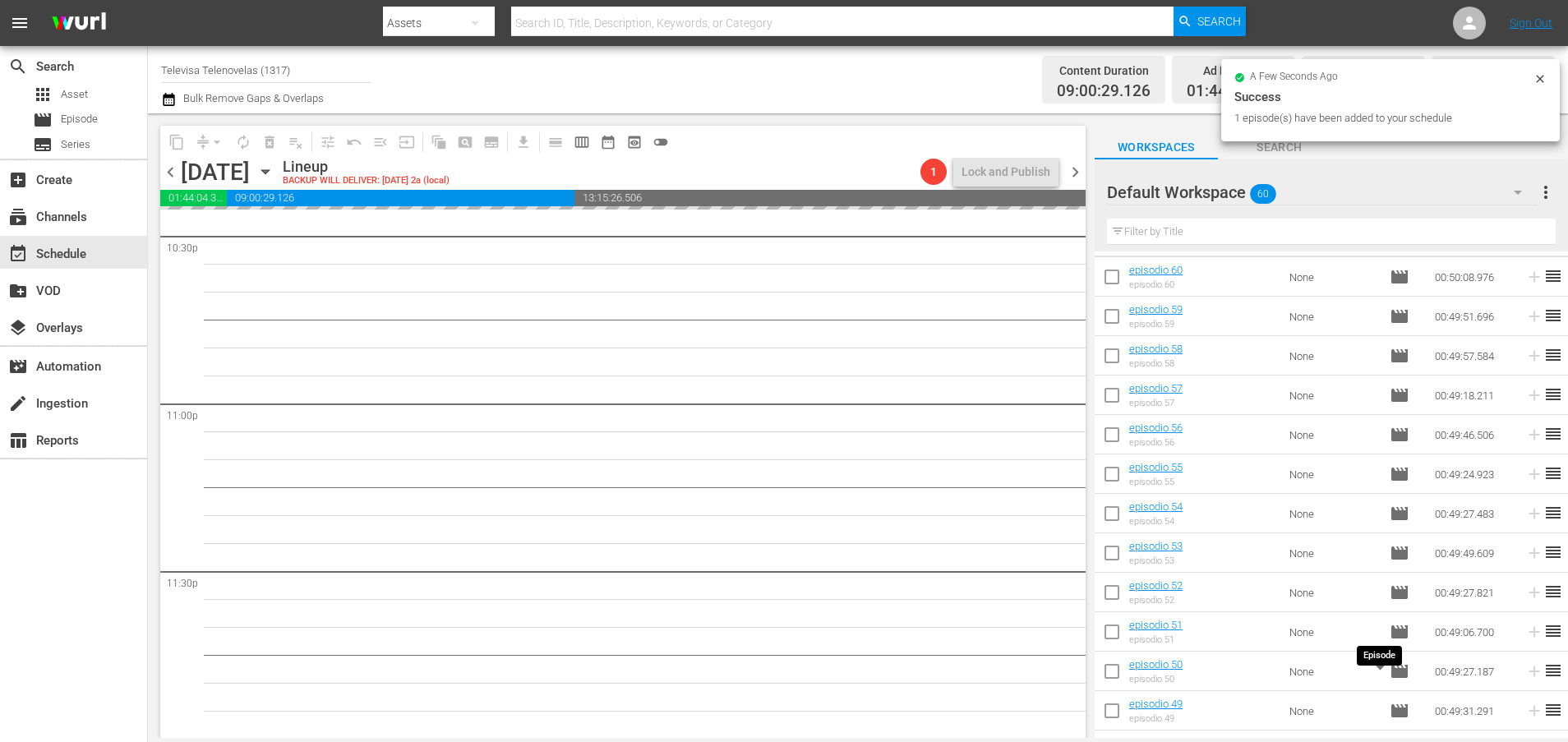
scroll to position [0, 0]
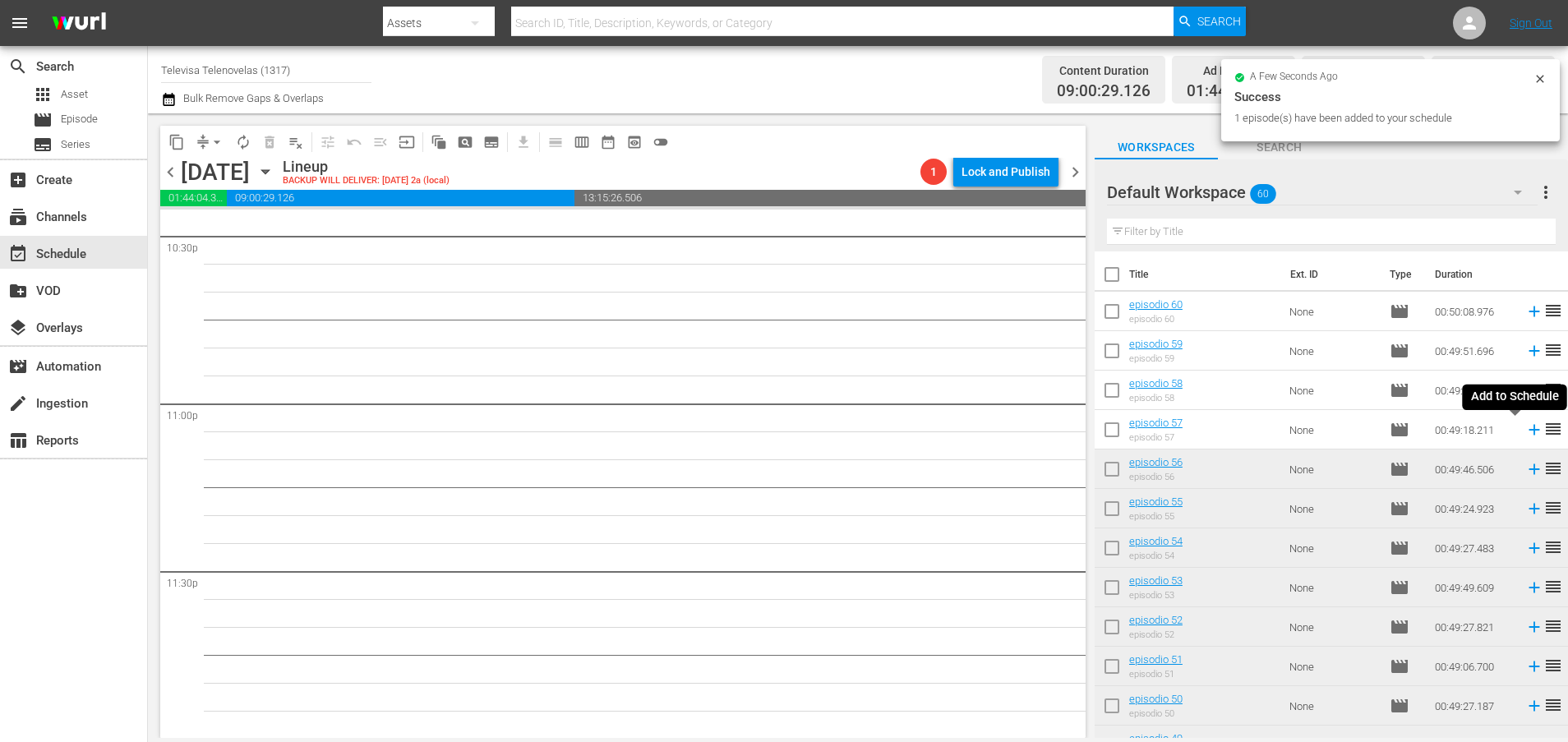
click at [1528, 431] on icon at bounding box center [1534, 431] width 11 height 11
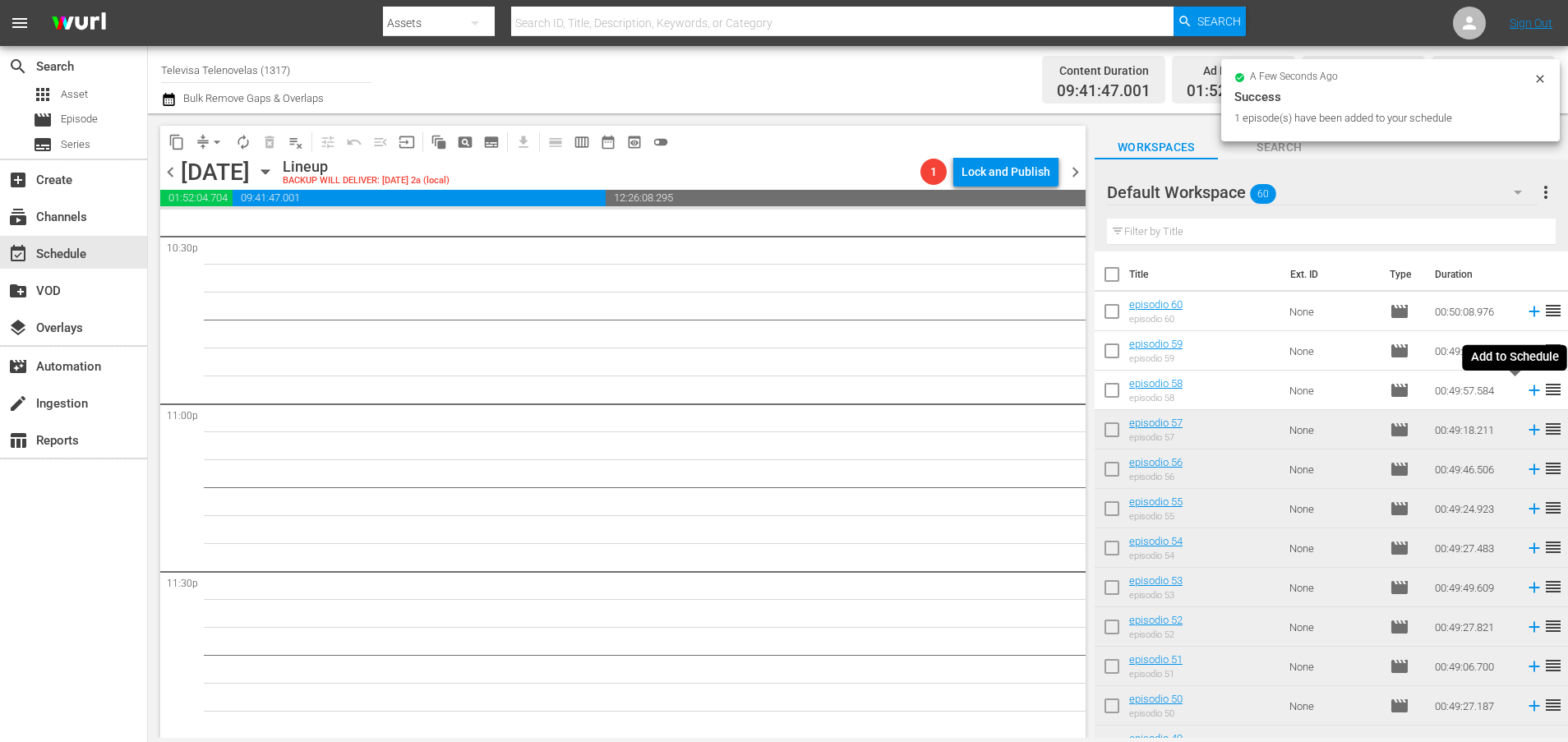
click at [1528, 392] on icon at bounding box center [1534, 391] width 11 height 11
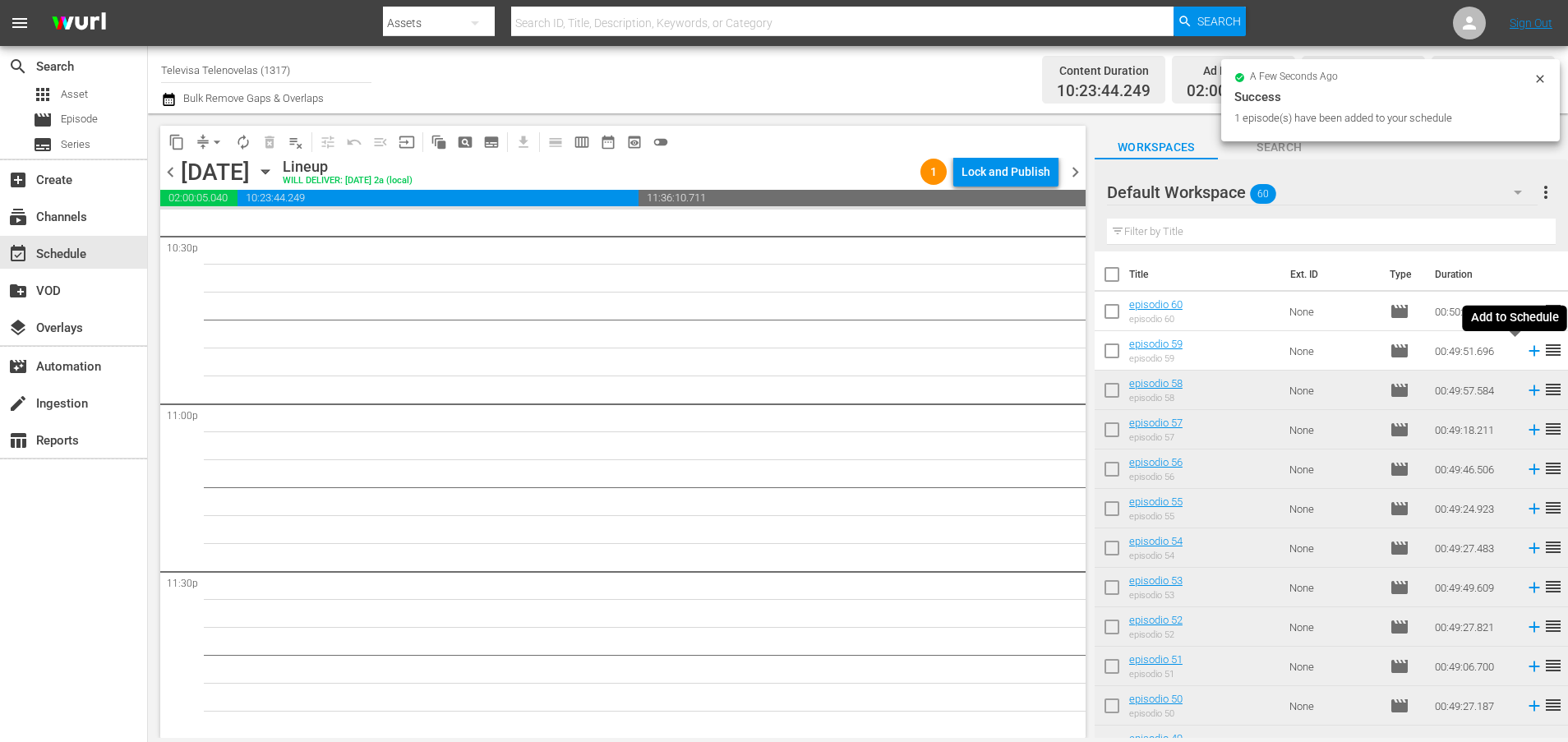
click at [1525, 352] on icon at bounding box center [1534, 351] width 18 height 18
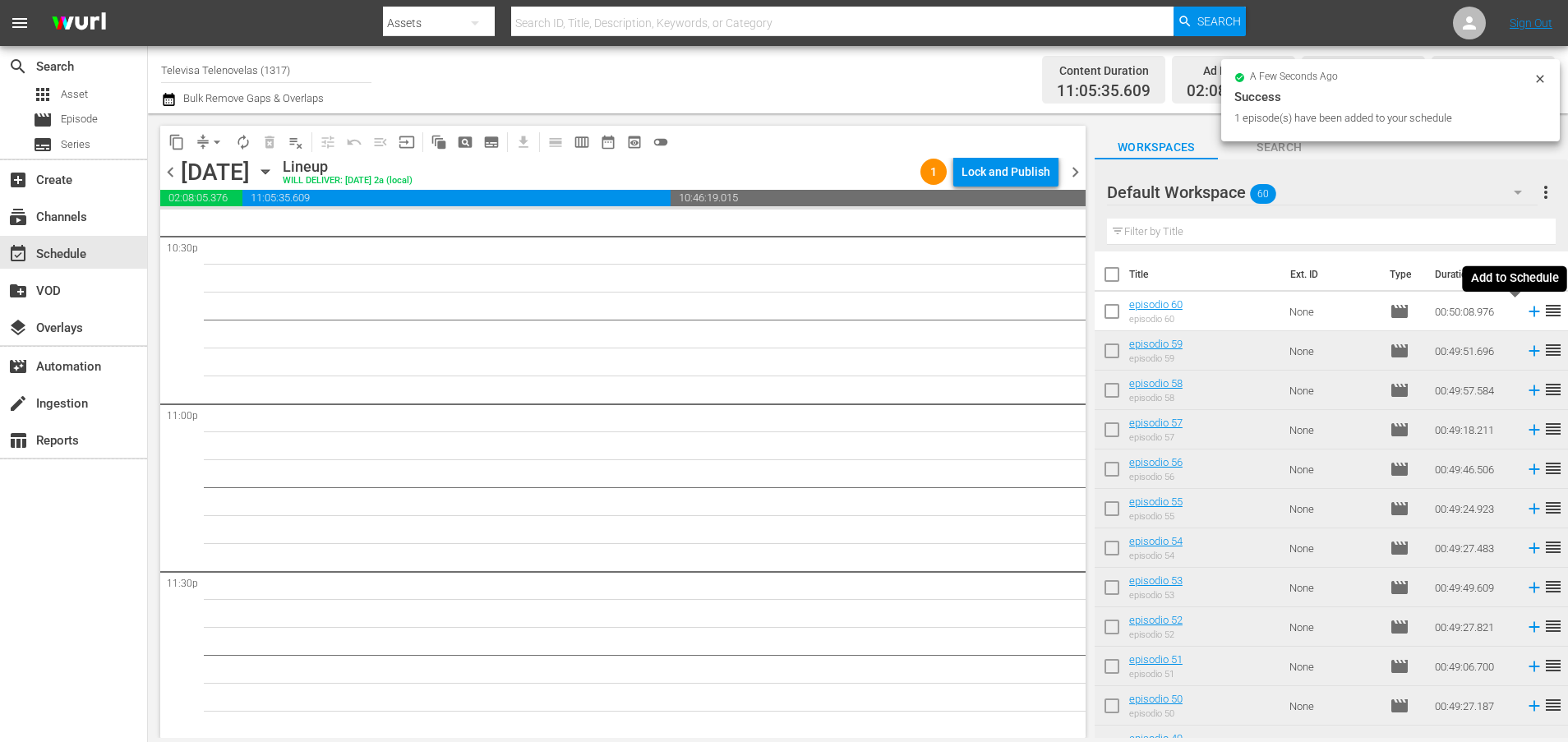
click at [1528, 311] on icon at bounding box center [1534, 311] width 11 height 11
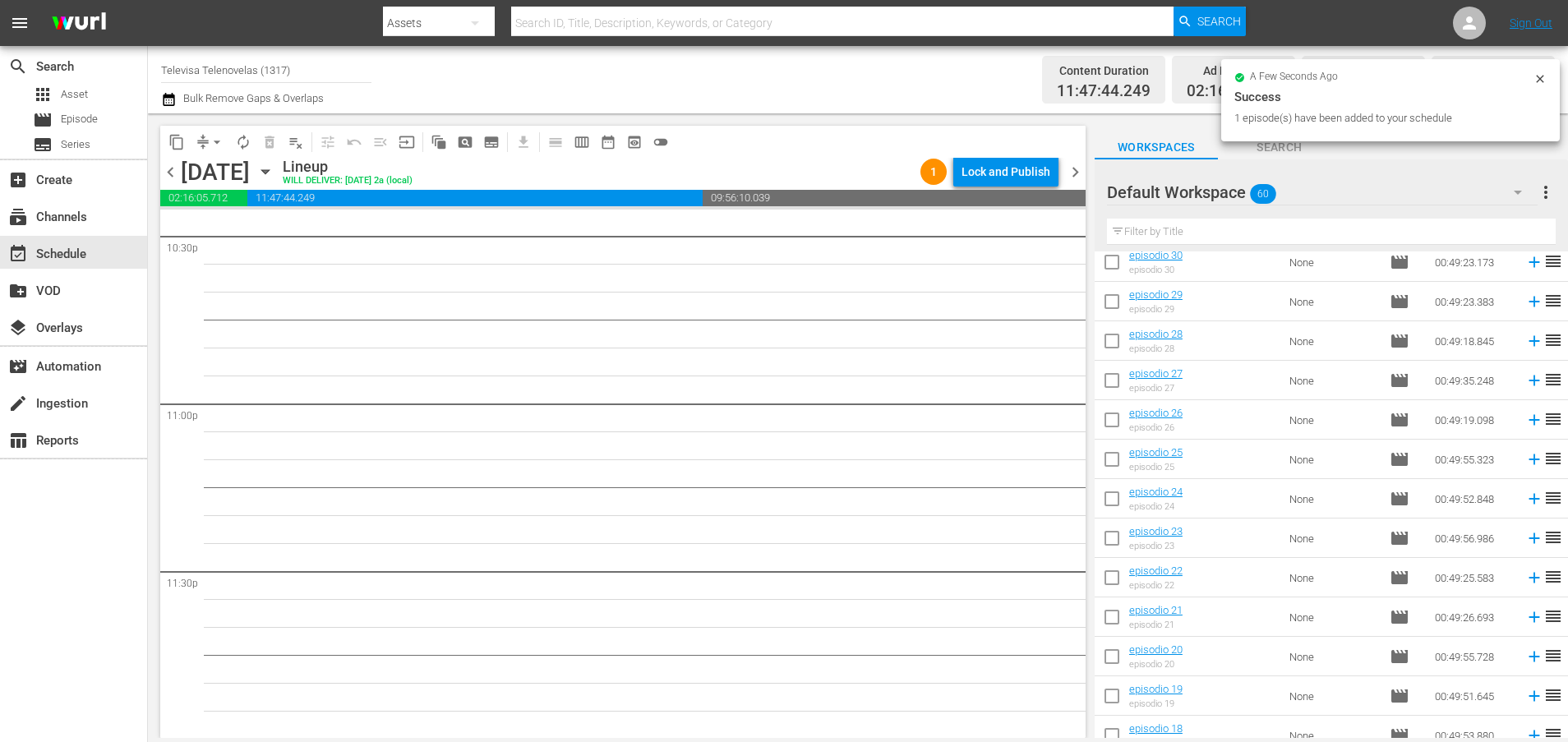
scroll to position [1917, 0]
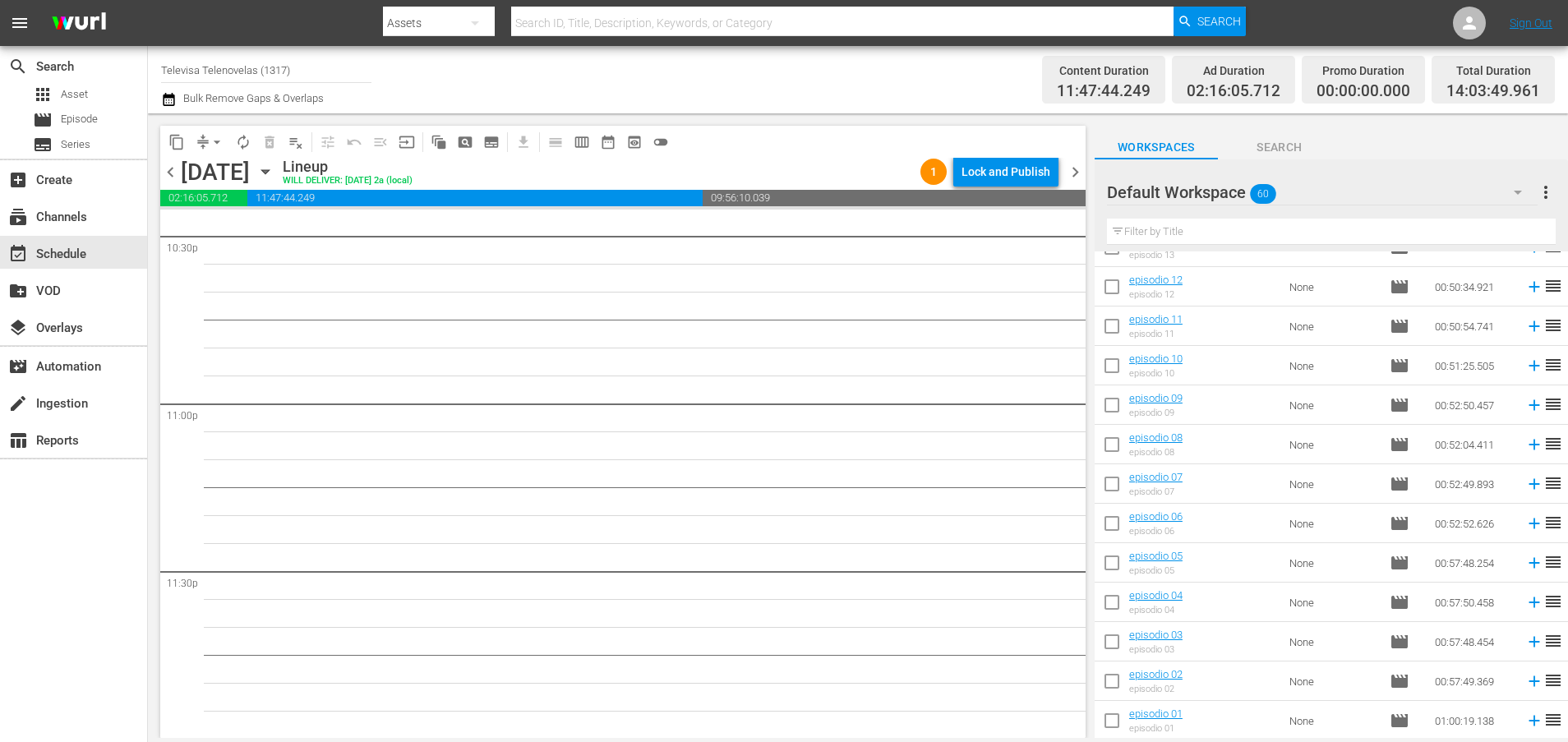
click at [1528, 720] on icon at bounding box center [1534, 721] width 11 height 11
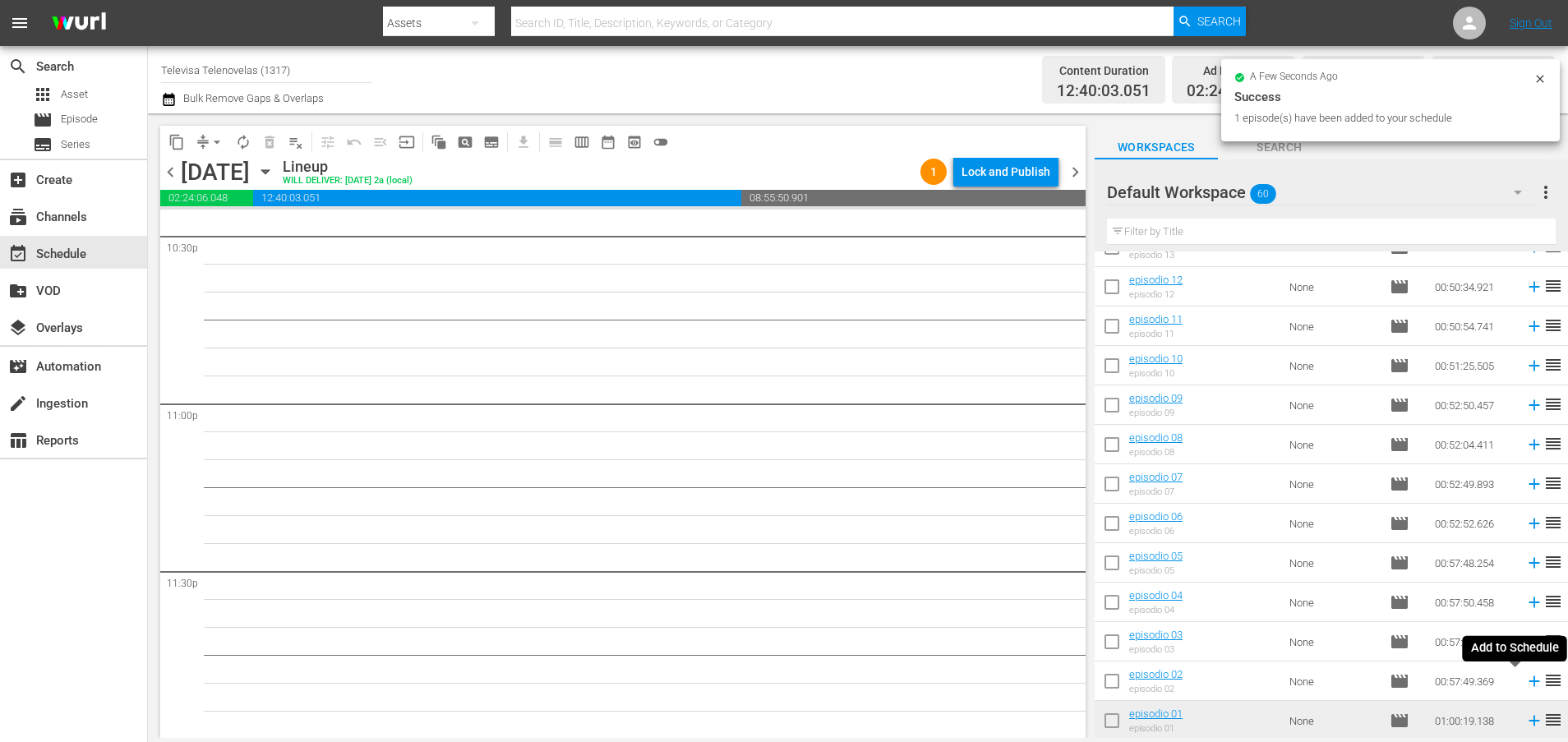
click at [1528, 681] on icon at bounding box center [1534, 682] width 11 height 11
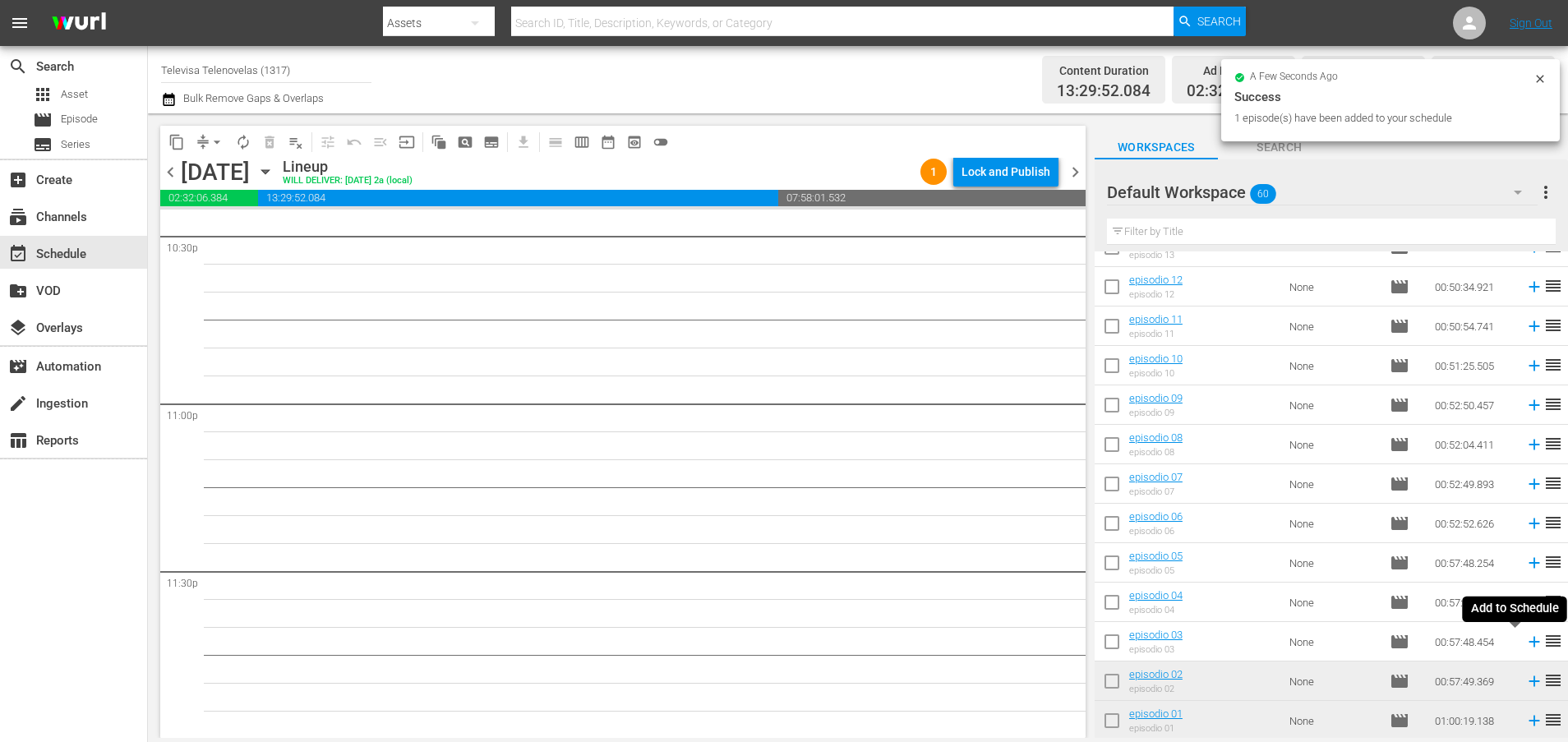
scroll to position [7488, 0]
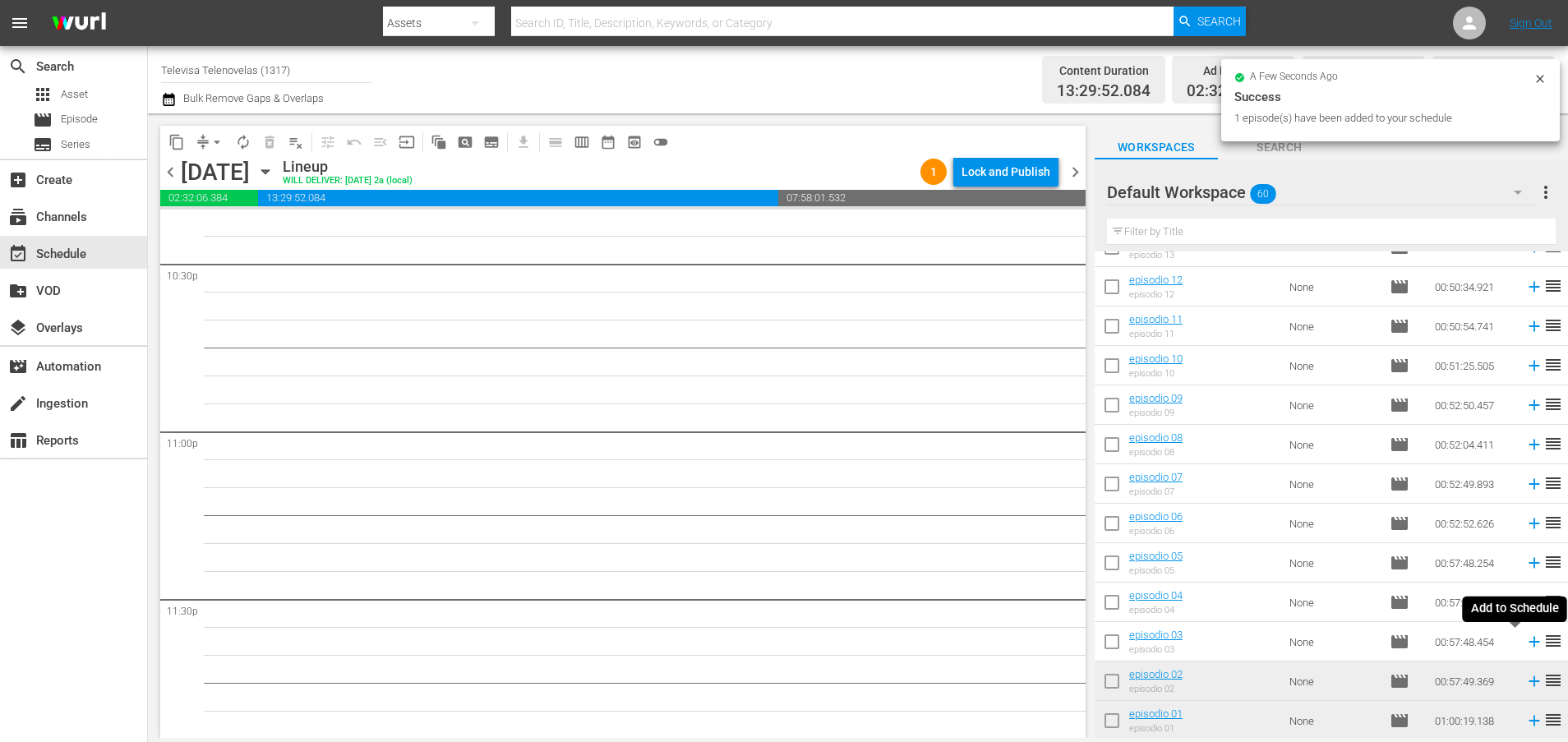
click at [1528, 642] on icon at bounding box center [1534, 642] width 11 height 11
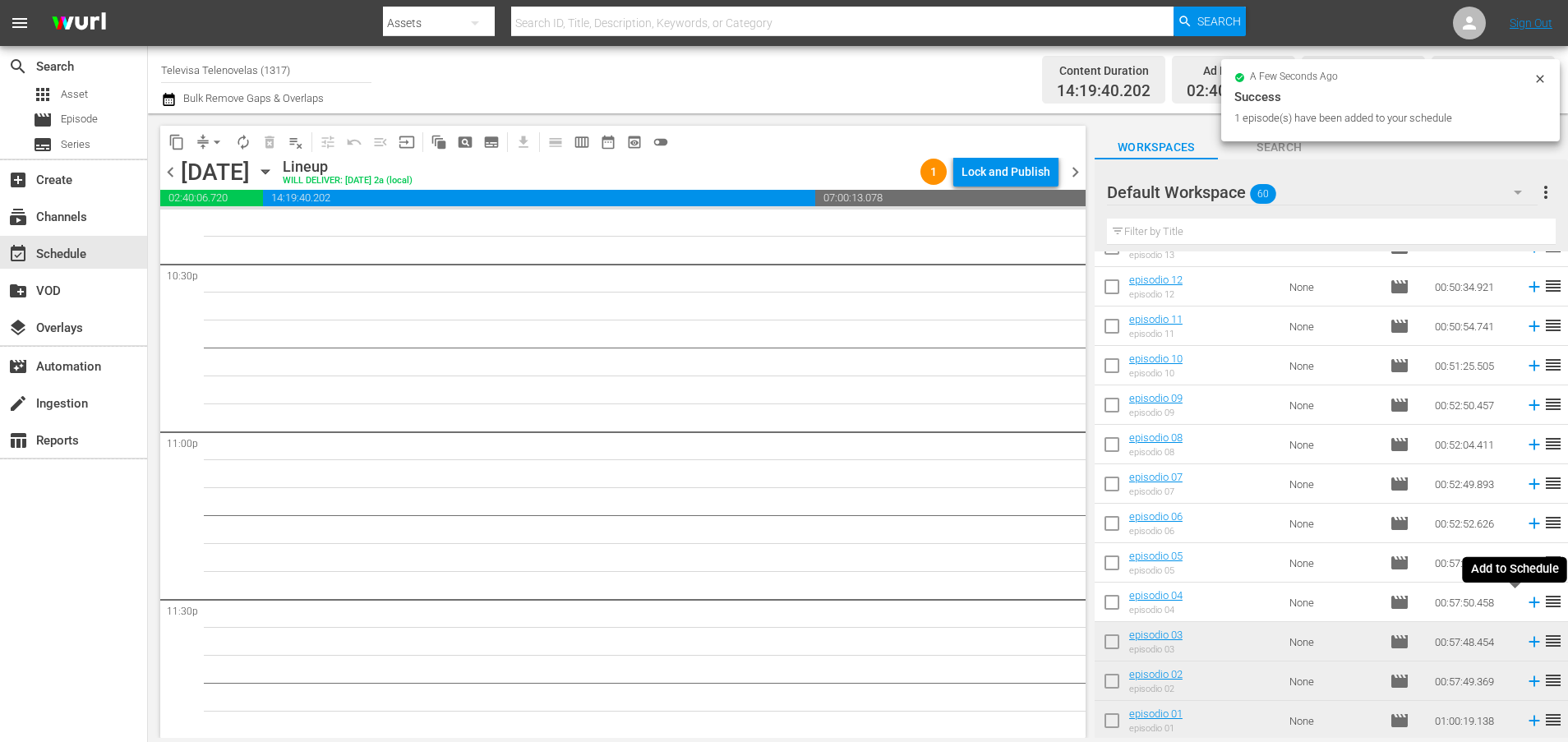
click at [1528, 605] on icon at bounding box center [1534, 603] width 11 height 11
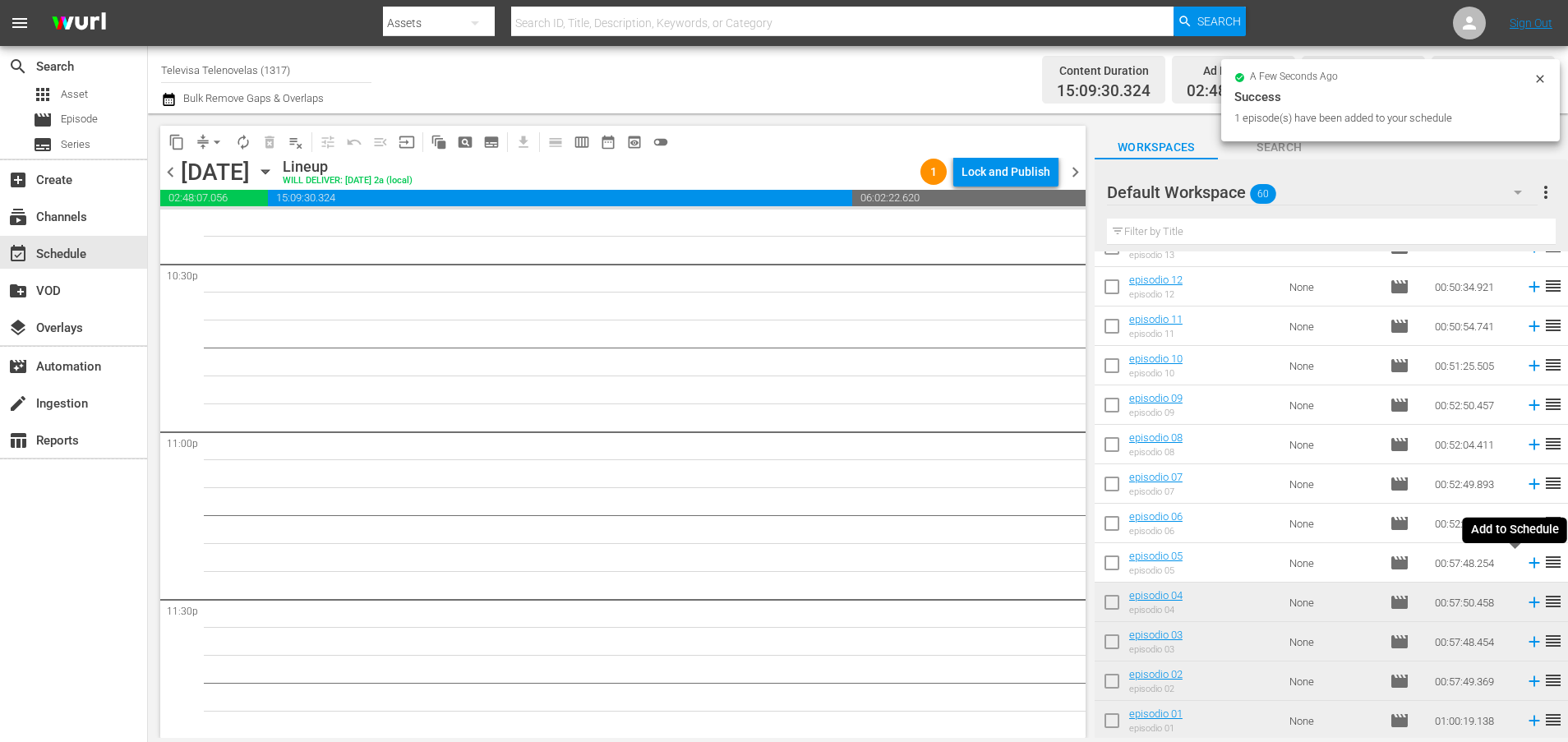
click at [1525, 565] on icon at bounding box center [1534, 562] width 18 height 18
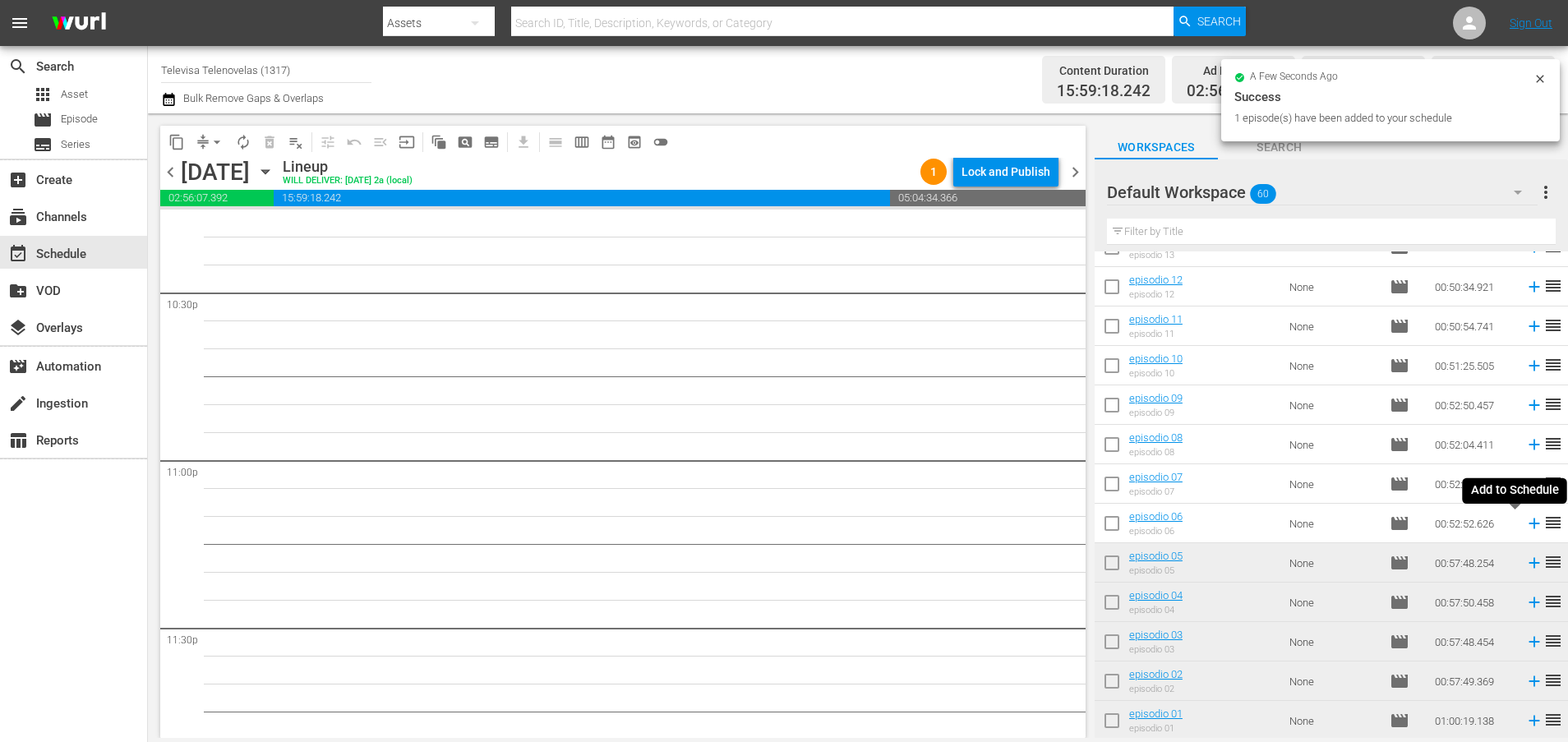
click at [1525, 525] on icon at bounding box center [1534, 524] width 18 height 18
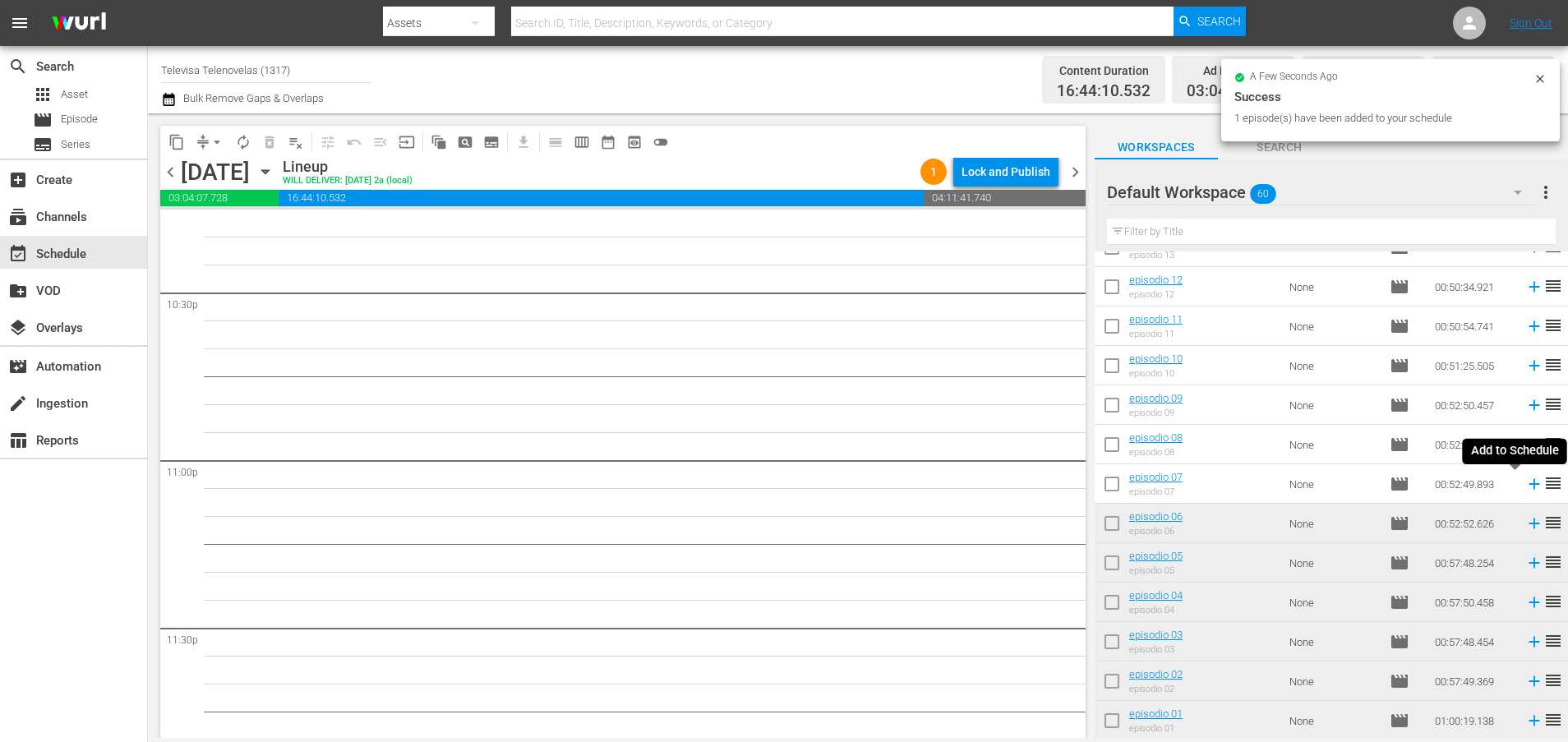
scroll to position [7431, 0]
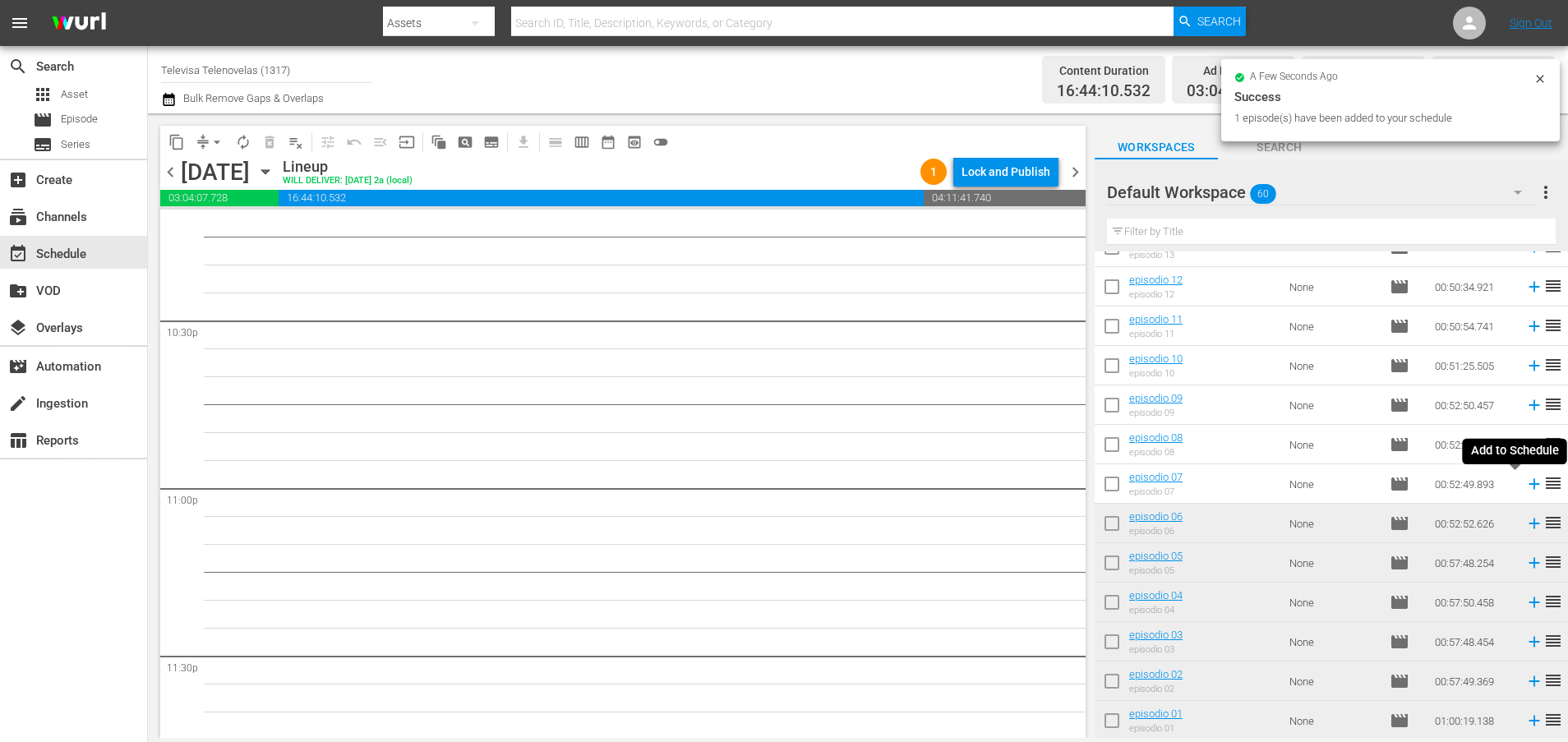
click at [1528, 486] on icon at bounding box center [1534, 485] width 11 height 11
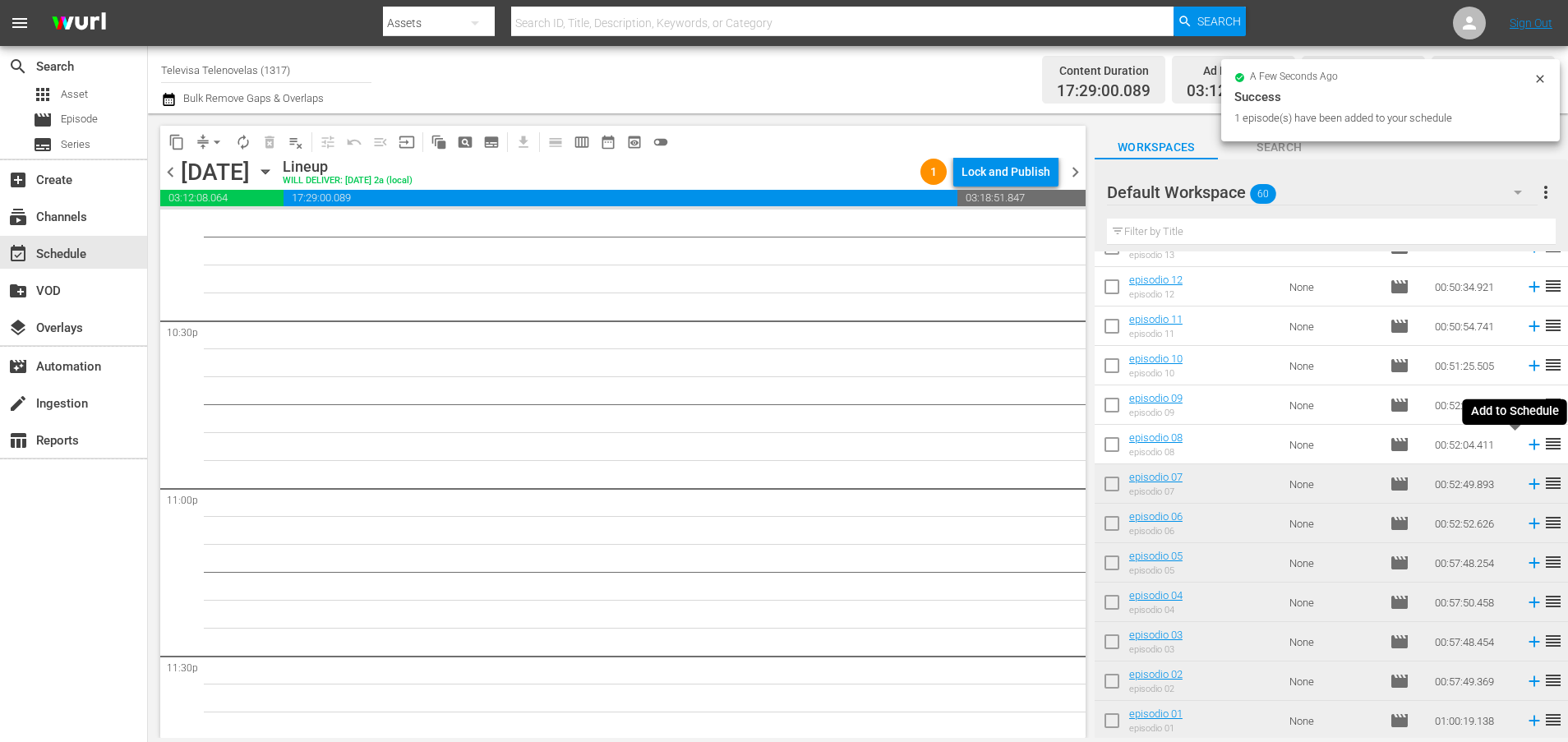
scroll to position [7404, 0]
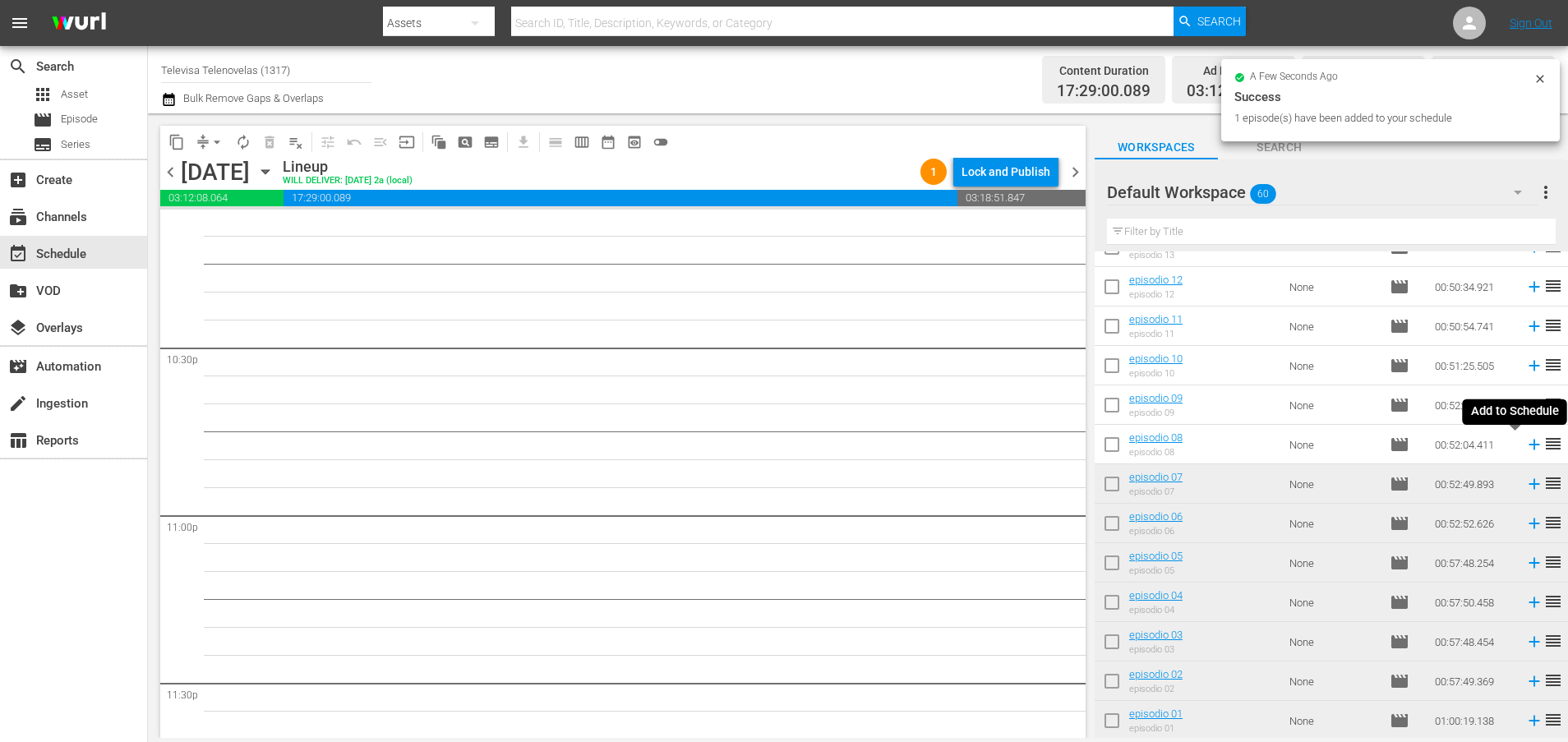
click at [1525, 446] on icon at bounding box center [1534, 444] width 18 height 18
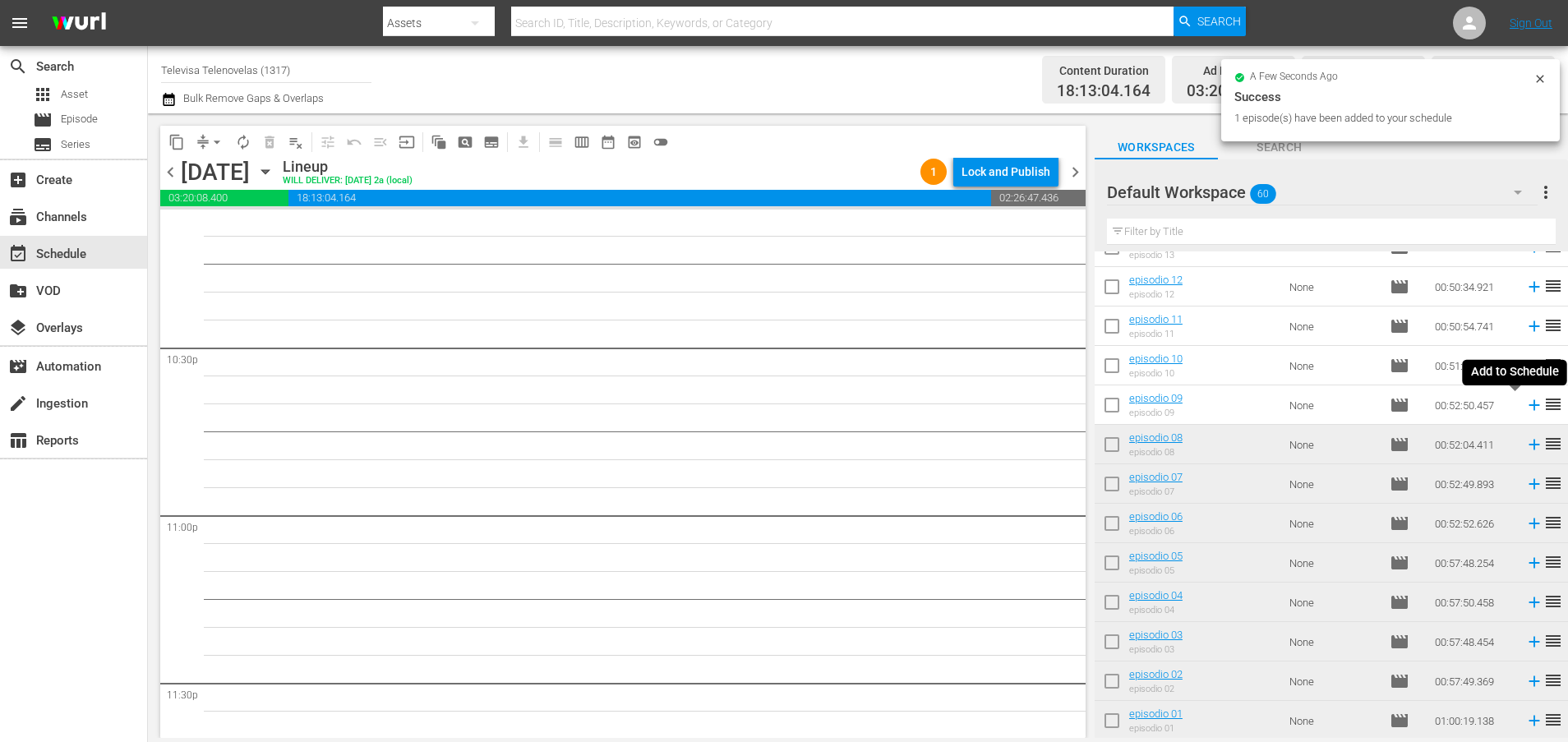
scroll to position [7375, 0]
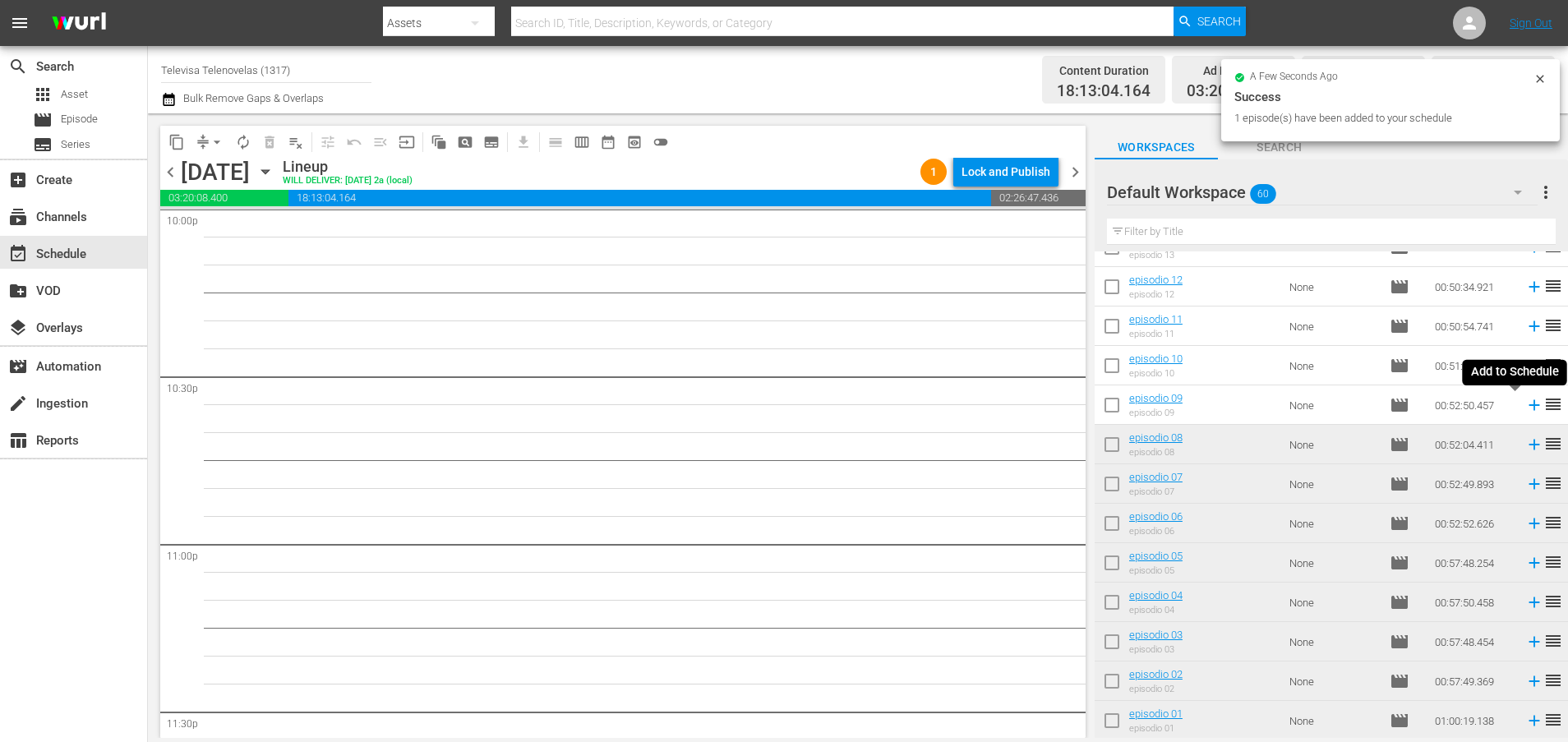
click at [1528, 405] on icon at bounding box center [1534, 405] width 11 height 11
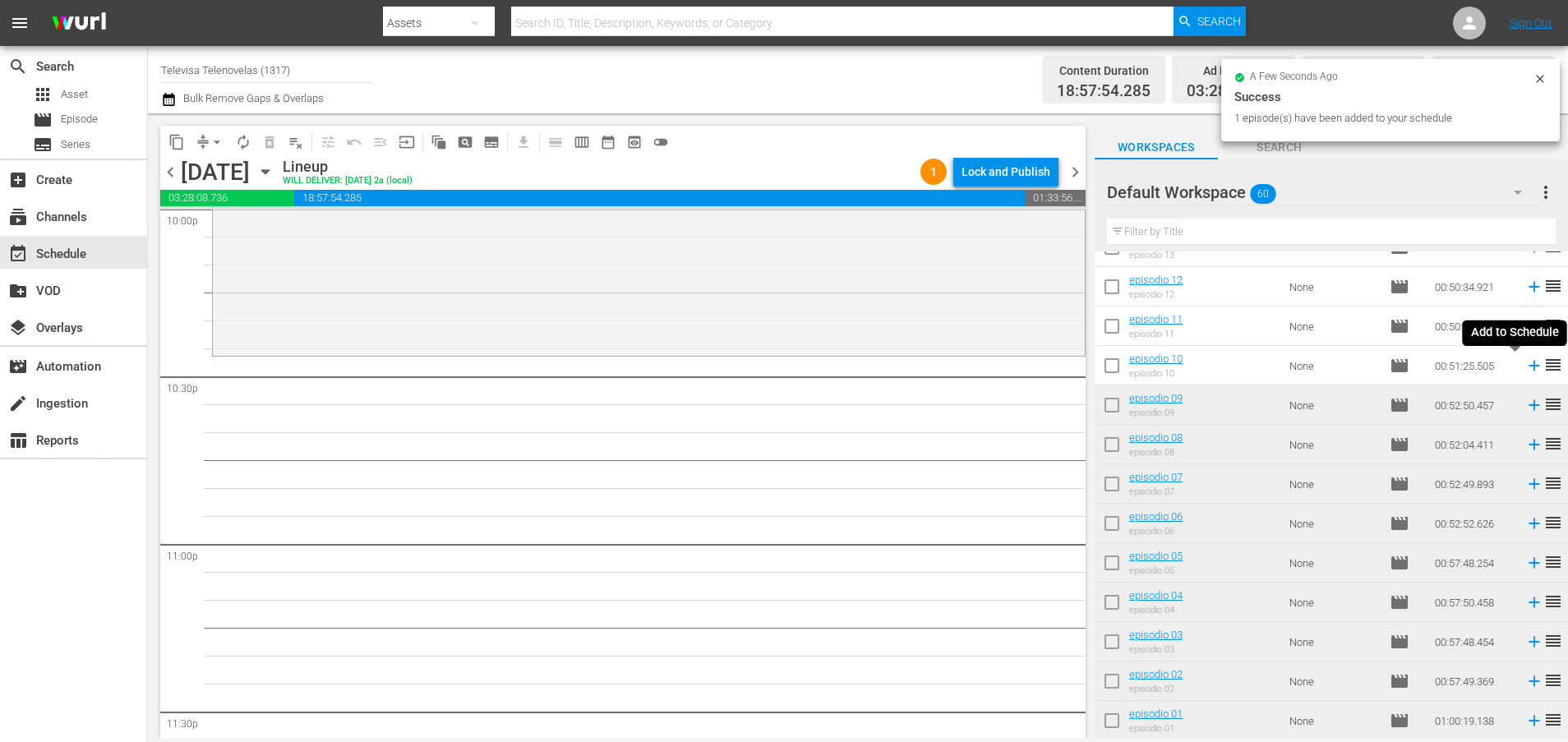
click at [1528, 367] on icon at bounding box center [1534, 366] width 11 height 11
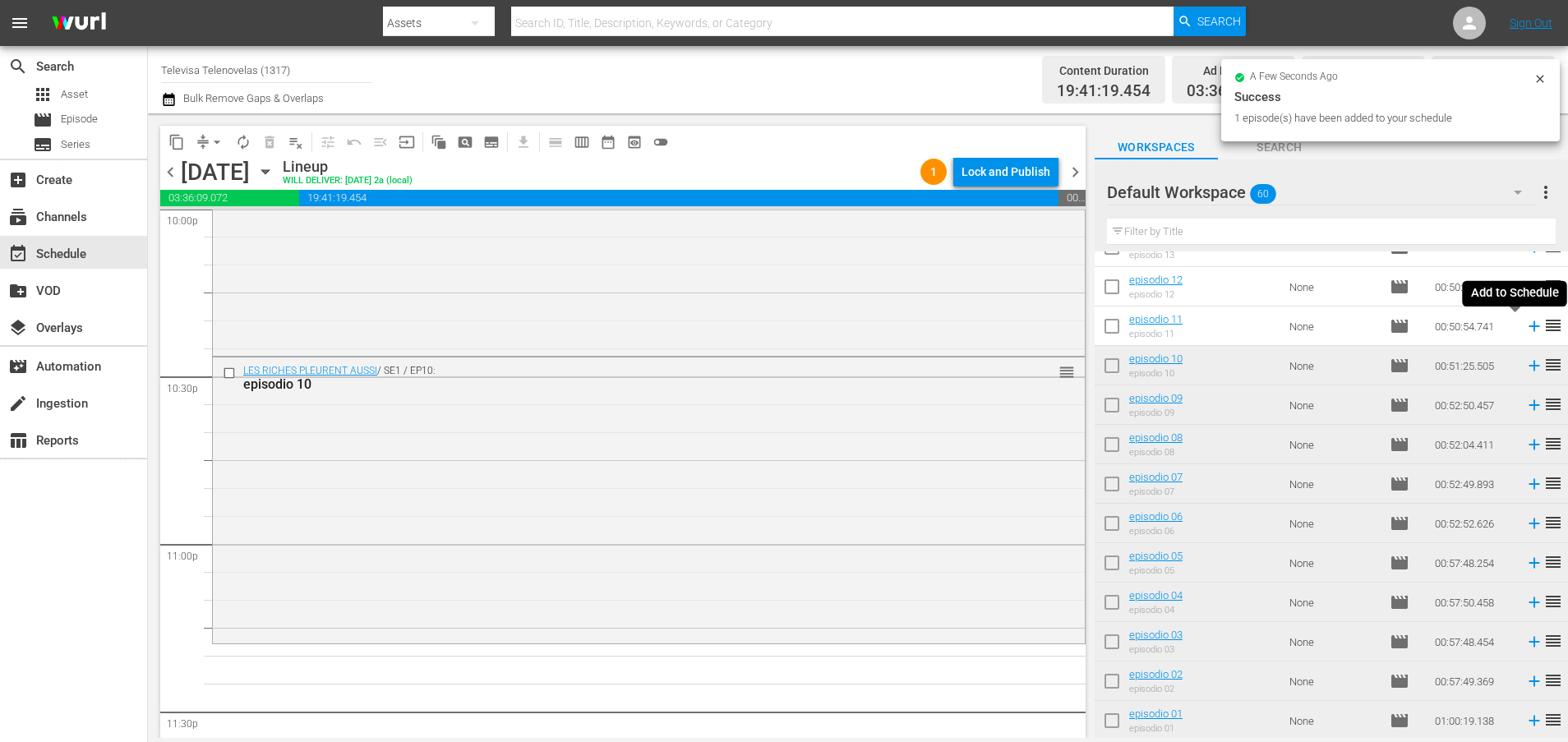
click at [1528, 326] on icon at bounding box center [1534, 327] width 11 height 11
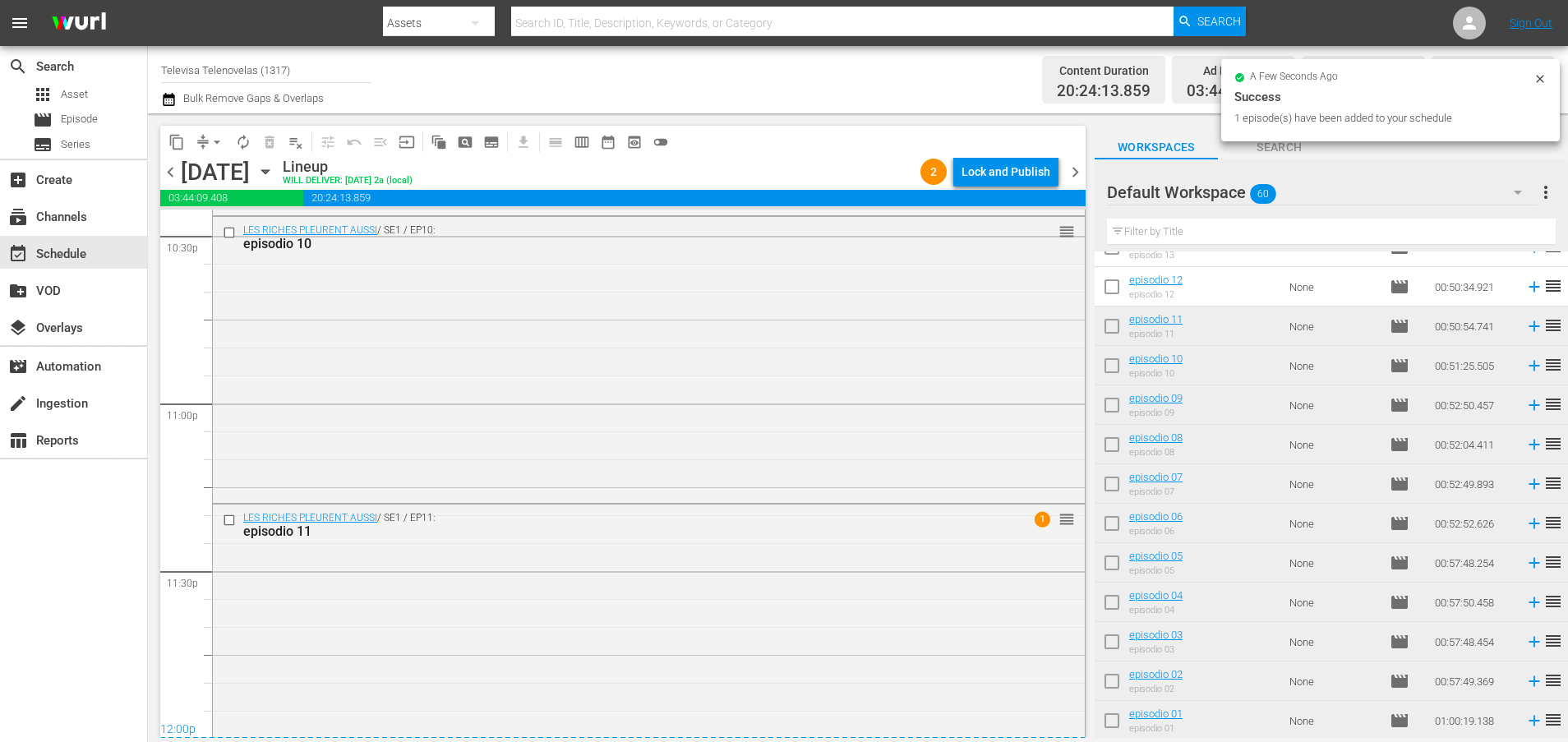
scroll to position [7564, 0]
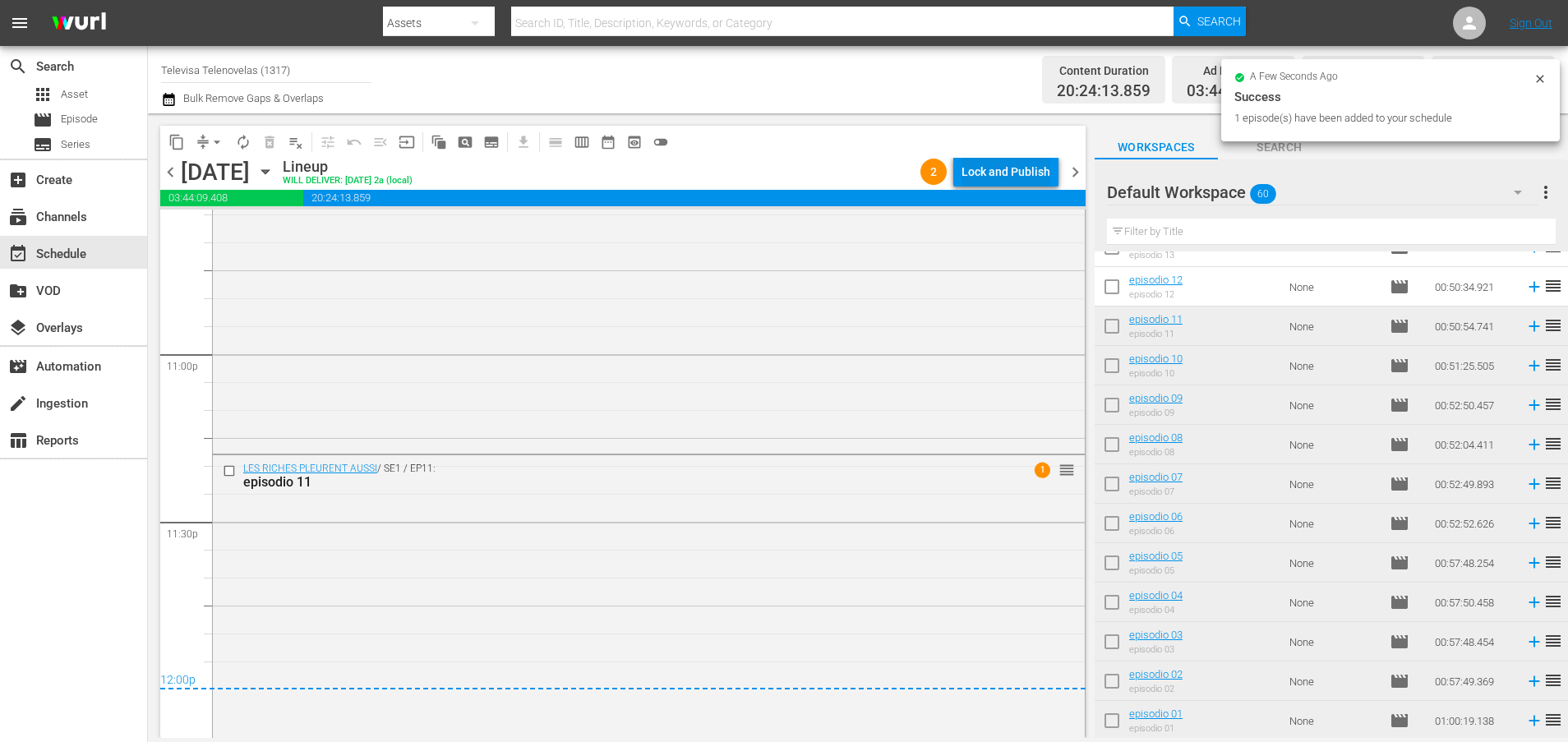
click at [1016, 170] on div "Lock and Publish" at bounding box center [1006, 172] width 88 height 30
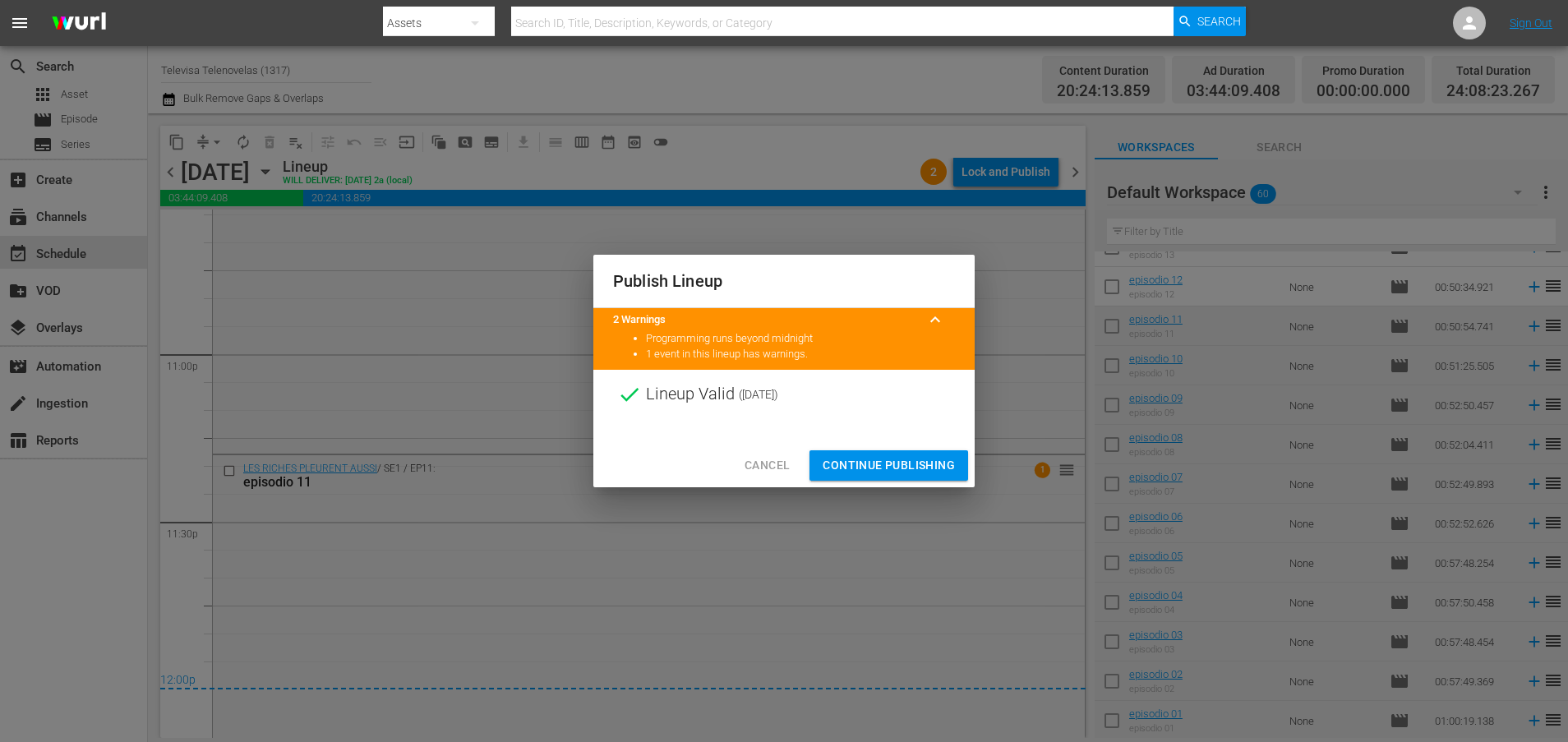
click at [925, 466] on span "Continue Publishing" at bounding box center [888, 465] width 133 height 21
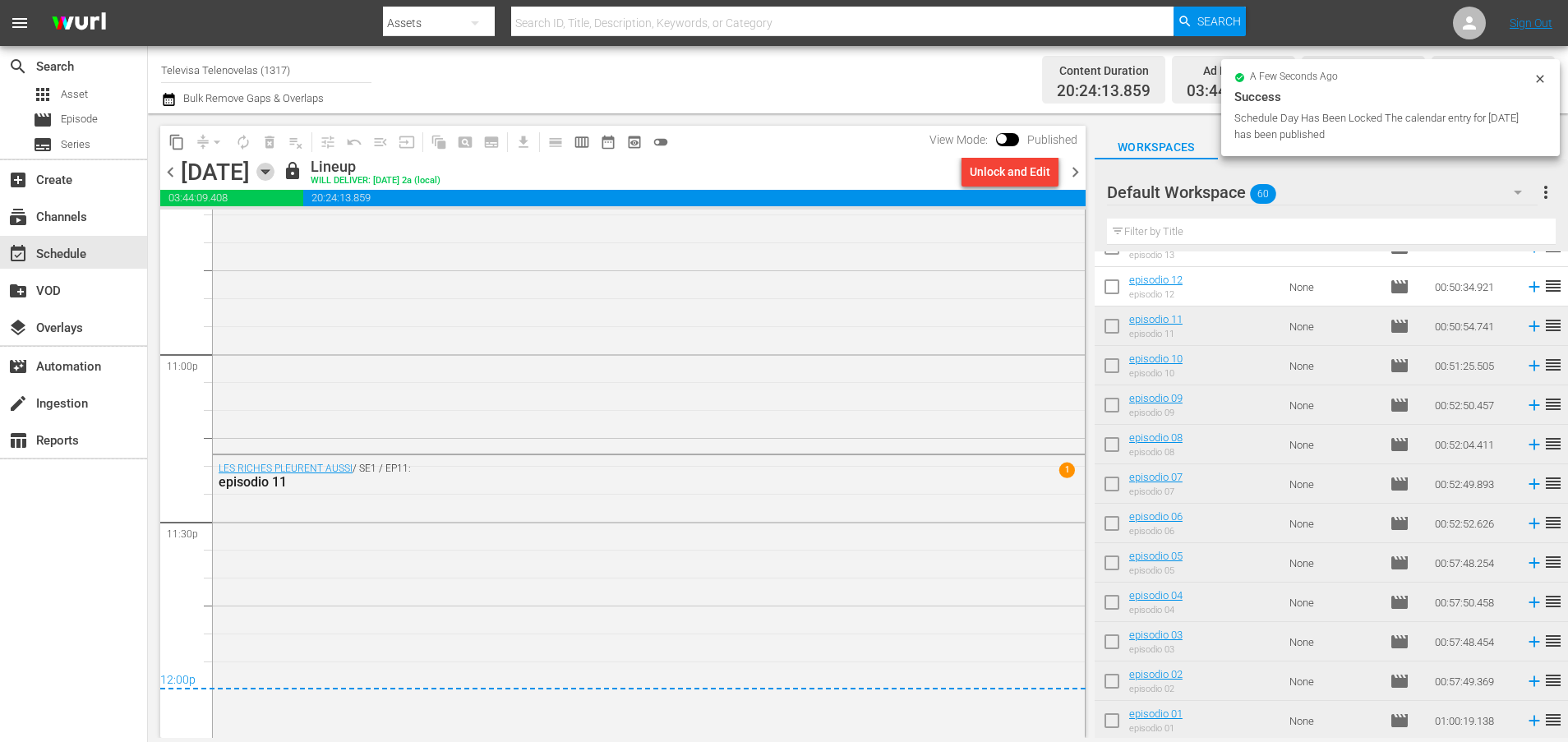
click at [269, 171] on icon "button" at bounding box center [264, 172] width 7 height 5
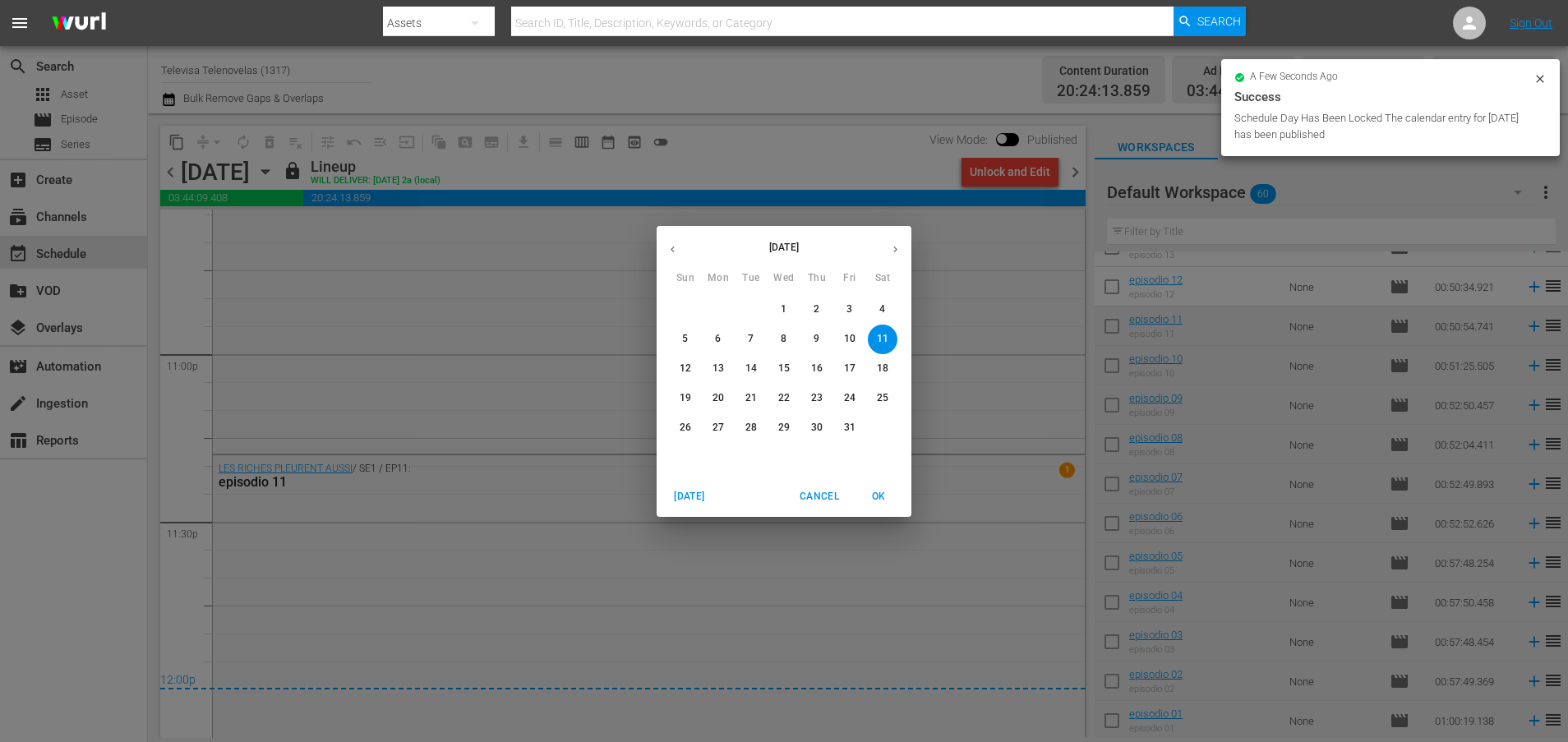
click at [681, 372] on p "12" at bounding box center [685, 367] width 12 height 14
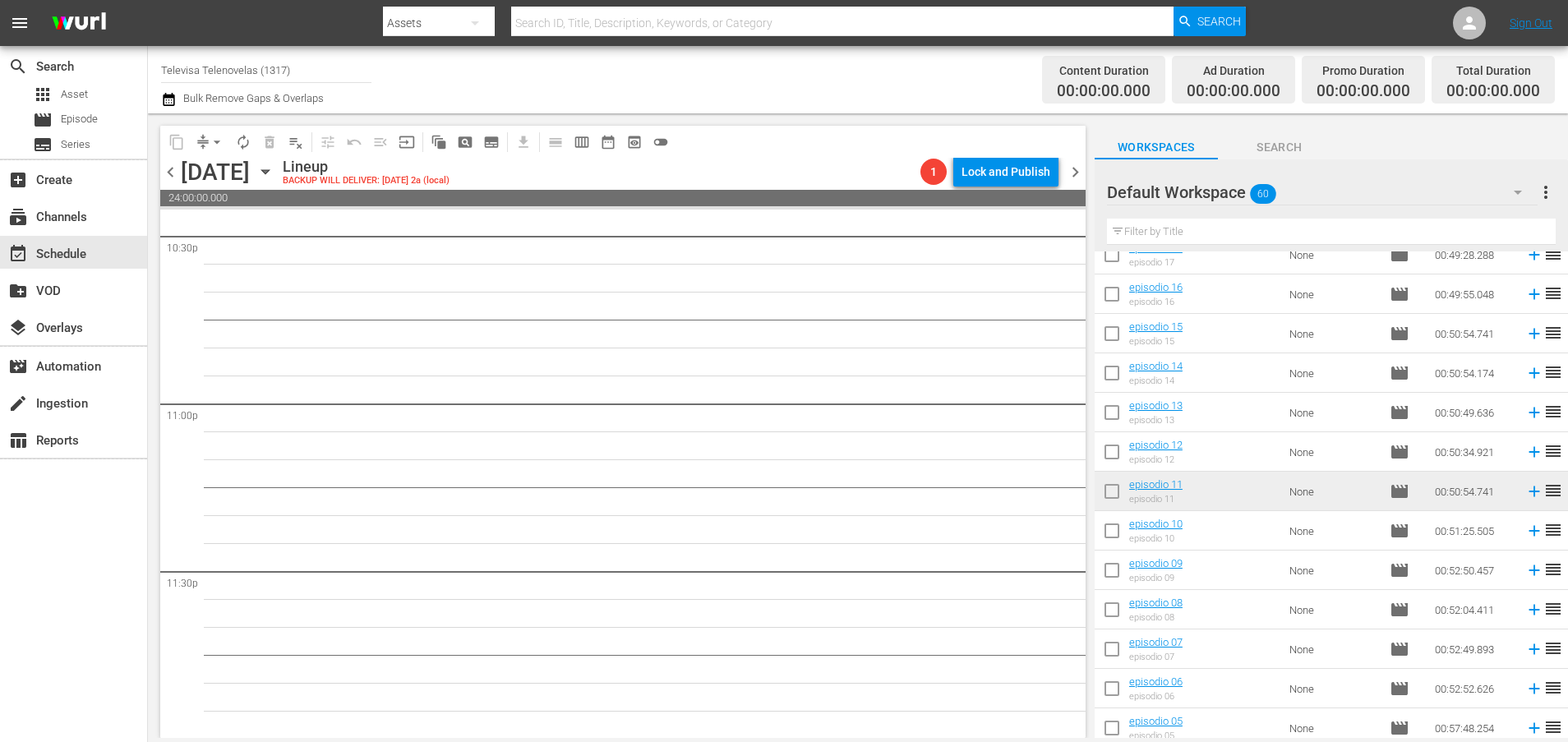
scroll to position [1671, 0]
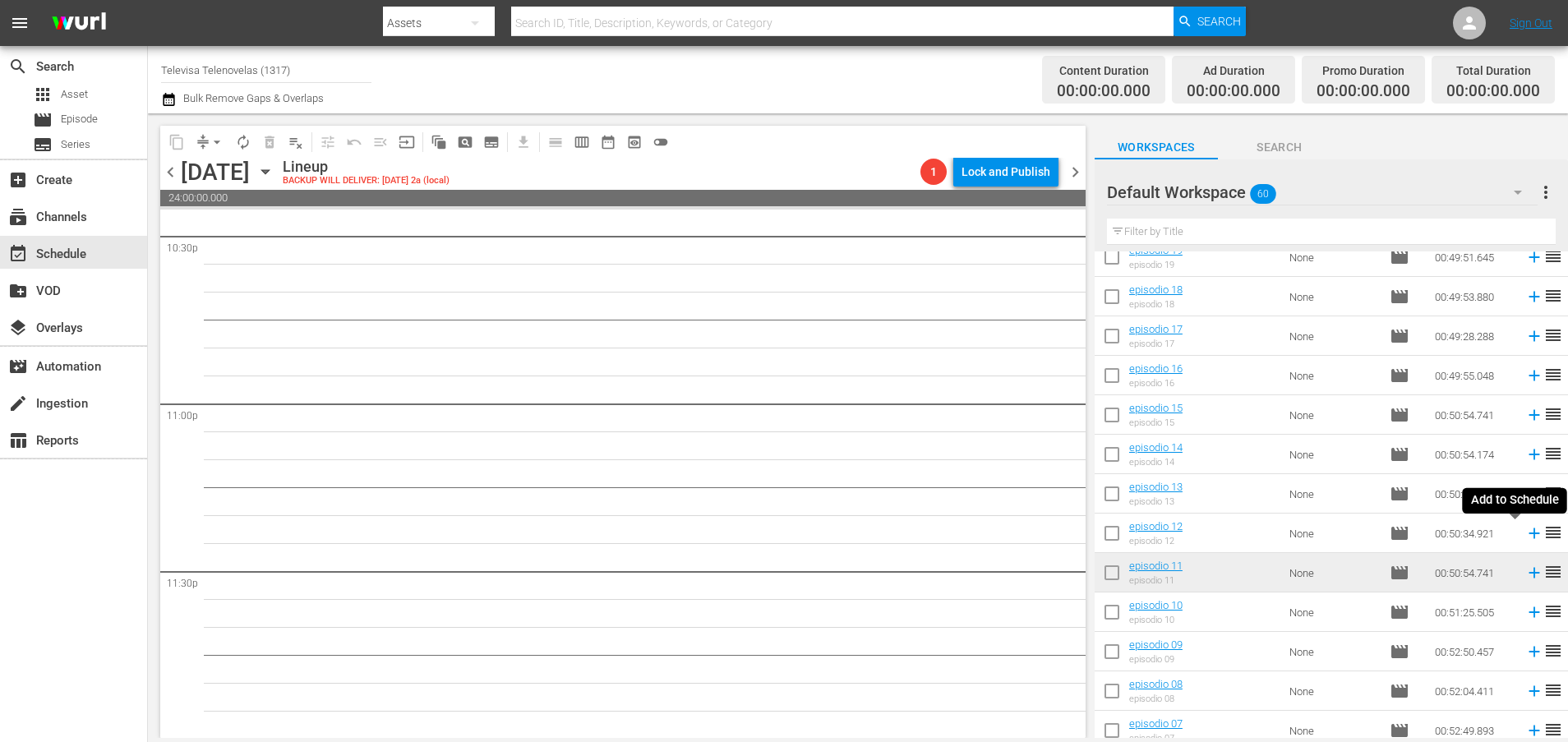
click at [1528, 533] on icon at bounding box center [1534, 533] width 11 height 11
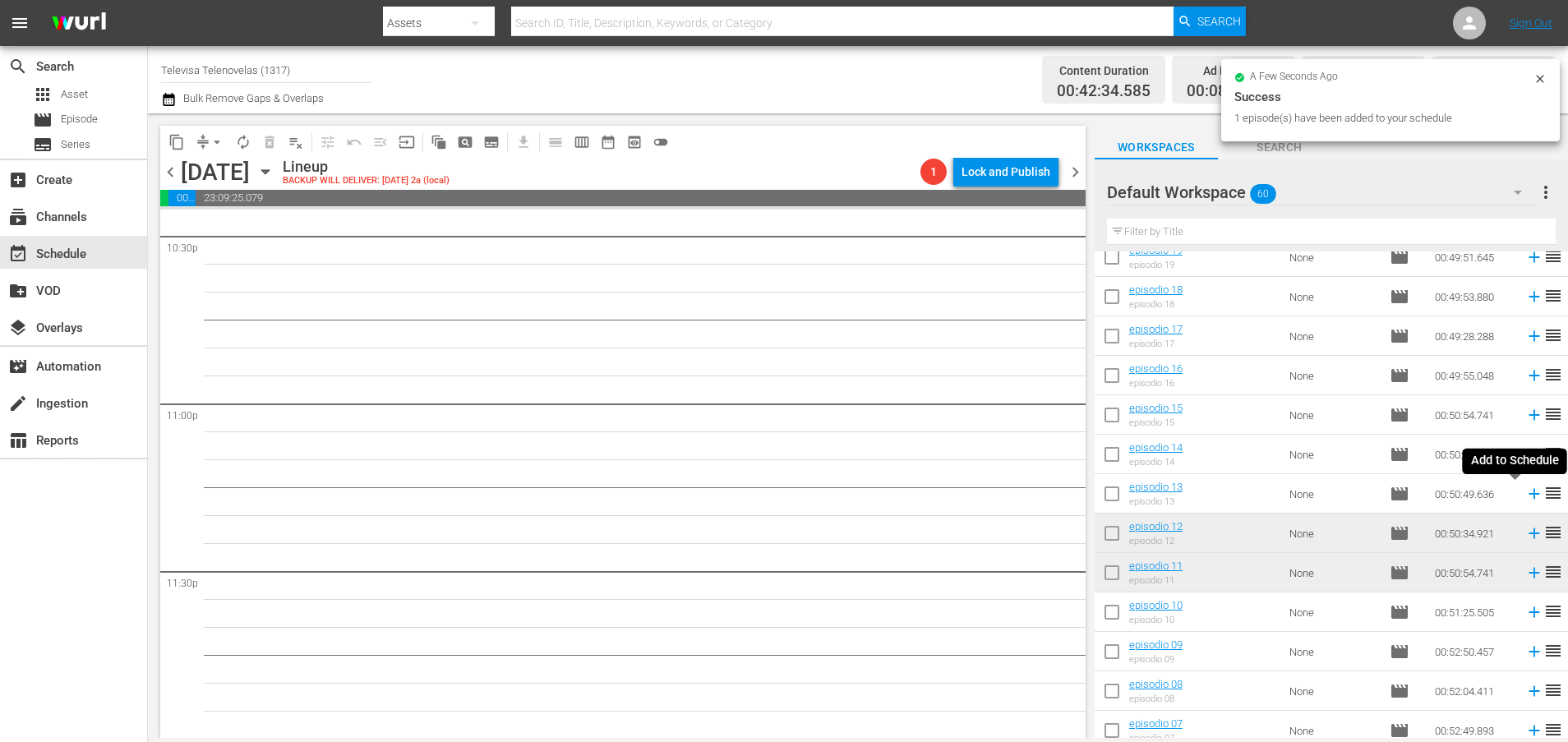
click at [1525, 496] on icon at bounding box center [1534, 494] width 18 height 18
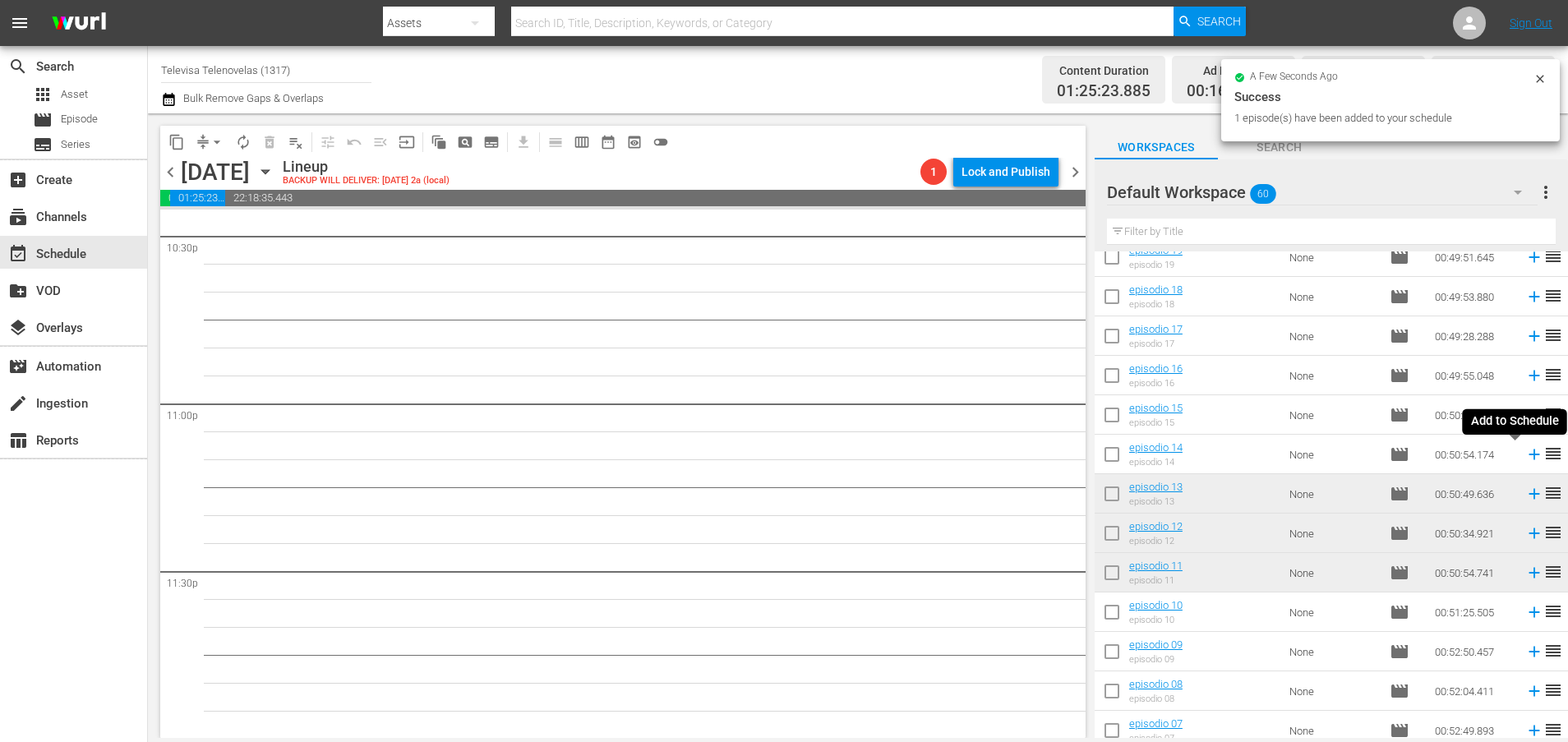
click at [1525, 456] on icon at bounding box center [1534, 454] width 18 height 18
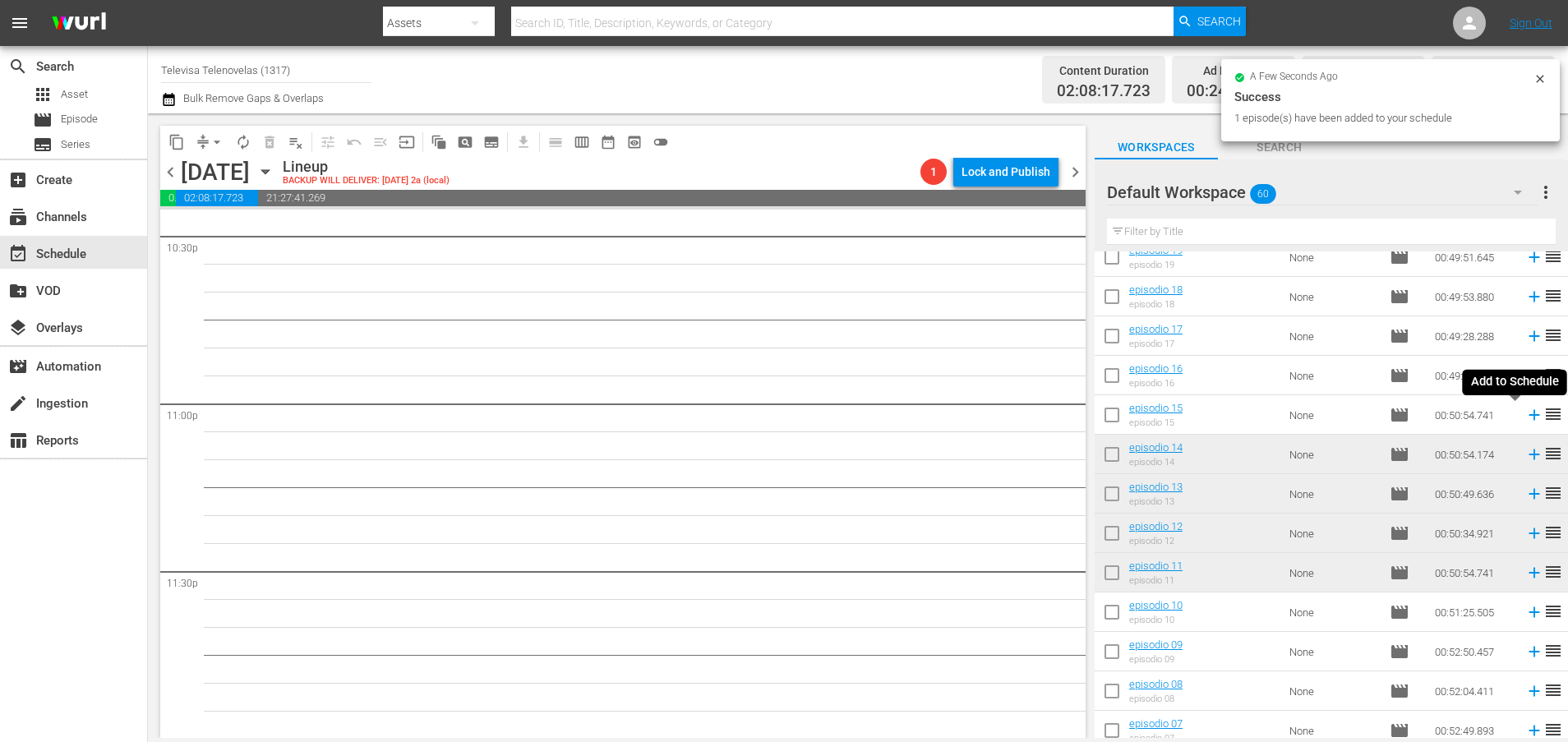
click at [1528, 416] on icon at bounding box center [1534, 415] width 11 height 11
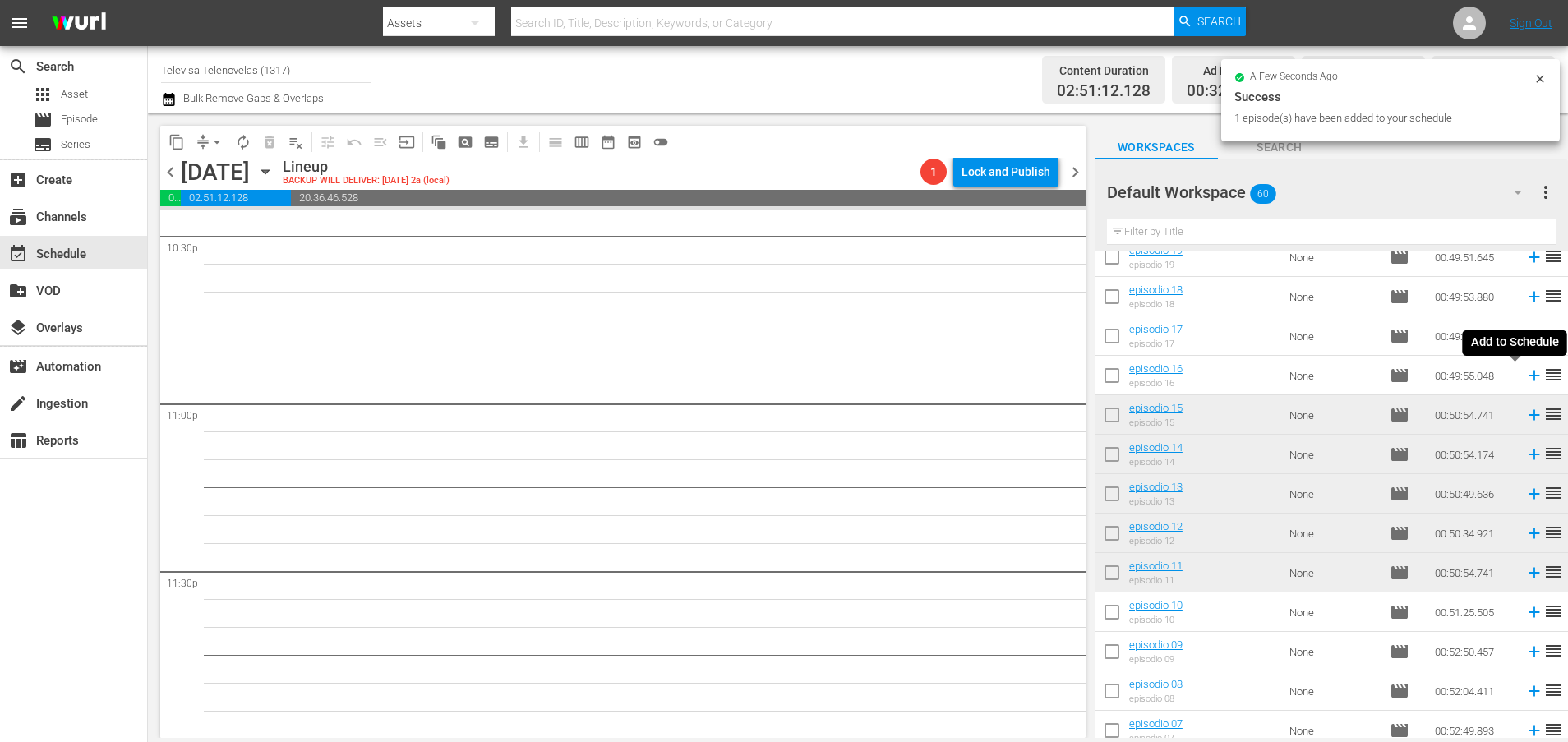
click at [1525, 377] on icon at bounding box center [1534, 376] width 18 height 18
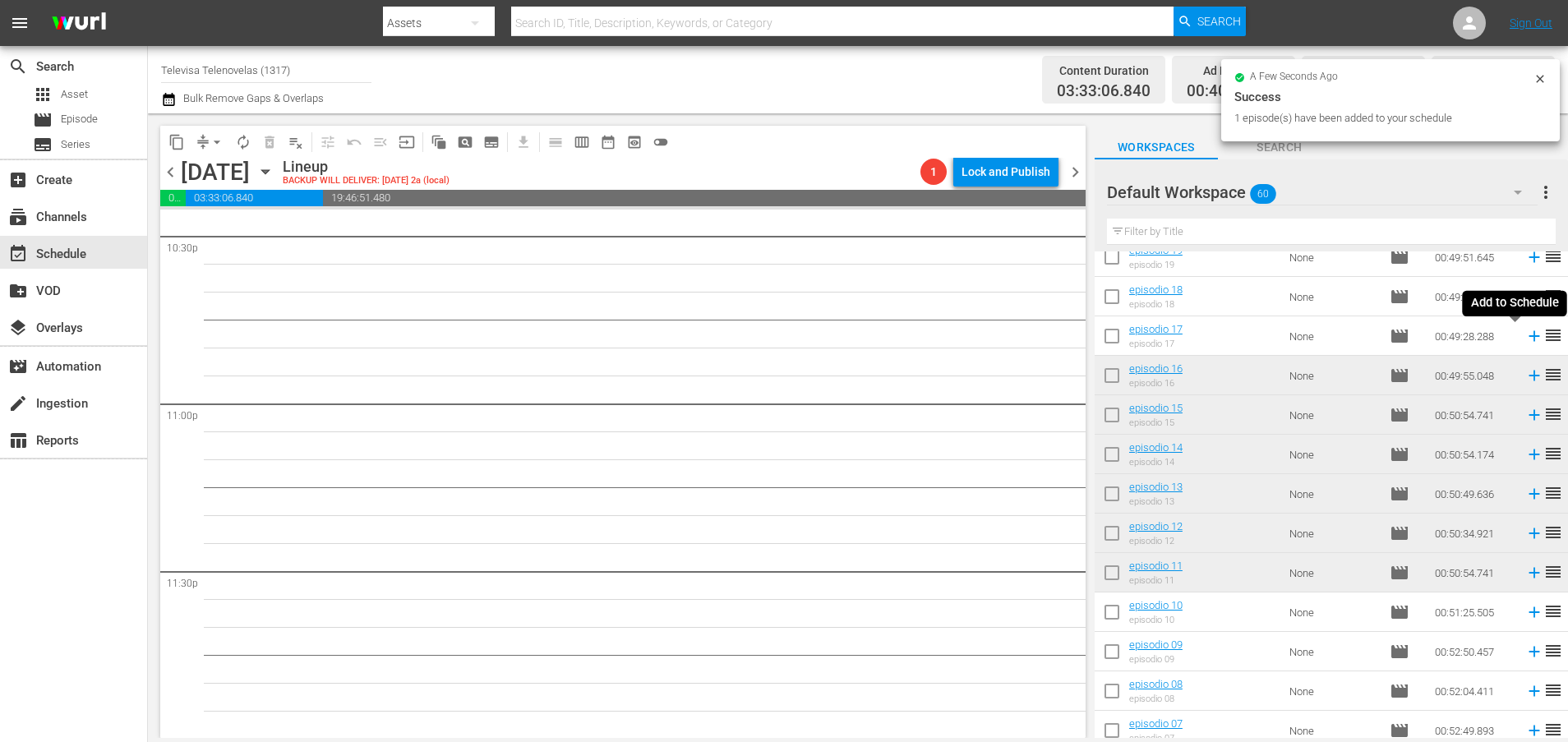
click at [1525, 340] on icon at bounding box center [1534, 336] width 18 height 18
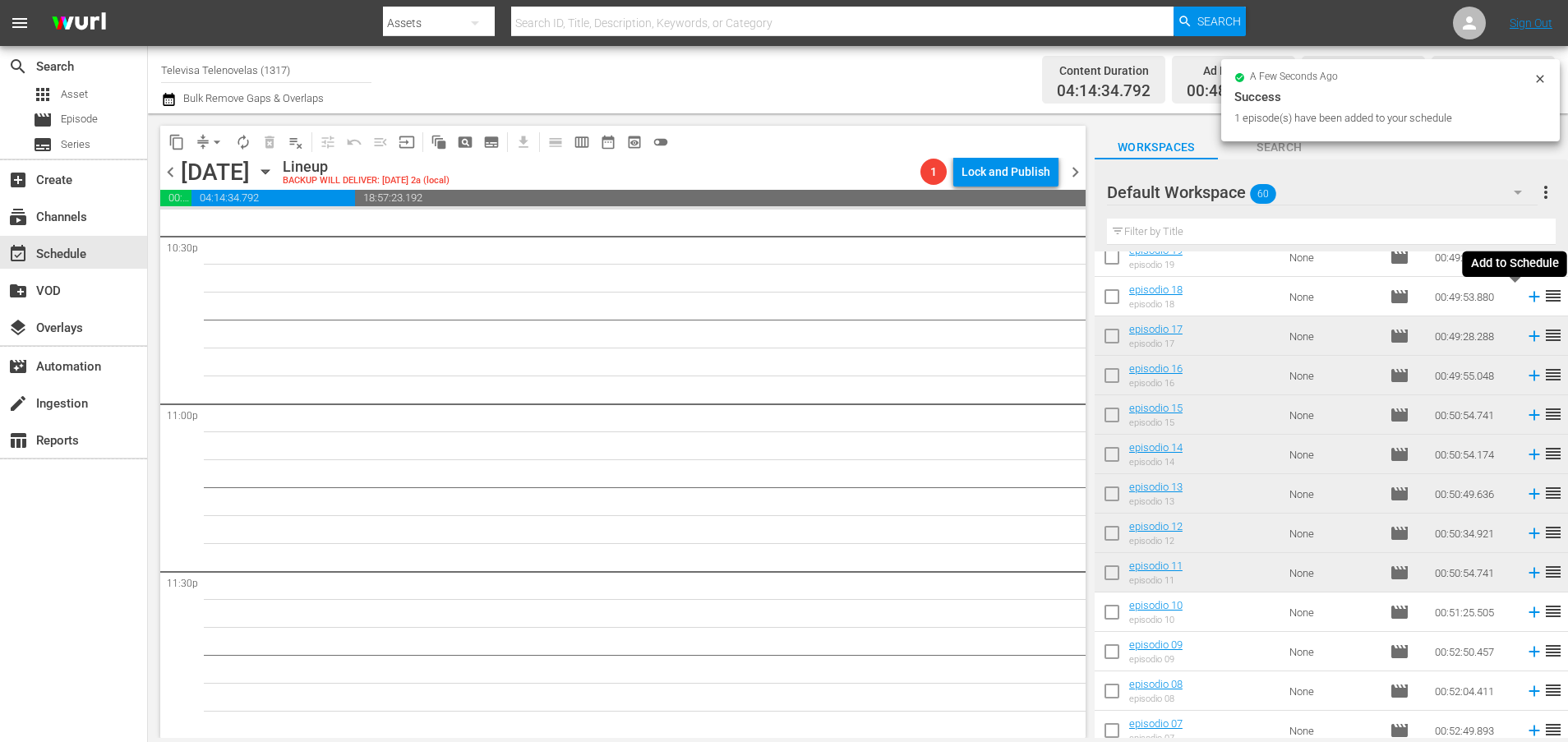
click at [1525, 299] on icon at bounding box center [1534, 297] width 18 height 18
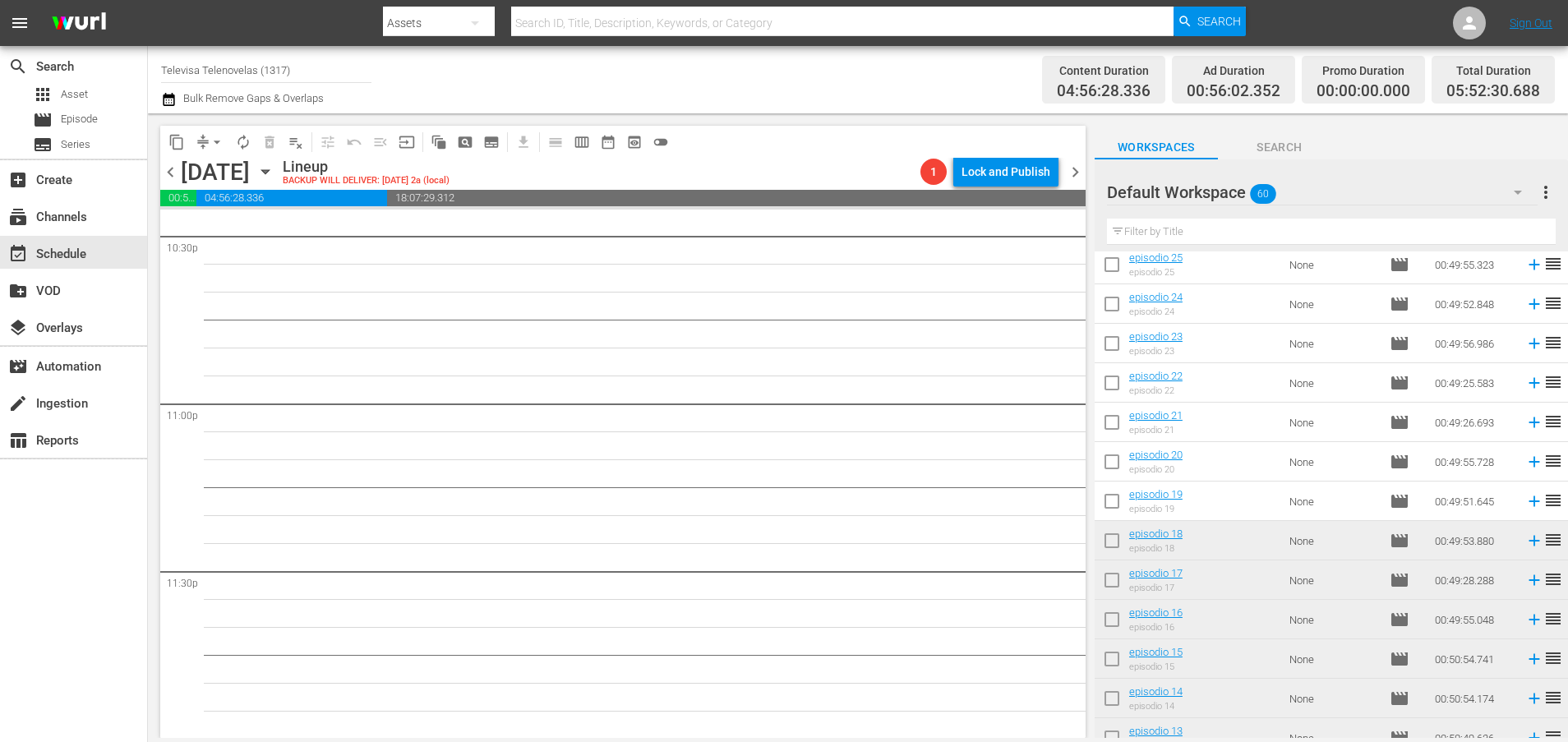
scroll to position [1302, 0]
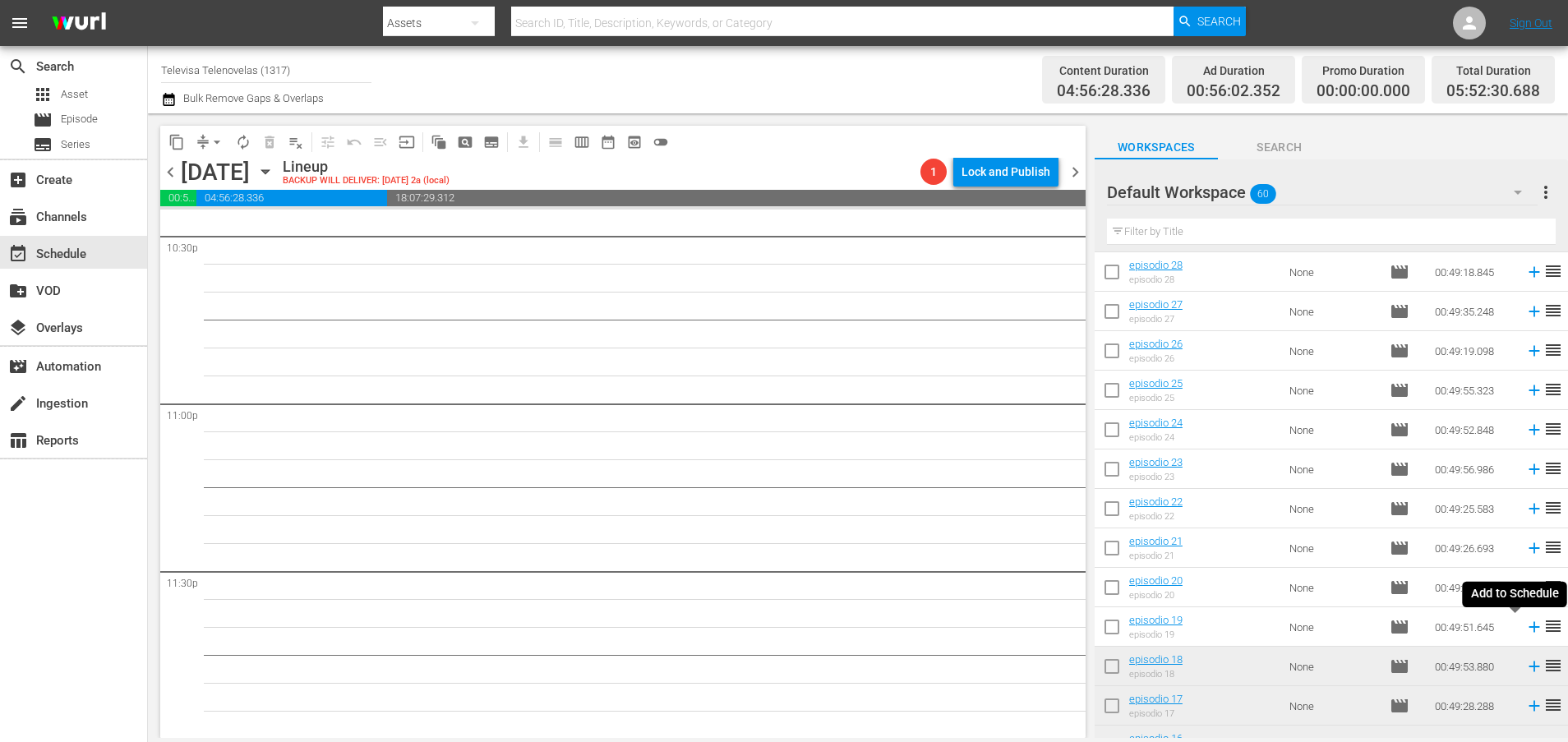
click at [1525, 629] on icon at bounding box center [1534, 626] width 18 height 18
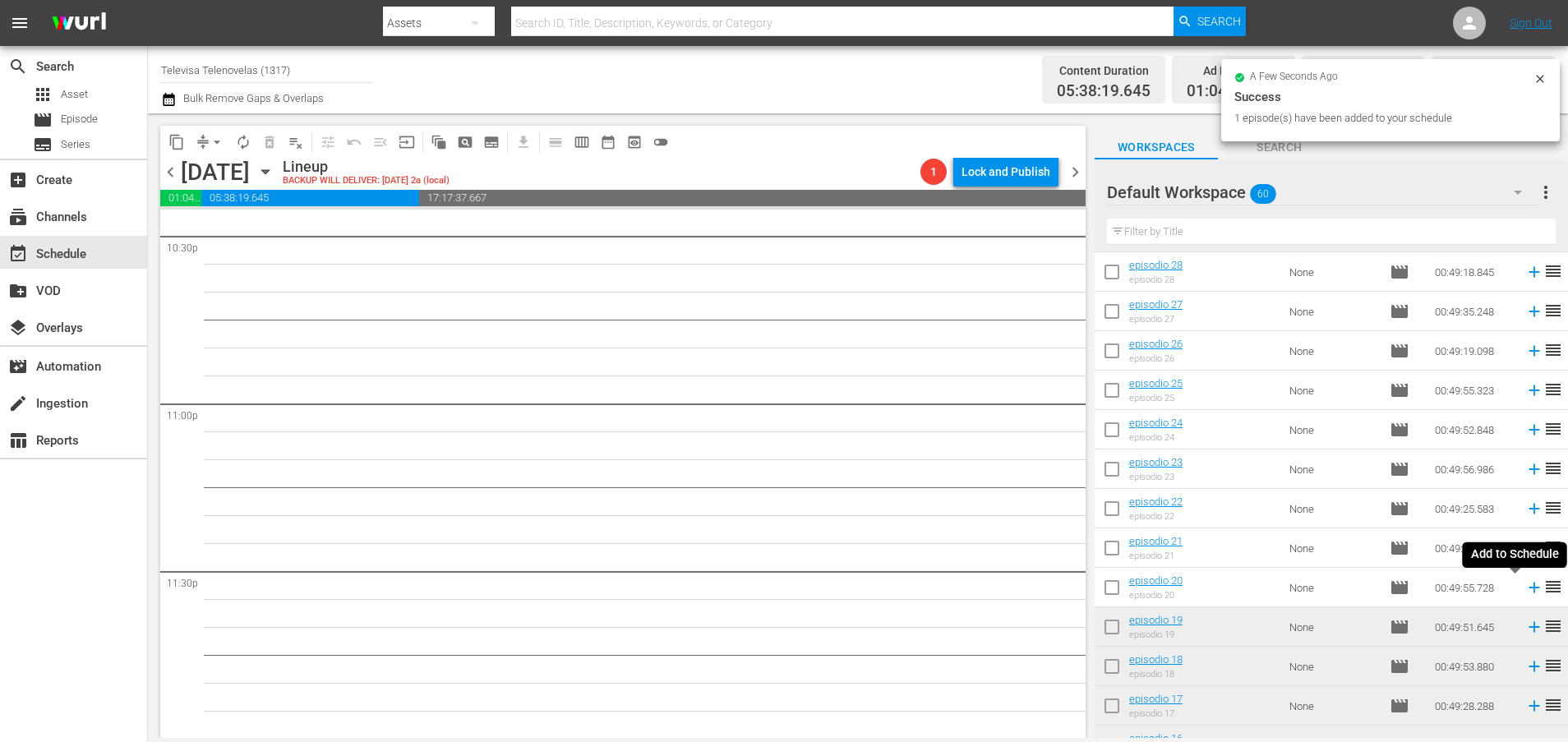
click at [1528, 588] on icon at bounding box center [1534, 588] width 11 height 11
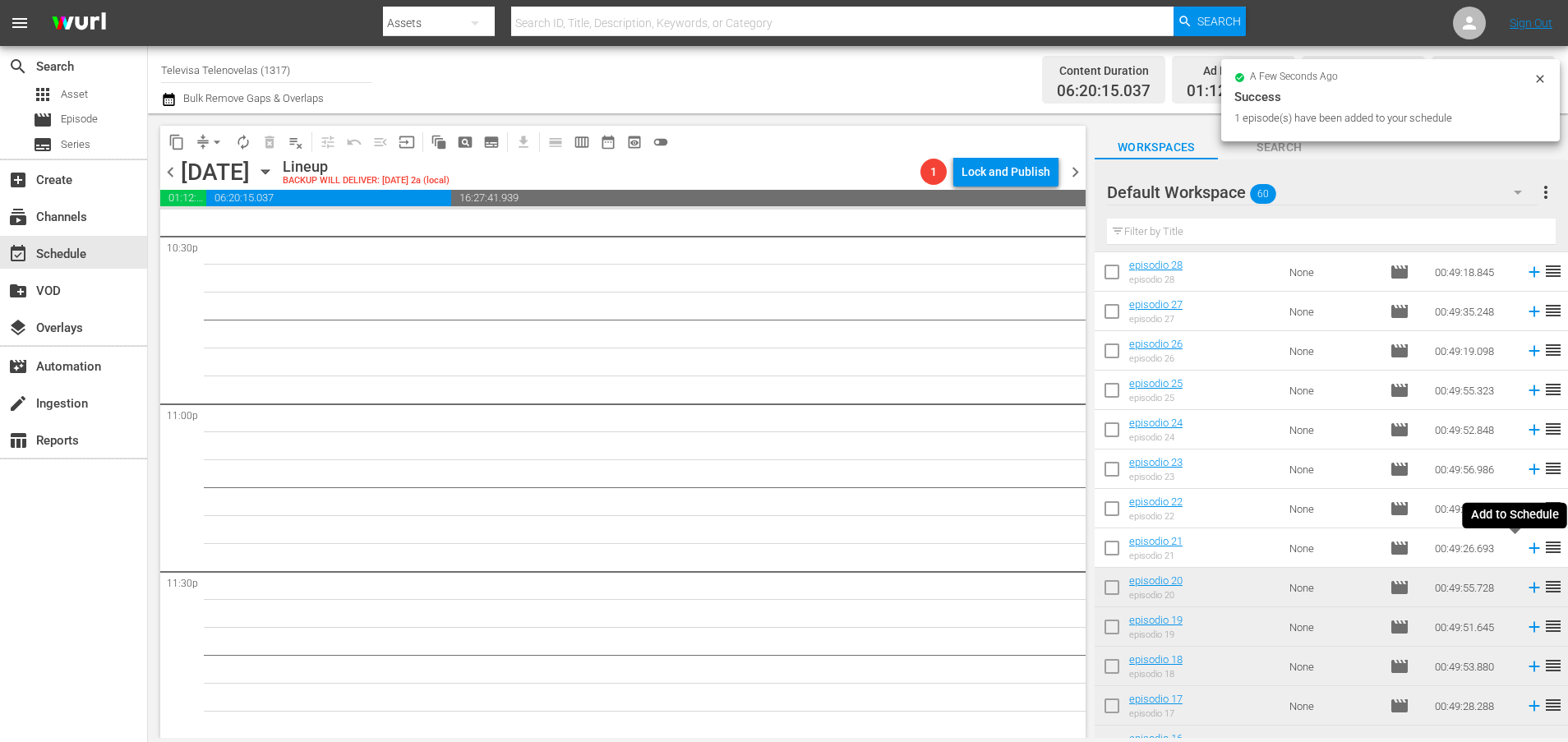
click at [1525, 550] on icon at bounding box center [1534, 548] width 18 height 18
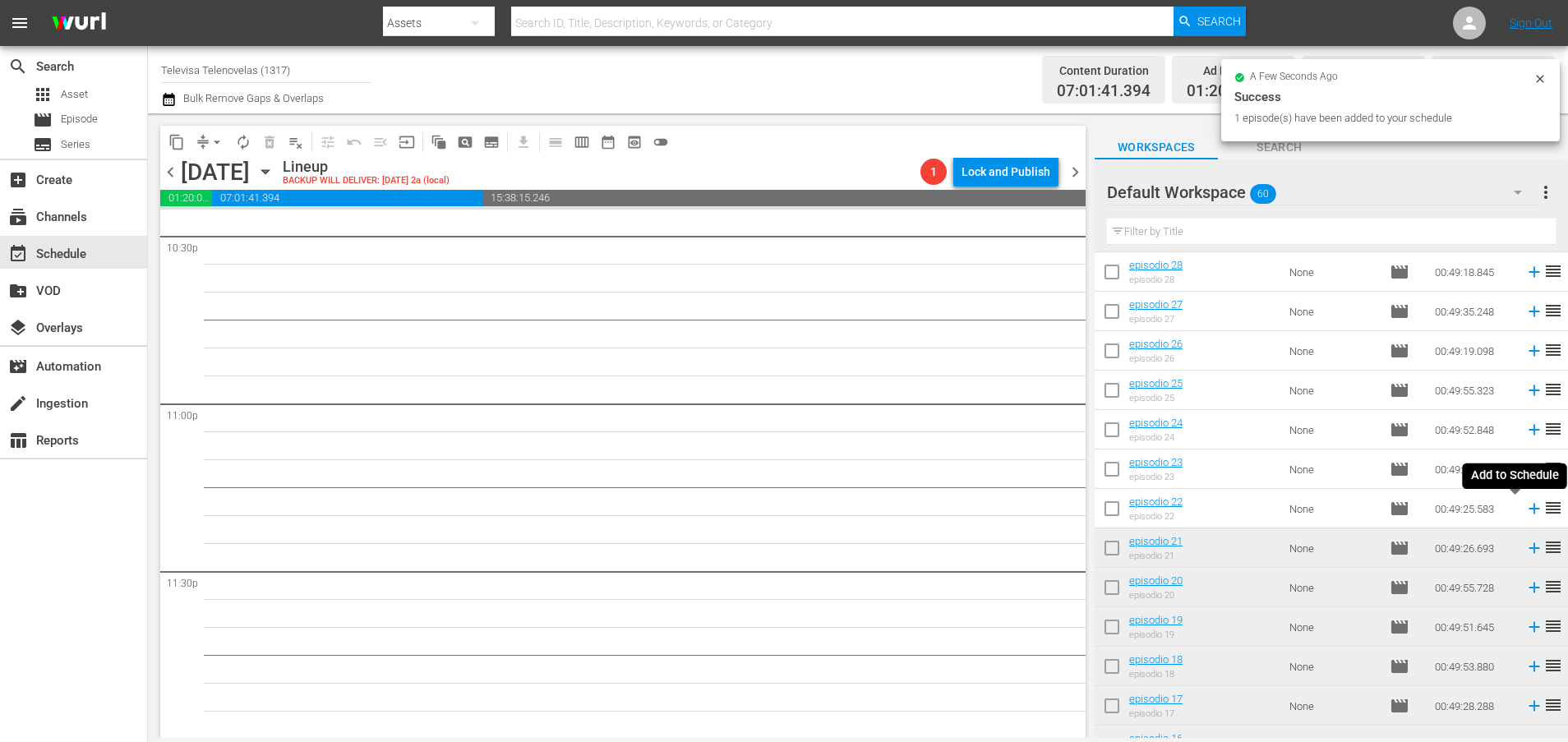
click at [1525, 510] on icon at bounding box center [1534, 508] width 18 height 18
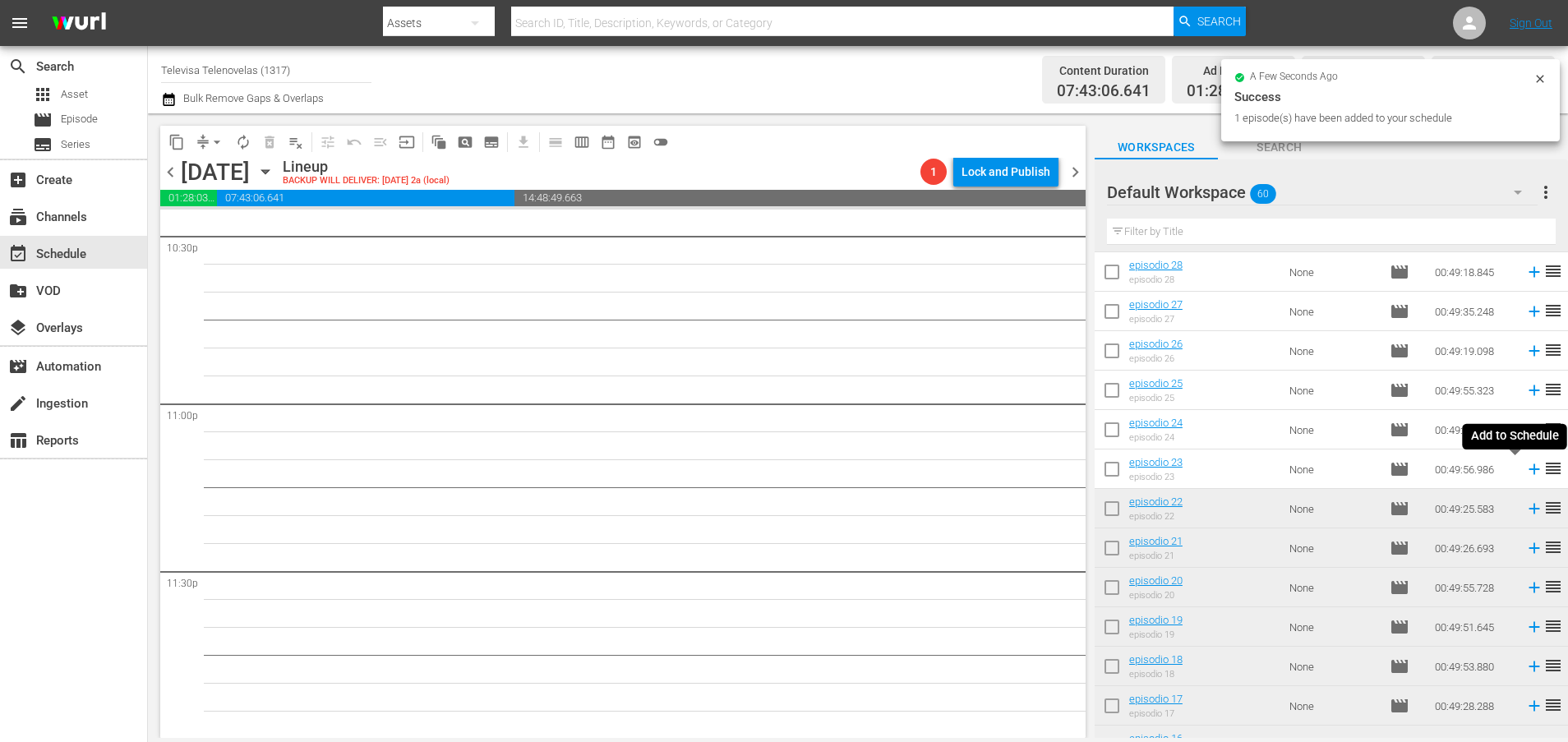
click at [1525, 471] on icon at bounding box center [1534, 469] width 18 height 18
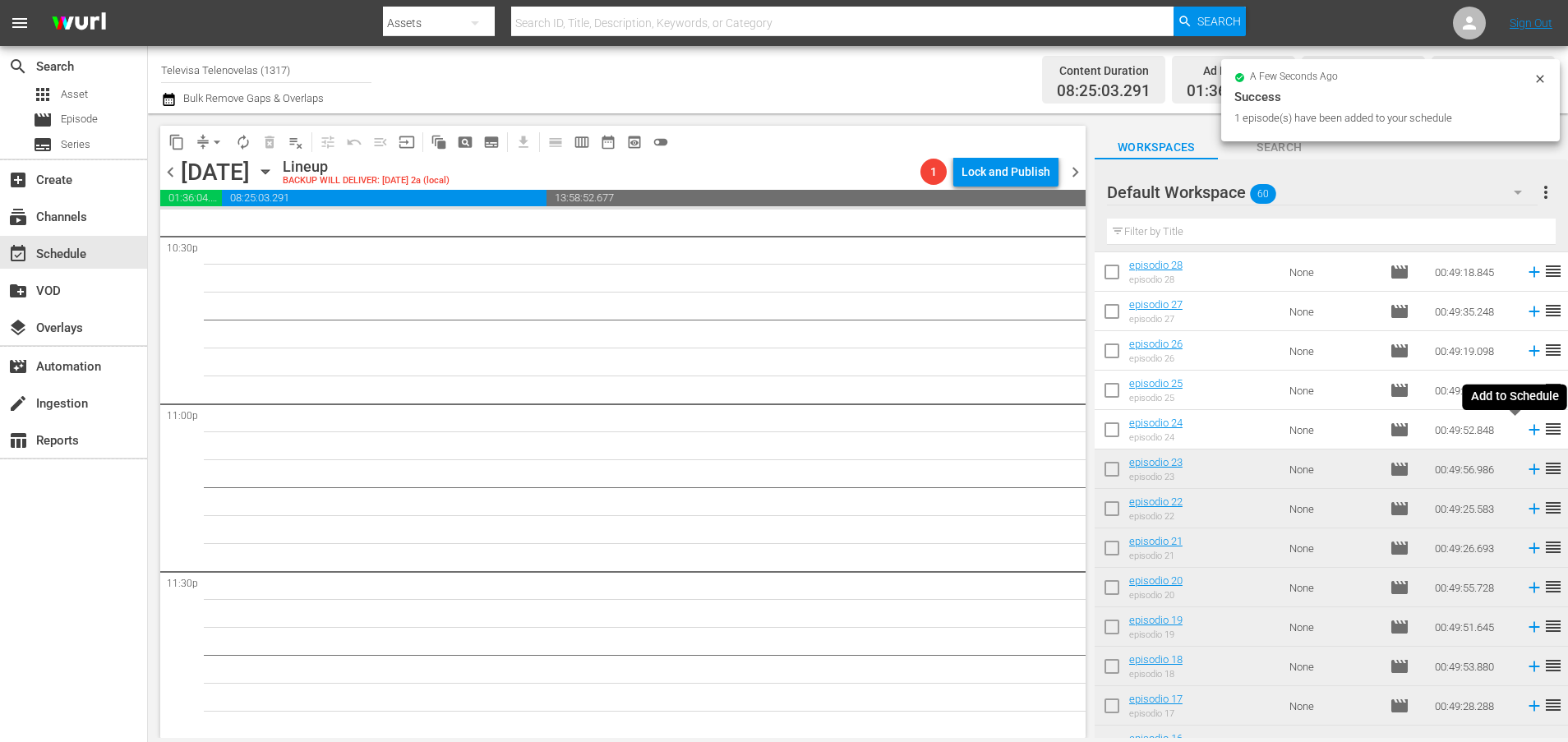
click at [1525, 429] on icon at bounding box center [1534, 430] width 18 height 18
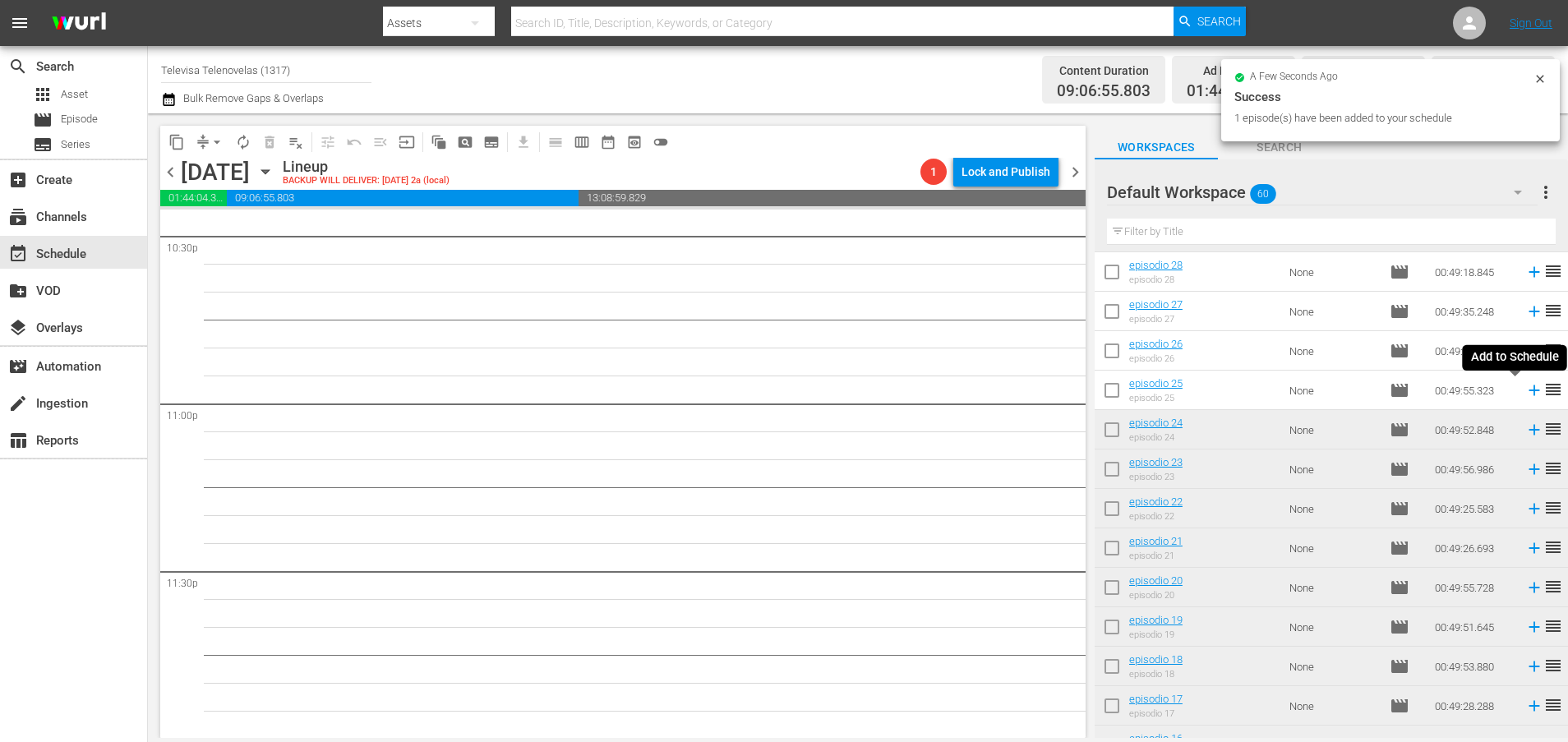
click at [1528, 390] on icon at bounding box center [1534, 391] width 11 height 11
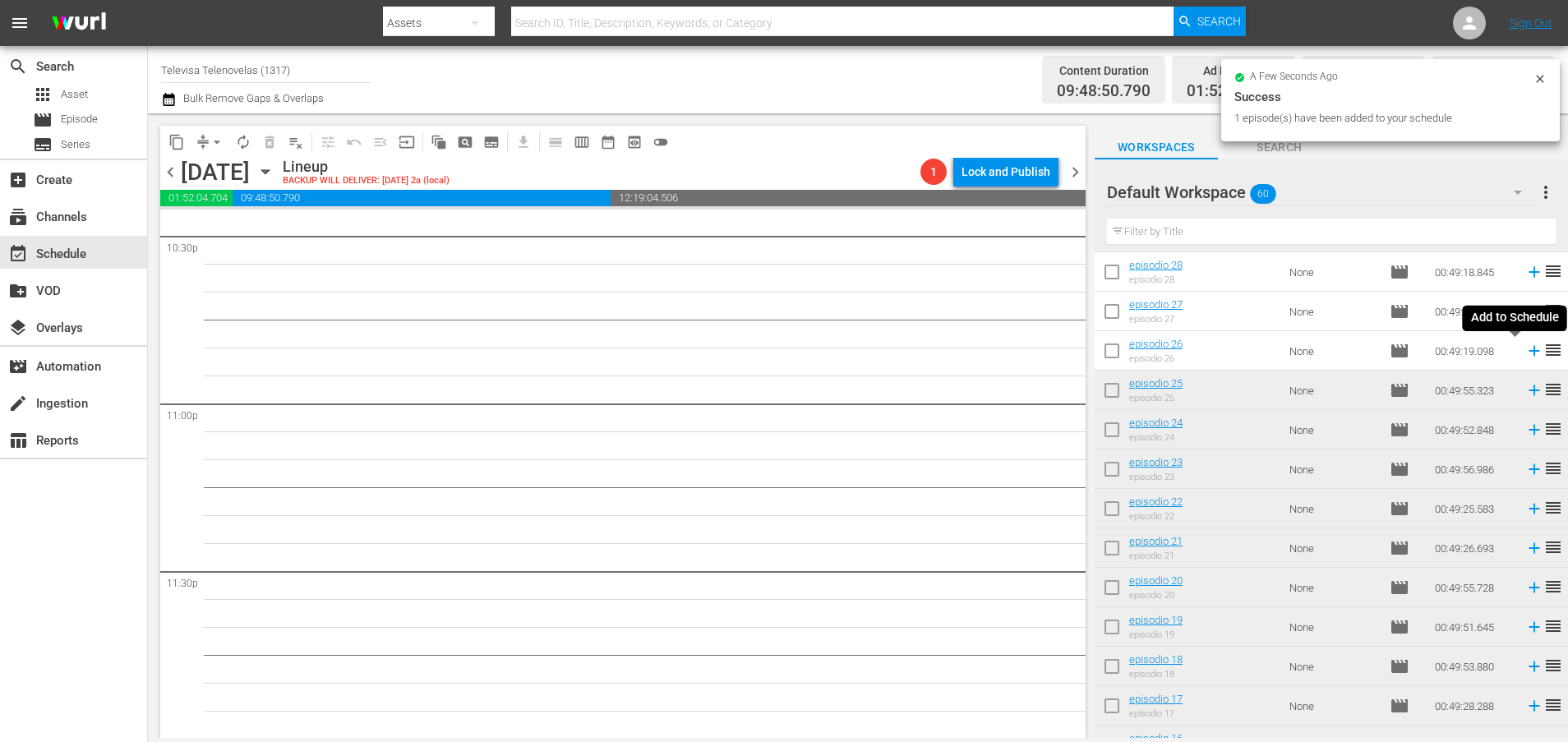
click at [1525, 348] on icon at bounding box center [1534, 351] width 18 height 18
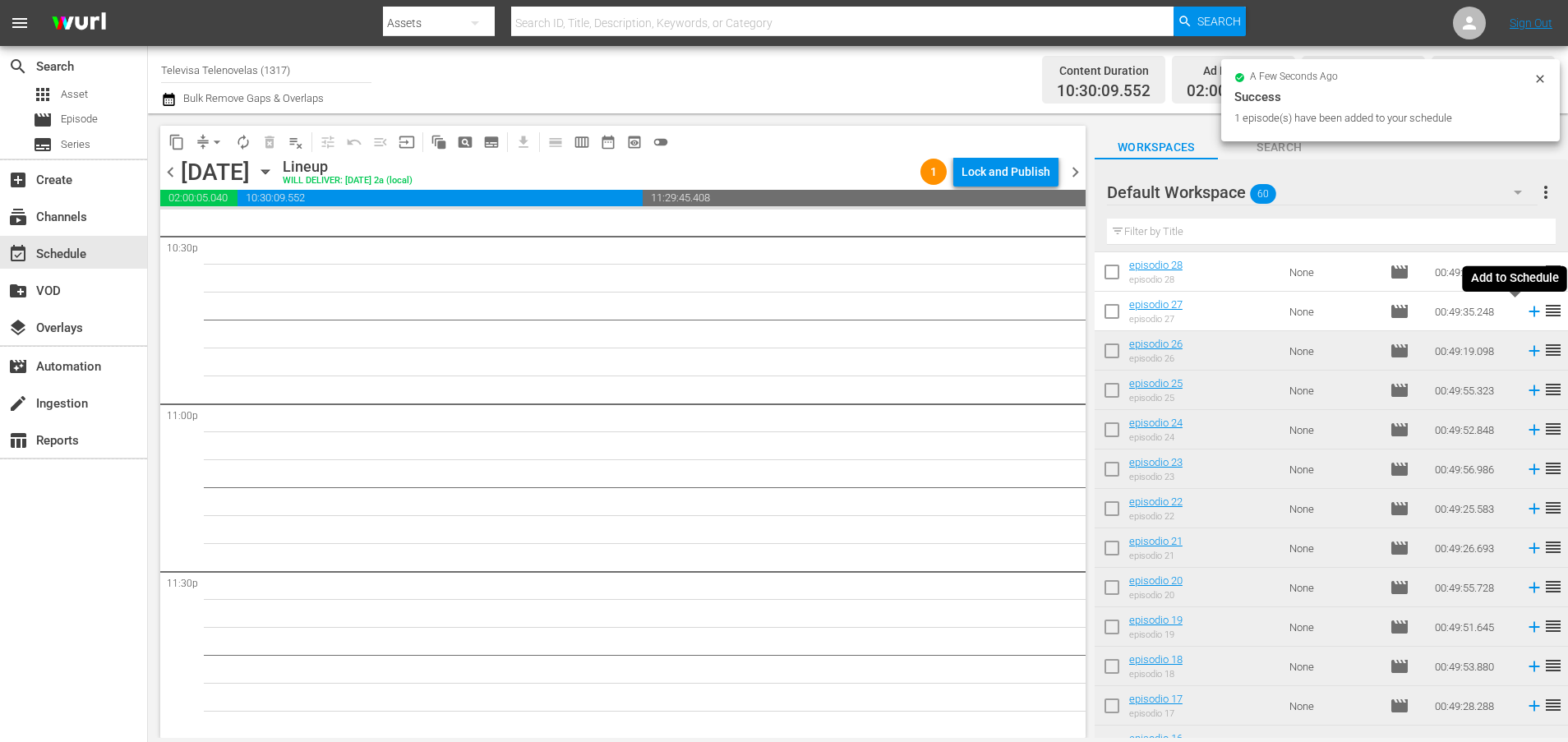
click at [1528, 311] on icon at bounding box center [1534, 311] width 11 height 11
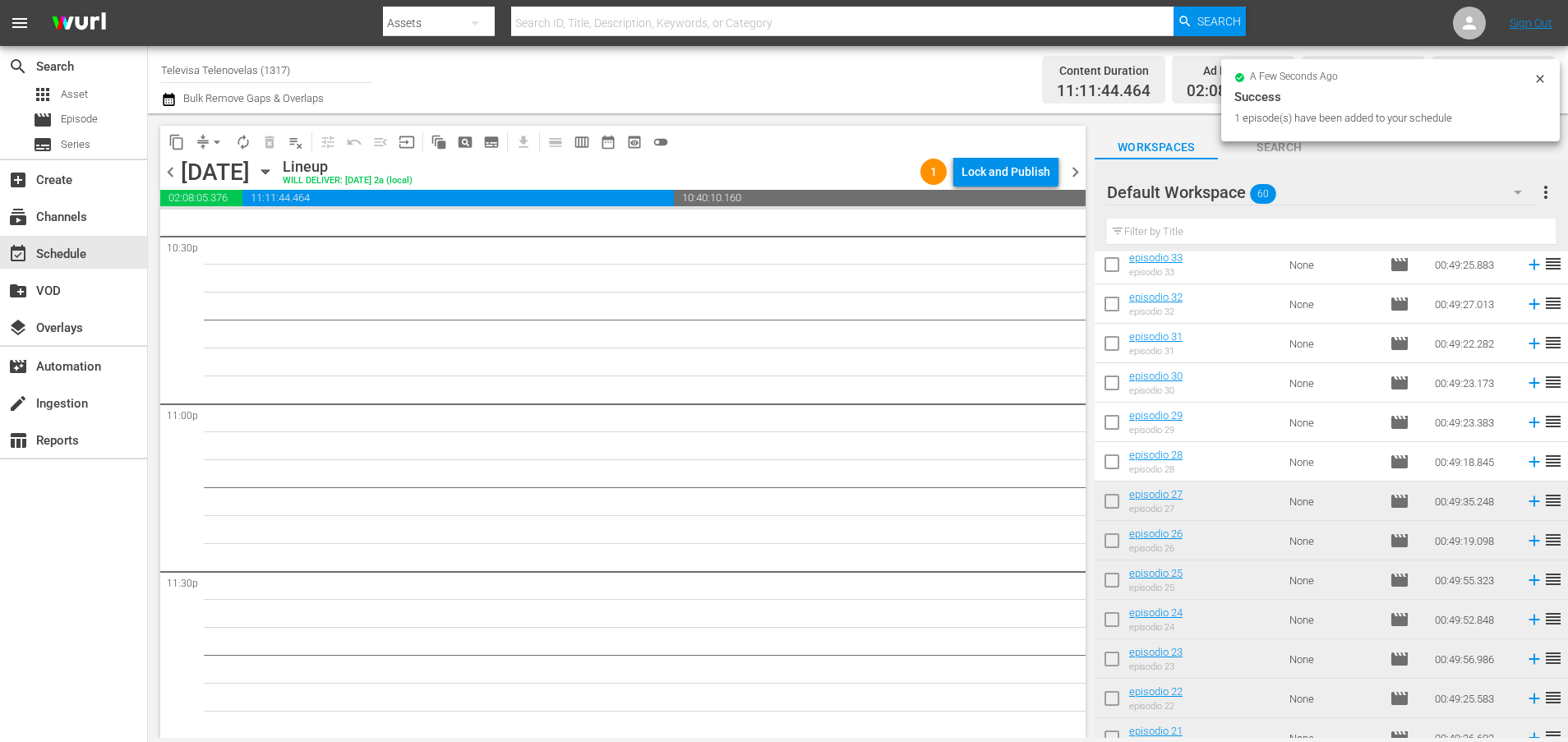
scroll to position [1055, 0]
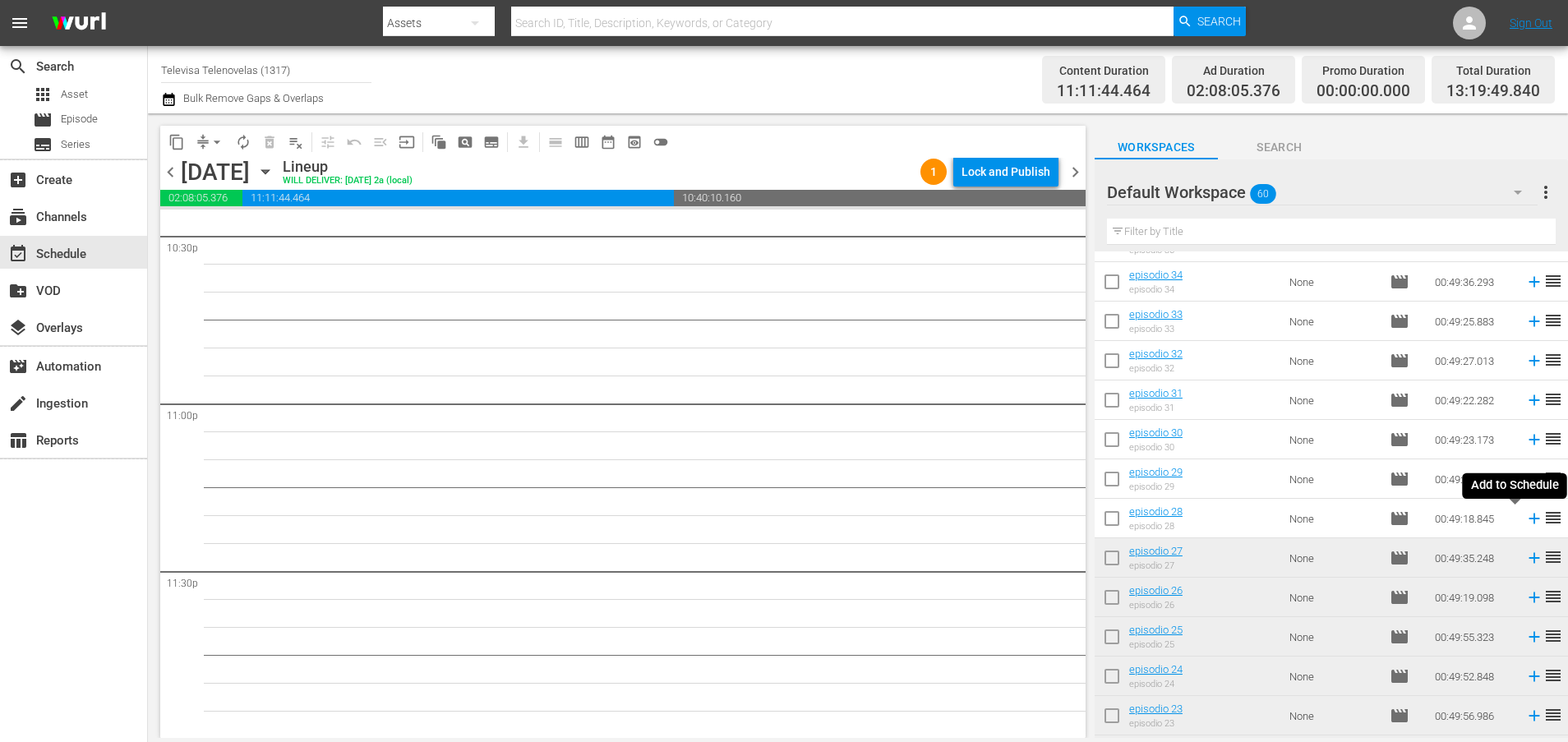
click at [1525, 520] on icon at bounding box center [1534, 518] width 18 height 18
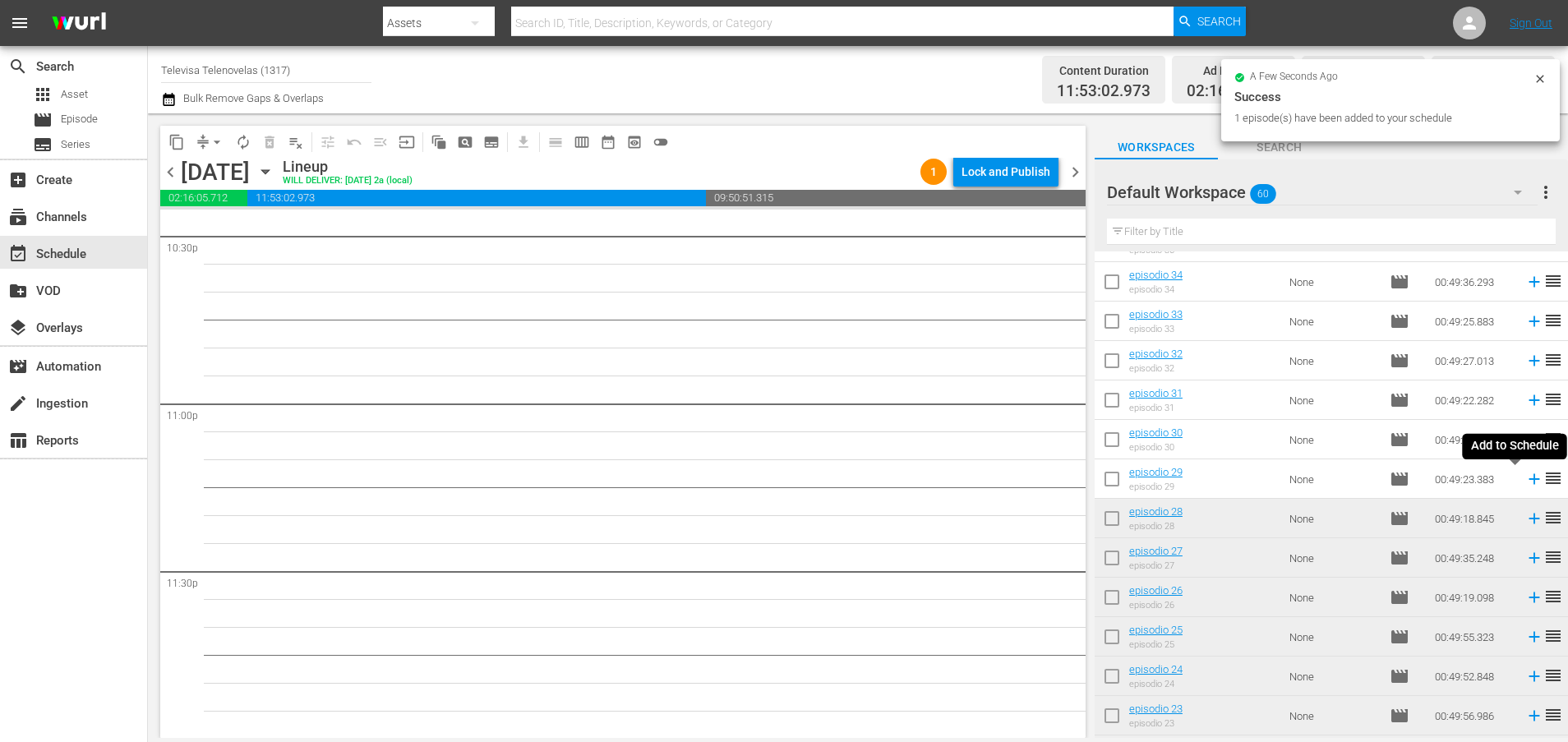
click at [1528, 479] on icon at bounding box center [1534, 479] width 11 height 11
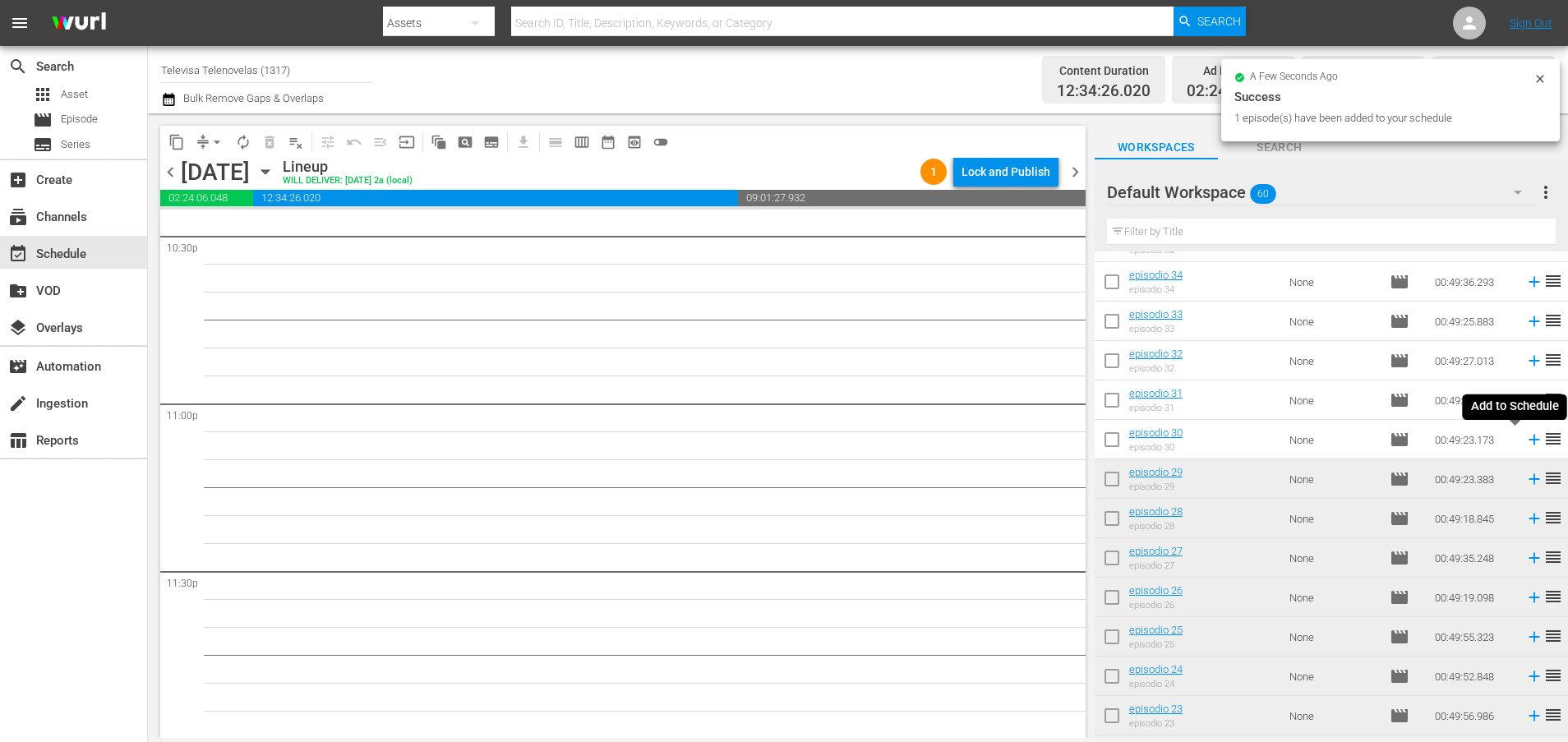
click at [1528, 442] on icon at bounding box center [1534, 440] width 11 height 11
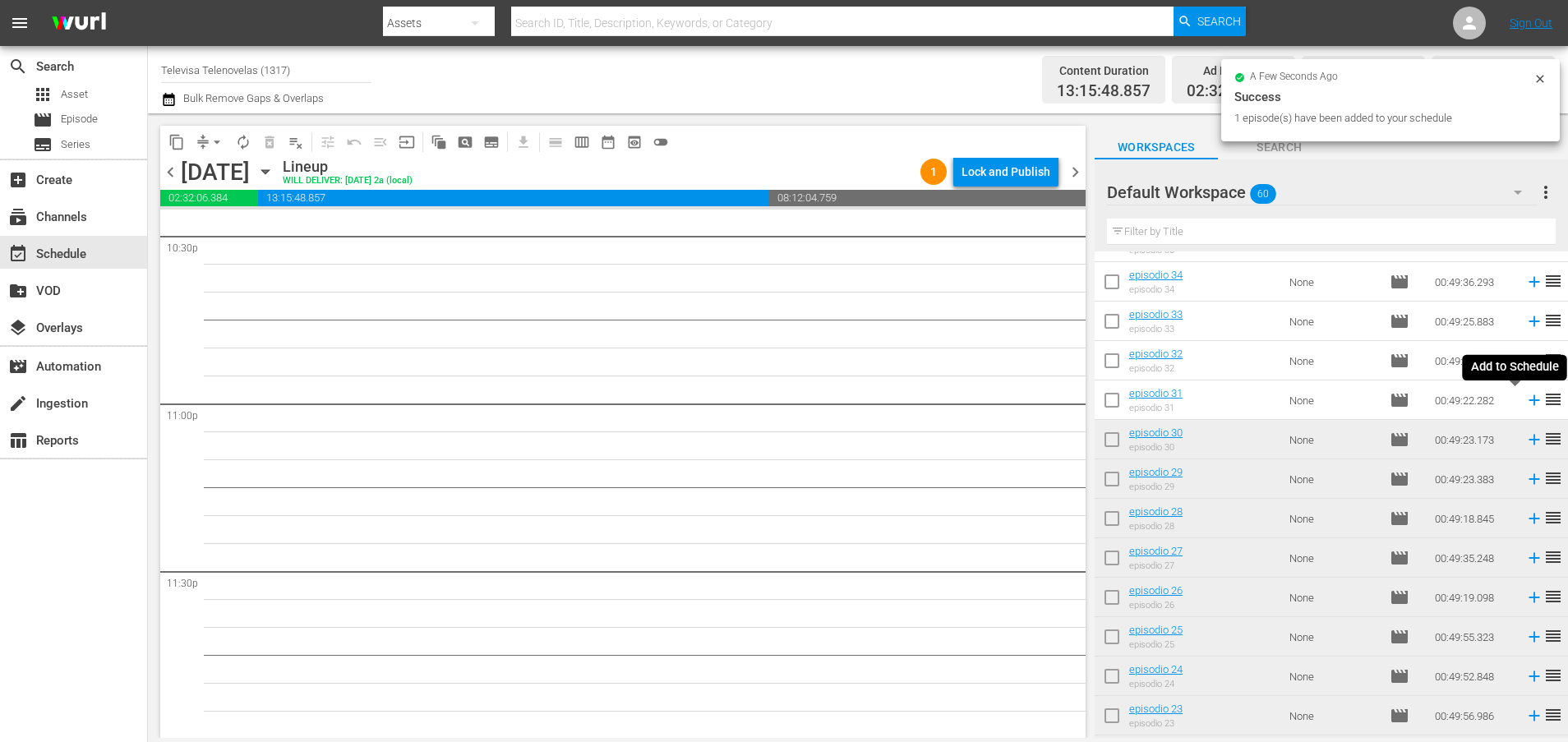
click at [1528, 404] on icon at bounding box center [1534, 401] width 11 height 11
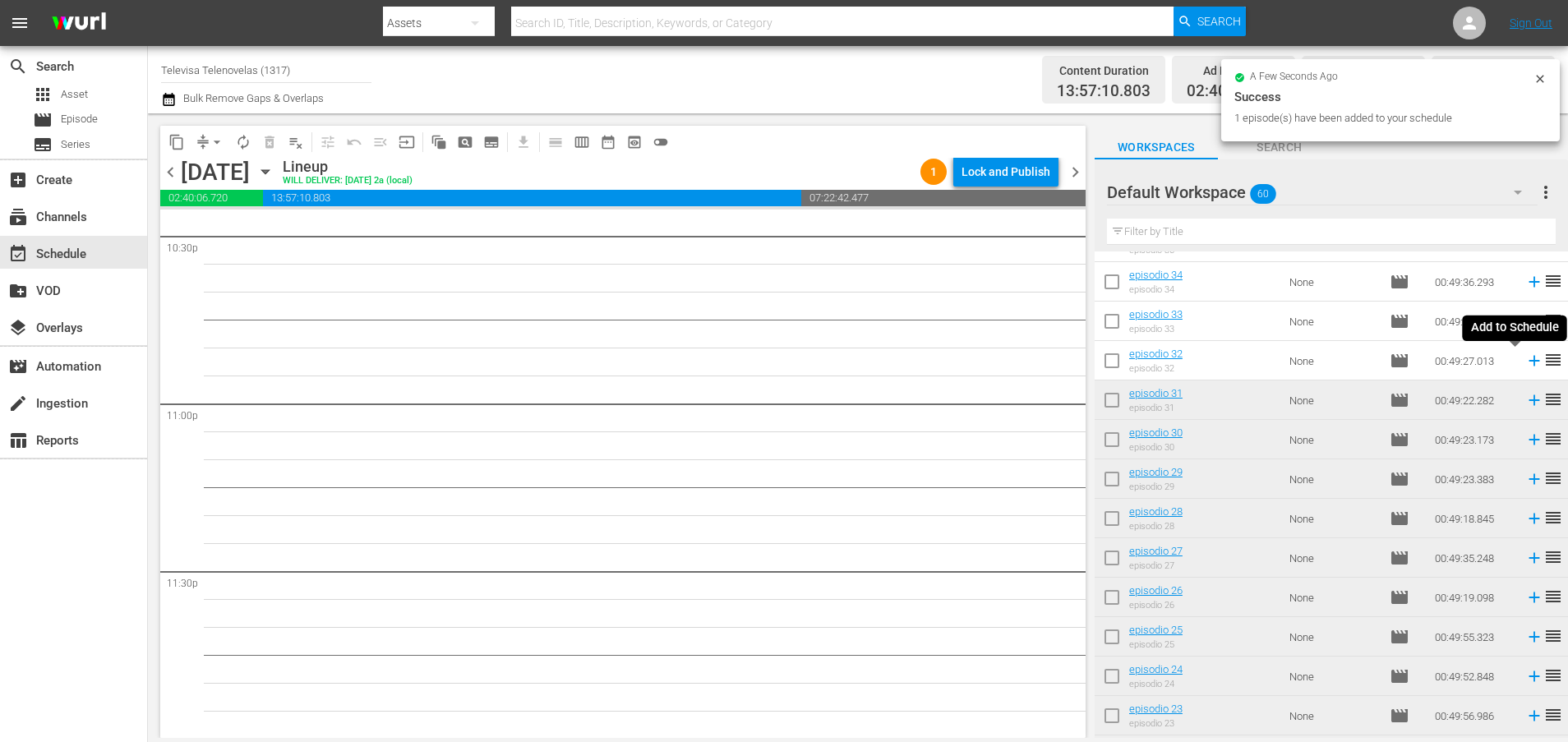
click at [1528, 361] on icon at bounding box center [1534, 361] width 11 height 11
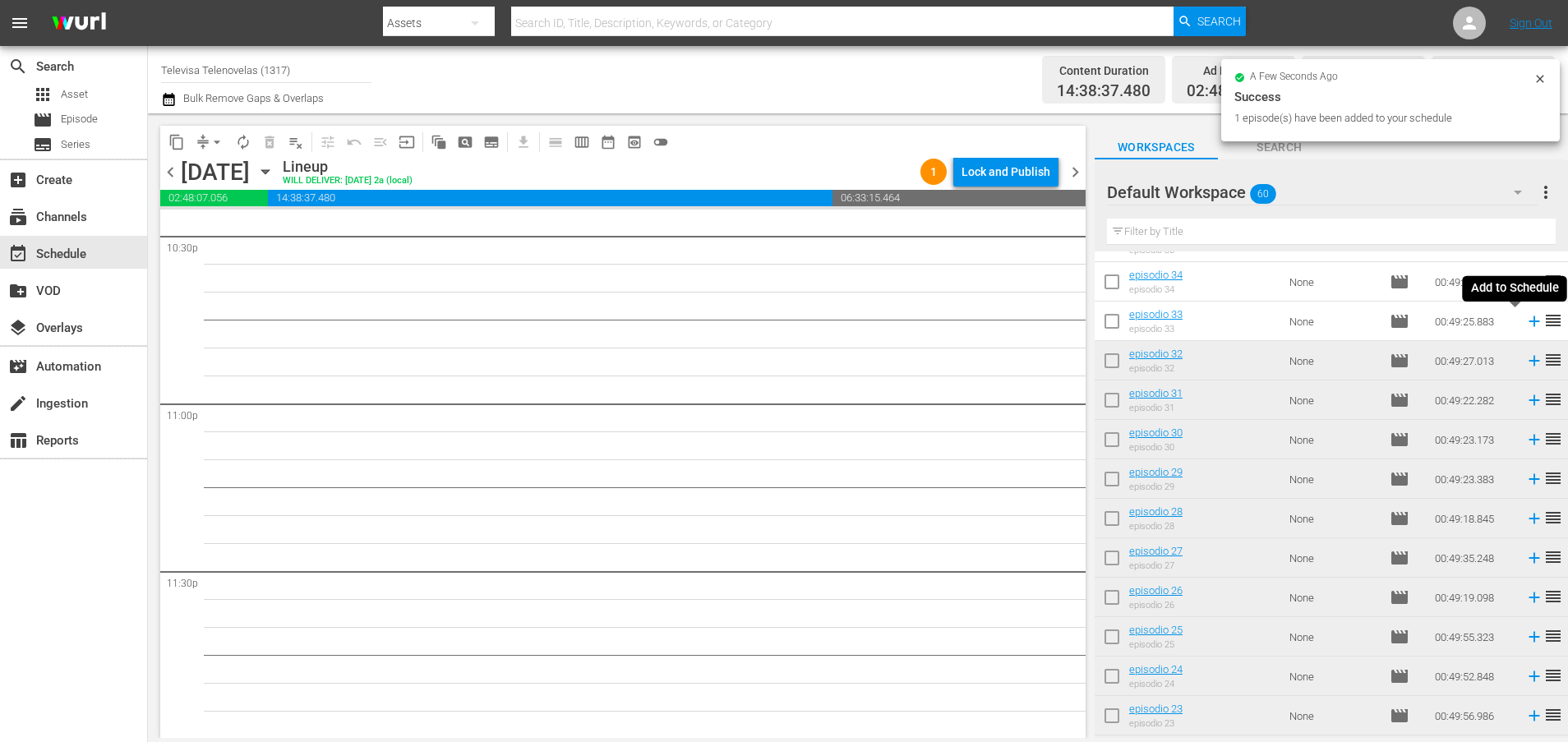
click at [1525, 323] on icon at bounding box center [1534, 321] width 18 height 18
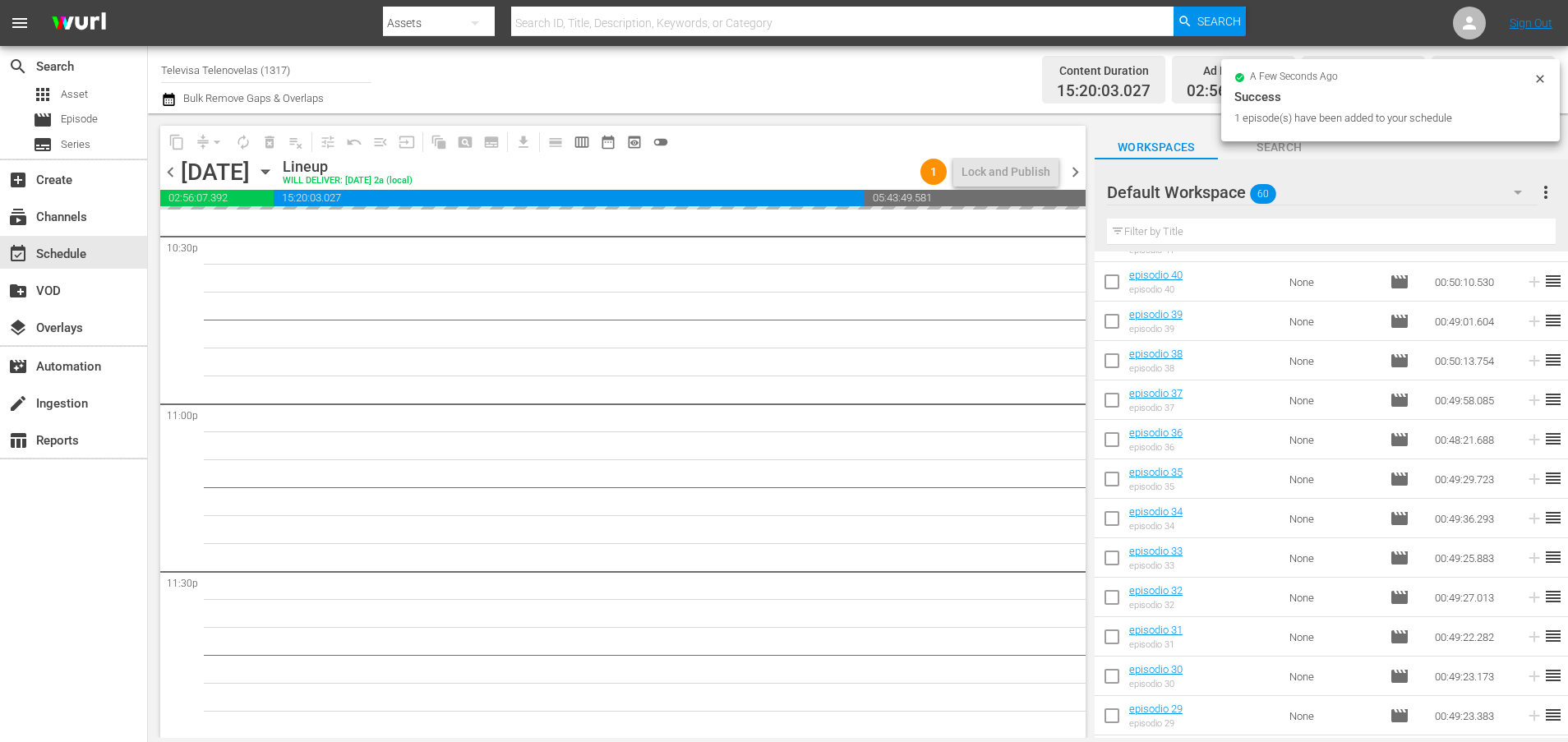
scroll to position [809, 0]
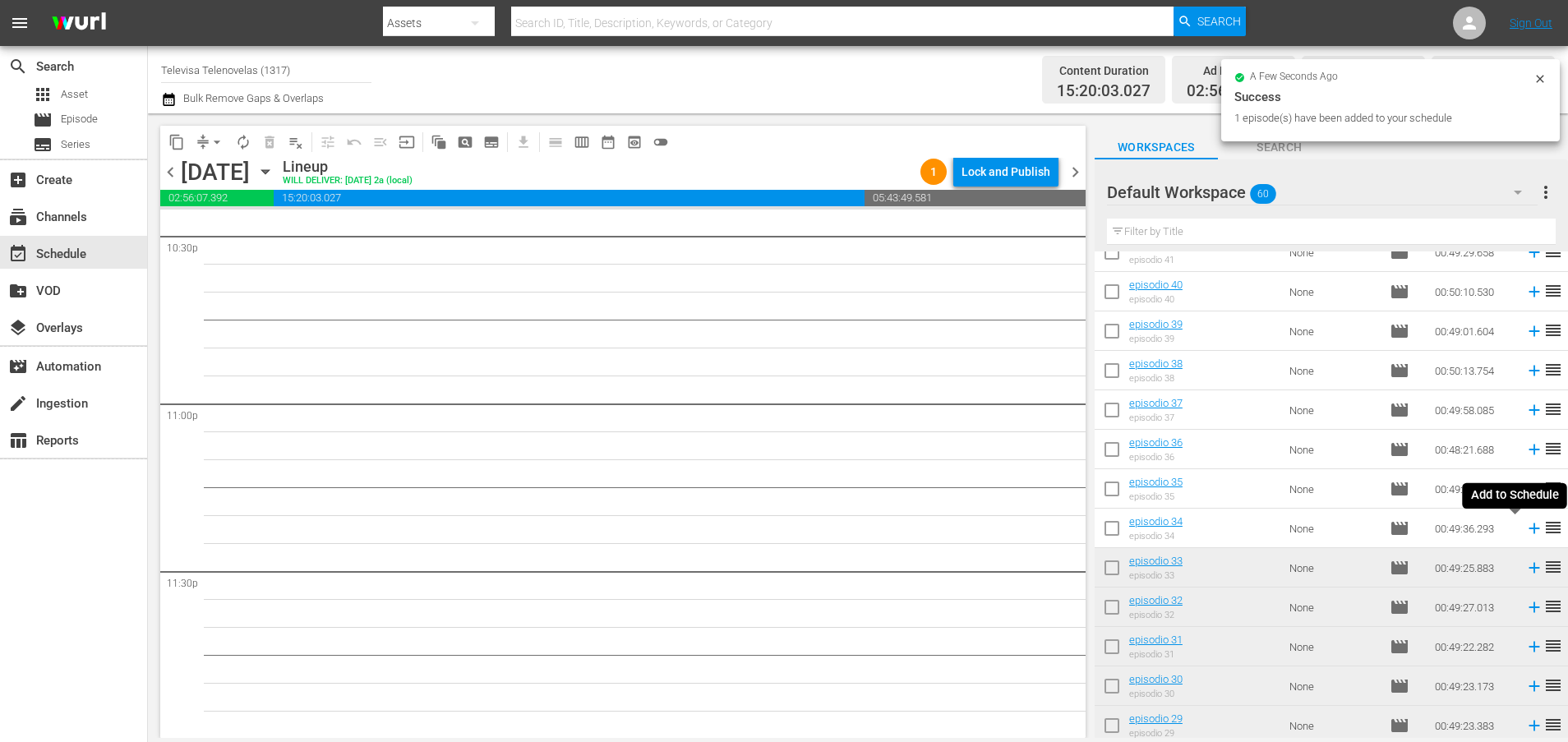
click at [1528, 525] on icon at bounding box center [1534, 529] width 11 height 11
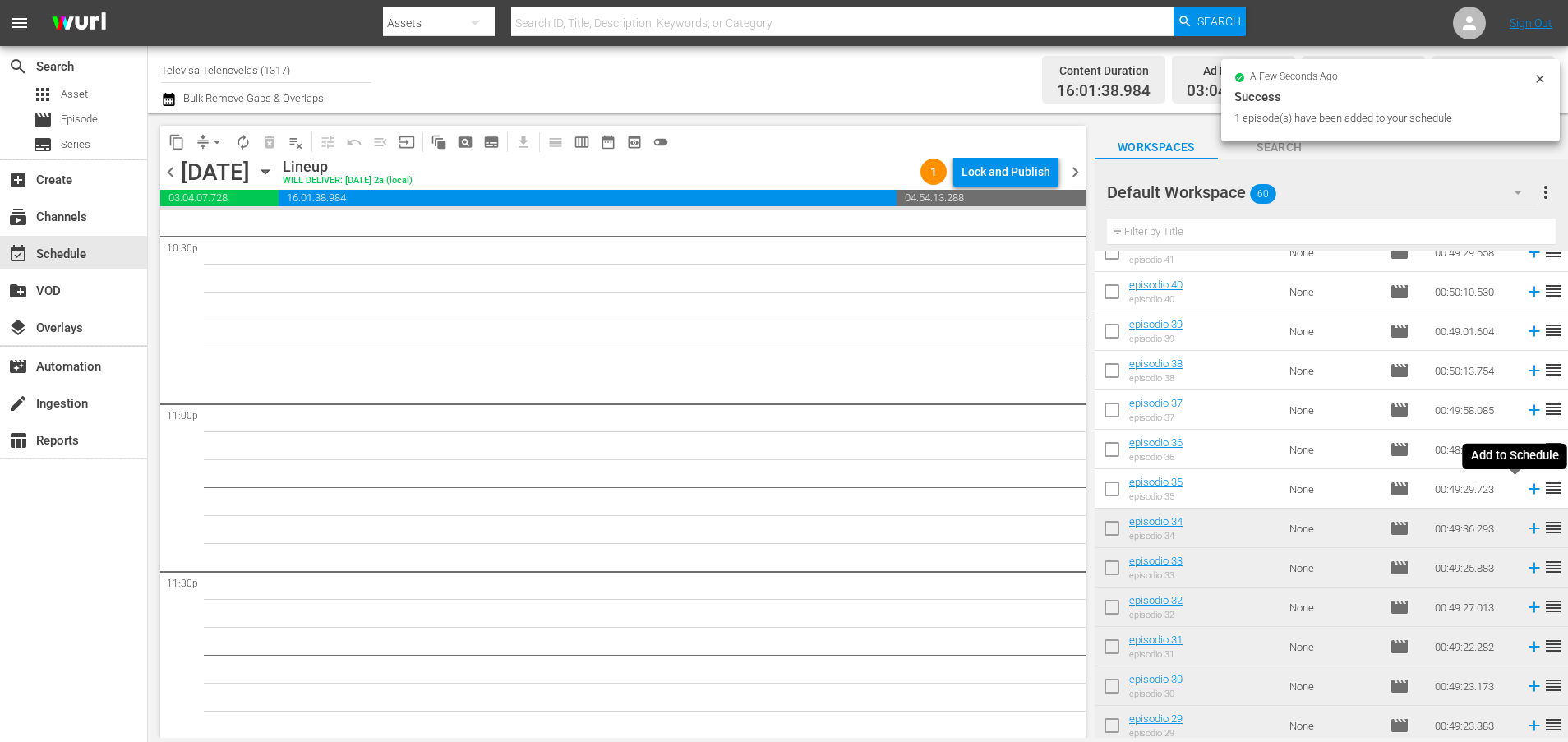
click at [1528, 491] on icon at bounding box center [1534, 489] width 11 height 11
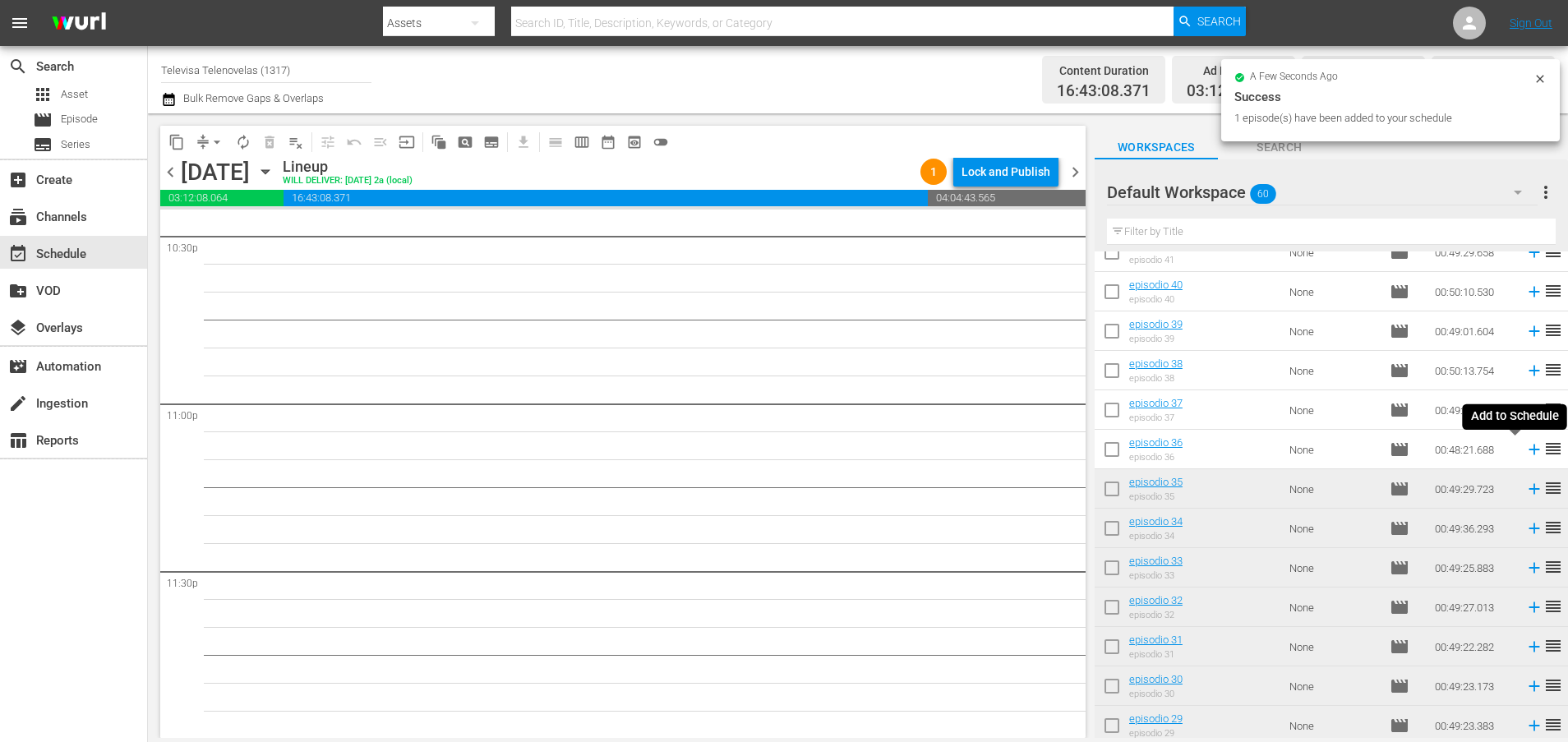
click at [1525, 451] on icon at bounding box center [1534, 450] width 18 height 18
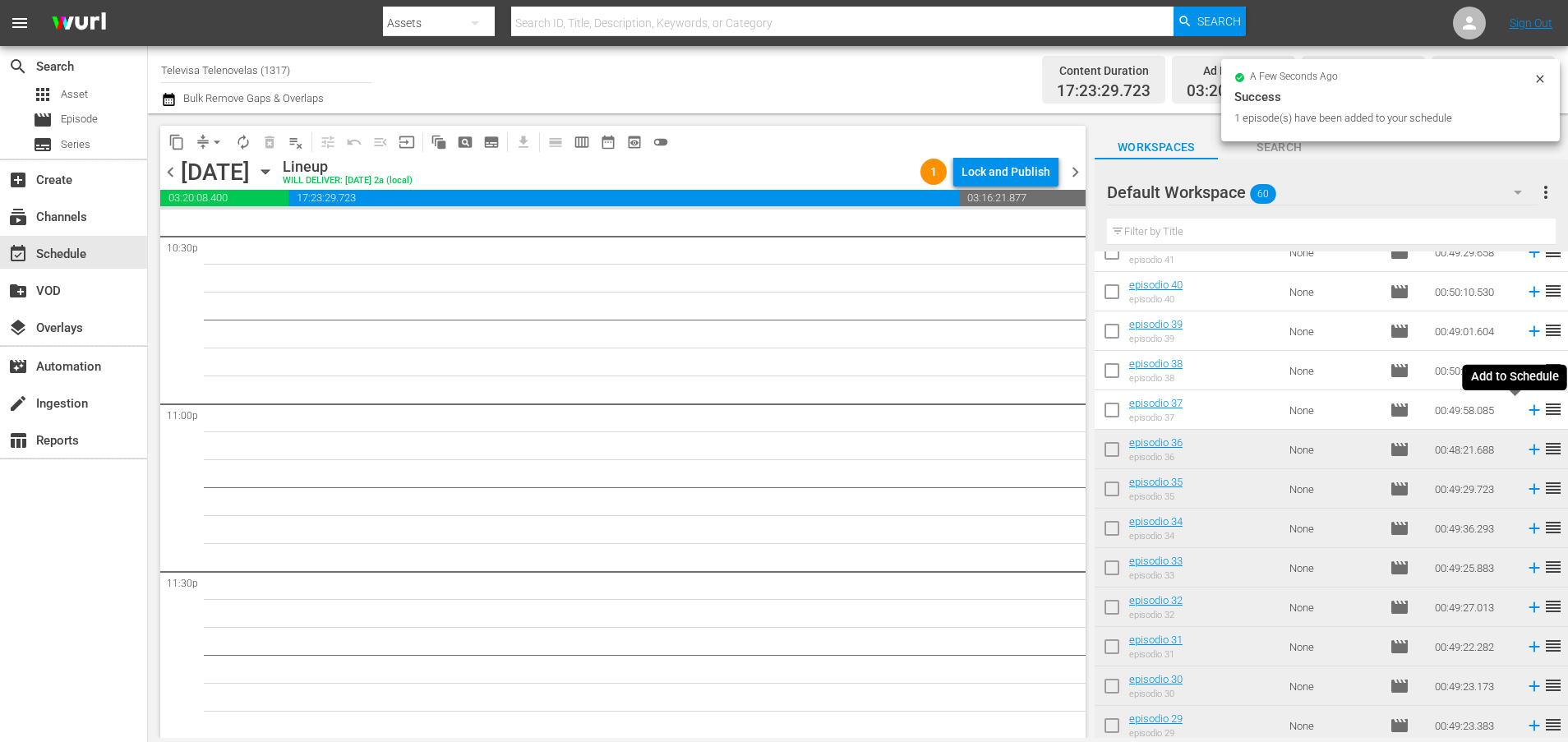
scroll to position [7509, 0]
click at [1528, 412] on icon at bounding box center [1534, 411] width 11 height 11
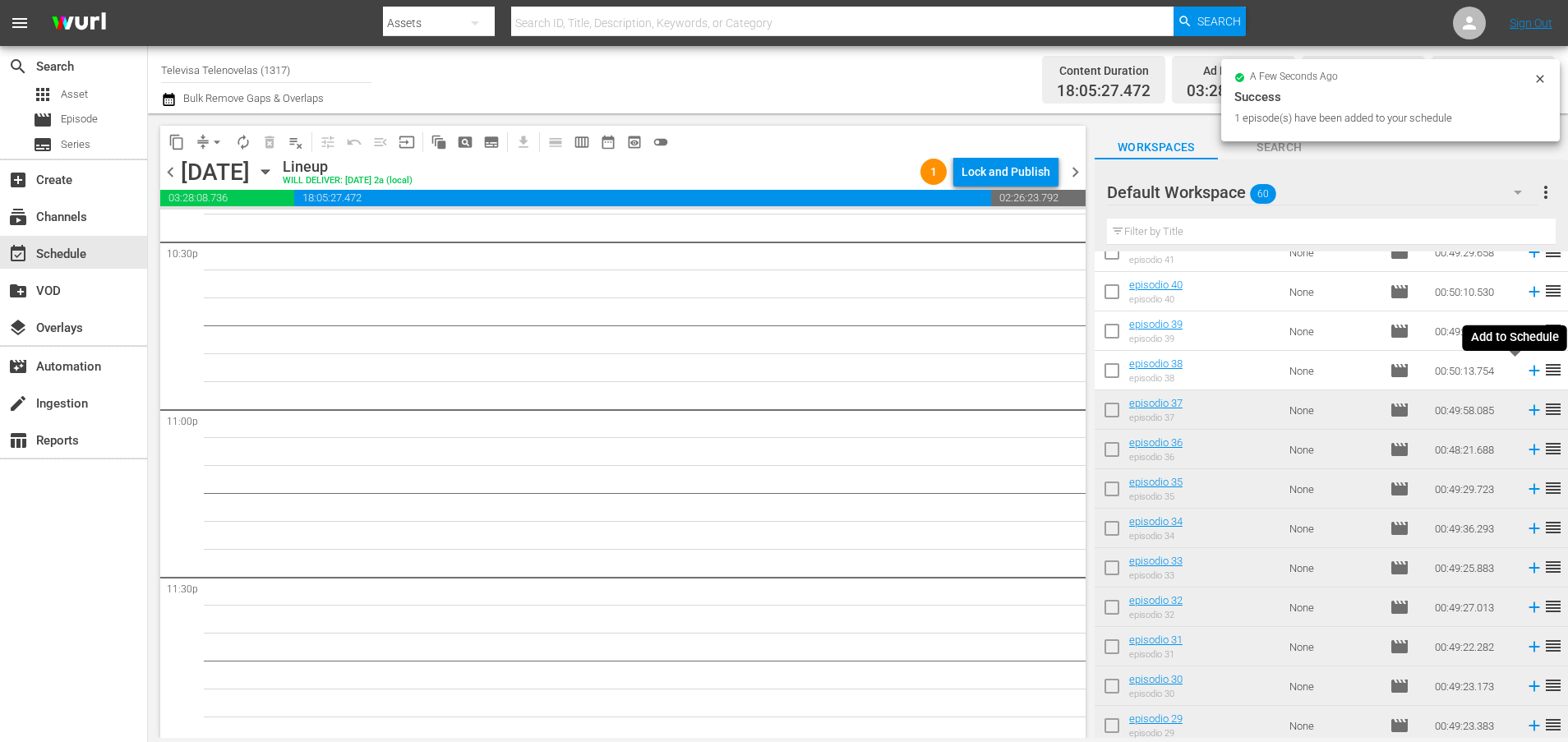
scroll to position [7481, 0]
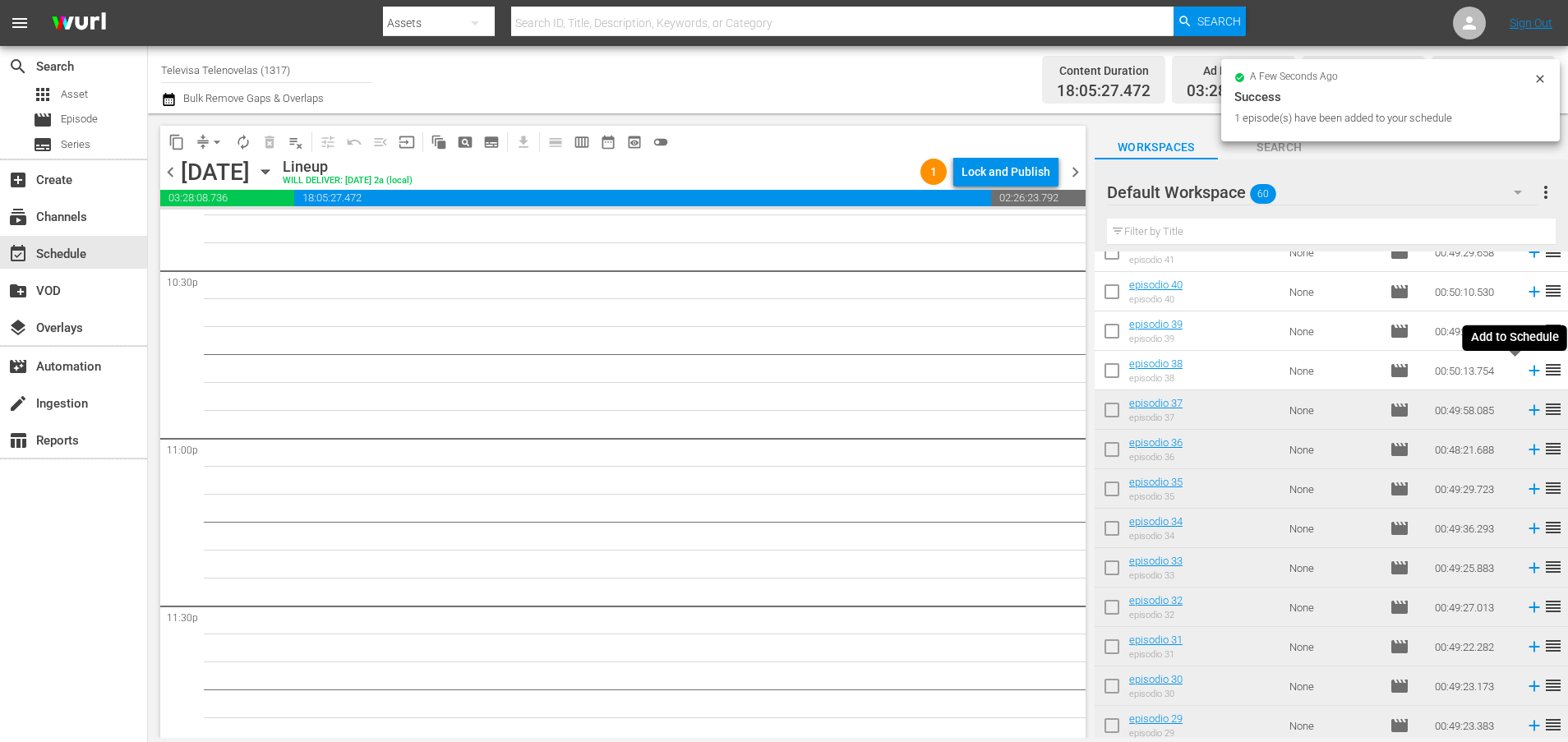
click at [1528, 373] on icon at bounding box center [1534, 371] width 11 height 11
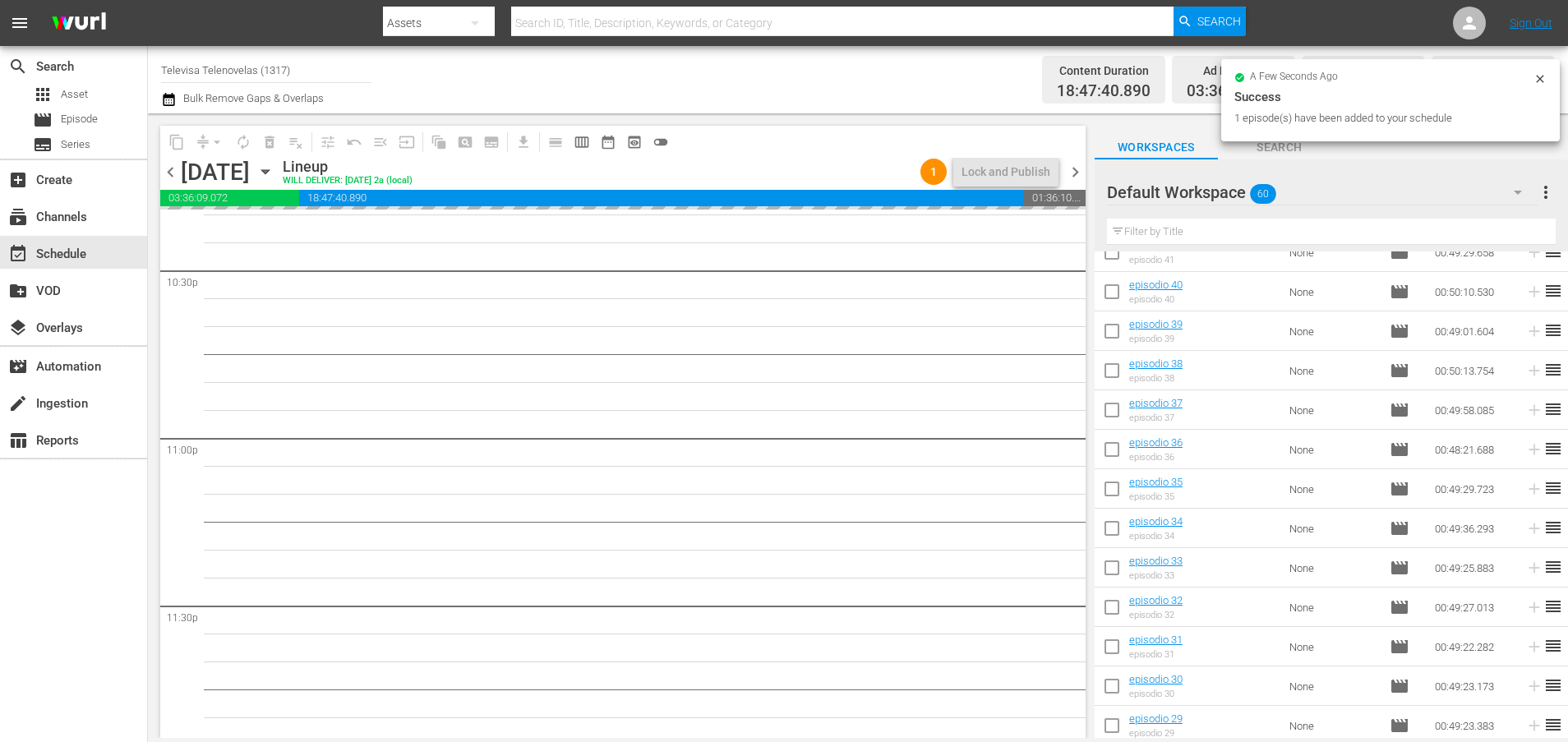
scroll to position [685, 0]
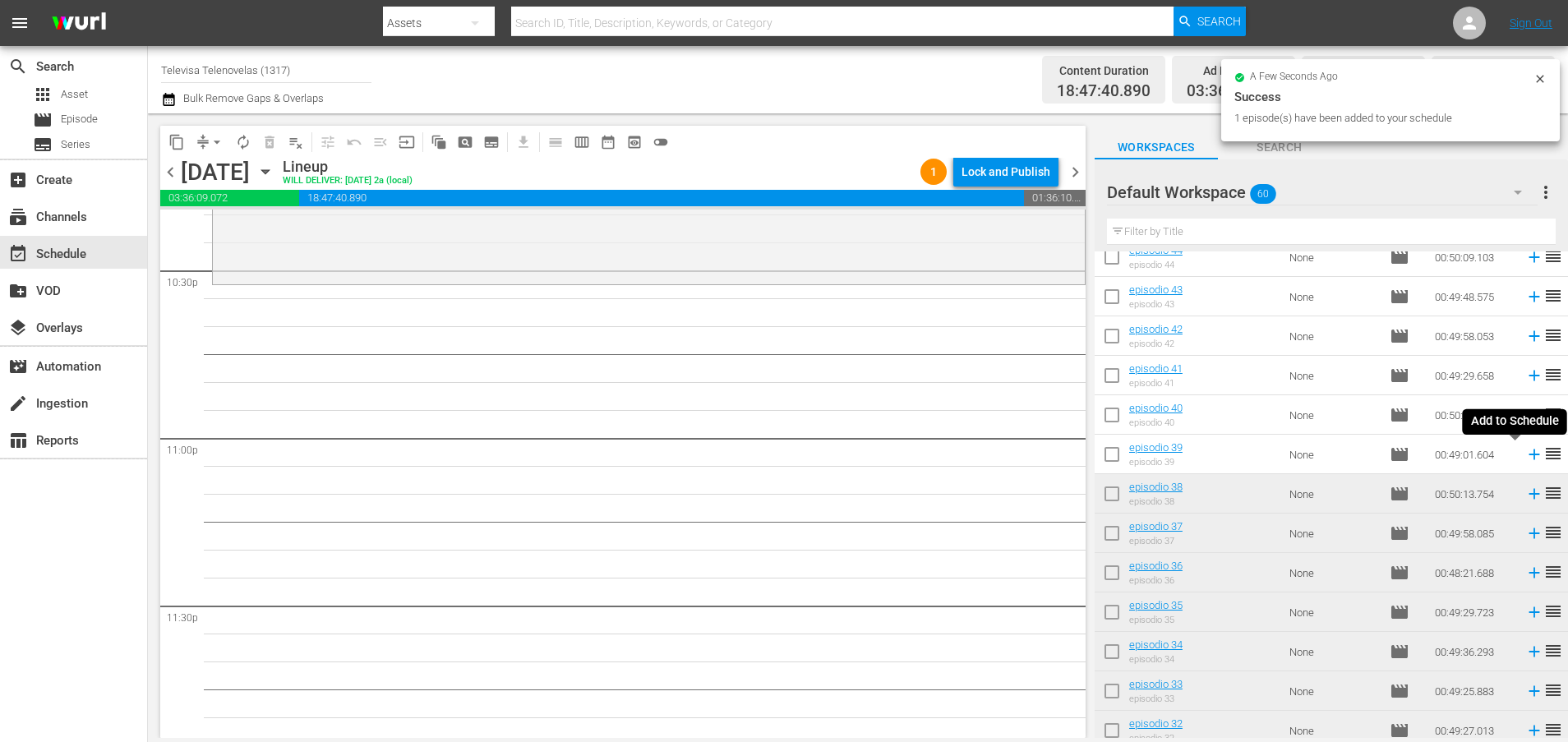
click at [1525, 456] on icon at bounding box center [1534, 454] width 18 height 18
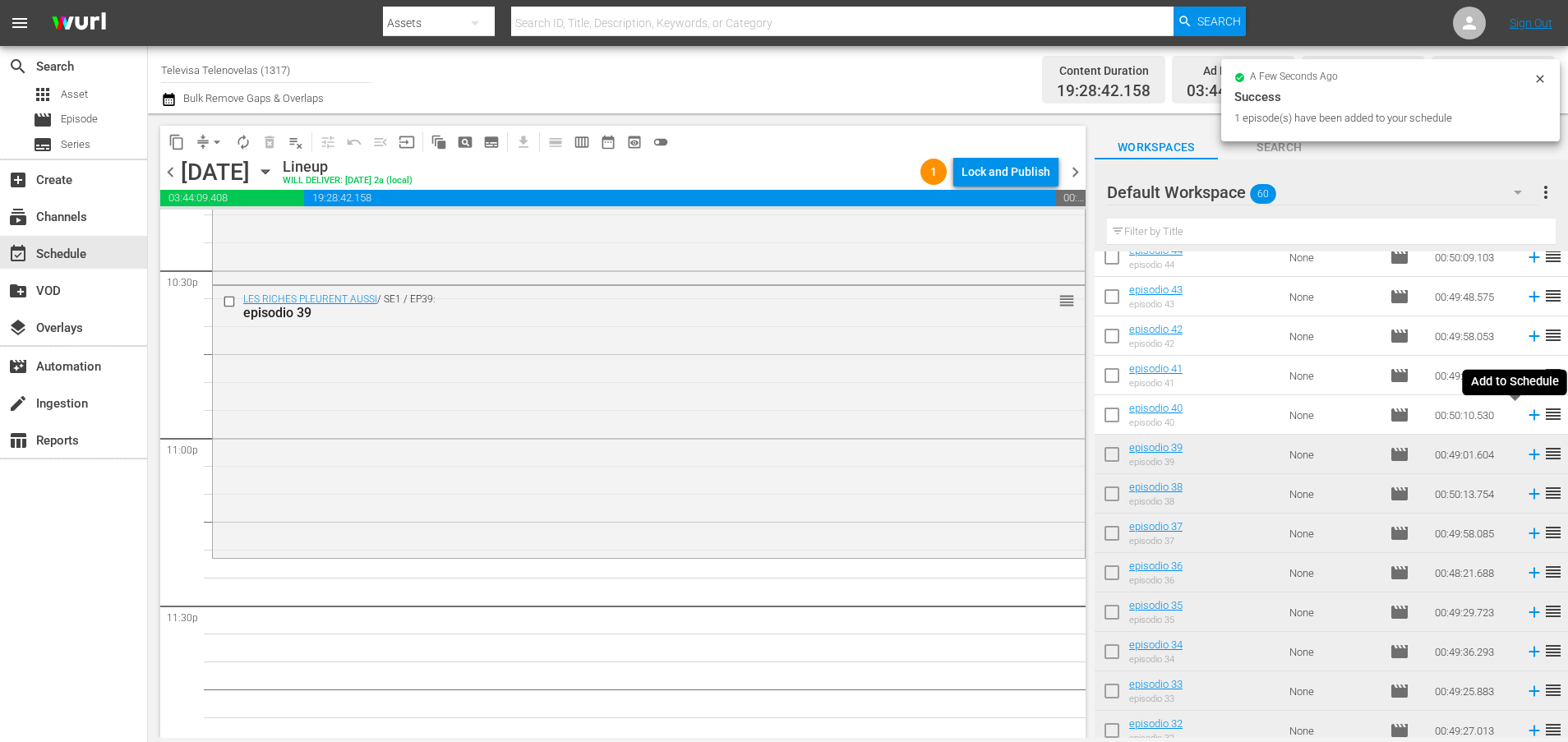
click at [1528, 415] on icon at bounding box center [1534, 415] width 11 height 11
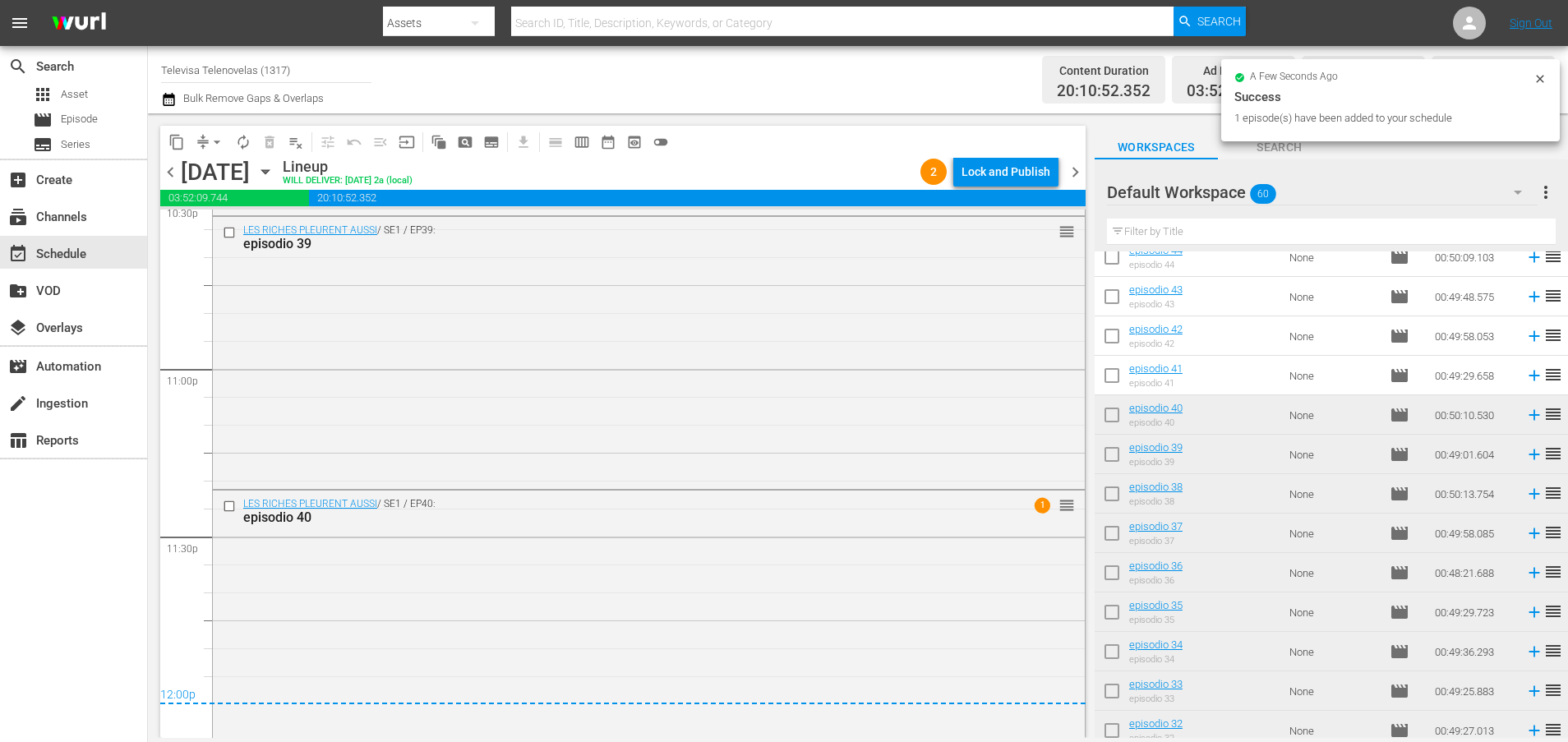
scroll to position [7582, 0]
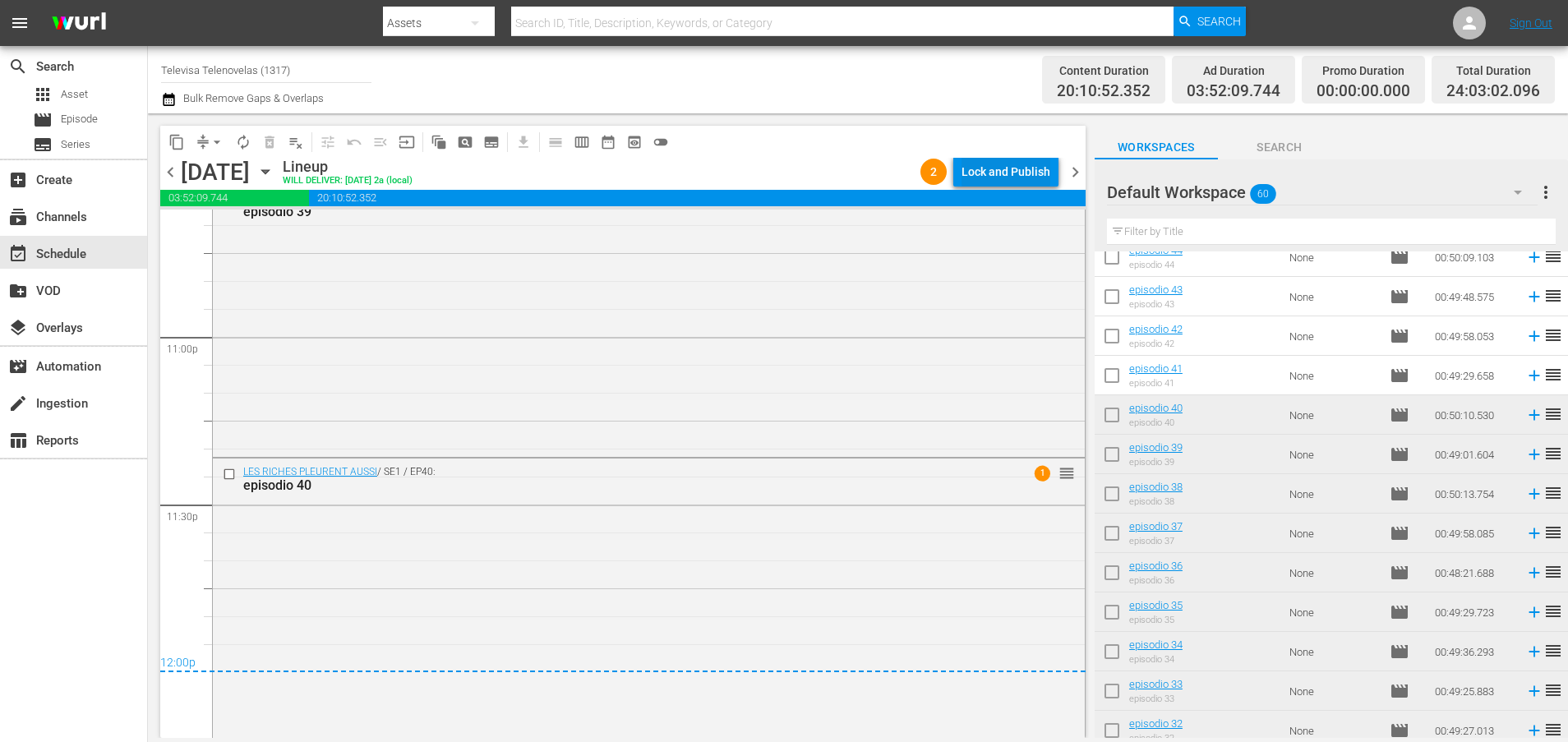
click at [1008, 169] on div "Lock and Publish" at bounding box center [1006, 172] width 88 height 30
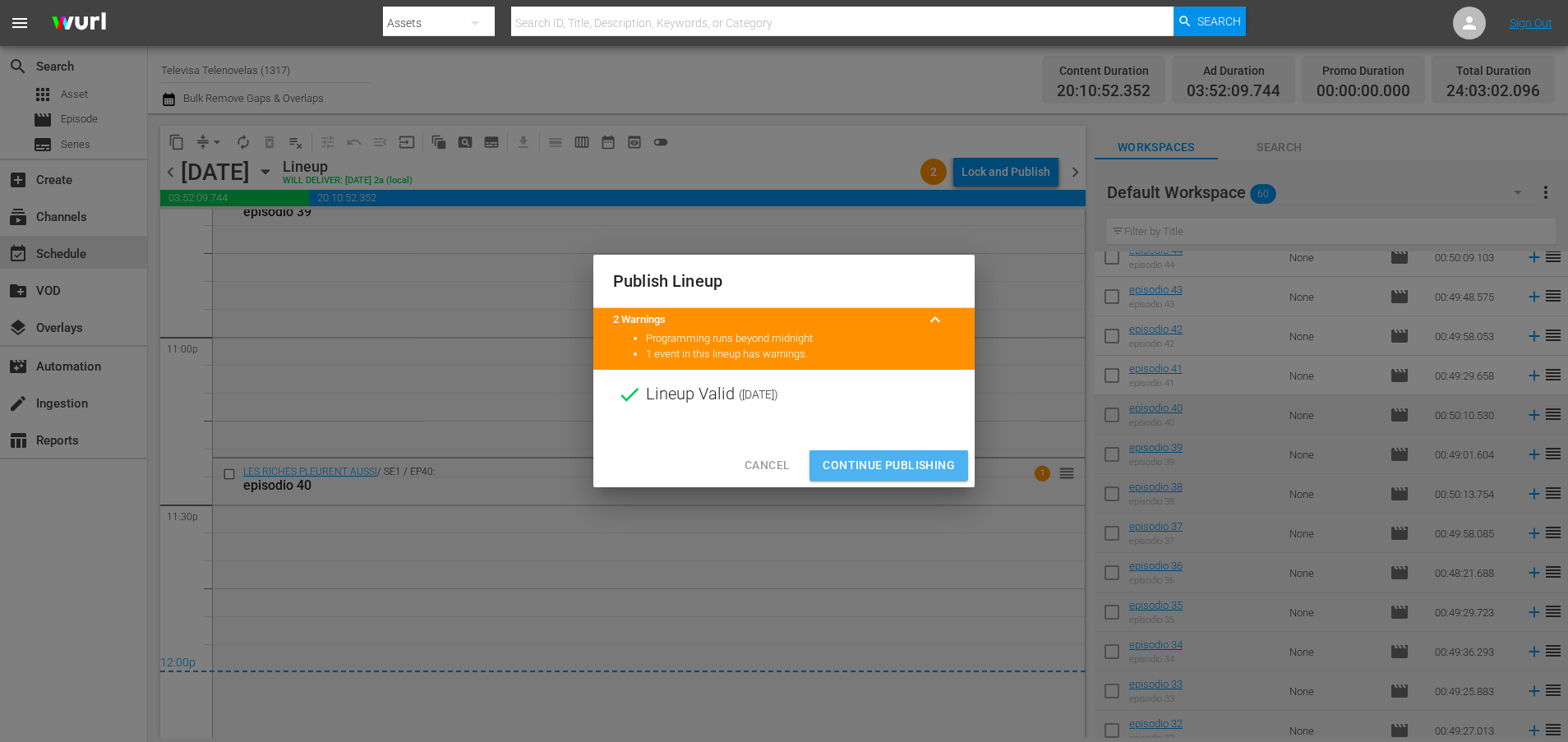
click at [876, 461] on span "Continue Publishing" at bounding box center [888, 465] width 133 height 21
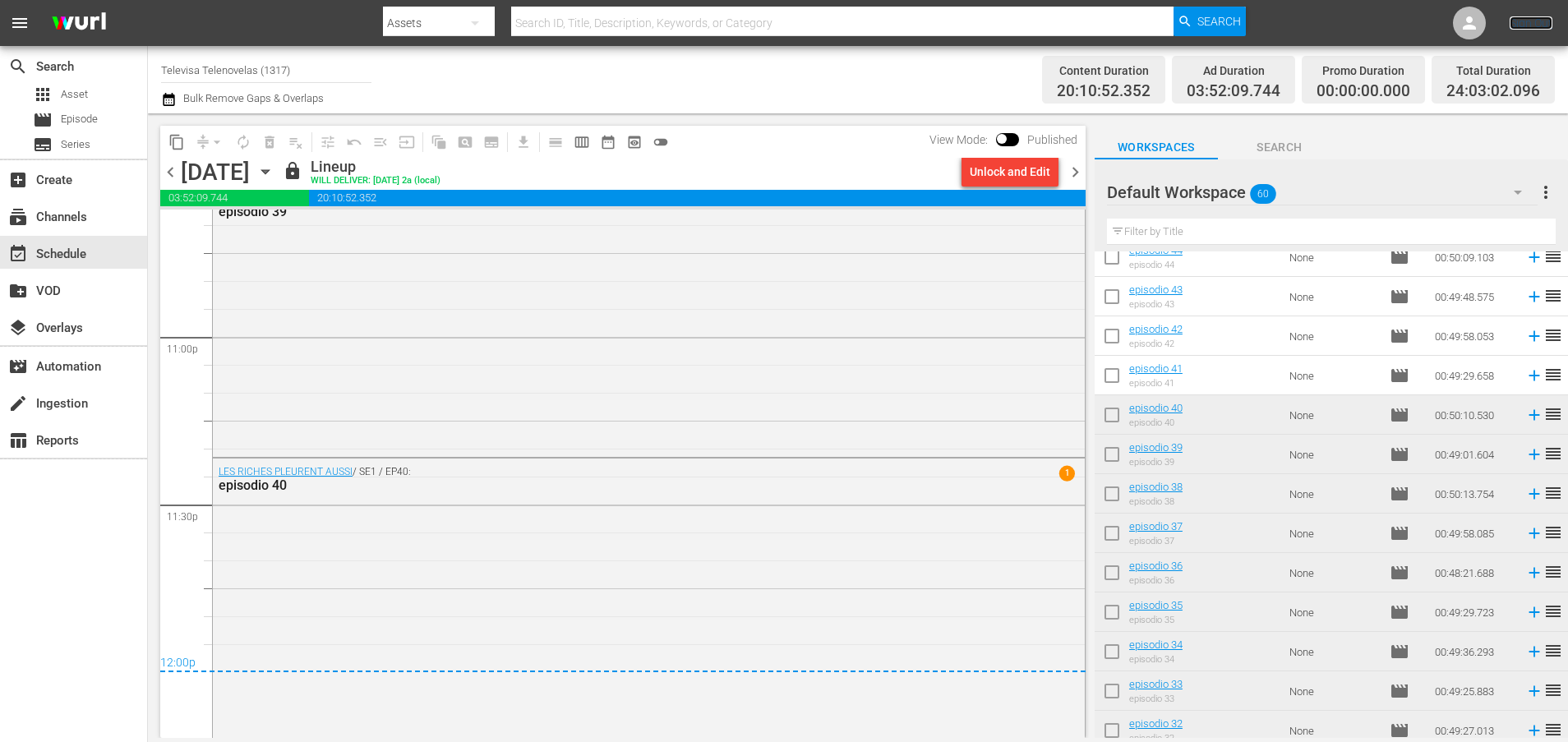
click at [1522, 17] on link "Sign Out" at bounding box center [1530, 23] width 42 height 14
